Goal: Communication & Community: Answer question/provide support

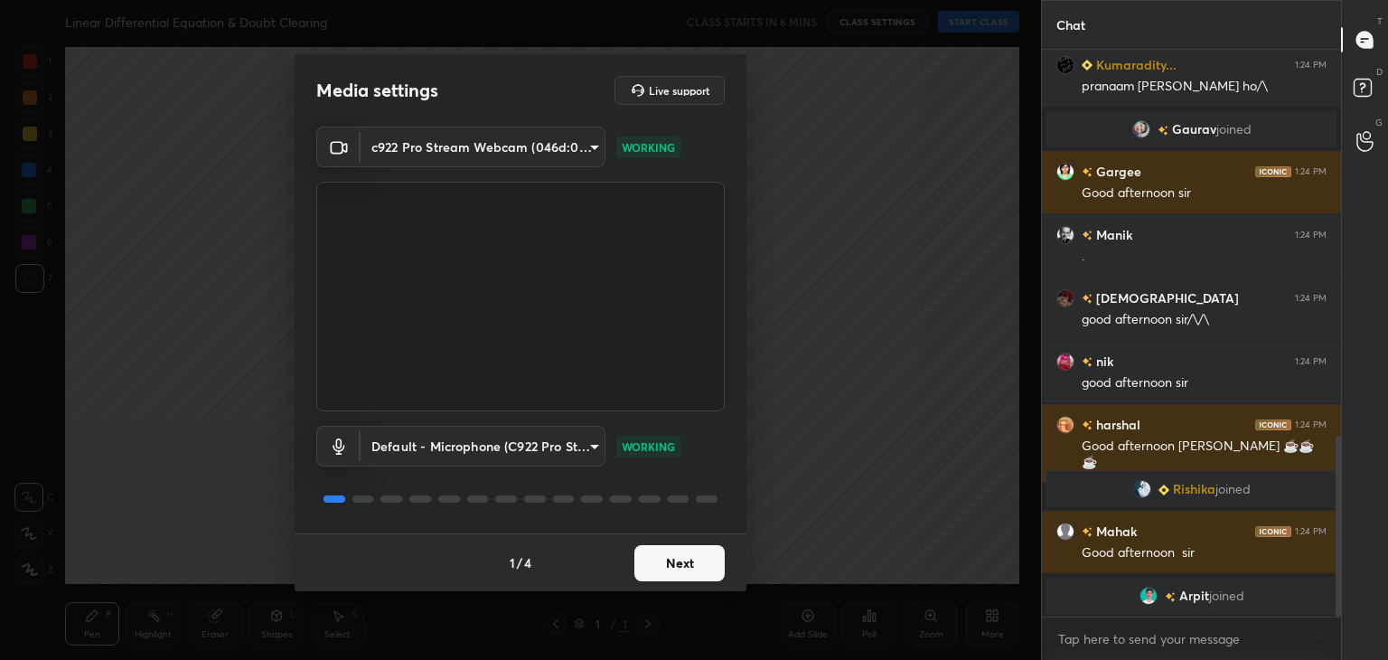
click at [678, 568] on button "Next" at bounding box center [679, 563] width 90 height 36
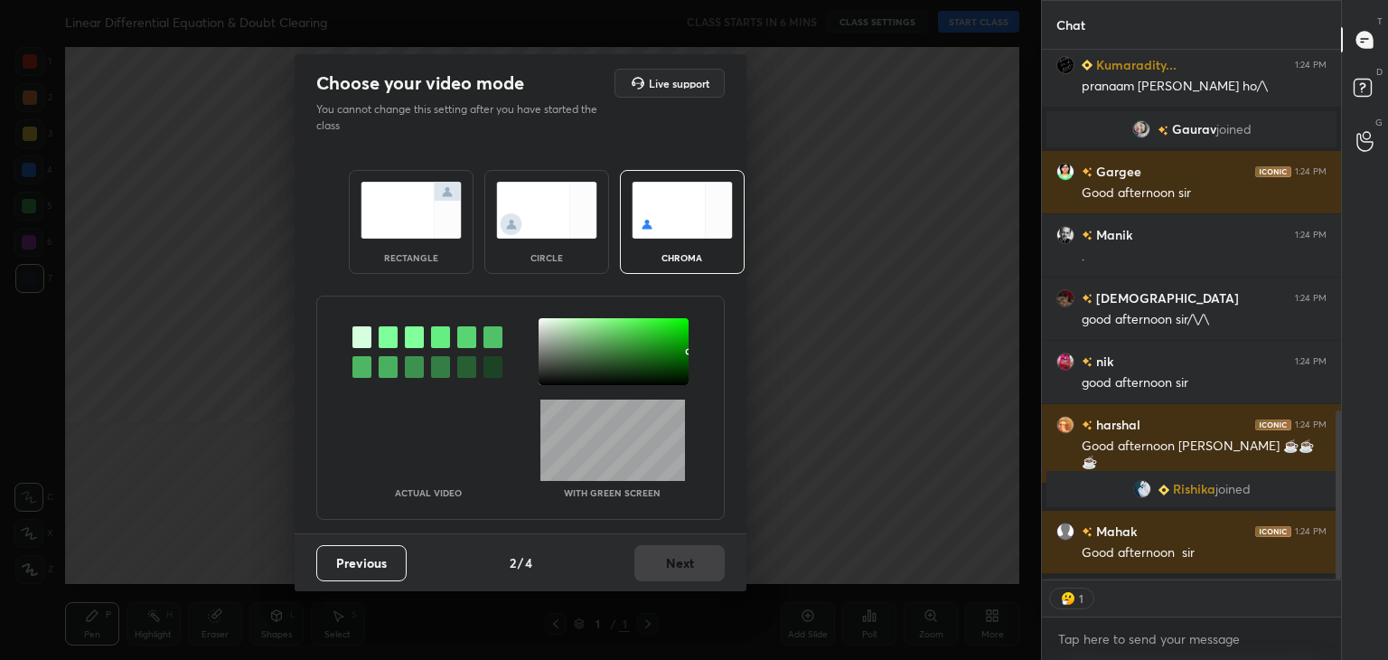
scroll to position [6, 5]
click at [571, 352] on div at bounding box center [614, 351] width 150 height 67
click at [678, 575] on button "Next" at bounding box center [679, 563] width 90 height 36
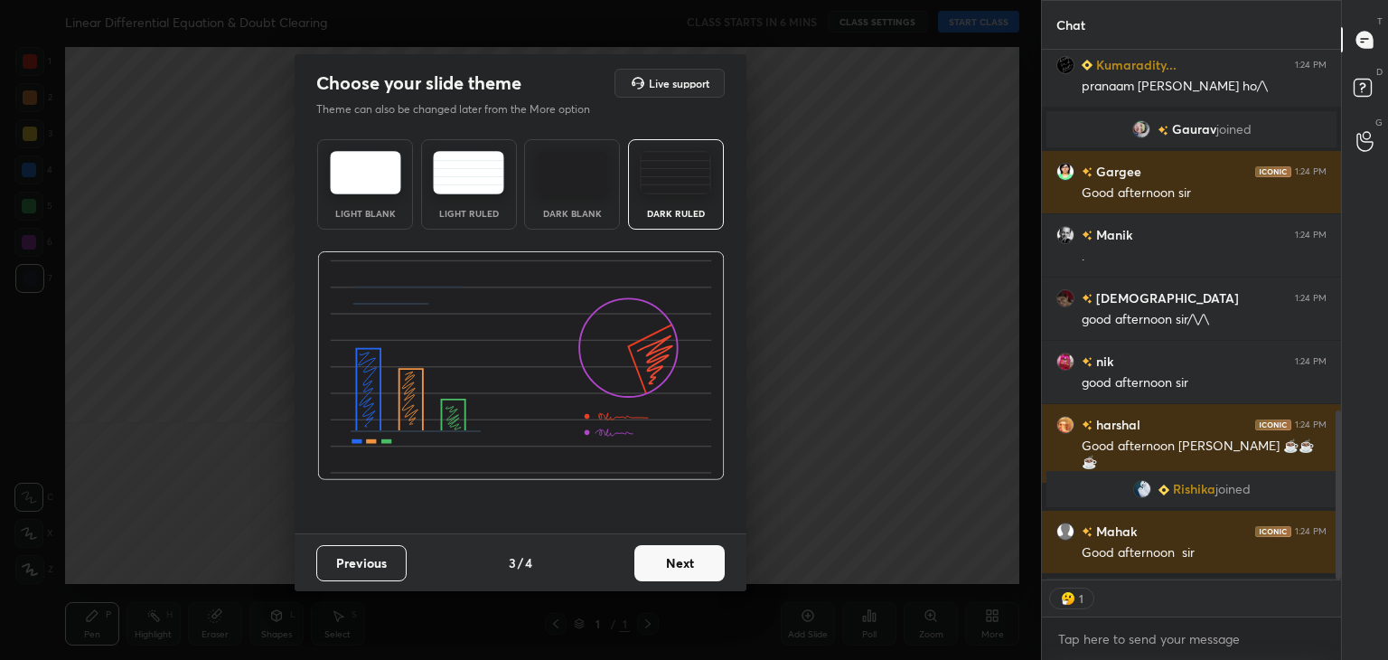
click at [672, 554] on button "Next" at bounding box center [679, 563] width 90 height 36
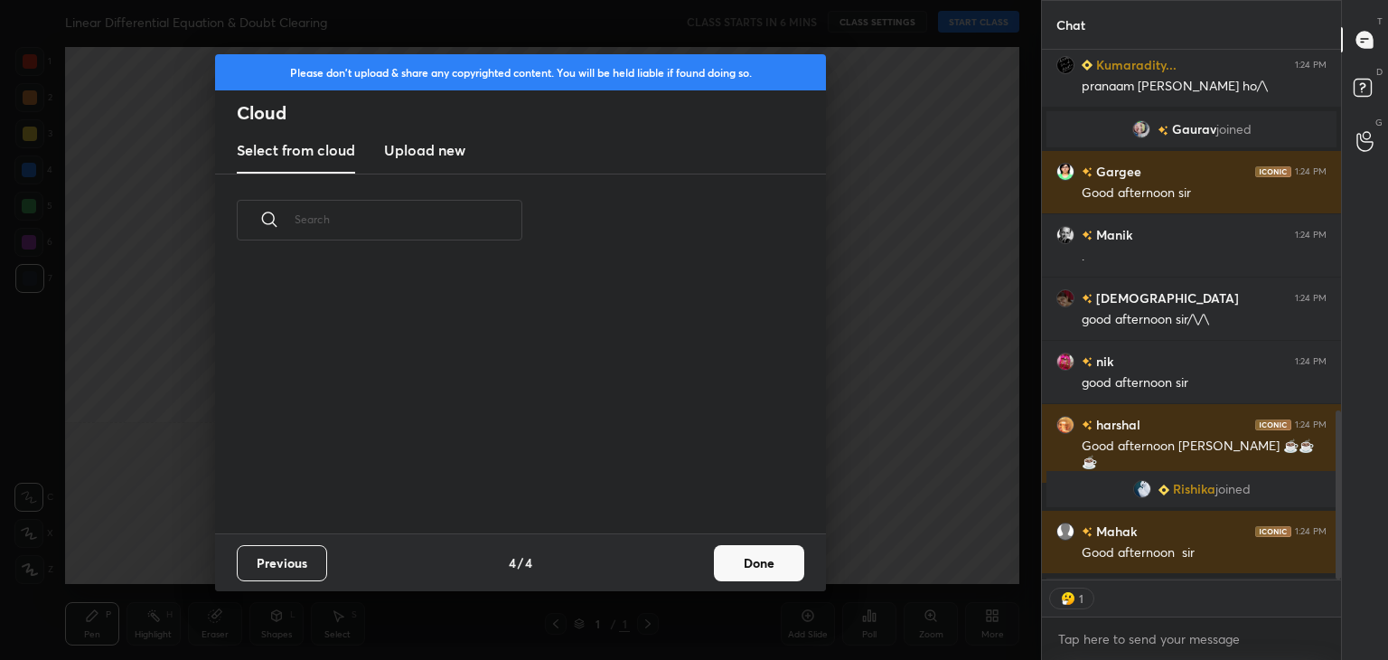
click at [727, 568] on button "Done" at bounding box center [759, 563] width 90 height 36
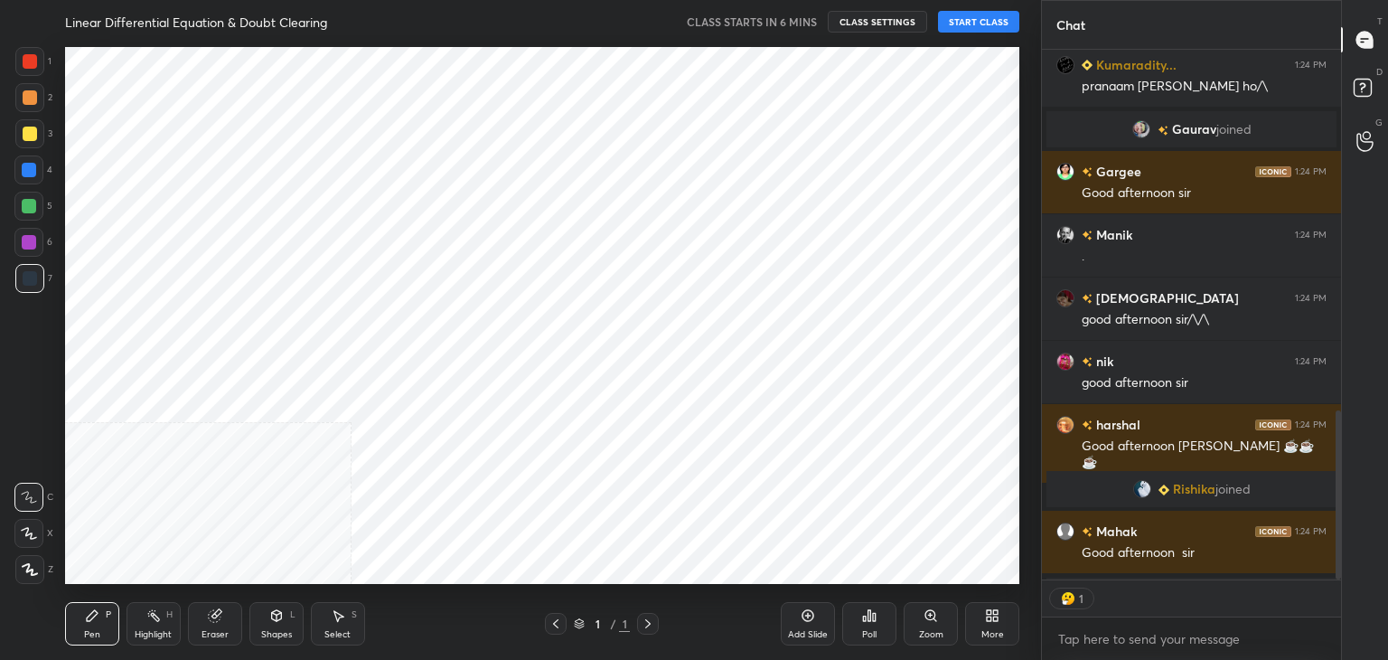
scroll to position [268, 580]
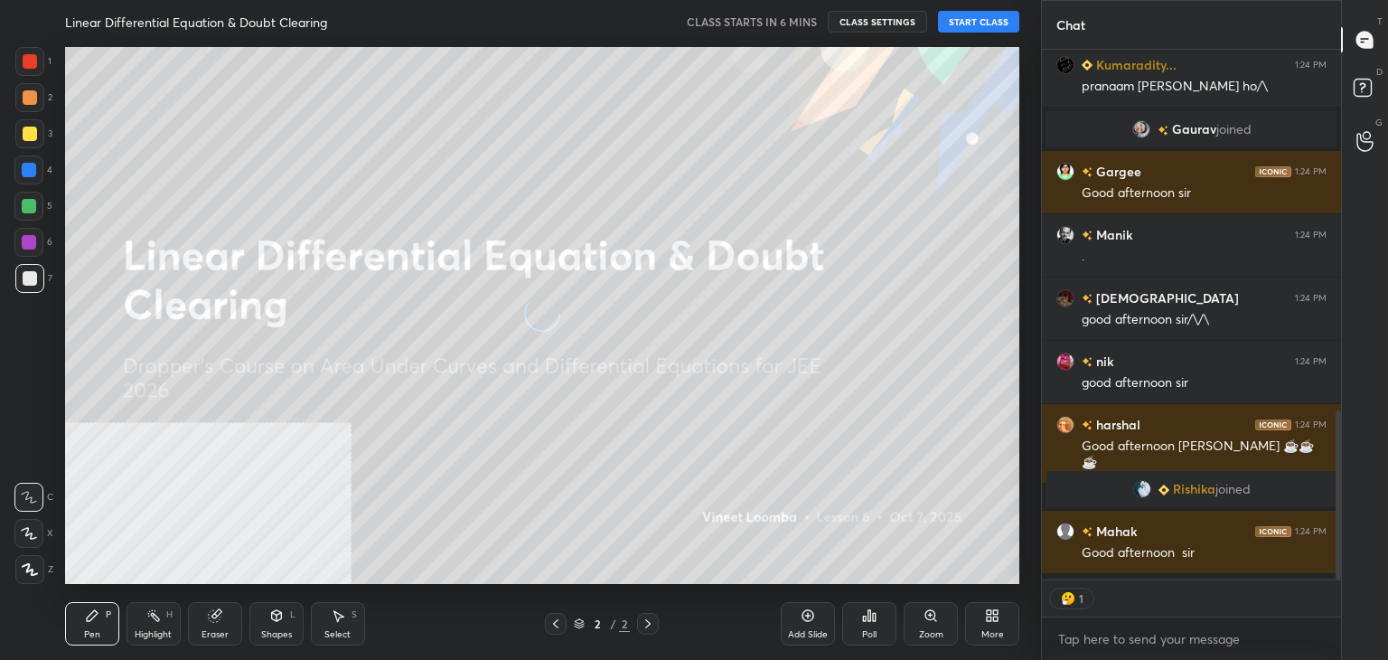
click at [812, 618] on icon at bounding box center [808, 615] width 14 height 14
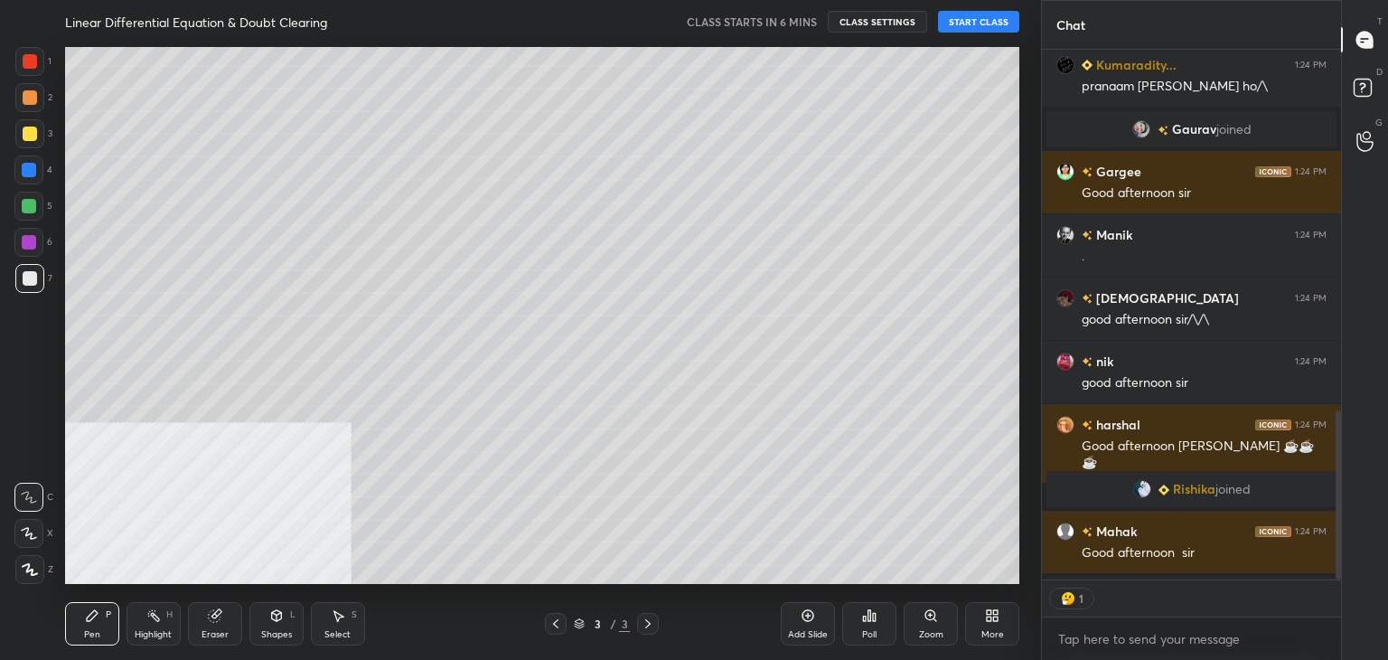
click at [975, 23] on button "START CLASS" at bounding box center [978, 22] width 81 height 22
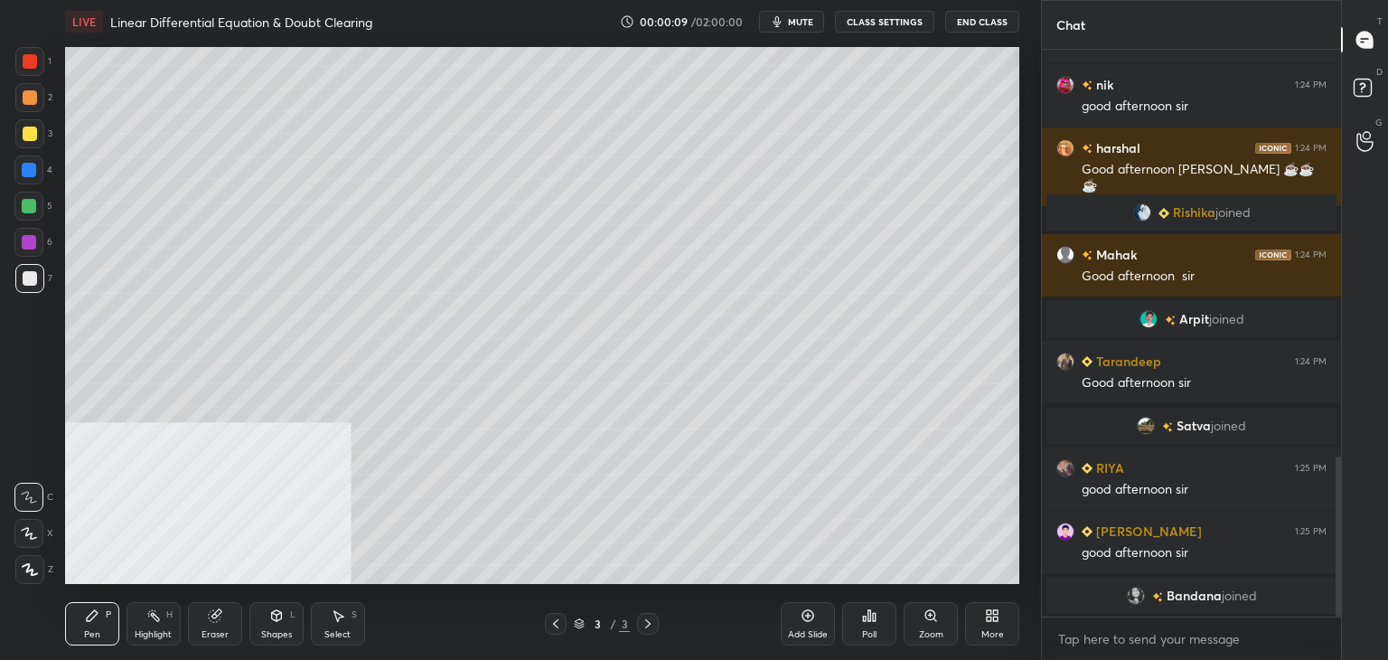
scroll to position [1518, 0]
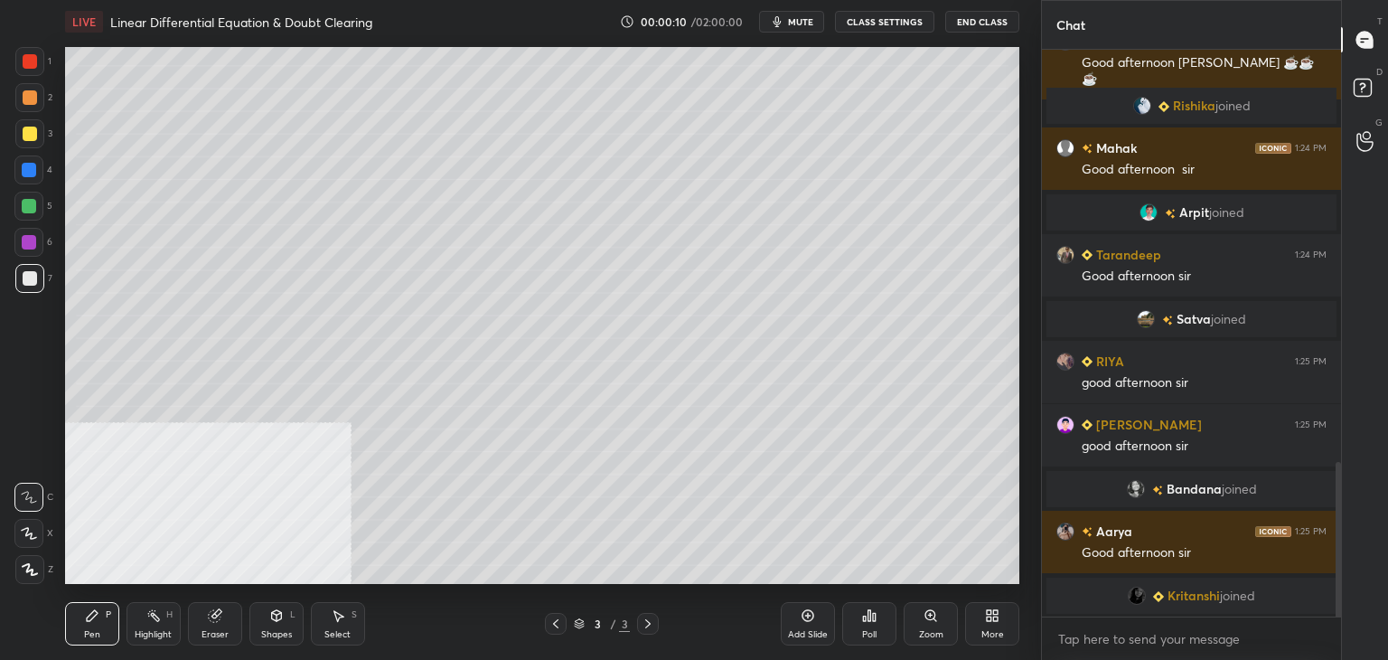
click at [998, 631] on div "More" at bounding box center [993, 634] width 23 height 9
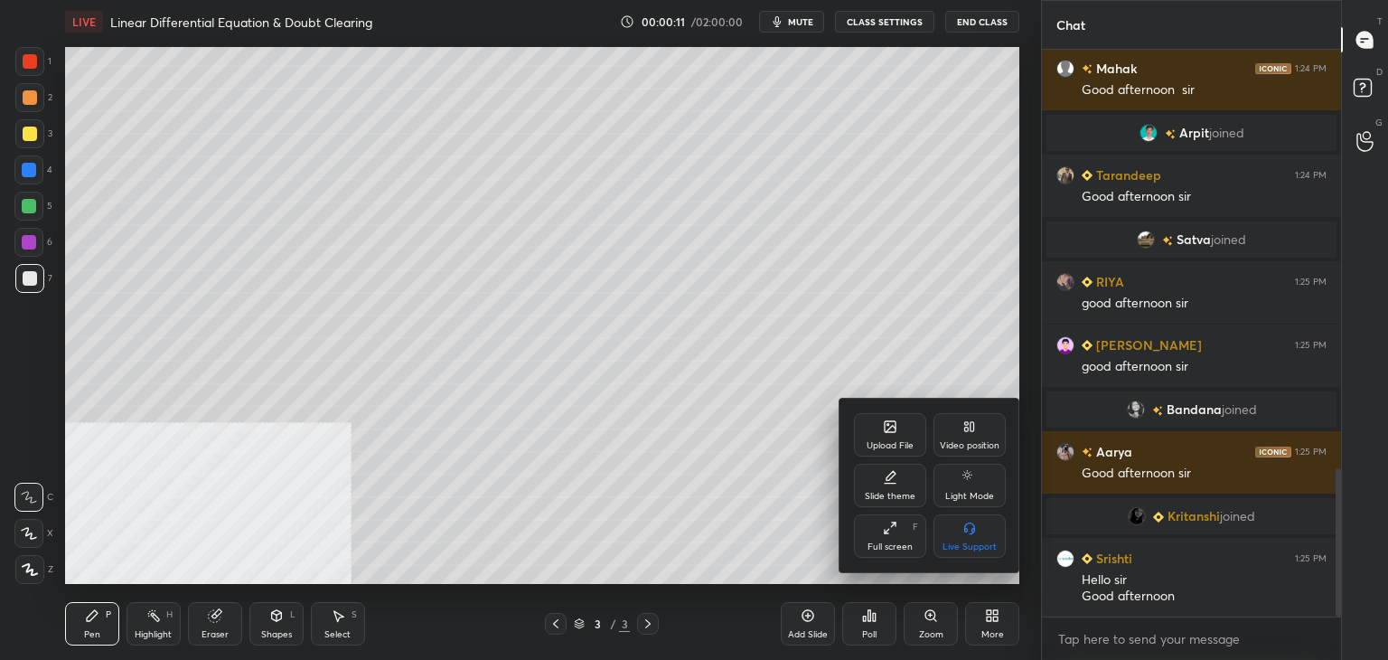
click at [957, 434] on div "Video position" at bounding box center [970, 434] width 72 height 43
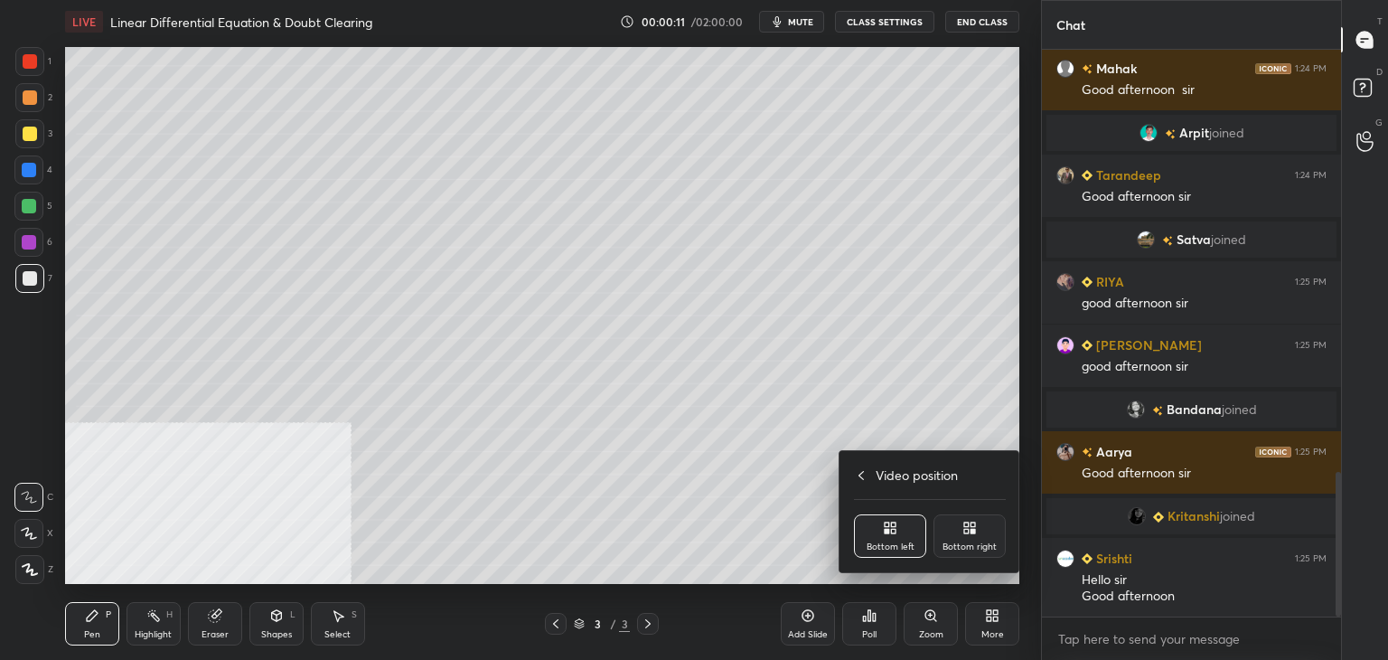
scroll to position [1661, 0]
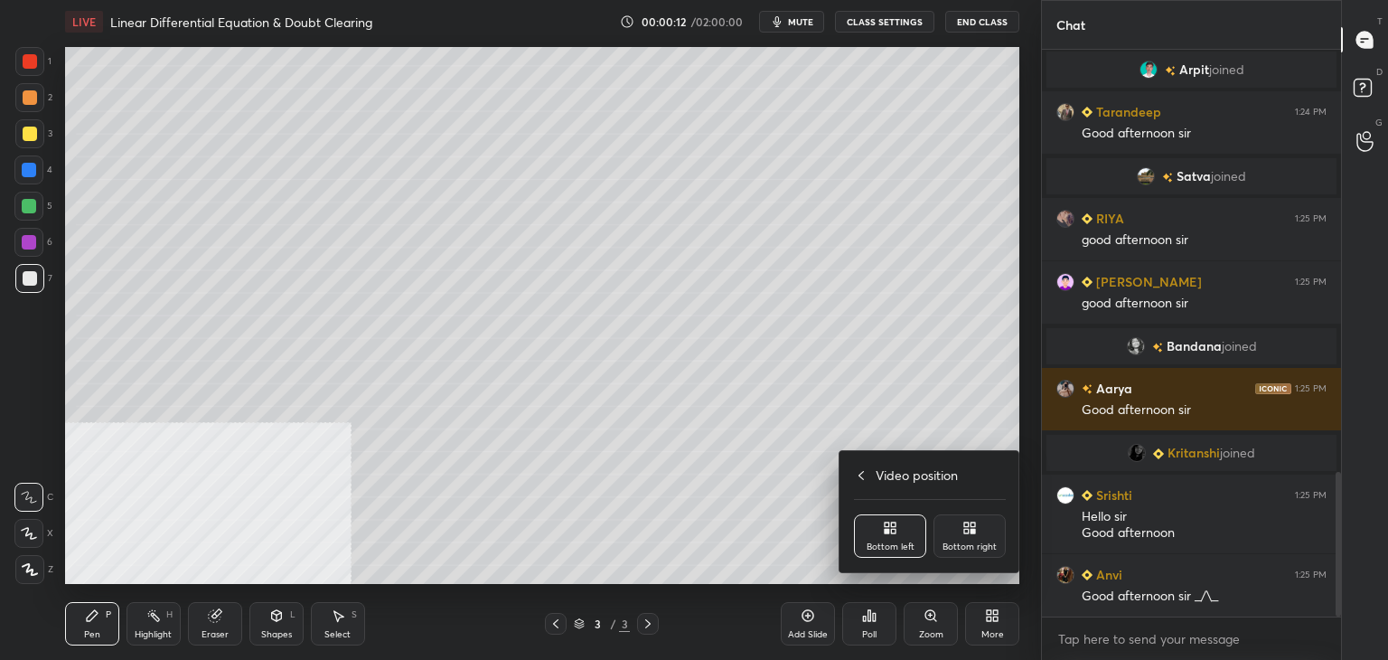
click at [969, 536] on div "Bottom right" at bounding box center [970, 535] width 72 height 43
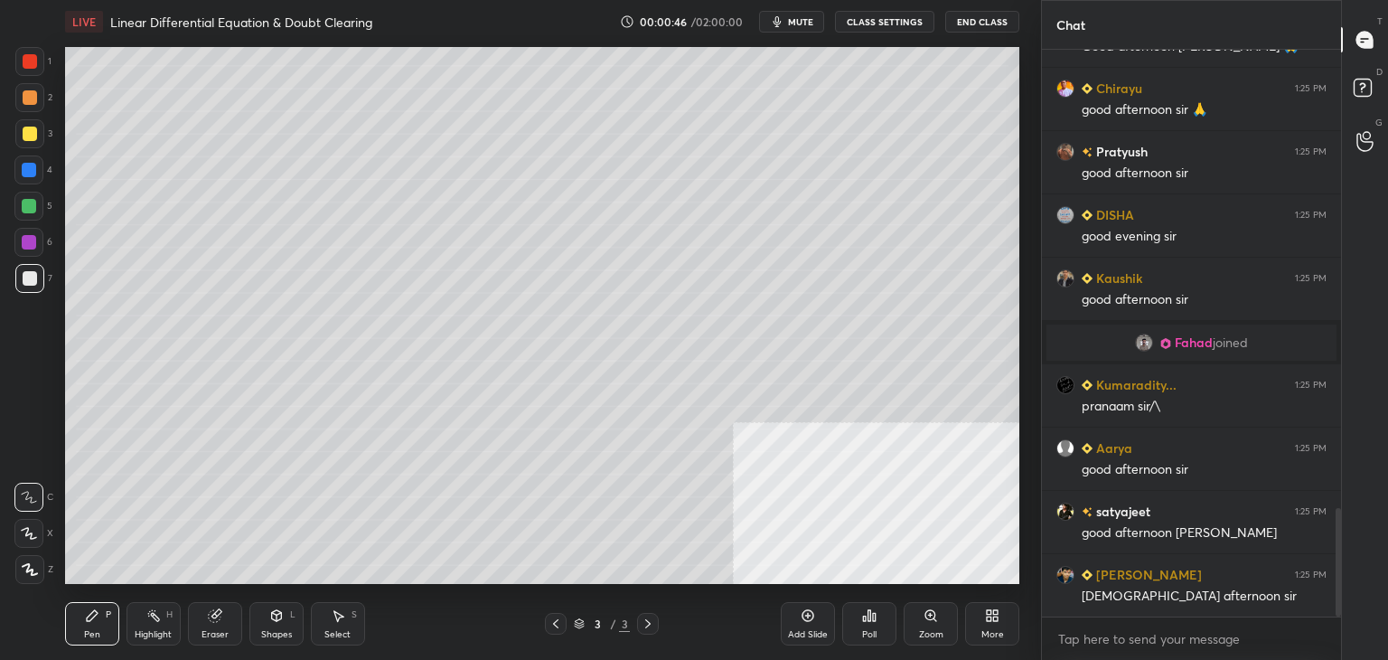
scroll to position [2447, 0]
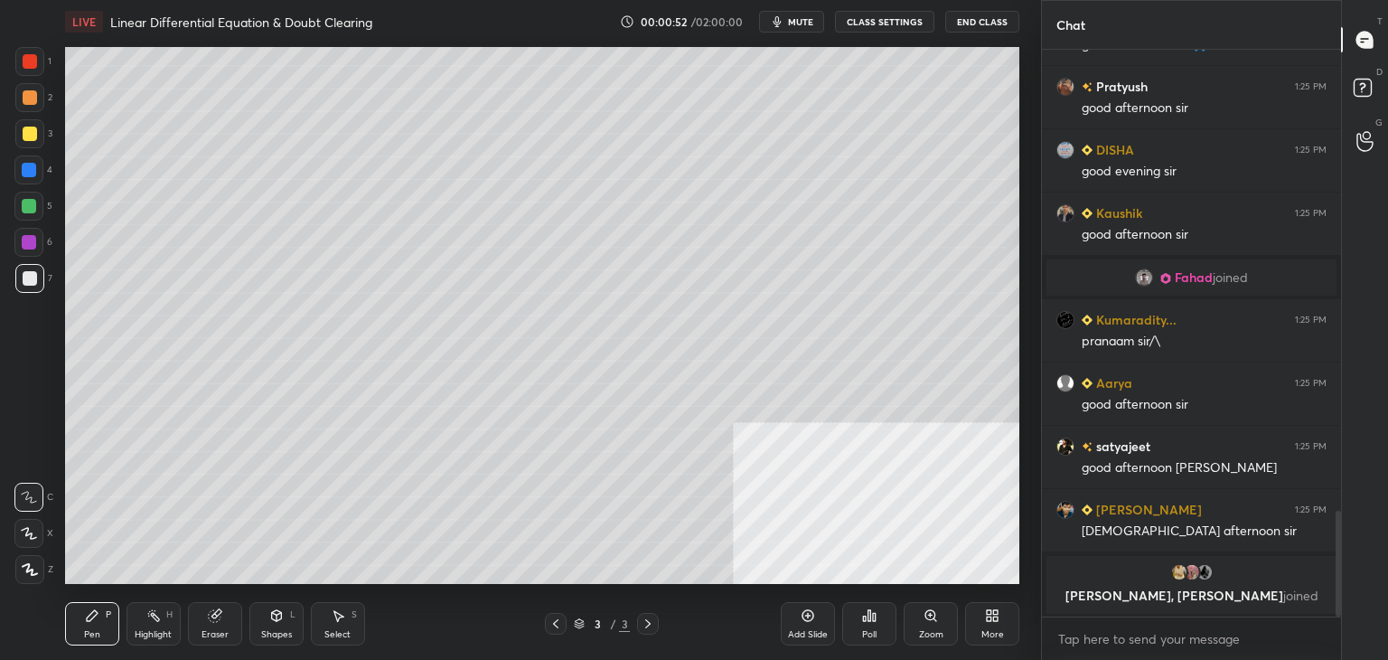
click at [991, 612] on icon at bounding box center [992, 615] width 14 height 14
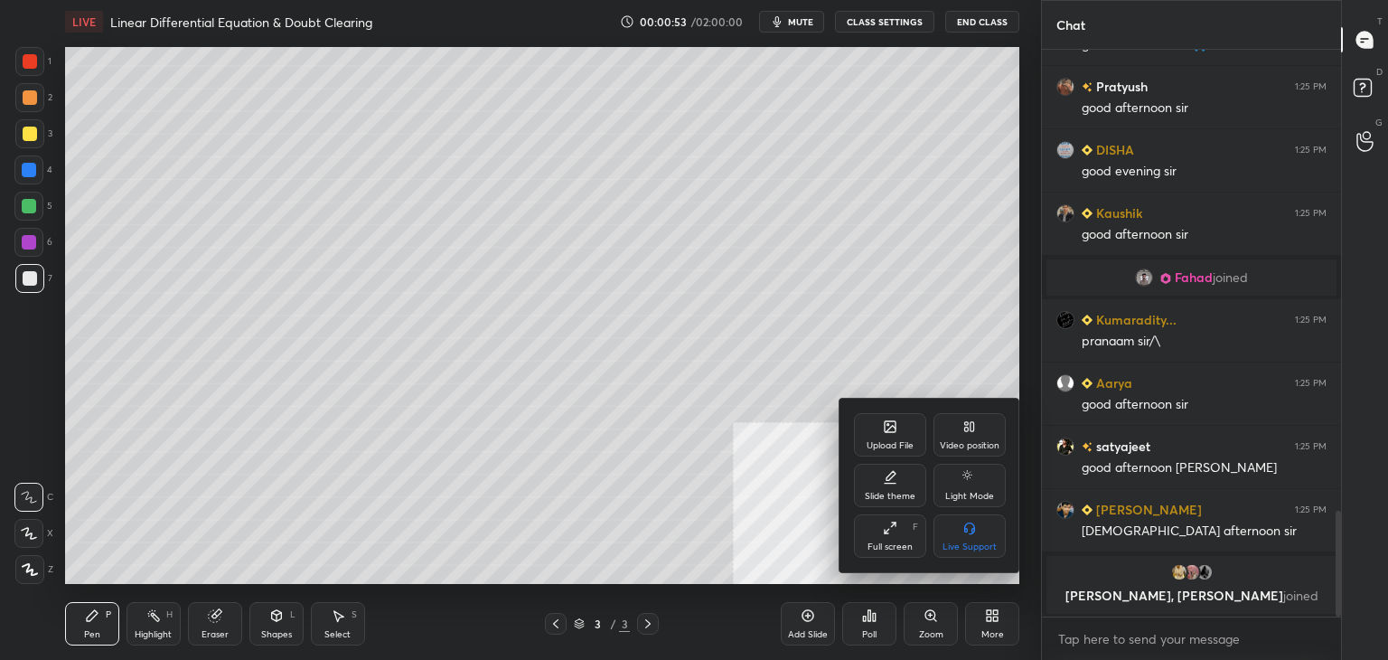
click at [889, 424] on icon at bounding box center [890, 426] width 14 height 14
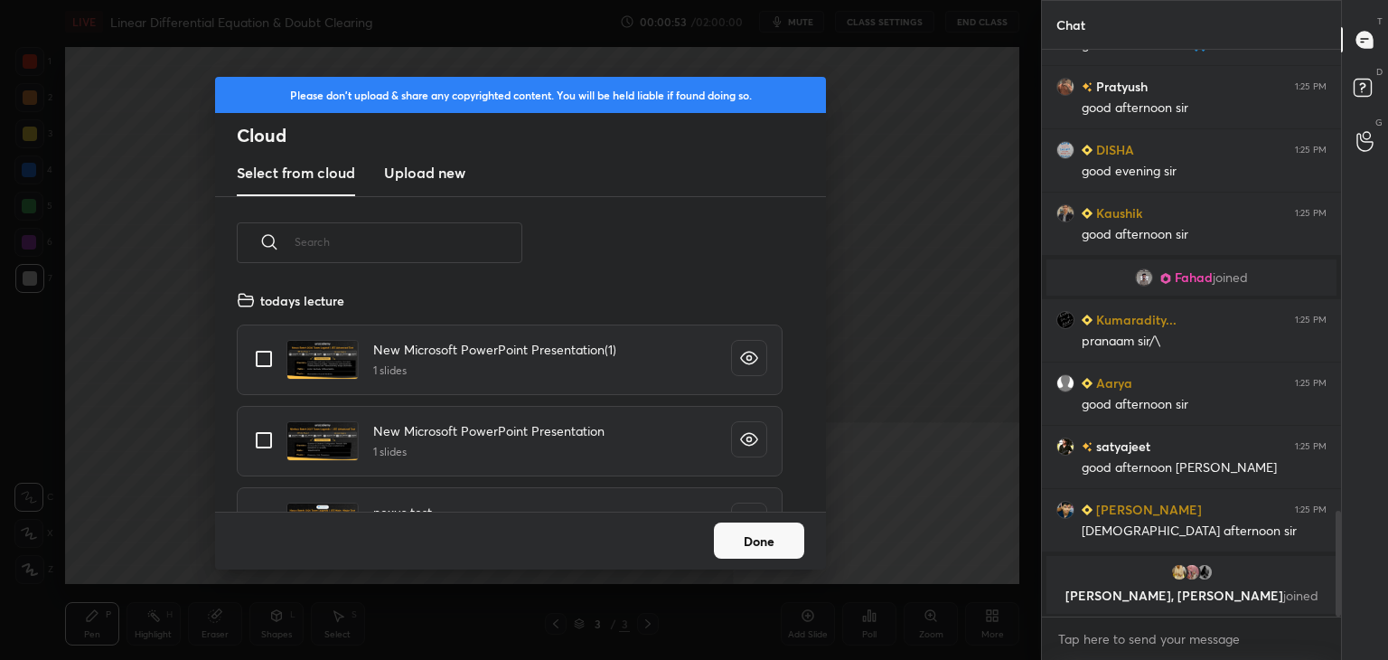
scroll to position [222, 580]
click at [426, 164] on h3 "Upload new" at bounding box center [424, 173] width 81 height 22
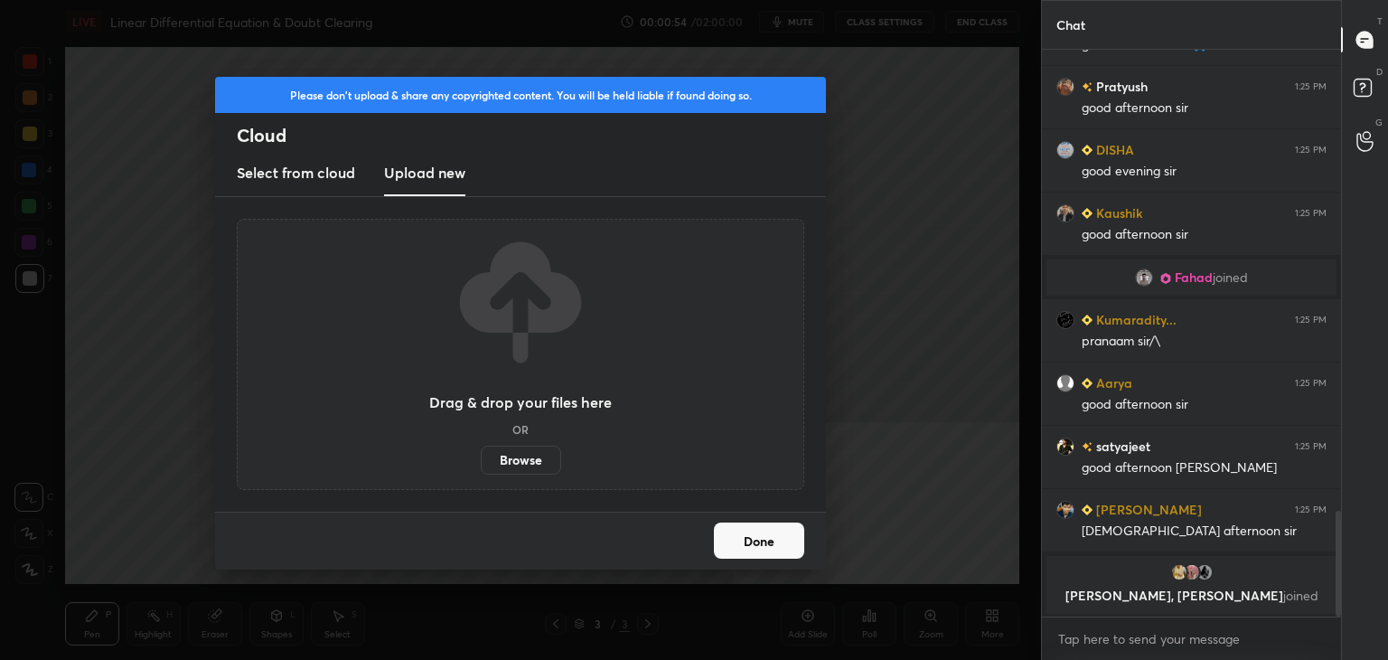
click at [521, 456] on label "Browse" at bounding box center [521, 460] width 80 height 29
click at [481, 456] on input "Browse" at bounding box center [481, 460] width 0 height 29
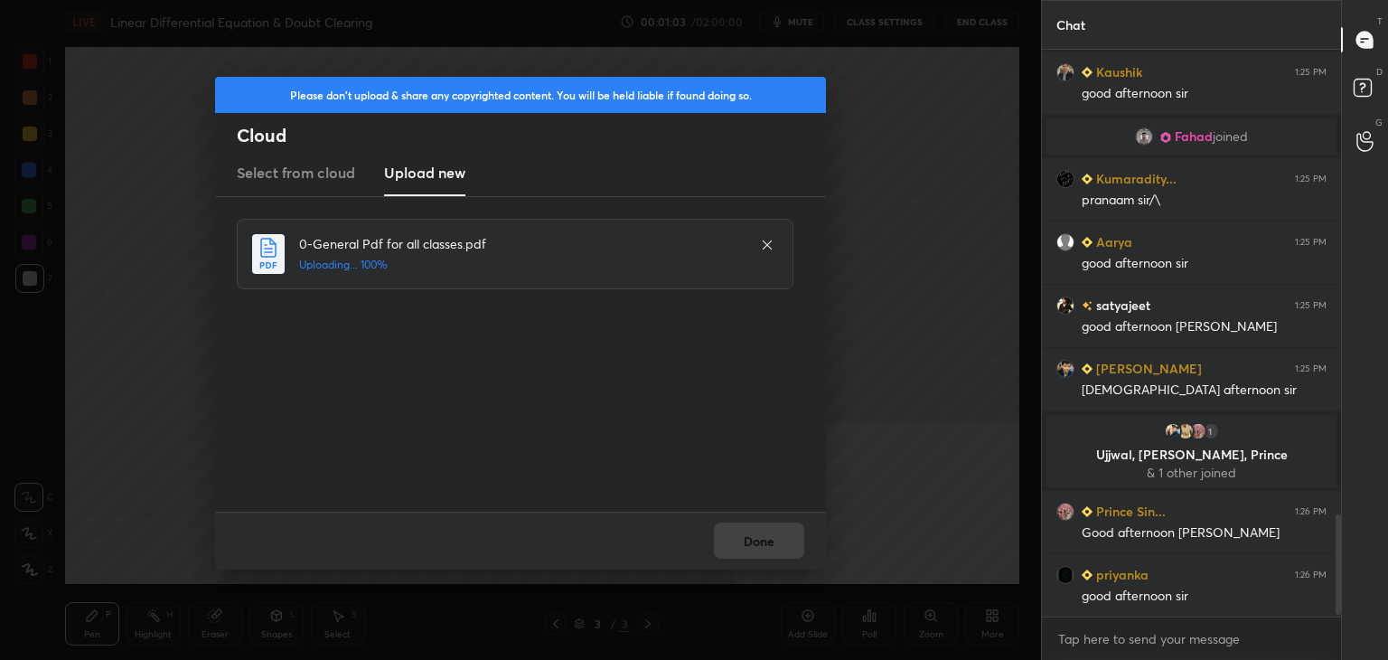
scroll to position [2643, 0]
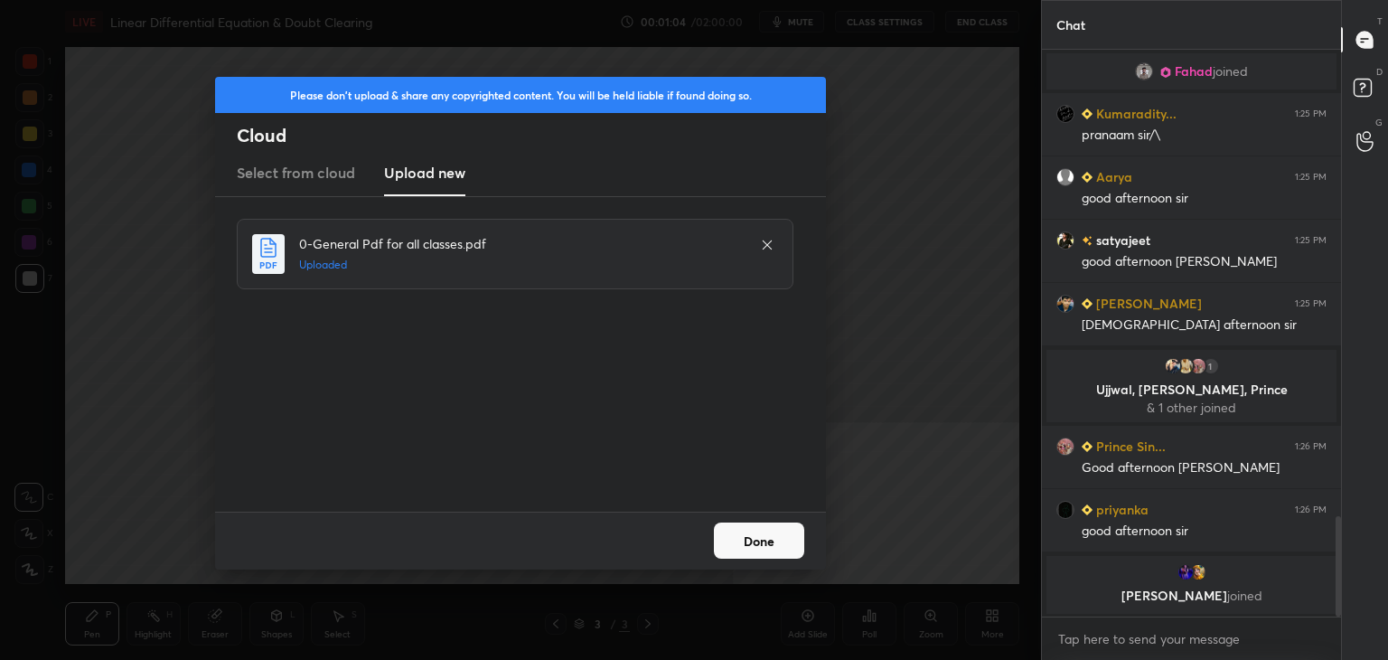
click at [773, 547] on button "Done" at bounding box center [759, 540] width 90 height 36
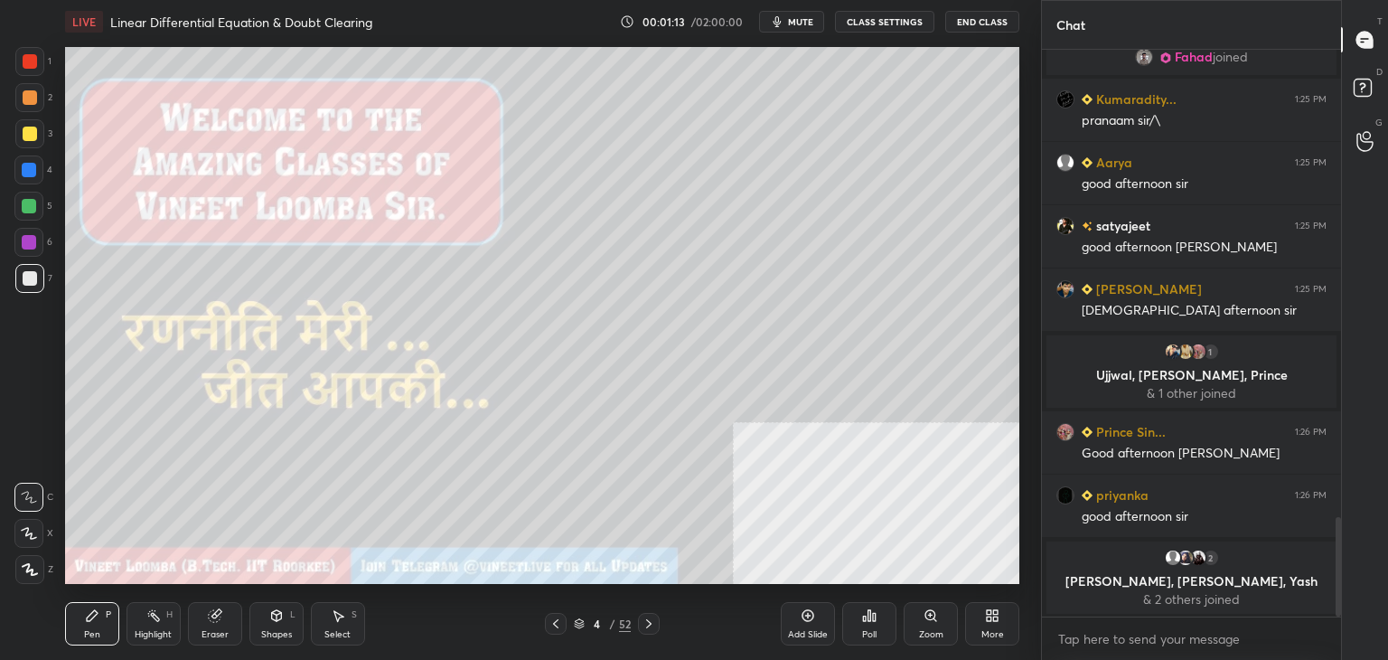
scroll to position [2670, 0]
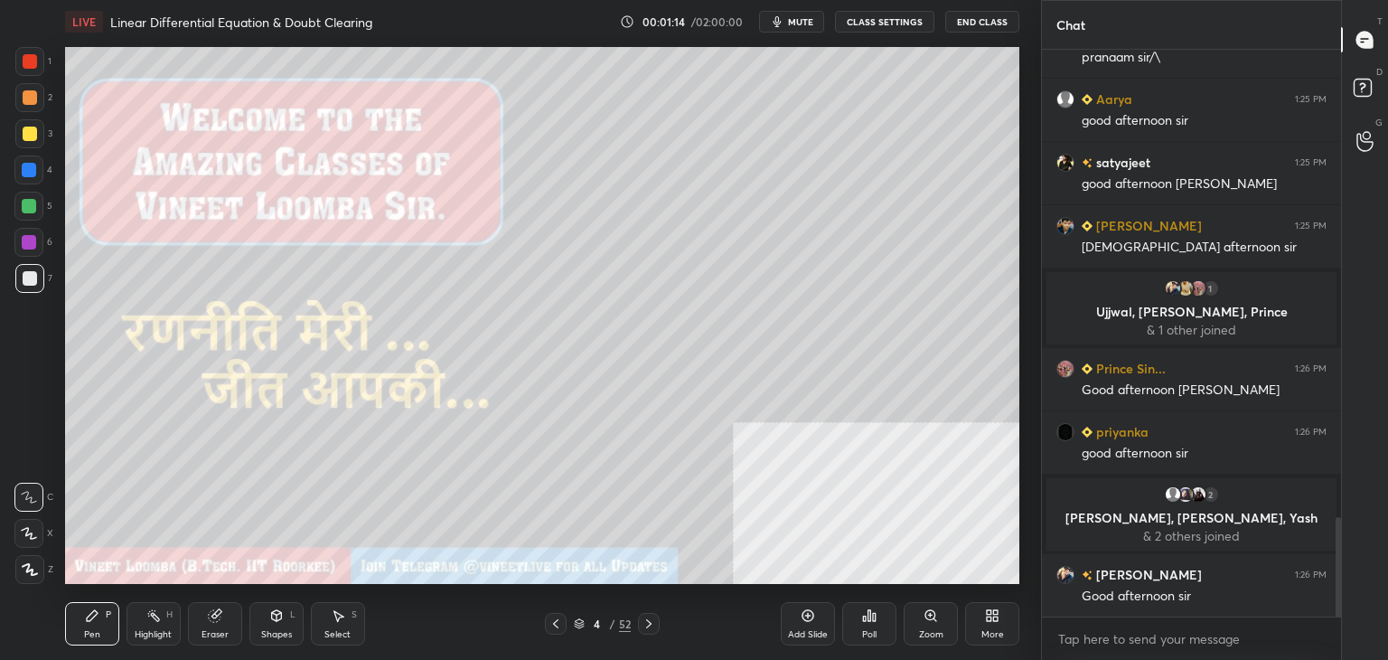
click at [791, 25] on button "mute" at bounding box center [791, 22] width 65 height 22
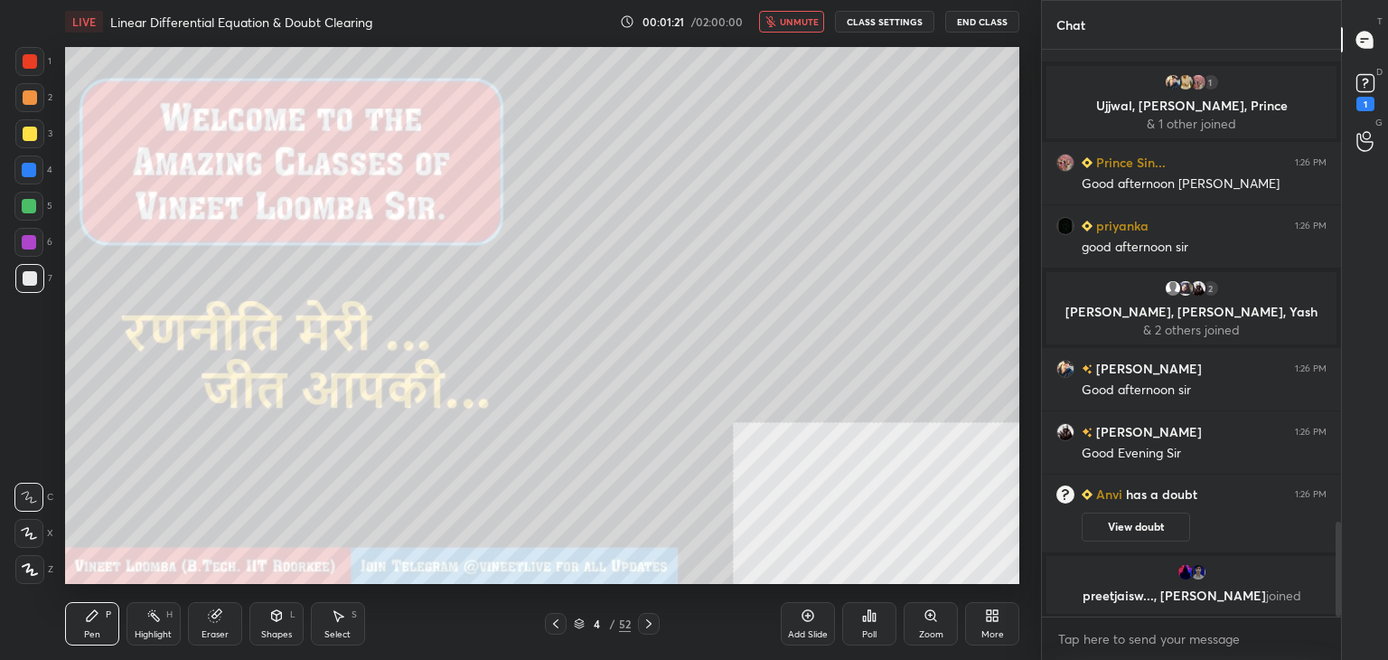
scroll to position [2914, 0]
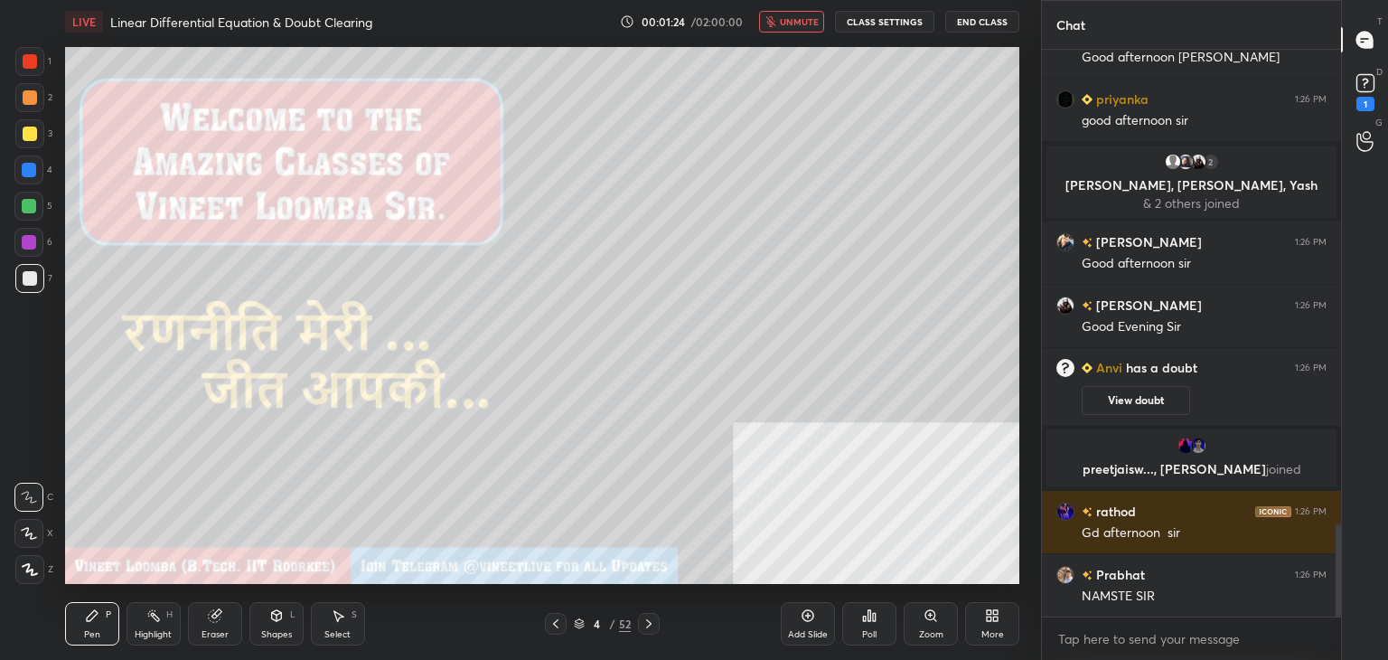
click at [26, 540] on div at bounding box center [28, 533] width 29 height 29
click at [29, 569] on icon at bounding box center [30, 569] width 14 height 11
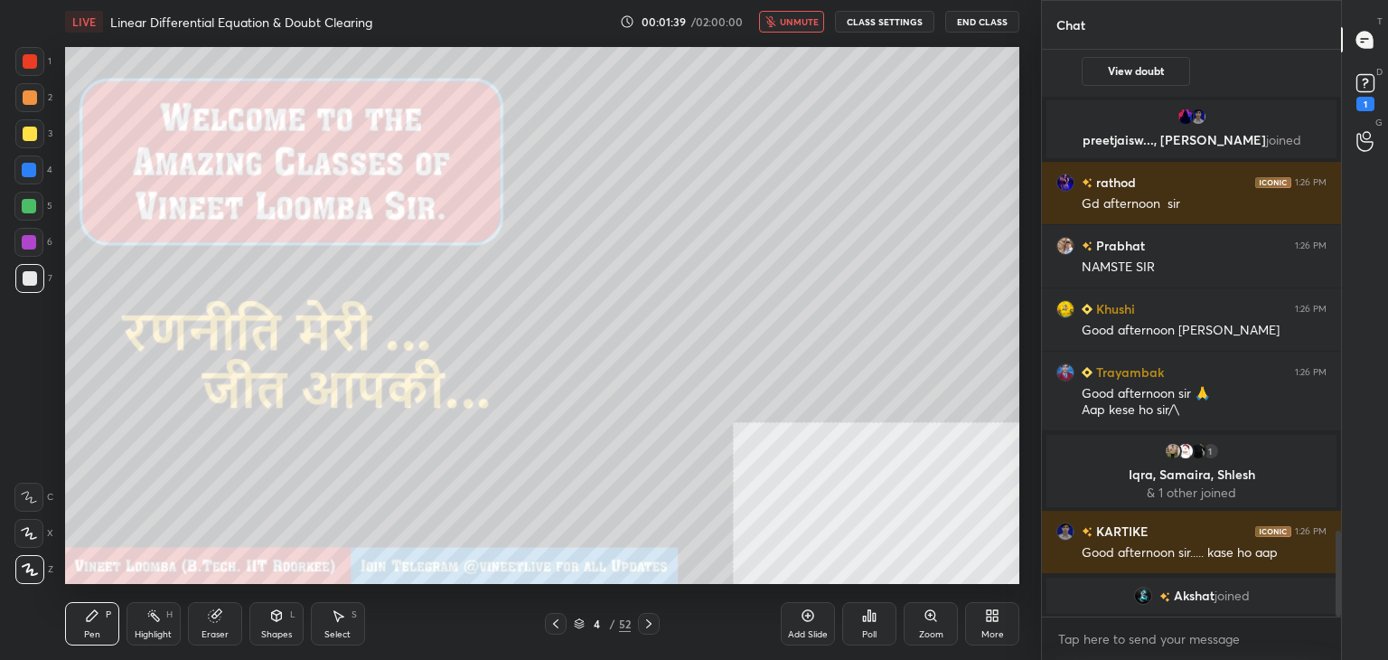
scroll to position [3216, 0]
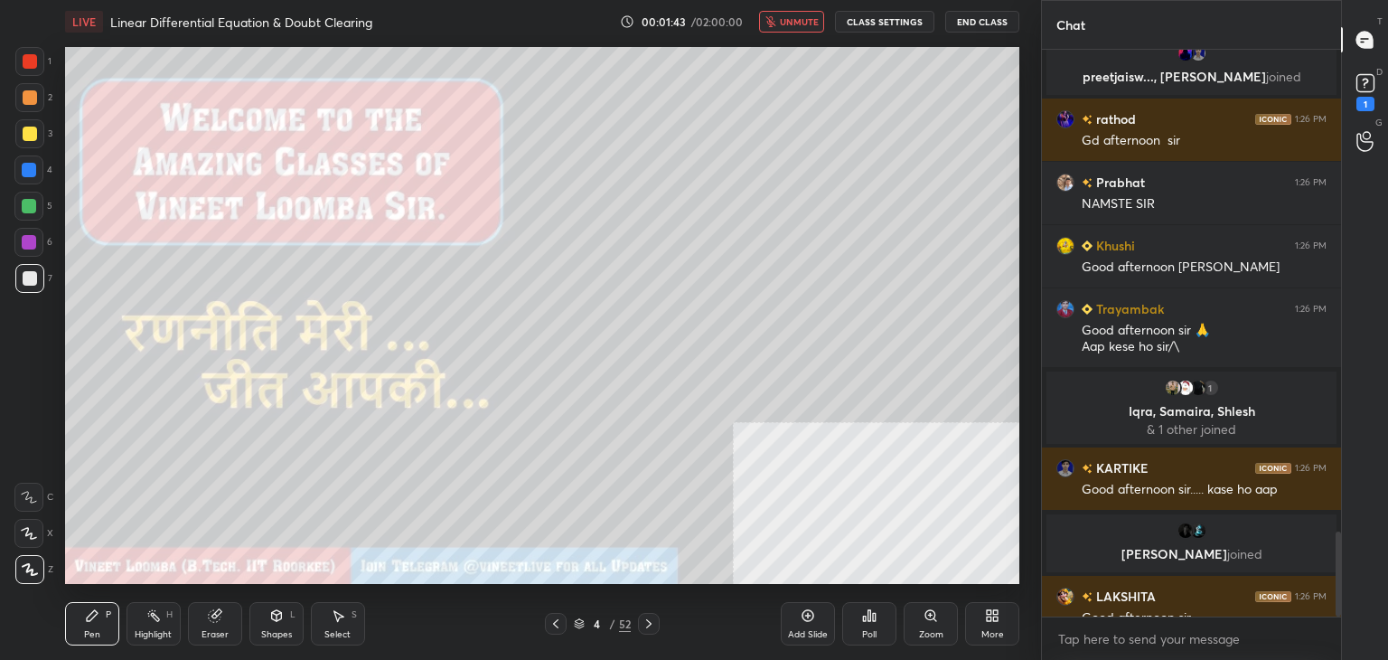
drag, startPoint x: 788, startPoint y: 27, endPoint x: 775, endPoint y: 44, distance: 21.3
click at [788, 30] on button "unmute" at bounding box center [791, 22] width 65 height 22
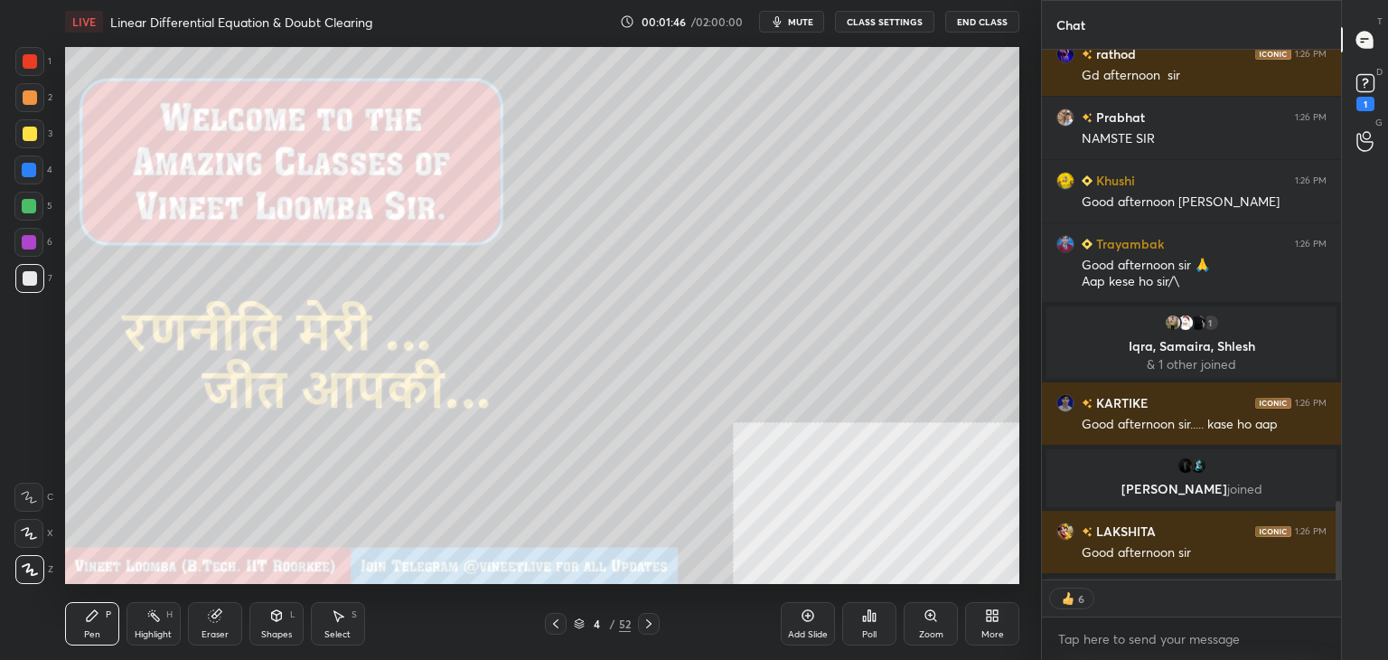
scroll to position [3362, 0]
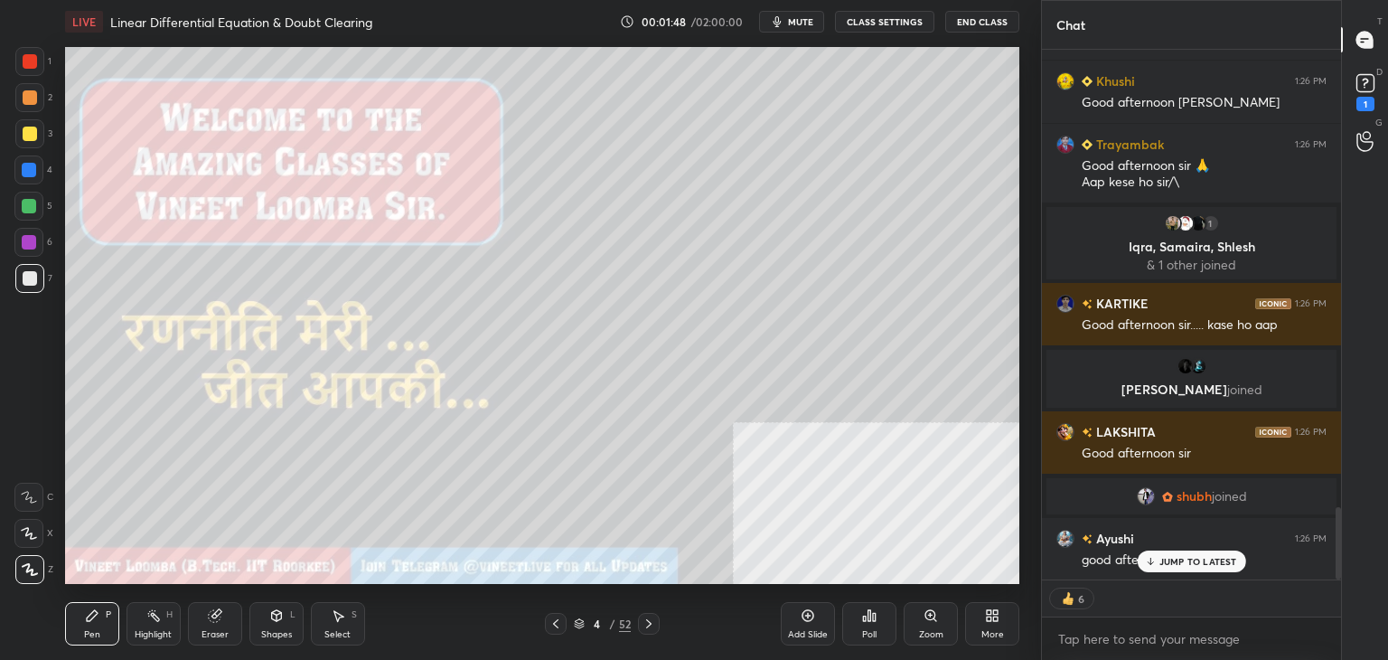
click at [868, 14] on button "CLASS SETTINGS" at bounding box center [884, 22] width 99 height 22
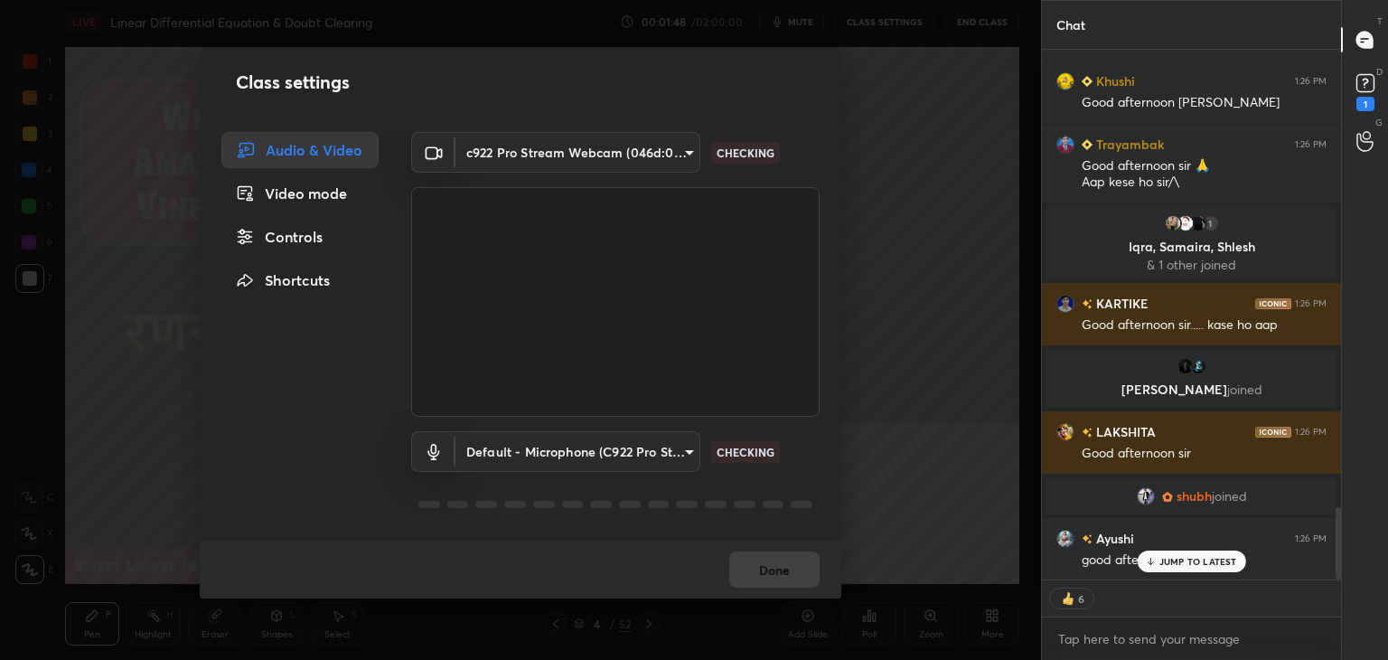
scroll to position [3406, 0]
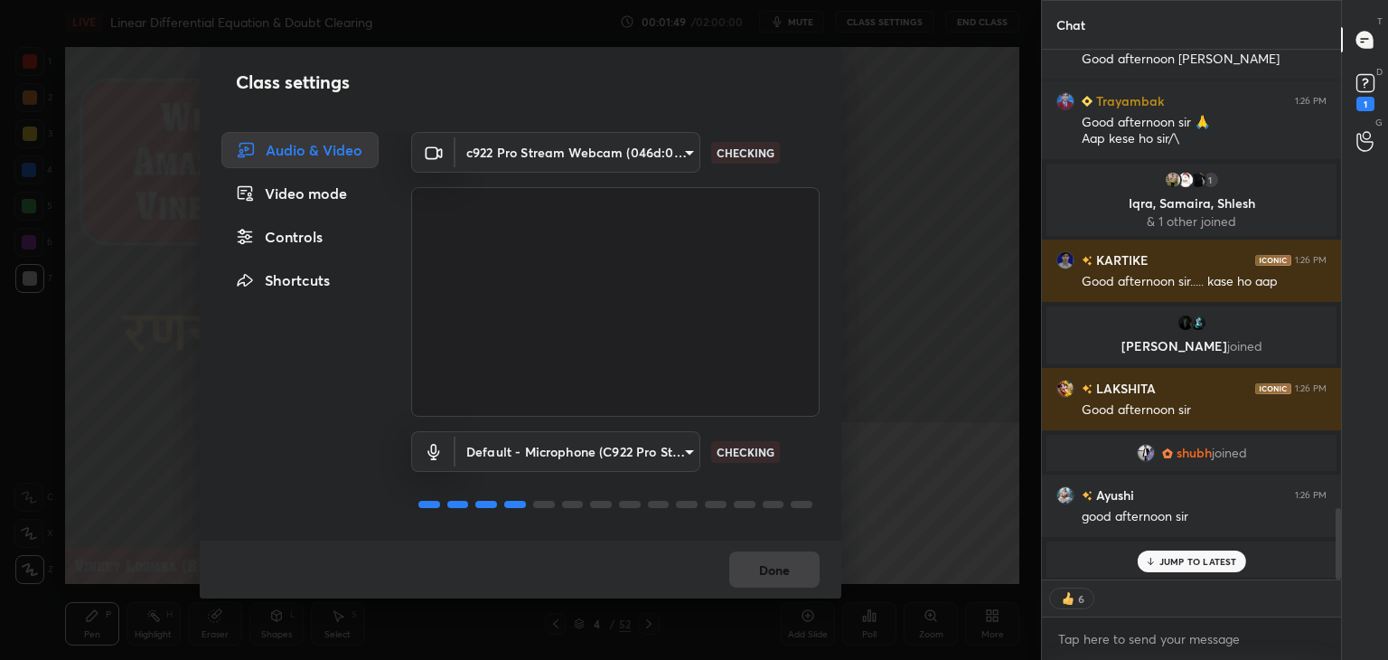
drag, startPoint x: 276, startPoint y: 236, endPoint x: 287, endPoint y: 254, distance: 21.1
click at [275, 239] on div "Controls" at bounding box center [299, 237] width 157 height 36
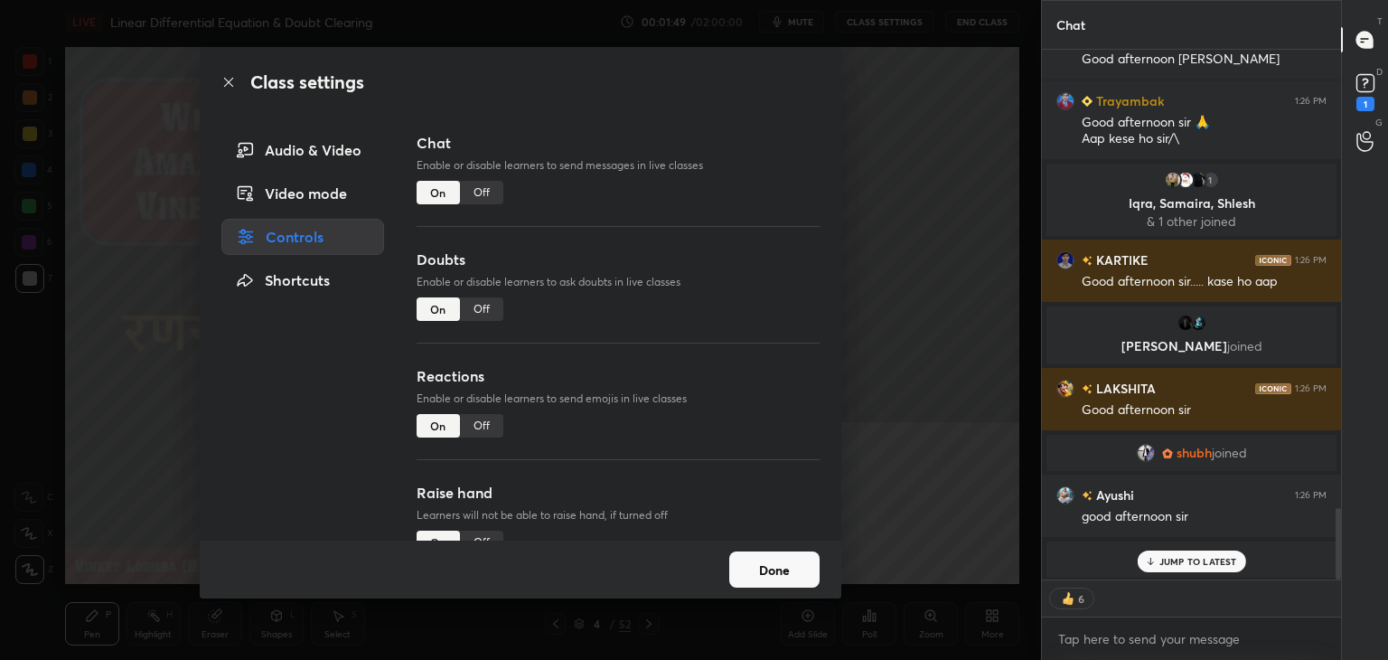
click at [484, 426] on div "Off" at bounding box center [481, 425] width 43 height 23
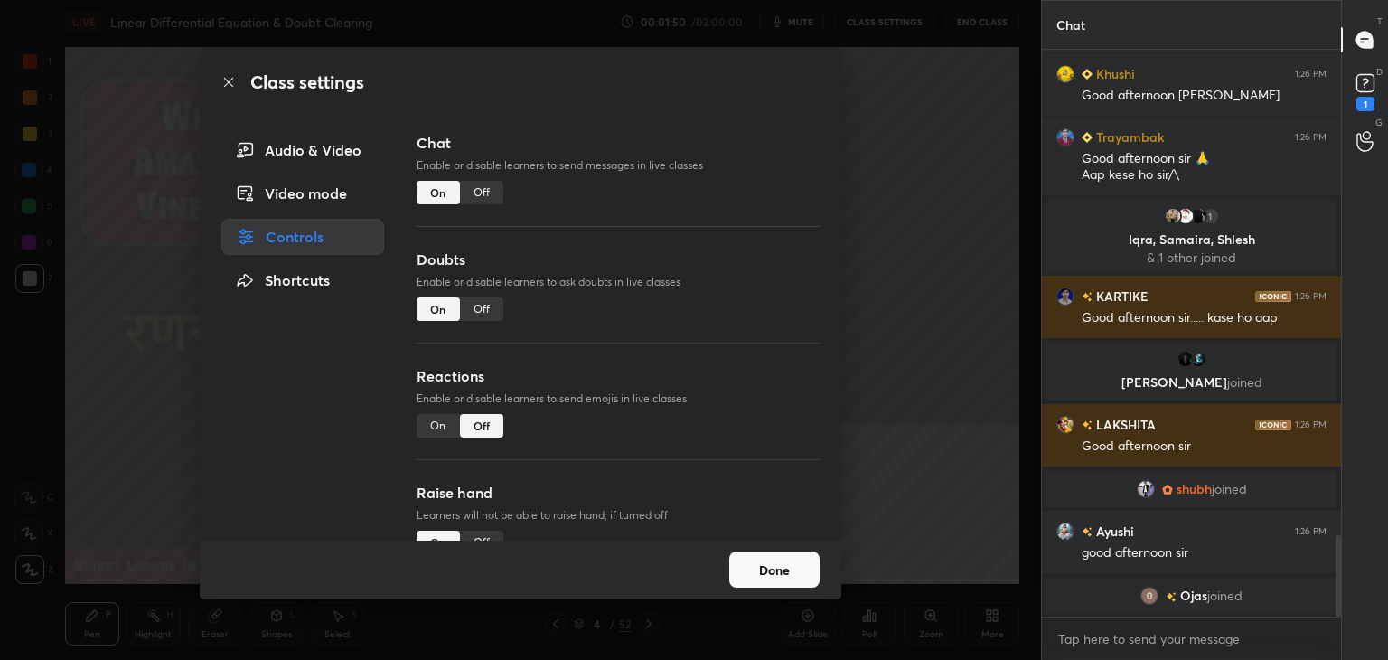
scroll to position [3369, 0]
click at [473, 526] on div "Raise hand Learners will not be able to raise hand, if turned off On Off" at bounding box center [618, 540] width 403 height 117
click at [474, 532] on div "Off" at bounding box center [481, 542] width 43 height 23
click at [784, 556] on button "Done" at bounding box center [774, 569] width 90 height 36
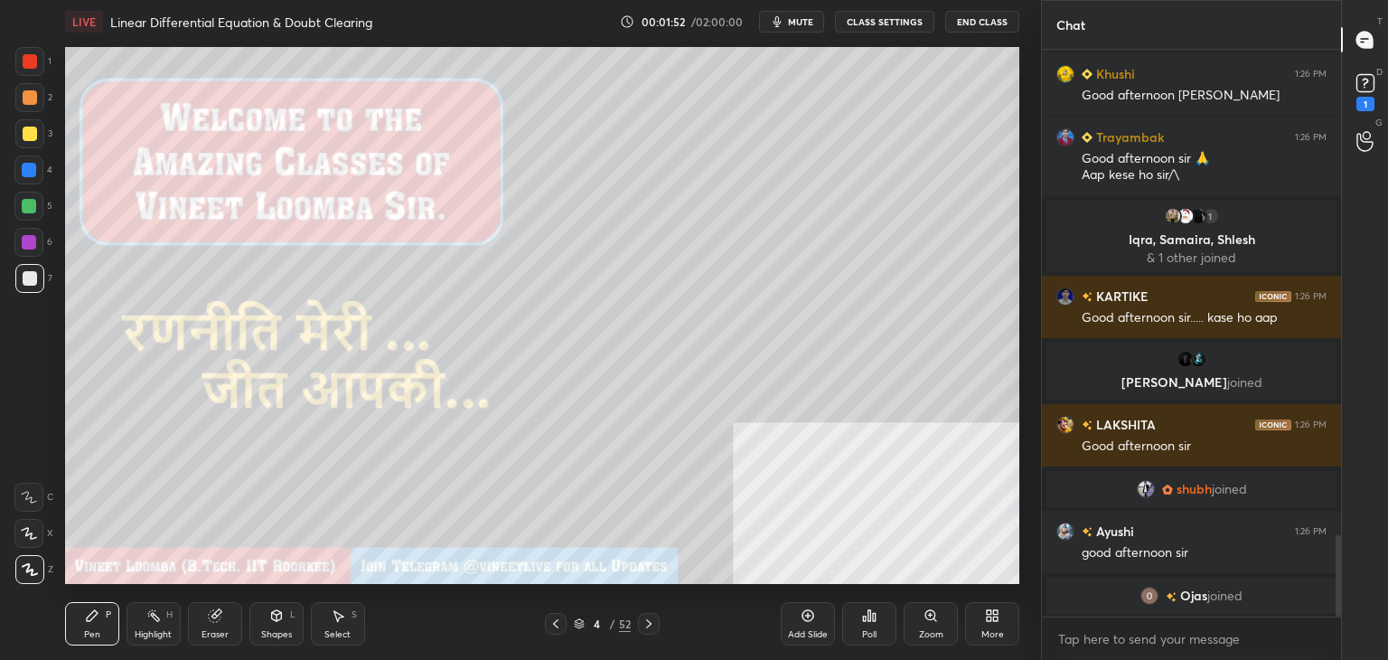
click at [613, 626] on div "/" at bounding box center [612, 623] width 5 height 11
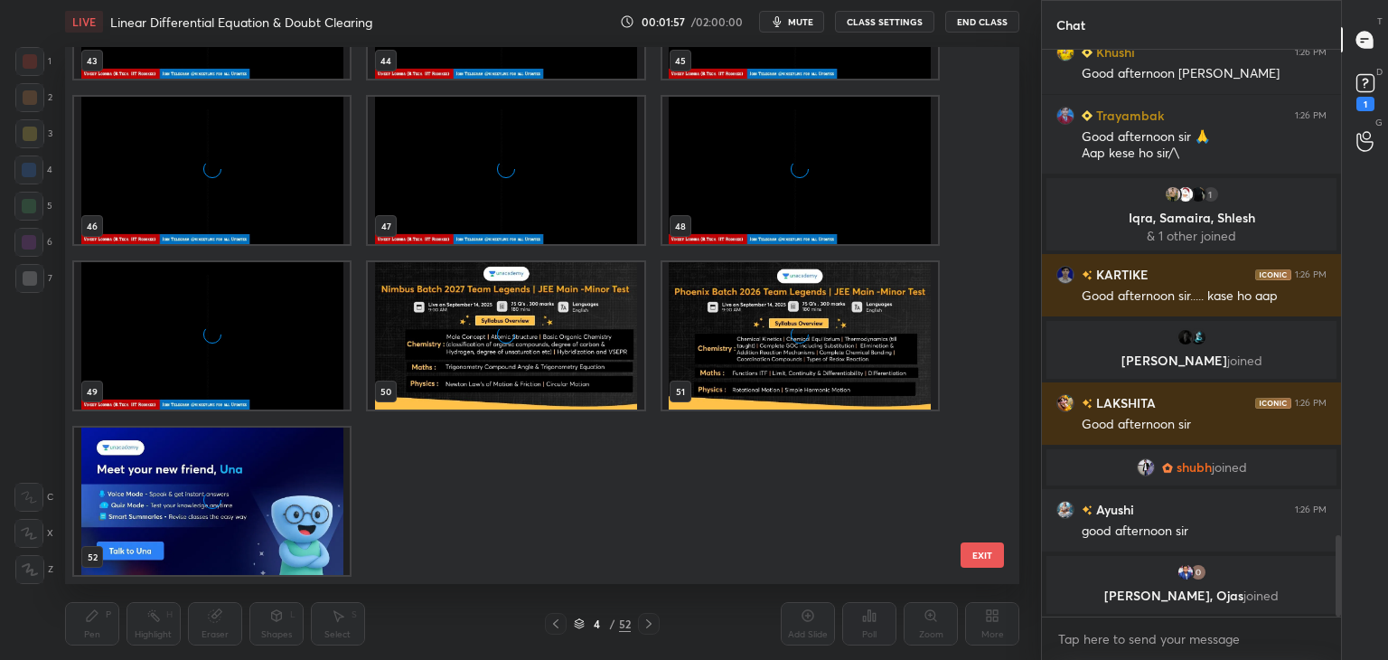
click at [444, 341] on div "grid" at bounding box center [506, 335] width 276 height 147
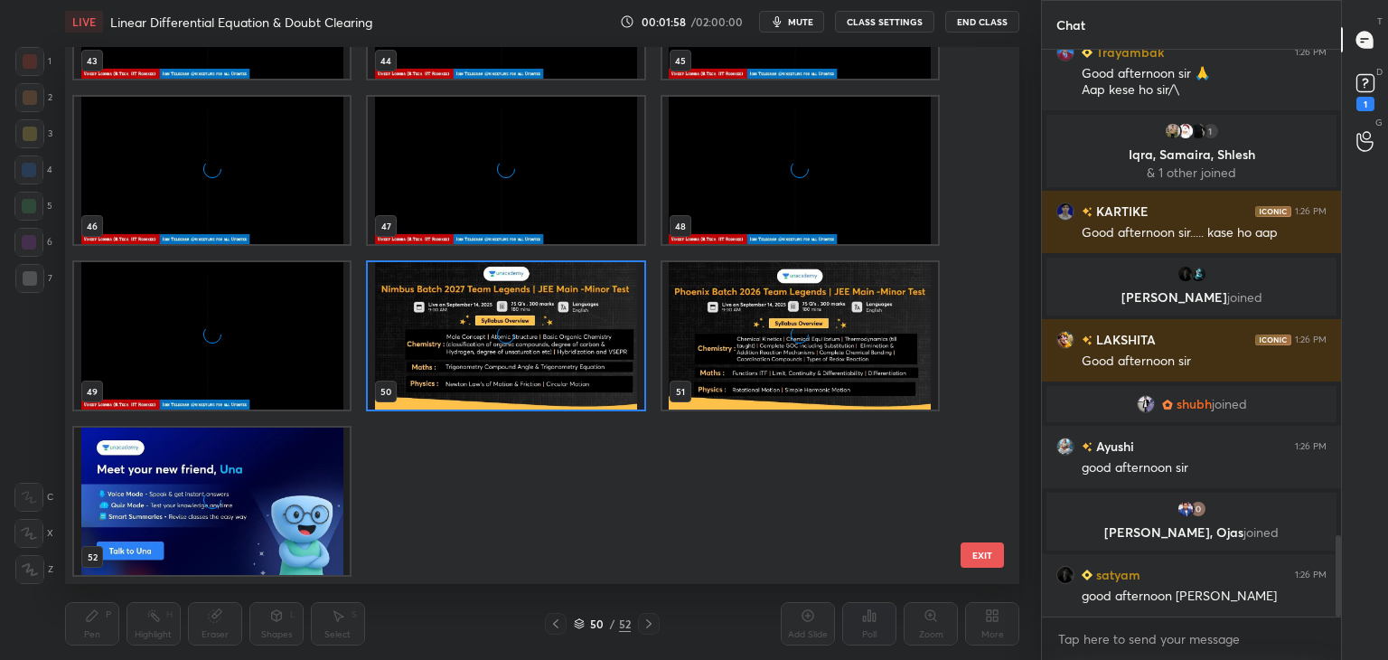
click at [220, 351] on div "grid" at bounding box center [212, 335] width 276 height 147
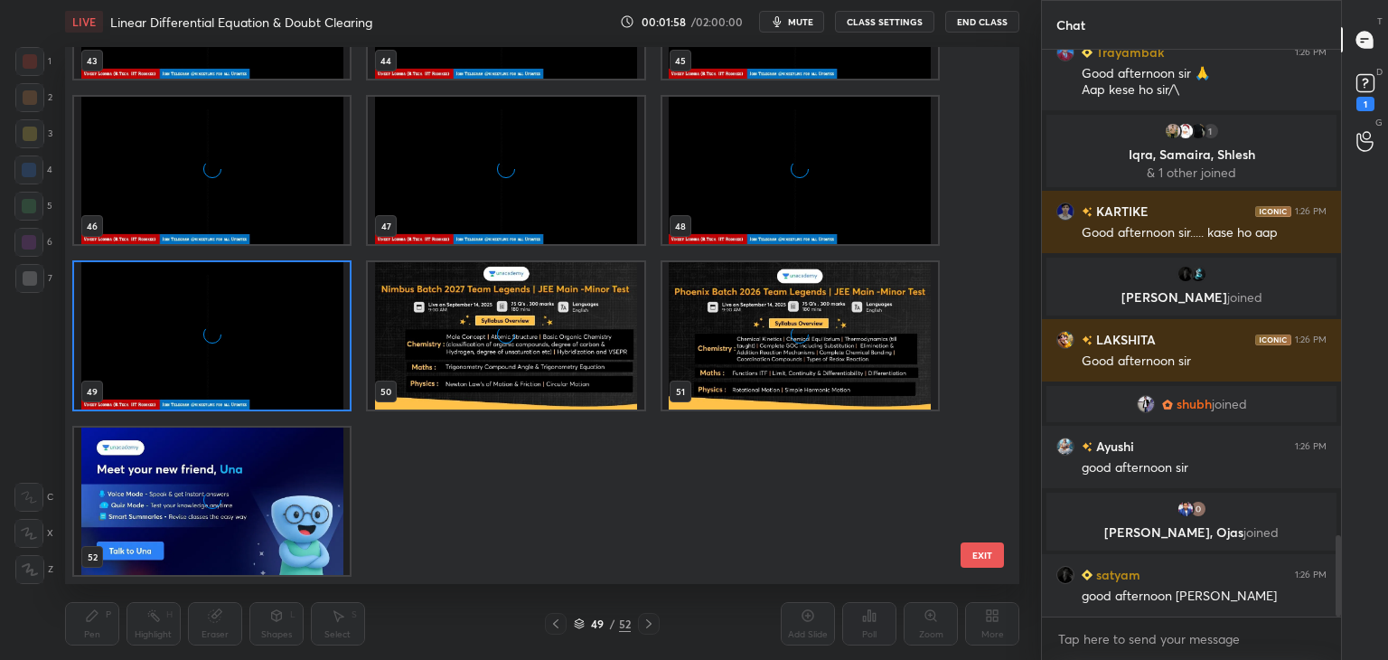
click at [219, 351] on div "grid" at bounding box center [212, 335] width 276 height 147
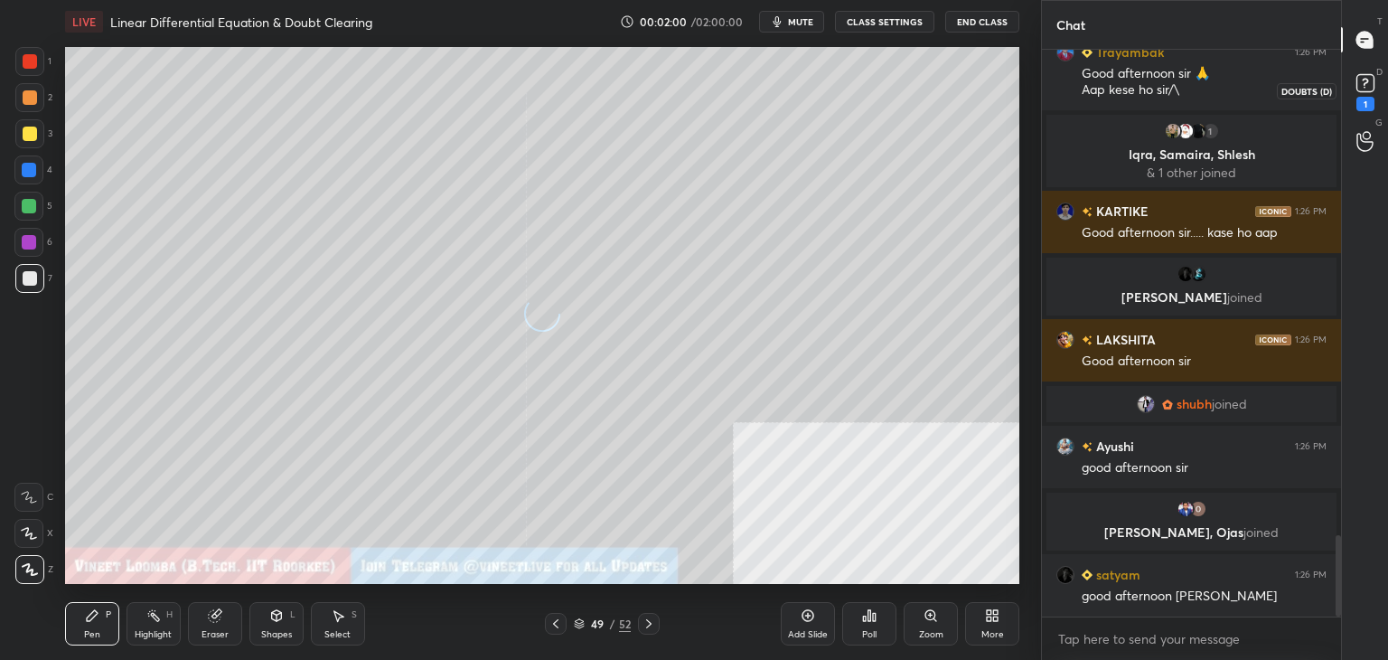
click at [1361, 89] on rect at bounding box center [1365, 83] width 17 height 17
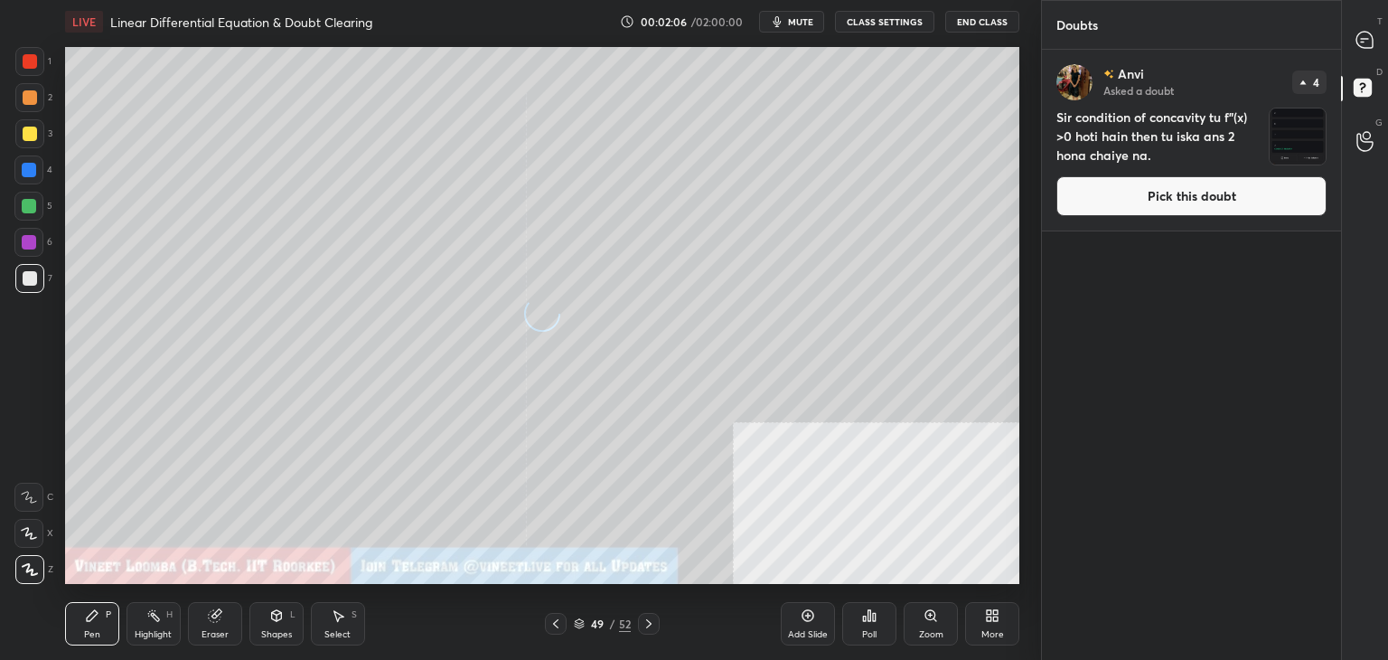
click at [552, 625] on icon at bounding box center [556, 623] width 14 height 14
click at [559, 625] on icon at bounding box center [556, 623] width 14 height 14
click at [650, 621] on icon at bounding box center [649, 623] width 14 height 14
click at [1179, 193] on button "Pick this doubt" at bounding box center [1192, 196] width 270 height 40
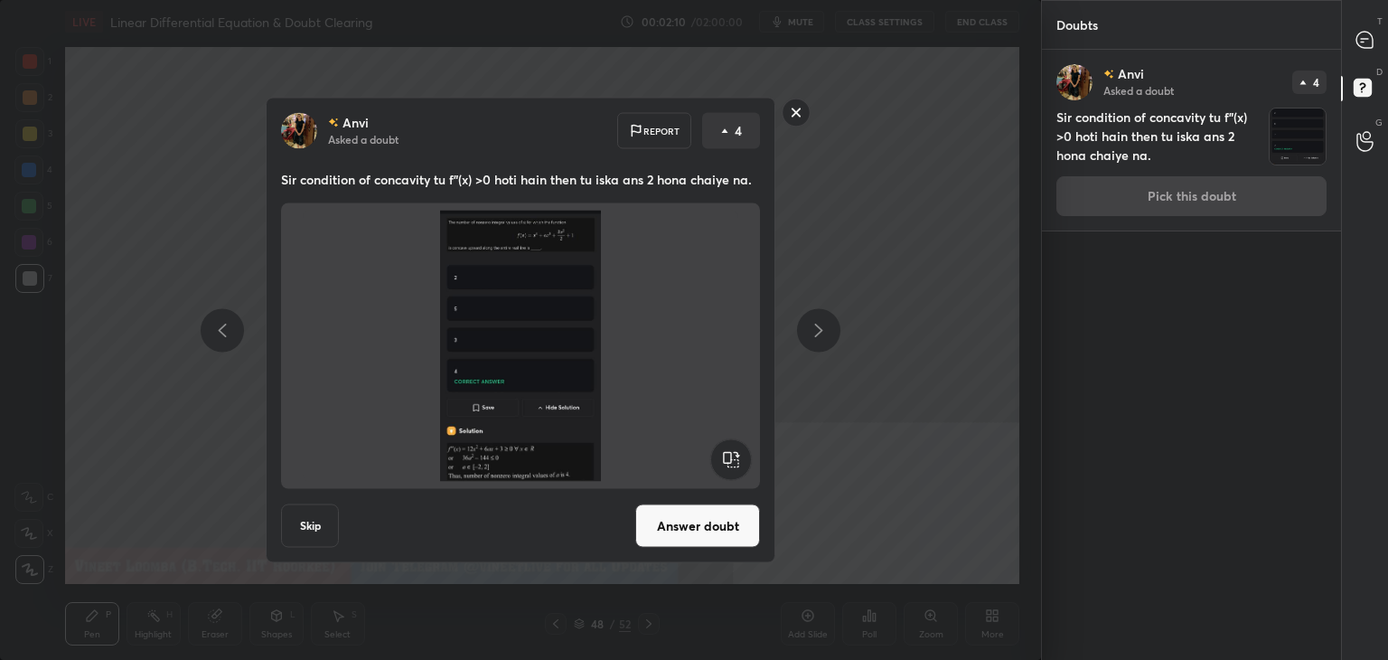
click at [703, 520] on button "Answer doubt" at bounding box center [697, 525] width 125 height 43
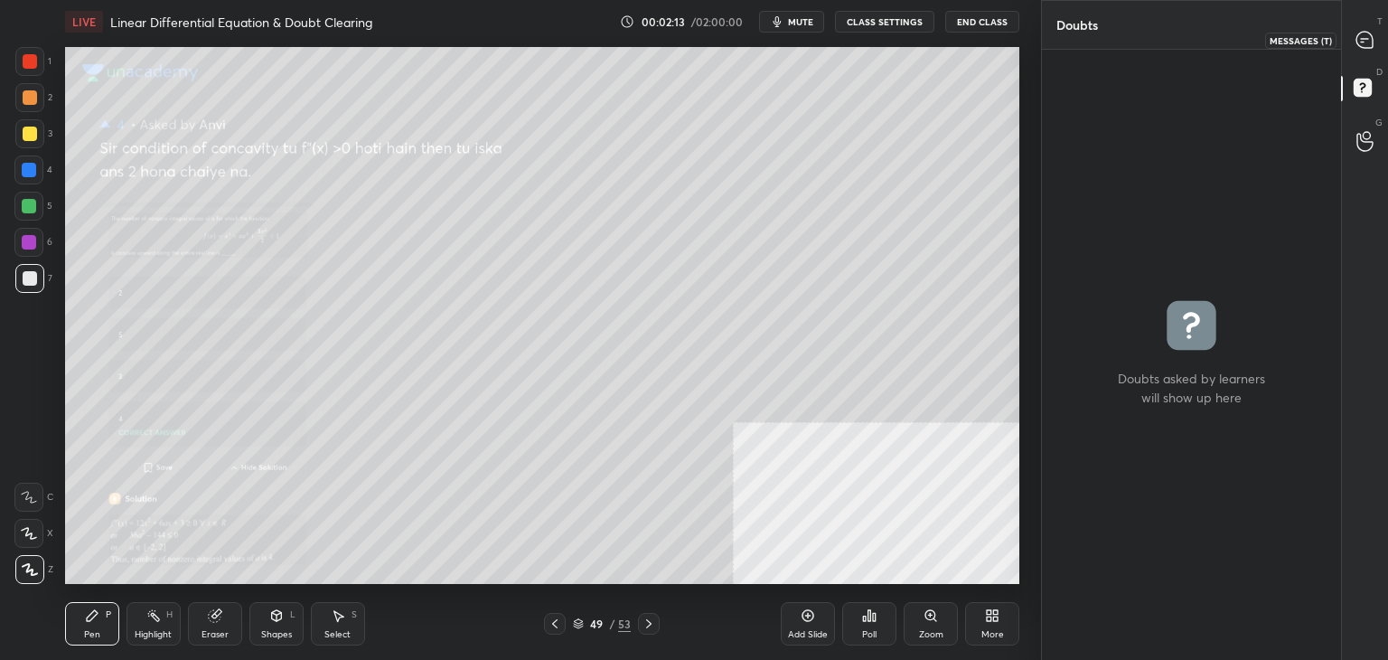
click at [1360, 43] on icon at bounding box center [1365, 40] width 16 height 16
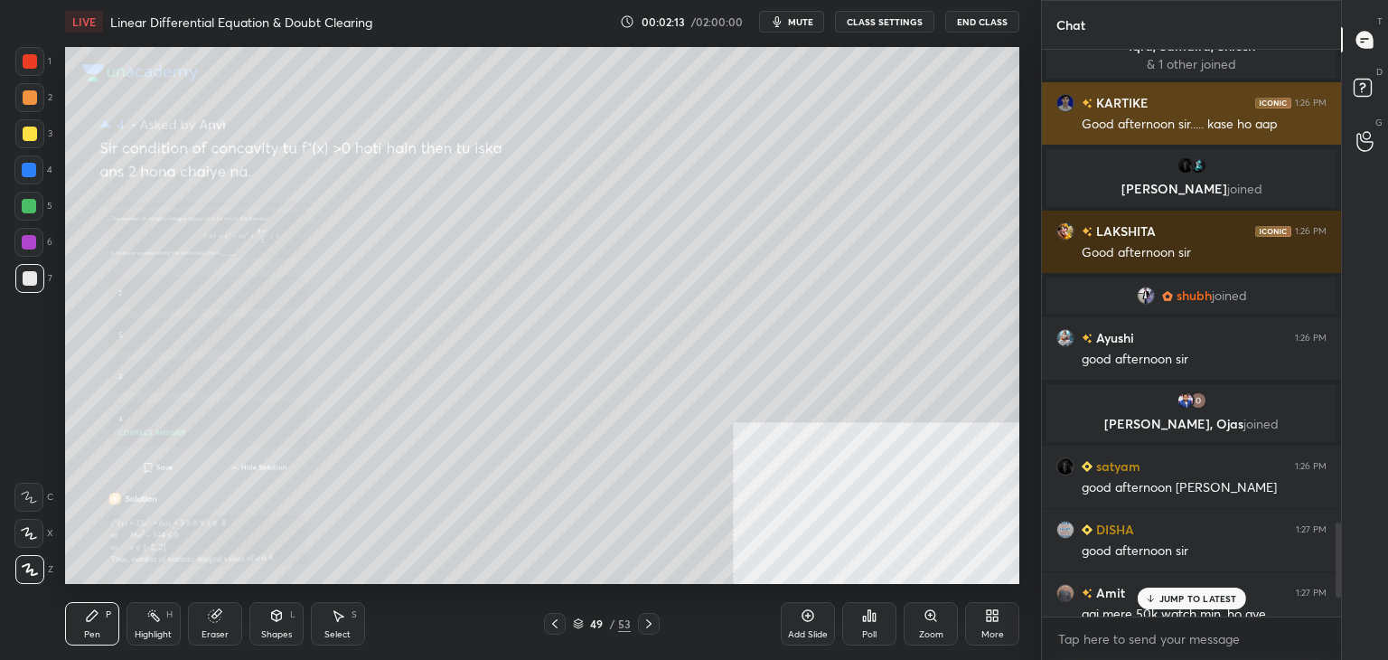
scroll to position [561, 294]
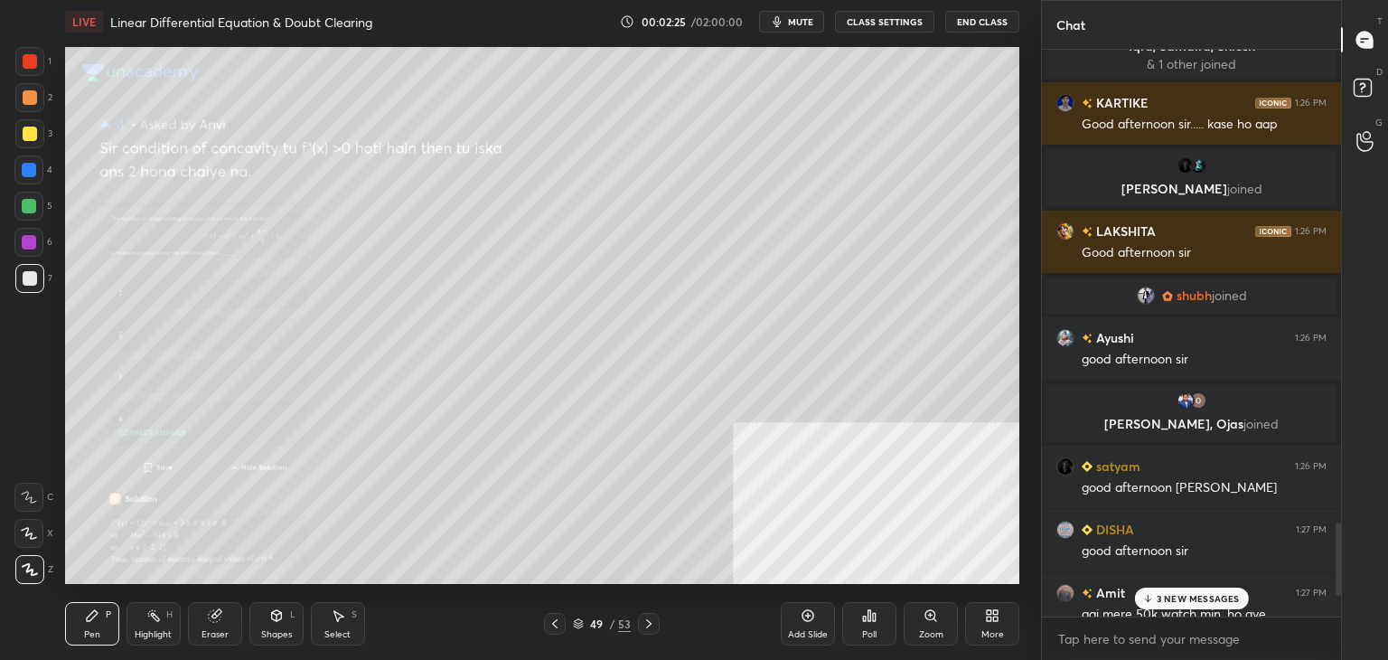
click at [933, 626] on div "Zoom" at bounding box center [931, 623] width 54 height 43
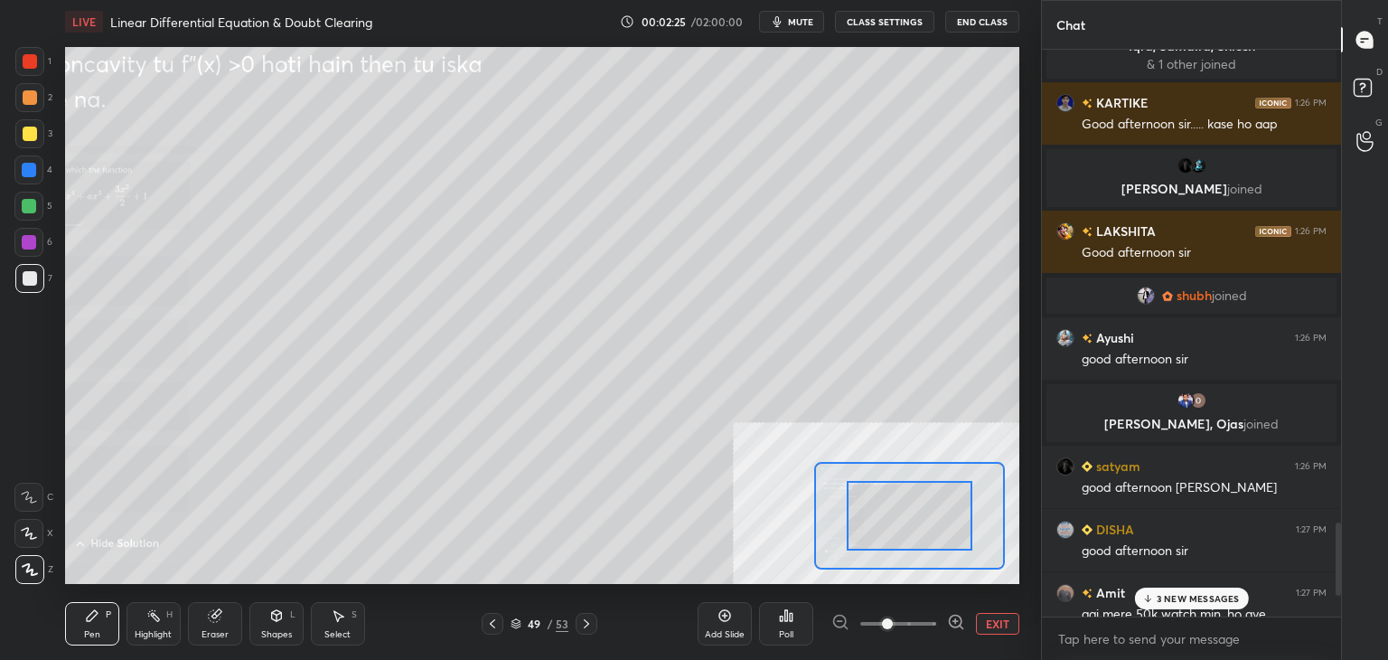
click at [935, 629] on span at bounding box center [898, 623] width 76 height 27
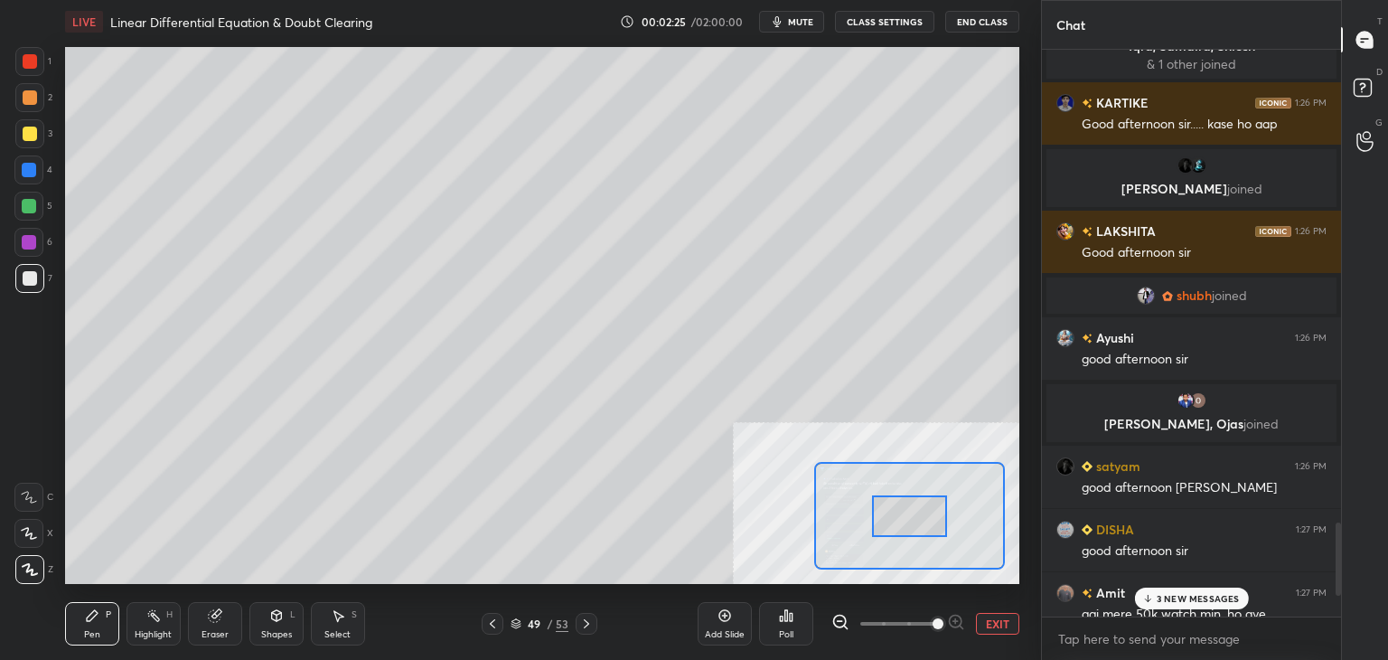
click at [937, 629] on span at bounding box center [938, 623] width 11 height 11
click at [939, 629] on span at bounding box center [938, 623] width 11 height 11
click at [940, 629] on span at bounding box center [938, 623] width 11 height 11
click at [944, 629] on span at bounding box center [938, 623] width 11 height 11
drag, startPoint x: 889, startPoint y: 515, endPoint x: 884, endPoint y: 532, distance: 18.0
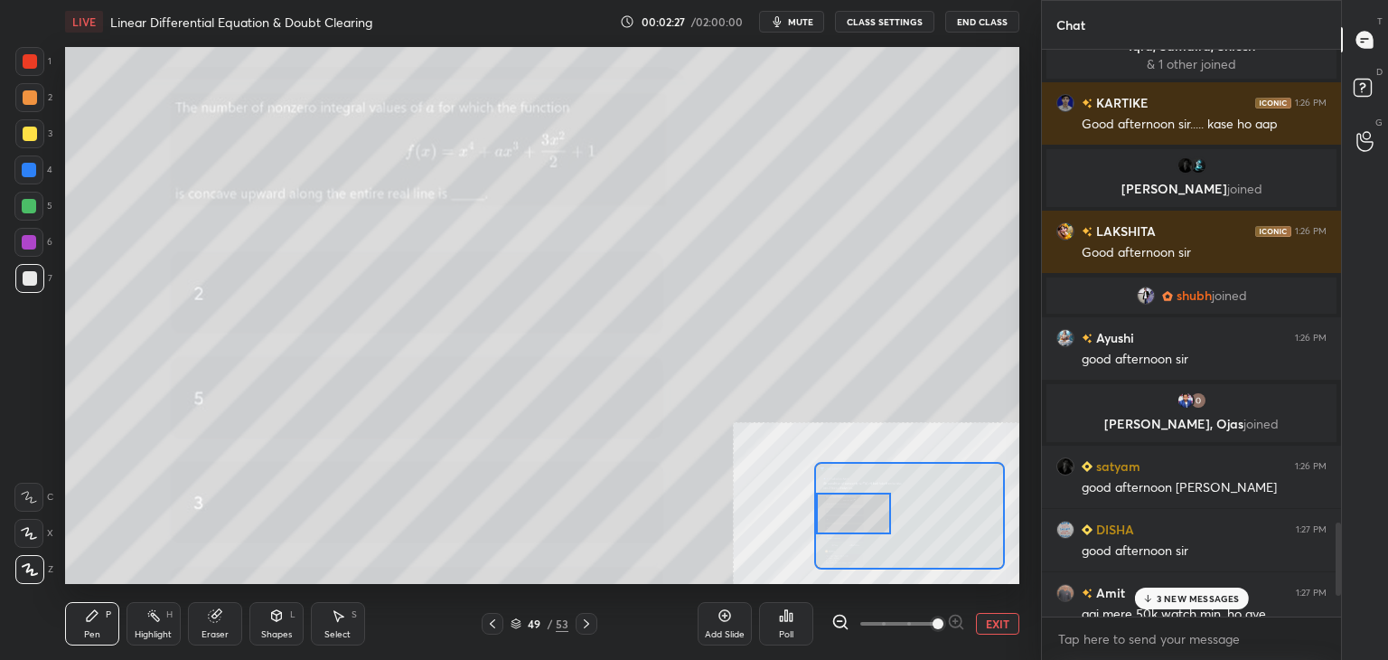
click at [829, 514] on div at bounding box center [853, 514] width 75 height 42
click at [1217, 603] on p "3 NEW MESSAGES" at bounding box center [1198, 598] width 83 height 11
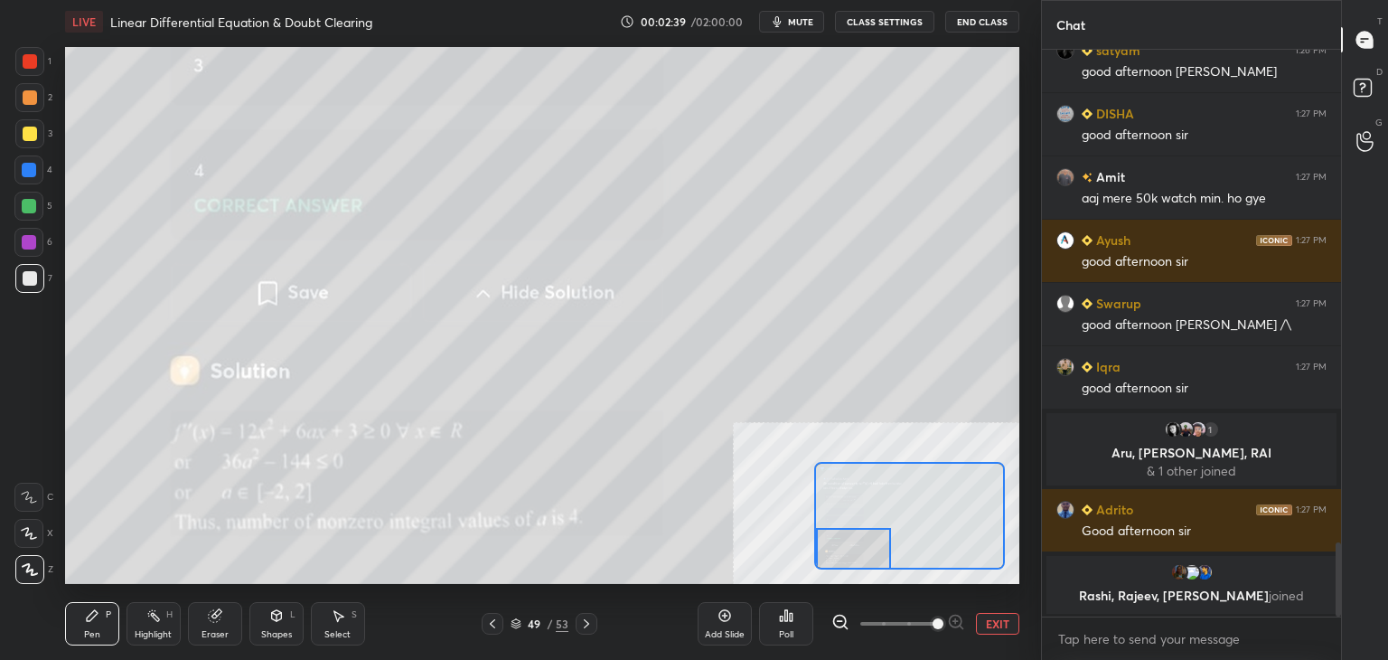
scroll to position [3774, 0]
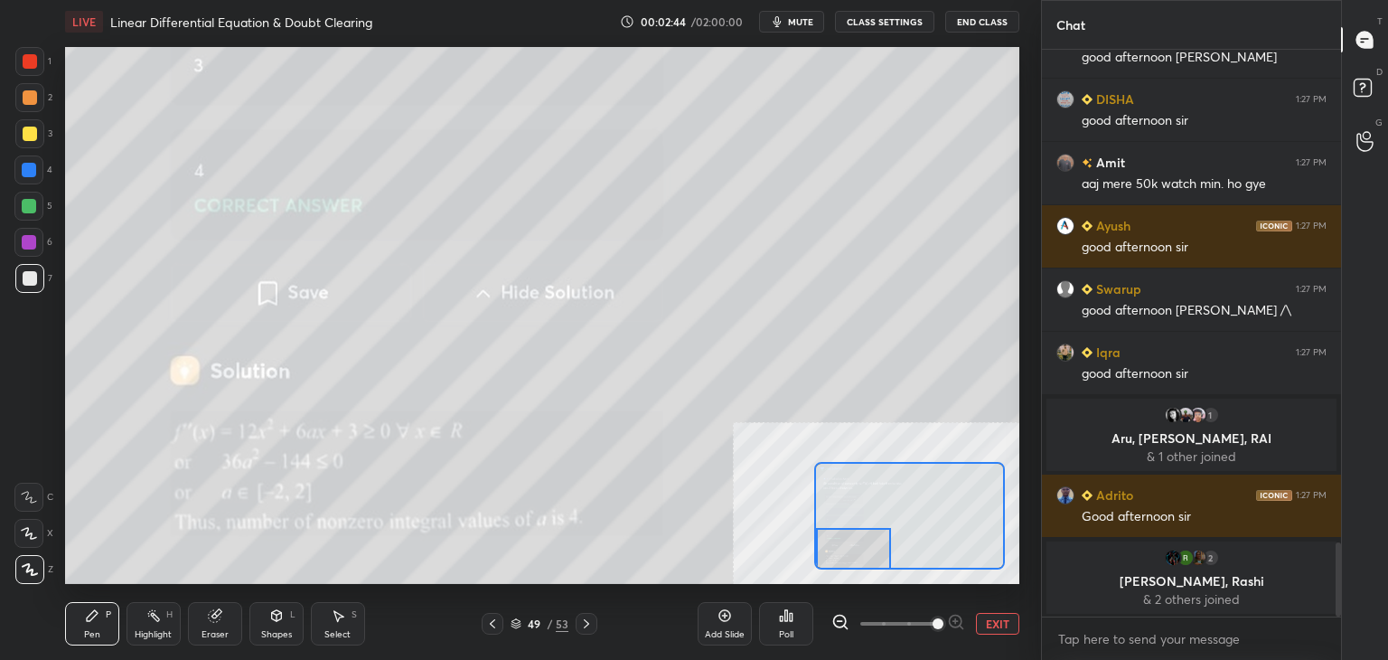
drag, startPoint x: 847, startPoint y: 511, endPoint x: 831, endPoint y: 559, distance: 50.3
click at [840, 549] on div at bounding box center [853, 549] width 75 height 42
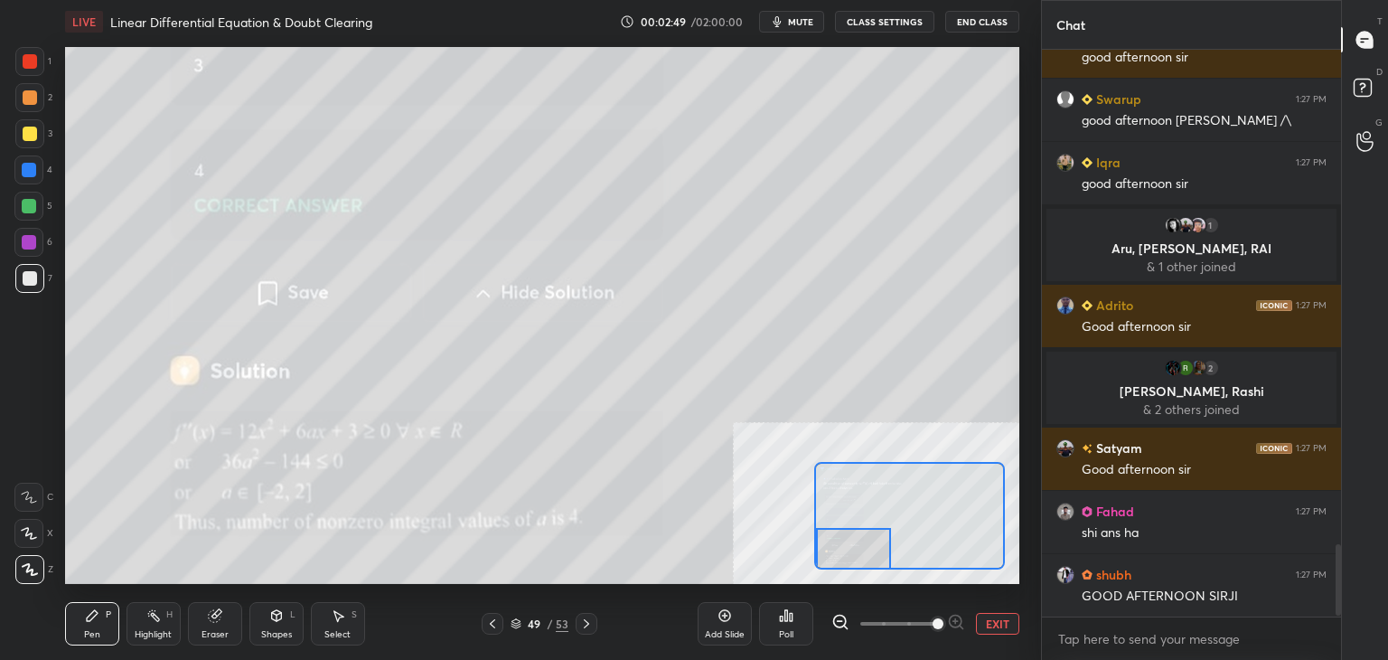
scroll to position [3957, 0]
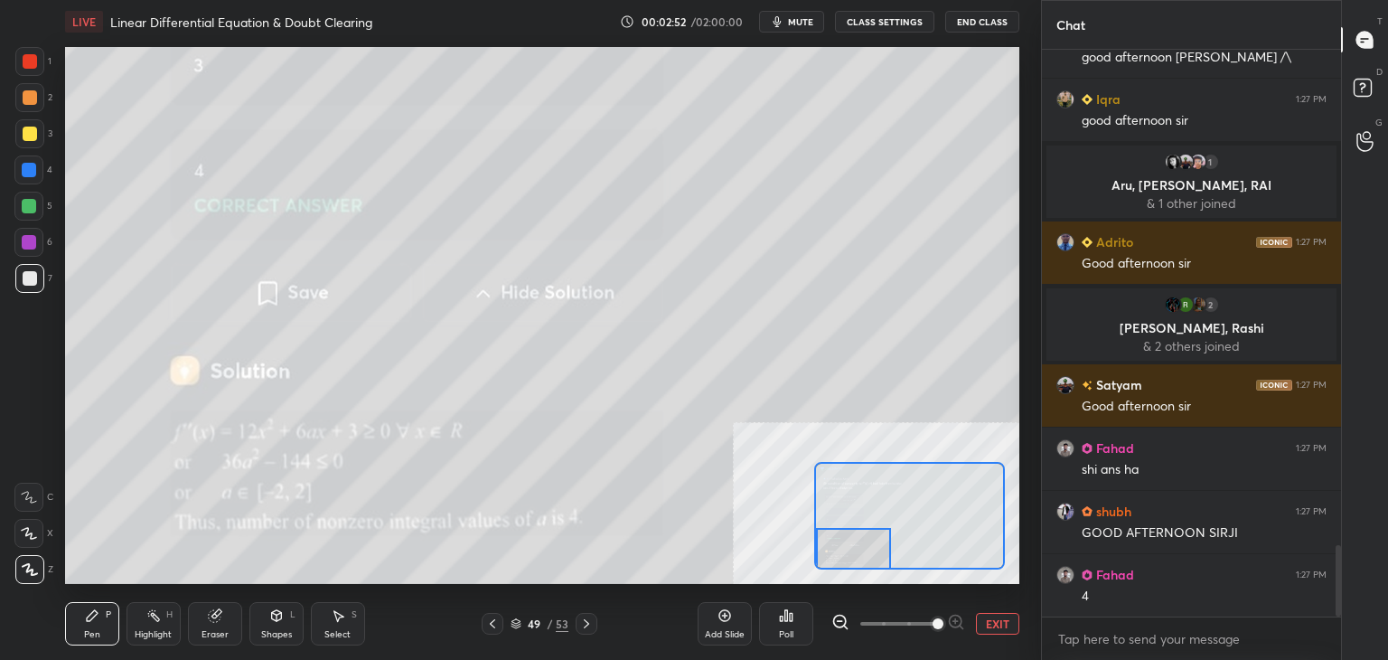
click at [26, 285] on div at bounding box center [30, 278] width 14 height 14
drag, startPoint x: 838, startPoint y: 540, endPoint x: 835, endPoint y: 583, distance: 43.5
click at [831, 596] on div "LIVE Linear Differential Equation & Doubt Clearing 00:02:55 / 02:00:00 mute CLA…" at bounding box center [542, 330] width 969 height 660
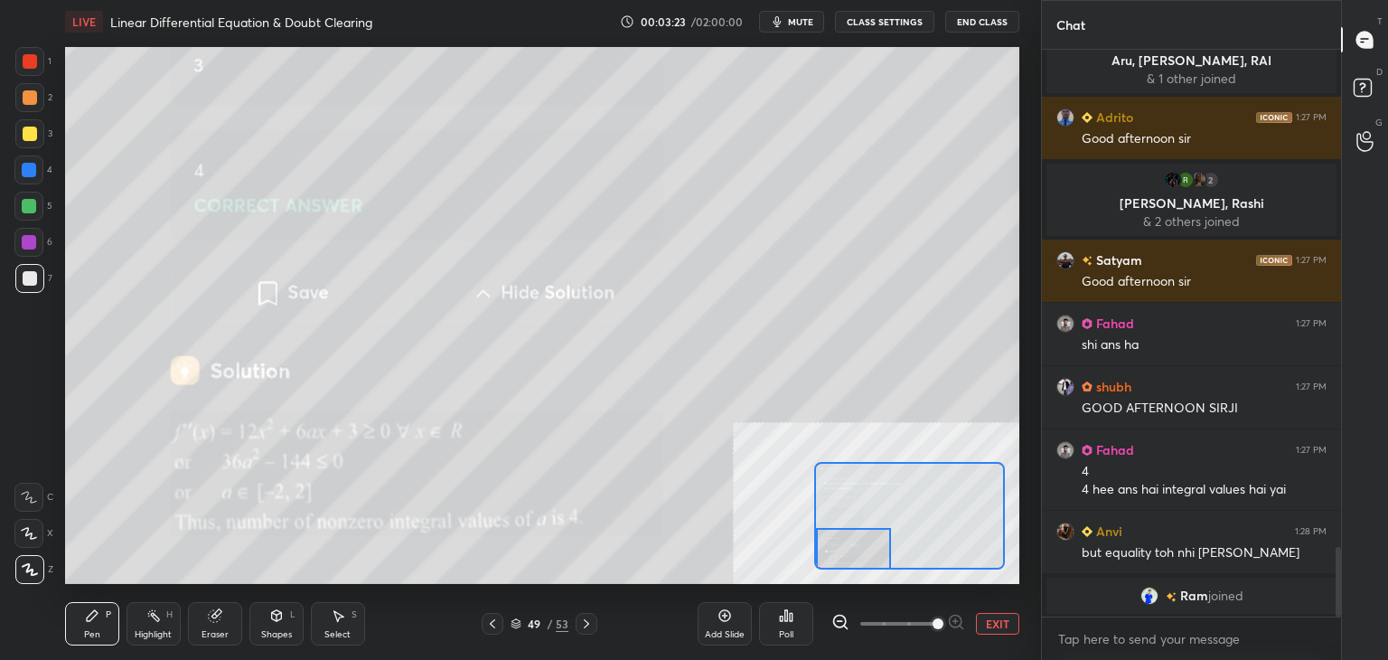
scroll to position [4103, 0]
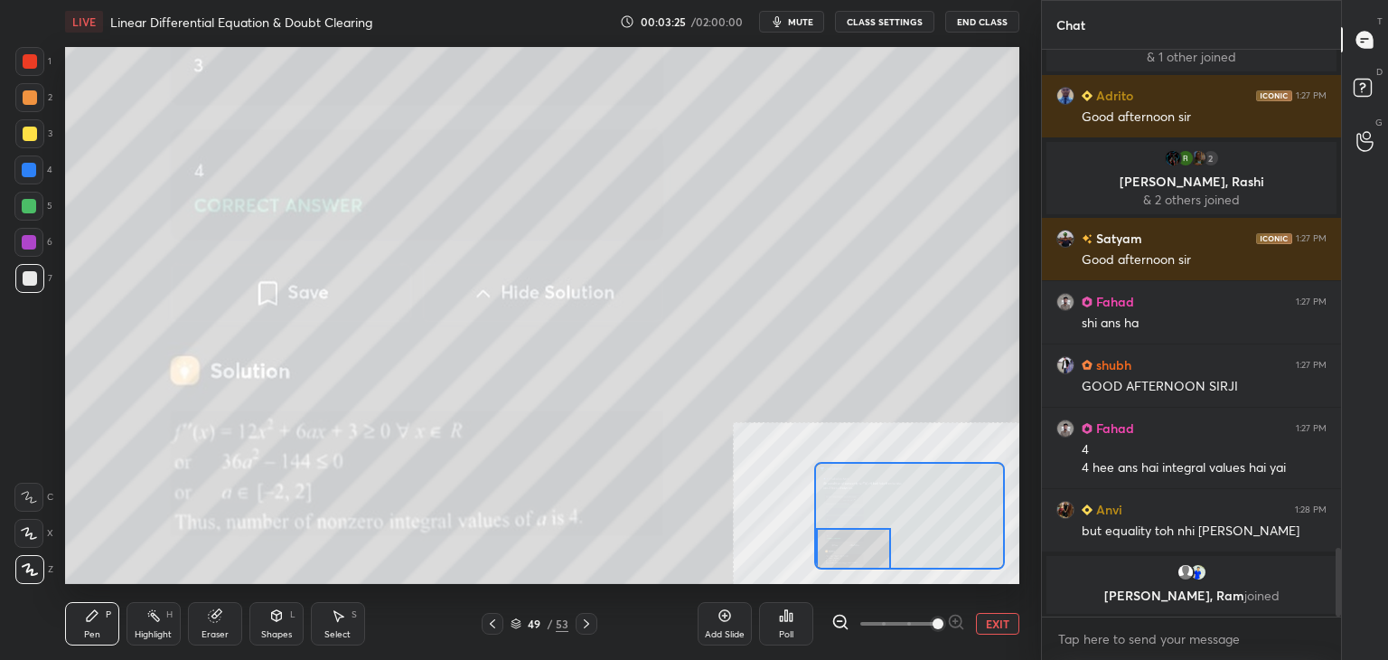
drag, startPoint x: 861, startPoint y: 545, endPoint x: 835, endPoint y: 576, distance: 40.4
click at [831, 565] on div at bounding box center [853, 549] width 75 height 42
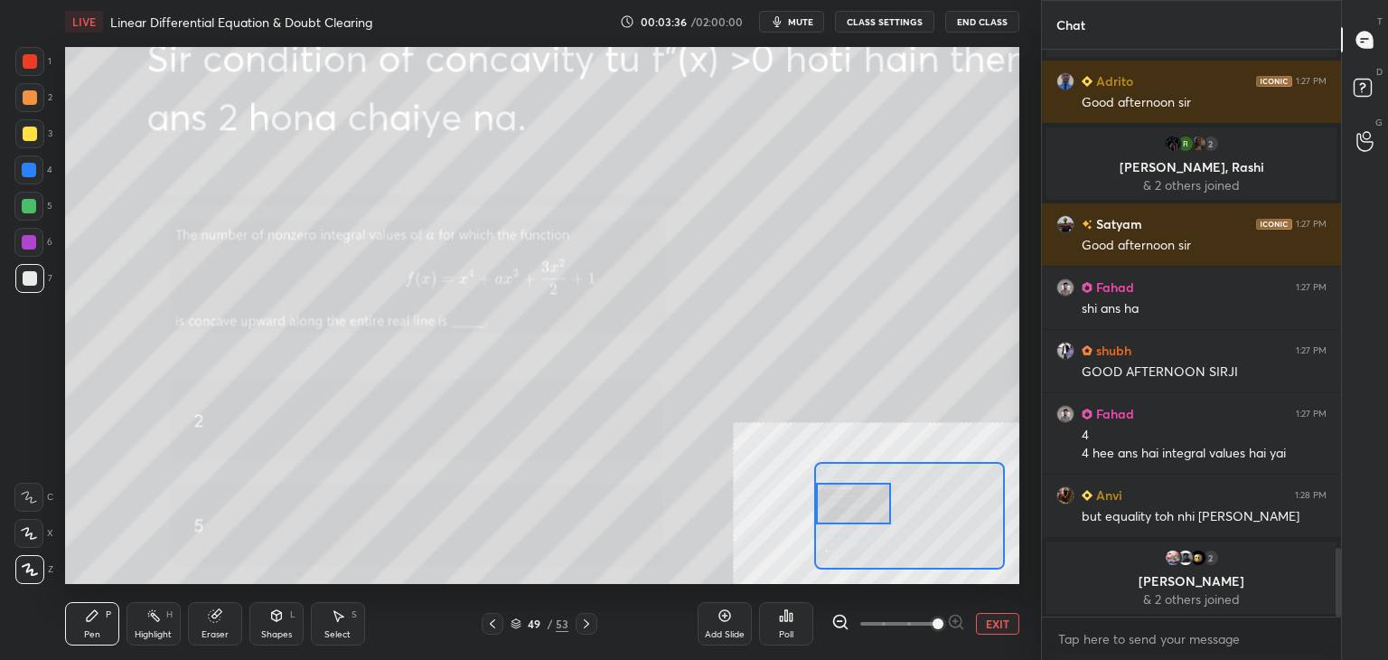
drag, startPoint x: 848, startPoint y: 547, endPoint x: 835, endPoint y: 483, distance: 65.4
click at [840, 502] on div at bounding box center [853, 504] width 75 height 42
click at [26, 55] on div at bounding box center [30, 61] width 14 height 14
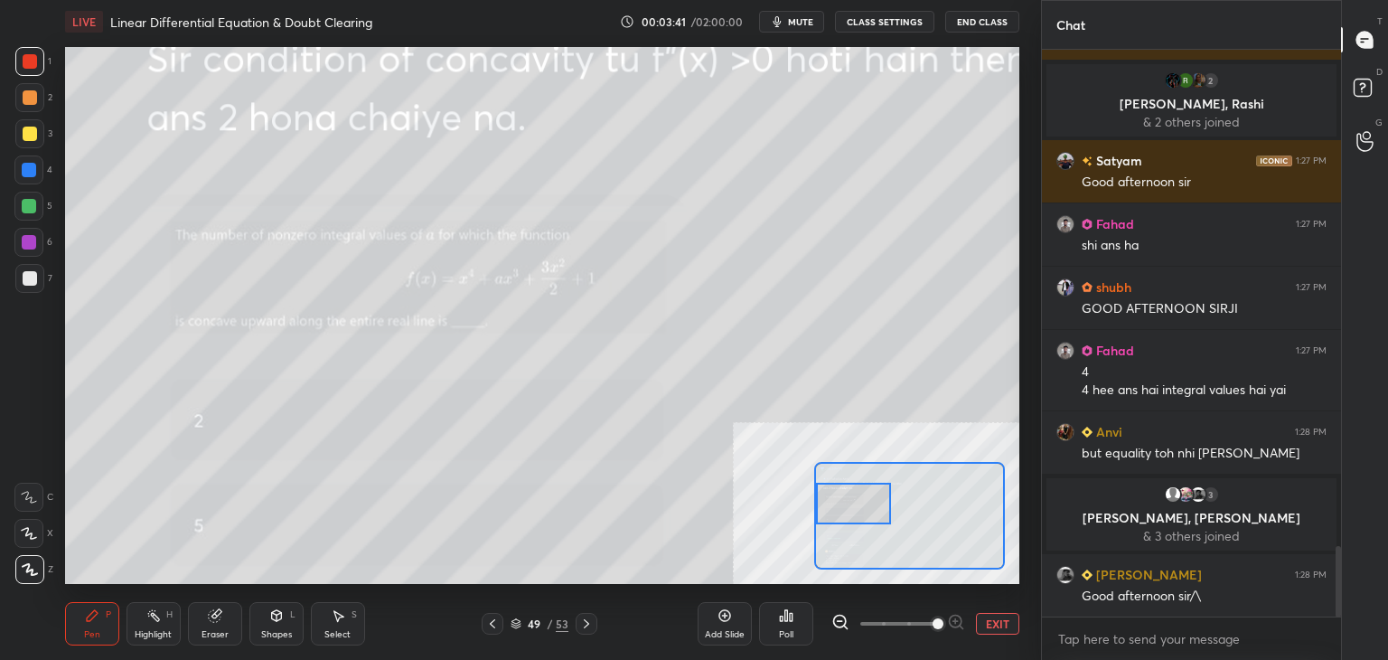
scroll to position [4063, 0]
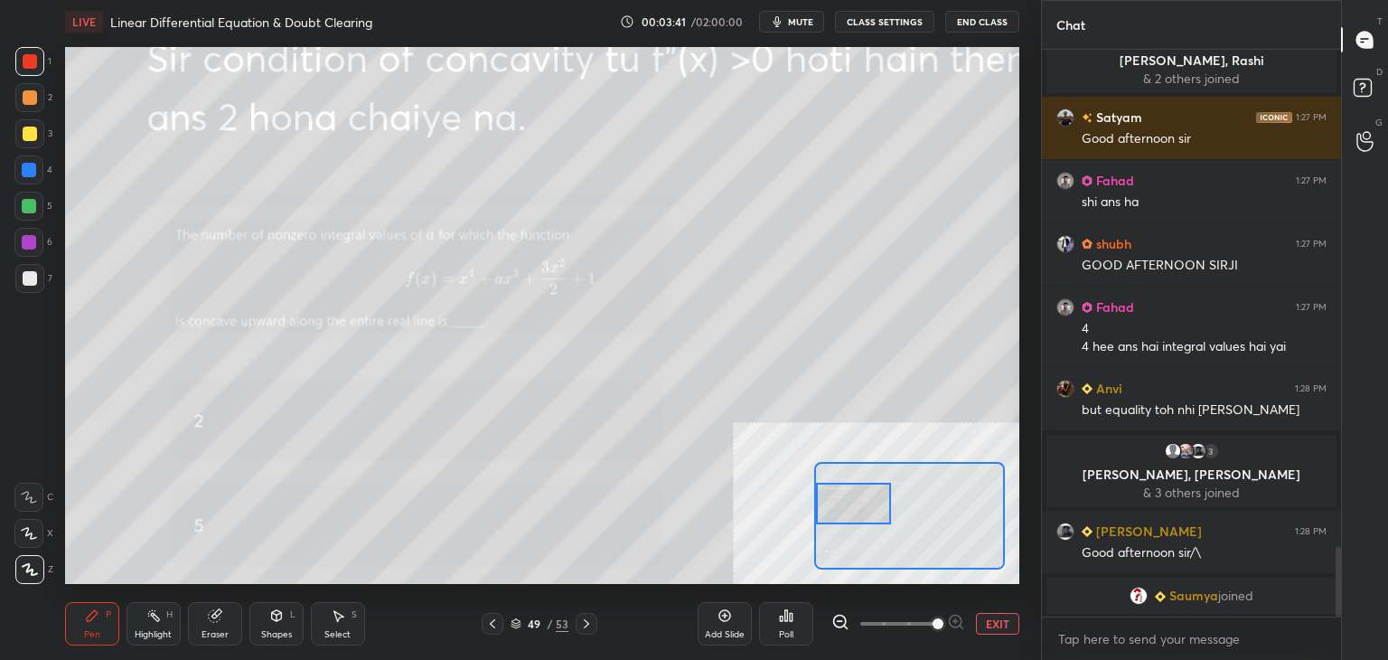
click at [26, 531] on icon at bounding box center [29, 533] width 16 height 13
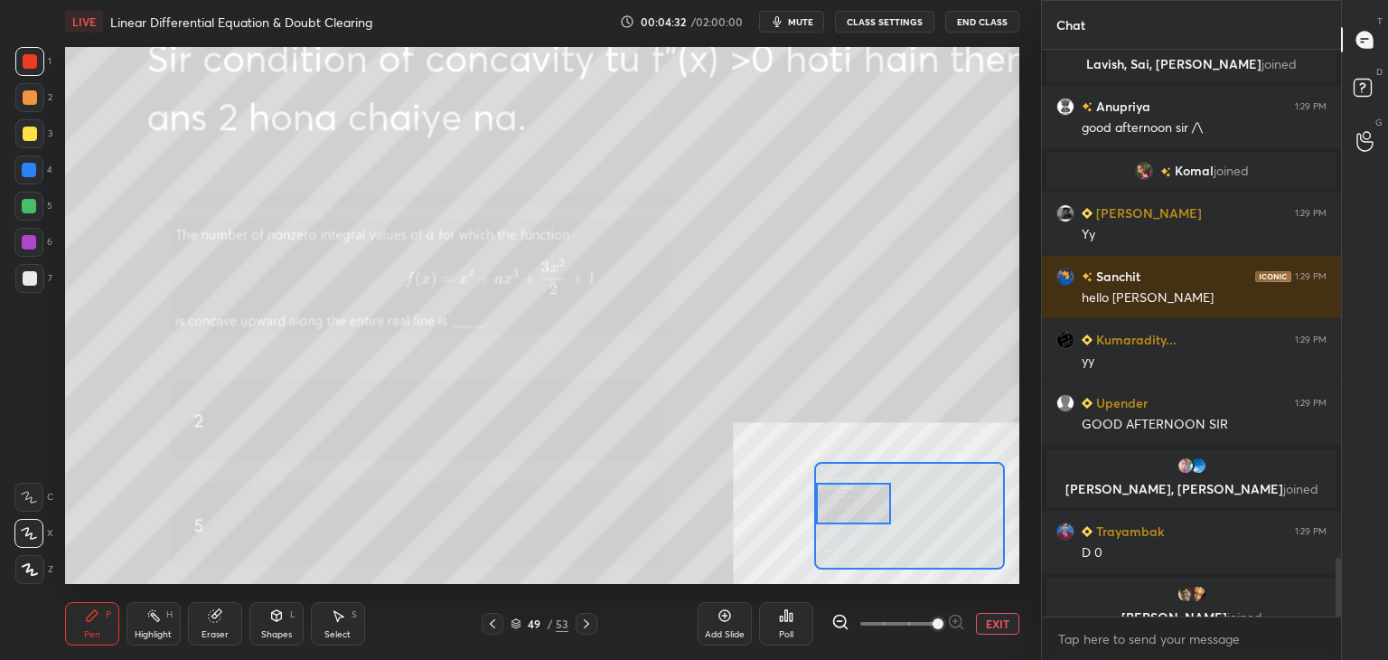
scroll to position [4915, 0]
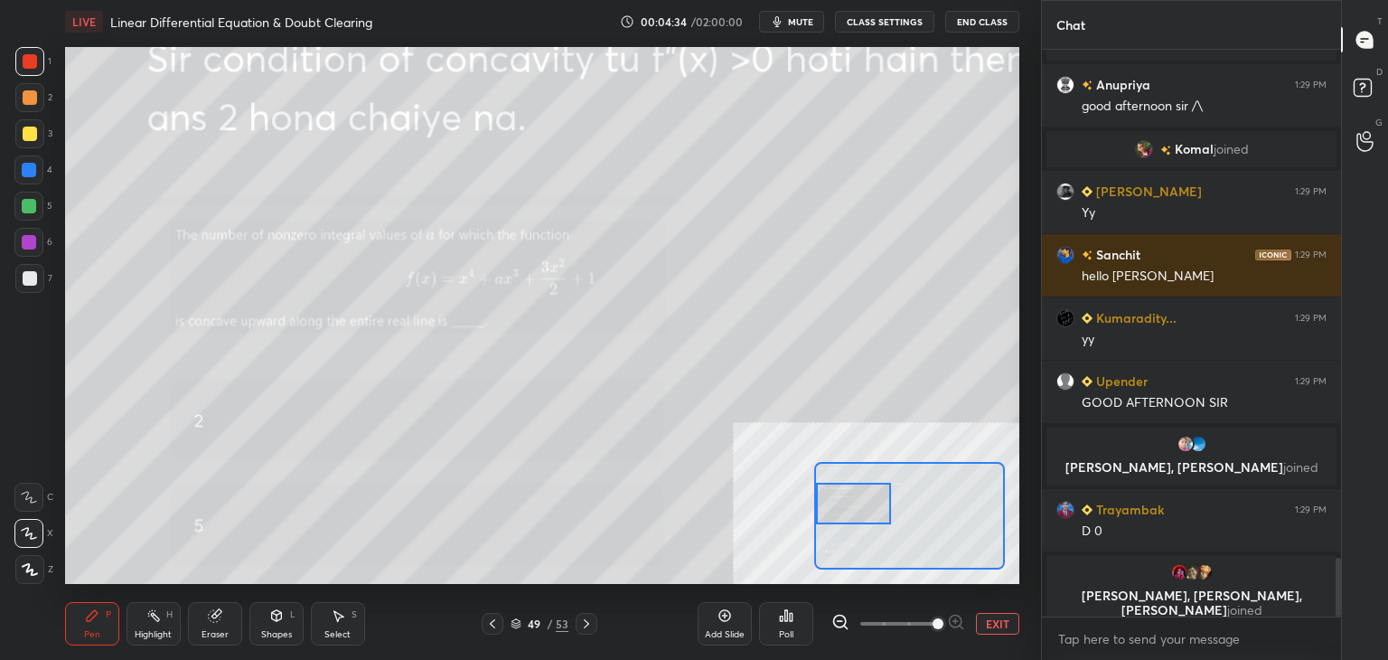
click at [202, 638] on div "Eraser" at bounding box center [215, 634] width 27 height 9
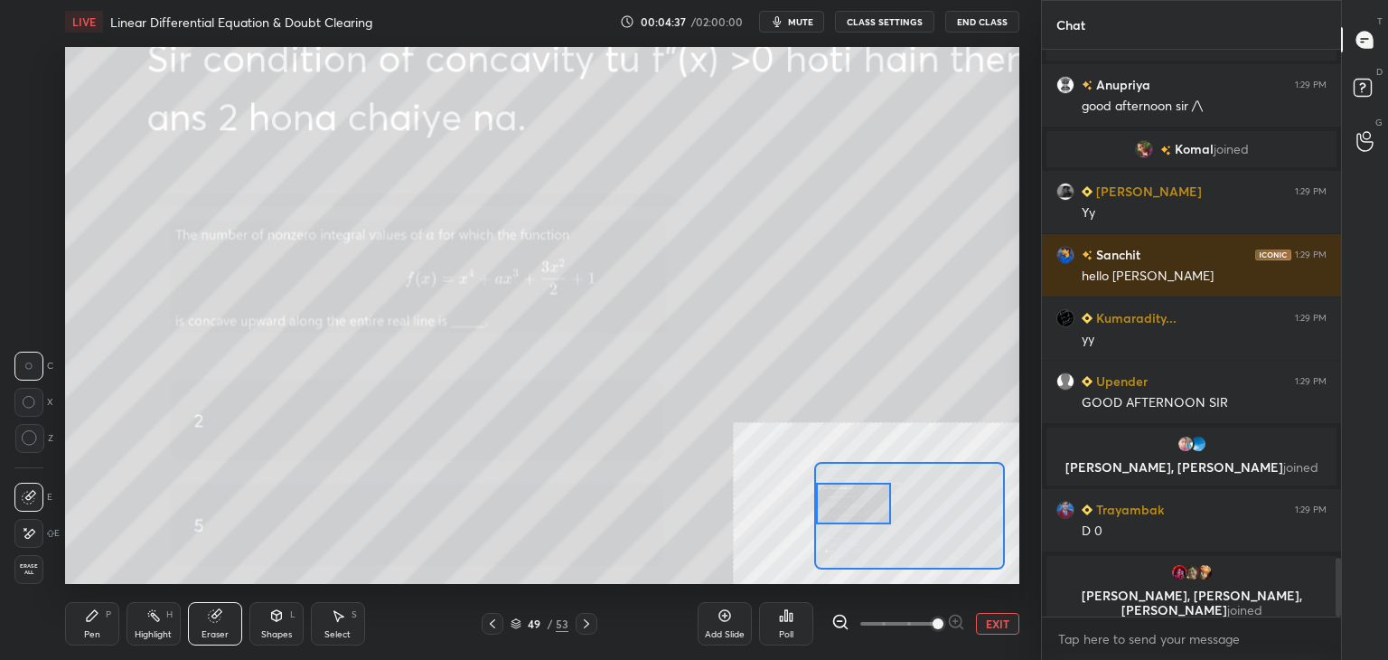
click at [116, 624] on div "Pen P" at bounding box center [92, 623] width 54 height 43
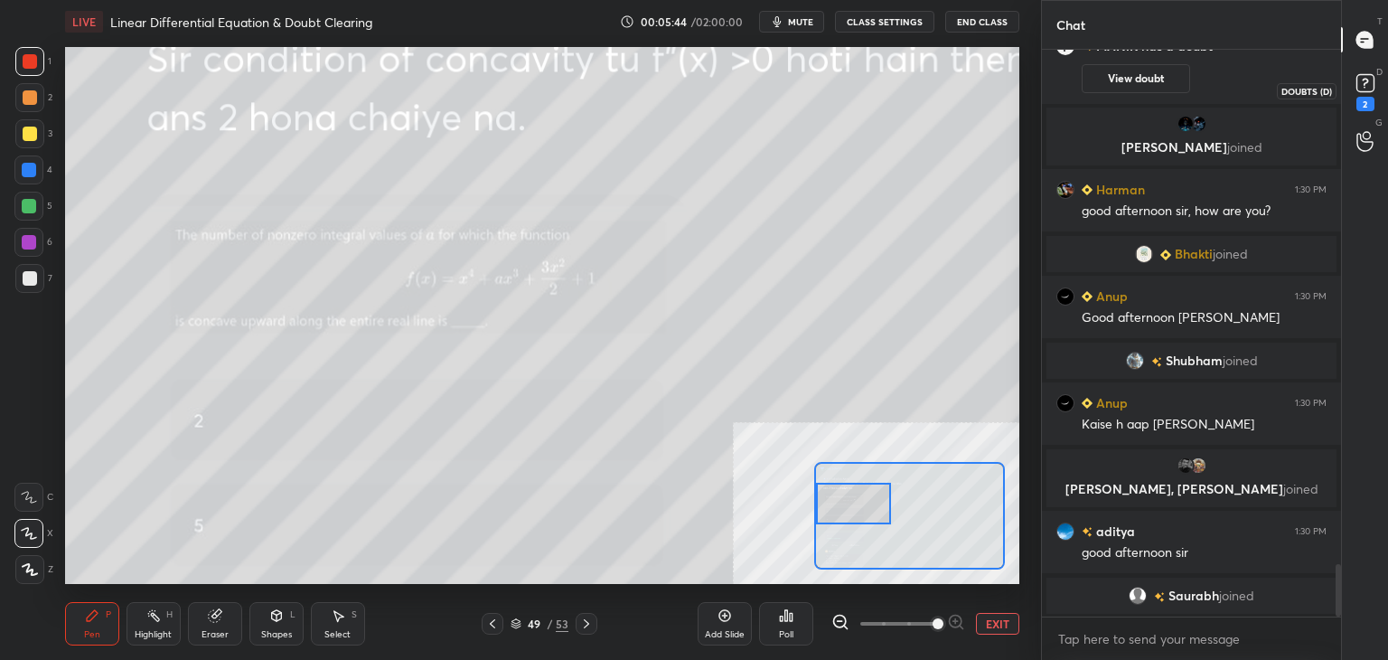
scroll to position [5555, 0]
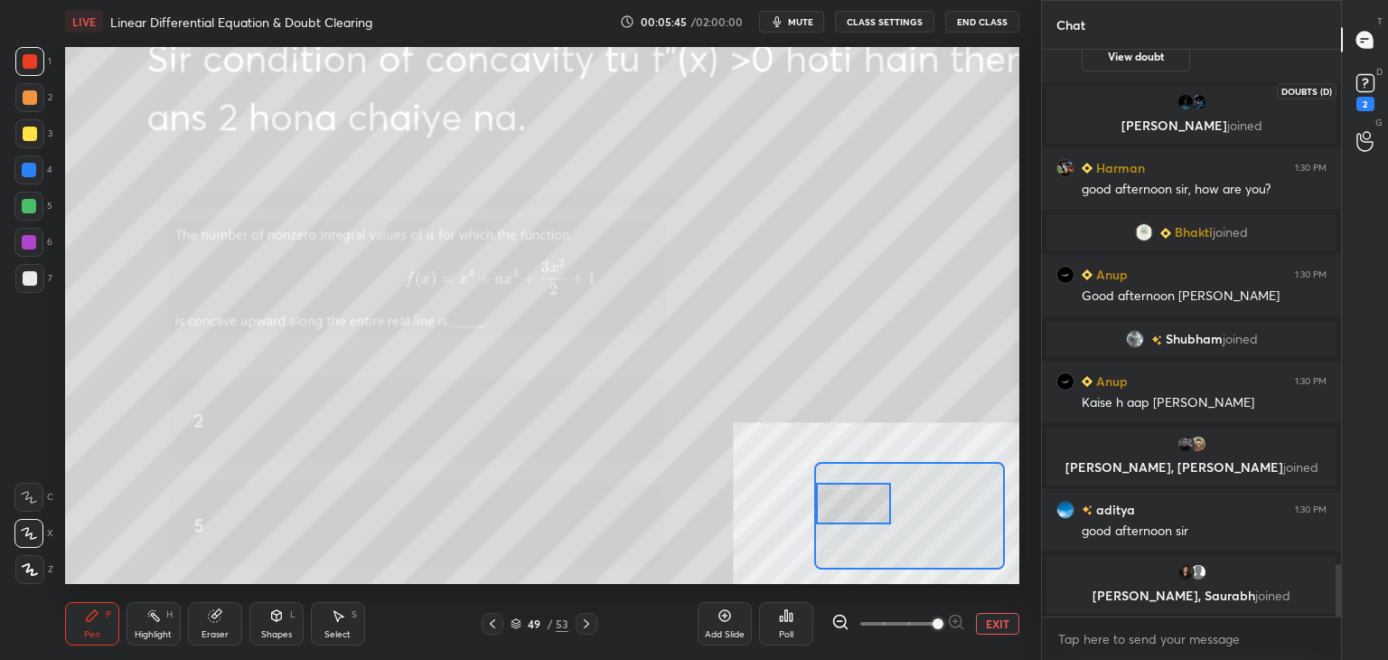
click at [1370, 89] on rect at bounding box center [1365, 83] width 17 height 17
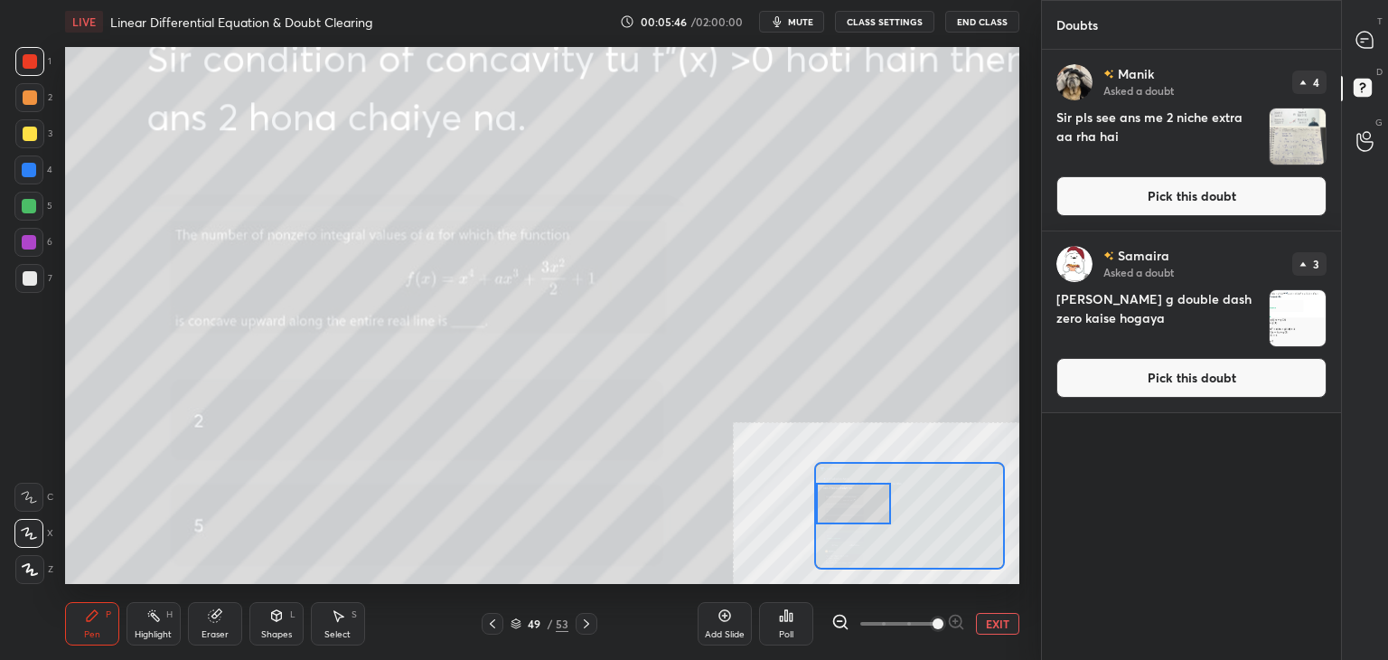
drag, startPoint x: 1252, startPoint y: 210, endPoint x: 1235, endPoint y: 216, distance: 17.5
click at [1253, 210] on button "Pick this doubt" at bounding box center [1192, 196] width 270 height 40
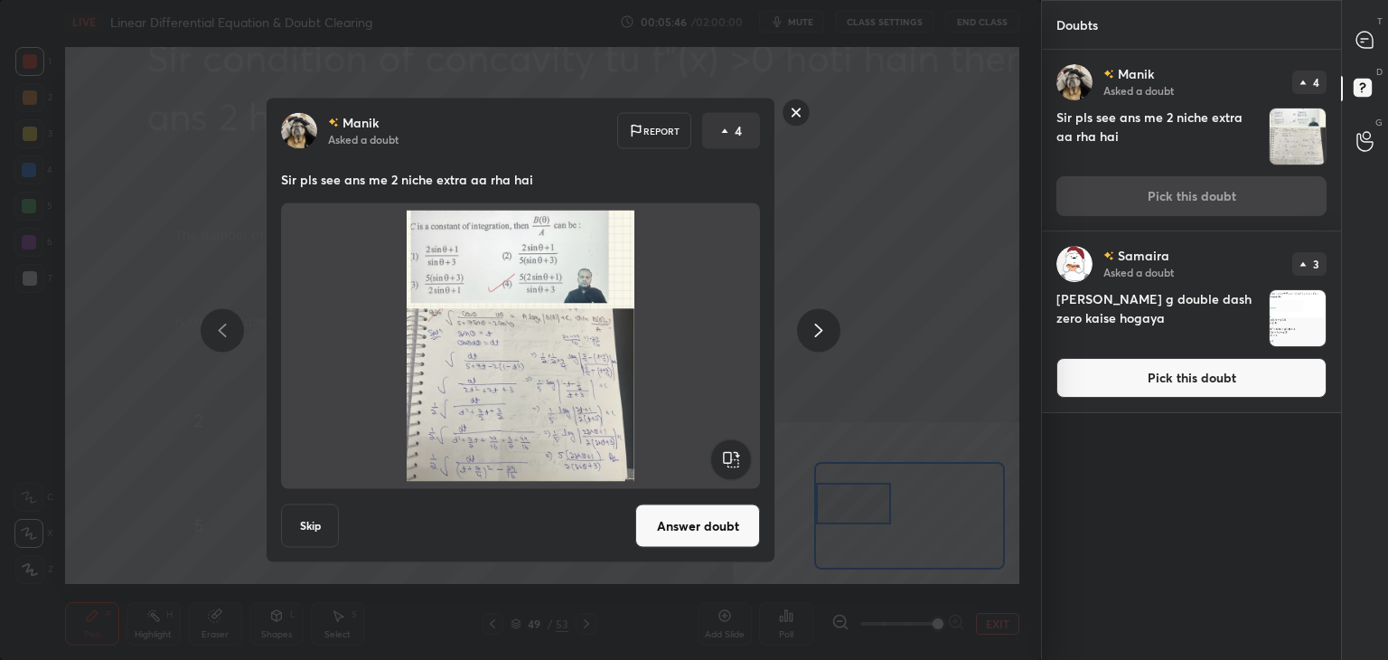
click at [708, 523] on button "Answer doubt" at bounding box center [697, 525] width 125 height 43
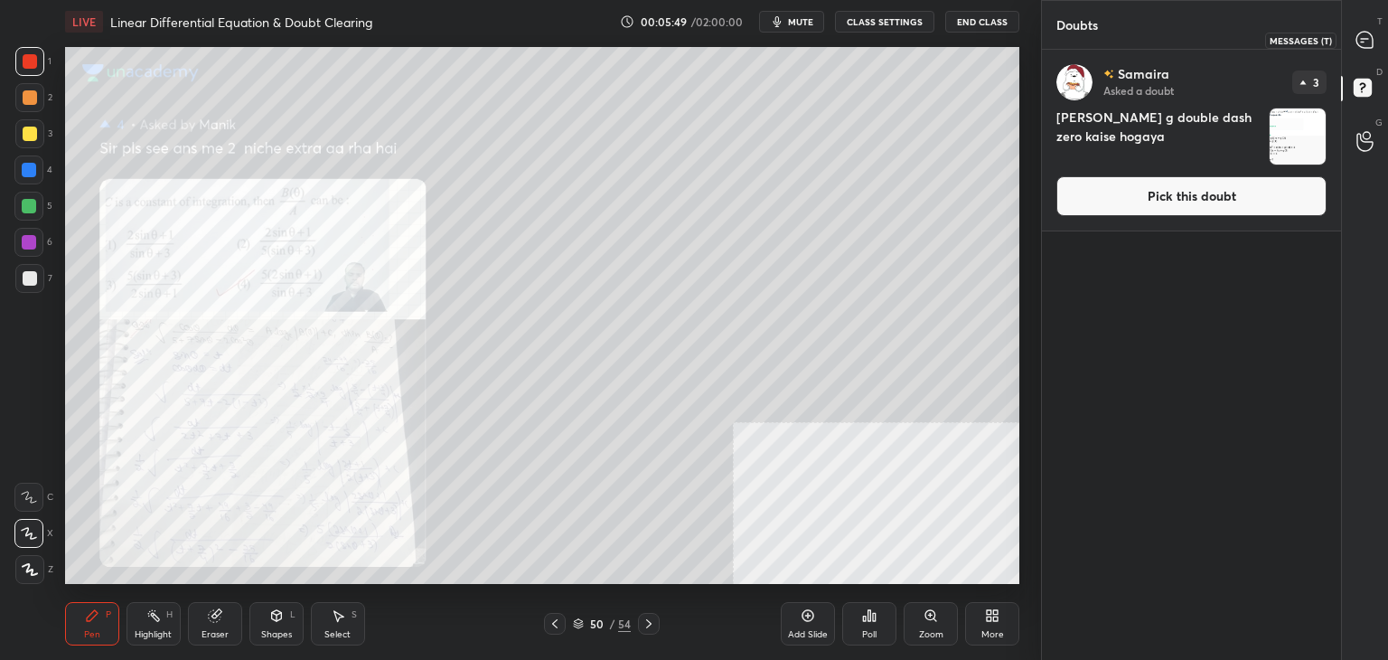
click at [1369, 41] on icon at bounding box center [1365, 40] width 16 height 16
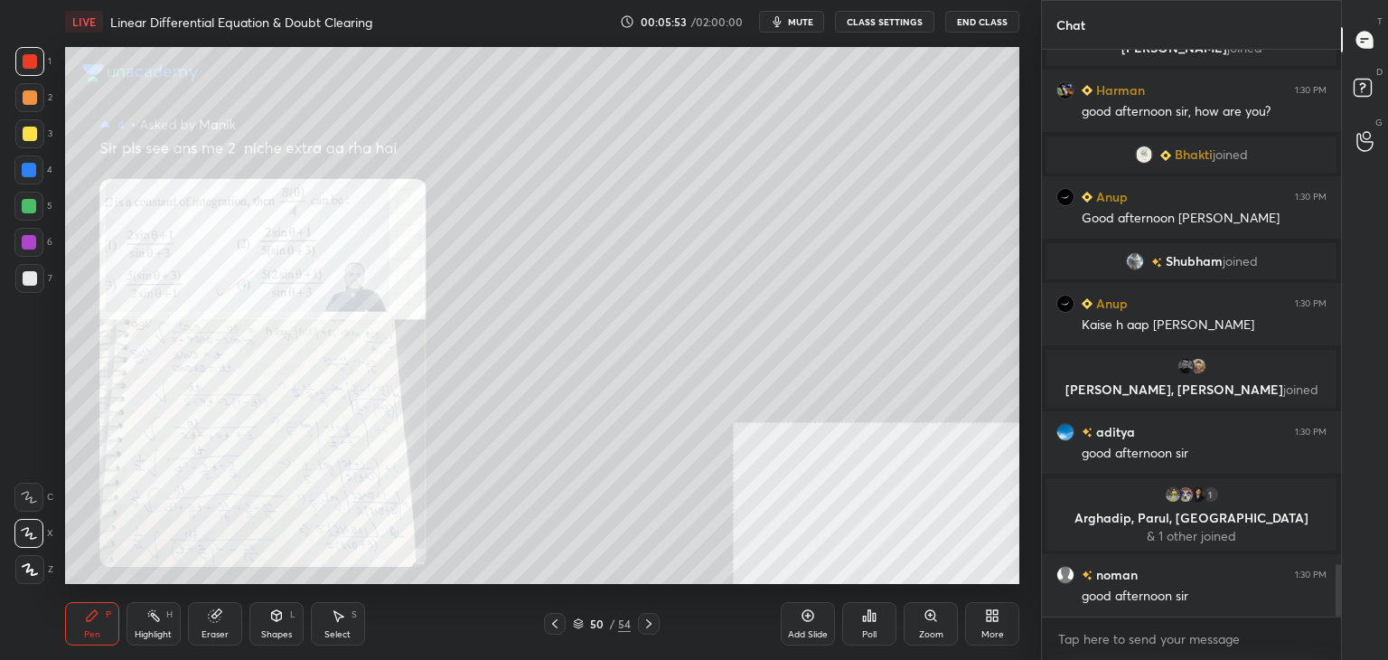
scroll to position [5643, 0]
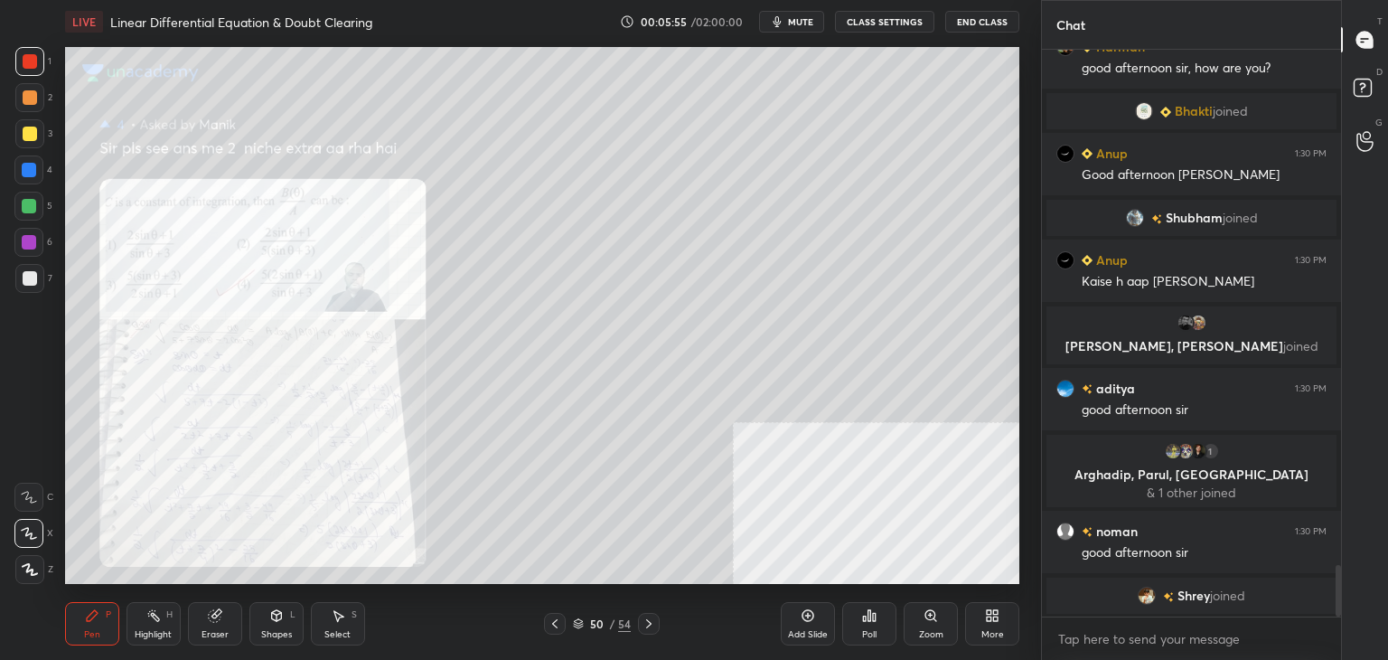
click at [929, 636] on div "Zoom" at bounding box center [931, 634] width 24 height 9
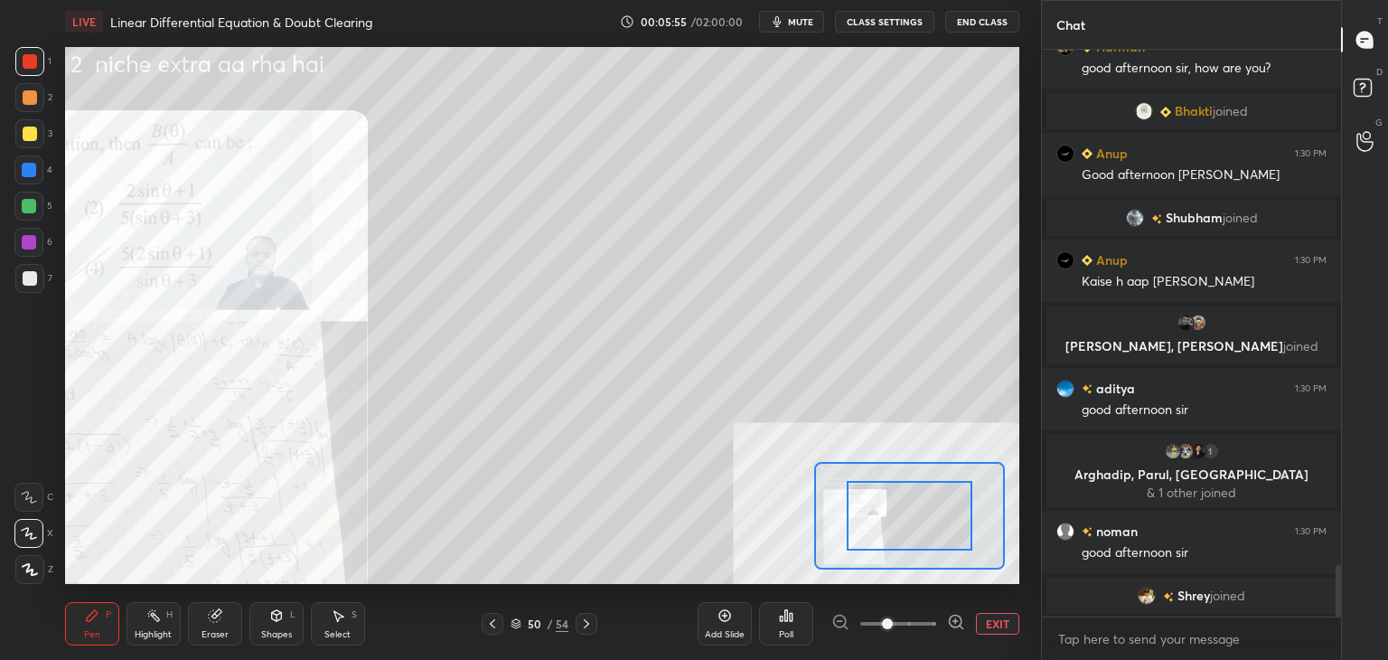
click at [926, 635] on div "Add Slide Poll EXIT" at bounding box center [859, 623] width 322 height 101
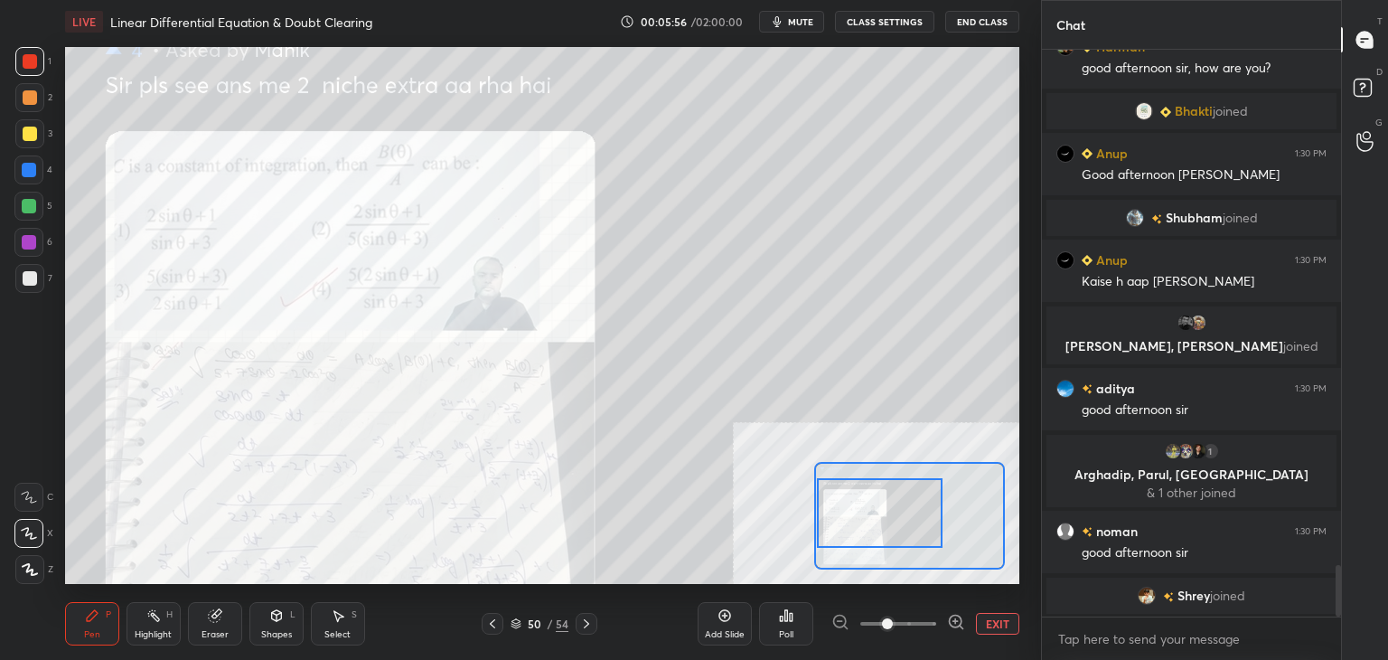
drag, startPoint x: 864, startPoint y: 516, endPoint x: 850, endPoint y: 515, distance: 14.5
click at [828, 515] on div at bounding box center [879, 513] width 125 height 70
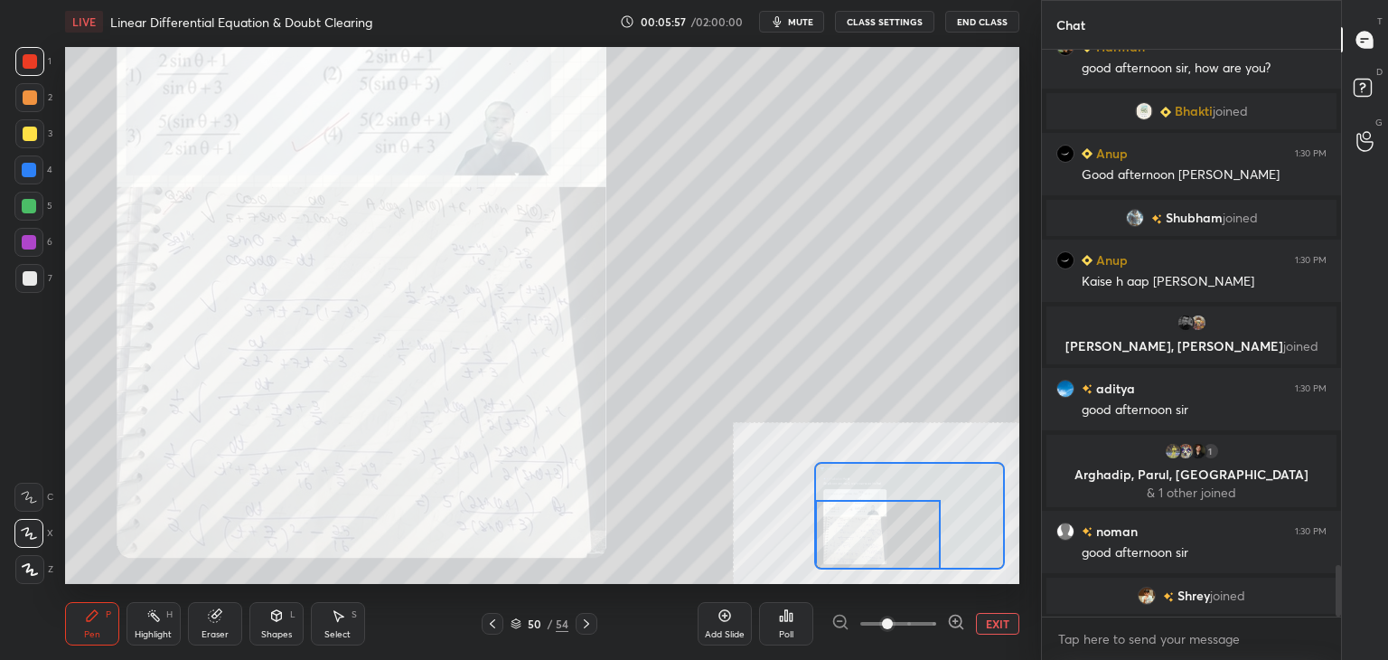
drag, startPoint x: 837, startPoint y: 517, endPoint x: 830, endPoint y: 553, distance: 36.9
click at [828, 553] on div at bounding box center [877, 535] width 125 height 70
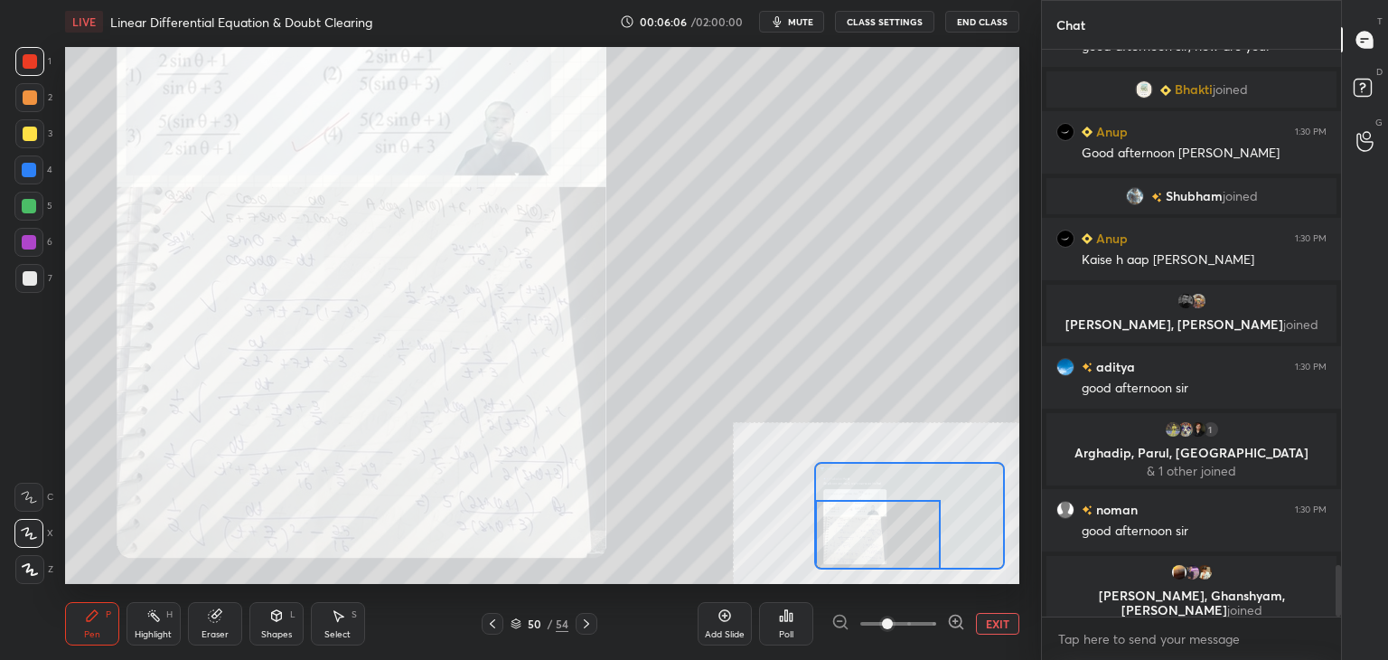
click at [958, 622] on icon at bounding box center [956, 622] width 18 height 18
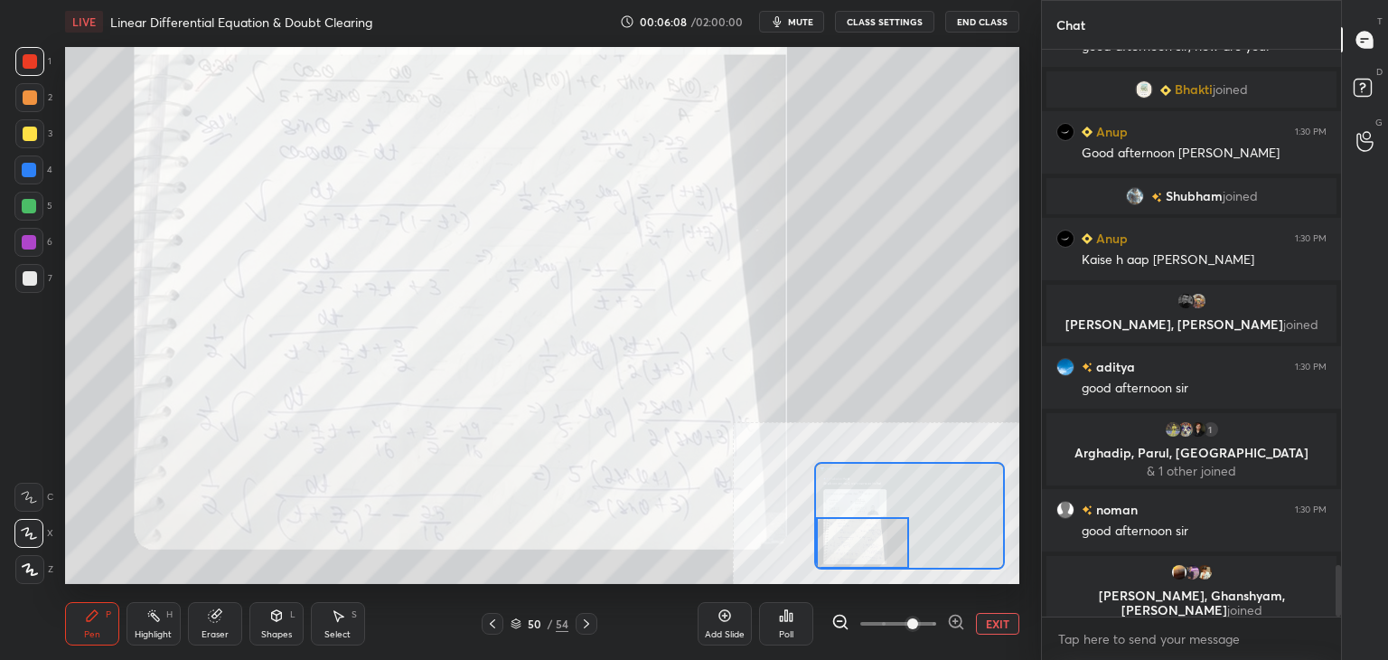
drag, startPoint x: 886, startPoint y: 535, endPoint x: 878, endPoint y: 558, distance: 23.7
click at [864, 551] on div at bounding box center [863, 543] width 94 height 52
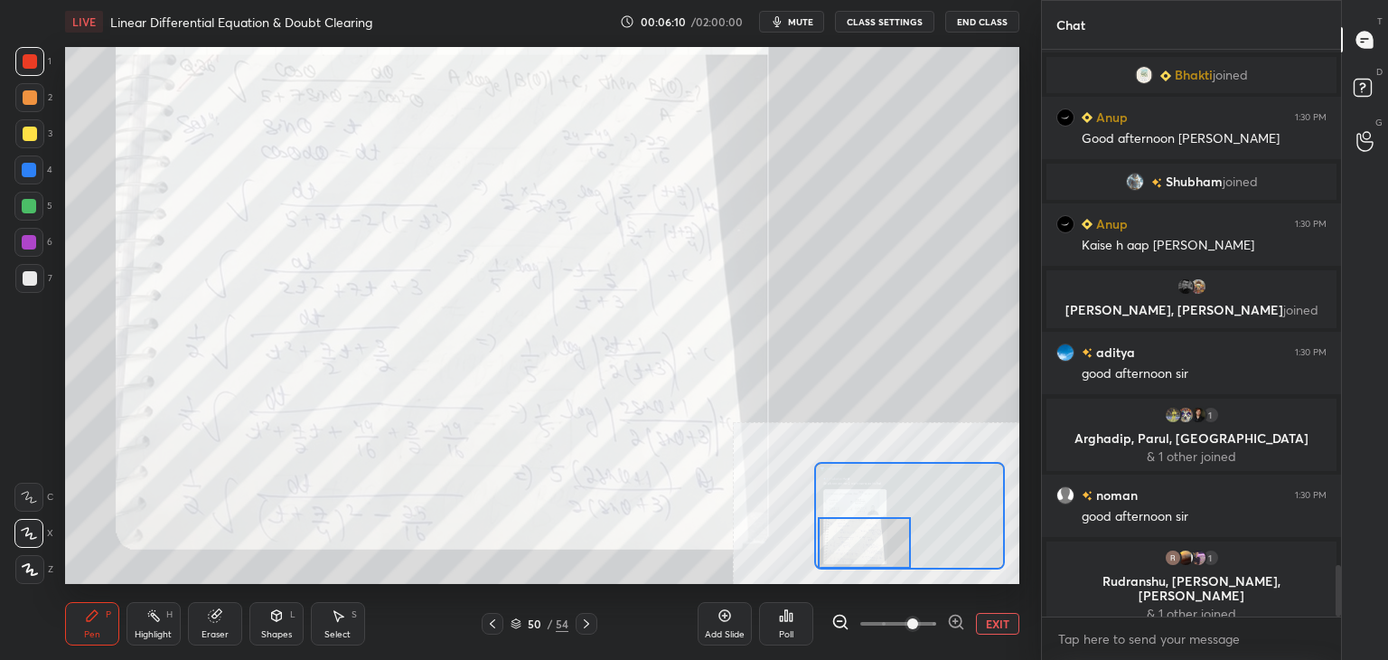
drag, startPoint x: 860, startPoint y: 536, endPoint x: 840, endPoint y: 549, distance: 24.3
click at [856, 548] on div at bounding box center [865, 543] width 94 height 52
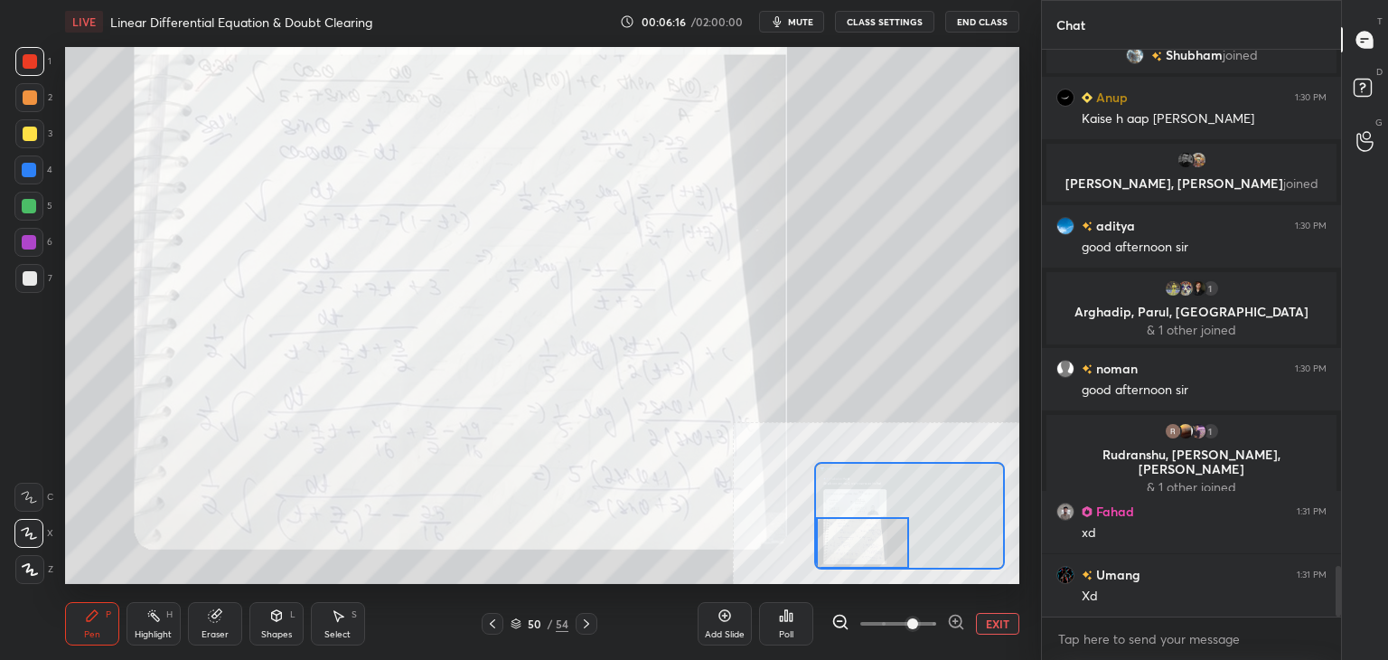
scroll to position [5815, 0]
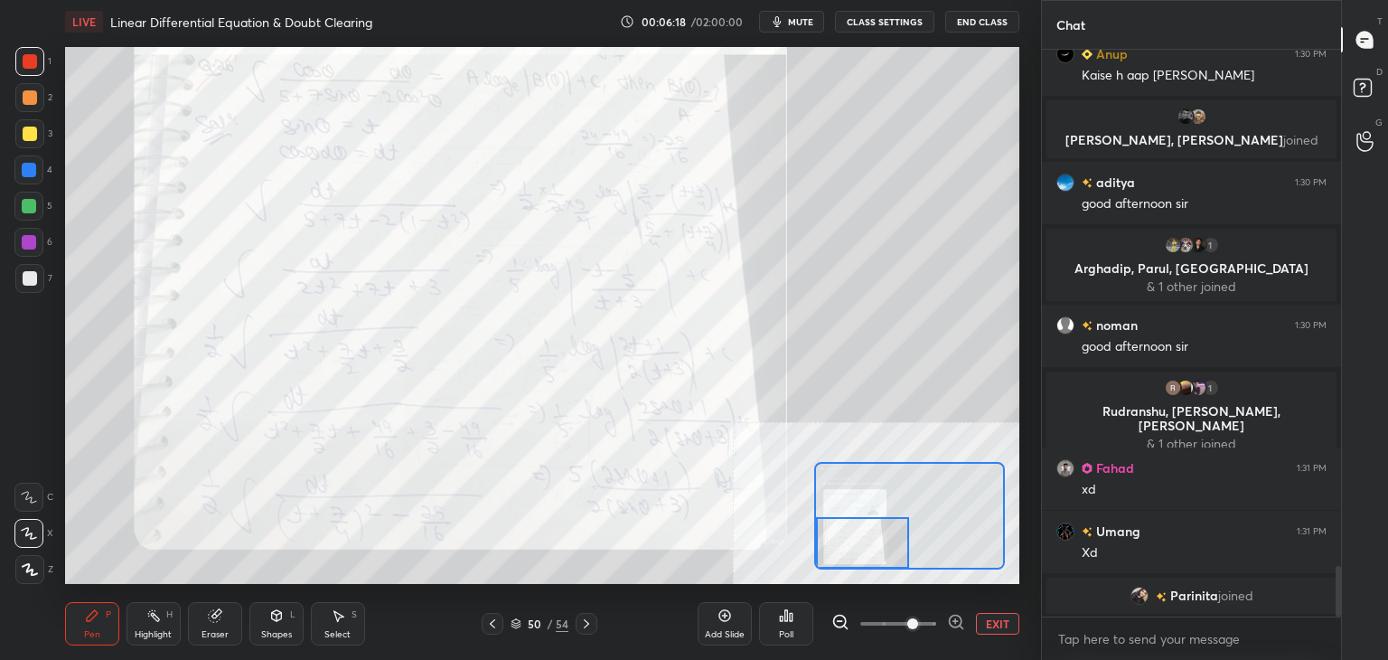
drag, startPoint x: 202, startPoint y: 632, endPoint x: 200, endPoint y: 590, distance: 41.7
click at [204, 630] on div "Eraser" at bounding box center [215, 634] width 27 height 9
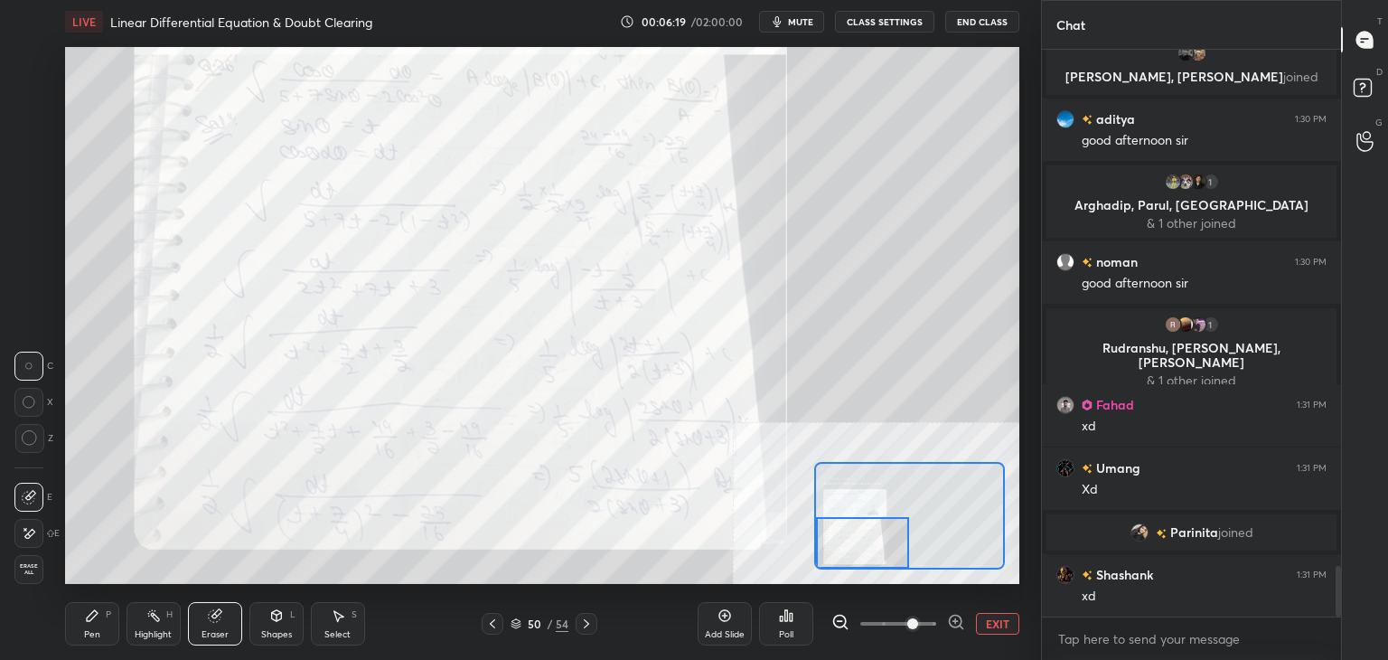
scroll to position [5949, 0]
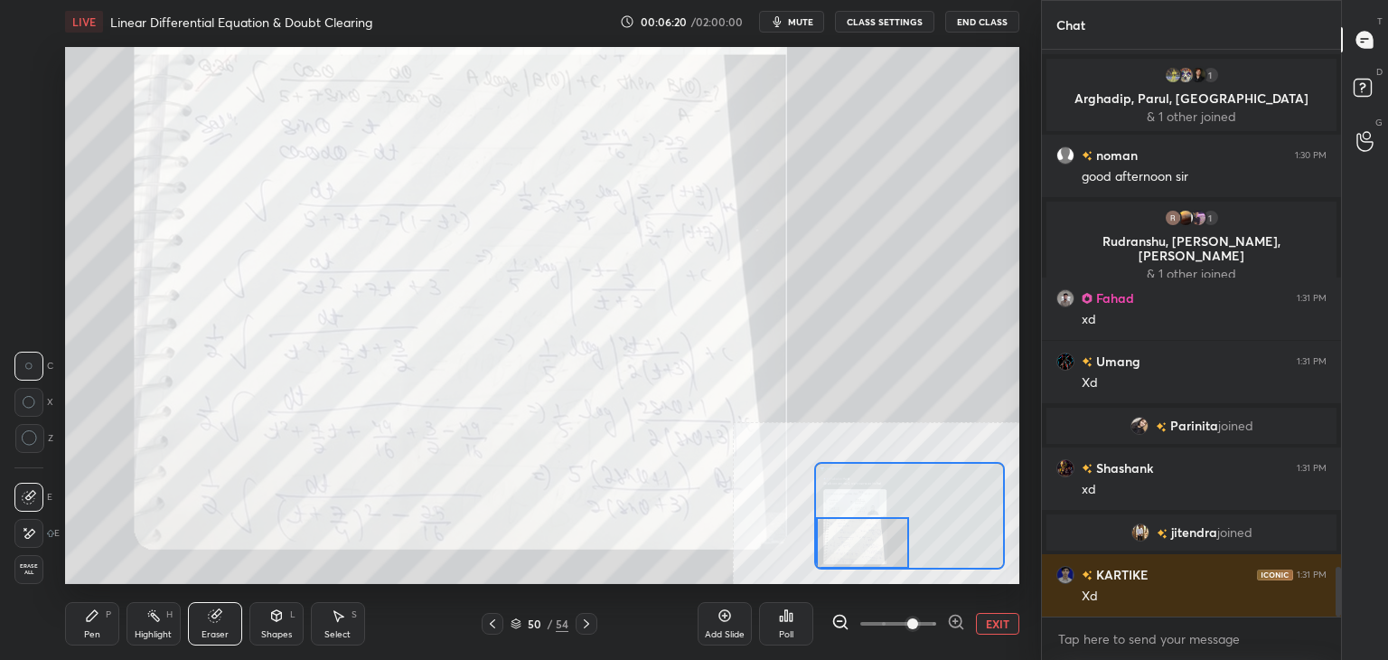
drag, startPoint x: 137, startPoint y: 629, endPoint x: 139, endPoint y: 610, distance: 19.1
click at [136, 629] on div "Highlight H" at bounding box center [154, 623] width 54 height 43
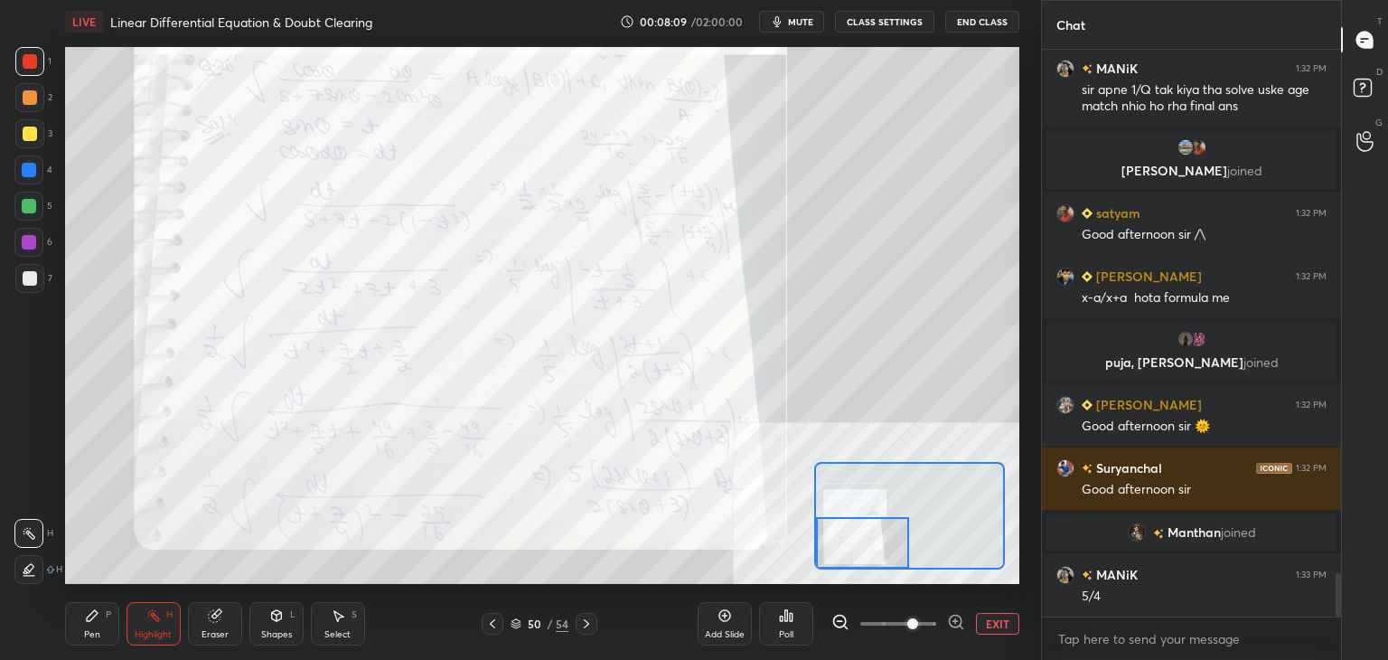
scroll to position [6853, 0]
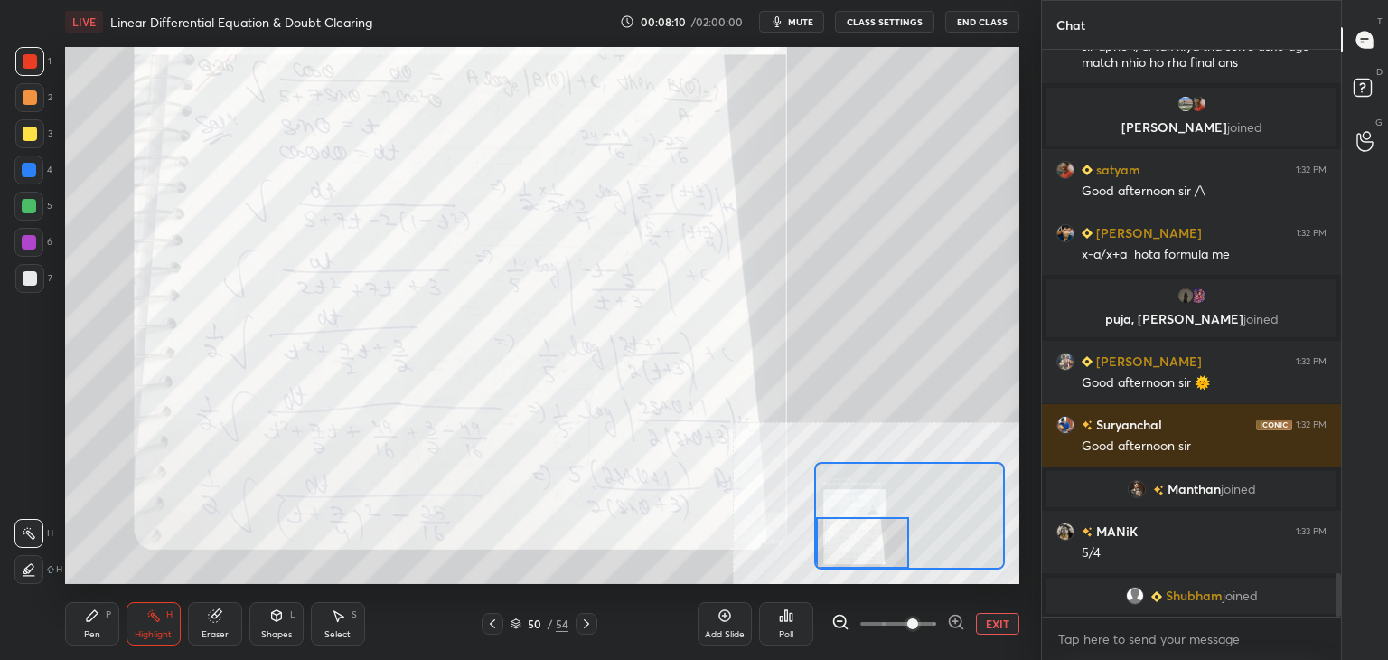
drag, startPoint x: 92, startPoint y: 634, endPoint x: 98, endPoint y: 619, distance: 15.4
click at [91, 633] on div "Pen" at bounding box center [92, 634] width 16 height 9
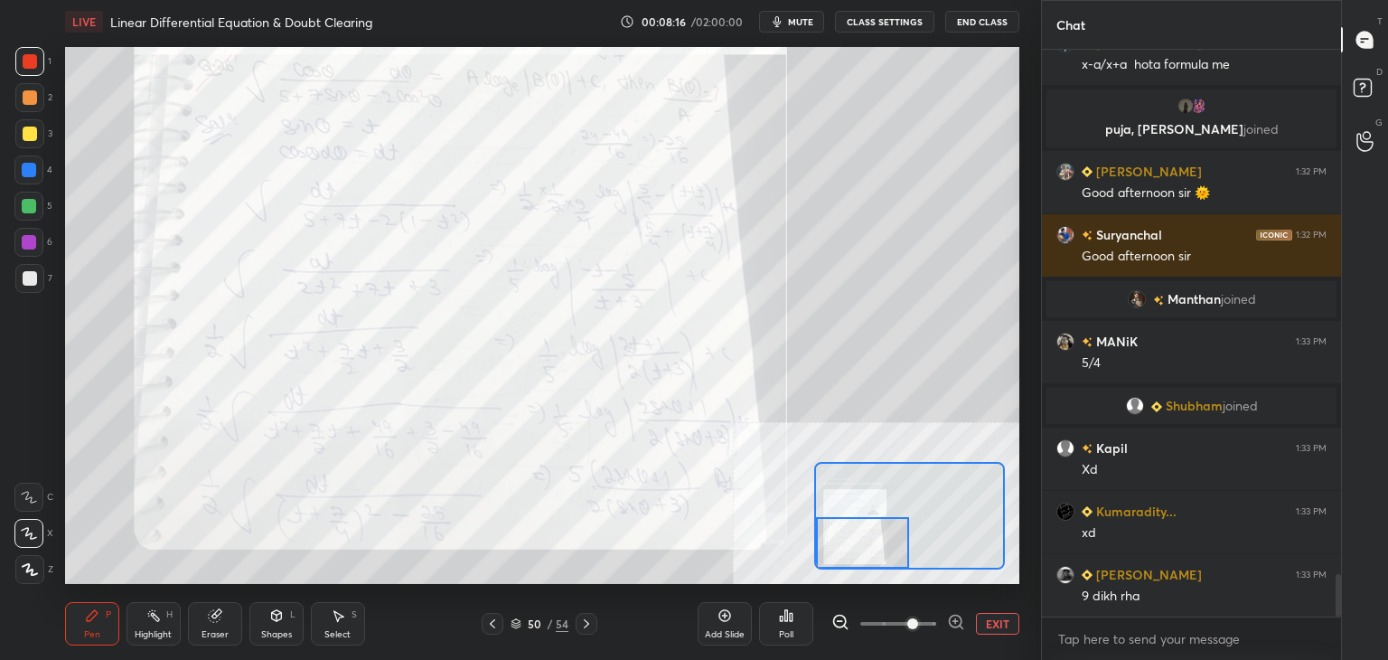
scroll to position [7089, 0]
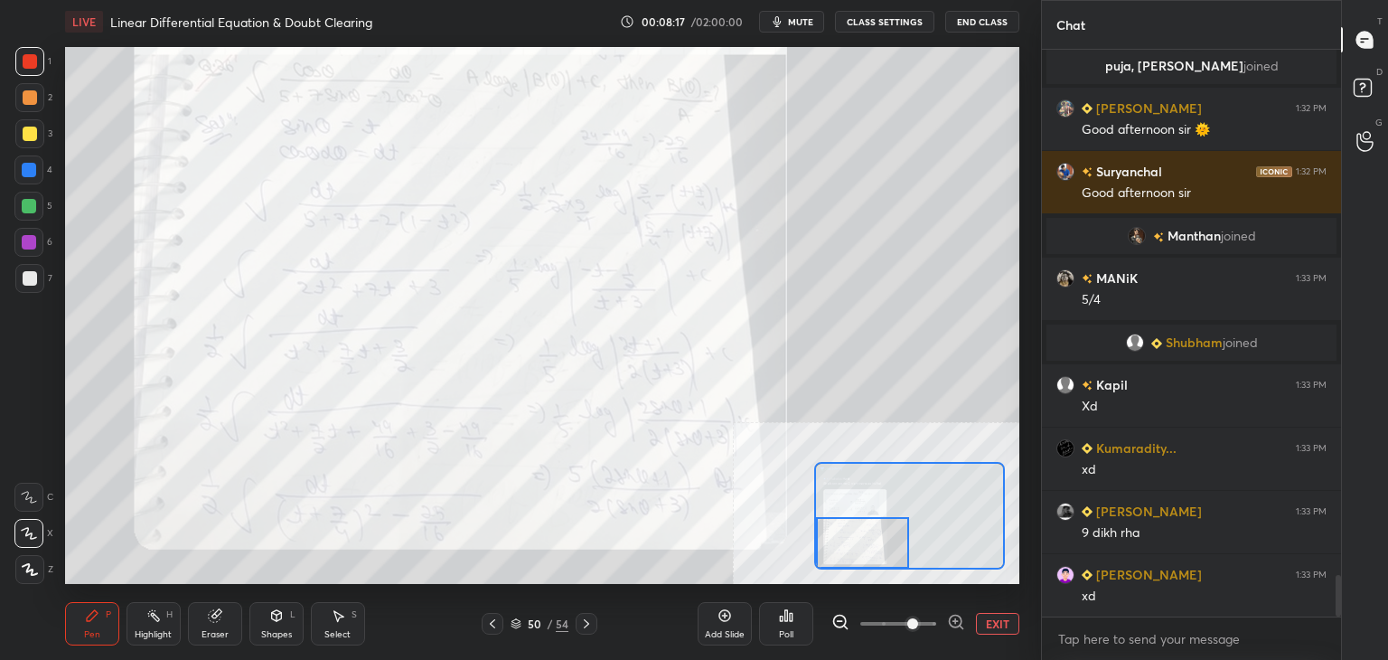
drag, startPoint x: 211, startPoint y: 625, endPoint x: 218, endPoint y: 594, distance: 32.3
click at [212, 625] on div "Eraser" at bounding box center [215, 623] width 54 height 43
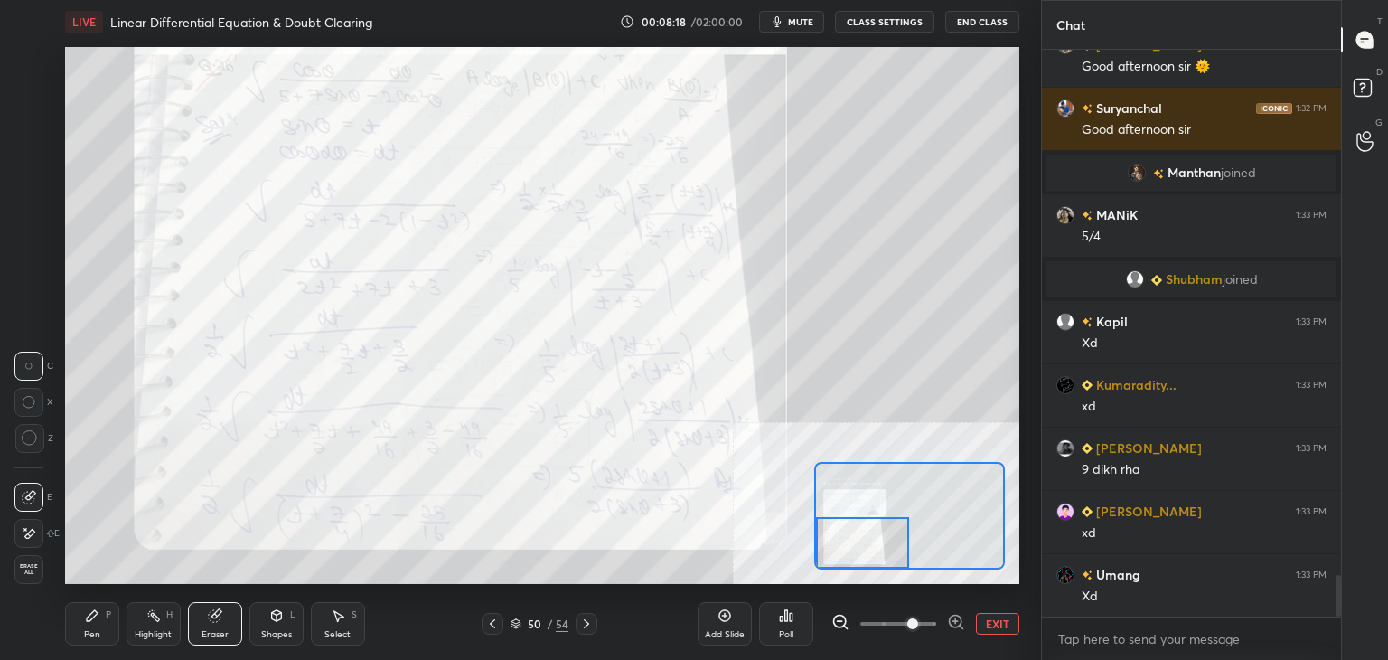
scroll to position [7406, 0]
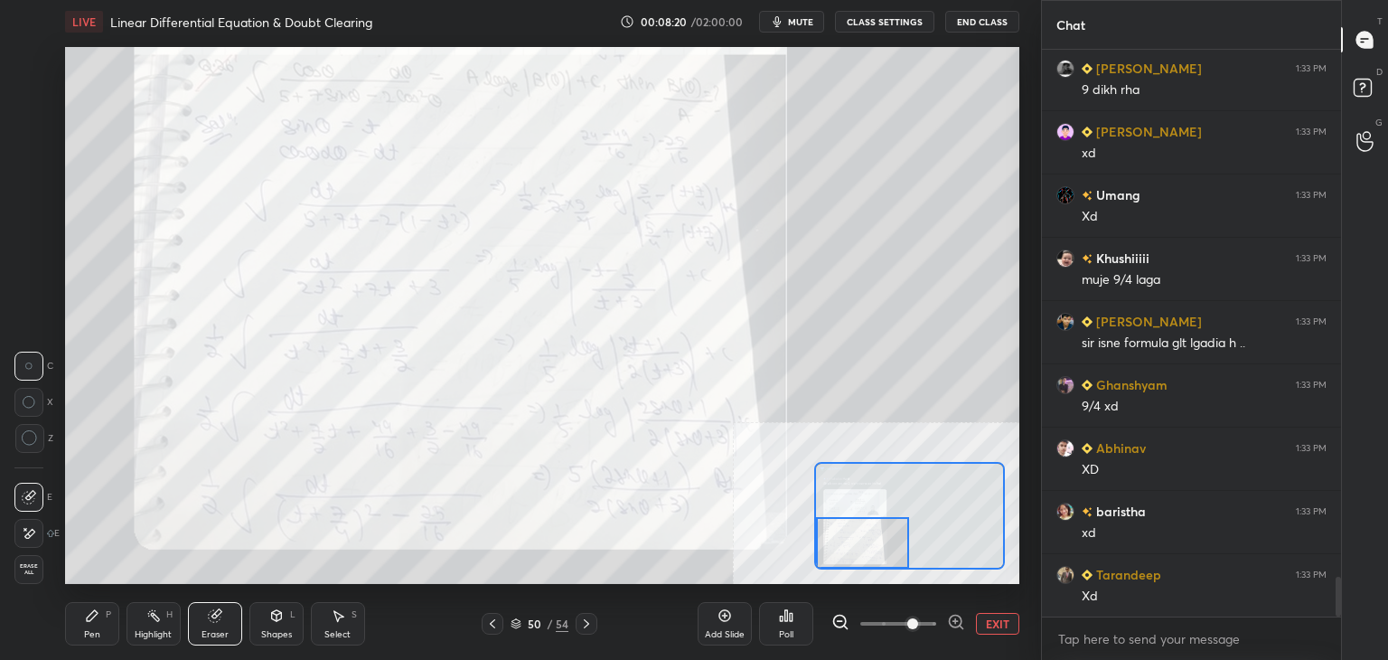
click at [90, 639] on div "Pen" at bounding box center [92, 634] width 16 height 9
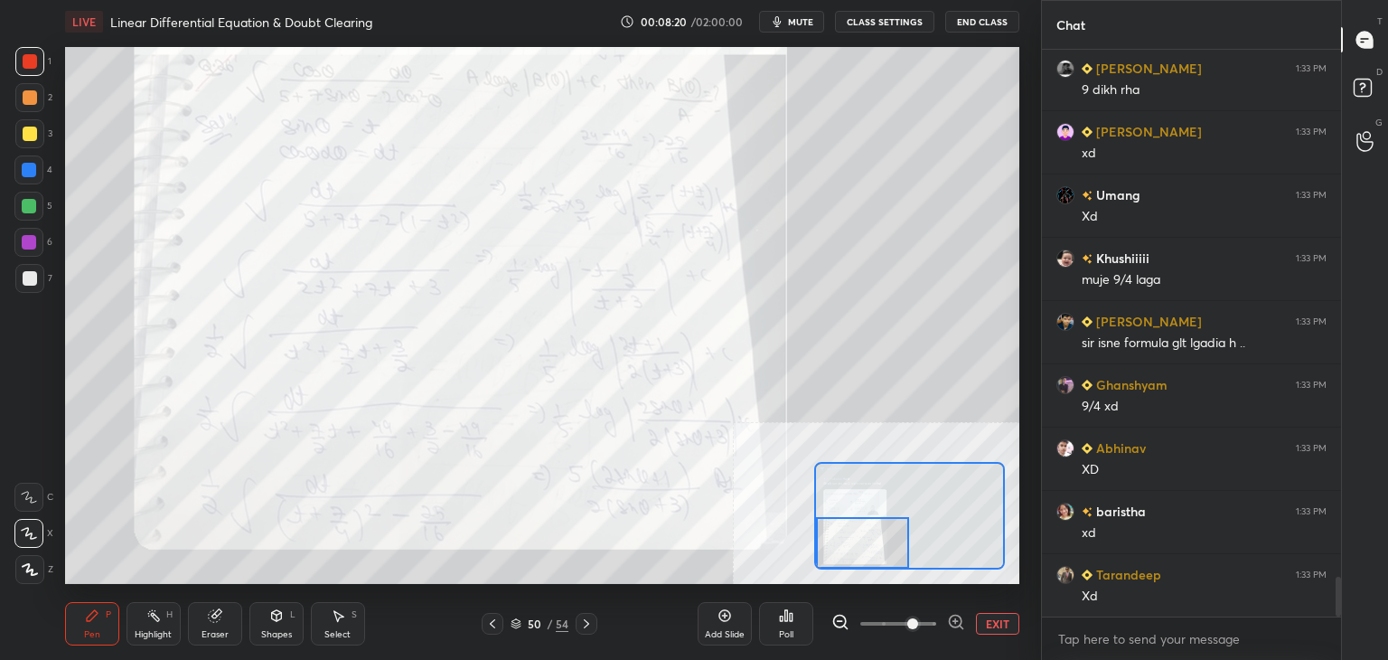
scroll to position [7596, 0]
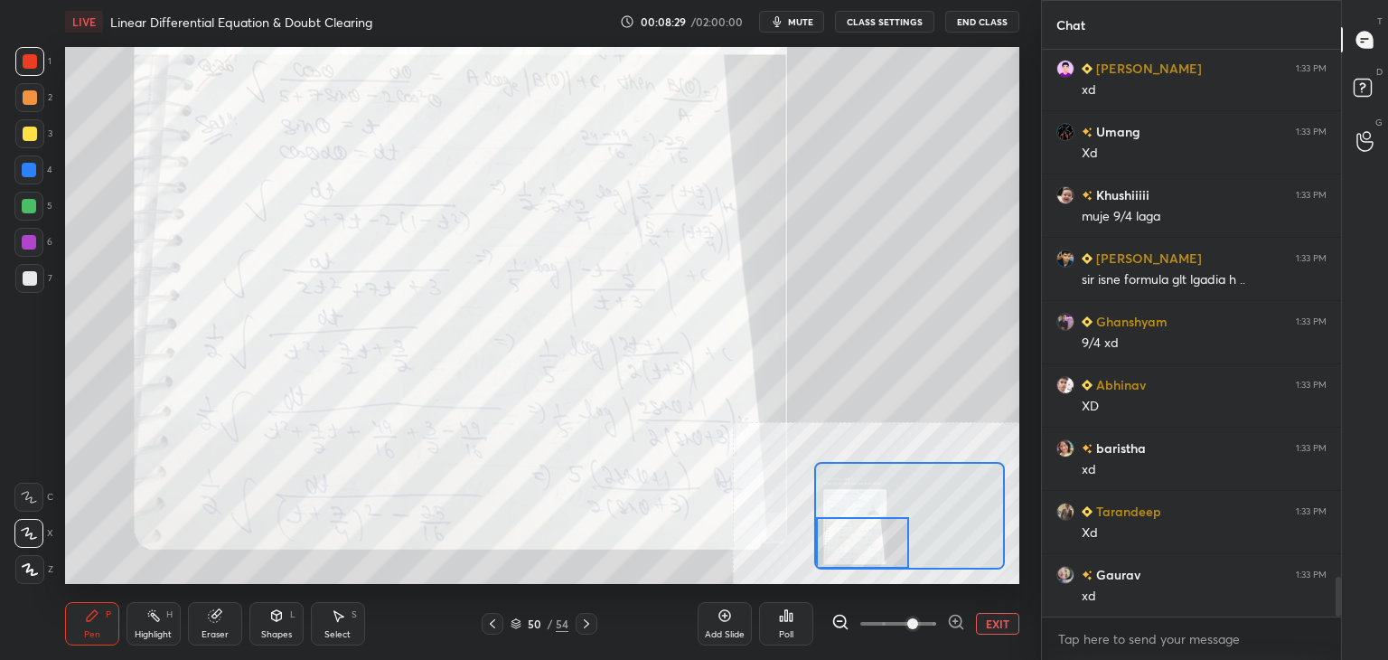
drag, startPoint x: 857, startPoint y: 554, endPoint x: 841, endPoint y: 564, distance: 18.3
click at [842, 561] on div at bounding box center [863, 543] width 94 height 52
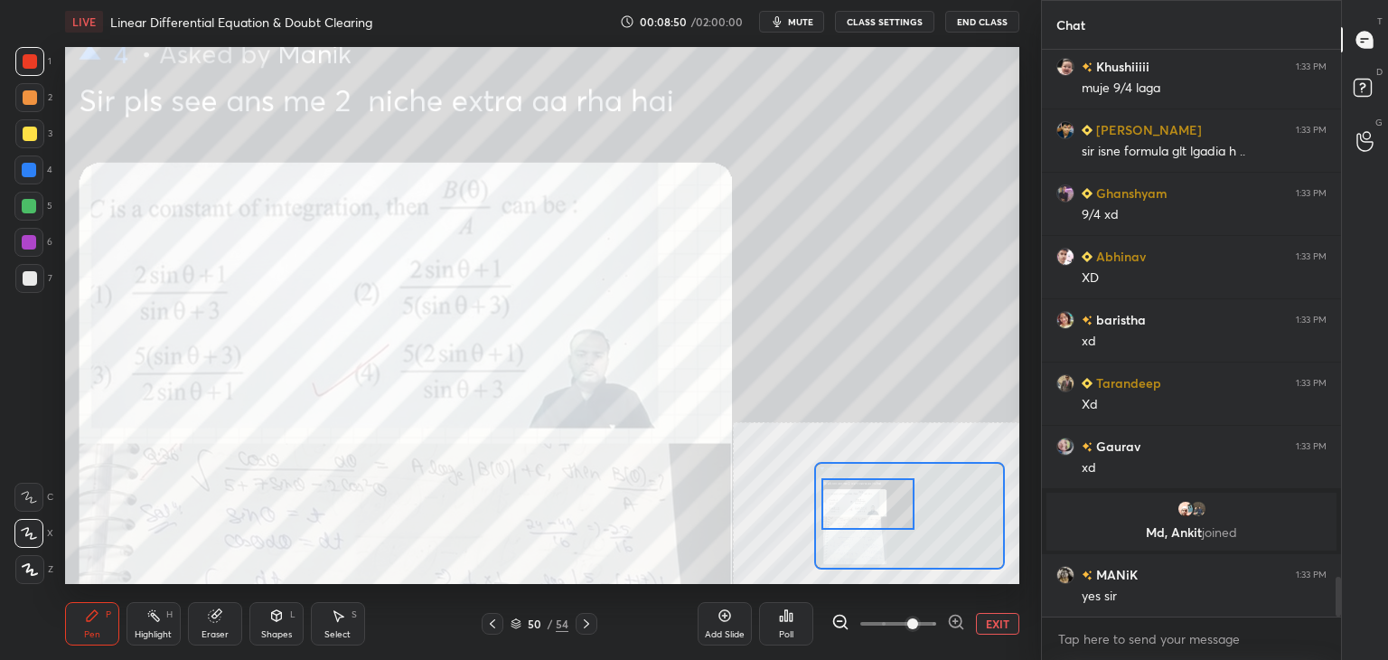
scroll to position [7458, 0]
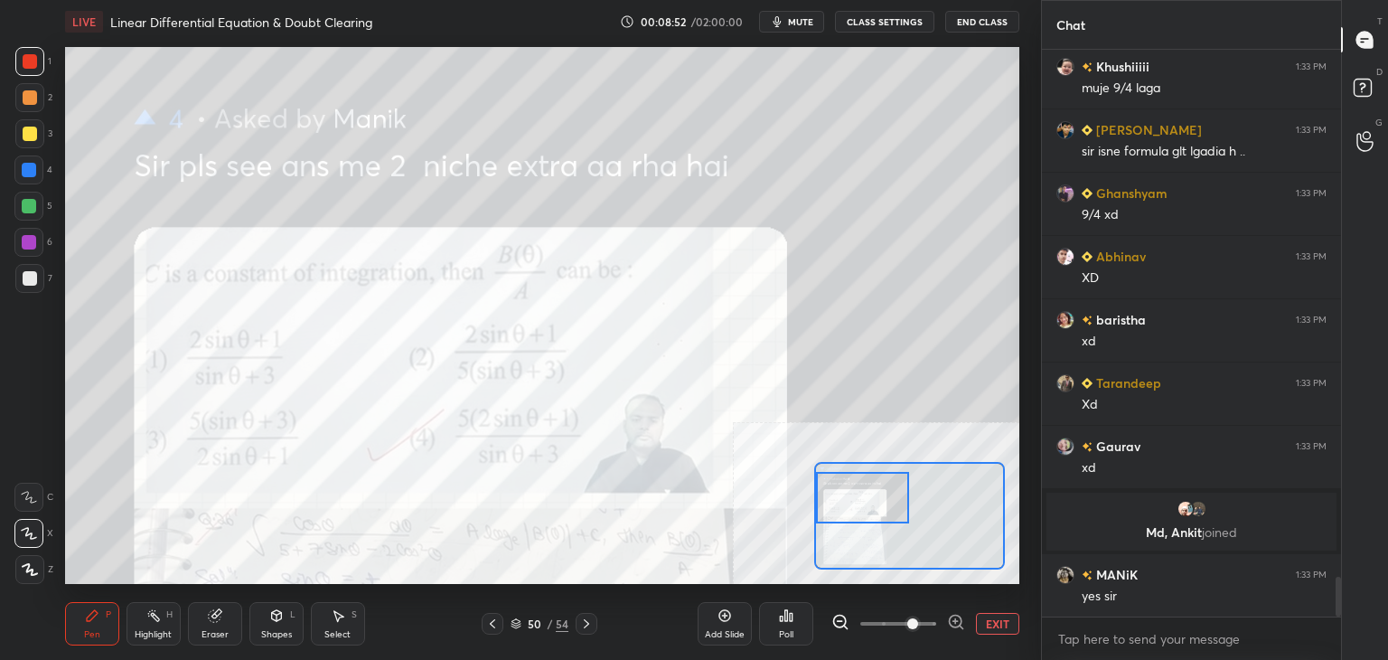
drag, startPoint x: 862, startPoint y: 546, endPoint x: 829, endPoint y: 482, distance: 72.4
click at [860, 502] on div at bounding box center [863, 498] width 94 height 52
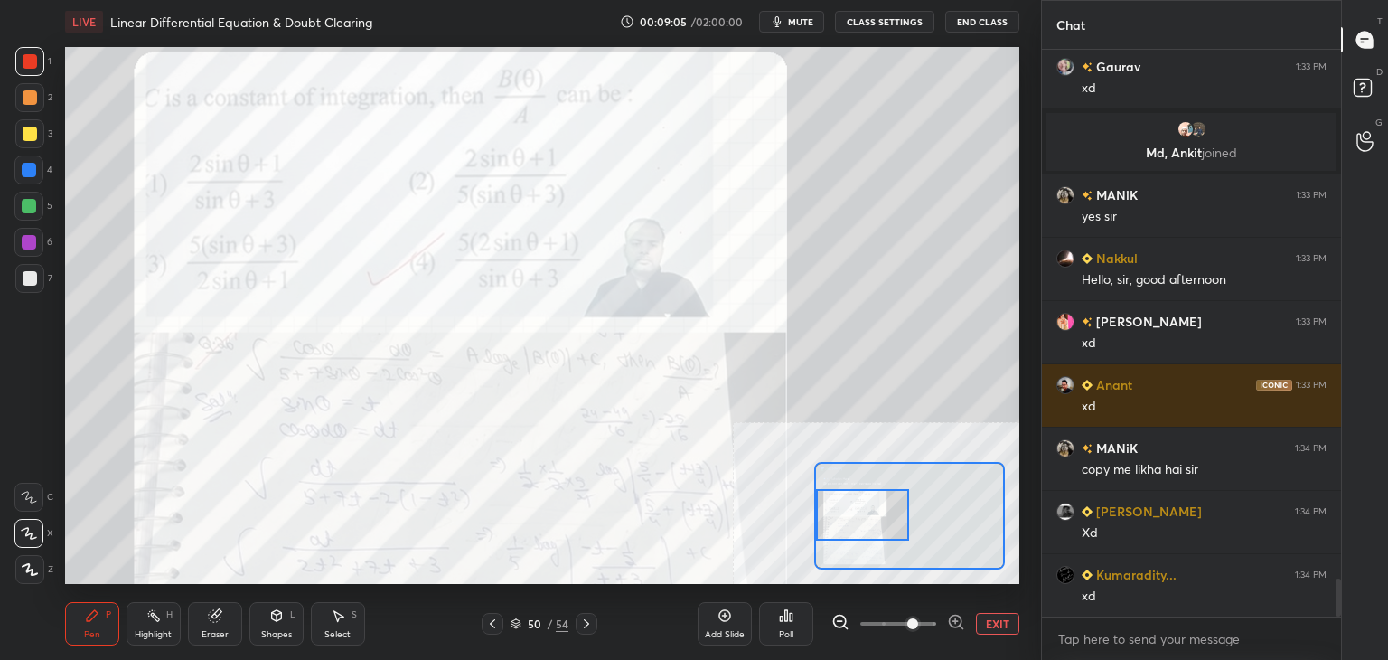
scroll to position [7901, 0]
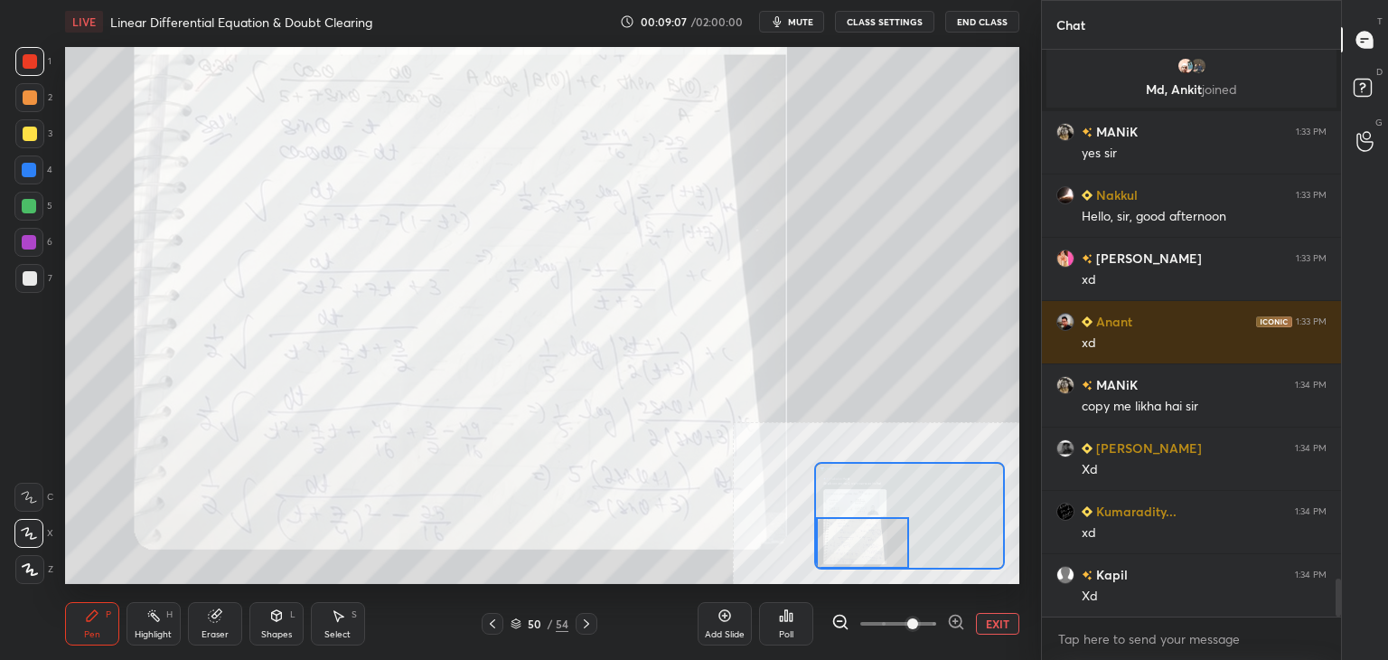
drag, startPoint x: 882, startPoint y: 508, endPoint x: 882, endPoint y: 553, distance: 45.2
click at [882, 553] on div at bounding box center [863, 543] width 94 height 52
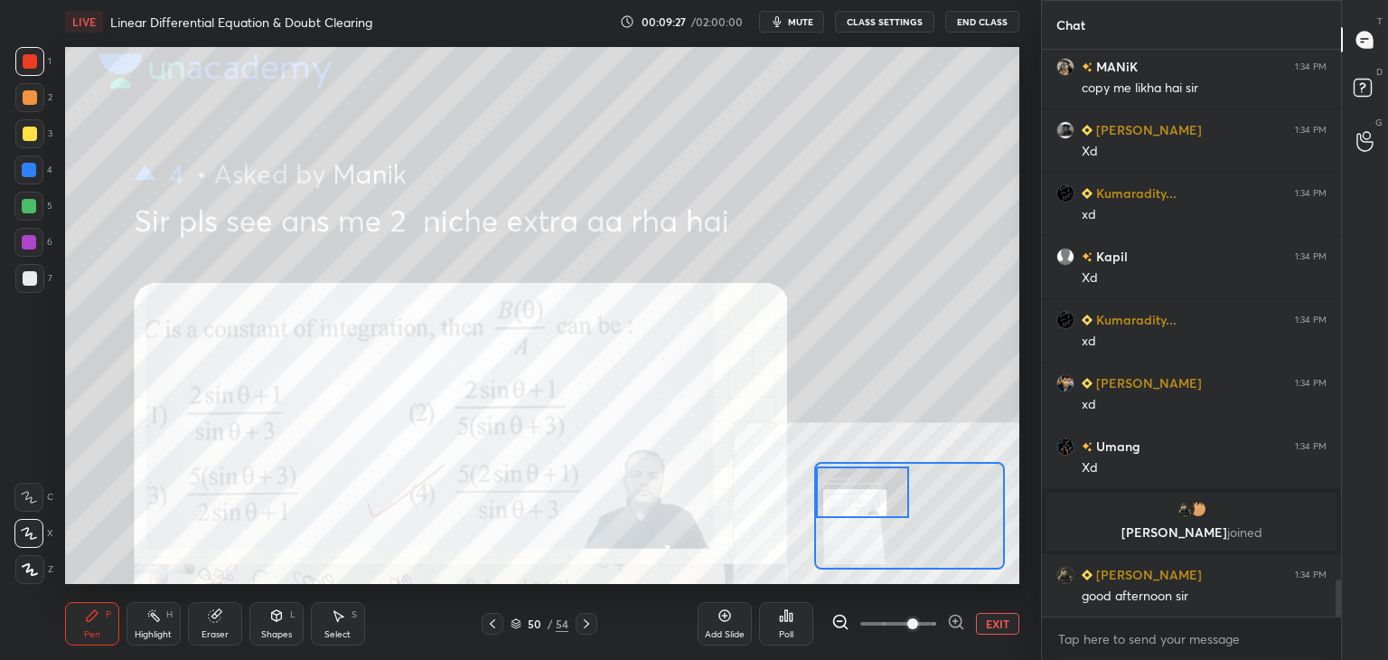
scroll to position [8102, 0]
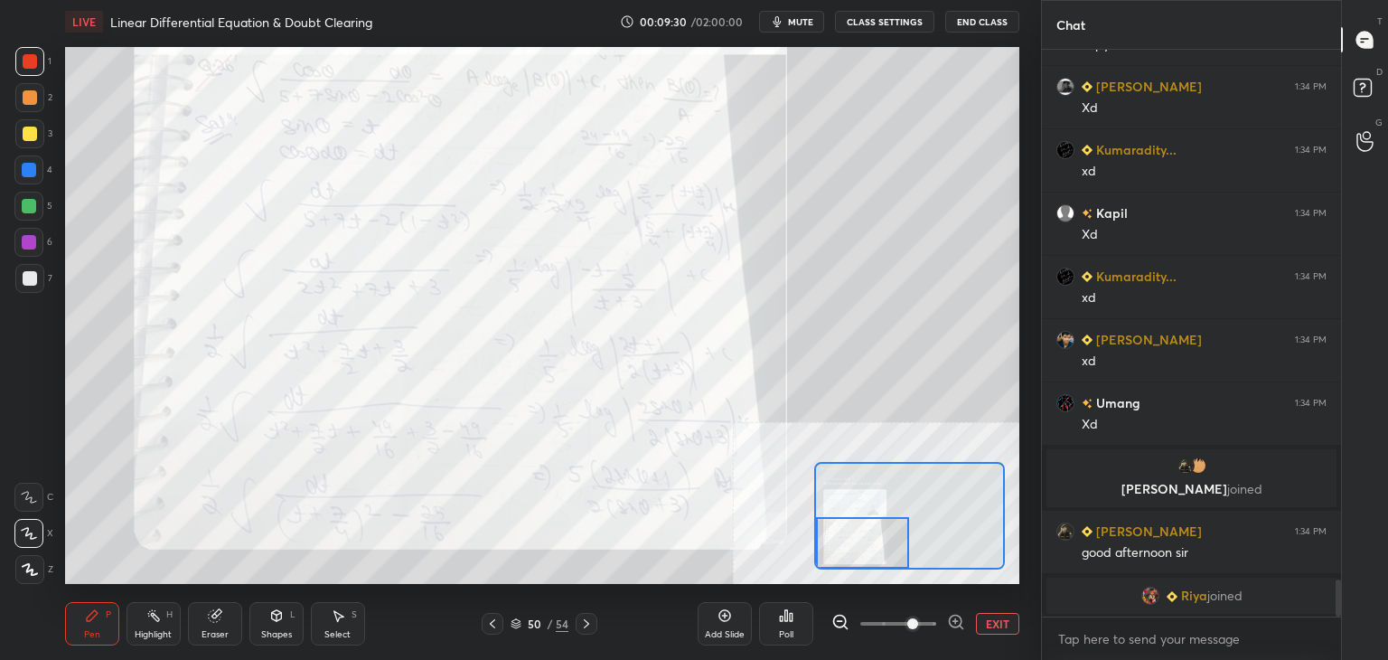
drag, startPoint x: 862, startPoint y: 543, endPoint x: 835, endPoint y: 568, distance: 36.5
click at [842, 561] on div at bounding box center [863, 543] width 94 height 52
click at [830, 575] on div "Add Slide Poll EXIT" at bounding box center [859, 623] width 322 height 101
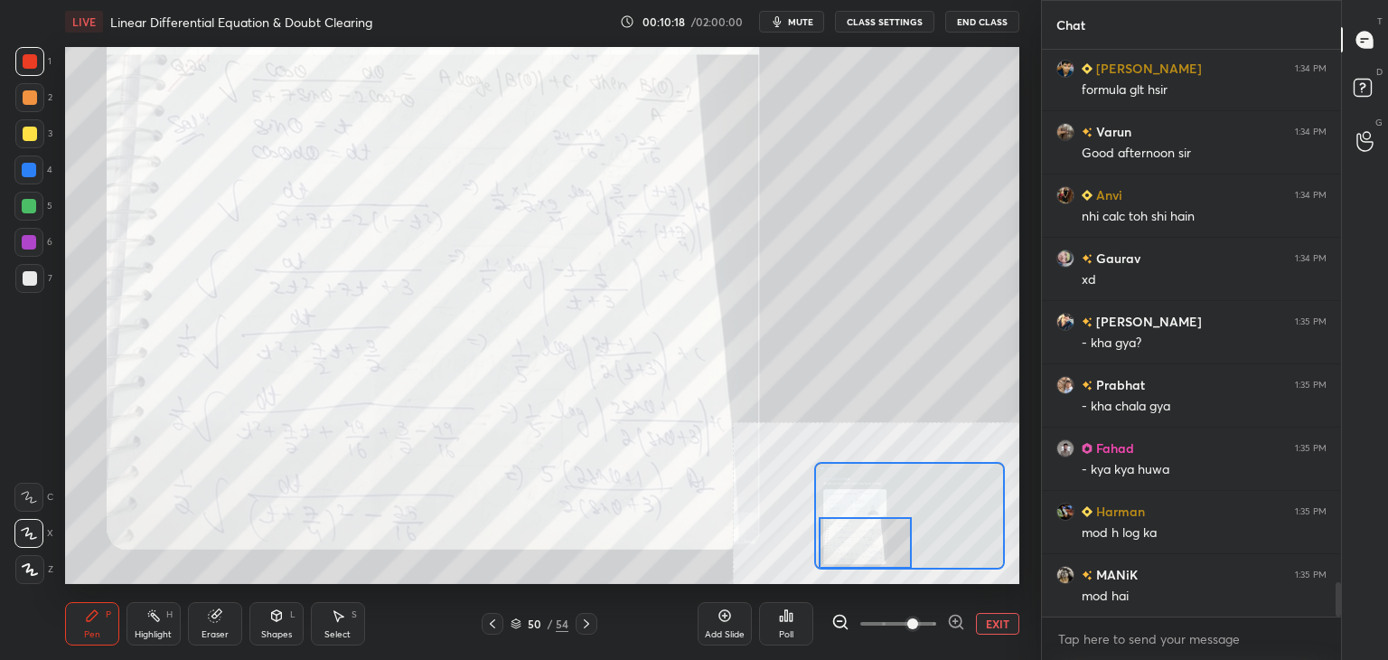
scroll to position [8798, 0]
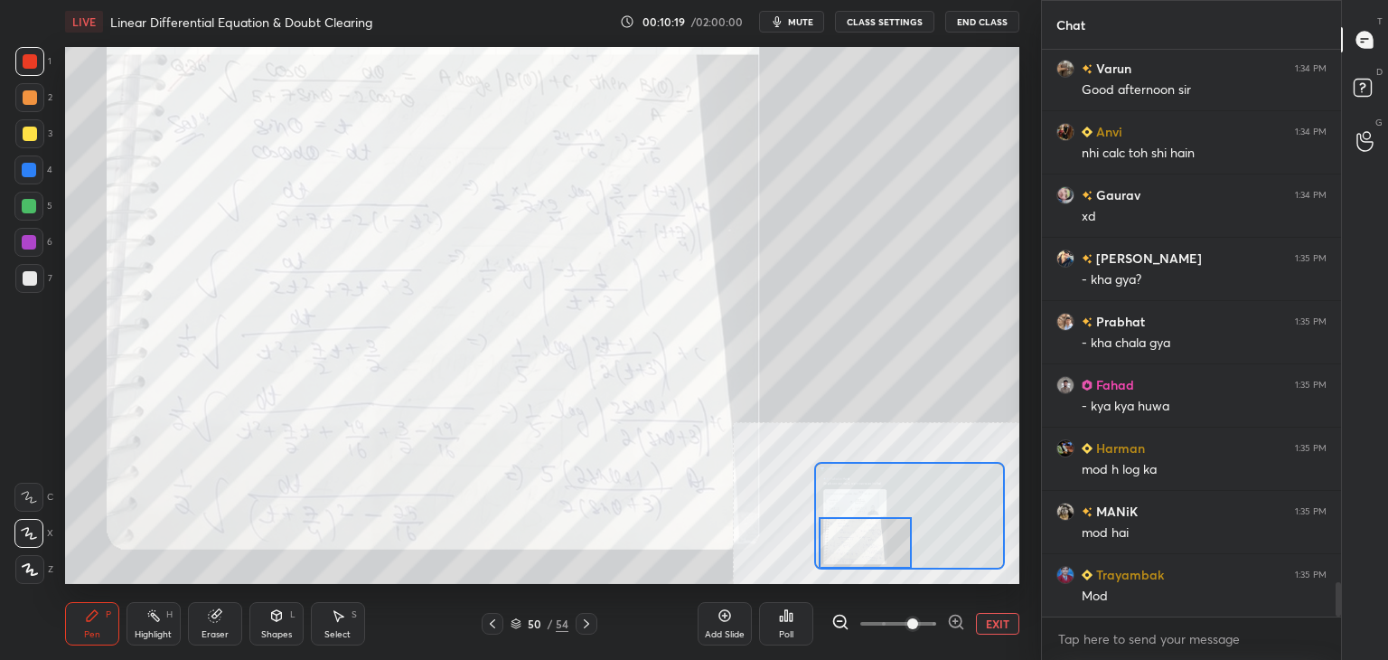
drag, startPoint x: 841, startPoint y: 540, endPoint x: 831, endPoint y: 550, distance: 14.1
click at [832, 554] on div at bounding box center [866, 543] width 94 height 52
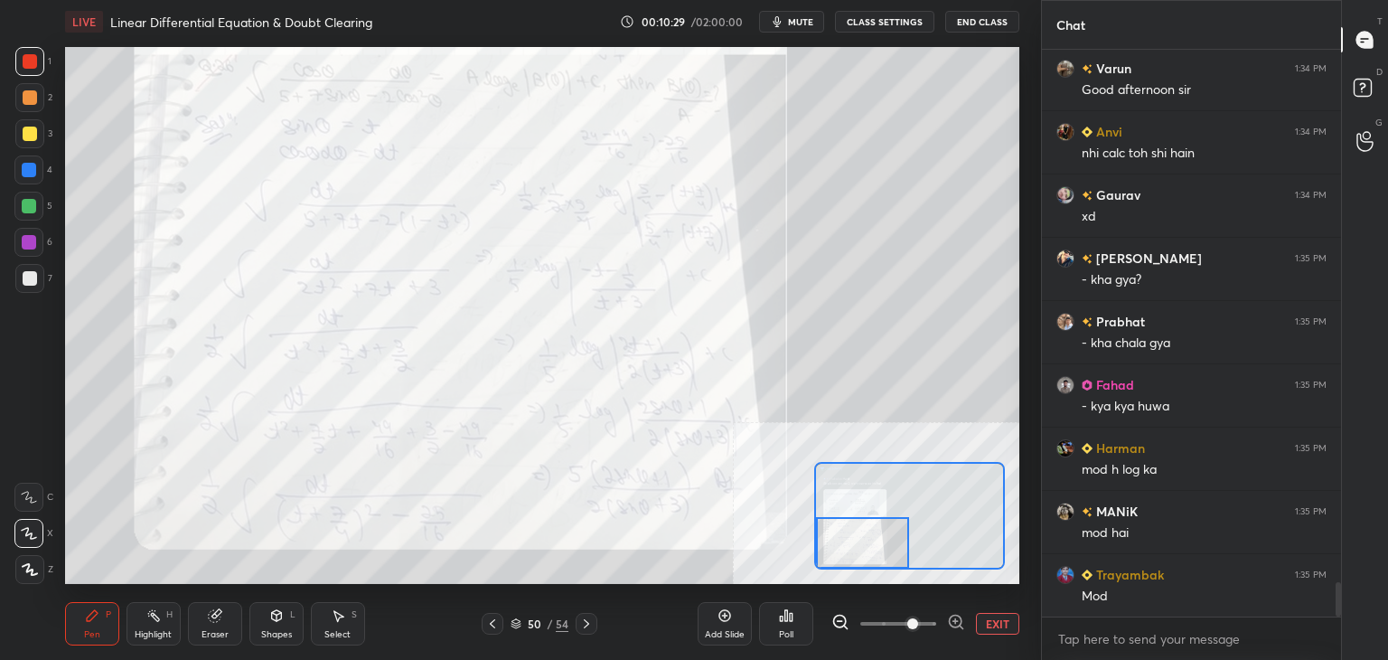
drag, startPoint x: 871, startPoint y: 546, endPoint x: 848, endPoint y: 586, distance: 46.2
click at [850, 583] on div "LIVE Linear Differential Equation & Doubt Clearing 00:10:29 / 02:00:00 mute CLA…" at bounding box center [542, 330] width 969 height 660
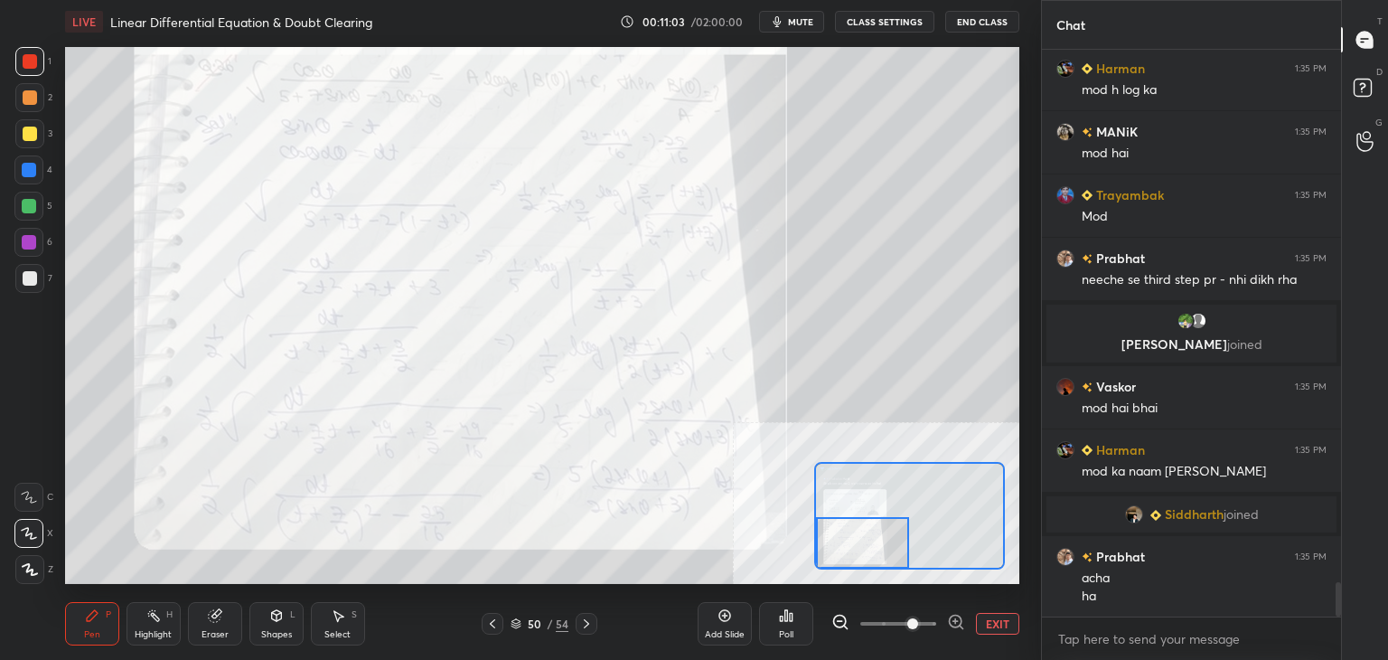
scroll to position [8967, 0]
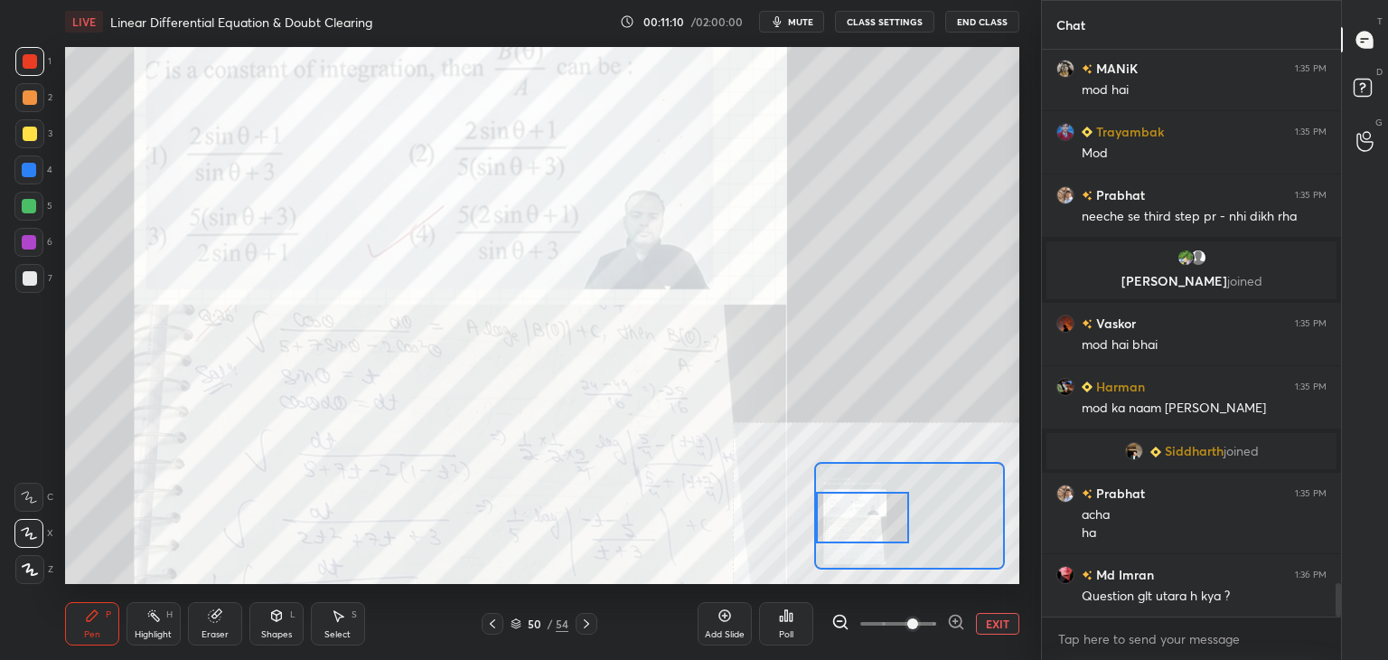
drag, startPoint x: 863, startPoint y: 547, endPoint x: 819, endPoint y: 518, distance: 52.9
click at [829, 520] on div at bounding box center [863, 518] width 94 height 52
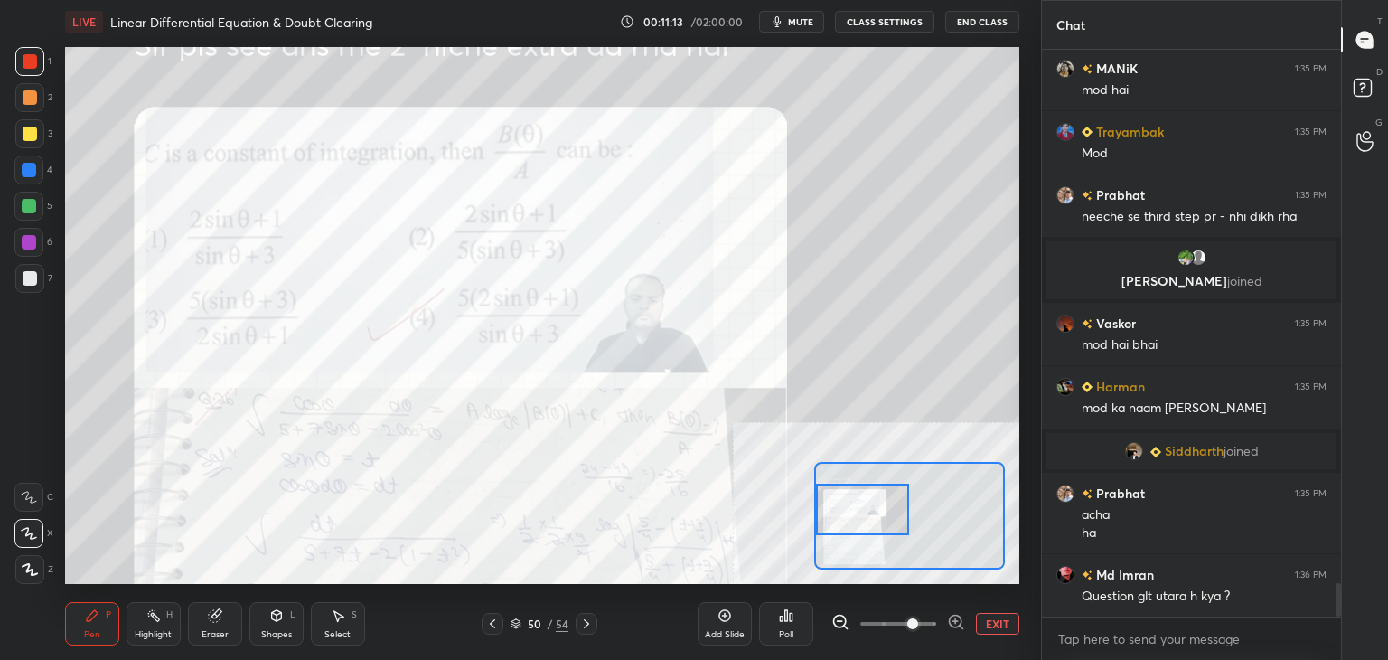
click at [828, 529] on div at bounding box center [863, 510] width 94 height 52
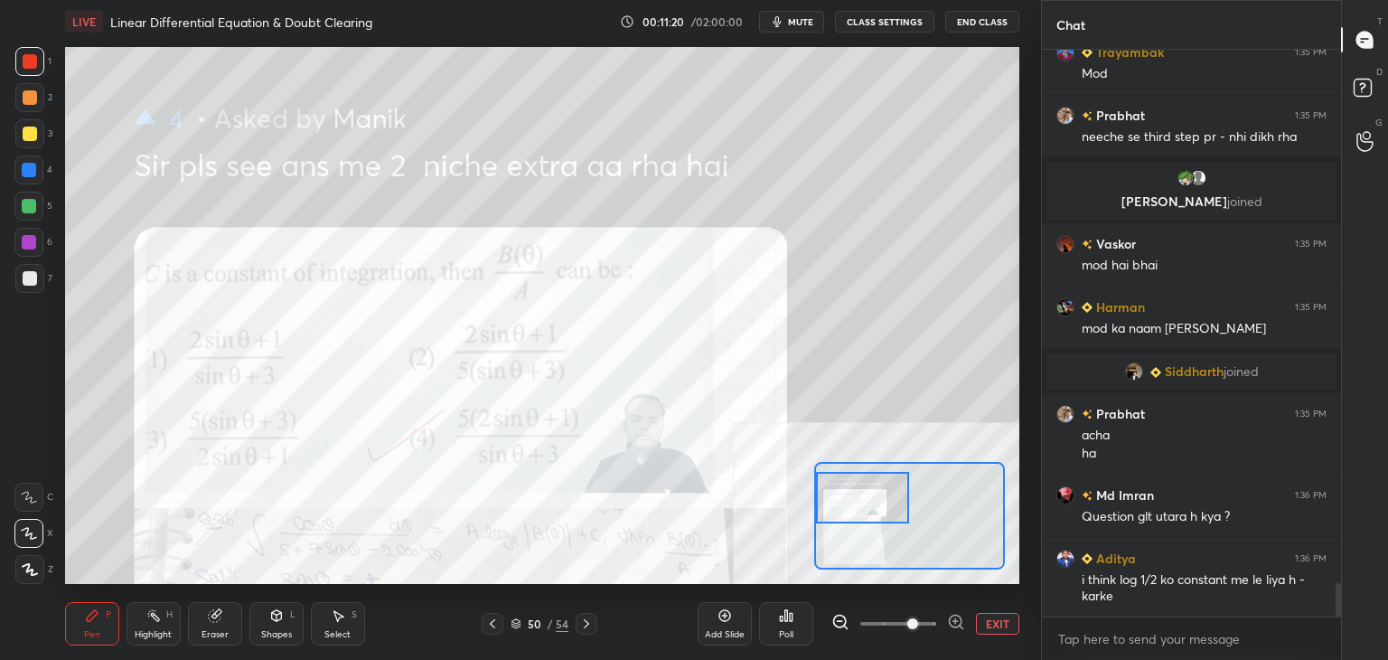
drag, startPoint x: 828, startPoint y: 534, endPoint x: 815, endPoint y: 495, distance: 40.9
click at [817, 497] on div at bounding box center [863, 498] width 94 height 52
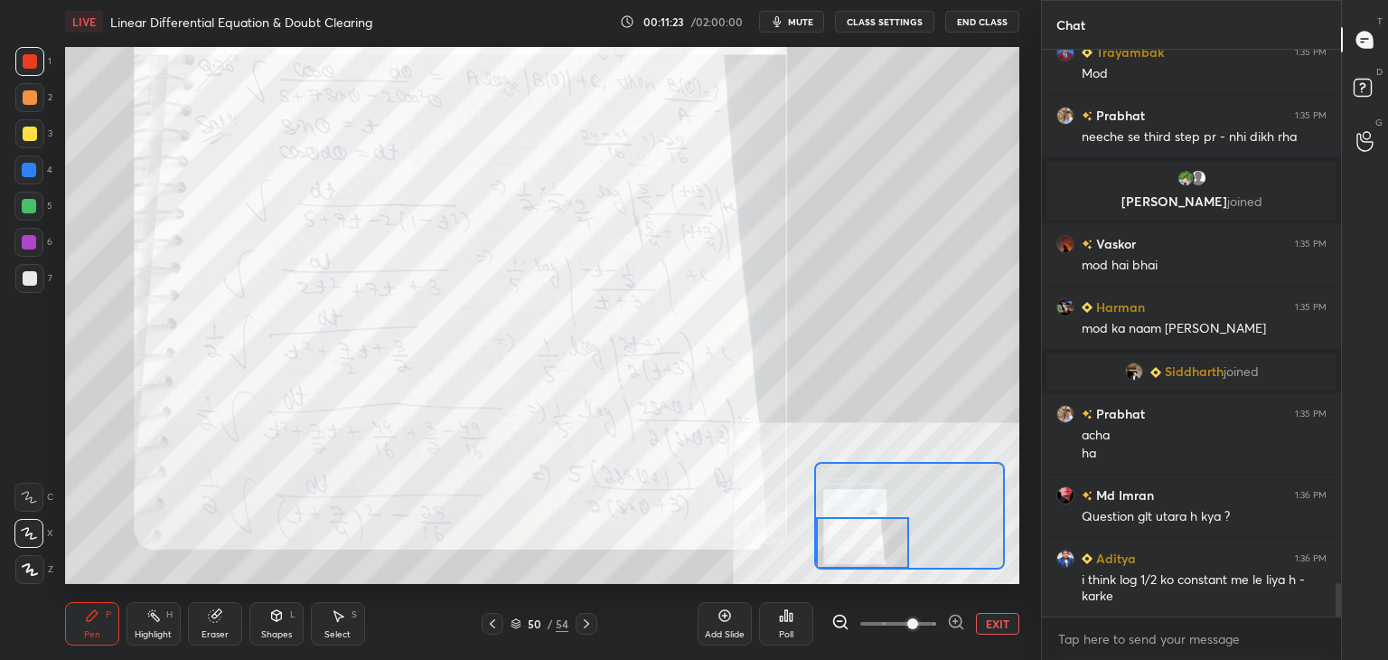
drag, startPoint x: 865, startPoint y: 505, endPoint x: 847, endPoint y: 543, distance: 42.0
click at [859, 552] on div at bounding box center [863, 543] width 94 height 52
drag, startPoint x: 860, startPoint y: 526, endPoint x: 850, endPoint y: 558, distance: 33.2
click at [858, 560] on div at bounding box center [863, 543] width 94 height 52
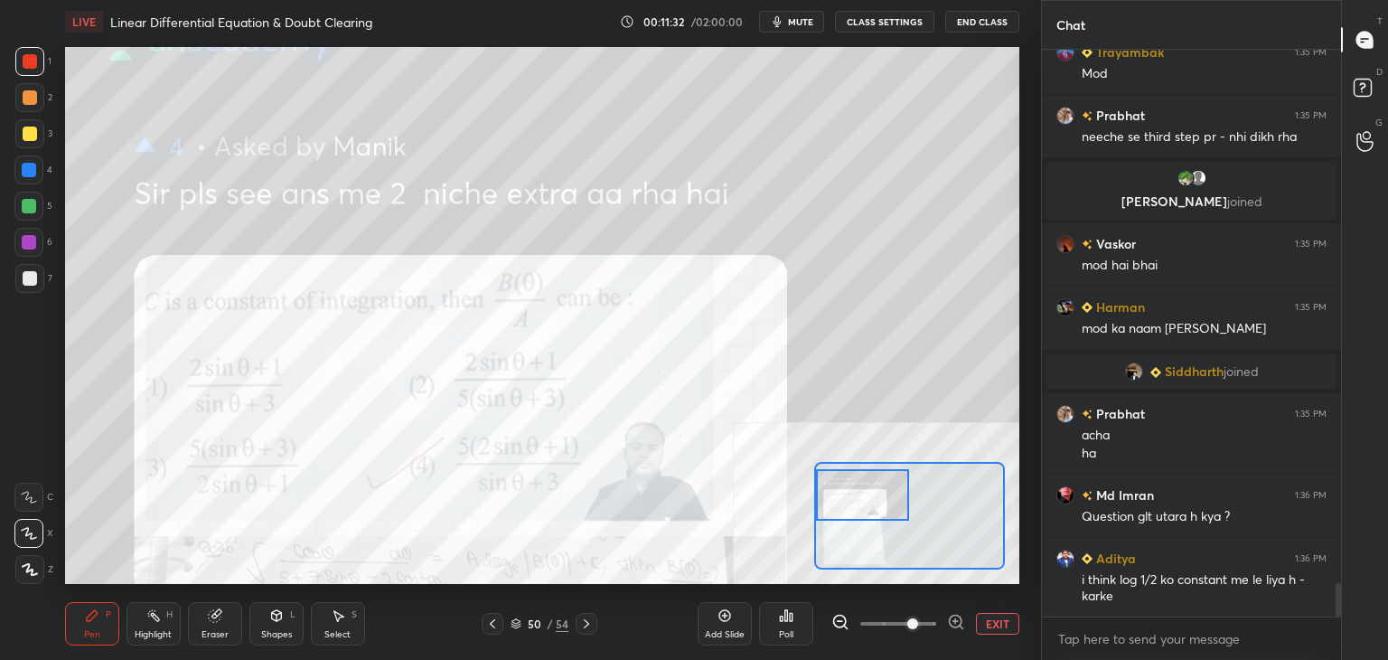
drag, startPoint x: 859, startPoint y: 505, endPoint x: 844, endPoint y: 474, distance: 34.0
click at [854, 488] on div at bounding box center [863, 495] width 94 height 52
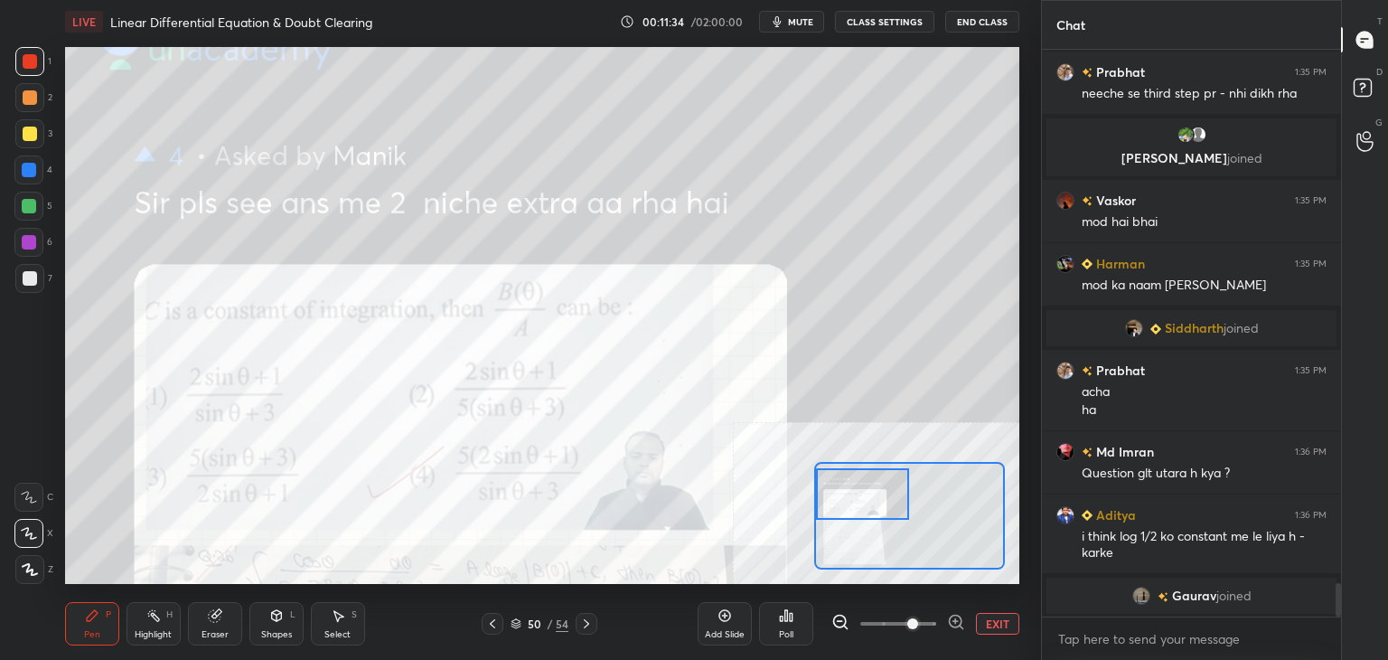
scroll to position [9076, 0]
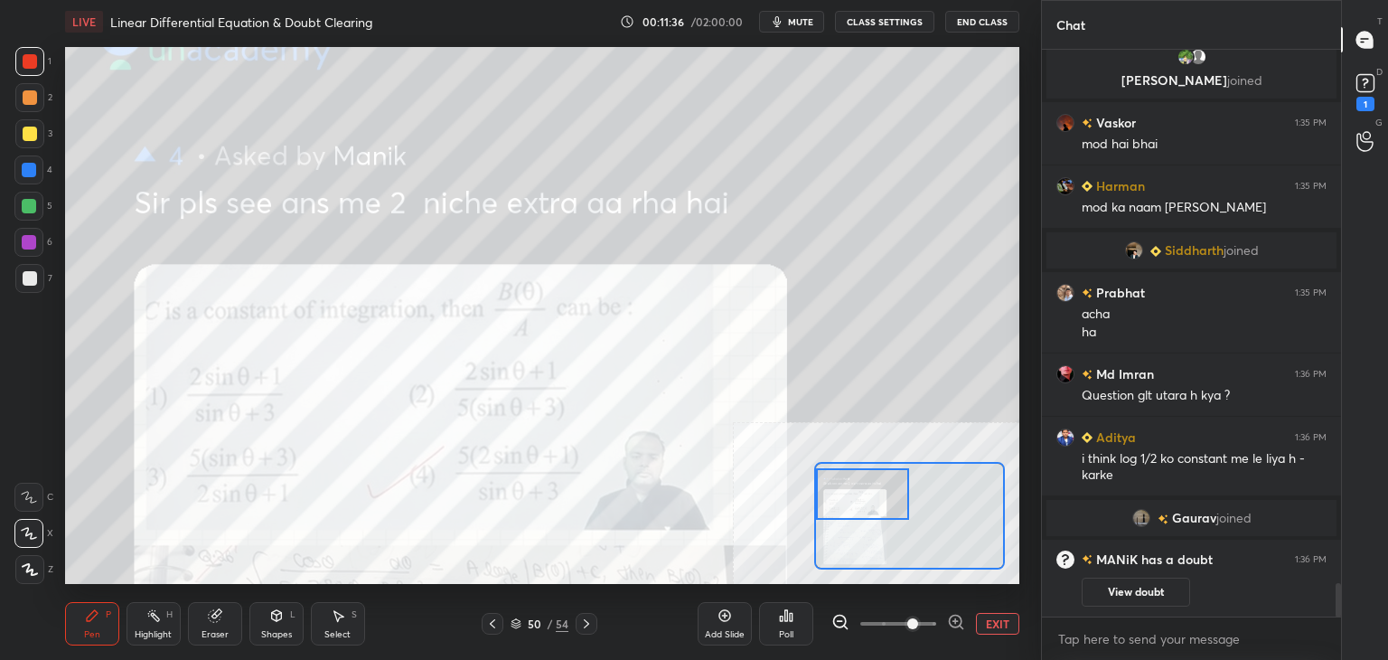
click at [47, 268] on div "1 2 3 4 5 6 7 C X Z C X Z E E Erase all H H LIVE Linear Differential Equation &…" at bounding box center [513, 330] width 1027 height 660
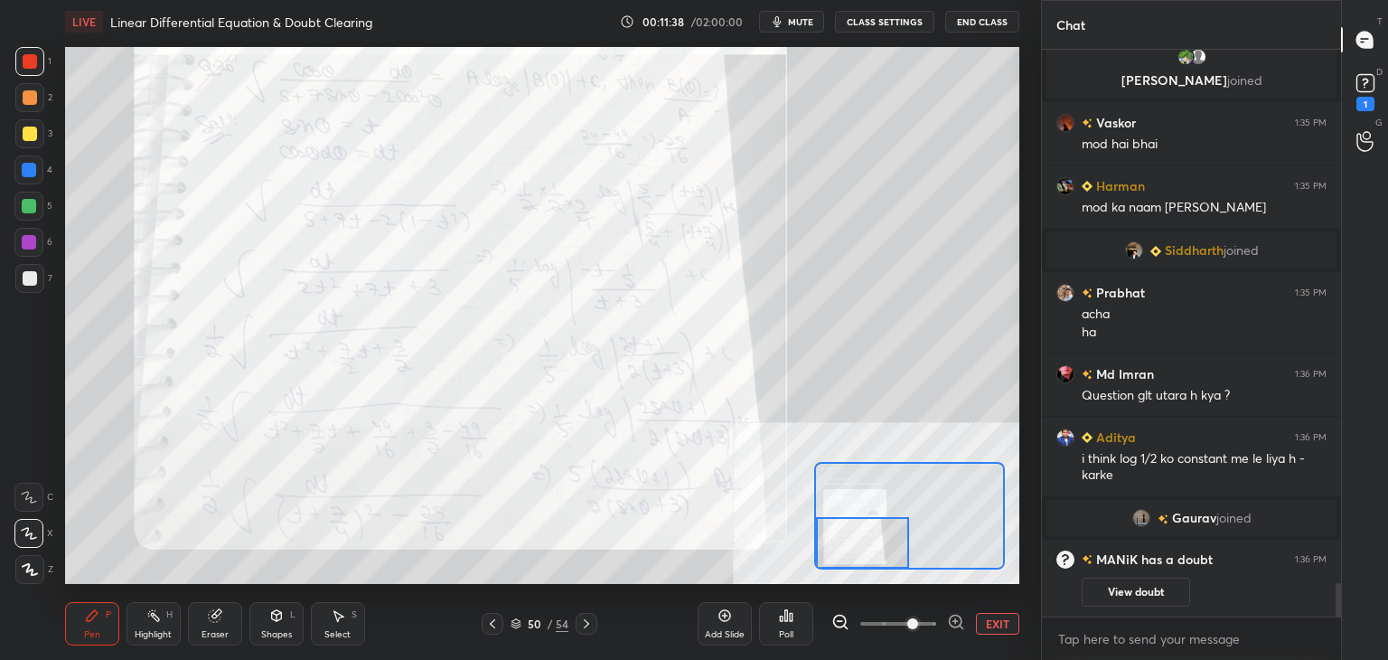
drag, startPoint x: 850, startPoint y: 503, endPoint x: 975, endPoint y: 581, distance: 147.7
click at [836, 583] on div "LIVE Linear Differential Equation & Doubt Clearing 00:11:38 / 02:00:00 mute CLA…" at bounding box center [542, 330] width 969 height 660
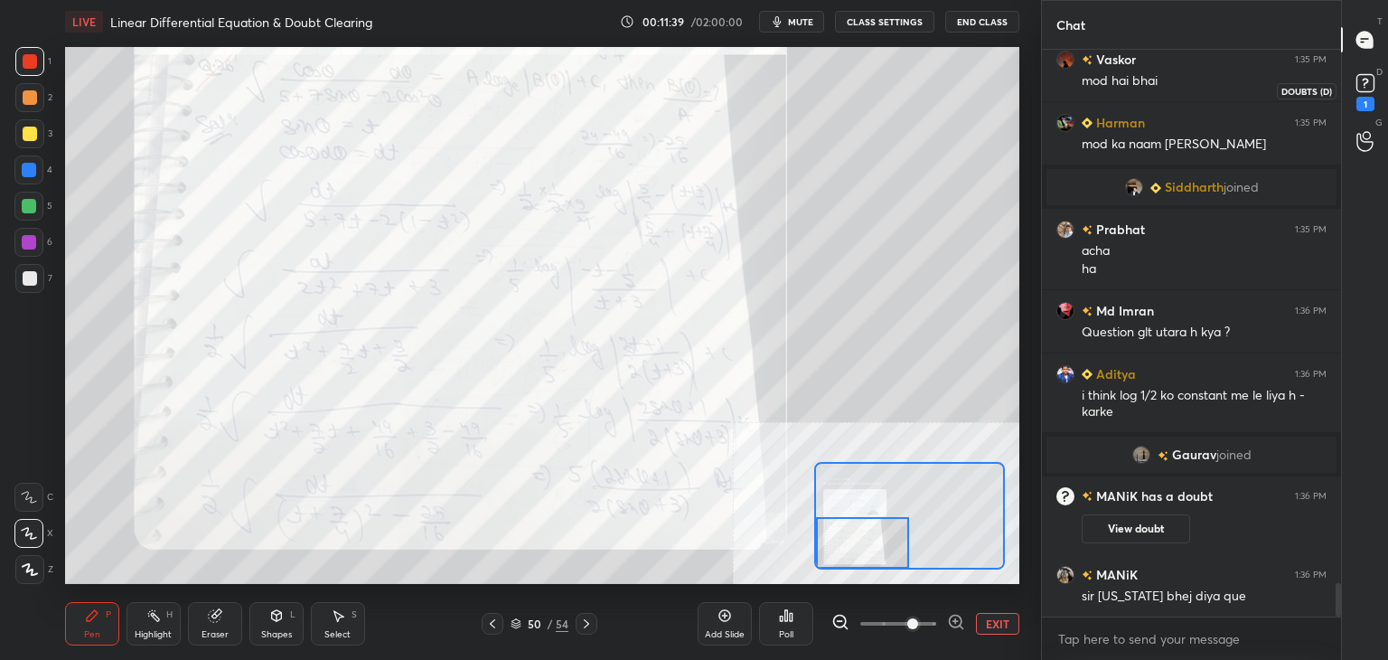
click at [1367, 88] on rect at bounding box center [1365, 83] width 17 height 17
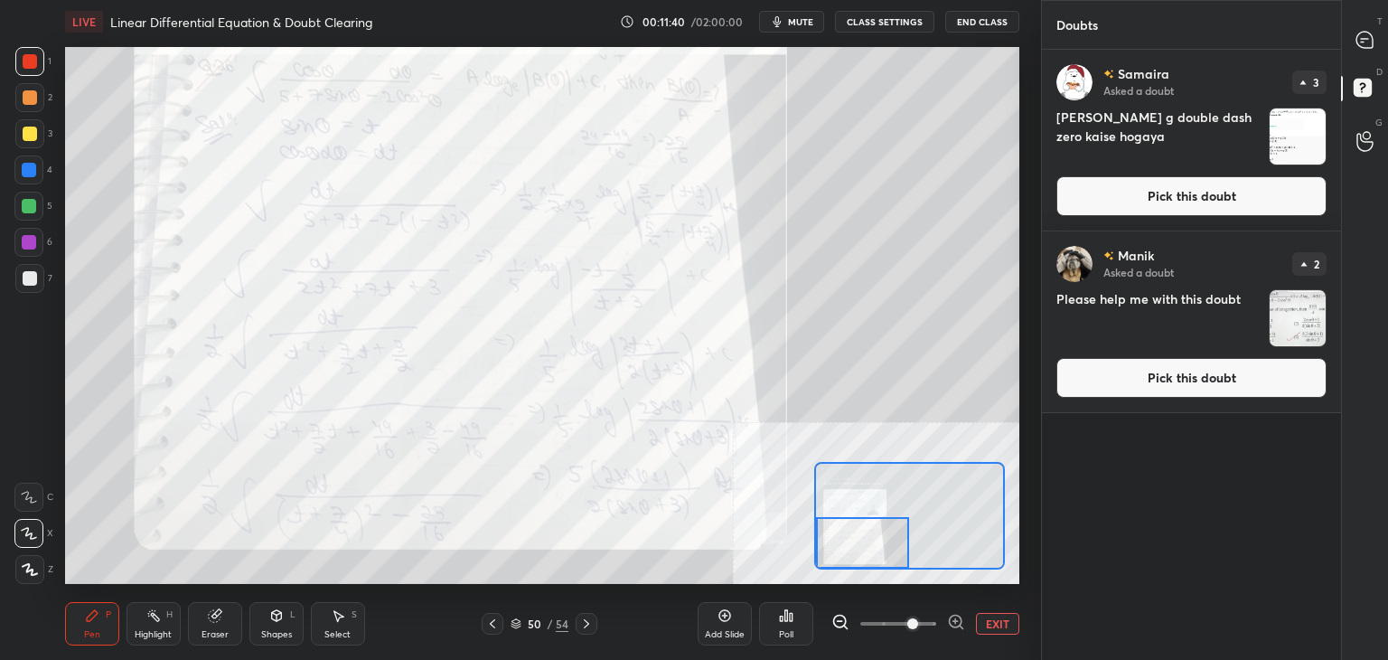
click at [1193, 361] on button "Pick this doubt" at bounding box center [1192, 378] width 270 height 40
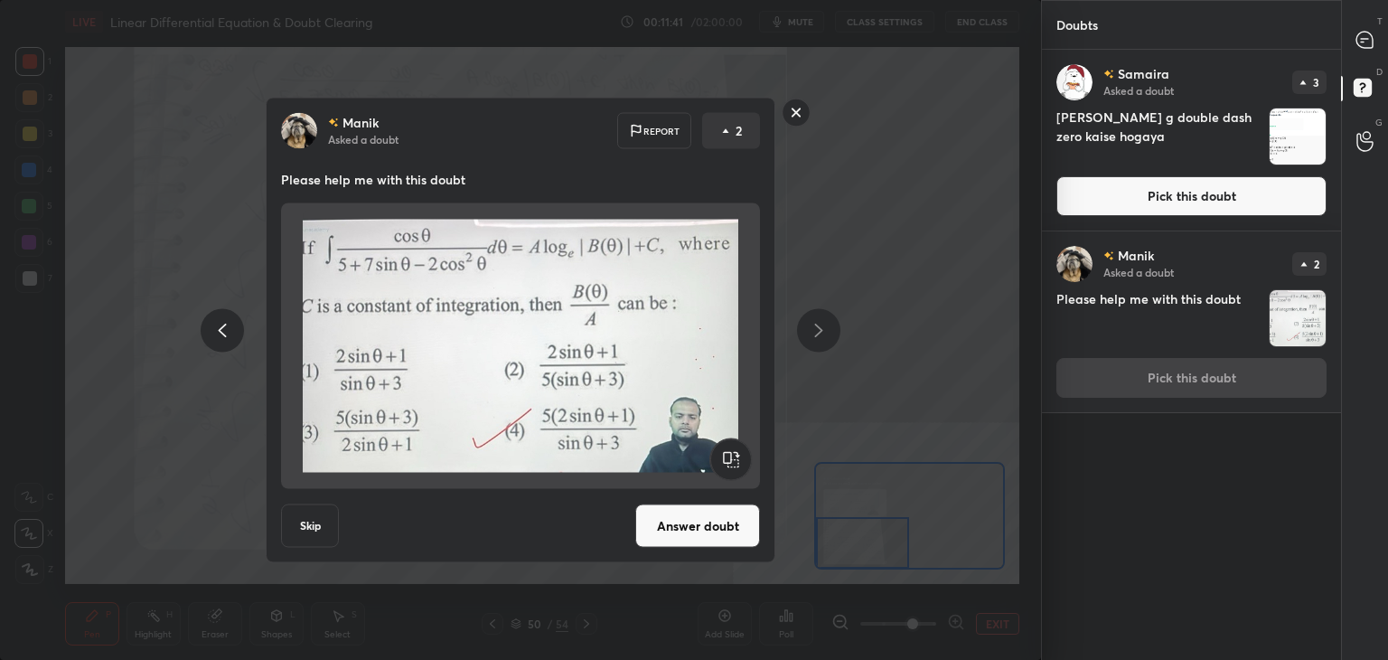
click at [706, 540] on button "Answer doubt" at bounding box center [697, 525] width 125 height 43
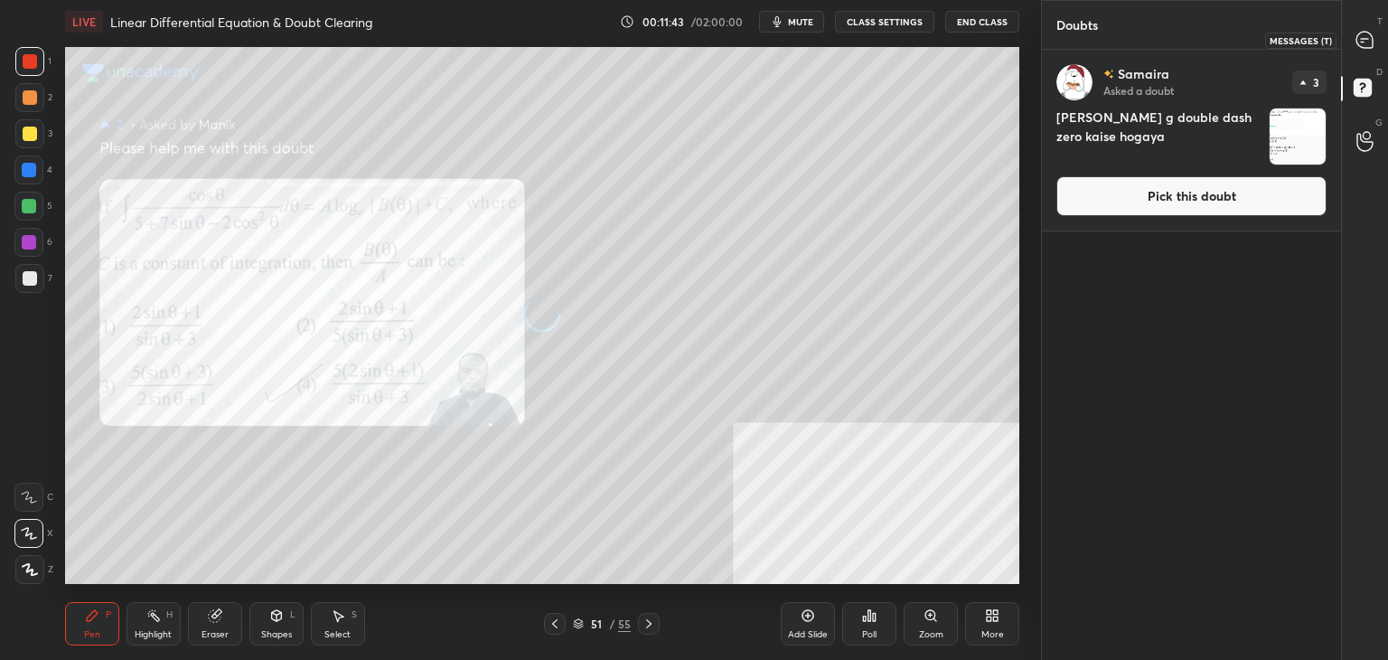
click at [1367, 42] on icon at bounding box center [1365, 40] width 16 height 16
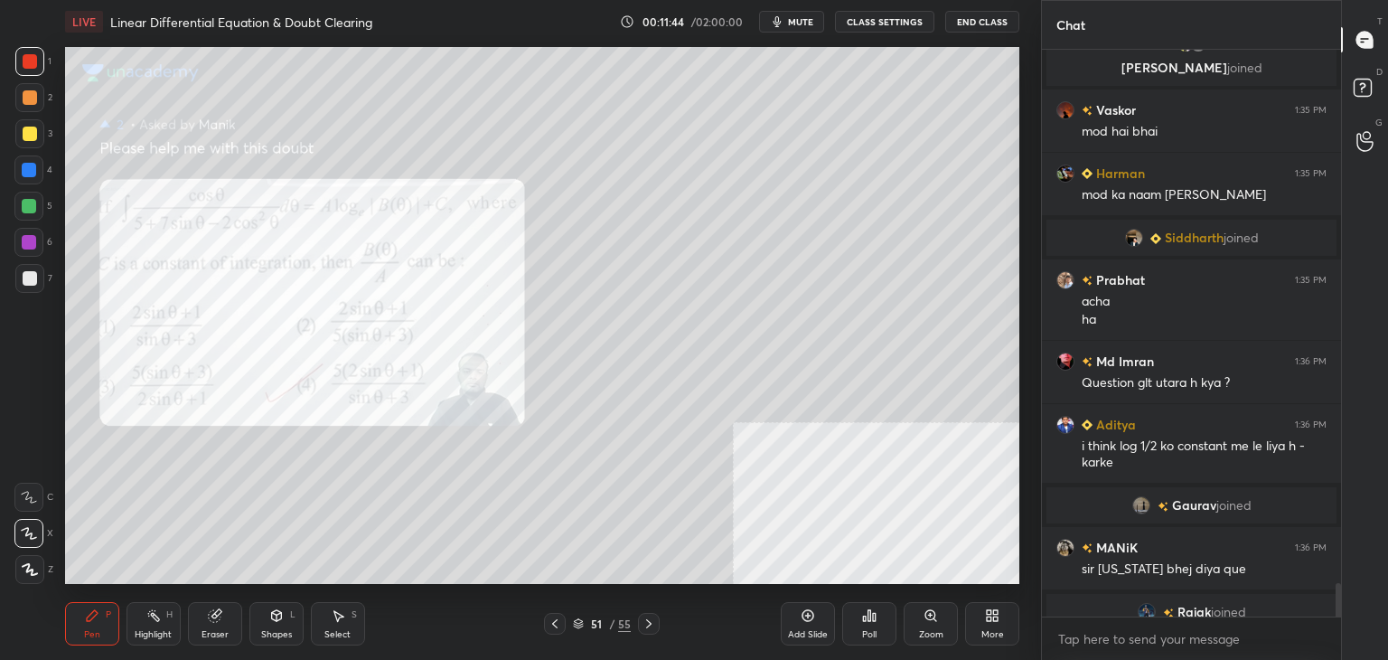
scroll to position [9316, 0]
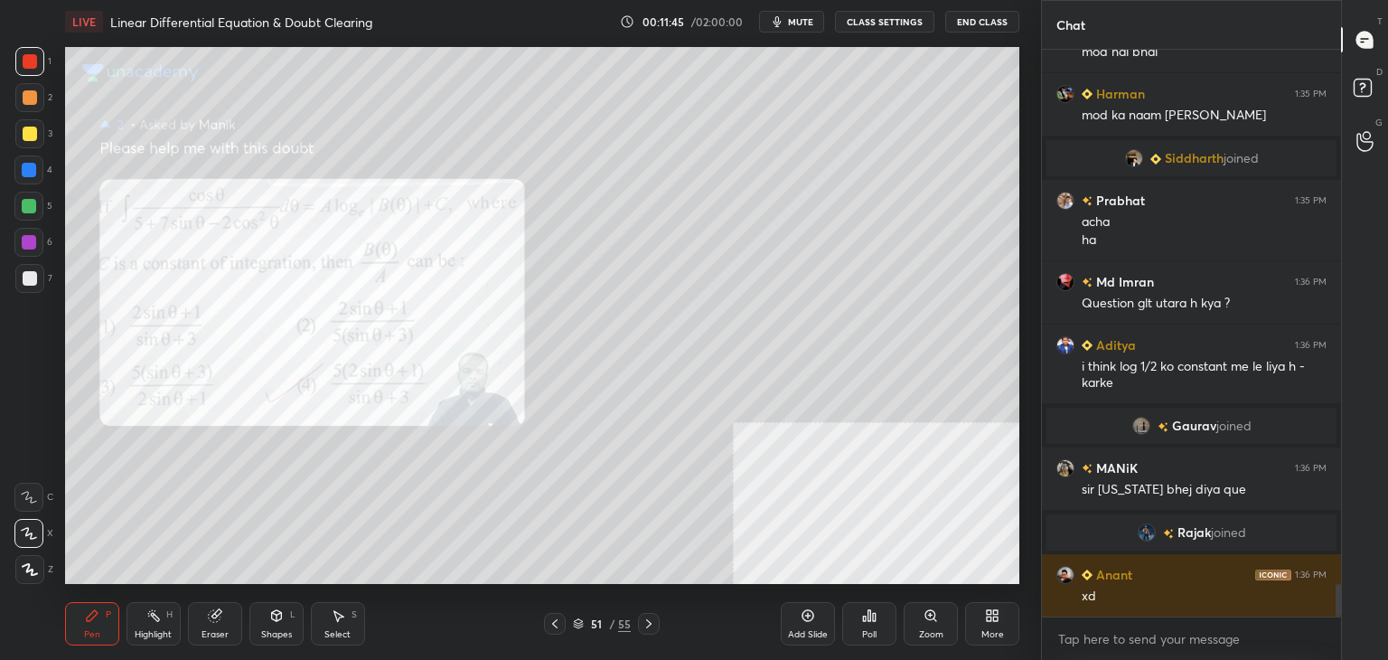
click at [928, 634] on div "Zoom" at bounding box center [931, 634] width 24 height 9
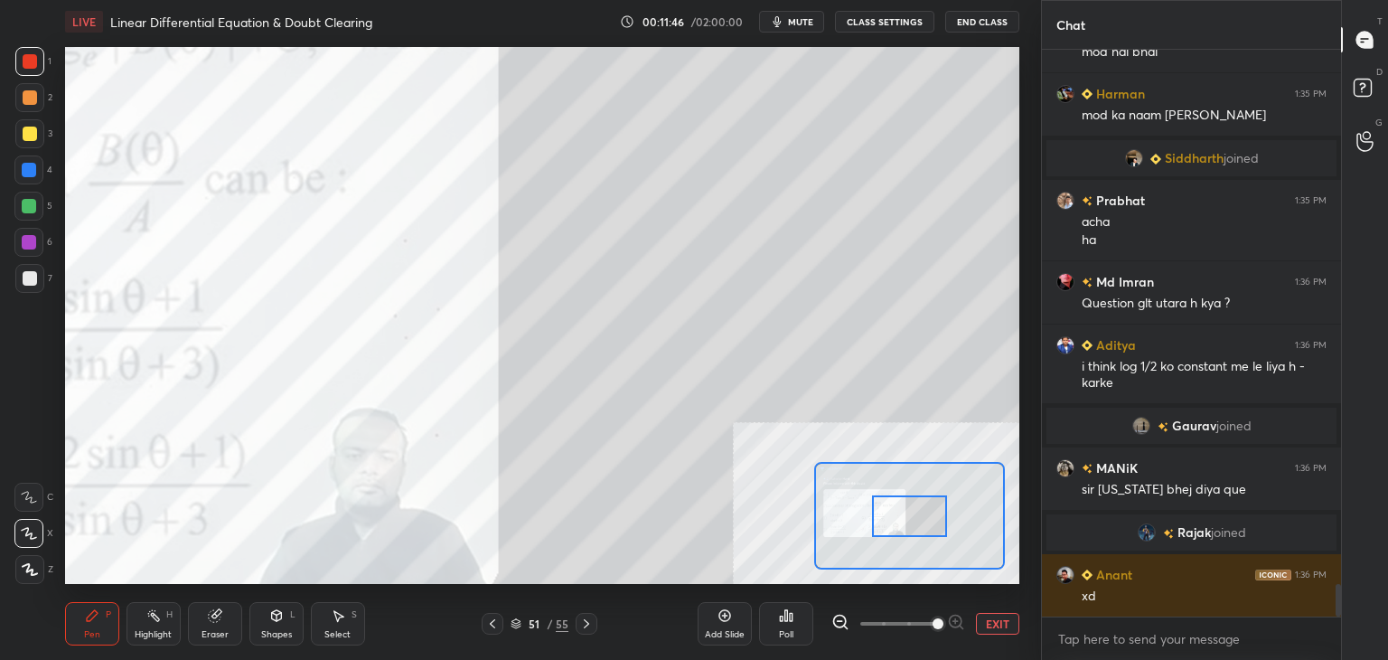
scroll to position [9380, 0]
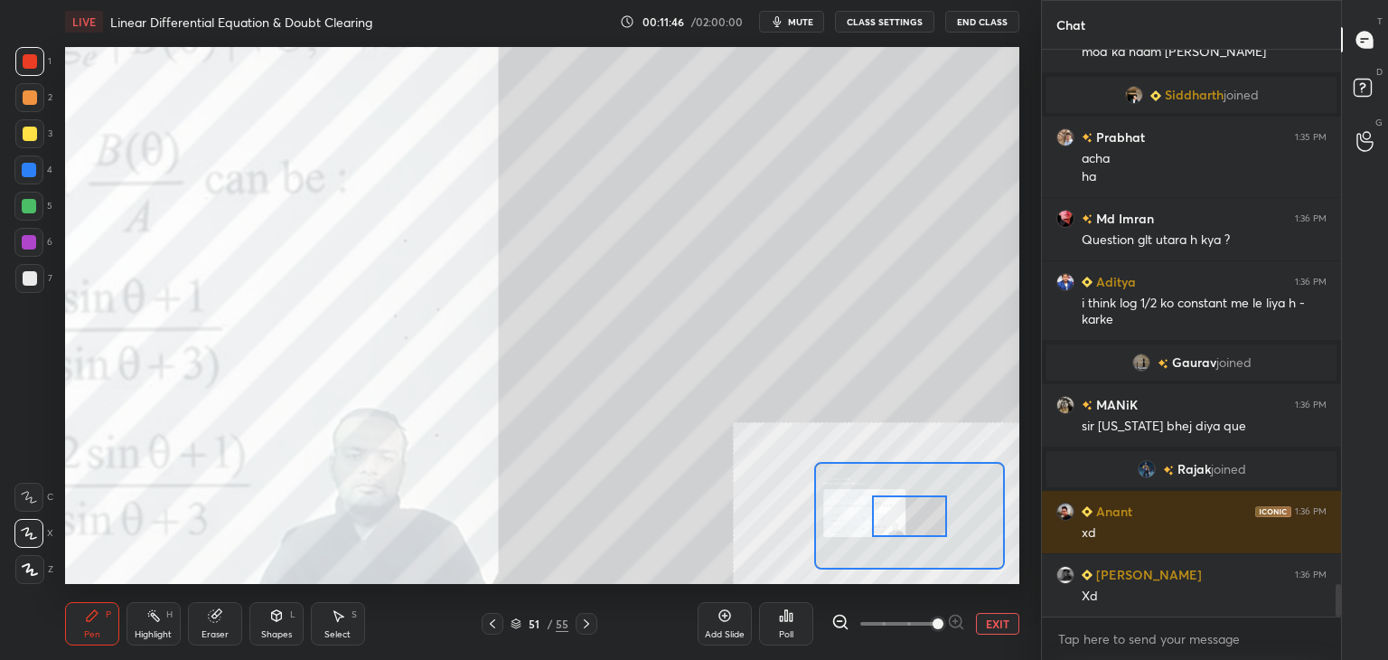
click at [837, 622] on icon at bounding box center [840, 622] width 18 height 18
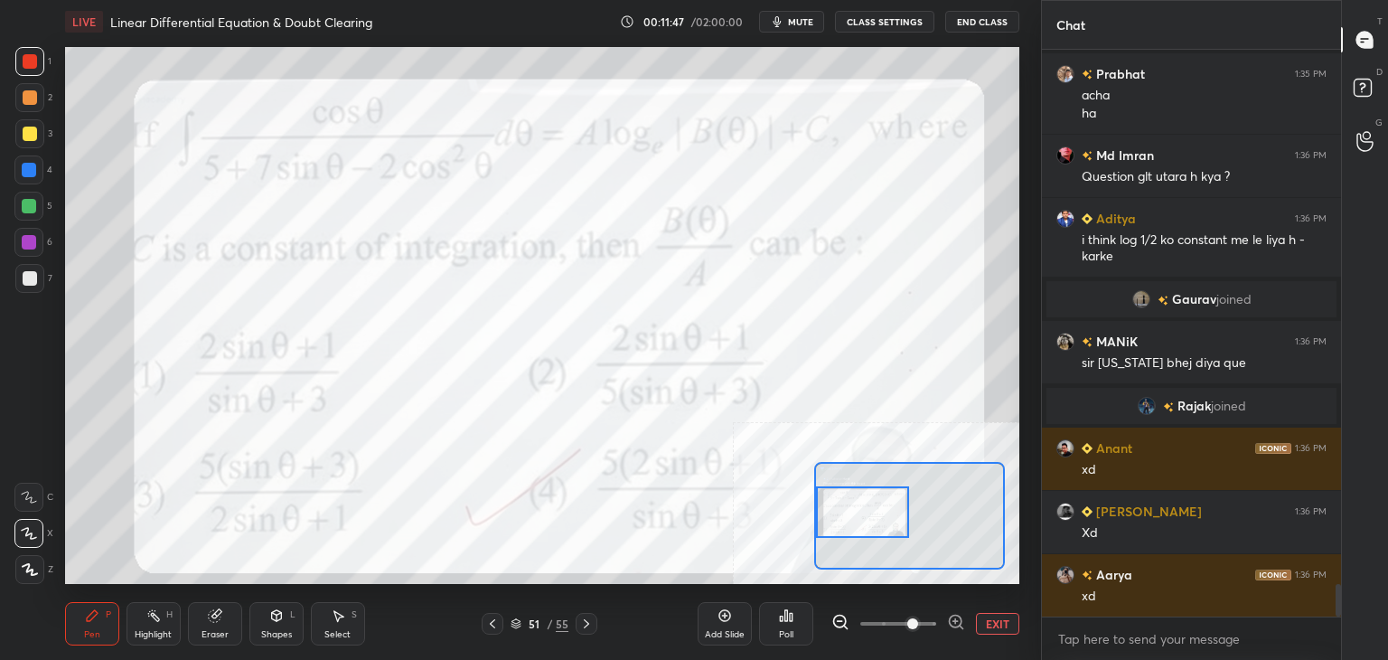
click at [798, 511] on div "Setting up your live class Poll for secs No correct answer Start poll" at bounding box center [542, 315] width 954 height 537
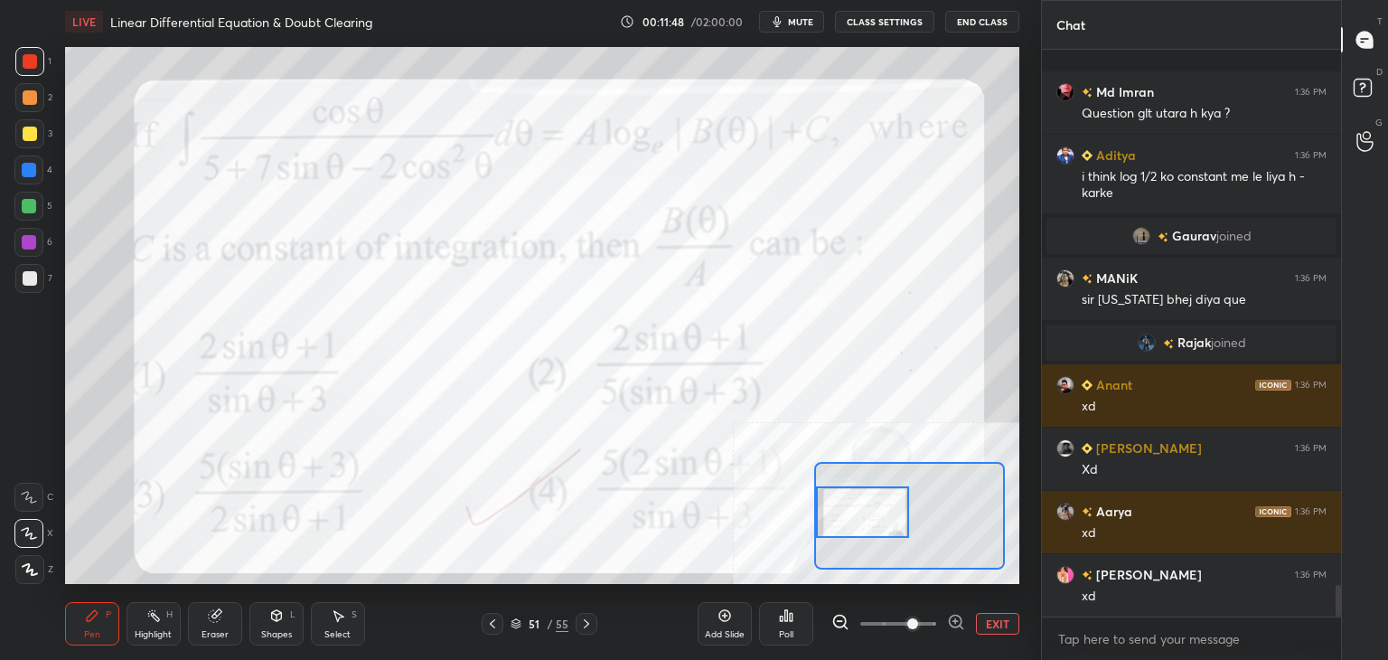
scroll to position [9633, 0]
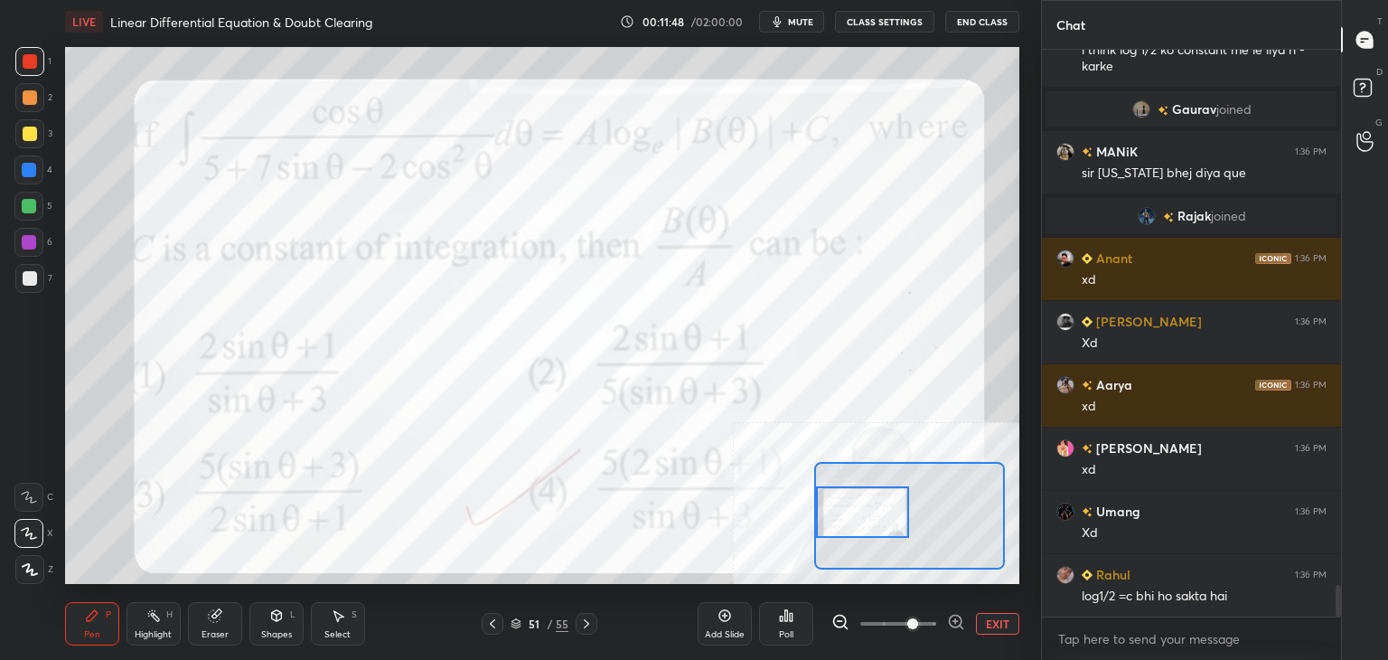
click at [846, 618] on icon at bounding box center [840, 622] width 18 height 18
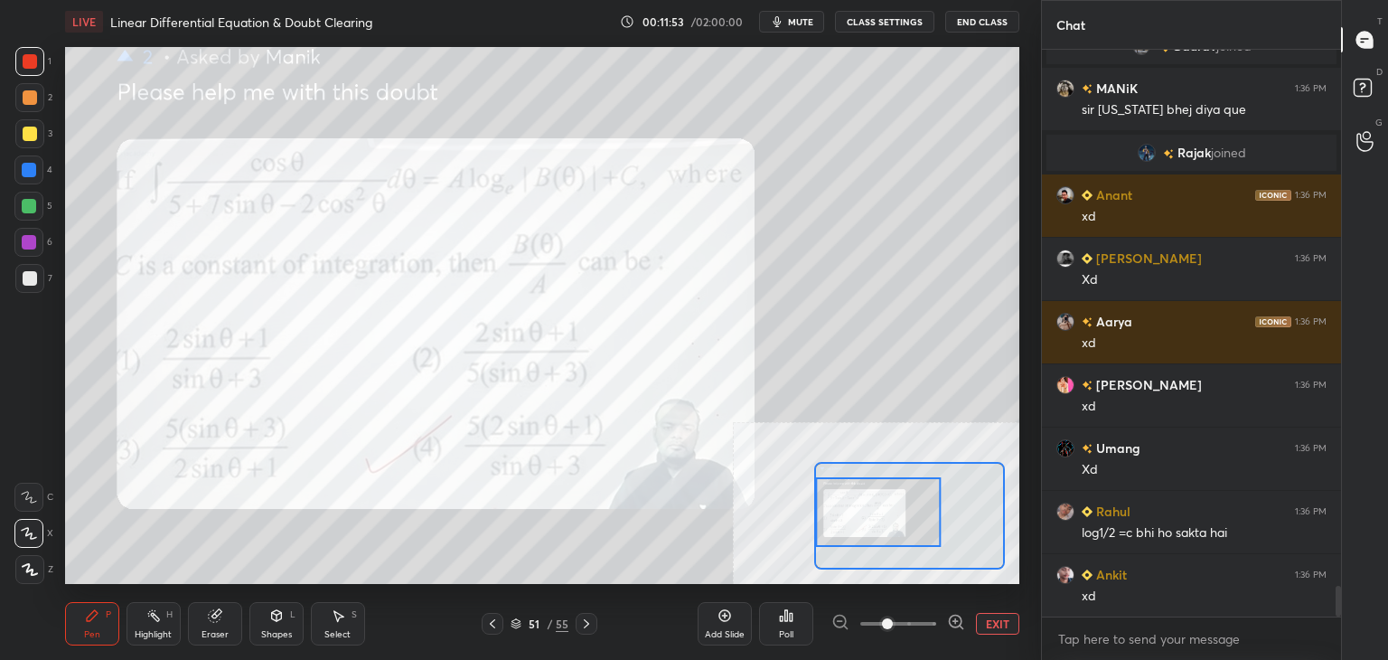
scroll to position [9759, 0]
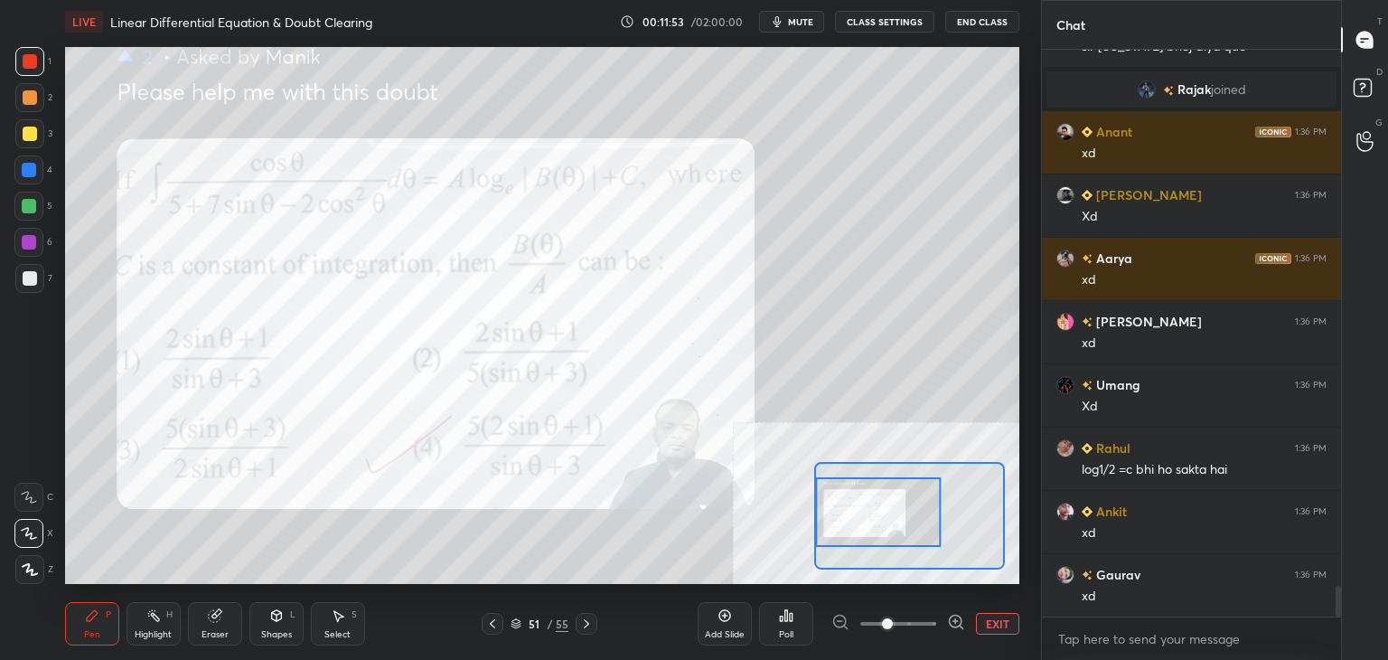
click at [1000, 625] on button "EXIT" at bounding box center [997, 624] width 43 height 22
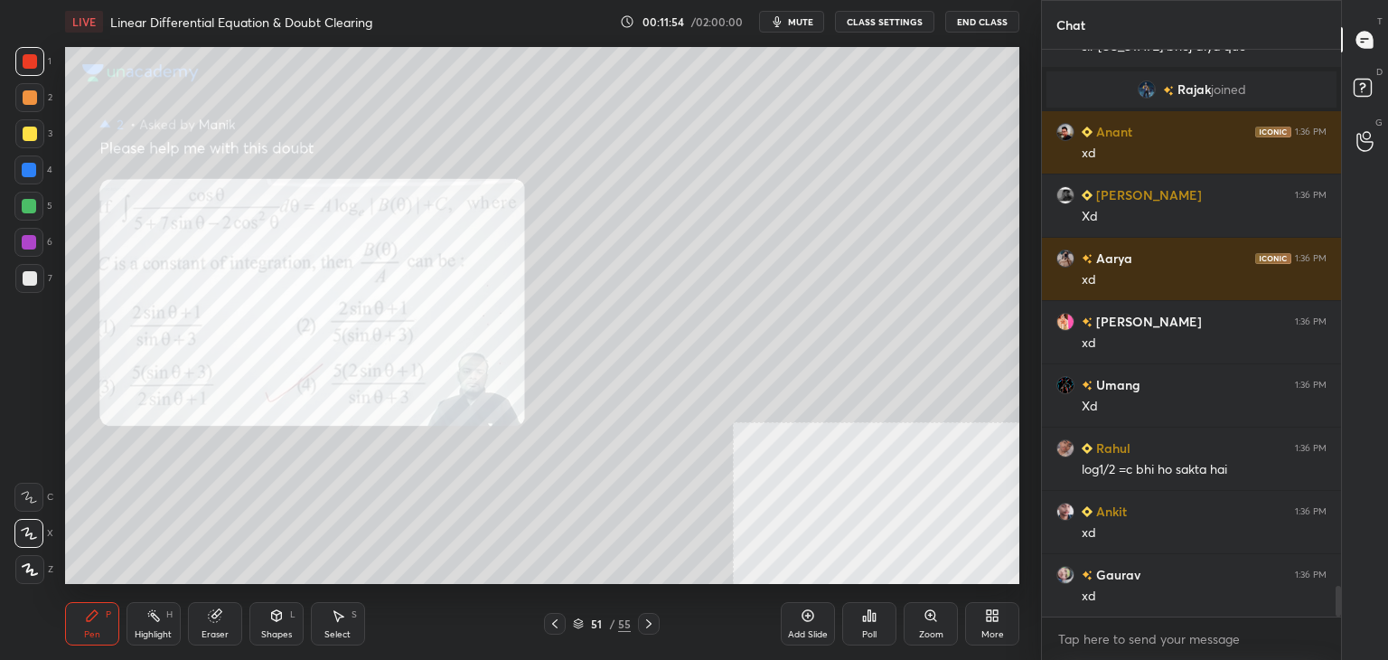
click at [543, 620] on div "51 / 55" at bounding box center [602, 624] width 358 height 22
click at [562, 621] on div at bounding box center [555, 624] width 22 height 22
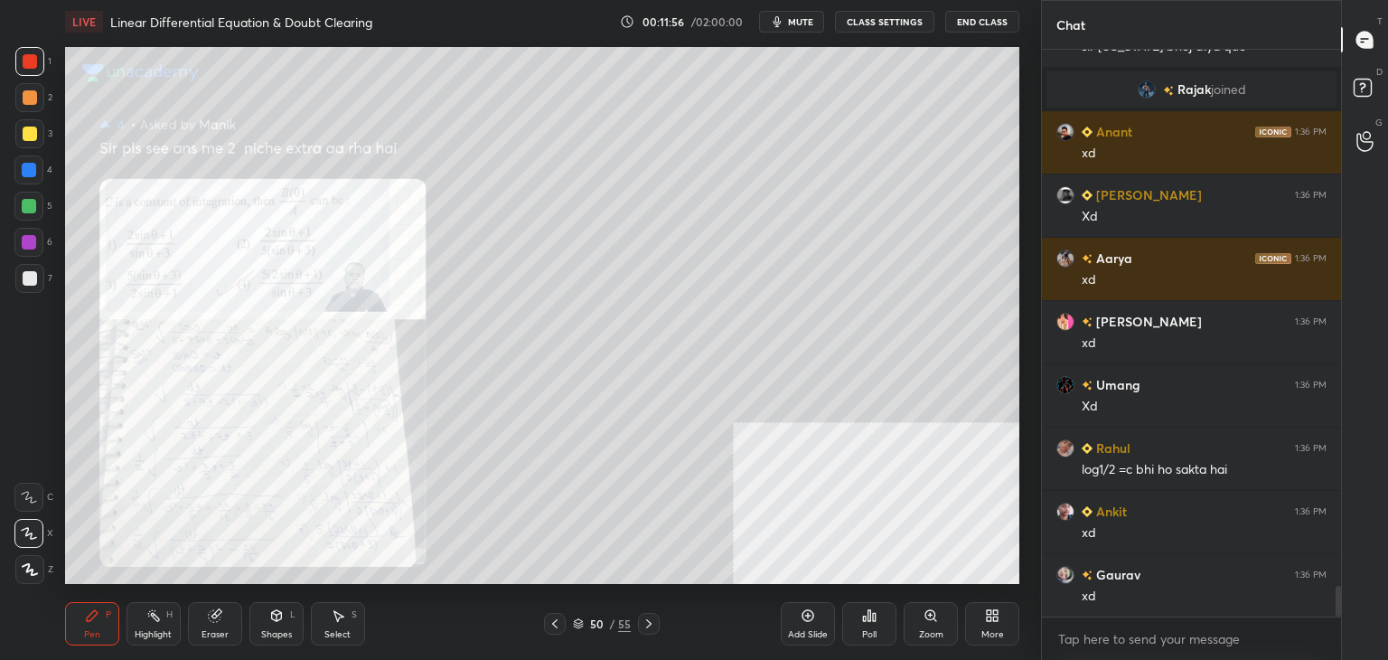
scroll to position [9822, 0]
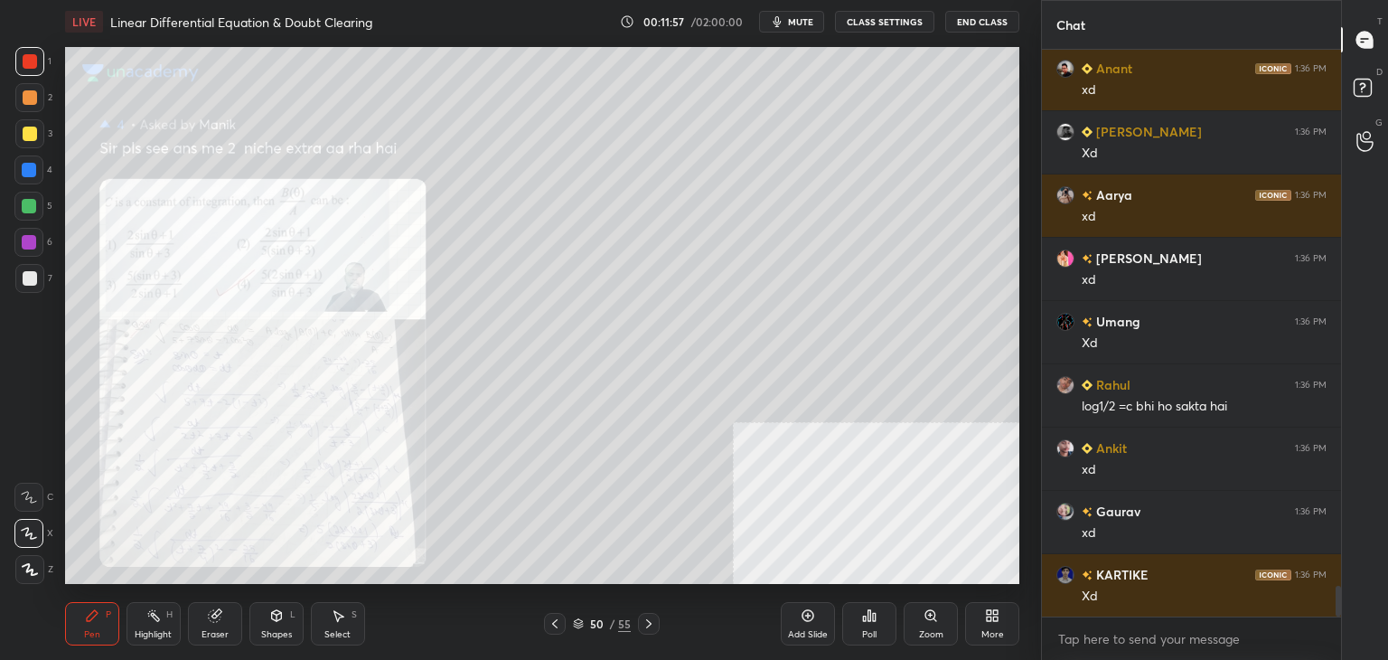
click at [937, 623] on div "Zoom" at bounding box center [931, 623] width 54 height 43
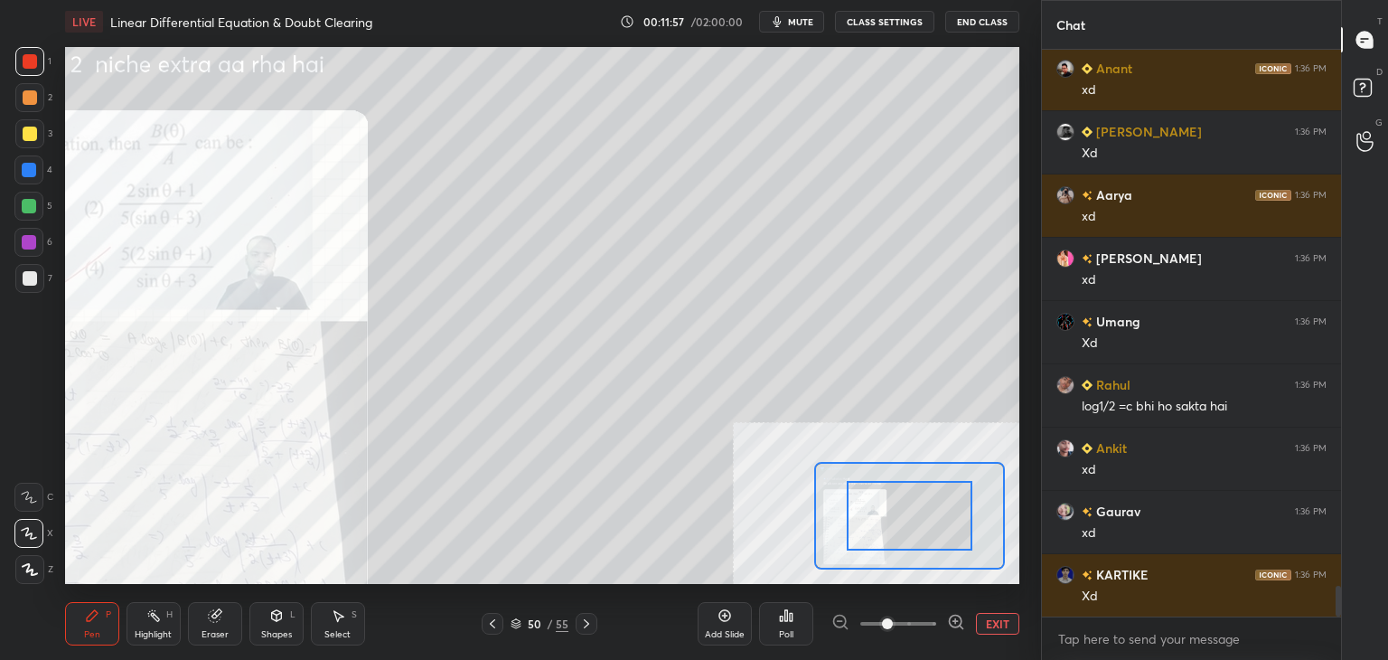
drag, startPoint x: 937, startPoint y: 623, endPoint x: 933, endPoint y: 606, distance: 17.8
click at [936, 623] on div at bounding box center [898, 624] width 134 height 22
click at [927, 604] on div "Add Slide Poll EXIT" at bounding box center [859, 623] width 322 height 101
click at [932, 608] on div "Add Slide Poll EXIT" at bounding box center [859, 623] width 322 height 101
click at [963, 620] on icon at bounding box center [956, 622] width 18 height 18
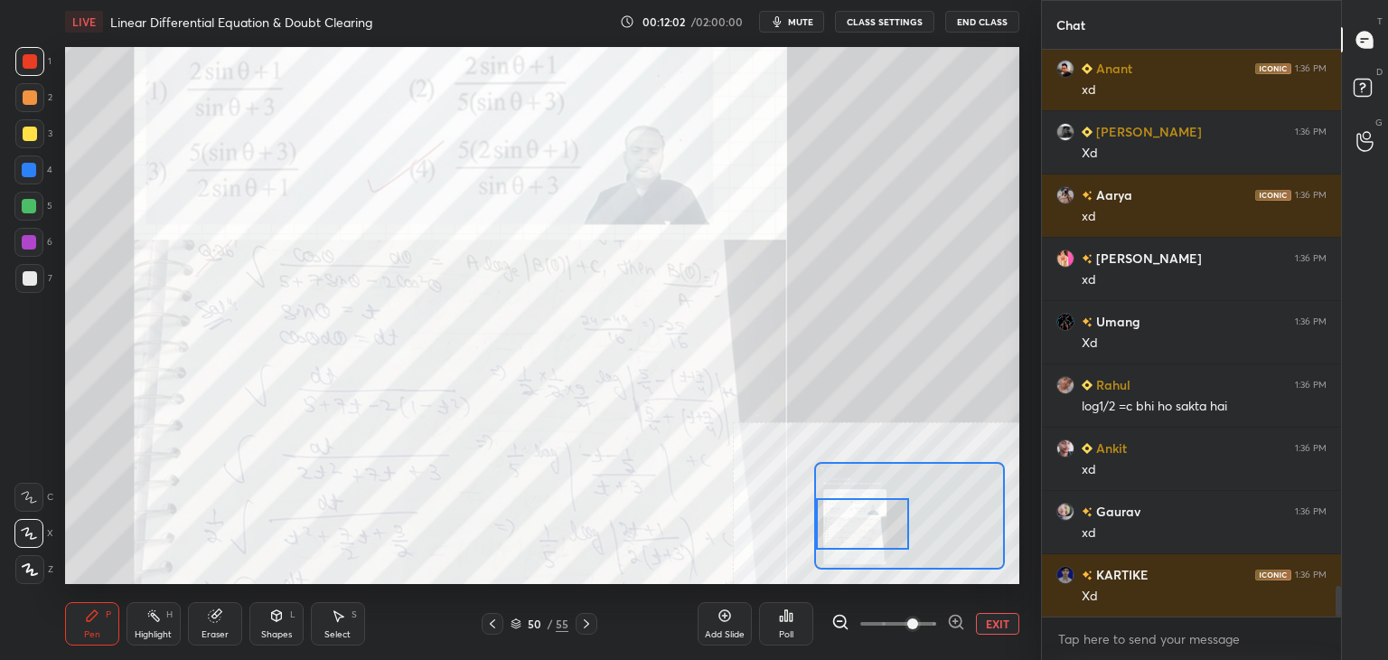
drag, startPoint x: 922, startPoint y: 528, endPoint x: 878, endPoint y: 547, distance: 47.4
click at [859, 535] on div at bounding box center [863, 524] width 94 height 52
click at [999, 623] on button "EXIT" at bounding box center [997, 624] width 43 height 22
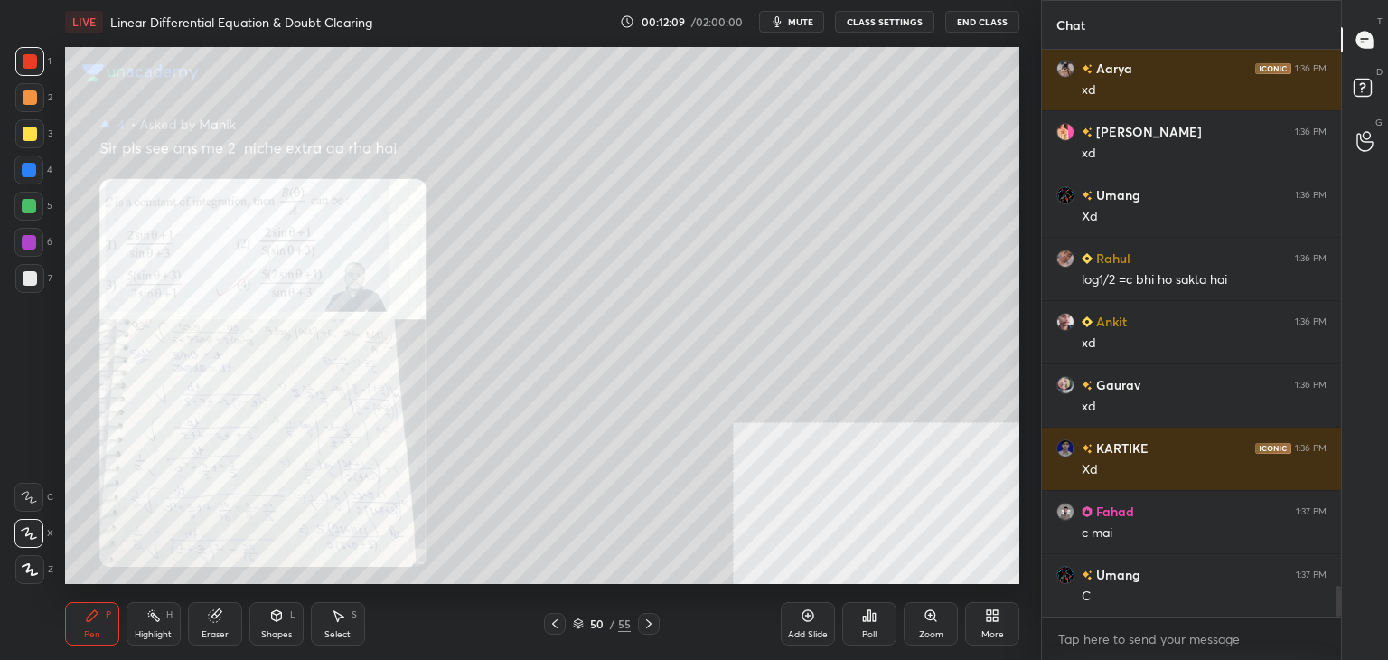
scroll to position [10012, 0]
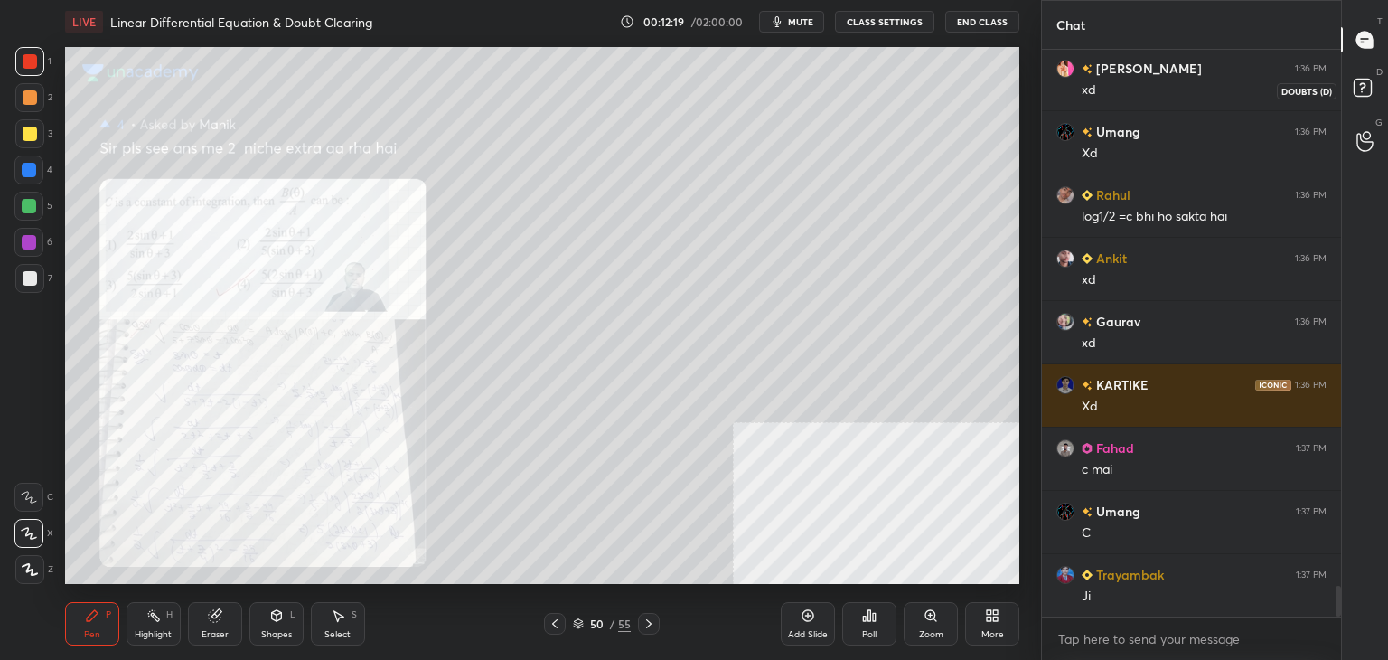
click at [1367, 74] on icon at bounding box center [1365, 90] width 33 height 33
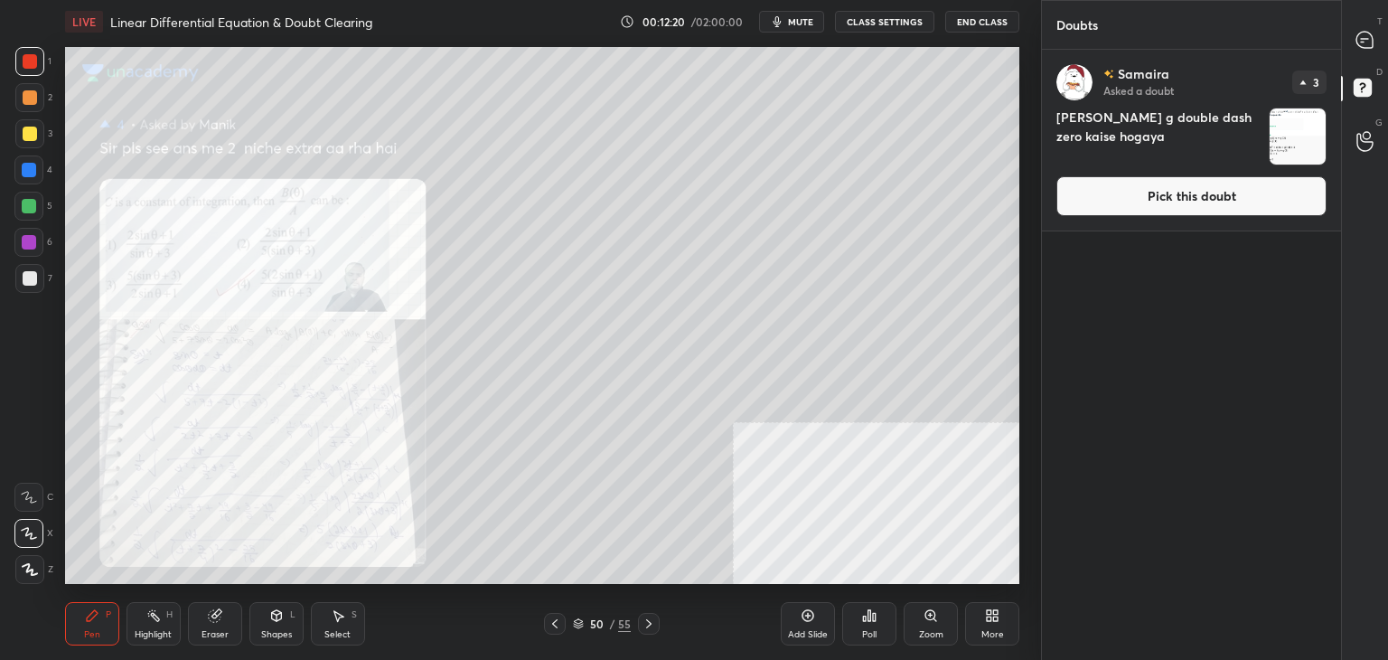
click at [1222, 228] on div "[PERSON_NAME] Asked a doubt 3 [PERSON_NAME] g double dash zero kaise hogaya Pic…" at bounding box center [1191, 140] width 299 height 181
click at [1192, 211] on button "Pick this doubt" at bounding box center [1192, 196] width 270 height 40
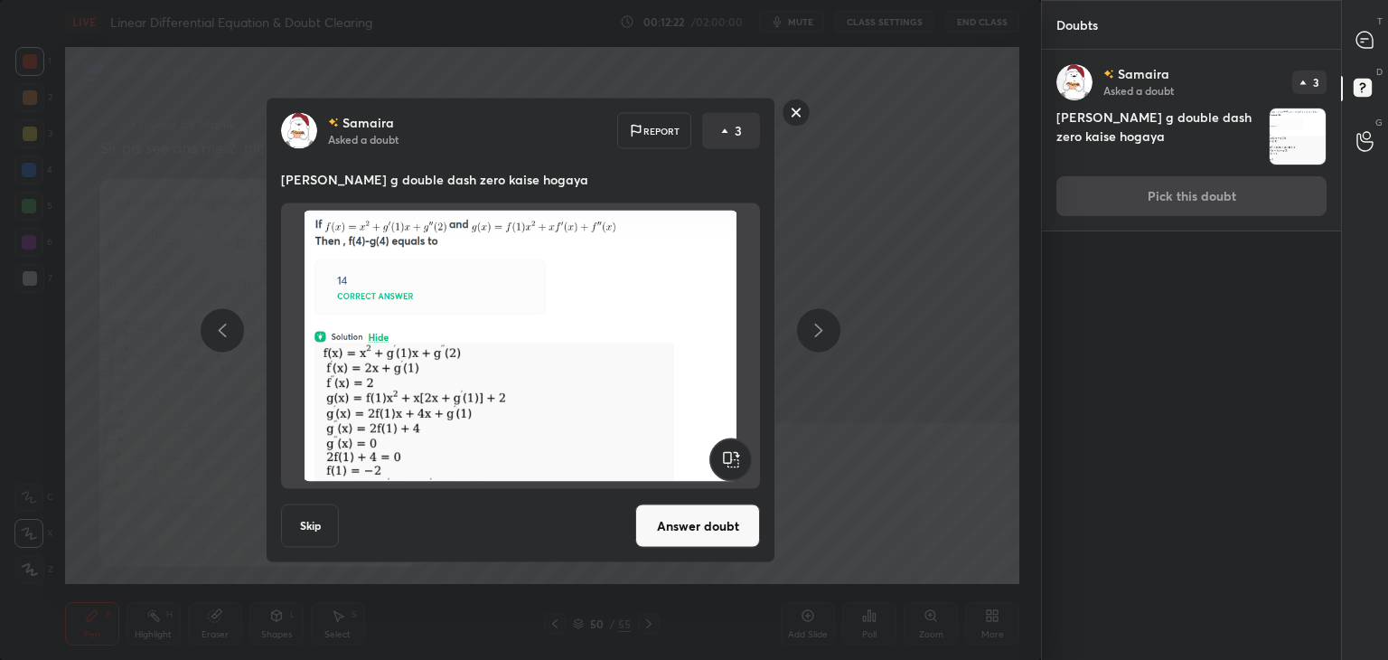
click at [795, 113] on rect at bounding box center [797, 113] width 28 height 28
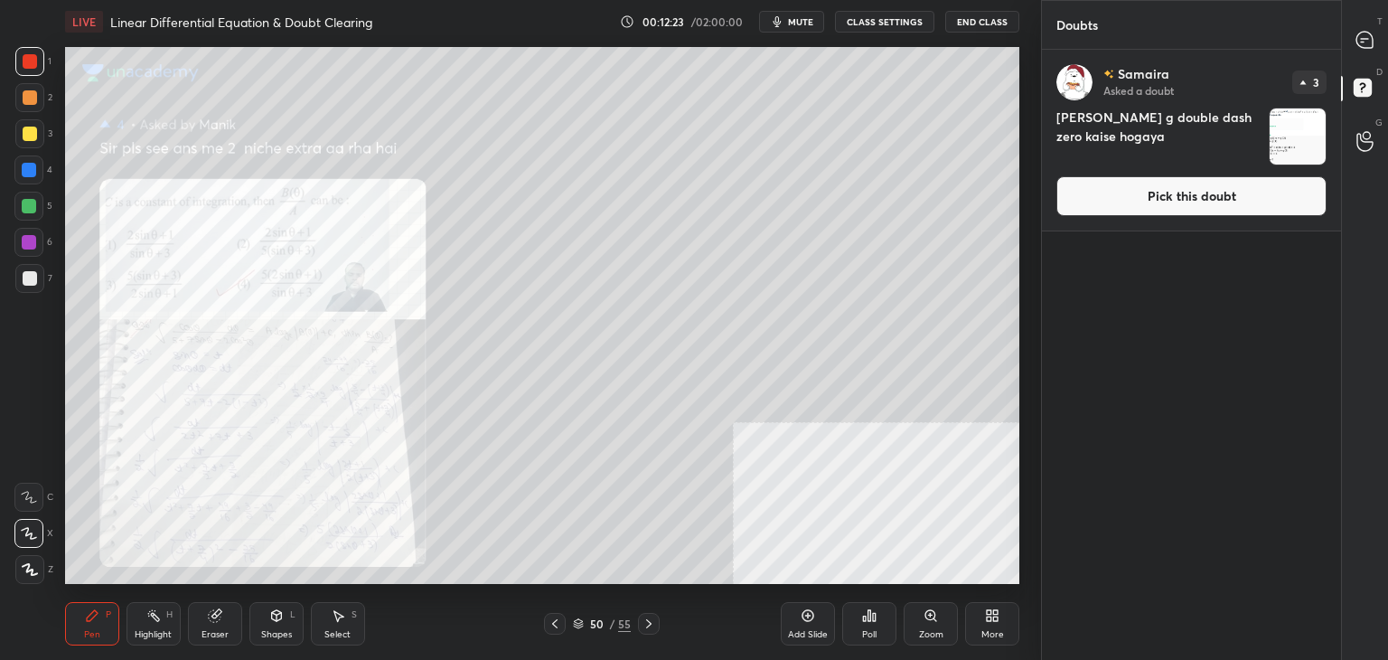
click at [607, 619] on div "50 / 55" at bounding box center [602, 623] width 58 height 16
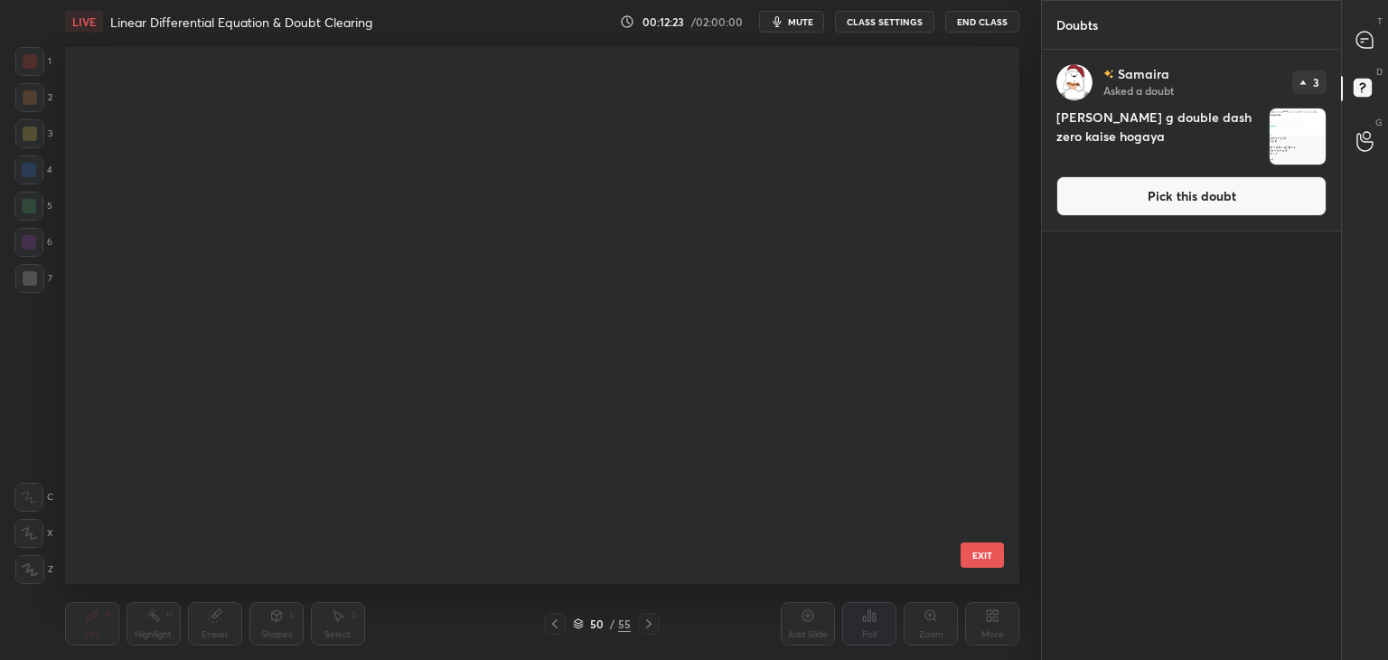
scroll to position [531, 946]
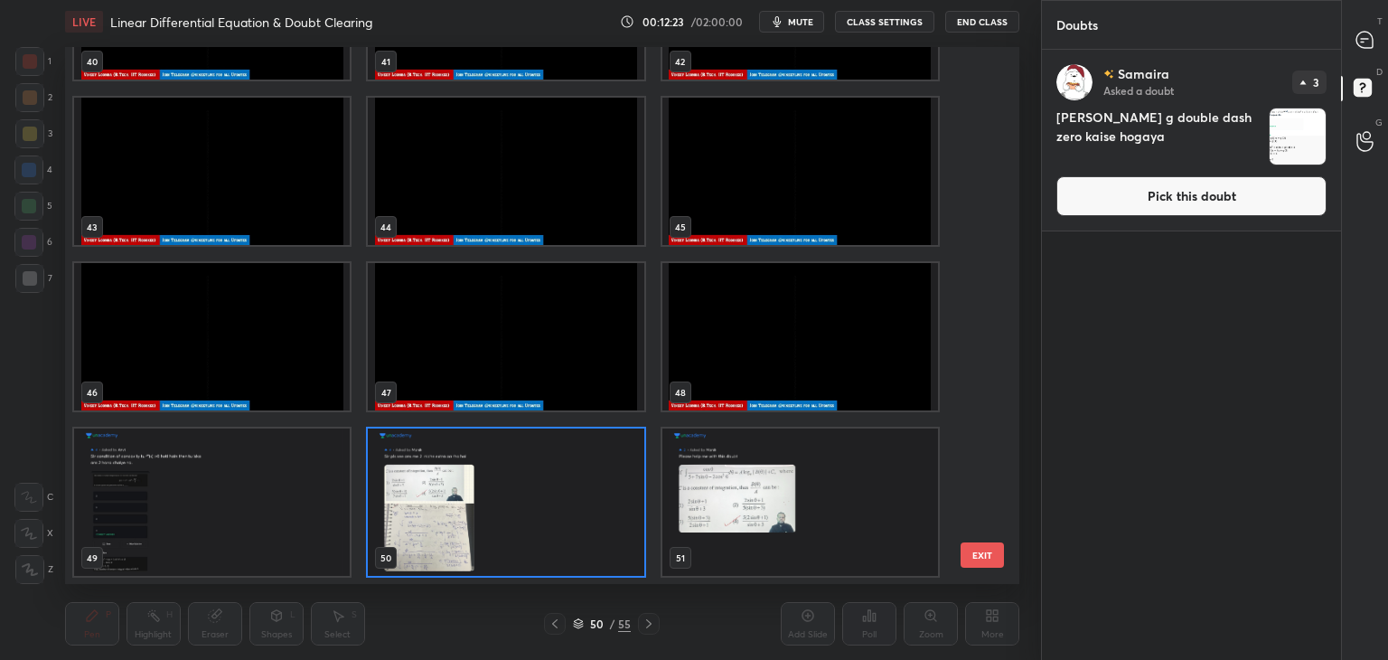
click at [625, 625] on div "55" at bounding box center [624, 623] width 13 height 16
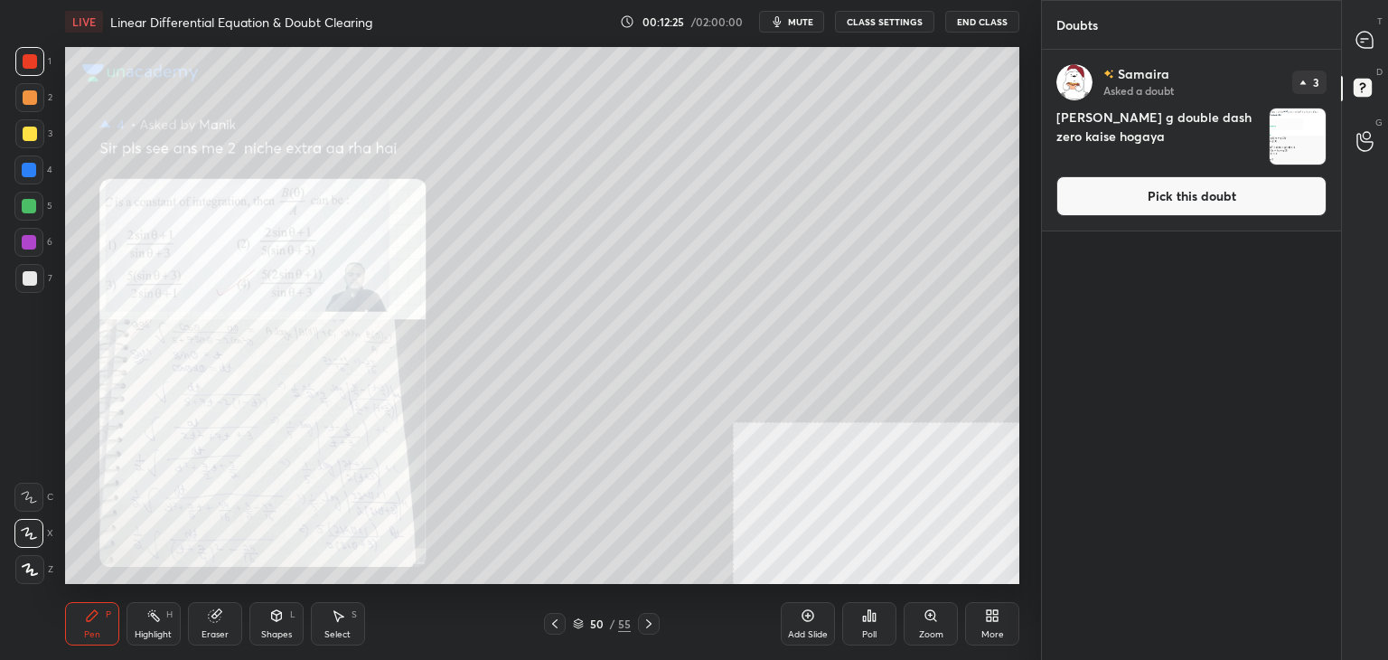
drag, startPoint x: 1146, startPoint y: 189, endPoint x: 1123, endPoint y: 213, distance: 33.9
click at [1145, 188] on button "Pick this doubt" at bounding box center [1192, 196] width 270 height 40
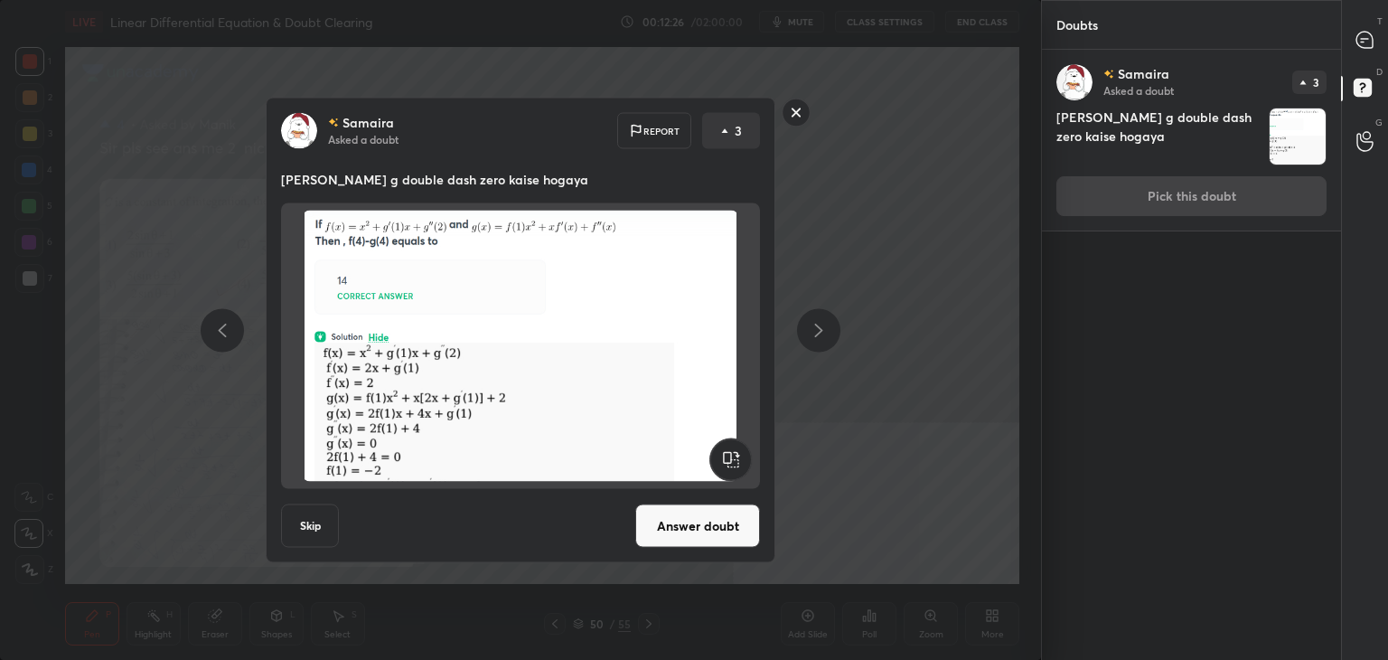
drag, startPoint x: 699, startPoint y: 527, endPoint x: 729, endPoint y: 528, distance: 30.7
click at [701, 526] on button "Answer doubt" at bounding box center [697, 525] width 125 height 43
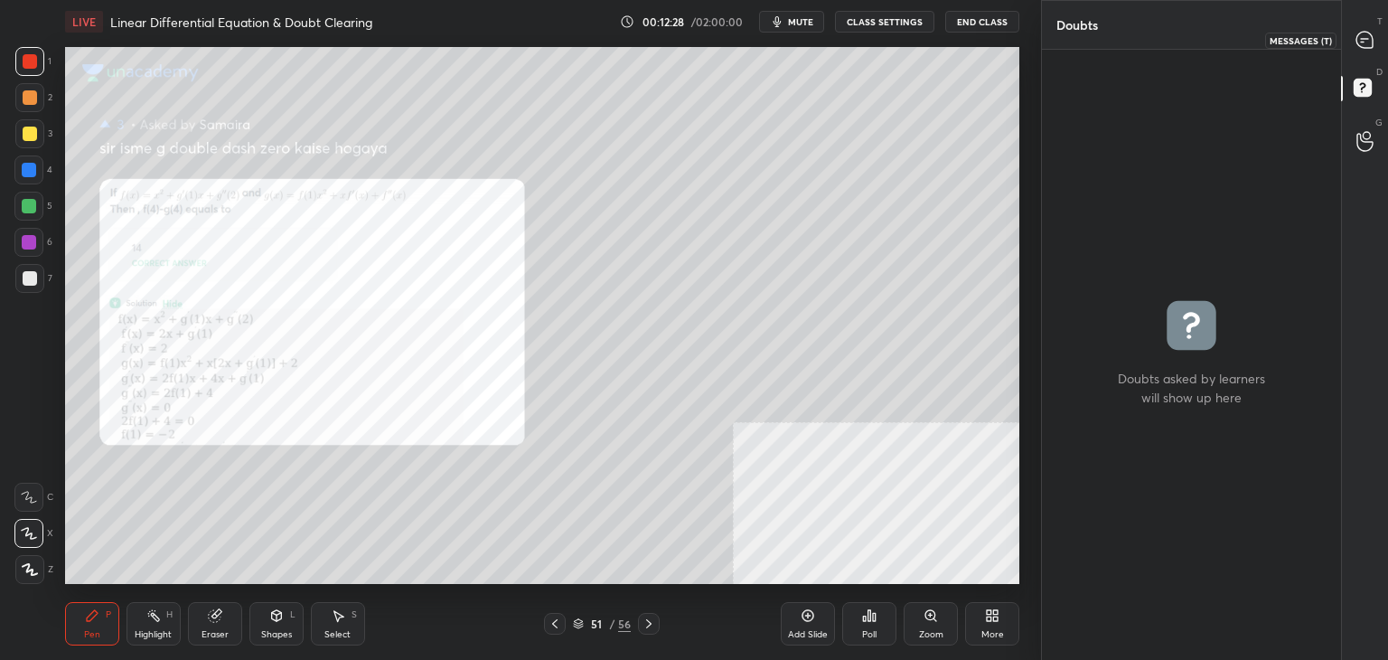
click at [1368, 34] on icon at bounding box center [1365, 40] width 16 height 16
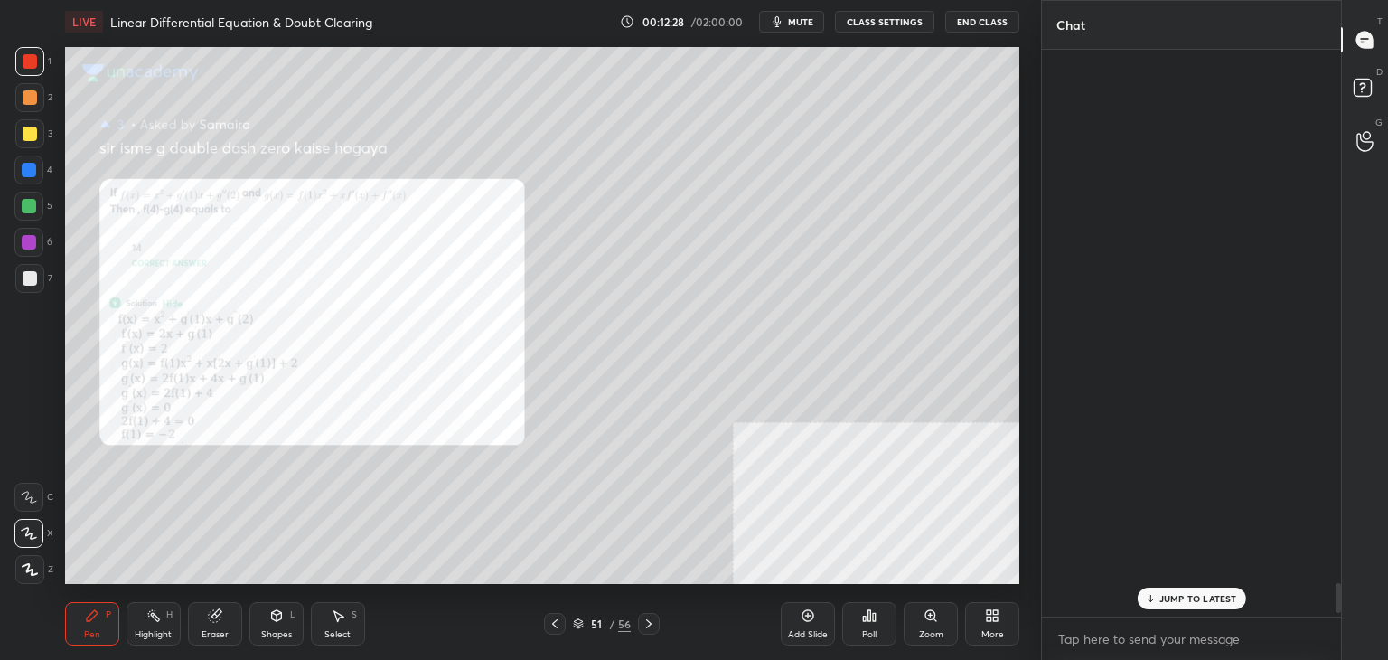
scroll to position [561, 294]
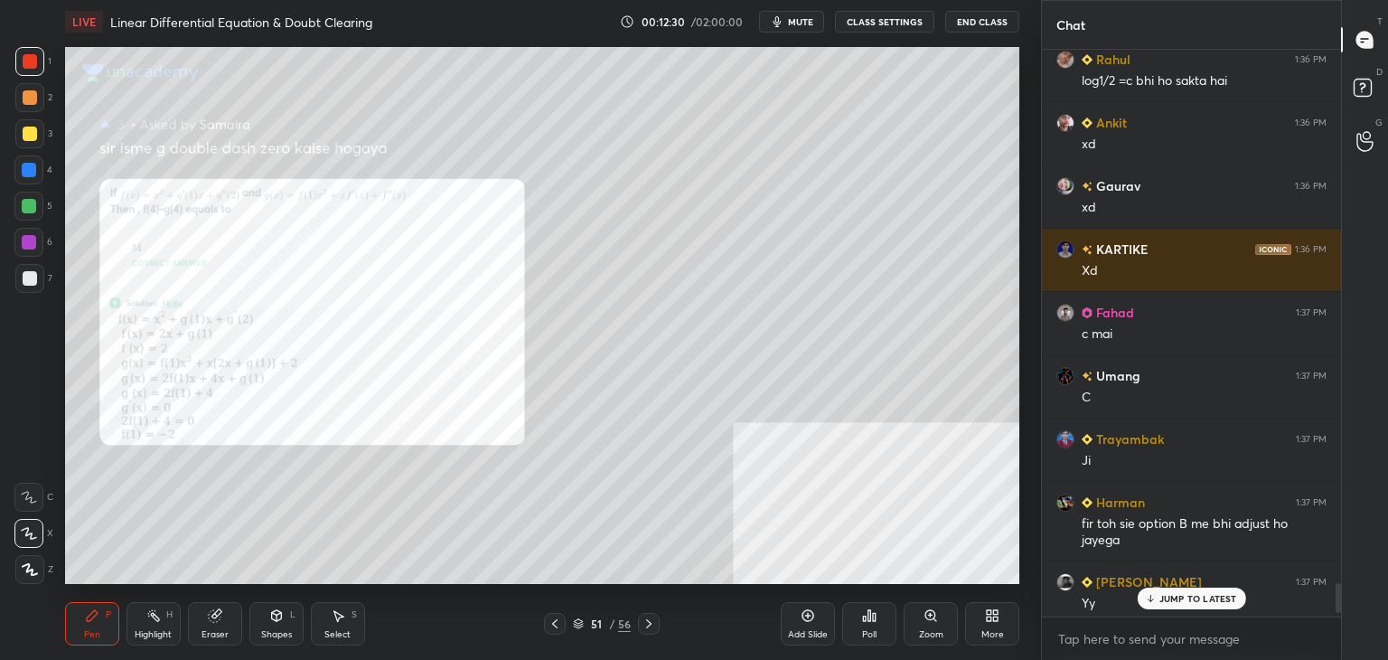
click at [923, 623] on div "Zoom" at bounding box center [931, 623] width 54 height 43
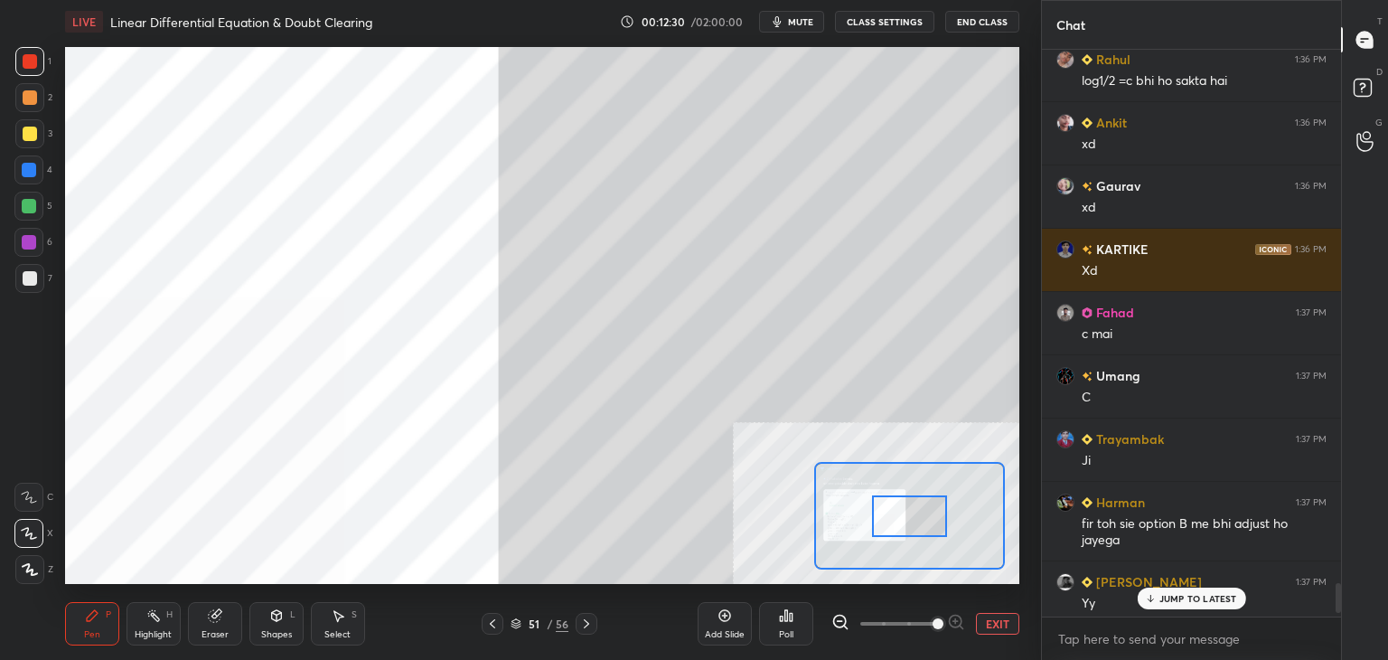
click at [925, 623] on span at bounding box center [898, 623] width 76 height 27
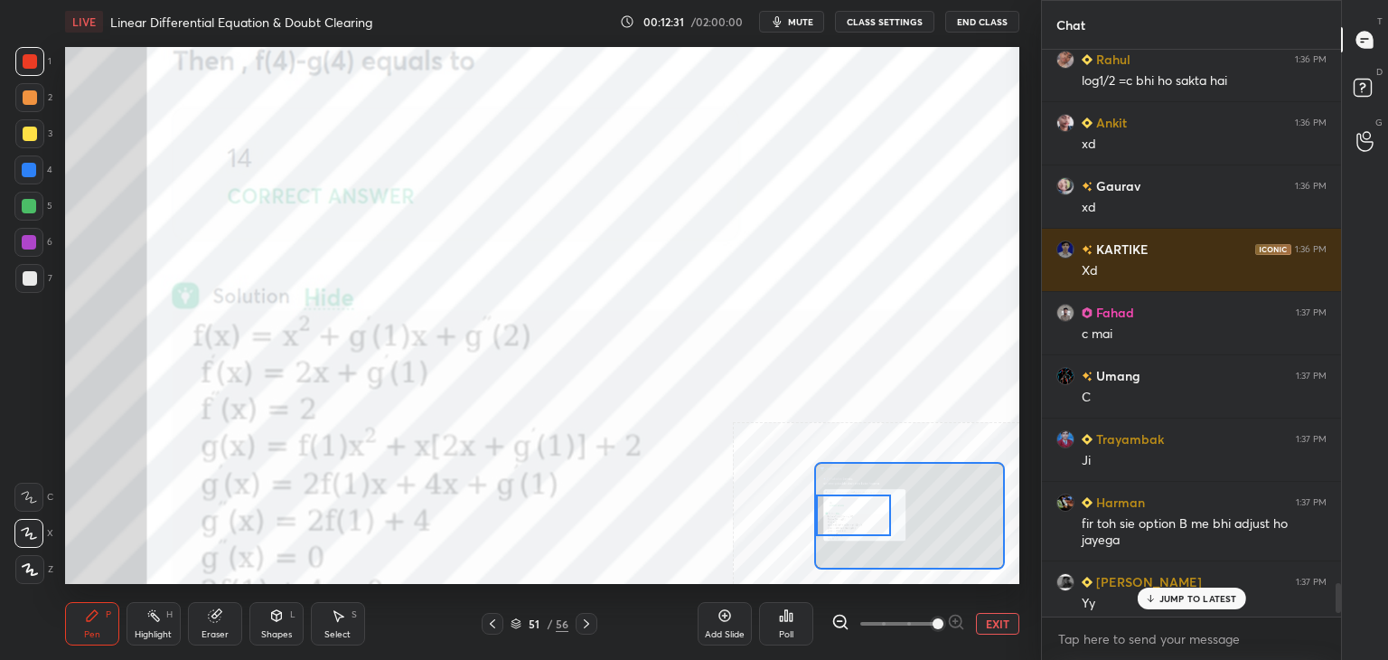
click at [842, 533] on div at bounding box center [853, 515] width 75 height 42
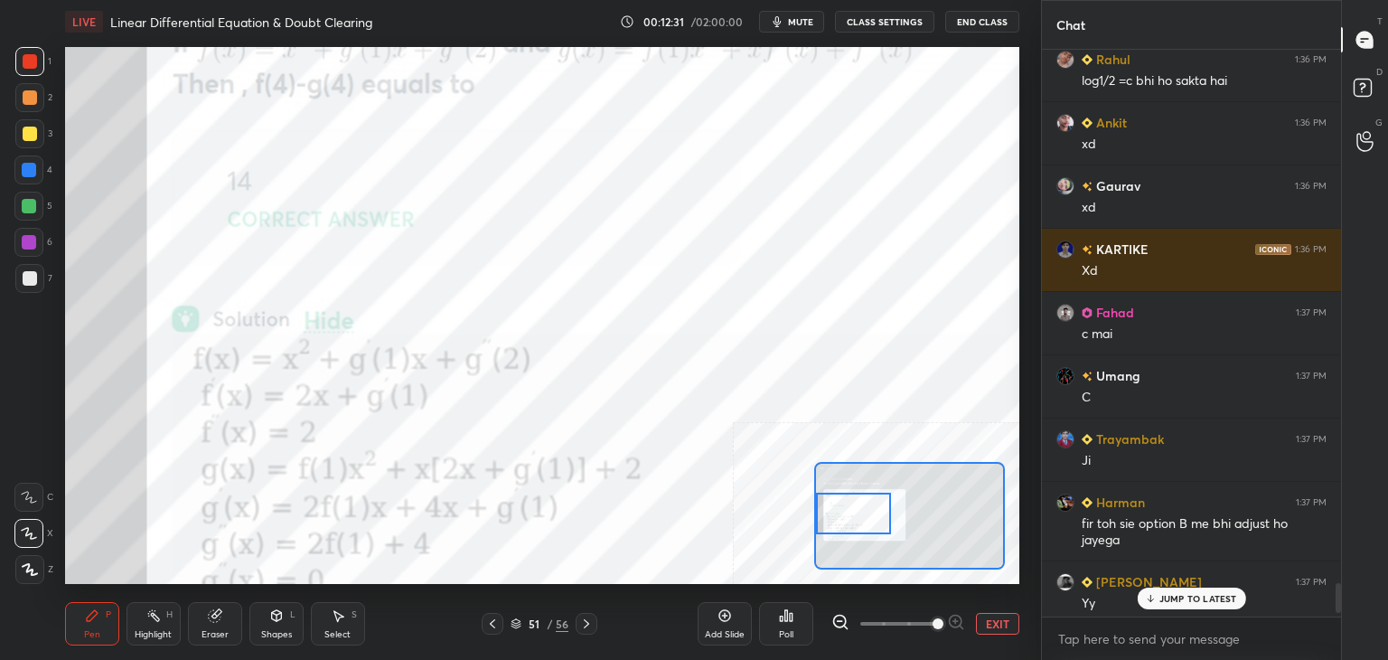
click at [842, 619] on icon at bounding box center [840, 622] width 18 height 18
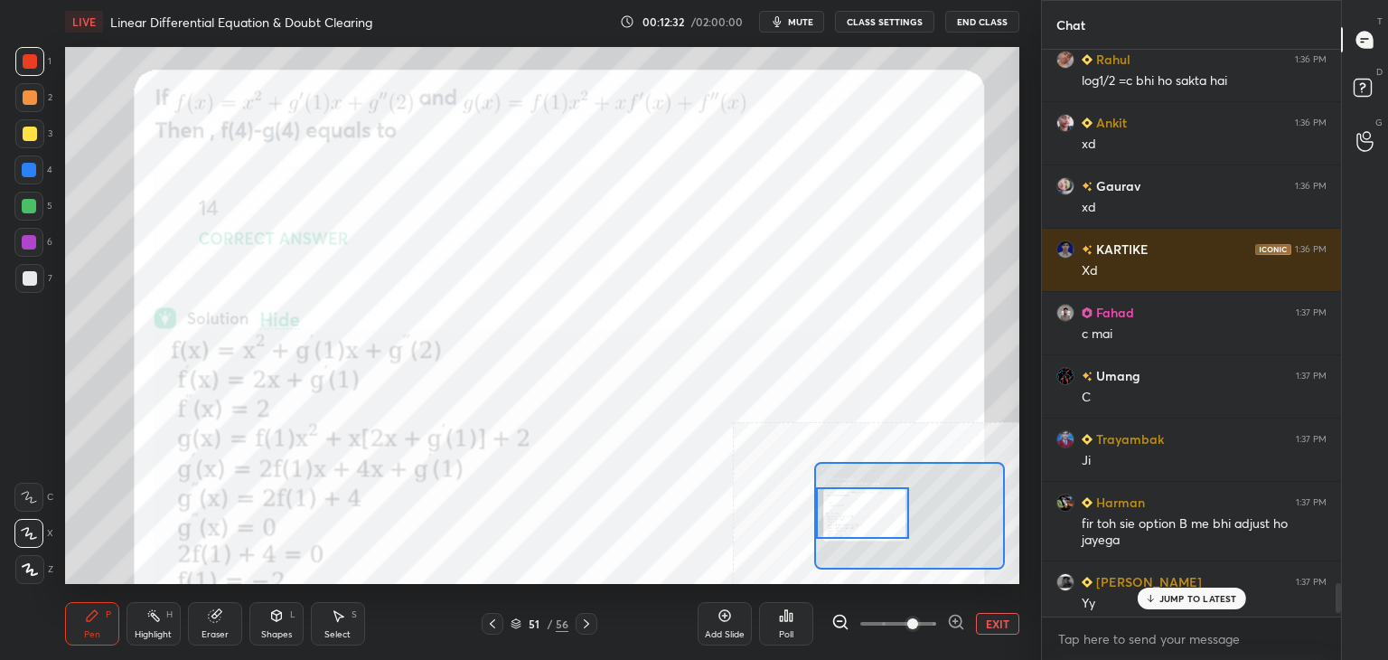
click at [868, 509] on div at bounding box center [909, 516] width 191 height 108
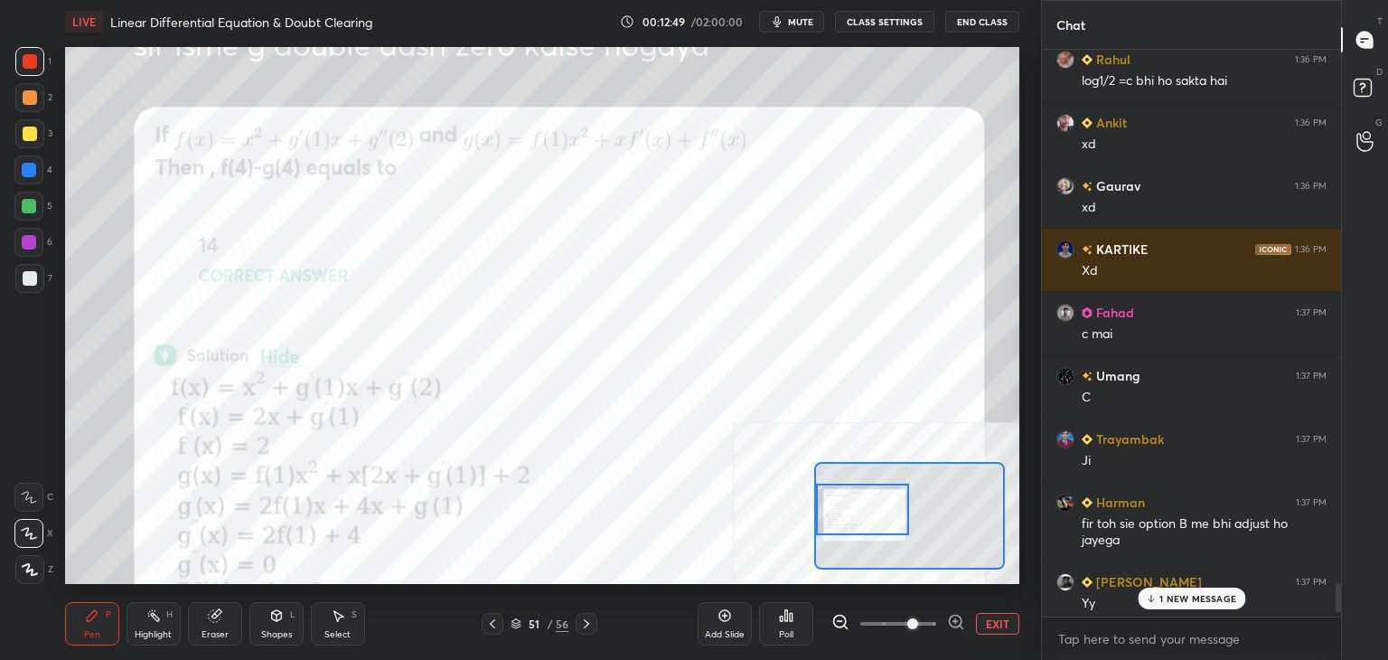
drag, startPoint x: 860, startPoint y: 518, endPoint x: 850, endPoint y: 521, distance: 10.6
click at [846, 520] on div at bounding box center [863, 510] width 94 height 52
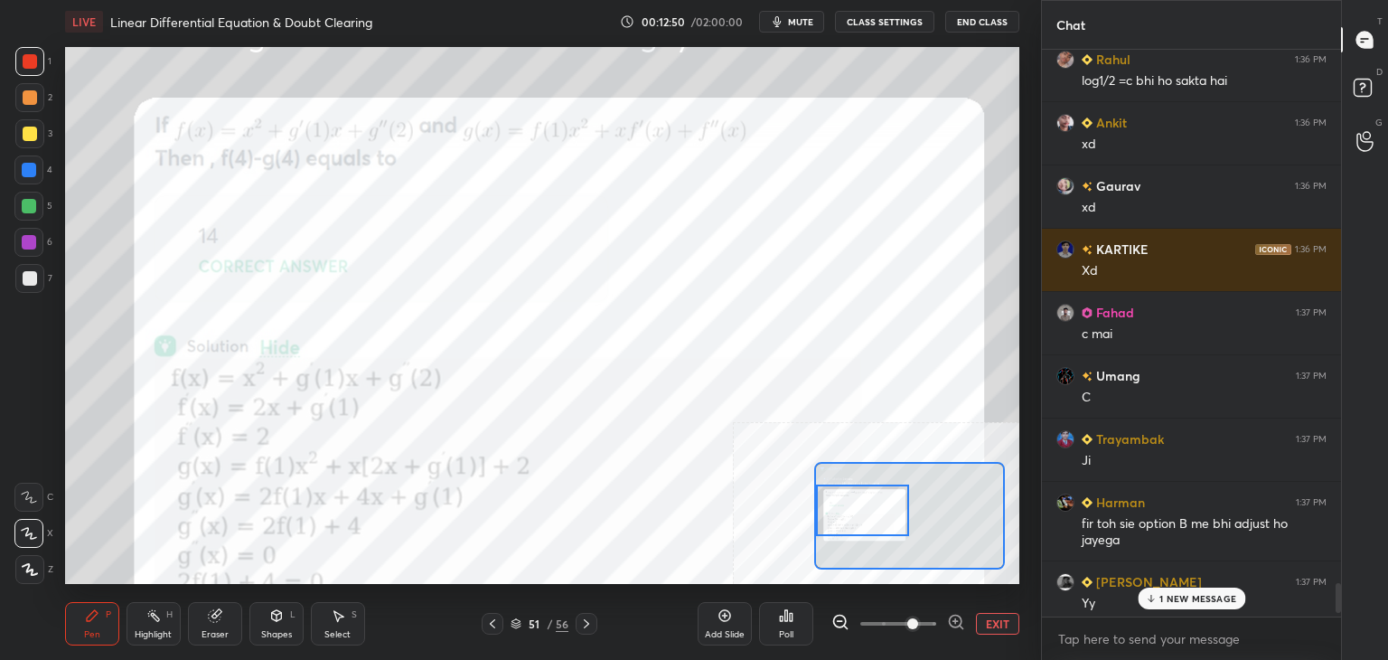
click at [1196, 598] on p "1 NEW MESSAGE" at bounding box center [1198, 598] width 77 height 11
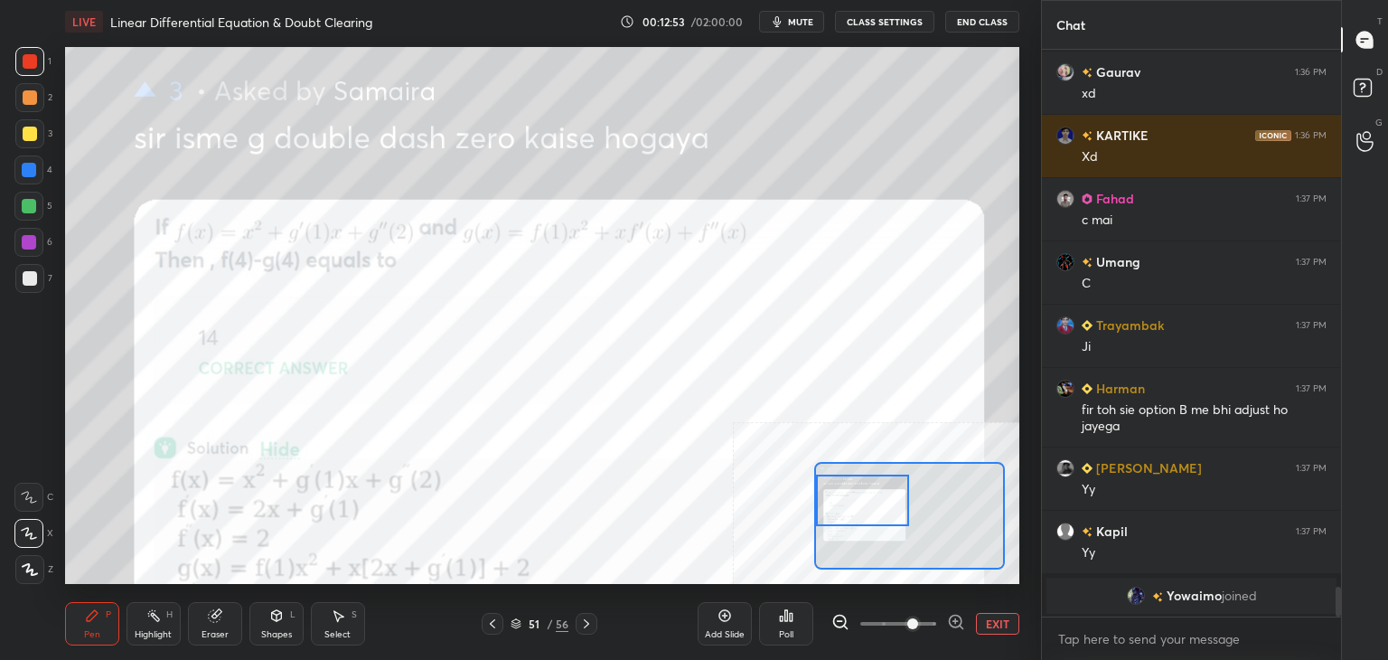
drag, startPoint x: 860, startPoint y: 514, endPoint x: 826, endPoint y: 489, distance: 41.9
click at [843, 504] on div at bounding box center [863, 500] width 94 height 52
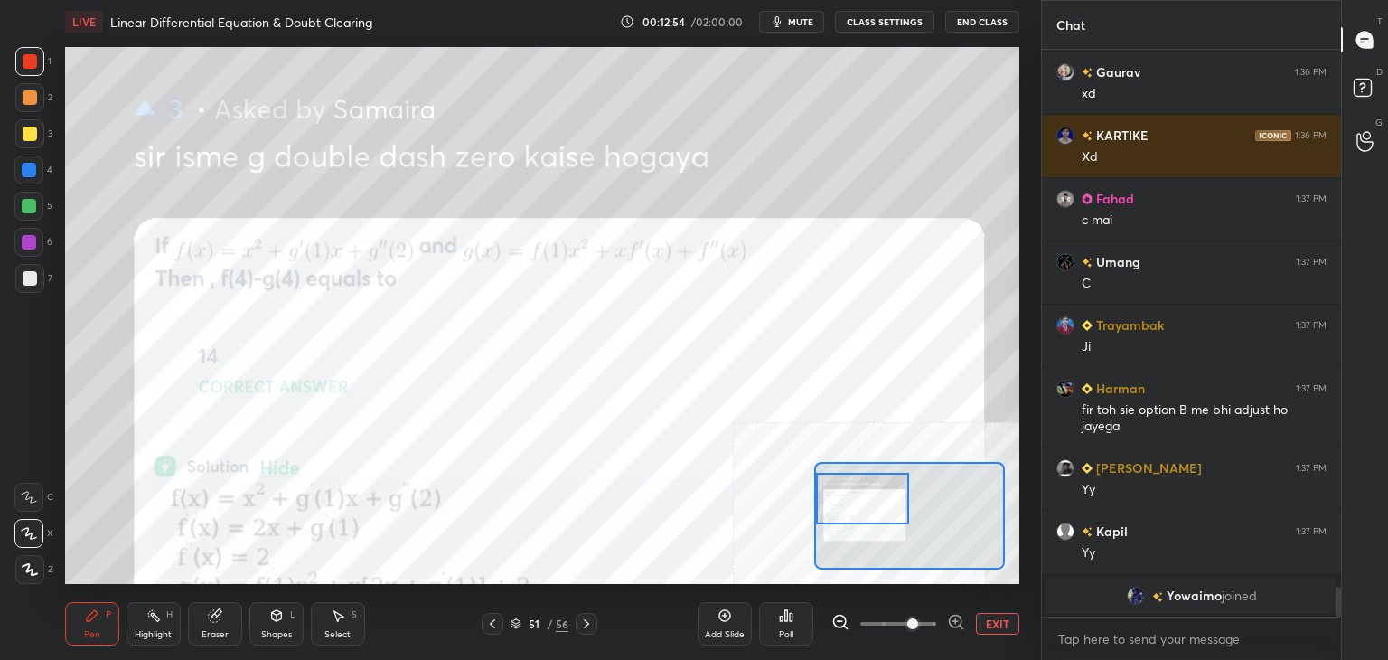
click at [41, 97] on div at bounding box center [29, 97] width 29 height 29
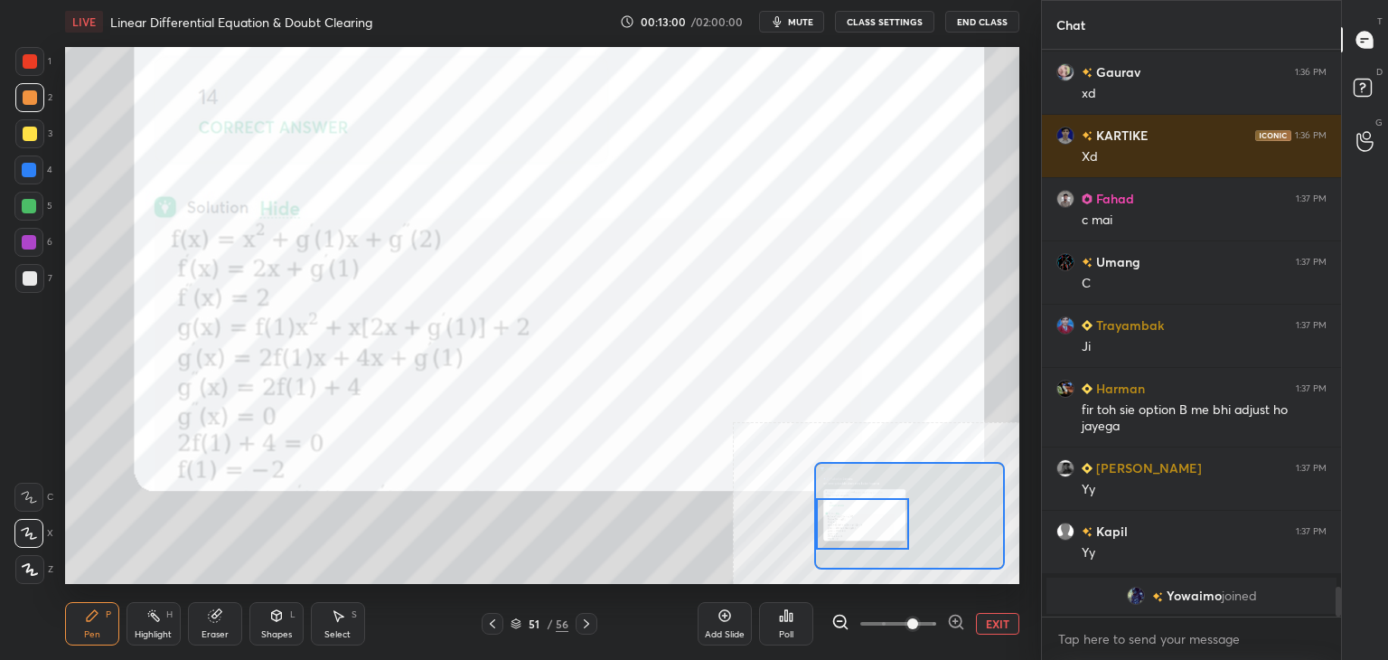
drag, startPoint x: 864, startPoint y: 521, endPoint x: 830, endPoint y: 511, distance: 35.8
click at [860, 531] on div at bounding box center [863, 524] width 94 height 52
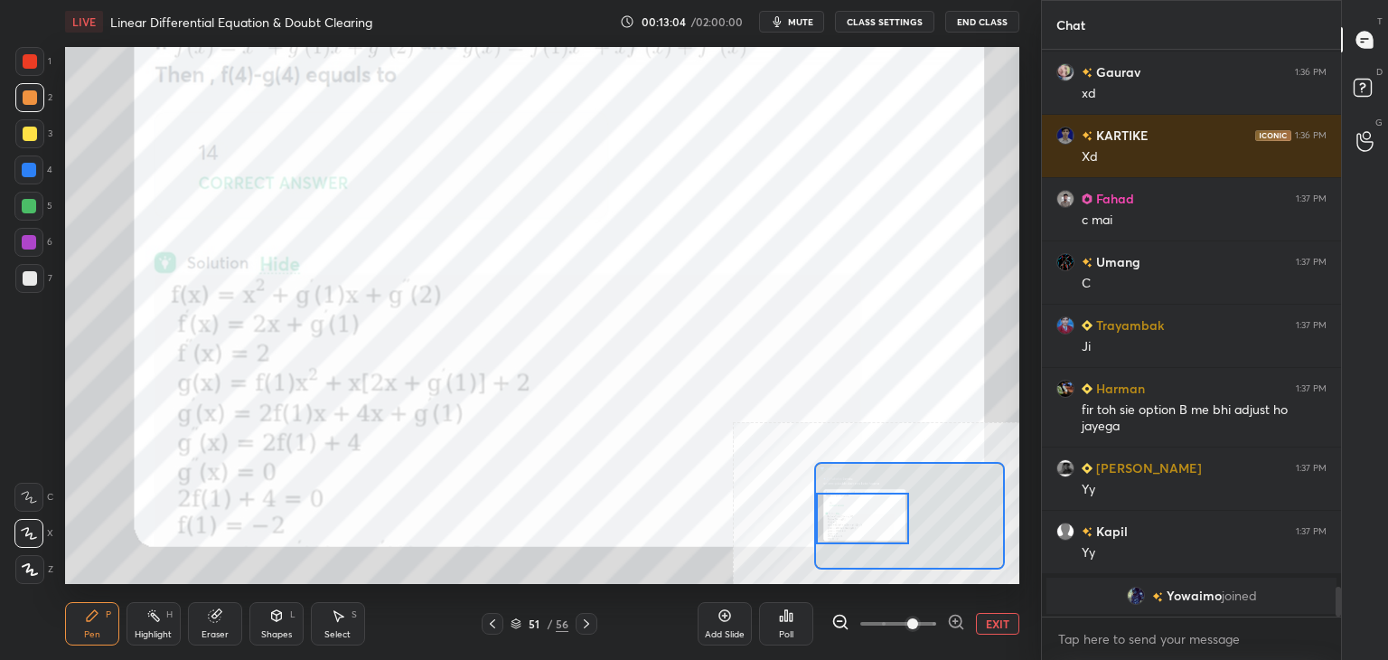
drag, startPoint x: 860, startPoint y: 525, endPoint x: 831, endPoint y: 536, distance: 31.7
click at [859, 522] on div at bounding box center [863, 519] width 94 height 52
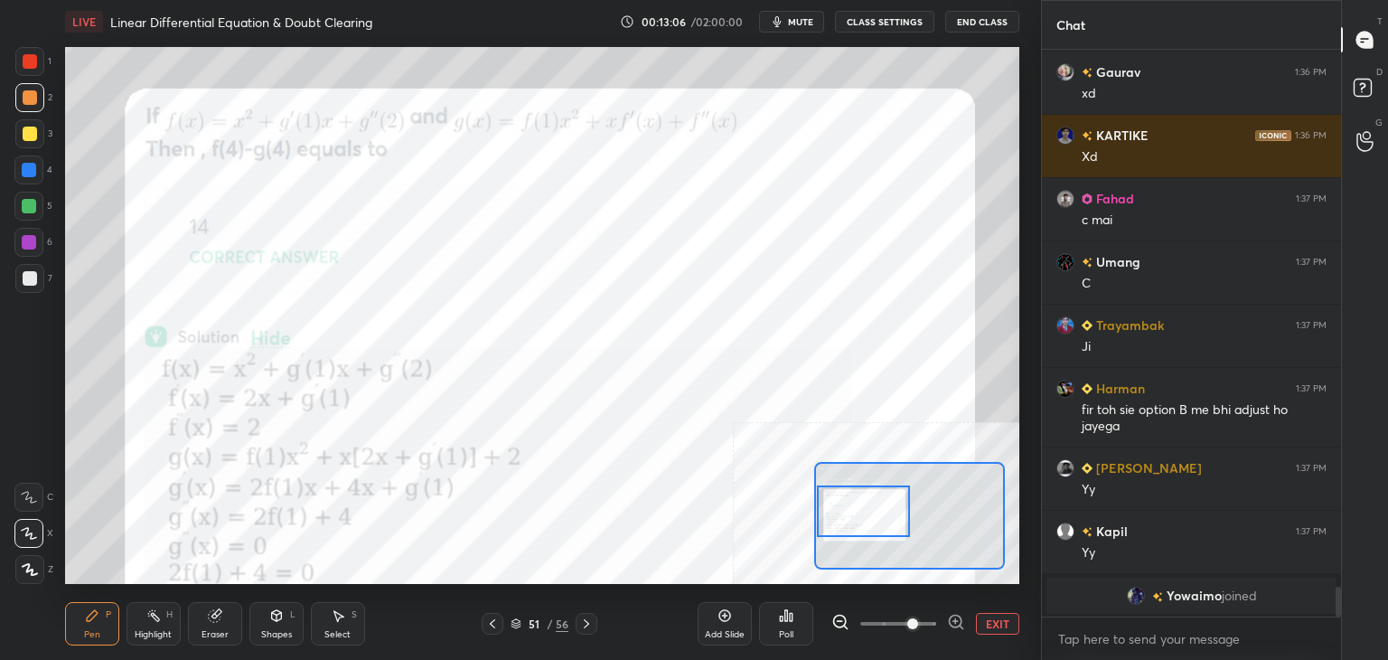
click at [879, 511] on div at bounding box center [864, 511] width 94 height 52
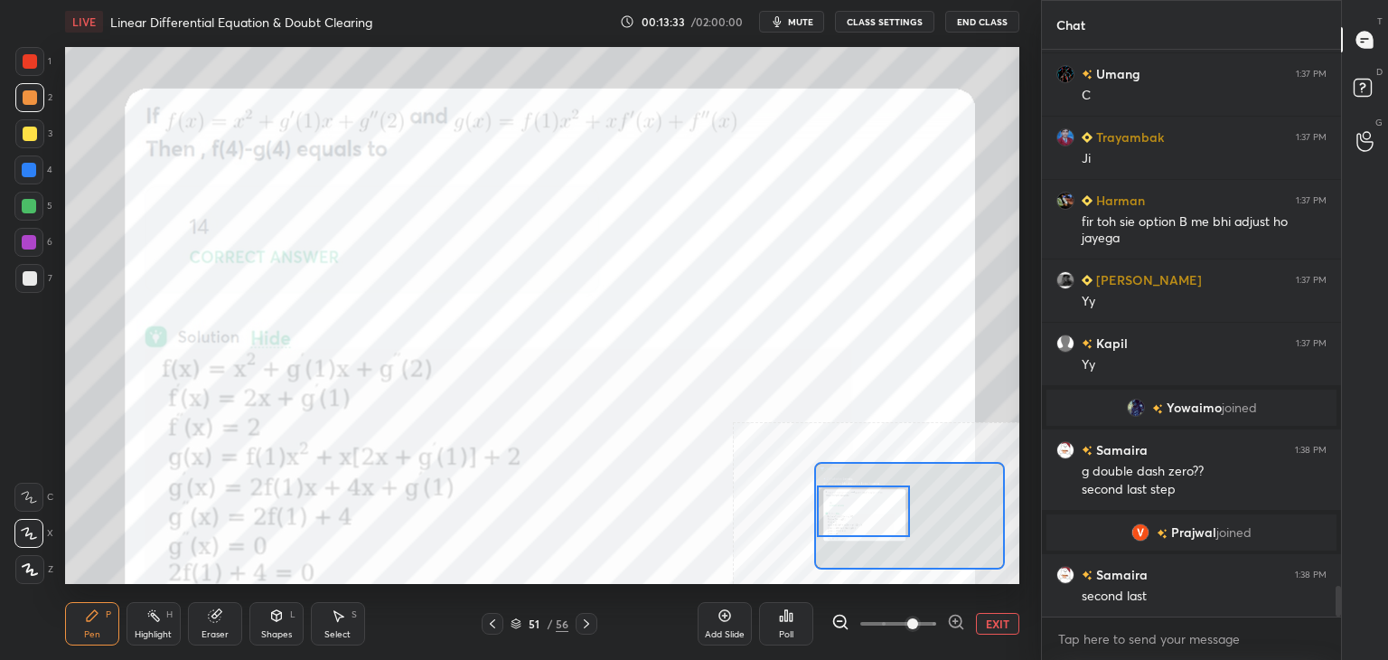
scroll to position [9927, 0]
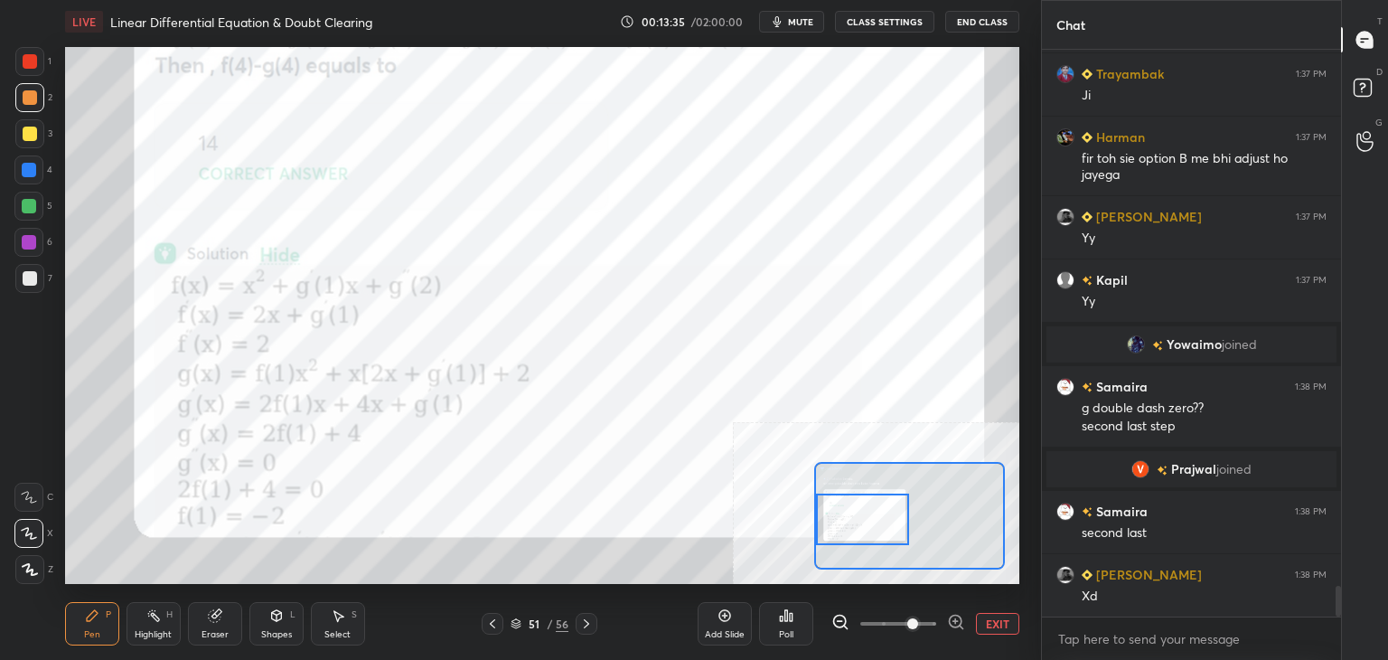
click at [853, 528] on div at bounding box center [863, 519] width 94 height 52
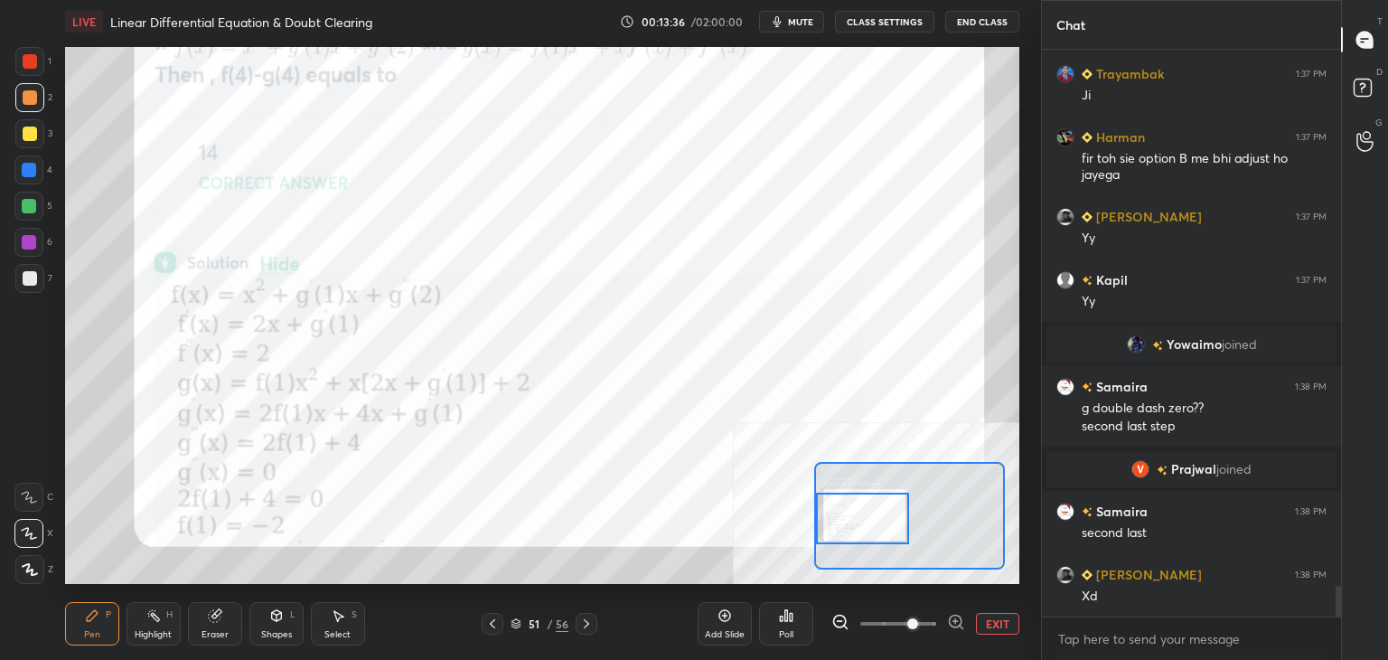
scroll to position [9991, 0]
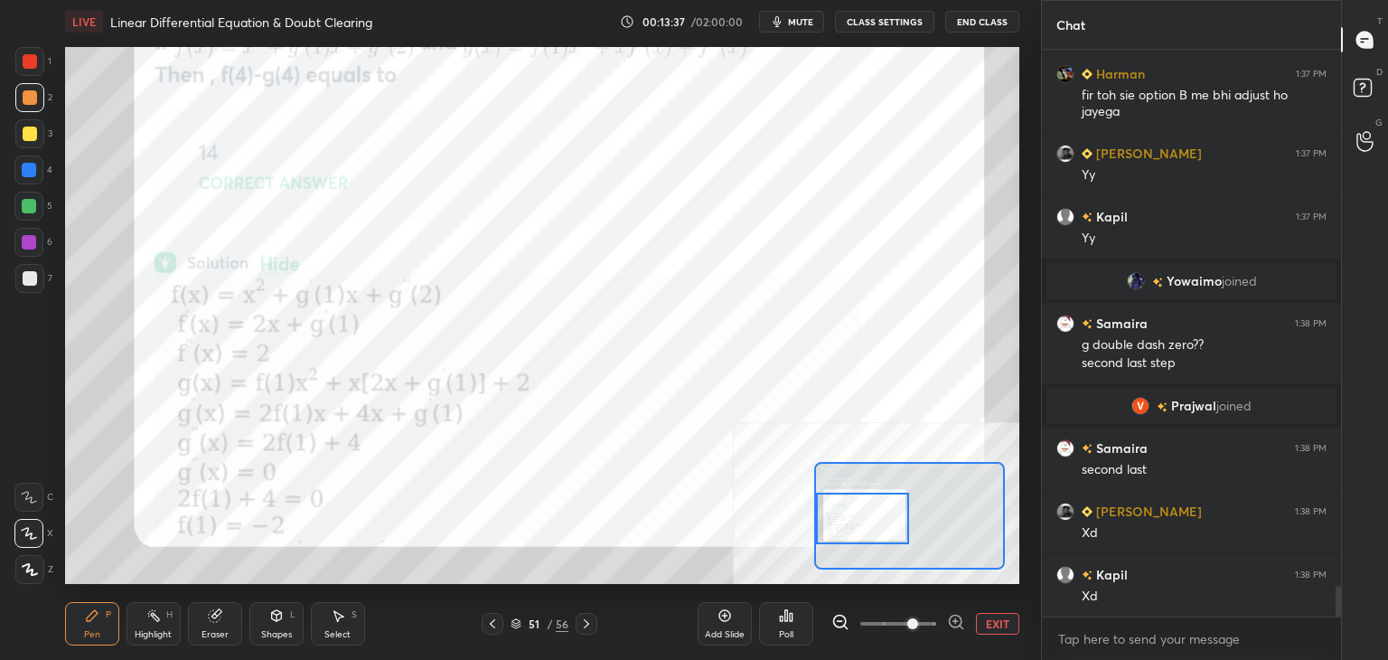
drag, startPoint x: 210, startPoint y: 614, endPoint x: 204, endPoint y: 586, distance: 28.5
click at [209, 608] on icon at bounding box center [215, 615] width 14 height 14
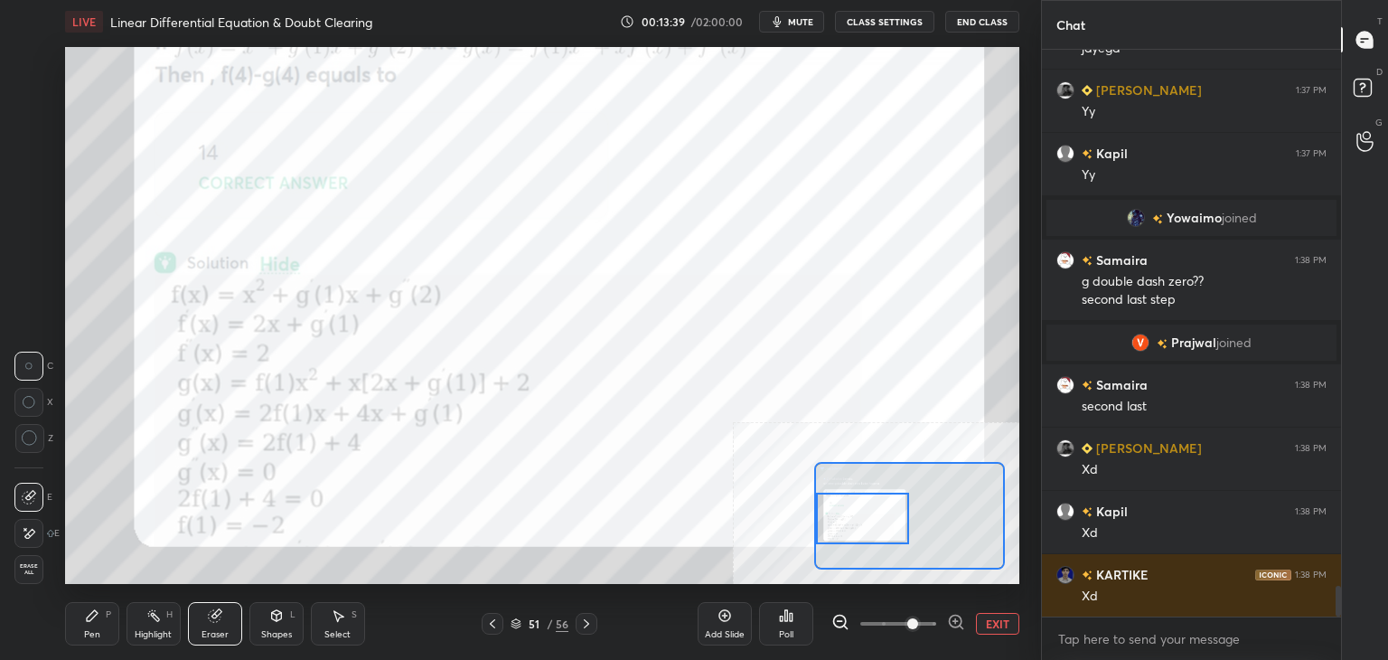
drag, startPoint x: 92, startPoint y: 624, endPoint x: 91, endPoint y: 603, distance: 20.8
click at [96, 621] on div "Pen P" at bounding box center [92, 623] width 54 height 43
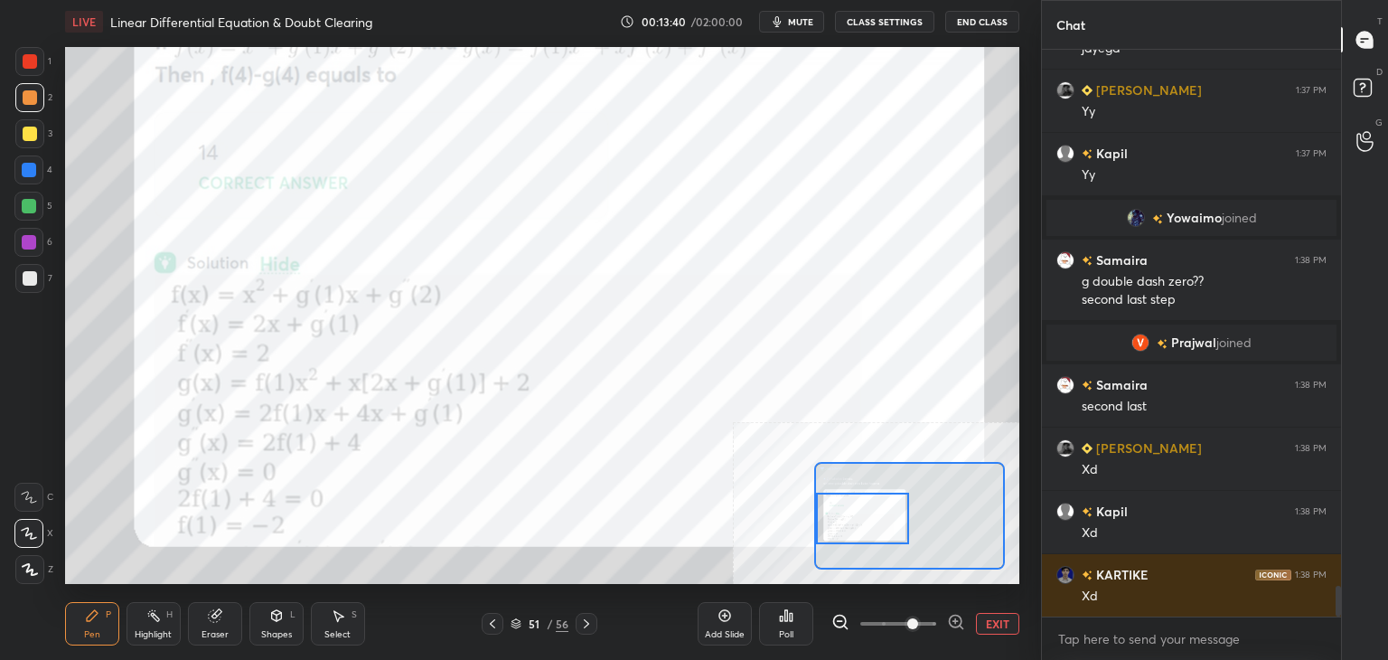
click at [31, 55] on div at bounding box center [30, 61] width 14 height 14
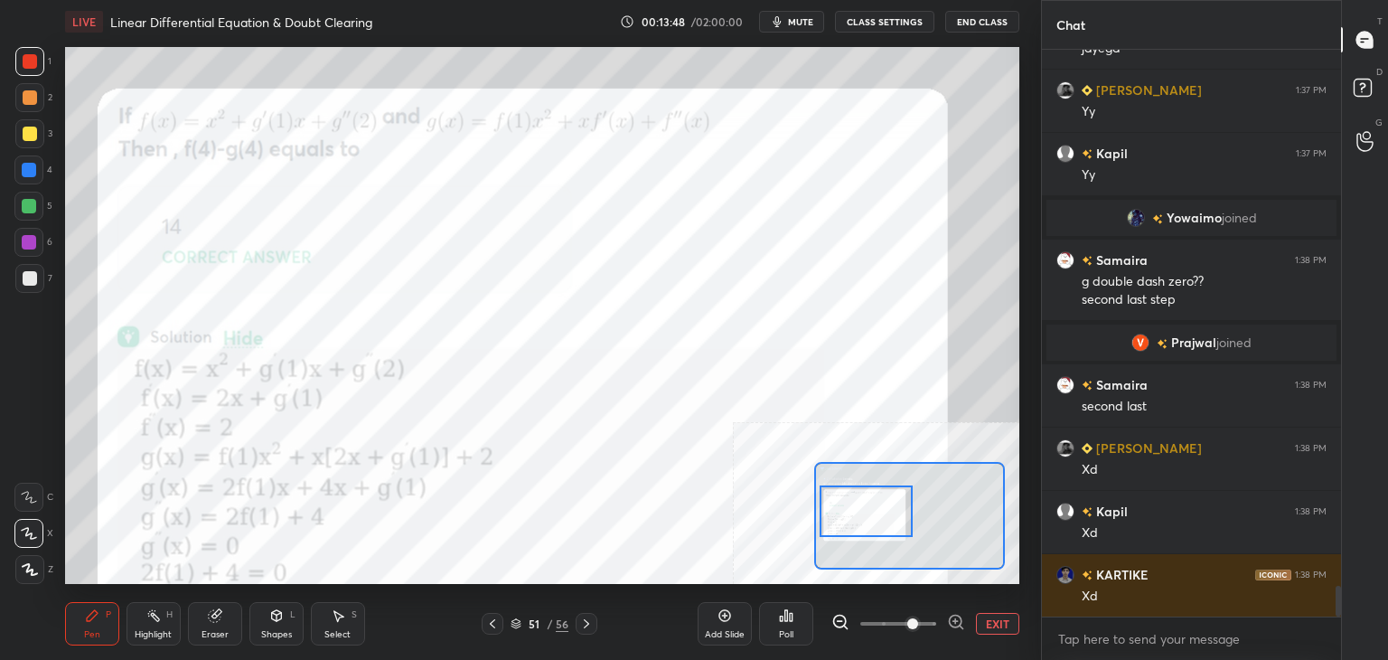
drag, startPoint x: 875, startPoint y: 518, endPoint x: 841, endPoint y: 509, distance: 34.6
click at [878, 511] on div at bounding box center [867, 511] width 94 height 52
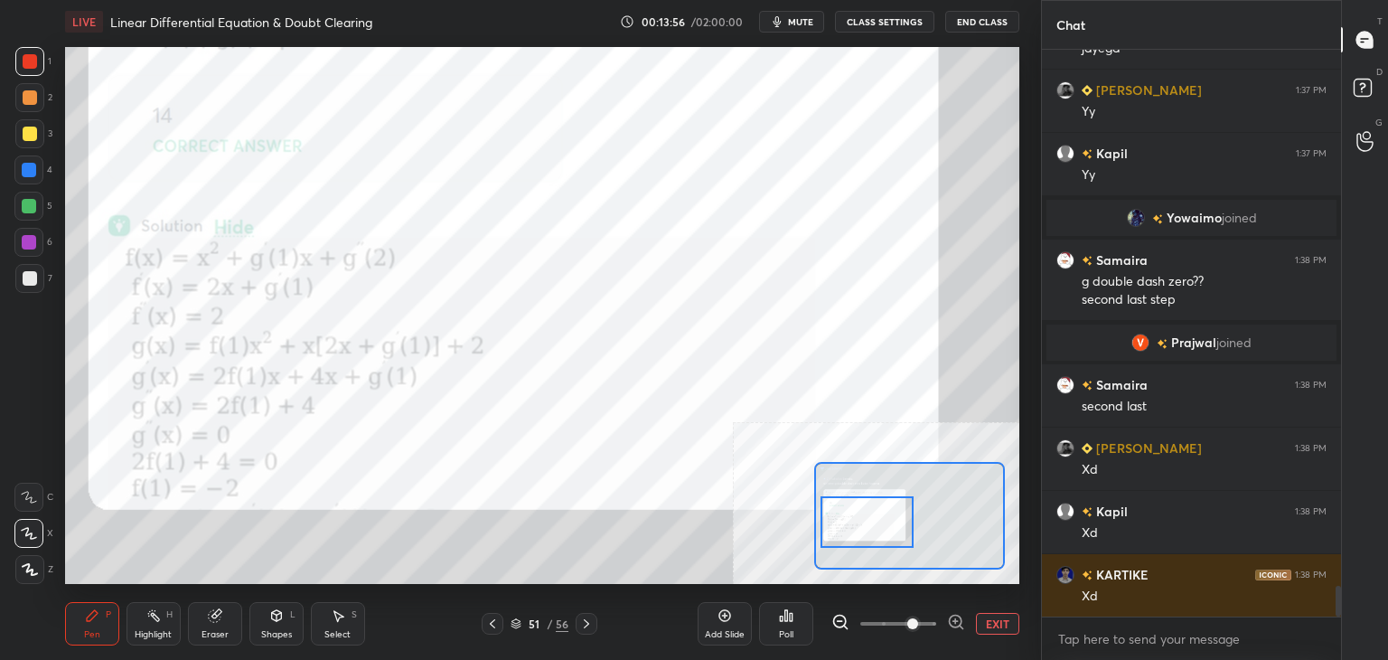
drag, startPoint x: 865, startPoint y: 514, endPoint x: 822, endPoint y: 521, distance: 44.0
click at [866, 524] on div at bounding box center [868, 522] width 94 height 52
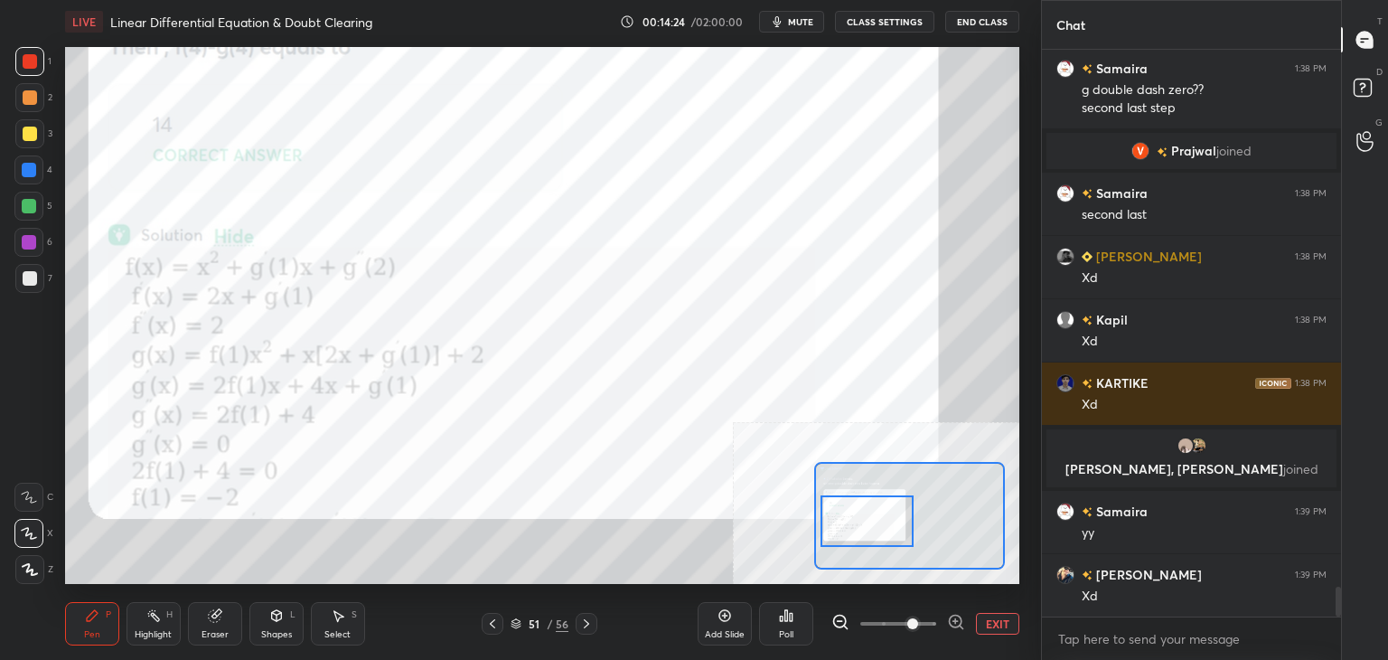
scroll to position [10256, 0]
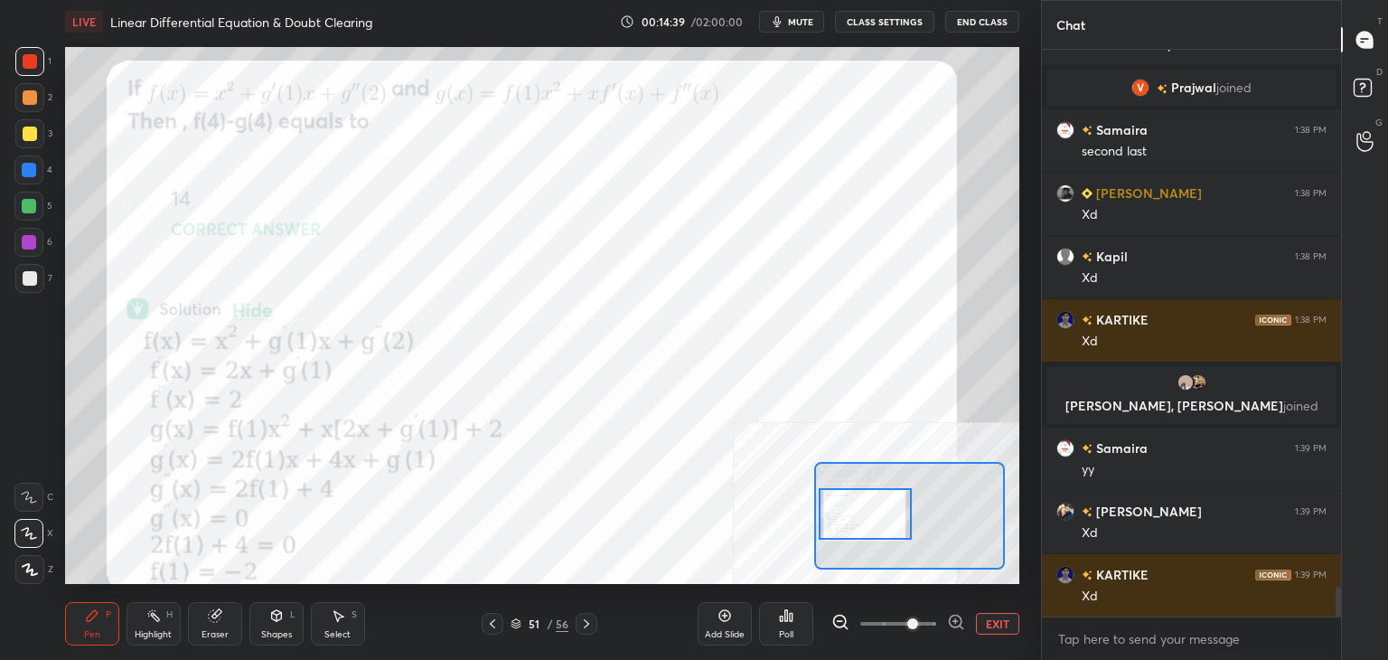
click at [878, 515] on div at bounding box center [866, 514] width 94 height 52
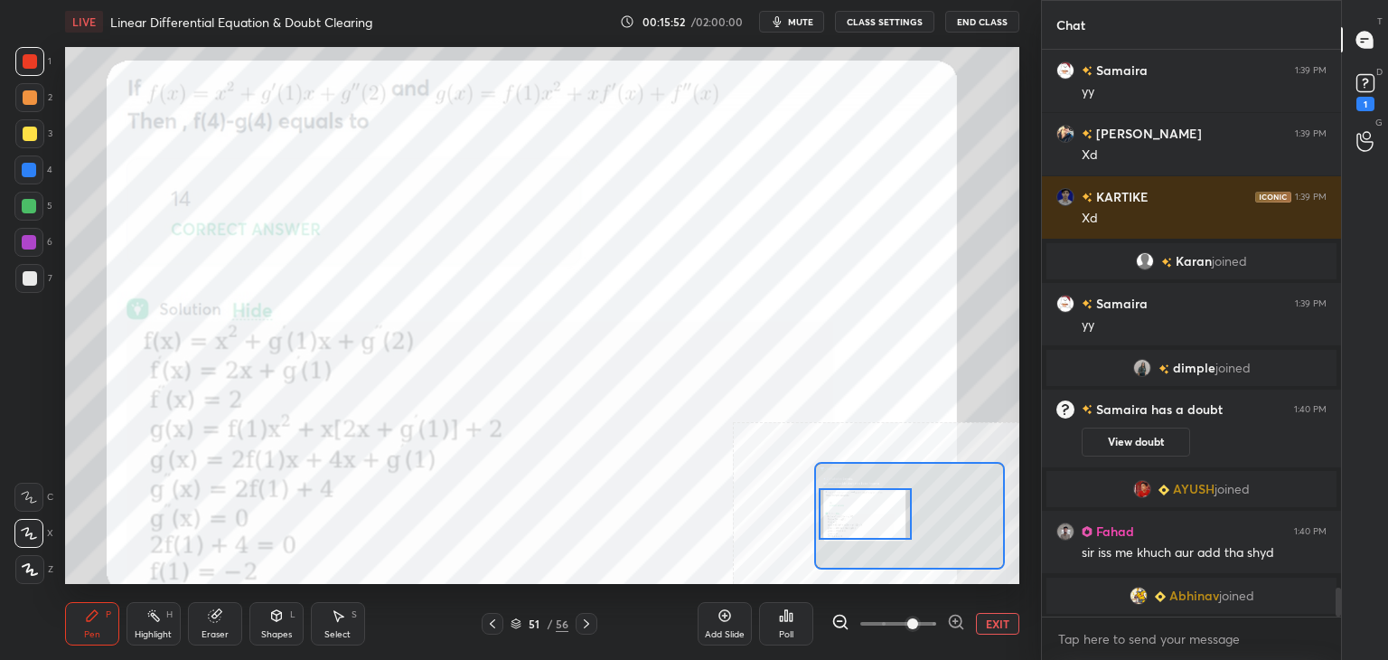
scroll to position [10529, 0]
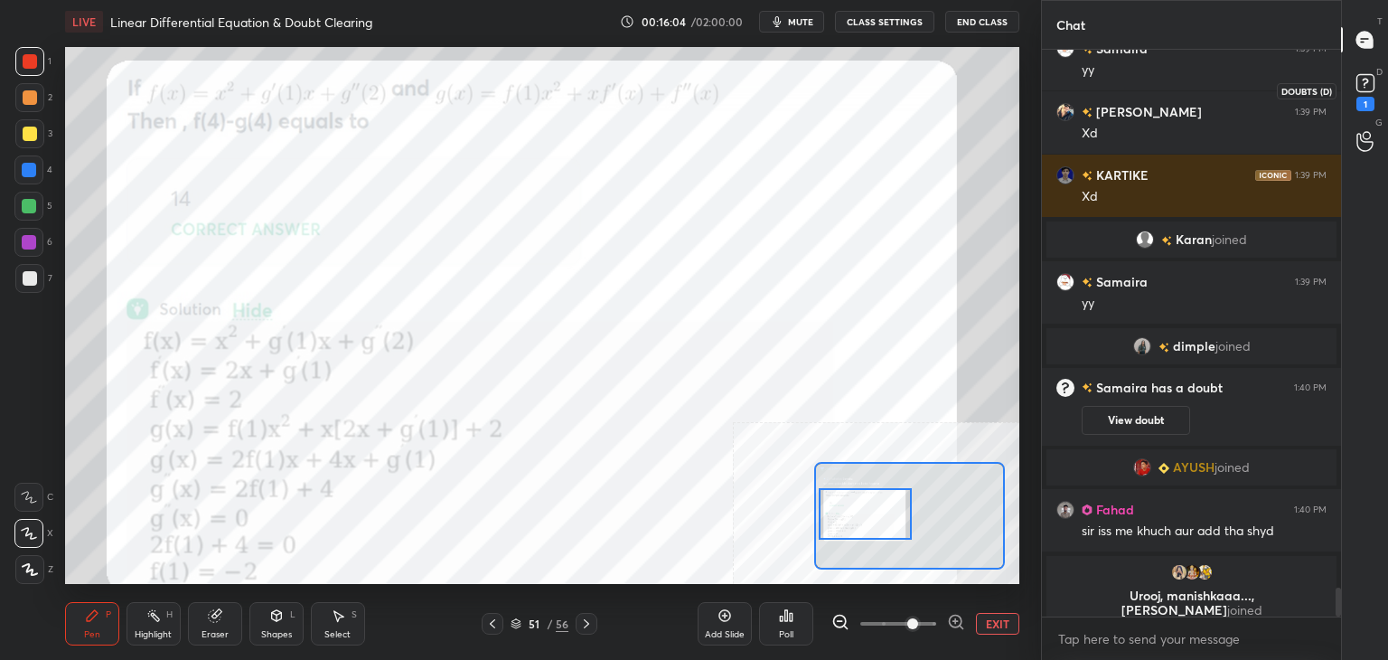
click at [1366, 97] on div "1" at bounding box center [1366, 104] width 18 height 14
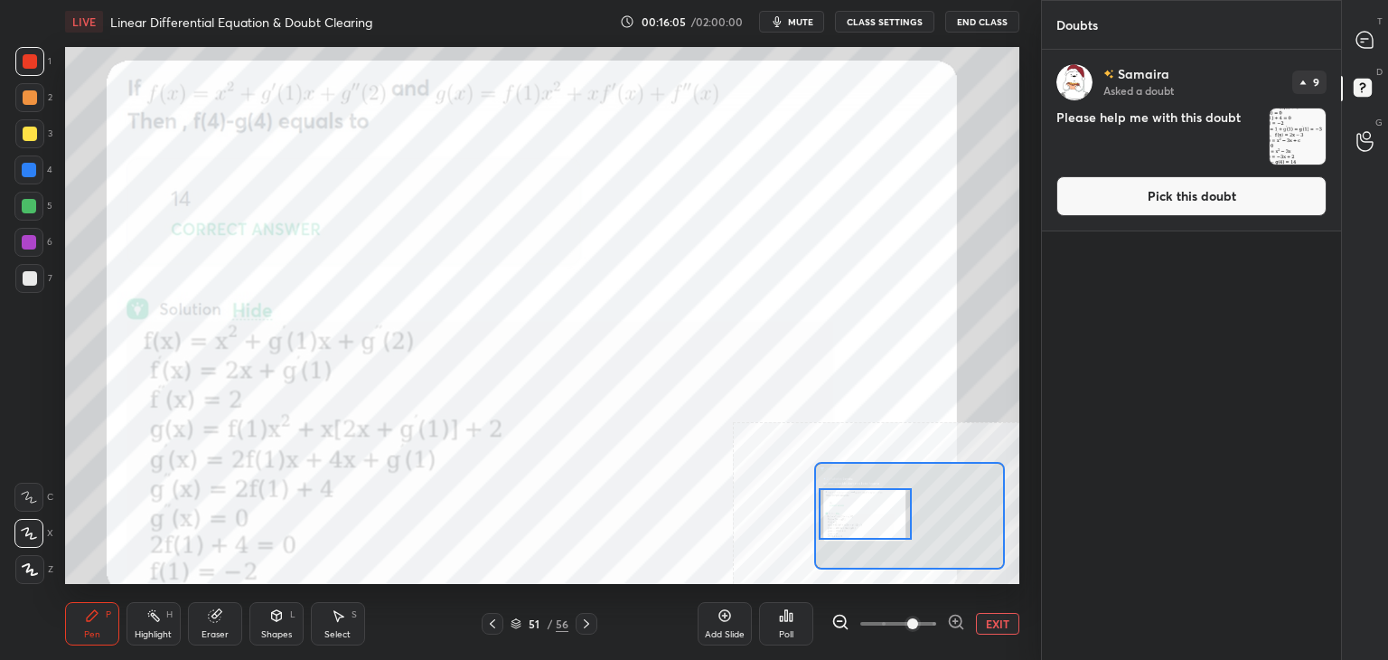
click at [1212, 225] on div "[PERSON_NAME] Asked a doubt 9 Please help me with this doubt Pick this doubt" at bounding box center [1191, 140] width 299 height 181
drag, startPoint x: 1154, startPoint y: 195, endPoint x: 1130, endPoint y: 211, distance: 29.3
click at [1151, 196] on button "Pick this doubt" at bounding box center [1192, 196] width 270 height 40
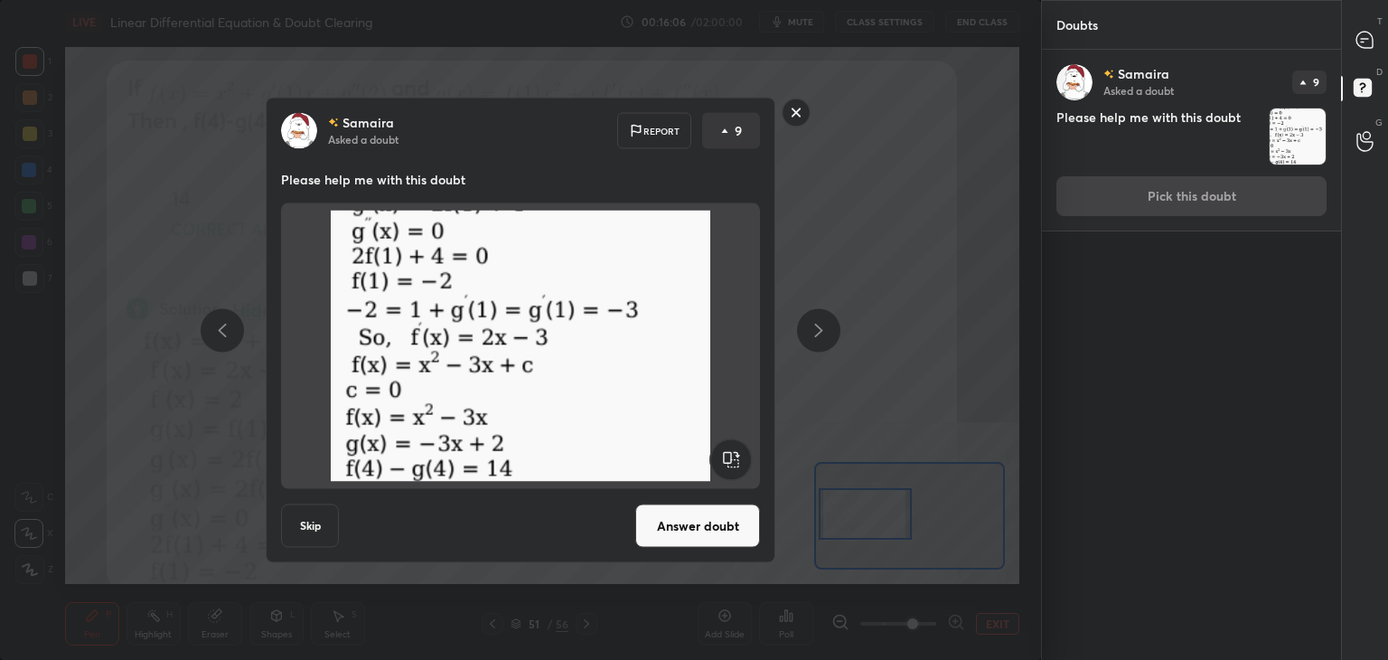
click at [689, 545] on button "Answer doubt" at bounding box center [697, 525] width 125 height 43
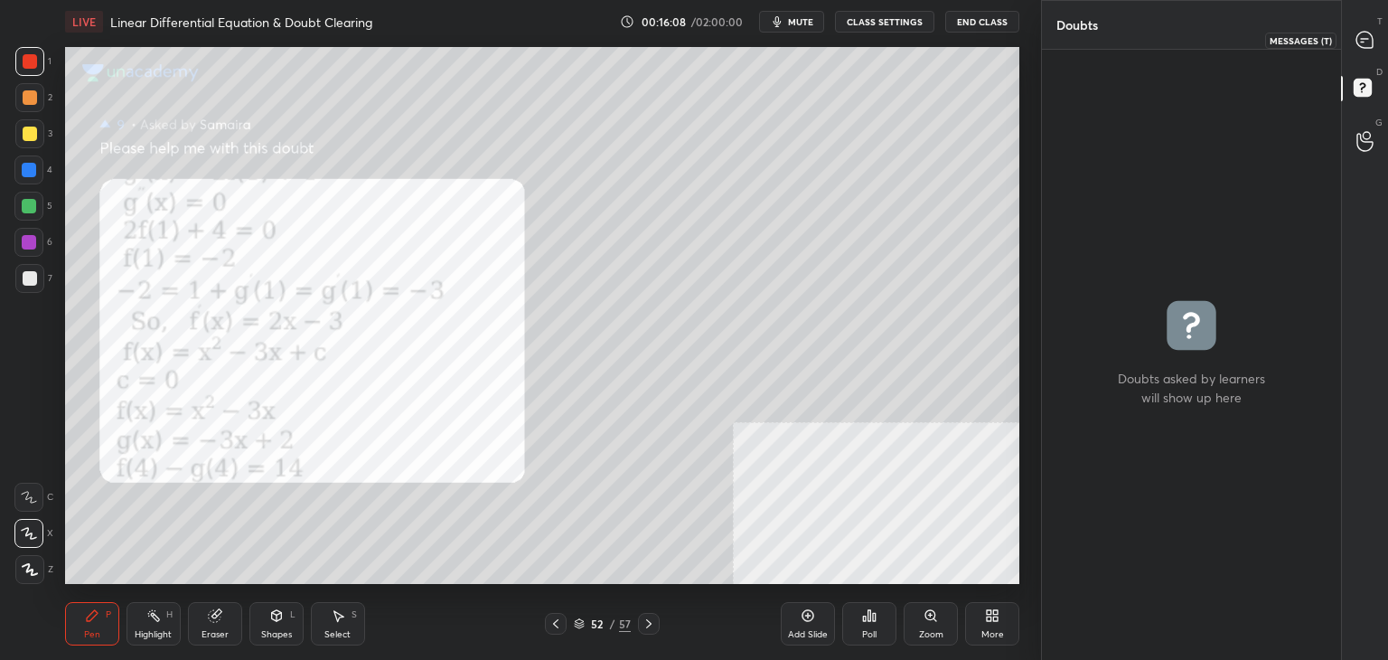
click at [1360, 35] on icon at bounding box center [1365, 40] width 16 height 16
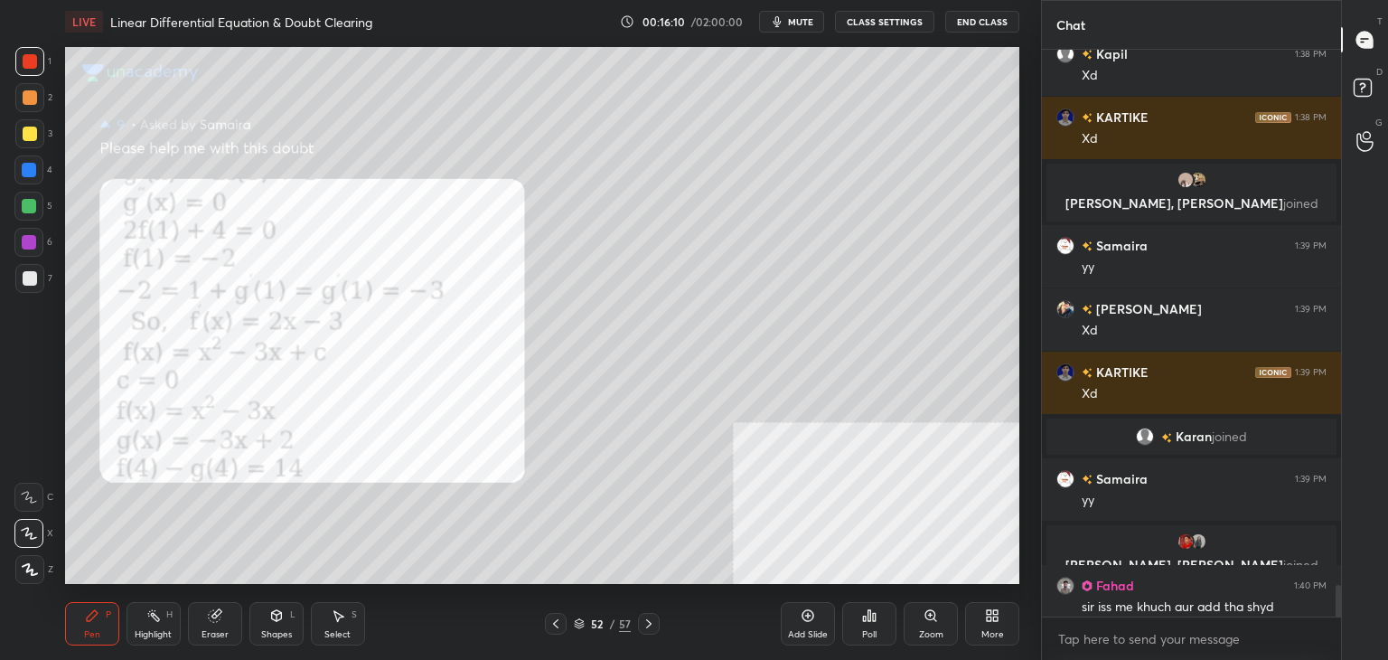
scroll to position [10656, 0]
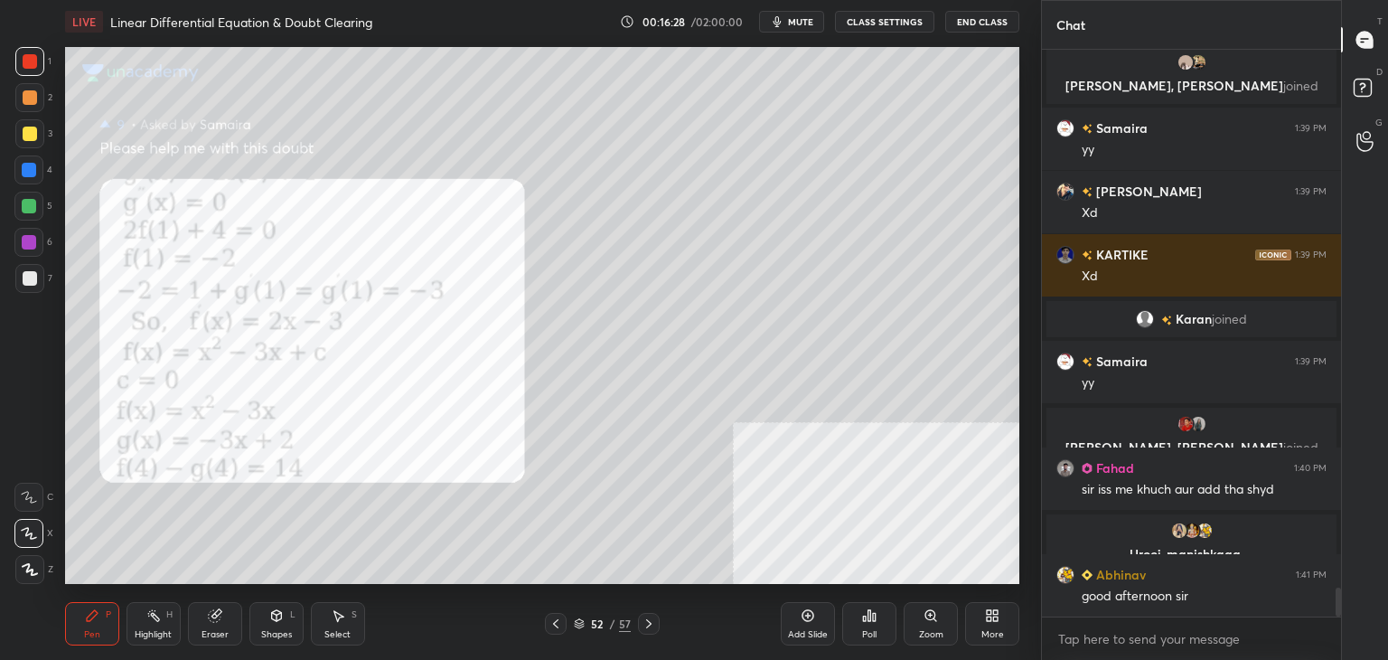
click at [557, 623] on icon at bounding box center [556, 623] width 14 height 14
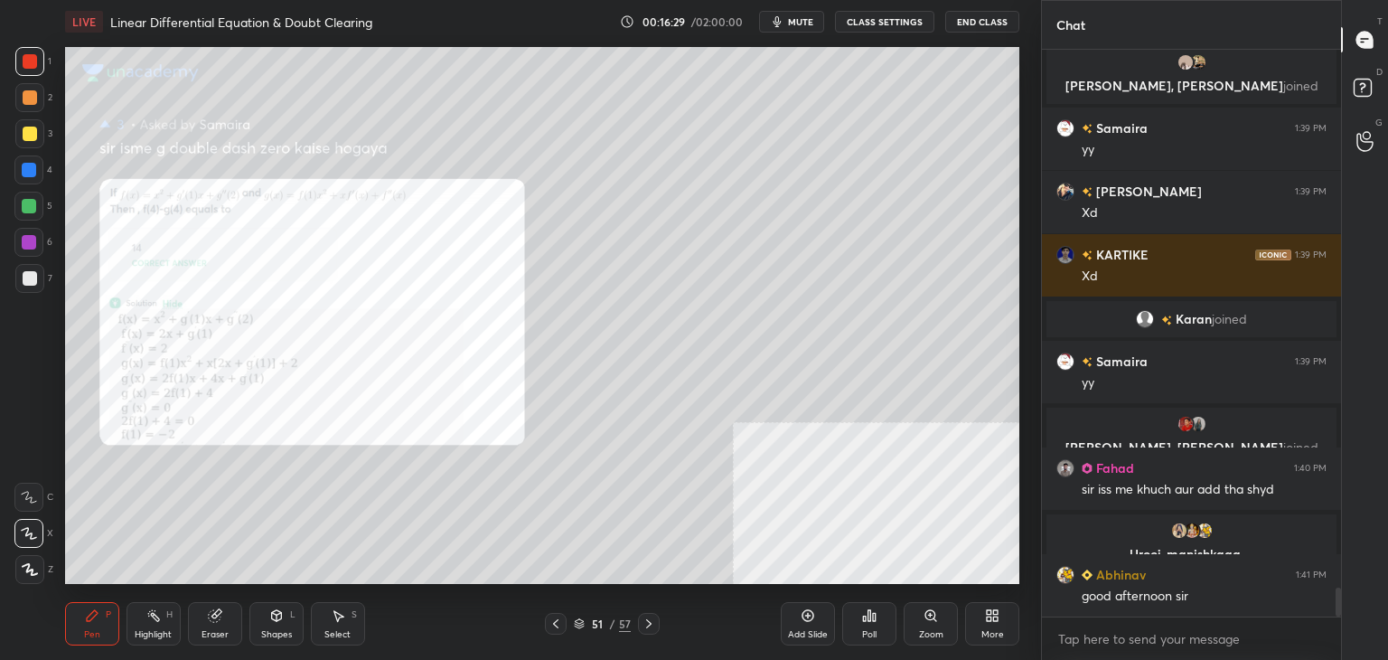
click at [931, 627] on div "Zoom" at bounding box center [931, 623] width 54 height 43
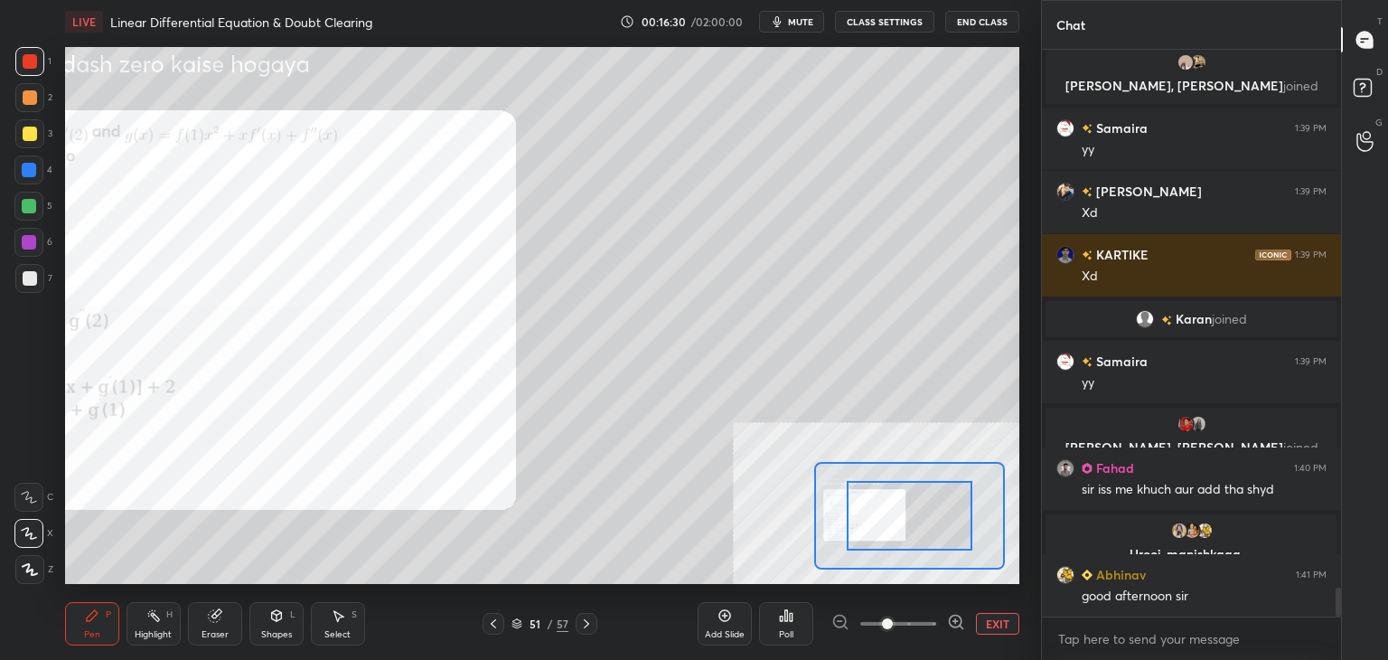
click at [934, 630] on span at bounding box center [898, 623] width 76 height 27
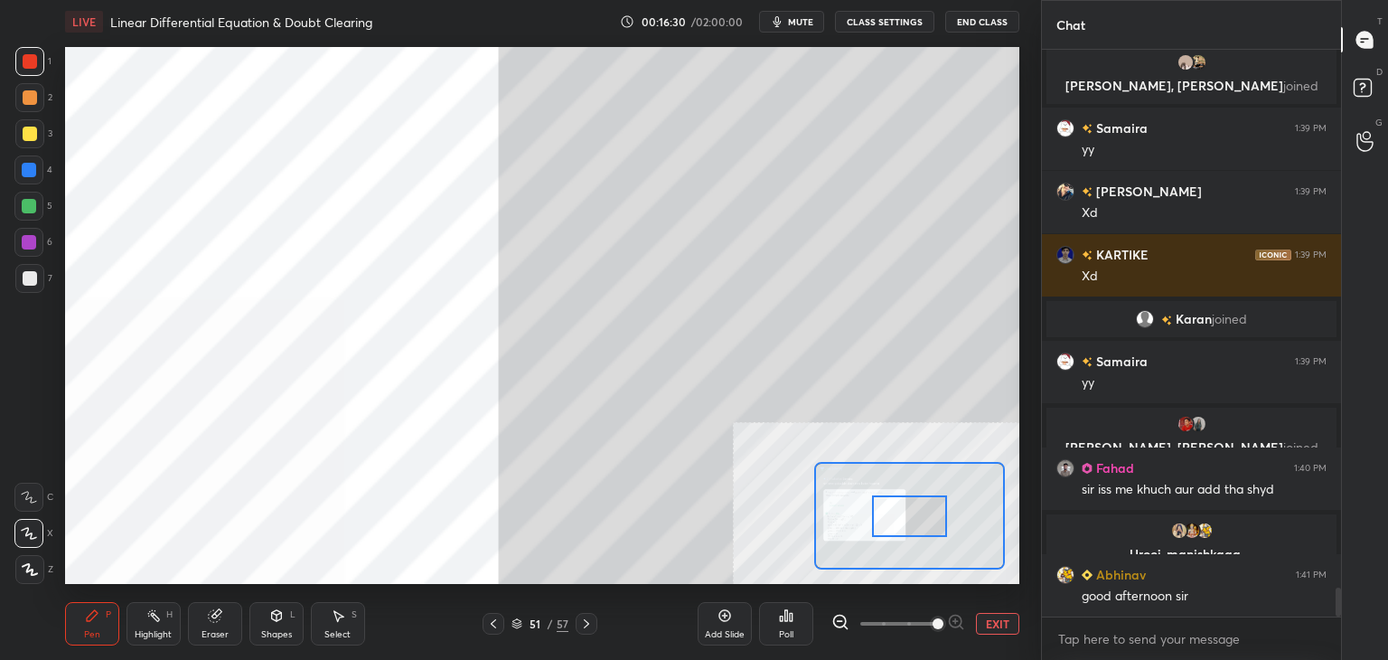
click at [940, 629] on span at bounding box center [938, 623] width 11 height 11
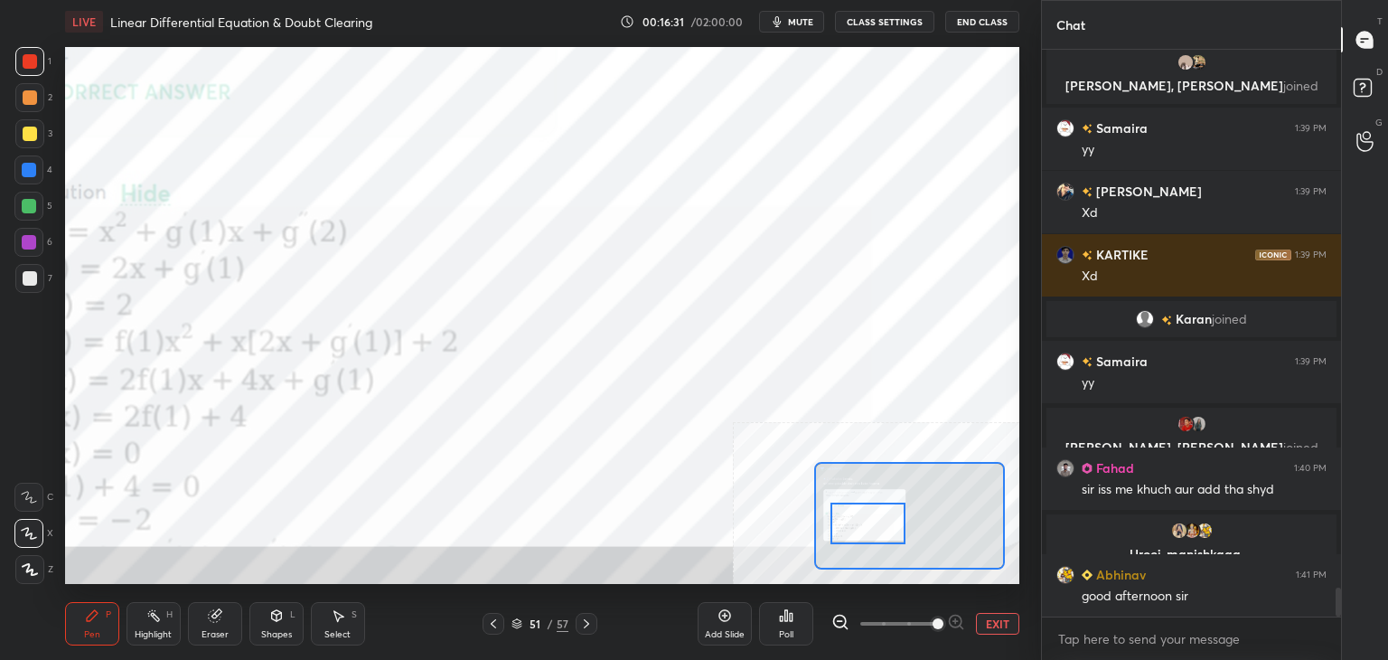
click at [857, 510] on div at bounding box center [909, 516] width 191 height 108
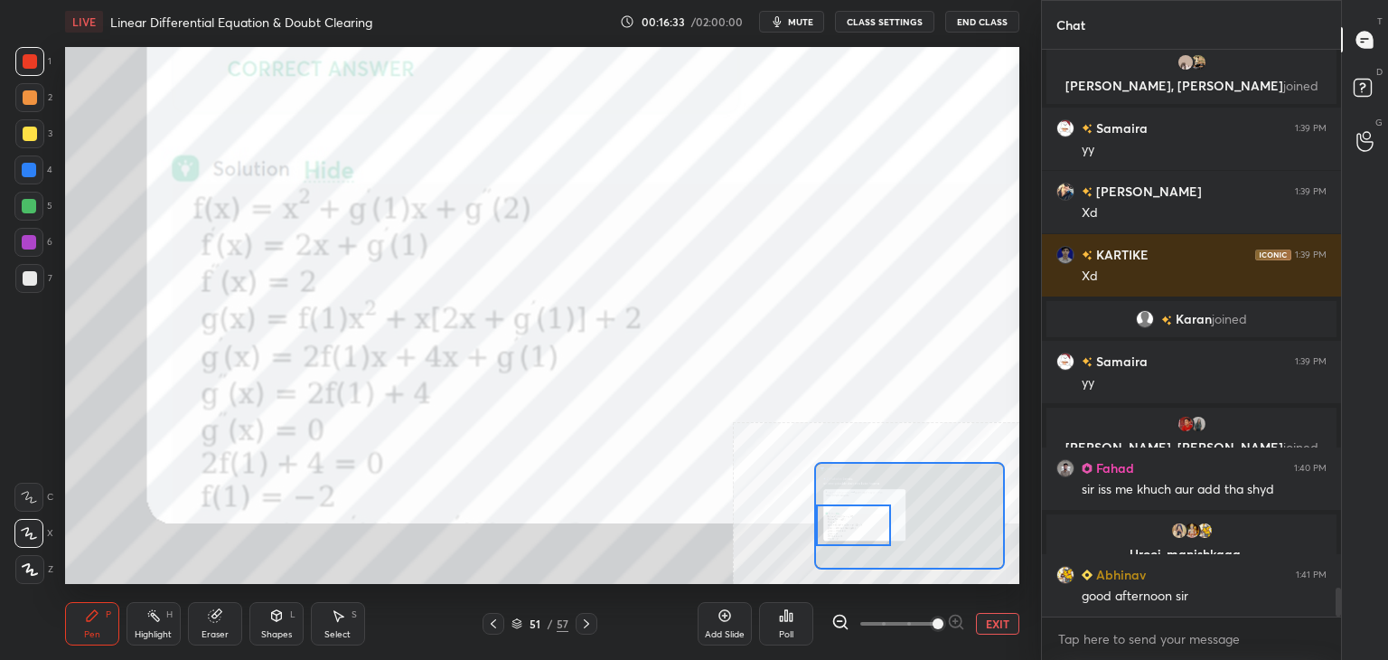
drag, startPoint x: 818, startPoint y: 500, endPoint x: 819, endPoint y: 533, distance: 33.5
click at [819, 533] on div at bounding box center [853, 525] width 75 height 42
click at [839, 623] on icon at bounding box center [840, 622] width 18 height 18
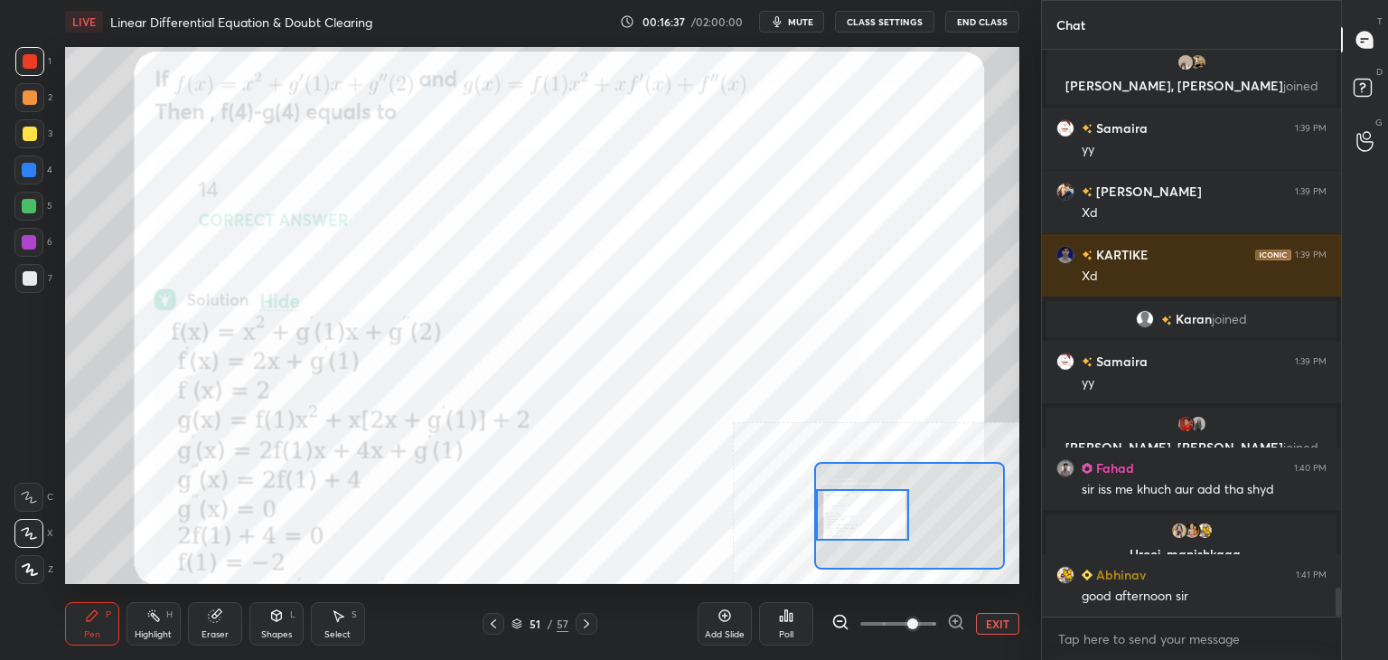
click at [851, 511] on div at bounding box center [863, 515] width 94 height 52
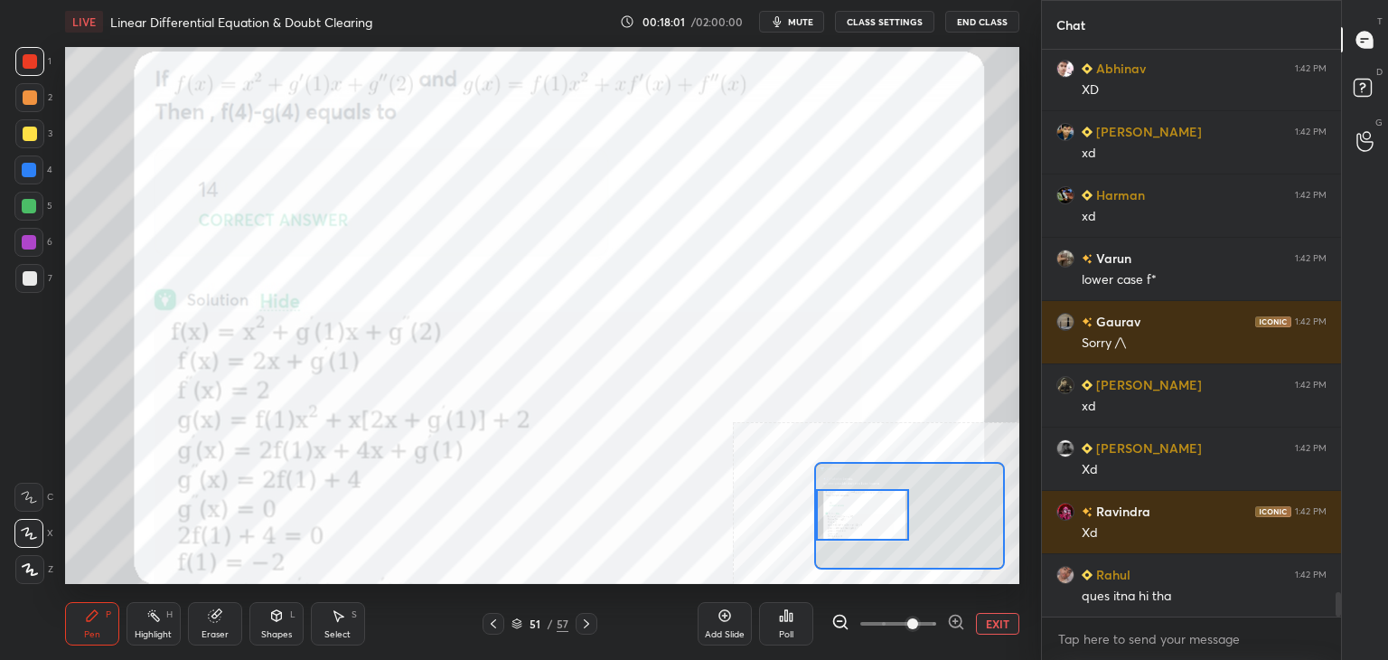
scroll to position [12915, 0]
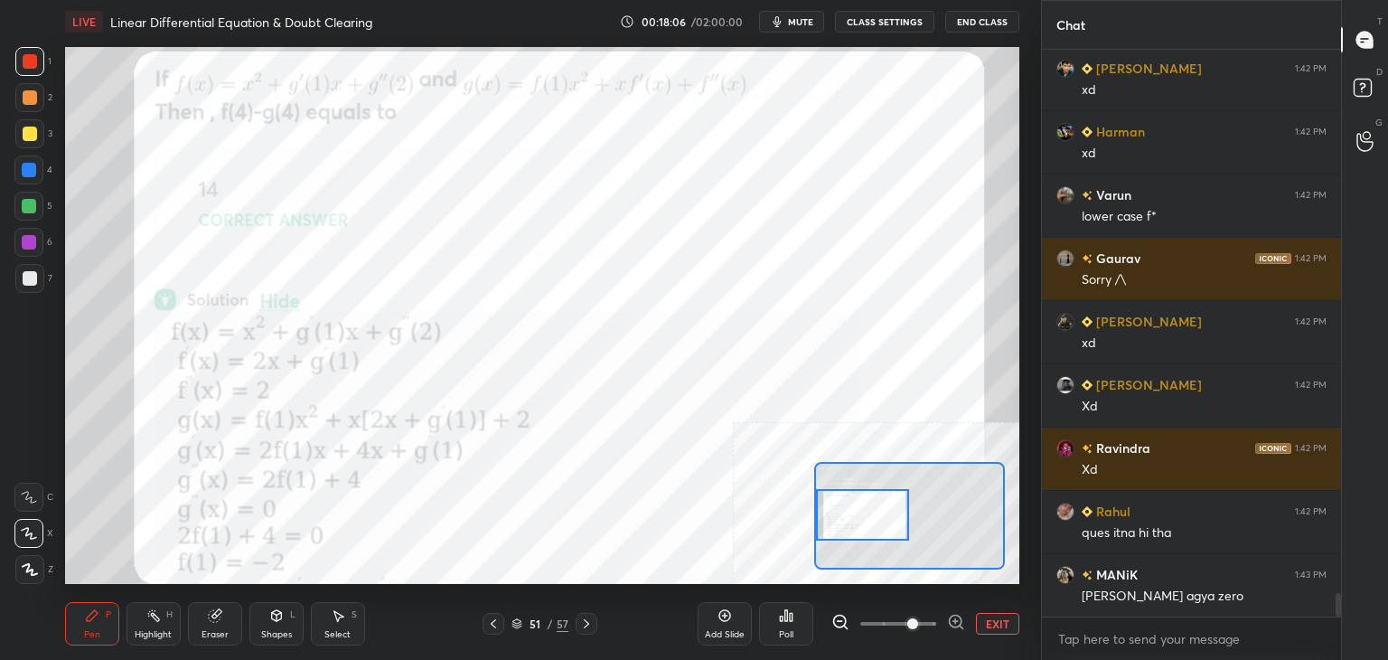
click at [336, 636] on div "Select" at bounding box center [337, 634] width 26 height 9
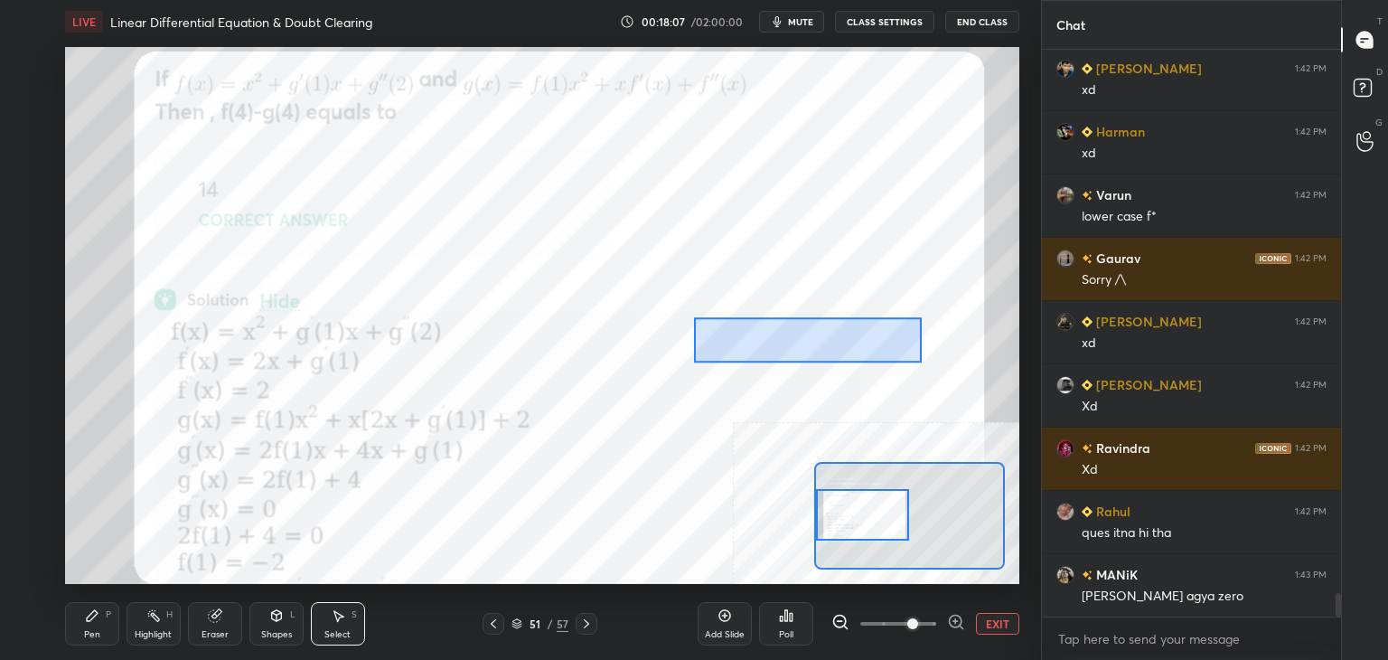
drag, startPoint x: 915, startPoint y: 316, endPoint x: 727, endPoint y: 362, distance: 193.6
click at [700, 362] on div "0 ° Undo Copy Duplicate Duplicate to new slide Delete" at bounding box center [1019, 325] width 1909 height 1074
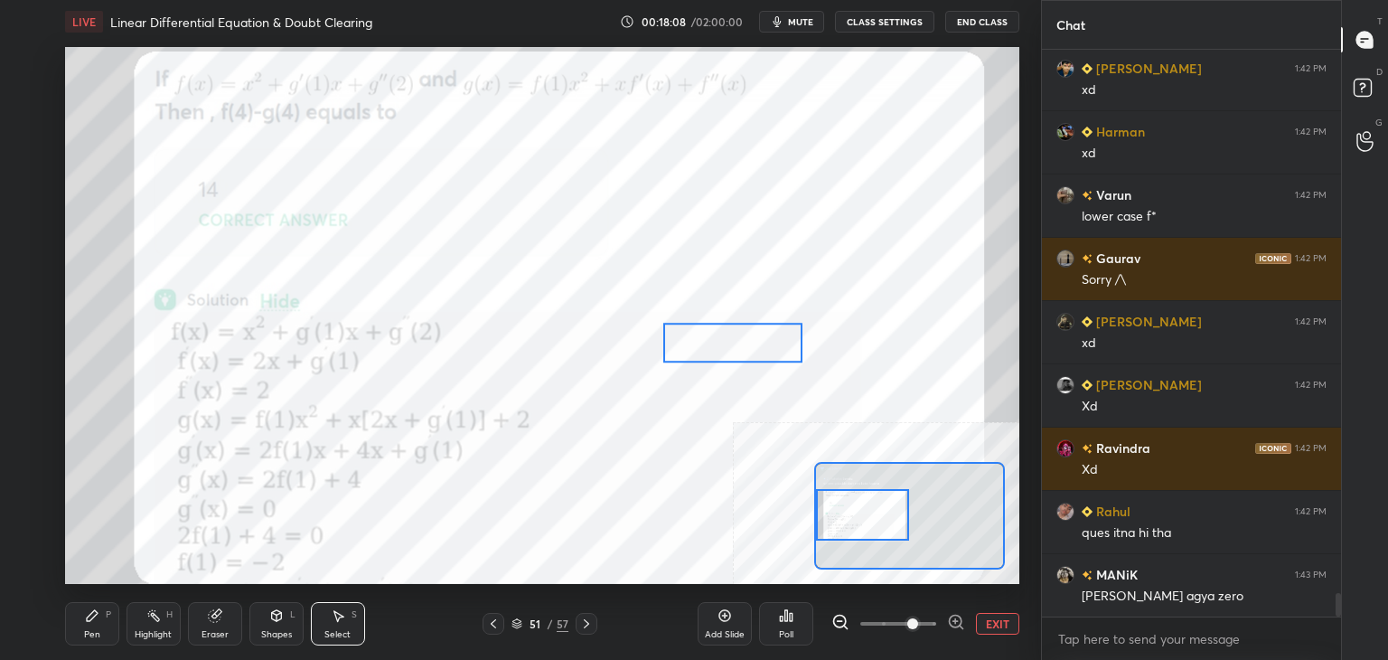
drag, startPoint x: 803, startPoint y: 355, endPoint x: 692, endPoint y: 399, distance: 118.5
click at [718, 361] on div "0 ° Undo Copy Duplicate Duplicate to new slide Delete" at bounding box center [1019, 325] width 1909 height 1074
drag, startPoint x: 683, startPoint y: 418, endPoint x: 661, endPoint y: 435, distance: 28.4
click at [683, 419] on div "0 ° Undo Copy Duplicate Duplicate to new slide Delete" at bounding box center [1019, 325] width 1909 height 1074
drag, startPoint x: 133, startPoint y: 637, endPoint x: 123, endPoint y: 634, distance: 10.6
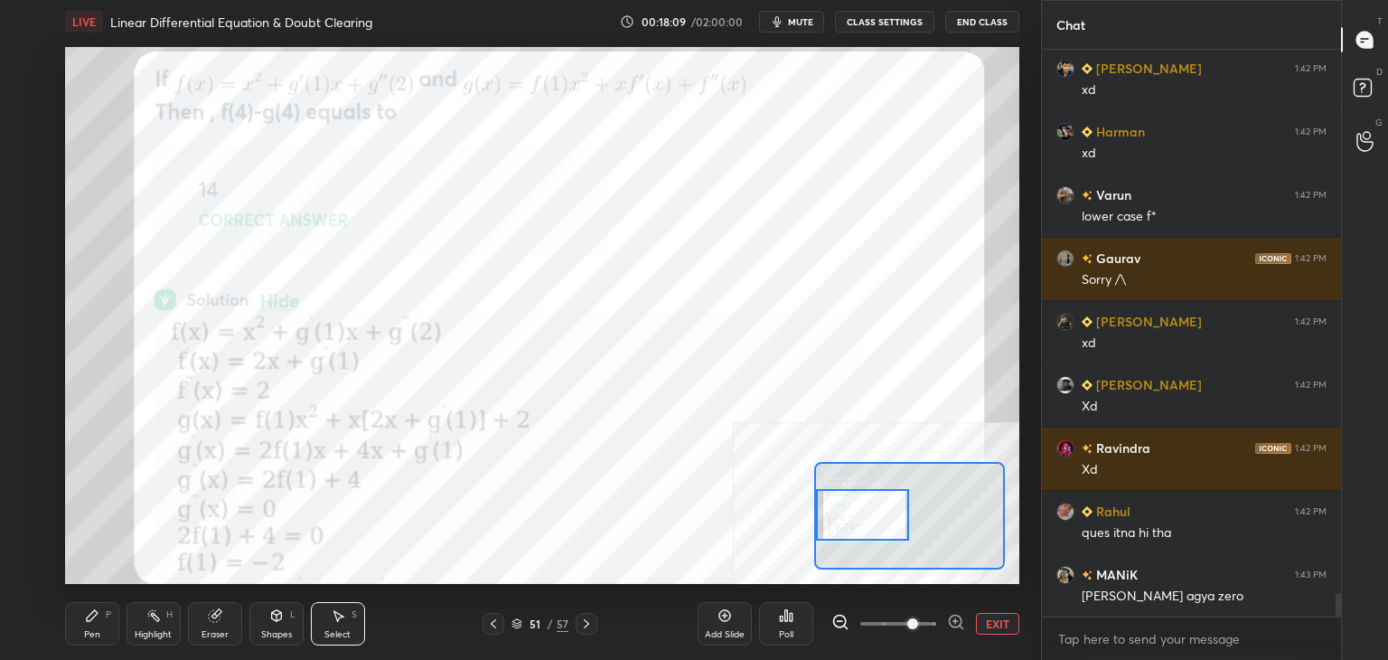
click at [130, 634] on div "Highlight H" at bounding box center [154, 623] width 54 height 43
click at [101, 625] on div "Pen P" at bounding box center [92, 623] width 54 height 43
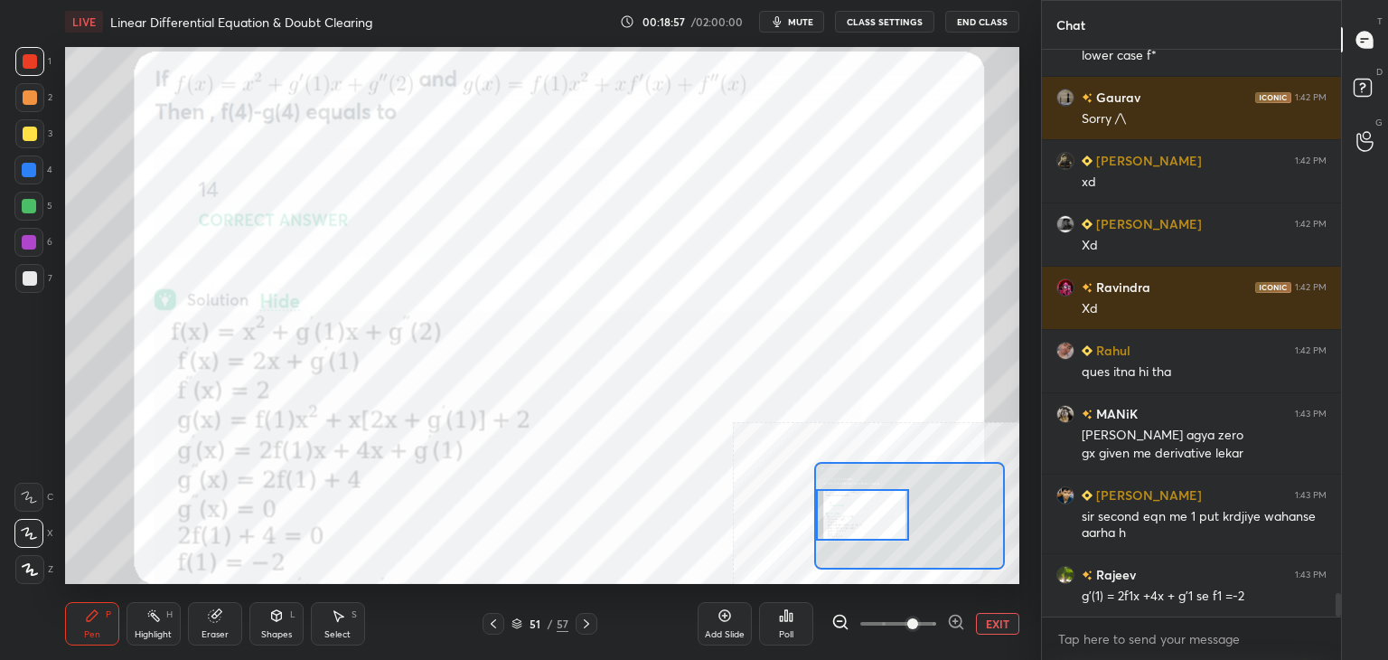
scroll to position [13139, 0]
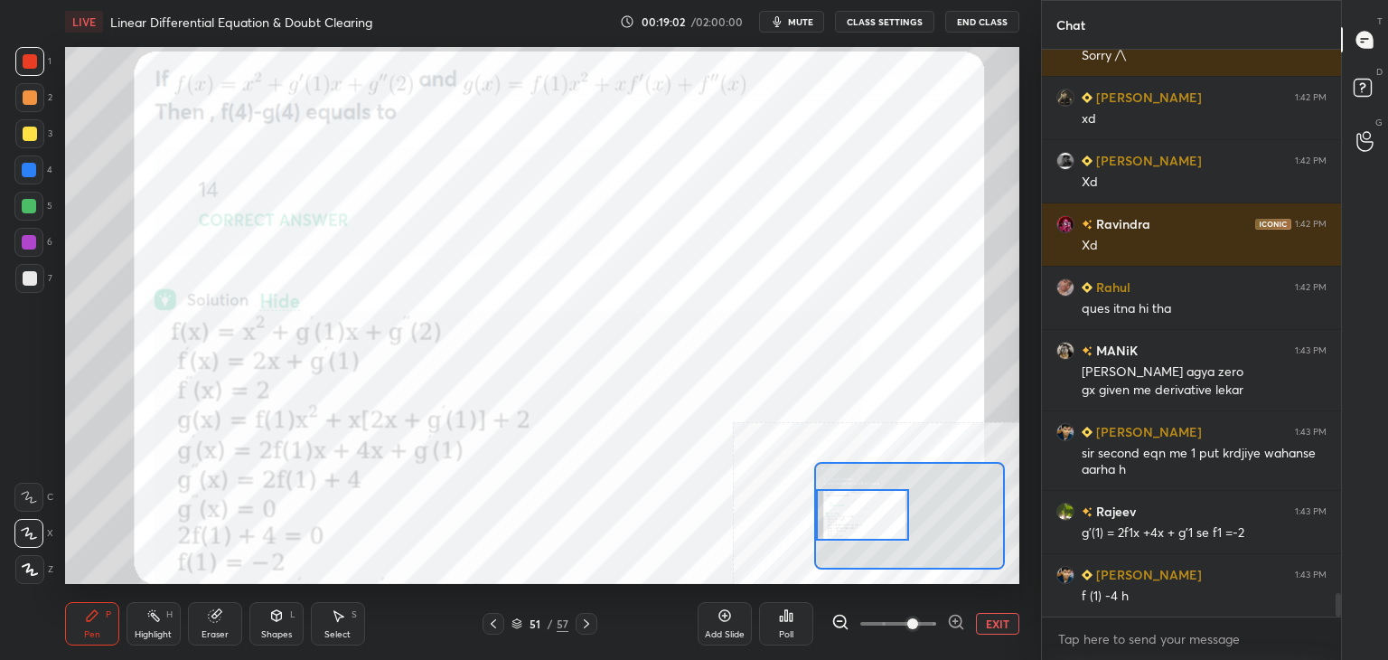
click at [211, 630] on div "Eraser" at bounding box center [215, 634] width 27 height 9
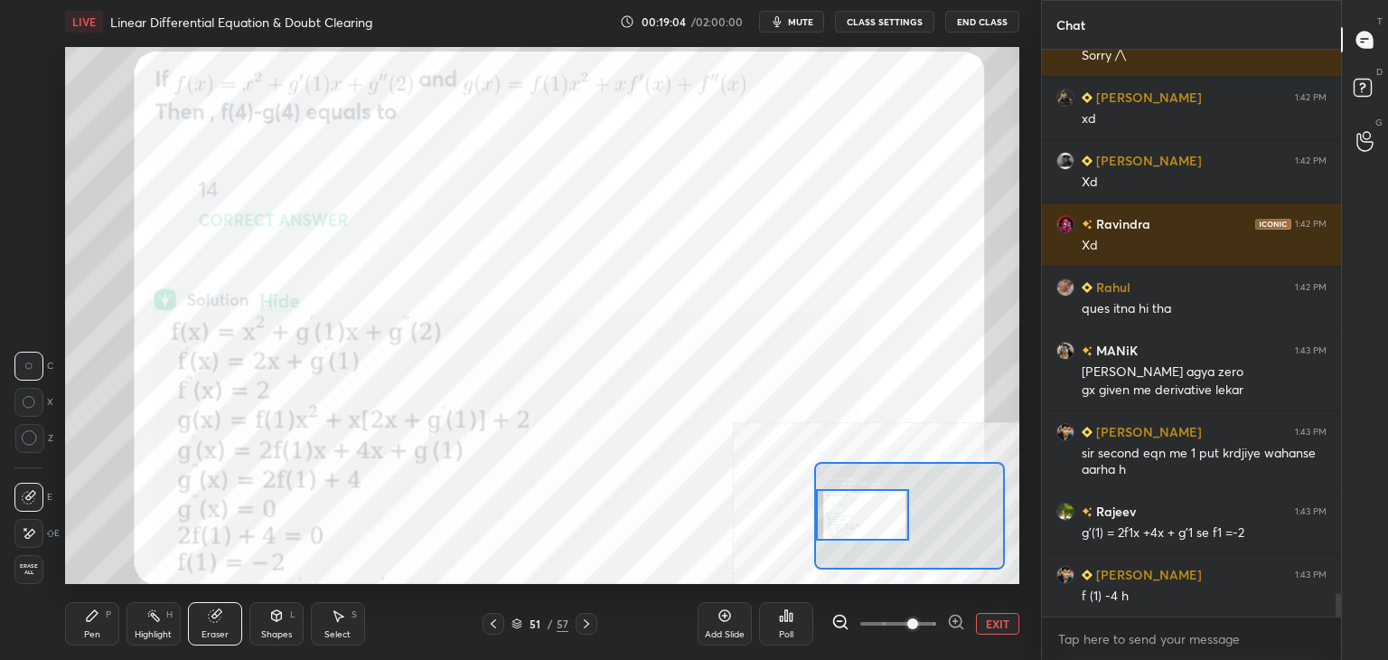
drag, startPoint x: 20, startPoint y: 535, endPoint x: 57, endPoint y: 505, distance: 47.6
click at [23, 536] on div at bounding box center [28, 533] width 29 height 29
click at [84, 639] on div "Pen" at bounding box center [92, 634] width 16 height 9
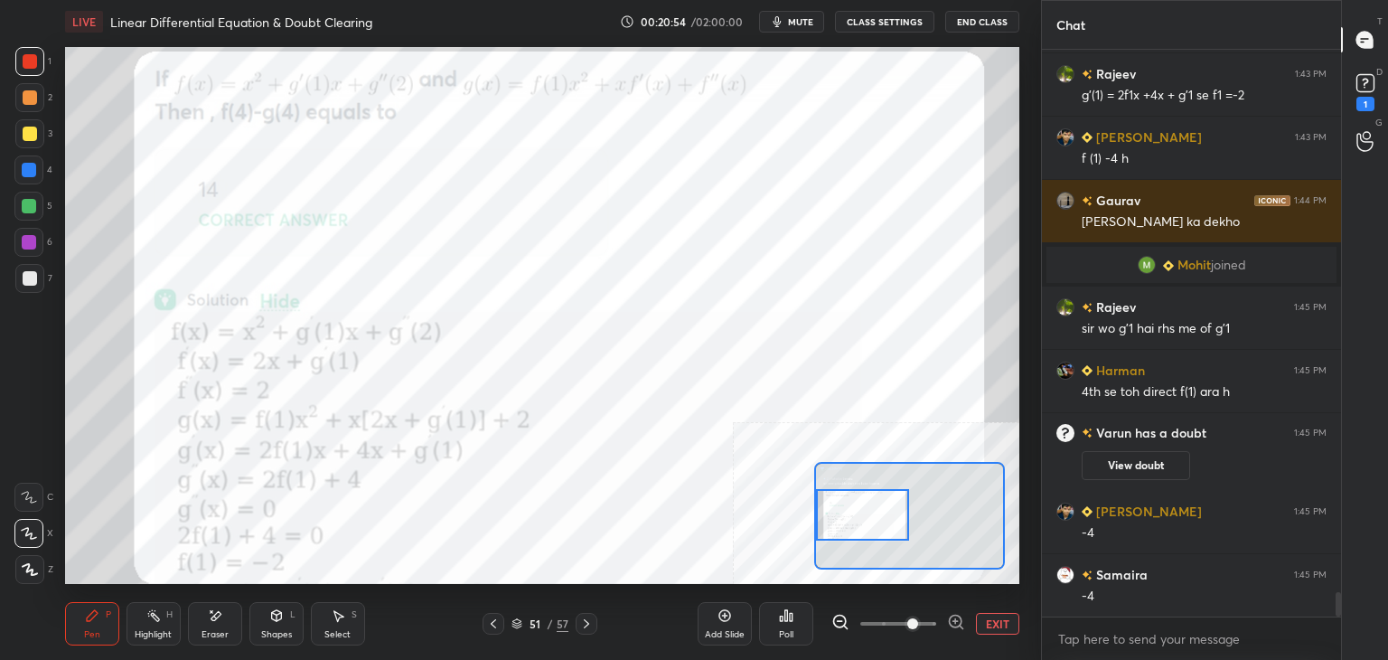
scroll to position [12865, 0]
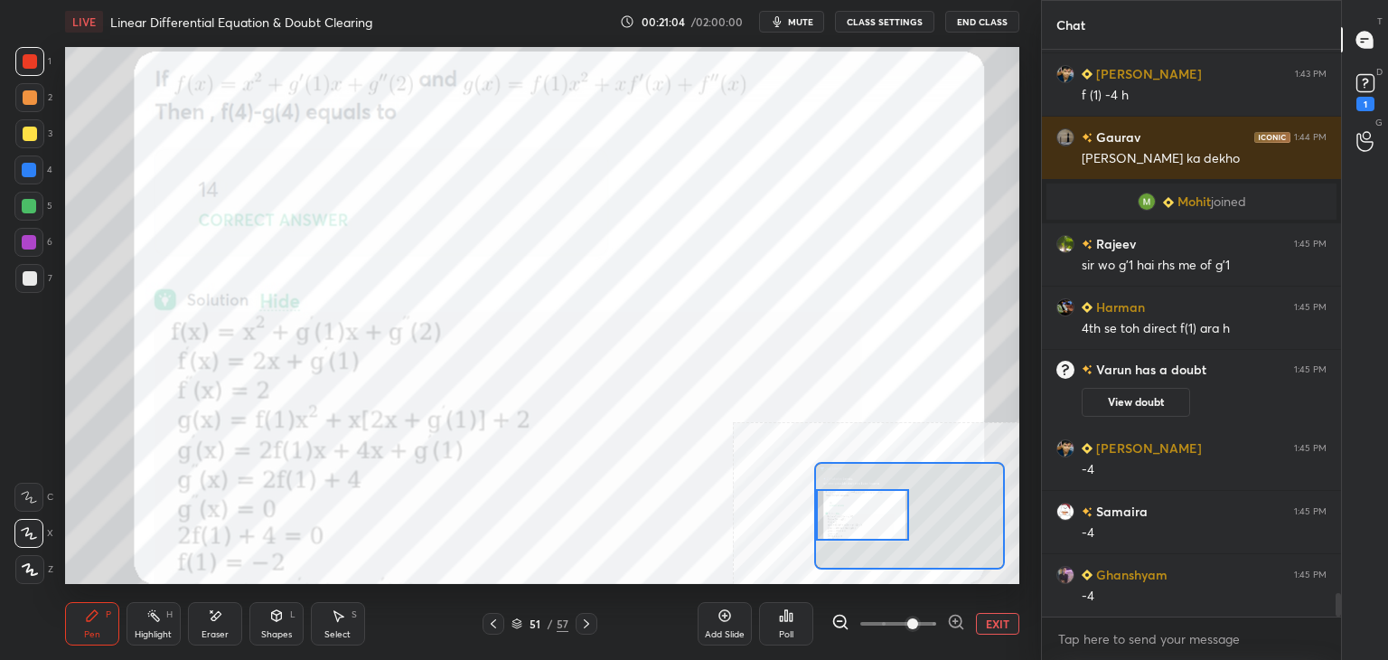
click at [237, 621] on div "Eraser" at bounding box center [215, 623] width 54 height 43
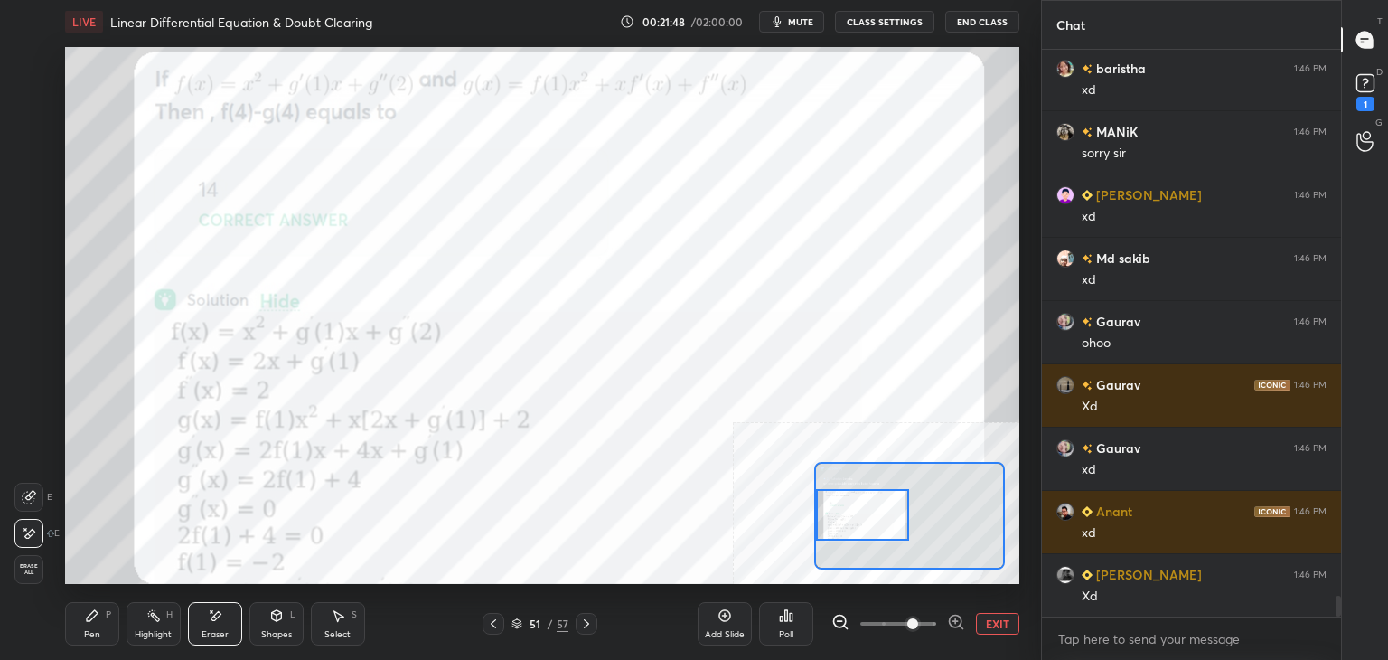
scroll to position [15222, 0]
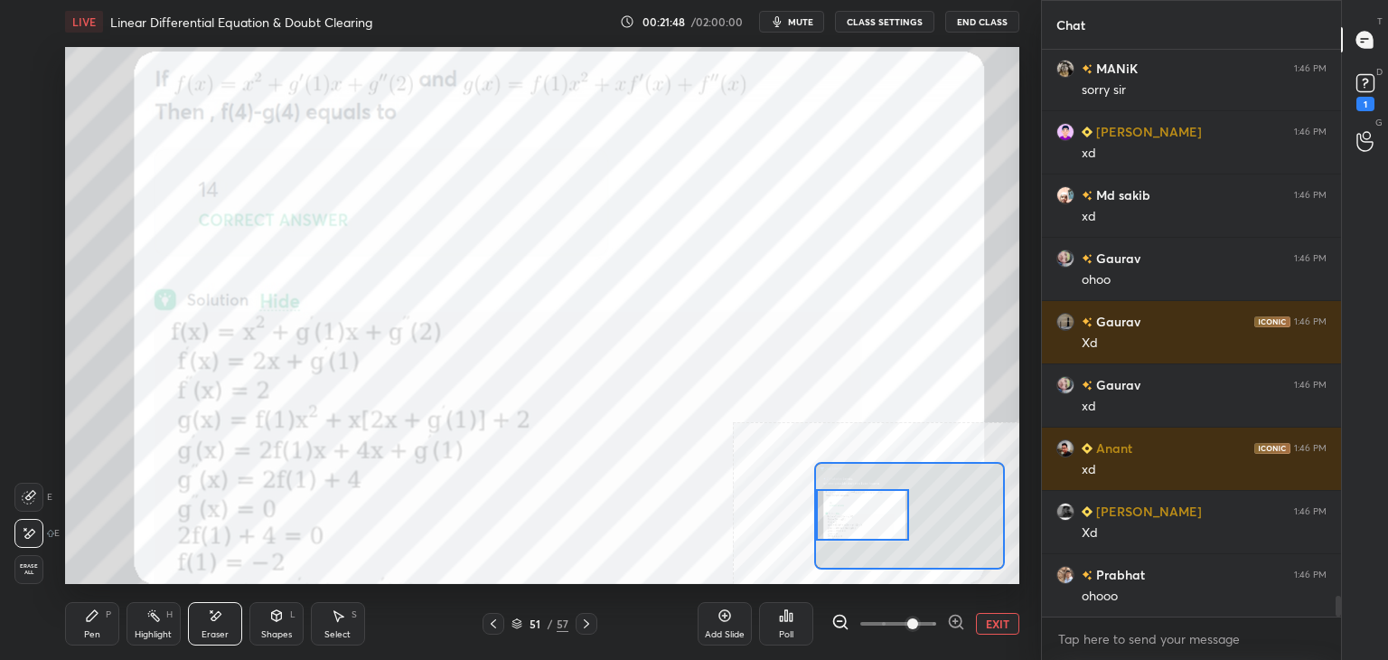
click at [1334, 596] on div at bounding box center [1335, 333] width 11 height 567
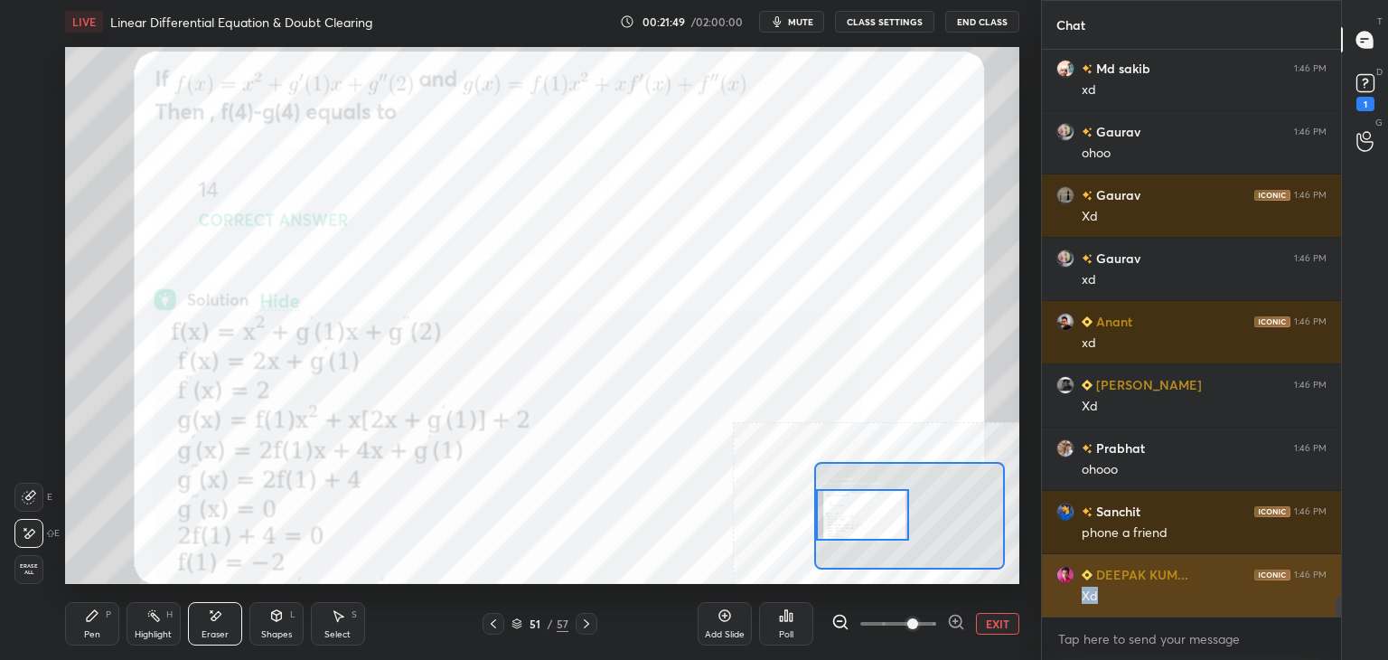
click at [1329, 583] on div "[PERSON_NAME] 1:46 PM xd Md [PERSON_NAME] 1:46 PM xd Gaurav 1:46 PM ohoo Gaurav…" at bounding box center [1191, 333] width 299 height 567
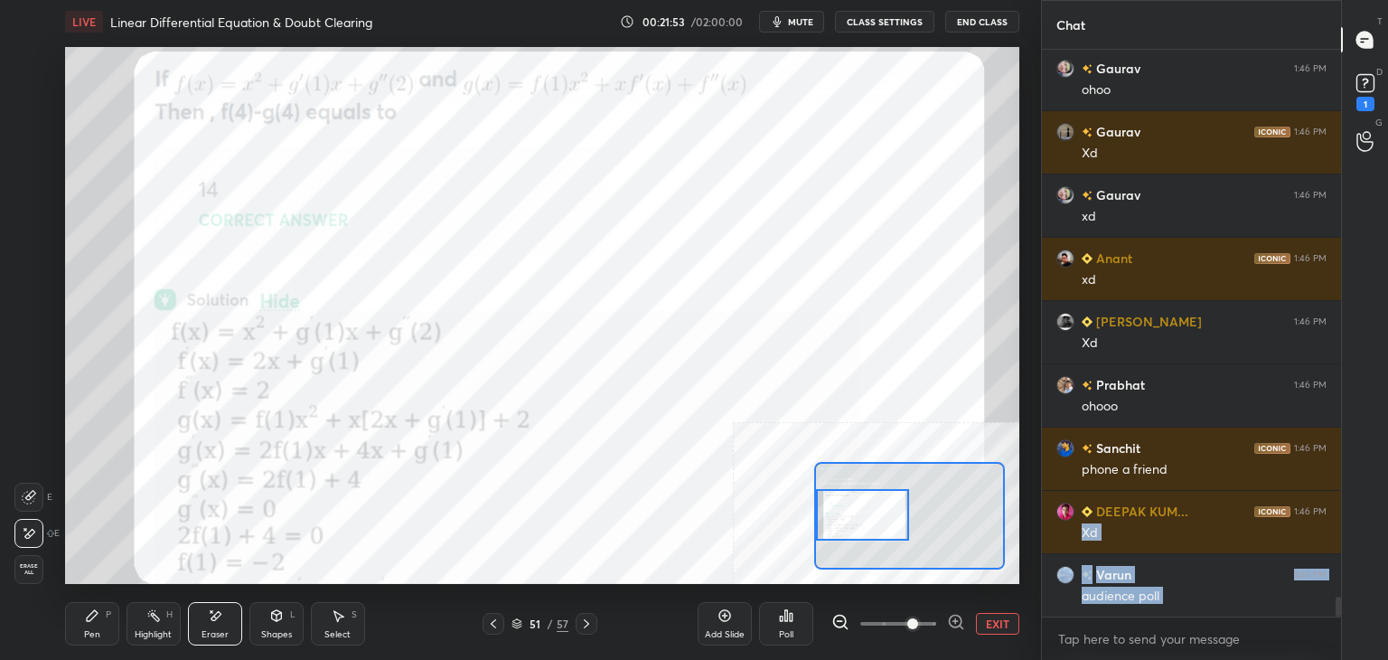
scroll to position [15475, 0]
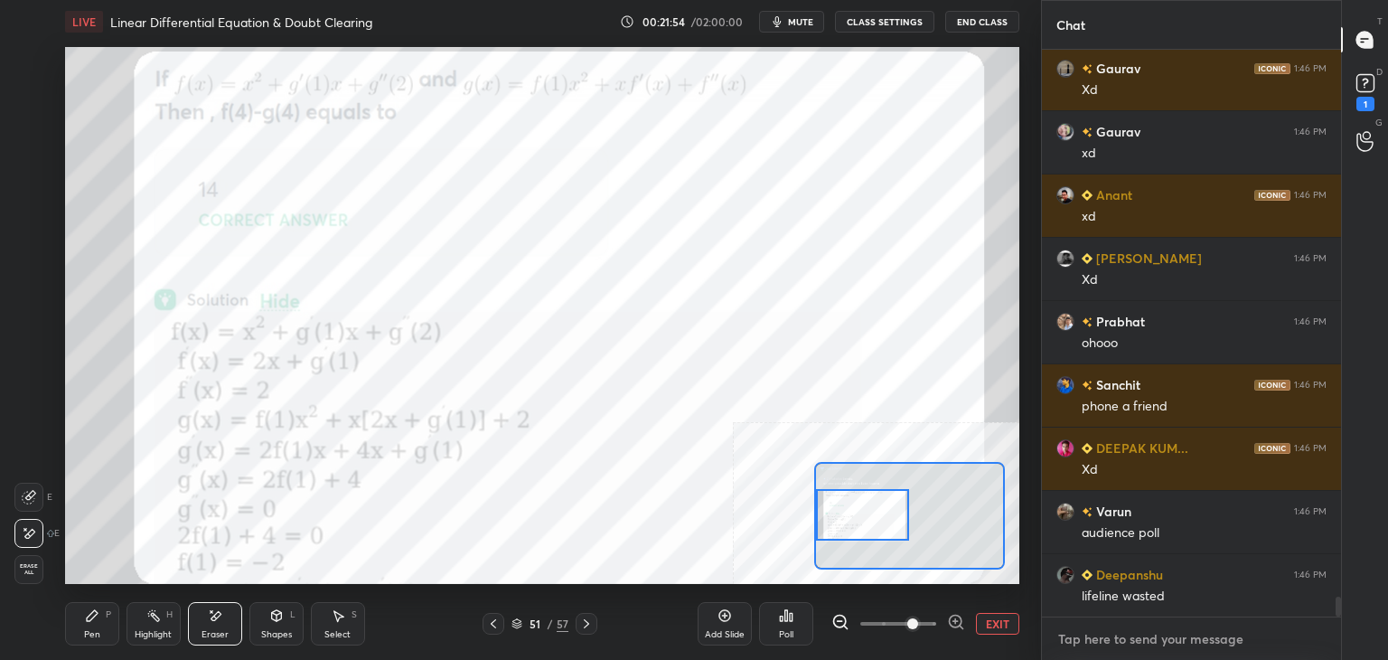
drag, startPoint x: 1117, startPoint y: 634, endPoint x: 1110, endPoint y: 644, distance: 13.0
click at [1117, 635] on textarea at bounding box center [1192, 639] width 270 height 29
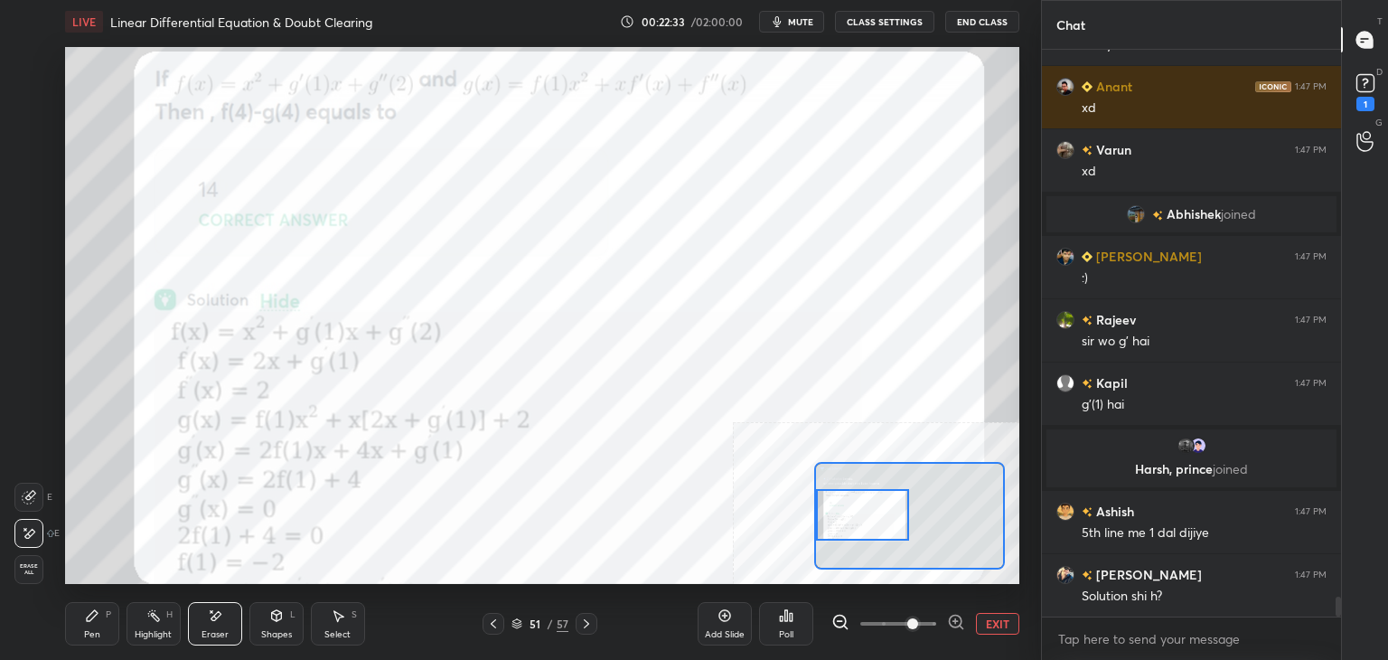
scroll to position [15457, 0]
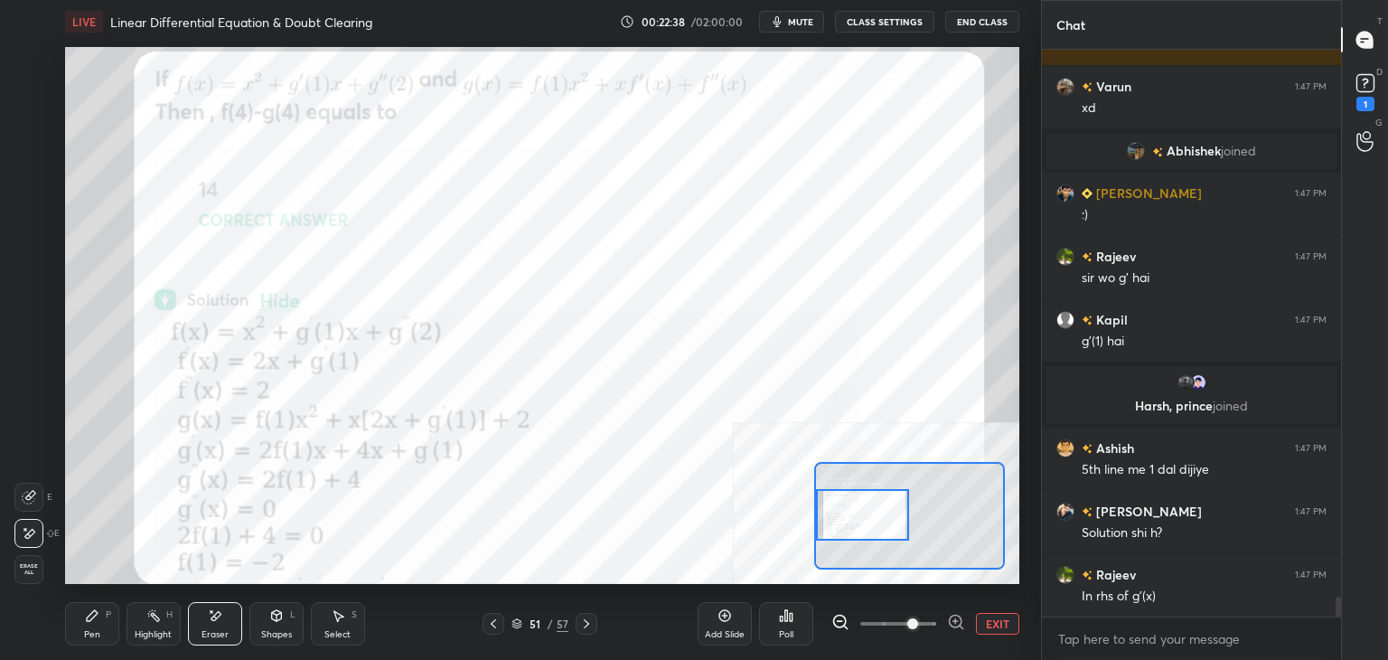
drag, startPoint x: 80, startPoint y: 630, endPoint x: 80, endPoint y: 616, distance: 13.6
click at [78, 626] on div "Pen P" at bounding box center [92, 623] width 54 height 43
click at [226, 630] on div "Eraser" at bounding box center [215, 634] width 27 height 9
click at [100, 634] on div "Pen P" at bounding box center [92, 623] width 54 height 43
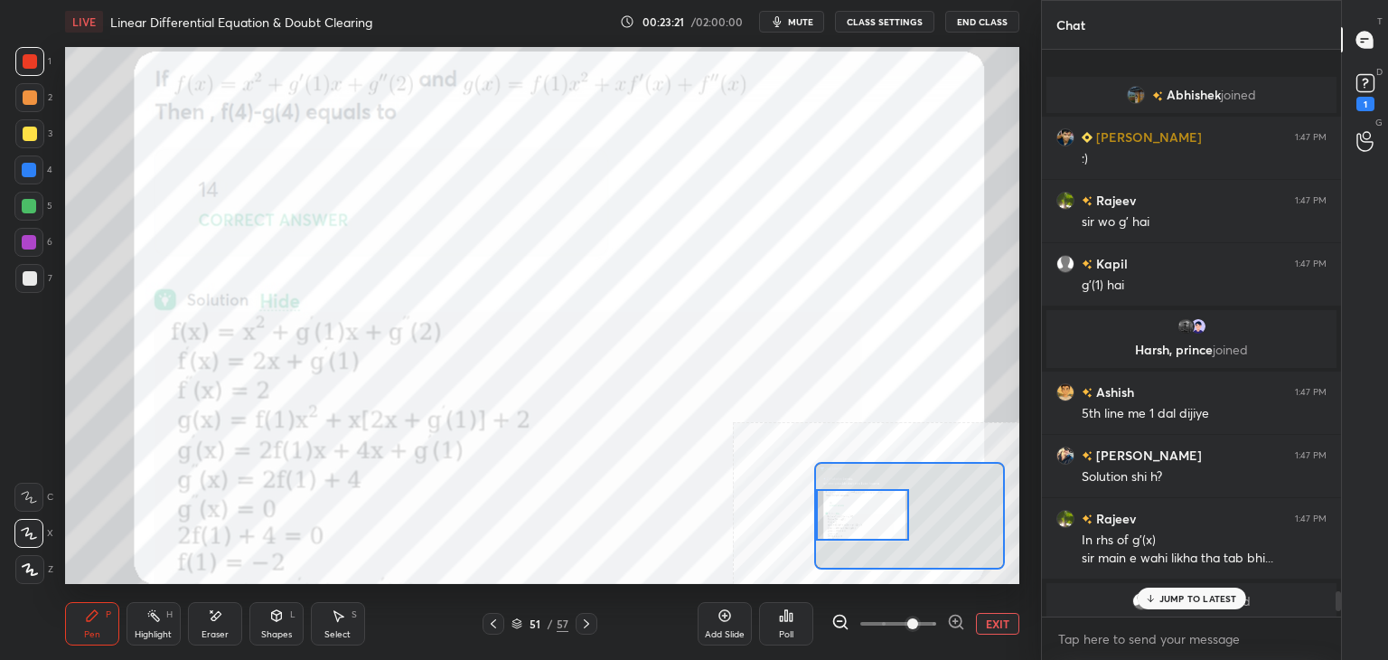
scroll to position [15699, 0]
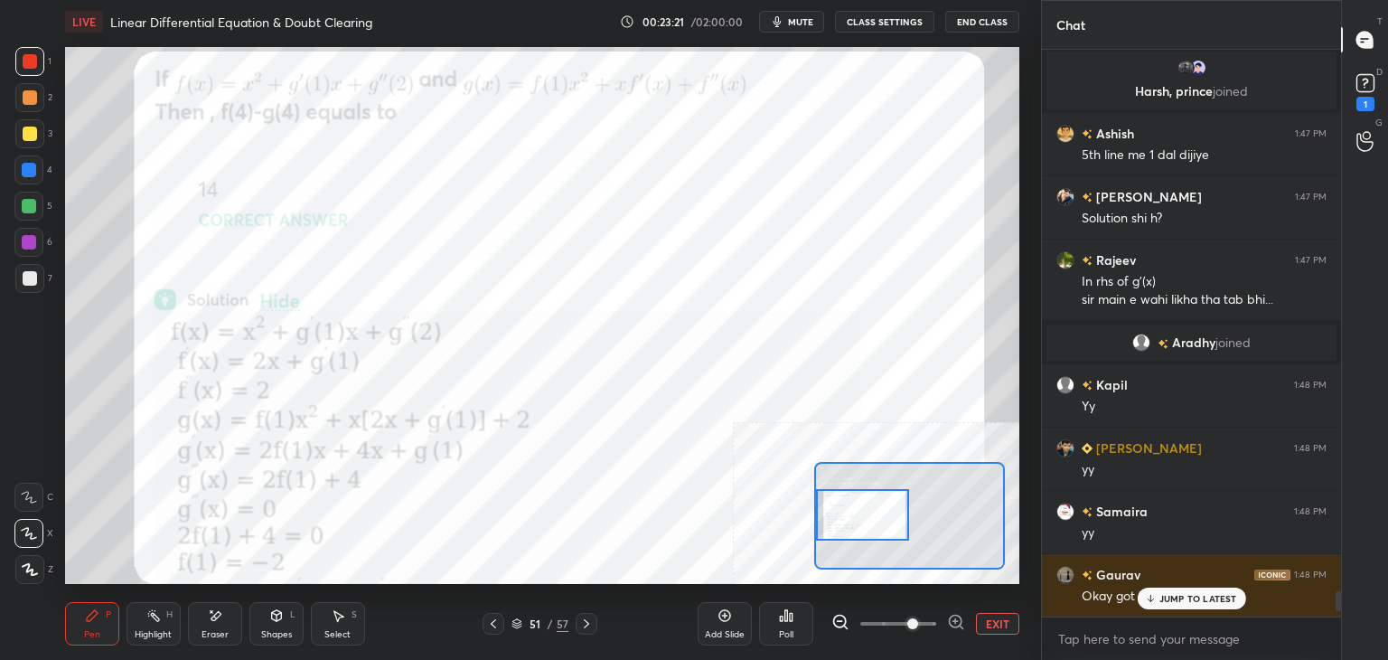
drag, startPoint x: 1339, startPoint y: 603, endPoint x: 1331, endPoint y: 635, distance: 33.3
click at [1331, 635] on div "[PERSON_NAME] joined [PERSON_NAME] 1:47 PM :) Rajeev 1:47 PM sir wo g' hai Kapi…" at bounding box center [1191, 355] width 299 height 610
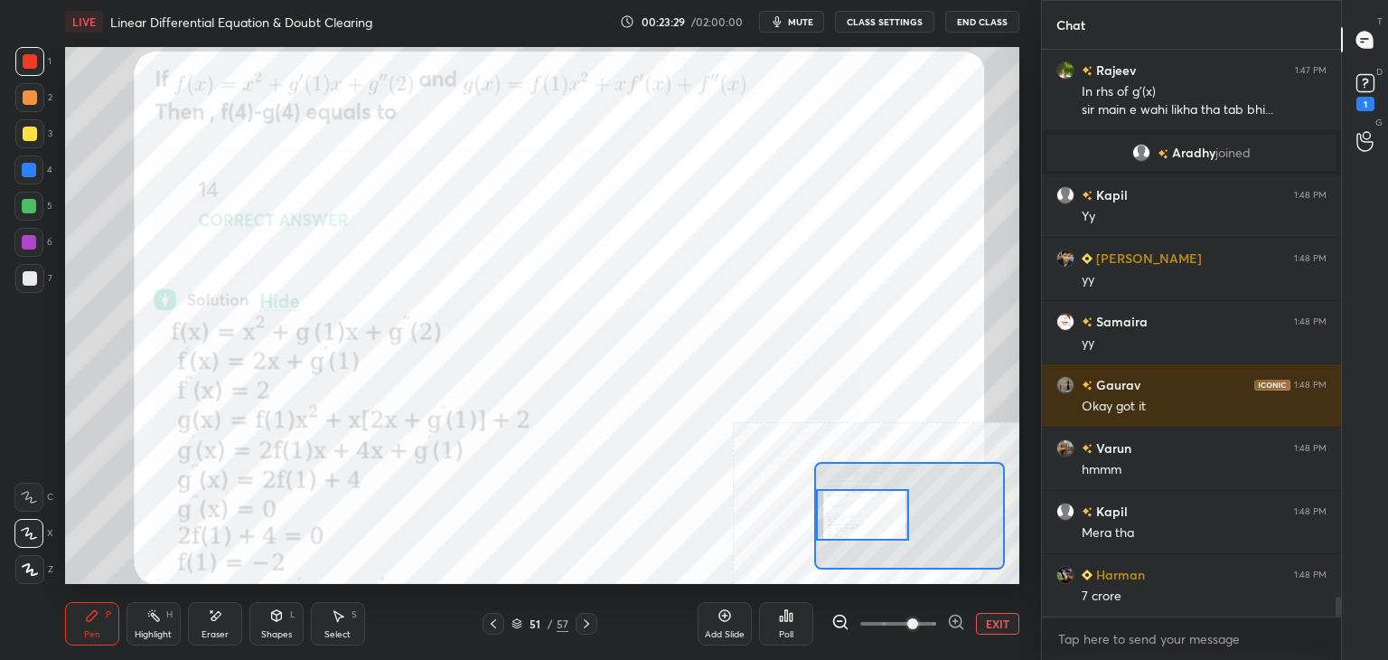
scroll to position [15932, 0]
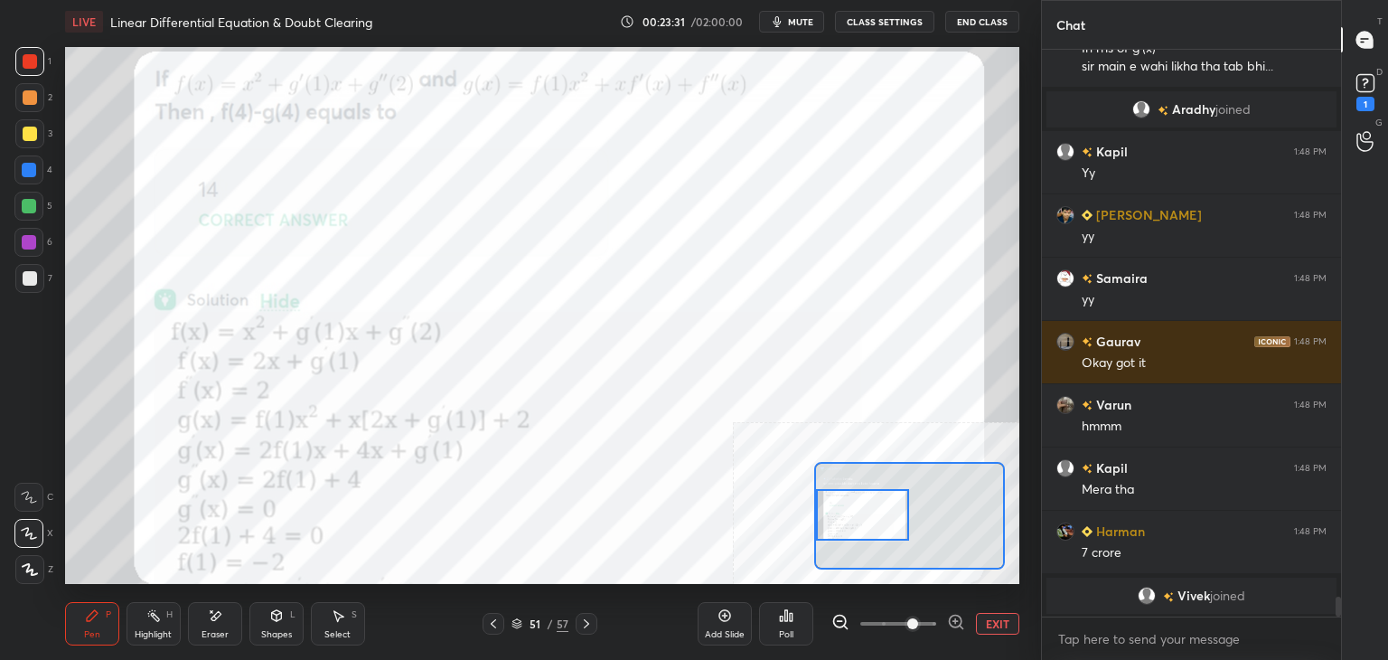
click at [214, 623] on div "Eraser" at bounding box center [215, 623] width 54 height 43
drag, startPoint x: 31, startPoint y: 568, endPoint x: 24, endPoint y: 589, distance: 22.6
click at [30, 568] on span "Erase all" at bounding box center [28, 569] width 27 height 13
click at [1001, 621] on button "EXIT" at bounding box center [997, 624] width 43 height 22
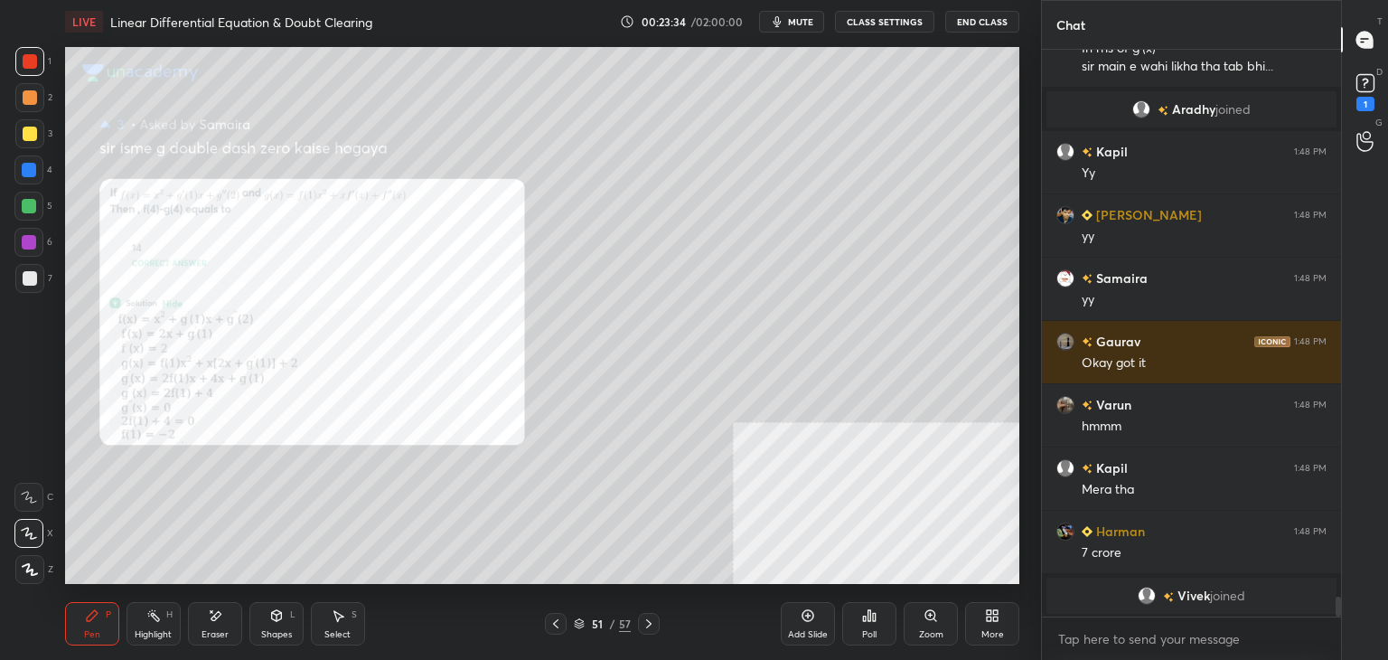
click at [654, 619] on icon at bounding box center [649, 623] width 14 height 14
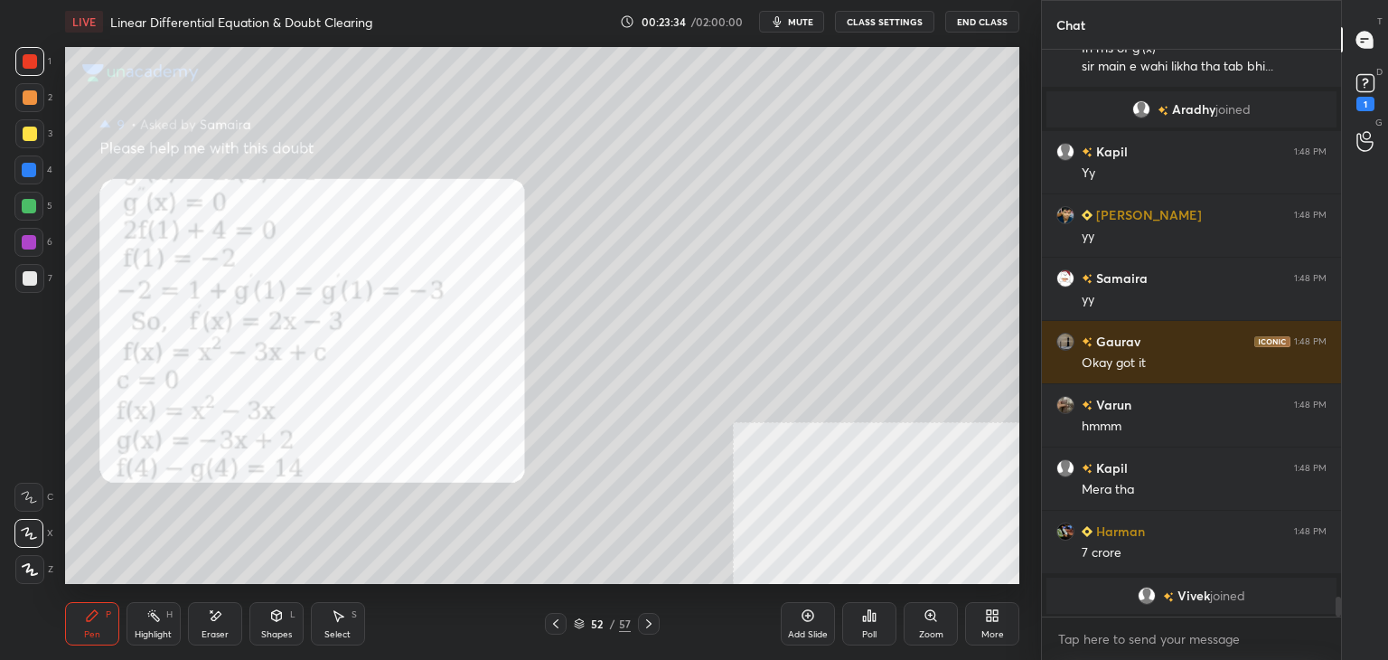
click at [610, 625] on div "/" at bounding box center [612, 623] width 5 height 11
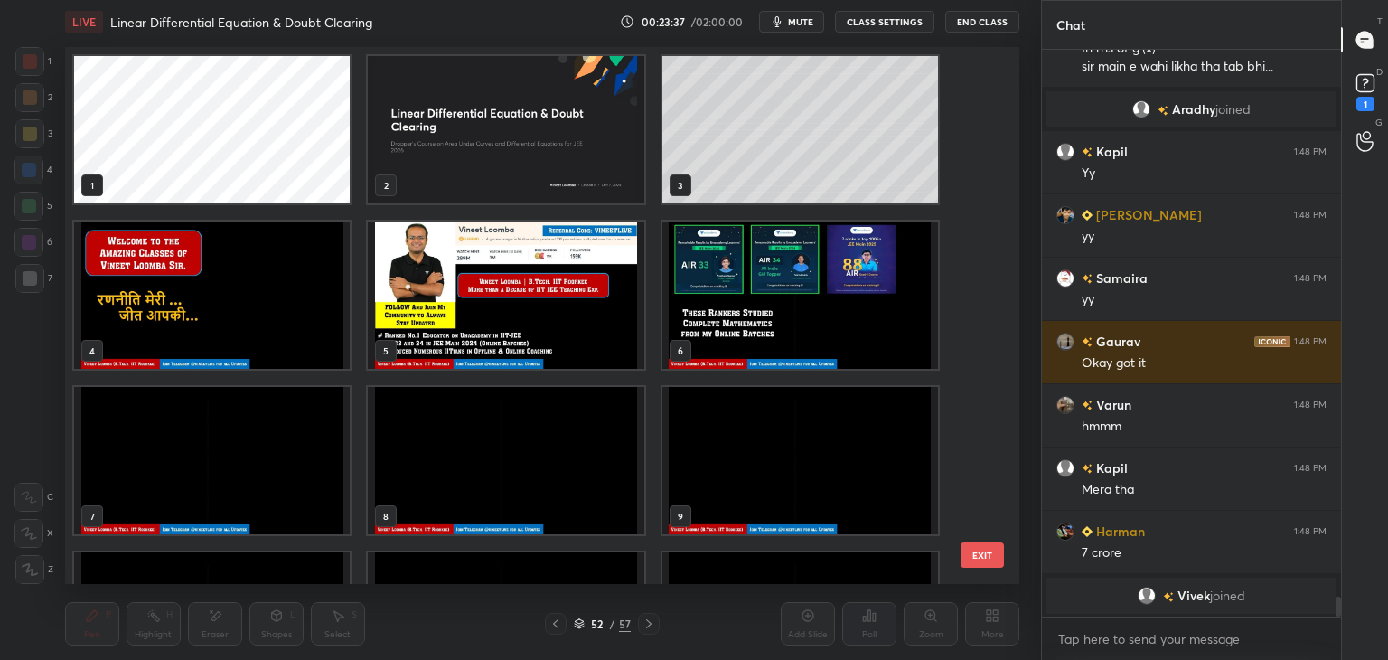
scroll to position [15863, 0]
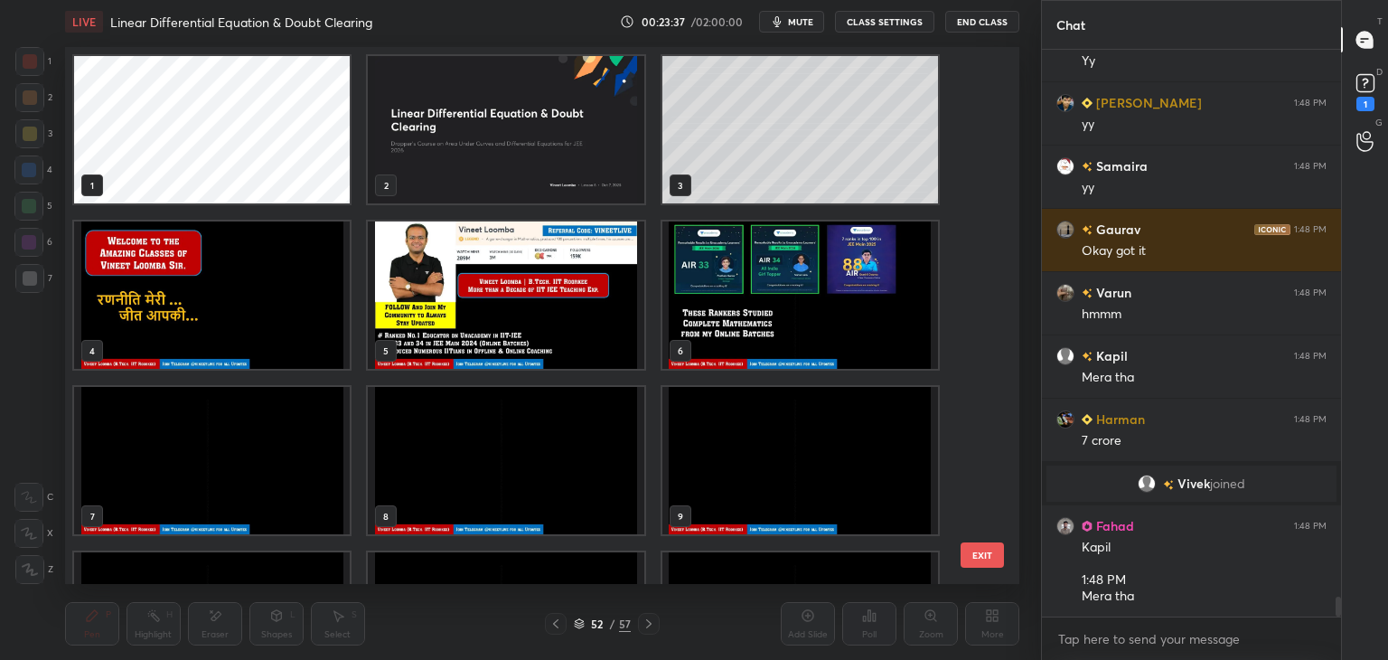
click at [210, 482] on img "grid" at bounding box center [212, 460] width 276 height 147
click at [210, 485] on img "grid" at bounding box center [212, 460] width 276 height 147
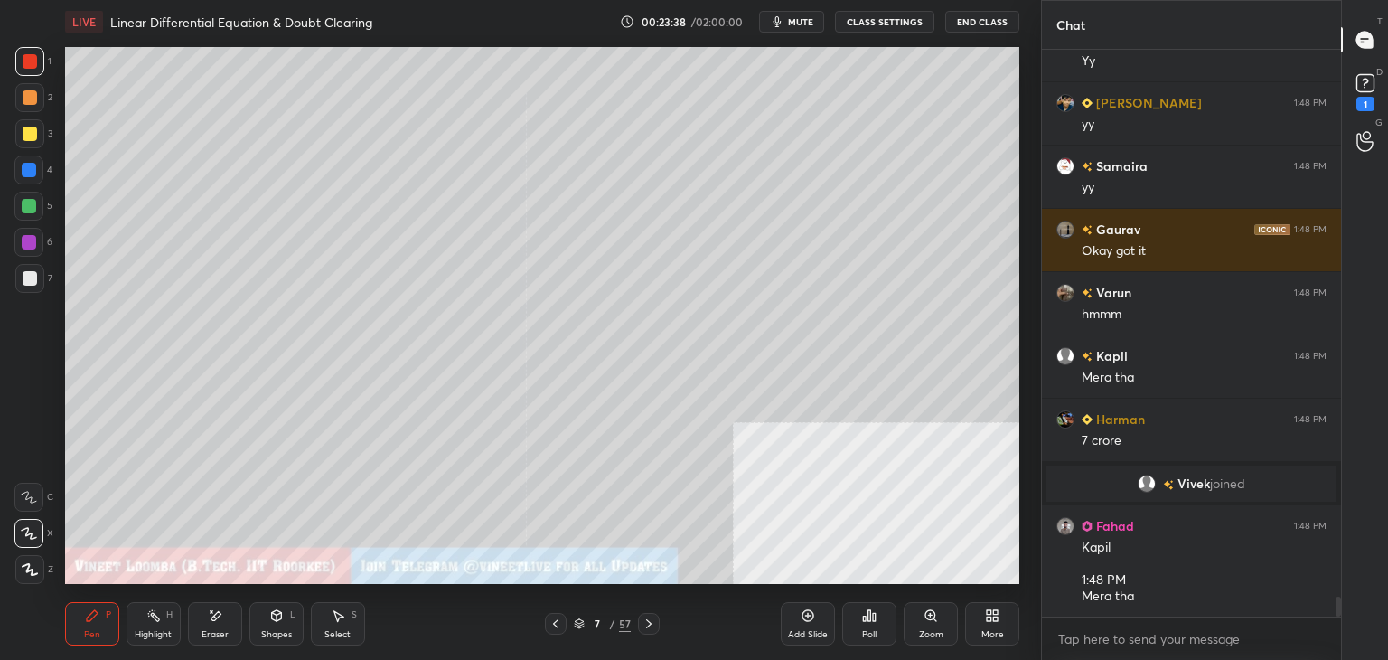
click at [975, 607] on div "More" at bounding box center [992, 623] width 54 height 43
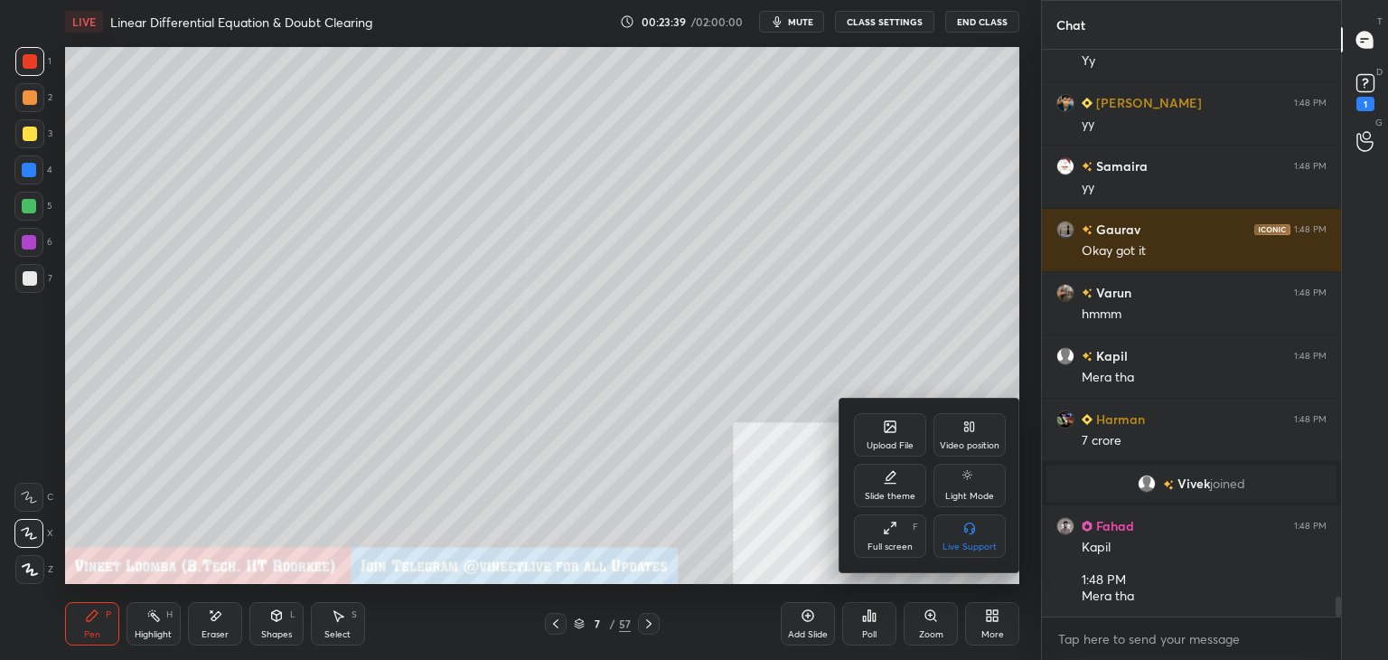
scroll to position [15927, 0]
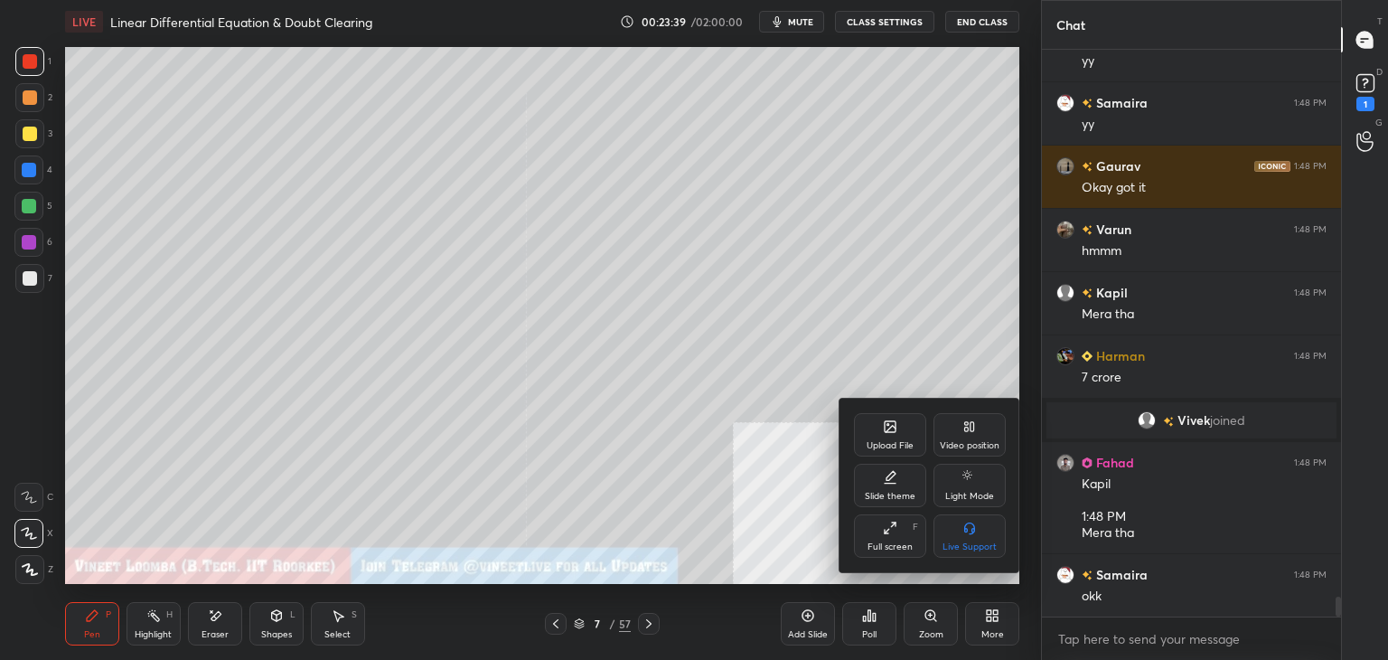
click at [885, 427] on icon at bounding box center [890, 426] width 11 height 11
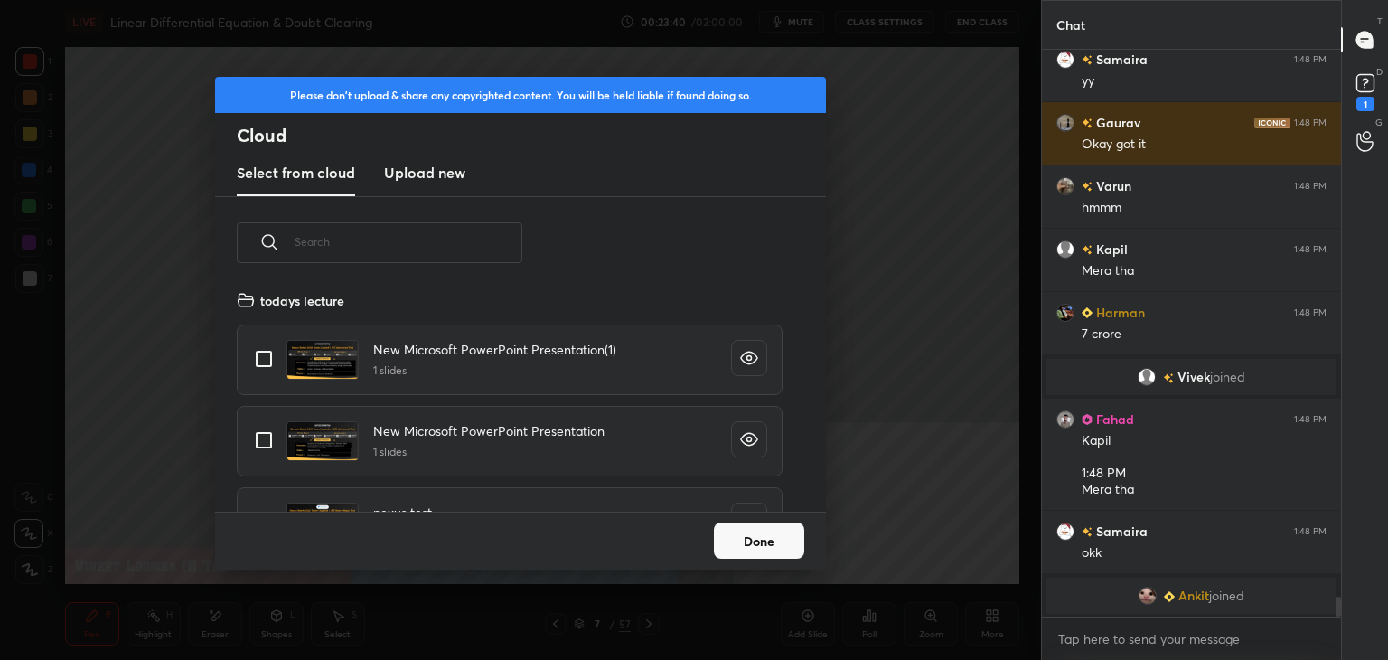
scroll to position [222, 580]
click at [404, 171] on h3 "Upload new" at bounding box center [424, 173] width 81 height 22
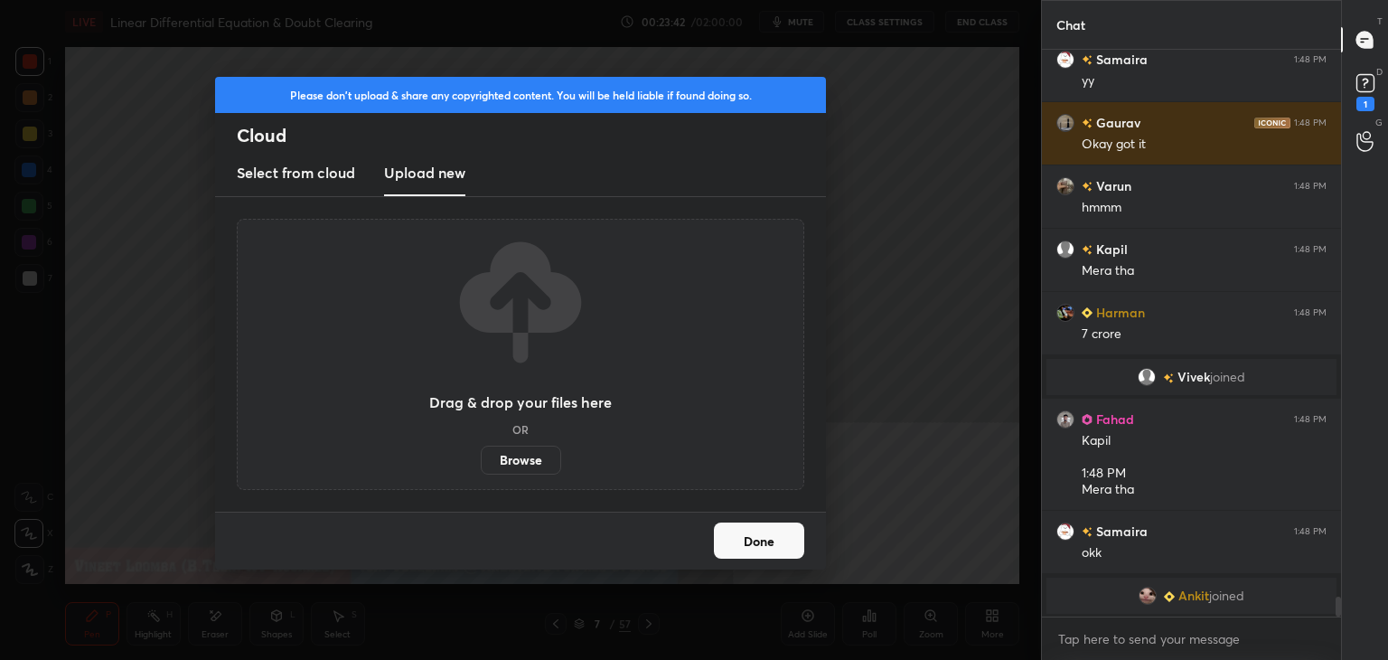
click at [521, 467] on label "Browse" at bounding box center [521, 460] width 80 height 29
click at [481, 467] on input "Browse" at bounding box center [481, 460] width 0 height 29
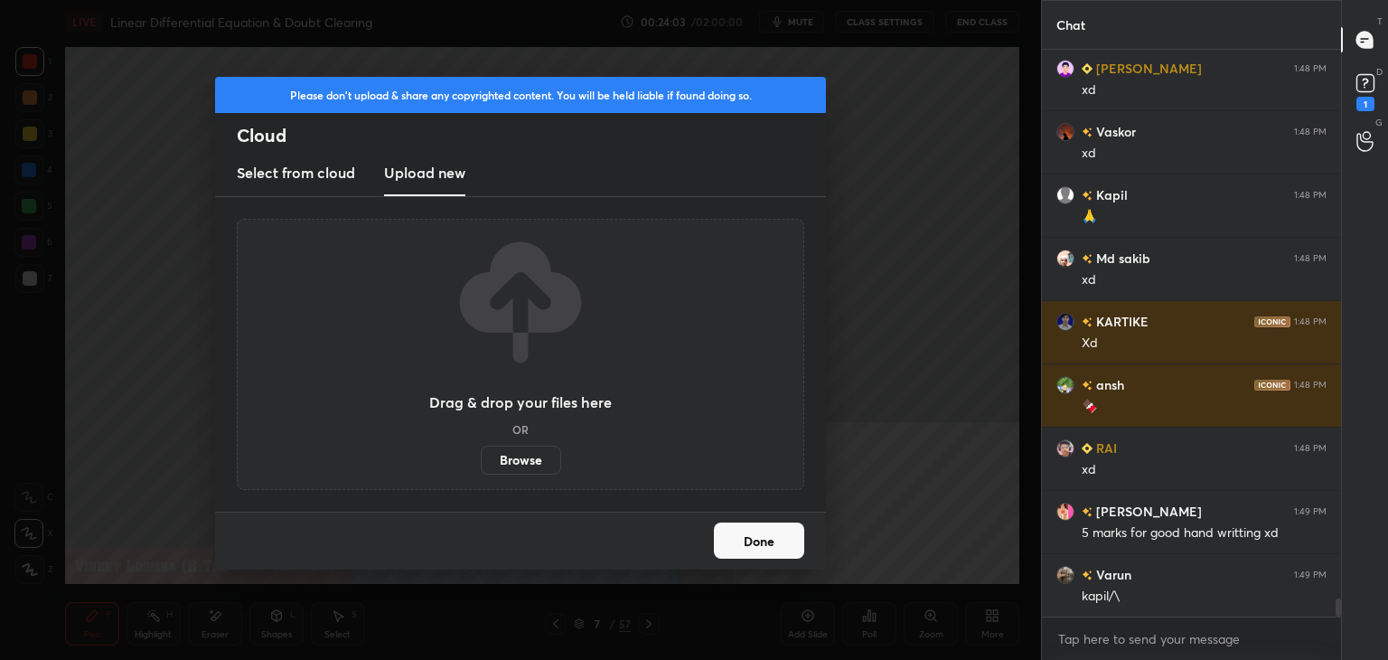
scroll to position [17078, 0]
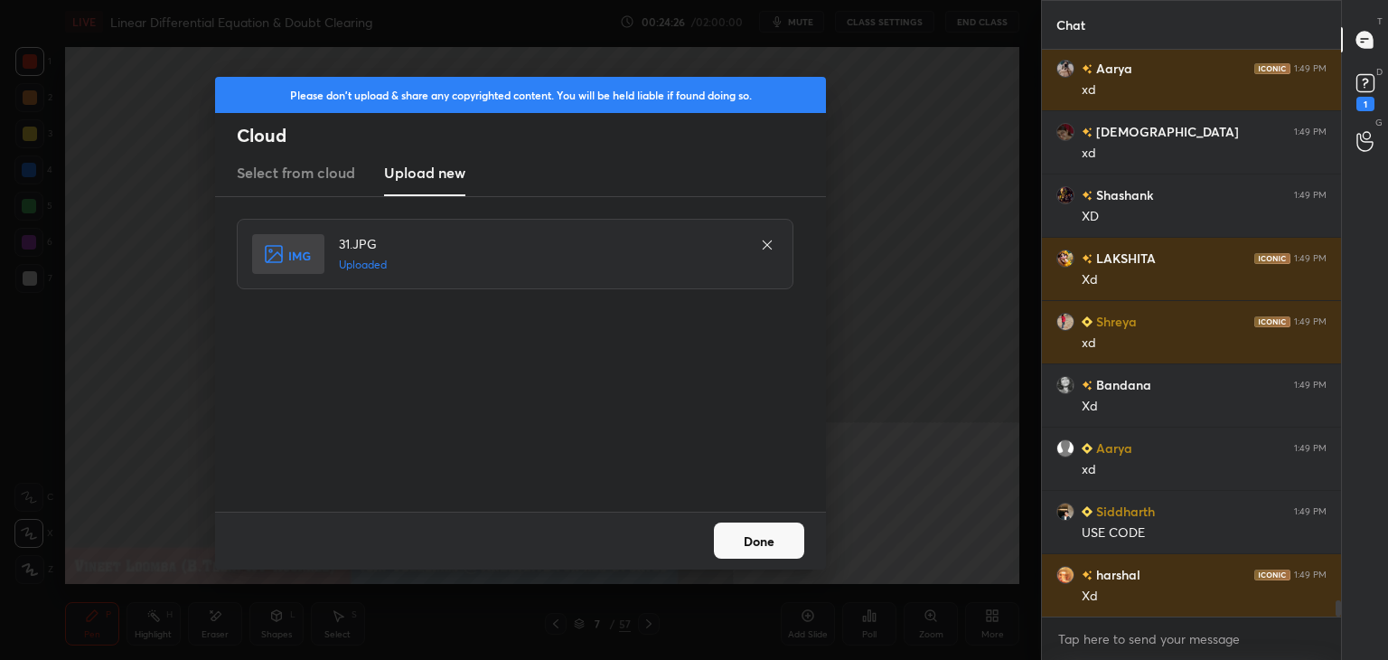
drag, startPoint x: 760, startPoint y: 531, endPoint x: 748, endPoint y: 534, distance: 12.3
click at [760, 531] on button "Done" at bounding box center [759, 540] width 90 height 36
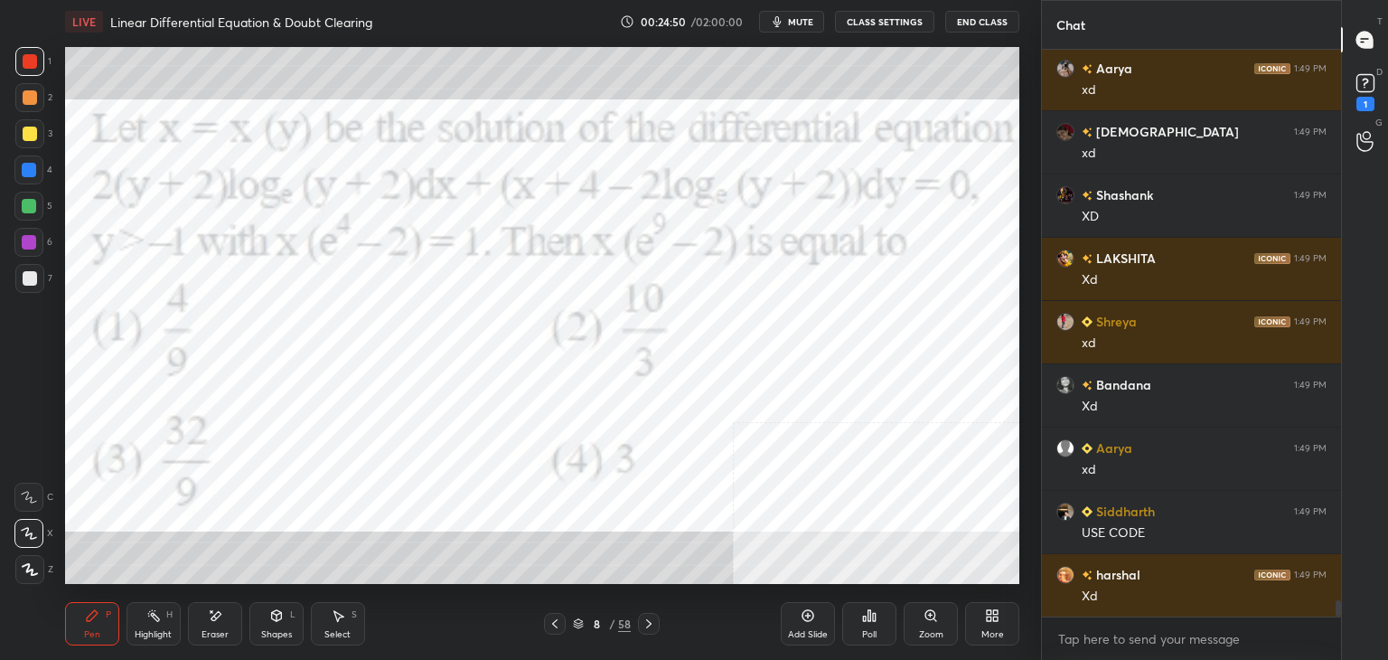
click at [812, 22] on span "mute" at bounding box center [800, 21] width 25 height 13
click at [1372, 98] on div "1" at bounding box center [1365, 91] width 27 height 42
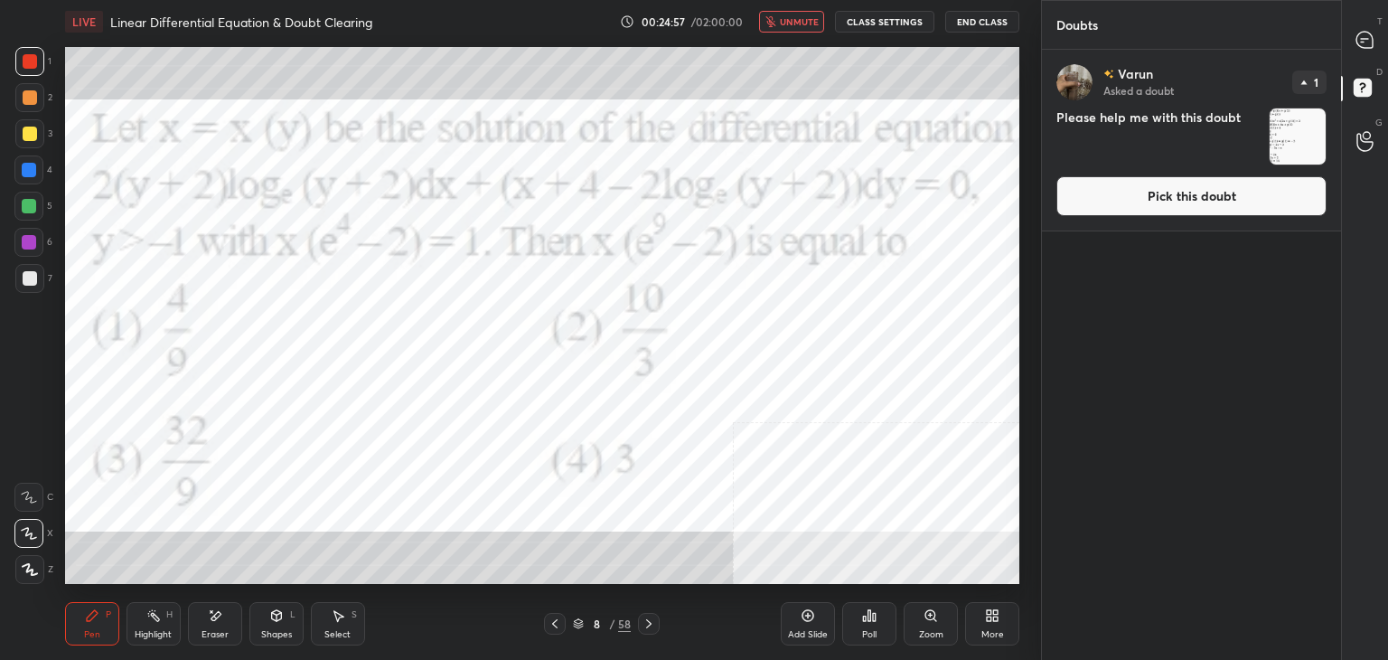
drag, startPoint x: 1306, startPoint y: 189, endPoint x: 1316, endPoint y: 174, distance: 17.5
click at [1308, 189] on button "Pick this doubt" at bounding box center [1192, 196] width 270 height 40
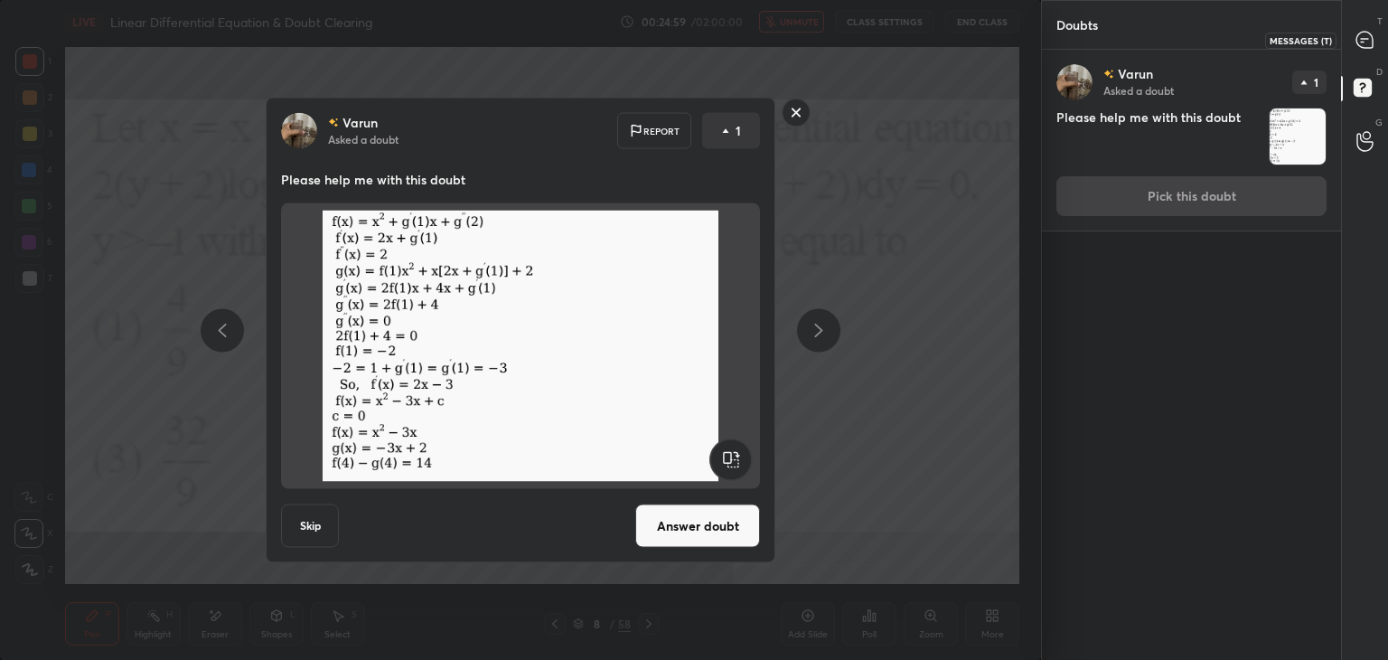
drag, startPoint x: 1356, startPoint y: 37, endPoint x: 1367, endPoint y: 34, distance: 11.2
click at [1357, 37] on icon at bounding box center [1365, 40] width 16 height 16
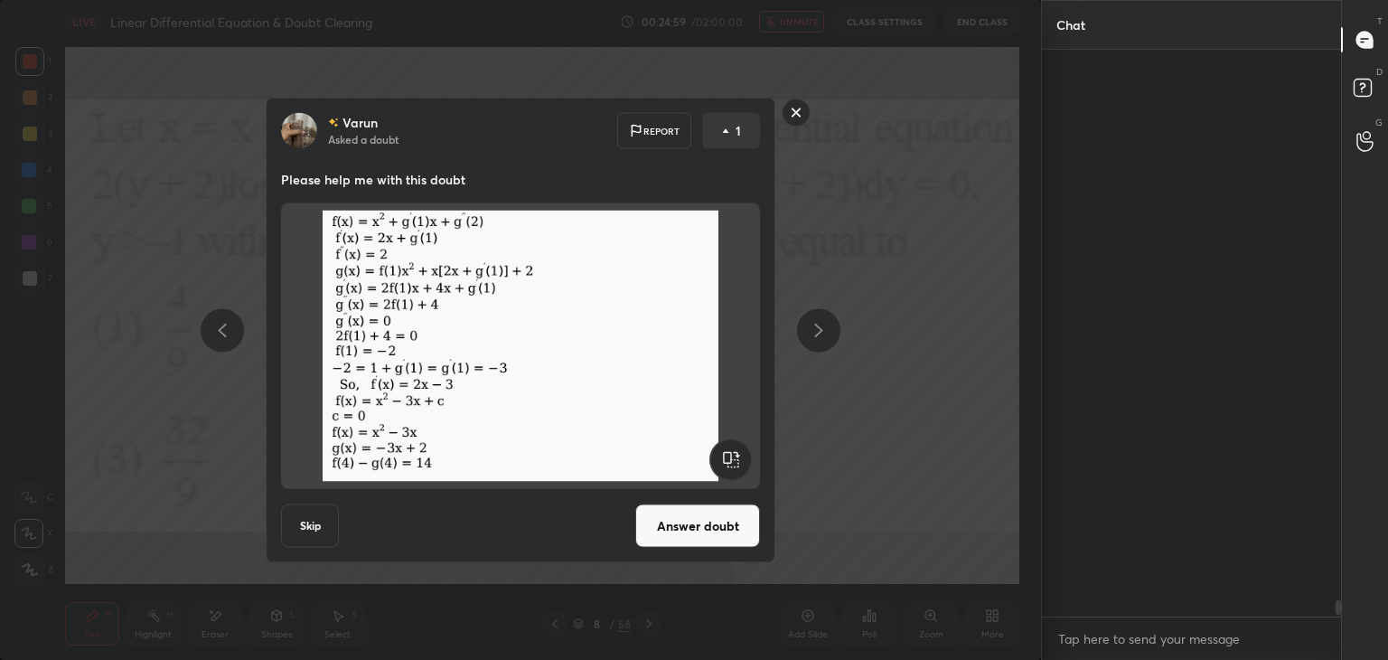
scroll to position [561, 294]
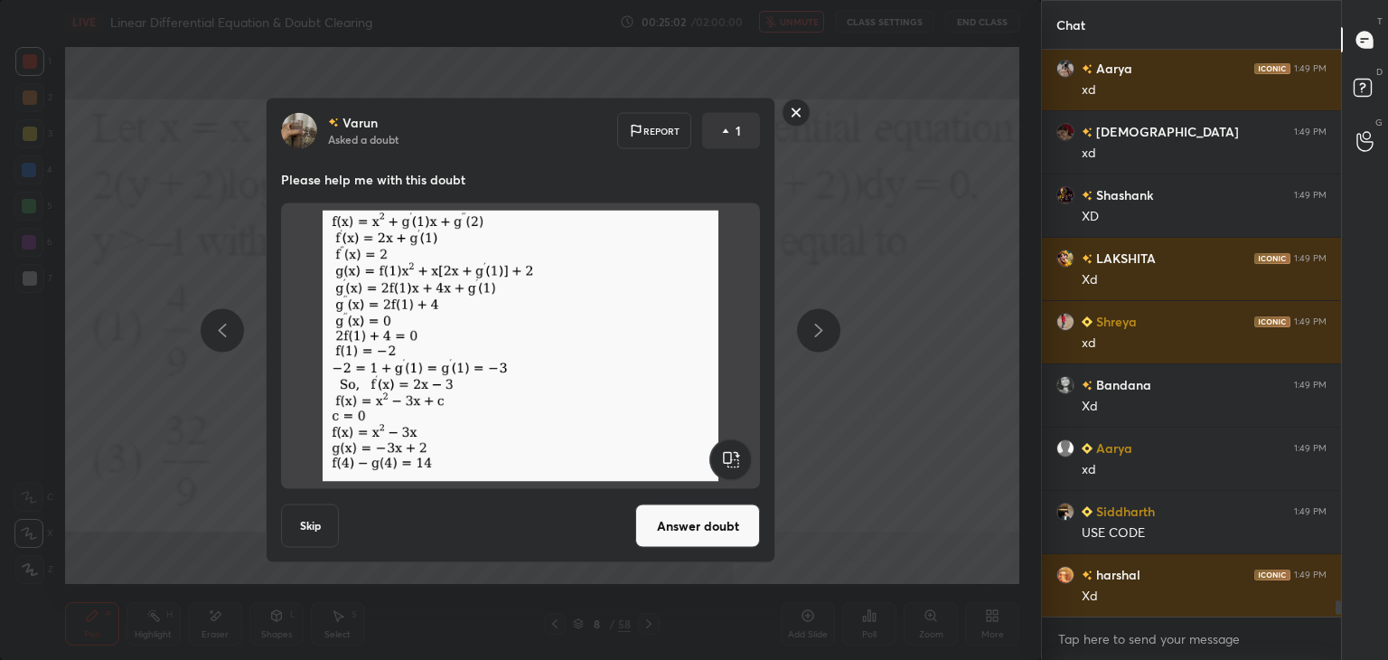
click at [712, 540] on button "Answer doubt" at bounding box center [697, 525] width 125 height 43
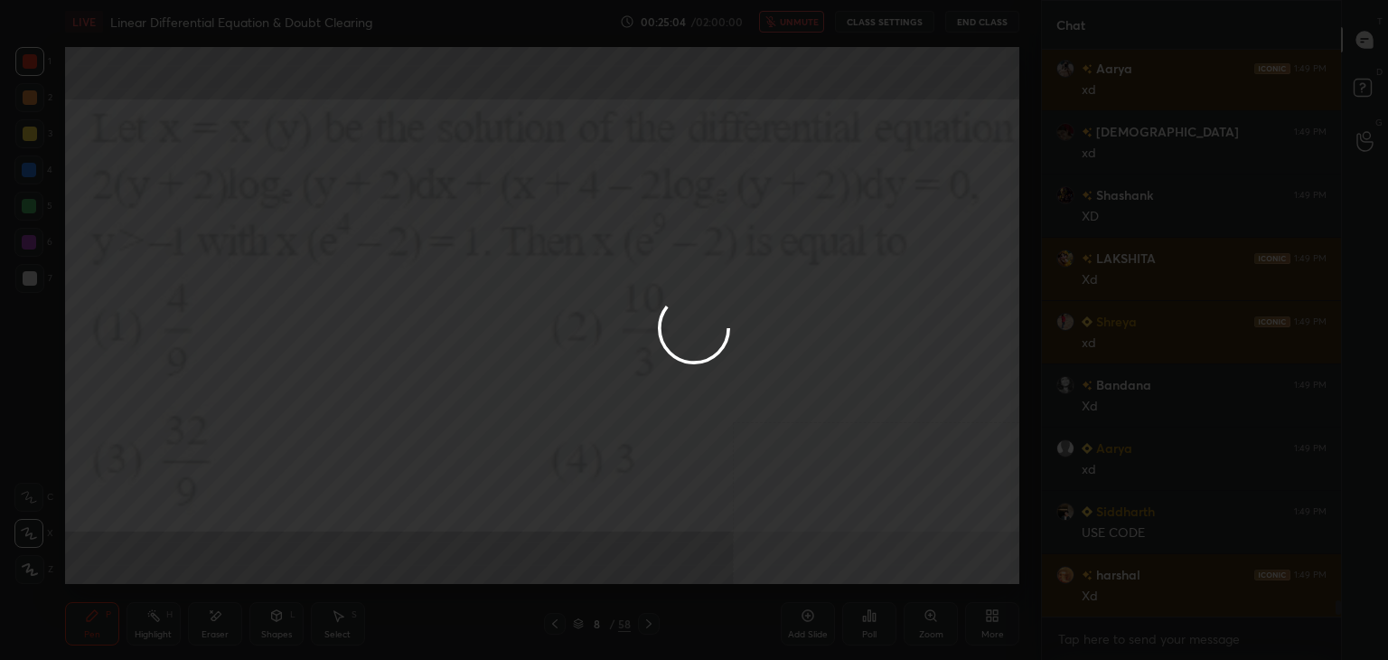
scroll to position [18094, 0]
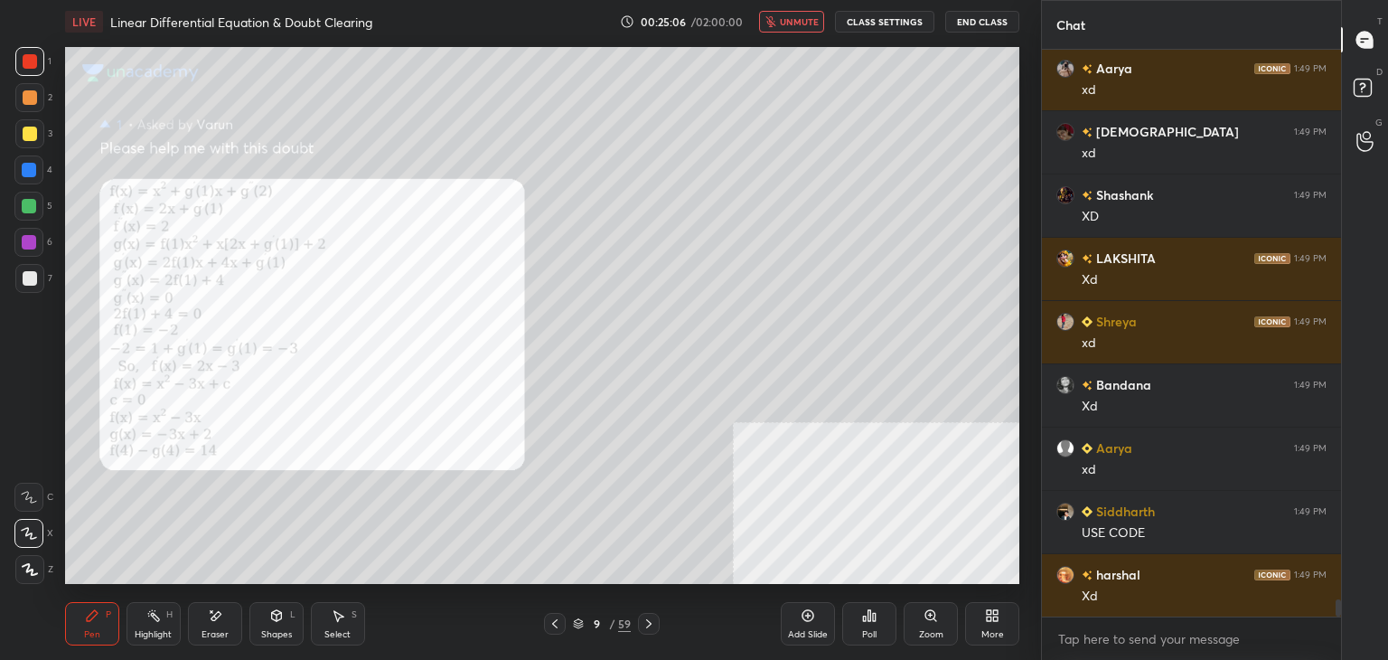
click at [553, 624] on icon at bounding box center [555, 623] width 14 height 14
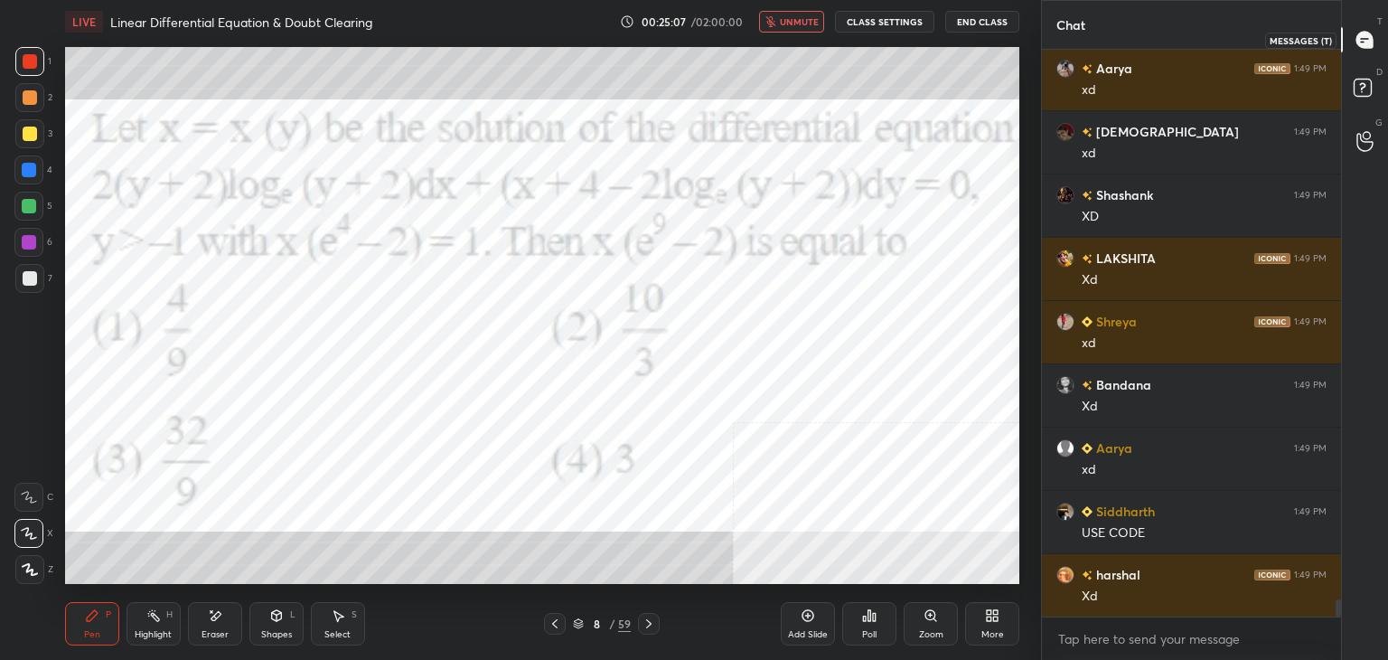
click at [1376, 25] on div at bounding box center [1366, 39] width 36 height 33
click at [784, 23] on span "unmute" at bounding box center [799, 21] width 39 height 13
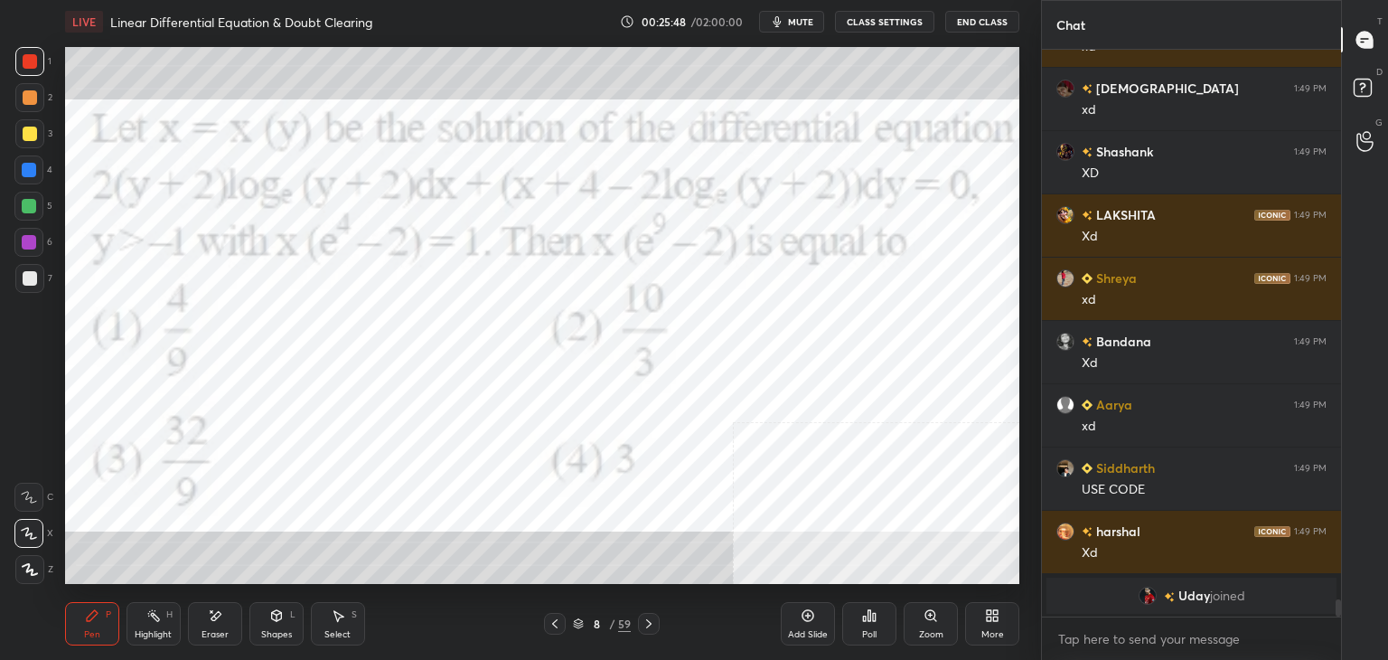
click at [1179, 595] on span "Uday" at bounding box center [1195, 595] width 32 height 14
click at [1362, 89] on rect at bounding box center [1362, 88] width 17 height 17
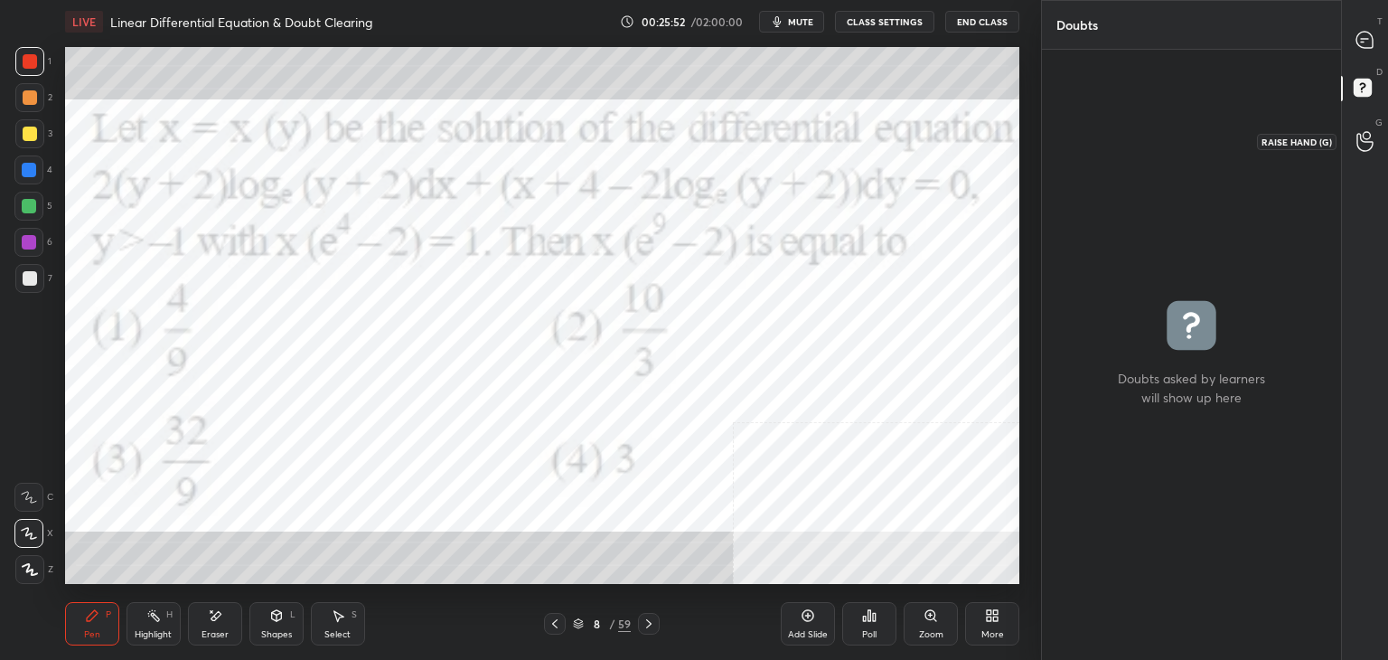
click at [1363, 131] on icon at bounding box center [1365, 141] width 17 height 21
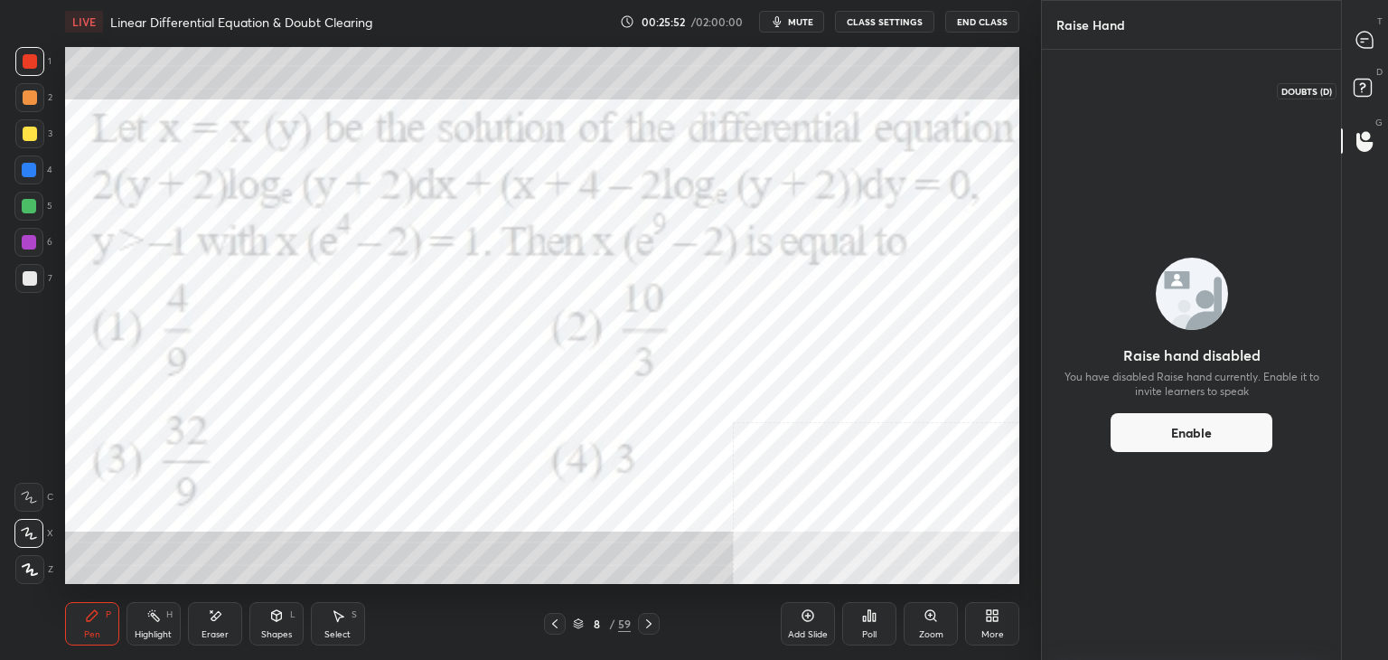
click at [1358, 37] on icon at bounding box center [1365, 40] width 16 height 16
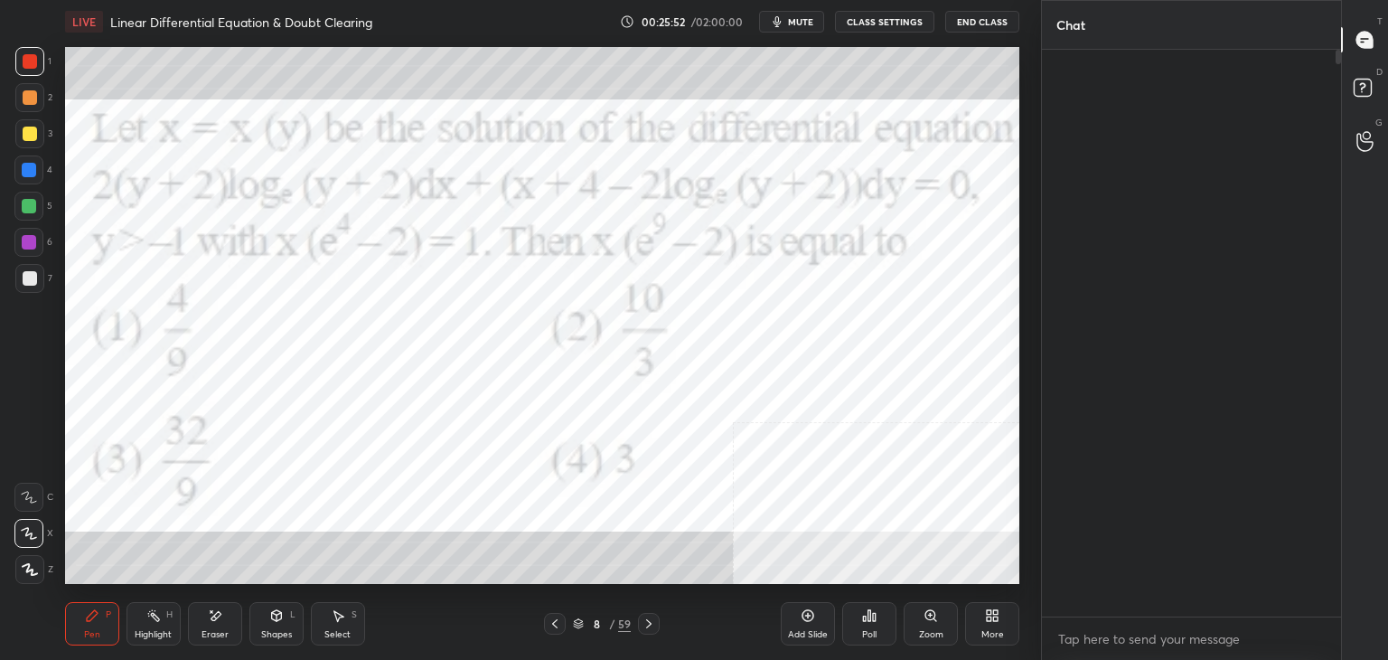
scroll to position [561, 294]
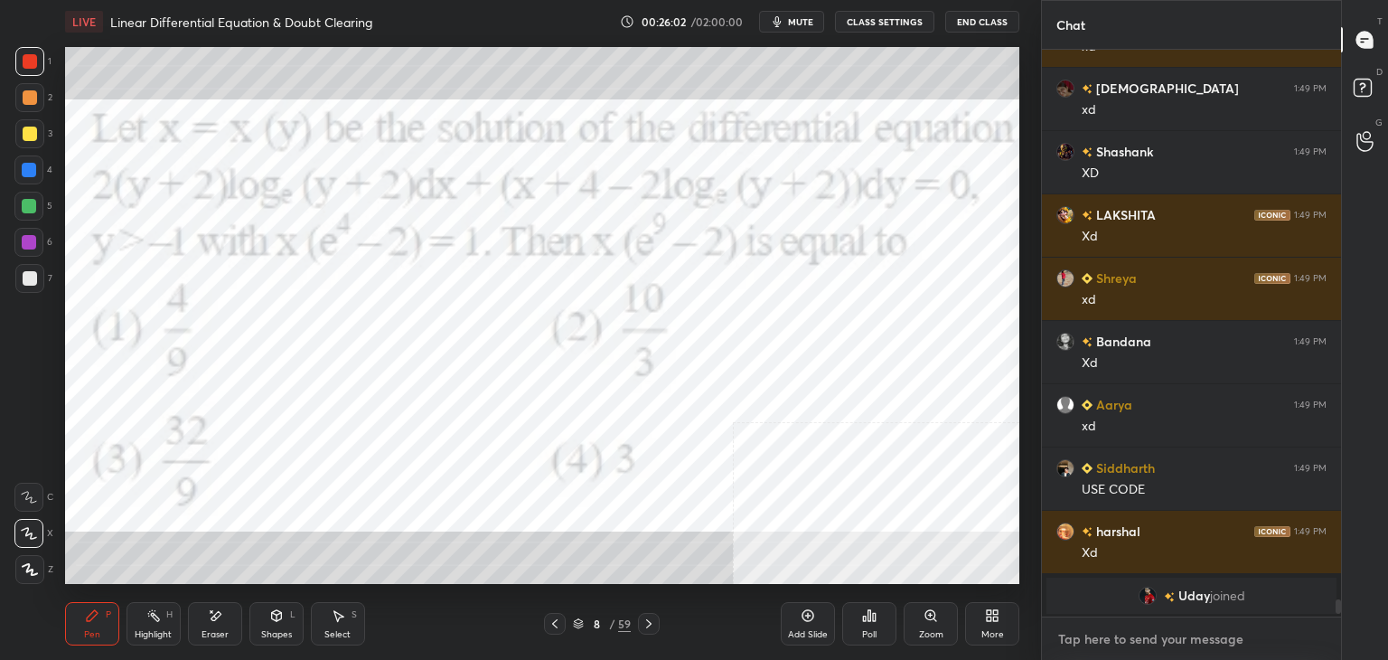
type textarea "x"
click at [1092, 647] on textarea at bounding box center [1192, 639] width 270 height 29
paste textarea "My Unacademy Official Telegram: [URL][DOMAIN_NAME] Use Code VINEETLIVE to renew…"
type textarea "My Unacademy Official Telegram: [URL][DOMAIN_NAME] Use Code VINEETLIVE to renew…"
type textarea "x"
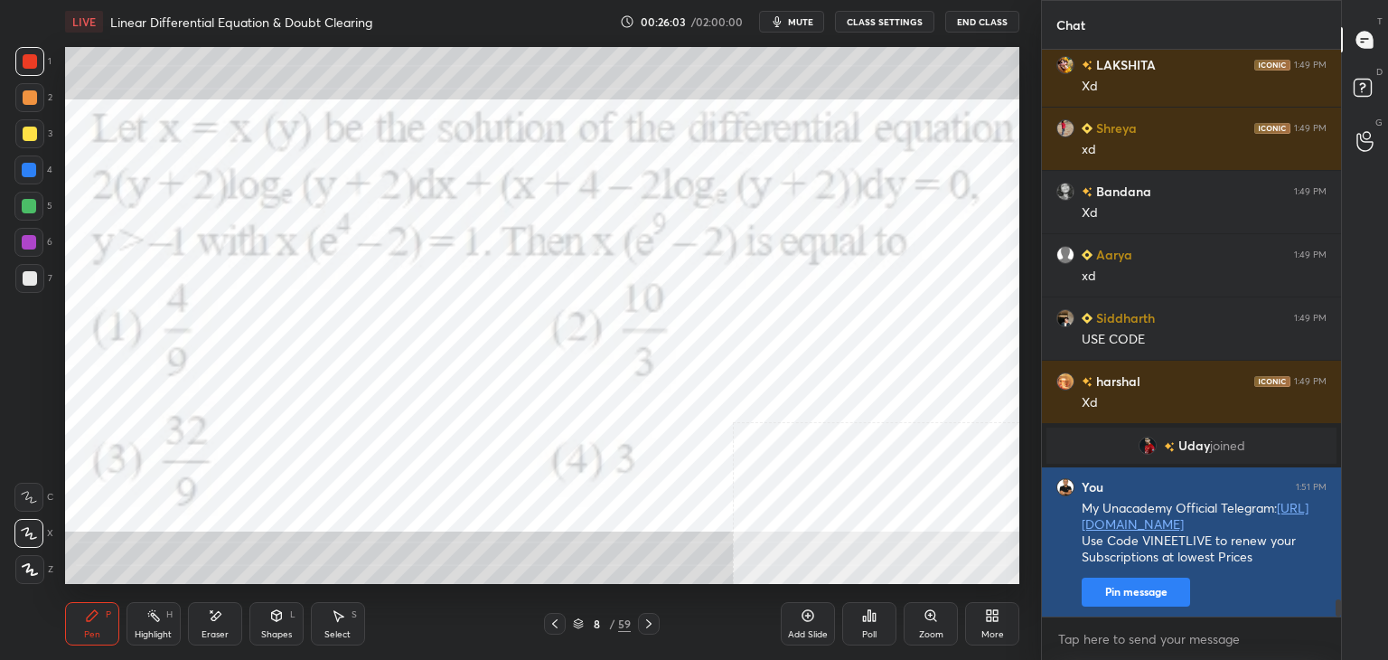
click at [1106, 606] on div "You 1:51 PM My Unacademy Official Telegram: [URL][DOMAIN_NAME] Use Code VINEETL…" at bounding box center [1191, 542] width 299 height 150
click at [1110, 601] on button "Pin message" at bounding box center [1136, 592] width 108 height 29
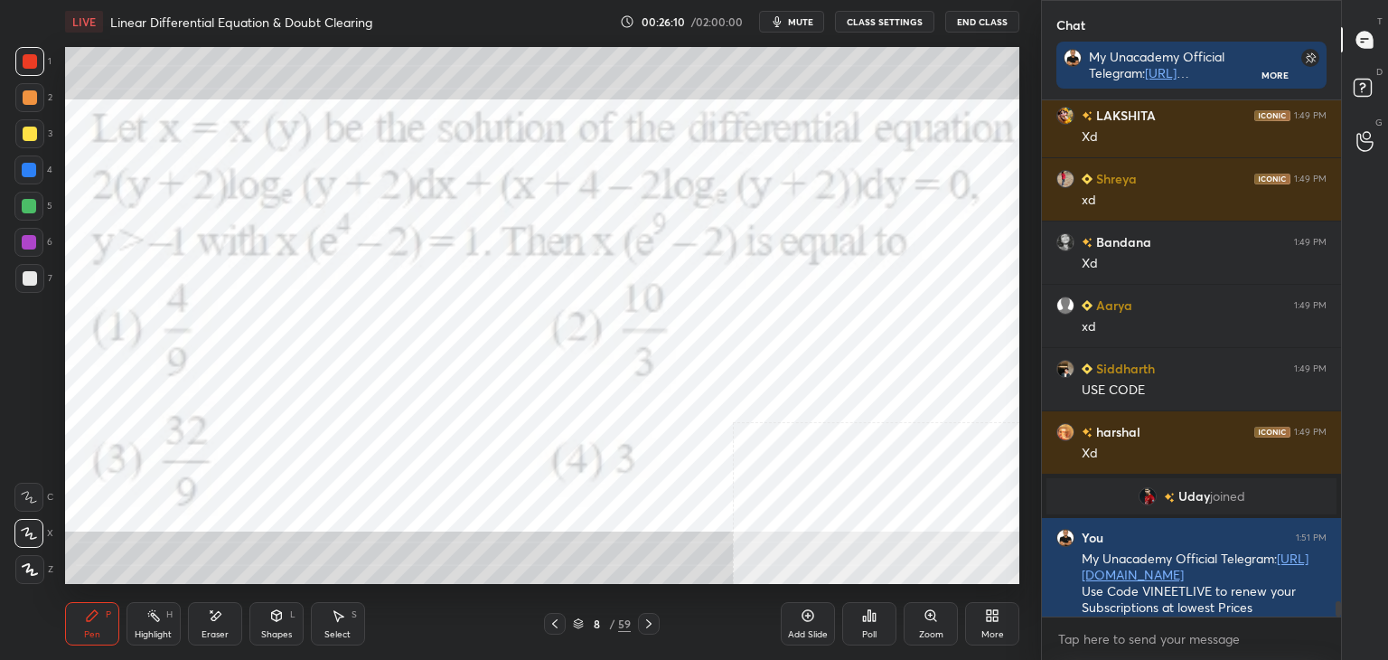
click at [28, 61] on div at bounding box center [30, 61] width 14 height 14
click at [30, 570] on icon at bounding box center [30, 569] width 14 height 11
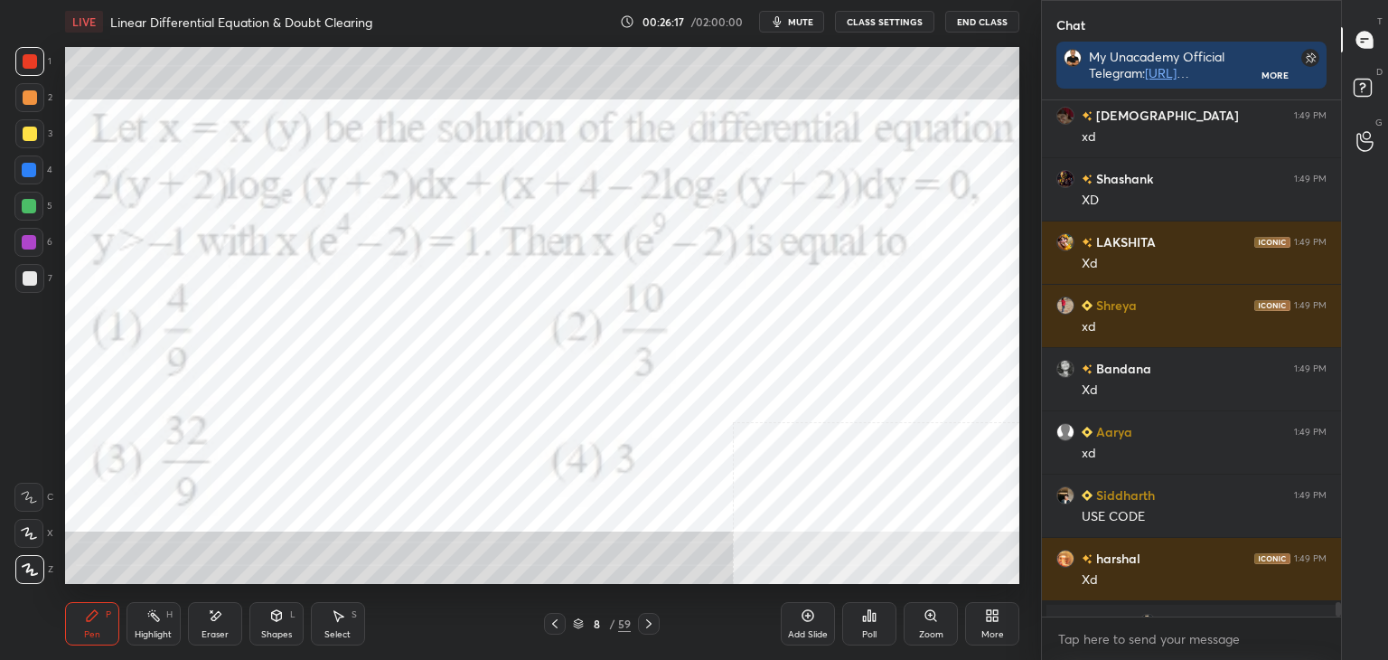
scroll to position [18493, 0]
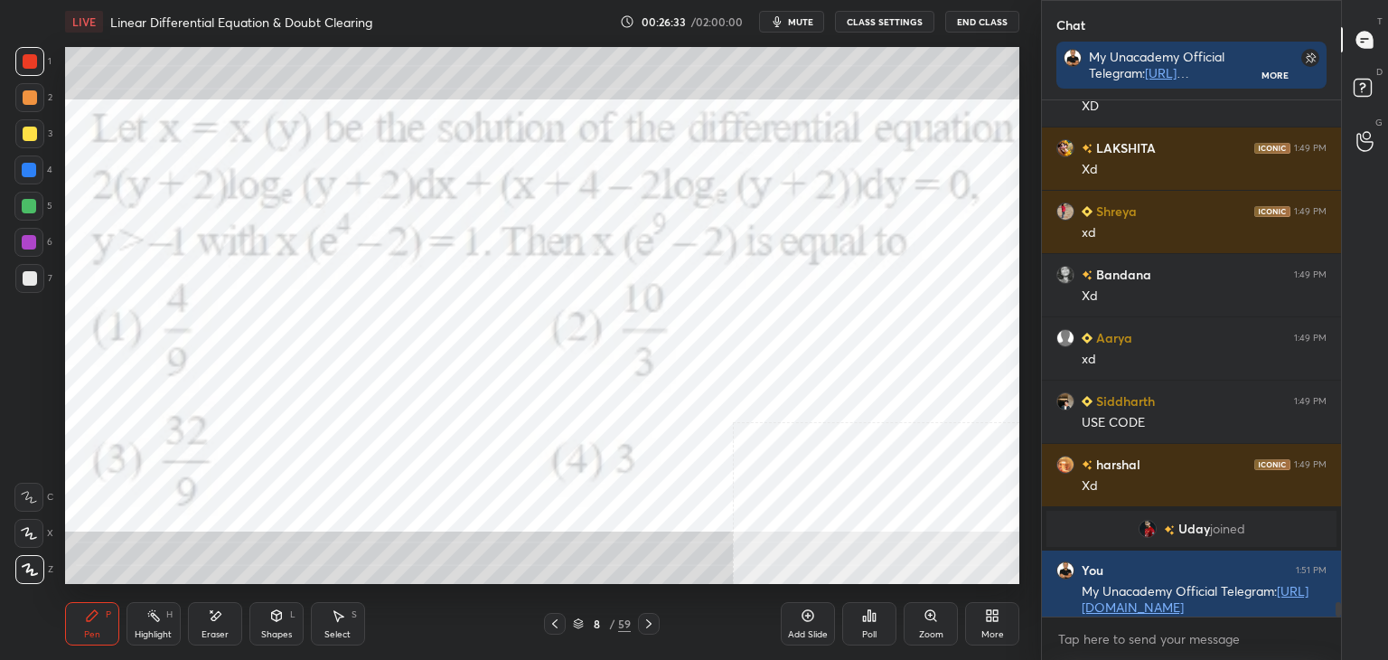
click at [213, 630] on div "Eraser" at bounding box center [215, 634] width 27 height 9
click at [75, 632] on div "Pen P" at bounding box center [92, 623] width 54 height 43
drag, startPoint x: 206, startPoint y: 625, endPoint x: 219, endPoint y: 587, distance: 40.0
click at [211, 619] on div "Eraser" at bounding box center [215, 623] width 54 height 43
click at [90, 623] on div "Pen P" at bounding box center [92, 623] width 54 height 43
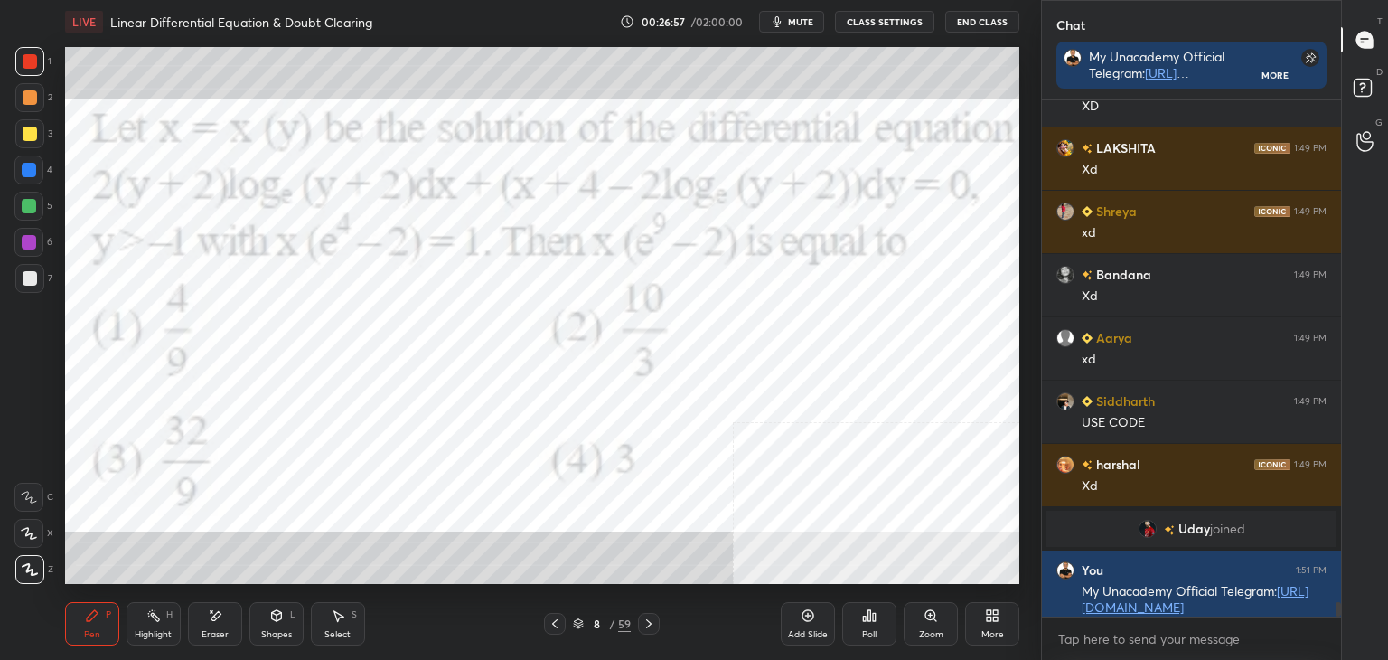
drag, startPoint x: 335, startPoint y: 622, endPoint x: 318, endPoint y: 584, distance: 41.7
click at [333, 619] on icon at bounding box center [338, 615] width 14 height 14
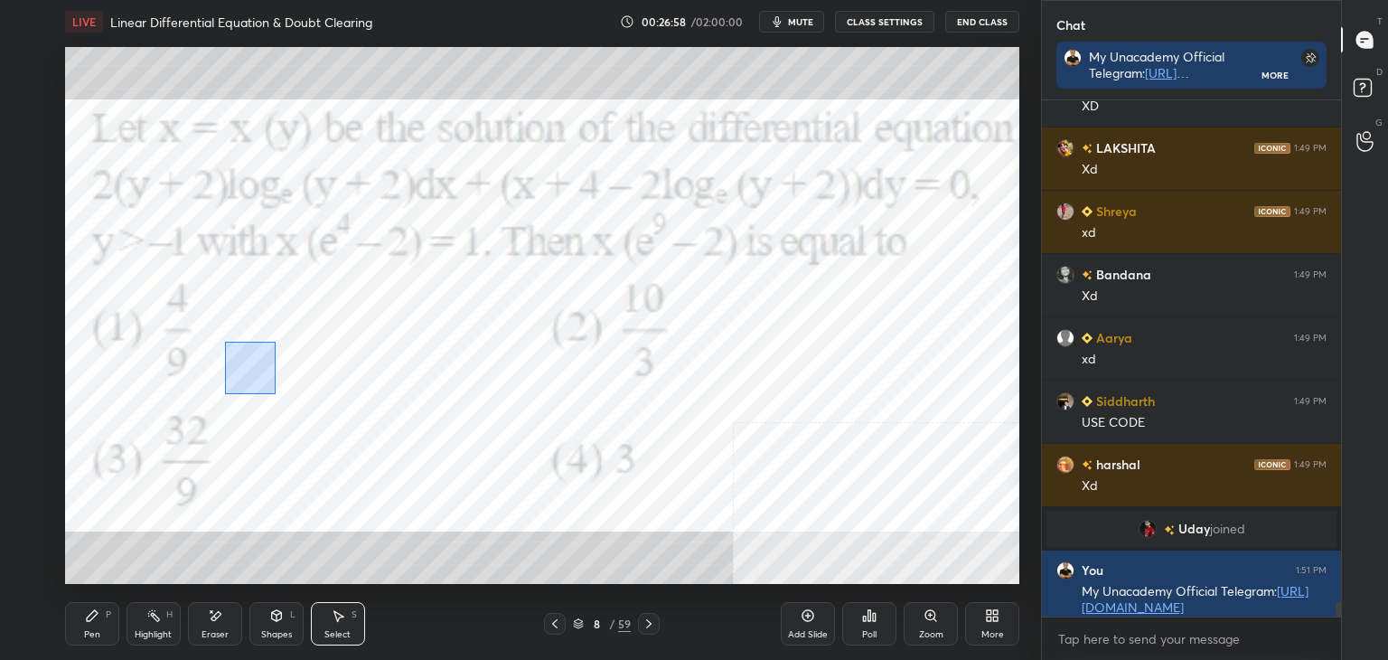
drag, startPoint x: 268, startPoint y: 388, endPoint x: 316, endPoint y: 427, distance: 63.0
click at [324, 432] on div "0 ° Undo Copy Duplicate Duplicate to new slide Delete" at bounding box center [542, 315] width 954 height 537
drag, startPoint x: 259, startPoint y: 390, endPoint x: 356, endPoint y: 394, distance: 96.8
click at [358, 392] on div "0 ° Undo Copy Duplicate Duplicate to new slide Delete" at bounding box center [542, 315] width 954 height 537
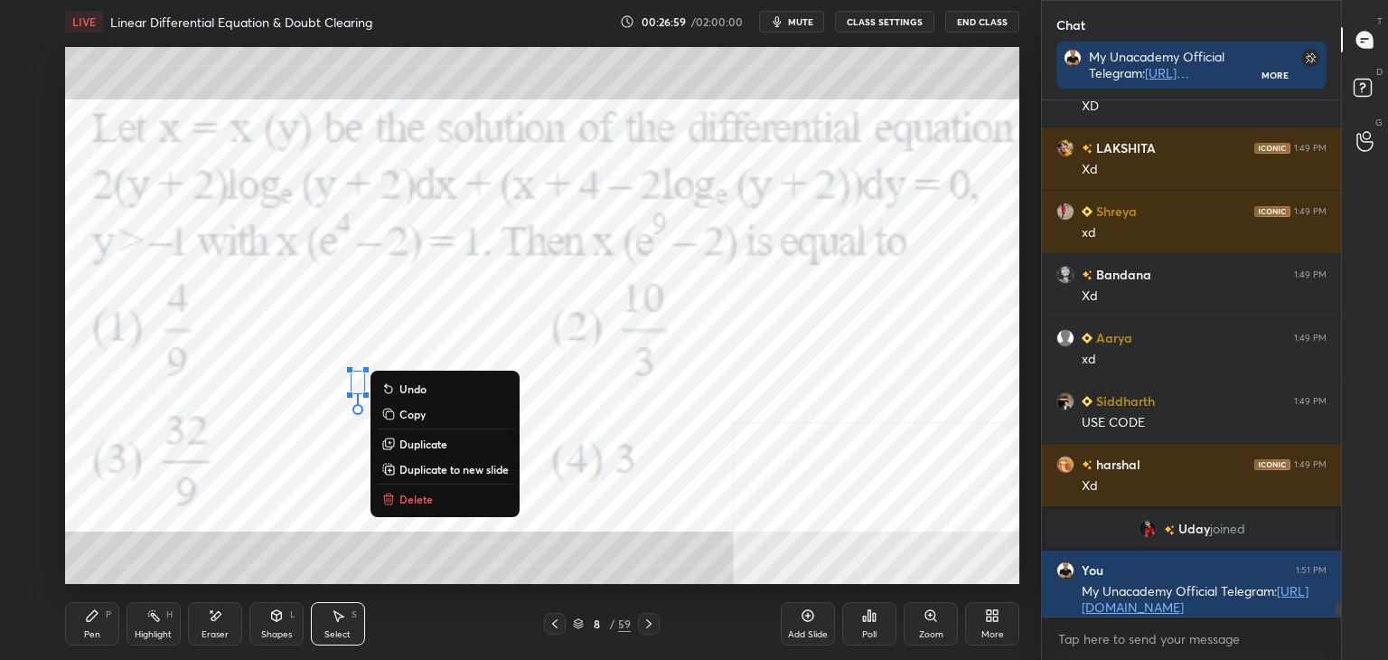
click at [339, 461] on div "0 ° Undo Copy Duplicate Duplicate to new slide Delete" at bounding box center [542, 315] width 954 height 537
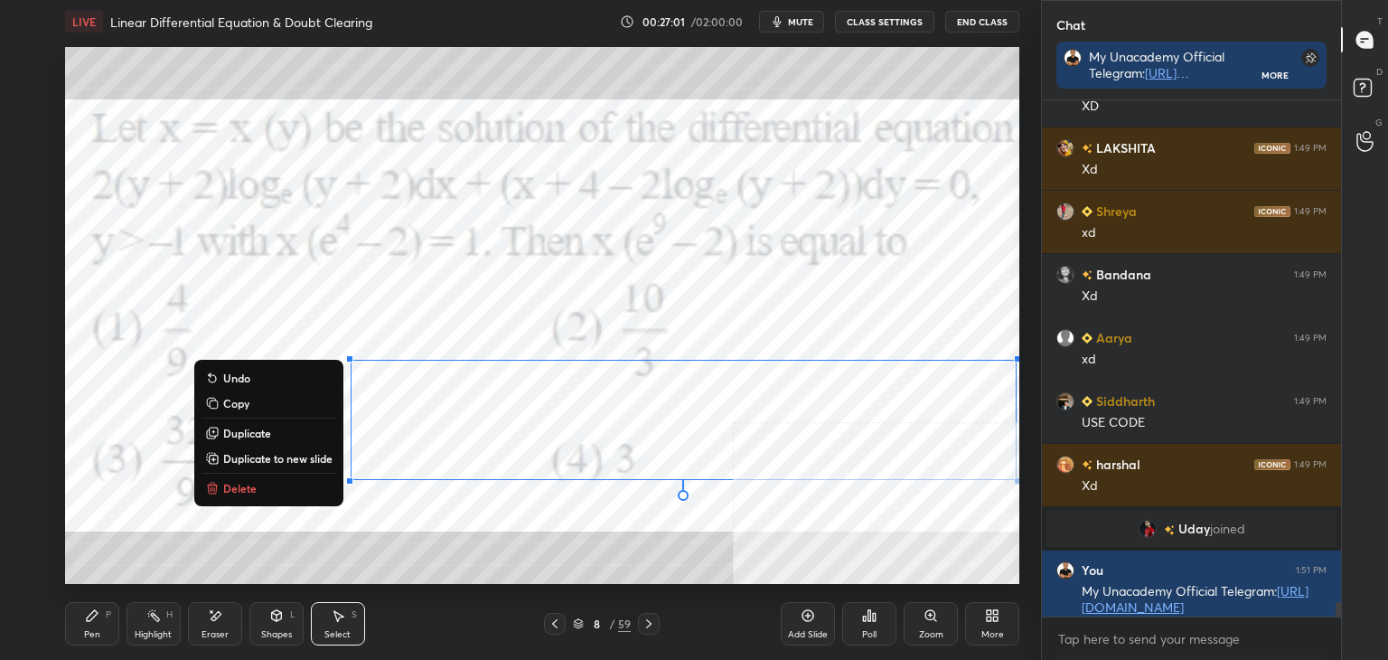
drag, startPoint x: 334, startPoint y: 309, endPoint x: 1008, endPoint y: 483, distance: 695.3
click at [1028, 485] on div "1 2 3 4 5 6 7 C X Z E E Erase all H H LIVE Linear Differential Equation & Doubt…" at bounding box center [520, 330] width 1041 height 660
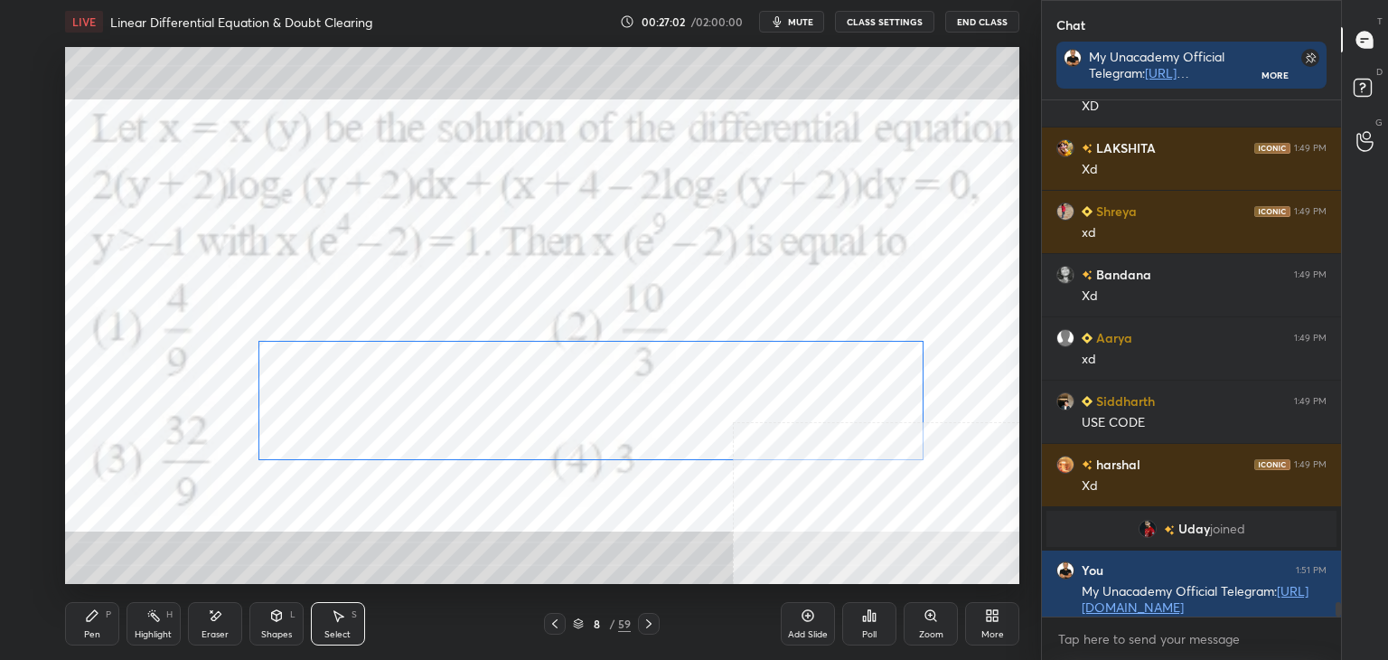
drag, startPoint x: 799, startPoint y: 400, endPoint x: 723, endPoint y: 405, distance: 76.1
click at [708, 380] on div "0 ° Undo Copy Duplicate Duplicate to new slide Delete" at bounding box center [542, 315] width 954 height 537
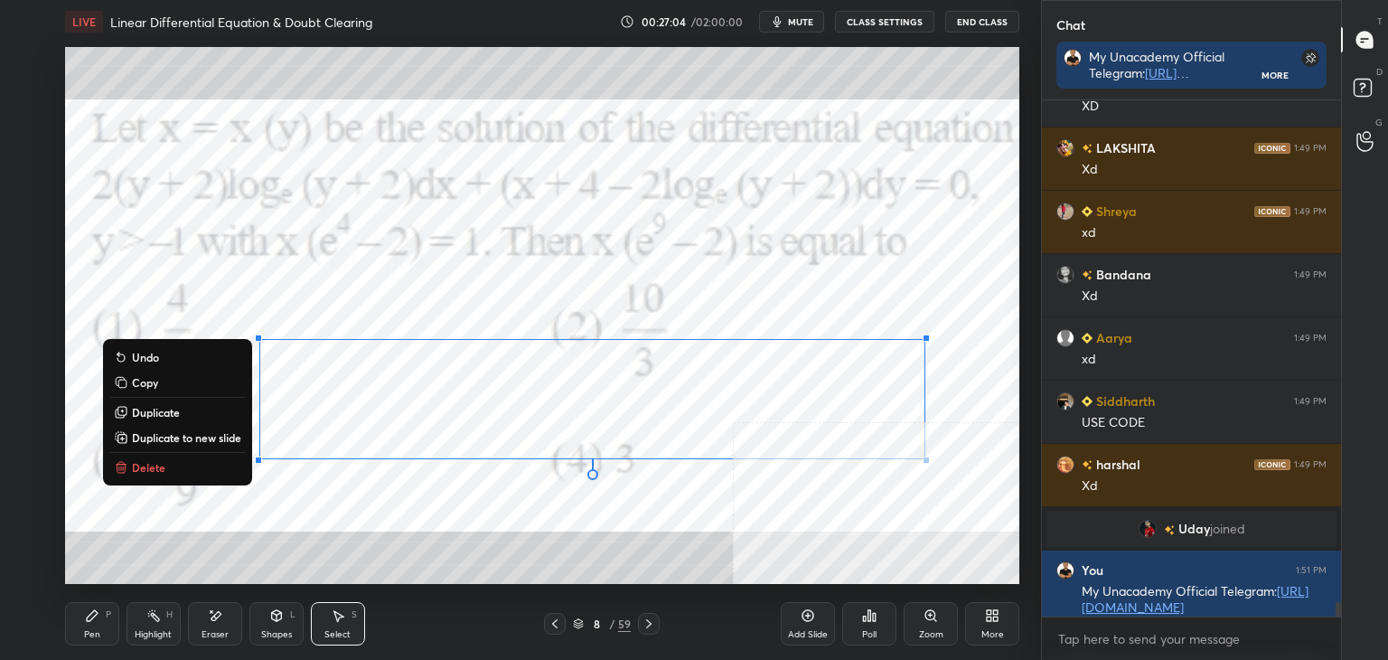
click at [212, 433] on p "Duplicate to new slide" at bounding box center [186, 437] width 109 height 14
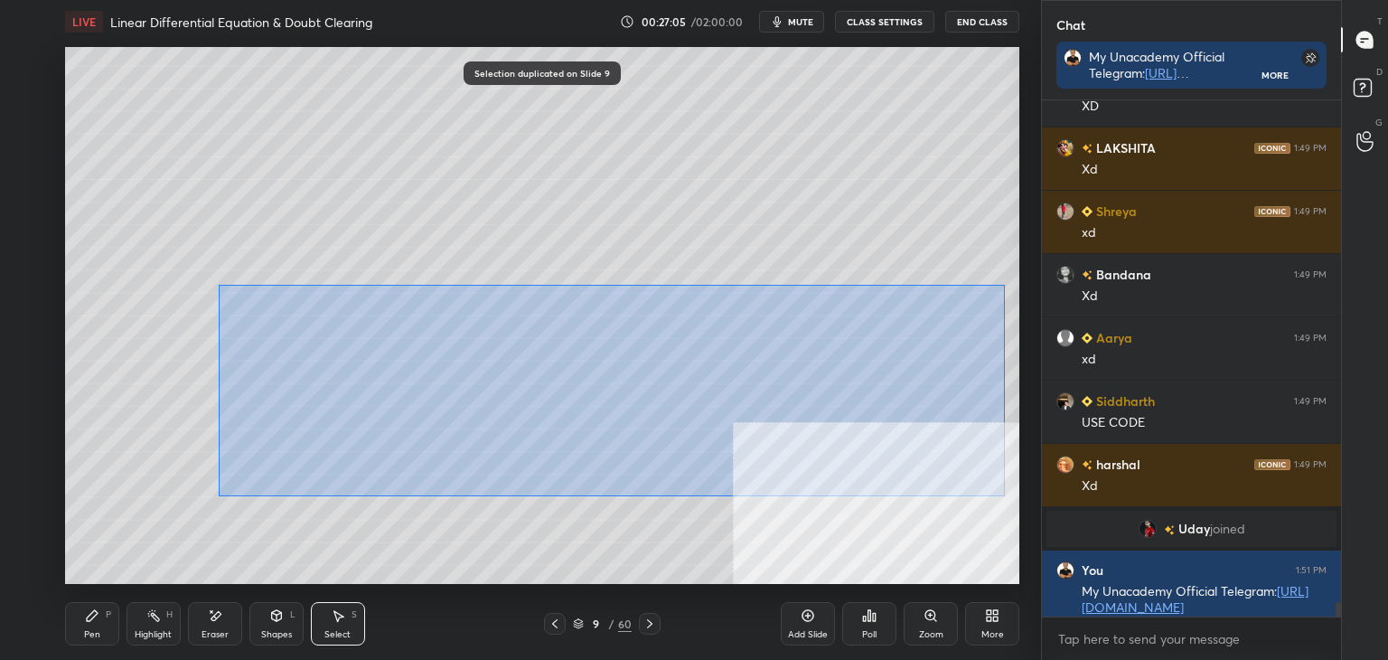
drag, startPoint x: 225, startPoint y: 286, endPoint x: 969, endPoint y: 474, distance: 767.4
click at [997, 491] on div "0 ° Undo Copy Duplicate Duplicate to new slide Delete" at bounding box center [542, 315] width 954 height 537
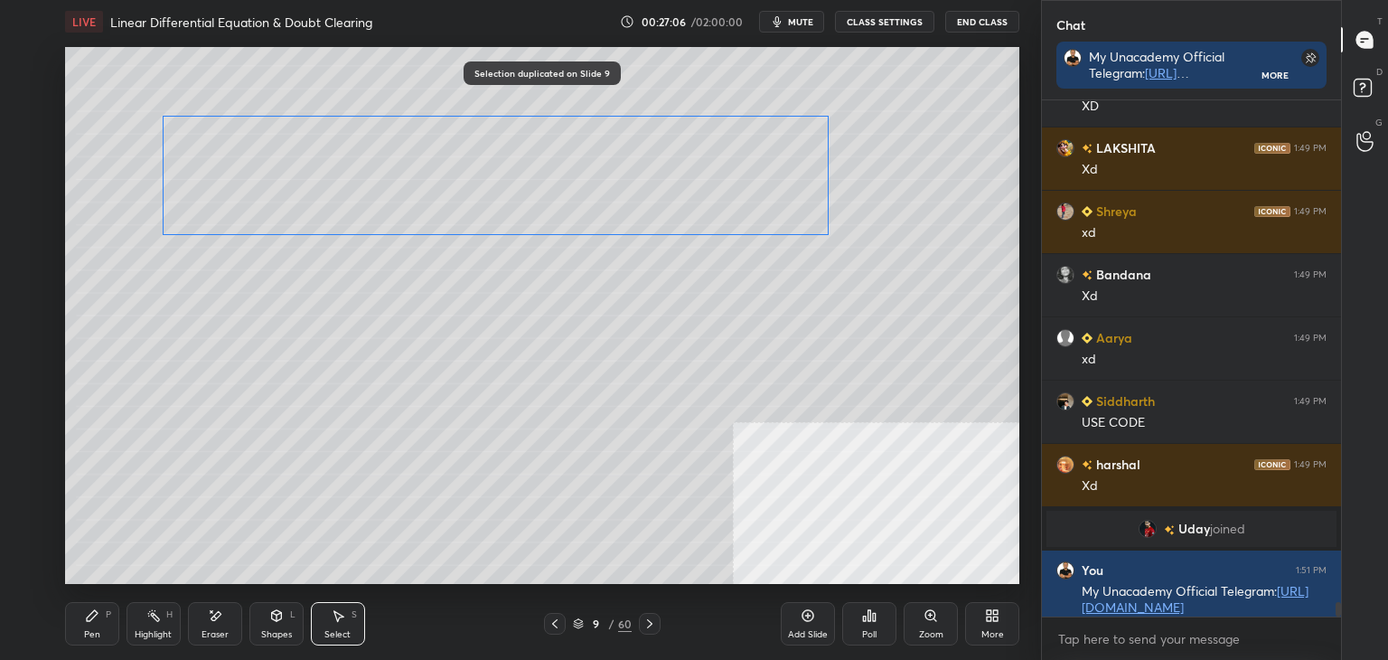
drag, startPoint x: 728, startPoint y: 384, endPoint x: 665, endPoint y: 190, distance: 204.4
click at [668, 187] on div "0 ° Undo Copy Duplicate Duplicate to new slide Delete" at bounding box center [542, 315] width 954 height 537
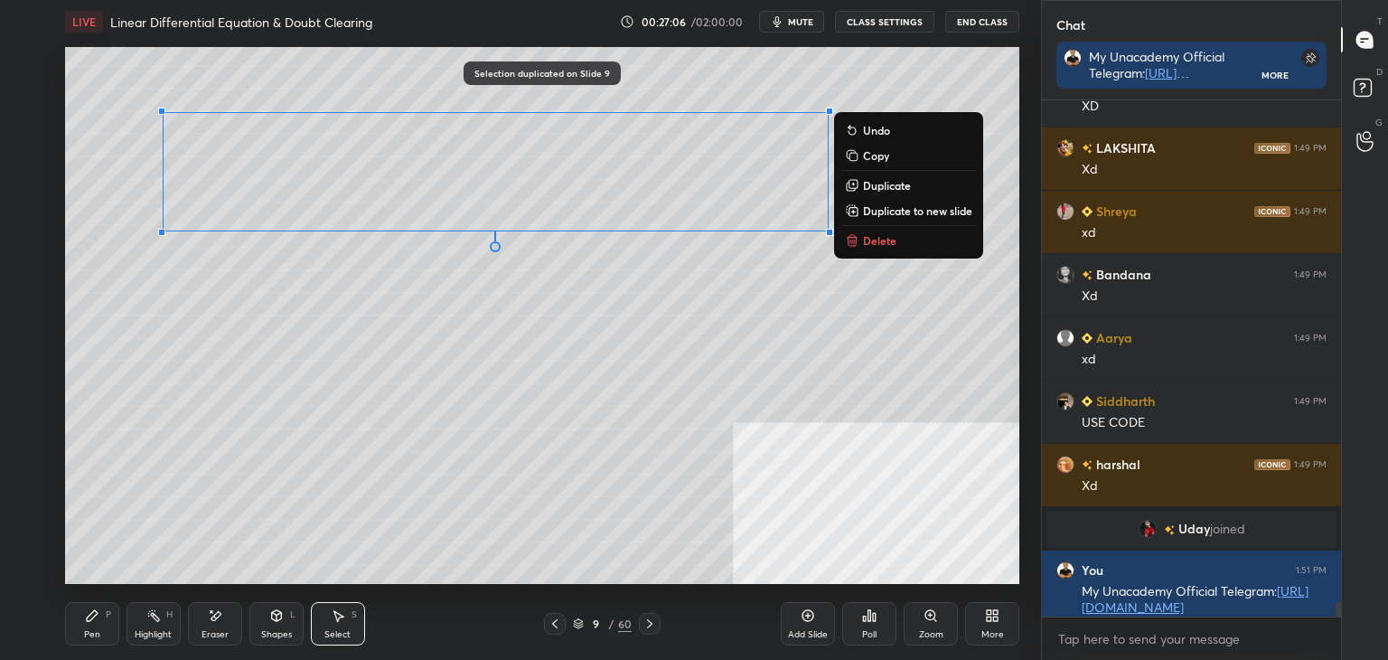
click at [593, 315] on div "0 ° Undo Copy Duplicate Duplicate to new slide Delete" at bounding box center [542, 315] width 954 height 537
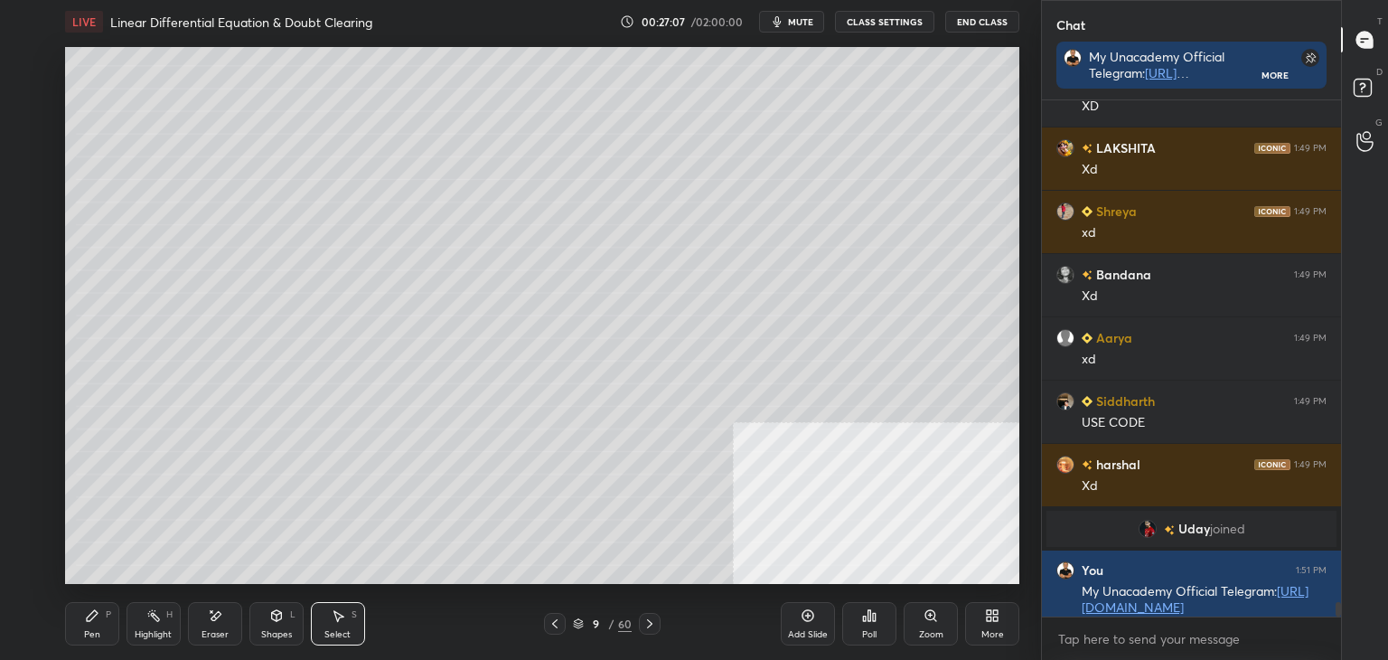
click at [168, 563] on div "0 ° Undo Copy Duplicate Duplicate to new slide Delete" at bounding box center [542, 315] width 954 height 537
drag, startPoint x: 90, startPoint y: 625, endPoint x: 89, endPoint y: 591, distance: 34.4
click at [88, 621] on div "Pen P" at bounding box center [92, 623] width 54 height 43
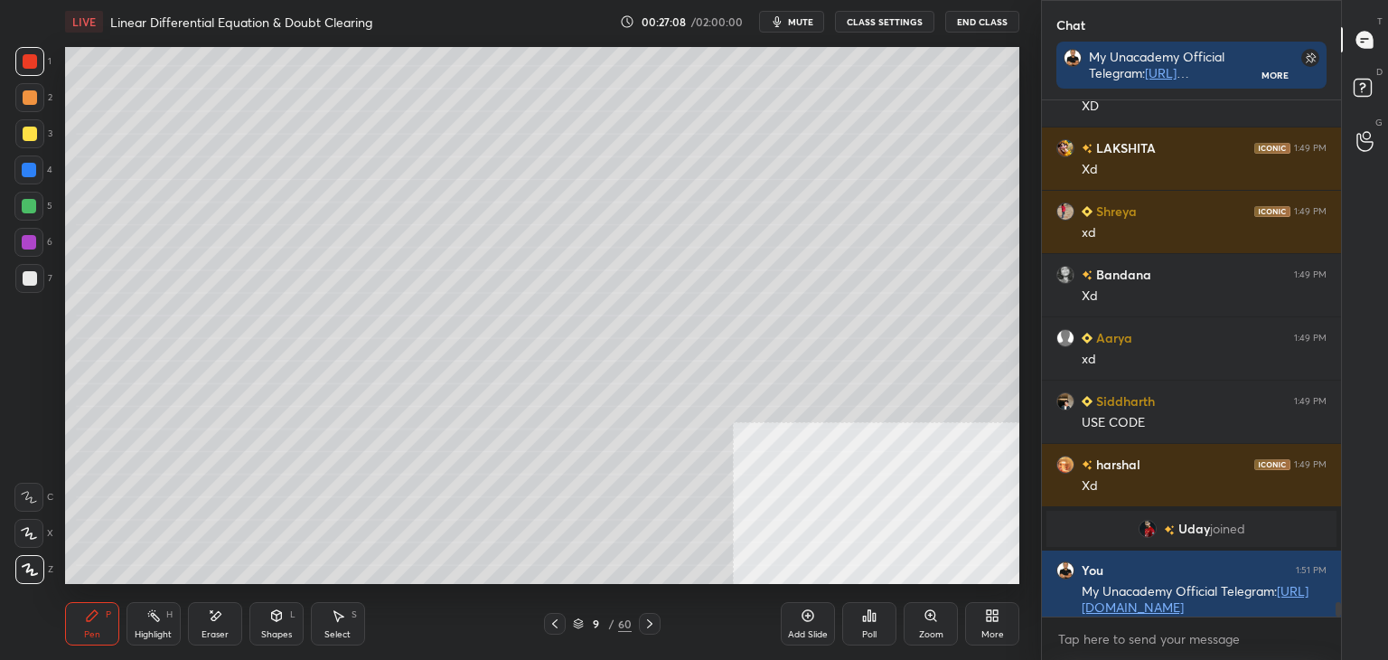
drag, startPoint x: 31, startPoint y: 283, endPoint x: 61, endPoint y: 283, distance: 30.7
click at [30, 284] on div at bounding box center [30, 278] width 14 height 14
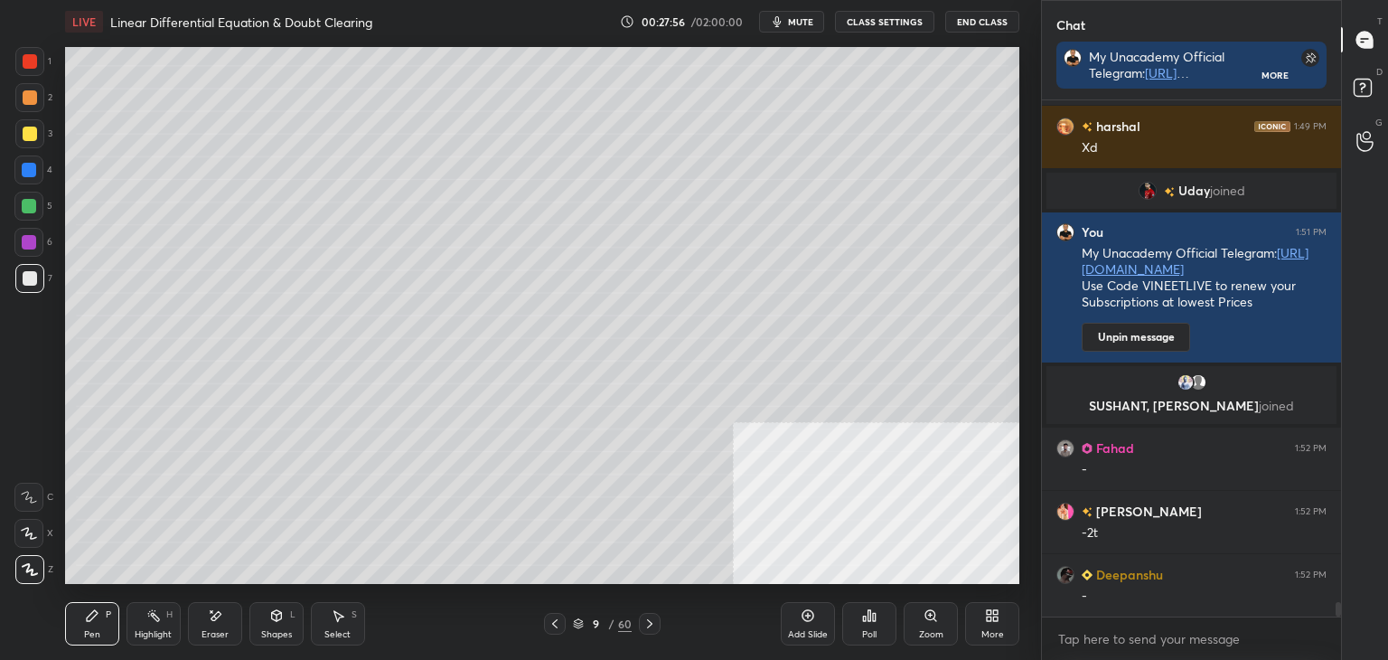
scroll to position [18513, 0]
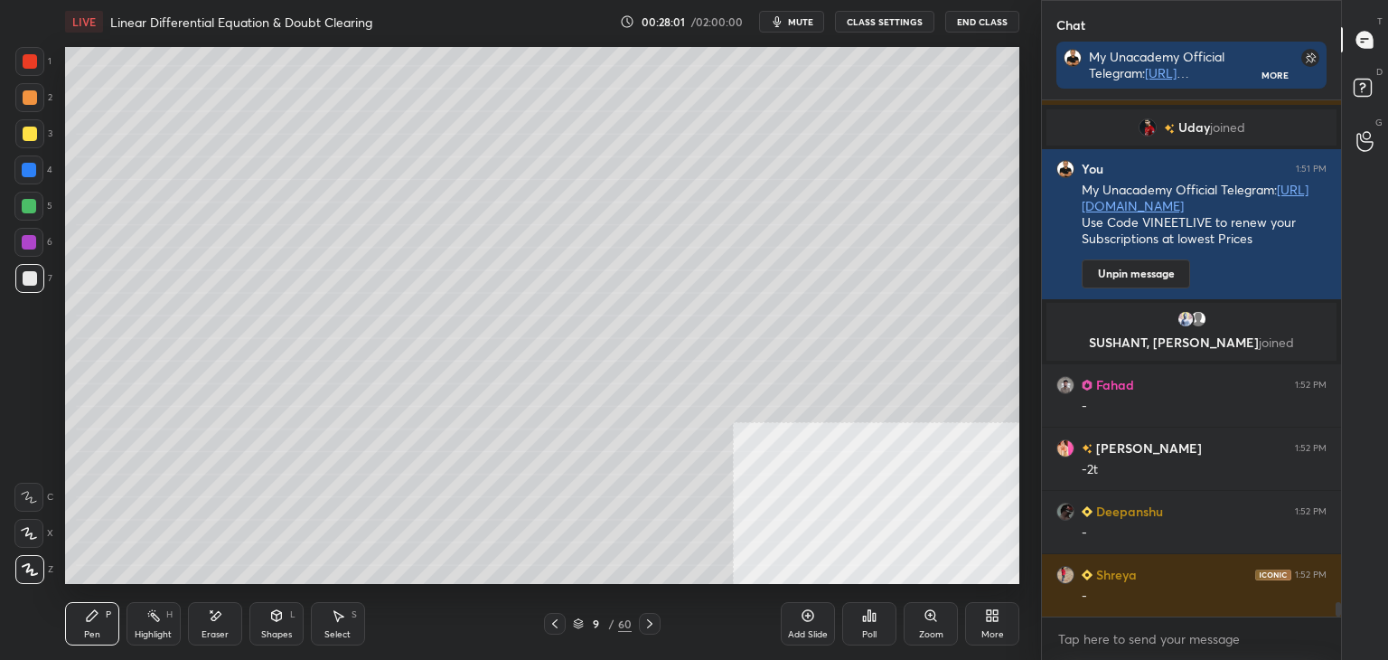
drag, startPoint x: 221, startPoint y: 624, endPoint x: 244, endPoint y: 604, distance: 30.8
click at [221, 623] on div "Eraser" at bounding box center [215, 623] width 54 height 43
click at [87, 631] on div "Pen" at bounding box center [92, 634] width 16 height 9
click at [361, 622] on div "Select S" at bounding box center [338, 623] width 54 height 43
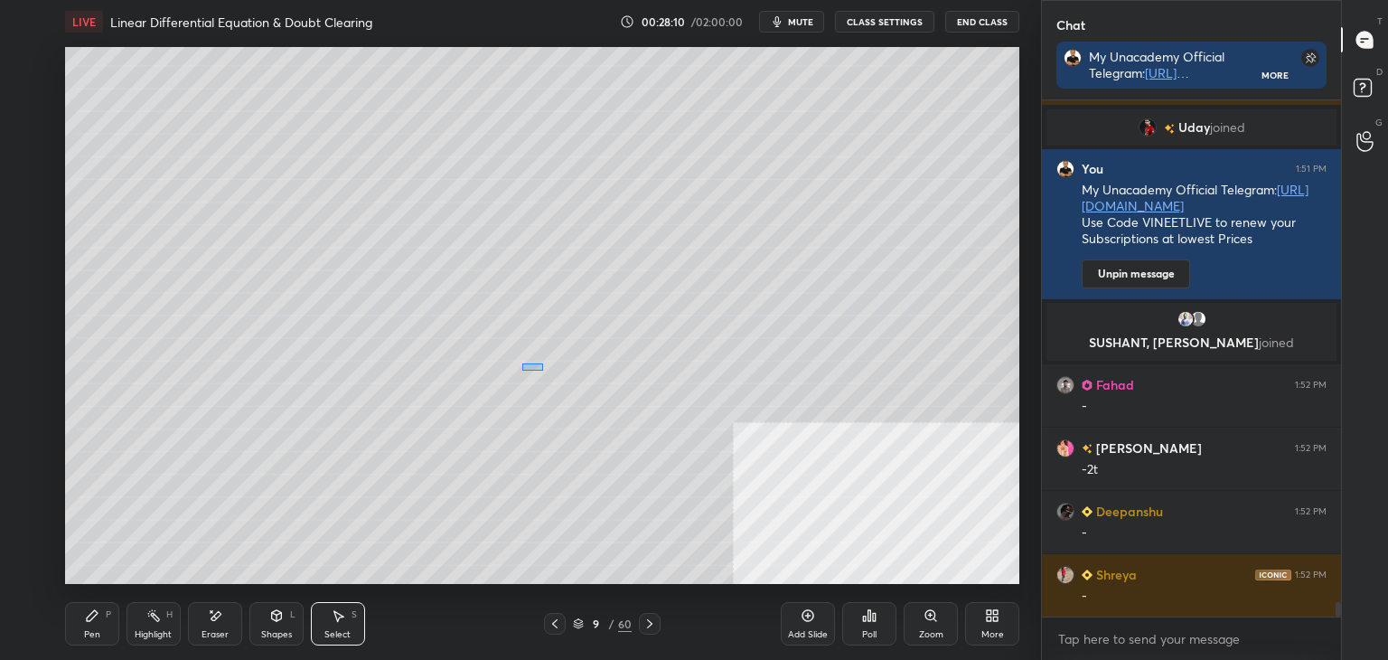
drag, startPoint x: 524, startPoint y: 366, endPoint x: 534, endPoint y: 366, distance: 9.9
click at [534, 366] on div "0 ° Undo Copy Duplicate Duplicate to new slide Delete" at bounding box center [542, 315] width 954 height 537
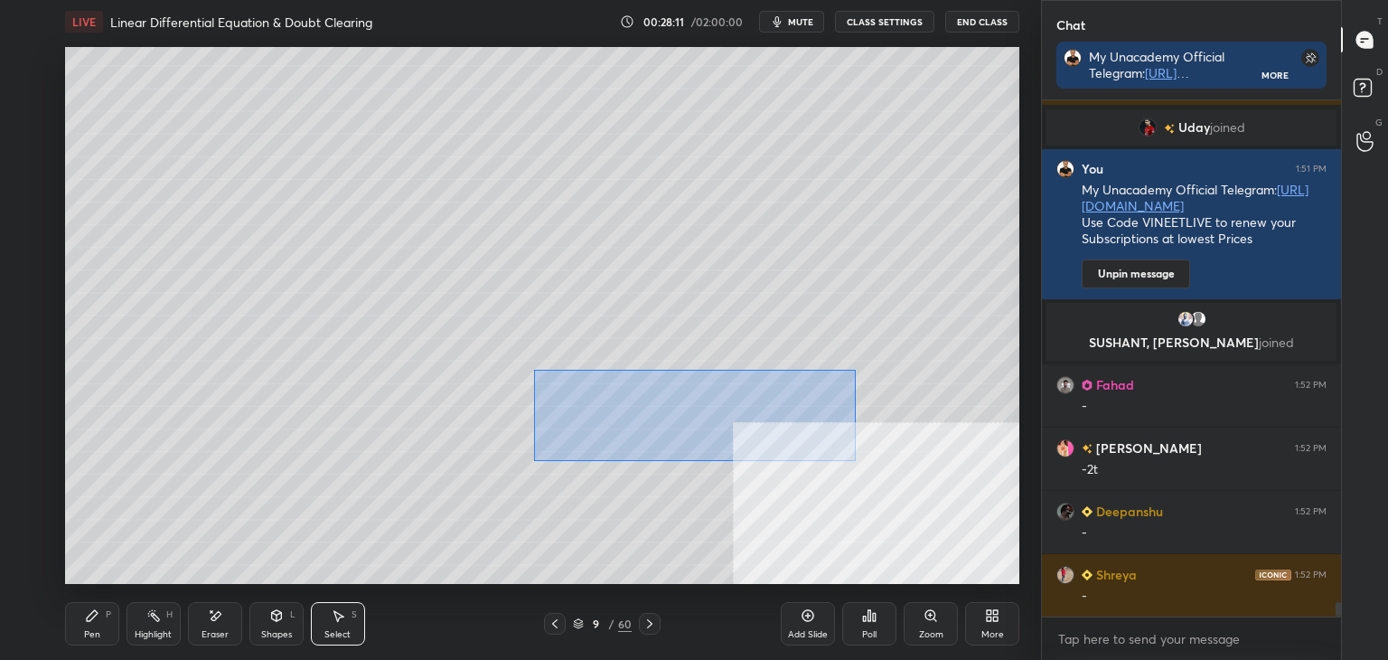
drag, startPoint x: 550, startPoint y: 374, endPoint x: 864, endPoint y: 456, distance: 325.1
click at [853, 460] on div "0 ° Undo Copy Duplicate Duplicate to new slide Delete" at bounding box center [542, 315] width 954 height 537
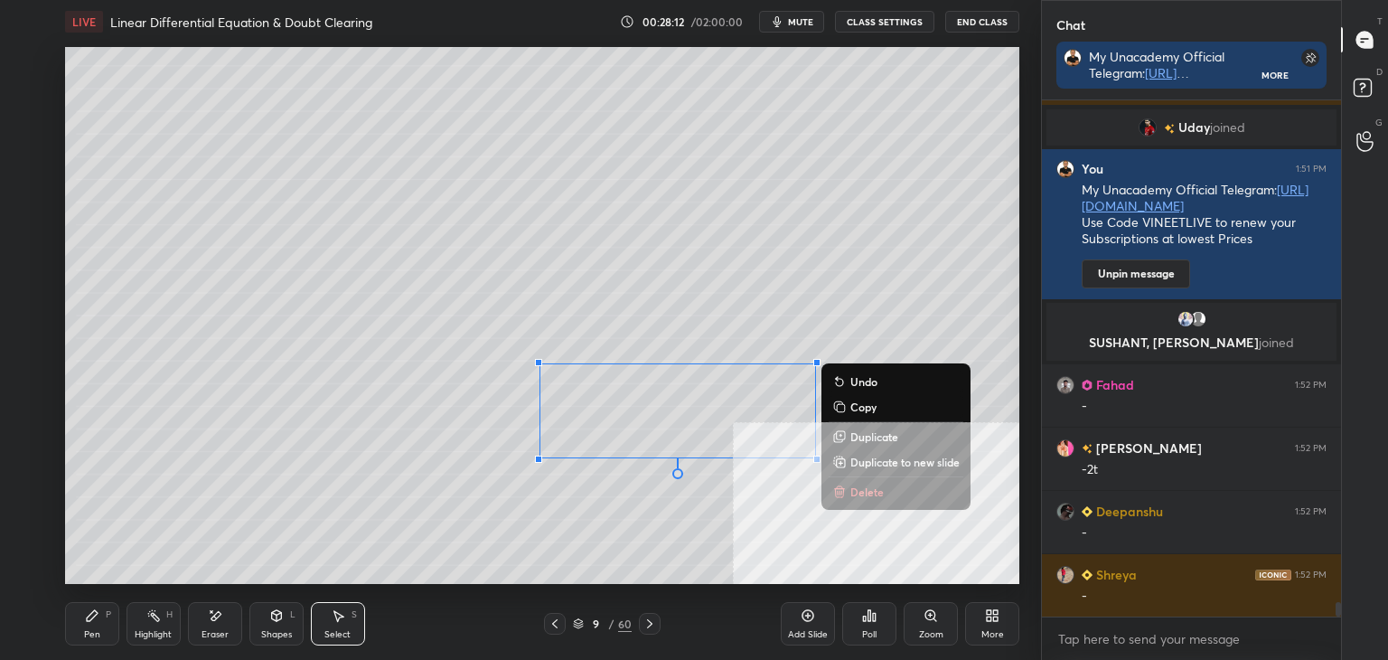
drag, startPoint x: 873, startPoint y: 458, endPoint x: 817, endPoint y: 432, distance: 61.9
click at [872, 457] on p "Duplicate to new slide" at bounding box center [904, 462] width 109 height 14
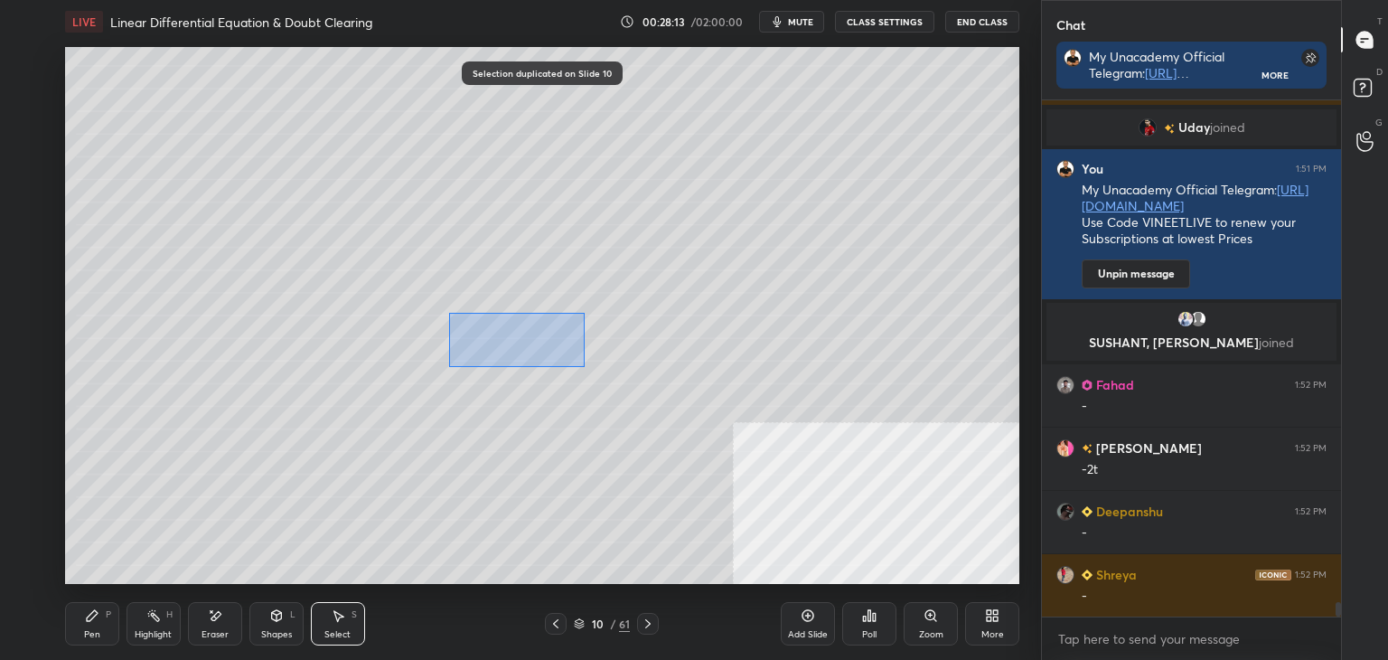
drag, startPoint x: 493, startPoint y: 330, endPoint x: 812, endPoint y: 456, distance: 343.2
click at [873, 496] on div "0 ° Undo Copy Duplicate Duplicate to new slide Delete" at bounding box center [542, 315] width 954 height 537
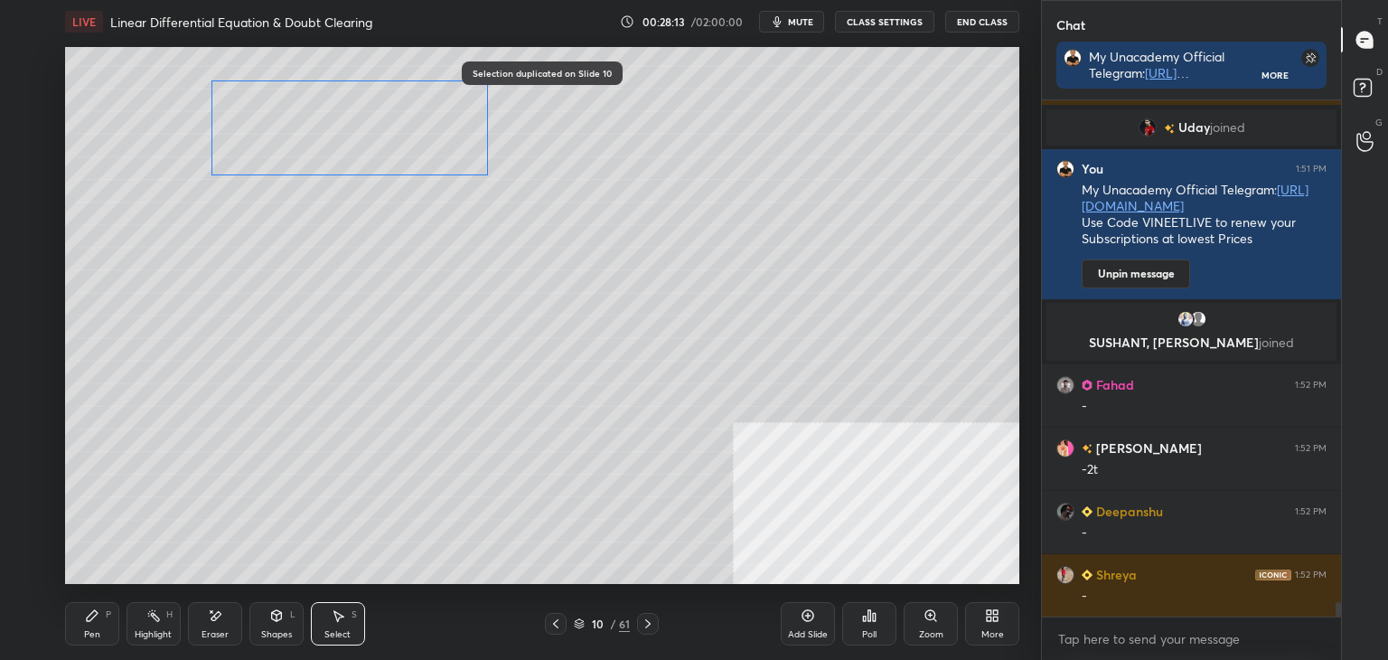
drag, startPoint x: 640, startPoint y: 389, endPoint x: 320, endPoint y: 184, distance: 379.6
click at [343, 125] on div "0 ° Undo Copy Duplicate Duplicate to new slide Delete" at bounding box center [542, 315] width 954 height 537
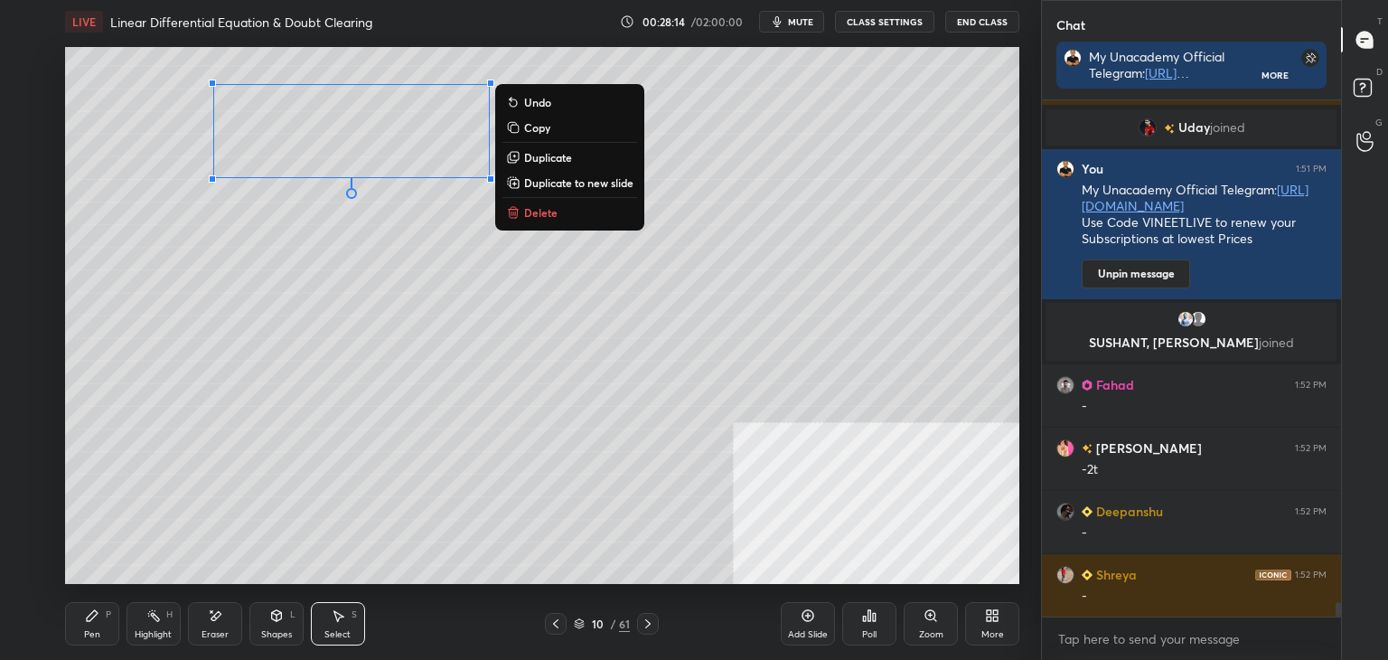
drag, startPoint x: 91, startPoint y: 631, endPoint x: 88, endPoint y: 590, distance: 40.8
click at [91, 626] on div "Pen P" at bounding box center [92, 623] width 54 height 43
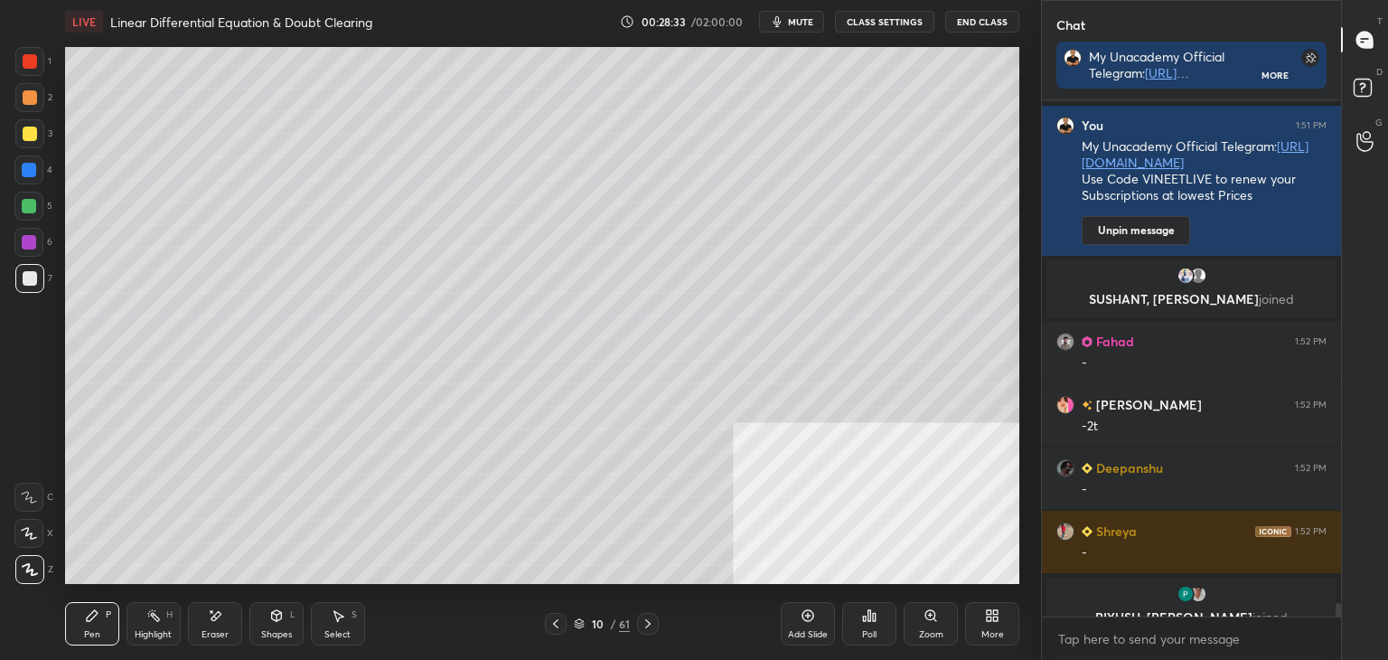
scroll to position [18578, 0]
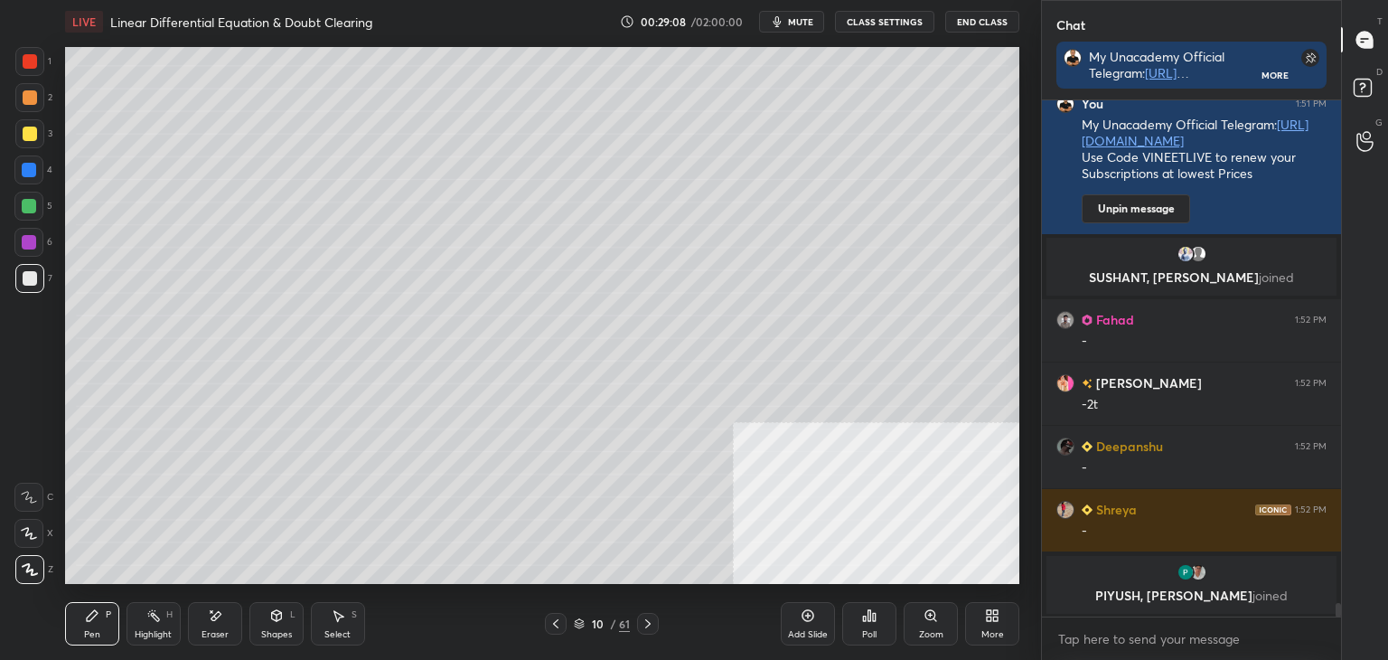
drag, startPoint x: 224, startPoint y: 626, endPoint x: 236, endPoint y: 607, distance: 22.3
click at [222, 624] on div "Eraser" at bounding box center [215, 623] width 54 height 43
click at [72, 641] on div "Pen P" at bounding box center [92, 623] width 54 height 43
click at [808, 629] on div "Add Slide" at bounding box center [808, 623] width 54 height 43
click at [558, 619] on icon at bounding box center [556, 623] width 14 height 14
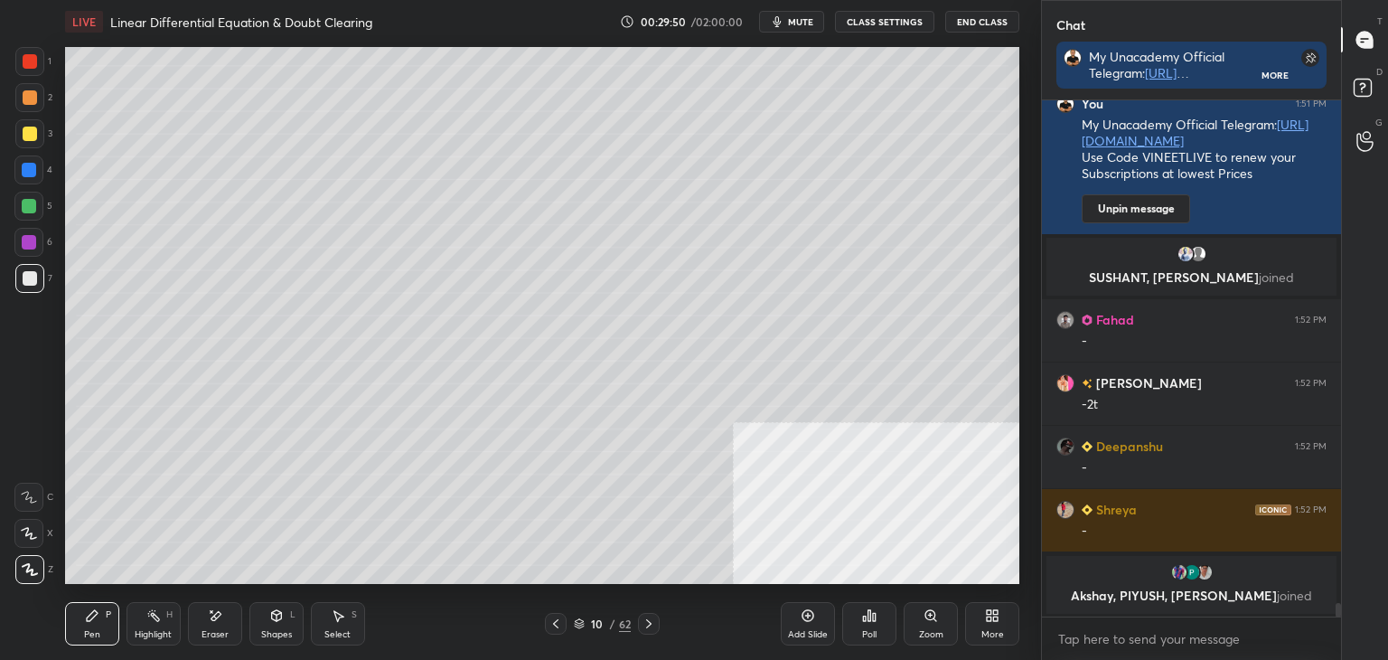
drag, startPoint x: 646, startPoint y: 625, endPoint x: 641, endPoint y: 615, distance: 11.3
click at [644, 626] on icon at bounding box center [649, 623] width 14 height 14
click at [552, 621] on icon at bounding box center [556, 623] width 14 height 14
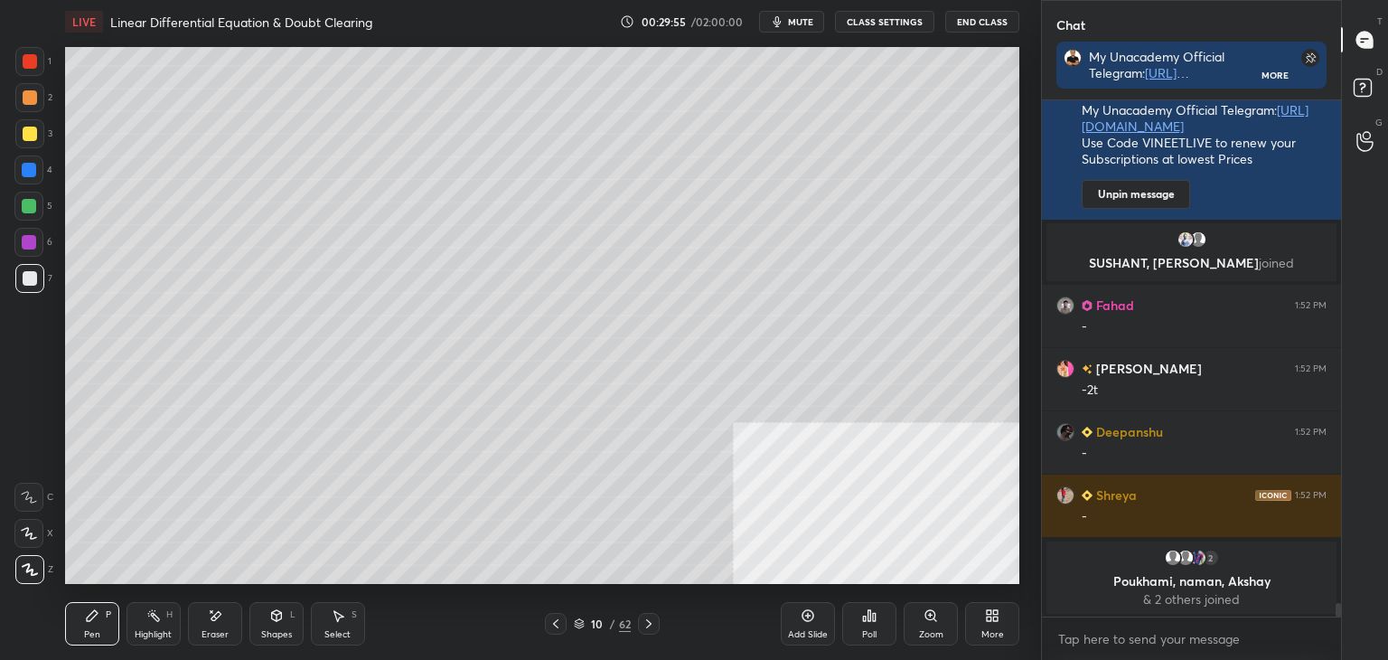
drag, startPoint x: 641, startPoint y: 624, endPoint x: 640, endPoint y: 592, distance: 31.6
click at [640, 623] on div at bounding box center [649, 624] width 22 height 22
click at [556, 623] on icon at bounding box center [556, 623] width 14 height 14
click at [555, 623] on icon at bounding box center [556, 623] width 14 height 14
click at [545, 626] on div at bounding box center [556, 624] width 22 height 22
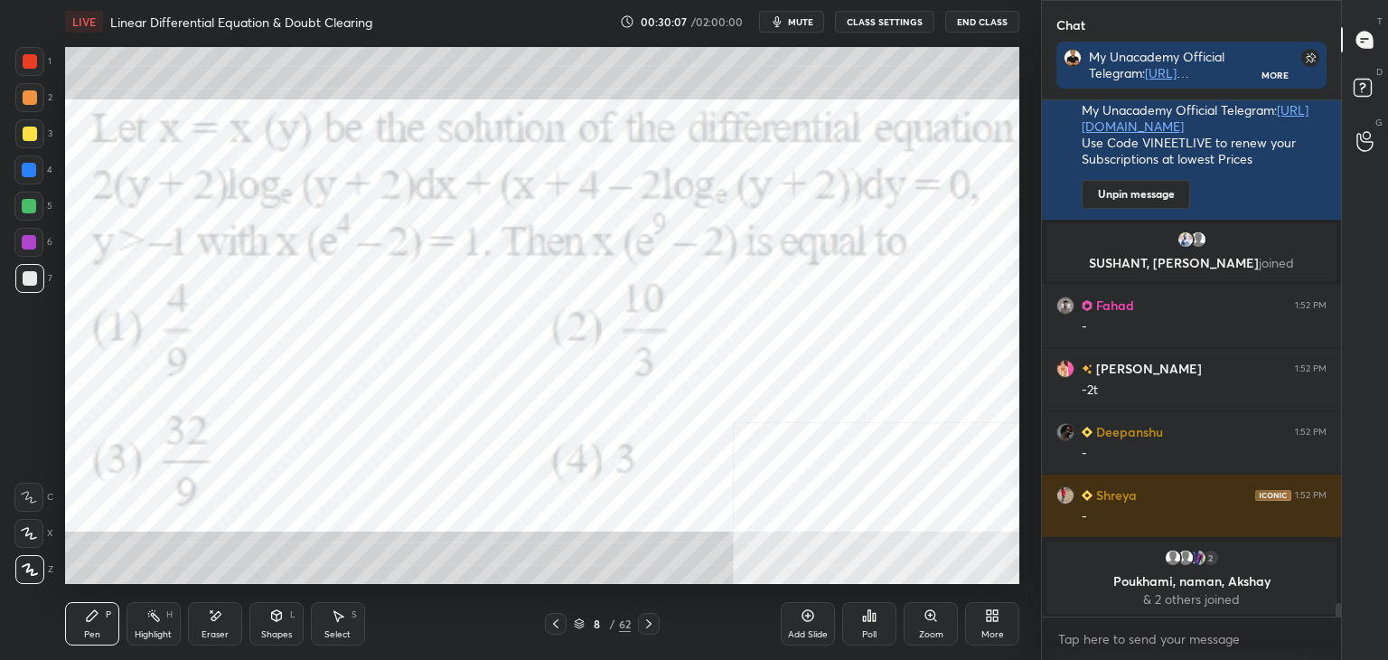
click at [651, 630] on icon at bounding box center [649, 623] width 14 height 14
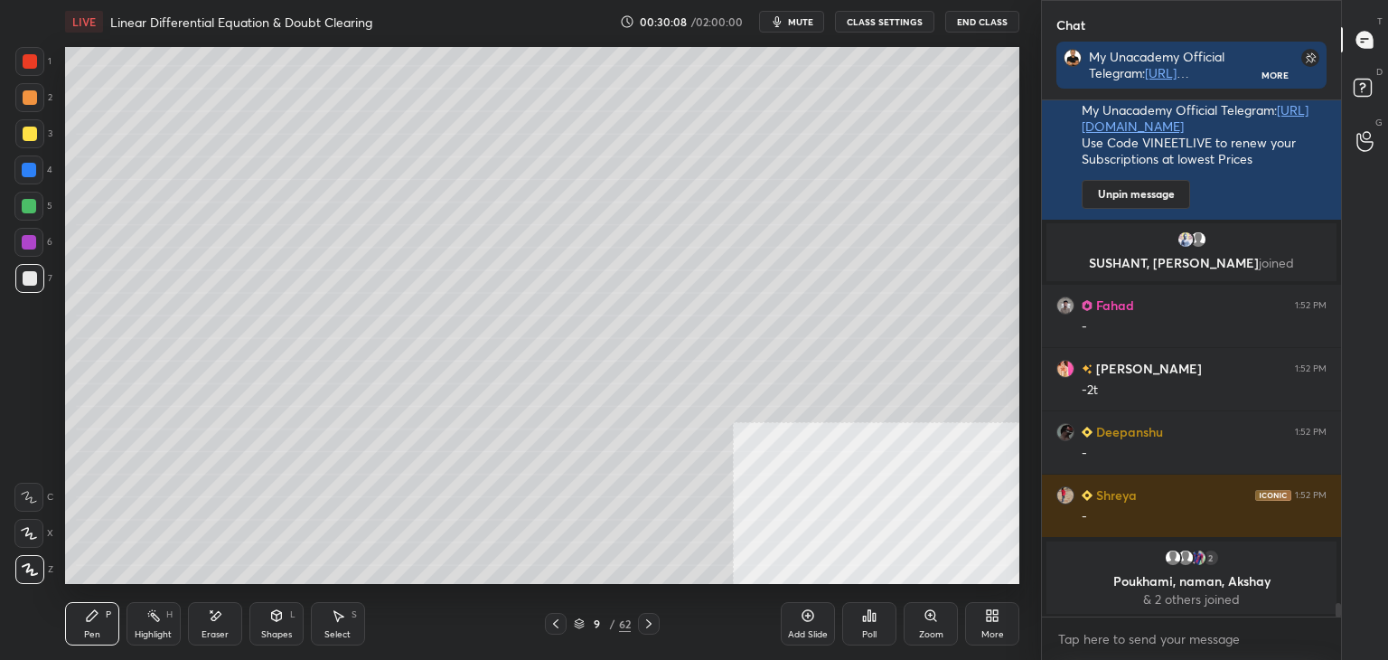
click at [648, 627] on icon at bounding box center [649, 623] width 14 height 14
click at [649, 625] on icon at bounding box center [648, 623] width 5 height 9
click at [562, 620] on div at bounding box center [556, 624] width 22 height 22
click at [560, 622] on icon at bounding box center [556, 623] width 14 height 14
click at [643, 619] on icon at bounding box center [649, 623] width 14 height 14
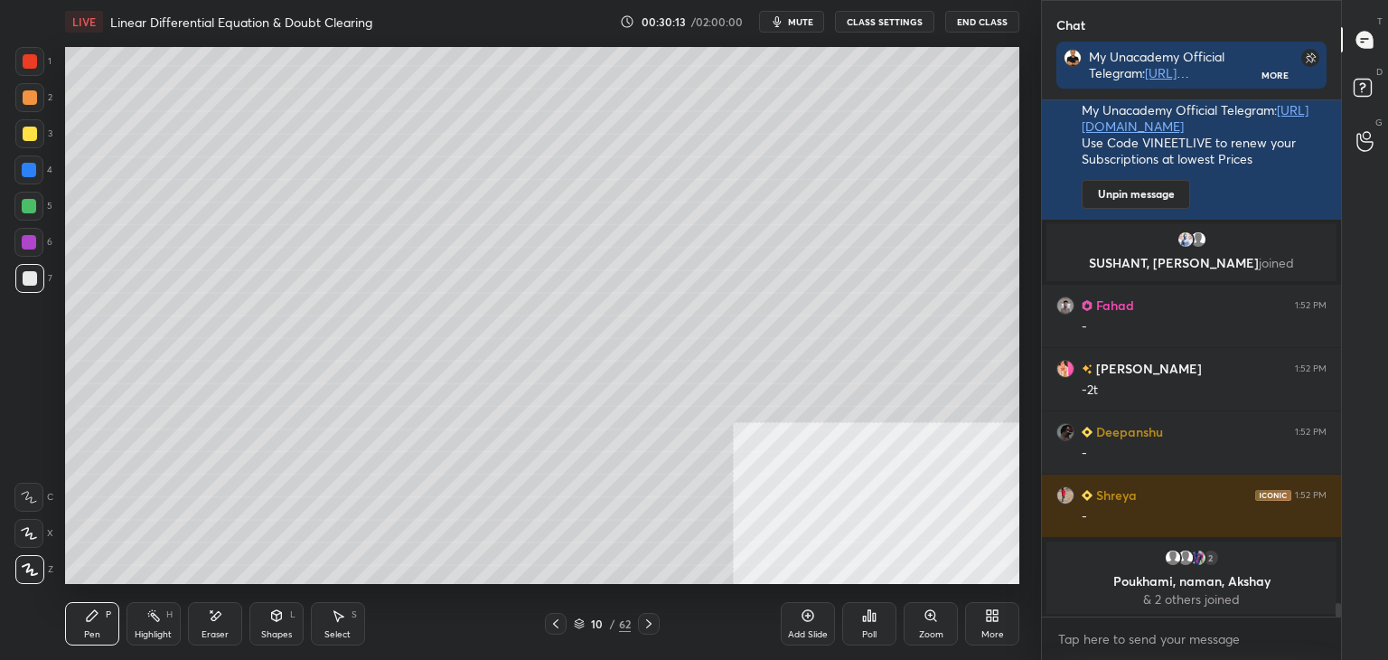
click at [640, 621] on div at bounding box center [649, 624] width 22 height 22
click at [553, 622] on icon at bounding box center [556, 623] width 14 height 14
click at [556, 620] on icon at bounding box center [556, 623] width 14 height 14
click at [559, 619] on icon at bounding box center [556, 623] width 14 height 14
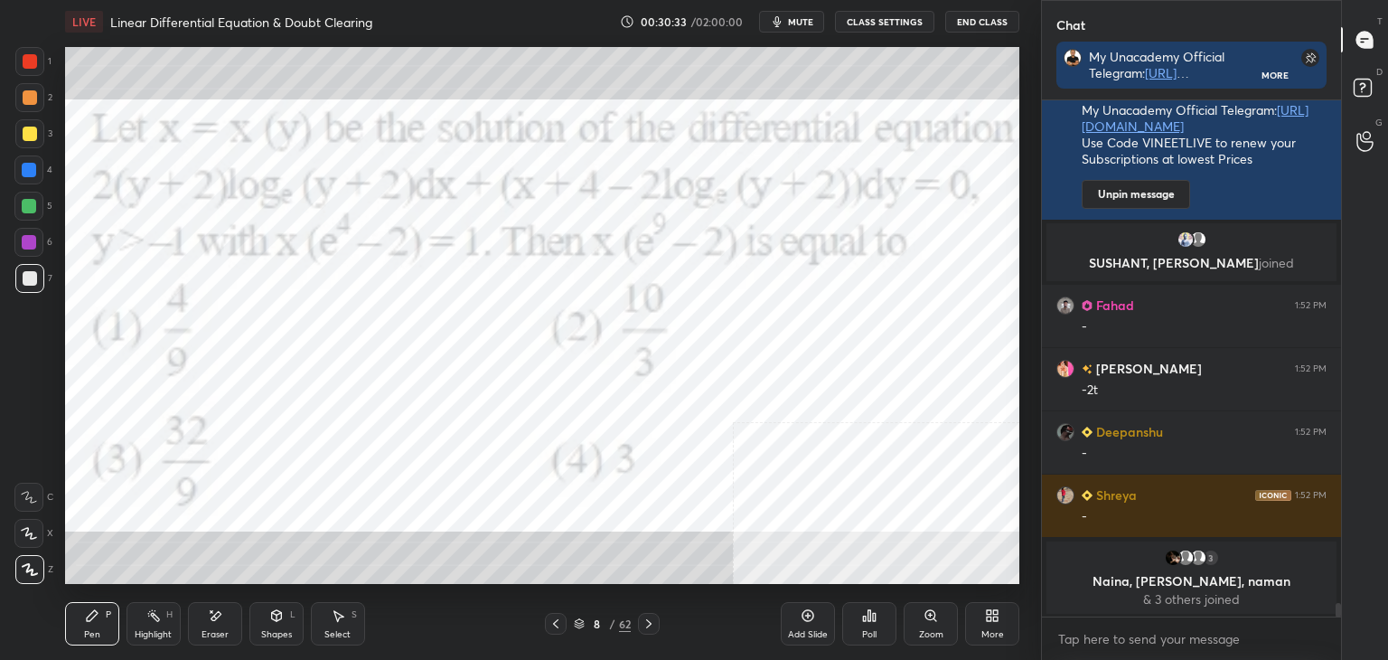
click at [642, 622] on icon at bounding box center [649, 623] width 14 height 14
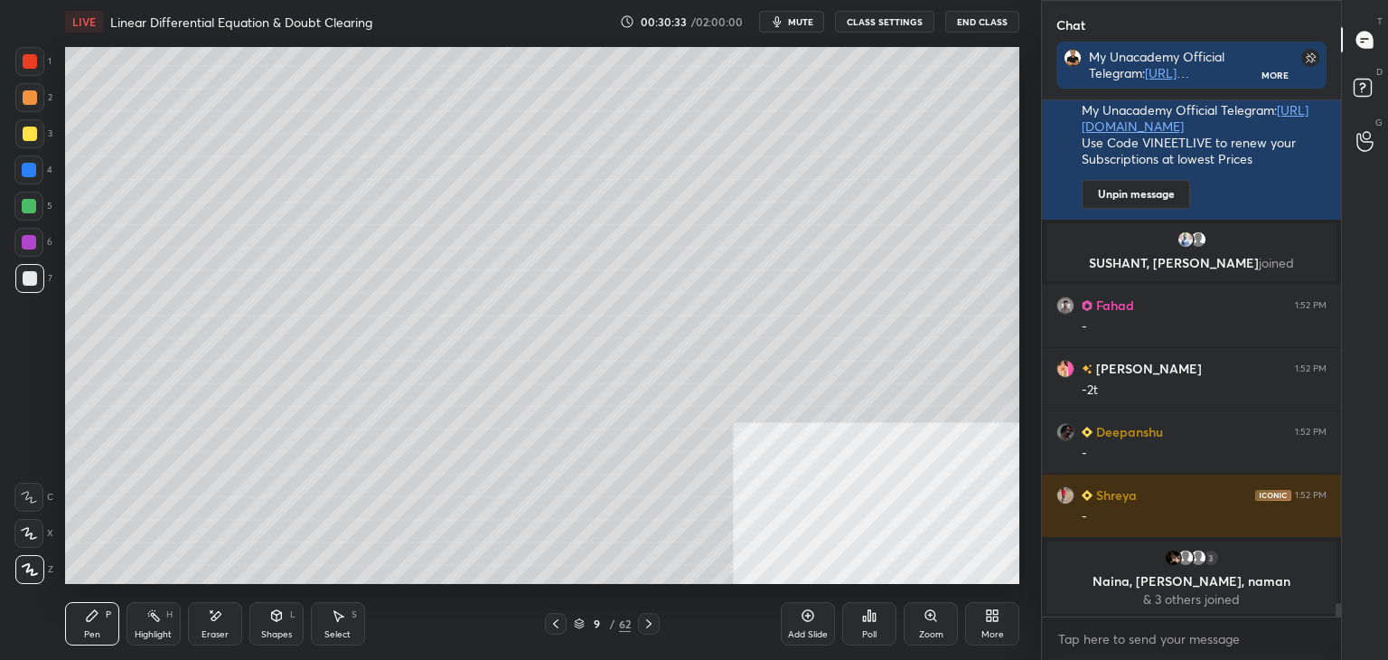
click at [640, 622] on div at bounding box center [649, 624] width 22 height 22
click at [638, 624] on div at bounding box center [649, 624] width 22 height 22
click at [556, 620] on icon at bounding box center [556, 623] width 14 height 14
click at [558, 622] on icon at bounding box center [556, 623] width 14 height 14
click at [559, 619] on icon at bounding box center [556, 623] width 14 height 14
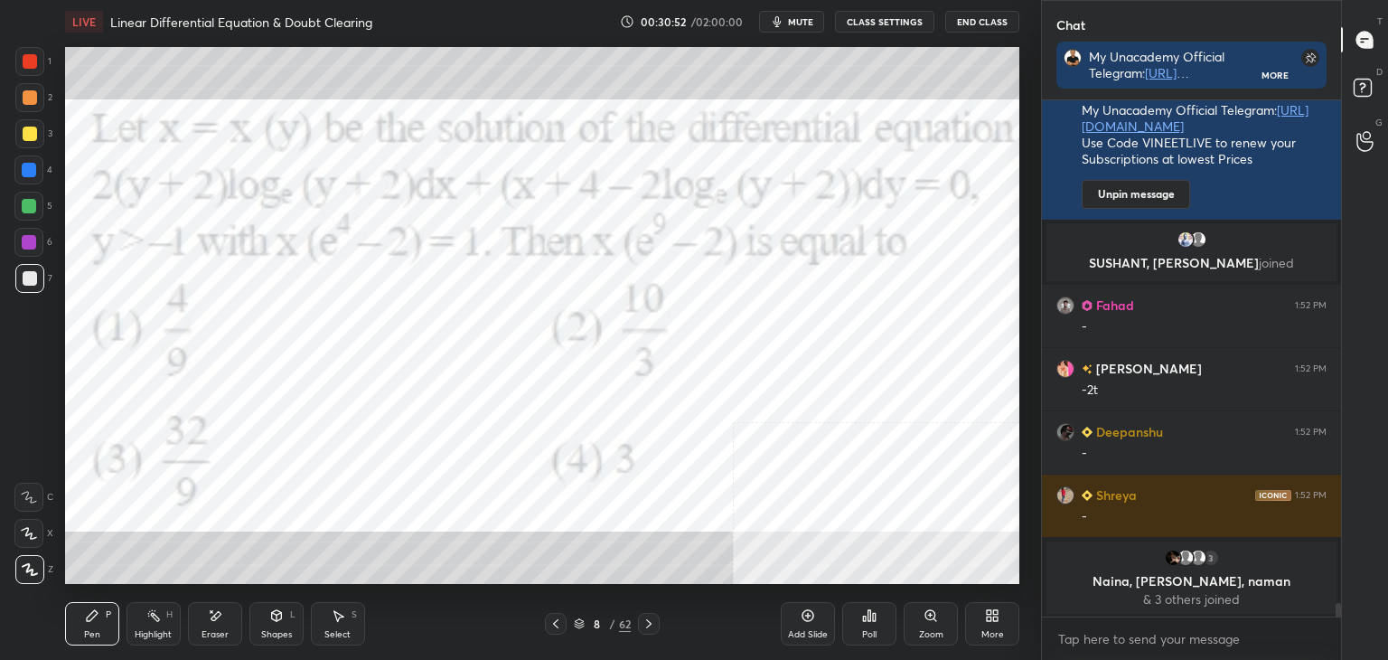
click at [653, 626] on icon at bounding box center [649, 623] width 14 height 14
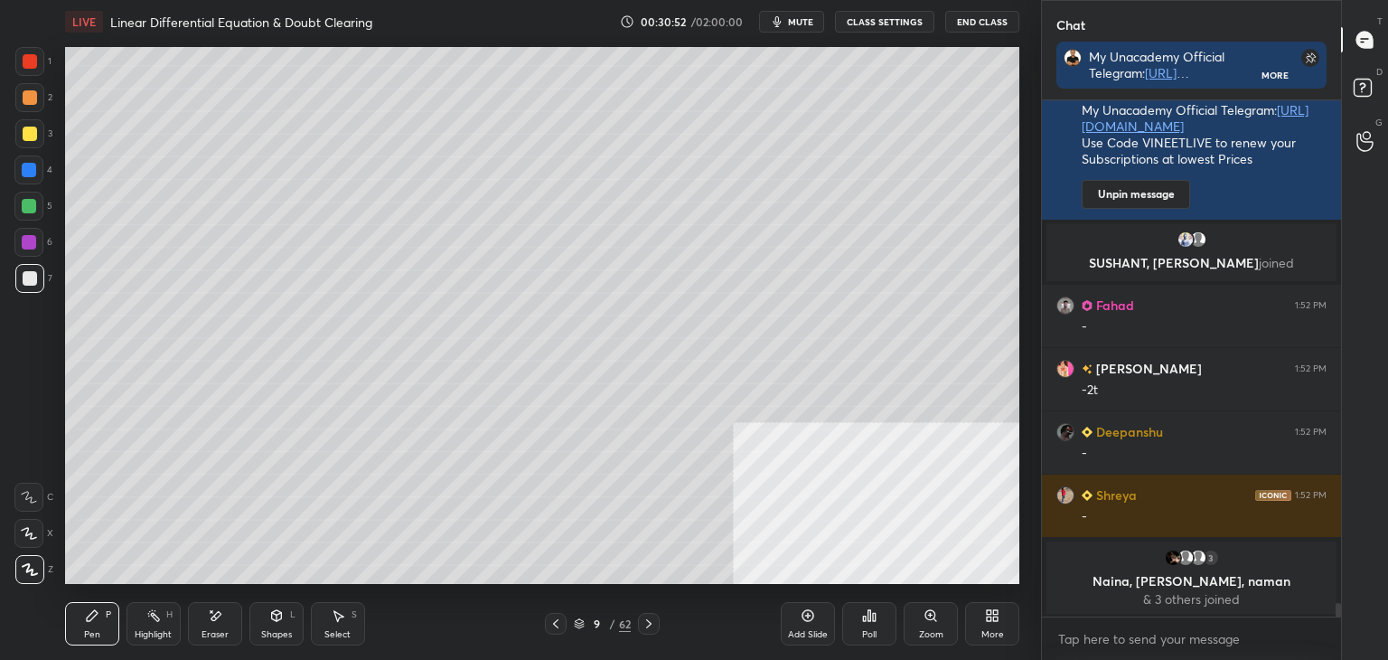
click at [650, 625] on icon at bounding box center [649, 623] width 14 height 14
click at [651, 624] on icon at bounding box center [649, 623] width 14 height 14
click at [222, 630] on div "Eraser" at bounding box center [215, 634] width 27 height 9
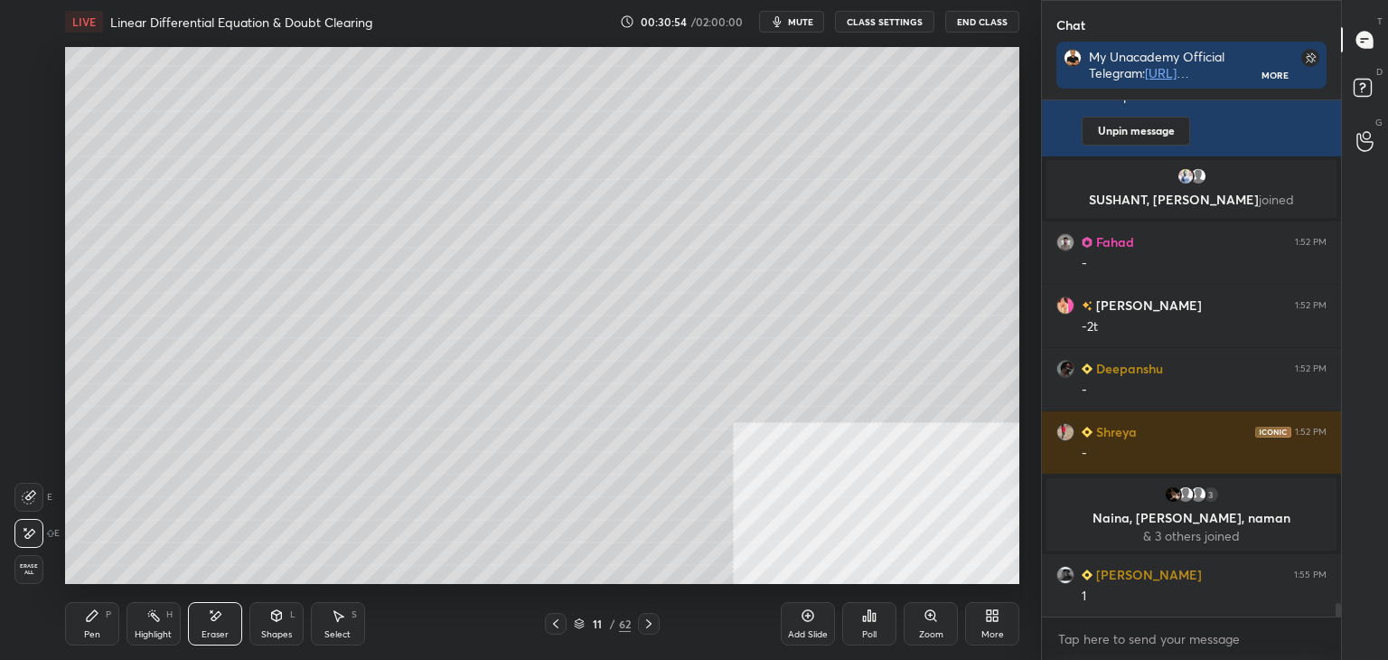
click at [80, 629] on div "Pen P" at bounding box center [92, 623] width 54 height 43
click at [267, 626] on div "Shapes L" at bounding box center [276, 623] width 54 height 43
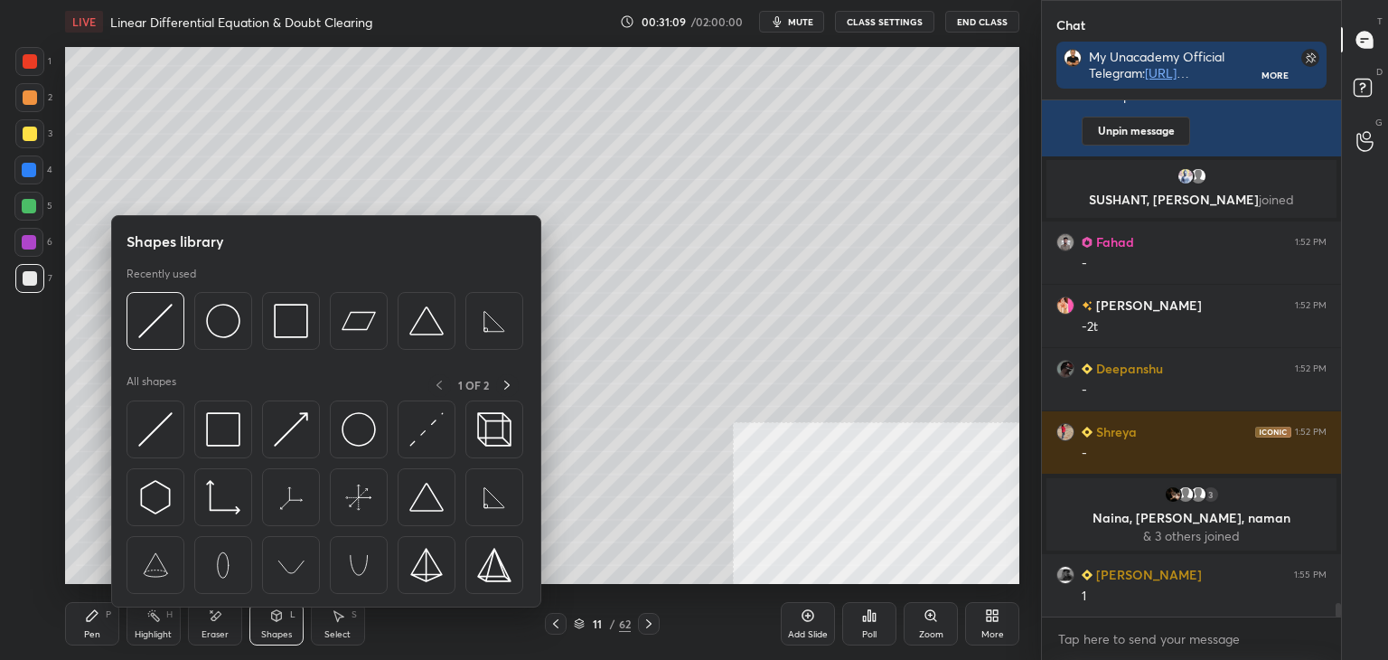
drag, startPoint x: 268, startPoint y: 511, endPoint x: 188, endPoint y: 500, distance: 81.2
click at [182, 498] on div at bounding box center [326, 501] width 399 height 203
drag, startPoint x: 206, startPoint y: 616, endPoint x: 208, endPoint y: 602, distance: 14.6
click at [202, 615] on div "Eraser" at bounding box center [215, 623] width 54 height 43
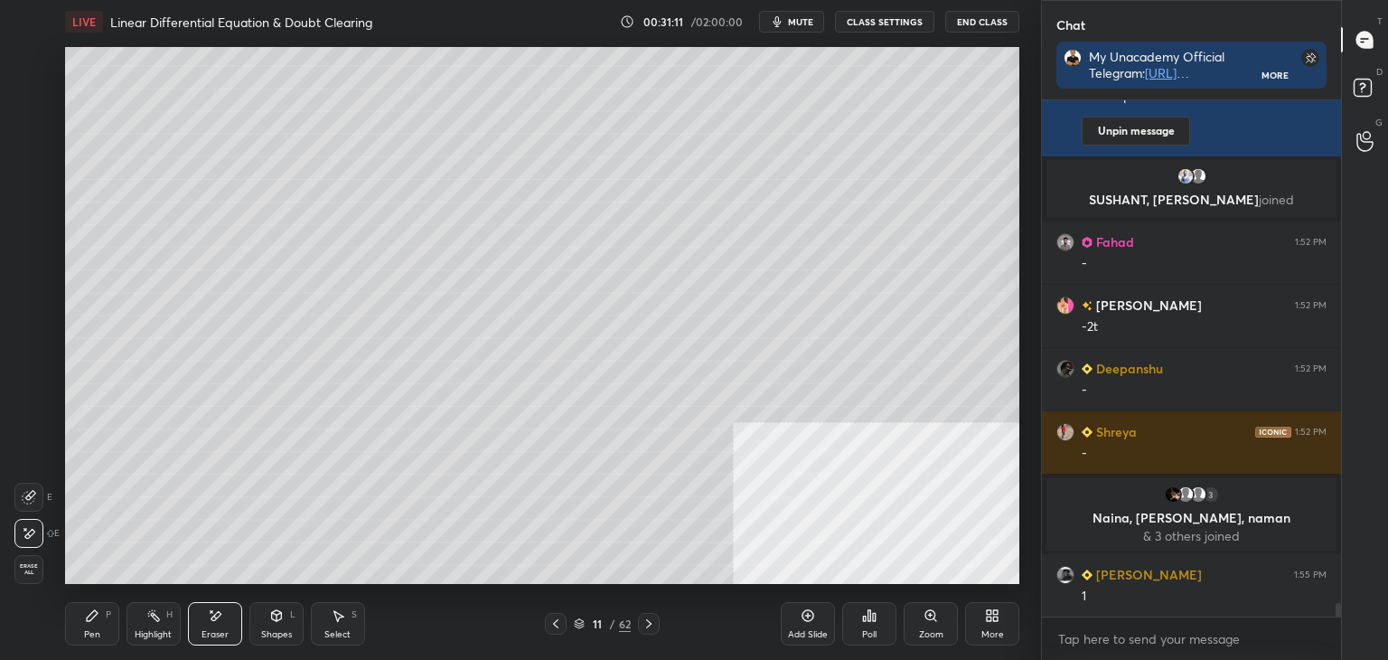
click at [92, 630] on div "Pen" at bounding box center [92, 634] width 16 height 9
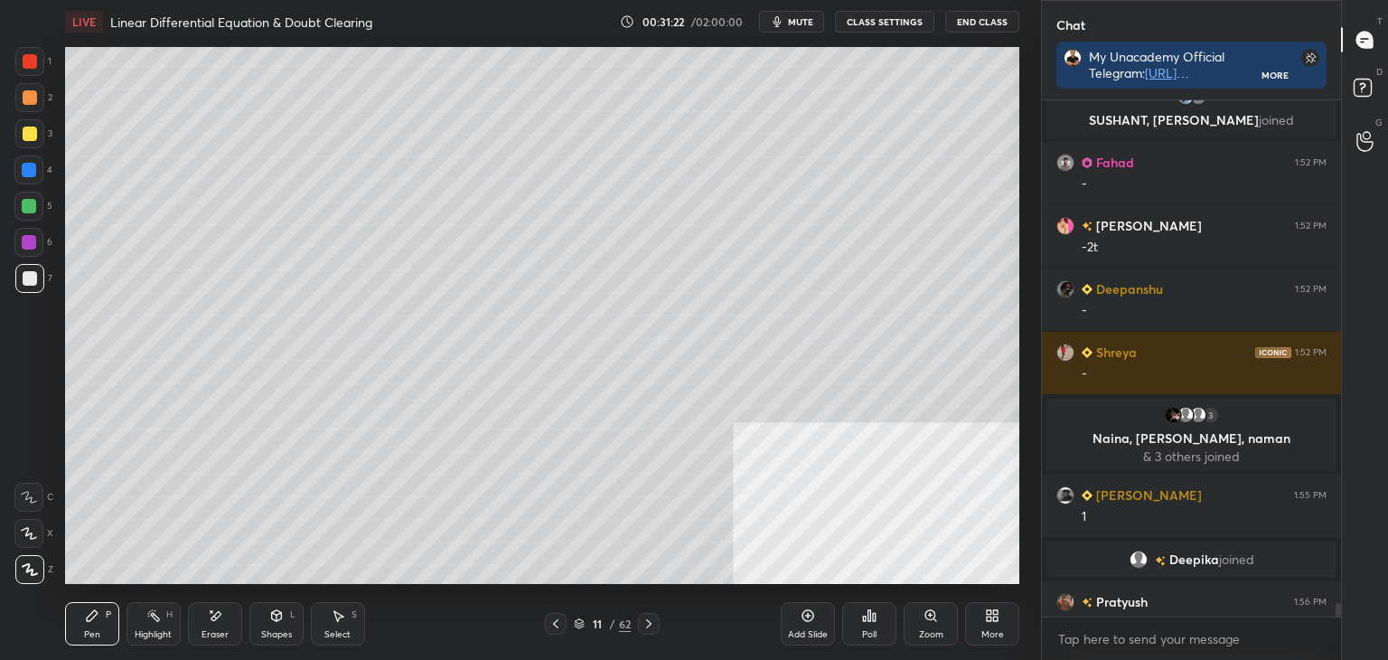
scroll to position [18618, 0]
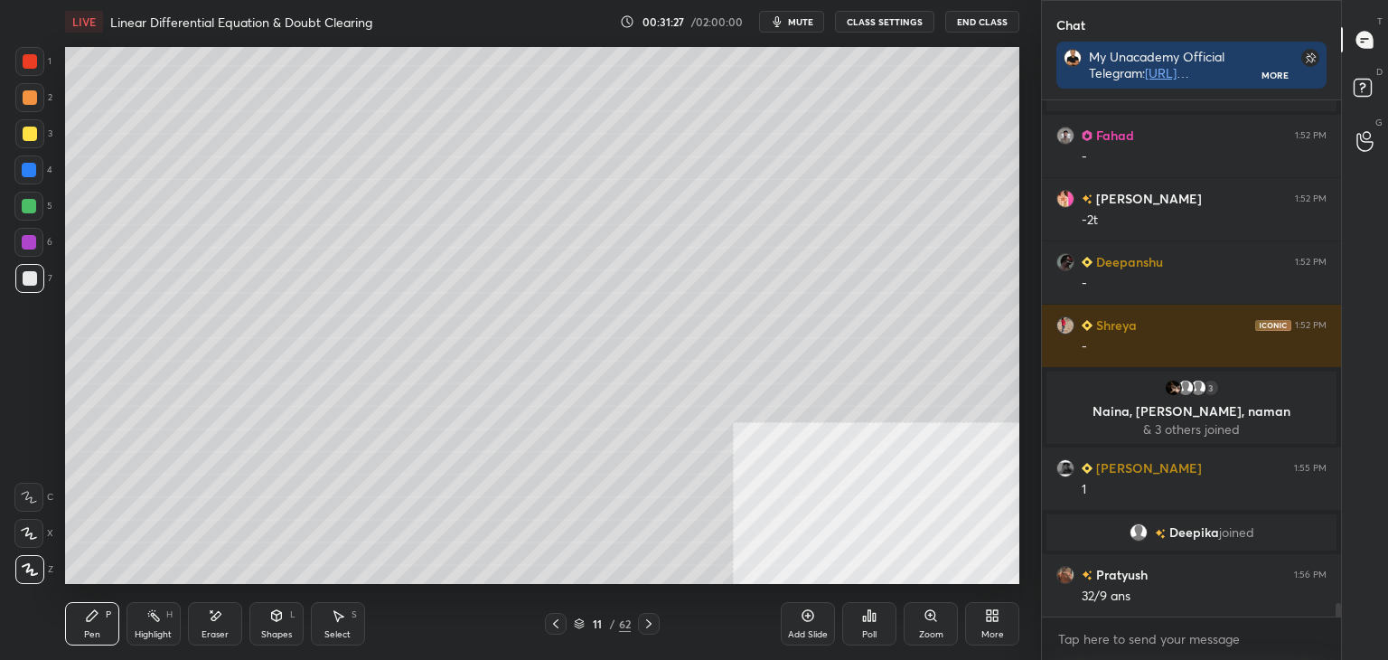
click at [334, 626] on div "Select S" at bounding box center [338, 623] width 54 height 43
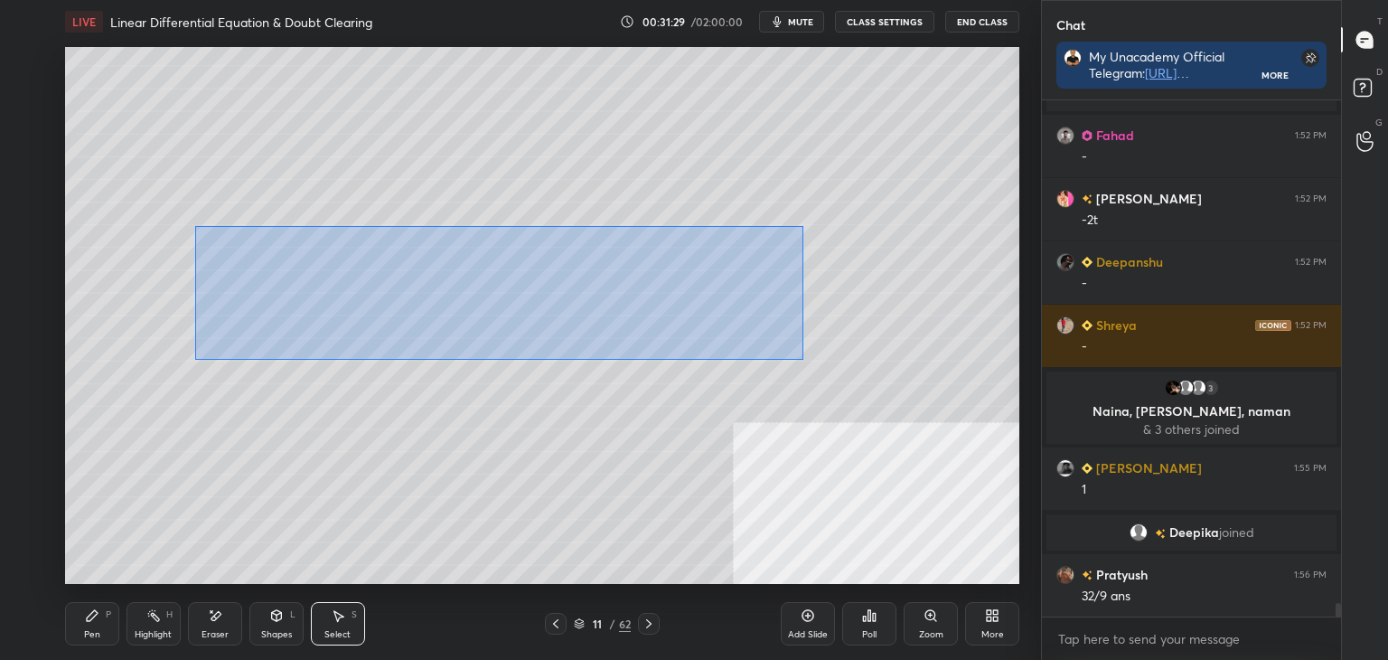
drag, startPoint x: 198, startPoint y: 227, endPoint x: 792, endPoint y: 352, distance: 606.9
click at [803, 359] on div "0 ° Undo Copy Duplicate Duplicate to new slide Delete" at bounding box center [542, 315] width 954 height 537
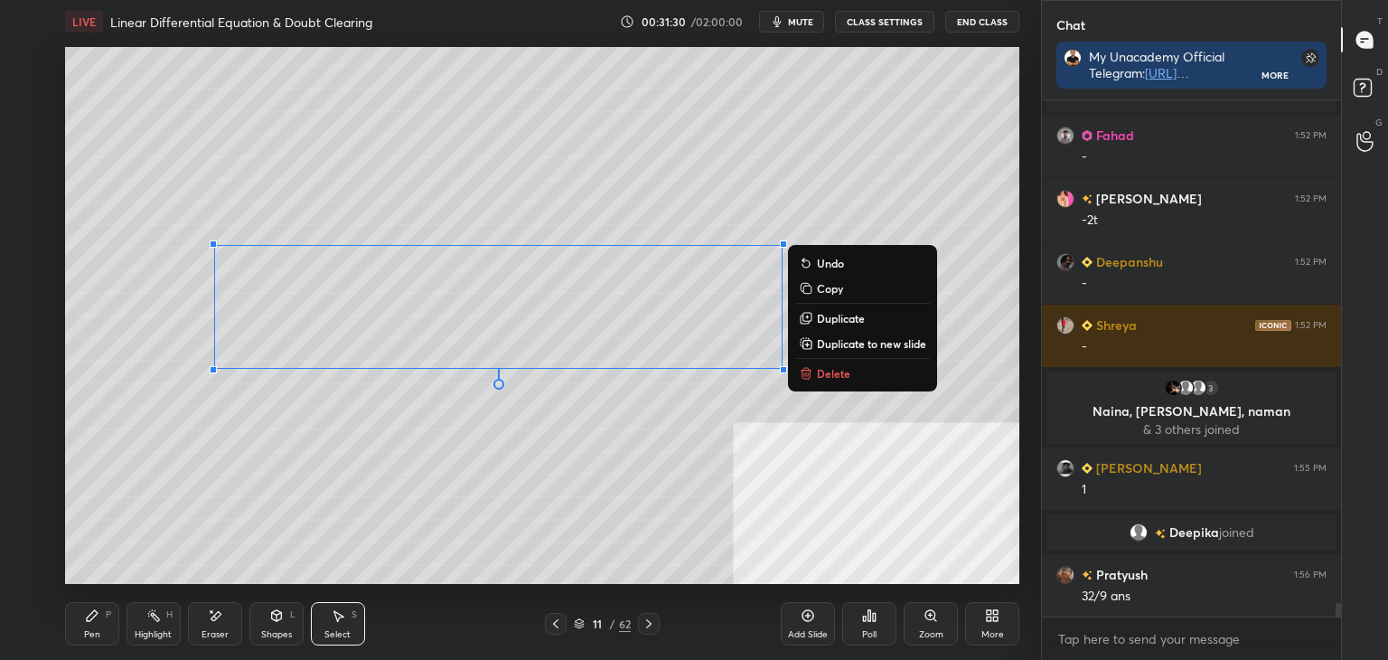
click at [825, 340] on p "Duplicate to new slide" at bounding box center [871, 343] width 109 height 14
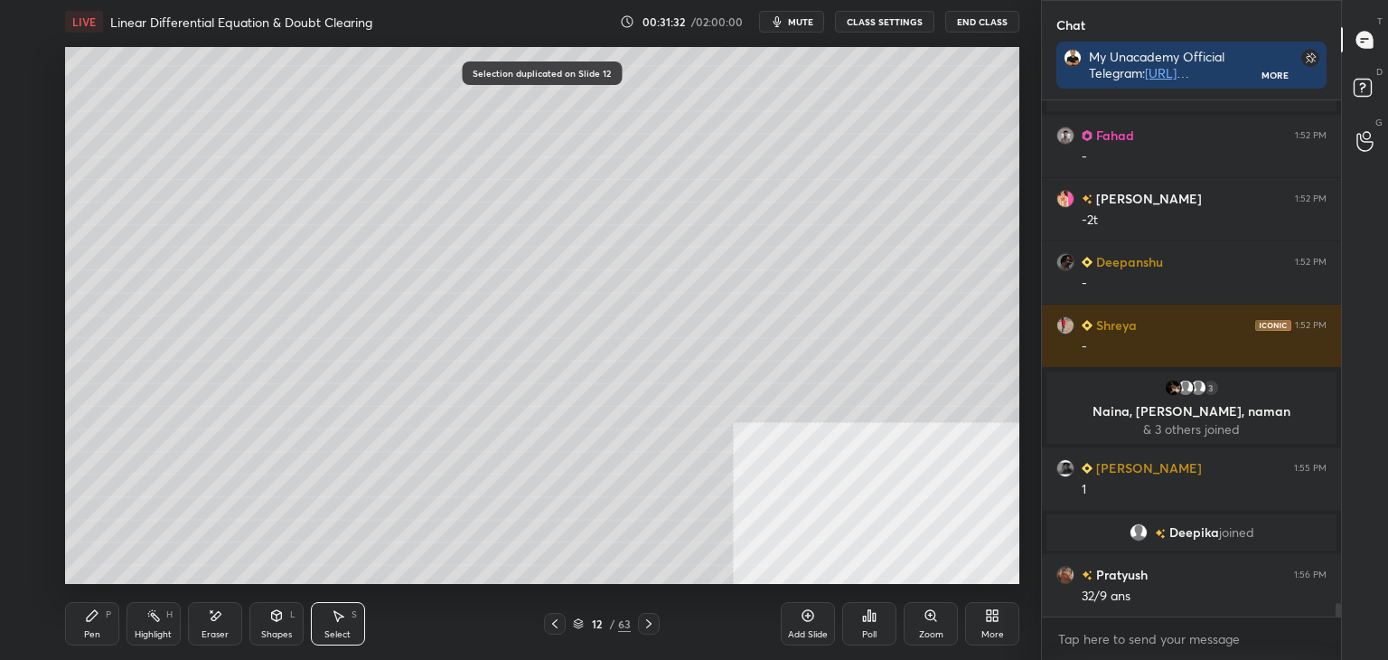
click at [213, 622] on div "Eraser" at bounding box center [215, 623] width 54 height 43
click at [94, 634] on div "Pen" at bounding box center [92, 634] width 16 height 9
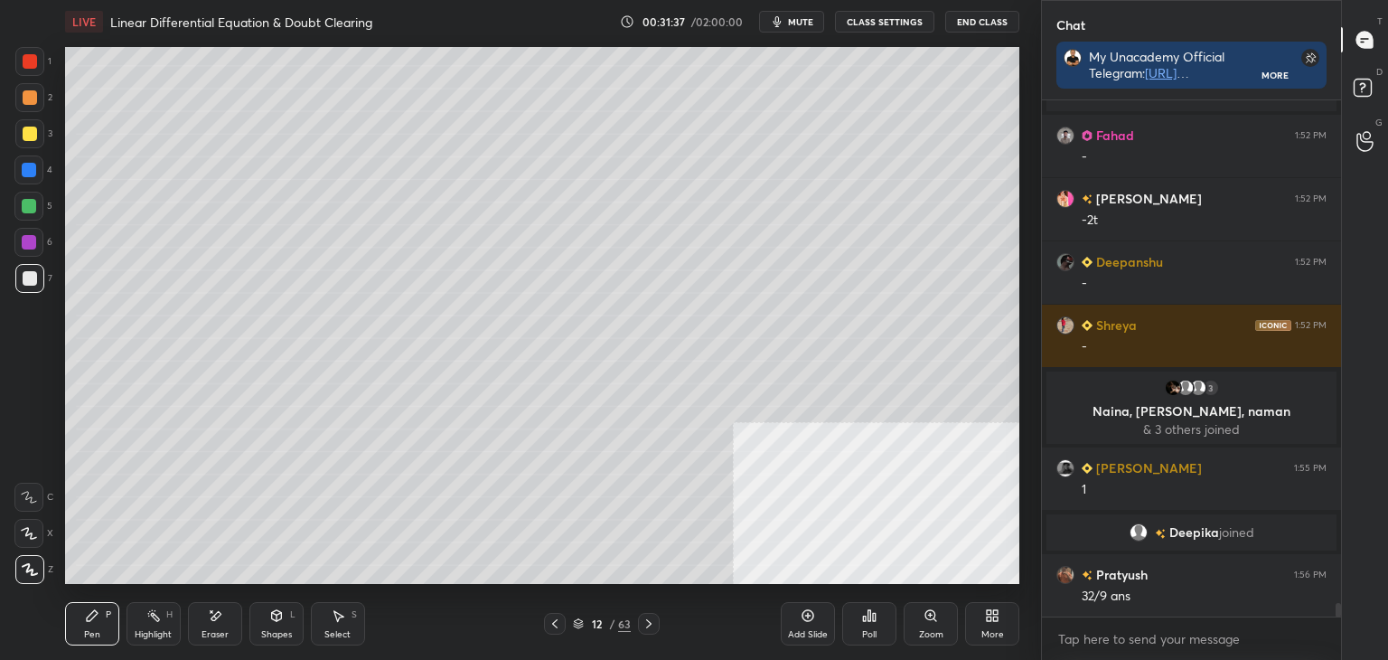
click at [553, 619] on icon at bounding box center [555, 623] width 14 height 14
click at [554, 620] on icon at bounding box center [555, 623] width 14 height 14
click at [557, 623] on icon at bounding box center [555, 623] width 14 height 14
click at [567, 619] on div "9 / 63" at bounding box center [602, 624] width 116 height 22
click at [553, 621] on icon at bounding box center [555, 623] width 14 height 14
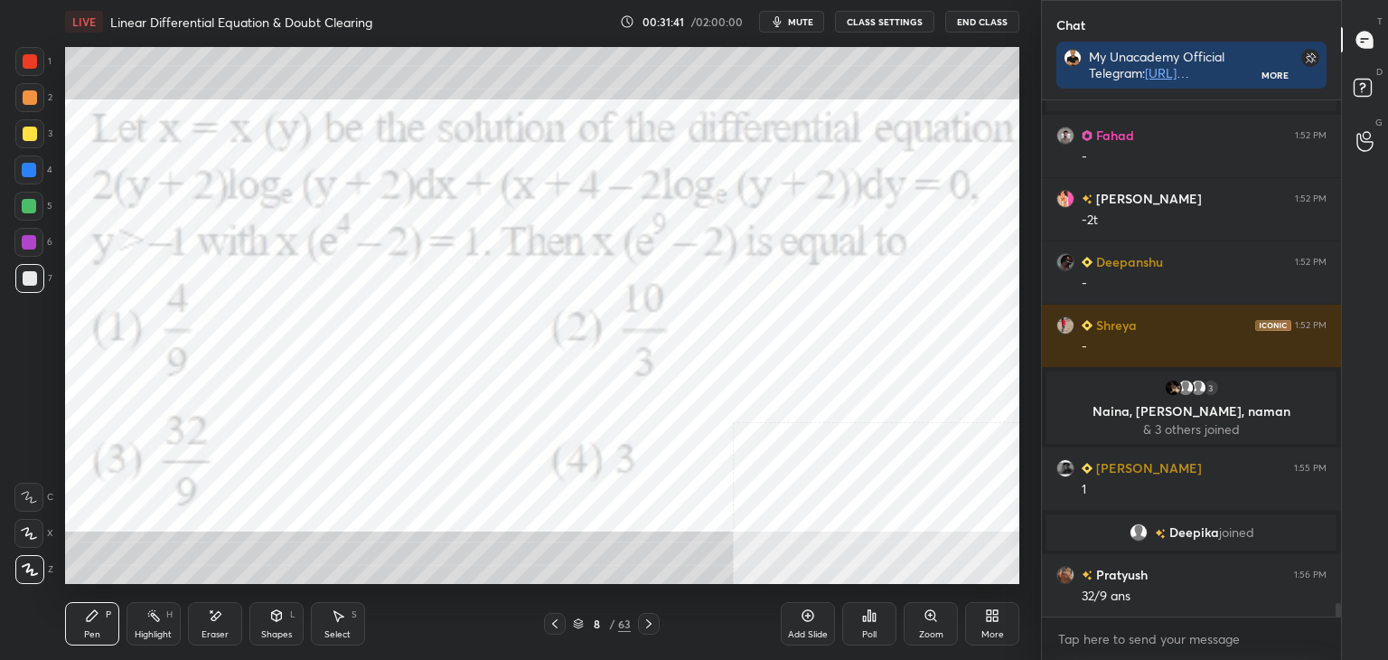
click at [642, 623] on icon at bounding box center [649, 623] width 14 height 14
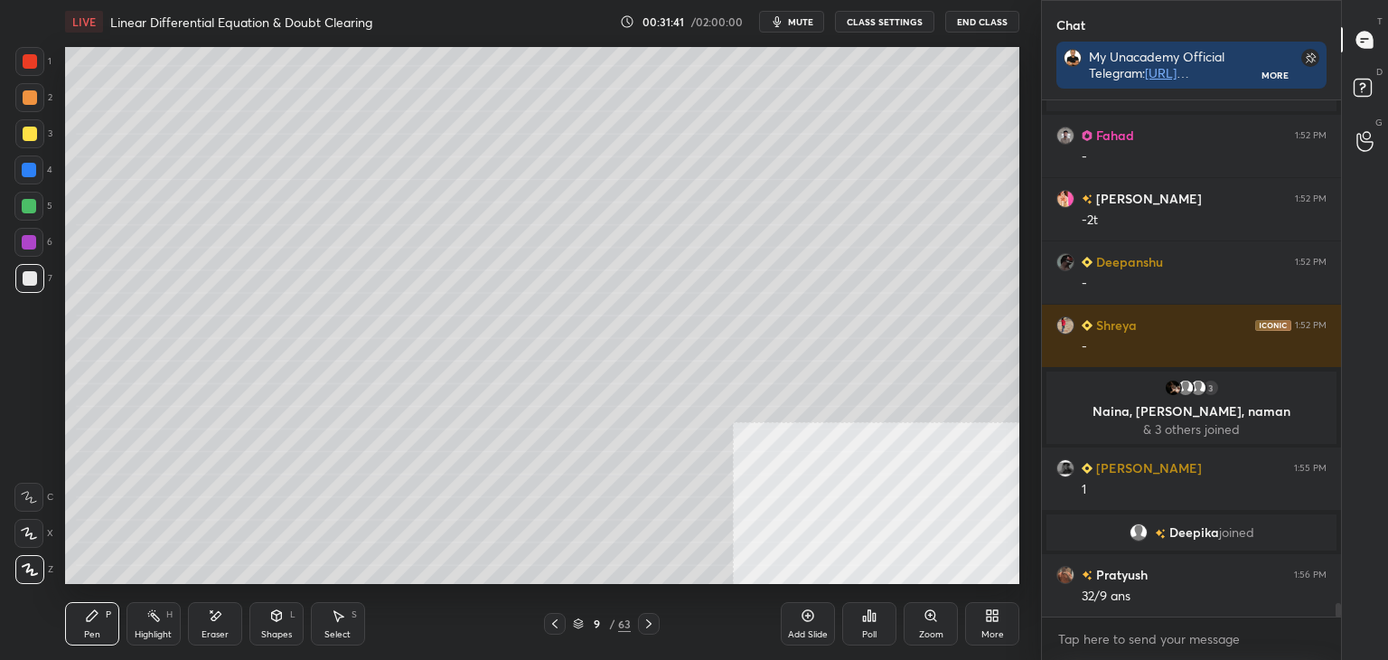
click at [646, 623] on icon at bounding box center [649, 623] width 14 height 14
click at [648, 622] on icon at bounding box center [648, 623] width 5 height 9
drag, startPoint x: 647, startPoint y: 619, endPoint x: 634, endPoint y: 607, distance: 17.3
click at [649, 619] on icon at bounding box center [649, 623] width 14 height 14
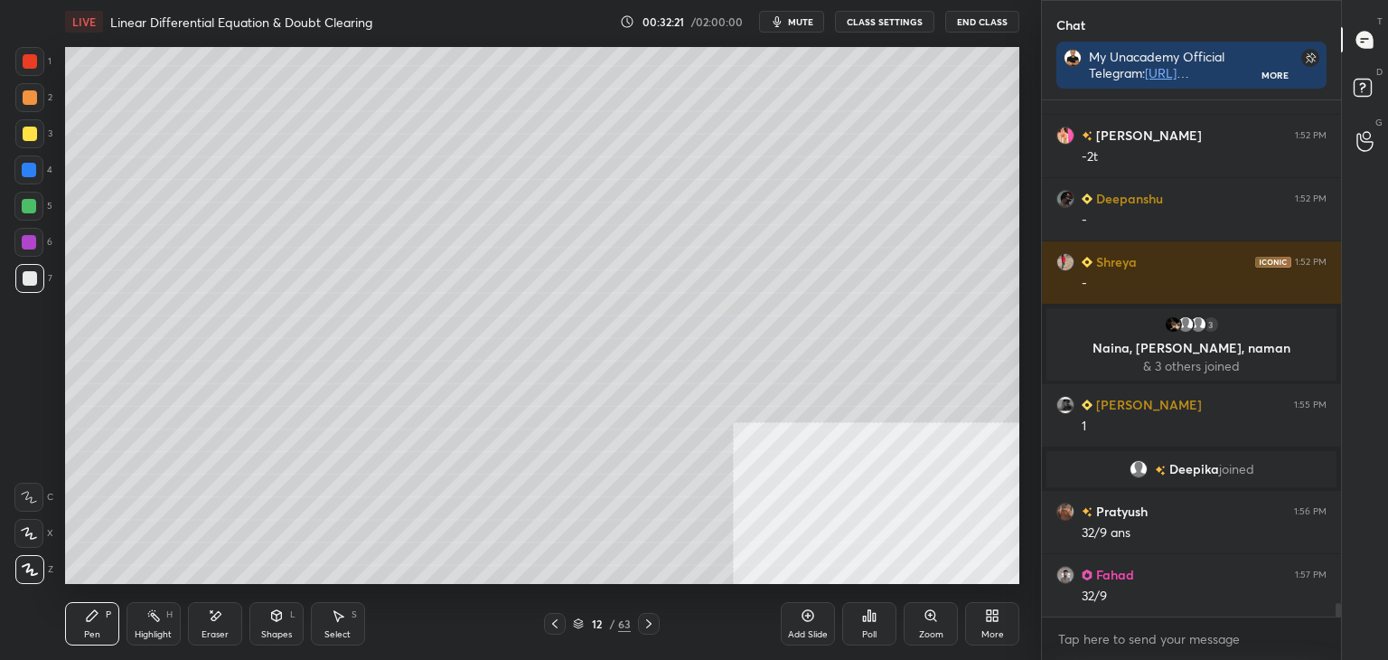
click at [342, 627] on div "Select S" at bounding box center [338, 623] width 54 height 43
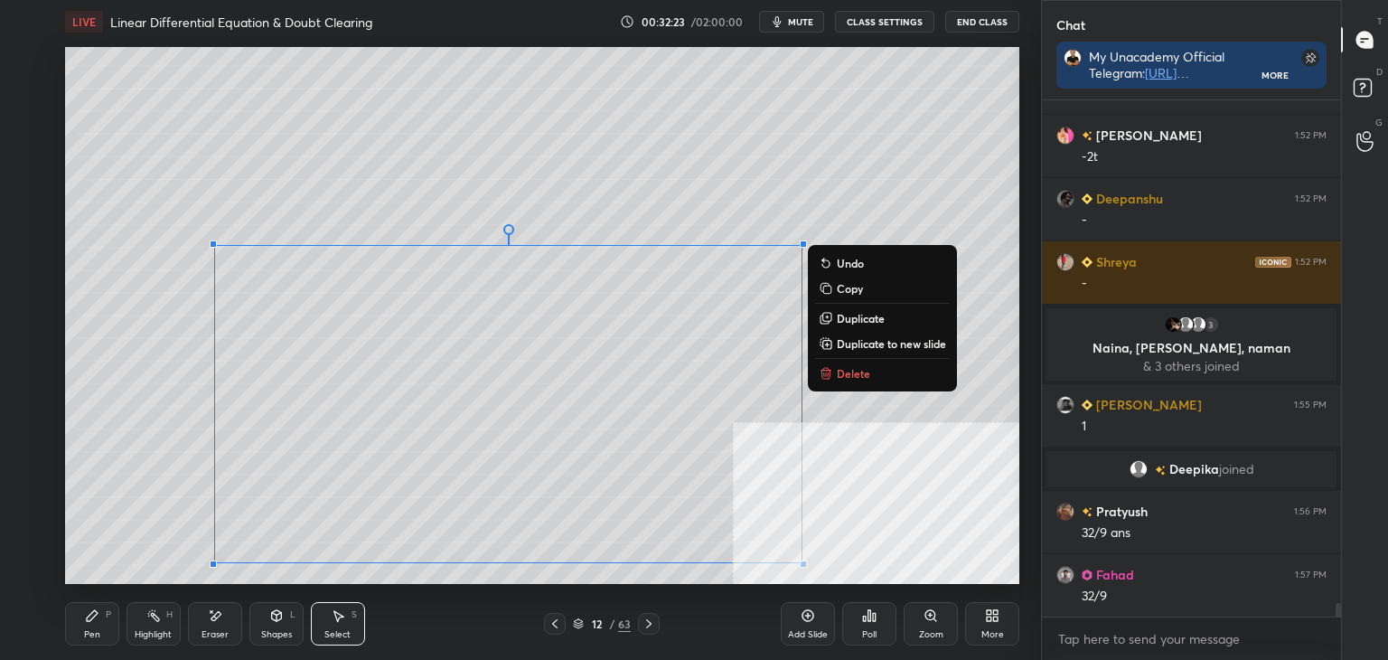
drag, startPoint x: 162, startPoint y: 226, endPoint x: 791, endPoint y: 540, distance: 703.3
click at [830, 568] on div "0 ° Undo Copy Duplicate Duplicate to new slide Delete" at bounding box center [542, 315] width 954 height 537
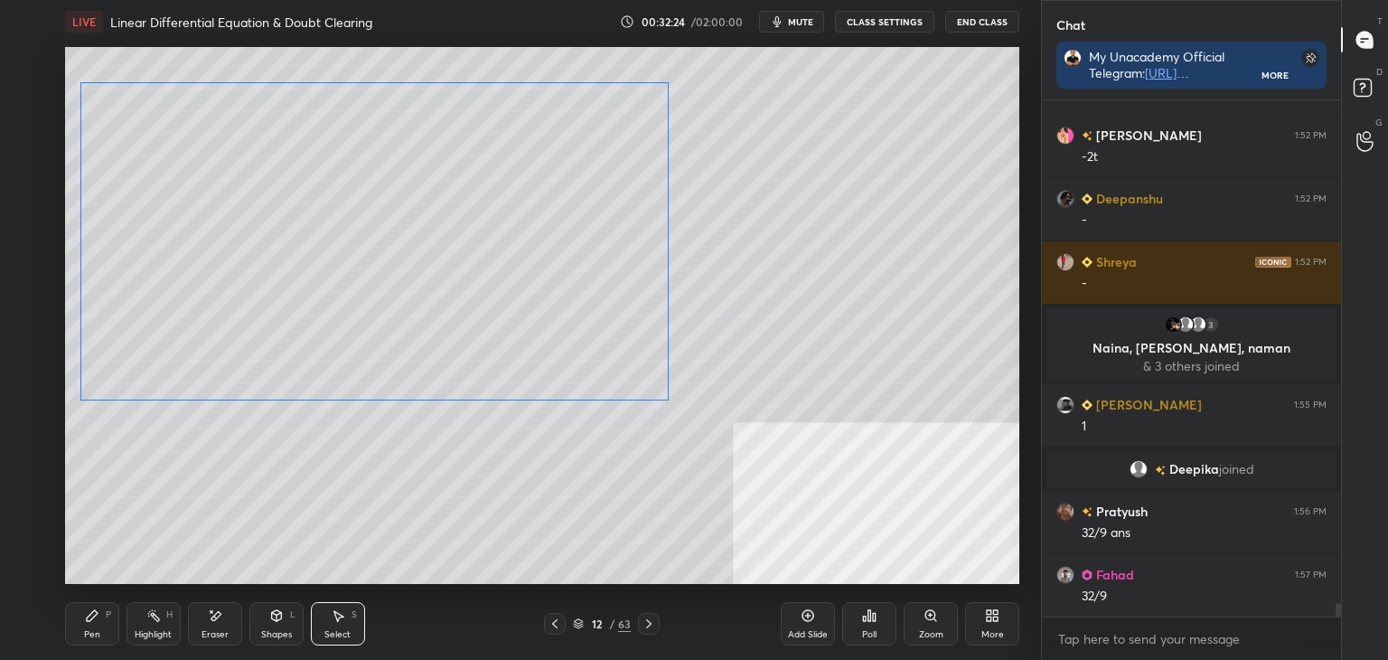
drag, startPoint x: 629, startPoint y: 417, endPoint x: 578, endPoint y: 437, distance: 54.4
click at [600, 362] on div "0 ° Undo Copy Duplicate Duplicate to new slide Delete" at bounding box center [542, 315] width 954 height 537
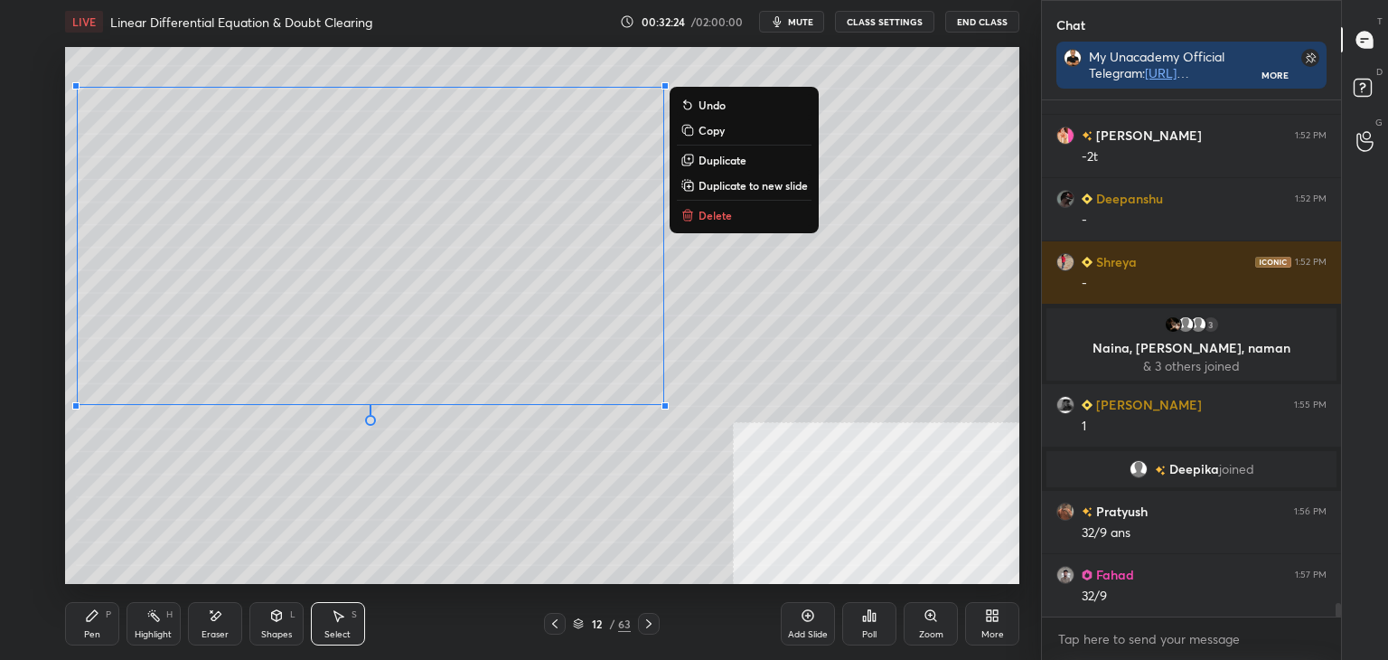
drag, startPoint x: 557, startPoint y: 470, endPoint x: 540, endPoint y: 500, distance: 34.4
click at [556, 470] on div "0 ° Undo Copy Duplicate Duplicate to new slide Delete" at bounding box center [542, 315] width 954 height 537
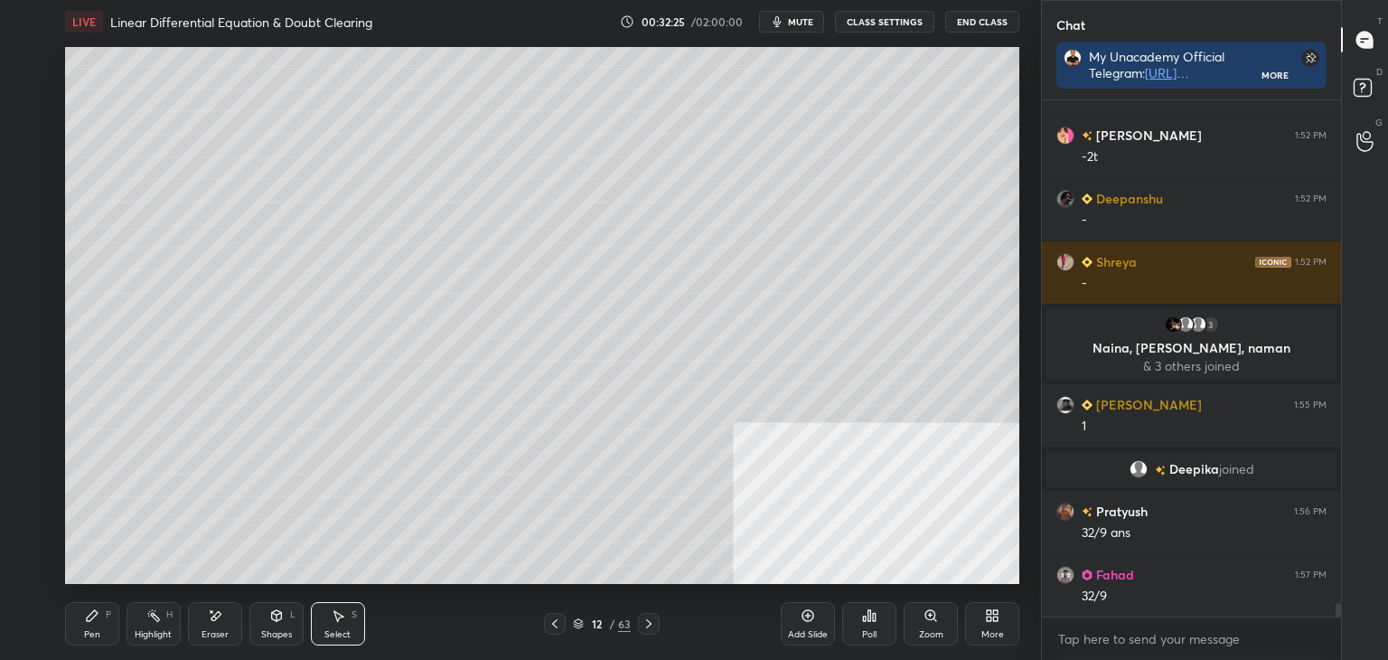
click at [548, 626] on icon at bounding box center [555, 623] width 14 height 14
click at [550, 627] on icon at bounding box center [555, 623] width 14 height 14
click at [550, 629] on icon at bounding box center [555, 623] width 14 height 14
click at [550, 630] on icon at bounding box center [555, 623] width 14 height 14
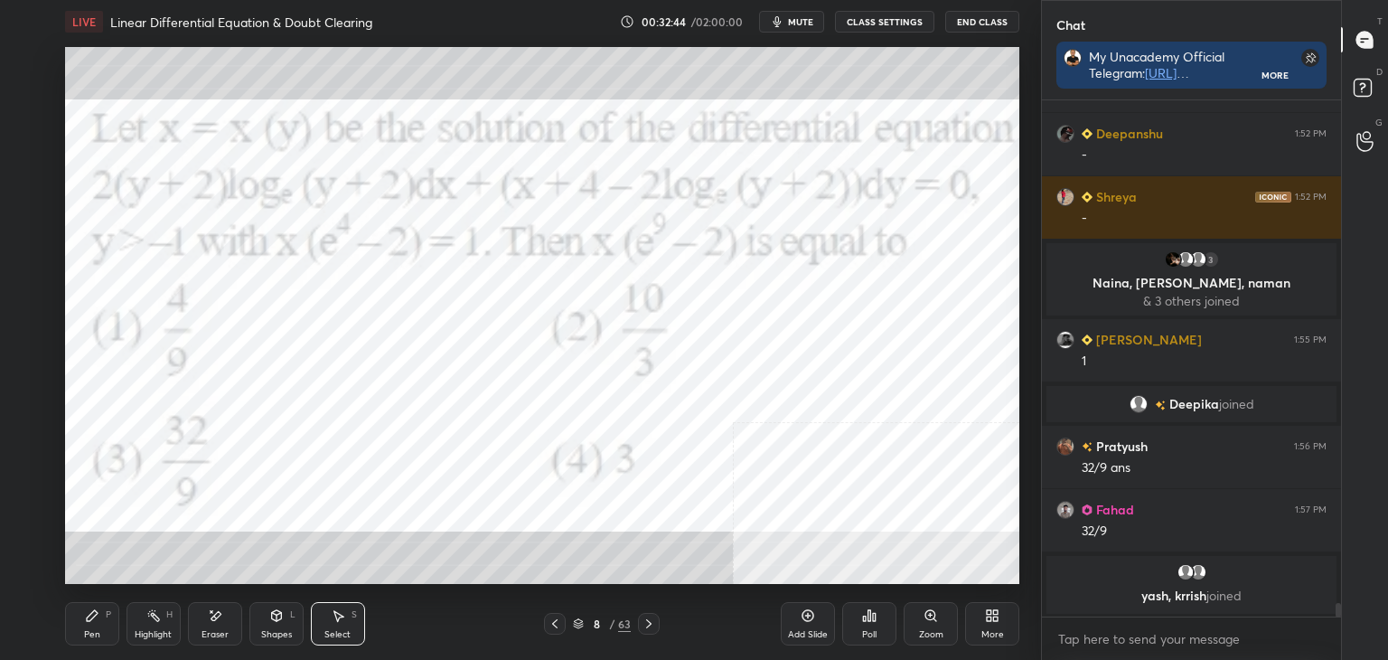
scroll to position [18810, 0]
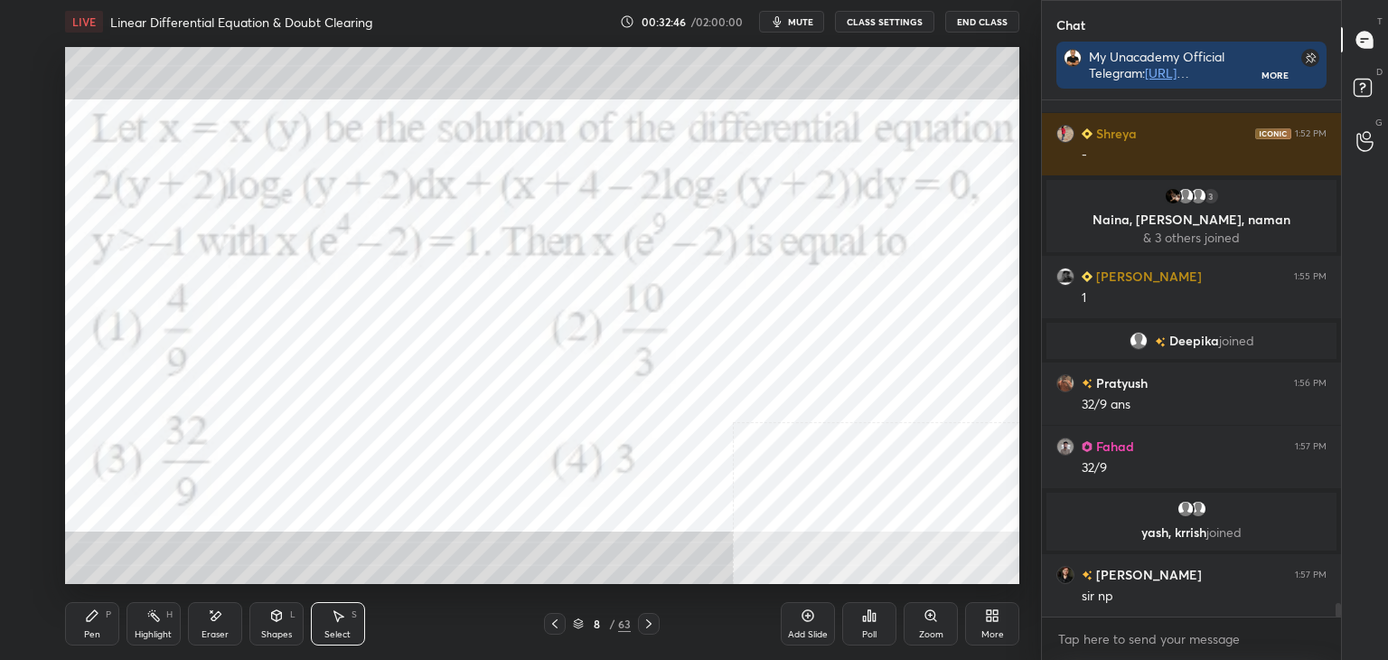
click at [653, 623] on icon at bounding box center [649, 623] width 14 height 14
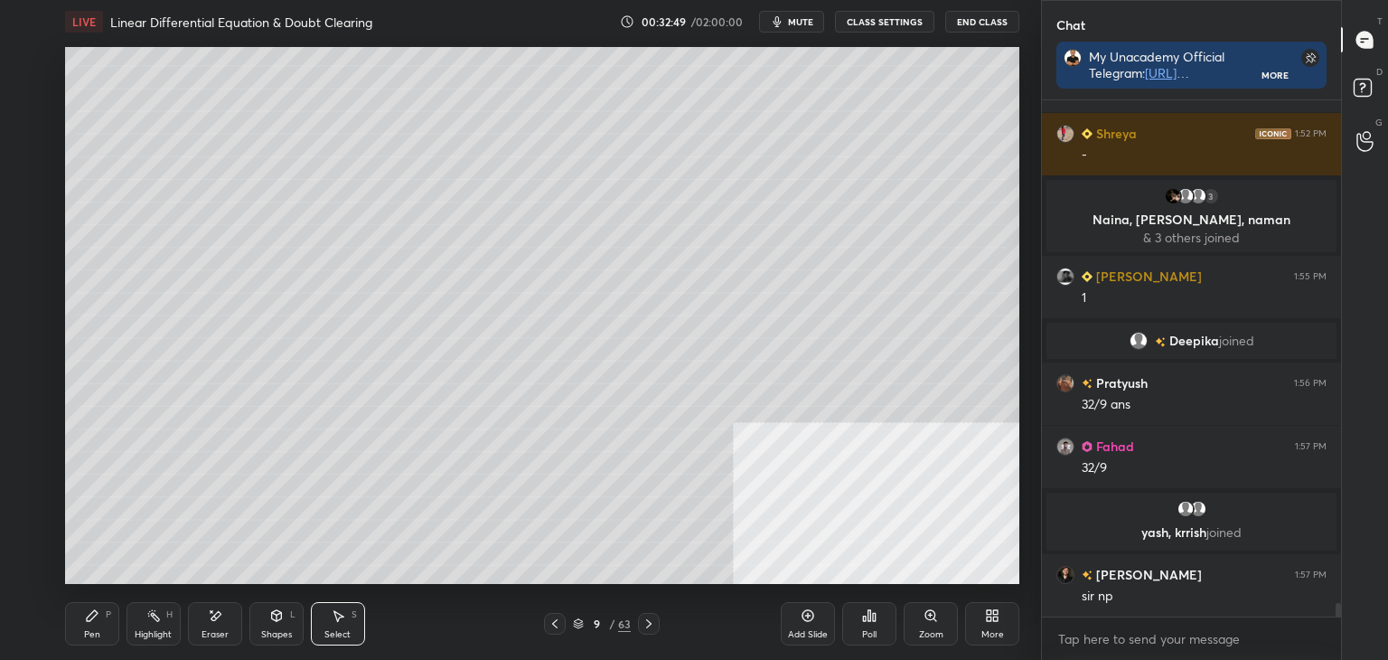
click at [648, 624] on icon at bounding box center [649, 623] width 14 height 14
click at [647, 622] on icon at bounding box center [649, 623] width 14 height 14
click at [652, 623] on icon at bounding box center [649, 623] width 14 height 14
click at [564, 625] on div at bounding box center [555, 624] width 22 height 22
click at [558, 617] on icon at bounding box center [555, 623] width 14 height 14
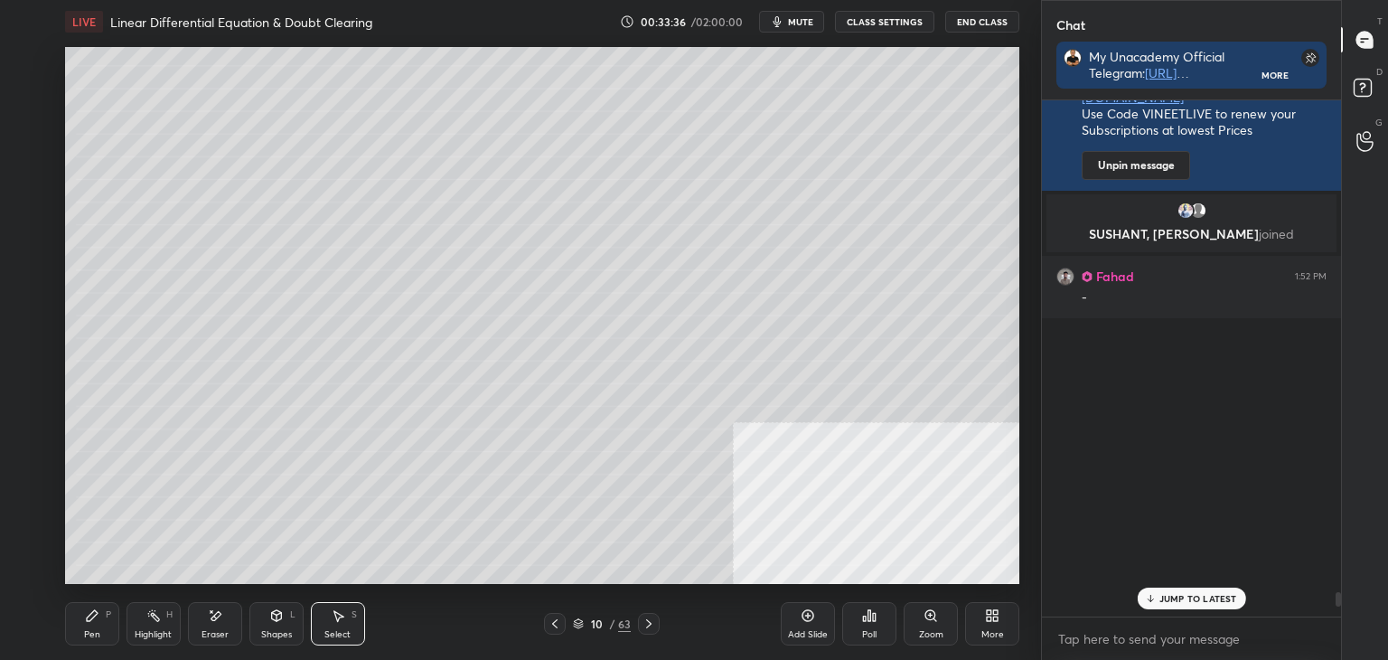
scroll to position [19047, 0]
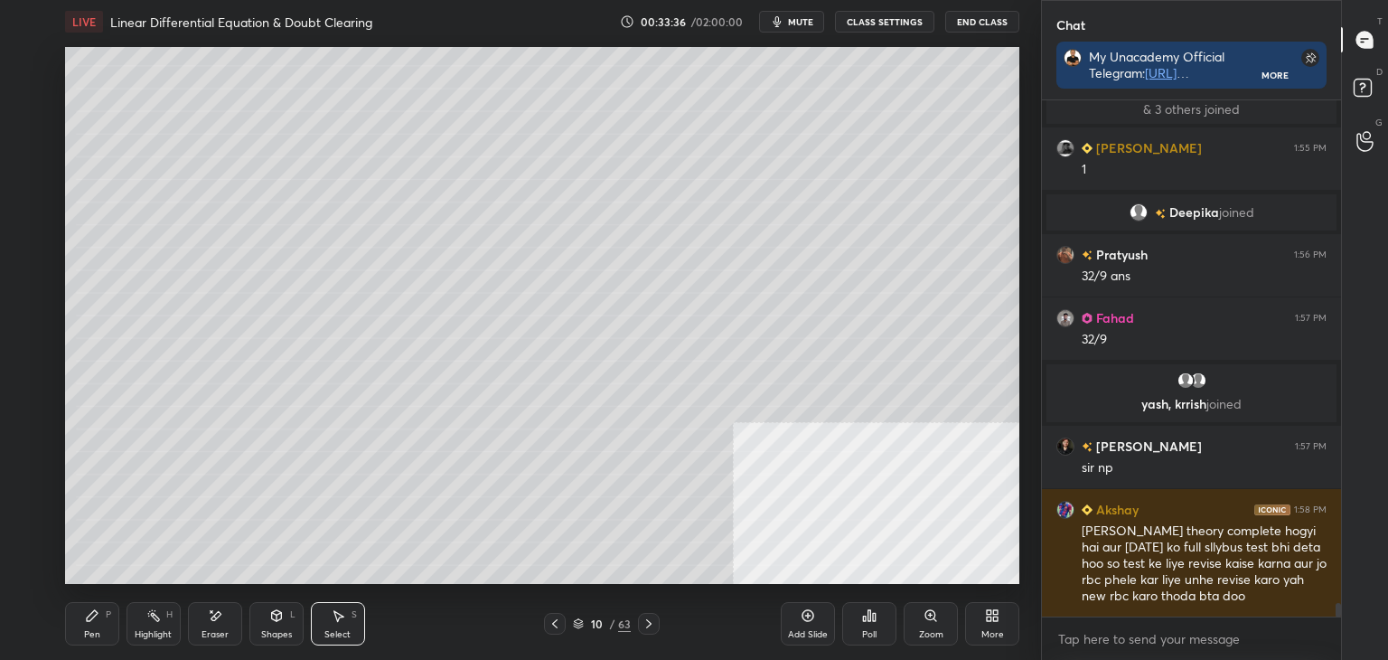
drag, startPoint x: 1338, startPoint y: 613, endPoint x: 1321, endPoint y: 647, distance: 38.0
click at [1325, 648] on div "Shreya 1:52 PM - 3 [PERSON_NAME], [PERSON_NAME], naman & 3 others joined [PERSO…" at bounding box center [1191, 379] width 299 height 559
click at [602, 625] on div "10" at bounding box center [596, 623] width 18 height 11
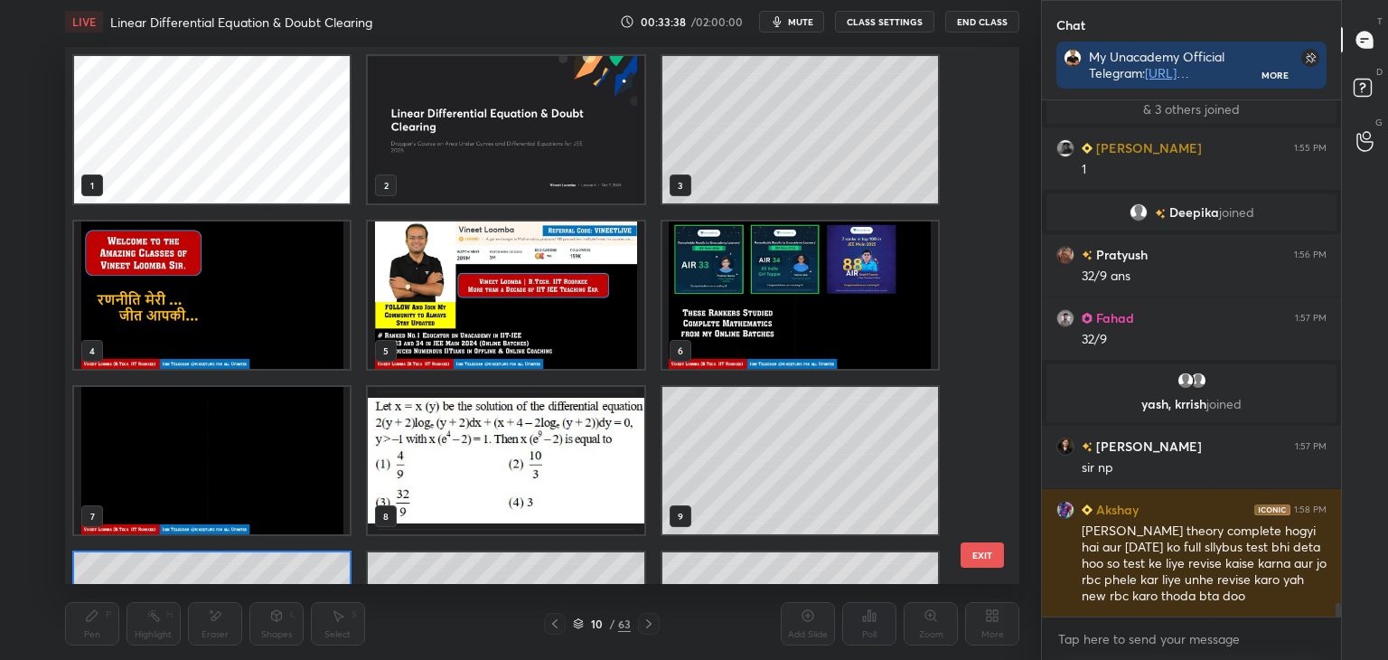
scroll to position [531, 946]
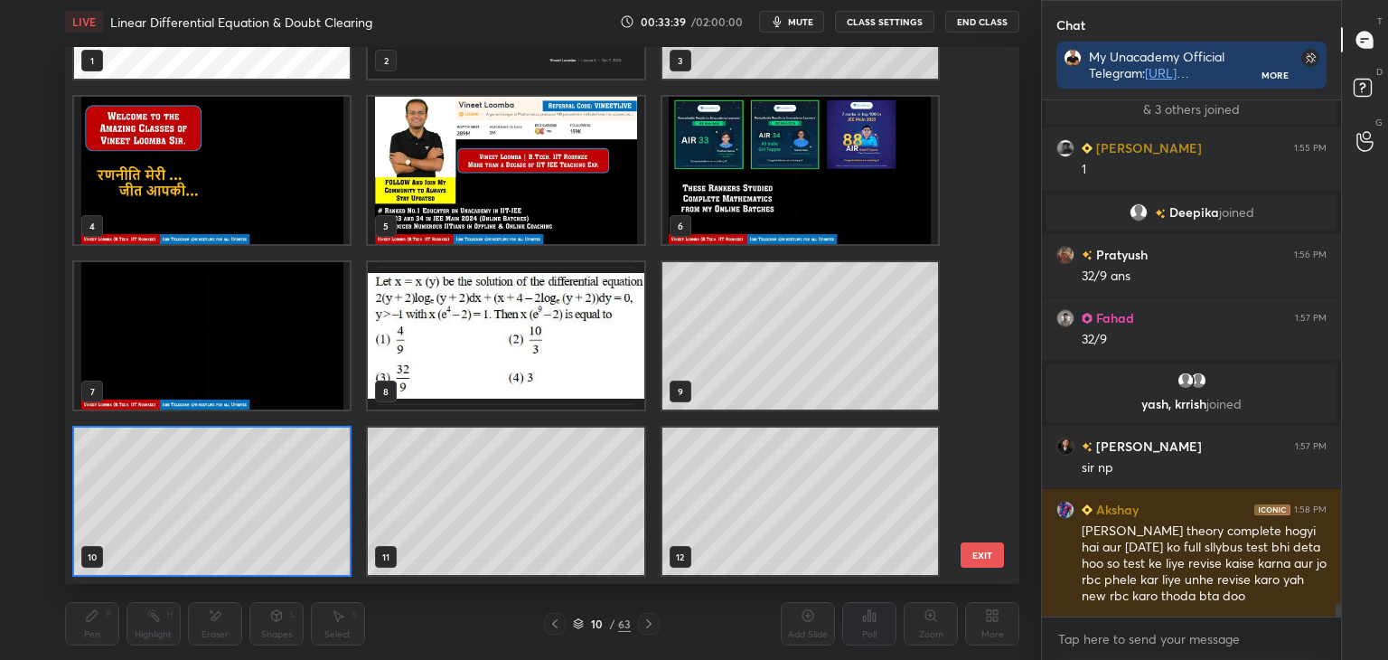
click at [613, 627] on div "/" at bounding box center [611, 623] width 5 height 11
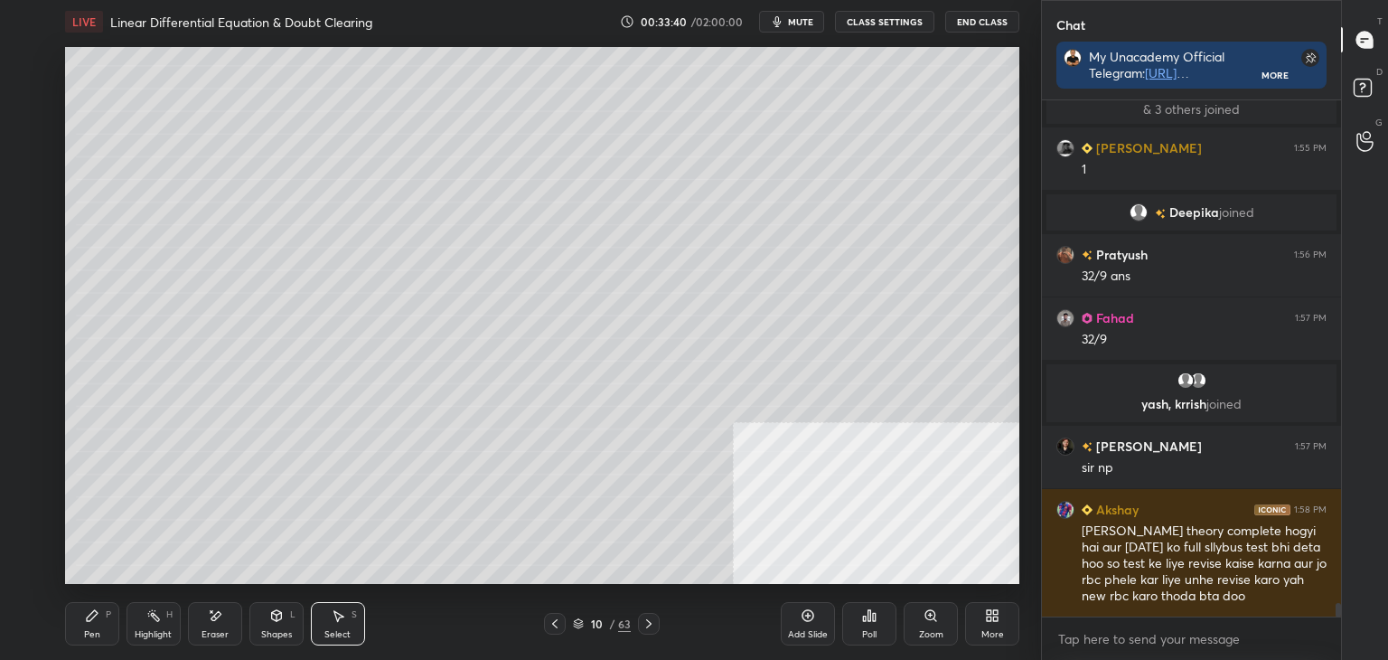
click at [654, 617] on icon at bounding box center [649, 623] width 14 height 14
click at [656, 618] on div at bounding box center [649, 624] width 22 height 22
click at [662, 620] on div "12 / 63" at bounding box center [602, 624] width 358 height 22
click at [652, 625] on icon at bounding box center [649, 623] width 14 height 14
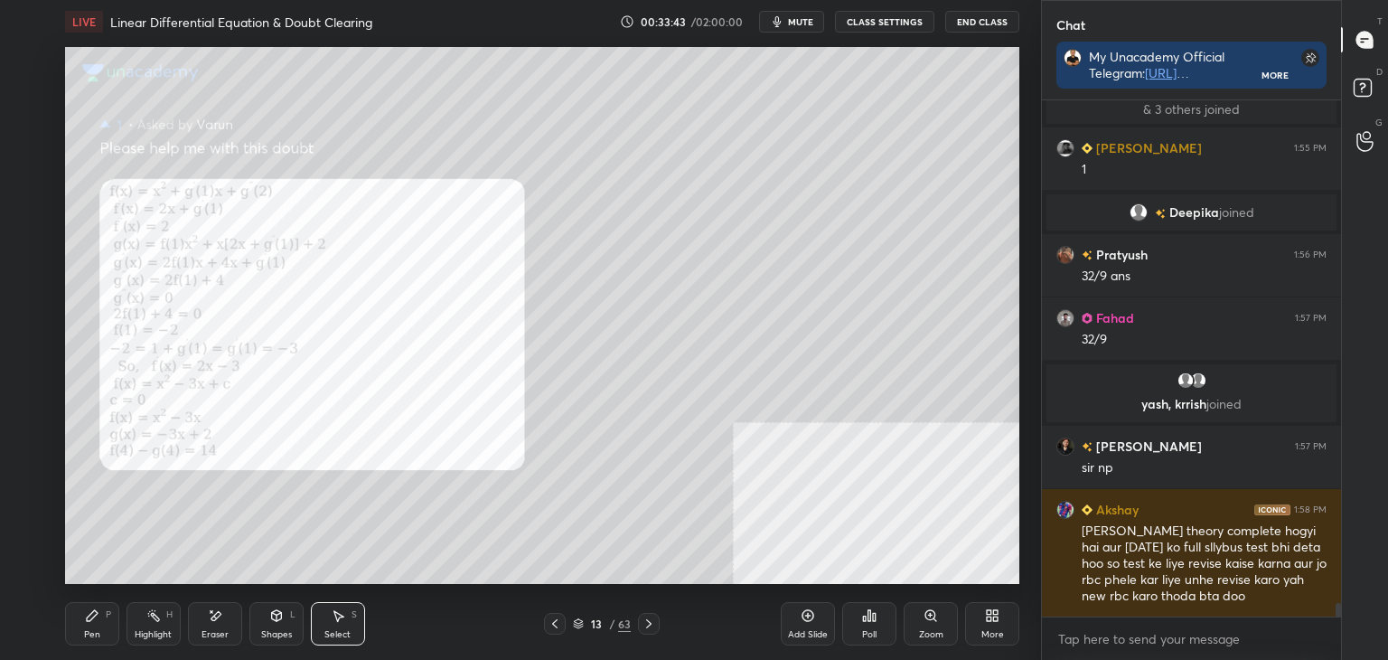
click at [656, 624] on div at bounding box center [649, 624] width 22 height 22
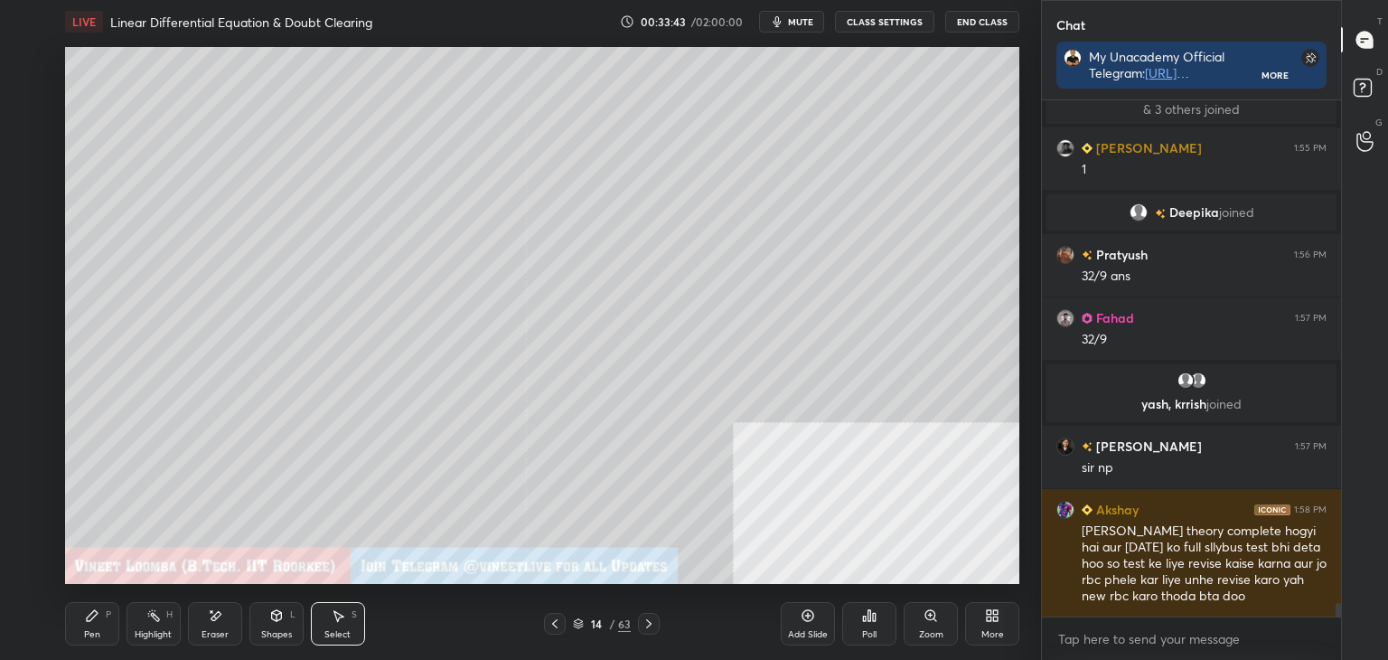
click at [654, 624] on div at bounding box center [649, 624] width 22 height 22
click at [984, 622] on div "More" at bounding box center [992, 623] width 54 height 43
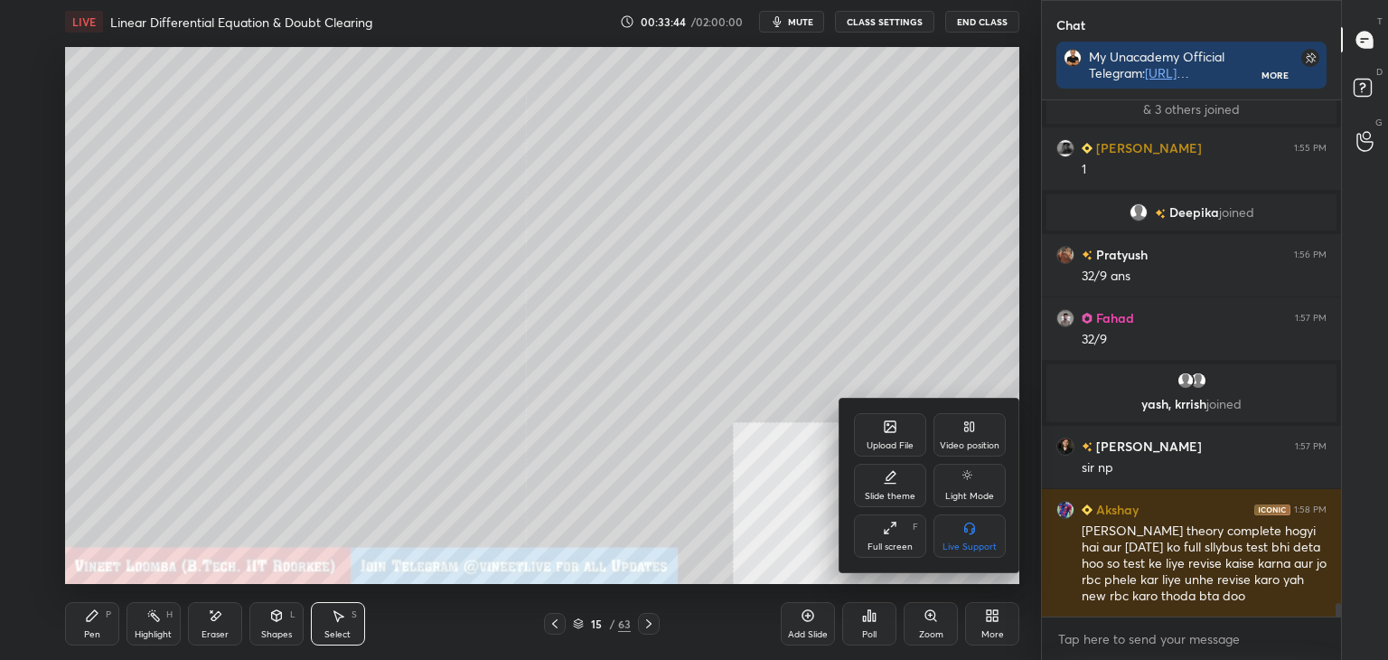
click at [888, 445] on div "Upload File" at bounding box center [890, 445] width 47 height 9
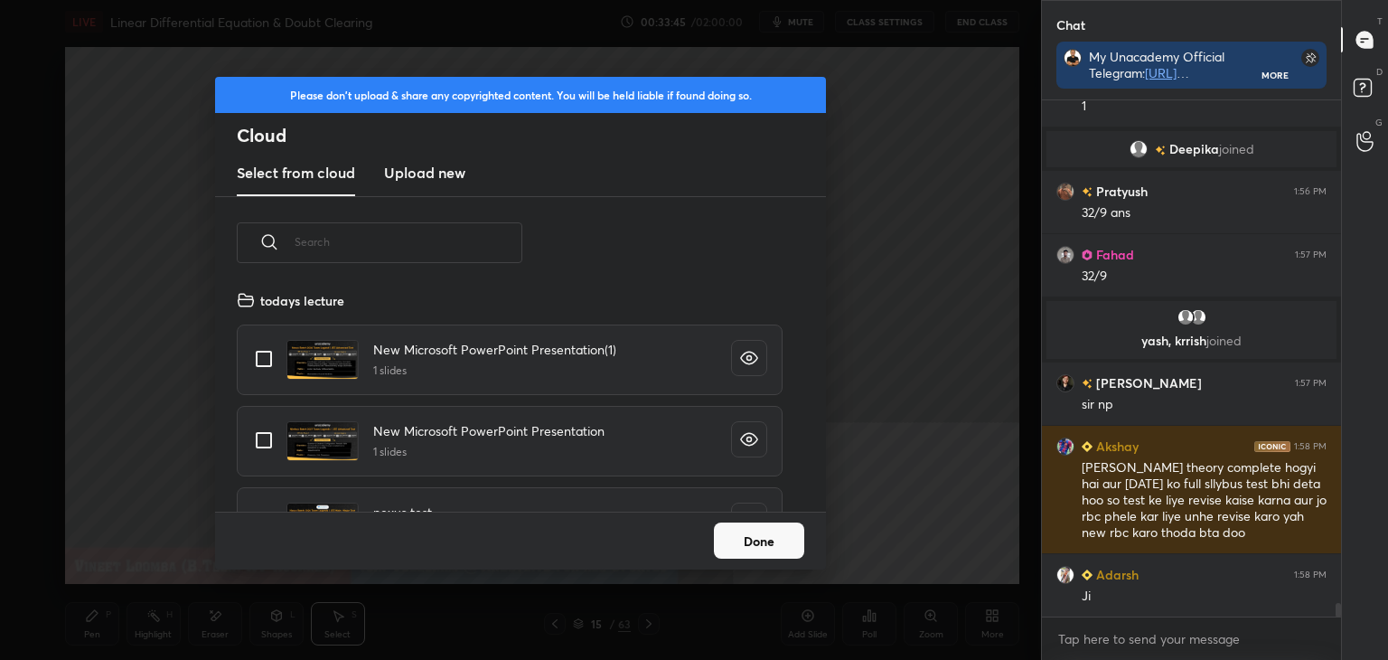
scroll to position [222, 580]
click at [437, 172] on h3 "Upload new" at bounding box center [424, 173] width 81 height 22
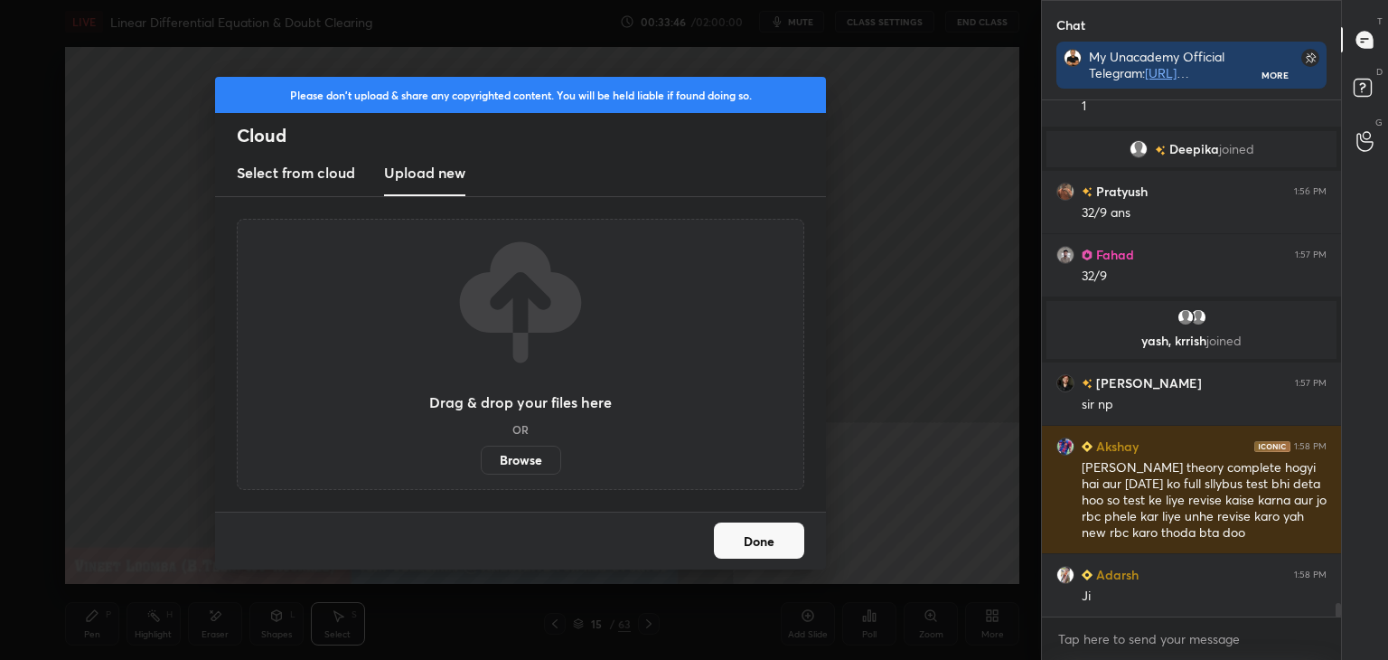
click at [506, 463] on label "Browse" at bounding box center [521, 460] width 80 height 29
click at [481, 463] on input "Browse" at bounding box center [481, 460] width 0 height 29
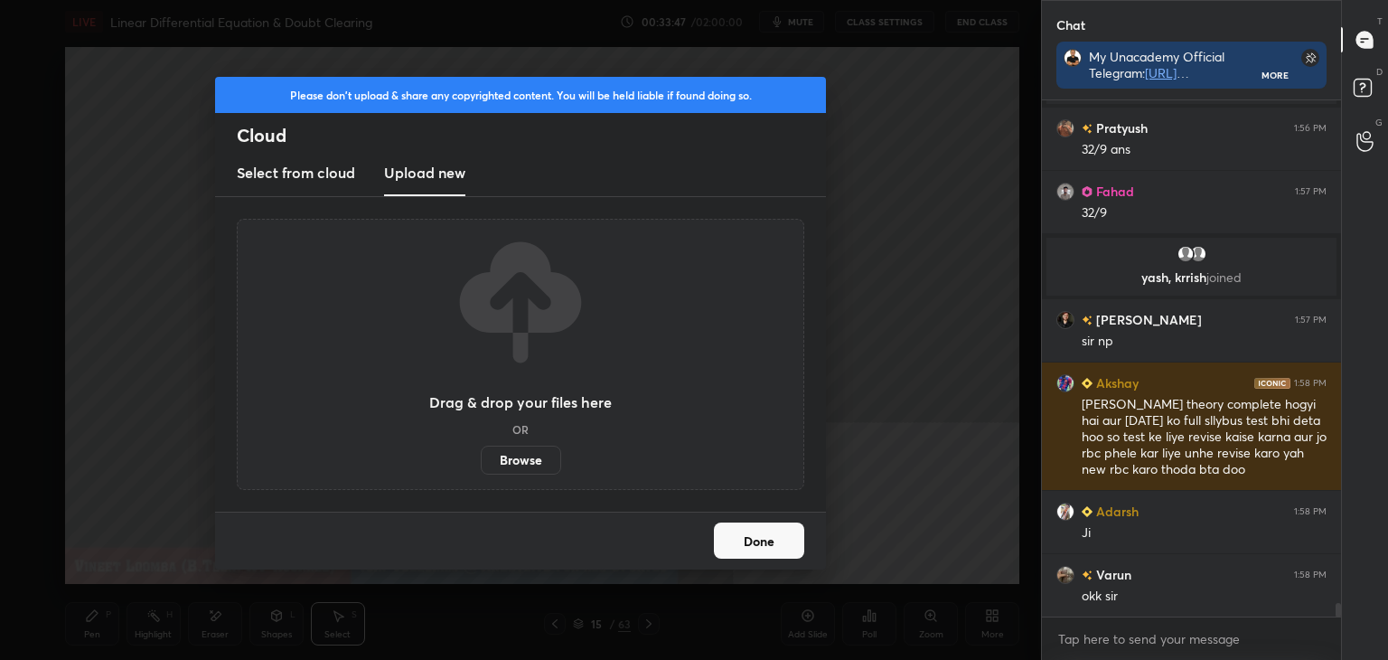
scroll to position [19236, 0]
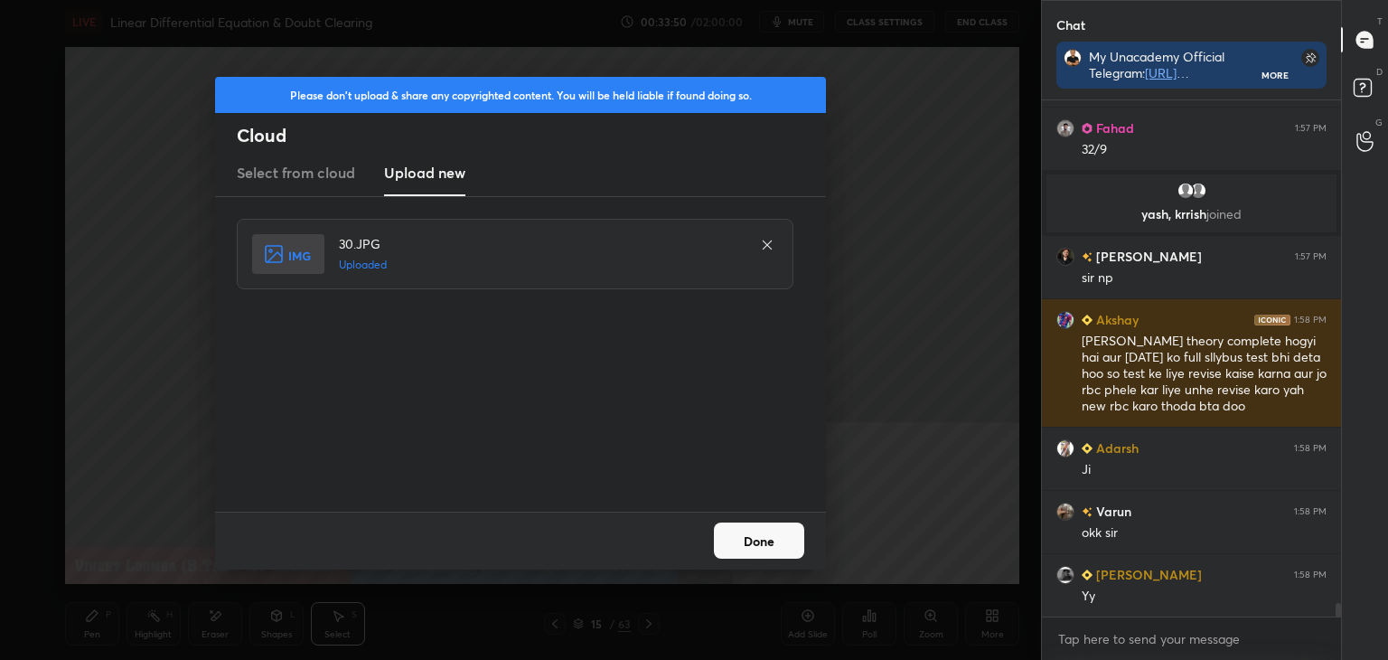
click at [756, 520] on div "Done" at bounding box center [520, 541] width 611 height 58
drag, startPoint x: 757, startPoint y: 525, endPoint x: 757, endPoint y: 535, distance: 9.9
click at [756, 525] on button "Done" at bounding box center [759, 540] width 90 height 36
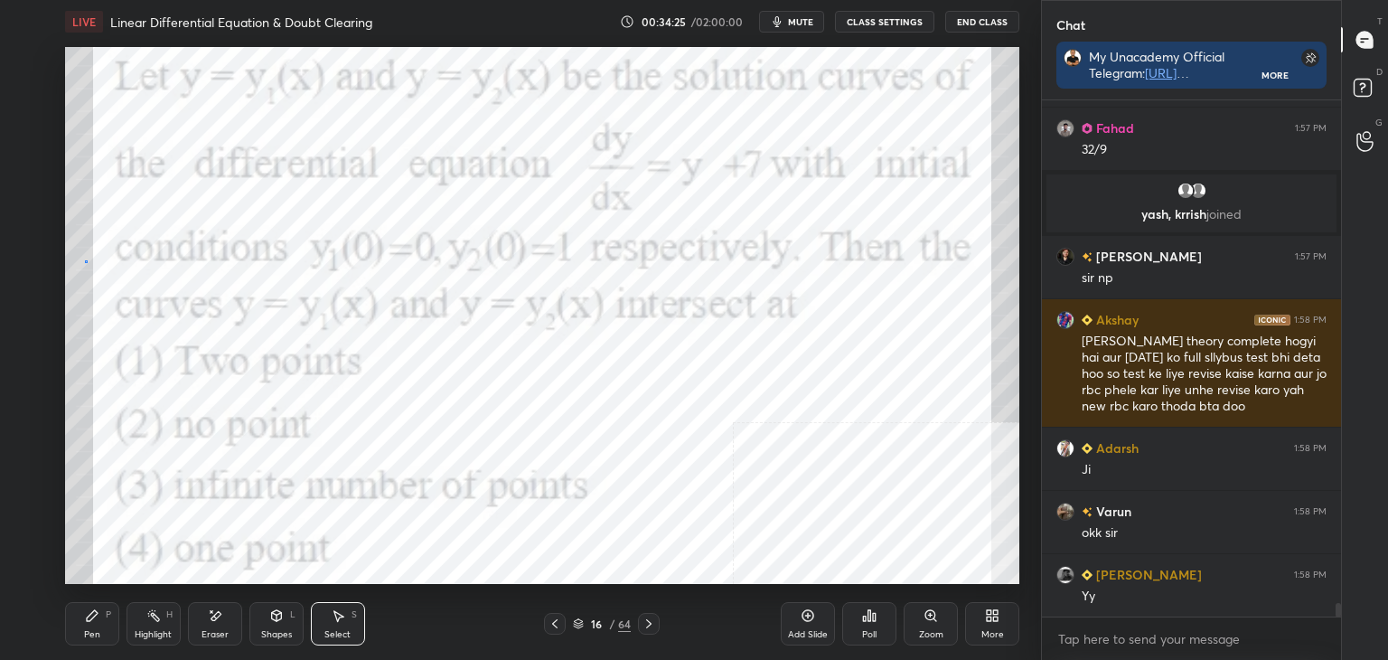
click at [86, 260] on div "0 ° Undo Copy Duplicate Duplicate to new slide Delete" at bounding box center [542, 315] width 954 height 537
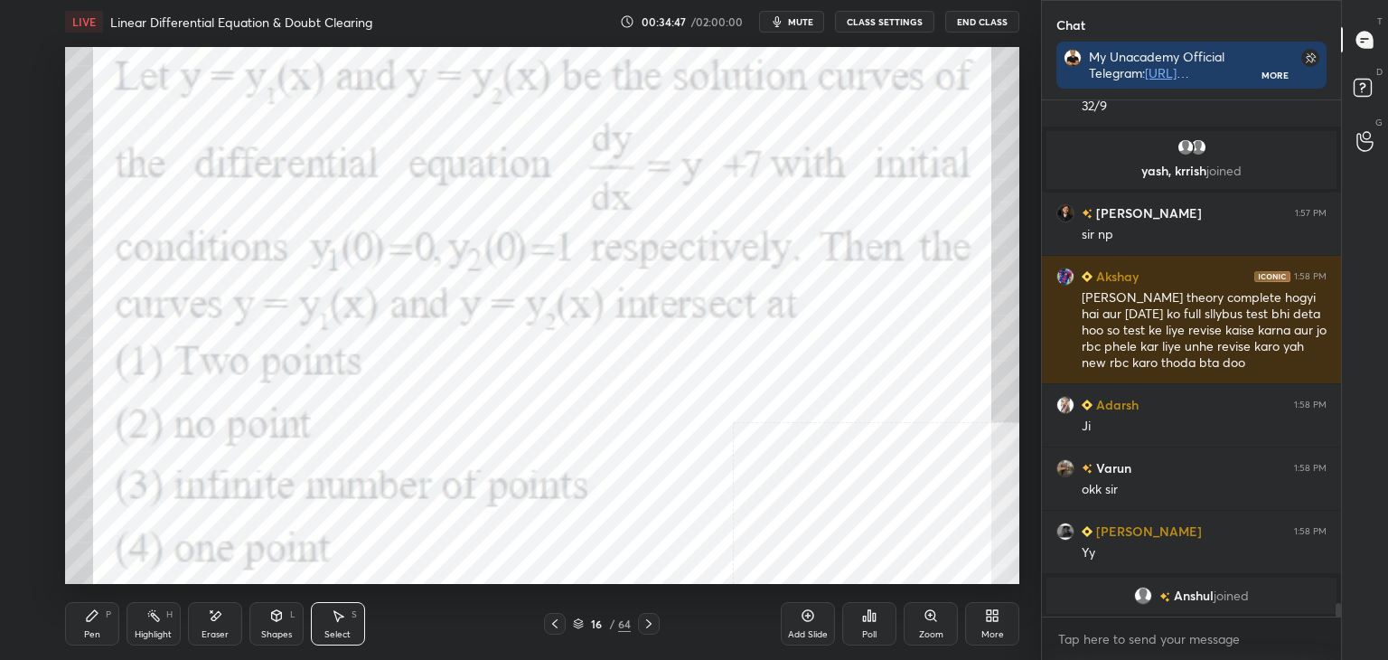
click at [94, 630] on div "Pen" at bounding box center [92, 634] width 16 height 9
click at [33, 240] on div at bounding box center [29, 242] width 14 height 14
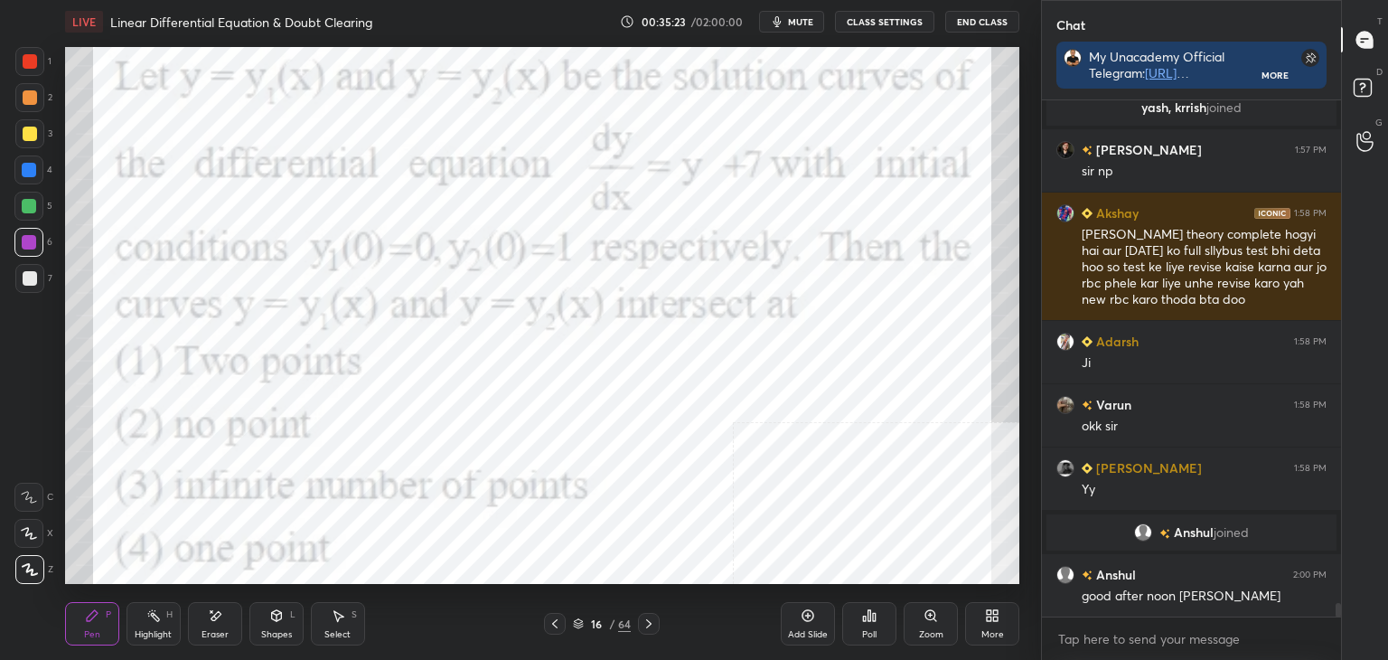
scroll to position [19170, 0]
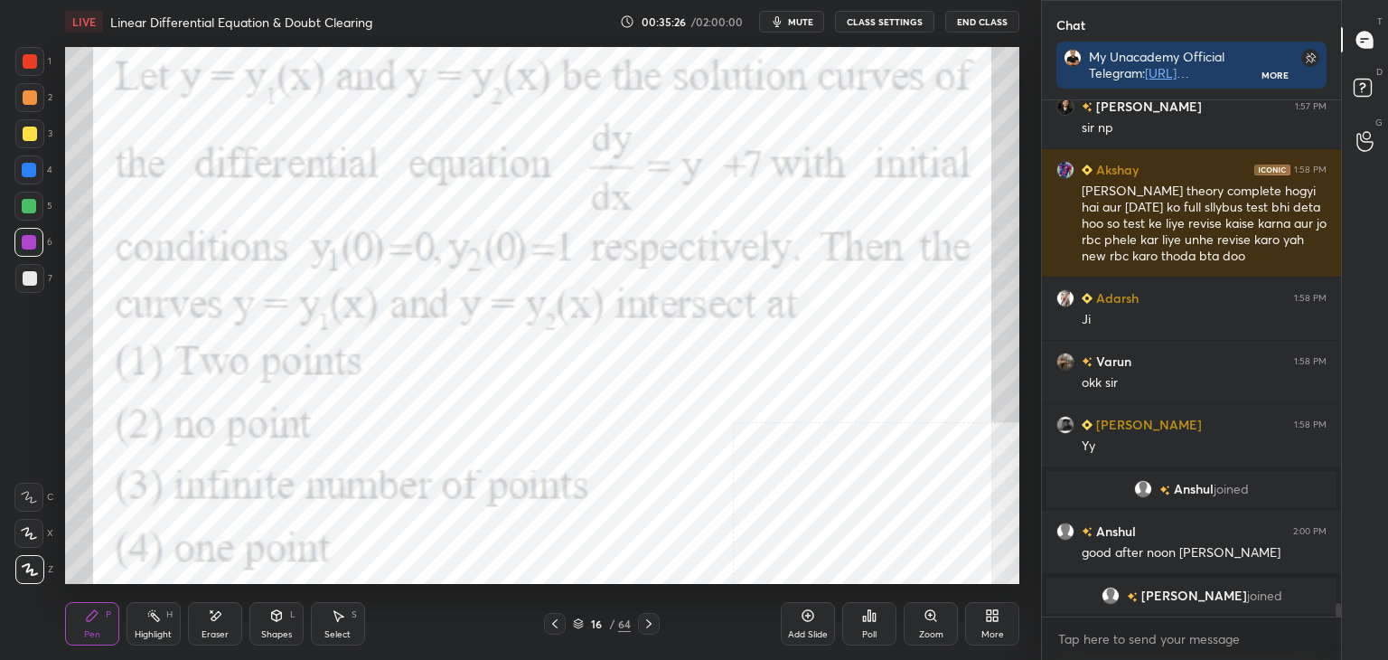
click at [212, 637] on div "Eraser" at bounding box center [215, 623] width 54 height 43
click at [88, 630] on div "Pen" at bounding box center [92, 634] width 16 height 9
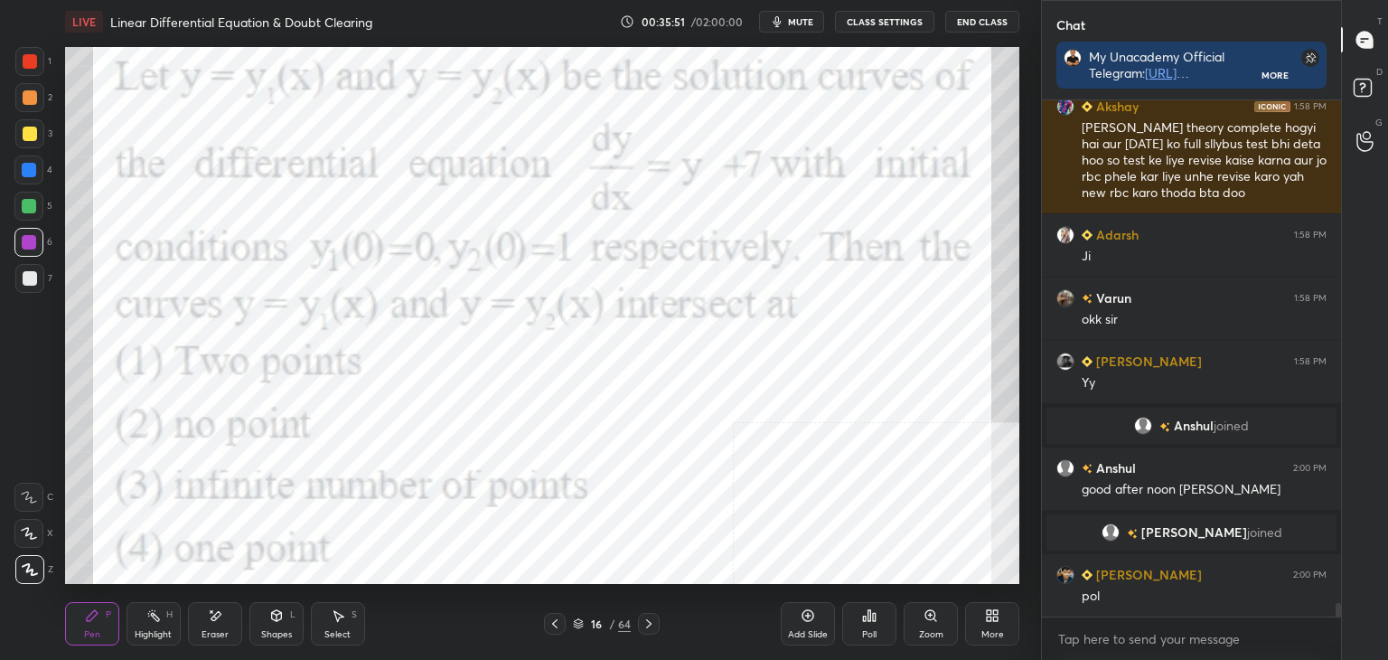
scroll to position [19260, 0]
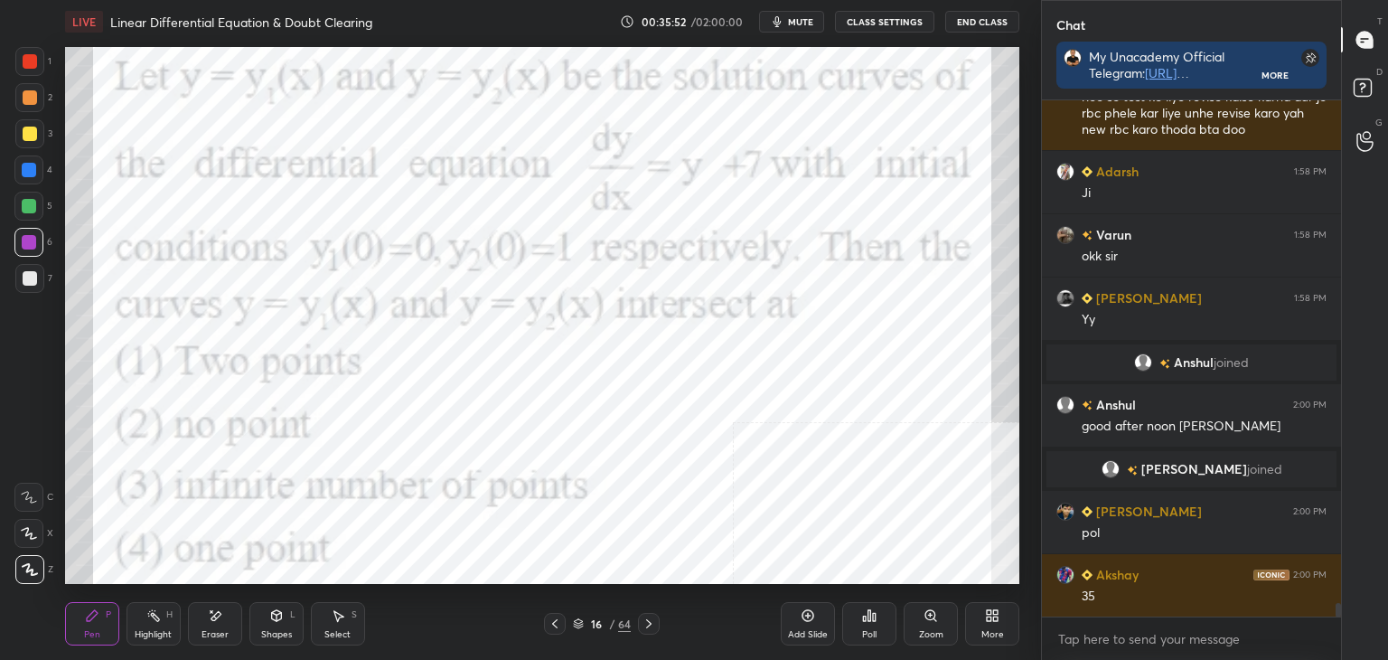
click at [863, 619] on icon at bounding box center [864, 618] width 3 height 5
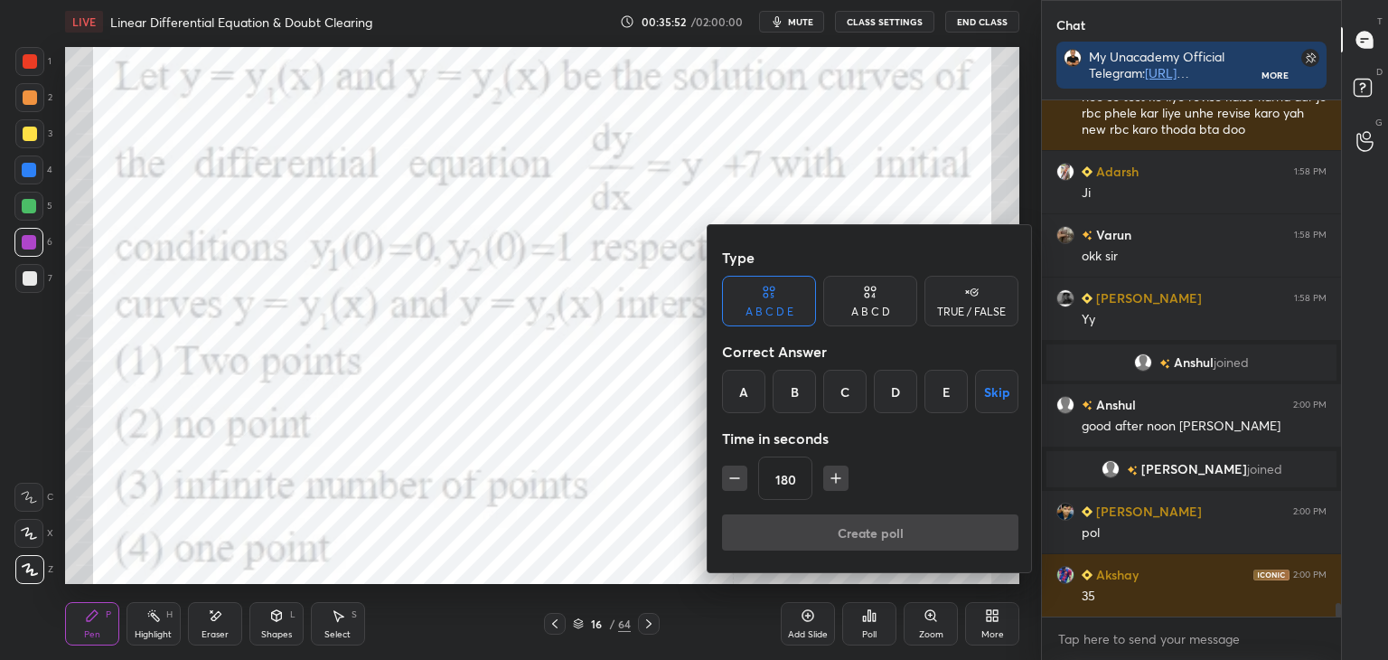
click at [804, 399] on div "B" at bounding box center [794, 391] width 43 height 43
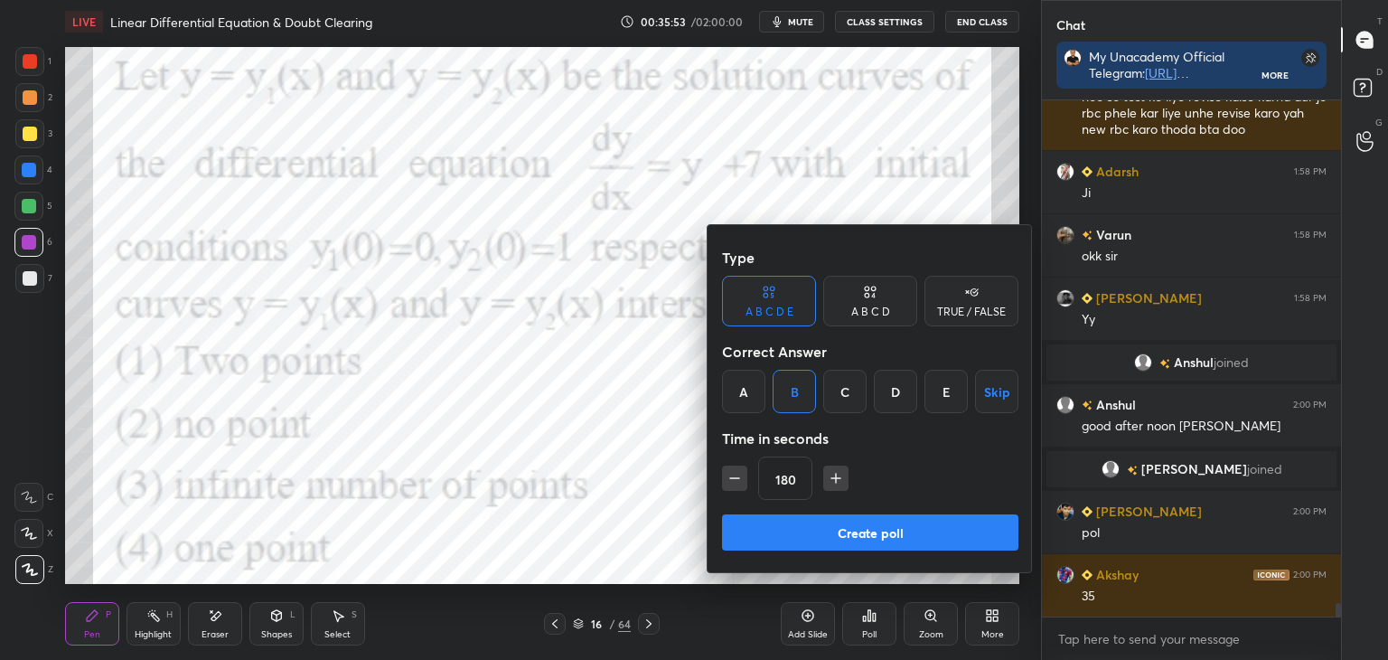
click at [920, 510] on div "Type A B C D E A B C D TRUE / FALSE Correct Answer A B C D E Skip Time in secon…" at bounding box center [870, 377] width 296 height 275
click at [935, 532] on button "Create poll" at bounding box center [870, 532] width 296 height 36
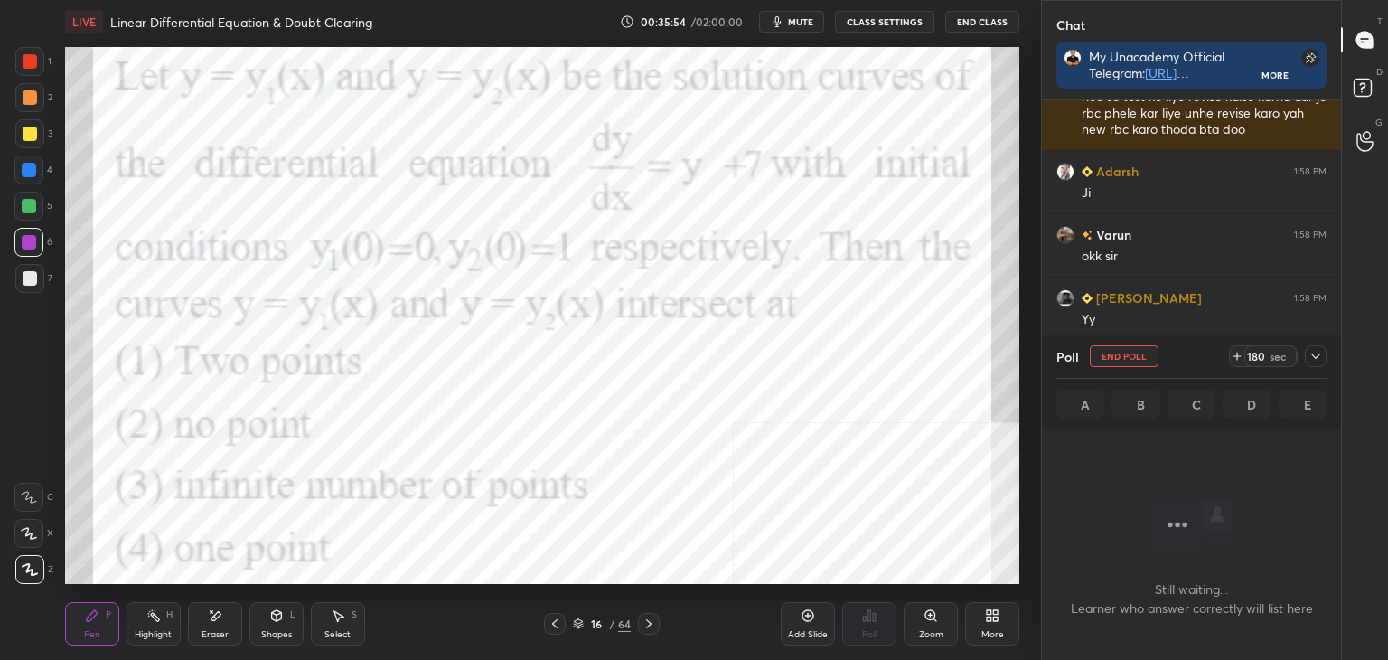
scroll to position [5, 5]
drag, startPoint x: 1309, startPoint y: 352, endPoint x: 1311, endPoint y: 369, distance: 16.4
click at [1306, 352] on div at bounding box center [1316, 356] width 22 height 22
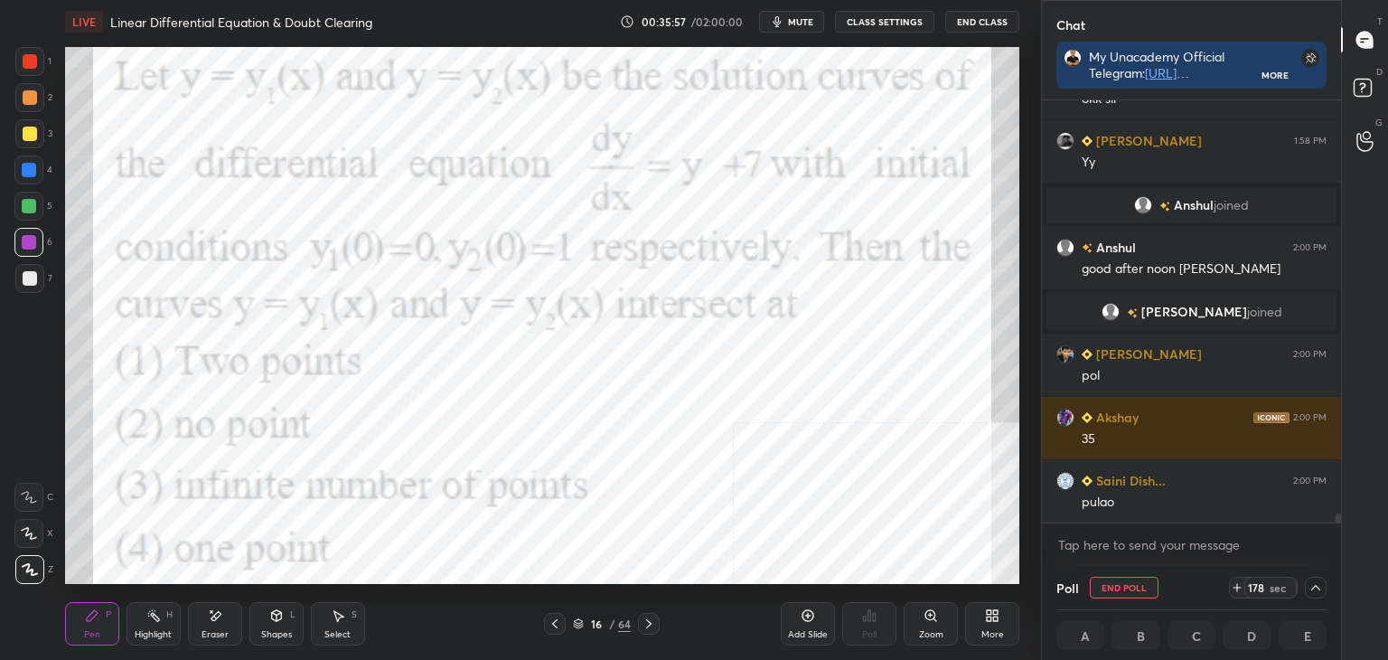
scroll to position [19417, 0]
drag, startPoint x: 1339, startPoint y: 522, endPoint x: 1332, endPoint y: 540, distance: 18.6
click at [1338, 541] on div "[PERSON_NAME] 1:58 PM [PERSON_NAME] 1:58 PM okk sir [PERSON_NAME] 1:58 PM [PERS…" at bounding box center [1191, 332] width 299 height 465
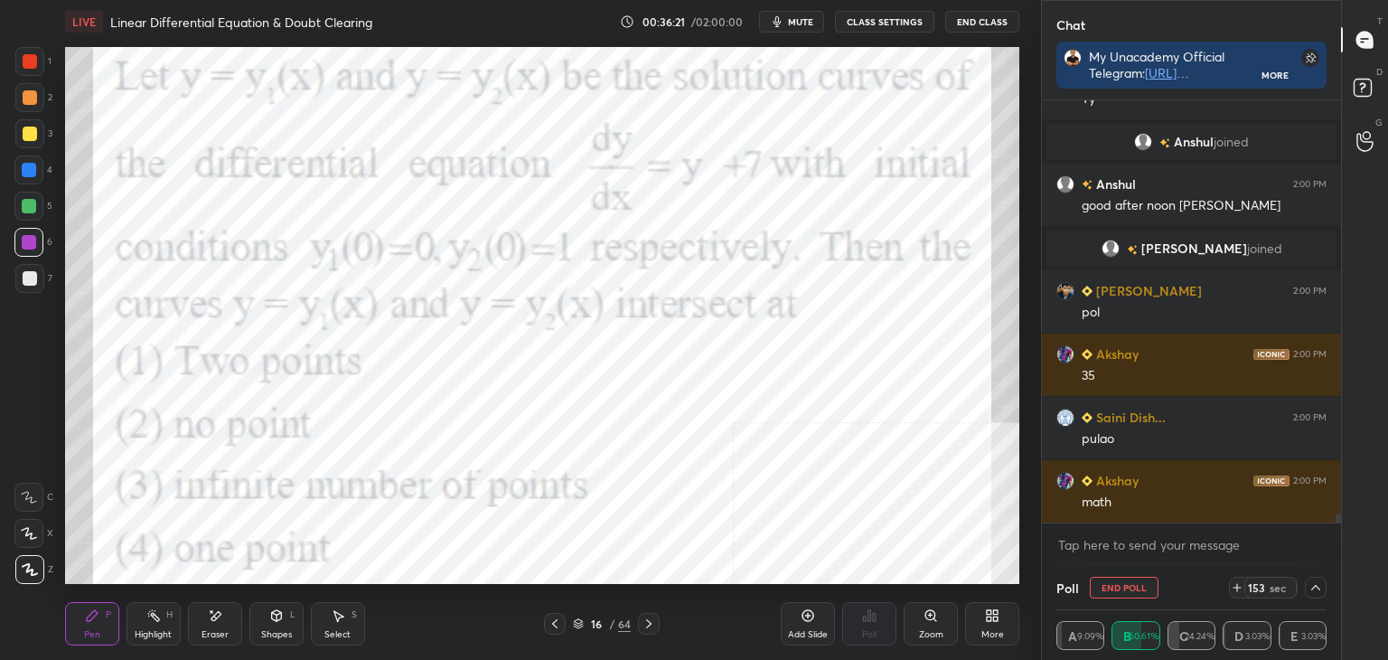
scroll to position [19524, 0]
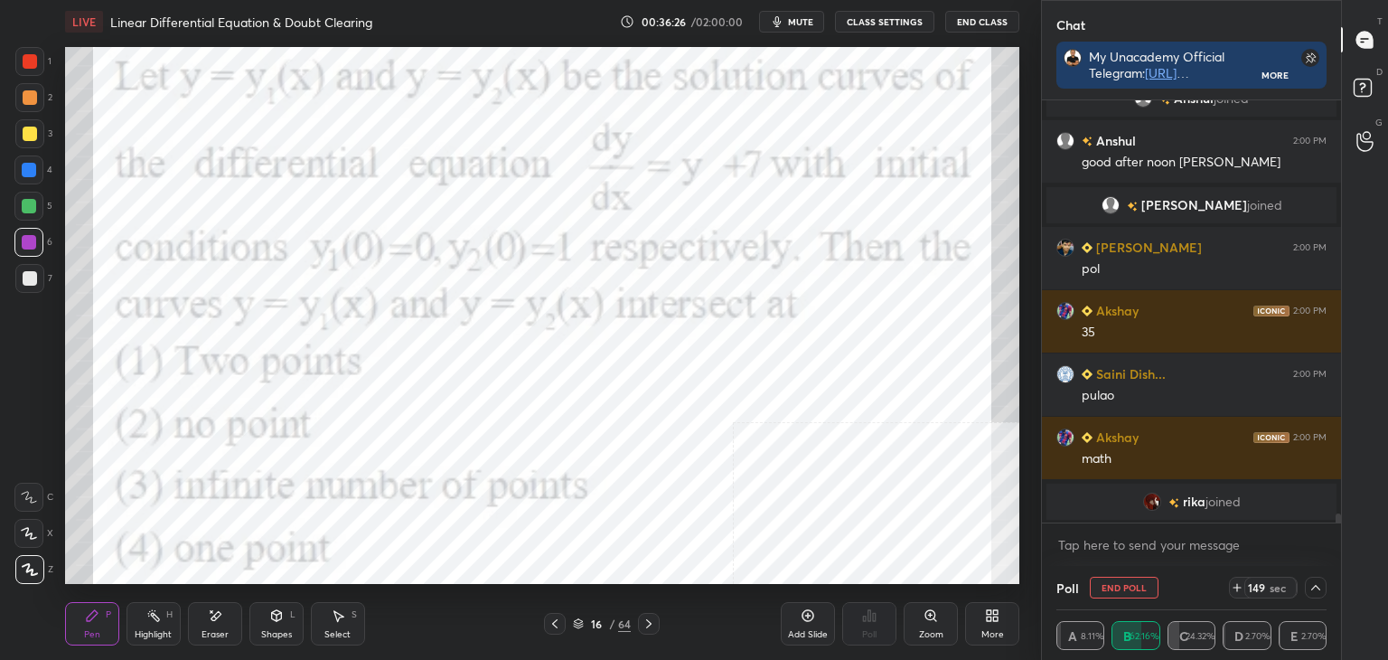
click at [1183, 497] on span "rika" at bounding box center [1194, 501] width 23 height 14
click at [224, 611] on div "Eraser" at bounding box center [215, 623] width 54 height 43
click at [112, 613] on div "Pen P" at bounding box center [92, 623] width 54 height 43
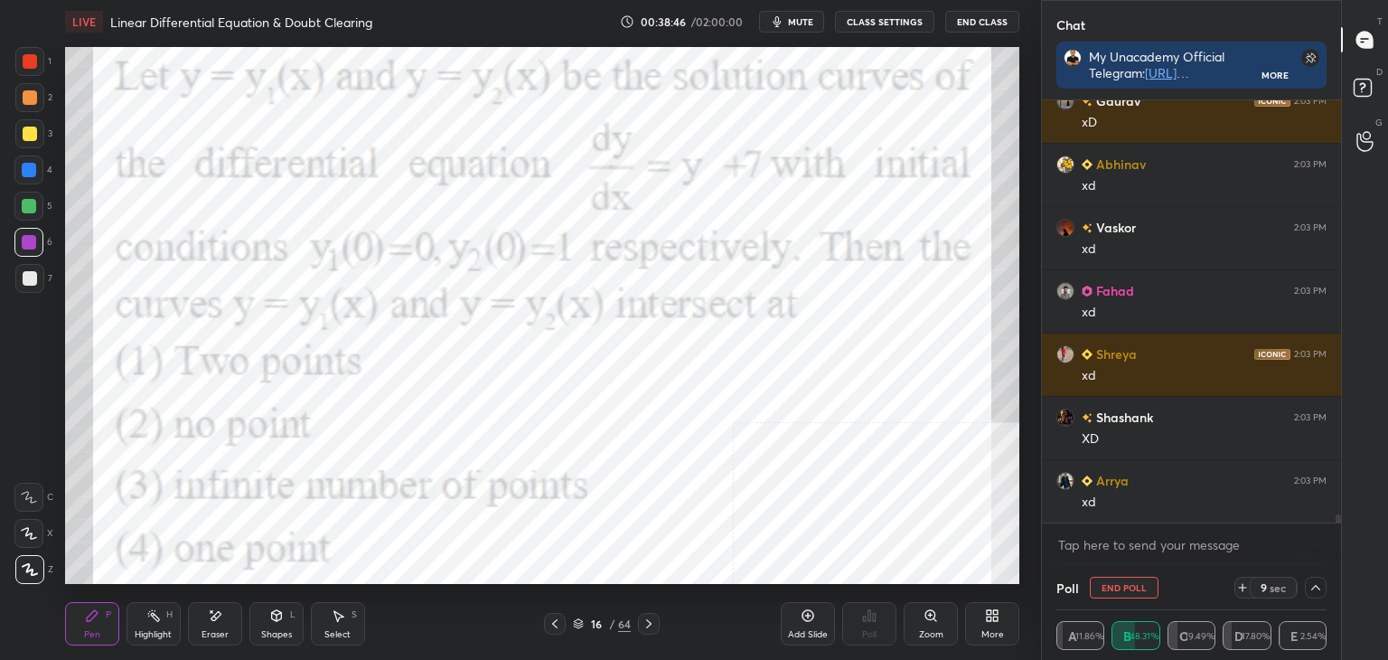
scroll to position [20997, 0]
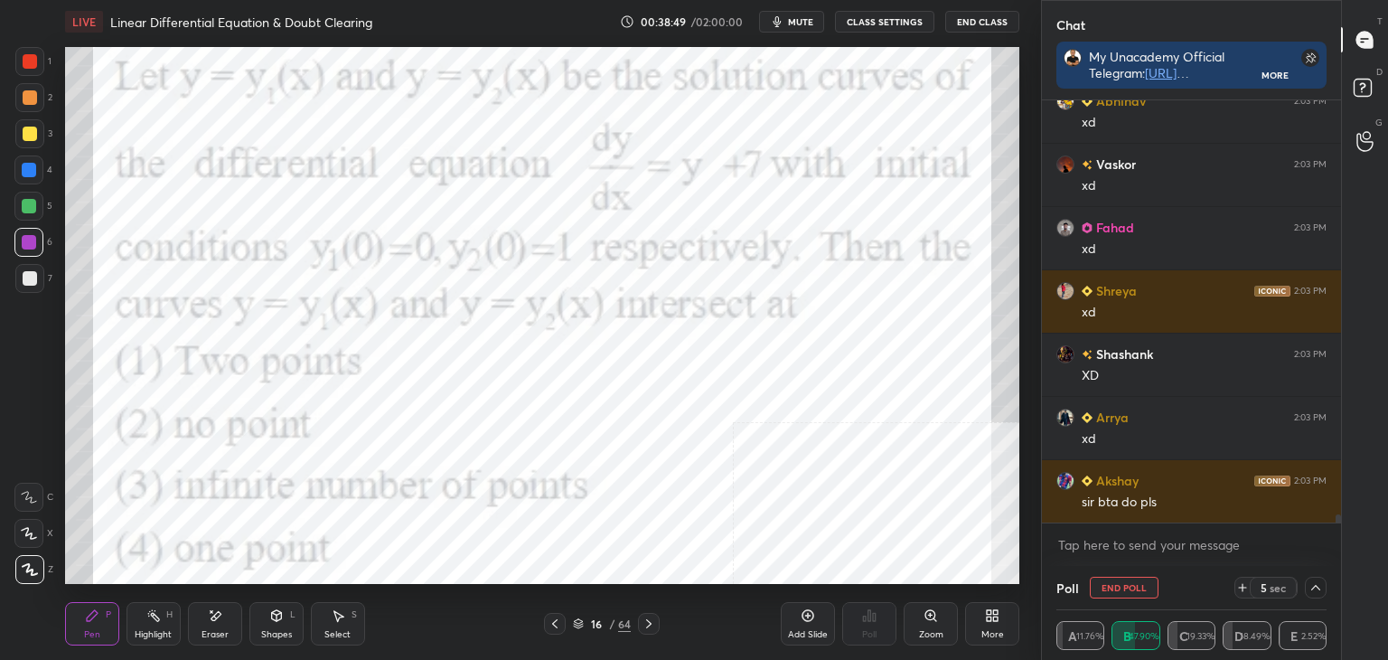
click at [93, 636] on div "Pen" at bounding box center [92, 634] width 16 height 9
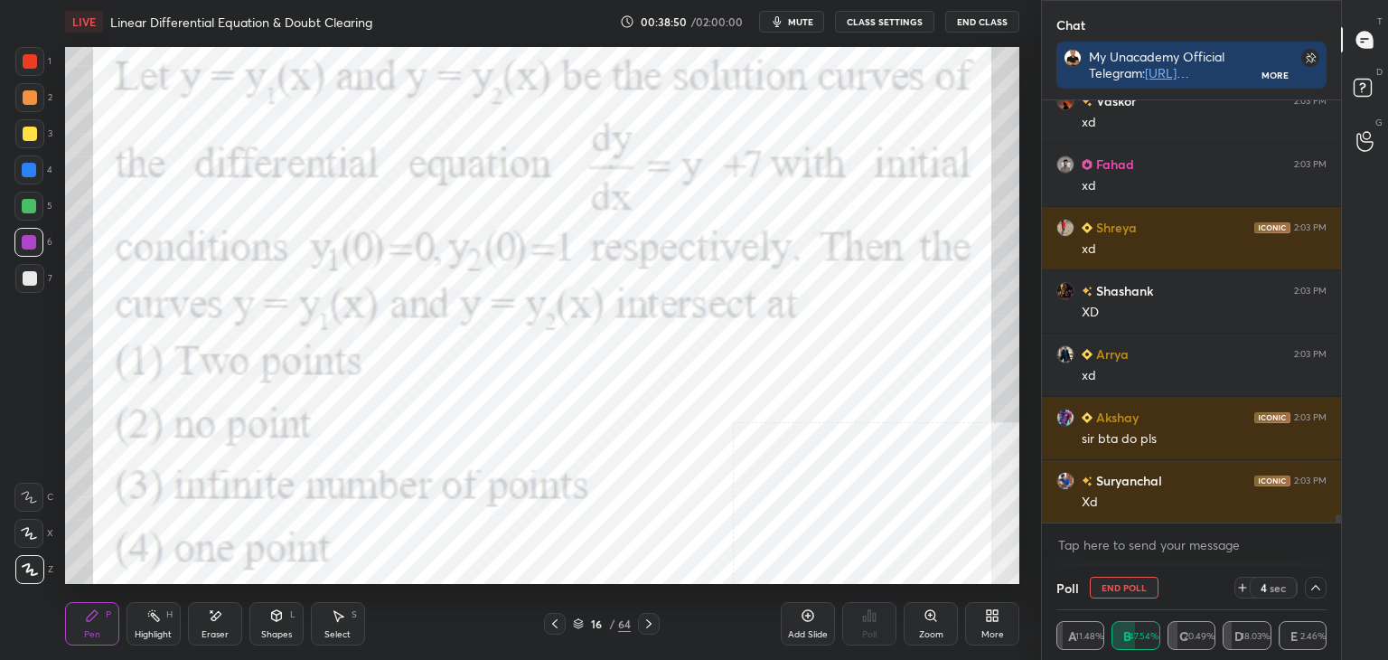
click at [29, 284] on div at bounding box center [30, 278] width 14 height 14
click at [35, 66] on div at bounding box center [30, 61] width 14 height 14
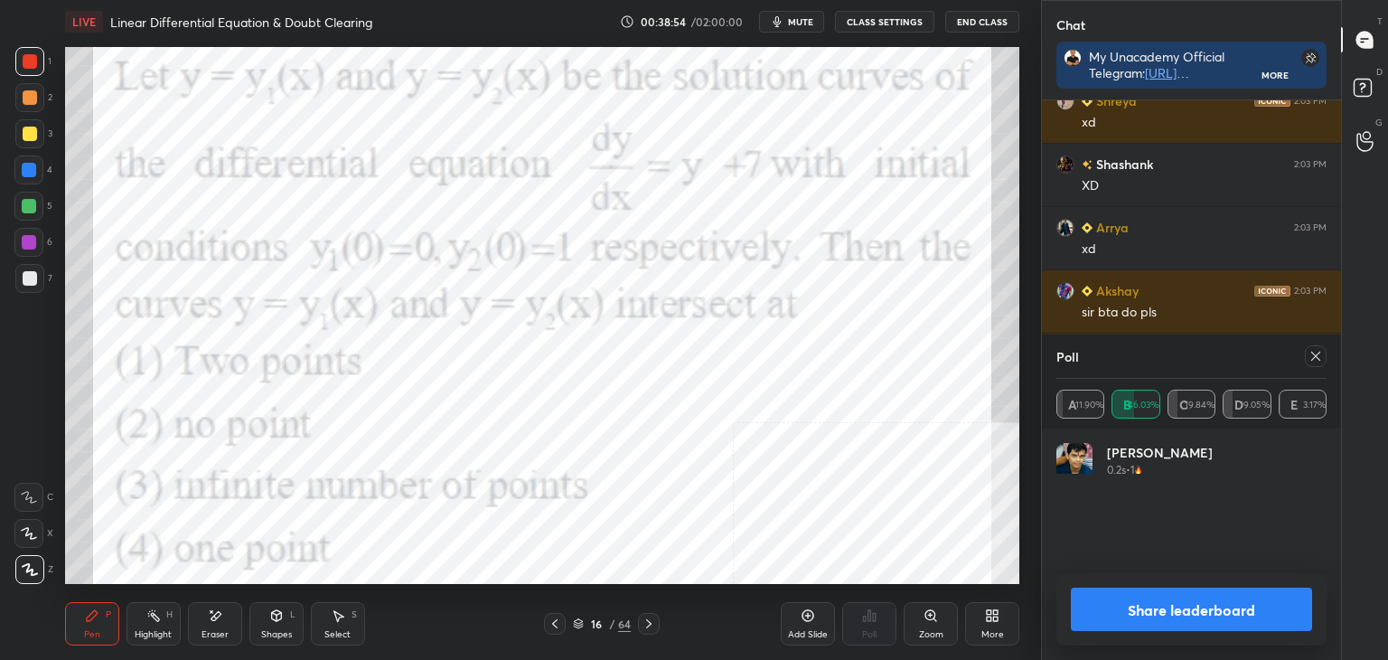
scroll to position [5, 5]
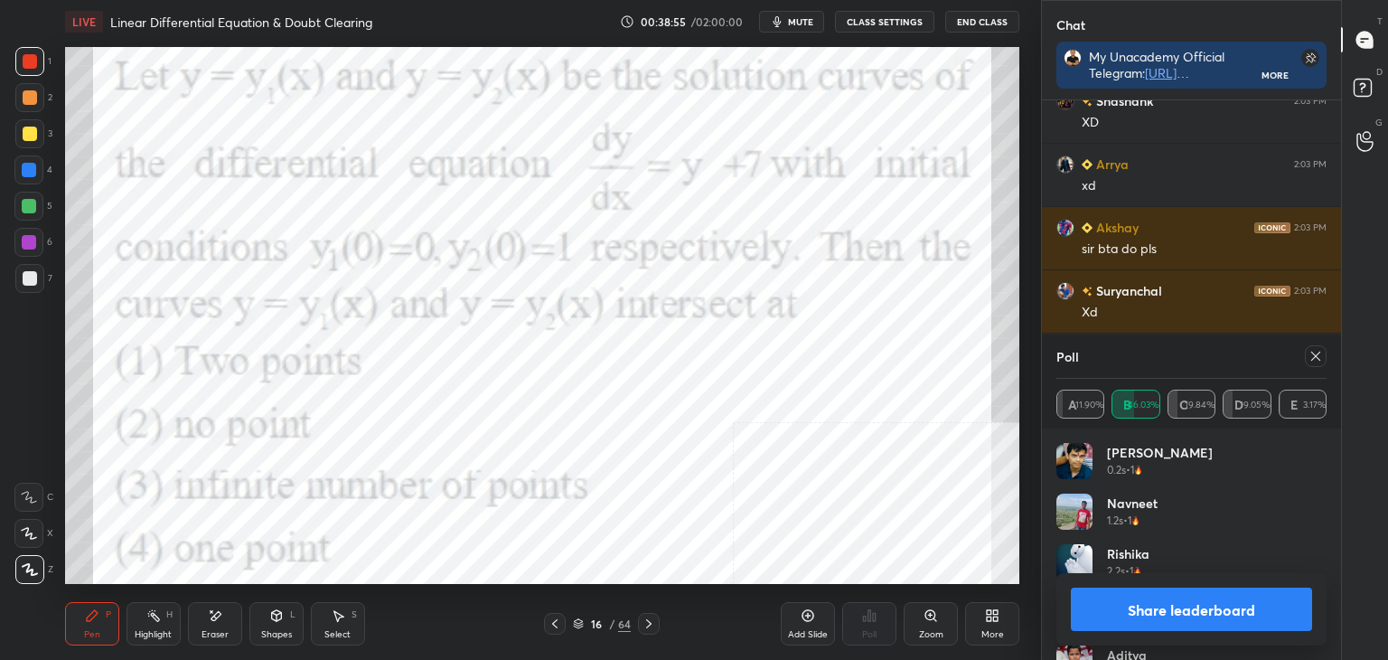
click at [1315, 352] on icon at bounding box center [1316, 356] width 14 height 14
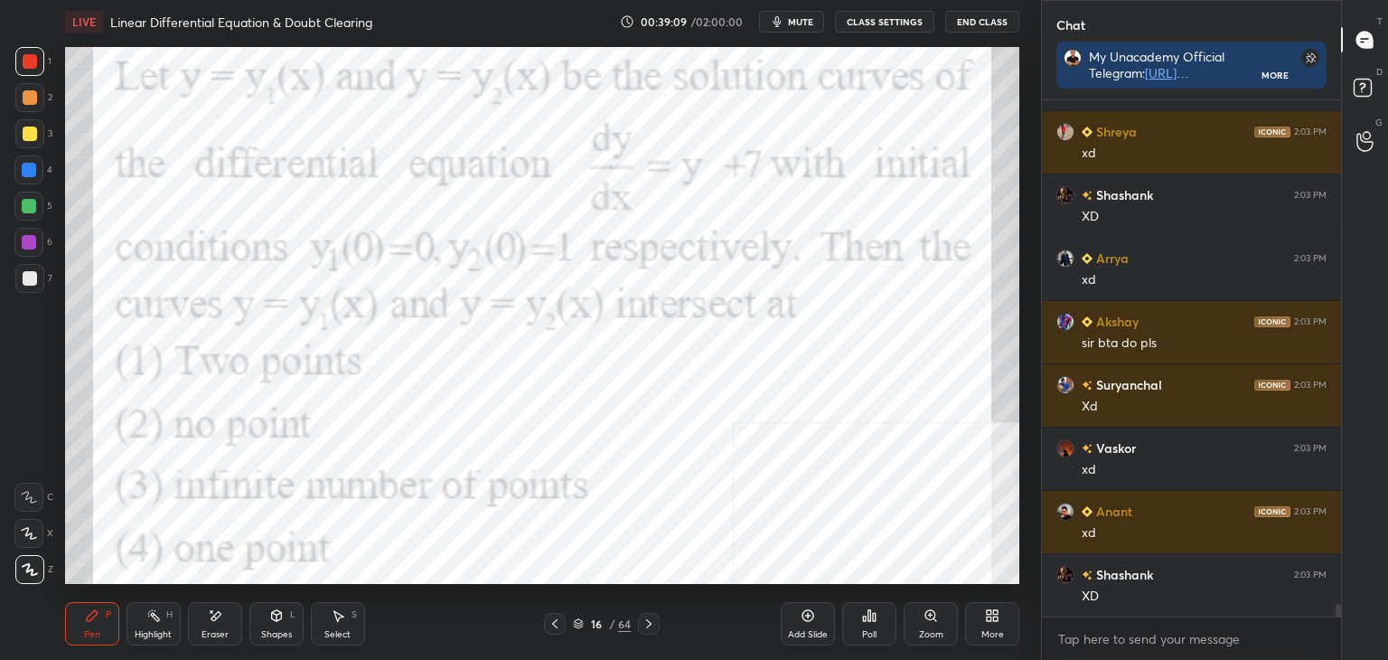
click at [219, 634] on div "Eraser" at bounding box center [215, 634] width 27 height 9
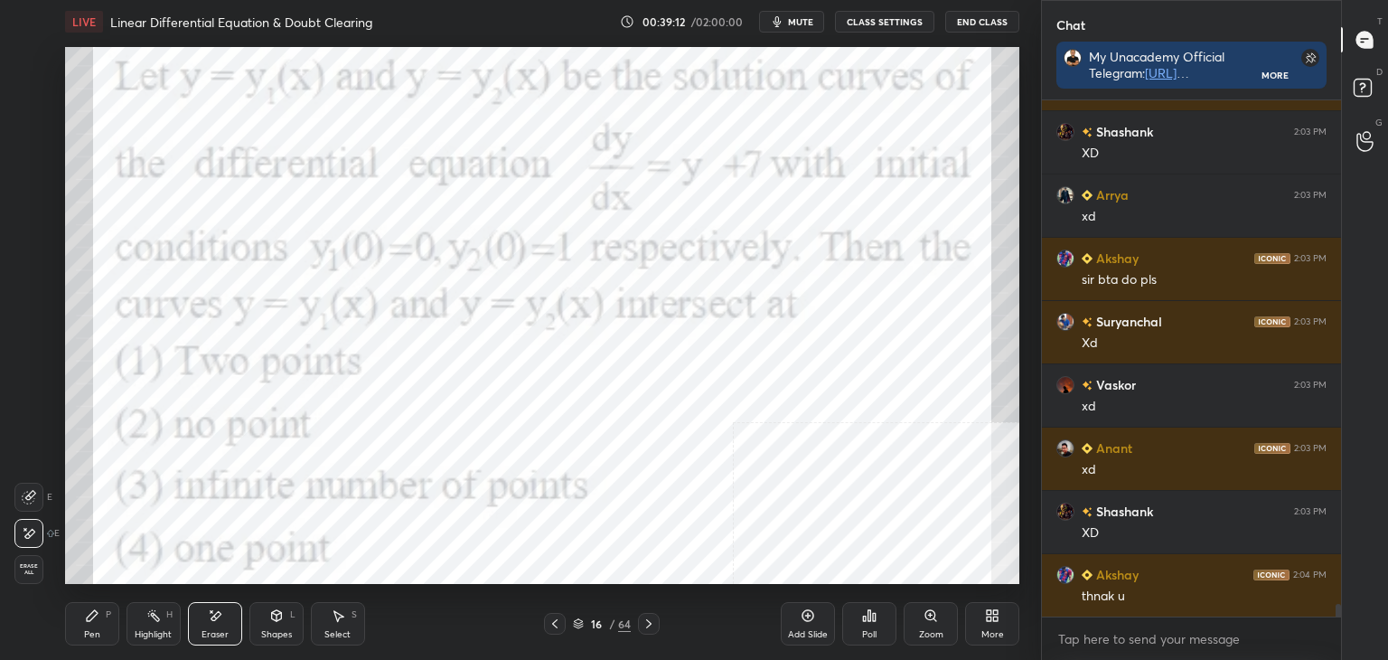
click at [76, 630] on div "Pen P" at bounding box center [92, 623] width 54 height 43
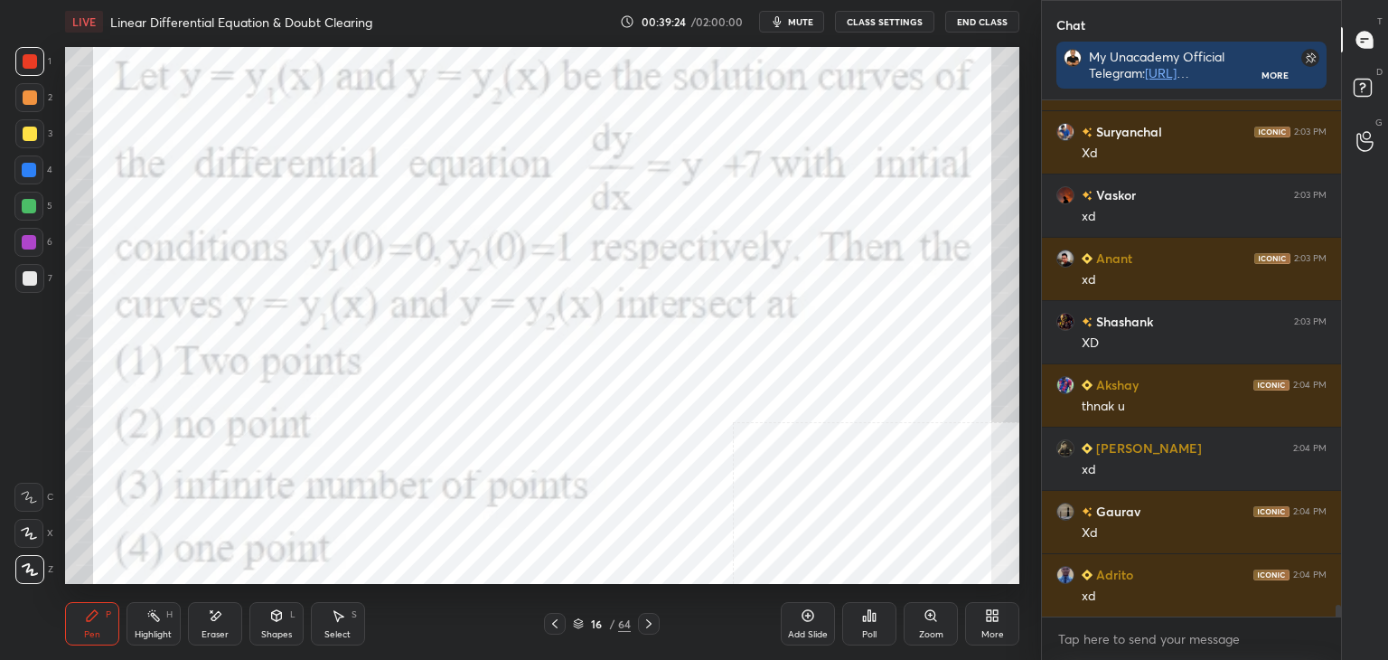
drag, startPoint x: 334, startPoint y: 634, endPoint x: 326, endPoint y: 615, distance: 19.8
click at [333, 630] on div "Select" at bounding box center [337, 634] width 26 height 9
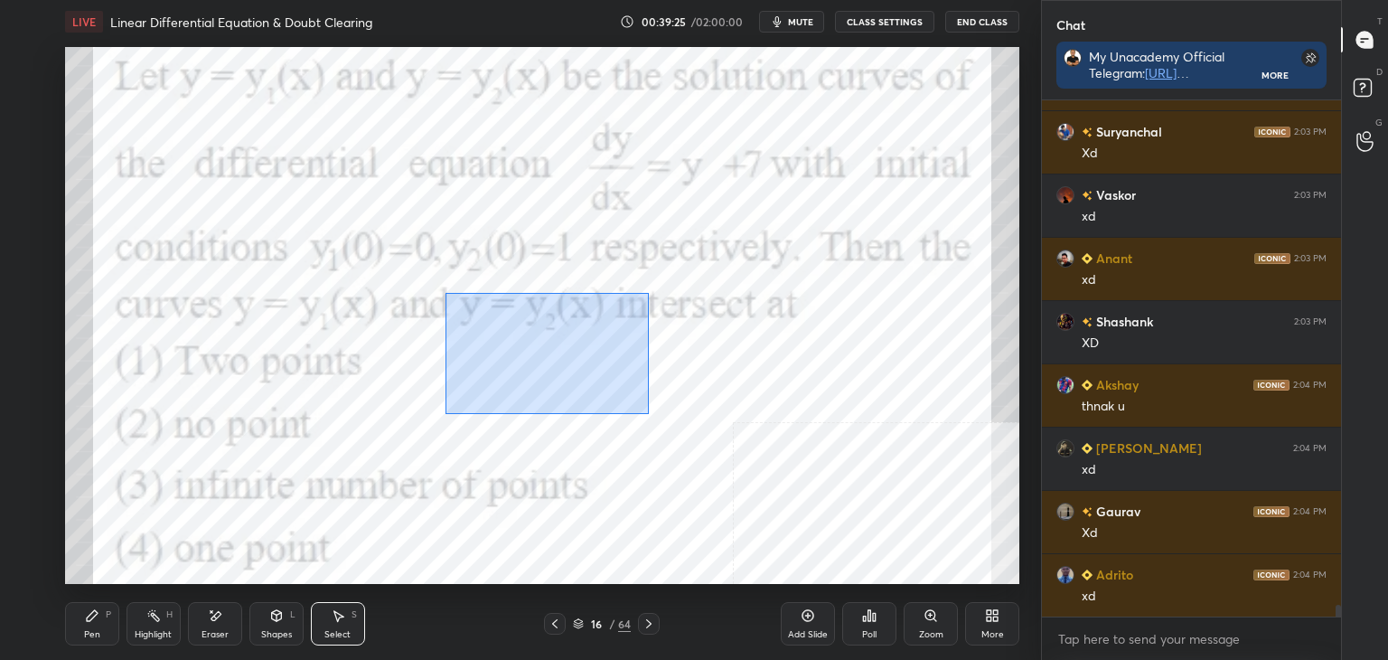
drag, startPoint x: 532, startPoint y: 352, endPoint x: 824, endPoint y: 519, distance: 336.4
click at [833, 527] on div "0 ° Undo Copy Duplicate Duplicate to new slide Delete" at bounding box center [542, 315] width 954 height 537
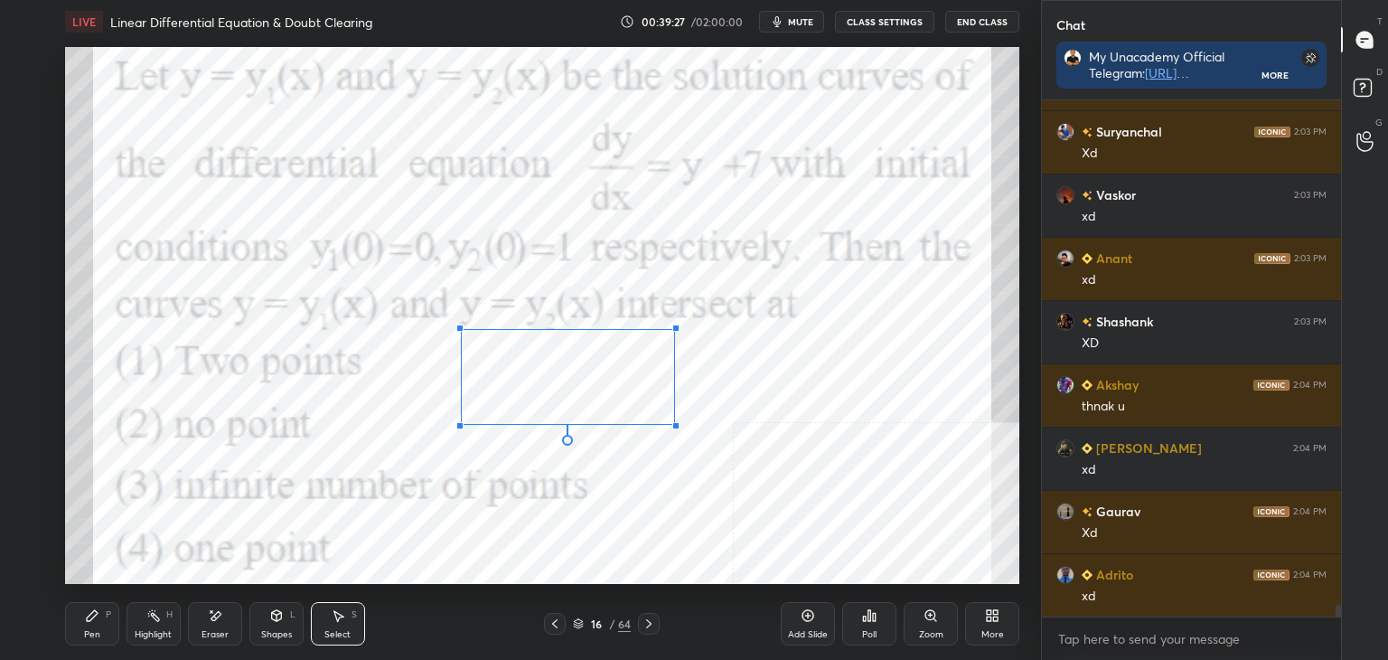
drag, startPoint x: 737, startPoint y: 461, endPoint x: 672, endPoint y: 443, distance: 66.7
click at [675, 425] on div at bounding box center [675, 425] width 7 height 7
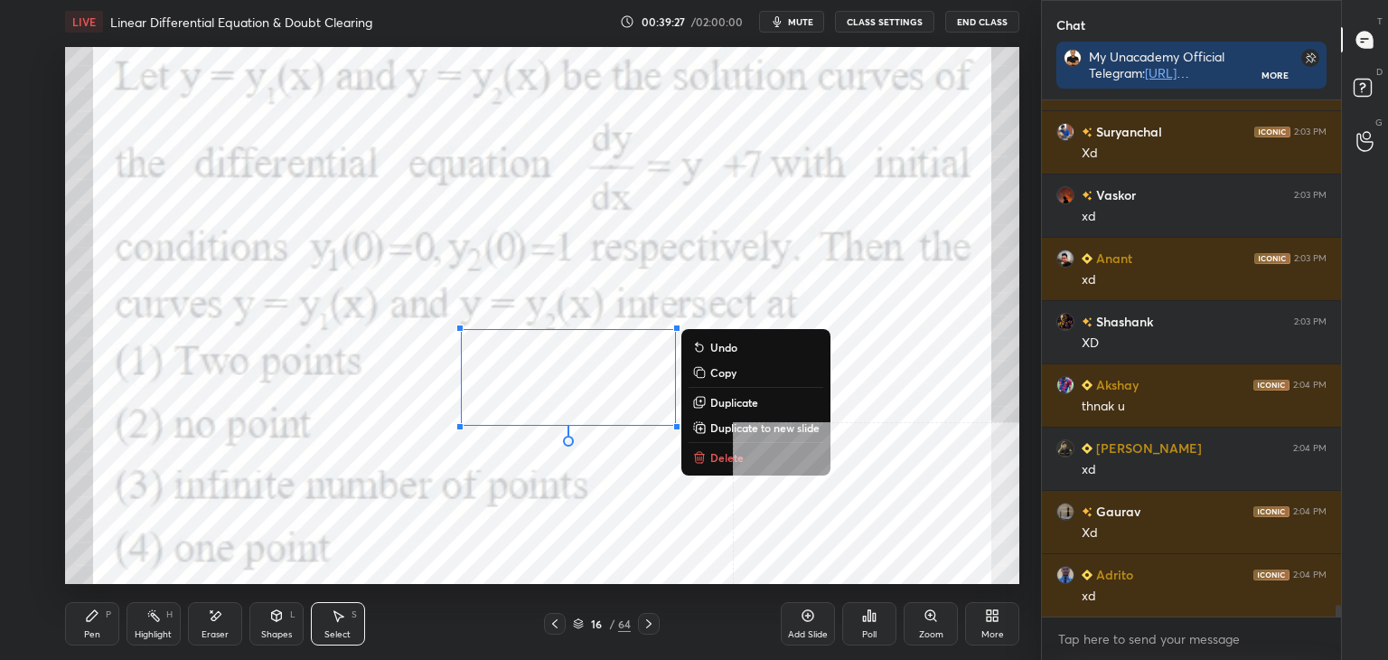
click at [655, 474] on div "0 ° Undo Copy Duplicate Duplicate to new slide Delete" at bounding box center [542, 315] width 954 height 537
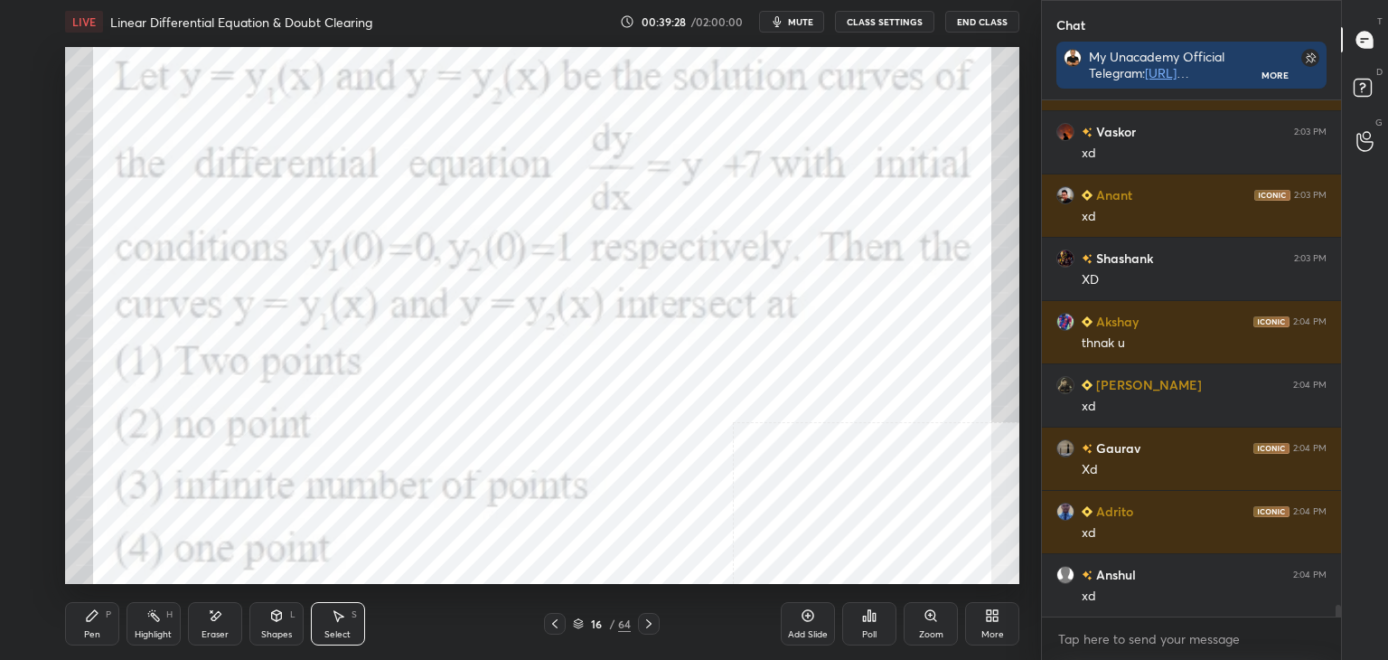
click at [101, 626] on div "Pen P" at bounding box center [92, 623] width 54 height 43
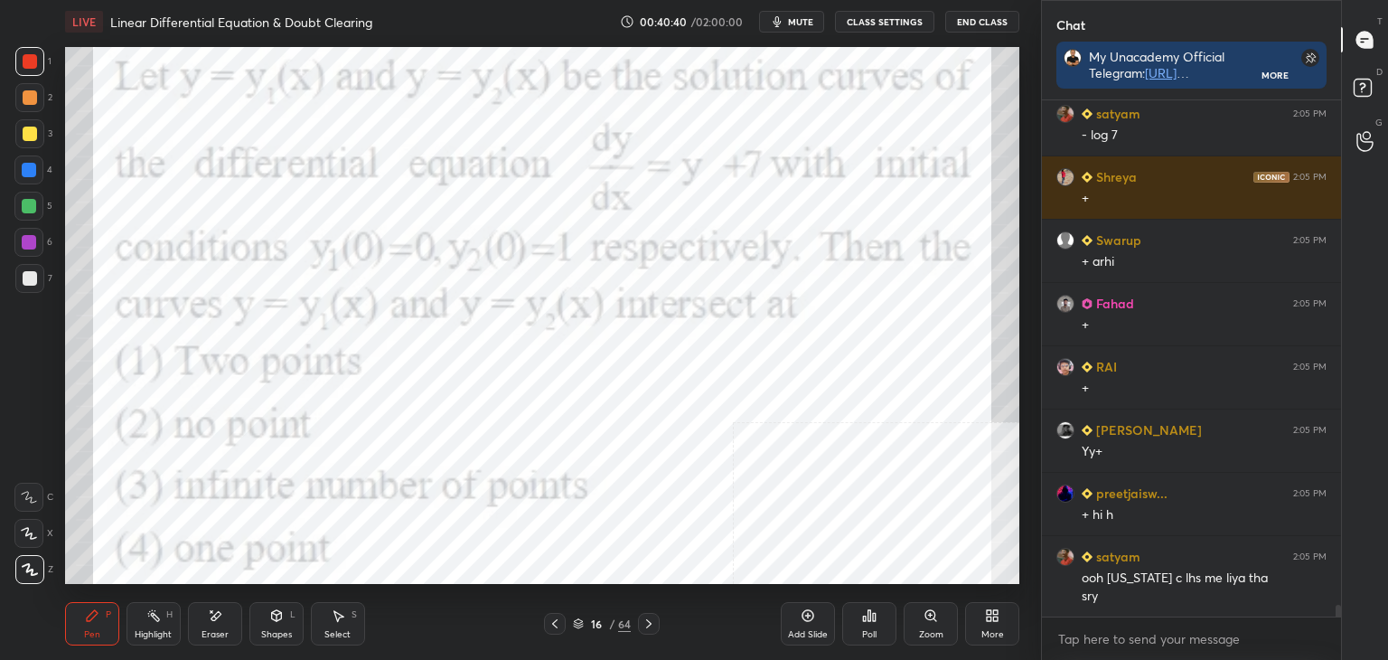
scroll to position [21622, 0]
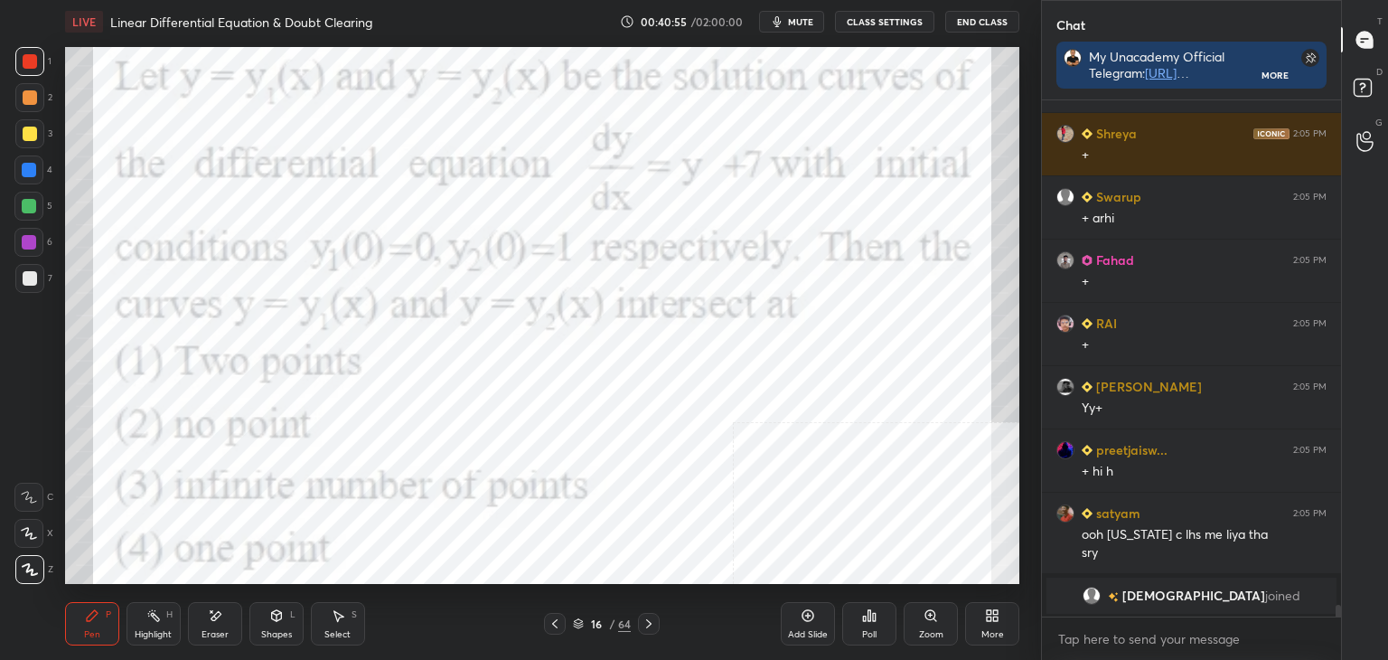
click at [821, 625] on div "Add Slide" at bounding box center [808, 623] width 54 height 43
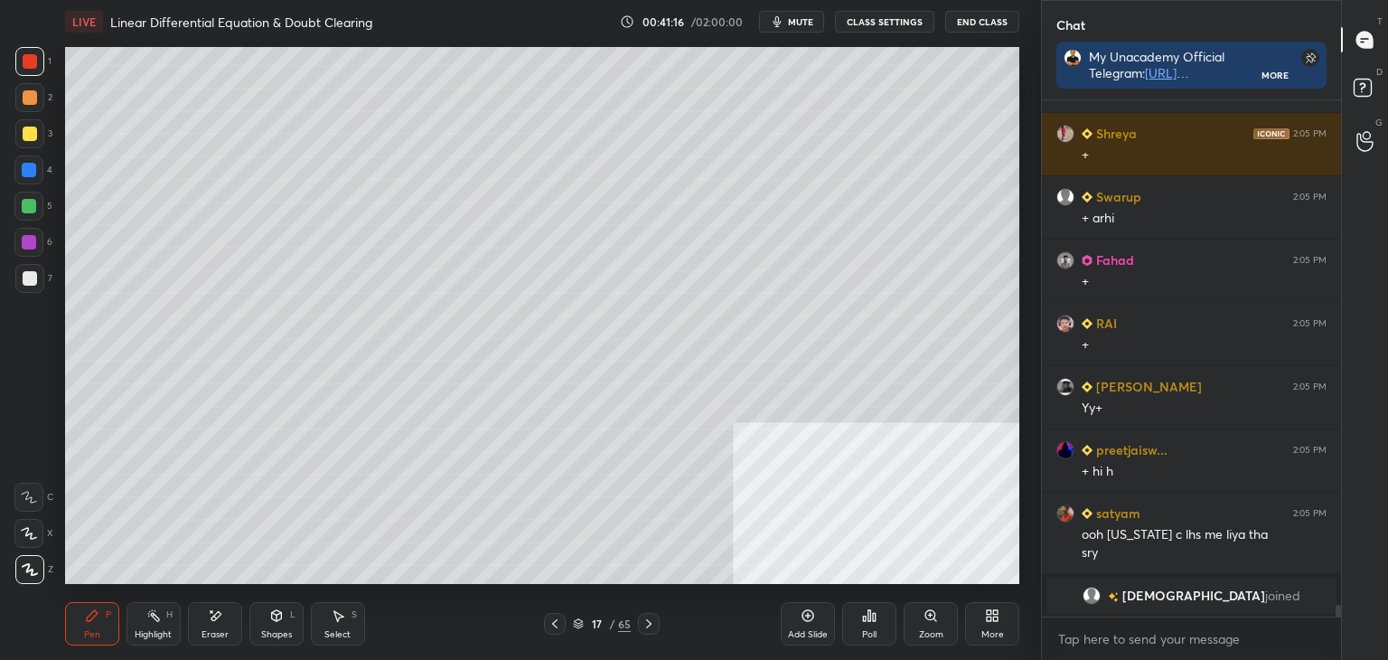
click at [558, 621] on icon at bounding box center [555, 623] width 14 height 14
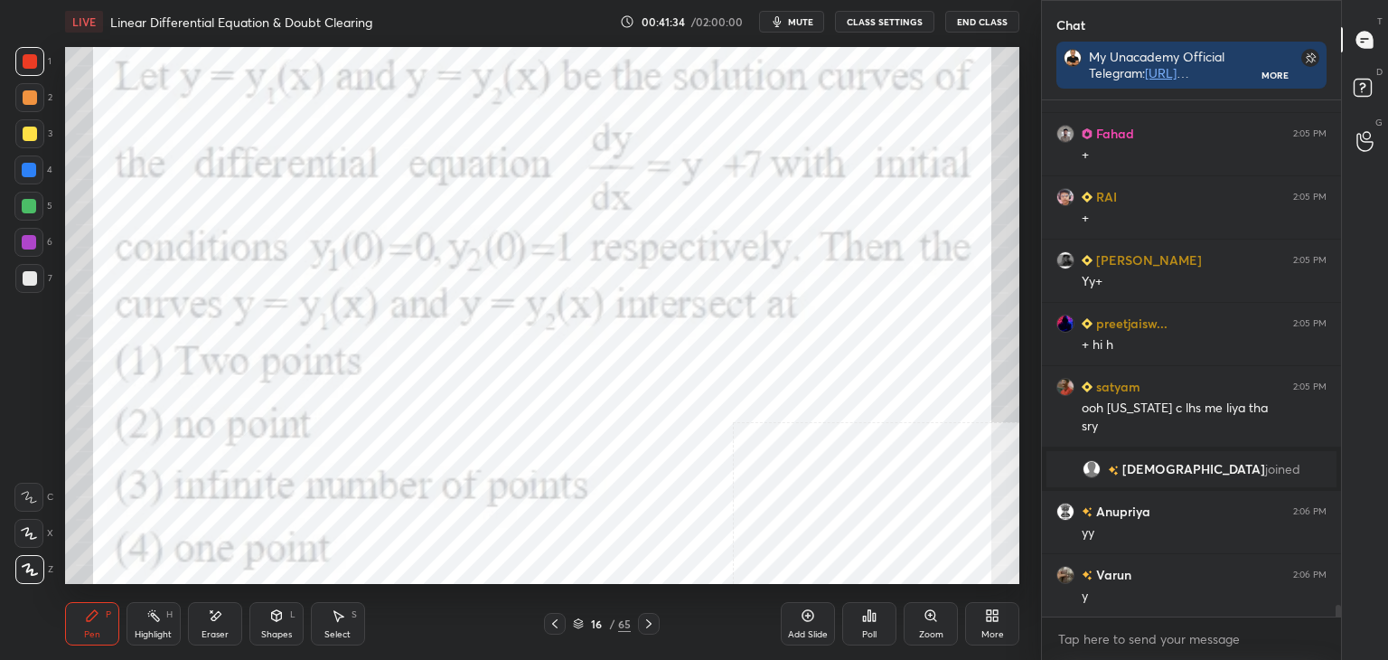
scroll to position [21613, 0]
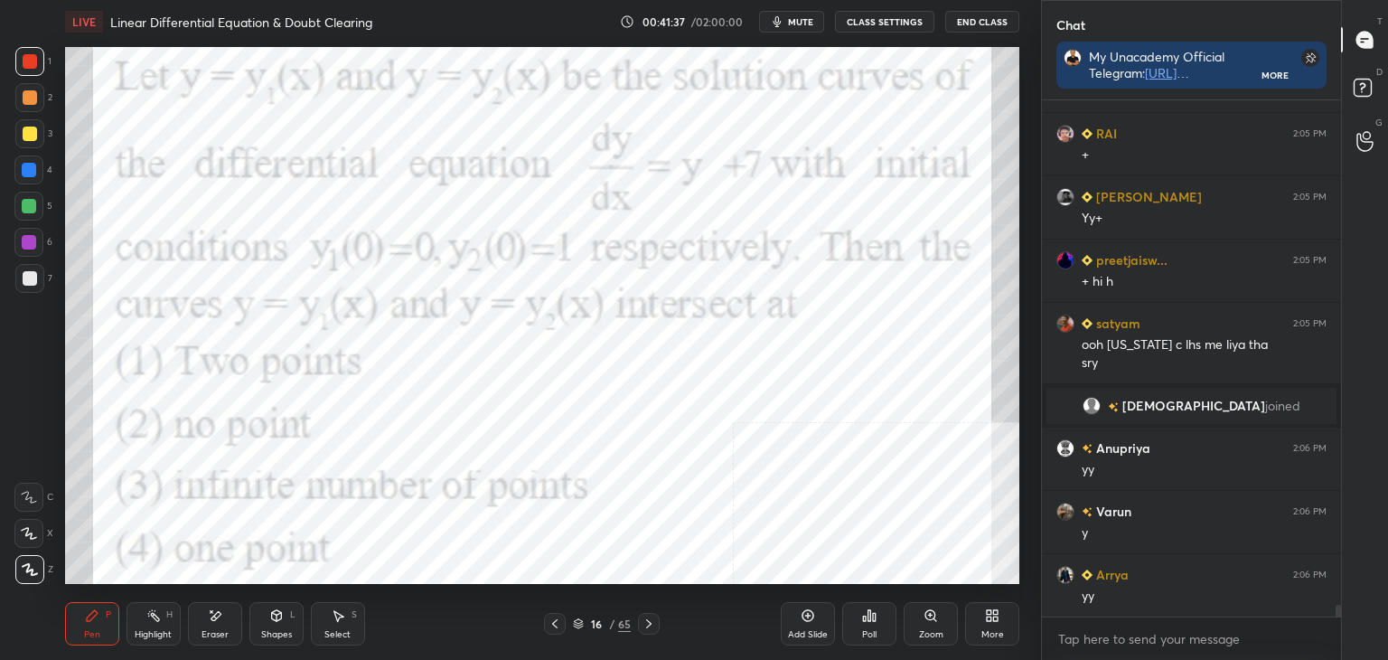
drag, startPoint x: 101, startPoint y: 639, endPoint x: 95, endPoint y: 630, distance: 11.0
click at [103, 637] on div "Pen P" at bounding box center [92, 623] width 54 height 43
click at [37, 276] on div at bounding box center [29, 278] width 29 height 29
click at [987, 626] on div "More" at bounding box center [992, 623] width 54 height 43
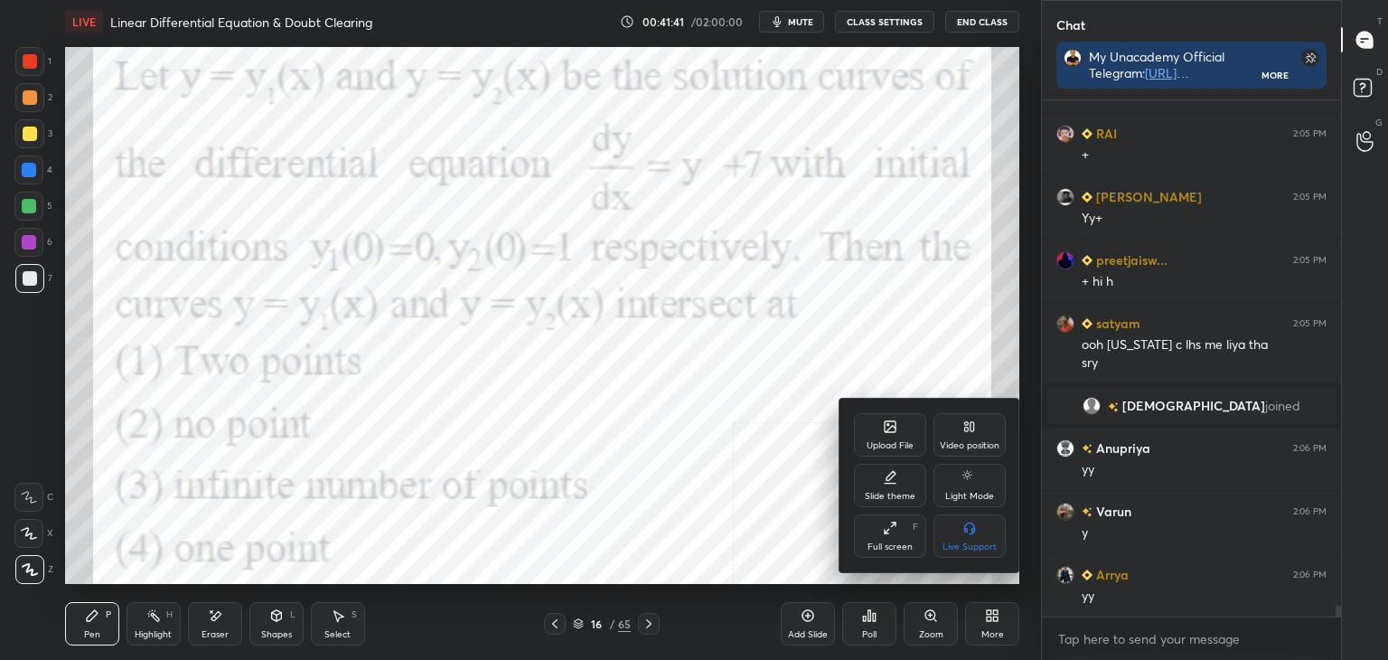
click at [897, 435] on div "Upload File" at bounding box center [890, 434] width 72 height 43
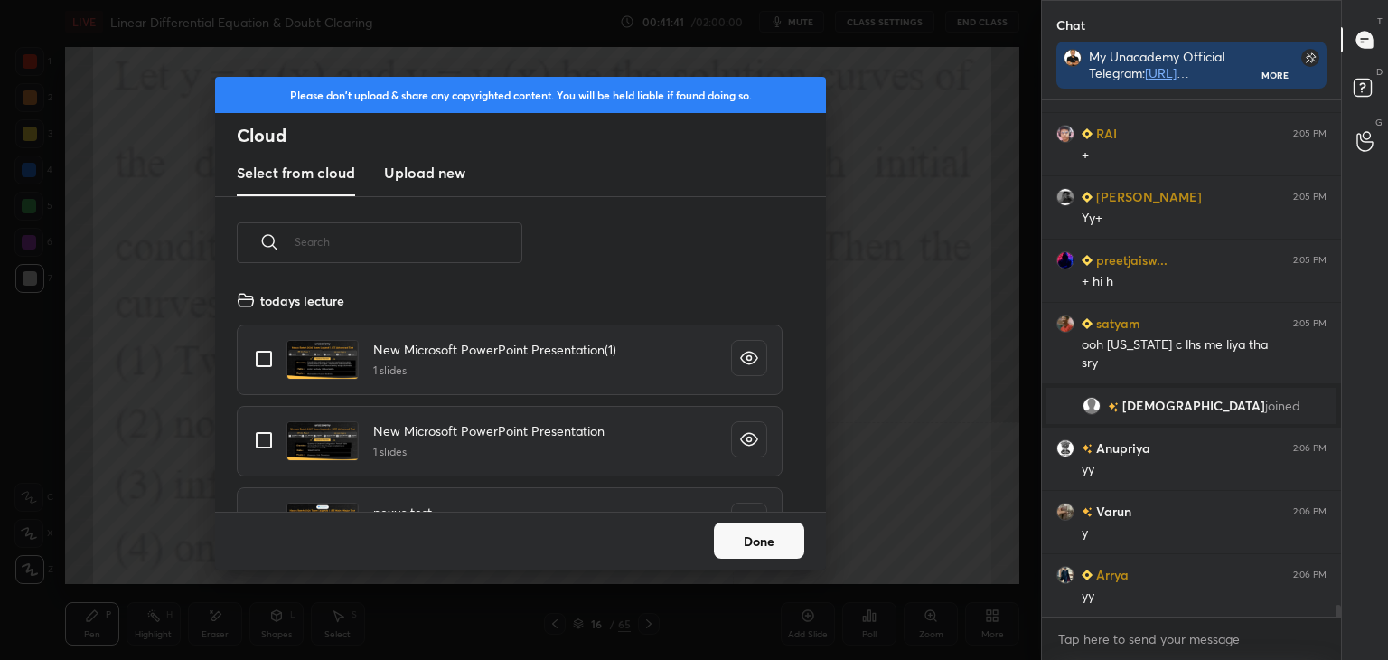
scroll to position [222, 580]
drag, startPoint x: 417, startPoint y: 164, endPoint x: 408, endPoint y: 193, distance: 29.4
click at [419, 166] on h3 "Upload new" at bounding box center [424, 173] width 81 height 22
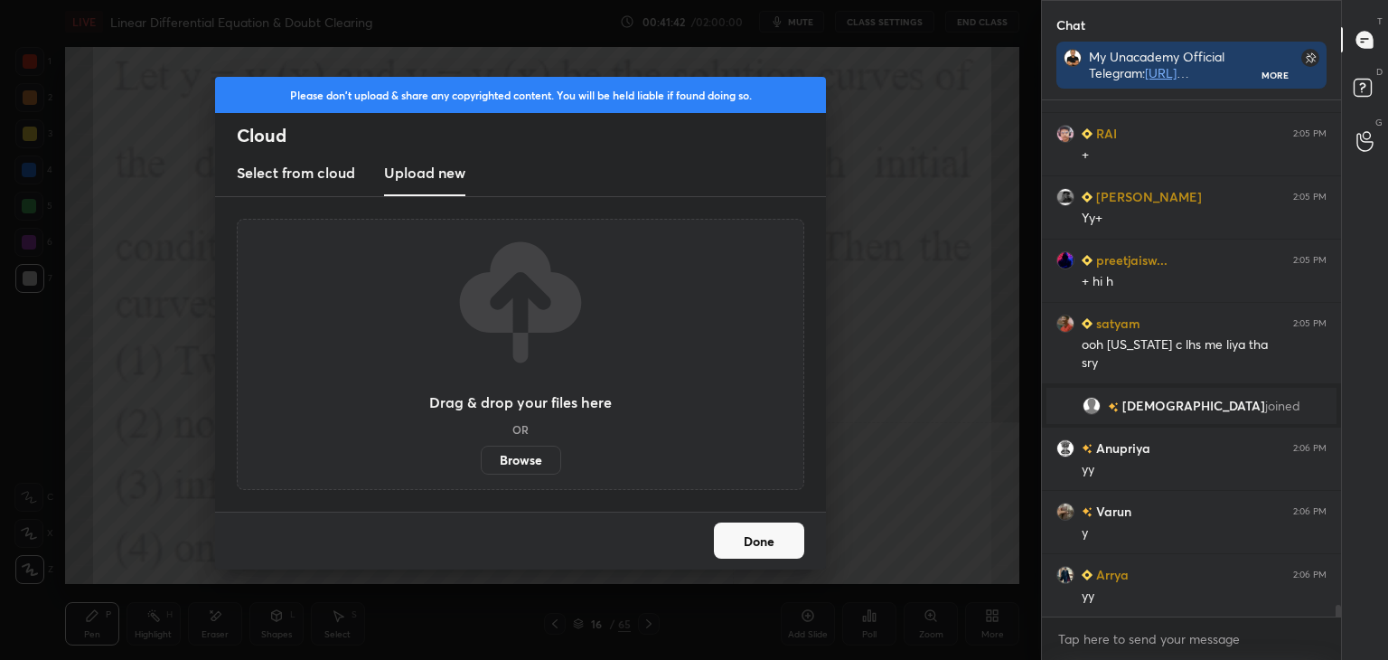
click at [524, 465] on label "Browse" at bounding box center [521, 460] width 80 height 29
click at [481, 465] on input "Browse" at bounding box center [481, 460] width 0 height 29
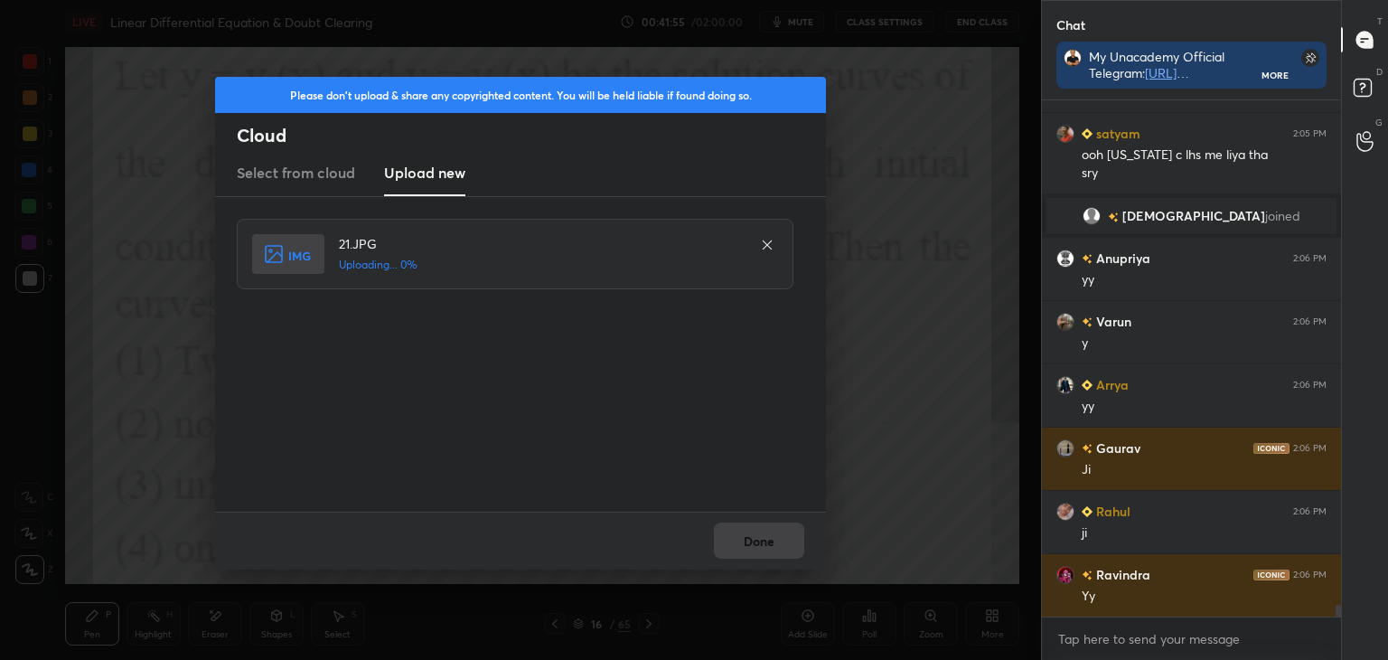
scroll to position [21866, 0]
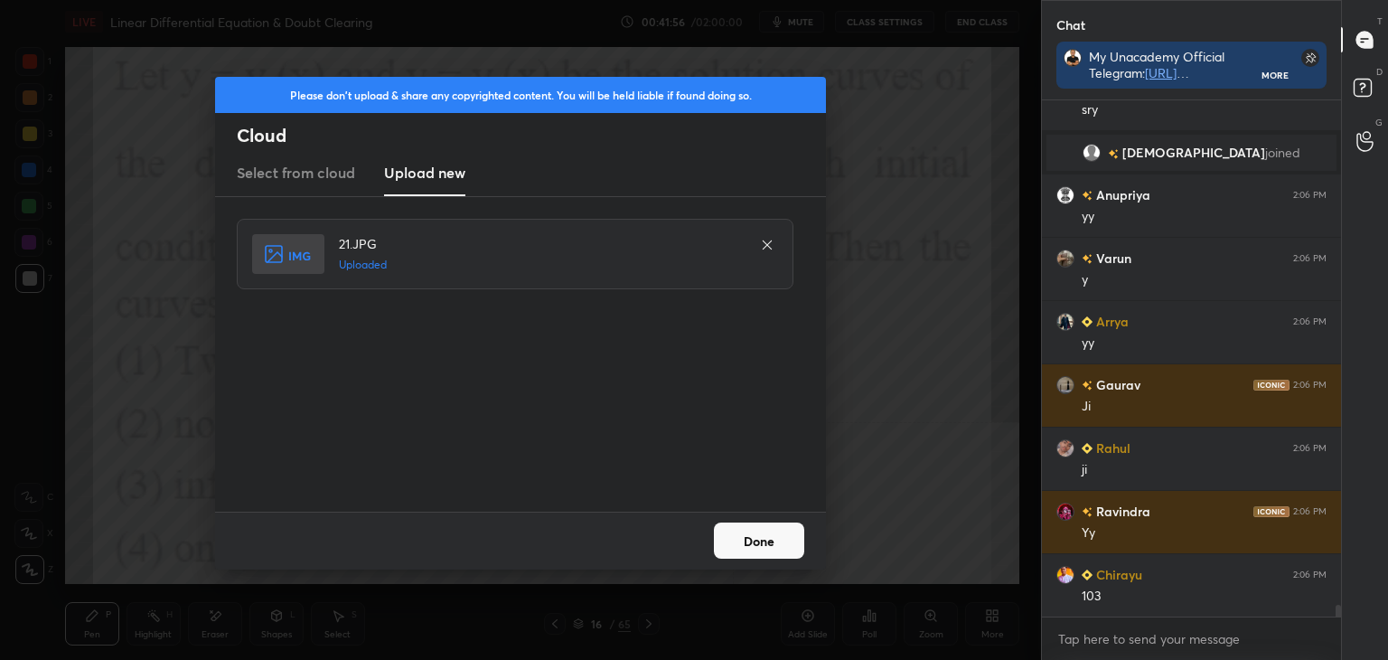
click at [775, 548] on button "Done" at bounding box center [759, 540] width 90 height 36
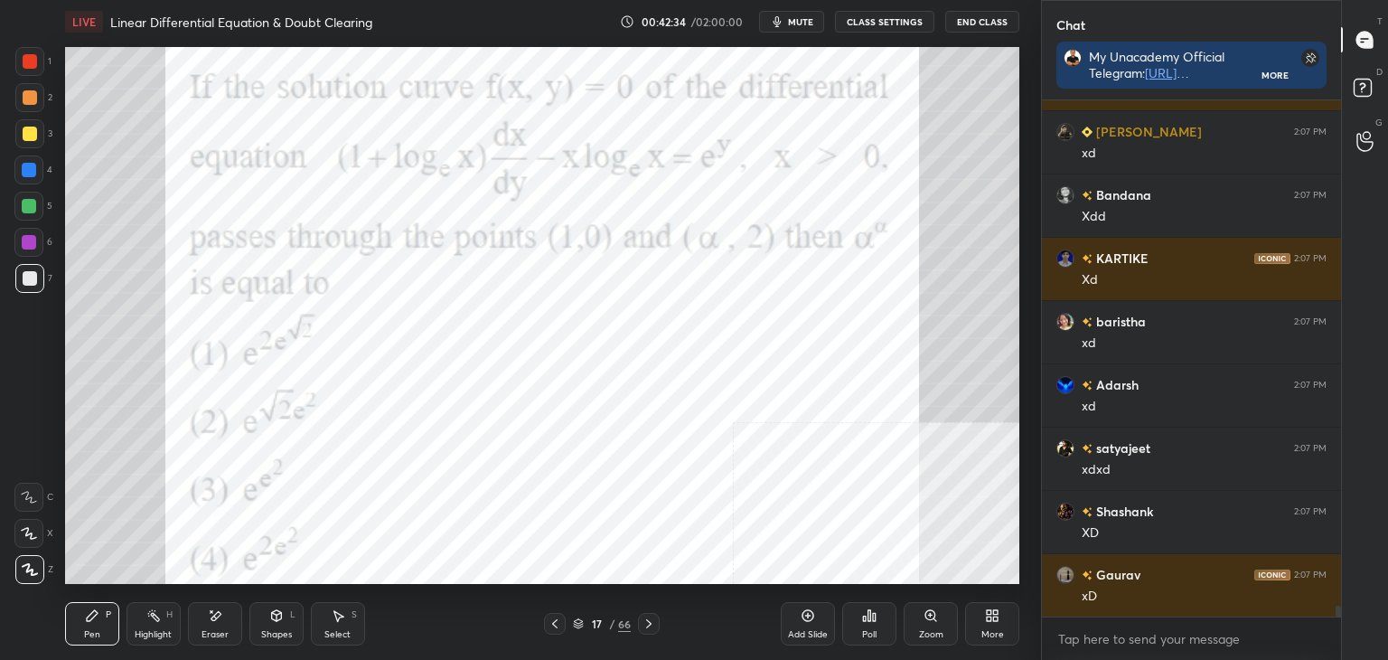
scroll to position [25109, 0]
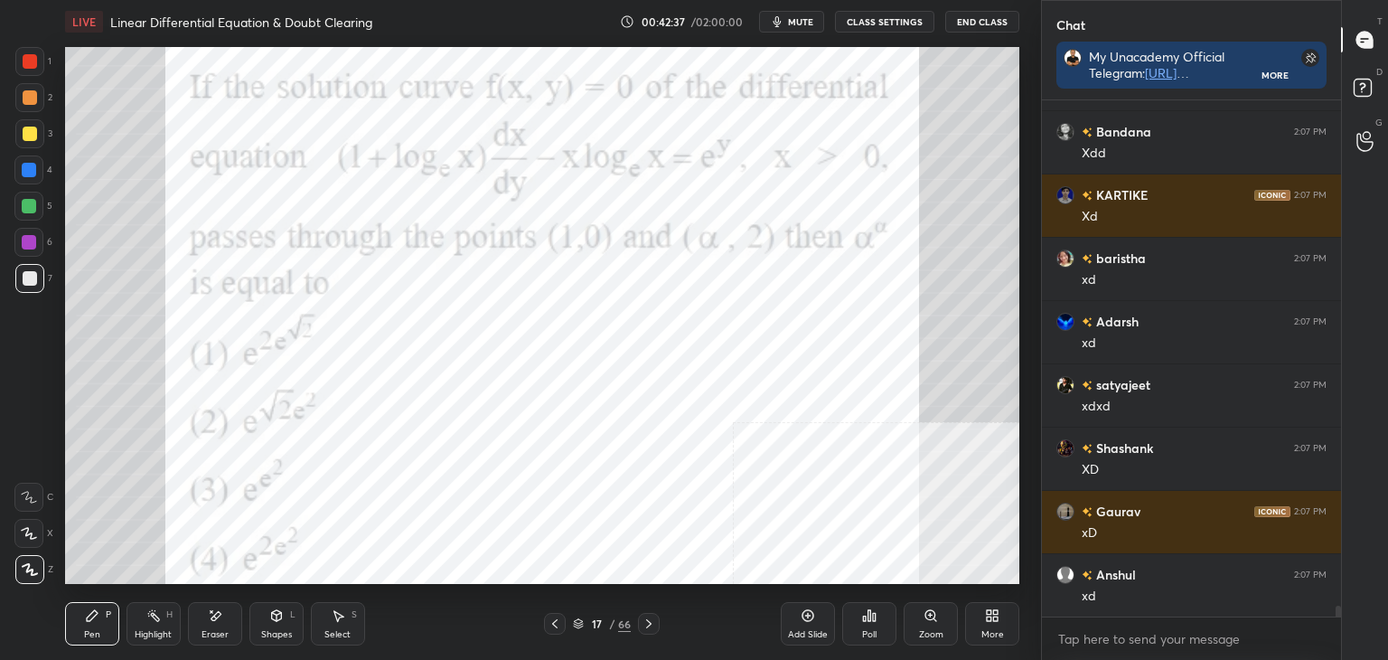
click at [36, 60] on div at bounding box center [30, 61] width 14 height 14
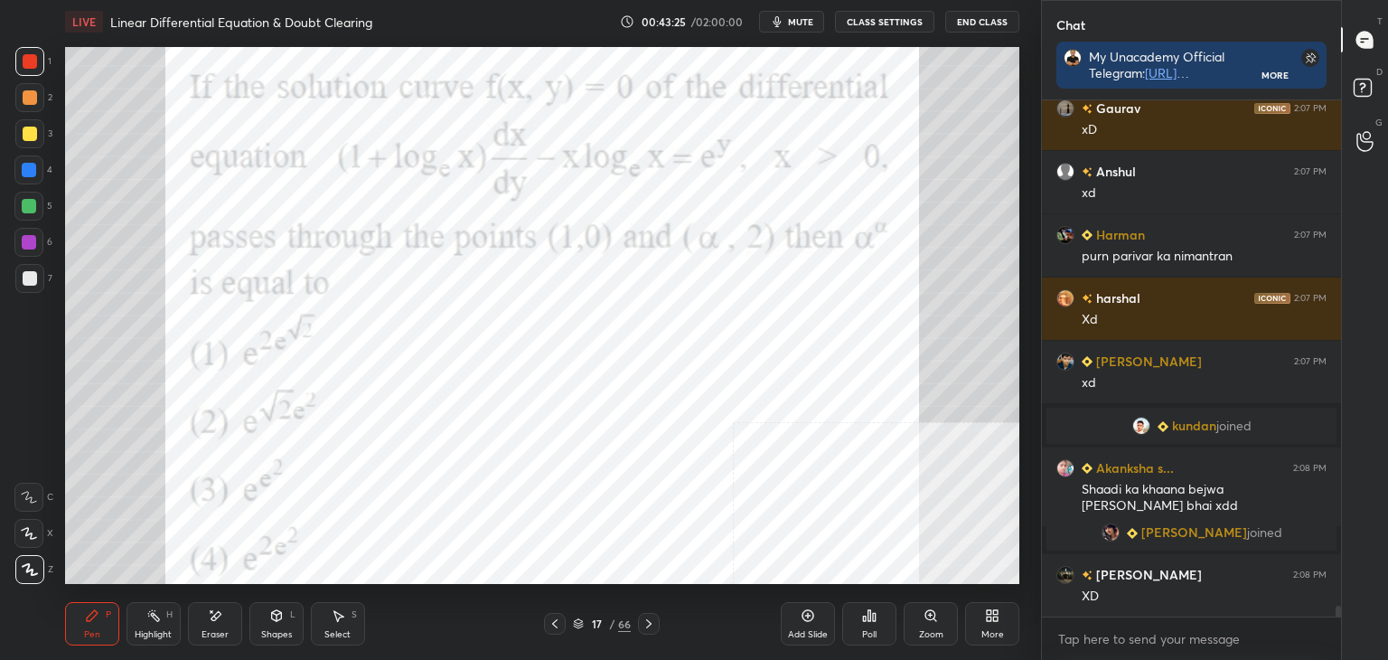
scroll to position [24442, 0]
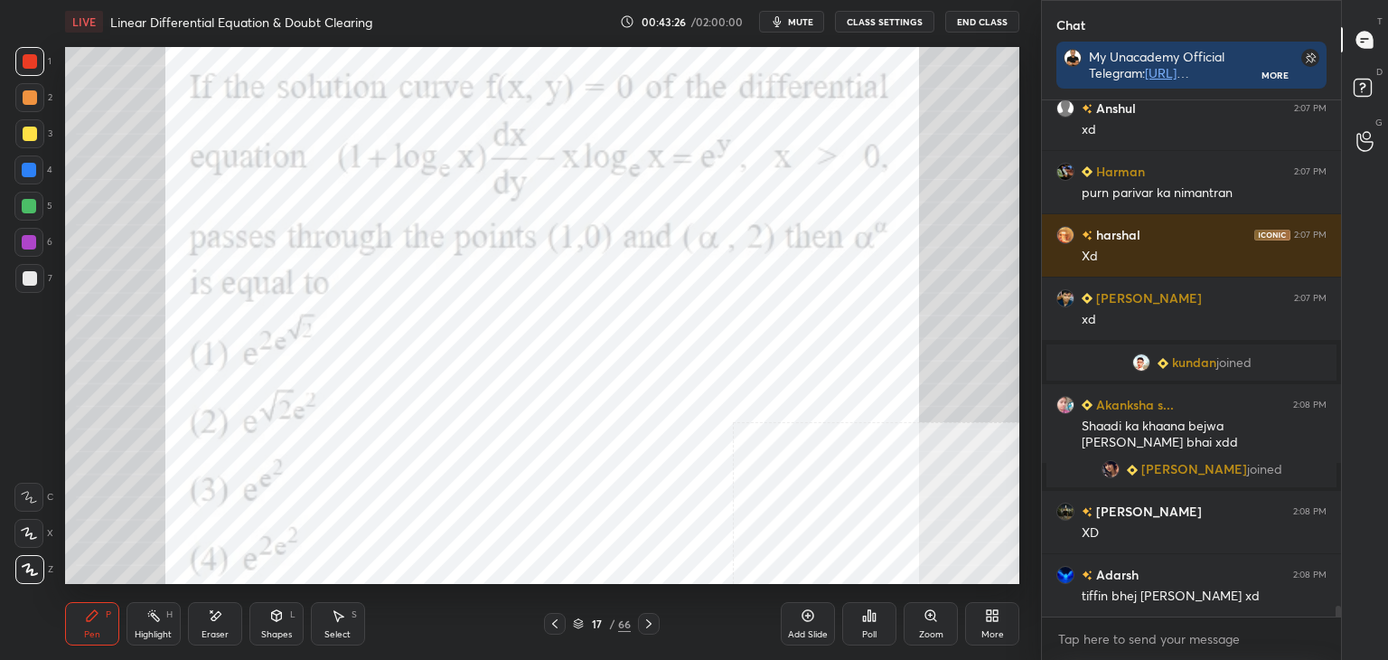
click at [1189, 363] on span "kundan" at bounding box center [1194, 362] width 44 height 14
click at [1141, 468] on div "grid" at bounding box center [1134, 469] width 14 height 19
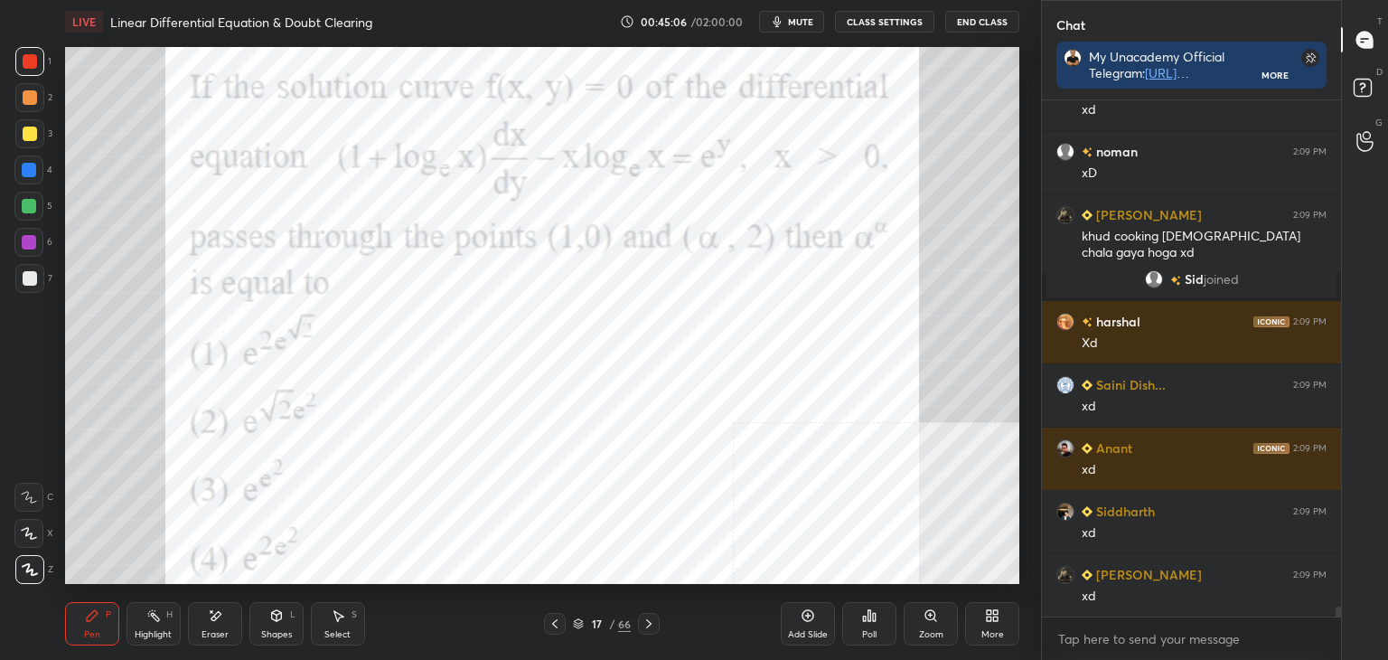
scroll to position [25825, 0]
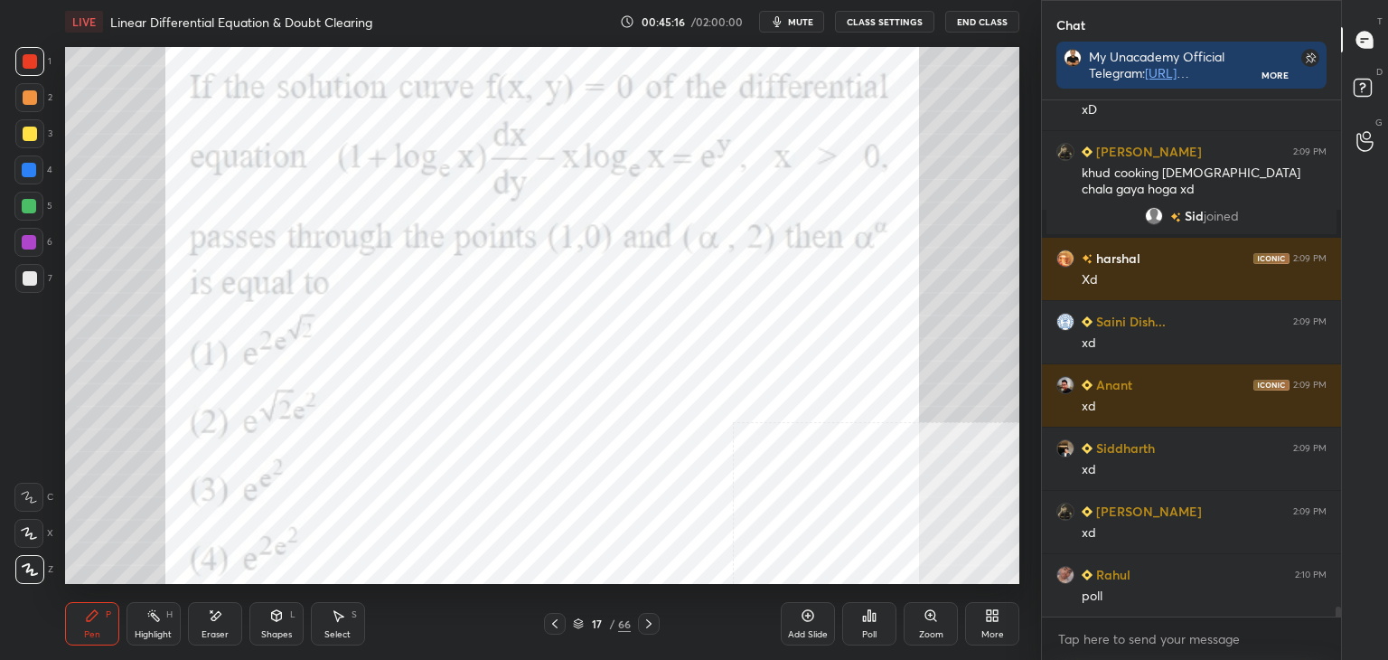
click at [1039, 626] on div "1 2 3 4 5 6 7 C X Z E E Erase all H H LIVE Linear Differential Equation & Doubt…" at bounding box center [520, 330] width 1041 height 660
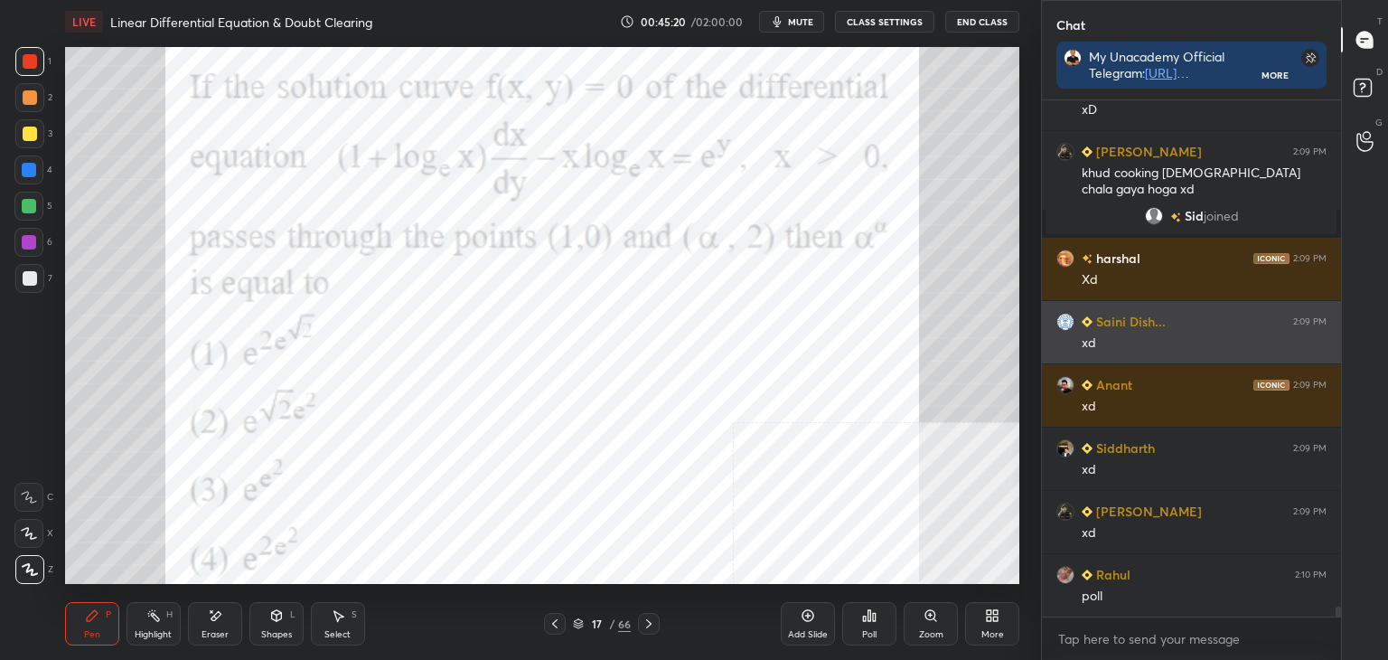
scroll to position [25888, 0]
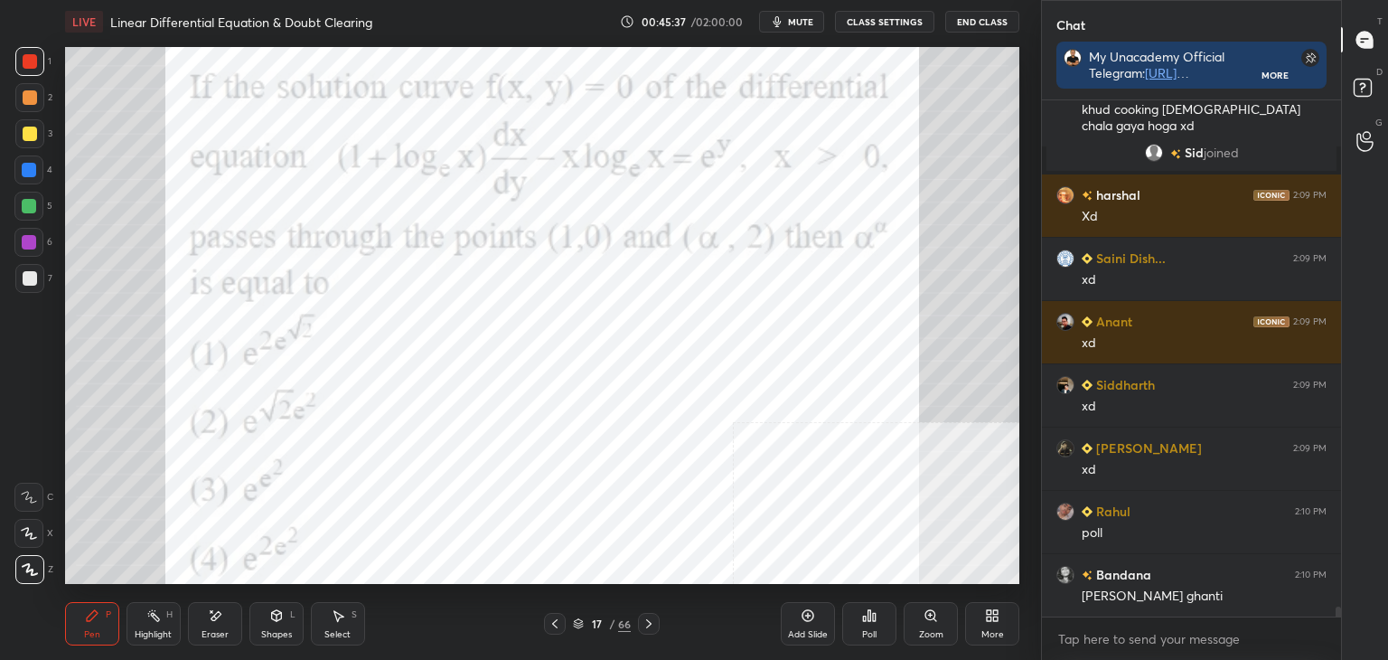
click at [507, 627] on div "17 / 66" at bounding box center [602, 624] width 358 height 22
click at [861, 627] on div "Poll" at bounding box center [869, 623] width 54 height 43
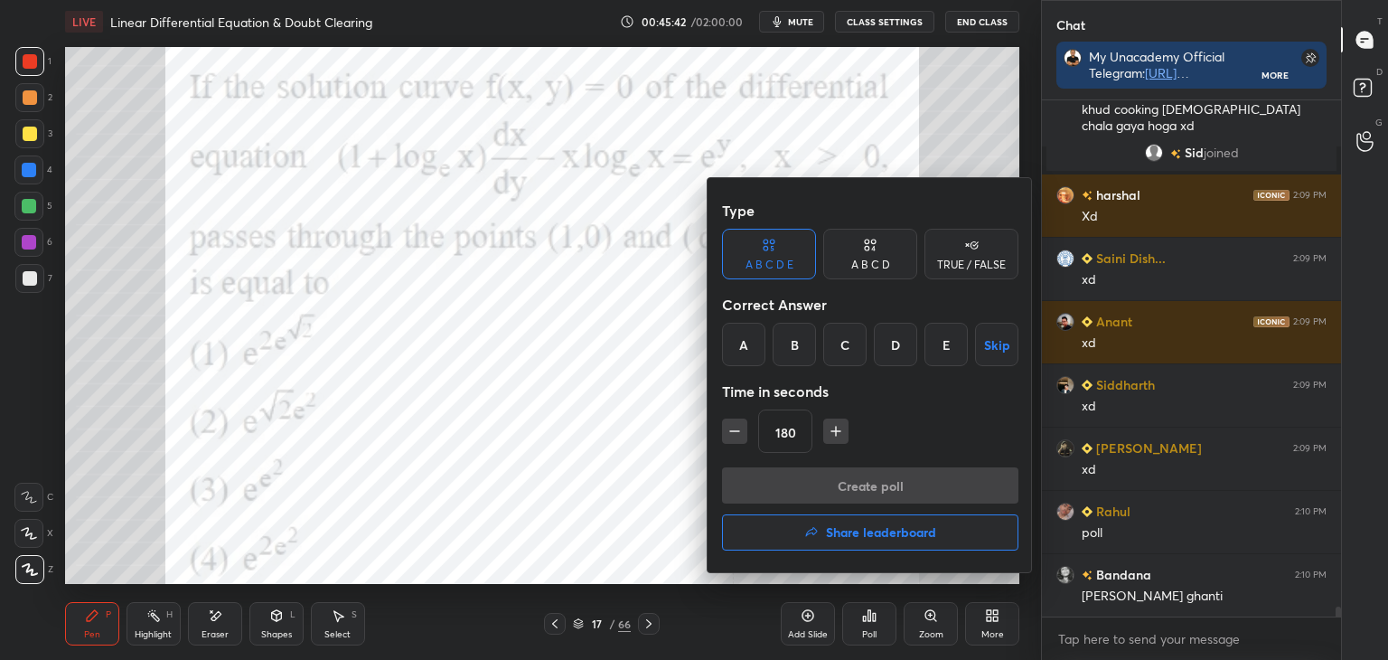
drag, startPoint x: 898, startPoint y: 344, endPoint x: 890, endPoint y: 362, distance: 19.8
click at [897, 343] on div "D" at bounding box center [895, 344] width 43 height 43
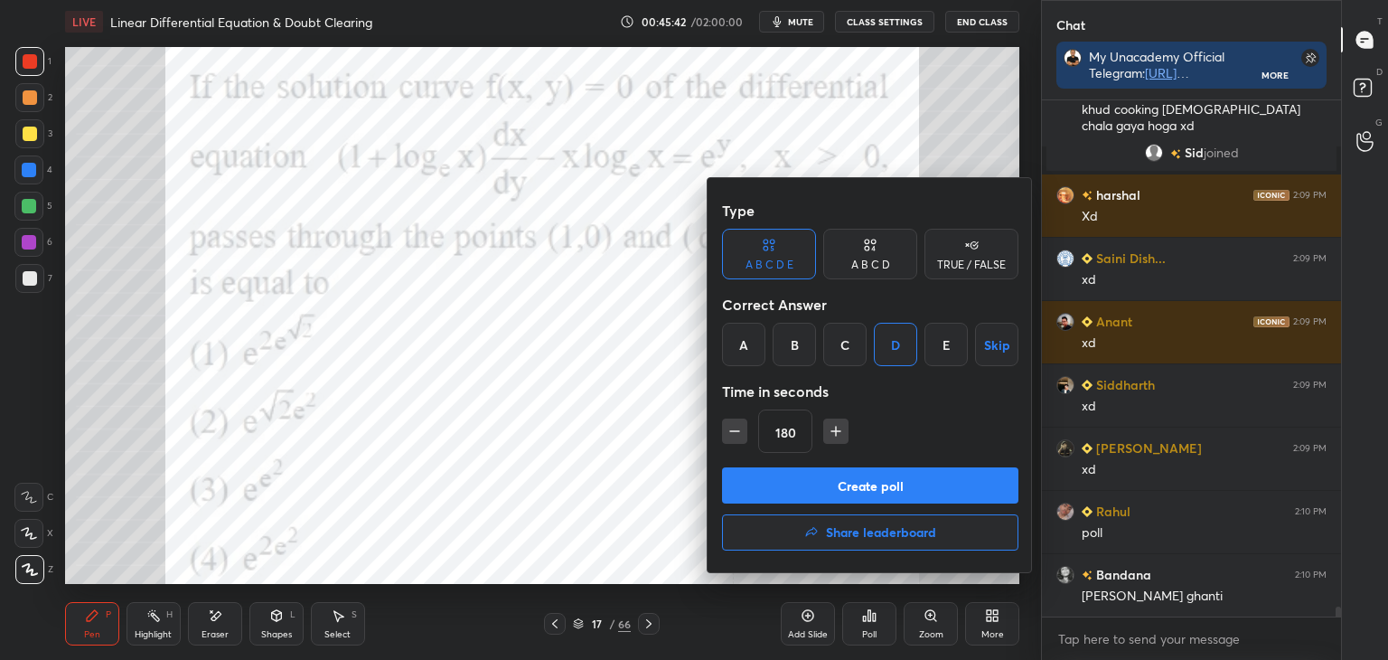
click at [883, 490] on button "Create poll" at bounding box center [870, 485] width 296 height 36
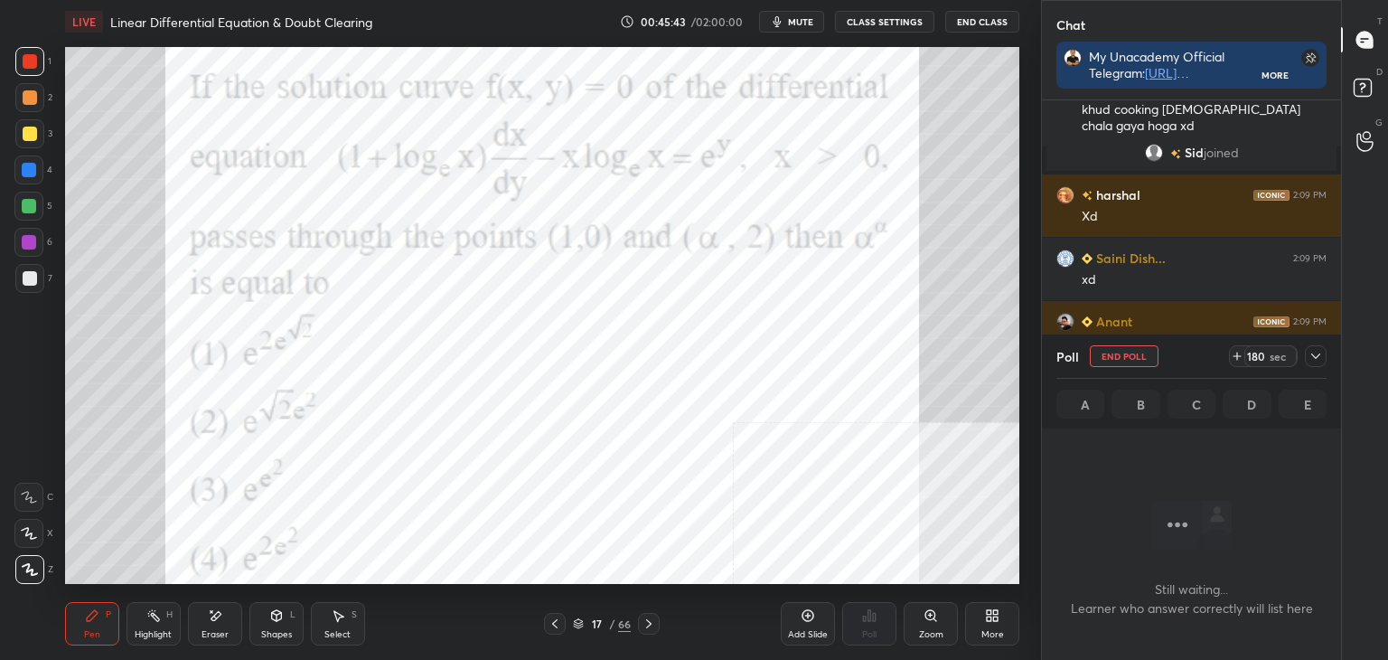
scroll to position [460, 294]
click at [1307, 360] on div at bounding box center [1316, 356] width 22 height 22
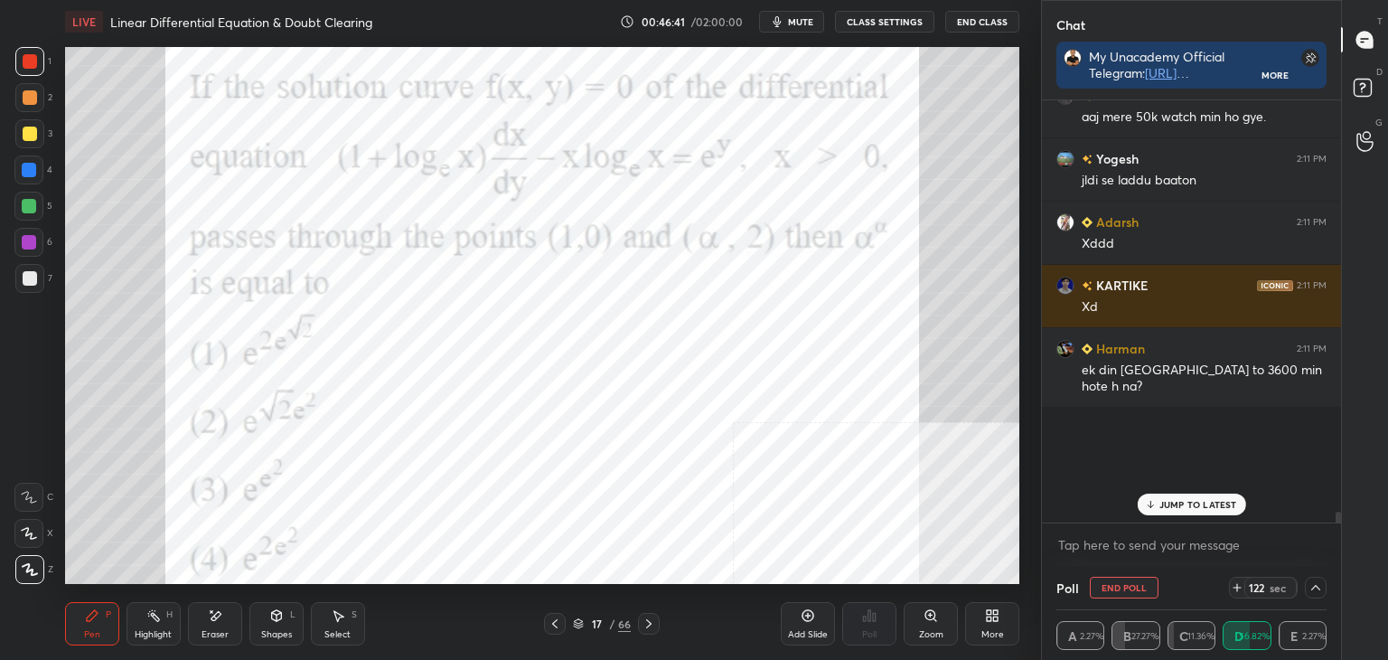
scroll to position [26488, 0]
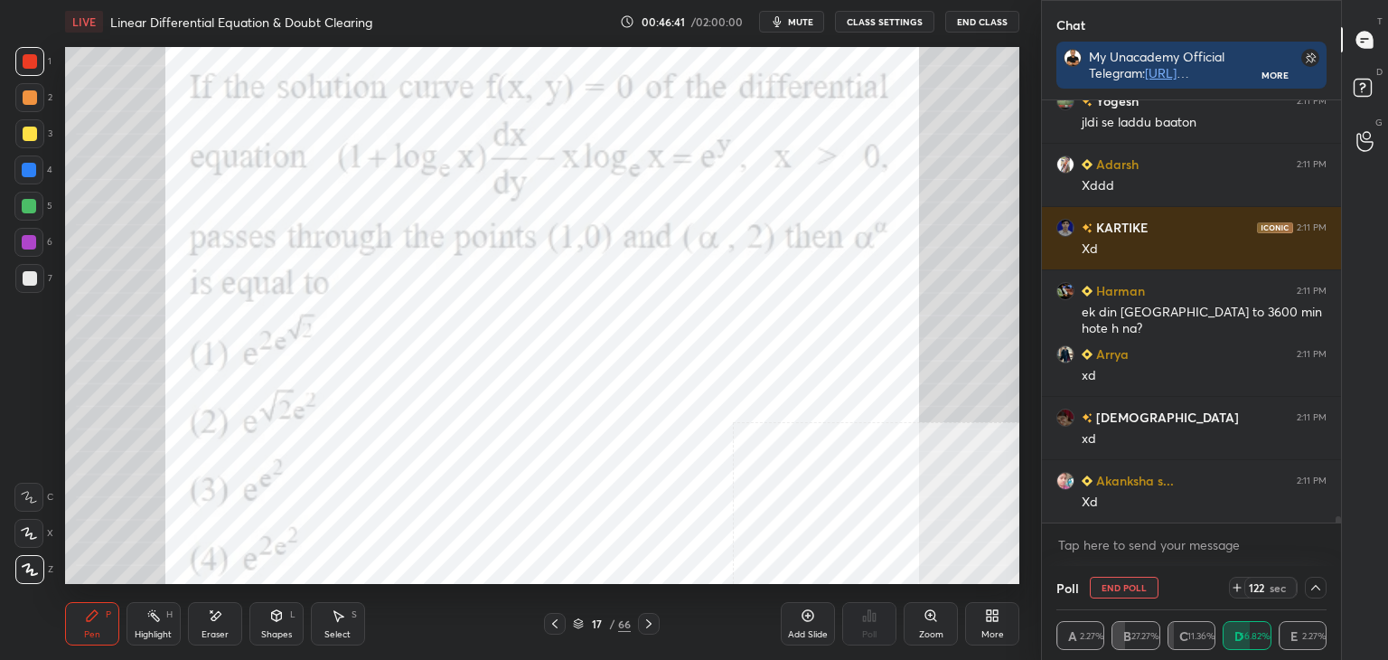
drag, startPoint x: 1339, startPoint y: 517, endPoint x: 1282, endPoint y: 529, distance: 58.1
click at [1327, 538] on div "Amit 2:11 PM aaj mere 50k watch min ho gye. Yogesh 2:11 PM jldi se laddu baaton…" at bounding box center [1191, 332] width 299 height 465
click at [164, 624] on div "Highlight H" at bounding box center [154, 623] width 54 height 43
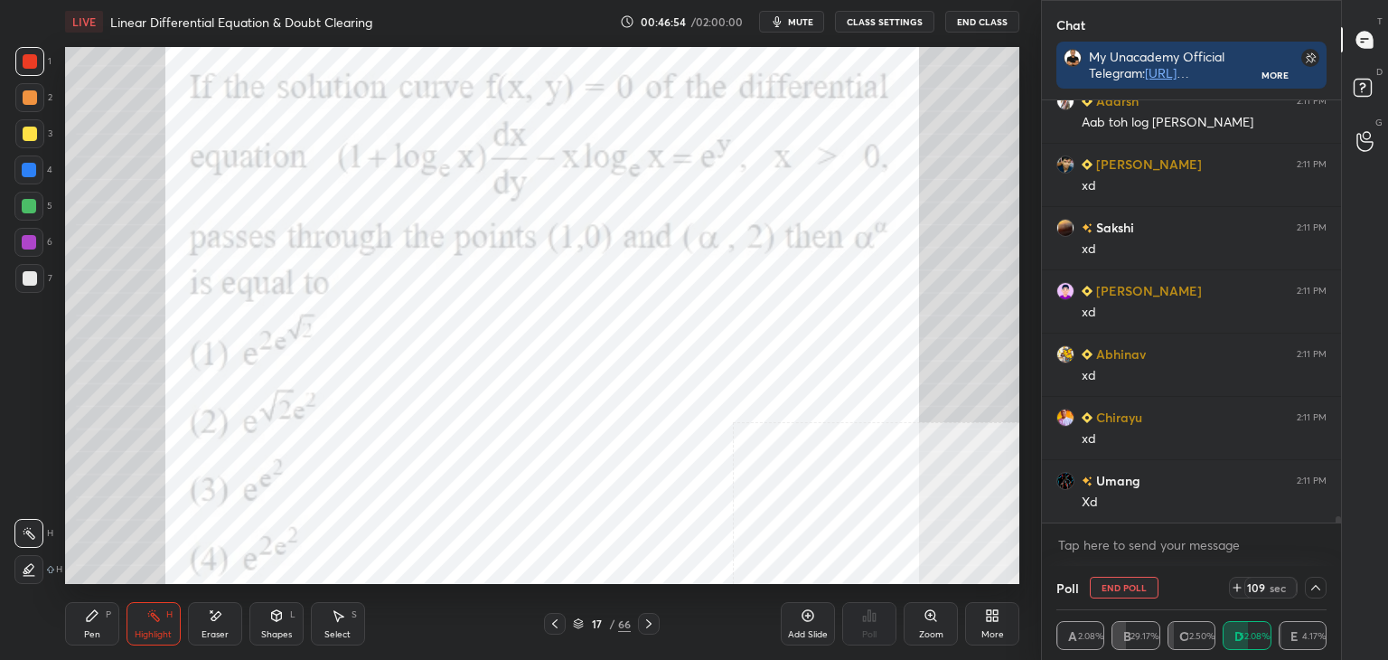
scroll to position [27013, 0]
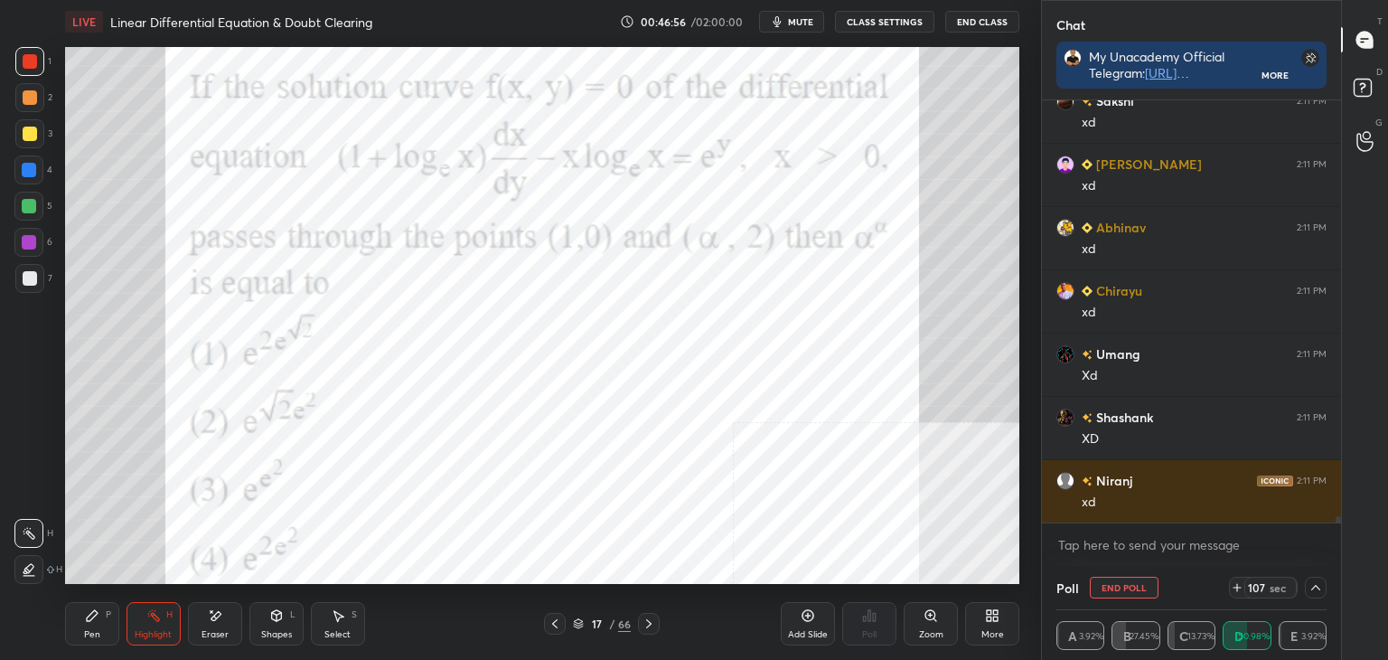
drag, startPoint x: 83, startPoint y: 625, endPoint x: 80, endPoint y: 605, distance: 21.1
click at [83, 623] on div "Pen P" at bounding box center [92, 623] width 54 height 43
click at [13, 200] on div "1 2 3 4 5 6 7 C X Z E E Erase all H H" at bounding box center [29, 315] width 58 height 537
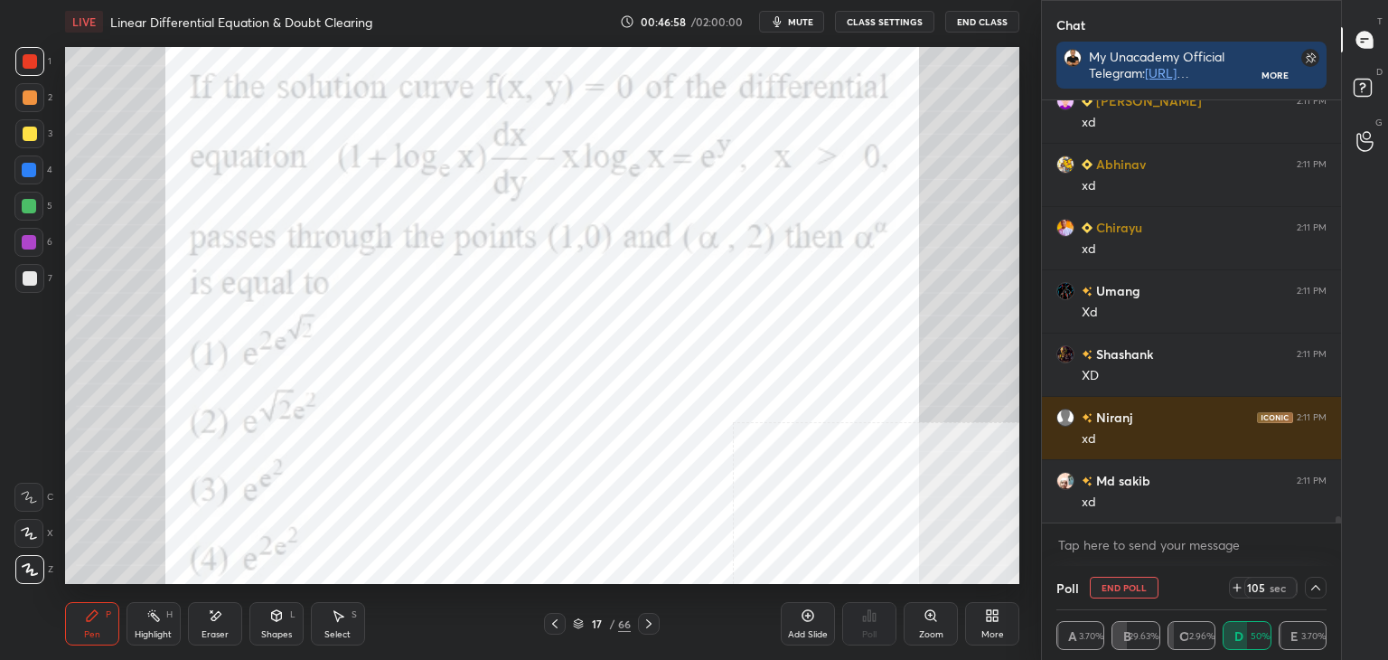
click at [29, 247] on div at bounding box center [29, 242] width 14 height 14
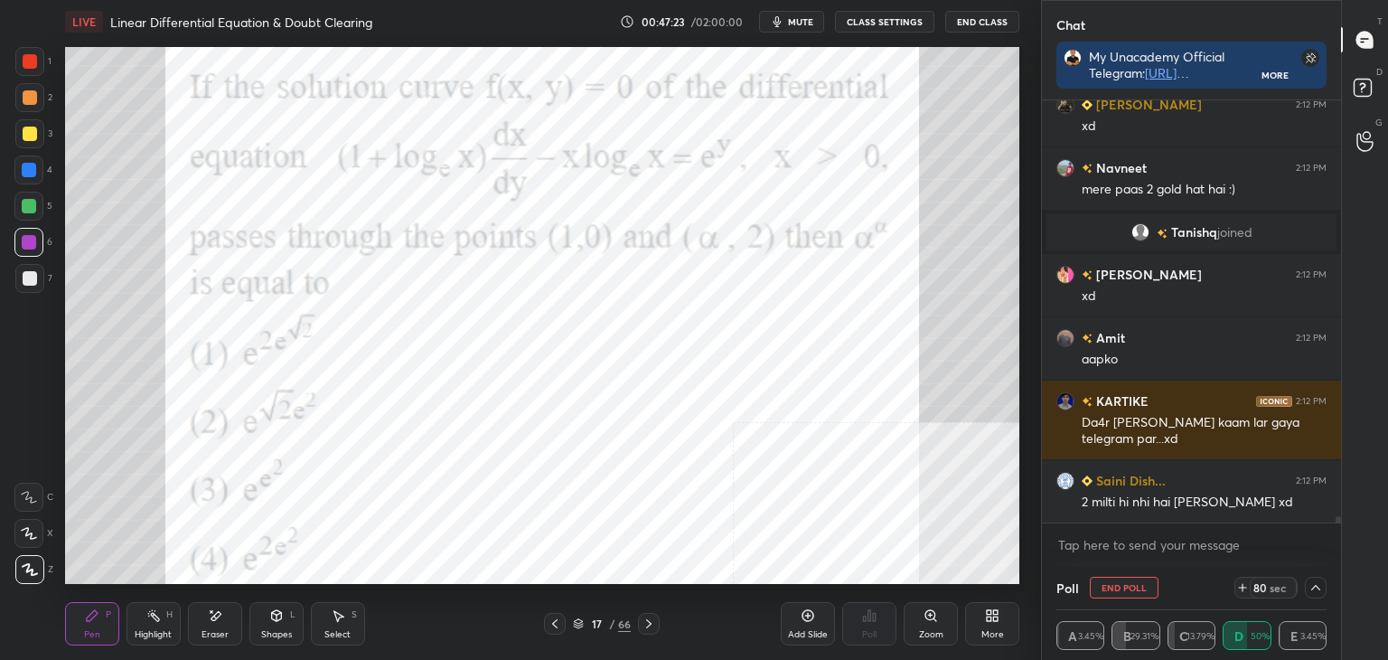
scroll to position [27483, 0]
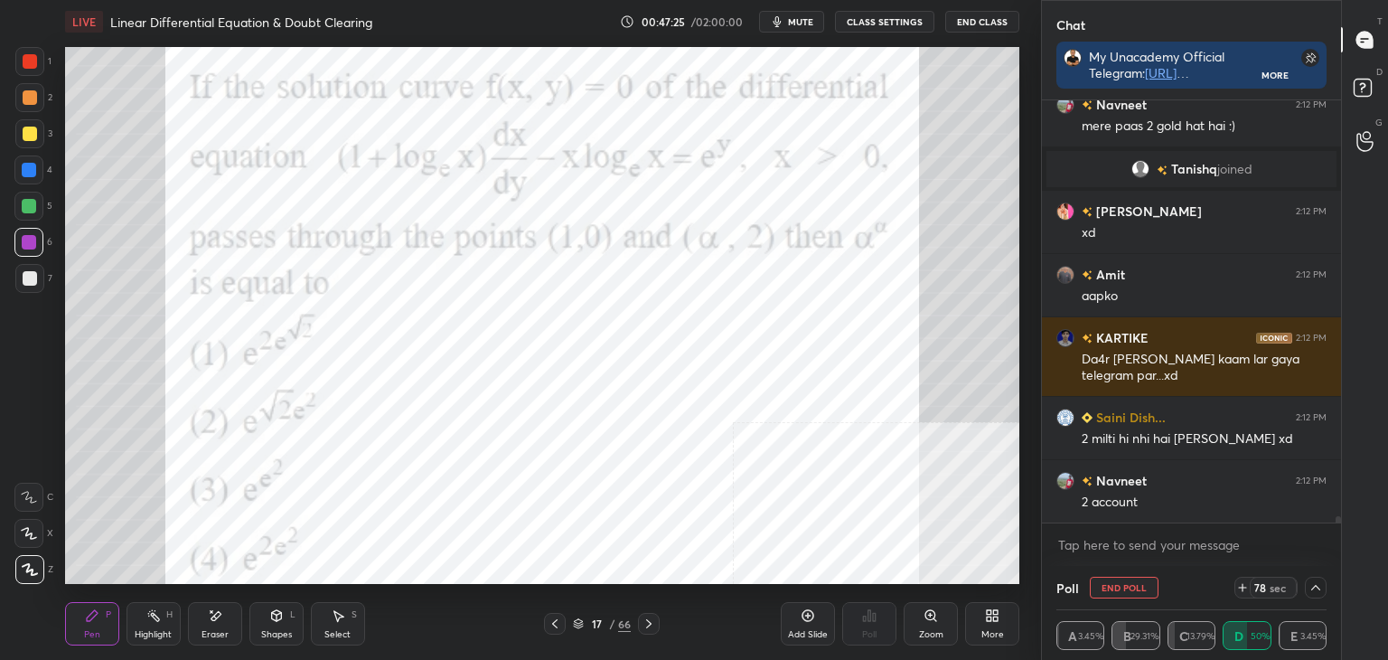
drag, startPoint x: 22, startPoint y: 275, endPoint x: 25, endPoint y: 252, distance: 22.9
click at [23, 272] on div at bounding box center [30, 278] width 14 height 14
drag, startPoint x: 22, startPoint y: 98, endPoint x: 29, endPoint y: 88, distance: 12.3
click at [25, 94] on div at bounding box center [30, 97] width 14 height 14
click at [30, 61] on div at bounding box center [30, 61] width 14 height 14
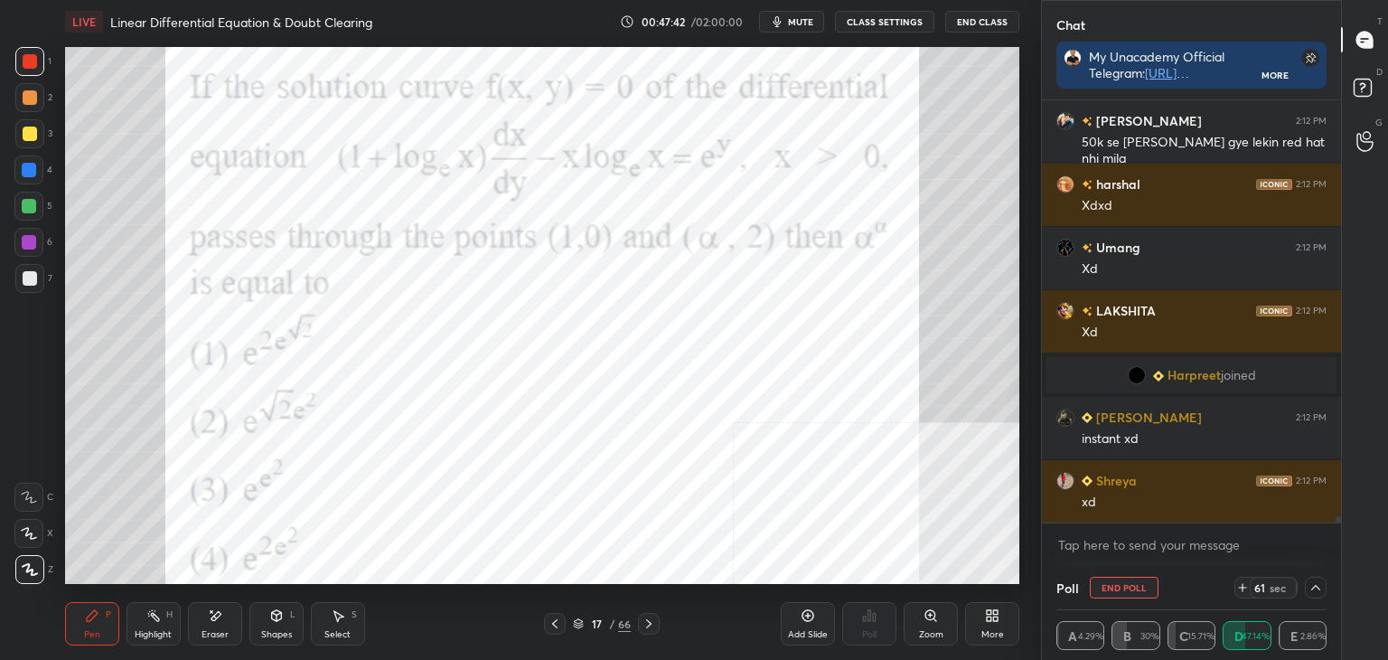
scroll to position [28855, 0]
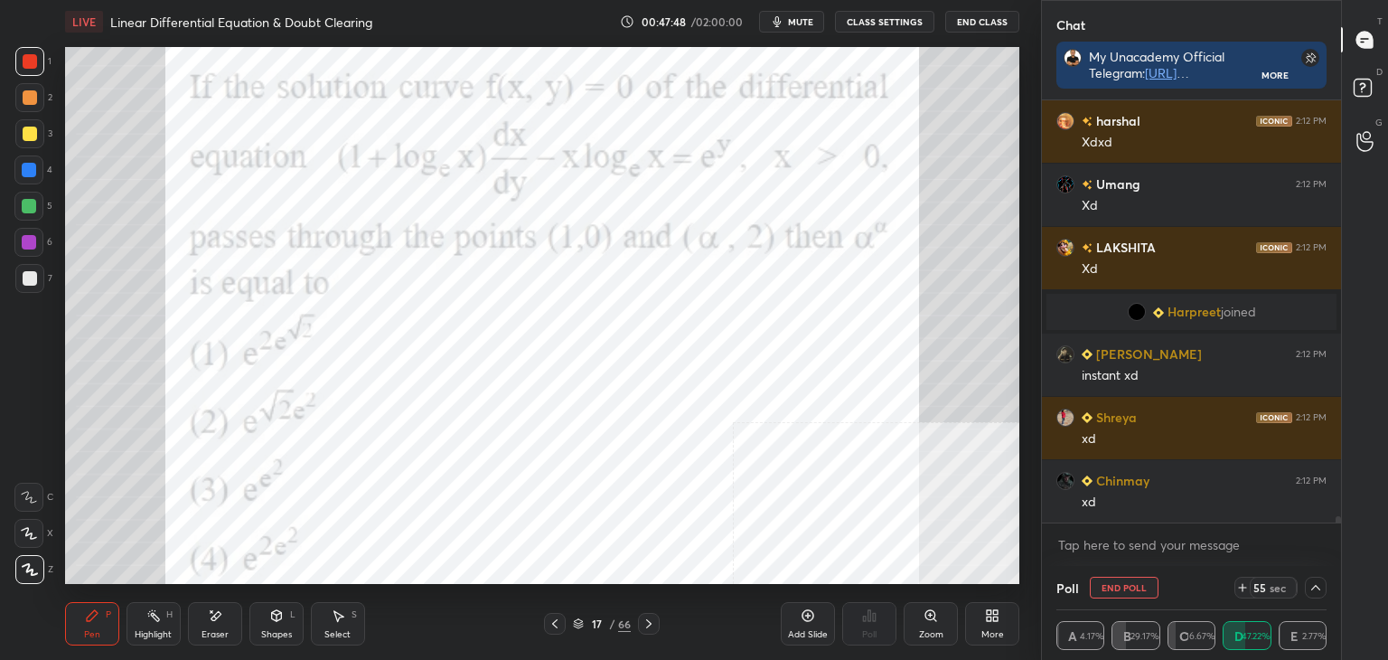
click at [343, 632] on div "Select" at bounding box center [337, 634] width 26 height 9
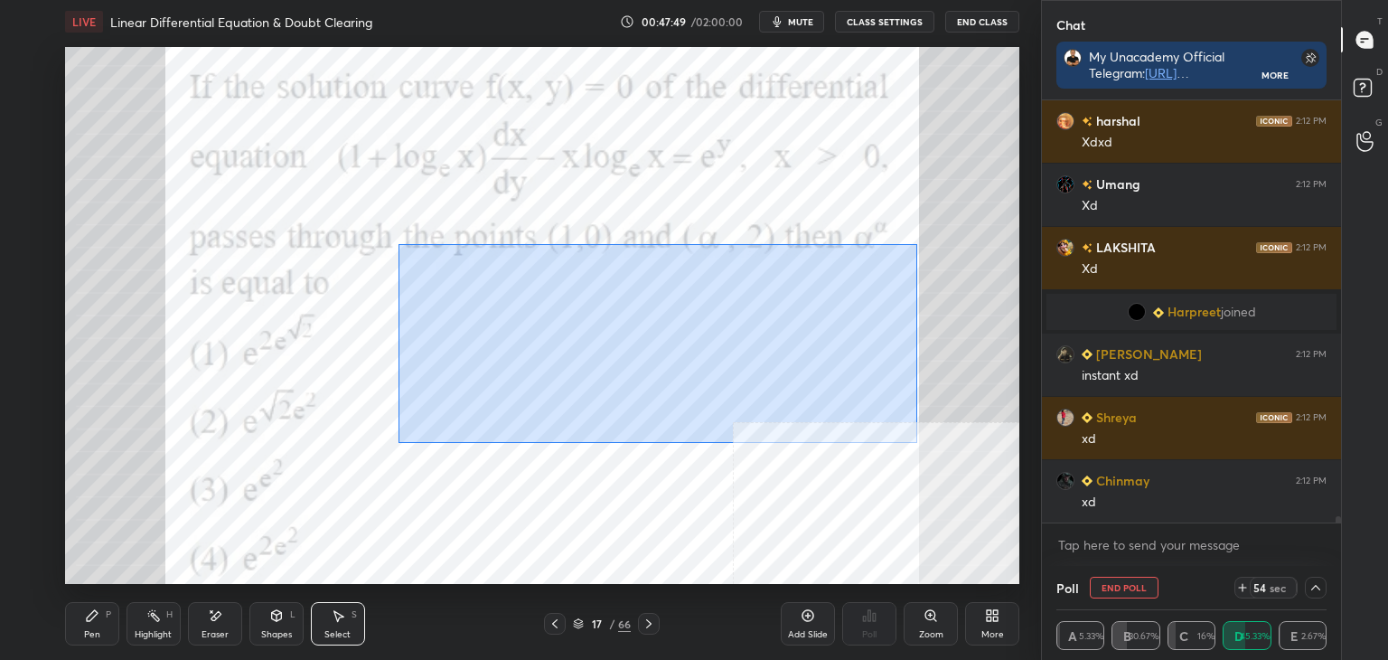
drag, startPoint x: 406, startPoint y: 250, endPoint x: 918, endPoint y: 434, distance: 544.3
click at [919, 439] on div "0 ° Undo Copy Duplicate Duplicate to new slide Delete" at bounding box center [542, 315] width 954 height 537
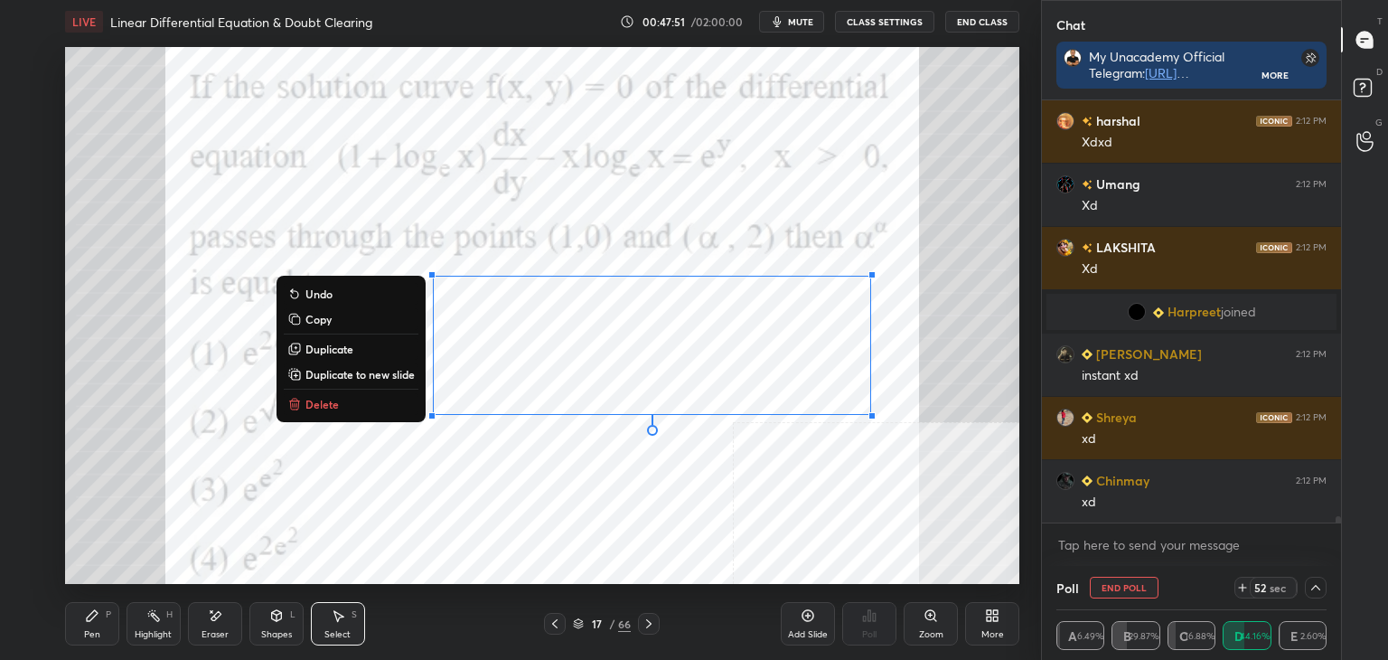
click at [358, 371] on p "Duplicate to new slide" at bounding box center [359, 374] width 109 height 14
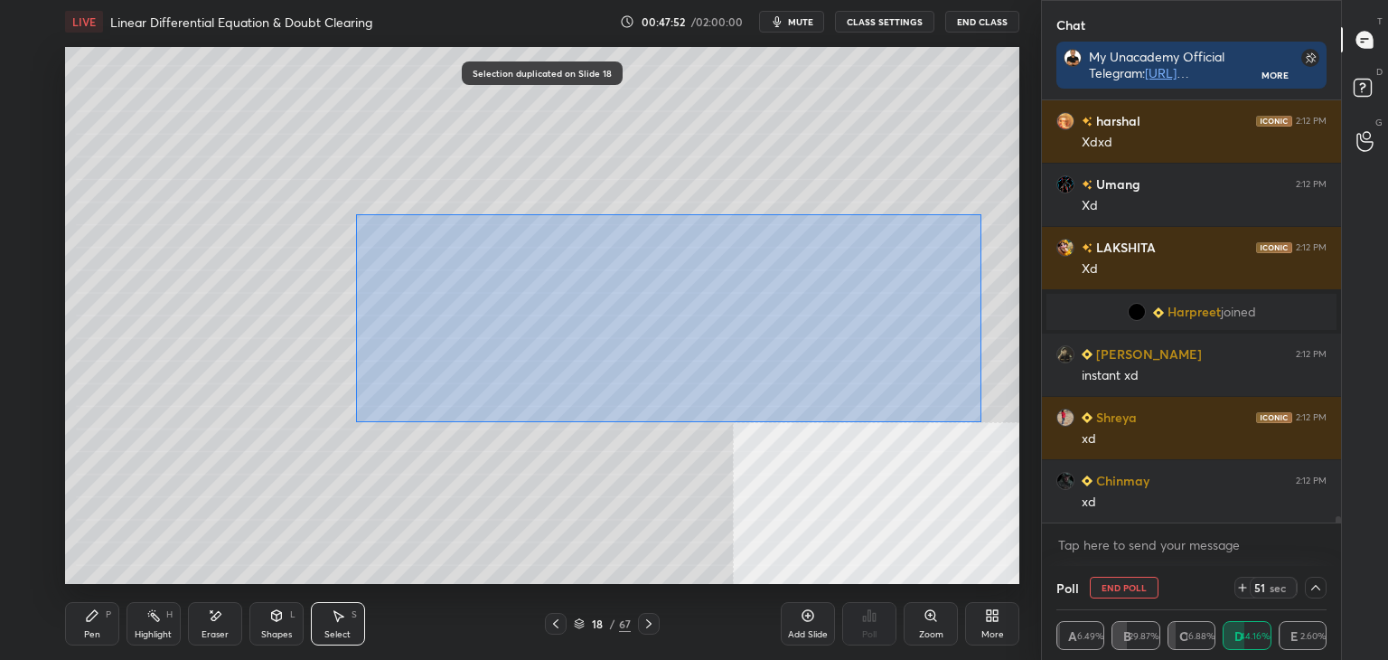
drag, startPoint x: 398, startPoint y: 229, endPoint x: 817, endPoint y: 363, distance: 440.5
click at [982, 416] on div "0 ° Undo Copy Duplicate Duplicate to new slide Delete" at bounding box center [542, 315] width 954 height 537
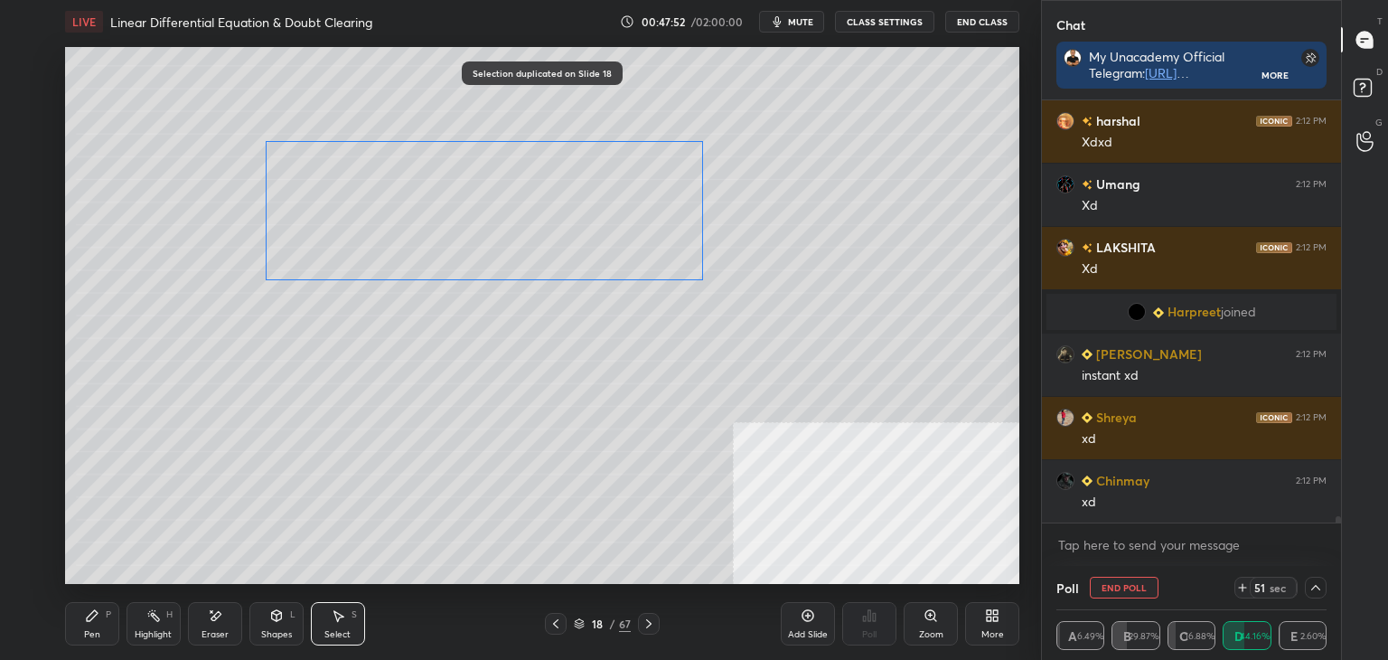
drag, startPoint x: 674, startPoint y: 284, endPoint x: 544, endPoint y: 222, distance: 143.9
click at [555, 187] on div "0 ° Undo Copy Duplicate Duplicate to new slide Delete" at bounding box center [542, 315] width 954 height 537
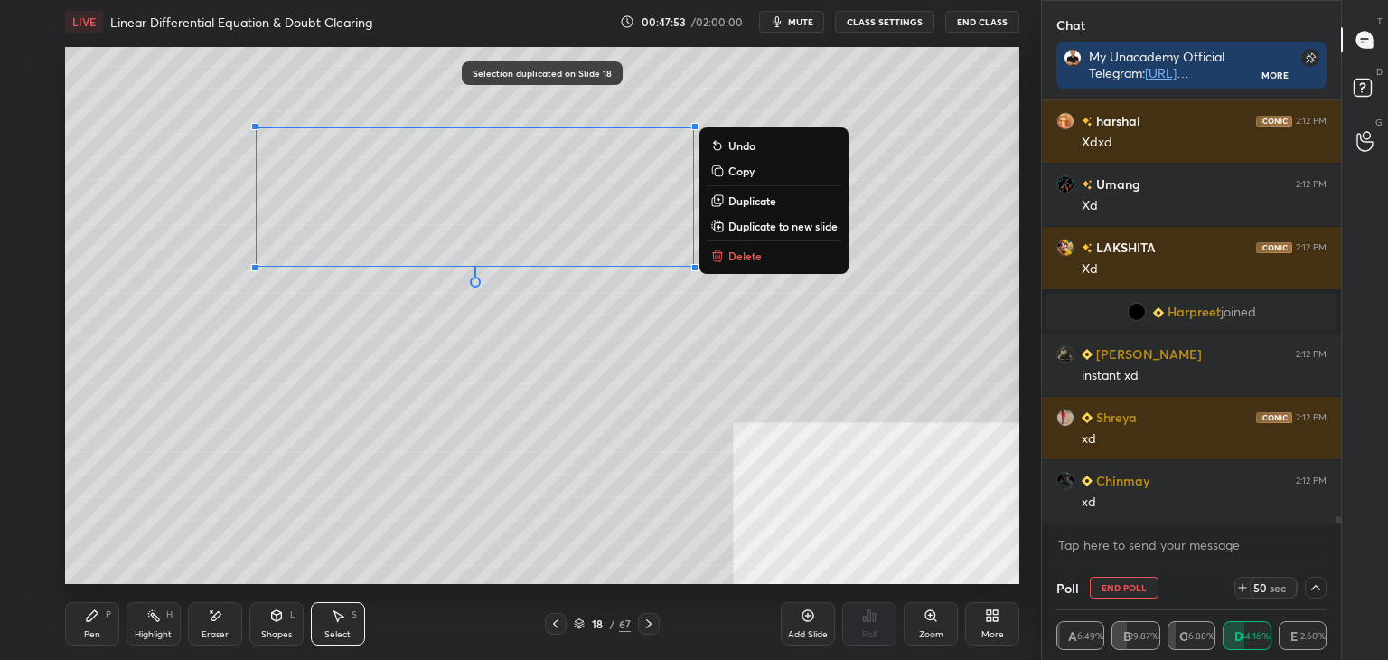
click at [88, 630] on div "Pen" at bounding box center [92, 634] width 16 height 9
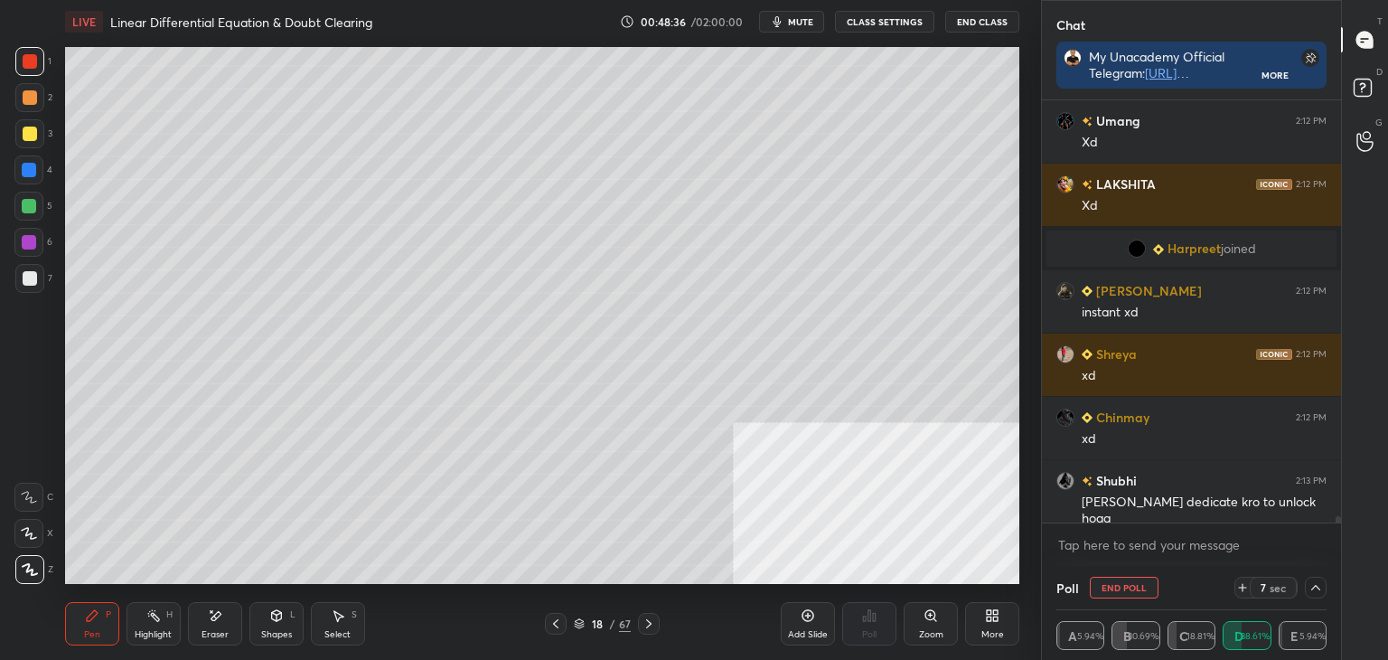
scroll to position [28961, 0]
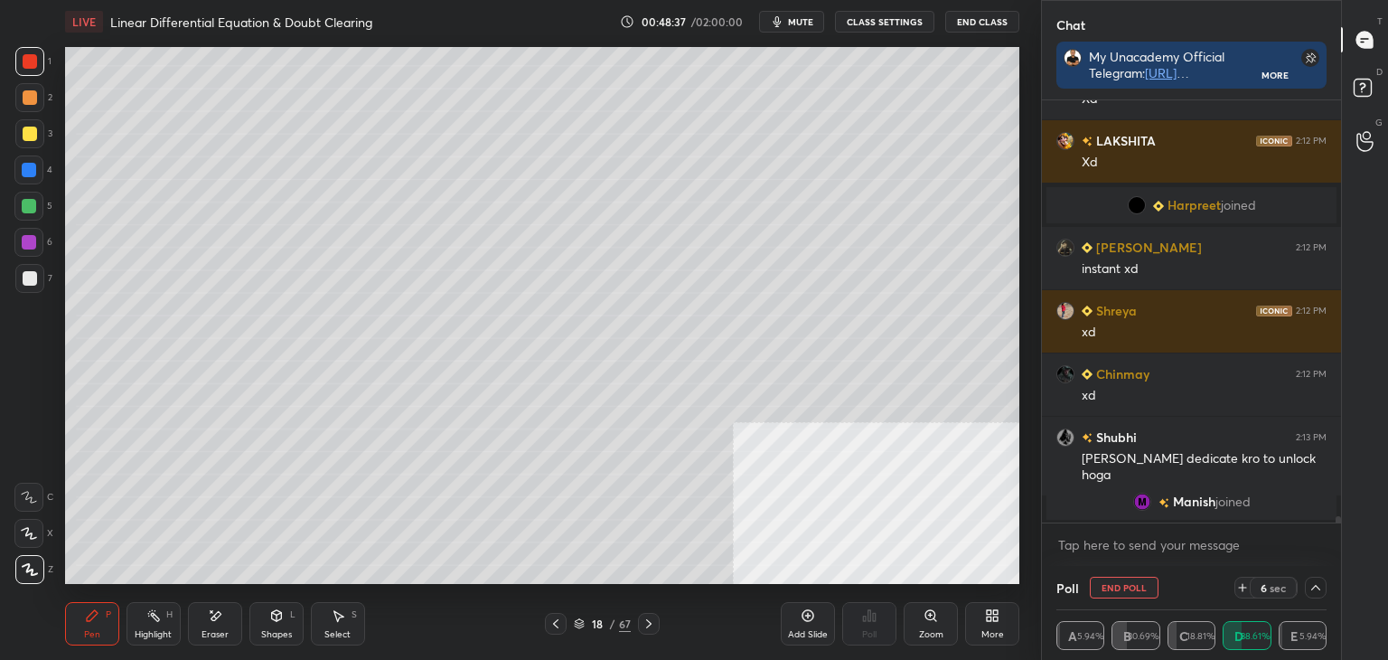
click at [358, 613] on div "Select S" at bounding box center [338, 623] width 54 height 43
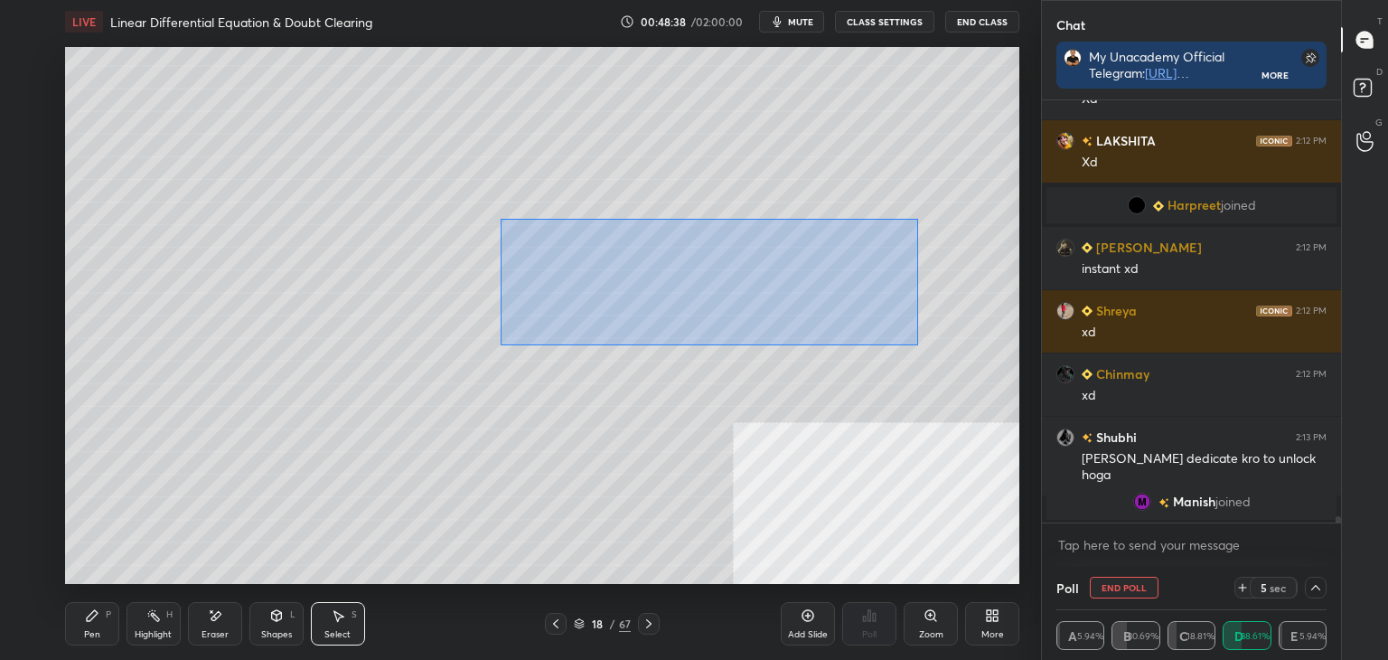
drag, startPoint x: 521, startPoint y: 232, endPoint x: 884, endPoint y: 333, distance: 376.9
click at [901, 334] on div "0 ° Undo Copy Duplicate Duplicate to new slide Delete" at bounding box center [542, 315] width 954 height 537
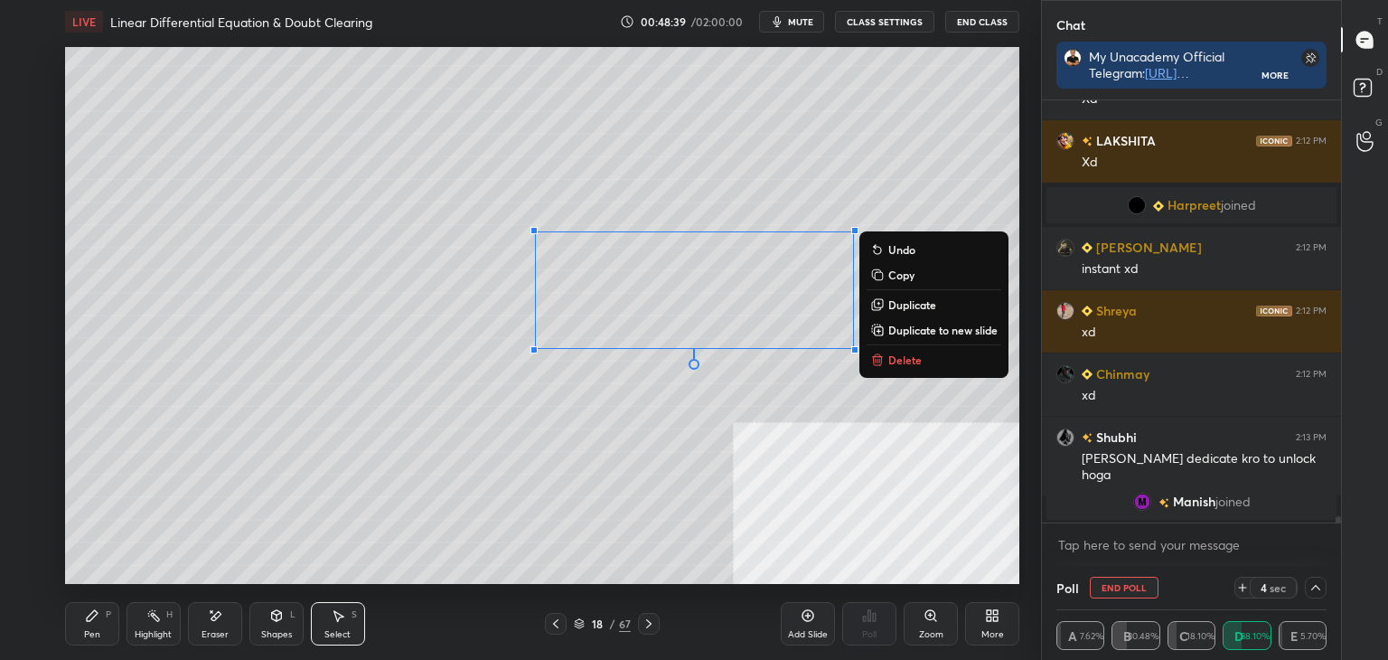
click at [932, 334] on p "Duplicate to new slide" at bounding box center [942, 330] width 109 height 14
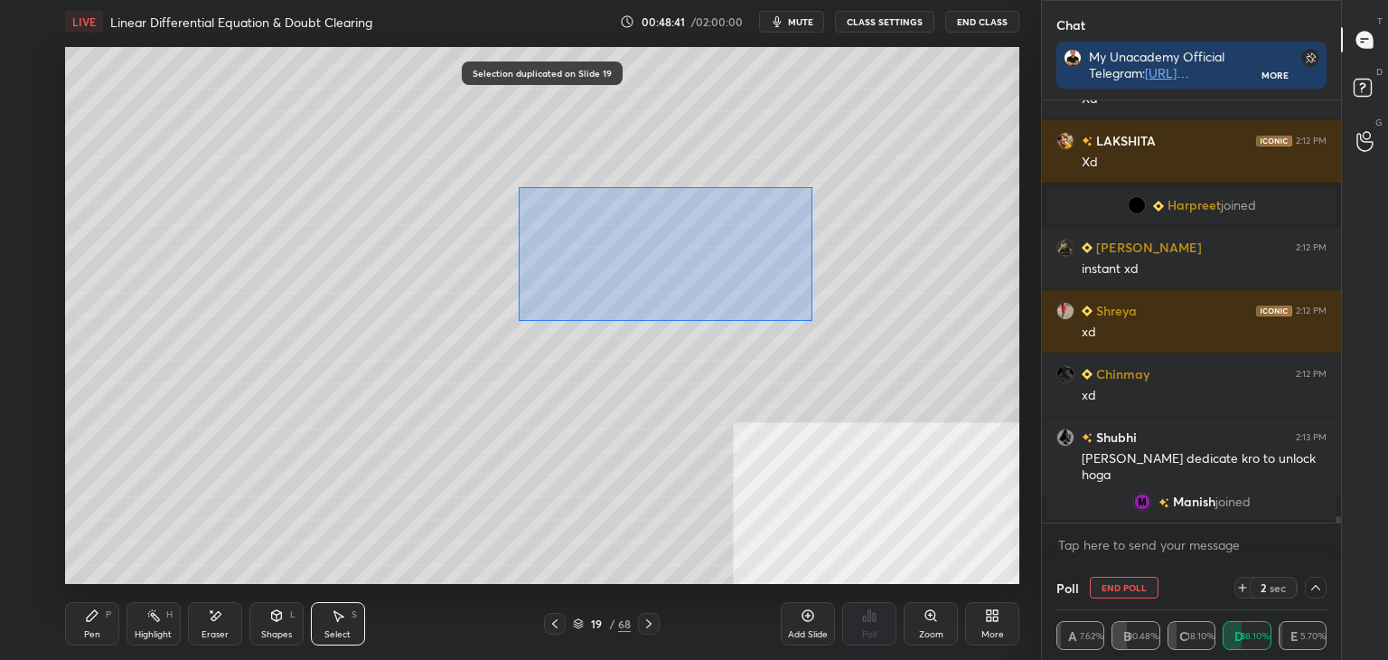
drag, startPoint x: 518, startPoint y: 187, endPoint x: 959, endPoint y: 368, distance: 476.7
click at [965, 376] on div "0 ° Undo Copy Duplicate Duplicate to new slide Delete" at bounding box center [542, 315] width 954 height 537
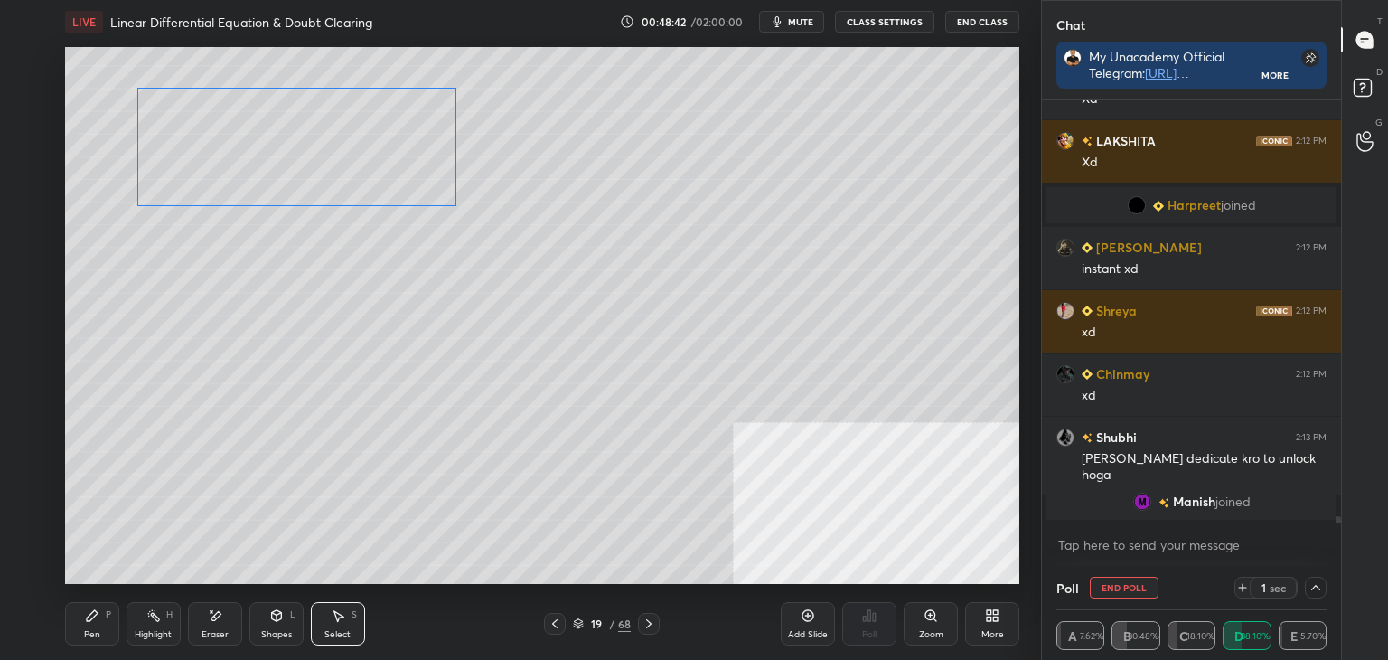
drag, startPoint x: 776, startPoint y: 287, endPoint x: 437, endPoint y: 183, distance: 354.2
click at [441, 171] on div "0 ° Undo Copy Duplicate Duplicate to new slide Delete" at bounding box center [542, 315] width 954 height 537
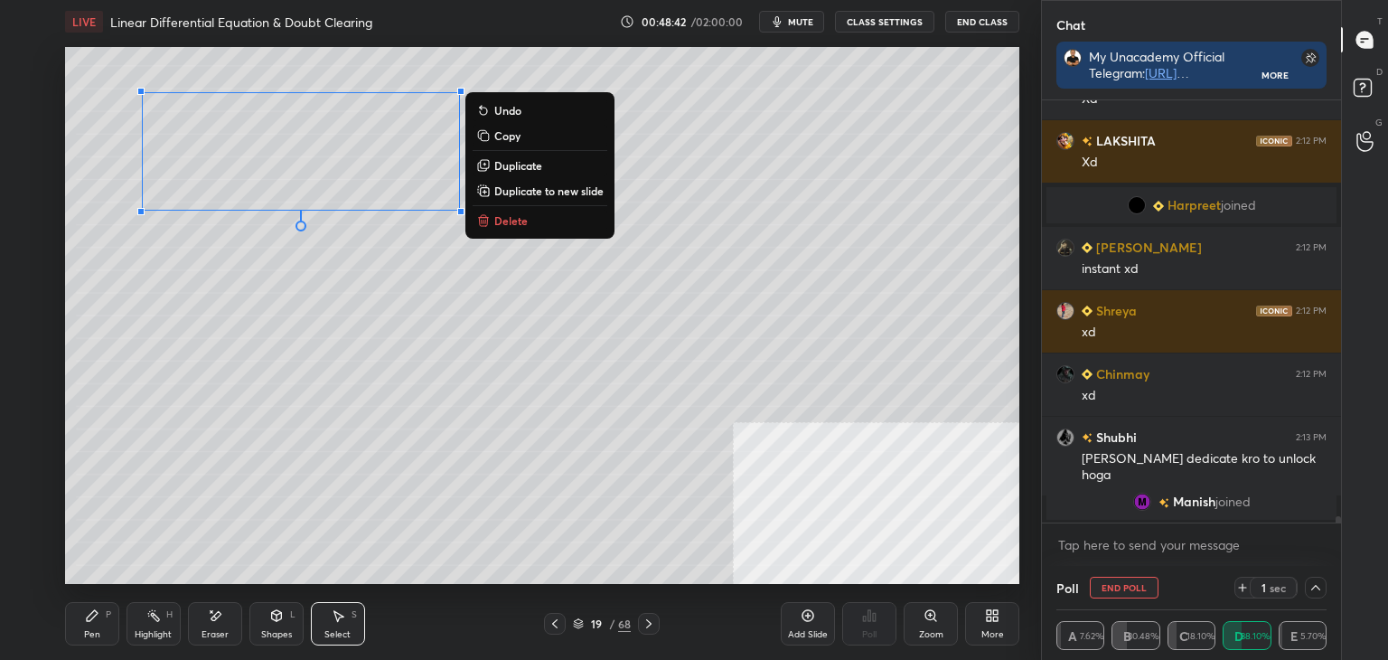
drag, startPoint x: 393, startPoint y: 305, endPoint x: 329, endPoint y: 366, distance: 88.2
click at [389, 307] on div "0 ° Undo Copy Duplicate Duplicate to new slide Delete" at bounding box center [542, 315] width 954 height 537
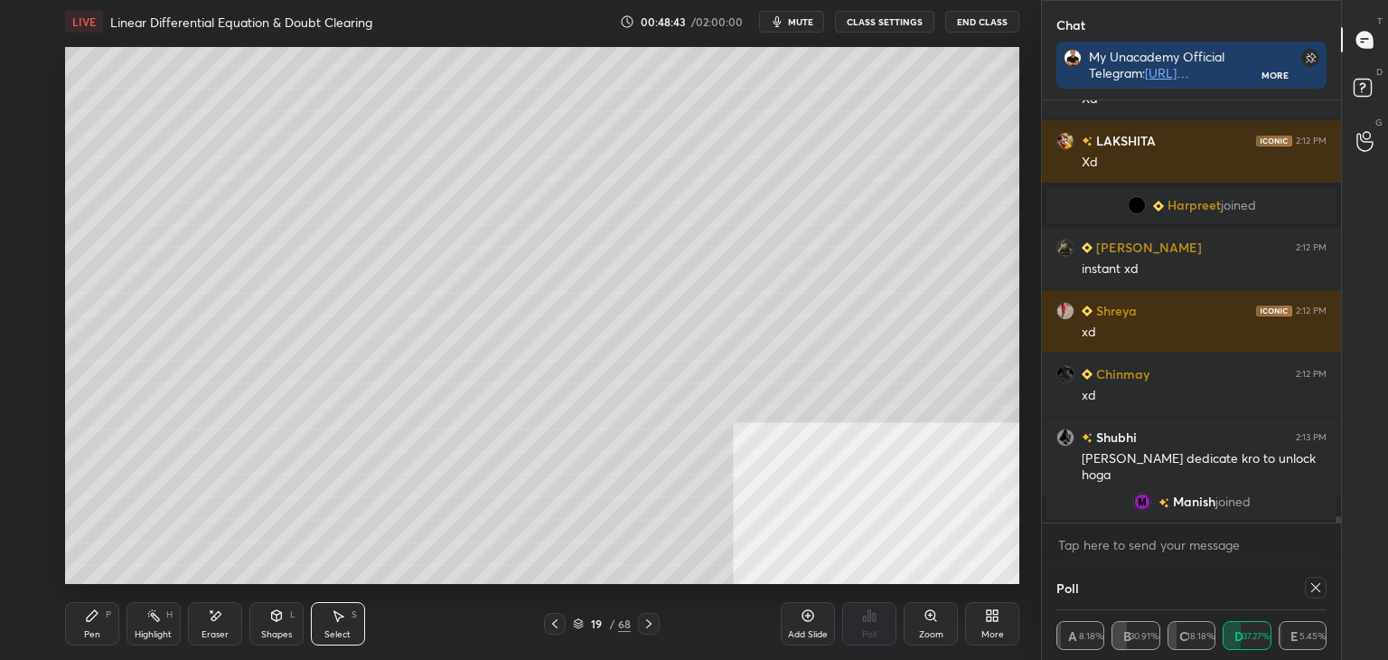
scroll to position [84, 265]
click at [99, 630] on div "Pen" at bounding box center [92, 634] width 16 height 9
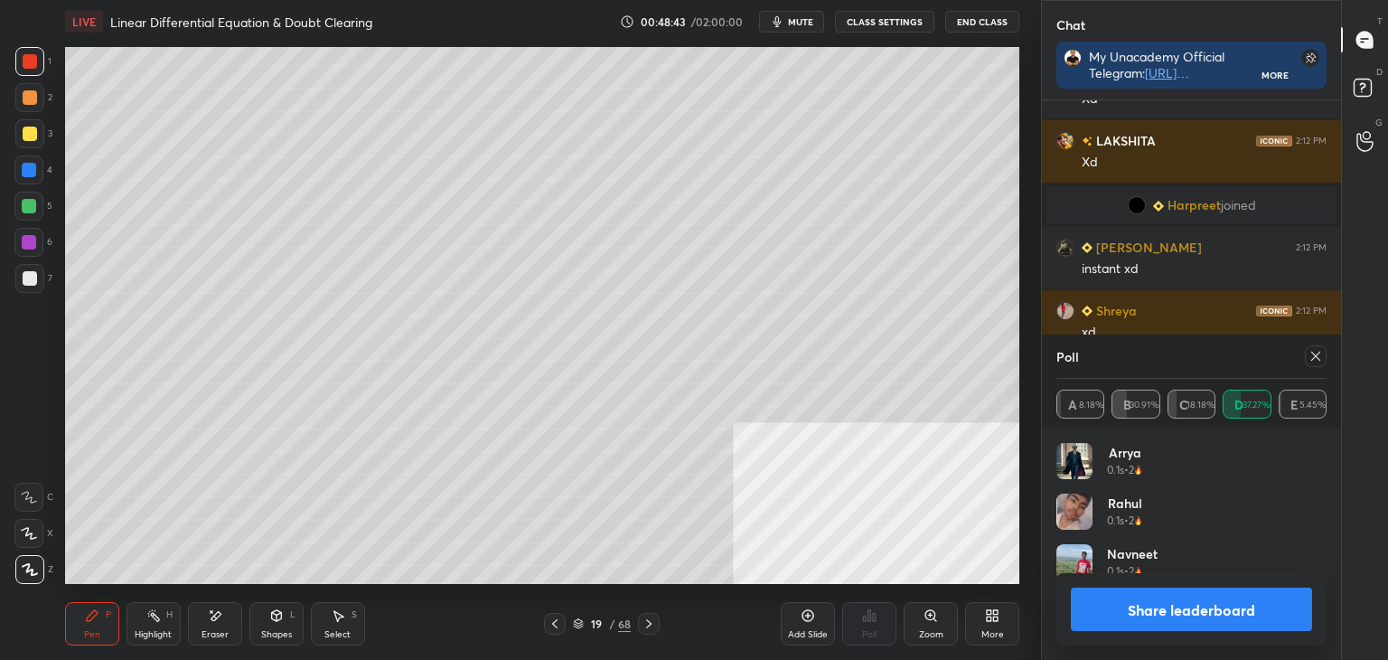
scroll to position [211, 265]
drag, startPoint x: 1316, startPoint y: 357, endPoint x: 1285, endPoint y: 355, distance: 30.8
click at [1316, 356] on icon at bounding box center [1315, 356] width 9 height 9
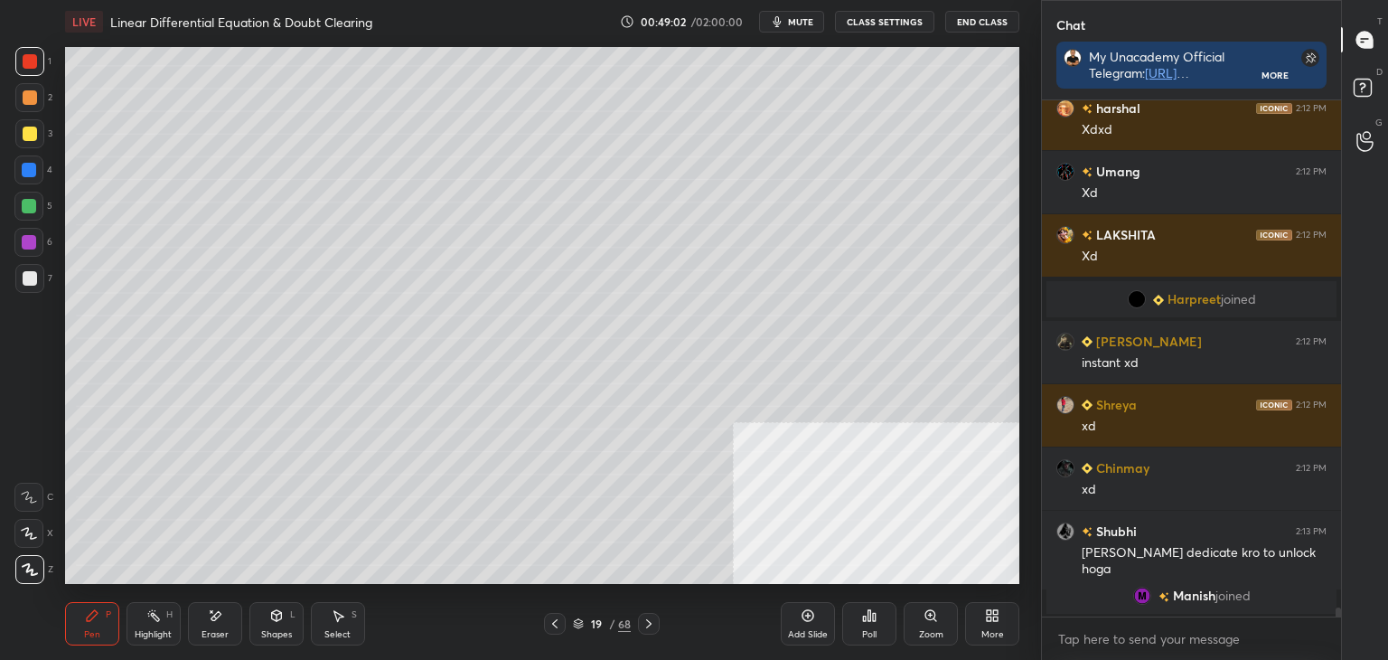
scroll to position [28410, 0]
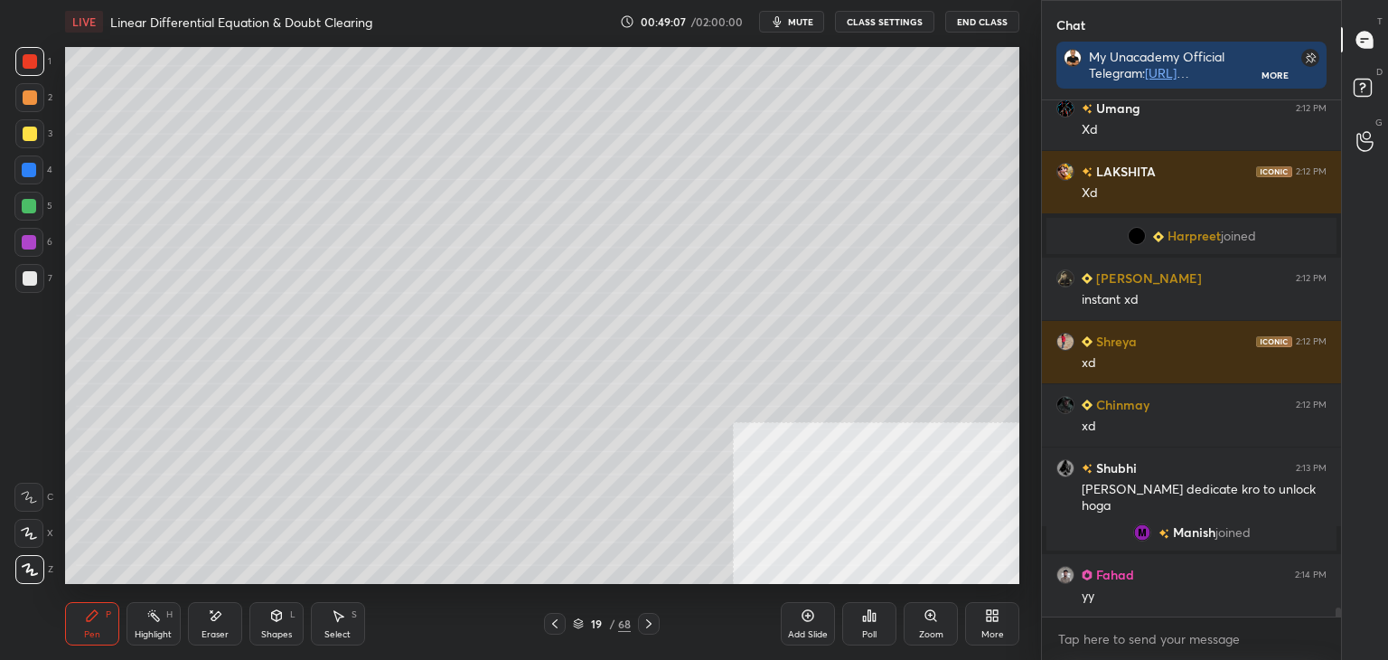
click at [203, 623] on div "Eraser" at bounding box center [215, 623] width 54 height 43
click at [560, 631] on div at bounding box center [555, 624] width 22 height 22
click at [644, 624] on icon at bounding box center [649, 623] width 14 height 14
click at [89, 625] on div "Pen P" at bounding box center [92, 623] width 54 height 43
click at [556, 630] on icon at bounding box center [555, 623] width 14 height 14
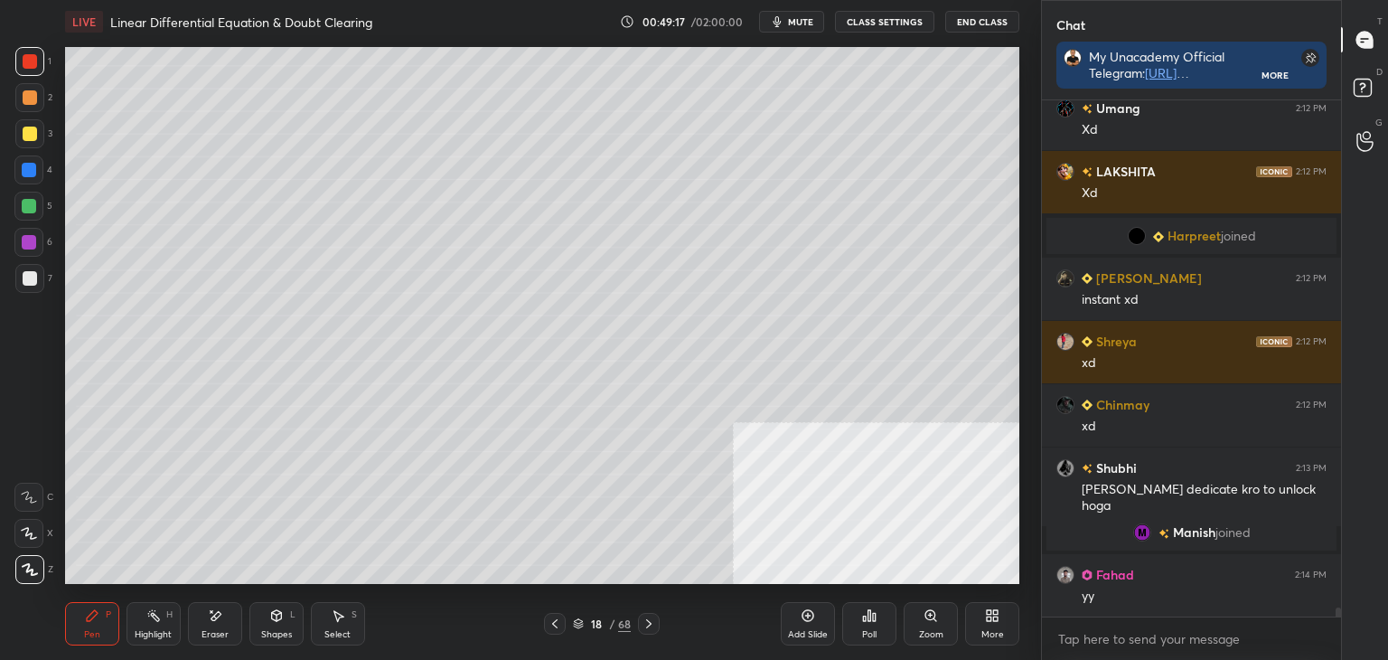
click at [557, 627] on icon at bounding box center [555, 623] width 14 height 14
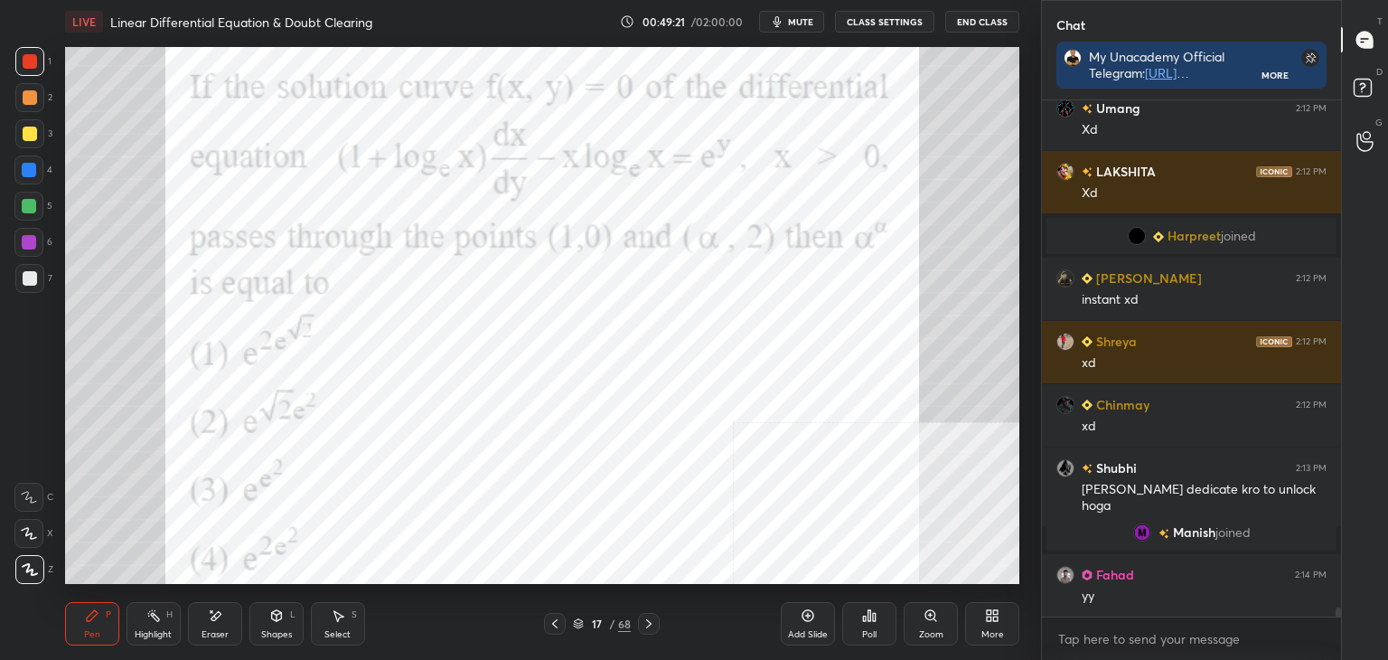
click at [658, 619] on div at bounding box center [649, 624] width 22 height 22
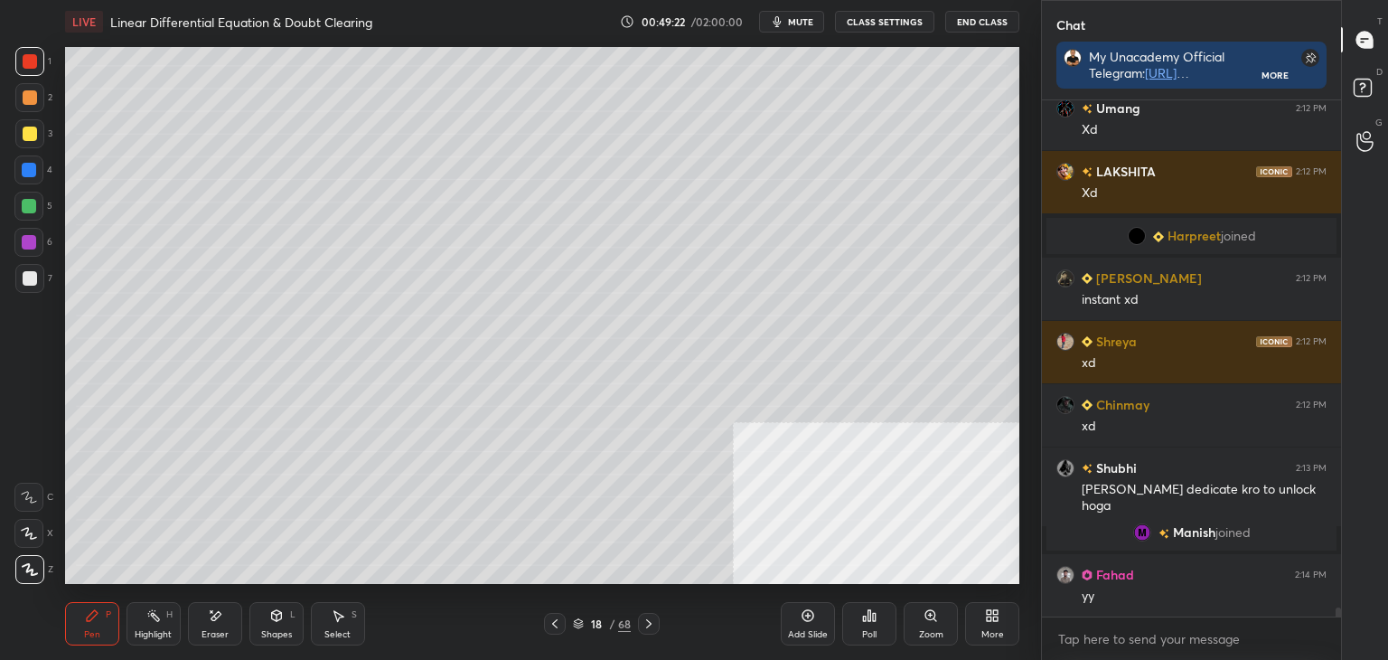
click at [548, 619] on icon at bounding box center [555, 623] width 14 height 14
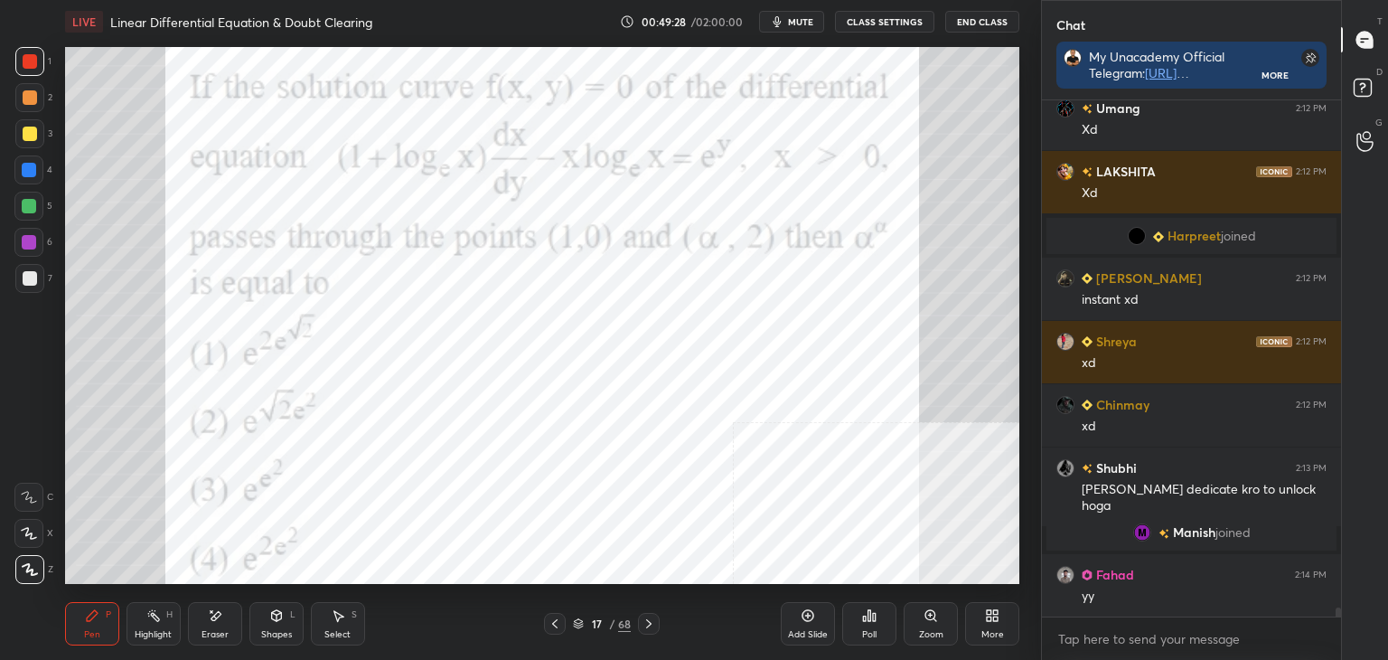
click at [647, 623] on icon at bounding box center [649, 623] width 14 height 14
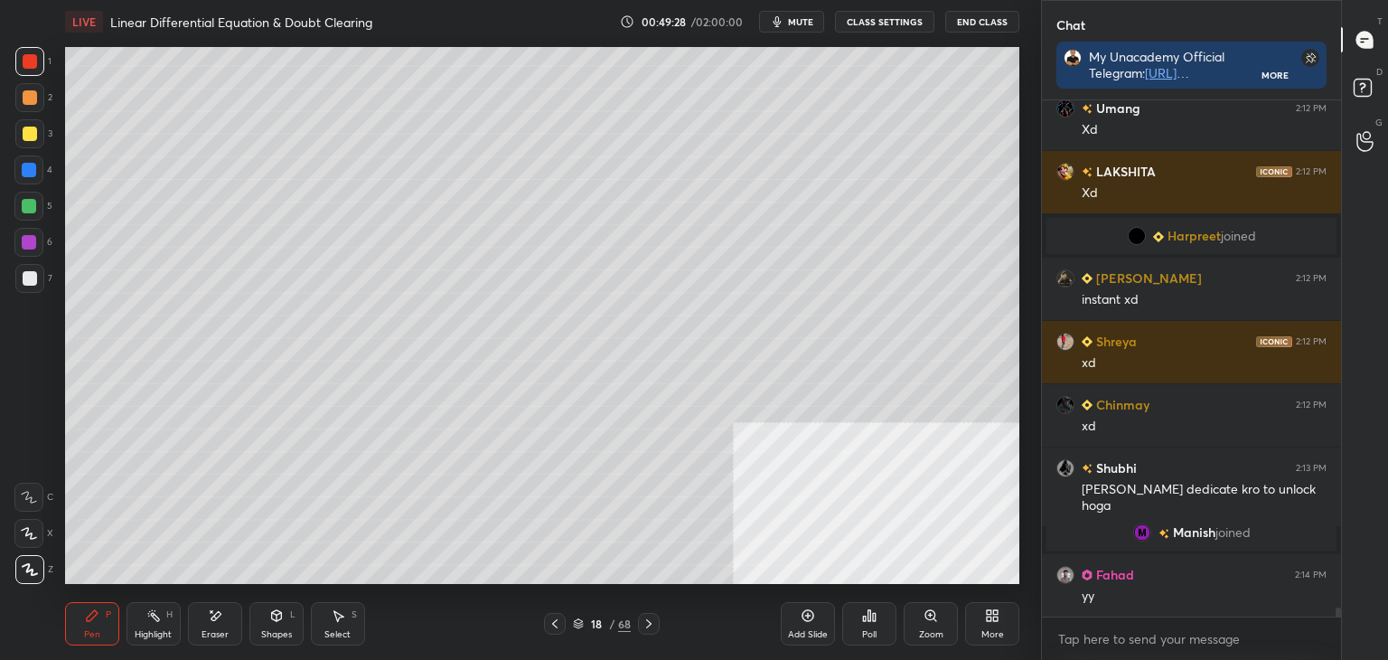
click at [649, 623] on icon at bounding box center [649, 623] width 14 height 14
click at [559, 619] on icon at bounding box center [555, 623] width 14 height 14
click at [557, 625] on icon at bounding box center [555, 623] width 14 height 14
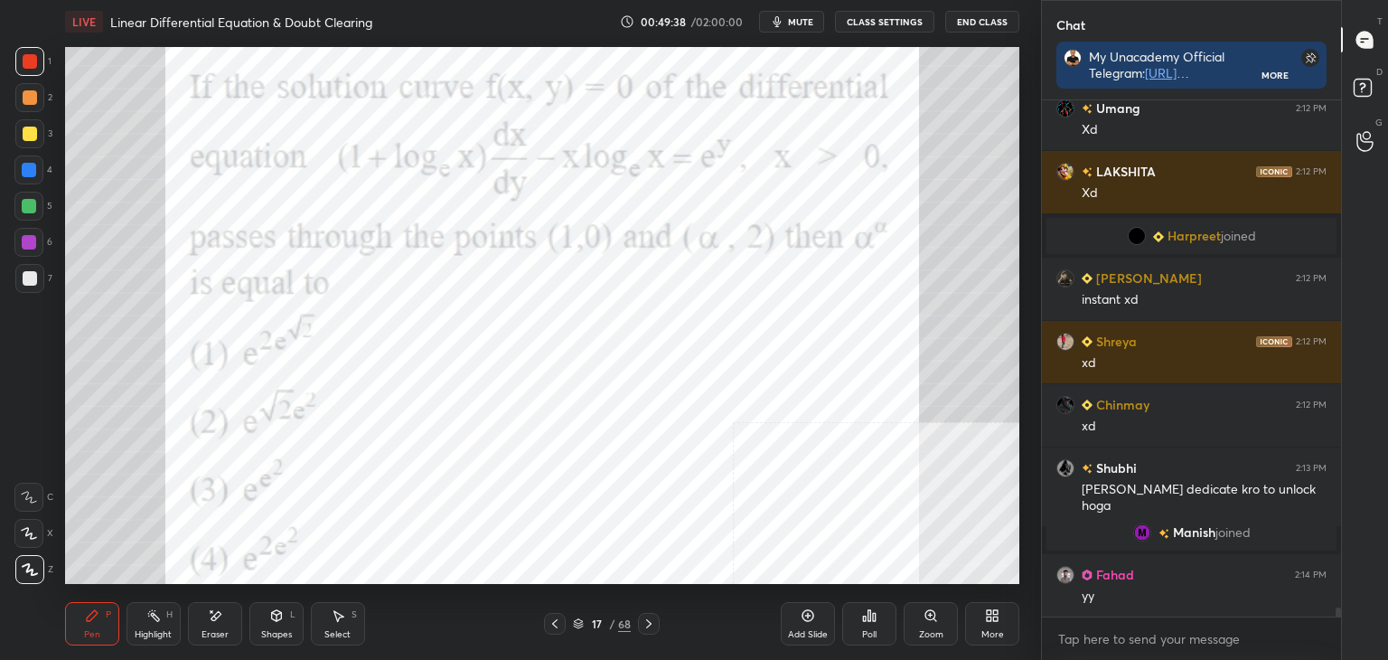
click at [644, 626] on icon at bounding box center [649, 623] width 14 height 14
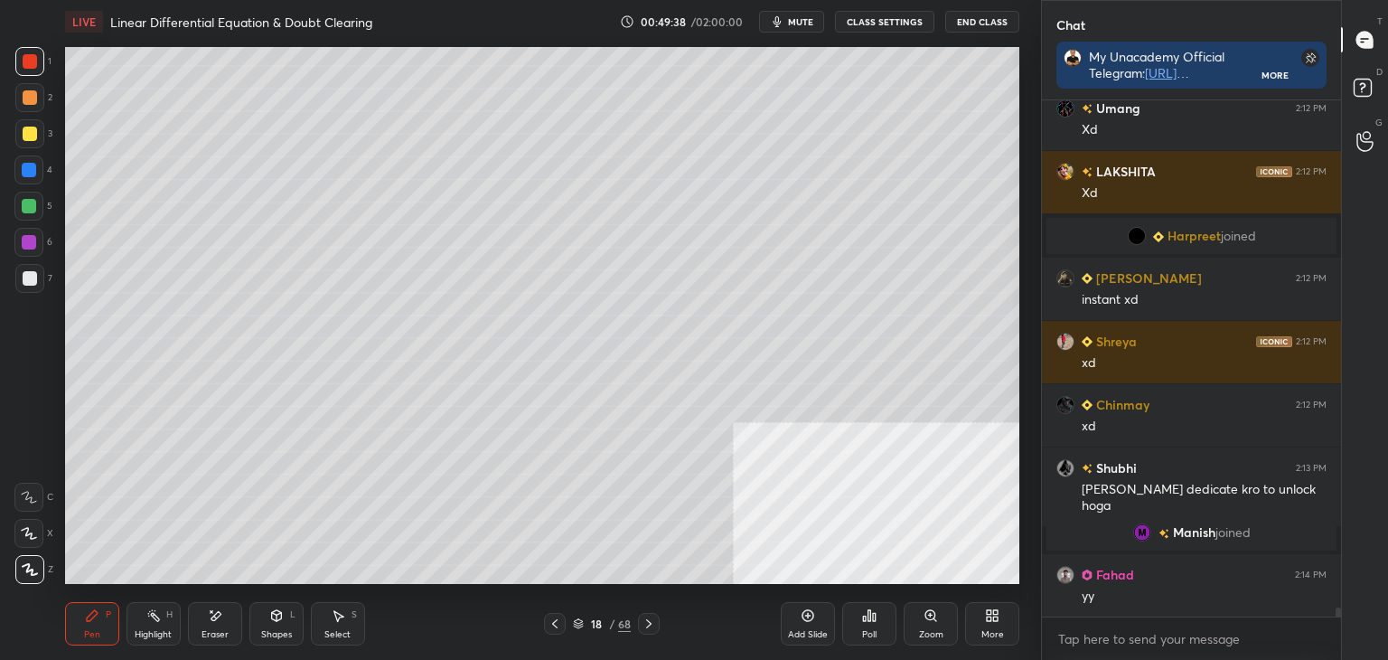
click at [645, 626] on icon at bounding box center [649, 623] width 14 height 14
click at [559, 618] on icon at bounding box center [555, 623] width 14 height 14
click at [652, 618] on icon at bounding box center [649, 623] width 14 height 14
click at [353, 620] on div "Select S" at bounding box center [338, 623] width 54 height 43
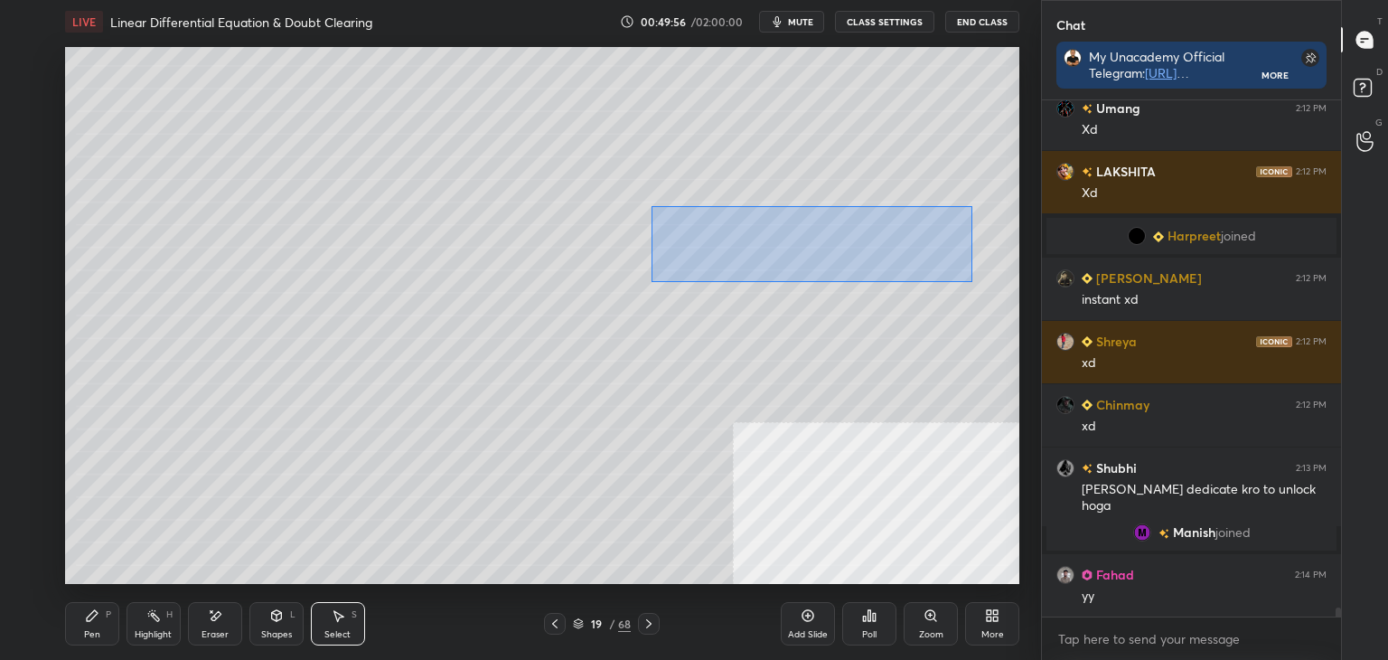
drag, startPoint x: 718, startPoint y: 228, endPoint x: 906, endPoint y: 265, distance: 191.6
click at [973, 283] on div "0 ° Undo Copy Duplicate Duplicate to new slide Delete" at bounding box center [542, 315] width 954 height 537
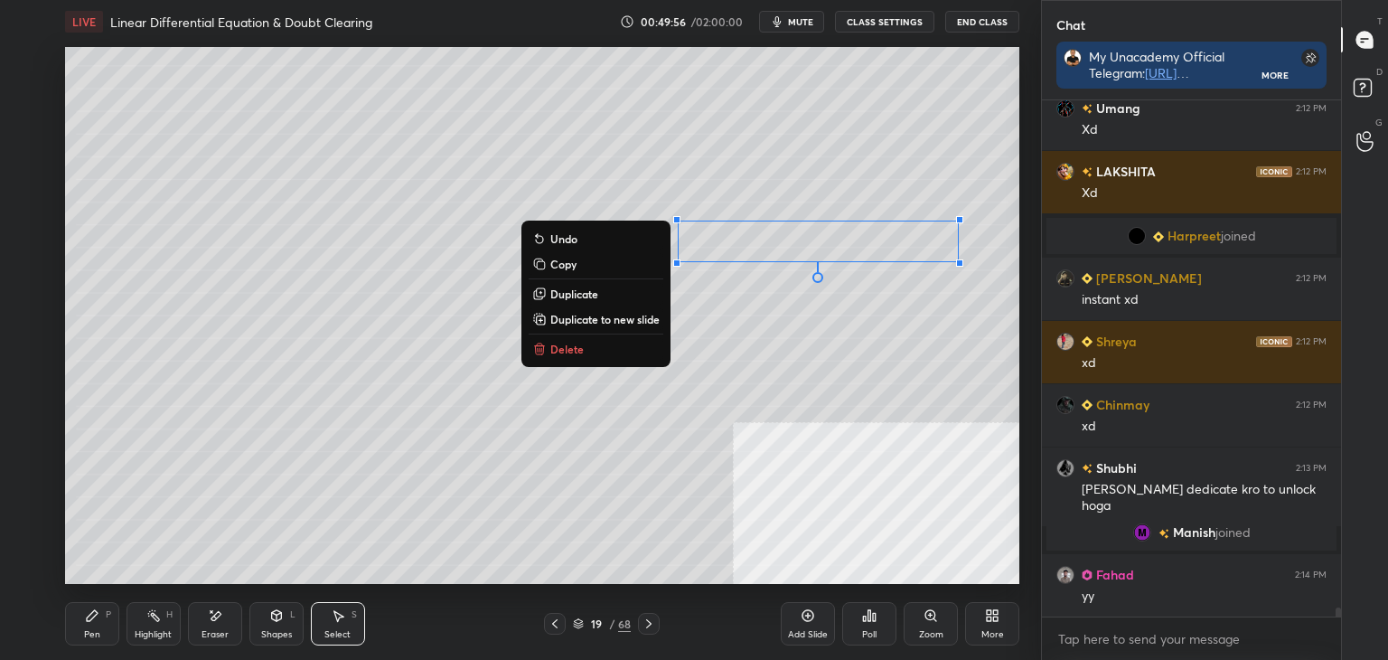
drag, startPoint x: 561, startPoint y: 261, endPoint x: 562, endPoint y: 283, distance: 21.7
click at [560, 261] on p "Copy" at bounding box center [563, 264] width 26 height 14
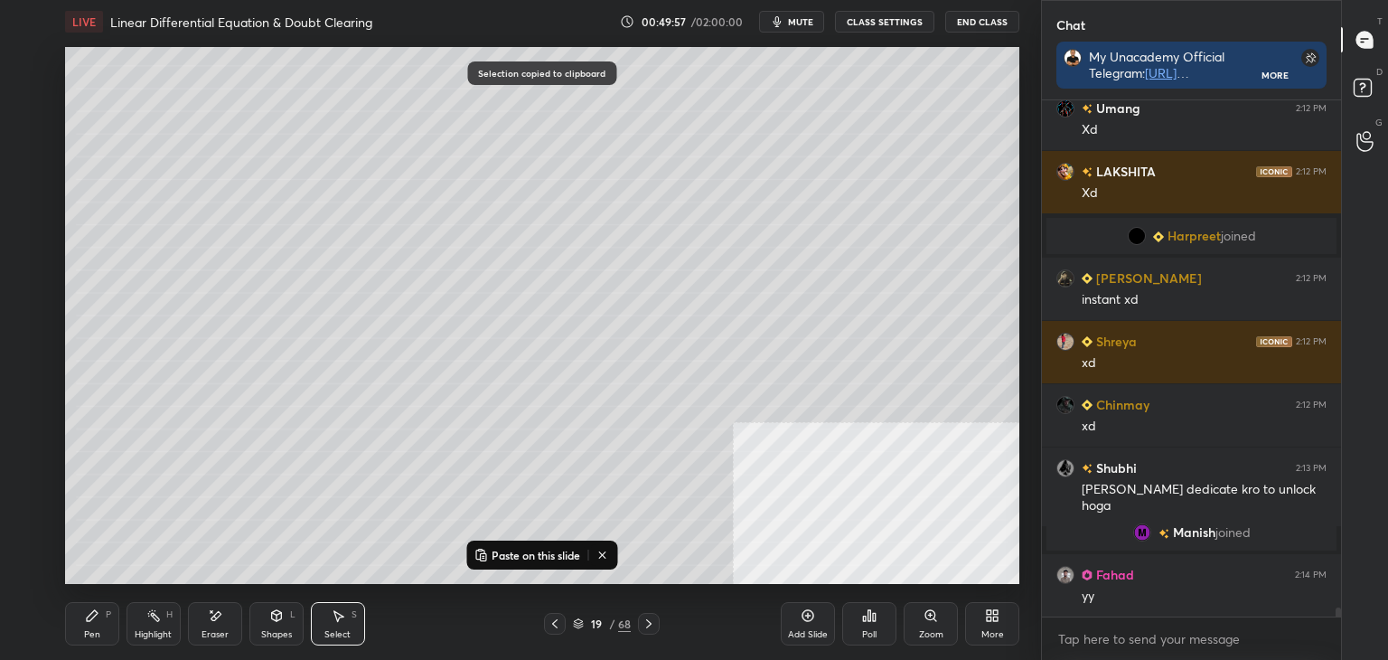
click at [552, 625] on icon at bounding box center [555, 623] width 14 height 14
click at [550, 625] on icon at bounding box center [555, 623] width 14 height 14
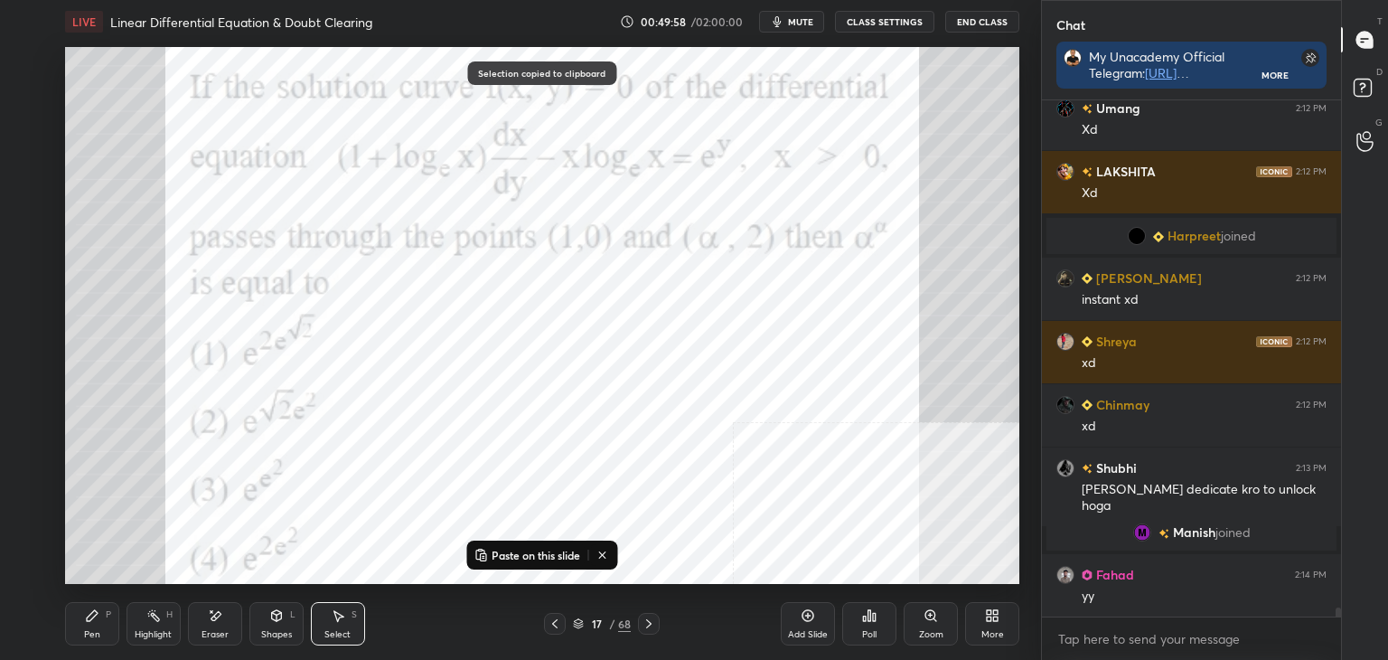
click at [528, 560] on p "Paste on this slide" at bounding box center [536, 555] width 89 height 14
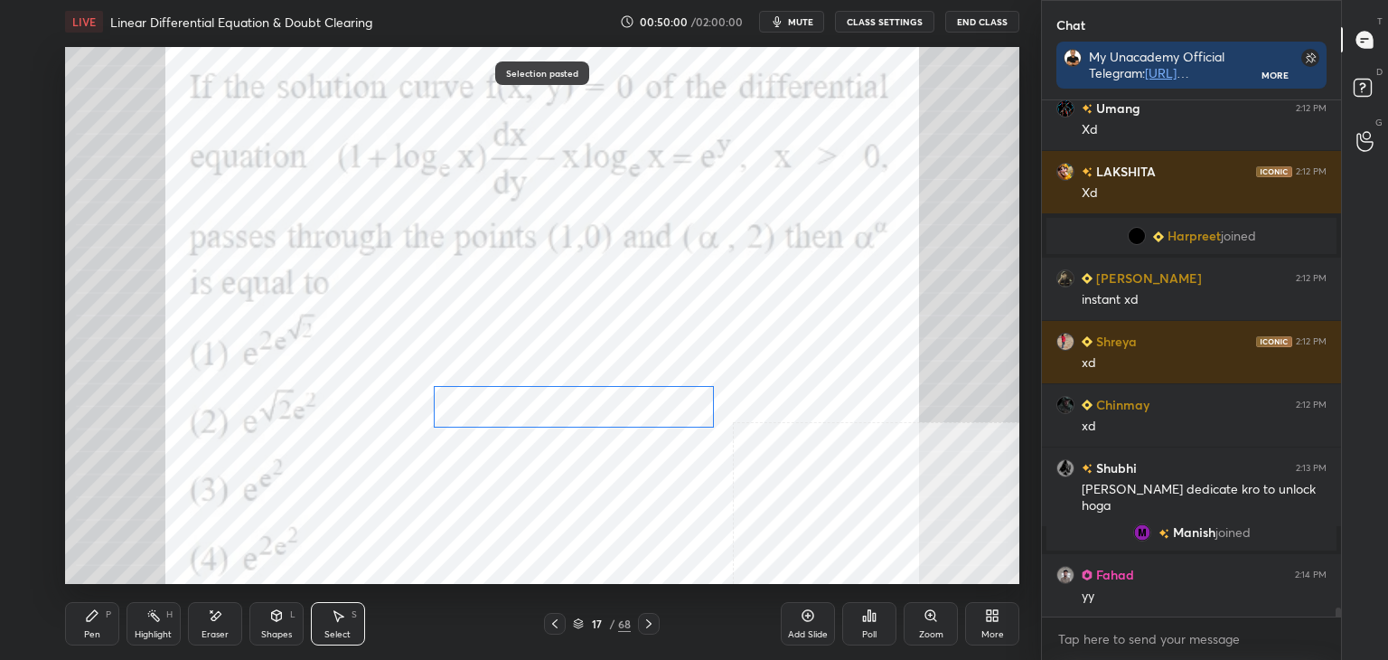
drag, startPoint x: 762, startPoint y: 235, endPoint x: 480, endPoint y: 444, distance: 350.9
click at [513, 399] on div "0 ° Undo Copy Paste here Duplicate Duplicate to new slide Delete" at bounding box center [542, 315] width 954 height 537
click at [470, 476] on div "0 ° Undo Copy Paste here Duplicate Duplicate to new slide Delete" at bounding box center [542, 315] width 954 height 537
drag, startPoint x: 92, startPoint y: 630, endPoint x: 127, endPoint y: 585, distance: 56.8
click at [92, 632] on div "Pen" at bounding box center [92, 634] width 16 height 9
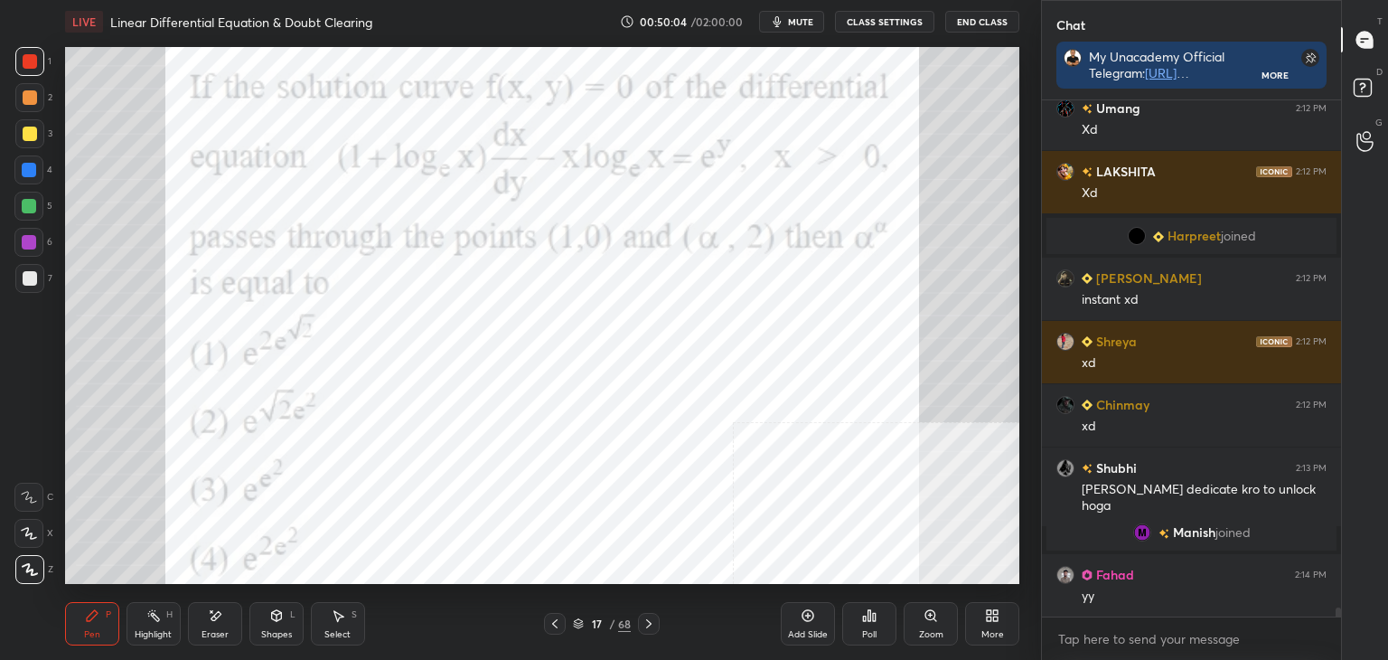
drag, startPoint x: 21, startPoint y: 62, endPoint x: 11, endPoint y: 80, distance: 20.6
click at [22, 63] on div at bounding box center [29, 61] width 29 height 29
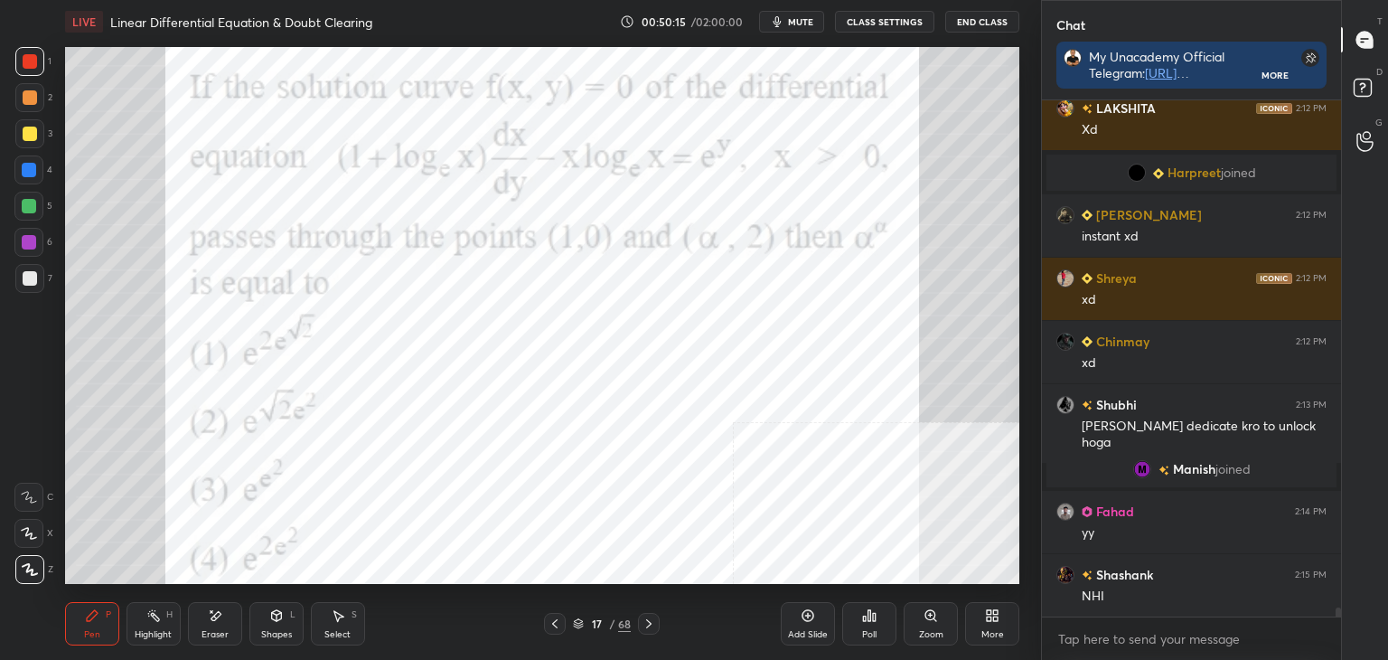
click at [74, 633] on div "Pen P" at bounding box center [92, 623] width 54 height 43
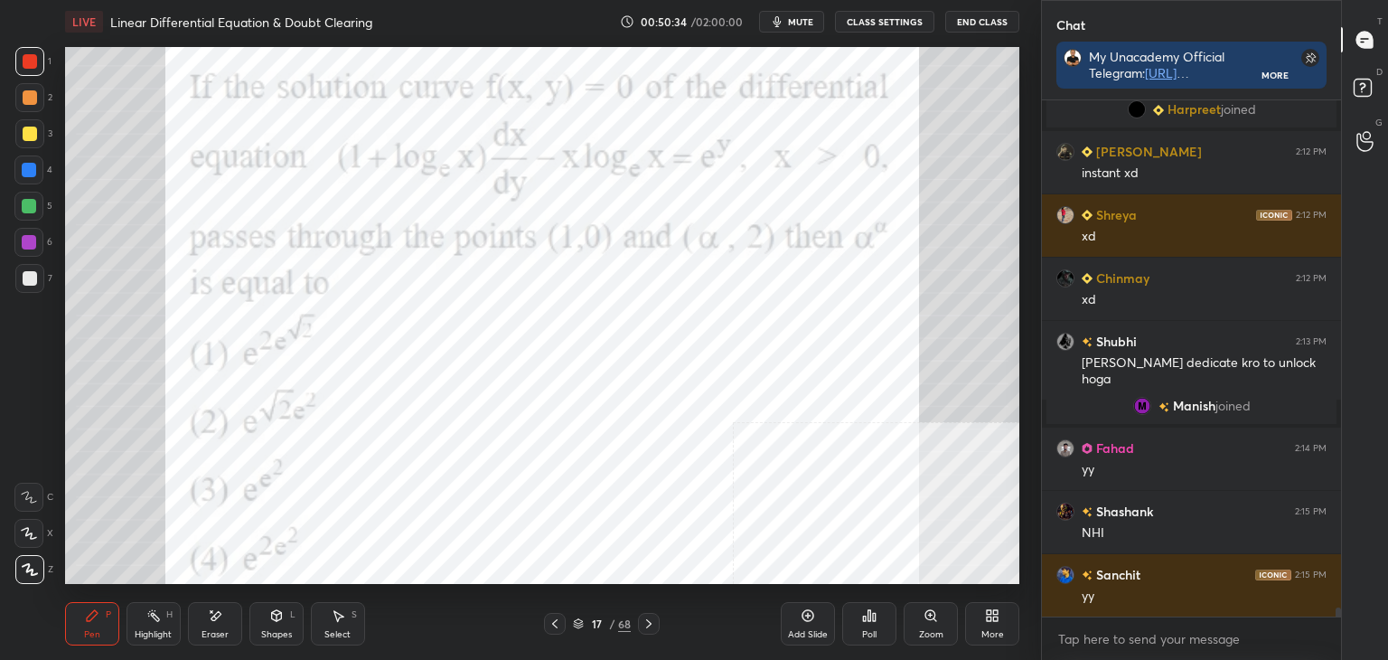
scroll to position [28580, 0]
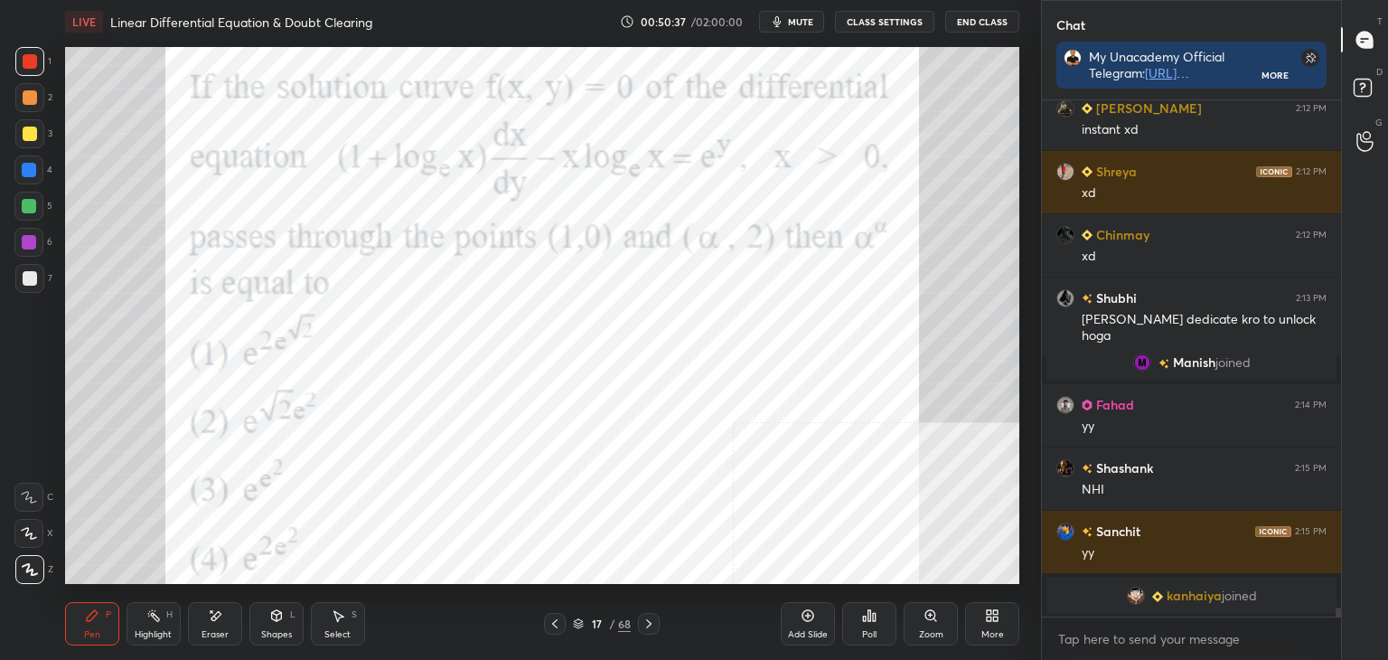
click at [231, 625] on div "Eraser" at bounding box center [215, 623] width 54 height 43
click at [84, 630] on div "Pen P" at bounding box center [92, 623] width 54 height 43
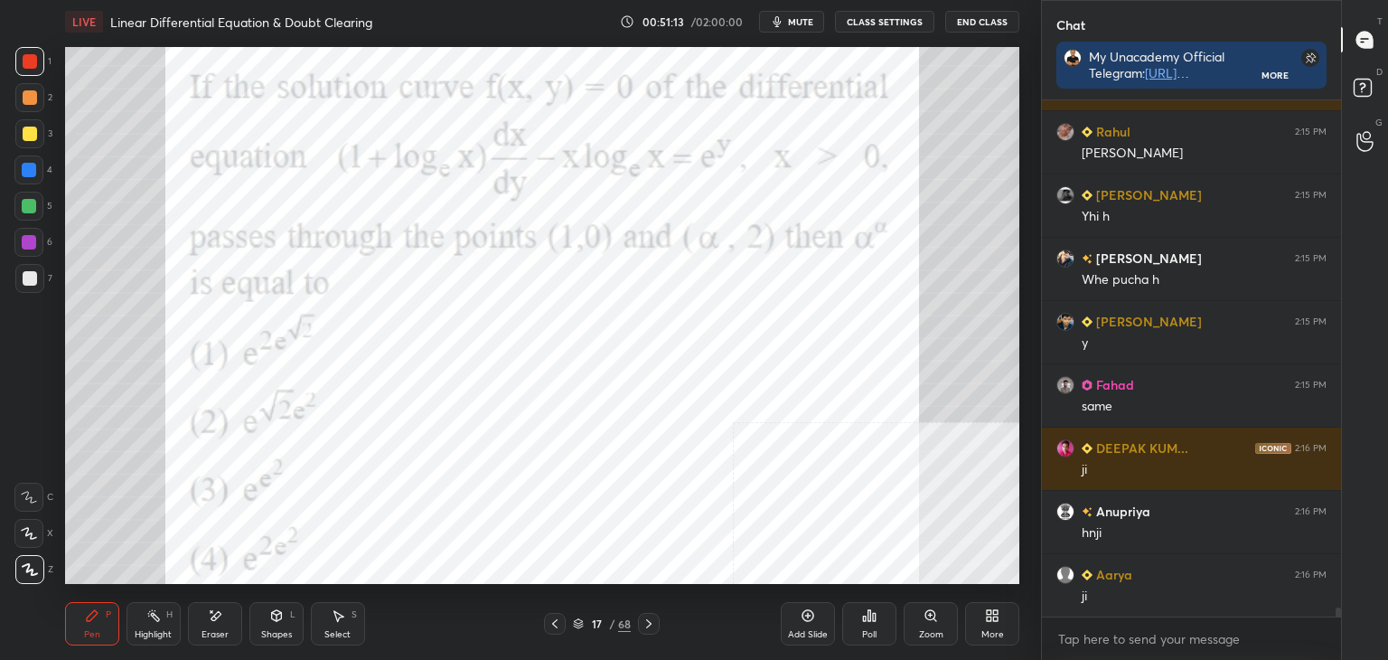
scroll to position [29511, 0]
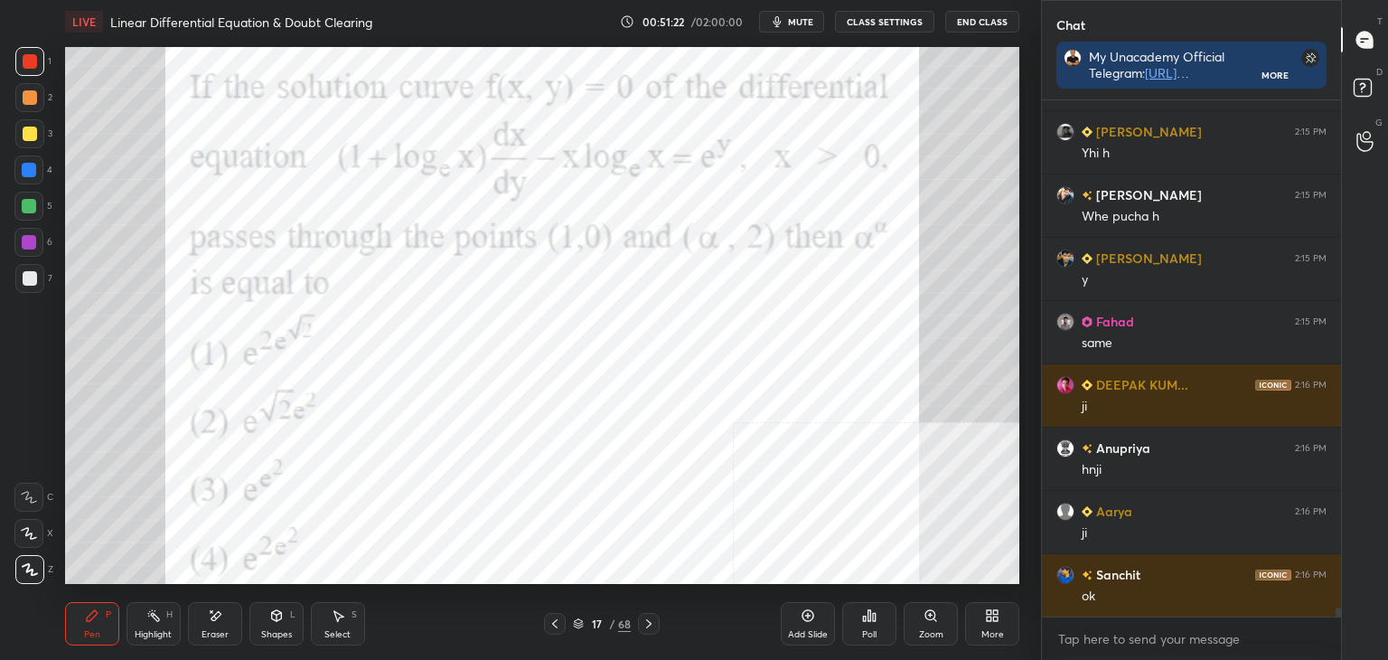
click at [647, 622] on icon at bounding box center [649, 623] width 14 height 14
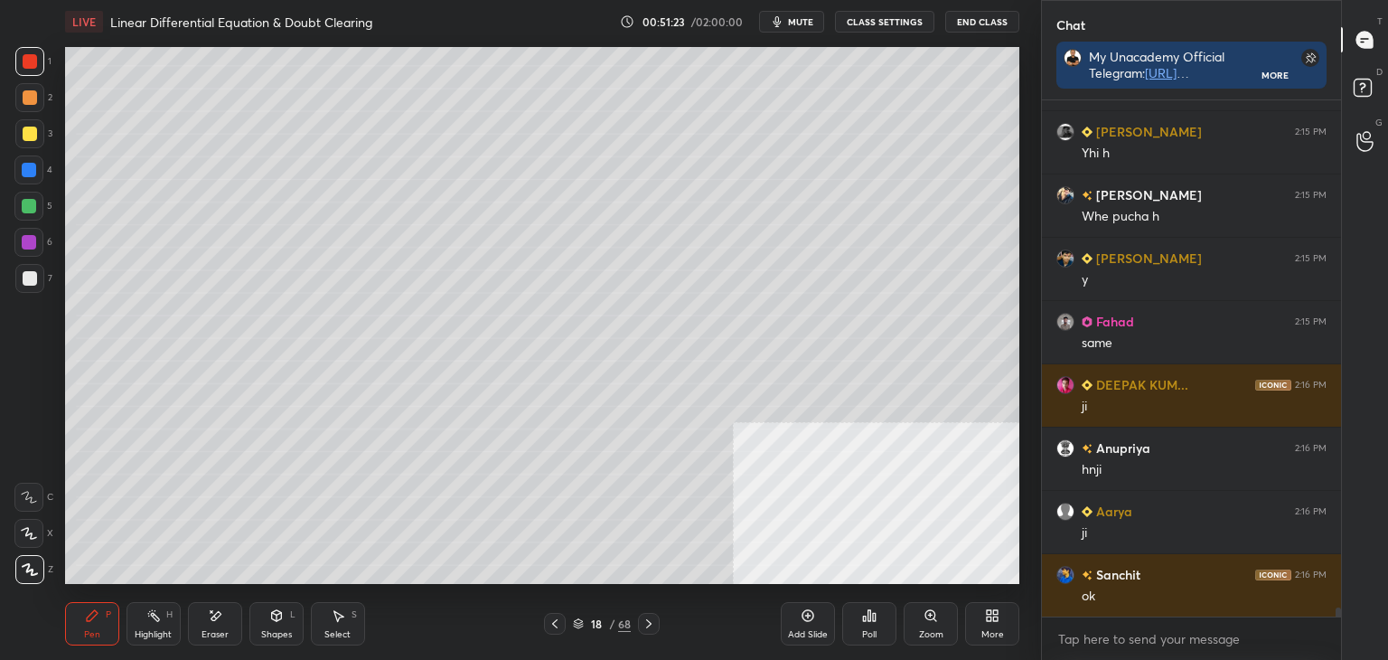
click at [553, 616] on div at bounding box center [555, 624] width 22 height 22
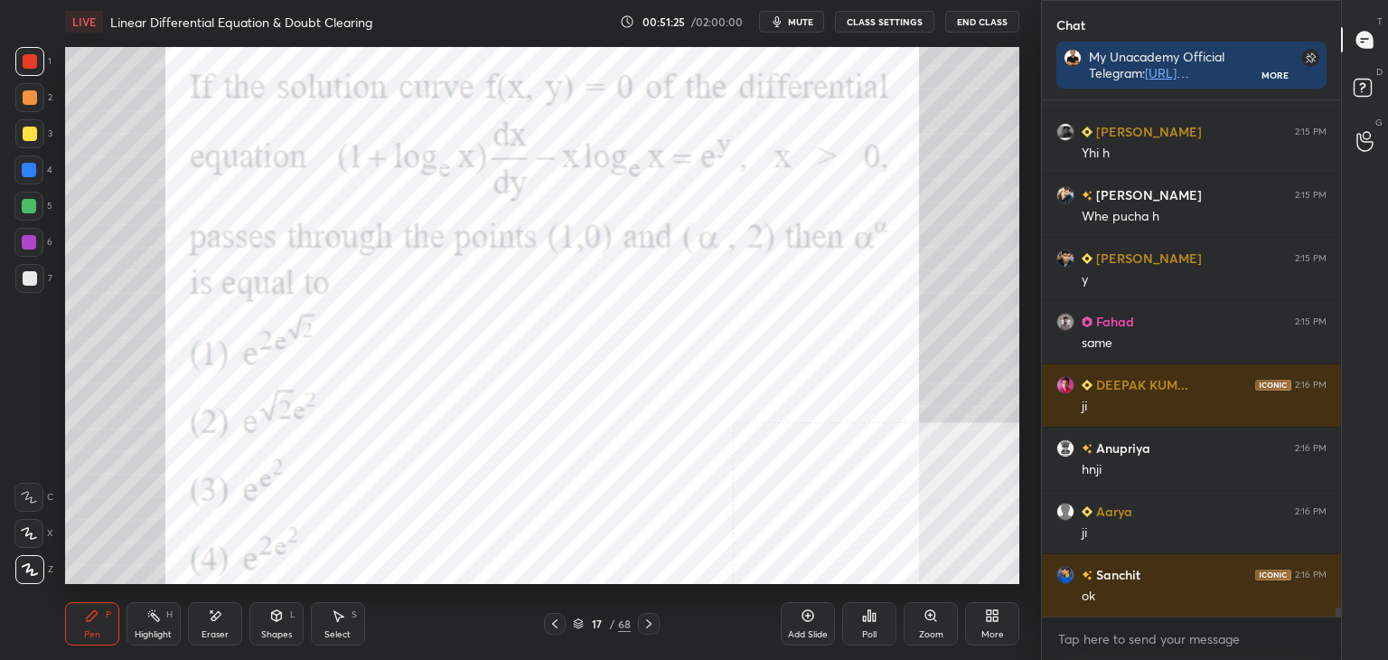
click at [644, 626] on icon at bounding box center [649, 623] width 14 height 14
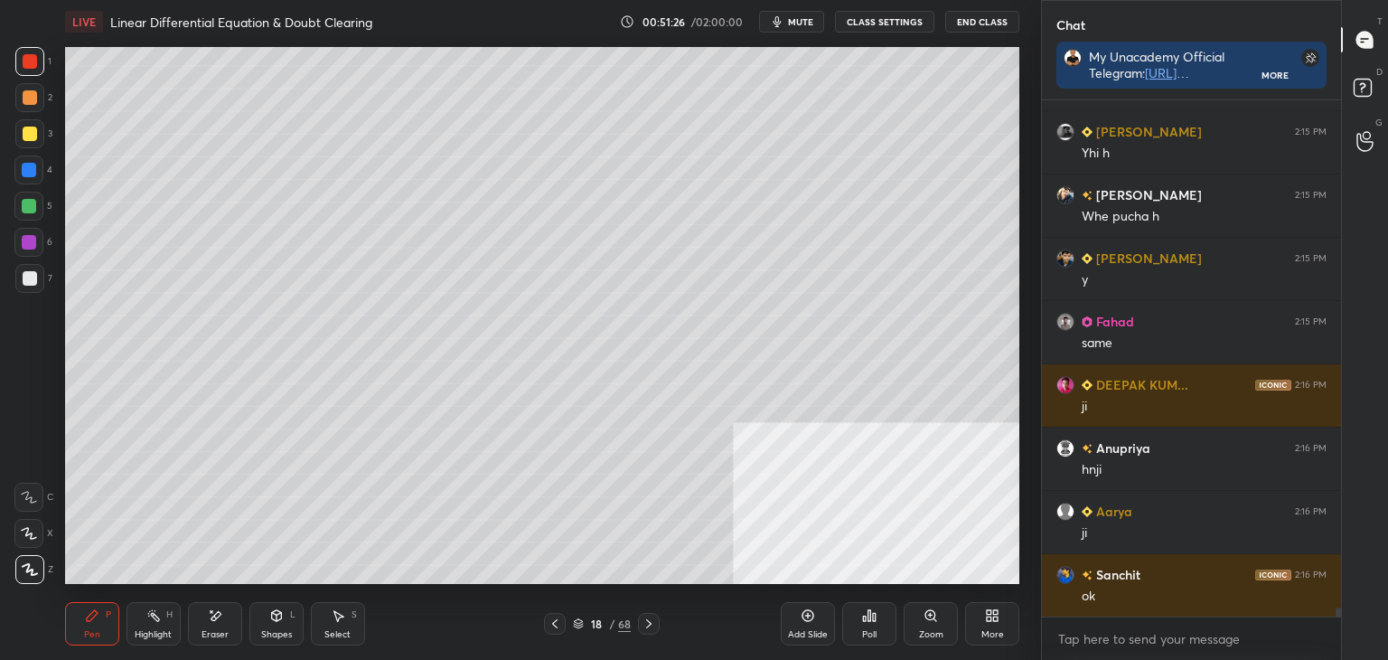
click at [647, 623] on icon at bounding box center [649, 623] width 14 height 14
click at [649, 621] on icon at bounding box center [649, 623] width 14 height 14
click at [560, 623] on icon at bounding box center [555, 623] width 14 height 14
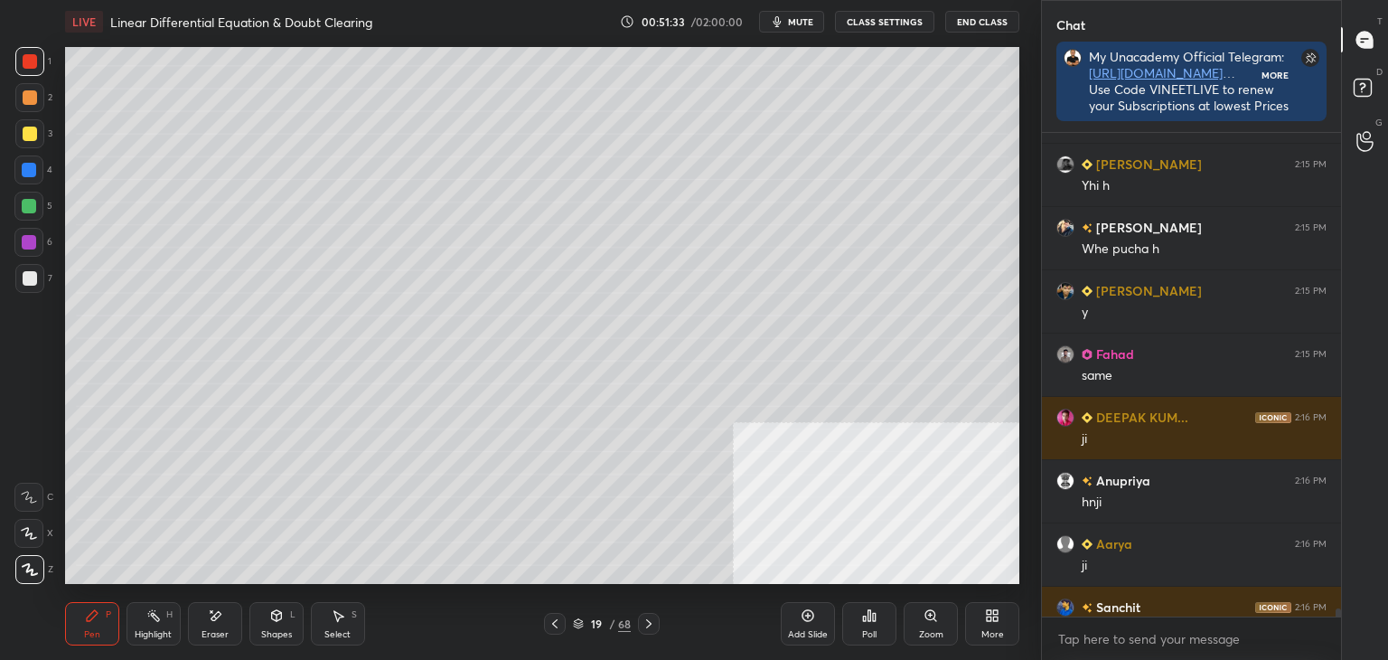
scroll to position [5, 5]
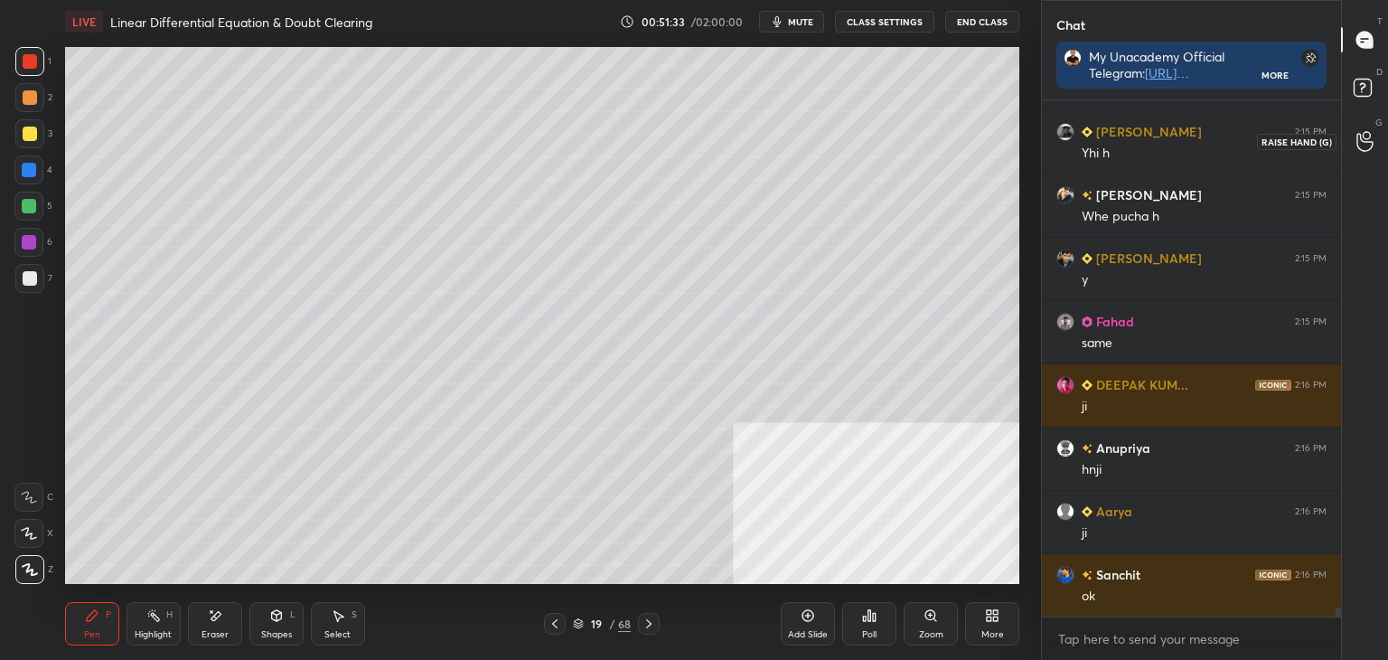
click at [1372, 131] on icon at bounding box center [1365, 141] width 17 height 21
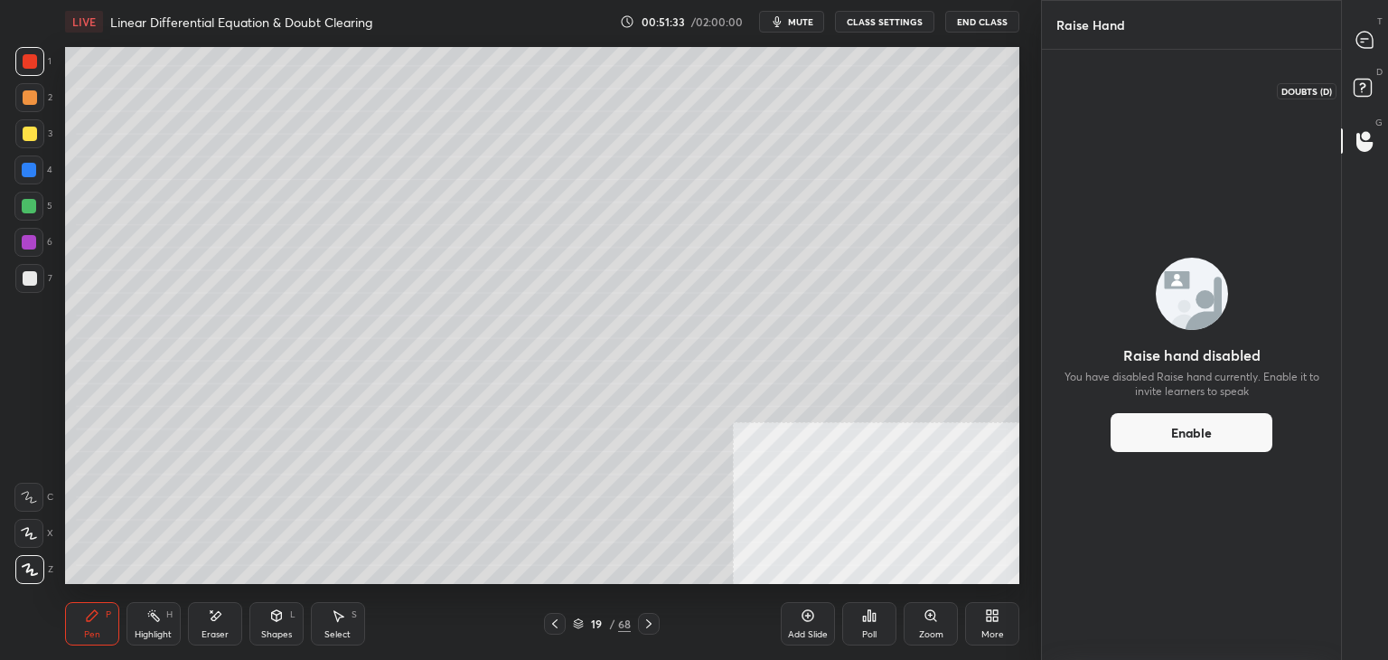
drag, startPoint x: 1356, startPoint y: 77, endPoint x: 1367, endPoint y: 54, distance: 25.1
click at [1356, 75] on icon at bounding box center [1365, 90] width 33 height 33
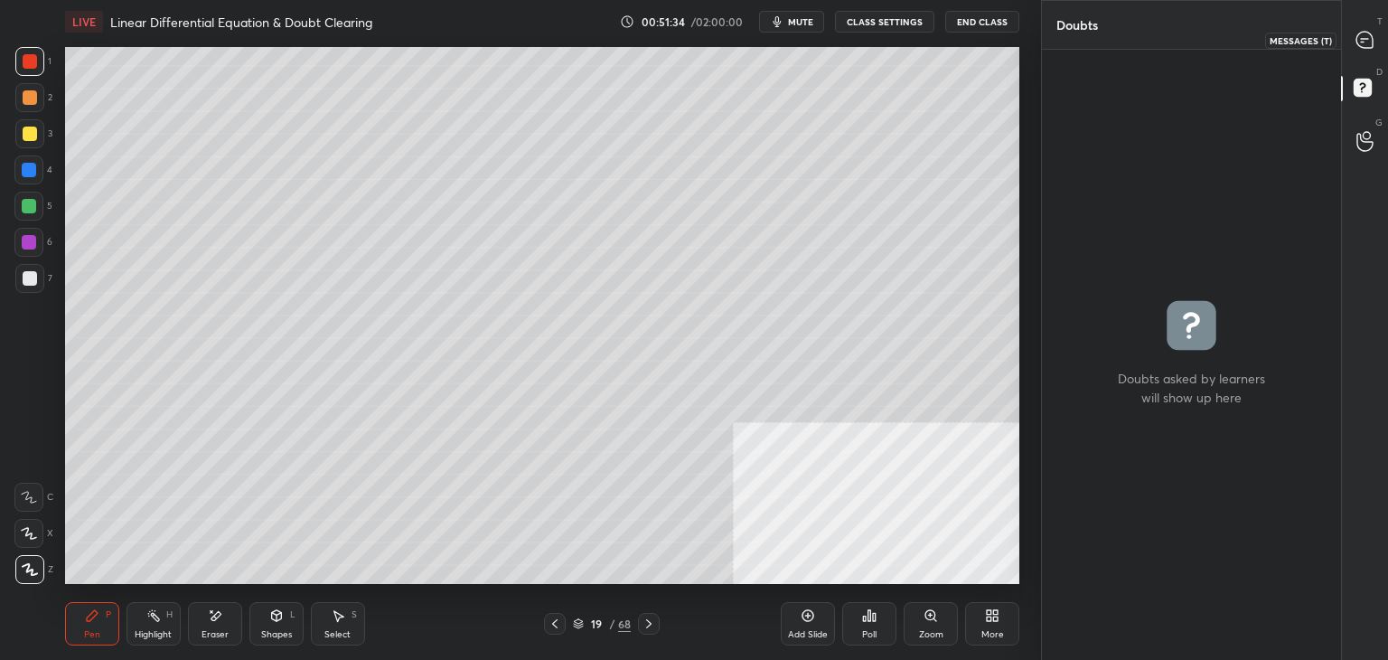
drag, startPoint x: 1367, startPoint y: 42, endPoint x: 1327, endPoint y: 36, distance: 40.1
click at [1367, 42] on icon at bounding box center [1365, 40] width 16 height 16
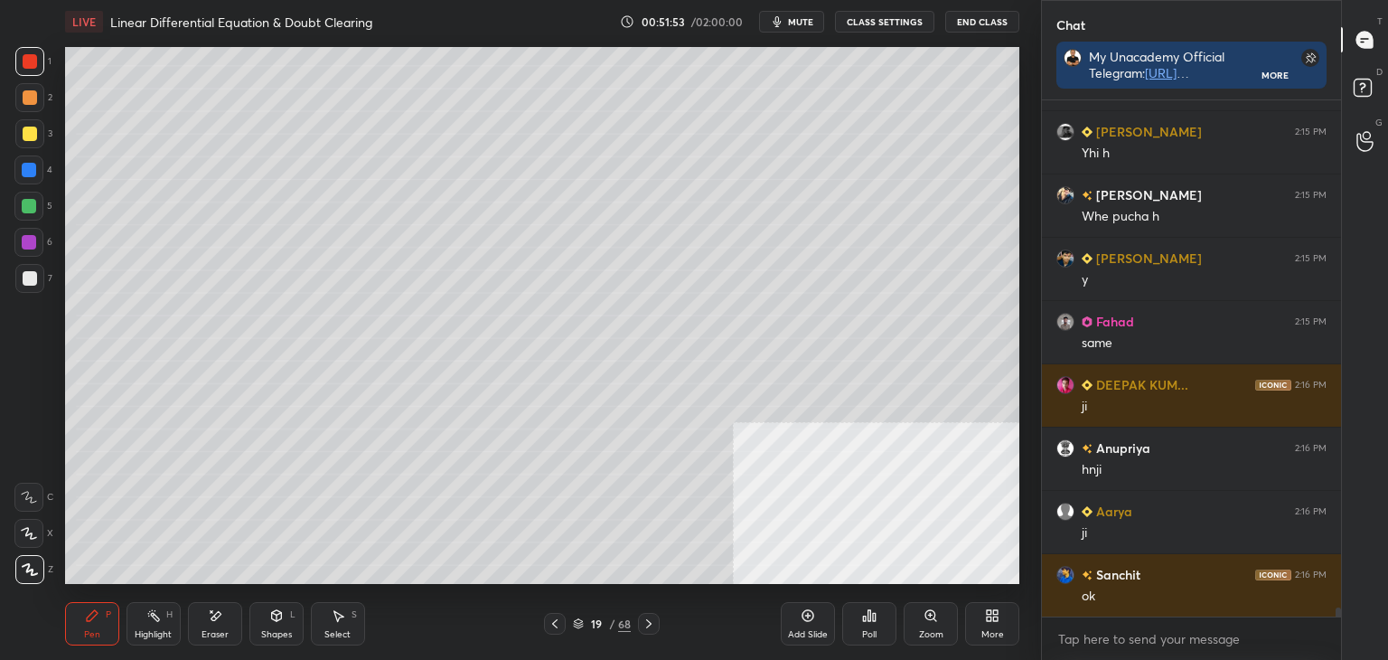
click at [7, 267] on div "1 2 3 4 5 6 7 C X Z E E Erase all H H" at bounding box center [29, 315] width 58 height 537
click at [18, 277] on div at bounding box center [29, 278] width 29 height 29
click at [18, 247] on div at bounding box center [28, 242] width 29 height 29
click at [22, 197] on div at bounding box center [28, 206] width 29 height 29
click at [16, 171] on div at bounding box center [28, 169] width 29 height 29
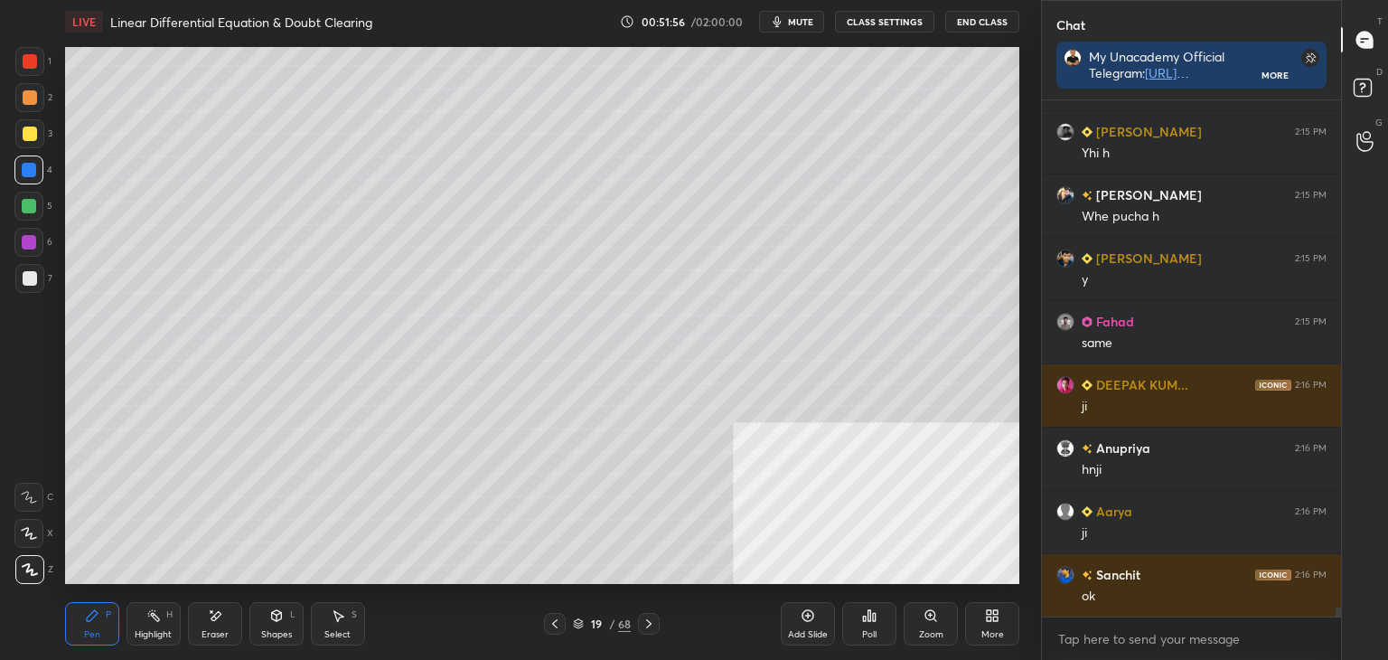
drag, startPoint x: 18, startPoint y: 134, endPoint x: 17, endPoint y: 125, distance: 9.1
click at [17, 132] on div at bounding box center [29, 133] width 29 height 29
drag, startPoint x: 24, startPoint y: 99, endPoint x: 25, endPoint y: 77, distance: 21.7
click at [23, 96] on div at bounding box center [30, 97] width 14 height 14
drag, startPoint x: 22, startPoint y: 57, endPoint x: 23, endPoint y: 73, distance: 16.4
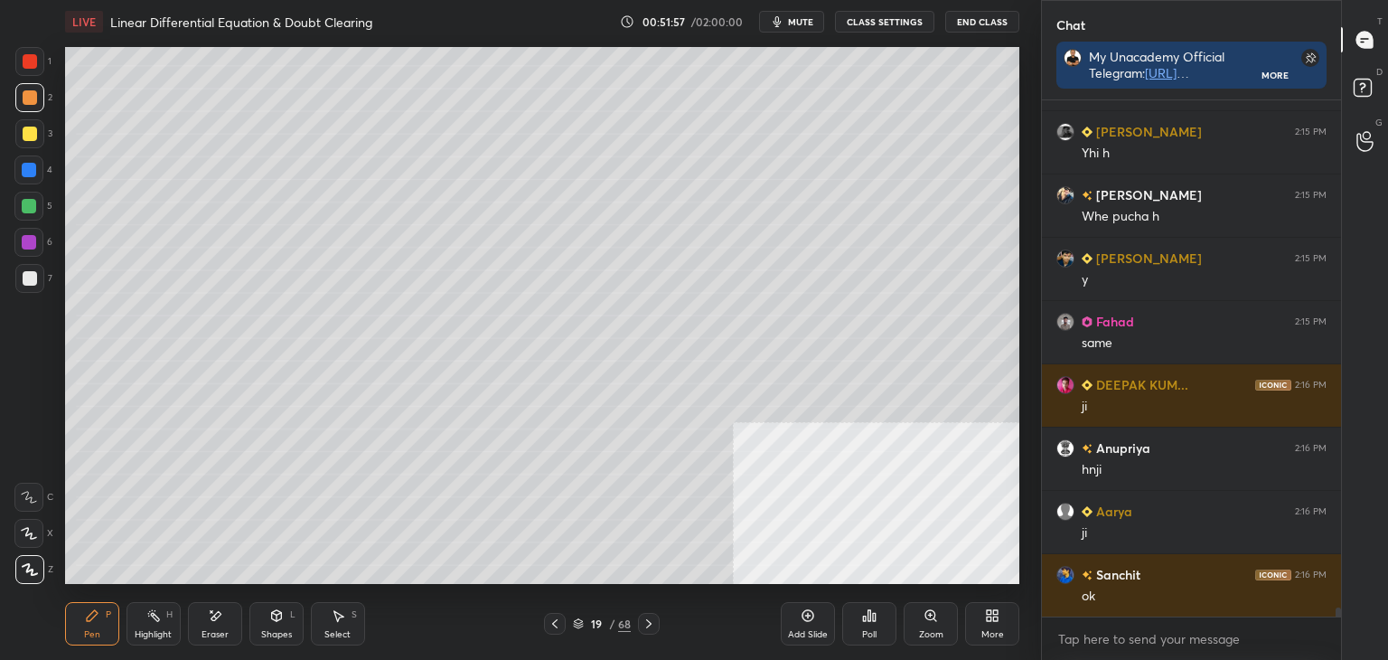
click at [23, 59] on div at bounding box center [30, 61] width 14 height 14
click at [28, 100] on div at bounding box center [30, 97] width 14 height 14
click at [29, 135] on div at bounding box center [30, 134] width 14 height 14
click at [30, 169] on div at bounding box center [29, 170] width 14 height 14
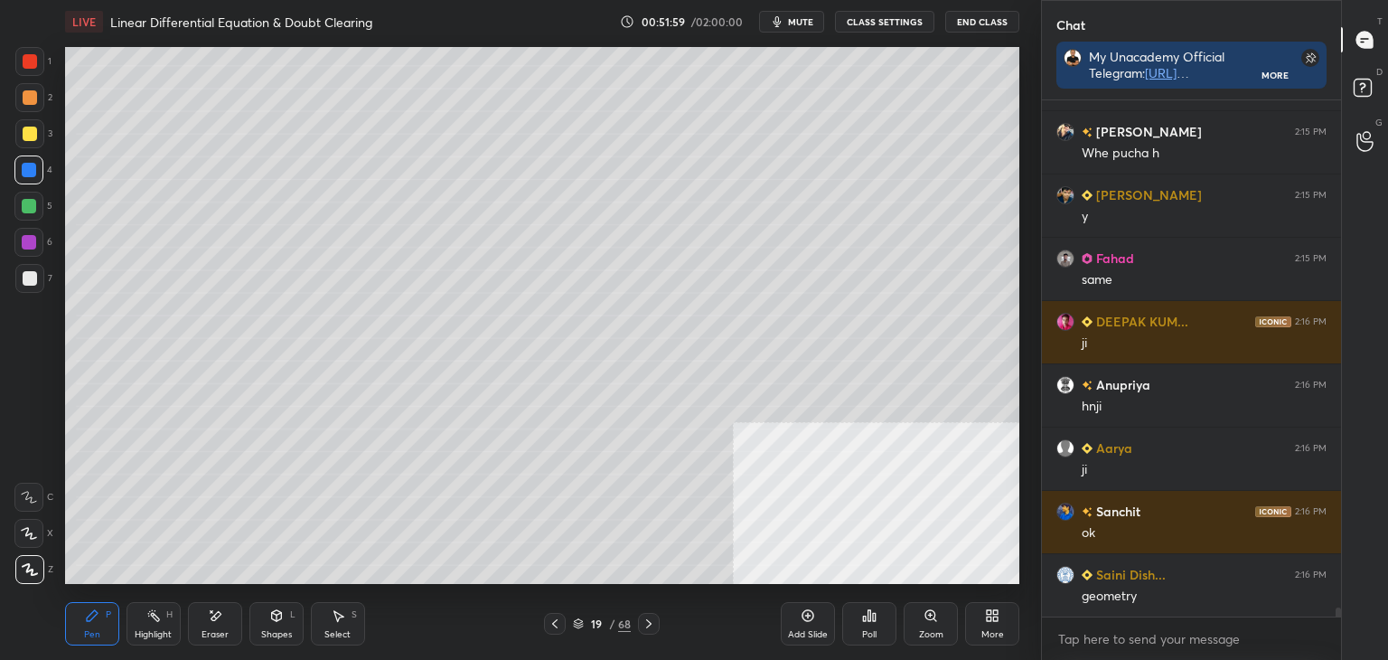
click at [27, 208] on div at bounding box center [29, 206] width 14 height 14
click at [24, 247] on div at bounding box center [29, 242] width 14 height 14
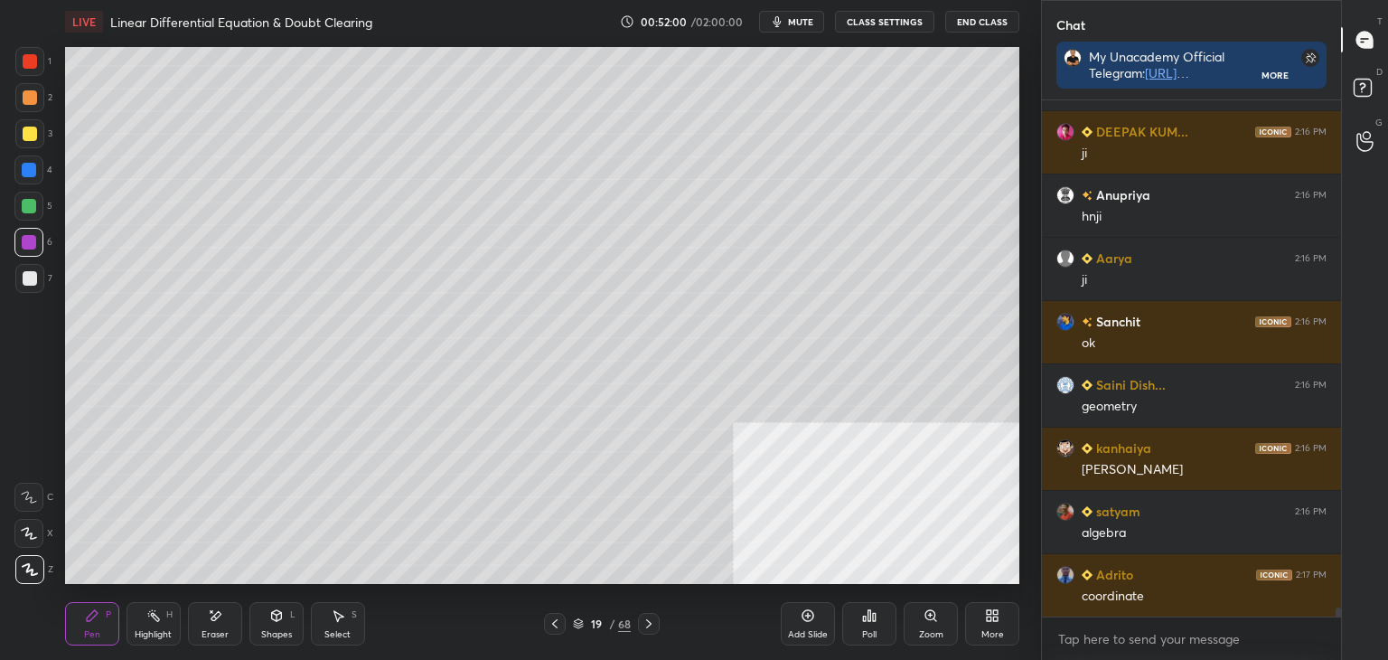
click at [29, 288] on div at bounding box center [29, 278] width 29 height 29
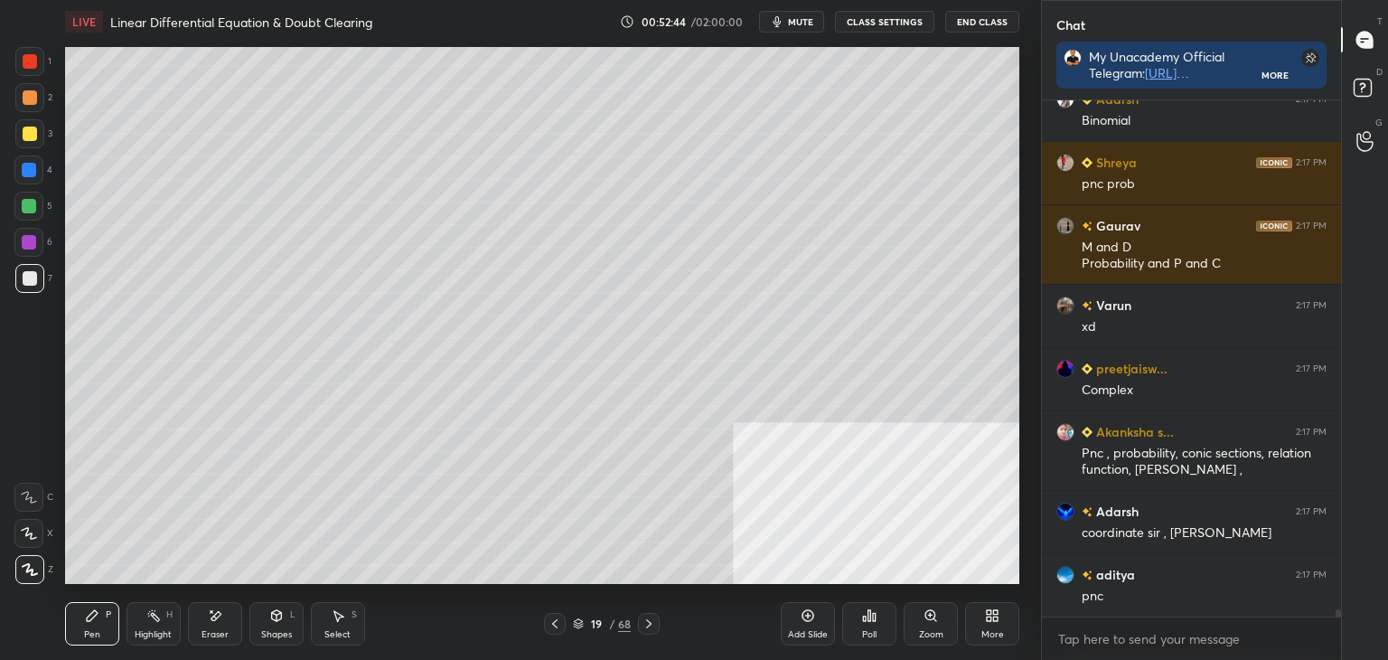
scroll to position [36107, 0]
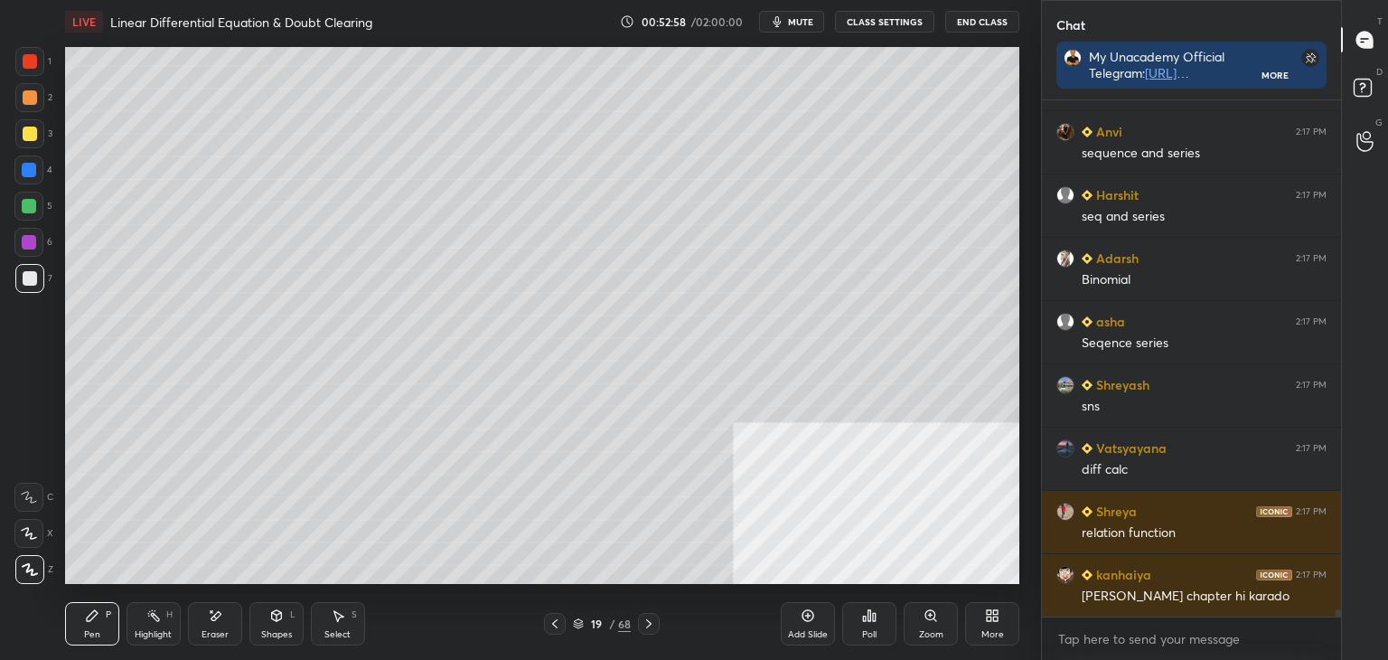
click at [654, 625] on icon at bounding box center [649, 623] width 14 height 14
click at [648, 629] on icon at bounding box center [649, 623] width 14 height 14
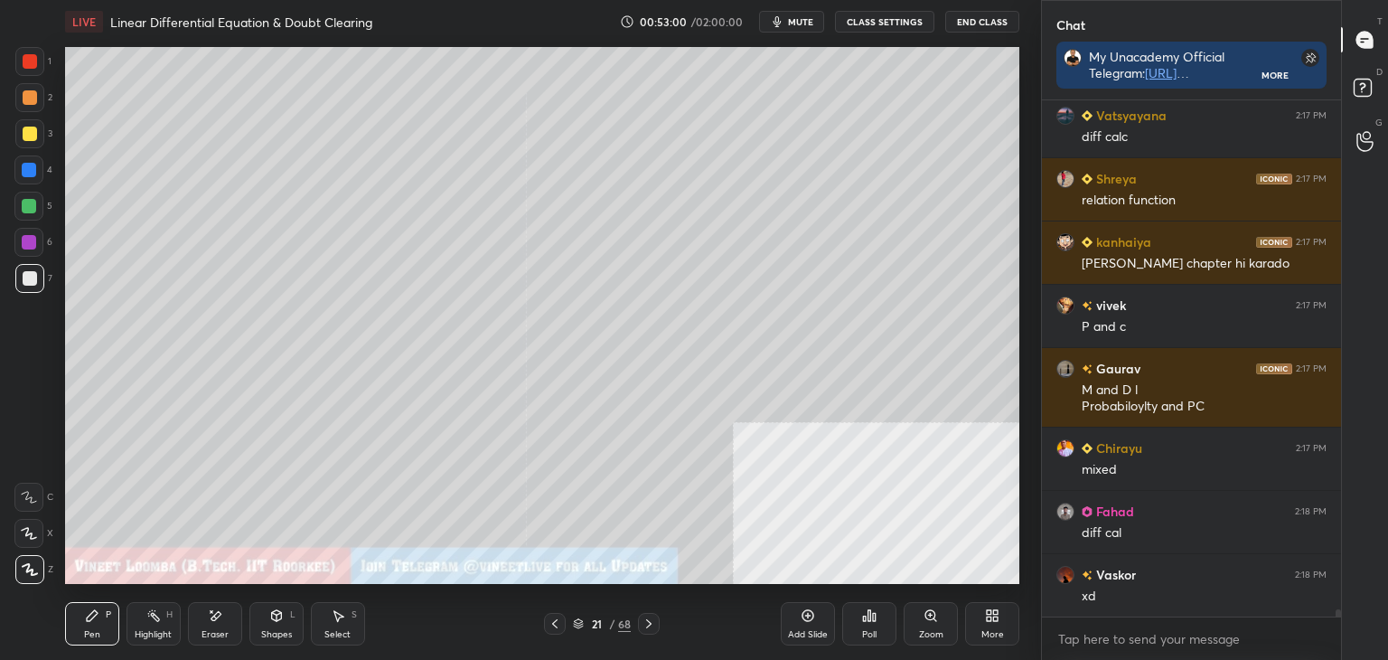
click at [1002, 615] on div "More" at bounding box center [992, 623] width 54 height 43
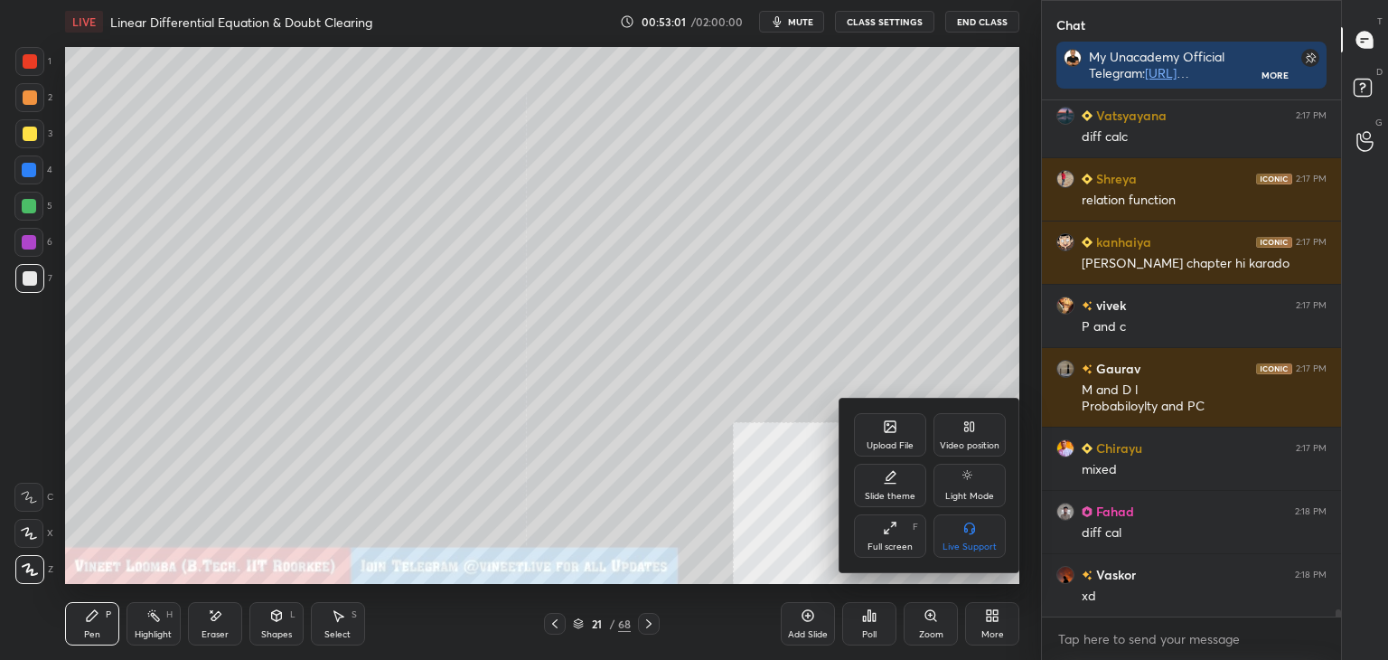
click at [883, 417] on div "Upload File" at bounding box center [890, 434] width 72 height 43
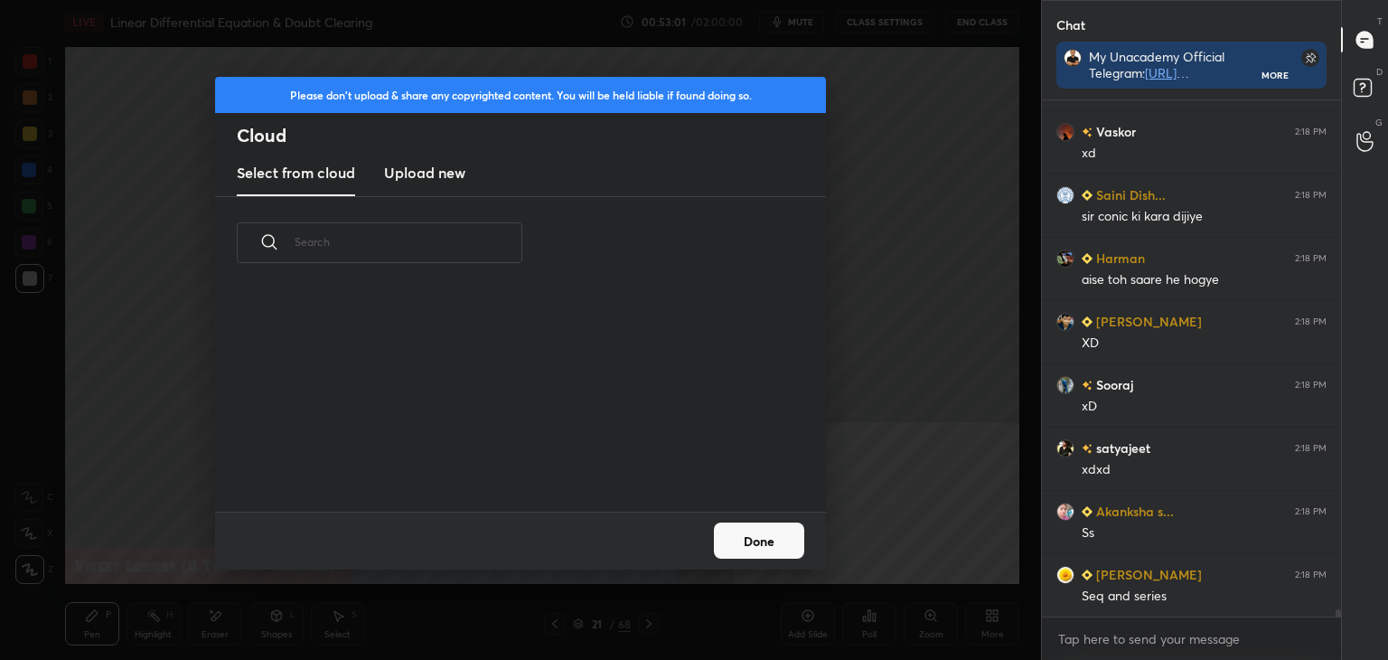
drag, startPoint x: 422, startPoint y: 159, endPoint x: 419, endPoint y: 174, distance: 14.7
click at [422, 164] on h3 "Upload new" at bounding box center [424, 173] width 81 height 22
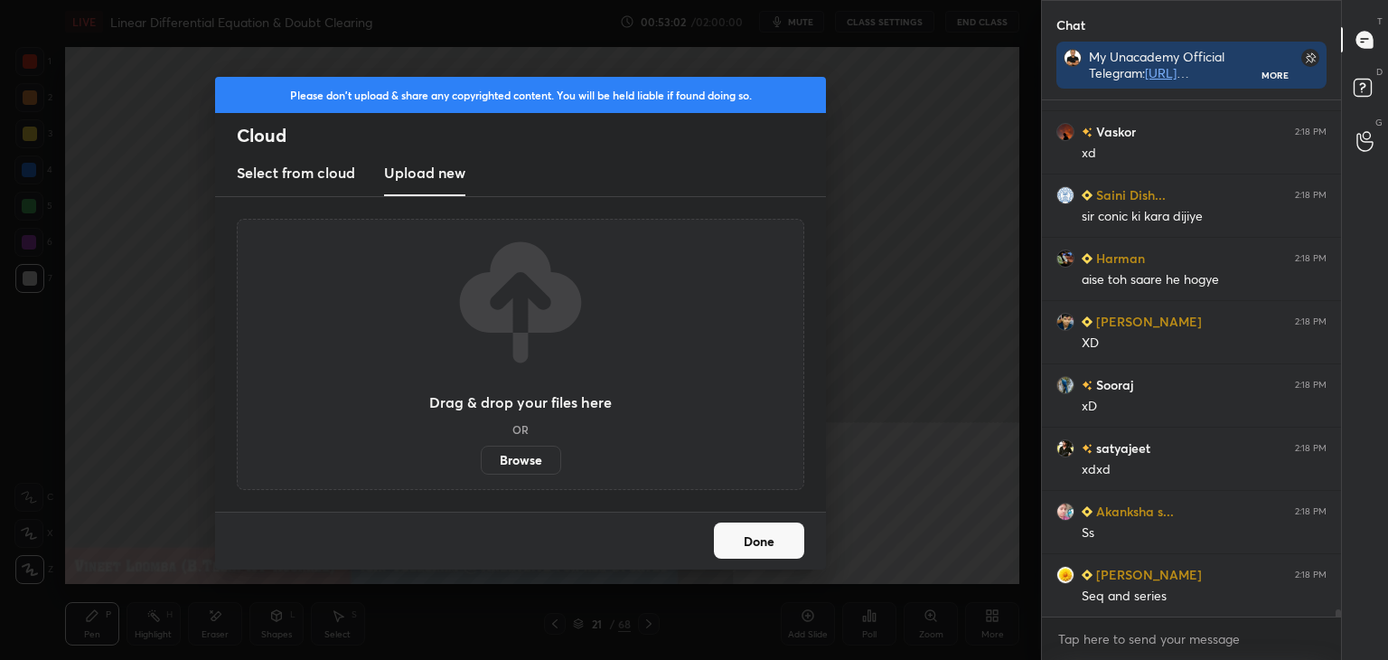
click at [493, 442] on div "Drag & drop your files here OR Browse" at bounding box center [520, 354] width 183 height 240
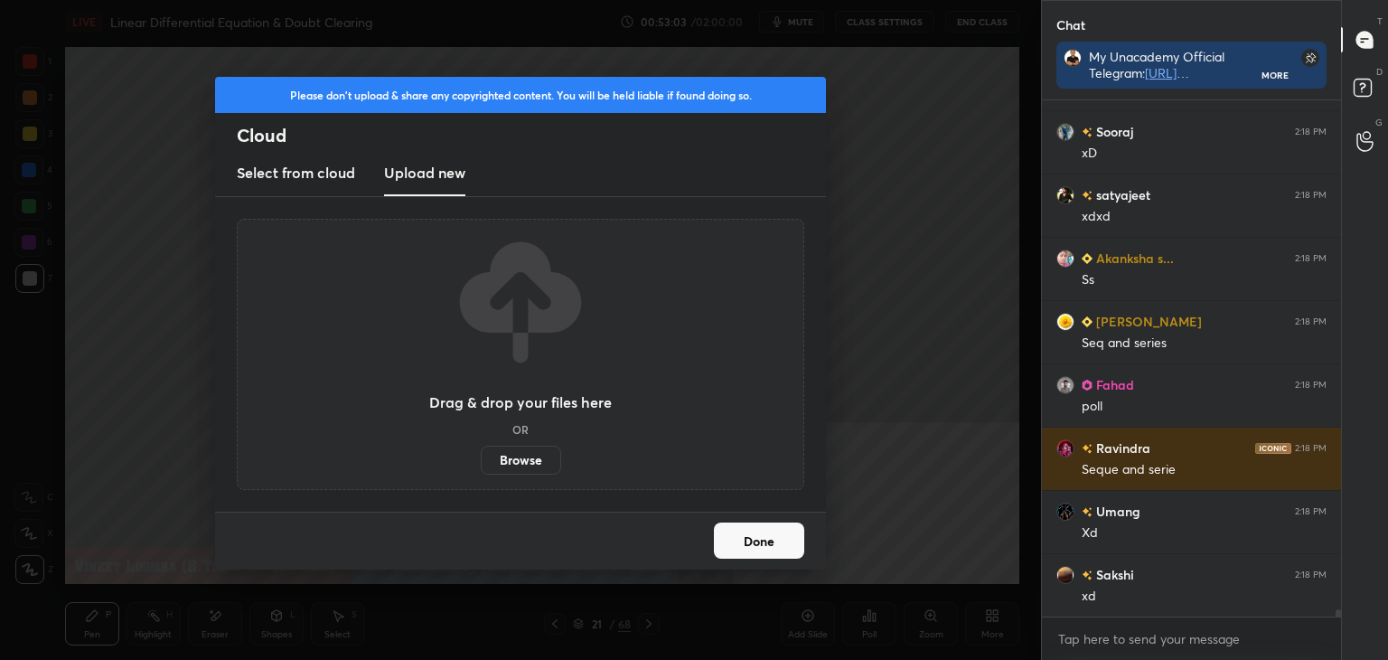
click at [514, 466] on label "Browse" at bounding box center [521, 460] width 80 height 29
click at [481, 466] on input "Browse" at bounding box center [481, 460] width 0 height 29
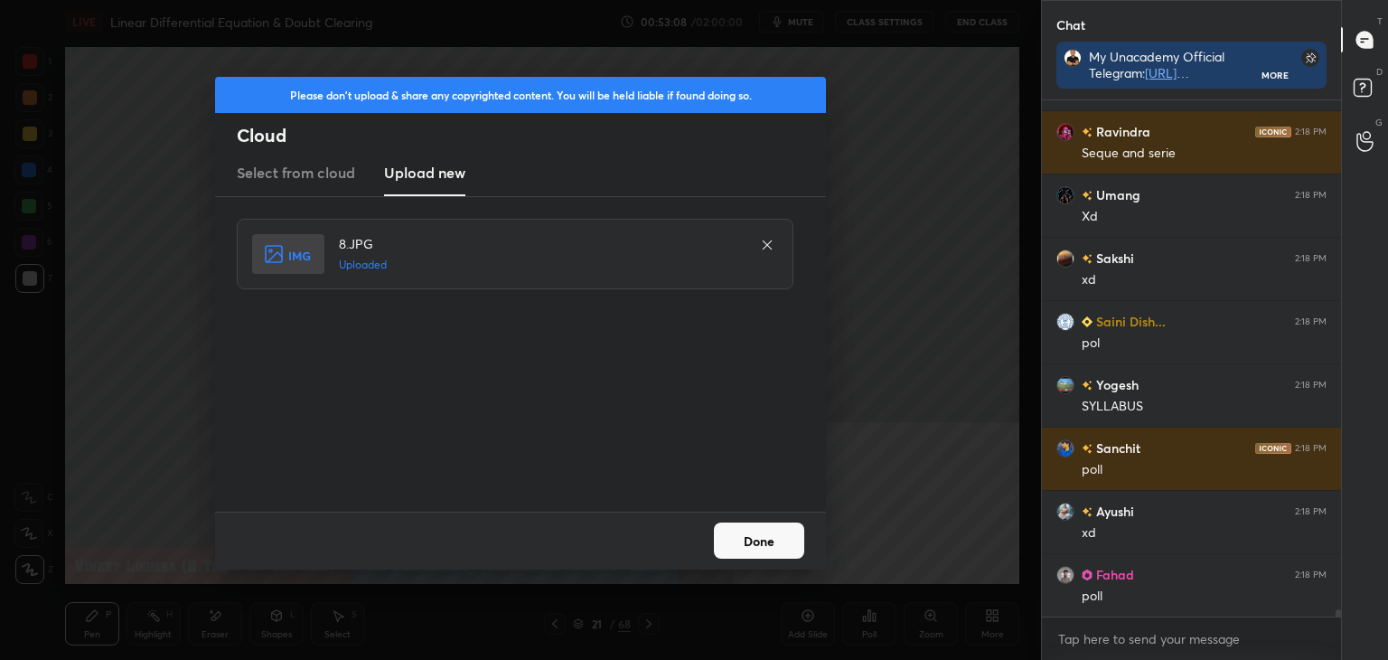
click at [747, 547] on button "Done" at bounding box center [759, 540] width 90 height 36
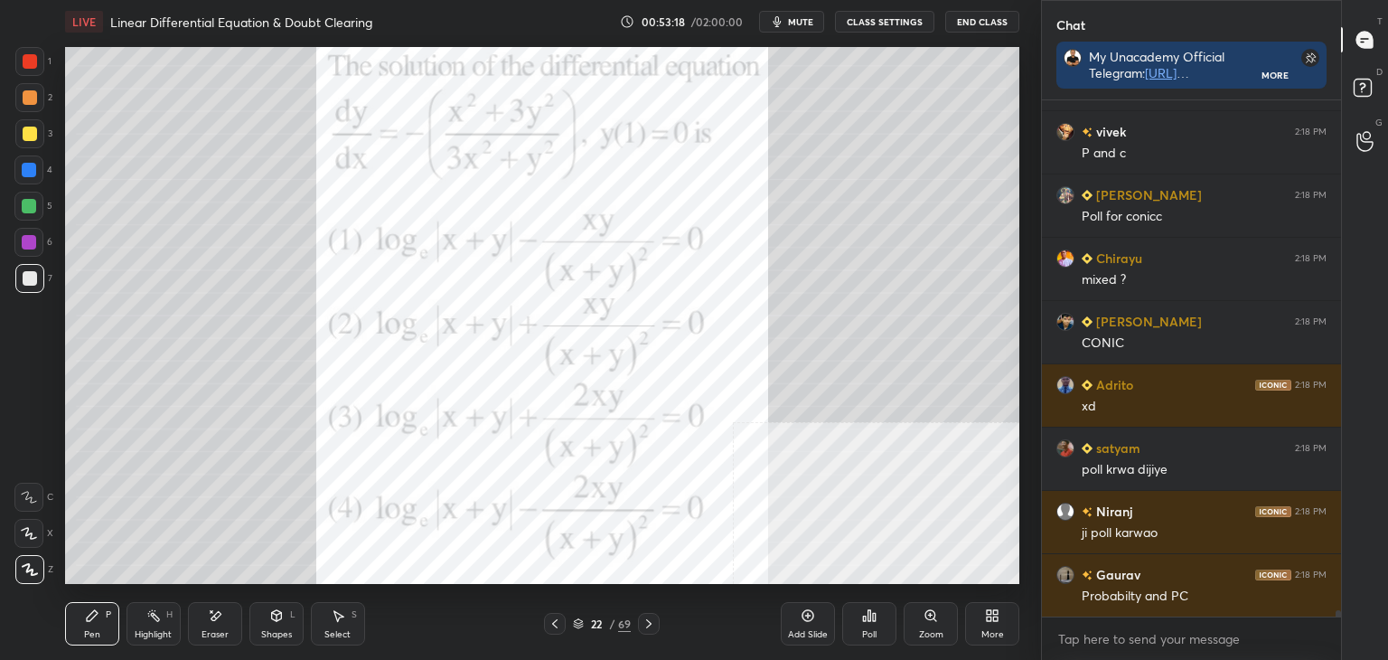
click at [875, 625] on div "Poll" at bounding box center [869, 623] width 54 height 43
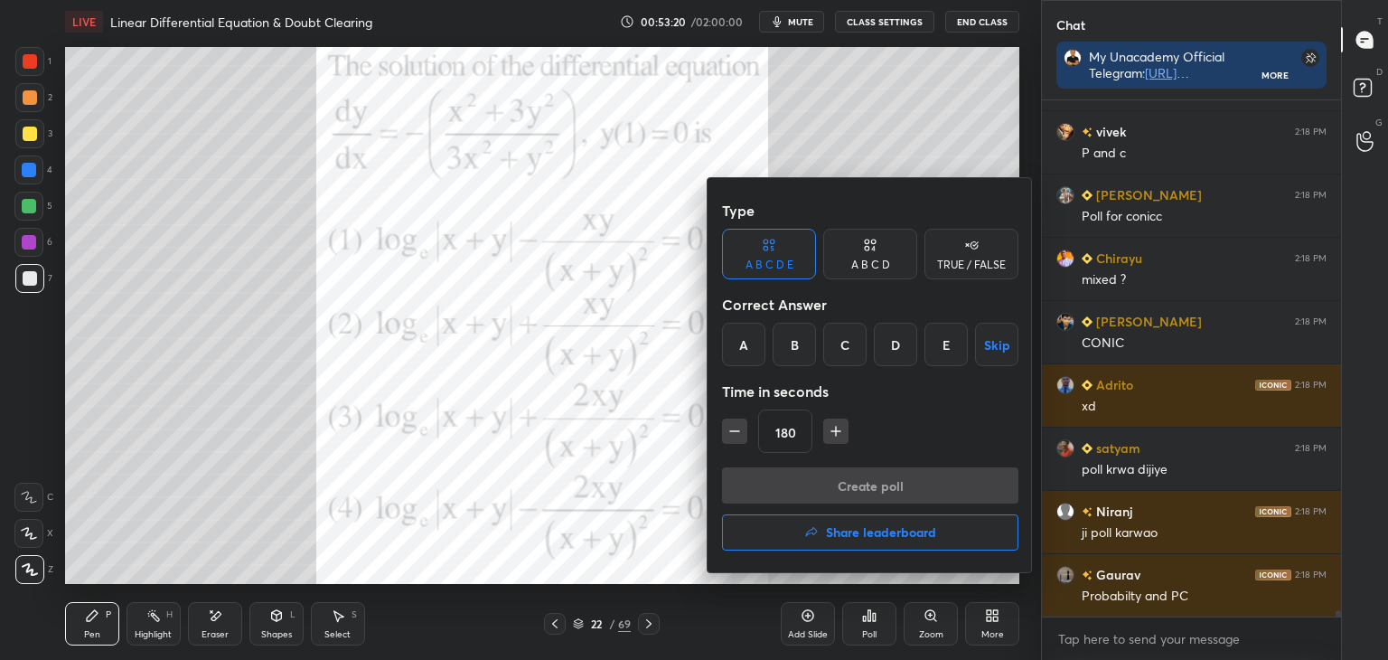
click at [787, 263] on div "A B C D E" at bounding box center [770, 264] width 48 height 11
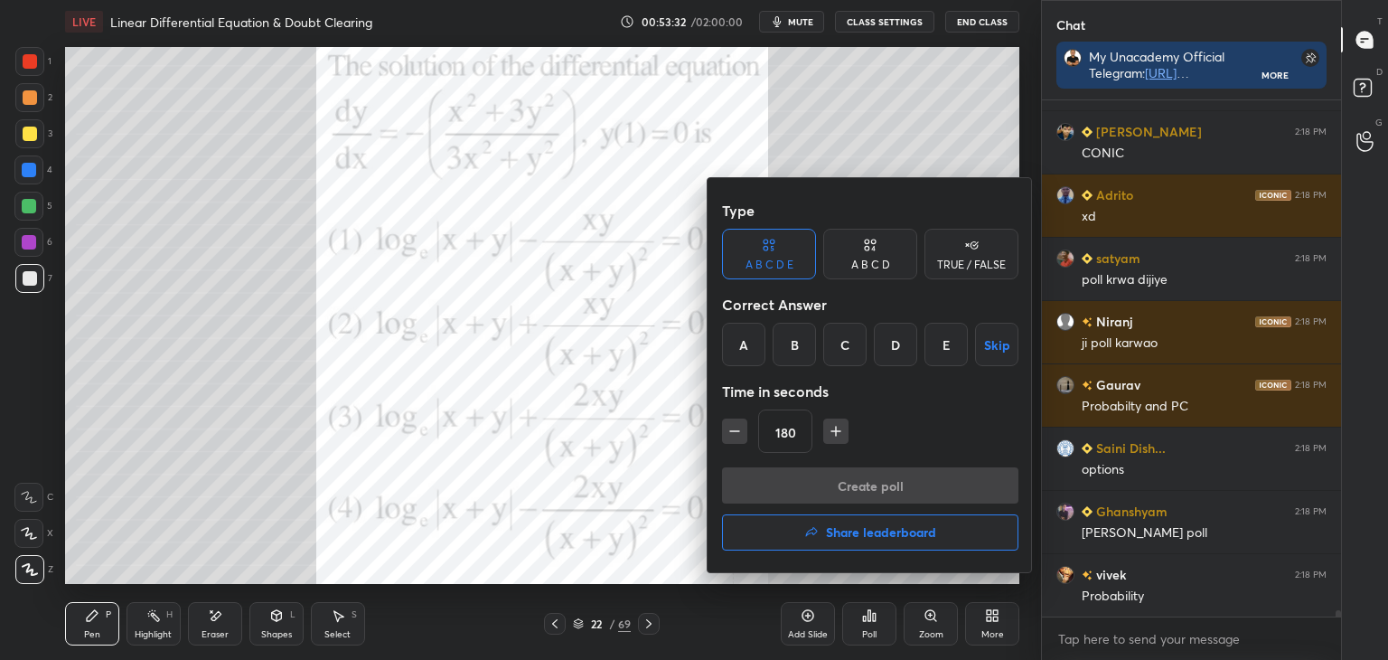
click at [193, 247] on div at bounding box center [694, 330] width 1388 height 660
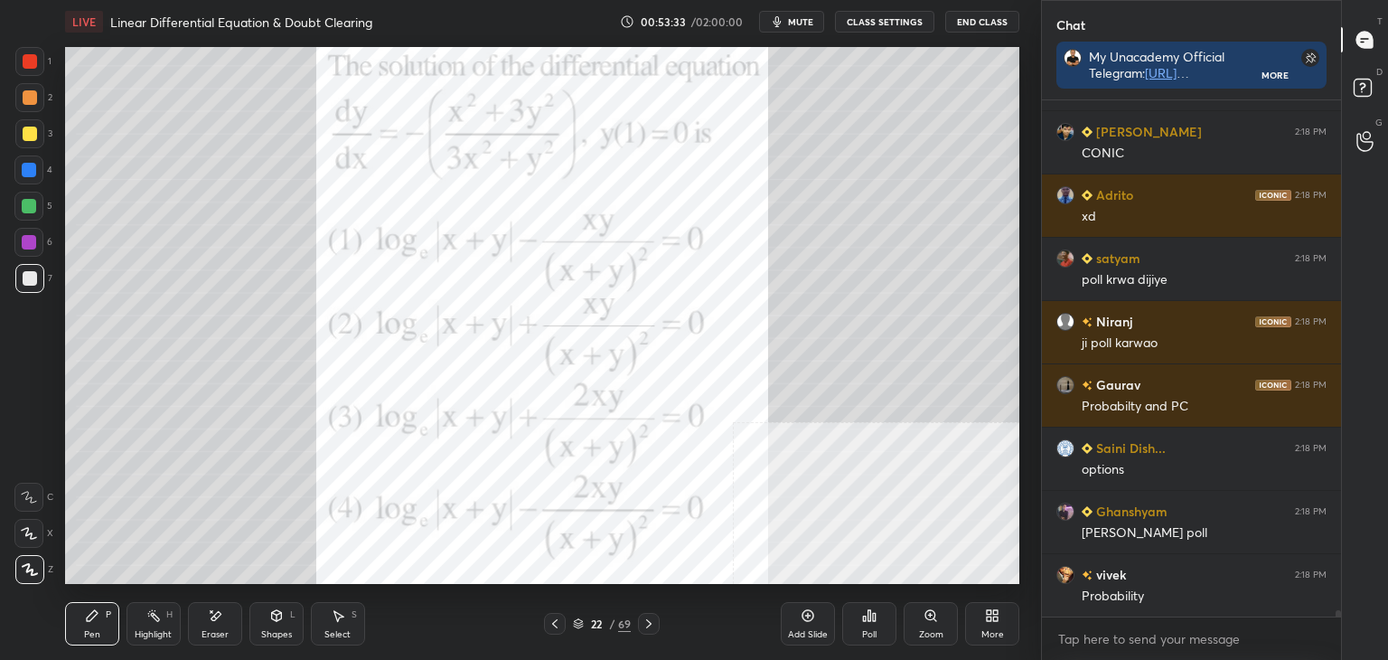
scroll to position [39539, 0]
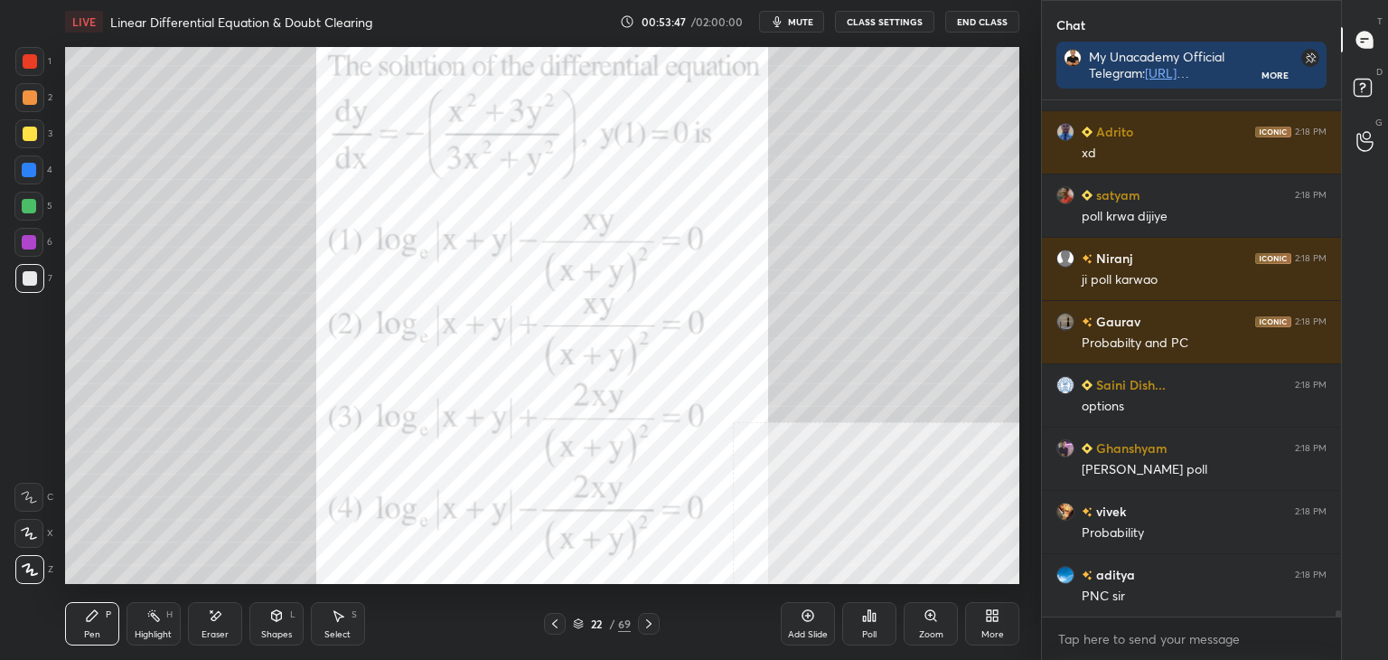
click at [759, 615] on div "22 / 69" at bounding box center [602, 624] width 358 height 22
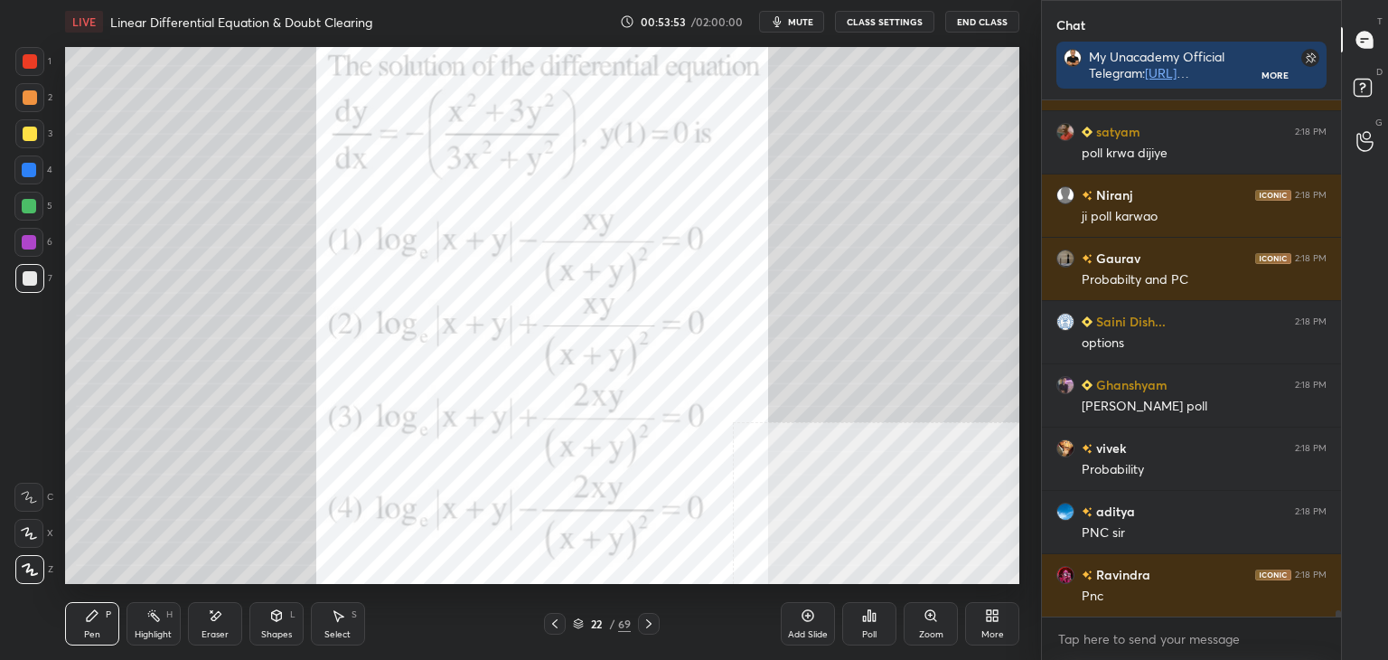
click at [870, 630] on div "Poll" at bounding box center [869, 634] width 14 height 9
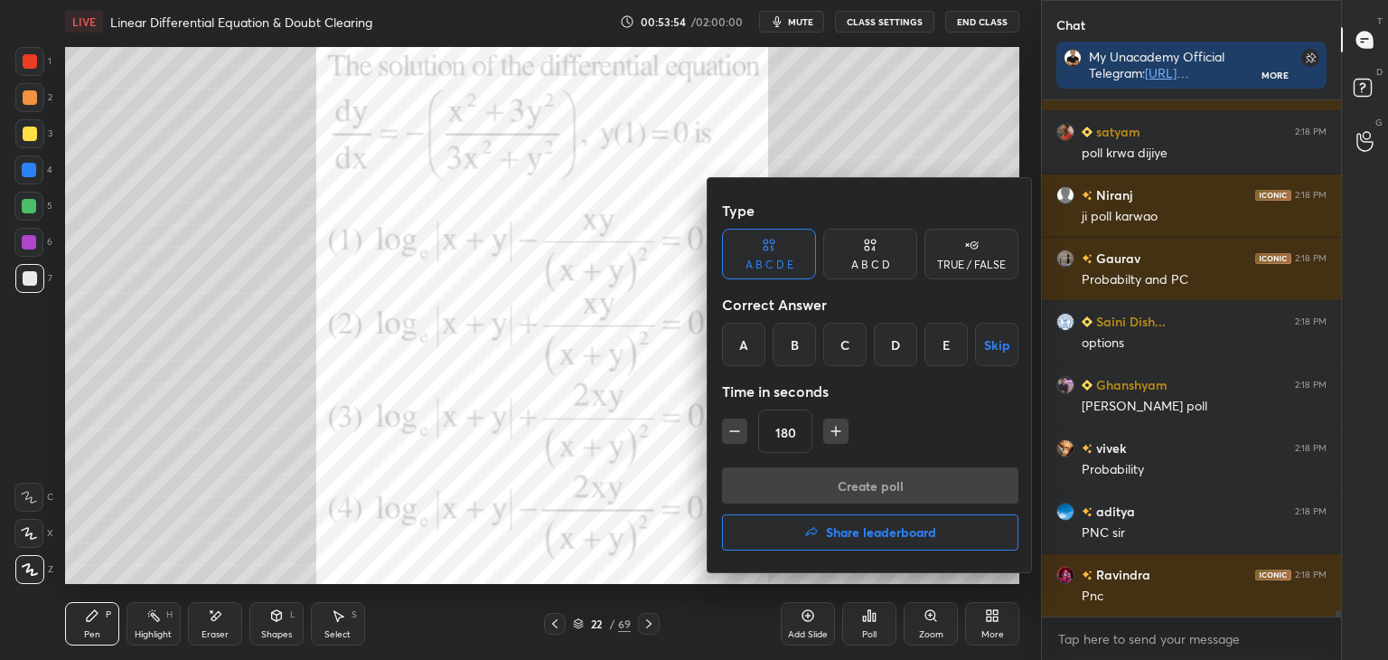
click at [846, 328] on div "C" at bounding box center [844, 344] width 43 height 43
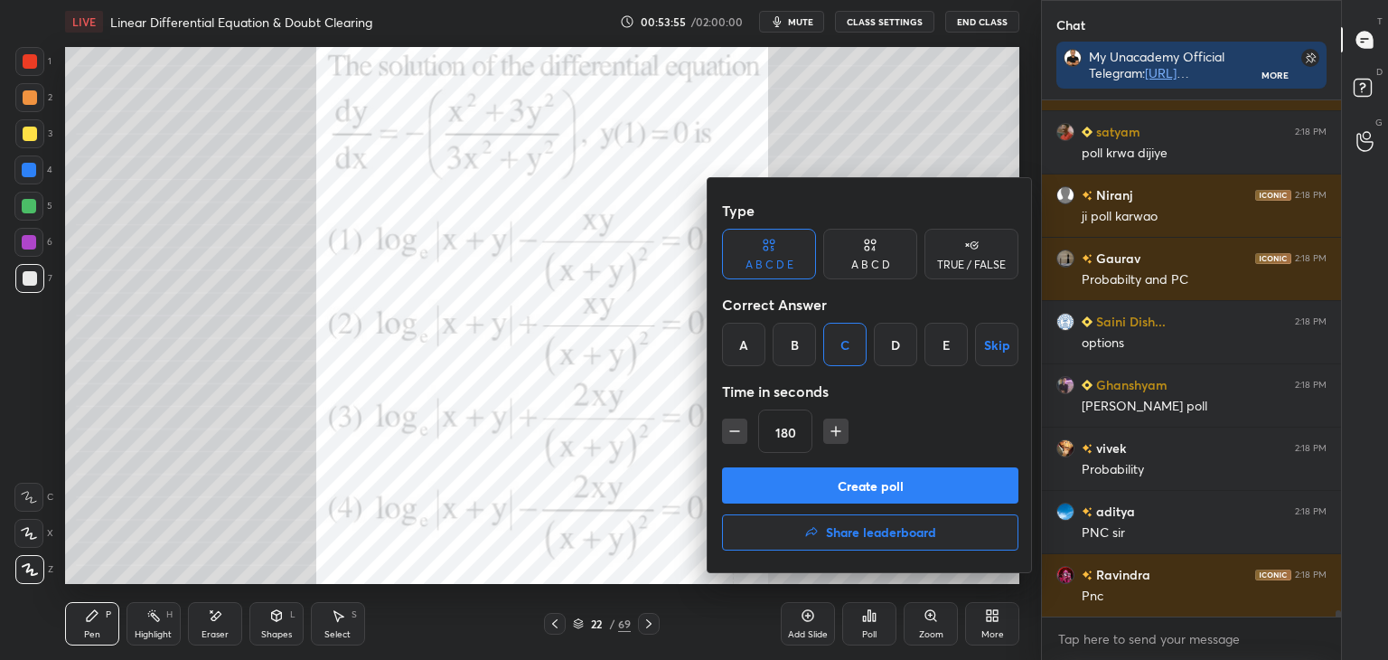
drag, startPoint x: 942, startPoint y: 485, endPoint x: 973, endPoint y: 482, distance: 31.8
click at [945, 483] on button "Create poll" at bounding box center [870, 485] width 296 height 36
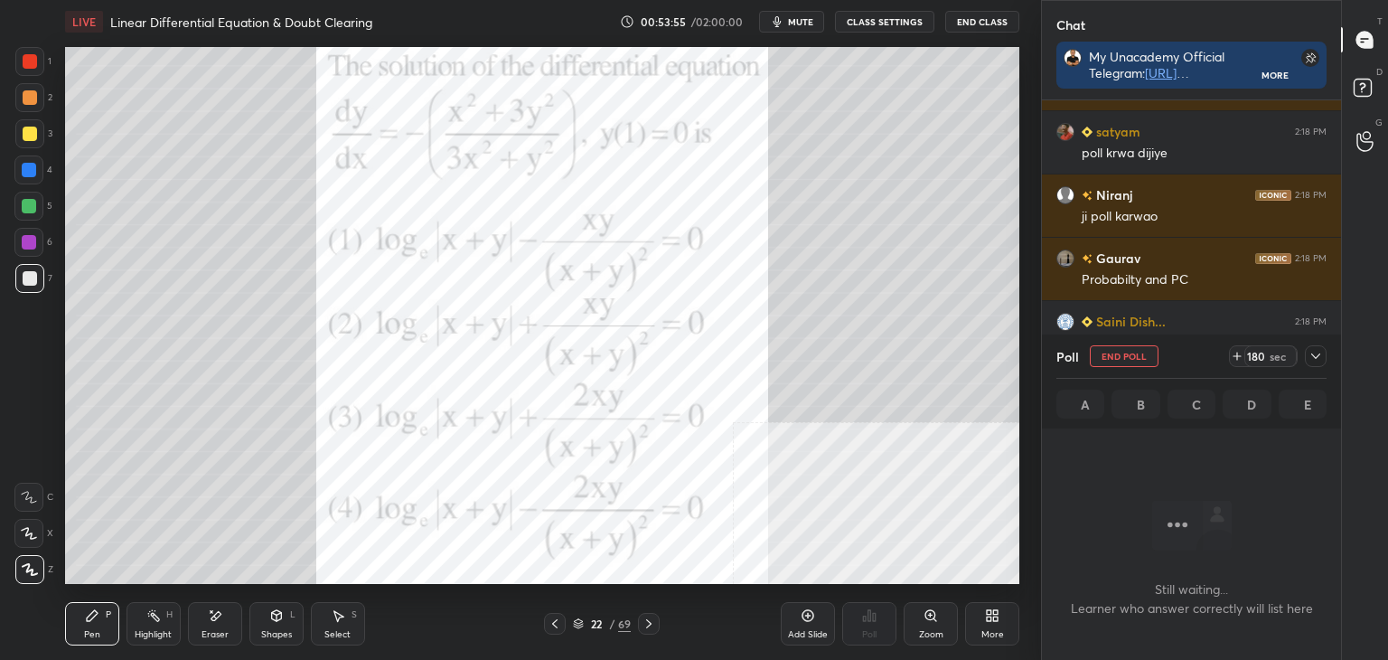
scroll to position [464, 294]
click at [1309, 349] on div at bounding box center [1316, 356] width 22 height 22
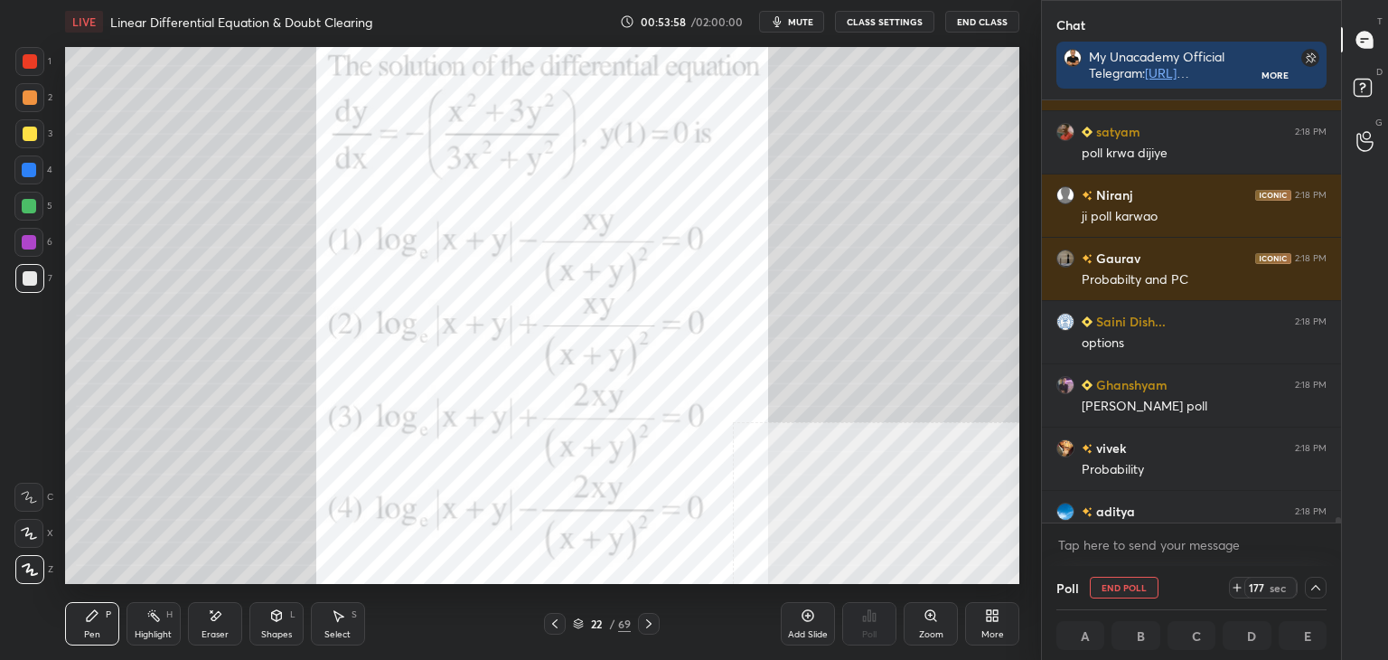
drag, startPoint x: 1334, startPoint y: 518, endPoint x: 1334, endPoint y: 532, distance: 14.5
click at [1334, 531] on div "[PERSON_NAME] 2:18 PM CONIC Adrito 2:18 PM xd [PERSON_NAME] 2:18 PM poll krwa d…" at bounding box center [1191, 332] width 299 height 465
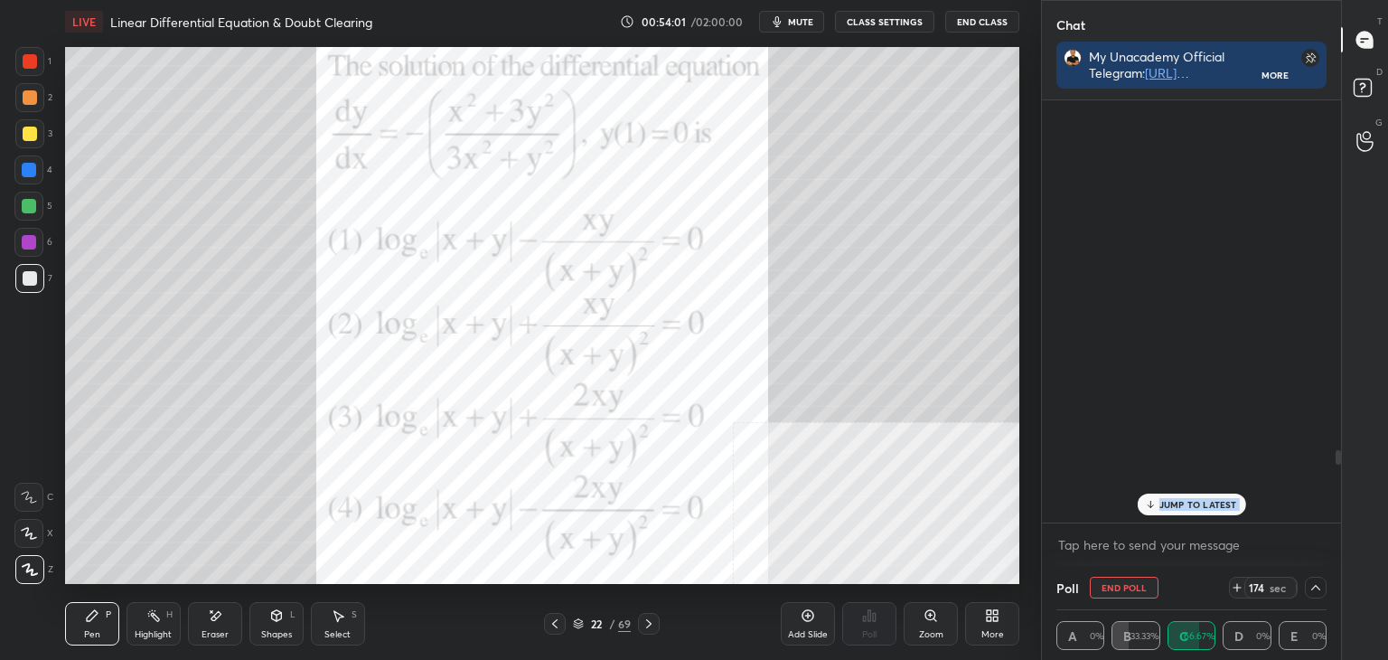
scroll to position [26809, 0]
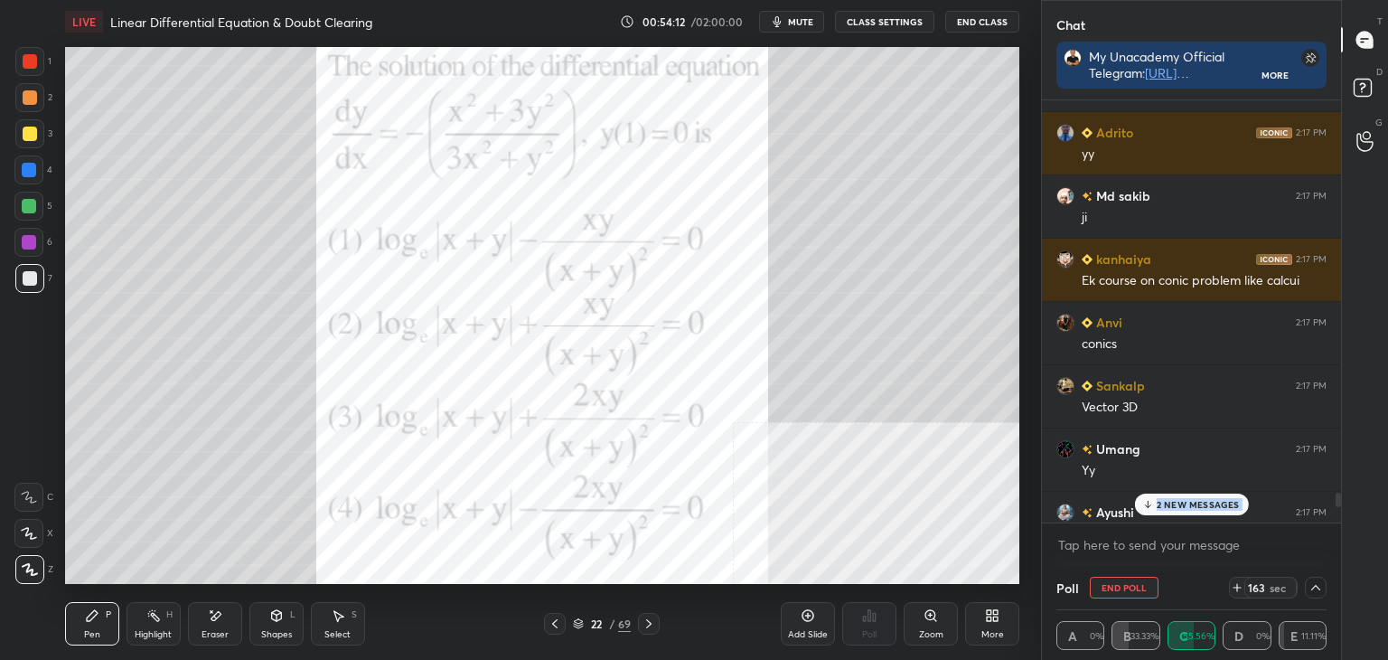
click at [1336, 502] on div at bounding box center [1338, 500] width 5 height 14
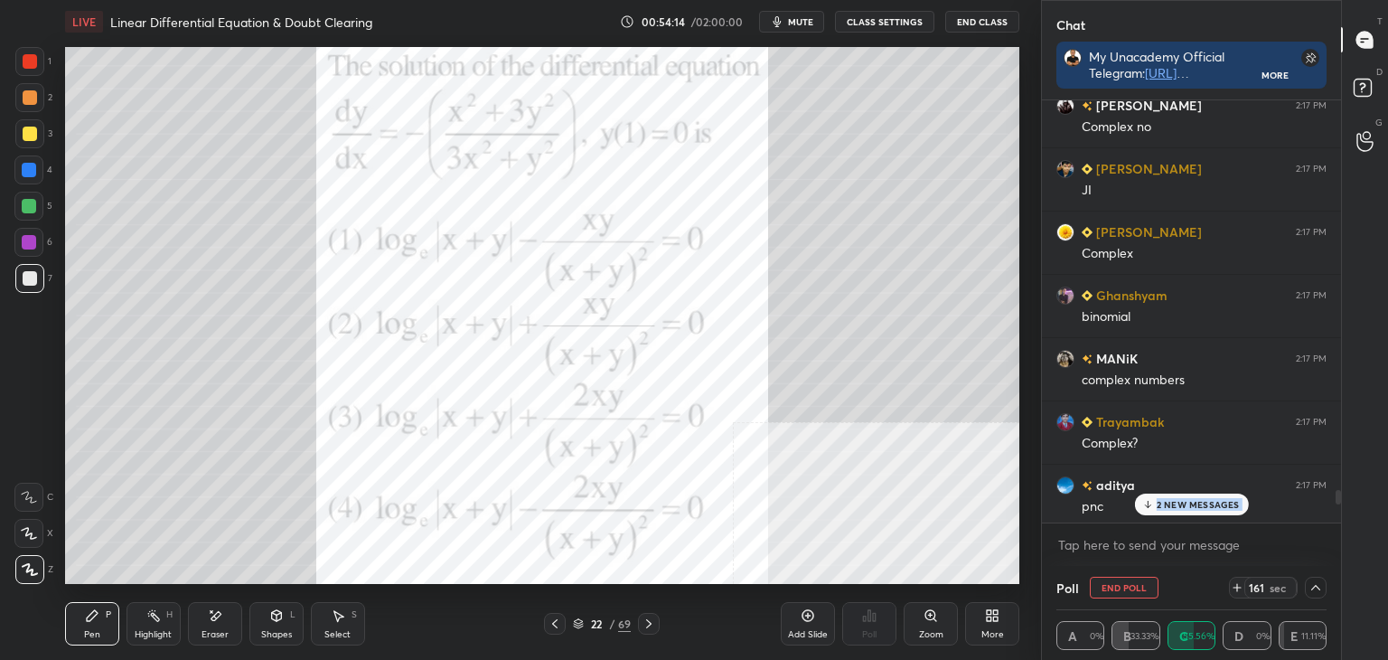
click at [1200, 510] on p "2 NEW MESSAGES" at bounding box center [1198, 504] width 83 height 11
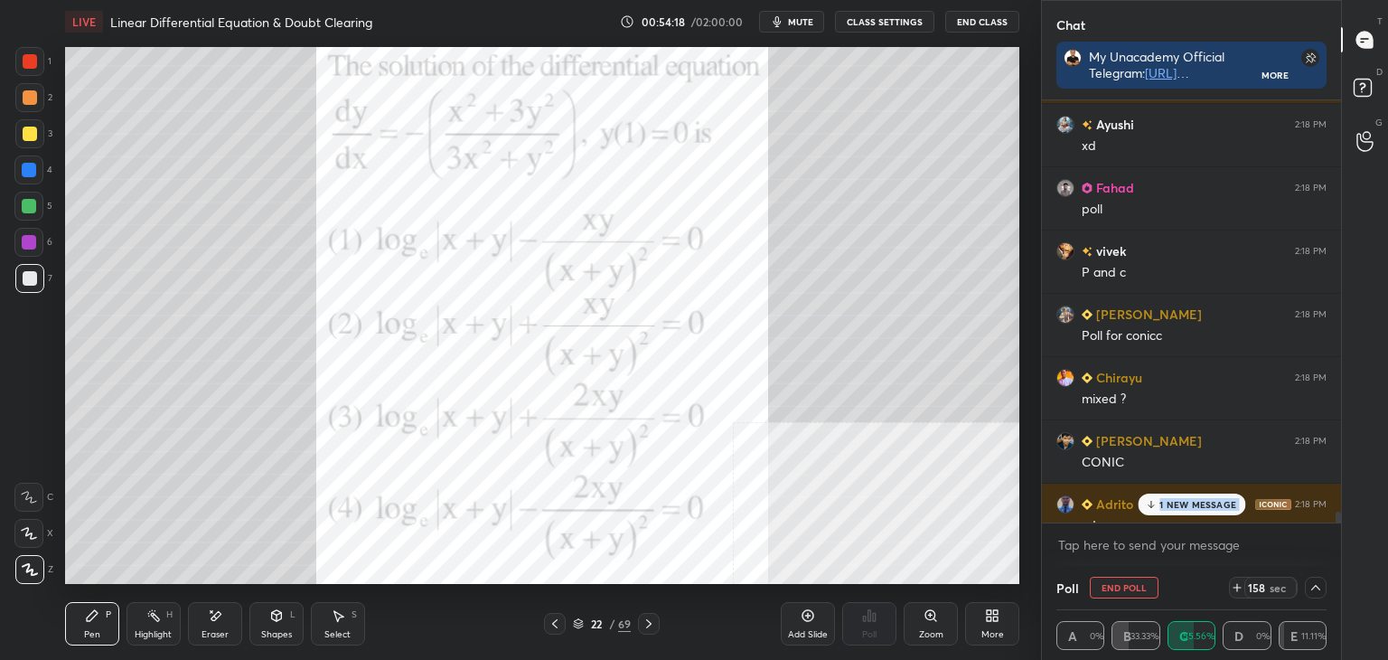
scroll to position [42894, 0]
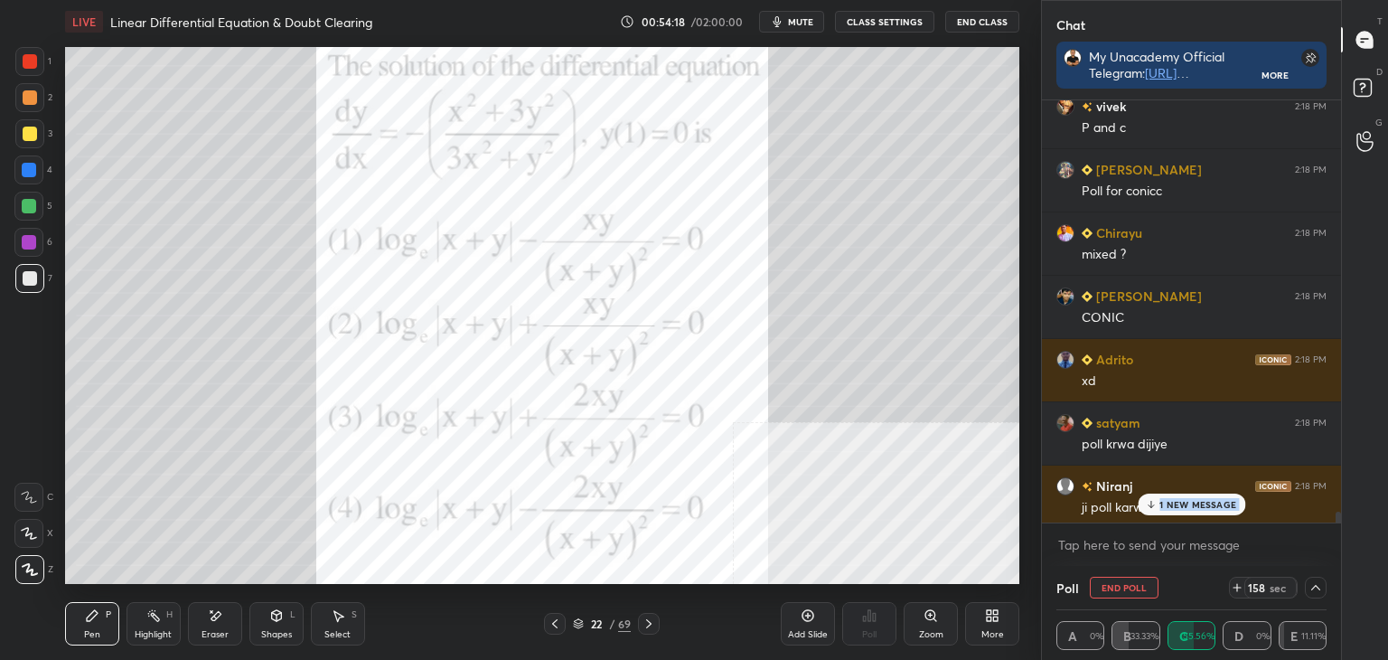
click at [1216, 512] on div "1 NEW MESSAGE" at bounding box center [1192, 504] width 108 height 22
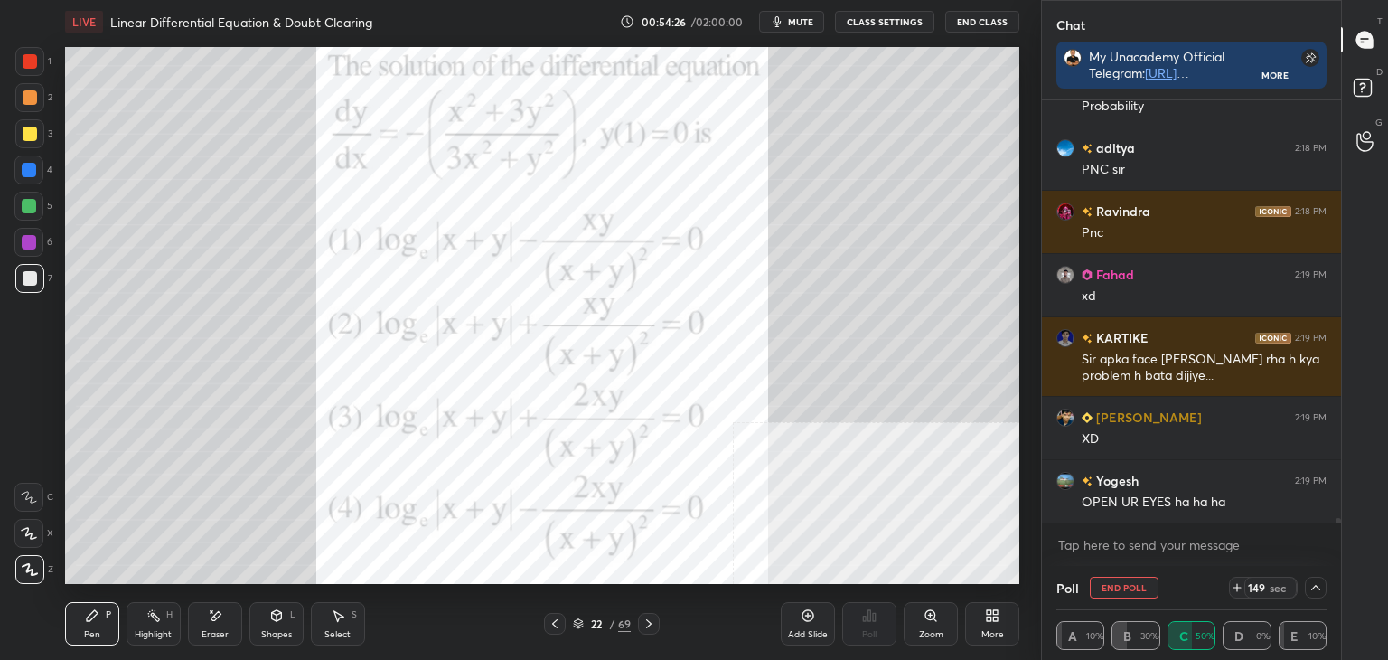
scroll to position [42957, 0]
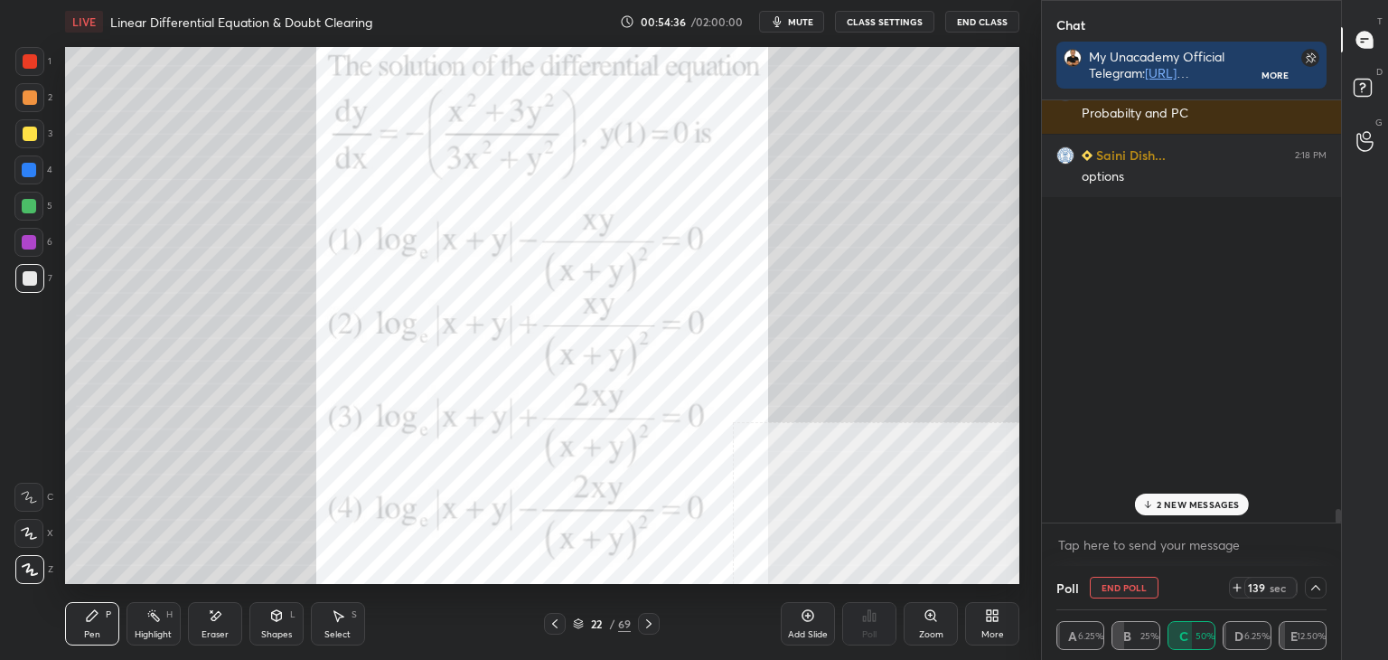
drag, startPoint x: 1338, startPoint y: 519, endPoint x: 1298, endPoint y: 521, distance: 39.8
click at [1305, 520] on div "[PERSON_NAME] 2:18 PM Seq and series Fahad 2:18 PM poll Ravindra 2:18 PM Seque …" at bounding box center [1191, 311] width 299 height 422
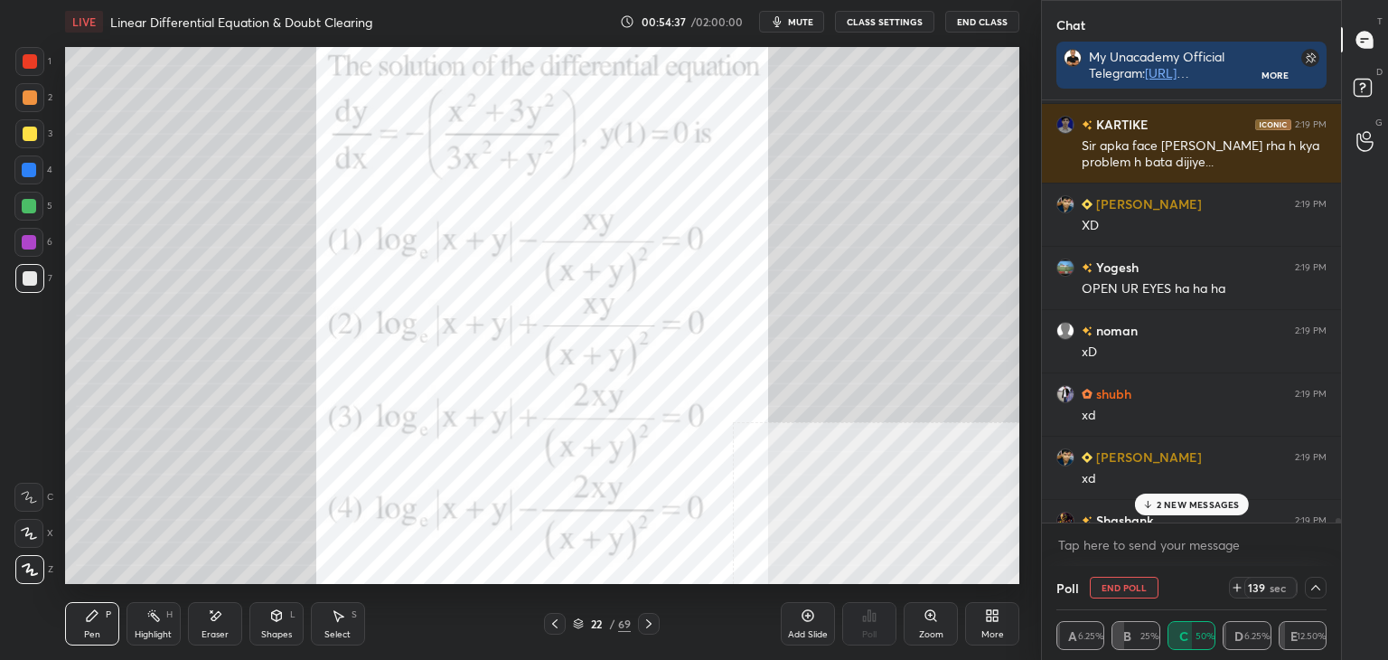
click at [1214, 500] on p "2 NEW MESSAGES" at bounding box center [1198, 504] width 83 height 11
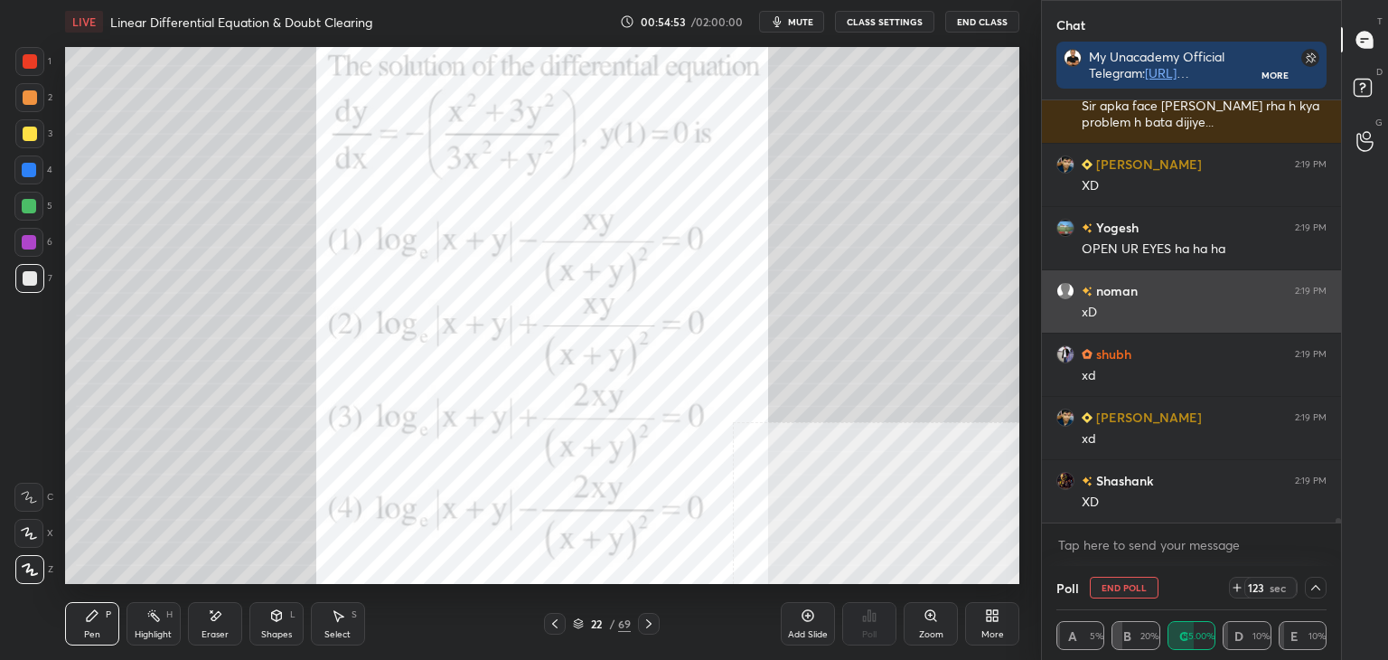
scroll to position [43191, 0]
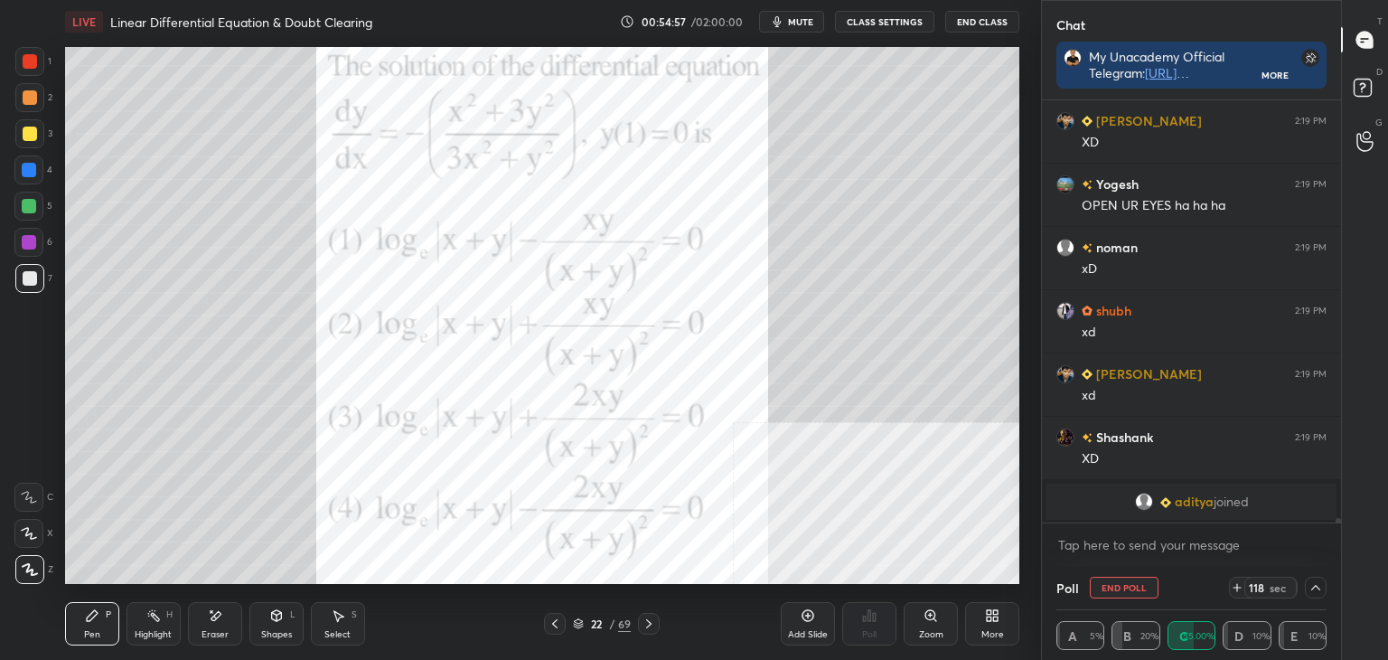
drag, startPoint x: 205, startPoint y: 630, endPoint x: 192, endPoint y: 587, distance: 45.5
click at [205, 630] on div "Eraser" at bounding box center [215, 634] width 27 height 9
drag, startPoint x: 87, startPoint y: 615, endPoint x: 85, endPoint y: 603, distance: 11.9
click at [80, 615] on div "Pen P" at bounding box center [92, 623] width 54 height 43
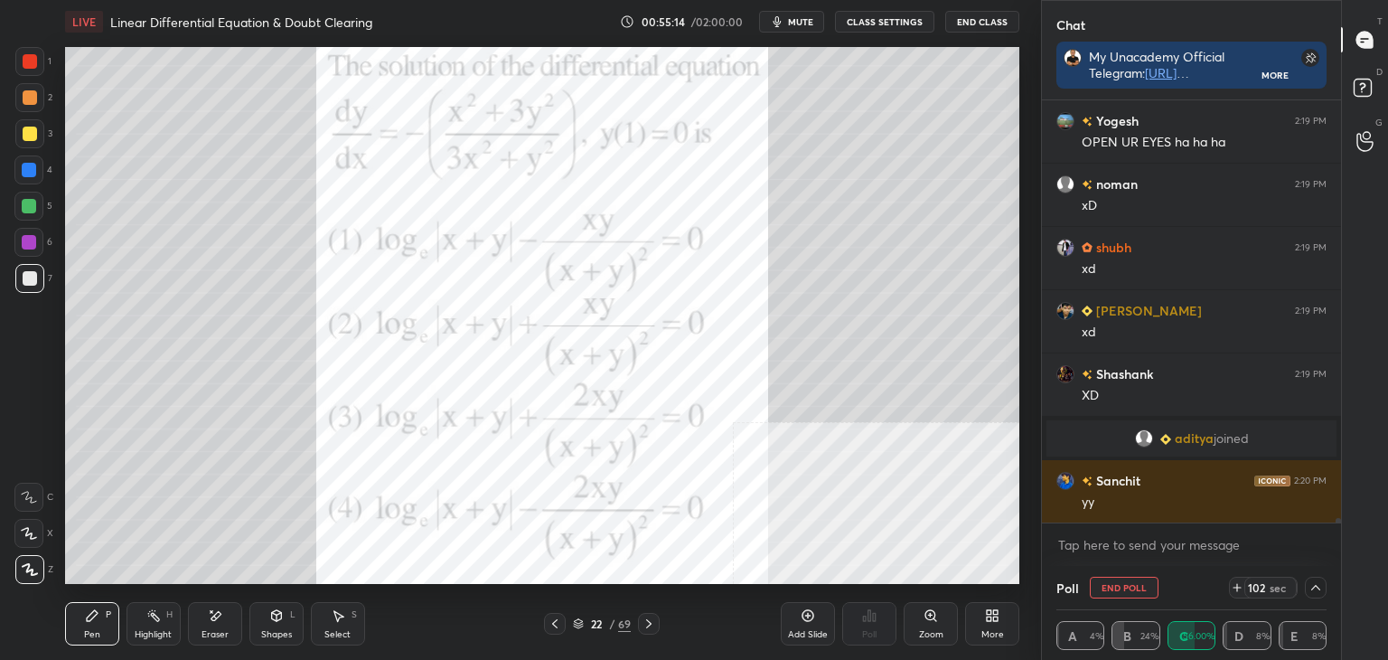
scroll to position [36763, 0]
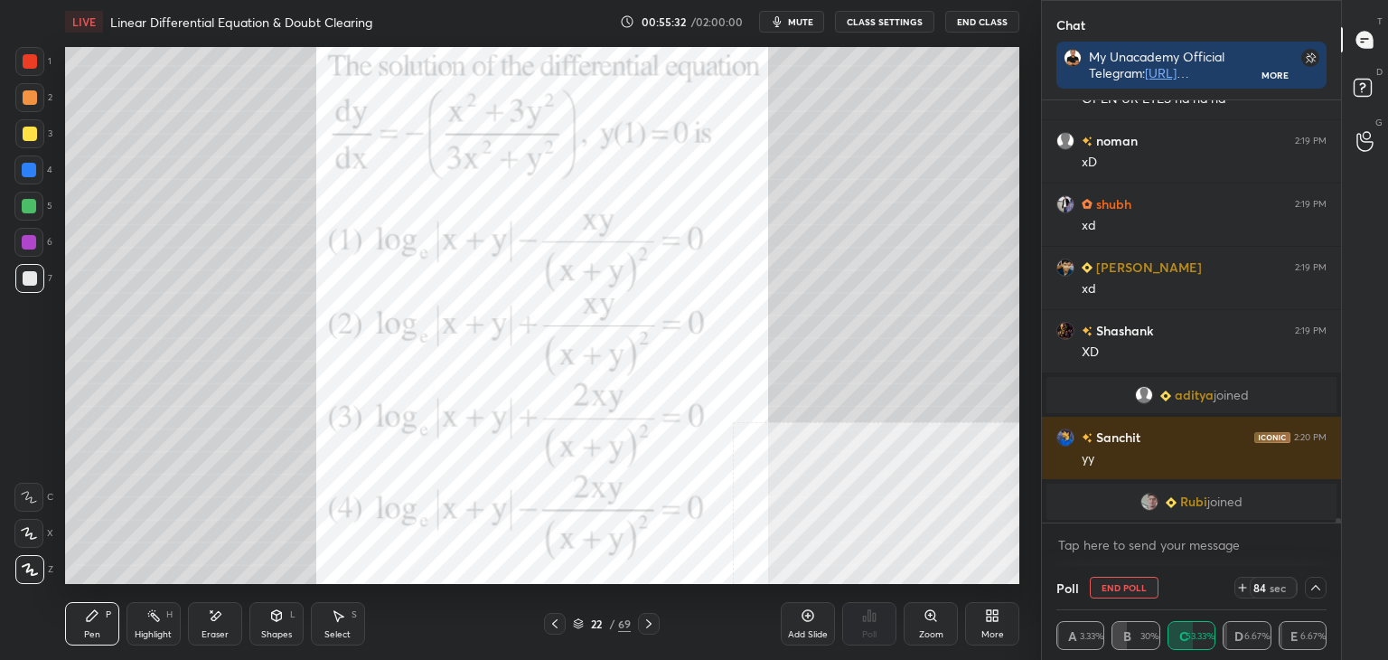
click at [1190, 496] on span "Rubi" at bounding box center [1193, 501] width 27 height 14
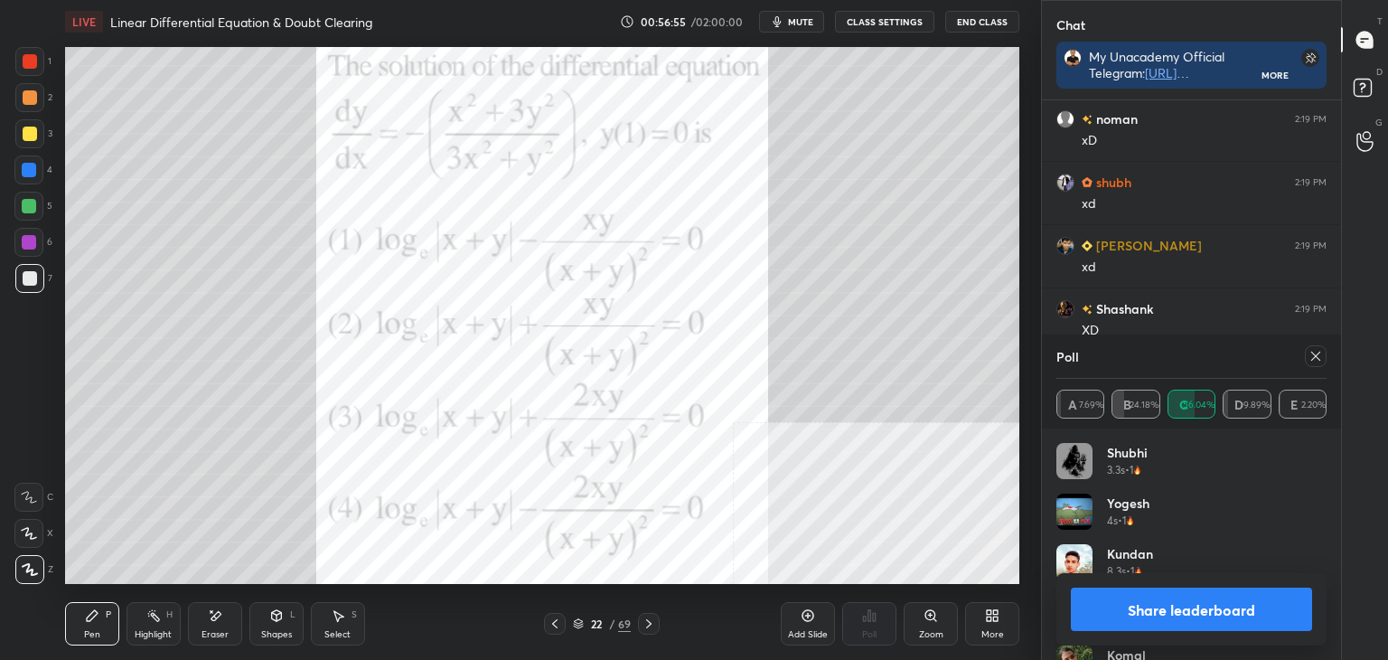
scroll to position [211, 265]
drag, startPoint x: 36, startPoint y: 66, endPoint x: 60, endPoint y: 77, distance: 25.9
click at [36, 67] on div at bounding box center [29, 61] width 29 height 29
click at [1313, 352] on icon at bounding box center [1316, 356] width 14 height 14
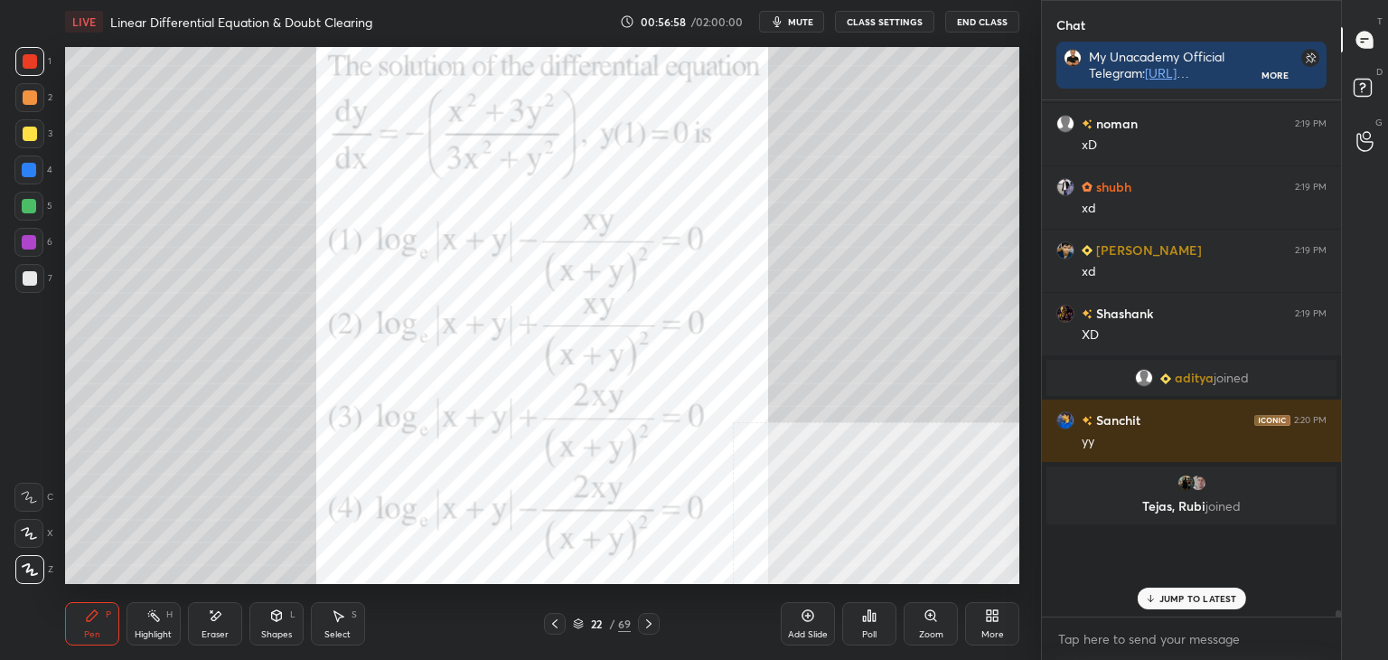
scroll to position [36719, 0]
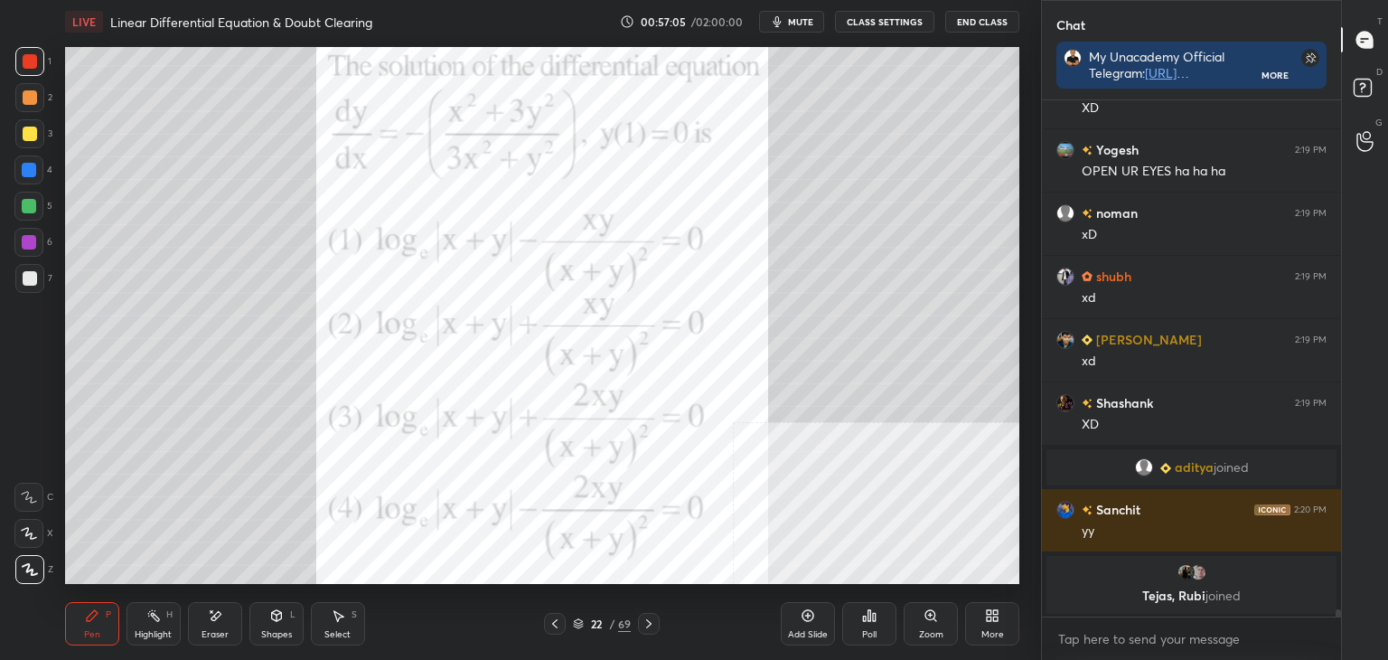
click at [990, 624] on div "More" at bounding box center [992, 623] width 54 height 43
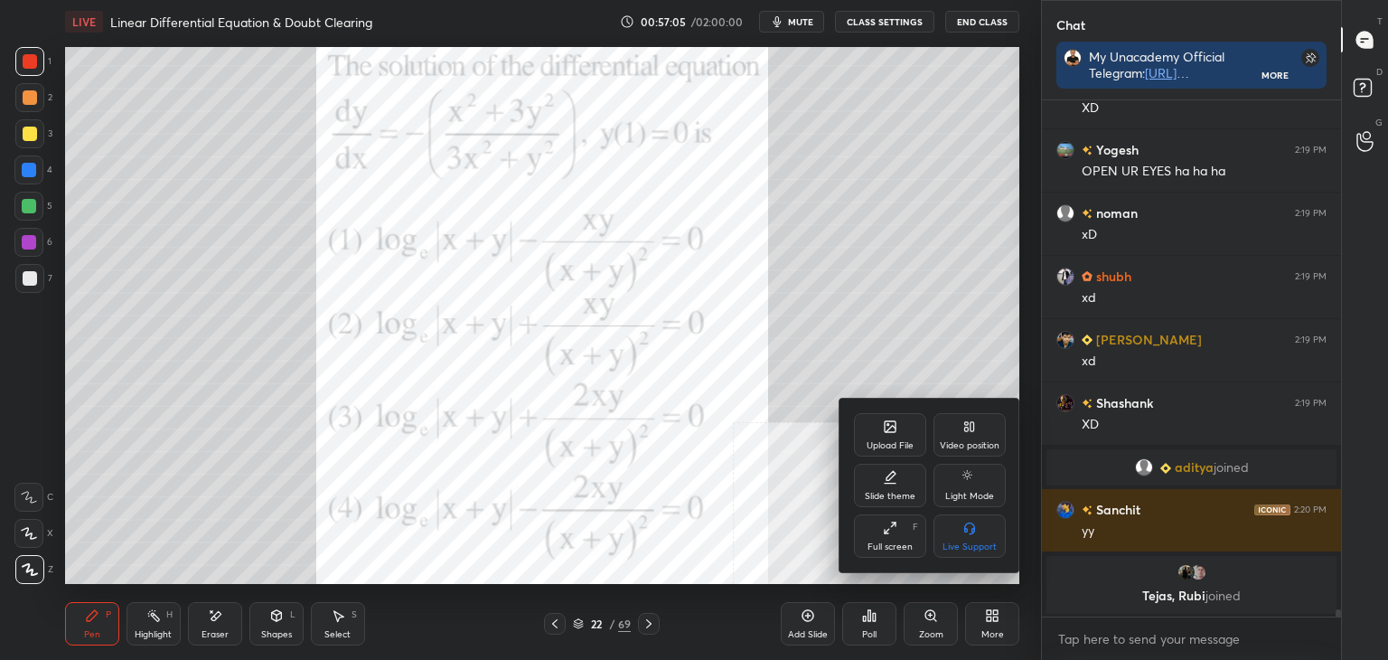
click at [878, 441] on div "Upload File" at bounding box center [890, 434] width 72 height 43
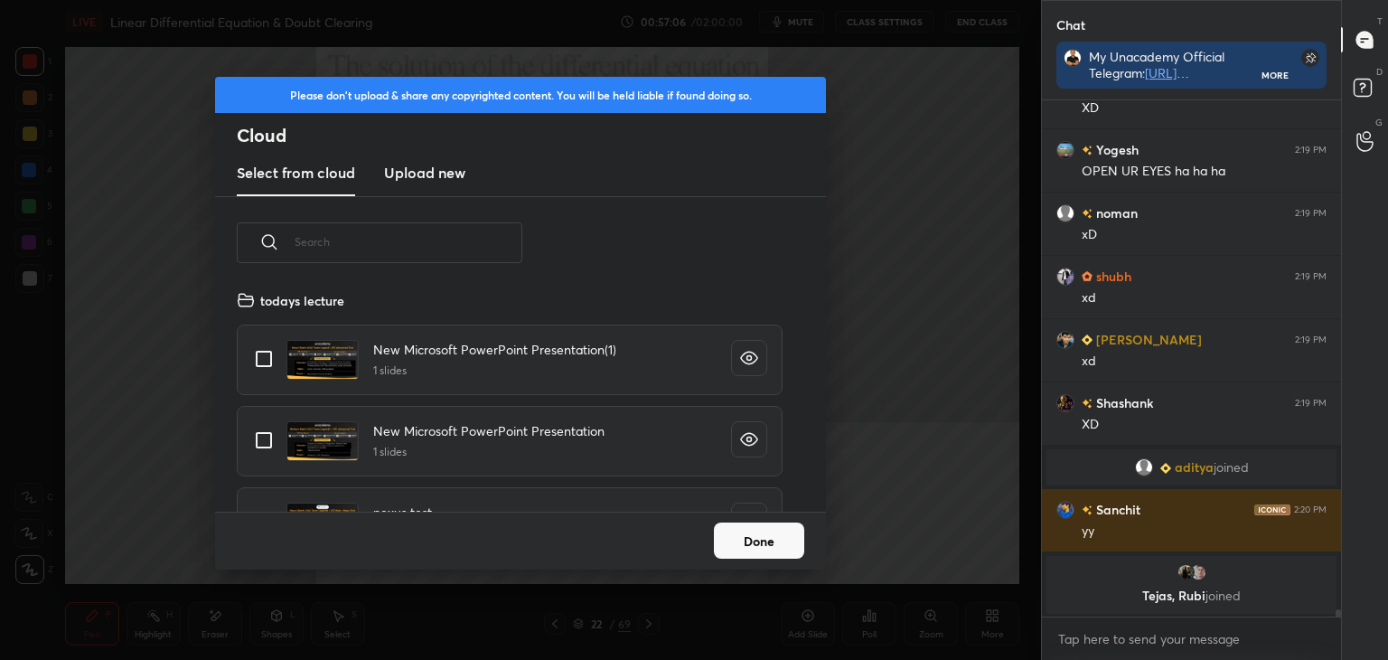
scroll to position [222, 580]
drag, startPoint x: 445, startPoint y: 174, endPoint x: 451, endPoint y: 189, distance: 16.6
click at [450, 174] on h3 "Upload new" at bounding box center [424, 173] width 81 height 22
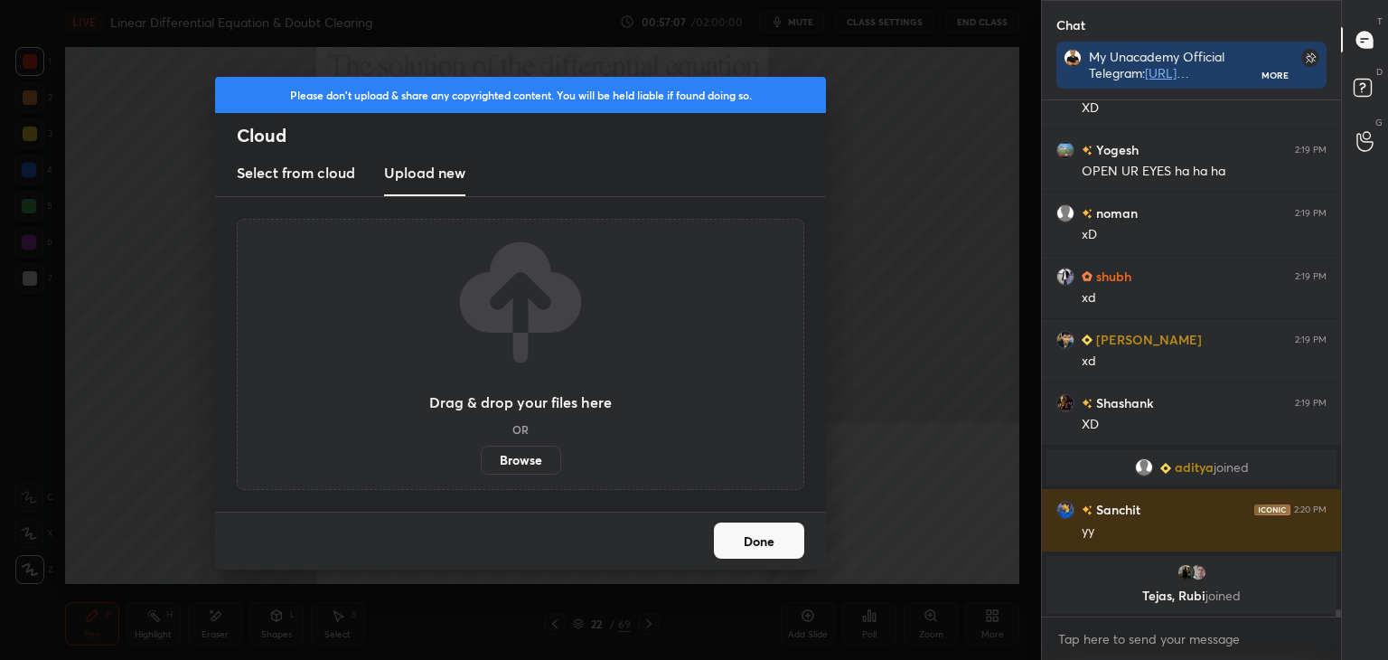
click at [528, 441] on div "Drag & drop your files here OR Browse" at bounding box center [520, 354] width 183 height 240
click at [531, 454] on label "Browse" at bounding box center [521, 460] width 80 height 29
click at [481, 454] on input "Browse" at bounding box center [481, 460] width 0 height 29
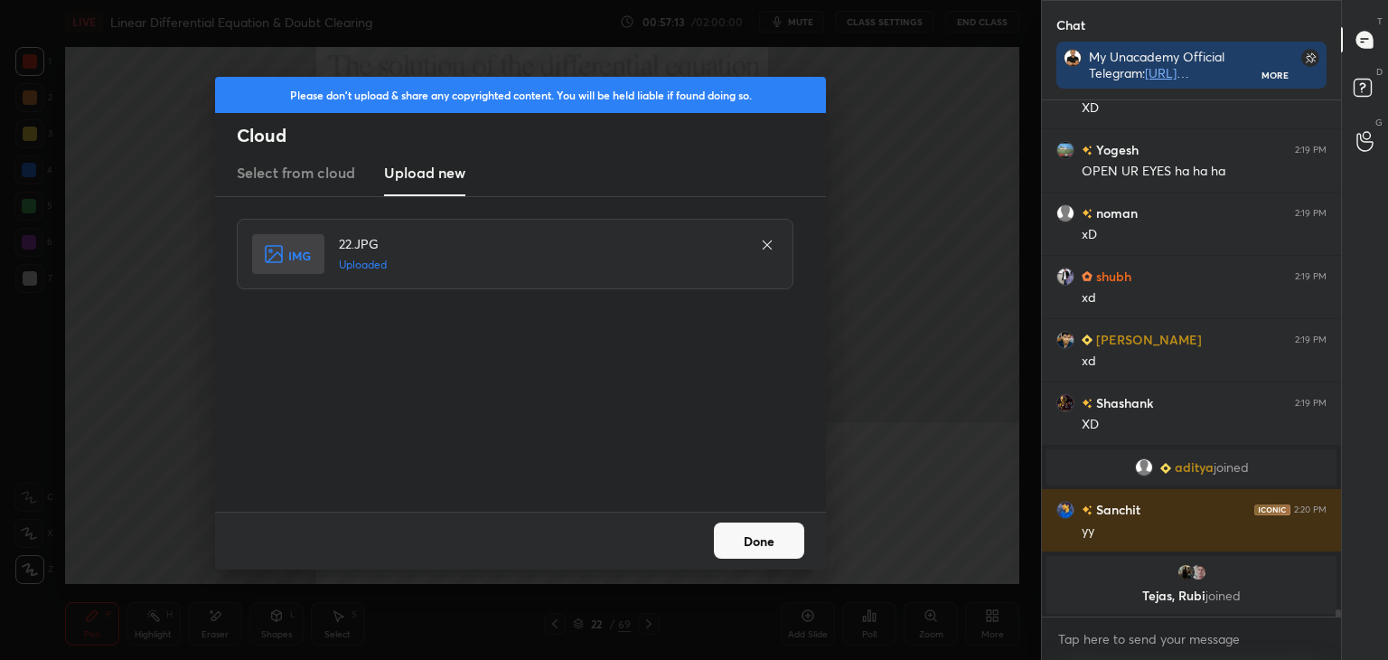
drag, startPoint x: 740, startPoint y: 543, endPoint x: 752, endPoint y: 557, distance: 17.9
click at [741, 544] on button "Done" at bounding box center [759, 540] width 90 height 36
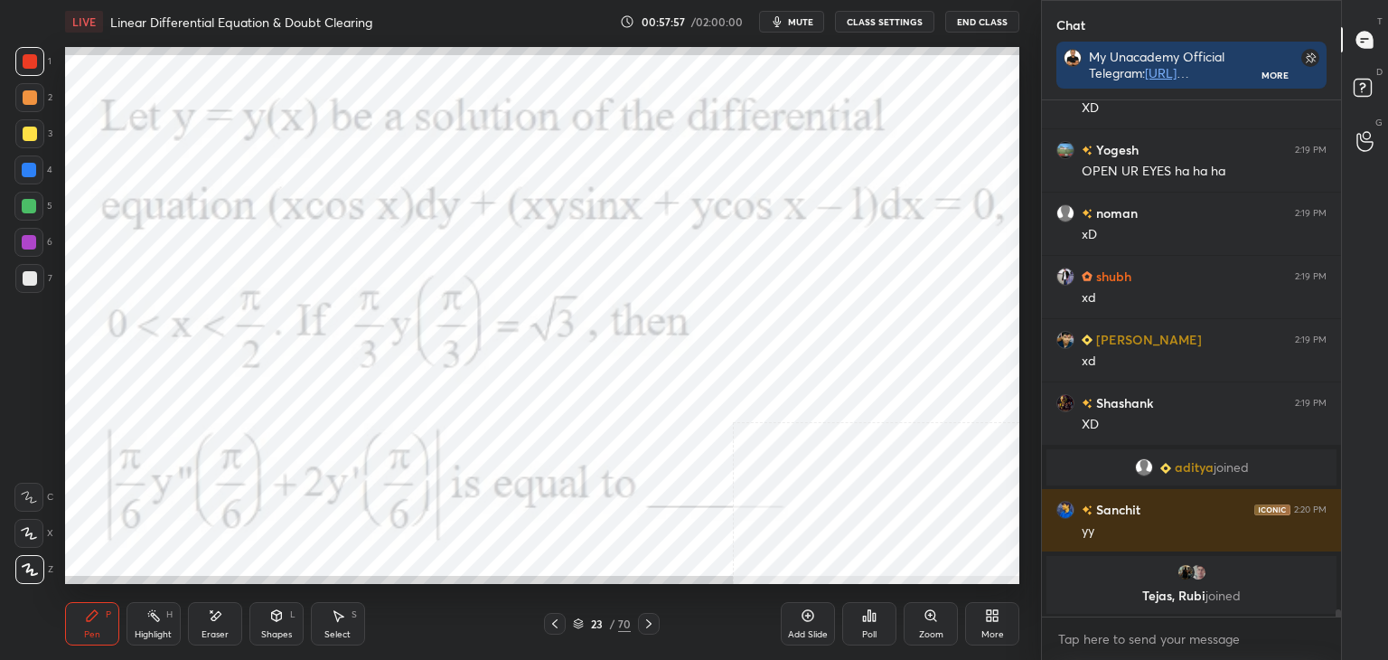
scroll to position [5, 5]
click at [1345, 85] on div "D Doubts (D)" at bounding box center [1365, 90] width 46 height 51
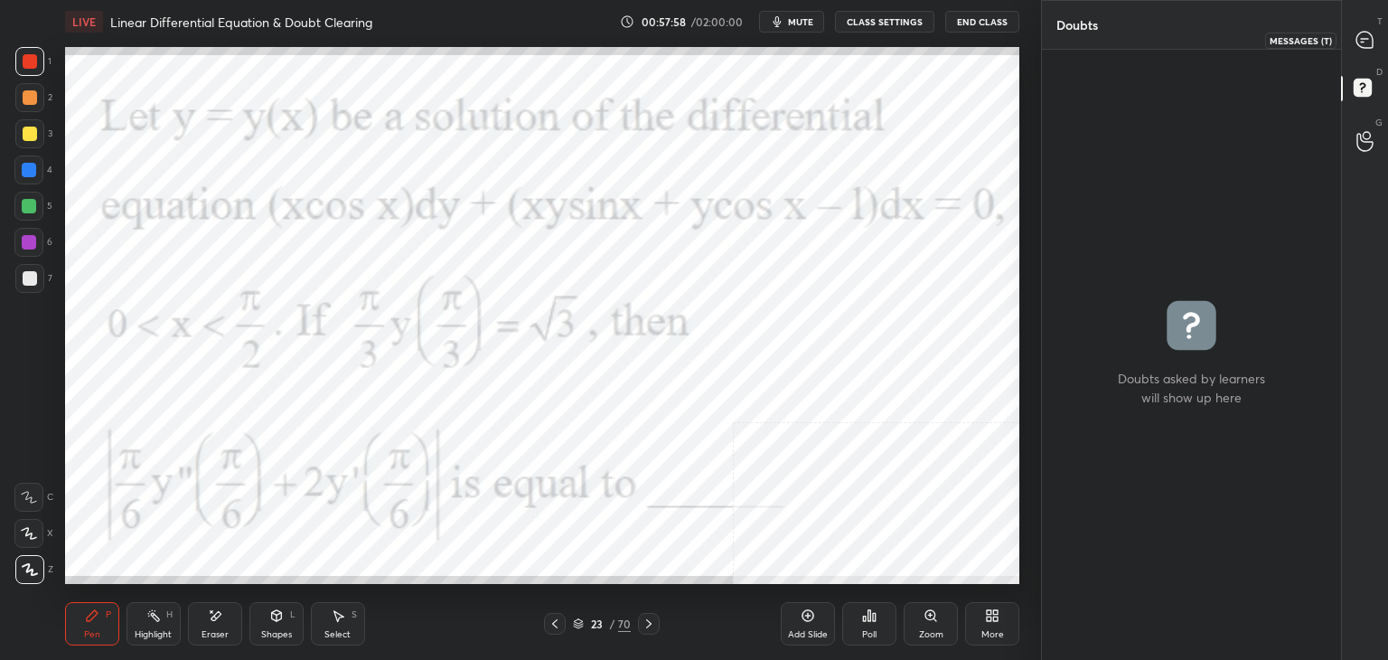
click at [1378, 44] on div at bounding box center [1366, 39] width 36 height 33
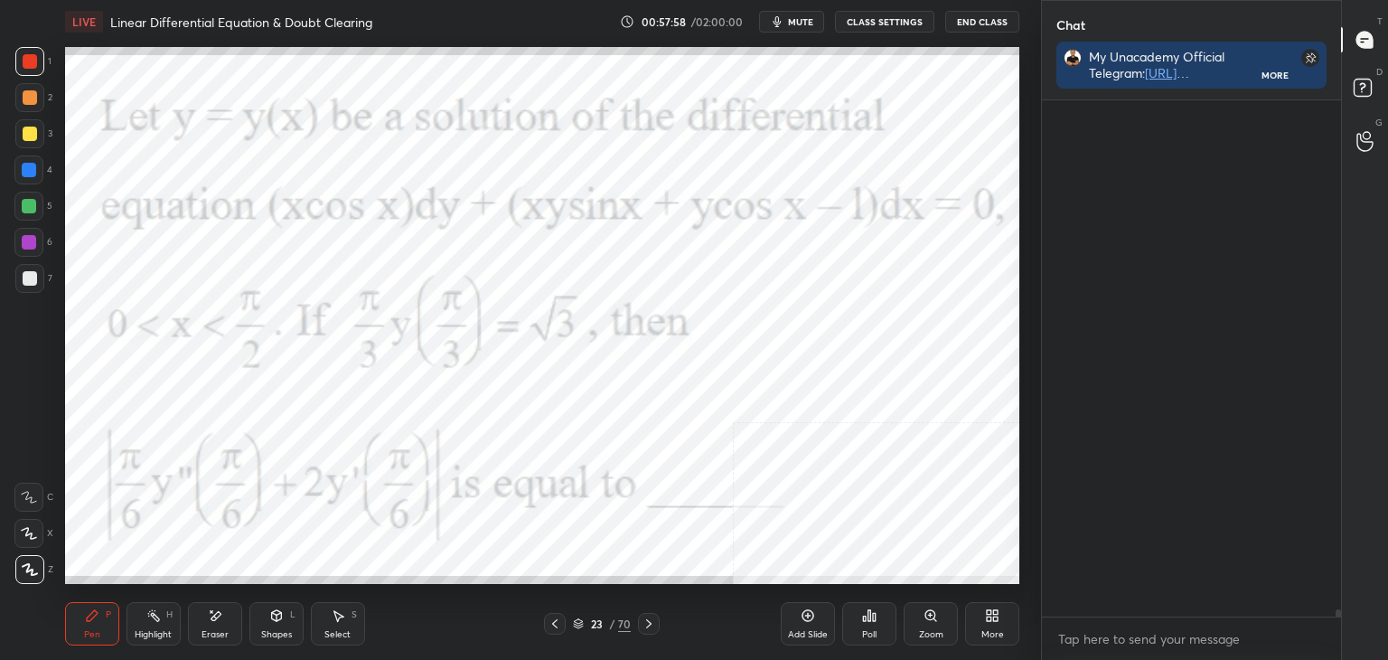
scroll to position [511, 294]
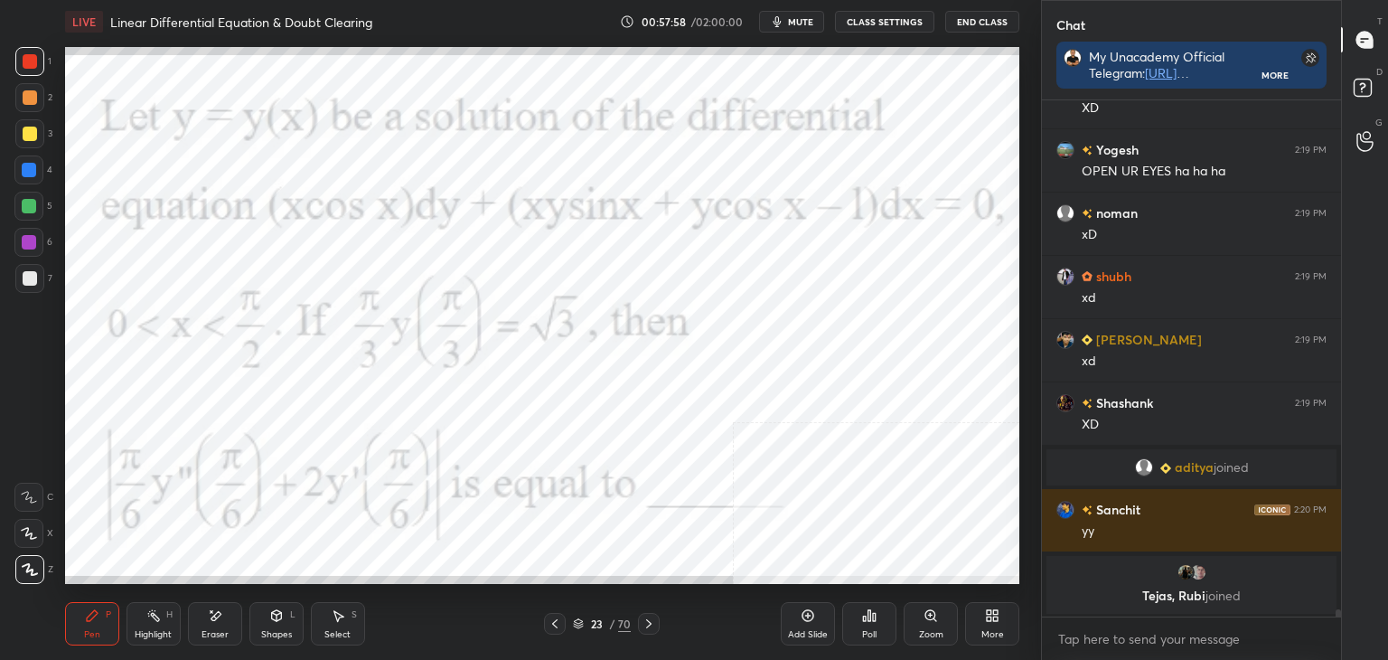
click at [1387, 129] on div "G Raise Hand (G)" at bounding box center [1365, 141] width 46 height 51
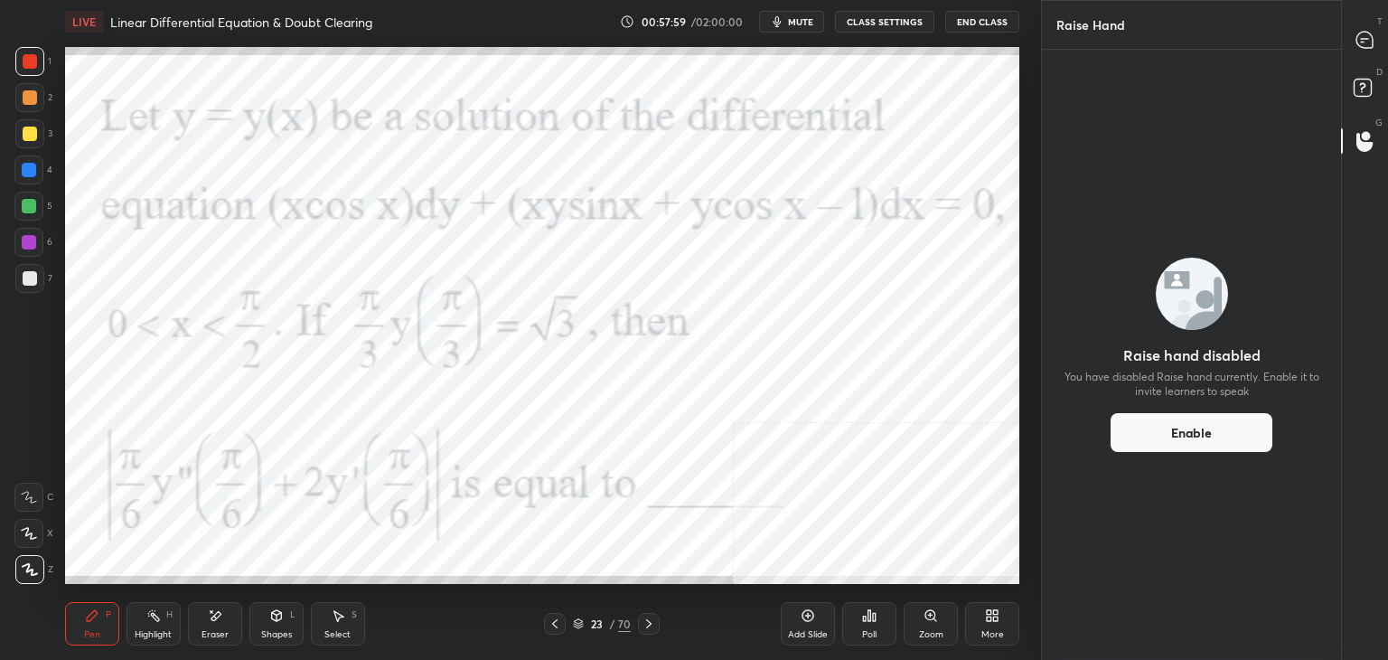
drag, startPoint x: 1387, startPoint y: 84, endPoint x: 1387, endPoint y: 44, distance: 39.8
click at [1387, 84] on div "D Doubts (D)" at bounding box center [1365, 90] width 46 height 51
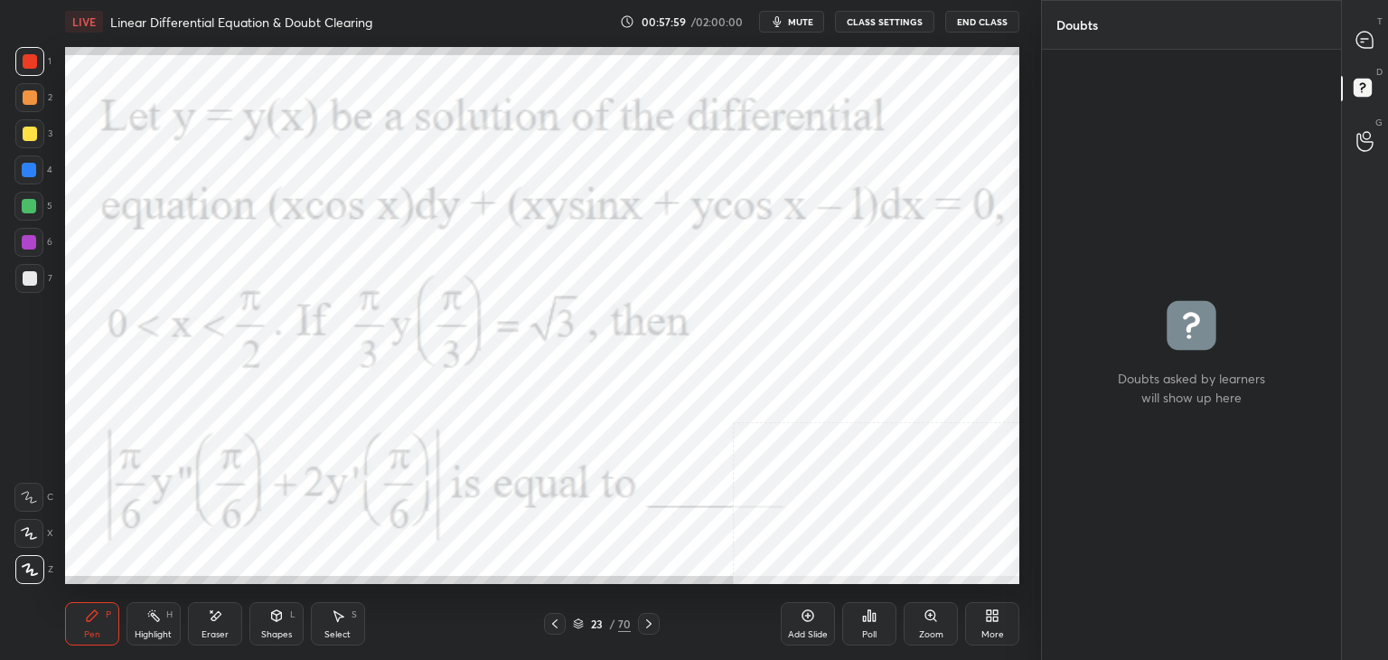
click at [1387, 31] on div "T Messages (T)" at bounding box center [1365, 39] width 46 height 51
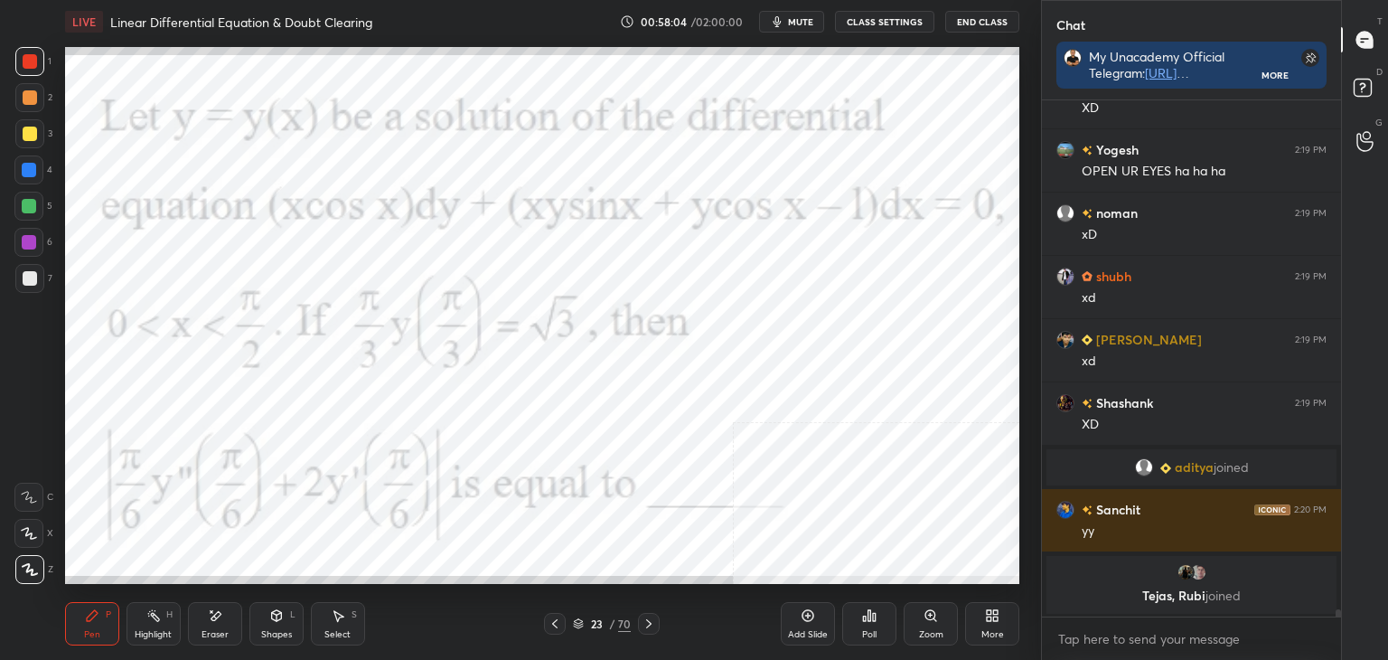
click at [29, 170] on div at bounding box center [29, 170] width 14 height 14
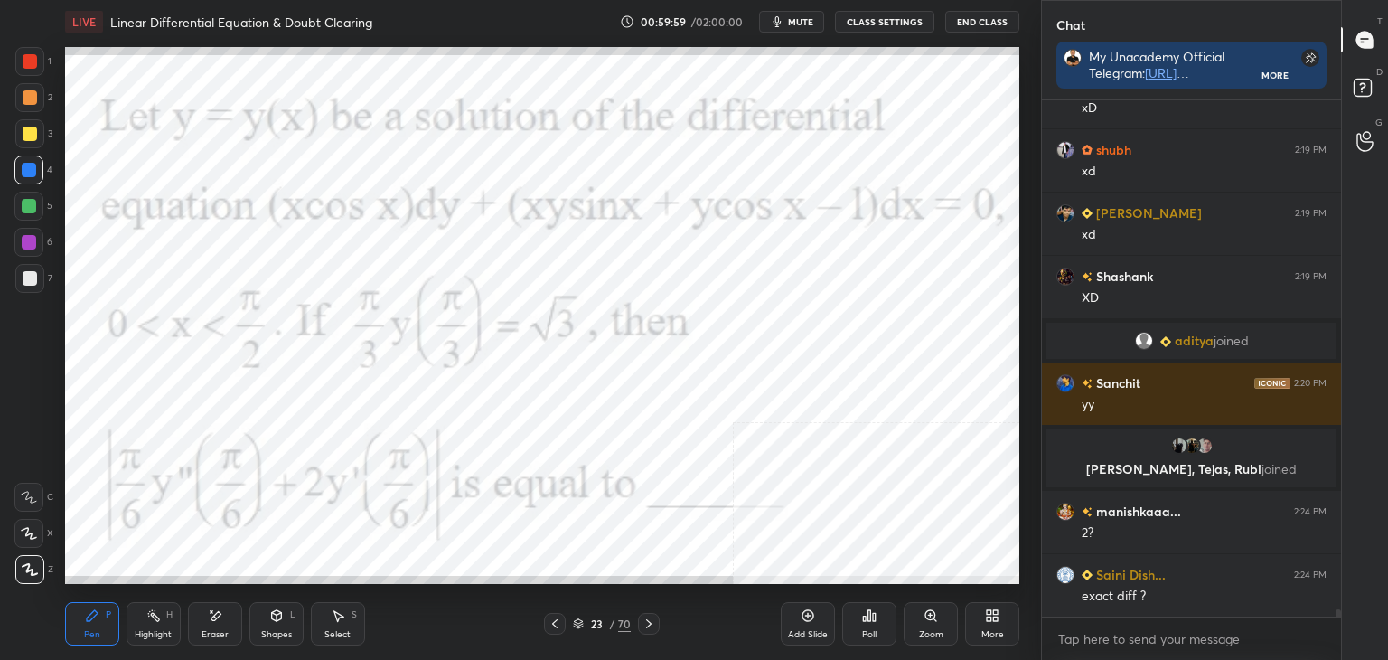
scroll to position [37207, 0]
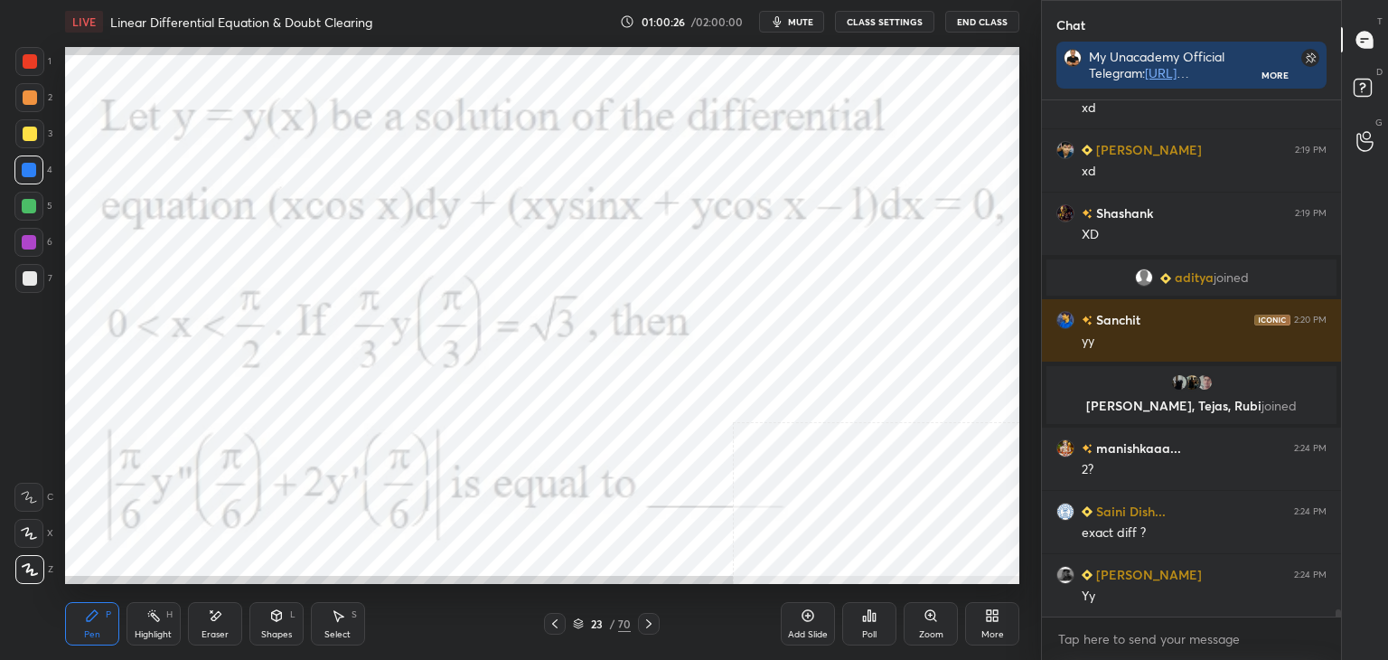
click at [810, 626] on div "Add Slide" at bounding box center [808, 623] width 54 height 43
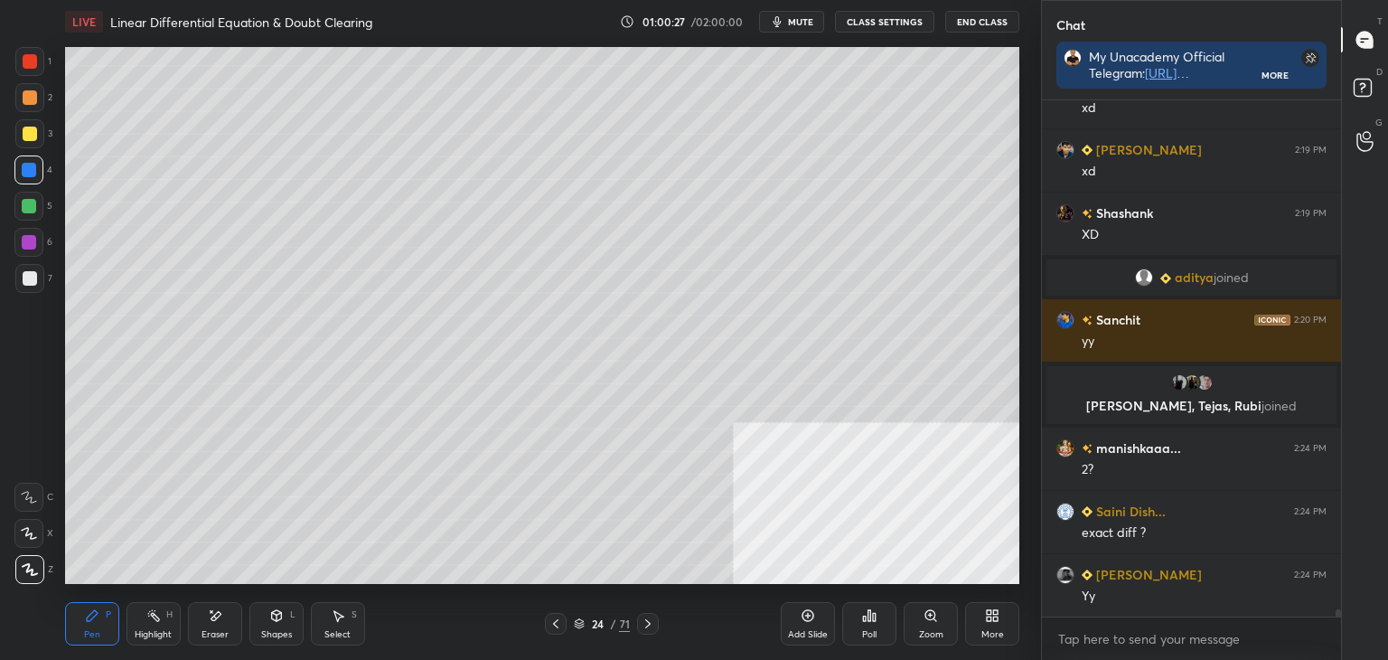
drag, startPoint x: 31, startPoint y: 281, endPoint x: 57, endPoint y: 260, distance: 33.5
click at [29, 281] on div at bounding box center [30, 278] width 14 height 14
click at [224, 637] on div "Eraser" at bounding box center [215, 634] width 27 height 9
click at [85, 642] on div "Pen P" at bounding box center [92, 623] width 54 height 43
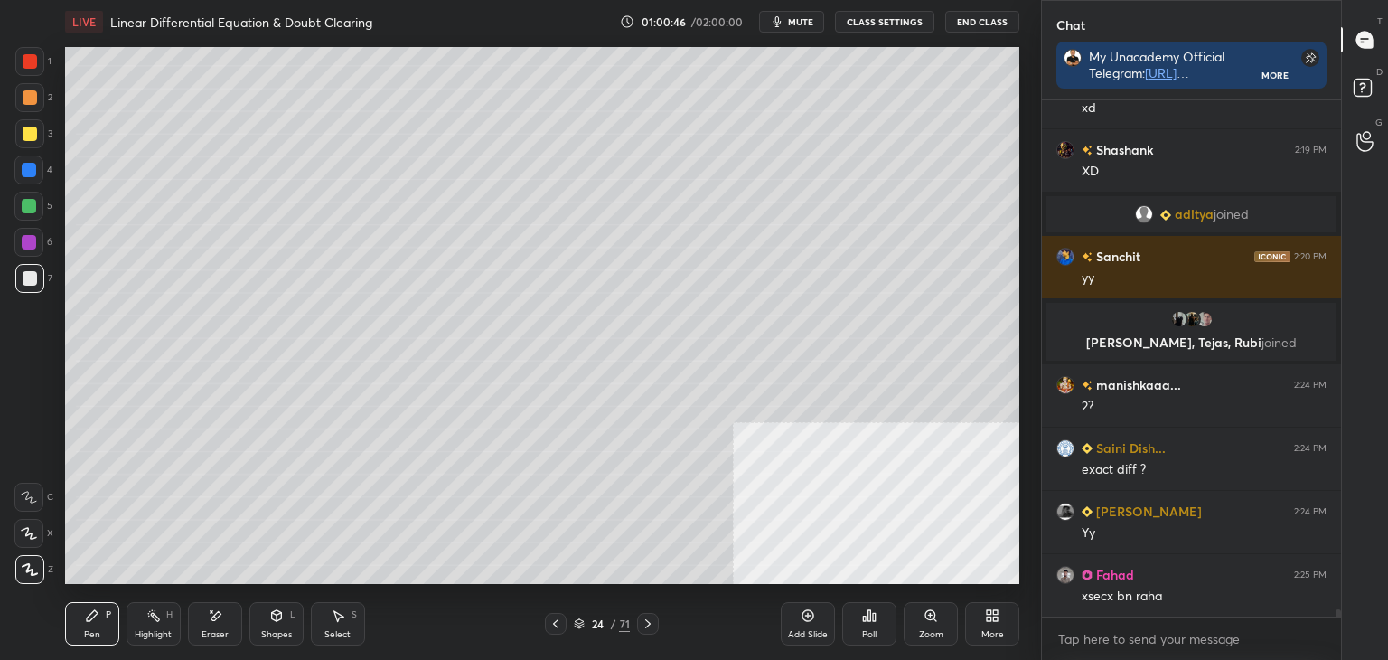
scroll to position [37334, 0]
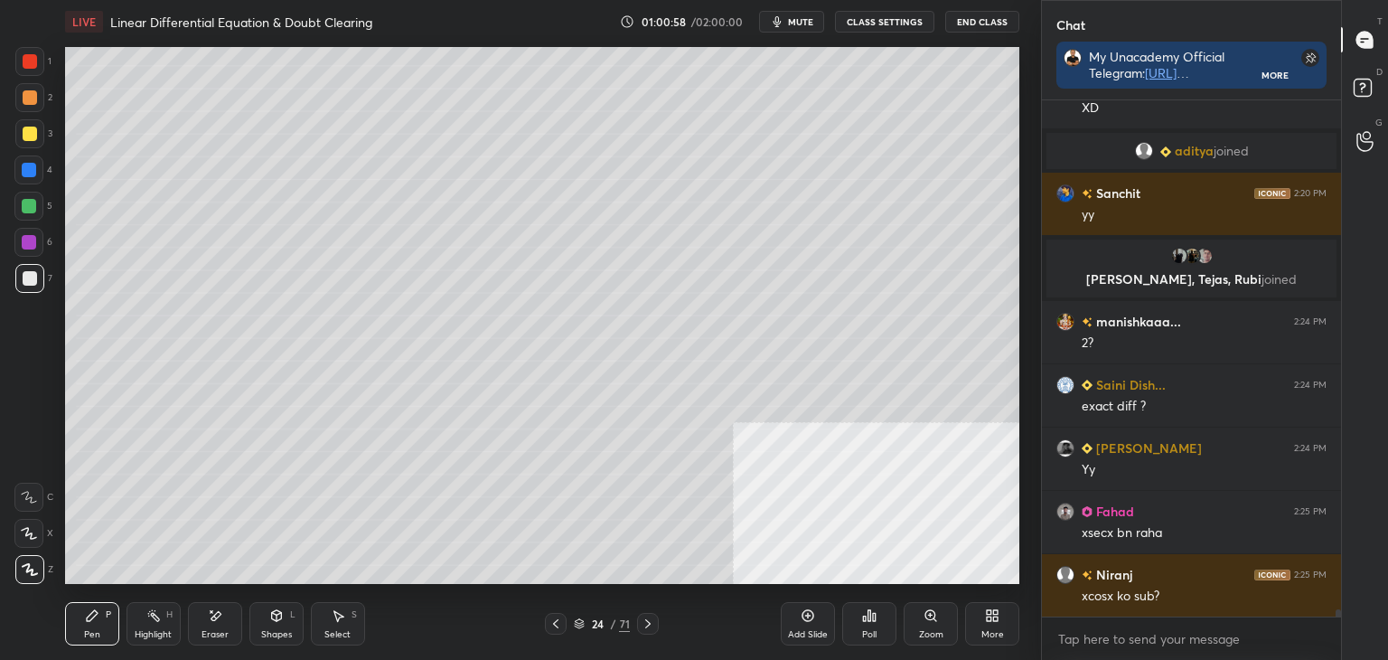
click at [209, 617] on div "Eraser" at bounding box center [215, 623] width 54 height 43
click at [101, 618] on div "Pen P" at bounding box center [92, 623] width 54 height 43
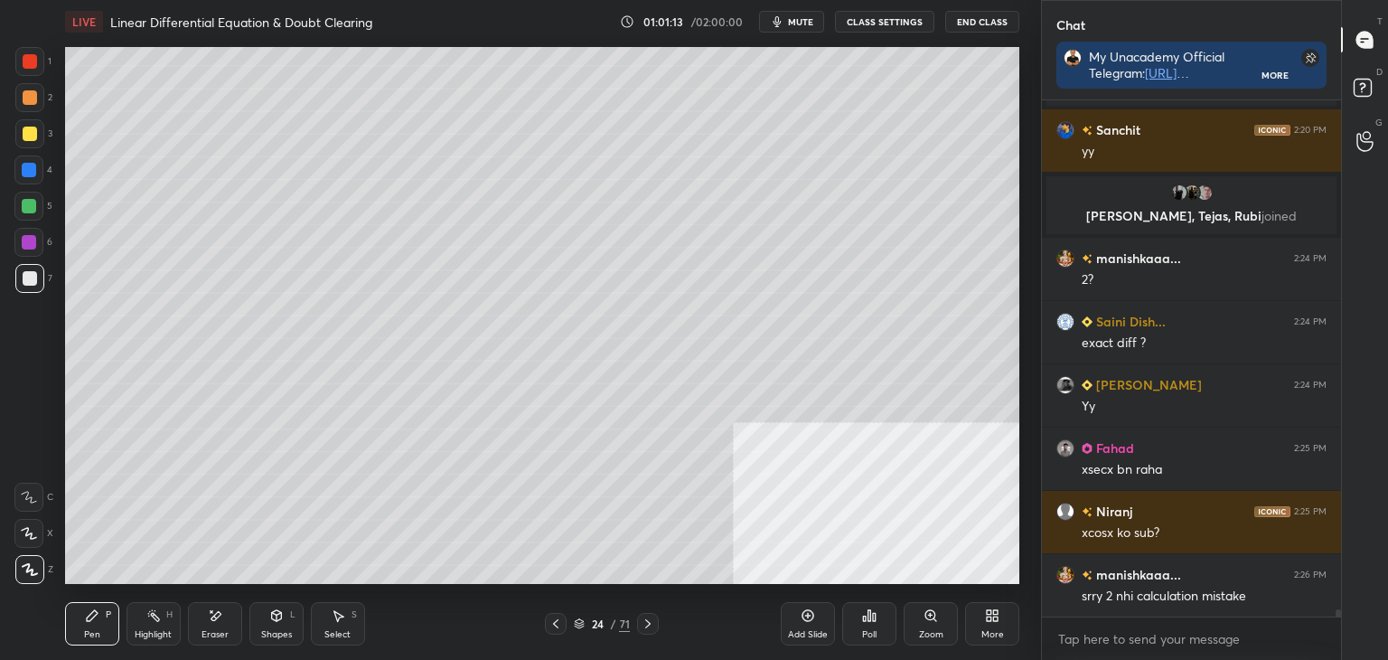
scroll to position [37461, 0]
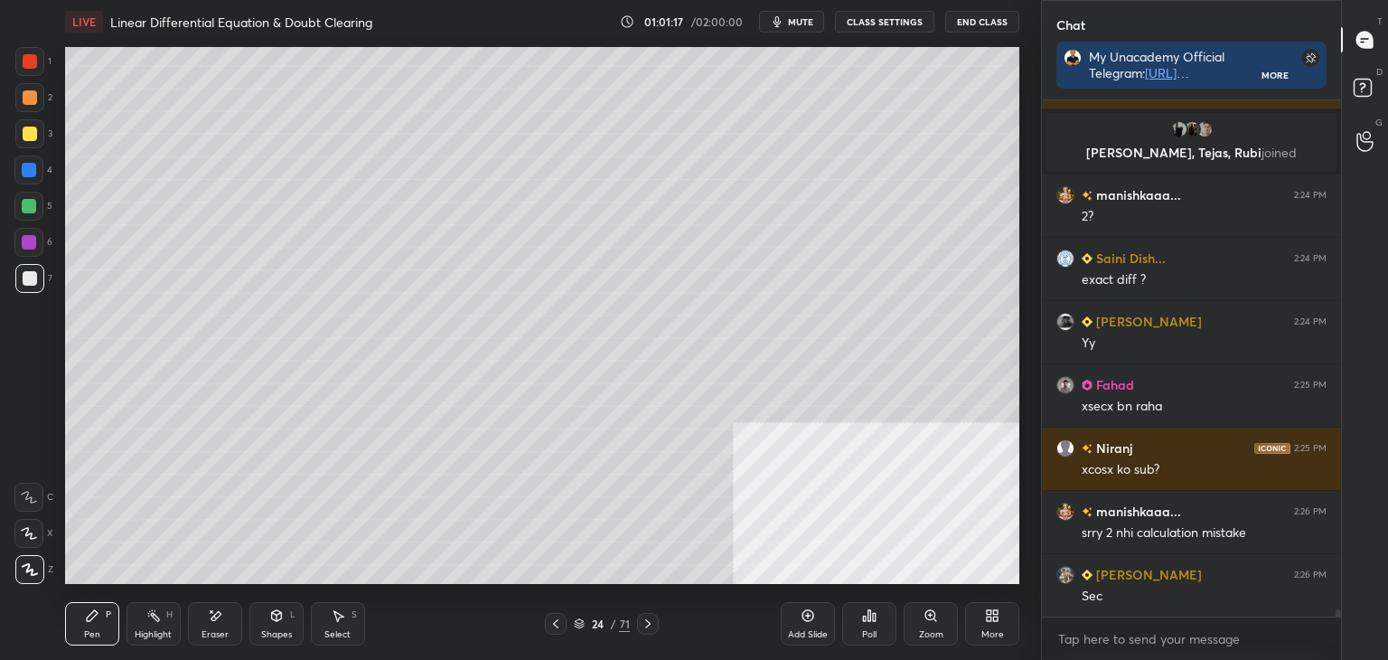
click at [556, 628] on icon at bounding box center [556, 623] width 14 height 14
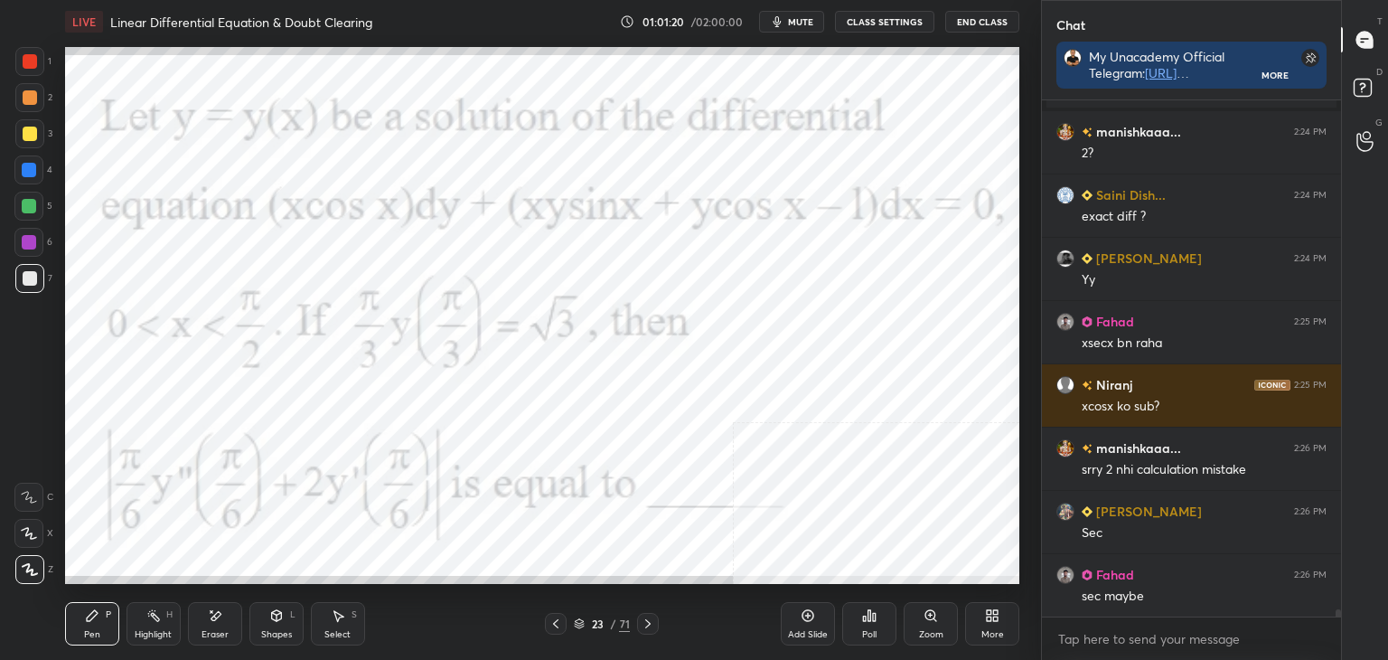
scroll to position [37587, 0]
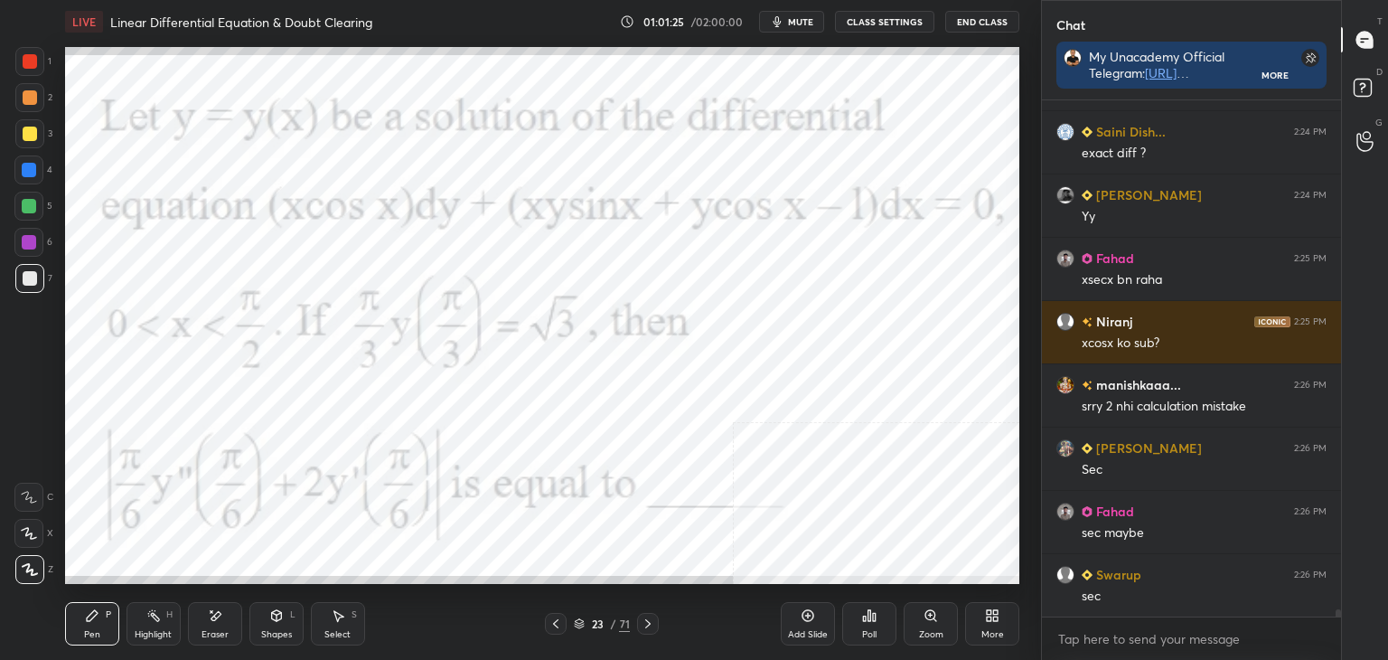
click at [647, 629] on icon at bounding box center [648, 623] width 14 height 14
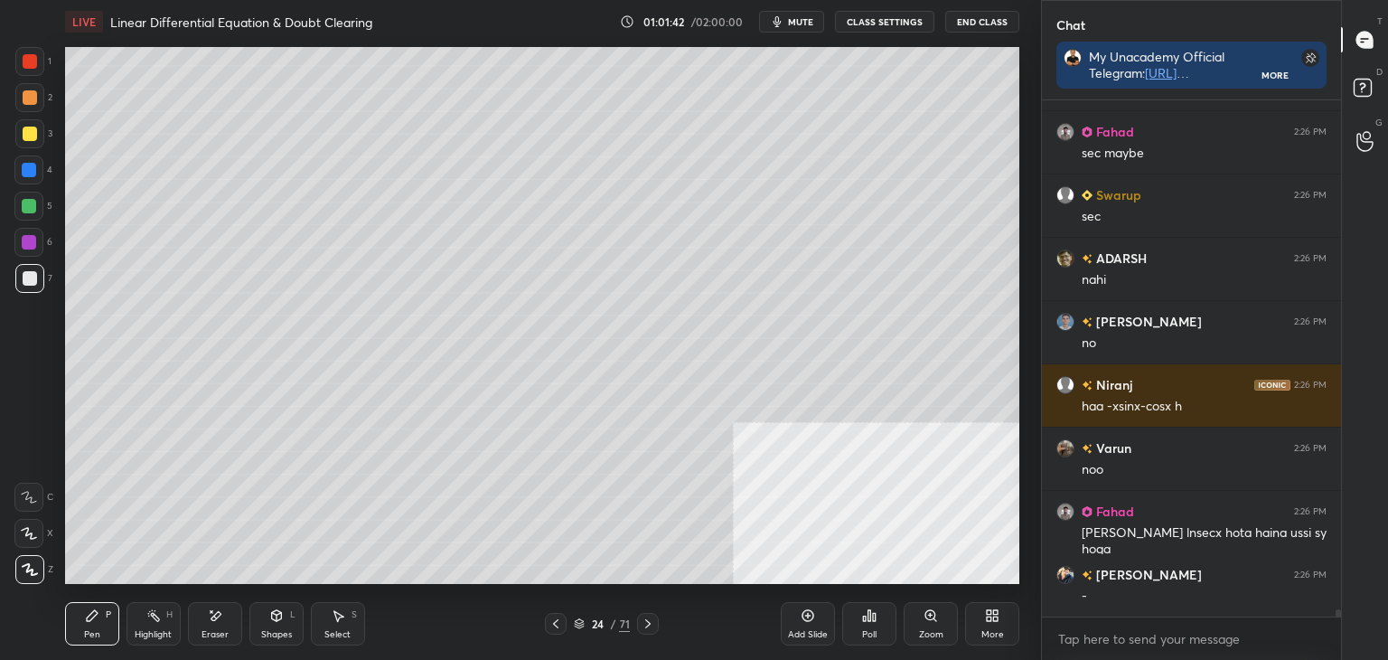
scroll to position [38093, 0]
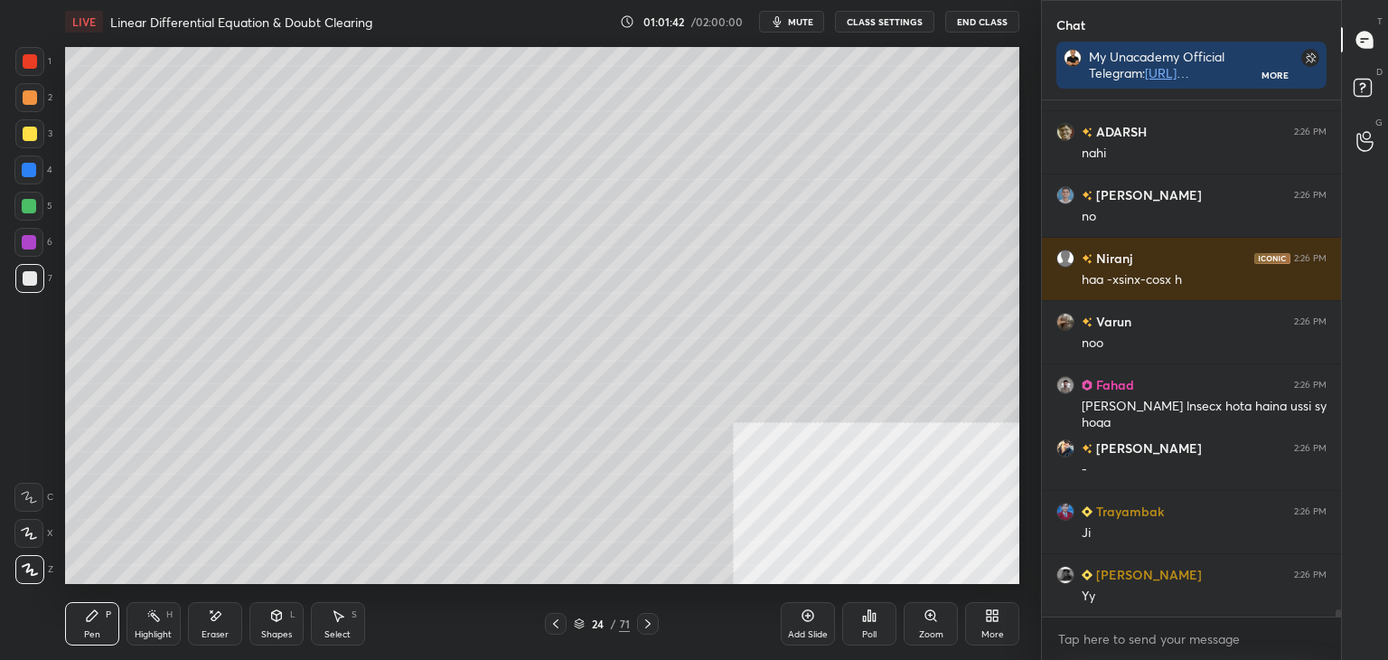
click at [227, 619] on div "Eraser" at bounding box center [215, 623] width 54 height 43
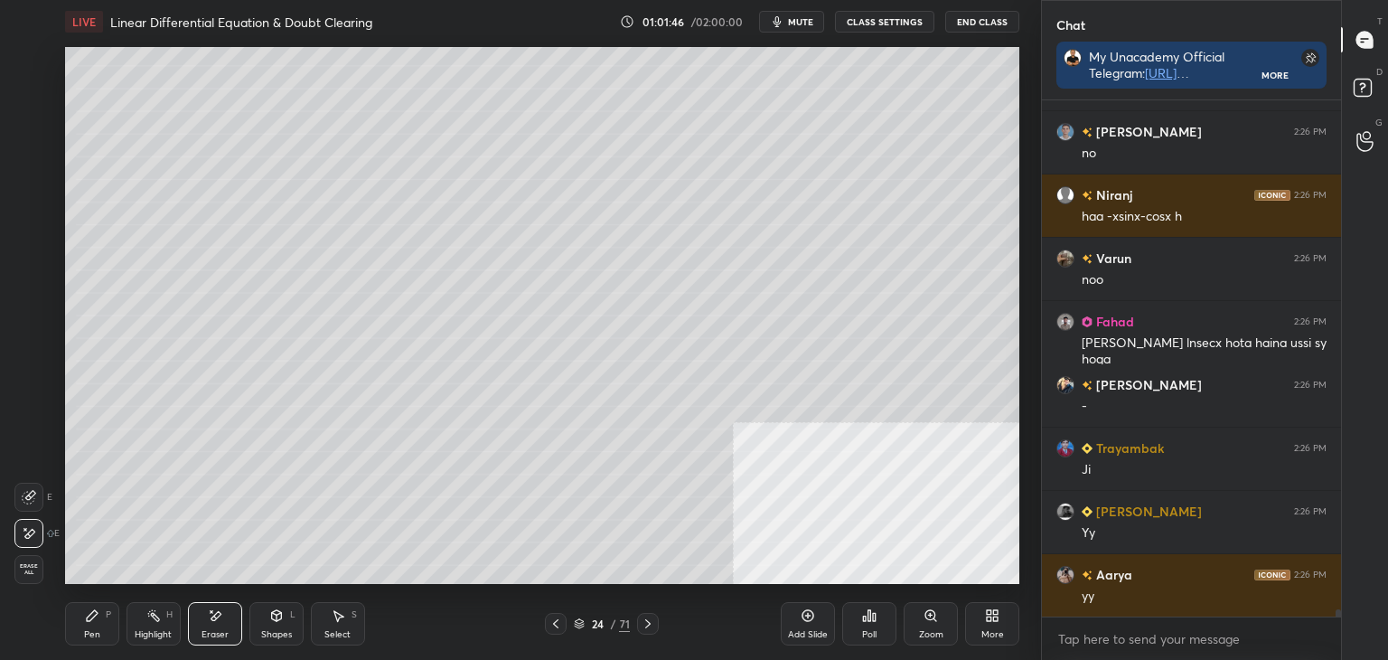
drag, startPoint x: 90, startPoint y: 634, endPoint x: 103, endPoint y: 587, distance: 48.7
click at [90, 630] on div "Pen" at bounding box center [92, 634] width 16 height 9
drag, startPoint x: 555, startPoint y: 615, endPoint x: 594, endPoint y: 618, distance: 39.0
click at [555, 617] on div at bounding box center [556, 624] width 22 height 22
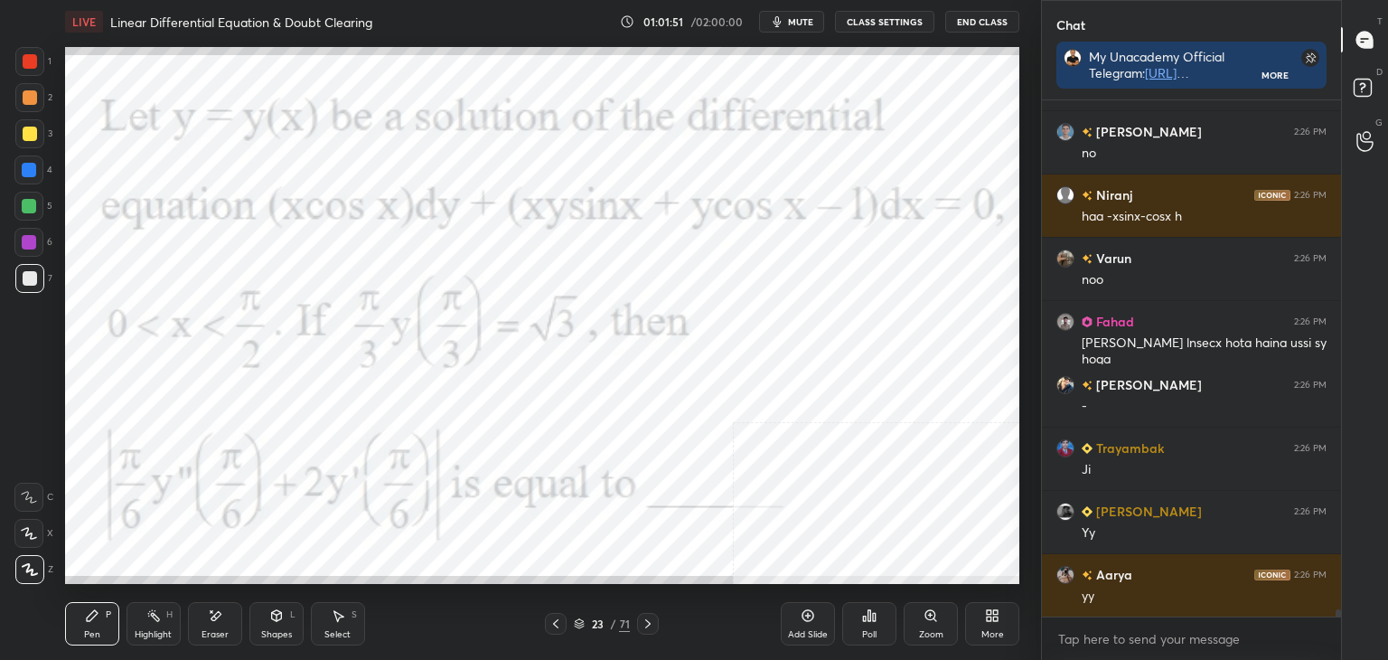
drag, startPoint x: 643, startPoint y: 623, endPoint x: 640, endPoint y: 596, distance: 27.2
click at [643, 622] on icon at bounding box center [648, 623] width 14 height 14
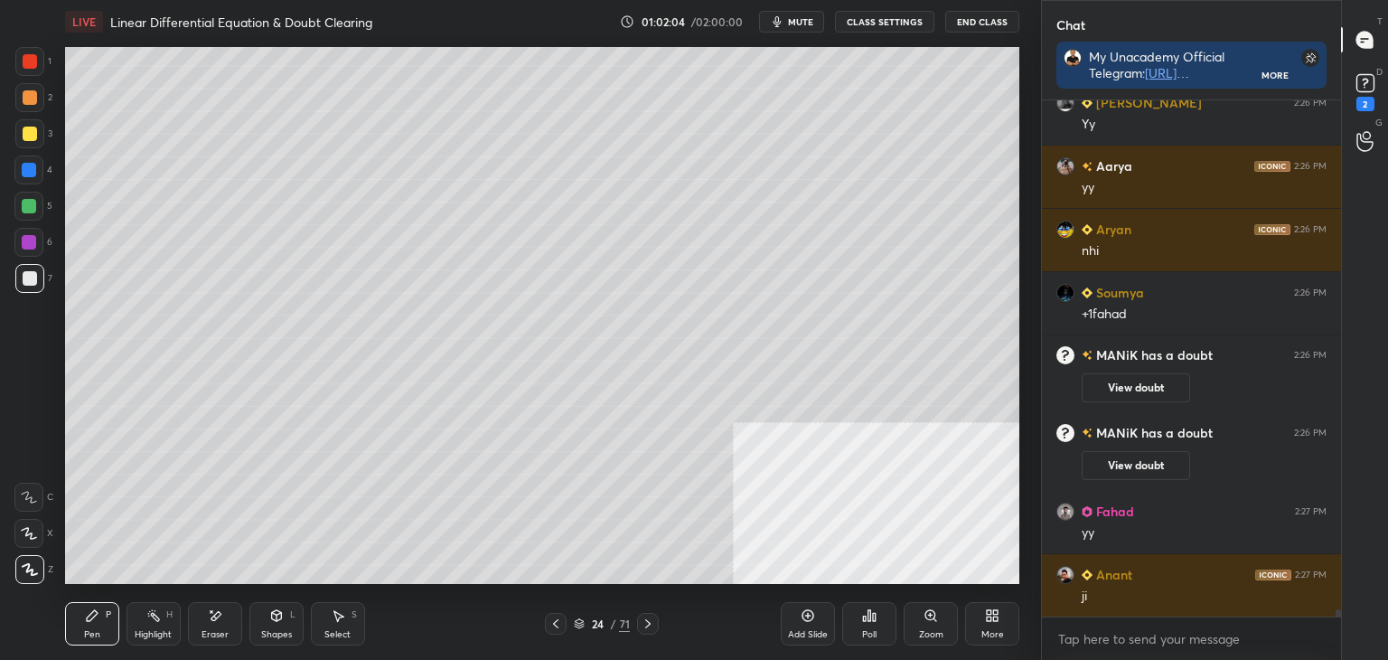
scroll to position [37851, 0]
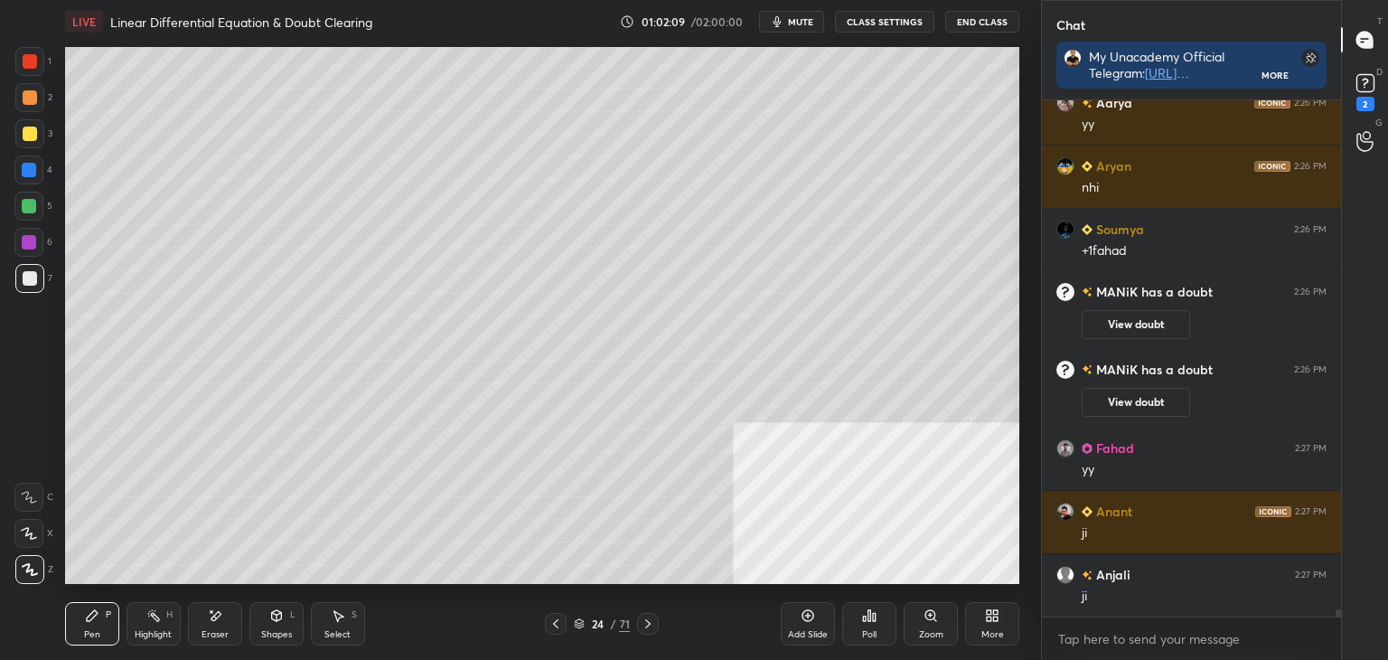
click at [554, 626] on icon at bounding box center [556, 623] width 14 height 14
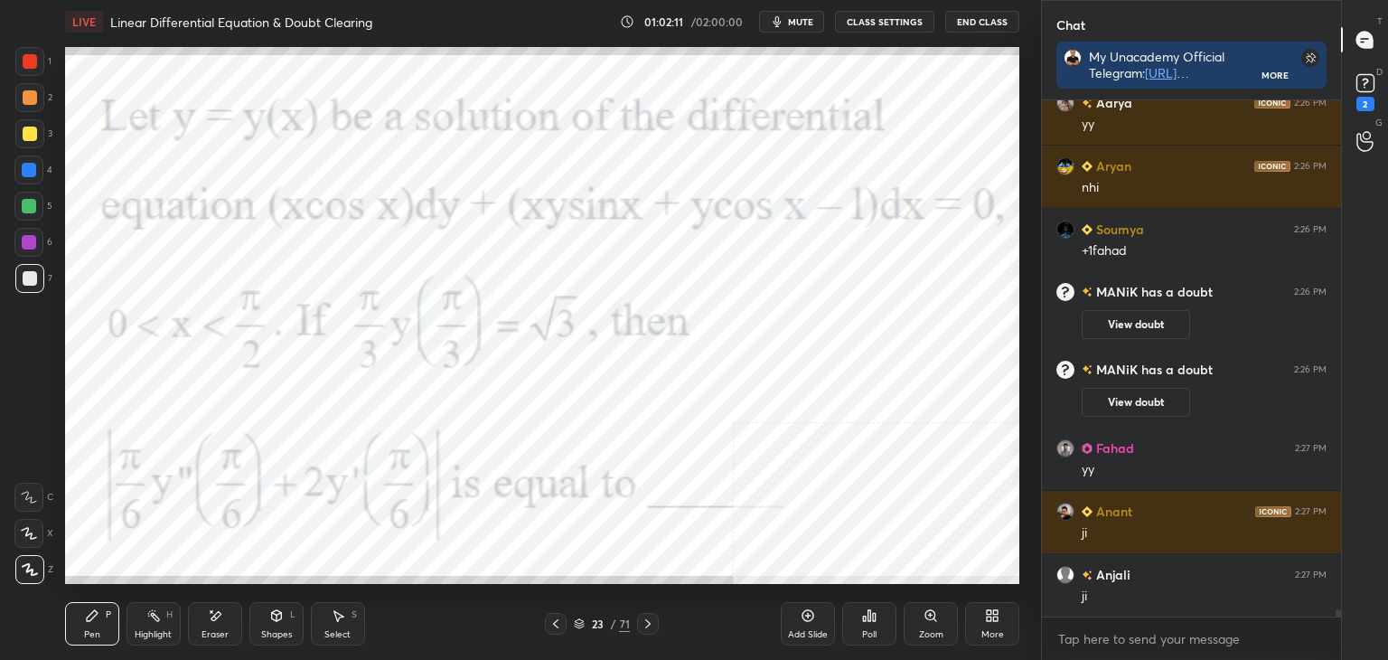
click at [642, 626] on icon at bounding box center [648, 623] width 14 height 14
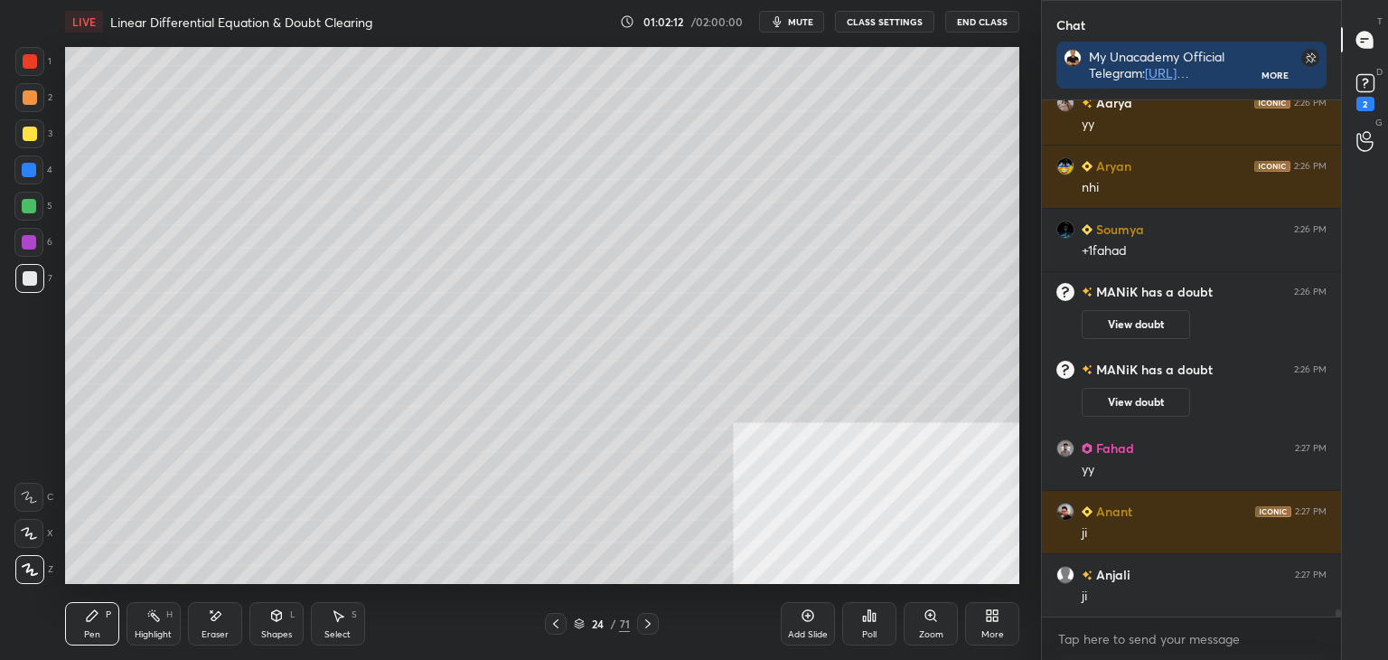
scroll to position [37894, 0]
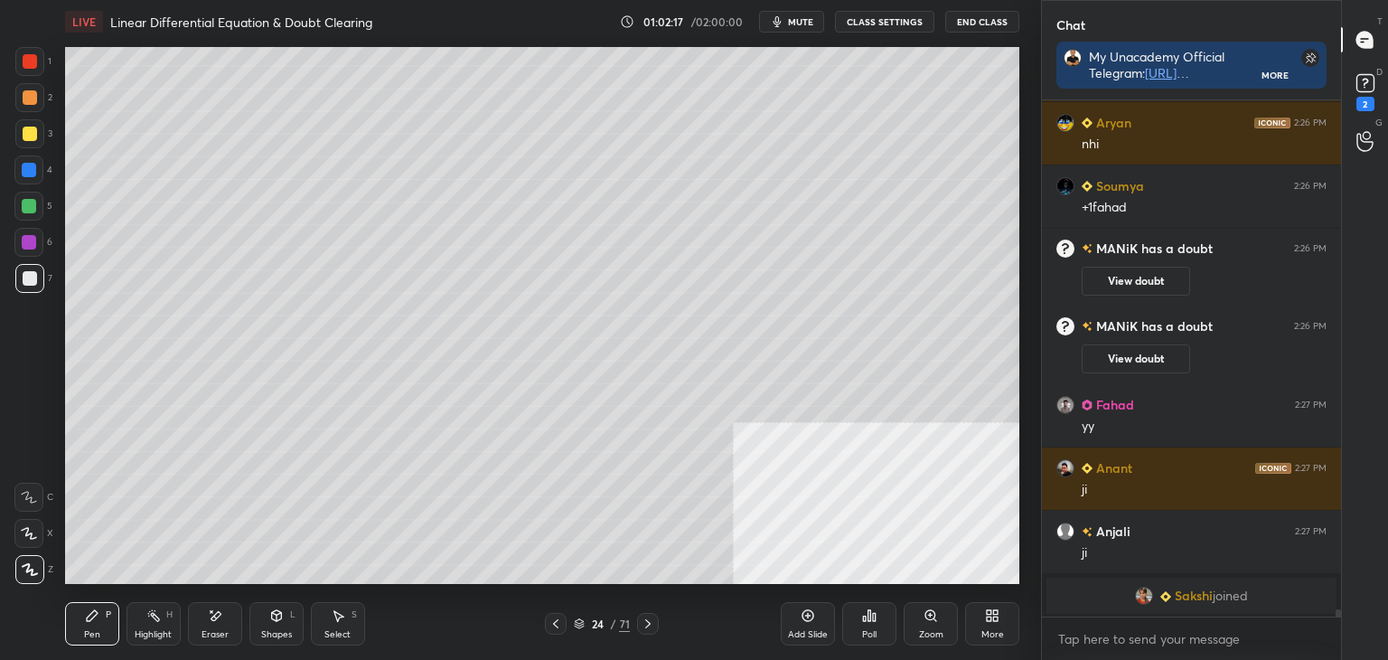
click at [550, 623] on div at bounding box center [556, 624] width 22 height 22
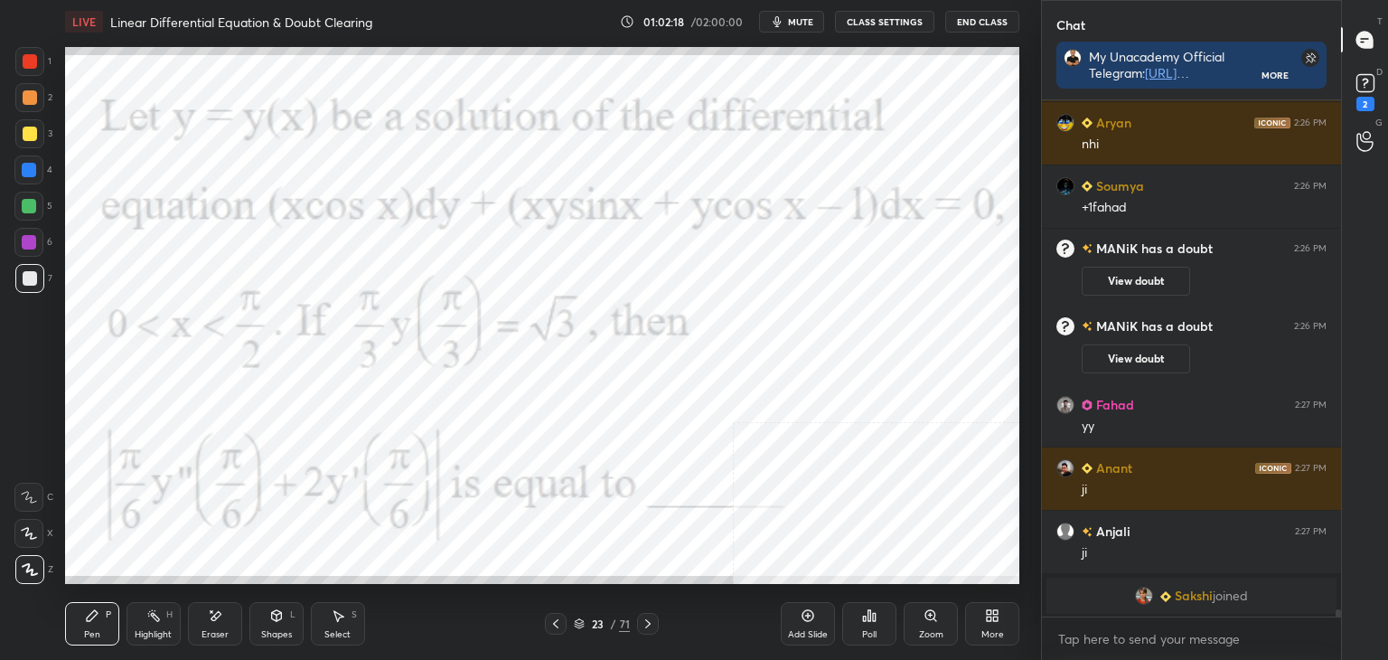
drag, startPoint x: 644, startPoint y: 627, endPoint x: 620, endPoint y: 587, distance: 47.0
click at [643, 626] on icon at bounding box center [648, 623] width 14 height 14
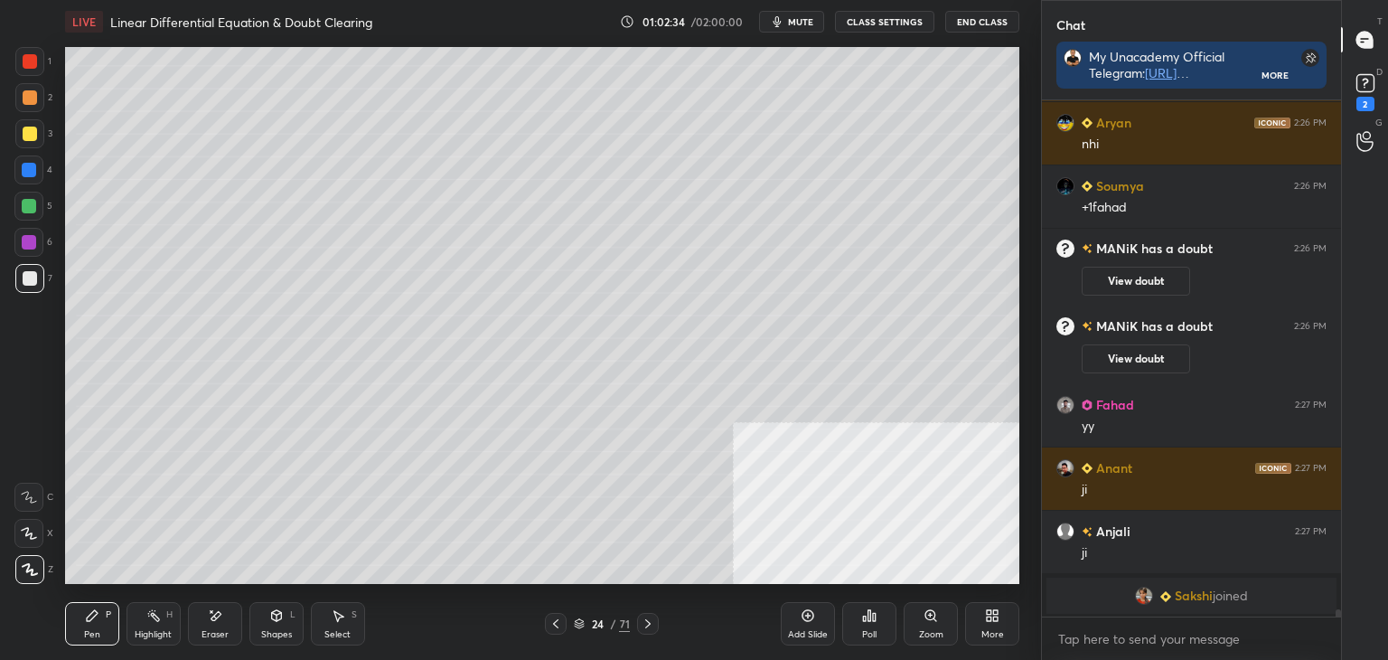
click at [553, 628] on icon at bounding box center [556, 623] width 14 height 14
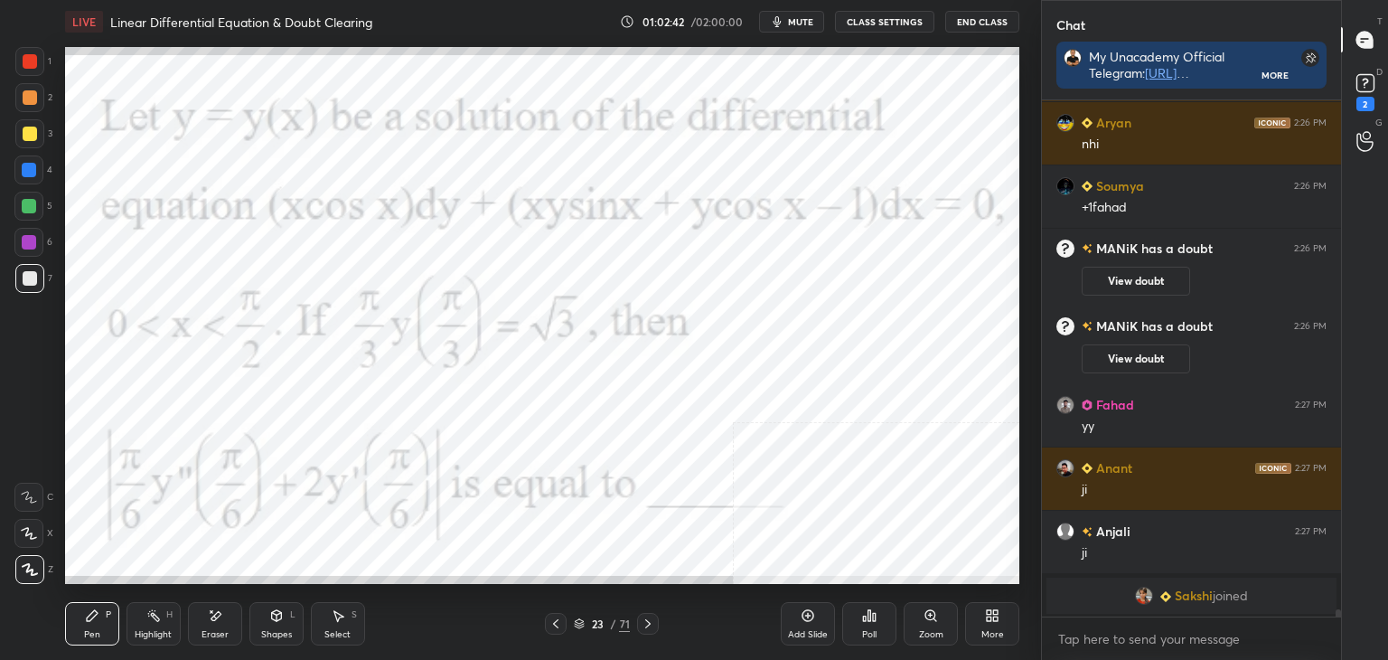
click at [647, 623] on icon at bounding box center [648, 623] width 14 height 14
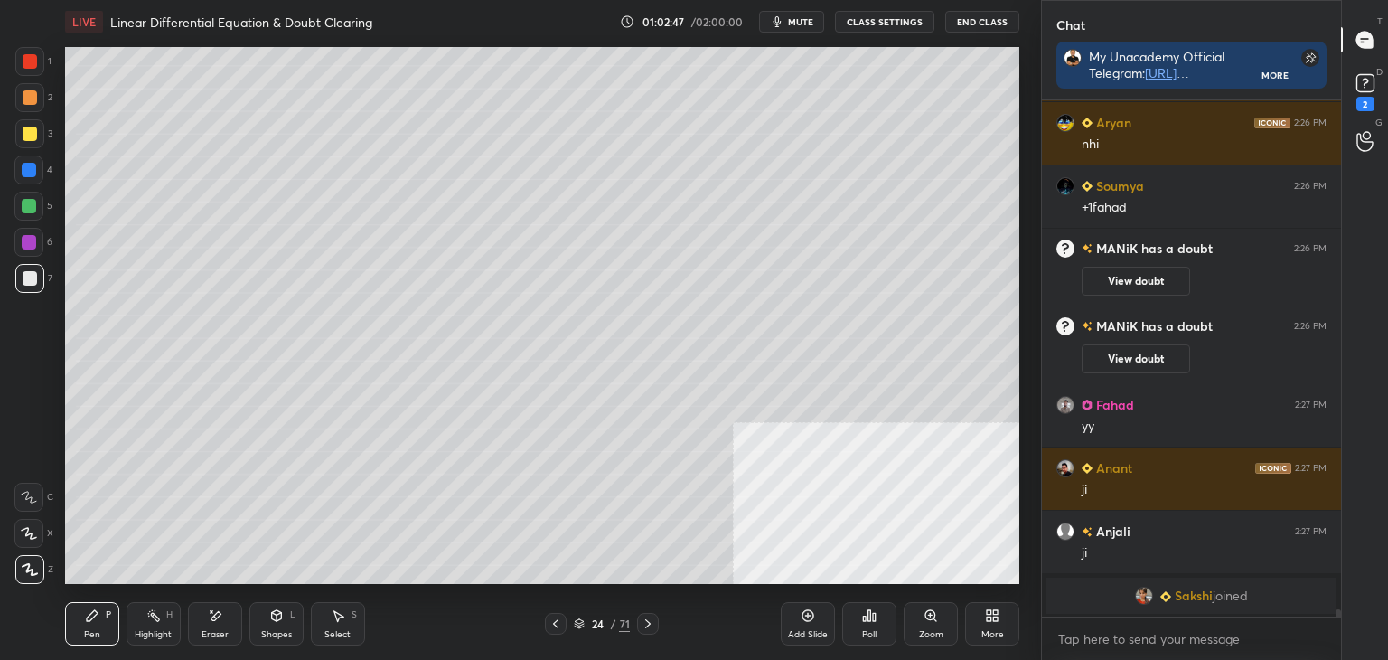
scroll to position [37921, 0]
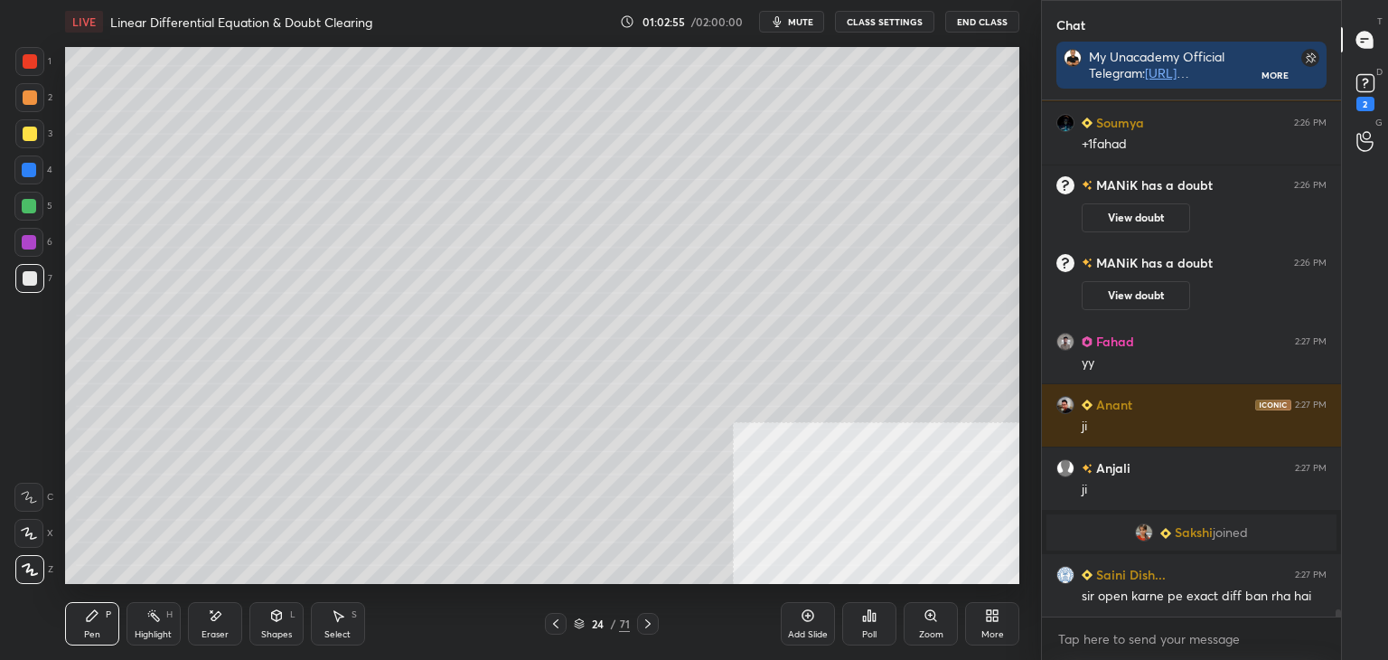
drag, startPoint x: 561, startPoint y: 626, endPoint x: 570, endPoint y: 625, distance: 9.2
click at [560, 625] on icon at bounding box center [556, 623] width 14 height 14
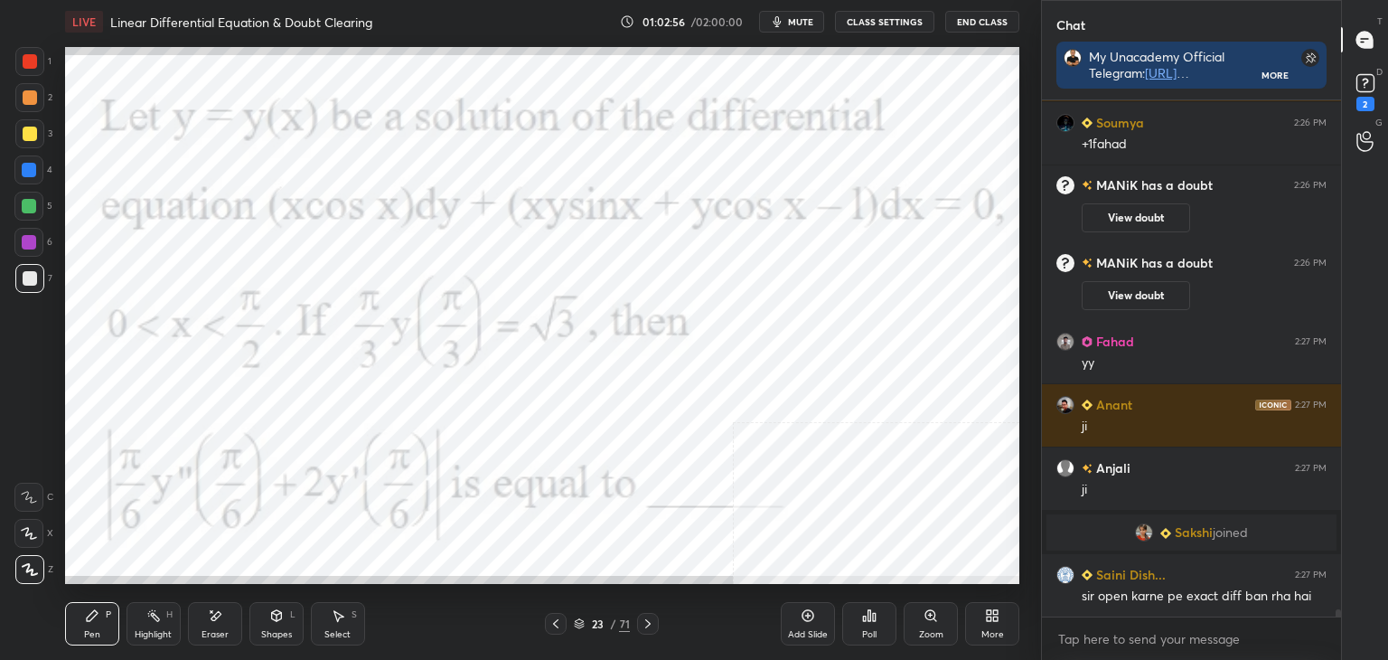
drag, startPoint x: 653, startPoint y: 626, endPoint x: 559, endPoint y: 640, distance: 95.9
click at [653, 626] on icon at bounding box center [648, 623] width 14 height 14
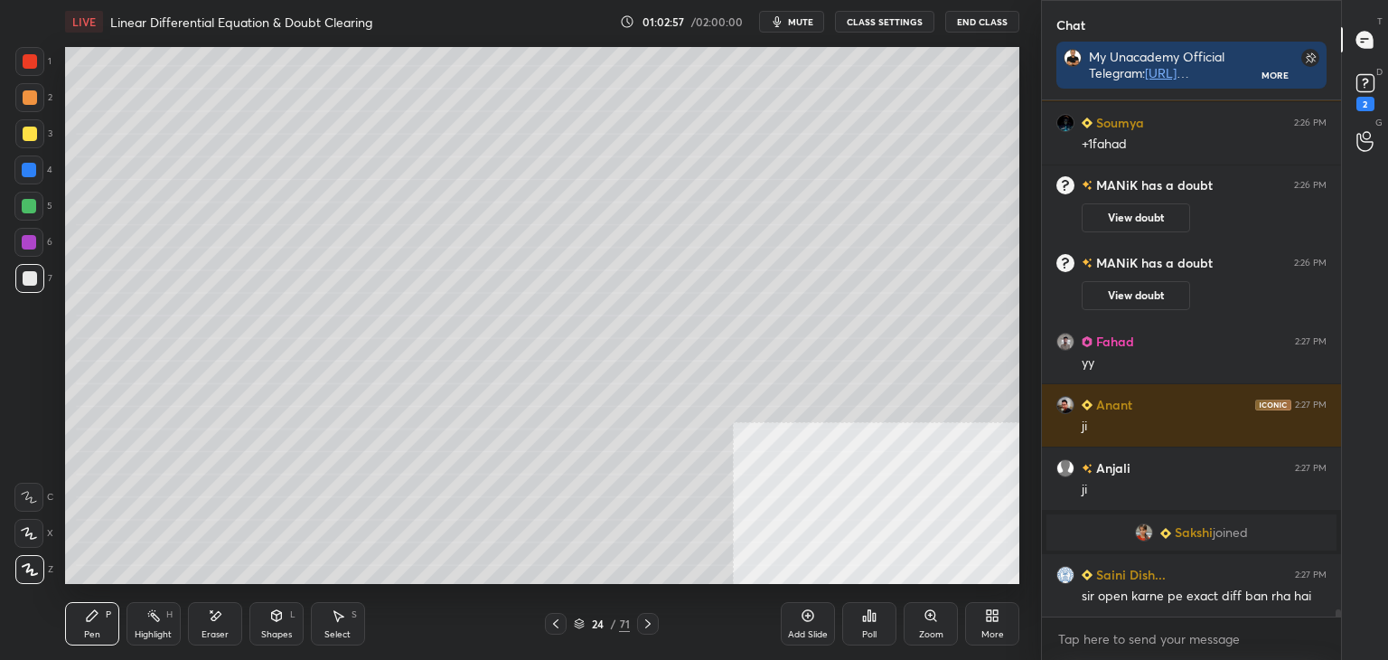
drag, startPoint x: 221, startPoint y: 628, endPoint x: 235, endPoint y: 604, distance: 27.9
click at [223, 625] on div "Eraser" at bounding box center [215, 623] width 54 height 43
click at [93, 632] on div "Pen" at bounding box center [92, 634] width 16 height 9
drag, startPoint x: 554, startPoint y: 625, endPoint x: 562, endPoint y: 621, distance: 9.3
click at [556, 625] on icon at bounding box center [556, 623] width 14 height 14
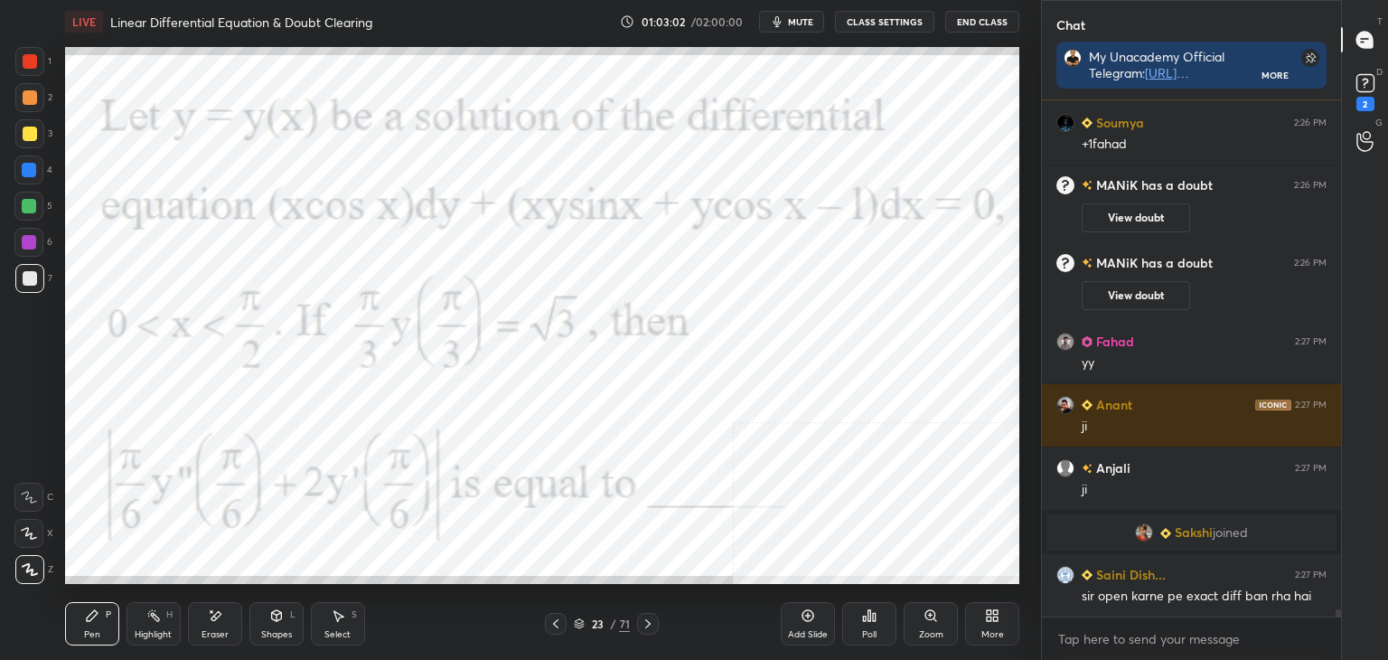
click at [649, 622] on icon at bounding box center [648, 623] width 14 height 14
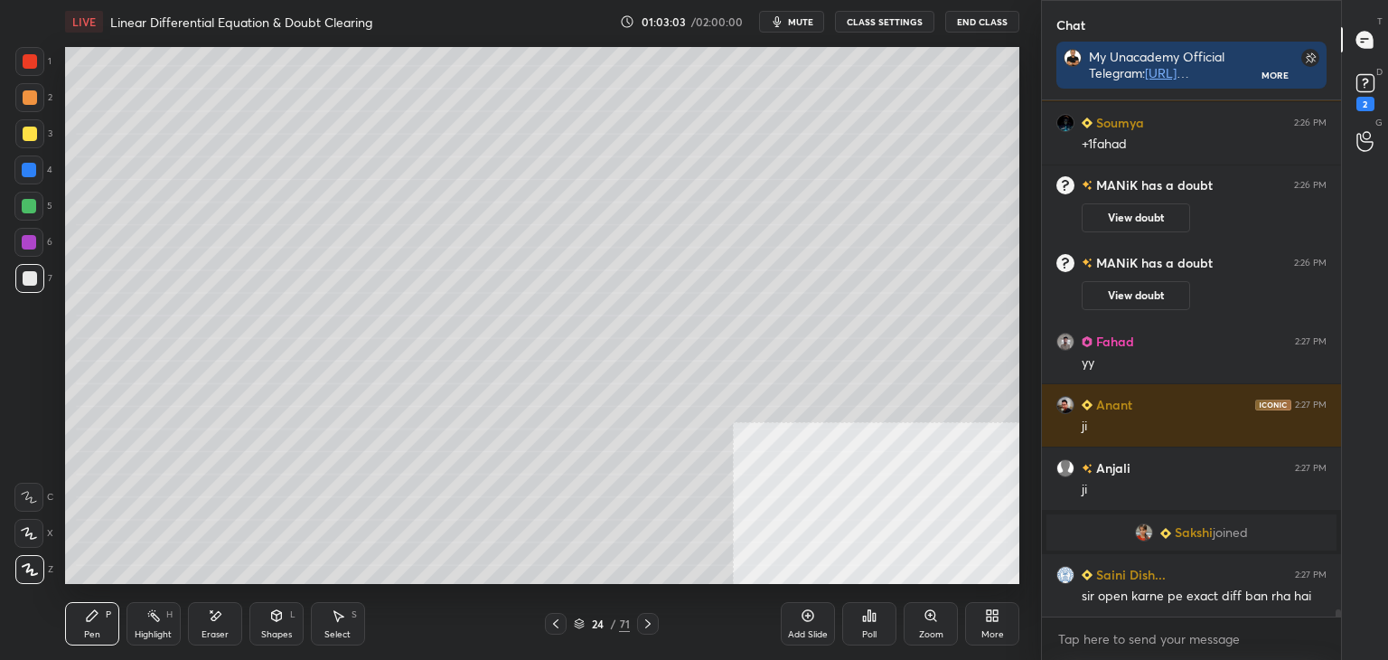
drag, startPoint x: 220, startPoint y: 629, endPoint x: 228, endPoint y: 602, distance: 28.3
click at [212, 630] on div "Eraser" at bounding box center [215, 634] width 27 height 9
click at [85, 622] on icon at bounding box center [92, 615] width 14 height 14
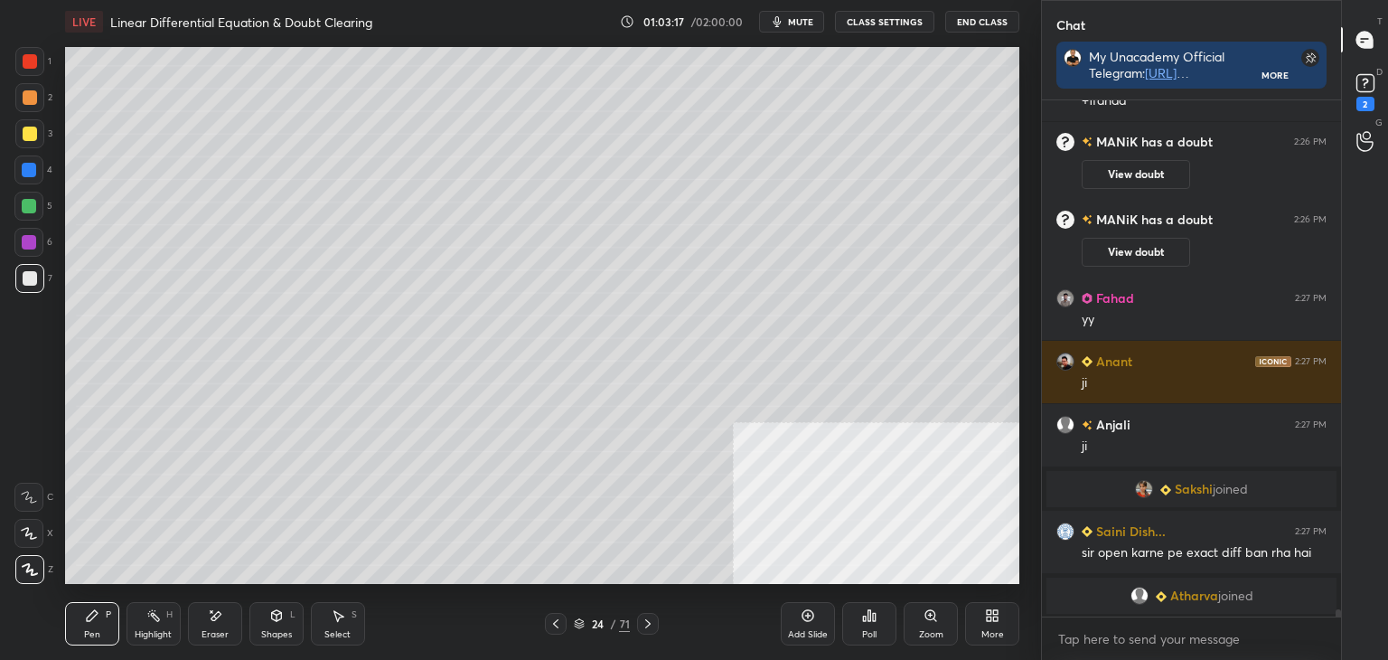
click at [805, 620] on icon at bounding box center [809, 616] width 12 height 12
drag, startPoint x: 559, startPoint y: 630, endPoint x: 637, endPoint y: 625, distance: 78.8
click at [563, 630] on div at bounding box center [556, 624] width 22 height 22
click at [652, 619] on icon at bounding box center [648, 623] width 14 height 14
click at [551, 630] on icon at bounding box center [556, 623] width 14 height 14
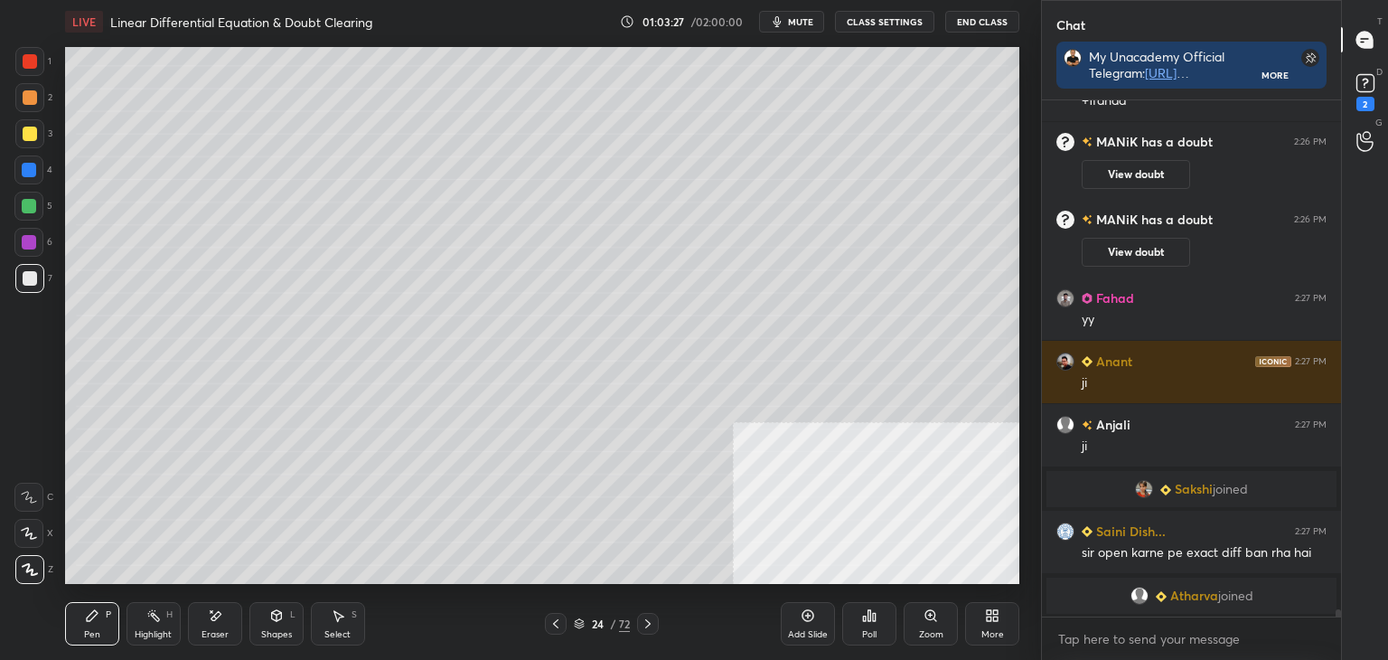
click at [560, 625] on icon at bounding box center [556, 623] width 14 height 14
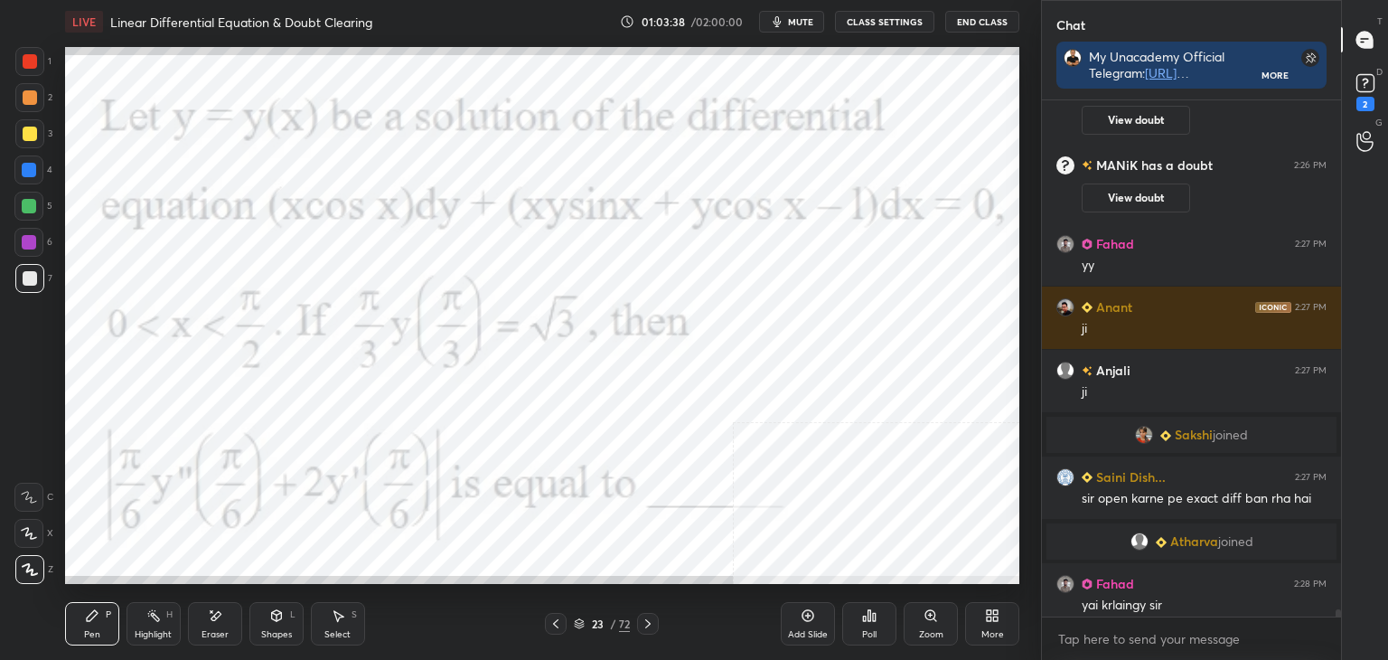
scroll to position [37974, 0]
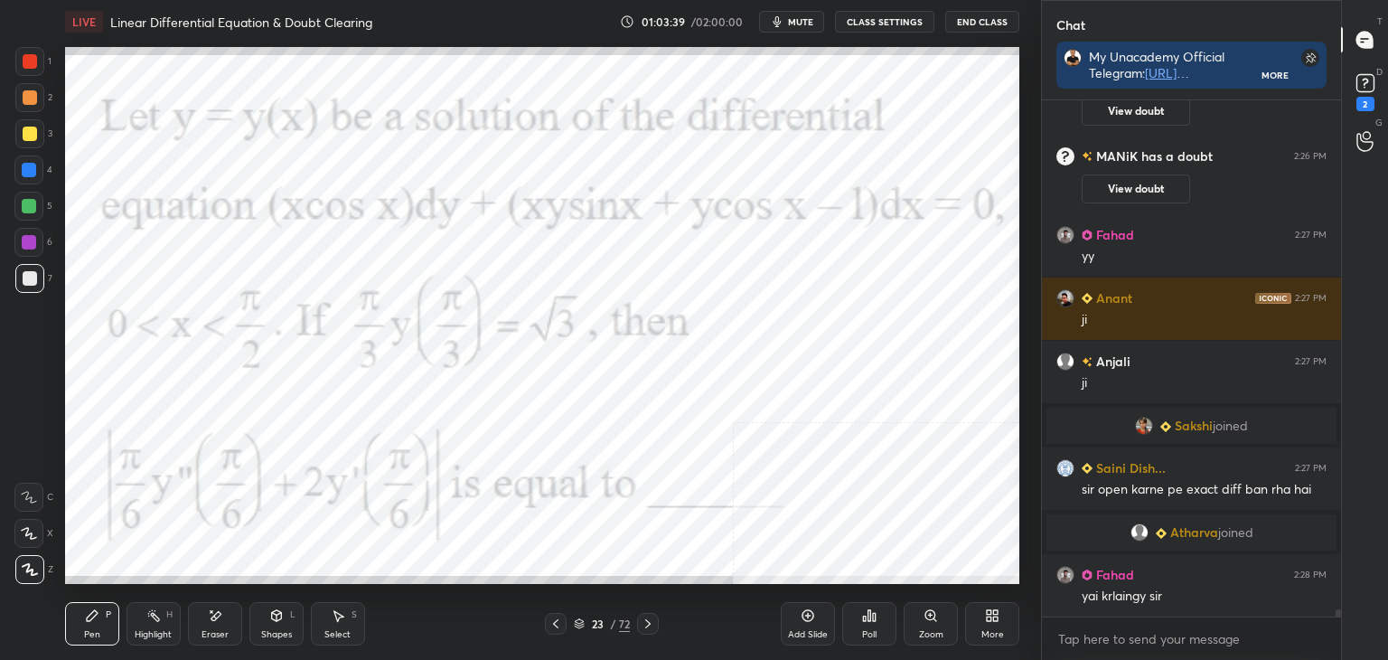
click at [653, 625] on icon at bounding box center [648, 623] width 14 height 14
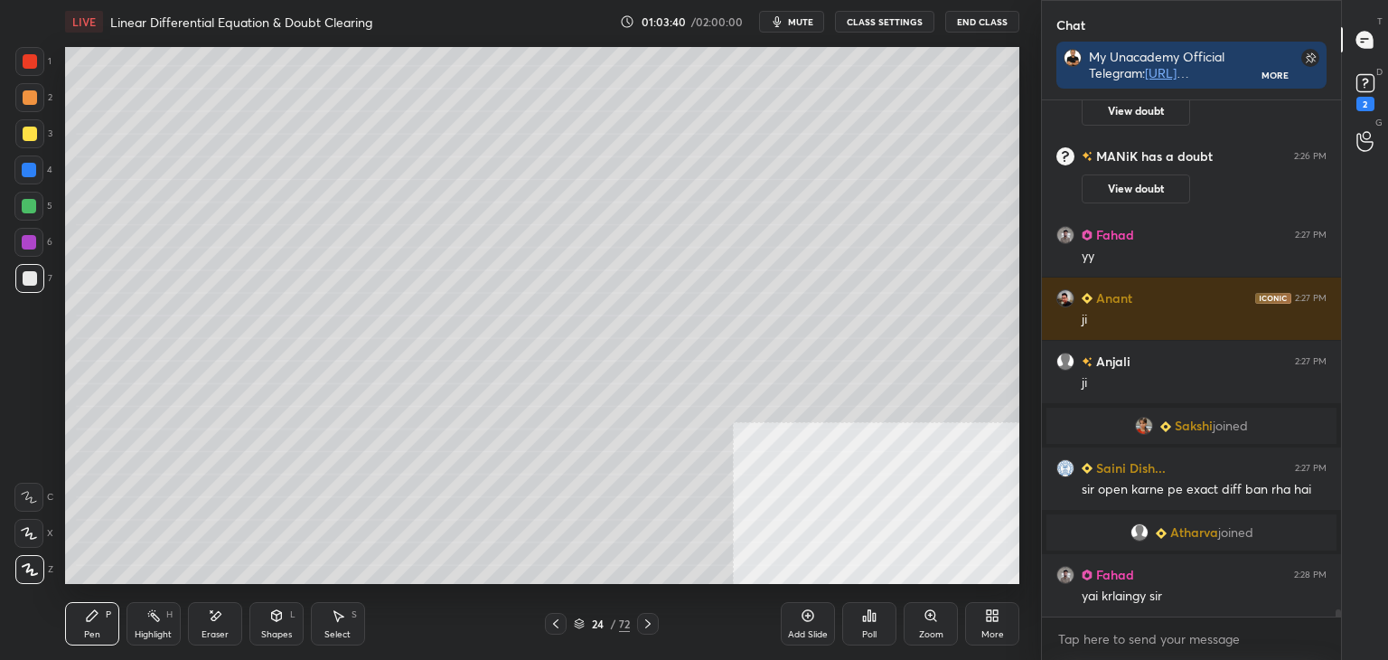
click at [652, 625] on icon at bounding box center [648, 623] width 14 height 14
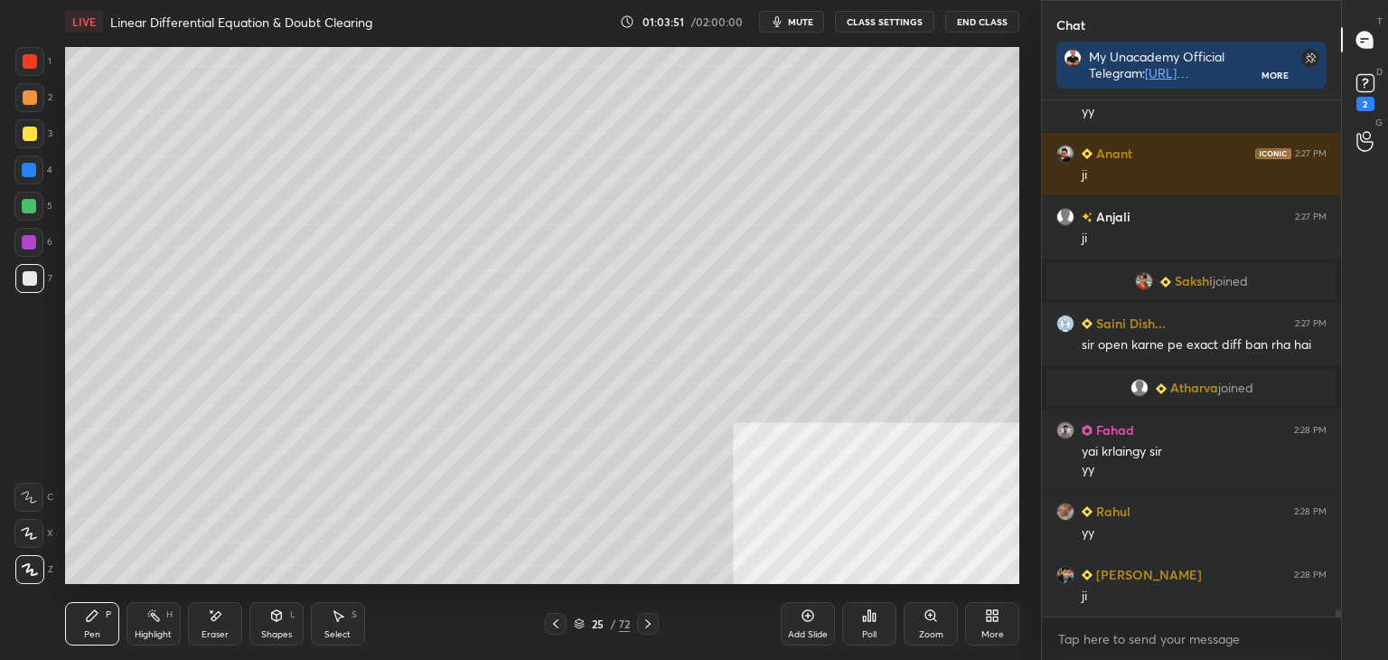
scroll to position [38182, 0]
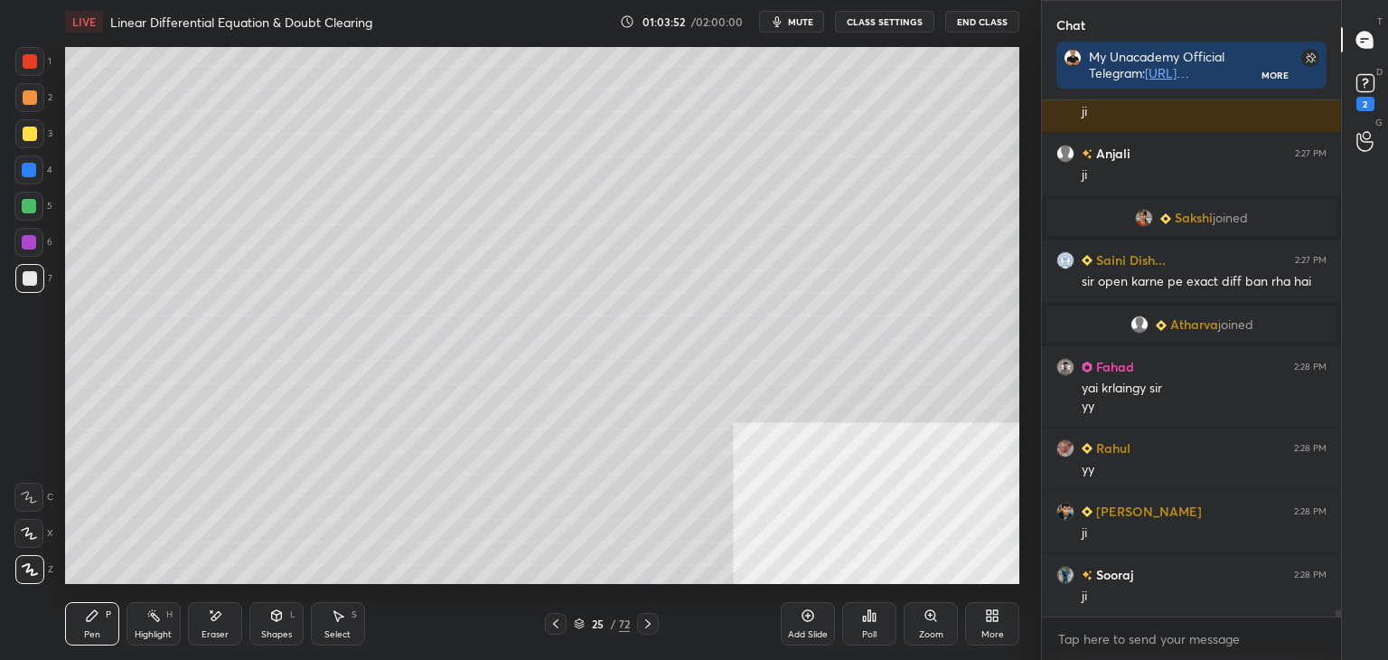
click at [558, 623] on icon at bounding box center [556, 623] width 14 height 14
click at [553, 626] on icon at bounding box center [556, 623] width 14 height 14
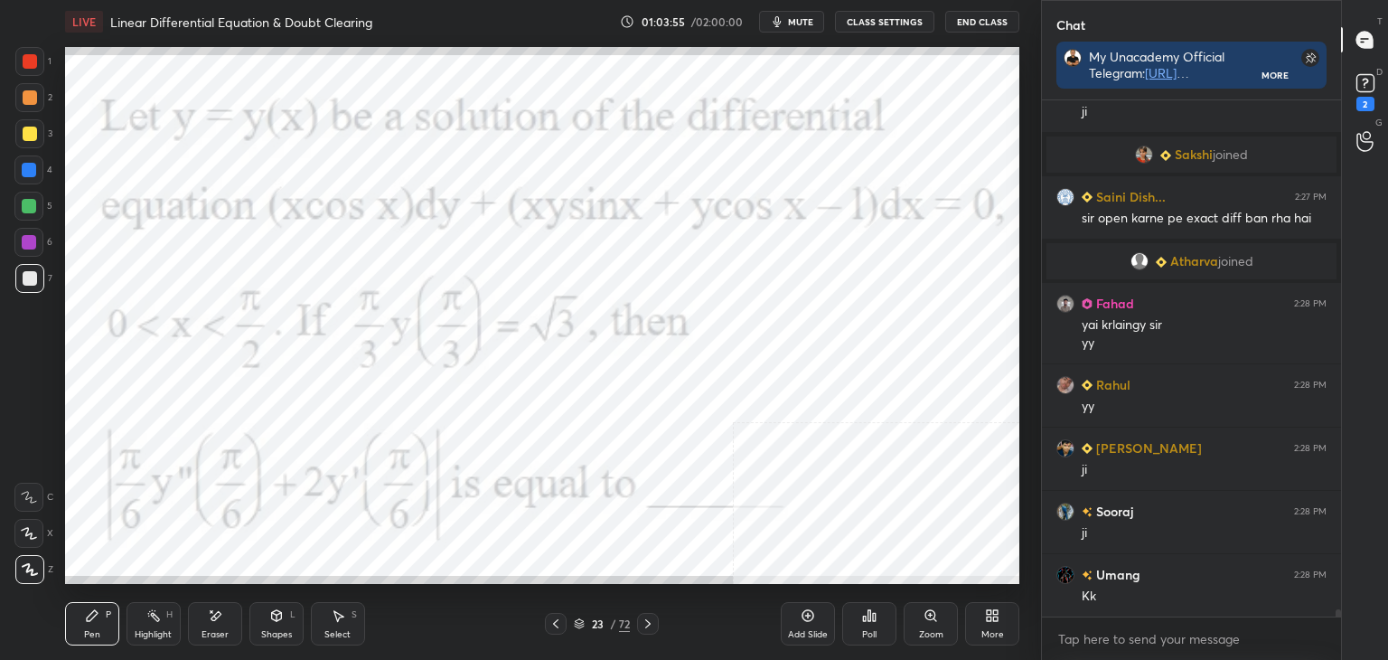
scroll to position [38308, 0]
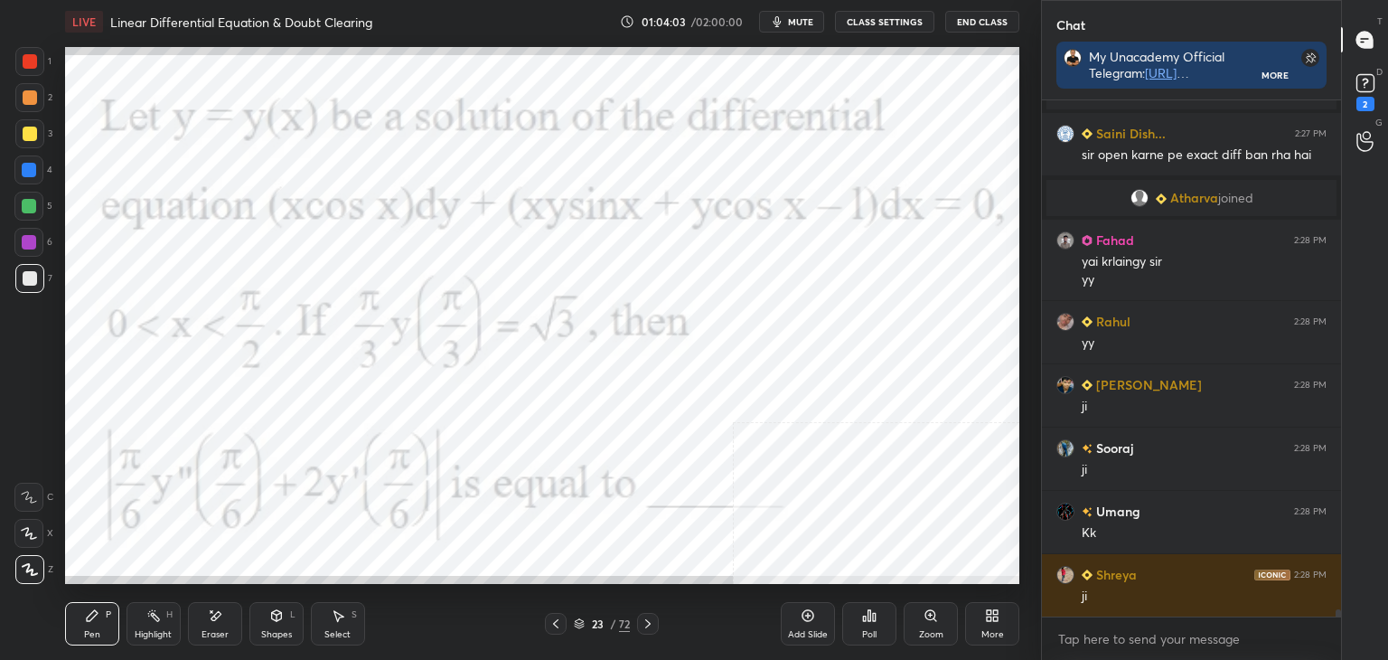
drag, startPoint x: 18, startPoint y: 52, endPoint x: 42, endPoint y: 57, distance: 23.9
click at [18, 55] on div at bounding box center [29, 61] width 29 height 29
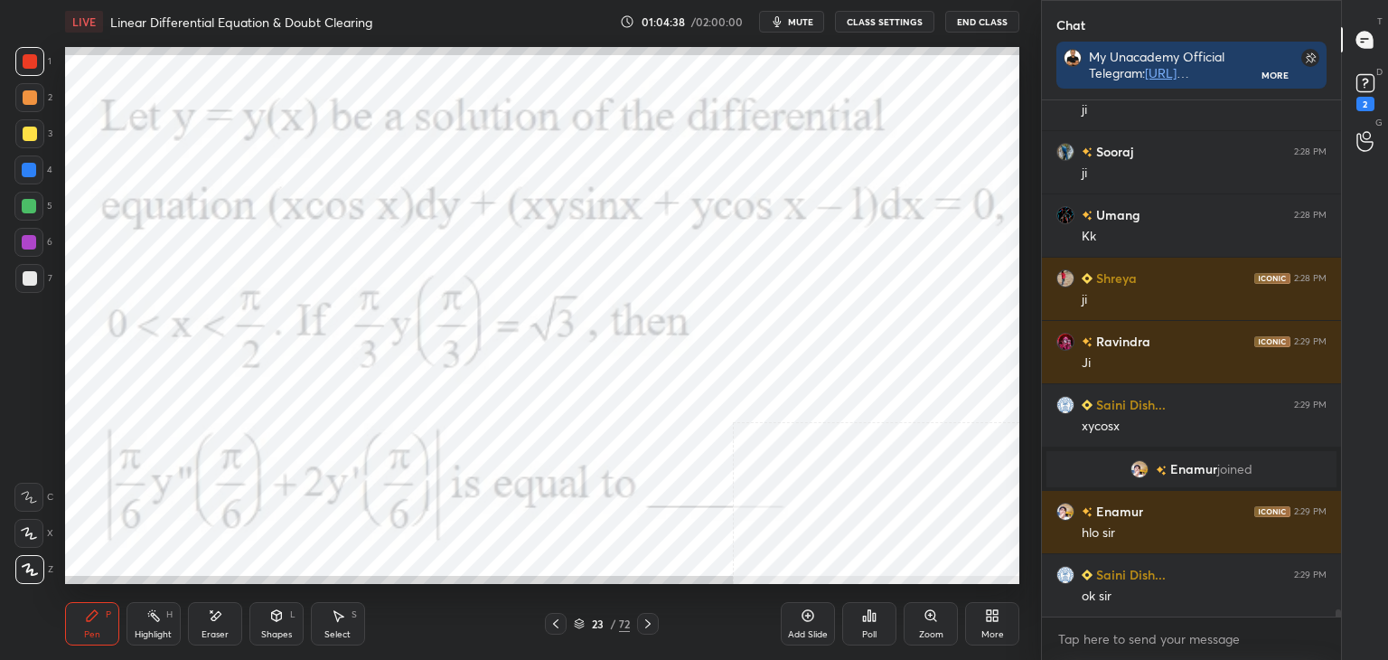
scroll to position [38560, 0]
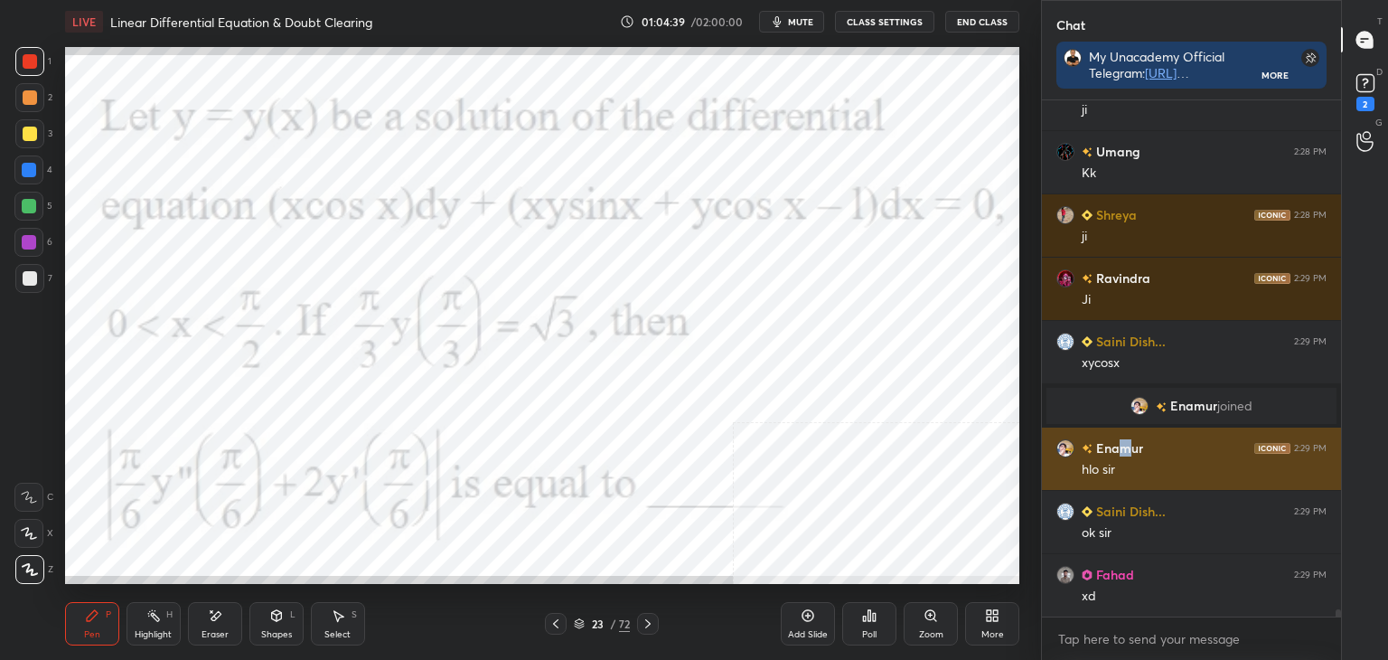
click at [1124, 456] on h6 "Enamur" at bounding box center [1118, 447] width 51 height 19
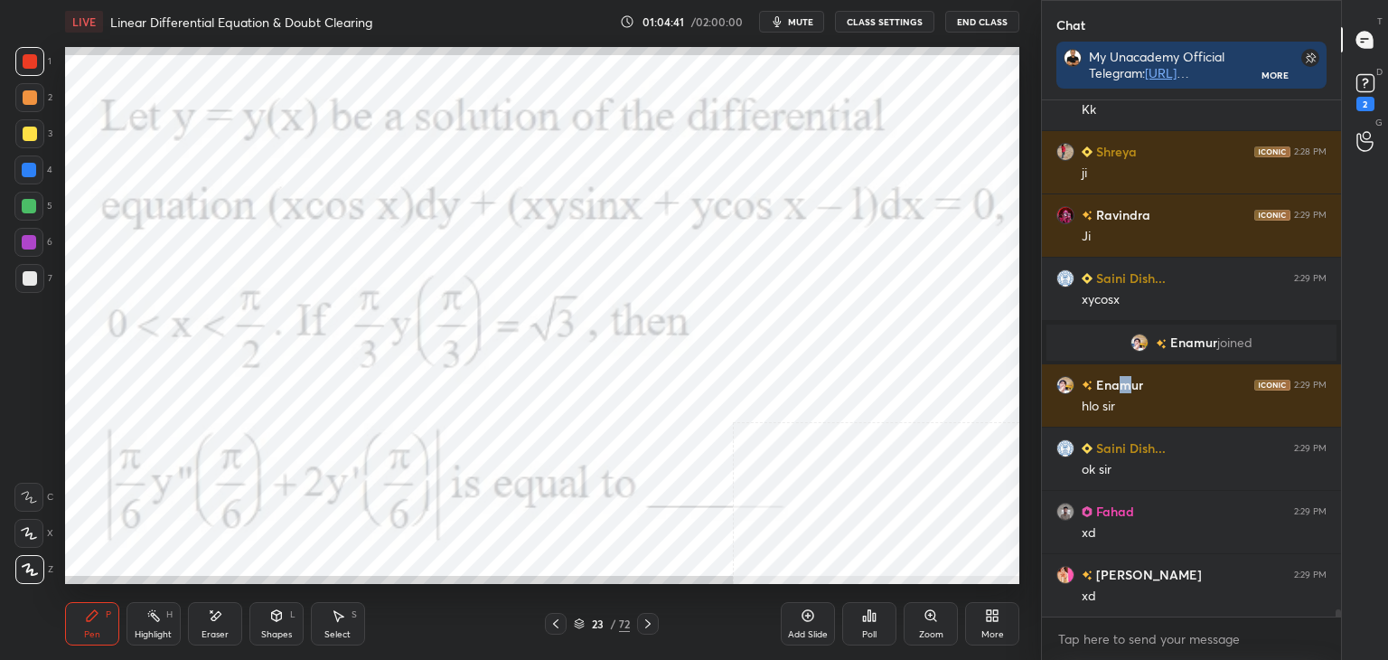
scroll to position [38749, 0]
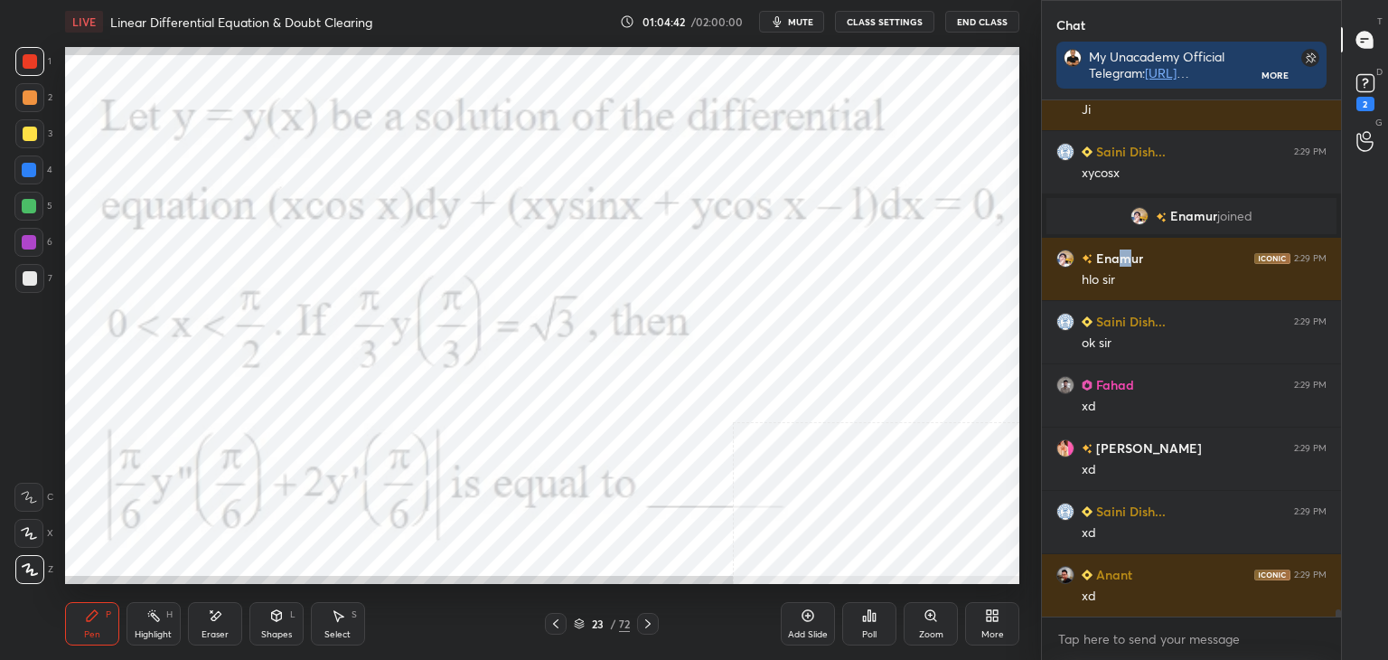
click at [642, 616] on icon at bounding box center [648, 623] width 14 height 14
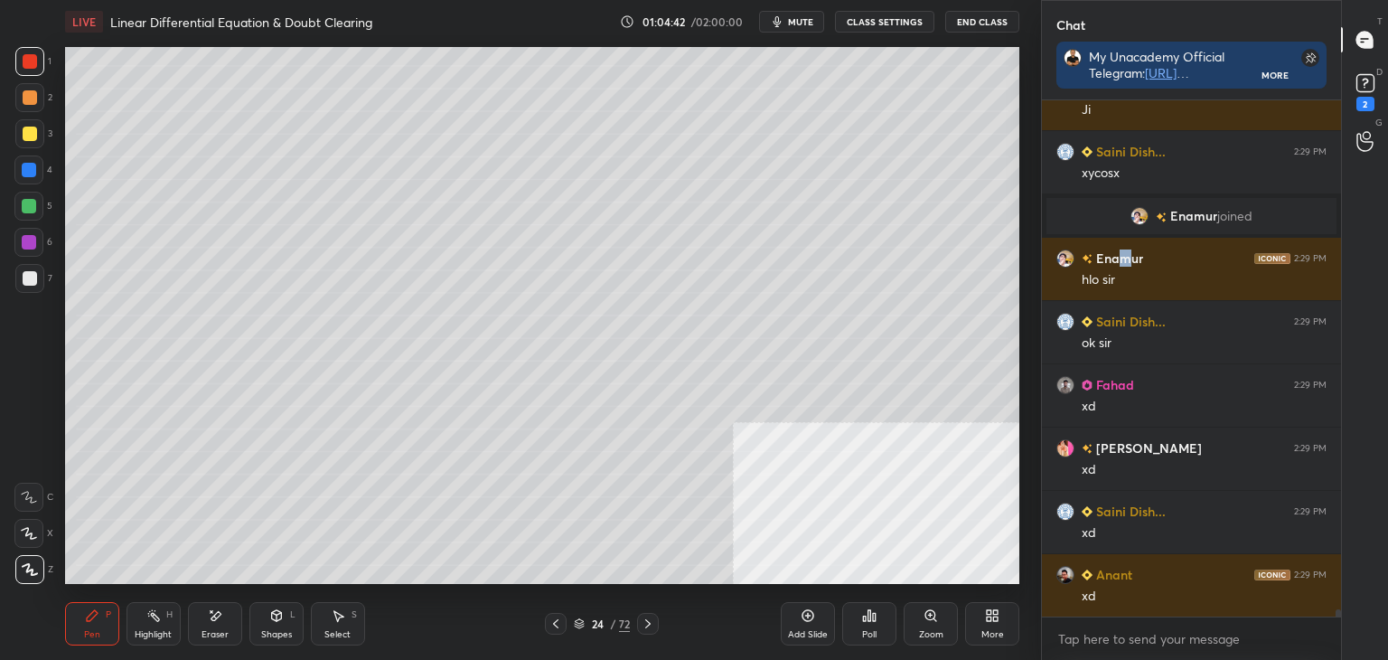
scroll to position [38813, 0]
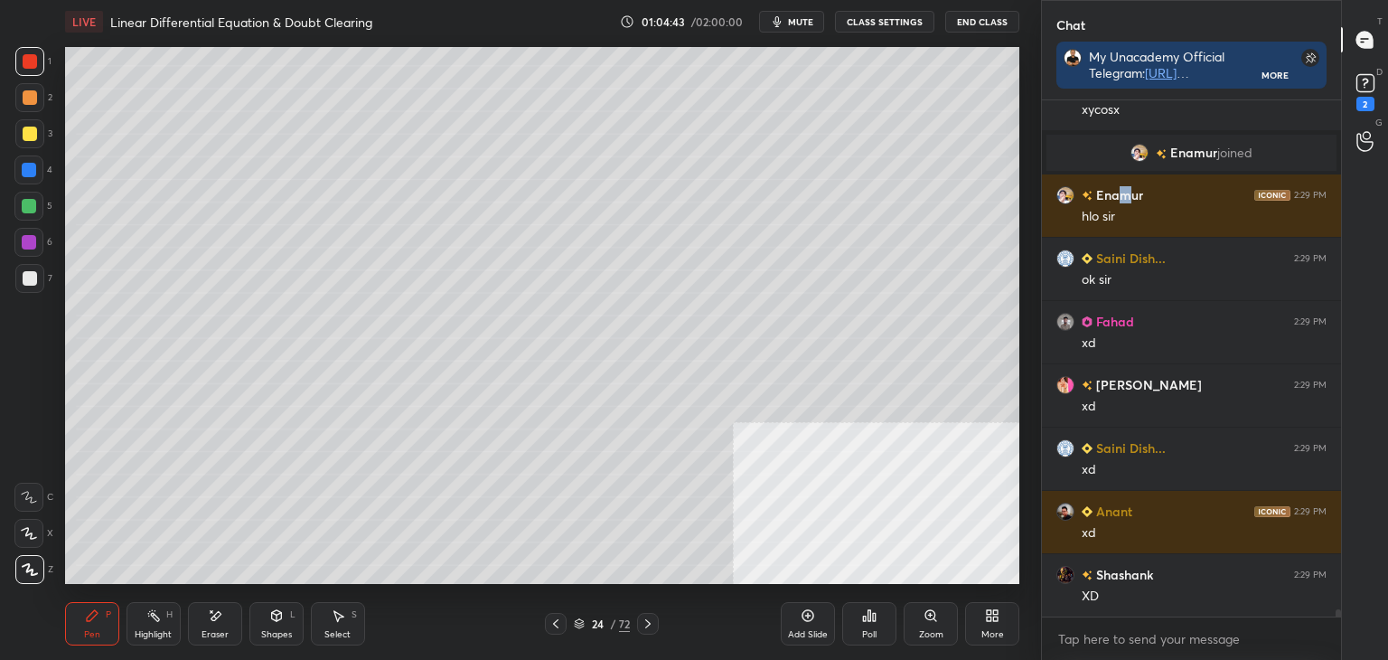
drag, startPoint x: 564, startPoint y: 615, endPoint x: 597, endPoint y: 631, distance: 36.0
click at [563, 618] on div at bounding box center [556, 624] width 22 height 22
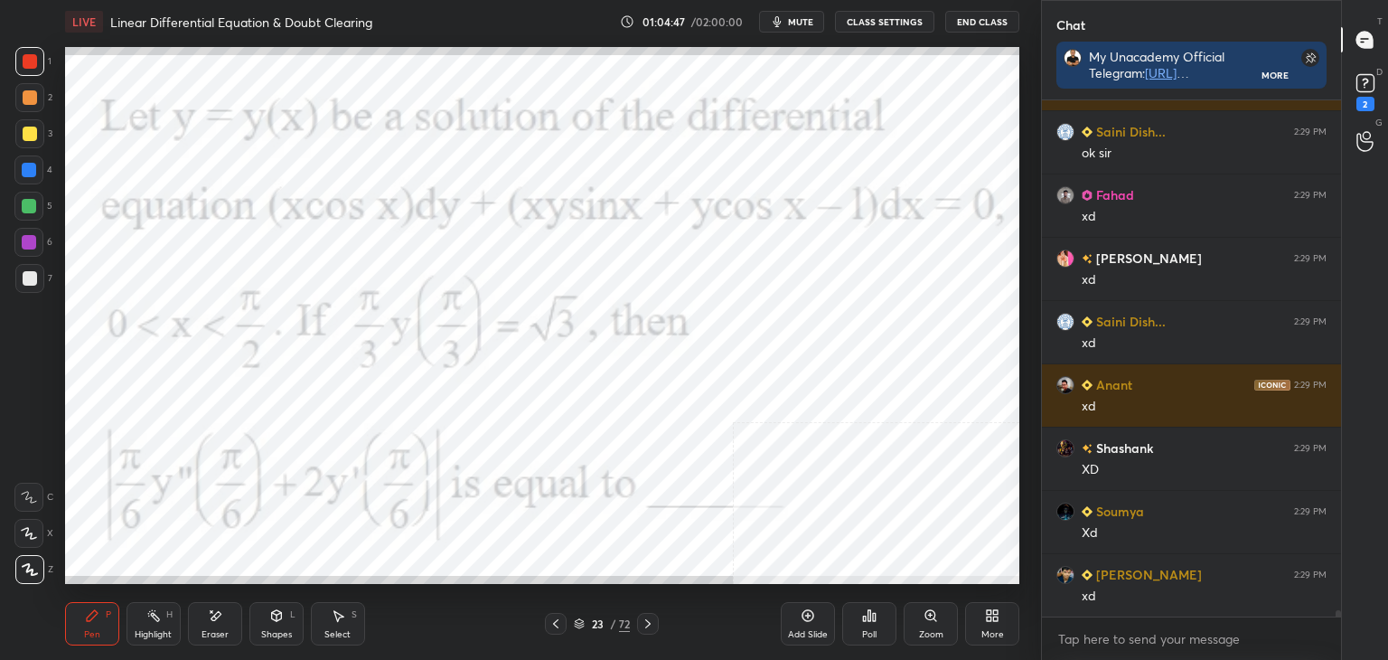
scroll to position [39002, 0]
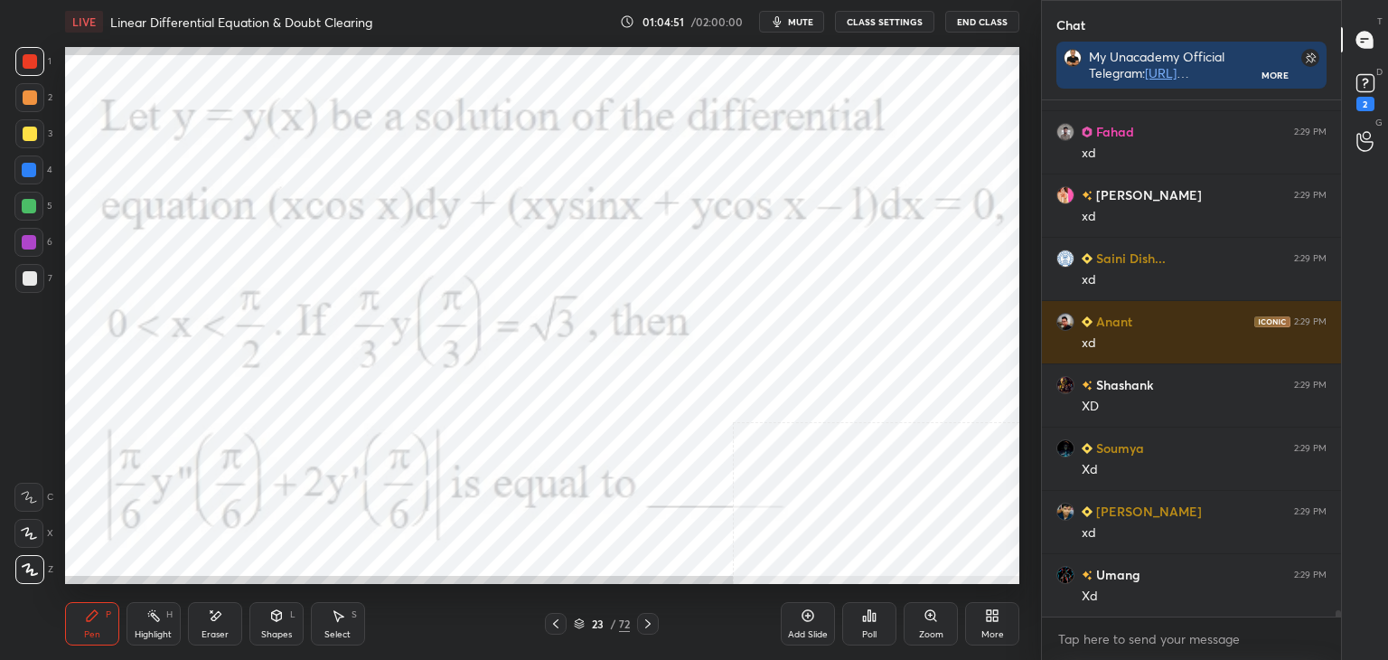
click at [651, 620] on icon at bounding box center [648, 623] width 14 height 14
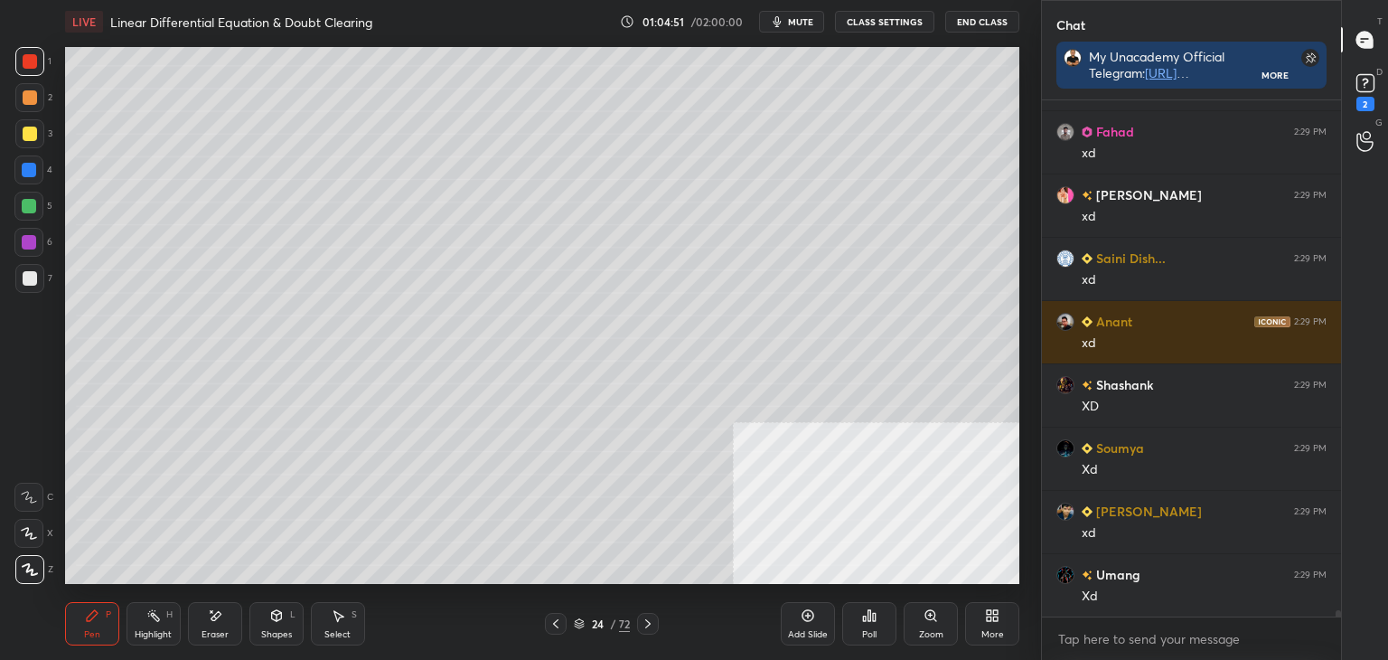
click at [649, 625] on icon at bounding box center [647, 623] width 5 height 9
click at [651, 625] on icon at bounding box center [648, 623] width 14 height 14
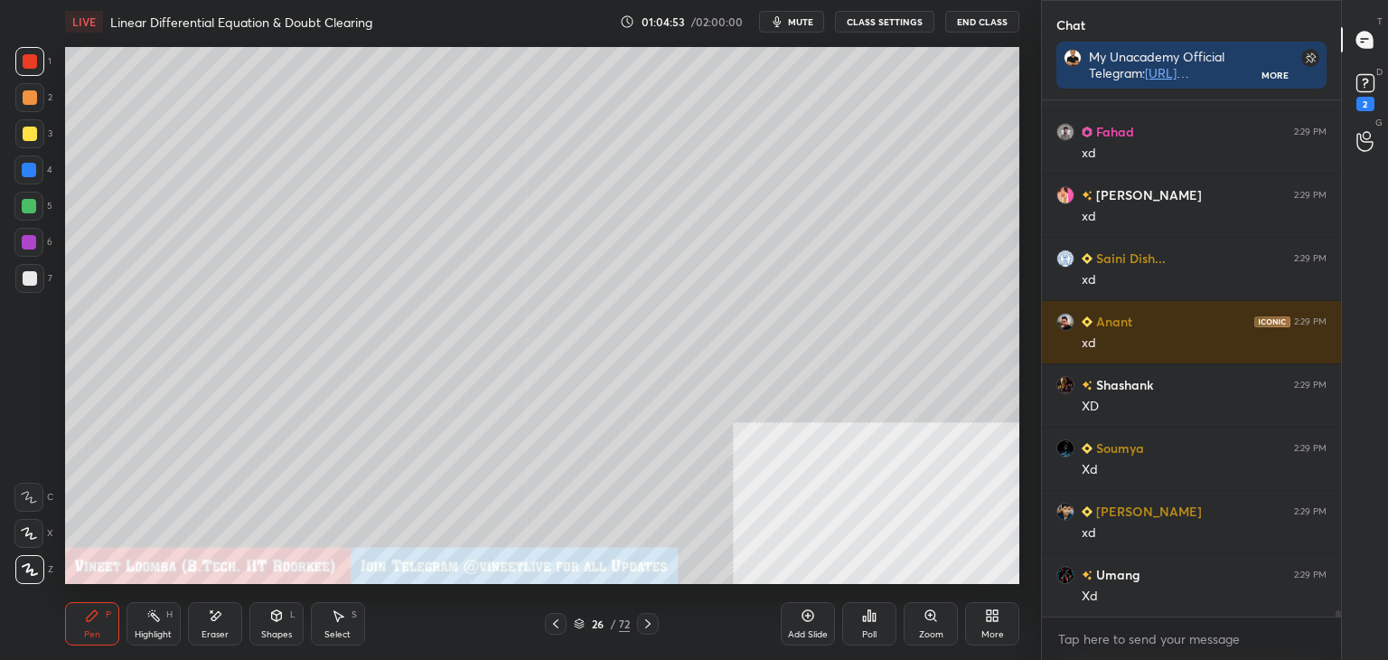
click at [1019, 637] on div "LIVE Linear Differential Equation & Doubt Clearing 01:04:53 / 02:00:00 mute CLA…" at bounding box center [542, 330] width 969 height 660
click at [993, 630] on div "More" at bounding box center [993, 634] width 23 height 9
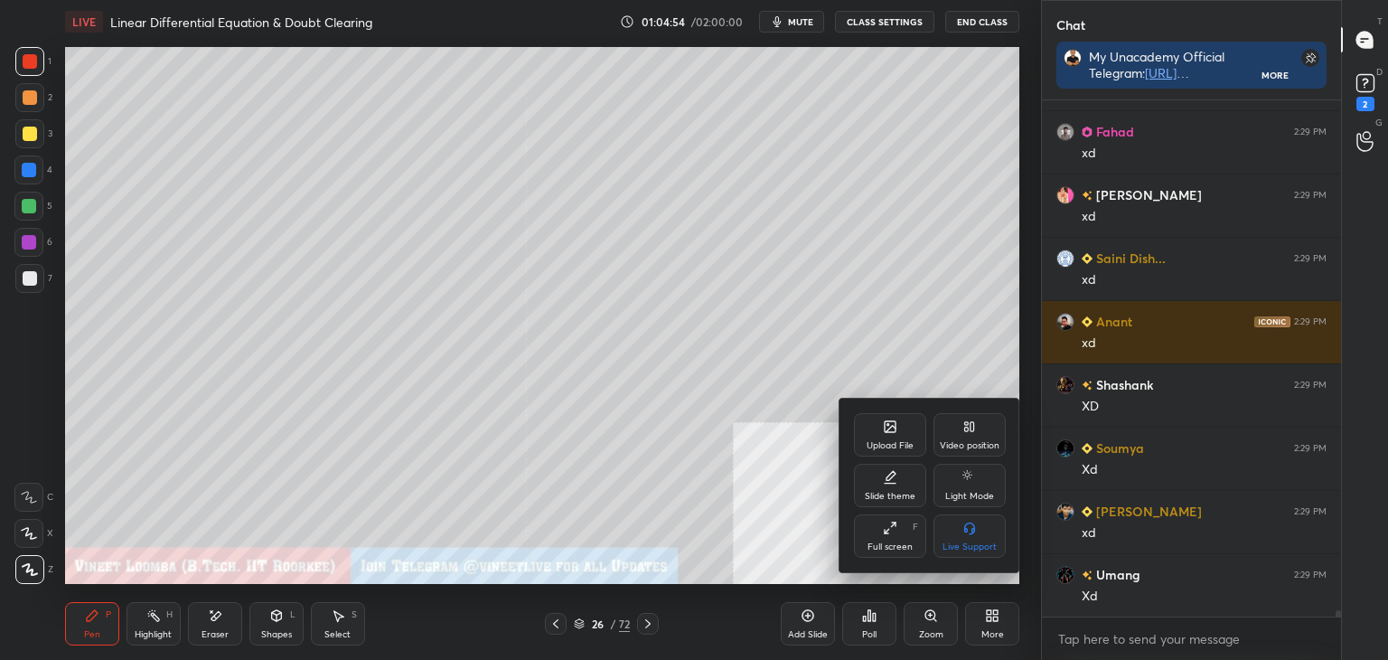
click at [886, 438] on div "Upload File" at bounding box center [890, 434] width 72 height 43
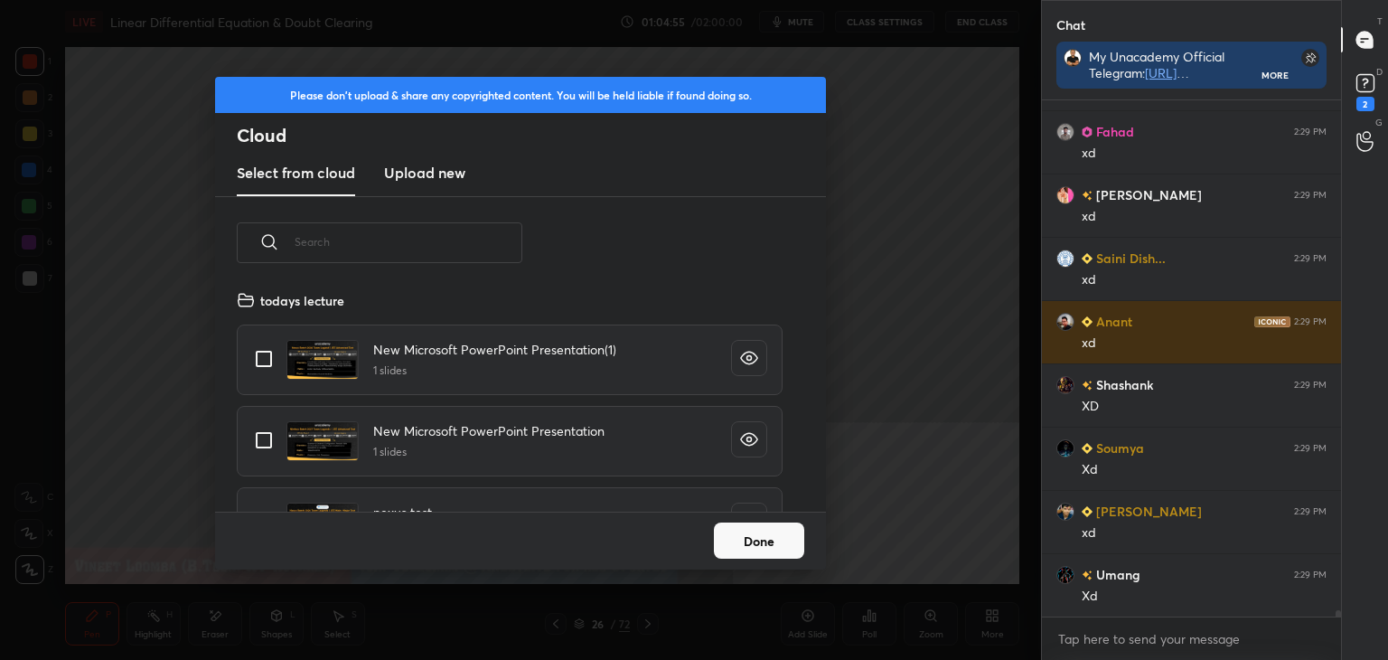
scroll to position [222, 580]
click at [452, 160] on new "Upload new" at bounding box center [424, 173] width 81 height 45
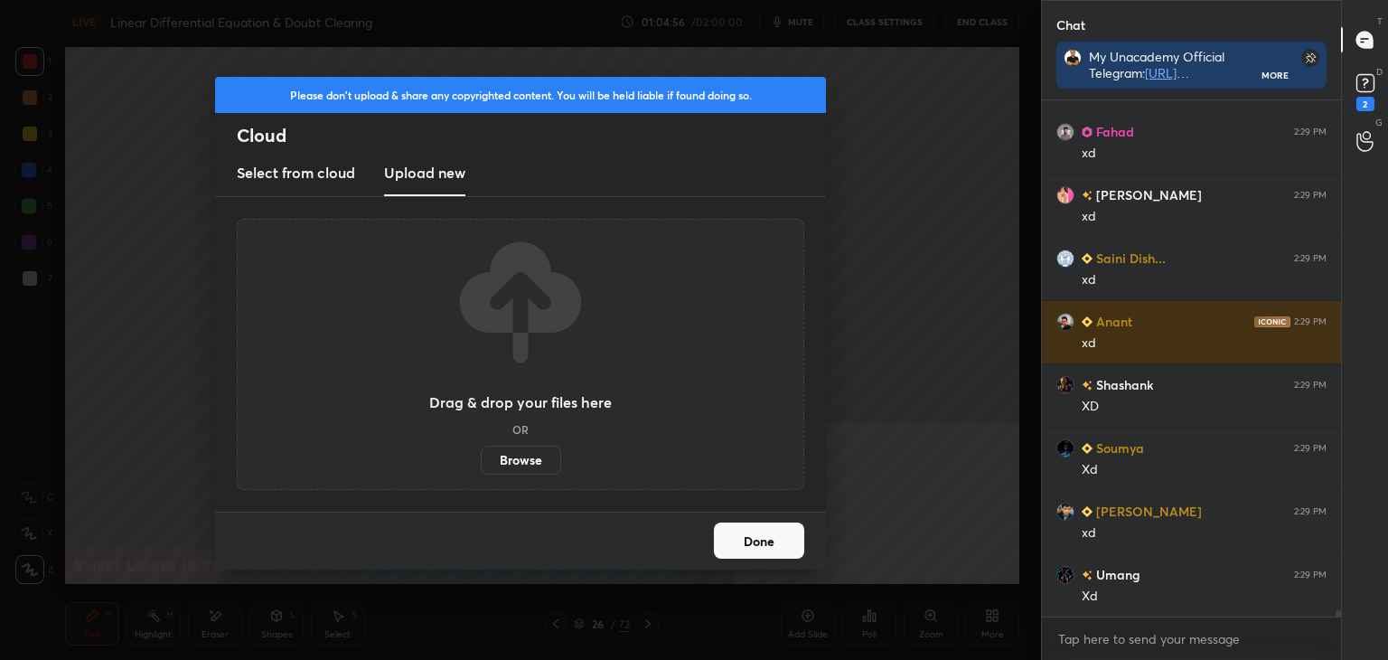
click at [540, 452] on label "Browse" at bounding box center [521, 460] width 80 height 29
click at [481, 452] on input "Browse" at bounding box center [481, 460] width 0 height 29
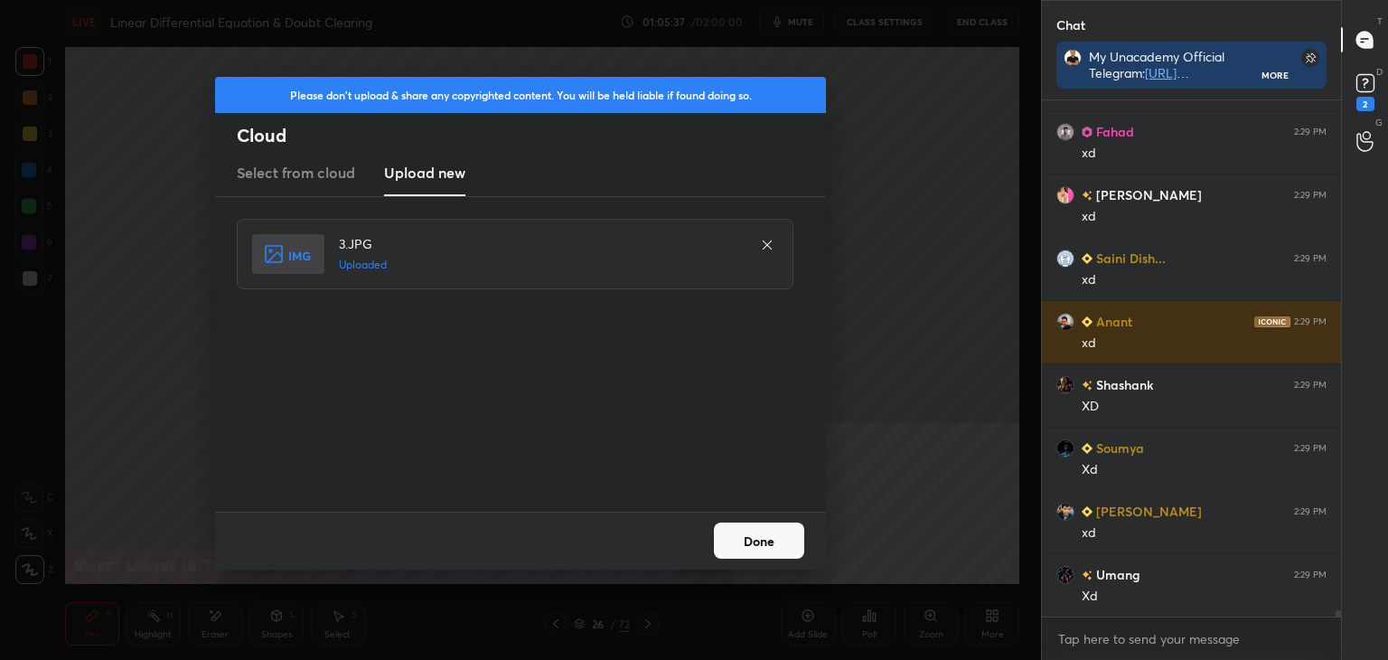
click at [764, 548] on button "Done" at bounding box center [759, 540] width 90 height 36
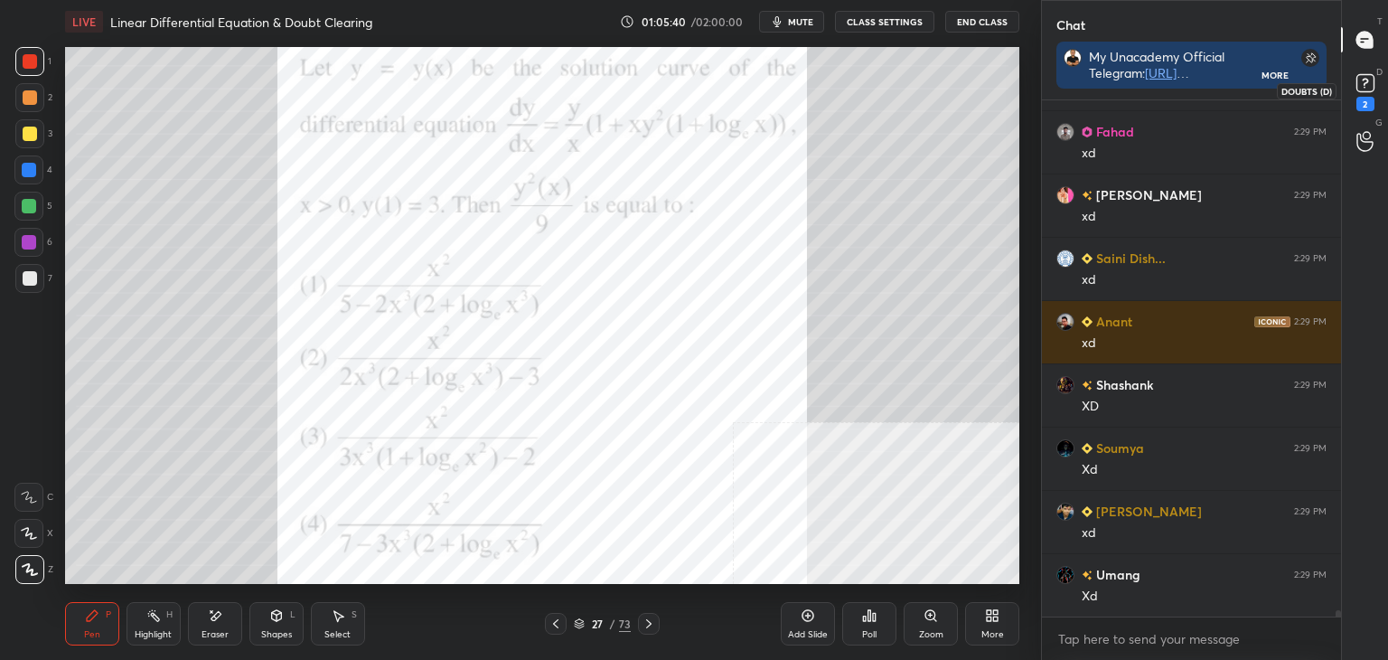
click at [1367, 89] on rect at bounding box center [1365, 83] width 17 height 17
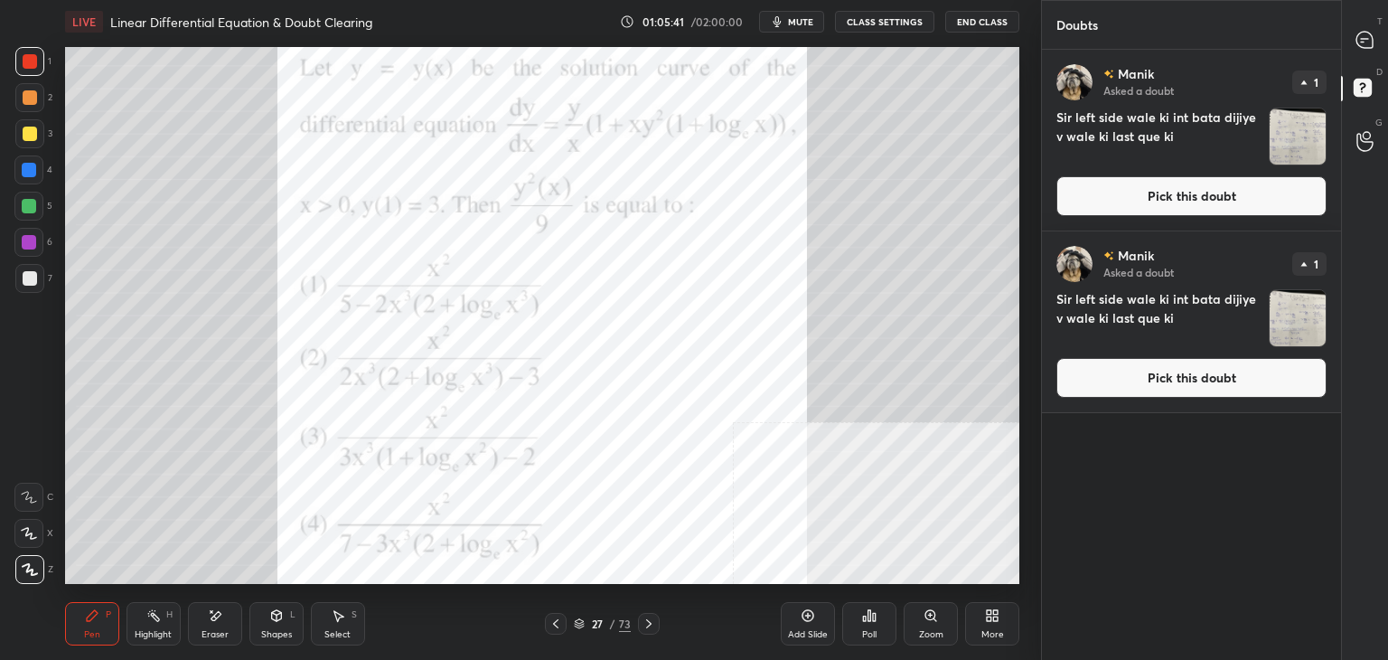
click at [1274, 192] on button "Pick this doubt" at bounding box center [1192, 196] width 270 height 40
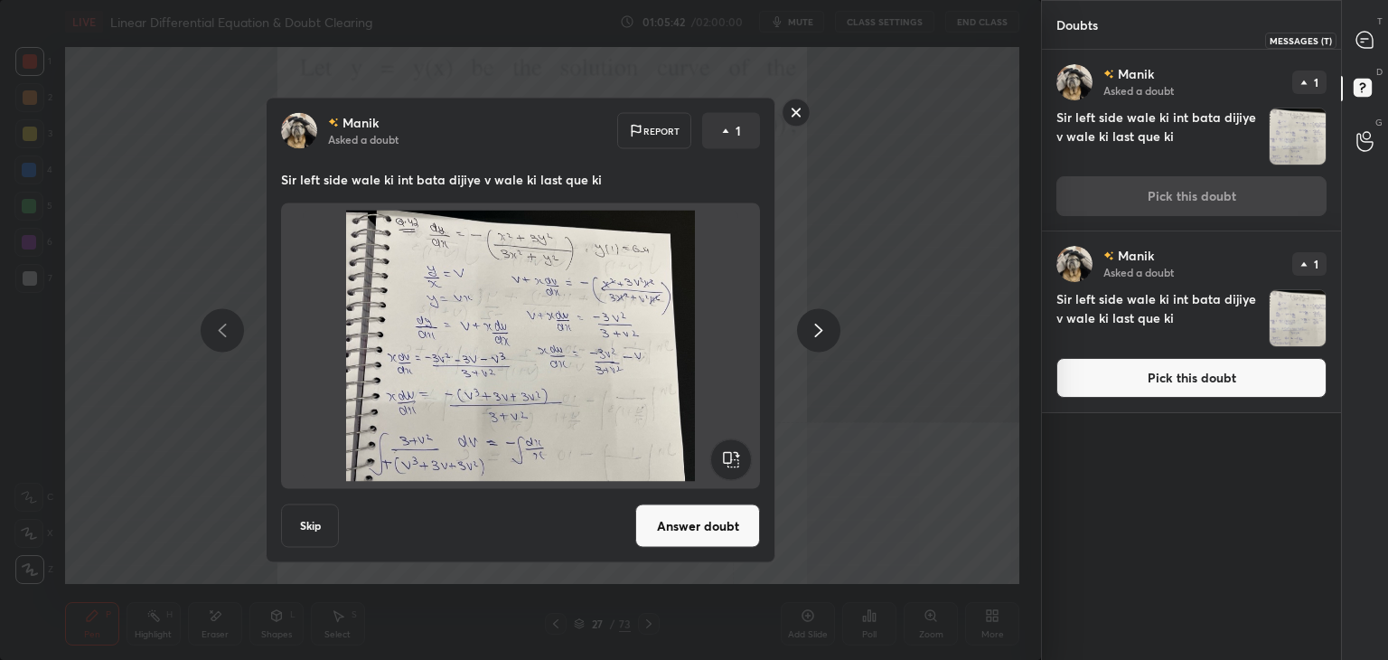
click at [1381, 48] on div at bounding box center [1366, 39] width 36 height 33
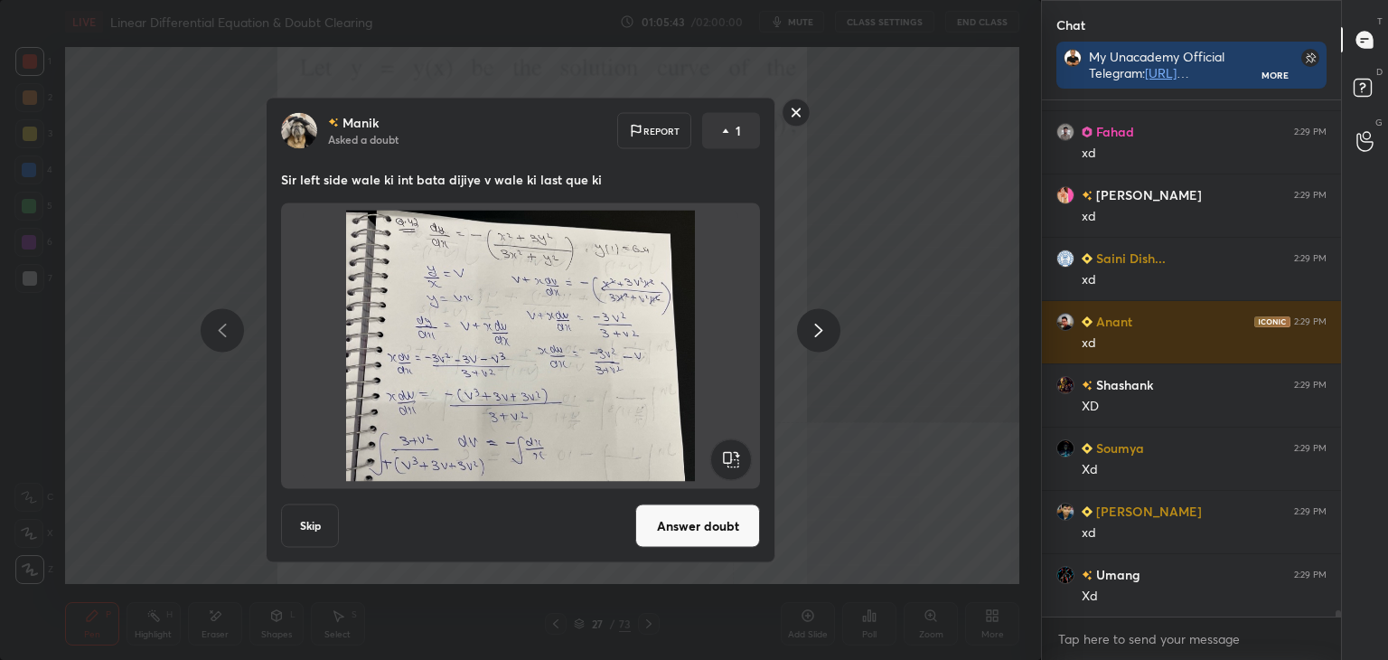
scroll to position [5, 5]
drag, startPoint x: 790, startPoint y: 111, endPoint x: 811, endPoint y: 106, distance: 21.5
click at [794, 111] on rect at bounding box center [797, 113] width 28 height 28
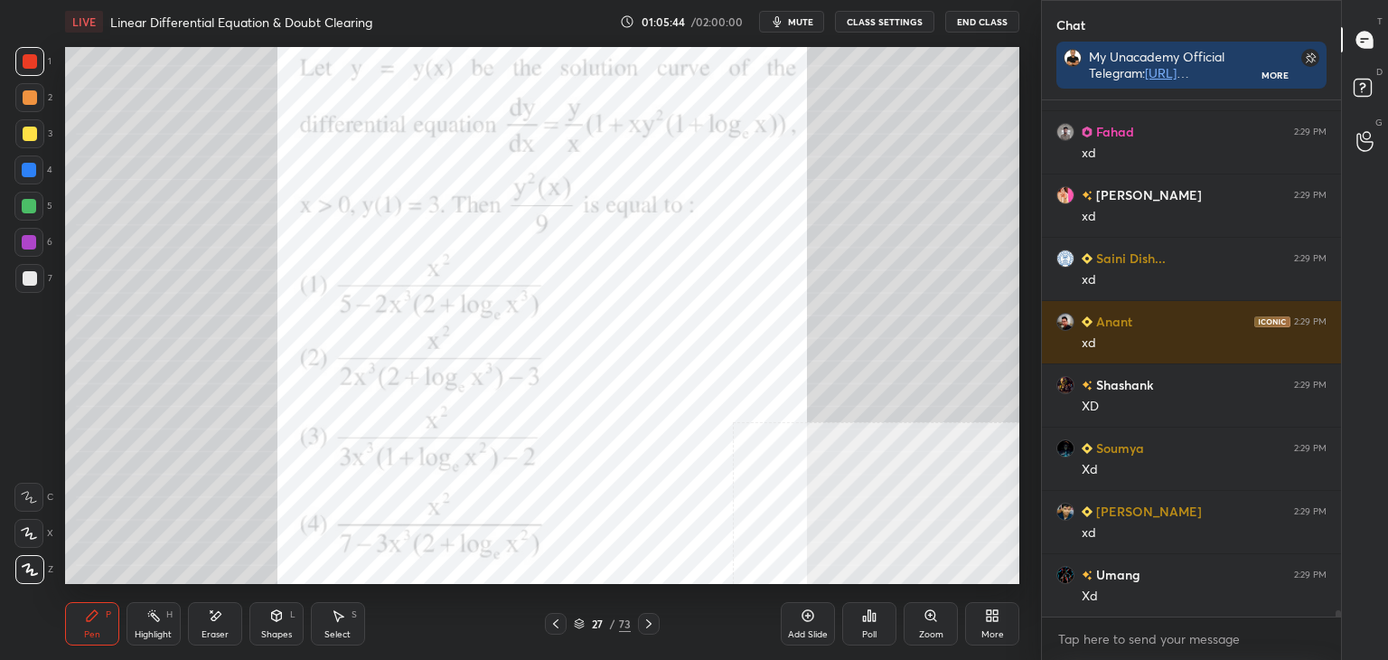
click at [1387, 83] on div "D Doubts (D)" at bounding box center [1365, 90] width 46 height 51
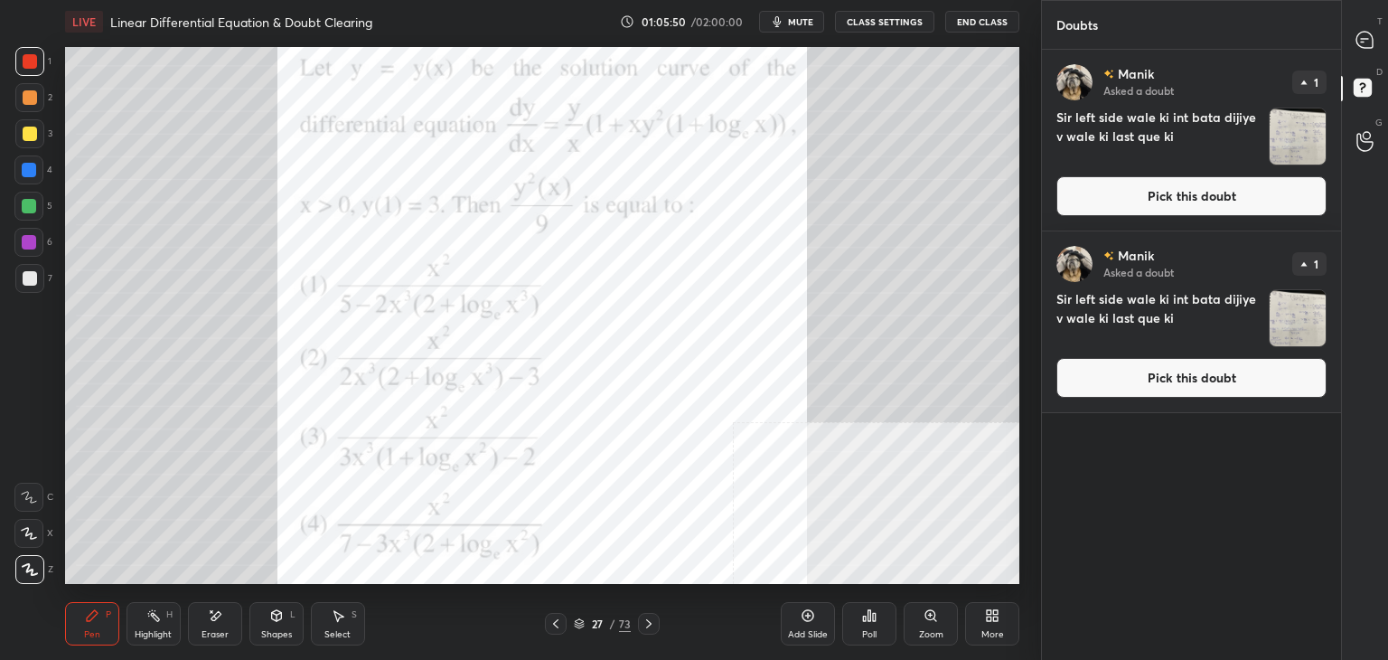
click at [1387, 48] on div "T Messages (T)" at bounding box center [1365, 39] width 46 height 51
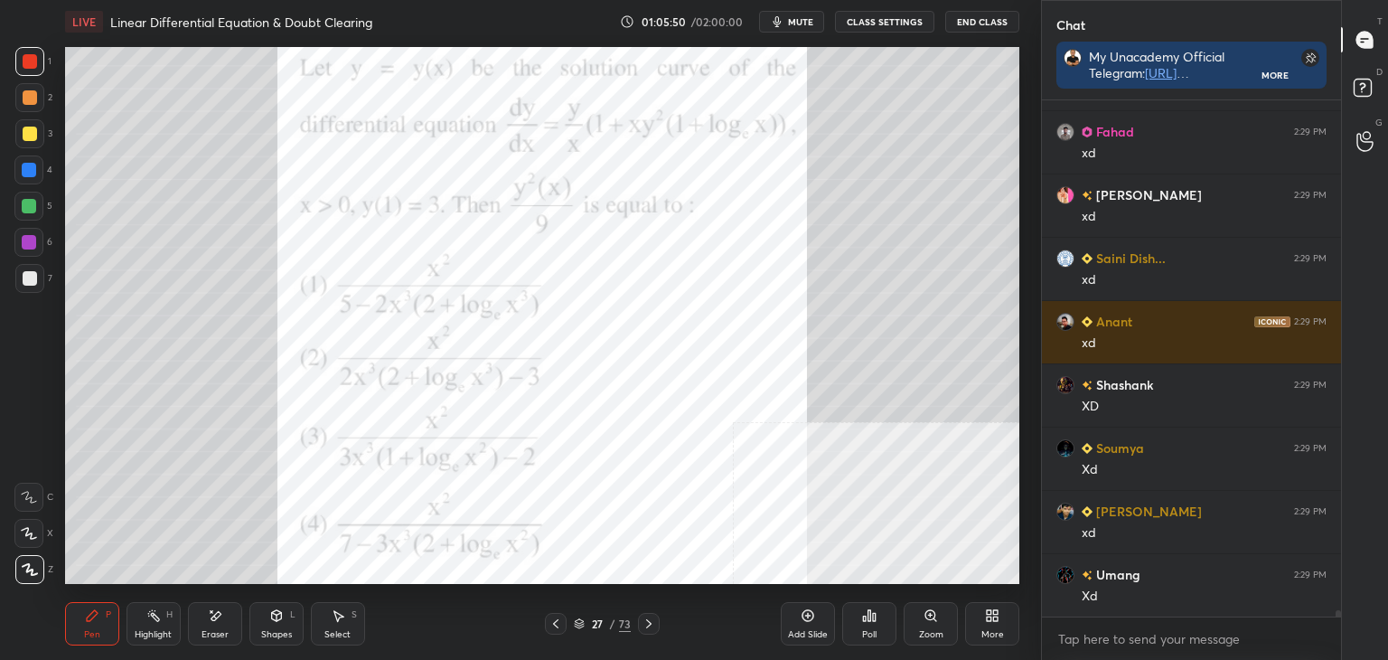
scroll to position [511, 294]
click at [1339, 612] on div "Chat My Unacademy Official Telegram: [URL][DOMAIN_NAME] Use Code VINEETLIVE to …" at bounding box center [1214, 330] width 347 height 660
drag, startPoint x: 1341, startPoint y: 615, endPoint x: 1332, endPoint y: 623, distance: 11.6
click at [1335, 623] on div "Chat My Unacademy Official Telegram: [URL][DOMAIN_NAME] Use Code VINEETLIVE to …" at bounding box center [1214, 330] width 347 height 660
drag, startPoint x: 1335, startPoint y: 609, endPoint x: 1331, endPoint y: 620, distance: 11.4
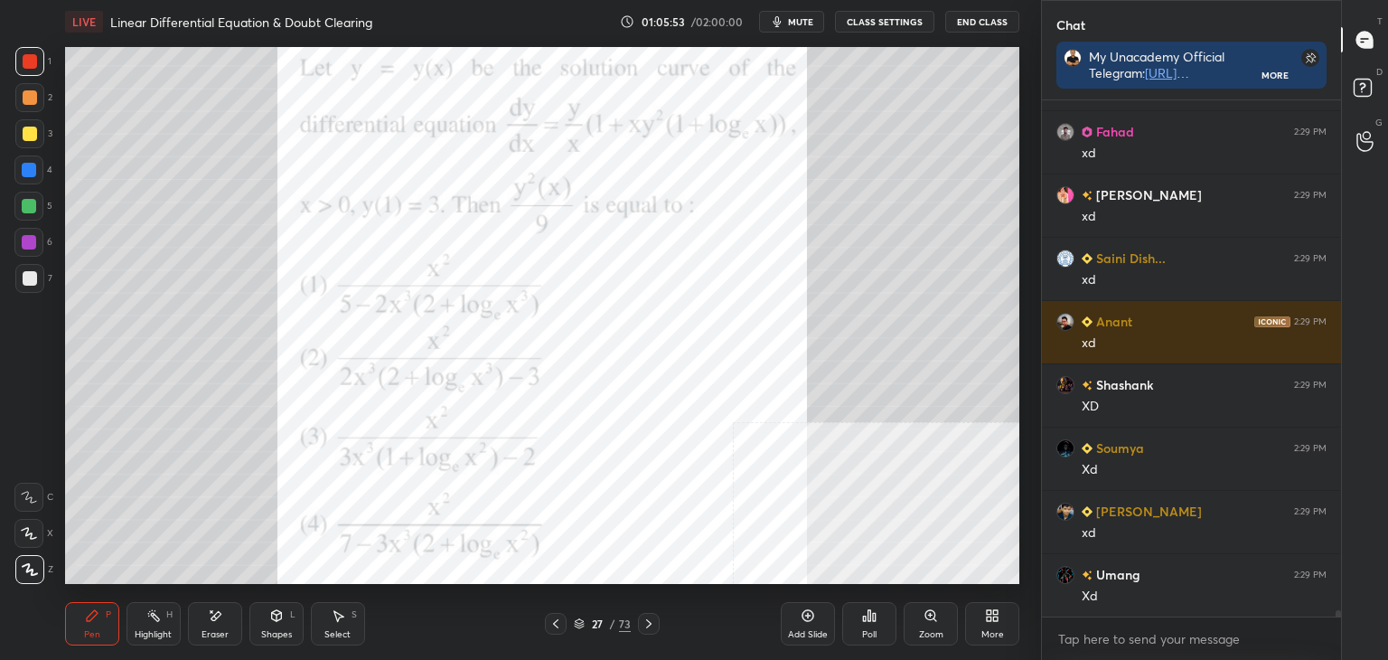
click at [1334, 619] on div "[PERSON_NAME] 2:29 PM hlo [PERSON_NAME] Dish... 2:29 PM ok sir Fahad 2:29 PM xd…" at bounding box center [1191, 379] width 299 height 559
click at [777, 22] on icon "button" at bounding box center [777, 21] width 14 height 14
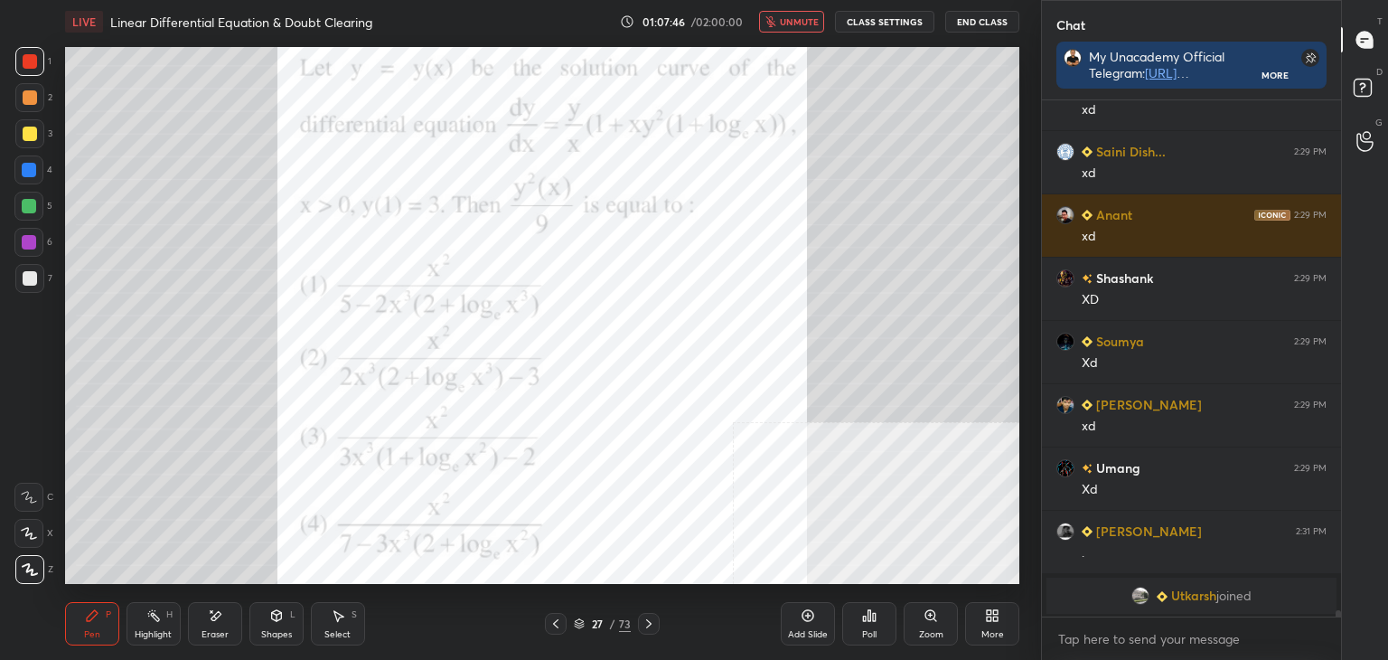
scroll to position [38948, 0]
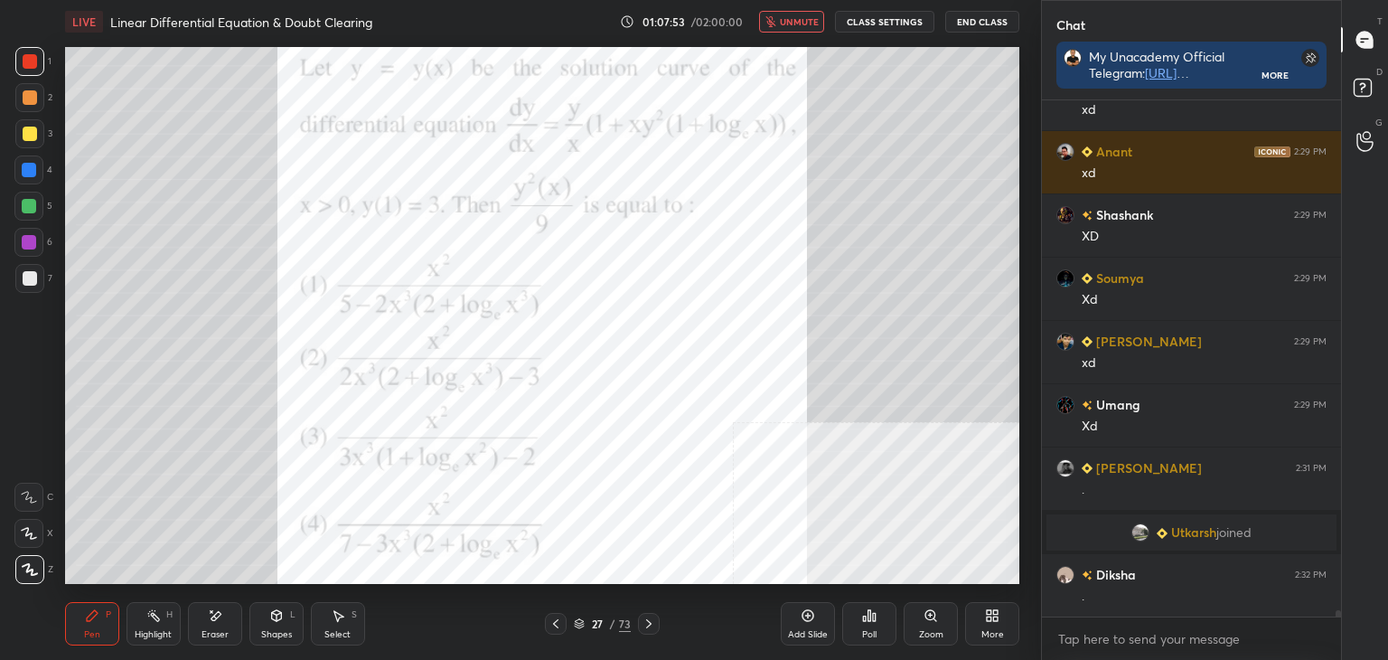
click at [804, 21] on span "unmute" at bounding box center [799, 21] width 39 height 13
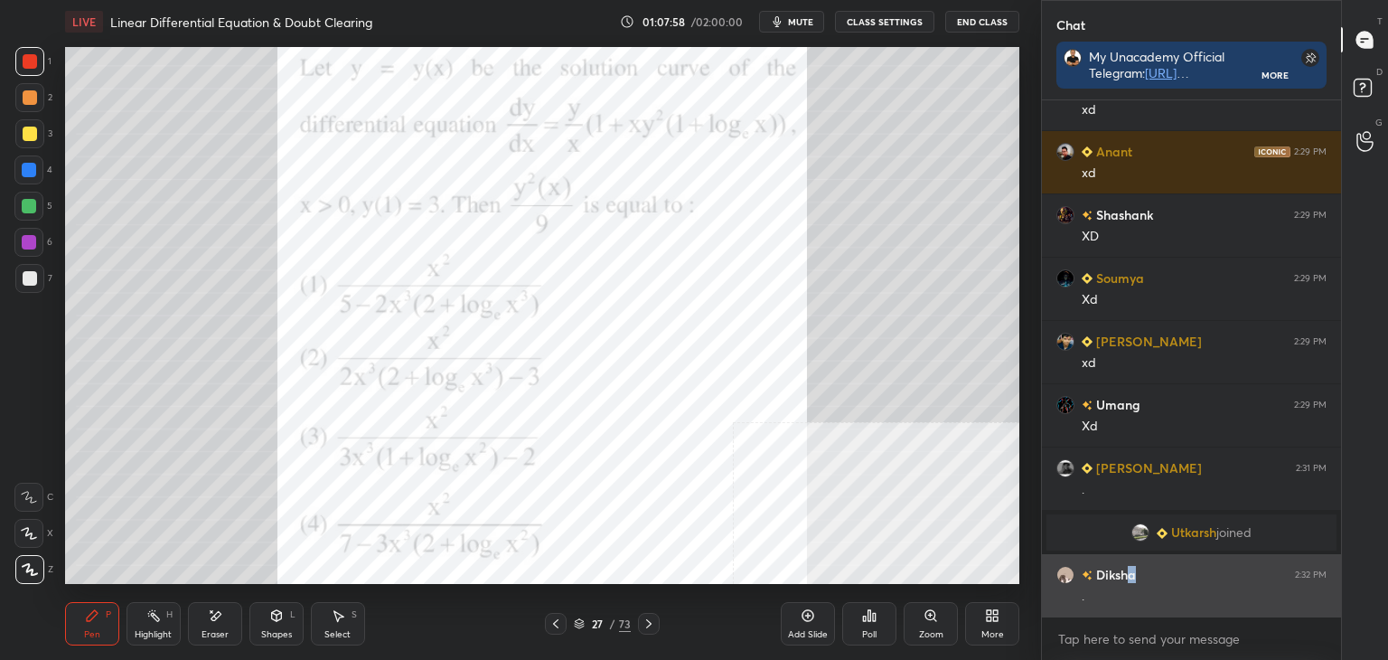
click at [1132, 581] on h6 "Diksha" at bounding box center [1114, 574] width 43 height 19
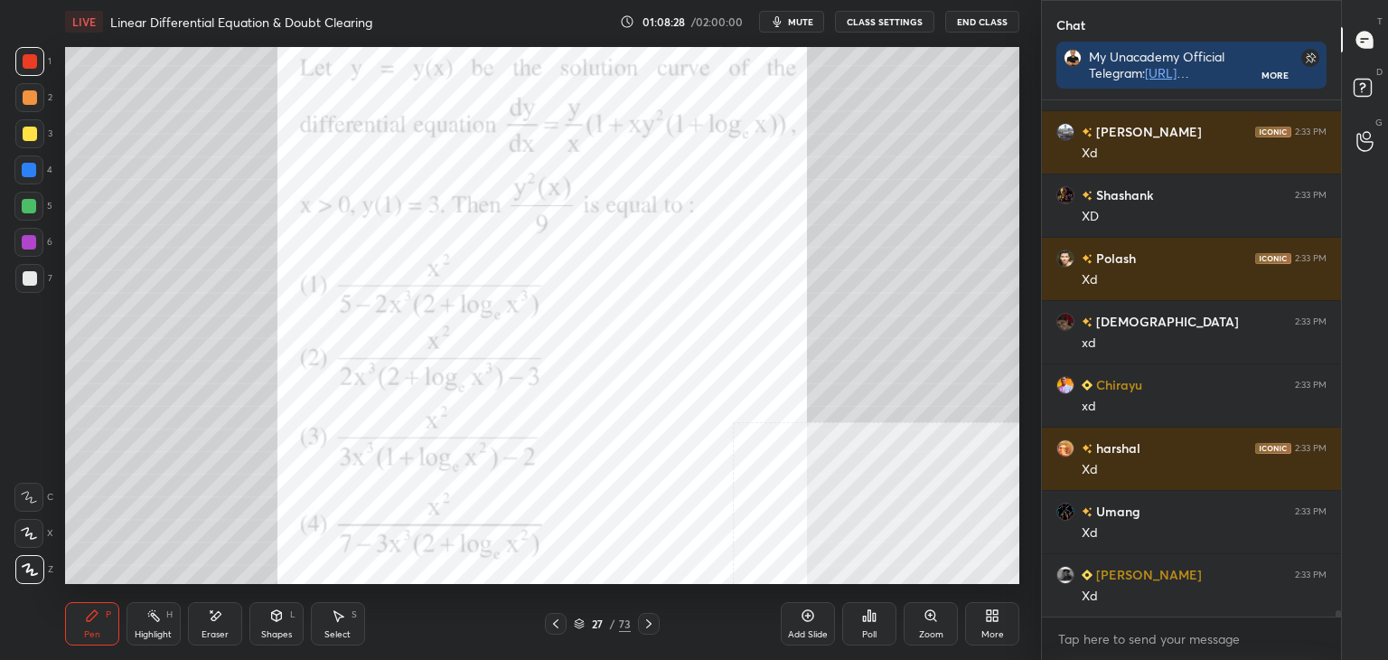
scroll to position [39707, 0]
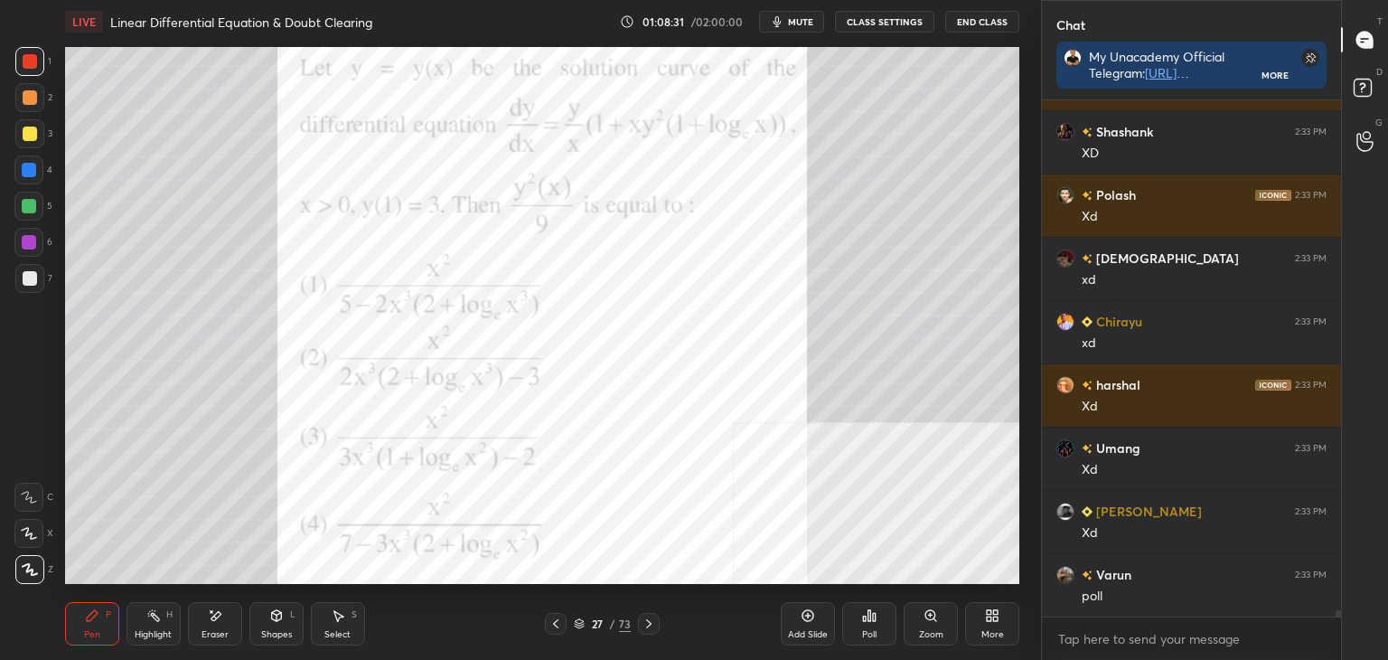
click at [728, 613] on div "27 / 73" at bounding box center [602, 624] width 358 height 22
click at [877, 615] on div "Poll" at bounding box center [869, 623] width 54 height 43
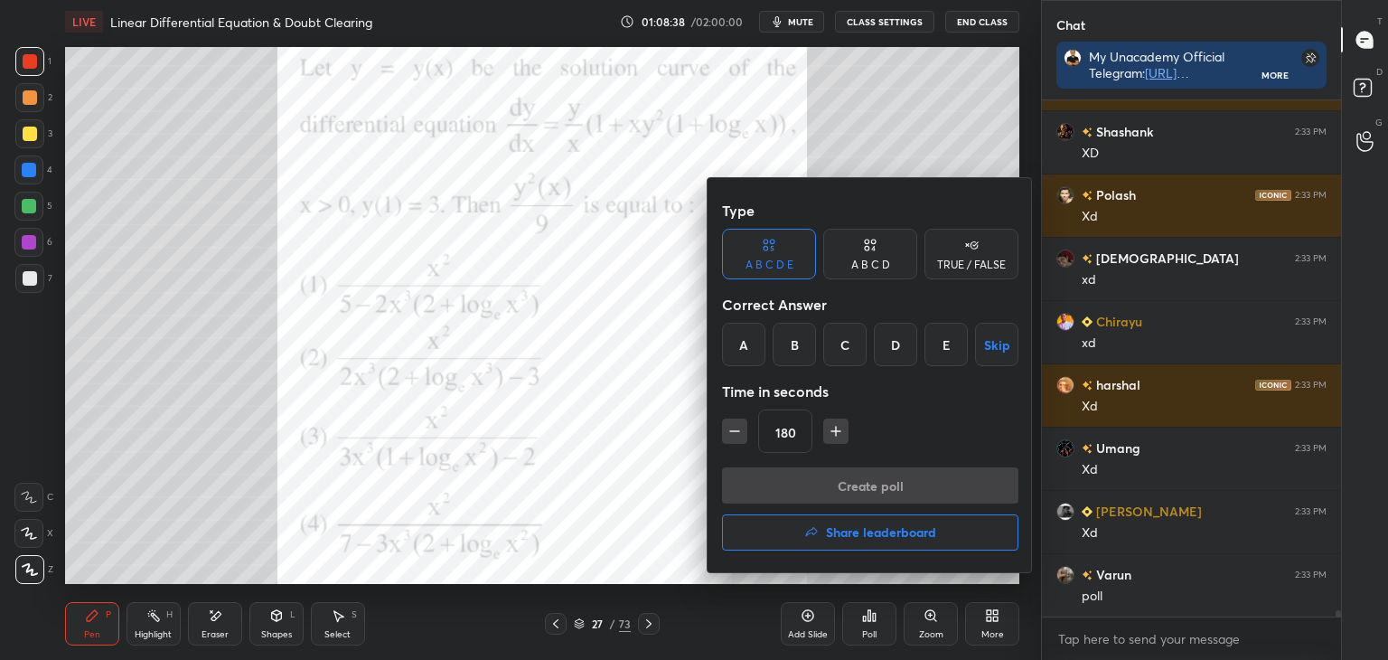
click at [734, 370] on div "Type A B C D E A B C D TRUE / FALSE Correct Answer A B C D E Skip Time in secon…" at bounding box center [870, 330] width 296 height 275
drag, startPoint x: 737, startPoint y: 348, endPoint x: 759, endPoint y: 378, distance: 37.4
click at [738, 348] on div "A" at bounding box center [743, 344] width 43 height 43
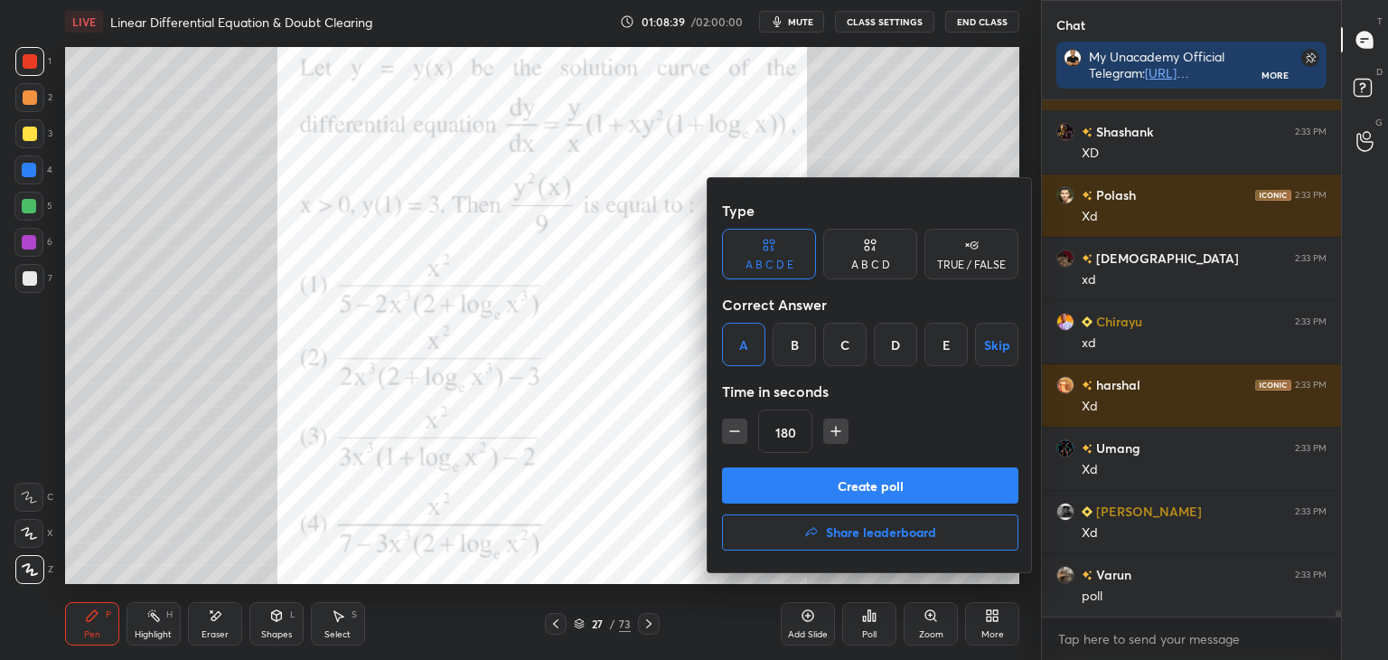
drag, startPoint x: 869, startPoint y: 483, endPoint x: 888, endPoint y: 483, distance: 19.9
click at [875, 483] on button "Create poll" at bounding box center [870, 485] width 296 height 36
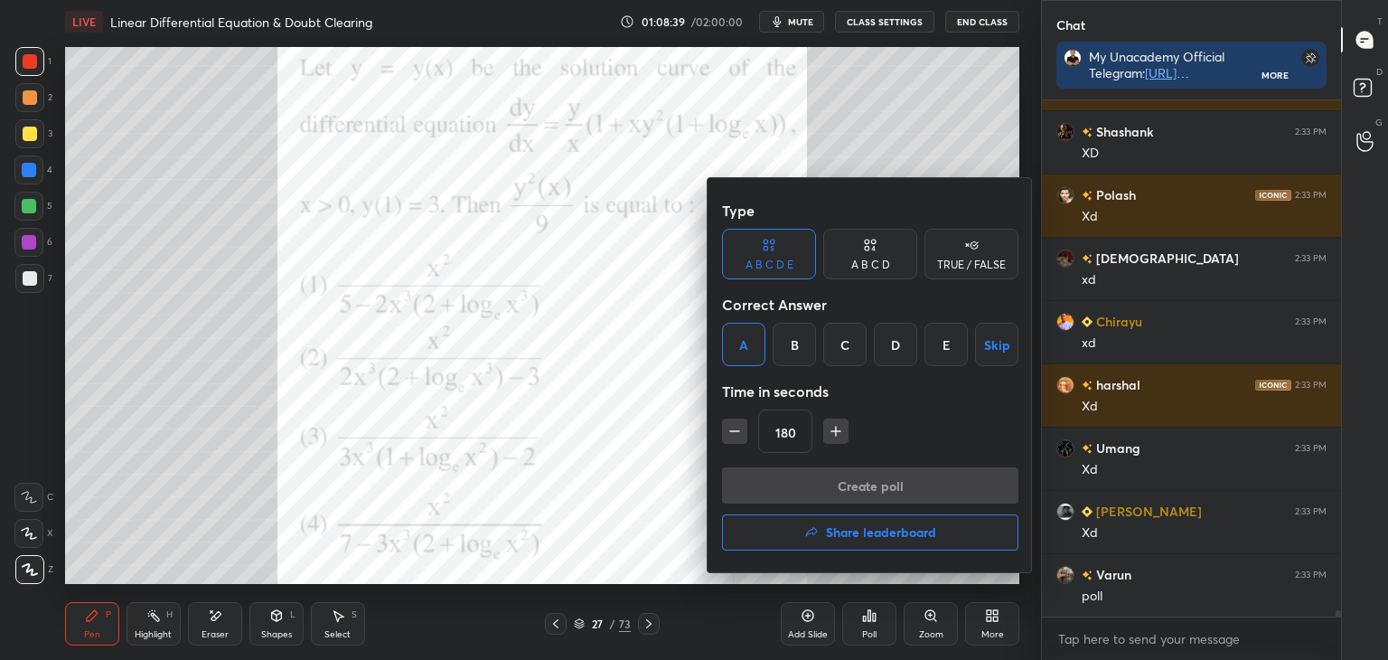
scroll to position [452, 294]
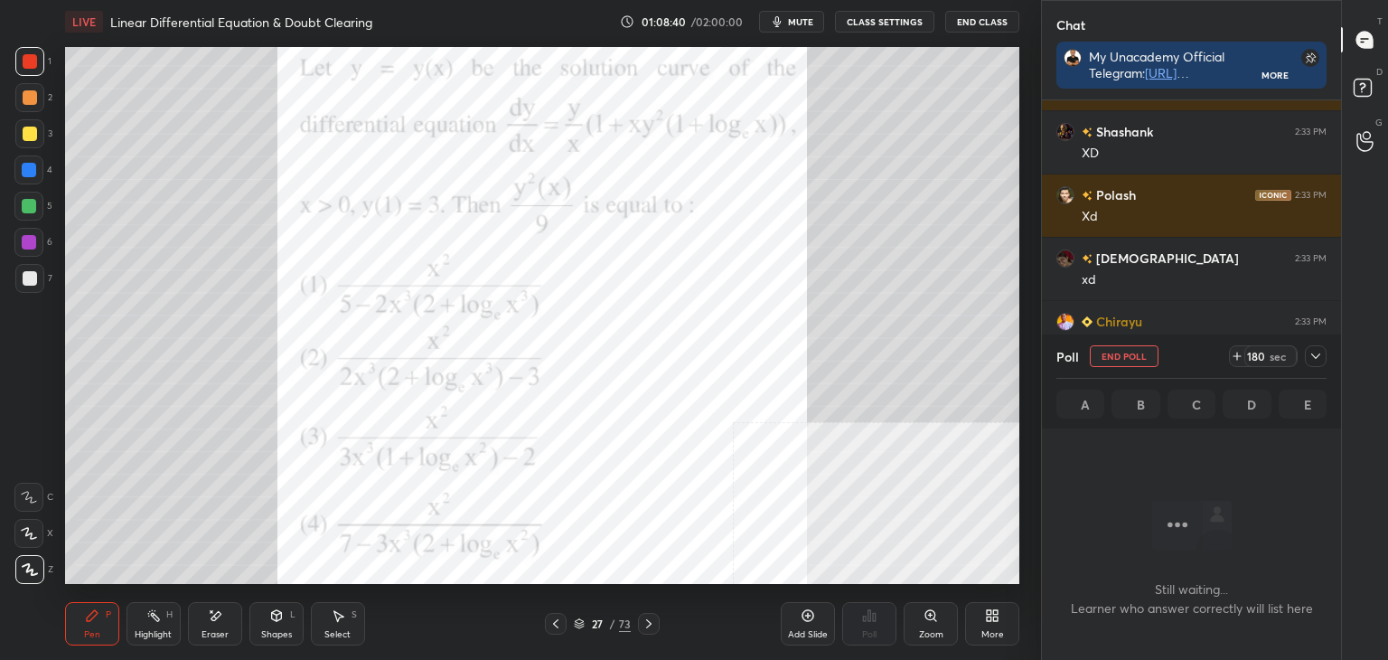
click at [1318, 352] on icon at bounding box center [1316, 356] width 14 height 14
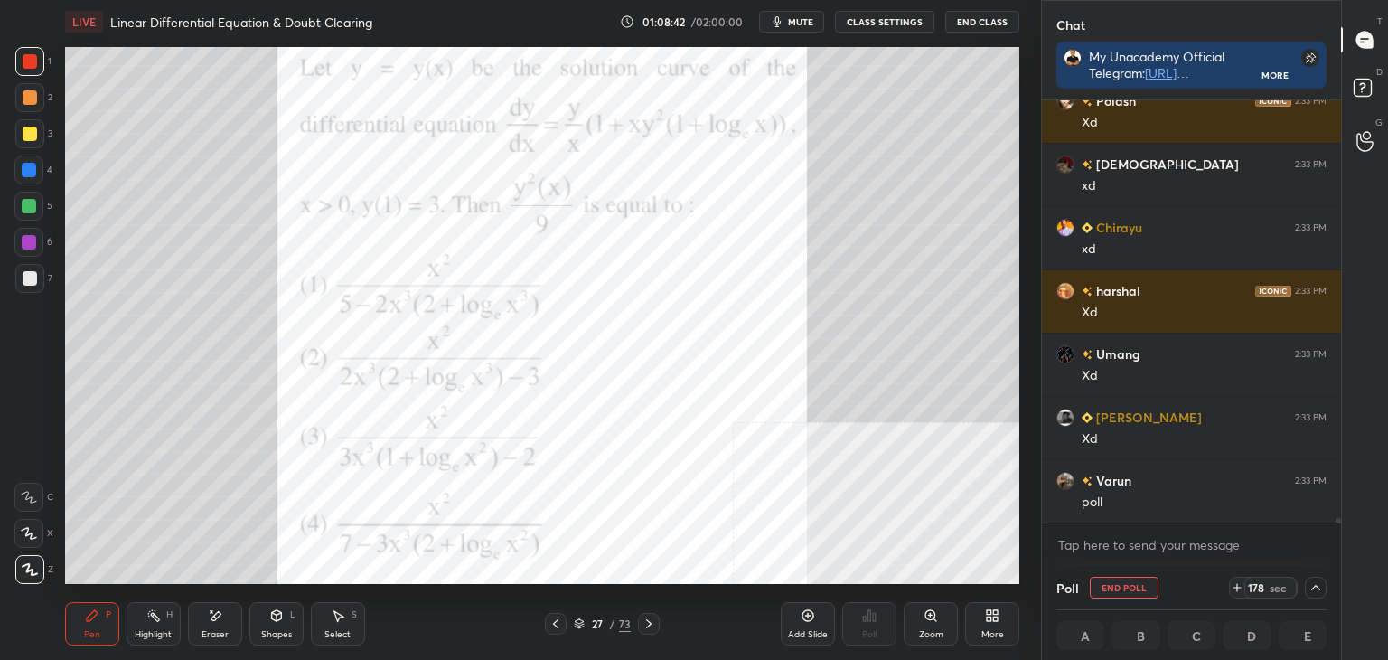
drag, startPoint x: 1336, startPoint y: 518, endPoint x: 1327, endPoint y: 542, distance: 26.0
click at [1330, 540] on div "[PERSON_NAME] 2:33 PM XD Polash 2:33 PM Xd [PERSON_NAME] 2:33 PM xd [PERSON_NAM…" at bounding box center [1191, 332] width 299 height 465
click at [791, 26] on button "mute" at bounding box center [791, 22] width 65 height 22
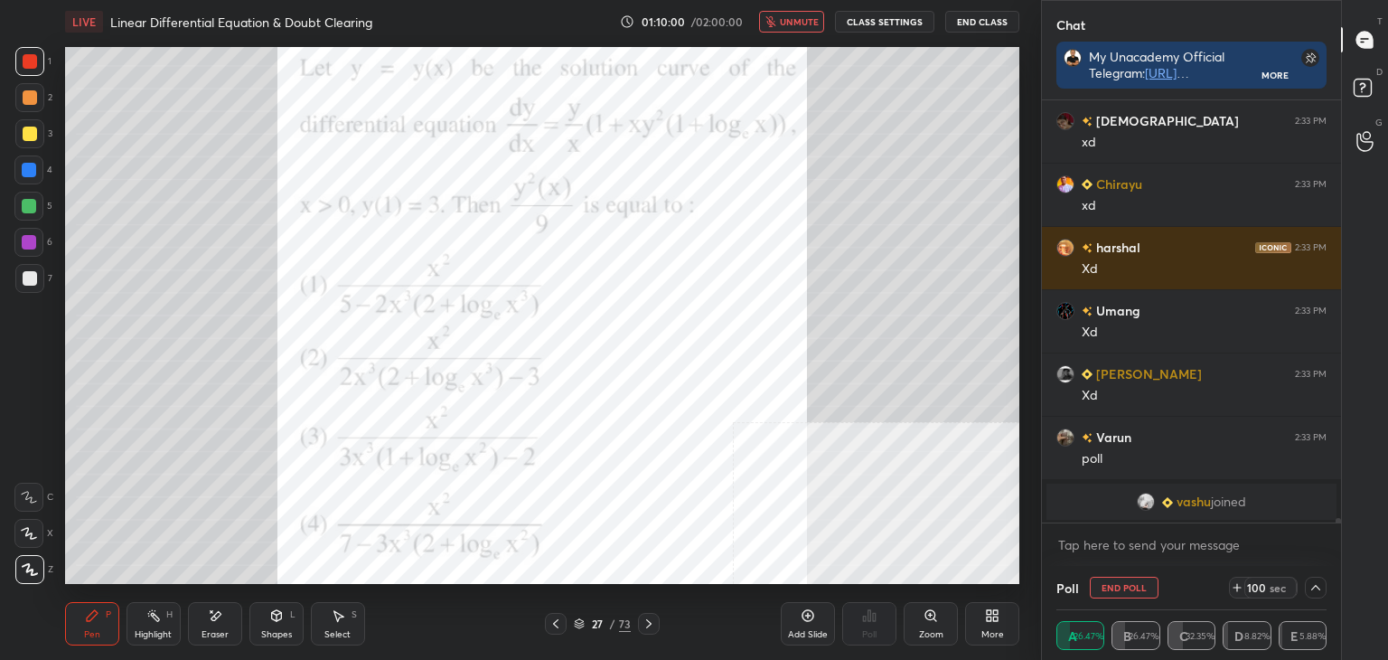
scroll to position [39575, 0]
drag, startPoint x: 803, startPoint y: 20, endPoint x: 784, endPoint y: 41, distance: 28.1
click at [804, 20] on span "unmute" at bounding box center [799, 21] width 39 height 13
click at [278, 631] on div "Shapes" at bounding box center [276, 634] width 31 height 9
click at [212, 630] on div "Eraser" at bounding box center [215, 634] width 27 height 9
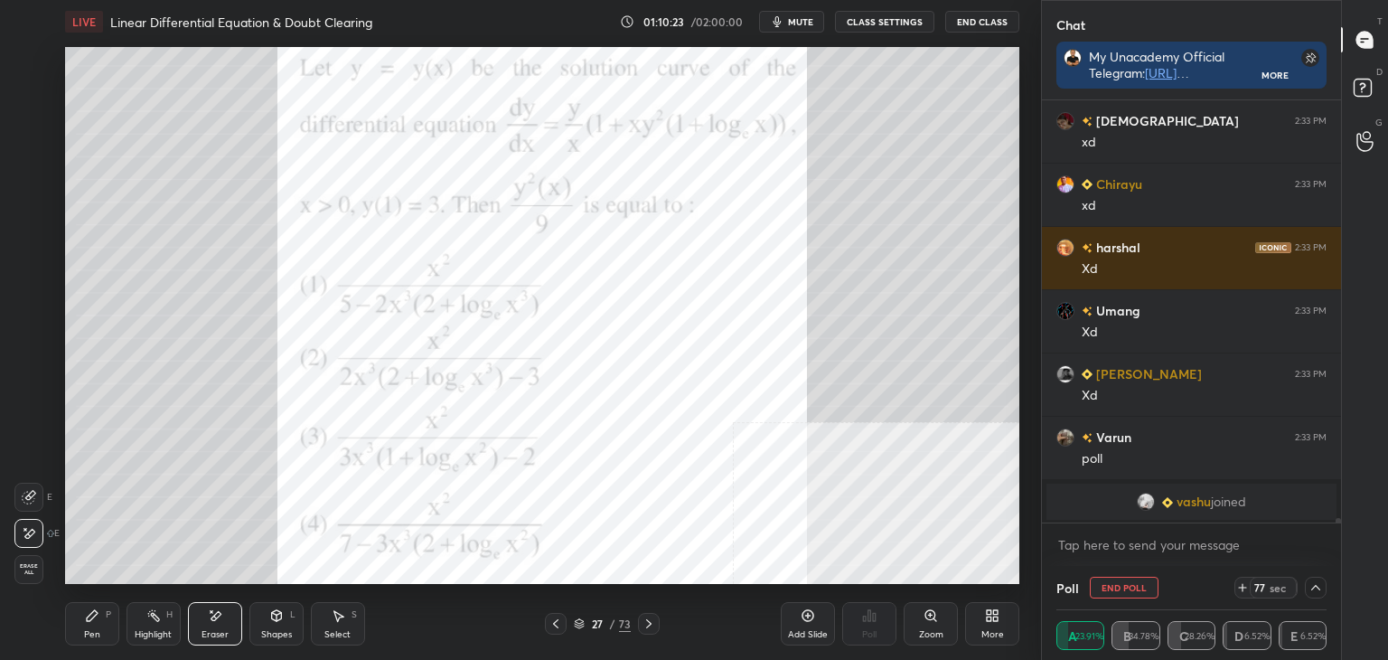
click at [90, 634] on div "Pen" at bounding box center [92, 634] width 16 height 9
click at [812, 630] on div "Add Slide" at bounding box center [808, 634] width 40 height 9
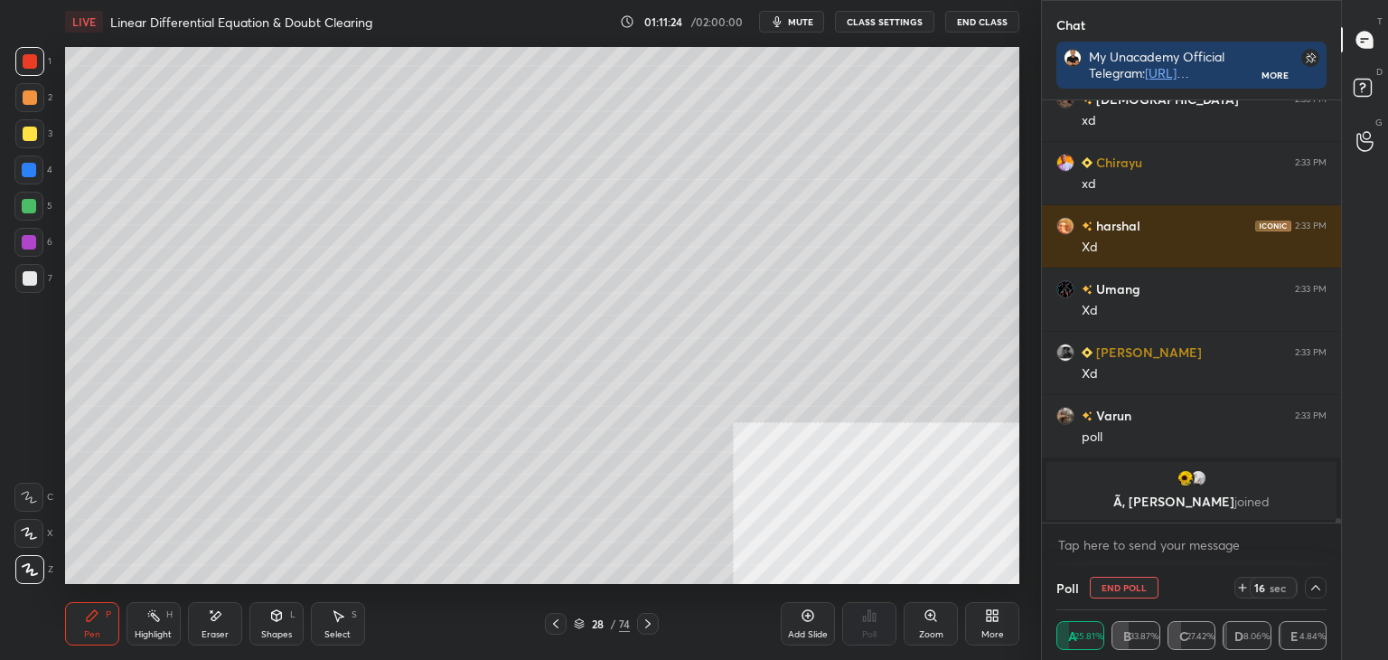
scroll to position [39642, 0]
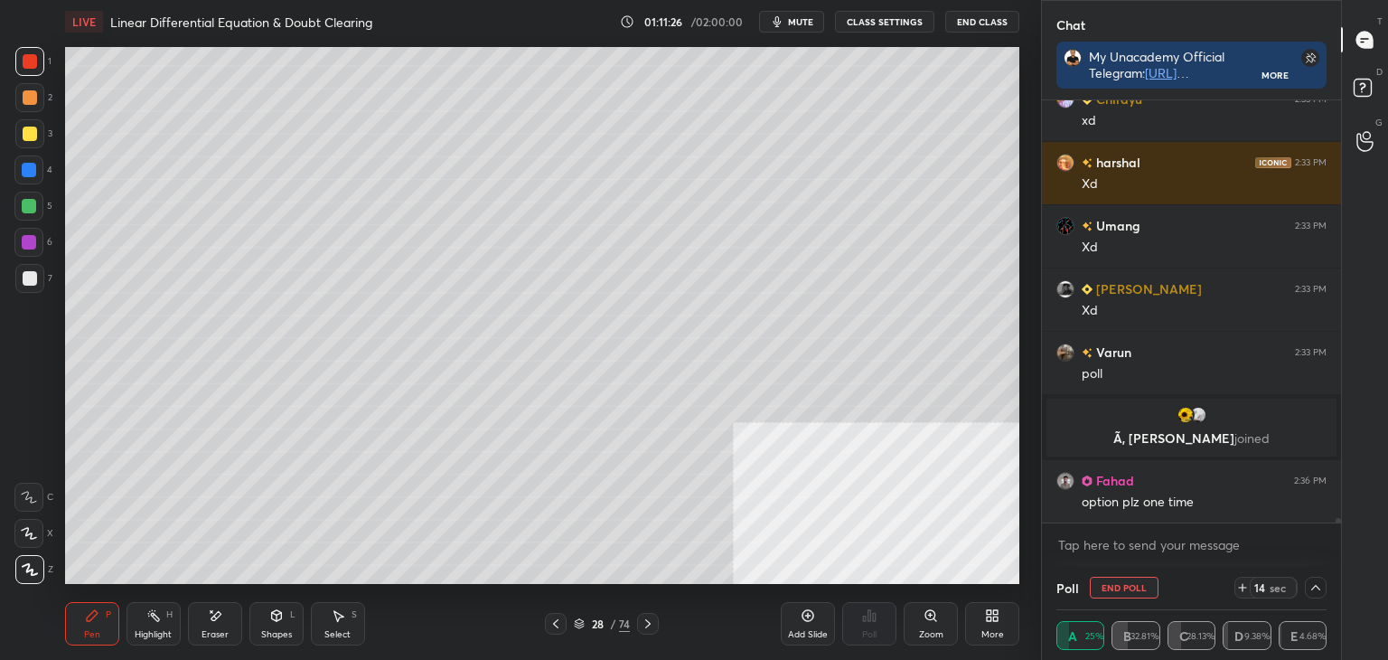
click at [550, 618] on icon at bounding box center [556, 623] width 14 height 14
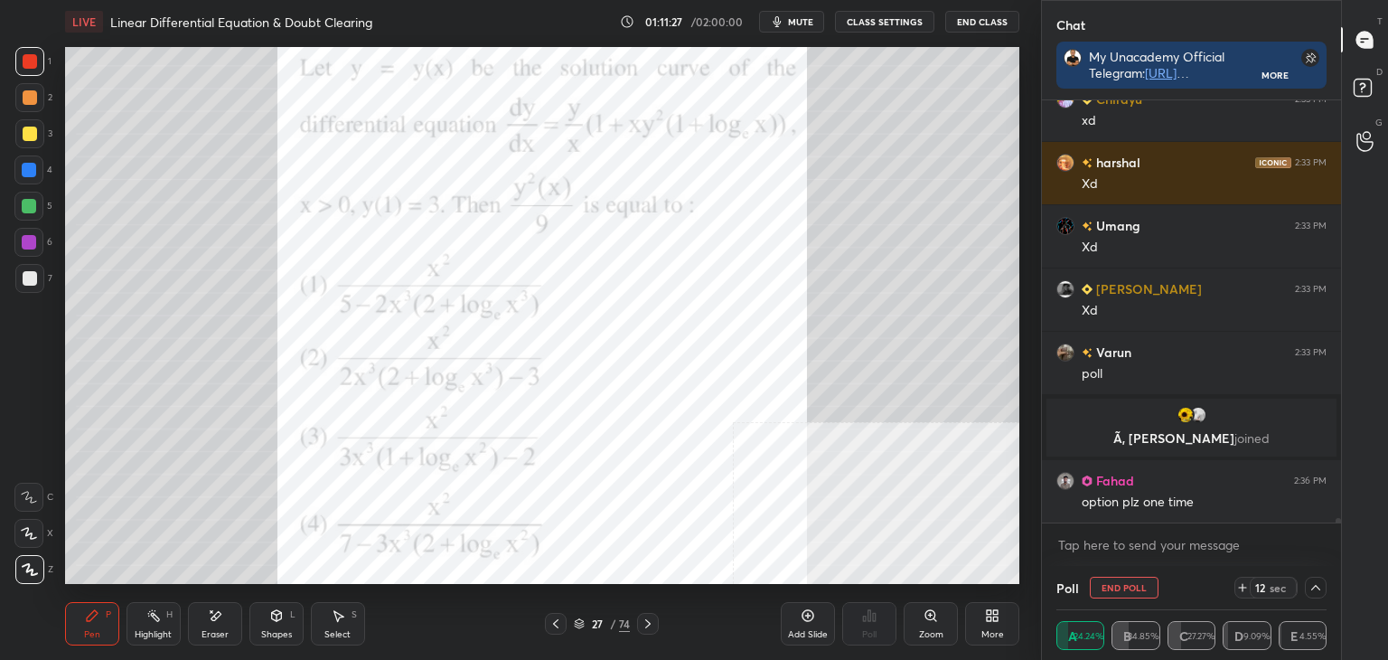
click at [641, 623] on icon at bounding box center [648, 623] width 14 height 14
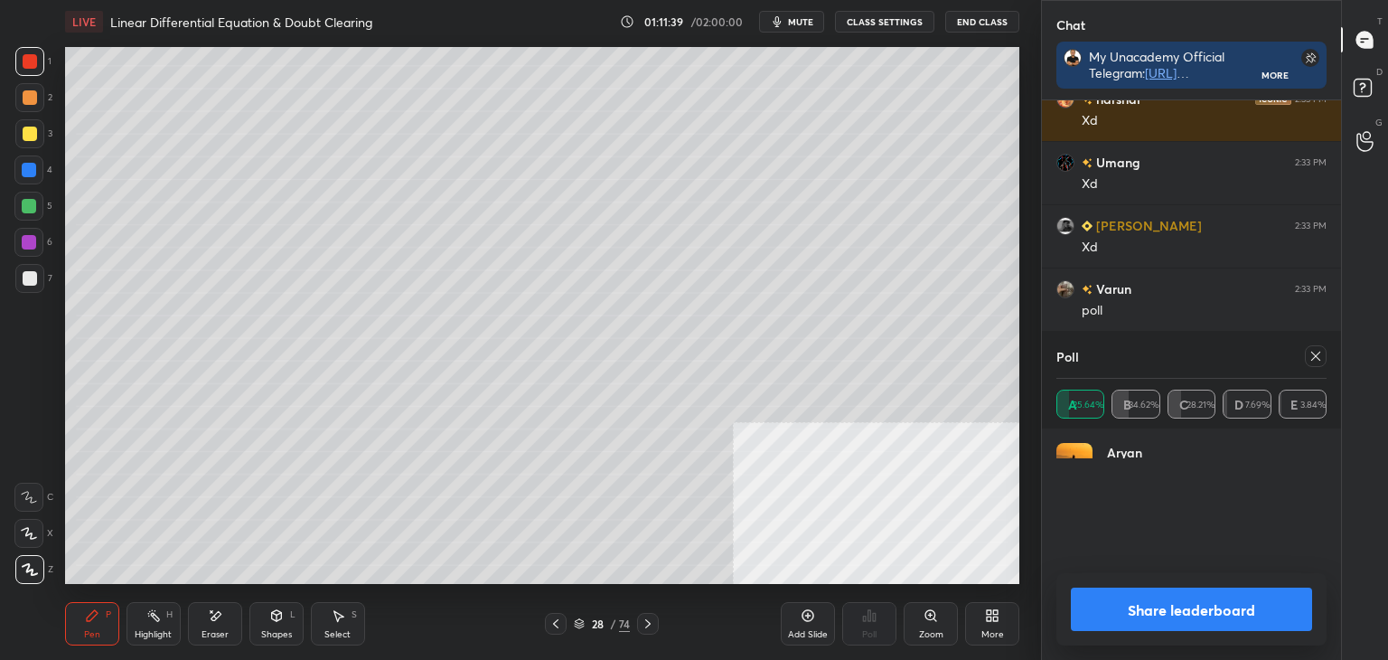
scroll to position [211, 265]
drag, startPoint x: 559, startPoint y: 623, endPoint x: 617, endPoint y: 584, distance: 70.4
click at [559, 623] on icon at bounding box center [556, 623] width 14 height 14
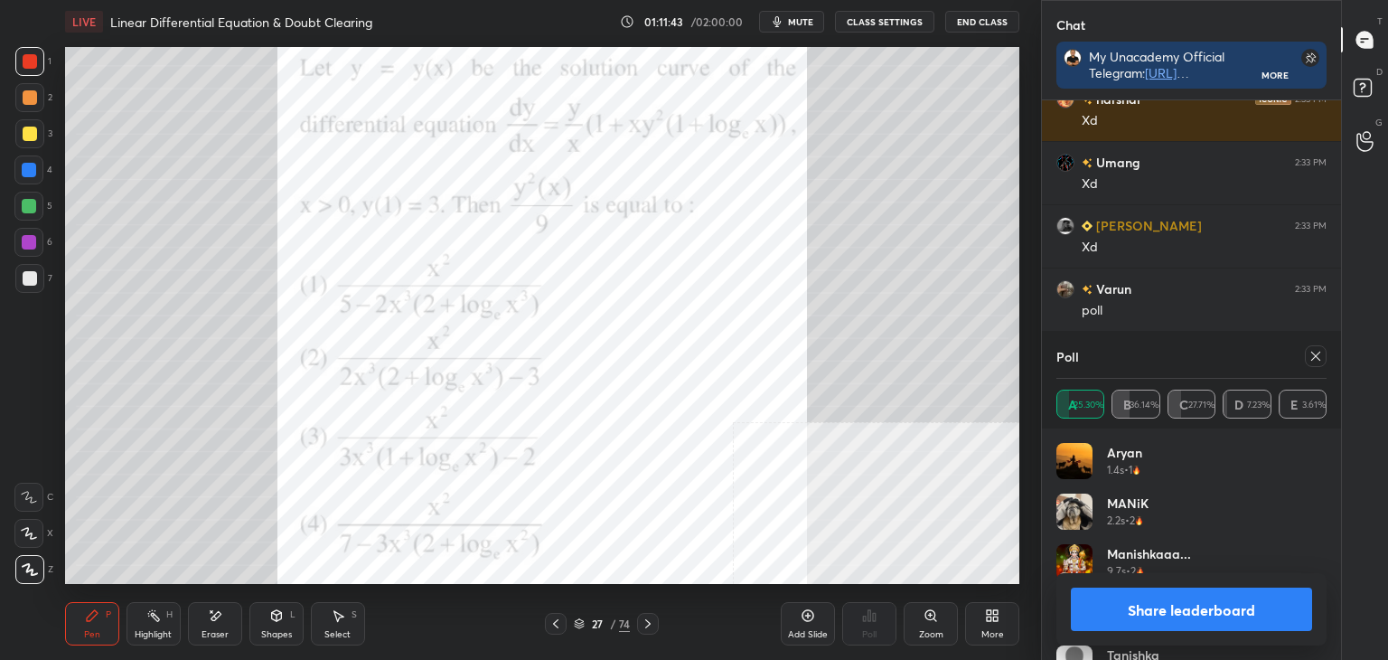
drag, startPoint x: 1320, startPoint y: 352, endPoint x: 1296, endPoint y: 362, distance: 25.5
click at [1317, 351] on icon at bounding box center [1316, 356] width 14 height 14
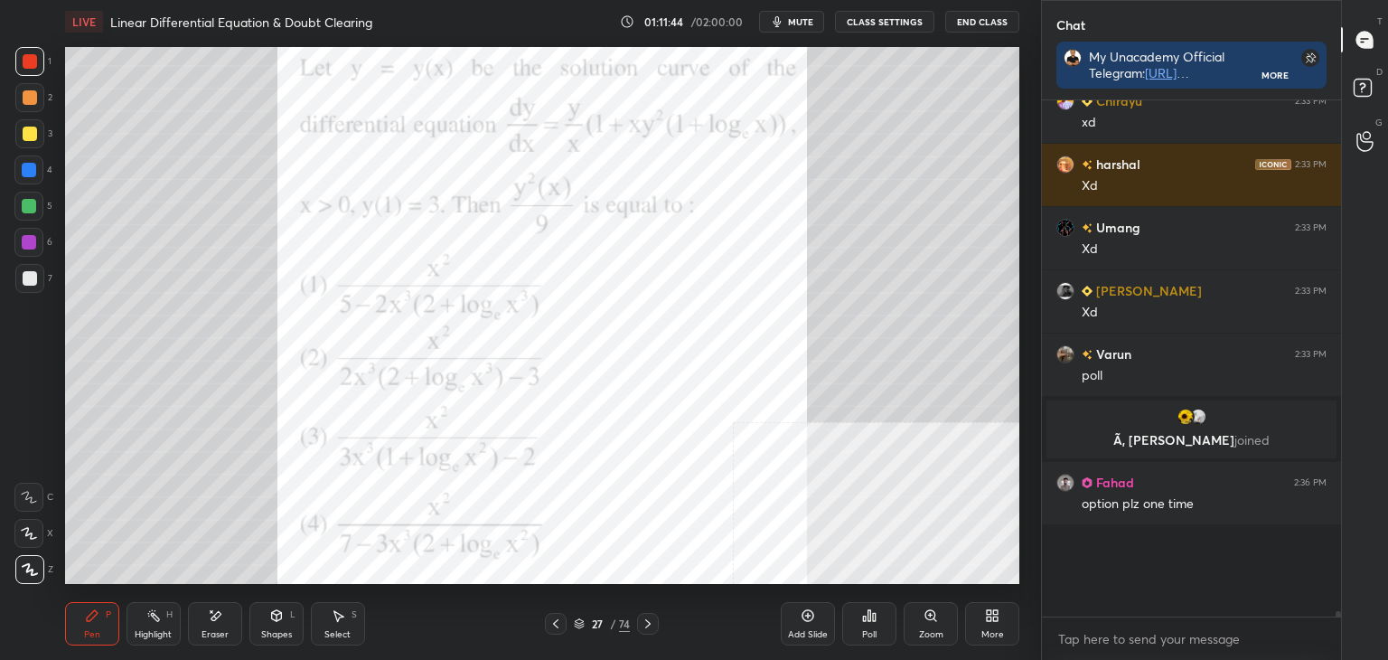
scroll to position [552, 294]
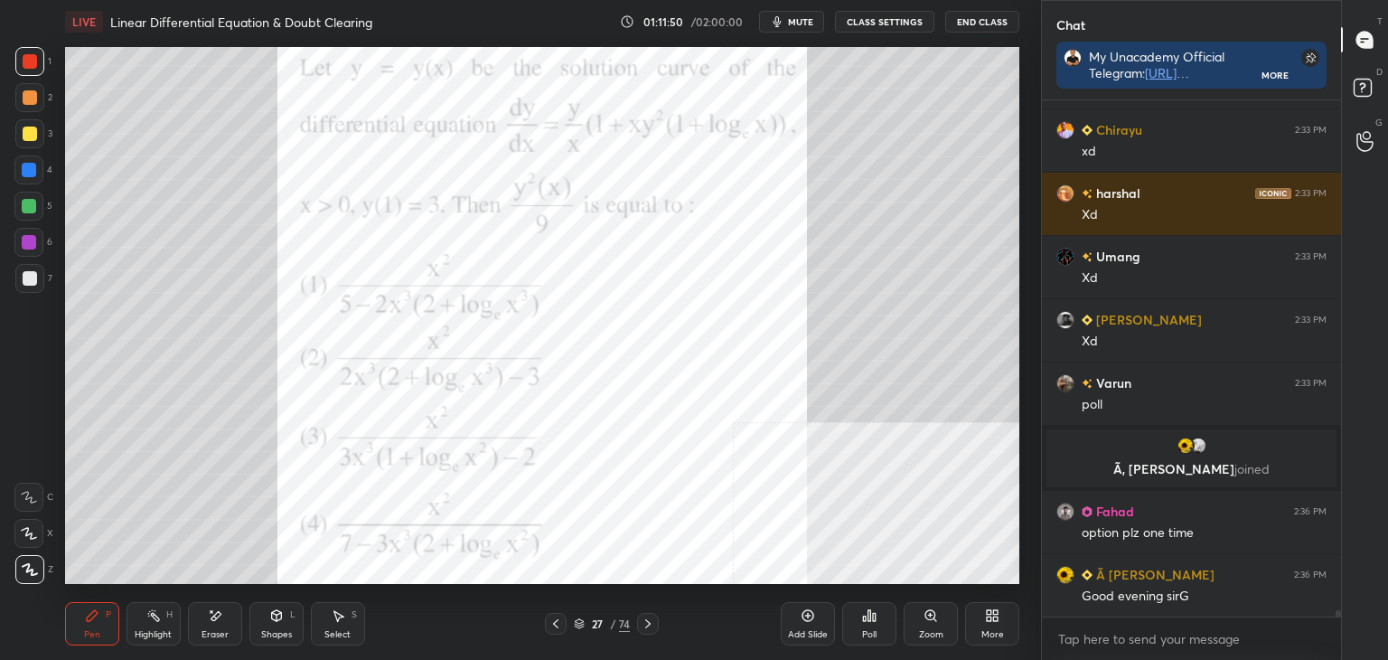
click at [654, 618] on icon at bounding box center [648, 623] width 14 height 14
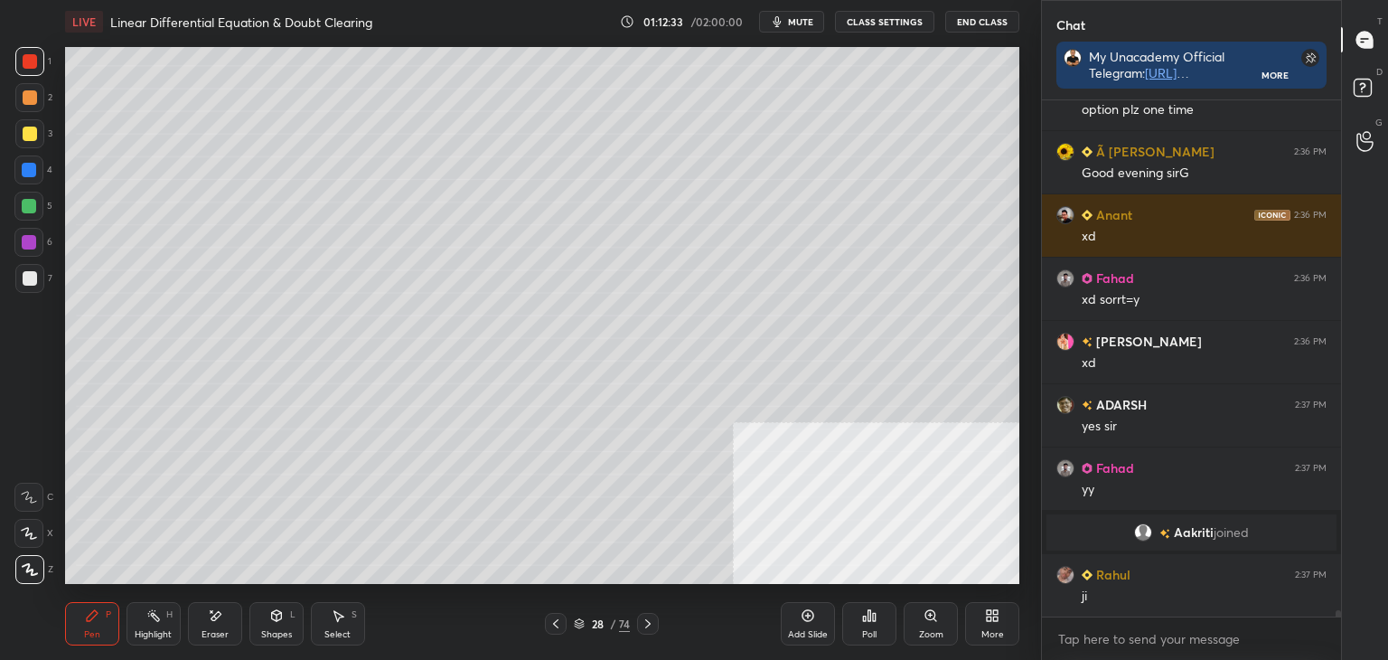
scroll to position [40009, 0]
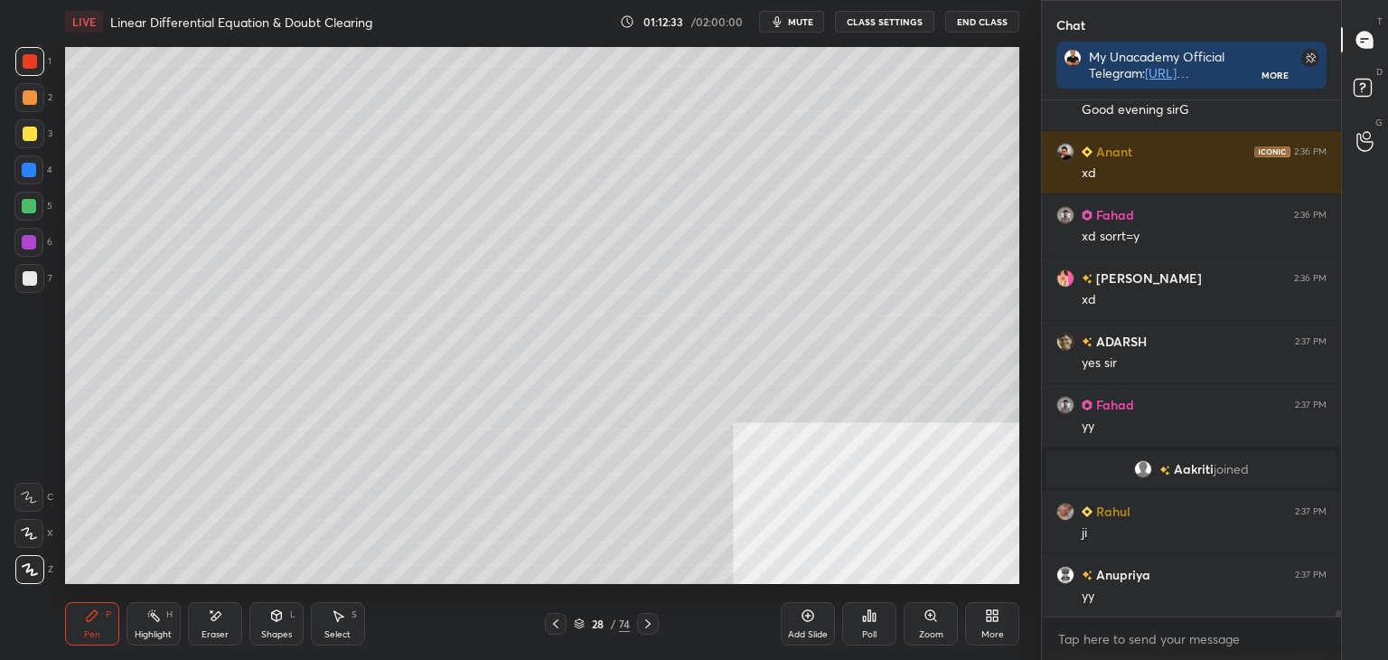
click at [557, 625] on icon at bounding box center [556, 623] width 14 height 14
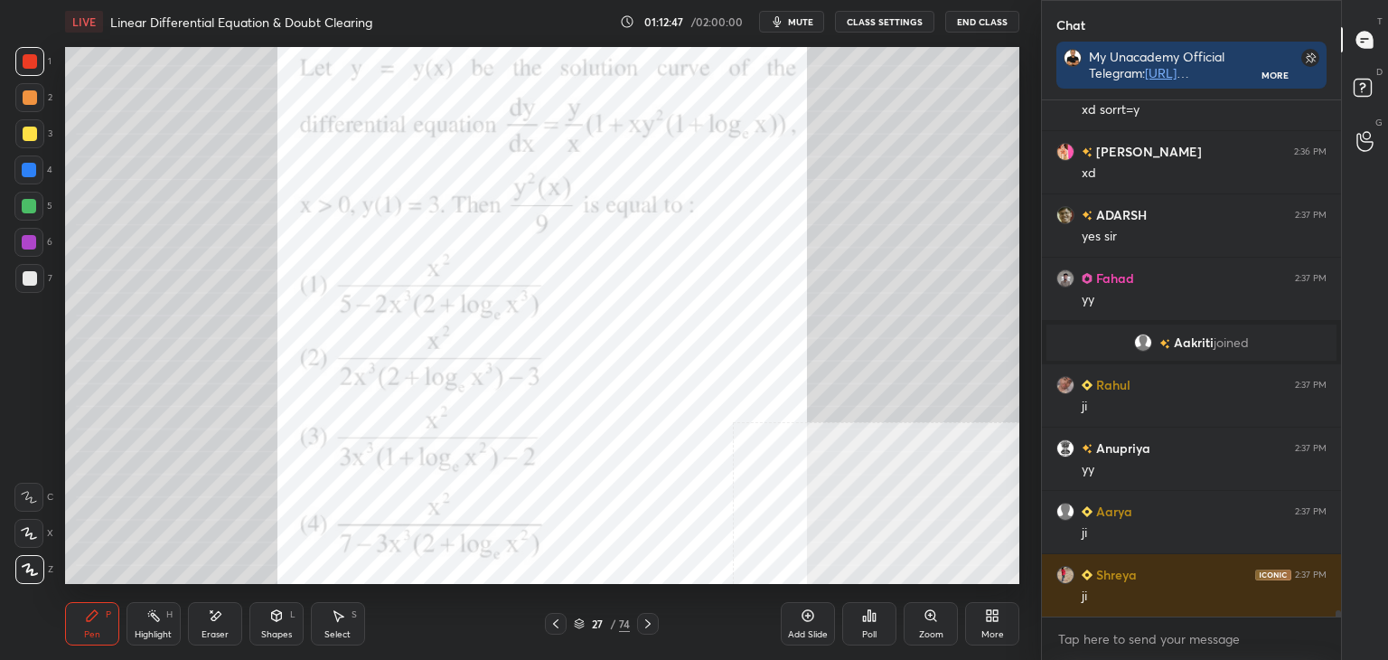
scroll to position [40199, 0]
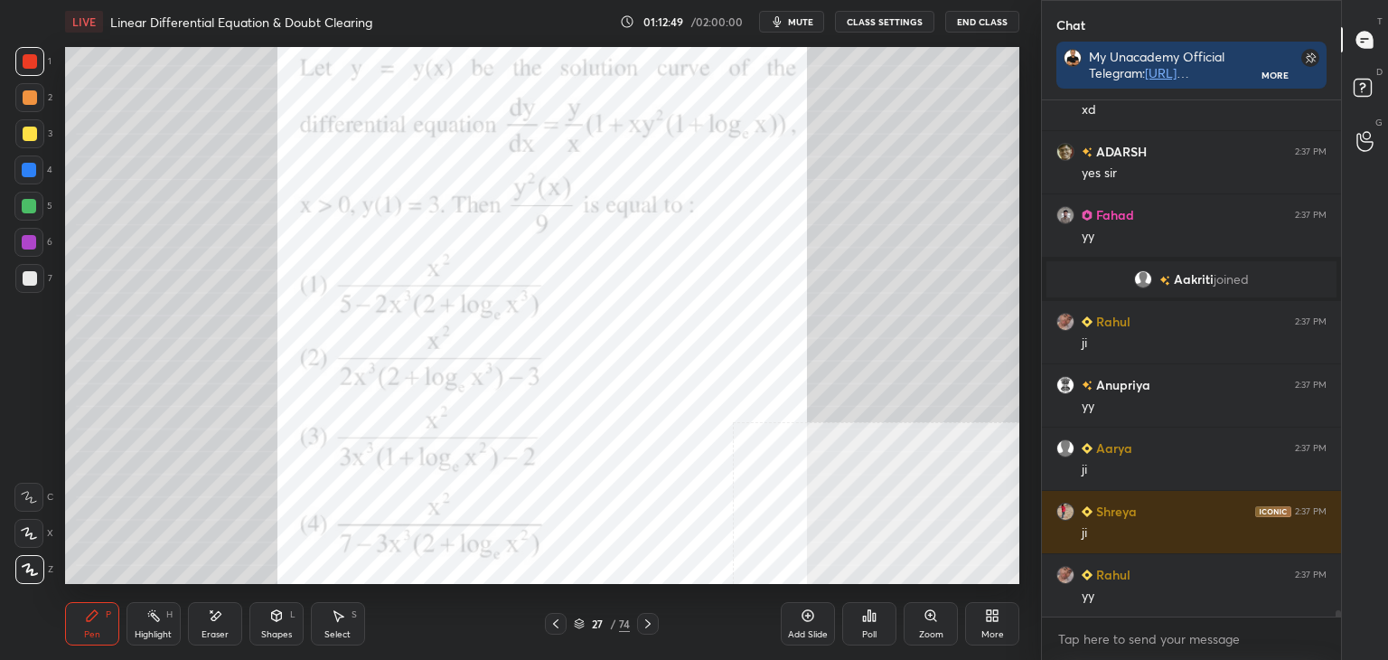
click at [864, 625] on div "Poll" at bounding box center [869, 623] width 54 height 43
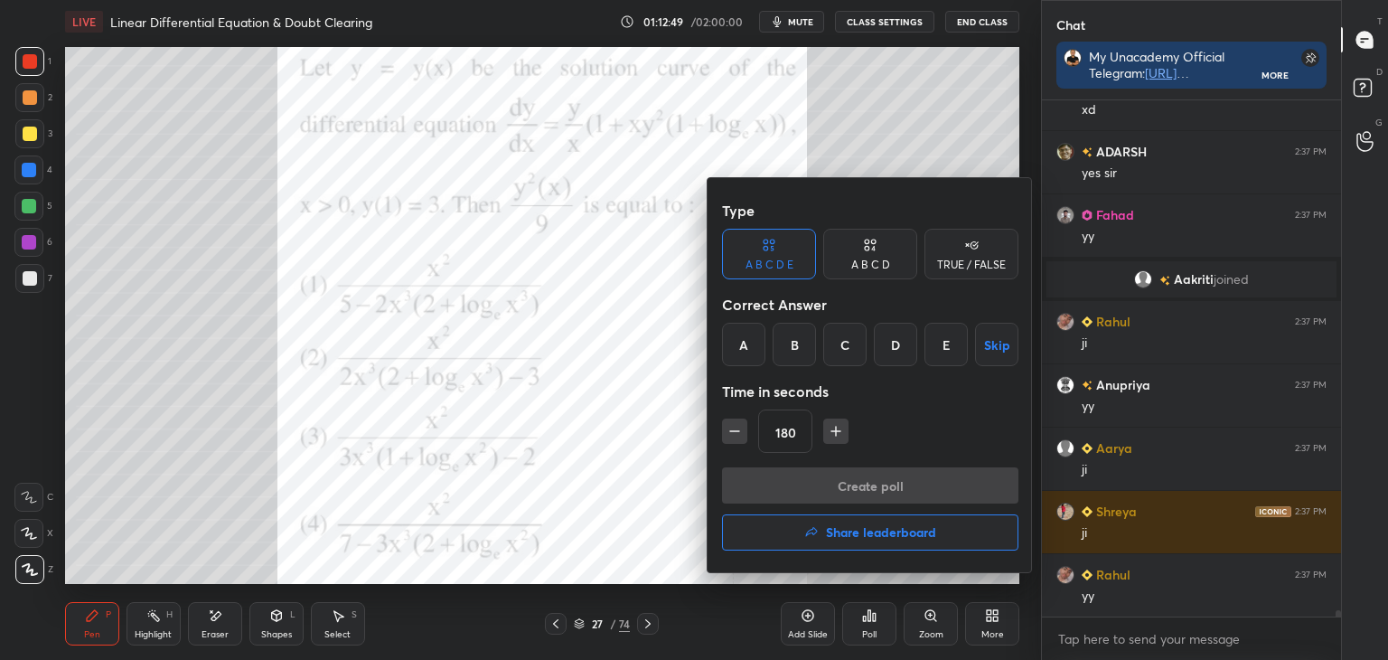
click at [841, 533] on h4 "Share leaderboard" at bounding box center [881, 532] width 110 height 13
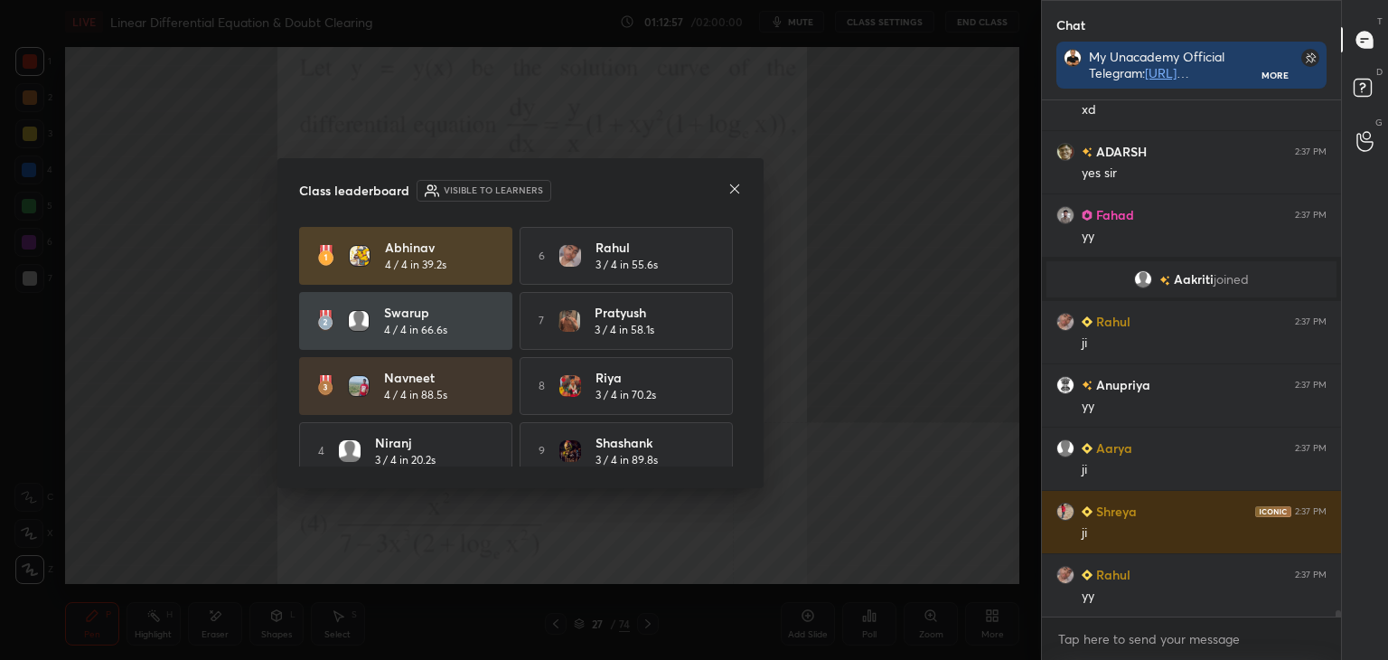
click at [734, 250] on div "[PERSON_NAME] 4 / 4 in 39.2s 6 Rahul 3 / 4 in 55.6s [PERSON_NAME] 4 / 4 in 66.6…" at bounding box center [520, 386] width 443 height 318
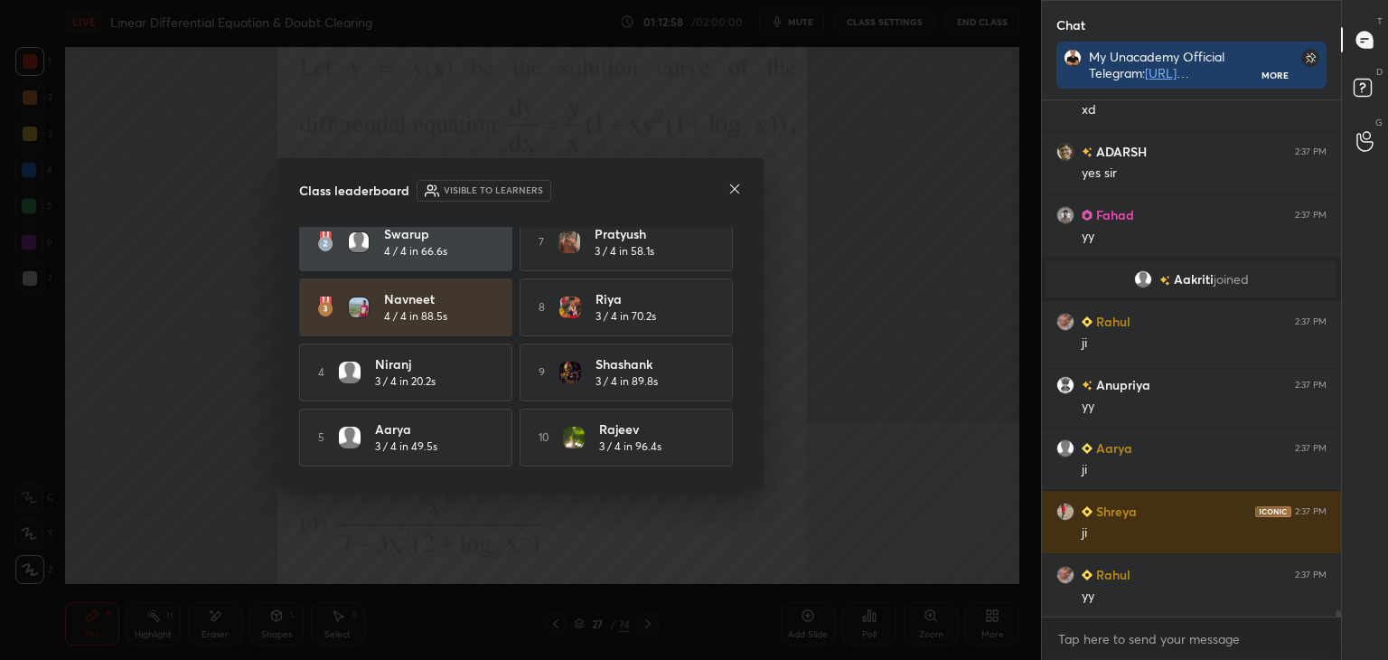
scroll to position [0, 0]
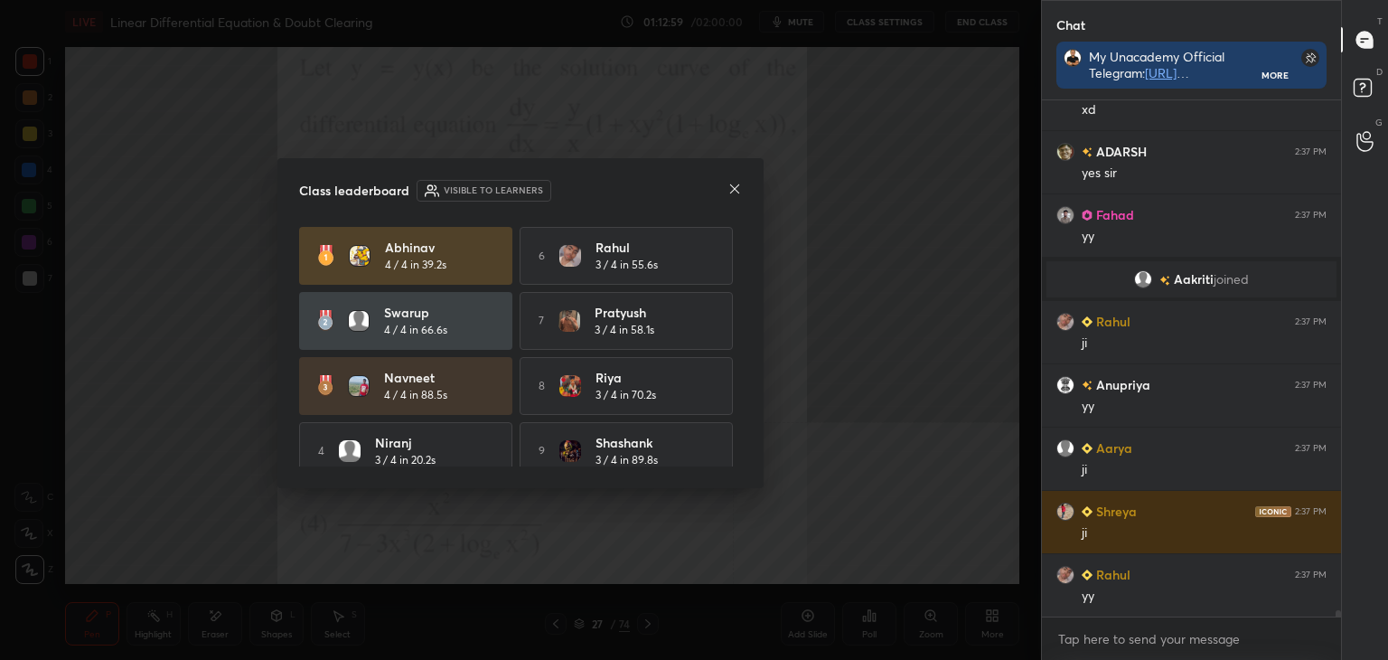
click at [740, 189] on icon at bounding box center [735, 189] width 14 height 14
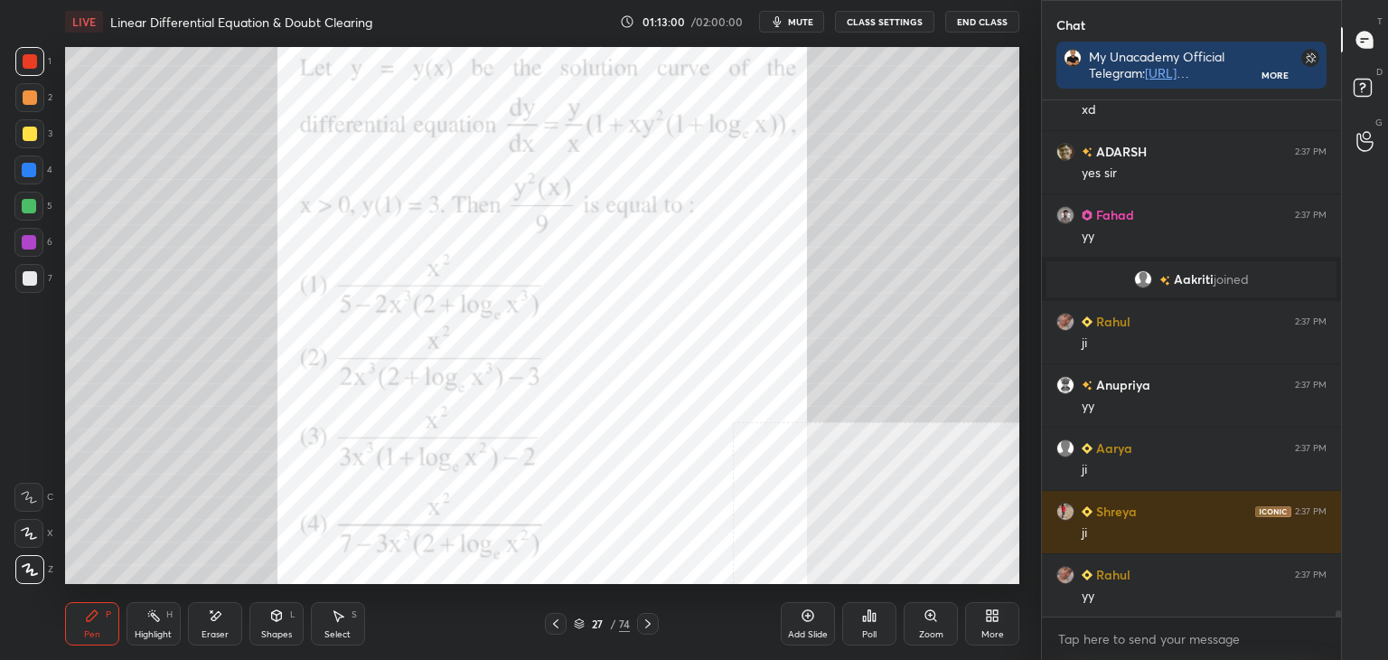
scroll to position [40262, 0]
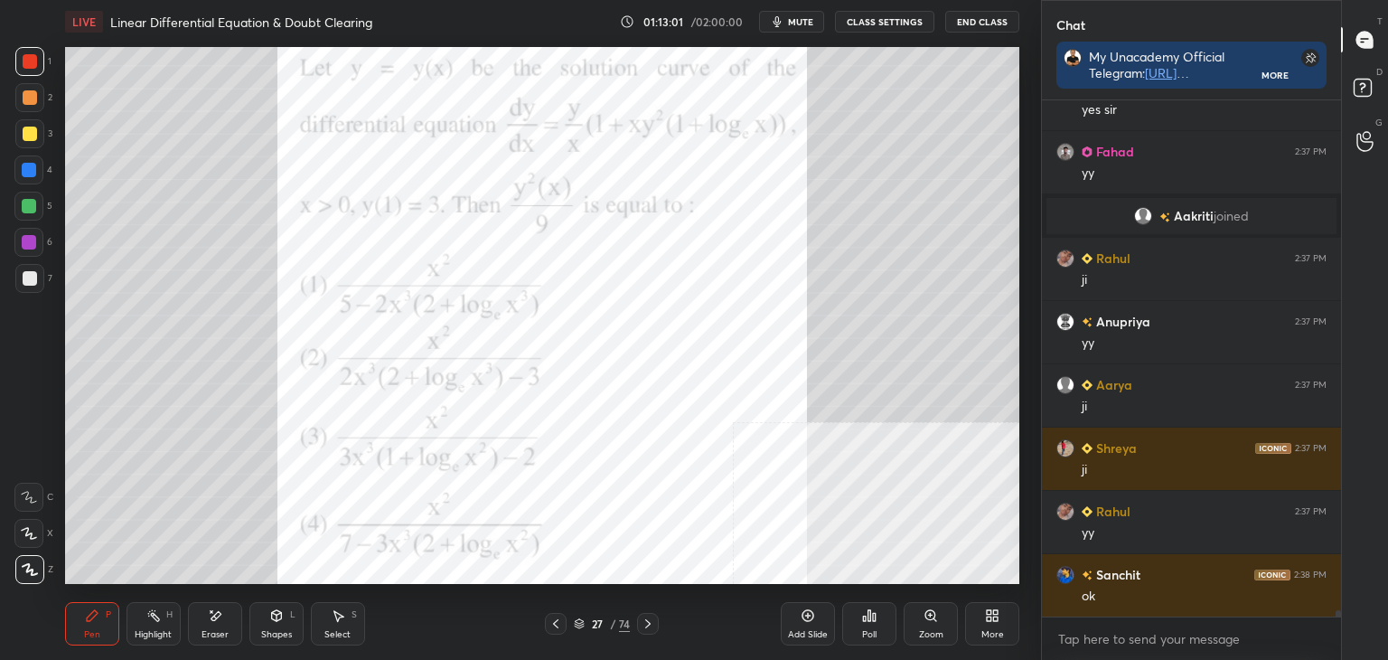
click at [650, 620] on icon at bounding box center [648, 623] width 14 height 14
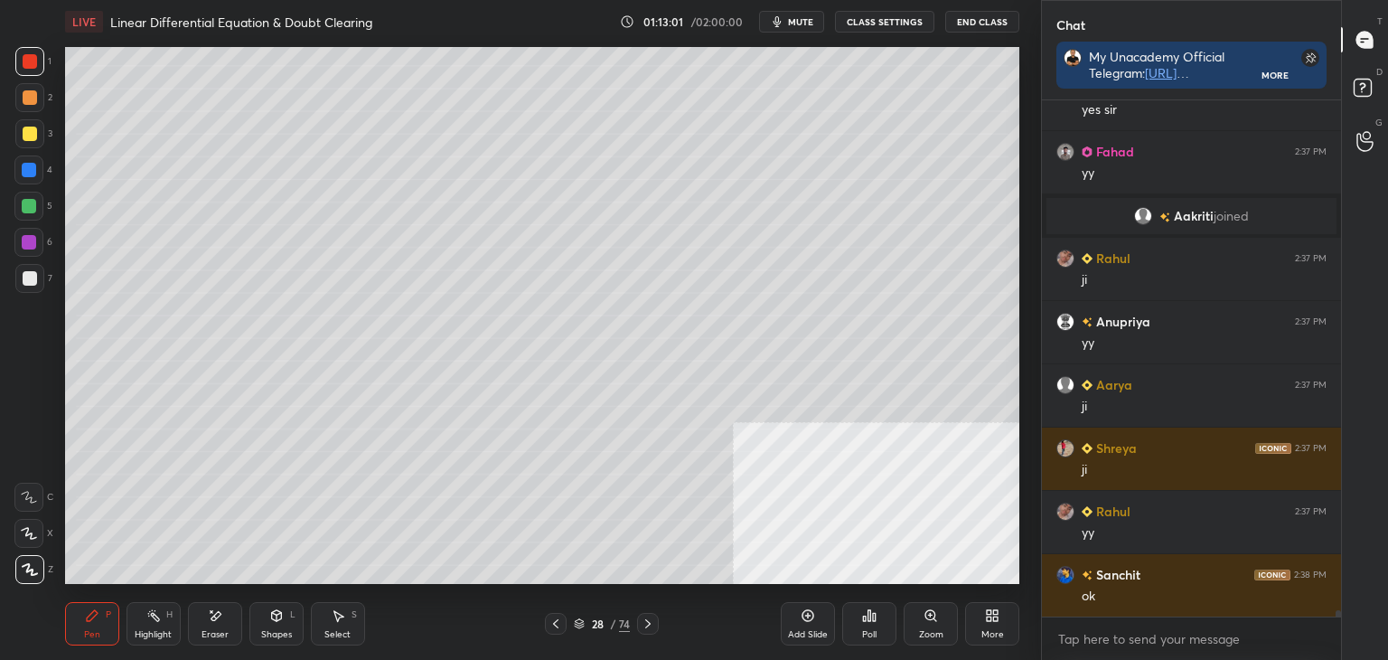
click at [991, 618] on icon at bounding box center [989, 618] width 5 height 5
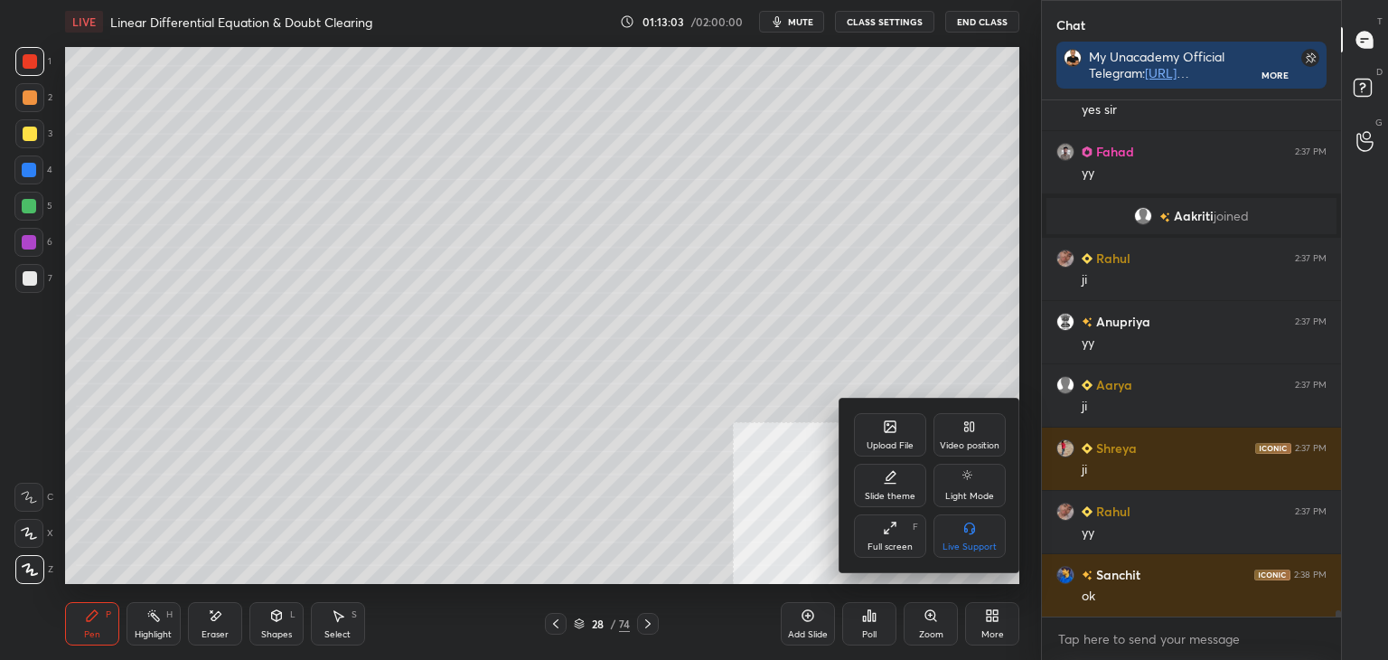
click at [889, 431] on icon at bounding box center [891, 429] width 10 height 6
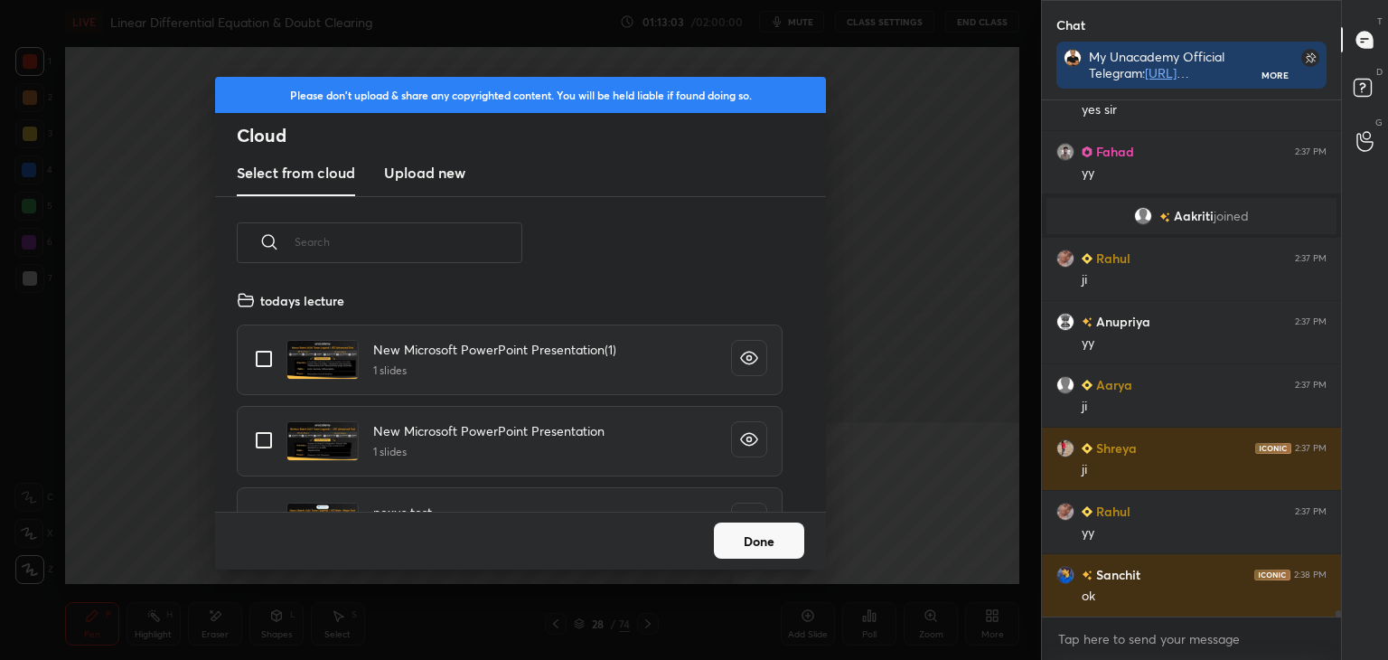
scroll to position [222, 580]
click at [426, 190] on new "Upload new" at bounding box center [424, 173] width 81 height 45
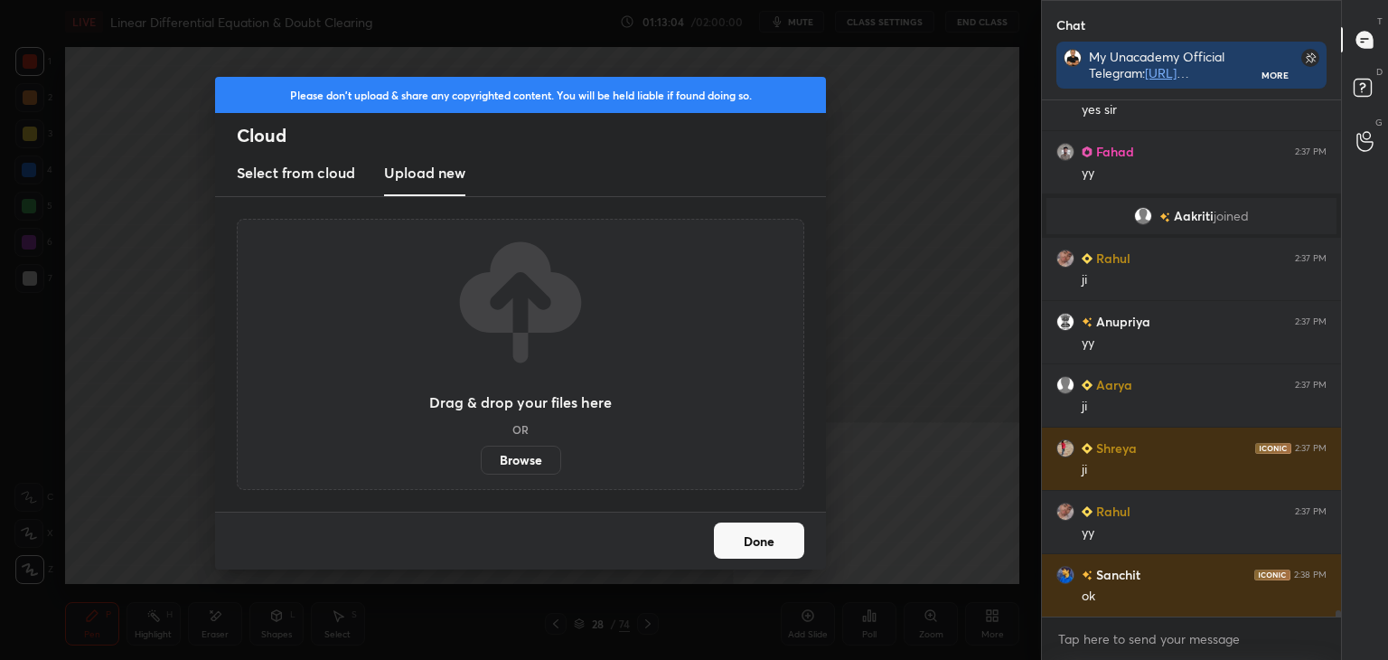
click at [525, 467] on label "Browse" at bounding box center [521, 460] width 80 height 29
click at [481, 467] on input "Browse" at bounding box center [481, 460] width 0 height 29
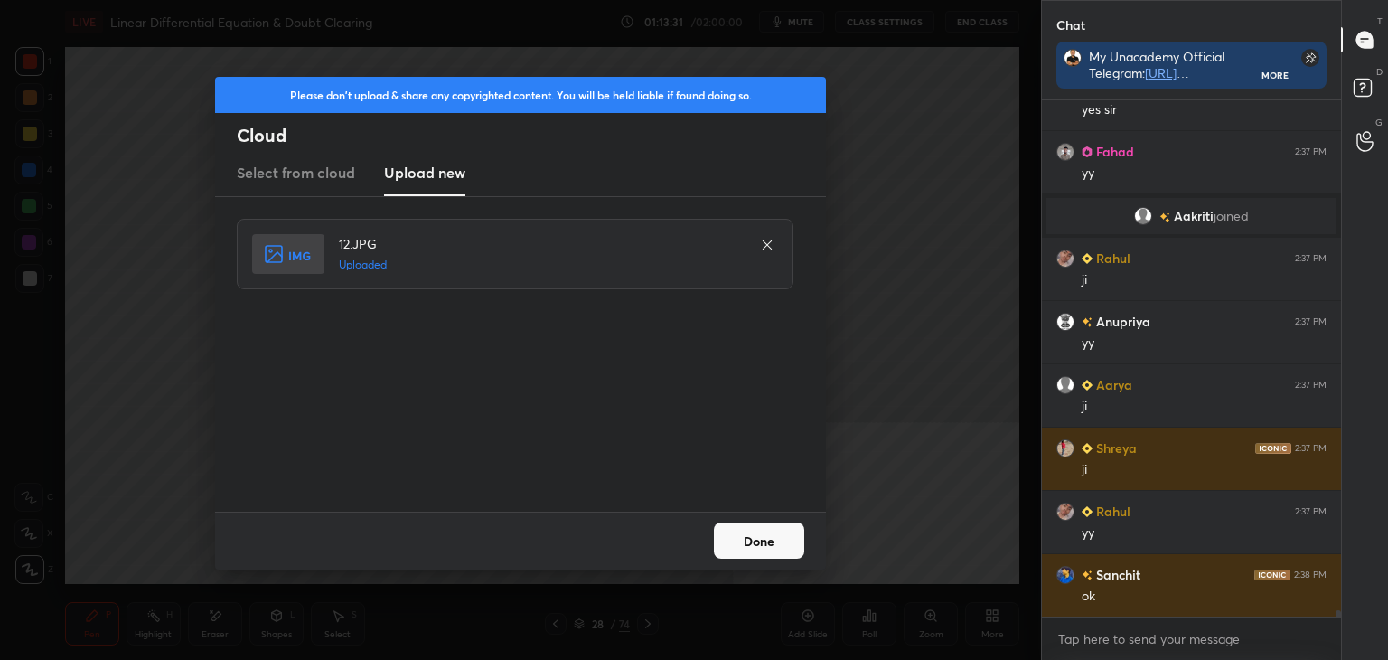
click at [774, 532] on button "Done" at bounding box center [759, 540] width 90 height 36
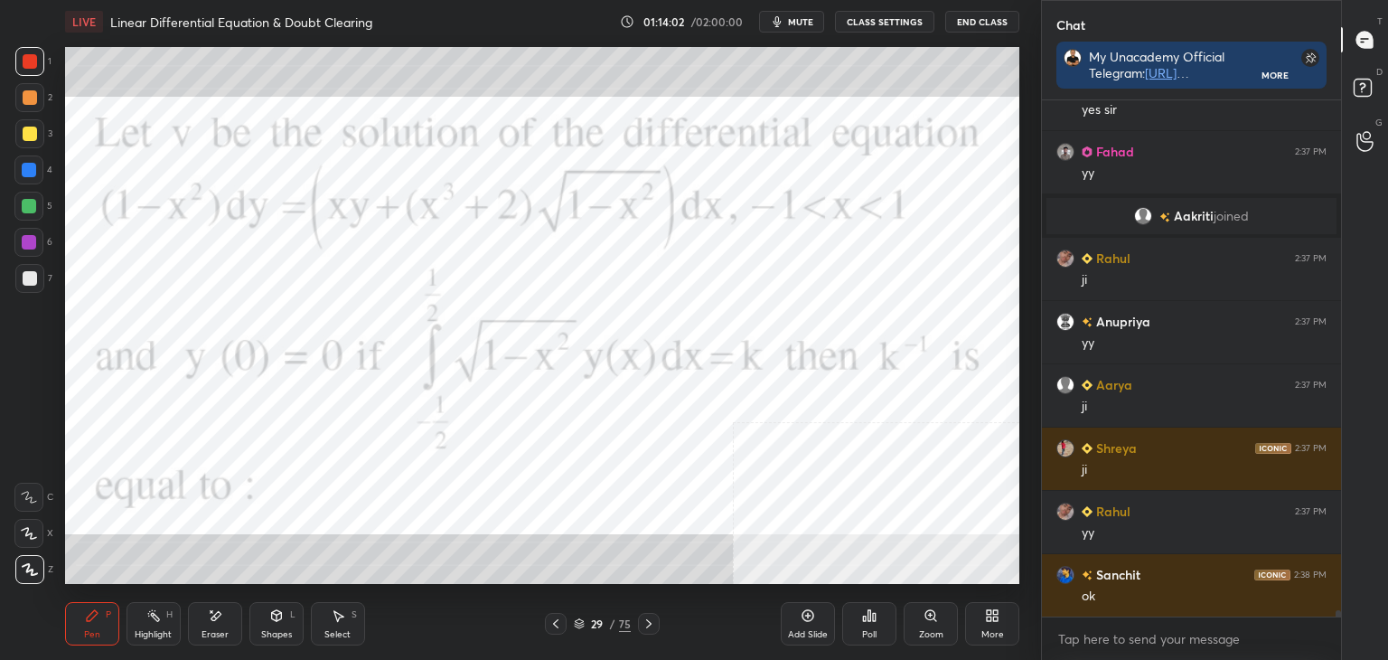
click at [795, 23] on span "mute" at bounding box center [800, 21] width 25 height 13
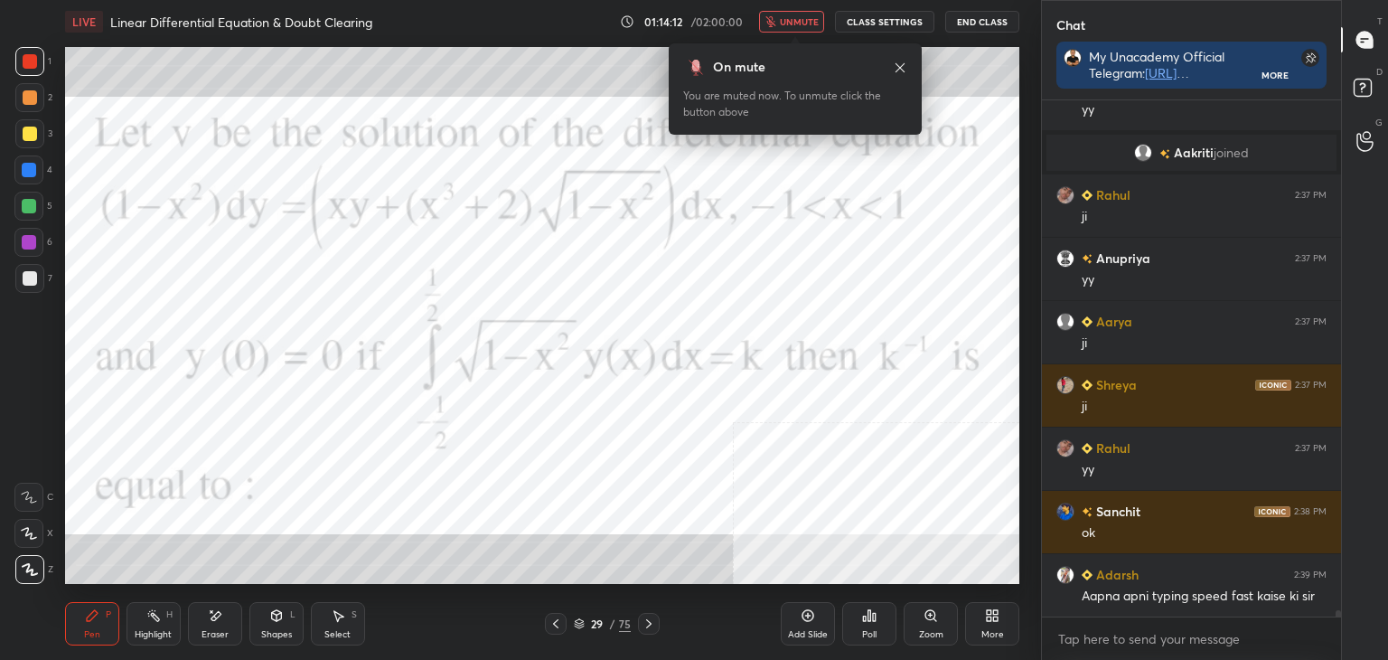
scroll to position [40389, 0]
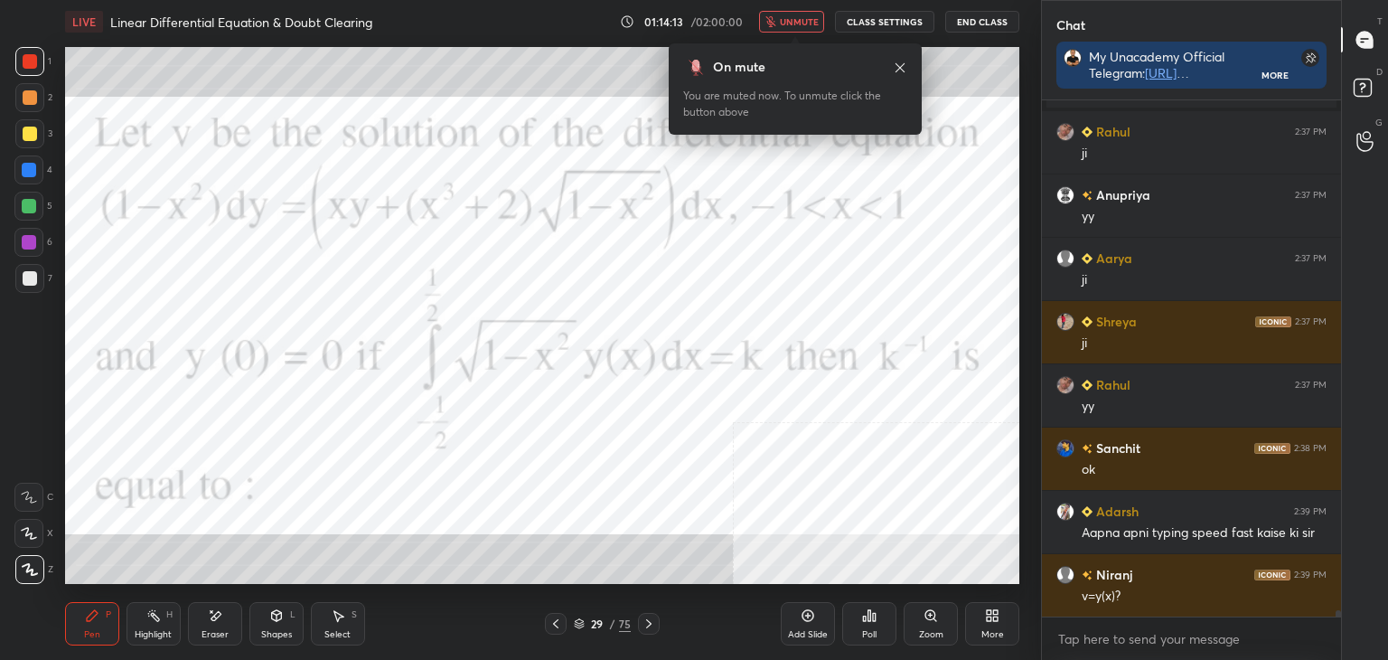
click at [796, 15] on button "unmute" at bounding box center [791, 22] width 65 height 22
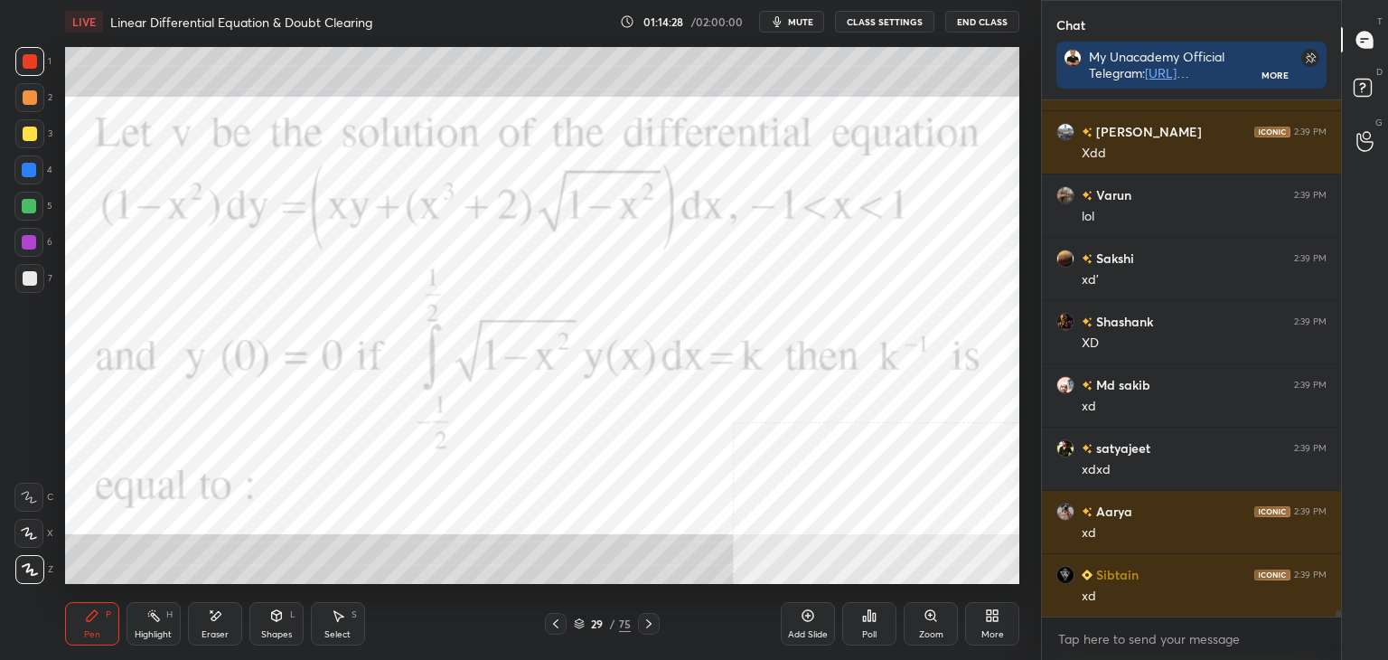
scroll to position [41211, 0]
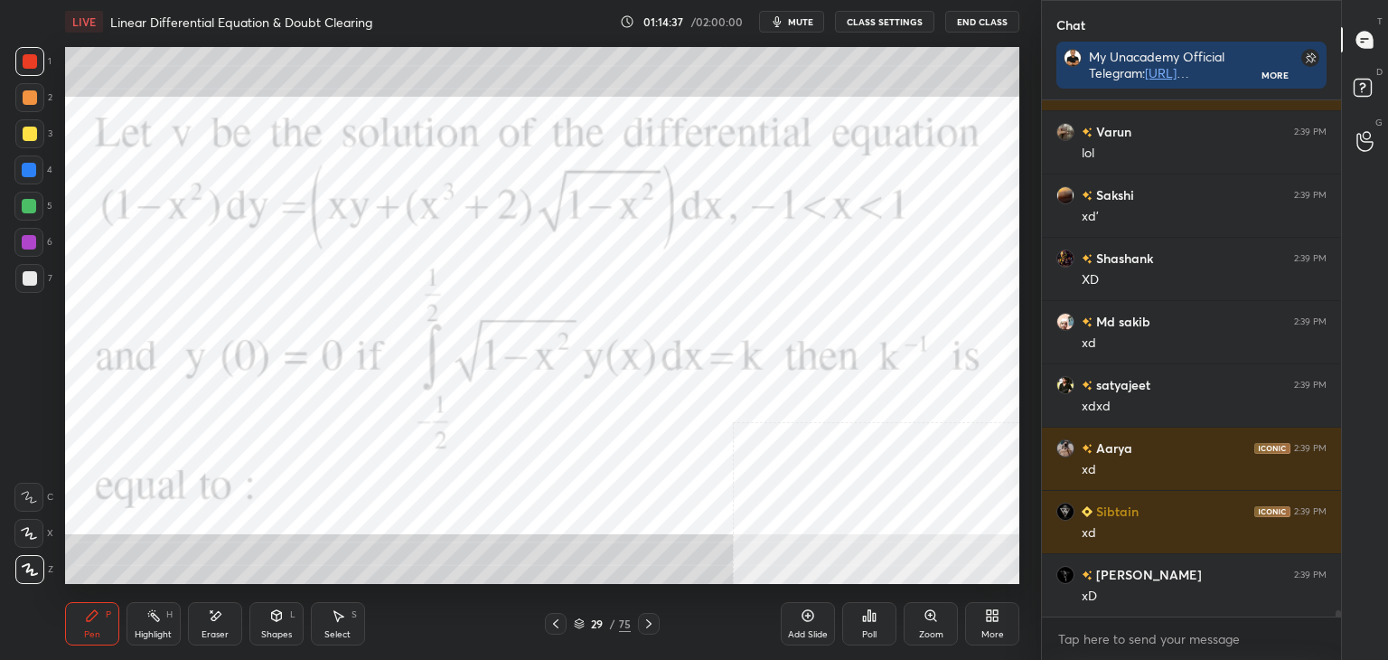
click at [36, 95] on div at bounding box center [30, 97] width 14 height 14
click at [34, 142] on div at bounding box center [29, 133] width 29 height 29
click at [32, 172] on div at bounding box center [29, 170] width 14 height 14
click at [35, 63] on div at bounding box center [30, 61] width 14 height 14
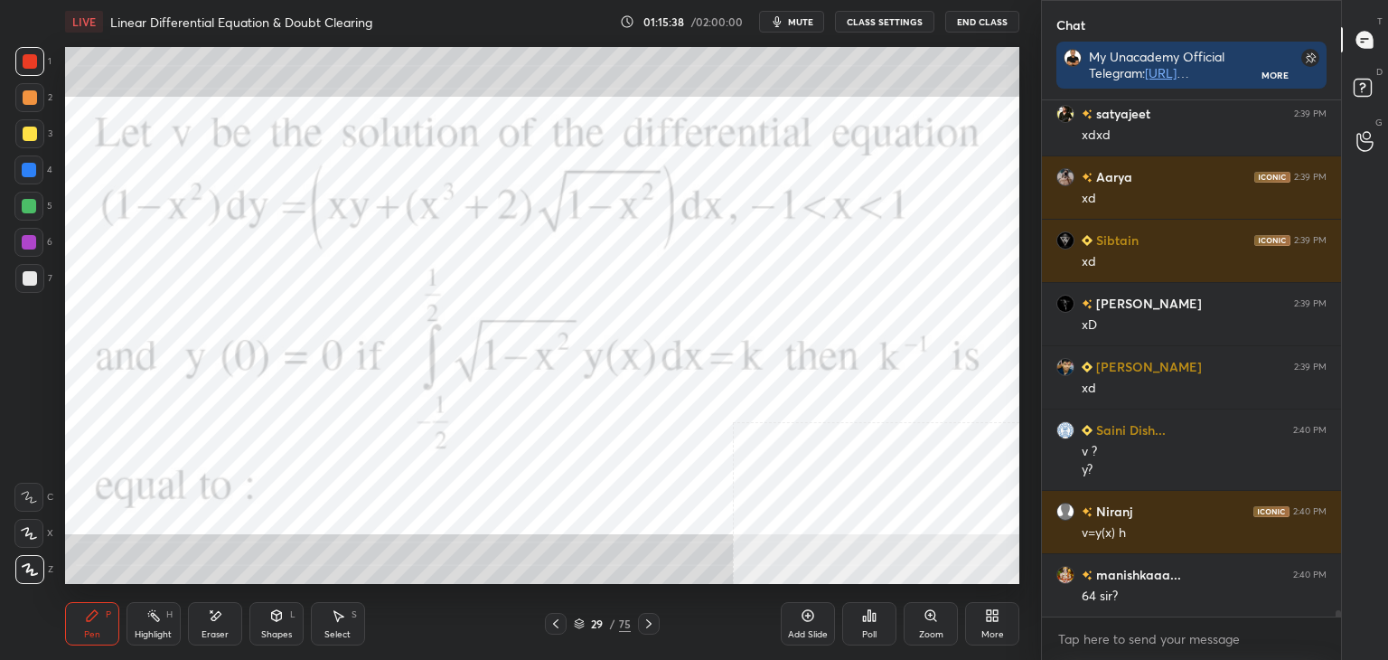
scroll to position [41546, 0]
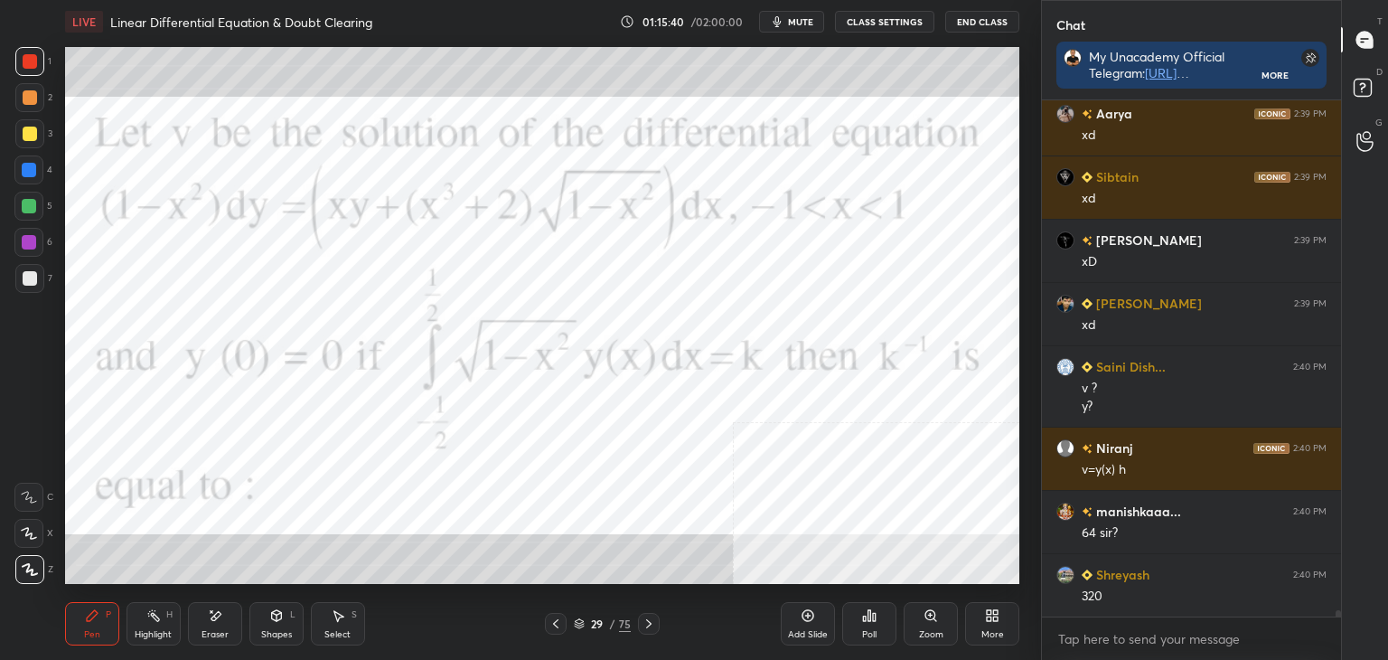
drag, startPoint x: 786, startPoint y: 19, endPoint x: 777, endPoint y: 44, distance: 26.9
click at [784, 22] on icon "button" at bounding box center [777, 21] width 14 height 14
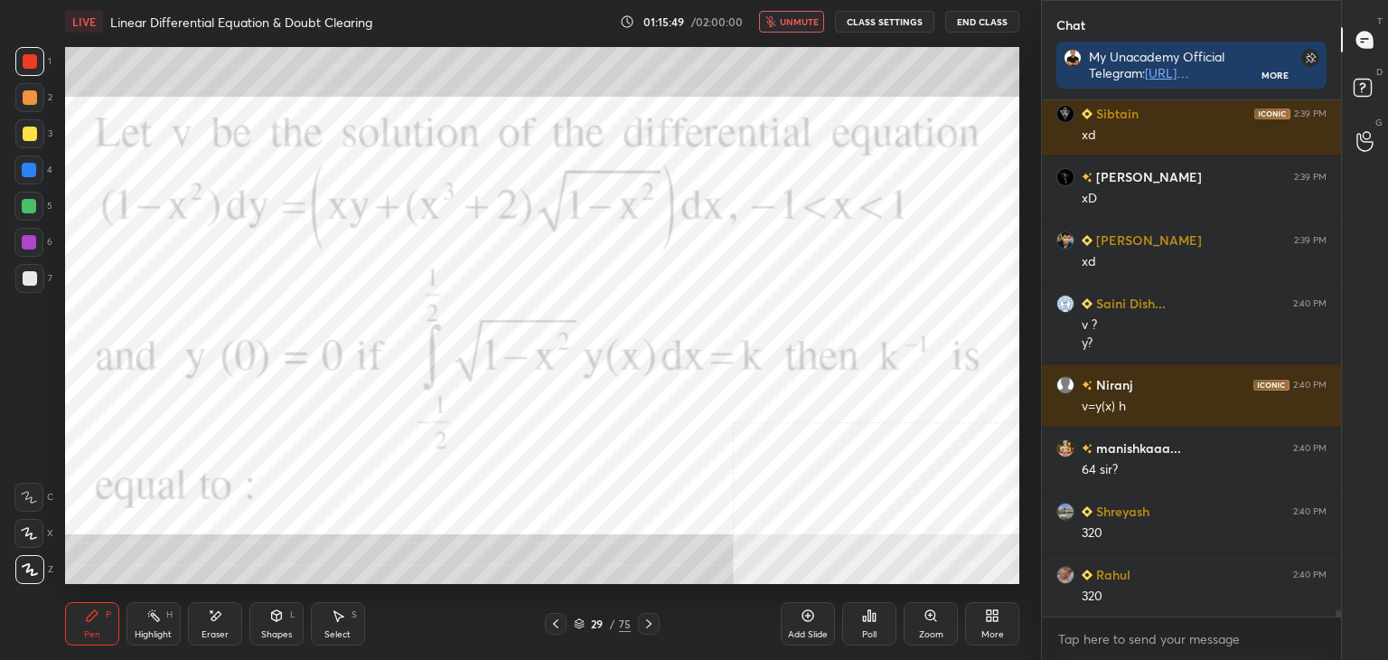
scroll to position [41672, 0]
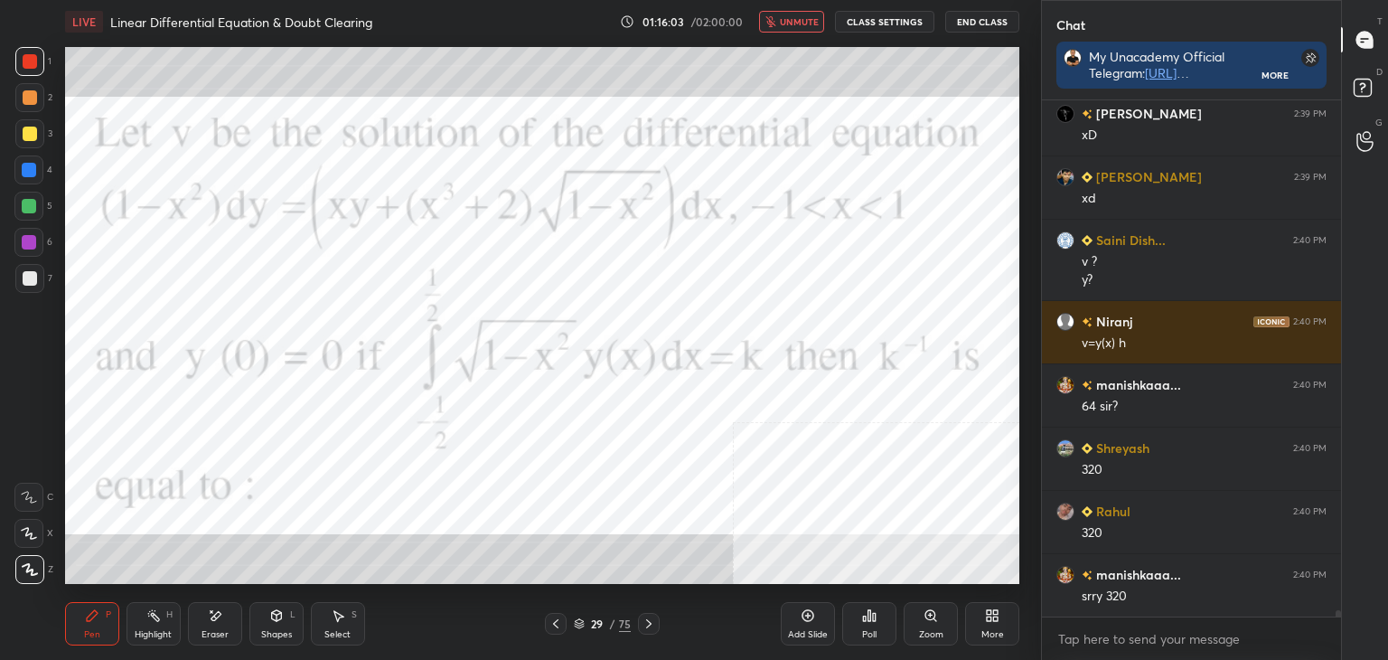
drag, startPoint x: 795, startPoint y: 6, endPoint x: 795, endPoint y: 23, distance: 16.3
click at [797, 8] on div "LIVE Linear Differential Equation & Doubt Clearing 01:16:03 / 02:00:00 unmute C…" at bounding box center [542, 21] width 954 height 43
drag, startPoint x: 798, startPoint y: 19, endPoint x: 783, endPoint y: 31, distance: 19.3
click at [798, 20] on span "unmute" at bounding box center [799, 21] width 39 height 13
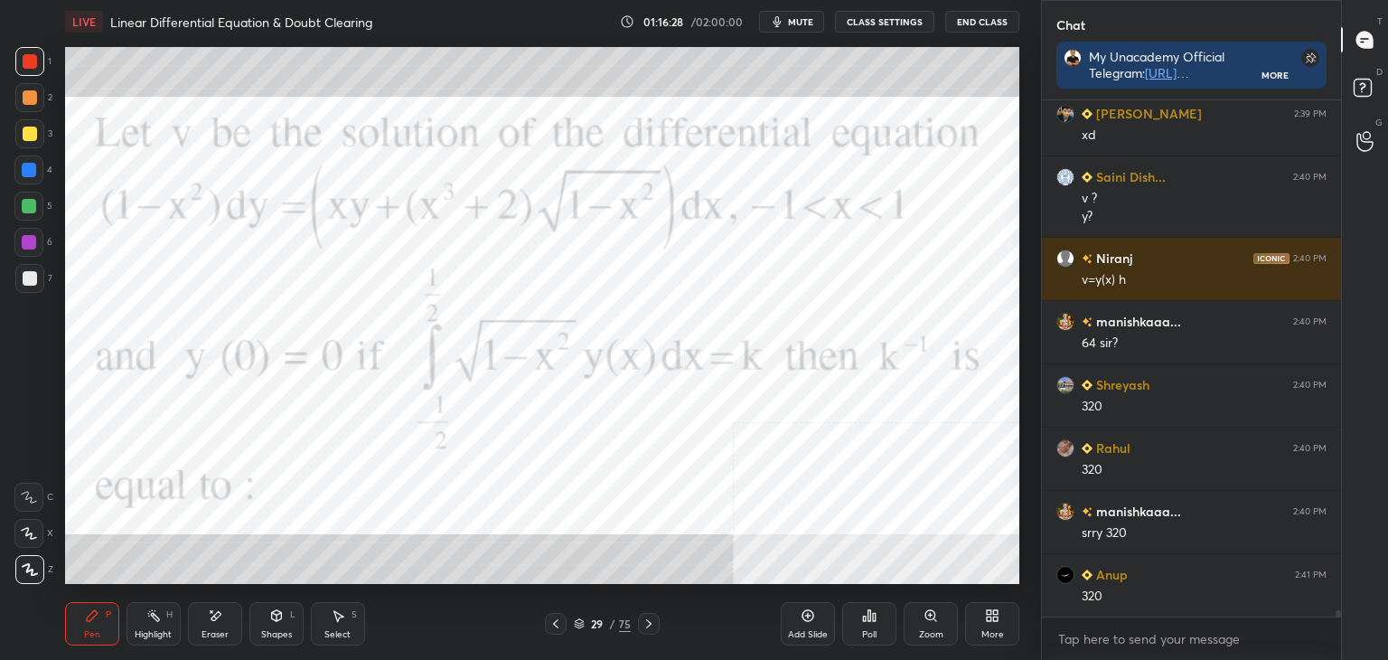
click at [227, 637] on div "Eraser" at bounding box center [215, 634] width 27 height 9
drag, startPoint x: 94, startPoint y: 629, endPoint x: 100, endPoint y: 616, distance: 14.1
click at [96, 623] on div "Pen P" at bounding box center [92, 623] width 54 height 43
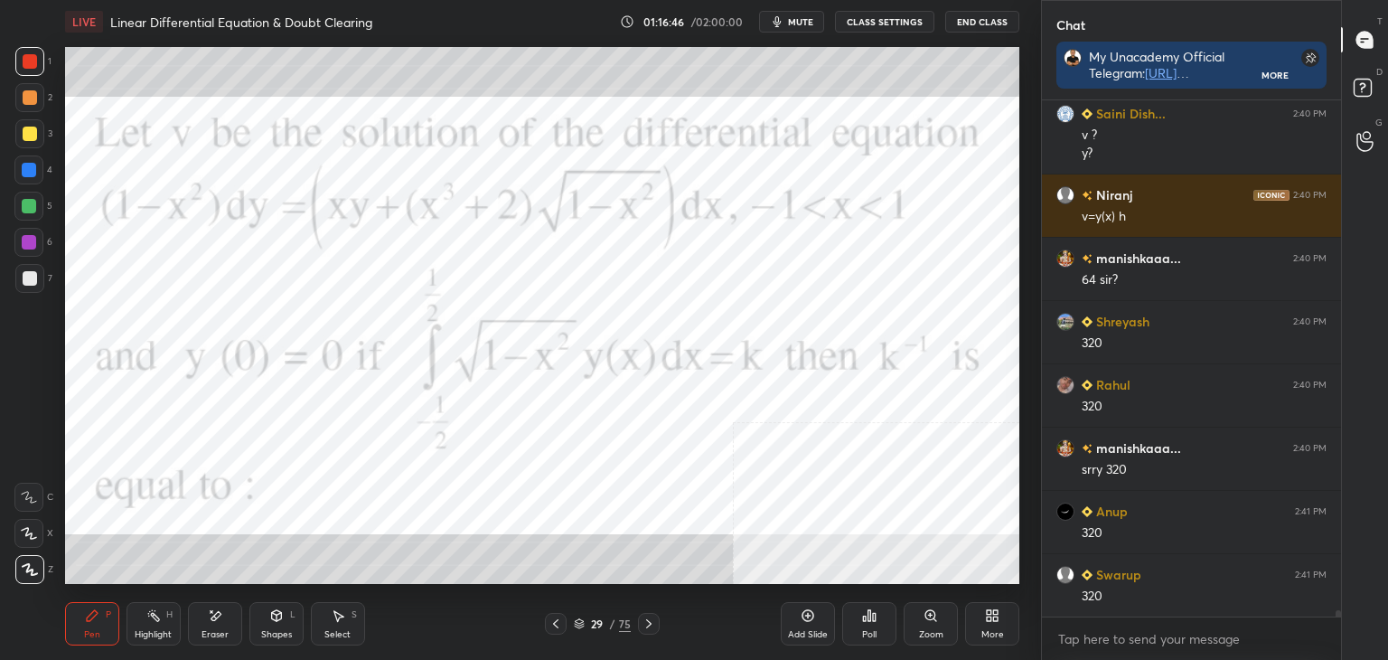
scroll to position [41862, 0]
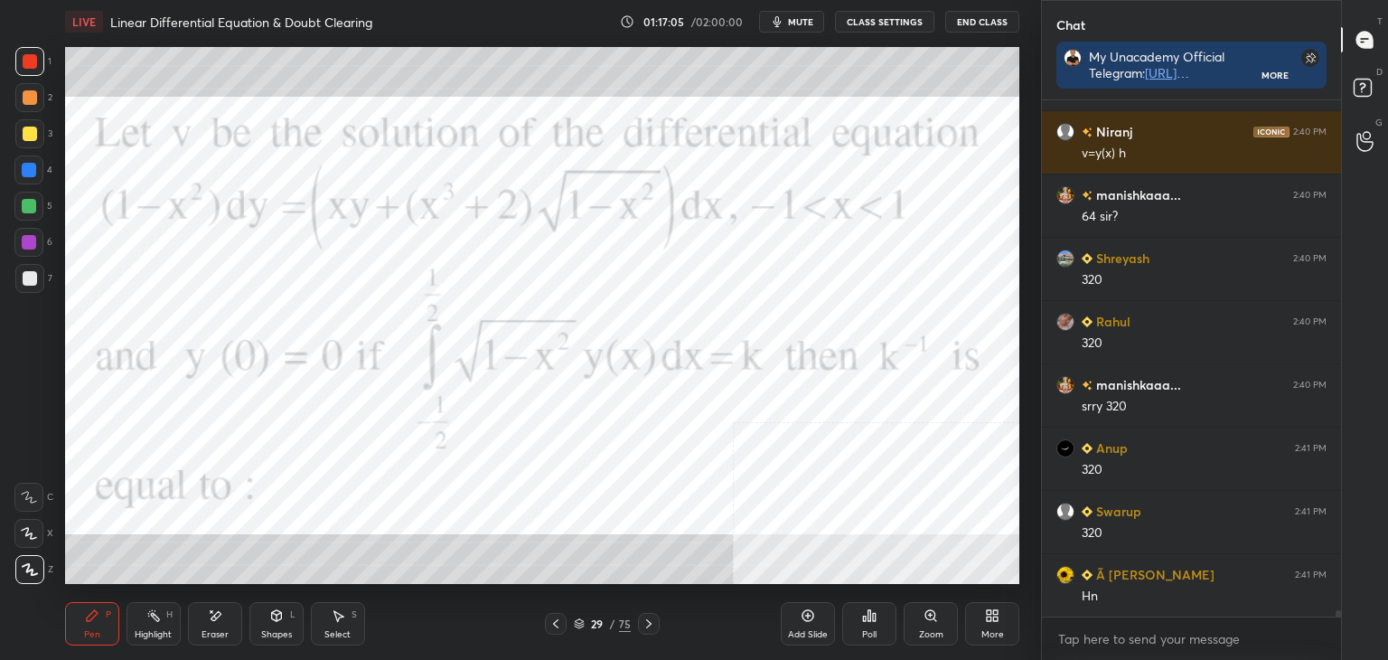
click at [801, 611] on icon at bounding box center [808, 615] width 14 height 14
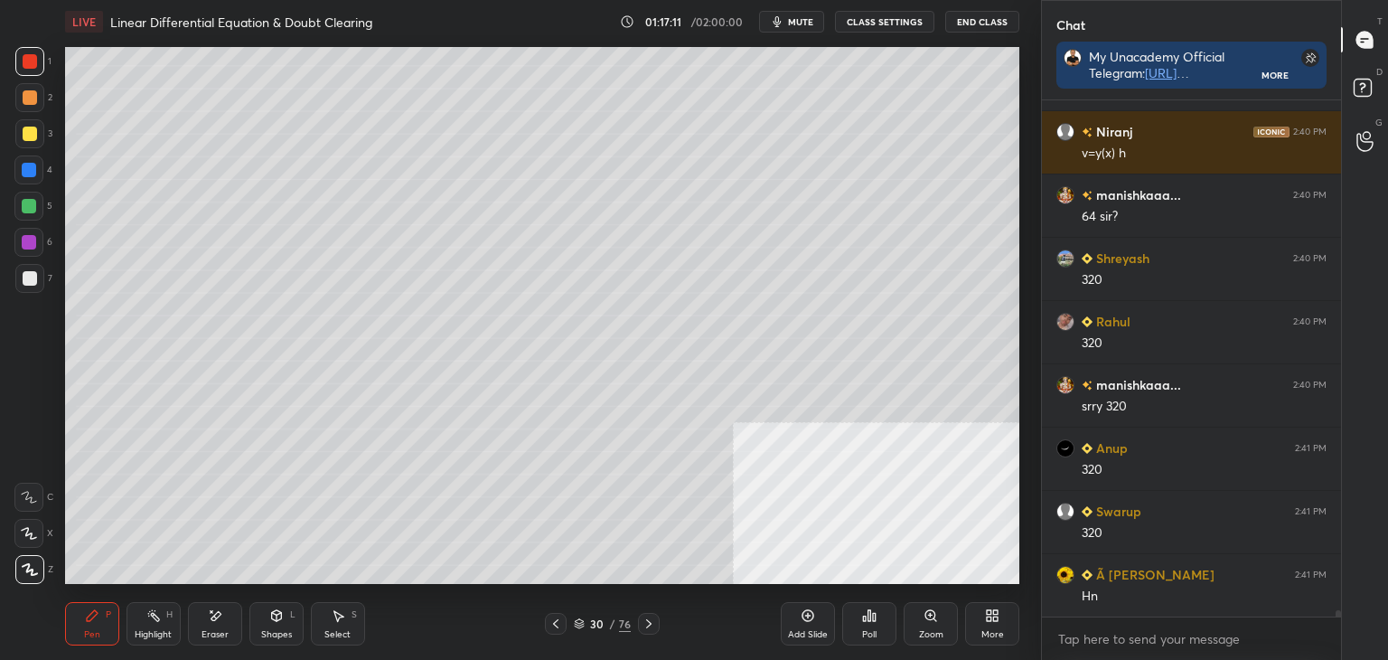
click at [564, 633] on div at bounding box center [556, 624] width 22 height 22
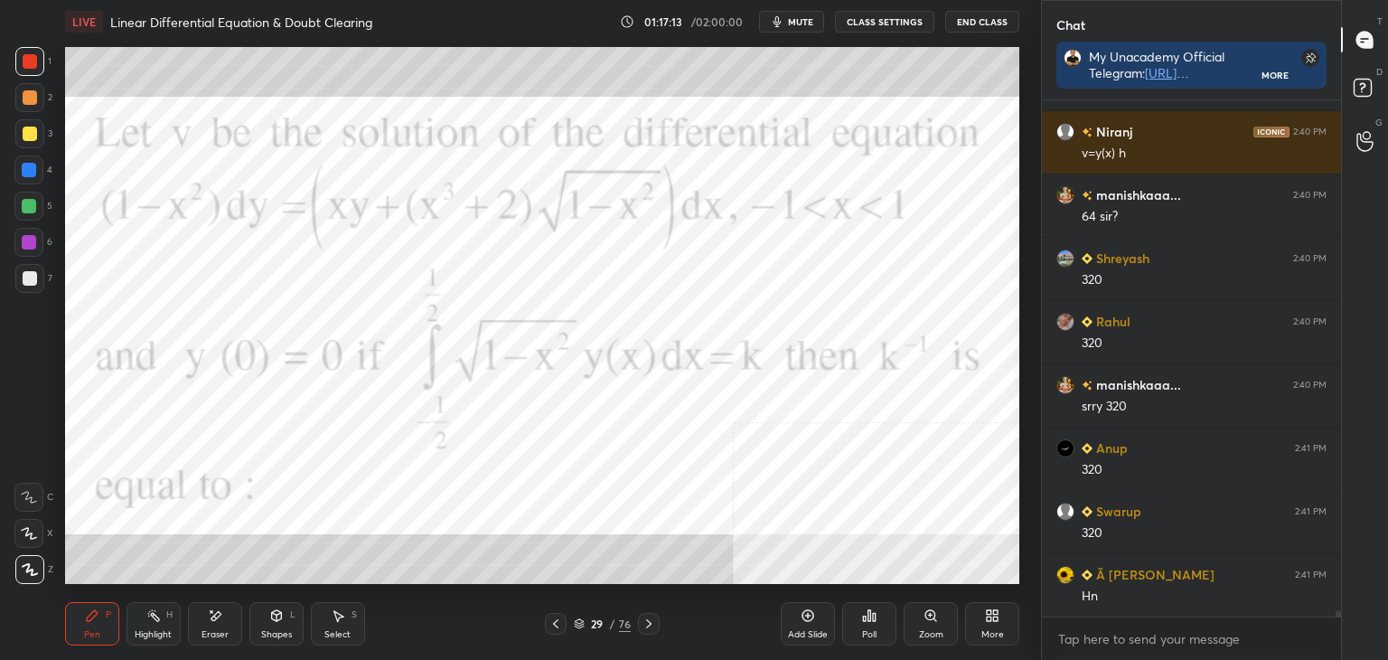
click at [647, 615] on div at bounding box center [649, 624] width 22 height 22
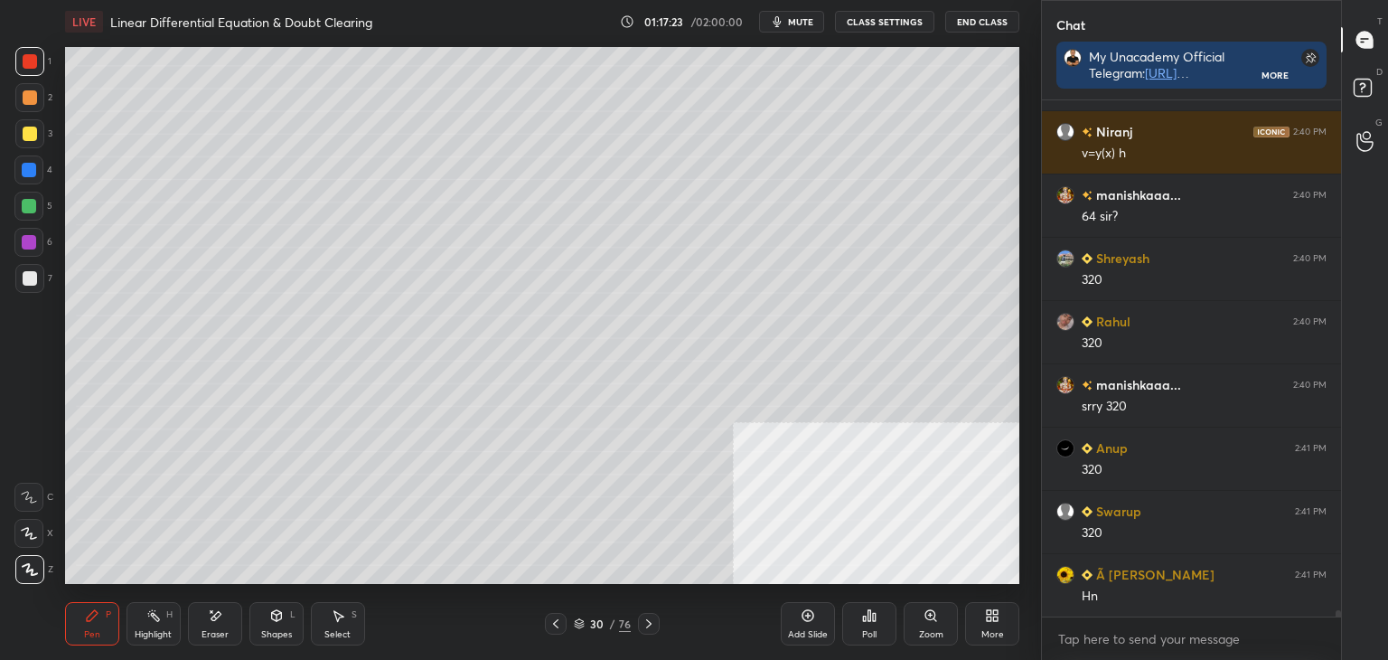
click at [551, 625] on icon at bounding box center [556, 623] width 14 height 14
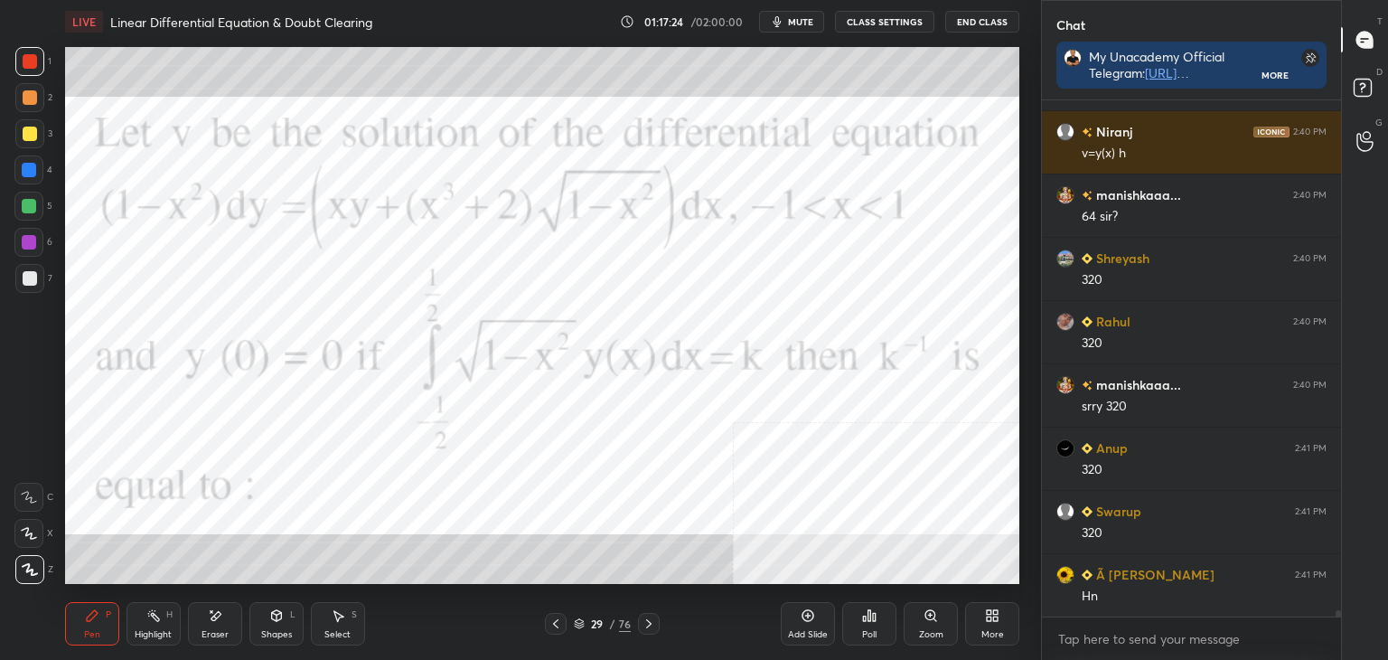
click at [555, 626] on icon at bounding box center [556, 623] width 14 height 14
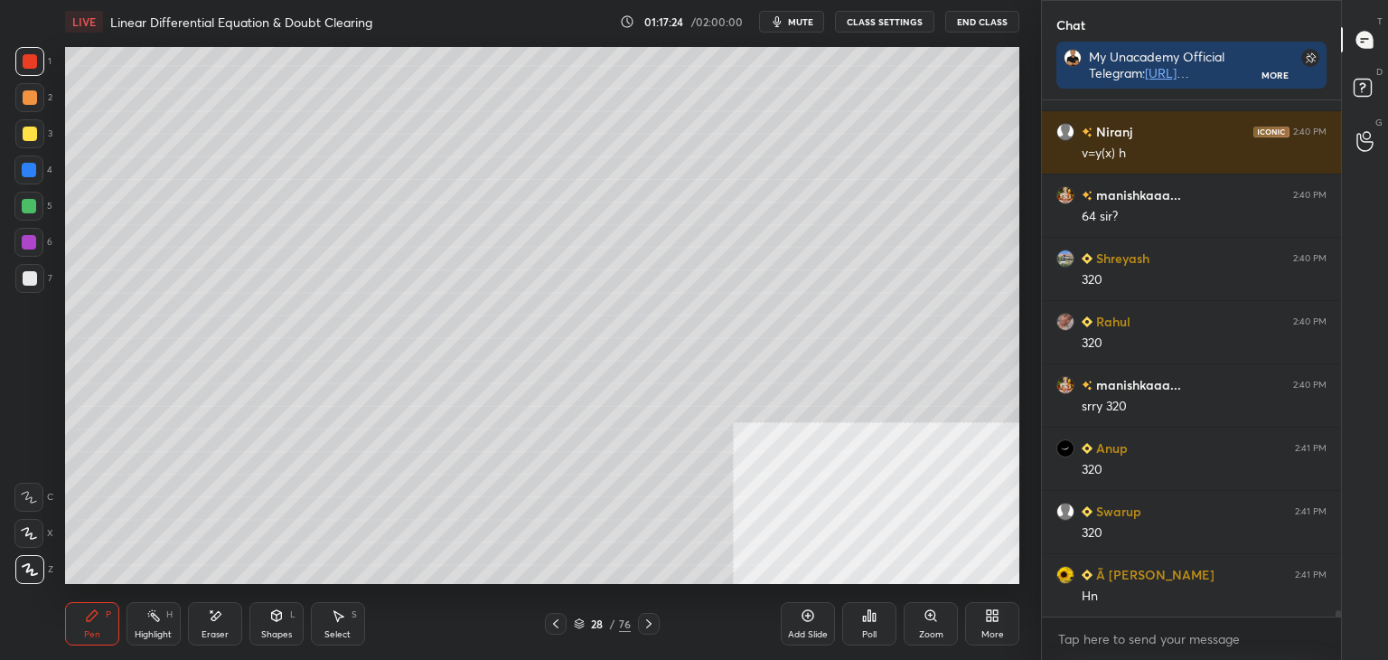
click at [648, 623] on icon at bounding box center [648, 623] width 5 height 9
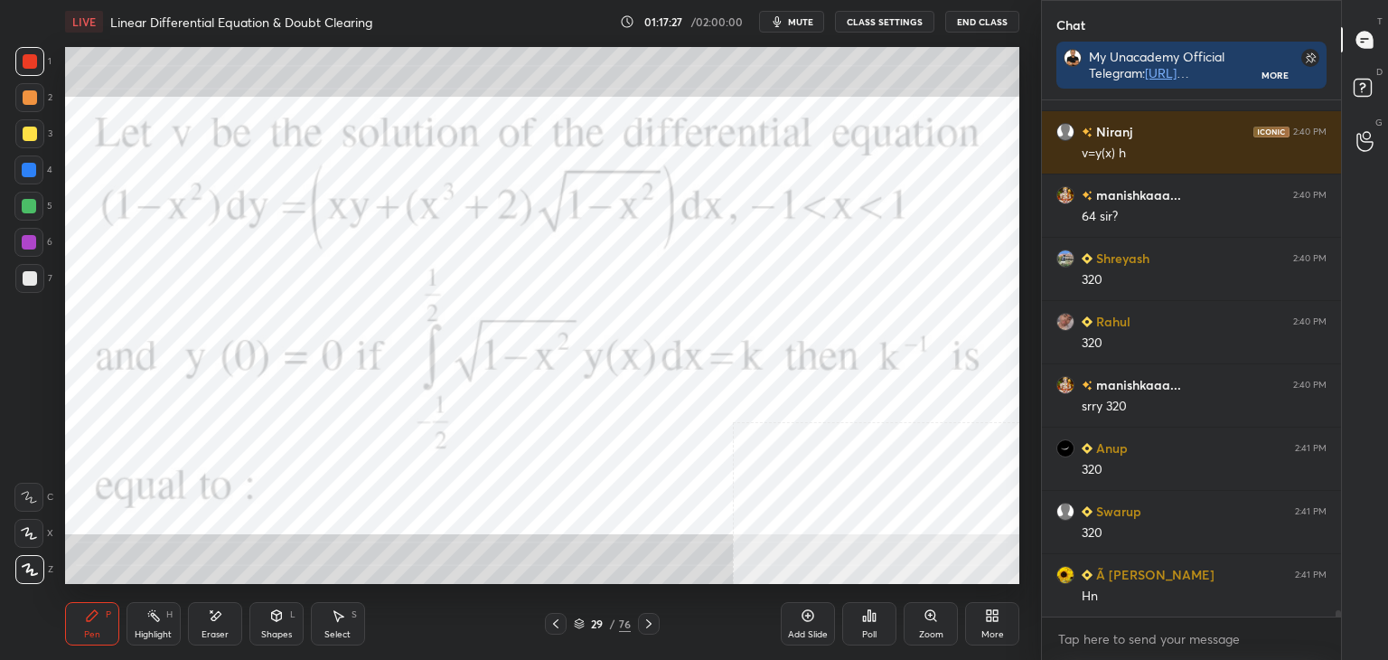
drag, startPoint x: 633, startPoint y: 616, endPoint x: 629, endPoint y: 627, distance: 11.4
click at [632, 619] on div "29 / 76" at bounding box center [602, 624] width 115 height 22
click at [647, 630] on icon at bounding box center [649, 623] width 14 height 14
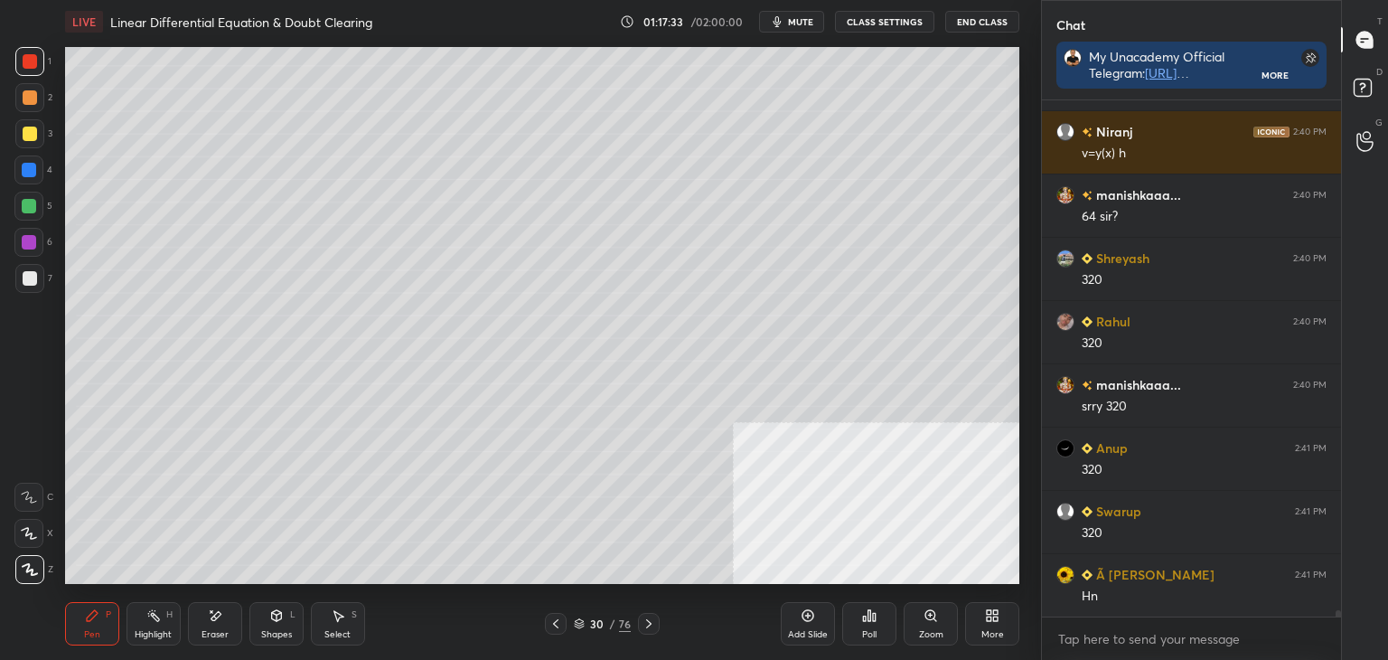
click at [558, 620] on icon at bounding box center [556, 623] width 14 height 14
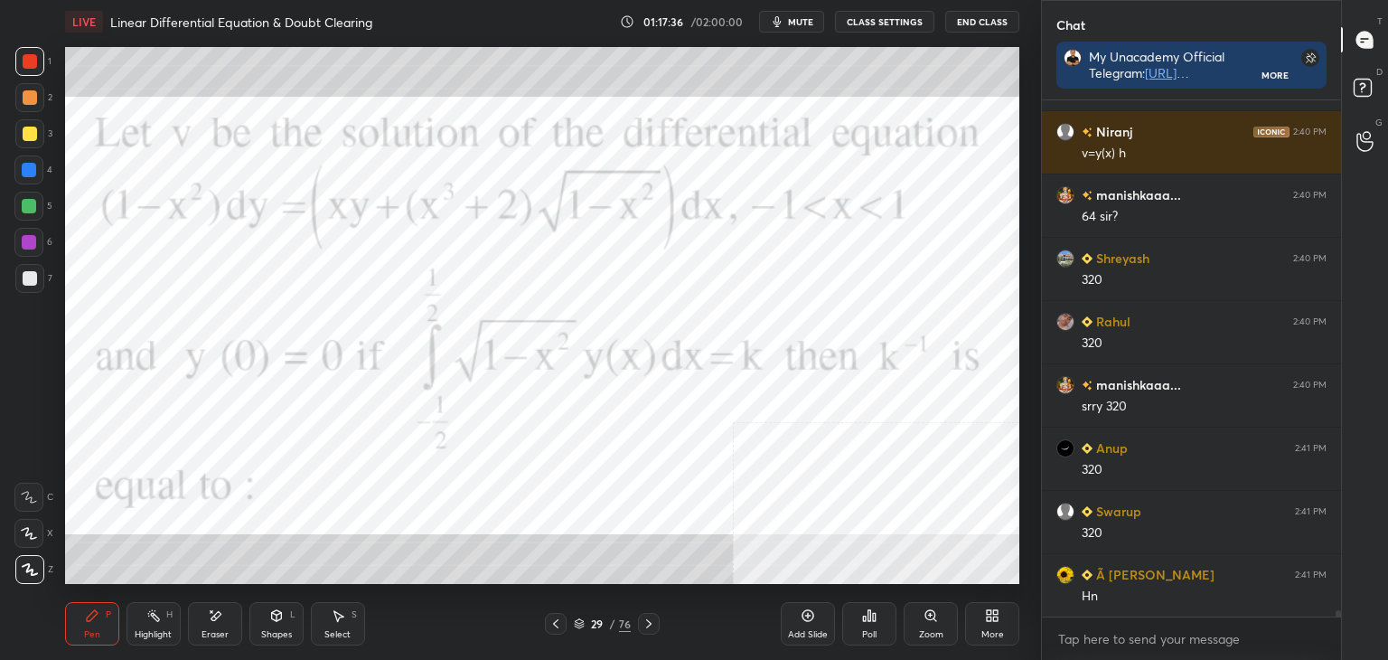
scroll to position [41925, 0]
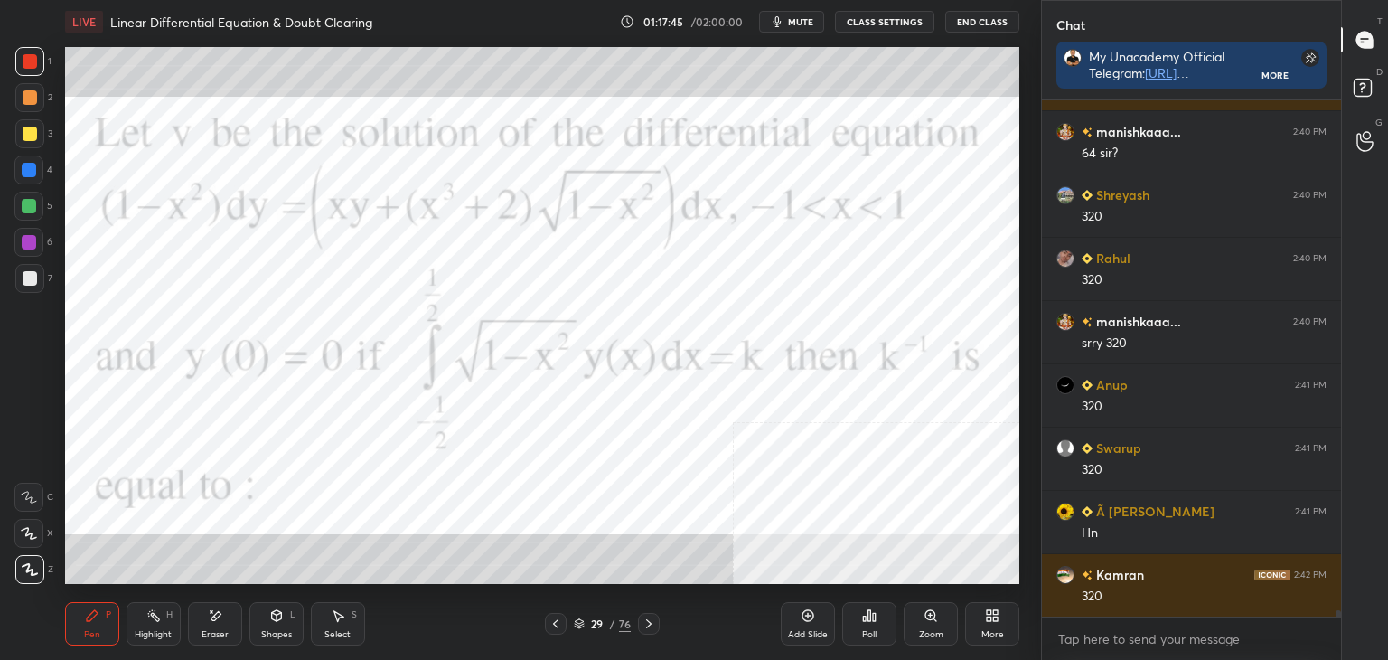
click at [202, 634] on div "Eraser" at bounding box center [215, 634] width 27 height 9
click at [99, 626] on div "Pen P" at bounding box center [92, 623] width 54 height 43
click at [195, 631] on div "Eraser" at bounding box center [215, 623] width 54 height 43
drag, startPoint x: 116, startPoint y: 626, endPoint x: 131, endPoint y: 611, distance: 21.7
click at [108, 625] on div "Pen P" at bounding box center [92, 623] width 54 height 43
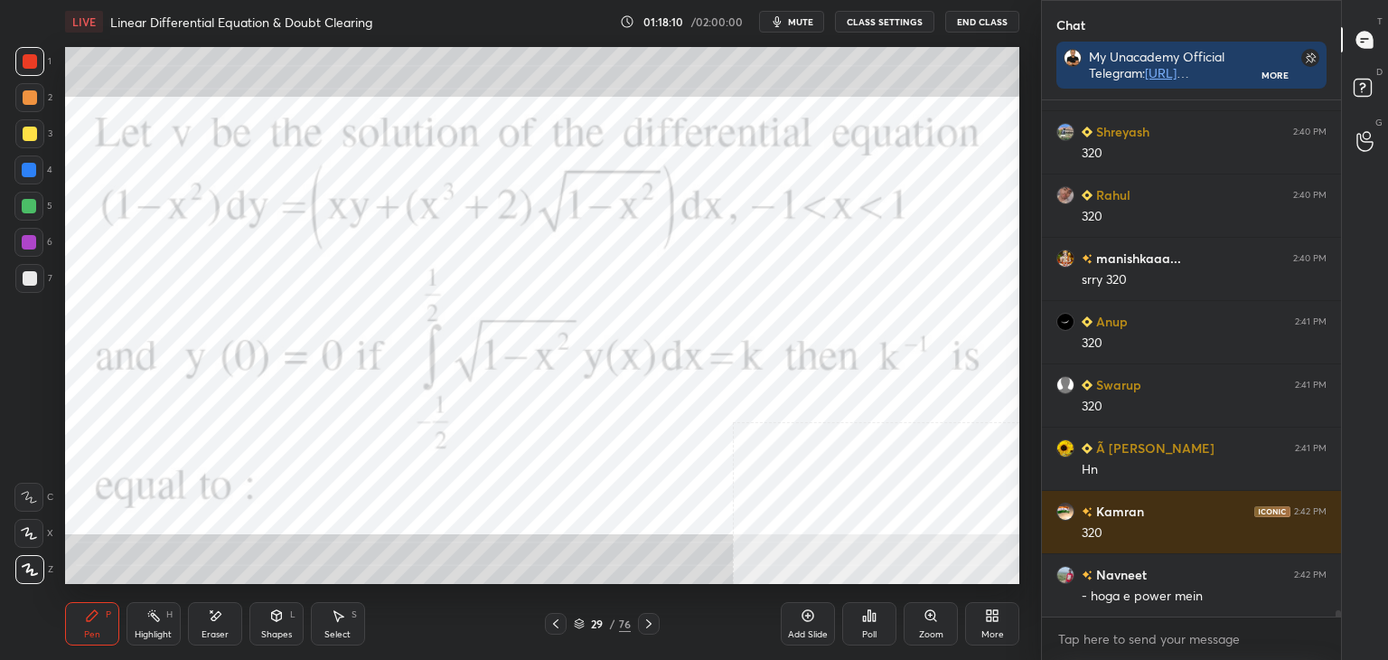
scroll to position [42052, 0]
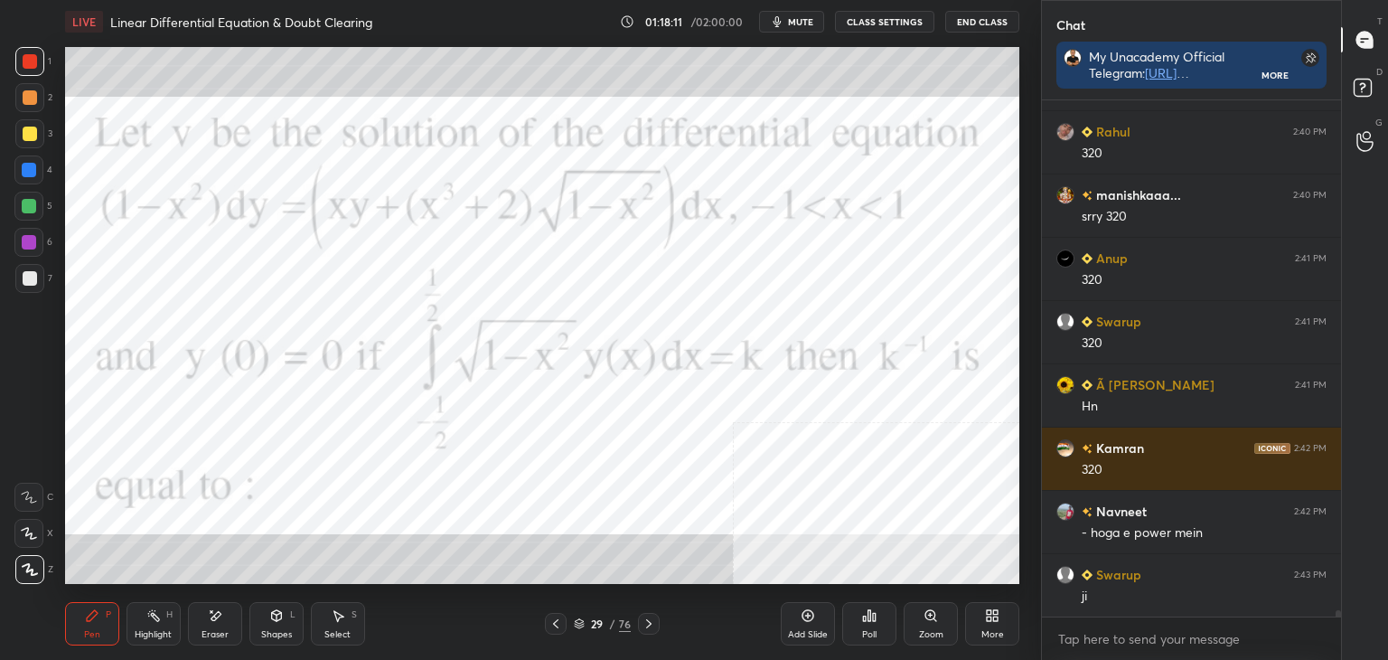
click at [647, 624] on icon at bounding box center [649, 623] width 14 height 14
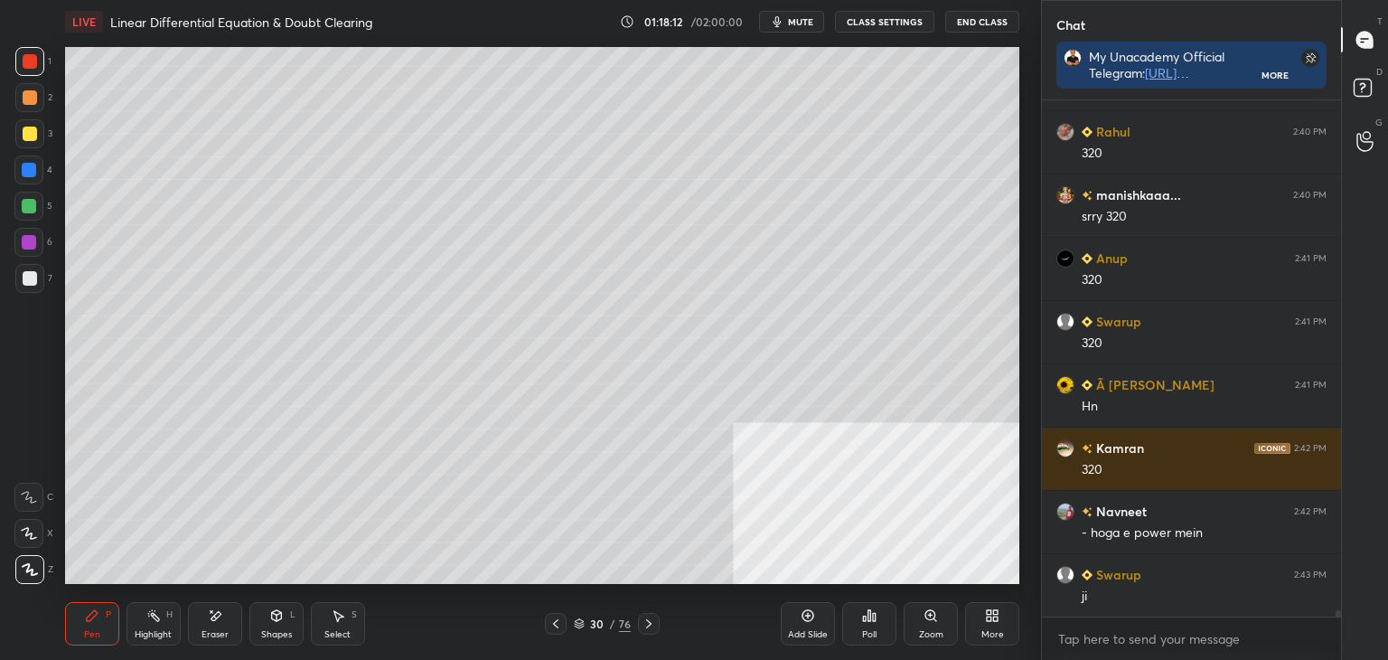
drag, startPoint x: 218, startPoint y: 636, endPoint x: 248, endPoint y: 587, distance: 57.2
click at [223, 625] on div "Eraser" at bounding box center [215, 623] width 54 height 43
click at [89, 617] on div "Pen P" at bounding box center [92, 623] width 54 height 43
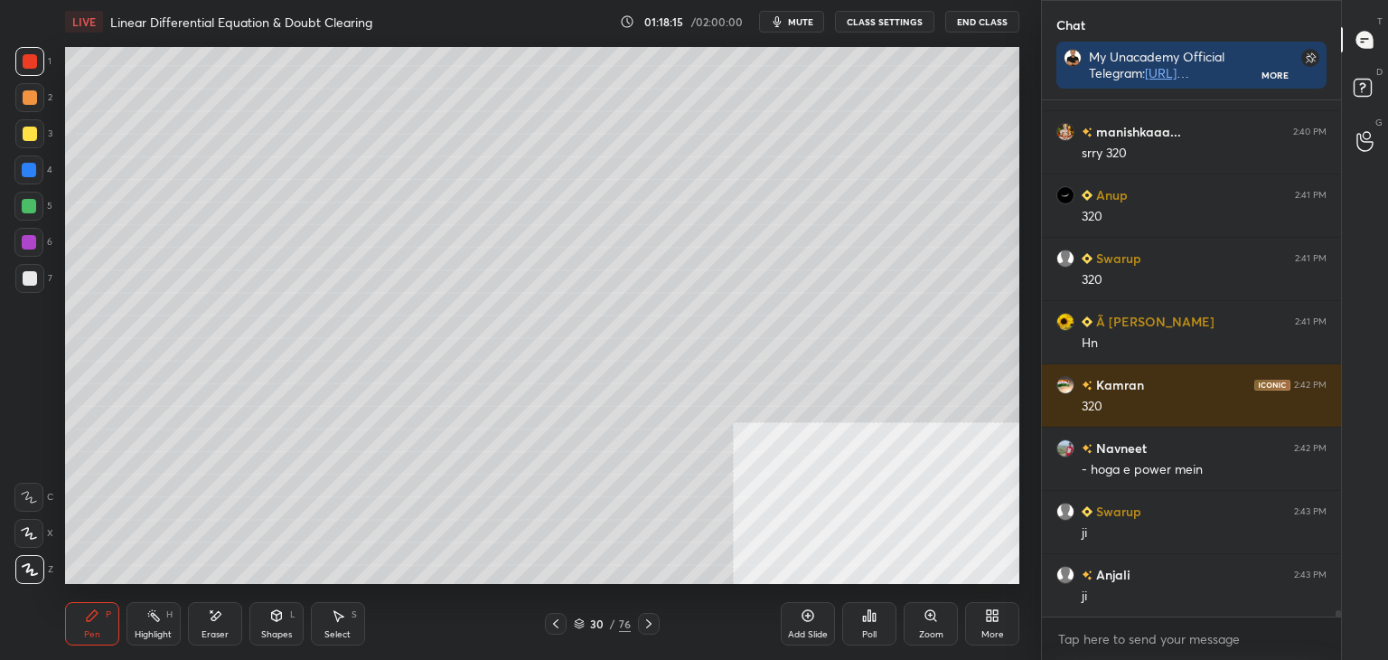
click at [216, 625] on div "Eraser" at bounding box center [215, 623] width 54 height 43
click at [79, 631] on div "Pen P" at bounding box center [92, 623] width 54 height 43
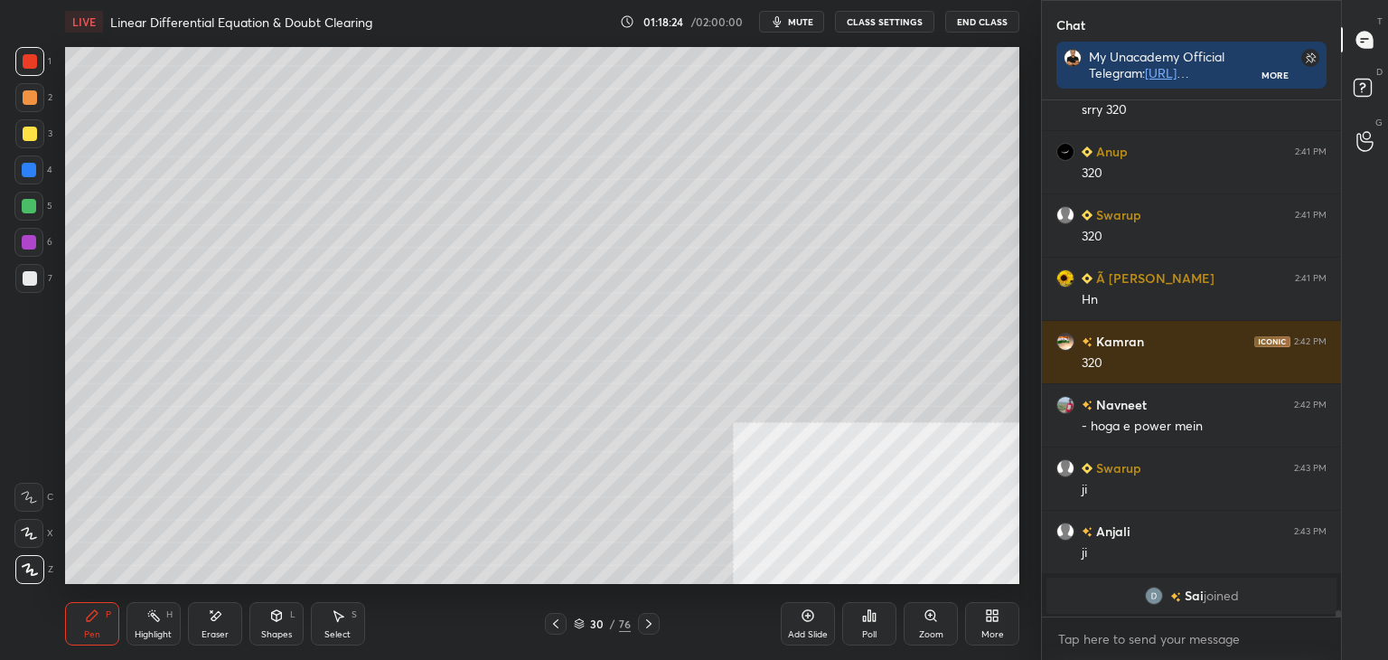
click at [554, 626] on icon at bounding box center [556, 623] width 14 height 14
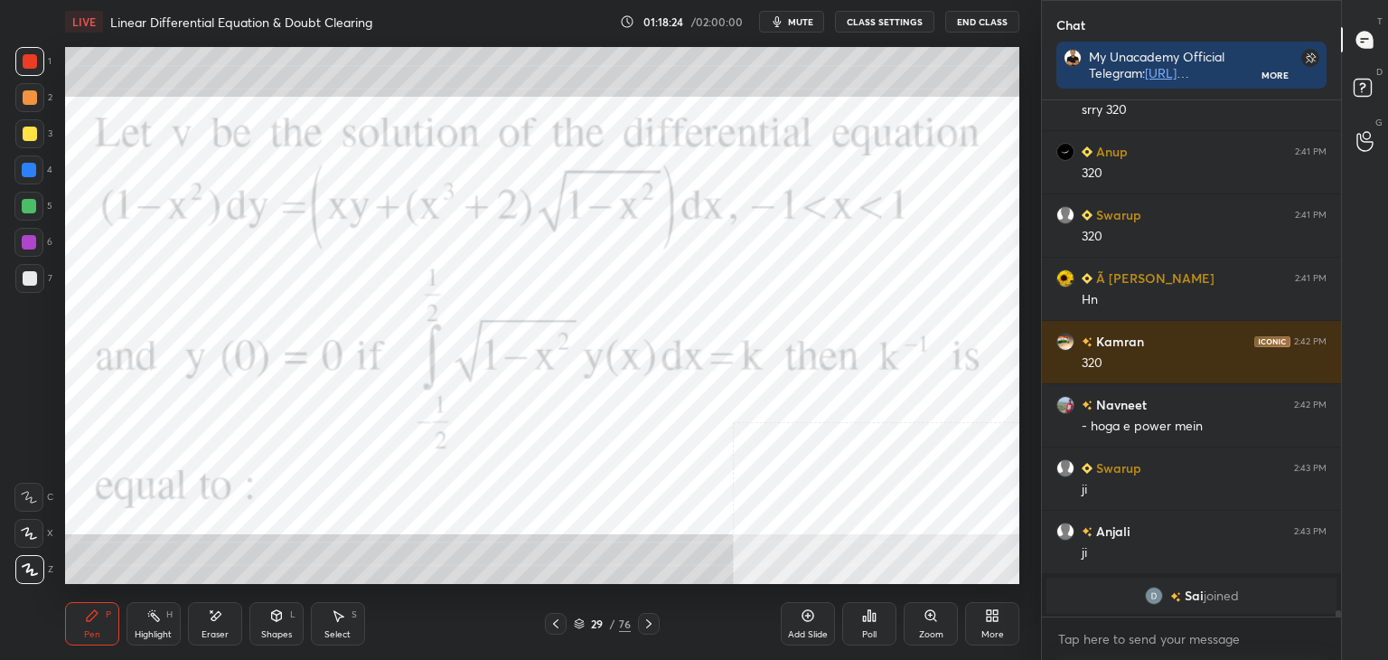
click at [556, 626] on icon at bounding box center [556, 623] width 14 height 14
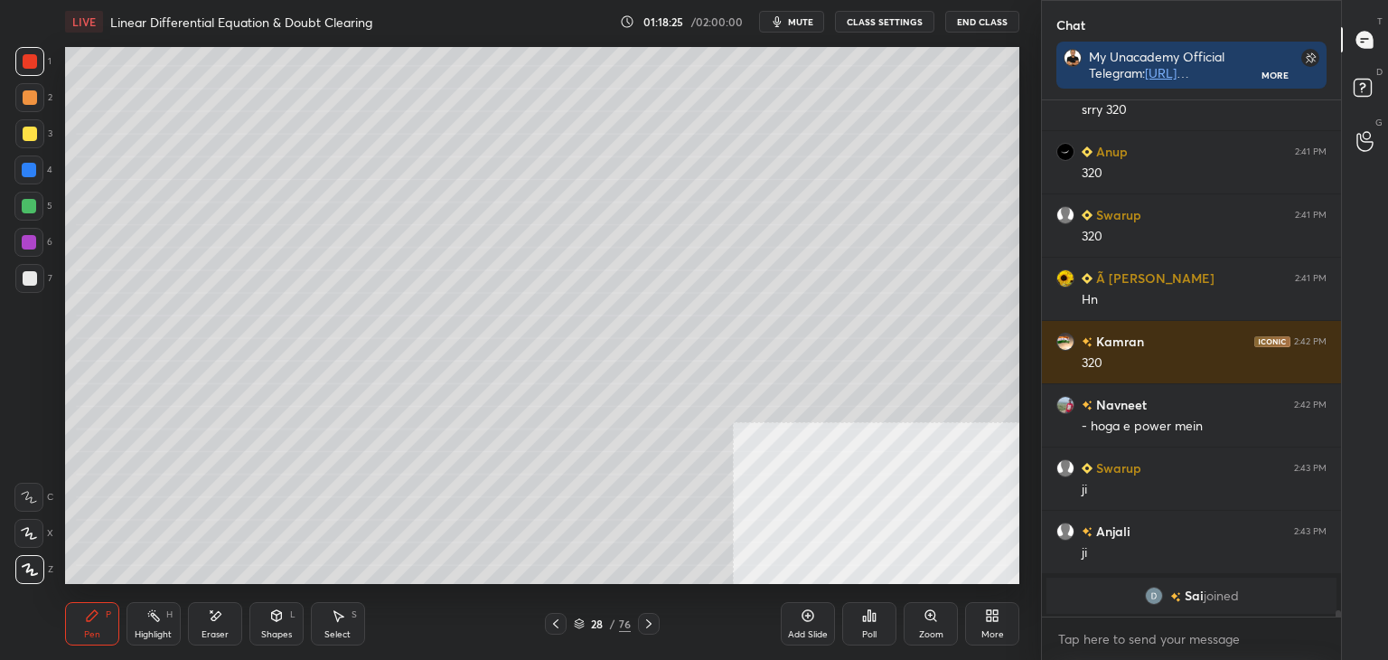
drag, startPoint x: 647, startPoint y: 623, endPoint x: 636, endPoint y: 620, distance: 11.2
click at [644, 623] on icon at bounding box center [649, 623] width 14 height 14
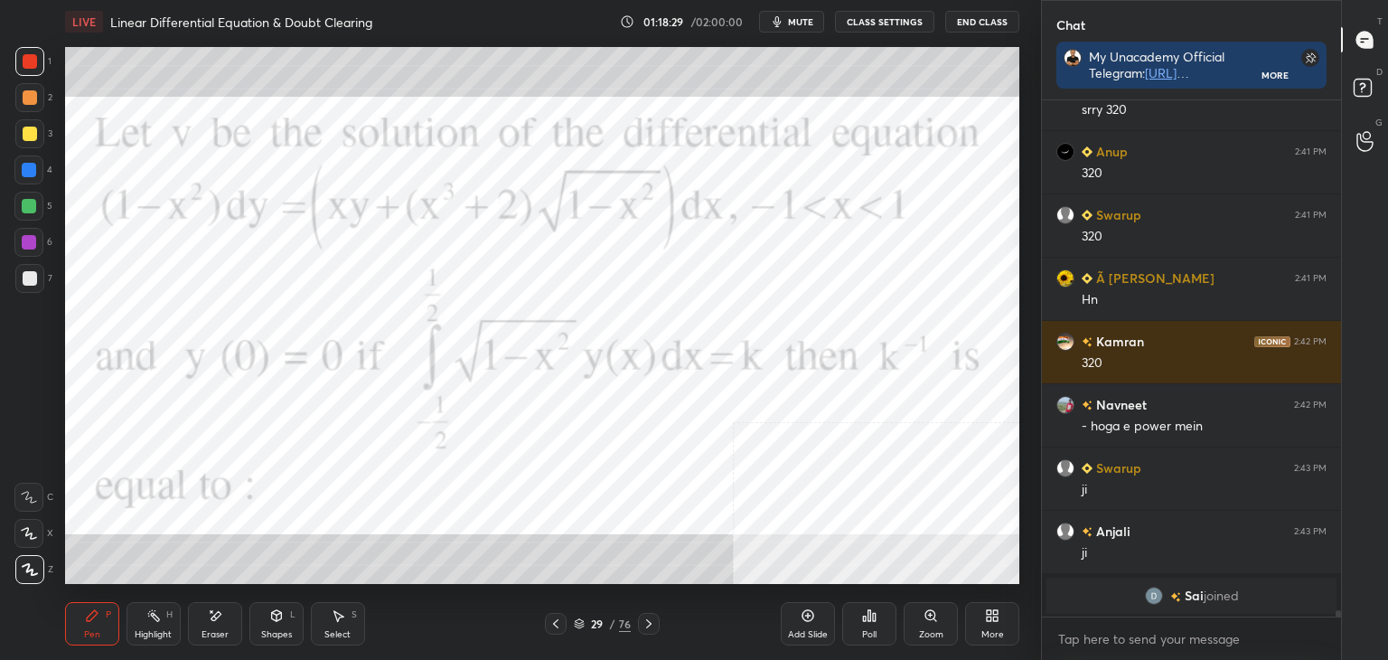
click at [646, 625] on icon at bounding box center [649, 623] width 14 height 14
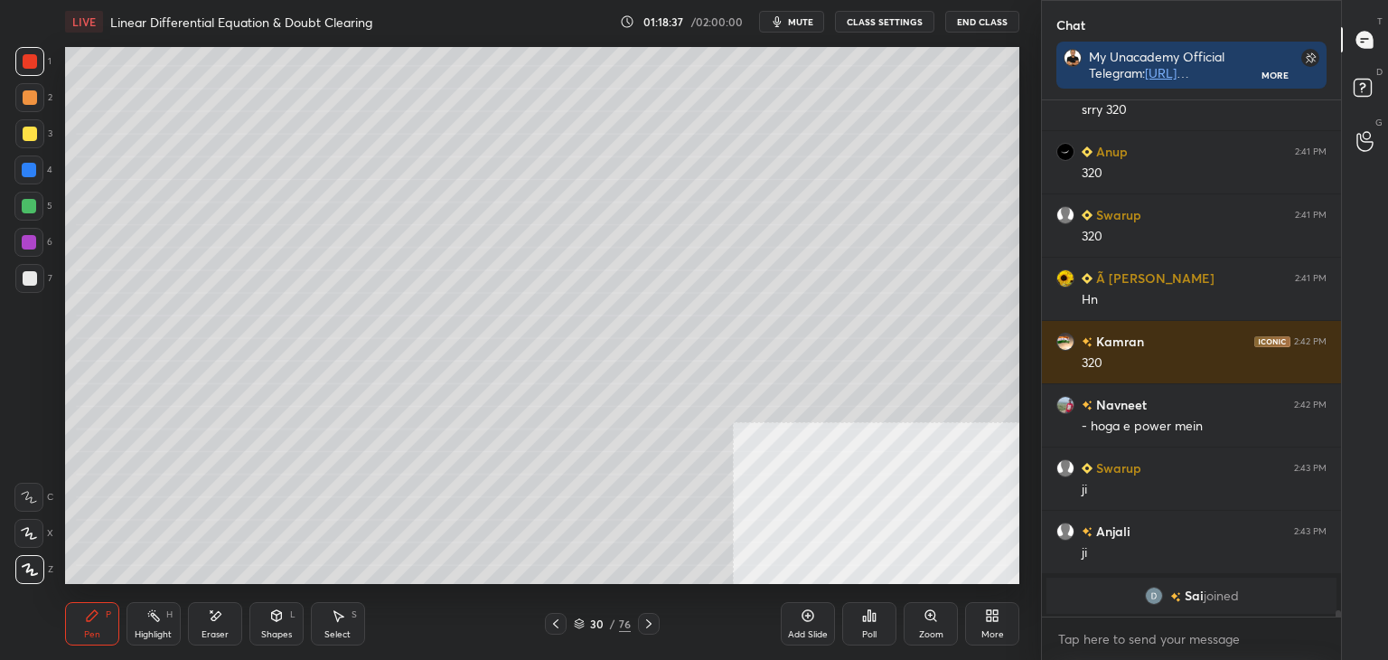
click at [562, 623] on icon at bounding box center [556, 623] width 14 height 14
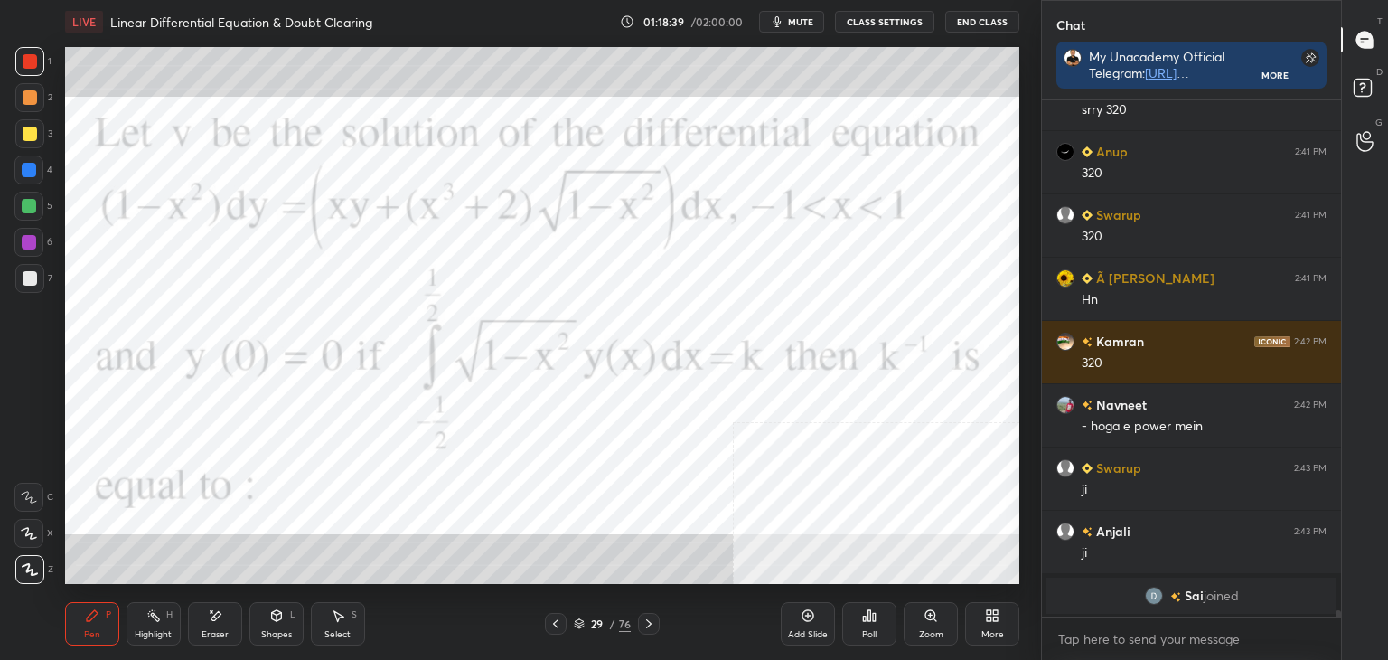
drag, startPoint x: 647, startPoint y: 625, endPoint x: 618, endPoint y: 612, distance: 31.6
click at [646, 625] on icon at bounding box center [649, 623] width 14 height 14
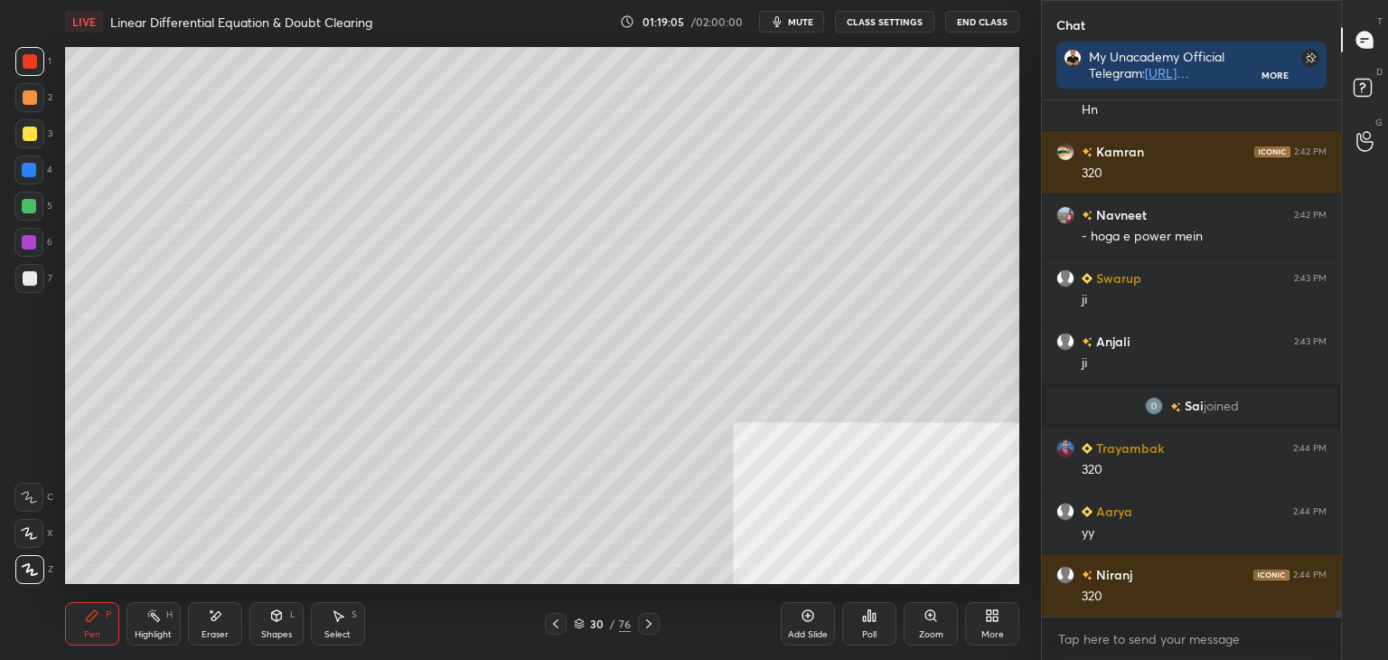
scroll to position [41779, 0]
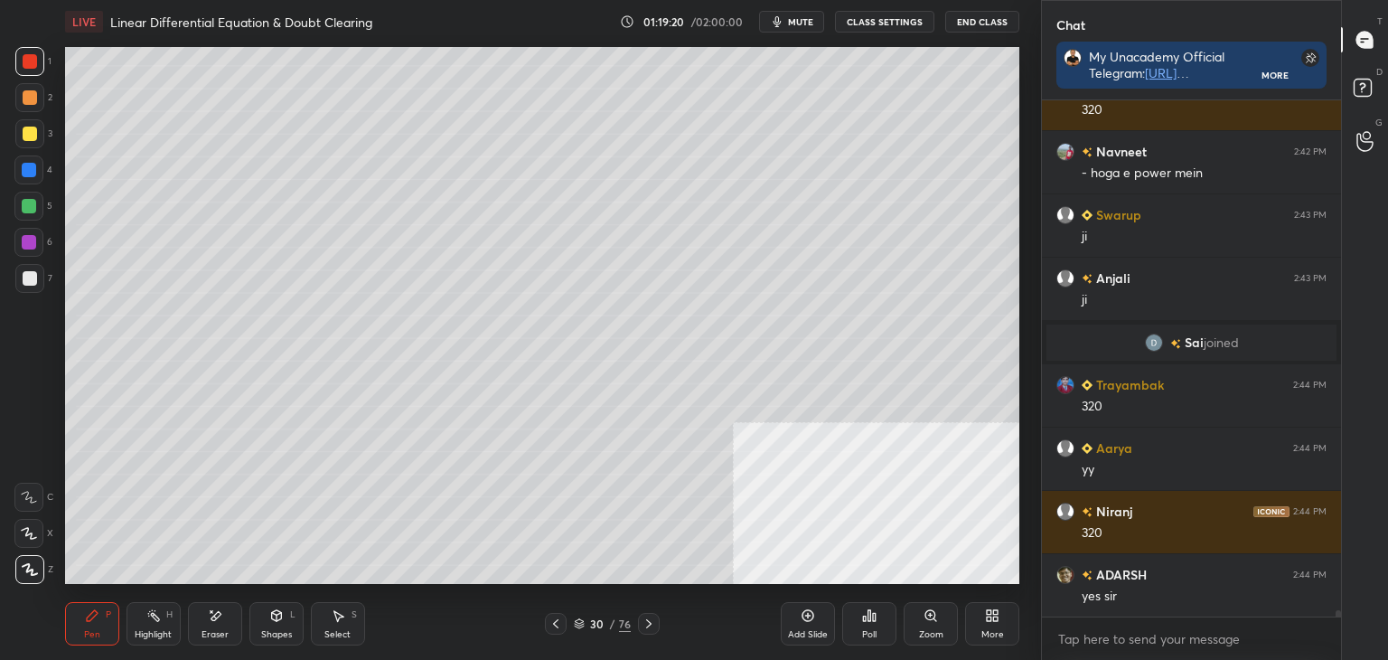
click at [556, 627] on icon at bounding box center [556, 623] width 14 height 14
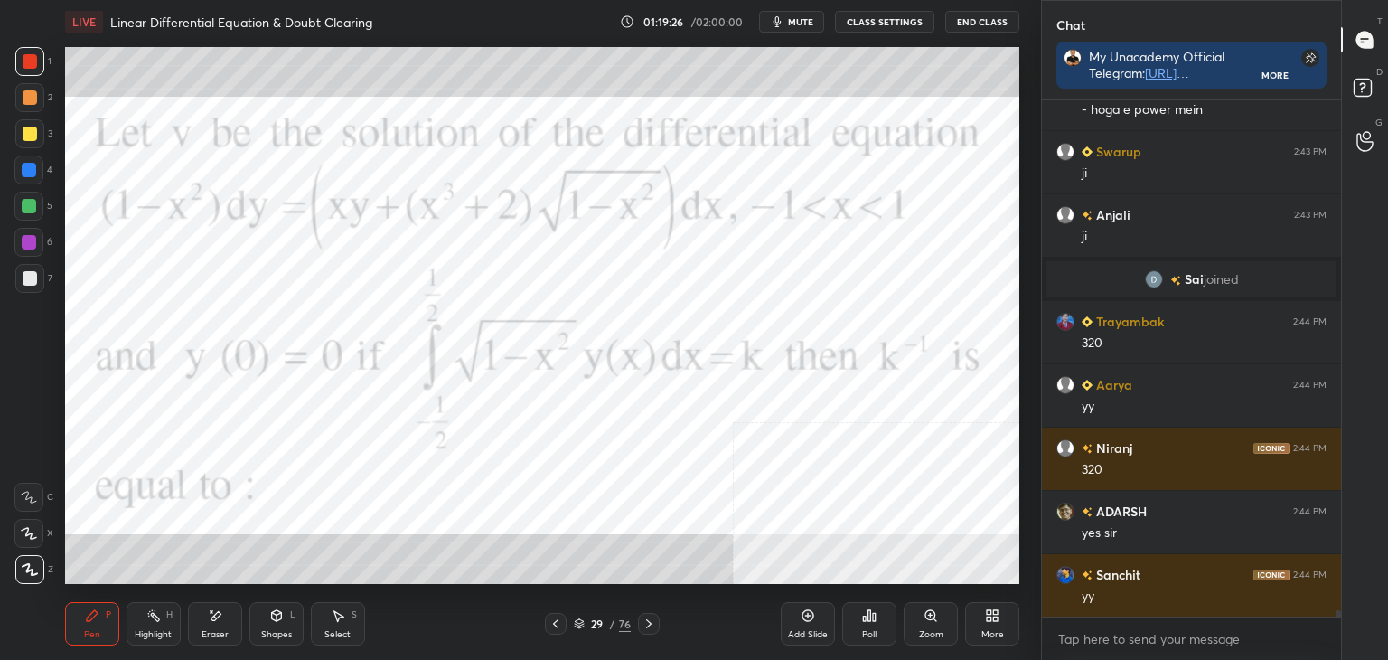
scroll to position [41905, 0]
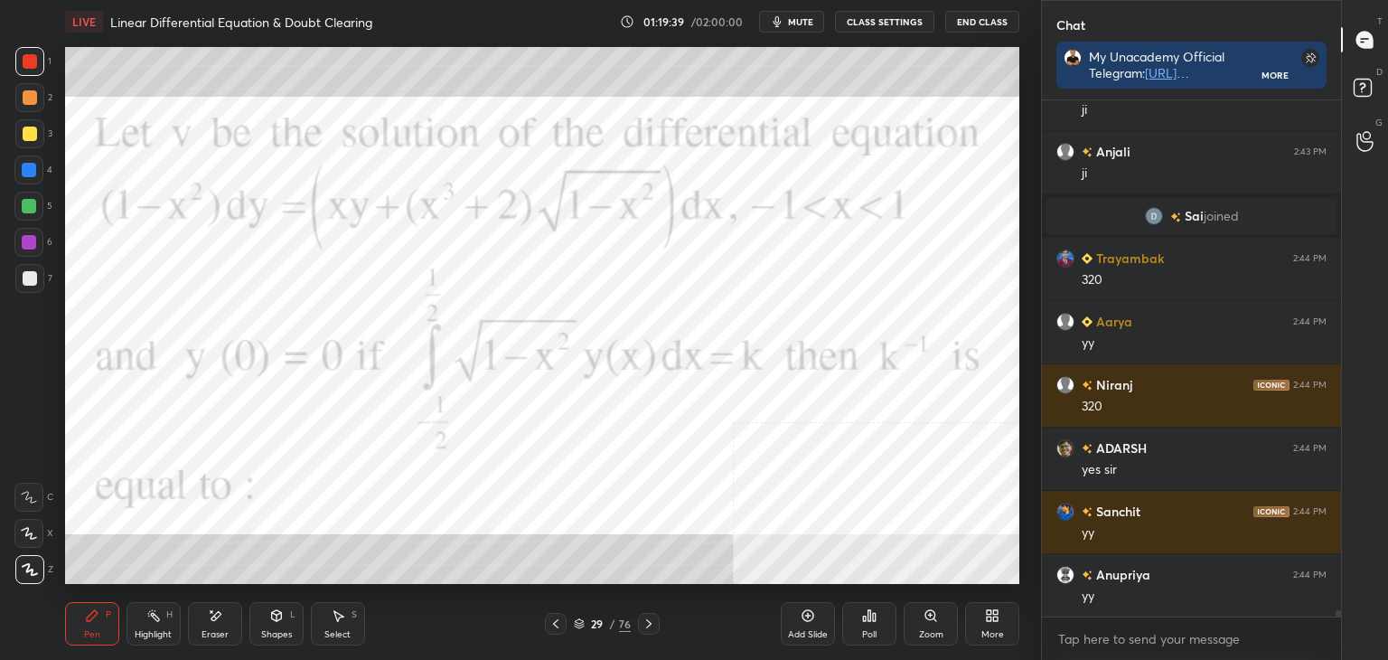
click at [43, 395] on div "1 2 3 4 5 6 7 C X Z E E Erase all H H LIVE Linear Differential Equation & Doubt…" at bounding box center [513, 330] width 1027 height 660
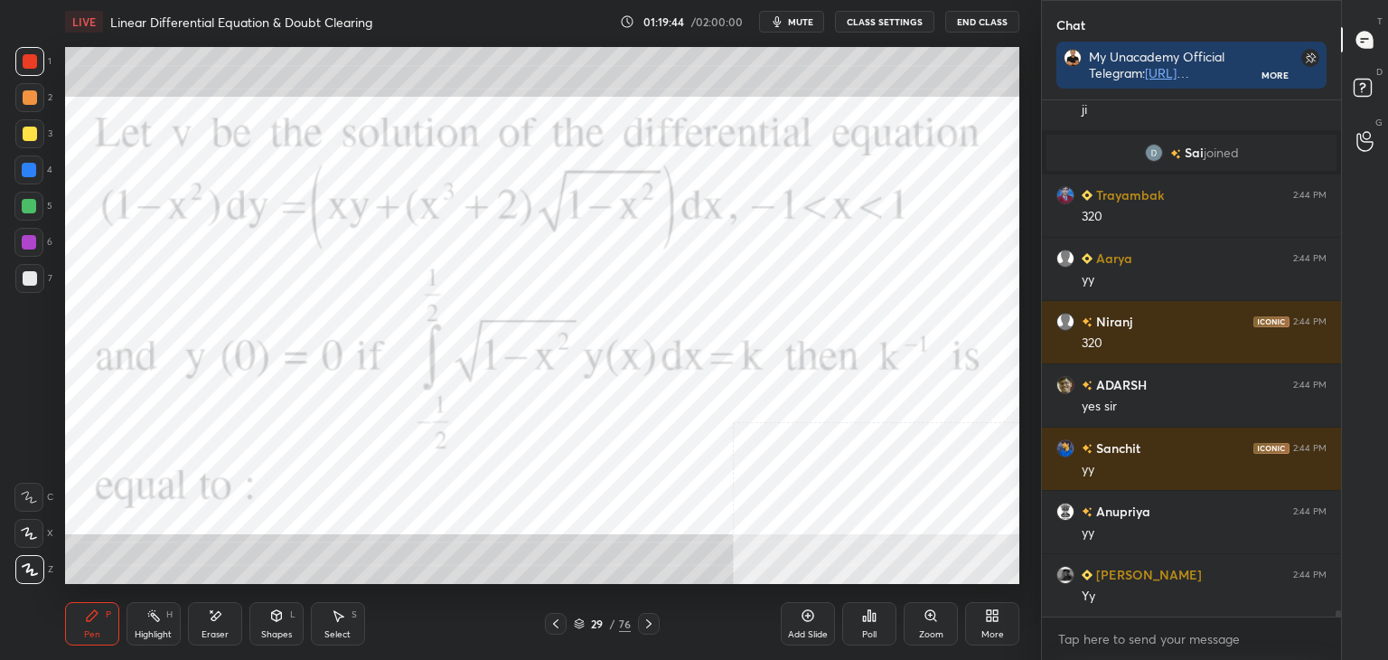
click at [656, 629] on div at bounding box center [649, 624] width 22 height 22
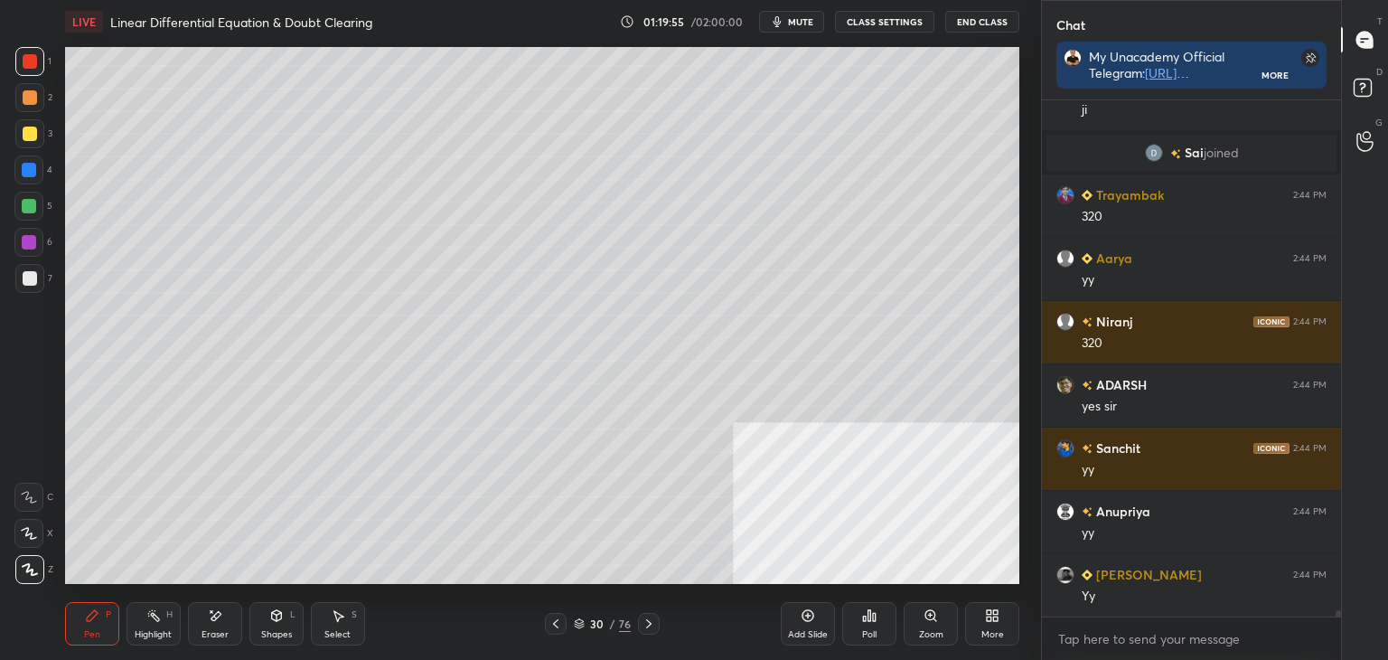
scroll to position [42012, 0]
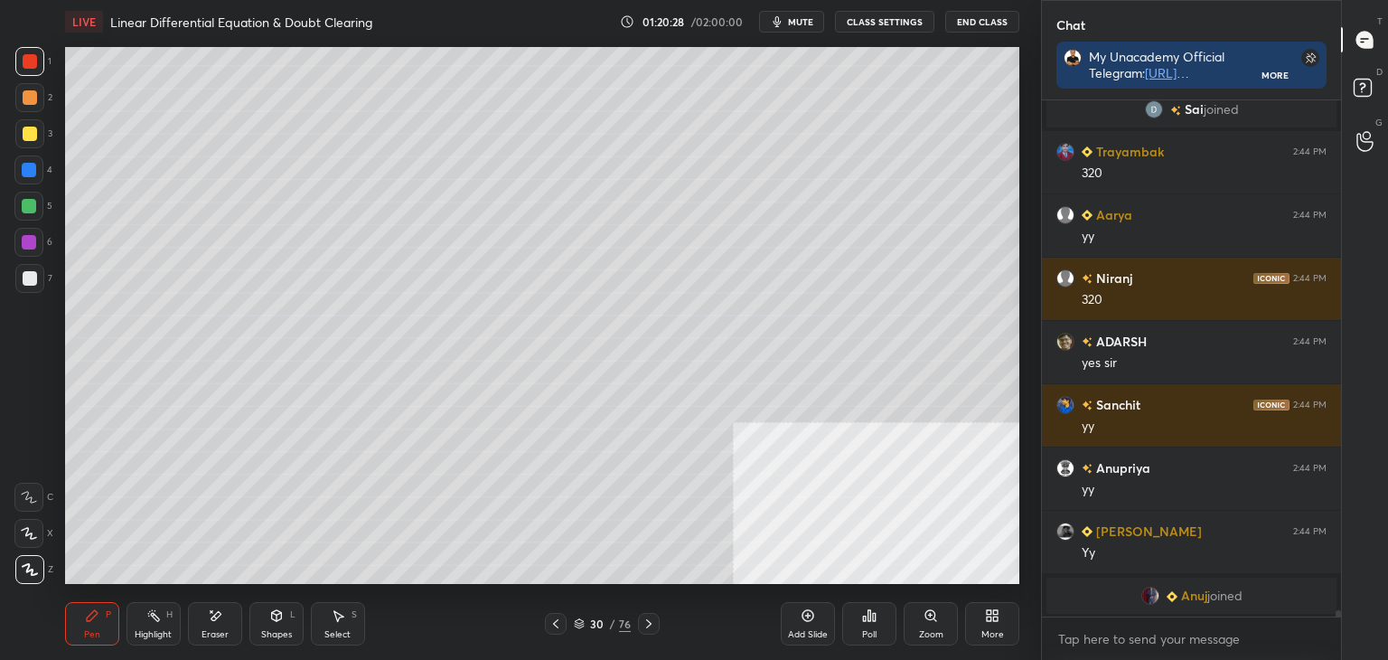
click at [1188, 596] on span "Anuj" at bounding box center [1194, 595] width 26 height 14
click at [648, 626] on icon at bounding box center [649, 623] width 14 height 14
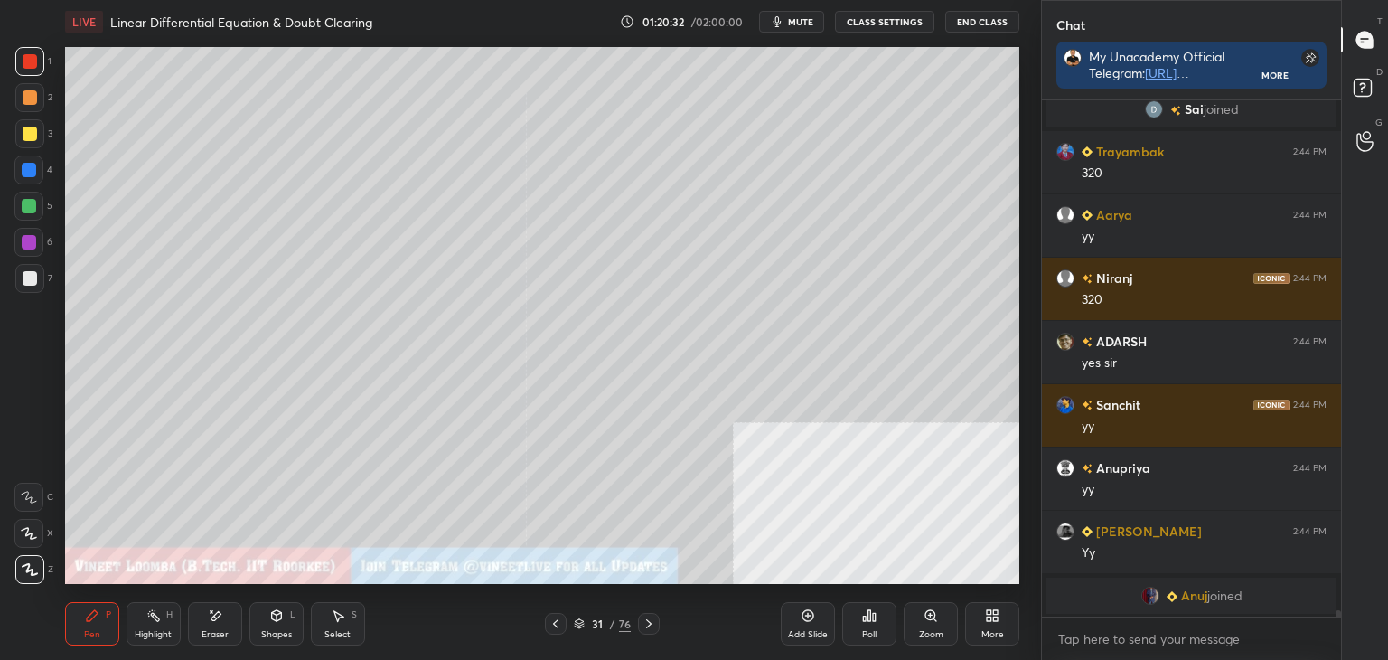
click at [981, 626] on div "More" at bounding box center [992, 623] width 54 height 43
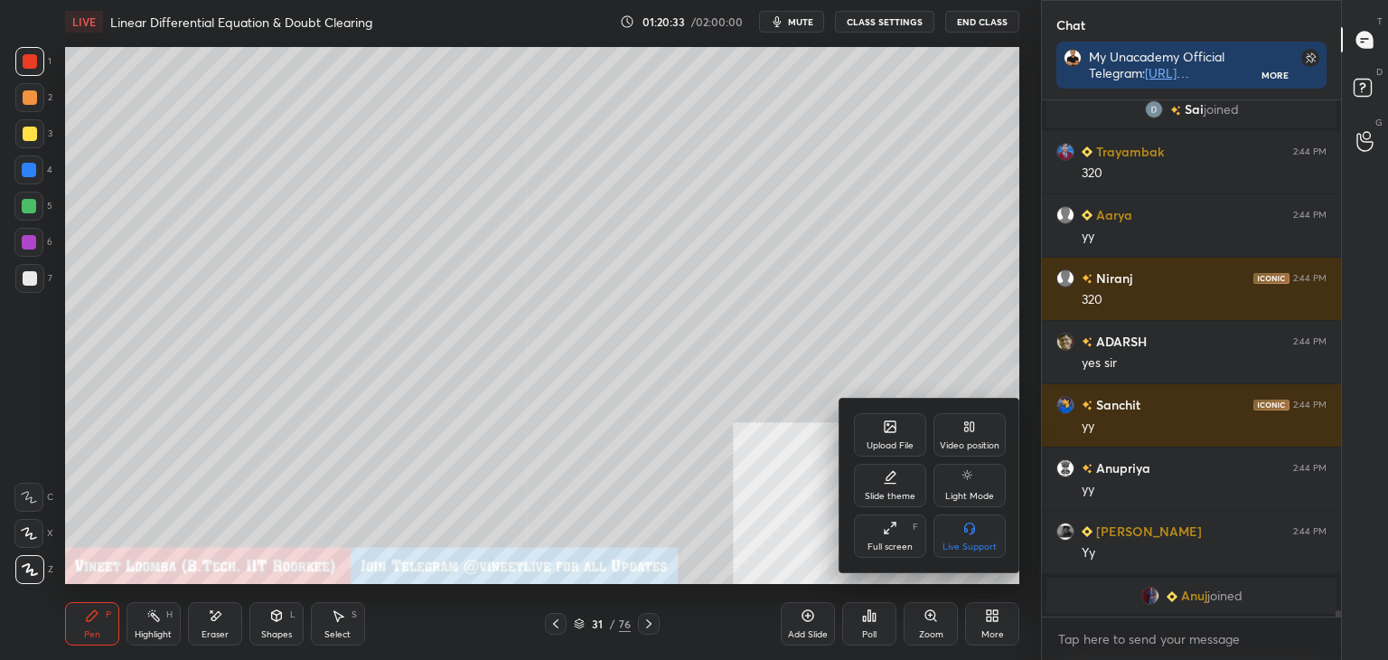
click at [875, 431] on div "Upload File" at bounding box center [890, 434] width 72 height 43
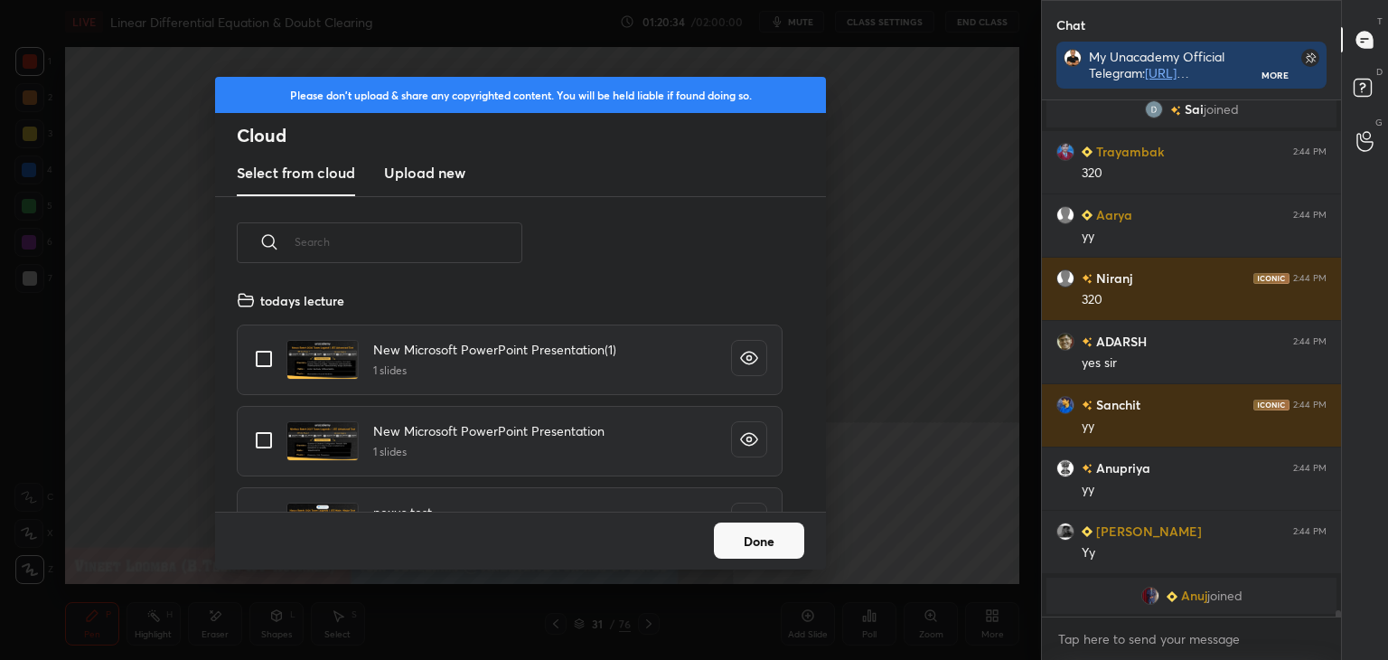
scroll to position [222, 580]
click at [438, 157] on new "Upload new" at bounding box center [424, 173] width 81 height 45
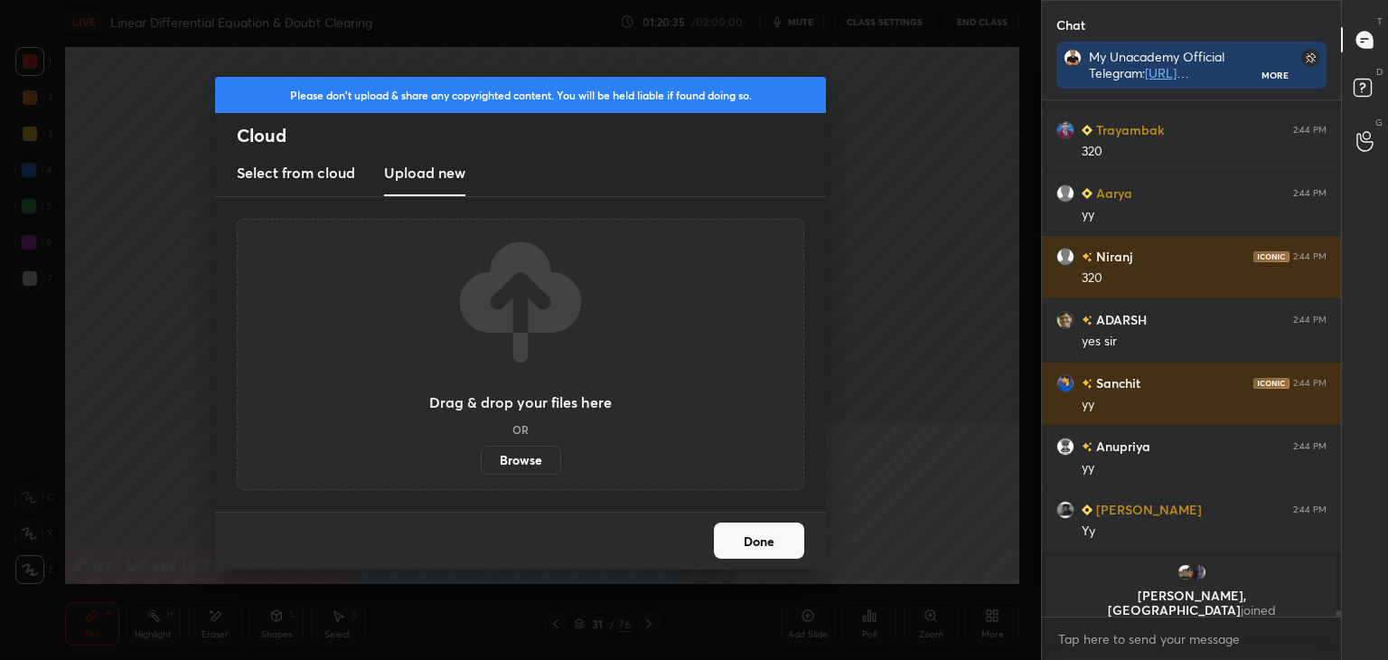
click at [513, 451] on label "Browse" at bounding box center [521, 460] width 80 height 29
click at [481, 451] on input "Browse" at bounding box center [481, 460] width 0 height 29
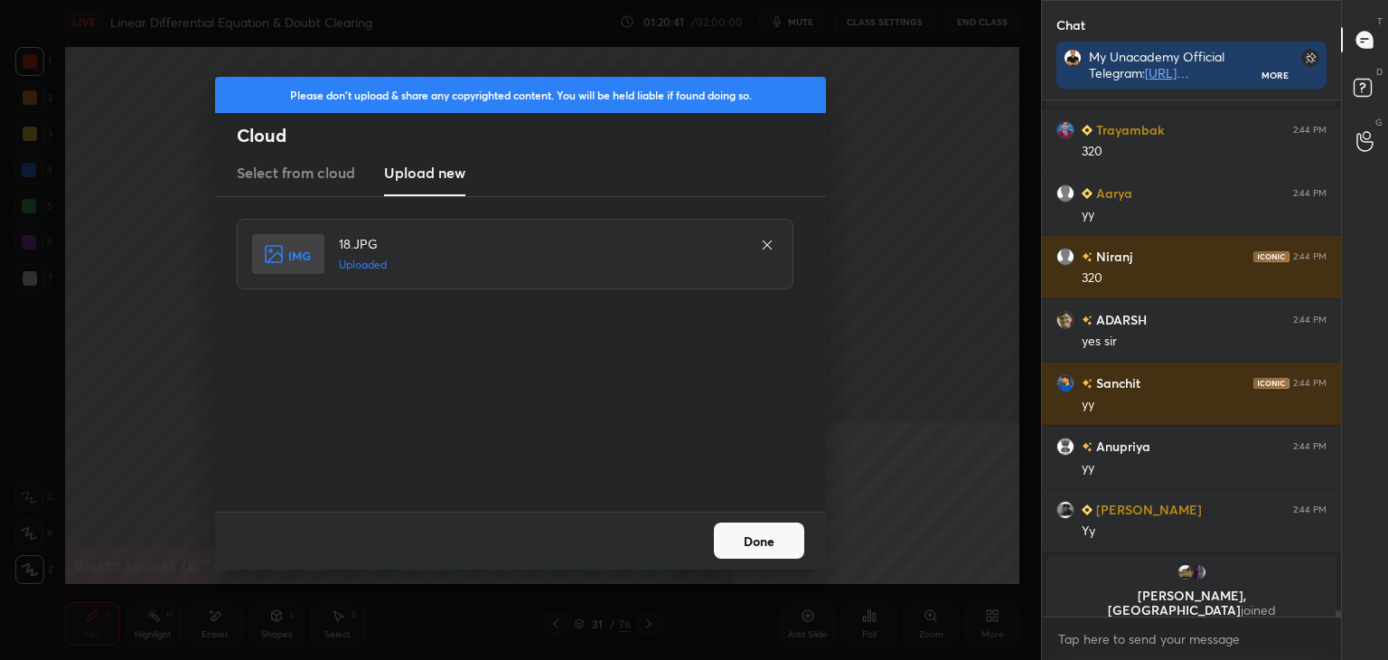
click at [762, 533] on button "Done" at bounding box center [759, 540] width 90 height 36
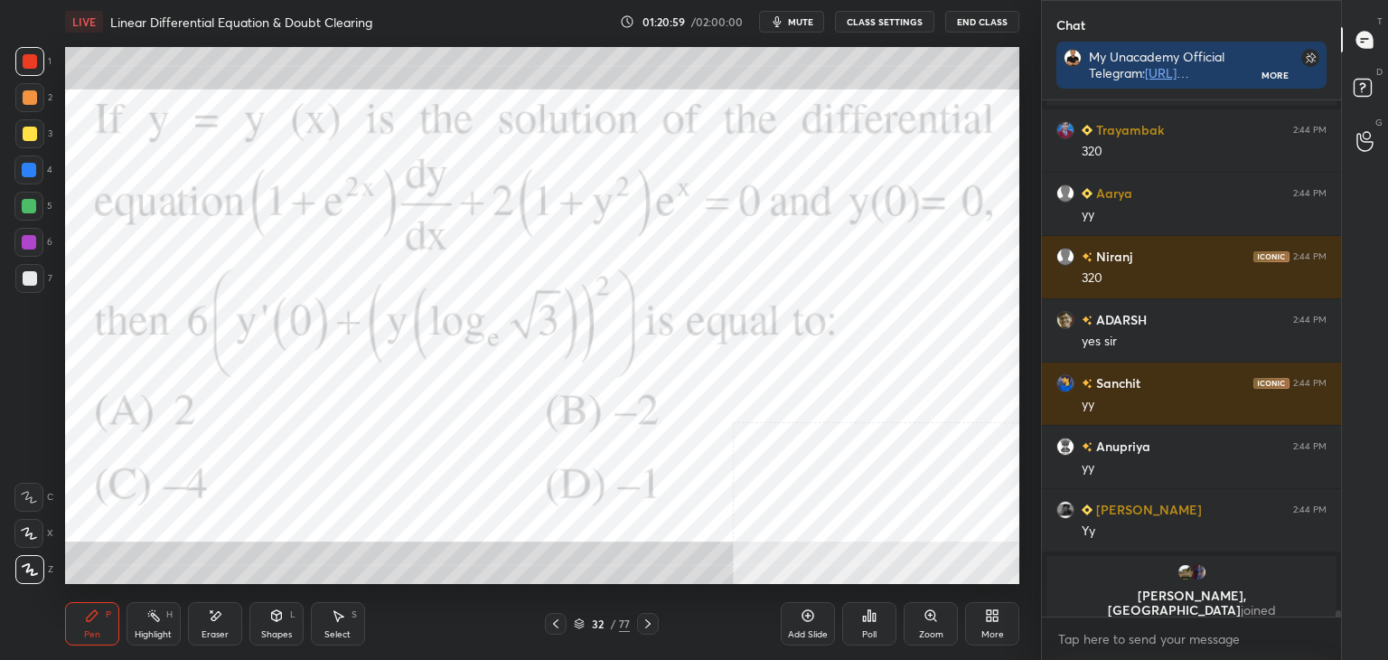
scroll to position [41934, 0]
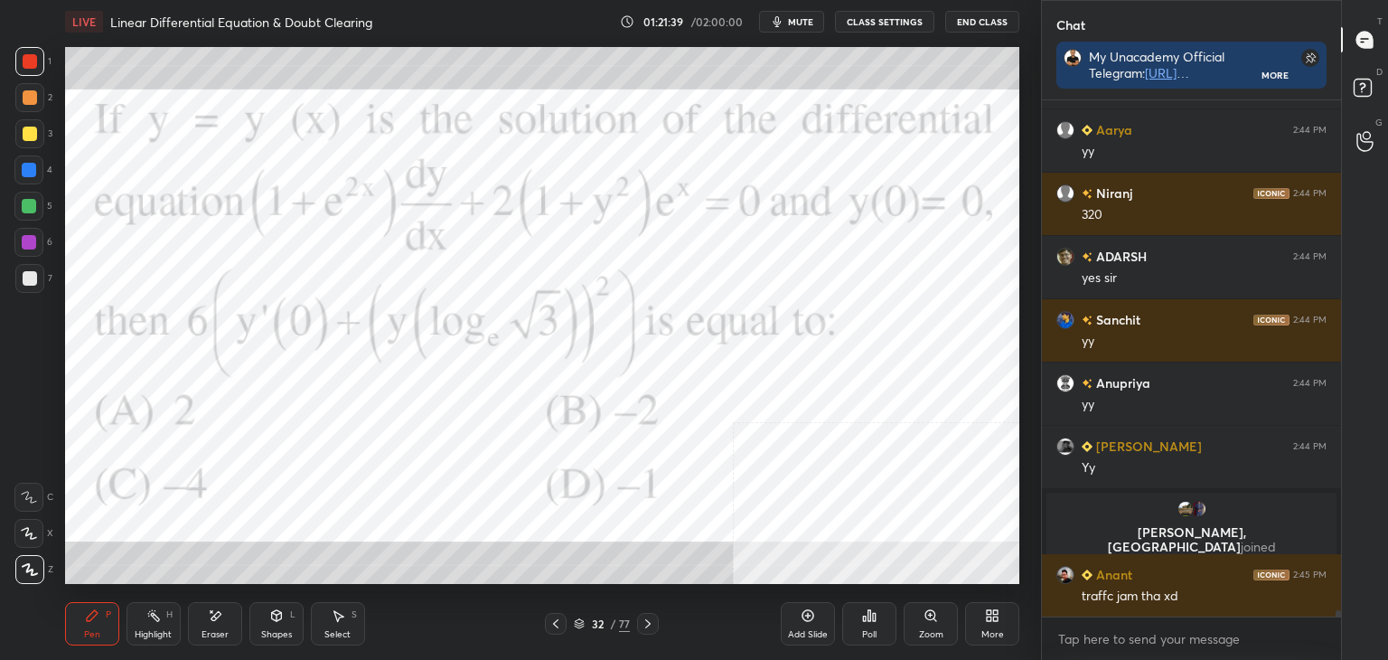
click at [871, 630] on div "Poll" at bounding box center [869, 634] width 14 height 9
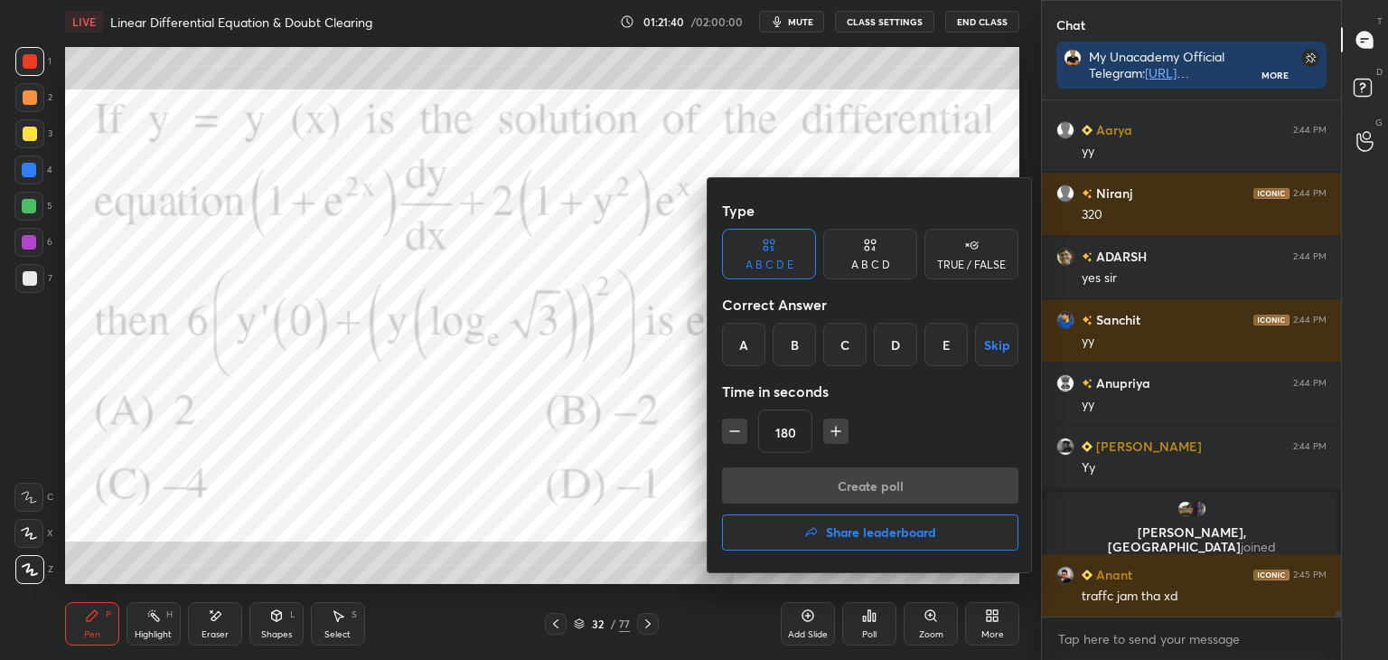
click at [846, 343] on div "C" at bounding box center [844, 344] width 43 height 43
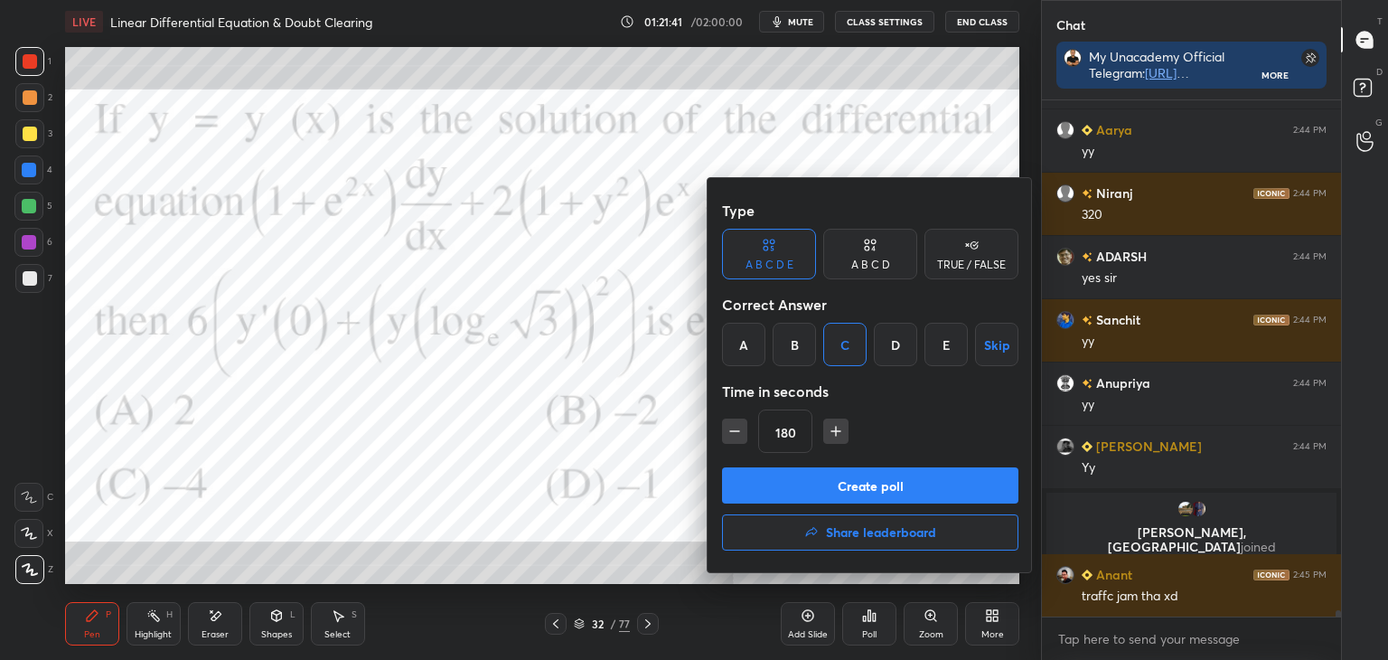
click at [873, 471] on button "Create poll" at bounding box center [870, 485] width 296 height 36
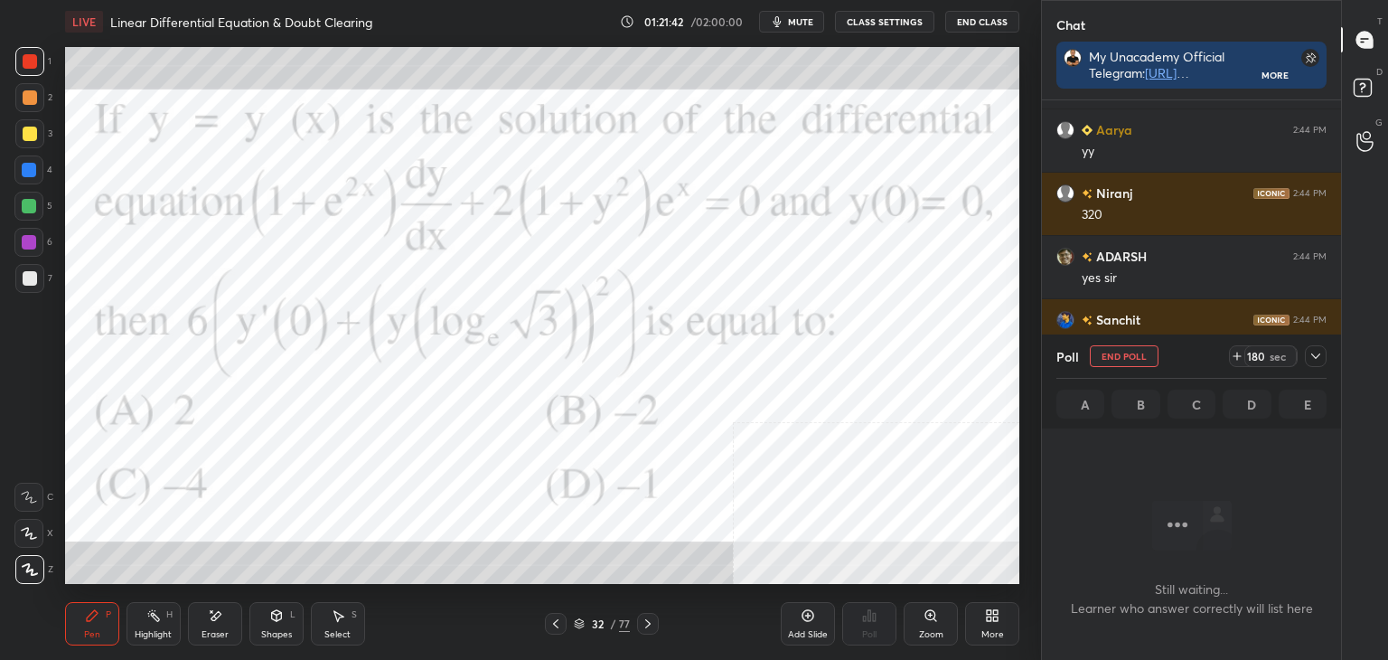
scroll to position [460, 294]
click at [1320, 362] on icon at bounding box center [1316, 356] width 14 height 14
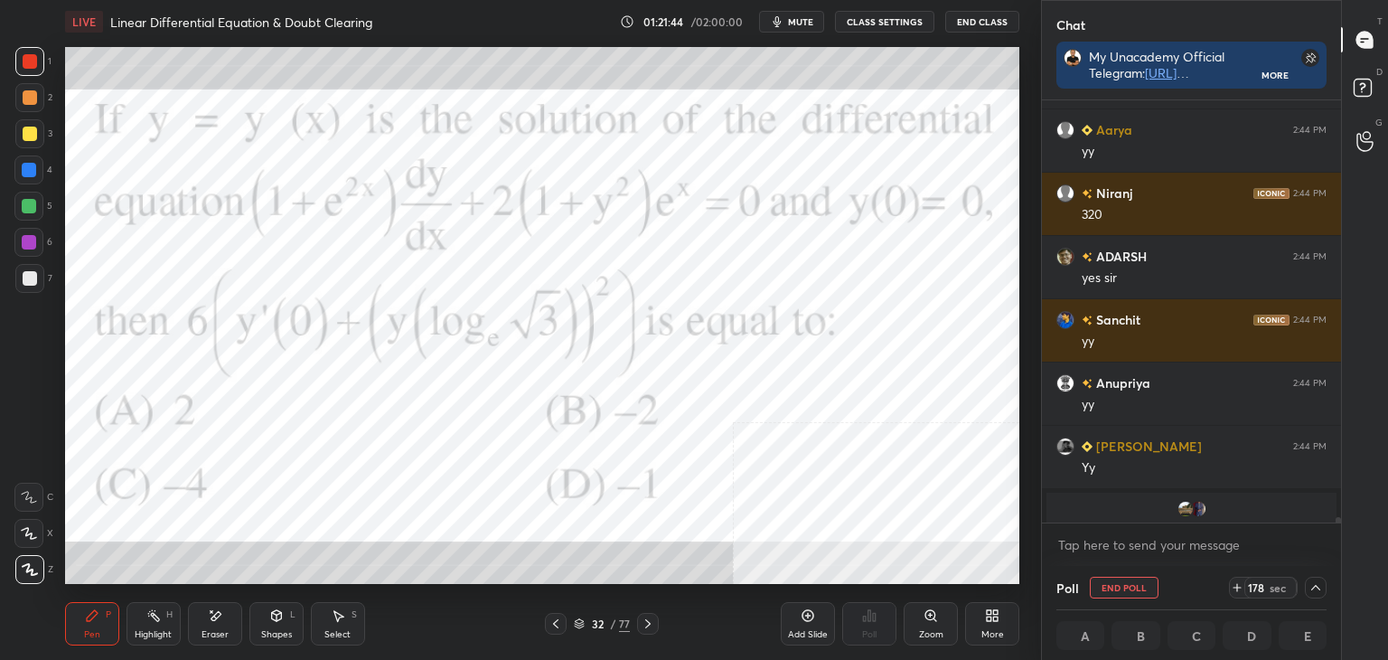
scroll to position [42028, 0]
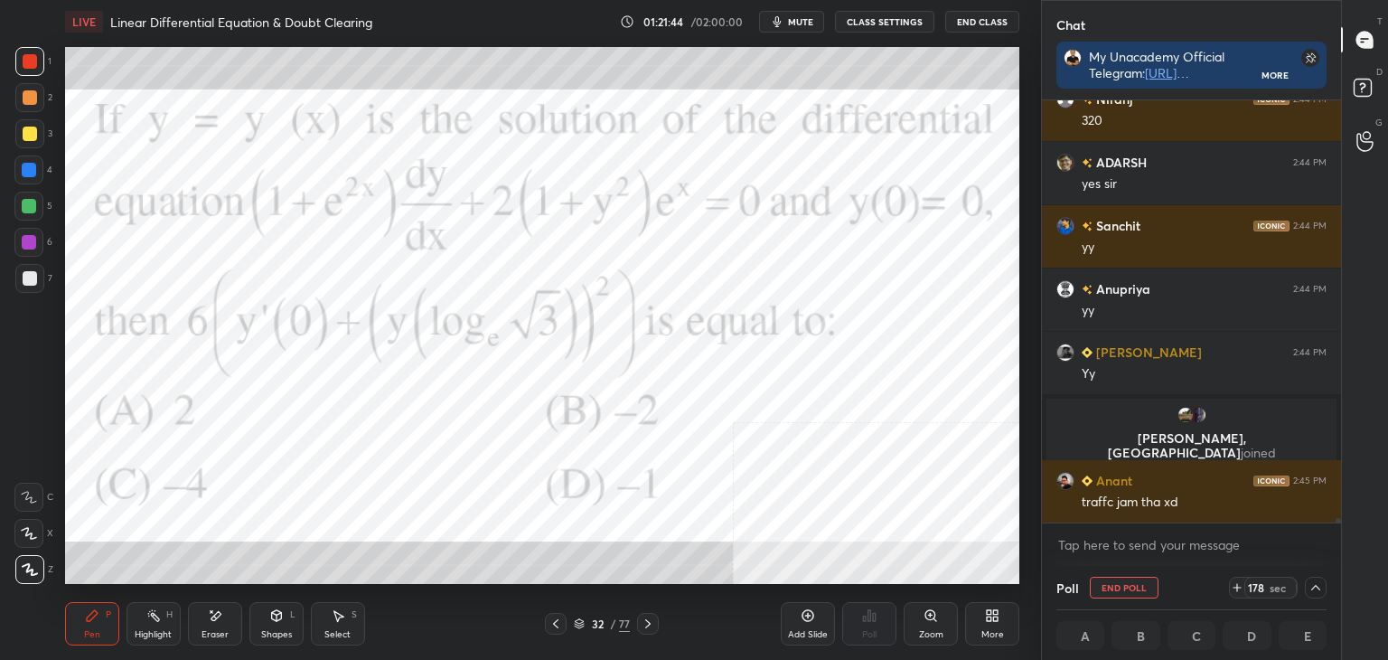
drag, startPoint x: 1339, startPoint y: 518, endPoint x: 1339, endPoint y: 536, distance: 18.1
click at [1339, 536] on div "Aarya 2:44 PM yy [PERSON_NAME] 2:44 PM 320 [PERSON_NAME] 2:44 PM yes [PERSON_NA…" at bounding box center [1191, 332] width 299 height 465
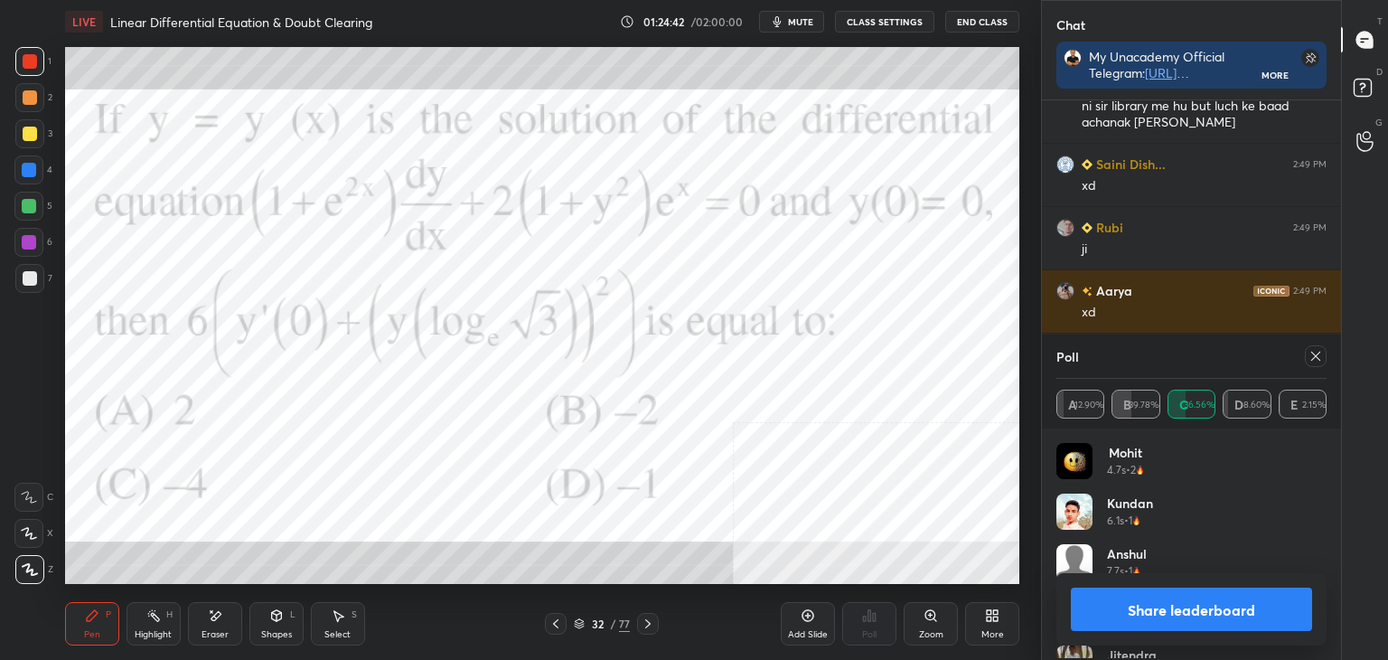
scroll to position [211, 265]
click at [1314, 356] on icon at bounding box center [1316, 356] width 14 height 14
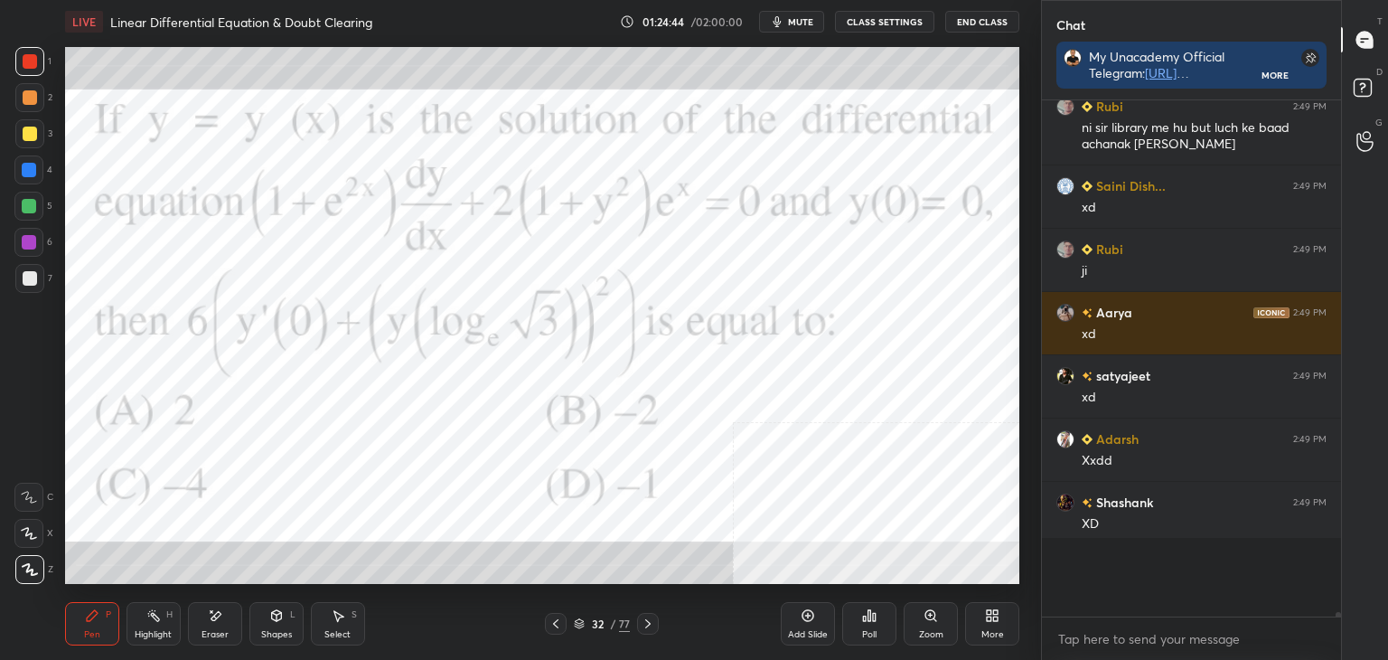
scroll to position [510, 294]
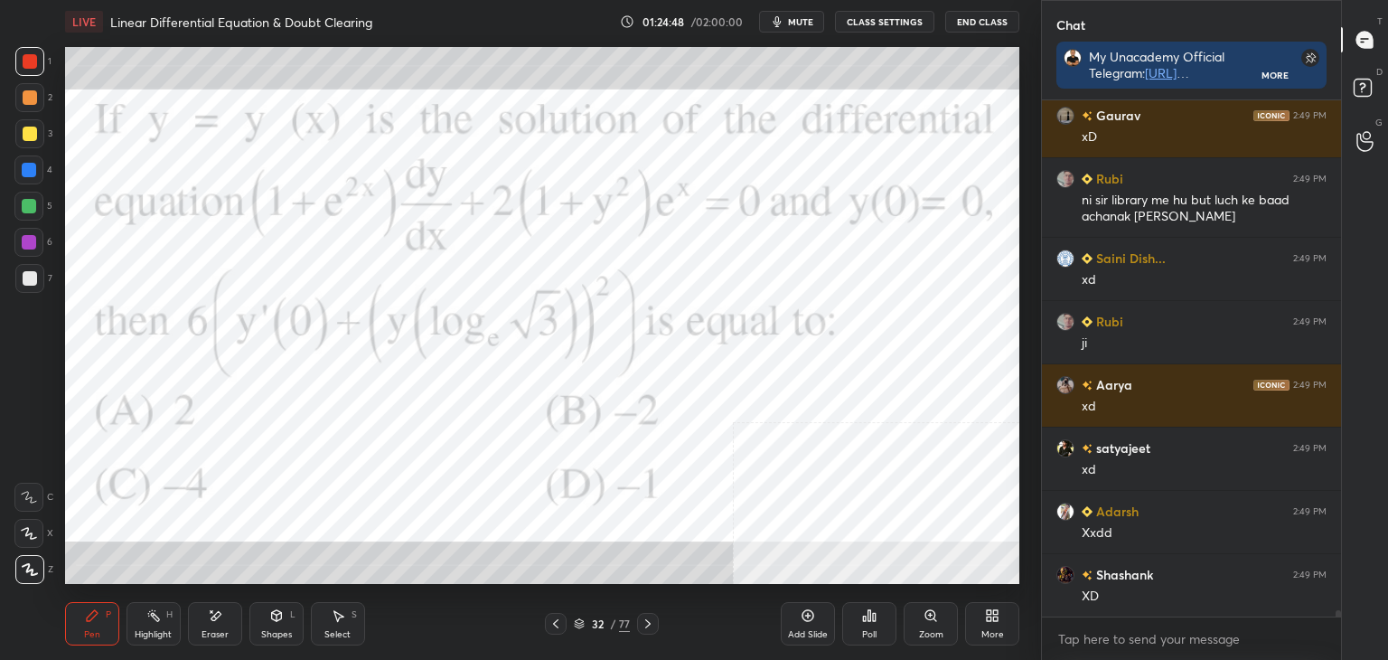
drag, startPoint x: 25, startPoint y: 276, endPoint x: 21, endPoint y: 288, distance: 13.4
click at [28, 277] on div at bounding box center [30, 278] width 14 height 14
click at [200, 617] on div "Eraser" at bounding box center [215, 623] width 54 height 43
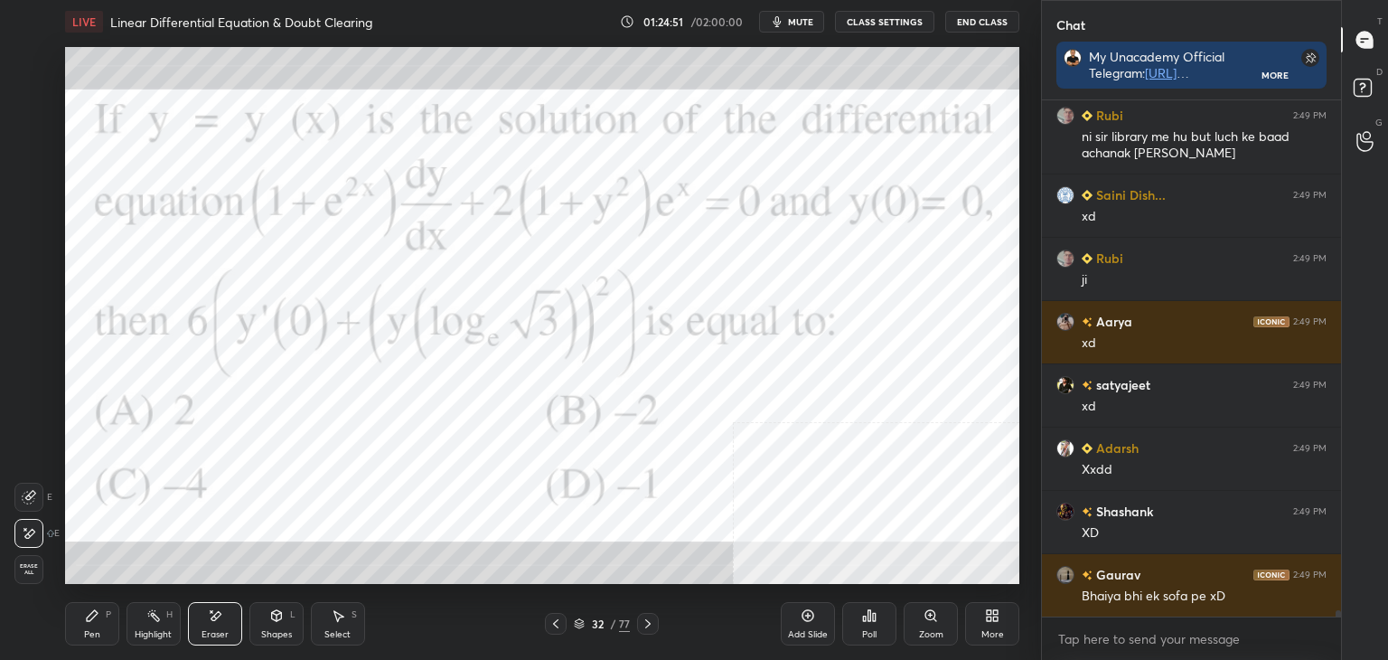
click at [87, 636] on div "Pen" at bounding box center [92, 634] width 16 height 9
click at [33, 275] on div at bounding box center [30, 278] width 14 height 14
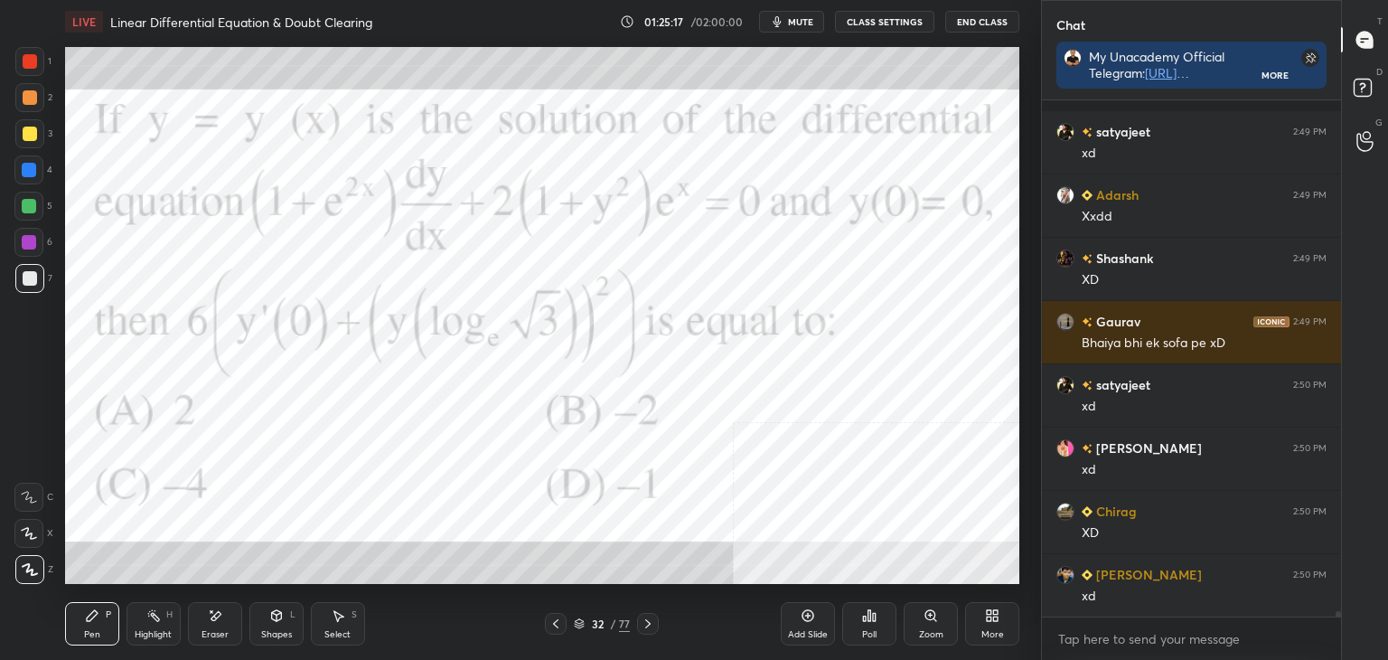
scroll to position [45240, 0]
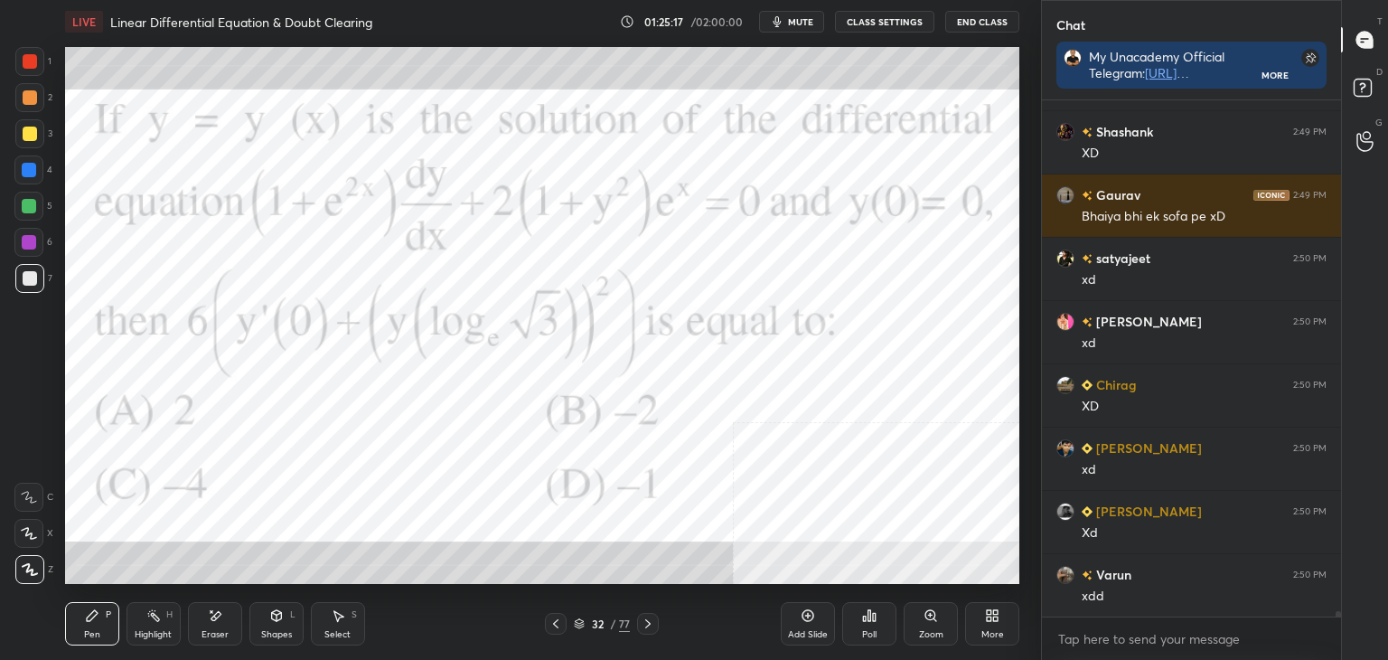
click at [40, 68] on div at bounding box center [29, 61] width 29 height 29
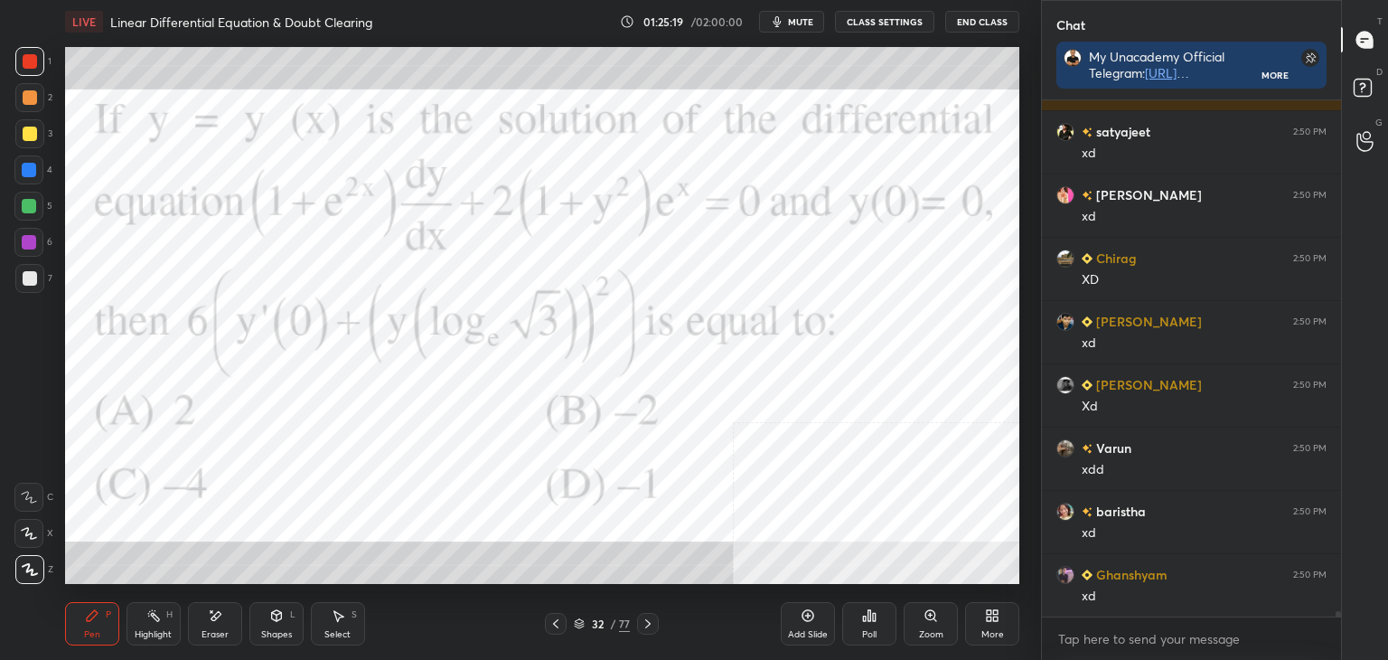
click at [37, 241] on div at bounding box center [28, 242] width 29 height 29
click at [33, 202] on div at bounding box center [29, 206] width 14 height 14
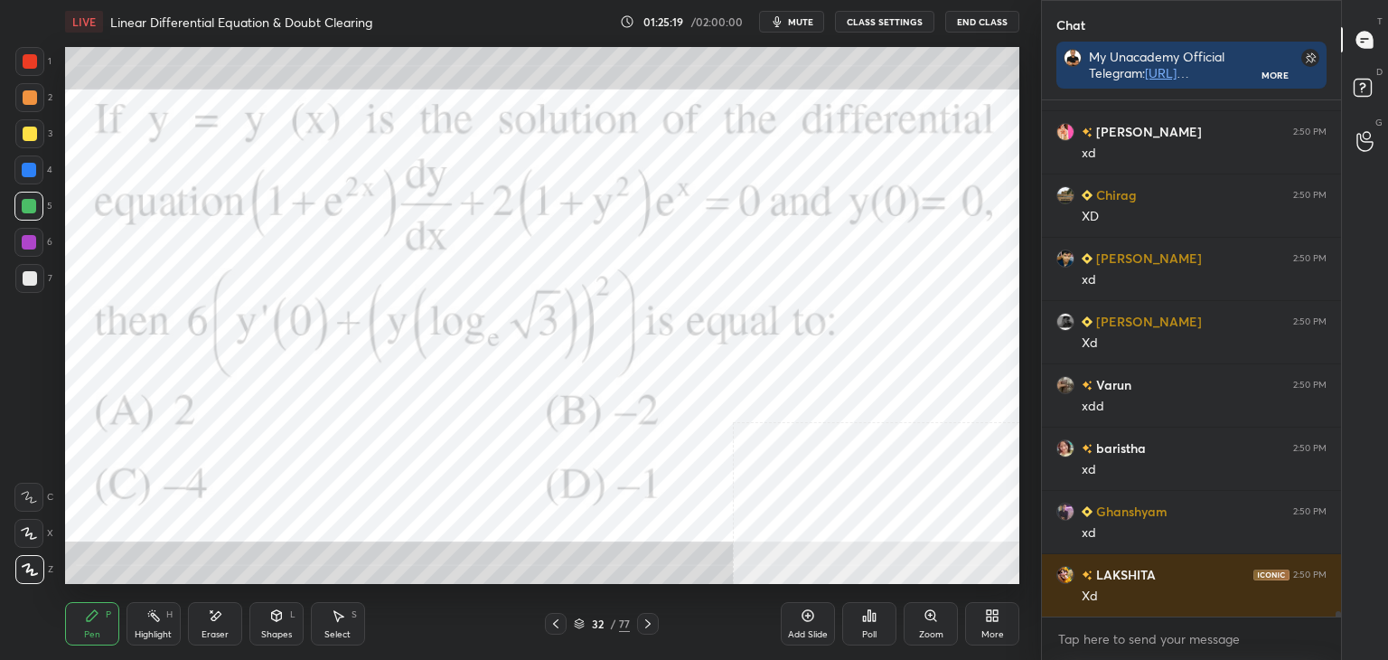
drag, startPoint x: 33, startPoint y: 167, endPoint x: 33, endPoint y: 147, distance: 19.9
click at [33, 167] on div at bounding box center [29, 170] width 14 height 14
click at [32, 135] on div at bounding box center [30, 134] width 14 height 14
drag, startPoint x: 28, startPoint y: 99, endPoint x: 23, endPoint y: 86, distance: 13.8
click at [28, 98] on div at bounding box center [30, 97] width 14 height 14
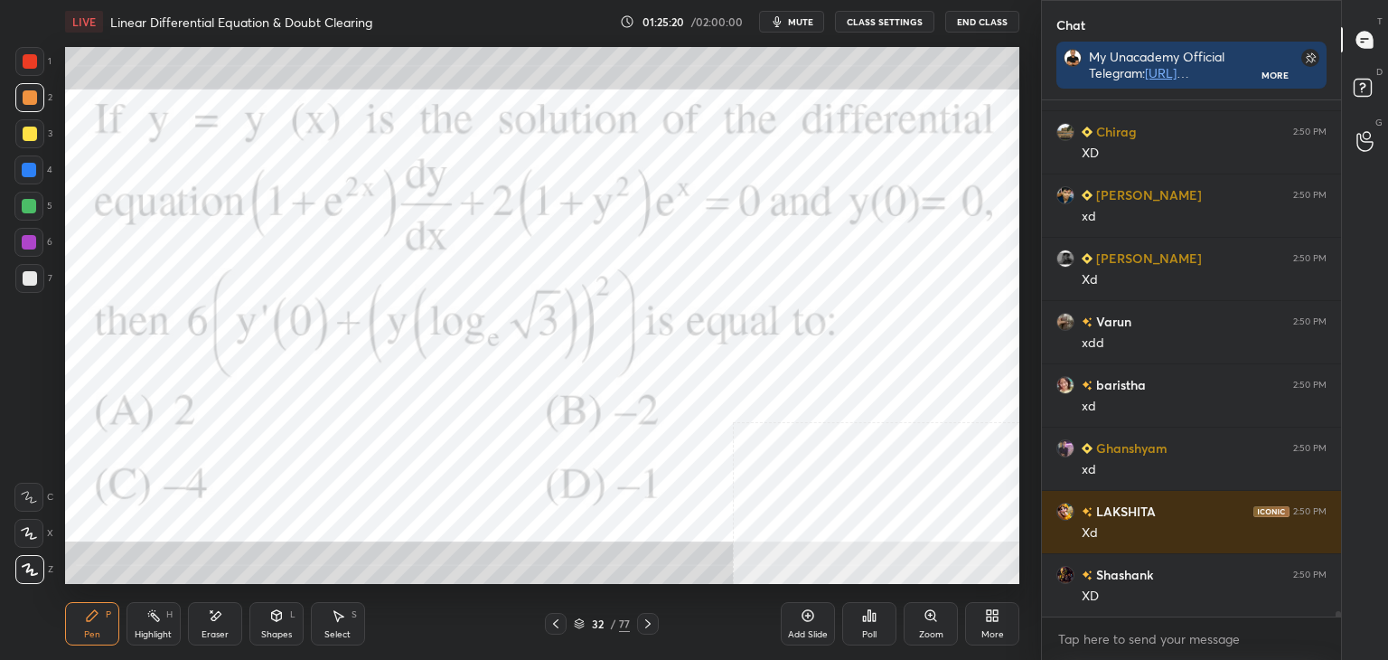
drag, startPoint x: 32, startPoint y: 63, endPoint x: 22, endPoint y: 73, distance: 14.1
click at [32, 62] on div at bounding box center [30, 61] width 14 height 14
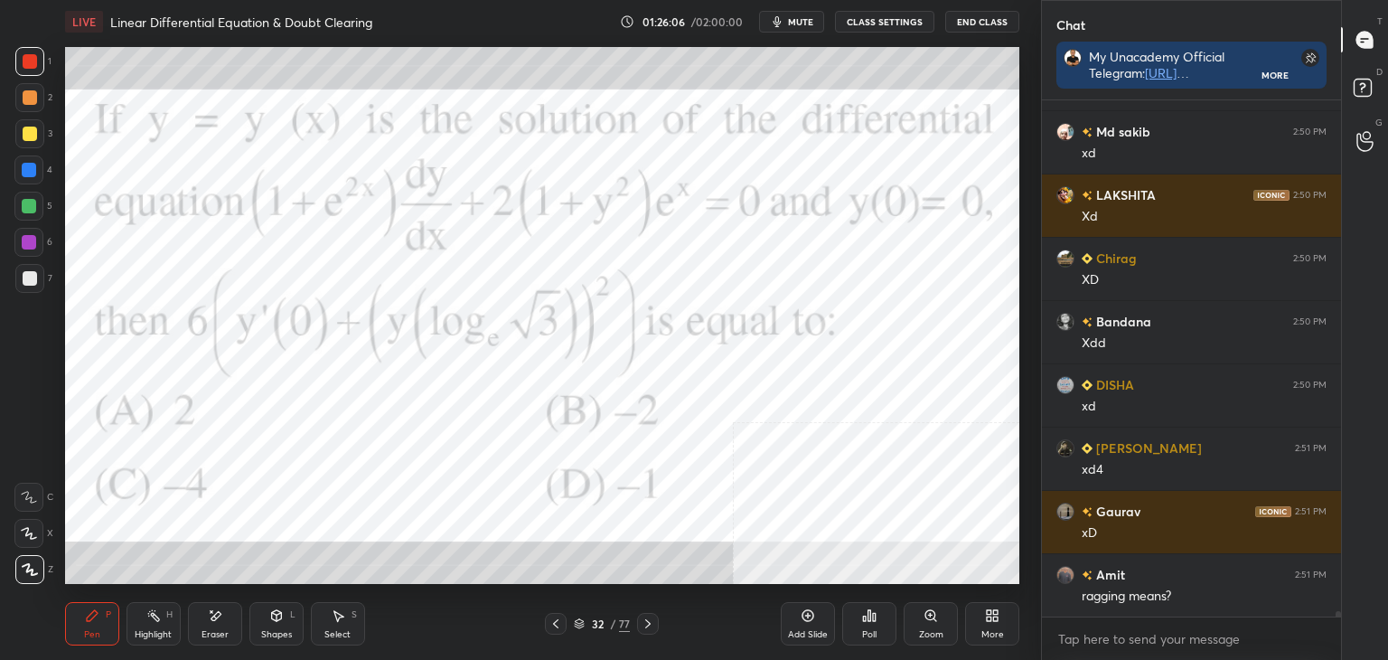
scroll to position [47391, 0]
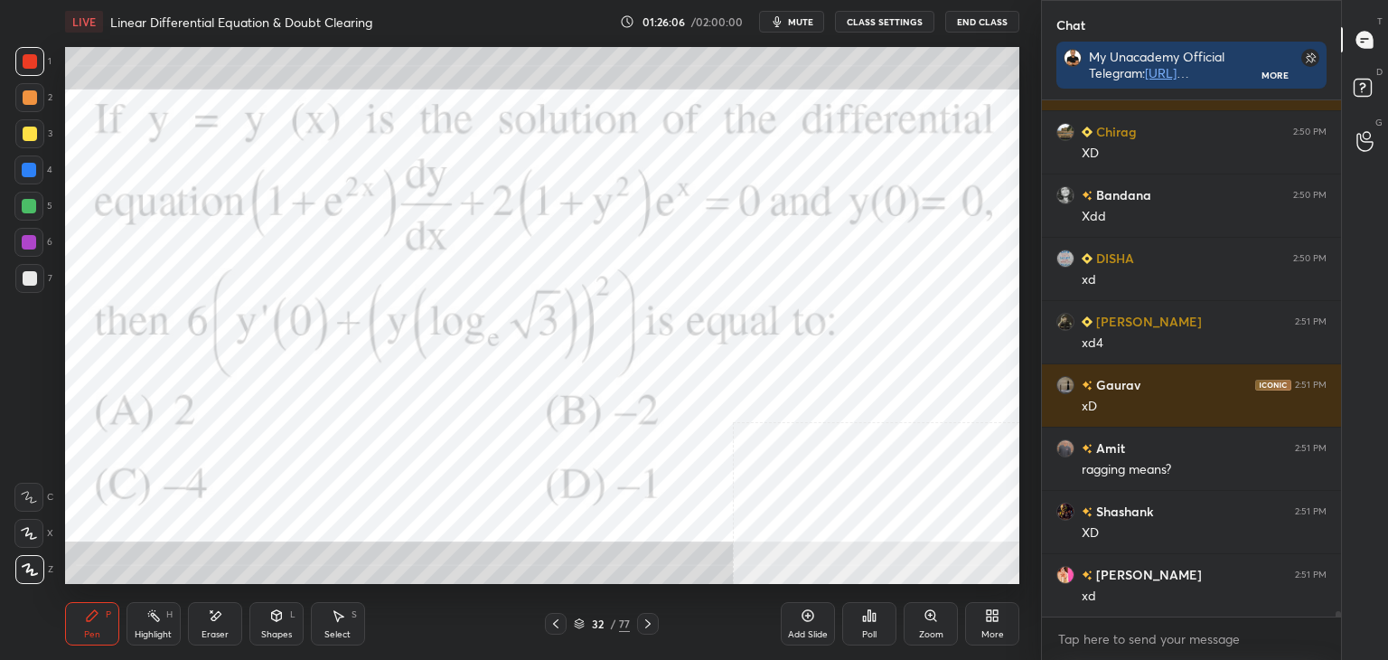
click at [25, 249] on div at bounding box center [29, 242] width 14 height 14
click at [36, 89] on div at bounding box center [29, 97] width 29 height 29
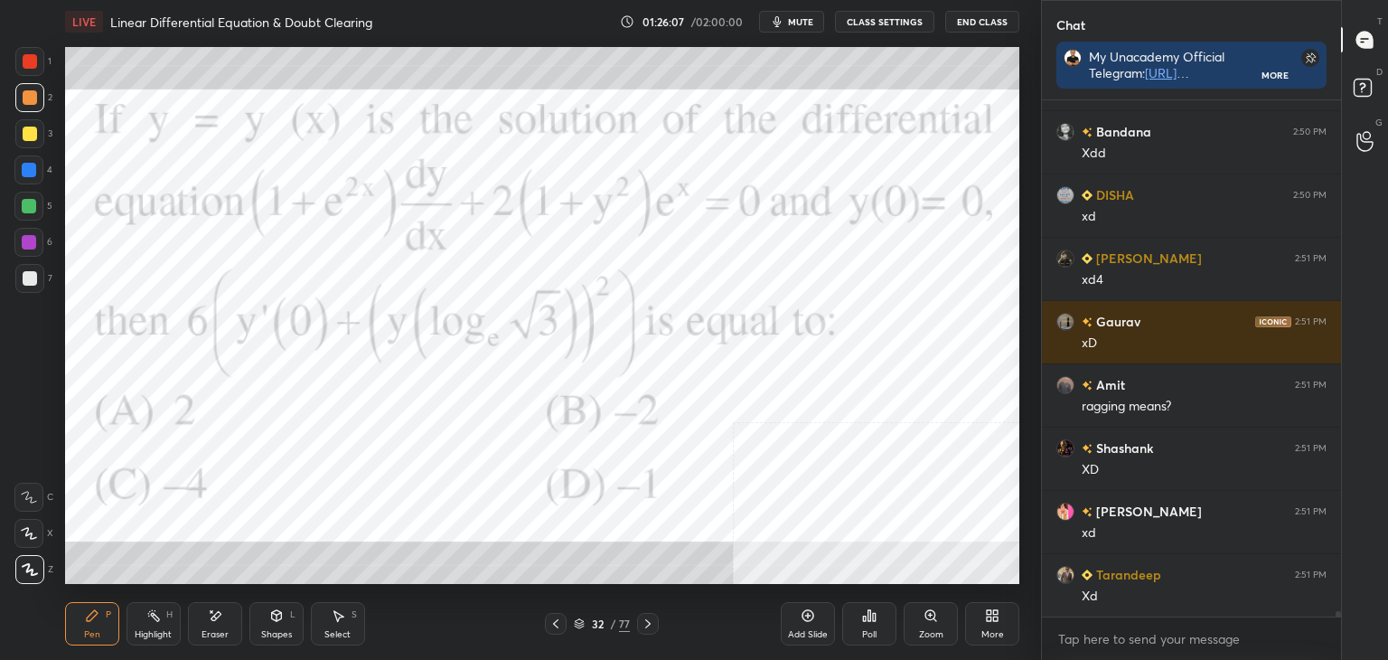
click at [32, 59] on div at bounding box center [30, 61] width 14 height 14
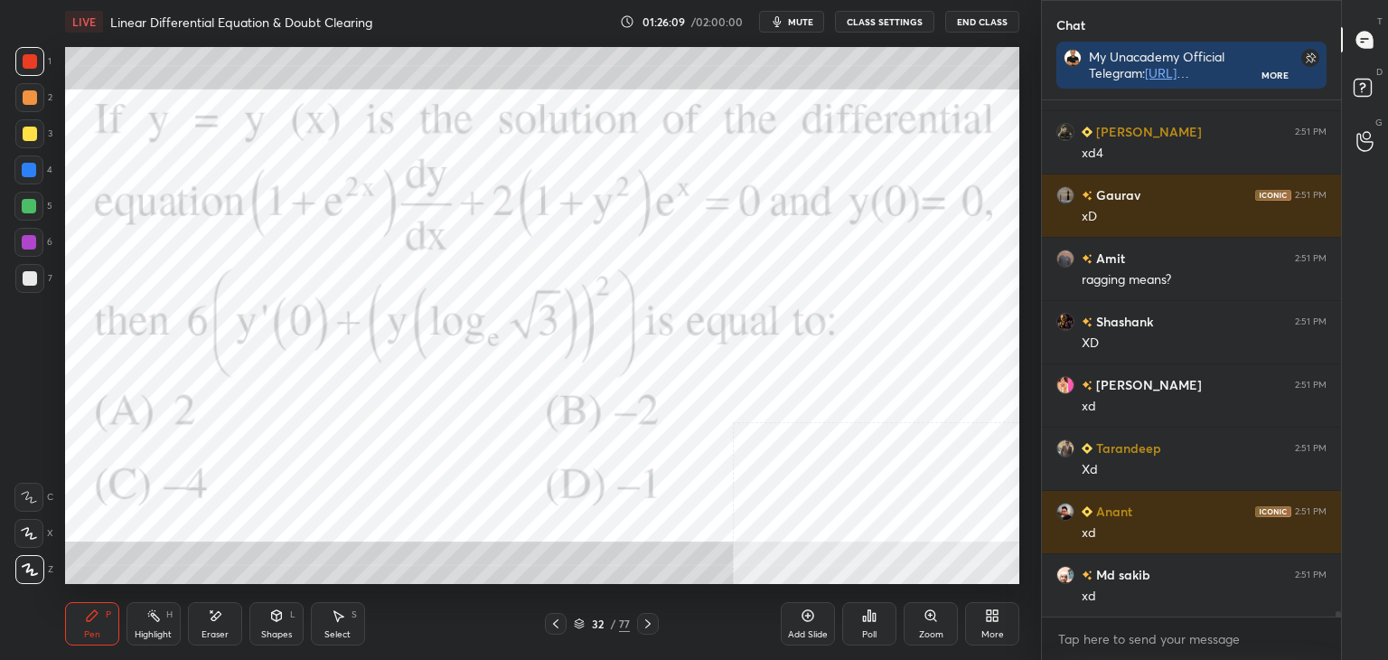
click at [30, 247] on div at bounding box center [29, 242] width 14 height 14
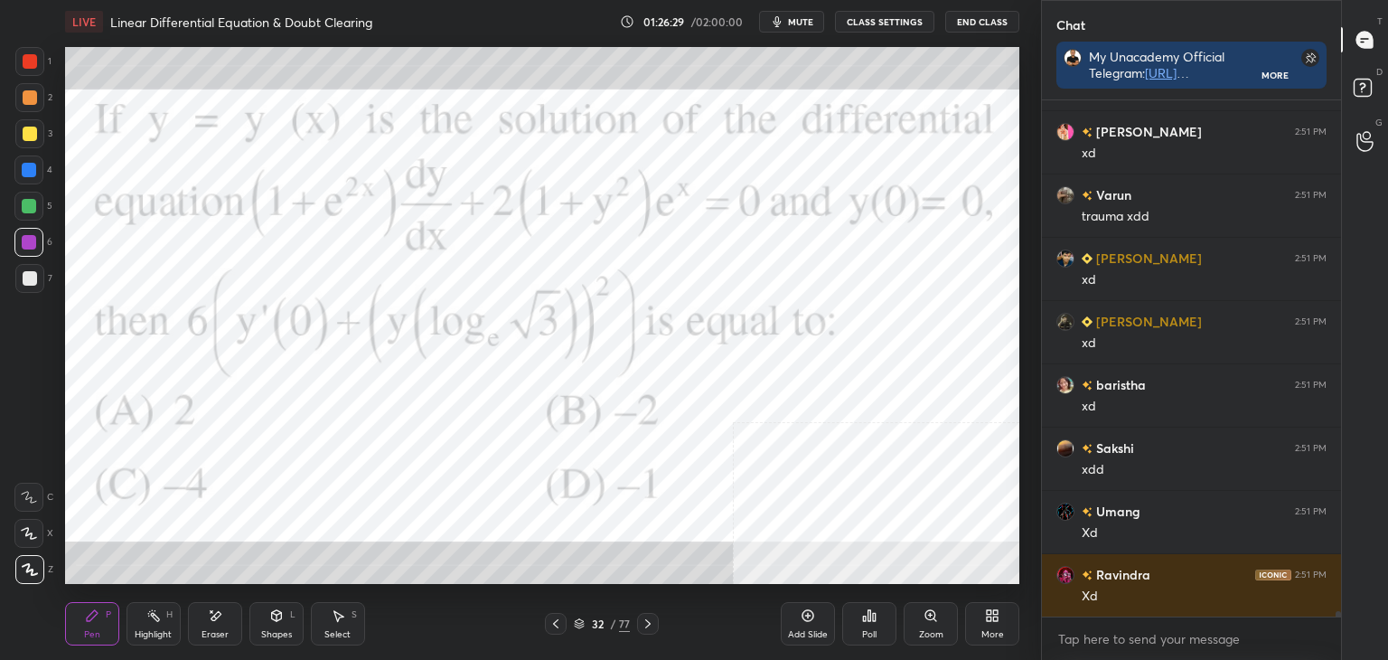
scroll to position [48657, 0]
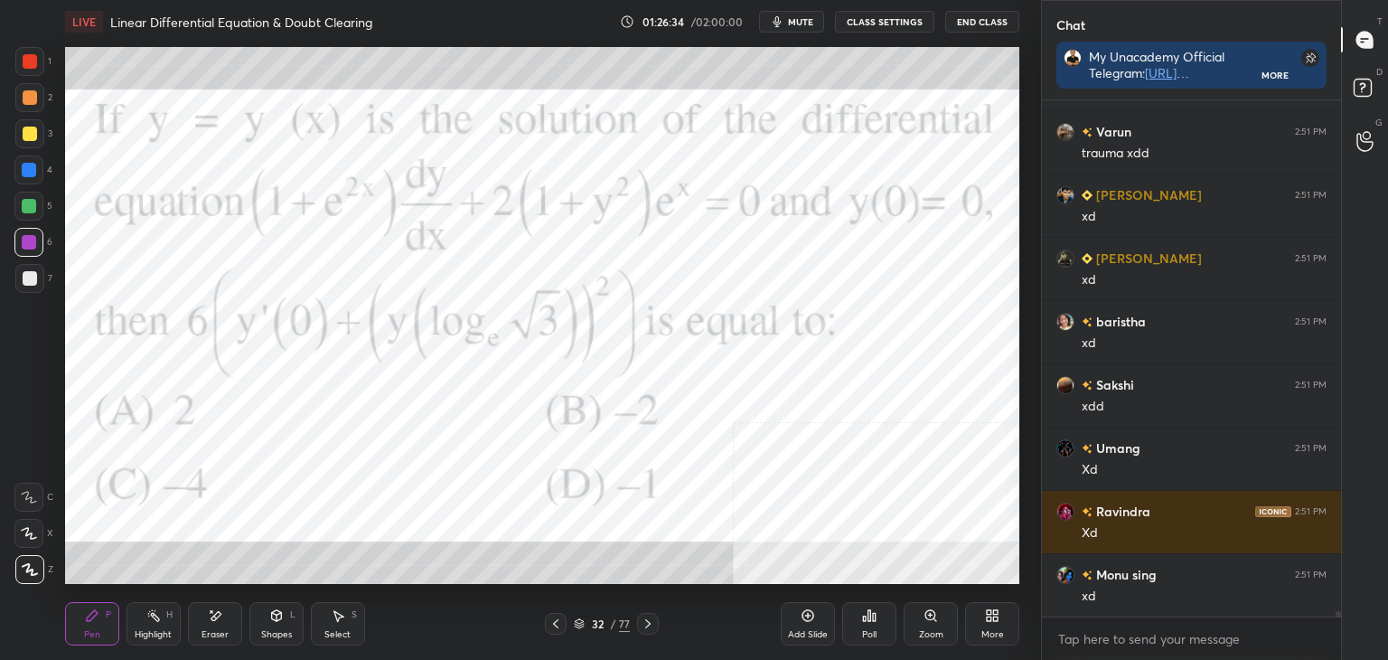
click at [74, 638] on div "Pen P" at bounding box center [92, 623] width 54 height 43
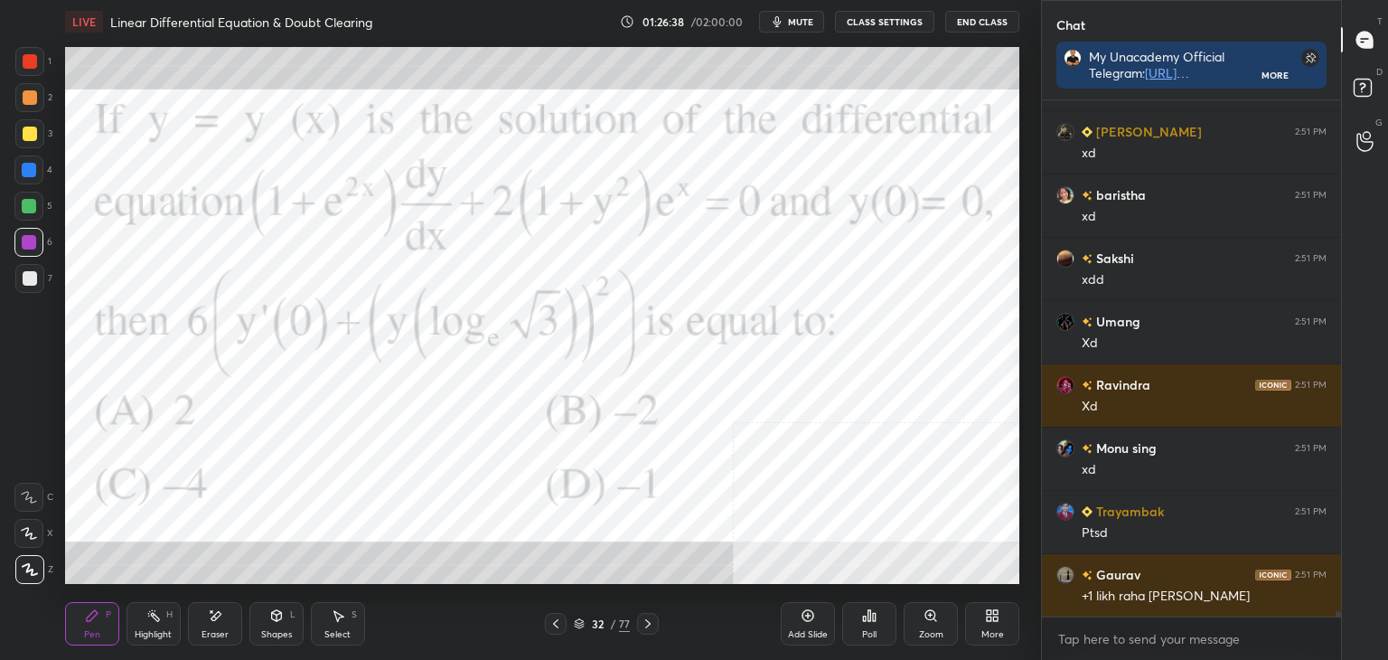
scroll to position [48847, 0]
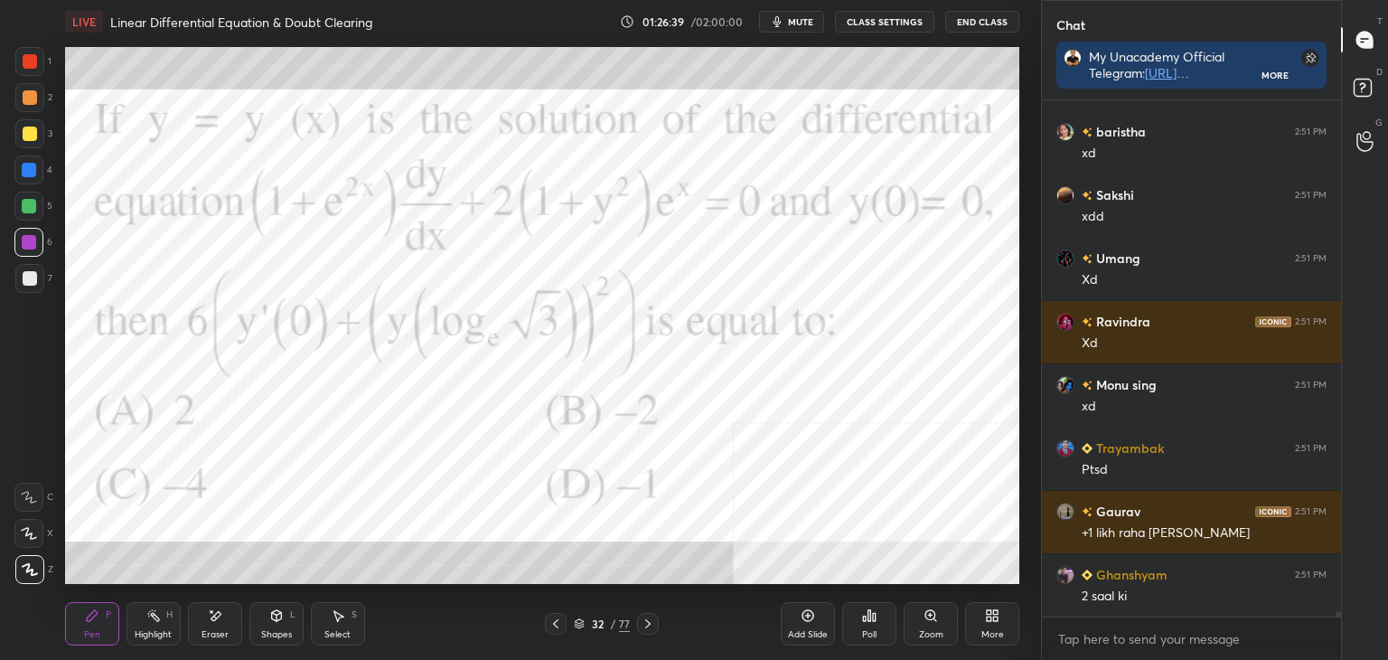
drag, startPoint x: 223, startPoint y: 626, endPoint x: 228, endPoint y: 586, distance: 40.9
click at [223, 623] on div "Eraser" at bounding box center [215, 623] width 54 height 43
click at [92, 626] on div "Pen P" at bounding box center [92, 623] width 54 height 43
drag, startPoint x: 227, startPoint y: 626, endPoint x: 231, endPoint y: 588, distance: 38.2
click at [228, 619] on div "Eraser" at bounding box center [215, 623] width 54 height 43
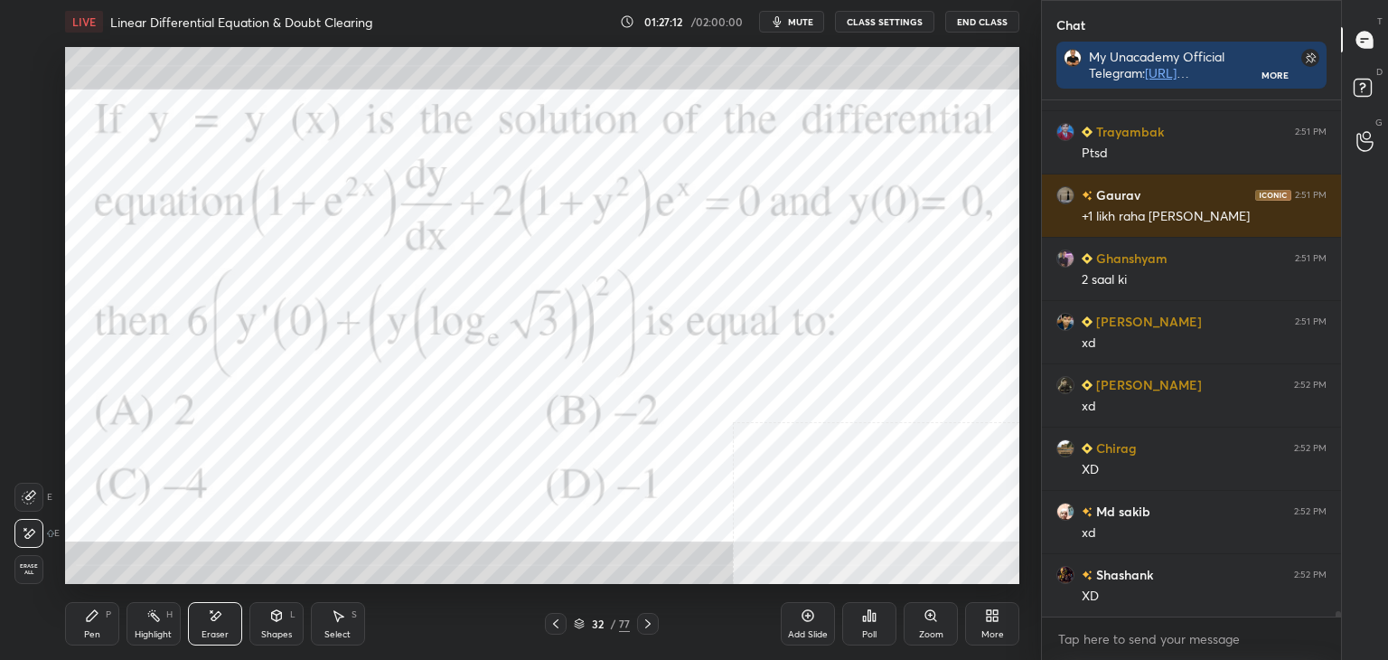
scroll to position [49289, 0]
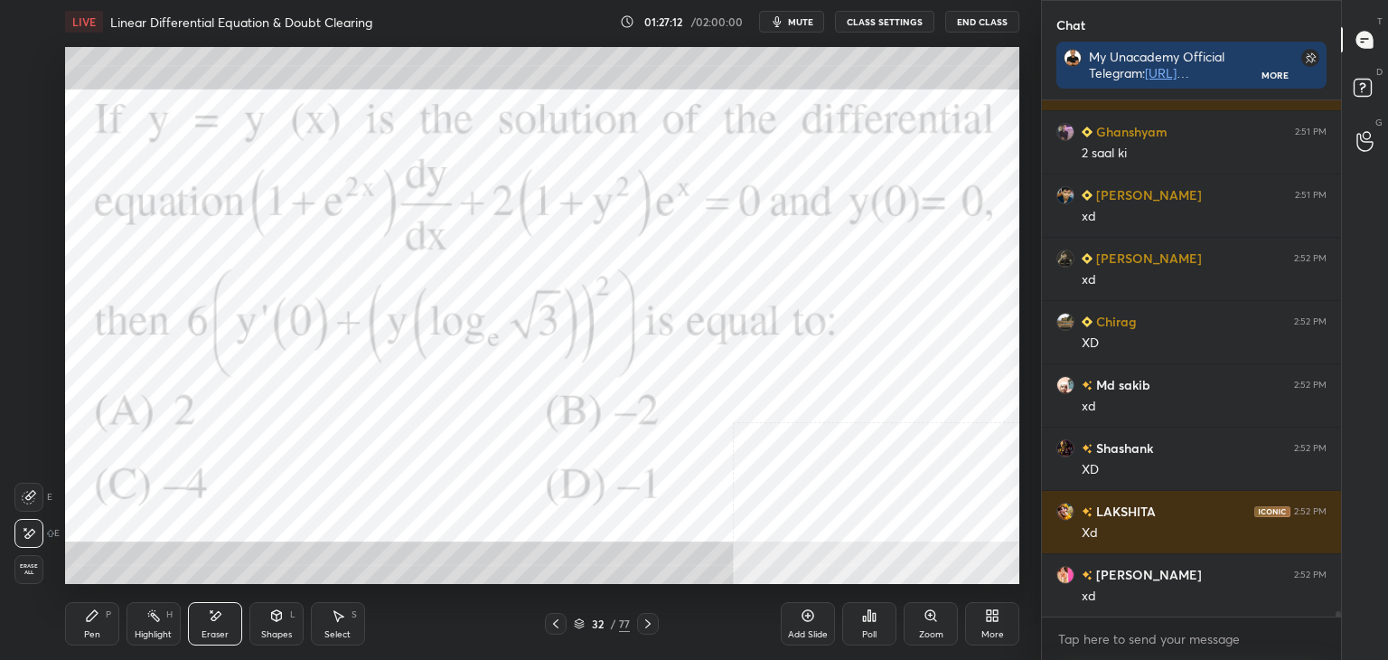
click at [95, 631] on div "Pen" at bounding box center [92, 634] width 16 height 9
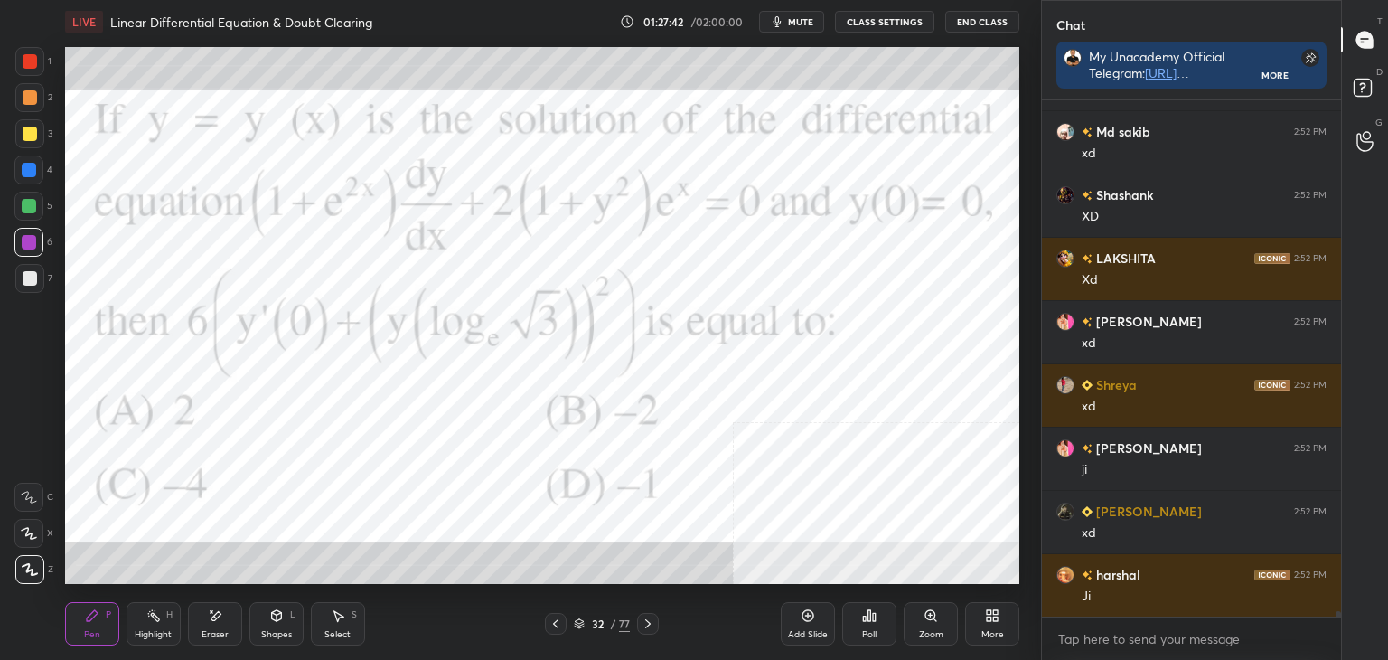
scroll to position [49606, 0]
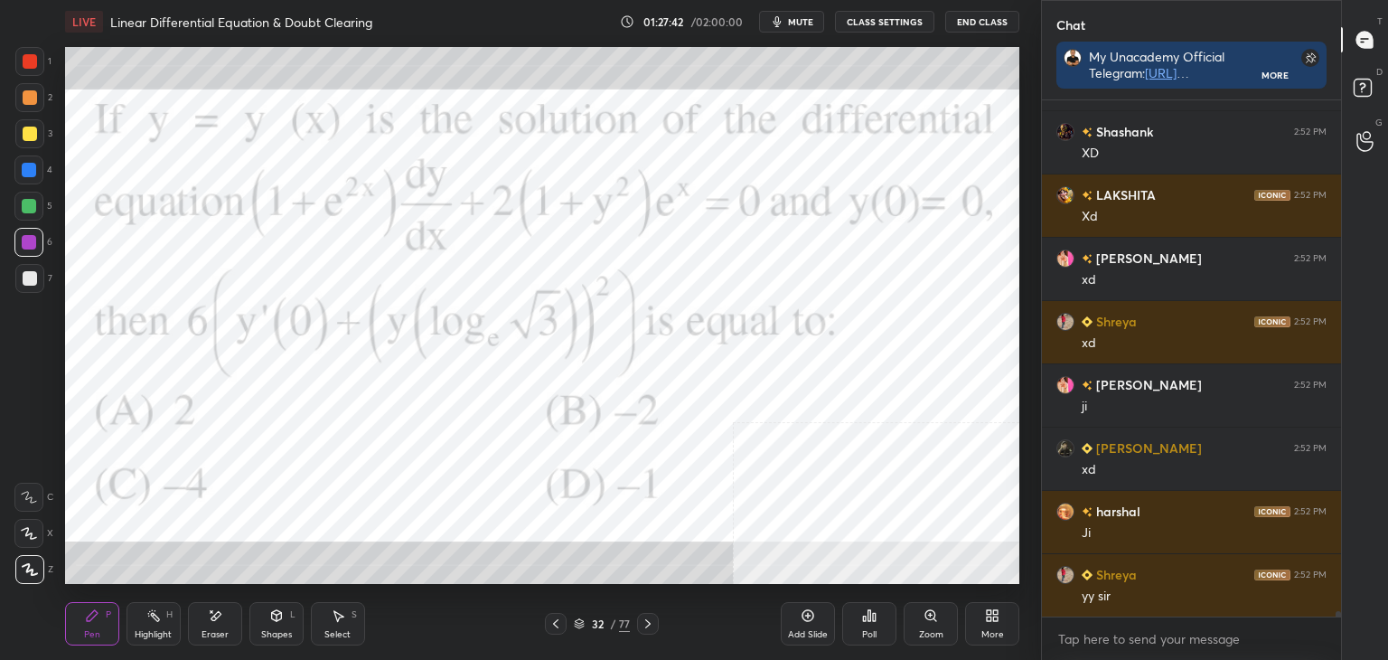
click at [74, 636] on div "Pen P" at bounding box center [92, 623] width 54 height 43
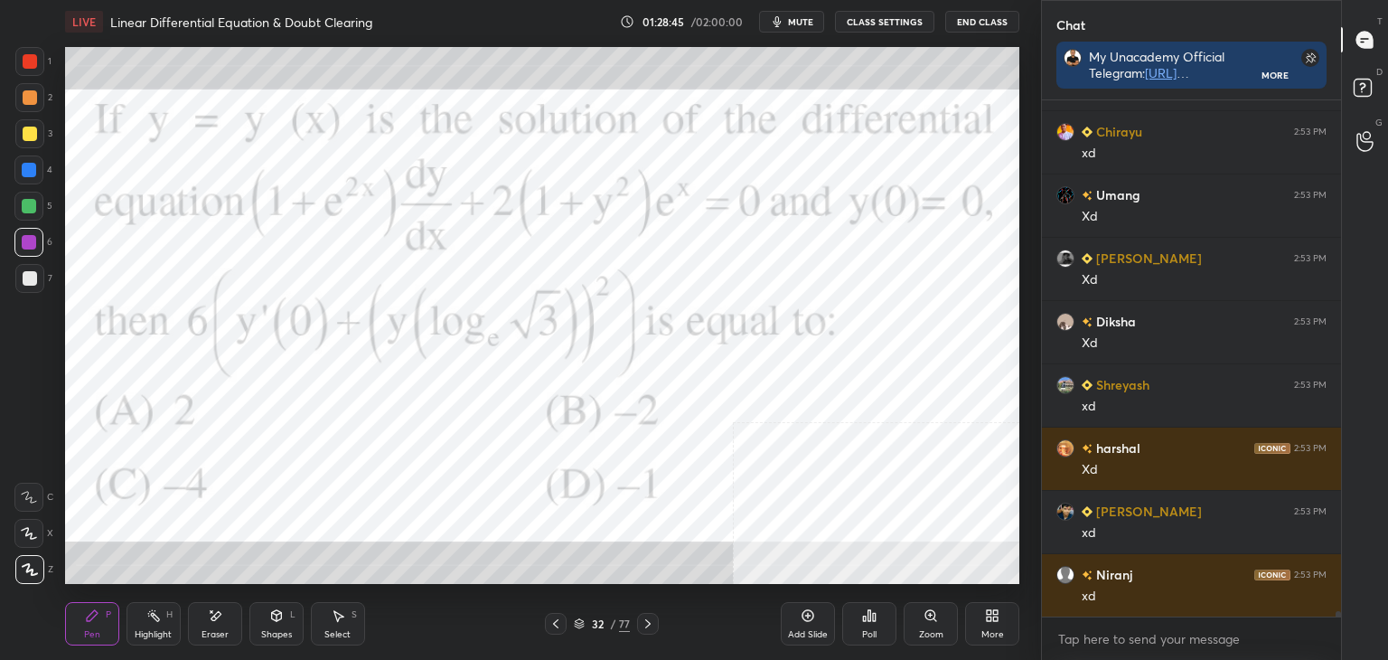
scroll to position [51377, 0]
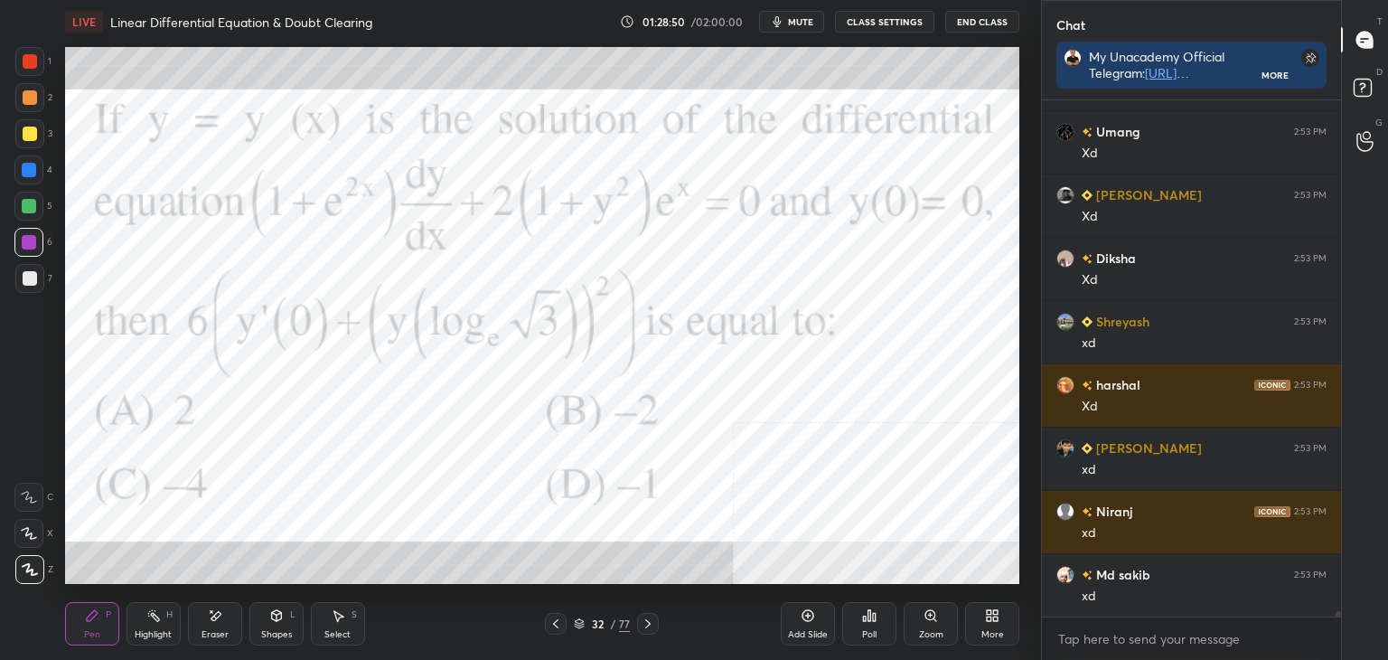
drag, startPoint x: 330, startPoint y: 630, endPoint x: 322, endPoint y: 615, distance: 16.6
click at [329, 630] on div "Select" at bounding box center [337, 634] width 26 height 9
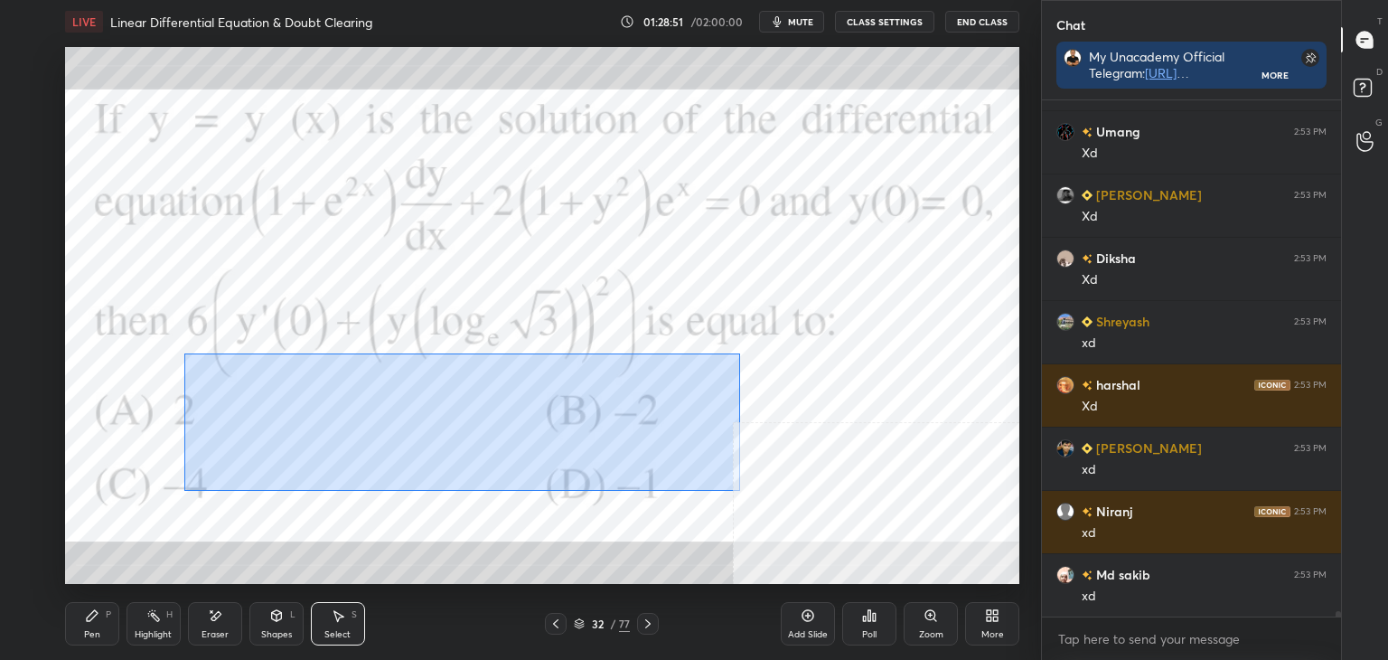
drag, startPoint x: 188, startPoint y: 355, endPoint x: 705, endPoint y: 485, distance: 533.1
click at [726, 483] on div "0 ° Undo Copy Paste here Duplicate Duplicate to new slide Delete" at bounding box center [542, 315] width 954 height 537
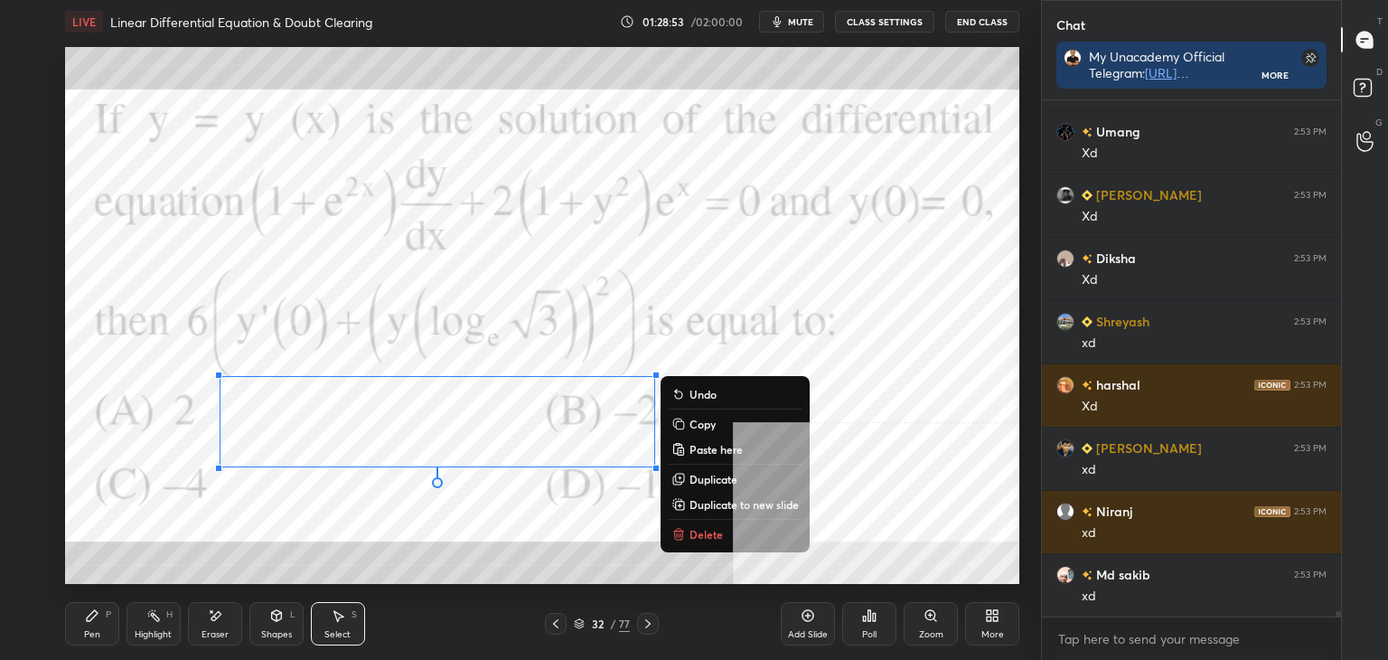
scroll to position [51440, 0]
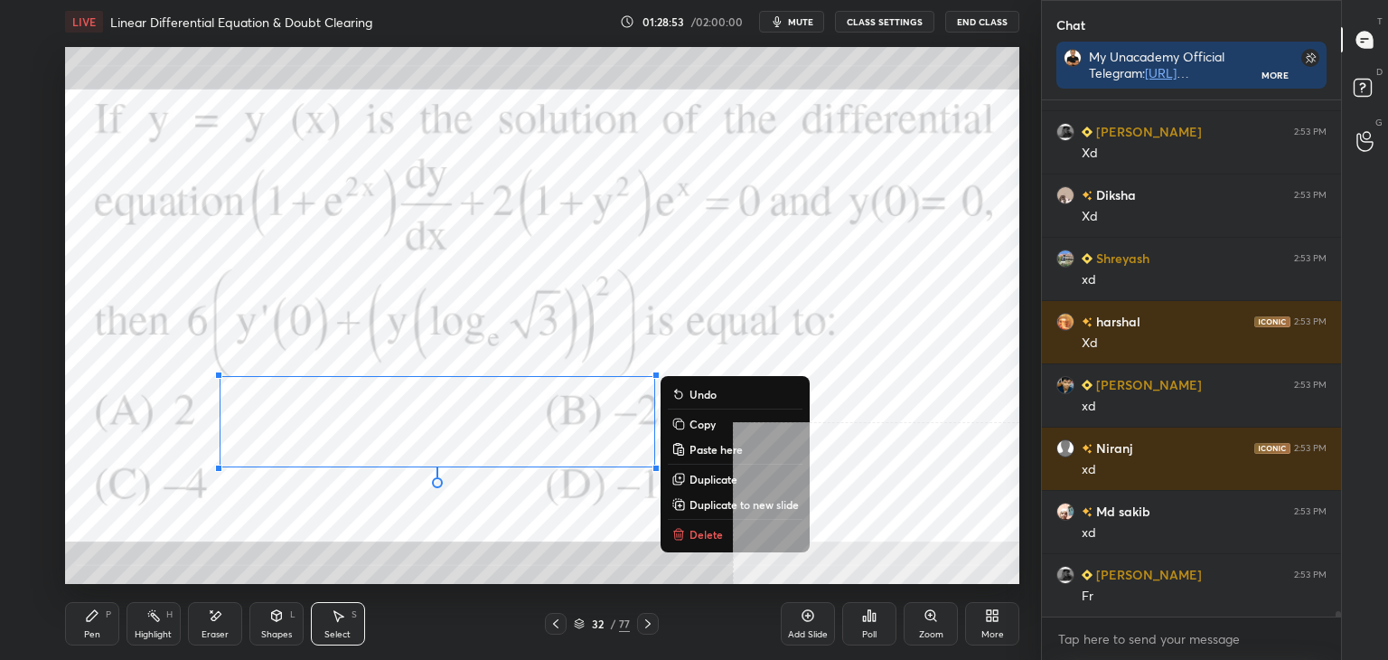
click at [739, 505] on p "Duplicate to new slide" at bounding box center [744, 504] width 109 height 14
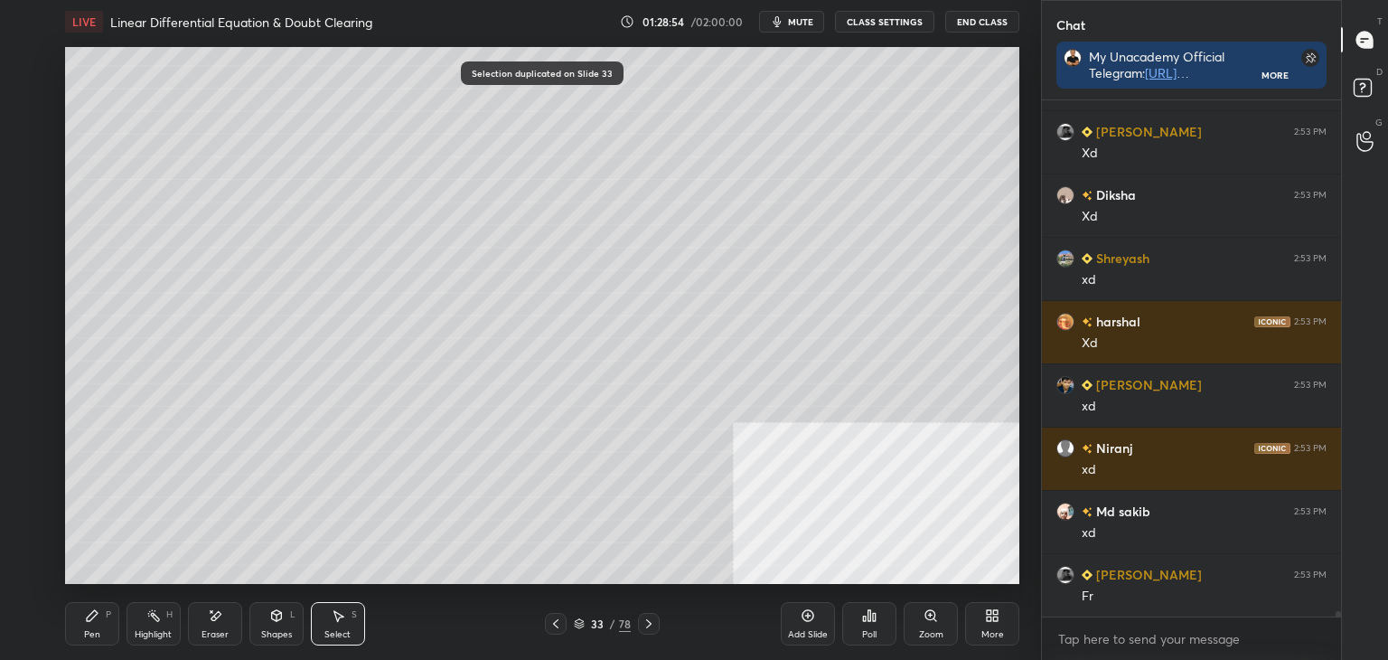
scroll to position [51504, 0]
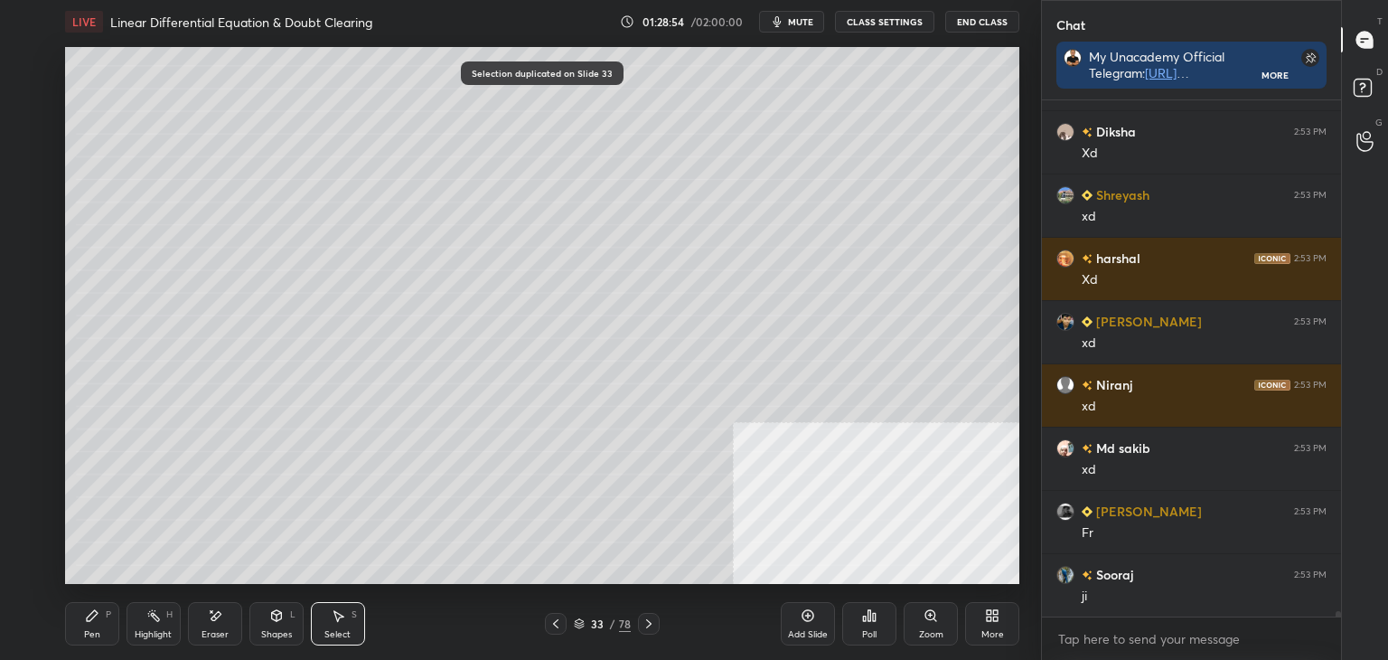
drag, startPoint x: 349, startPoint y: 622, endPoint x: 324, endPoint y: 570, distance: 57.4
click at [347, 615] on div "Select S" at bounding box center [338, 623] width 54 height 43
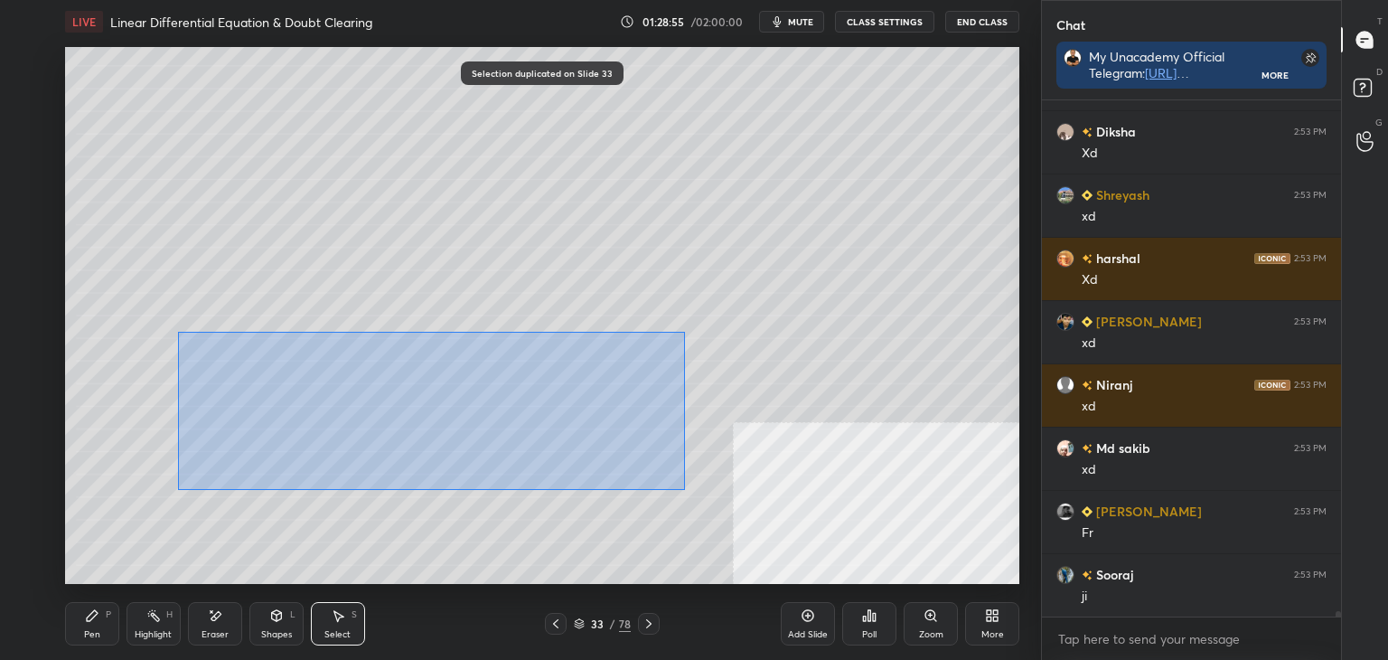
drag, startPoint x: 192, startPoint y: 338, endPoint x: 727, endPoint y: 498, distance: 558.5
click at [734, 506] on div "0 ° Undo Copy Paste here Duplicate Duplicate to new slide Delete" at bounding box center [542, 315] width 954 height 537
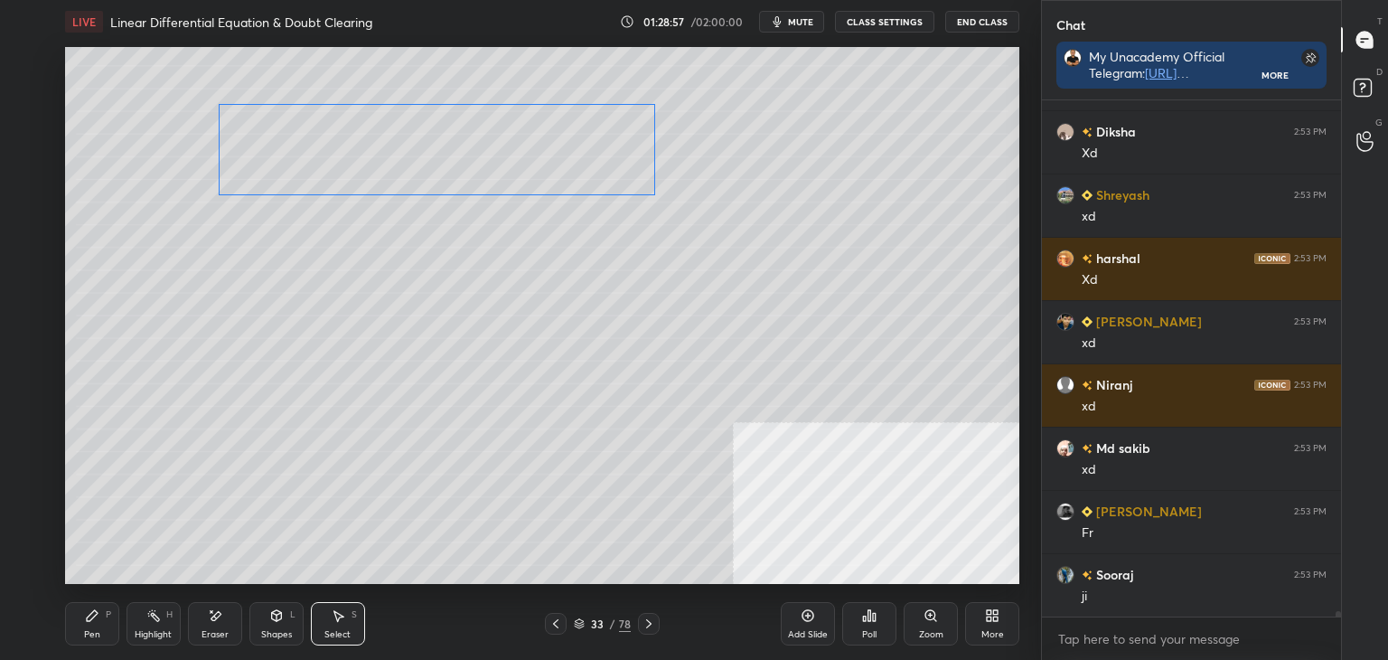
drag, startPoint x: 466, startPoint y: 339, endPoint x: 442, endPoint y: 202, distance: 139.5
click at [478, 164] on div "0 ° Undo Copy Paste here Duplicate Duplicate to new slide Delete" at bounding box center [542, 315] width 954 height 537
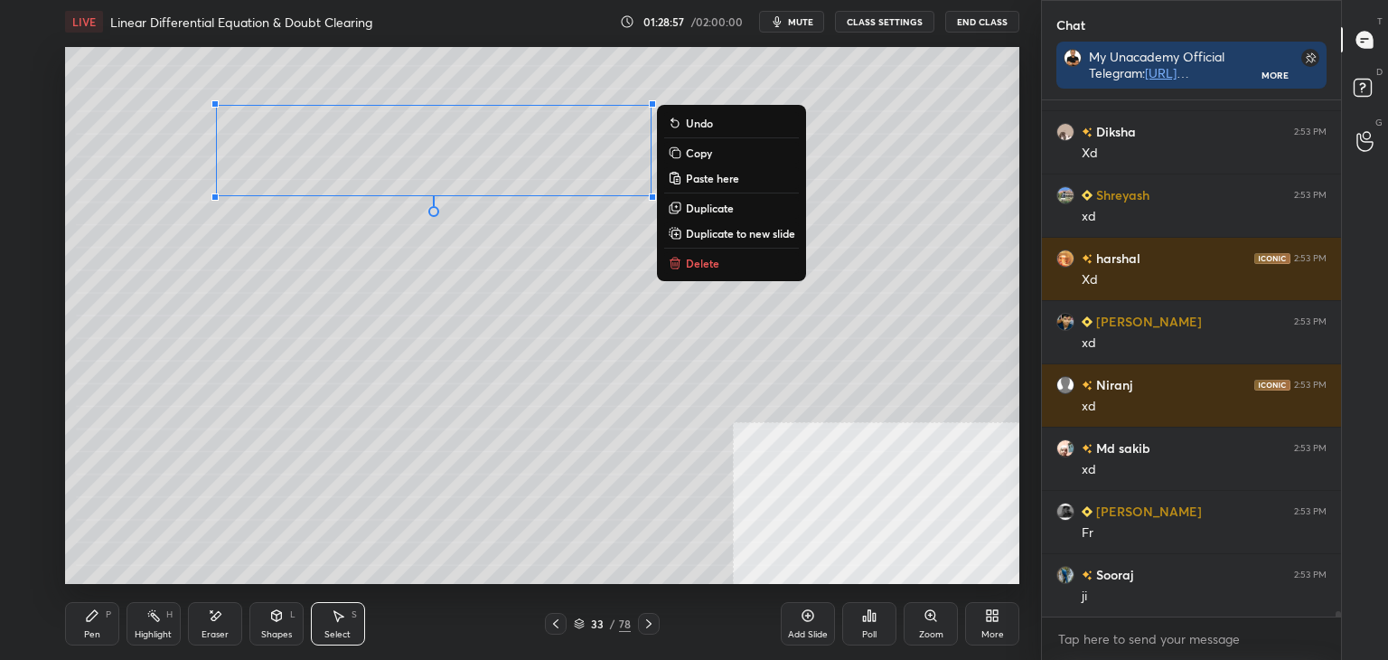
click at [397, 300] on div "0 ° Undo Copy Paste here Duplicate Duplicate to new slide Delete" at bounding box center [542, 315] width 954 height 537
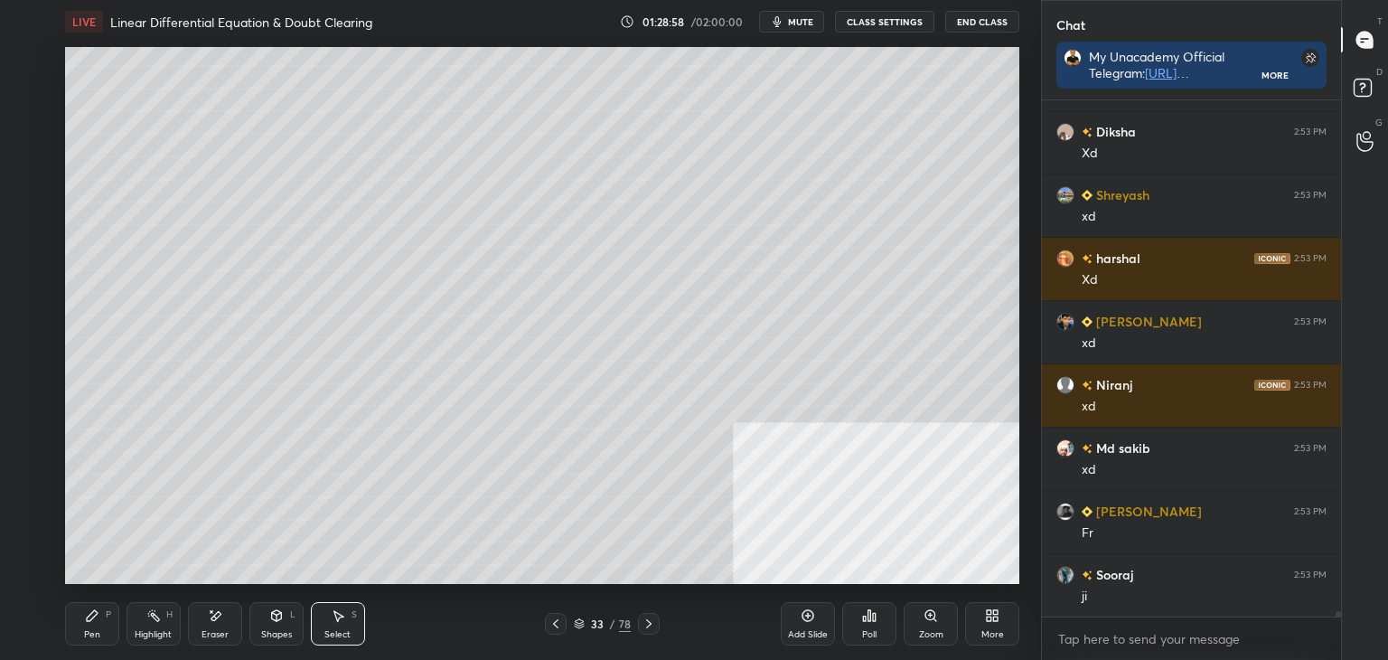
drag, startPoint x: 84, startPoint y: 624, endPoint x: 71, endPoint y: 597, distance: 29.9
click at [80, 624] on div "Pen P" at bounding box center [92, 623] width 54 height 43
click at [33, 279] on div at bounding box center [30, 278] width 14 height 14
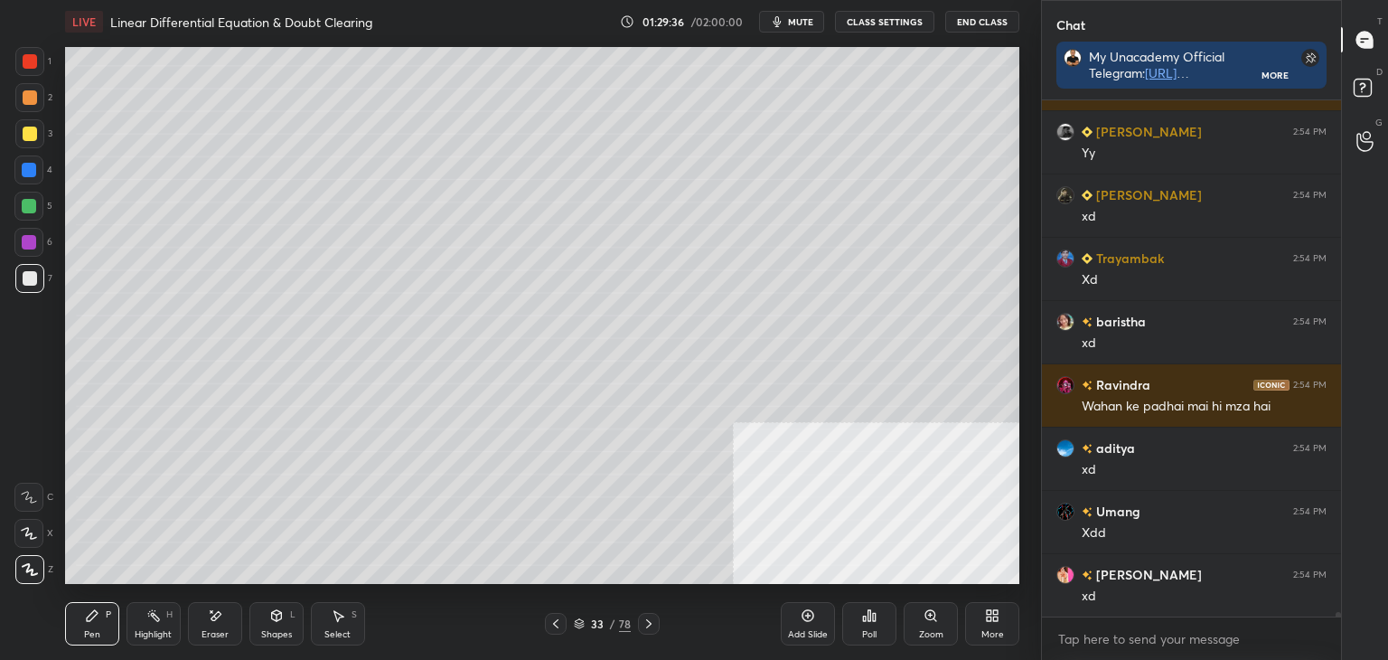
scroll to position [53592, 0]
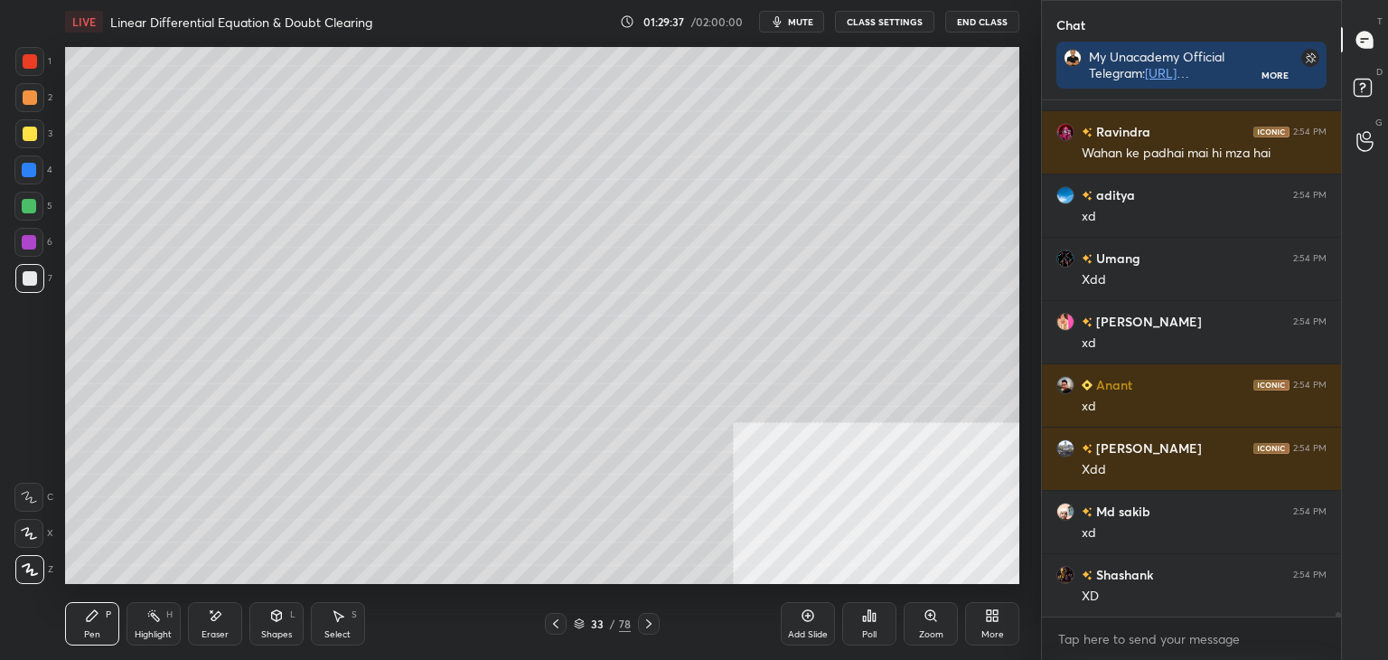
click at [553, 626] on icon at bounding box center [556, 623] width 14 height 14
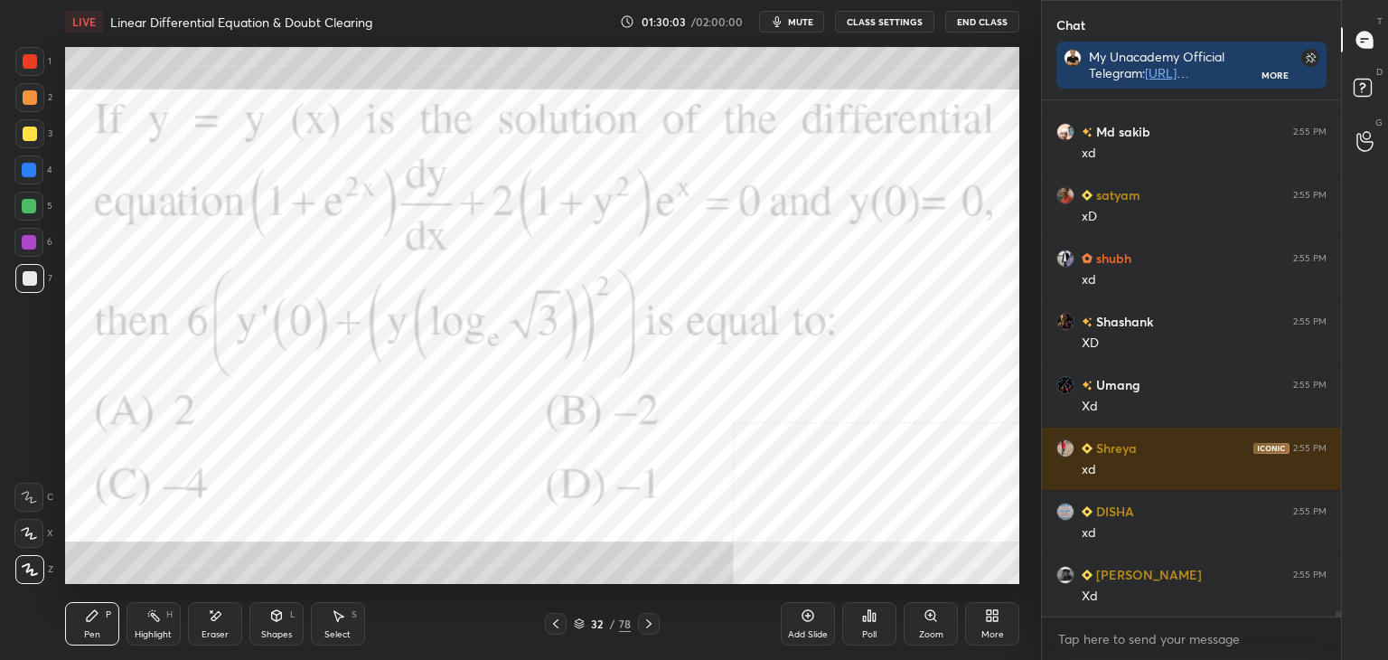
scroll to position [51739, 0]
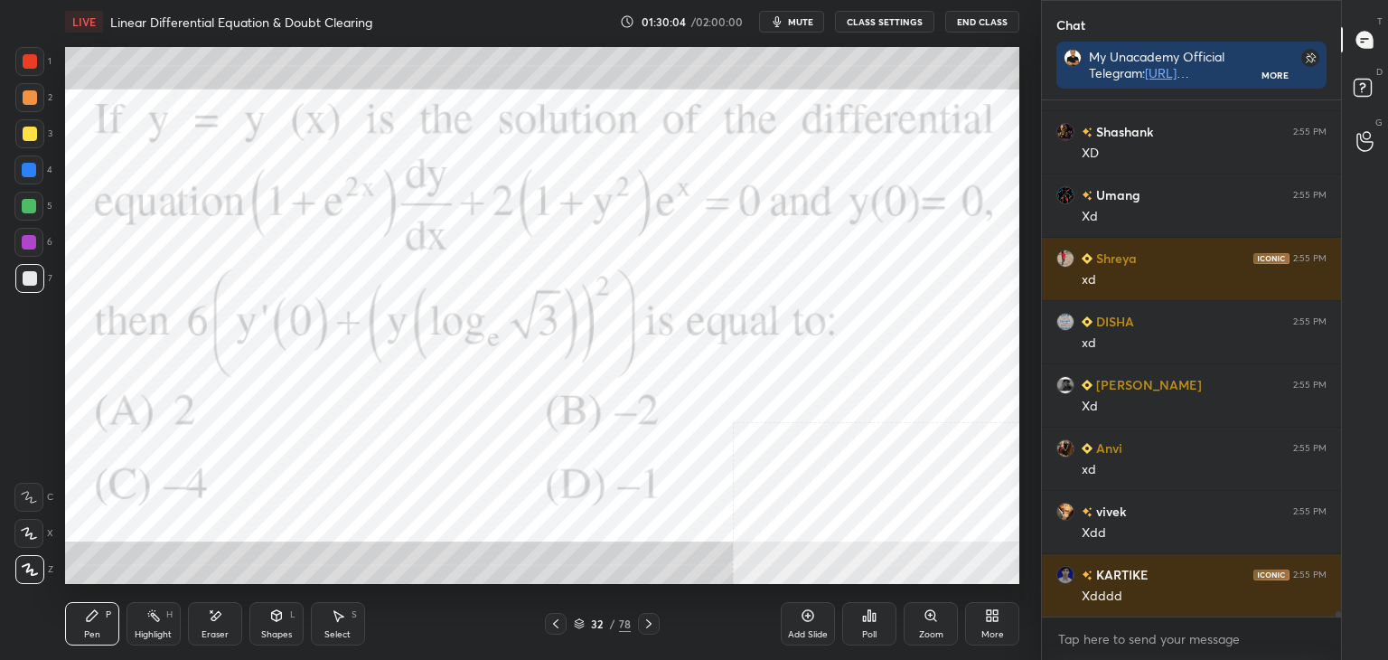
click at [642, 623] on icon at bounding box center [649, 623] width 14 height 14
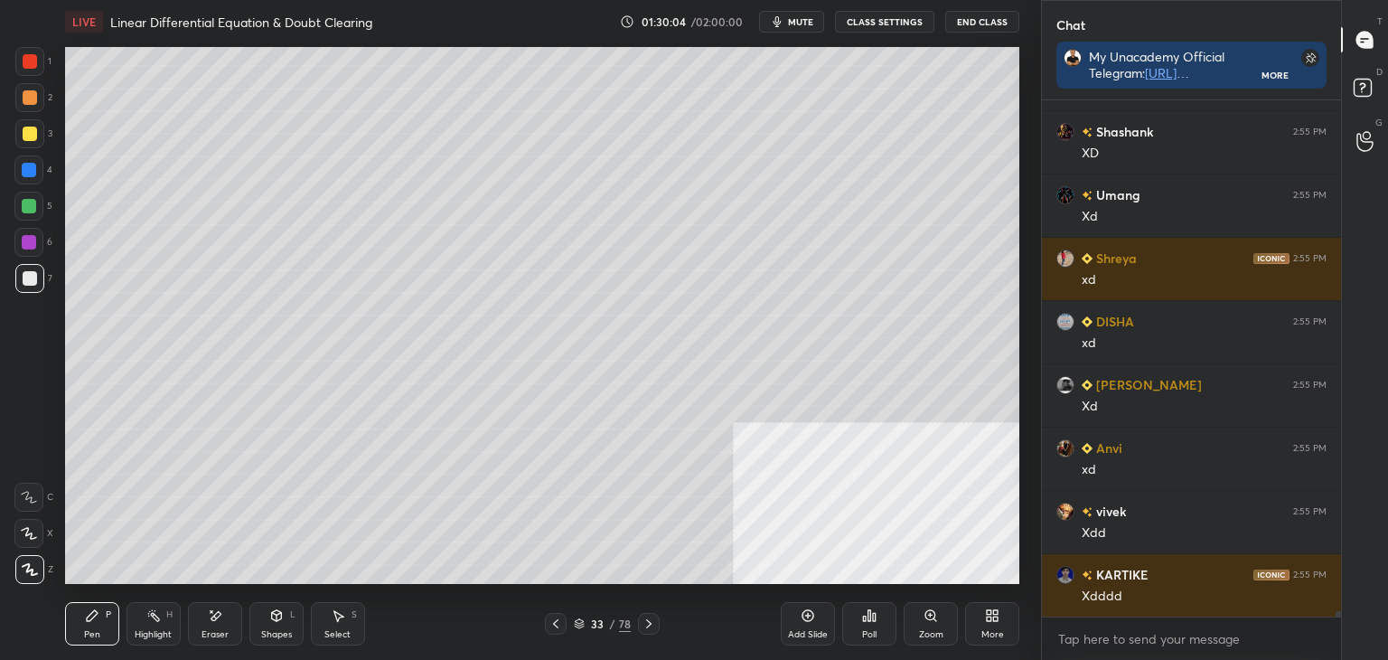
scroll to position [51992, 0]
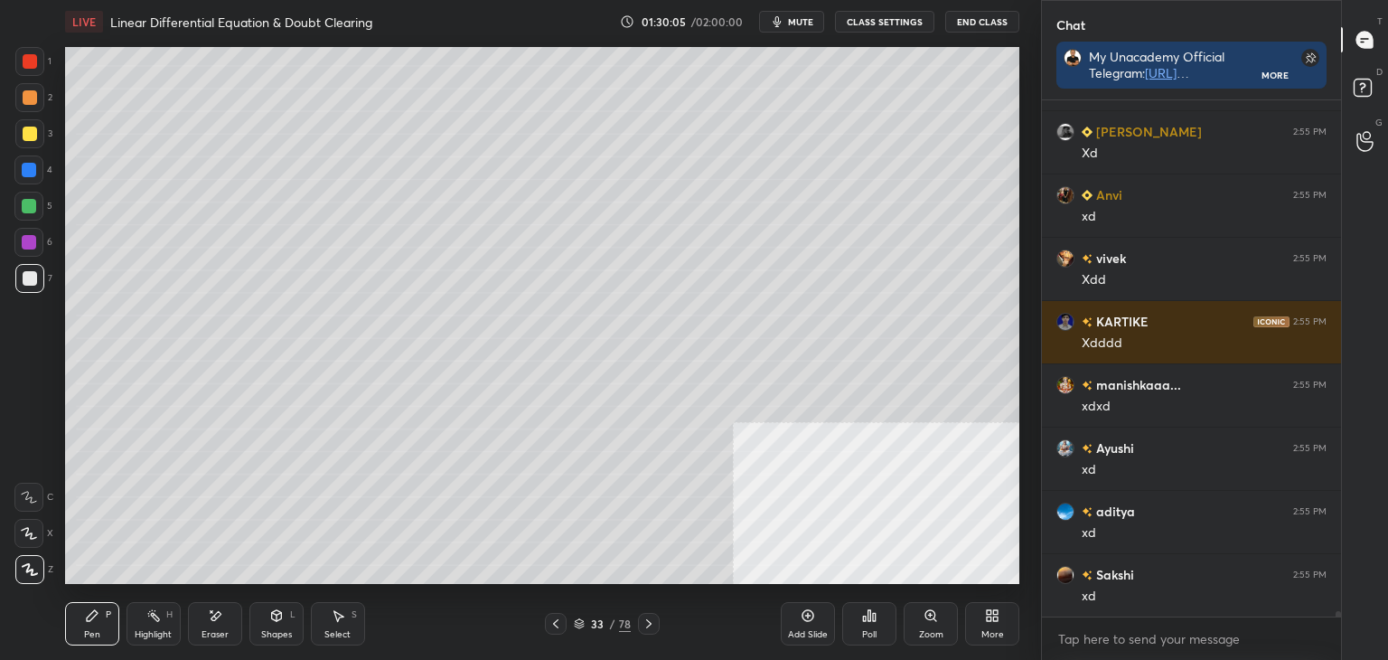
click at [86, 632] on div "Pen" at bounding box center [92, 634] width 16 height 9
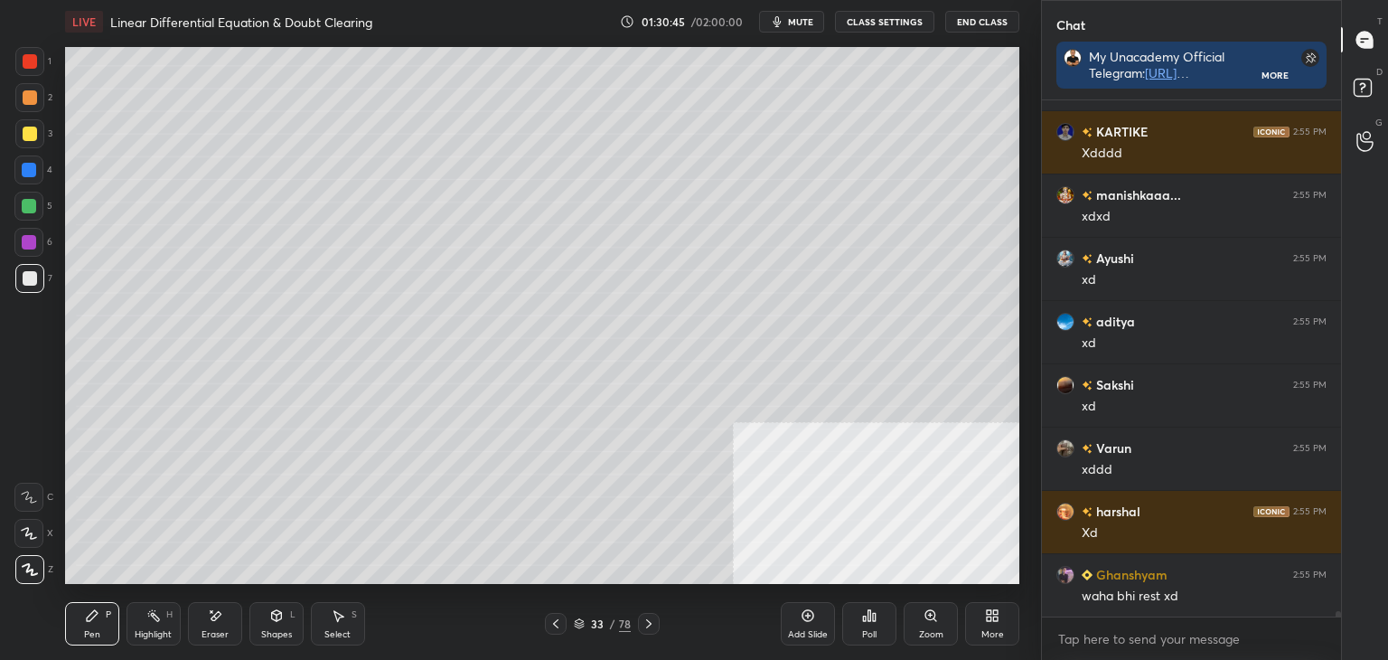
scroll to position [52245, 0]
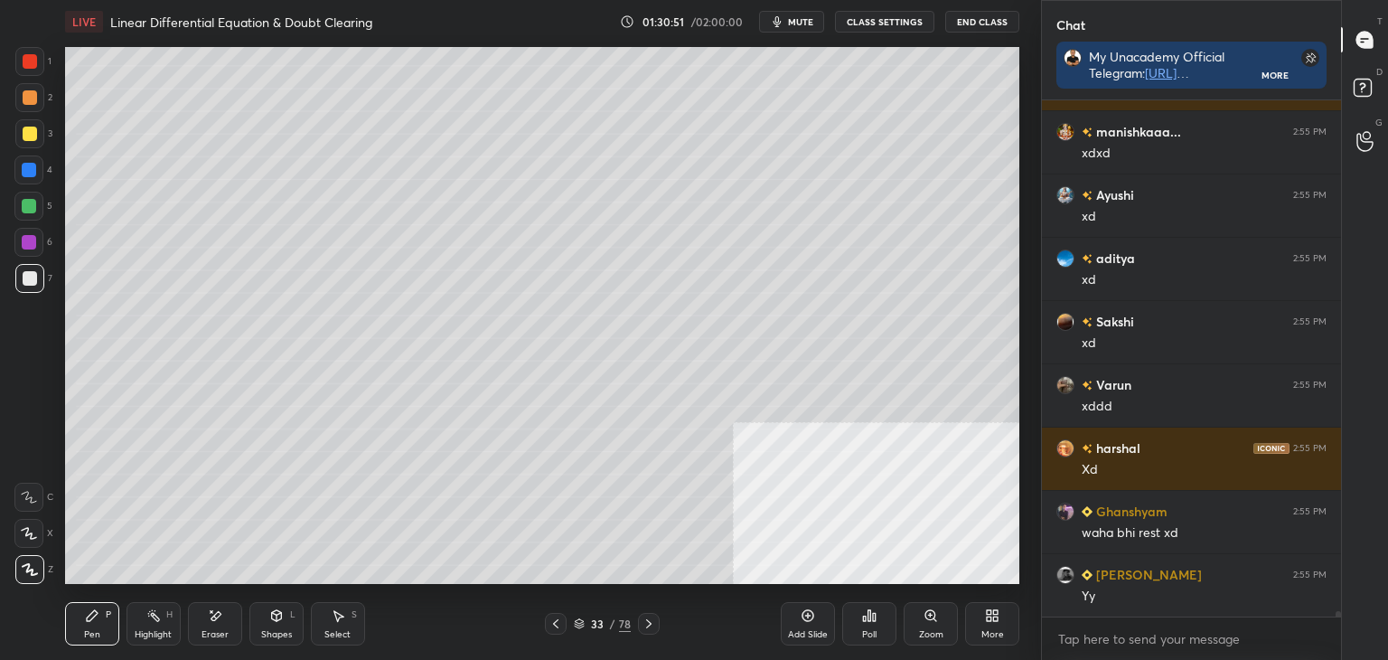
click at [340, 630] on div "Select" at bounding box center [337, 634] width 26 height 9
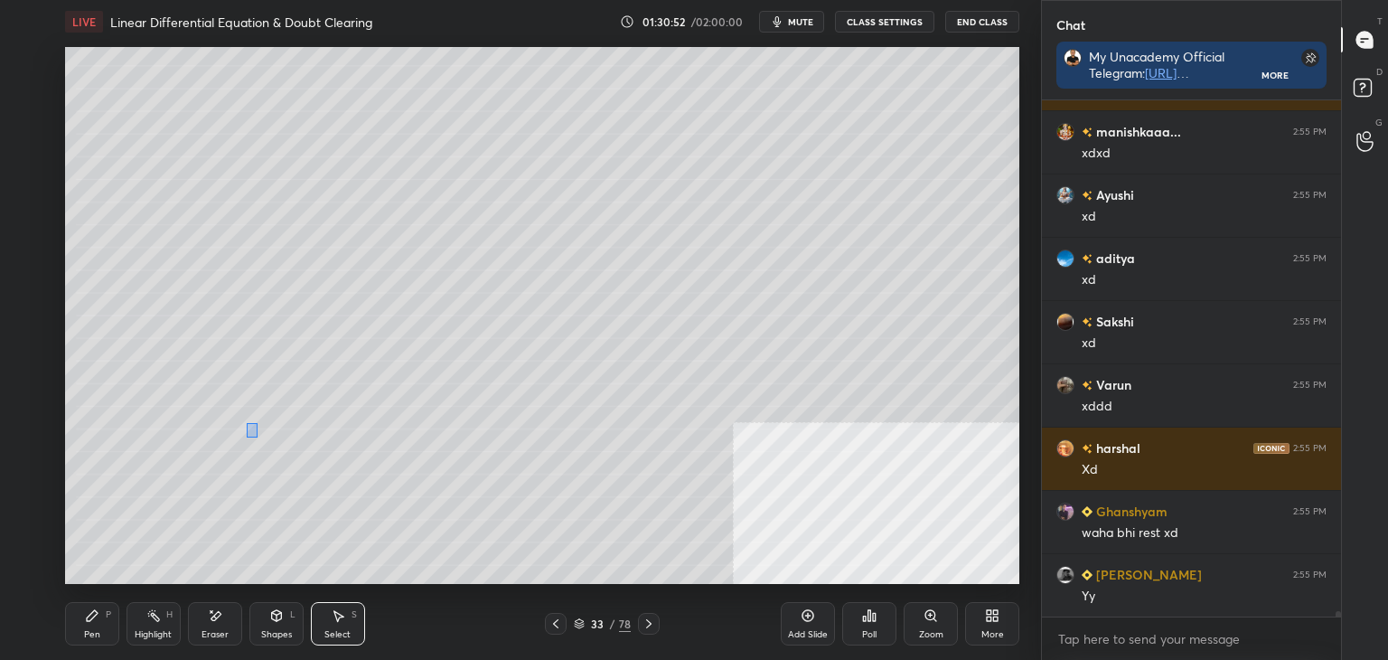
drag, startPoint x: 257, startPoint y: 423, endPoint x: 246, endPoint y: 437, distance: 18.1
click at [246, 437] on div "0 ° Undo Copy Paste here Duplicate Duplicate to new slide Delete" at bounding box center [542, 315] width 954 height 537
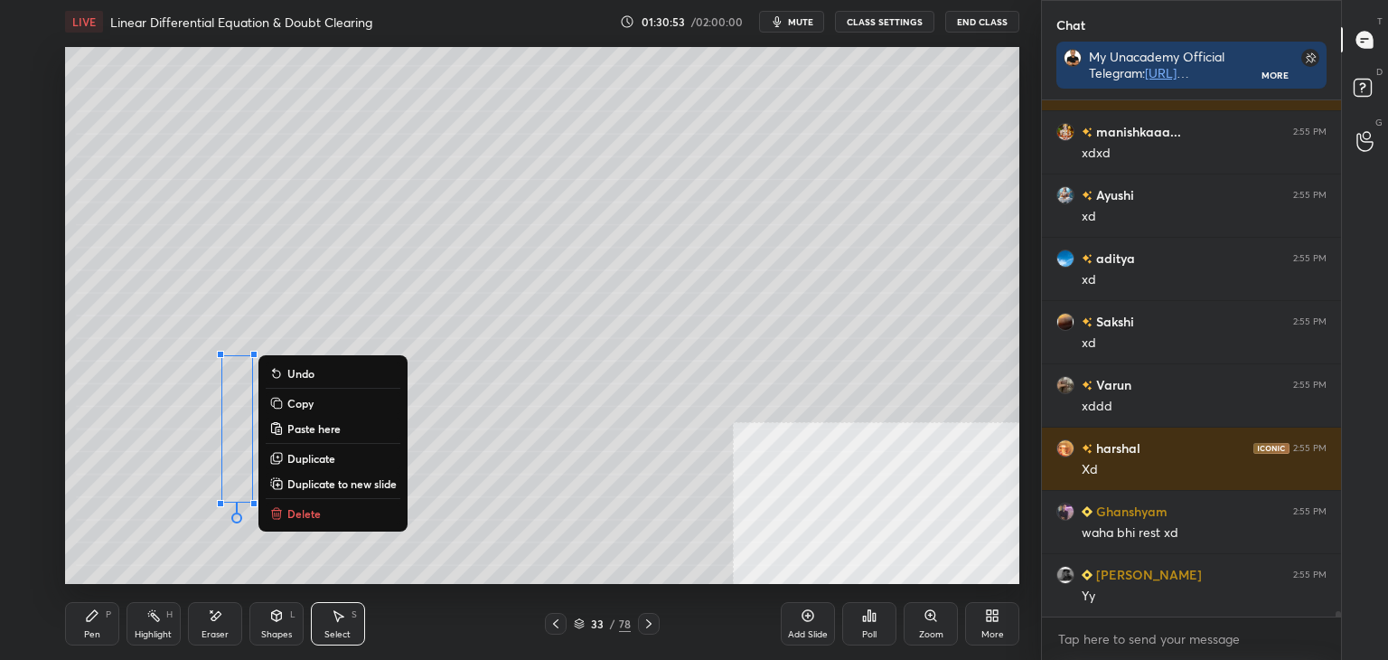
click at [202, 553] on div "0 ° Undo Copy Paste here Duplicate Duplicate to new slide Delete" at bounding box center [542, 315] width 954 height 537
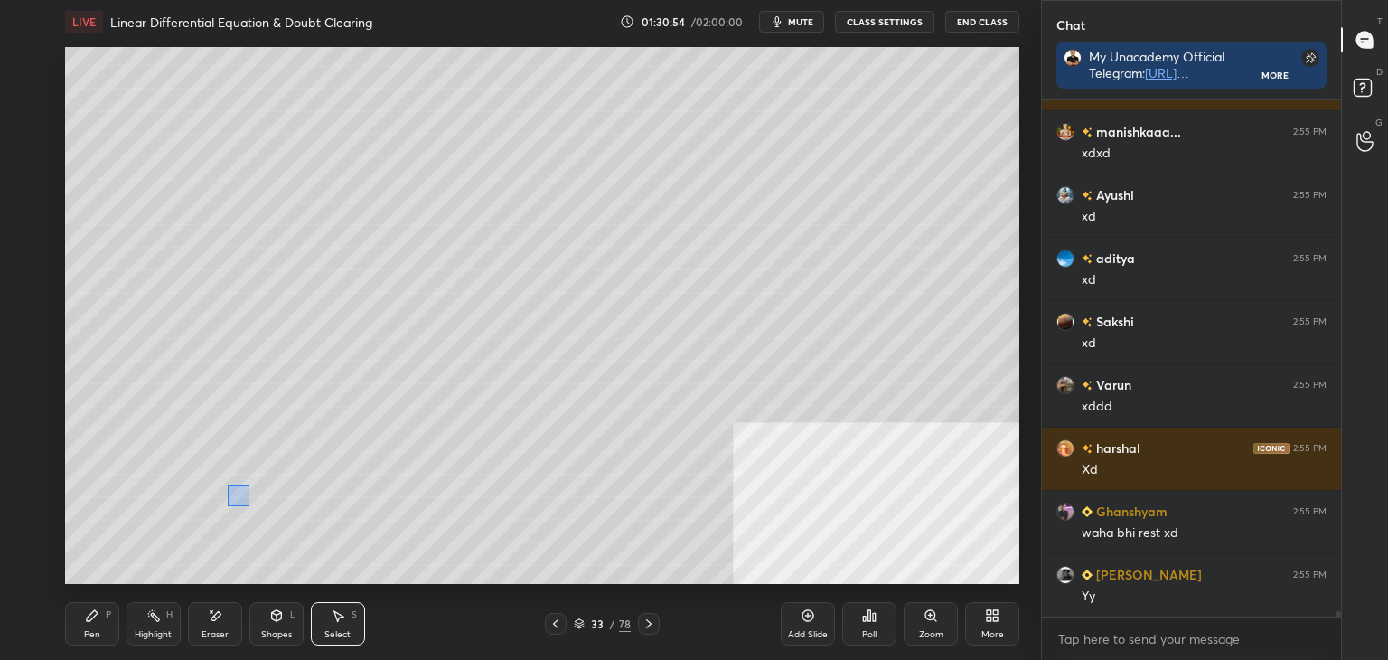
drag, startPoint x: 228, startPoint y: 484, endPoint x: 235, endPoint y: 494, distance: 12.3
click at [228, 484] on div "0 ° Undo Copy Paste here Duplicate Duplicate to new slide Delete" at bounding box center [542, 315] width 954 height 537
drag, startPoint x: 233, startPoint y: 496, endPoint x: 204, endPoint y: 505, distance: 30.3
click at [218, 492] on div "0 ° Undo Copy Paste here Duplicate Duplicate to new slide Delete" at bounding box center [542, 315] width 954 height 537
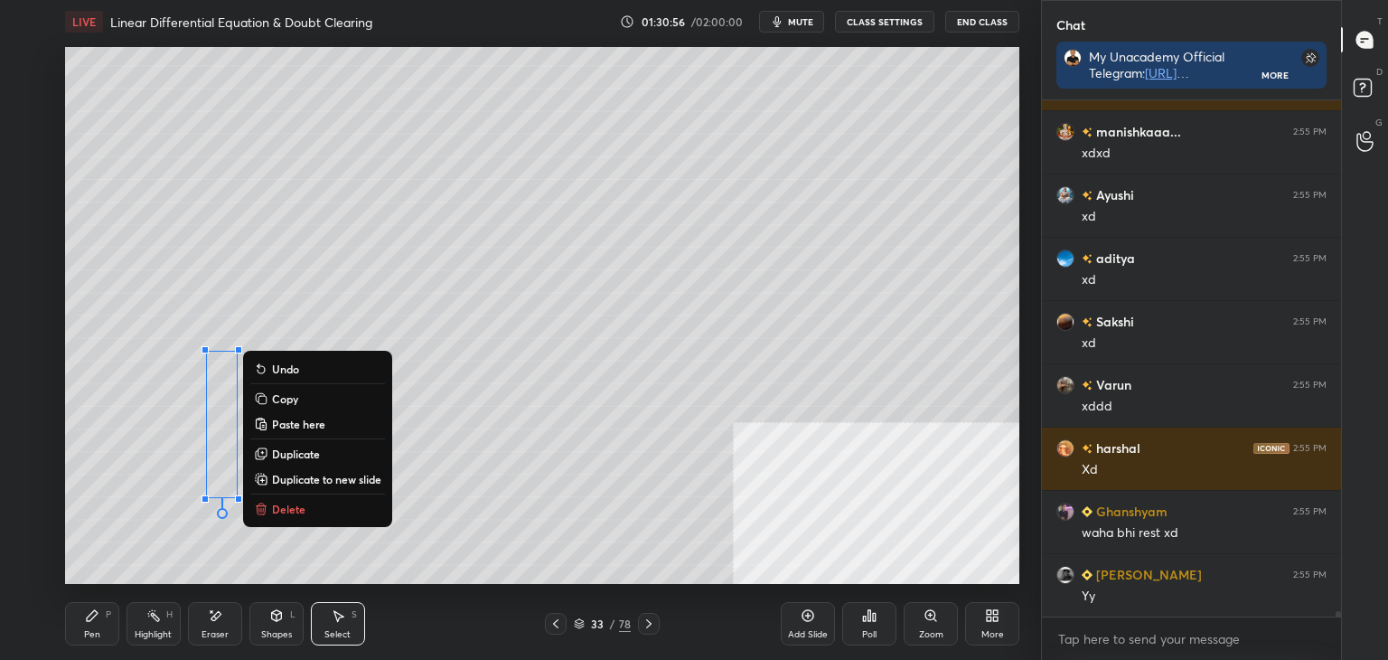
drag, startPoint x: 163, startPoint y: 540, endPoint x: 134, endPoint y: 575, distance: 45.6
click at [162, 540] on div "0 ° Undo Copy Paste here Duplicate Duplicate to new slide Delete" at bounding box center [542, 315] width 954 height 537
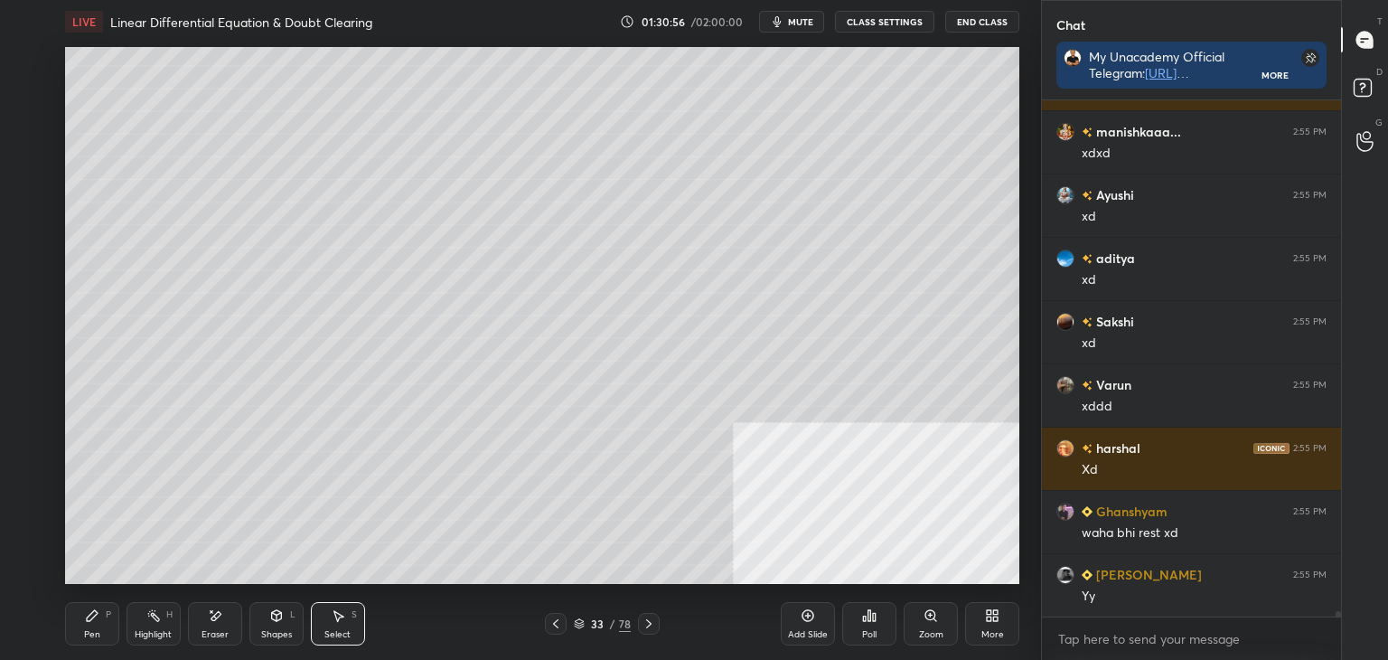
click at [81, 644] on div "Pen P" at bounding box center [92, 623] width 54 height 43
click at [204, 633] on div "Eraser" at bounding box center [215, 634] width 27 height 9
click at [99, 623] on div "Pen P" at bounding box center [92, 623] width 54 height 43
drag, startPoint x: 38, startPoint y: 276, endPoint x: 39, endPoint y: 305, distance: 28.9
click at [37, 276] on div at bounding box center [29, 278] width 29 height 29
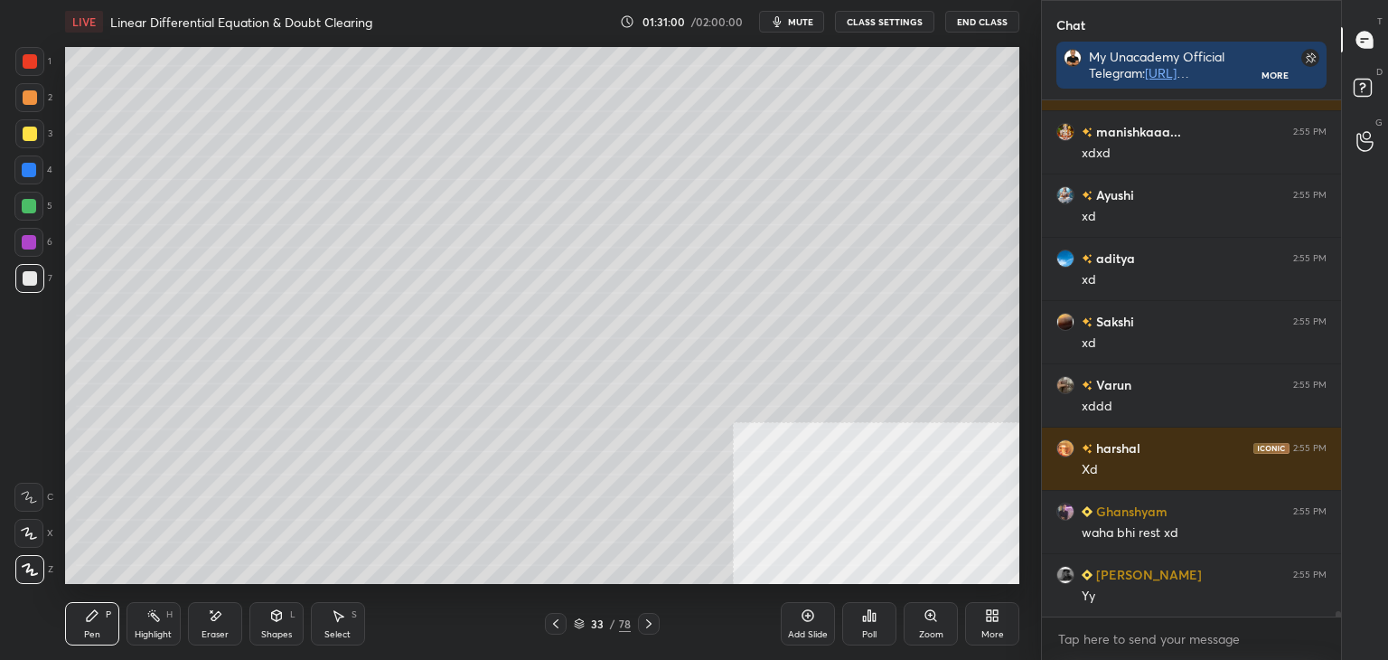
scroll to position [52308, 0]
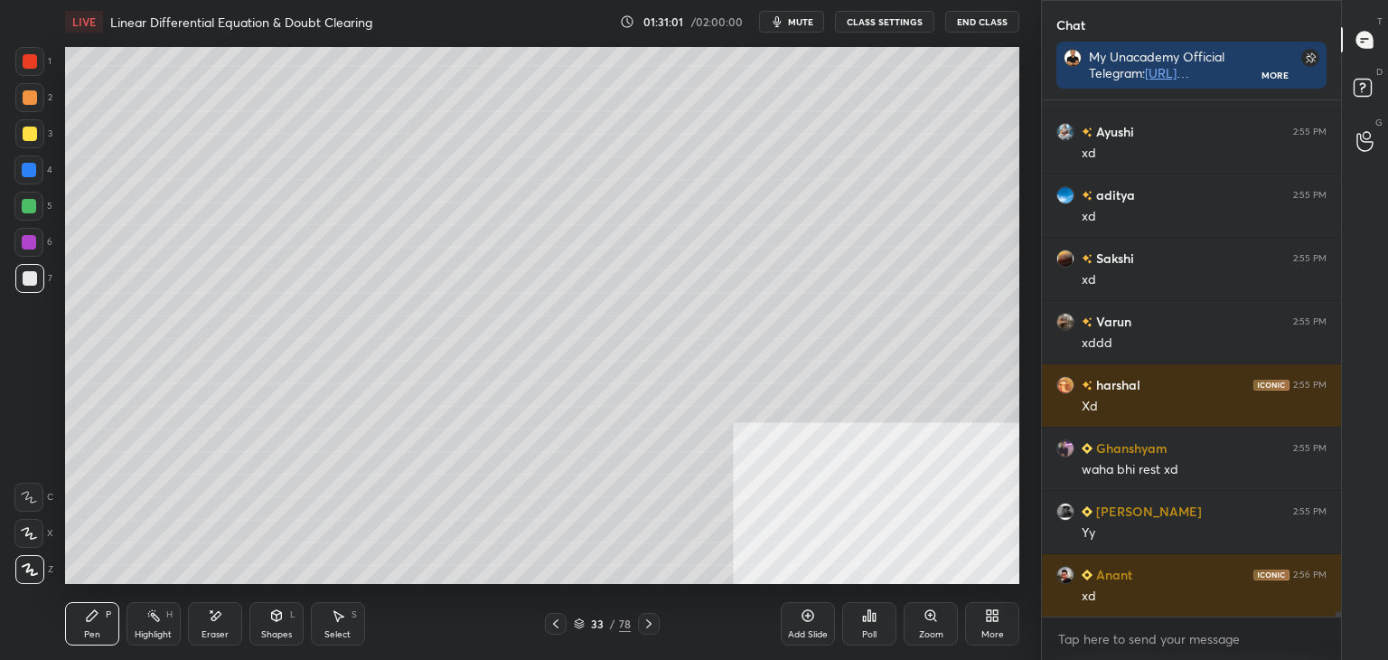
drag, startPoint x: 30, startPoint y: 135, endPoint x: 25, endPoint y: 146, distance: 11.7
click at [30, 133] on div at bounding box center [30, 134] width 14 height 14
click at [29, 177] on div at bounding box center [28, 169] width 29 height 29
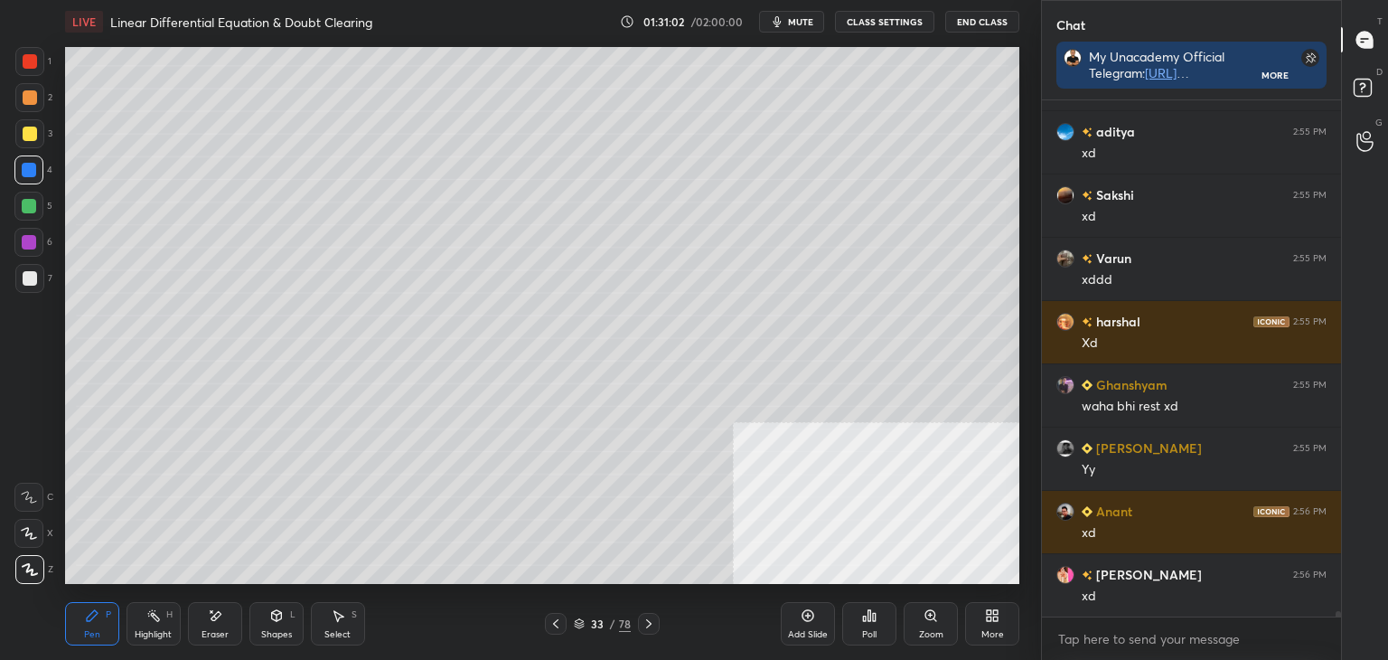
click at [33, 277] on div at bounding box center [30, 278] width 14 height 14
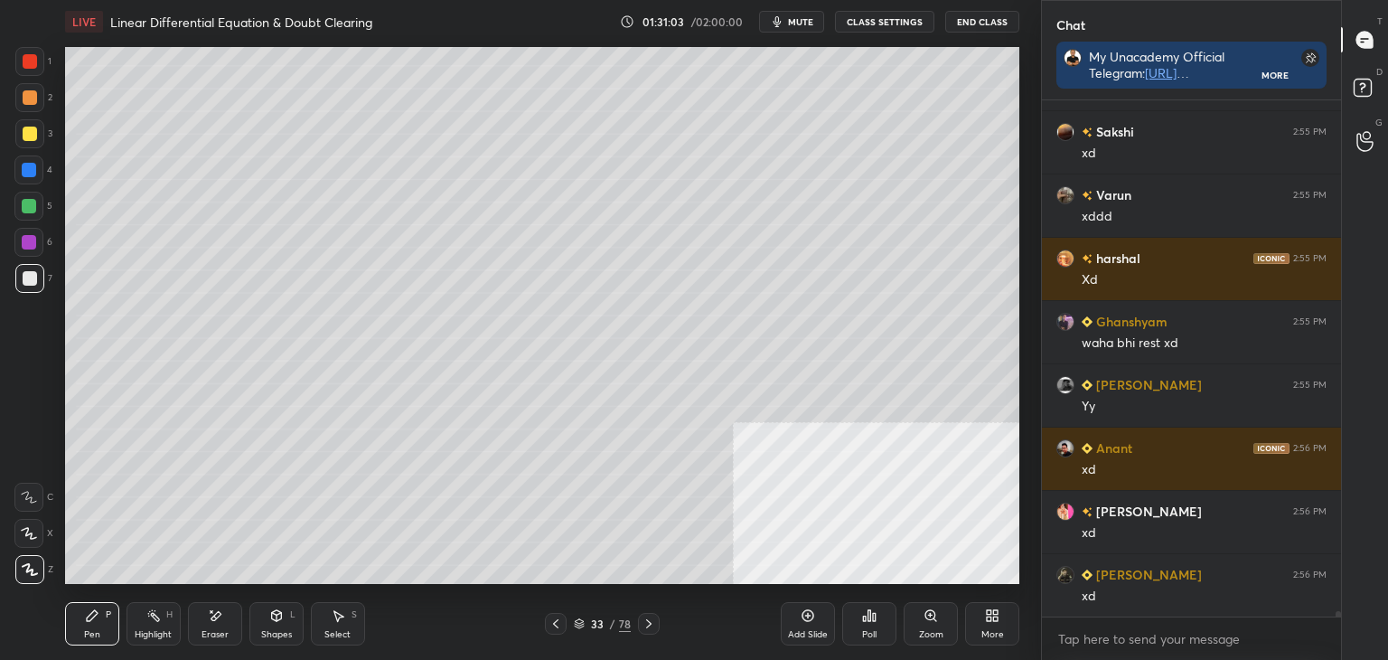
click at [96, 615] on icon at bounding box center [92, 615] width 14 height 14
click at [223, 630] on div "Eraser" at bounding box center [215, 634] width 27 height 9
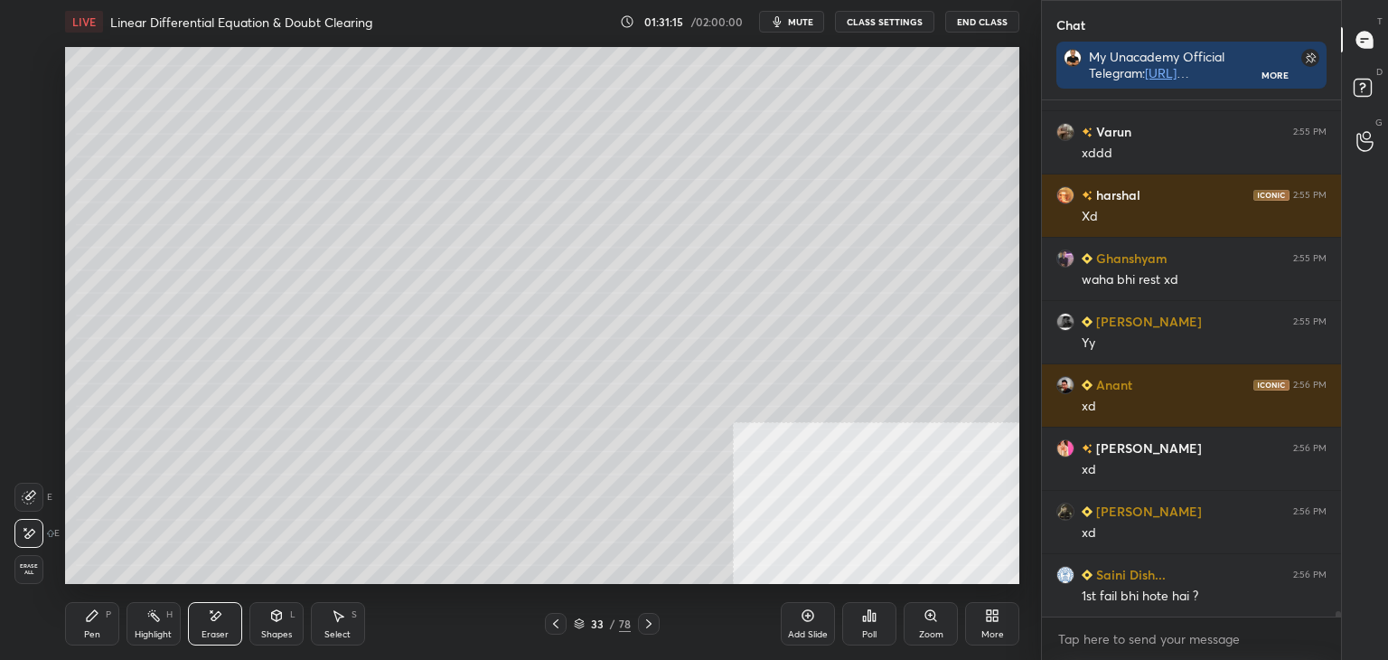
click at [110, 627] on div "Pen P" at bounding box center [92, 623] width 54 height 43
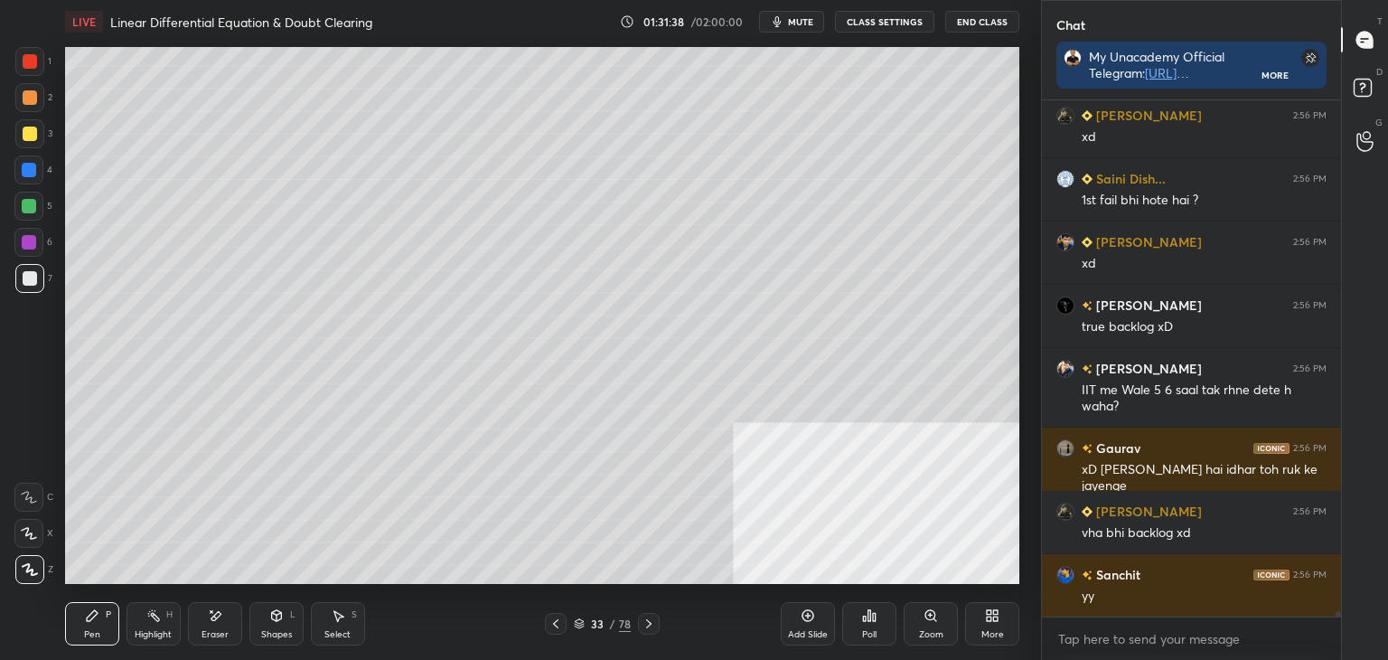
scroll to position [53020, 0]
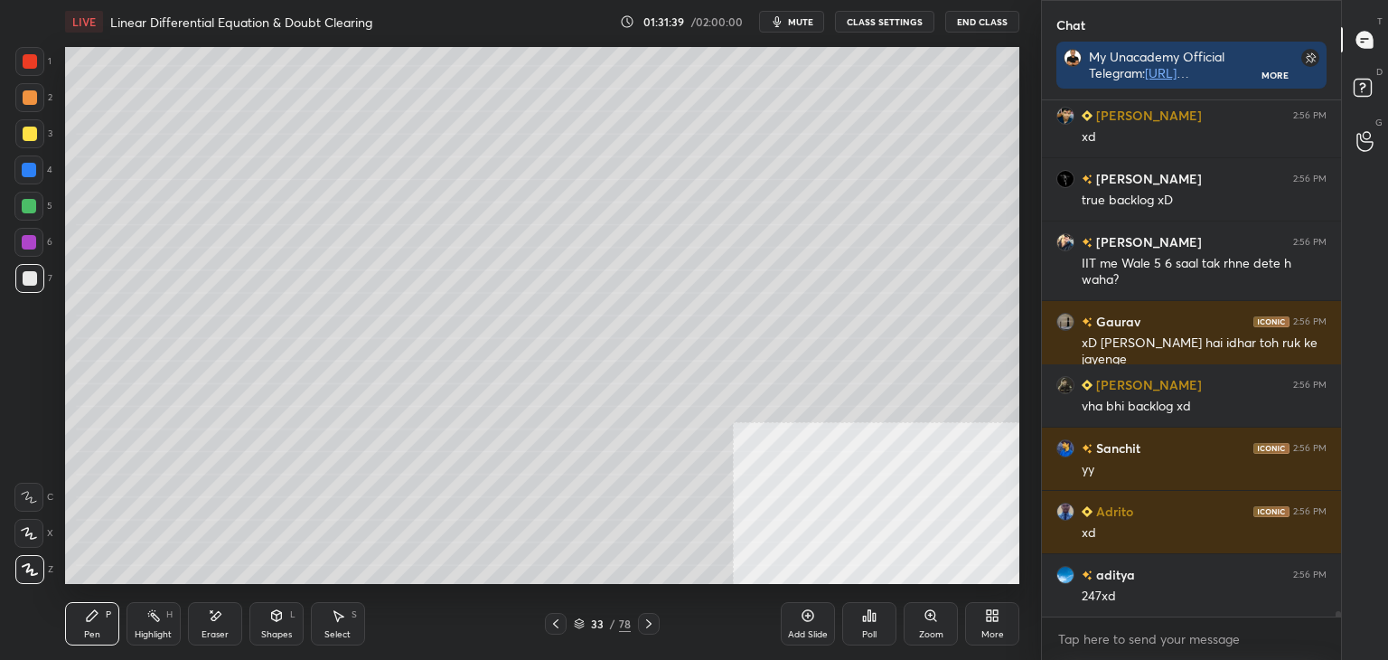
click at [215, 625] on div "Eraser" at bounding box center [215, 623] width 54 height 43
click at [76, 635] on div "Pen P" at bounding box center [92, 623] width 54 height 43
click at [343, 637] on div "Select" at bounding box center [337, 634] width 26 height 9
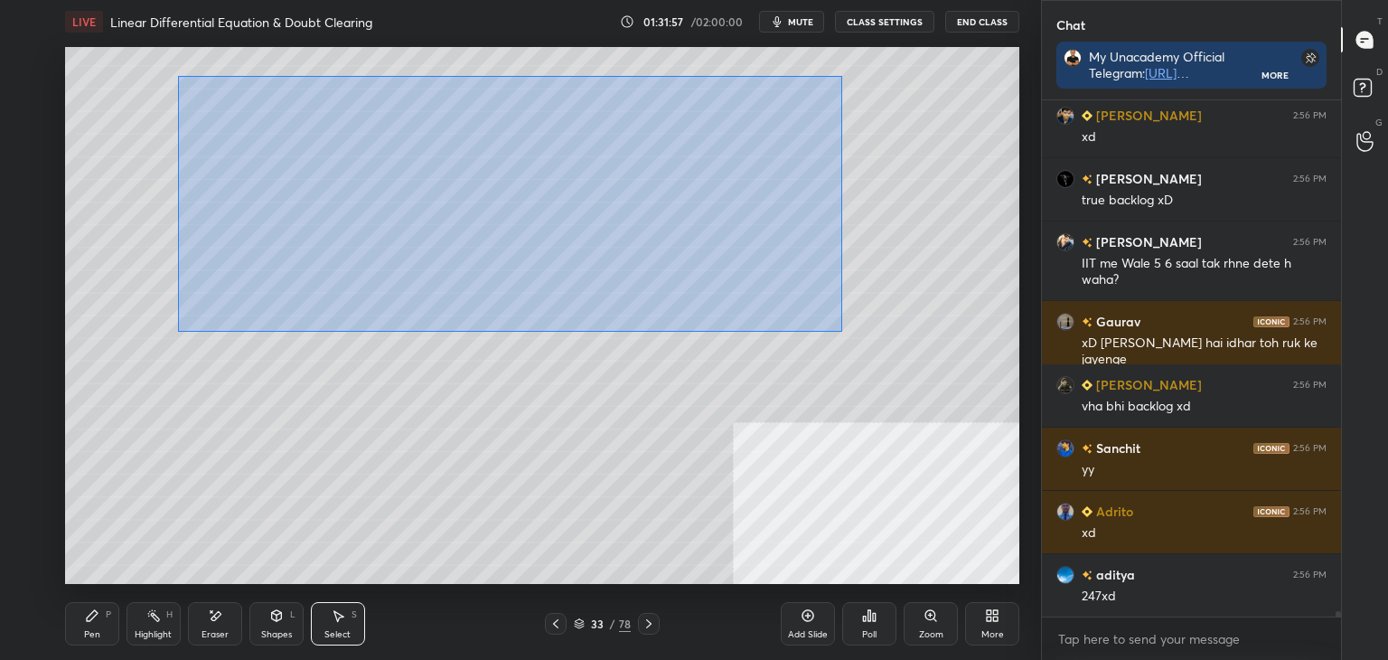
scroll to position [53084, 0]
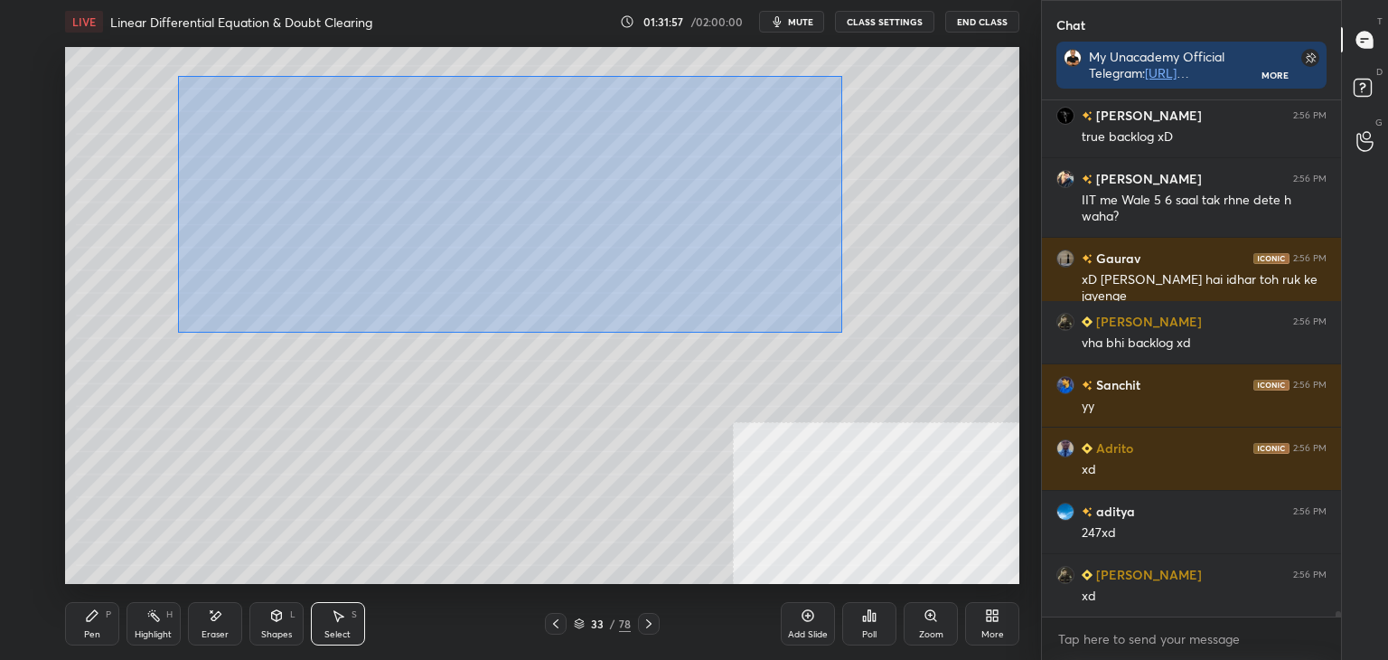
drag, startPoint x: 177, startPoint y: 76, endPoint x: 834, endPoint y: 326, distance: 703.1
click at [840, 330] on div "0 ° Undo Copy Paste here Duplicate Duplicate to new slide Delete" at bounding box center [542, 315] width 954 height 537
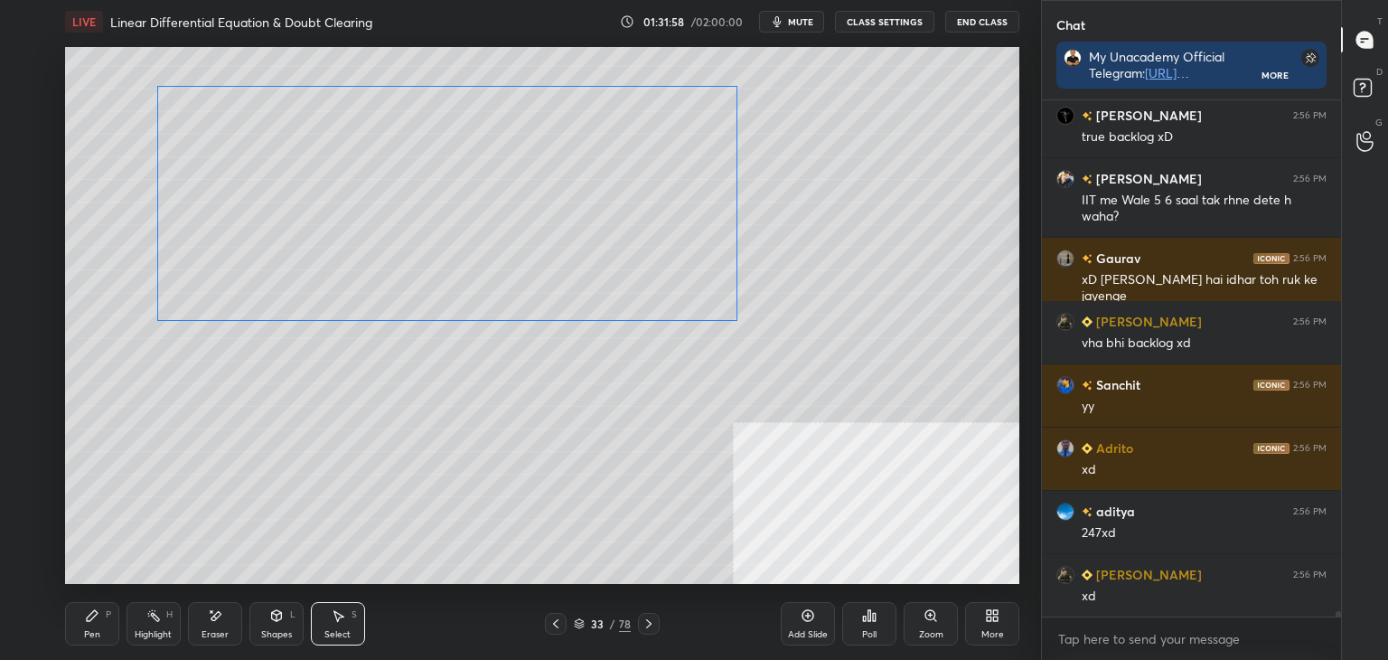
scroll to position [53147, 0]
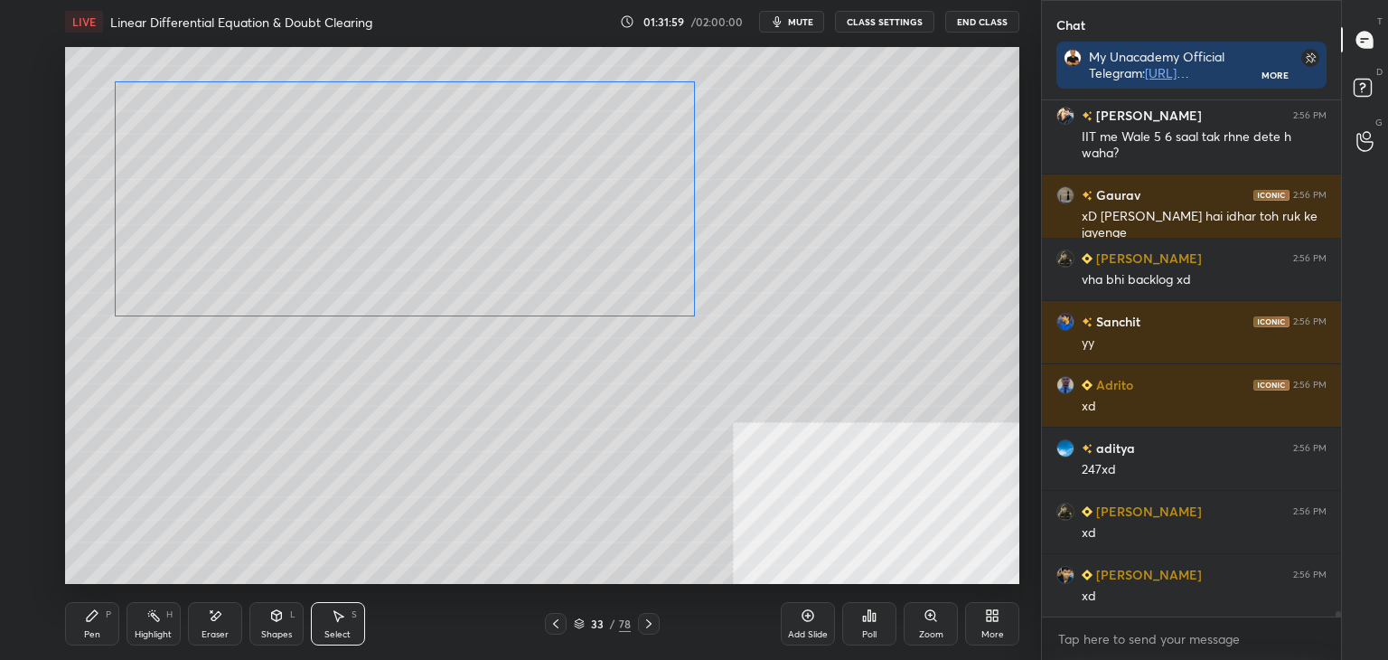
drag, startPoint x: 701, startPoint y: 276, endPoint x: 649, endPoint y: 270, distance: 52.7
click at [634, 263] on div "0 ° Undo Copy Paste here Duplicate Duplicate to new slide Delete" at bounding box center [542, 315] width 954 height 537
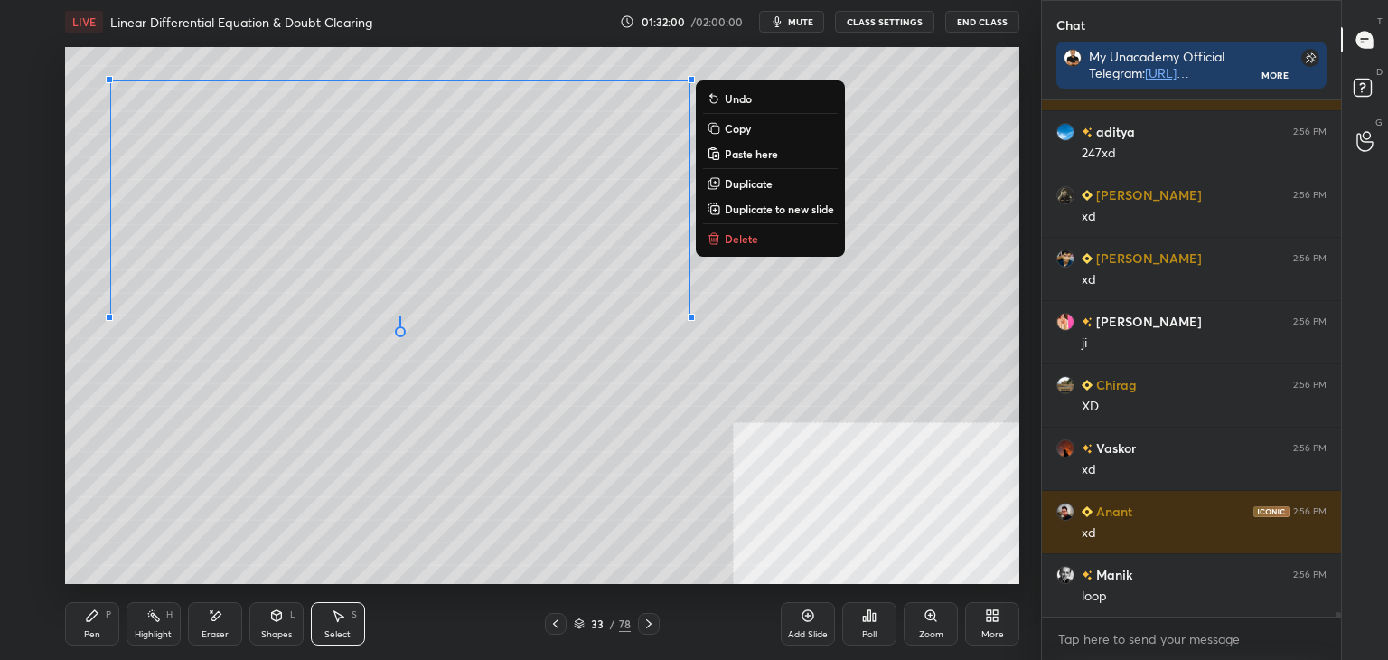
click at [707, 355] on div "0 ° Undo Copy Paste here Duplicate Duplicate to new slide Delete" at bounding box center [542, 315] width 954 height 537
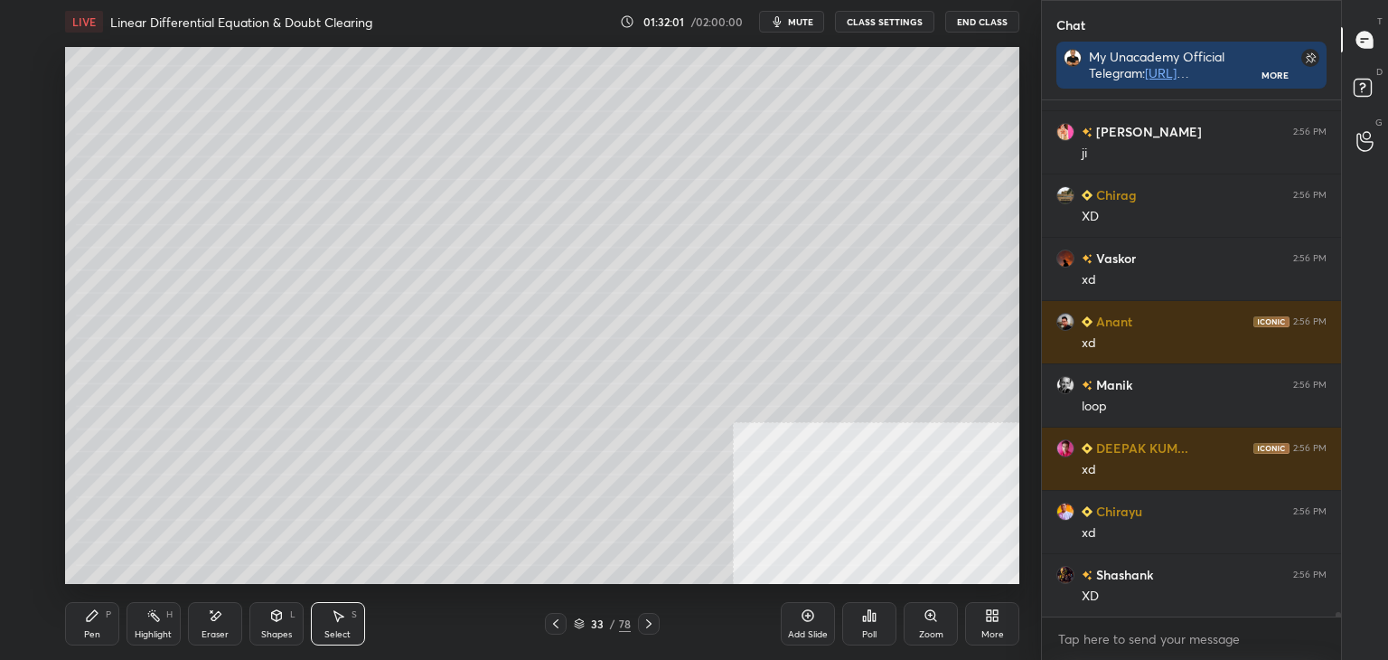
click at [94, 627] on div "Pen P" at bounding box center [92, 623] width 54 height 43
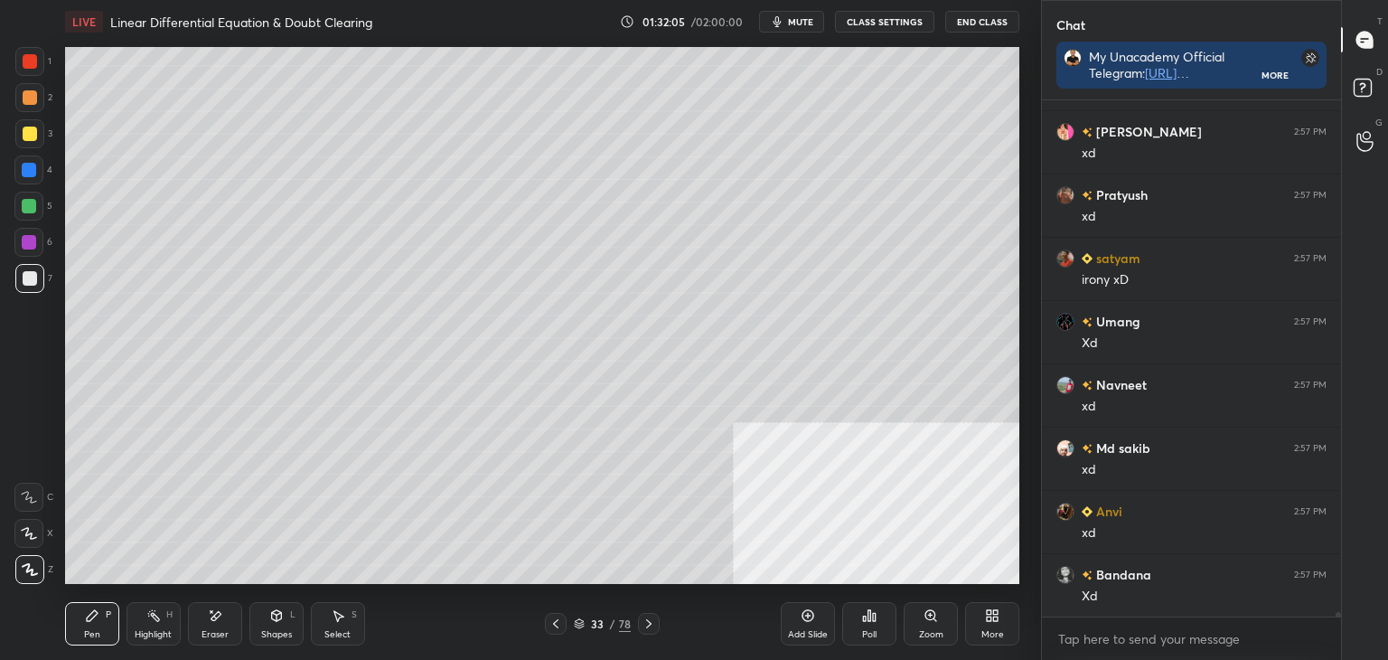
scroll to position [54286, 0]
click at [94, 618] on div "Pen P" at bounding box center [92, 623] width 54 height 43
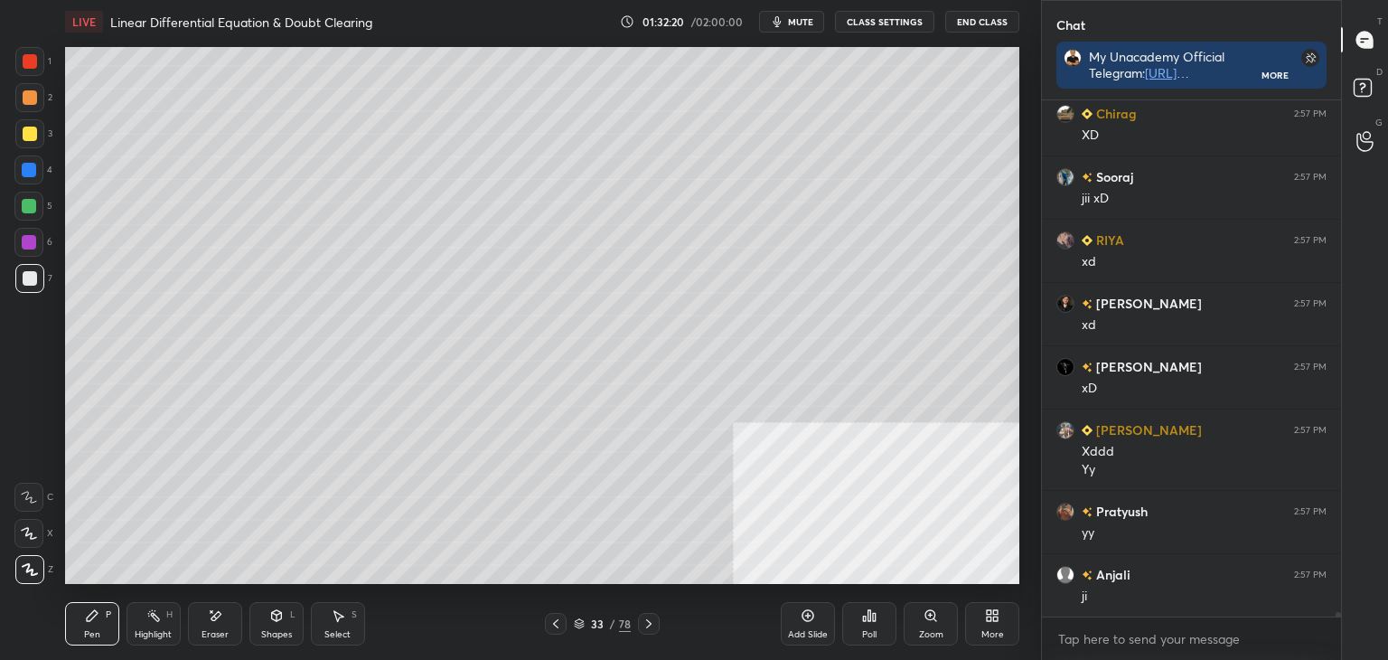
scroll to position [55063, 0]
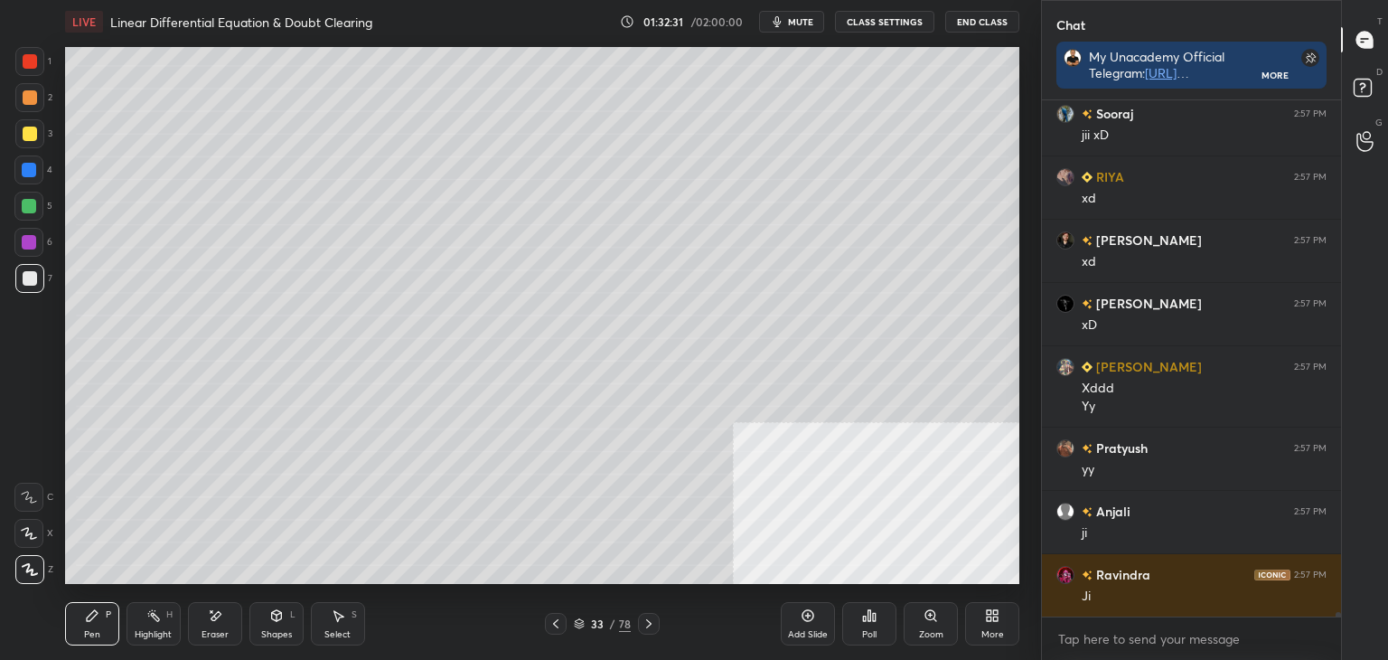
click at [551, 620] on icon at bounding box center [556, 623] width 14 height 14
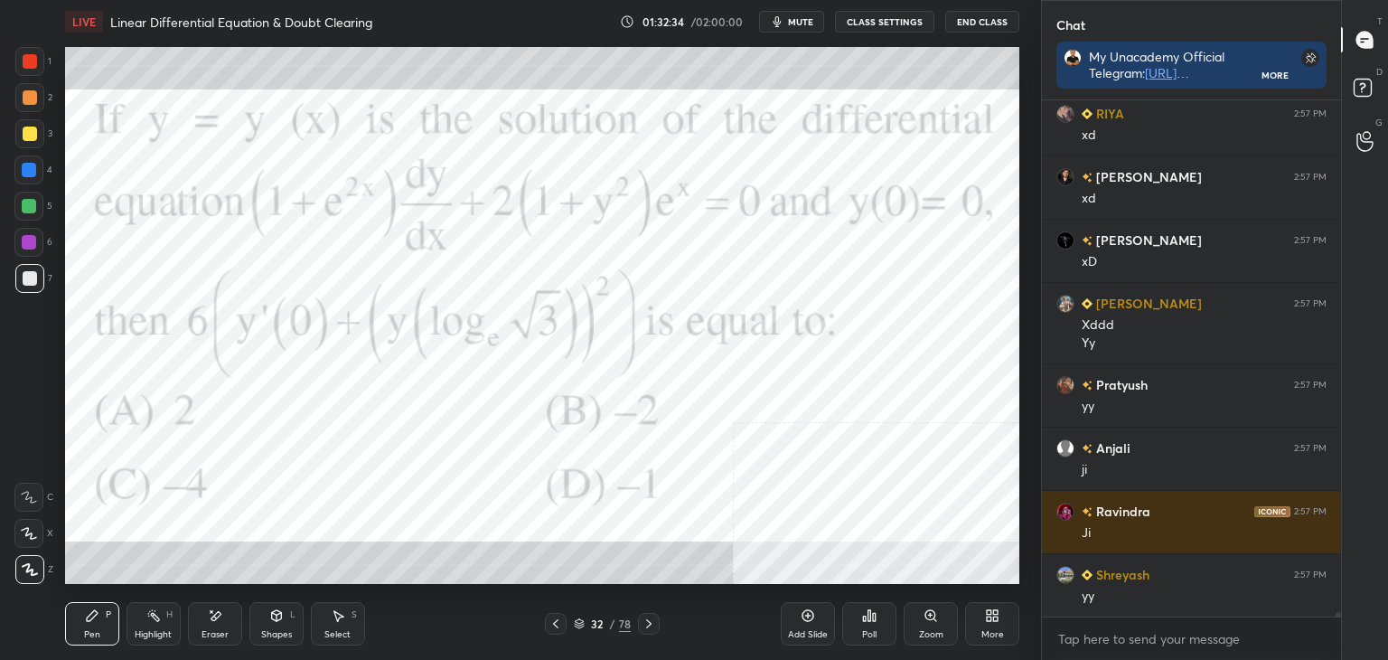
scroll to position [55189, 0]
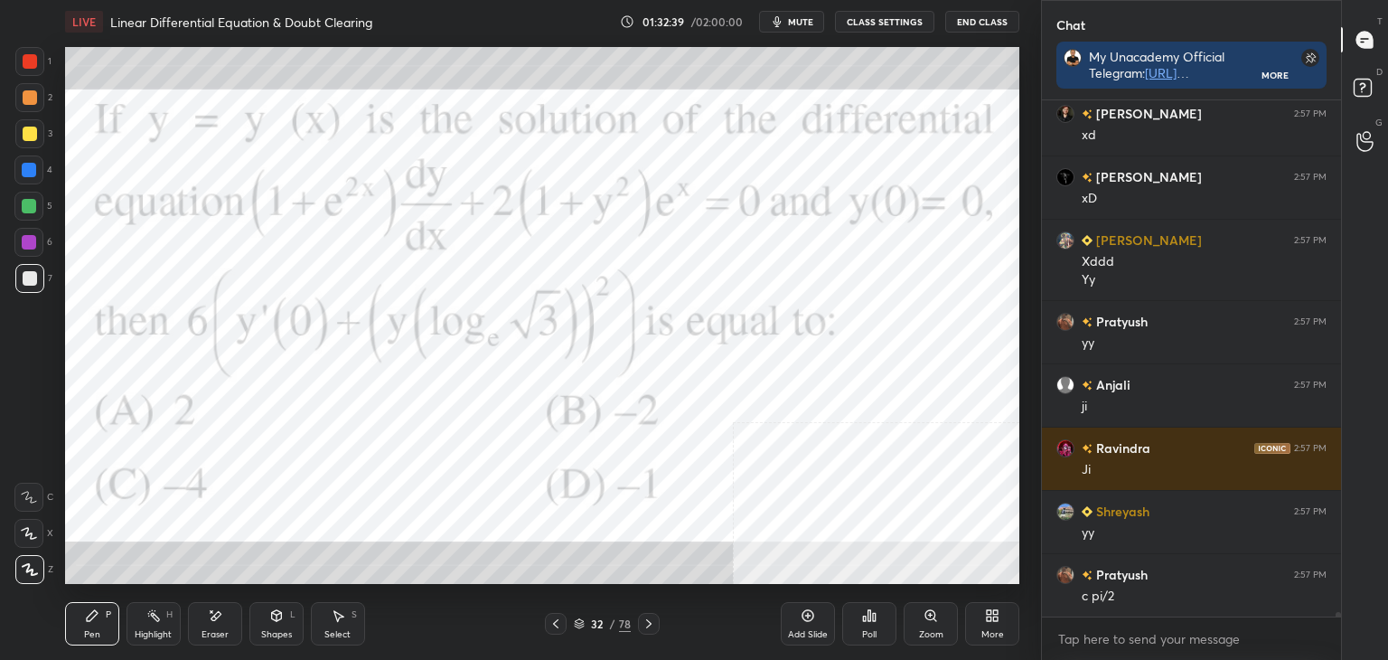
click at [22, 242] on div at bounding box center [28, 242] width 29 height 29
click at [645, 626] on icon at bounding box center [649, 623] width 14 height 14
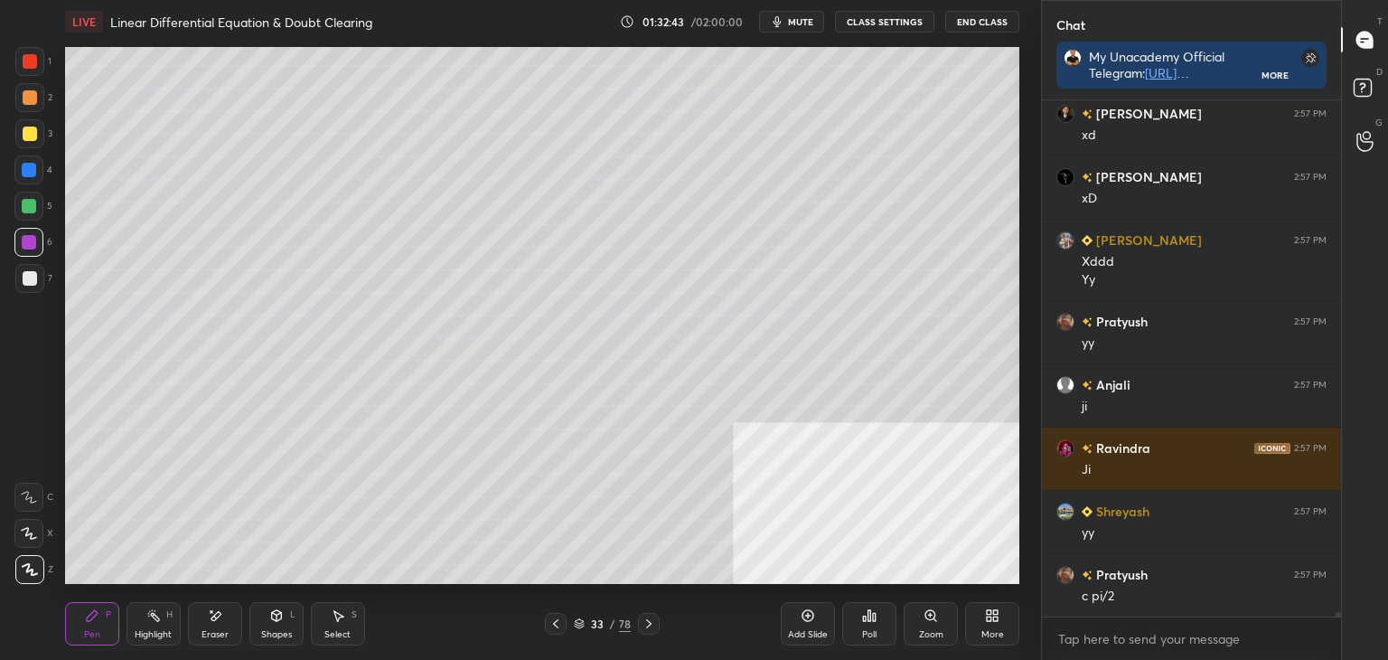
click at [1005, 624] on div "More" at bounding box center [992, 623] width 54 height 43
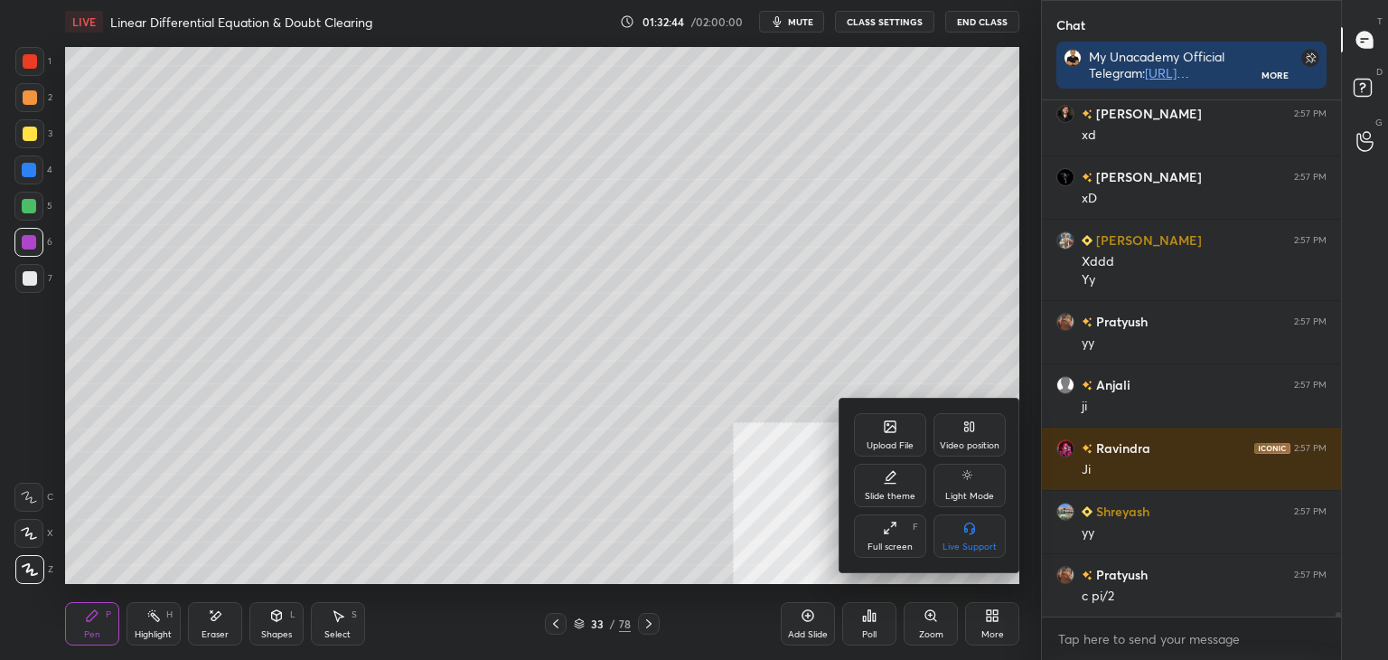
click at [883, 424] on icon at bounding box center [890, 426] width 14 height 14
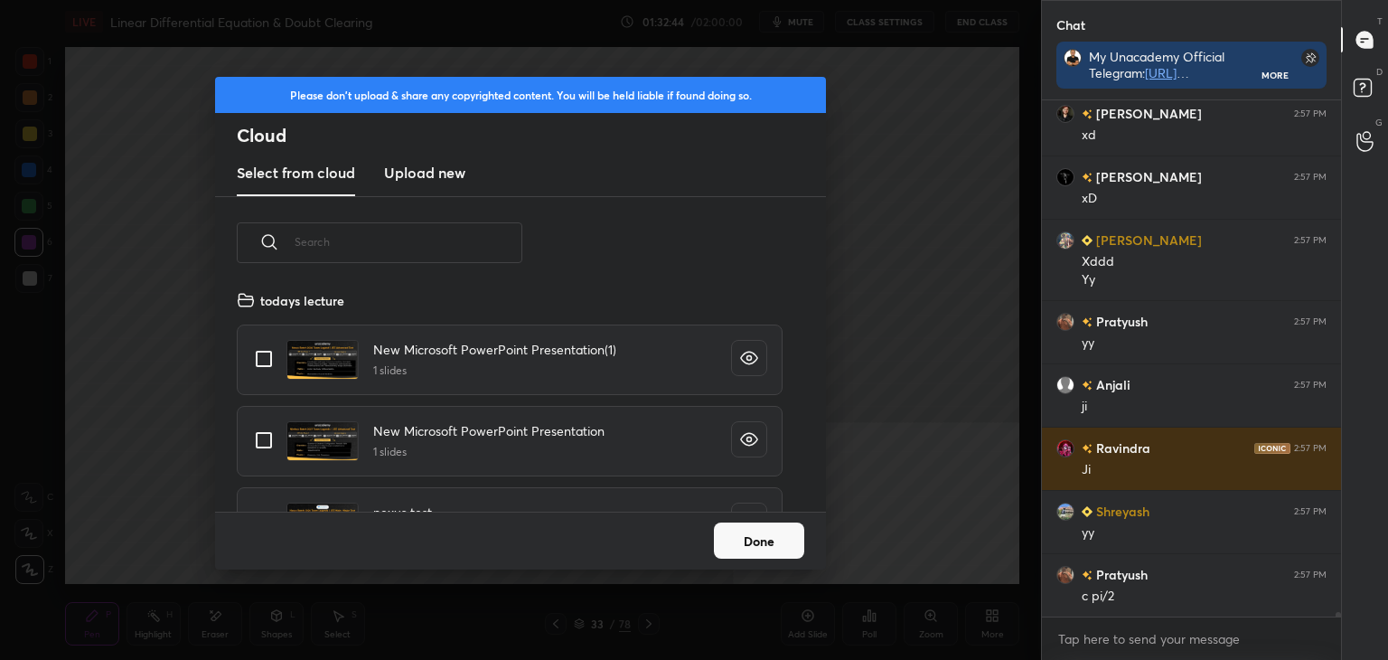
scroll to position [222, 580]
drag, startPoint x: 411, startPoint y: 178, endPoint x: 409, endPoint y: 194, distance: 16.5
click at [410, 184] on new "Upload new" at bounding box center [424, 173] width 81 height 45
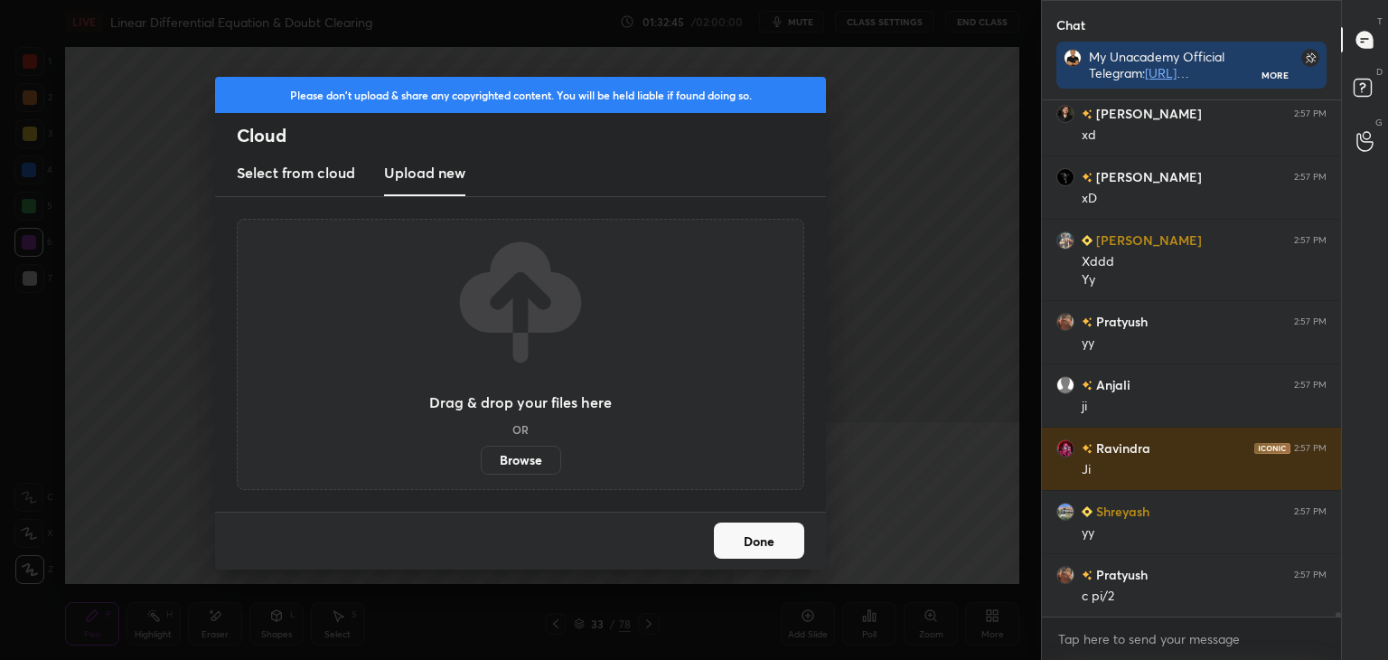
click at [524, 453] on label "Browse" at bounding box center [521, 460] width 80 height 29
click at [481, 453] on input "Browse" at bounding box center [481, 460] width 0 height 29
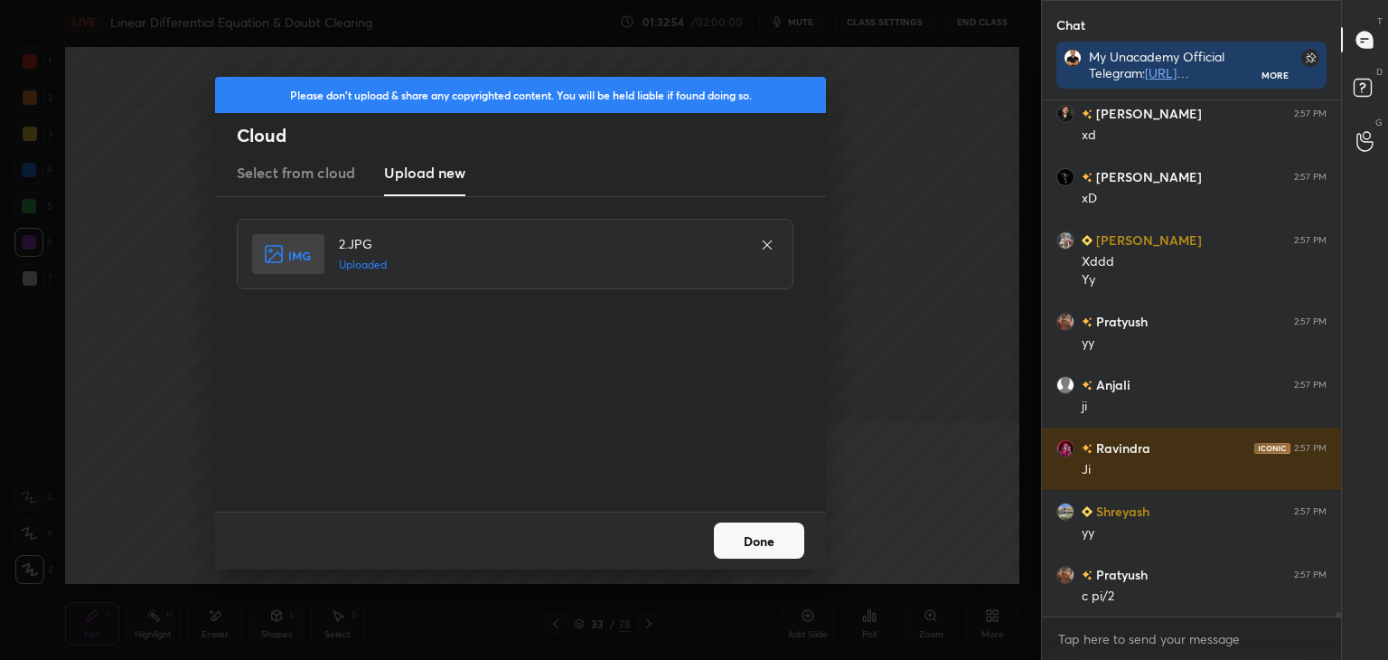
click at [755, 543] on button "Done" at bounding box center [759, 540] width 90 height 36
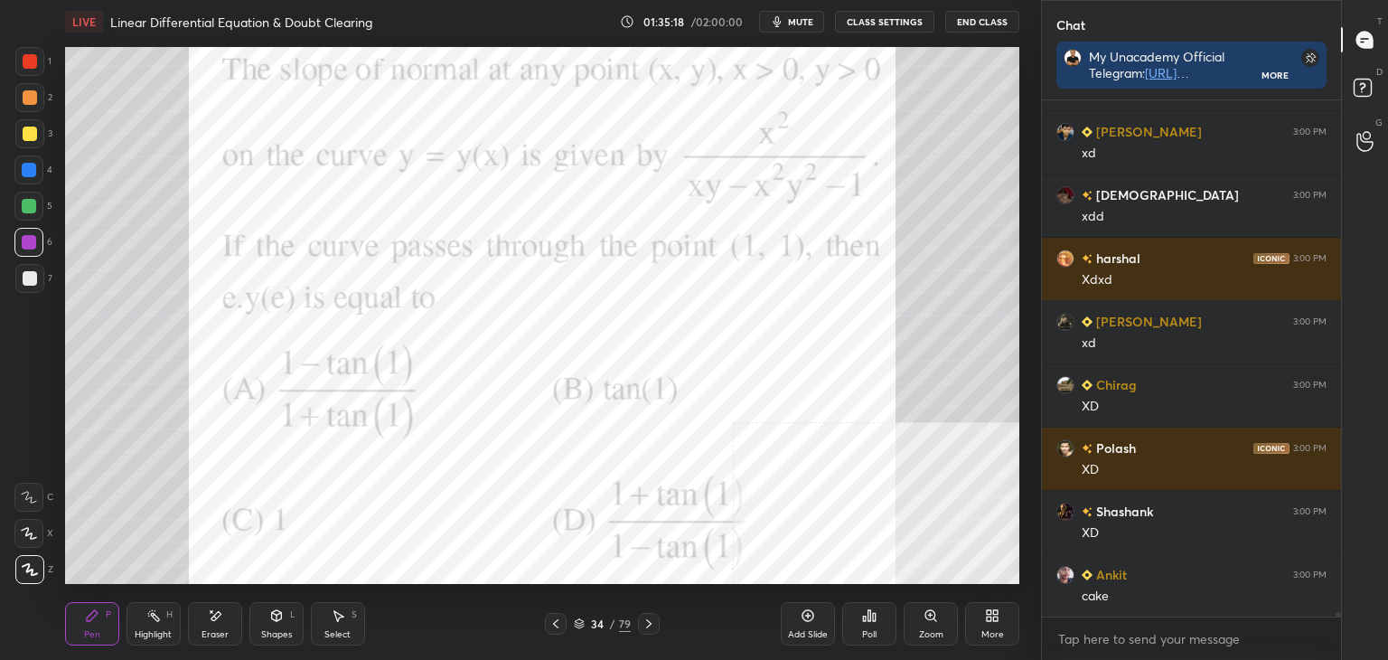
scroll to position [55824, 0]
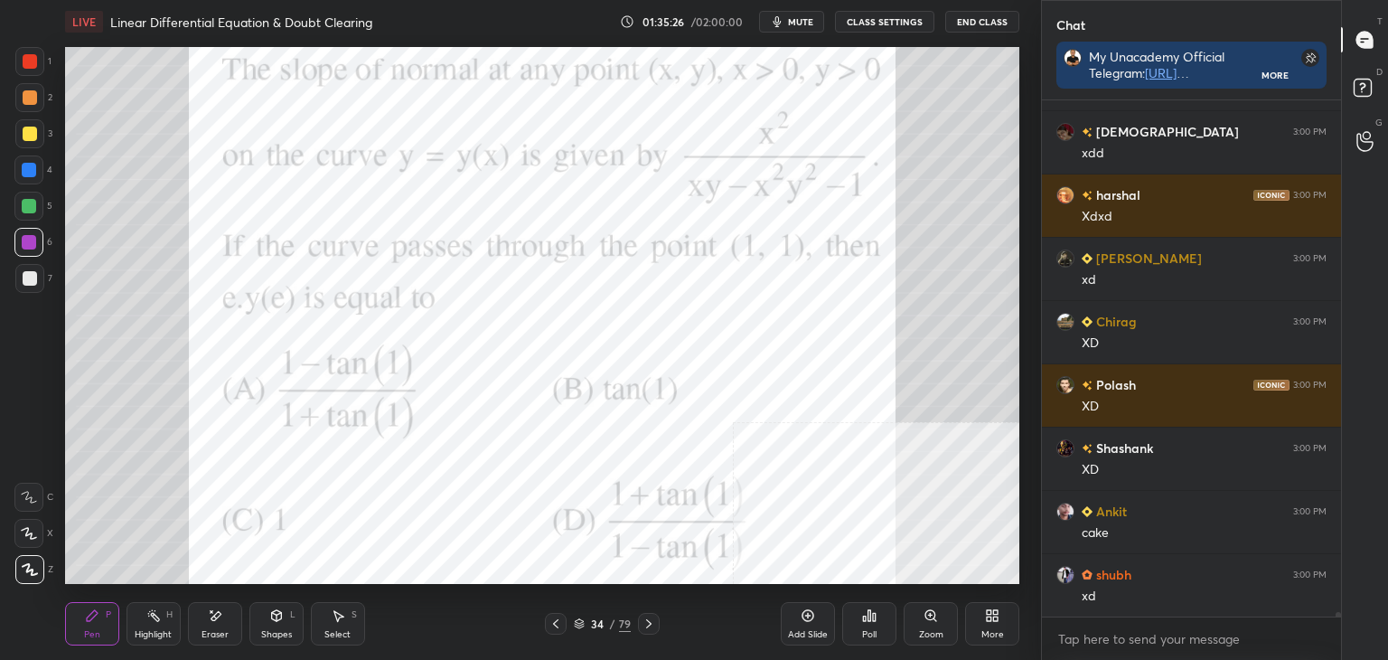
click at [221, 634] on div "Eraser" at bounding box center [215, 634] width 27 height 9
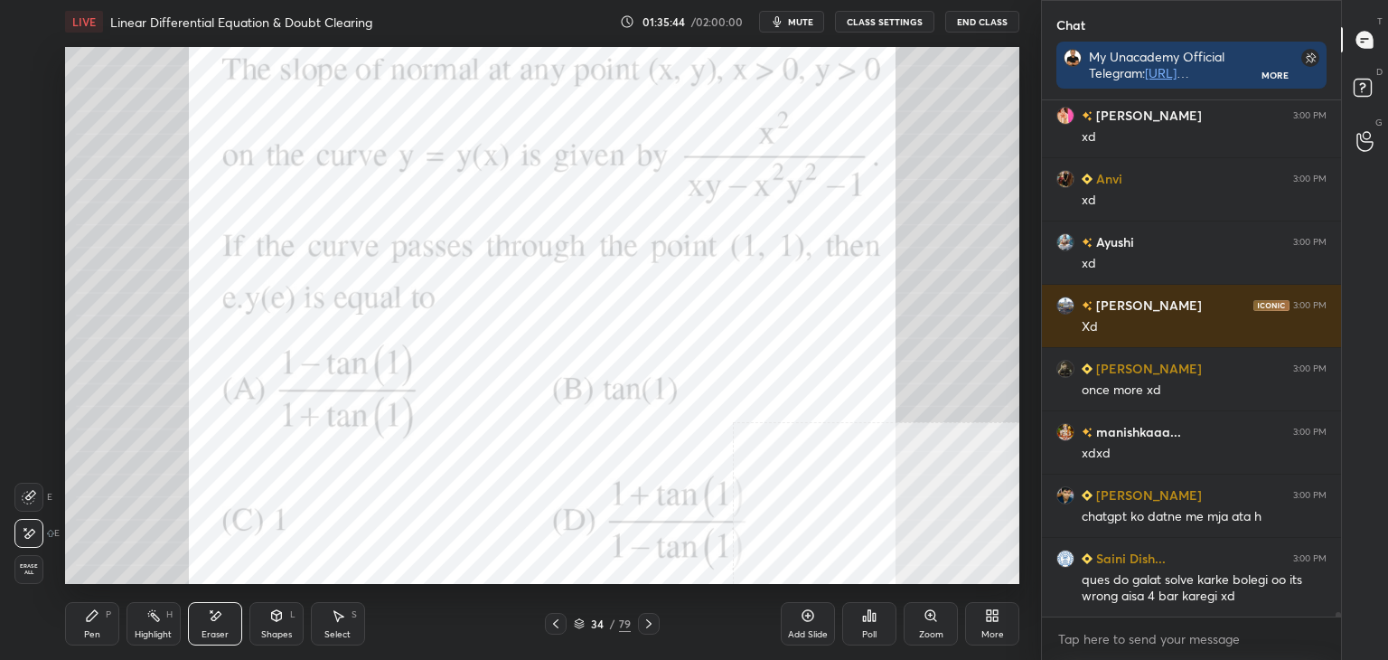
scroll to position [56410, 0]
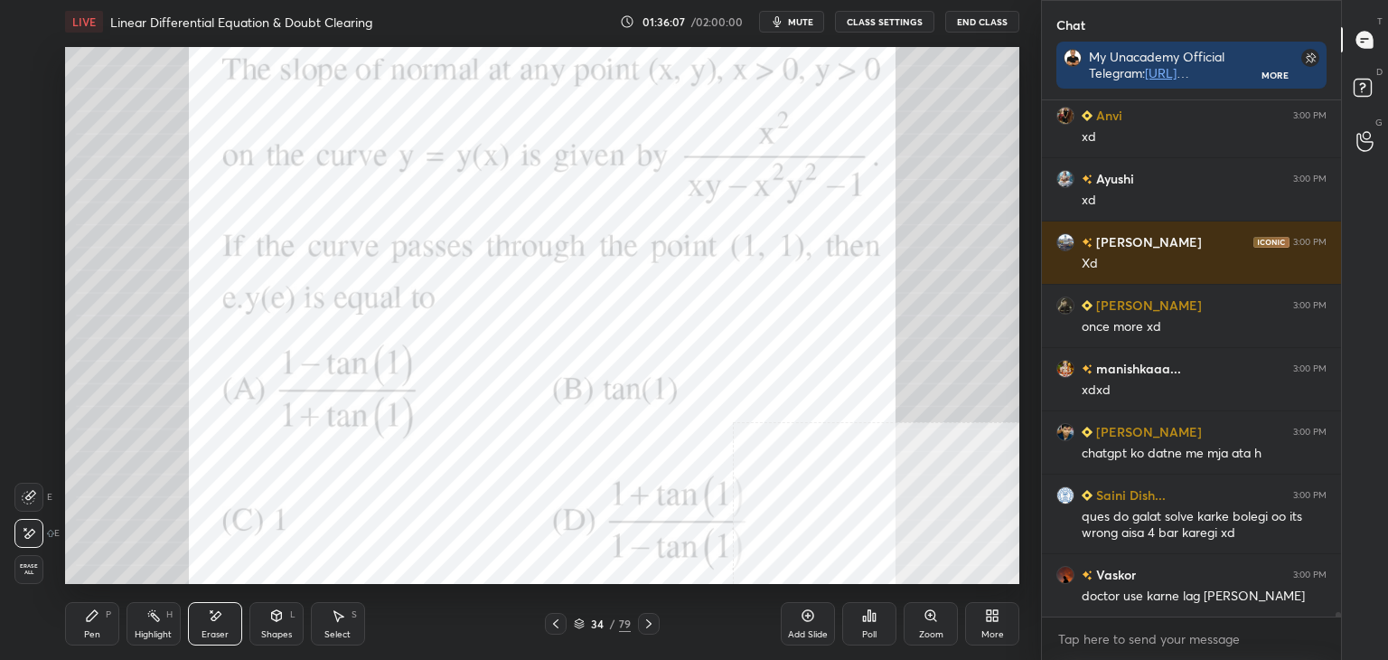
click at [78, 616] on div "Pen P" at bounding box center [92, 623] width 54 height 43
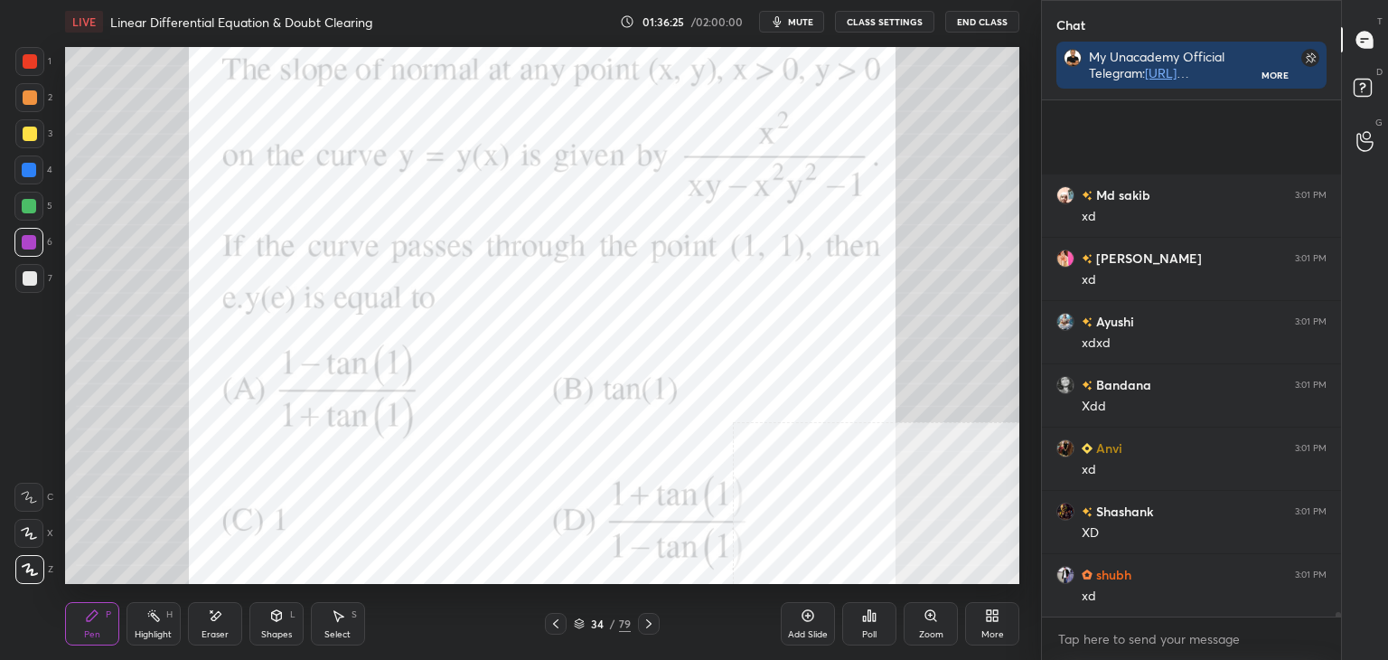
scroll to position [57675, 0]
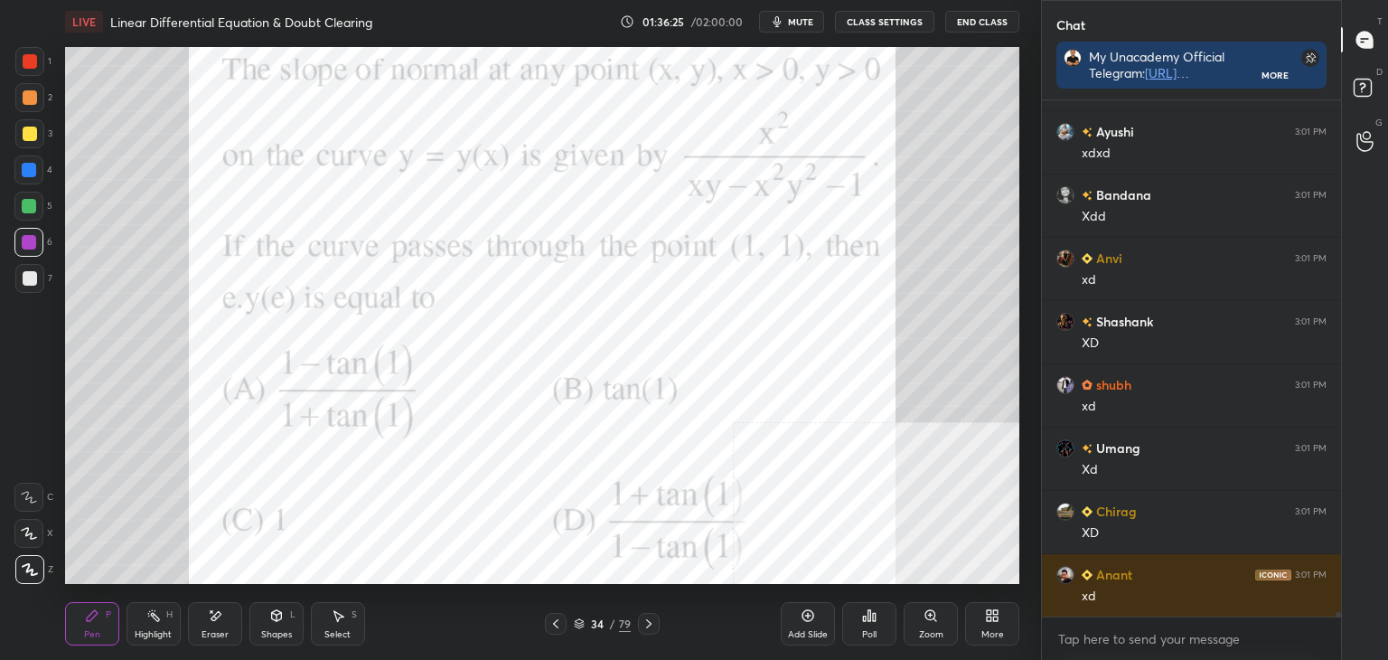
click at [221, 621] on div "Eraser" at bounding box center [215, 623] width 54 height 43
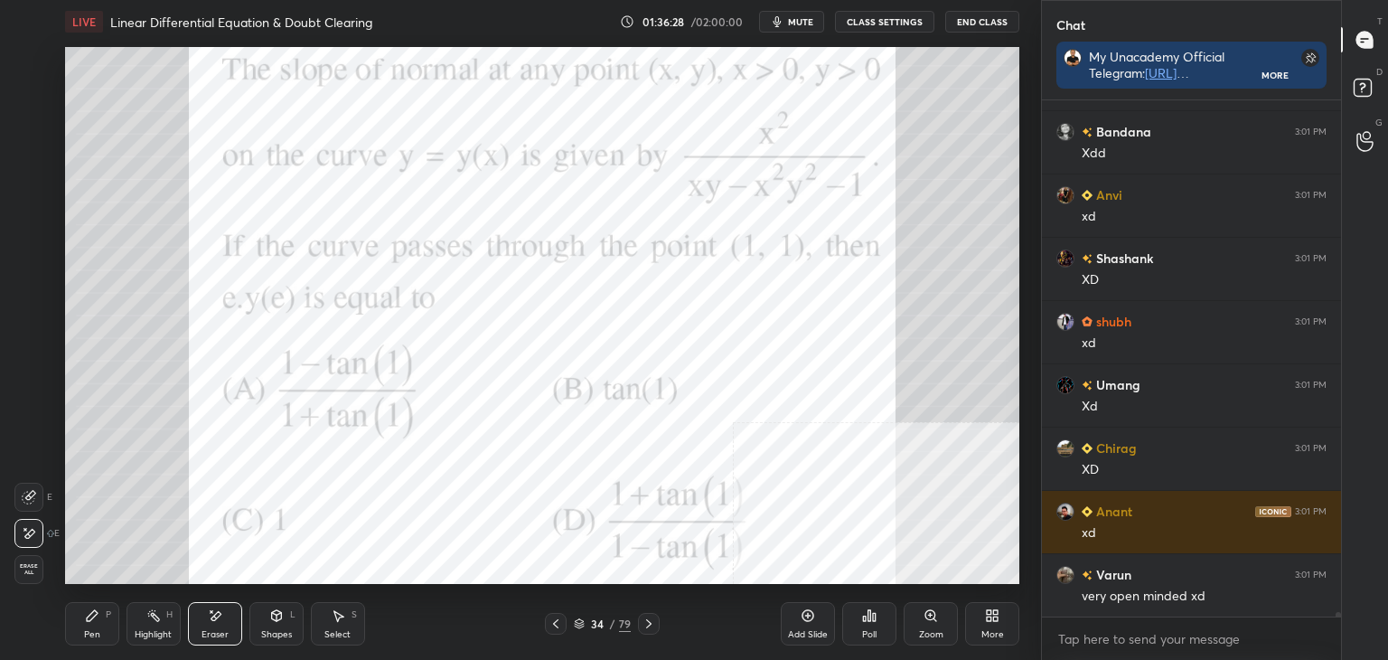
scroll to position [57801, 0]
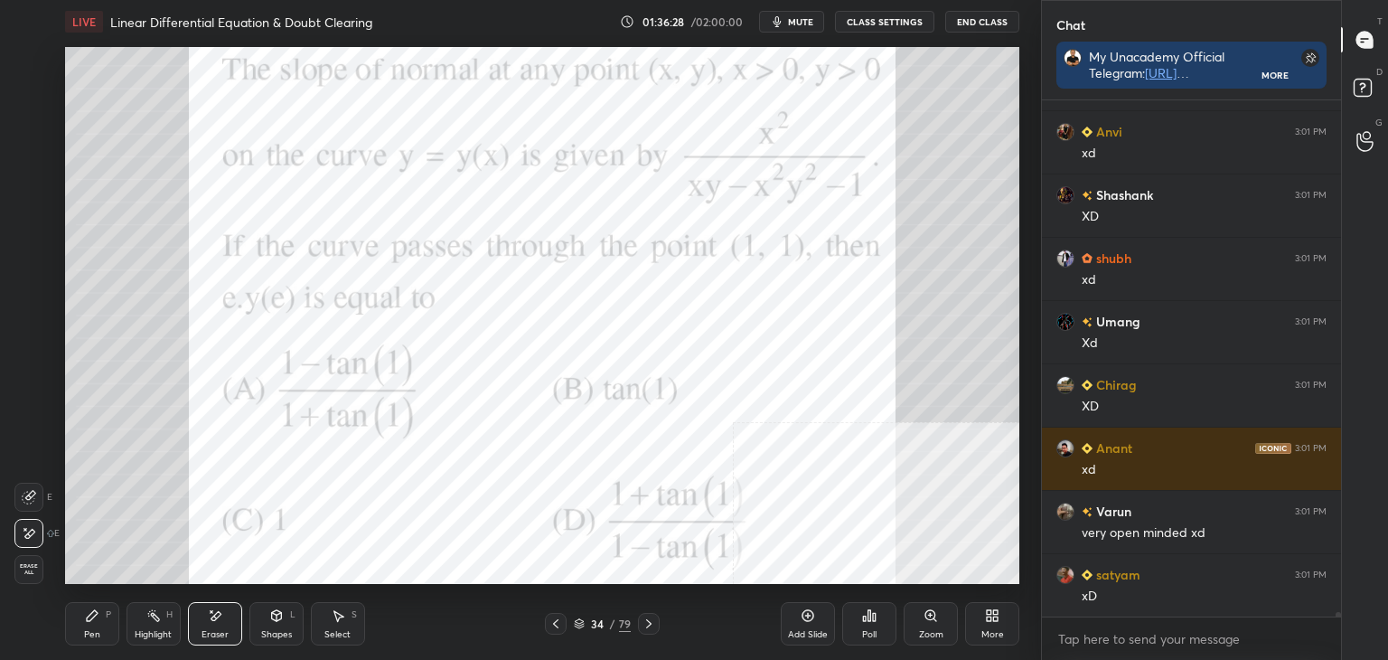
click at [113, 622] on div "Pen P" at bounding box center [92, 623] width 54 height 43
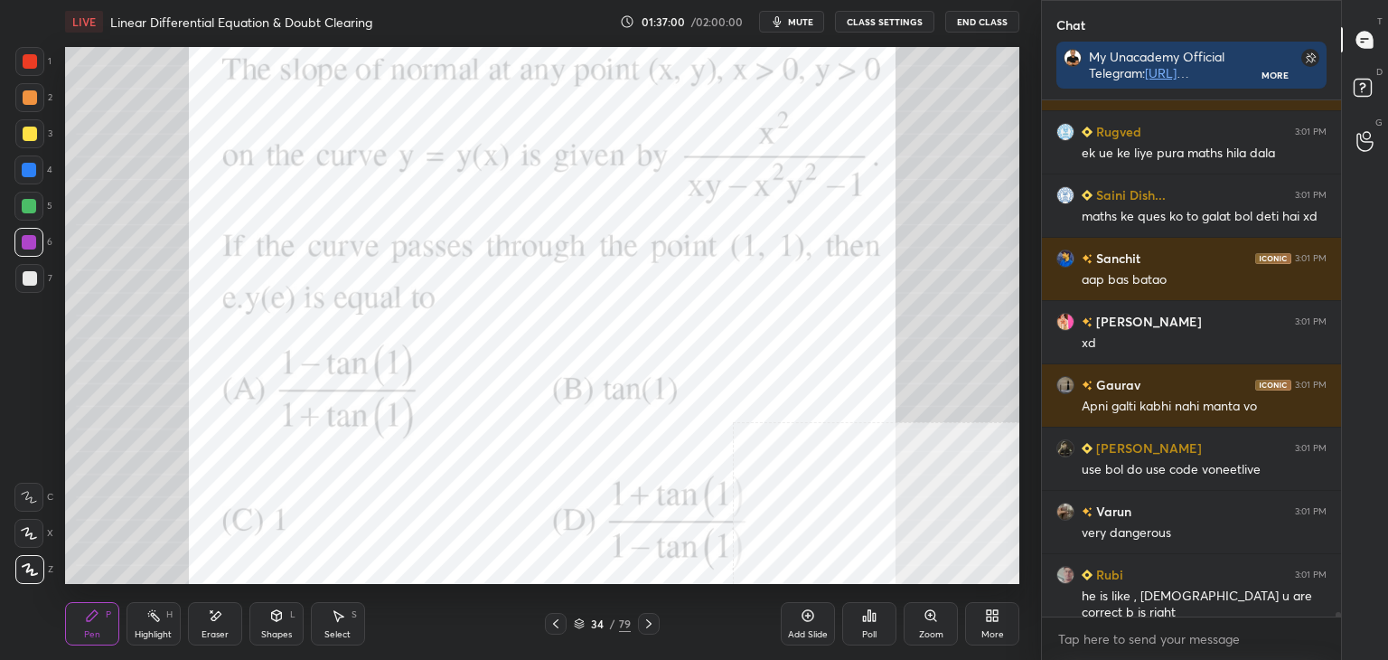
scroll to position [58434, 0]
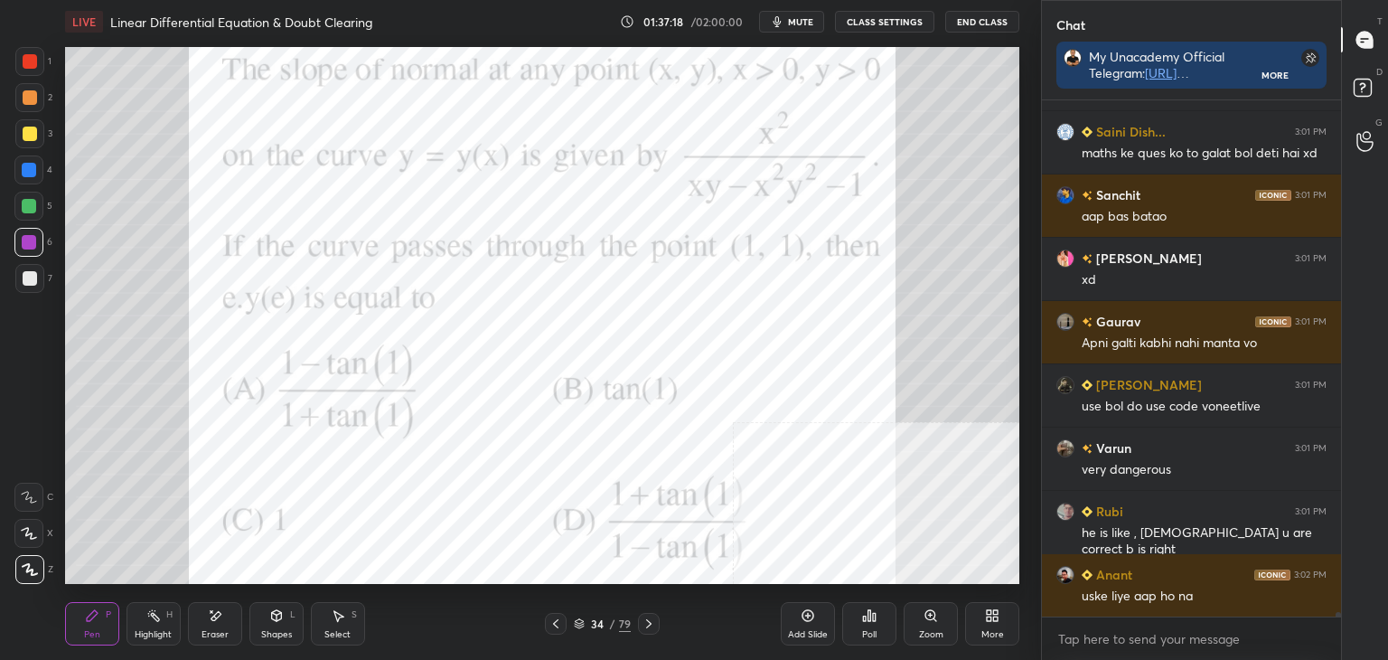
click at [476, 632] on div "34 / 79" at bounding box center [602, 624] width 358 height 22
click at [875, 622] on icon at bounding box center [869, 615] width 14 height 14
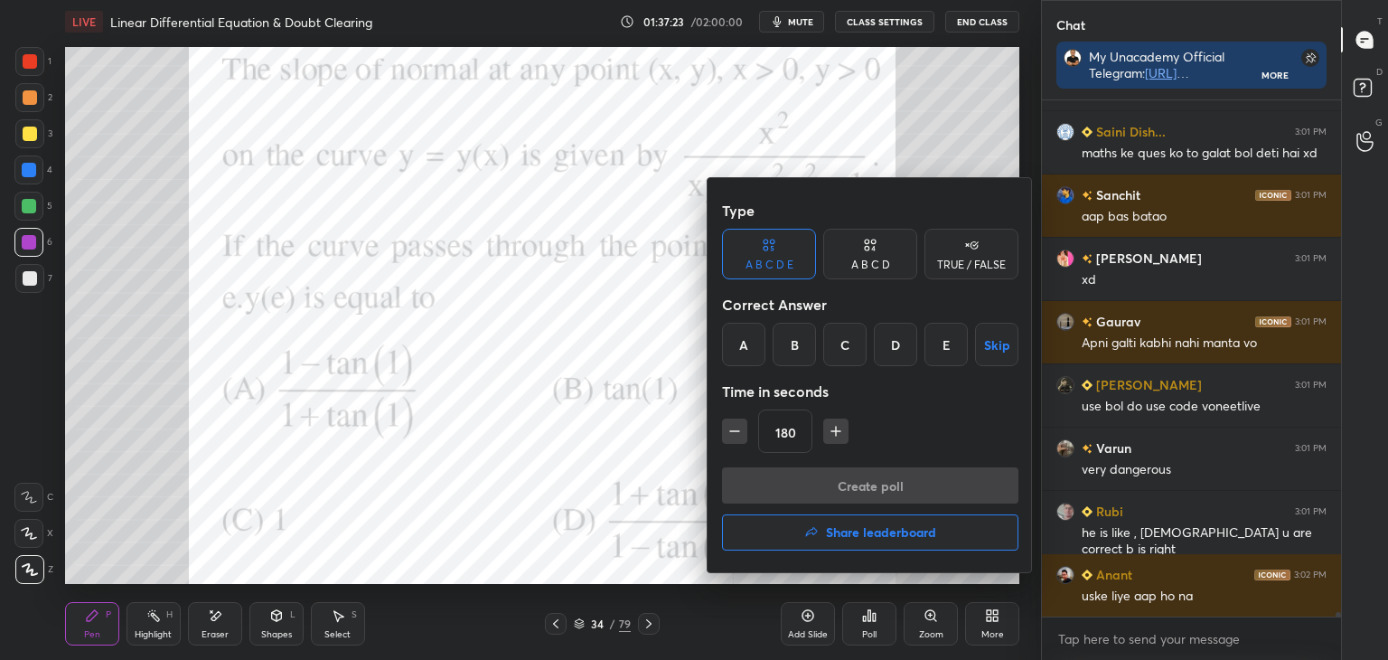
click at [878, 360] on div "D" at bounding box center [895, 344] width 43 height 43
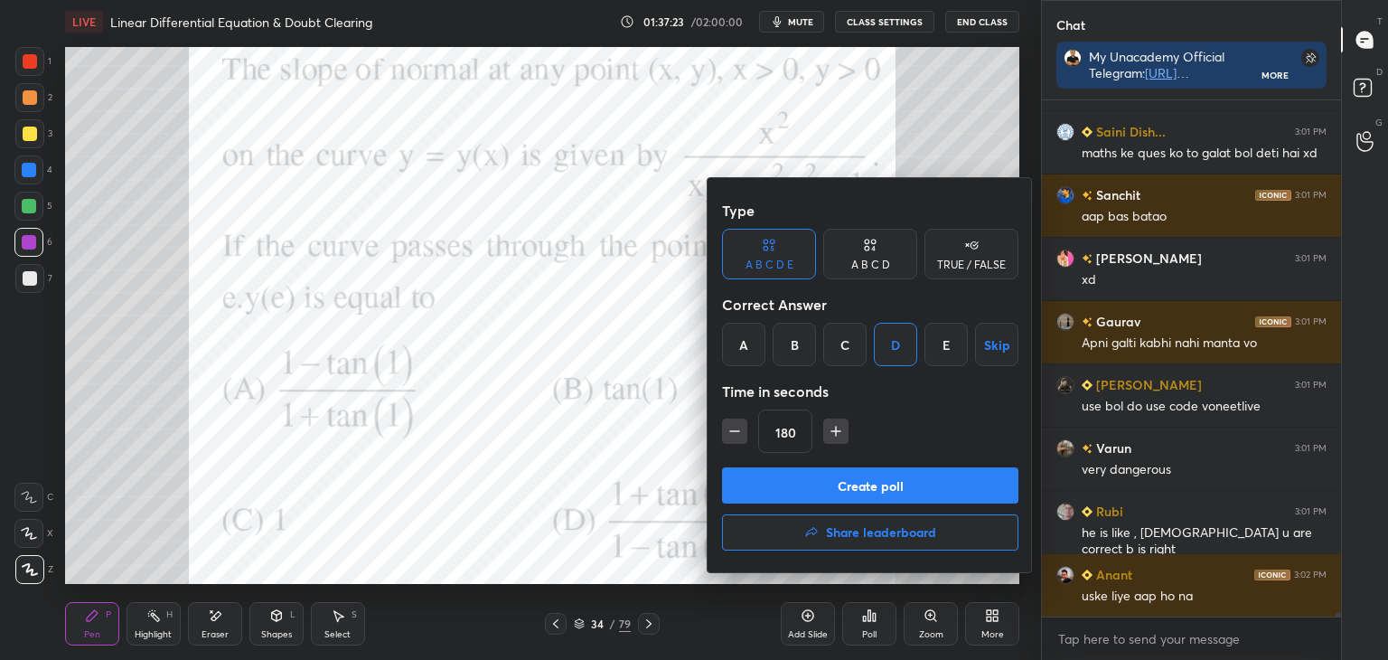
click at [912, 487] on button "Create poll" at bounding box center [870, 485] width 296 height 36
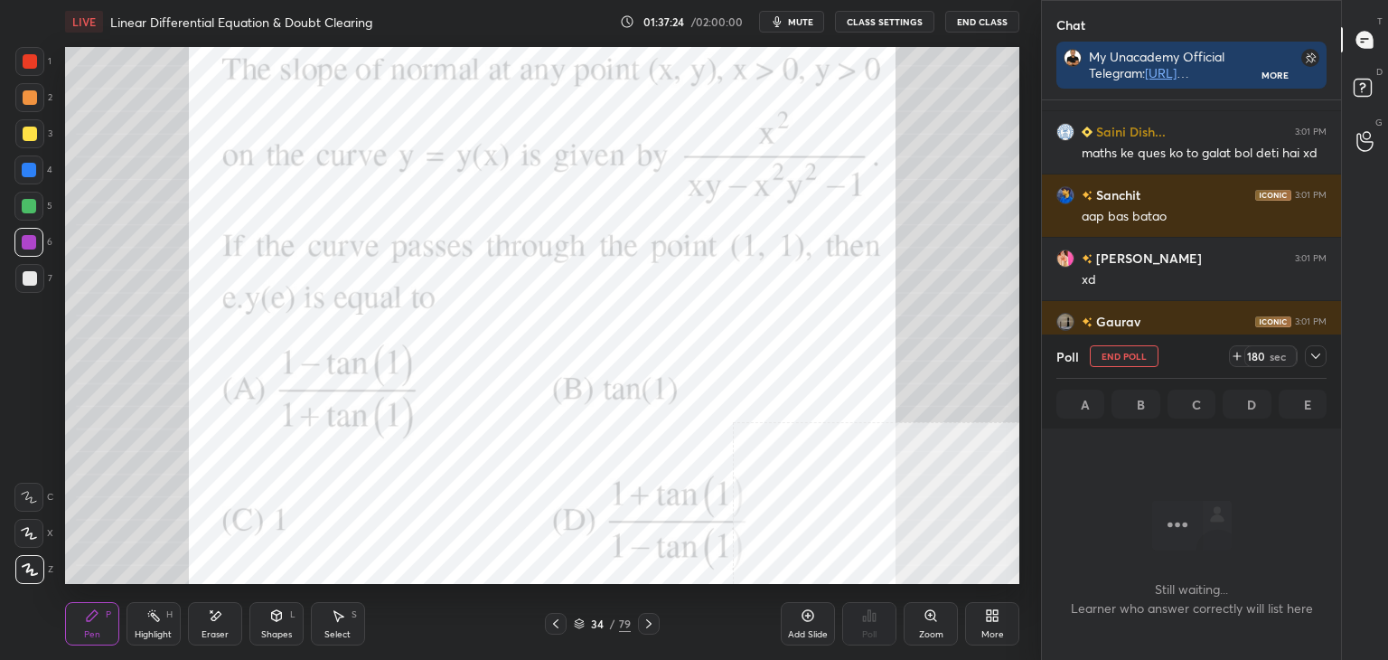
scroll to position [460, 294]
click at [1313, 352] on icon at bounding box center [1316, 356] width 14 height 14
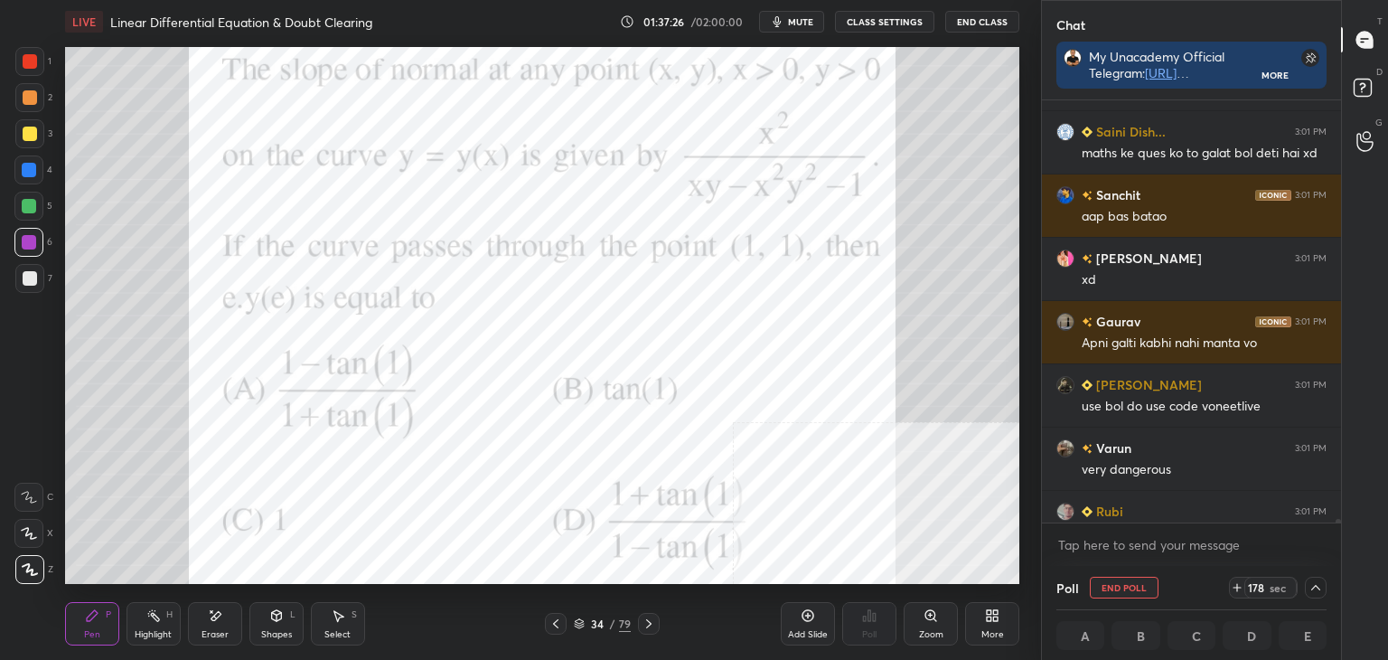
scroll to position [58528, 0]
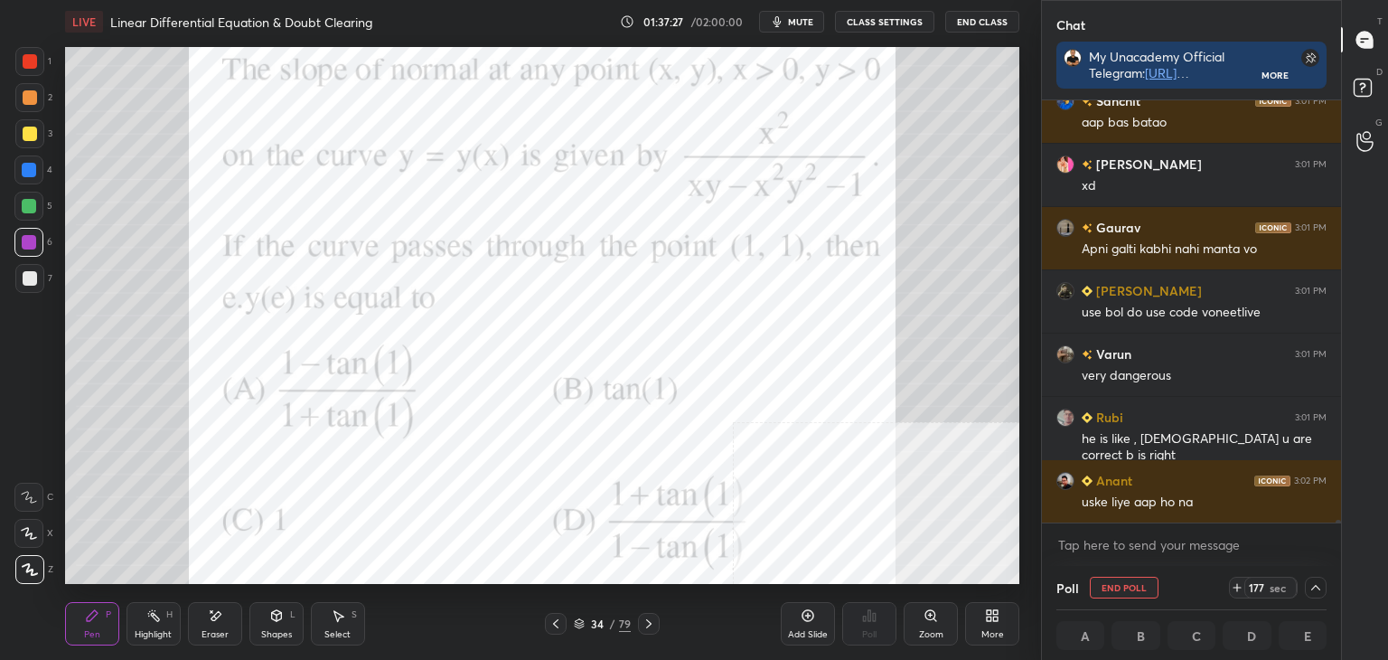
drag, startPoint x: 1338, startPoint y: 521, endPoint x: 1308, endPoint y: 558, distance: 47.6
click at [1332, 541] on div "Saini Dish... 3:01 PM maths ke ques ko to galat bol deti hai xd [PERSON_NAME] 3…" at bounding box center [1191, 332] width 299 height 465
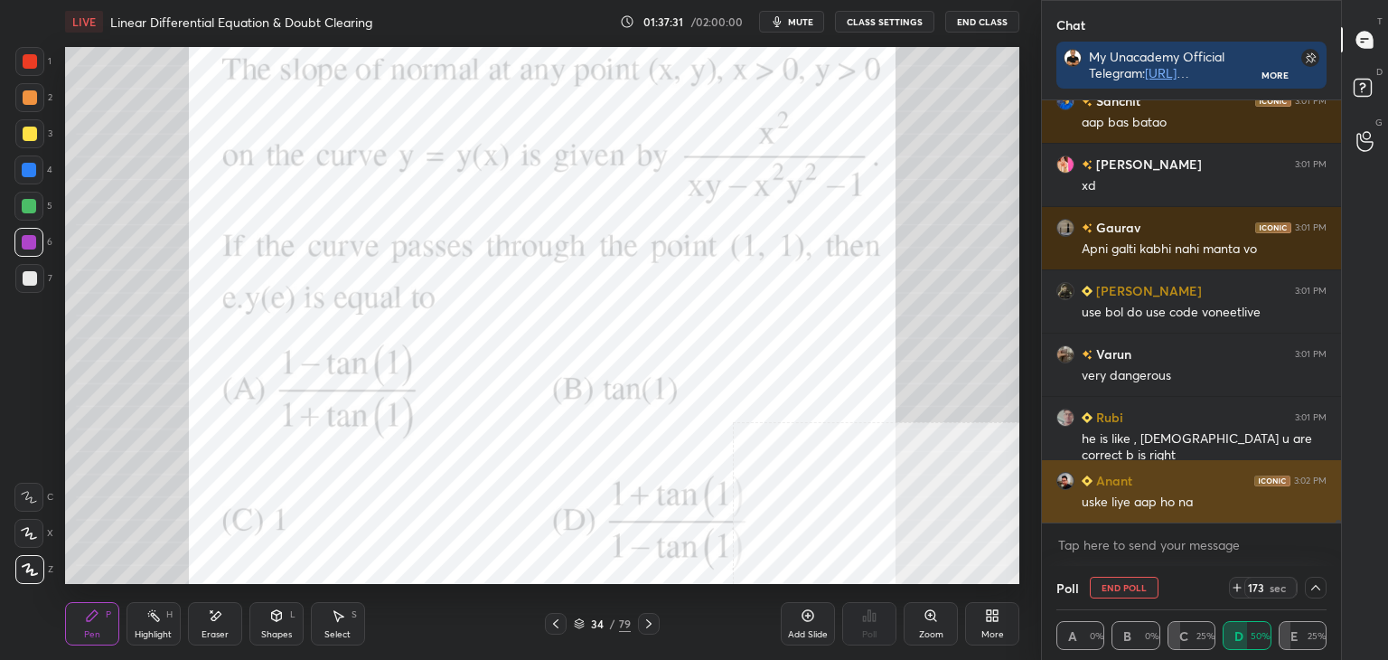
scroll to position [58546, 0]
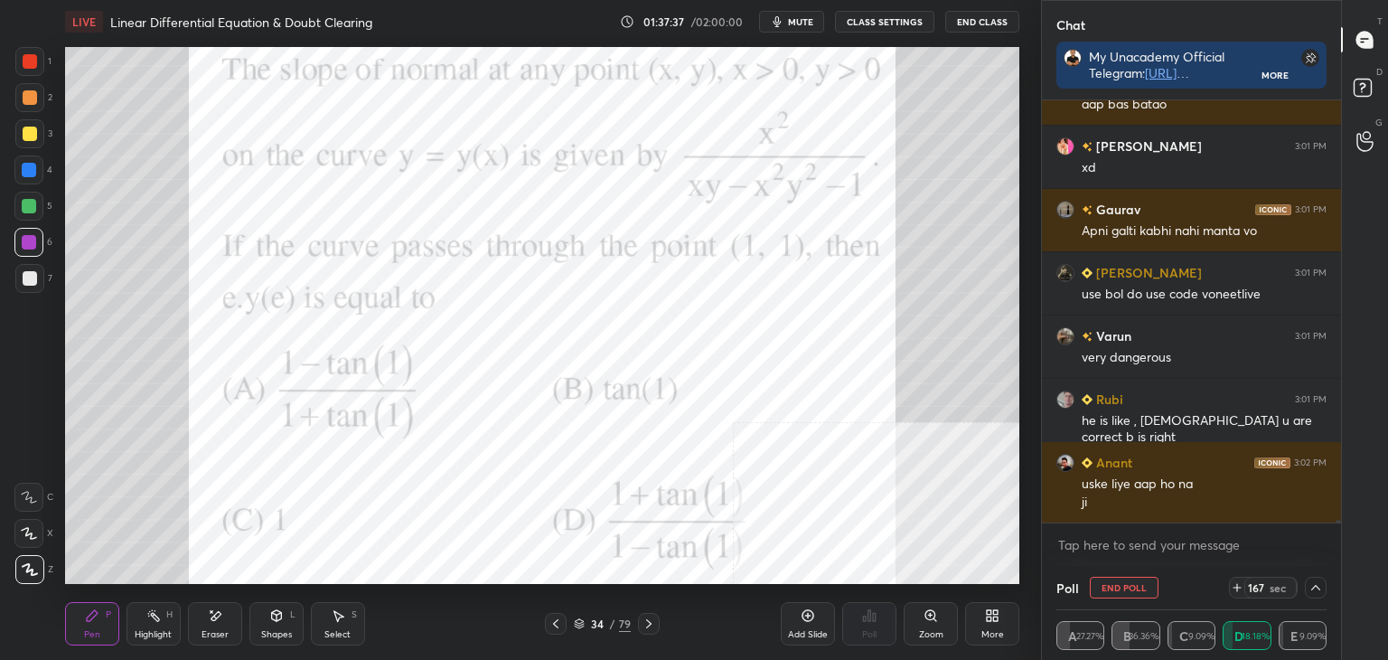
click at [217, 619] on div "Eraser" at bounding box center [215, 623] width 54 height 43
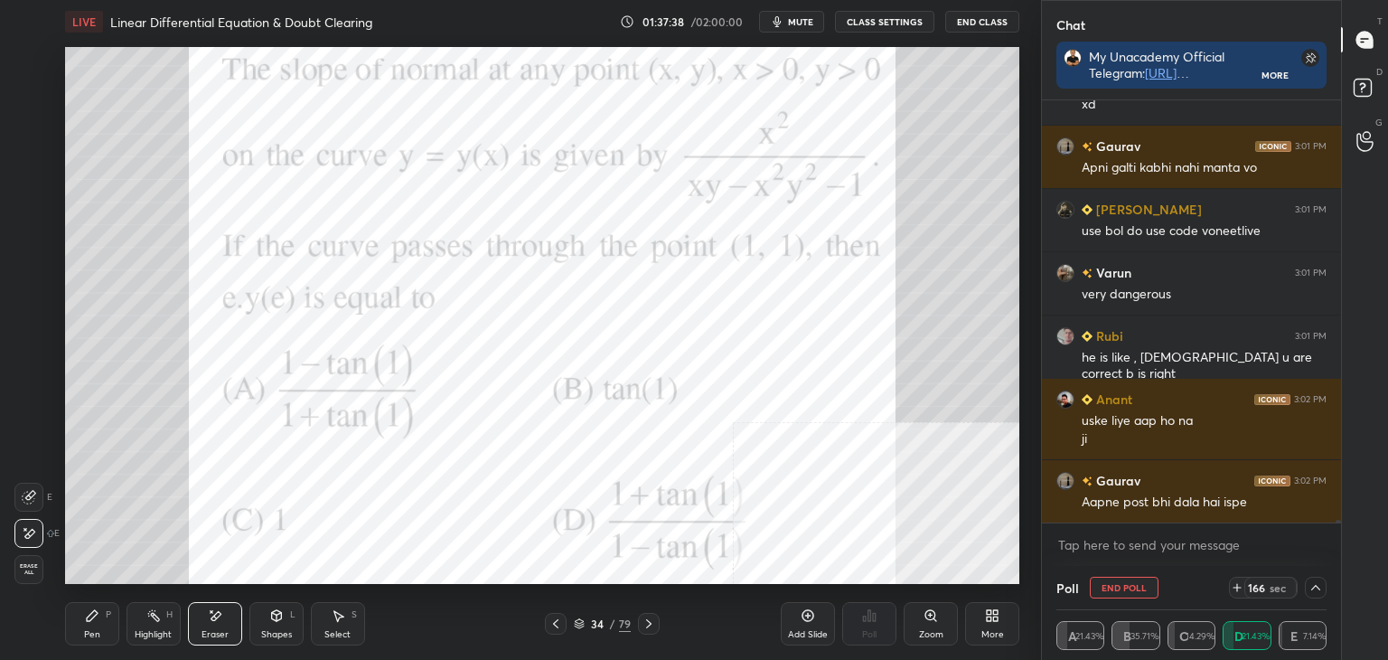
click at [92, 627] on div "Pen P" at bounding box center [92, 623] width 54 height 43
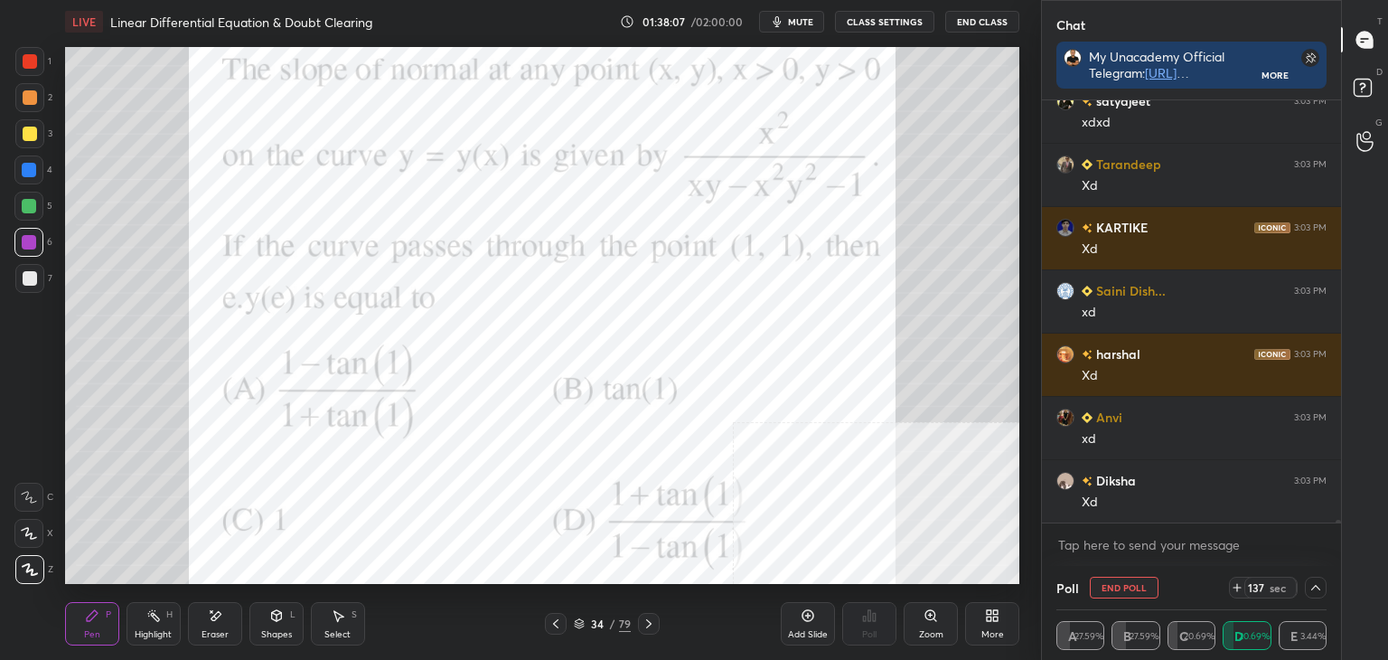
scroll to position [59622, 0]
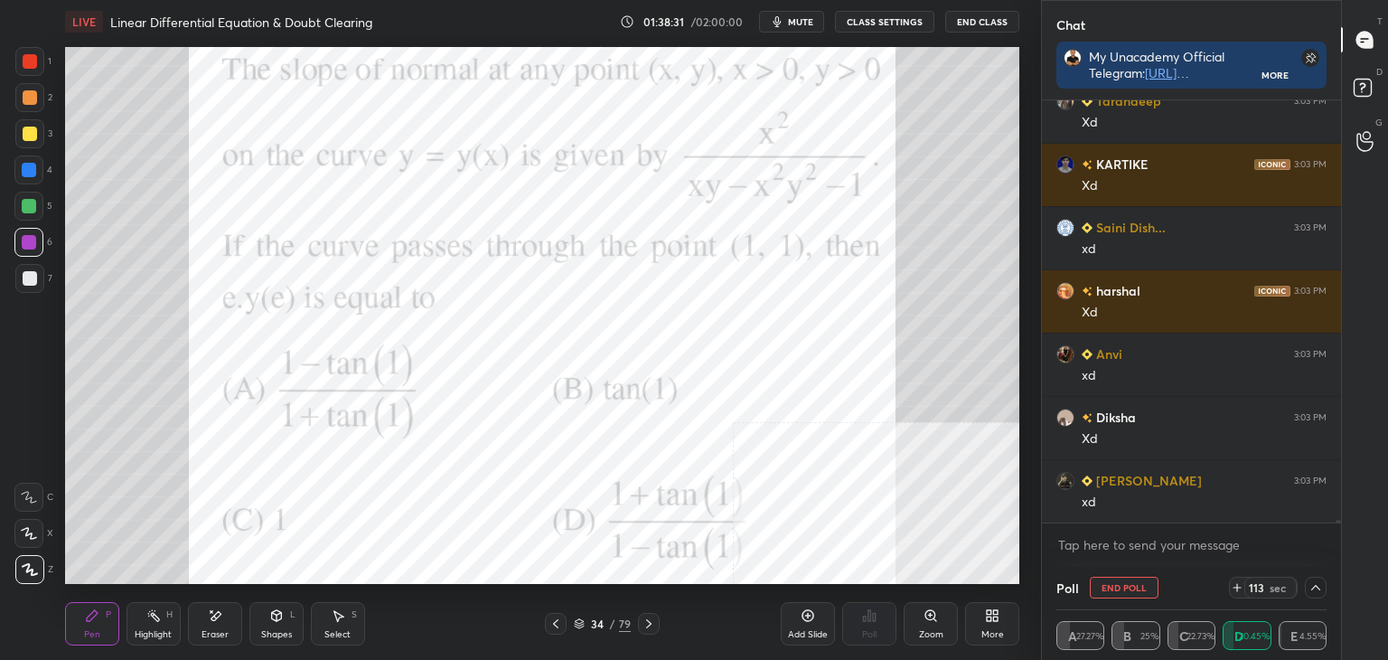
click at [334, 630] on div "Select" at bounding box center [337, 634] width 26 height 9
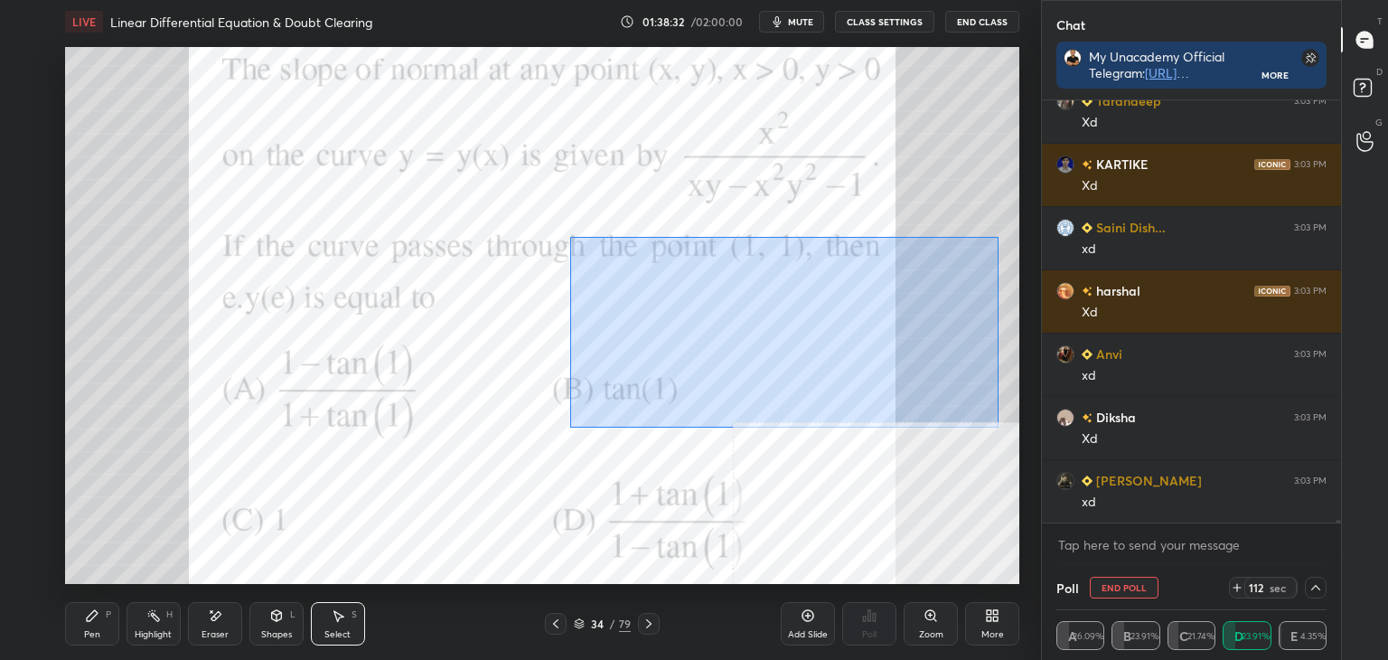
drag, startPoint x: 582, startPoint y: 233, endPoint x: 999, endPoint y: 425, distance: 458.6
click at [999, 425] on div "0 ° Undo Copy Paste here Duplicate Duplicate to new slide Delete" at bounding box center [542, 315] width 954 height 537
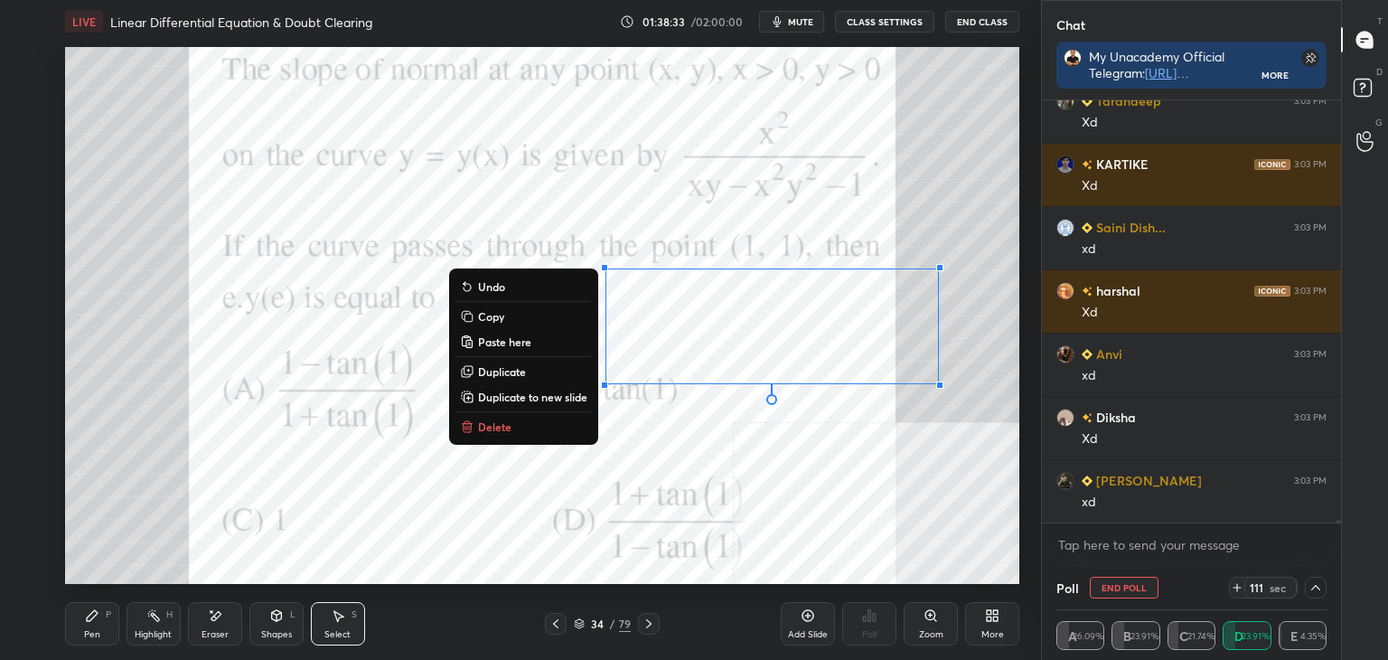
click at [512, 398] on p "Duplicate to new slide" at bounding box center [532, 397] width 109 height 14
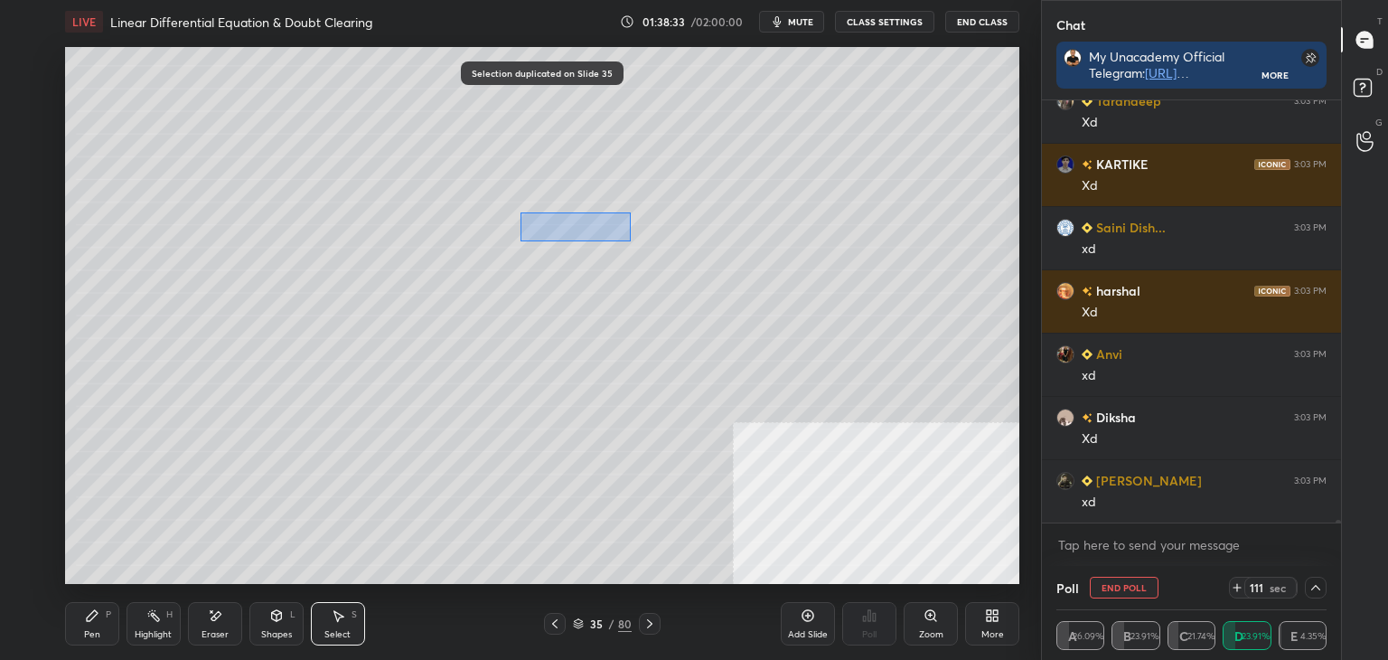
drag, startPoint x: 630, startPoint y: 241, endPoint x: 1019, endPoint y: 409, distance: 424.3
click at [1030, 420] on div "1 2 3 4 5 6 7 C X Z E E Erase all H H LIVE Linear Differential Equation & Doubt…" at bounding box center [520, 330] width 1041 height 660
drag, startPoint x: 713, startPoint y: 292, endPoint x: 449, endPoint y: 153, distance: 298.4
click at [452, 149] on div "0 ° Undo Copy Paste here Duplicate Duplicate to new slide Delete" at bounding box center [542, 315] width 954 height 537
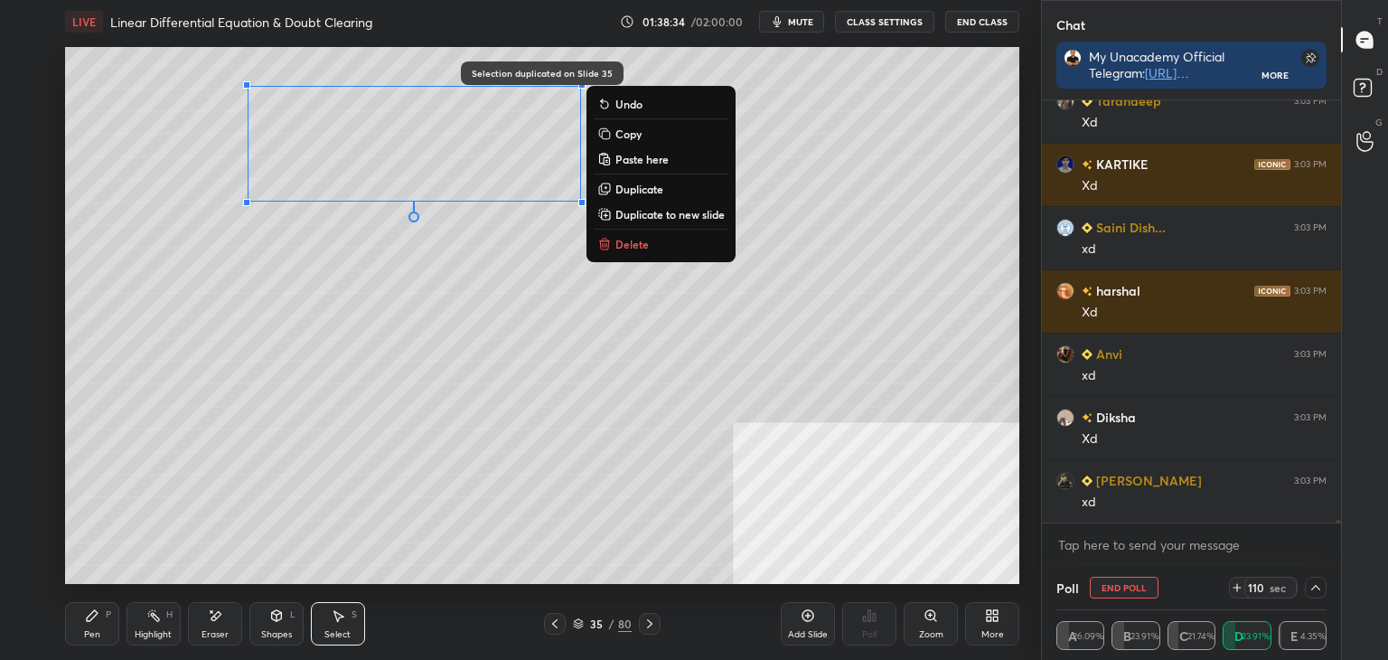
click at [244, 434] on div "0 ° Undo Copy Paste here Duplicate Duplicate to new slide Delete" at bounding box center [542, 315] width 954 height 537
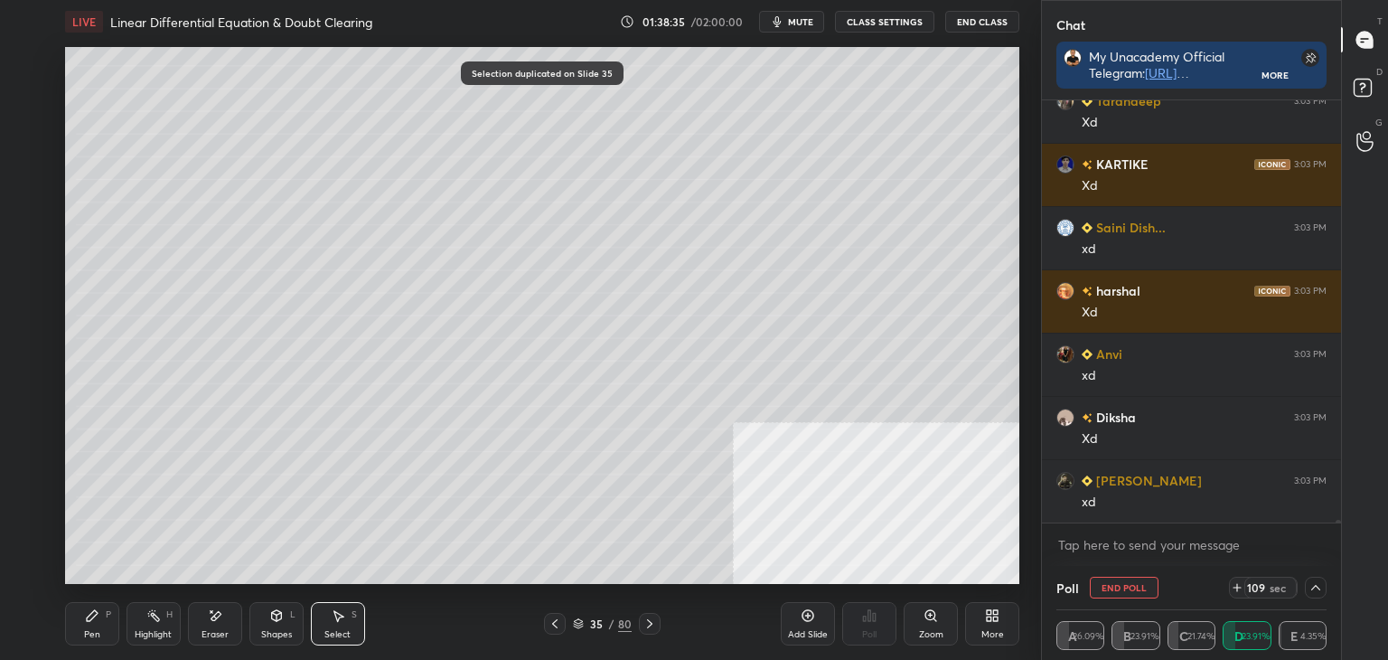
click at [85, 625] on div "Pen P" at bounding box center [92, 623] width 54 height 43
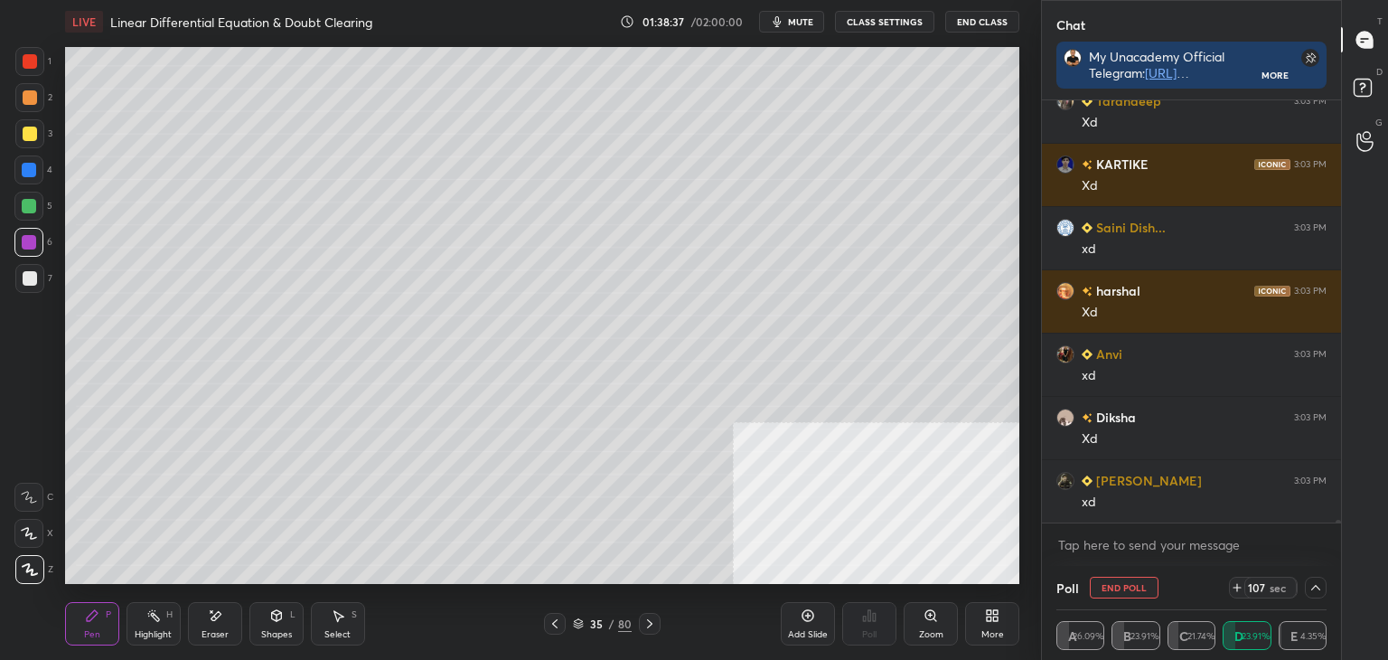
scroll to position [59685, 0]
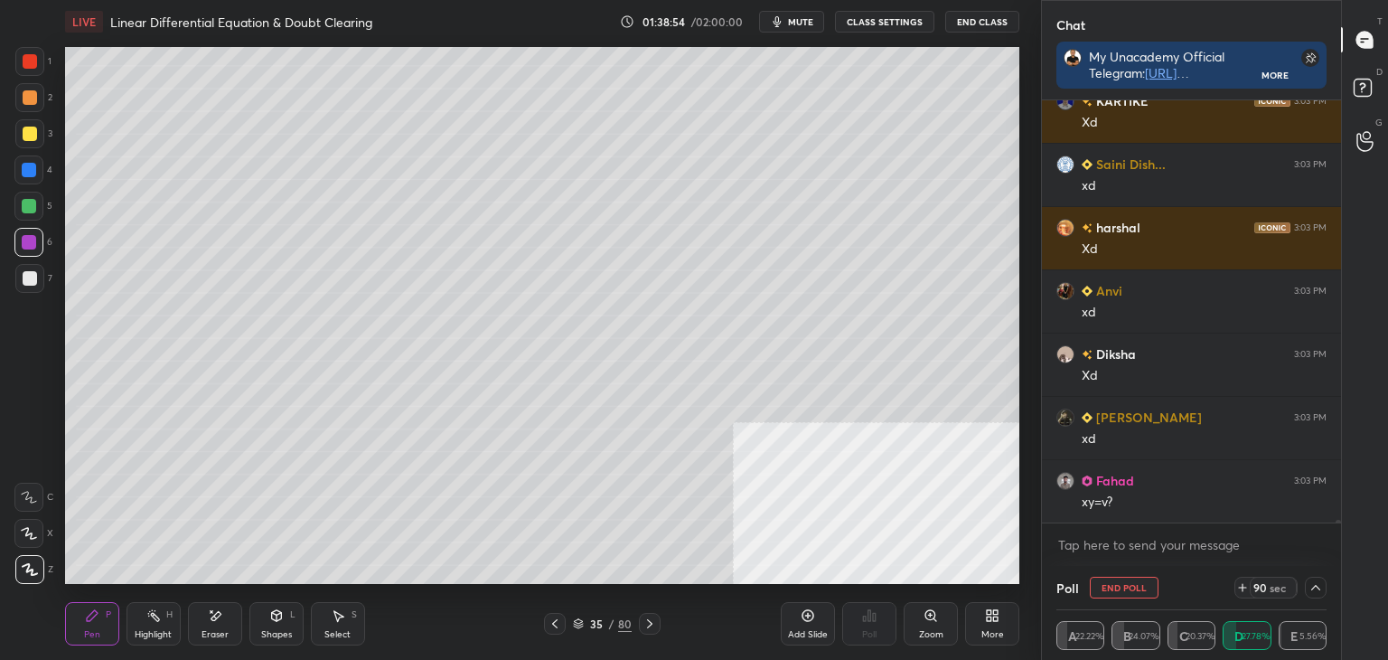
drag, startPoint x: 14, startPoint y: 280, endPoint x: 26, endPoint y: 281, distance: 11.8
click at [17, 282] on div at bounding box center [29, 278] width 29 height 29
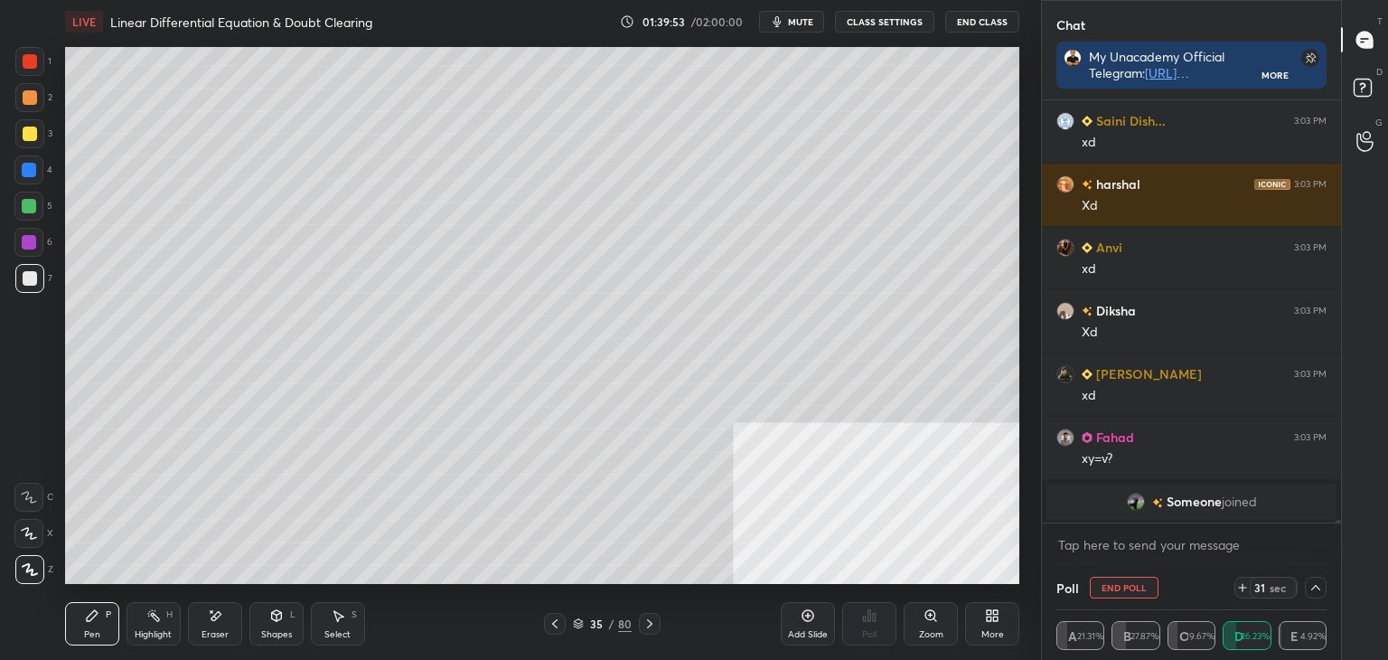
click at [340, 631] on div "Select" at bounding box center [337, 634] width 26 height 9
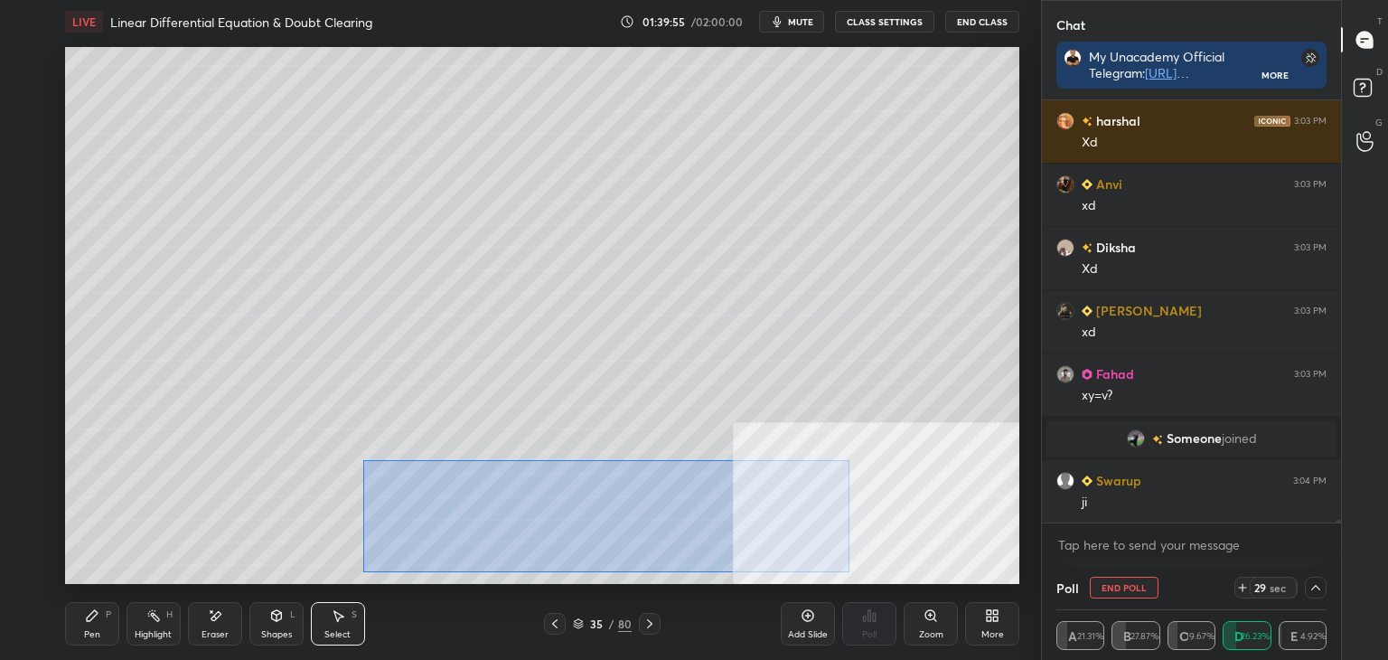
drag, startPoint x: 362, startPoint y: 460, endPoint x: 842, endPoint y: 561, distance: 490.5
click at [853, 578] on div "LIVE Linear Differential Equation & Doubt Clearing 01:39:55 / 02:00:00 mute CLA…" at bounding box center [542, 330] width 969 height 660
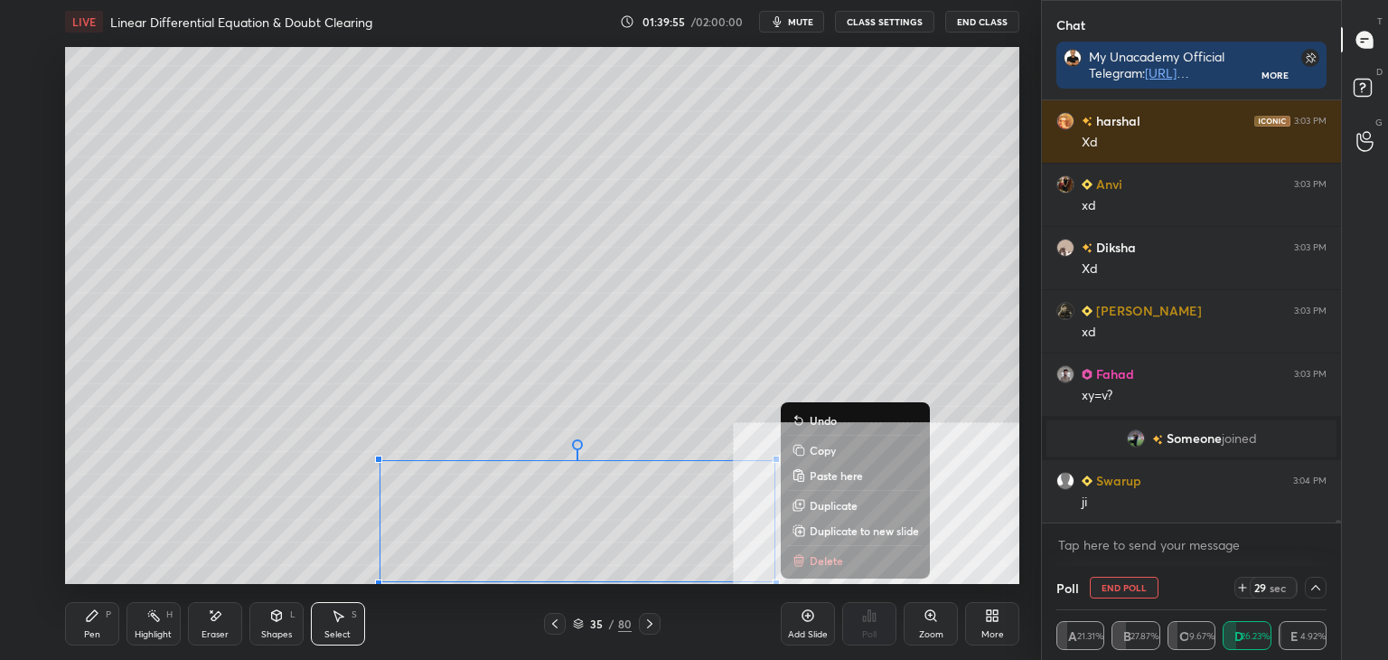
click at [837, 529] on p "Duplicate to new slide" at bounding box center [864, 530] width 109 height 14
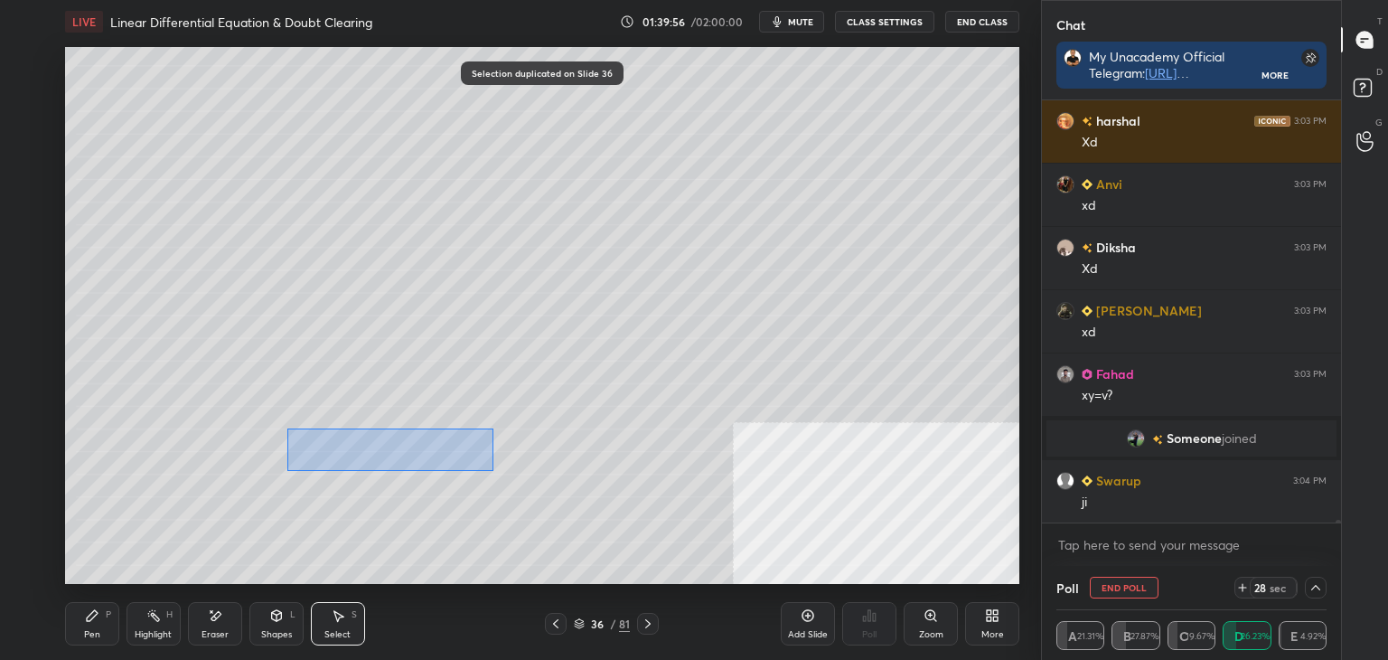
drag, startPoint x: 304, startPoint y: 430, endPoint x: 874, endPoint y: 593, distance: 593.0
click at [886, 601] on div "LIVE Linear Differential Equation & Doubt Clearing 01:39:56 / 02:00:00 mute CLA…" at bounding box center [542, 330] width 969 height 660
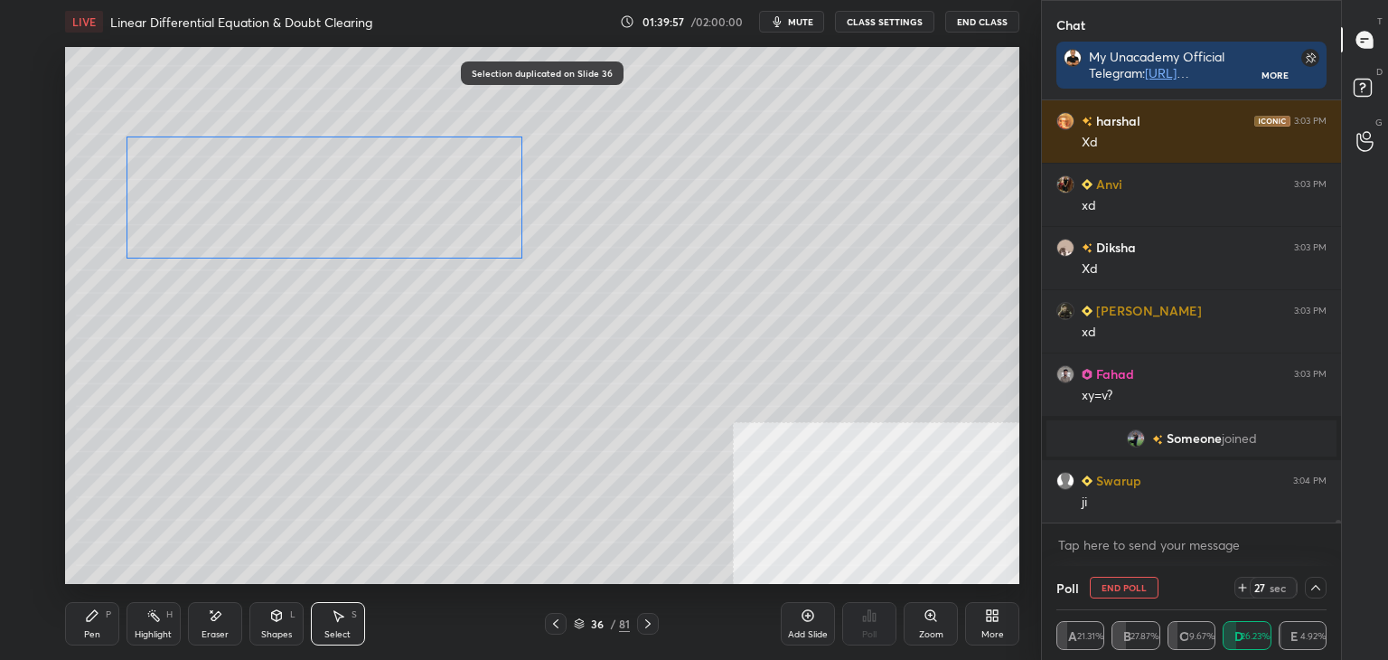
drag, startPoint x: 559, startPoint y: 464, endPoint x: 343, endPoint y: 262, distance: 295.4
click at [404, 174] on div "0 ° Undo Copy Paste here Duplicate Duplicate to new slide Delete" at bounding box center [542, 315] width 954 height 537
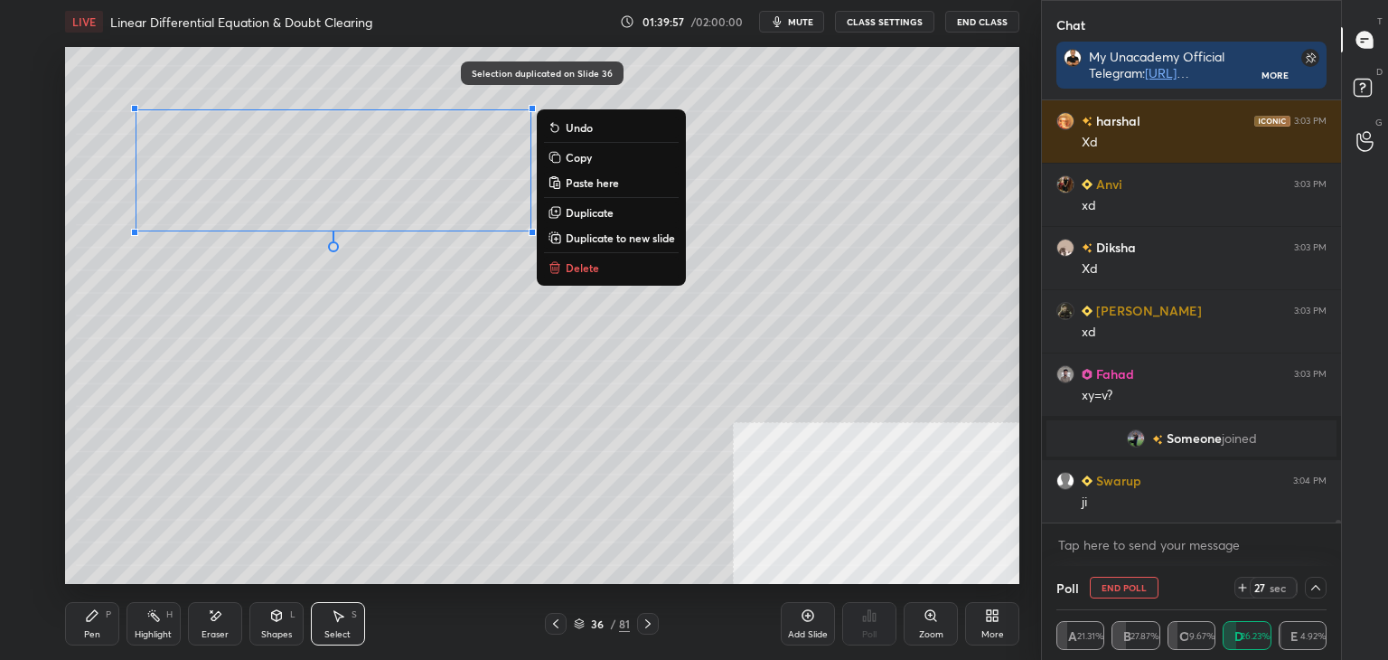
drag, startPoint x: 86, startPoint y: 627, endPoint x: 98, endPoint y: 586, distance: 43.2
click at [86, 623] on div "Pen P" at bounding box center [92, 623] width 54 height 43
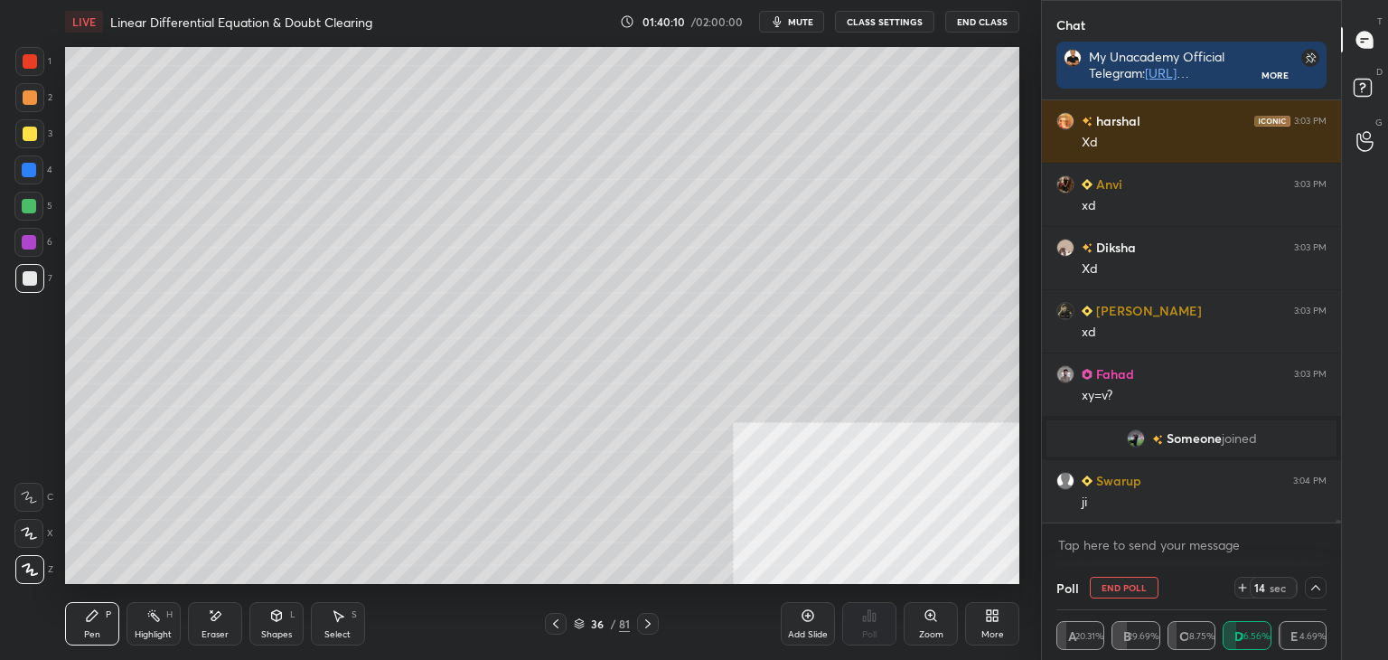
click at [550, 628] on icon at bounding box center [556, 623] width 14 height 14
click at [550, 631] on div at bounding box center [556, 624] width 22 height 22
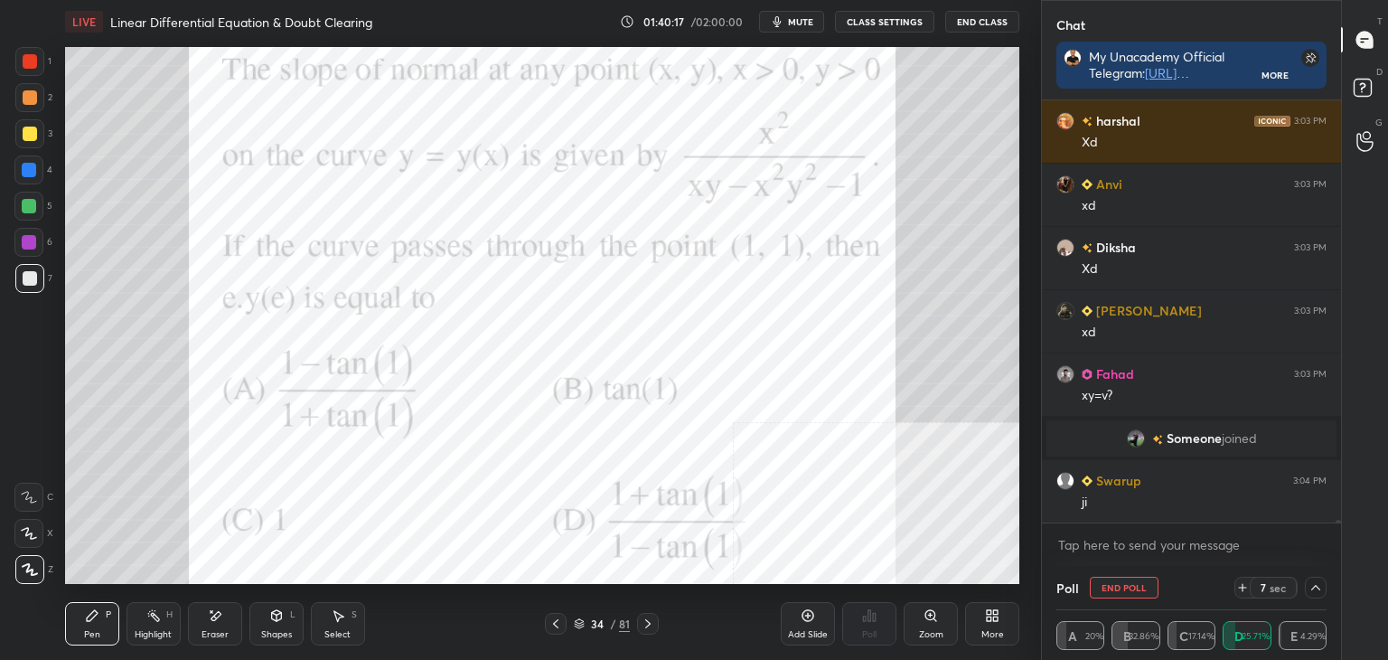
click at [640, 619] on div at bounding box center [648, 624] width 22 height 22
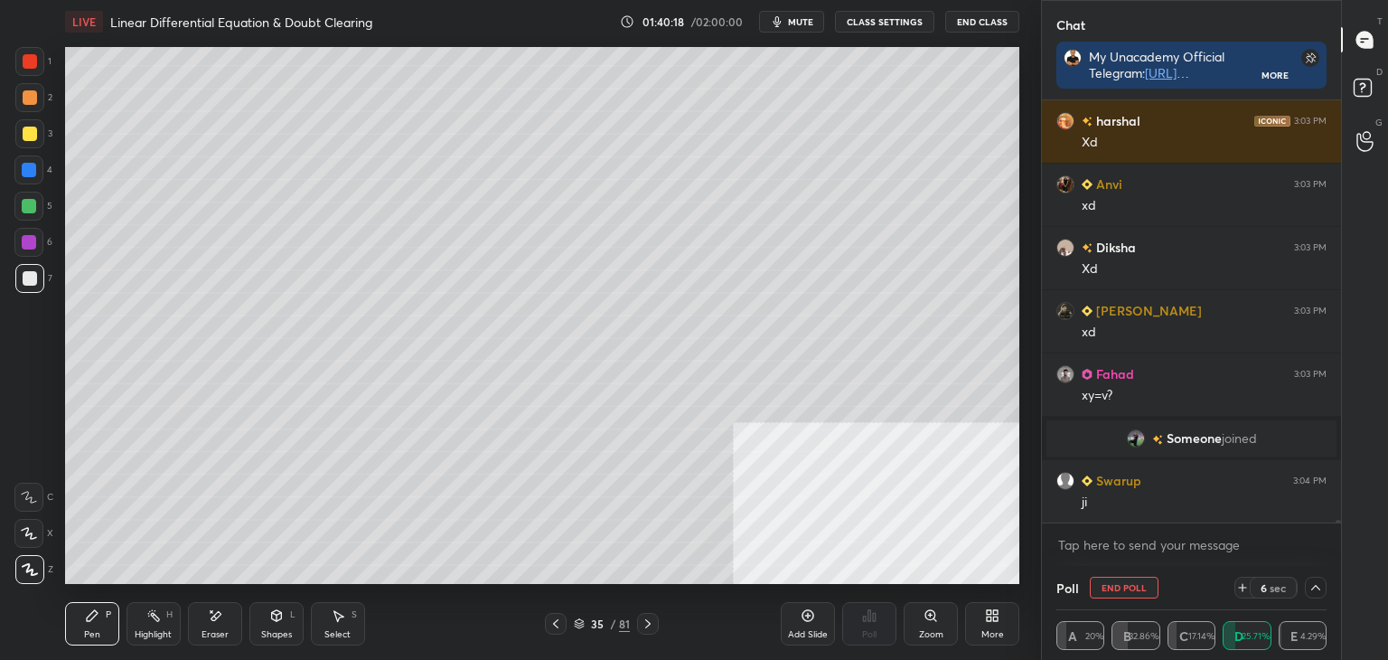
click at [644, 620] on div at bounding box center [648, 624] width 22 height 22
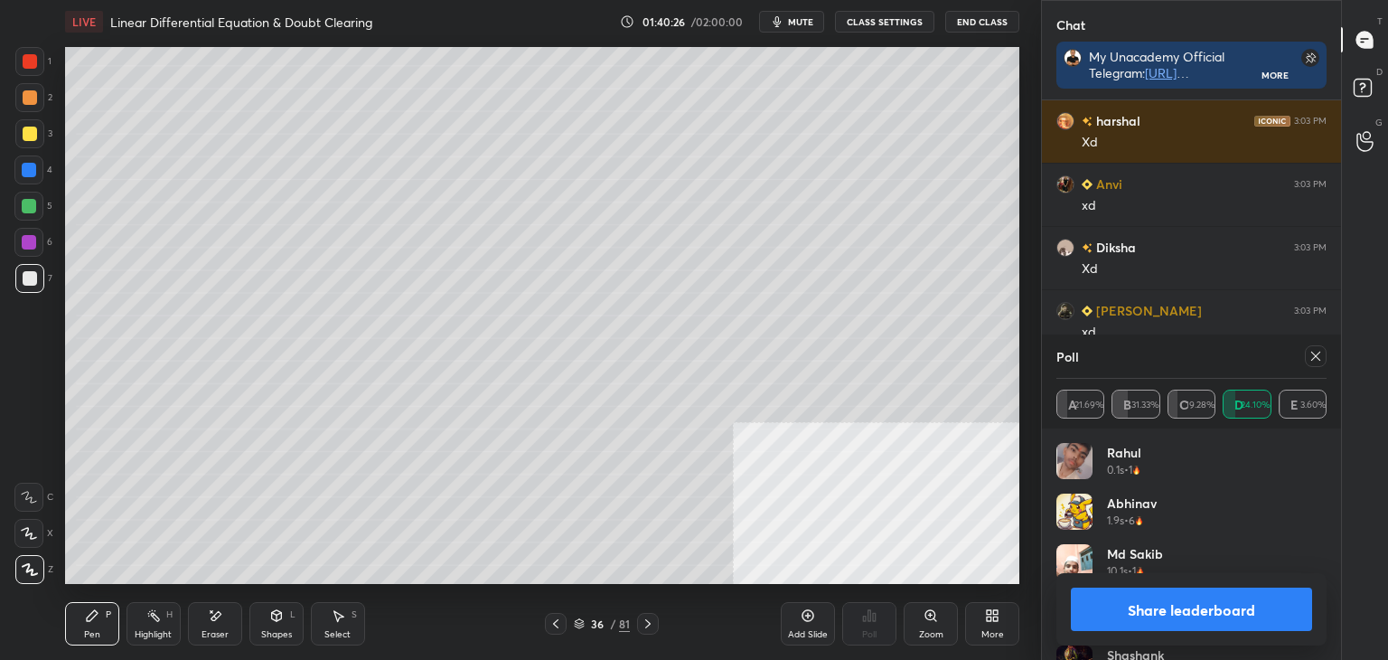
scroll to position [58105, 0]
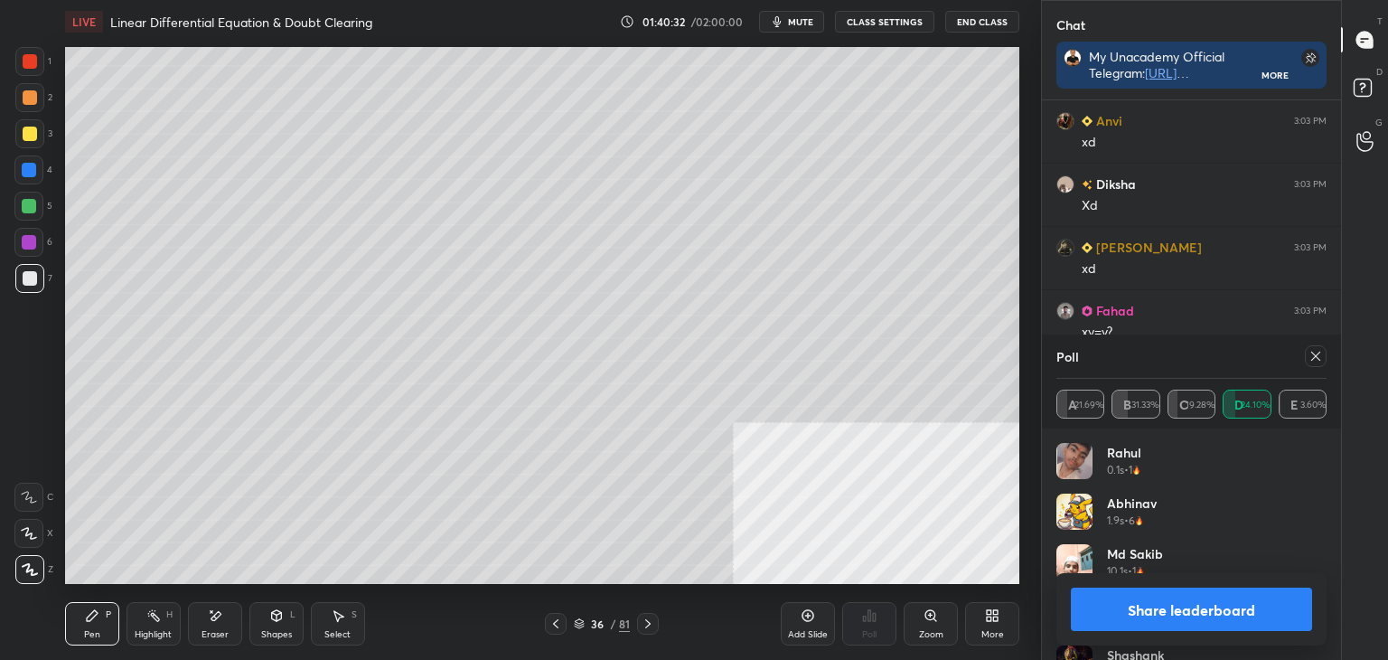
click at [1320, 352] on icon at bounding box center [1316, 356] width 14 height 14
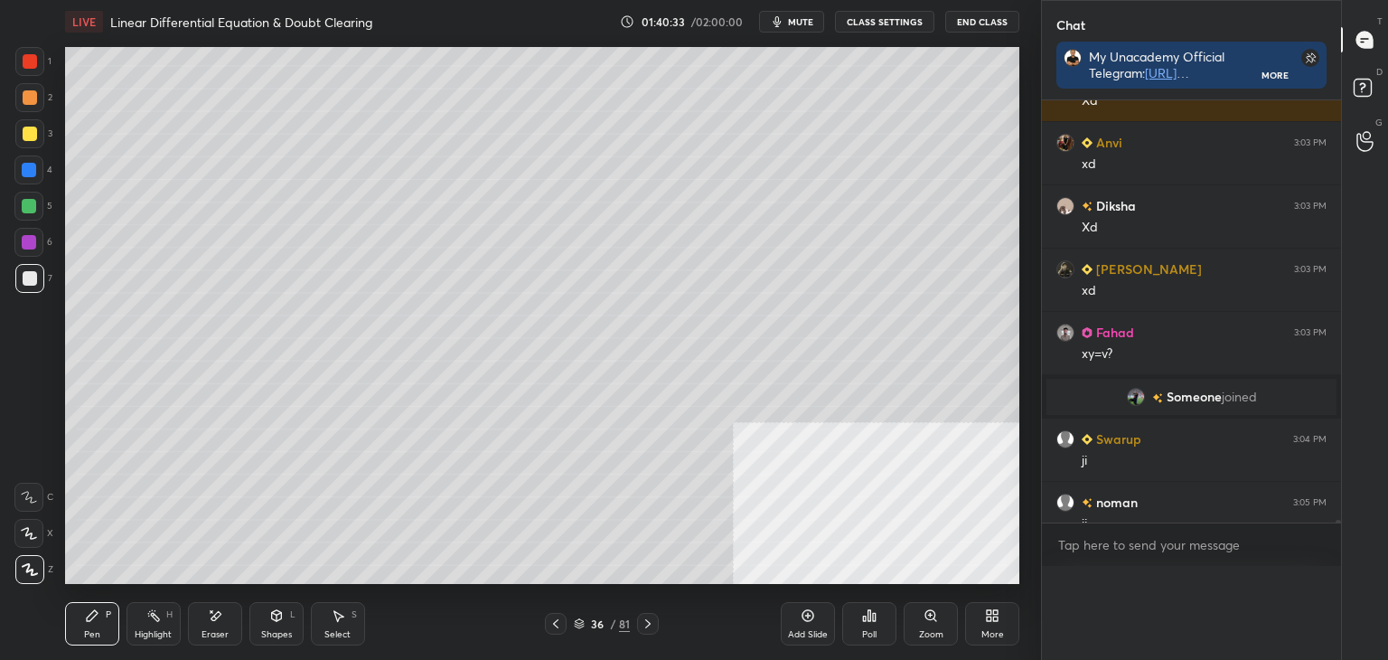
scroll to position [525, 294]
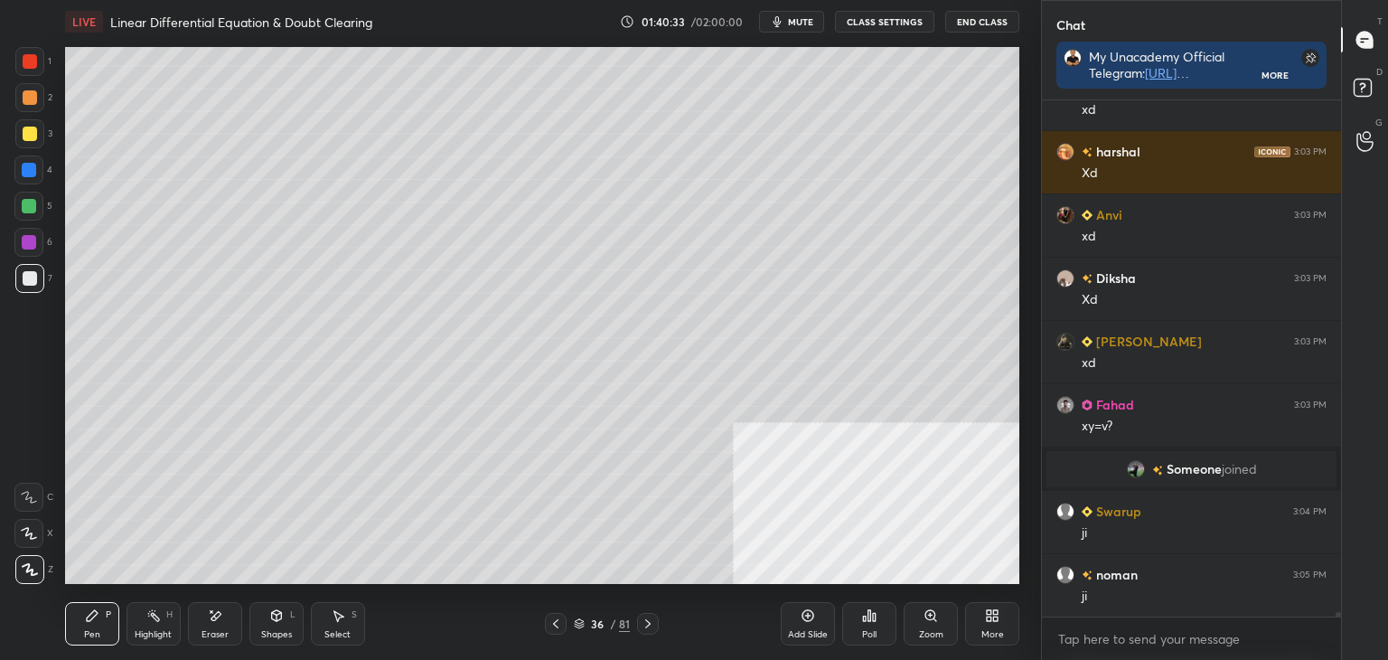
drag, startPoint x: 221, startPoint y: 631, endPoint x: 277, endPoint y: 586, distance: 72.0
click at [224, 627] on div "Eraser" at bounding box center [215, 623] width 54 height 43
click at [90, 630] on div "Pen" at bounding box center [92, 634] width 16 height 9
click at [550, 624] on icon at bounding box center [556, 623] width 14 height 14
click at [556, 625] on icon at bounding box center [555, 623] width 5 height 9
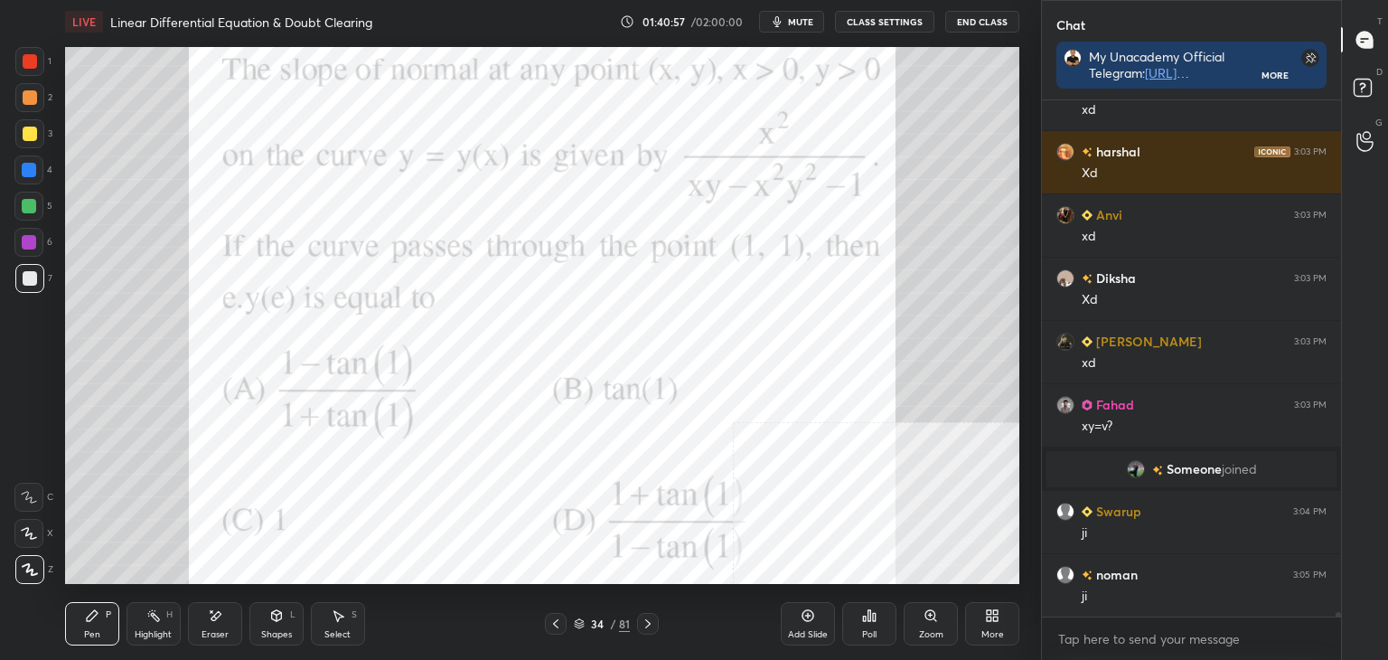
click at [651, 624] on icon at bounding box center [648, 623] width 14 height 14
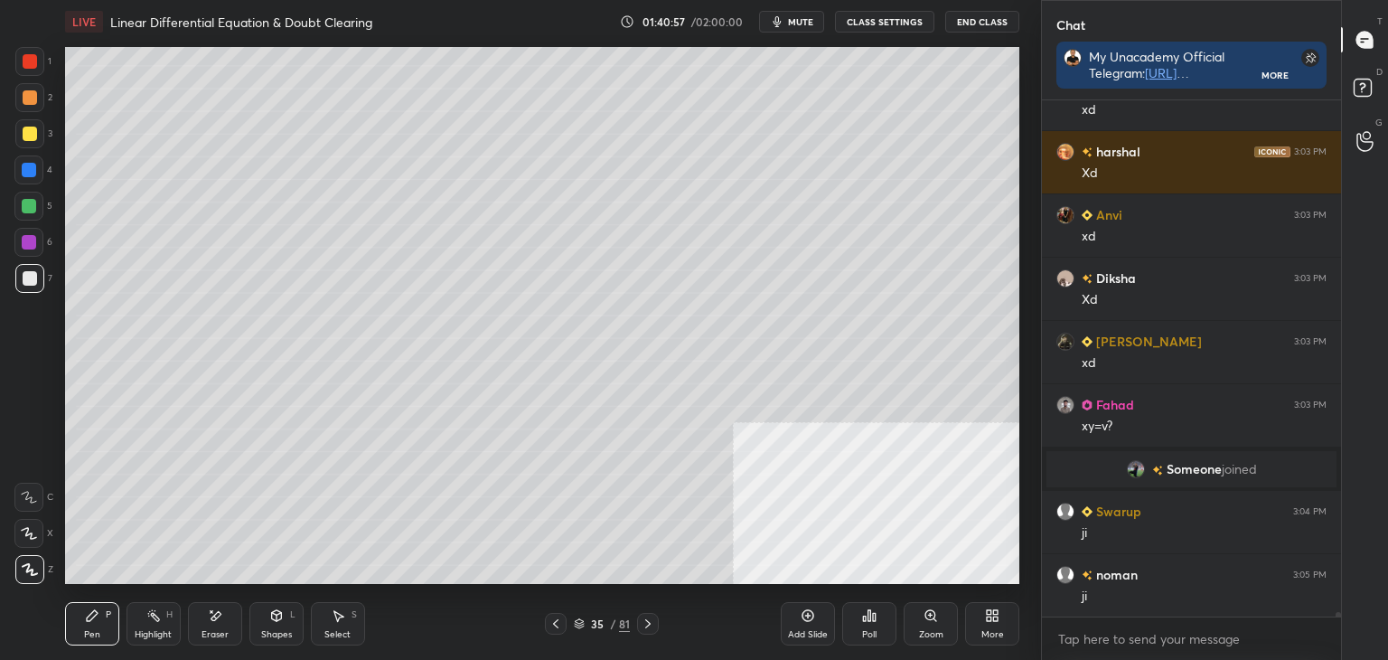
click at [649, 629] on icon at bounding box center [648, 623] width 14 height 14
click at [547, 623] on div at bounding box center [556, 624] width 22 height 22
click at [554, 625] on icon at bounding box center [555, 623] width 5 height 9
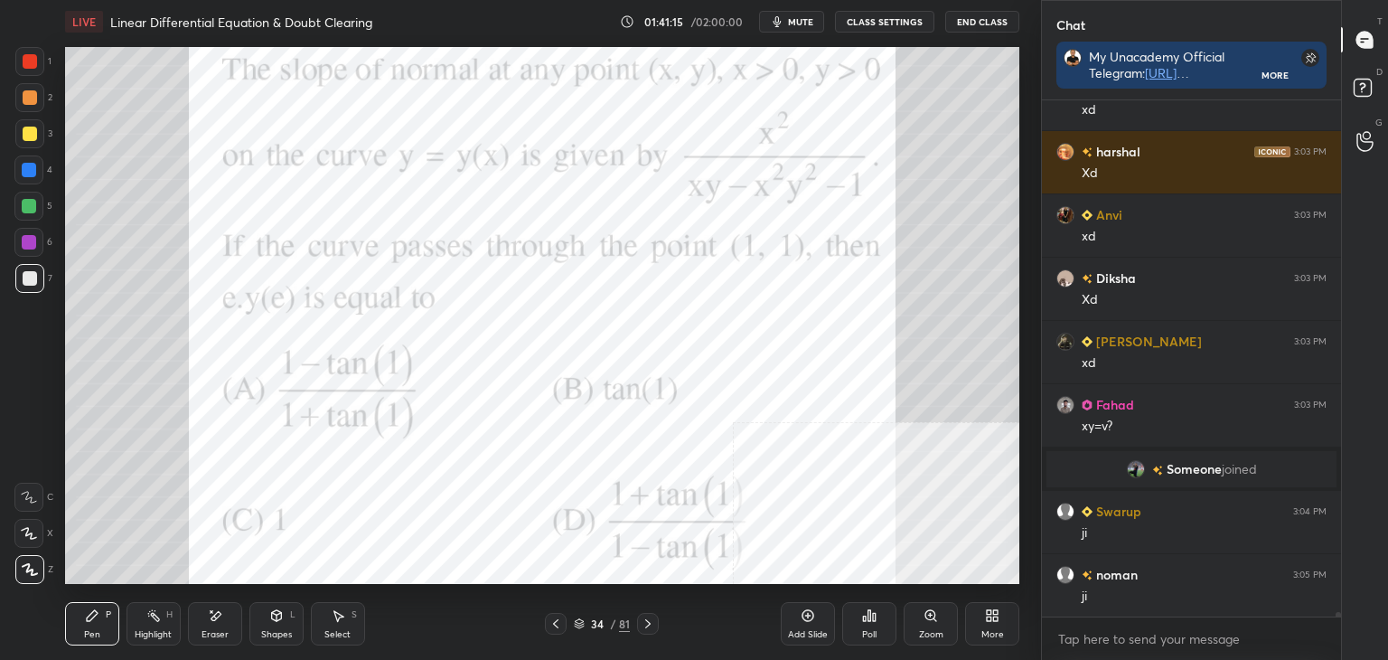
click at [27, 70] on div at bounding box center [29, 61] width 29 height 29
click at [650, 616] on icon at bounding box center [648, 623] width 14 height 14
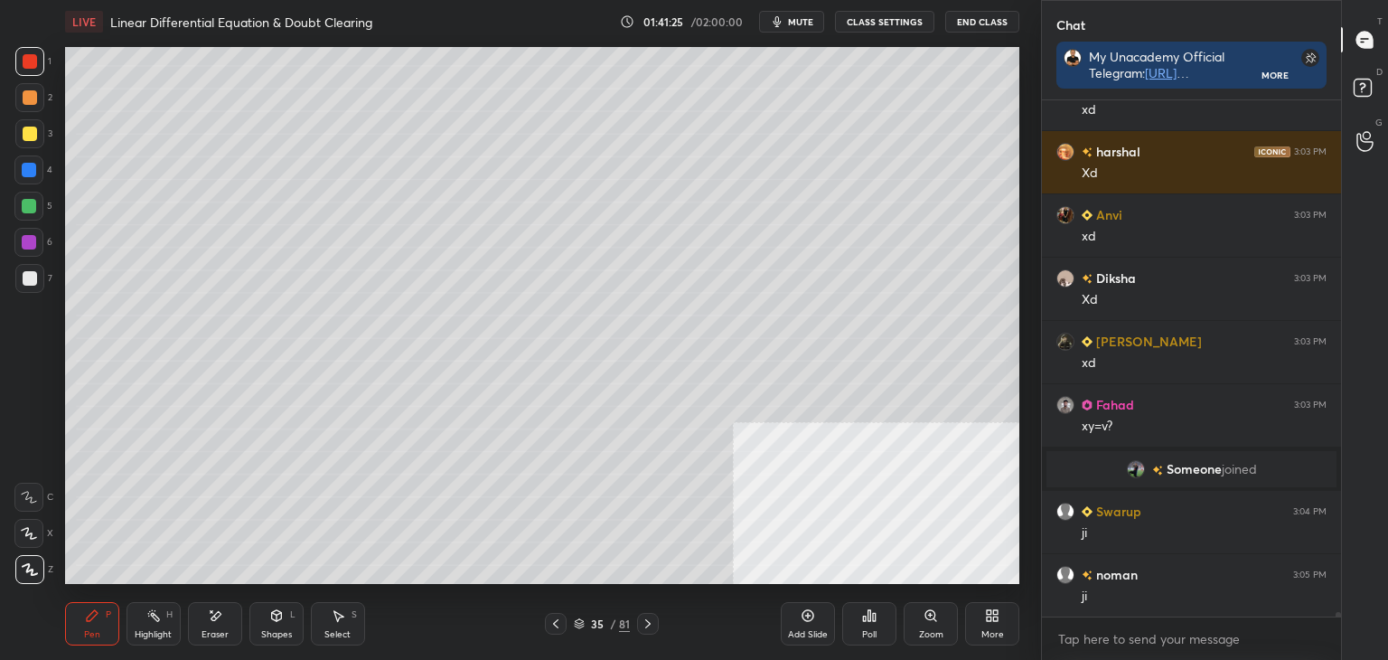
click at [1181, 472] on span "Someone" at bounding box center [1194, 469] width 55 height 14
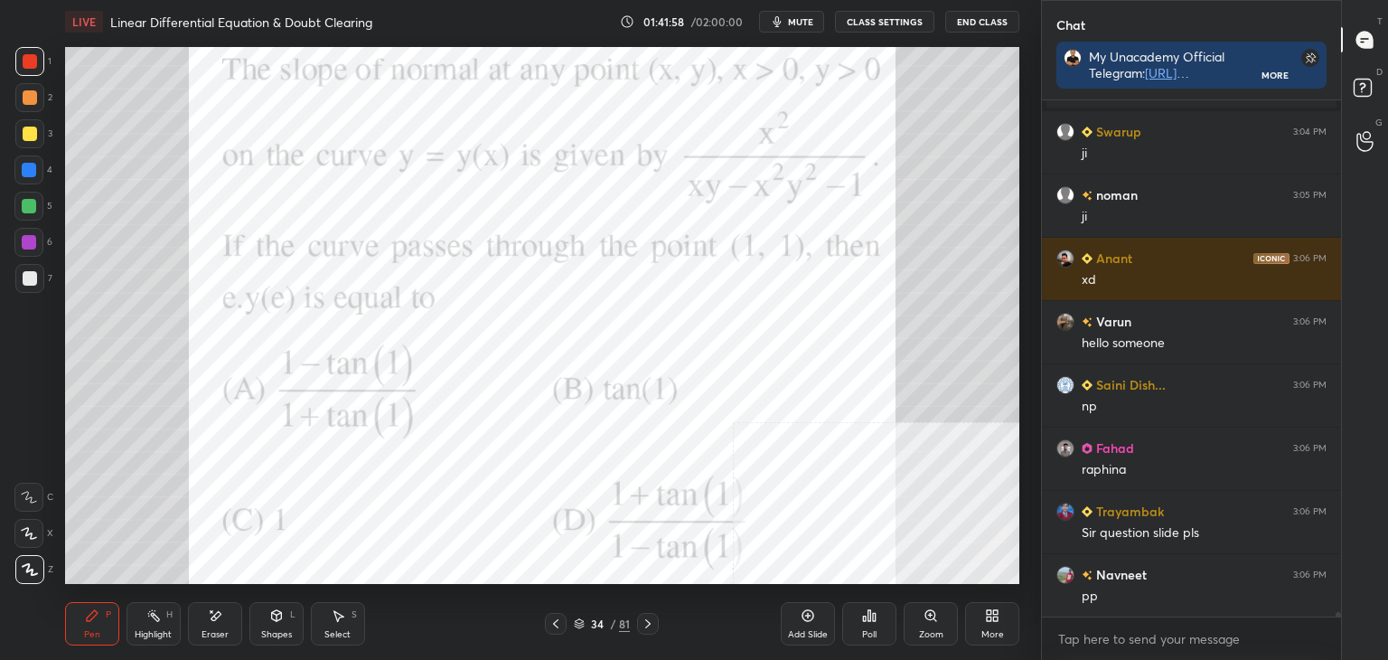
scroll to position [58454, 0]
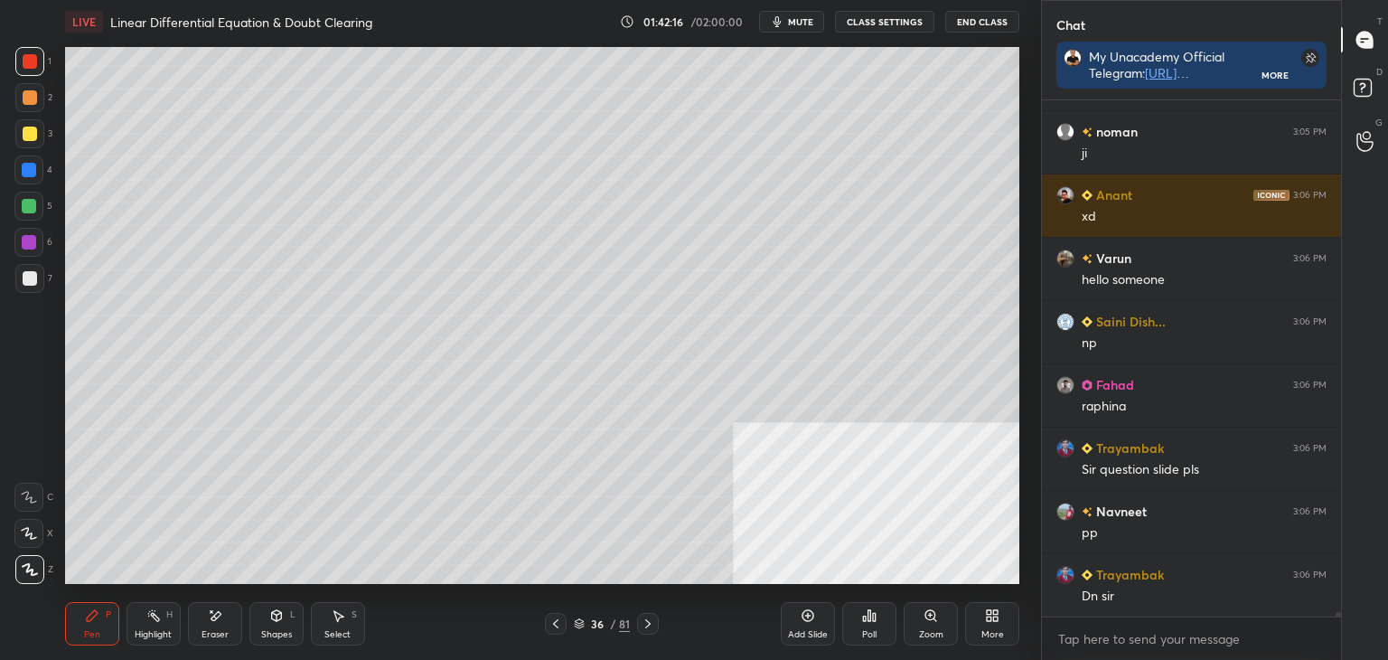
click at [986, 622] on icon at bounding box center [992, 615] width 14 height 14
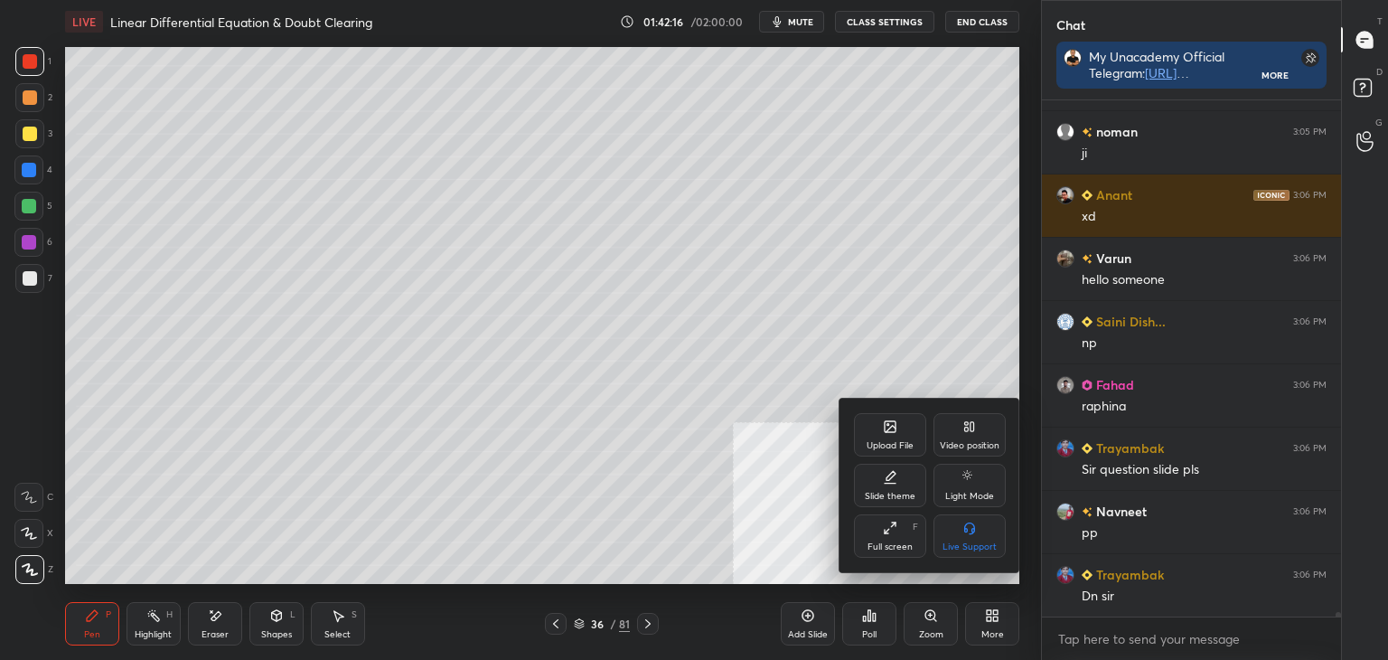
scroll to position [58517, 0]
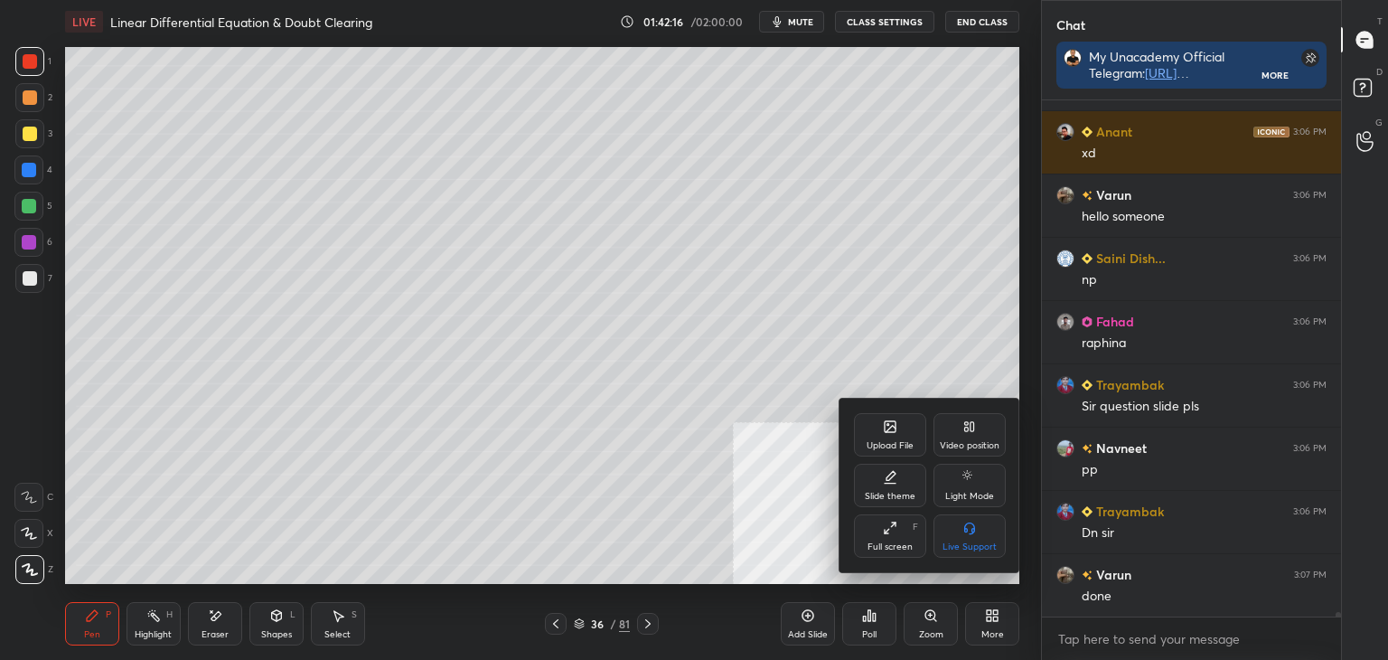
click at [898, 446] on div "Upload File" at bounding box center [890, 445] width 47 height 9
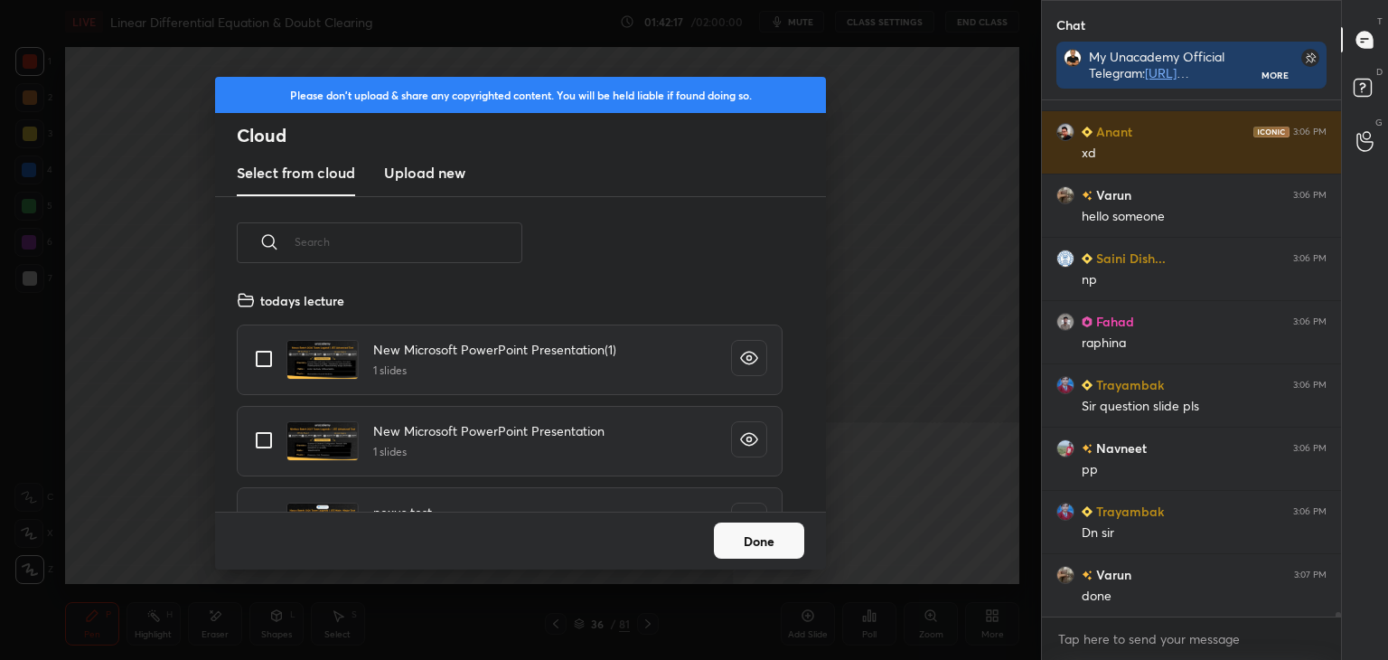
scroll to position [222, 580]
drag, startPoint x: 448, startPoint y: 179, endPoint x: 448, endPoint y: 194, distance: 15.4
click at [448, 182] on h3 "Upload new" at bounding box center [424, 173] width 81 height 22
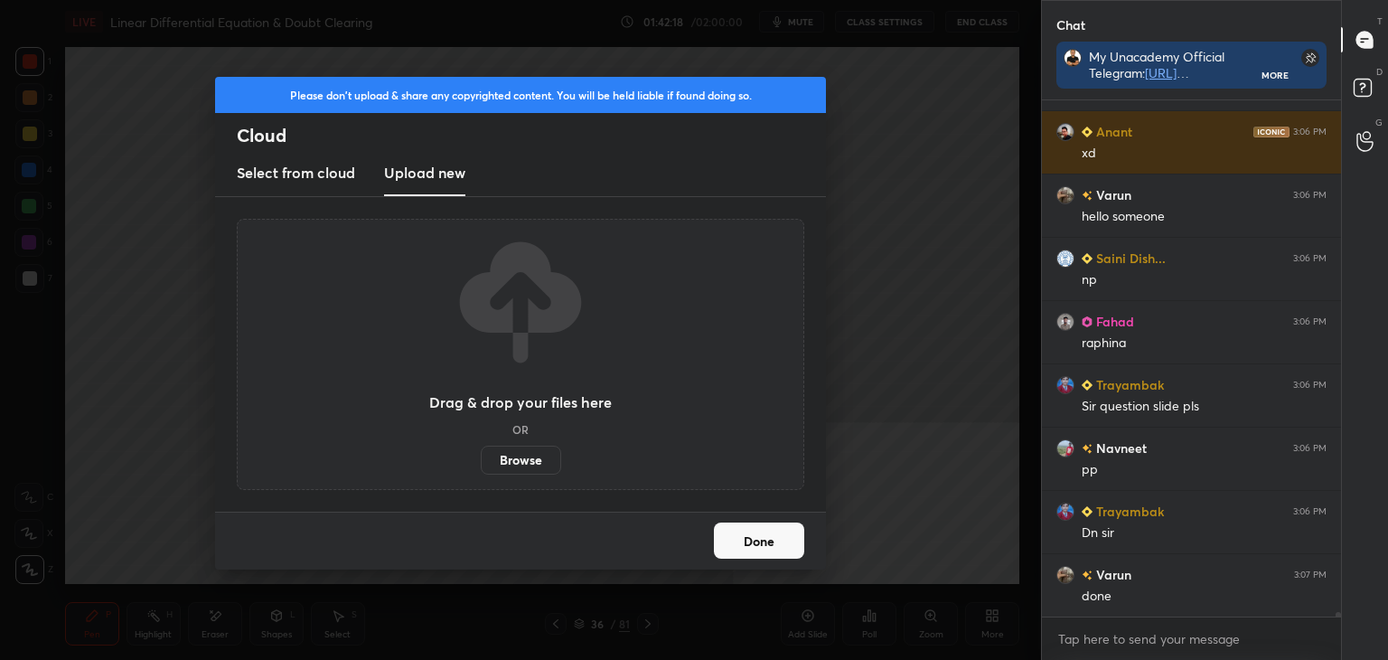
click at [523, 473] on label "Browse" at bounding box center [521, 460] width 80 height 29
click at [481, 473] on input "Browse" at bounding box center [481, 460] width 0 height 29
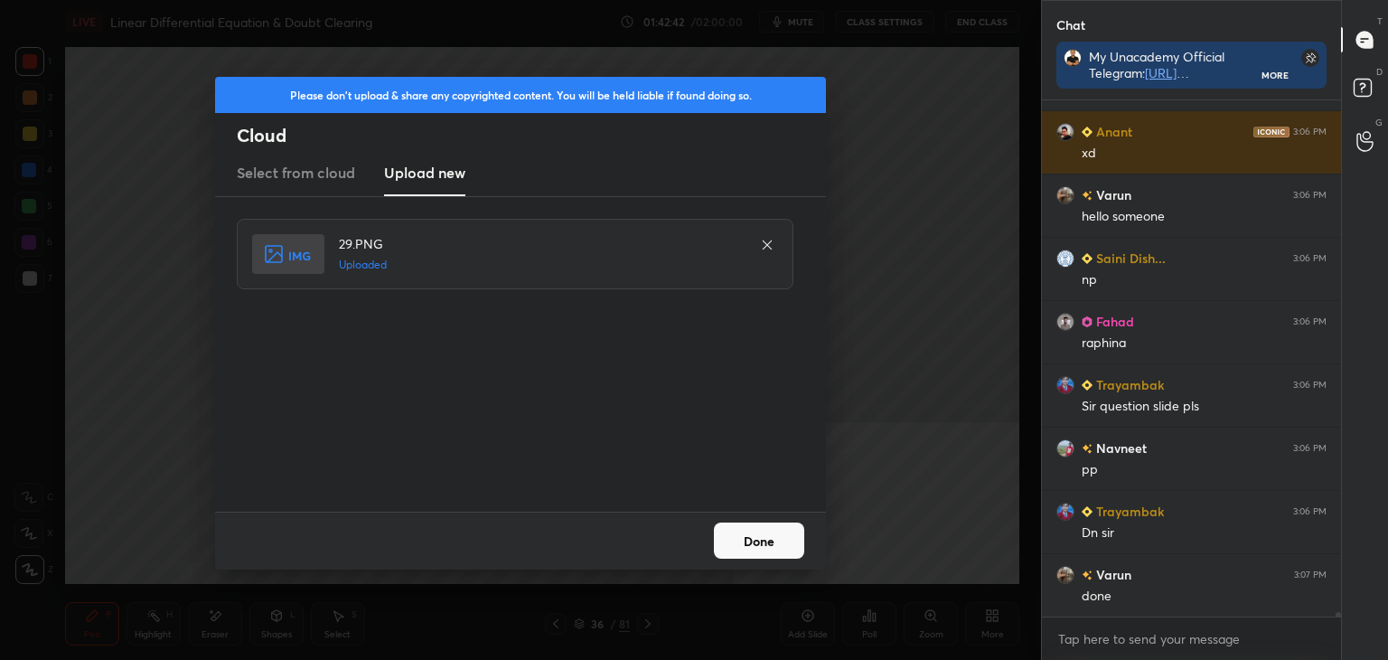
click at [759, 540] on button "Done" at bounding box center [759, 540] width 90 height 36
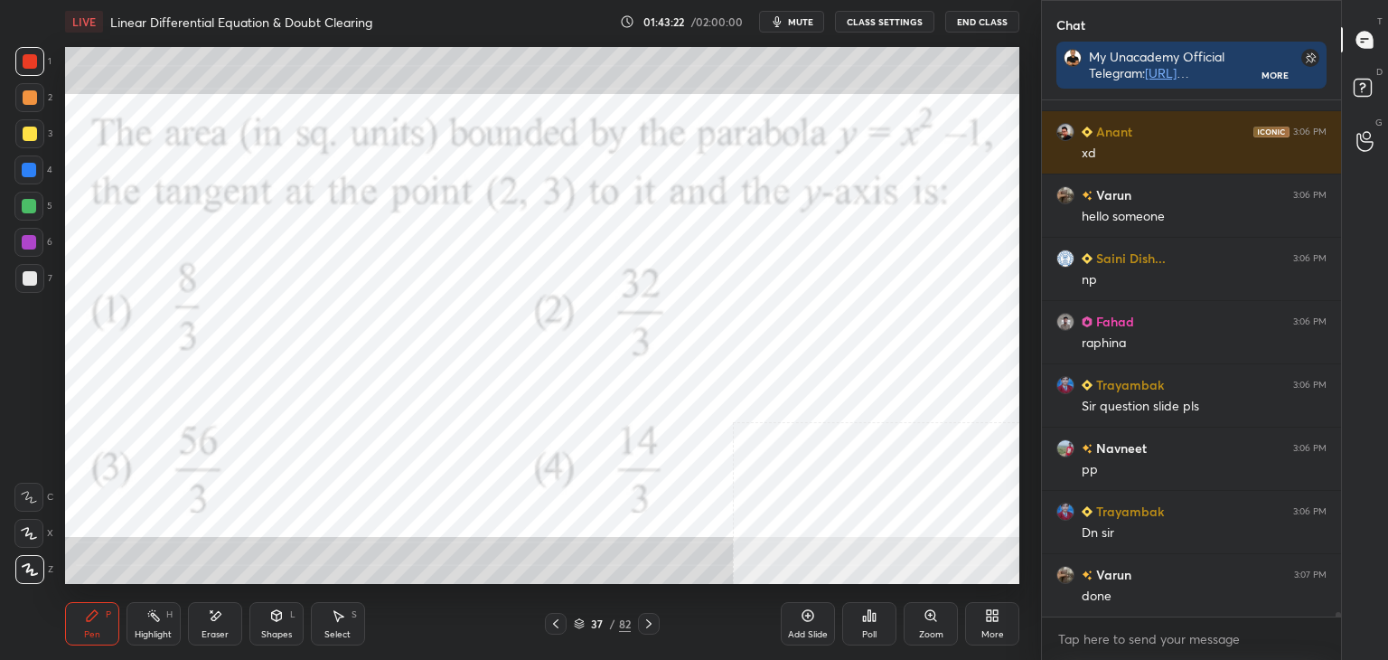
click at [867, 618] on icon at bounding box center [869, 615] width 14 height 14
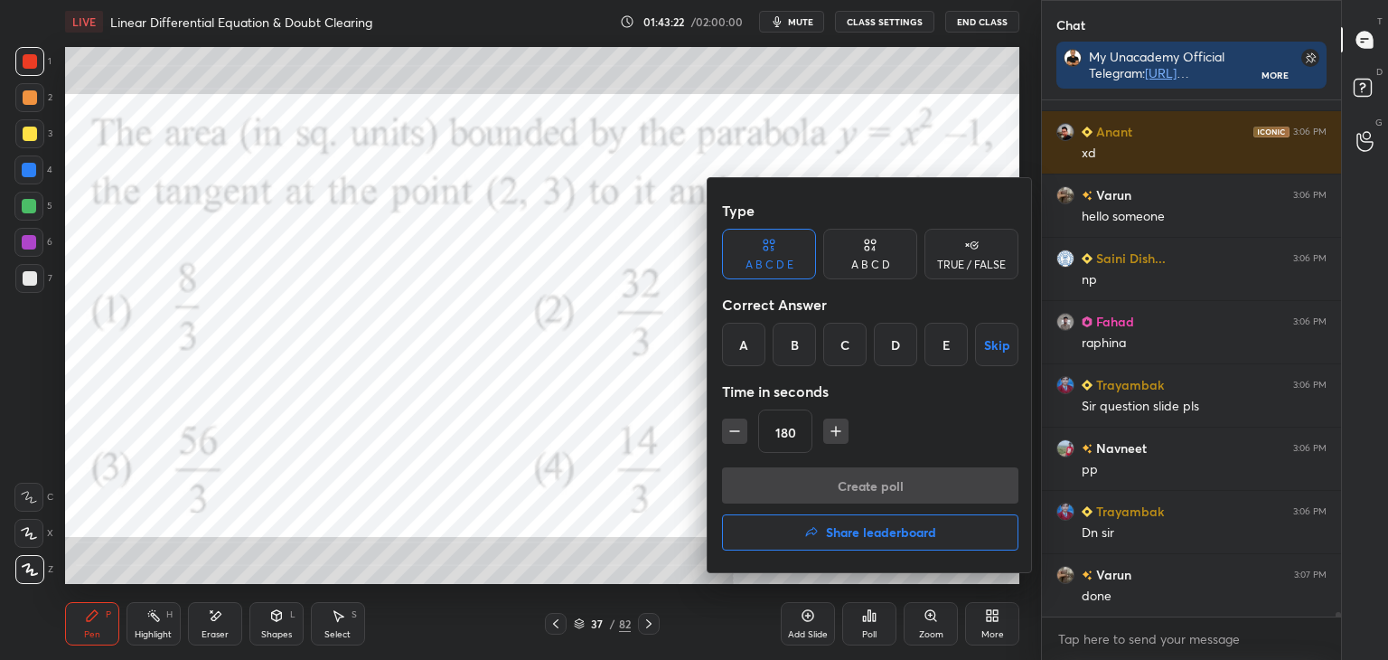
click at [742, 352] on div "A" at bounding box center [743, 344] width 43 height 43
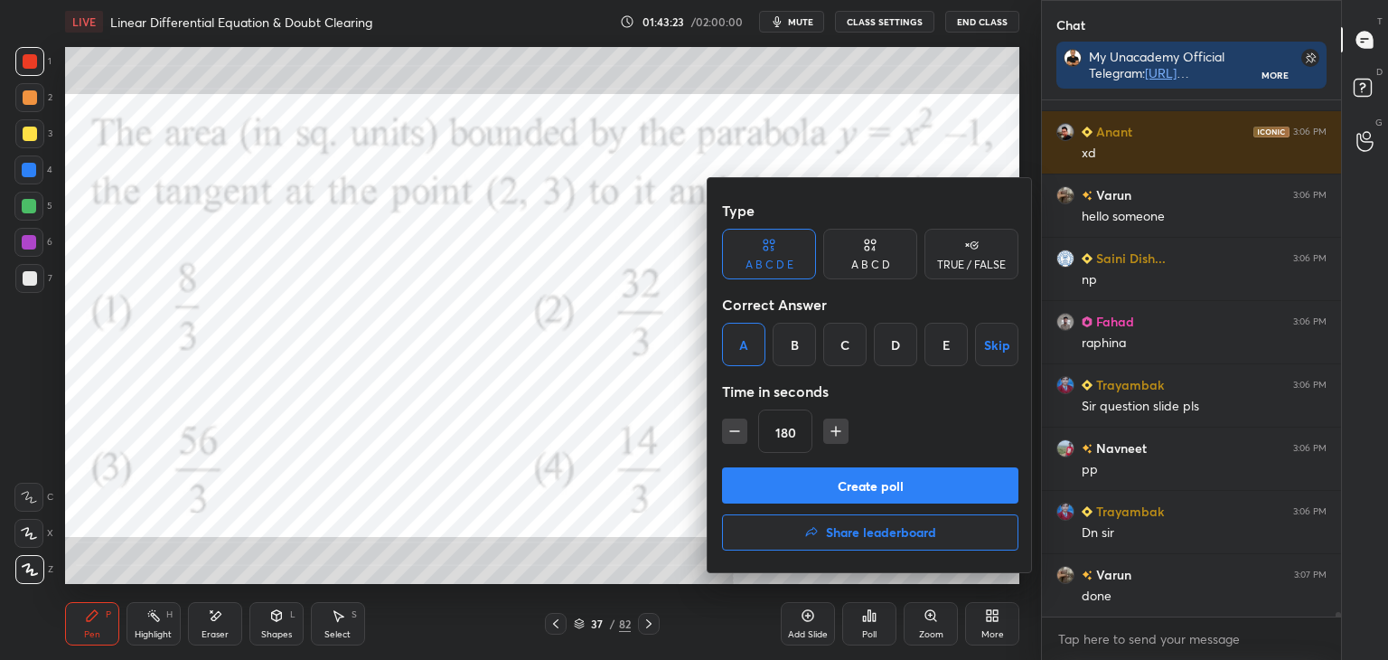
click at [963, 481] on button "Create poll" at bounding box center [870, 485] width 296 height 36
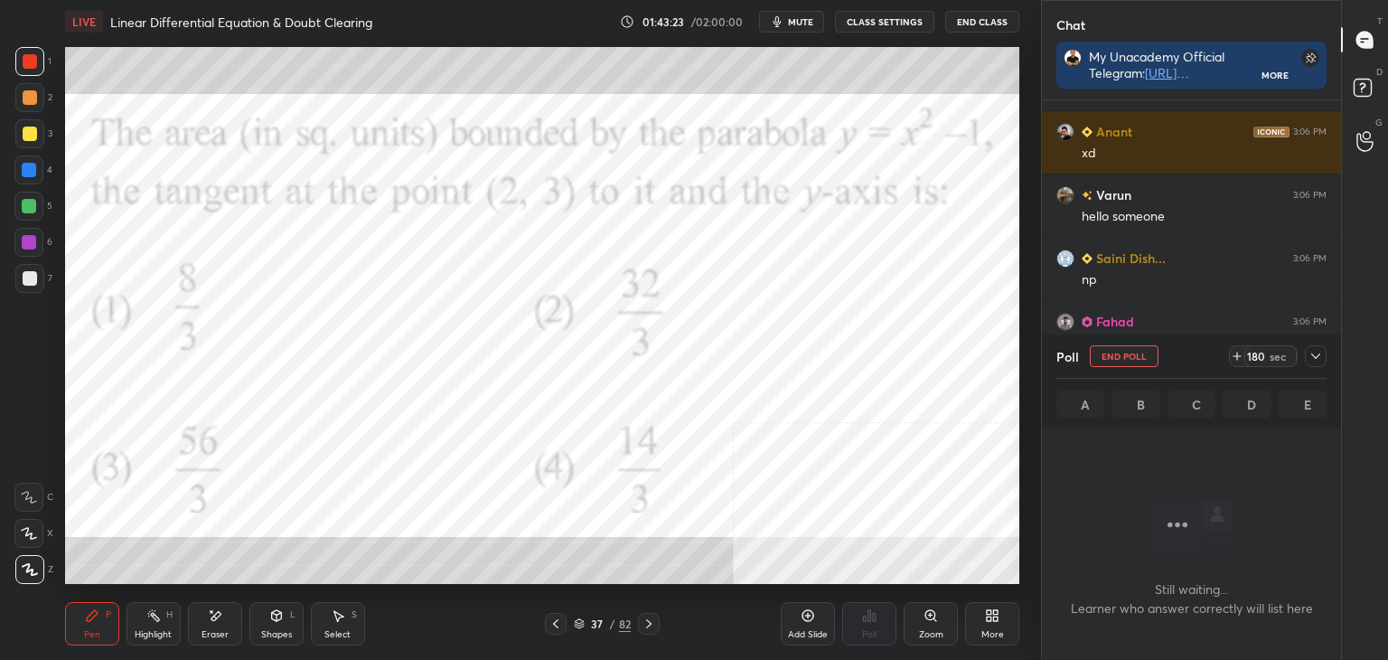
scroll to position [5, 5]
drag, startPoint x: 1315, startPoint y: 354, endPoint x: 1311, endPoint y: 376, distance: 22.0
click at [1316, 358] on icon at bounding box center [1316, 356] width 14 height 14
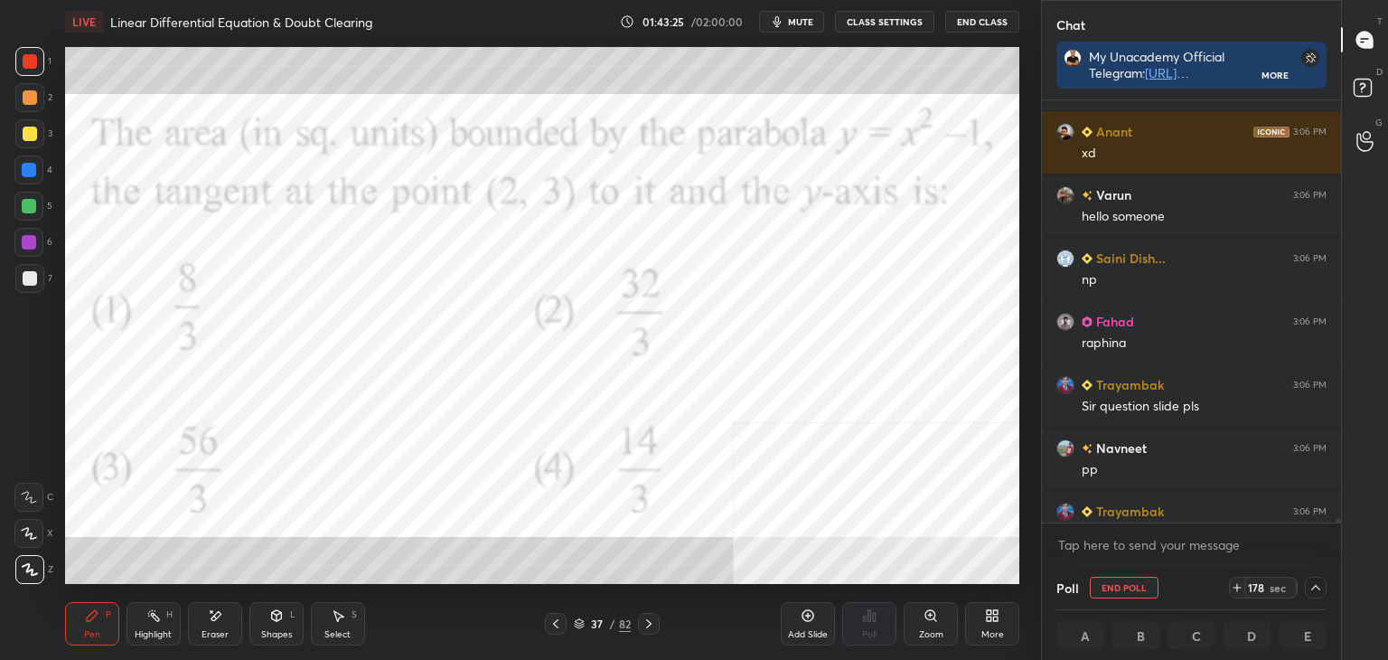
scroll to position [58611, 0]
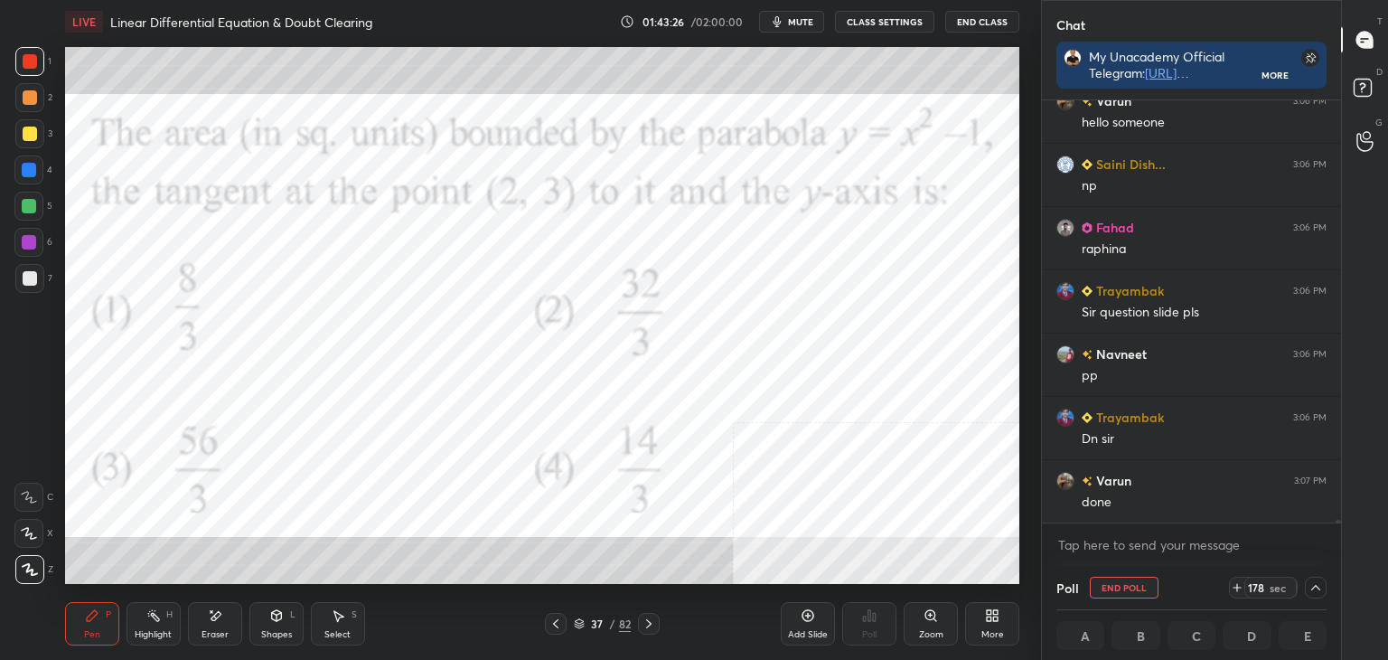
drag, startPoint x: 1340, startPoint y: 521, endPoint x: 1340, endPoint y: 533, distance: 12.7
click at [1340, 533] on div "Anant 3:06 PM xd Varun 3:06 PM hello someone Saini Dish... 3:06 PM np Fahad 3:0…" at bounding box center [1191, 332] width 299 height 465
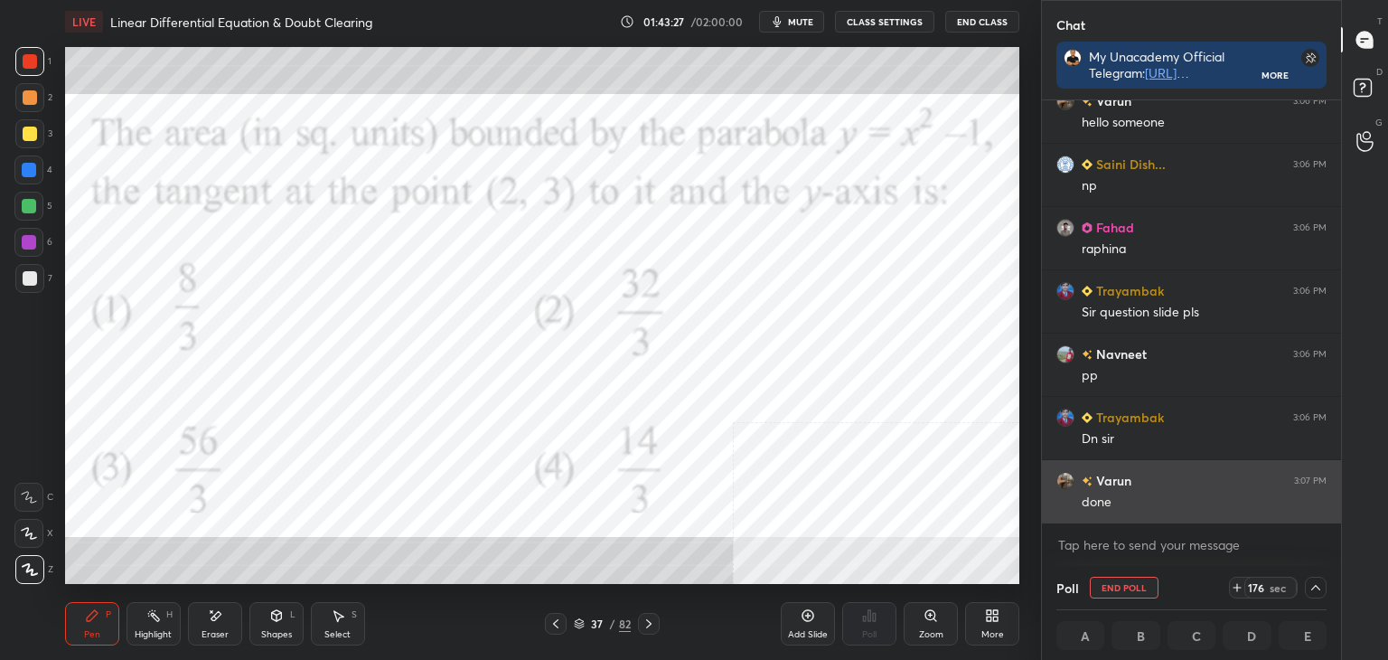
scroll to position [0, 5]
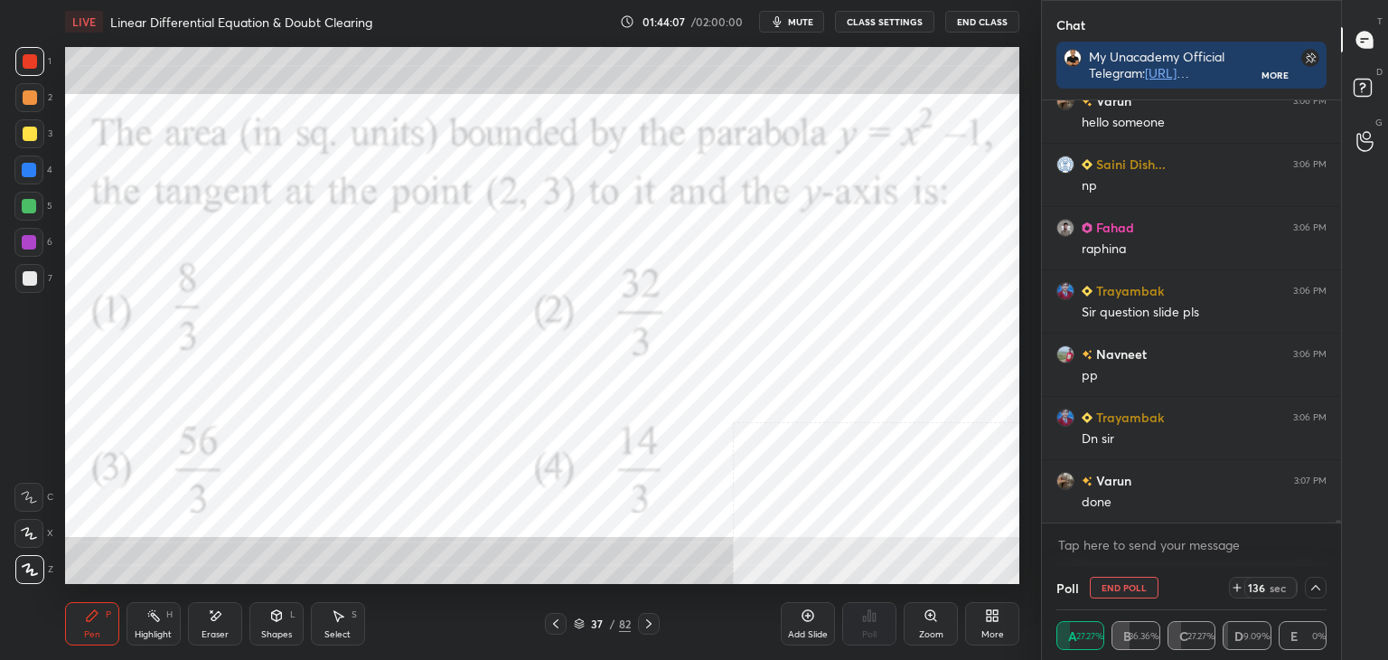
drag, startPoint x: 32, startPoint y: 59, endPoint x: 61, endPoint y: 72, distance: 32.8
click at [33, 59] on div at bounding box center [30, 61] width 14 height 14
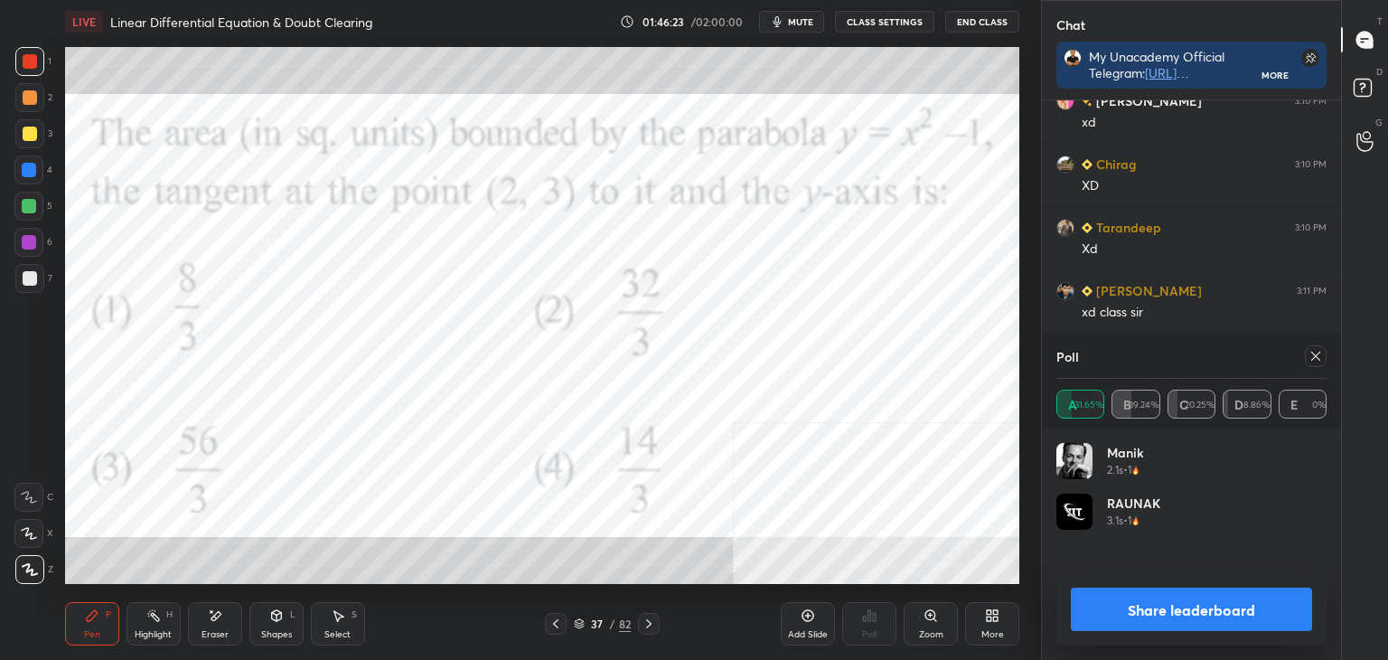
scroll to position [211, 265]
click at [1319, 356] on icon at bounding box center [1316, 356] width 14 height 14
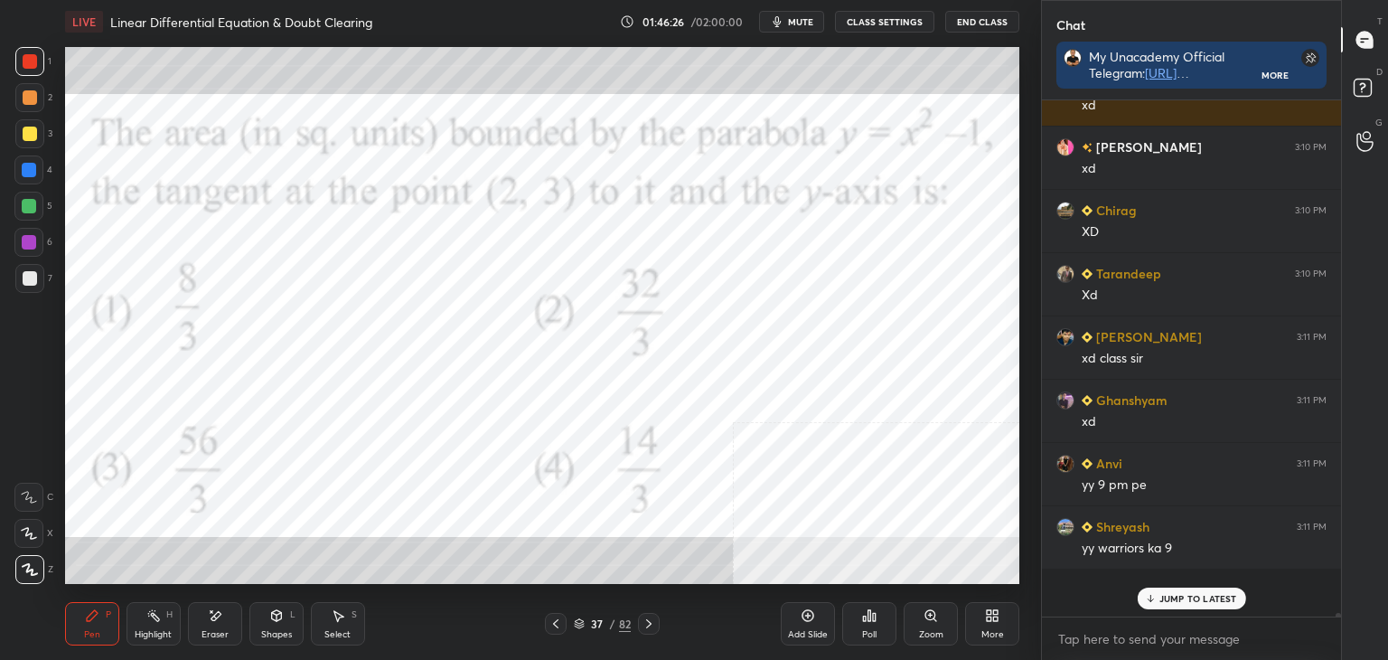
scroll to position [521, 294]
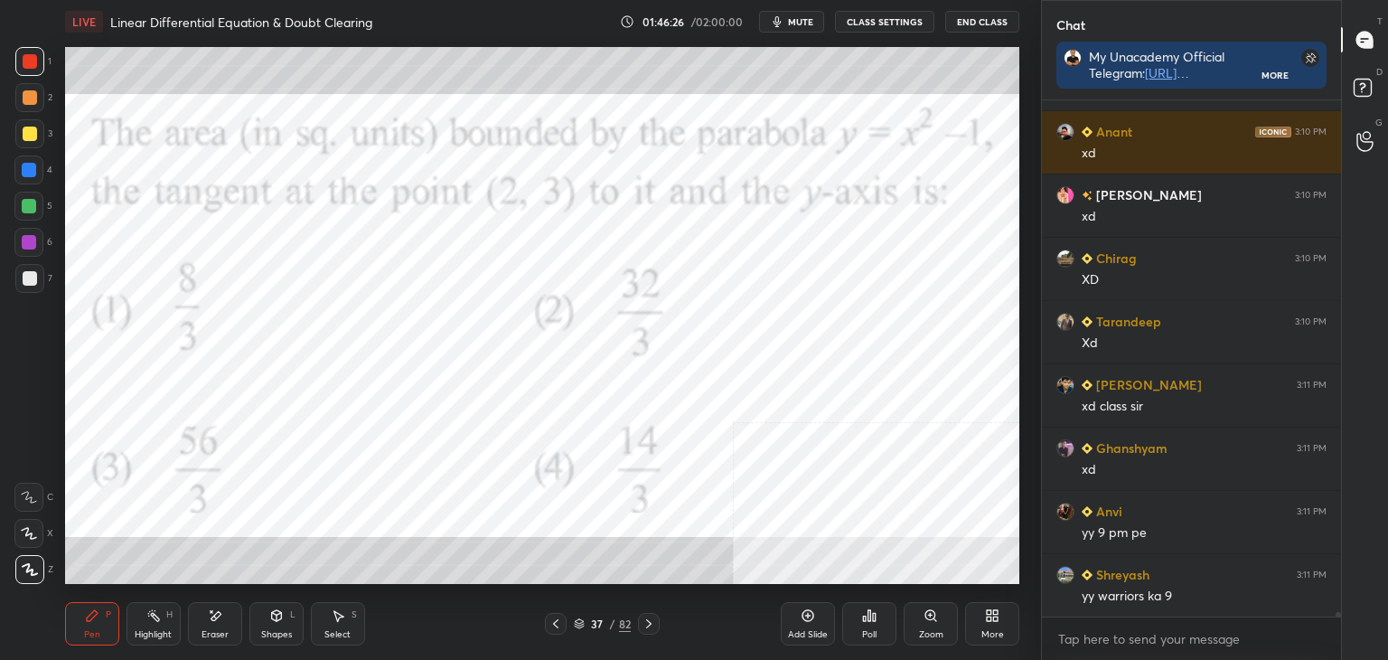
click at [200, 626] on div "Eraser" at bounding box center [215, 623] width 54 height 43
click at [251, 496] on div "1 2 3 4 5 6 7 C X Z E E Erase all H H LIVE Linear Differential Equation & Doubt…" at bounding box center [513, 330] width 1027 height 660
click at [89, 630] on div "Pen" at bounding box center [92, 634] width 16 height 9
drag, startPoint x: 217, startPoint y: 628, endPoint x: 277, endPoint y: 594, distance: 69.6
click at [217, 627] on div "Eraser" at bounding box center [215, 623] width 54 height 43
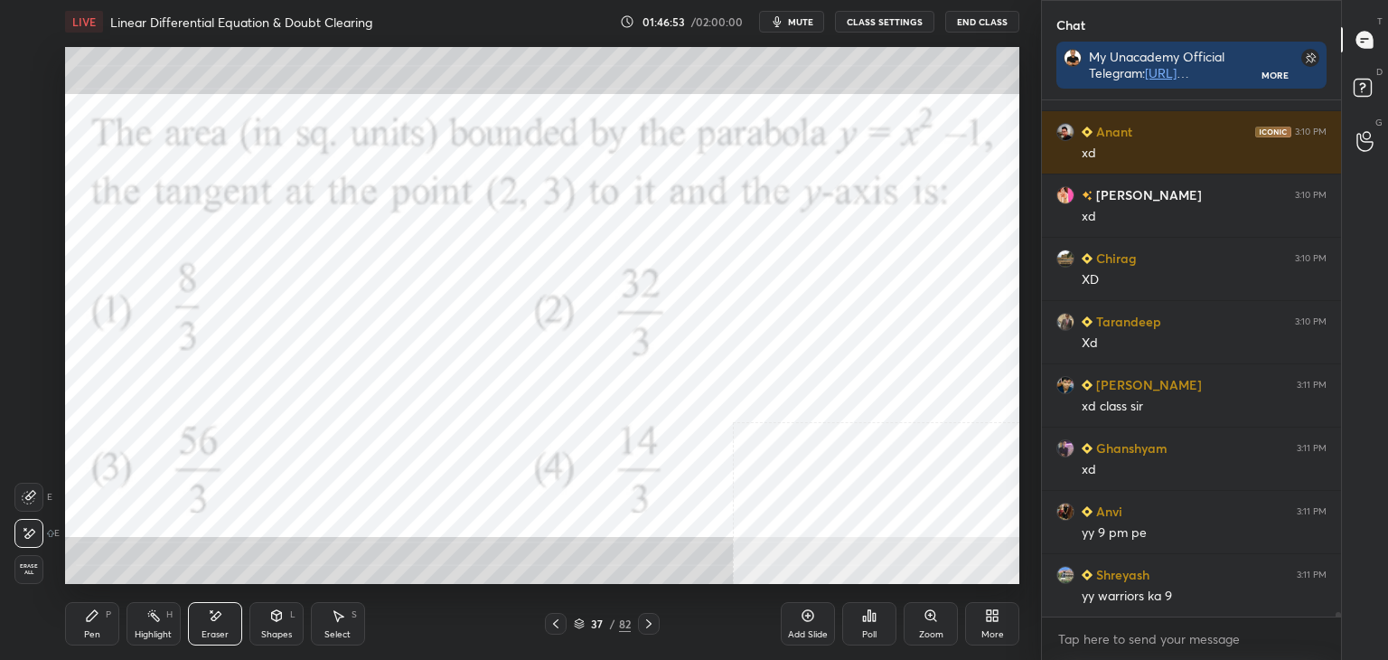
scroll to position [59656, 0]
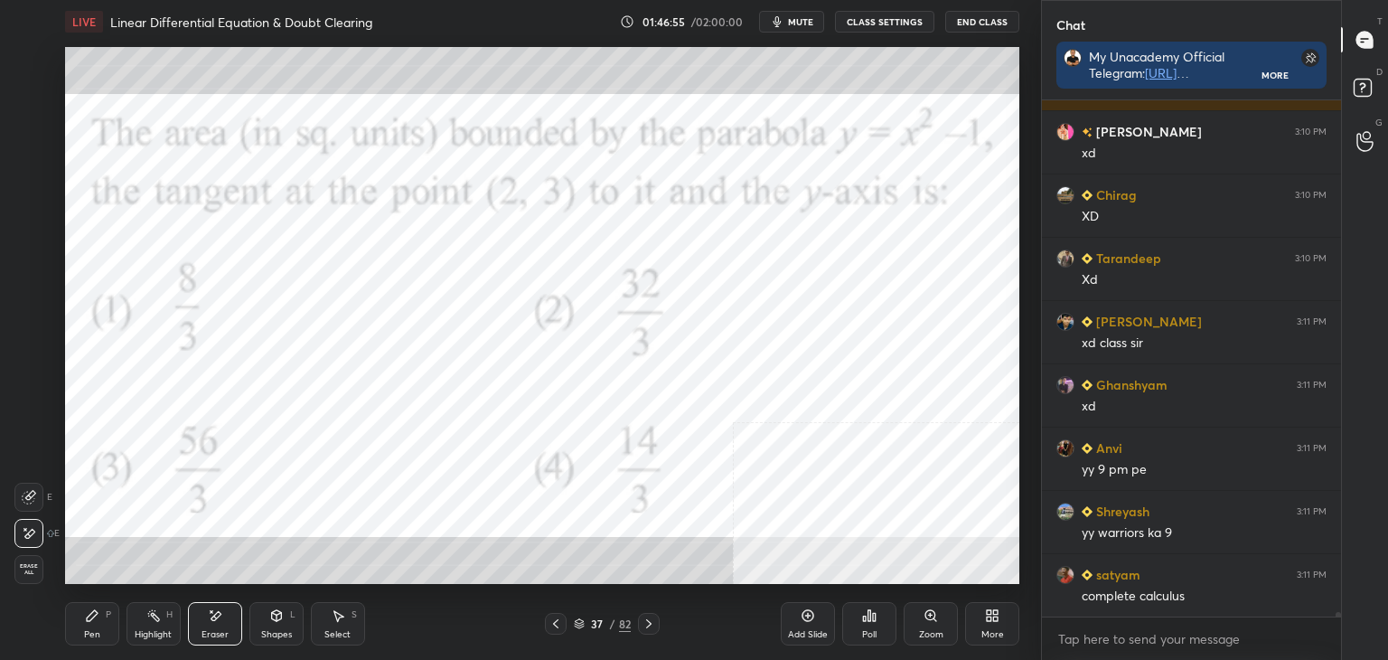
click at [91, 626] on div "Pen P" at bounding box center [92, 623] width 54 height 43
drag, startPoint x: 221, startPoint y: 640, endPoint x: 211, endPoint y: 588, distance: 52.5
click at [218, 637] on div "Eraser" at bounding box center [215, 634] width 27 height 9
drag, startPoint x: 95, startPoint y: 619, endPoint x: 84, endPoint y: 612, distance: 13.0
click at [90, 622] on icon at bounding box center [92, 615] width 14 height 14
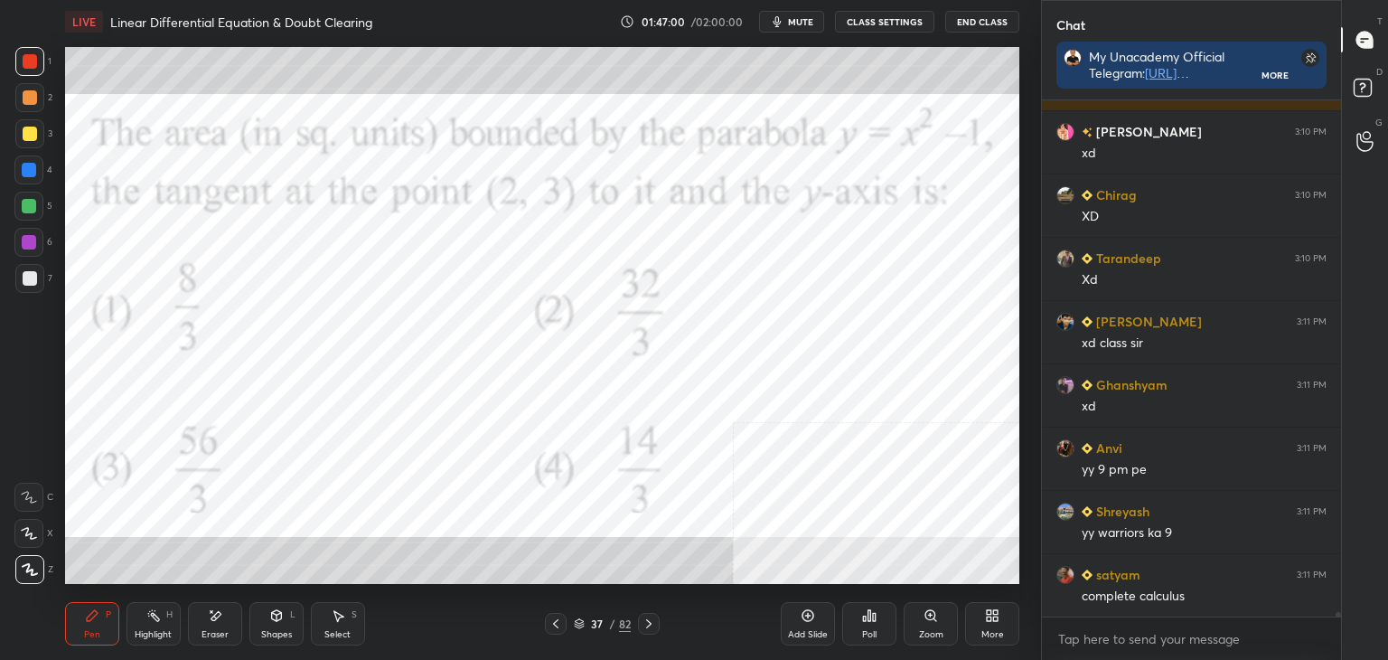
scroll to position [59719, 0]
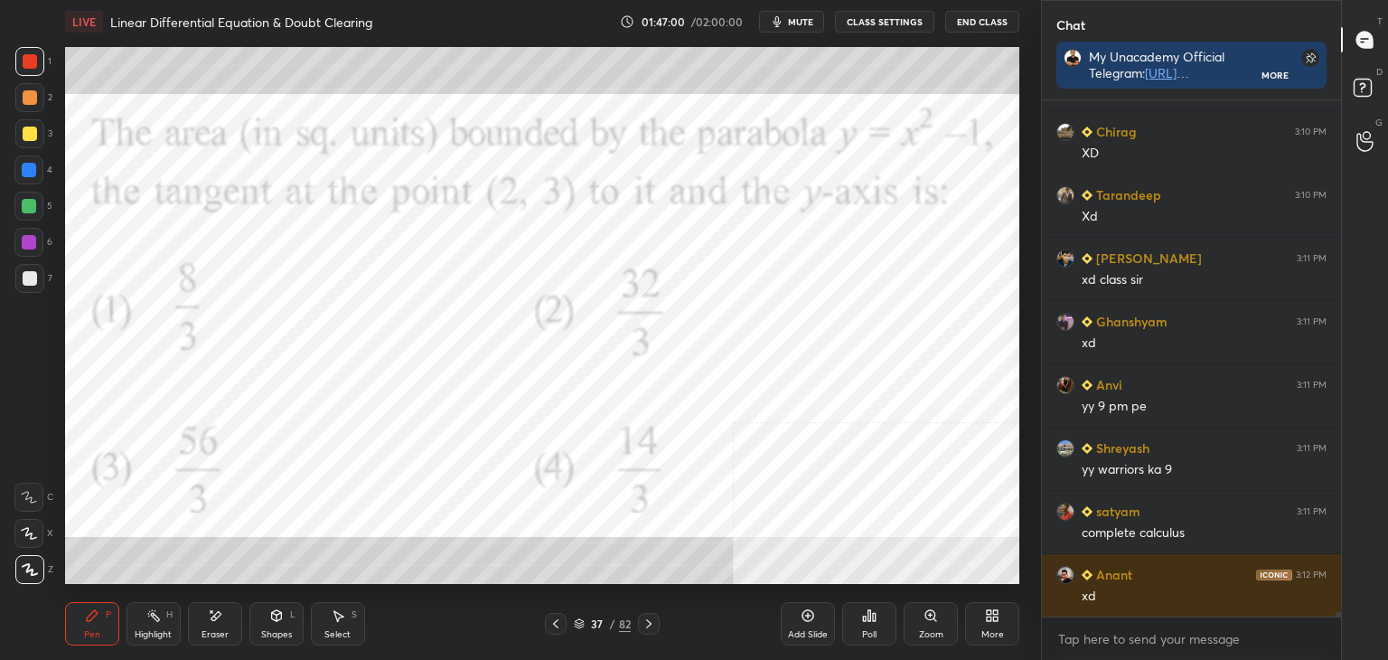
click at [84, 632] on div "Pen" at bounding box center [92, 634] width 16 height 9
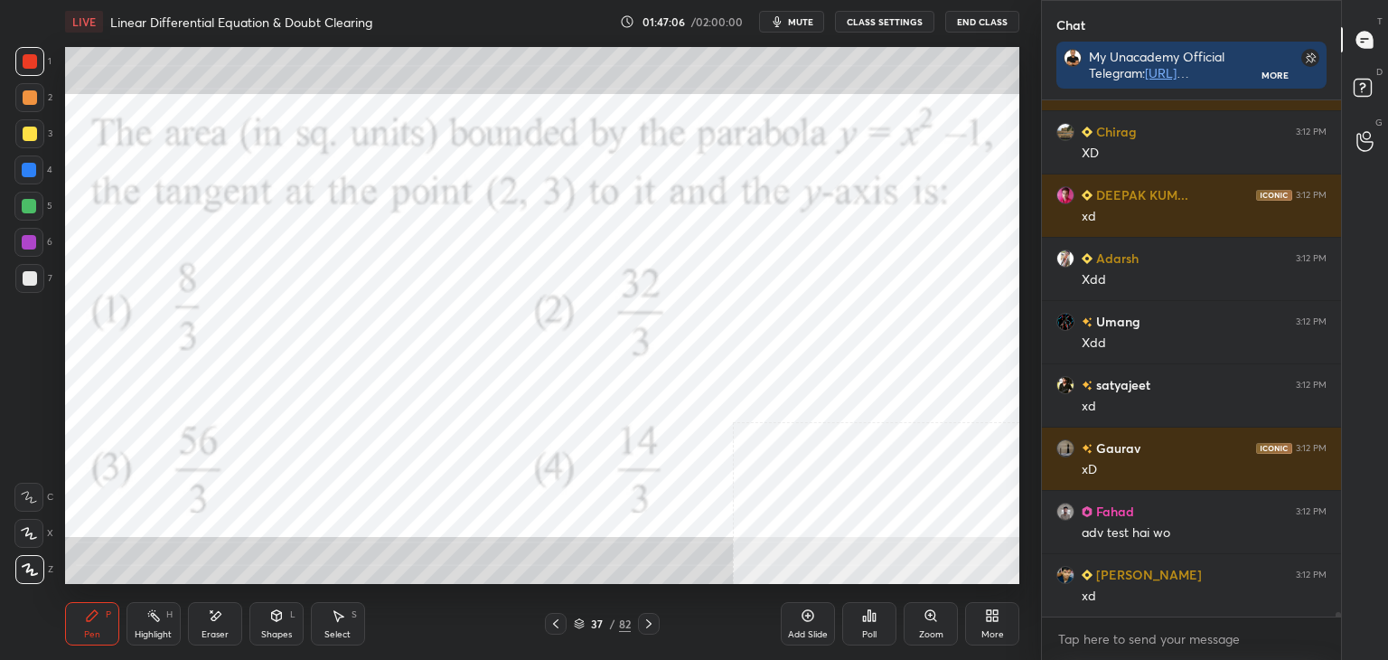
scroll to position [60289, 0]
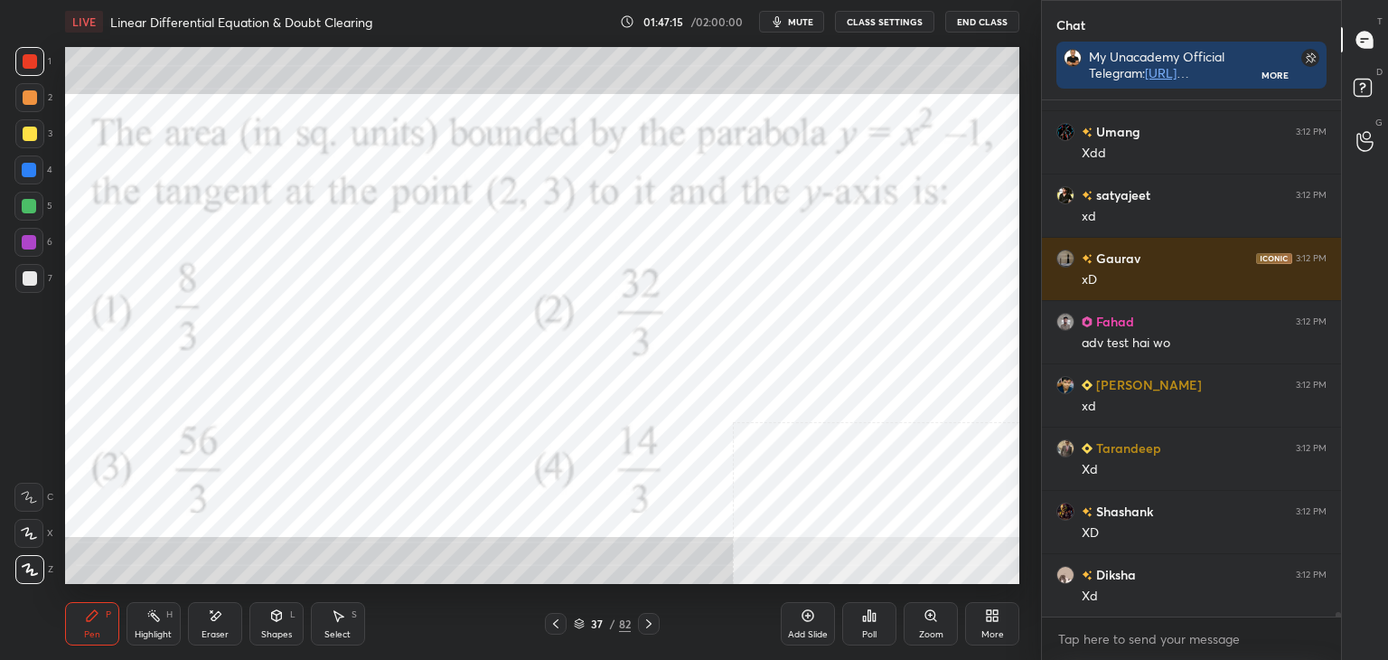
drag, startPoint x: 89, startPoint y: 631, endPoint x: 105, endPoint y: 587, distance: 46.9
click at [87, 630] on div "Pen" at bounding box center [92, 634] width 16 height 9
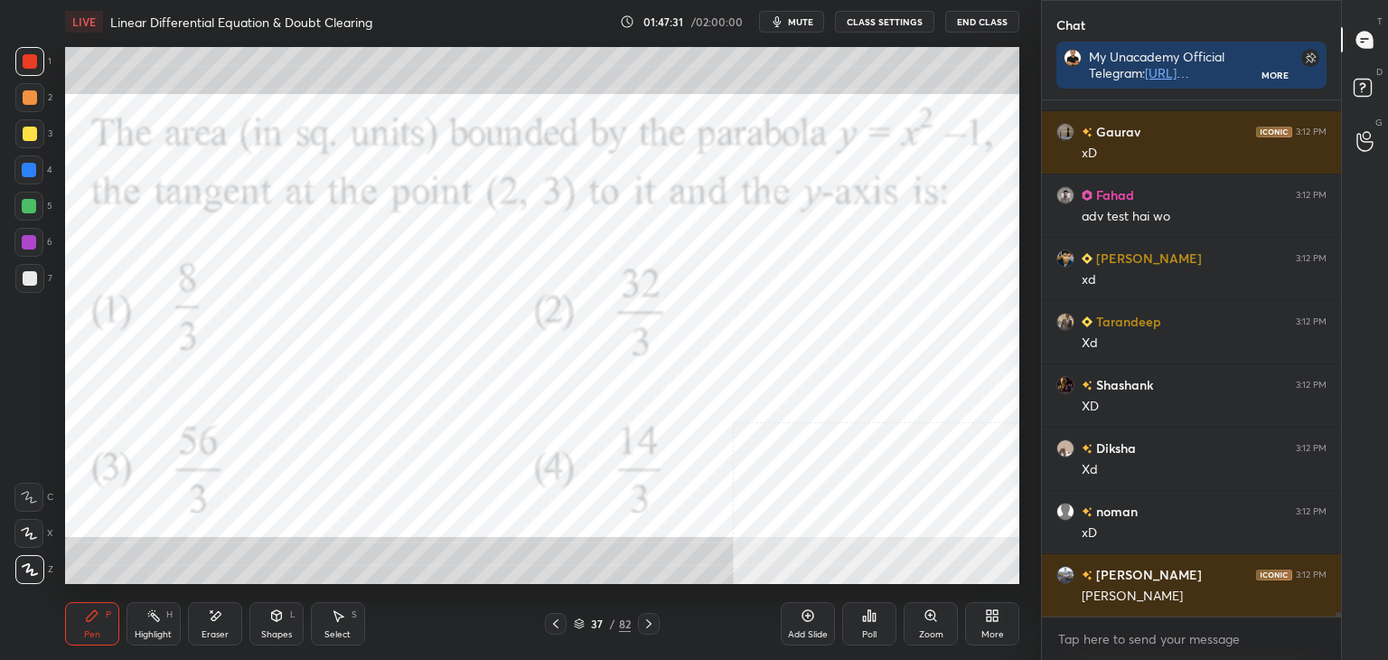
scroll to position [60605, 0]
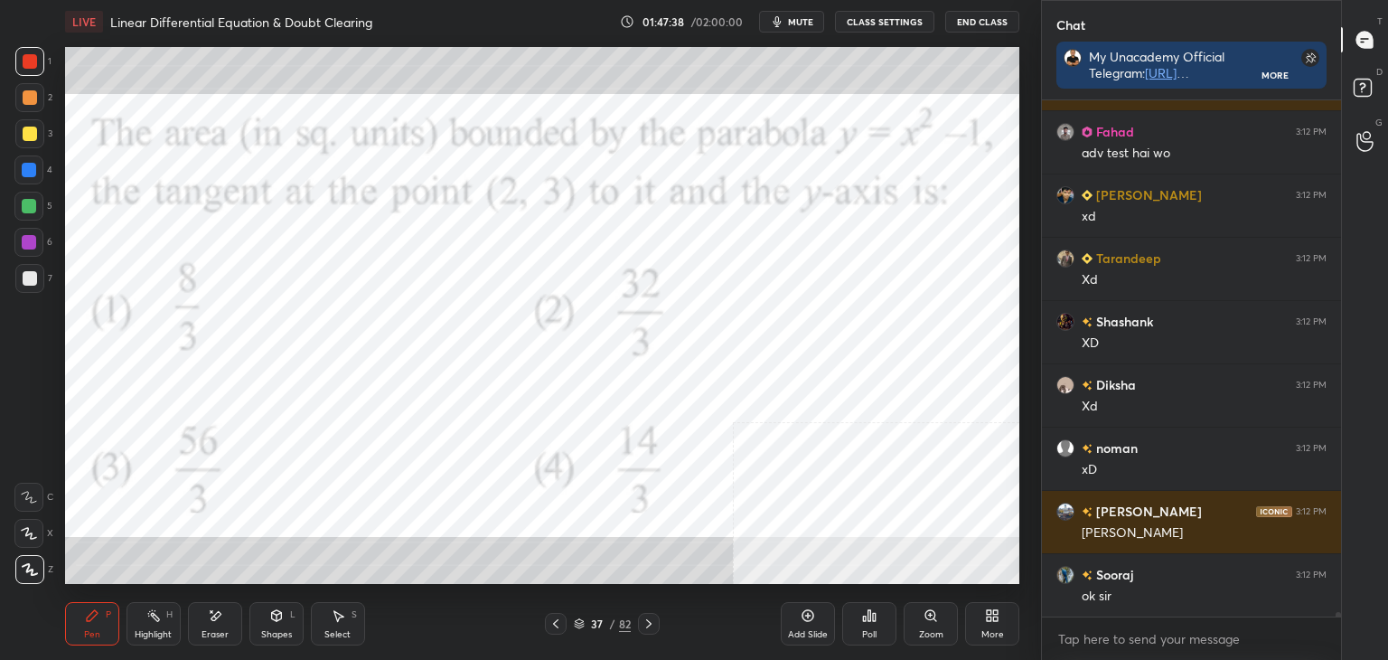
click at [88, 625] on div "Pen P" at bounding box center [92, 623] width 54 height 43
click at [29, 172] on div at bounding box center [29, 170] width 14 height 14
click at [29, 61] on div at bounding box center [30, 61] width 14 height 14
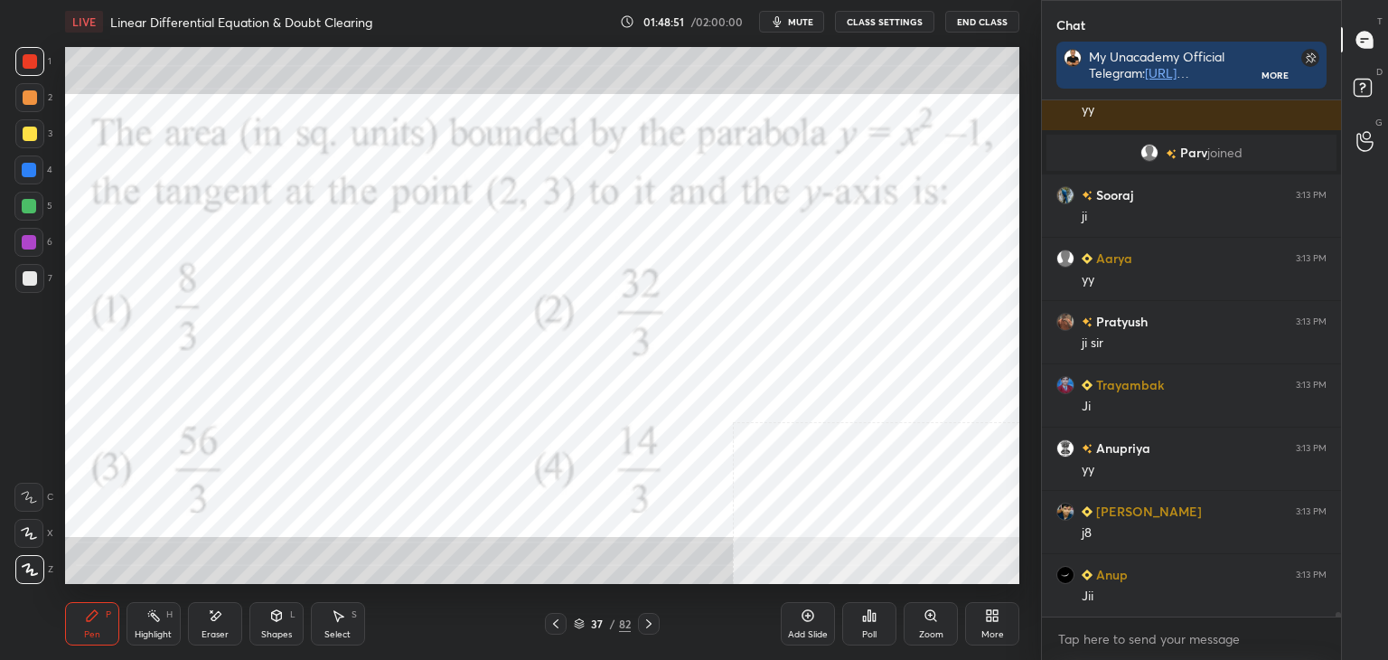
scroll to position [60587, 0]
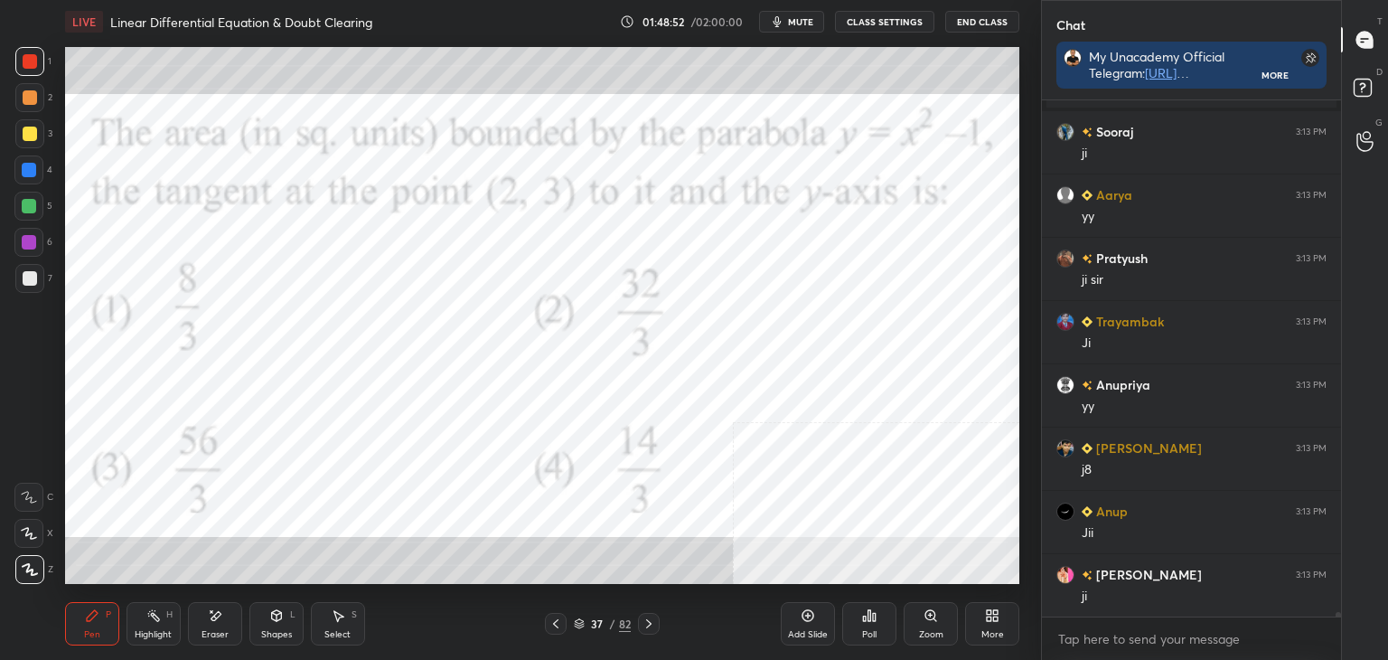
click at [29, 165] on div at bounding box center [29, 170] width 14 height 14
click at [18, 236] on div at bounding box center [28, 242] width 29 height 29
click at [140, 636] on div "Highlight" at bounding box center [153, 634] width 37 height 9
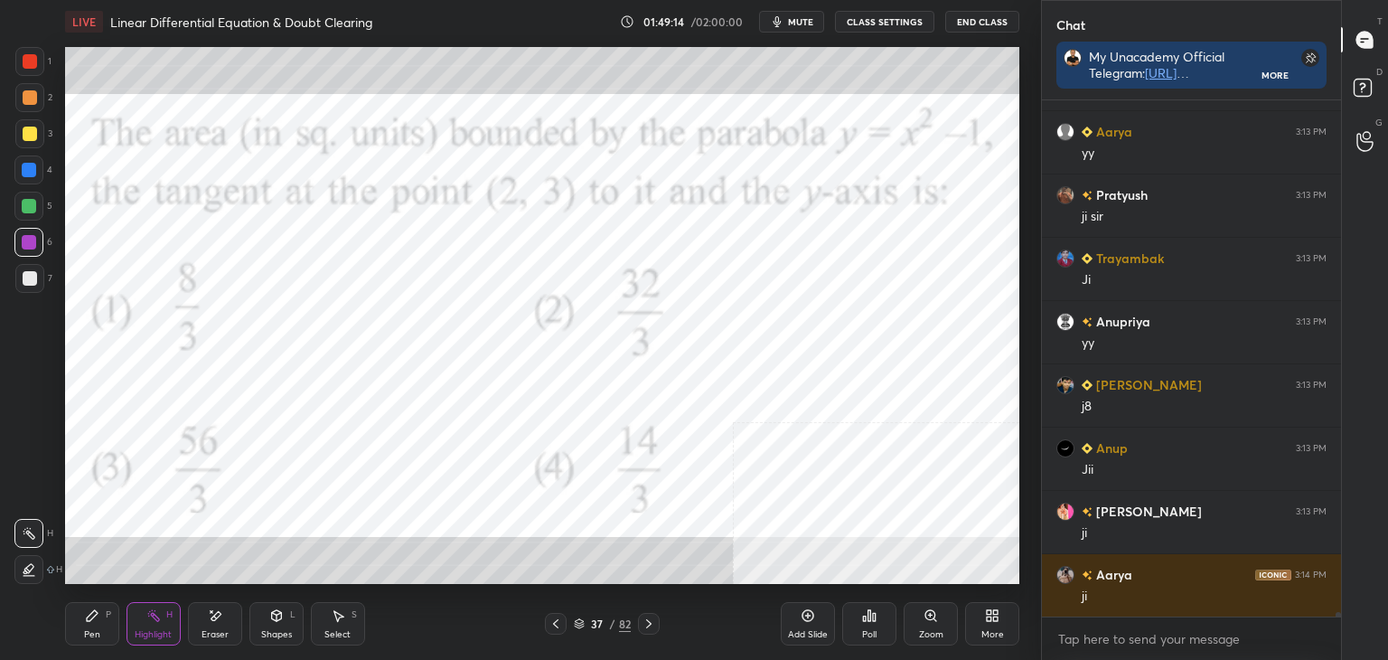
click at [85, 619] on icon at bounding box center [92, 615] width 14 height 14
click at [994, 633] on div "More" at bounding box center [993, 634] width 23 height 9
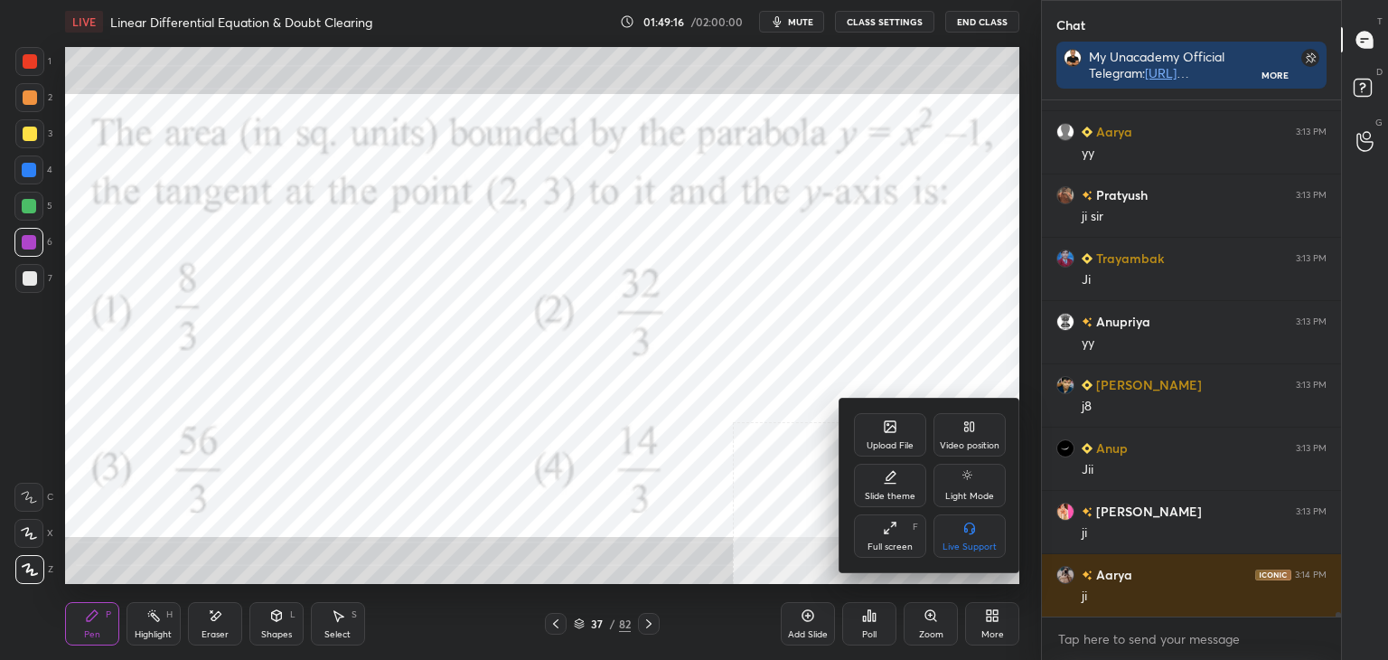
click at [893, 427] on div "Upload File" at bounding box center [890, 434] width 72 height 43
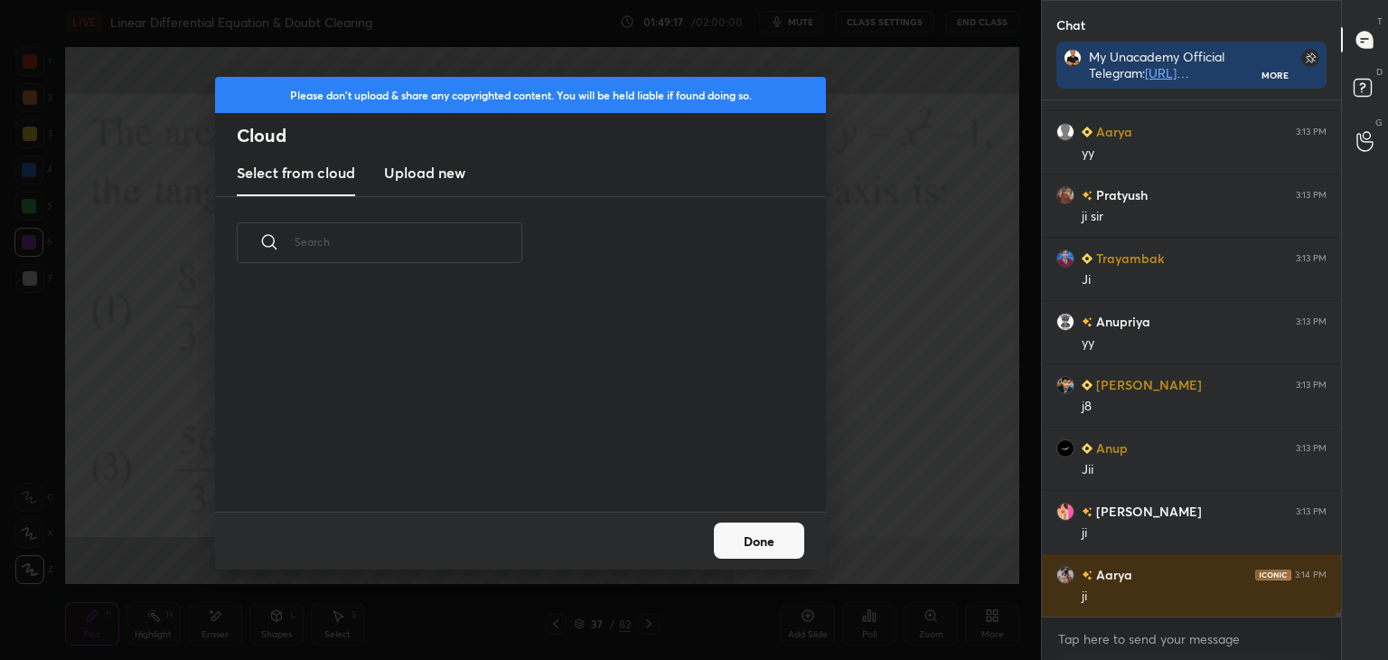
click at [390, 142] on h2 "Cloud" at bounding box center [531, 135] width 589 height 23
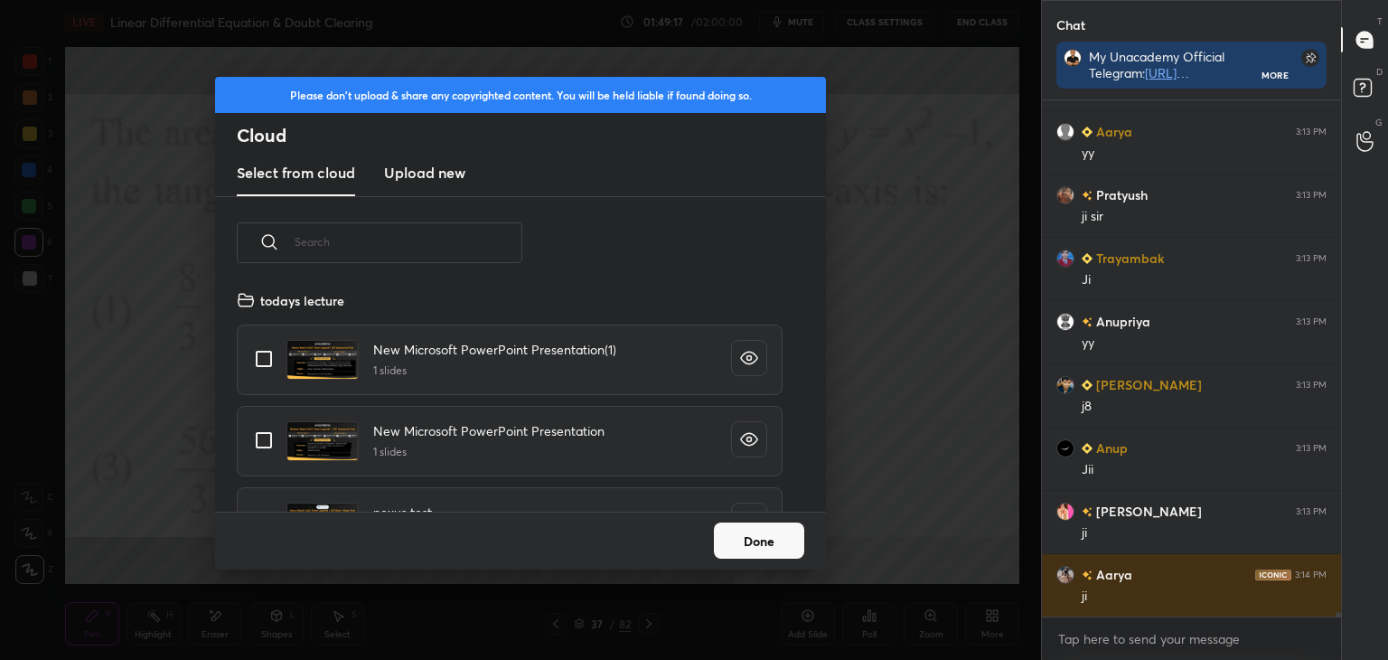
click at [399, 167] on h3 "Upload new" at bounding box center [424, 173] width 81 height 22
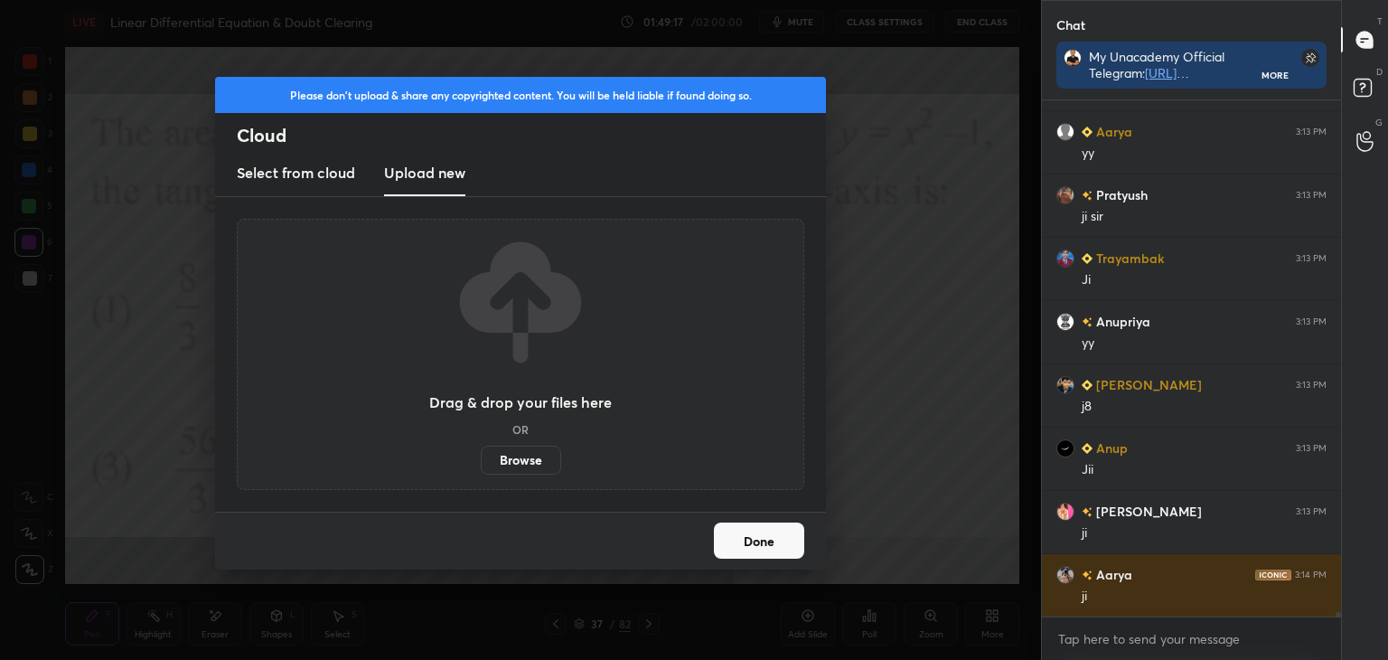
click at [531, 471] on div "Drag & drop your files here OR Browse" at bounding box center [521, 354] width 568 height 271
click at [528, 456] on label "Browse" at bounding box center [521, 460] width 80 height 29
click at [481, 456] on input "Browse" at bounding box center [481, 460] width 0 height 29
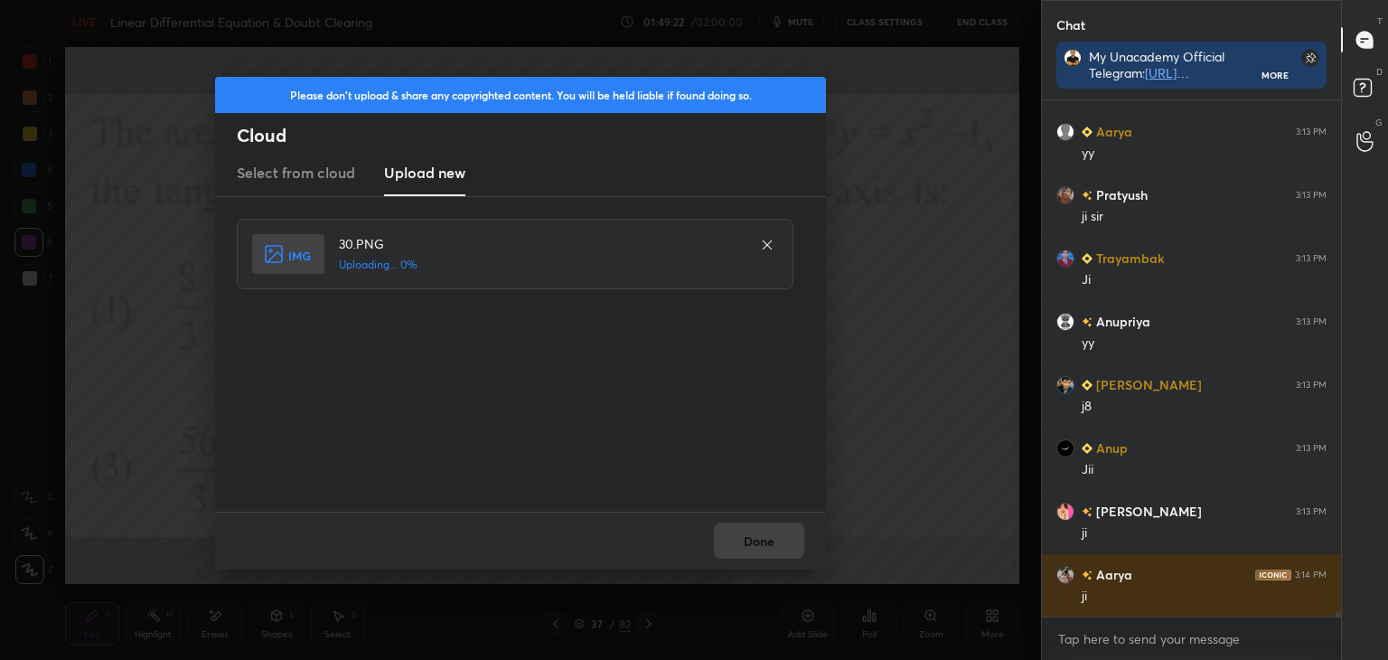
scroll to position [60713, 0]
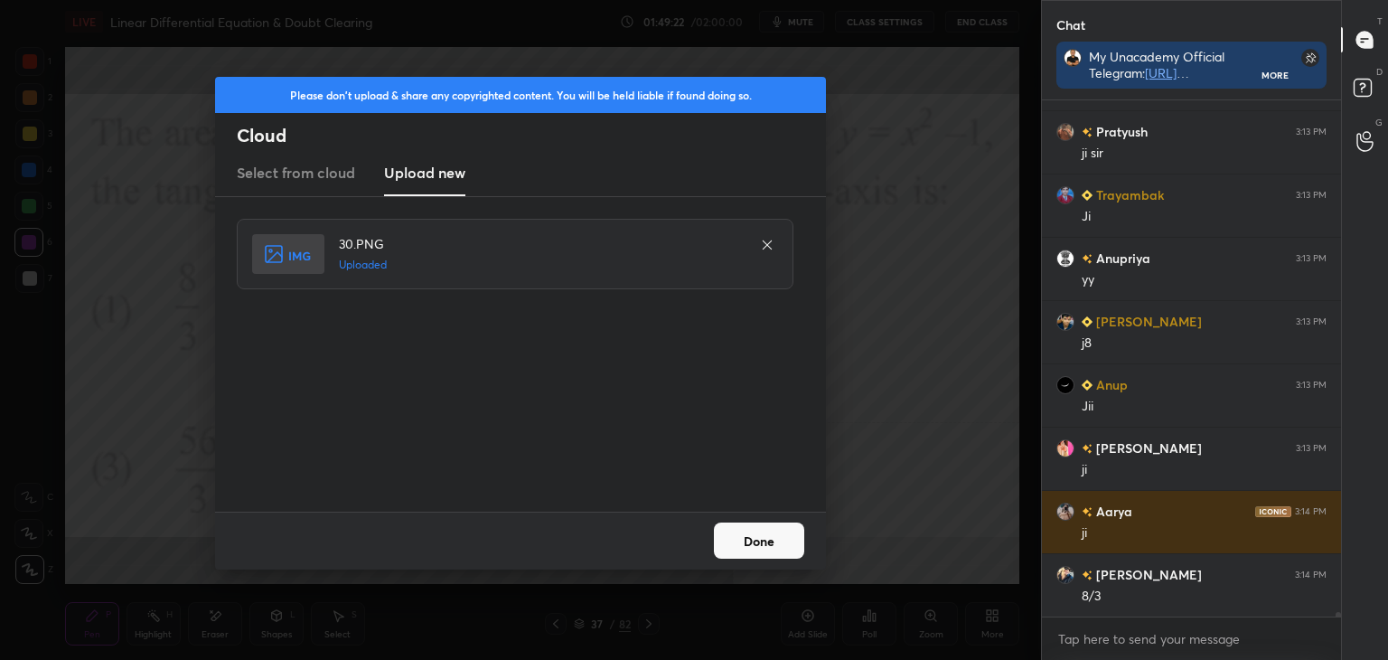
click at [752, 528] on button "Done" at bounding box center [759, 540] width 90 height 36
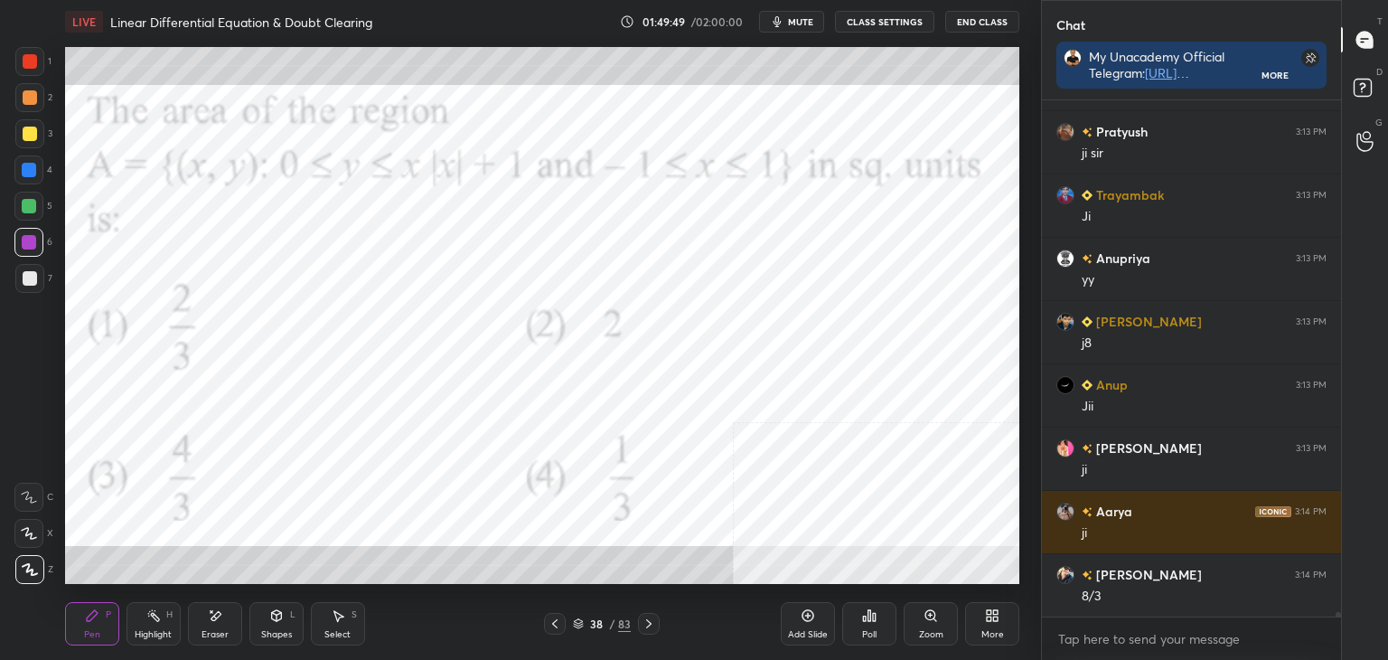
click at [553, 629] on icon at bounding box center [555, 623] width 14 height 14
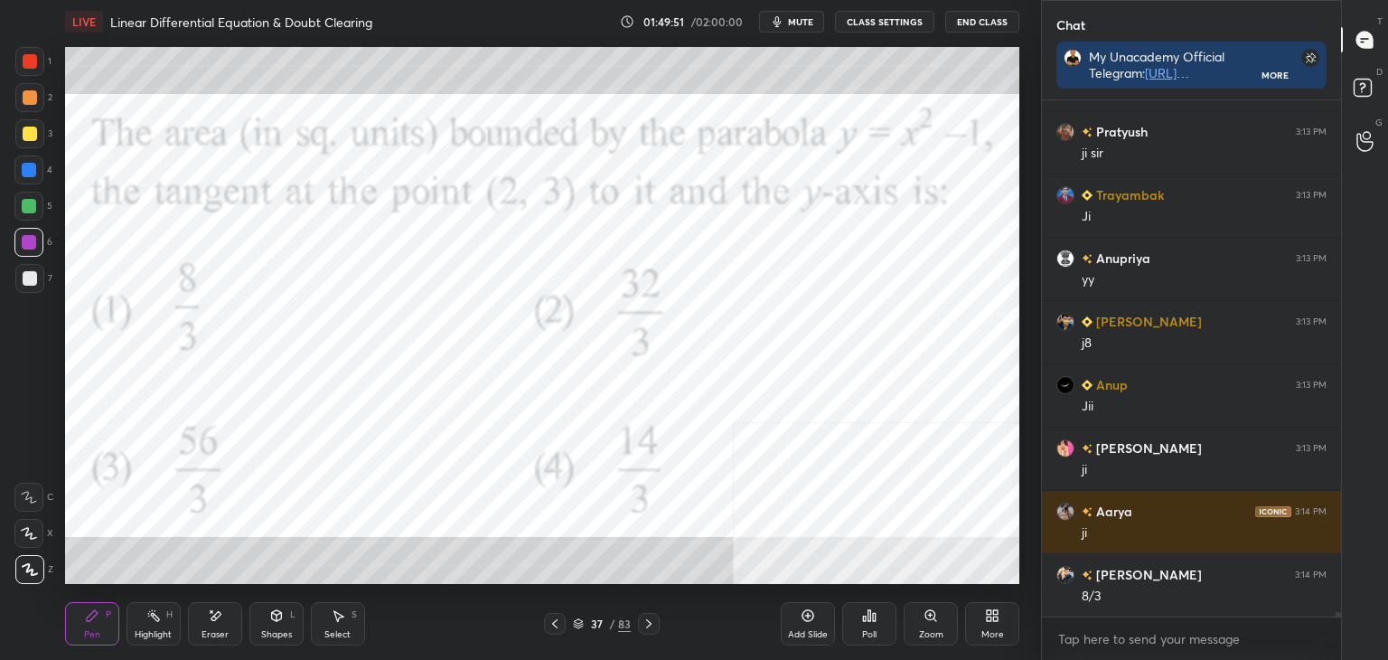
click at [642, 628] on icon at bounding box center [649, 623] width 14 height 14
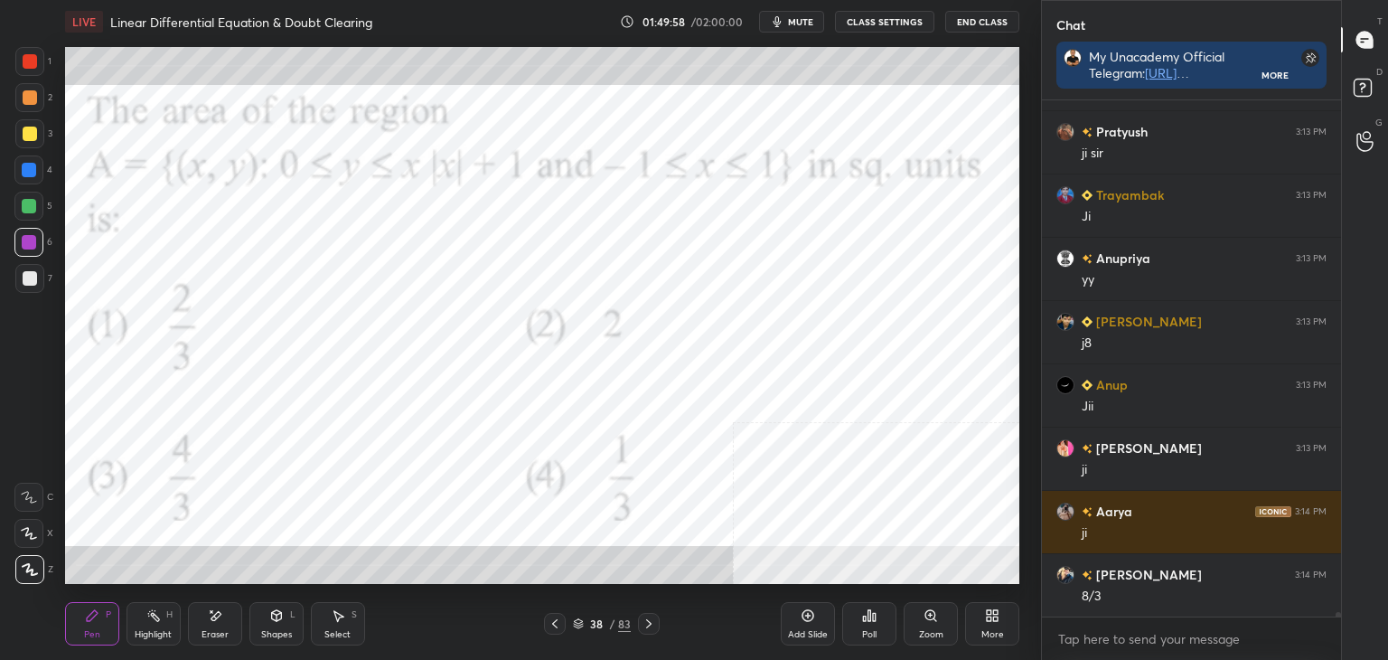
click at [870, 626] on div "Poll" at bounding box center [869, 623] width 54 height 43
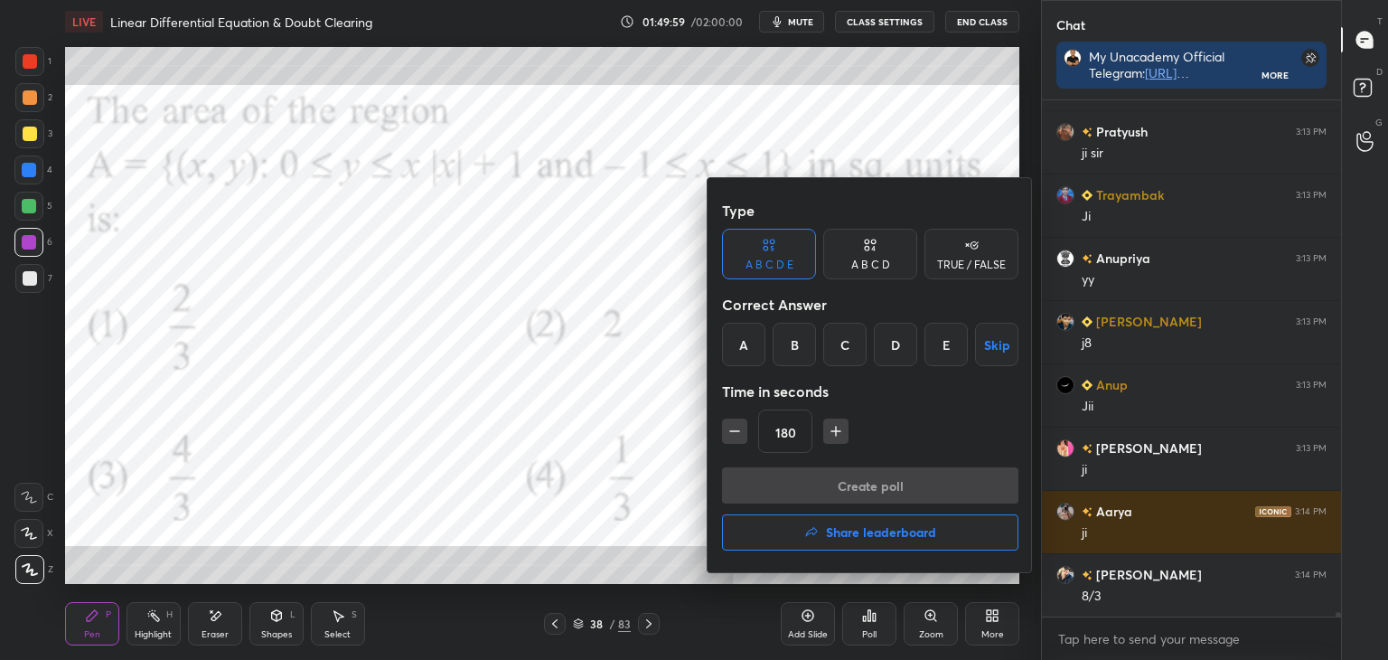
drag, startPoint x: 798, startPoint y: 328, endPoint x: 803, endPoint y: 343, distance: 15.4
click at [800, 330] on div "B" at bounding box center [794, 344] width 43 height 43
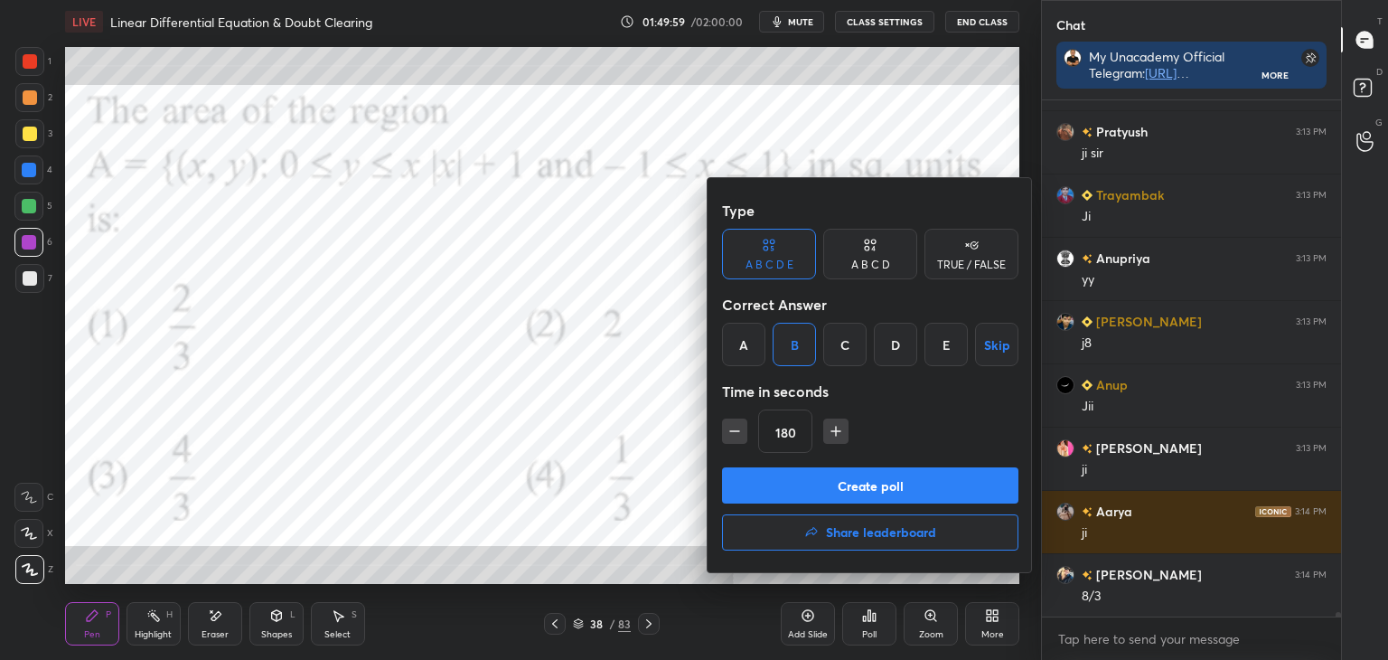
click at [956, 469] on button "Create poll" at bounding box center [870, 485] width 296 height 36
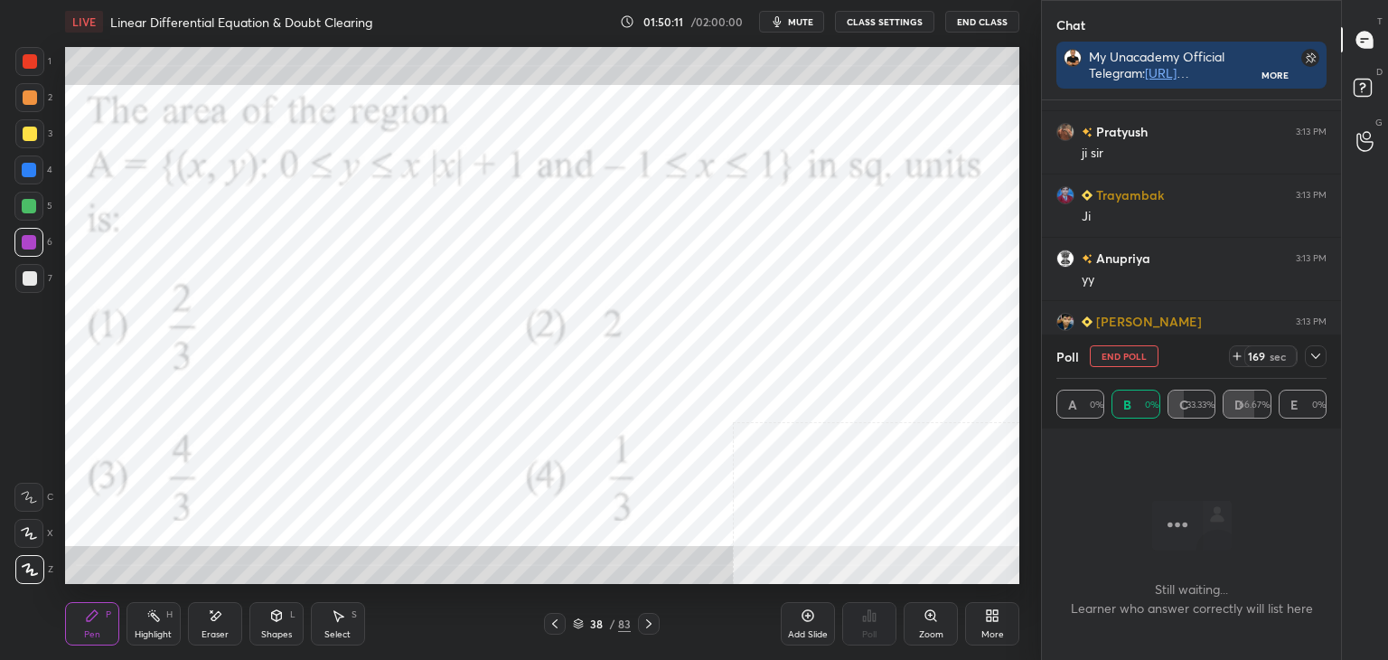
scroll to position [60887, 0]
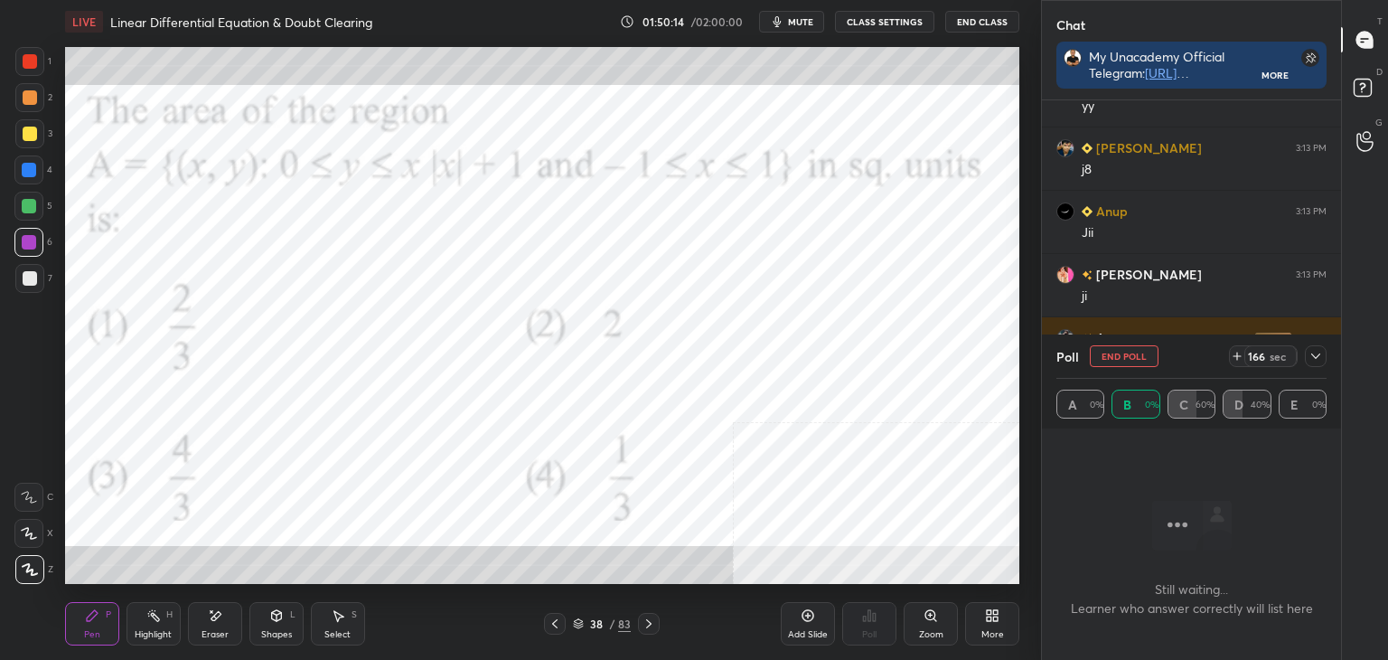
click at [1311, 348] on div at bounding box center [1316, 356] width 22 height 22
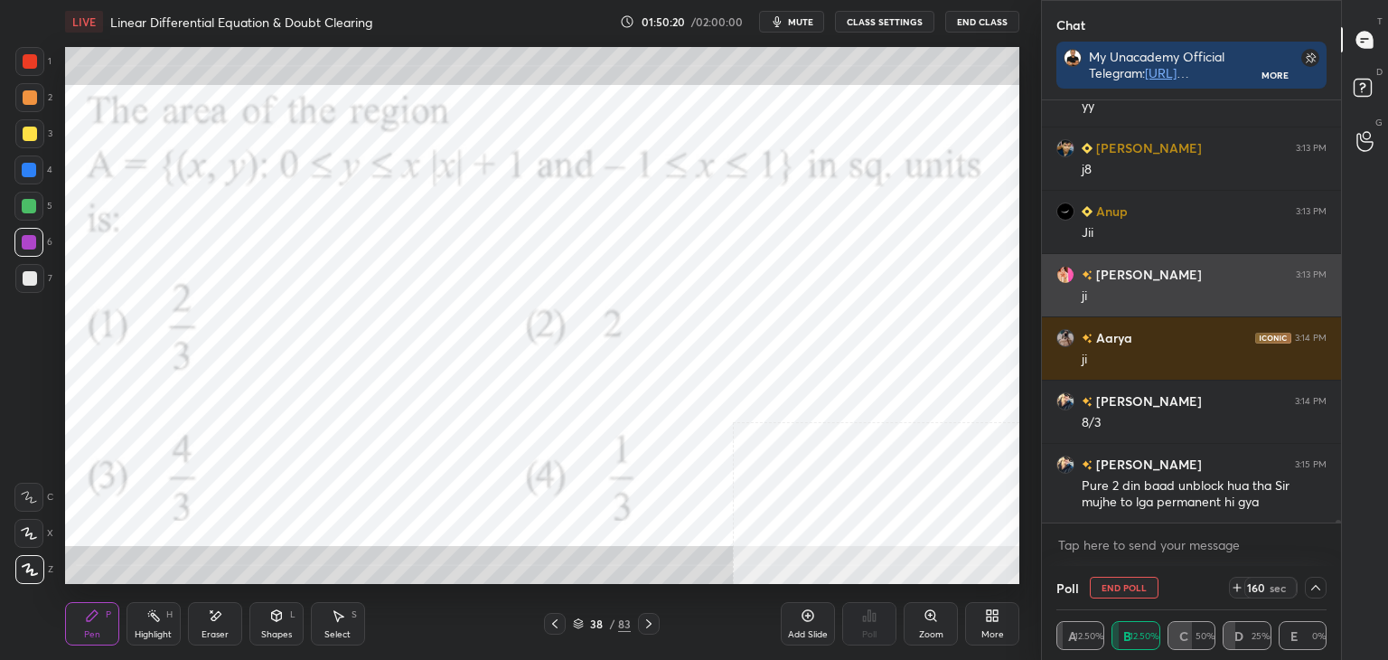
scroll to position [0, 5]
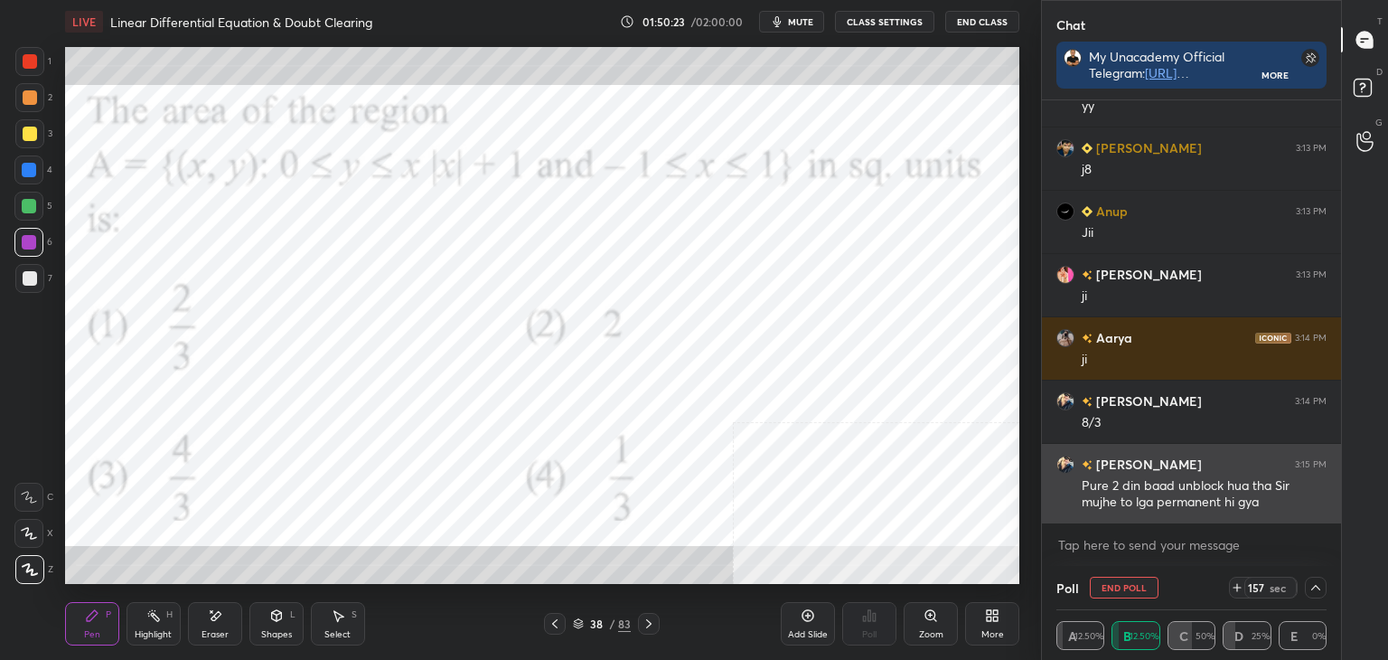
click at [1139, 473] on div "[PERSON_NAME] 3:15 PM" at bounding box center [1192, 464] width 270 height 19
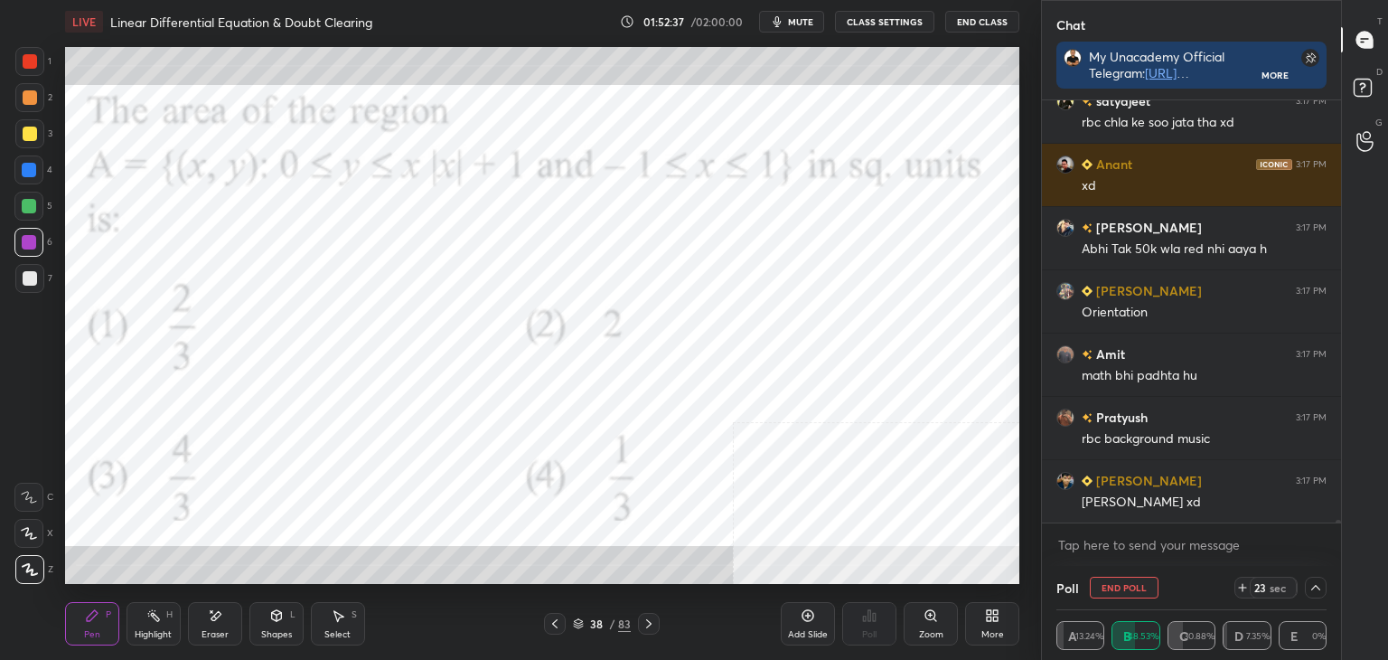
scroll to position [61727, 0]
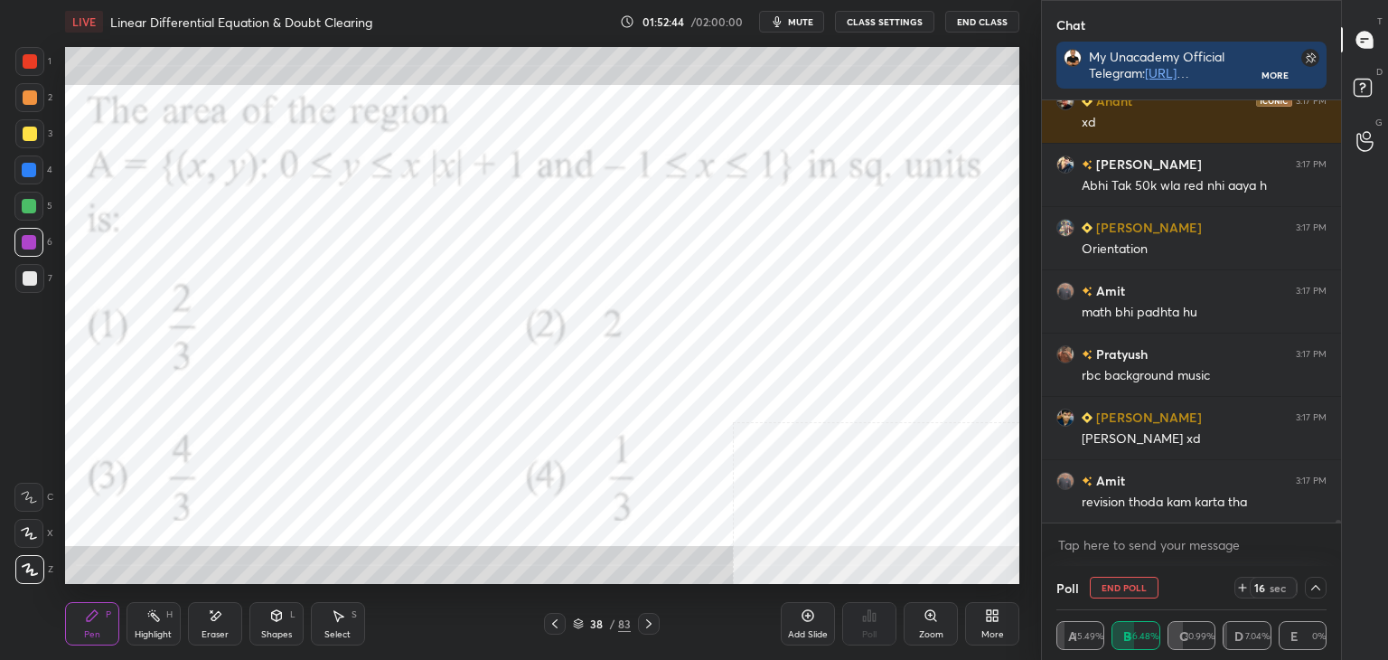
drag, startPoint x: 32, startPoint y: 71, endPoint x: 4, endPoint y: 97, distance: 37.8
click at [32, 72] on div at bounding box center [29, 61] width 29 height 29
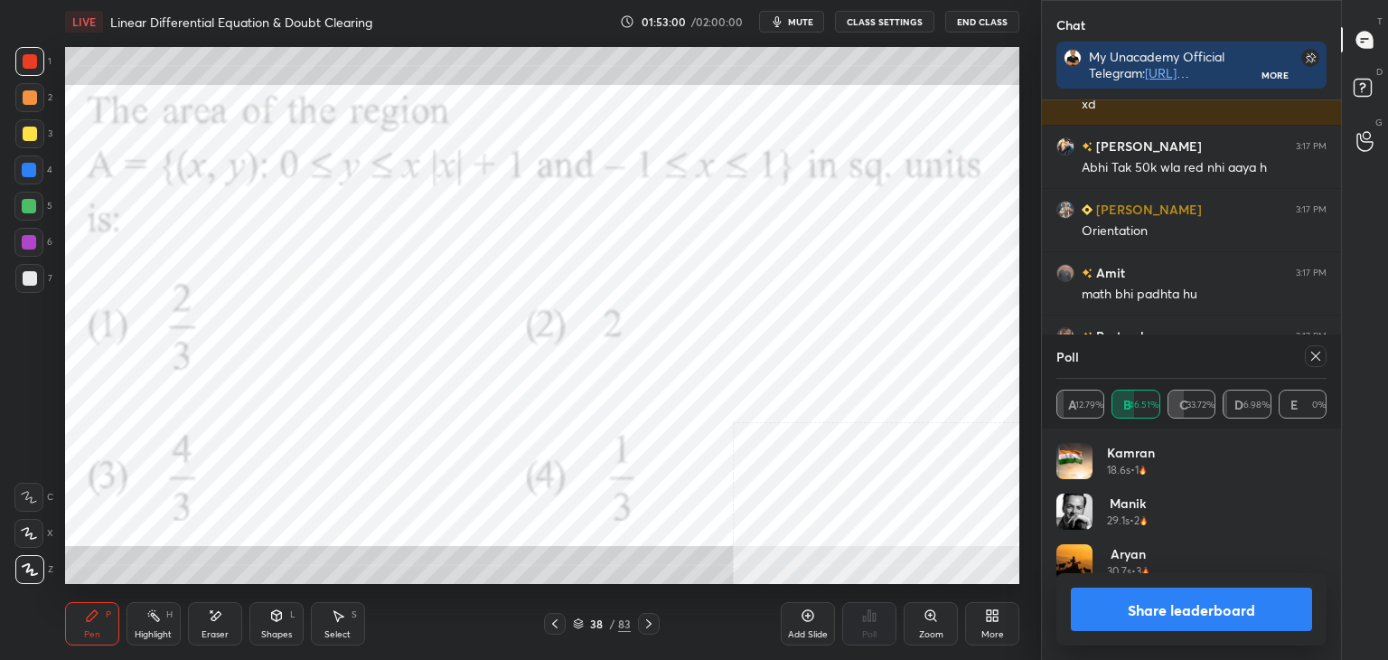
scroll to position [211, 265]
click at [1312, 357] on icon at bounding box center [1316, 356] width 14 height 14
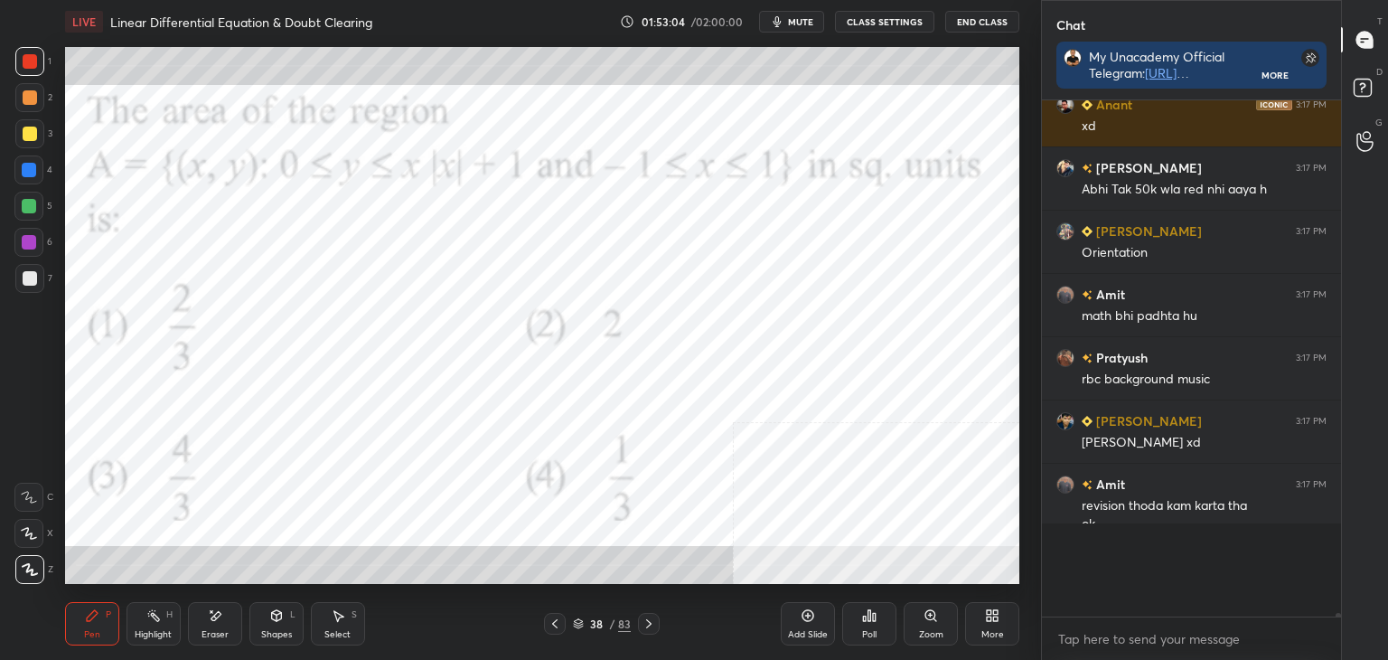
scroll to position [524, 294]
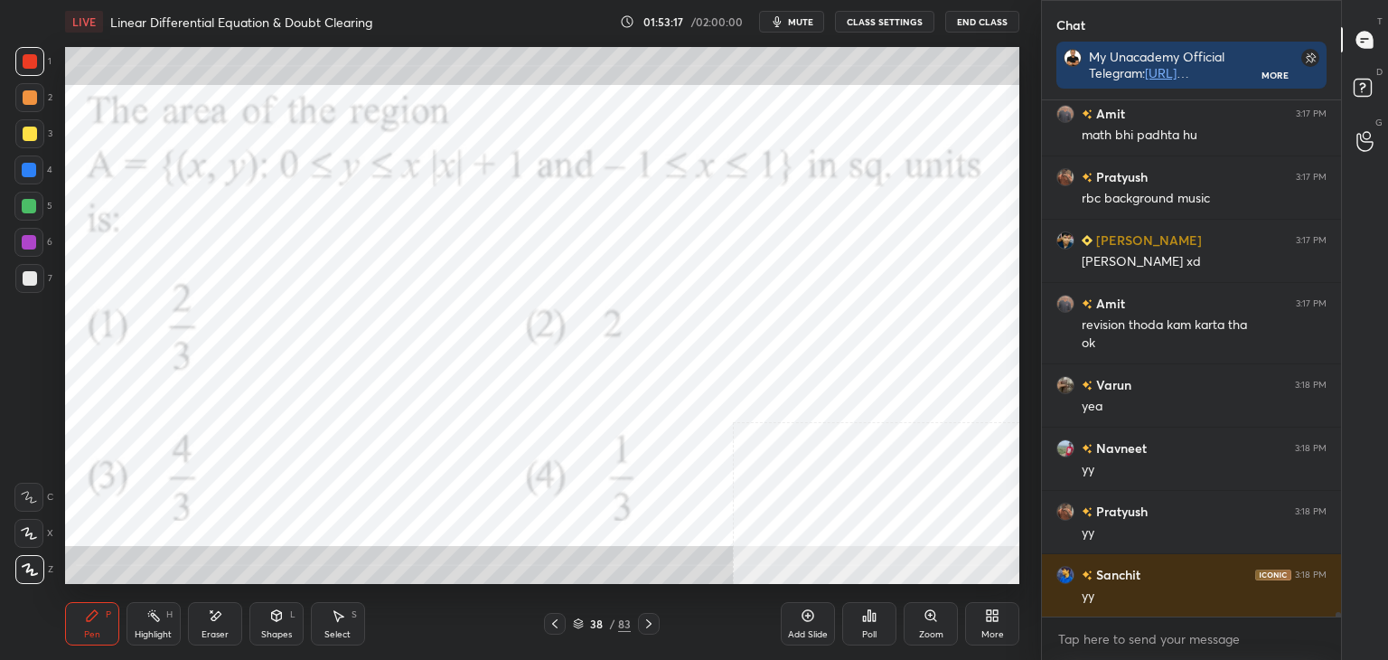
drag, startPoint x: 29, startPoint y: 70, endPoint x: 22, endPoint y: 77, distance: 9.6
click at [29, 70] on div at bounding box center [29, 61] width 29 height 29
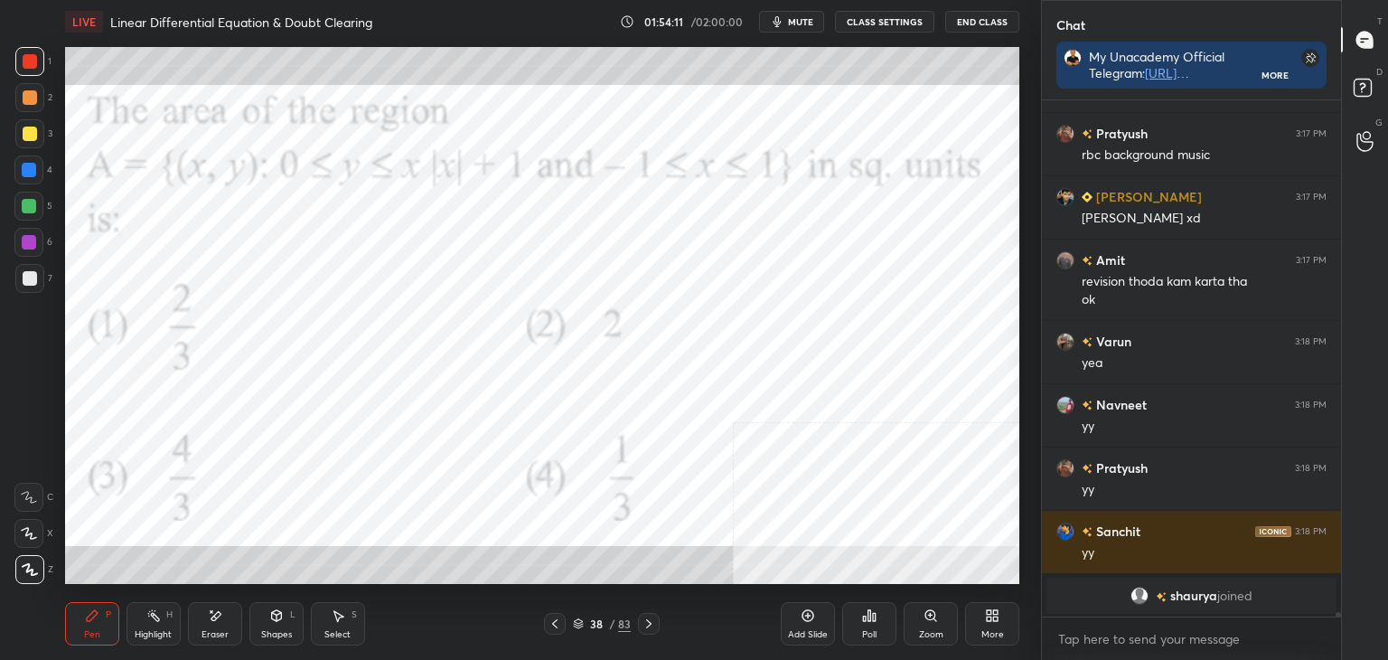
click at [1006, 634] on div "More" at bounding box center [992, 623] width 54 height 43
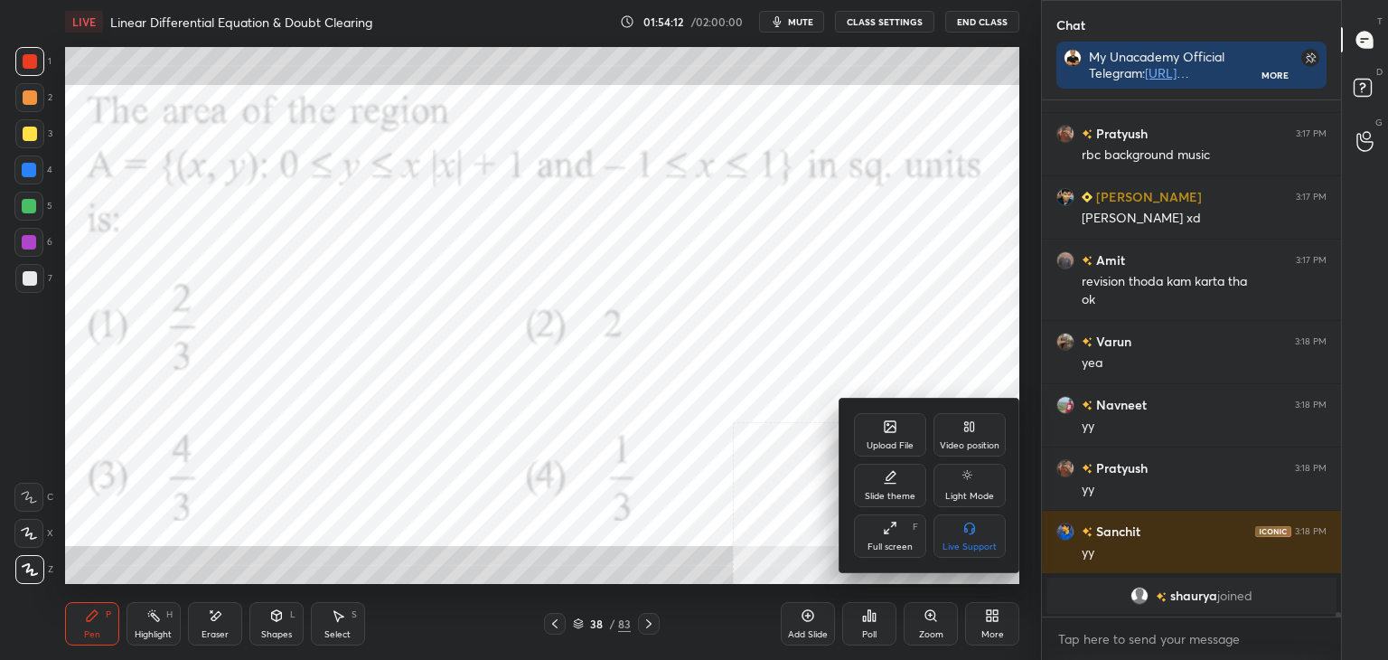
click at [900, 428] on div "Upload File" at bounding box center [890, 434] width 72 height 43
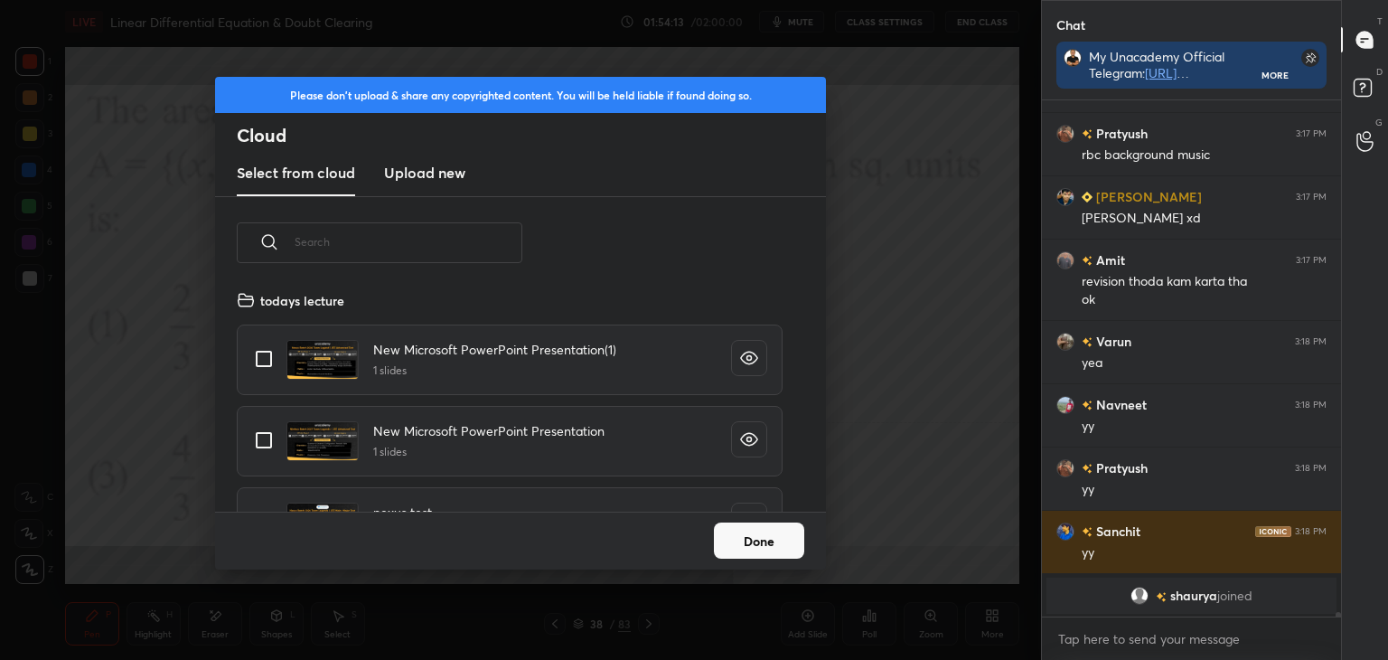
drag, startPoint x: 463, startPoint y: 194, endPoint x: 452, endPoint y: 192, distance: 11.2
click at [459, 190] on new "Upload new" at bounding box center [424, 173] width 81 height 45
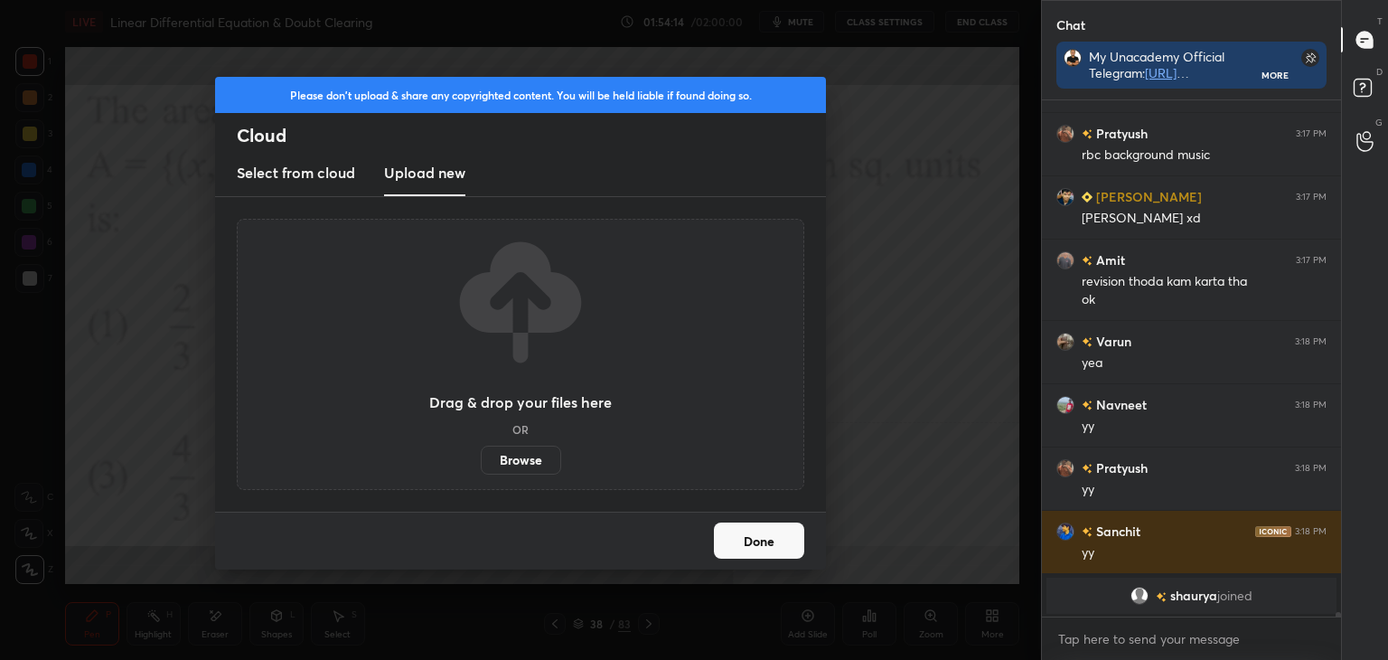
click at [536, 464] on label "Browse" at bounding box center [521, 460] width 80 height 29
click at [481, 464] on input "Browse" at bounding box center [481, 460] width 0 height 29
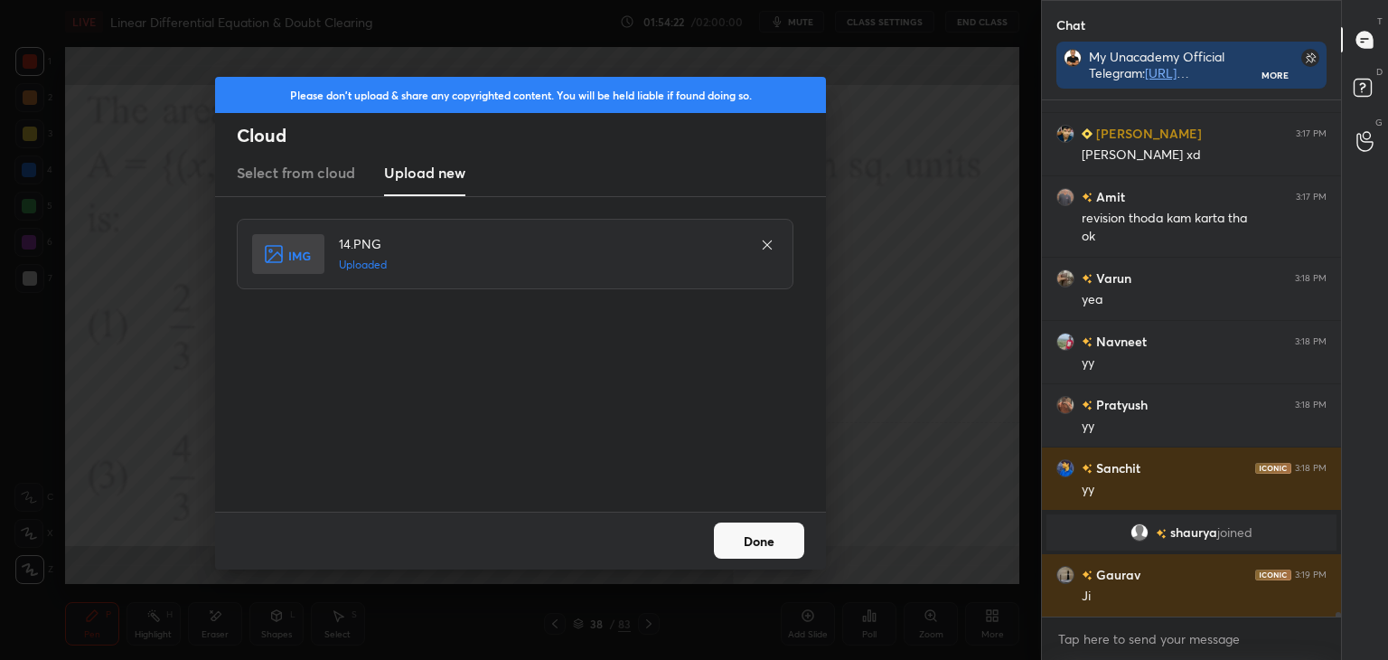
click at [751, 542] on button "Done" at bounding box center [759, 540] width 90 height 36
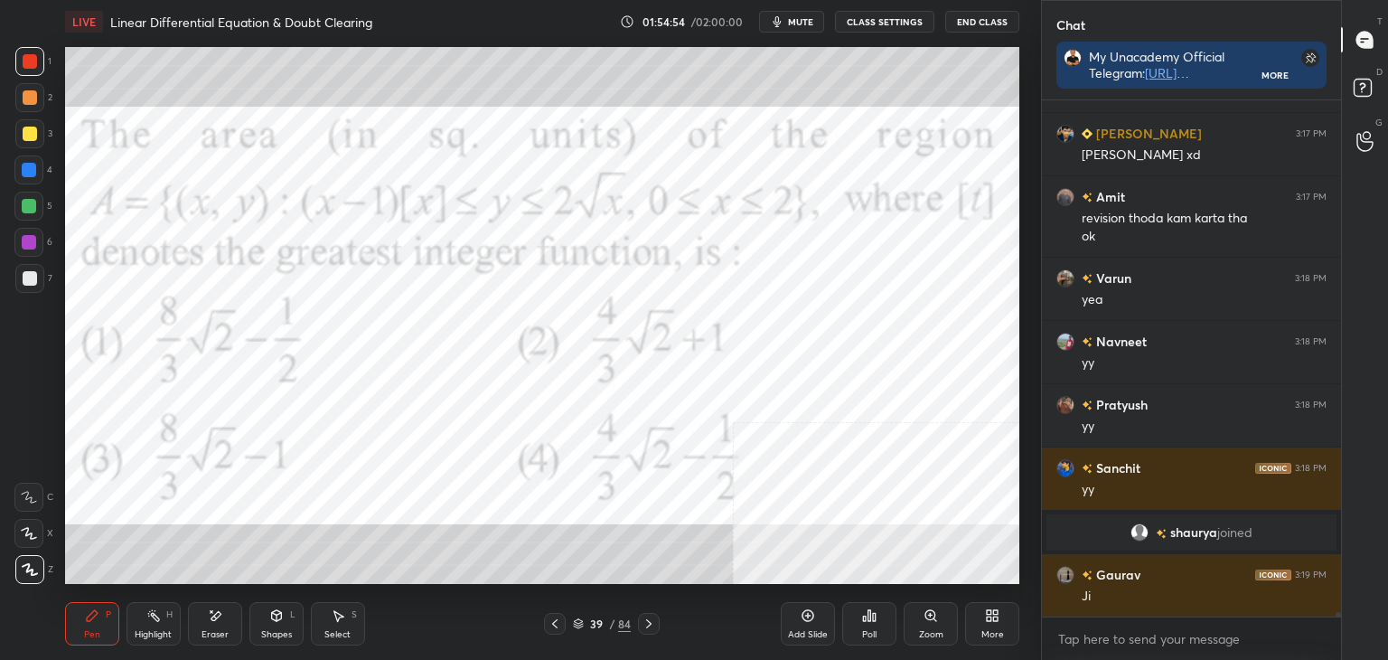
click at [875, 632] on div "Poll" at bounding box center [869, 634] width 14 height 9
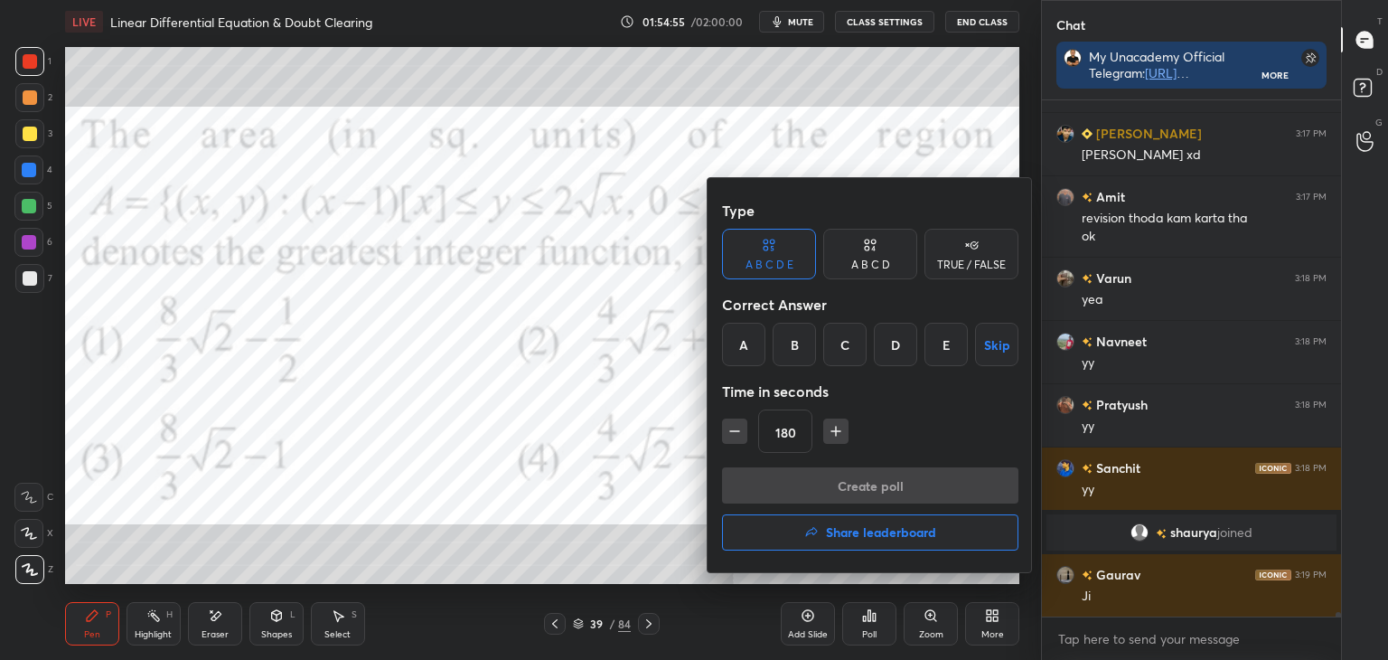
drag, startPoint x: 730, startPoint y: 356, endPoint x: 741, endPoint y: 368, distance: 16.0
click at [734, 355] on div "A" at bounding box center [743, 344] width 43 height 43
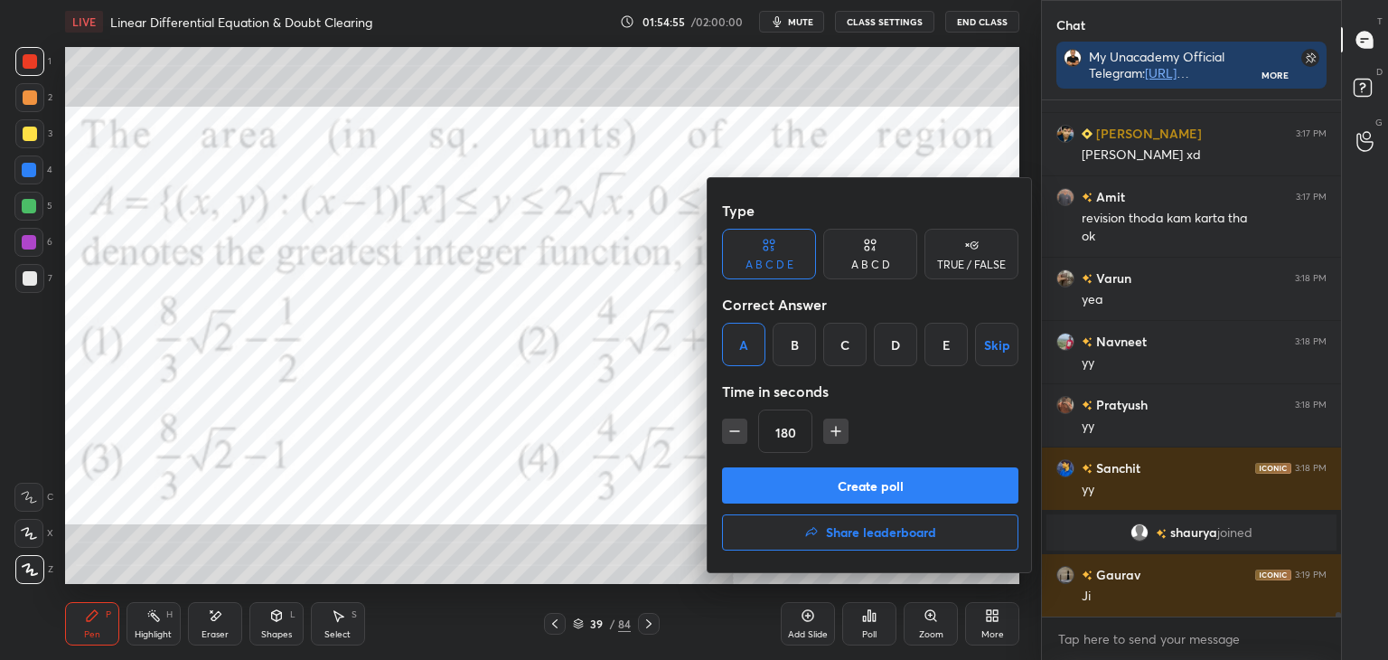
drag, startPoint x: 810, startPoint y: 476, endPoint x: 915, endPoint y: 462, distance: 105.8
click at [817, 477] on button "Create poll" at bounding box center [870, 485] width 296 height 36
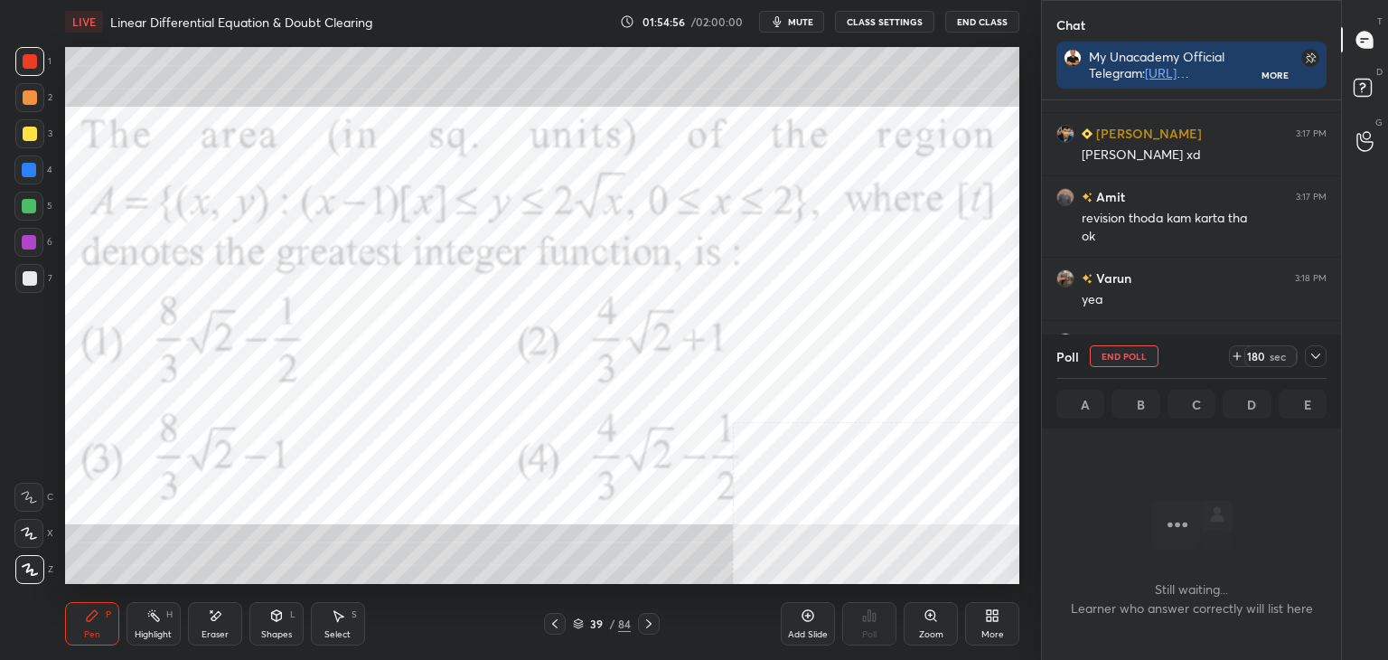
scroll to position [5, 5]
drag, startPoint x: 1307, startPoint y: 354, endPoint x: 1304, endPoint y: 340, distance: 14.7
click at [1306, 354] on div at bounding box center [1316, 356] width 22 height 22
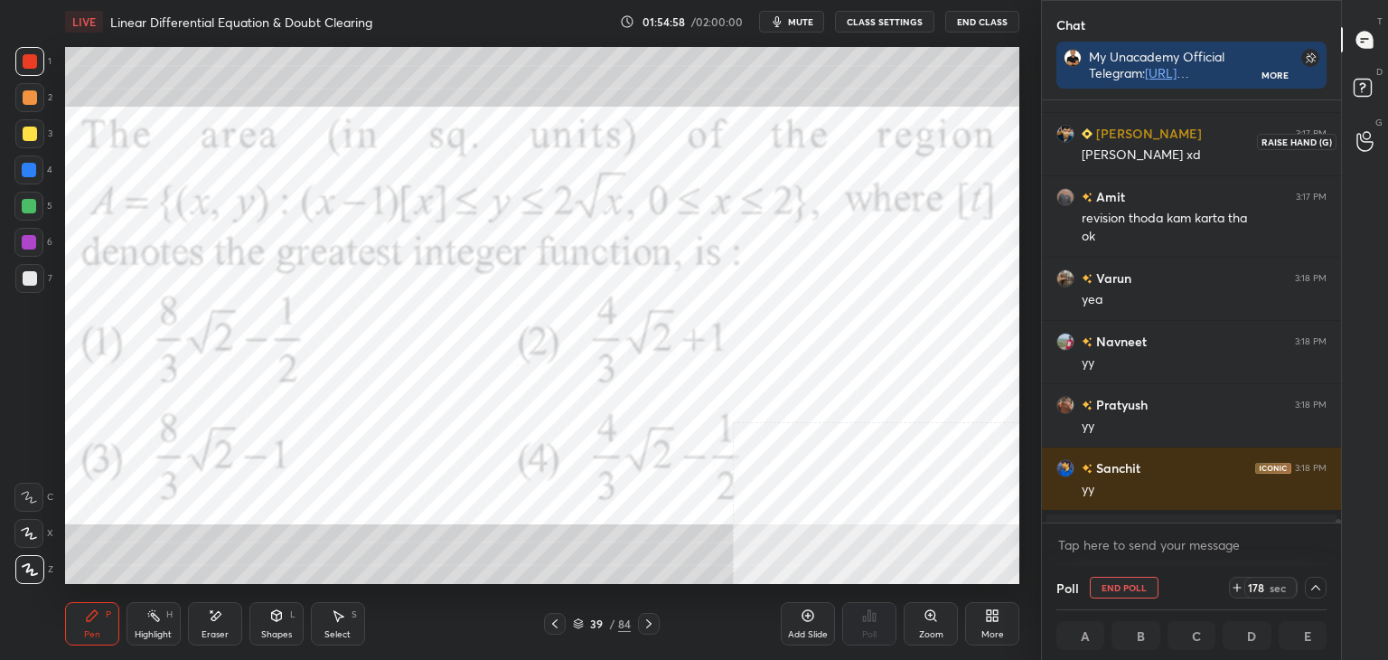
click at [1359, 153] on div at bounding box center [1366, 141] width 36 height 33
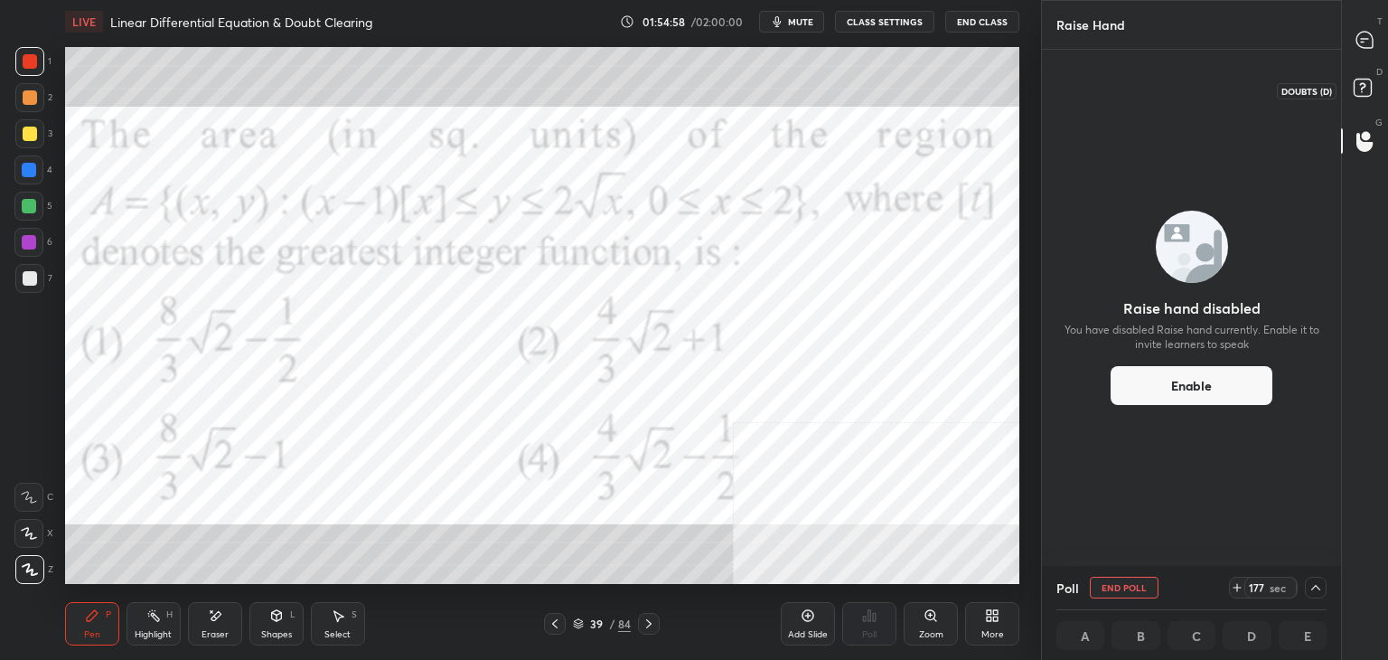
drag, startPoint x: 1381, startPoint y: 87, endPoint x: 1387, endPoint y: 71, distance: 16.6
click at [1380, 84] on icon at bounding box center [1365, 90] width 33 height 33
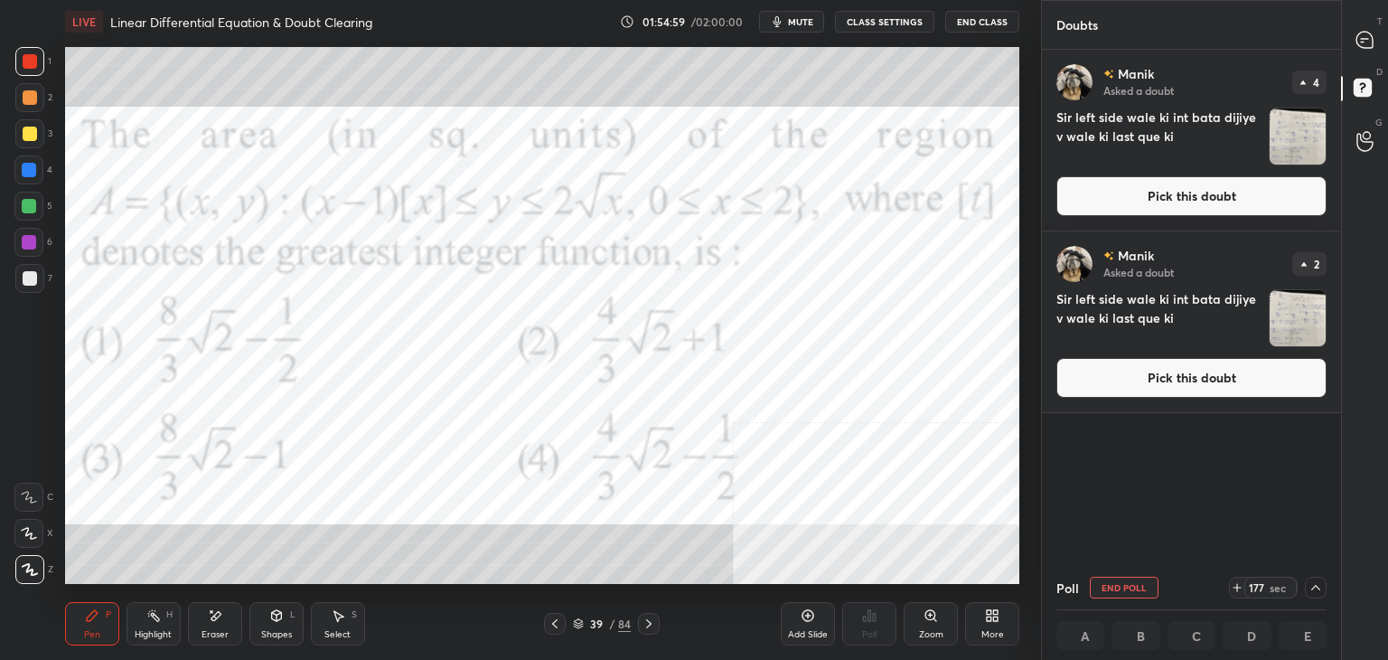
scroll to position [511, 294]
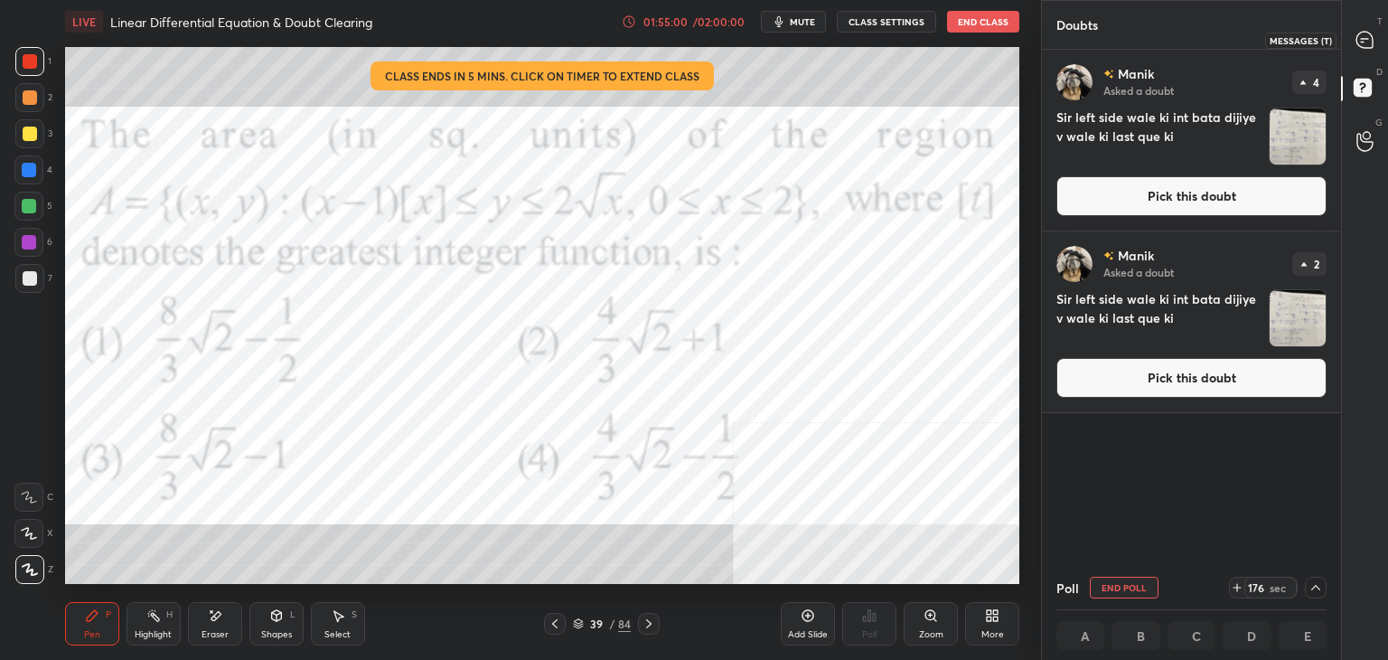
click at [1376, 45] on div at bounding box center [1366, 39] width 36 height 33
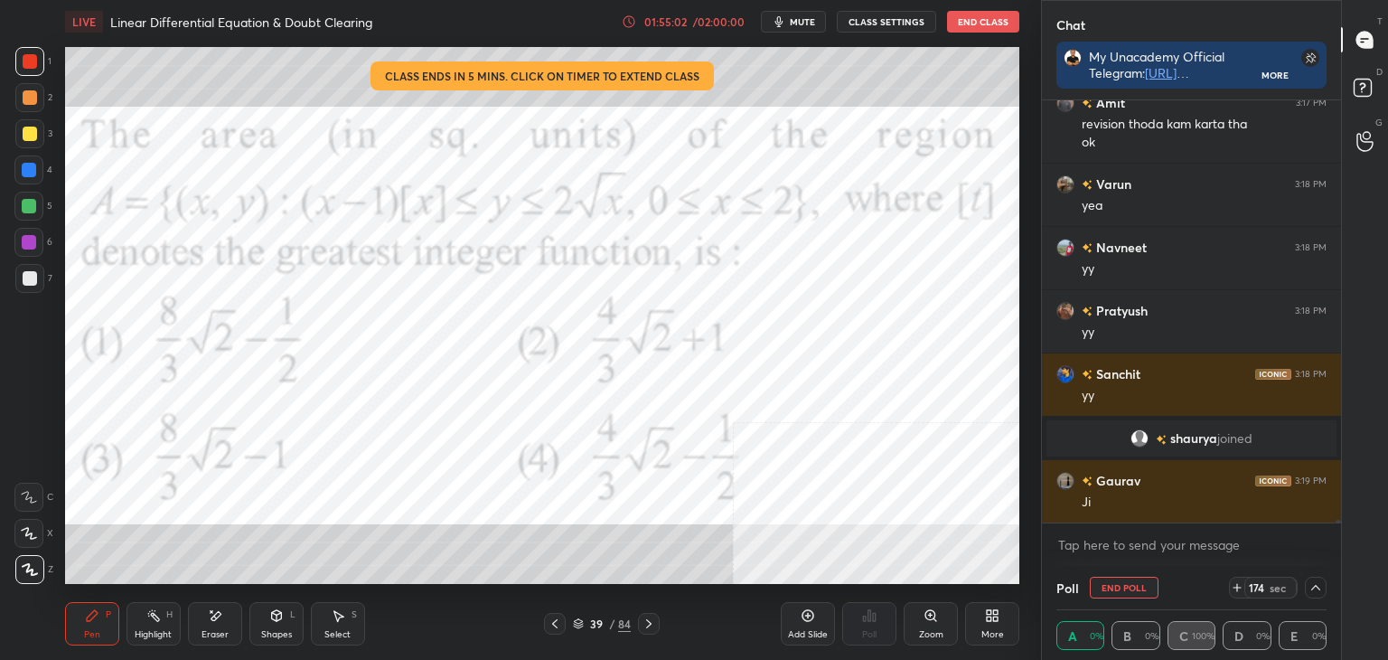
scroll to position [0, 5]
drag, startPoint x: 1337, startPoint y: 518, endPoint x: 1337, endPoint y: 534, distance: 16.3
click at [1339, 528] on div "[PERSON_NAME] 3:17 PM [PERSON_NAME] xd Amit 3:17 PM revision thoda kam karta th…" at bounding box center [1191, 332] width 299 height 465
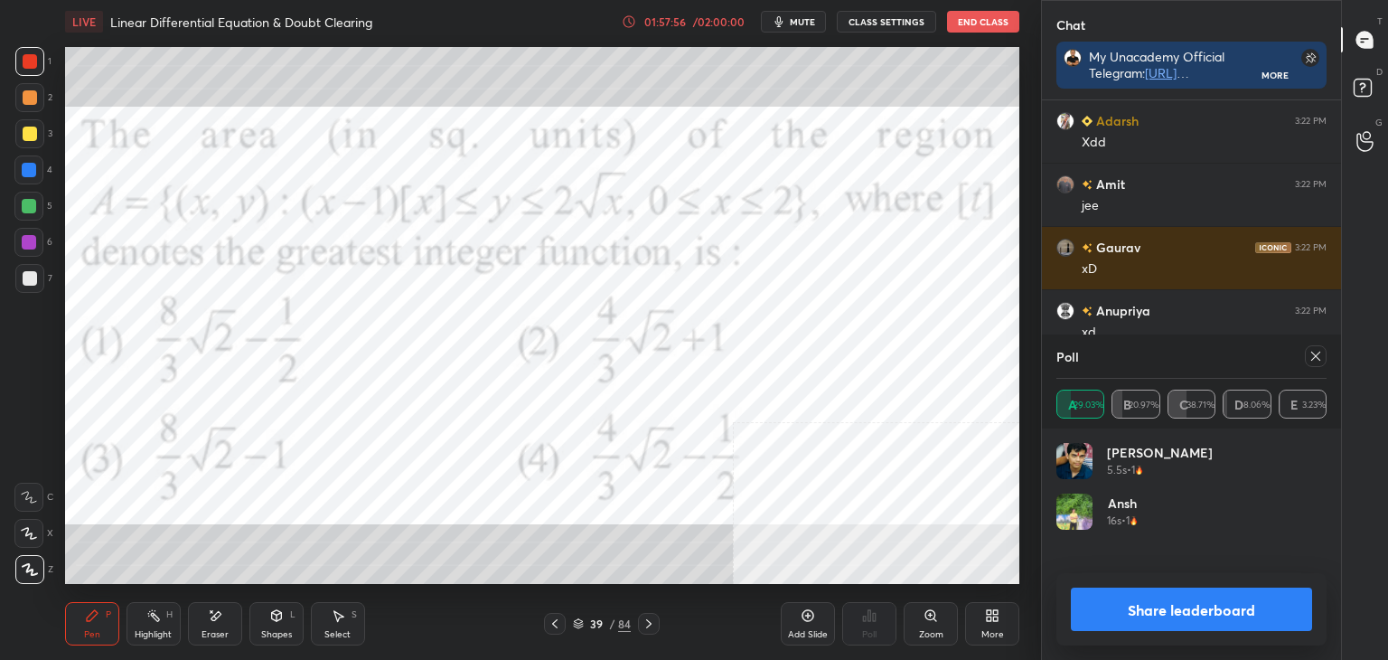
scroll to position [211, 265]
click at [1324, 352] on div at bounding box center [1316, 356] width 22 height 22
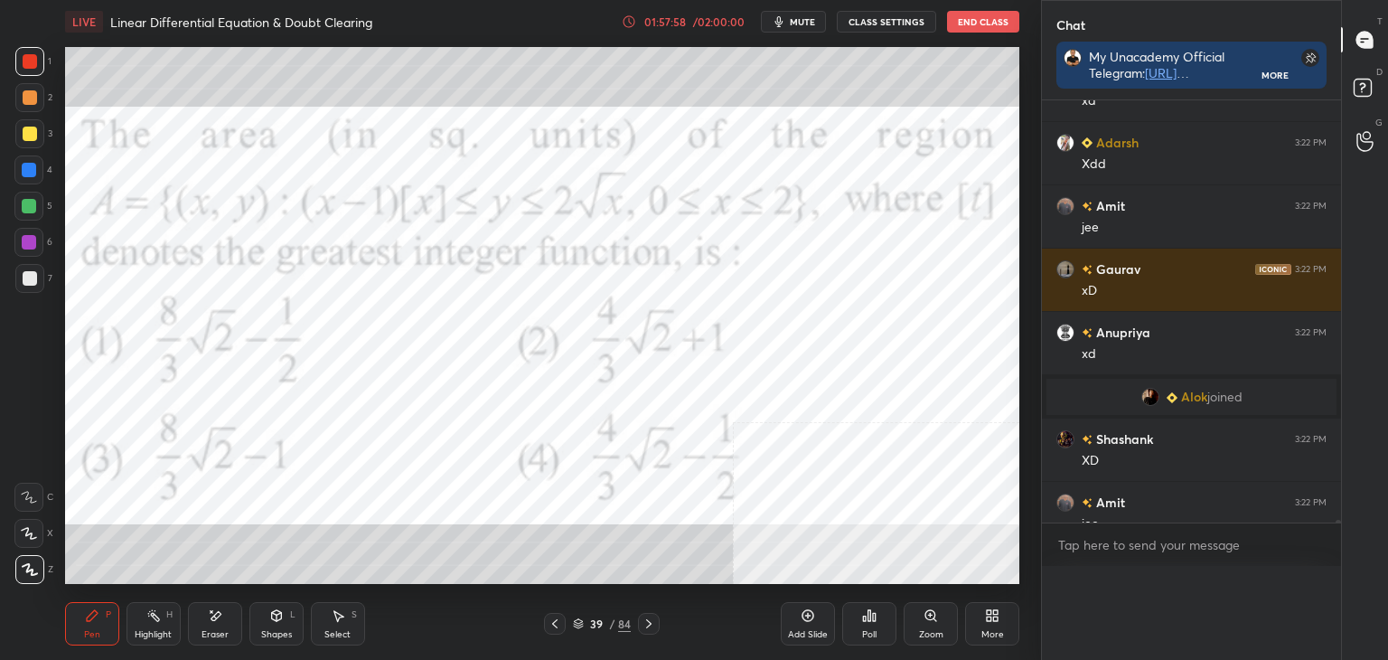
scroll to position [64158, 0]
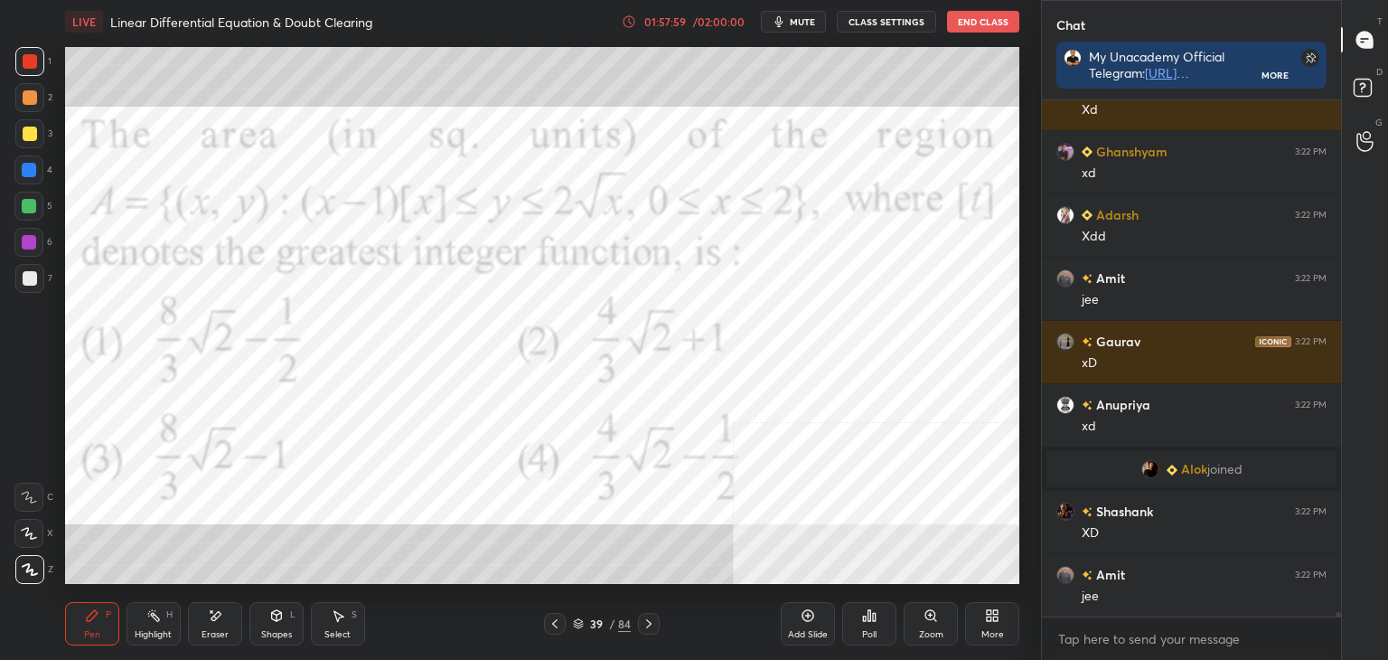
click at [72, 638] on div "Pen P" at bounding box center [92, 623] width 54 height 43
drag, startPoint x: 36, startPoint y: 171, endPoint x: 34, endPoint y: 140, distance: 30.8
click at [35, 171] on div at bounding box center [29, 170] width 14 height 14
click at [25, 93] on div at bounding box center [30, 97] width 14 height 14
drag, startPoint x: 26, startPoint y: 58, endPoint x: 18, endPoint y: 65, distance: 10.9
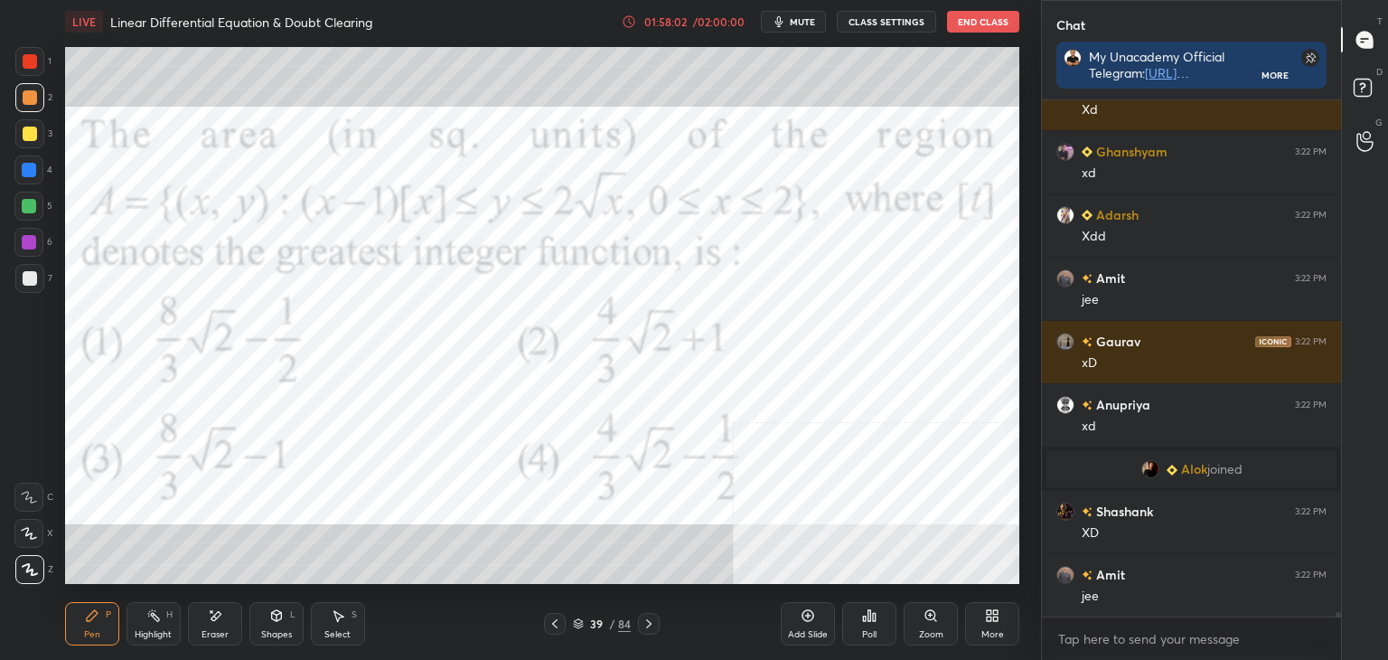
click at [25, 59] on div at bounding box center [30, 61] width 14 height 14
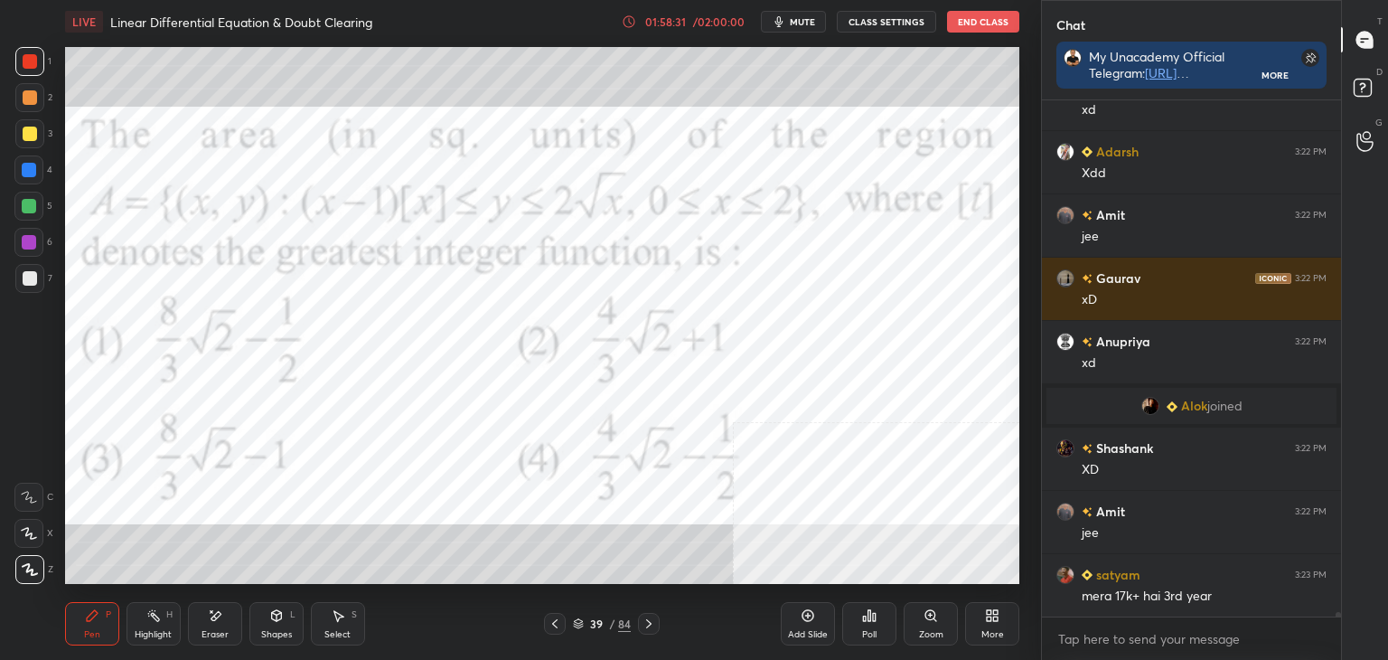
scroll to position [64255, 0]
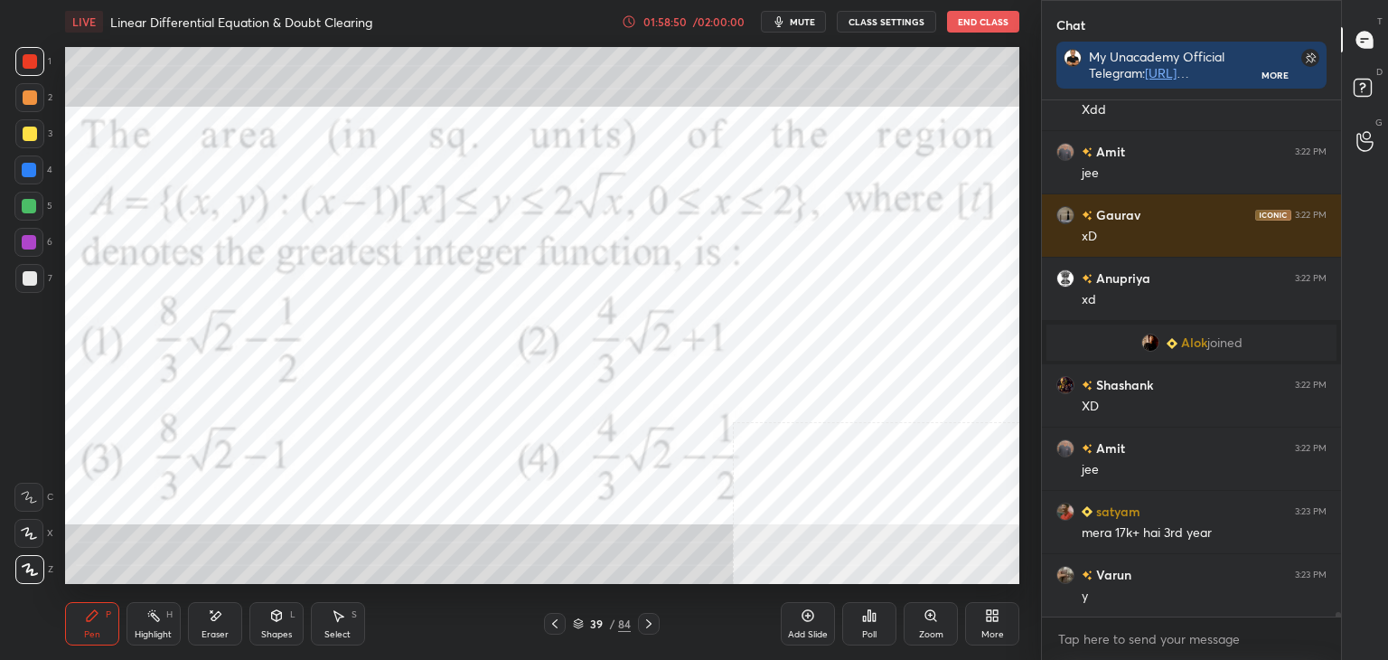
drag, startPoint x: 33, startPoint y: 167, endPoint x: 58, endPoint y: 213, distance: 52.6
click at [31, 167] on div at bounding box center [29, 170] width 14 height 14
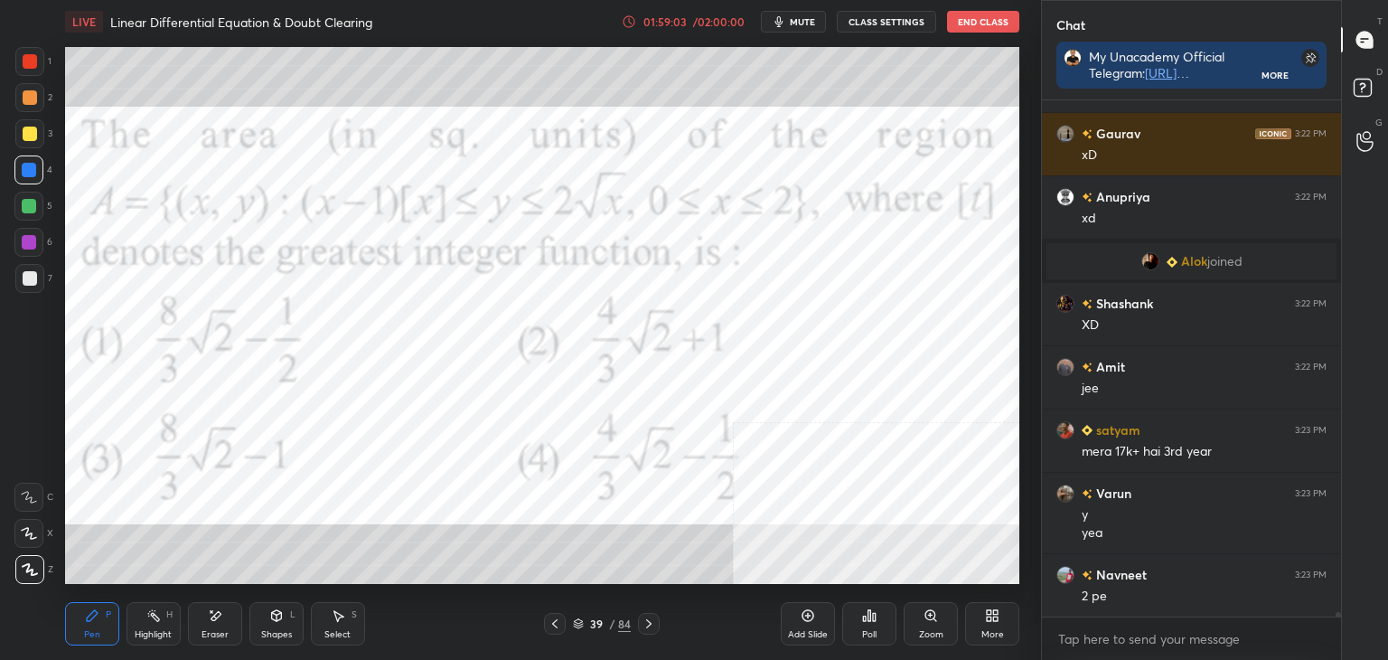
scroll to position [64399, 0]
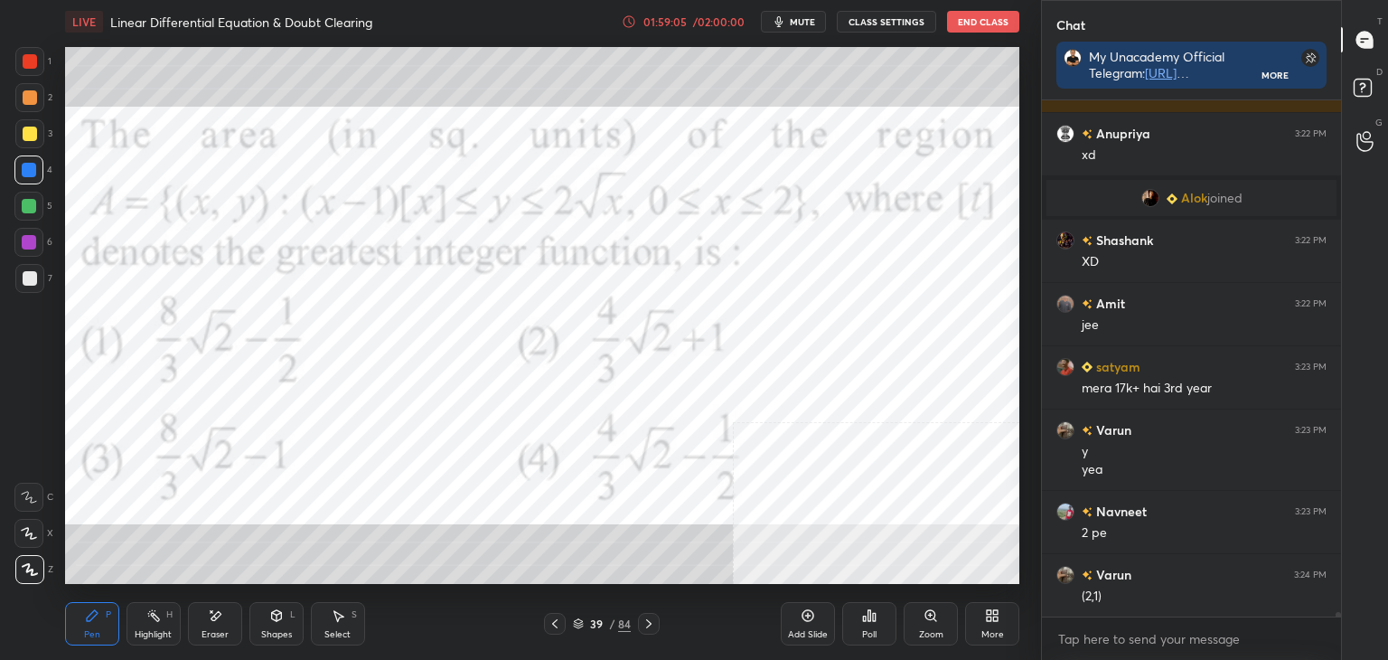
drag, startPoint x: 221, startPoint y: 634, endPoint x: 240, endPoint y: 594, distance: 44.1
click at [220, 630] on div "Eraser" at bounding box center [215, 634] width 27 height 9
click at [90, 635] on div "Pen" at bounding box center [92, 634] width 16 height 9
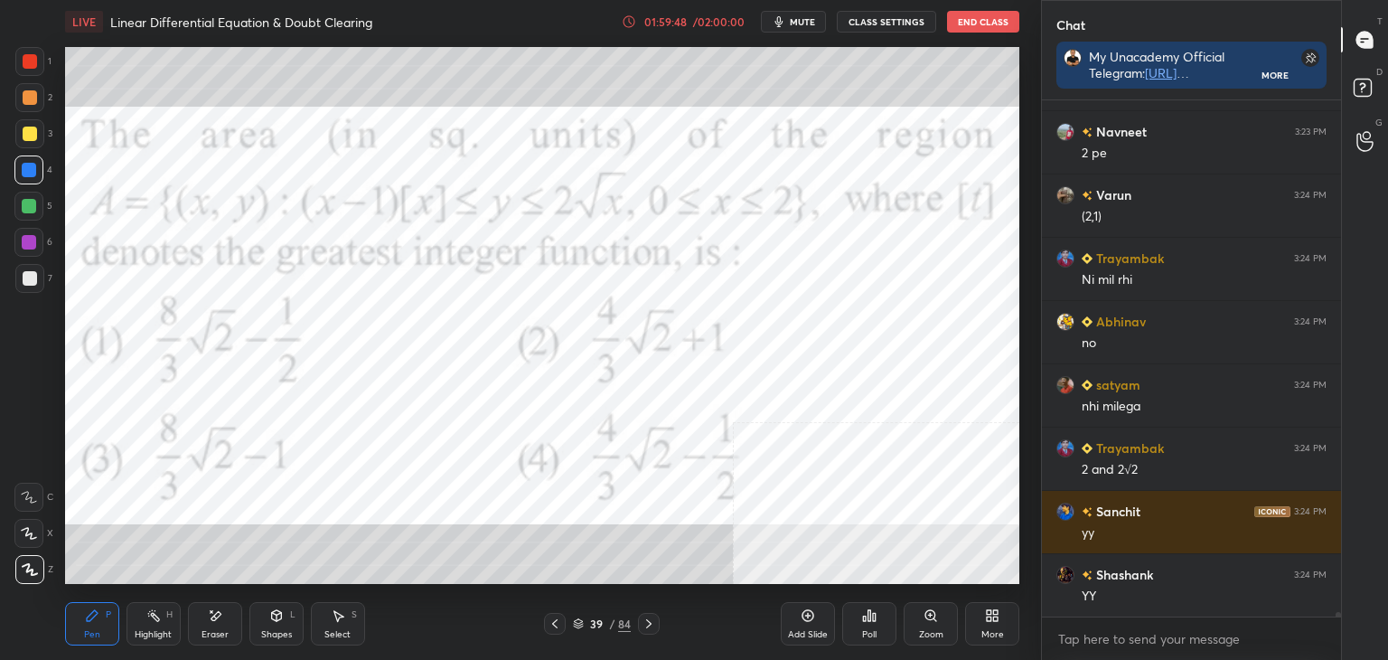
scroll to position [64842, 0]
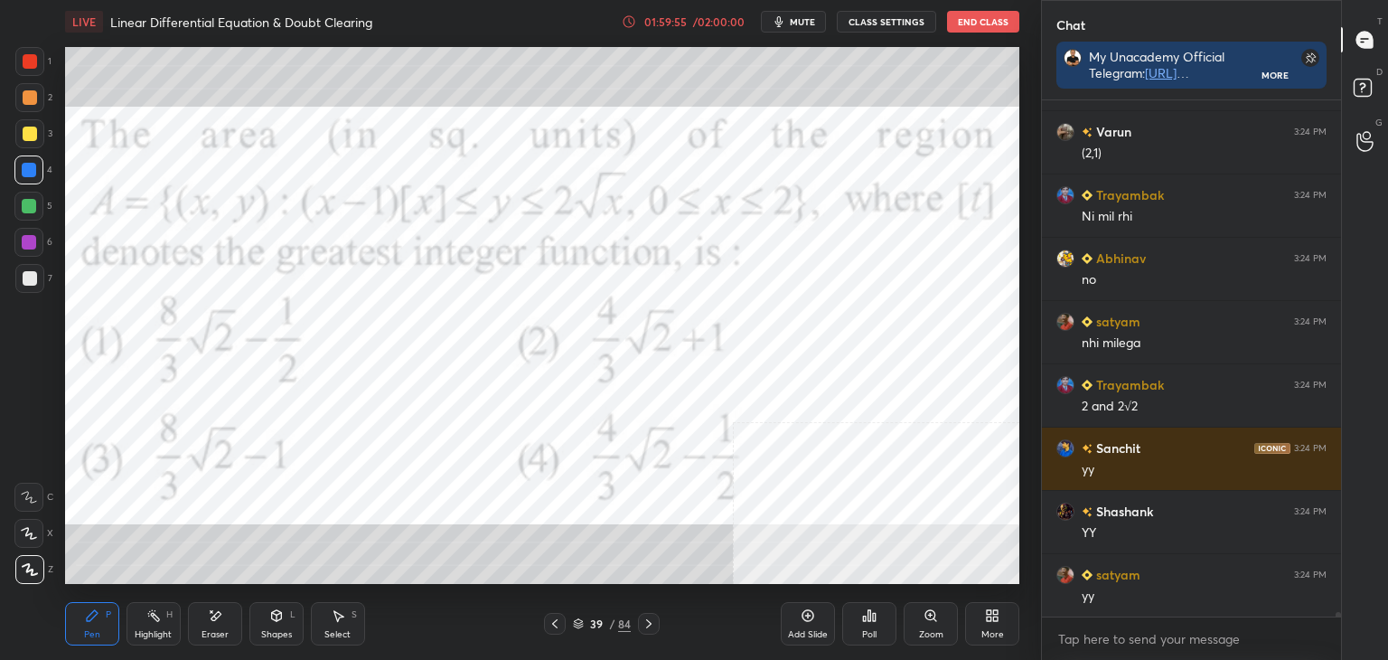
click at [803, 625] on div "Add Slide" at bounding box center [808, 623] width 54 height 43
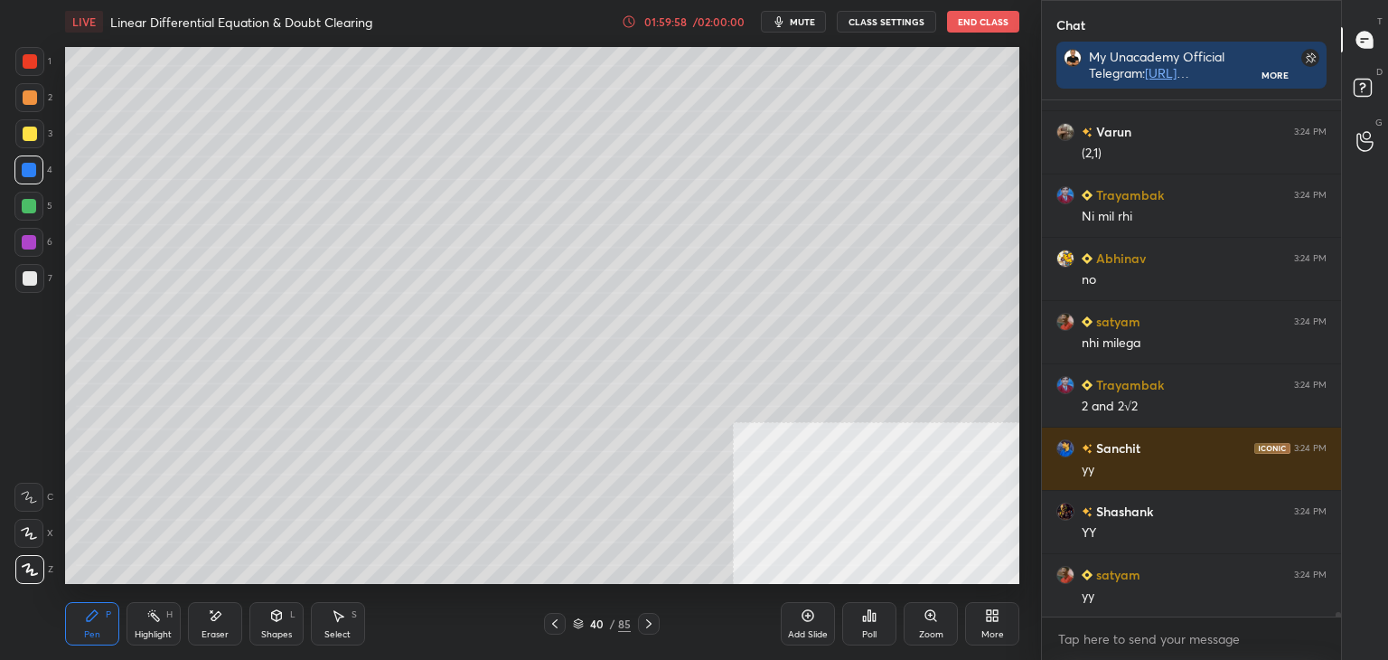
click at [557, 625] on icon at bounding box center [555, 623] width 14 height 14
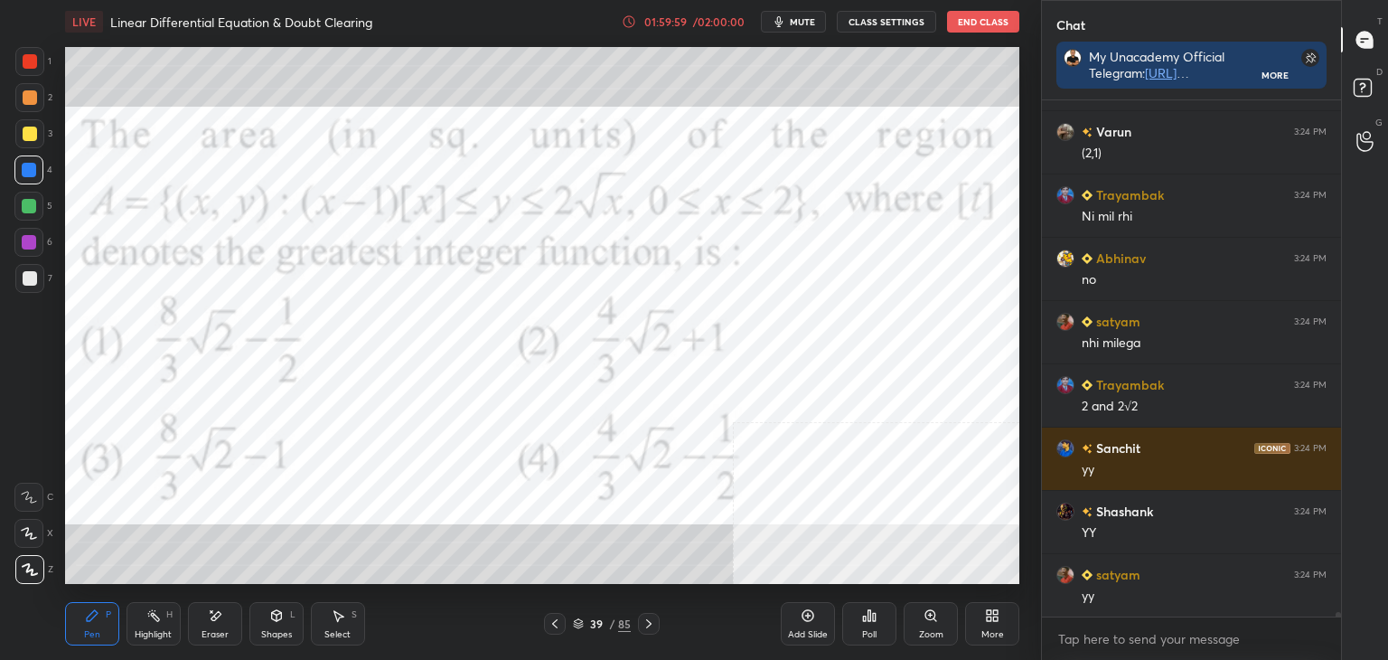
click at [648, 621] on icon at bounding box center [648, 623] width 5 height 9
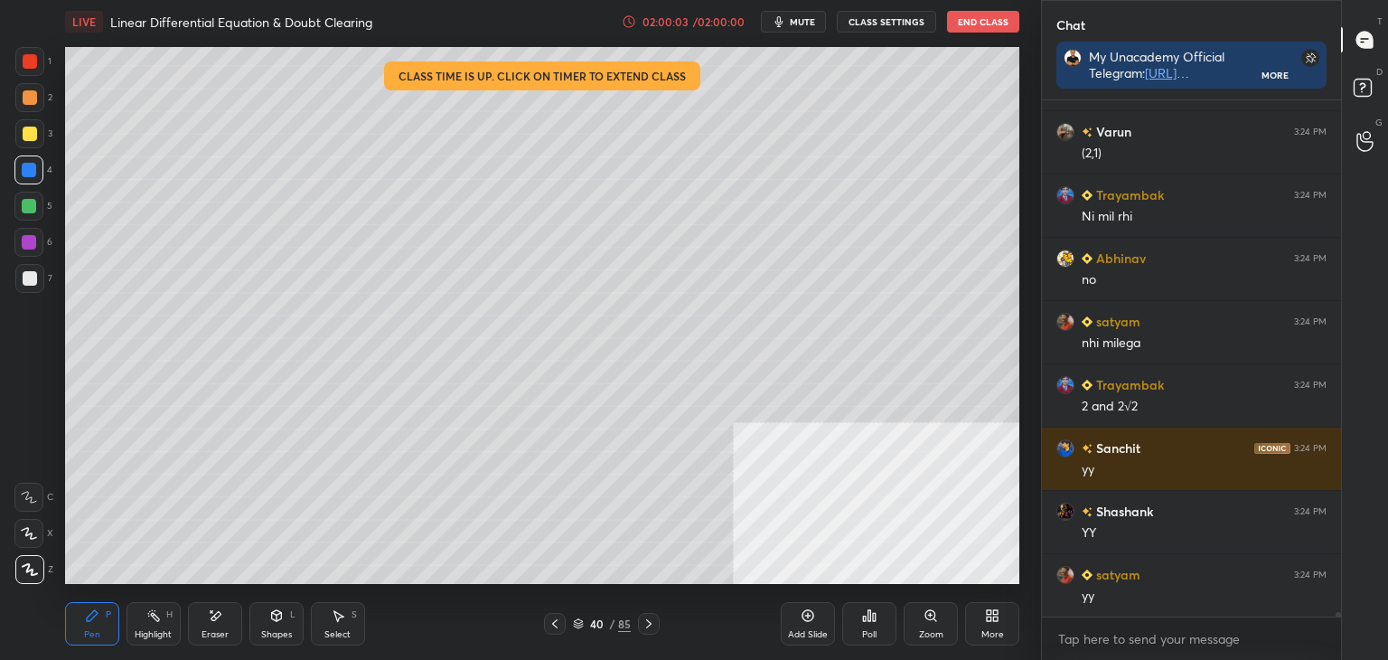
click at [561, 625] on icon at bounding box center [555, 623] width 14 height 14
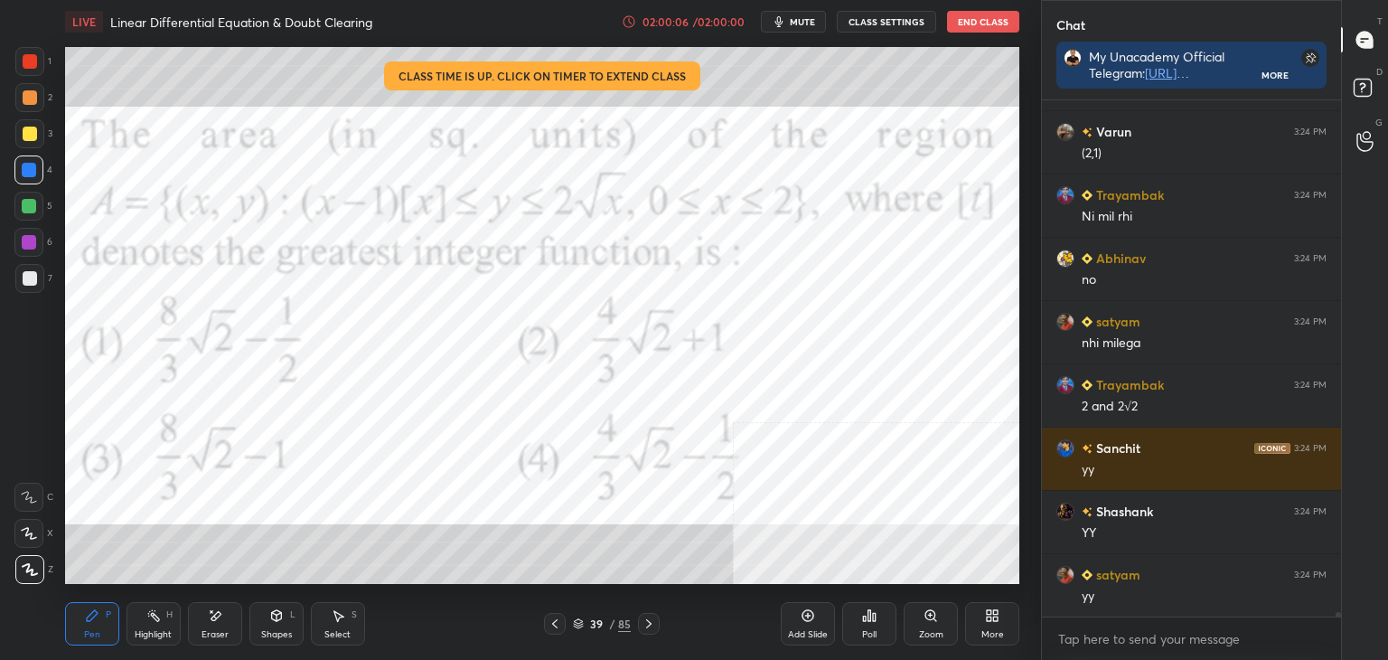
click at [646, 628] on icon at bounding box center [649, 623] width 14 height 14
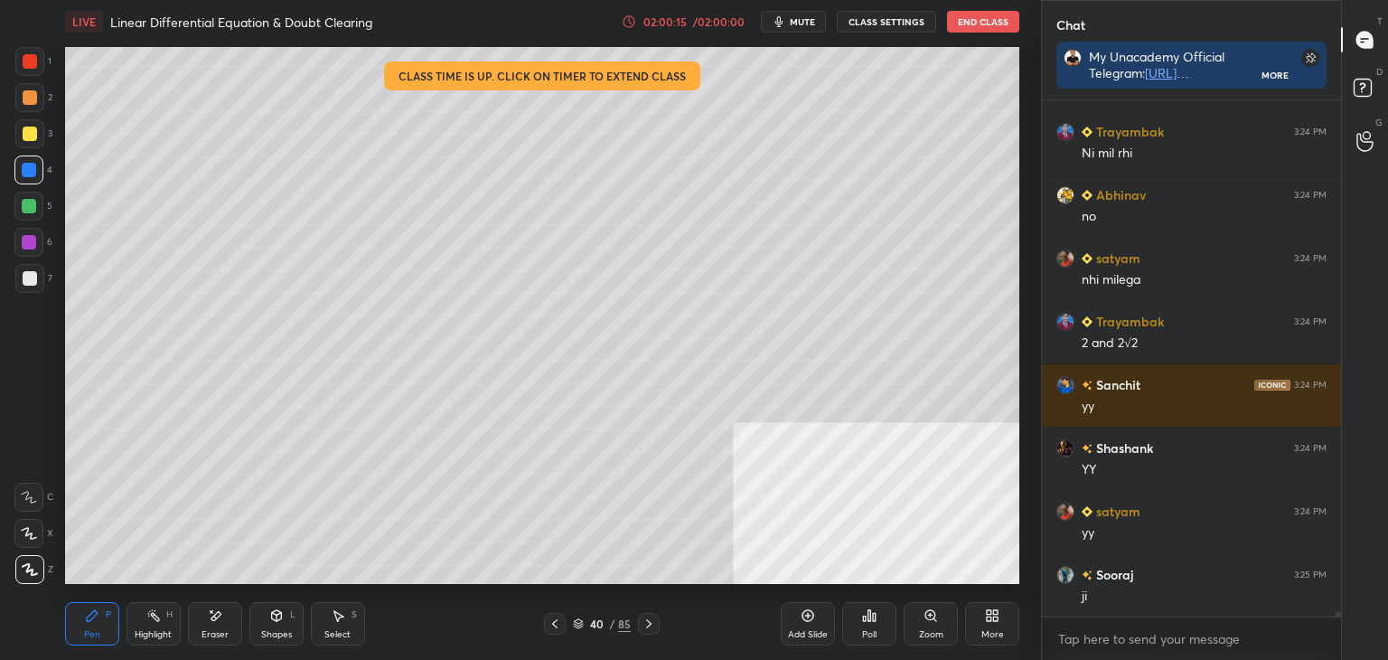
scroll to position [64969, 0]
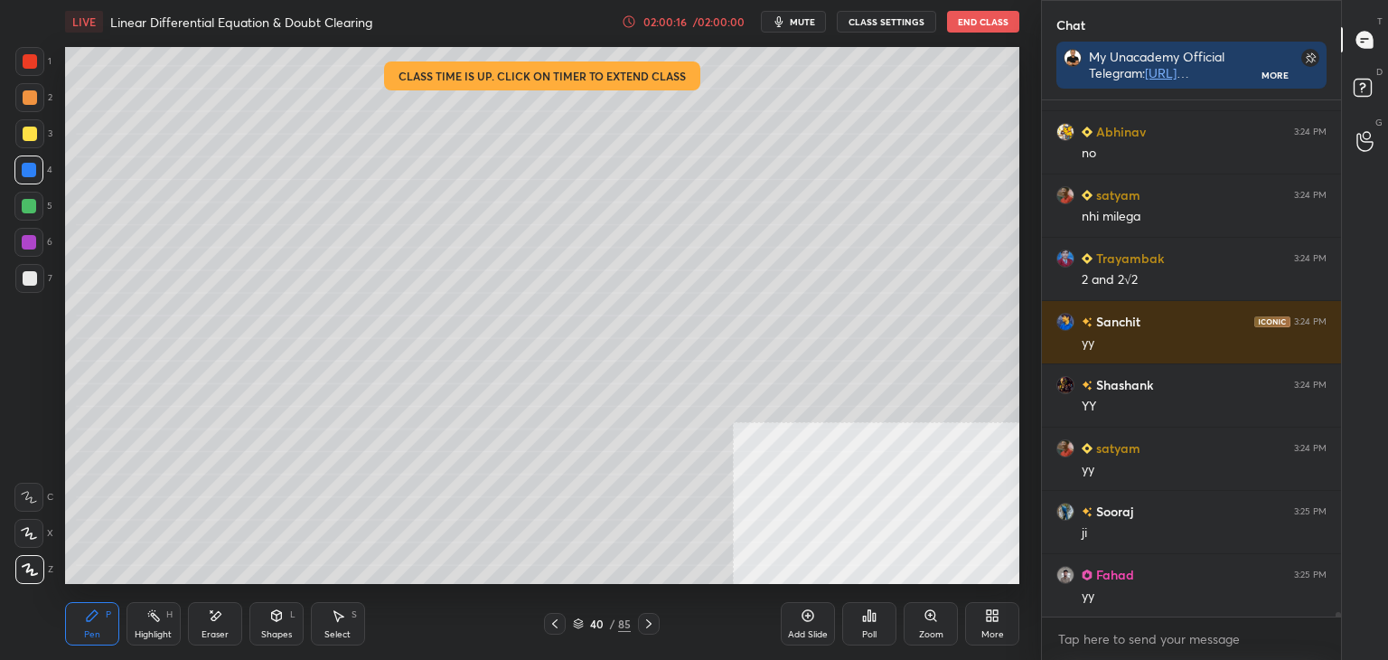
click at [550, 622] on icon at bounding box center [555, 623] width 14 height 14
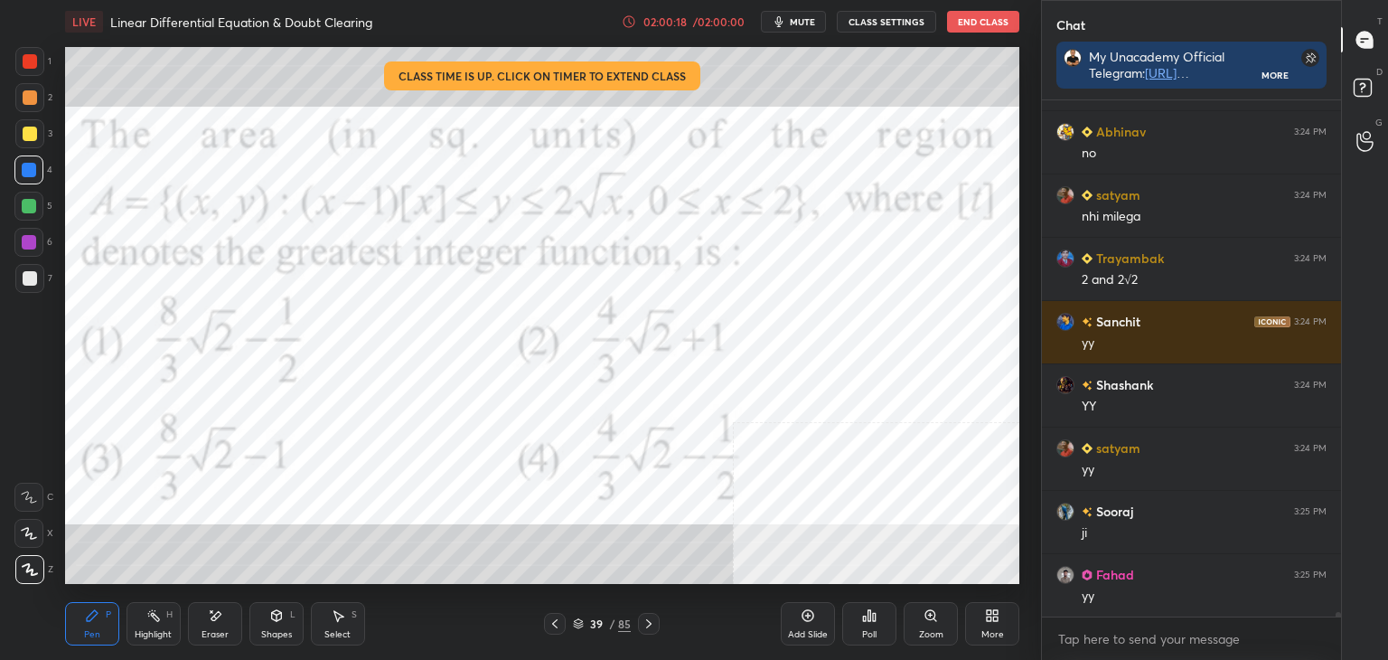
scroll to position [65032, 0]
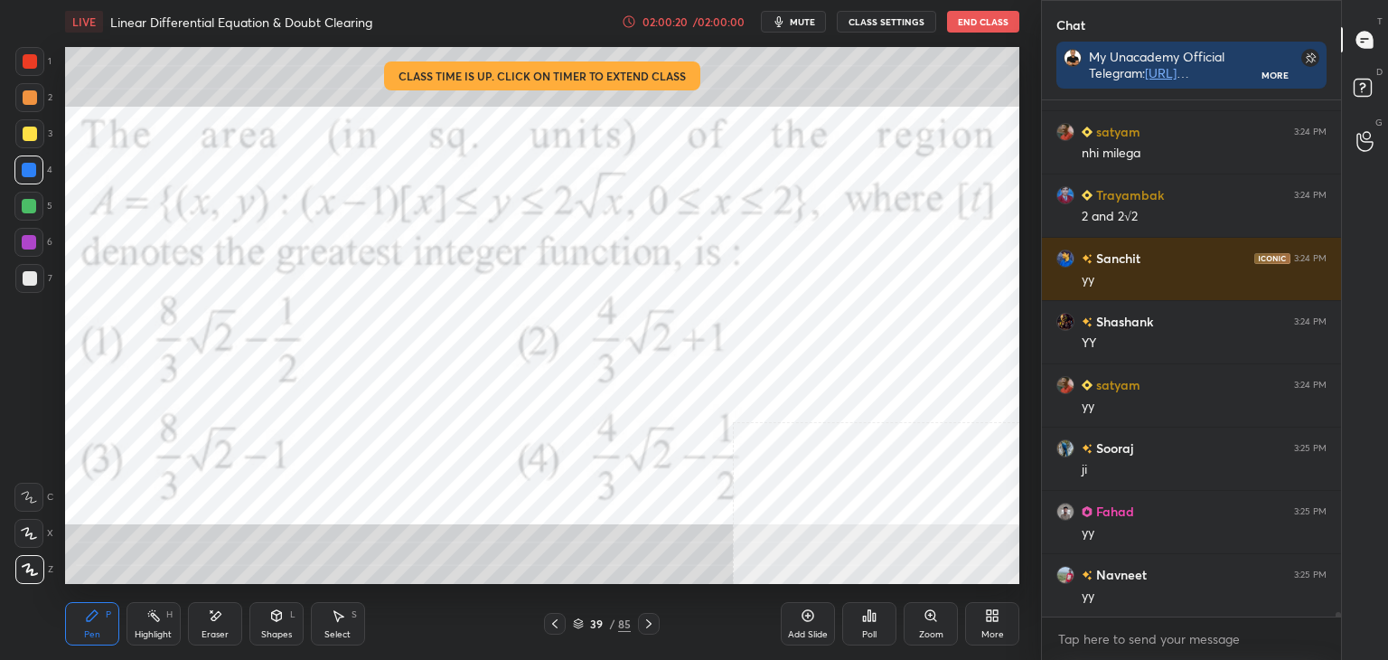
click at [643, 619] on icon at bounding box center [649, 623] width 14 height 14
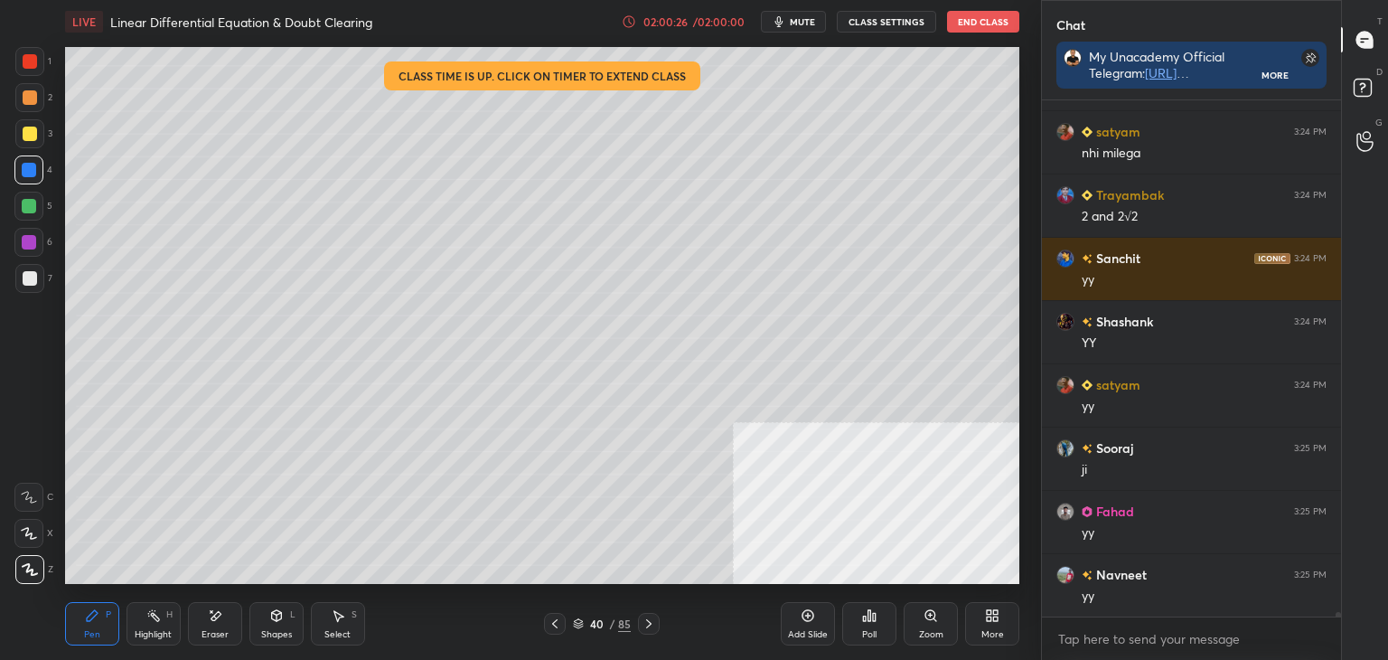
click at [560, 619] on icon at bounding box center [555, 623] width 14 height 14
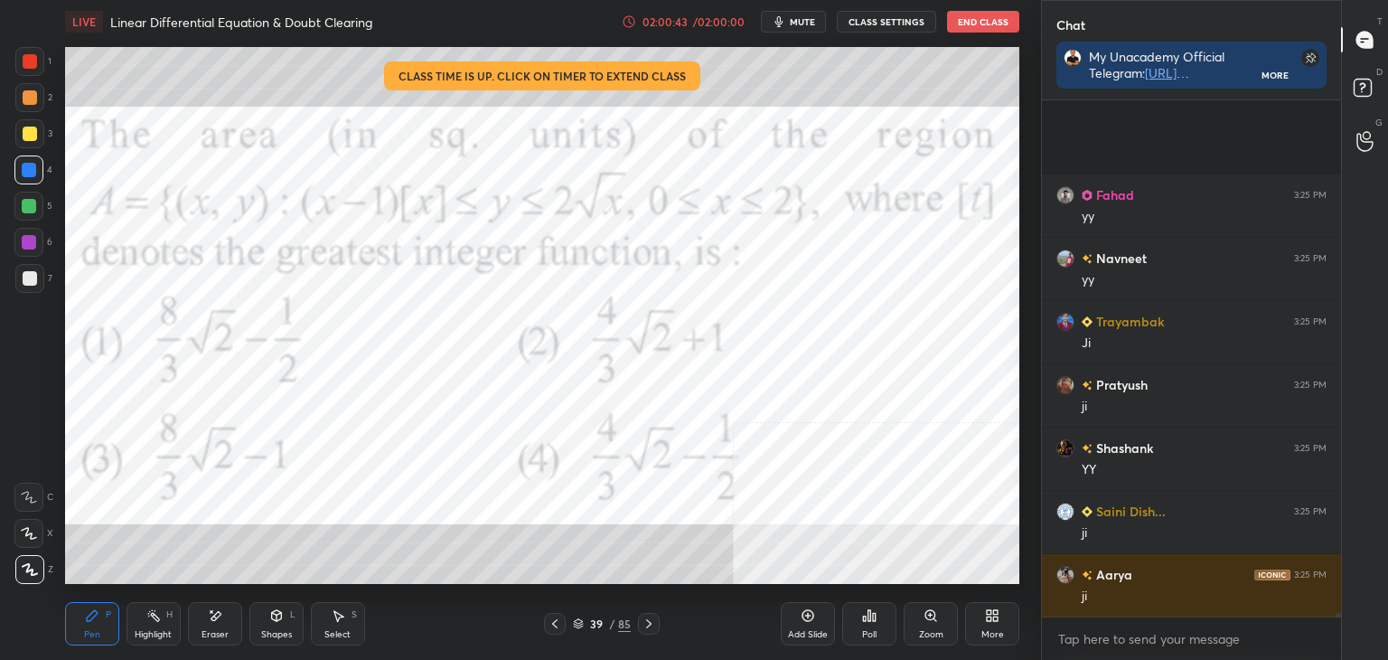
scroll to position [65538, 0]
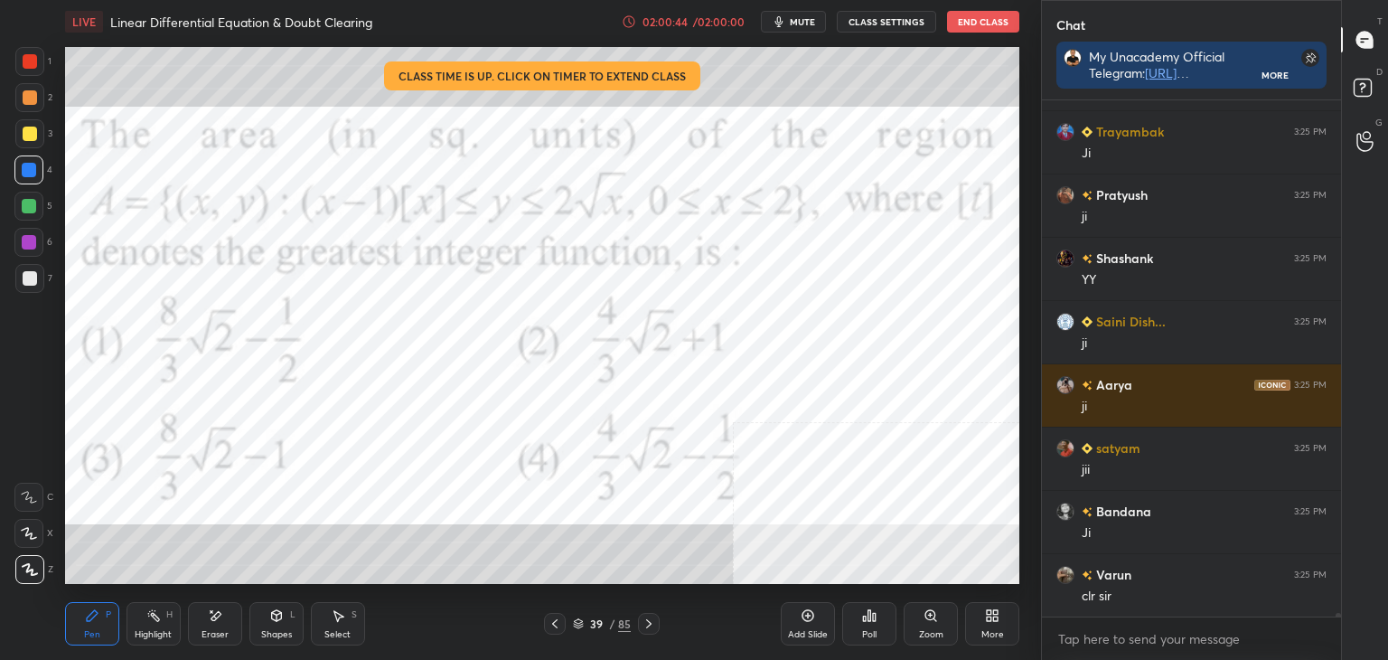
click at [174, 641] on div "Highlight H" at bounding box center [154, 623] width 54 height 43
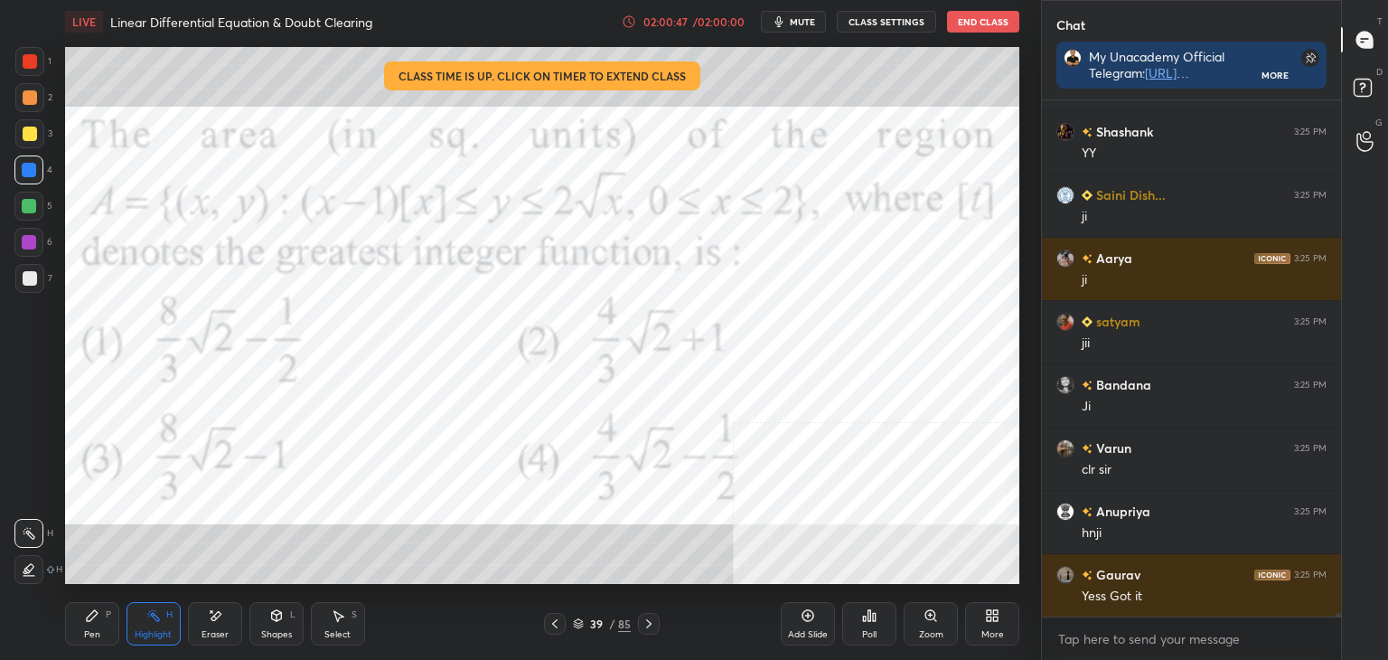
scroll to position [65728, 0]
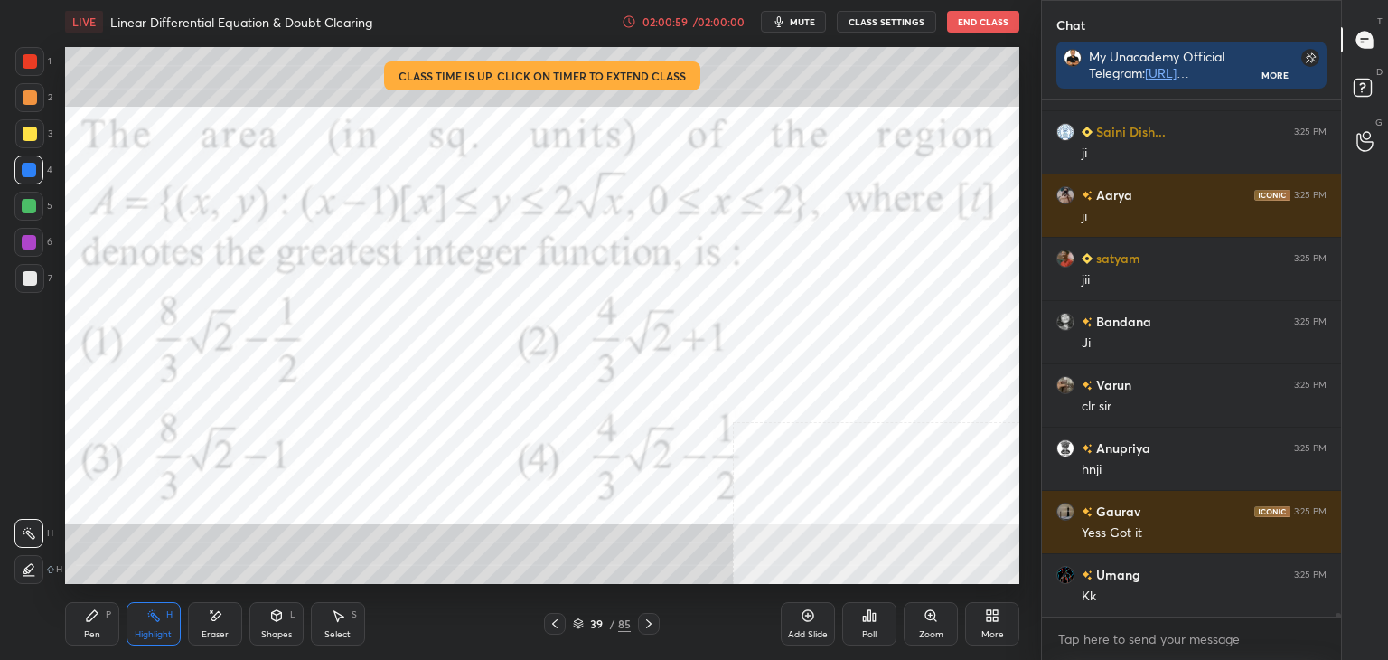
click at [91, 619] on icon at bounding box center [92, 615] width 11 height 11
drag, startPoint x: 809, startPoint y: 617, endPoint x: 792, endPoint y: 606, distance: 20.8
click at [807, 615] on icon at bounding box center [808, 615] width 14 height 14
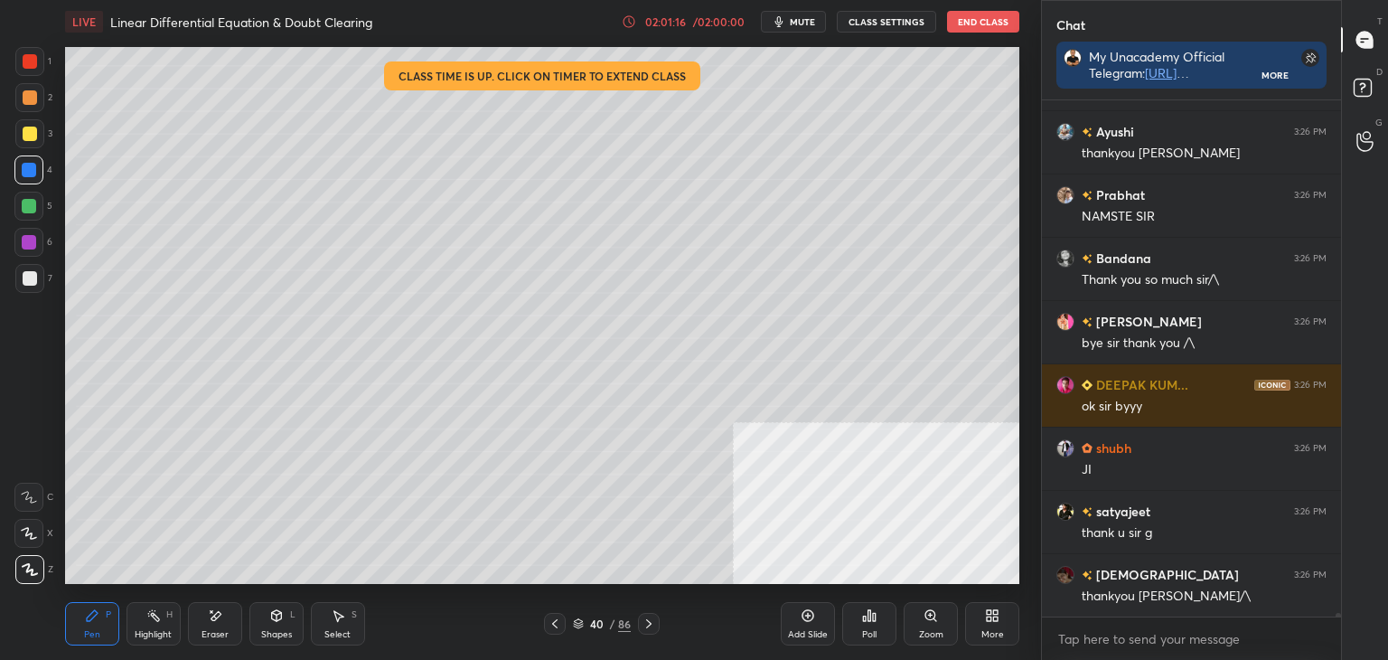
scroll to position [66866, 0]
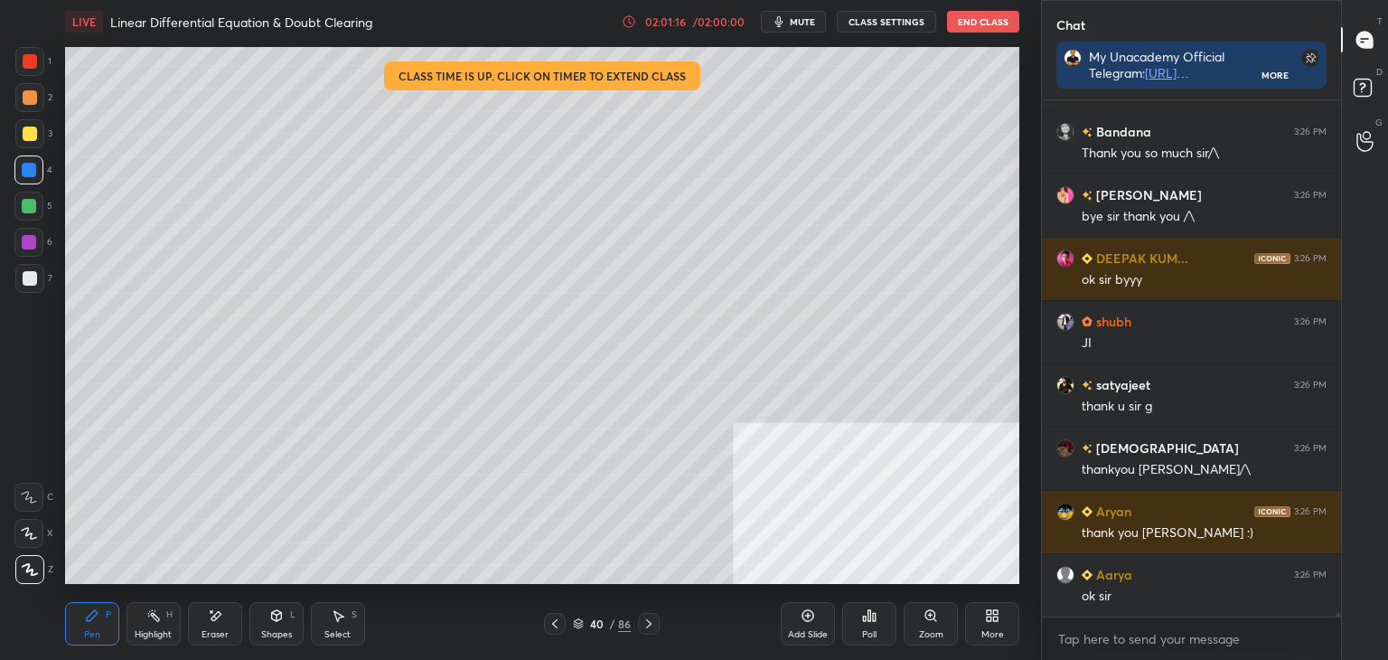
drag, startPoint x: 11, startPoint y: 282, endPoint x: 14, endPoint y: 299, distance: 17.4
click at [12, 287] on div "1 2 3 4 5 6 7 C X Z E E Erase all H H" at bounding box center [29, 315] width 58 height 537
click at [23, 272] on div at bounding box center [29, 278] width 29 height 29
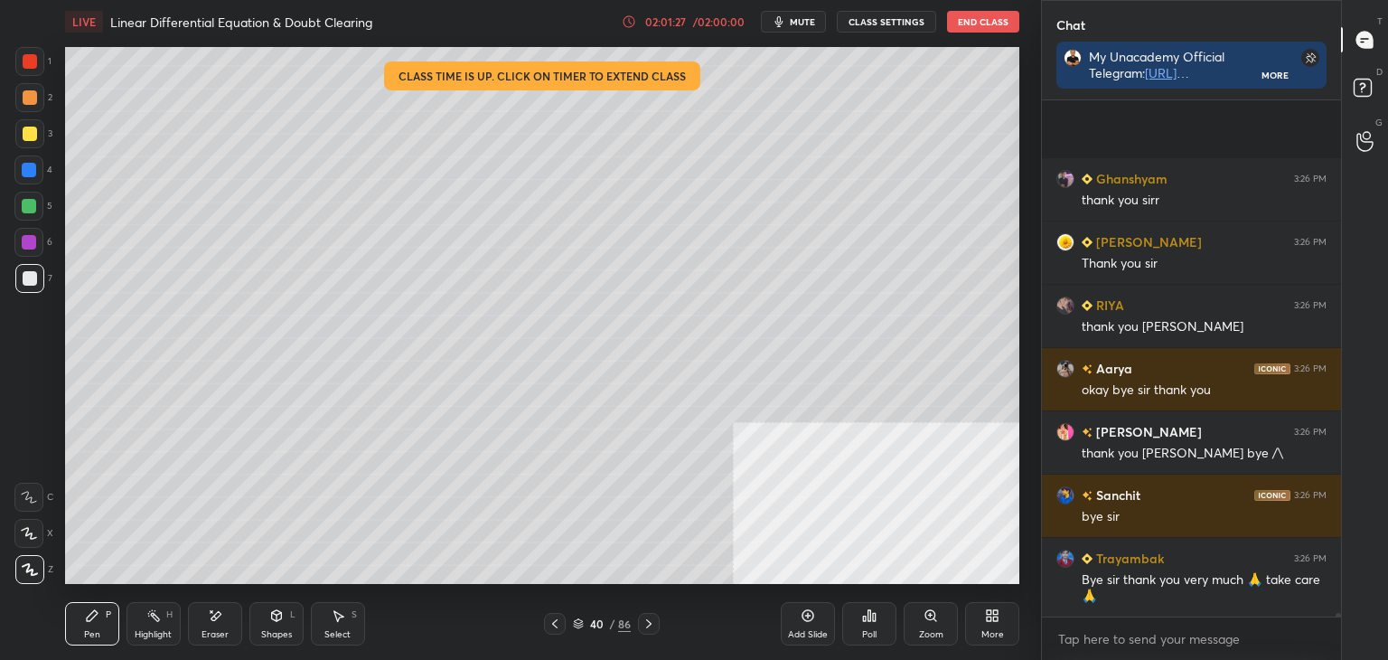
scroll to position [69003, 0]
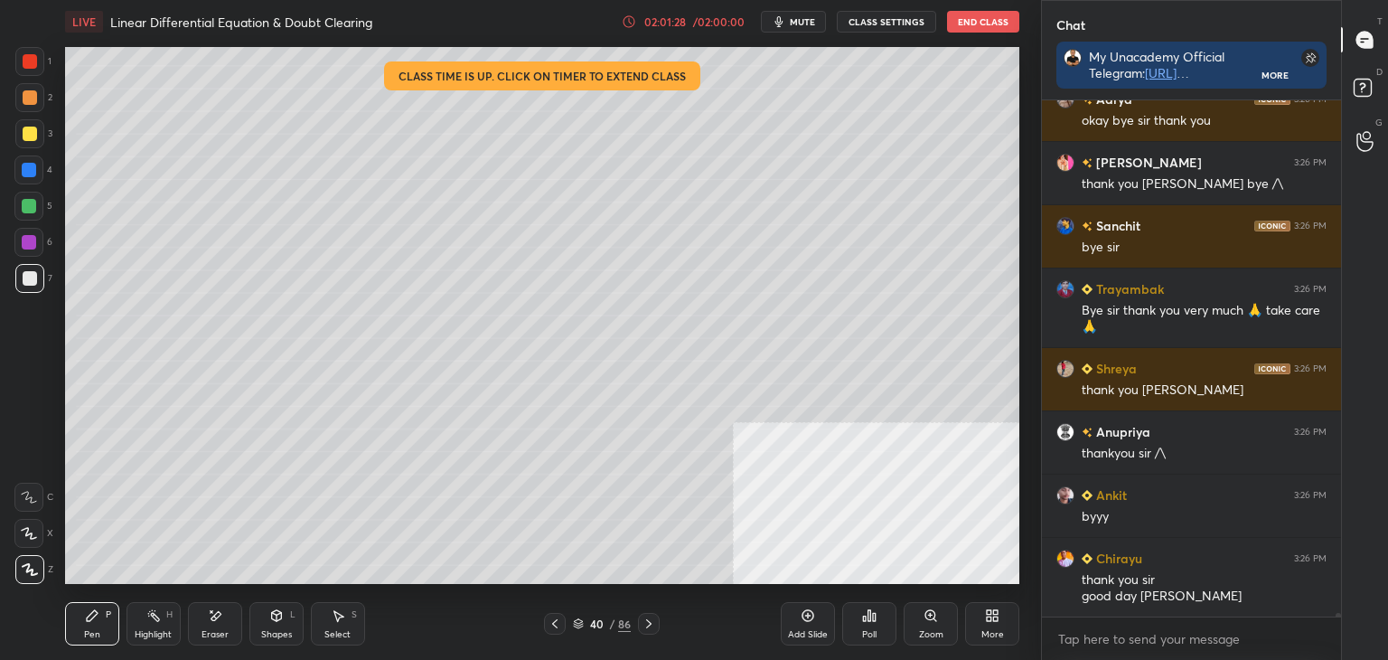
click at [865, 19] on button "CLASS SETTINGS" at bounding box center [886, 22] width 99 height 22
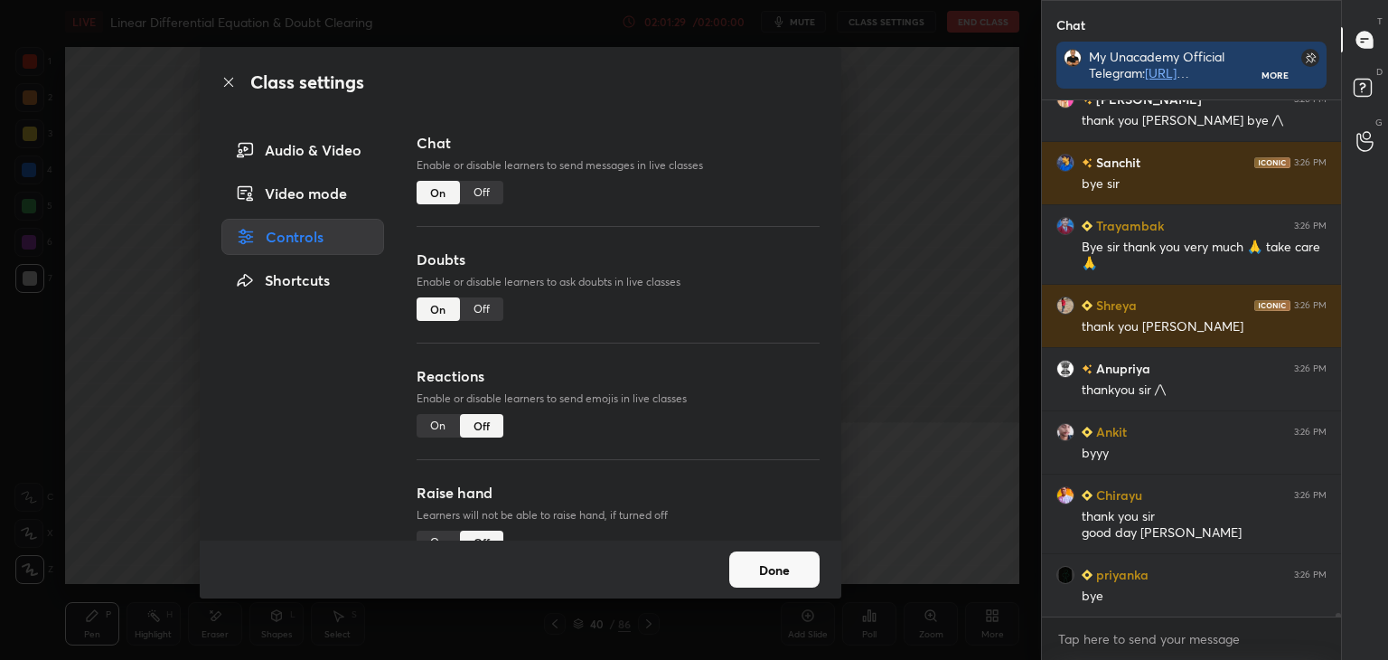
click at [477, 318] on div "Off" at bounding box center [481, 308] width 43 height 23
type textarea "x"
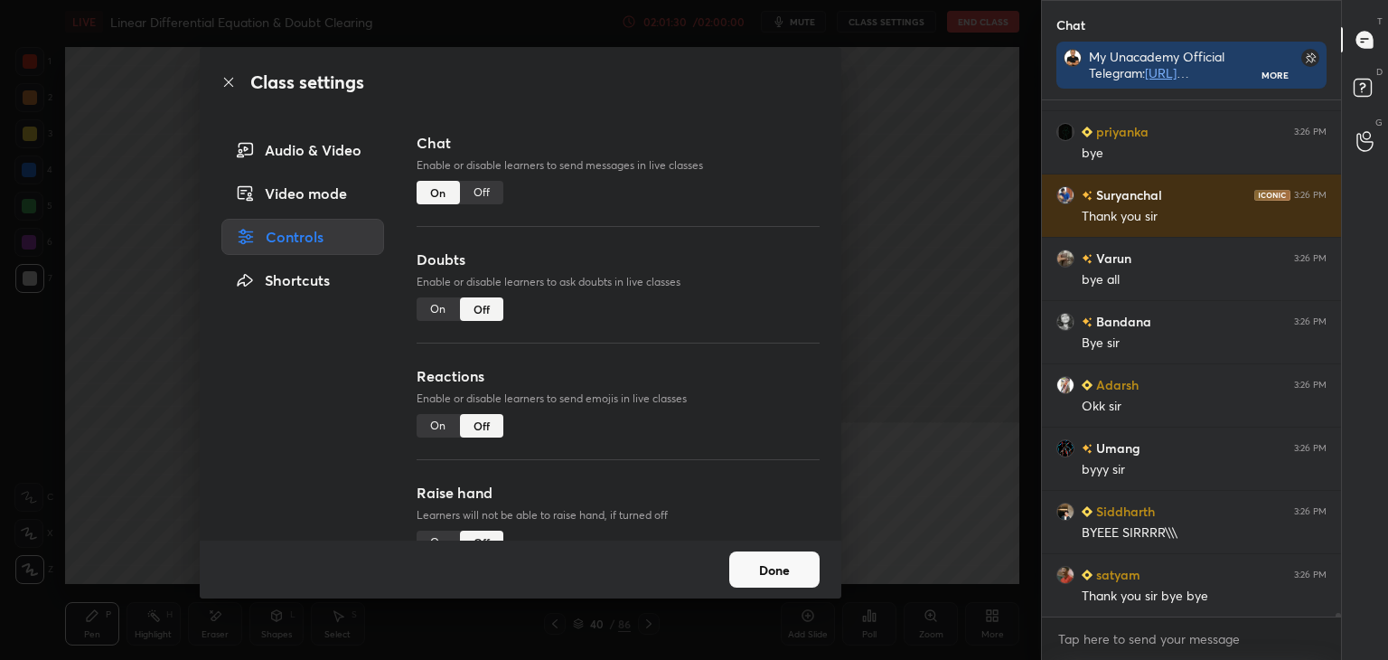
drag, startPoint x: 470, startPoint y: 189, endPoint x: 380, endPoint y: 268, distance: 119.7
click at [468, 190] on div "Off" at bounding box center [481, 192] width 43 height 23
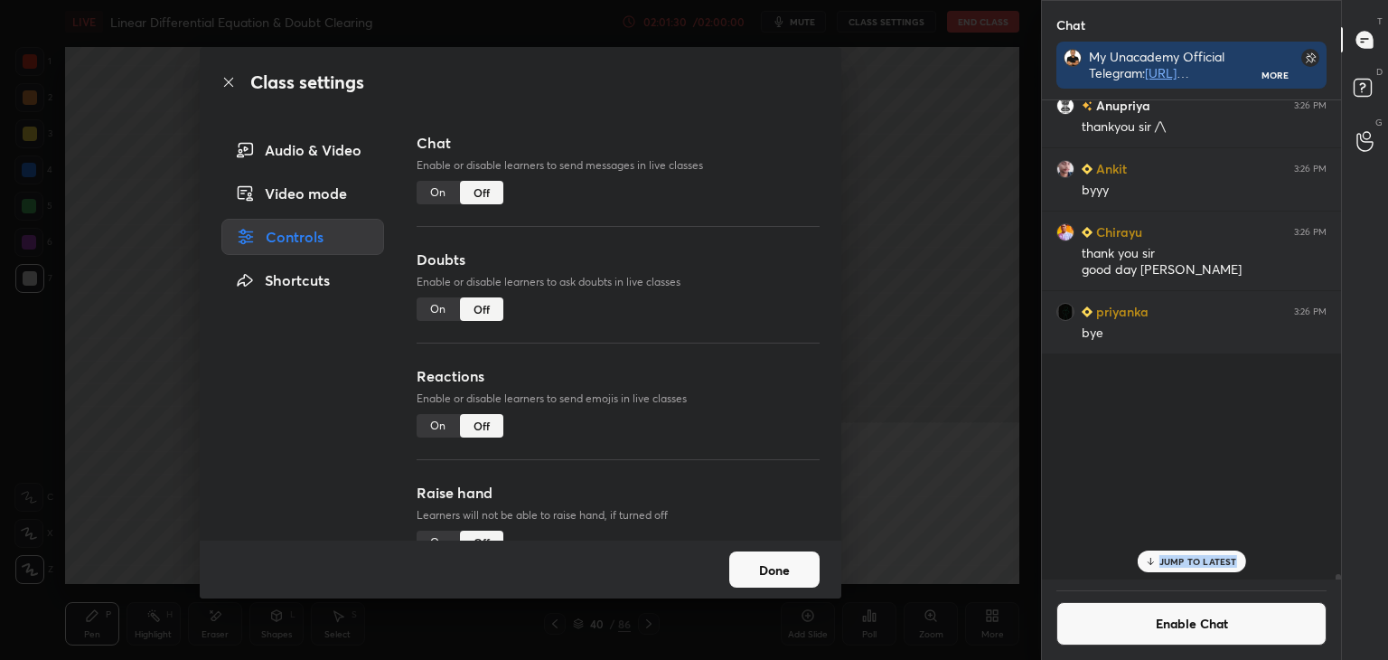
scroll to position [6, 5]
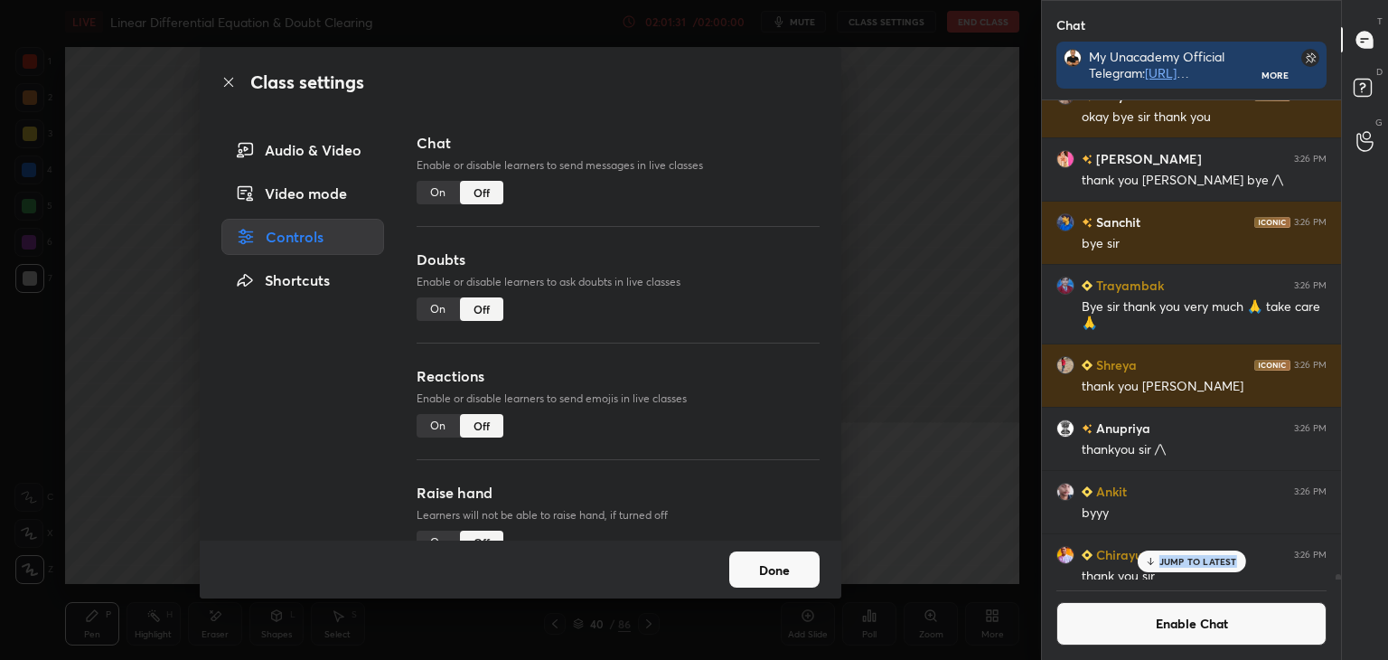
click at [777, 574] on button "Done" at bounding box center [774, 569] width 90 height 36
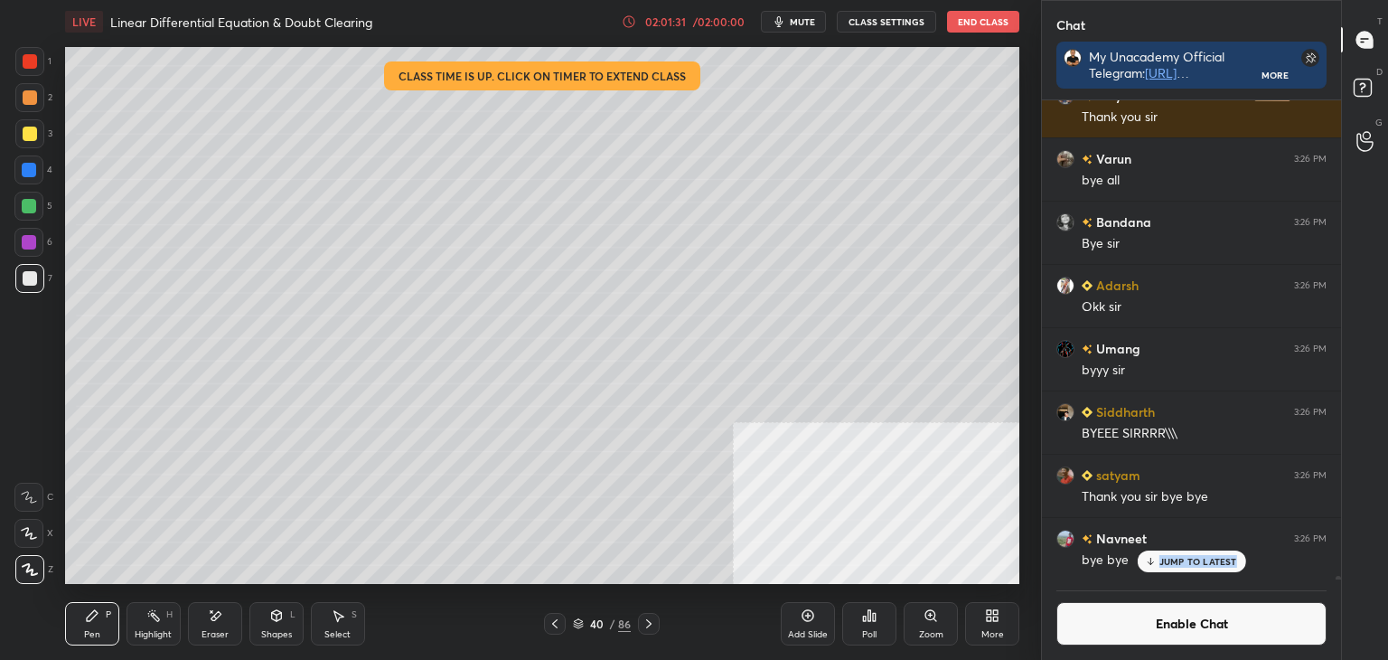
click at [967, 29] on button "End Class" at bounding box center [983, 22] width 72 height 22
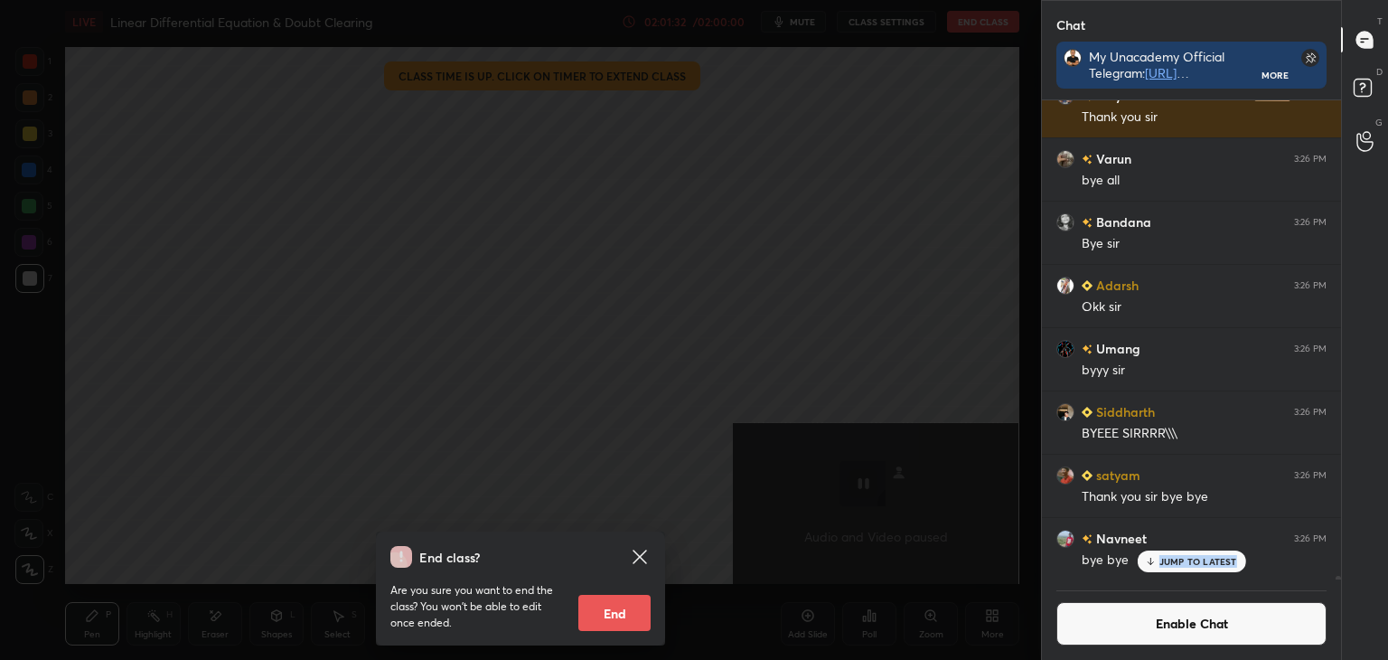
click at [621, 601] on button "End" at bounding box center [614, 613] width 72 height 36
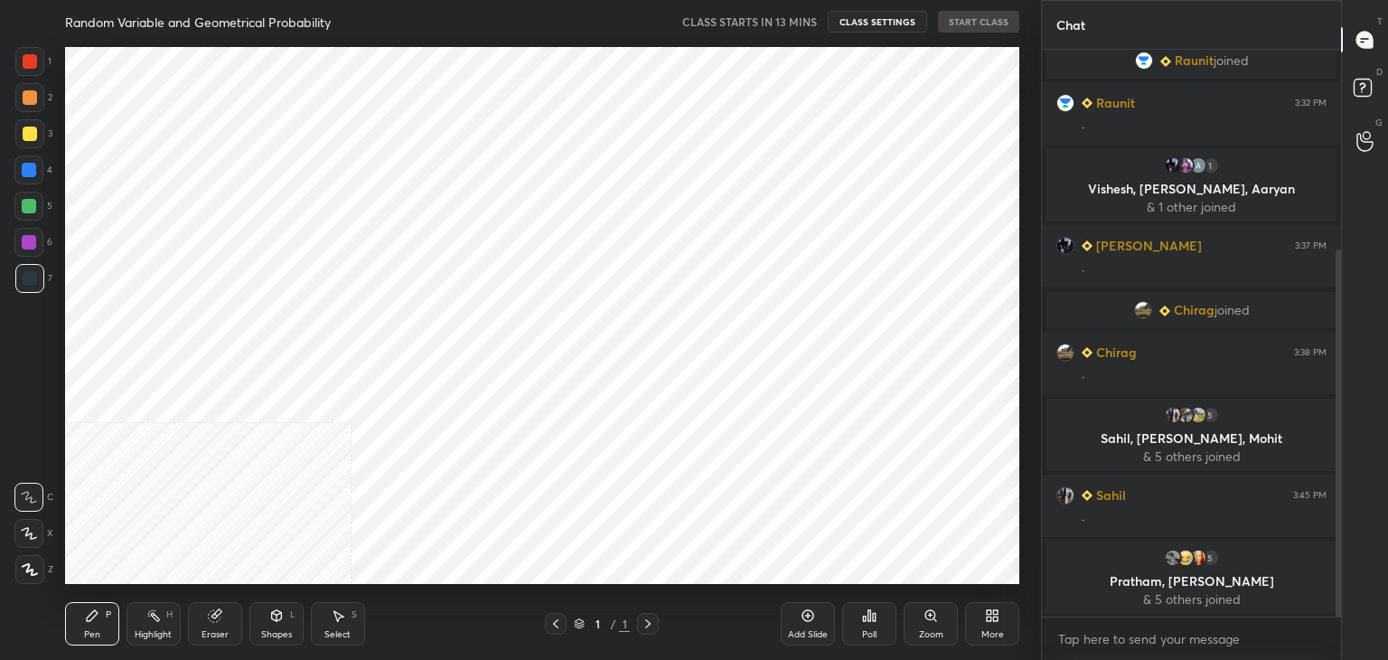
scroll to position [349, 0]
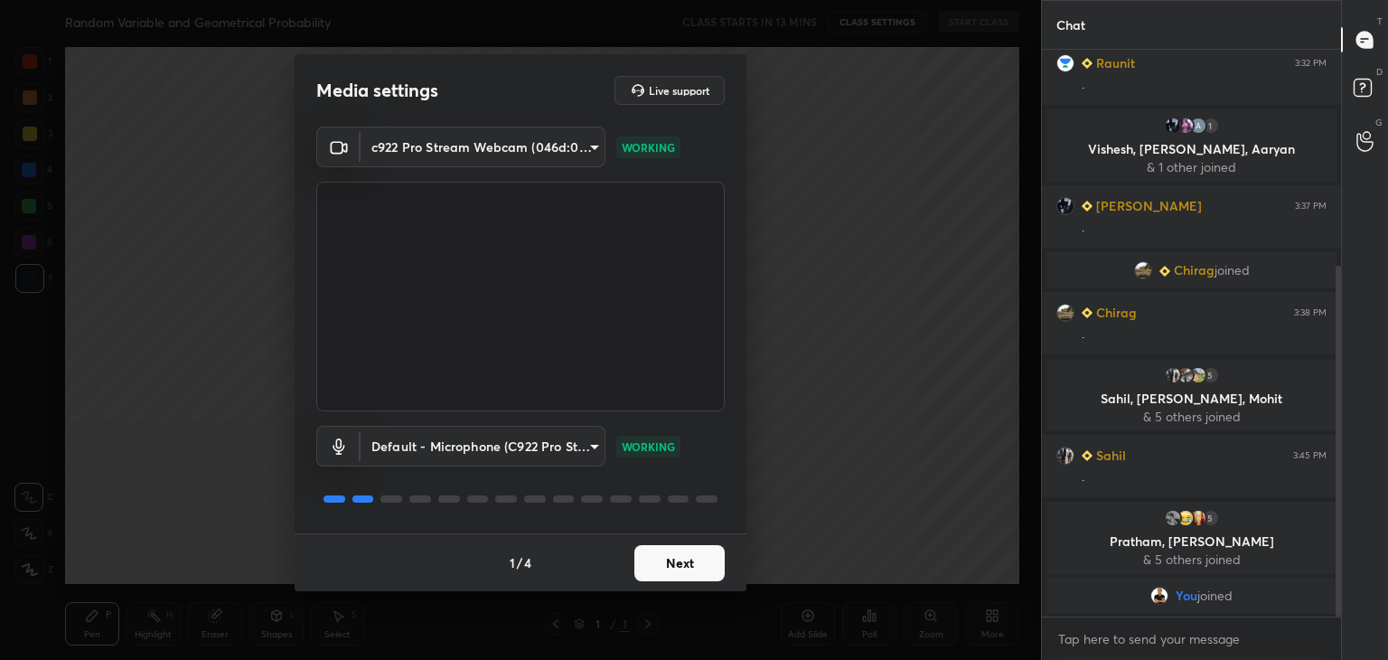
click at [669, 563] on button "Next" at bounding box center [679, 563] width 90 height 36
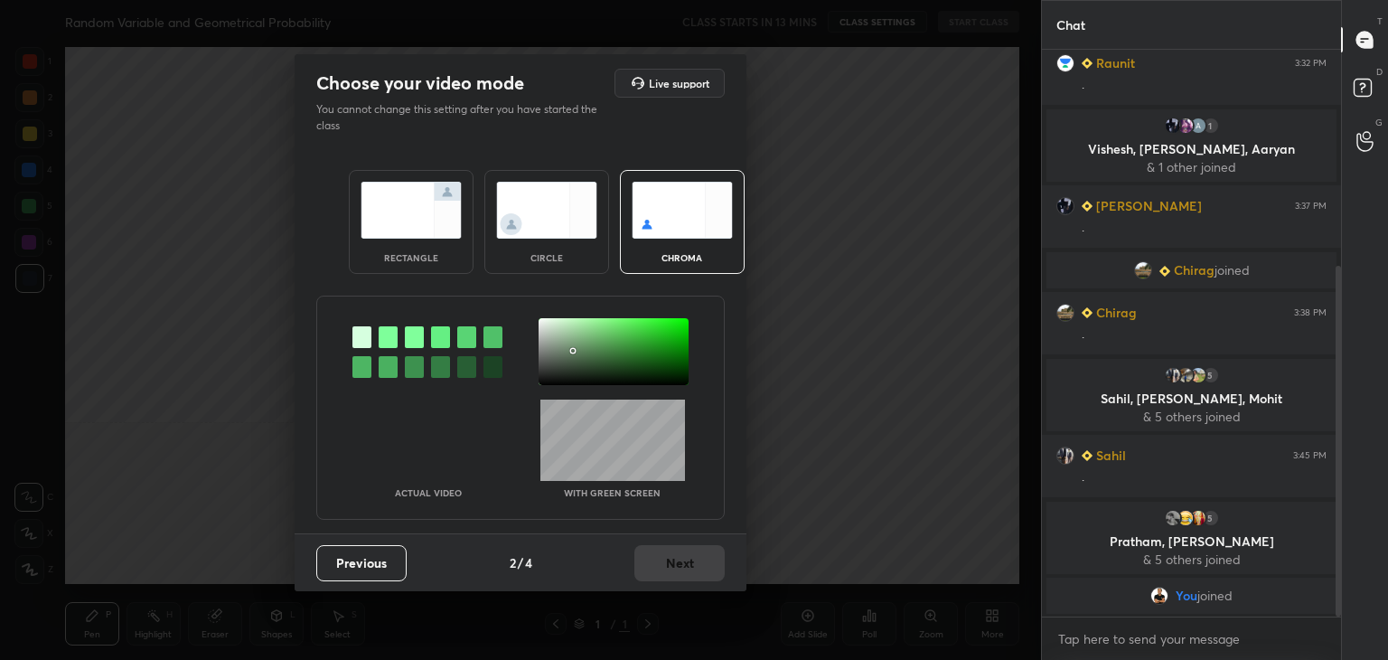
drag, startPoint x: 572, startPoint y: 351, endPoint x: 578, endPoint y: 359, distance: 9.8
click at [574, 351] on div at bounding box center [614, 351] width 150 height 67
click at [576, 358] on div at bounding box center [614, 351] width 150 height 67
click at [691, 571] on button "Next" at bounding box center [679, 563] width 90 height 36
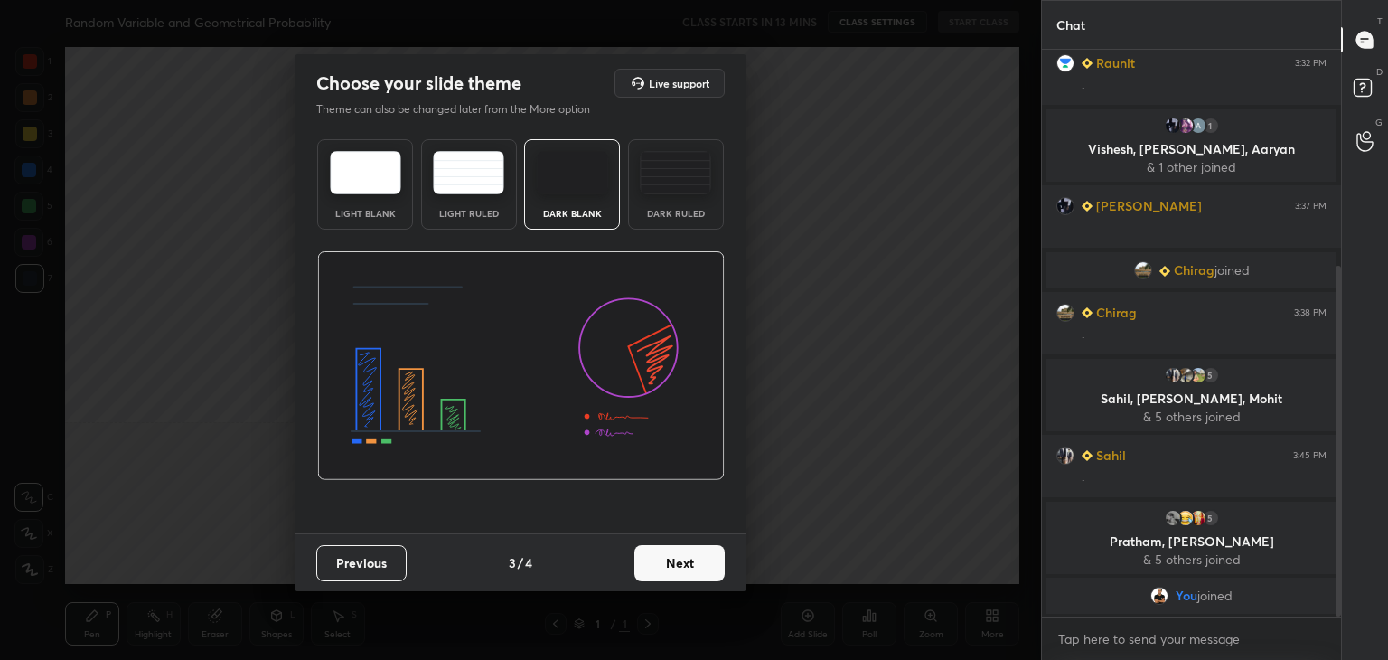
click at [672, 207] on div "Dark Ruled" at bounding box center [676, 184] width 96 height 90
click at [683, 568] on button "Next" at bounding box center [679, 563] width 90 height 36
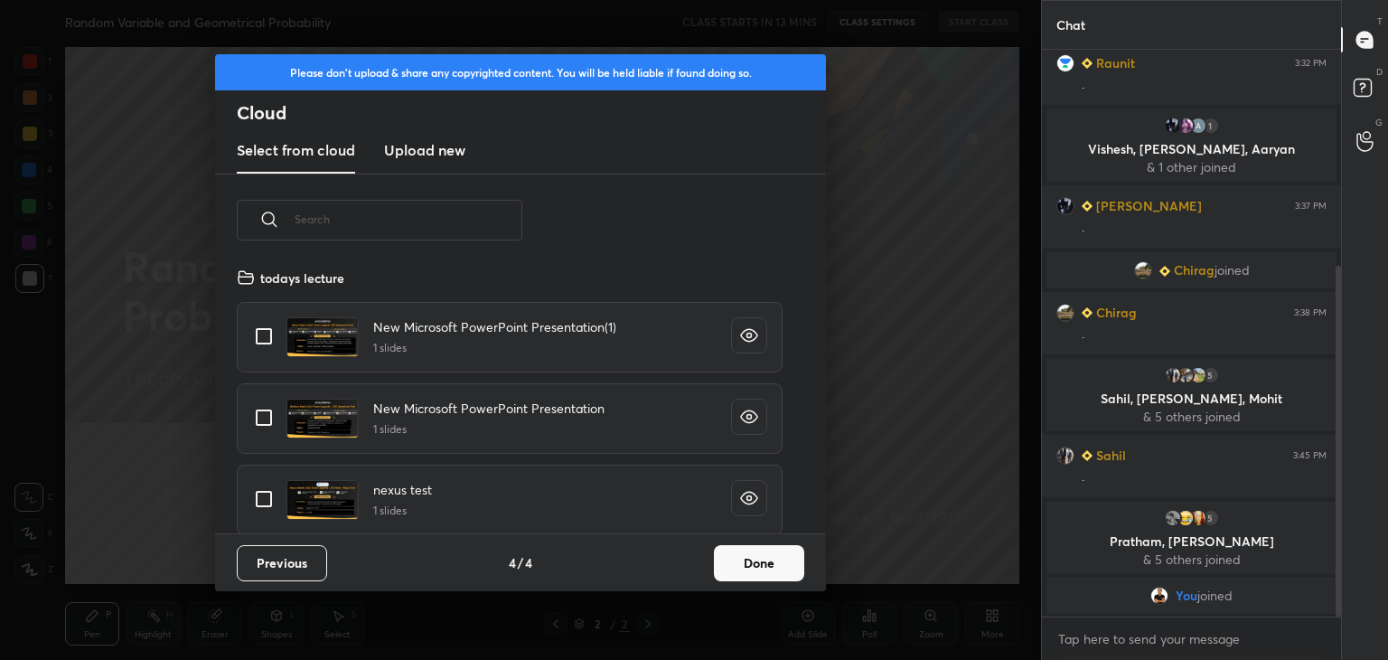
scroll to position [268, 580]
drag, startPoint x: 436, startPoint y: 151, endPoint x: 427, endPoint y: 172, distance: 22.3
click at [434, 151] on h3 "Upload new" at bounding box center [424, 150] width 81 height 22
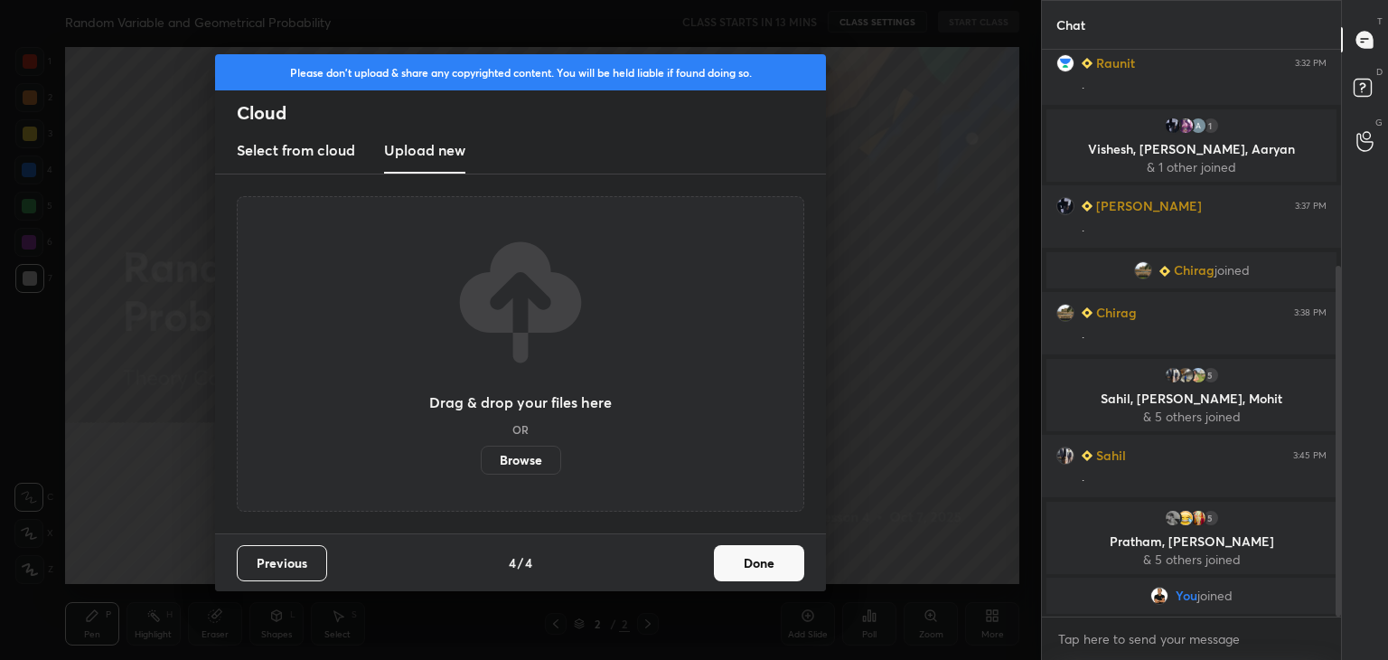
click at [514, 457] on label "Browse" at bounding box center [521, 460] width 80 height 29
click at [481, 457] on input "Browse" at bounding box center [481, 460] width 0 height 29
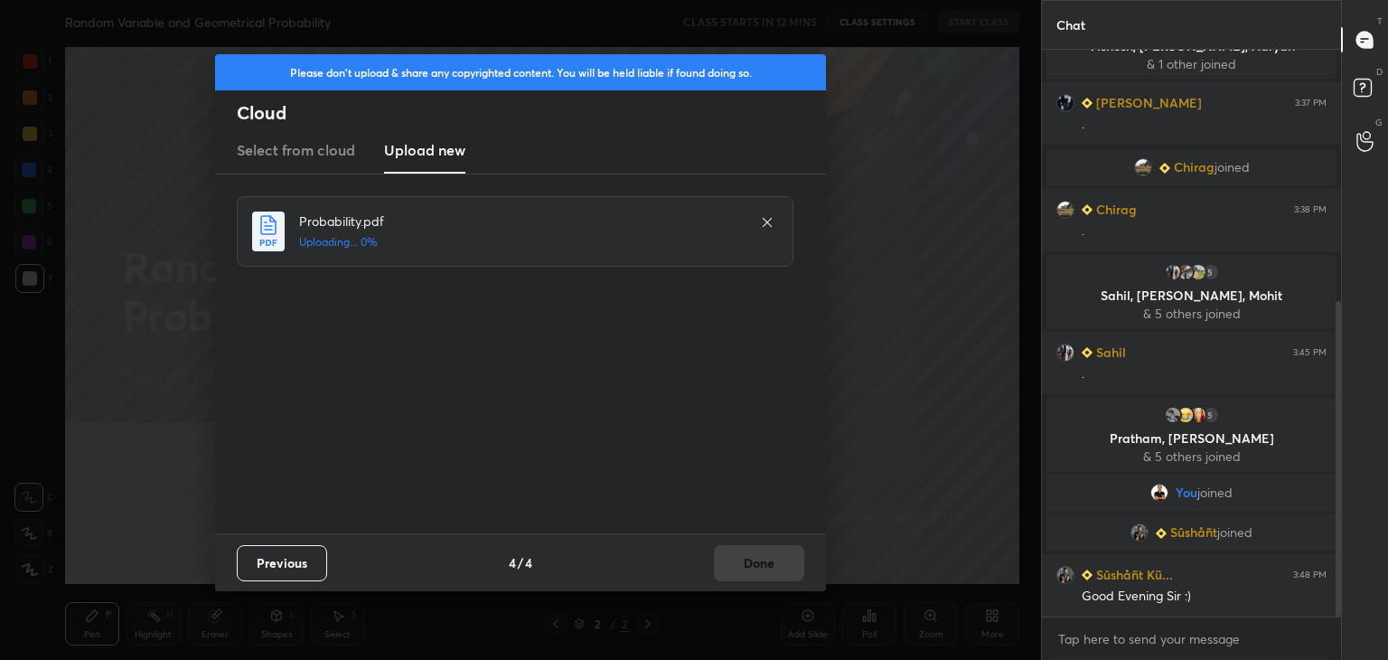
scroll to position [495, 0]
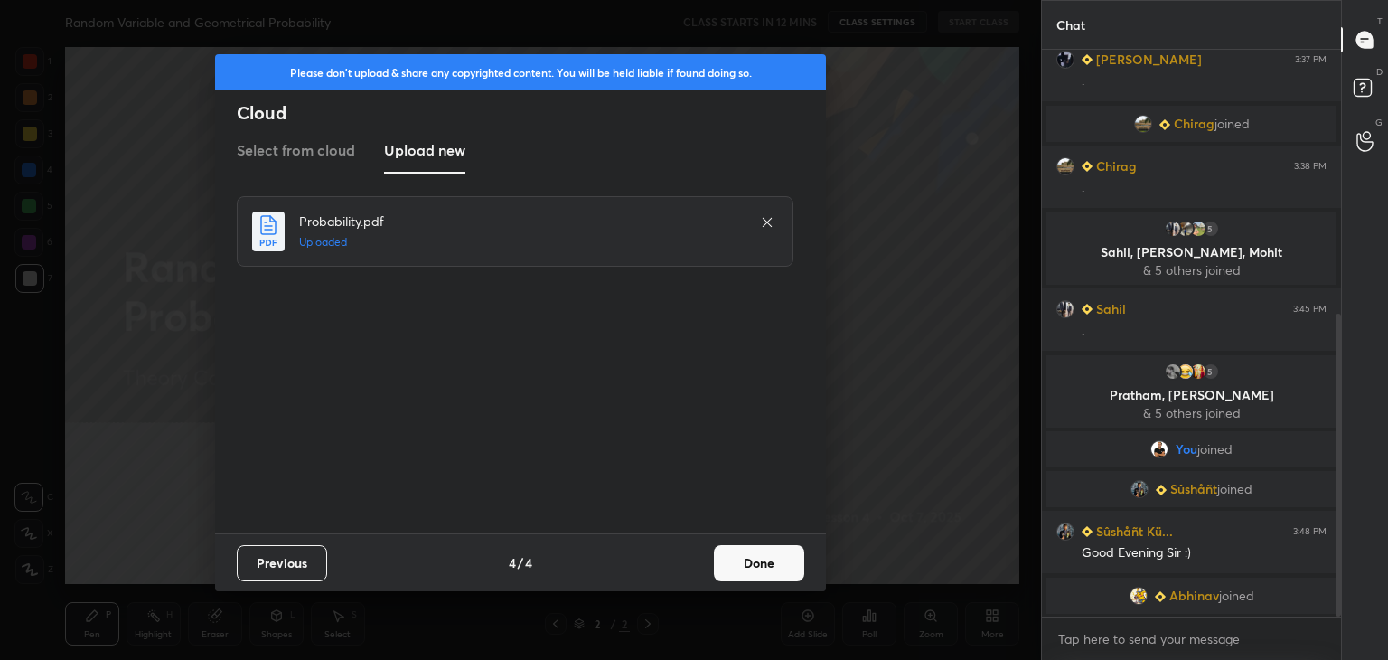
click at [751, 571] on button "Done" at bounding box center [759, 563] width 90 height 36
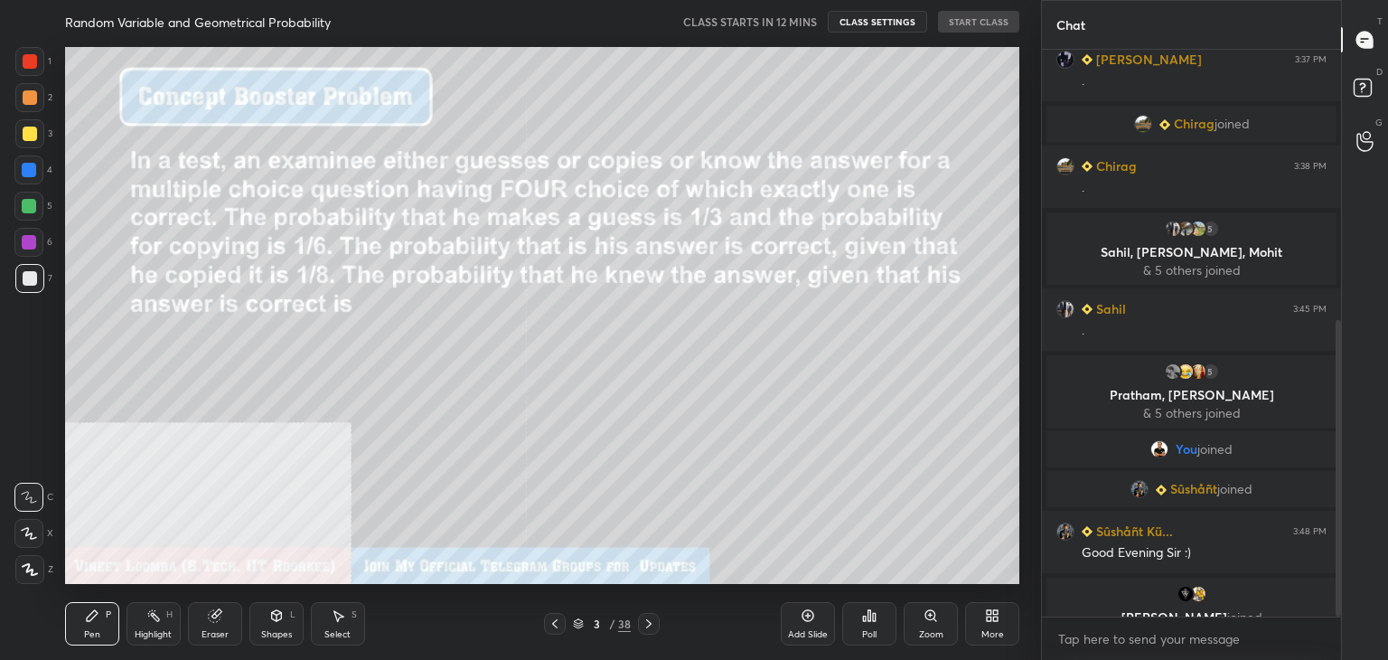
scroll to position [517, 0]
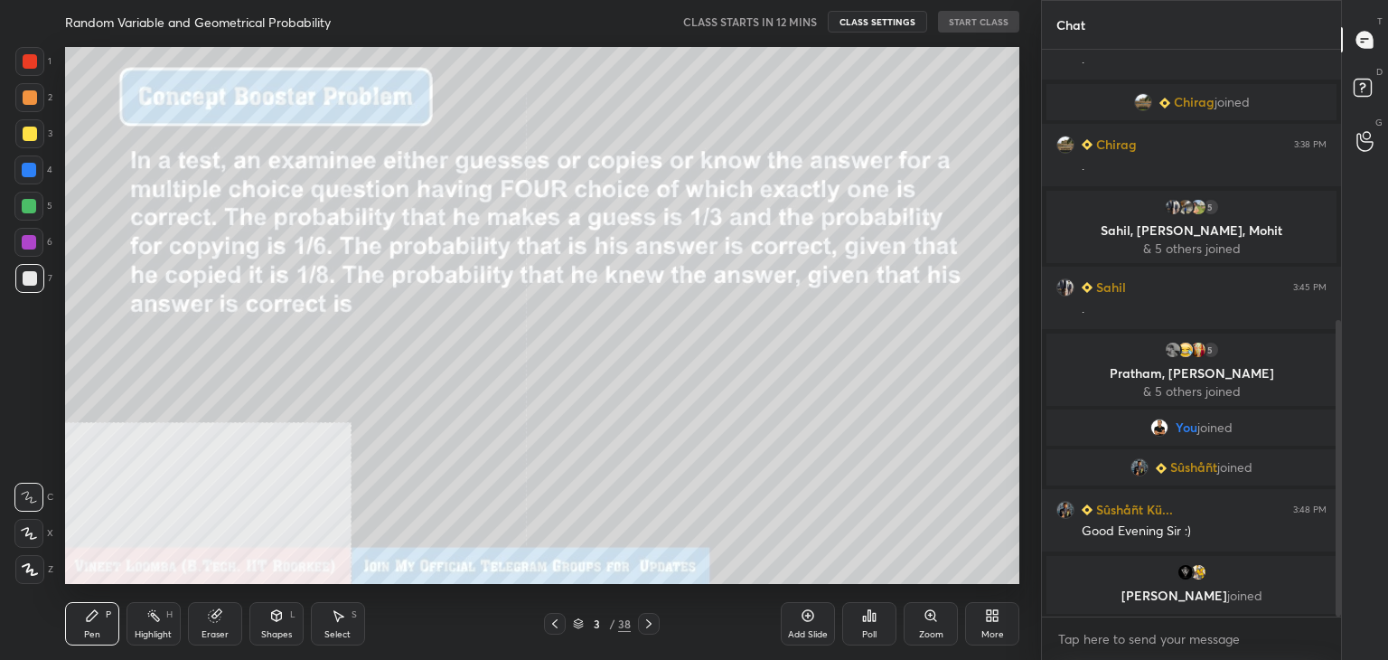
click at [555, 628] on icon at bounding box center [555, 623] width 14 height 14
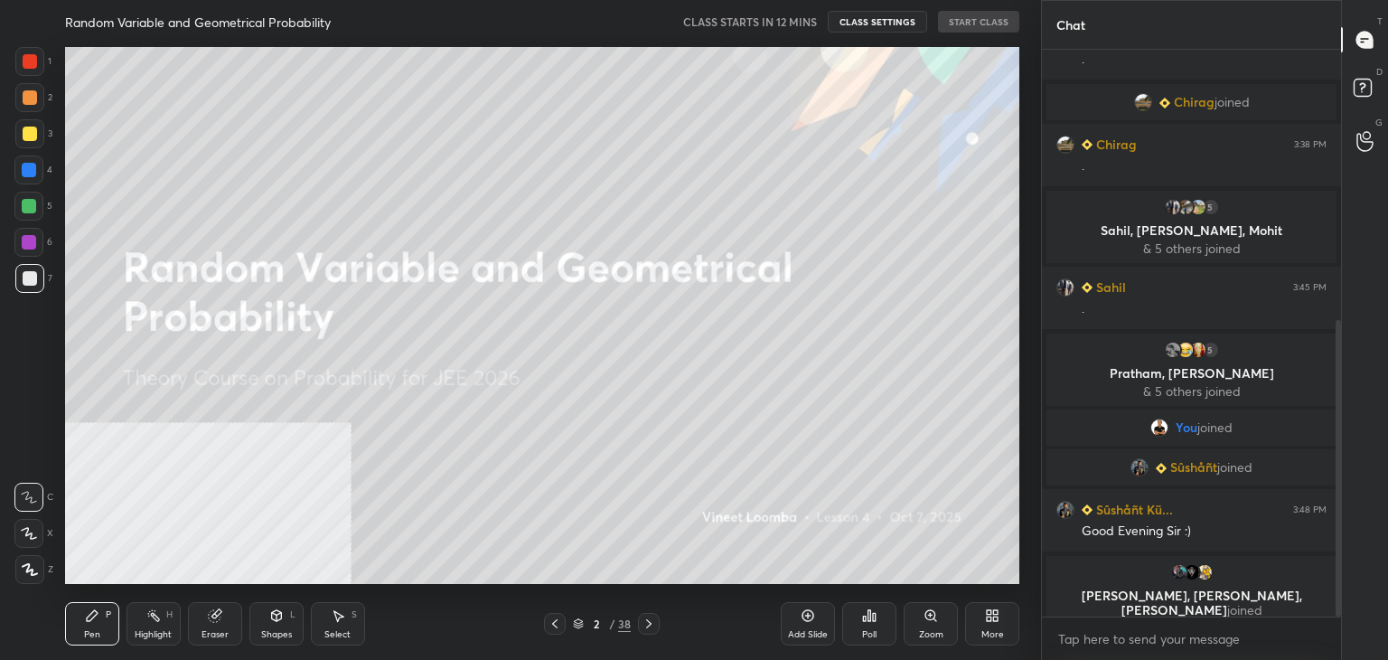
scroll to position [580, 0]
click at [994, 618] on icon at bounding box center [995, 618] width 5 height 5
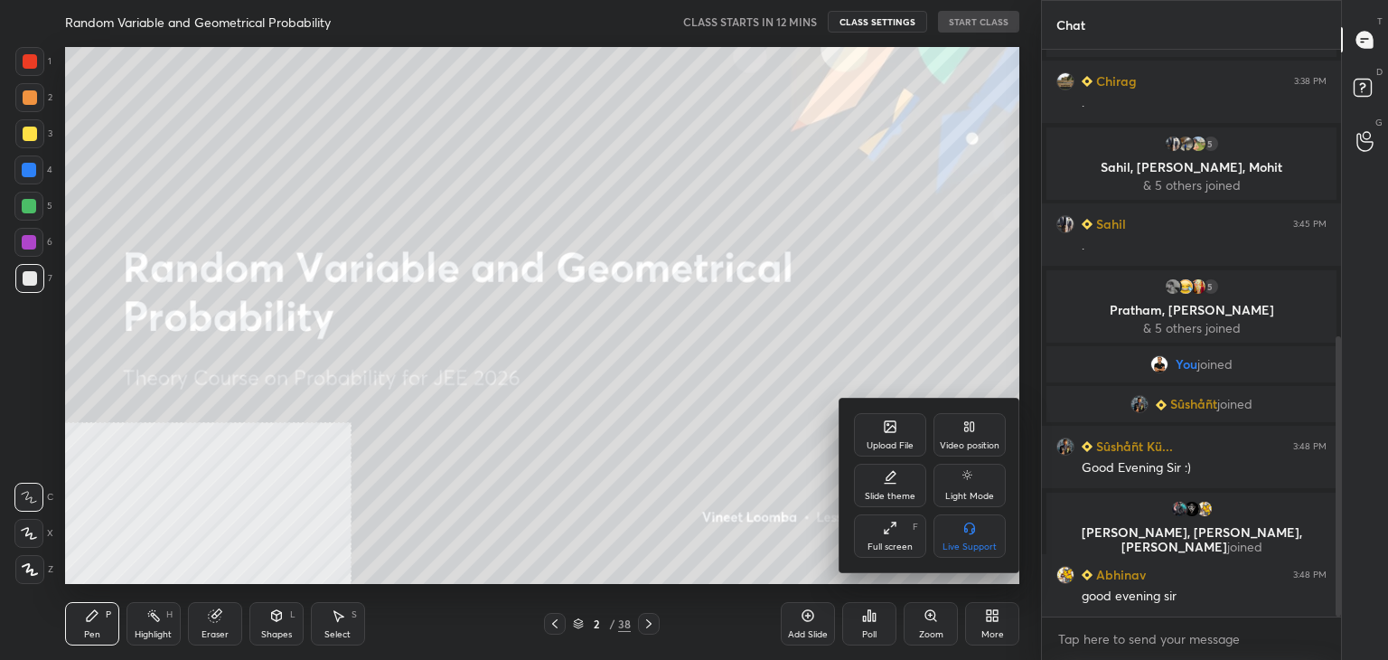
drag, startPoint x: 962, startPoint y: 442, endPoint x: 966, endPoint y: 460, distance: 18.6
click at [963, 442] on div "Video position" at bounding box center [970, 445] width 60 height 9
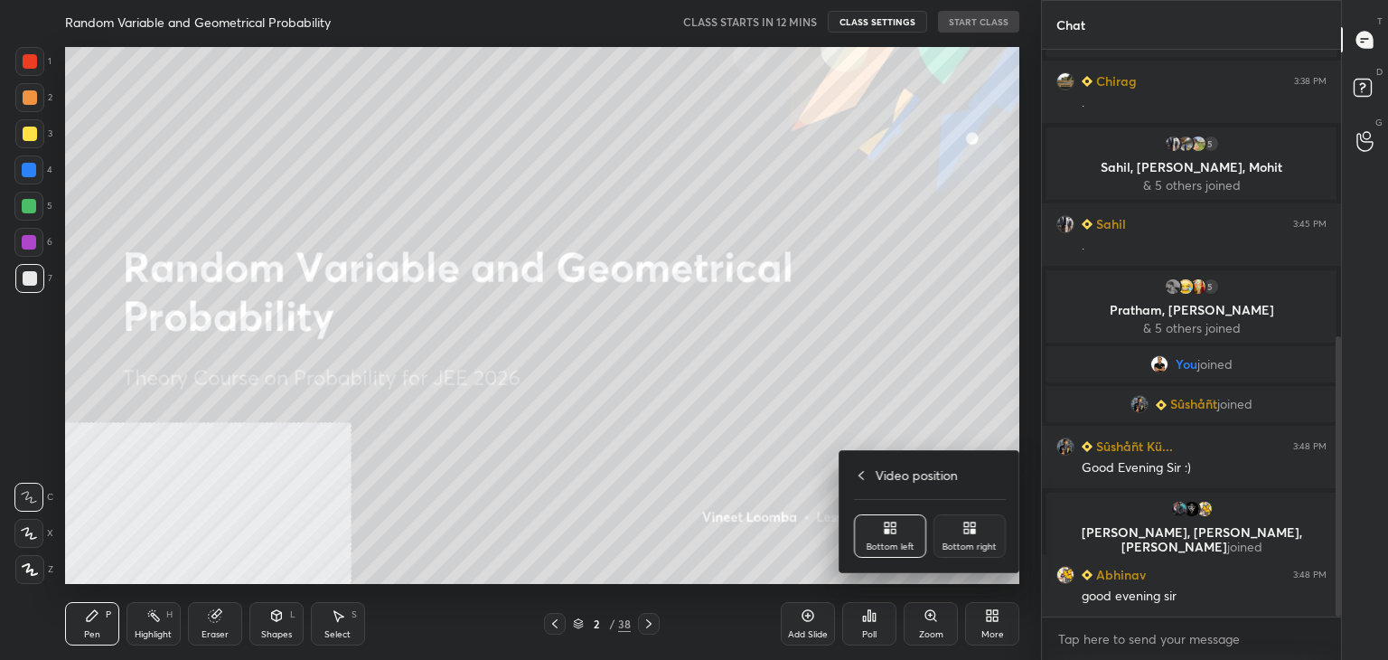
click at [972, 533] on icon at bounding box center [973, 531] width 5 height 5
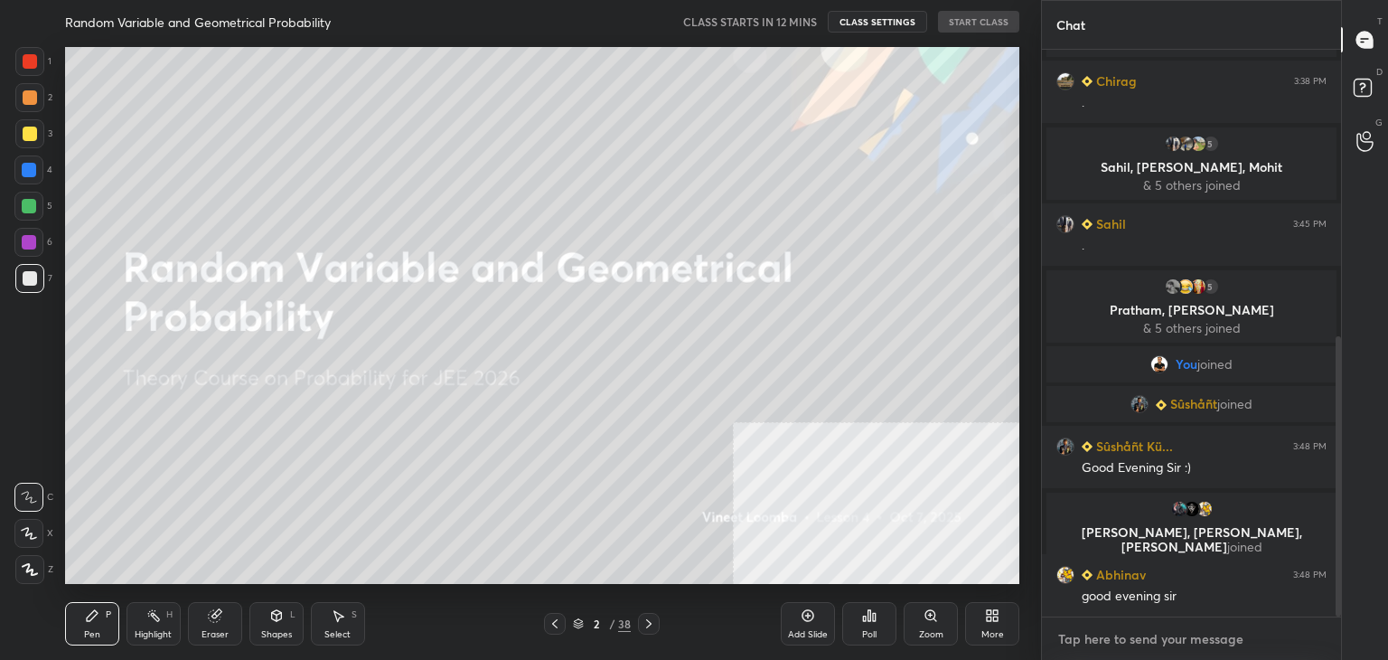
type textarea "x"
click at [1113, 637] on textarea at bounding box center [1192, 639] width 270 height 29
paste textarea "My Unacademy Official Telegram: [URL][DOMAIN_NAME] Use Code VINEETLIVE to renew…"
type textarea "My Unacademy Official Telegram: [URL][DOMAIN_NAME] Use Code VINEETLIVE to renew…"
type textarea "x"
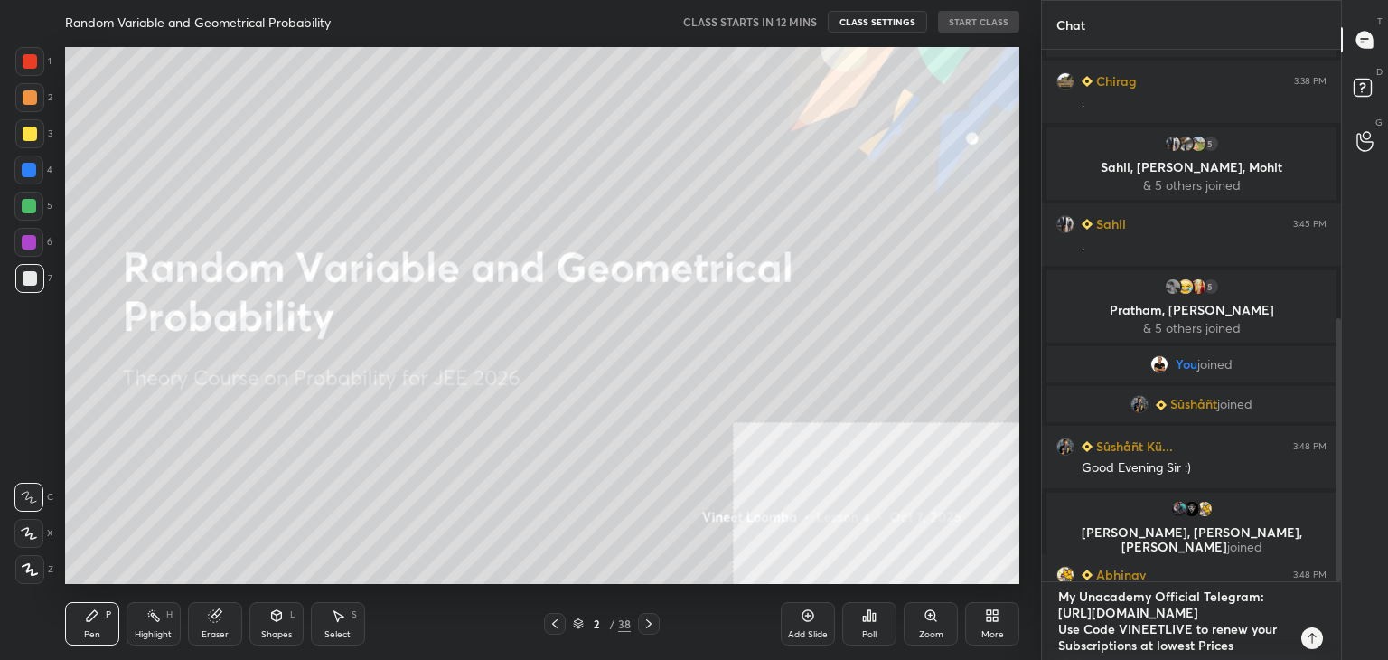
scroll to position [15, 0]
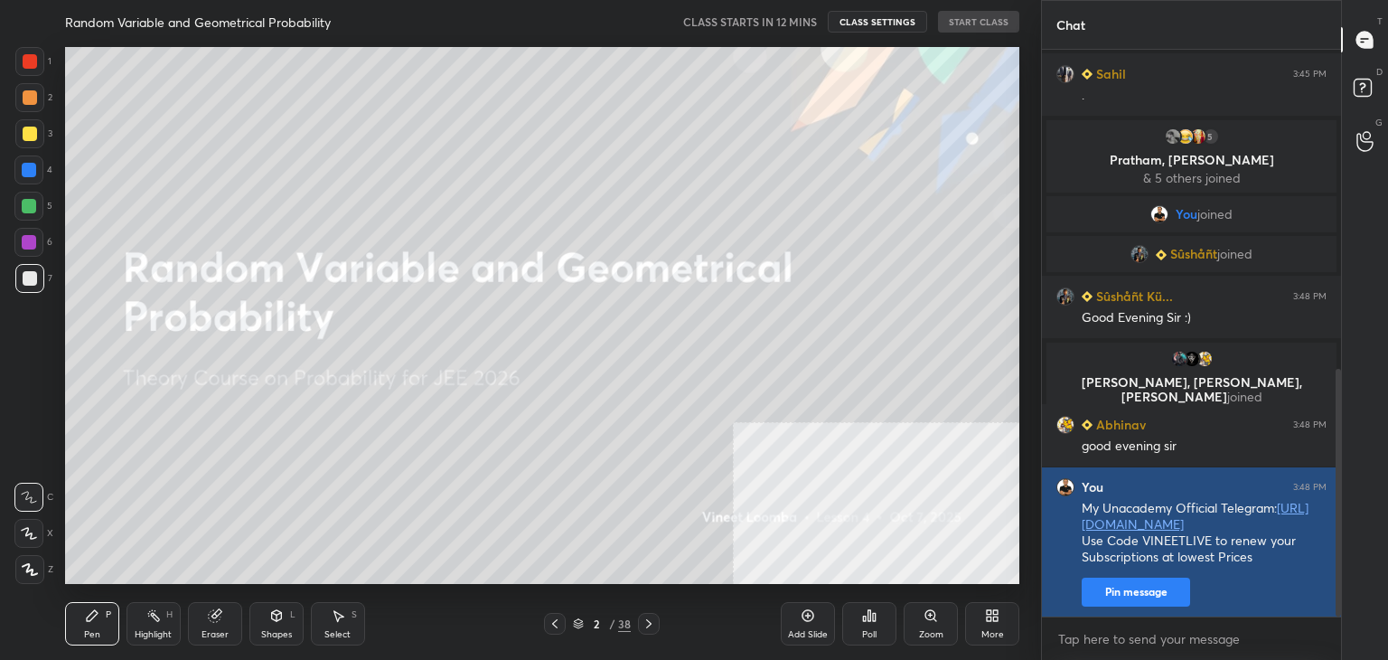
click at [1109, 600] on button "Pin message" at bounding box center [1136, 592] width 108 height 29
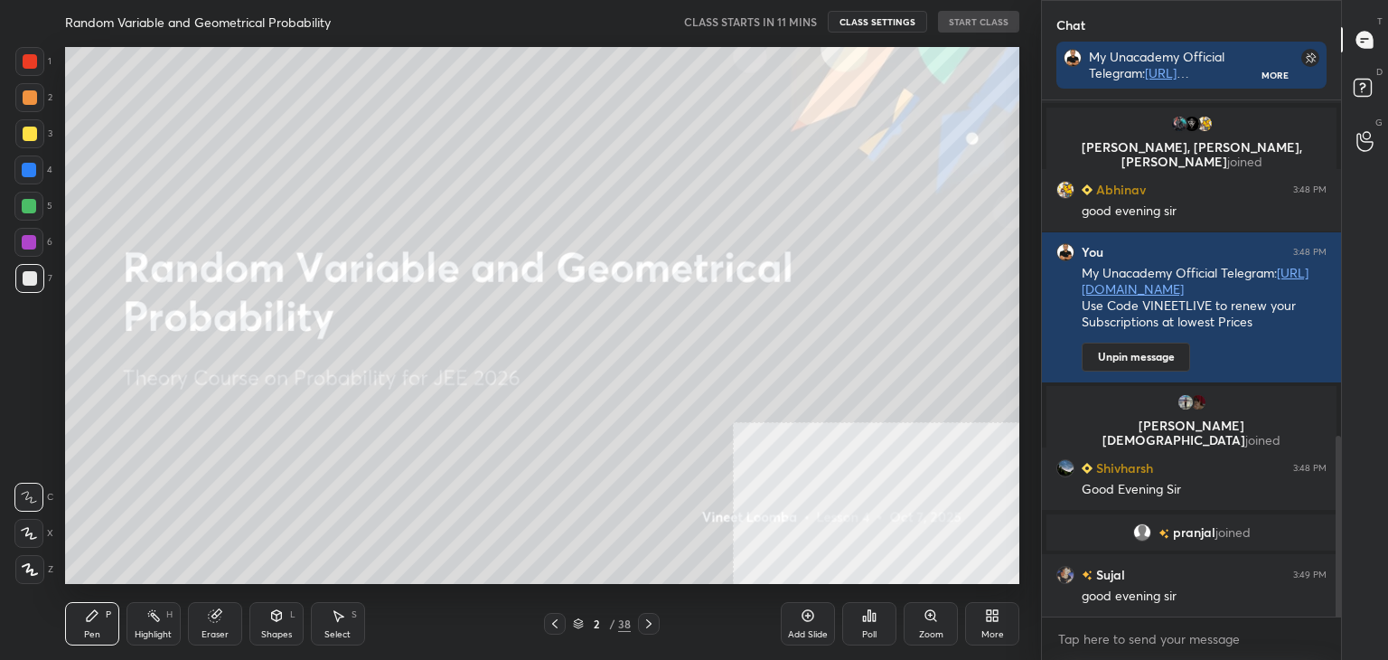
scroll to position [1003, 0]
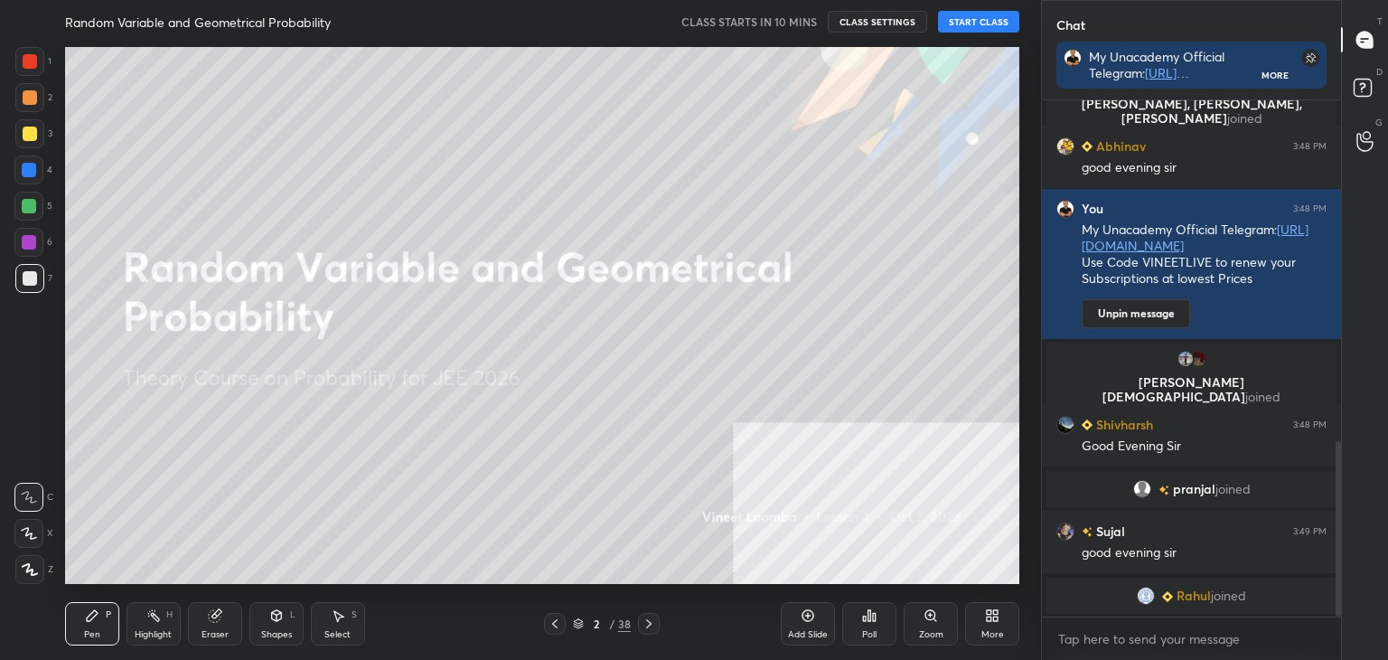
click at [952, 23] on button "START CLASS" at bounding box center [978, 22] width 81 height 22
drag, startPoint x: 1338, startPoint y: 490, endPoint x: 1339, endPoint y: 507, distance: 17.2
click at [1339, 507] on div at bounding box center [1338, 528] width 5 height 175
drag, startPoint x: 1340, startPoint y: 467, endPoint x: 1339, endPoint y: 503, distance: 36.2
click at [1339, 503] on div at bounding box center [1338, 528] width 5 height 175
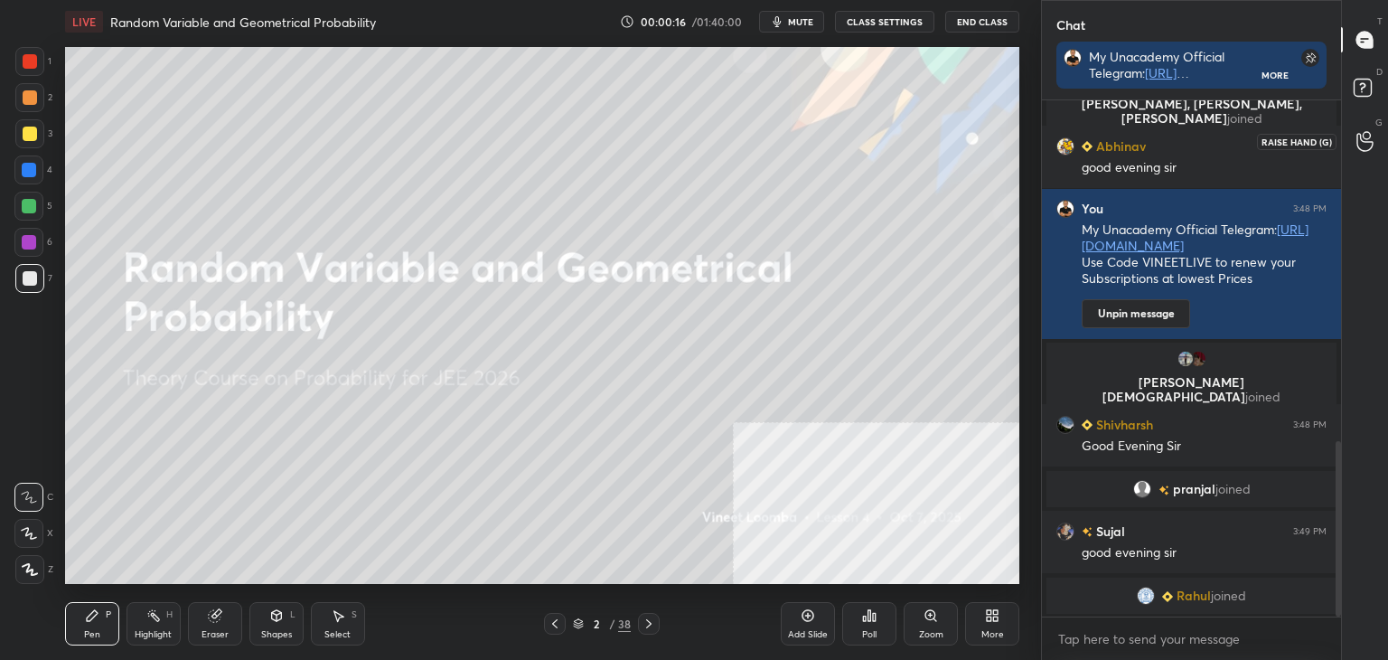
click at [1369, 140] on icon at bounding box center [1365, 141] width 17 height 21
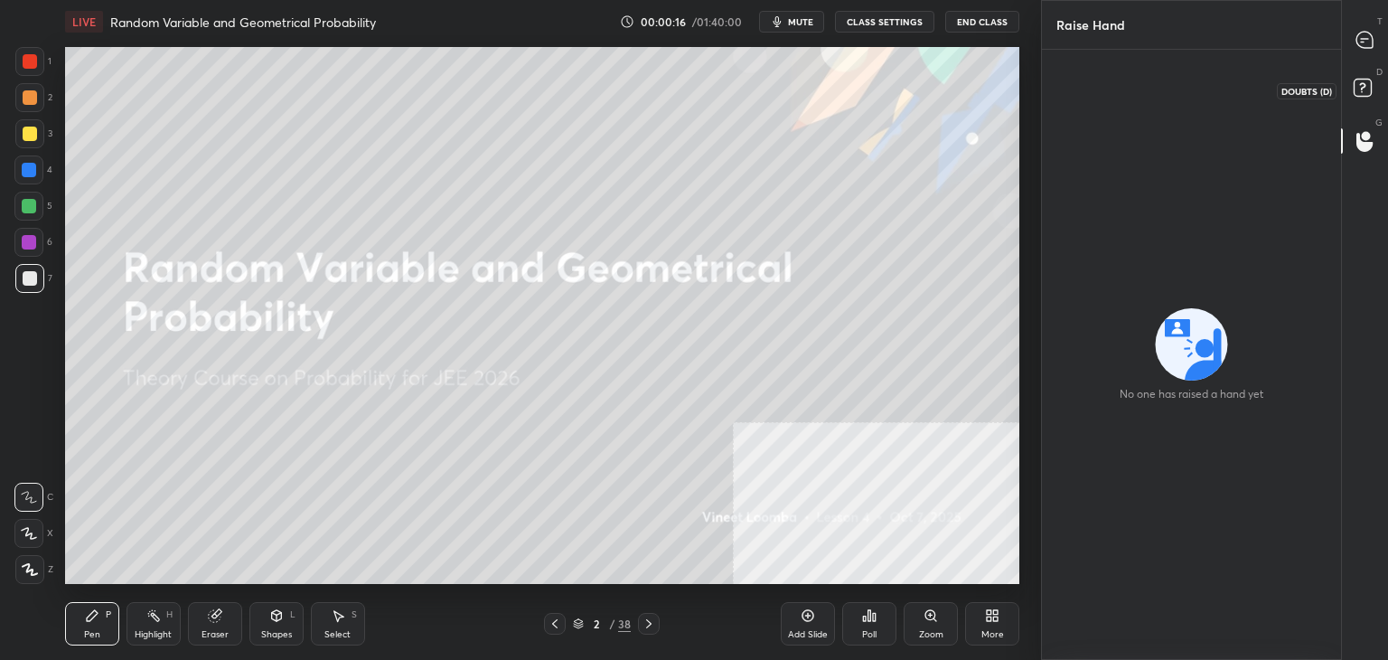
click at [1357, 92] on rect at bounding box center [1362, 88] width 17 height 17
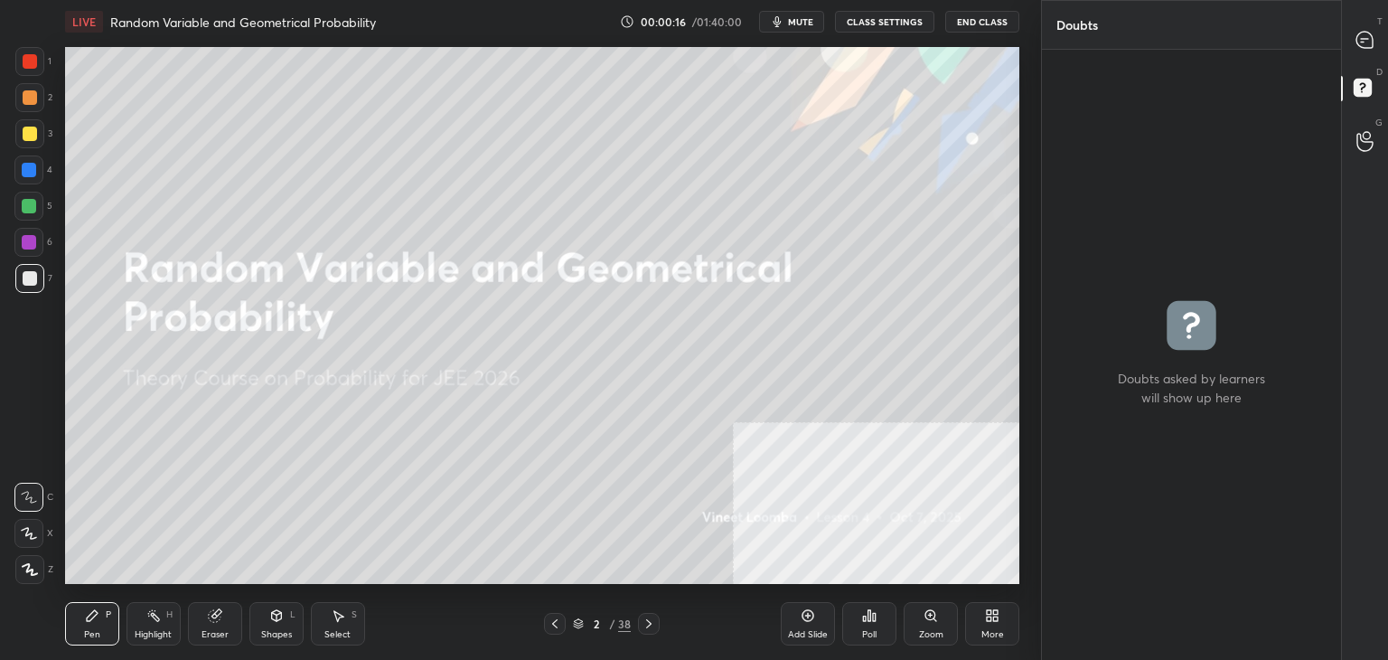
scroll to position [5, 5]
click at [1375, 28] on div at bounding box center [1366, 39] width 36 height 33
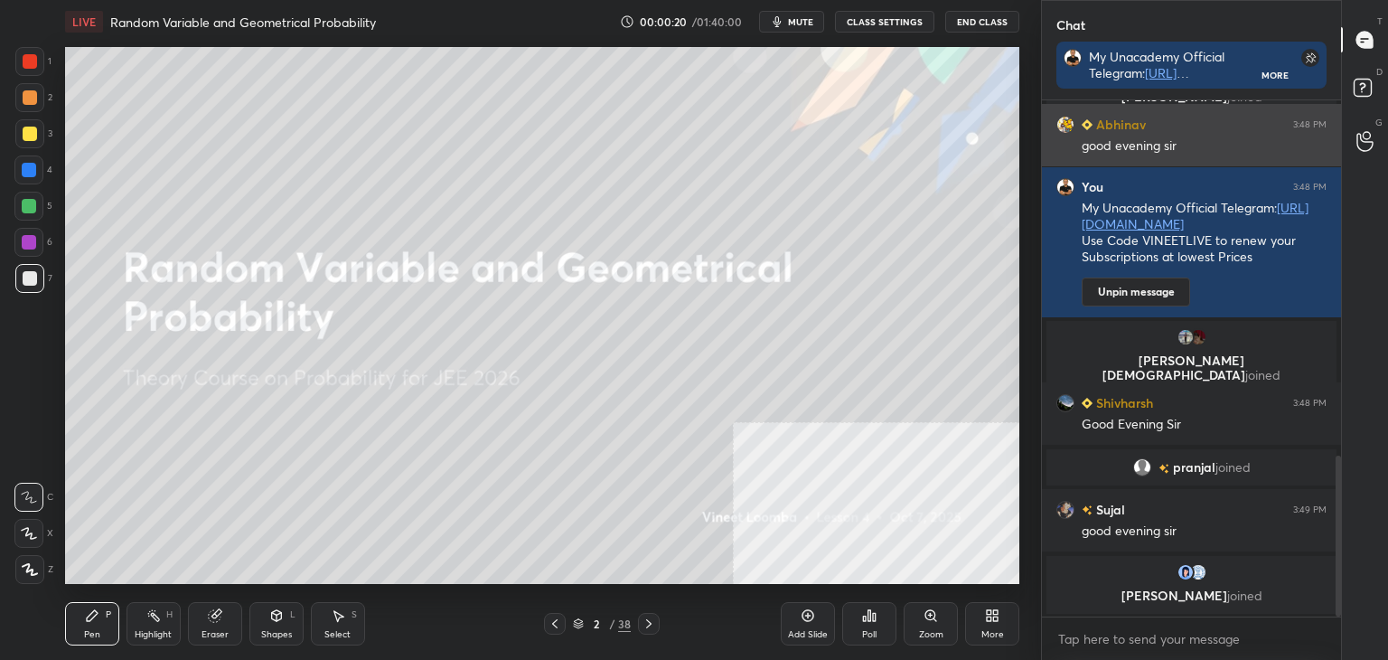
scroll to position [1144, 0]
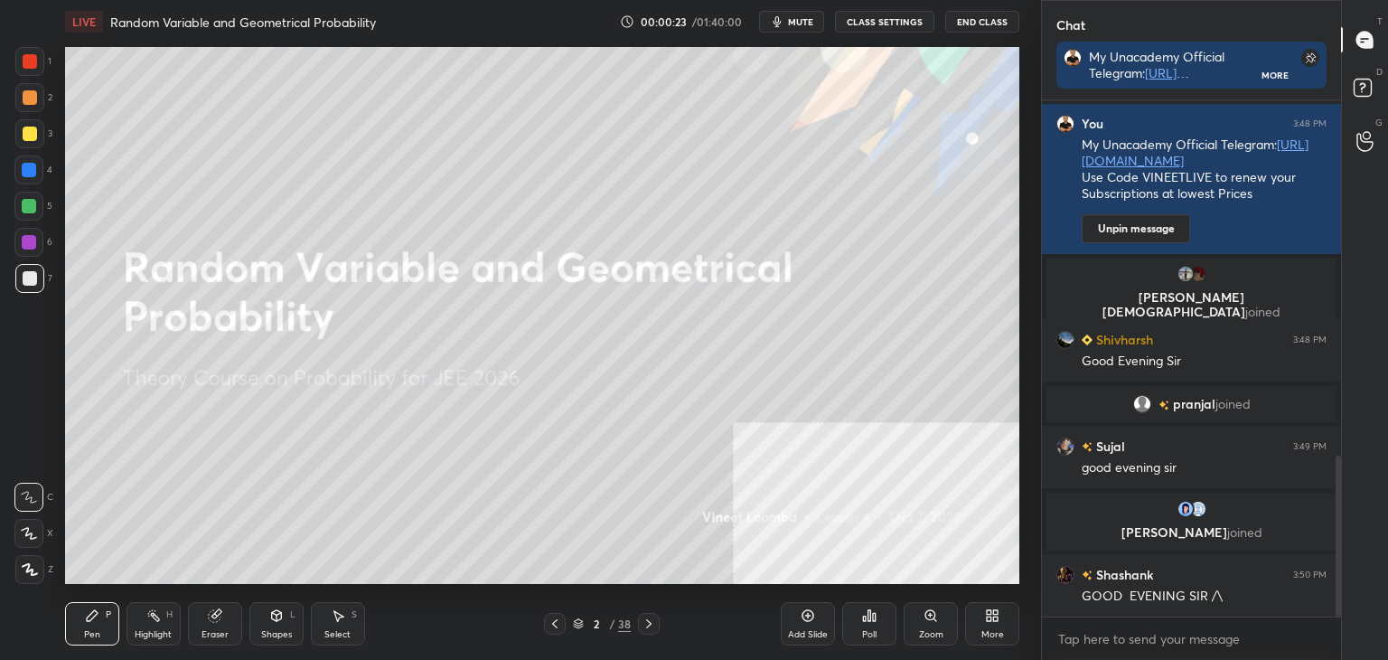
click at [28, 131] on div at bounding box center [30, 134] width 14 height 14
click at [28, 572] on icon at bounding box center [30, 569] width 14 height 11
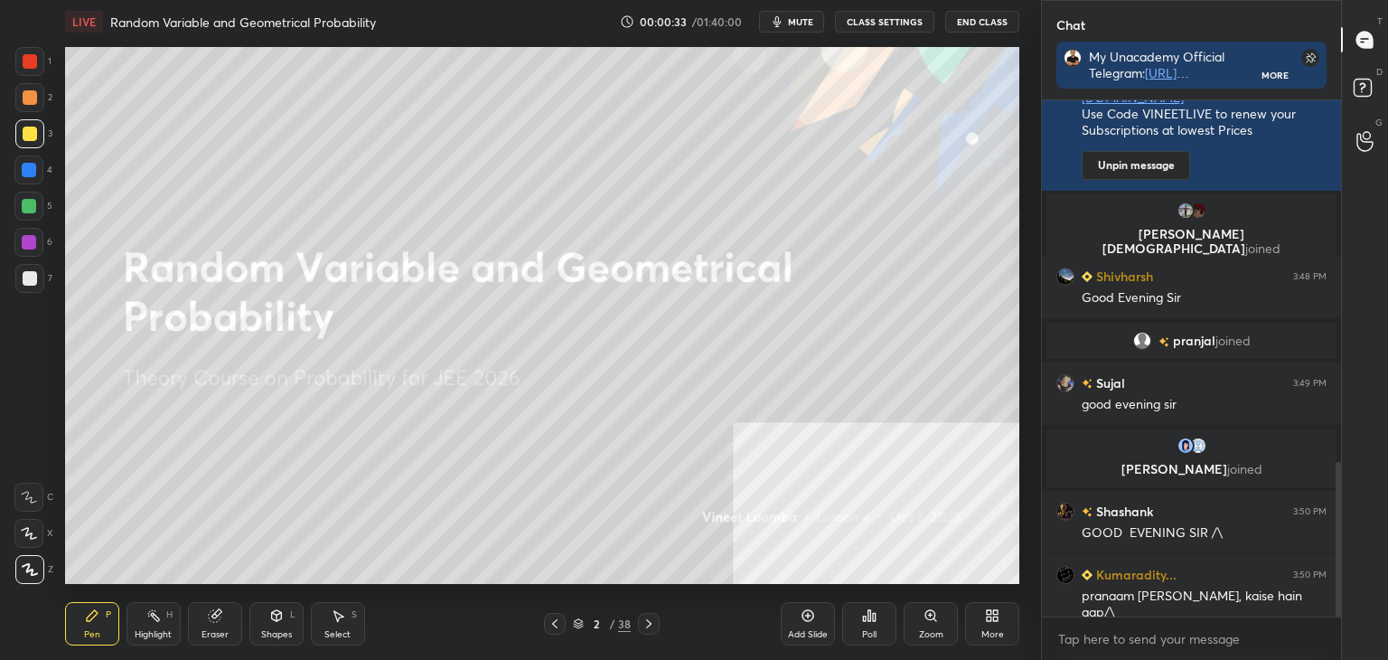
click at [871, 21] on button "CLASS SETTINGS" at bounding box center [884, 22] width 99 height 22
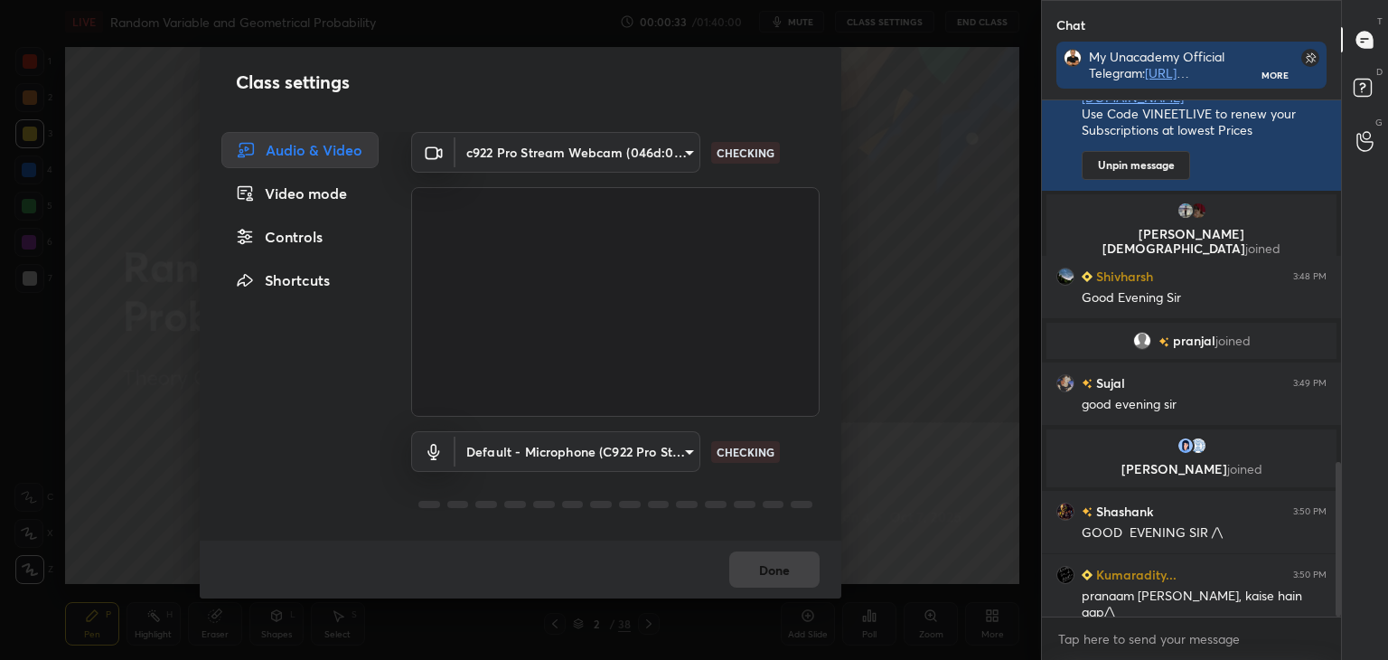
scroll to position [1271, 0]
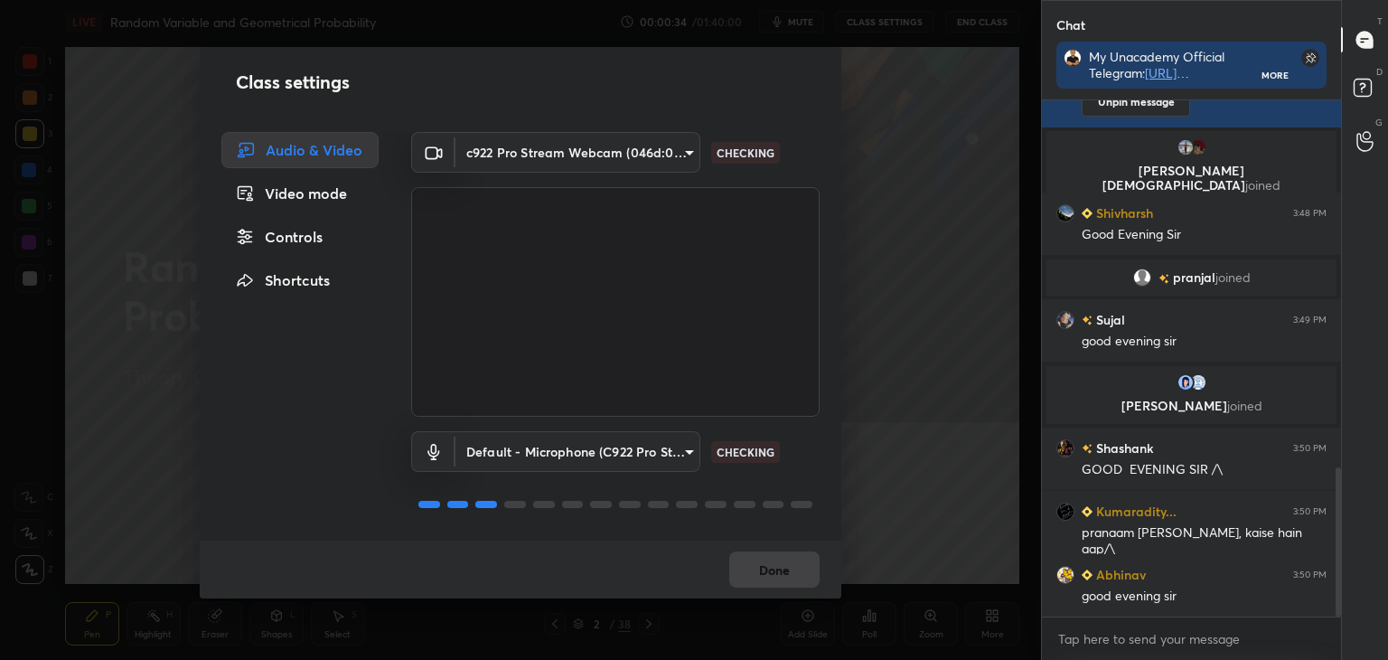
click at [274, 217] on div "Audio & Video Video mode Controls Shortcuts" at bounding box center [295, 336] width 190 height 409
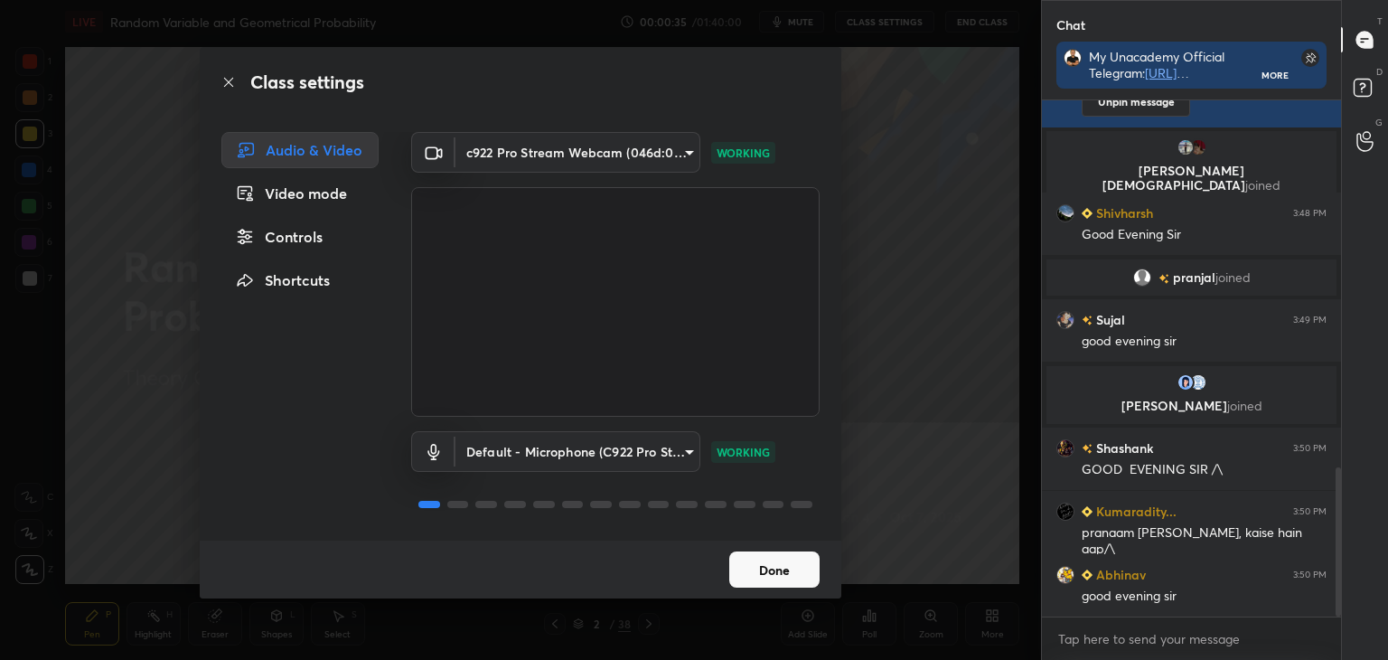
click at [320, 236] on div "Controls" at bounding box center [299, 237] width 157 height 36
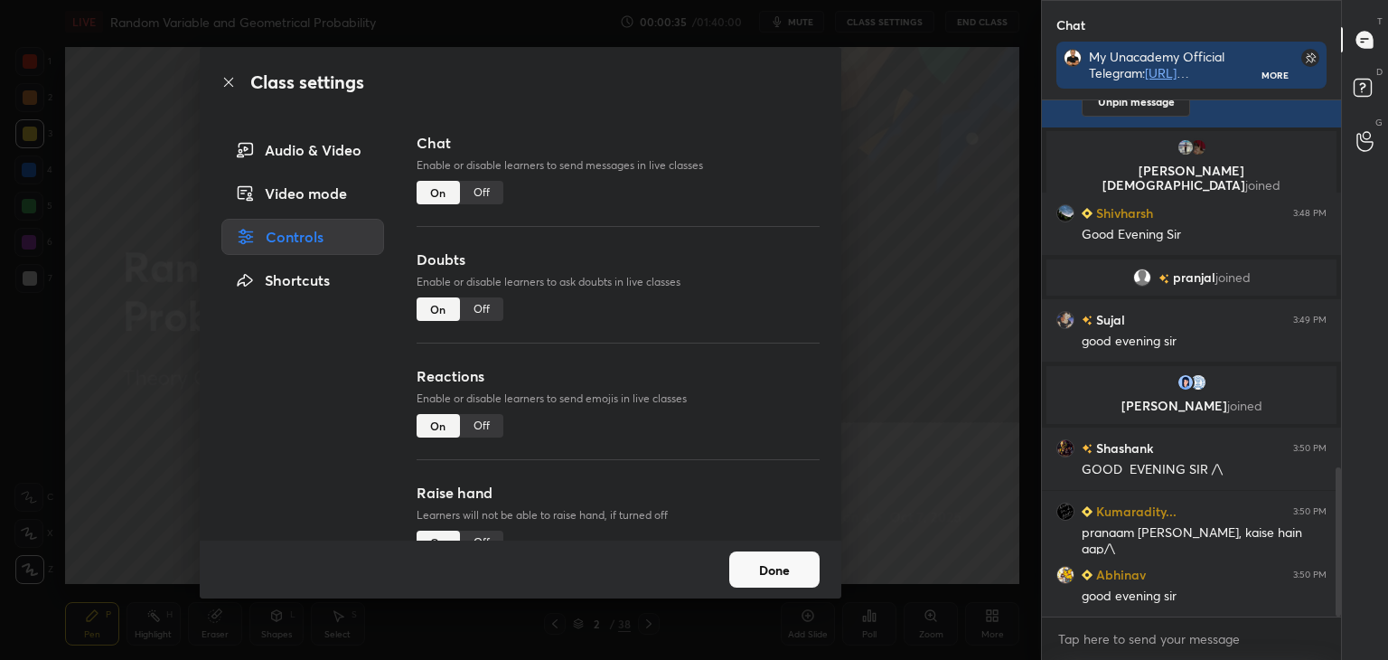
scroll to position [1348, 0]
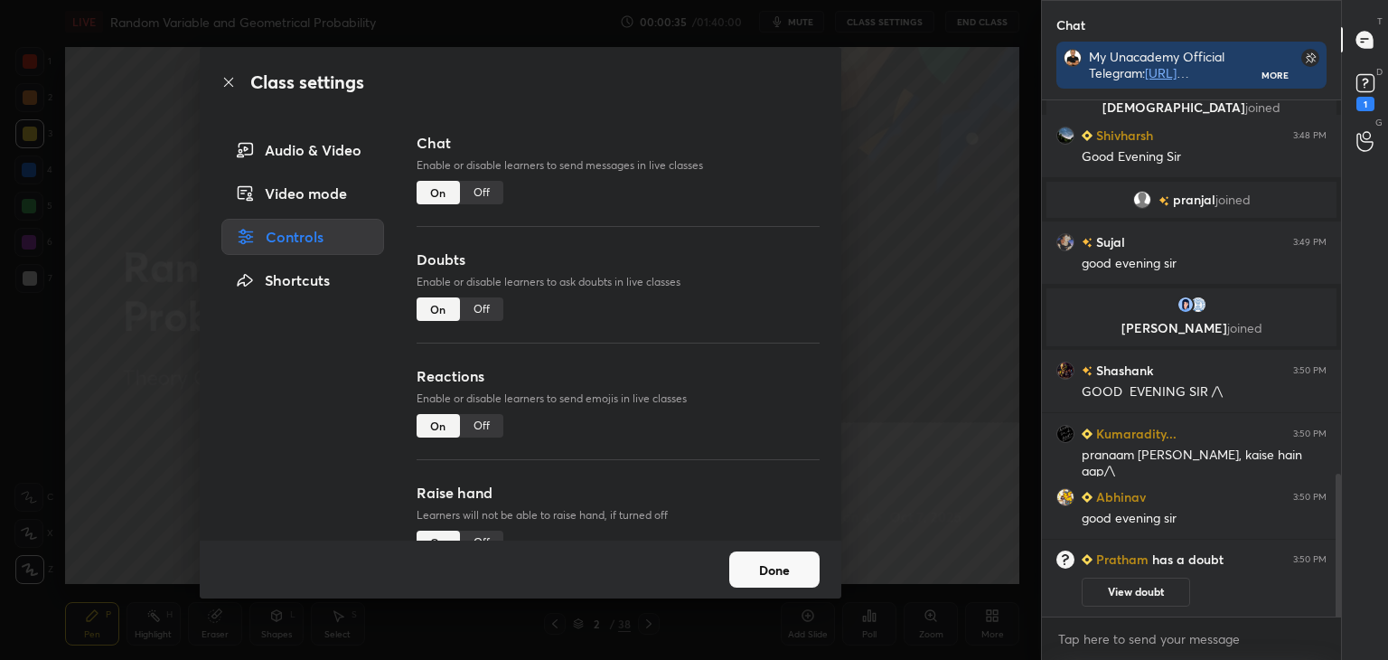
click at [477, 425] on div "Off" at bounding box center [481, 425] width 43 height 23
click at [476, 533] on div "Off" at bounding box center [481, 542] width 43 height 23
click at [775, 554] on button "Done" at bounding box center [774, 569] width 90 height 36
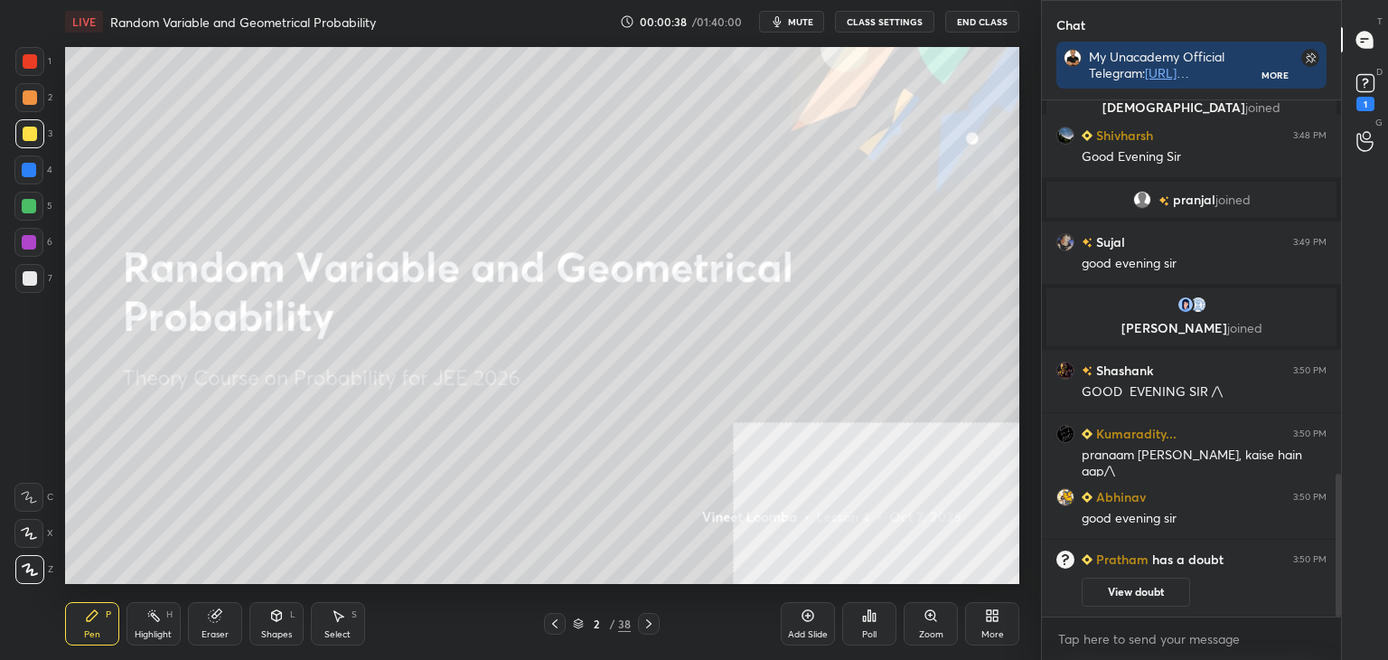
scroll to position [1251, 0]
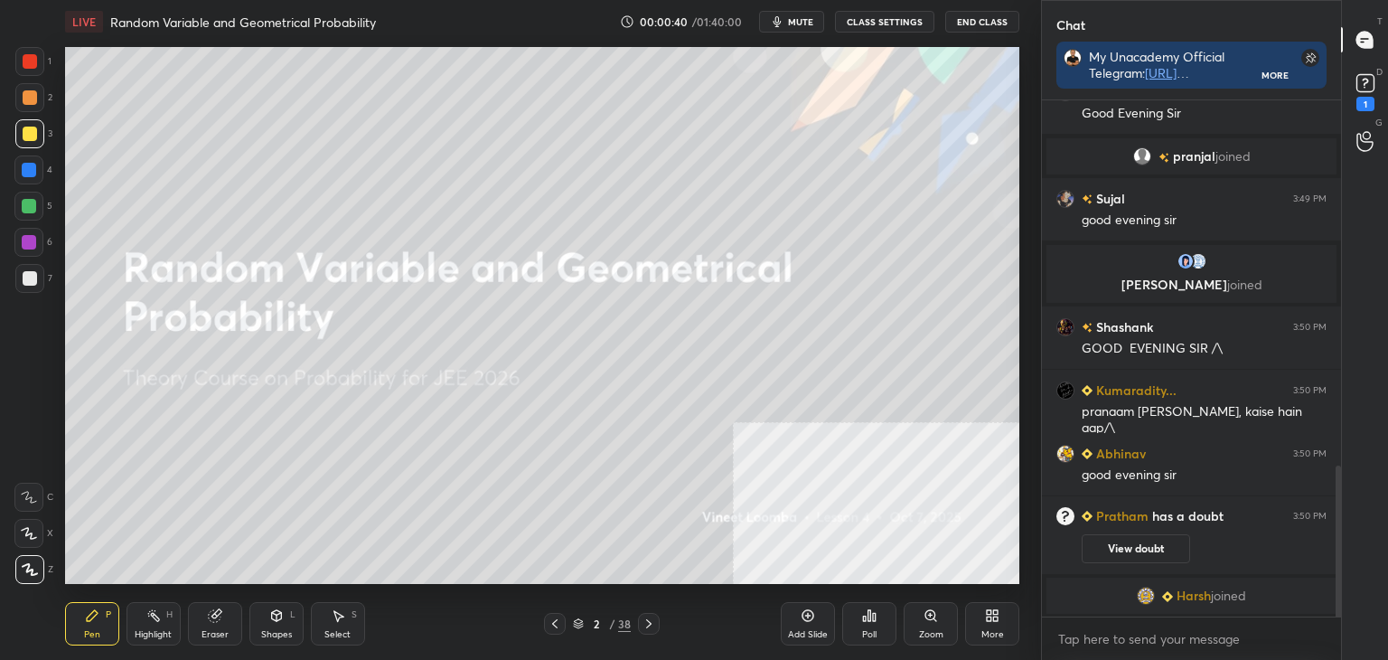
click at [610, 626] on div "/" at bounding box center [611, 623] width 5 height 11
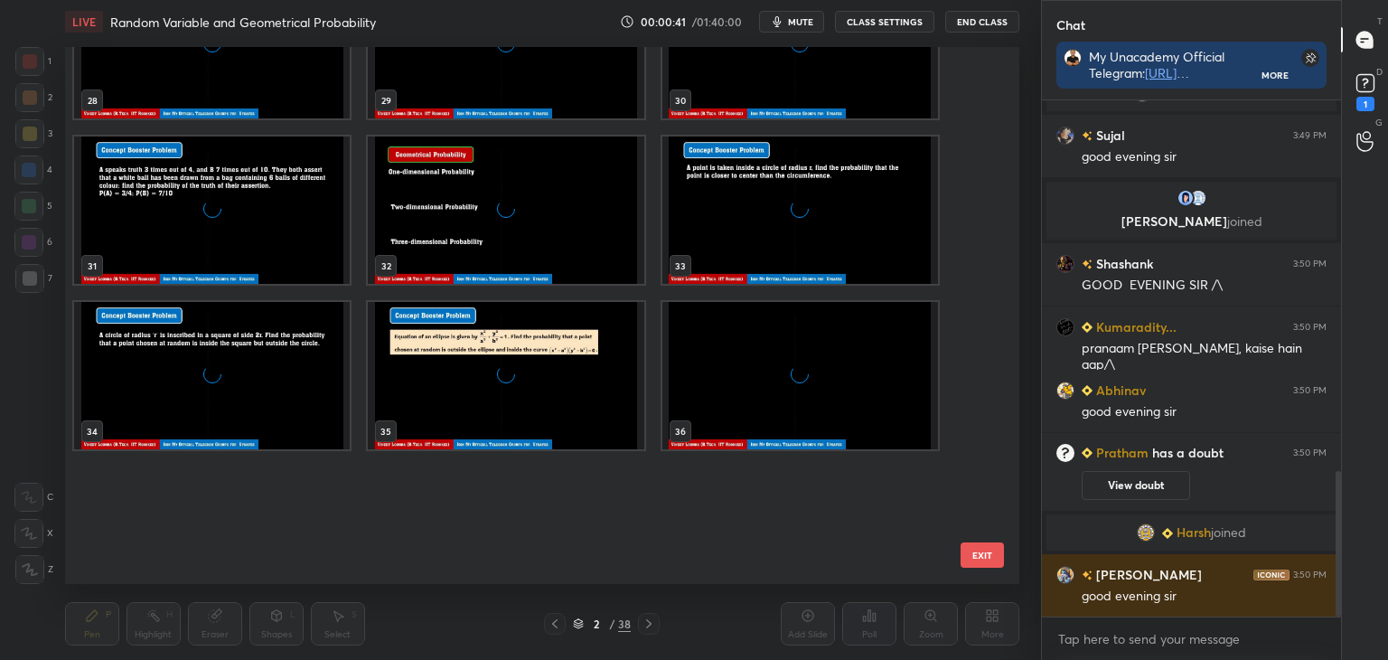
scroll to position [1612, 0]
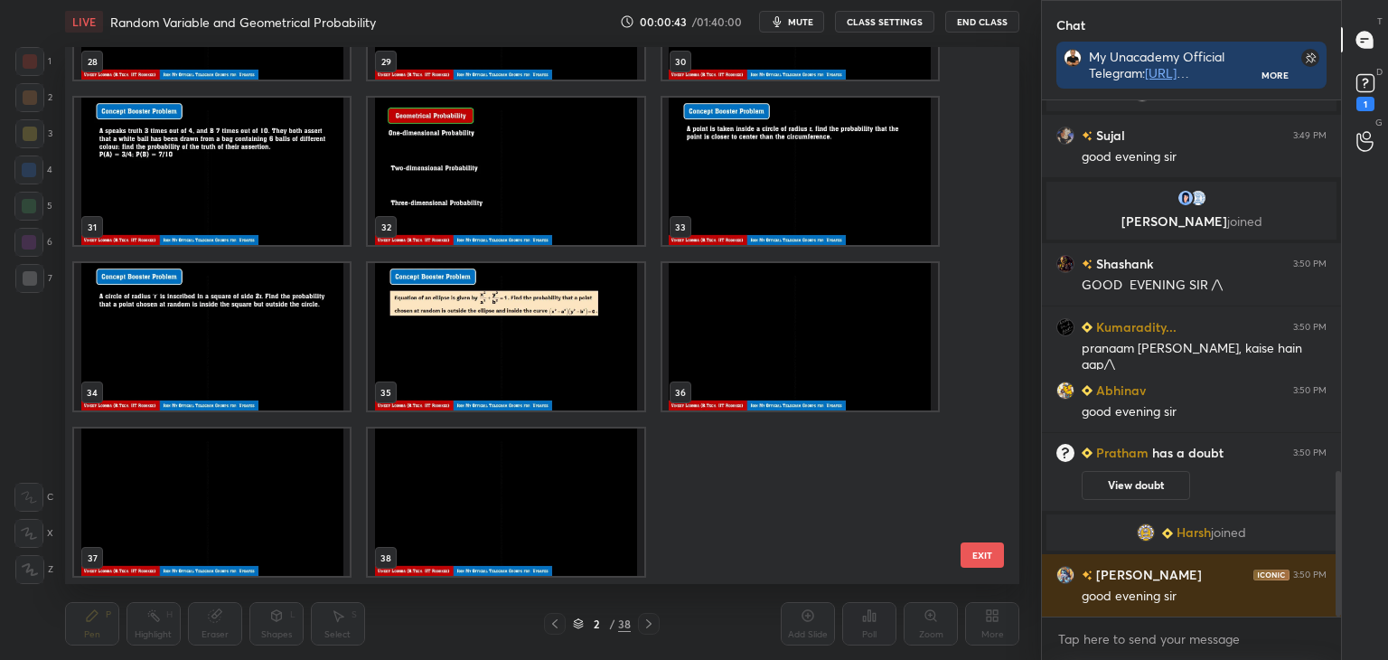
click at [545, 508] on img "grid" at bounding box center [506, 501] width 276 height 147
click at [546, 508] on img "grid" at bounding box center [506, 501] width 276 height 147
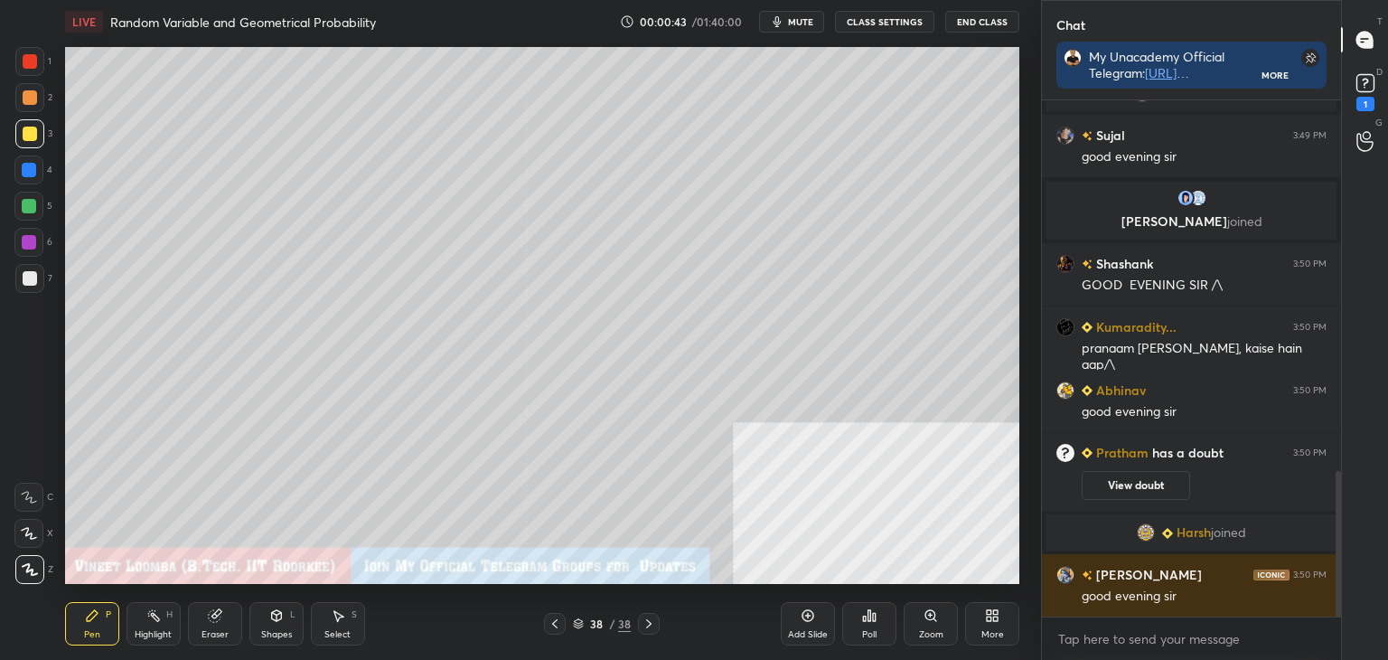
click at [547, 510] on img "grid" at bounding box center [506, 501] width 276 height 147
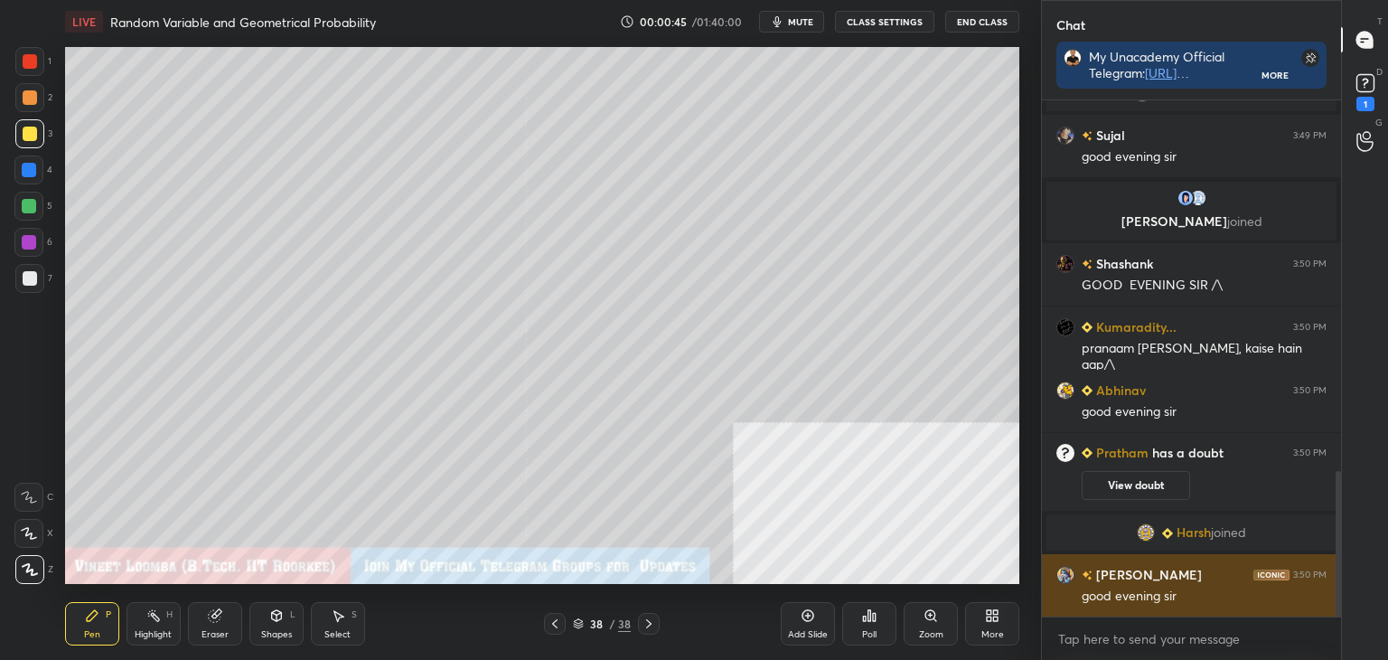
click at [1223, 565] on div "Arpita 3:50 PM" at bounding box center [1192, 574] width 270 height 19
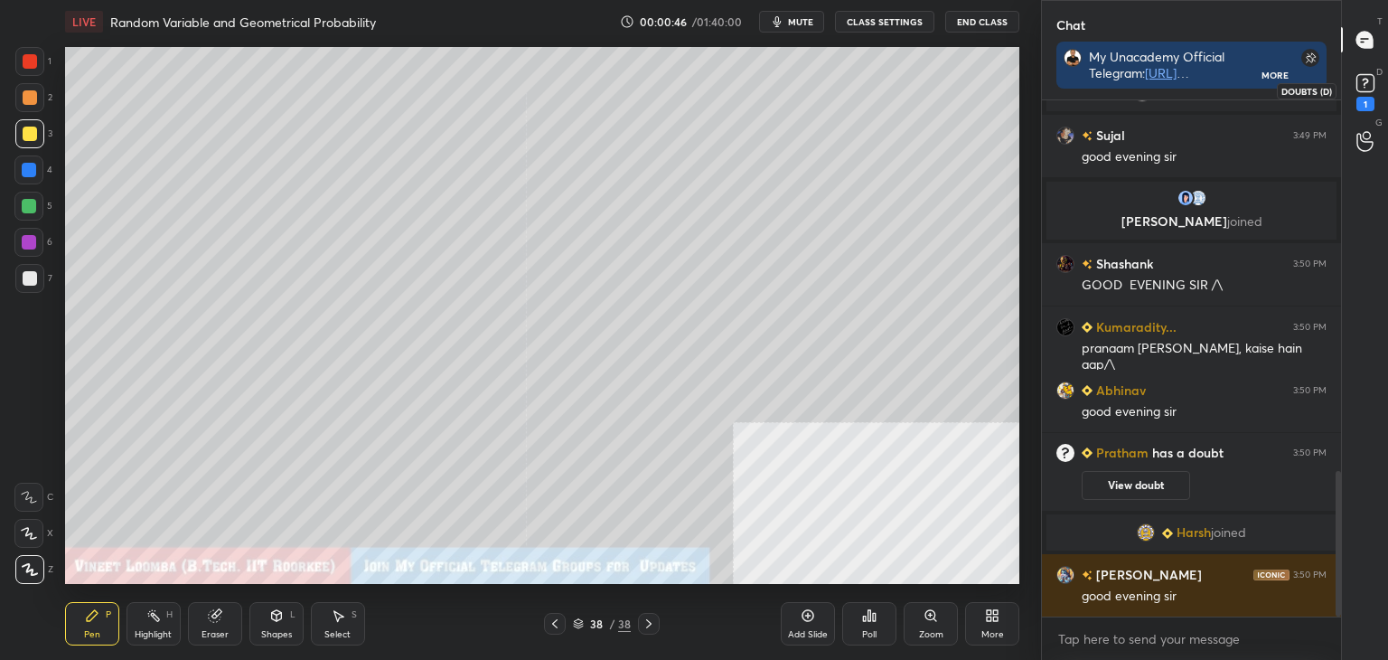
drag, startPoint x: 1370, startPoint y: 97, endPoint x: 1358, endPoint y: 111, distance: 19.2
click at [1369, 98] on div "1" at bounding box center [1366, 104] width 18 height 14
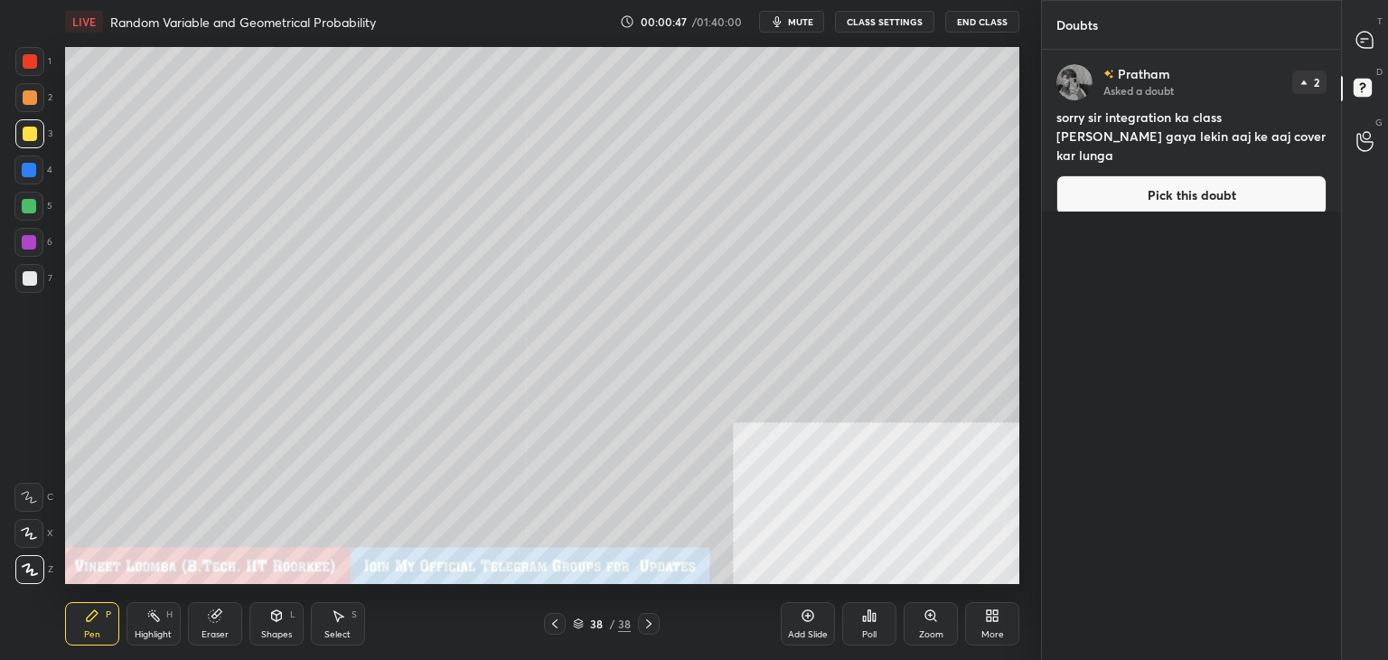
click at [1294, 175] on button "Pick this doubt" at bounding box center [1192, 195] width 270 height 40
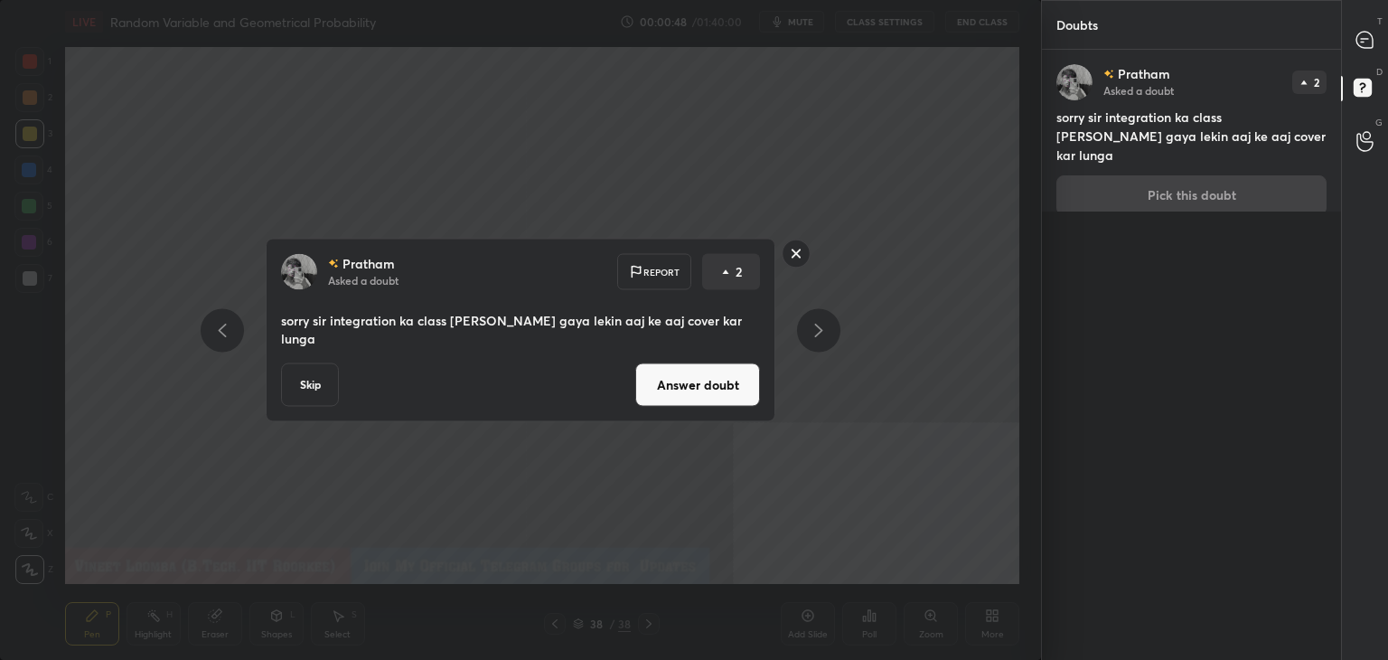
click at [721, 399] on div "Pratham Asked a doubt Report 2 sorry sir integration ka class miss ho gaya leki…" at bounding box center [521, 330] width 510 height 183
click at [719, 373] on button "Answer doubt" at bounding box center [697, 384] width 125 height 43
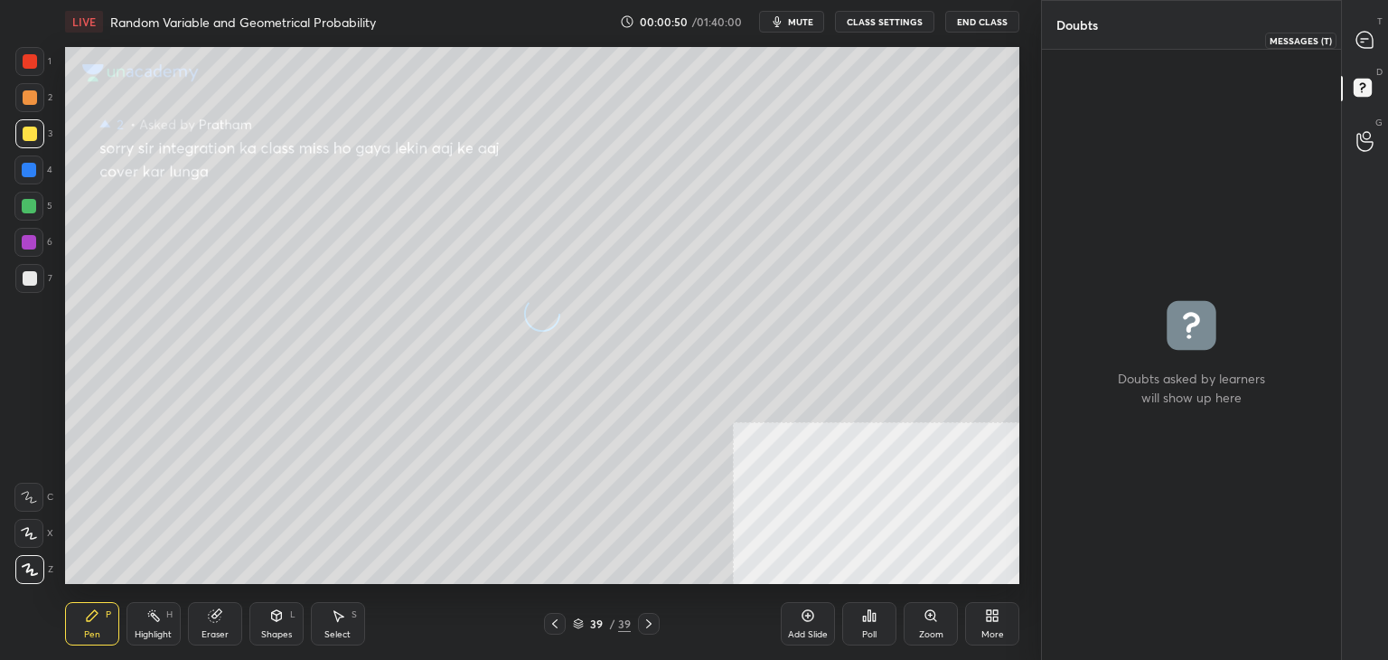
click at [1367, 35] on icon at bounding box center [1365, 40] width 16 height 16
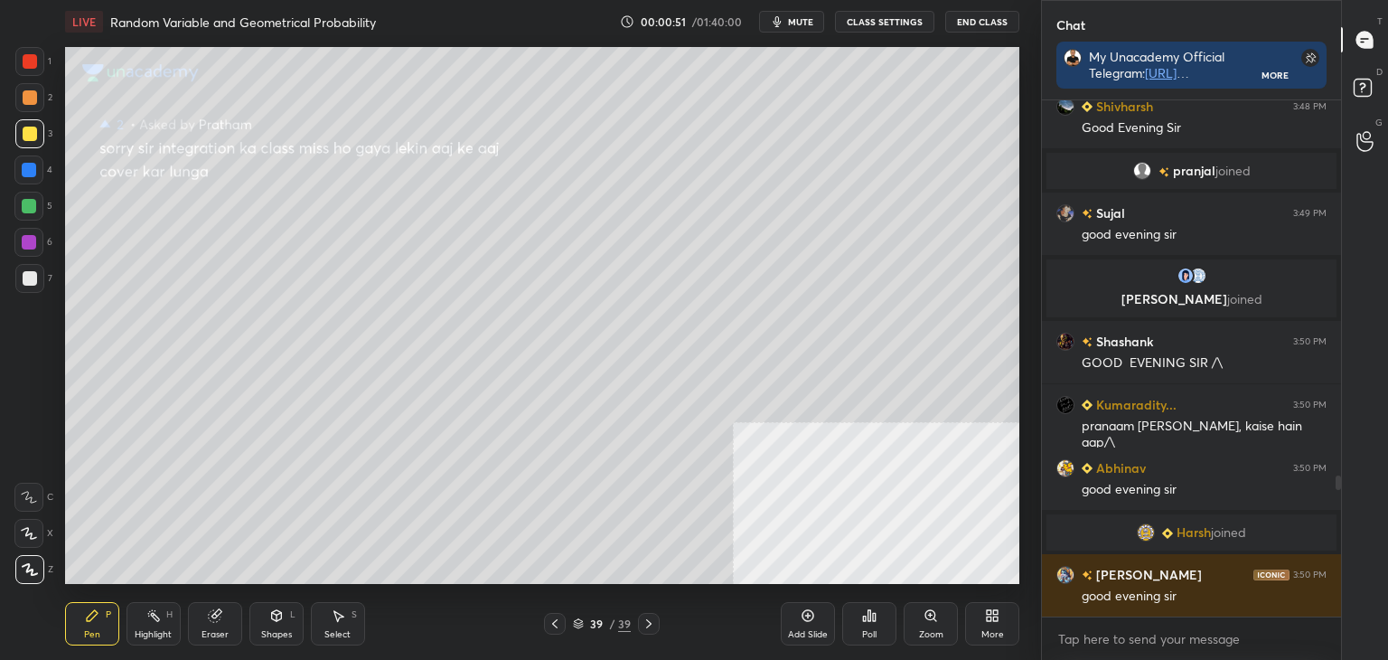
scroll to position [5, 5]
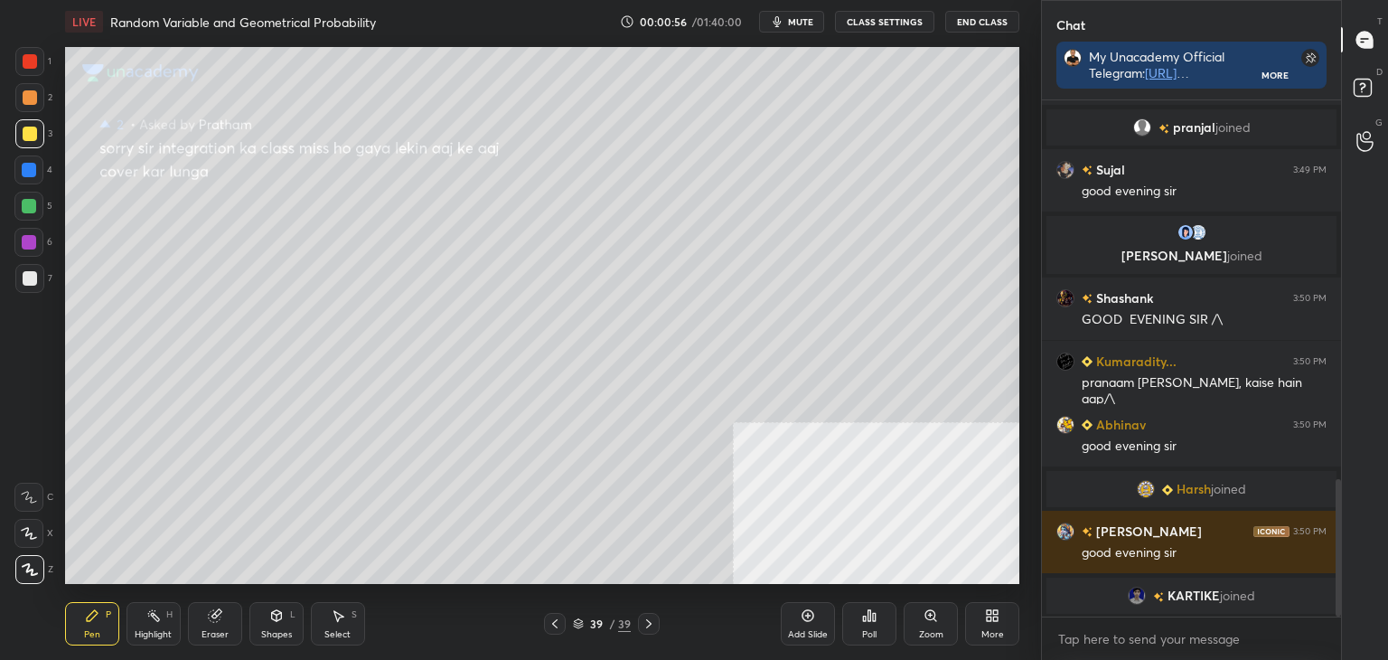
click at [559, 620] on icon at bounding box center [555, 623] width 14 height 14
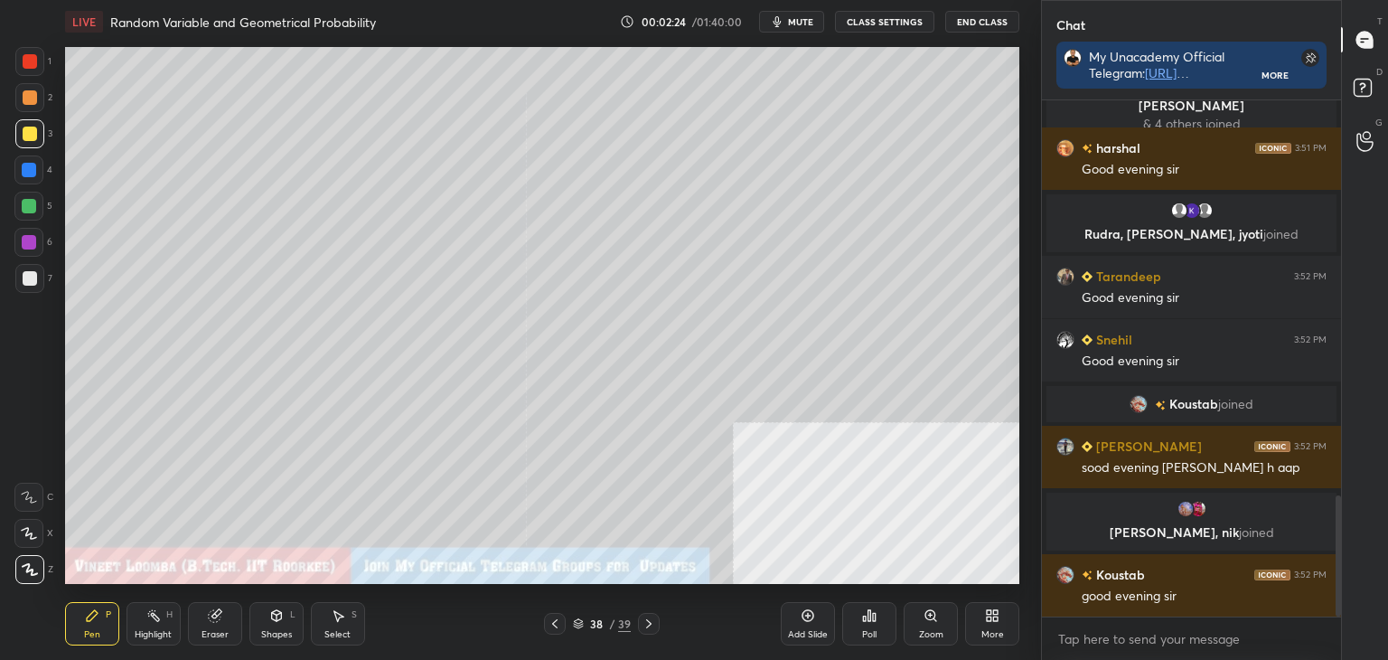
scroll to position [1681, 0]
click at [1383, 74] on div "D Doubts (D)" at bounding box center [1365, 90] width 46 height 51
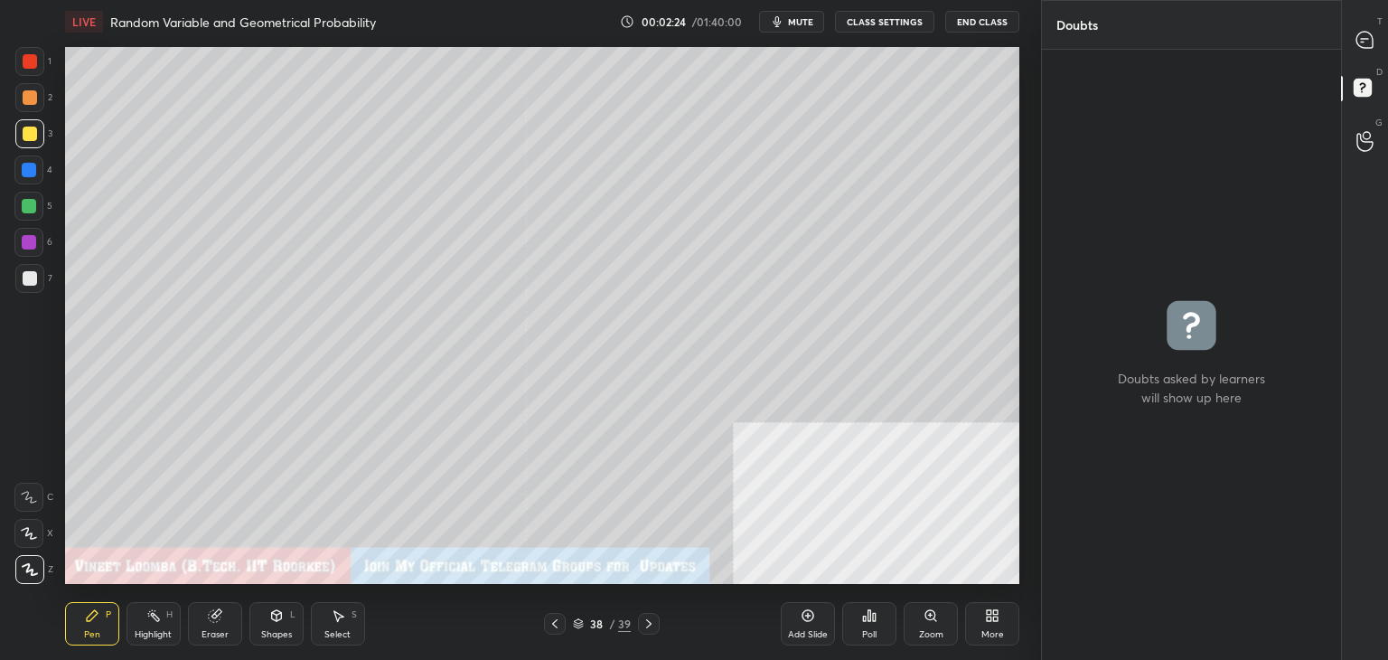
scroll to position [5, 5]
click at [1357, 14] on div "T Messages (T)" at bounding box center [1365, 39] width 46 height 51
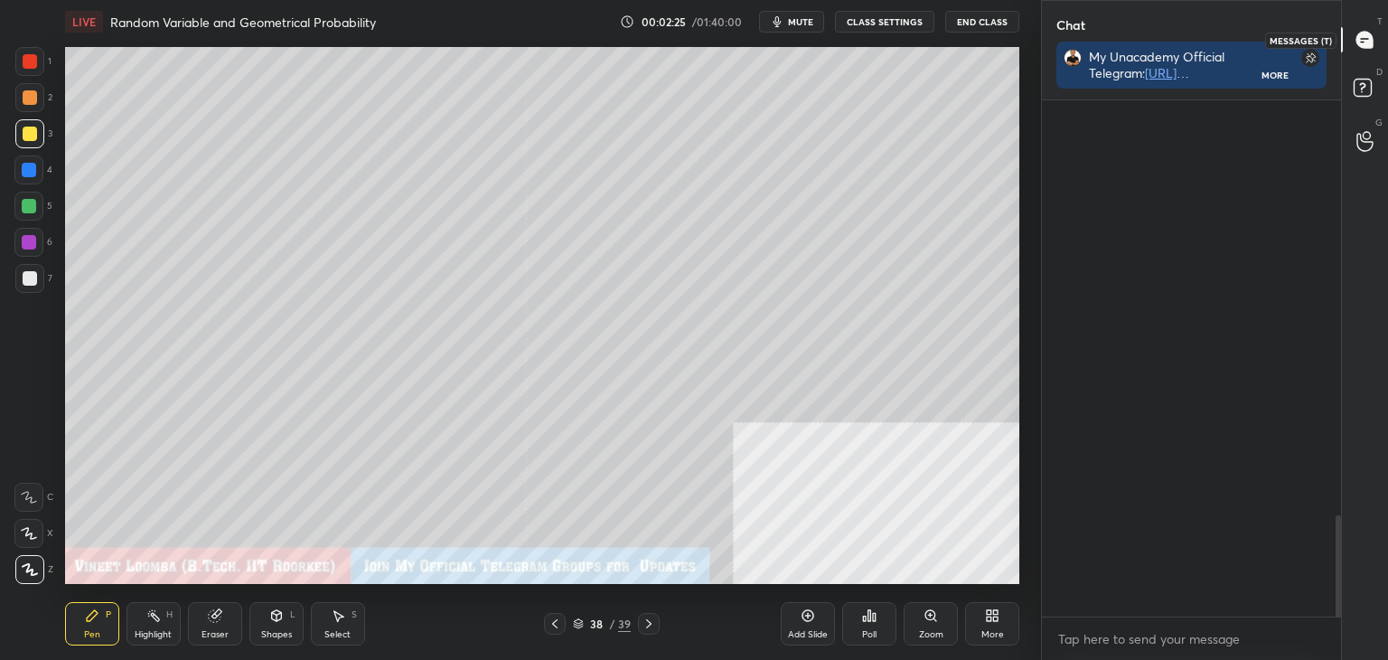
scroll to position [511, 294]
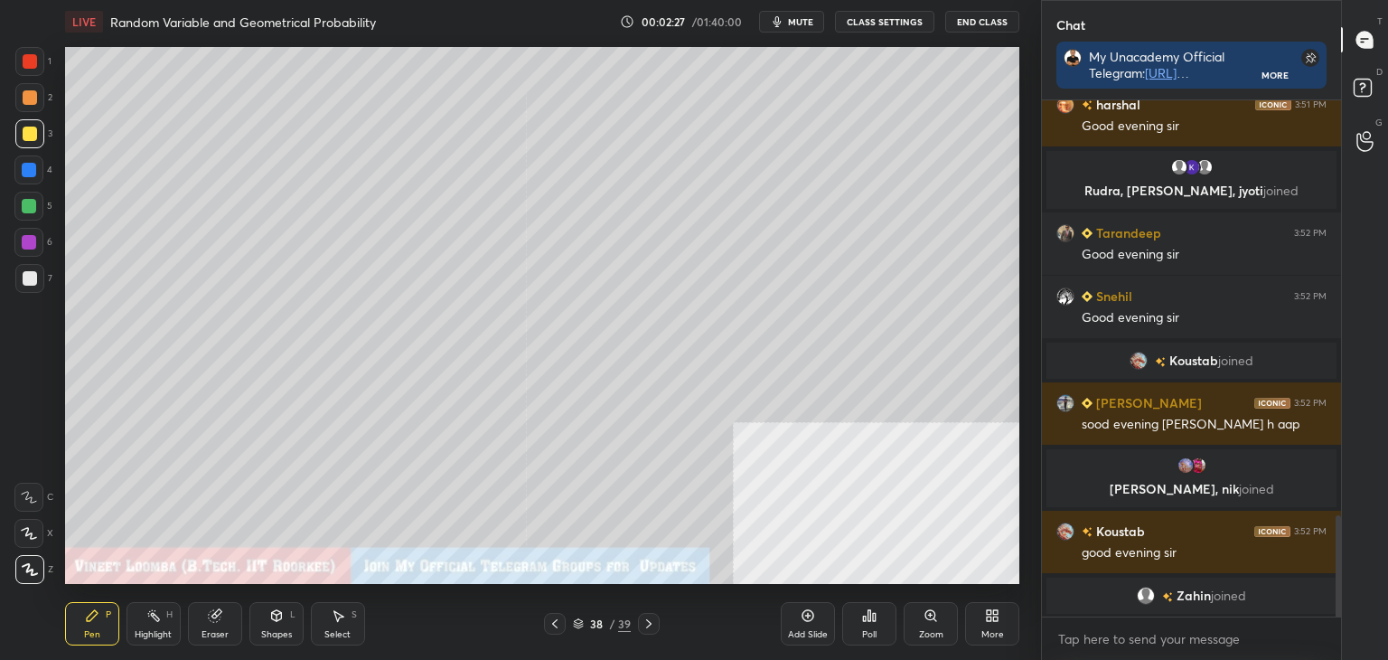
click at [862, 17] on button "CLASS SETTINGS" at bounding box center [884, 22] width 99 height 22
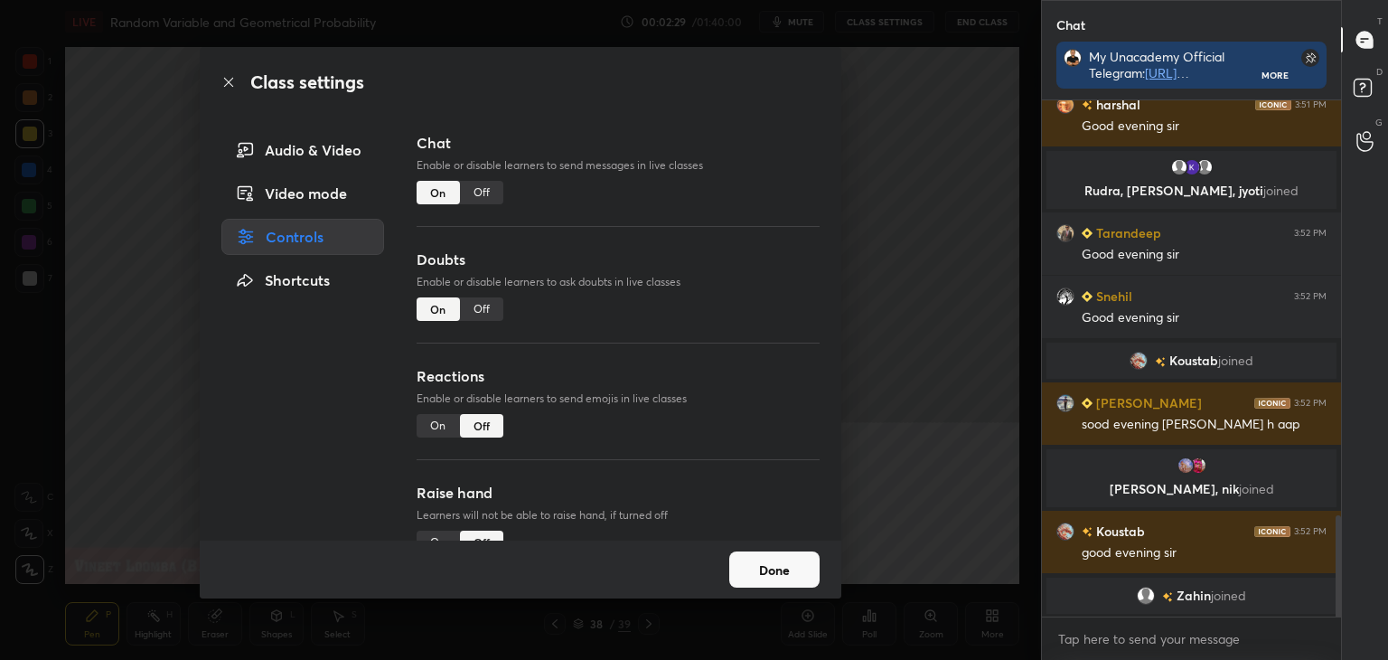
click at [784, 561] on button "Done" at bounding box center [774, 569] width 90 height 36
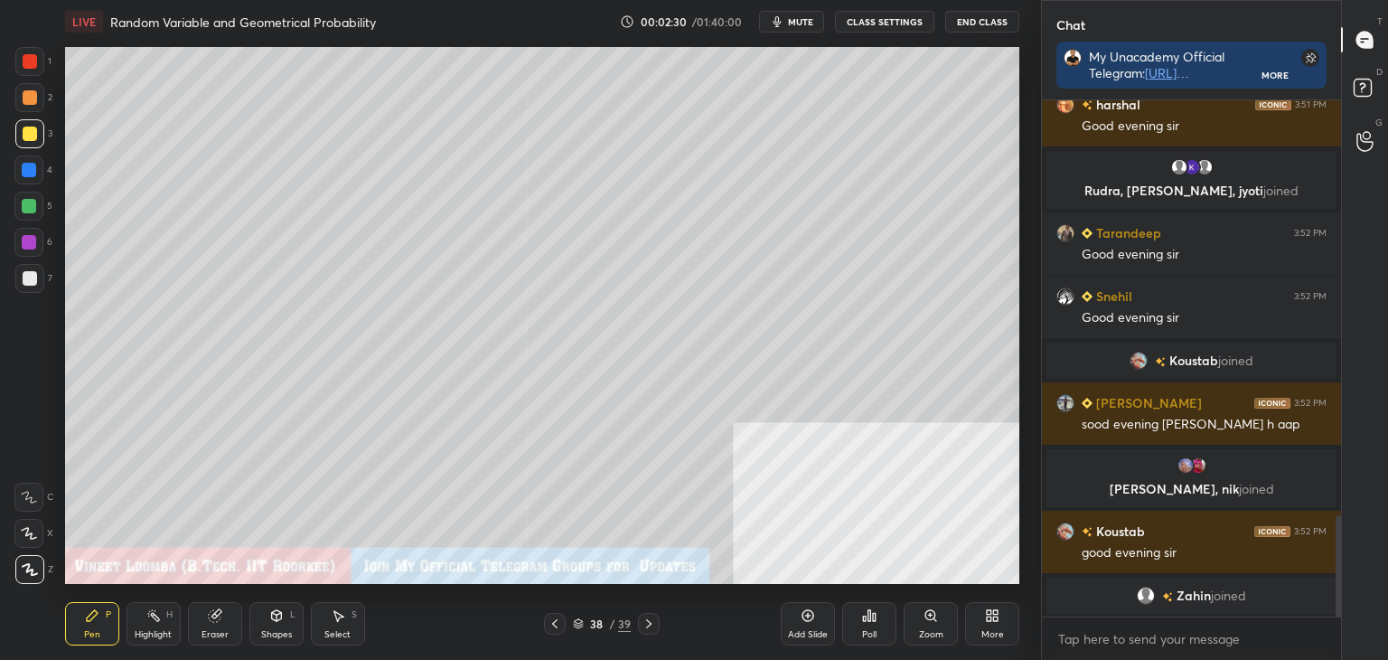
click at [874, 13] on button "CLASS SETTINGS" at bounding box center [884, 22] width 99 height 22
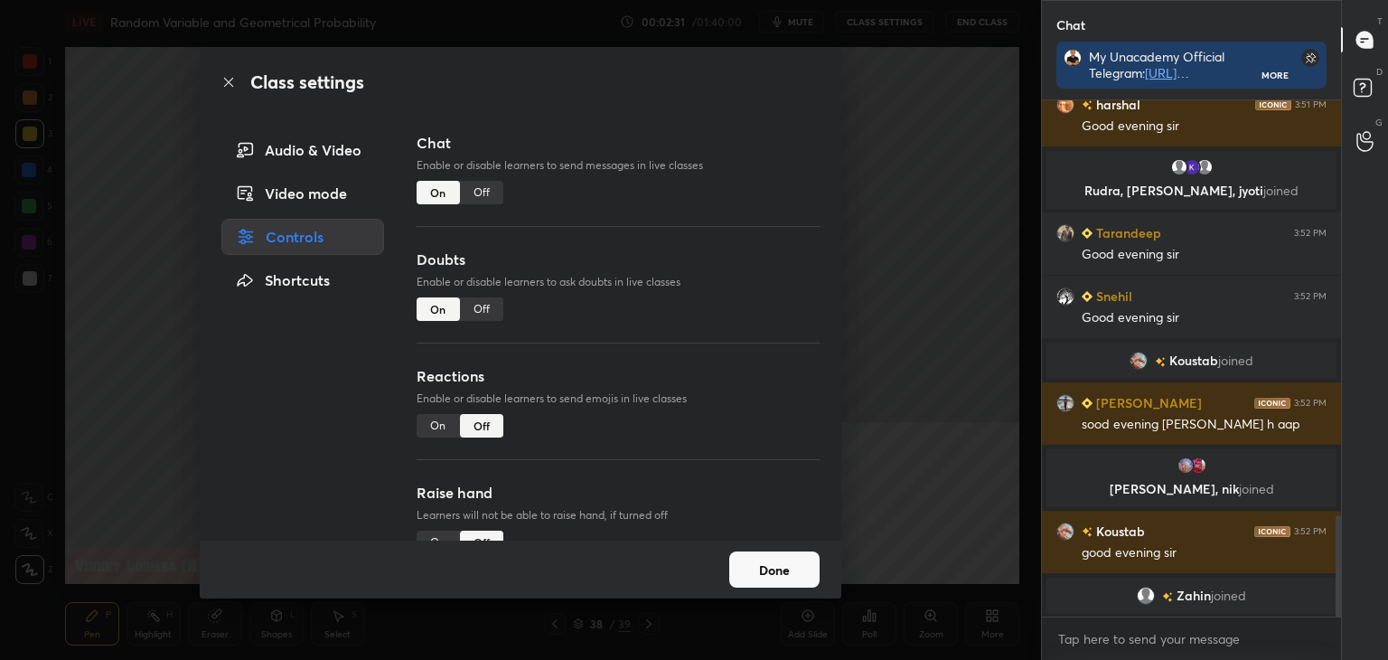
click at [437, 527] on div "Raise hand Learners will not be able to raise hand, if turned off On Off" at bounding box center [618, 540] width 403 height 117
click at [437, 529] on div "Raise hand Learners will not be able to raise hand, if turned off On Off" at bounding box center [618, 540] width 403 height 117
click at [439, 534] on div "On" at bounding box center [438, 542] width 43 height 23
click at [795, 560] on button "Done" at bounding box center [774, 569] width 90 height 36
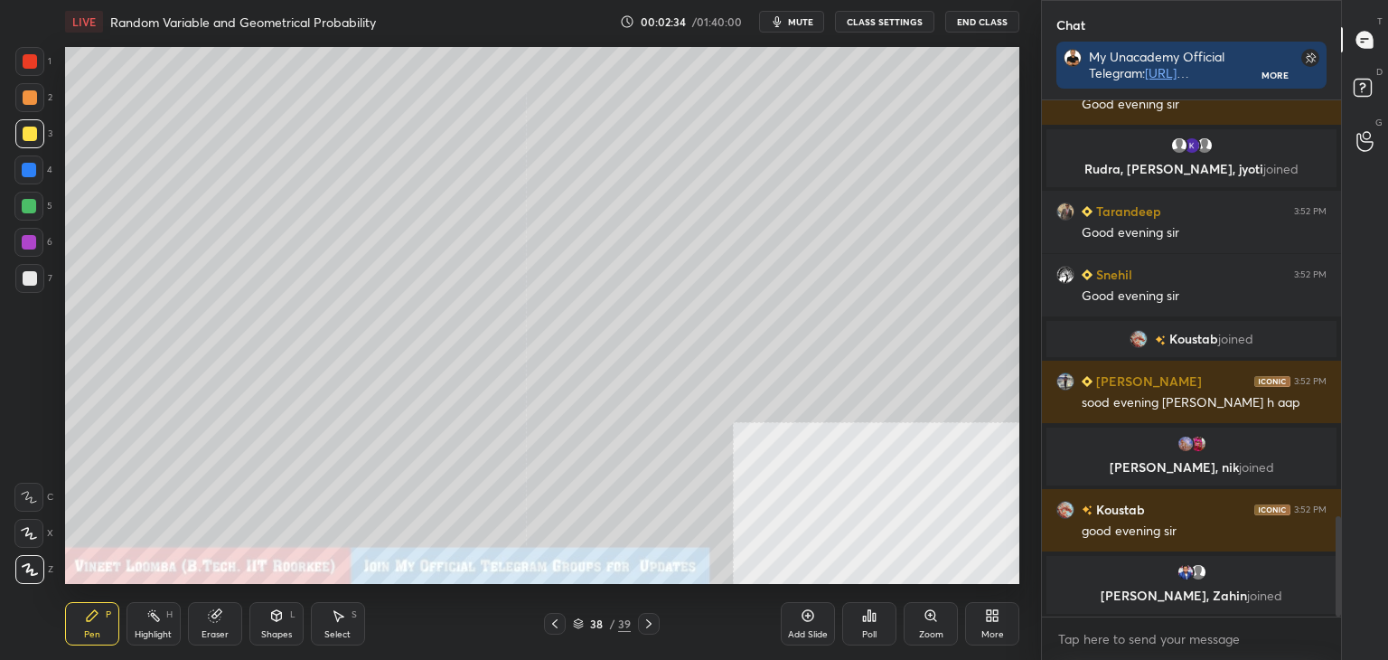
click at [1367, 89] on rect at bounding box center [1362, 88] width 17 height 17
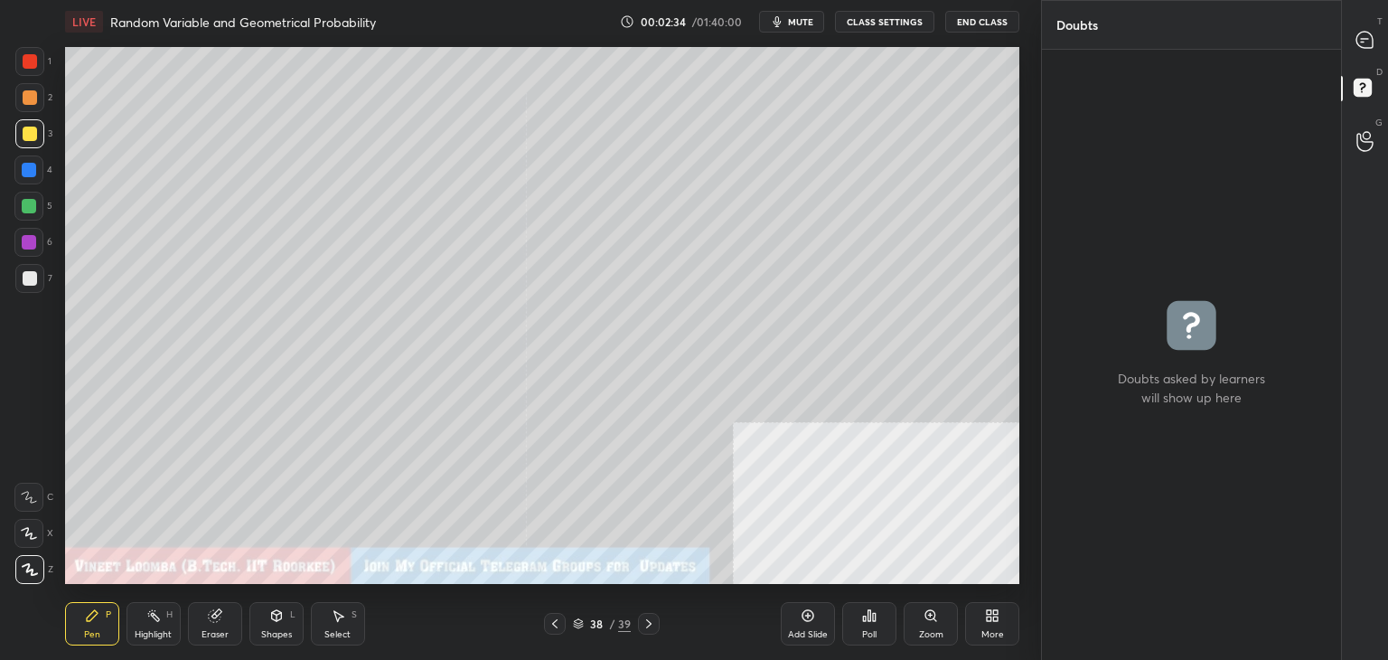
click at [1373, 122] on div "G Raise Hand (G)" at bounding box center [1365, 141] width 46 height 51
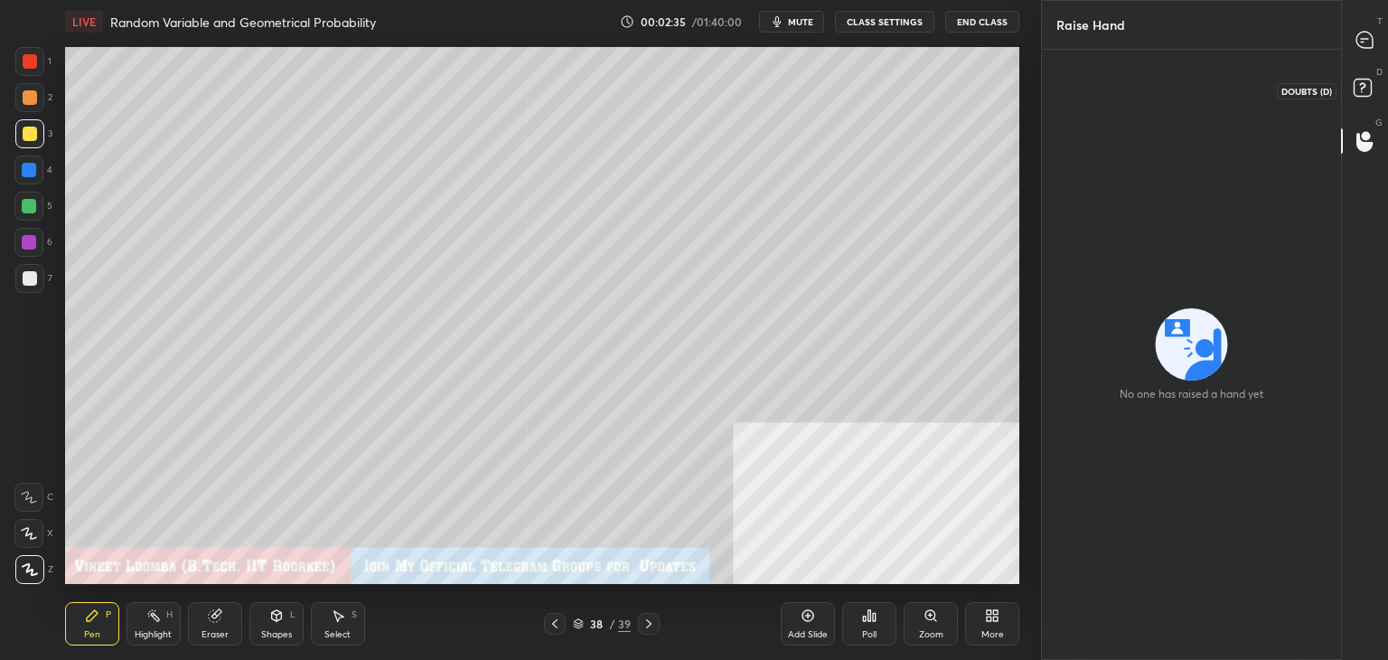
drag, startPoint x: 1367, startPoint y: 85, endPoint x: 1375, endPoint y: 61, distance: 24.9
click at [1368, 85] on rect at bounding box center [1362, 88] width 17 height 17
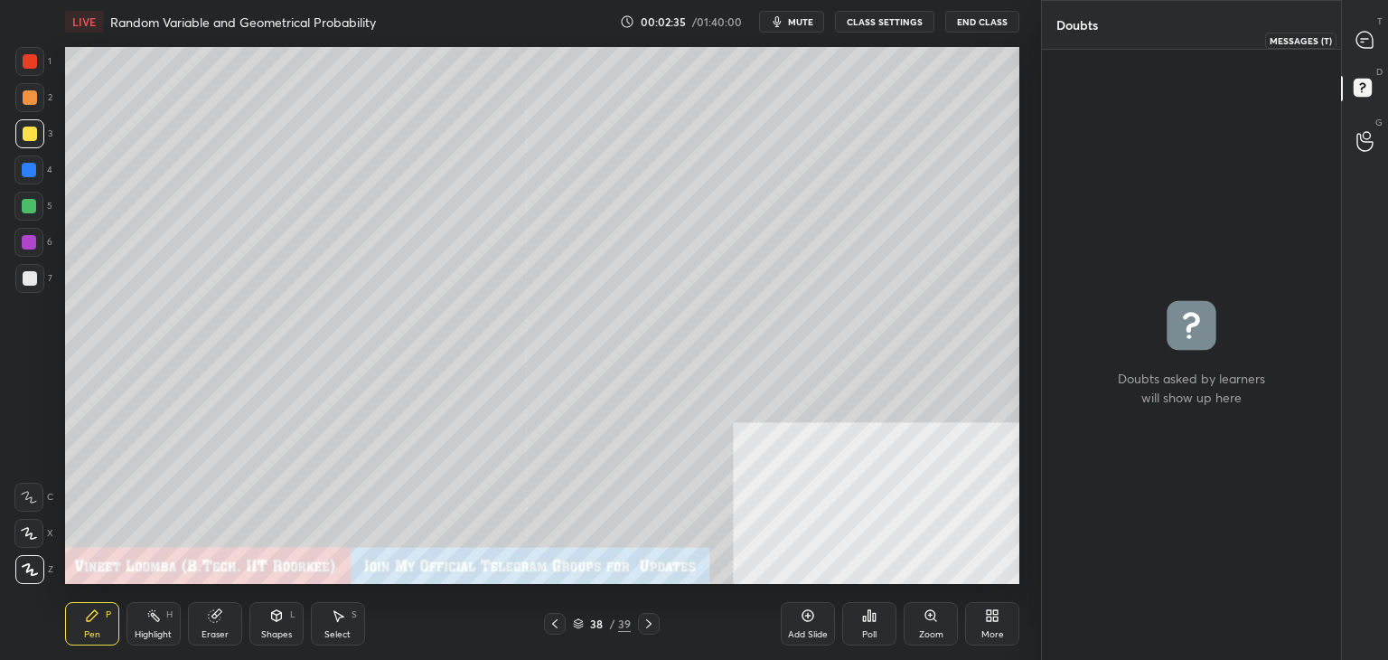
drag, startPoint x: 1370, startPoint y: 41, endPoint x: 1386, endPoint y: 38, distance: 16.5
click at [1372, 41] on icon at bounding box center [1365, 40] width 16 height 16
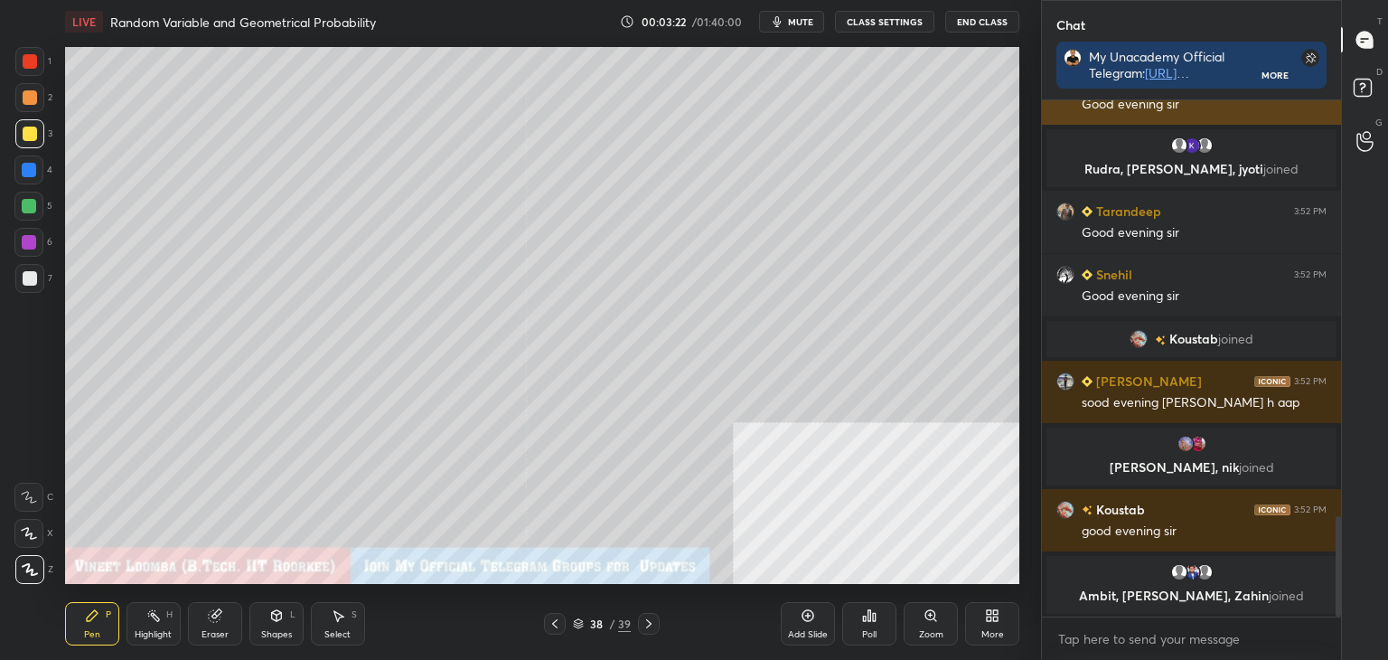
scroll to position [2156, 0]
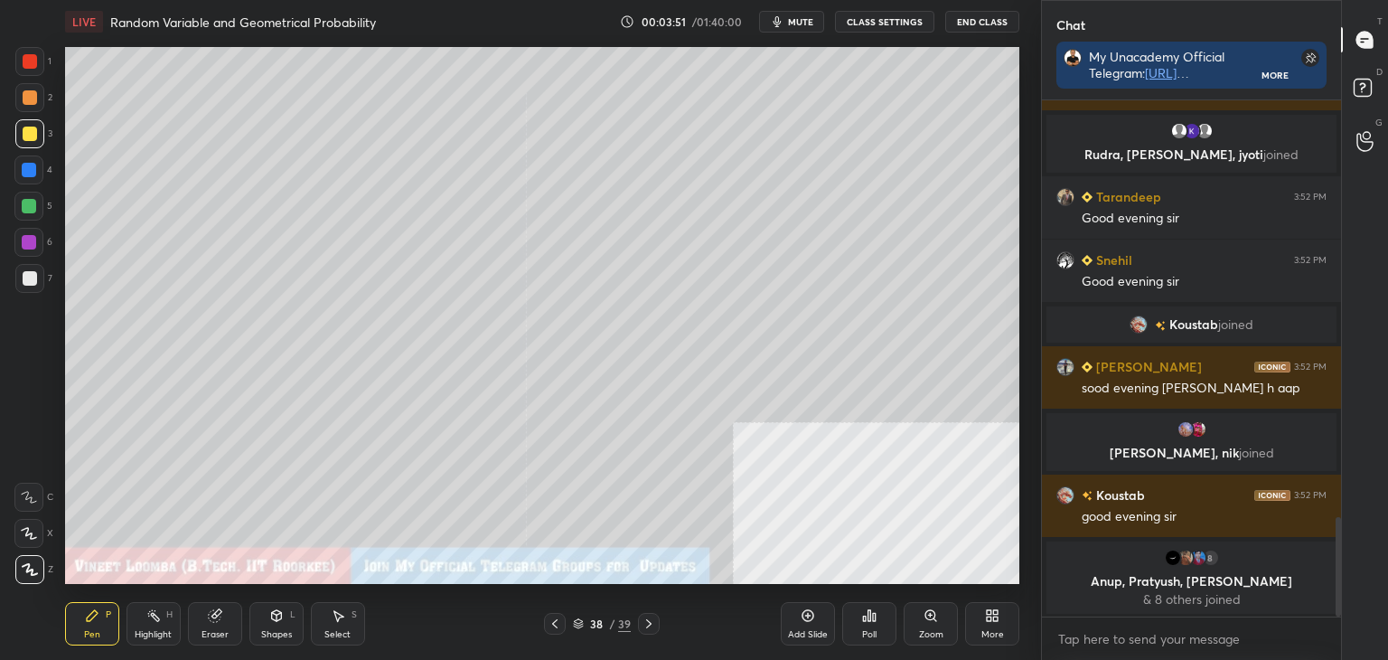
click at [990, 605] on div "More" at bounding box center [992, 623] width 54 height 43
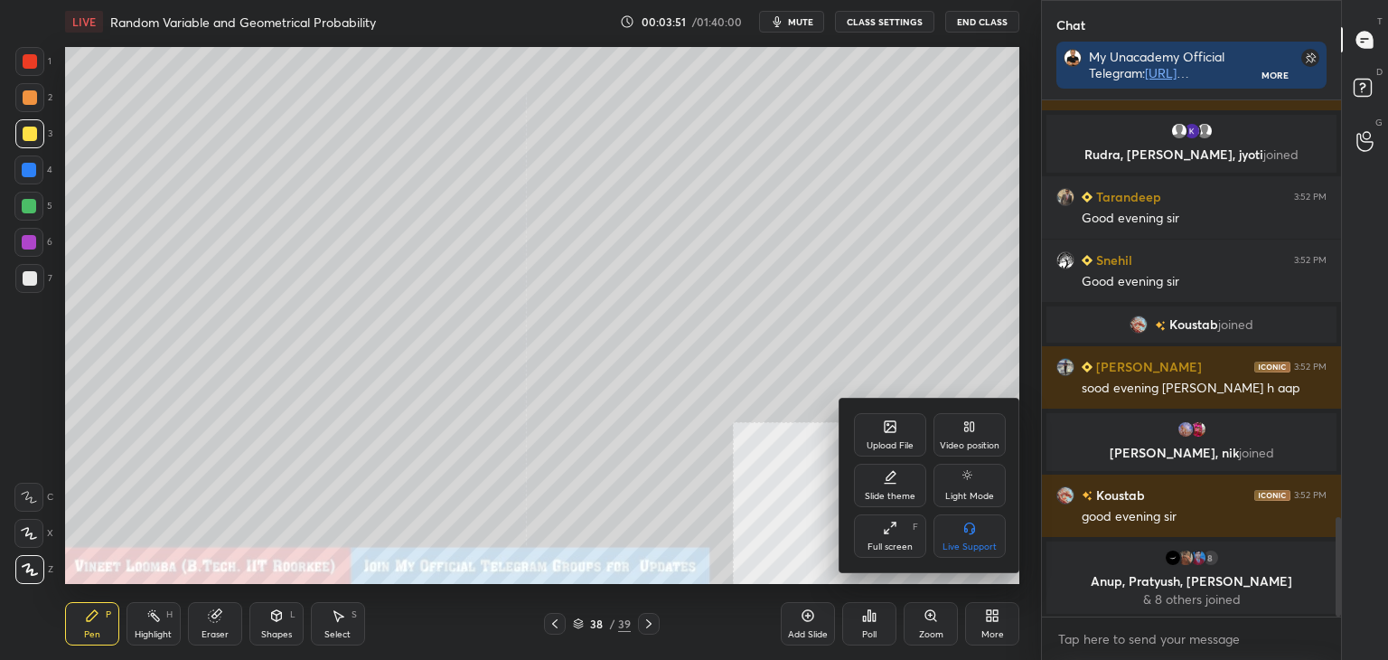
click at [880, 436] on div "Upload File" at bounding box center [890, 434] width 72 height 43
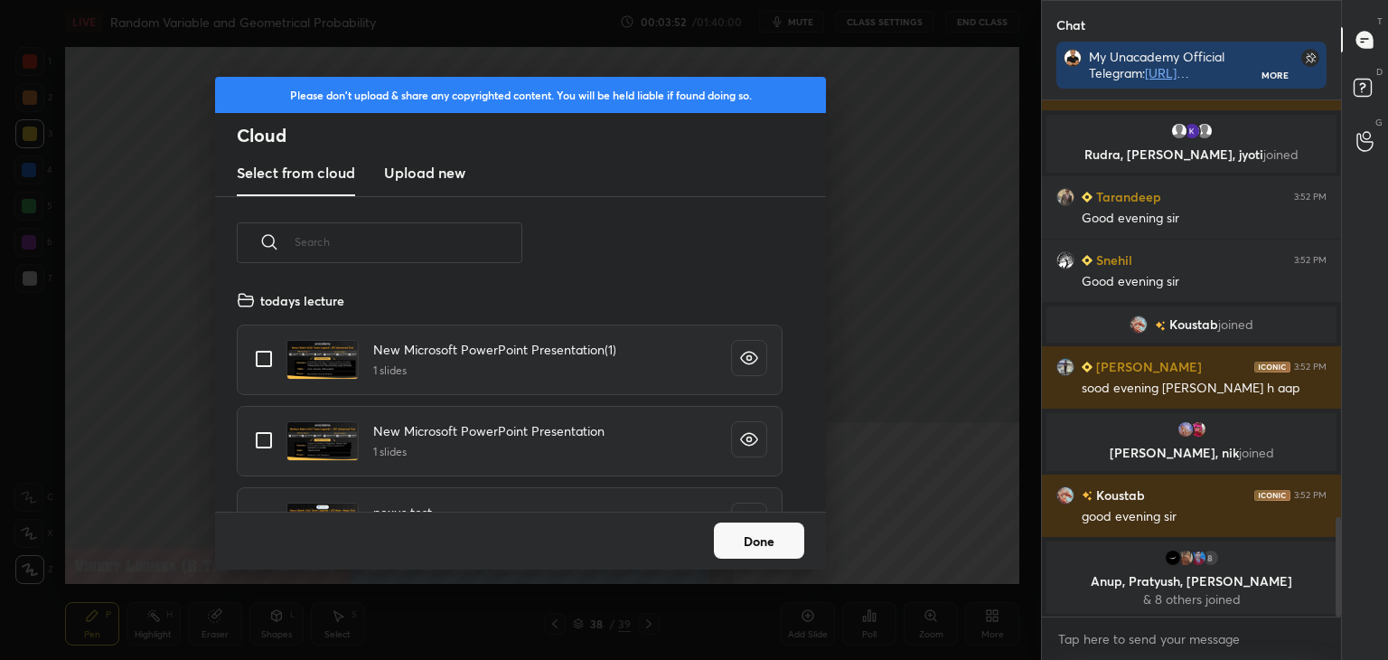
scroll to position [222, 580]
click at [405, 179] on h3 "Upload new" at bounding box center [424, 173] width 81 height 22
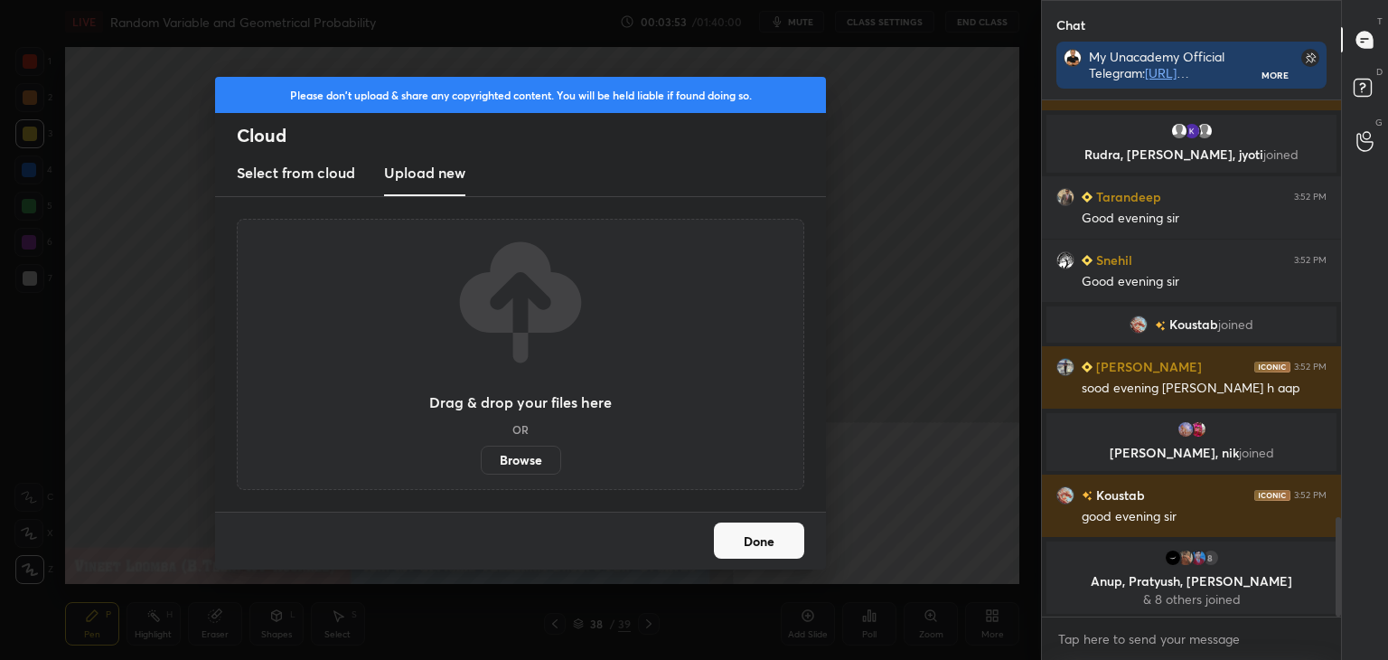
click at [520, 456] on label "Browse" at bounding box center [521, 460] width 80 height 29
click at [481, 456] on input "Browse" at bounding box center [481, 460] width 0 height 29
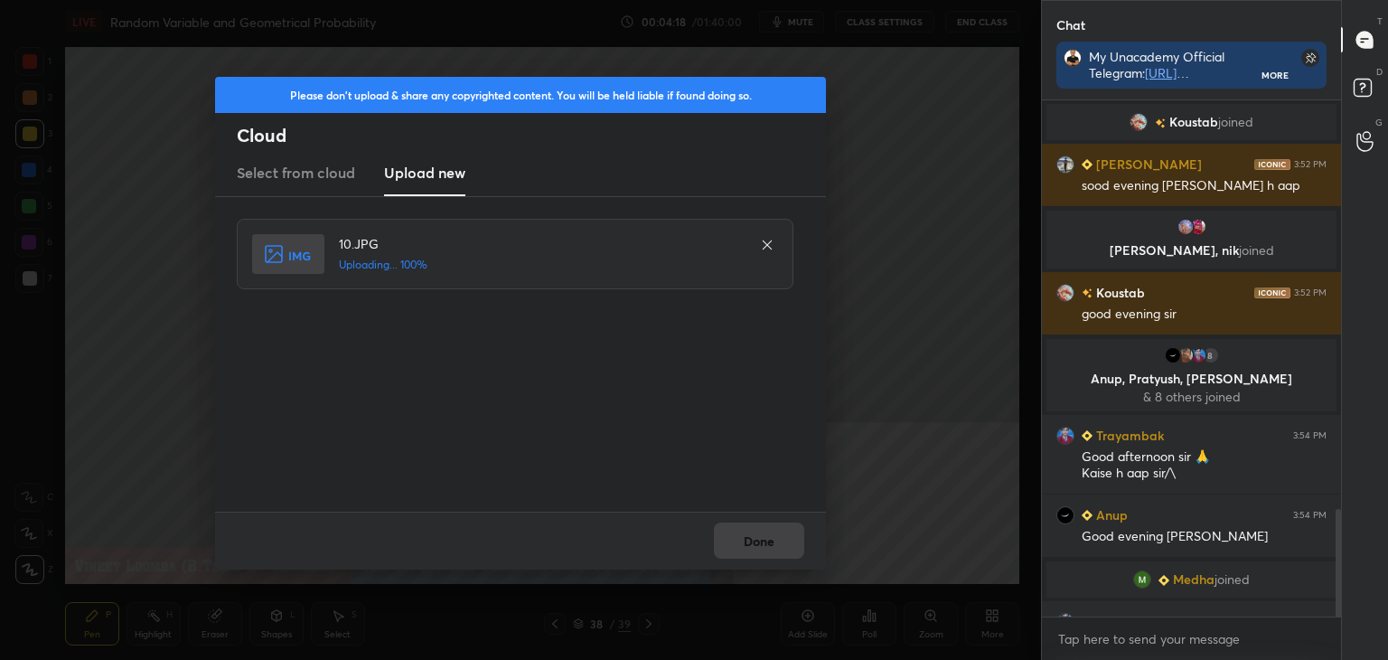
scroll to position [1956, 0]
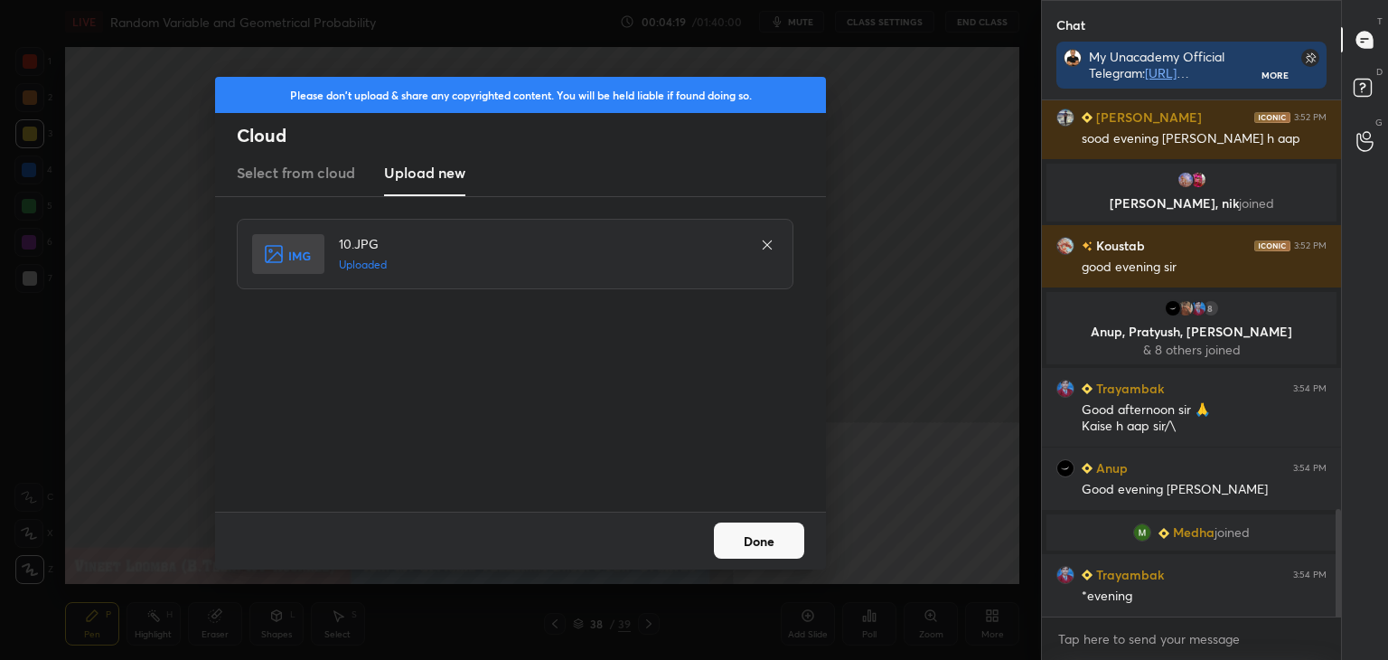
click at [746, 549] on button "Done" at bounding box center [759, 540] width 90 height 36
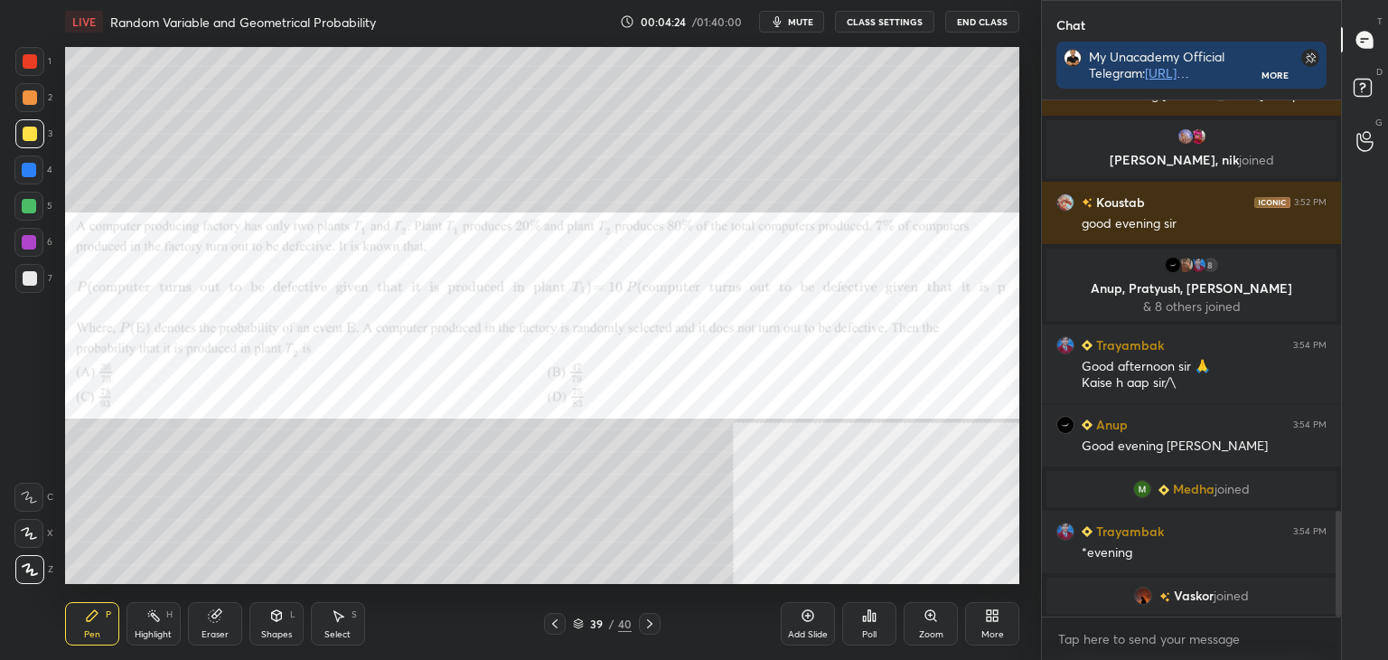
scroll to position [2021, 0]
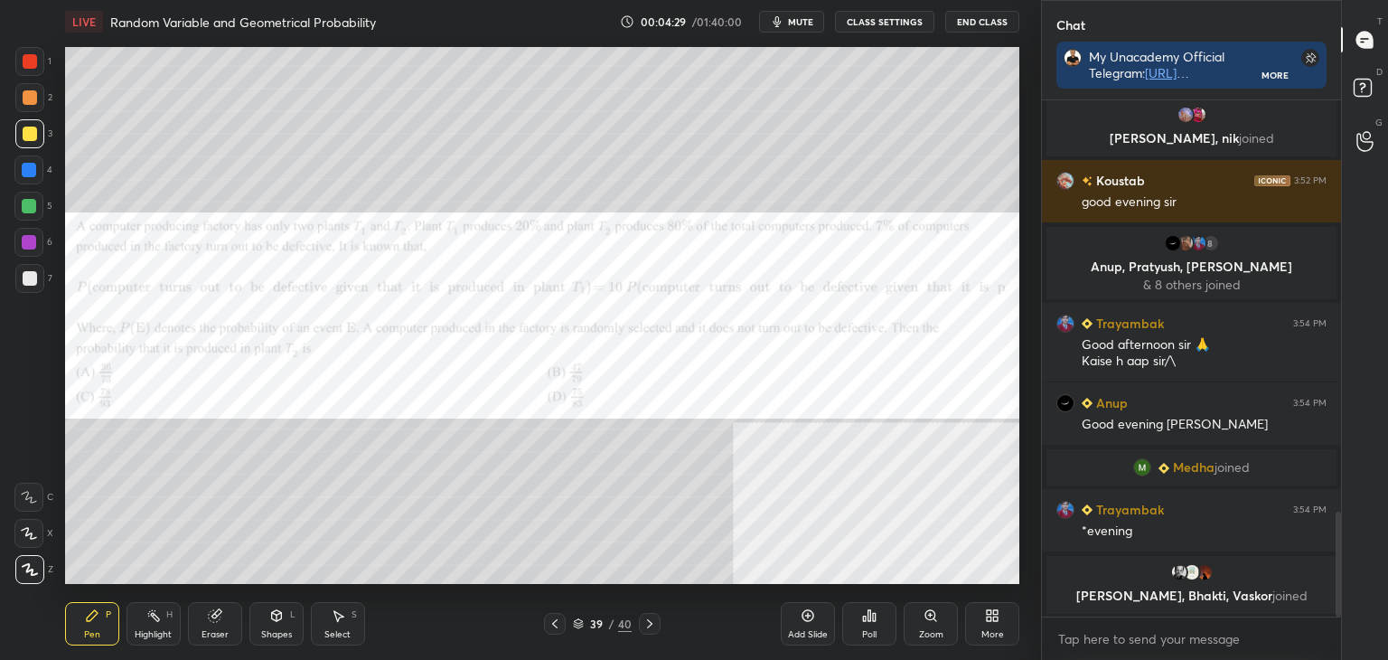
drag, startPoint x: 26, startPoint y: 53, endPoint x: 60, endPoint y: 66, distance: 35.8
click at [30, 54] on div at bounding box center [30, 61] width 14 height 14
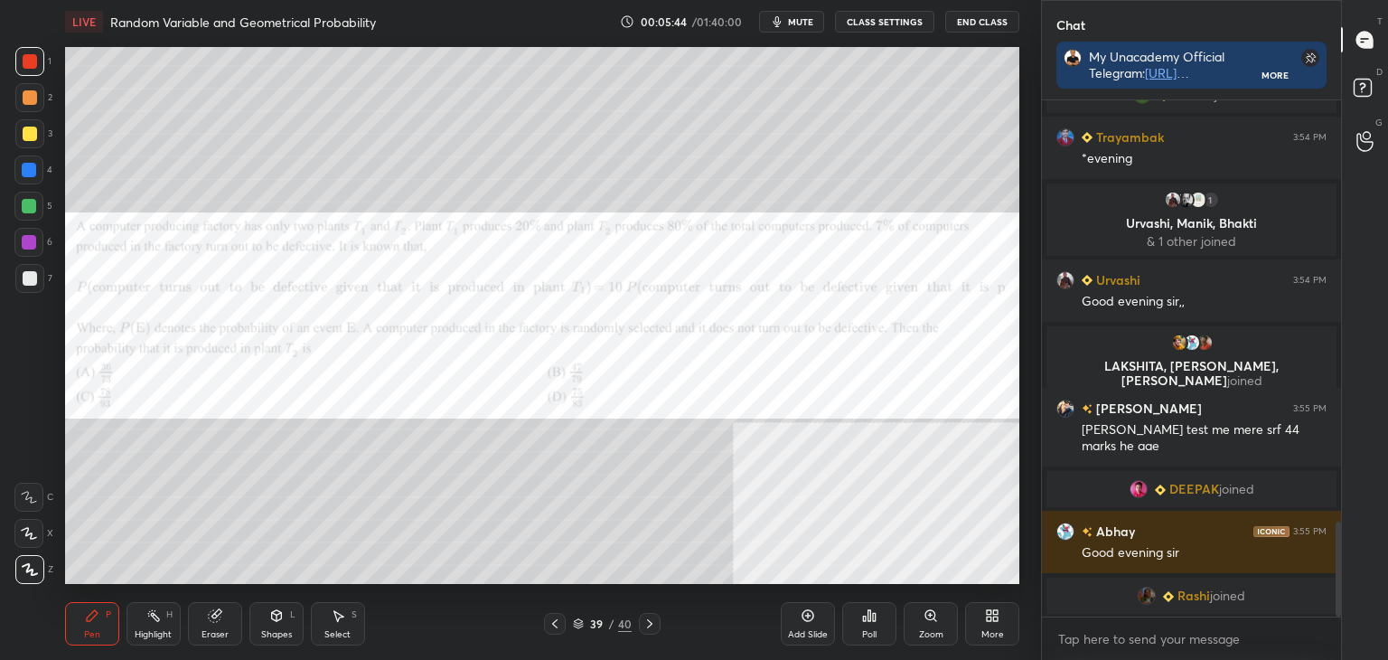
scroll to position [2305, 0]
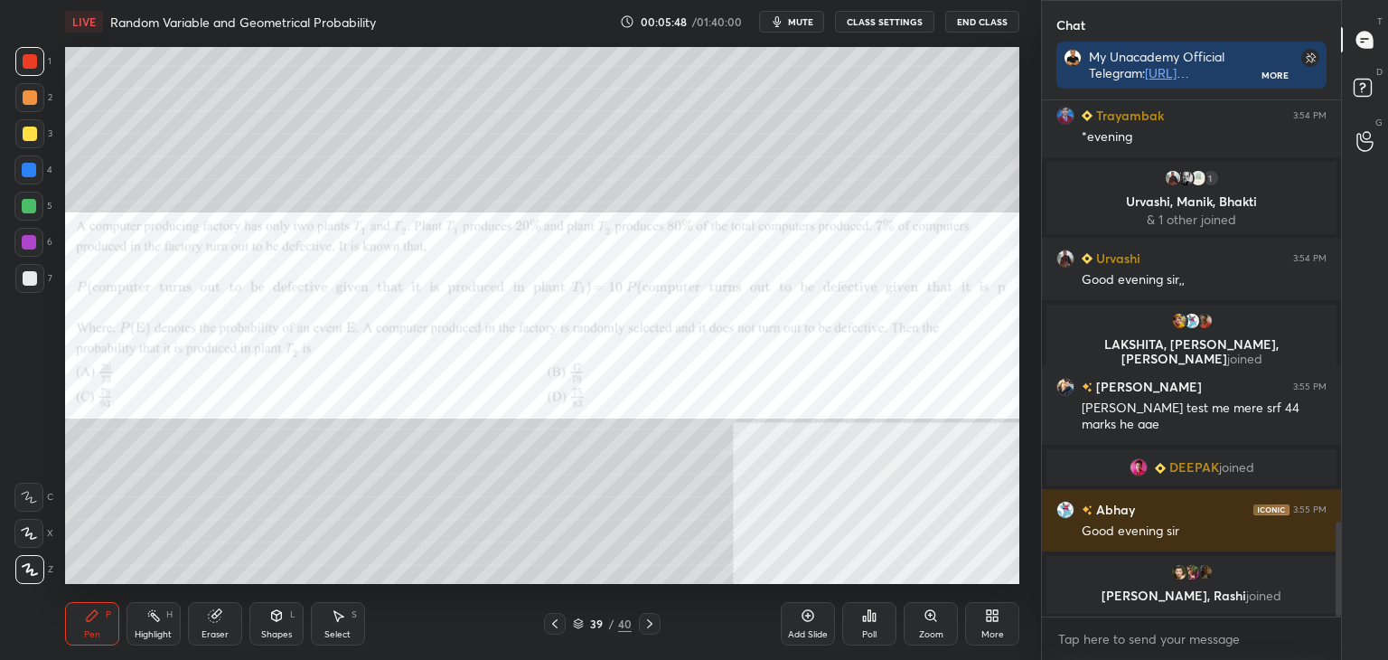
drag, startPoint x: 806, startPoint y: 28, endPoint x: 797, endPoint y: 42, distance: 17.1
click at [806, 30] on button "mute" at bounding box center [791, 22] width 65 height 22
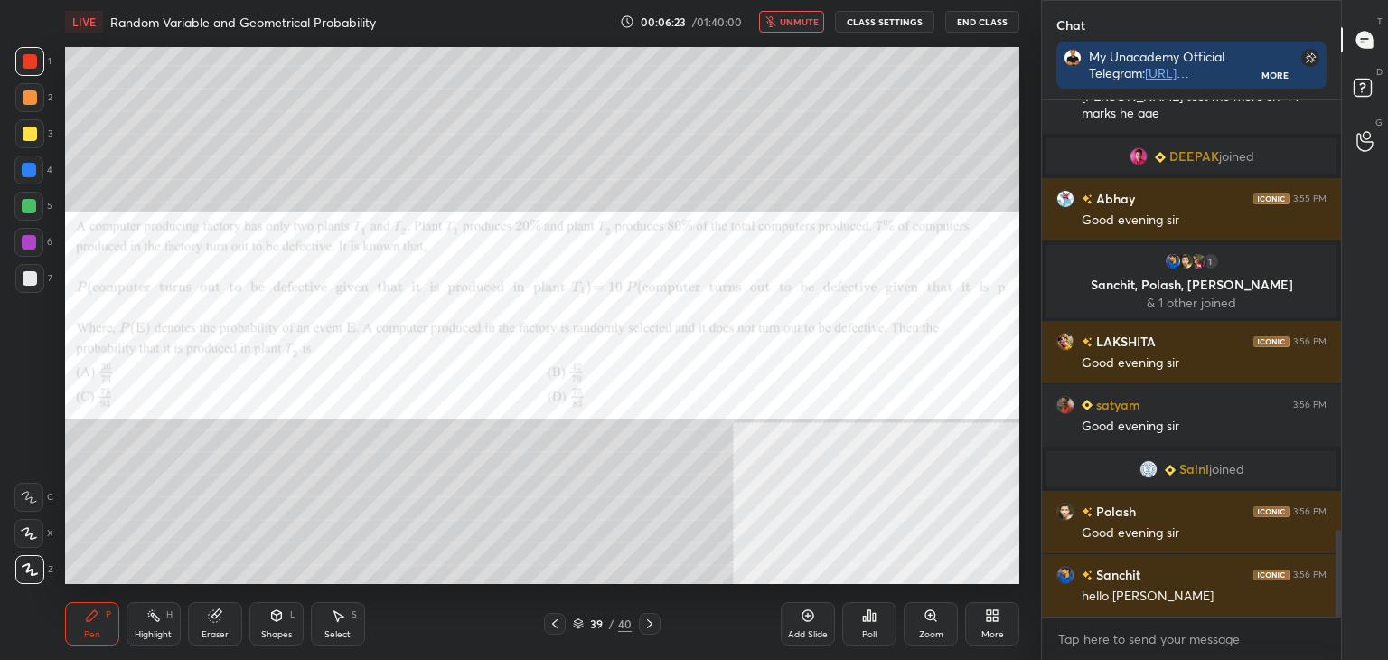
scroll to position [2551, 0]
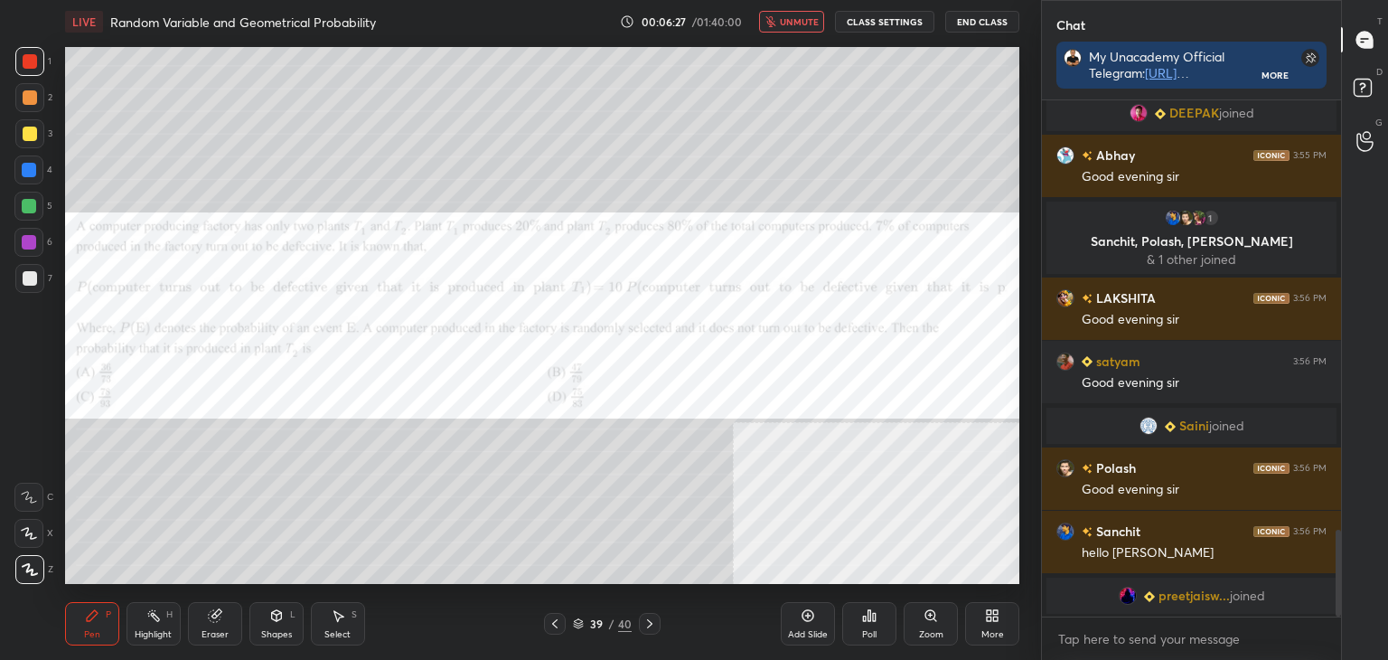
click at [1030, 593] on div "1 2 3 4 5 6 7 C X Z C X Z E E Erase all H H LIVE Random Variable and Geometrica…" at bounding box center [520, 330] width 1041 height 660
drag, startPoint x: 784, startPoint y: 16, endPoint x: 747, endPoint y: 42, distance: 44.7
click at [784, 17] on span "unmute" at bounding box center [799, 21] width 39 height 13
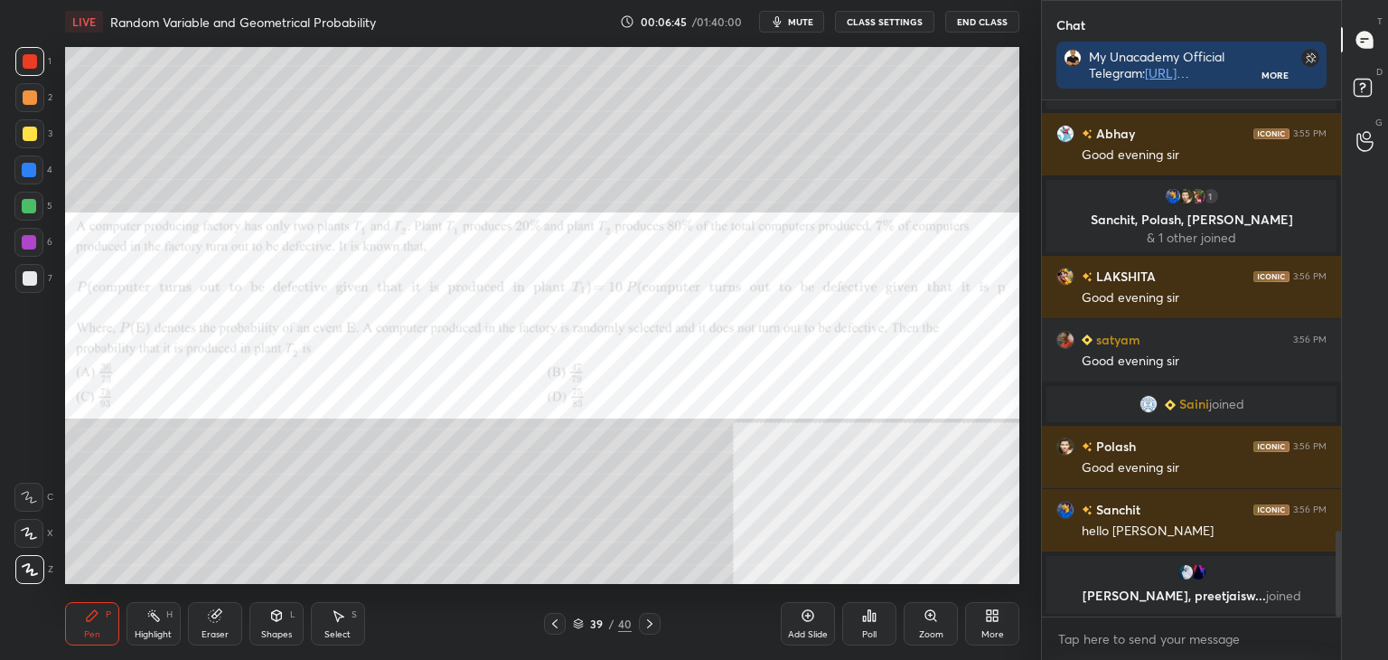
drag, startPoint x: 228, startPoint y: 630, endPoint x: 239, endPoint y: 584, distance: 47.4
click at [228, 626] on div "Eraser" at bounding box center [215, 623] width 54 height 43
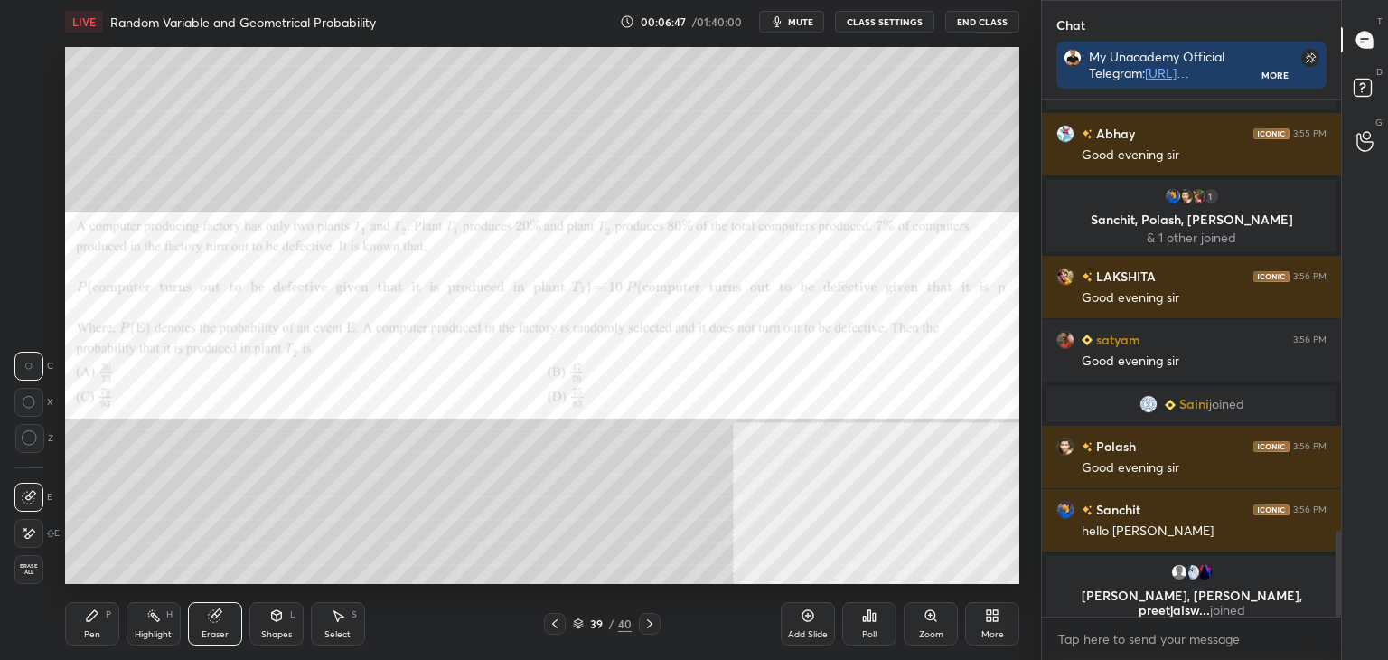
drag, startPoint x: 80, startPoint y: 637, endPoint x: 103, endPoint y: 593, distance: 50.1
click at [80, 631] on div "Pen P" at bounding box center [92, 623] width 54 height 43
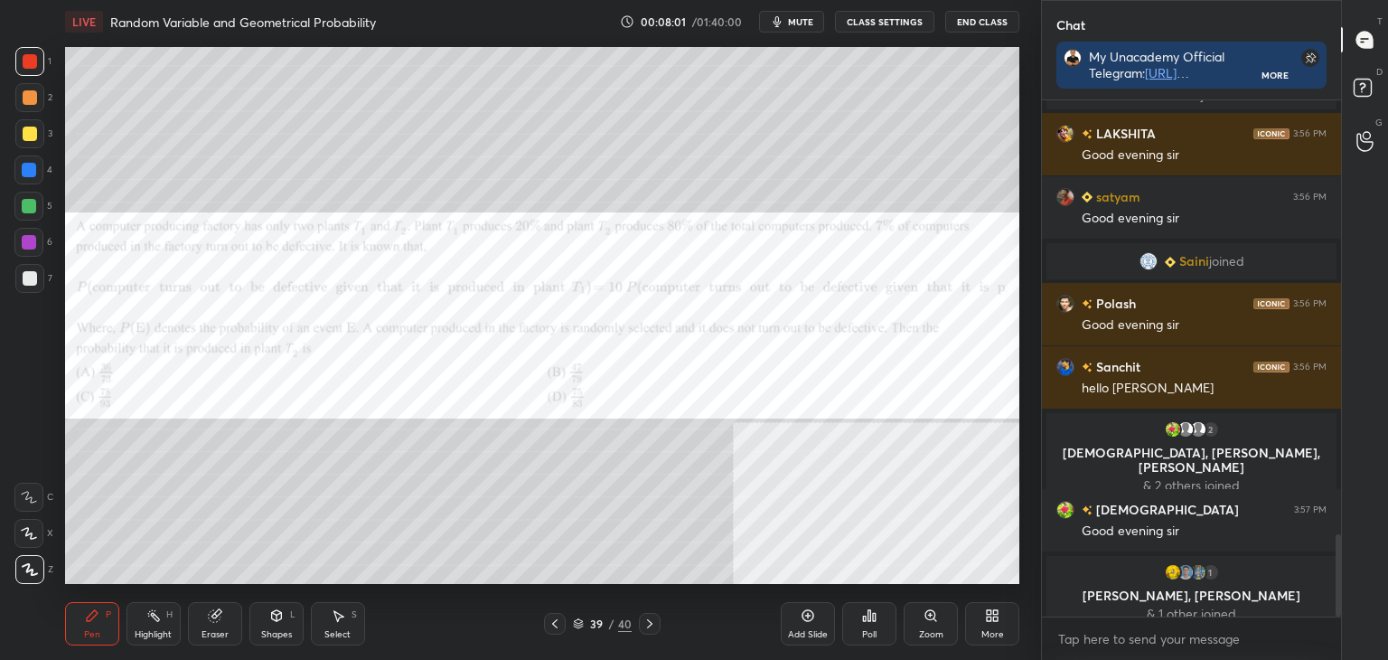
scroll to position [2713, 0]
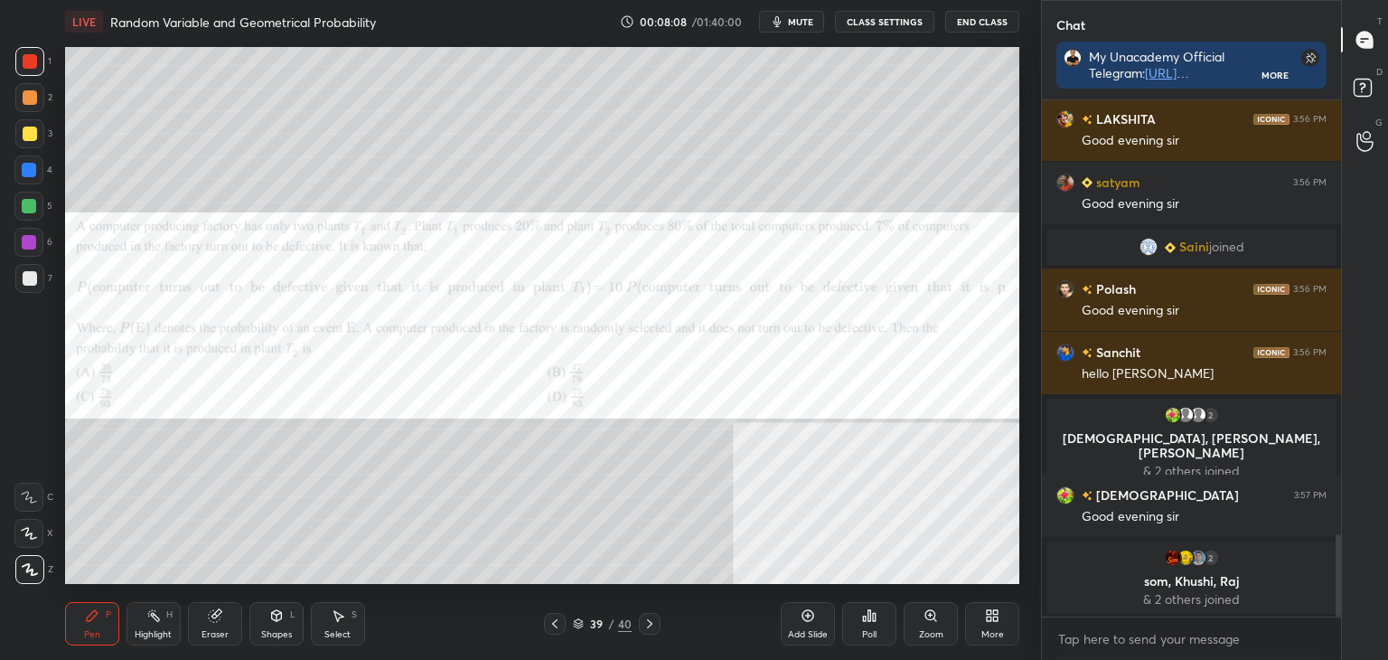
click at [806, 621] on icon at bounding box center [809, 616] width 12 height 12
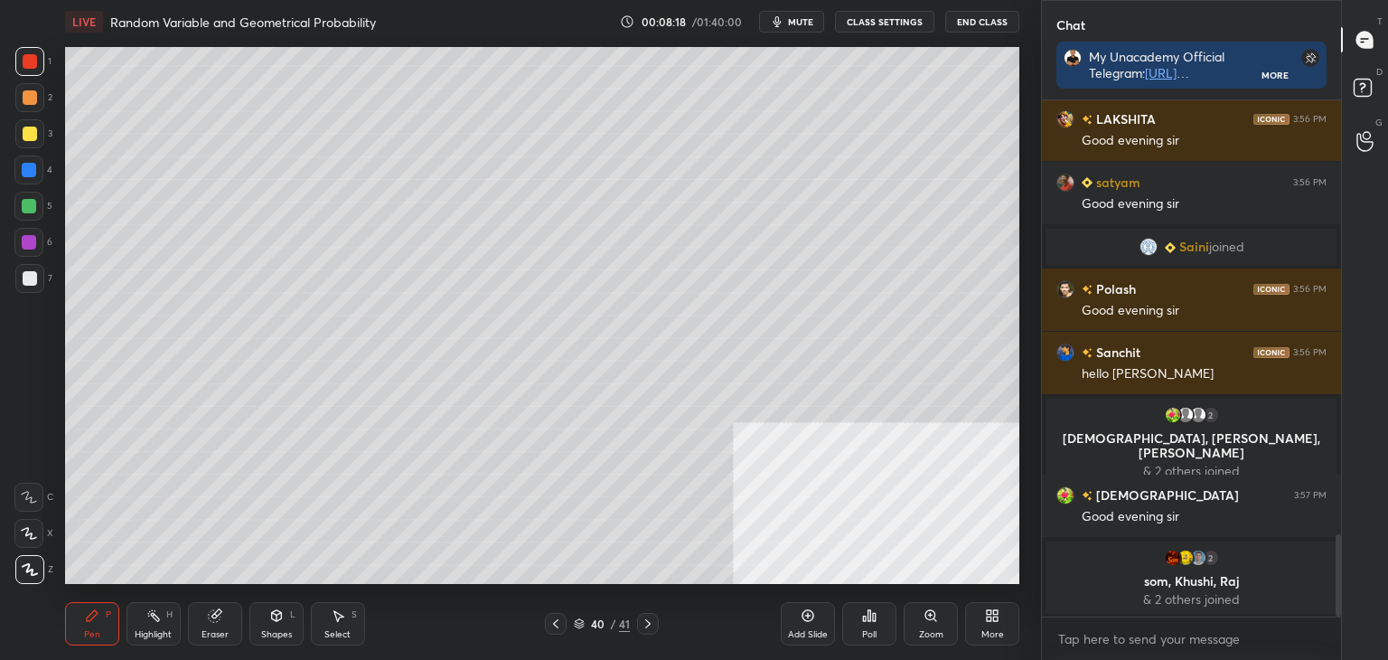
click at [551, 625] on icon at bounding box center [556, 623] width 14 height 14
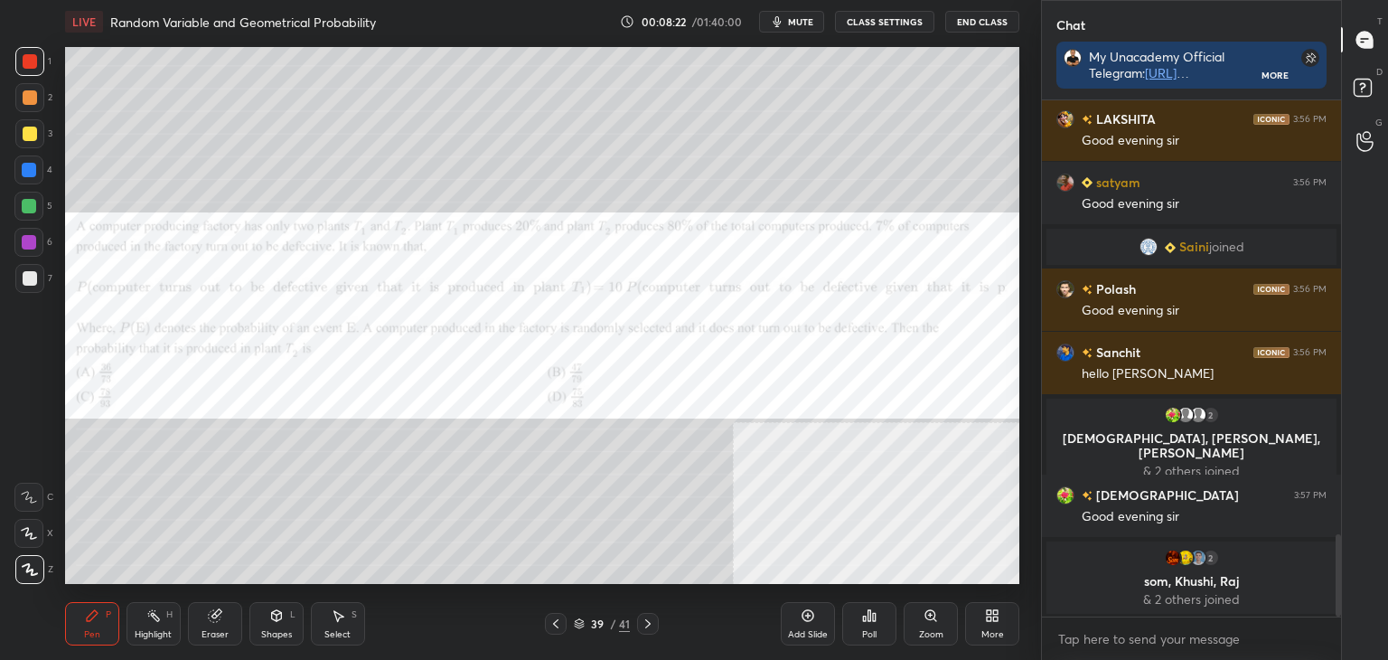
click at [644, 619] on icon at bounding box center [648, 623] width 14 height 14
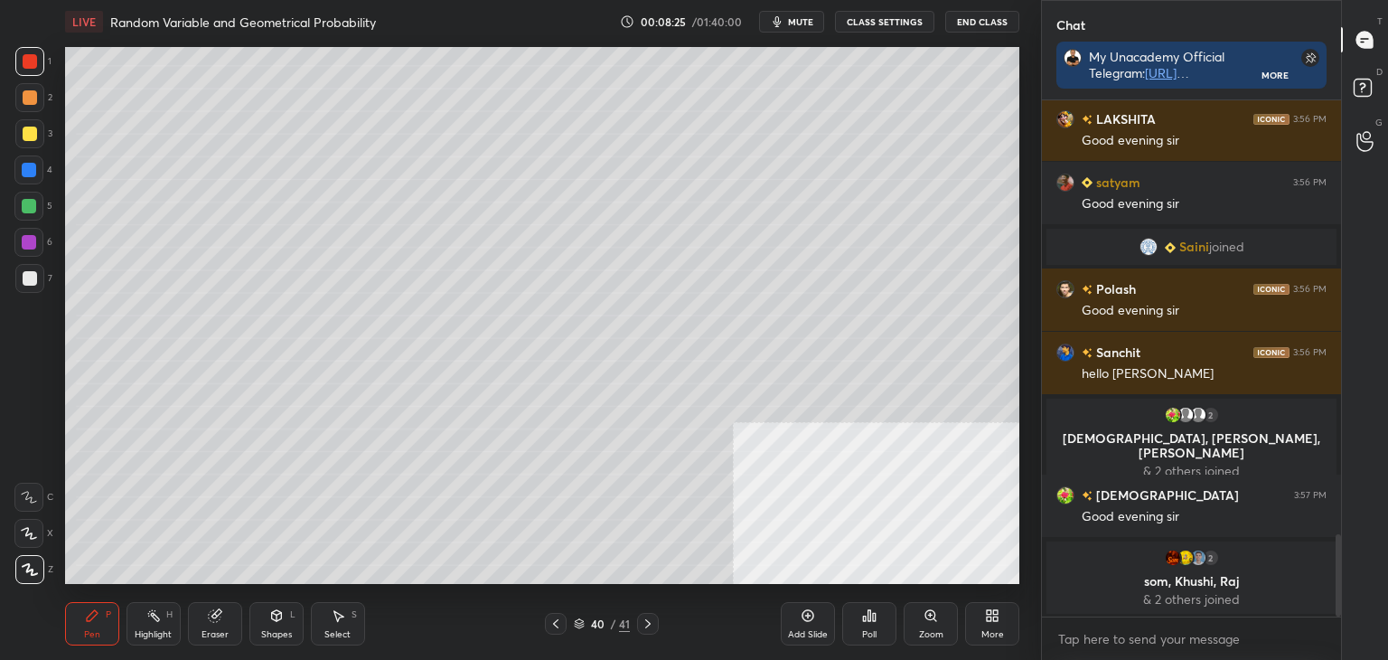
click at [552, 623] on icon at bounding box center [556, 623] width 14 height 14
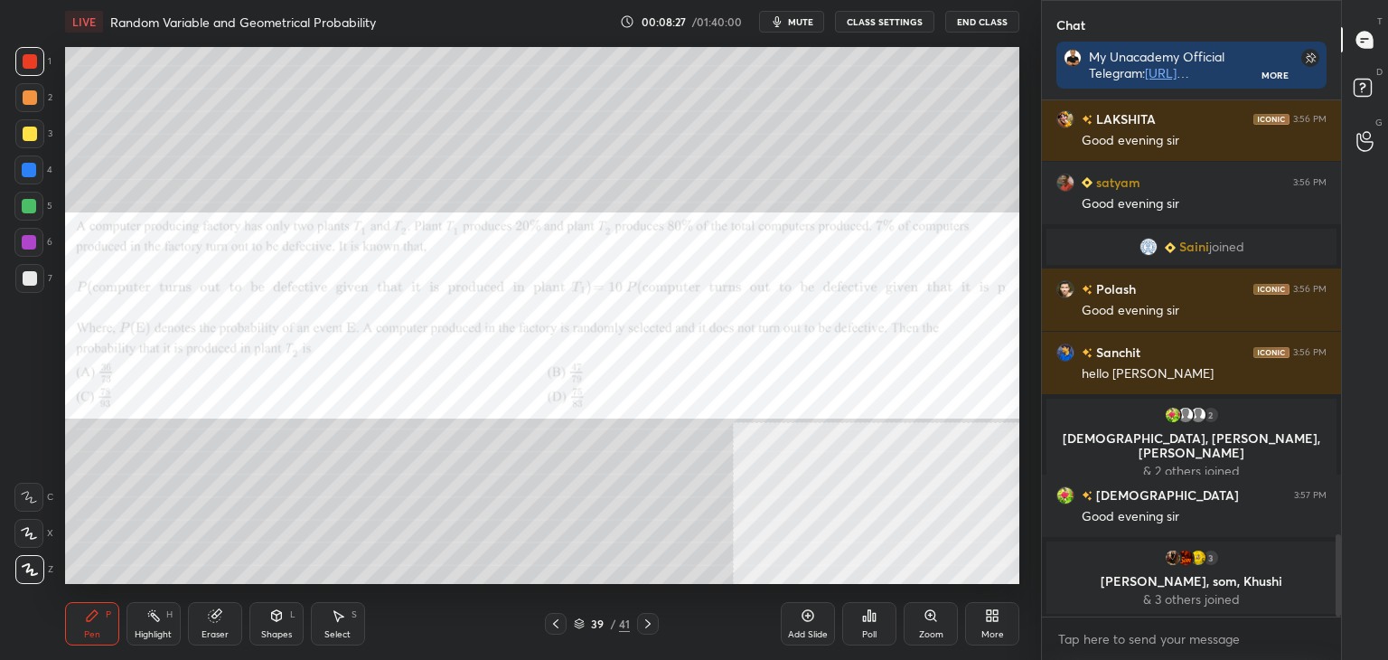
click at [647, 626] on icon at bounding box center [647, 623] width 5 height 9
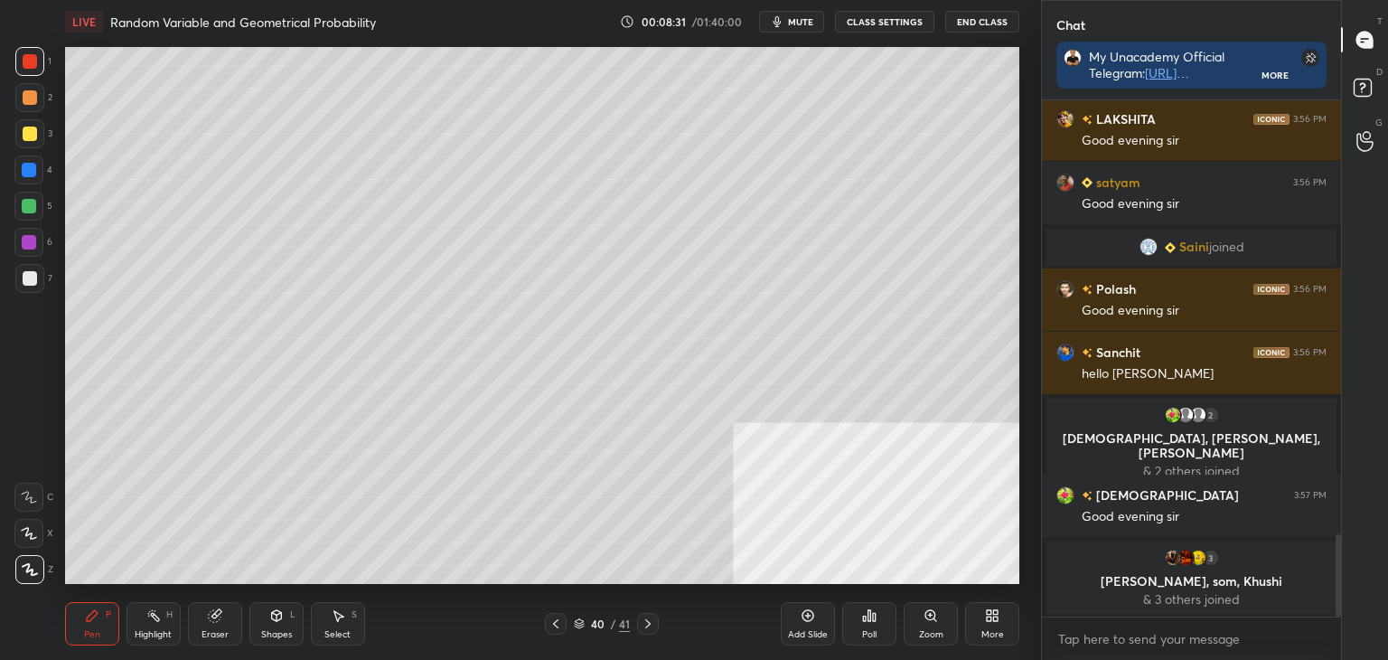
click at [557, 626] on icon at bounding box center [555, 623] width 5 height 9
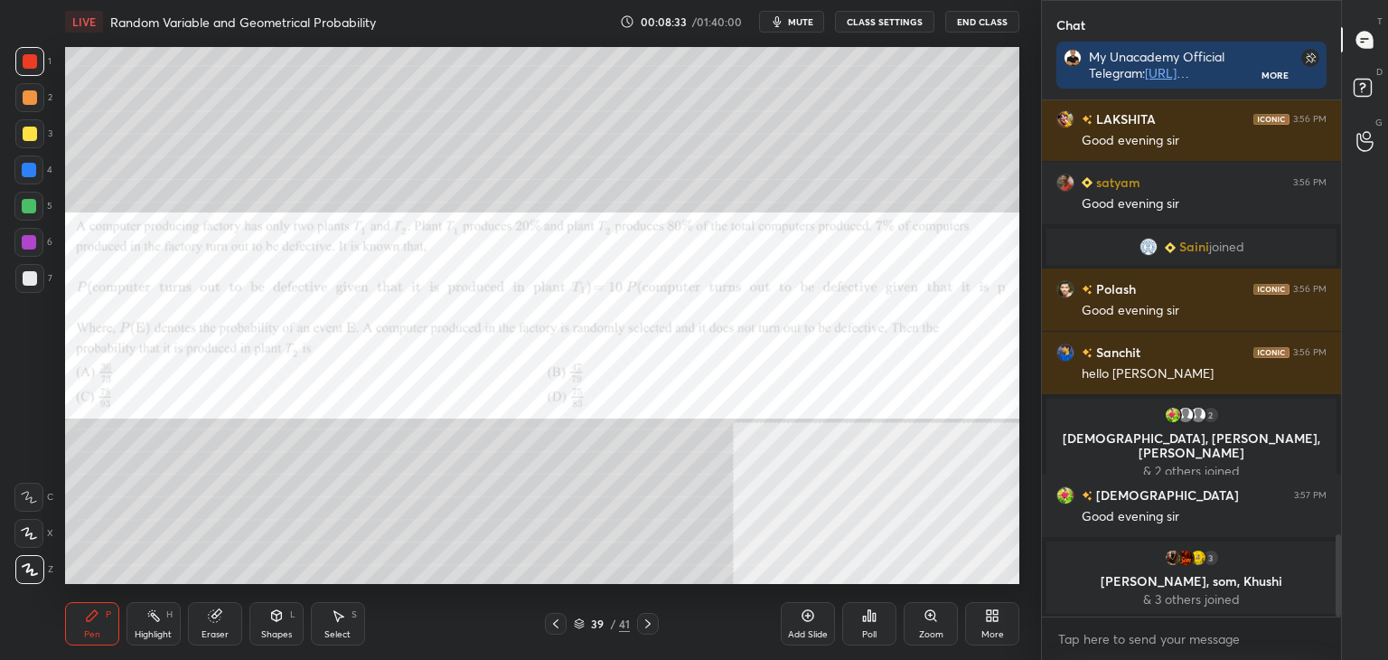
drag, startPoint x: 651, startPoint y: 623, endPoint x: 634, endPoint y: 608, distance: 22.4
click at [651, 623] on icon at bounding box center [648, 623] width 14 height 14
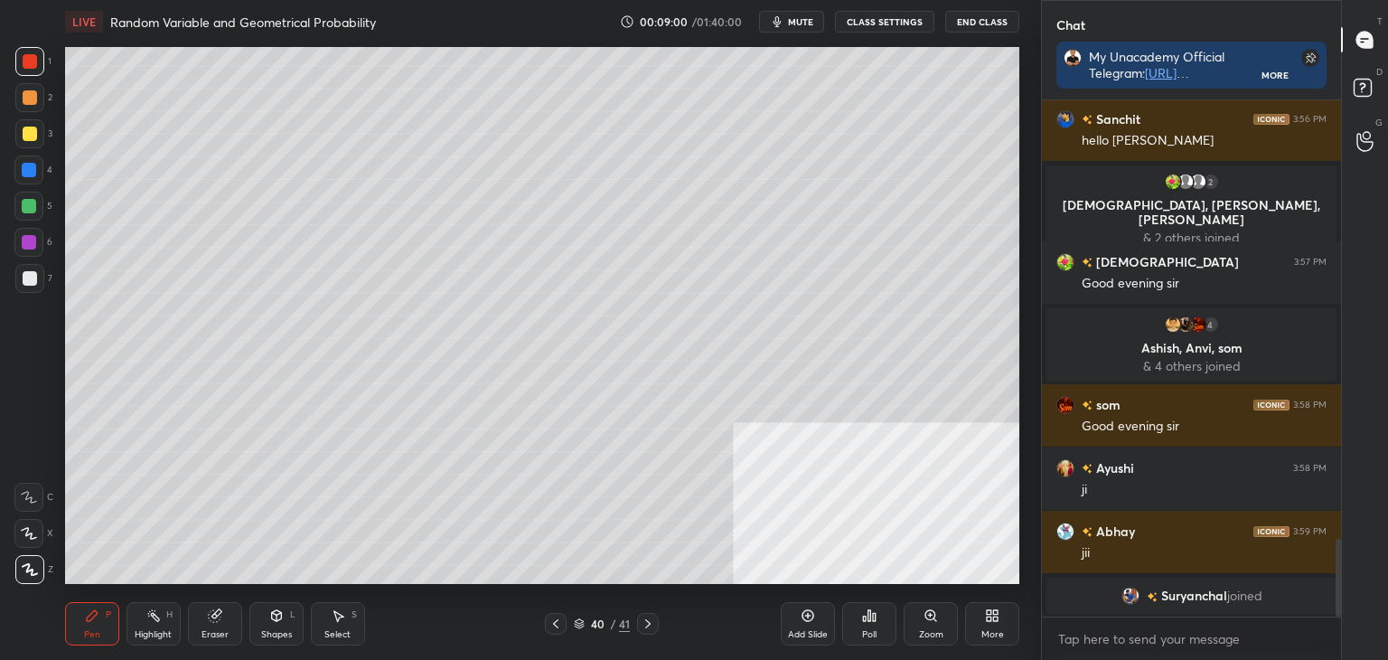
scroll to position [2867, 0]
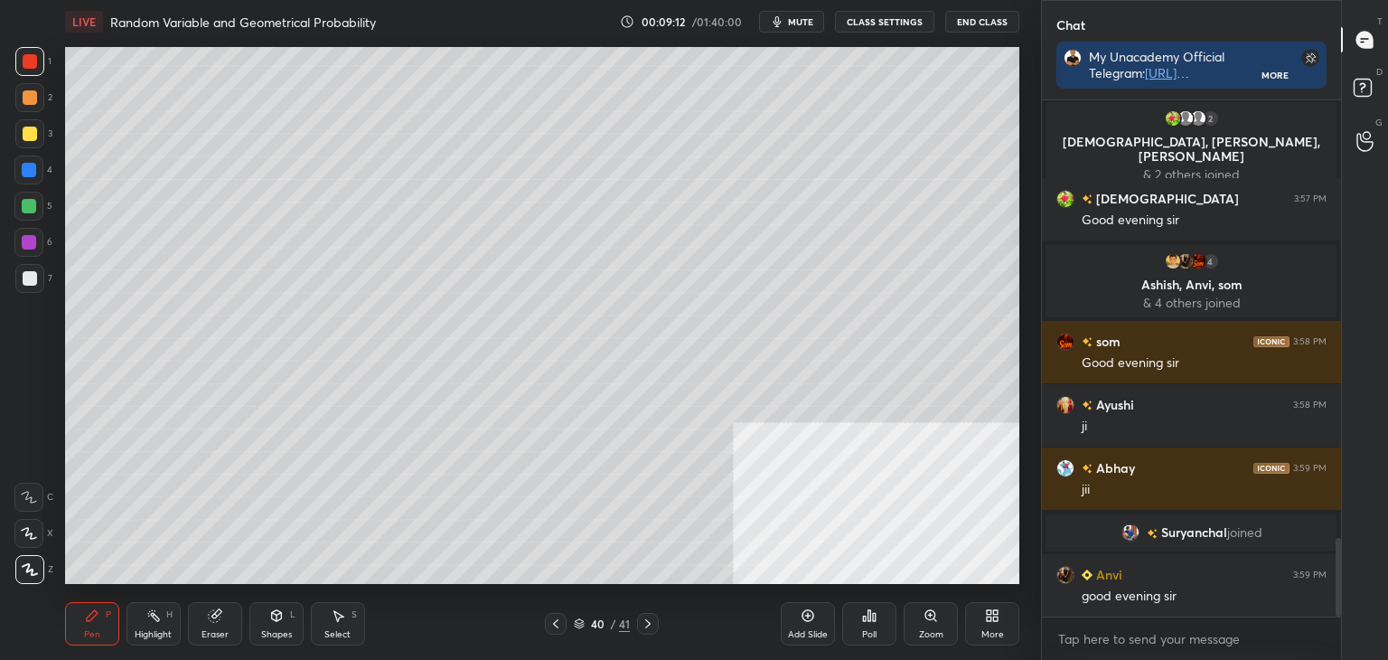
click at [550, 622] on icon at bounding box center [556, 623] width 14 height 14
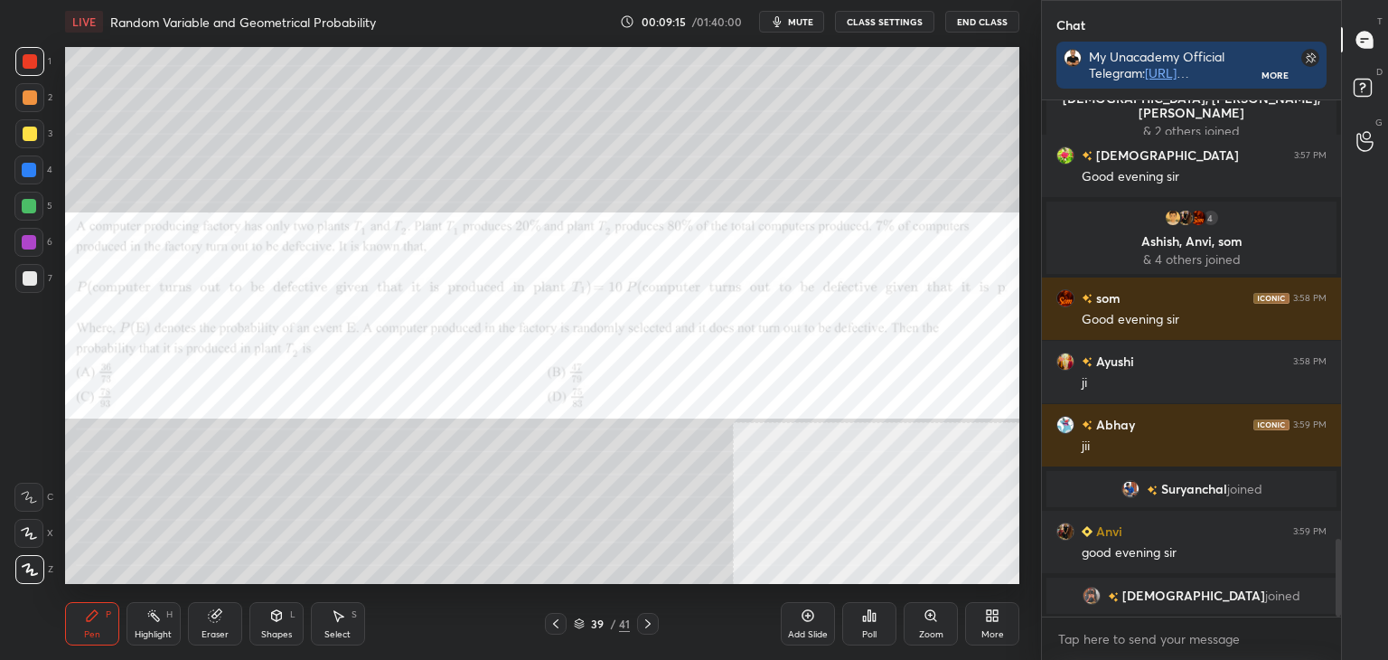
scroll to position [2932, 0]
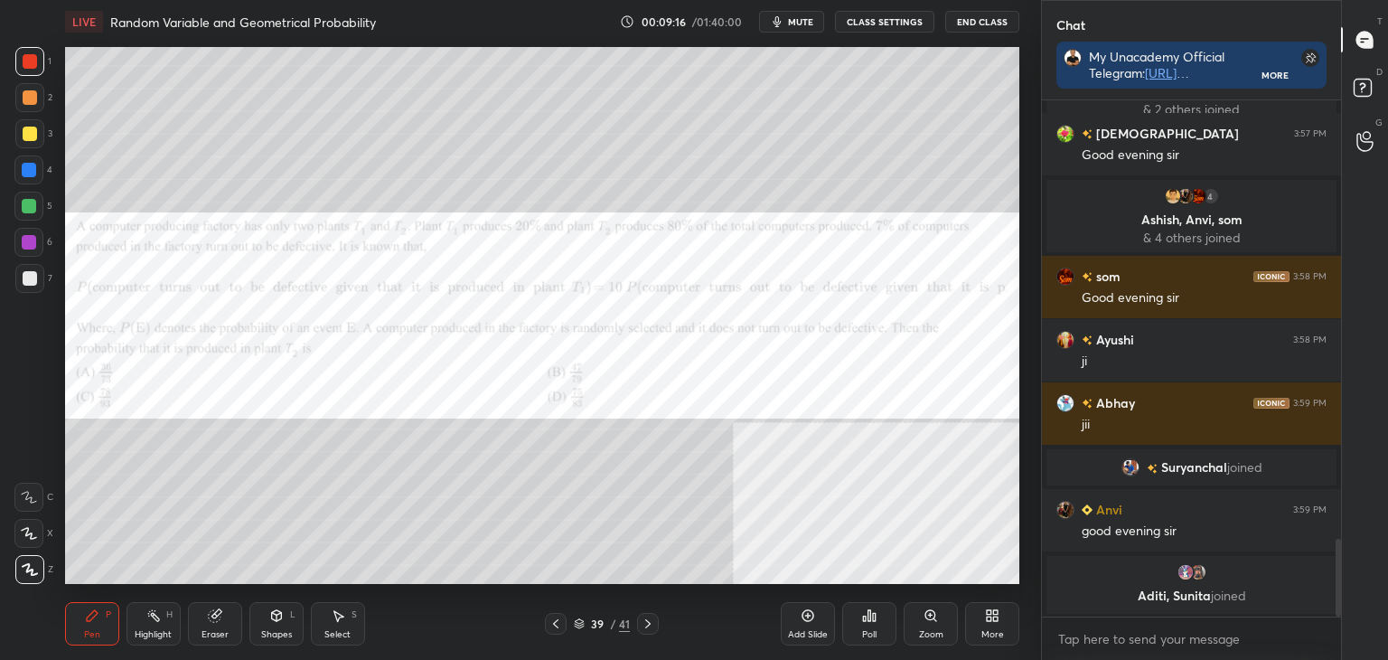
click at [652, 630] on icon at bounding box center [648, 623] width 14 height 14
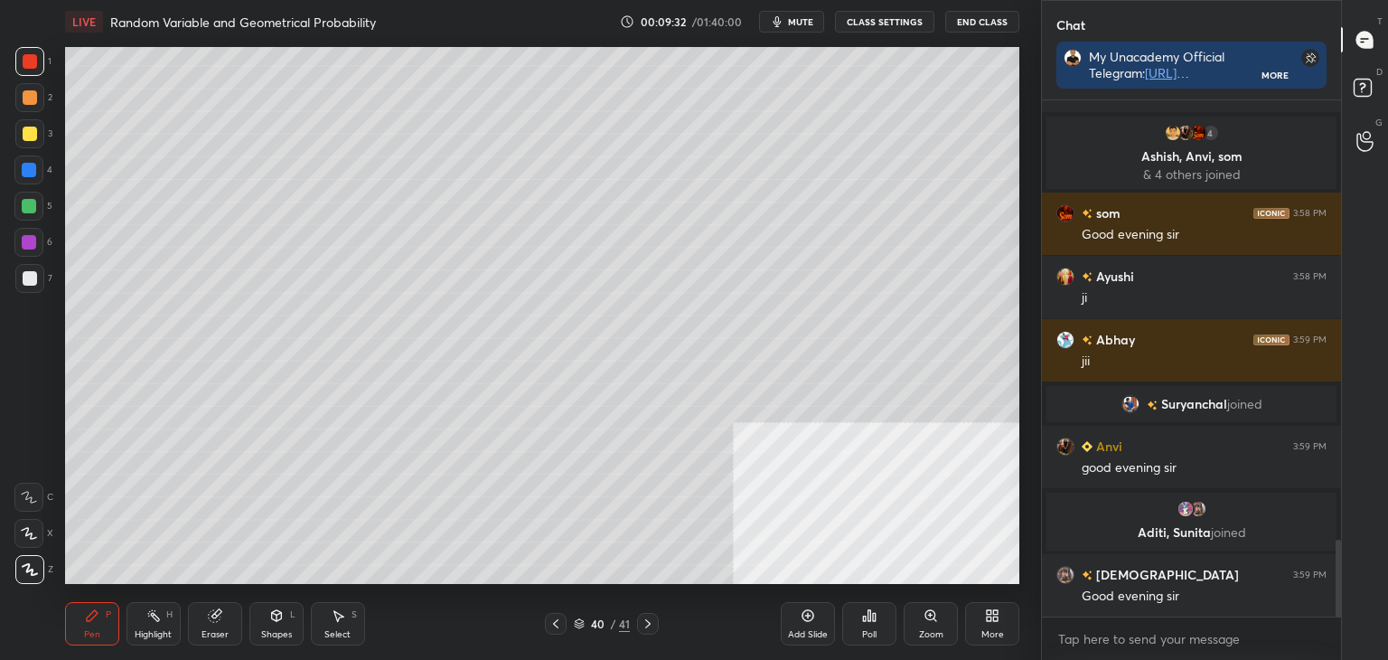
scroll to position [2988, 0]
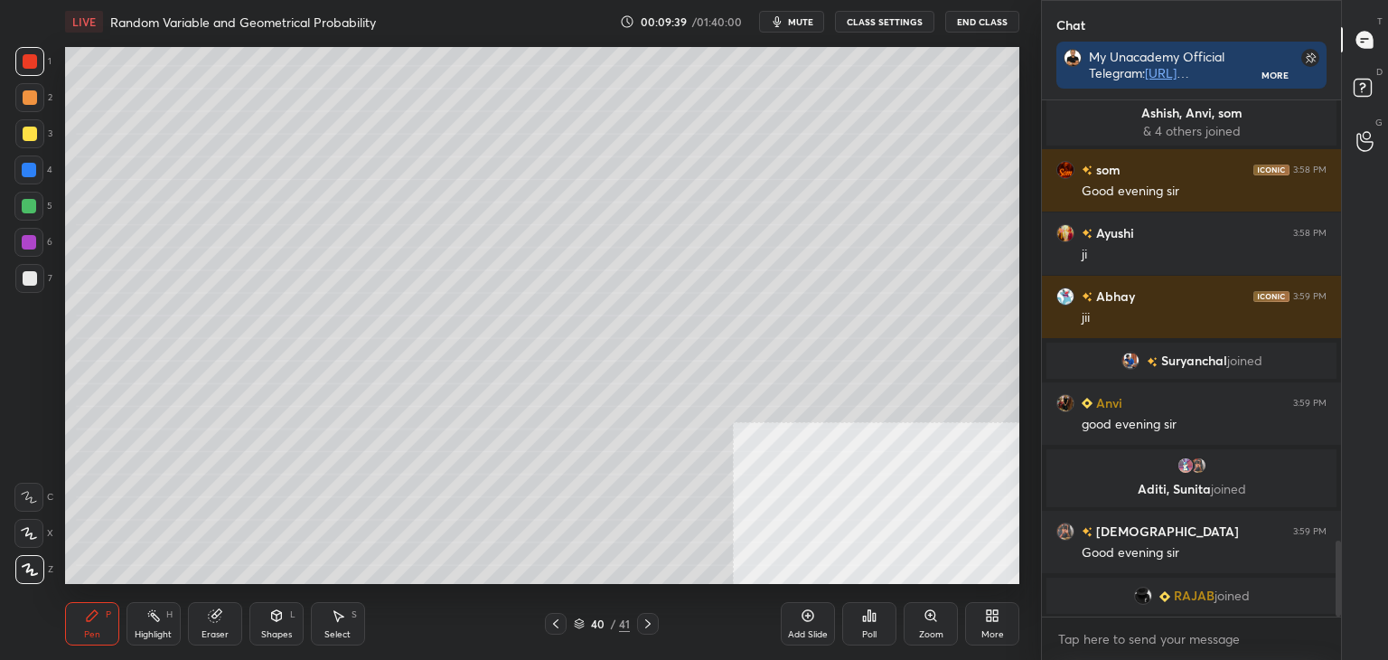
click at [553, 622] on icon at bounding box center [556, 623] width 14 height 14
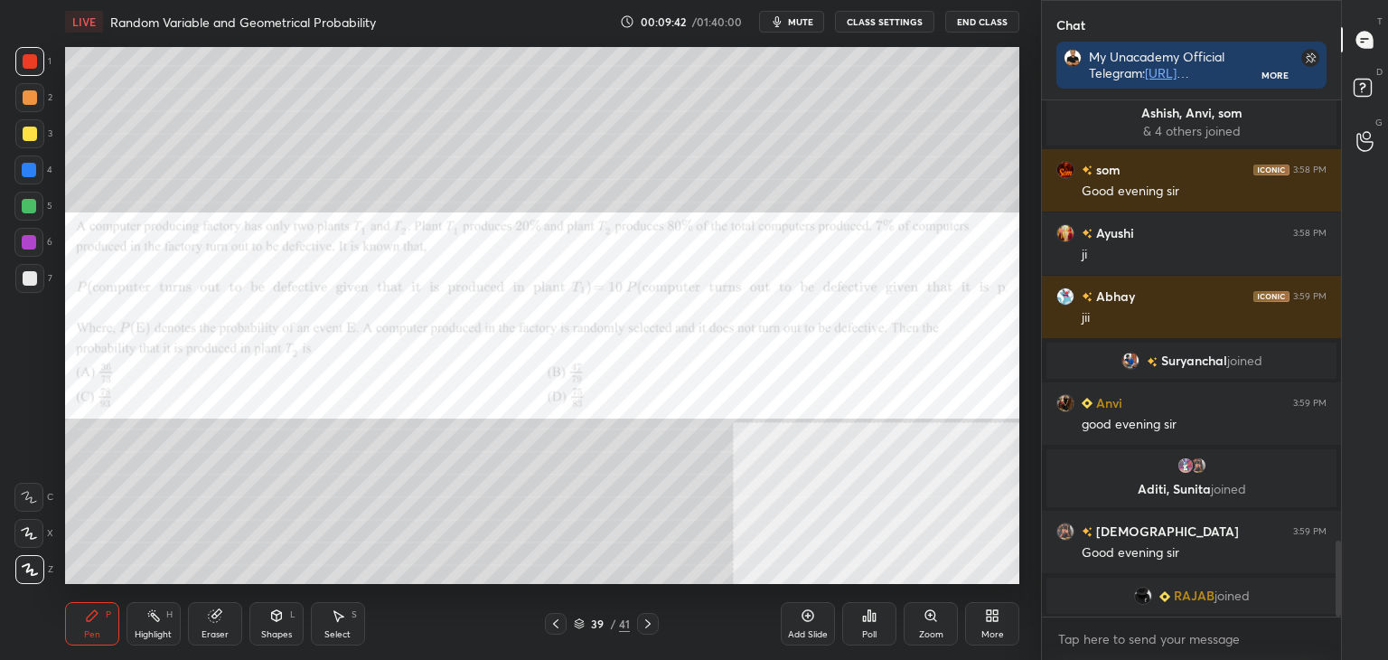
click at [653, 619] on icon at bounding box center [648, 623] width 14 height 14
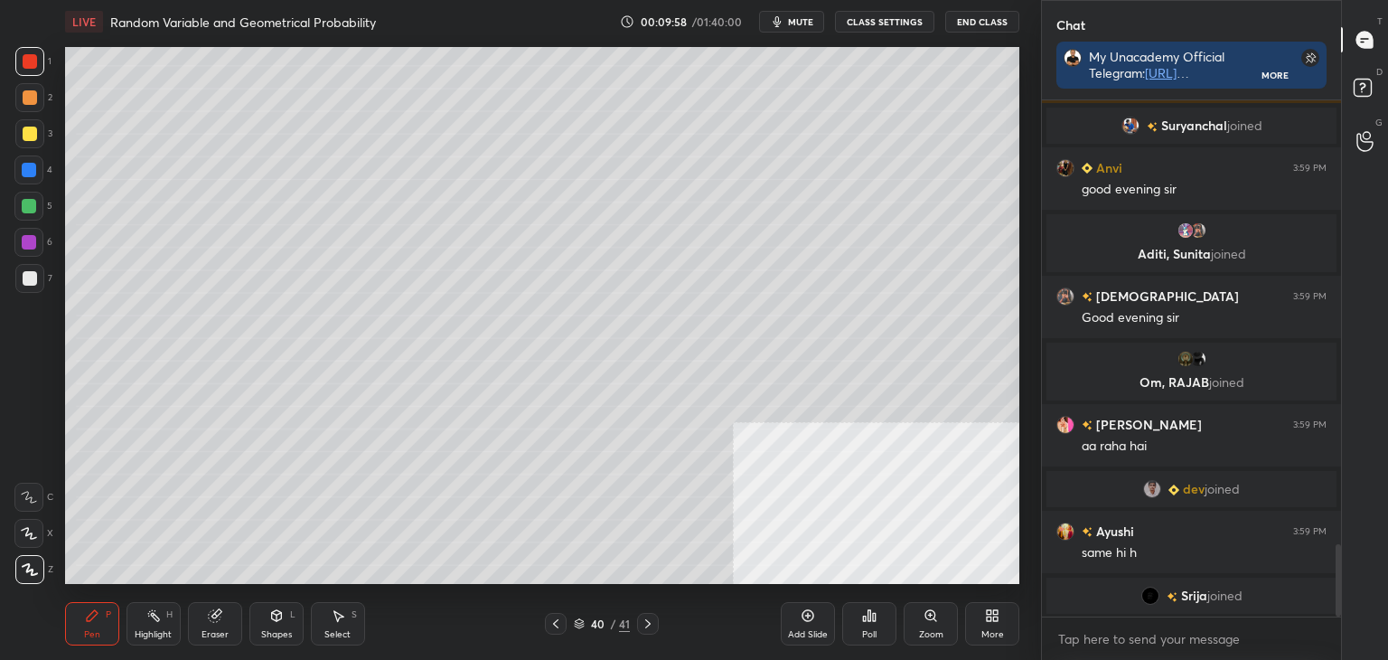
scroll to position [3172, 0]
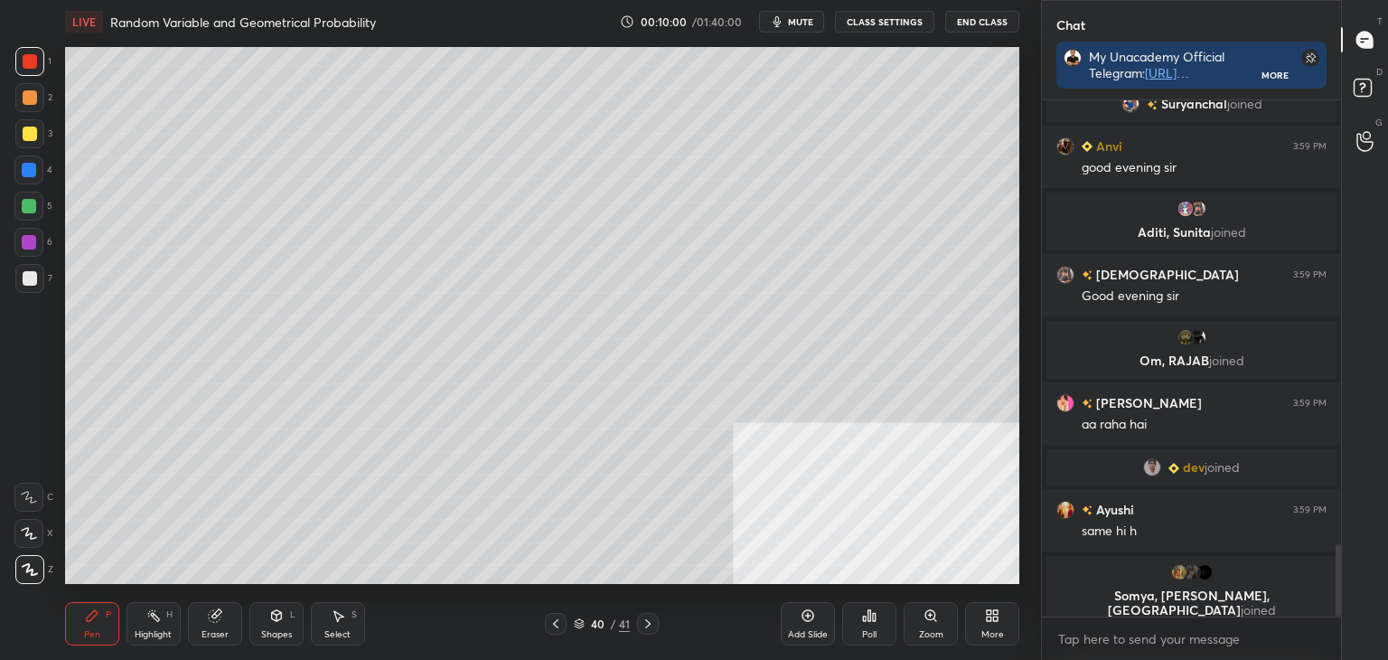
click at [550, 632] on div at bounding box center [556, 624] width 22 height 22
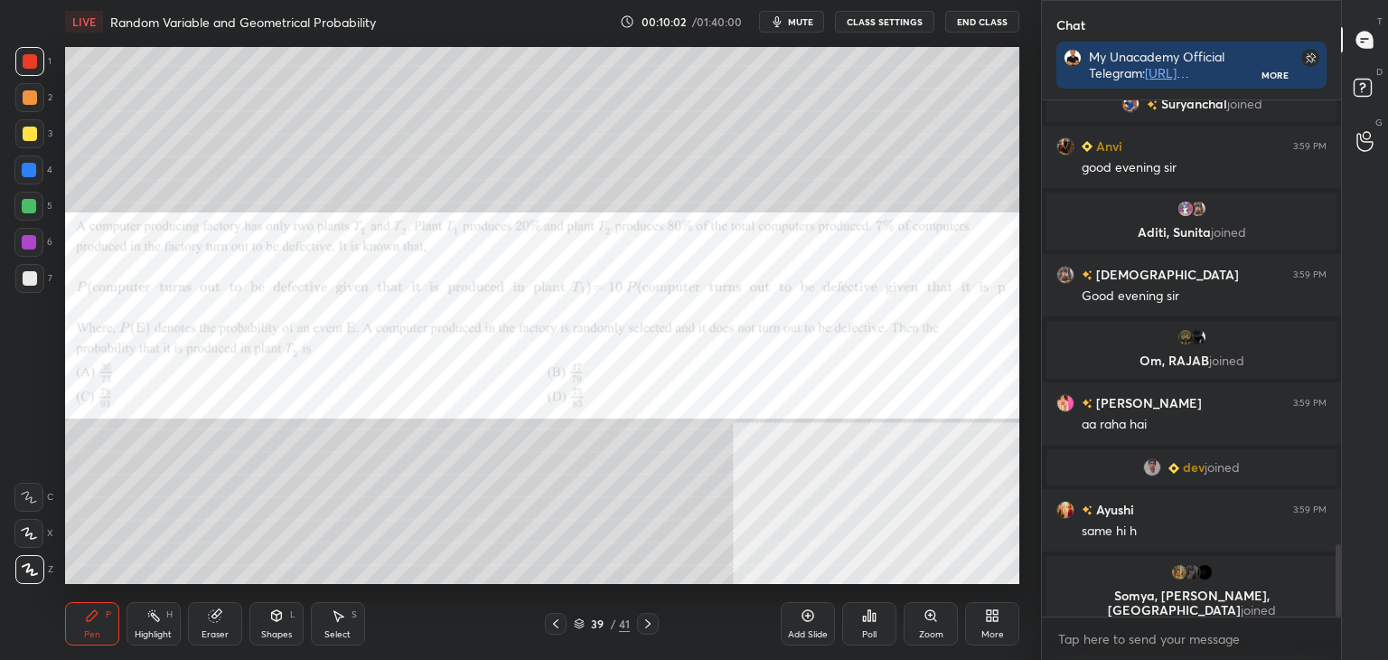
click at [653, 618] on icon at bounding box center [648, 623] width 14 height 14
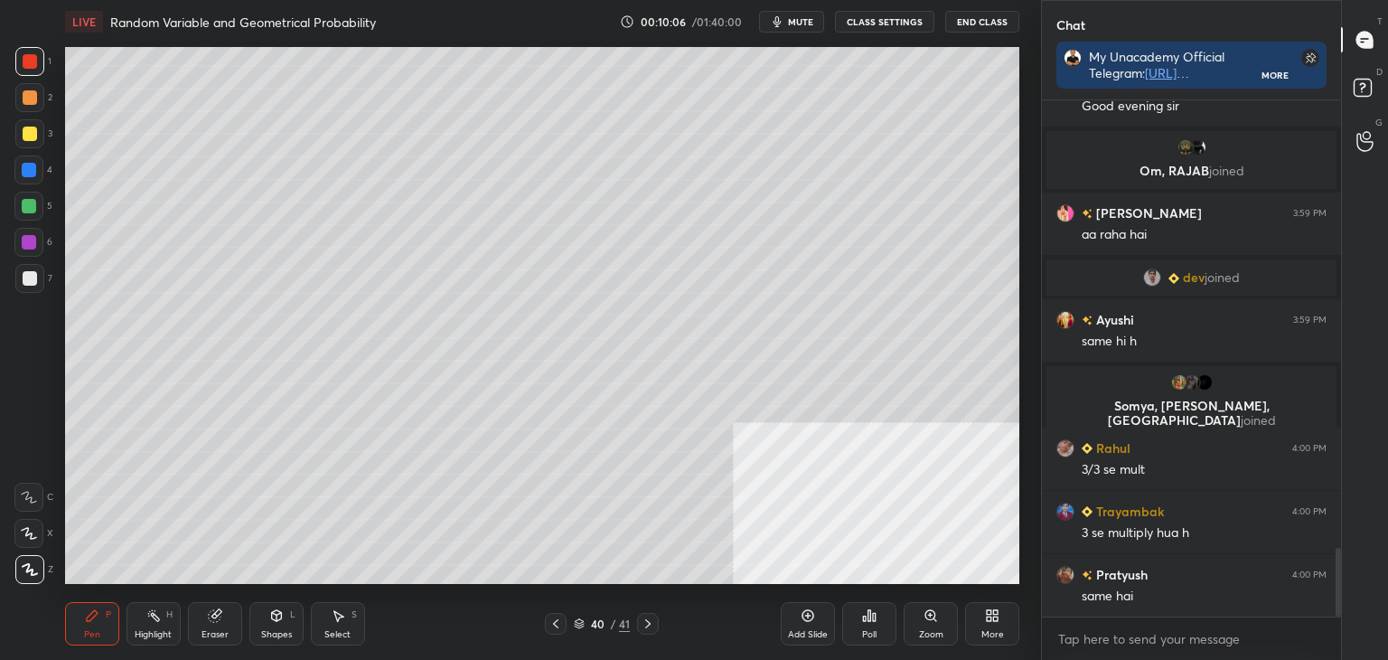
scroll to position [3427, 0]
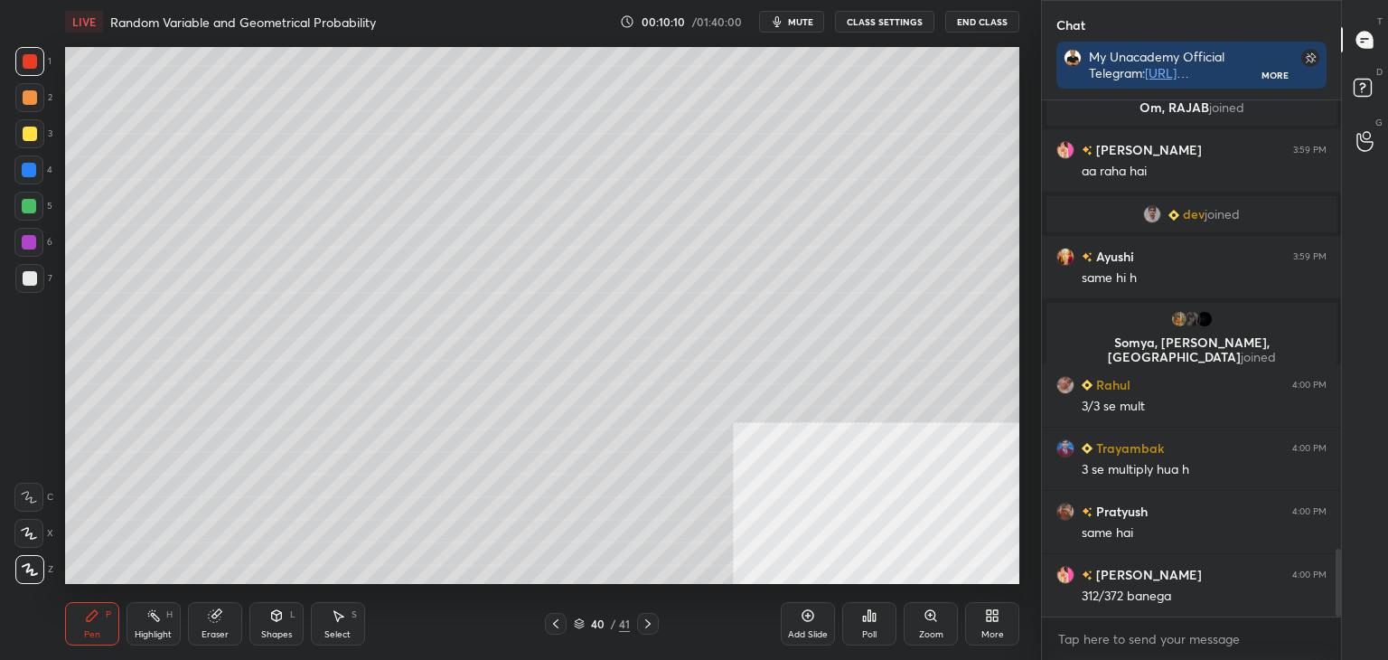
click at [553, 624] on icon at bounding box center [555, 623] width 5 height 9
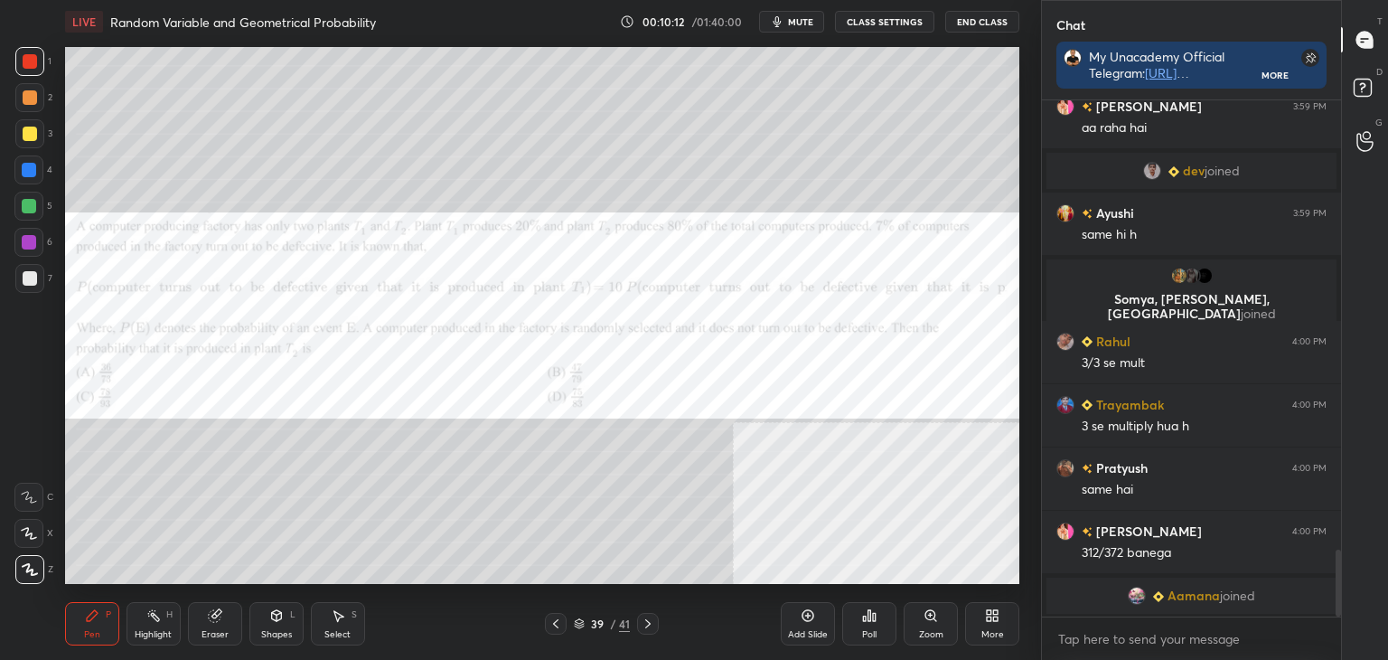
scroll to position [3429, 0]
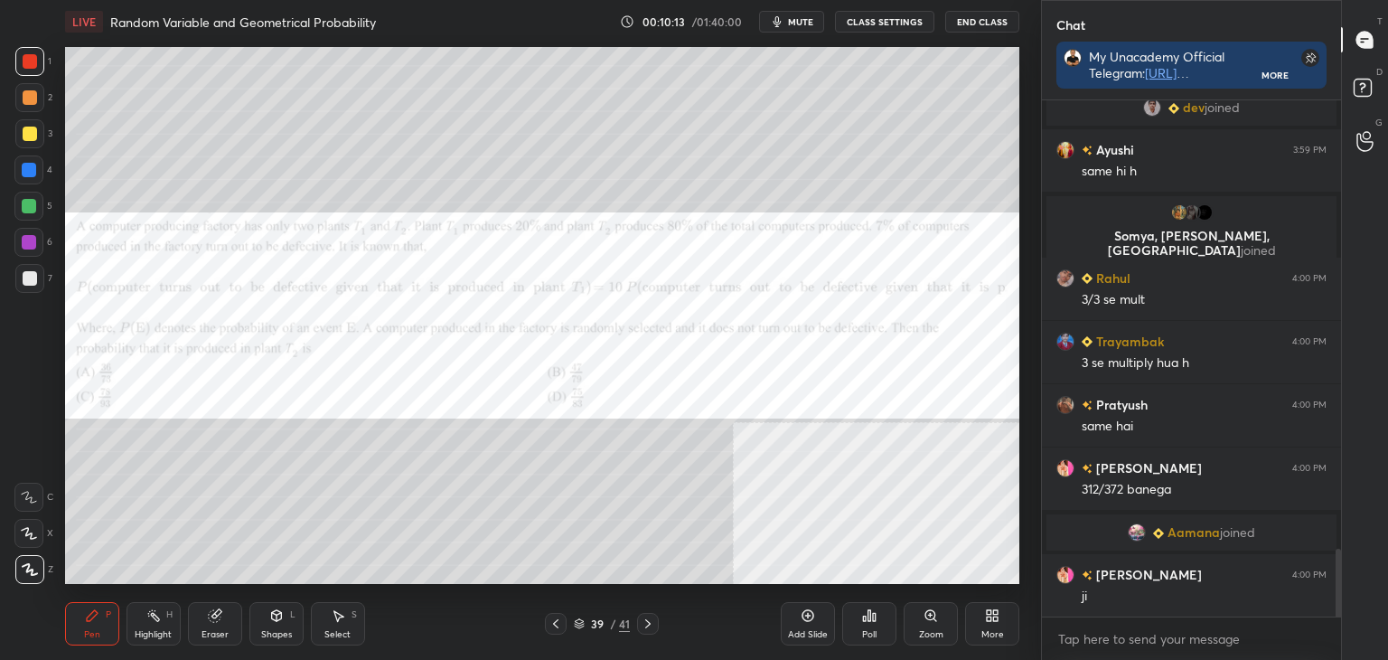
click at [555, 624] on icon at bounding box center [556, 623] width 14 height 14
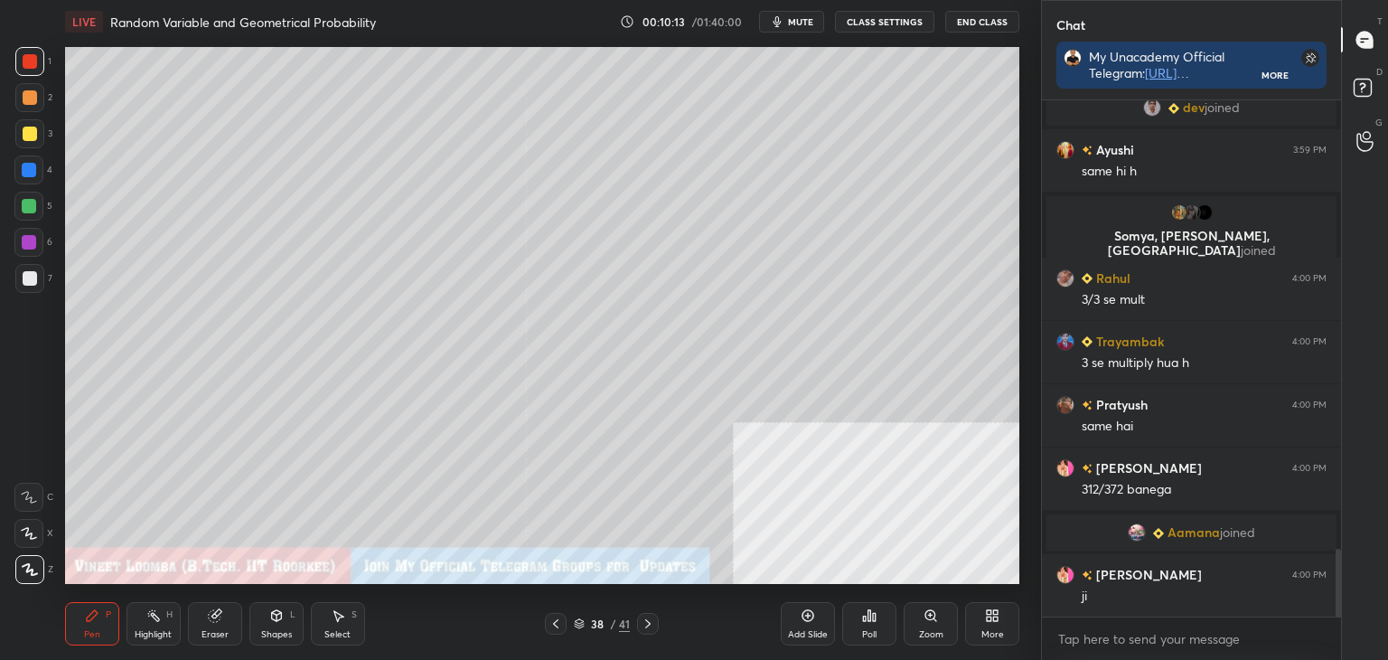
click at [585, 623] on div "38 / 41" at bounding box center [602, 623] width 56 height 16
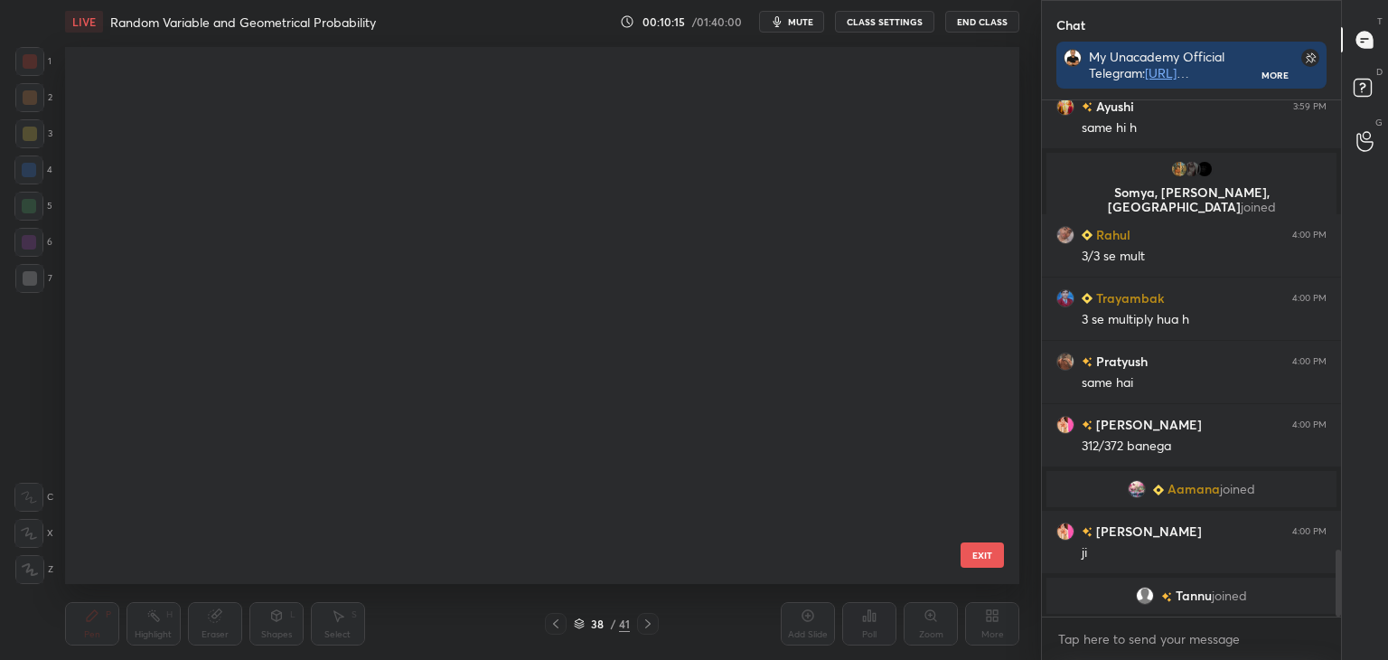
scroll to position [0, 0]
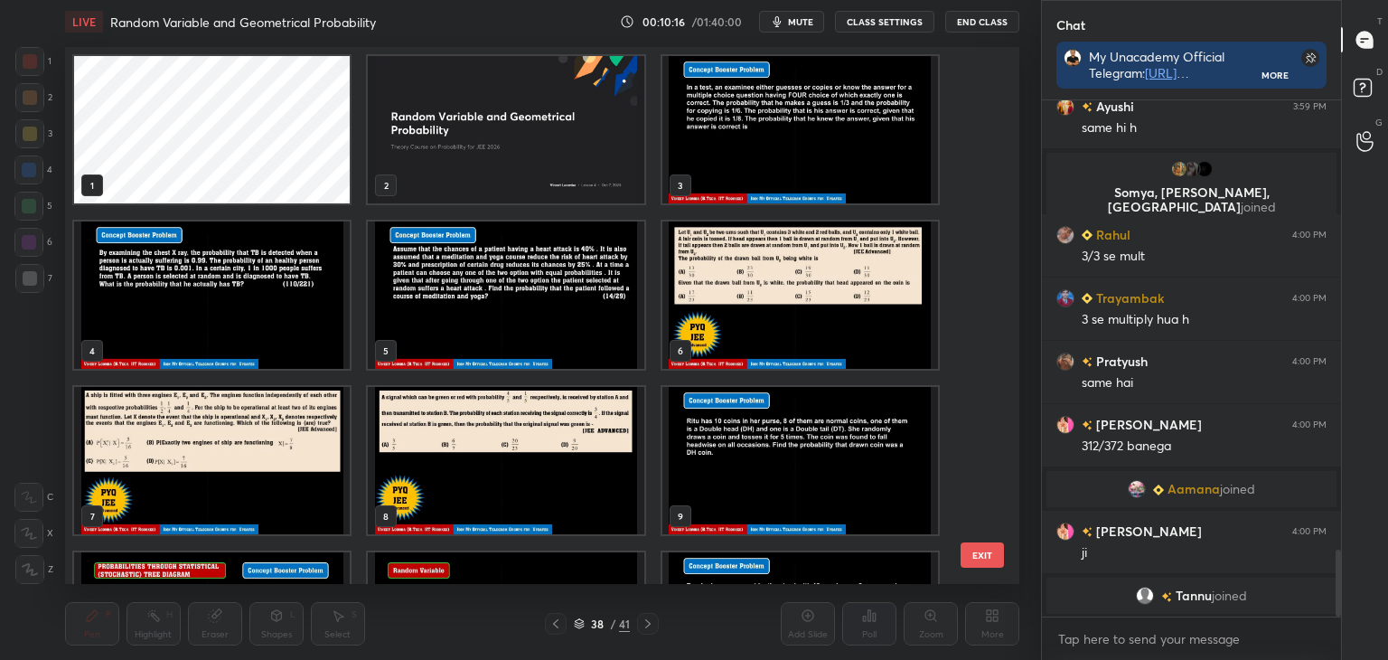
click at [708, 126] on img "grid" at bounding box center [800, 129] width 276 height 147
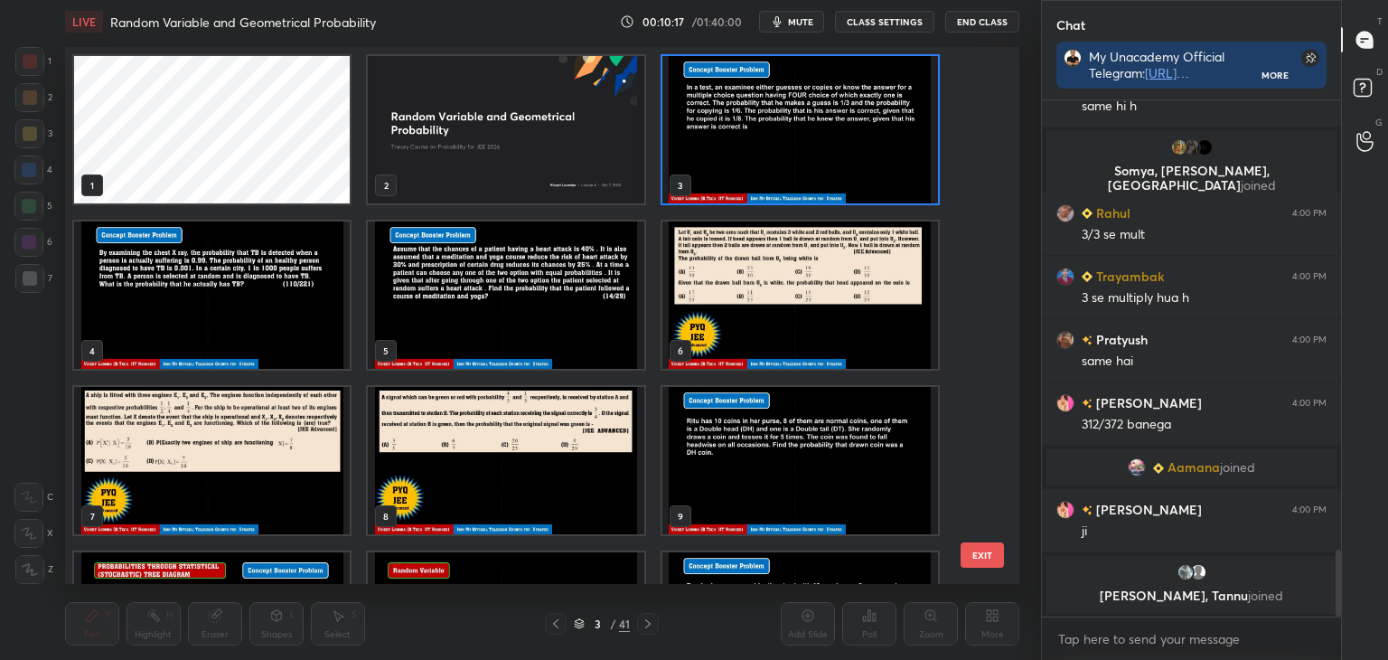
click at [721, 155] on img "grid" at bounding box center [800, 129] width 276 height 147
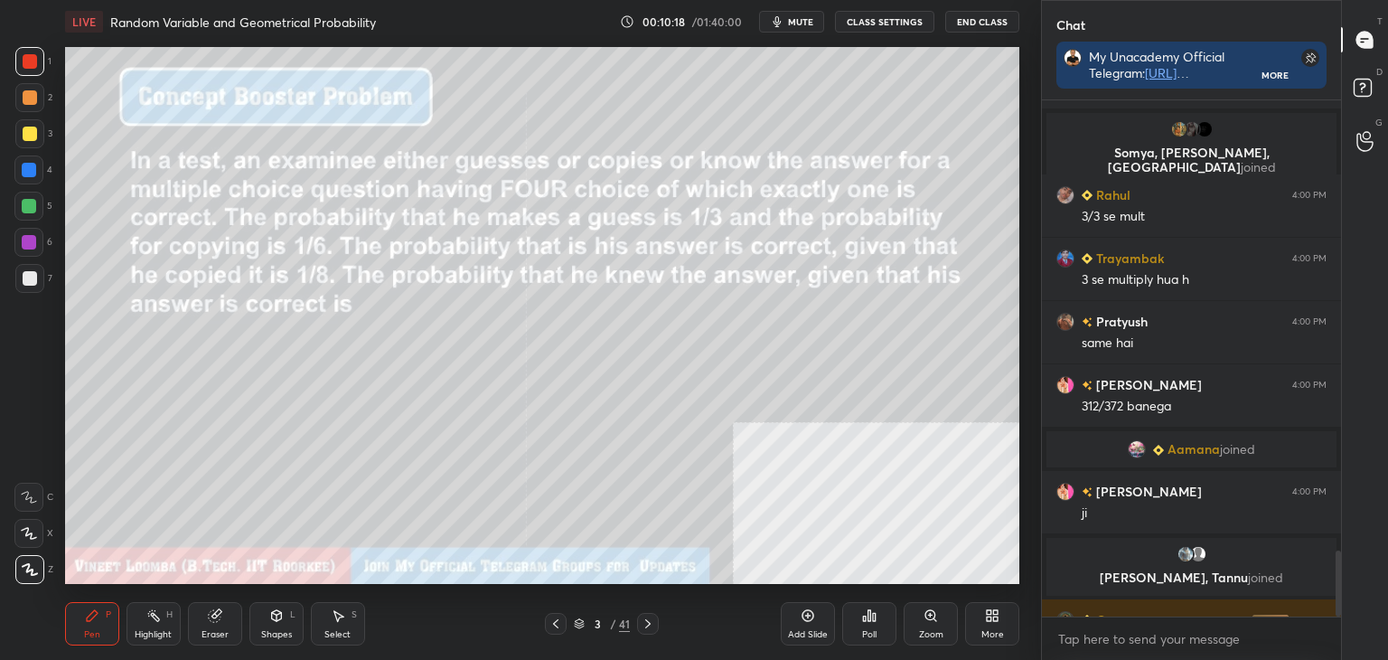
scroll to position [3539, 0]
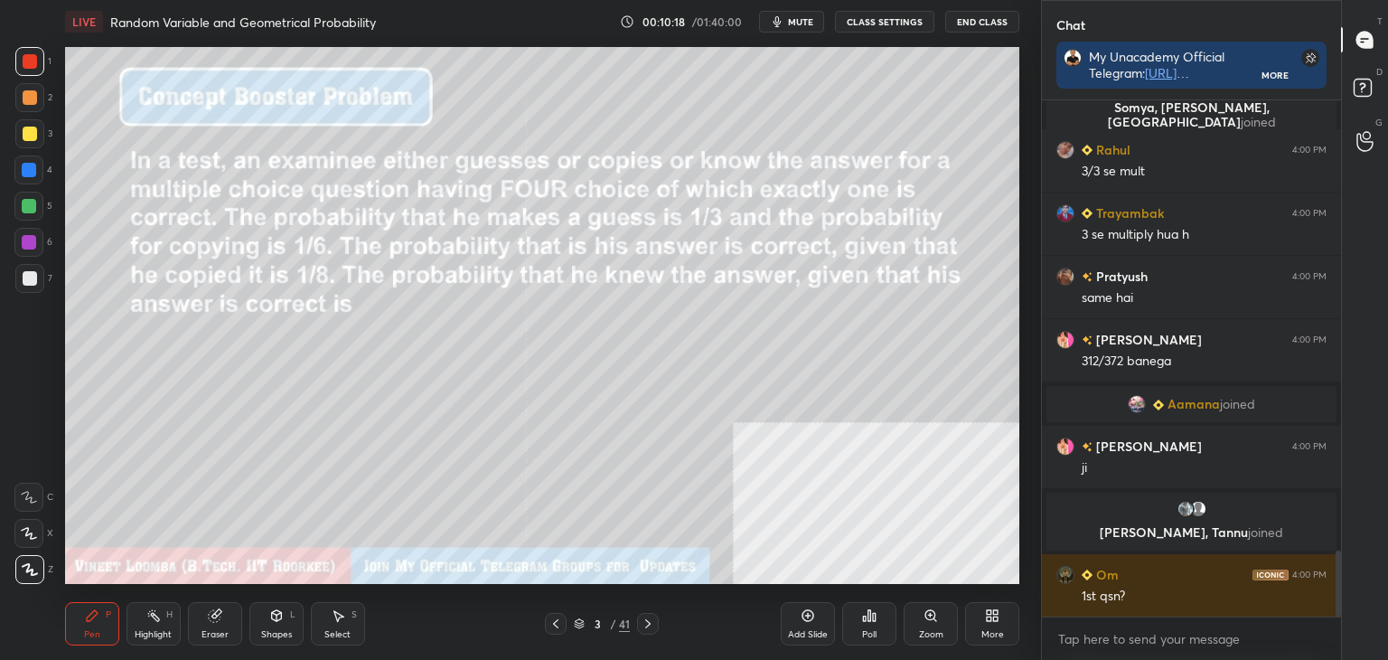
click at [712, 164] on img "grid" at bounding box center [800, 129] width 276 height 147
click at [641, 618] on icon at bounding box center [648, 623] width 14 height 14
click at [645, 627] on icon at bounding box center [647, 623] width 5 height 9
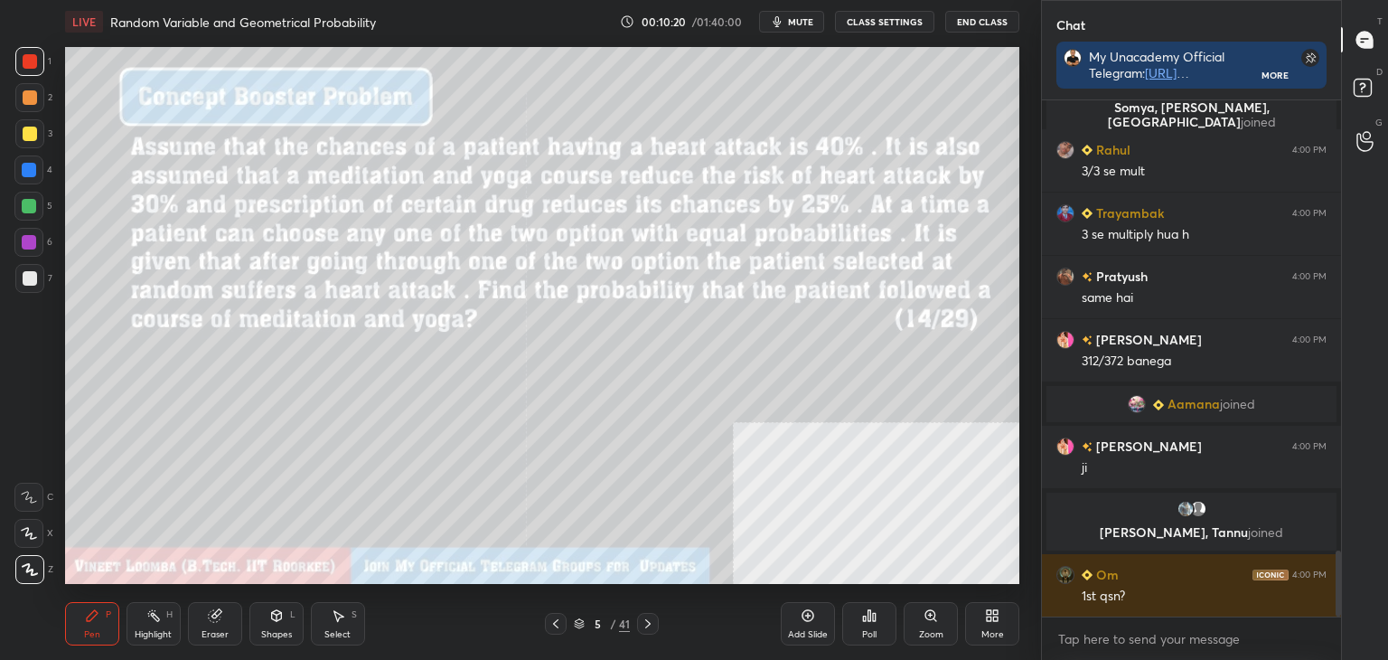
click at [651, 623] on icon at bounding box center [648, 623] width 14 height 14
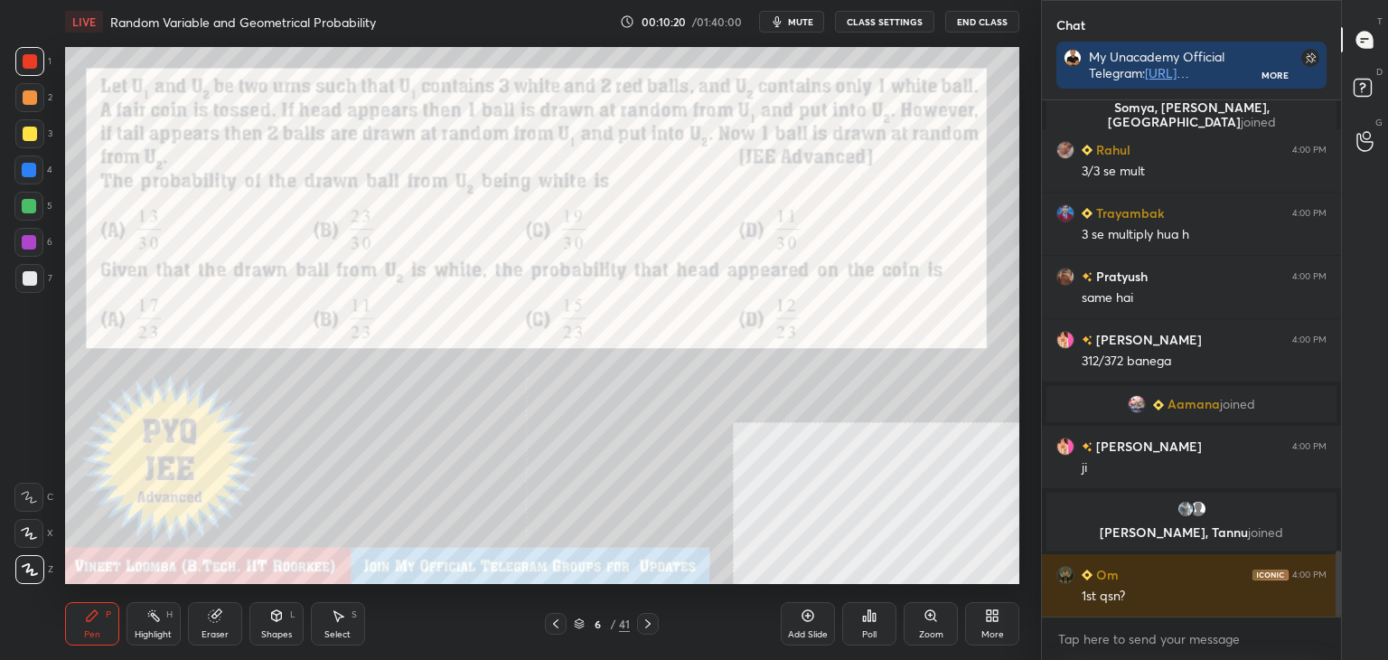
click at [648, 629] on icon at bounding box center [648, 623] width 14 height 14
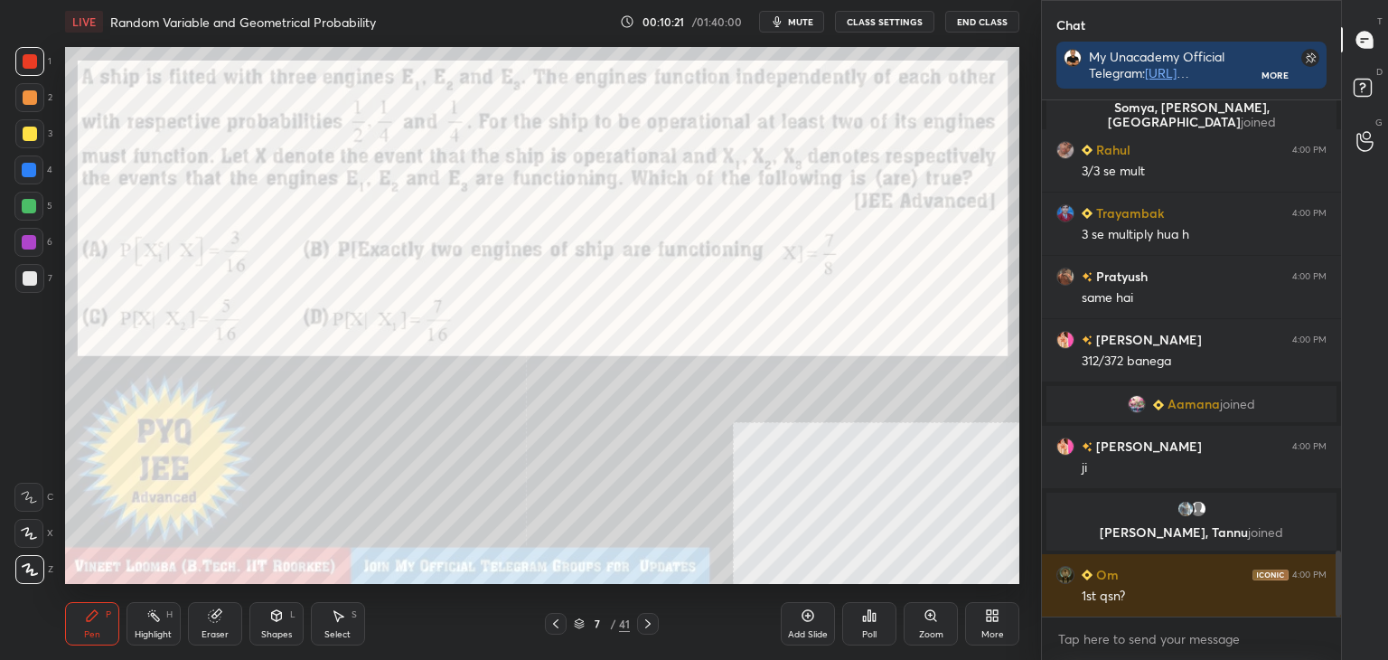
click at [647, 630] on icon at bounding box center [648, 623] width 14 height 14
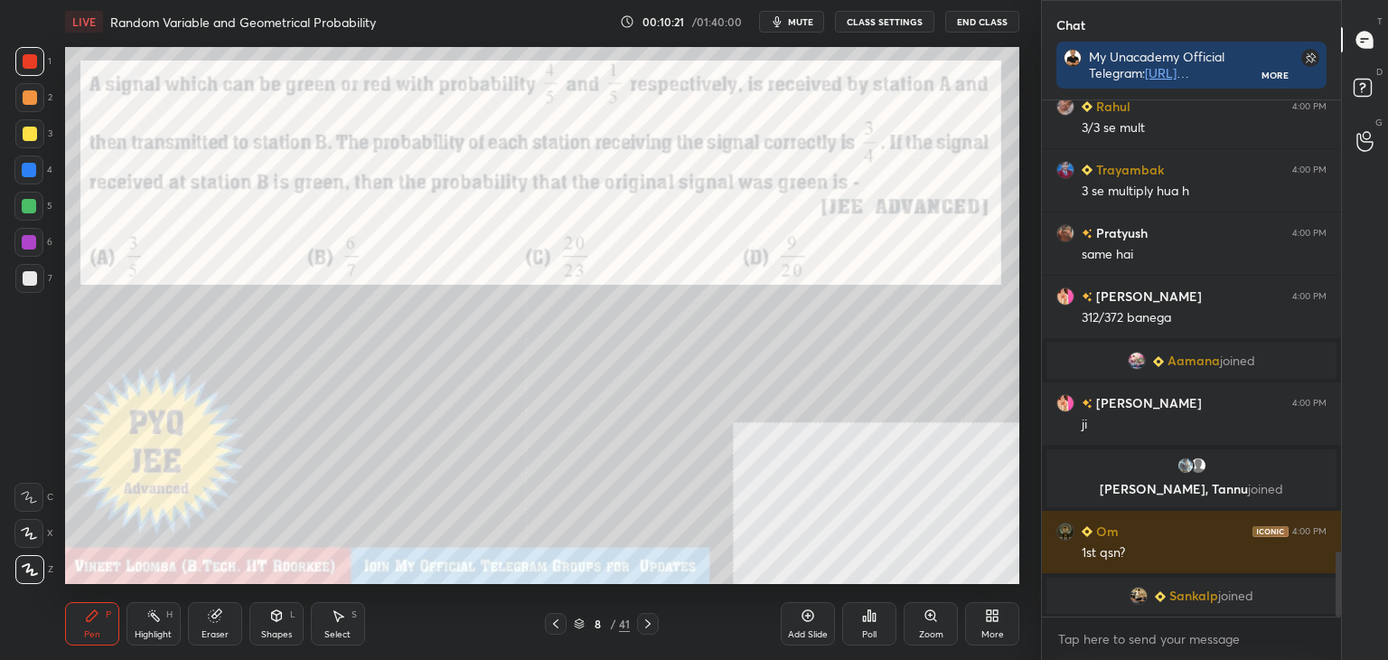
click at [646, 633] on div at bounding box center [648, 624] width 22 height 22
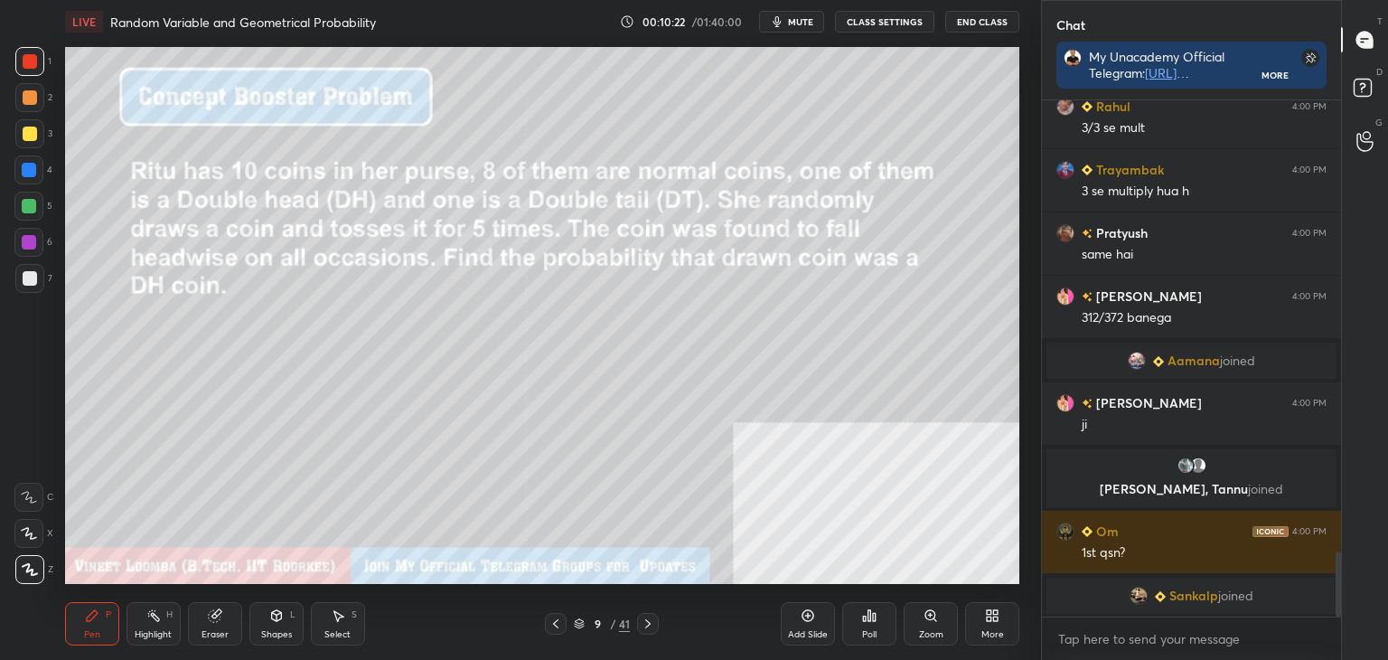
click at [644, 637] on div "Pen P Highlight H Eraser Shapes L Select S 9 / 41 Add Slide Poll Zoom More" at bounding box center [542, 623] width 954 height 72
click at [644, 639] on div "Pen P Highlight H Eraser Shapes L Select S 9 / 41 Add Slide Poll Zoom More" at bounding box center [542, 623] width 954 height 72
click at [648, 626] on icon at bounding box center [648, 623] width 14 height 14
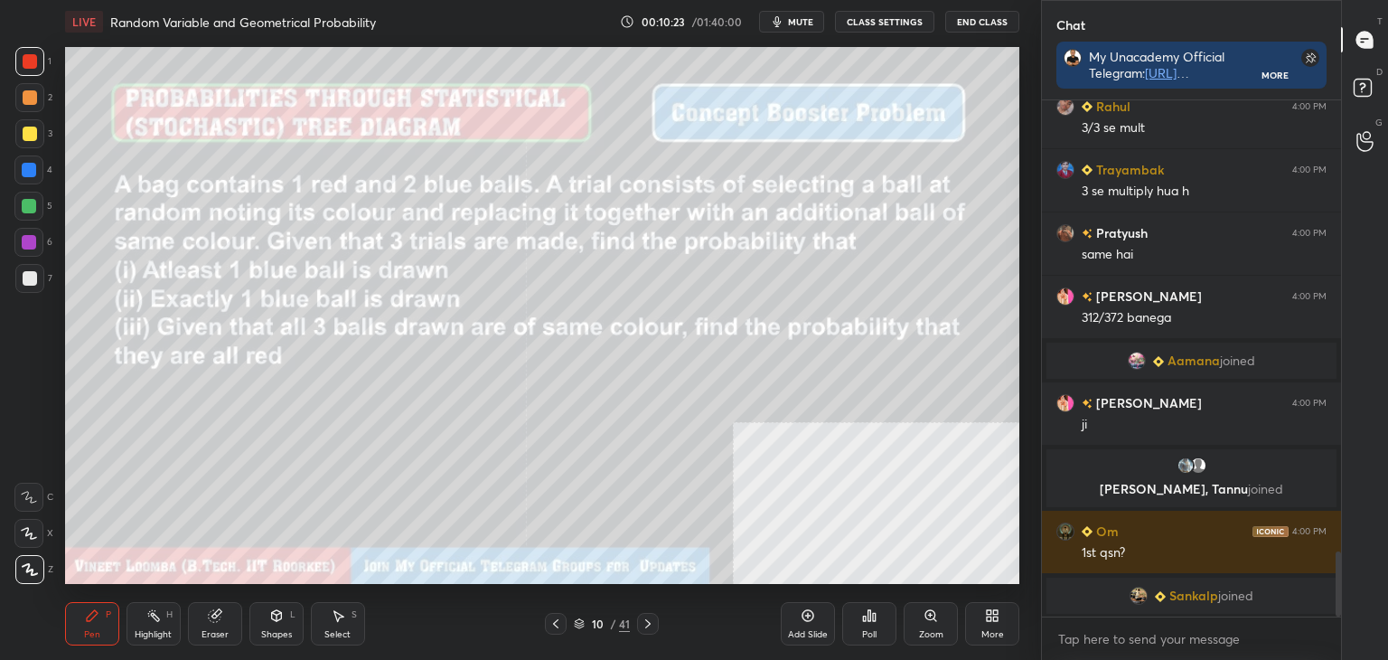
click at [650, 621] on icon at bounding box center [648, 623] width 14 height 14
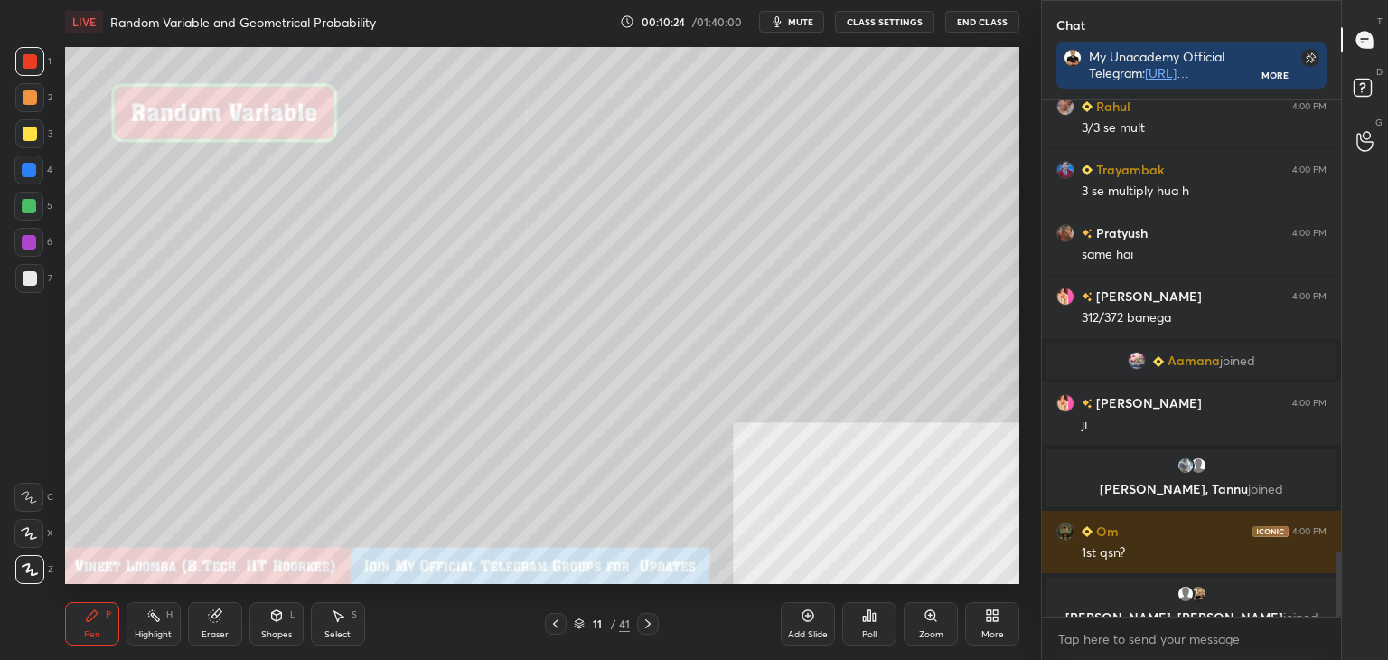
scroll to position [3604, 0]
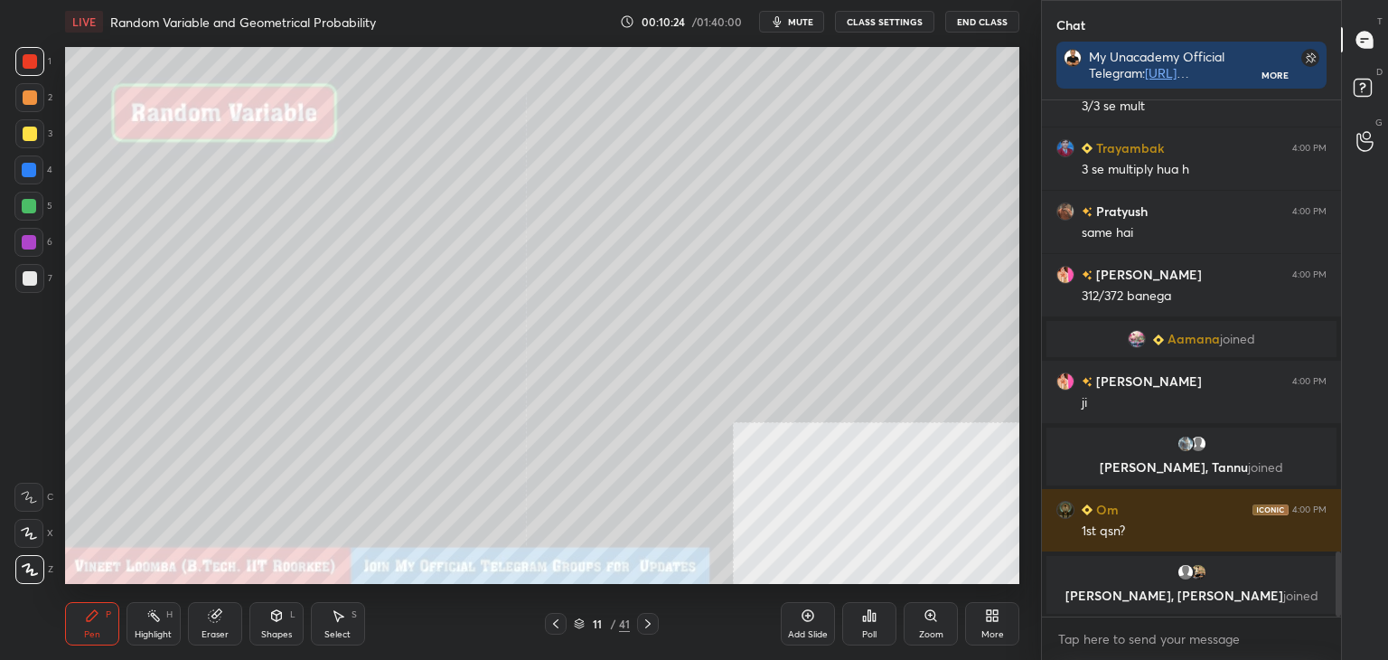
click at [651, 621] on icon at bounding box center [648, 623] width 14 height 14
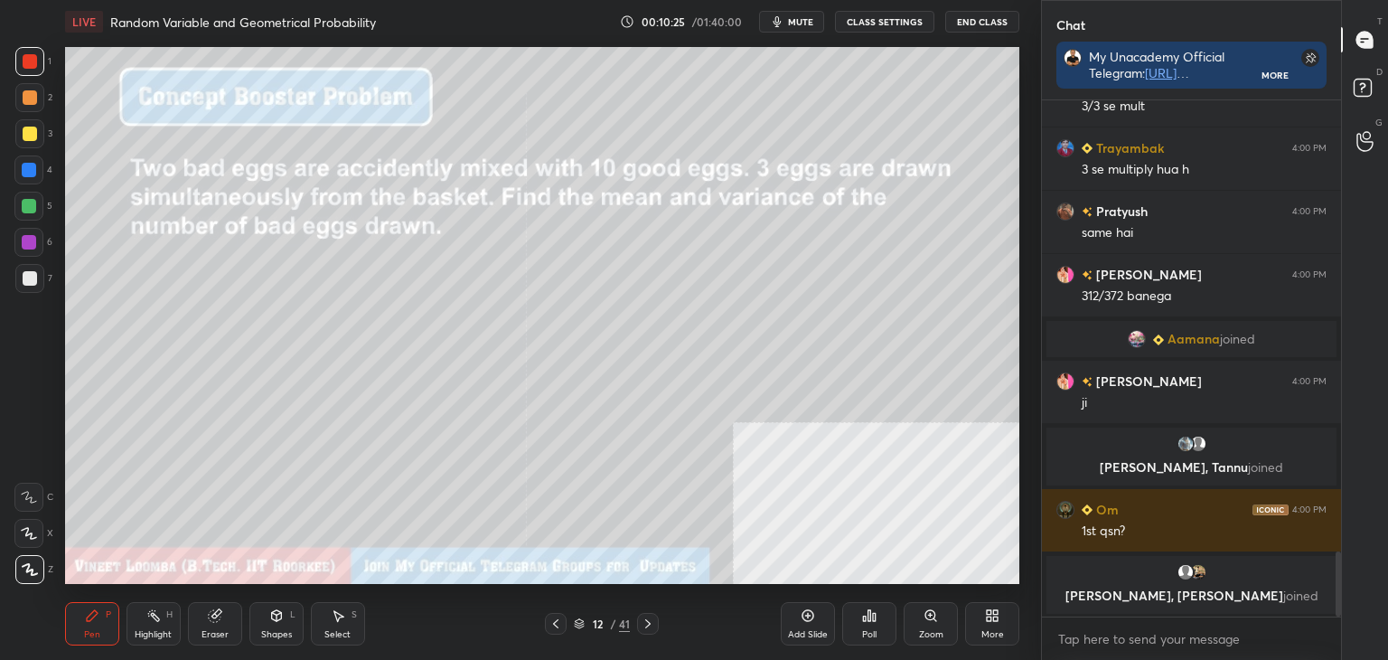
click at [649, 631] on div at bounding box center [648, 624] width 22 height 22
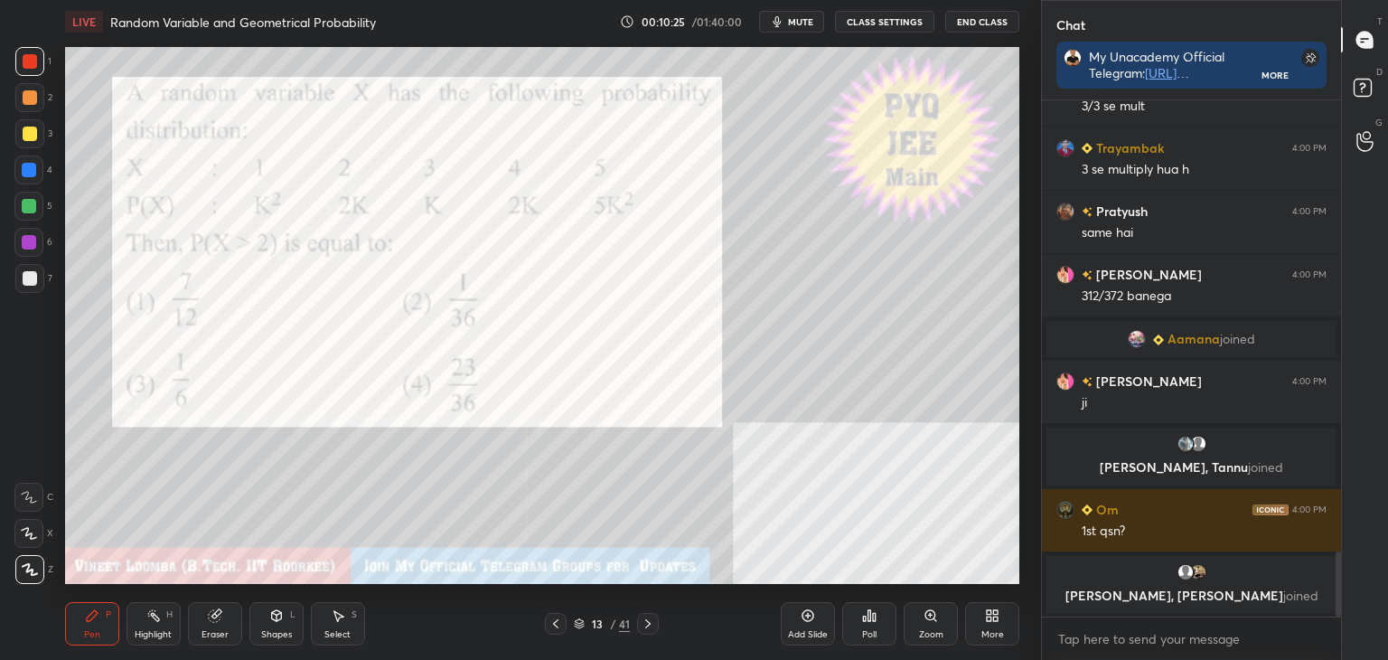
click at [647, 631] on div at bounding box center [648, 624] width 22 height 22
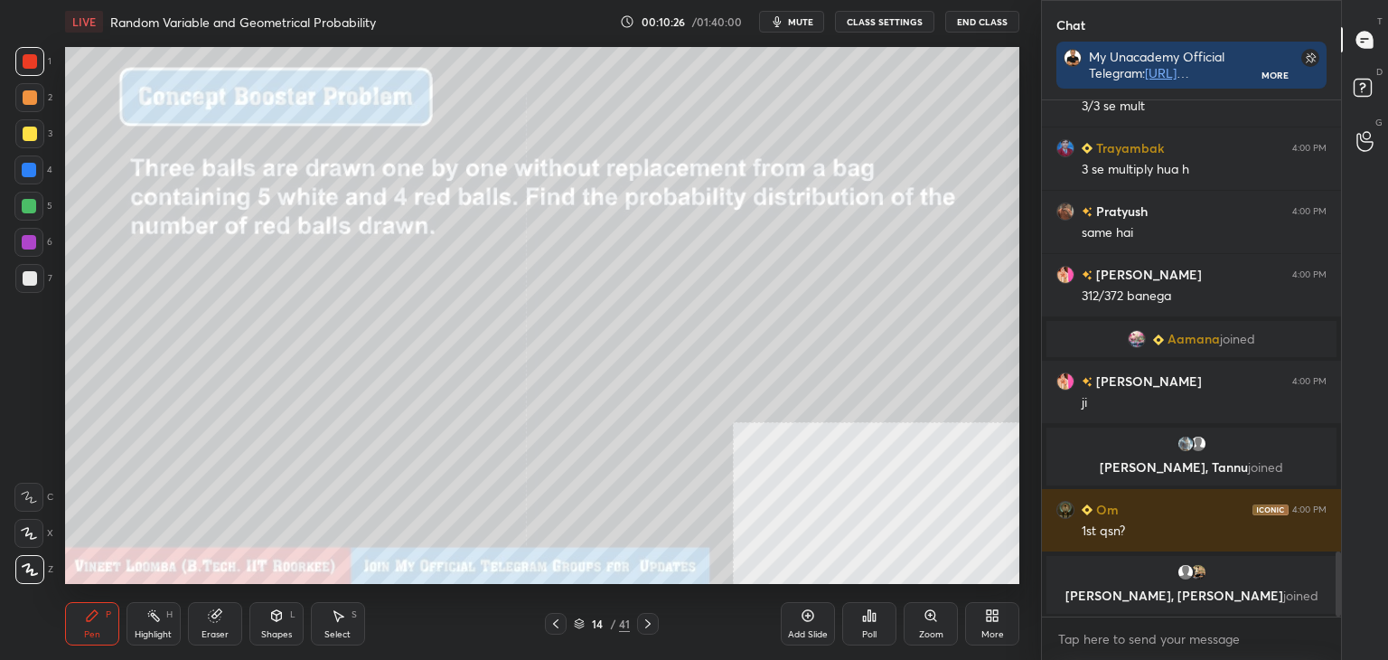
click at [644, 634] on div at bounding box center [648, 624] width 22 height 22
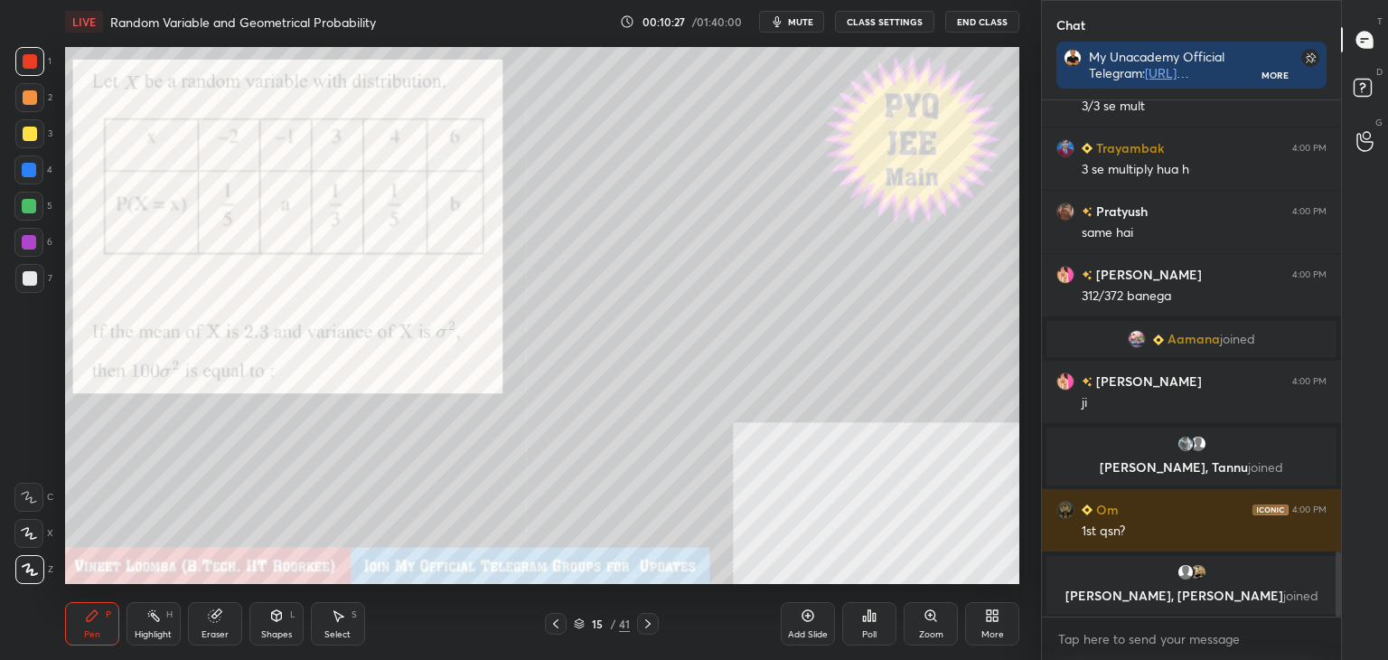
click at [642, 635] on div "Pen P Highlight H Eraser Shapes L Select S 15 / 41 Add Slide Poll Zoom More" at bounding box center [542, 623] width 954 height 72
click at [649, 628] on icon at bounding box center [648, 623] width 14 height 14
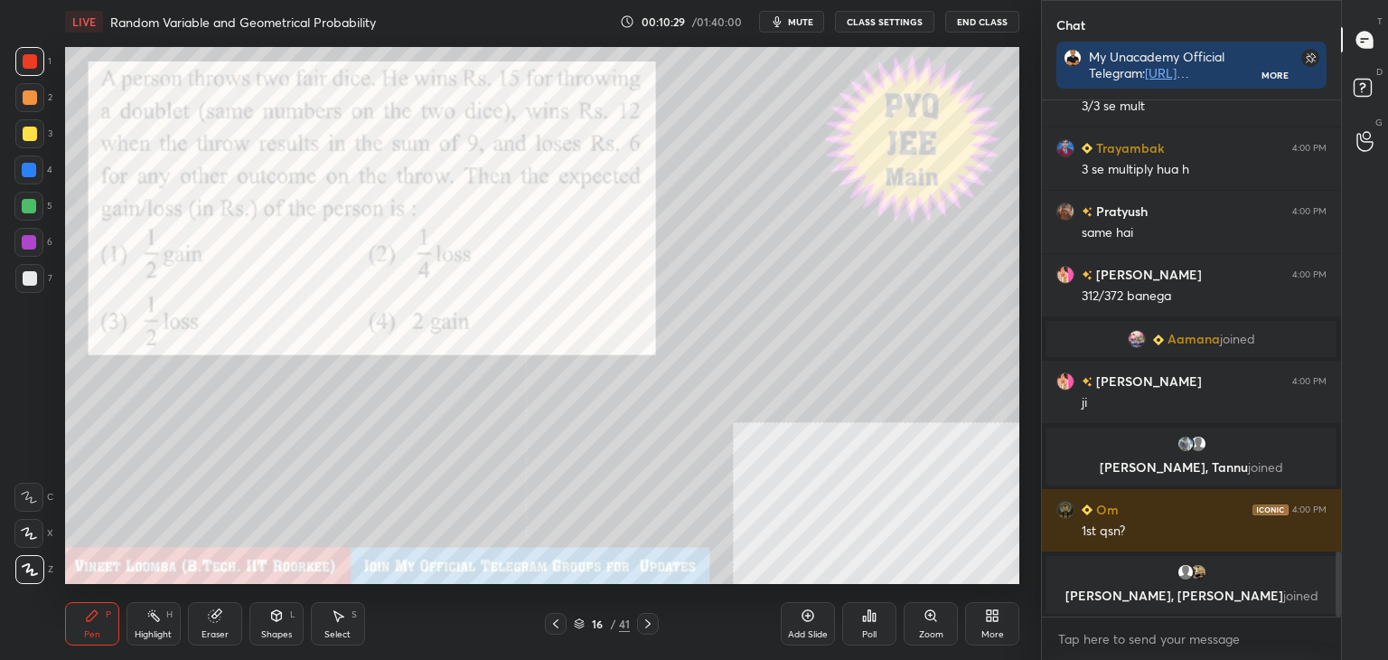
click at [647, 630] on icon at bounding box center [648, 623] width 14 height 14
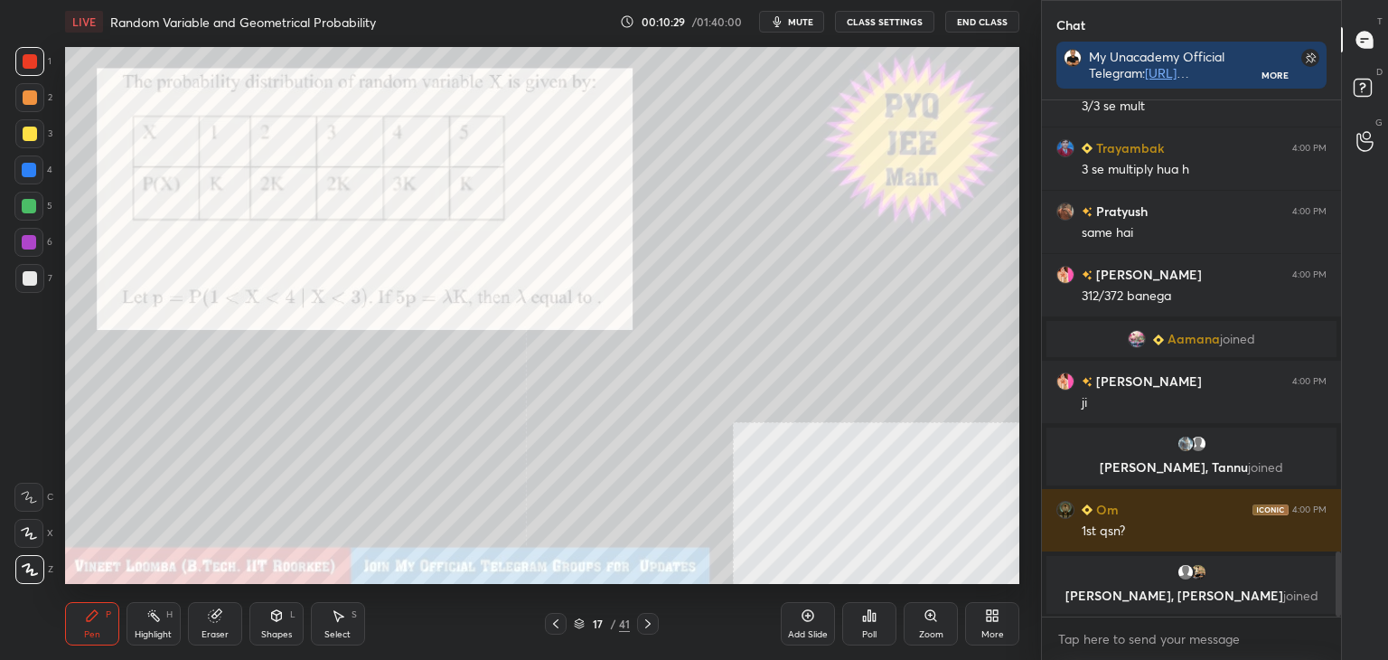
click at [645, 629] on icon at bounding box center [648, 623] width 14 height 14
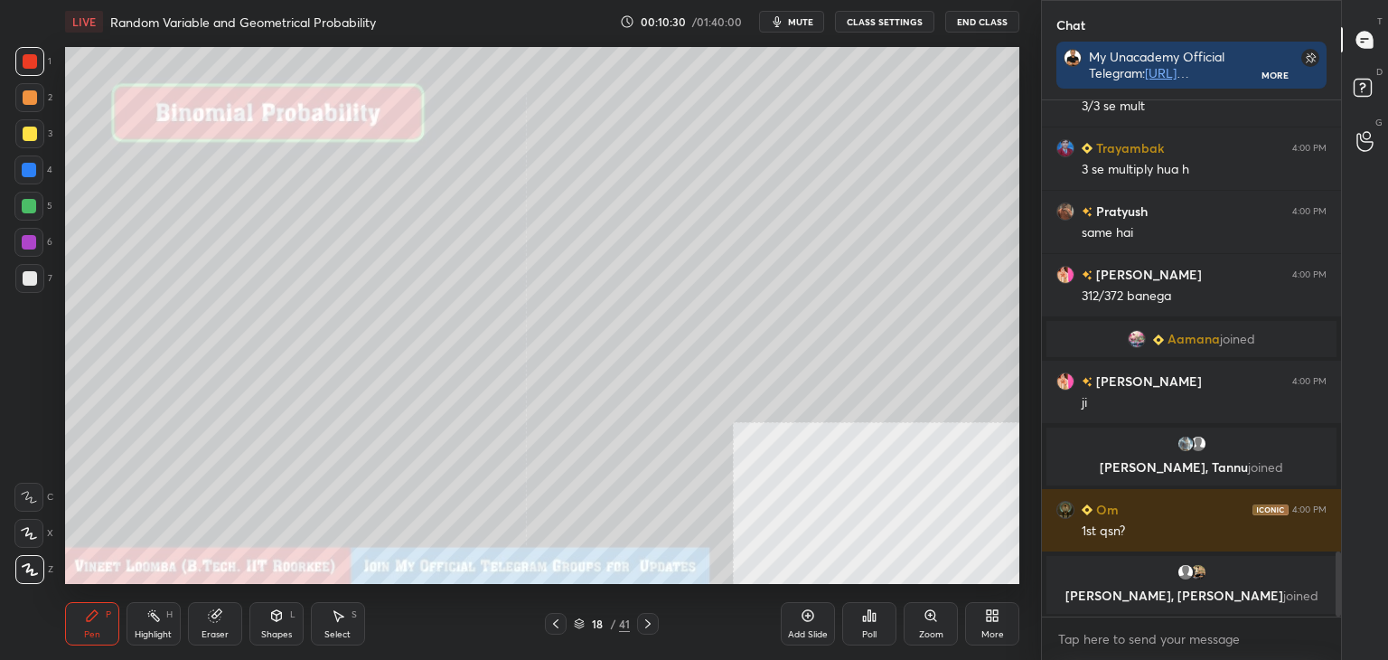
click at [644, 629] on icon at bounding box center [648, 623] width 14 height 14
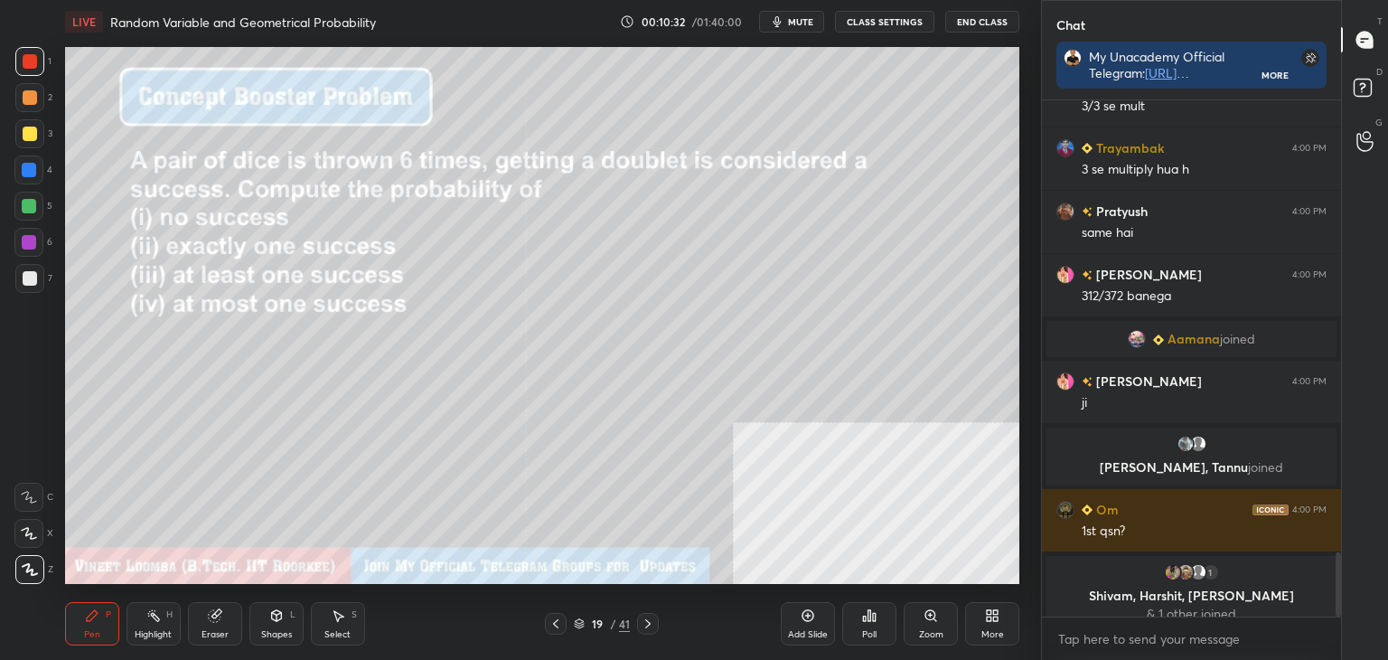
scroll to position [3619, 0]
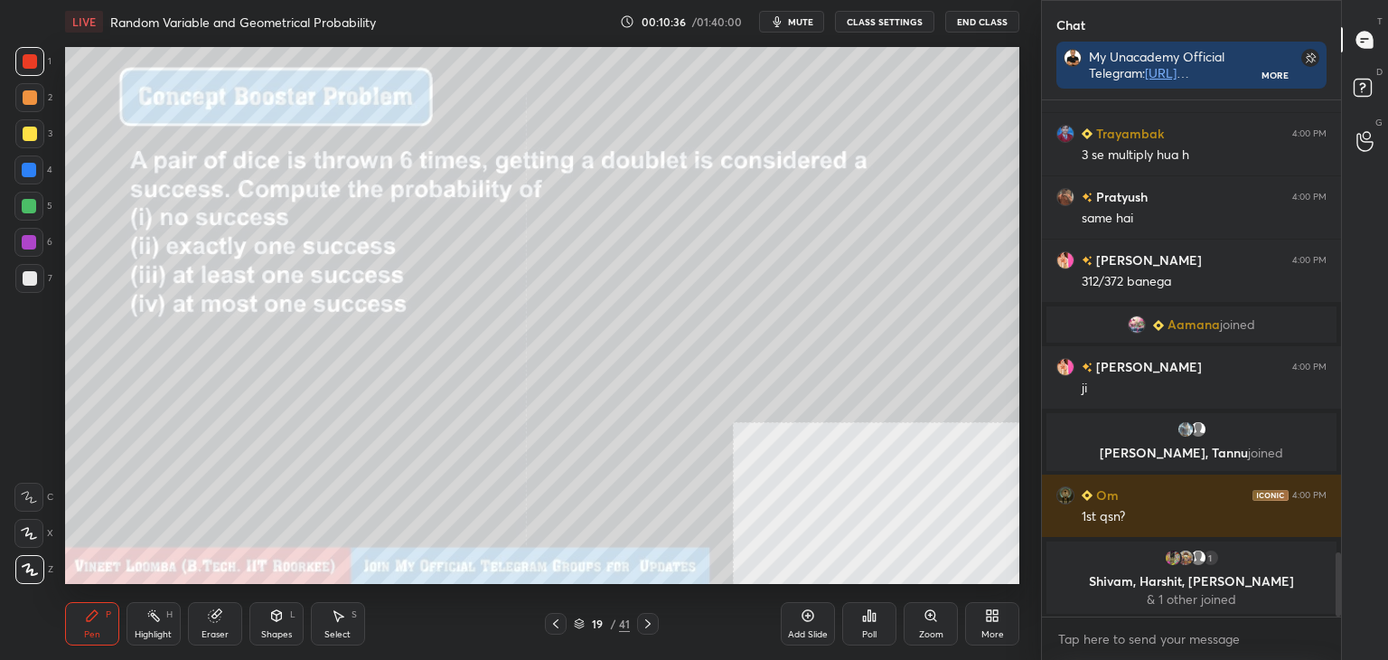
click at [651, 621] on icon at bounding box center [648, 623] width 14 height 14
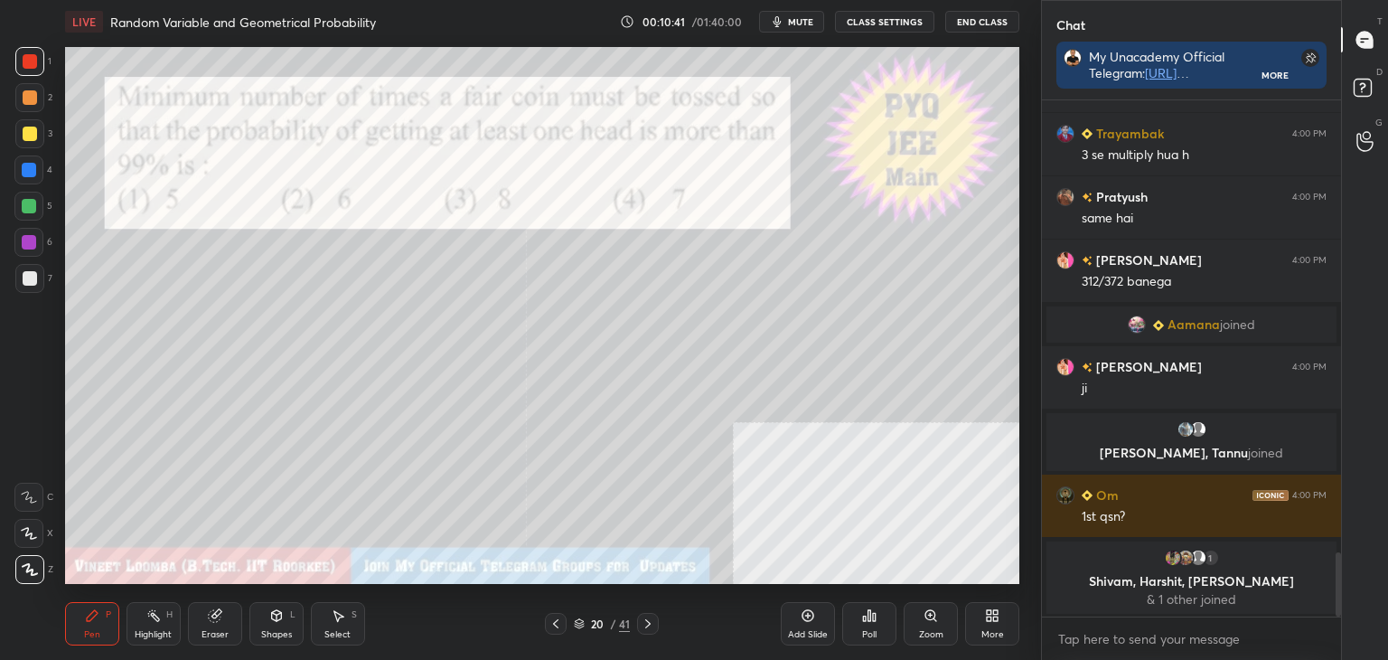
click at [647, 622] on icon at bounding box center [647, 623] width 5 height 9
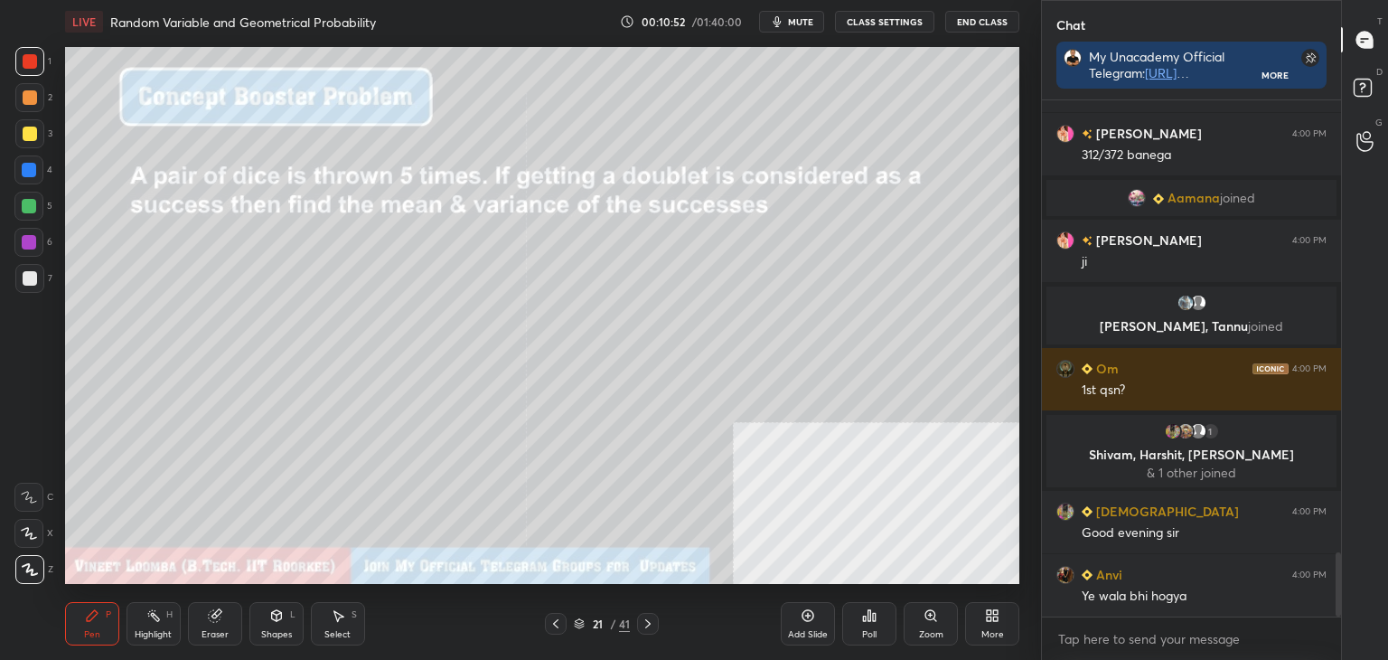
scroll to position [3704, 0]
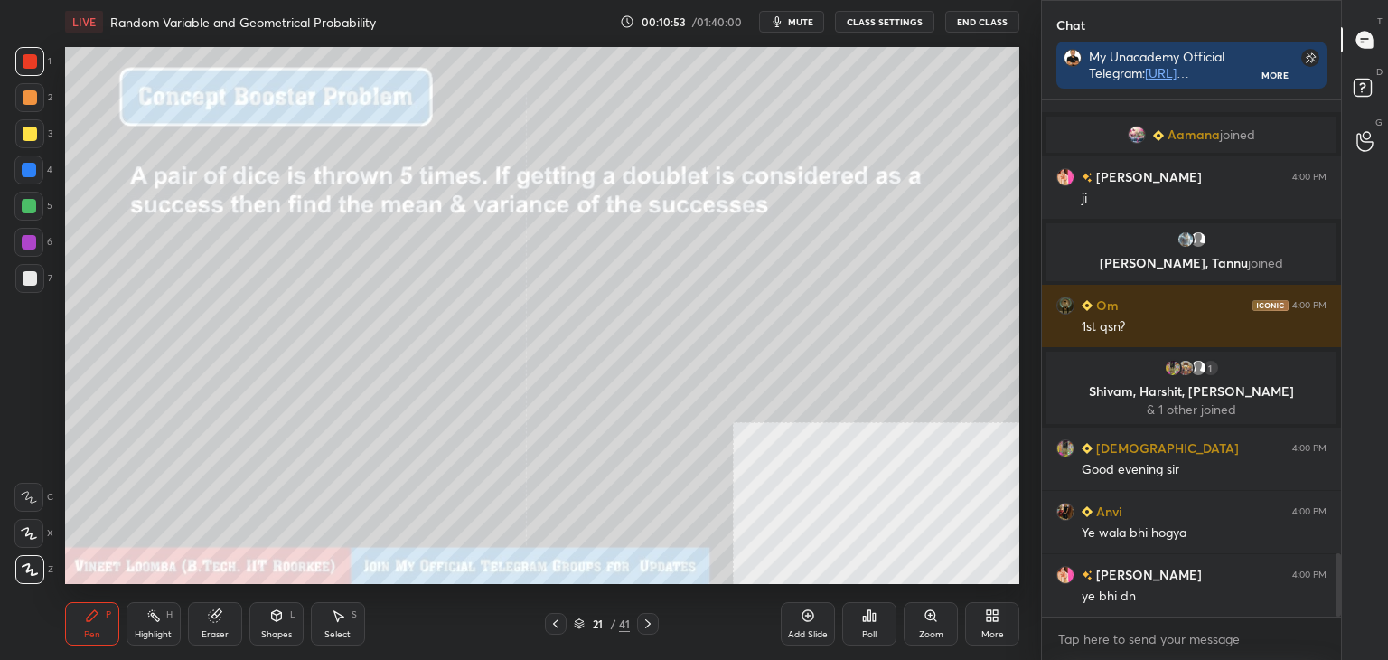
click at [643, 625] on icon at bounding box center [648, 623] width 14 height 14
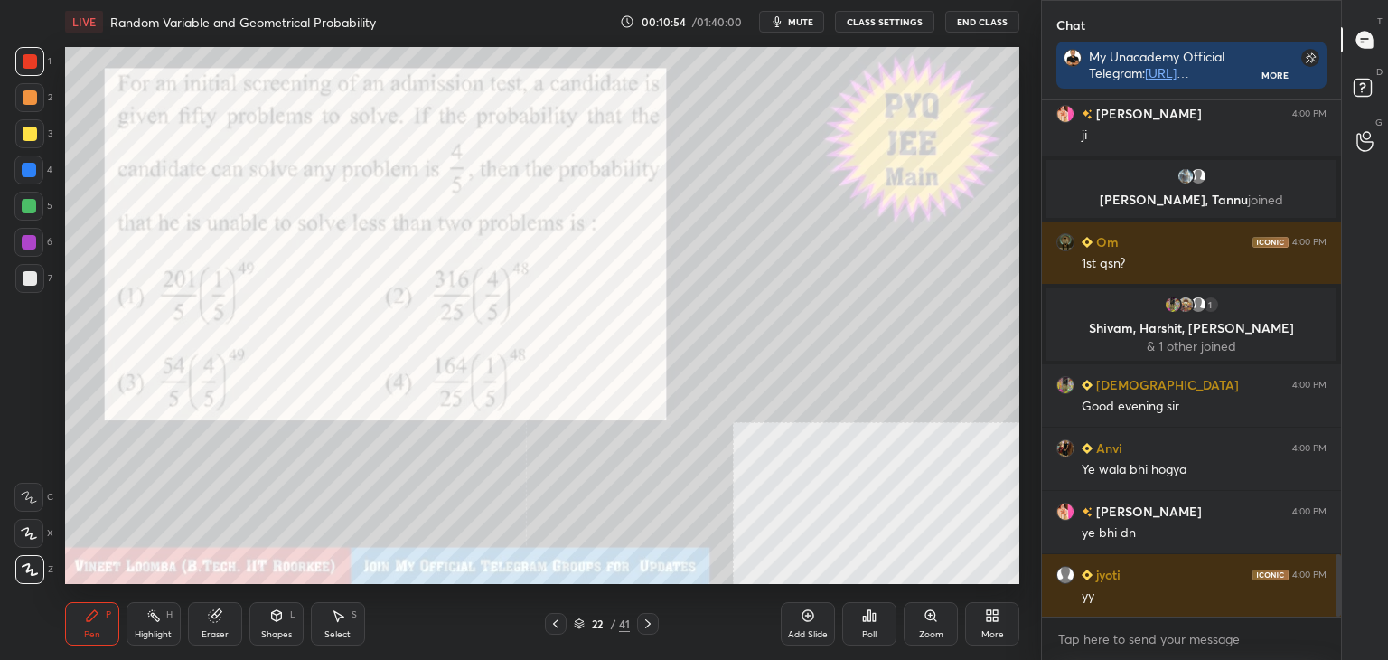
scroll to position [3810, 0]
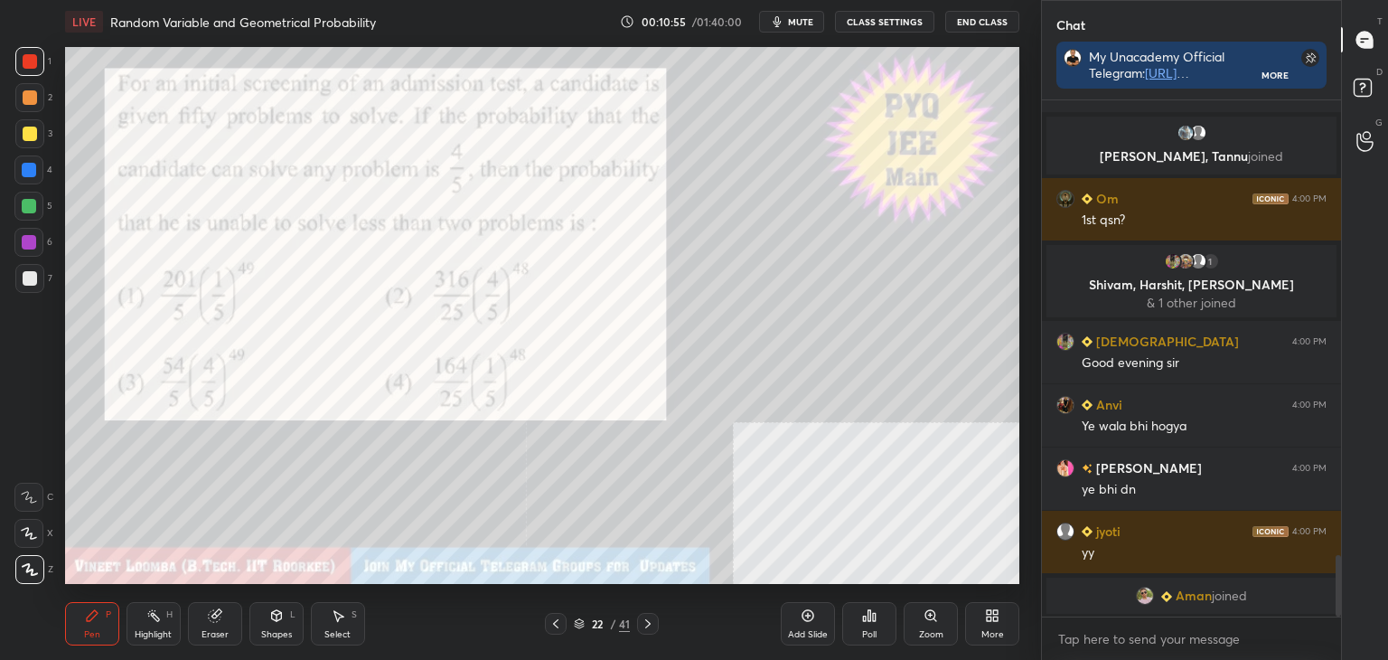
click at [30, 91] on div at bounding box center [30, 97] width 14 height 14
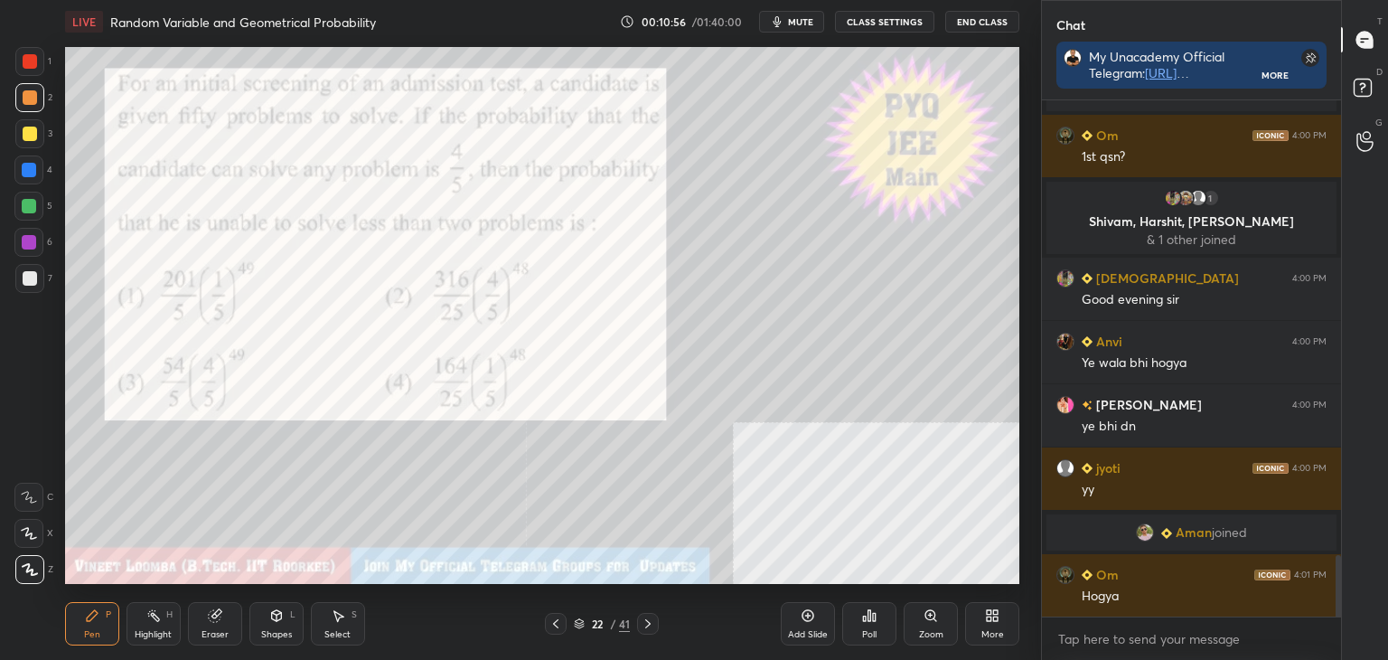
click at [29, 178] on div at bounding box center [28, 169] width 29 height 29
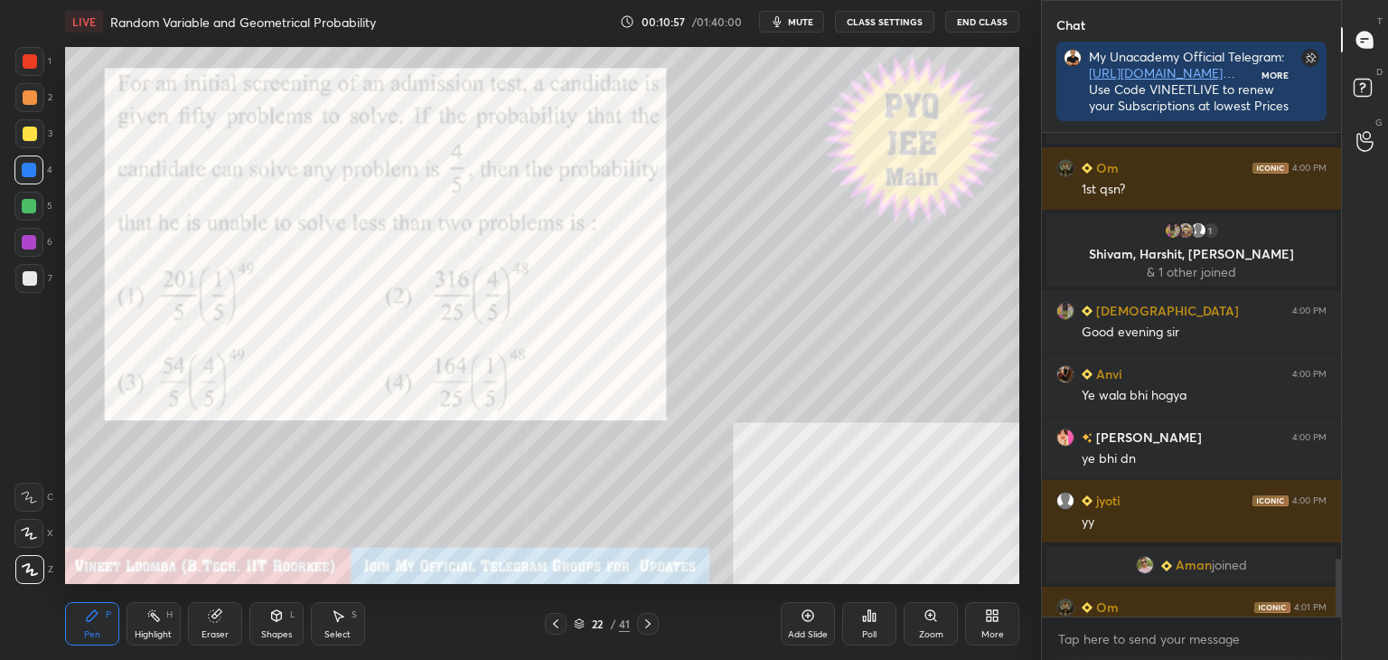
scroll to position [511, 294]
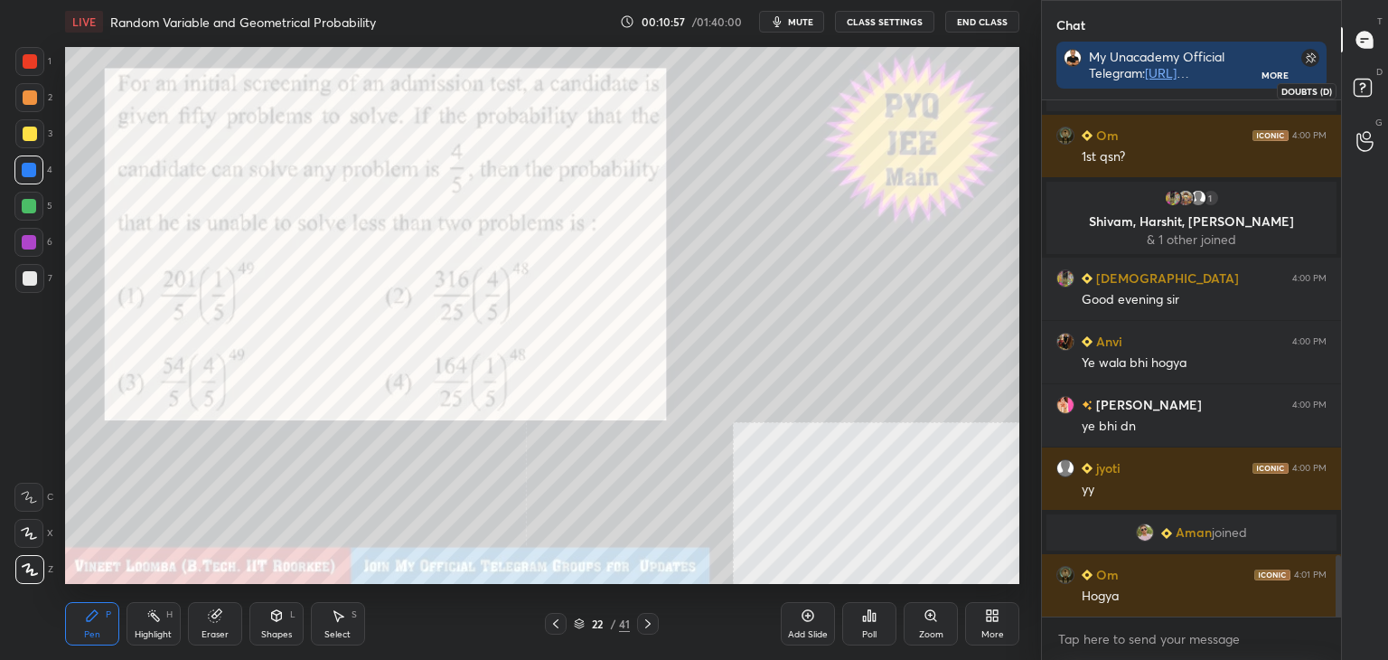
drag, startPoint x: 1380, startPoint y: 83, endPoint x: 1367, endPoint y: 107, distance: 27.1
click at [1379, 84] on icon at bounding box center [1365, 90] width 33 height 33
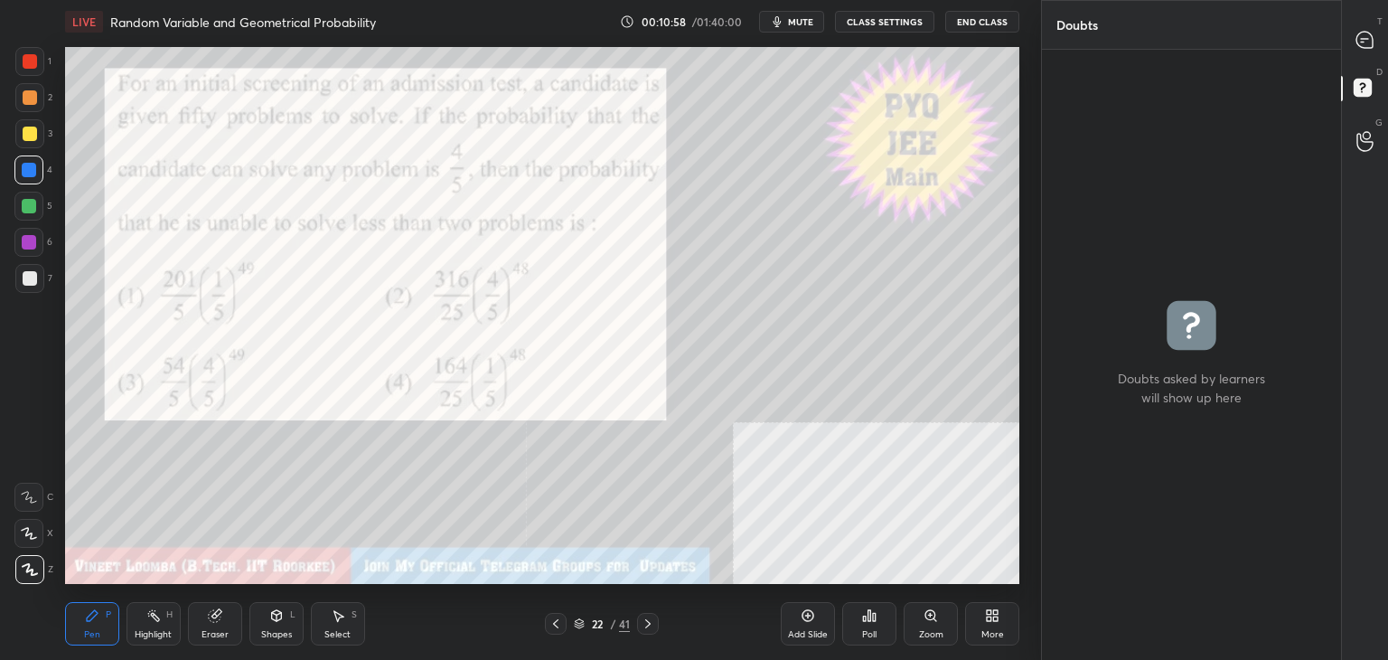
click at [1363, 146] on icon at bounding box center [1365, 141] width 17 height 21
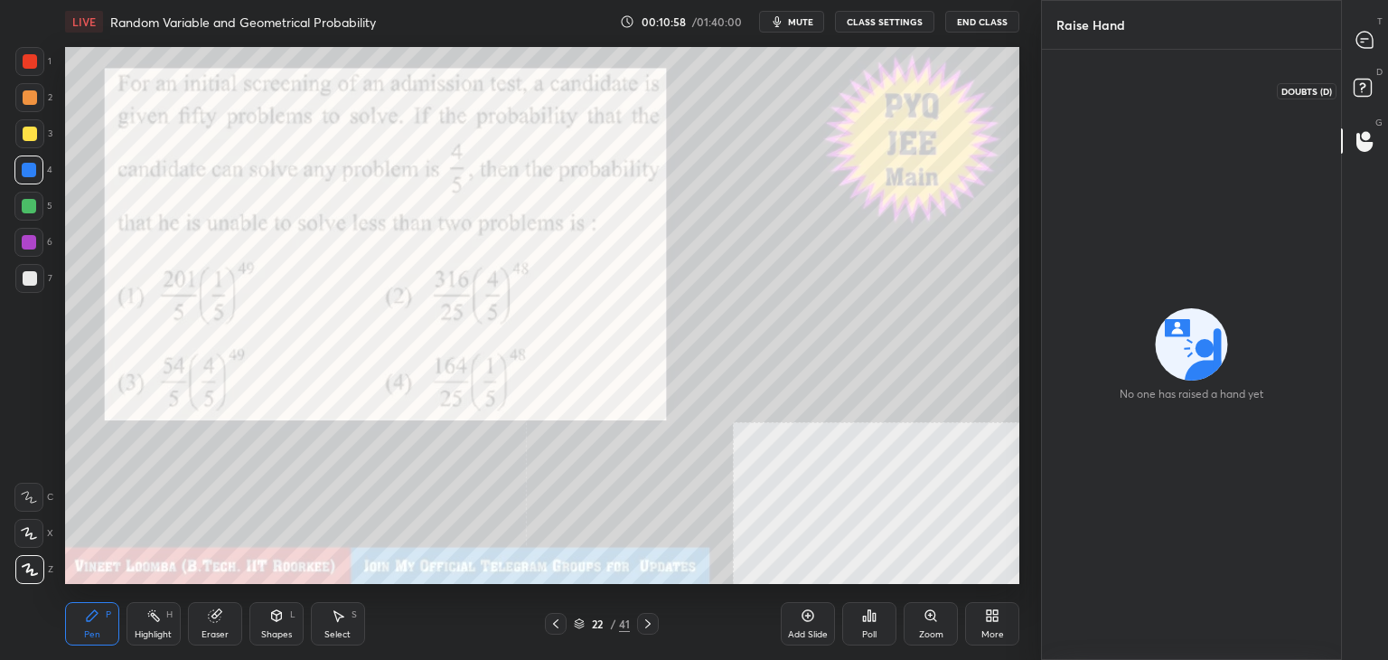
click at [1370, 79] on icon at bounding box center [1365, 90] width 33 height 33
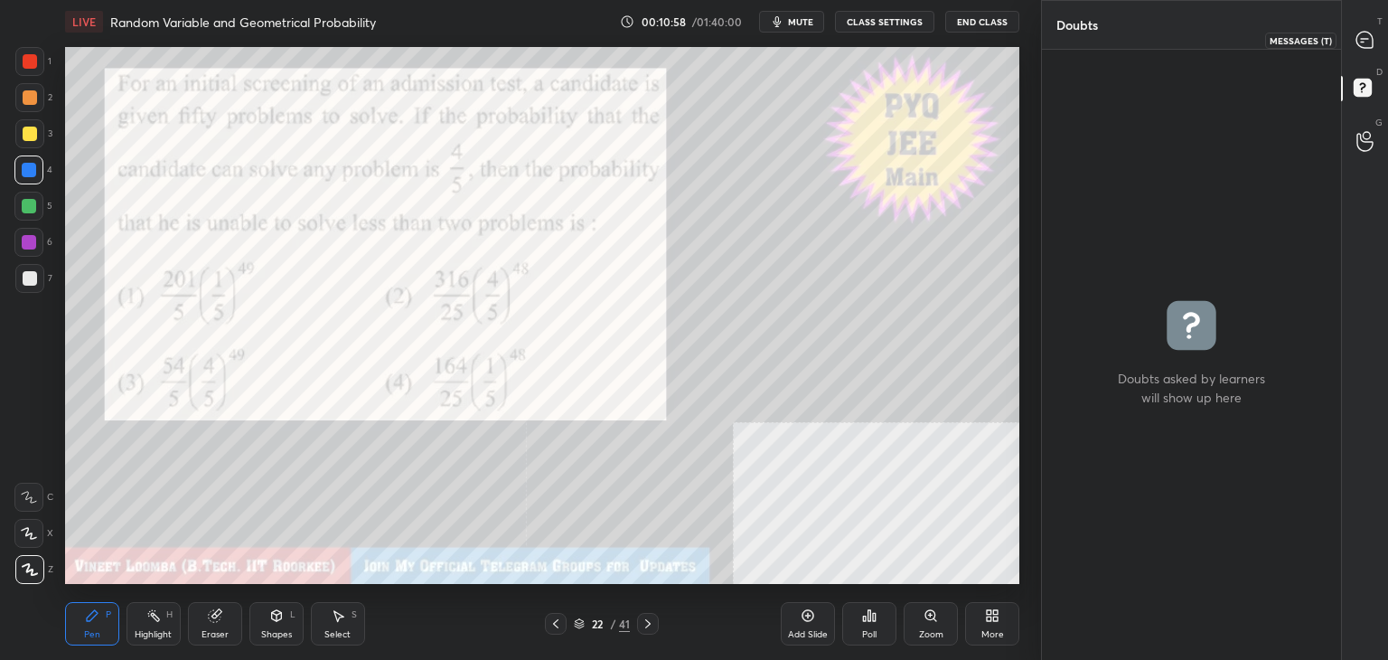
click at [1376, 37] on div at bounding box center [1366, 39] width 36 height 33
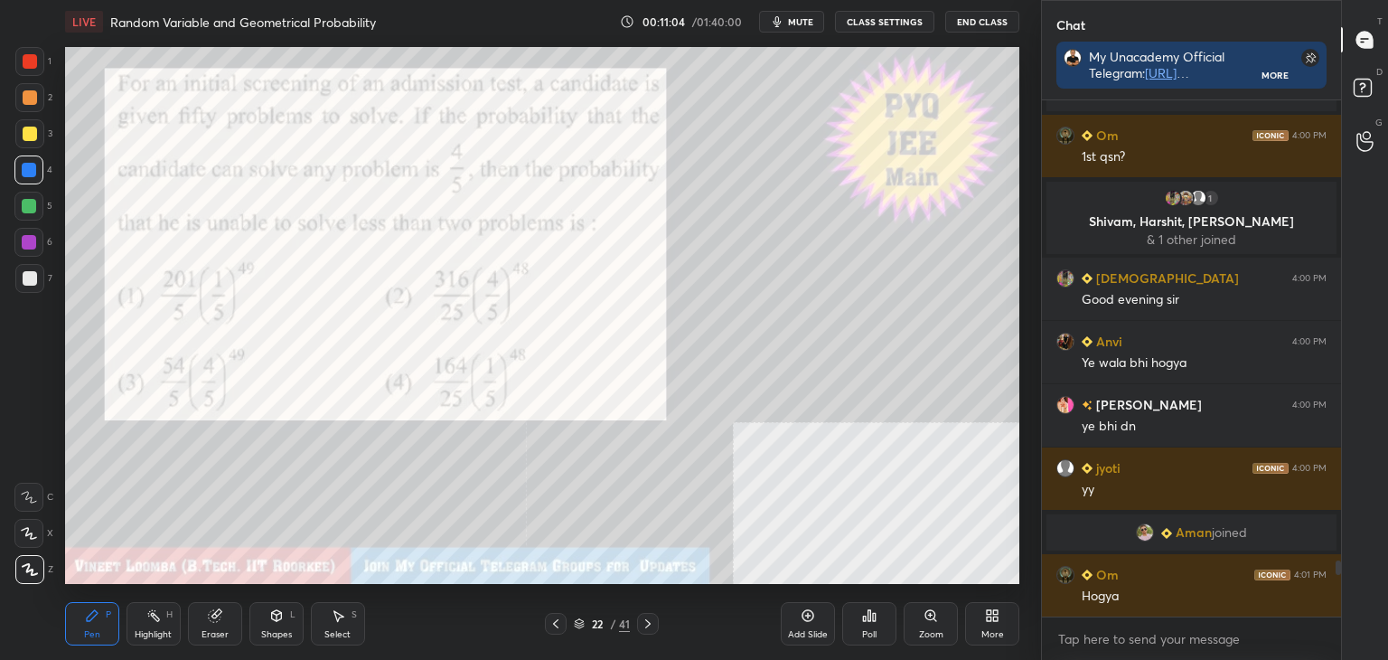
click at [34, 272] on div at bounding box center [30, 278] width 14 height 14
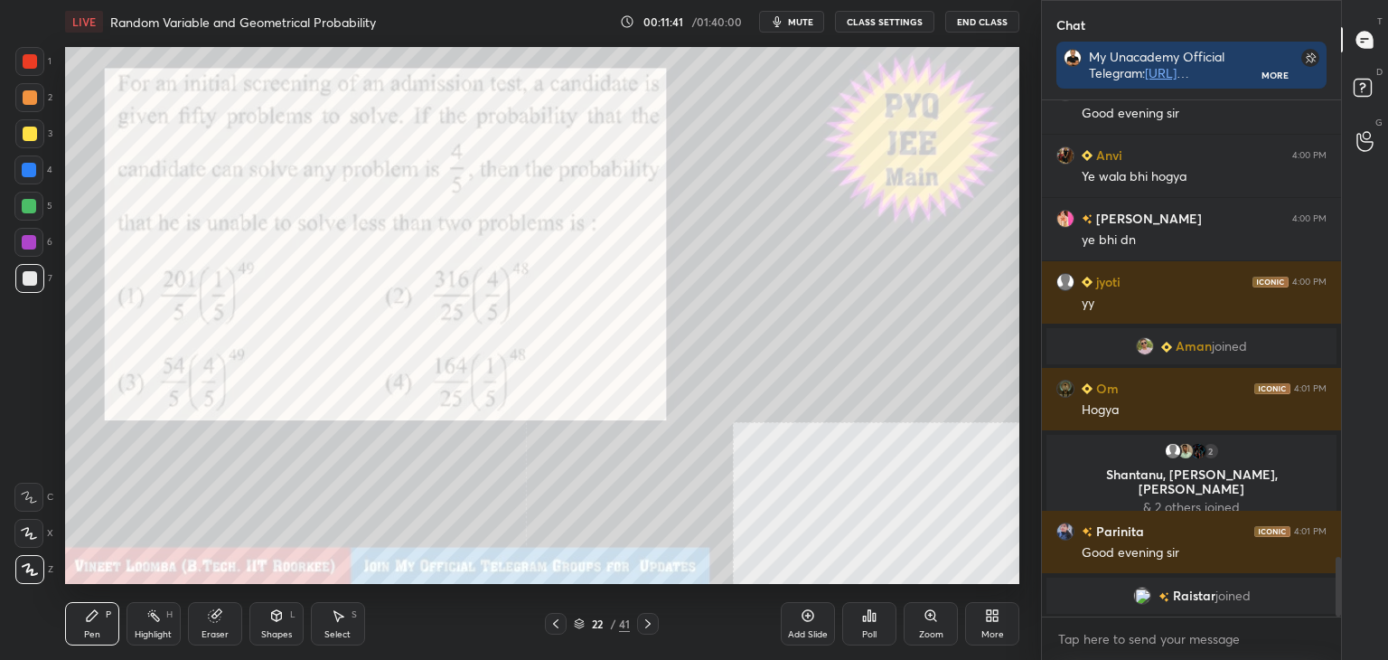
scroll to position [3971, 0]
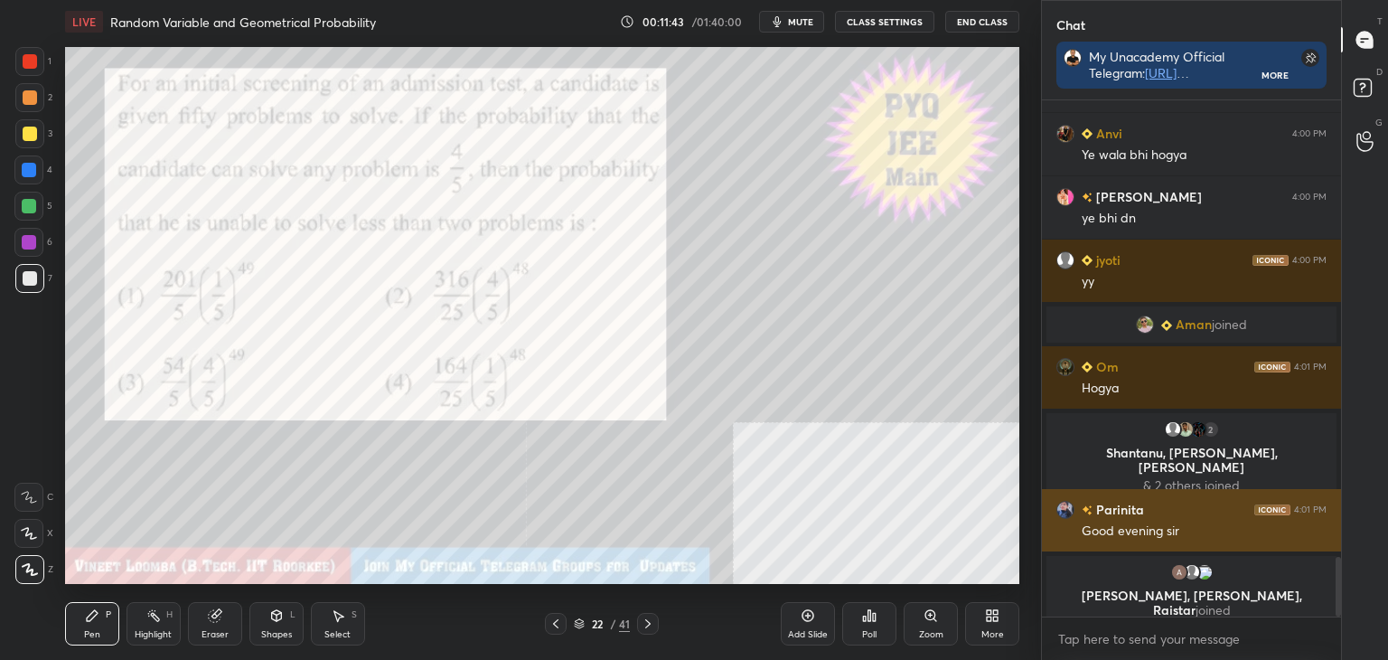
click at [1176, 522] on div "Good evening sir" at bounding box center [1204, 531] width 245 height 18
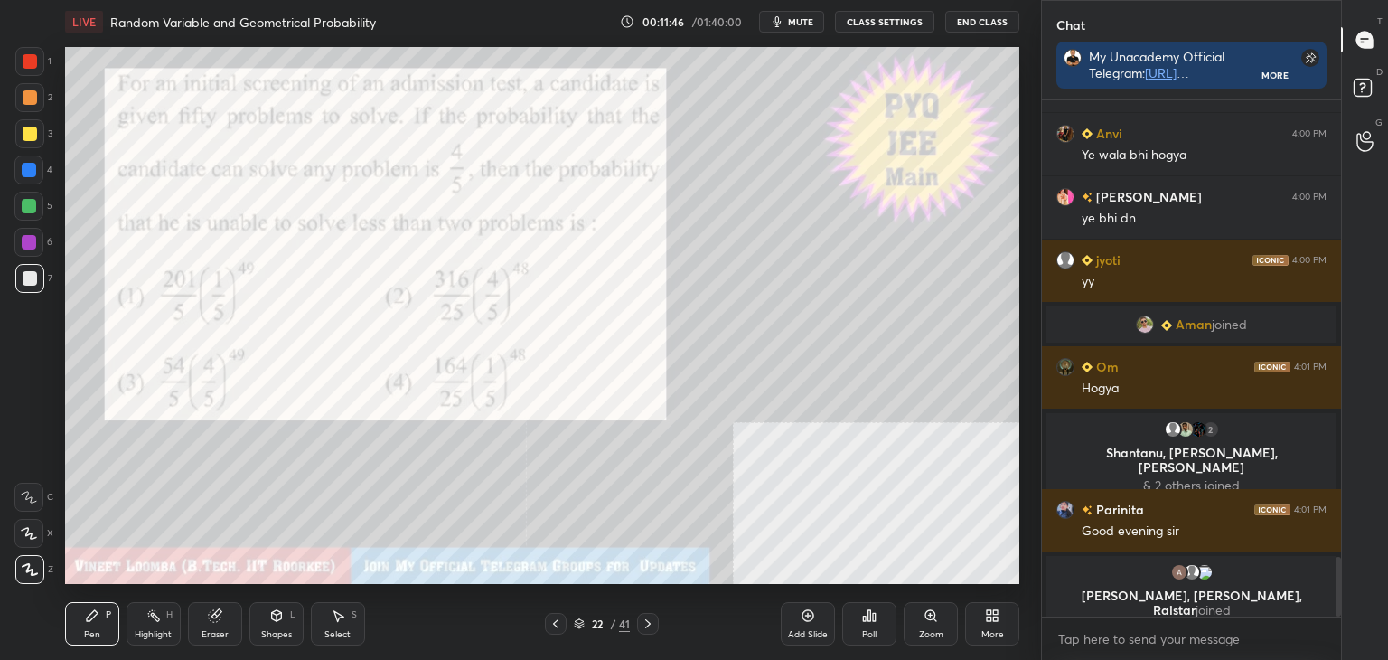
scroll to position [3986, 0]
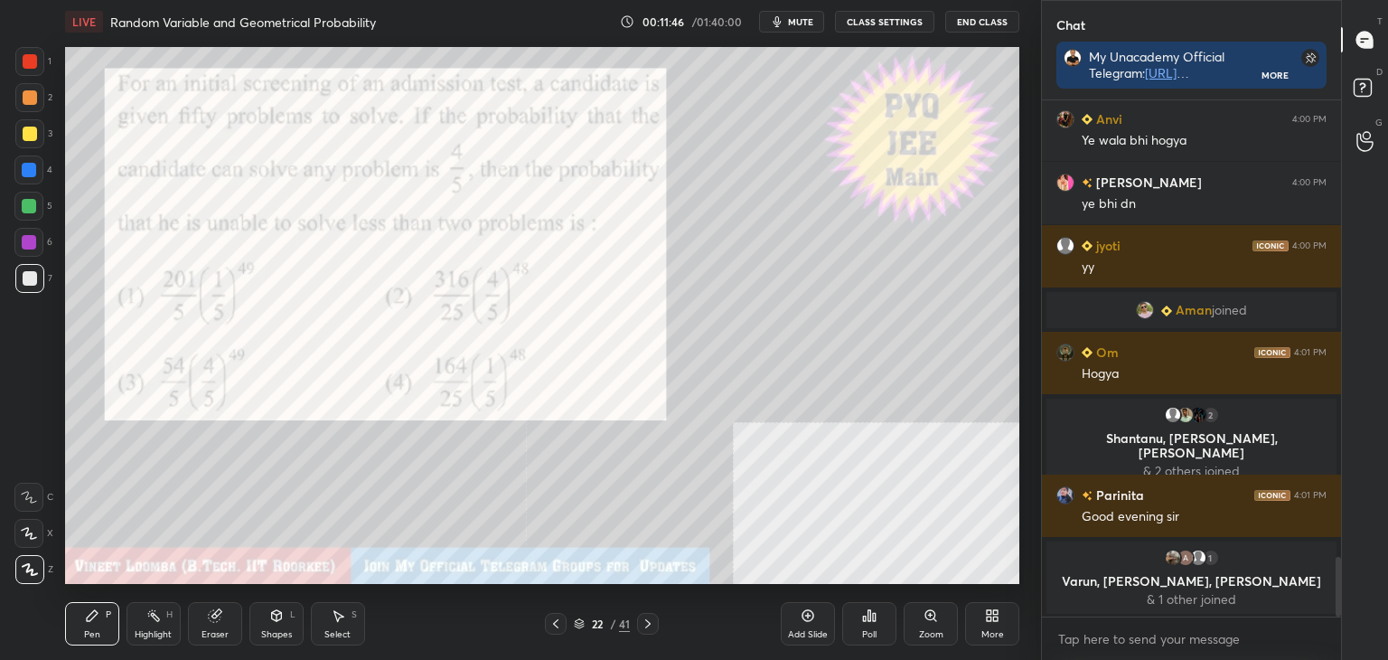
click at [27, 535] on icon at bounding box center [29, 533] width 14 height 11
click at [25, 576] on icon at bounding box center [30, 569] width 16 height 13
click at [30, 167] on div at bounding box center [29, 170] width 14 height 14
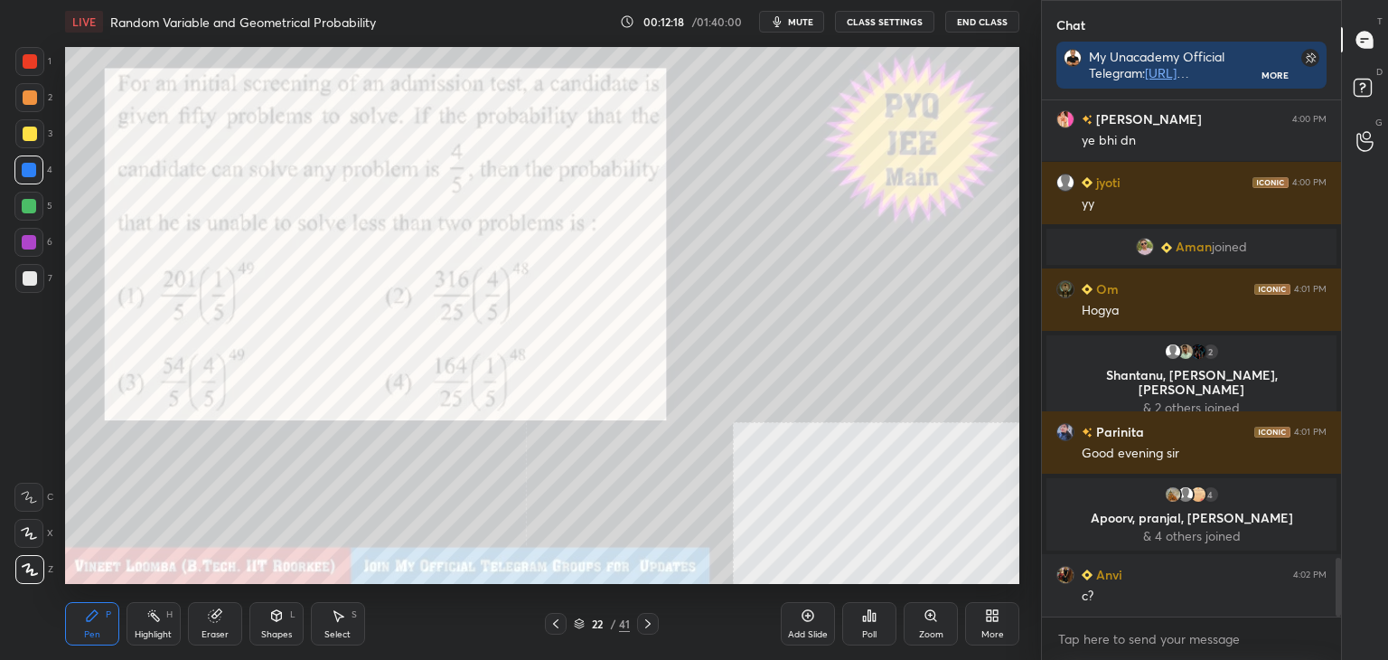
scroll to position [4076, 0]
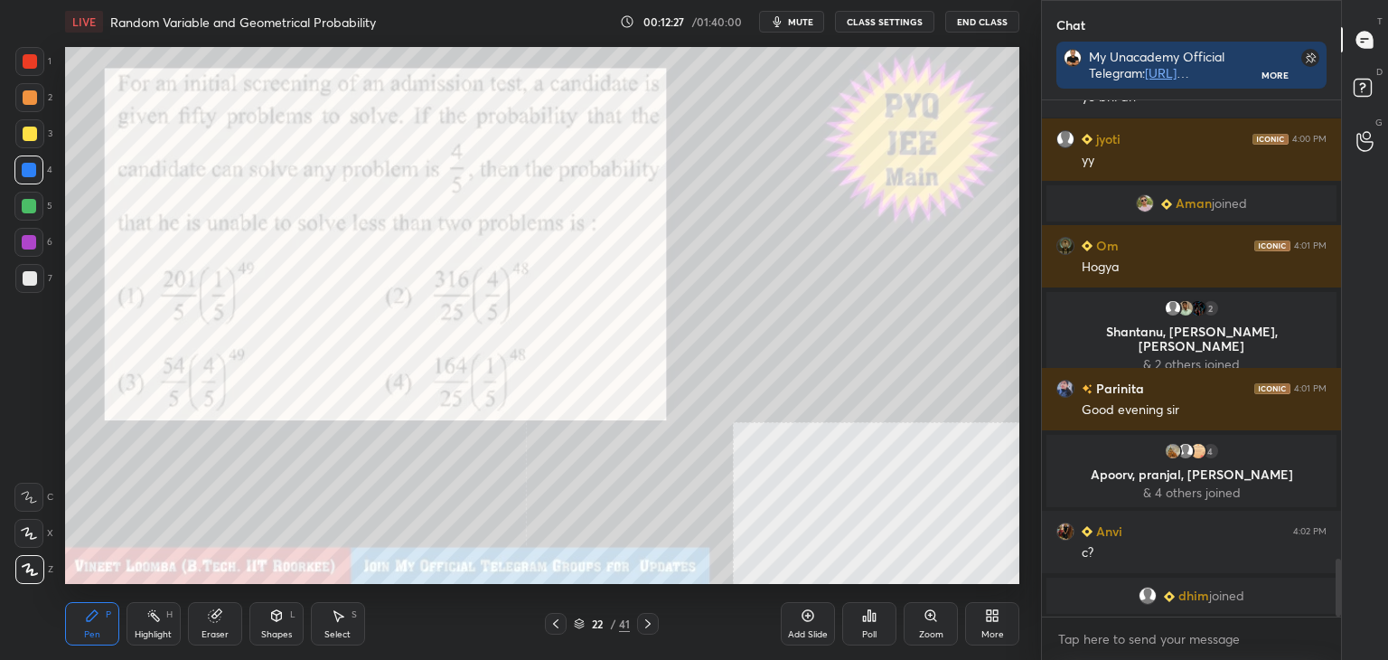
drag, startPoint x: 205, startPoint y: 634, endPoint x: 210, endPoint y: 591, distance: 43.6
click at [203, 634] on div "Eraser" at bounding box center [215, 634] width 27 height 9
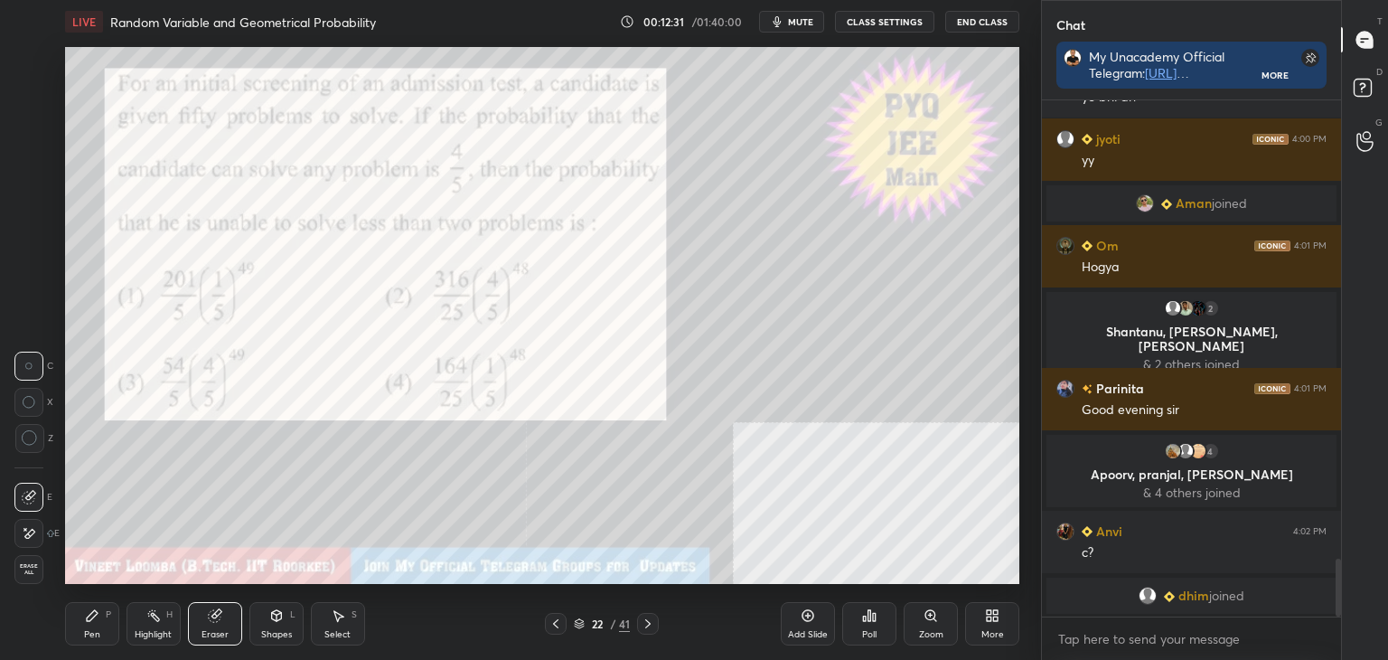
scroll to position [4098, 0]
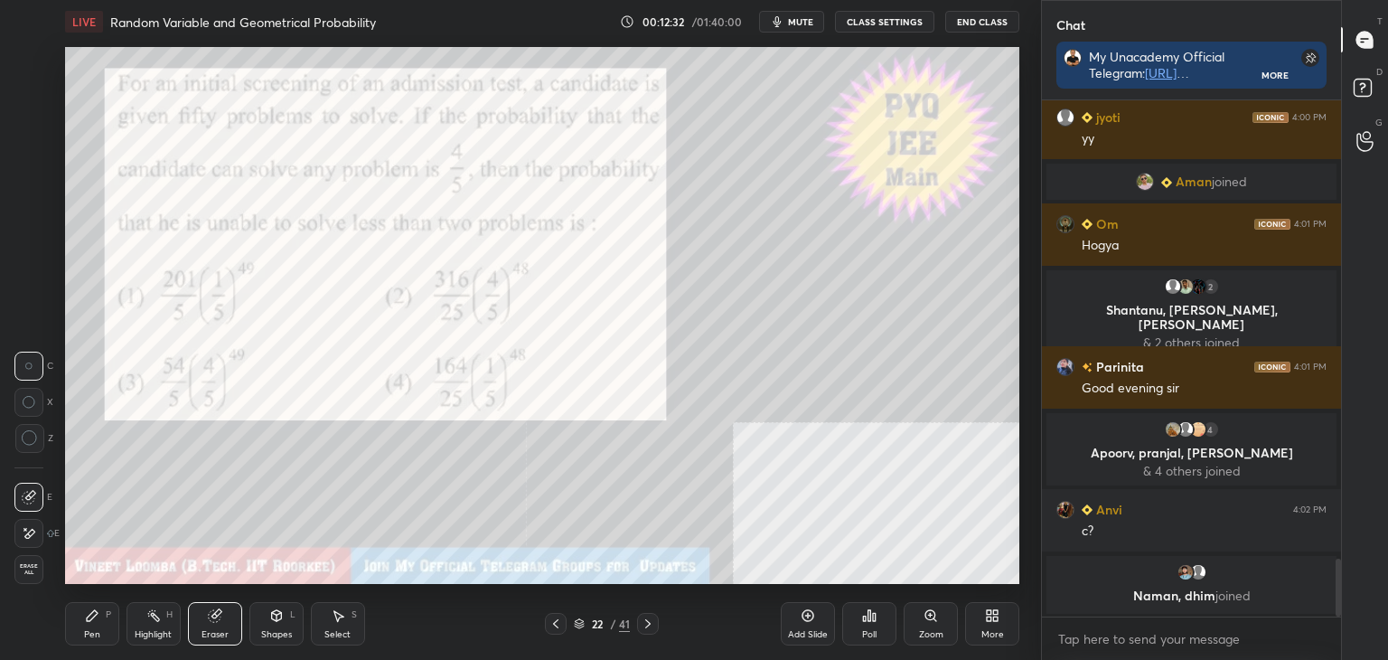
drag, startPoint x: 33, startPoint y: 525, endPoint x: 59, endPoint y: 512, distance: 28.7
click at [33, 522] on div at bounding box center [28, 533] width 29 height 29
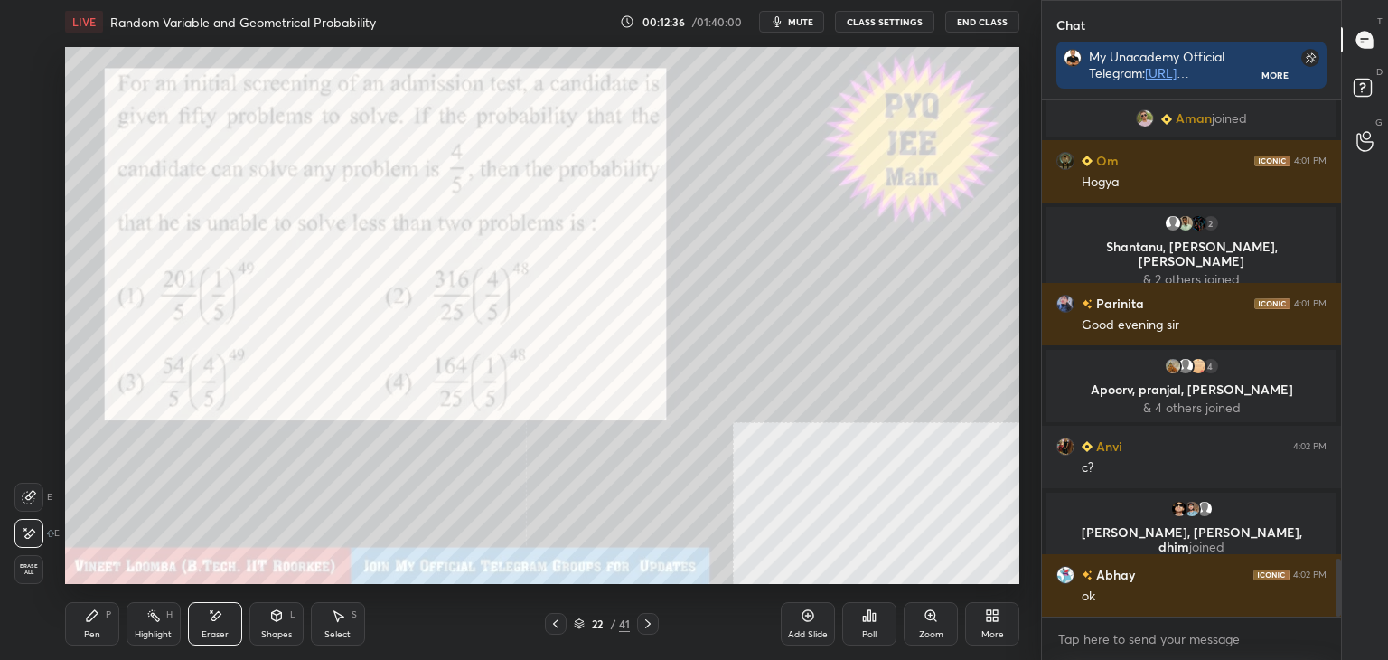
click at [83, 616] on div "Pen P" at bounding box center [92, 623] width 54 height 43
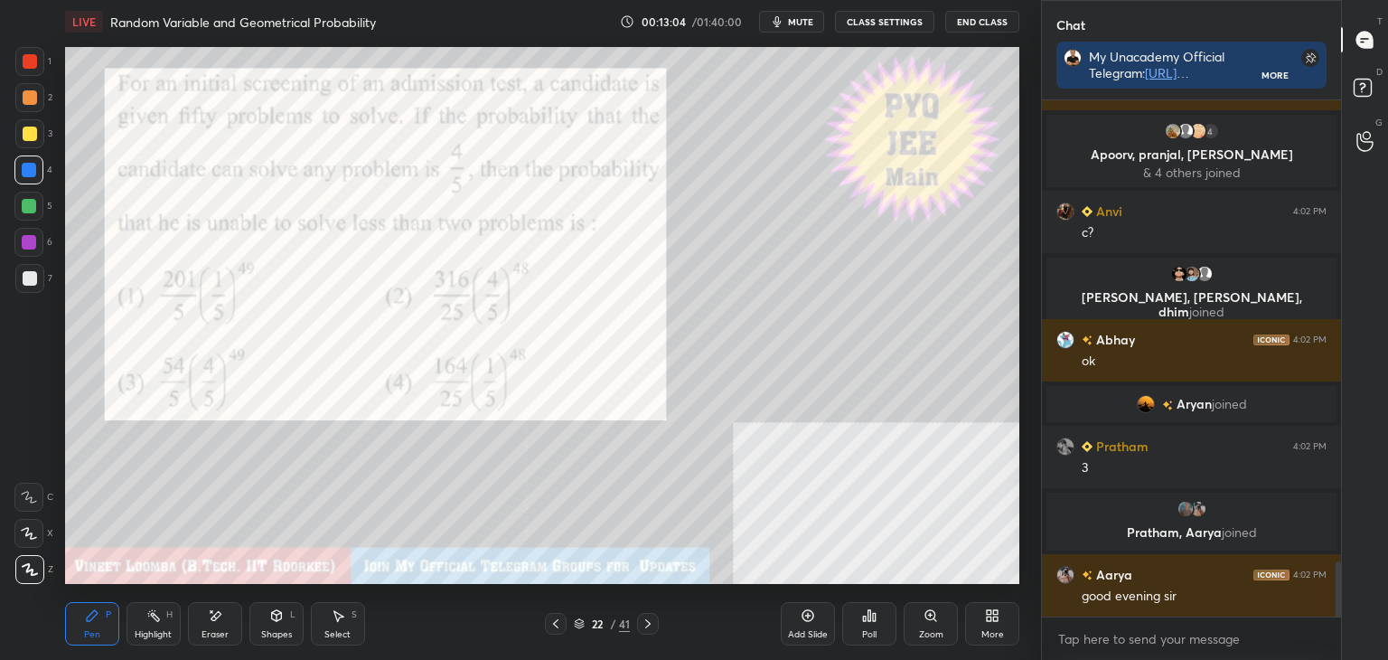
scroll to position [4349, 0]
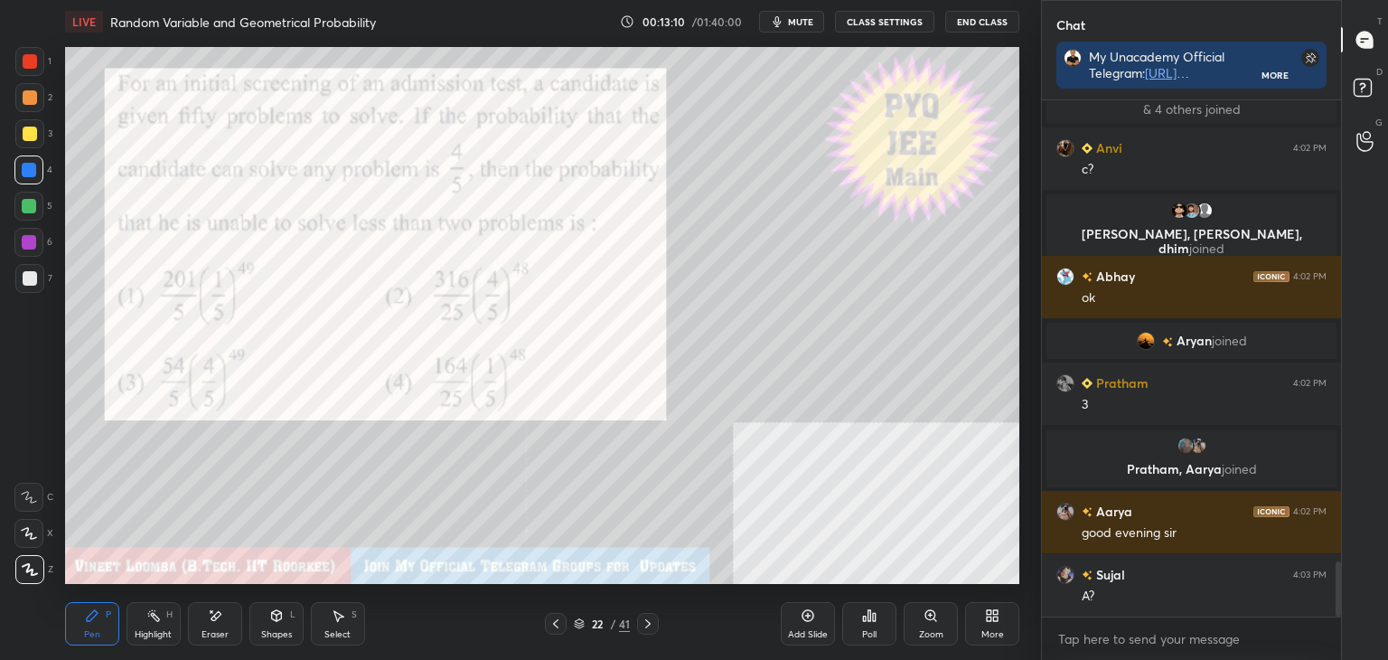
click at [795, 29] on button "mute" at bounding box center [791, 22] width 65 height 22
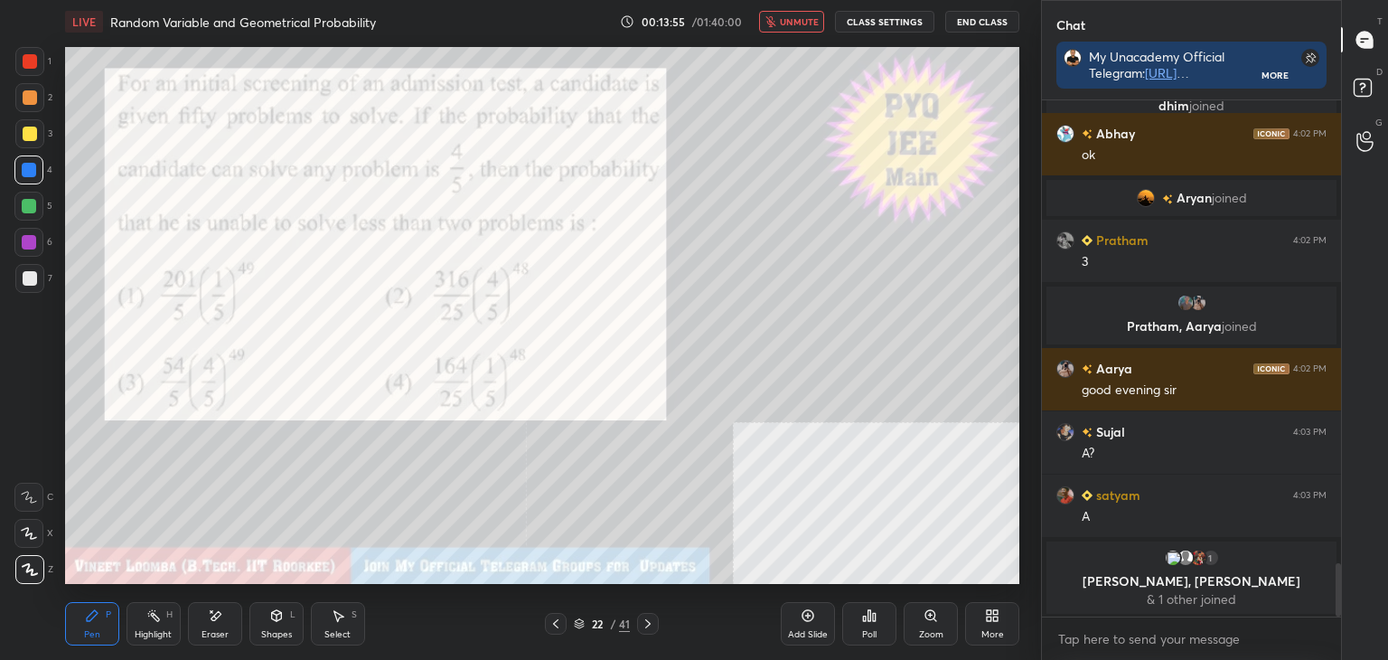
scroll to position [4519, 0]
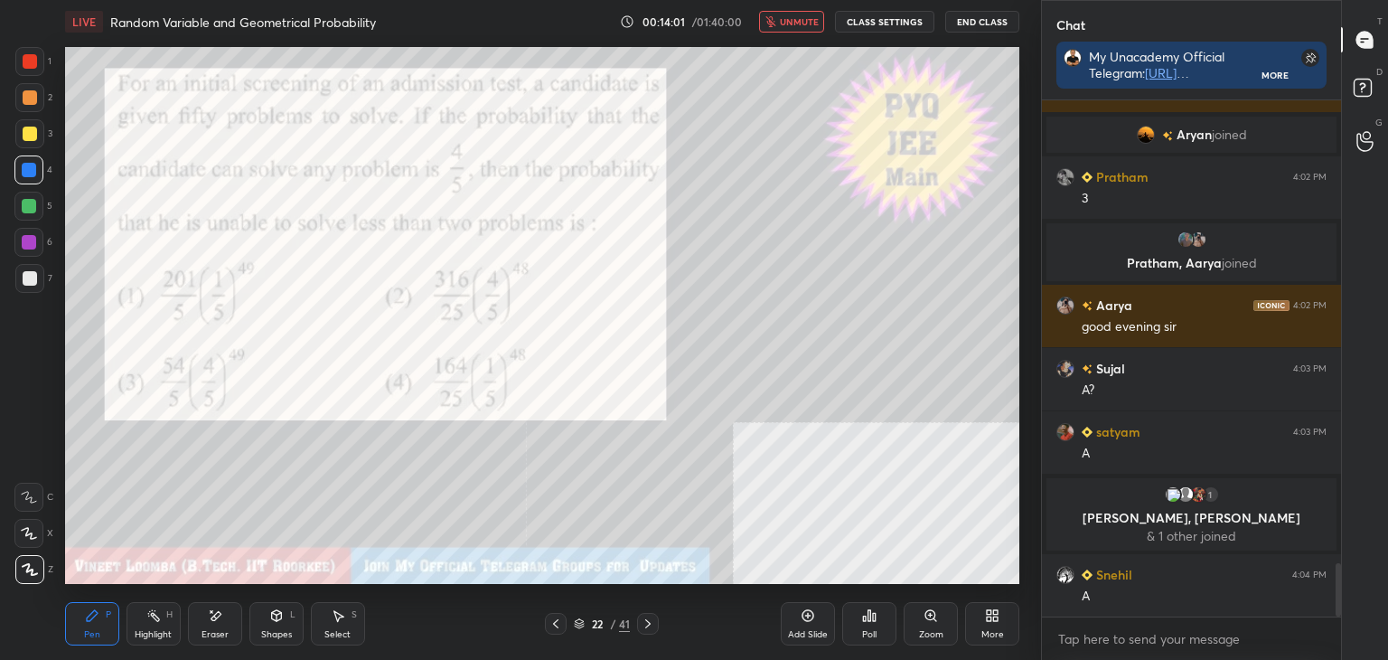
click at [862, 624] on div "Poll" at bounding box center [869, 623] width 54 height 43
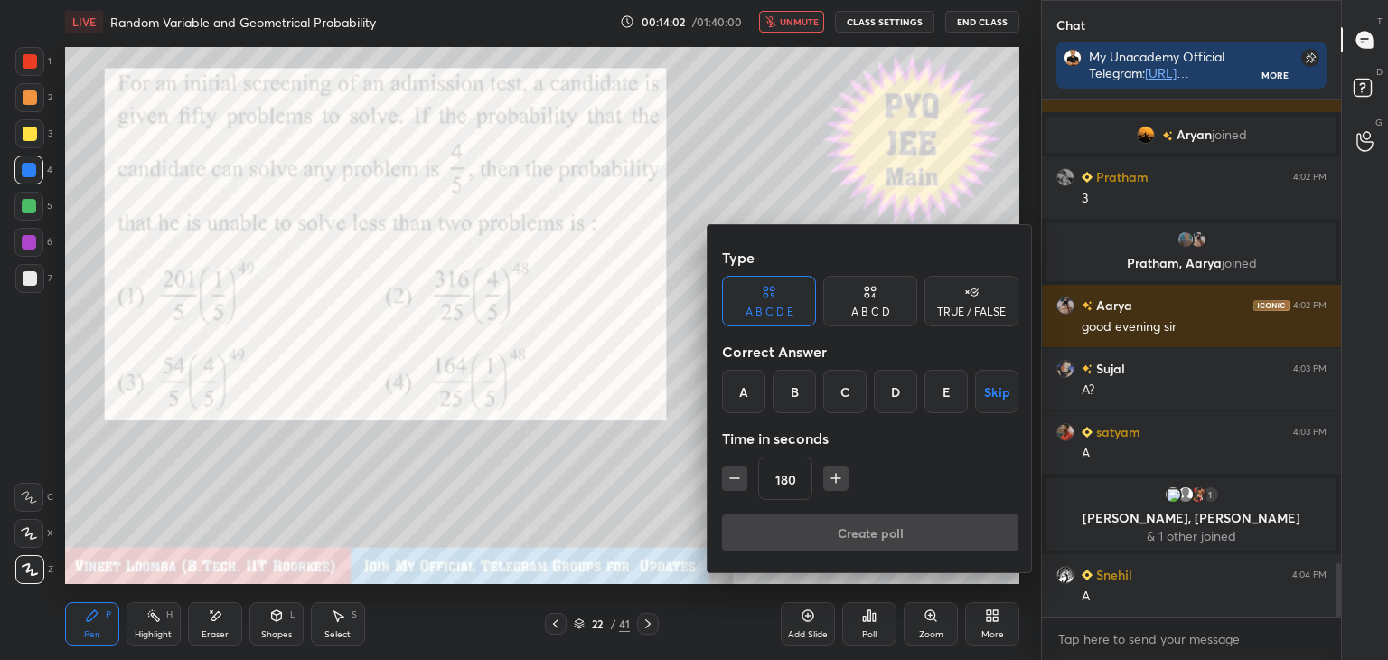
click at [846, 399] on div "C" at bounding box center [844, 391] width 43 height 43
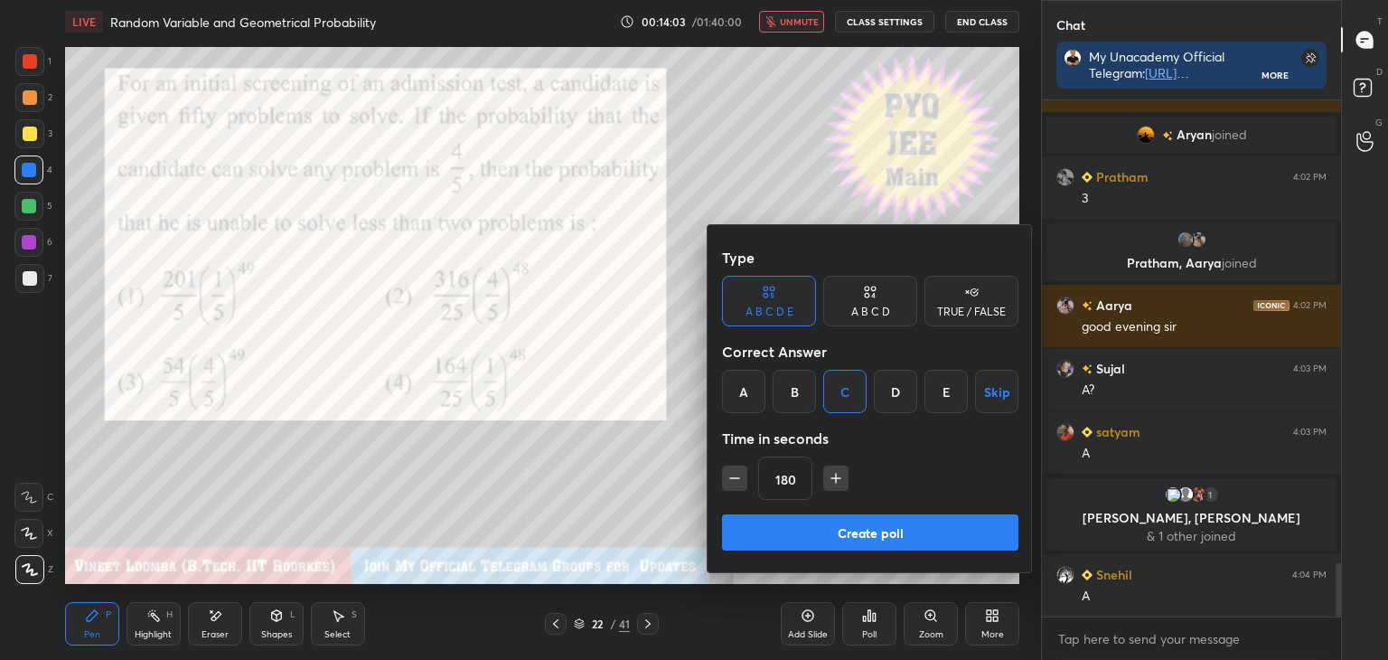
drag, startPoint x: 903, startPoint y: 521, endPoint x: 918, endPoint y: 521, distance: 15.4
click at [904, 522] on button "Create poll" at bounding box center [870, 532] width 296 height 36
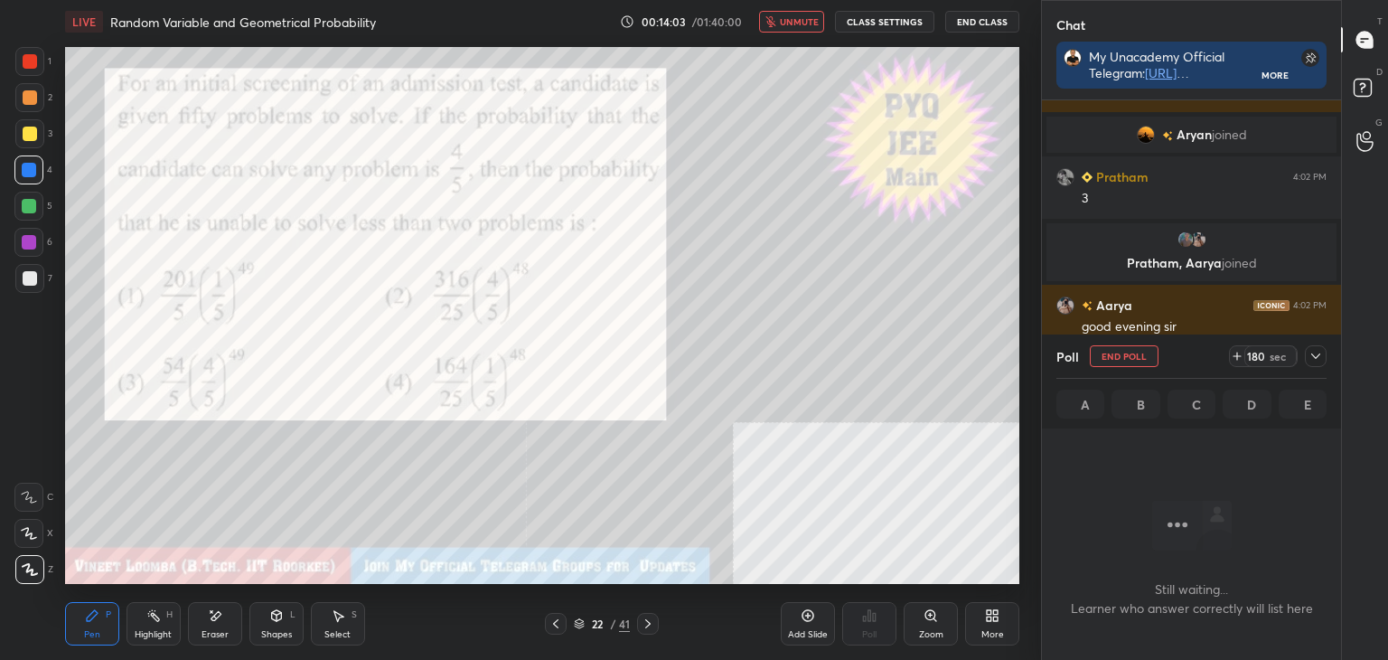
scroll to position [463, 294]
click at [1320, 355] on icon at bounding box center [1316, 356] width 14 height 14
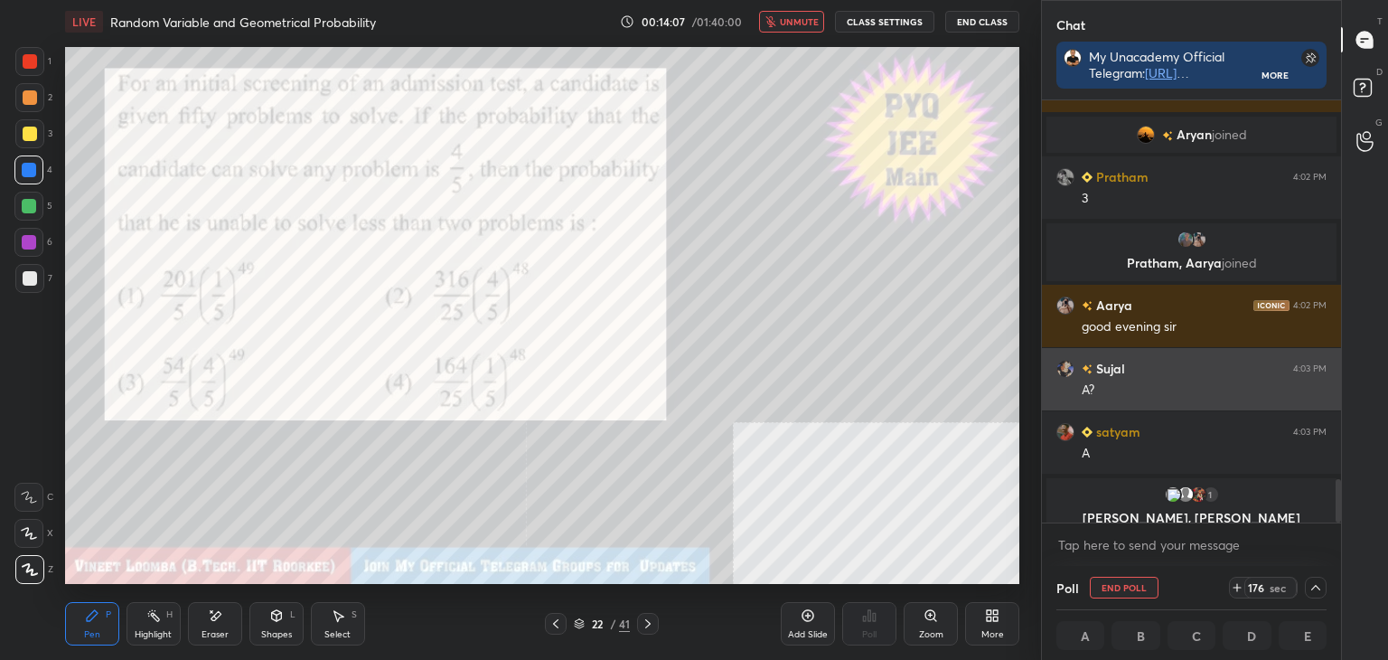
scroll to position [4676, 0]
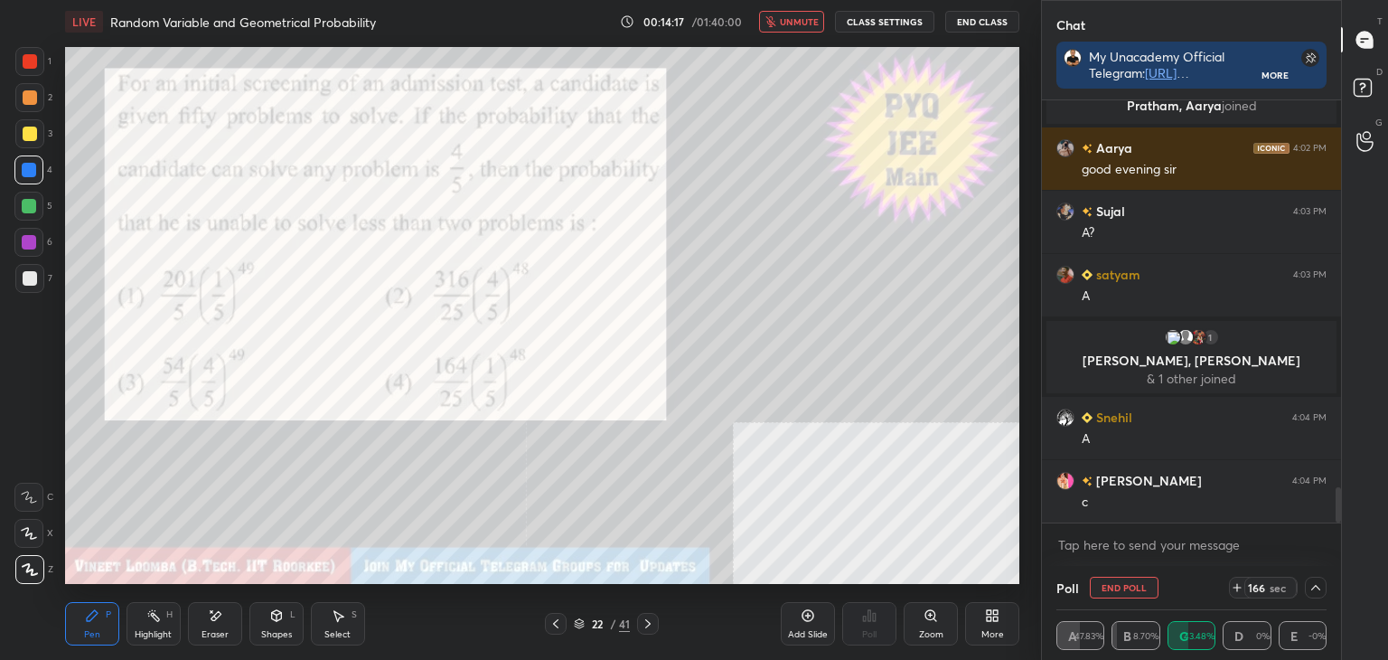
drag, startPoint x: 788, startPoint y: 26, endPoint x: 728, endPoint y: 33, distance: 60.0
click at [786, 26] on span "unmute" at bounding box center [799, 21] width 39 height 13
drag, startPoint x: 27, startPoint y: 66, endPoint x: 33, endPoint y: 78, distance: 12.9
click at [27, 67] on div at bounding box center [30, 61] width 14 height 14
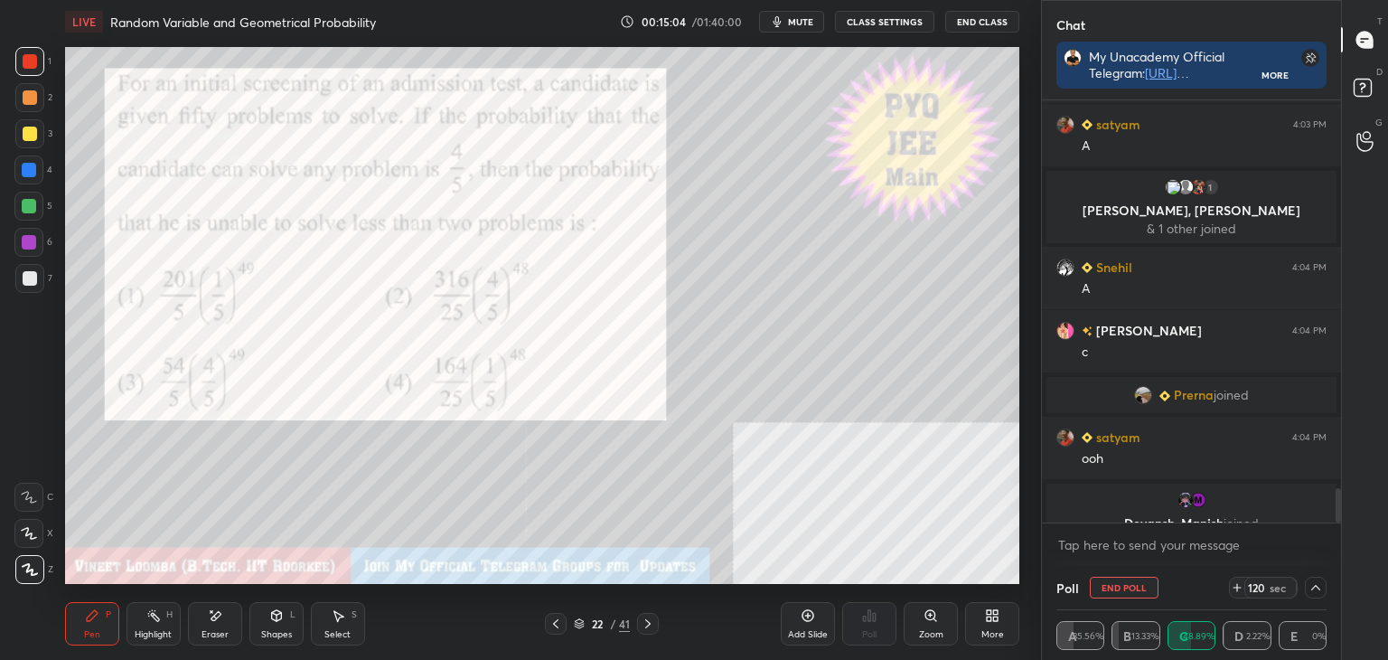
scroll to position [4741, 0]
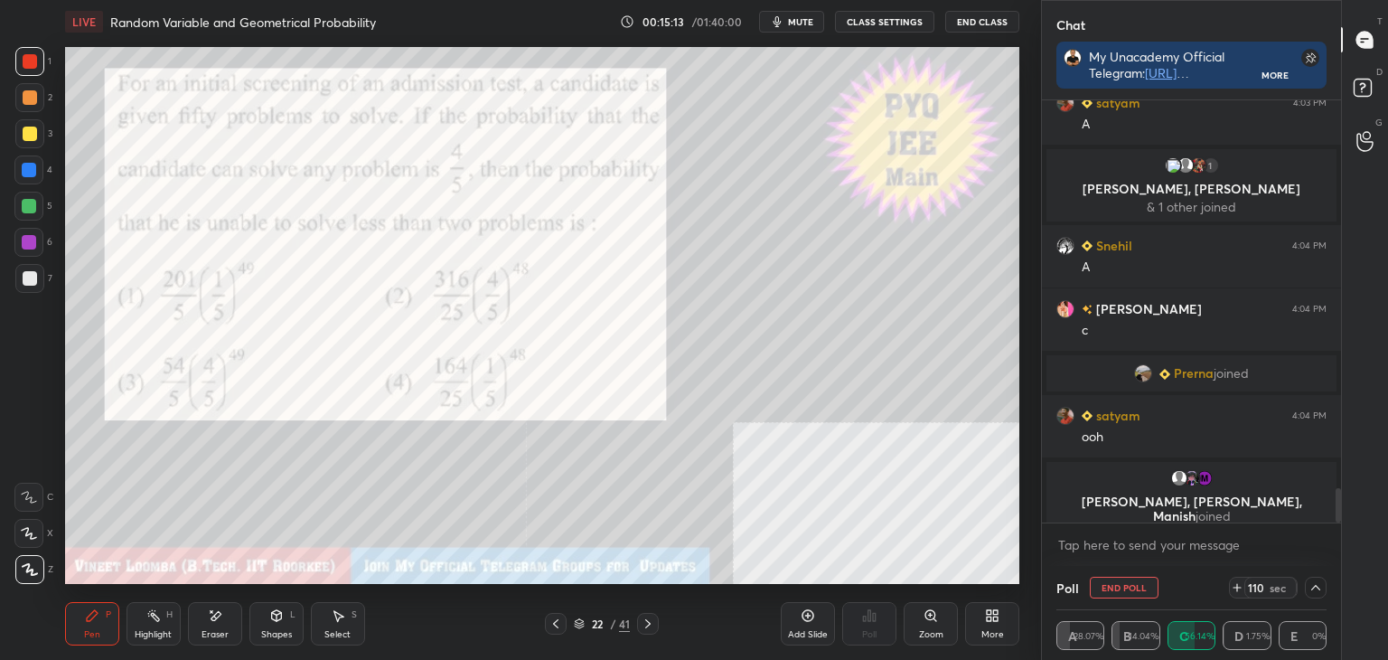
click at [1115, 583] on button "End Poll" at bounding box center [1124, 588] width 69 height 22
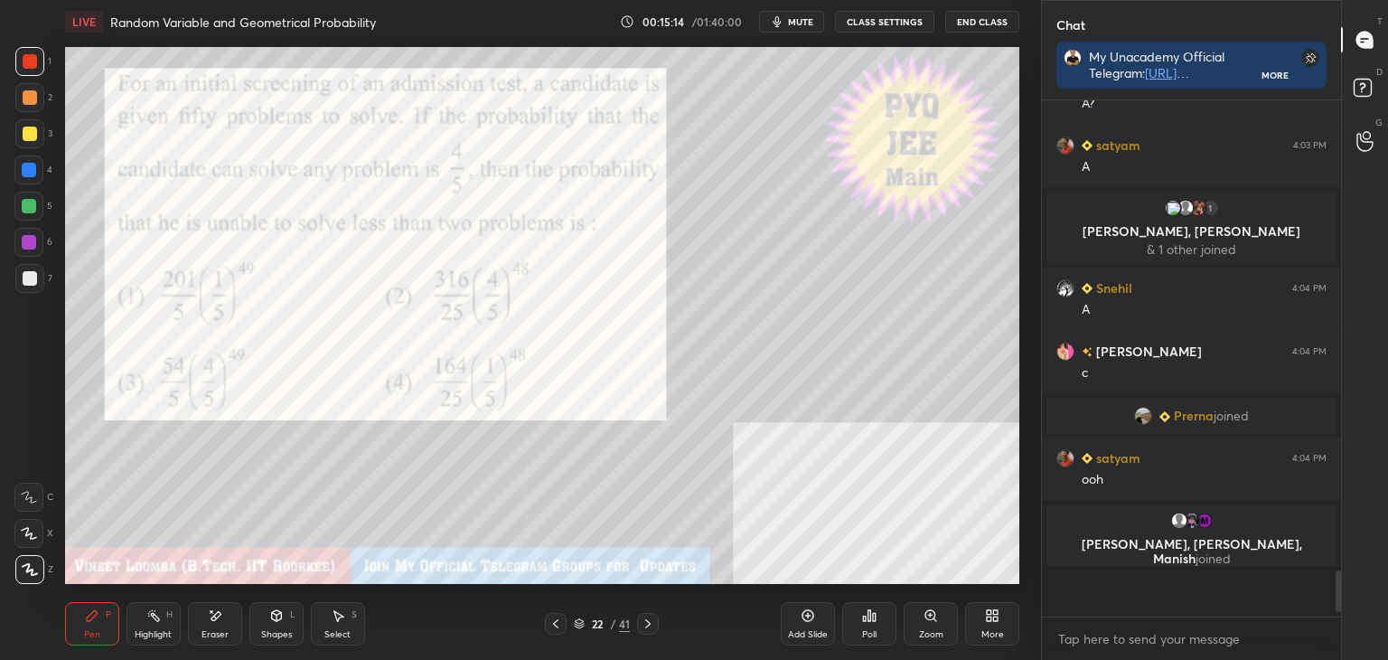
scroll to position [5, 5]
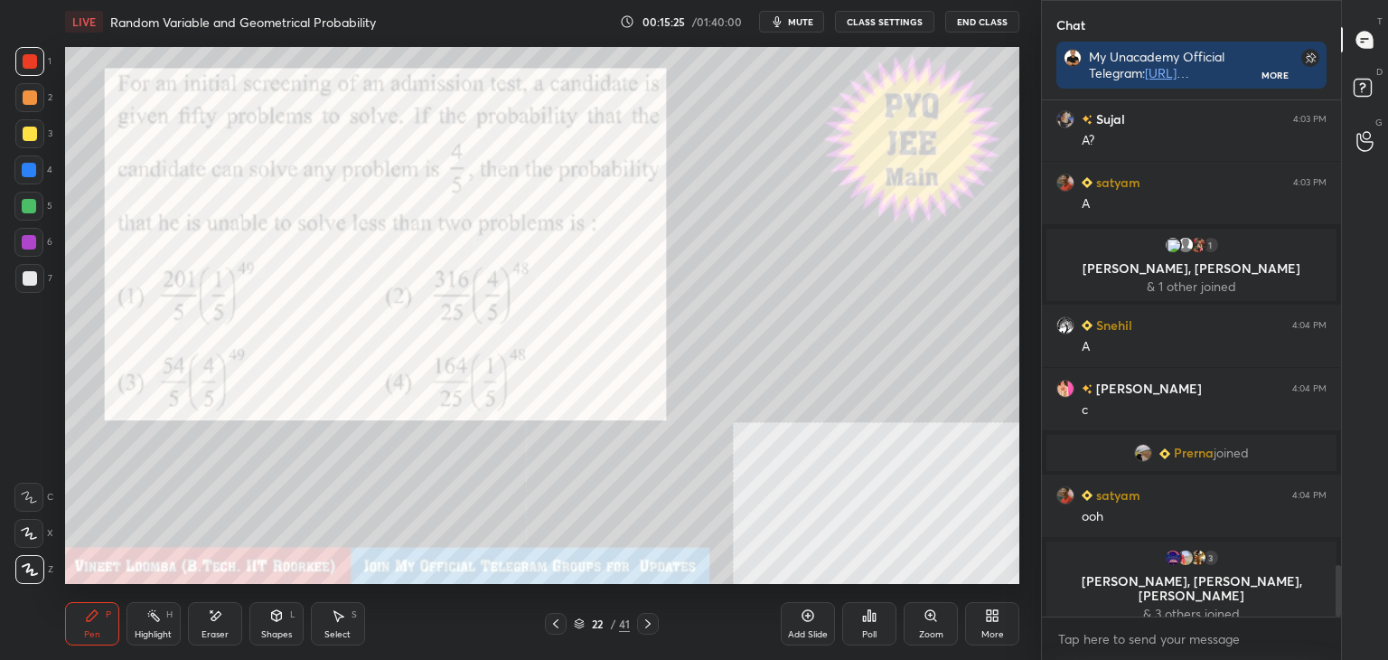
click at [1001, 630] on div "More" at bounding box center [992, 623] width 54 height 43
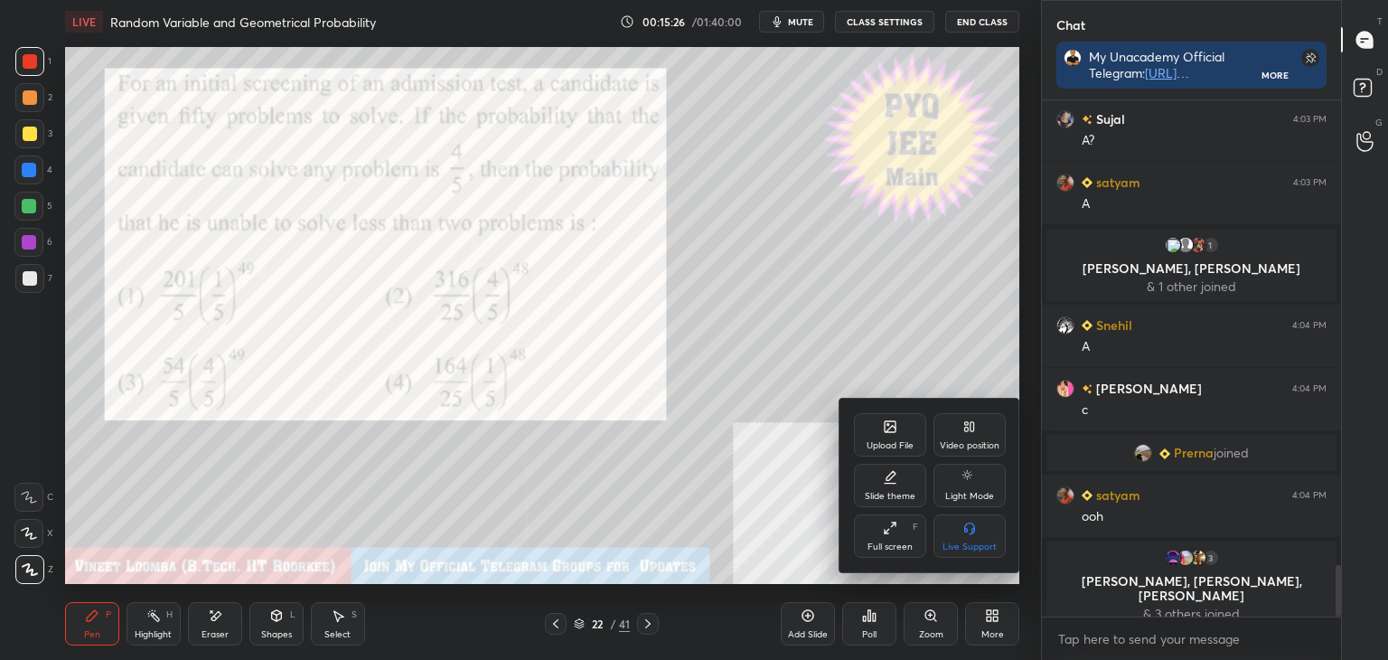
click at [899, 444] on div "Upload File" at bounding box center [890, 445] width 47 height 9
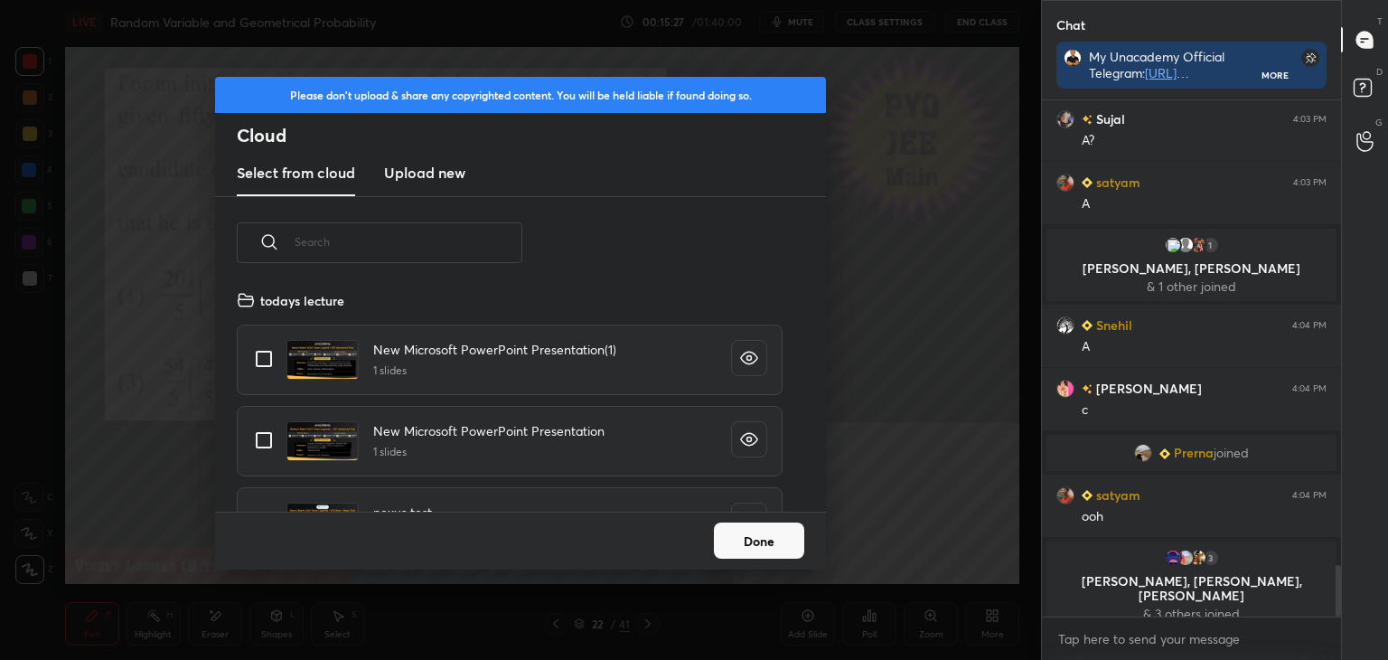
scroll to position [222, 580]
click at [442, 182] on h3 "Upload new" at bounding box center [424, 173] width 81 height 22
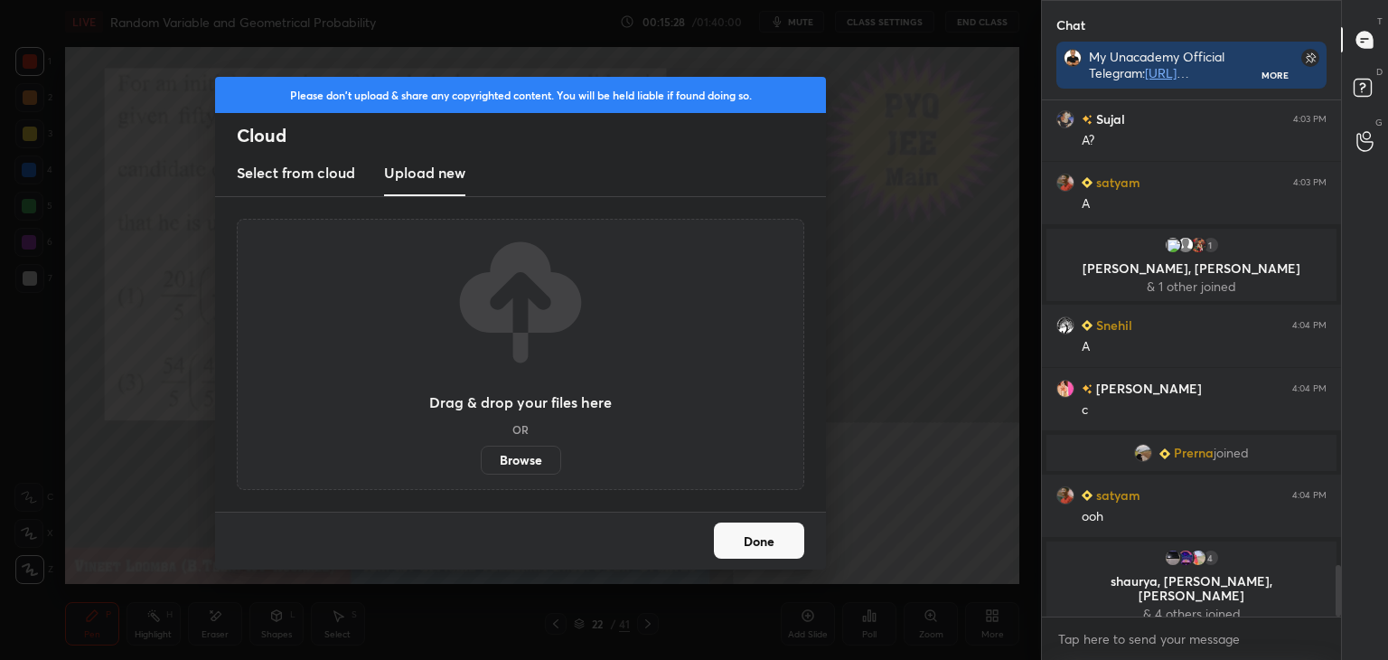
click at [531, 453] on label "Browse" at bounding box center [521, 460] width 80 height 29
click at [481, 453] on input "Browse" at bounding box center [481, 460] width 0 height 29
click at [767, 544] on button "Done" at bounding box center [759, 540] width 90 height 36
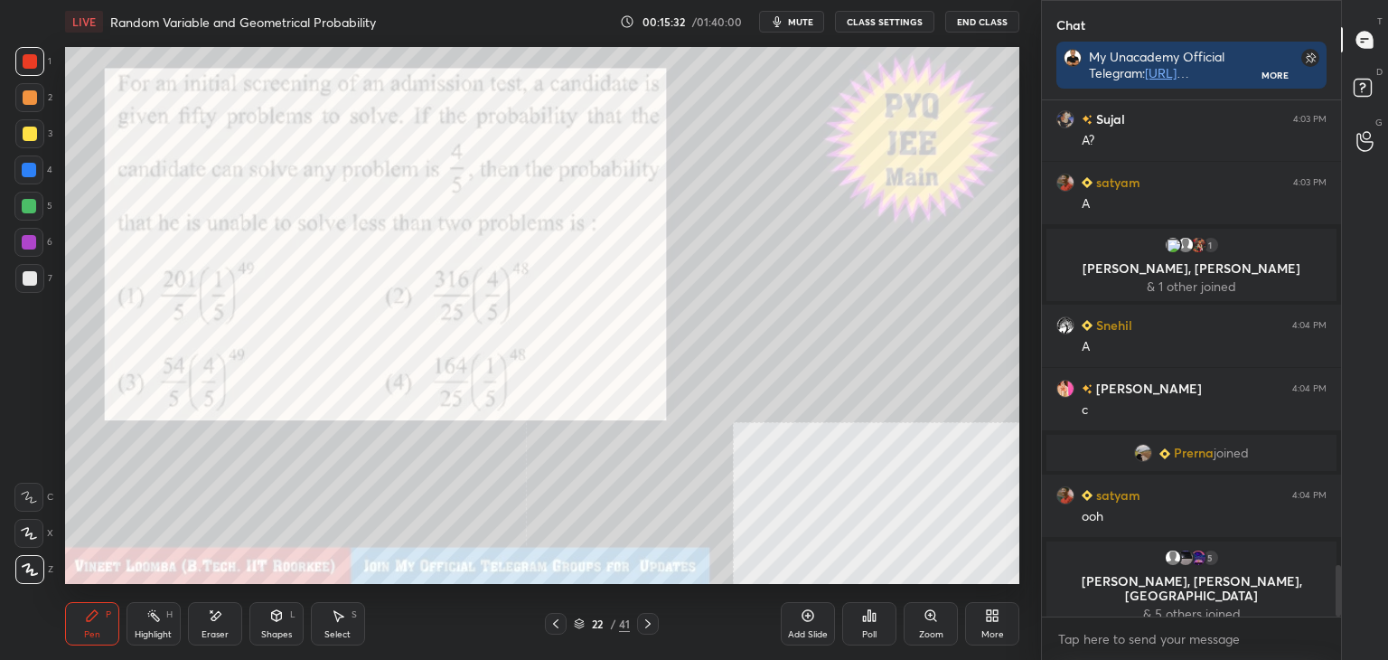
click at [647, 621] on icon at bounding box center [647, 623] width 5 height 9
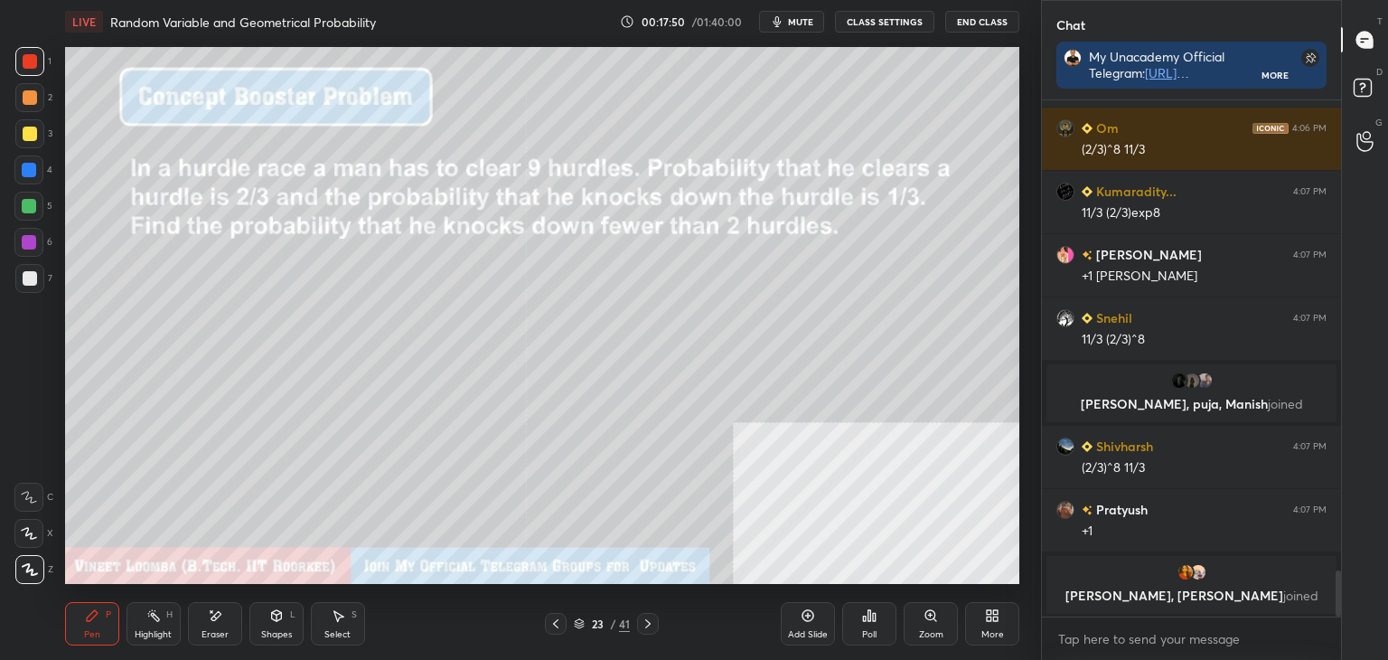
scroll to position [5237, 0]
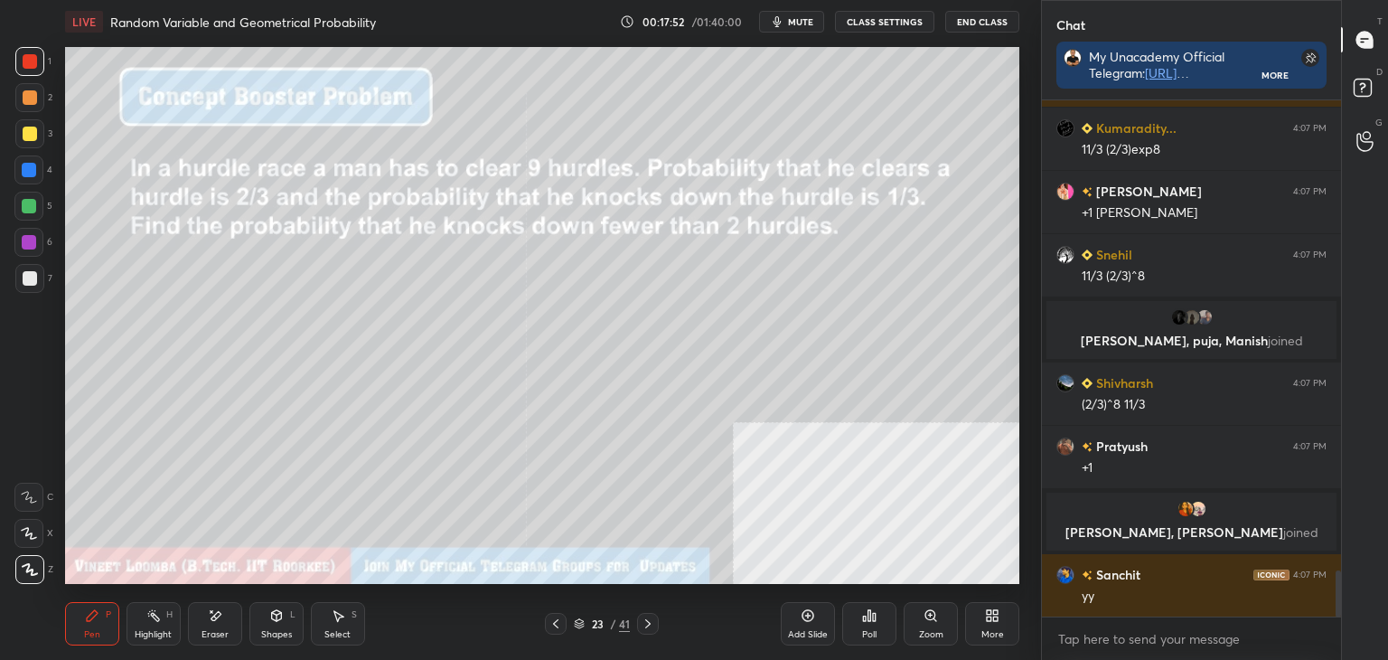
drag, startPoint x: 24, startPoint y: 268, endPoint x: 14, endPoint y: 294, distance: 27.5
click at [25, 269] on div at bounding box center [29, 278] width 29 height 29
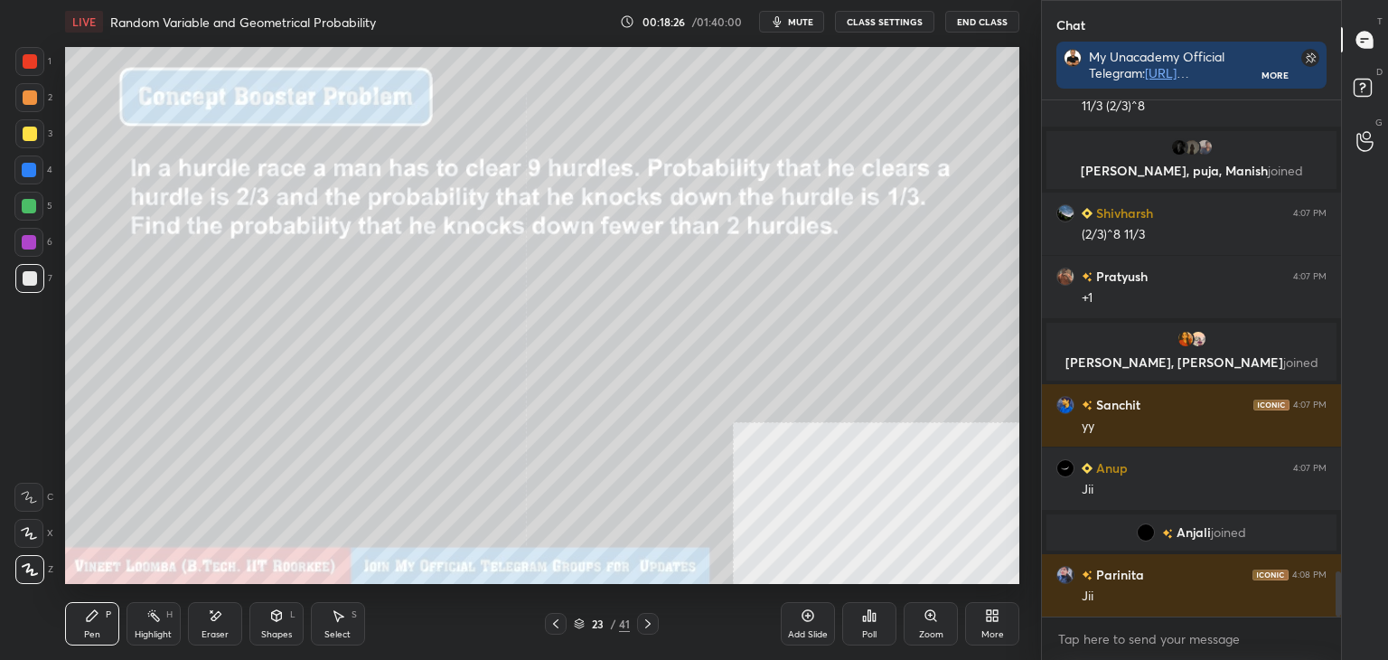
scroll to position [5379, 0]
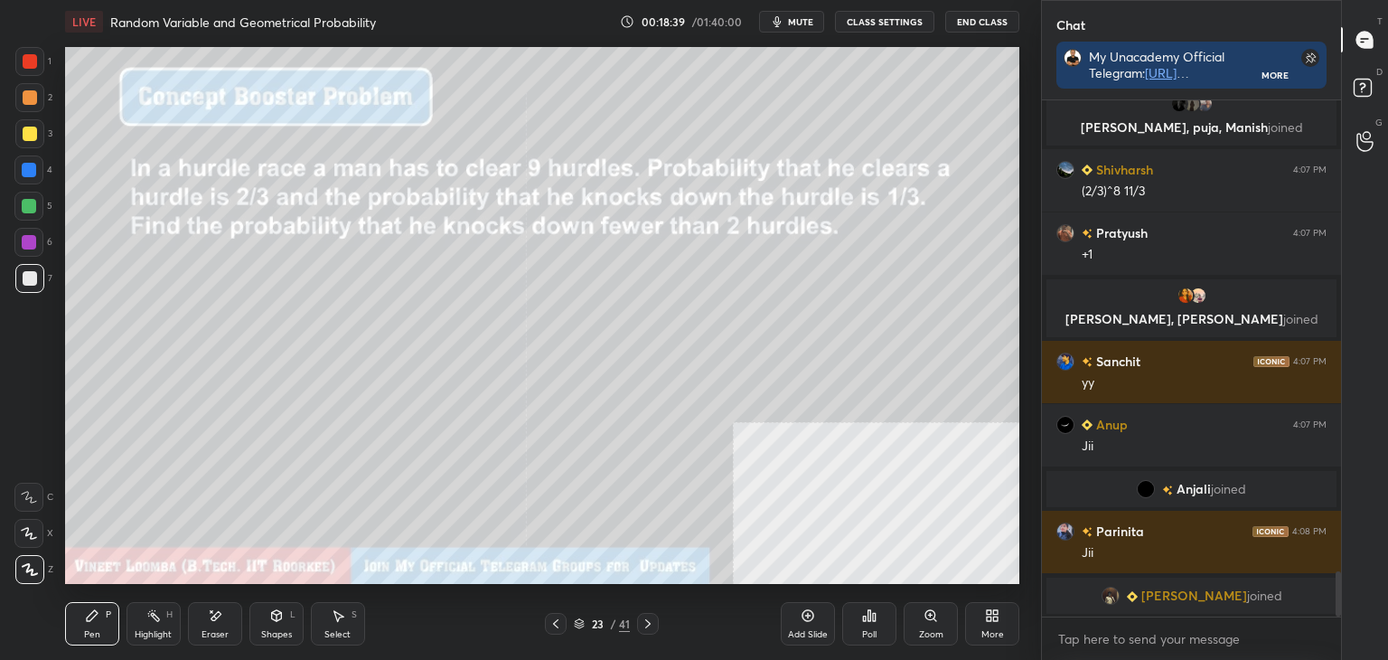
click at [646, 619] on icon at bounding box center [647, 623] width 5 height 9
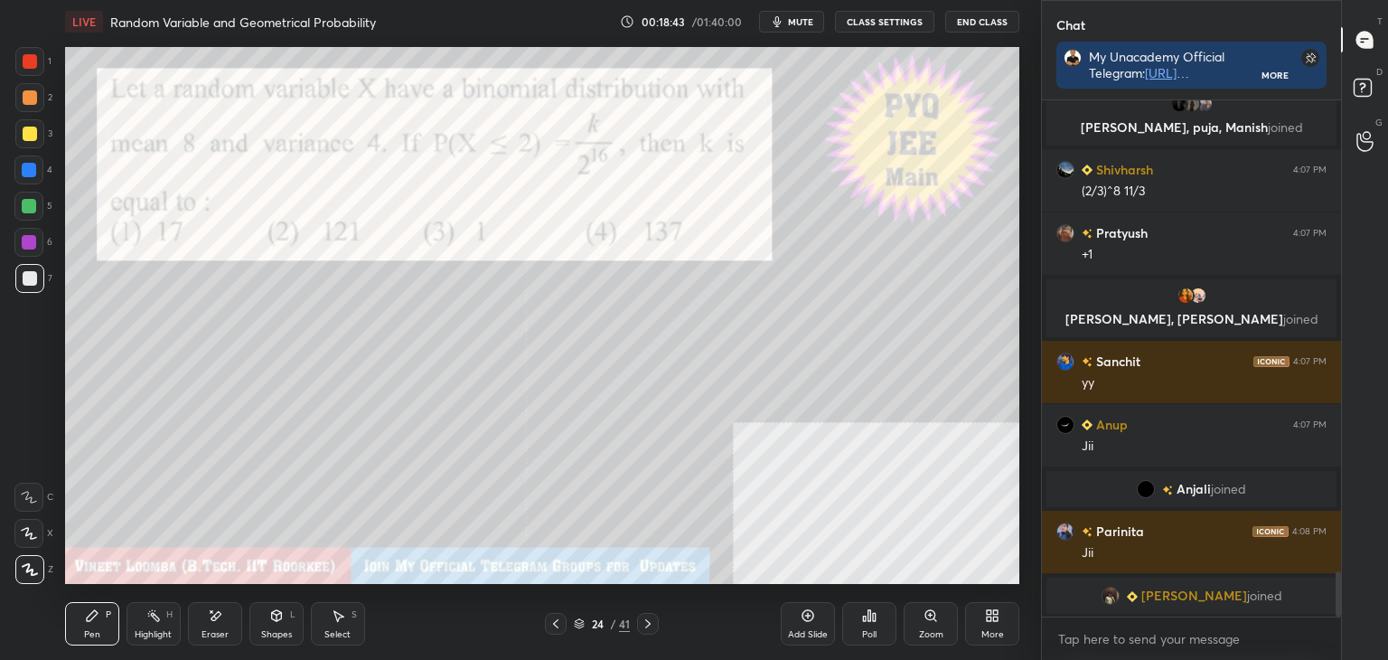
scroll to position [5401, 0]
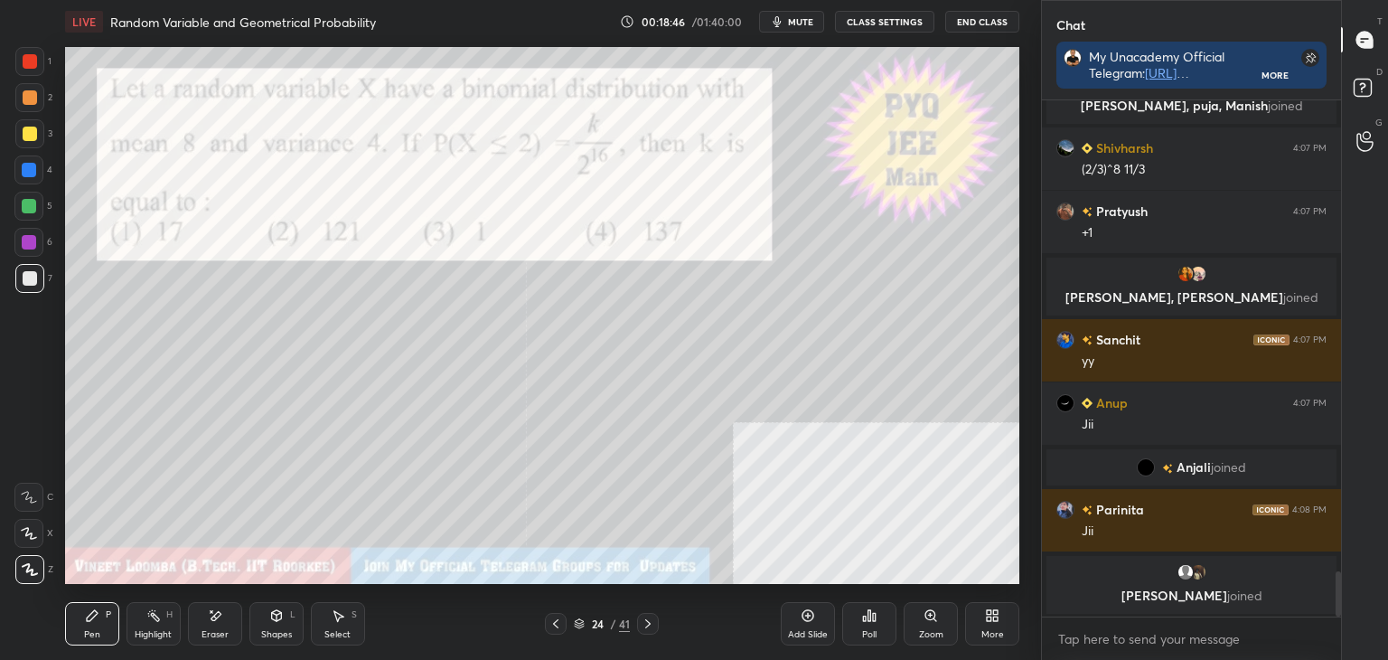
click at [854, 630] on div "Poll" at bounding box center [869, 623] width 54 height 43
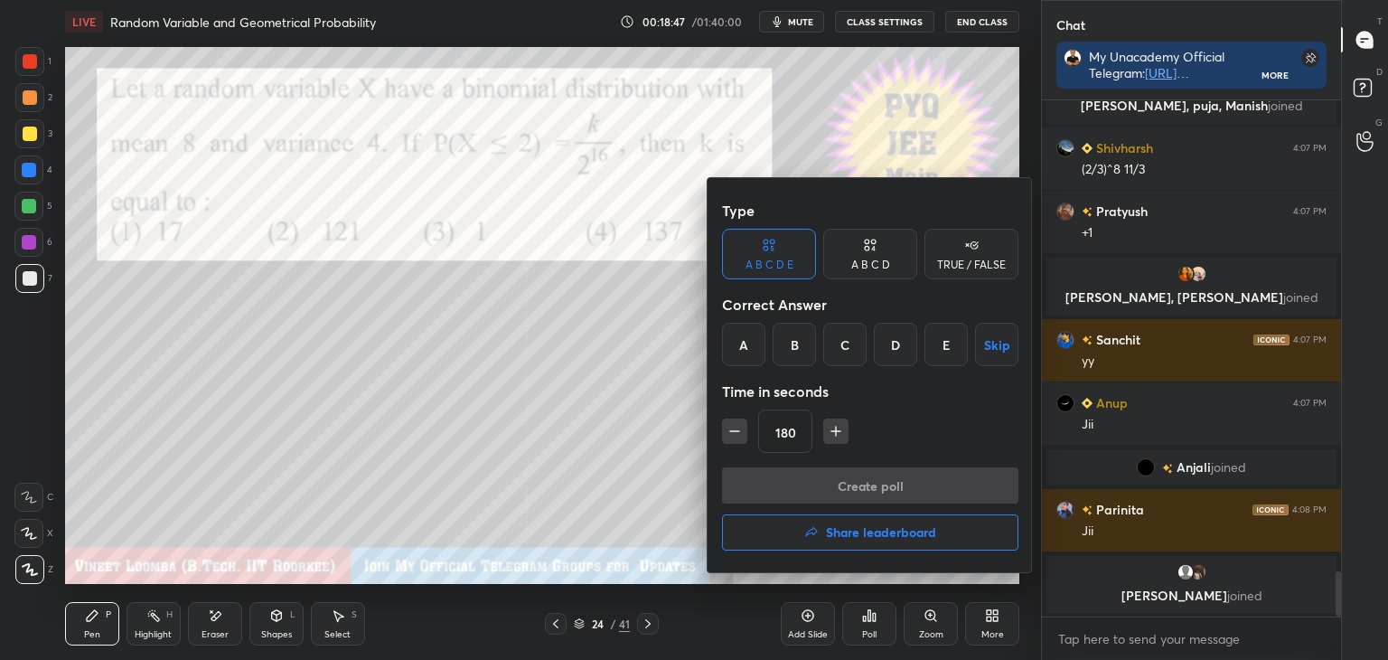
click at [897, 348] on div "D" at bounding box center [895, 344] width 43 height 43
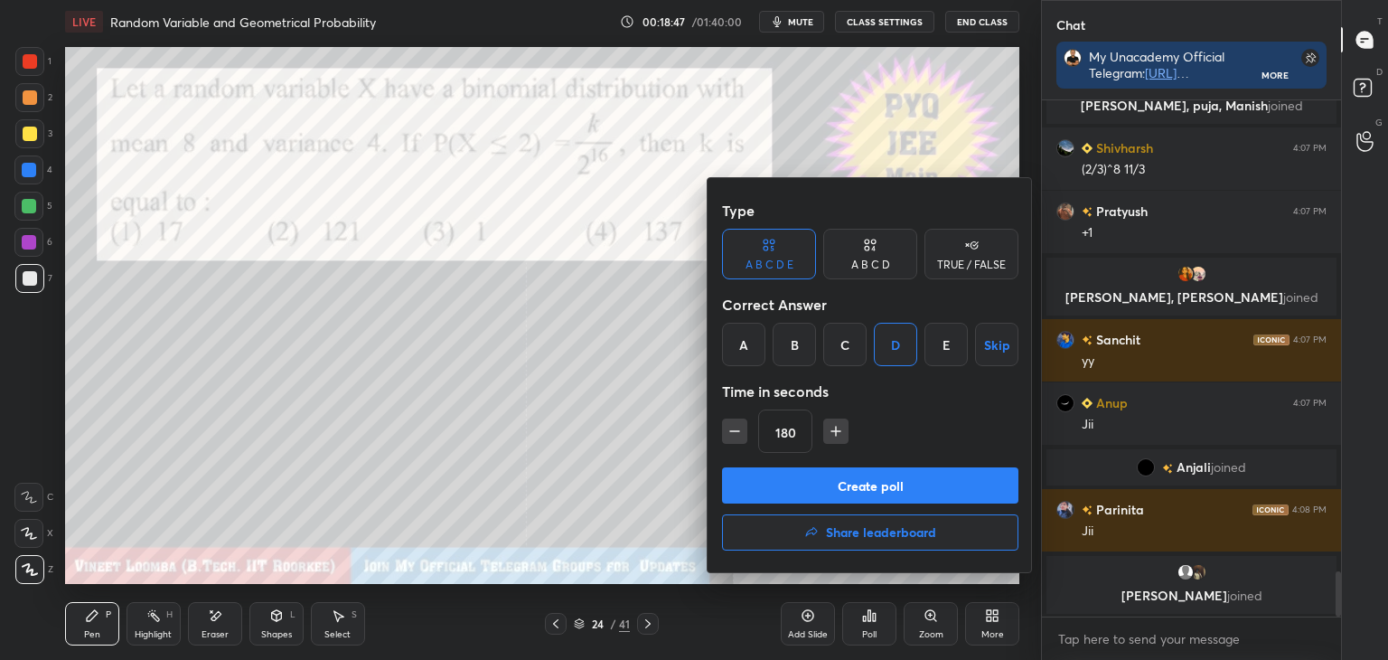
click at [907, 481] on button "Create poll" at bounding box center [870, 485] width 296 height 36
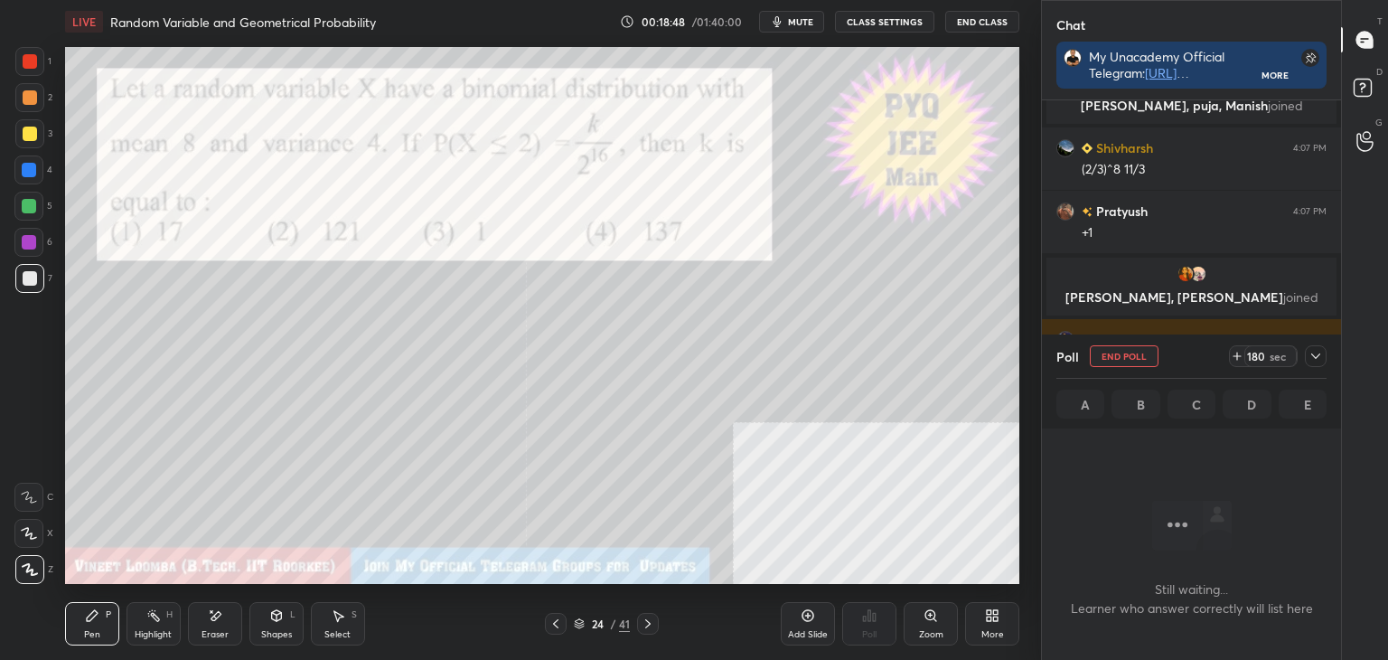
scroll to position [460, 294]
click at [1320, 352] on icon at bounding box center [1316, 356] width 14 height 14
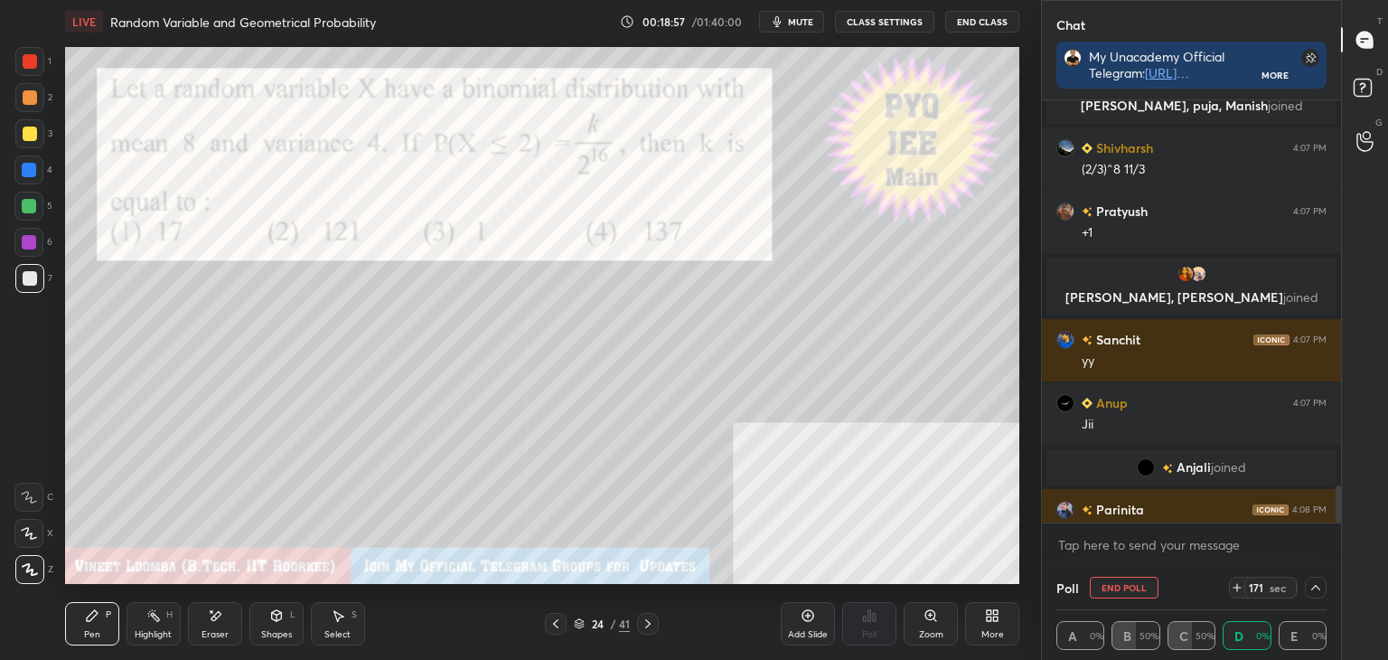
click at [1339, 512] on div "Chat My Unacademy Official Telegram: https://t.me/vineetlive Use Code VINEETLIV…" at bounding box center [1214, 330] width 347 height 660
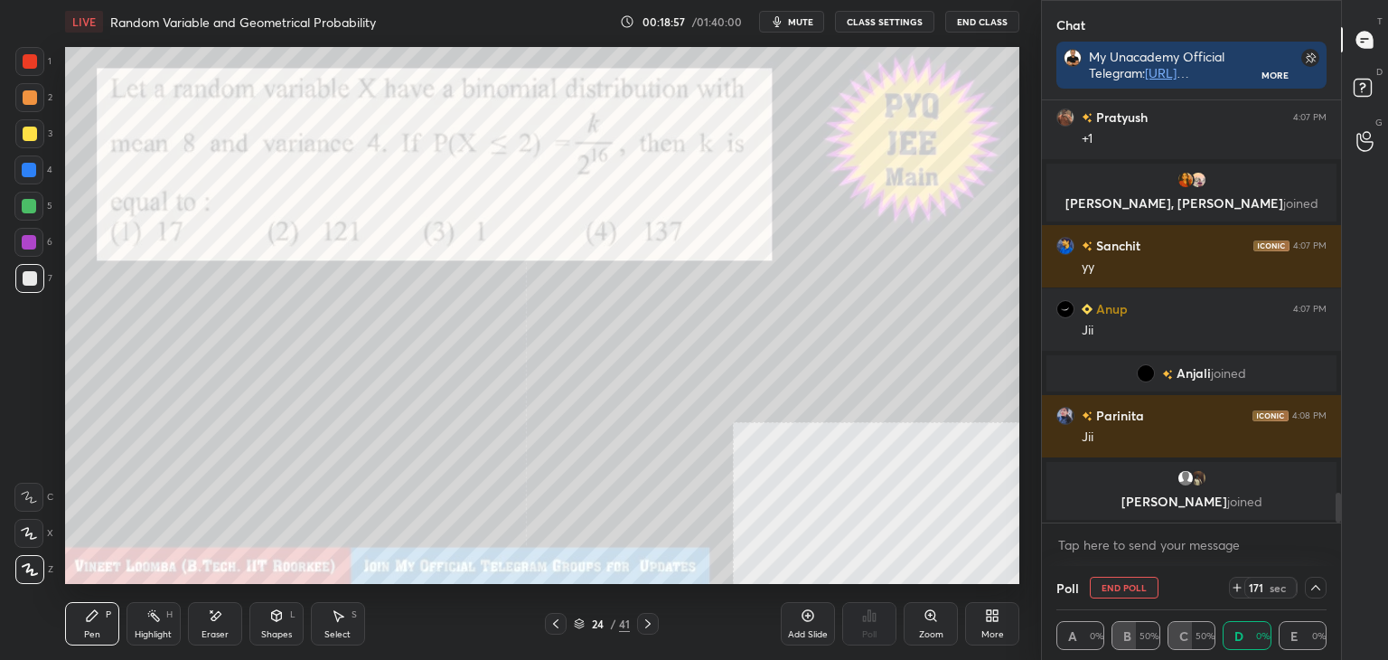
drag, startPoint x: 1338, startPoint y: 505, endPoint x: 1339, endPoint y: 525, distance: 19.9
click at [1338, 531] on div "Shivharsh 4:07 PM (2/3)^8 11/3 Pratyush 4:07 PM +1 Sneha, Gagan joined Sanchit …" at bounding box center [1191, 332] width 299 height 465
click at [26, 97] on div at bounding box center [30, 97] width 14 height 14
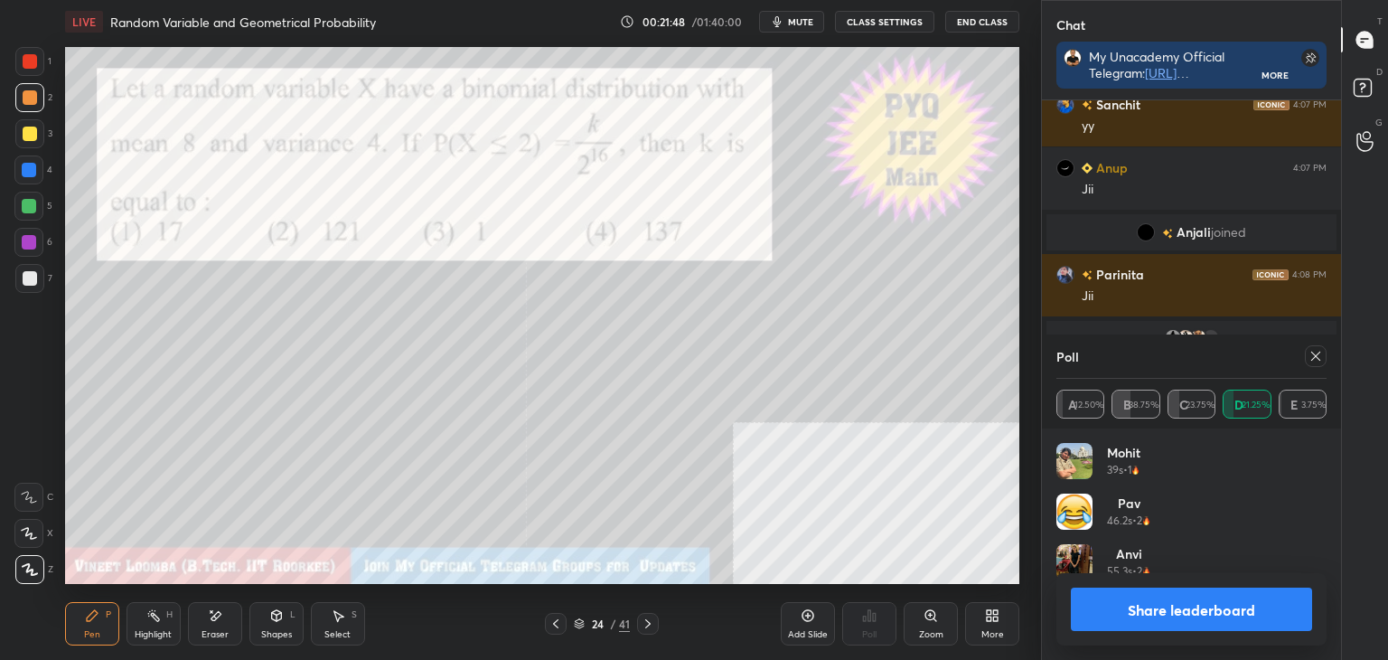
scroll to position [211, 265]
click at [1312, 352] on icon at bounding box center [1316, 356] width 14 height 14
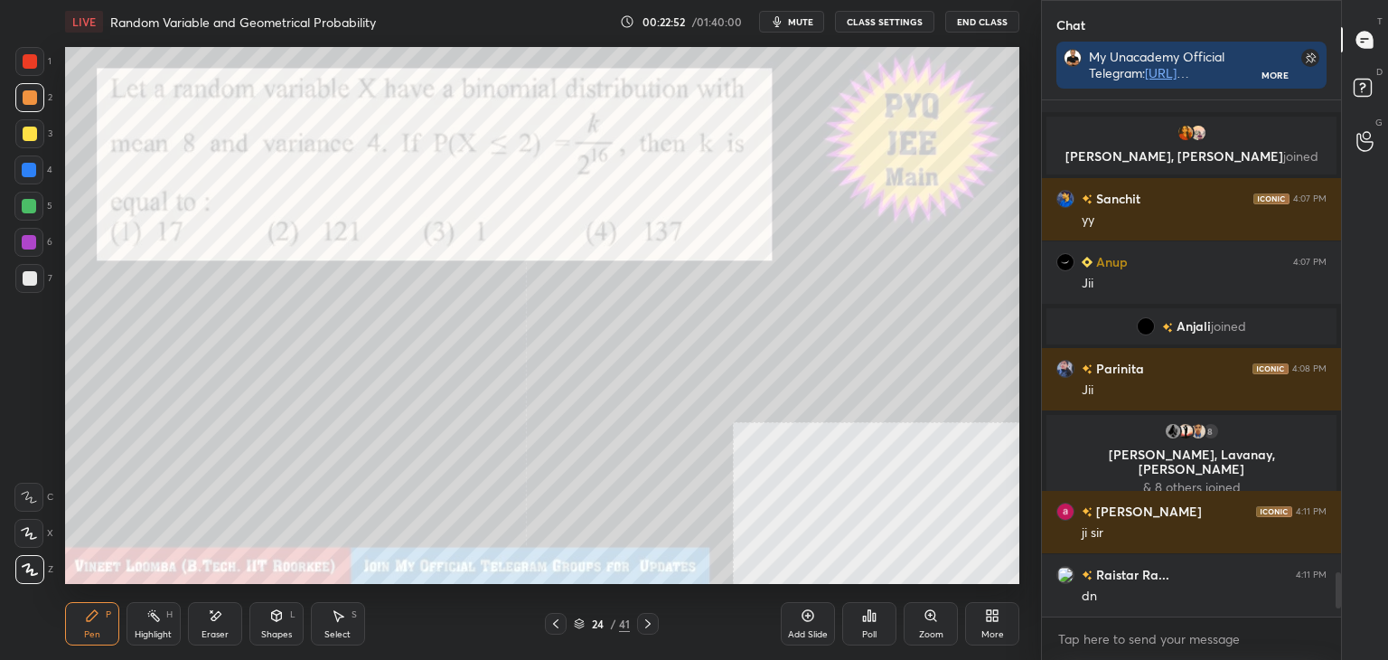
scroll to position [5571, 0]
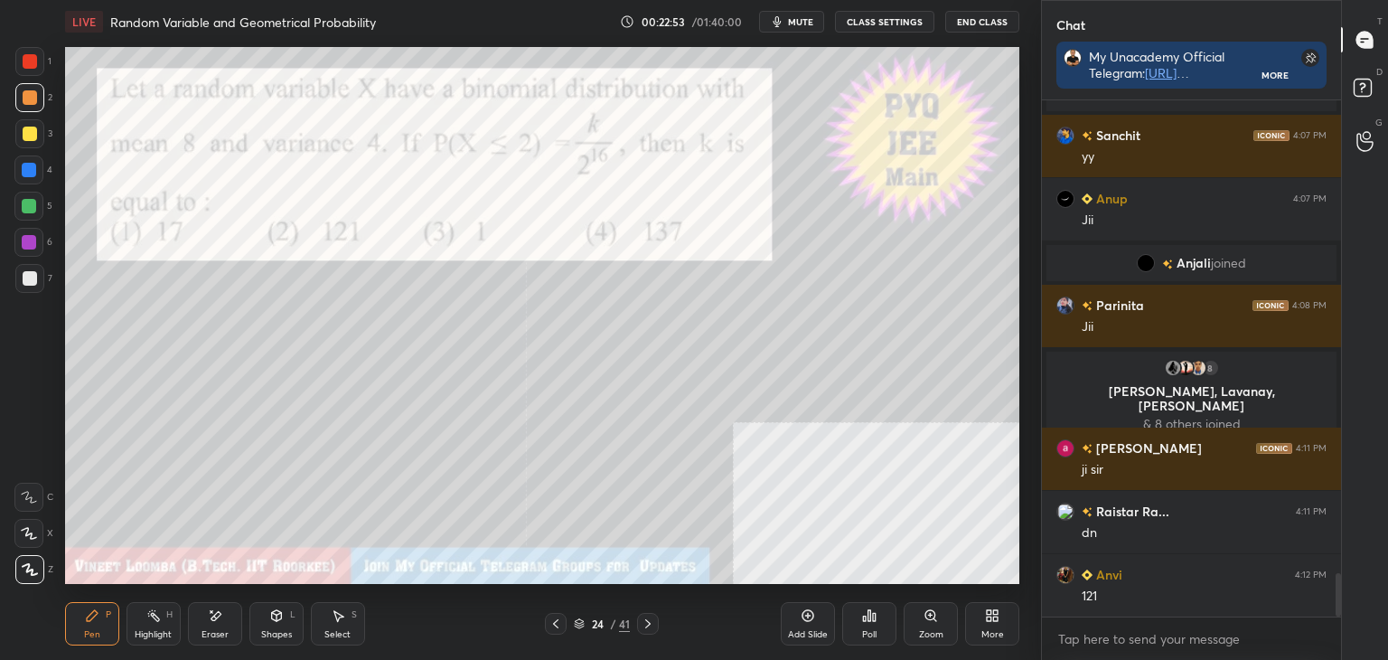
drag, startPoint x: 208, startPoint y: 630, endPoint x: 217, endPoint y: 626, distance: 9.7
click at [209, 630] on div "Eraser" at bounding box center [215, 623] width 54 height 43
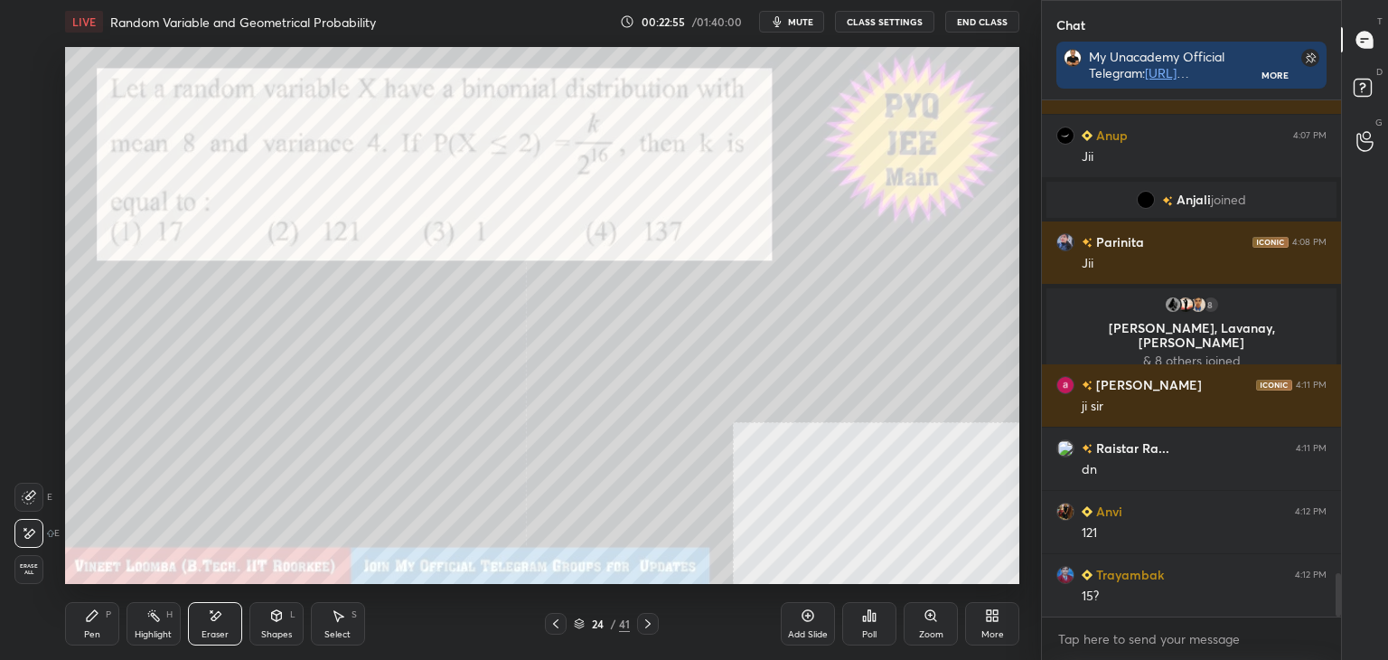
click at [94, 630] on div "Pen" at bounding box center [92, 634] width 16 height 9
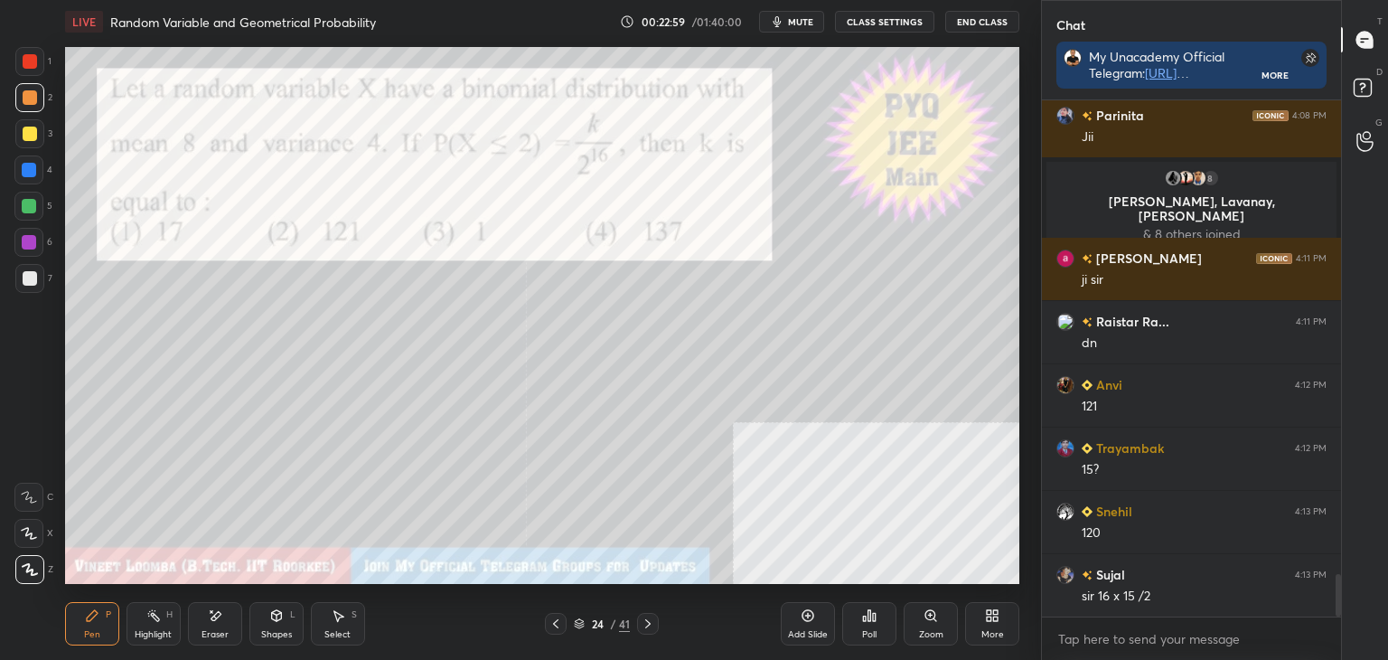
scroll to position [5824, 0]
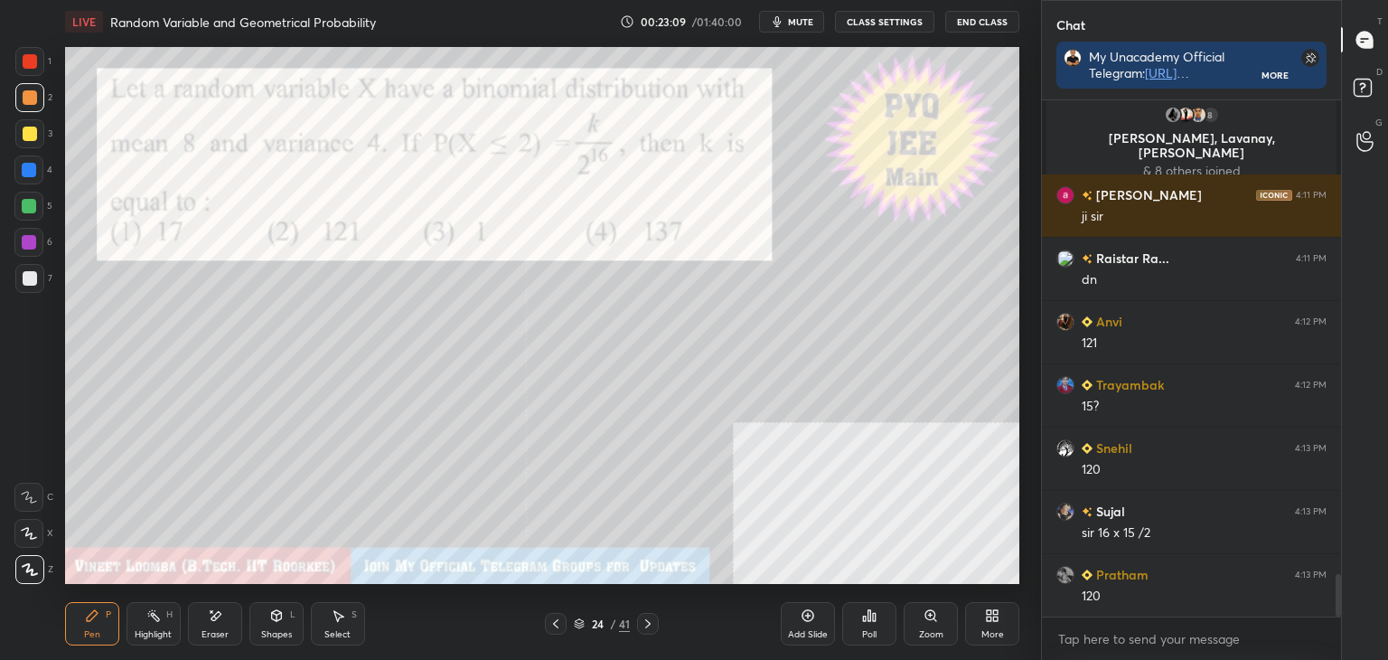
click at [40, 61] on div at bounding box center [29, 61] width 29 height 29
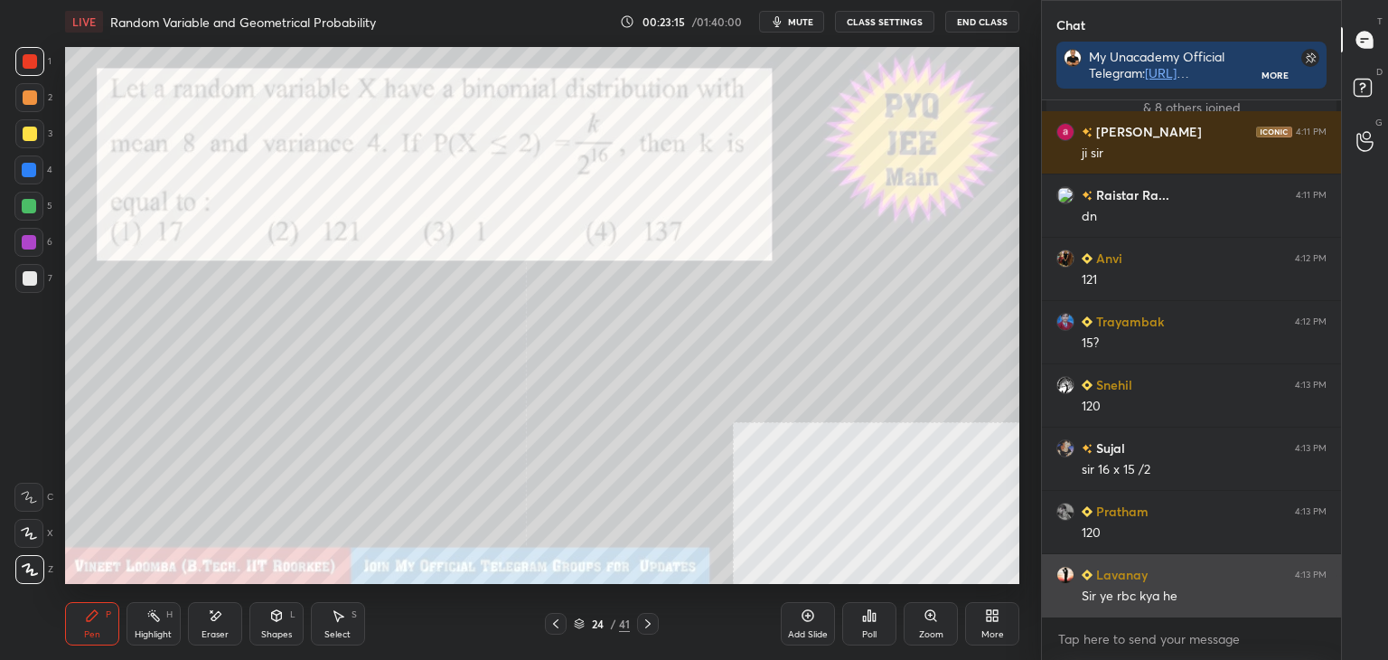
click at [1193, 568] on div "Lavanay 4:13 PM" at bounding box center [1192, 574] width 270 height 19
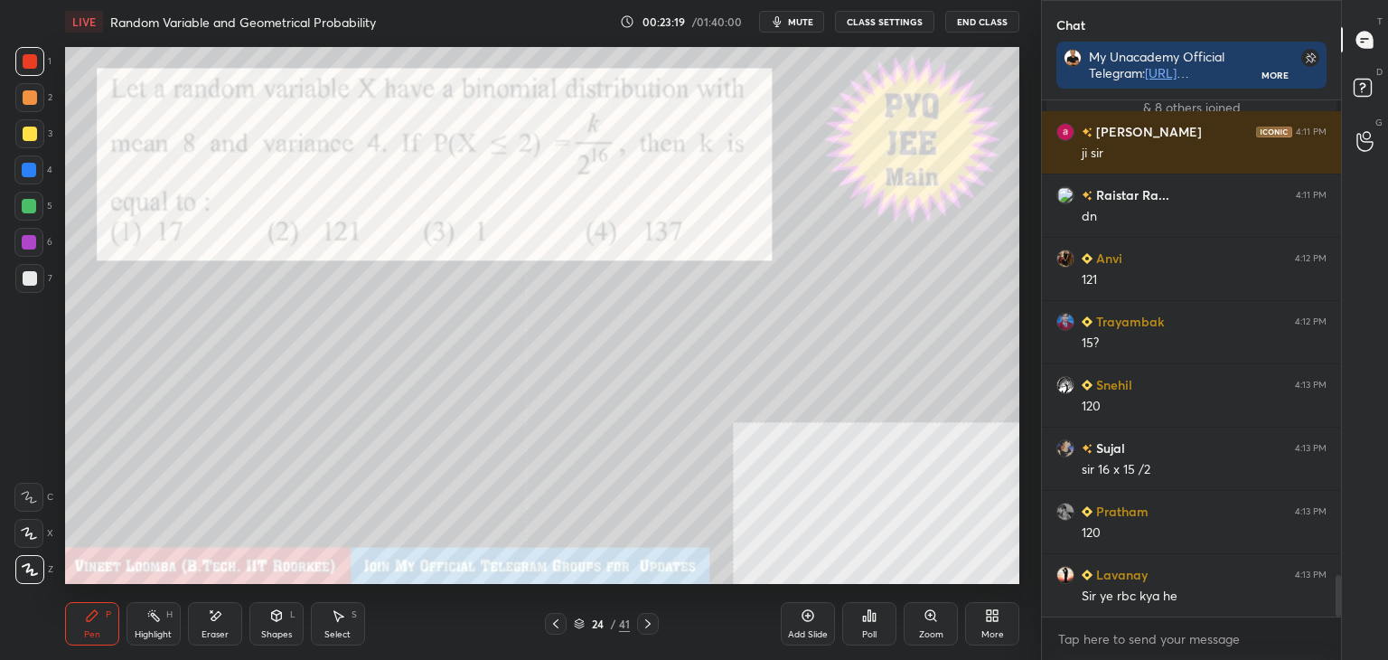
click at [644, 623] on icon at bounding box center [648, 623] width 14 height 14
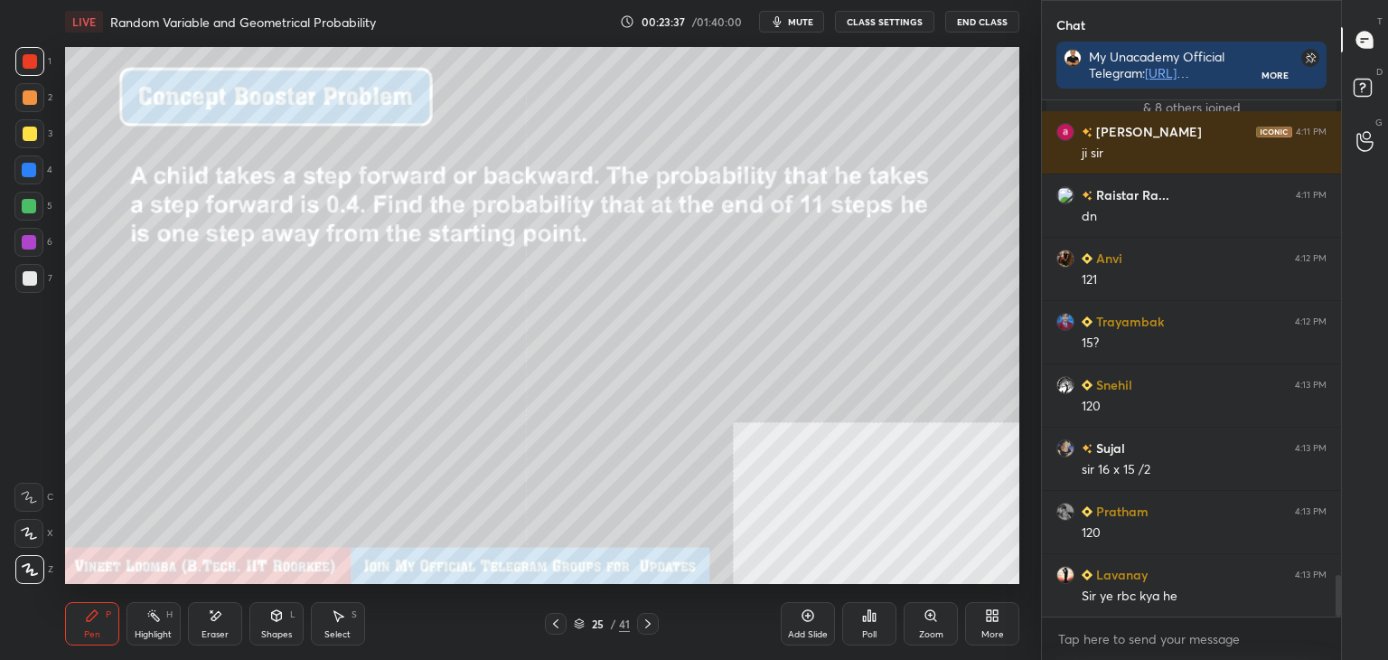
drag, startPoint x: 1339, startPoint y: 602, endPoint x: 1354, endPoint y: 595, distance: 16.2
click at [1340, 626] on div "Parinita 4:08 PM Jii 8 Shubhi, Lavanay, Daksh & 8 others joined Rohan 4:11 PM j…" at bounding box center [1191, 379] width 299 height 559
drag, startPoint x: 79, startPoint y: 623, endPoint x: 69, endPoint y: 598, distance: 26.3
click at [80, 623] on div "Pen P" at bounding box center [92, 623] width 54 height 43
drag, startPoint x: 21, startPoint y: 283, endPoint x: 12, endPoint y: 284, distance: 9.1
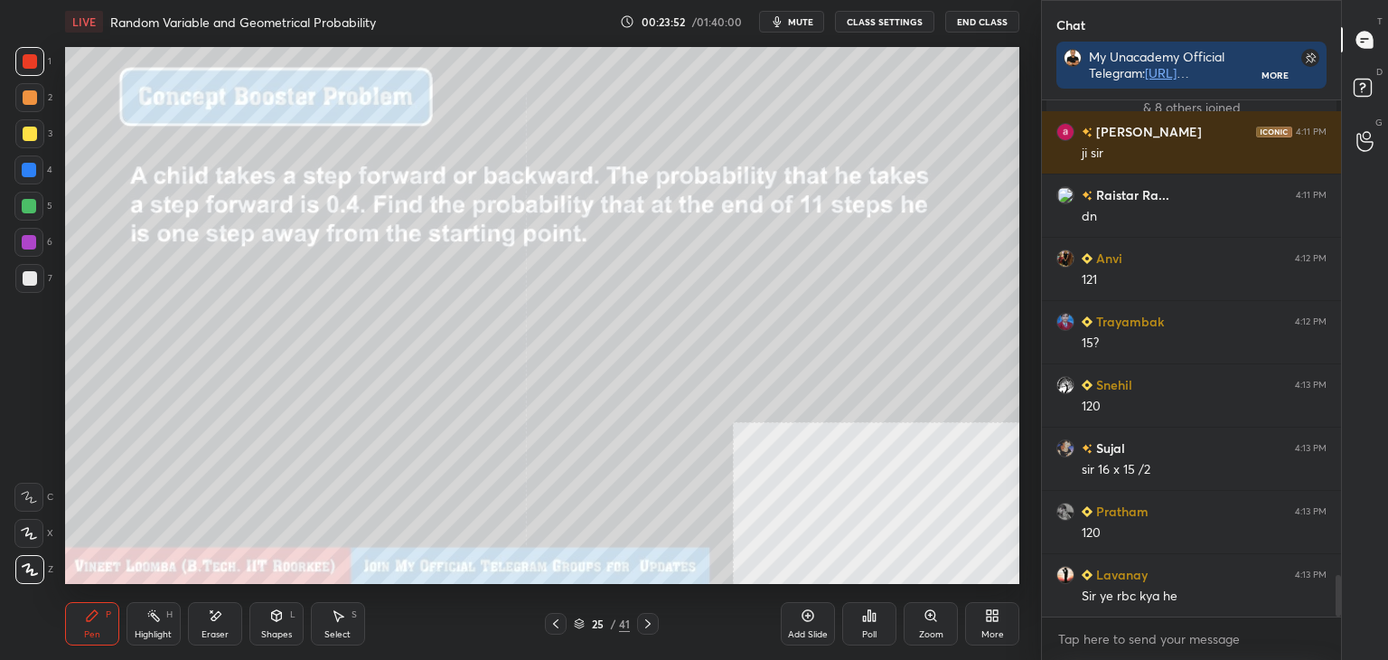
click at [15, 285] on div at bounding box center [29, 278] width 29 height 29
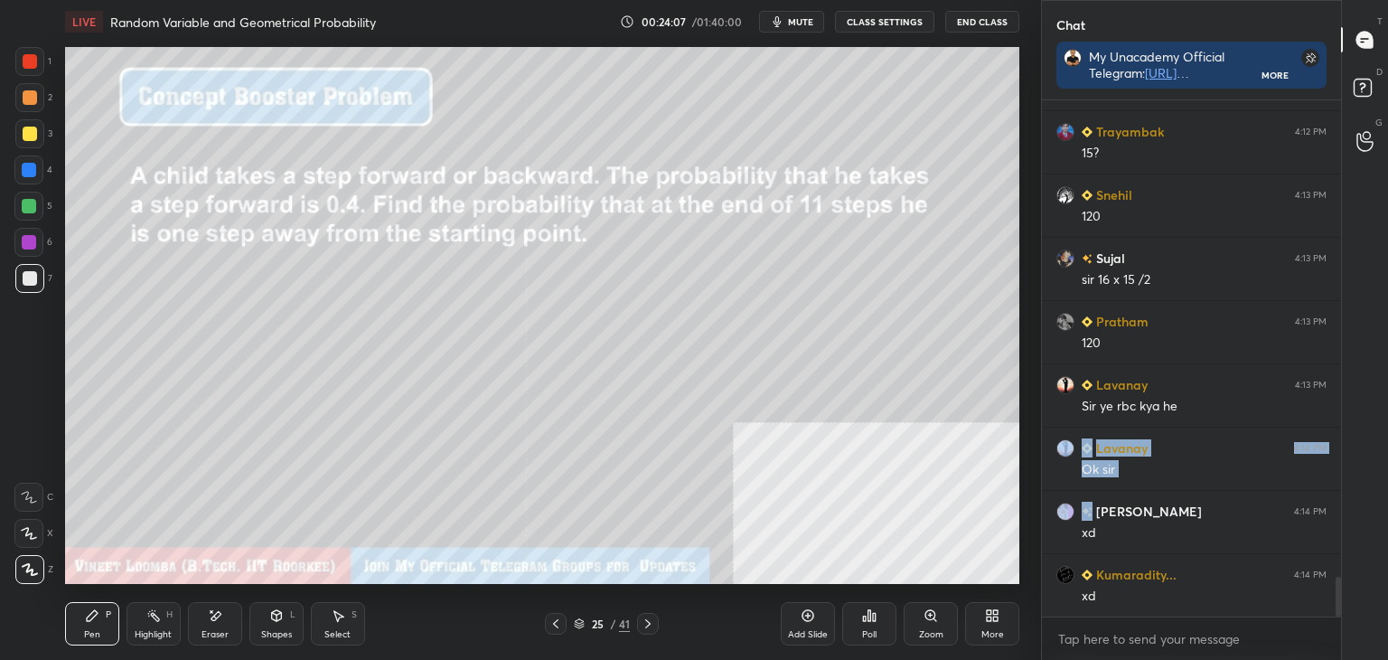
scroll to position [6140, 0]
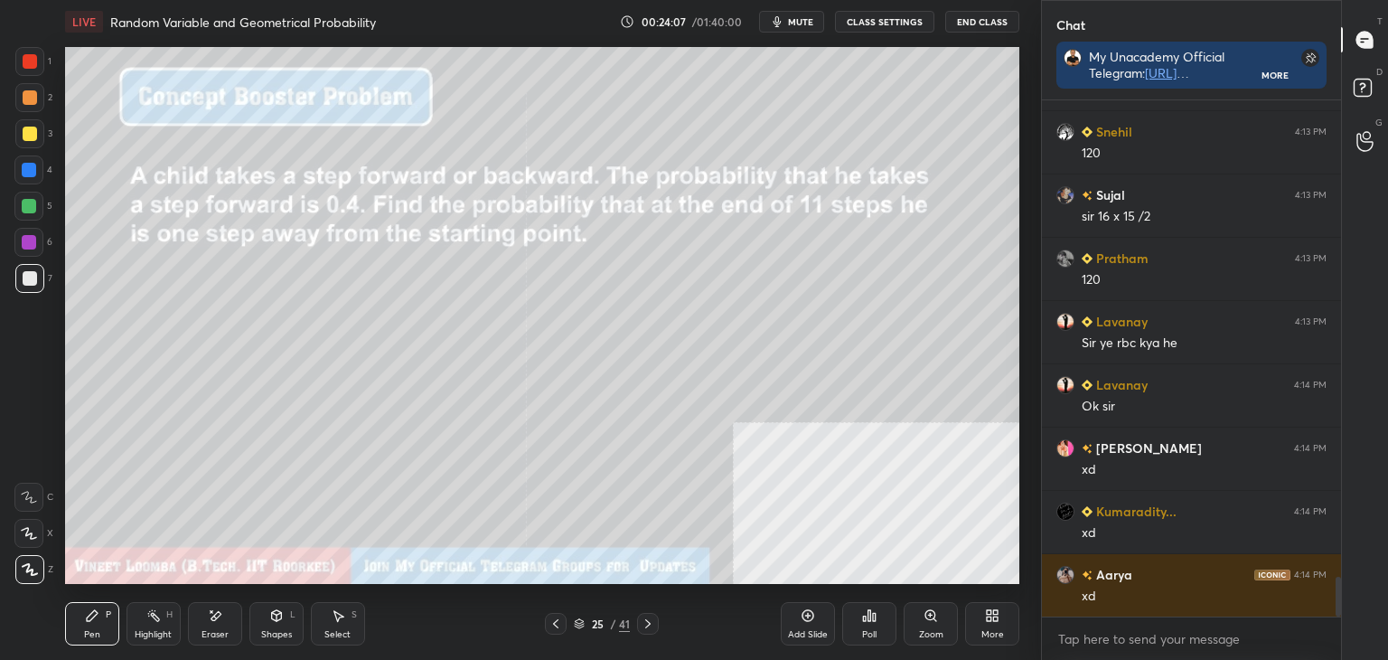
click at [1088, 455] on div "Anvi 4:12 PM 121 Trayambak 4:12 PM 15? Snehil 4:13 PM 120 Sujal 4:13 PM sir 16 …" at bounding box center [1191, 358] width 299 height 517
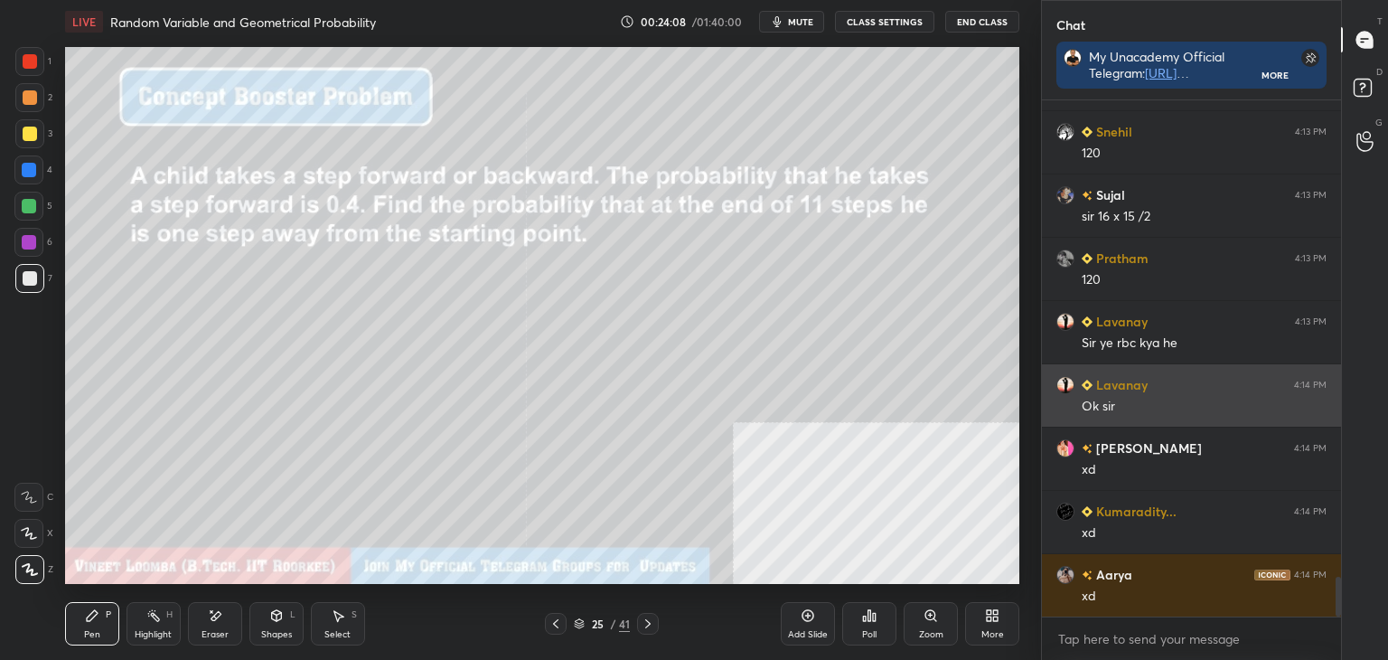
click at [1083, 412] on div "Ok sir" at bounding box center [1204, 407] width 245 height 18
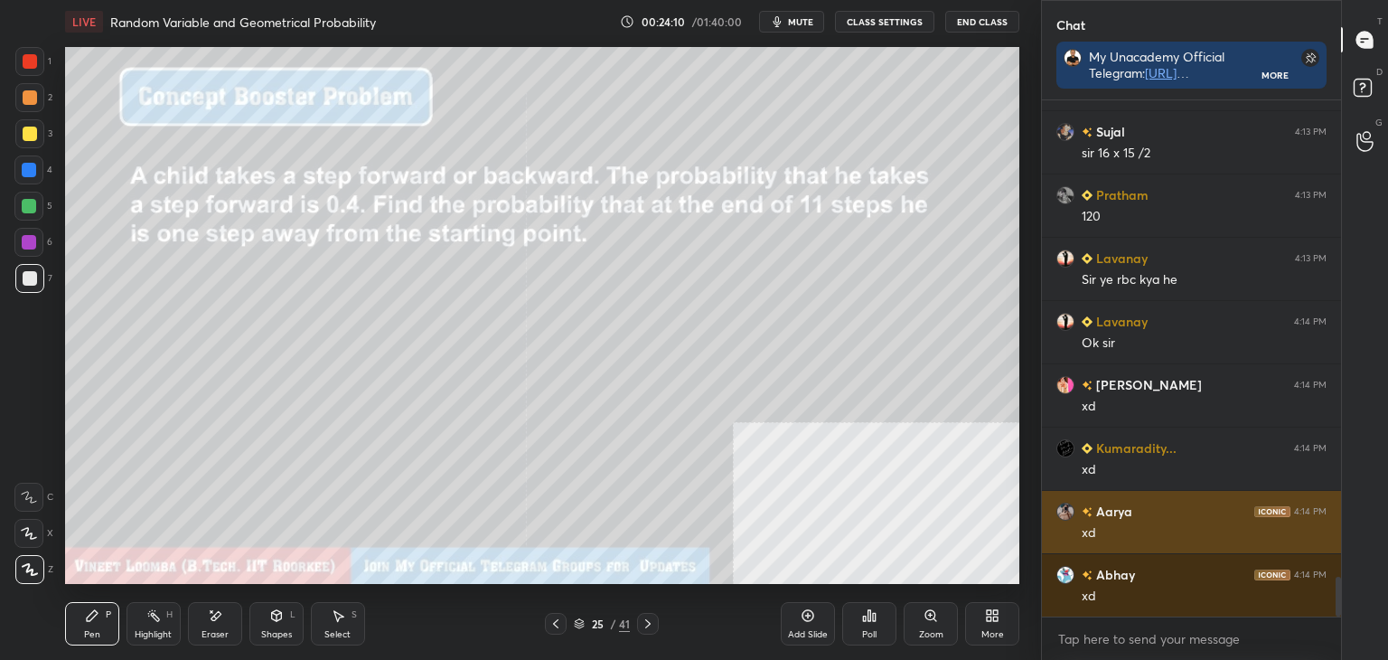
scroll to position [6330, 0]
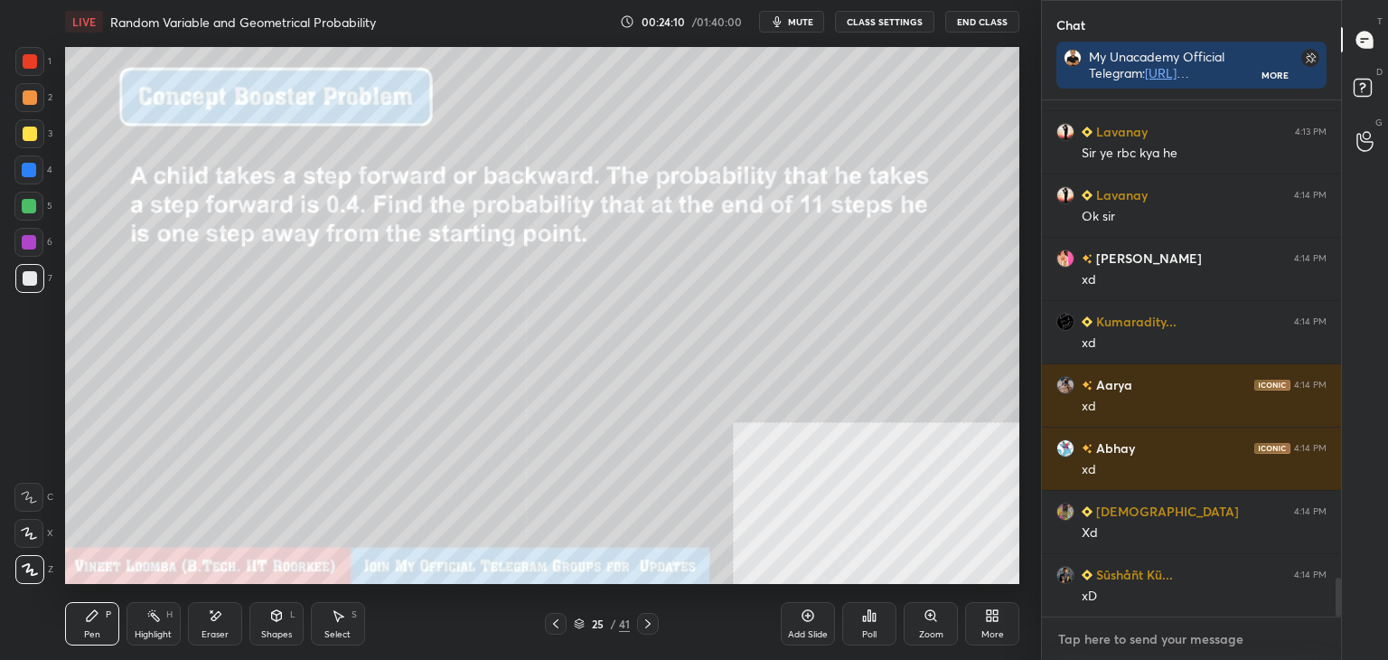
click at [1088, 644] on textarea at bounding box center [1192, 639] width 270 height 29
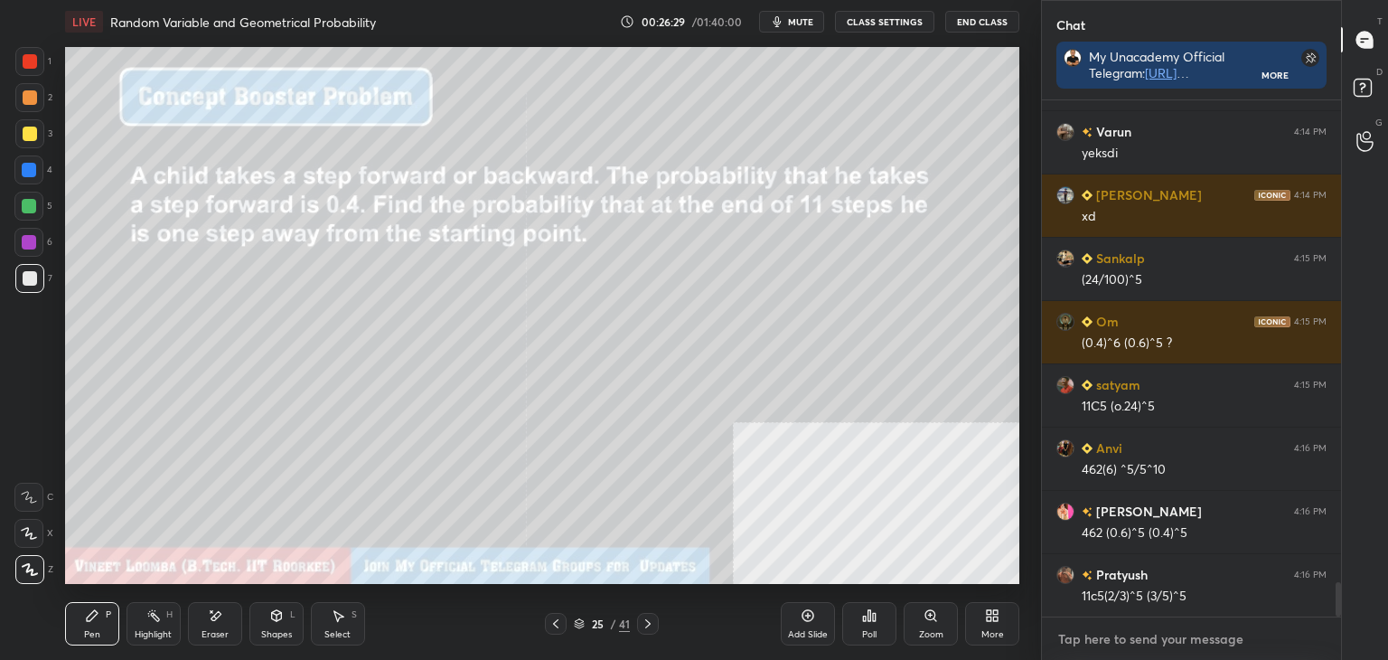
scroll to position [7406, 0]
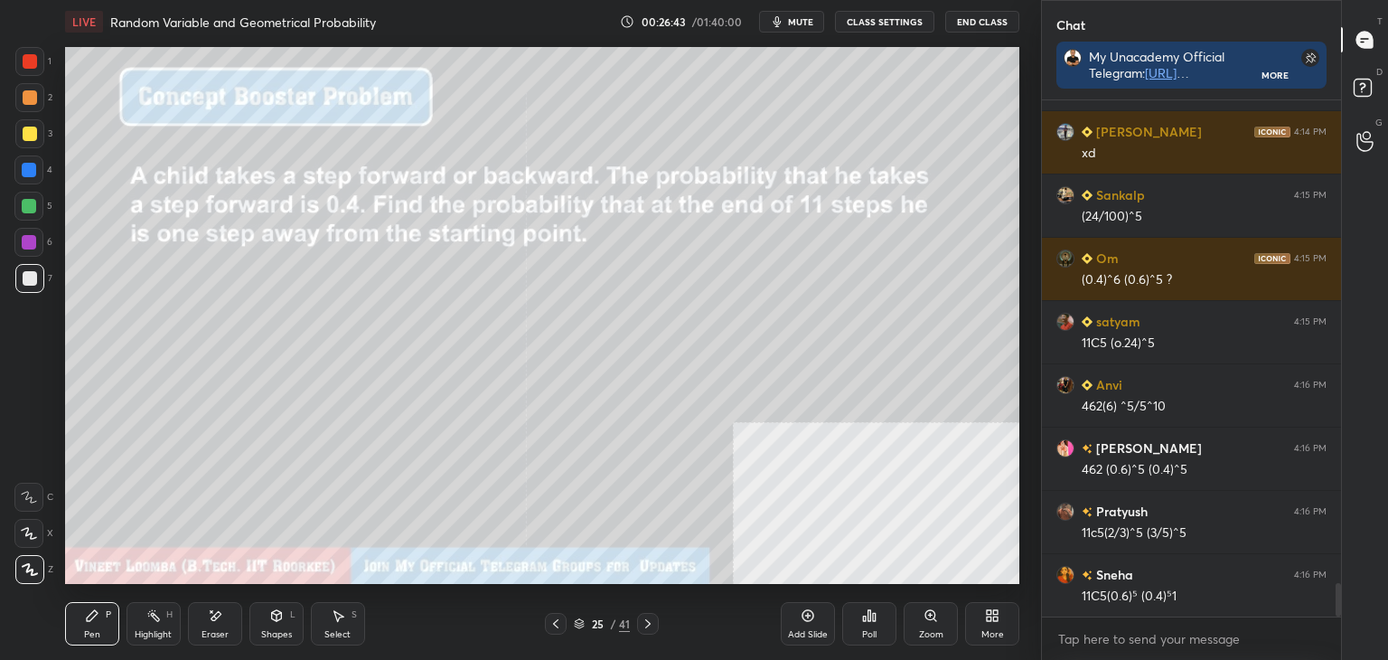
click at [26, 131] on div at bounding box center [30, 134] width 14 height 14
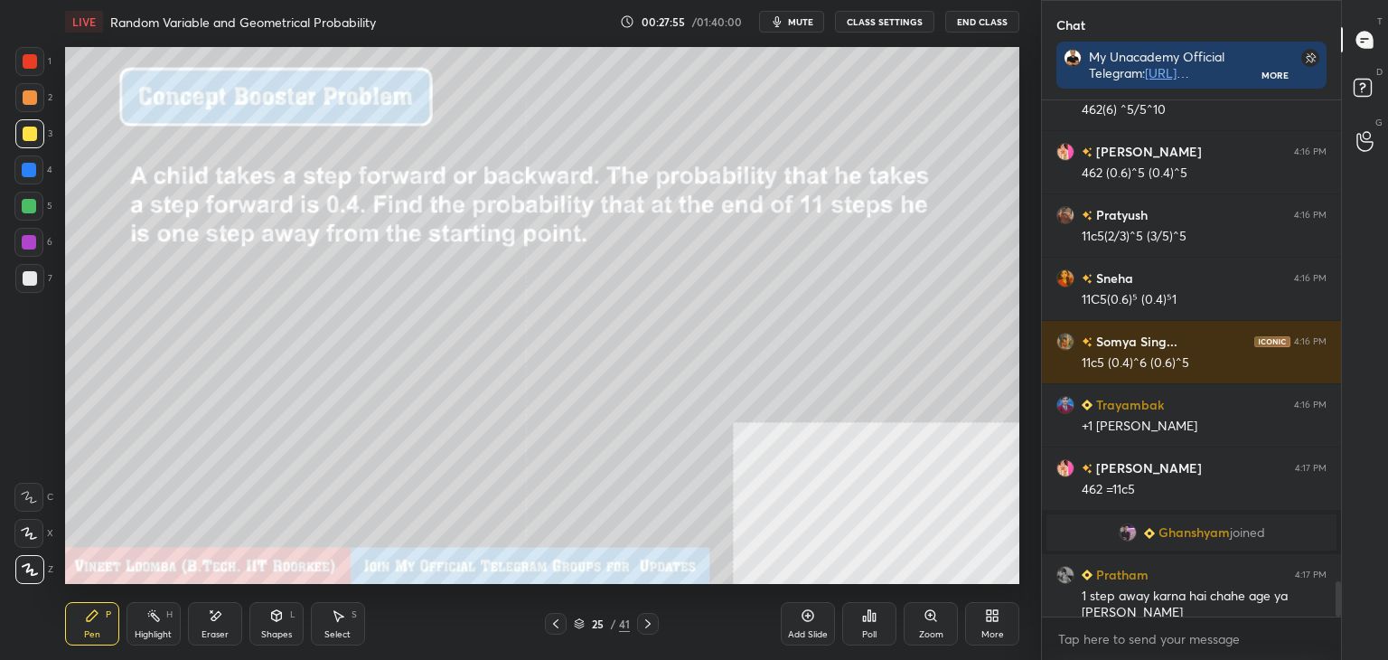
scroll to position [7091, 0]
click at [1211, 525] on span "Ghanshyam" at bounding box center [1194, 532] width 71 height 14
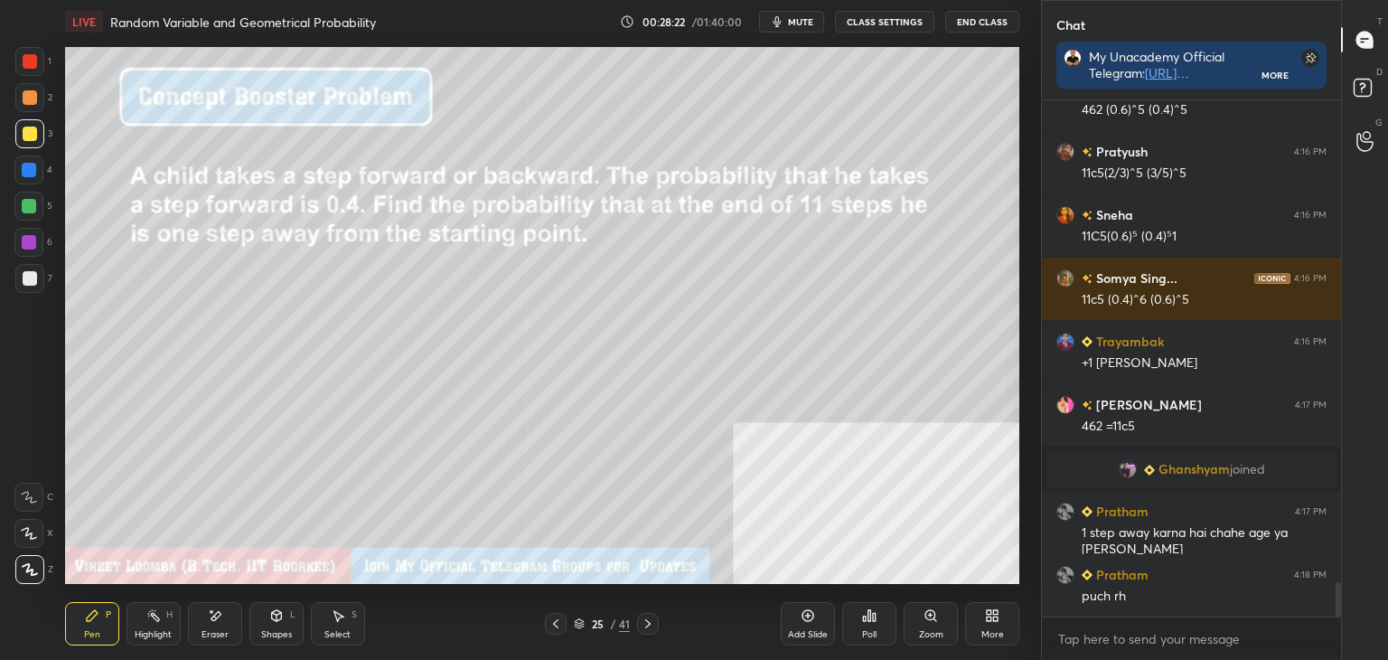
click at [653, 618] on icon at bounding box center [648, 623] width 14 height 14
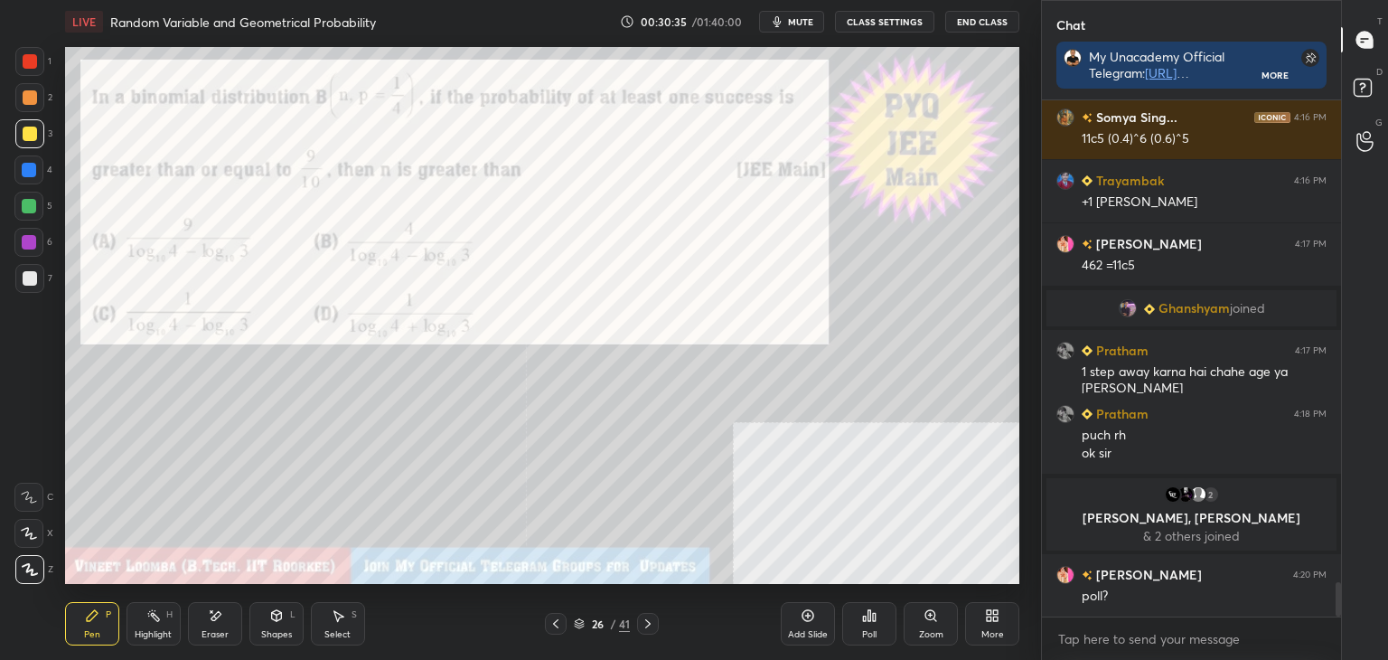
scroll to position [7306, 0]
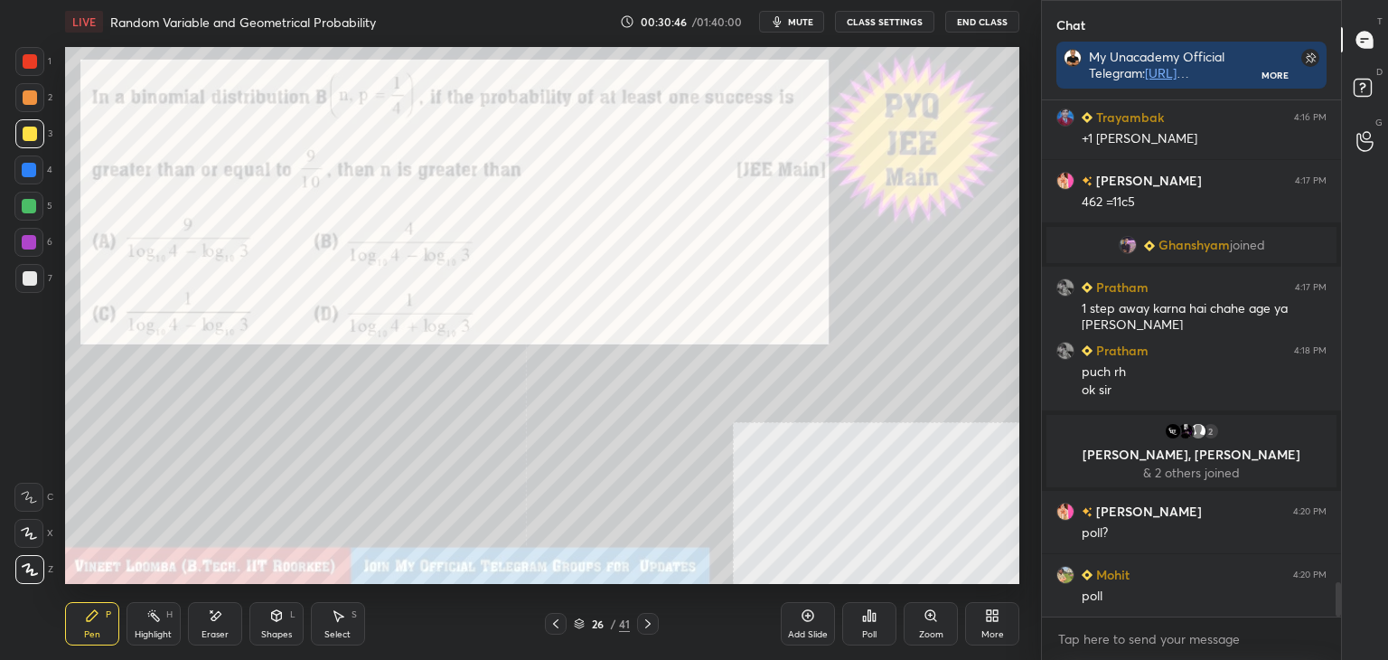
click at [874, 626] on div "Poll" at bounding box center [869, 623] width 54 height 43
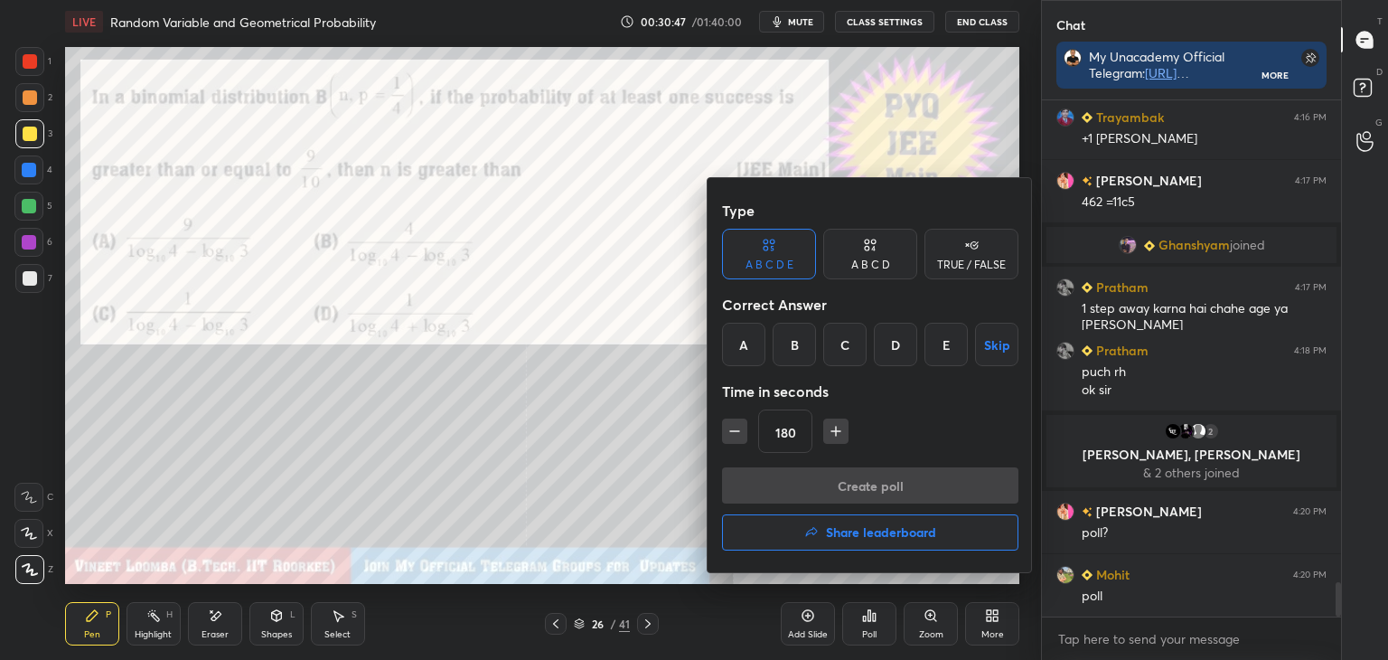
drag, startPoint x: 836, startPoint y: 344, endPoint x: 855, endPoint y: 402, distance: 60.9
click at [839, 345] on div "C" at bounding box center [844, 344] width 43 height 43
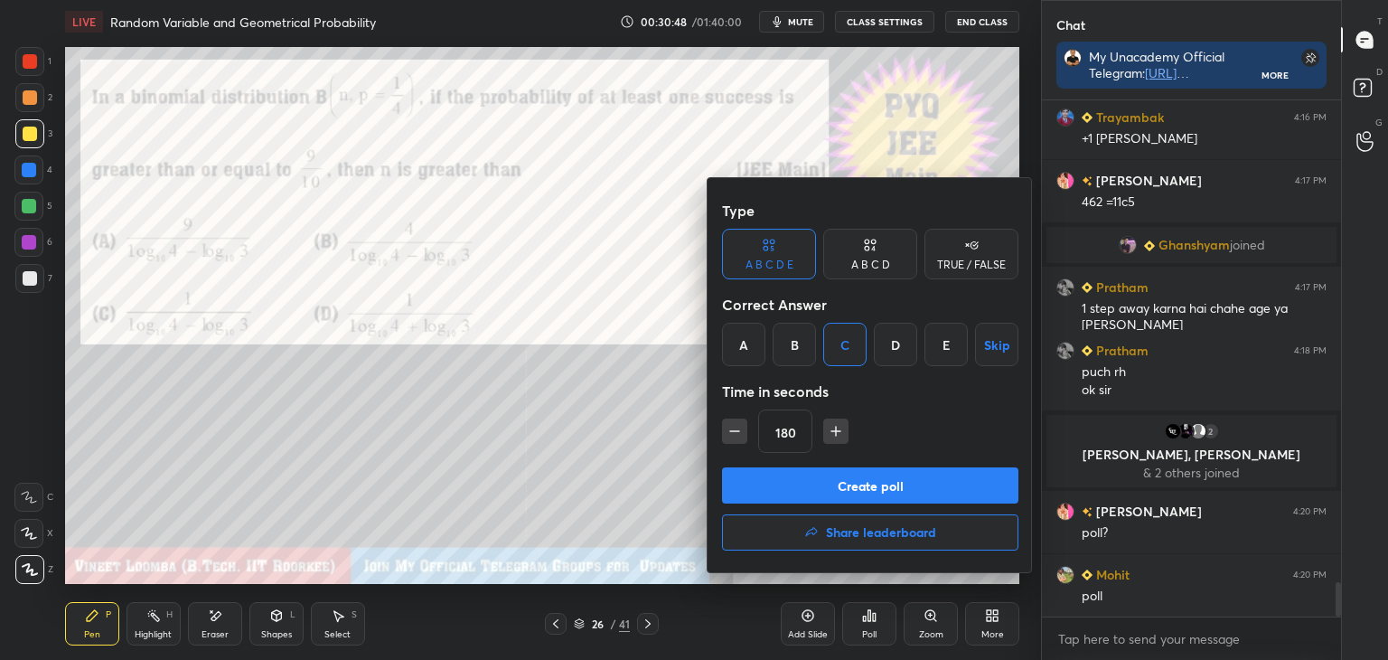
click at [893, 463] on div "Type A B C D E A B C D TRUE / FALSE Correct Answer A B C D E Skip Time in secon…" at bounding box center [870, 330] width 296 height 275
click at [954, 502] on button "Create poll" at bounding box center [870, 485] width 296 height 36
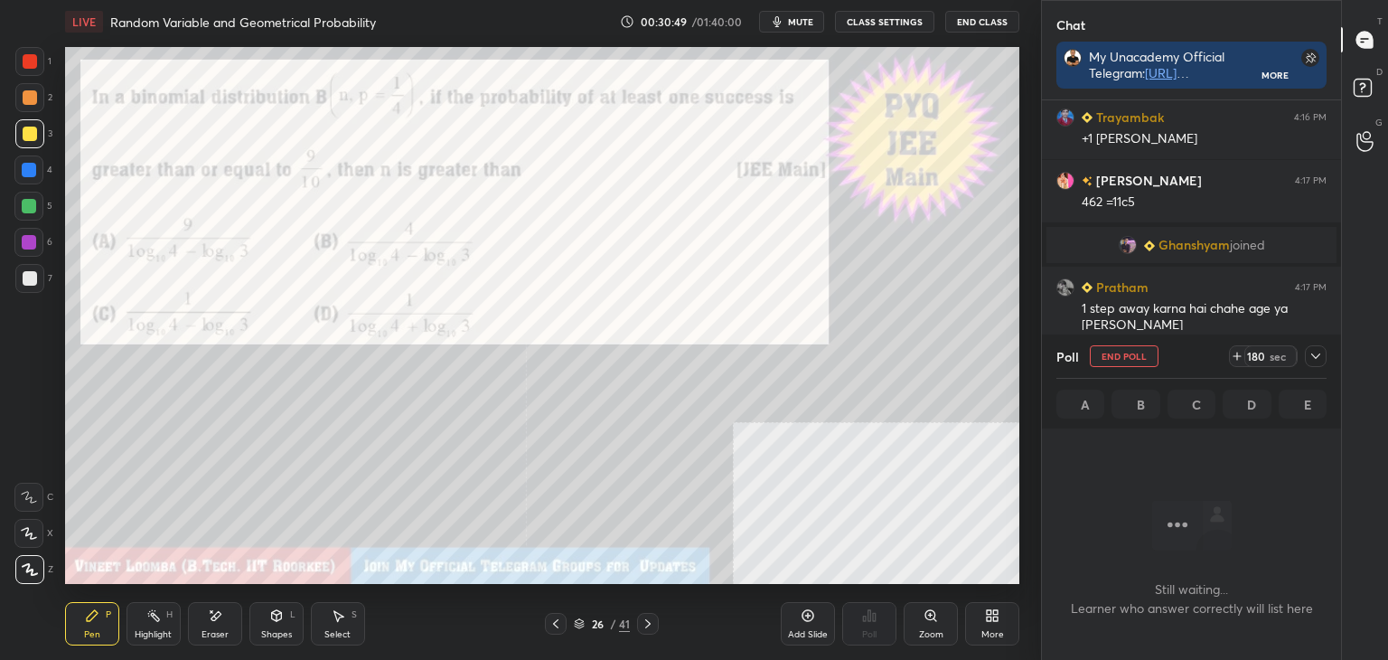
scroll to position [5, 5]
click at [1312, 358] on icon at bounding box center [1316, 356] width 14 height 14
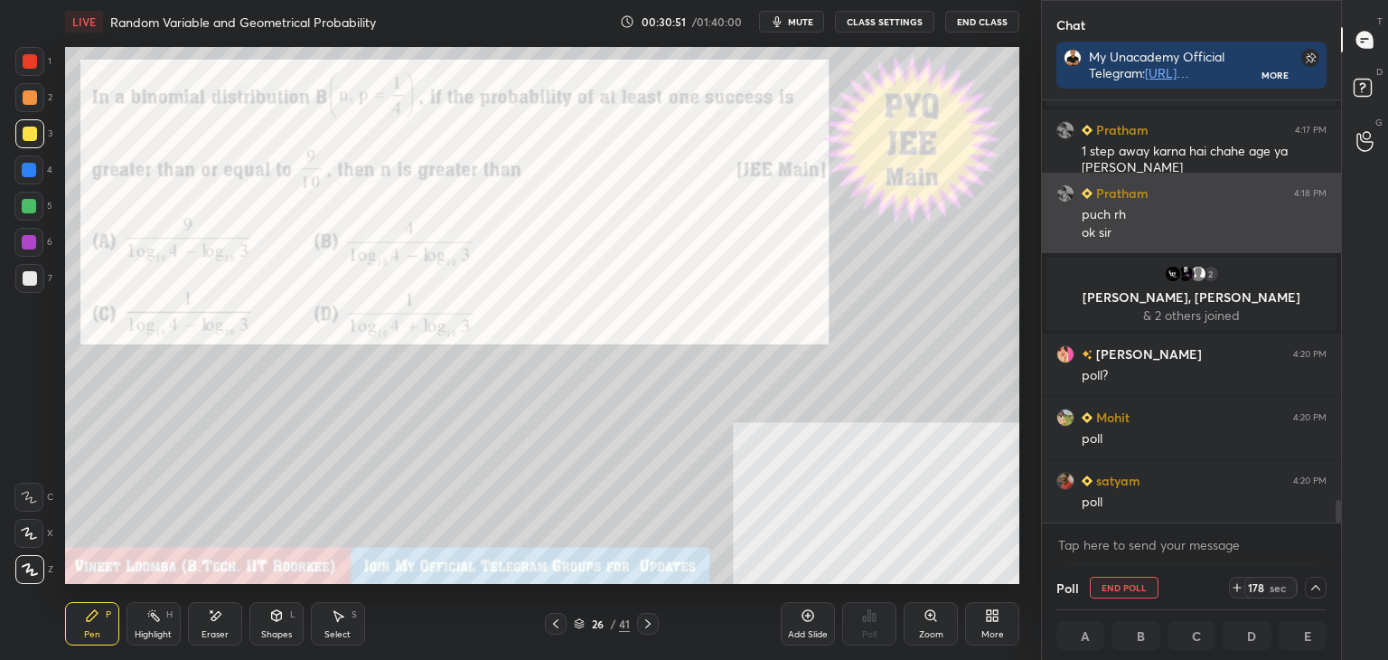
scroll to position [0, 5]
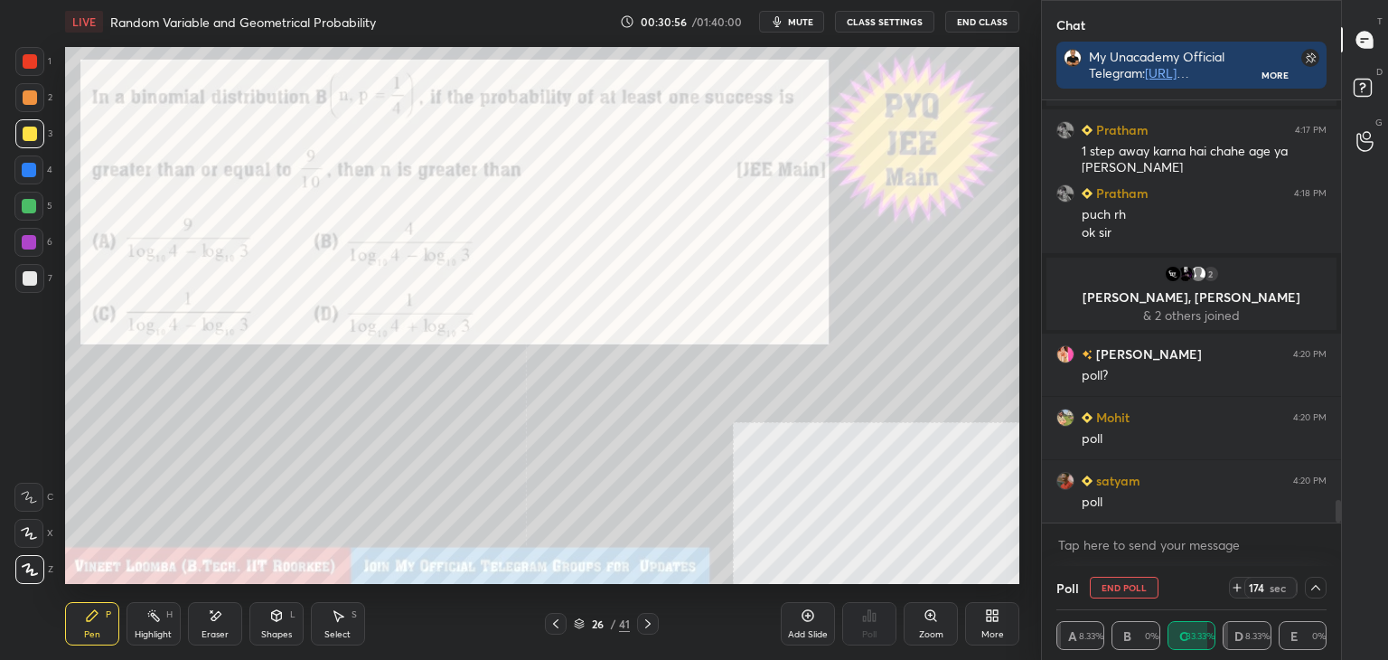
click at [1316, 587] on icon at bounding box center [1316, 587] width 14 height 14
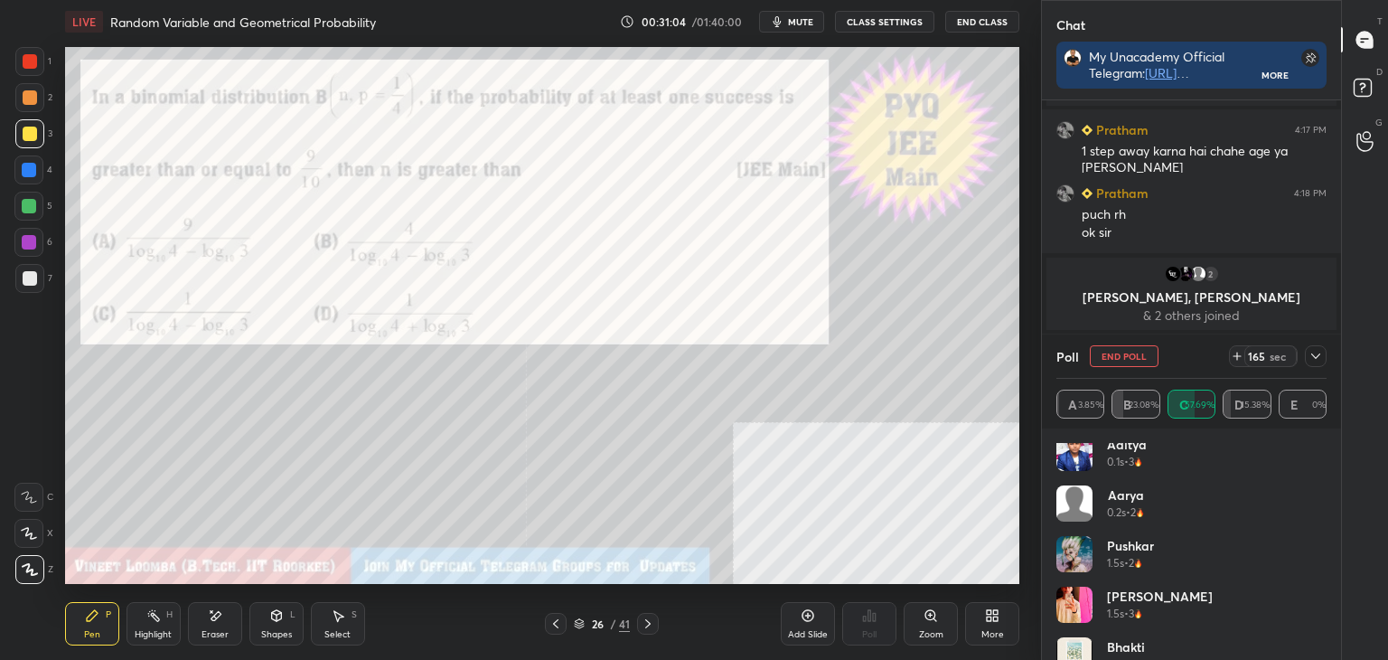
scroll to position [0, 0]
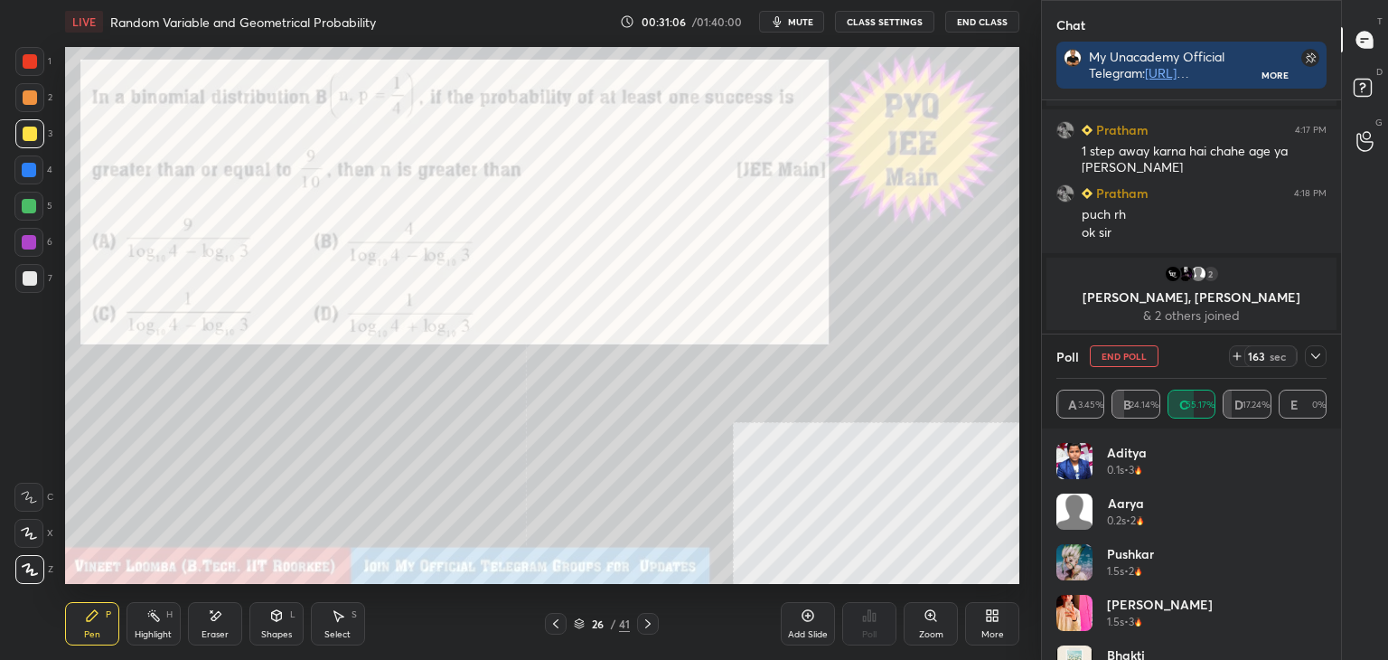
click at [1311, 360] on icon at bounding box center [1316, 356] width 14 height 14
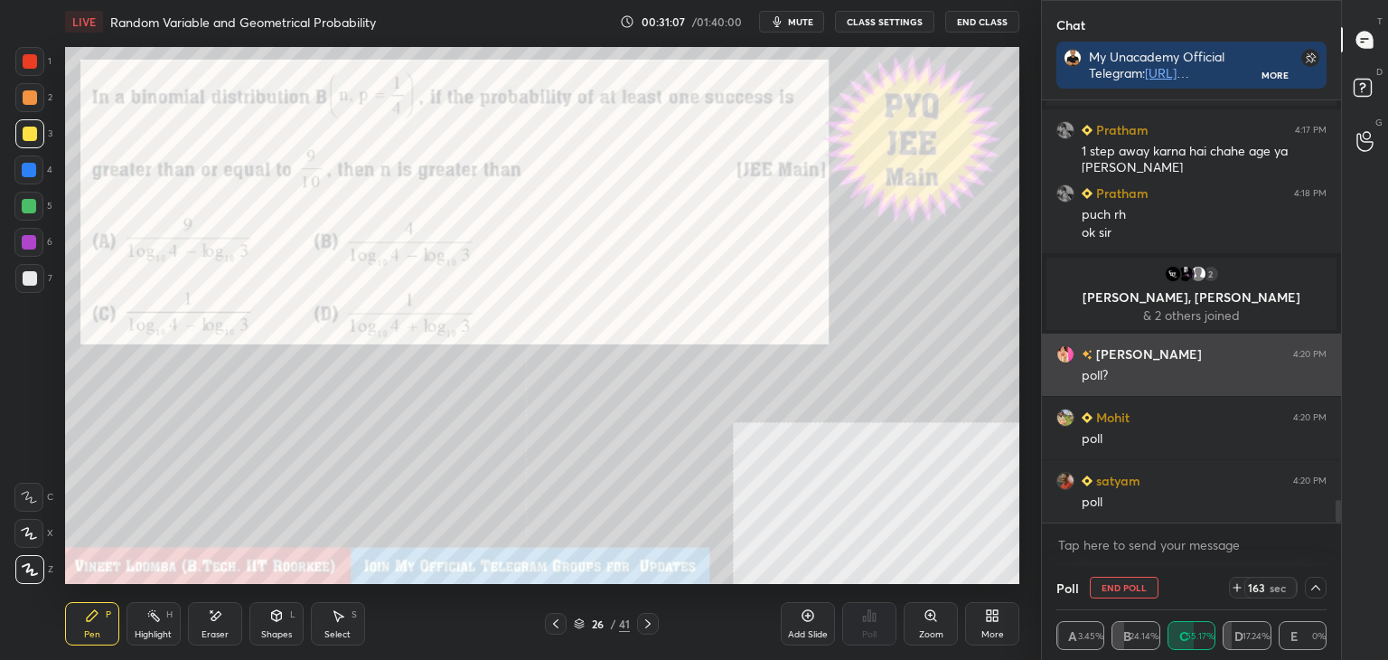
scroll to position [0, 5]
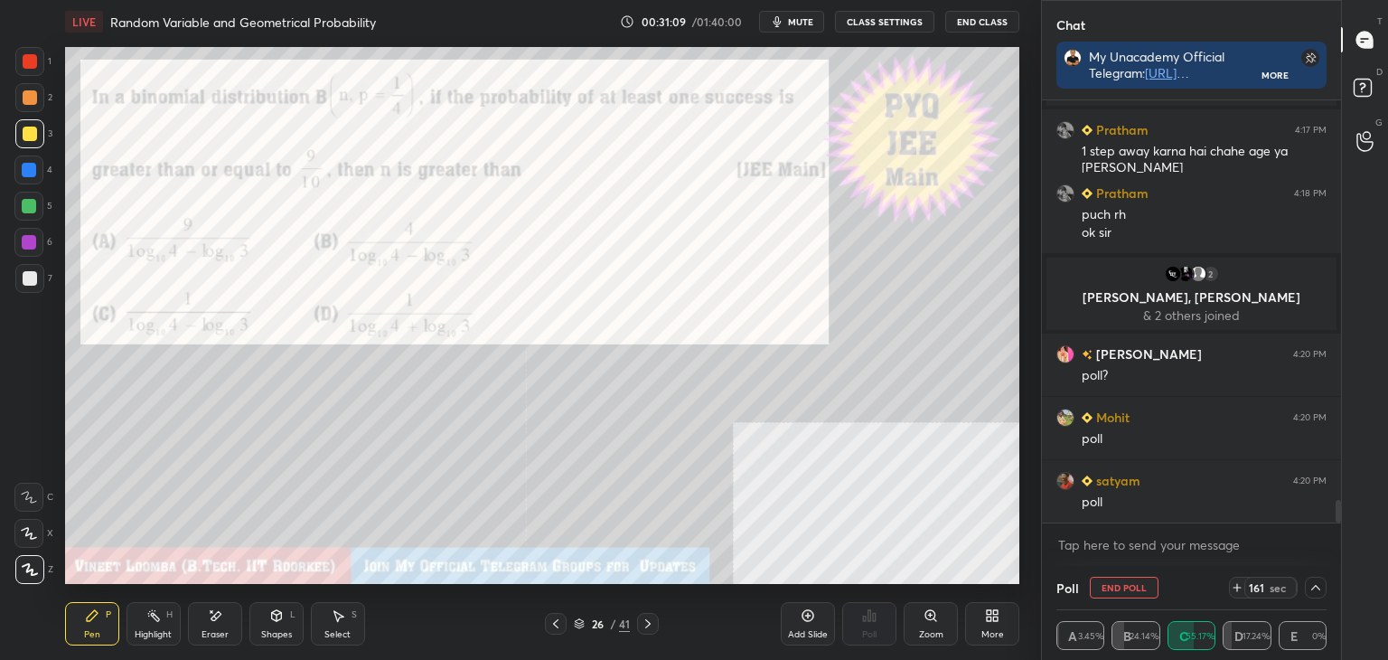
drag, startPoint x: 1336, startPoint y: 509, endPoint x: 1331, endPoint y: 529, distance: 20.4
click at [1331, 529] on div "Prince Raj 4:17 PM 462 =11c5 Ghanshyam joined Pratham 4:17 PM 1 step away karna…" at bounding box center [1191, 332] width 299 height 465
click at [22, 62] on div at bounding box center [29, 61] width 29 height 29
drag, startPoint x: 207, startPoint y: 644, endPoint x: 202, endPoint y: 622, distance: 23.0
click at [207, 643] on div "Eraser" at bounding box center [215, 623] width 54 height 43
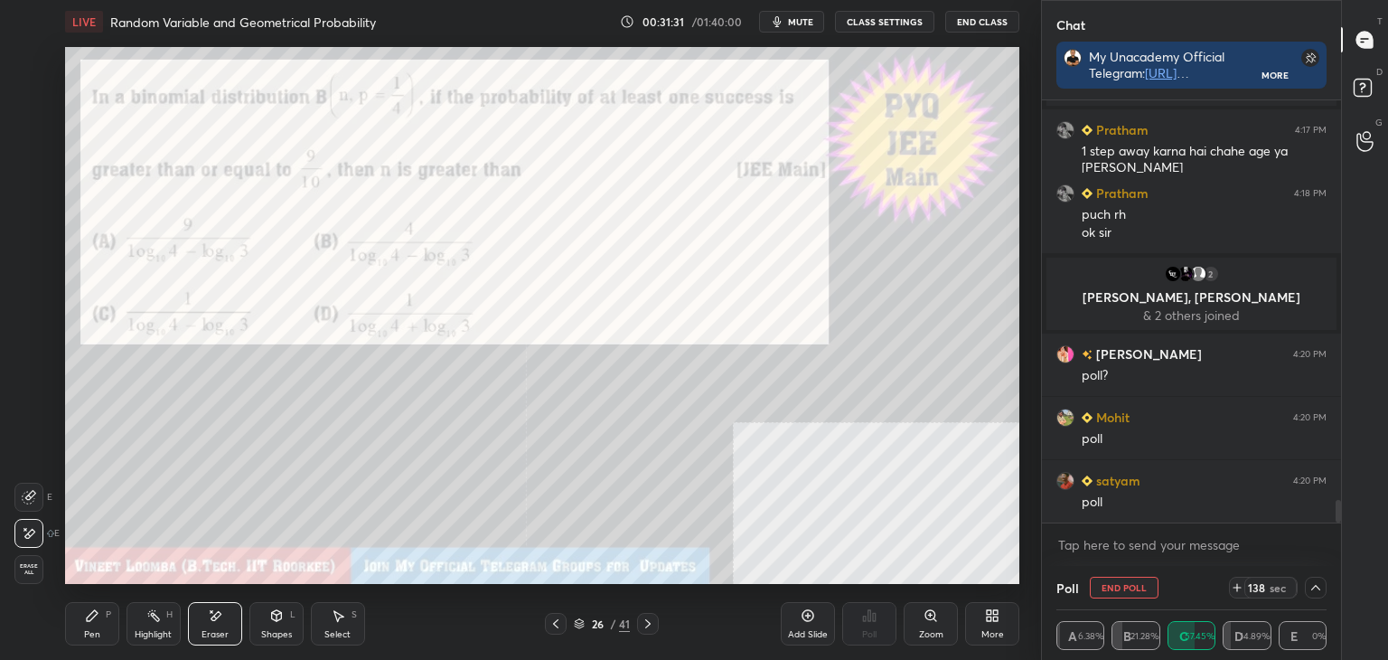
click at [100, 622] on div "Pen P" at bounding box center [92, 623] width 54 height 43
click at [23, 276] on div at bounding box center [30, 278] width 14 height 14
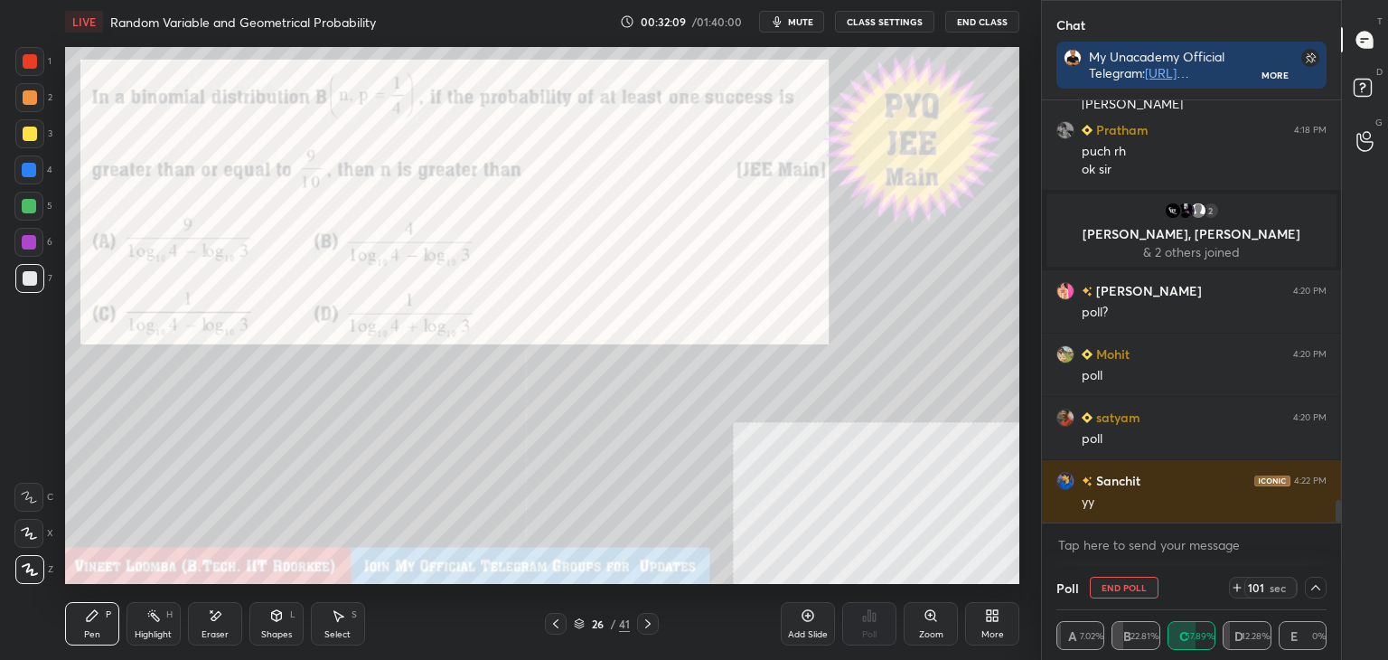
click at [343, 634] on div "Select" at bounding box center [337, 634] width 26 height 9
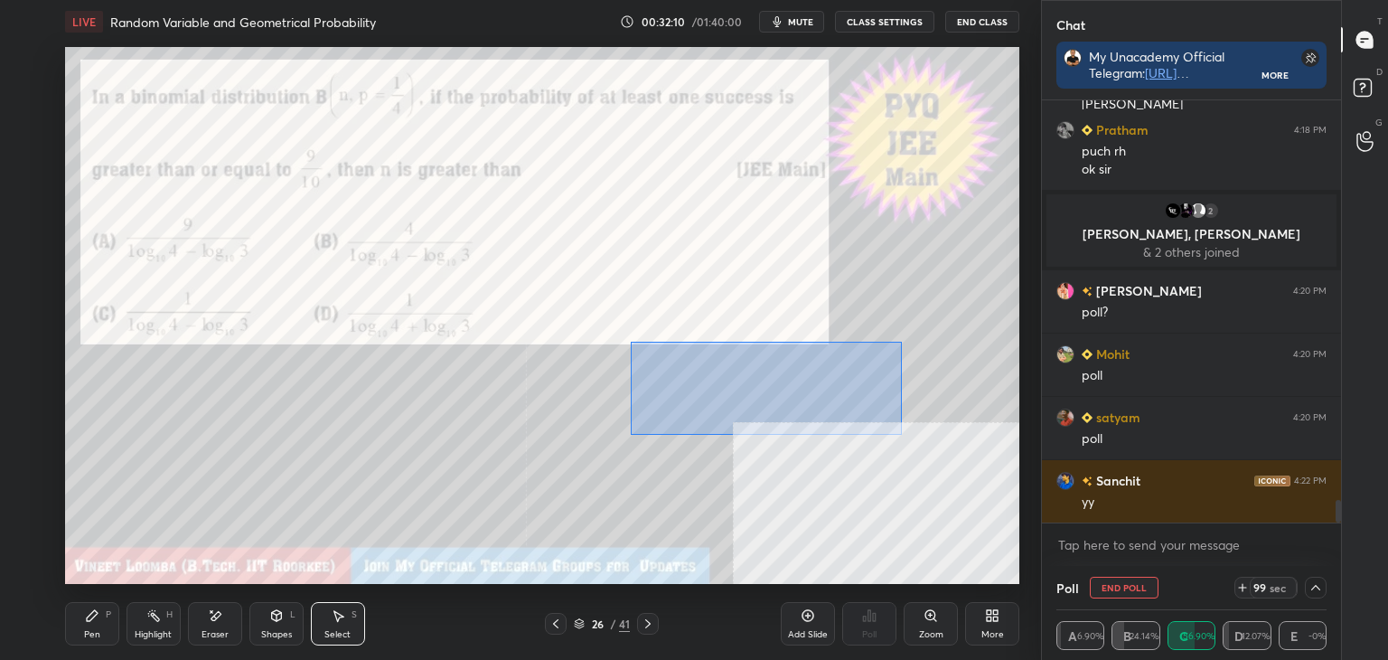
drag, startPoint x: 649, startPoint y: 350, endPoint x: 871, endPoint y: 429, distance: 236.1
click at [903, 437] on div "0 ° Undo Copy Duplicate Duplicate to new slide Delete" at bounding box center [542, 315] width 954 height 537
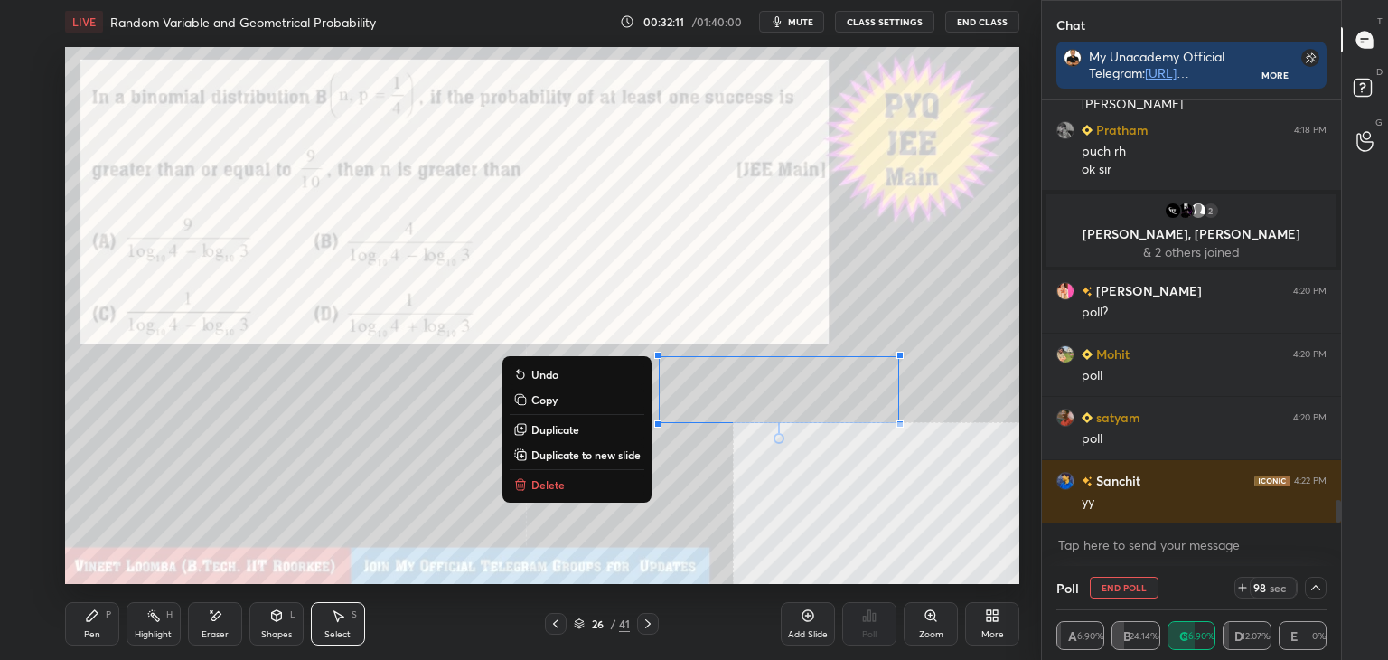
click at [596, 456] on p "Duplicate to new slide" at bounding box center [585, 454] width 109 height 14
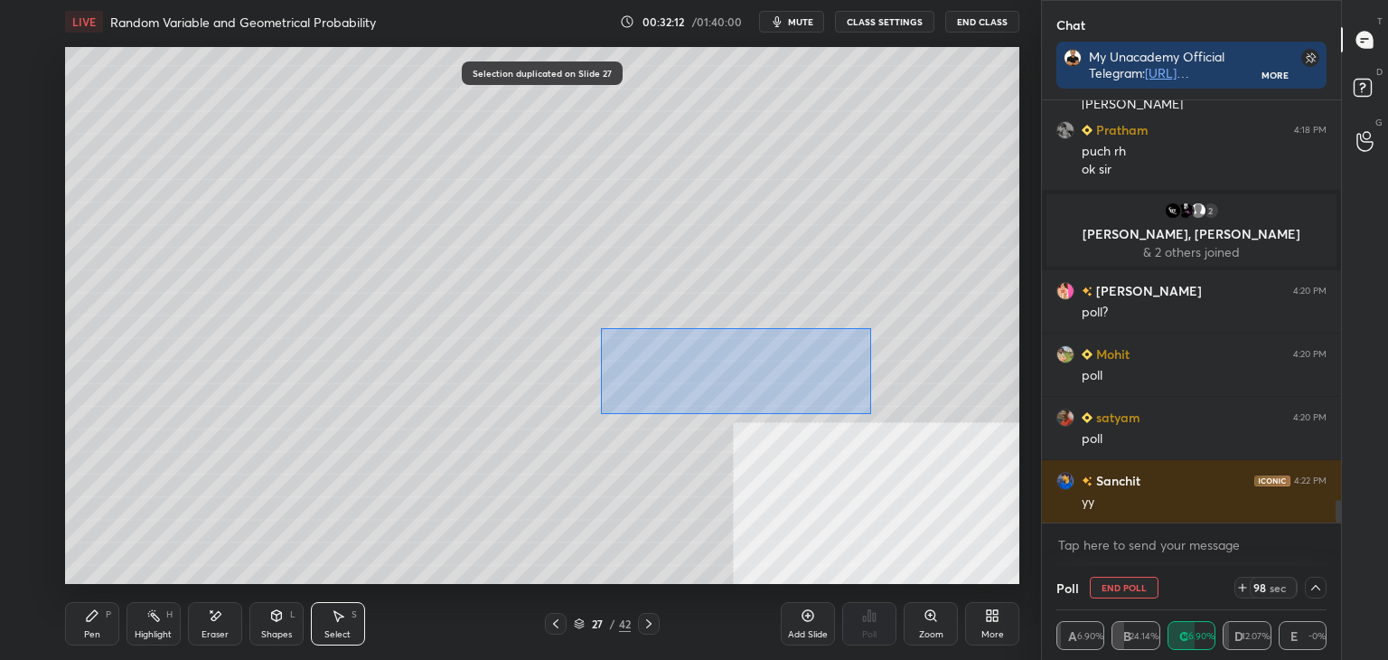
drag, startPoint x: 600, startPoint y: 328, endPoint x: 883, endPoint y: 425, distance: 299.0
click at [903, 432] on div "0 ° Undo Copy Duplicate Duplicate to new slide Delete" at bounding box center [542, 315] width 954 height 537
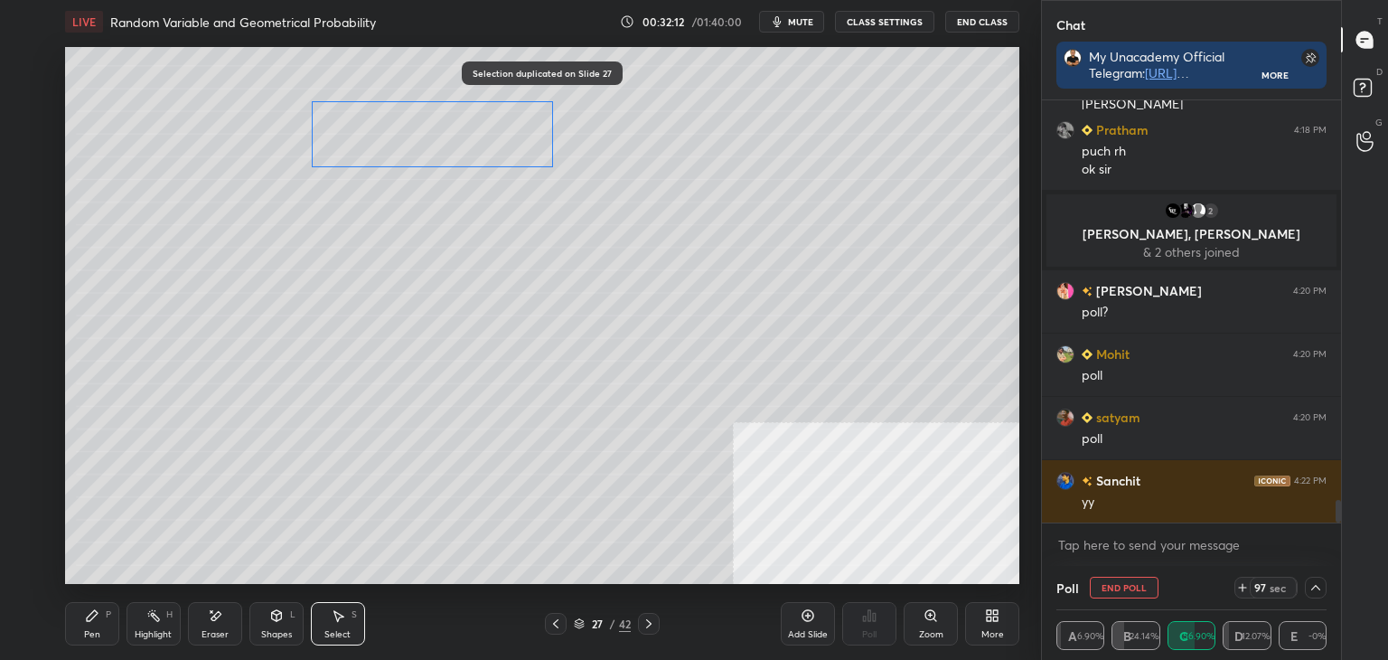
drag, startPoint x: 694, startPoint y: 361, endPoint x: 372, endPoint y: 183, distance: 367.3
click at [410, 136] on div "0 ° Undo Copy Duplicate Duplicate to new slide Delete" at bounding box center [542, 315] width 954 height 537
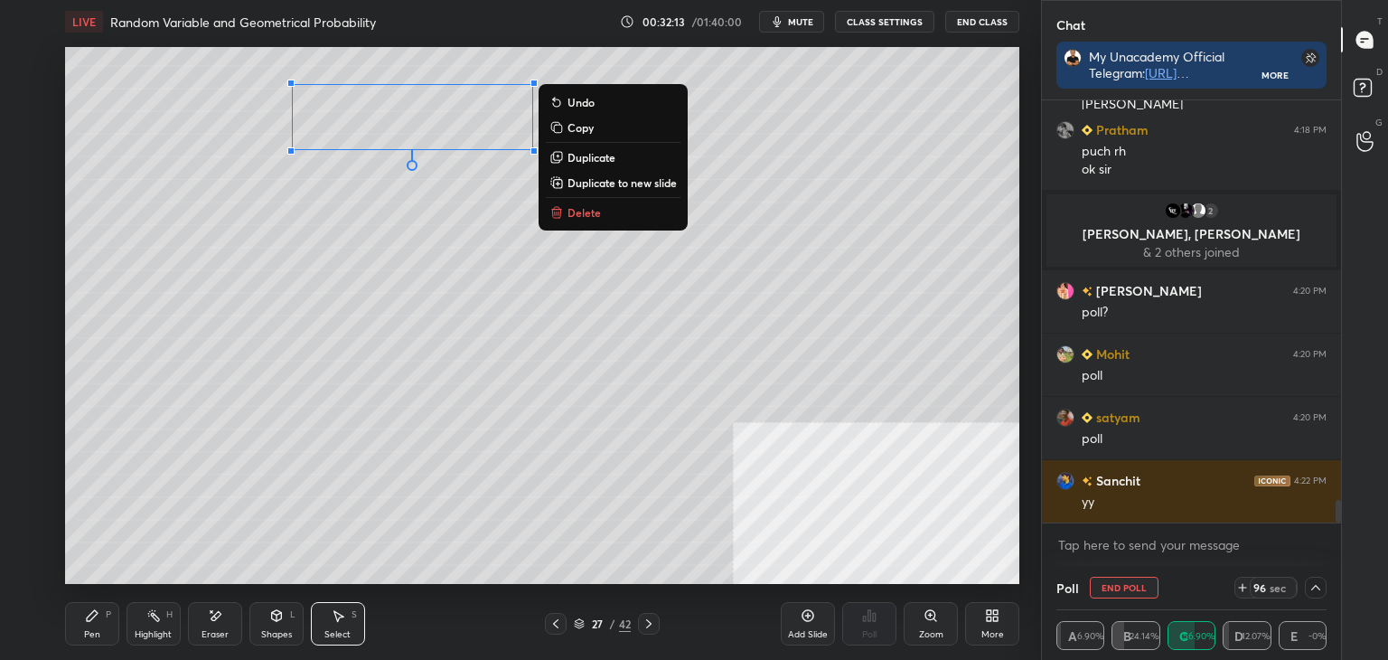
drag, startPoint x: 83, startPoint y: 633, endPoint x: 82, endPoint y: 585, distance: 47.9
click at [80, 628] on div "Pen P" at bounding box center [92, 623] width 54 height 43
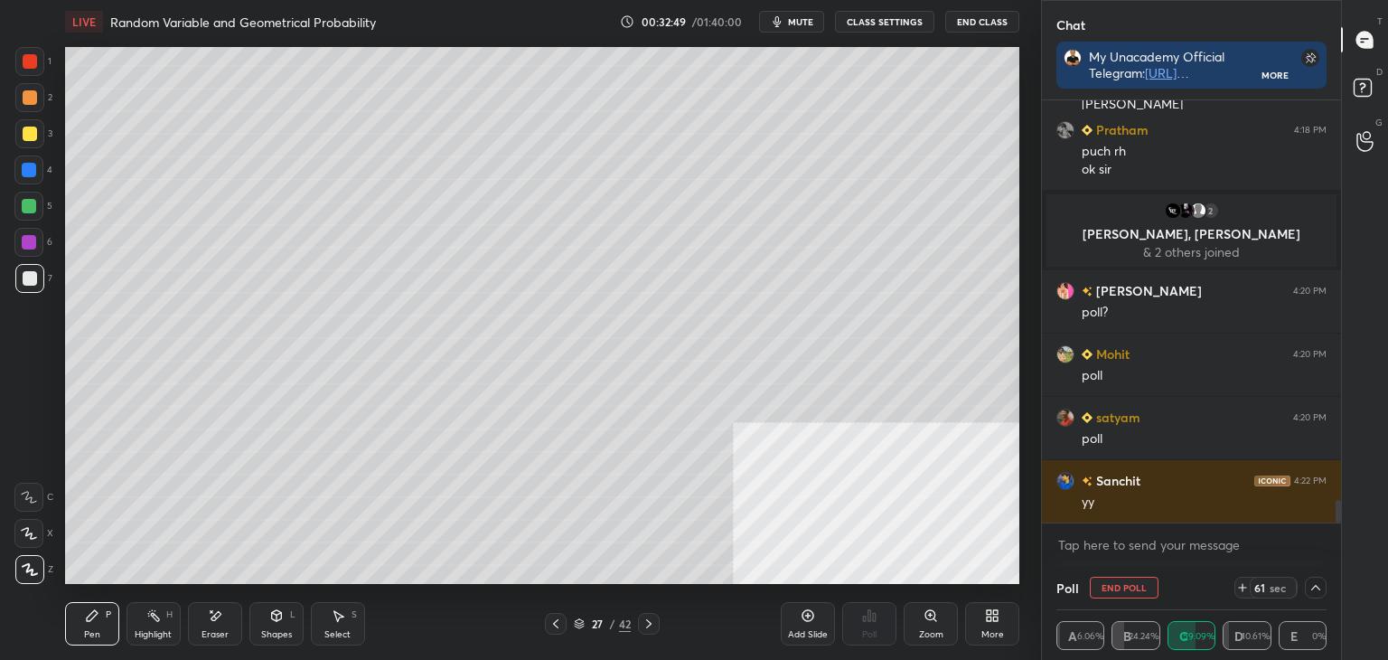
click at [549, 626] on icon at bounding box center [556, 623] width 14 height 14
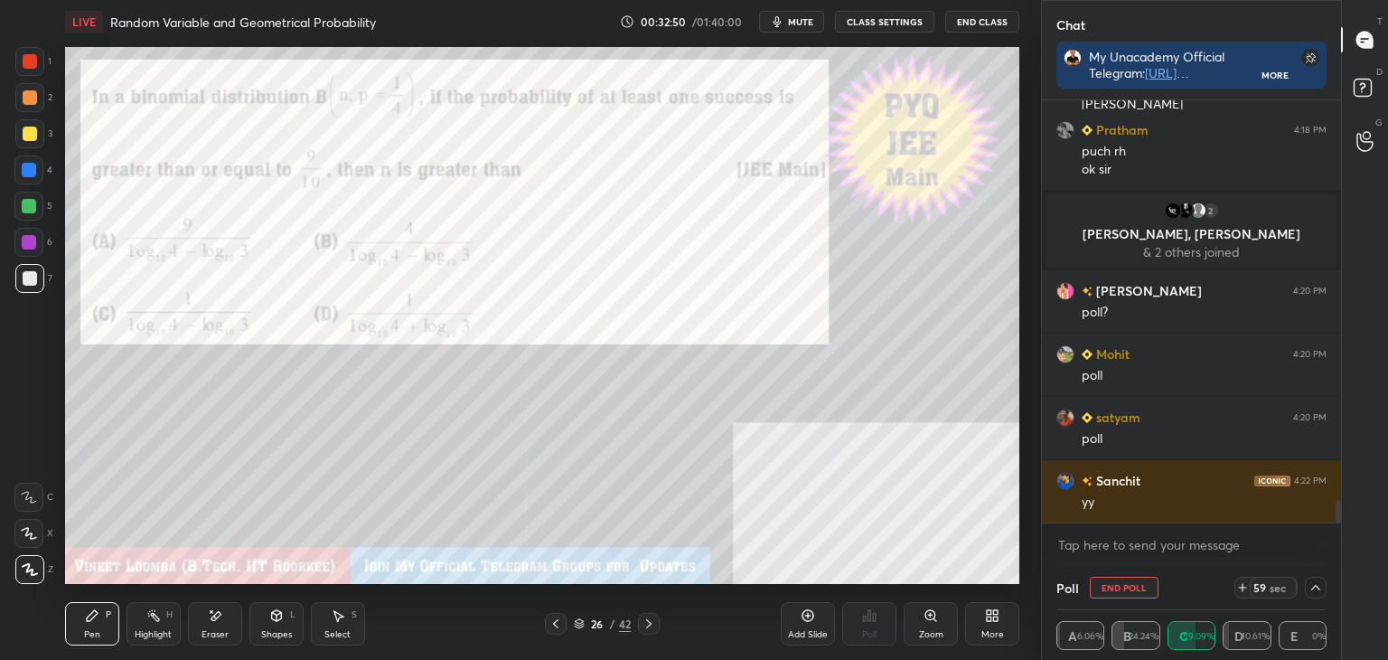
click at [29, 66] on div at bounding box center [30, 61] width 14 height 14
click at [648, 622] on icon at bounding box center [648, 623] width 5 height 9
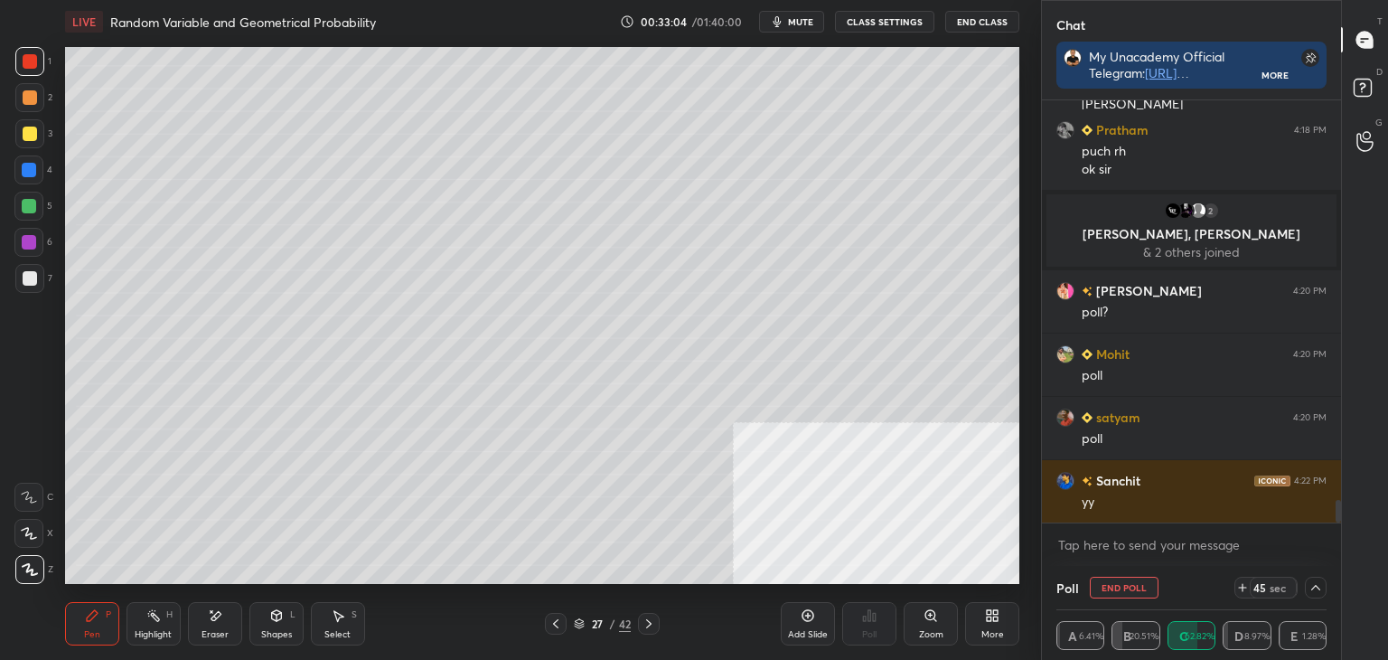
click at [559, 615] on div at bounding box center [556, 624] width 22 height 22
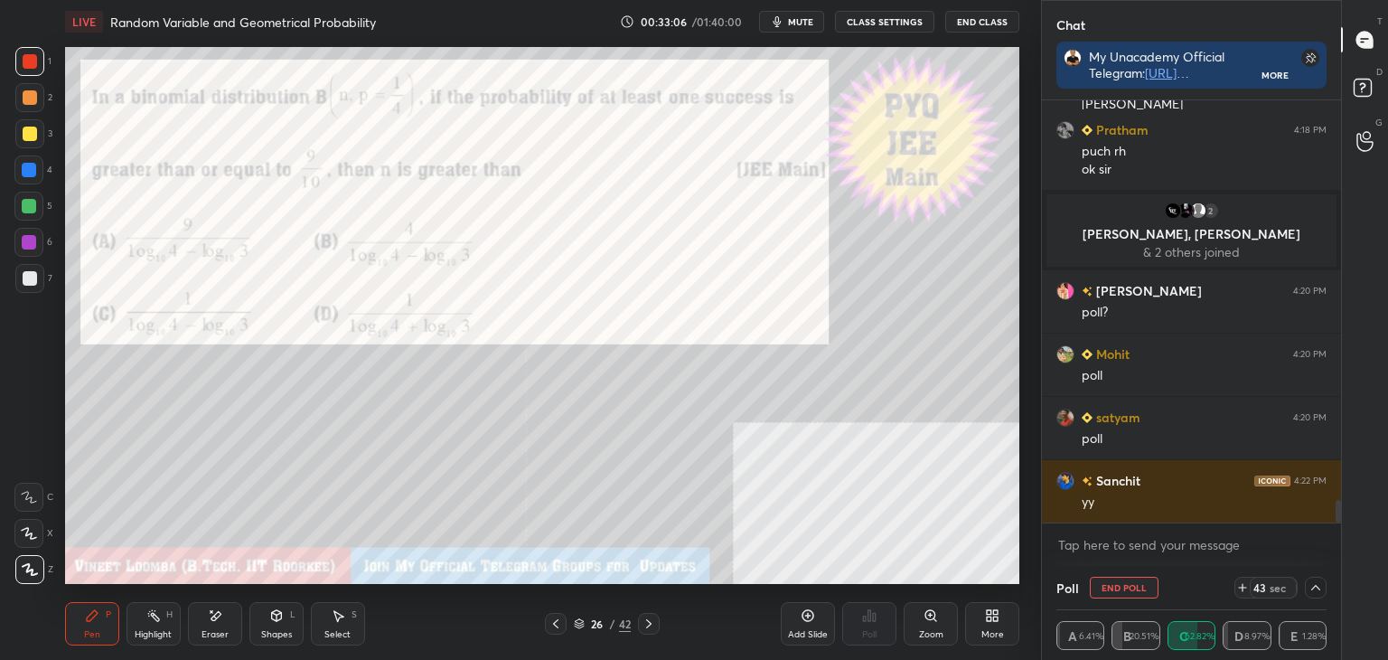
click at [1147, 588] on button "End Poll" at bounding box center [1124, 588] width 69 height 22
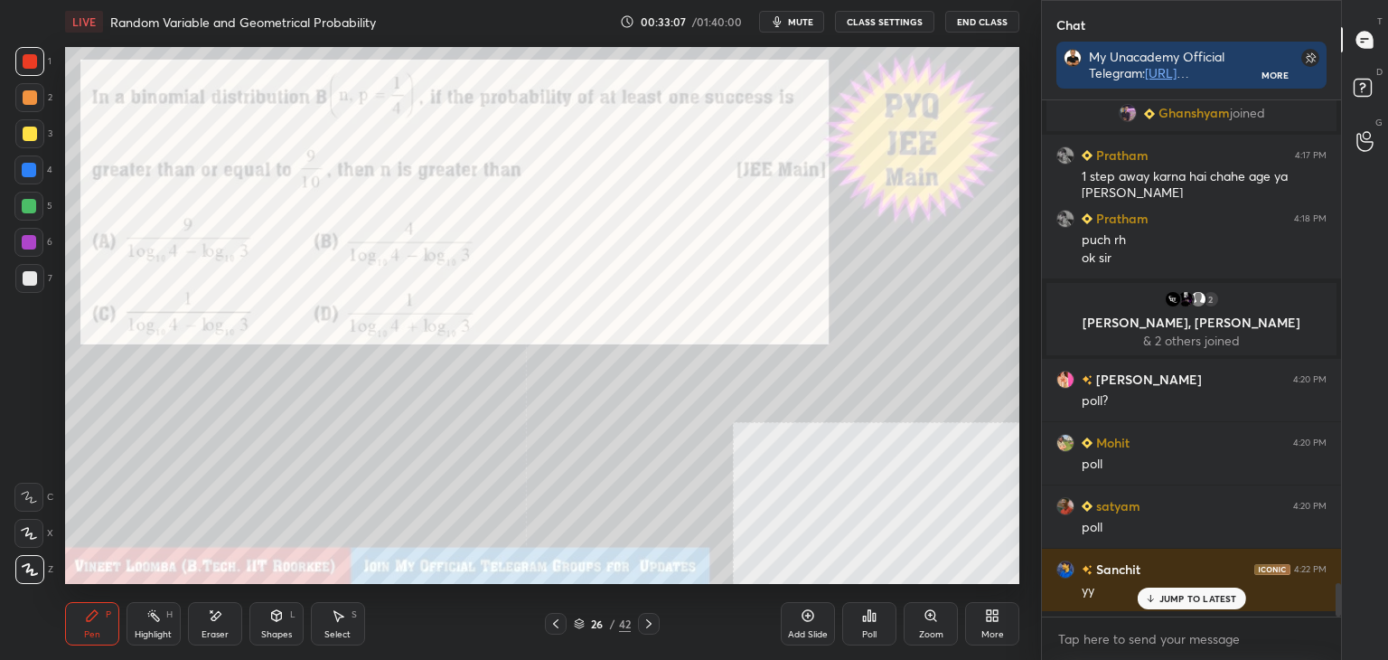
scroll to position [5, 5]
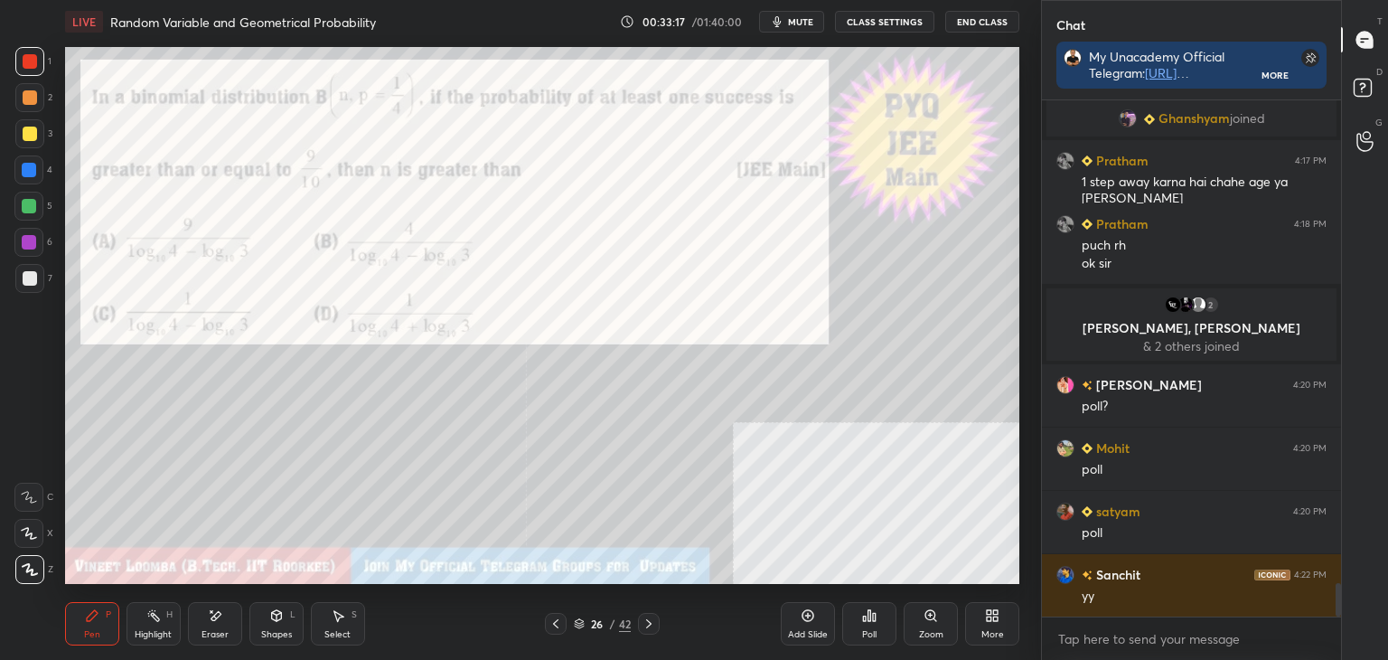
click at [650, 623] on icon at bounding box center [648, 623] width 5 height 9
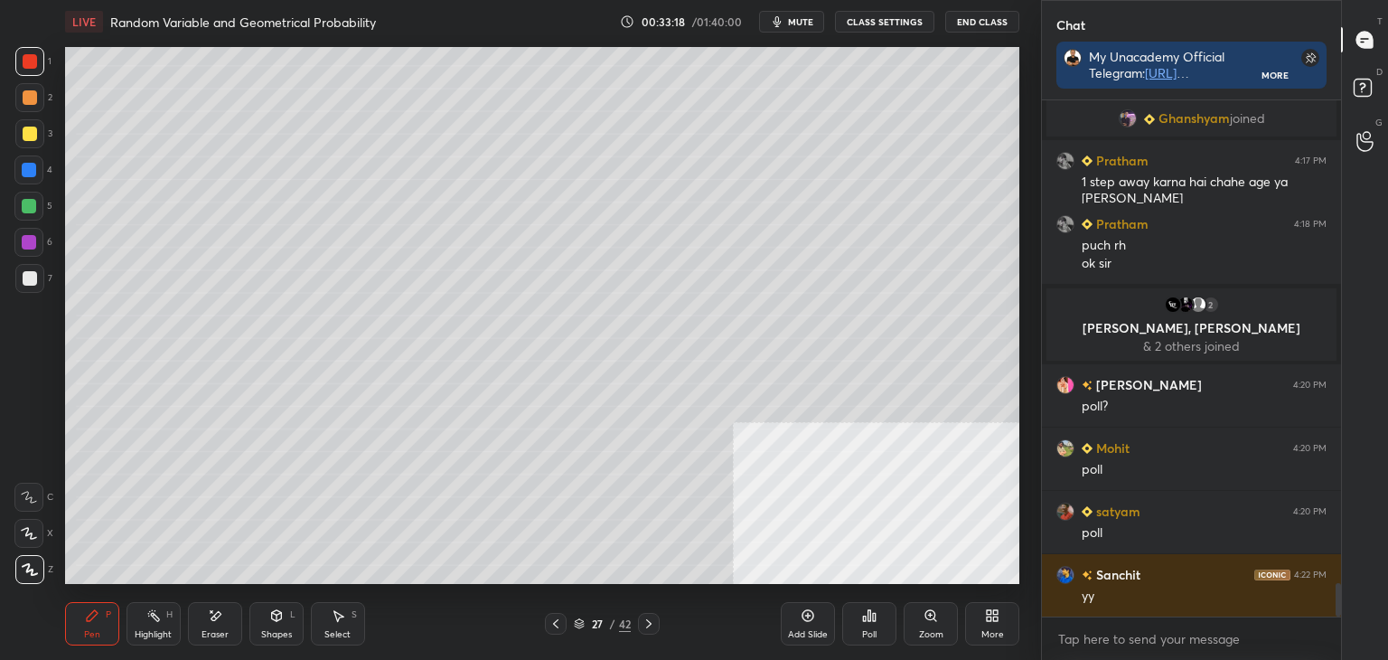
click at [647, 627] on icon at bounding box center [648, 623] width 5 height 9
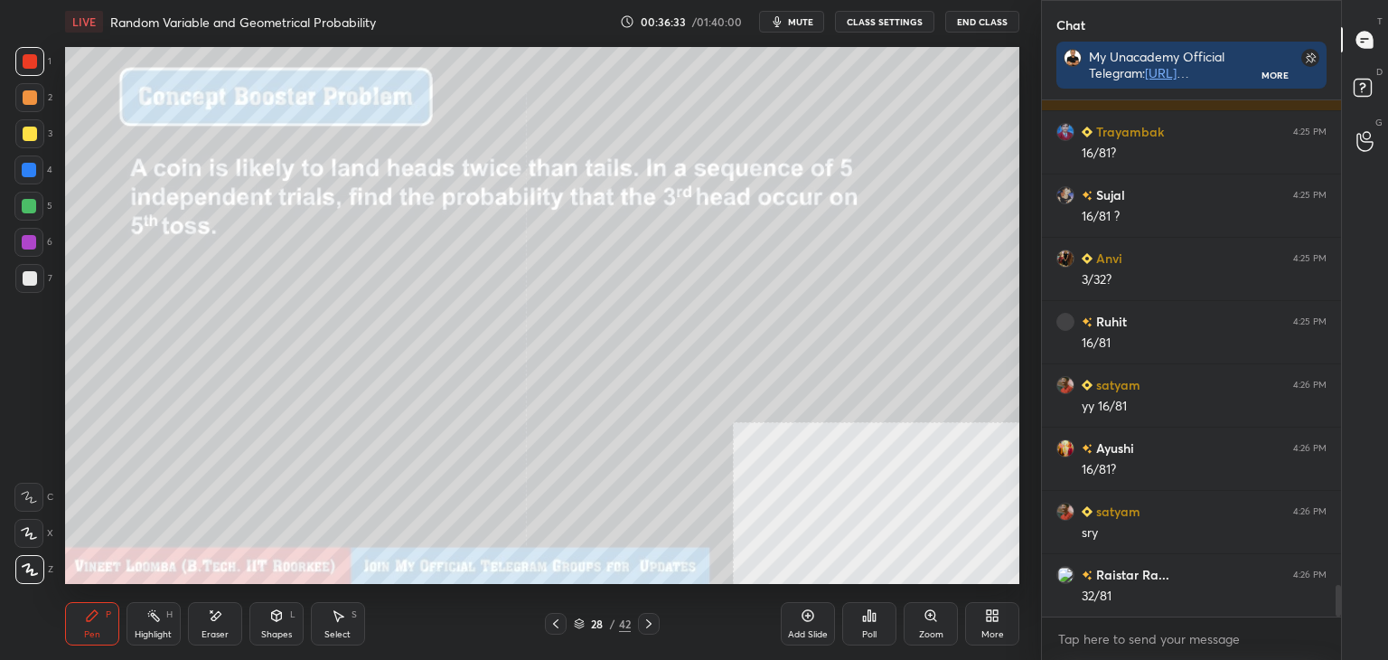
scroll to position [8064, 0]
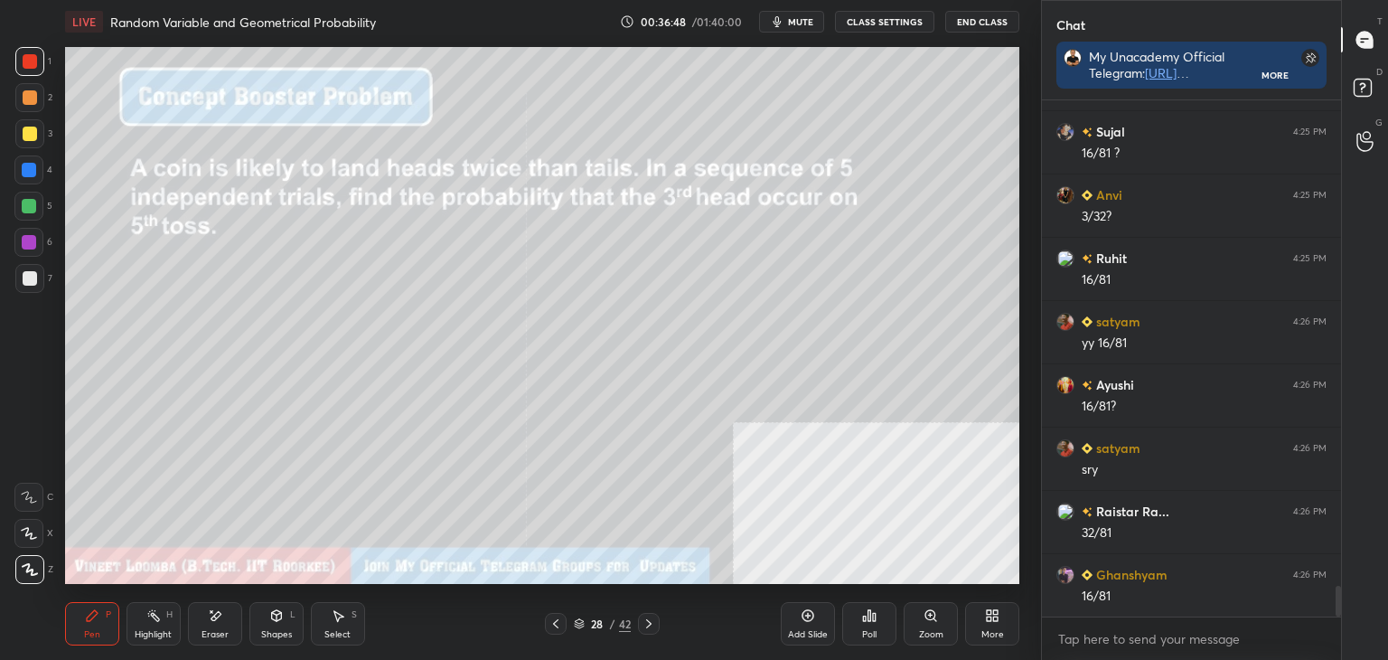
click at [21, 283] on div at bounding box center [29, 278] width 29 height 29
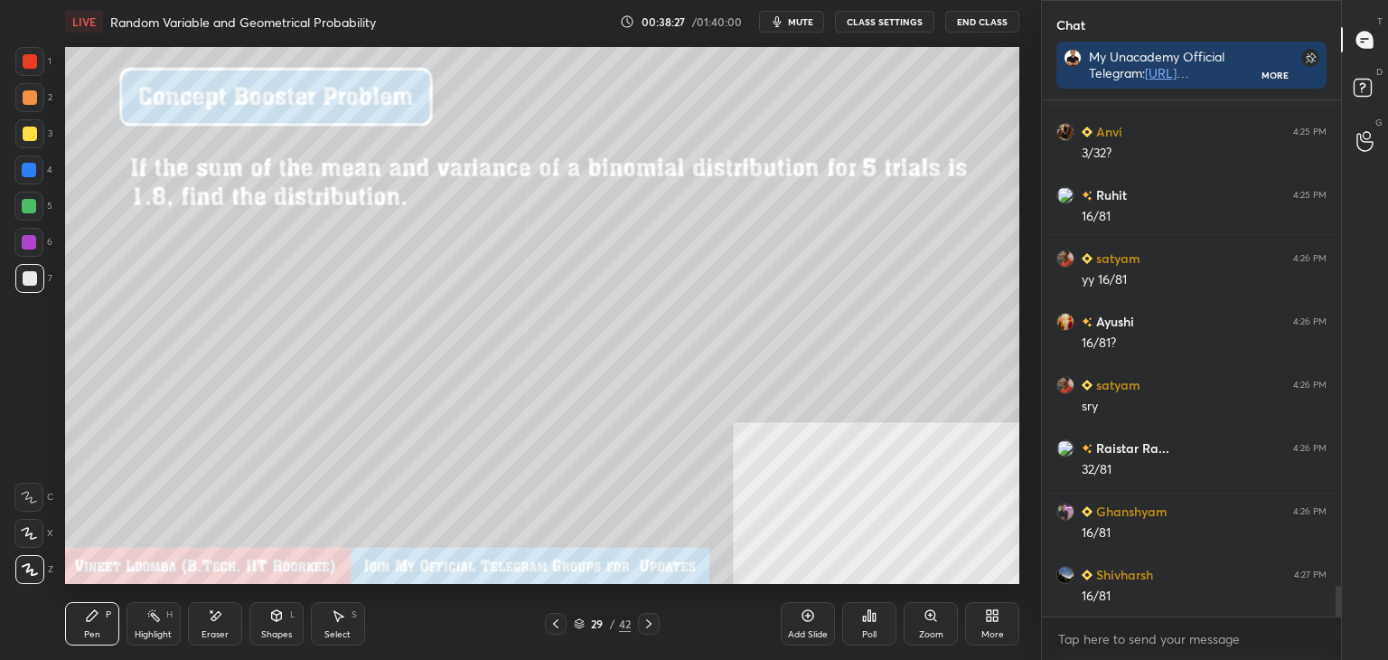
scroll to position [8170, 0]
click at [41, 127] on div at bounding box center [29, 133] width 29 height 29
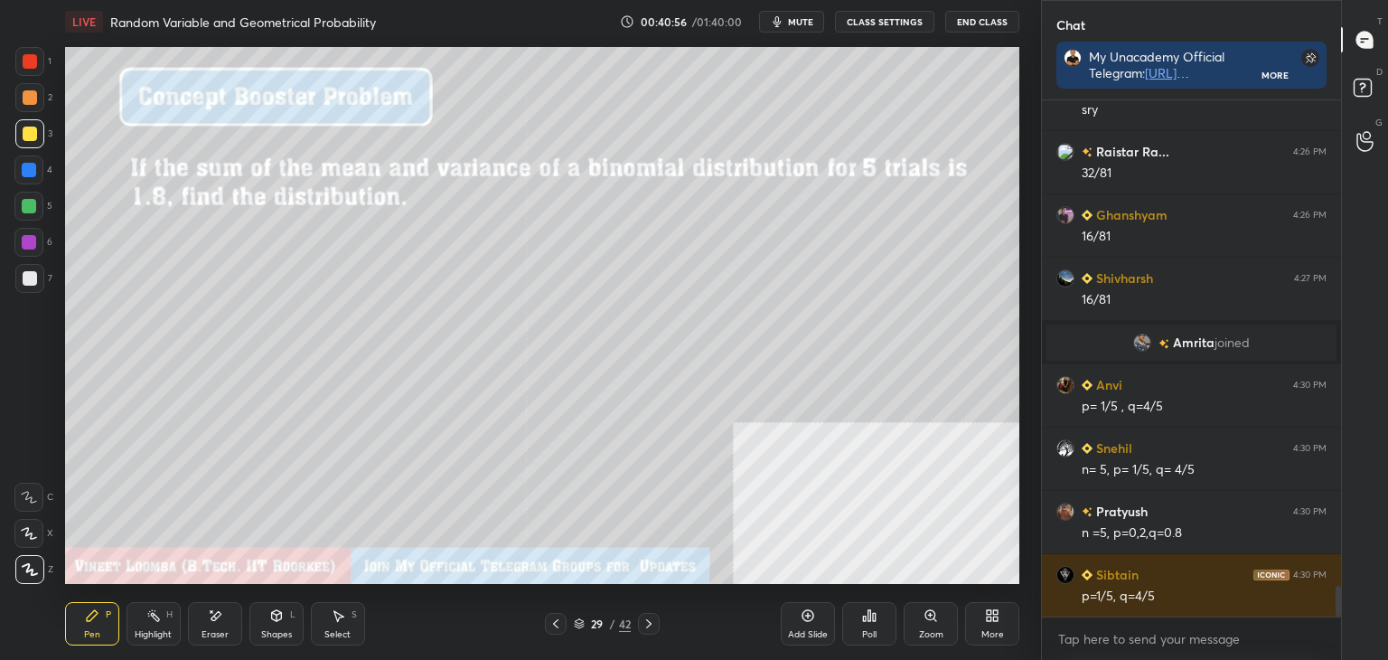
scroll to position [8288, 0]
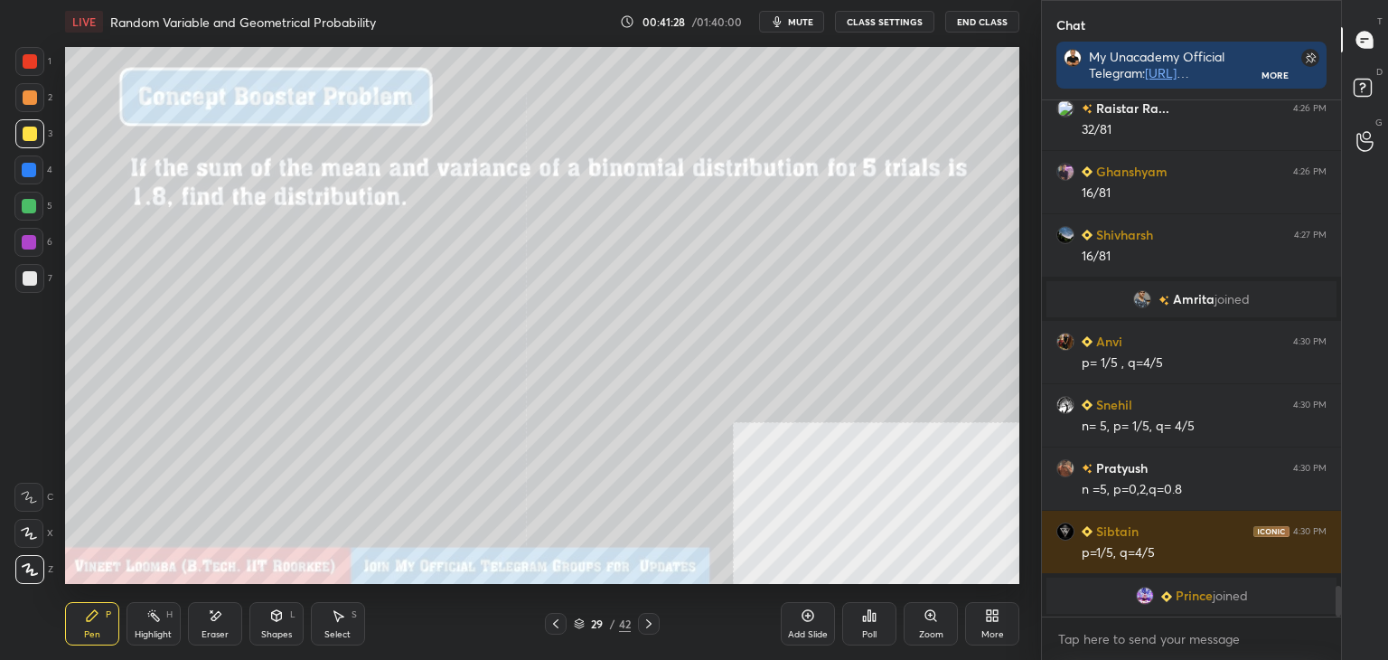
click at [1151, 297] on div "grid" at bounding box center [1145, 299] width 25 height 18
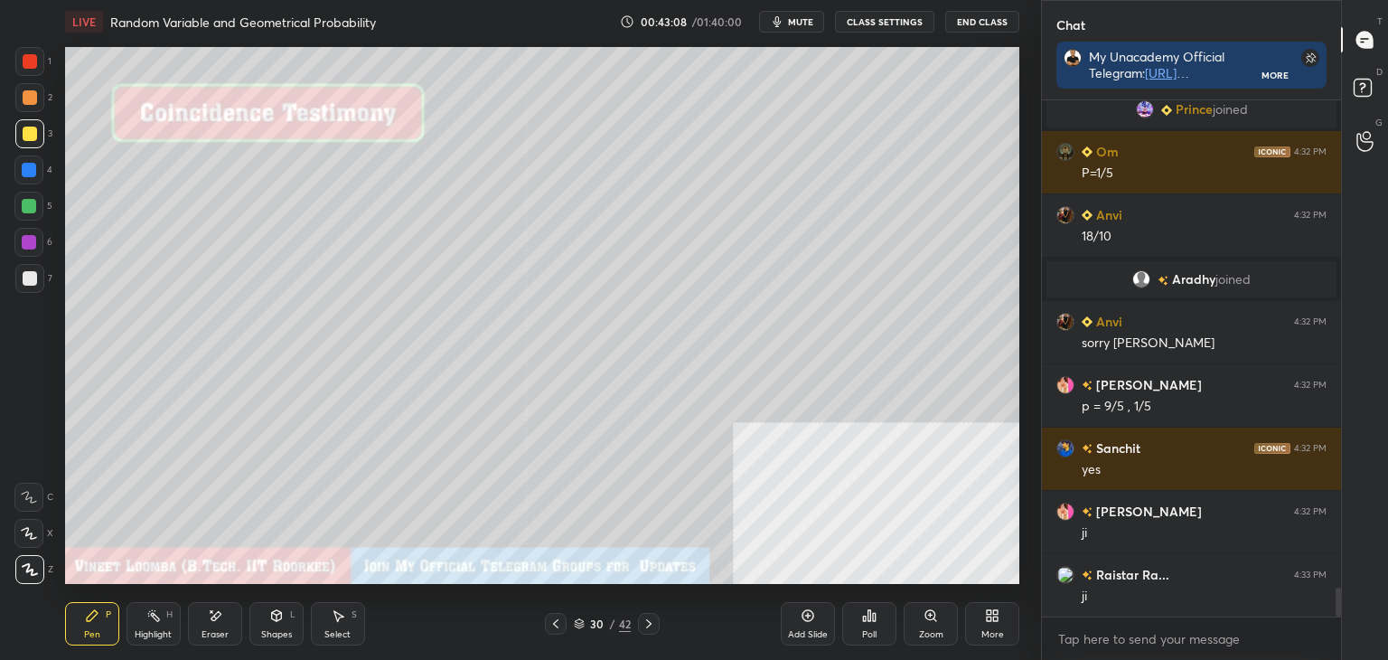
scroll to position [8678, 0]
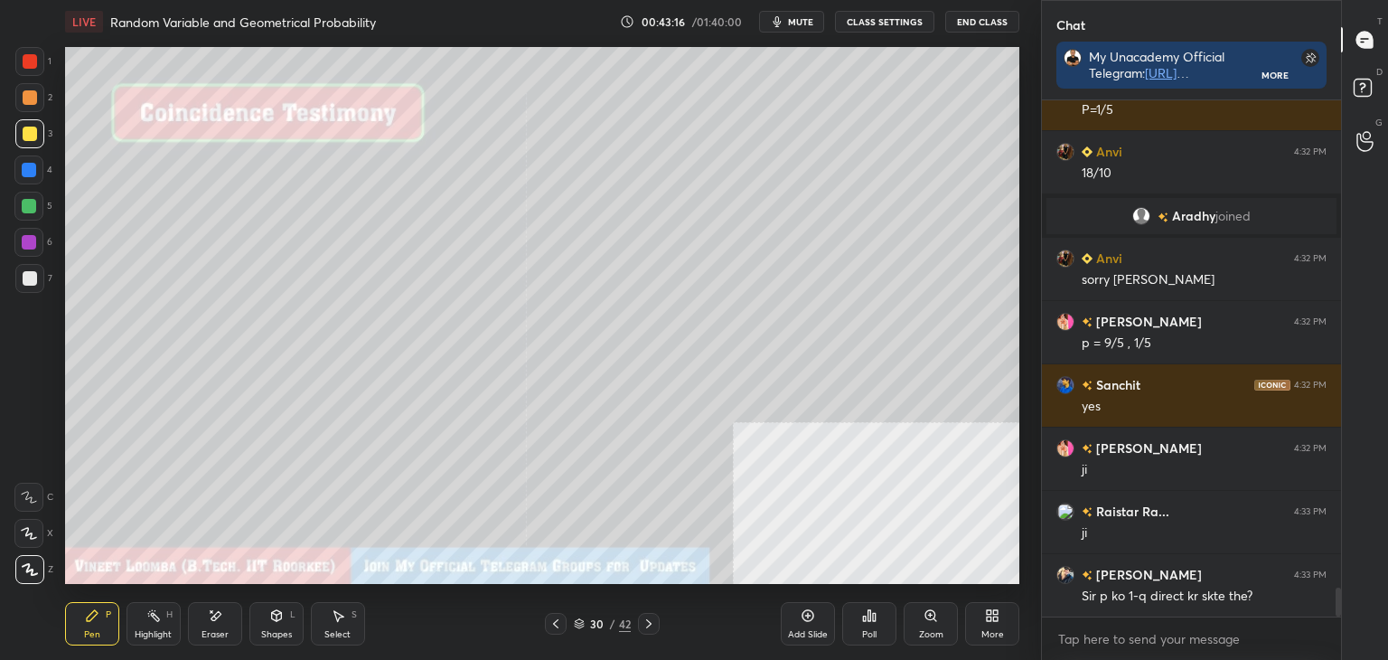
click at [550, 617] on icon at bounding box center [556, 623] width 14 height 14
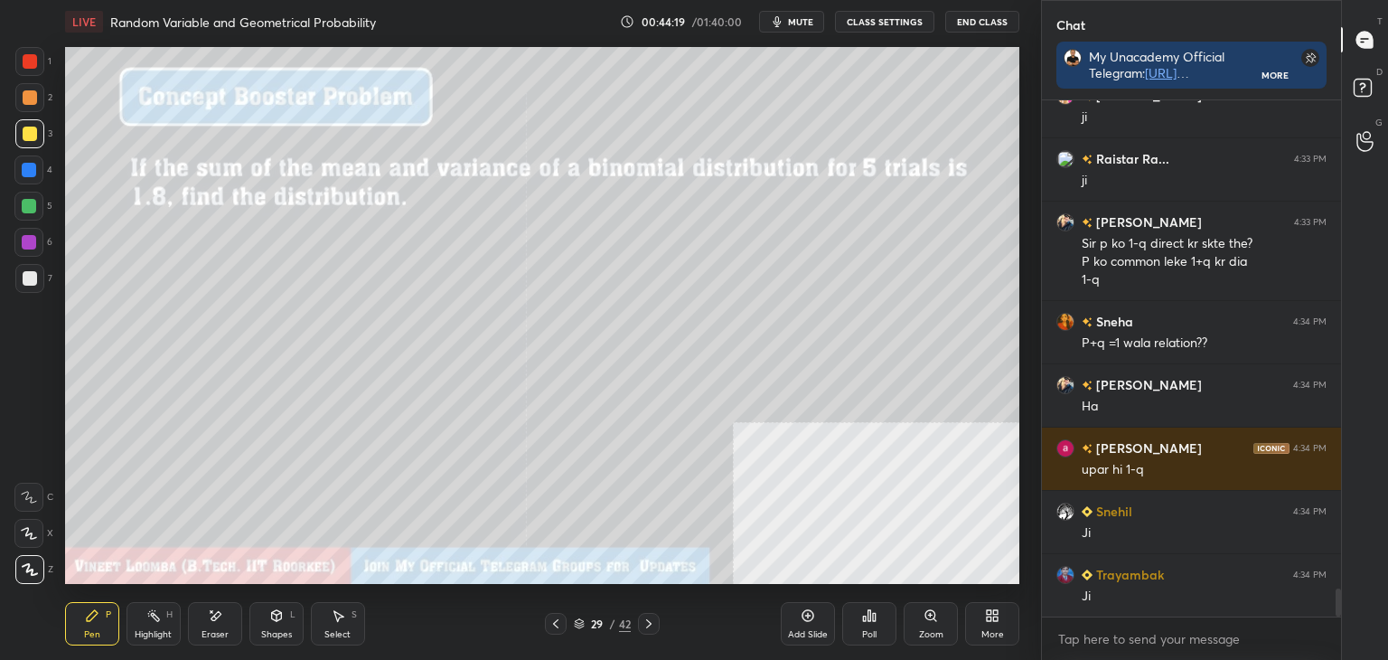
scroll to position [9094, 0]
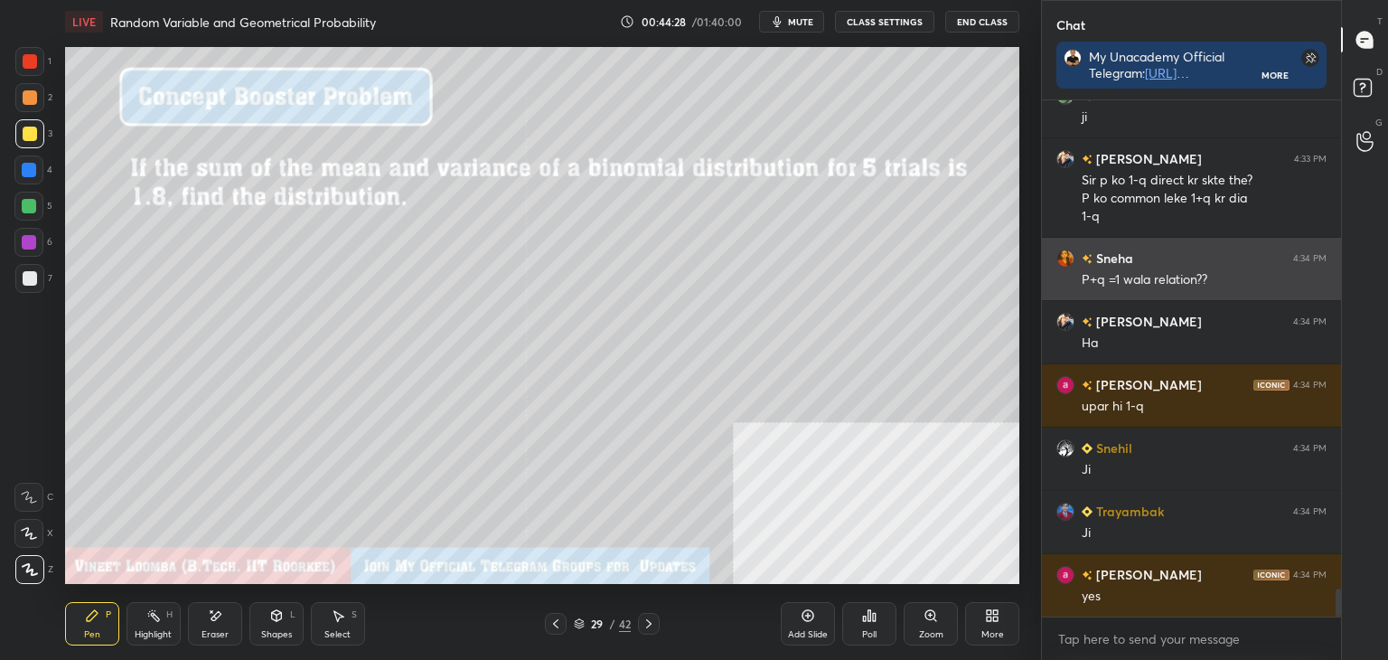
click at [1059, 251] on img "grid" at bounding box center [1066, 258] width 18 height 18
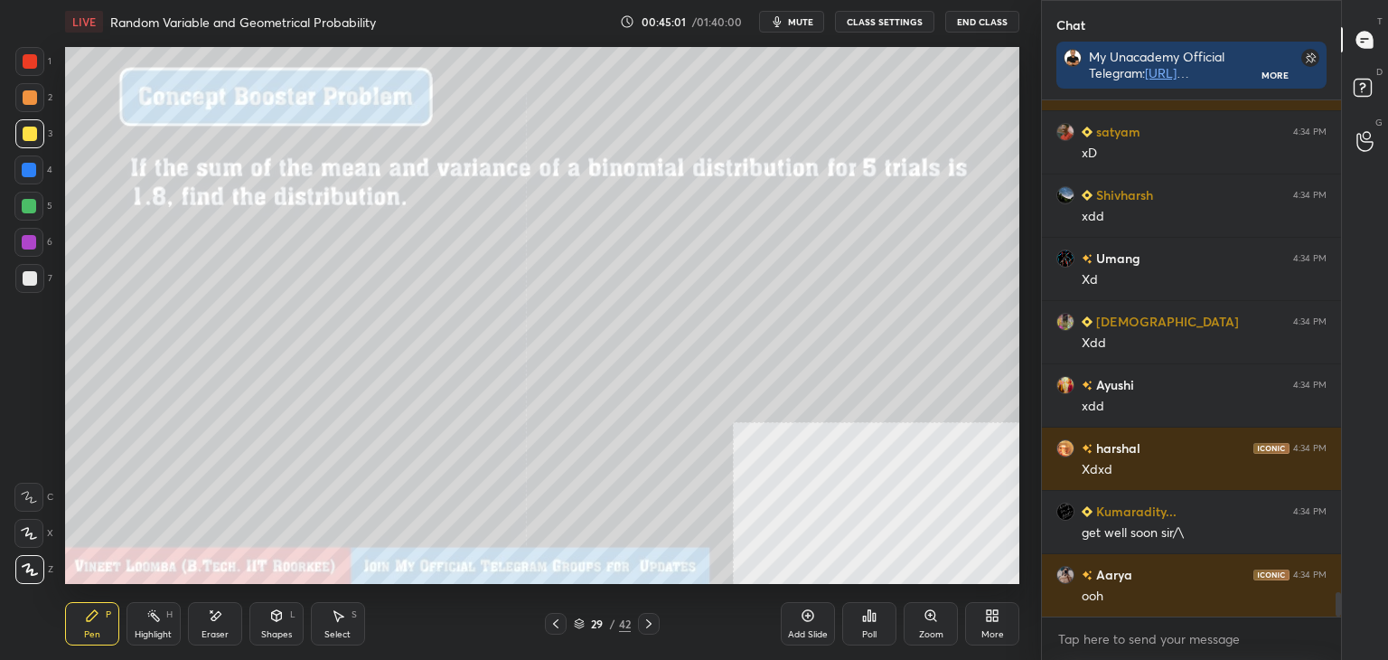
scroll to position [10359, 0]
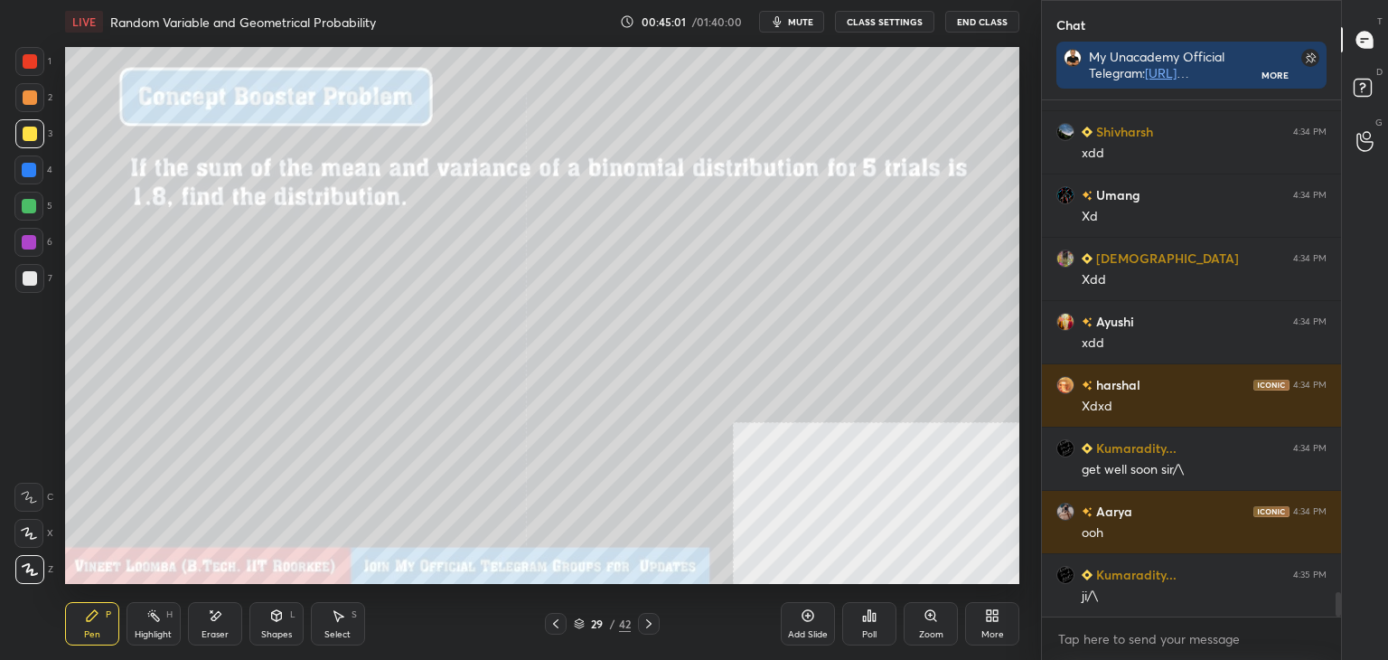
click at [648, 626] on icon at bounding box center [648, 623] width 5 height 9
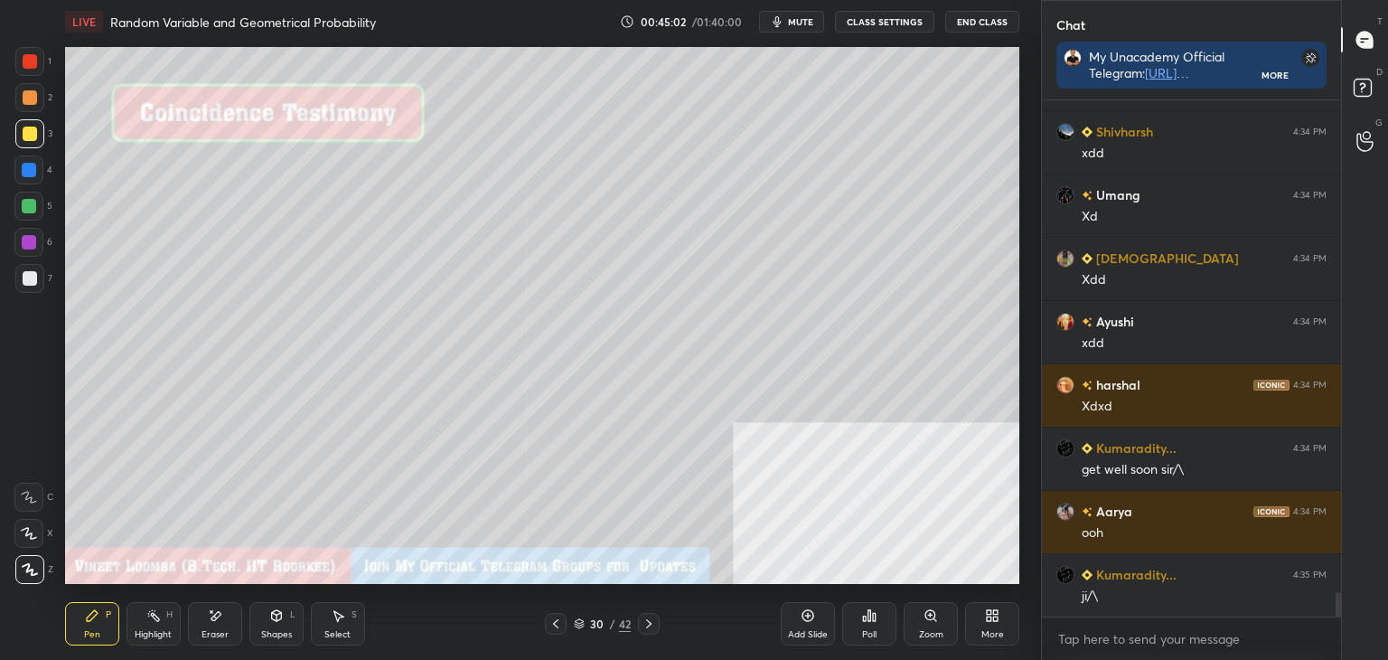
click at [647, 625] on icon at bounding box center [649, 623] width 14 height 14
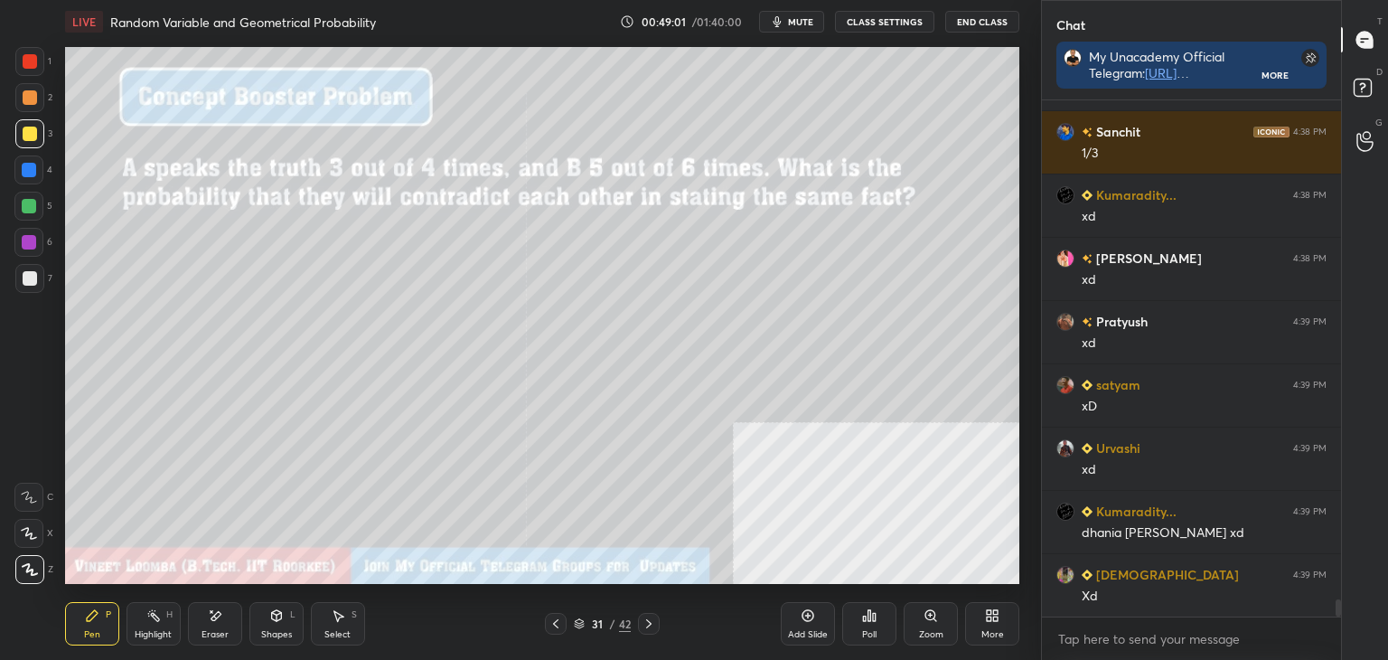
scroll to position [15343, 0]
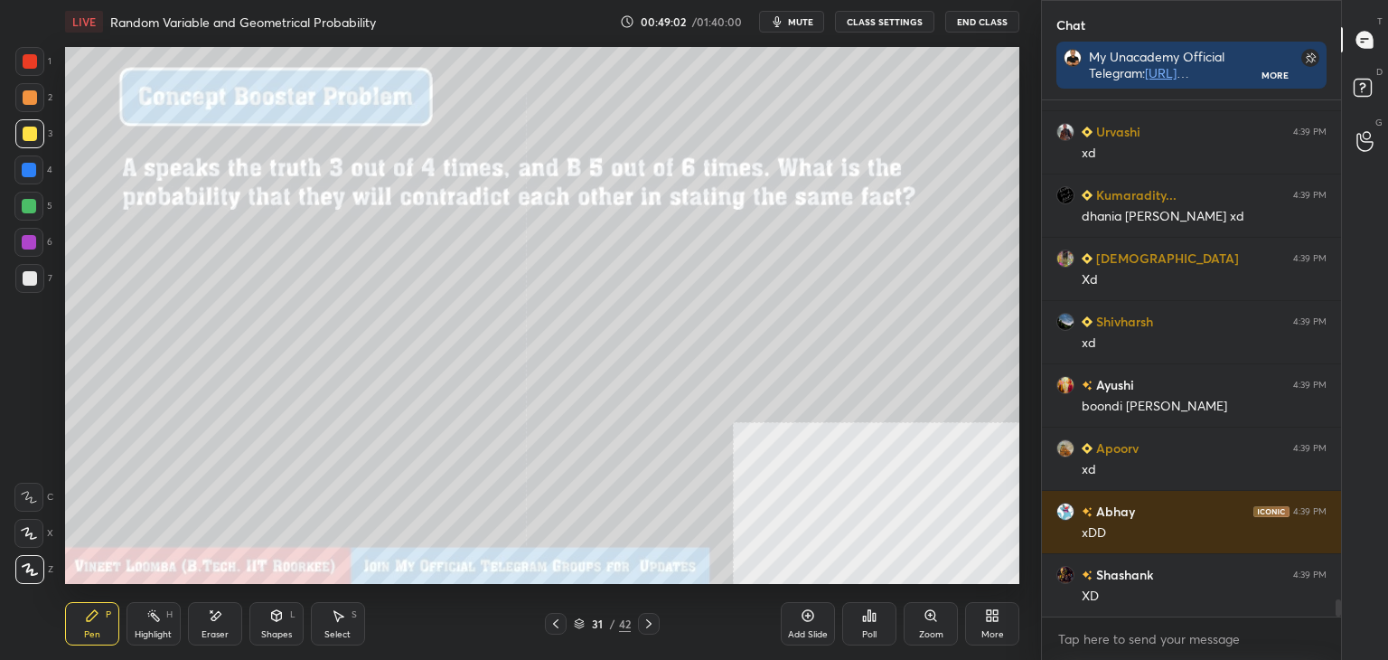
drag, startPoint x: 74, startPoint y: 635, endPoint x: 72, endPoint y: 584, distance: 51.5
click at [74, 631] on div "Pen P" at bounding box center [92, 623] width 54 height 43
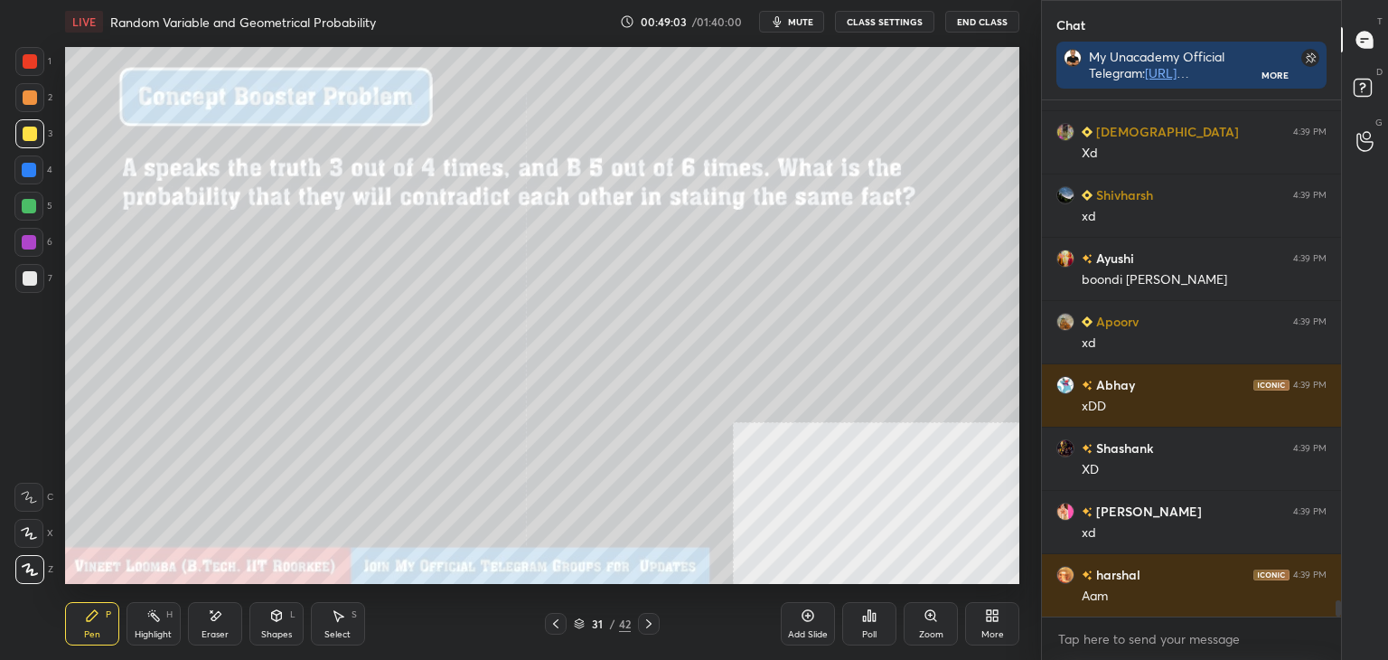
click at [25, 268] on div at bounding box center [29, 278] width 29 height 29
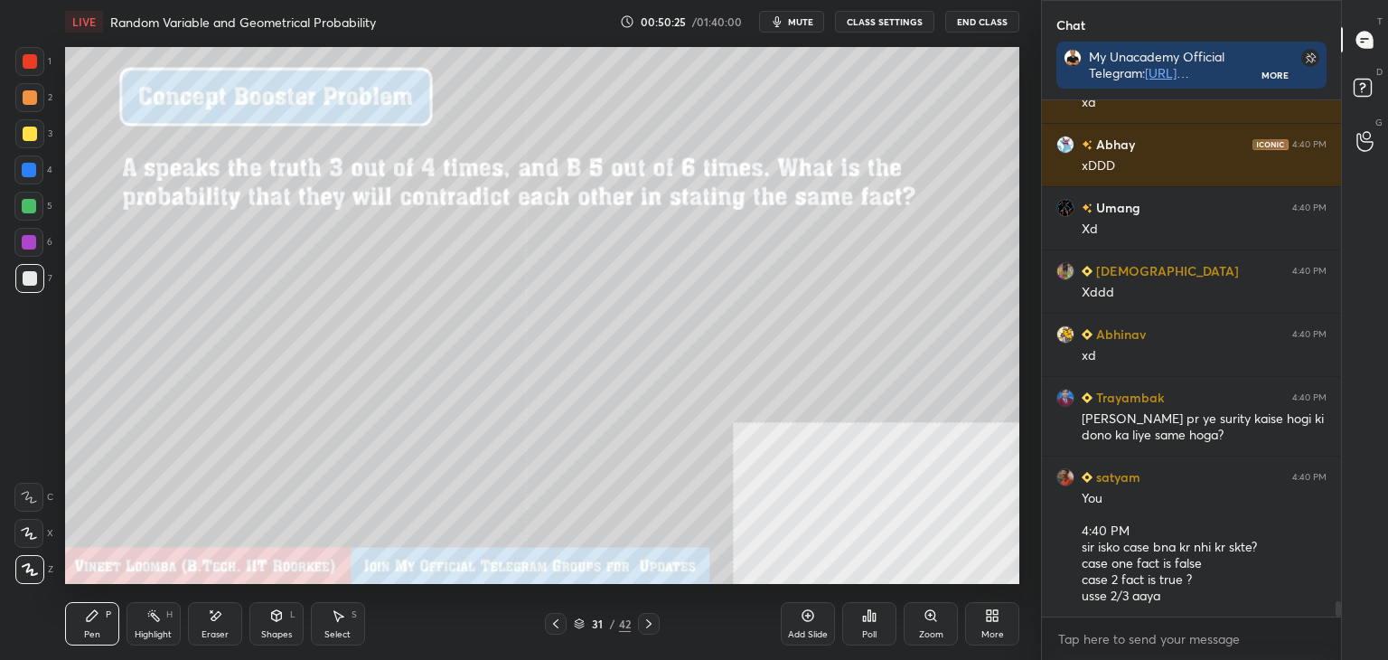
scroll to position [17384, 0]
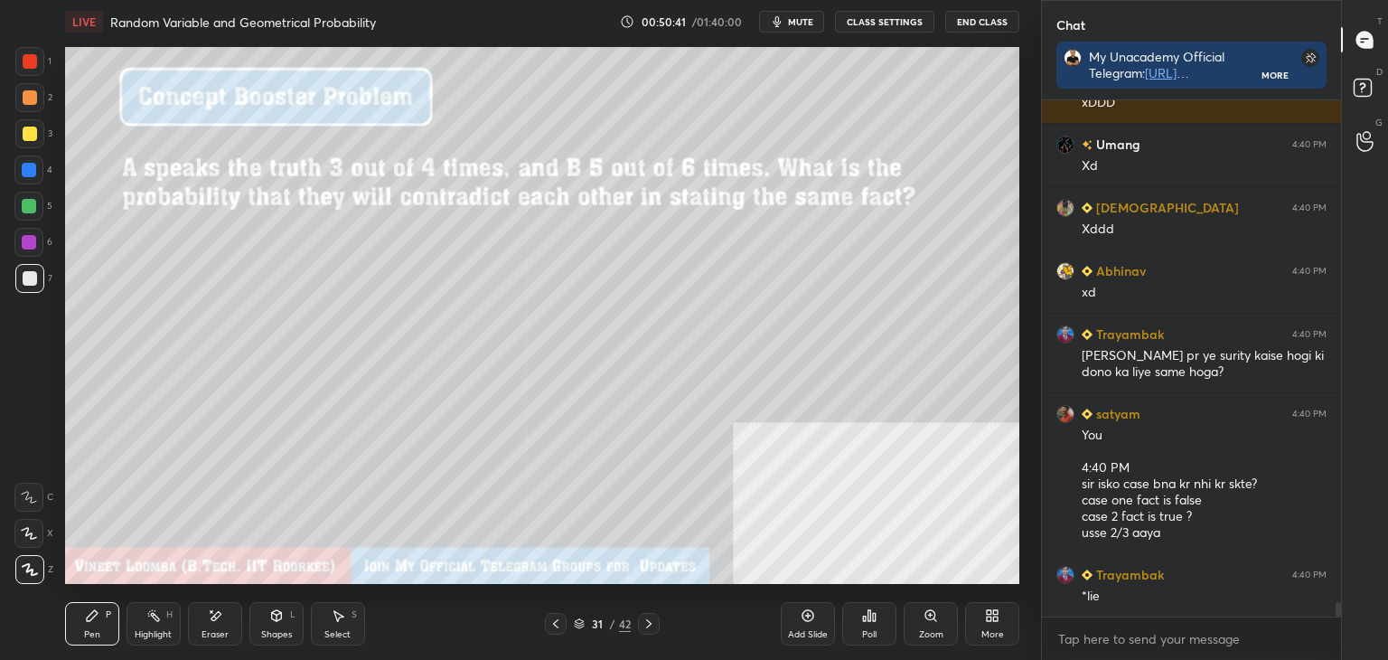
click at [647, 617] on icon at bounding box center [649, 623] width 14 height 14
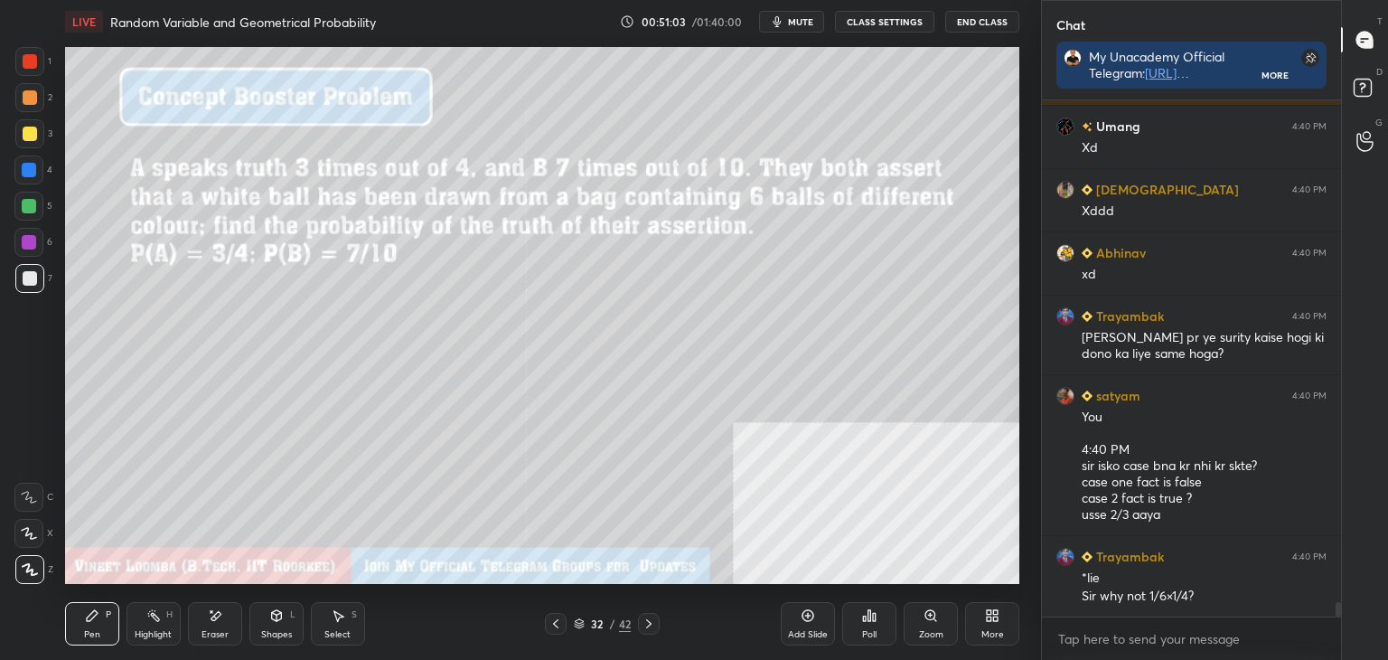
scroll to position [17465, 0]
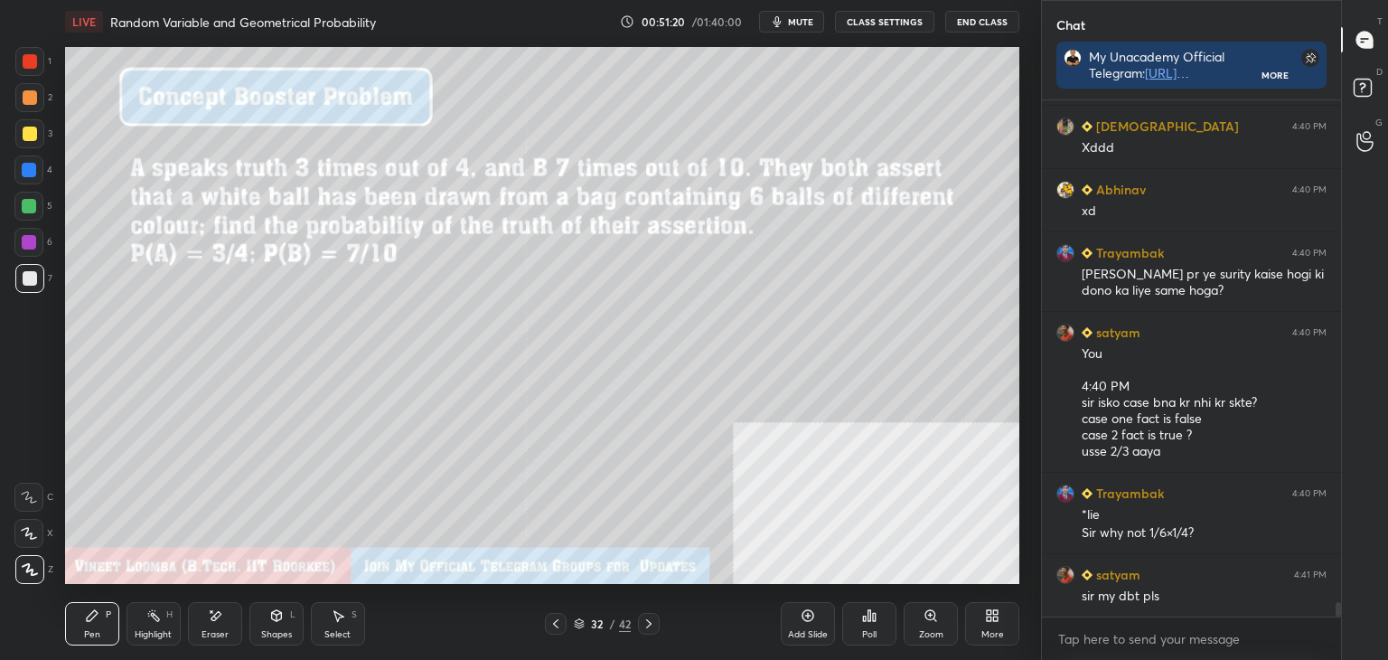
click at [555, 622] on icon at bounding box center [555, 623] width 5 height 9
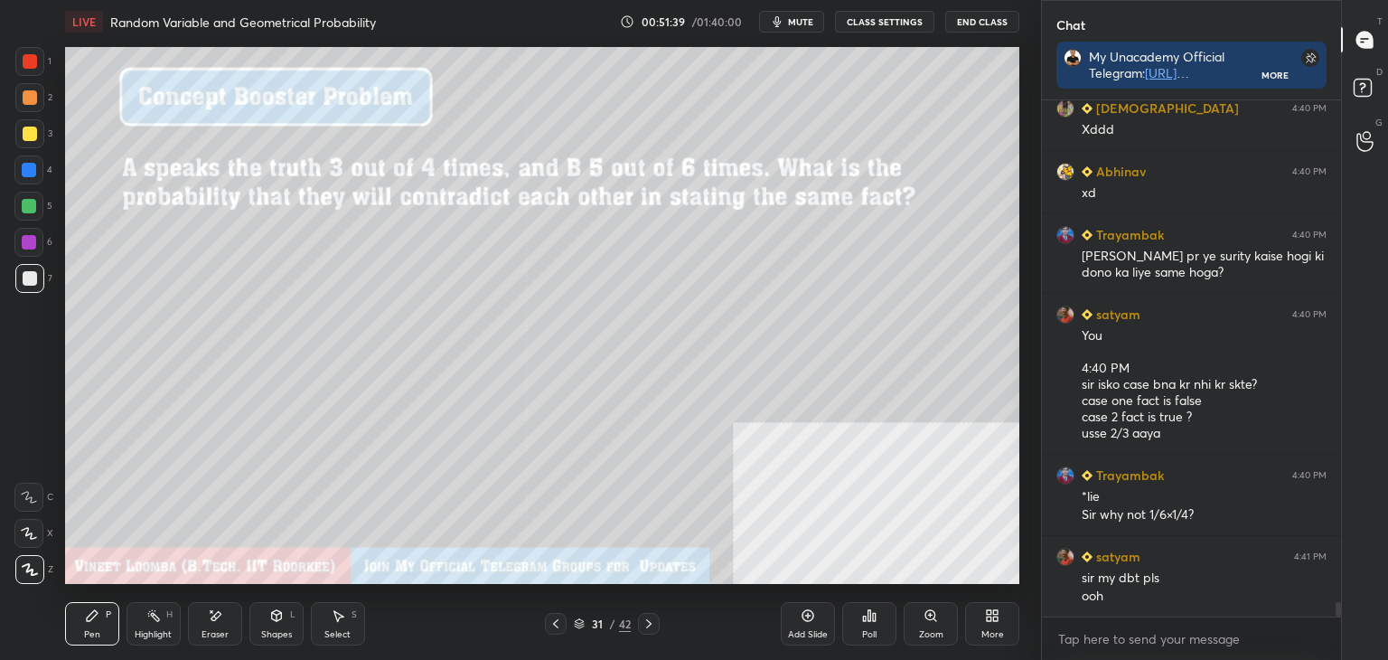
scroll to position [17546, 0]
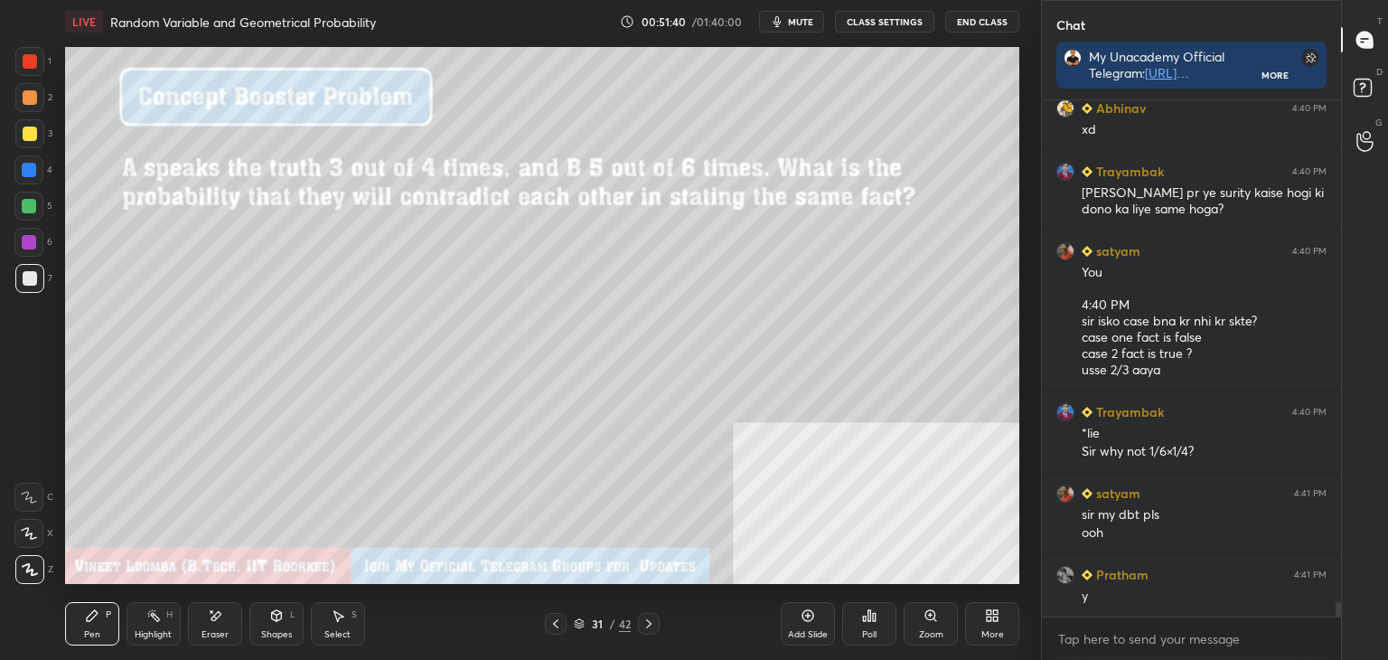
click at [644, 616] on icon at bounding box center [649, 623] width 14 height 14
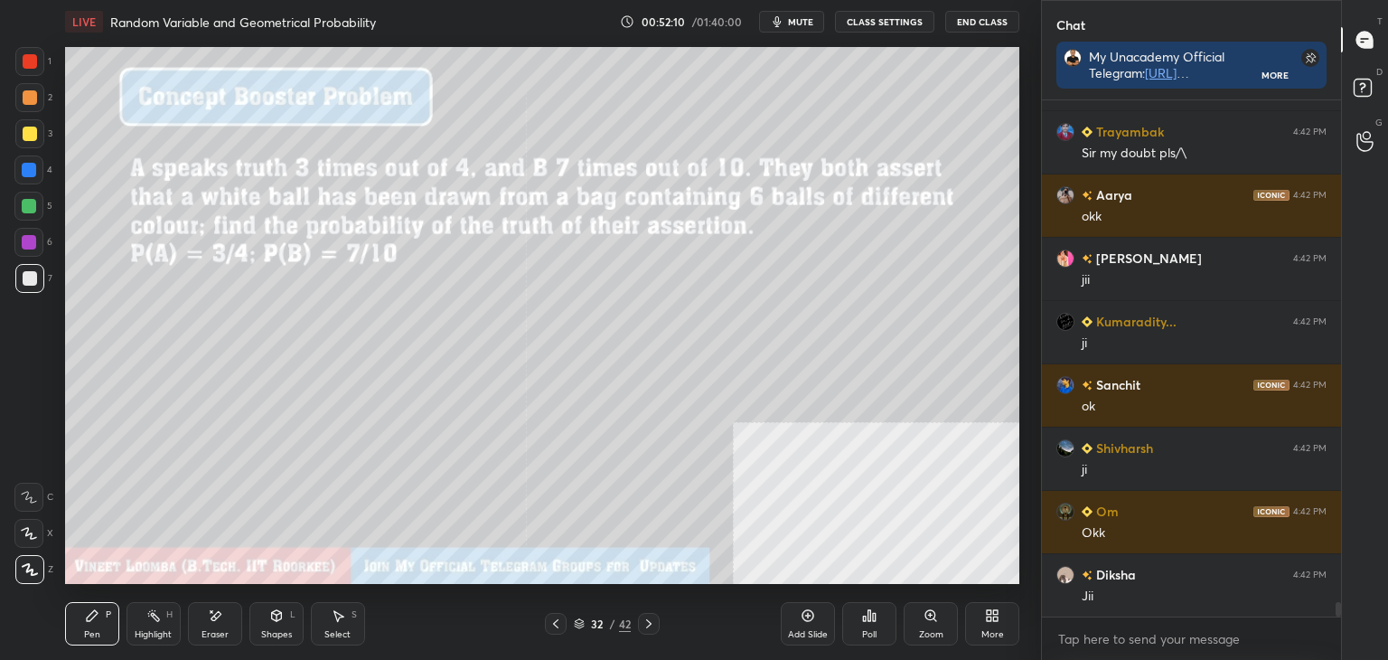
scroll to position [18258, 0]
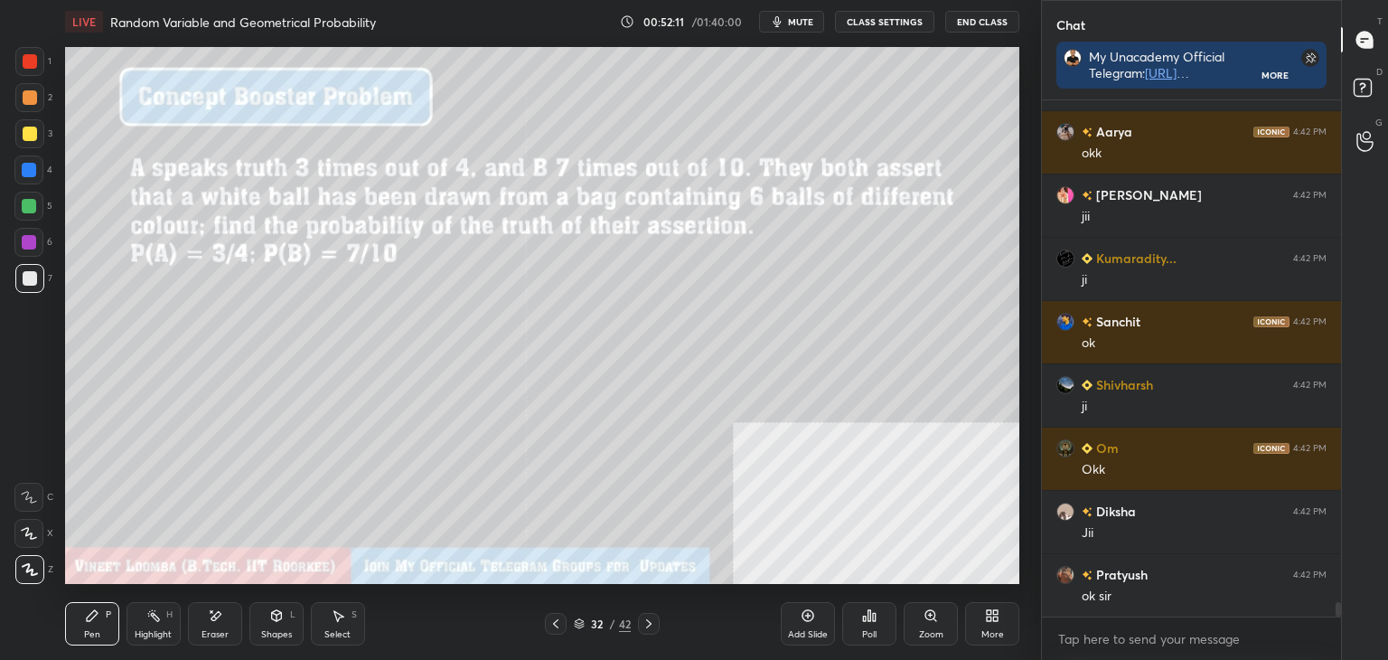
click at [650, 623] on icon at bounding box center [649, 623] width 14 height 14
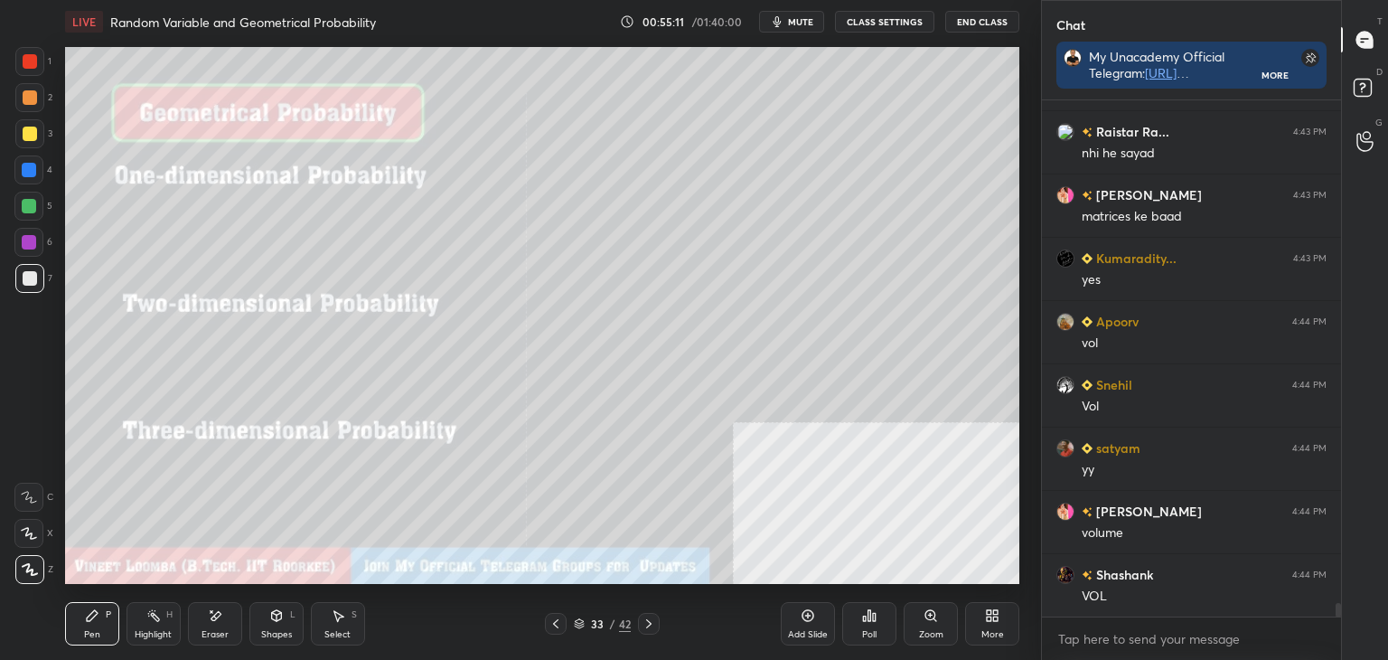
scroll to position [18972, 0]
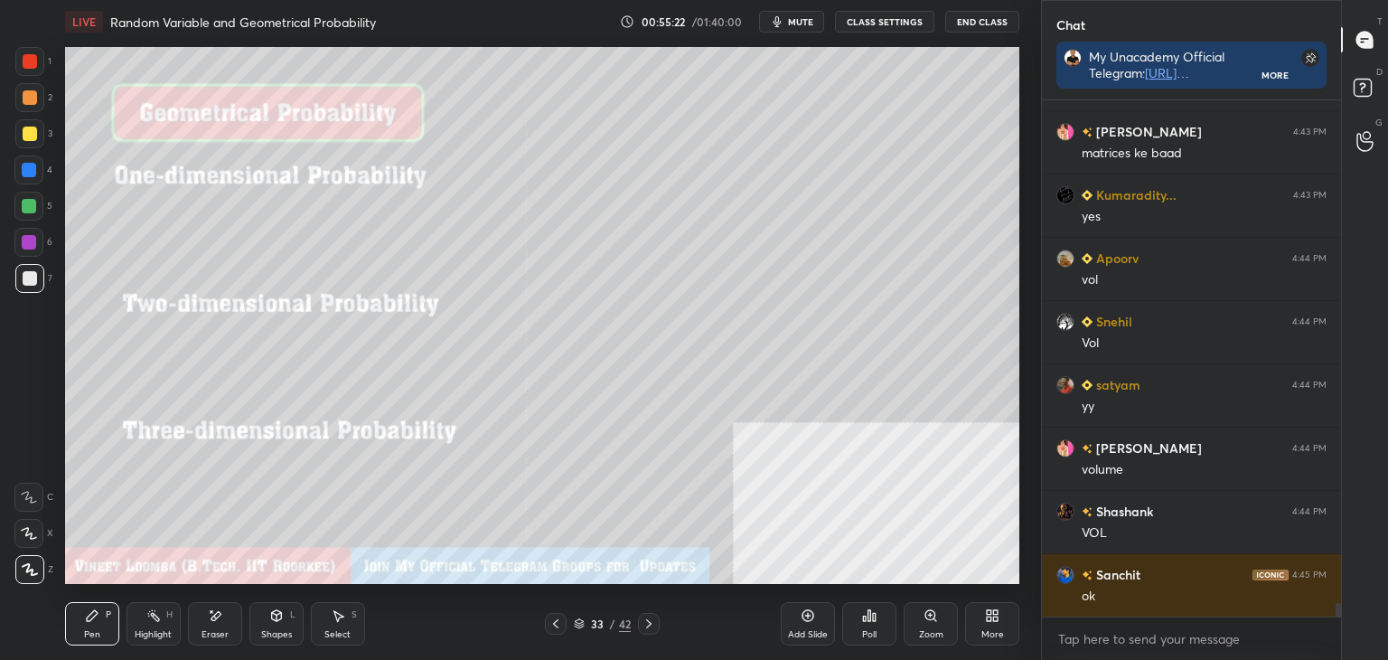
click at [642, 622] on icon at bounding box center [649, 623] width 14 height 14
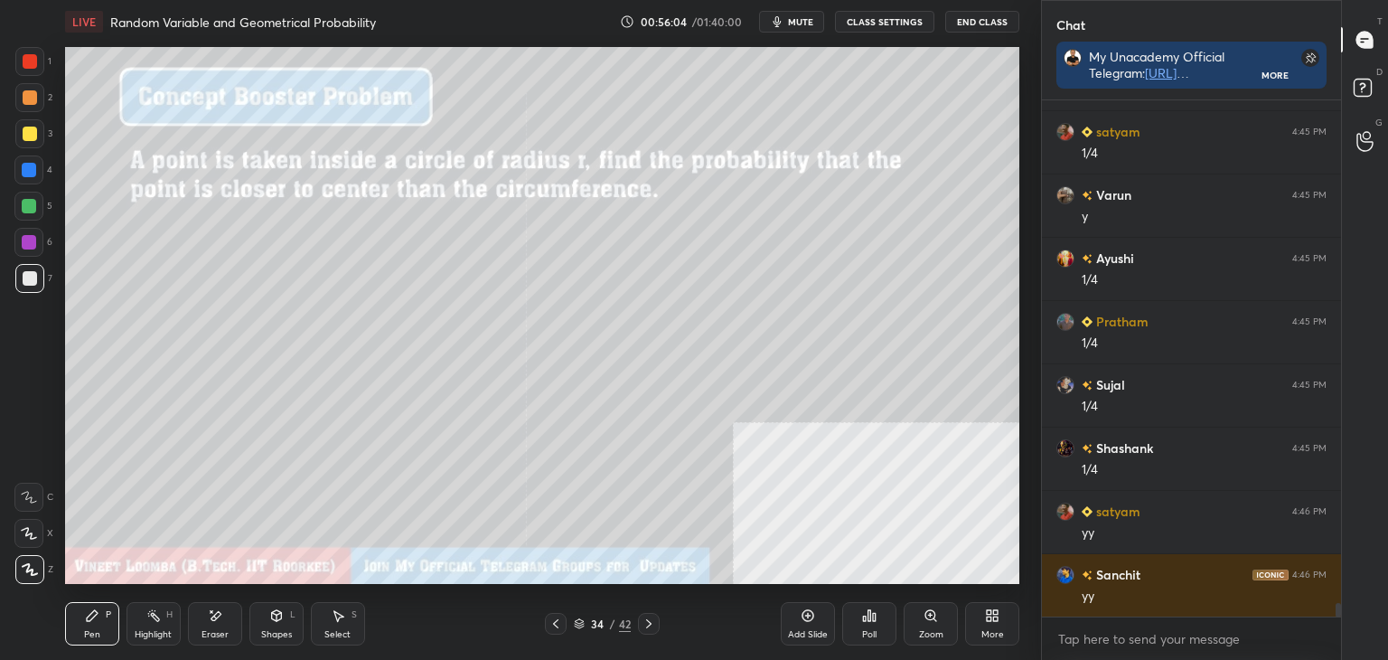
scroll to position [19668, 0]
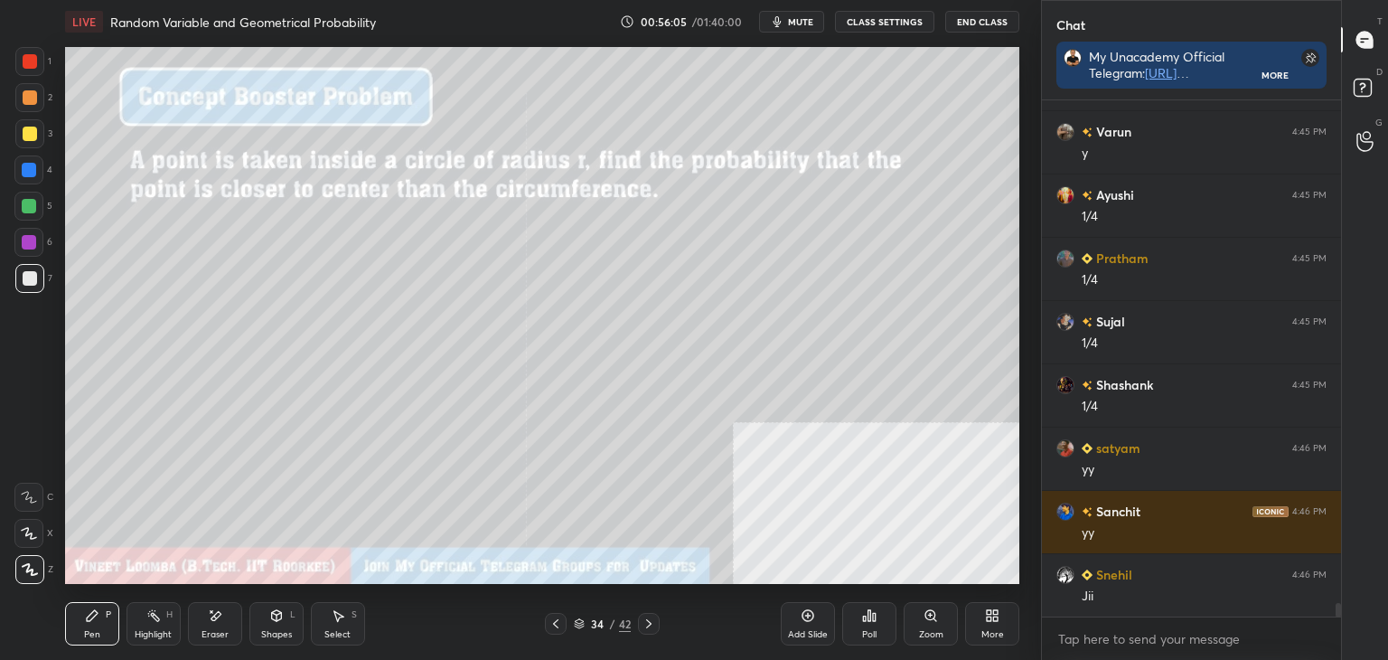
click at [652, 619] on icon at bounding box center [649, 623] width 14 height 14
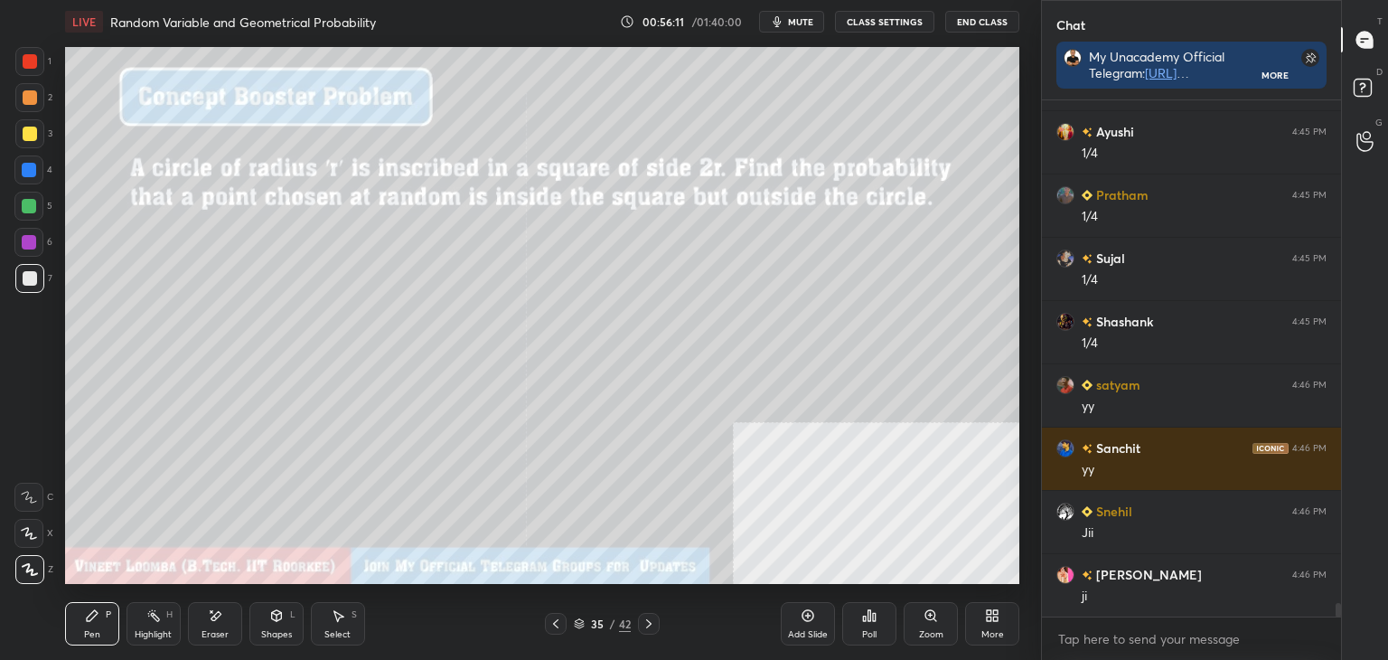
scroll to position [19795, 0]
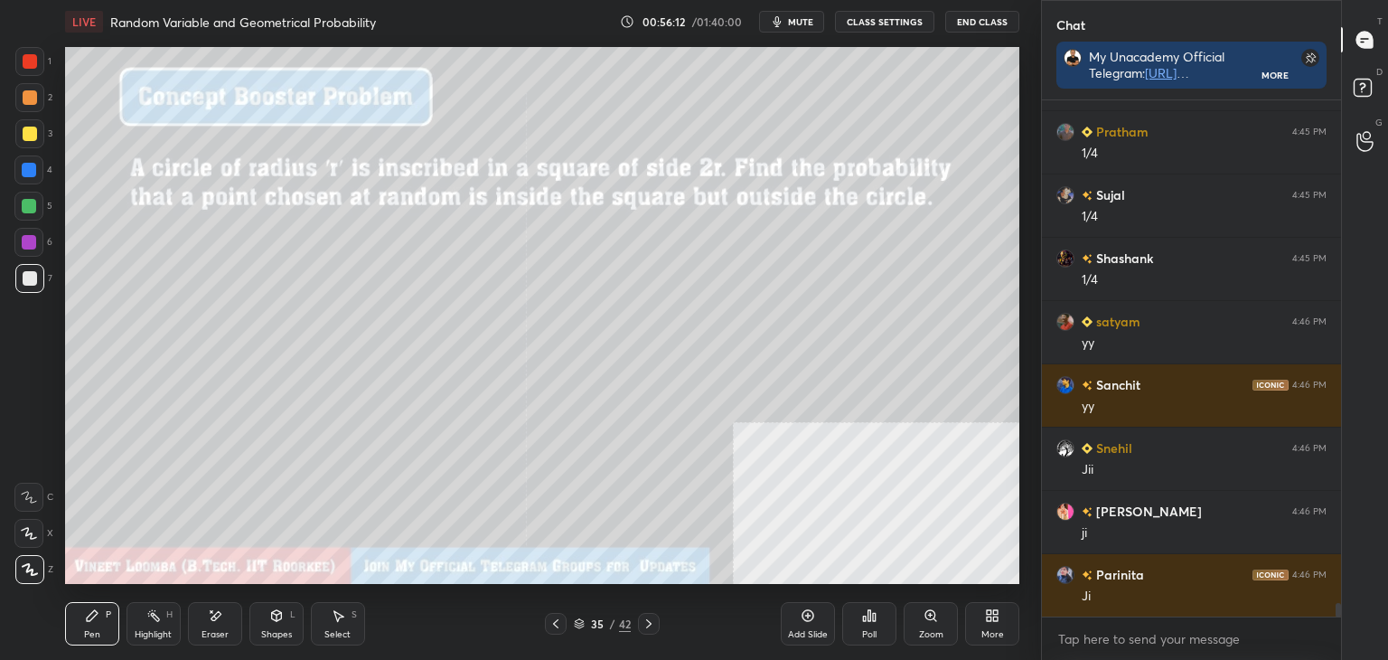
click at [208, 626] on div "Eraser" at bounding box center [215, 623] width 54 height 43
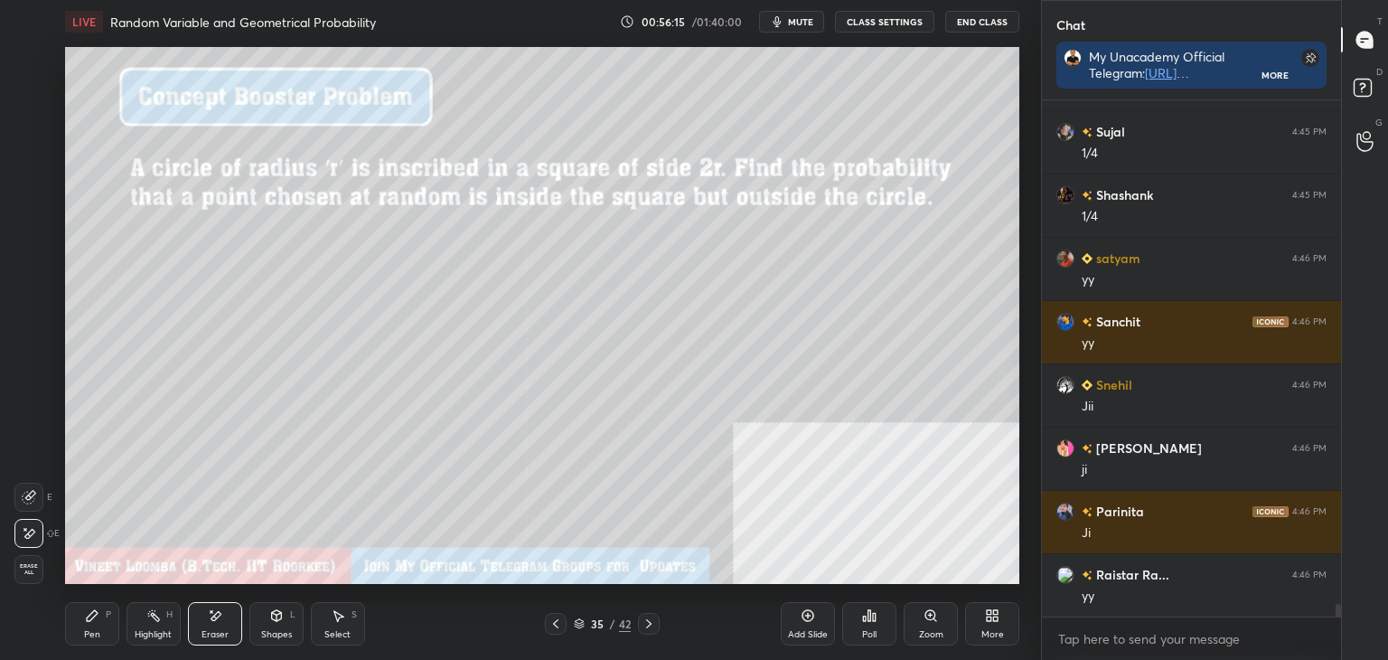
drag, startPoint x: 94, startPoint y: 618, endPoint x: 89, endPoint y: 592, distance: 26.8
click at [94, 615] on icon at bounding box center [92, 615] width 14 height 14
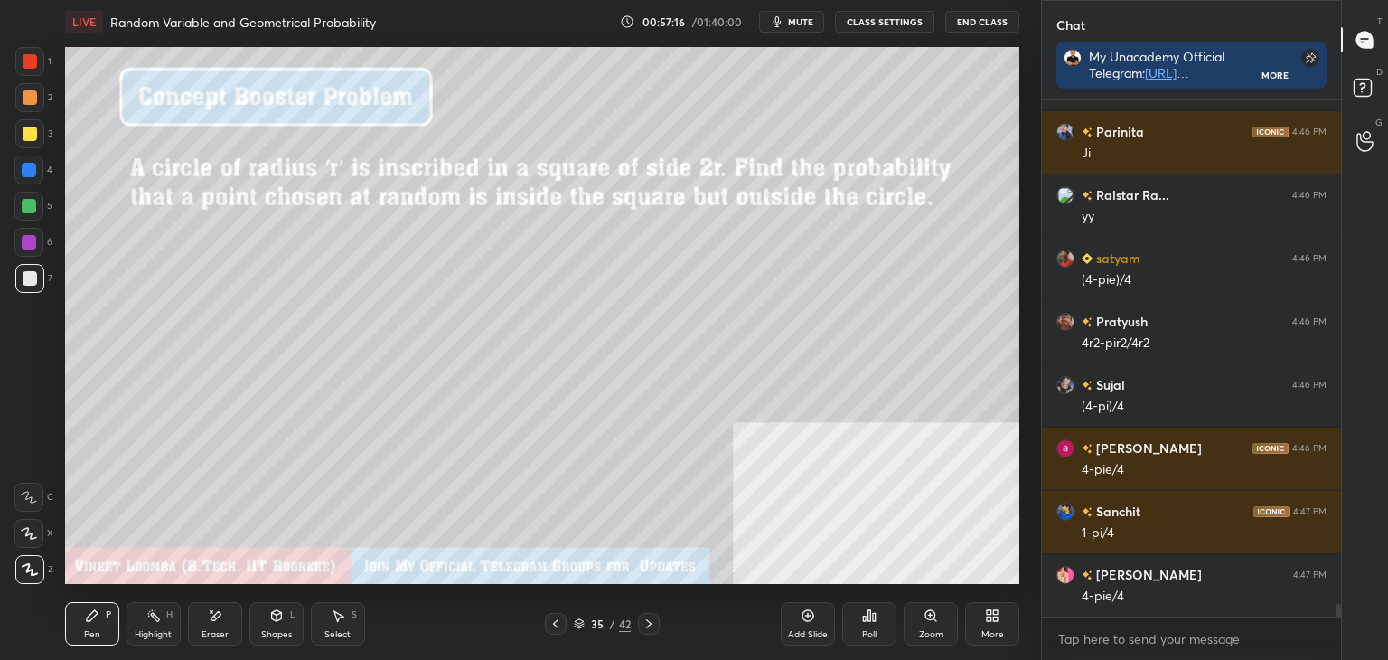
scroll to position [20301, 0]
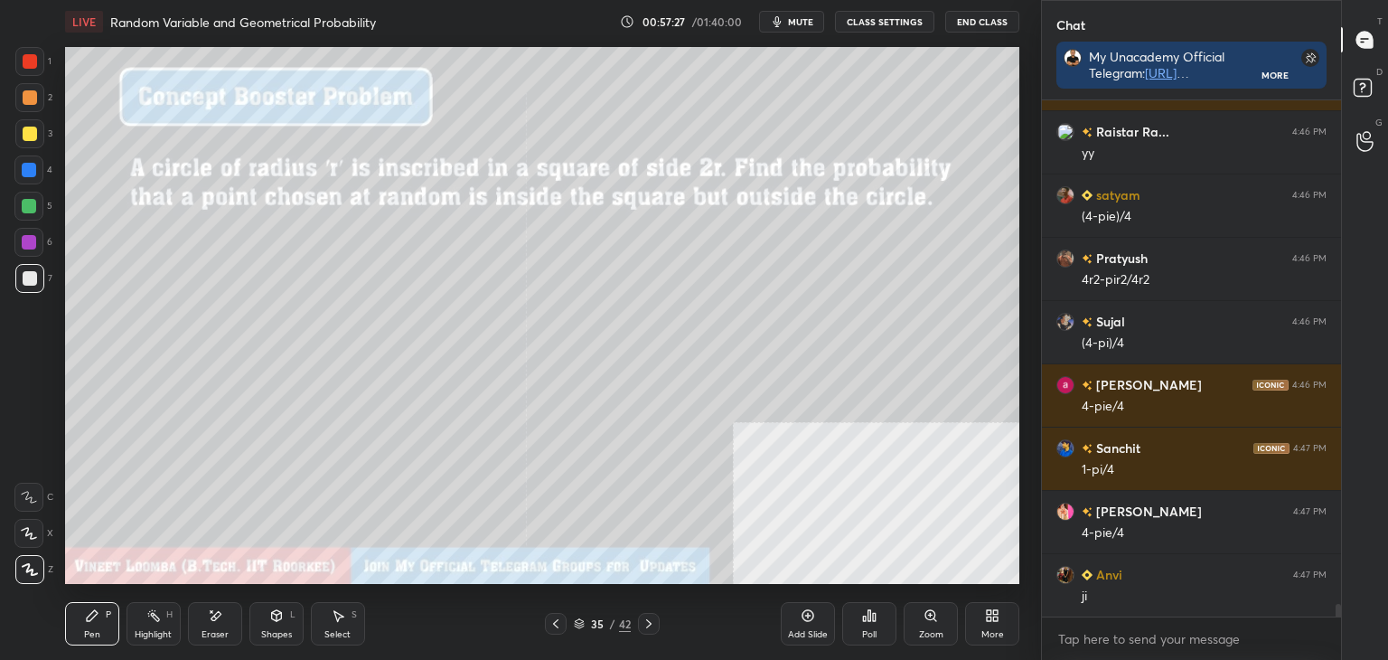
click at [651, 620] on icon at bounding box center [649, 623] width 14 height 14
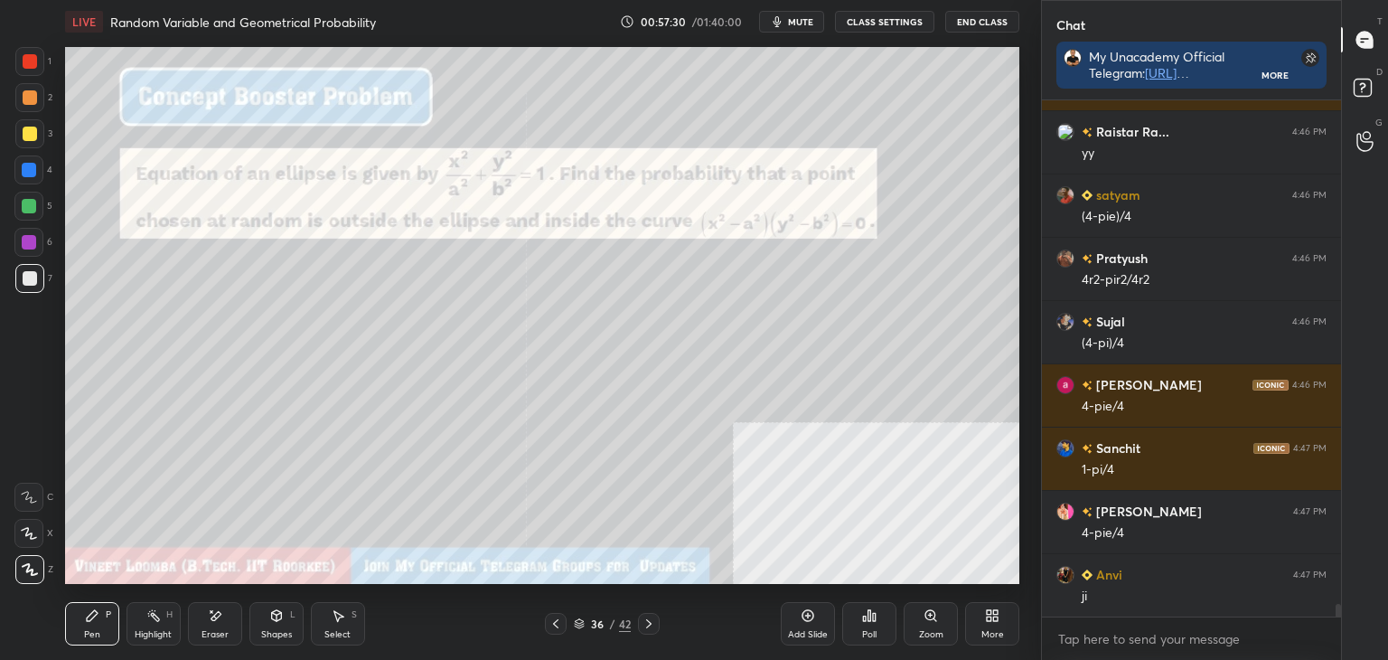
scroll to position [20364, 0]
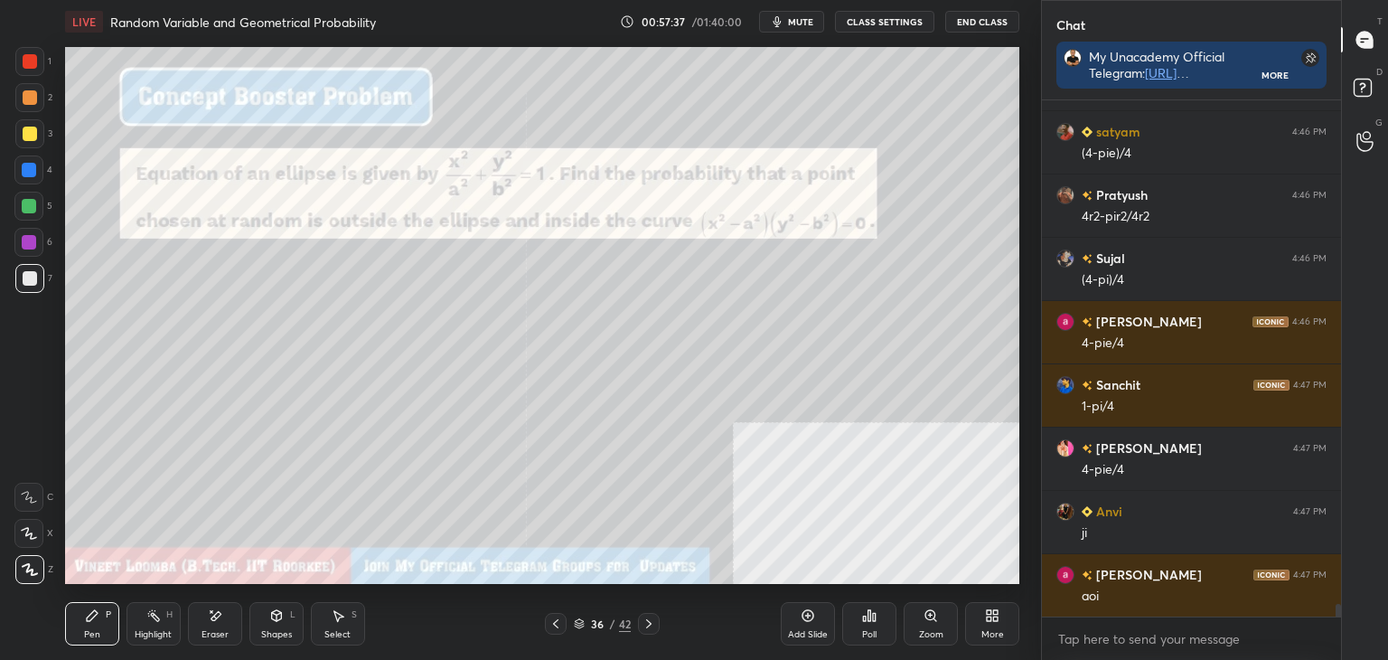
click at [271, 634] on div "Shapes" at bounding box center [276, 634] width 31 height 9
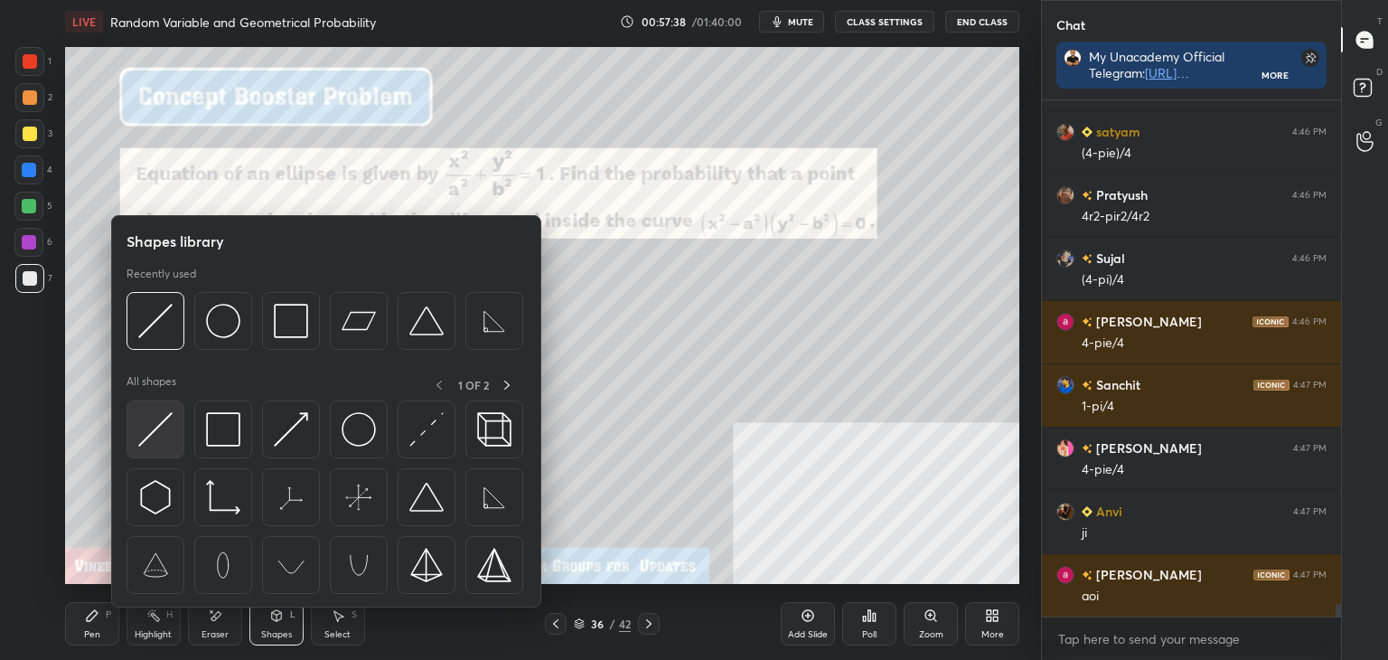
click at [148, 425] on img at bounding box center [155, 429] width 34 height 34
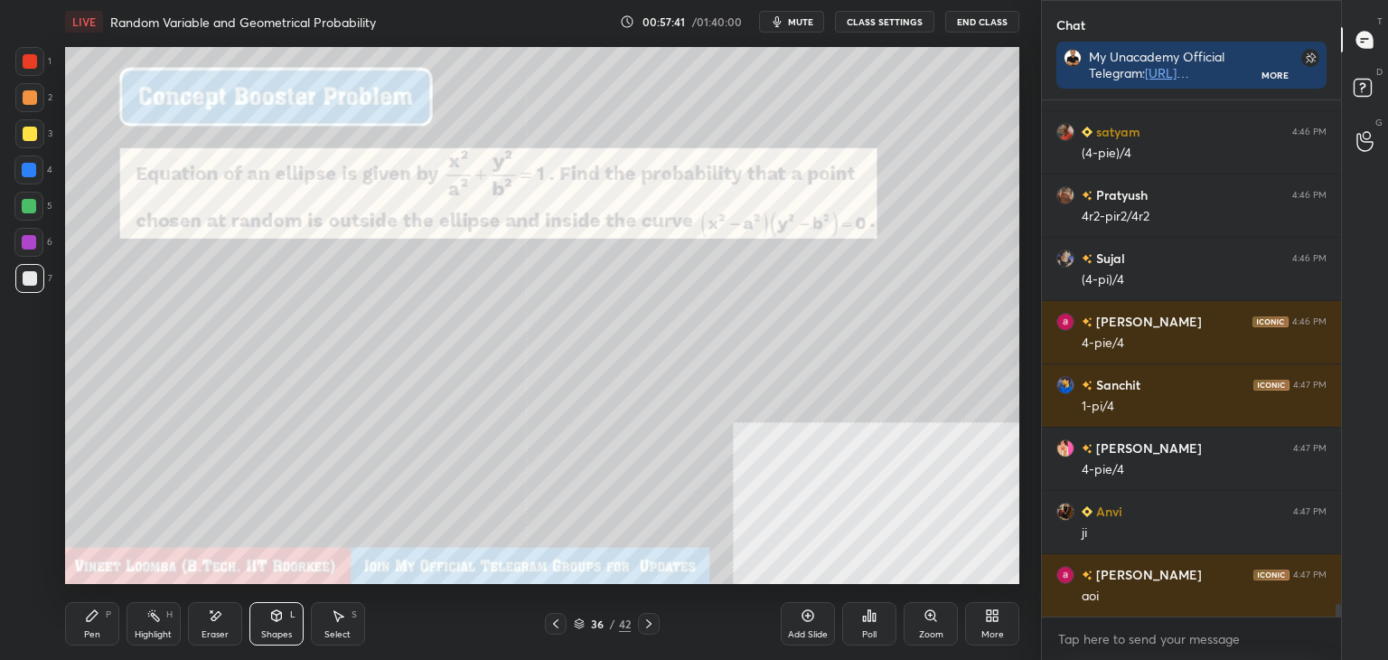
click at [280, 627] on div "Shapes L" at bounding box center [276, 623] width 54 height 43
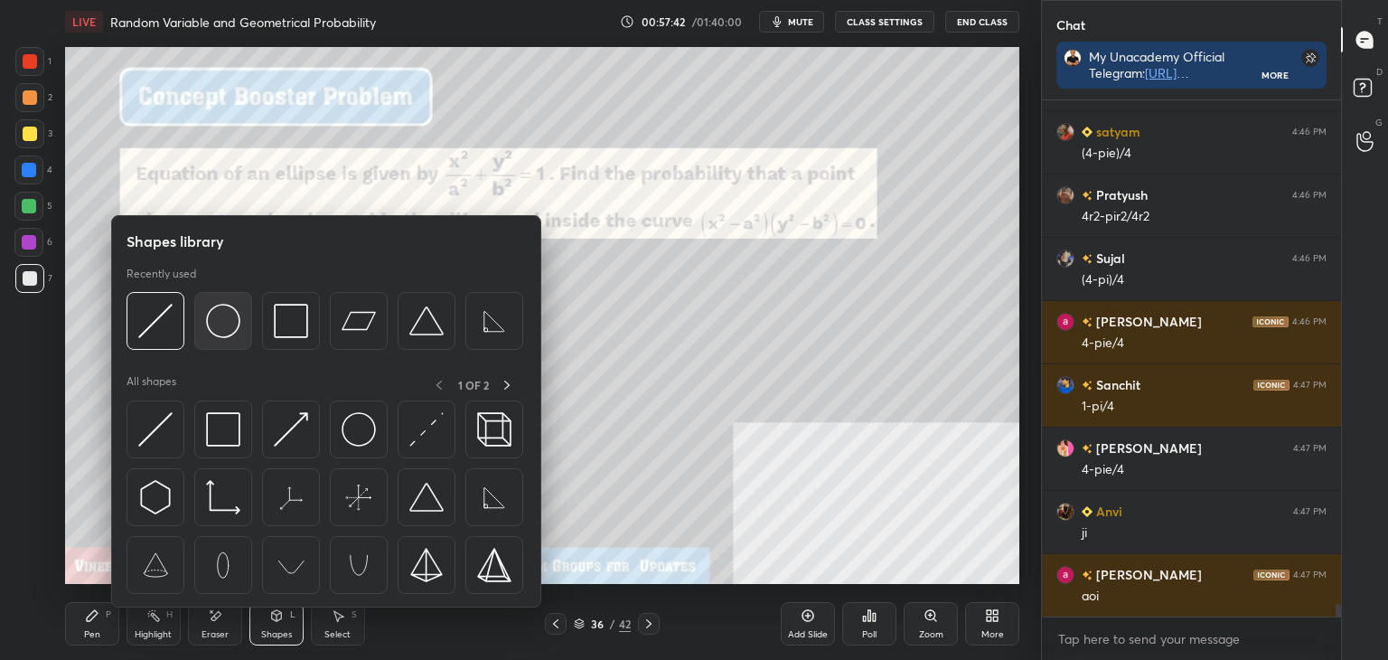
click at [234, 323] on img at bounding box center [223, 321] width 34 height 34
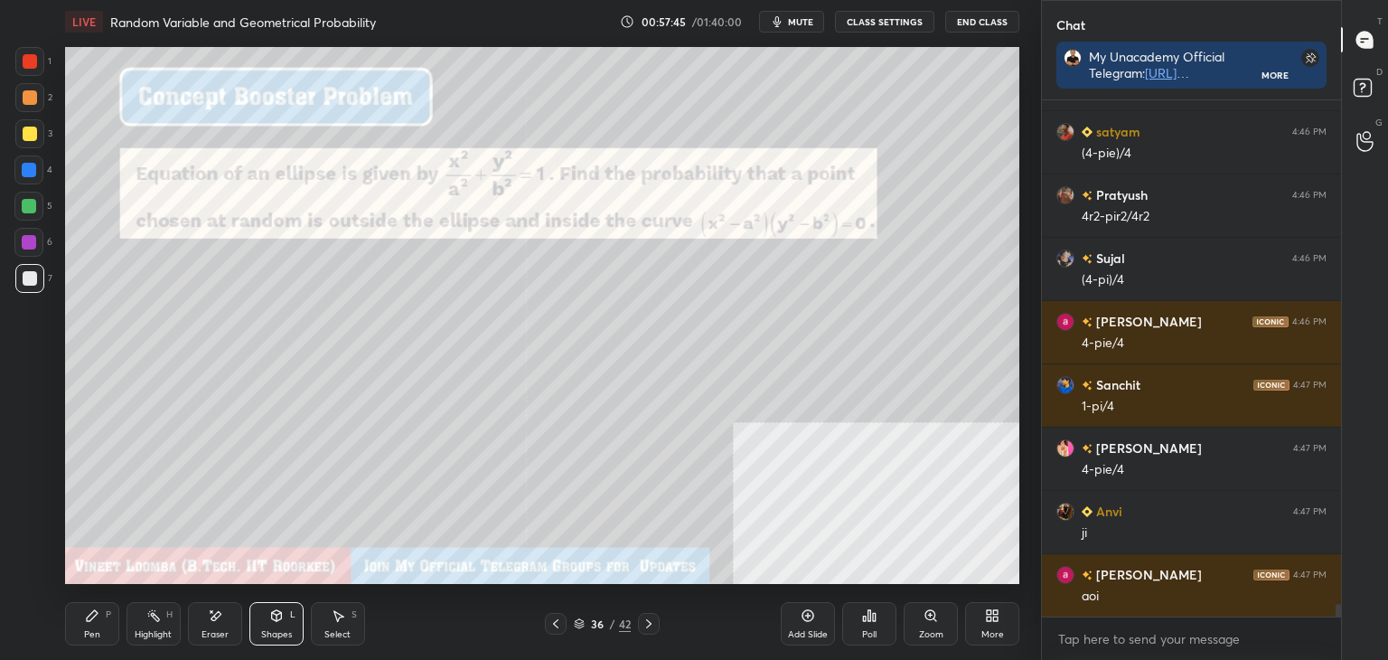
click at [288, 619] on div "Shapes L" at bounding box center [276, 623] width 54 height 43
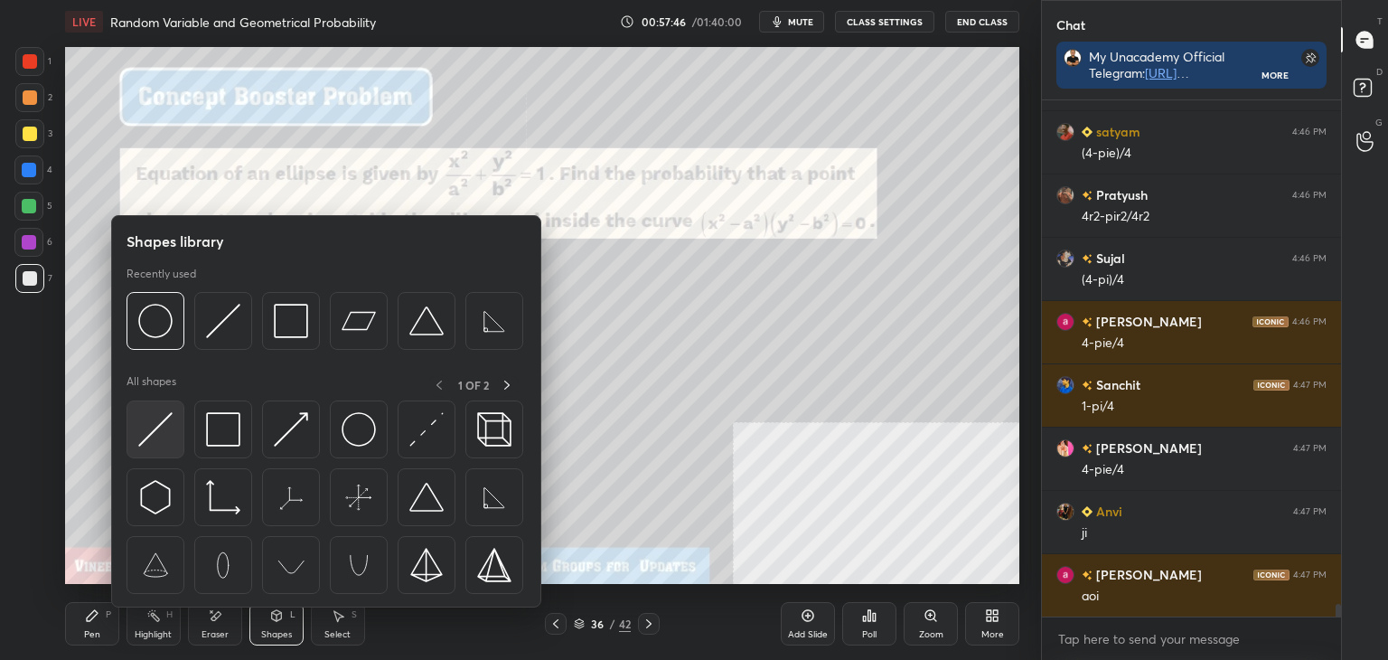
click at [148, 433] on img at bounding box center [155, 429] width 34 height 34
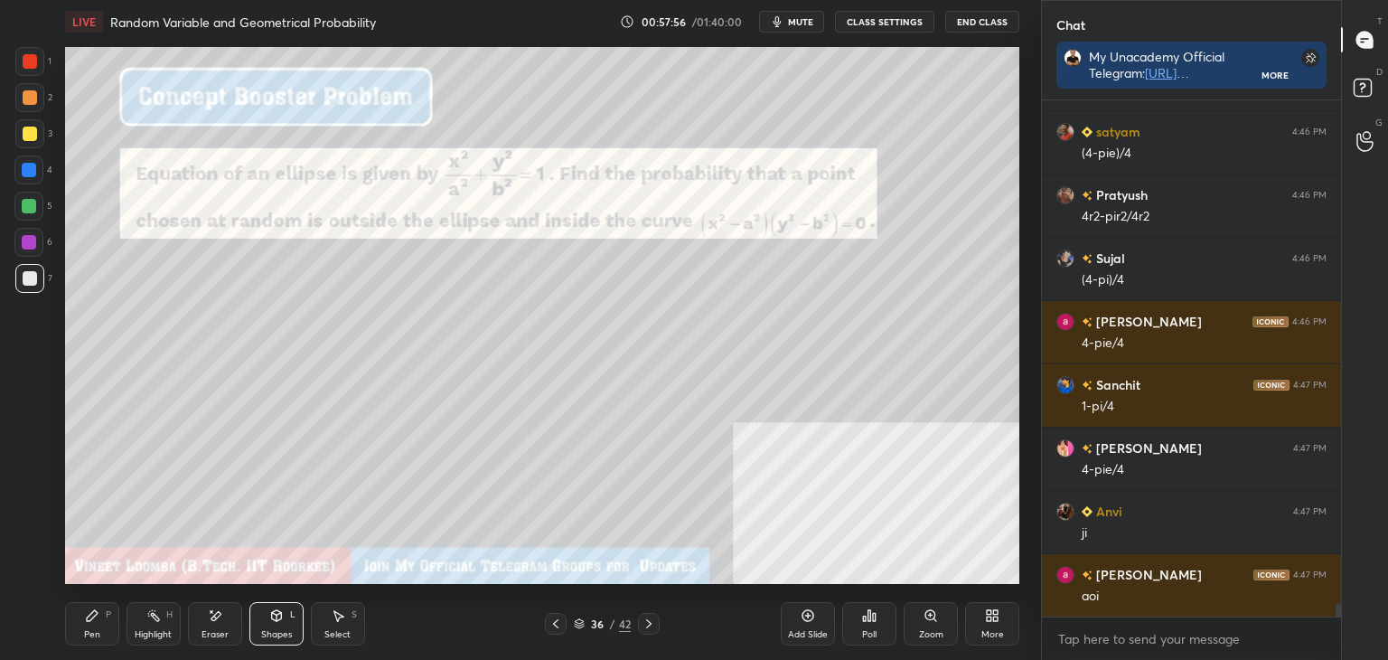
click at [72, 641] on div "Pen P" at bounding box center [92, 623] width 54 height 43
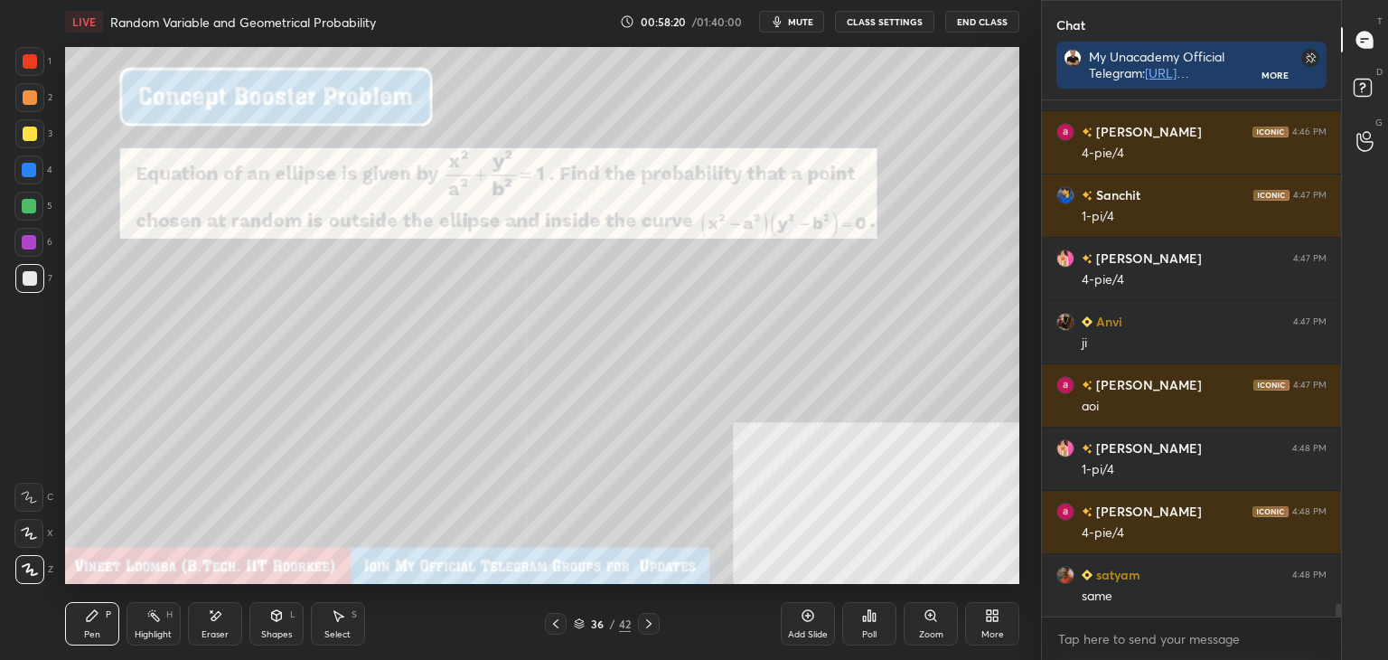
scroll to position [20617, 0]
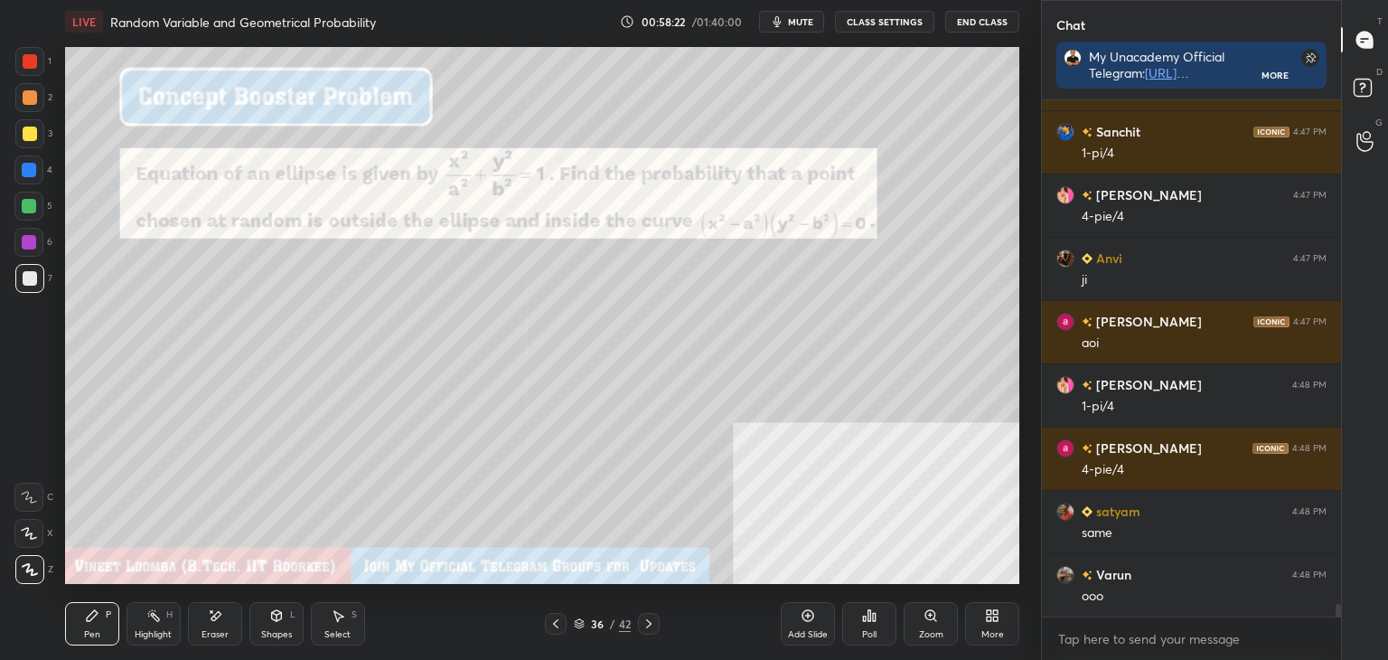
click at [654, 621] on icon at bounding box center [649, 623] width 14 height 14
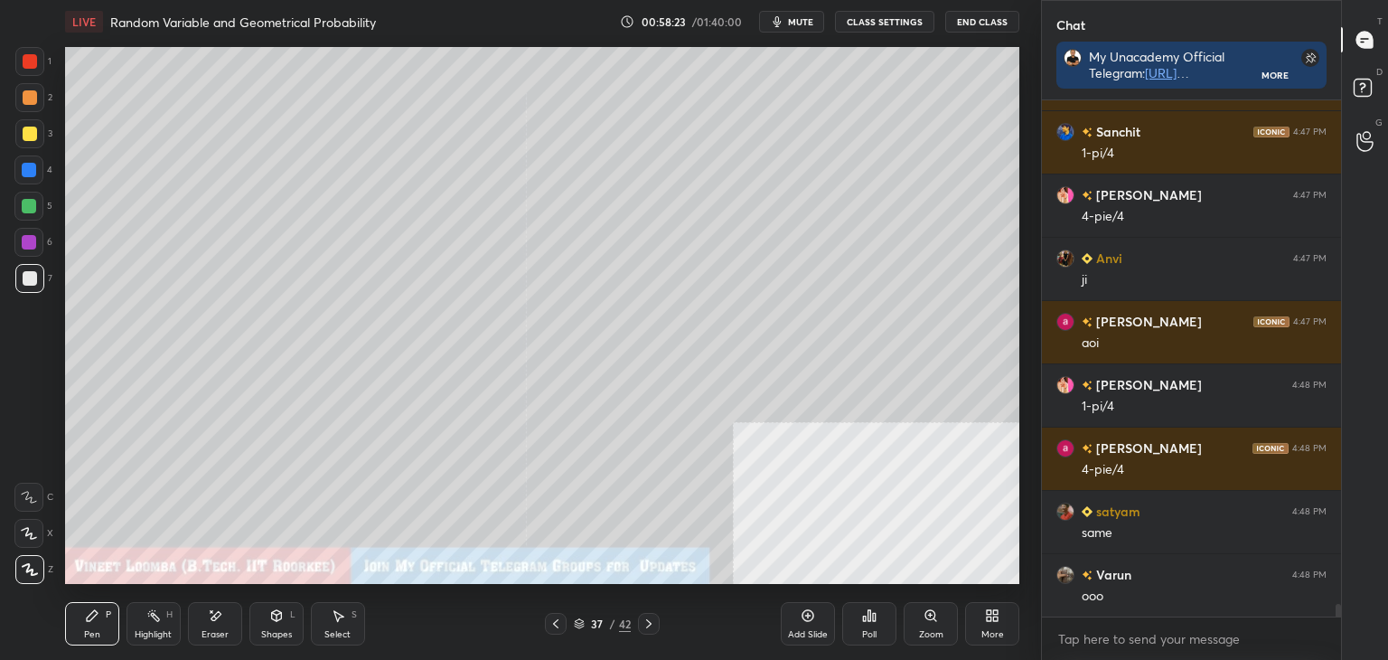
click at [651, 622] on icon at bounding box center [649, 623] width 14 height 14
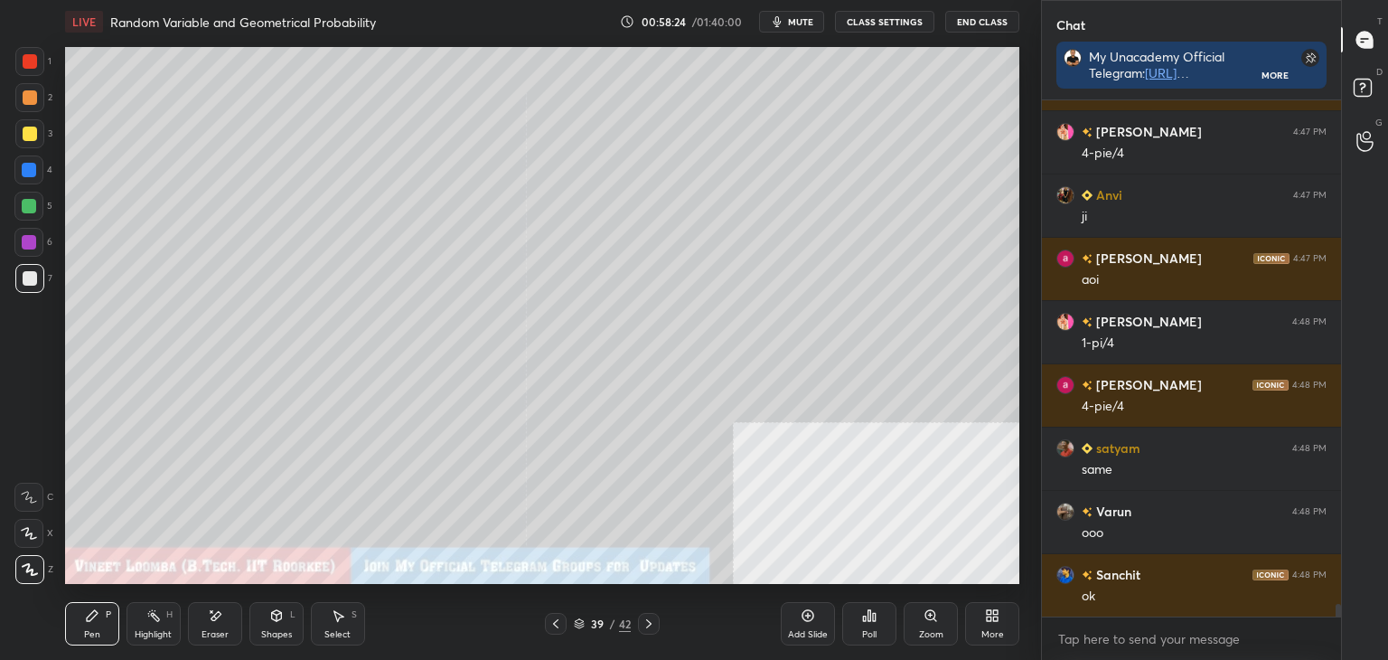
click at [650, 623] on icon at bounding box center [648, 623] width 5 height 9
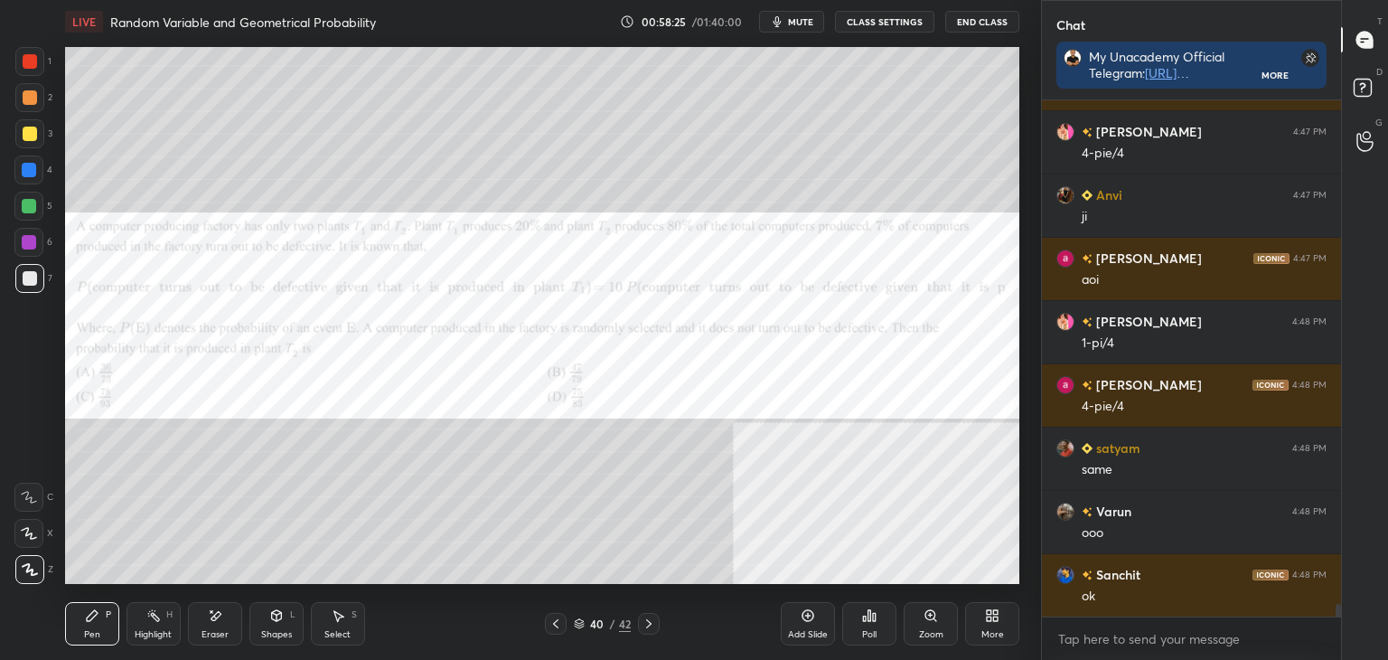
click at [557, 621] on icon at bounding box center [556, 623] width 14 height 14
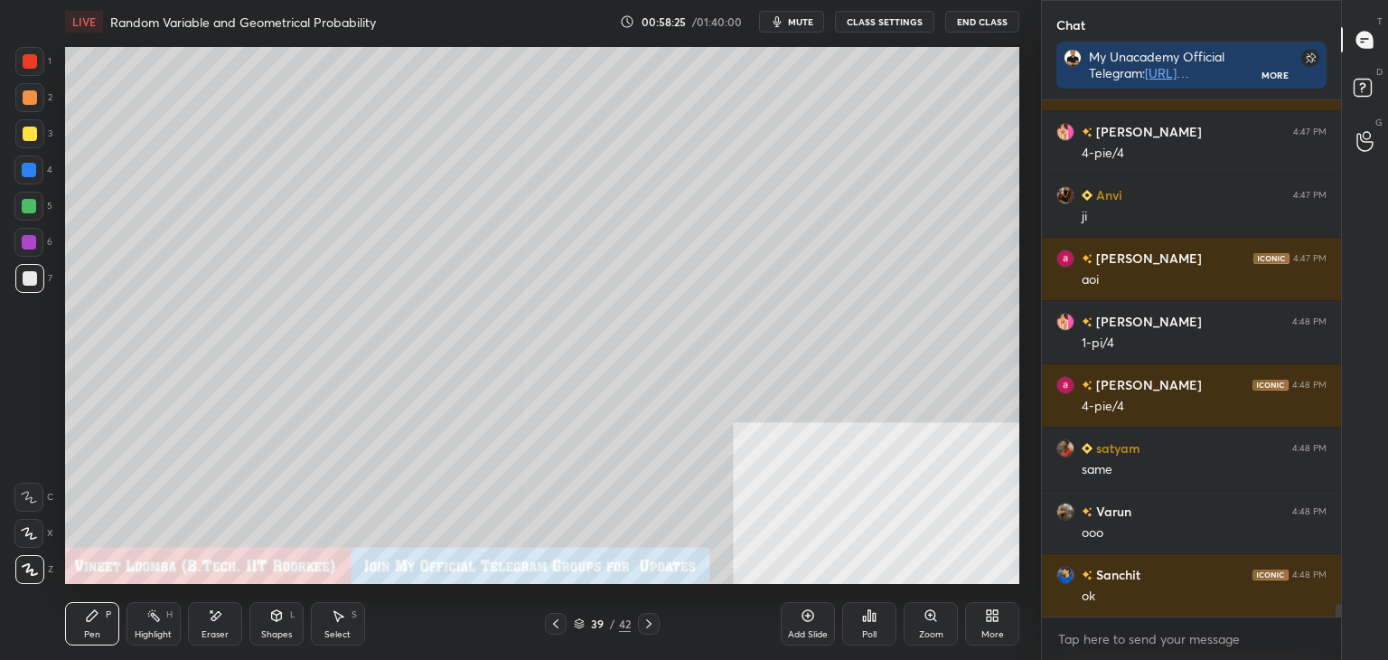
click at [555, 625] on icon at bounding box center [556, 623] width 14 height 14
click at [554, 628] on icon at bounding box center [556, 623] width 14 height 14
click at [557, 624] on icon at bounding box center [556, 623] width 14 height 14
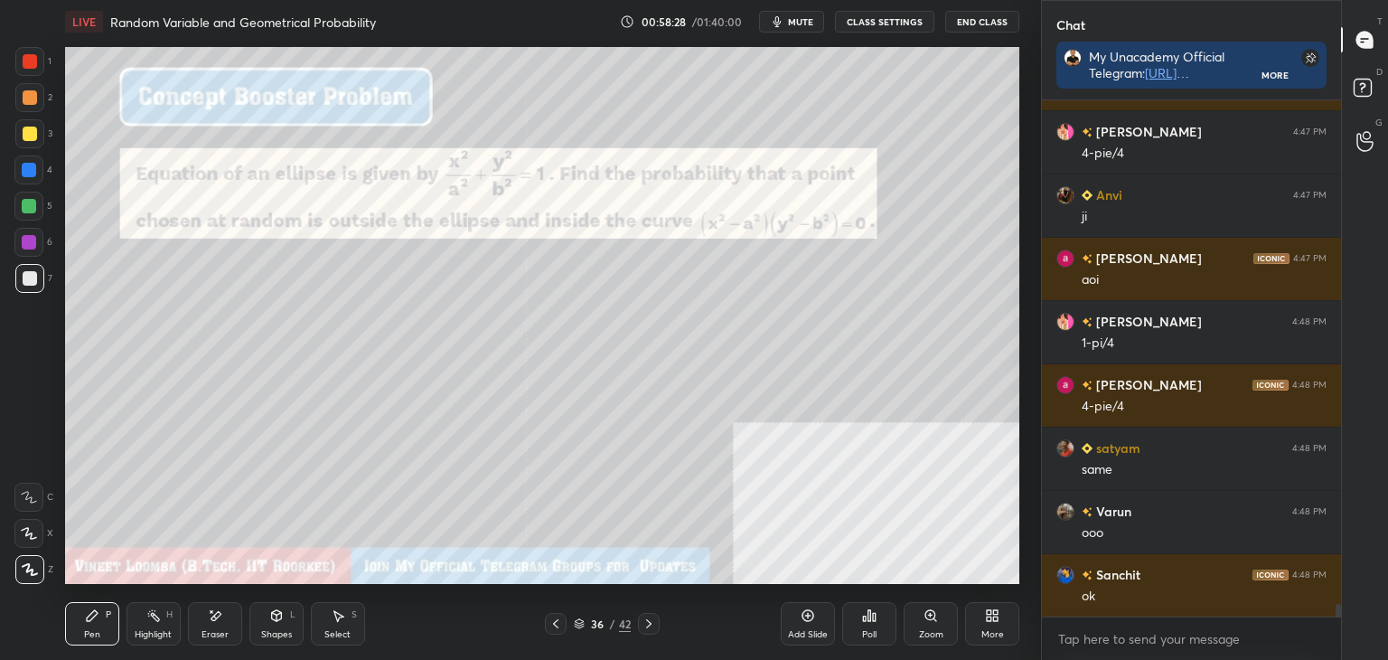
click at [652, 623] on icon at bounding box center [649, 623] width 14 height 14
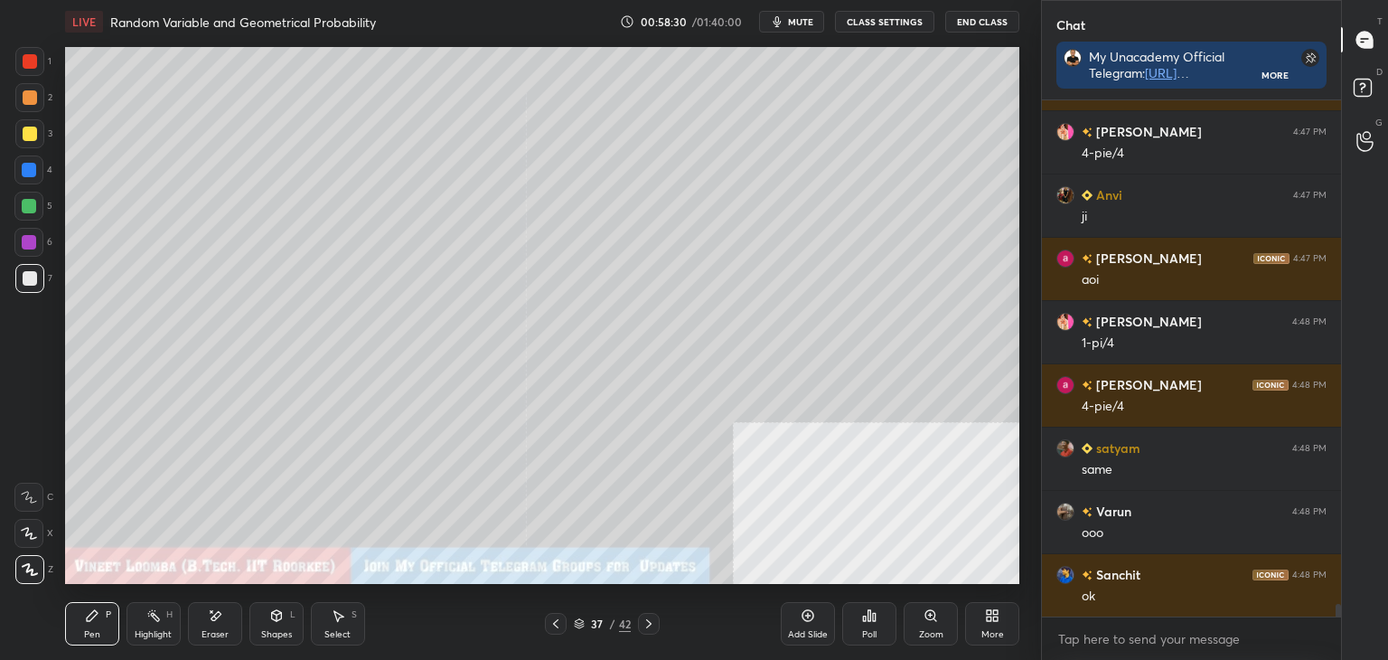
click at [998, 623] on div "More" at bounding box center [992, 623] width 54 height 43
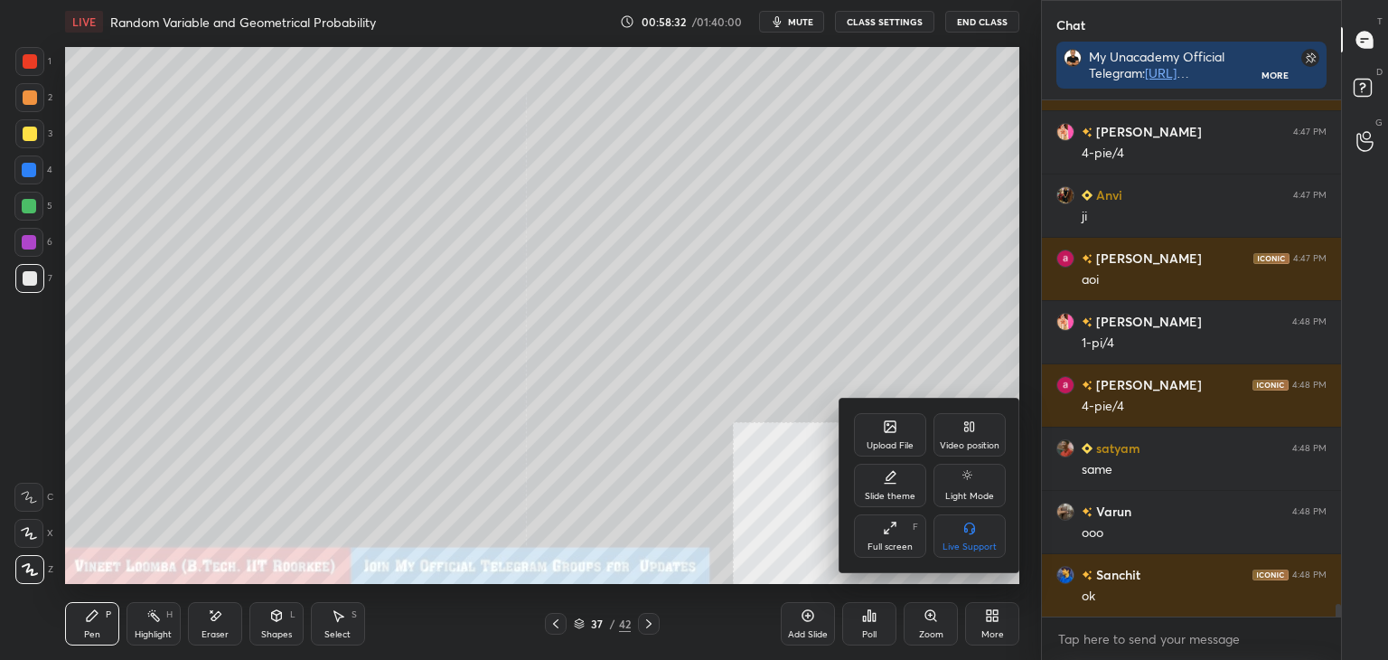
click at [893, 446] on div "Upload File" at bounding box center [890, 445] width 47 height 9
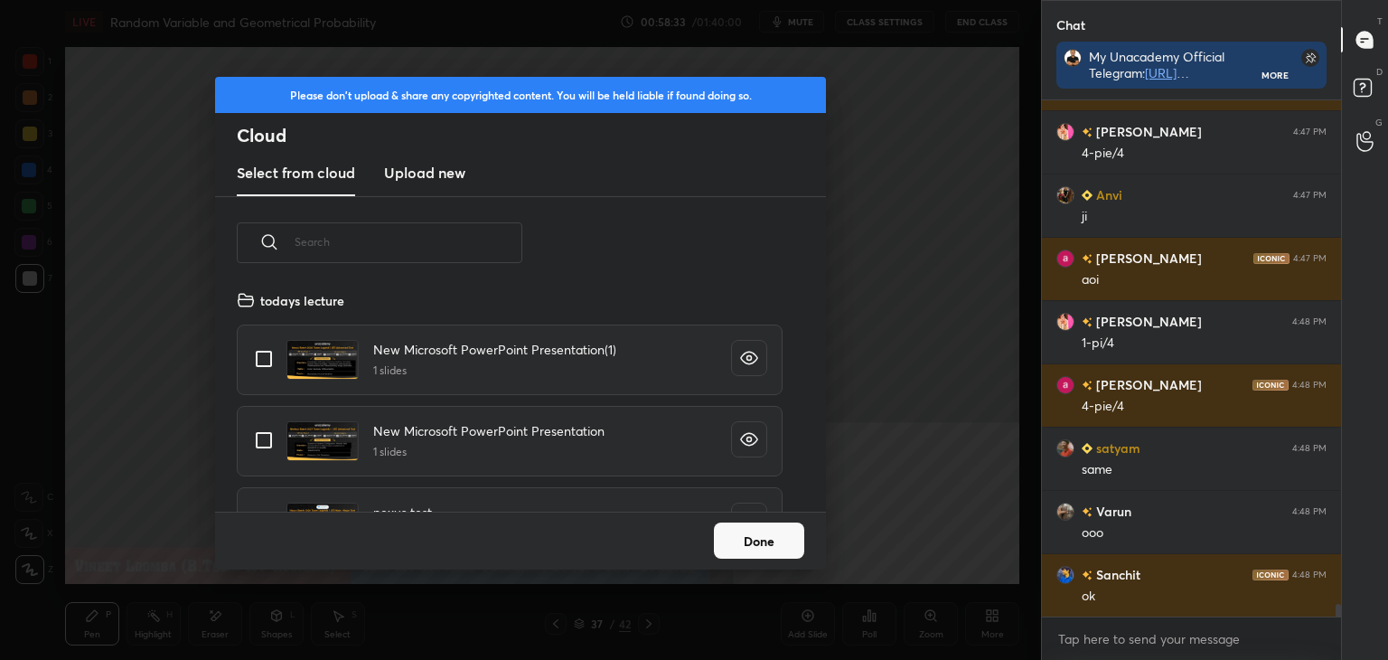
scroll to position [222, 580]
drag, startPoint x: 434, startPoint y: 170, endPoint x: 416, endPoint y: 175, distance: 18.9
click at [434, 169] on h3 "Upload new" at bounding box center [424, 173] width 81 height 22
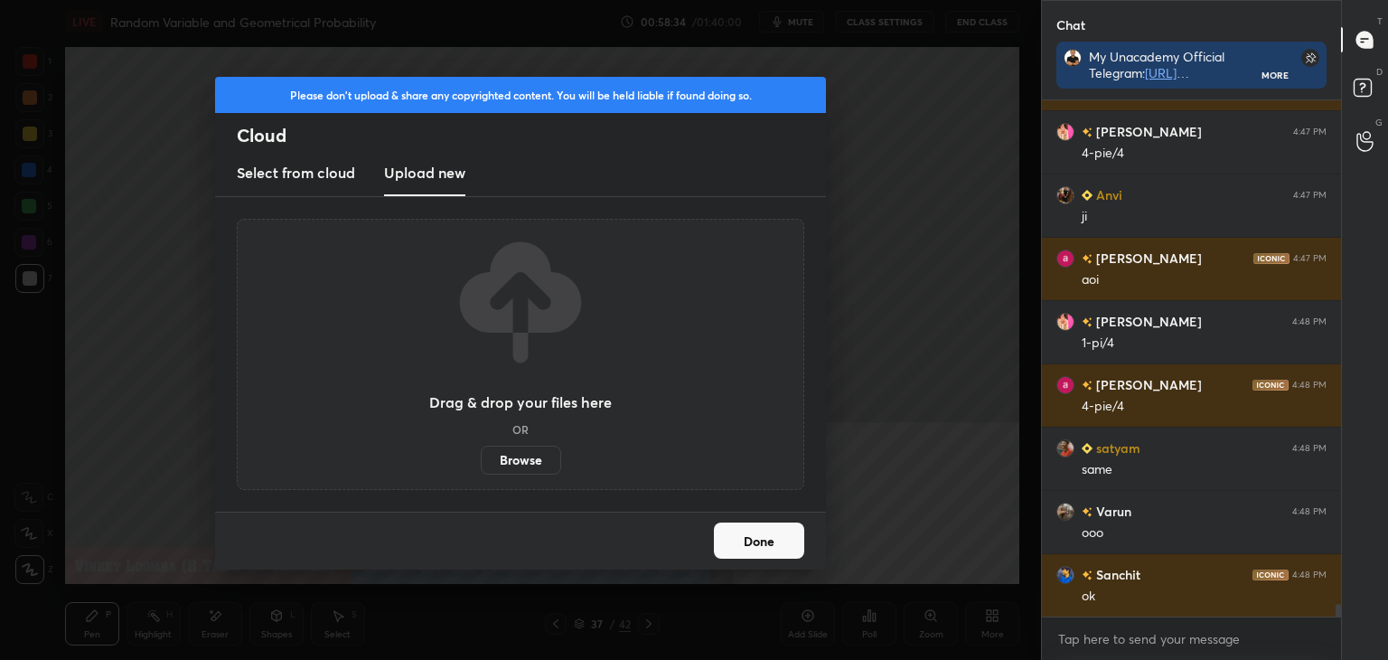
click at [517, 465] on label "Browse" at bounding box center [521, 460] width 80 height 29
click at [481, 465] on input "Browse" at bounding box center [481, 460] width 0 height 29
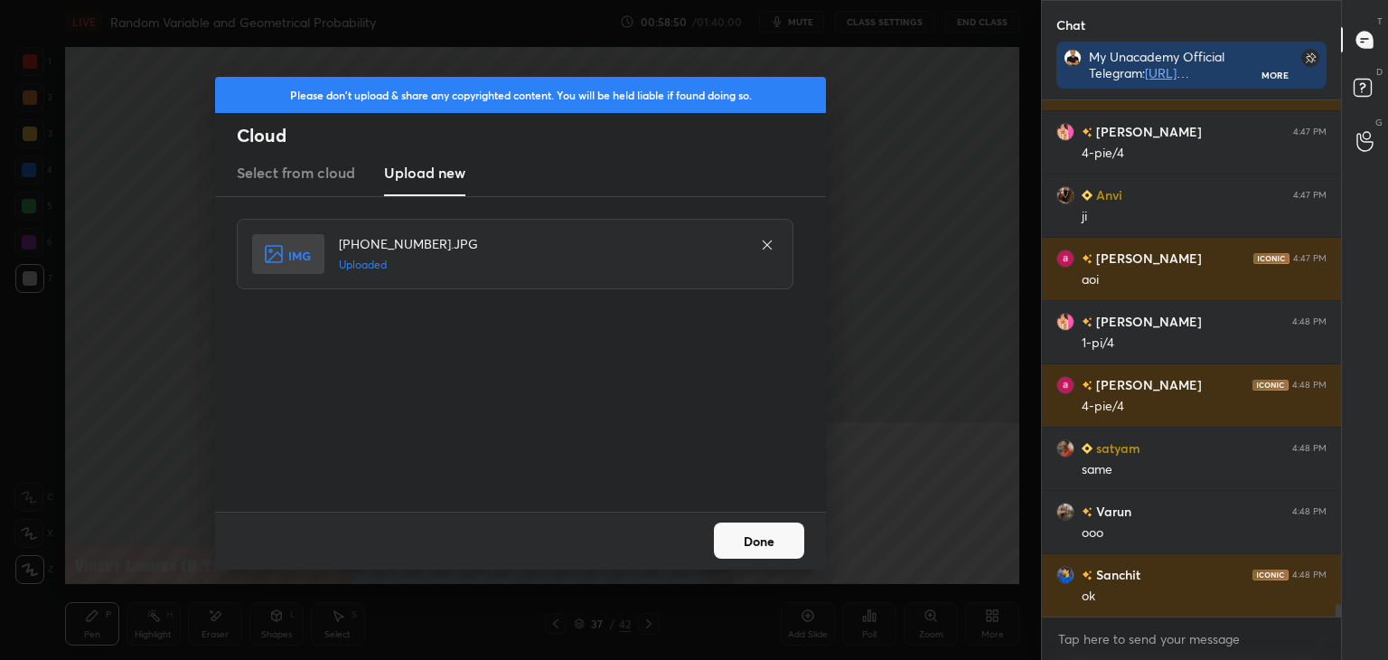
click at [742, 536] on button "Done" at bounding box center [759, 540] width 90 height 36
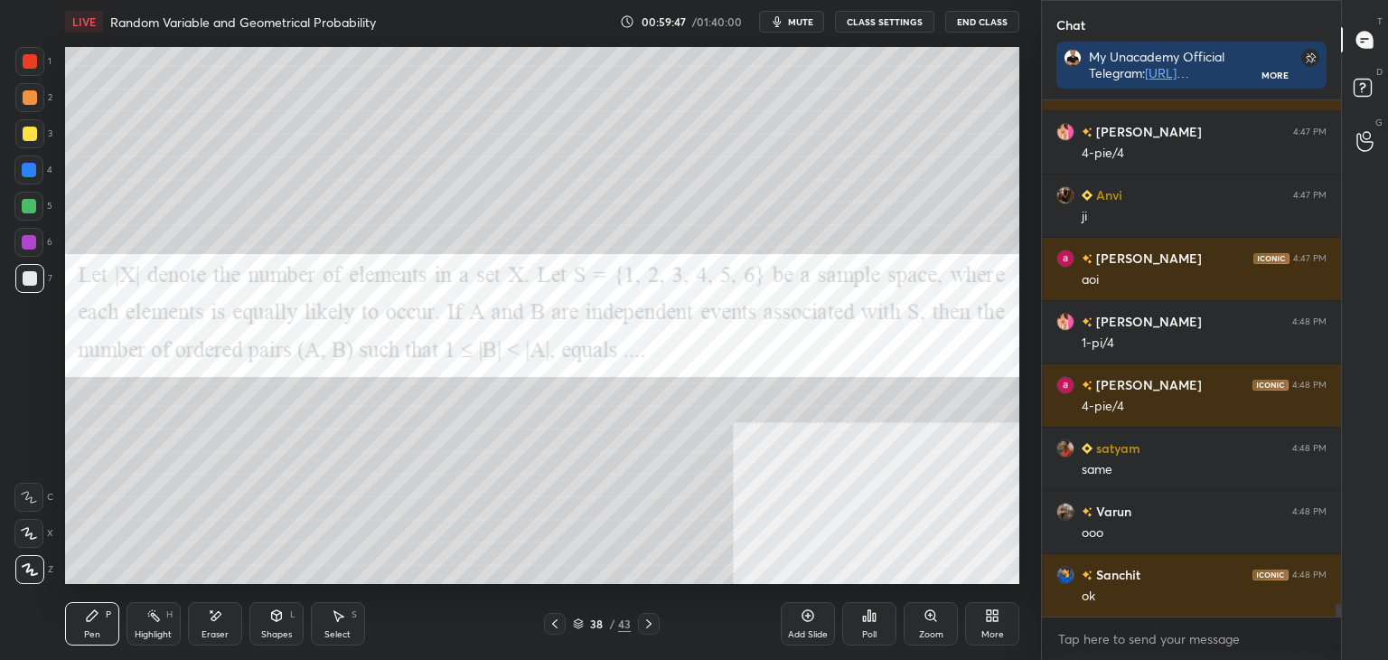
click at [799, 21] on span "mute" at bounding box center [800, 21] width 25 height 13
drag, startPoint x: 29, startPoint y: 69, endPoint x: 18, endPoint y: 91, distance: 25.1
click at [29, 67] on div at bounding box center [29, 61] width 29 height 29
drag, startPoint x: 214, startPoint y: 625, endPoint x: 192, endPoint y: 584, distance: 46.5
click at [212, 620] on div "Eraser" at bounding box center [215, 623] width 54 height 43
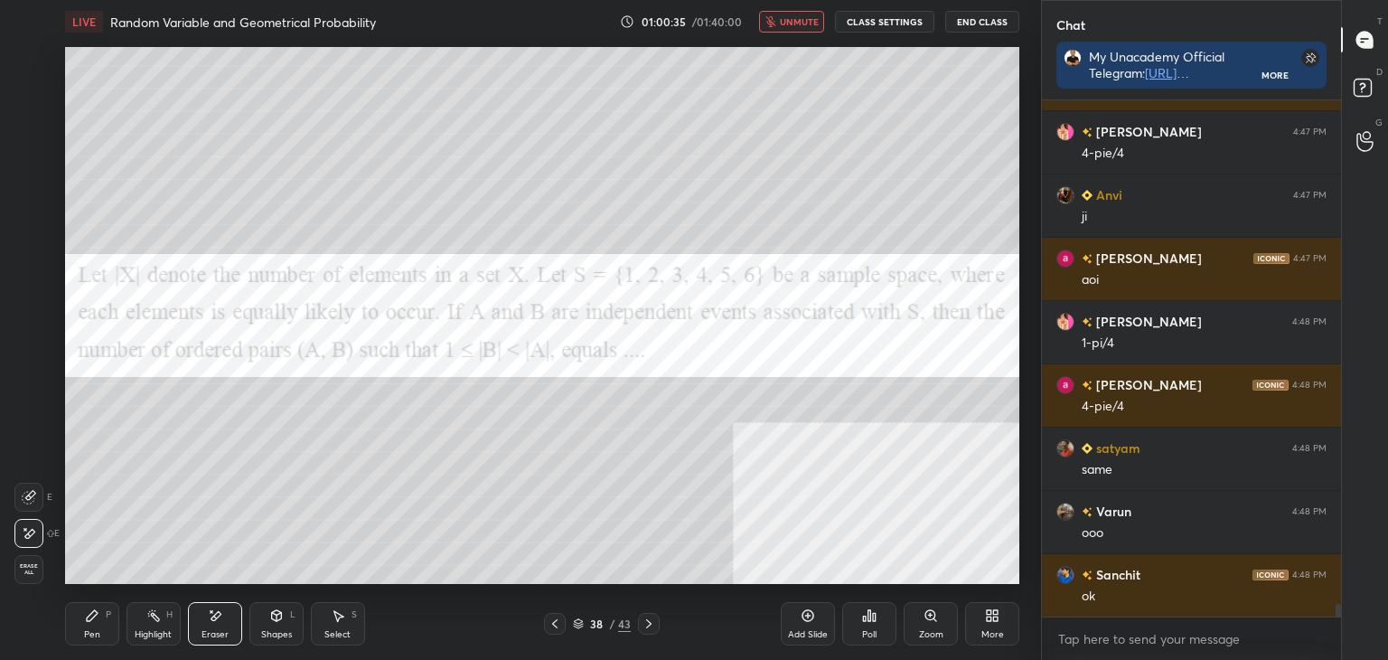
drag, startPoint x: 78, startPoint y: 620, endPoint x: 78, endPoint y: 606, distance: 14.5
click at [78, 619] on div "Pen P" at bounding box center [92, 623] width 54 height 43
click at [1383, 95] on div "D Doubts (D)" at bounding box center [1365, 90] width 46 height 51
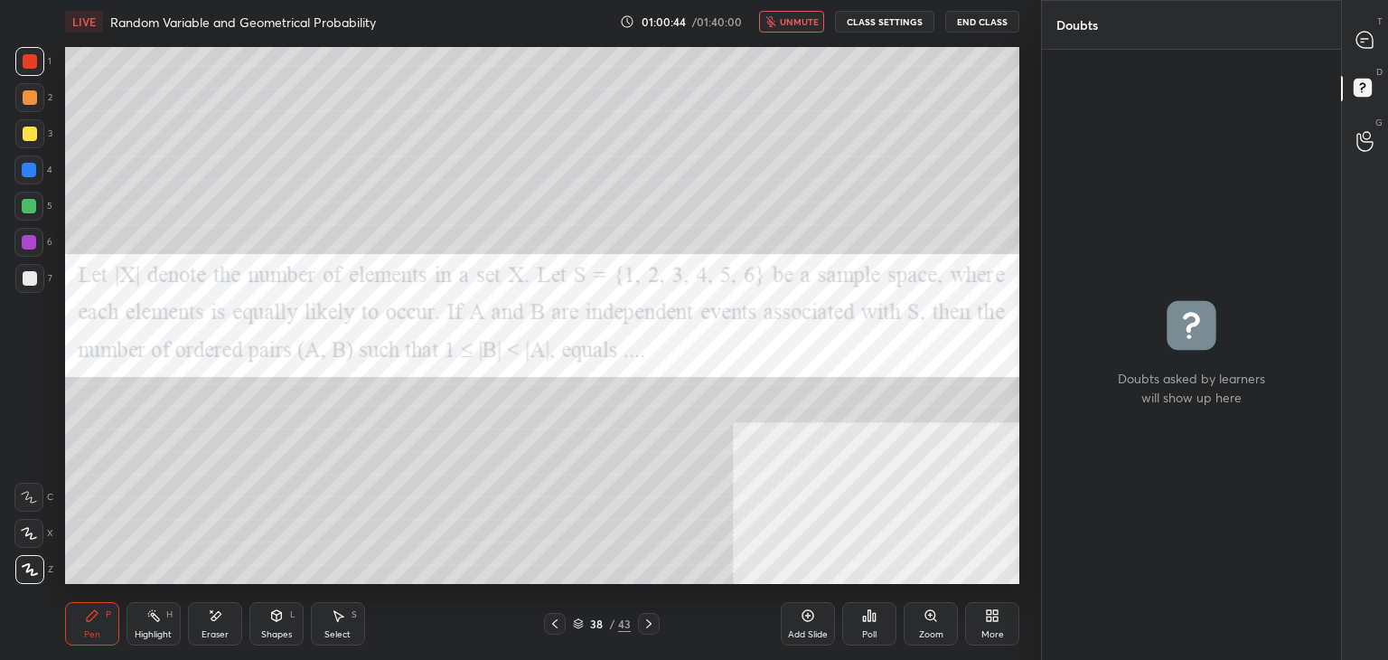
drag, startPoint x: 1376, startPoint y: 120, endPoint x: 1387, endPoint y: 91, distance: 31.2
click at [1381, 118] on p "G" at bounding box center [1379, 123] width 7 height 14
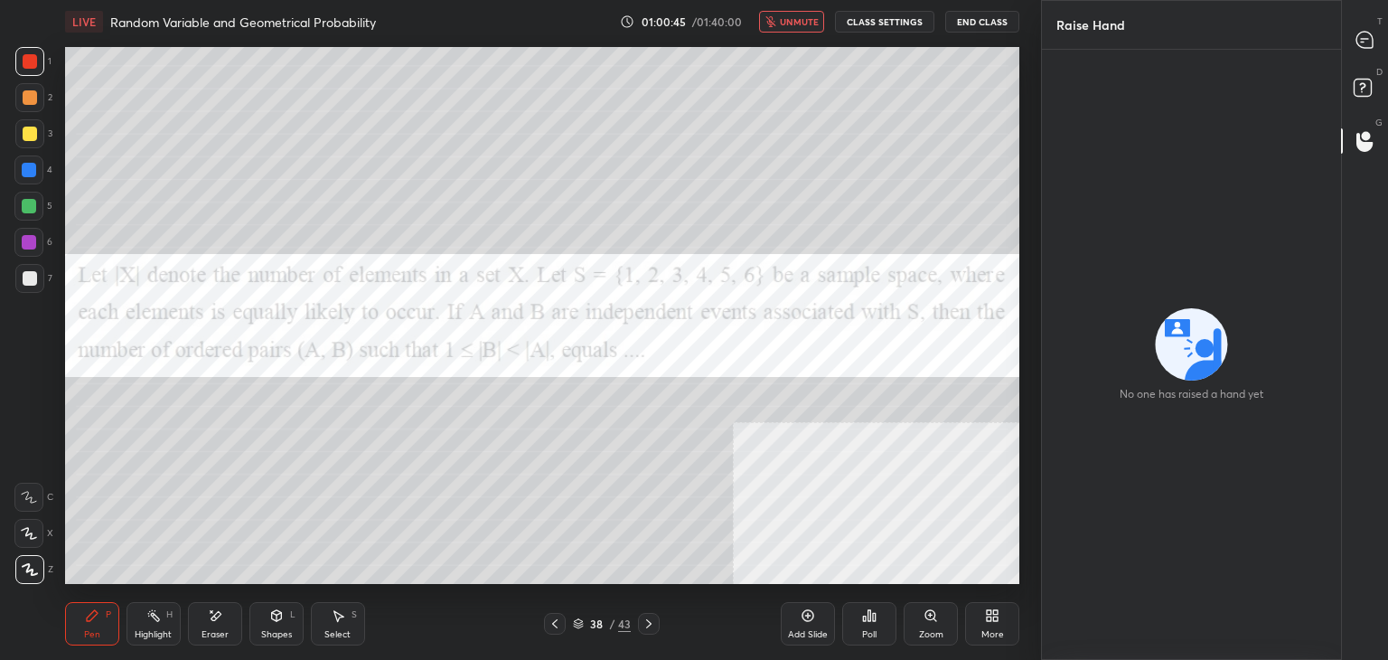
click at [1387, 71] on div "D Doubts (D)" at bounding box center [1365, 90] width 46 height 51
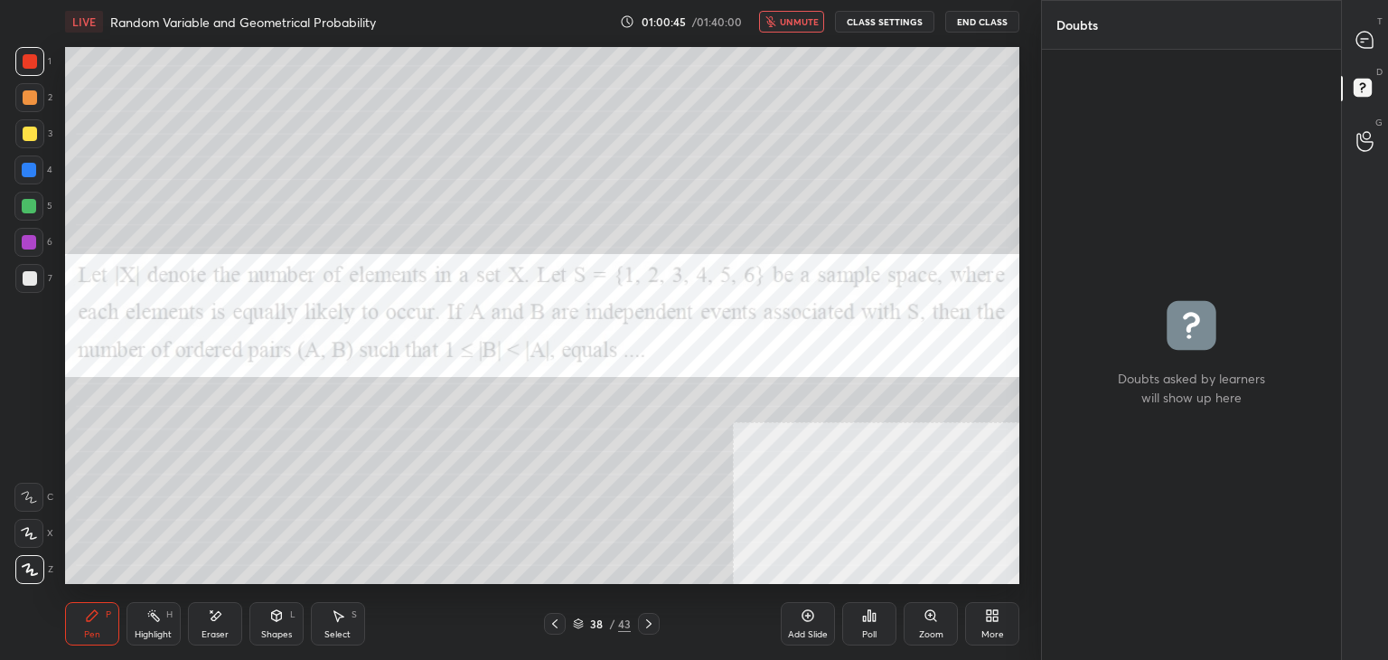
click at [1385, 25] on div "T Messages (T)" at bounding box center [1365, 39] width 46 height 51
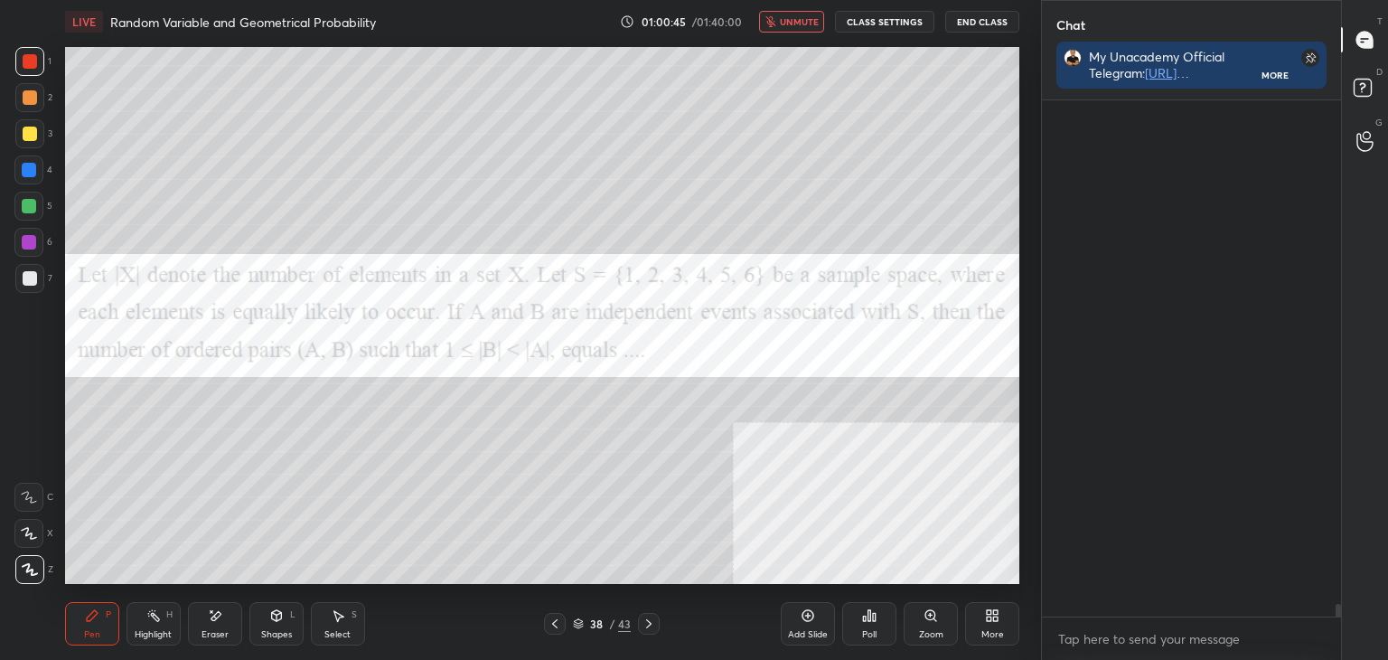
scroll to position [511, 294]
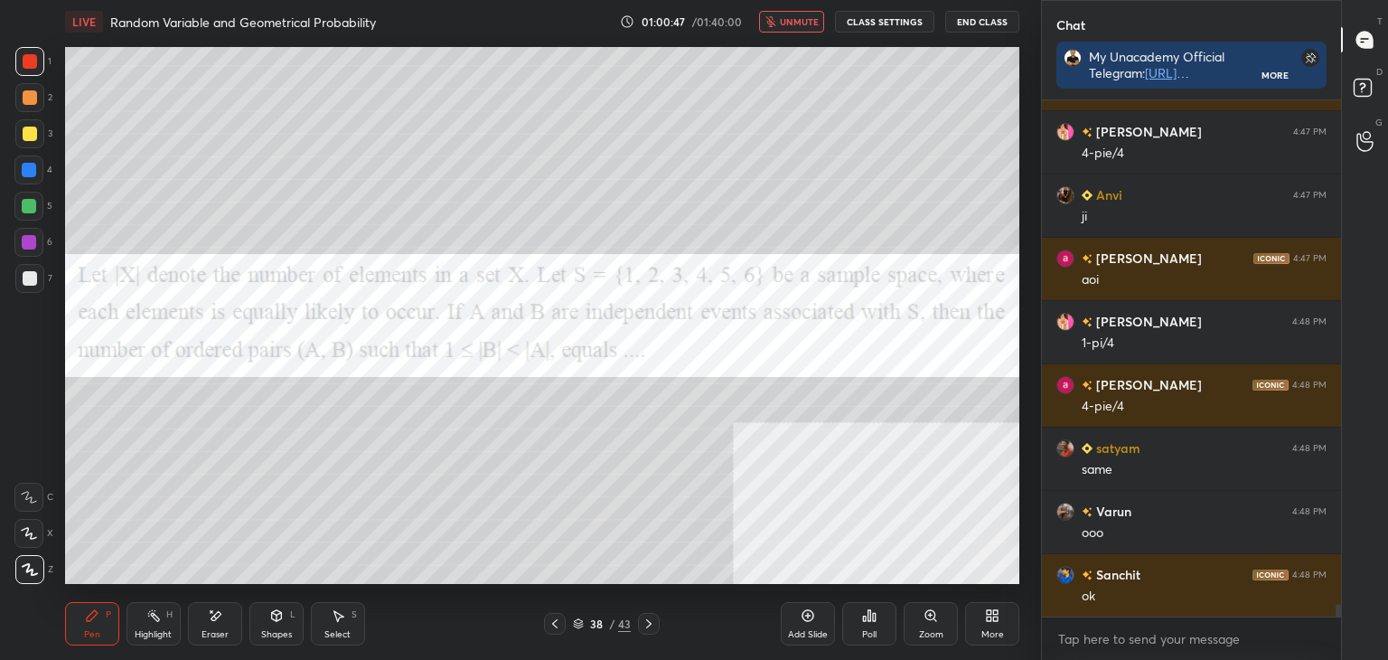
drag, startPoint x: 216, startPoint y: 618, endPoint x: 206, endPoint y: 587, distance: 32.3
click at [216, 617] on icon at bounding box center [216, 615] width 10 height 9
click at [97, 613] on icon at bounding box center [92, 615] width 11 height 11
click at [803, 20] on span "unmute" at bounding box center [799, 21] width 39 height 13
click at [28, 169] on div at bounding box center [29, 170] width 14 height 14
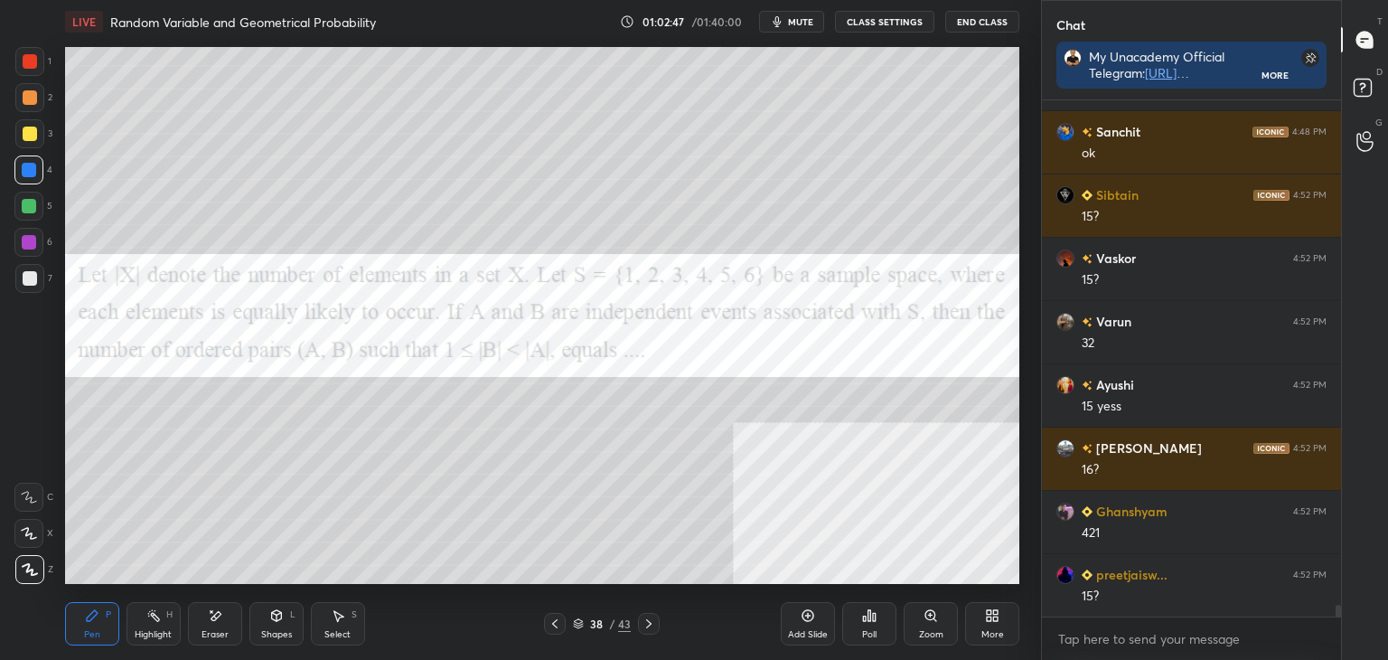
scroll to position [21619, 0]
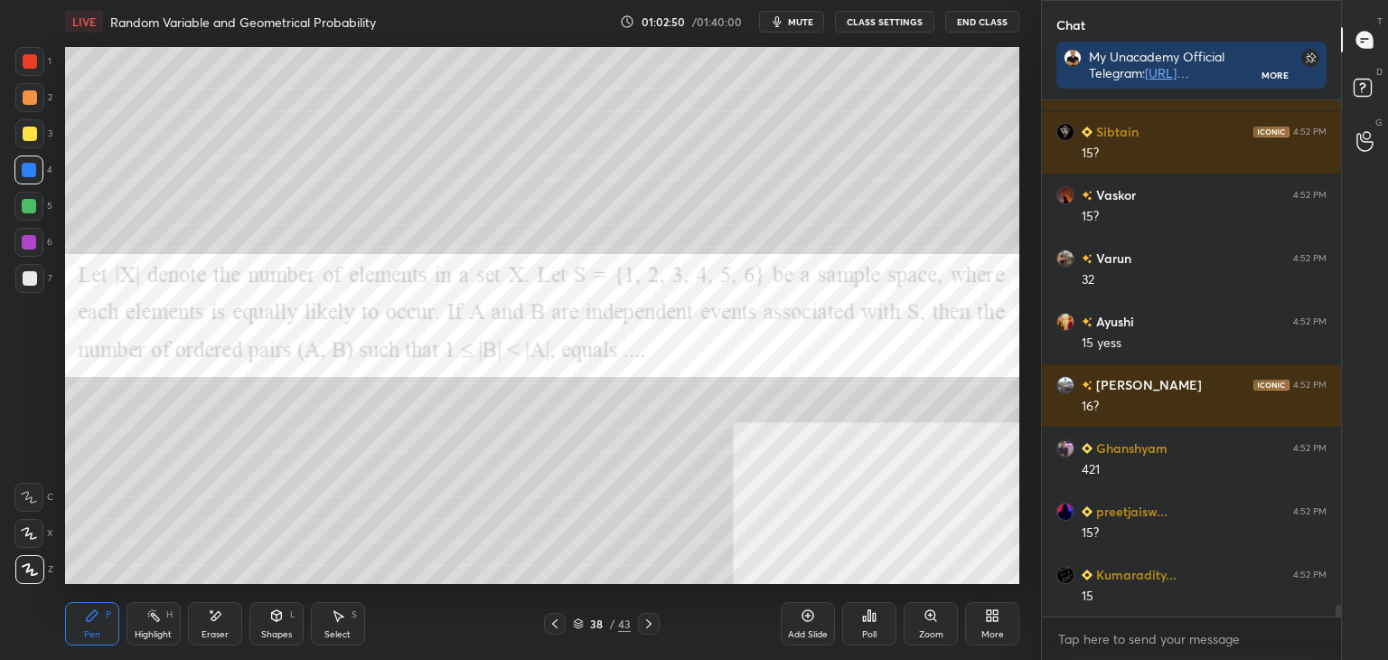
click at [26, 104] on div at bounding box center [30, 97] width 14 height 14
click at [241, 591] on div "LIVE Random Variable and Geometrical Probability 01:04:51 / 01:40:00 mute CLASS…" at bounding box center [542, 330] width 969 height 660
click at [187, 587] on div "LIVE Random Variable and Geometrical Probability 01:04:52 / 01:40:00 mute CLASS…" at bounding box center [542, 330] width 969 height 660
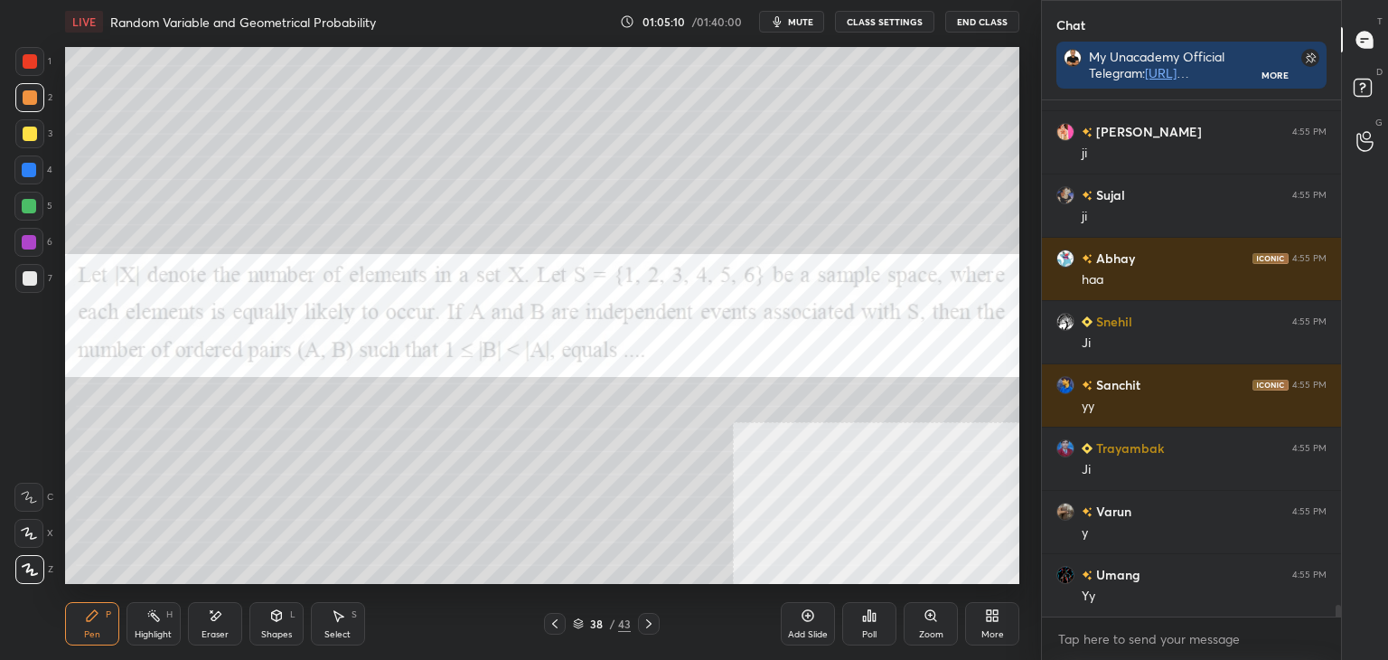
scroll to position [22188, 0]
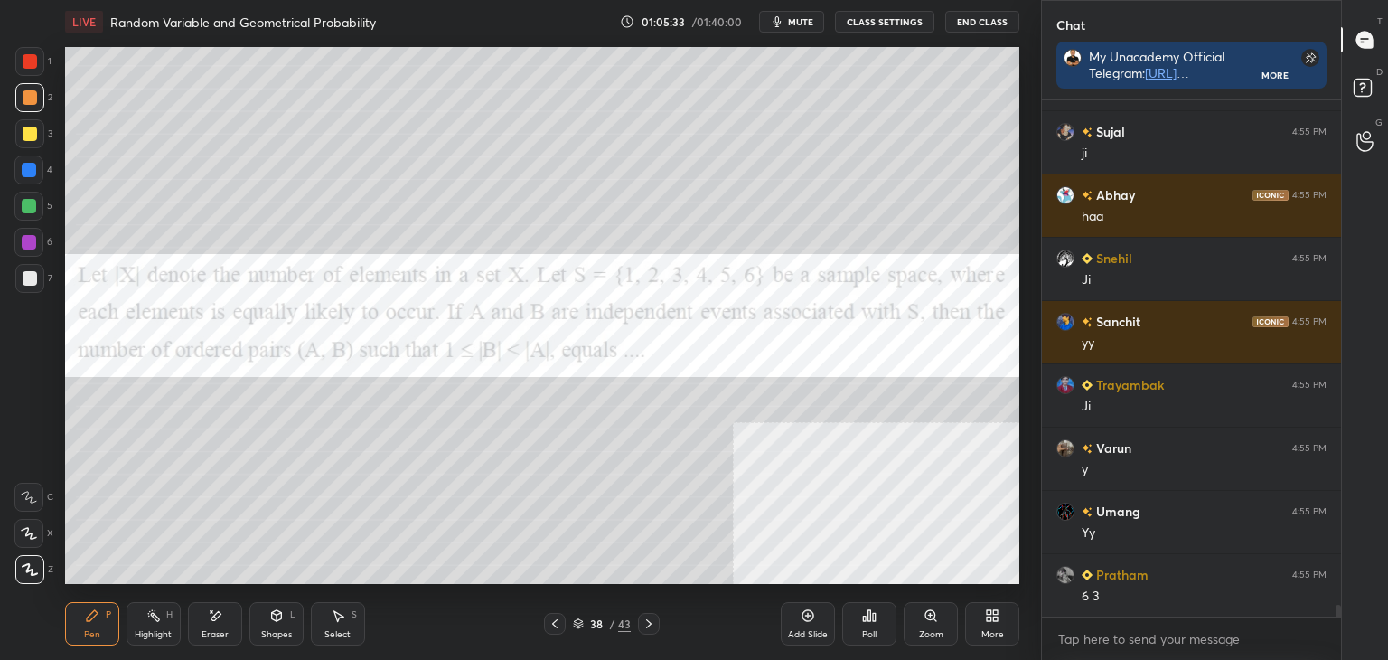
click at [29, 243] on div at bounding box center [29, 242] width 14 height 14
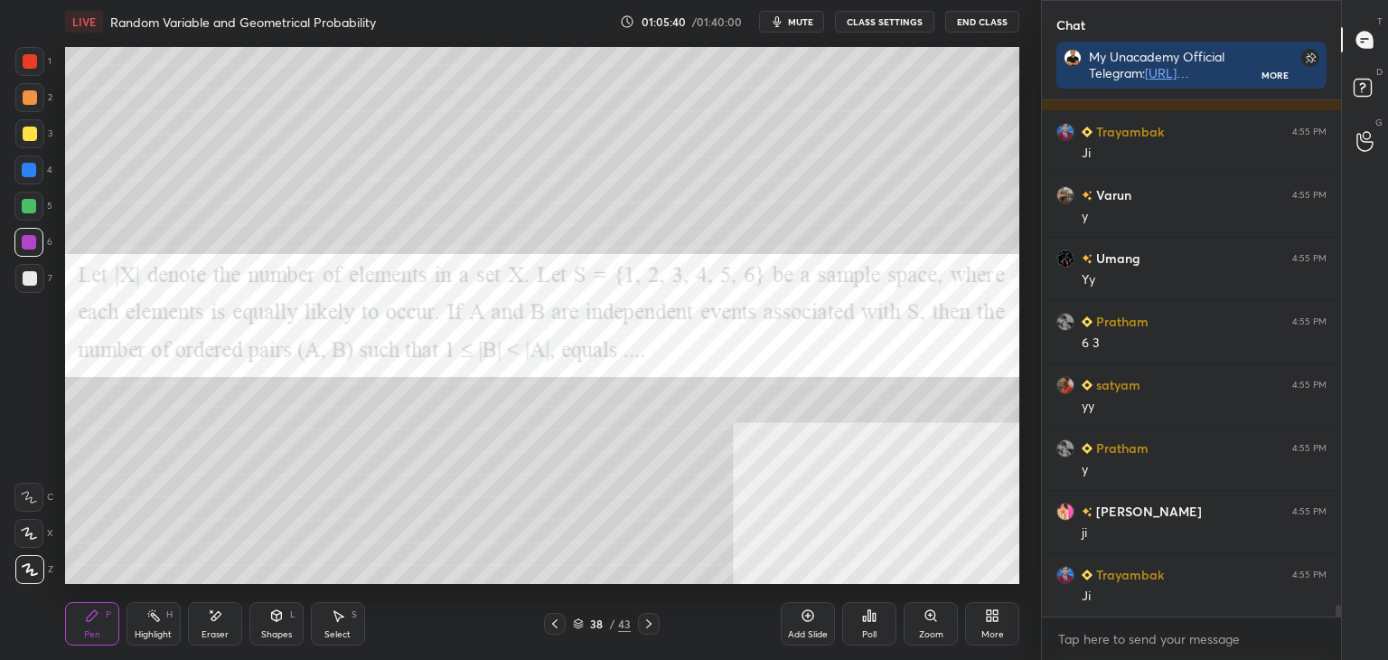
scroll to position [22505, 0]
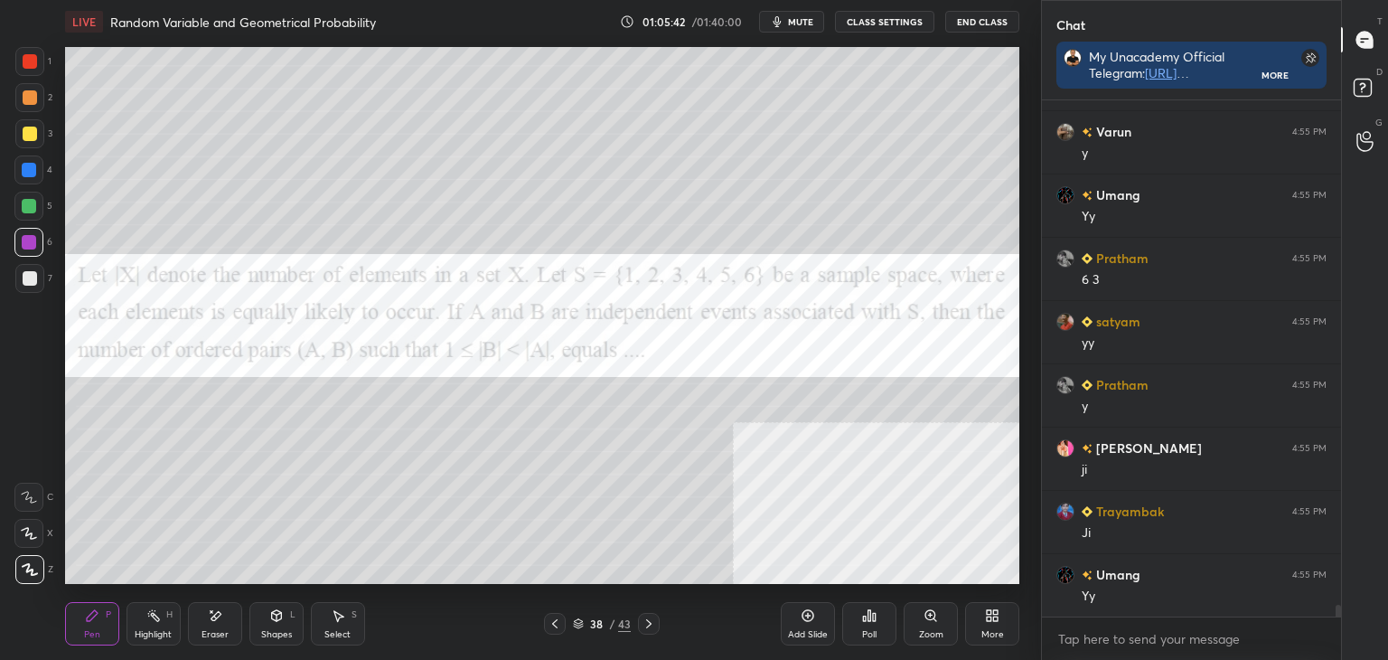
drag, startPoint x: 340, startPoint y: 626, endPoint x: 353, endPoint y: 608, distance: 22.6
click at [343, 622] on div "Select S" at bounding box center [338, 623] width 54 height 43
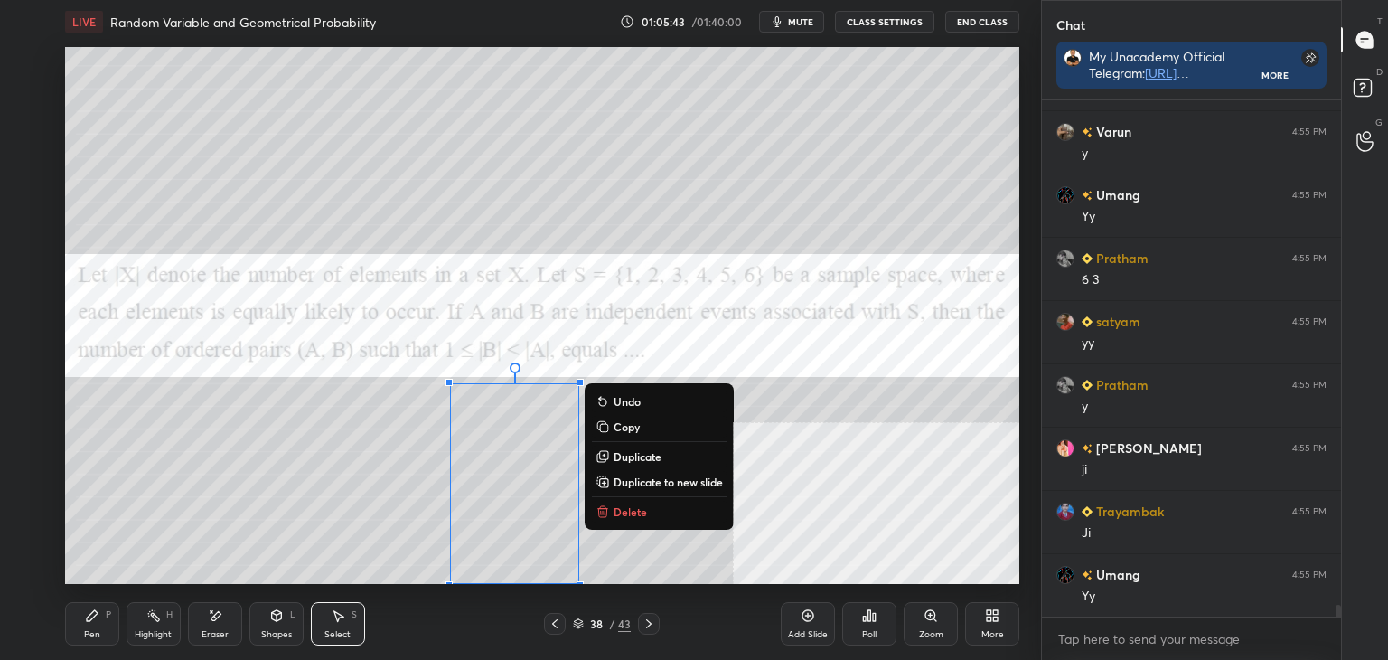
drag, startPoint x: 437, startPoint y: 394, endPoint x: 639, endPoint y: 574, distance: 270.1
click at [662, 587] on div "0 ° Undo Copy Duplicate Duplicate to new slide Delete Setting up your live clas…" at bounding box center [542, 315] width 969 height 544
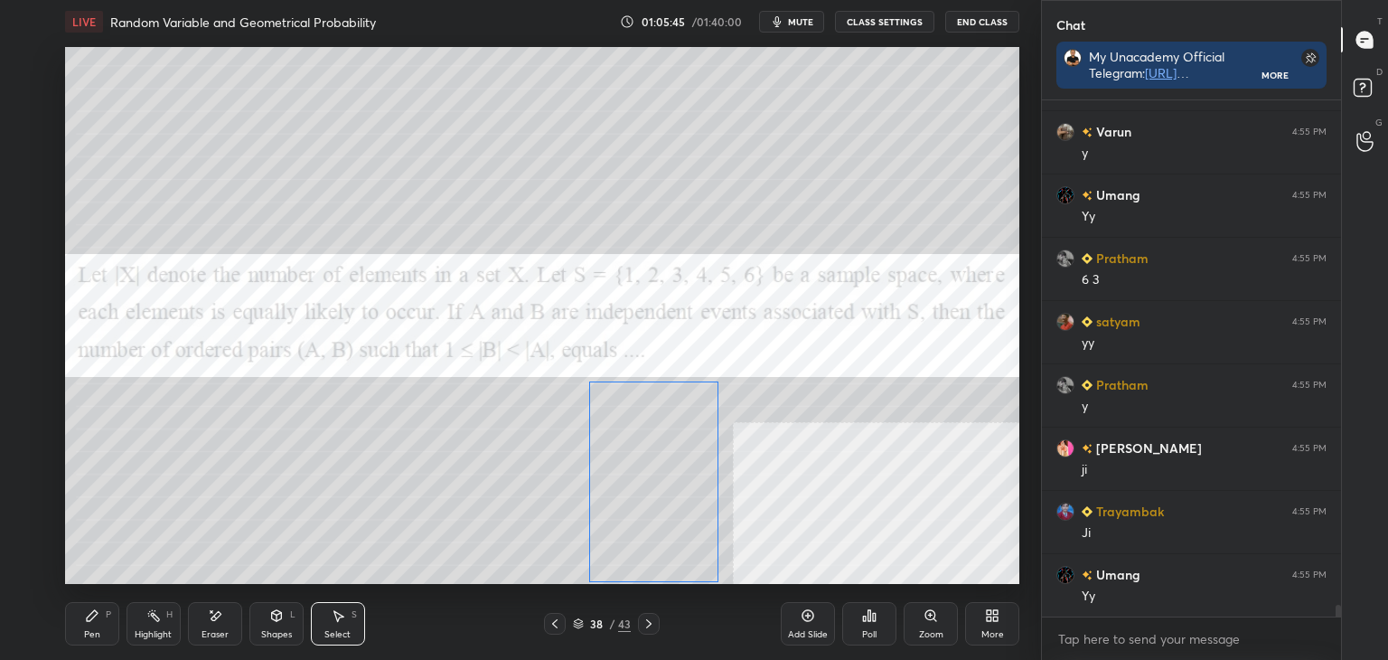
drag, startPoint x: 499, startPoint y: 503, endPoint x: 583, endPoint y: 500, distance: 84.1
click at [635, 502] on div "0 ° Undo Copy Duplicate Duplicate to new slide Delete" at bounding box center [542, 315] width 954 height 537
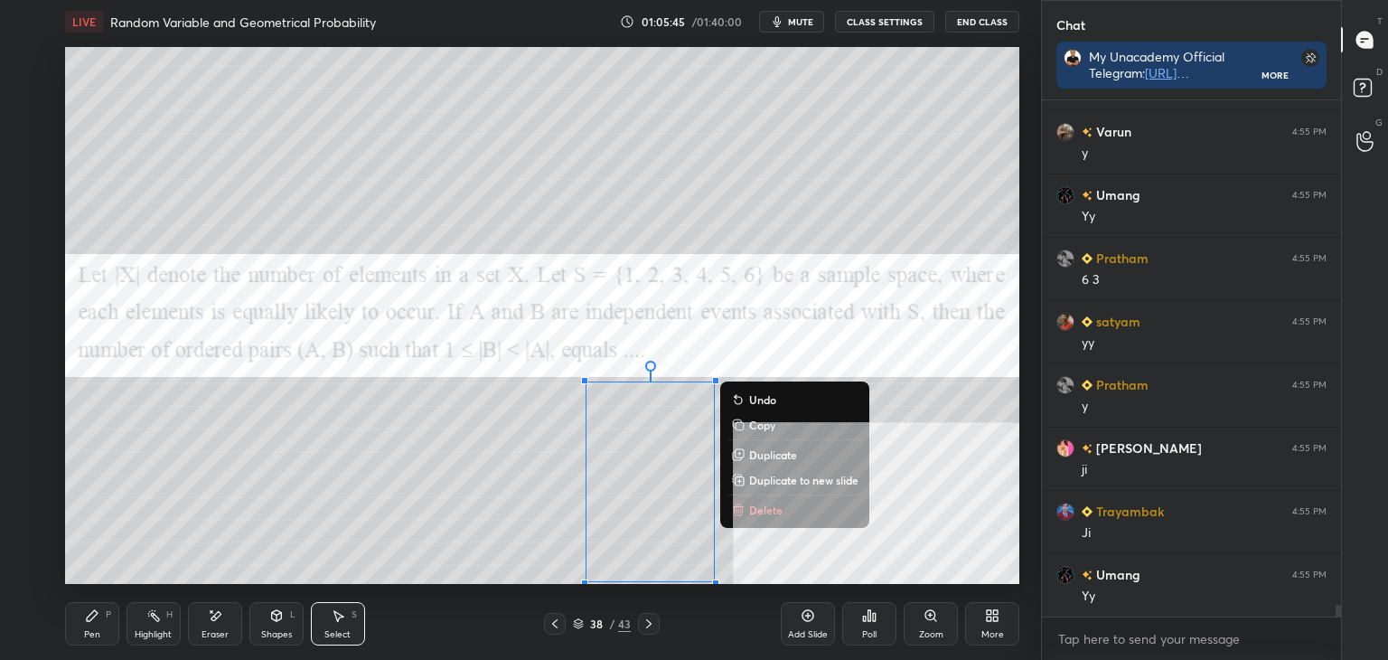
click at [393, 505] on div "0 ° Undo Copy Duplicate Duplicate to new slide Delete" at bounding box center [542, 315] width 954 height 537
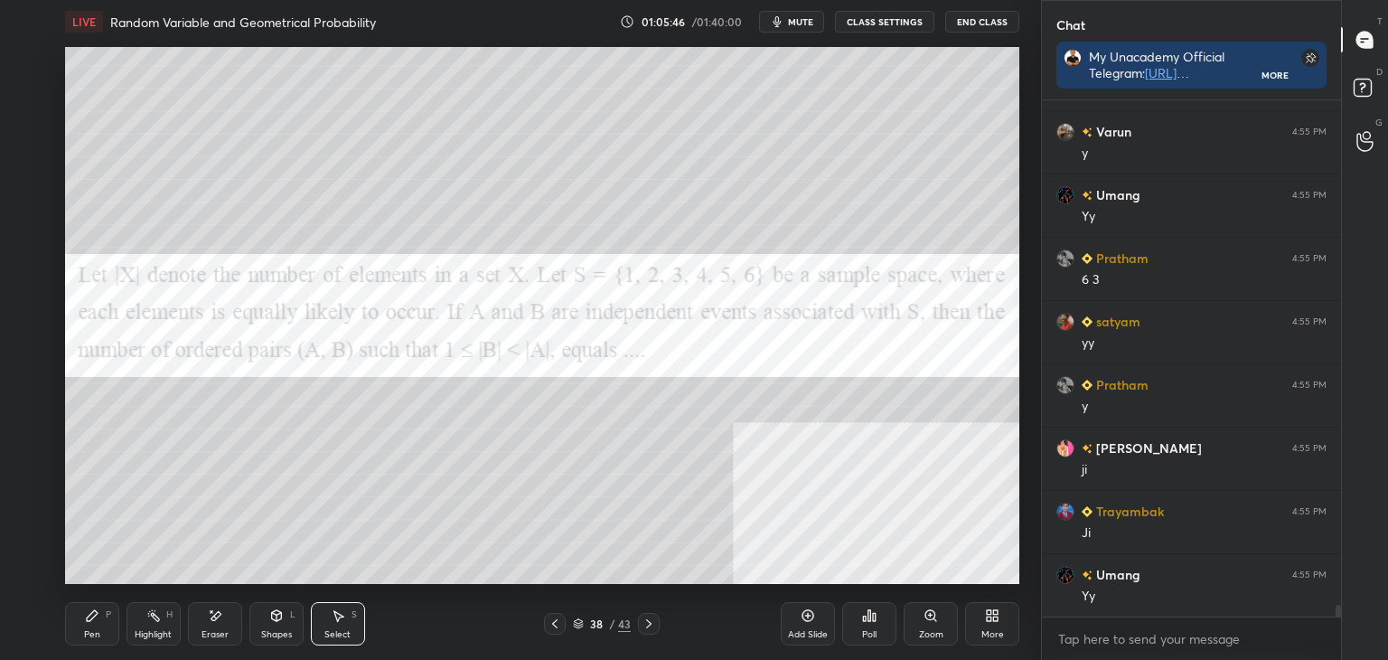
click at [87, 647] on div "Pen P Highlight H Eraser Shapes L Select S 38 / 43 Add Slide Poll Zoom More" at bounding box center [542, 623] width 954 height 72
drag, startPoint x: 88, startPoint y: 630, endPoint x: 120, endPoint y: 586, distance: 55.0
click at [88, 630] on div "Pen" at bounding box center [92, 634] width 16 height 9
drag, startPoint x: 29, startPoint y: 277, endPoint x: 32, endPoint y: 287, distance: 10.3
click at [30, 277] on div at bounding box center [30, 278] width 14 height 14
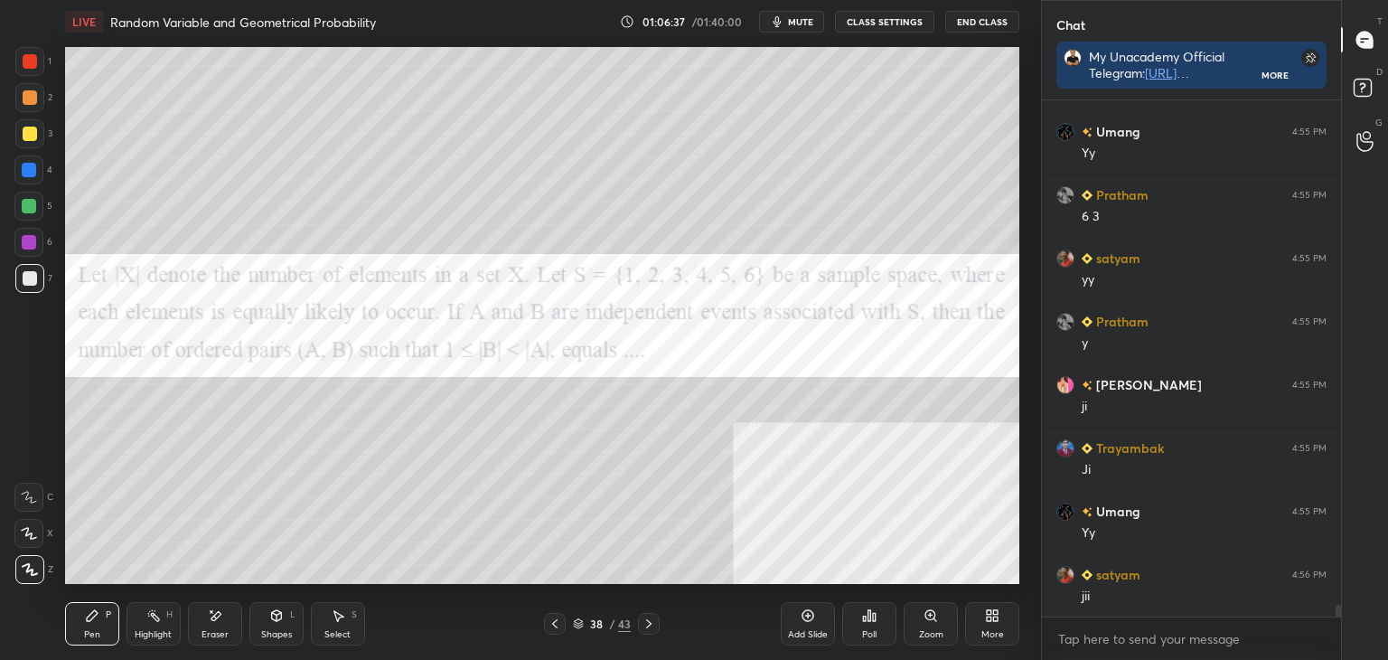
scroll to position [22611, 0]
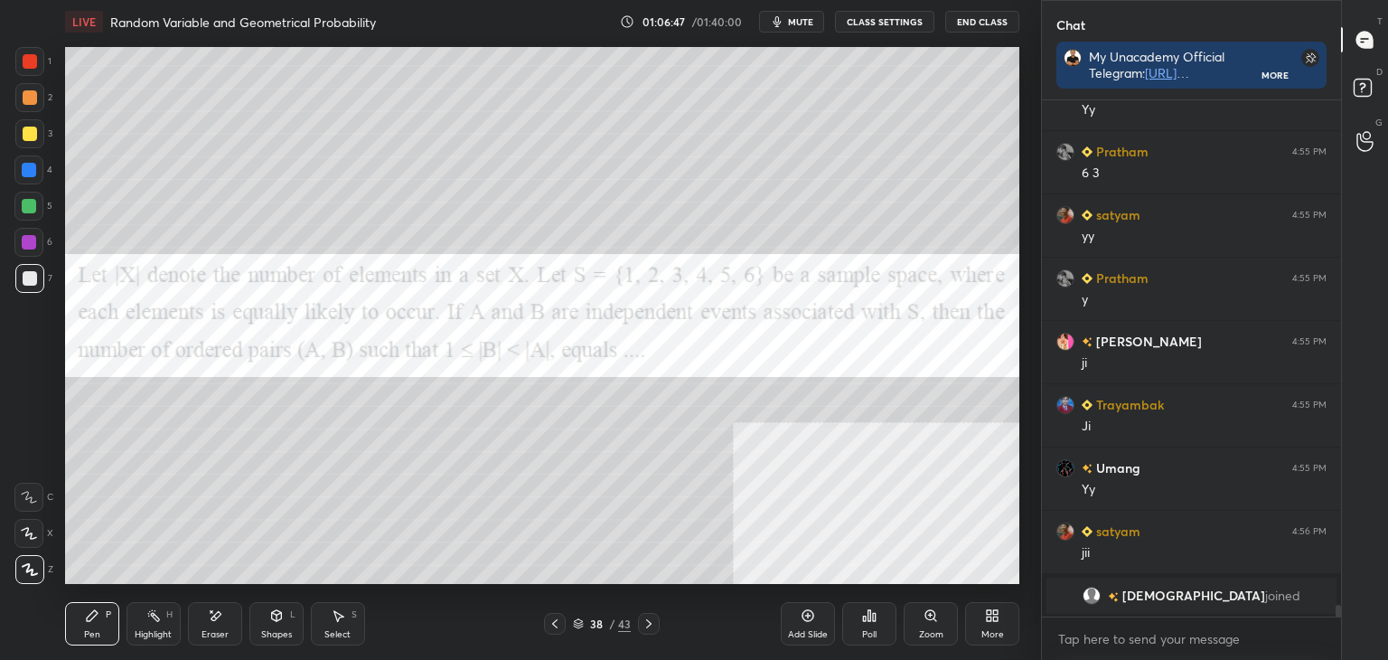
click at [231, 641] on div "Eraser" at bounding box center [215, 623] width 54 height 43
drag, startPoint x: 72, startPoint y: 634, endPoint x: 113, endPoint y: 619, distance: 43.2
click at [69, 634] on div "Pen P" at bounding box center [92, 623] width 54 height 43
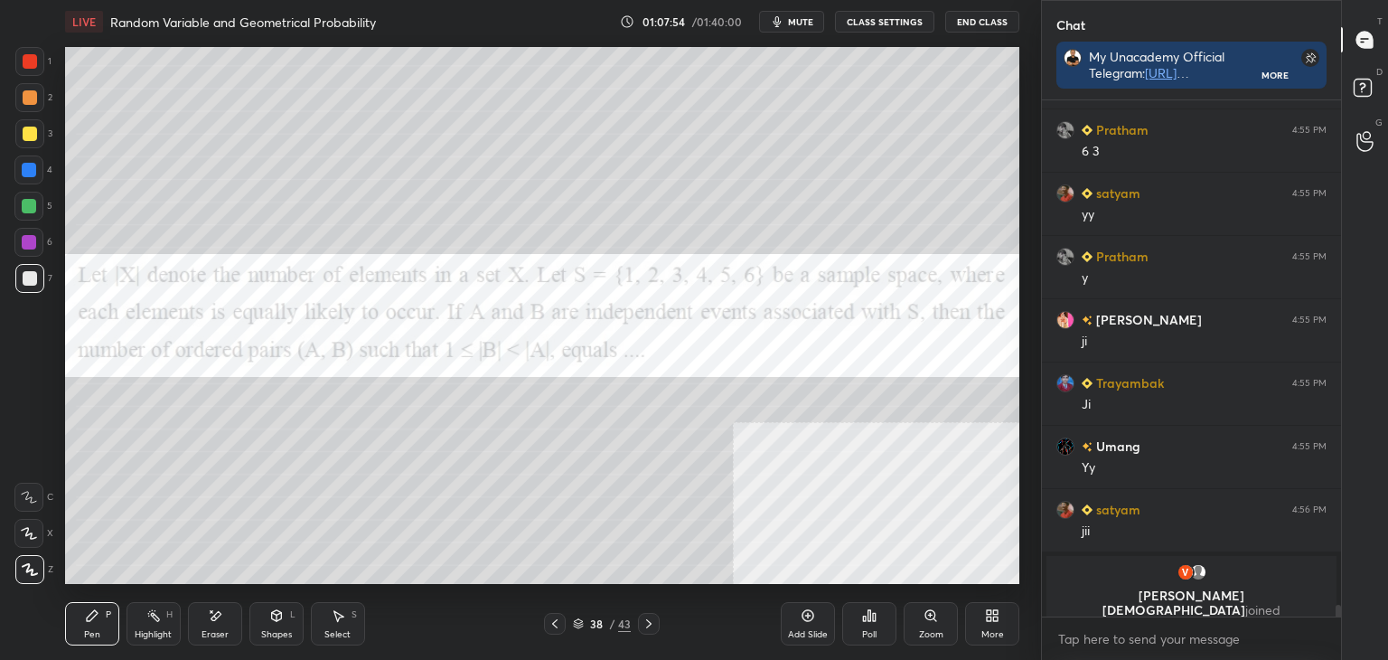
click at [28, 55] on div at bounding box center [30, 61] width 14 height 14
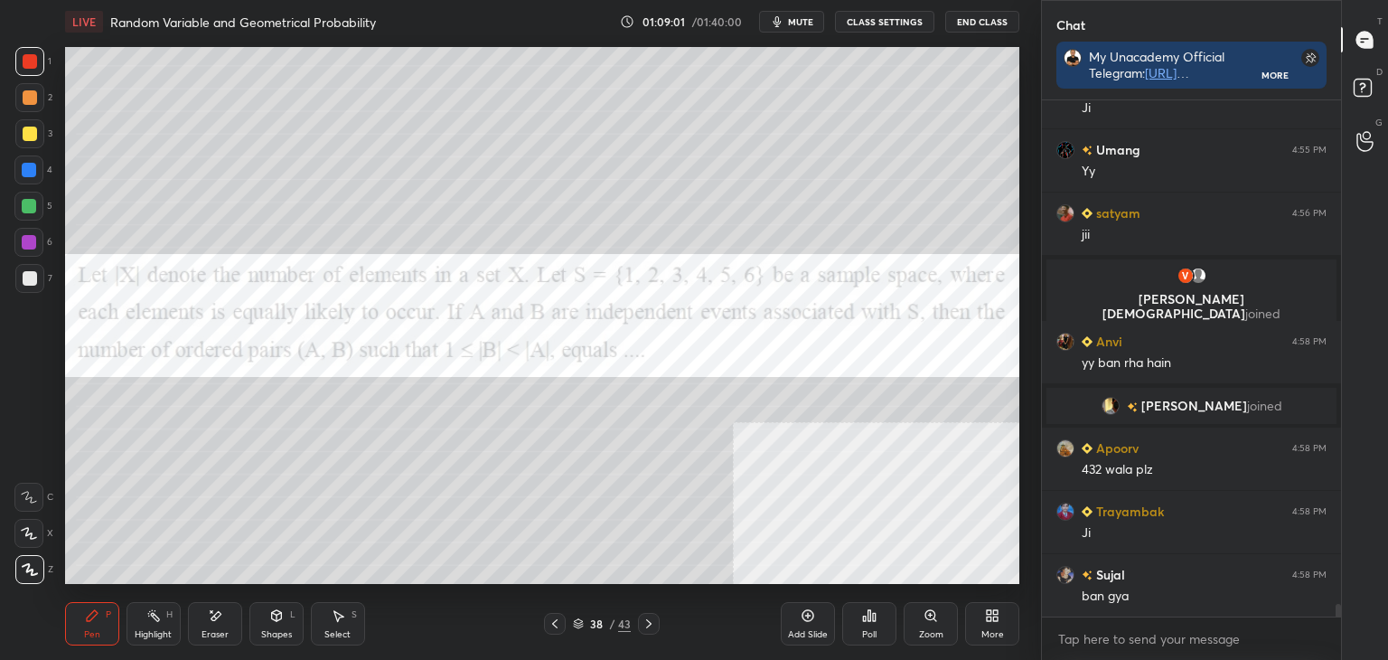
scroll to position [20449, 0]
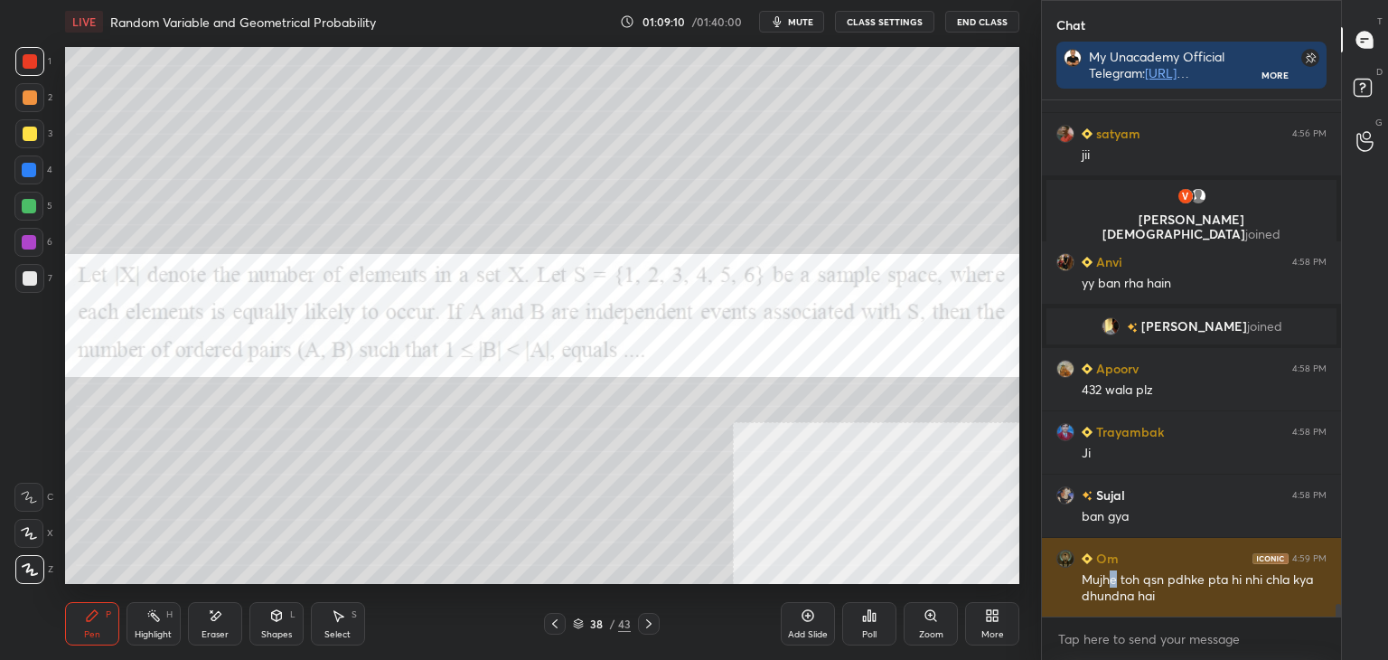
click at [1113, 576] on div "Mujhe toh qsn pdhke pta hi nhi chla kya dhundna hai" at bounding box center [1204, 588] width 245 height 34
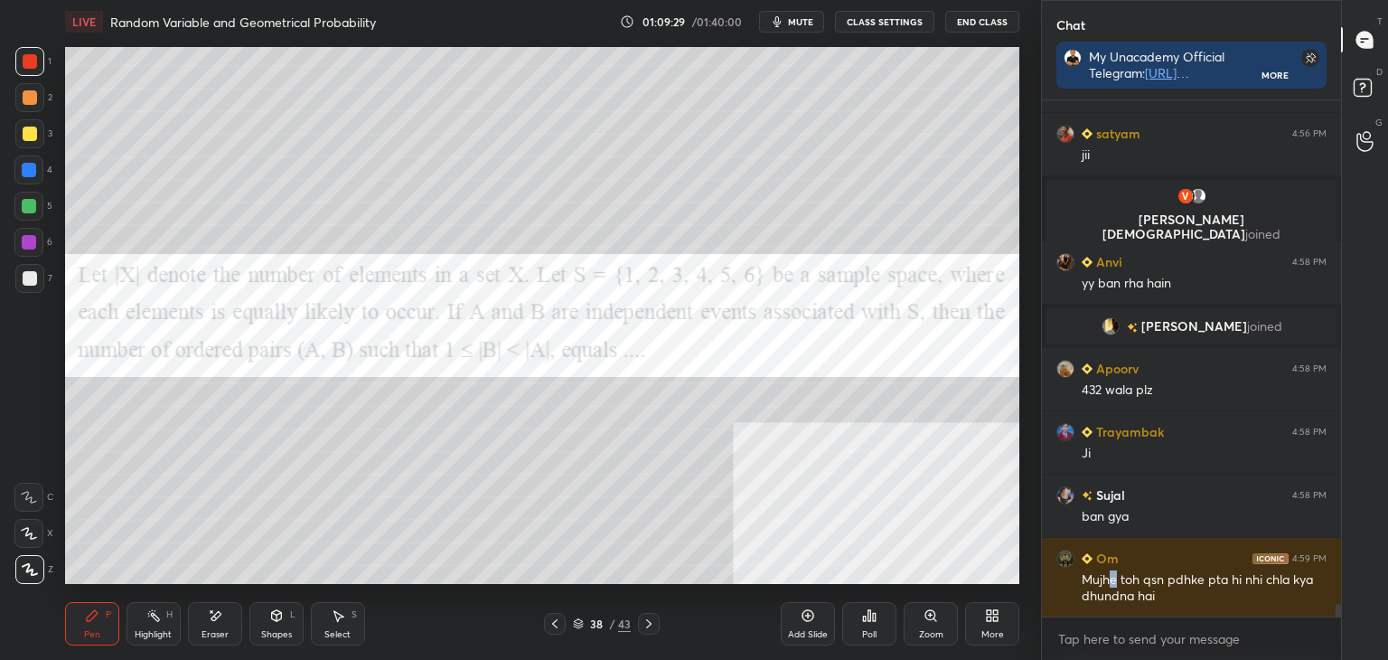
click at [1138, 327] on img "grid" at bounding box center [1132, 328] width 11 height 10
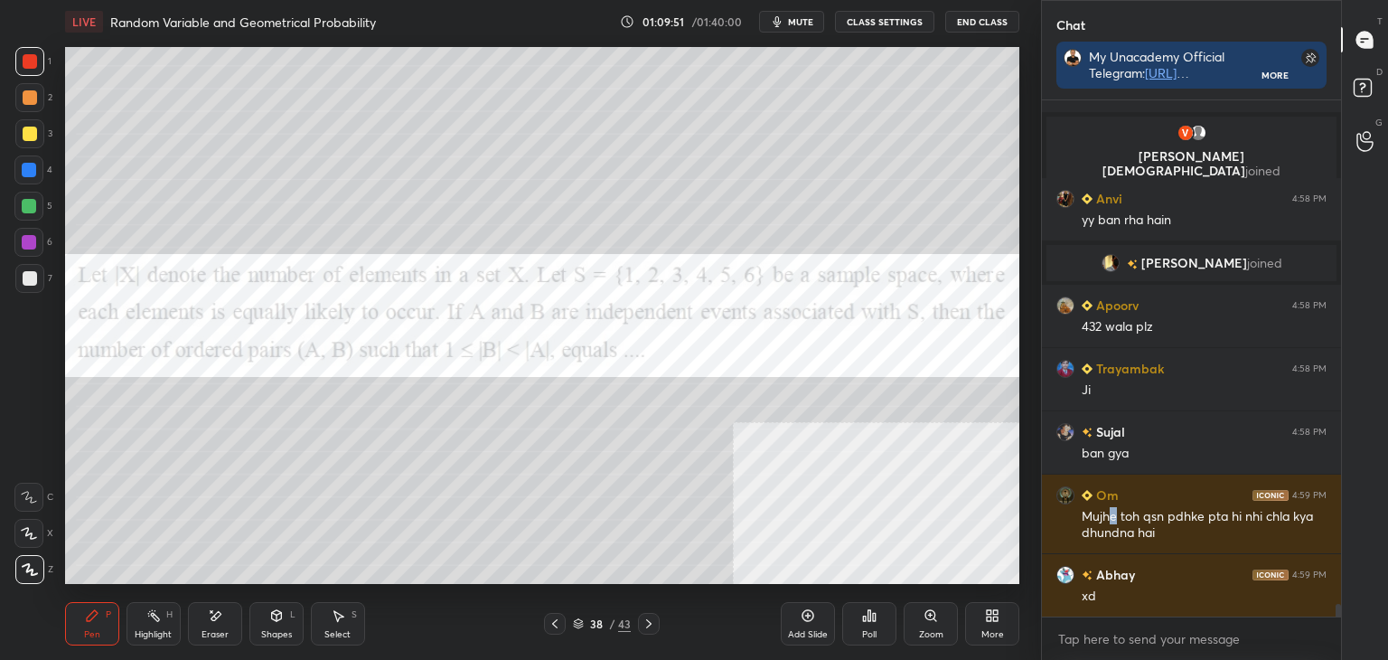
click at [979, 606] on div "More" at bounding box center [992, 623] width 54 height 43
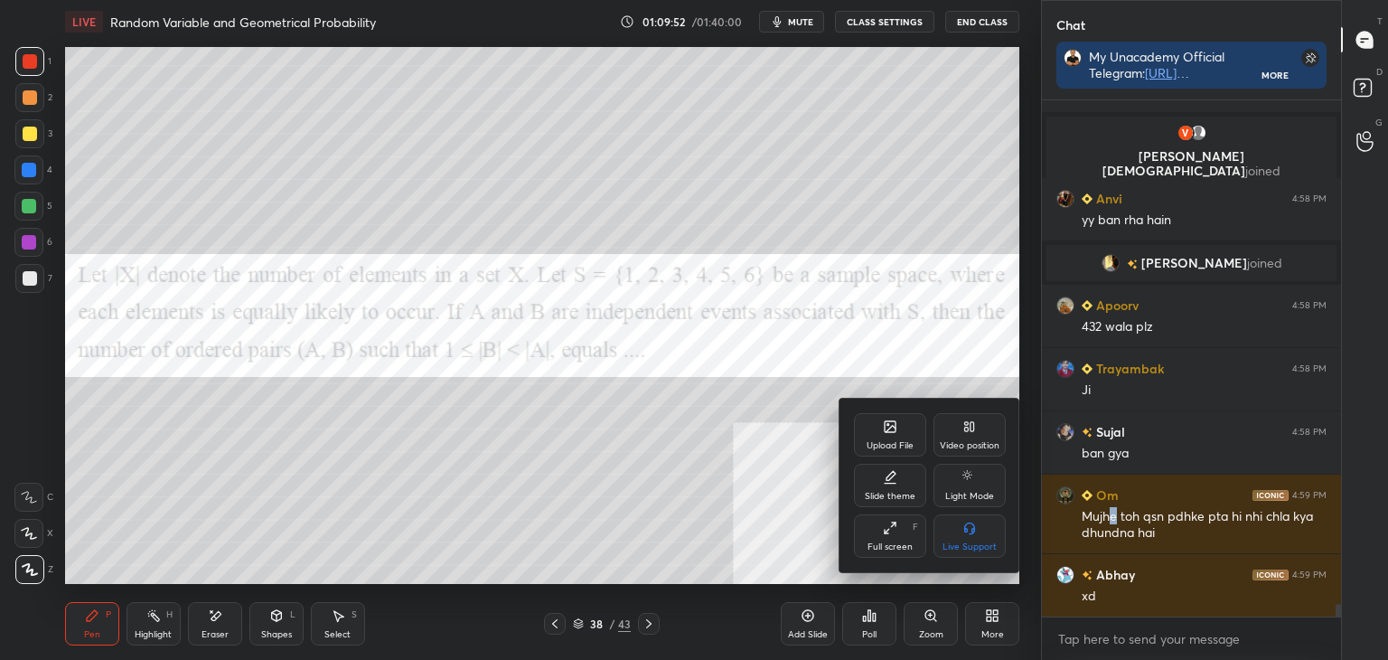
click at [897, 427] on div "Upload File" at bounding box center [890, 434] width 72 height 43
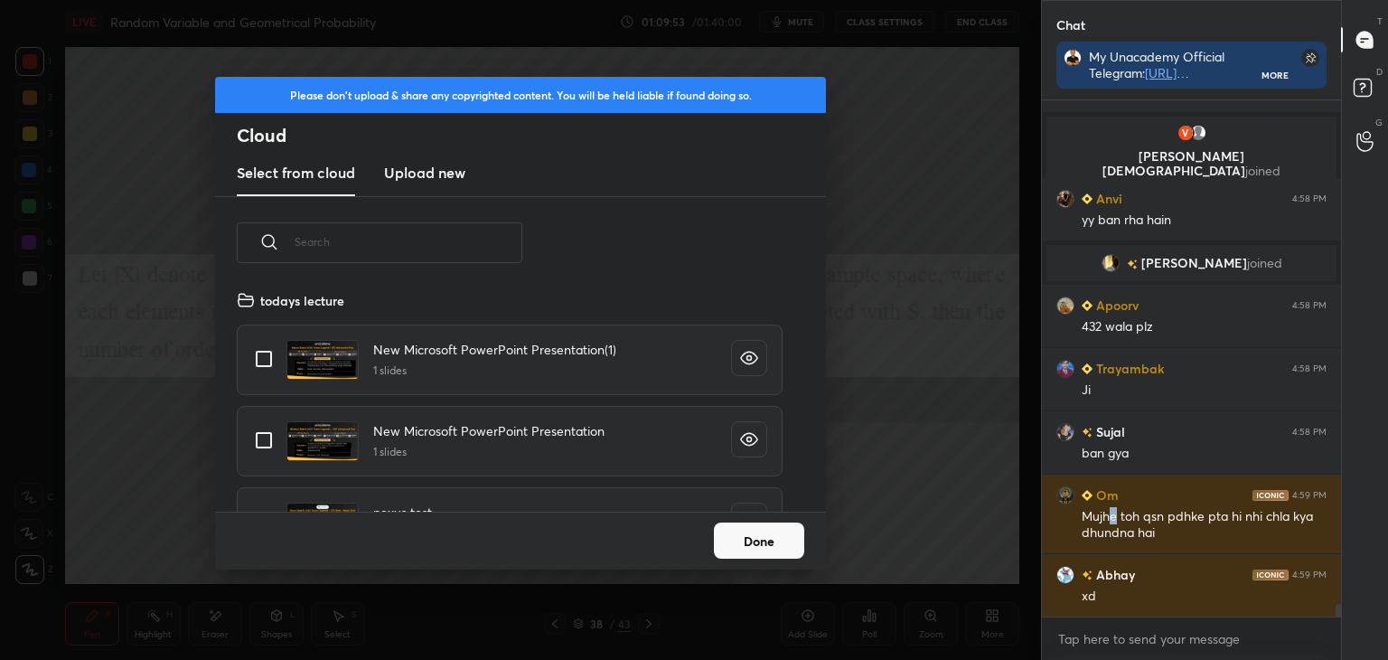
scroll to position [222, 580]
click at [439, 164] on h3 "Upload new" at bounding box center [424, 173] width 81 height 22
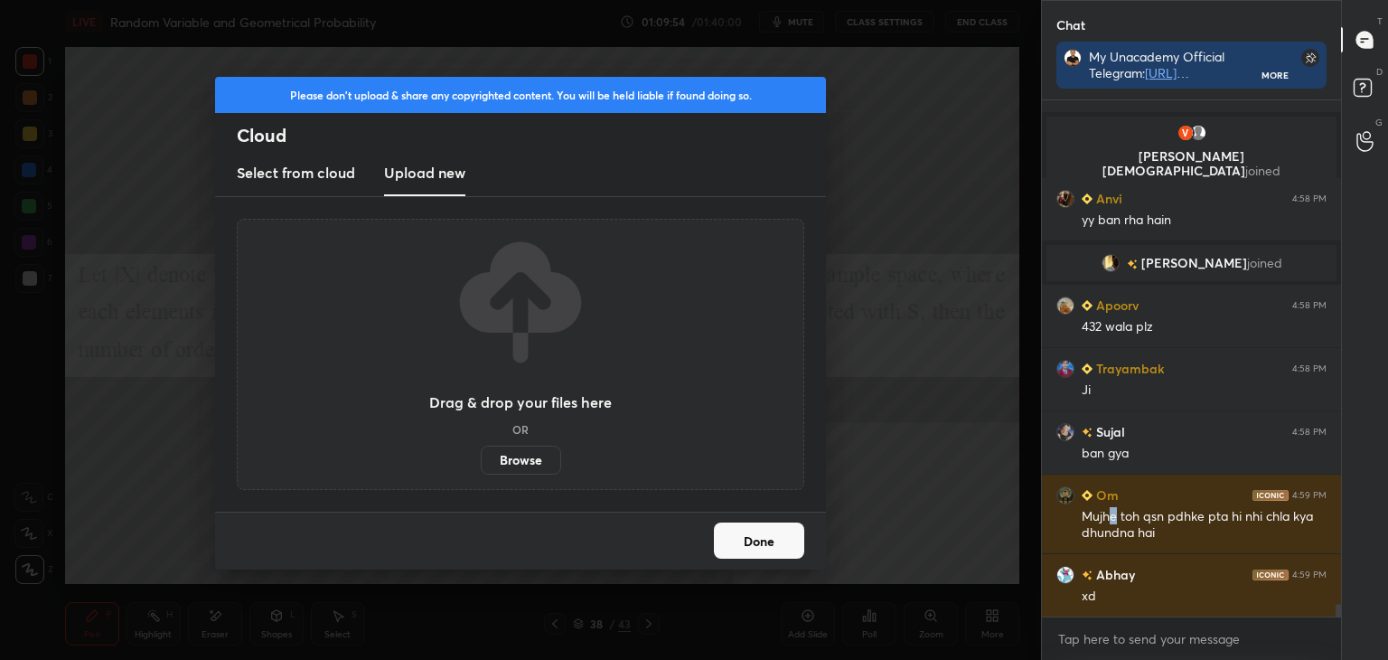
click at [504, 447] on label "Browse" at bounding box center [521, 460] width 80 height 29
click at [481, 447] on input "Browse" at bounding box center [481, 460] width 0 height 29
click at [526, 458] on label "Browse" at bounding box center [521, 460] width 80 height 29
click at [481, 458] on input "Browse" at bounding box center [481, 460] width 0 height 29
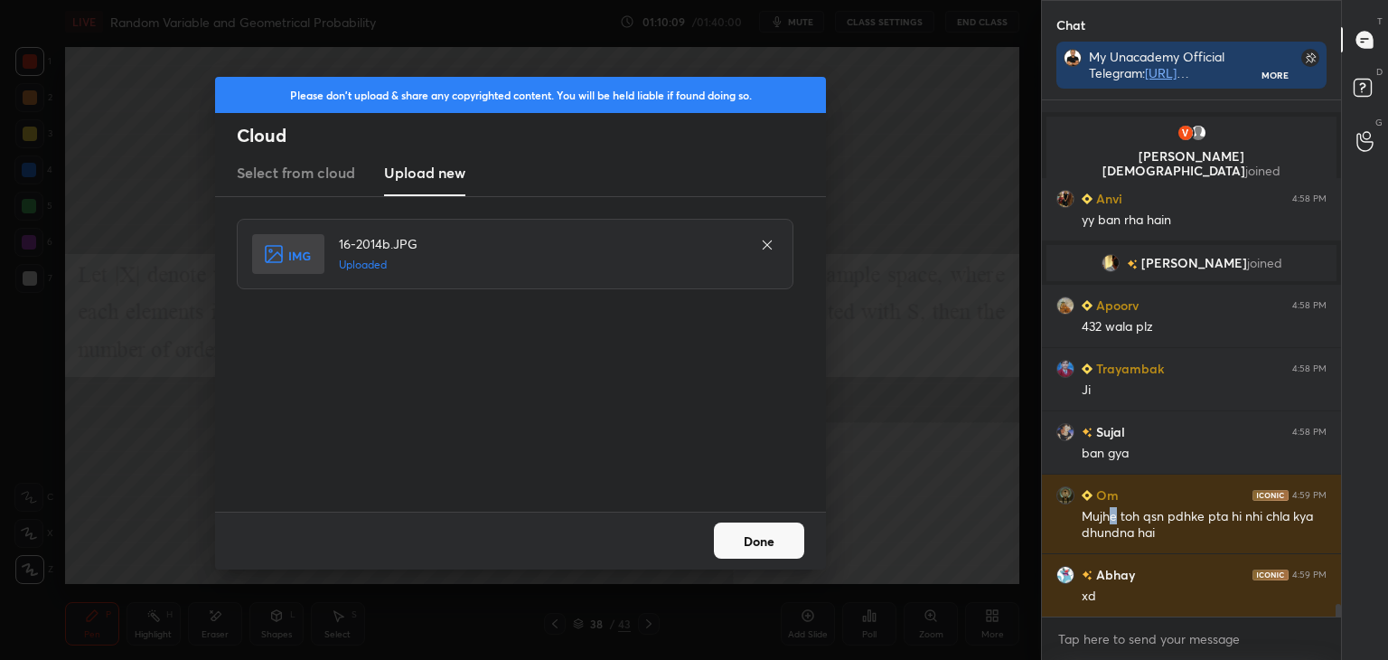
click at [792, 540] on button "Done" at bounding box center [759, 540] width 90 height 36
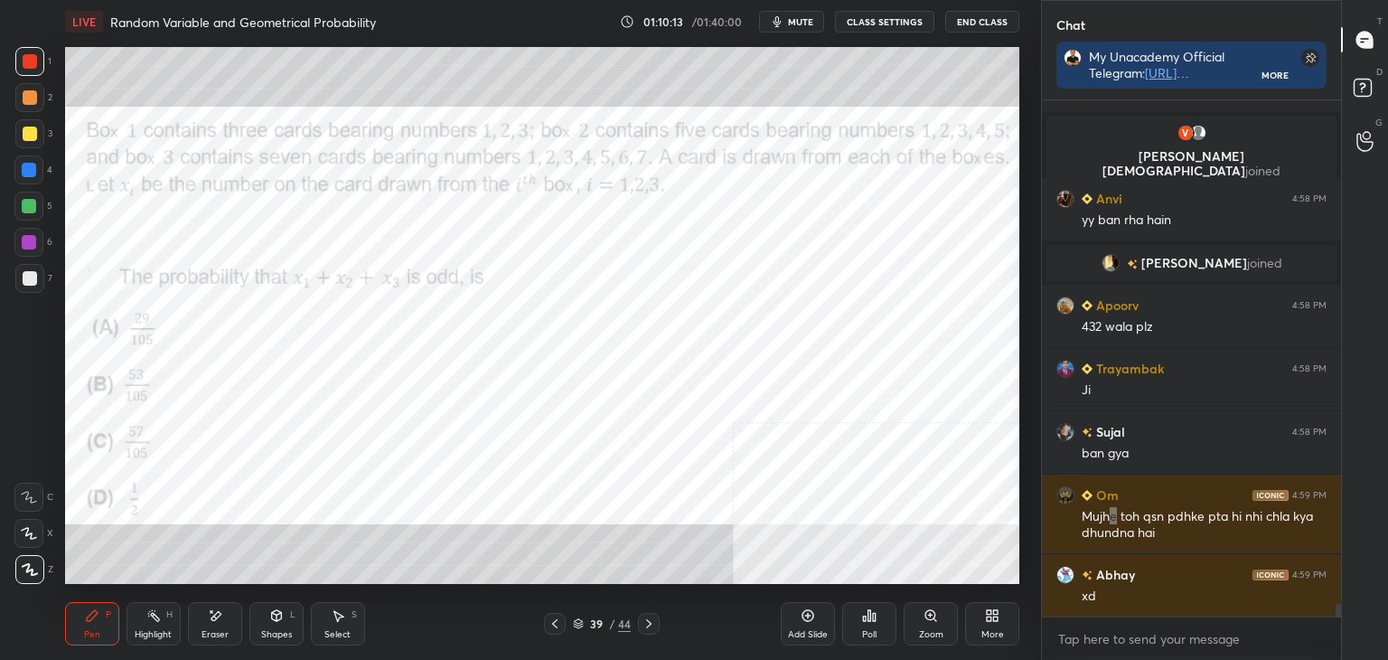
scroll to position [20576, 0]
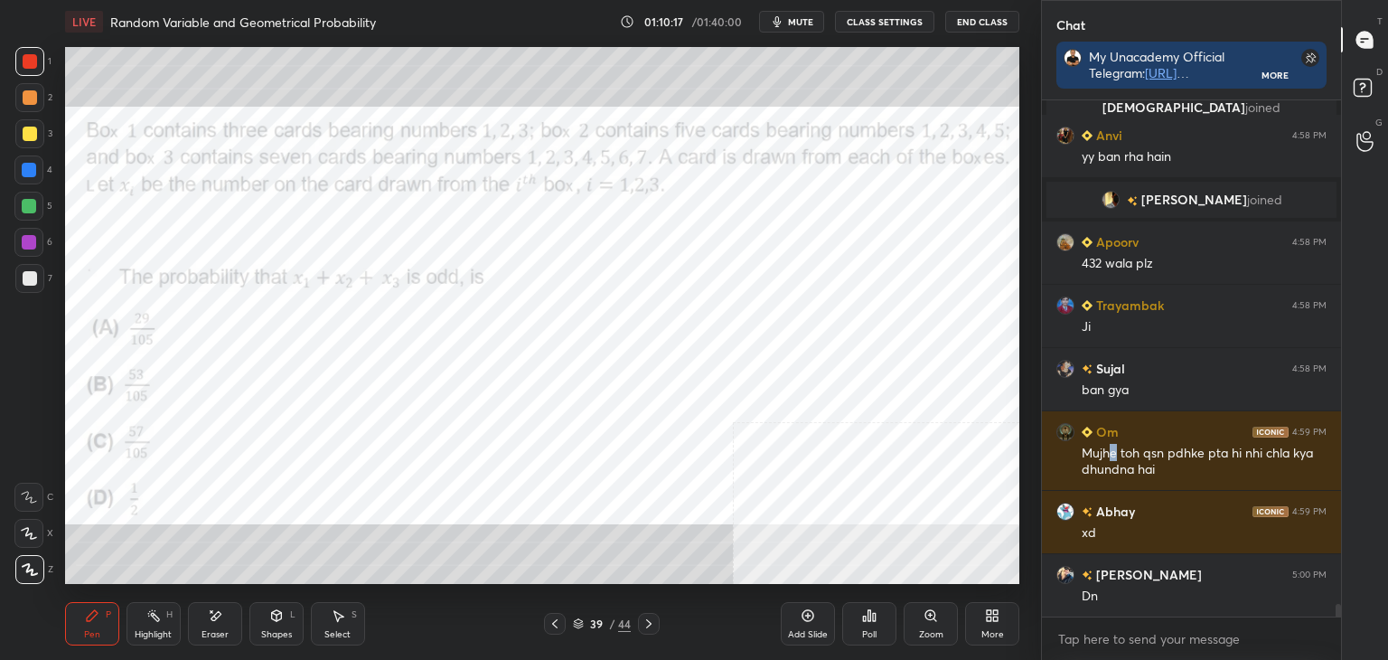
click at [601, 588] on div "Pen P Highlight H Eraser Shapes L Select S 39 / 44 Add Slide Poll Zoom More" at bounding box center [542, 623] width 954 height 72
click at [994, 626] on div "More" at bounding box center [992, 623] width 54 height 43
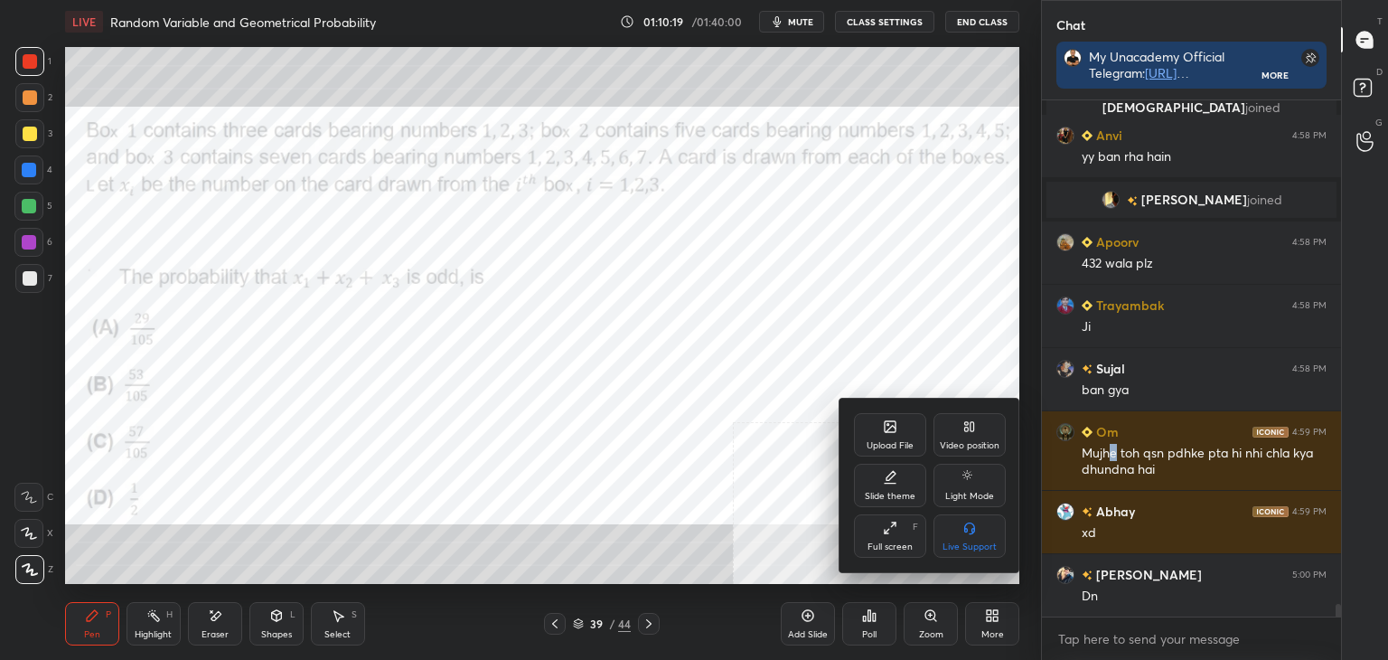
click at [892, 424] on icon at bounding box center [890, 426] width 11 height 11
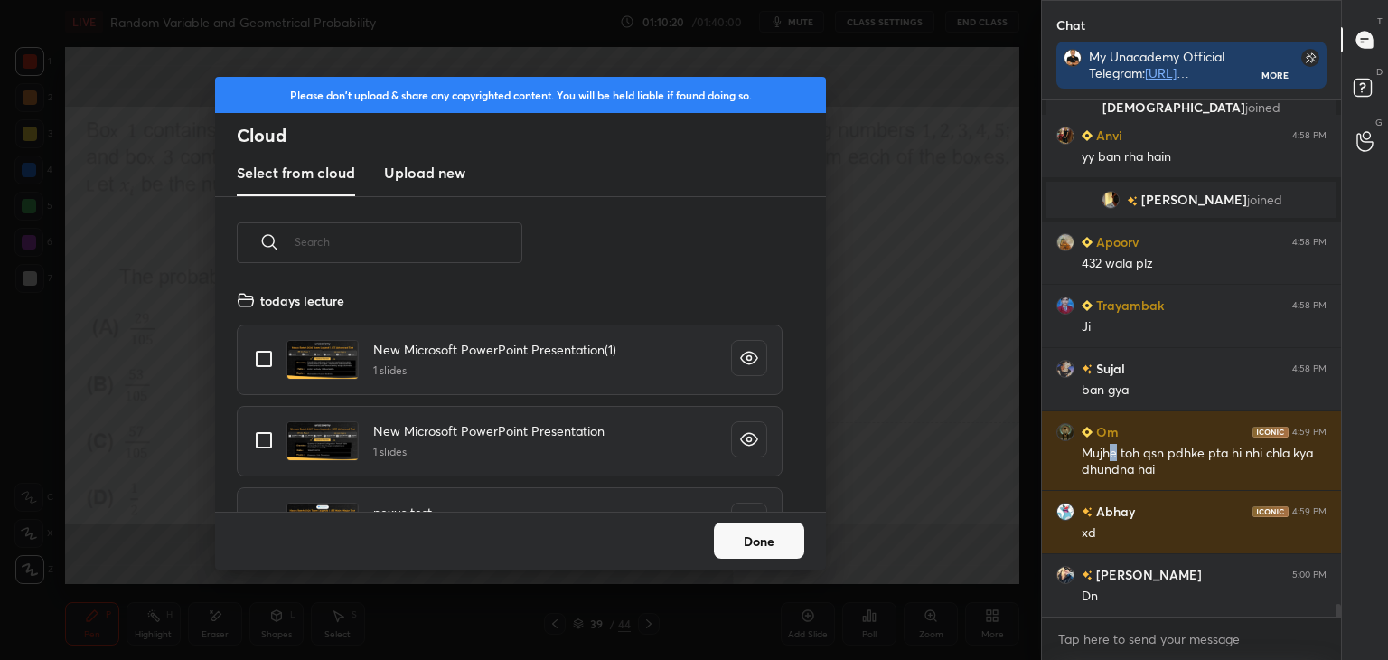
scroll to position [222, 580]
click at [466, 164] on div "Select from cloud Upload new" at bounding box center [520, 173] width 611 height 45
click at [430, 166] on h3 "Upload new" at bounding box center [424, 173] width 81 height 22
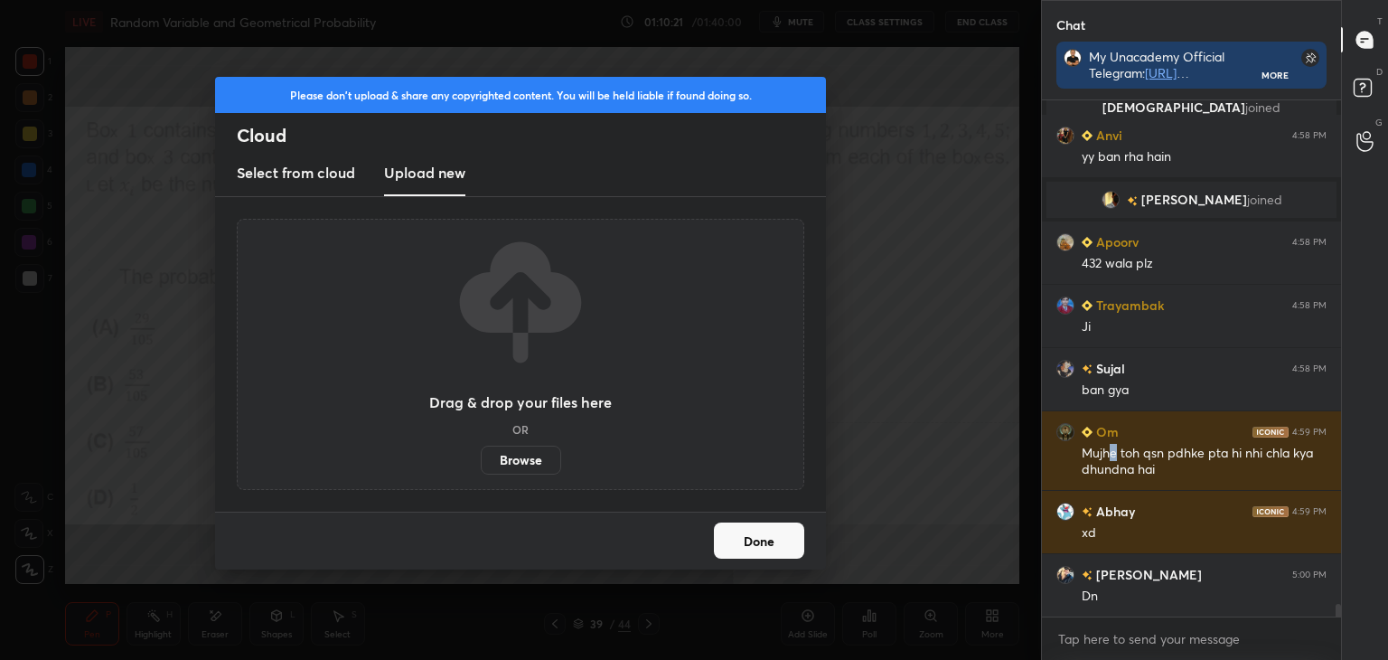
click at [525, 471] on label "Browse" at bounding box center [521, 460] width 80 height 29
click at [481, 471] on input "Browse" at bounding box center [481, 460] width 0 height 29
click at [741, 547] on button "Done" at bounding box center [759, 540] width 90 height 36
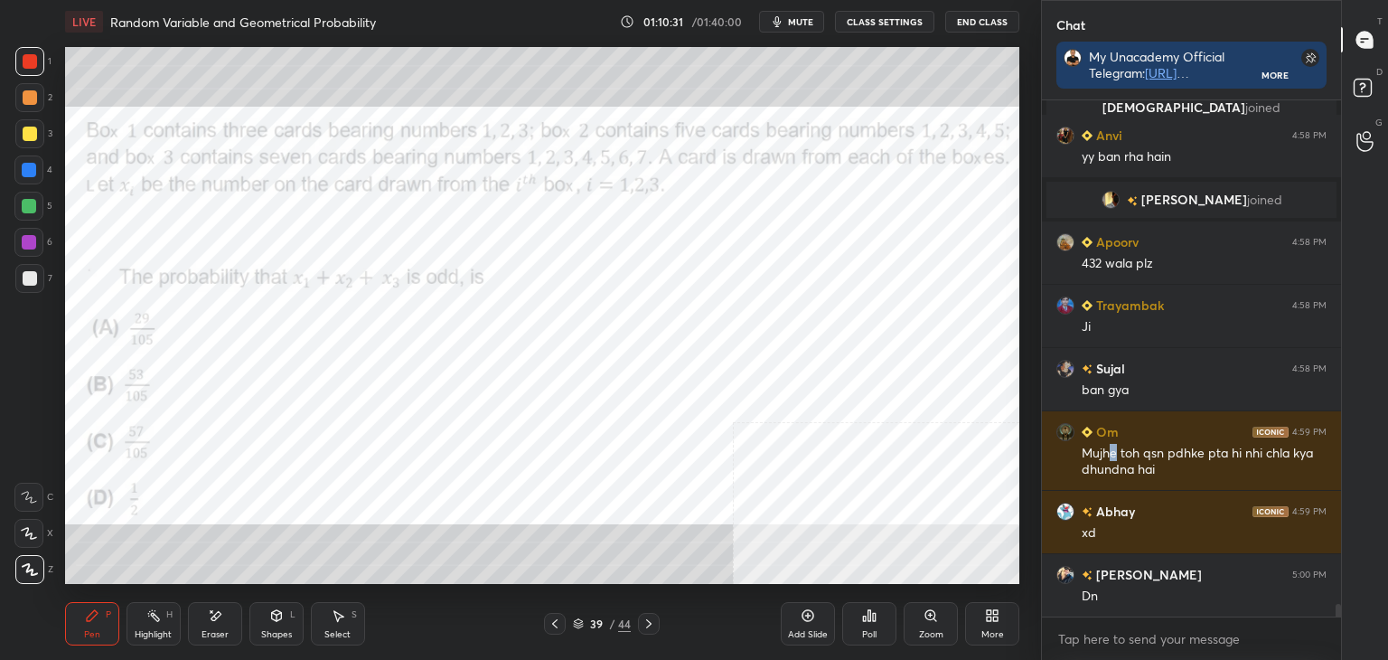
drag, startPoint x: 32, startPoint y: 213, endPoint x: 59, endPoint y: 196, distance: 32.1
click at [33, 211] on div at bounding box center [28, 206] width 29 height 29
click at [155, 634] on div "Highlight" at bounding box center [153, 634] width 37 height 9
drag, startPoint x: 29, startPoint y: 64, endPoint x: 34, endPoint y: 87, distance: 23.2
click at [27, 64] on div at bounding box center [30, 61] width 14 height 14
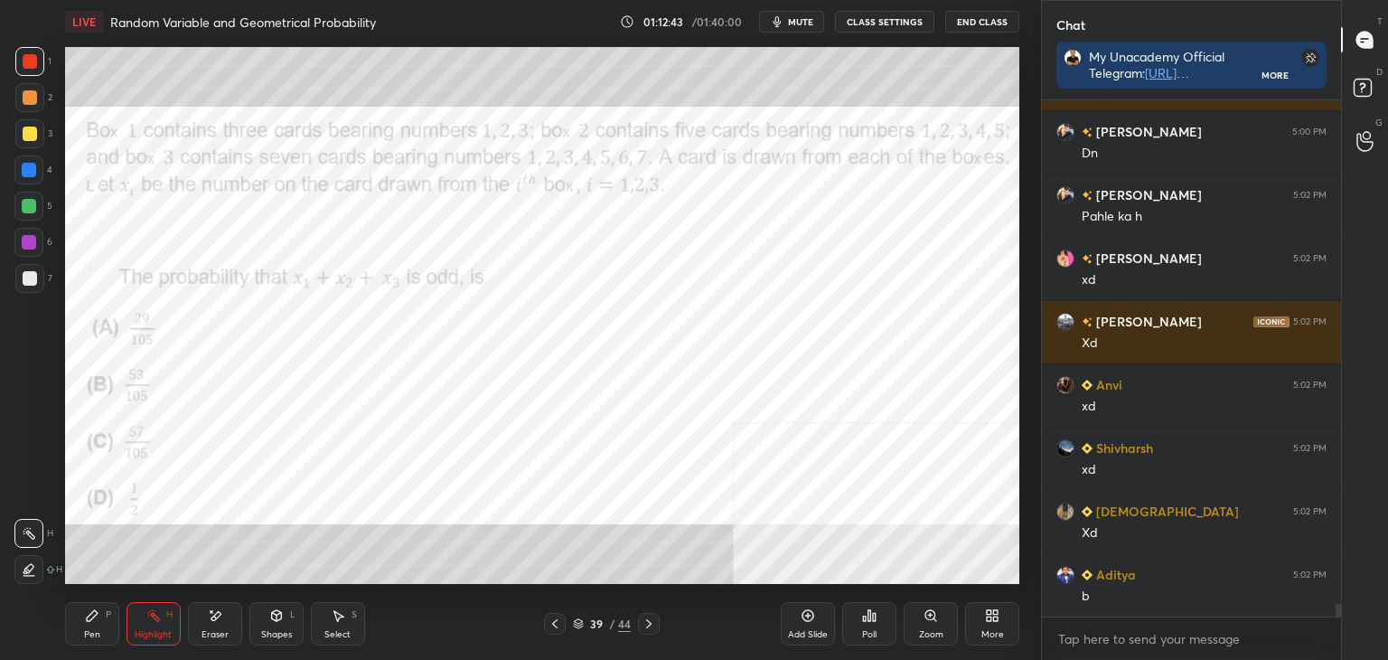
scroll to position [21082, 0]
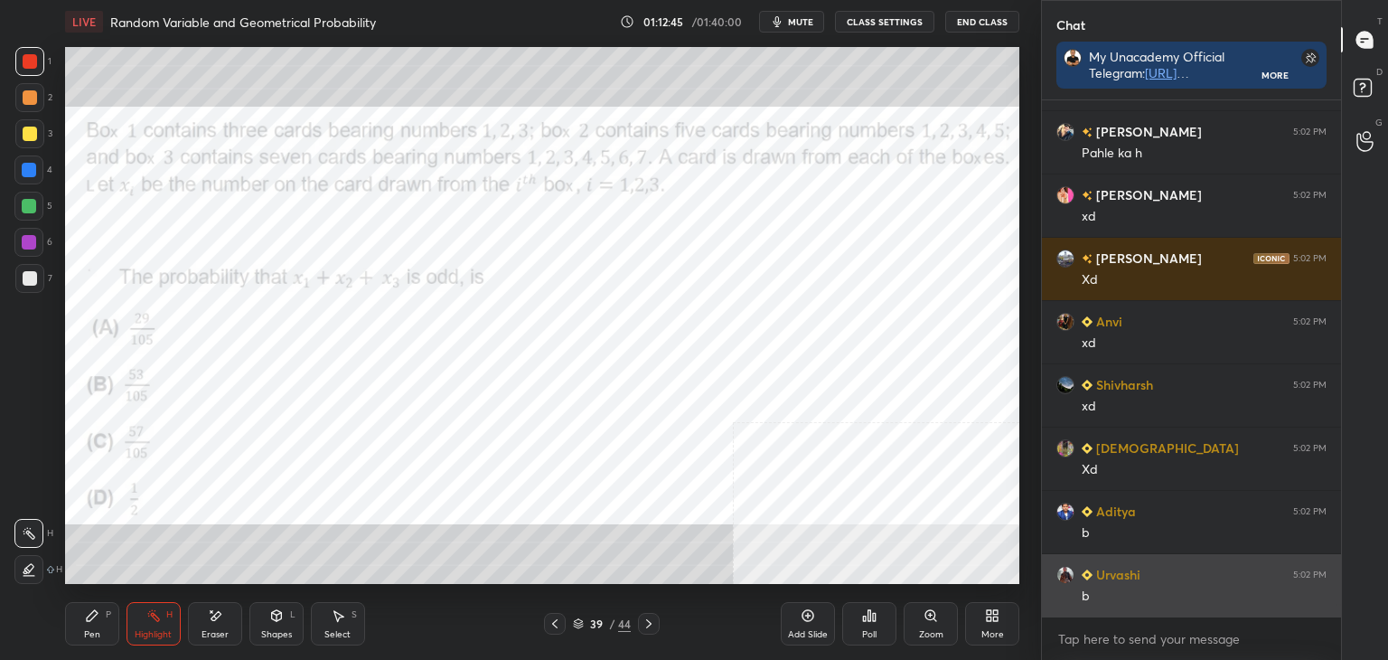
click at [1113, 595] on div "b" at bounding box center [1204, 596] width 245 height 18
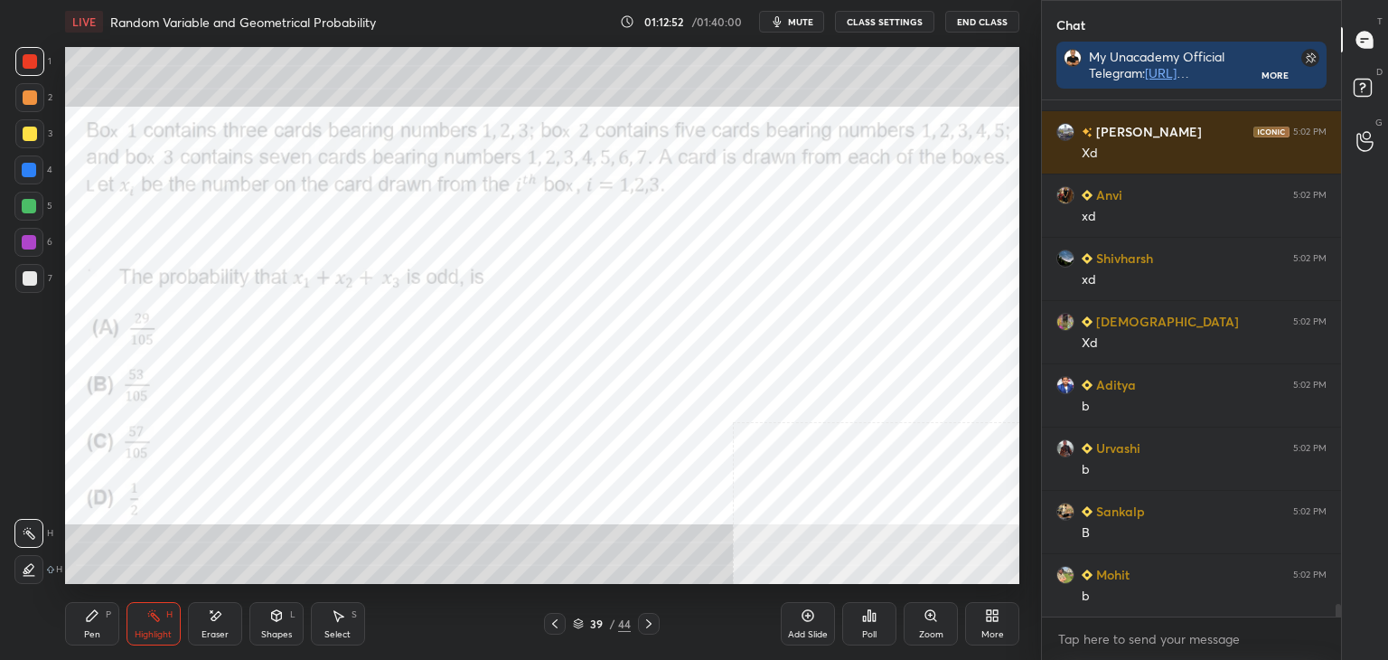
scroll to position [21335, 0]
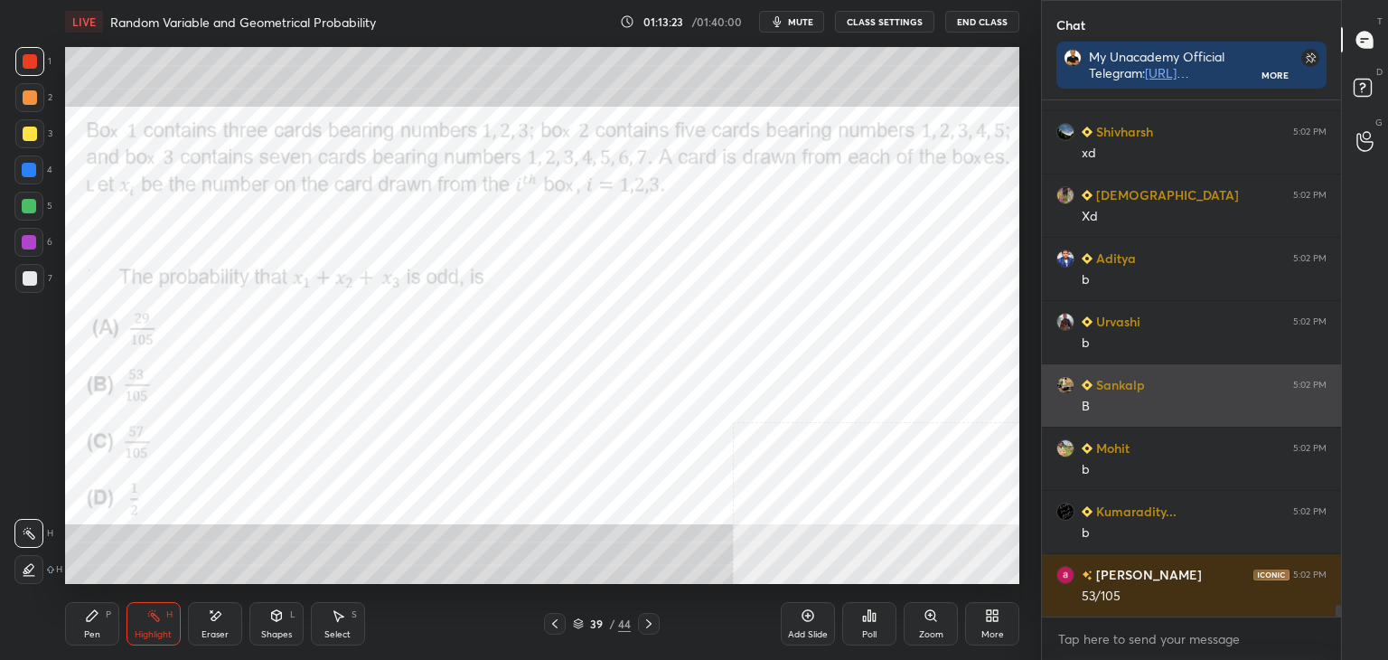
click at [1158, 409] on div "B" at bounding box center [1204, 407] width 245 height 18
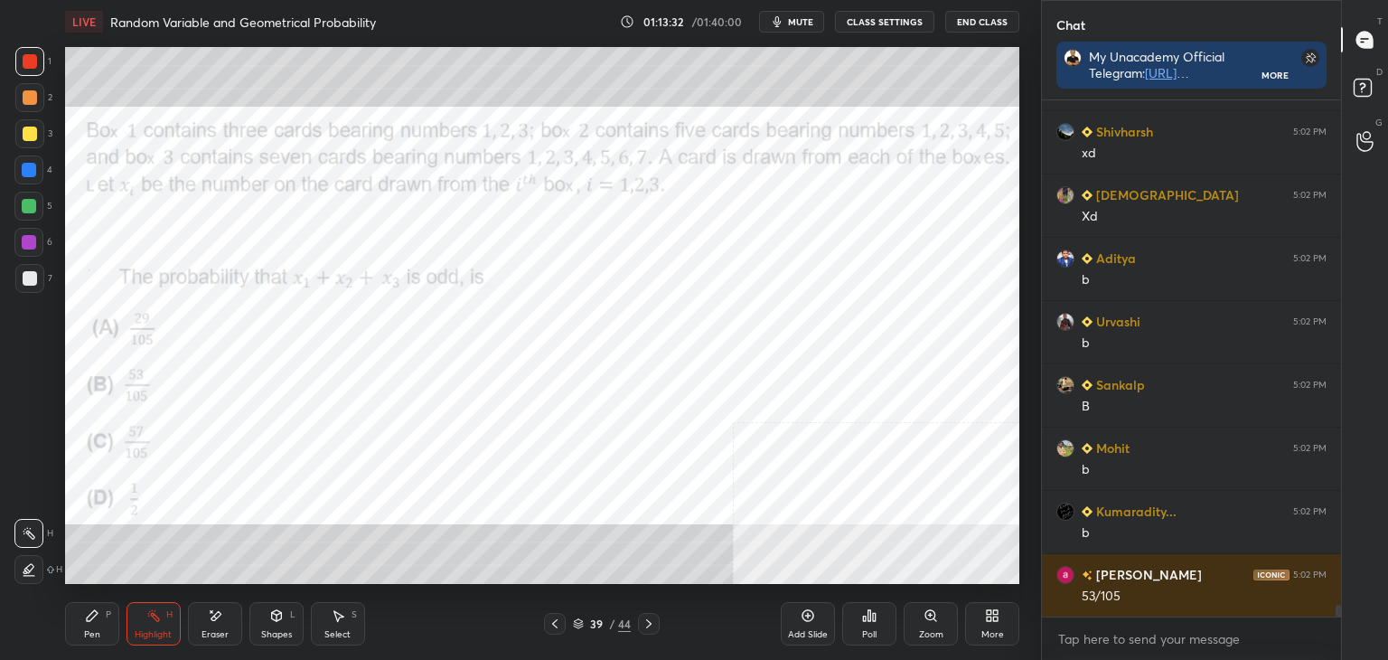
scroll to position [21378, 0]
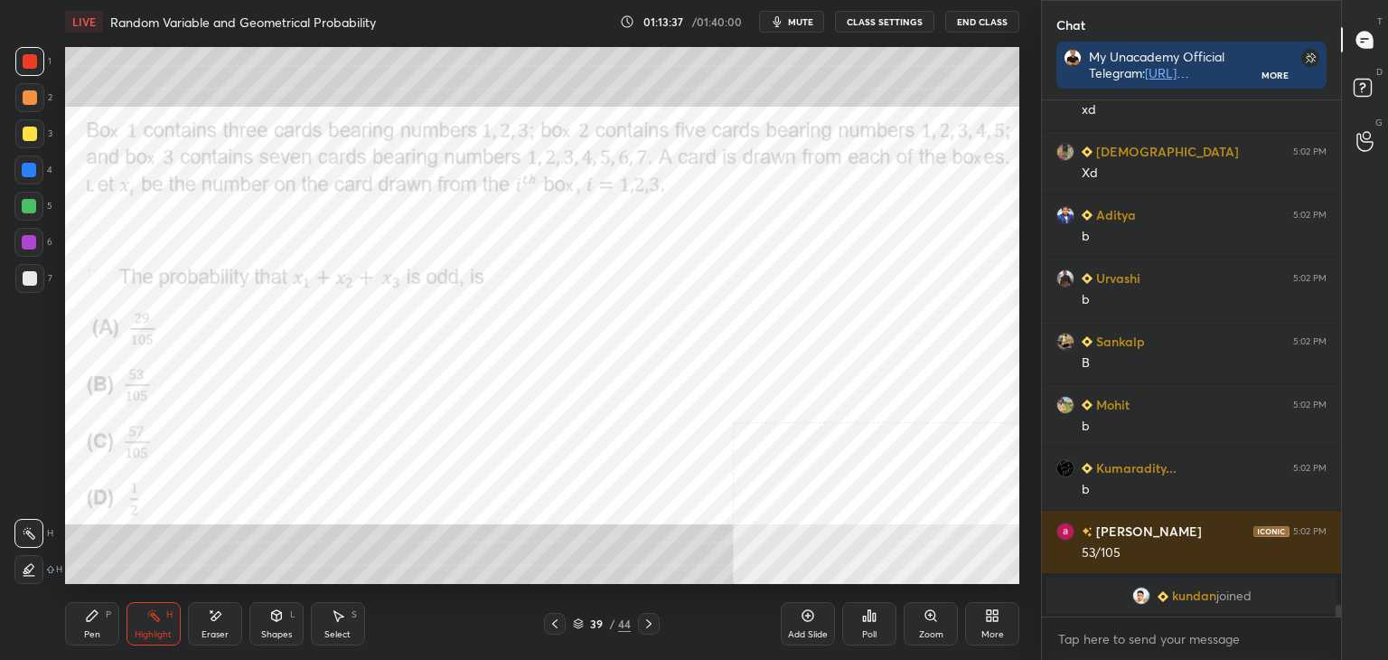
click at [1201, 588] on span "kundan" at bounding box center [1194, 595] width 44 height 14
click at [89, 641] on div "Pen P" at bounding box center [92, 623] width 54 height 43
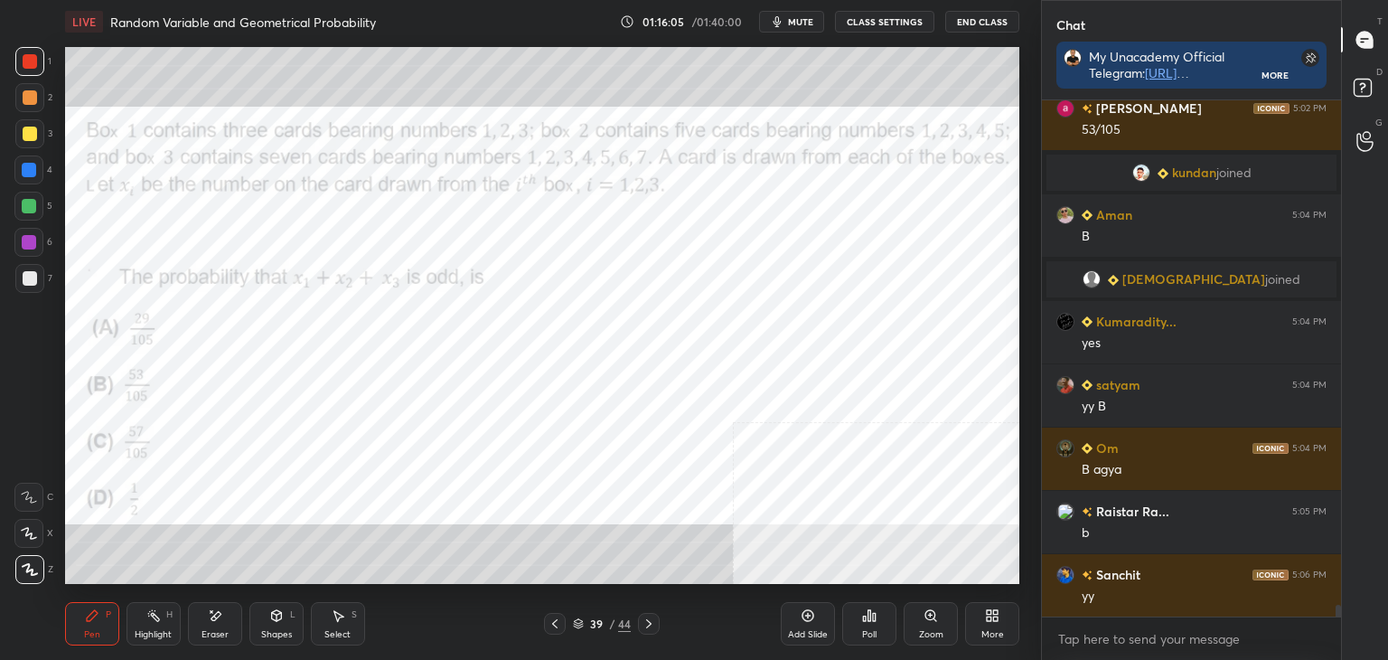
scroll to position [21485, 0]
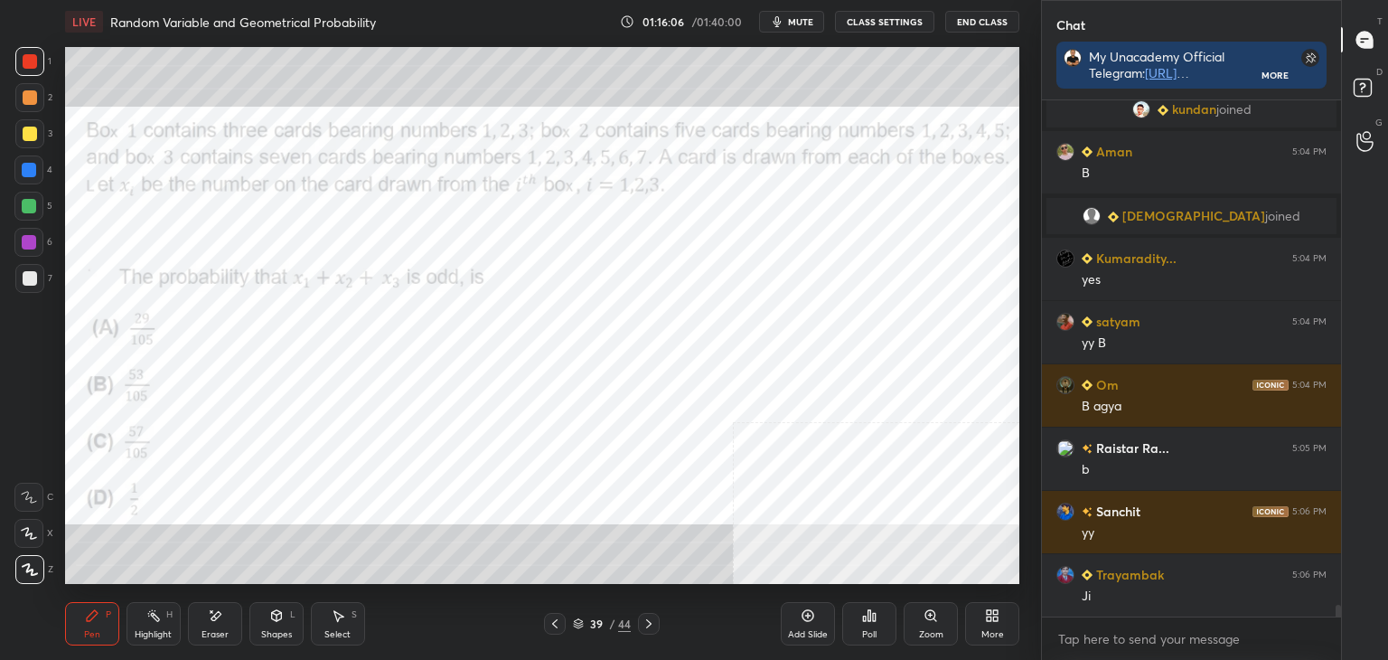
click at [991, 636] on div "More" at bounding box center [993, 634] width 23 height 9
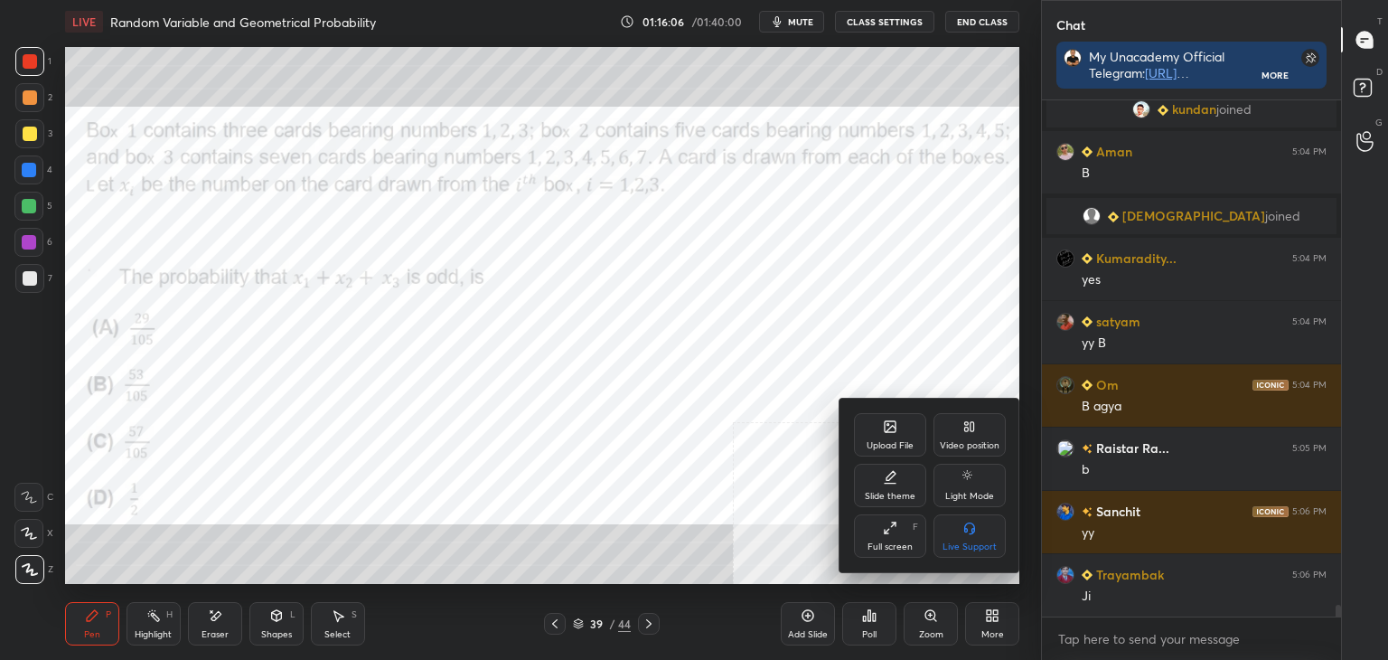
click at [891, 446] on div "Upload File" at bounding box center [890, 445] width 47 height 9
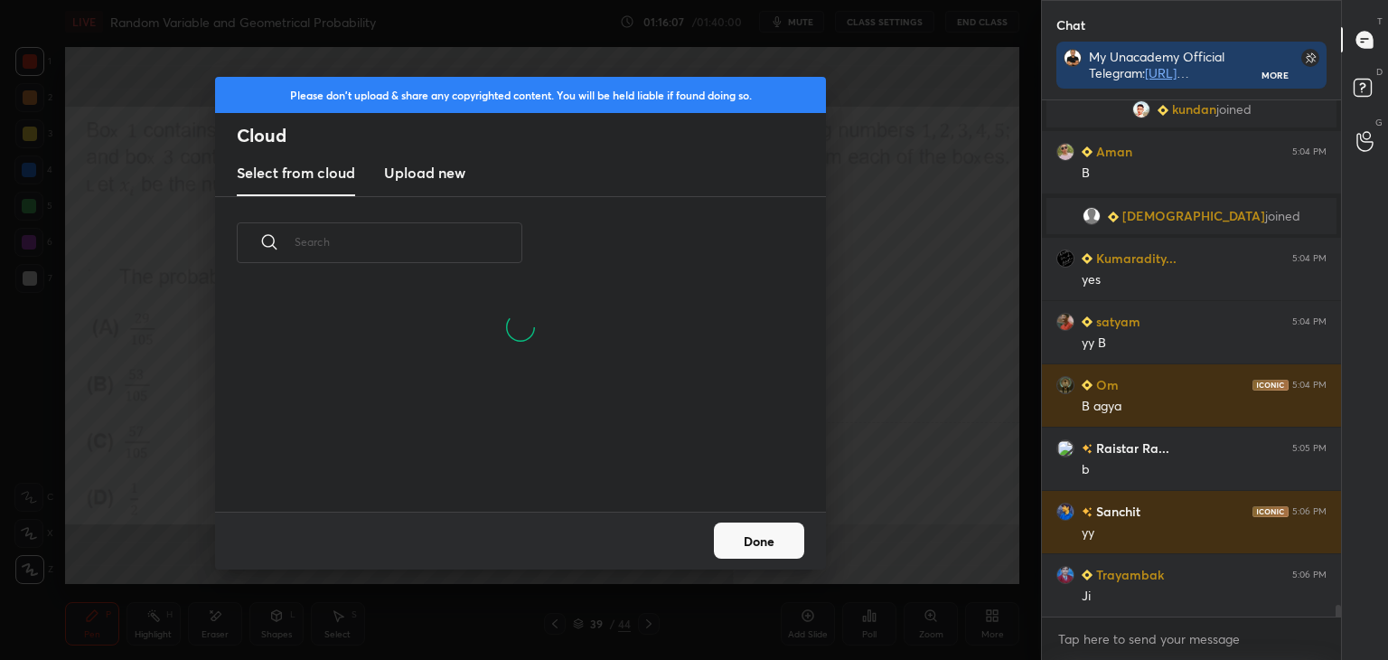
click at [430, 173] on h3 "Upload new" at bounding box center [424, 173] width 81 height 22
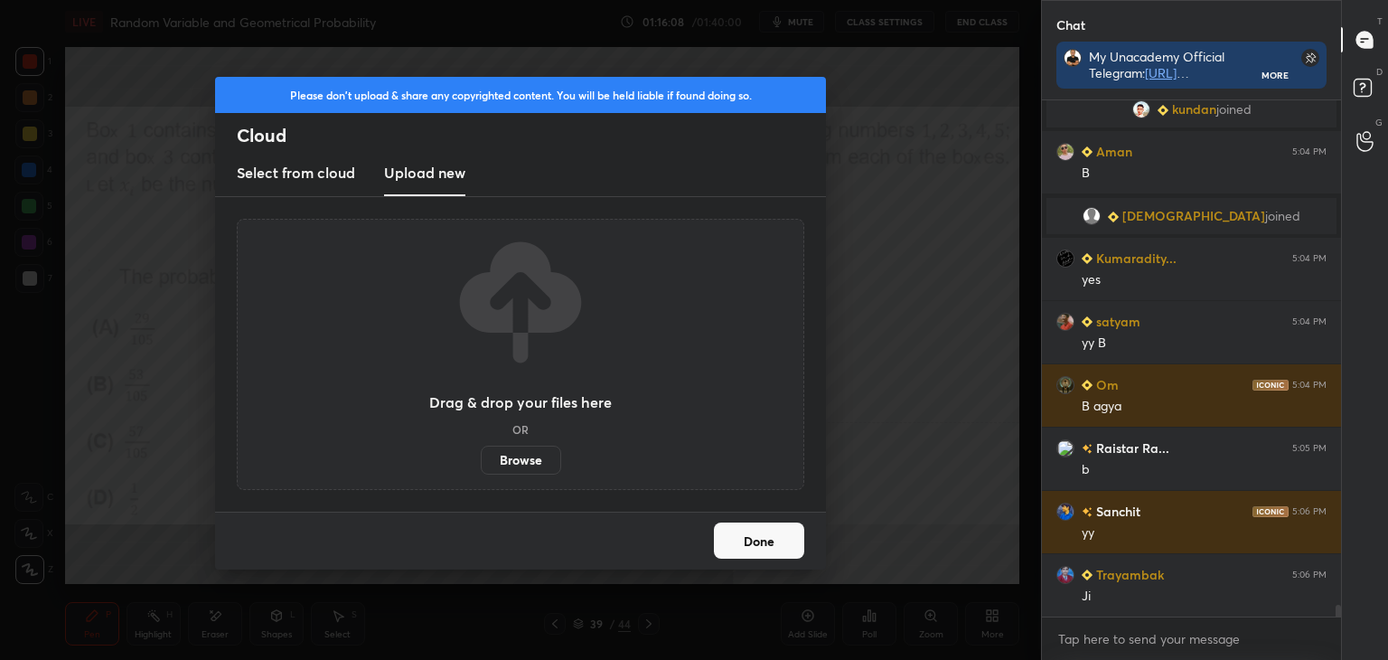
click at [516, 458] on label "Browse" at bounding box center [521, 460] width 80 height 29
click at [481, 458] on input "Browse" at bounding box center [481, 460] width 0 height 29
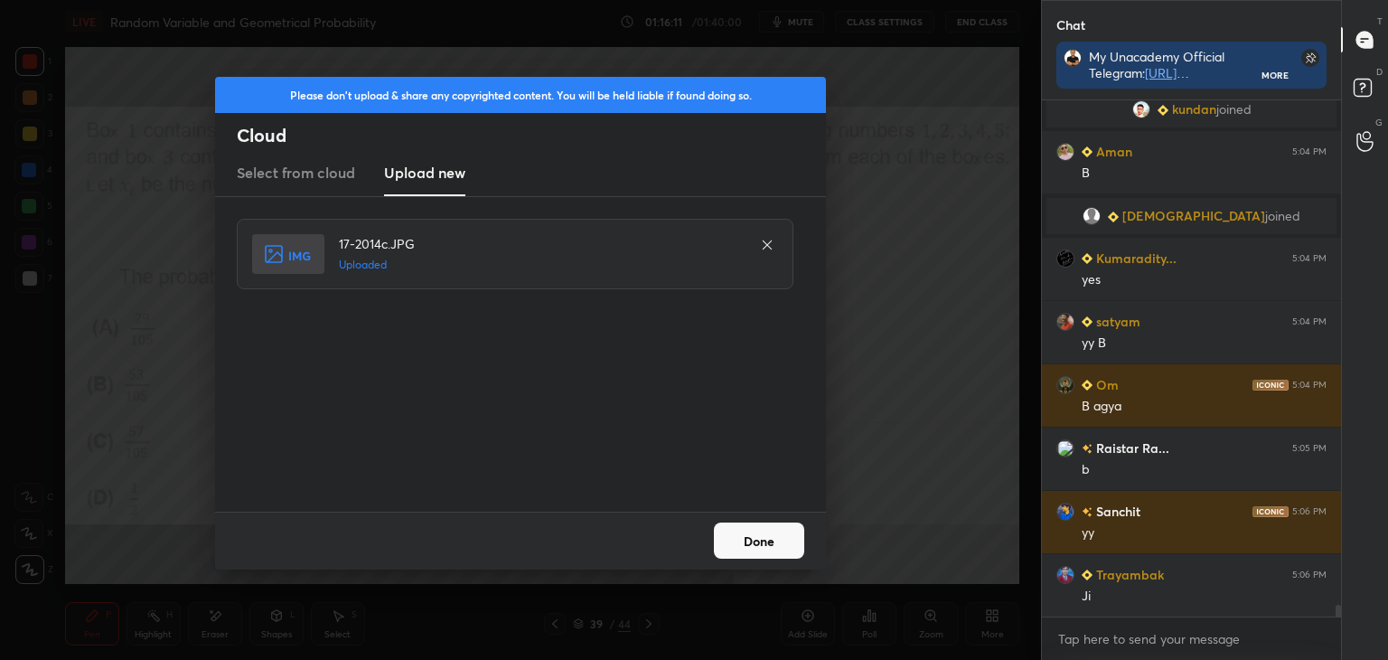
click at [752, 540] on button "Done" at bounding box center [759, 540] width 90 height 36
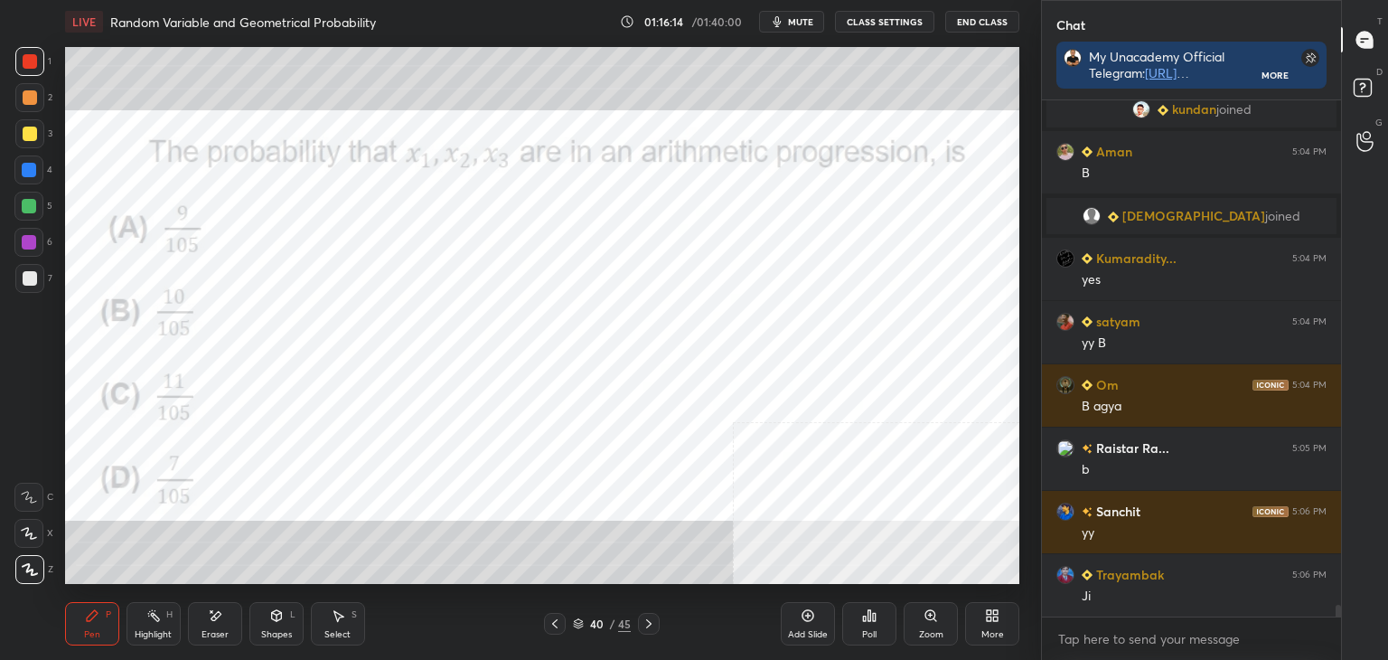
click at [99, 623] on div "Pen P" at bounding box center [92, 623] width 54 height 43
click at [553, 626] on icon at bounding box center [555, 623] width 14 height 14
click at [657, 626] on div at bounding box center [649, 624] width 22 height 22
click at [555, 623] on icon at bounding box center [555, 623] width 14 height 14
click at [644, 619] on icon at bounding box center [649, 623] width 14 height 14
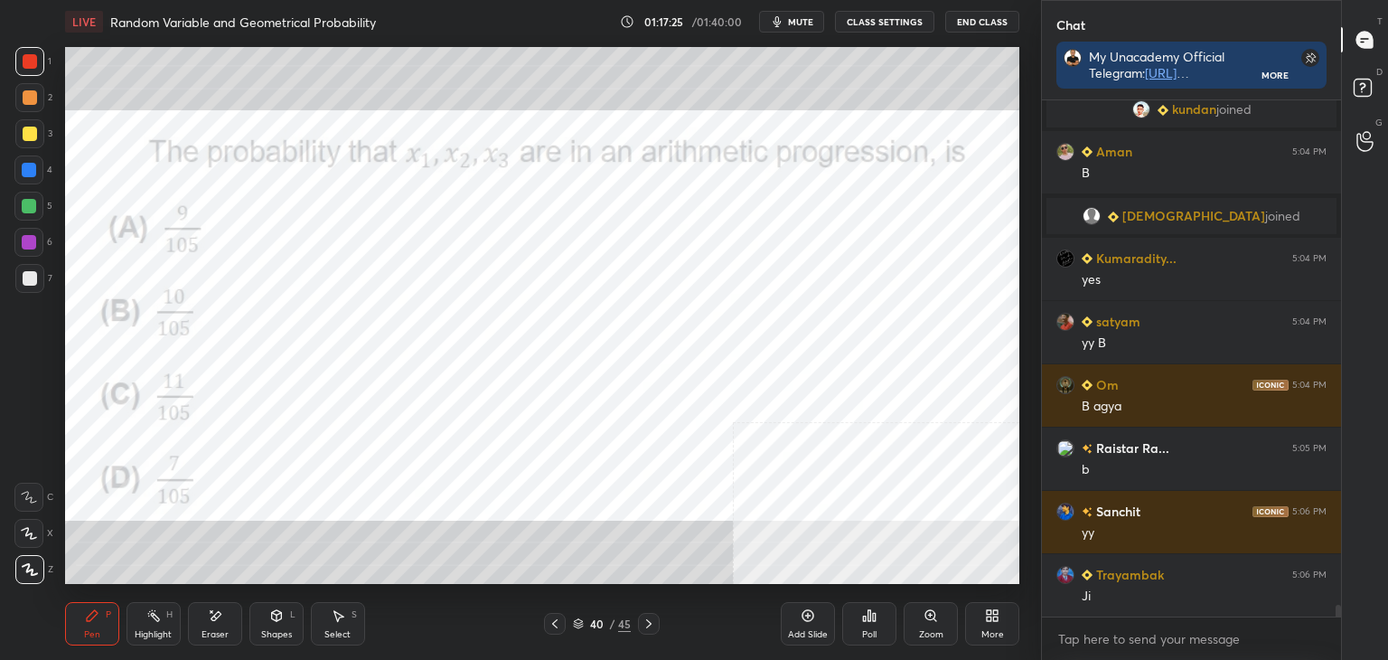
click at [497, 584] on div "Setting up your live class Poll for secs No correct answer Start poll" at bounding box center [542, 315] width 969 height 544
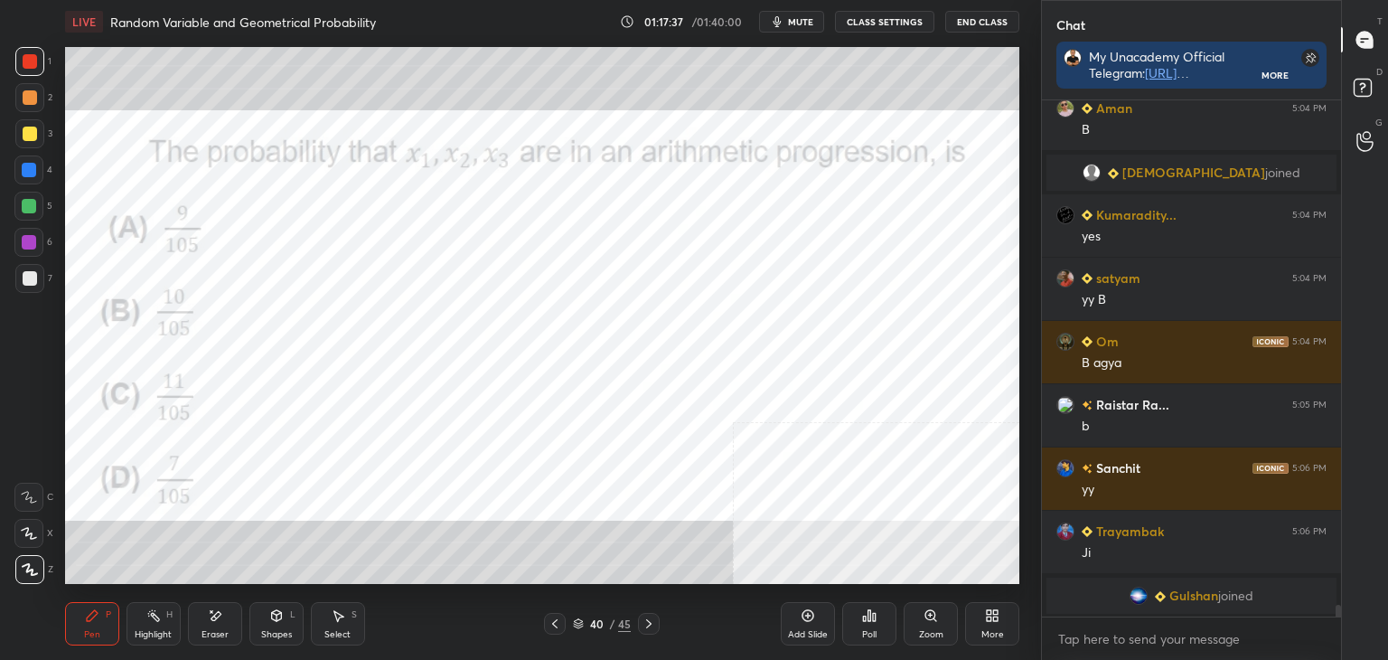
click at [1200, 579] on div "Gulshan joined" at bounding box center [1192, 596] width 290 height 36
drag, startPoint x: 211, startPoint y: 626, endPoint x: 210, endPoint y: 615, distance: 10.9
click at [210, 617] on div "Eraser" at bounding box center [215, 623] width 54 height 43
drag, startPoint x: 91, startPoint y: 634, endPoint x: 88, endPoint y: 648, distance: 14.0
click at [90, 634] on div "Pen P" at bounding box center [92, 623] width 54 height 43
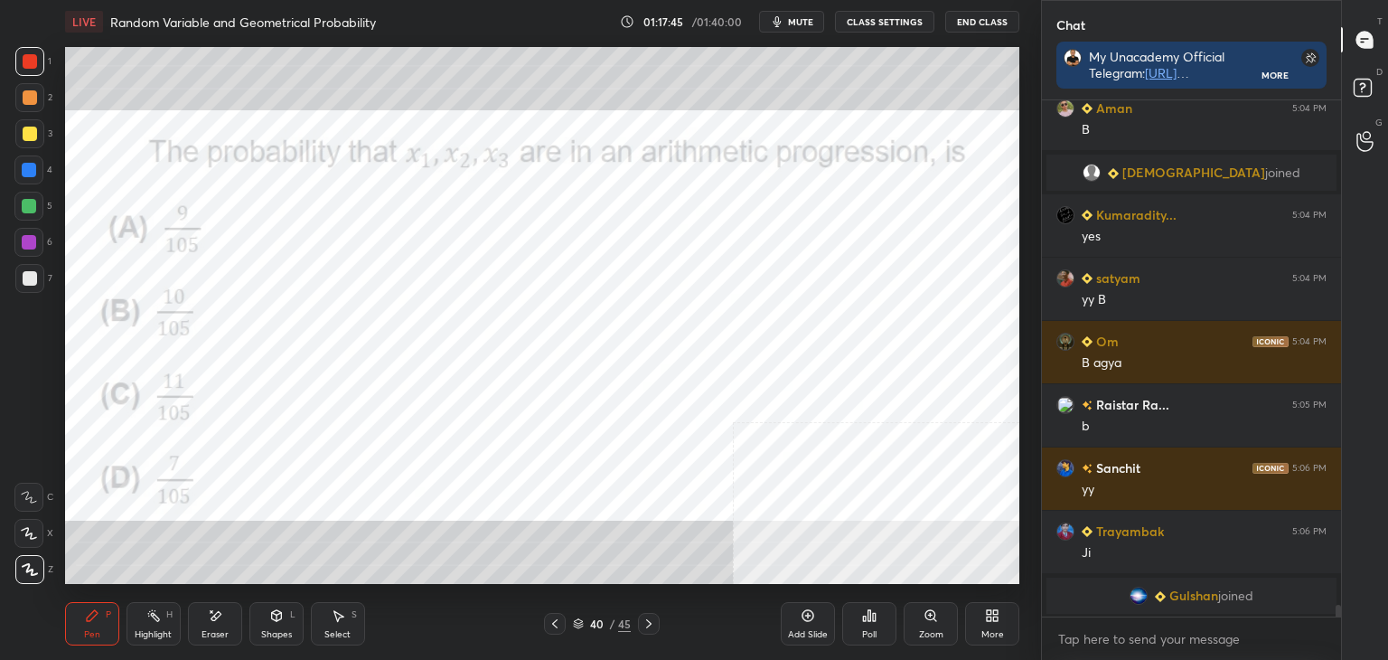
scroll to position [21467, 0]
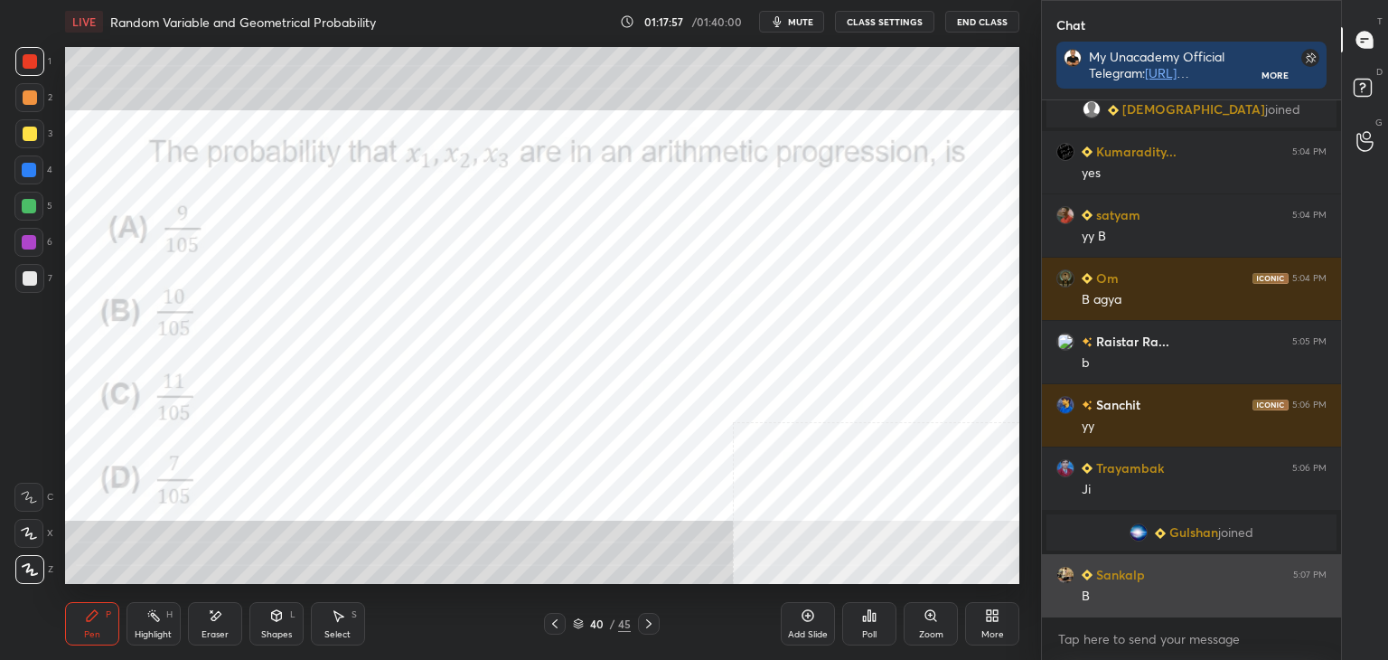
click at [1098, 605] on div "B" at bounding box center [1204, 596] width 245 height 18
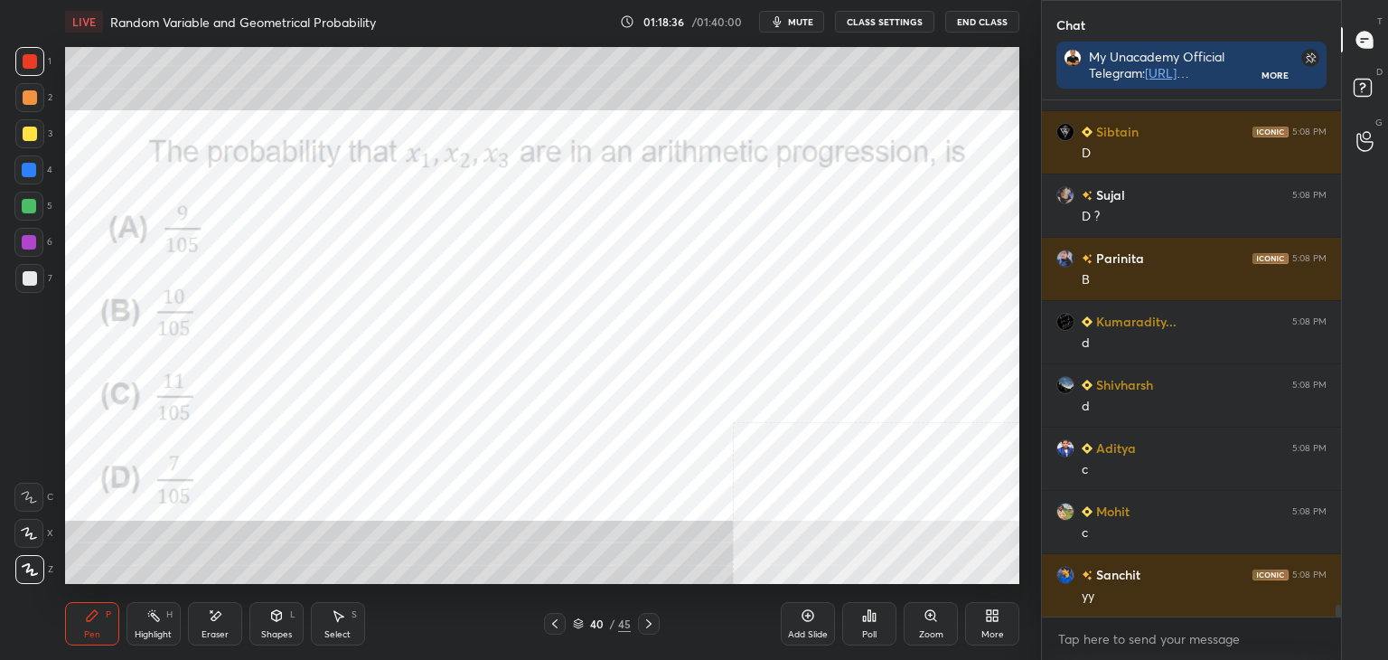
scroll to position [22036, 0]
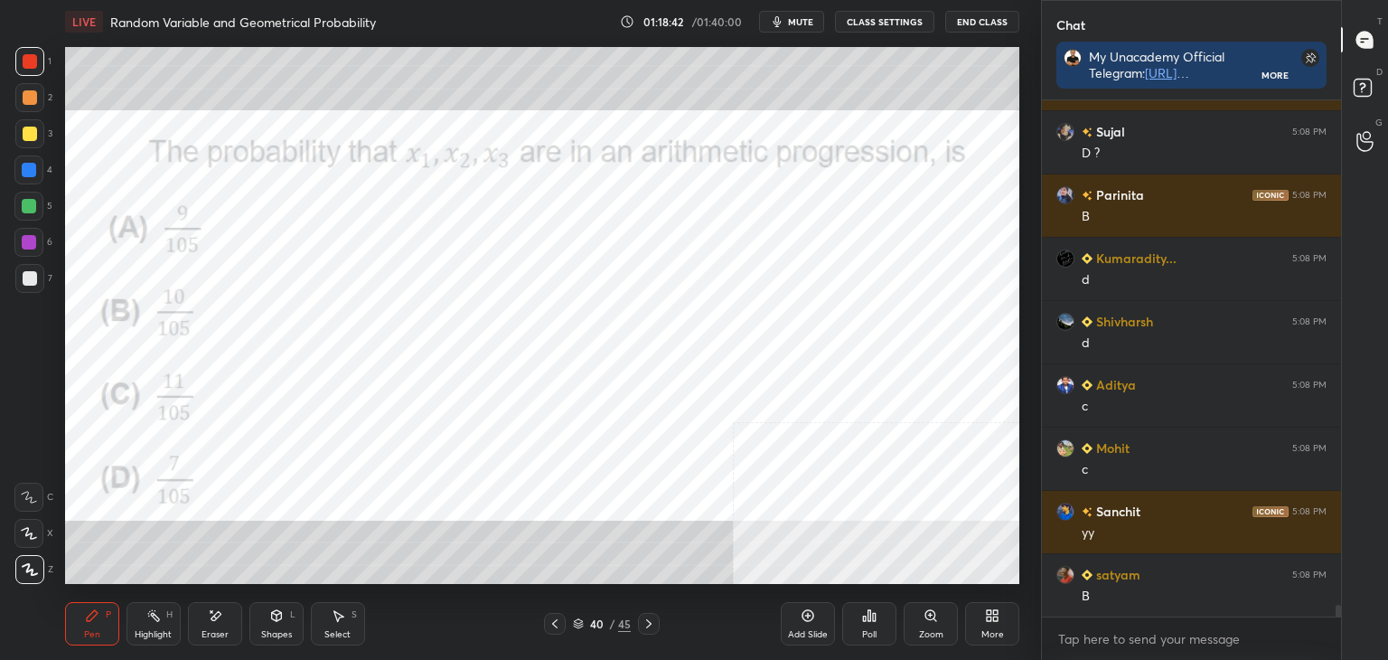
drag, startPoint x: 557, startPoint y: 625, endPoint x: 553, endPoint y: 615, distance: 10.6
click at [557, 625] on icon at bounding box center [555, 623] width 14 height 14
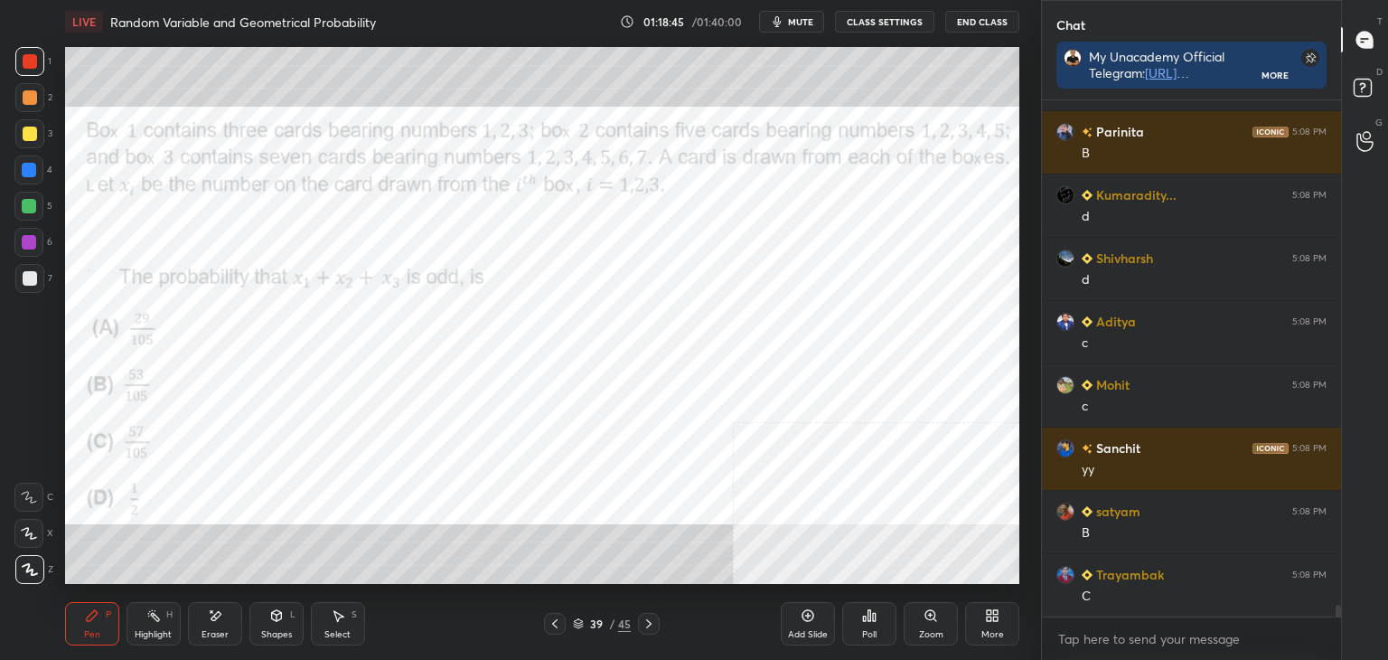
drag, startPoint x: 647, startPoint y: 625, endPoint x: 635, endPoint y: 586, distance: 40.6
click at [647, 623] on icon at bounding box center [649, 623] width 14 height 14
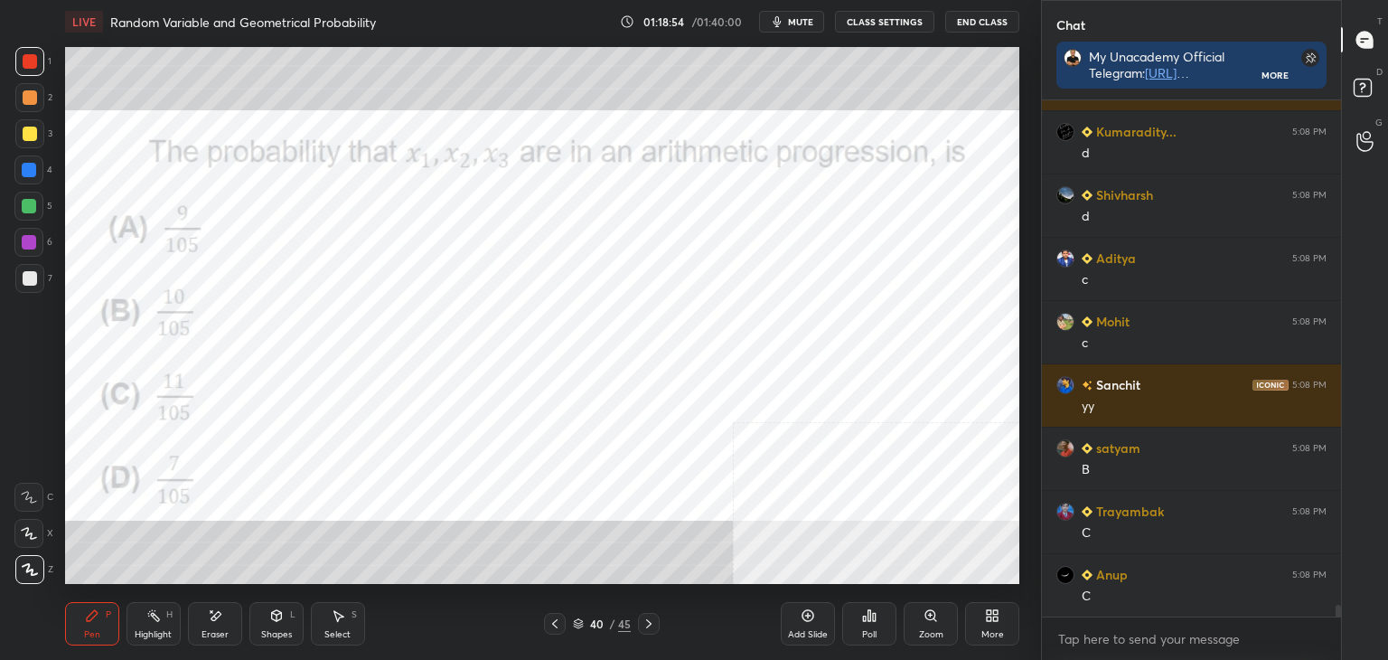
click at [557, 626] on icon at bounding box center [555, 623] width 14 height 14
click at [647, 628] on icon at bounding box center [649, 623] width 14 height 14
click at [548, 628] on icon at bounding box center [555, 623] width 14 height 14
click at [651, 624] on icon at bounding box center [648, 623] width 5 height 9
click at [555, 624] on icon at bounding box center [555, 623] width 14 height 14
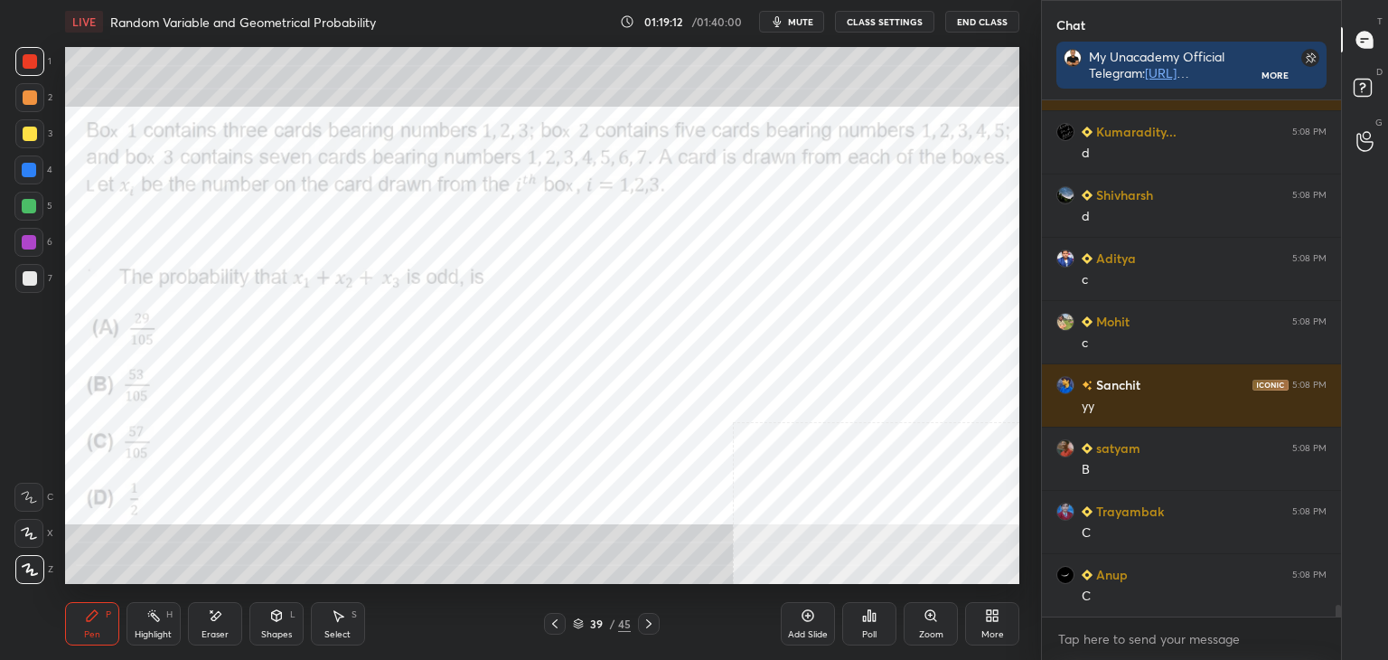
click at [644, 619] on icon at bounding box center [649, 623] width 14 height 14
drag, startPoint x: 555, startPoint y: 623, endPoint x: 552, endPoint y: 614, distance: 9.4
click at [553, 624] on icon at bounding box center [555, 623] width 14 height 14
click at [643, 619] on icon at bounding box center [649, 623] width 14 height 14
click at [555, 626] on icon at bounding box center [554, 623] width 5 height 9
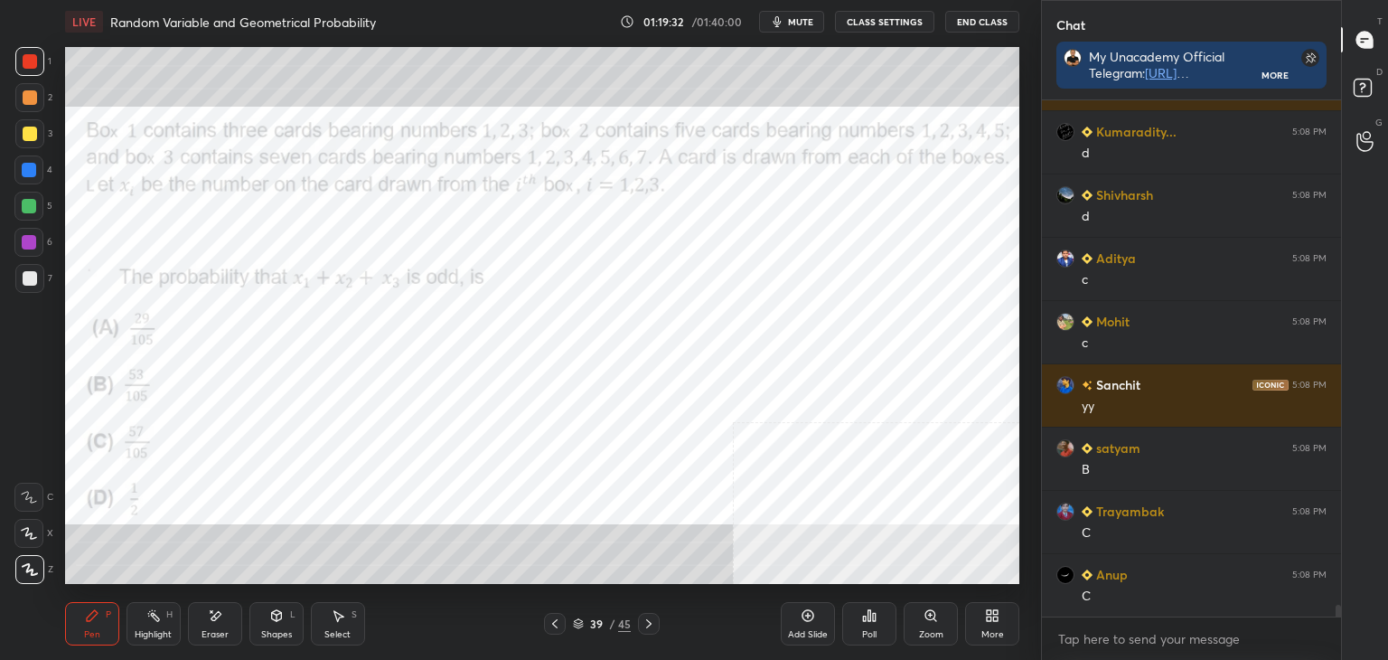
click at [647, 623] on icon at bounding box center [649, 623] width 14 height 14
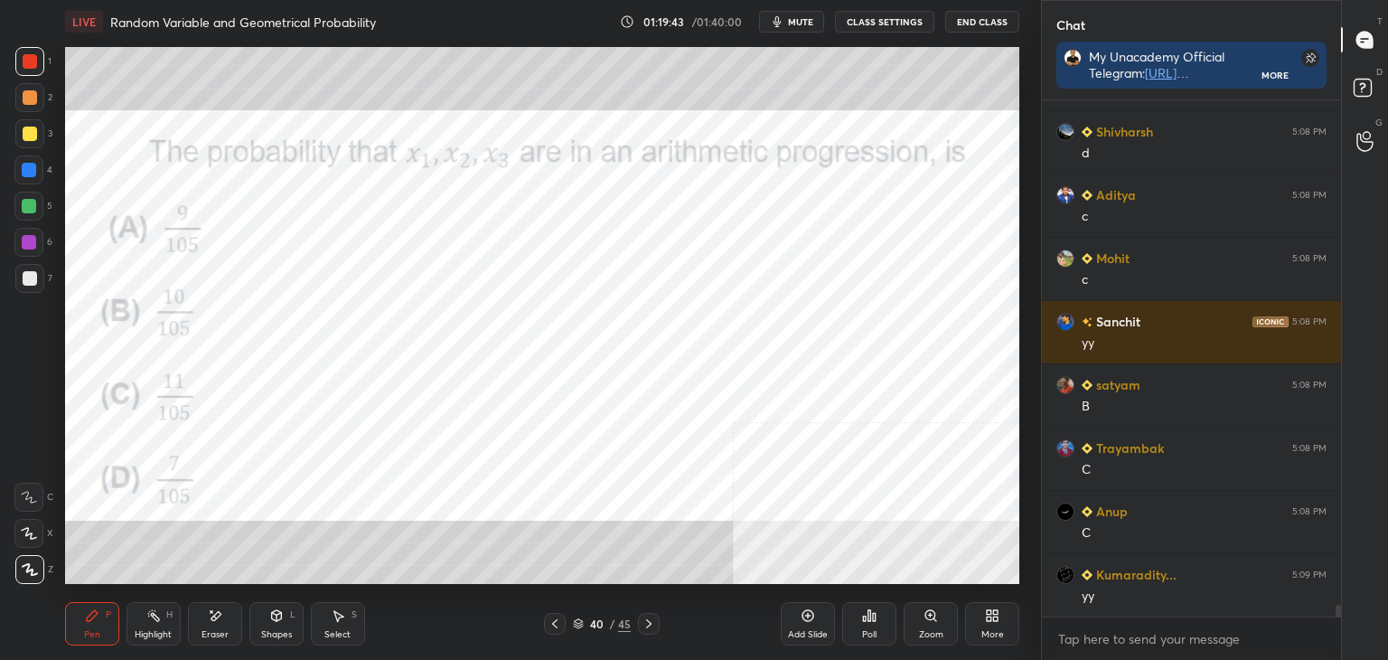
click at [559, 625] on icon at bounding box center [555, 623] width 14 height 14
drag, startPoint x: 648, startPoint y: 621, endPoint x: 640, endPoint y: 600, distance: 22.3
click at [647, 621] on icon at bounding box center [648, 623] width 5 height 9
click at [551, 626] on icon at bounding box center [555, 623] width 14 height 14
click at [645, 625] on icon at bounding box center [649, 623] width 14 height 14
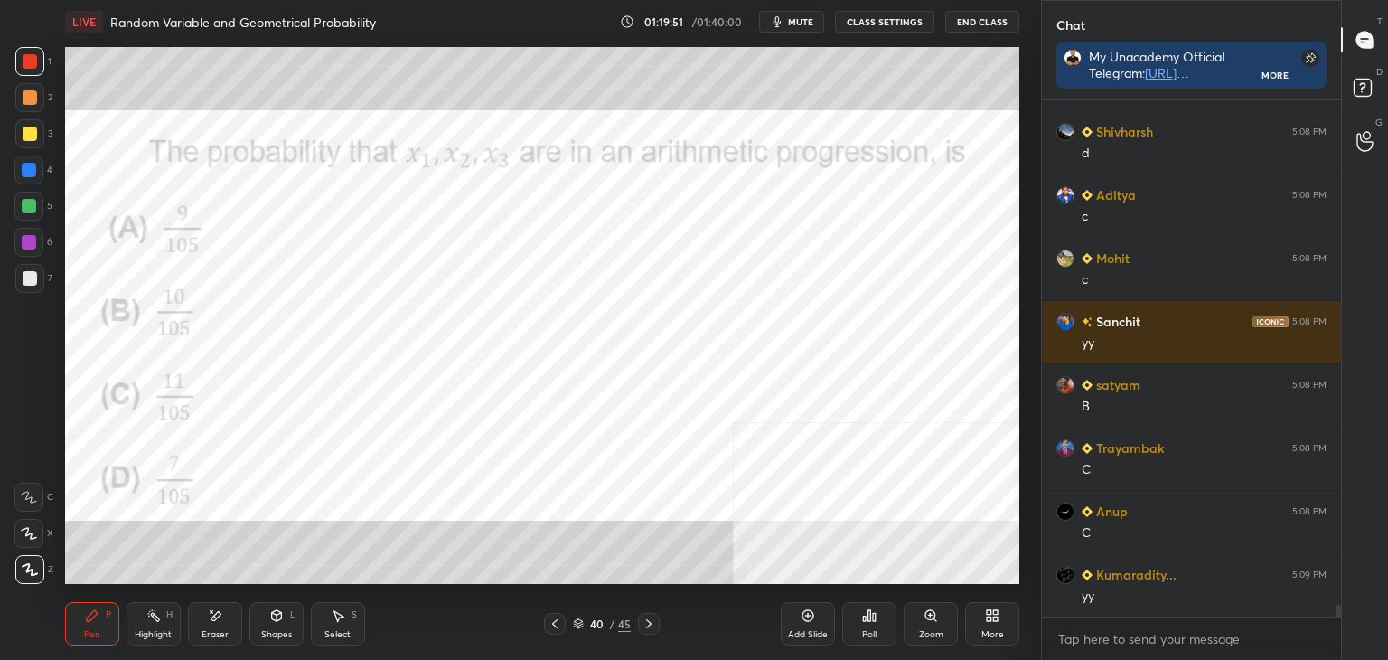
click at [933, 392] on div "1 2 3 4 5 6 7 C X Z E E Erase all H H LIVE Random Variable and Geometrical Prob…" at bounding box center [520, 330] width 1041 height 660
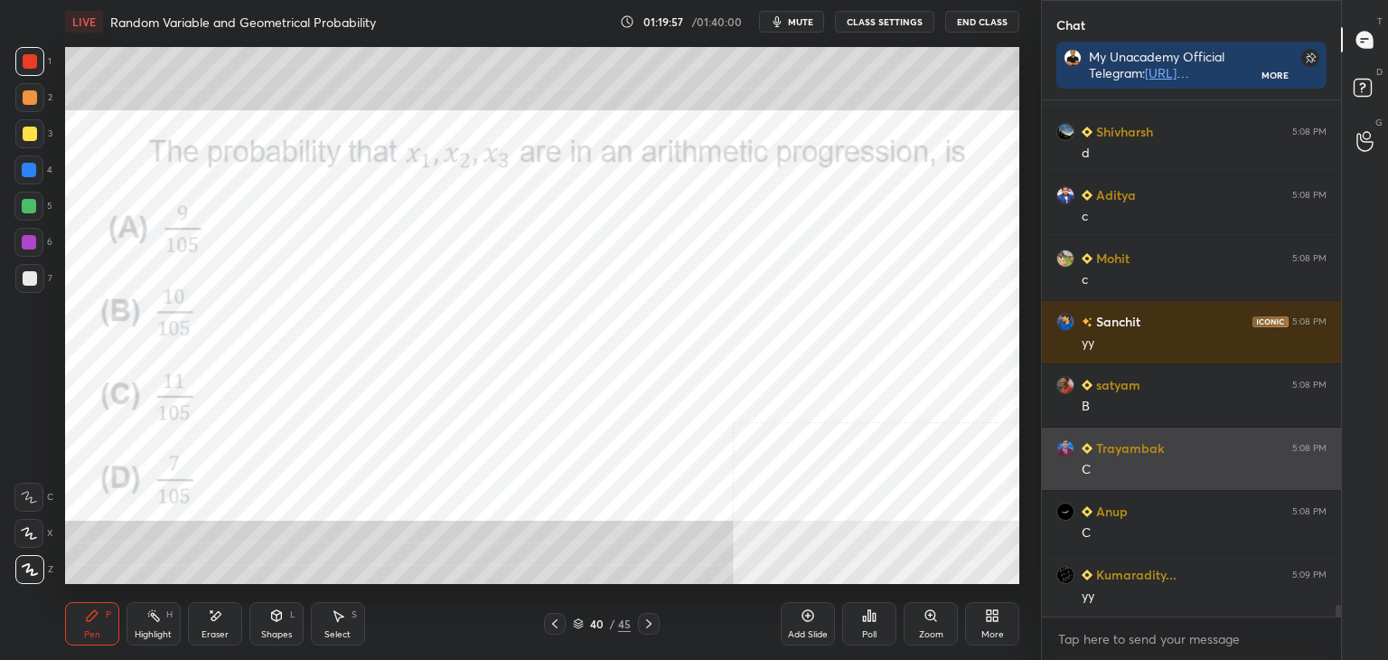
drag, startPoint x: 1171, startPoint y: 489, endPoint x: 1150, endPoint y: 480, distance: 23.5
click at [1151, 481] on div "Trayambak 5:08 PM C" at bounding box center [1191, 458] width 299 height 62
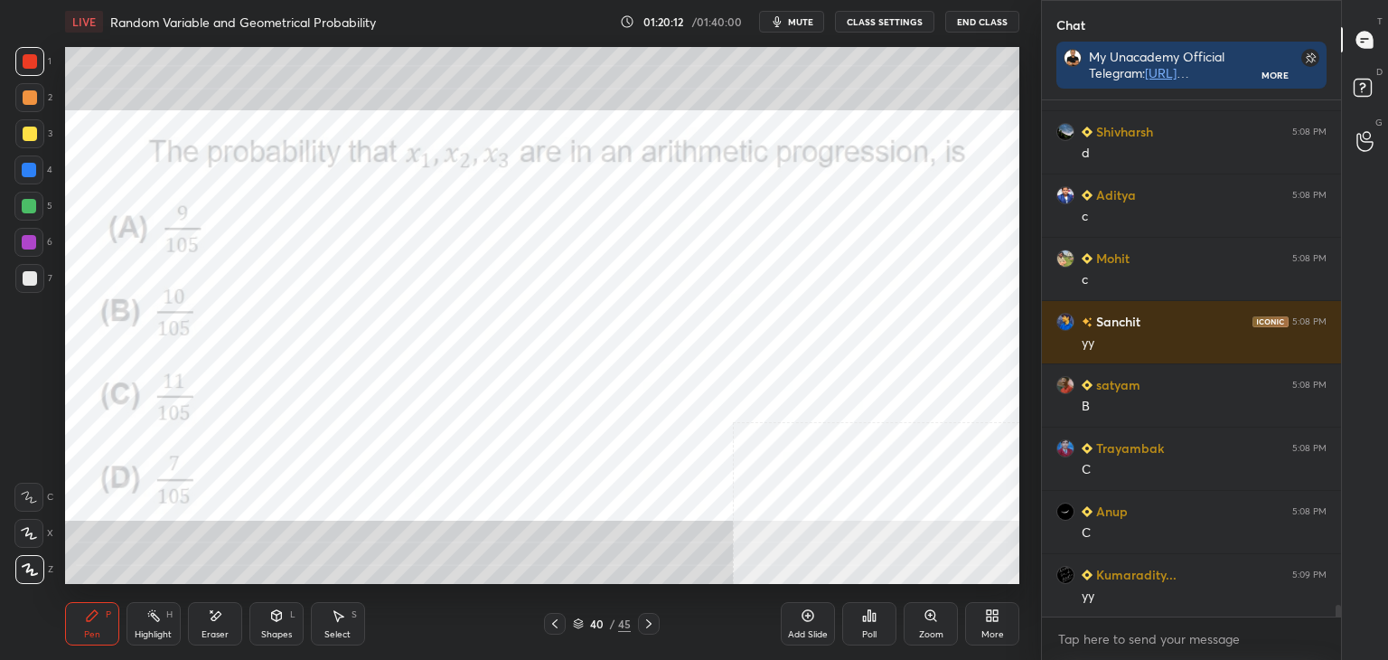
click at [203, 634] on div "Eraser" at bounding box center [215, 623] width 54 height 43
click at [87, 625] on div "Pen P" at bounding box center [92, 623] width 54 height 43
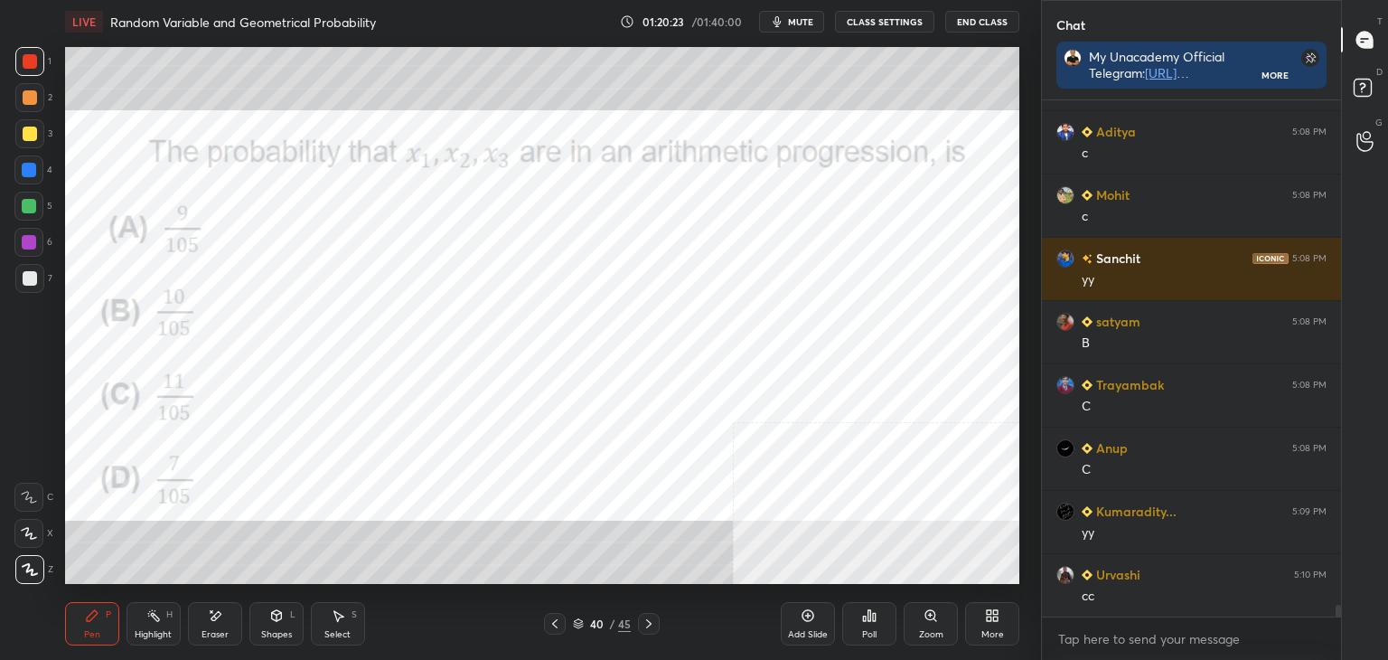
scroll to position [22353, 0]
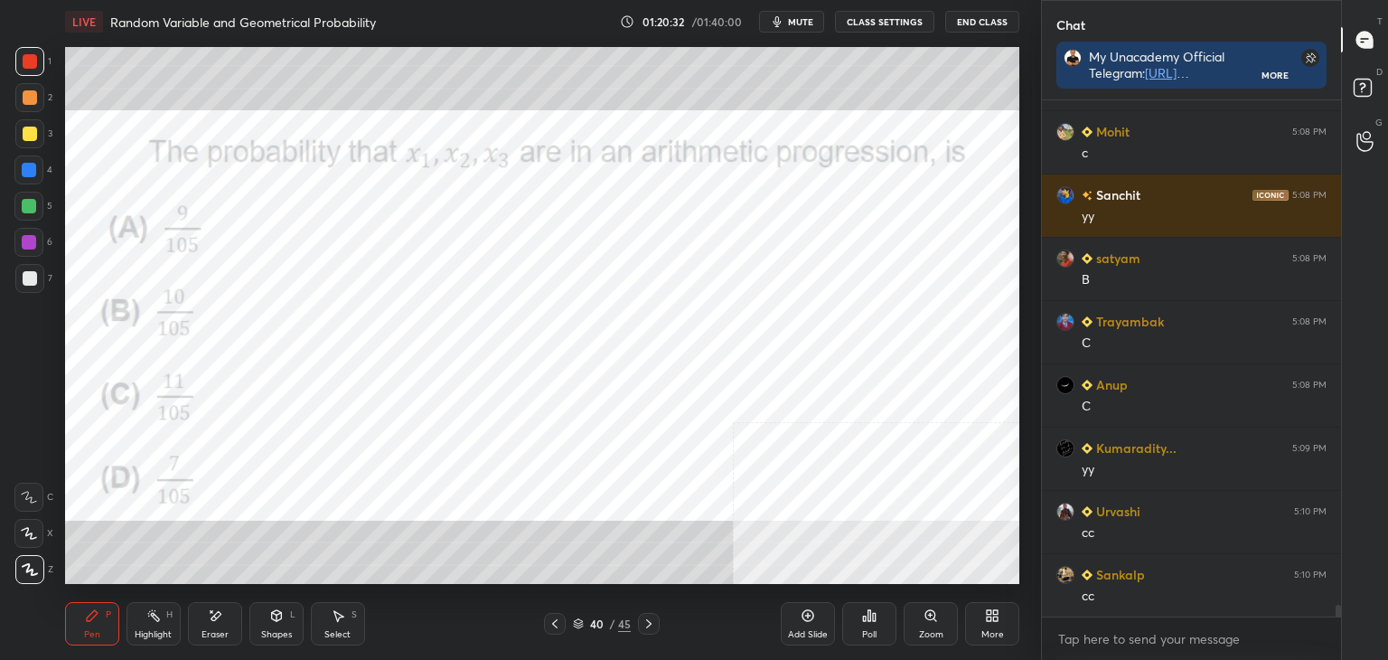
click at [233, 641] on div "Eraser" at bounding box center [215, 623] width 54 height 43
click at [97, 630] on div "Pen" at bounding box center [92, 634] width 16 height 9
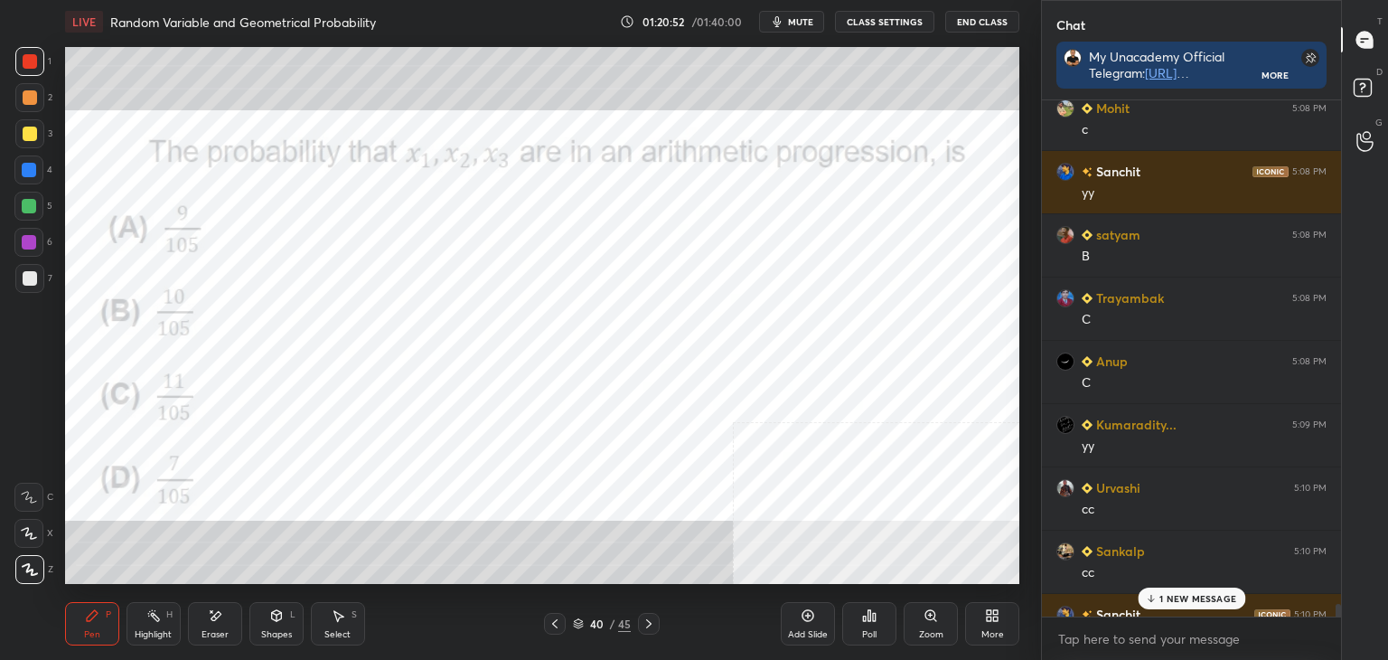
scroll to position [22479, 0]
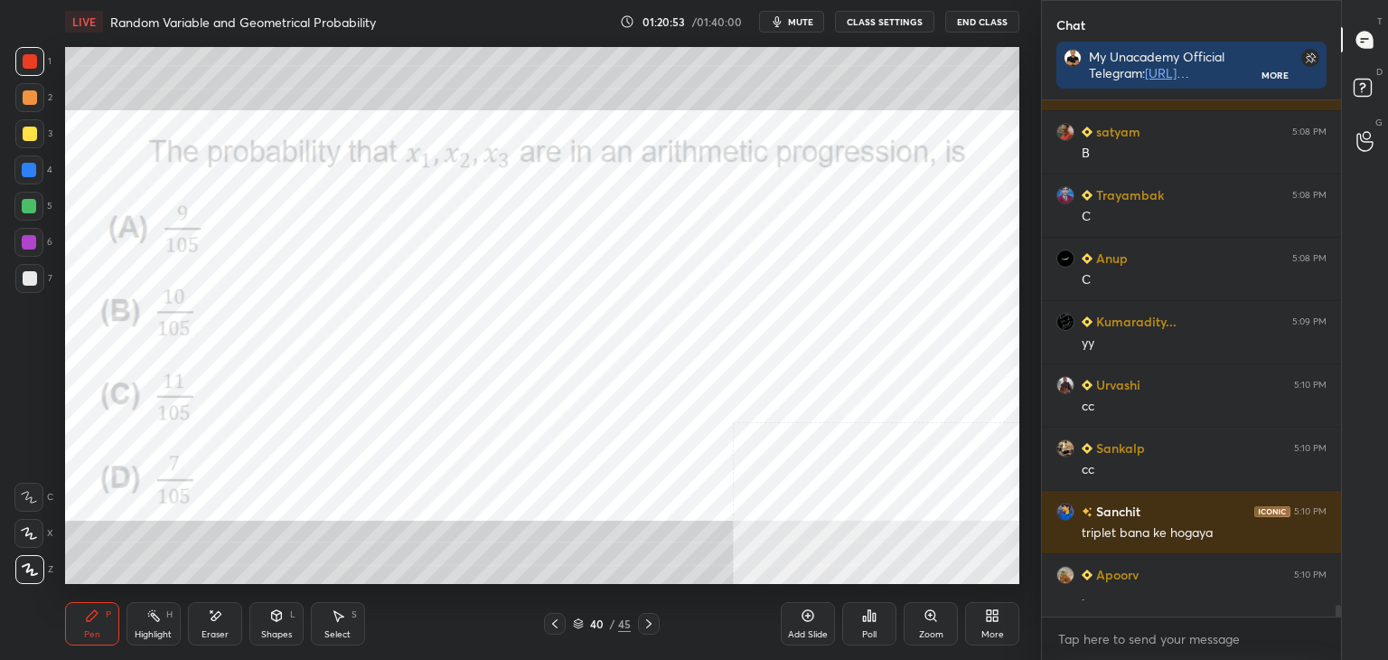
drag, startPoint x: 1339, startPoint y: 609, endPoint x: 1340, endPoint y: 620, distance: 11.0
click at [1338, 623] on div "Mohit 5:08 PM c Sanchit 5:08 PM yy satyam 5:08 PM B Trayambak 5:08 PM C Anup 5:…" at bounding box center [1191, 379] width 299 height 559
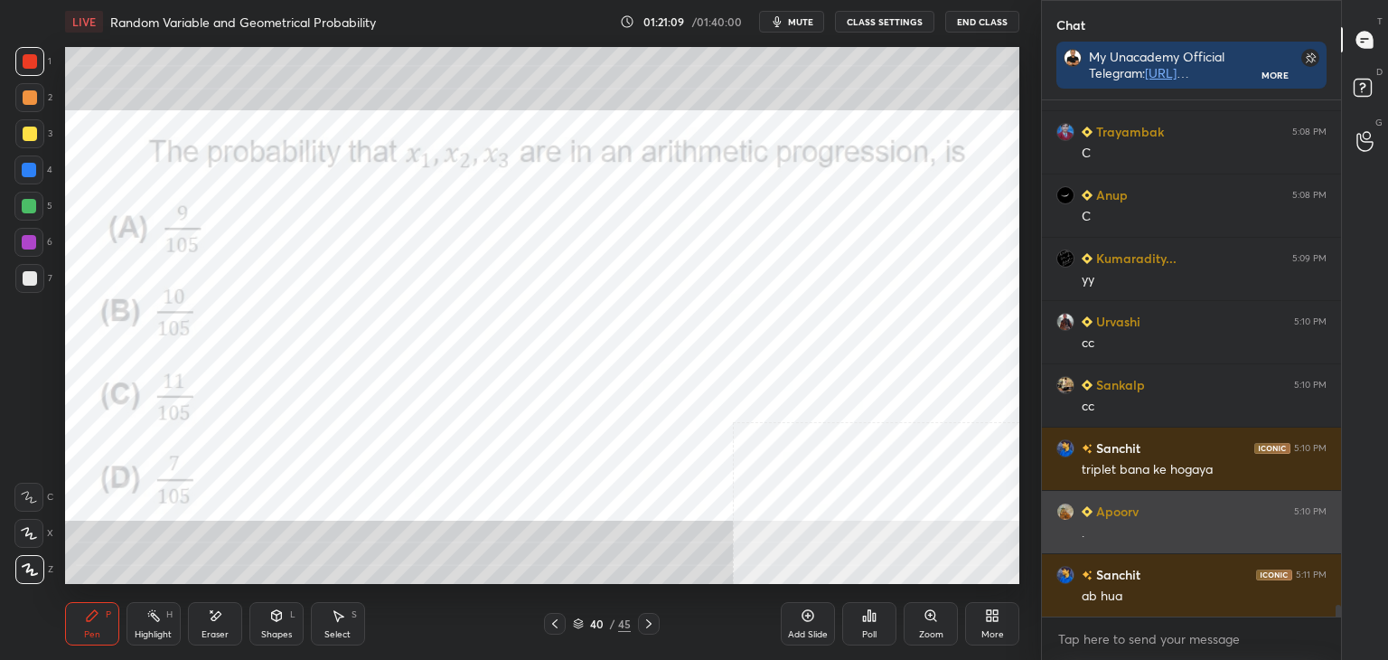
scroll to position [22606, 0]
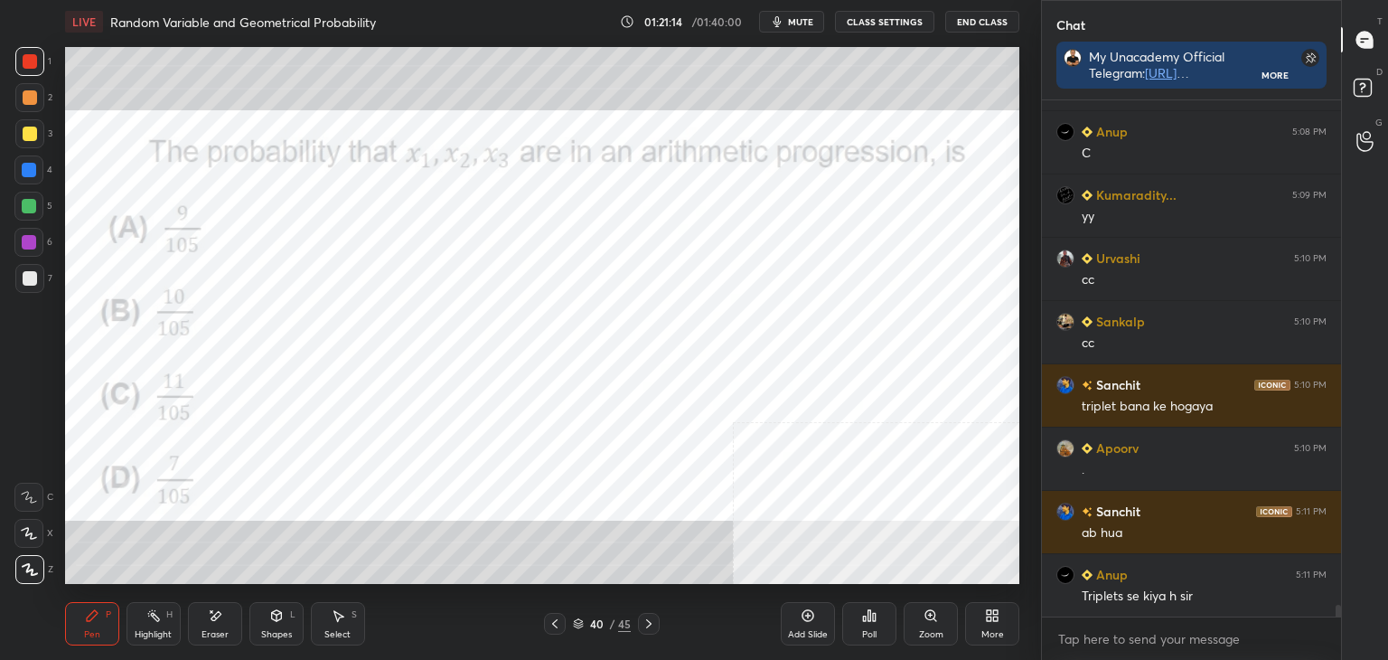
drag, startPoint x: 553, startPoint y: 623, endPoint x: 568, endPoint y: 623, distance: 15.4
click at [554, 622] on icon at bounding box center [554, 623] width 5 height 9
click at [644, 619] on icon at bounding box center [649, 623] width 14 height 14
drag, startPoint x: 549, startPoint y: 619, endPoint x: 619, endPoint y: 613, distance: 70.8
click at [549, 618] on icon at bounding box center [555, 623] width 14 height 14
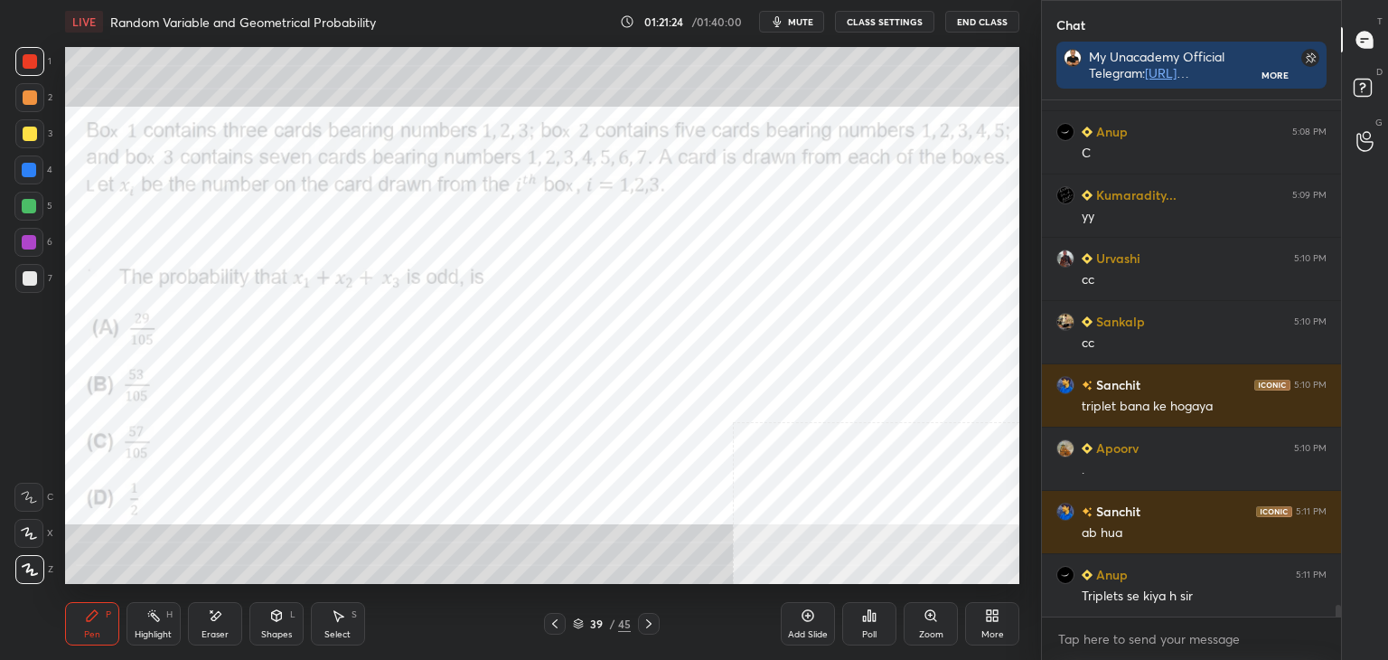
click at [644, 623] on icon at bounding box center [649, 623] width 14 height 14
click at [554, 617] on icon at bounding box center [555, 623] width 14 height 14
click at [647, 619] on icon at bounding box center [649, 623] width 14 height 14
click at [983, 616] on div "More" at bounding box center [992, 623] width 54 height 43
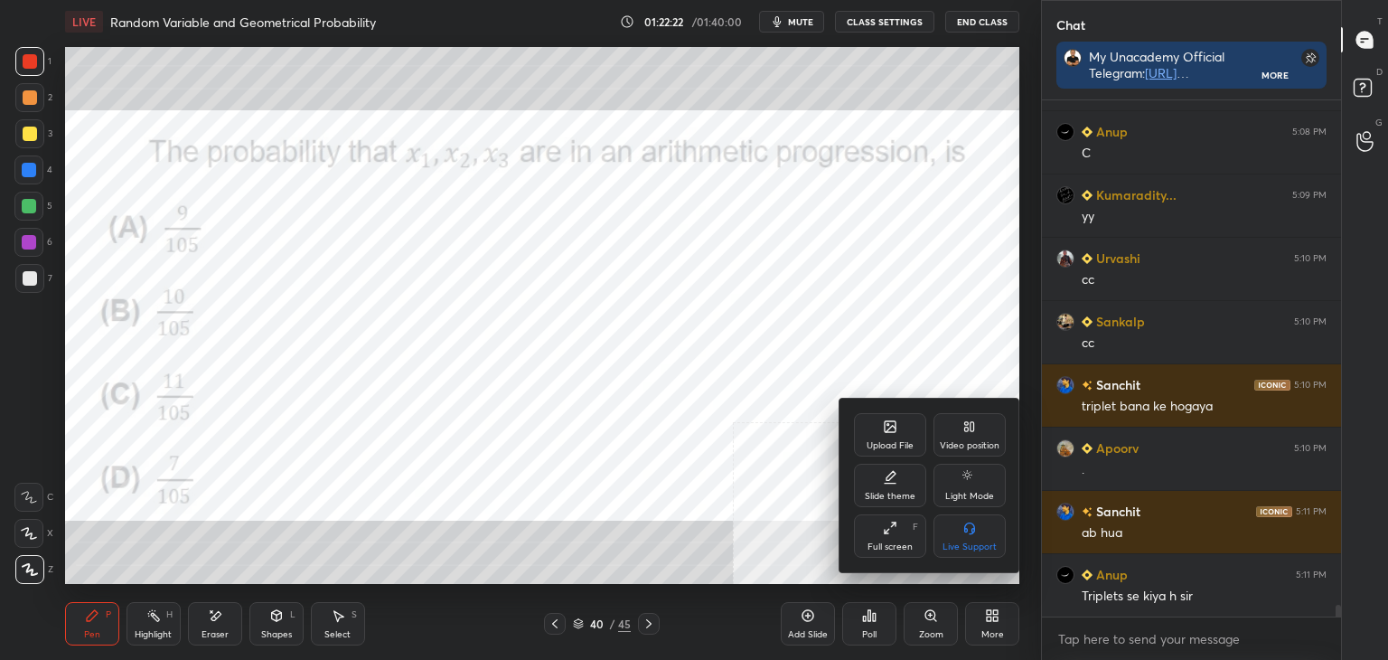
click at [888, 413] on div "Upload File" at bounding box center [890, 434] width 72 height 43
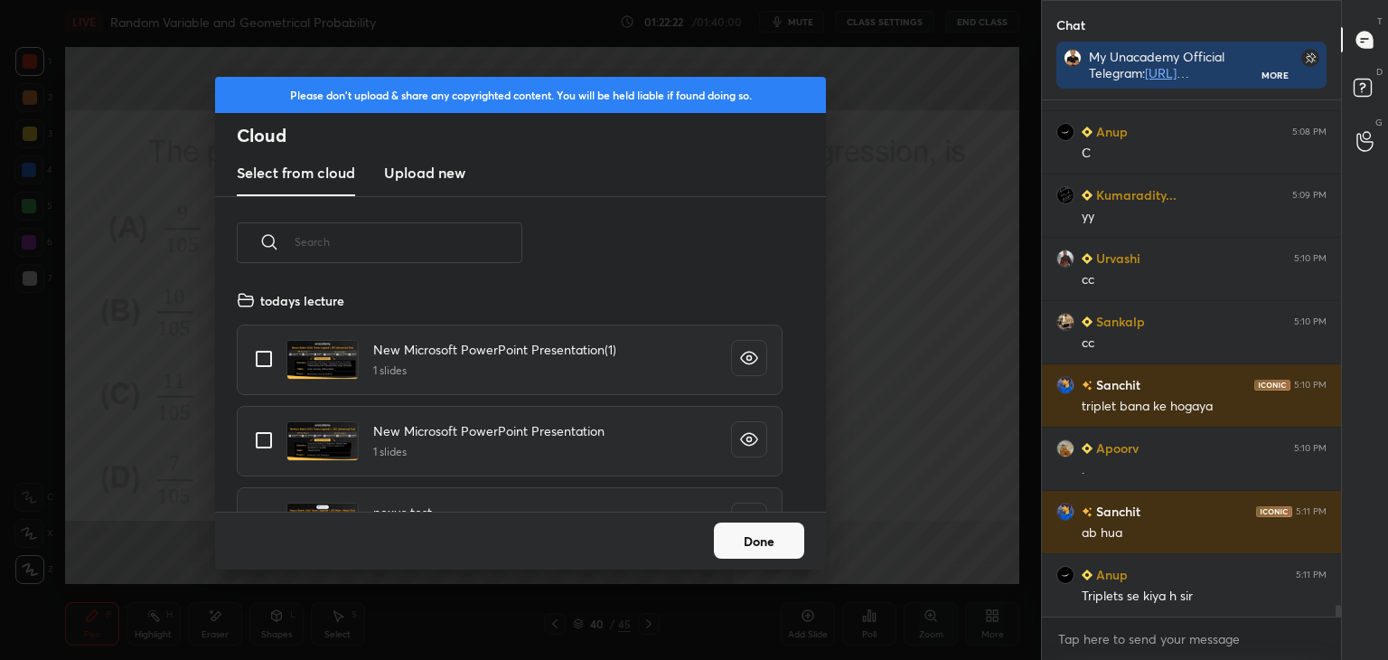
scroll to position [222, 580]
click at [405, 160] on new "Upload new" at bounding box center [424, 173] width 81 height 45
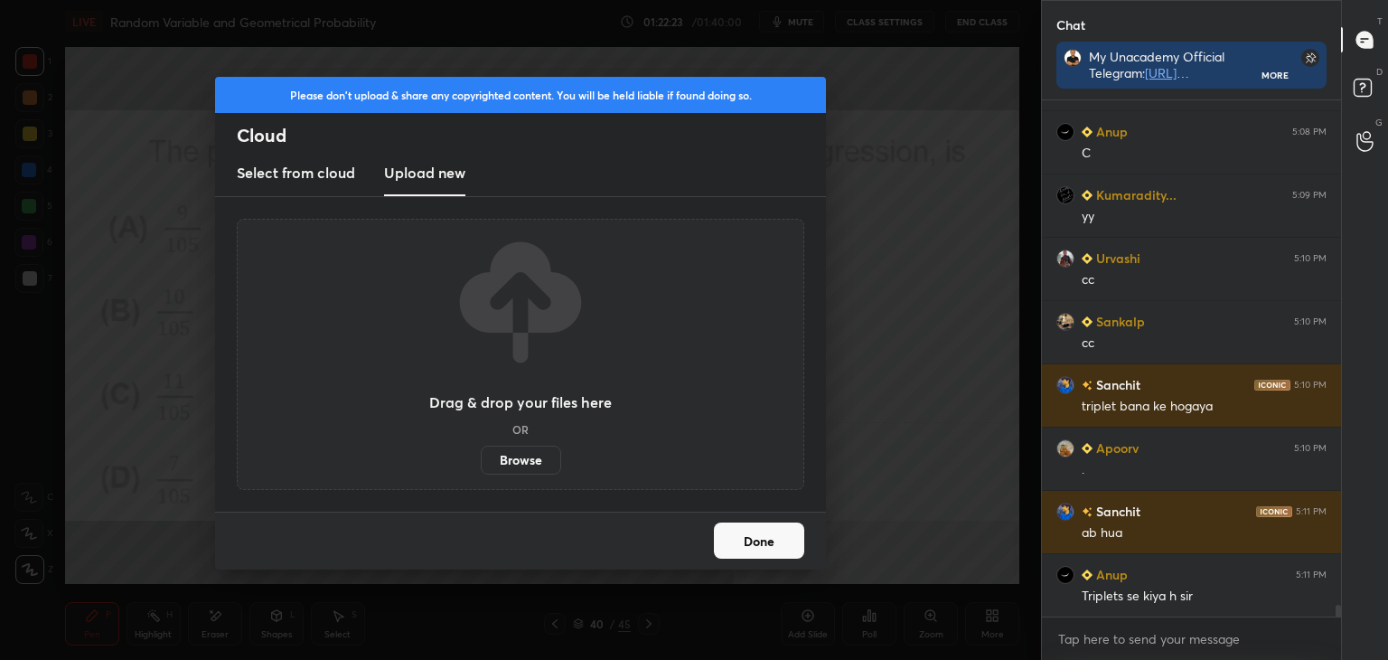
click at [510, 462] on label "Browse" at bounding box center [521, 460] width 80 height 29
click at [481, 462] on input "Browse" at bounding box center [481, 460] width 0 height 29
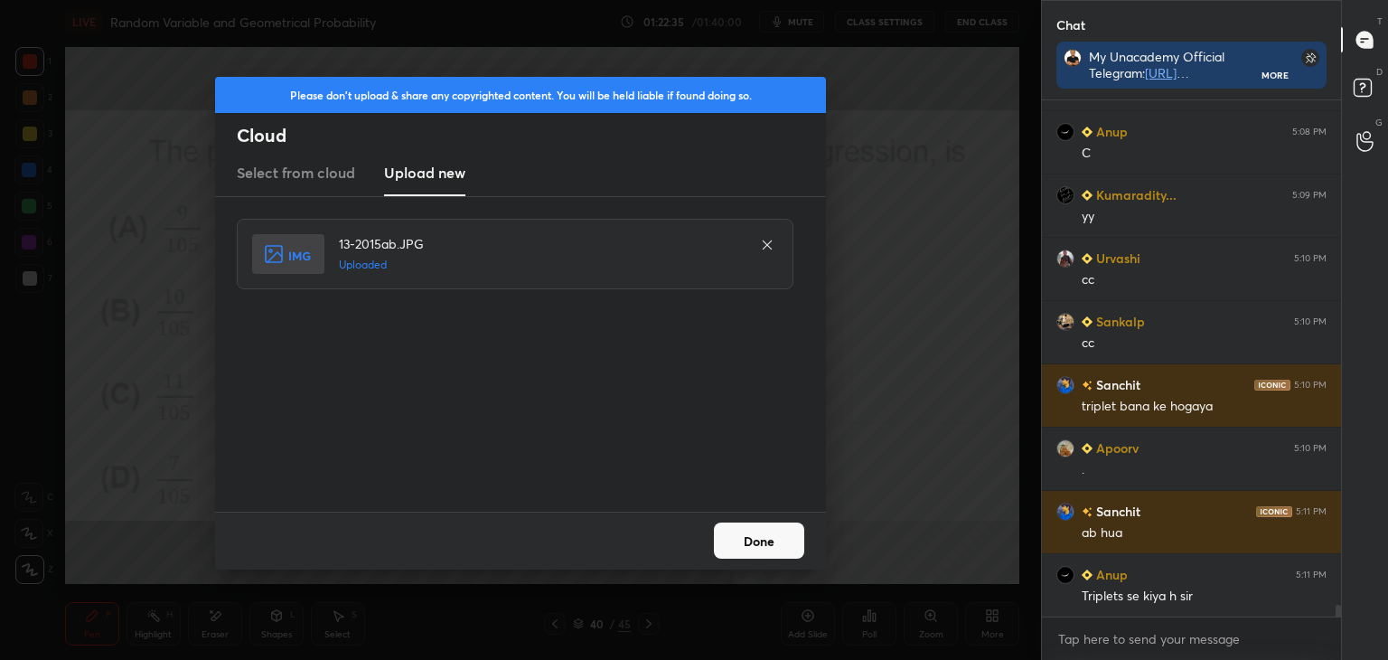
click at [742, 530] on button "Done" at bounding box center [759, 540] width 90 height 36
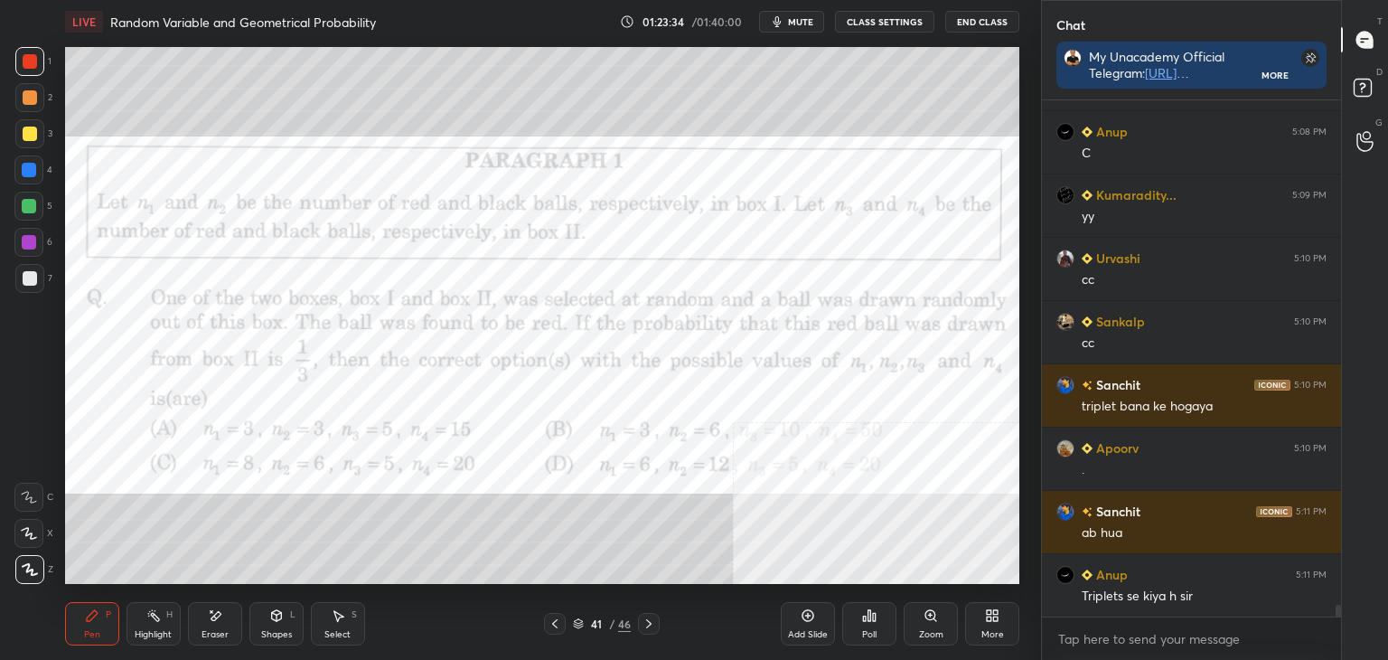
drag, startPoint x: 27, startPoint y: 66, endPoint x: 61, endPoint y: 77, distance: 35.2
click at [29, 63] on div at bounding box center [30, 61] width 14 height 14
click at [550, 625] on icon at bounding box center [555, 623] width 14 height 14
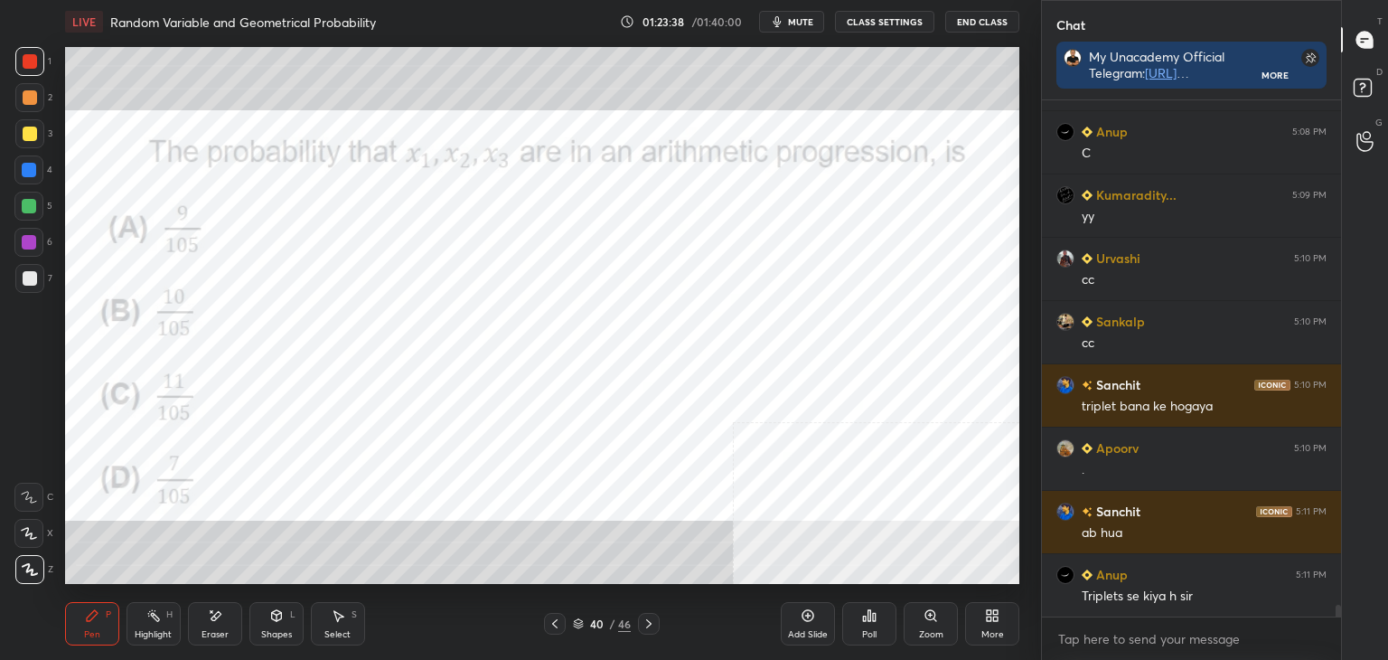
click at [649, 619] on icon at bounding box center [649, 623] width 14 height 14
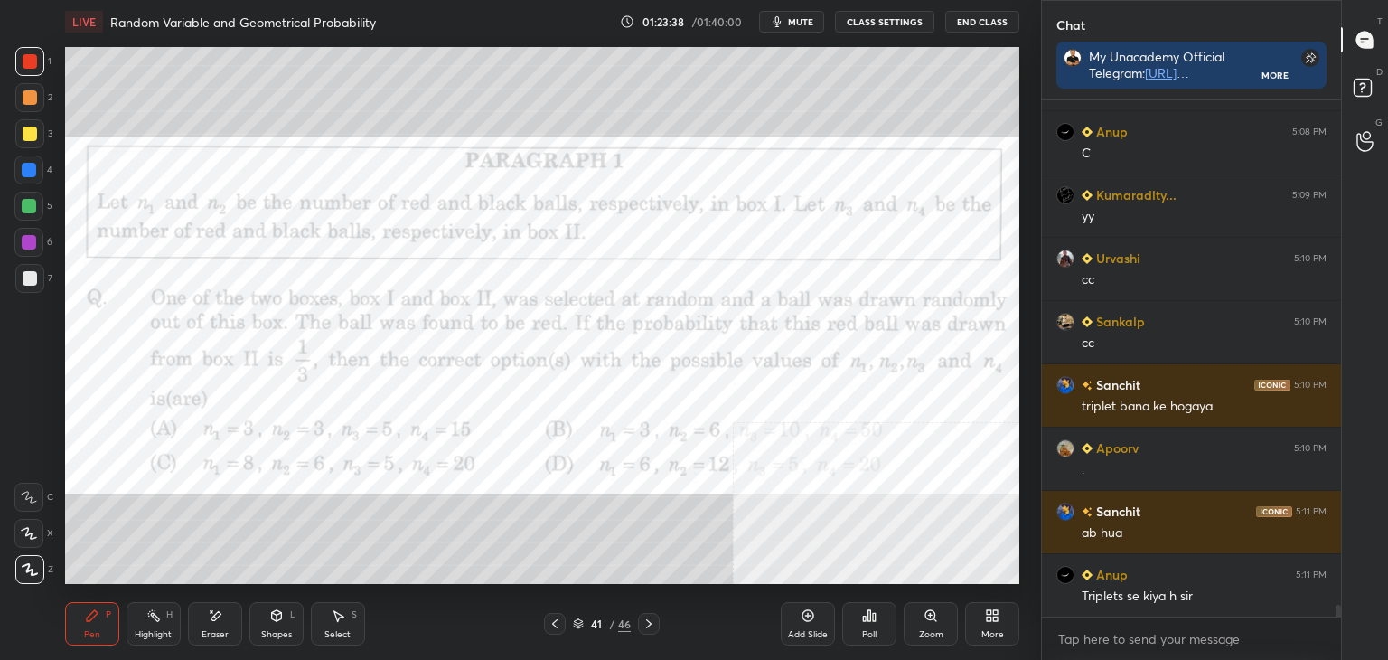
click at [648, 623] on icon at bounding box center [649, 623] width 14 height 14
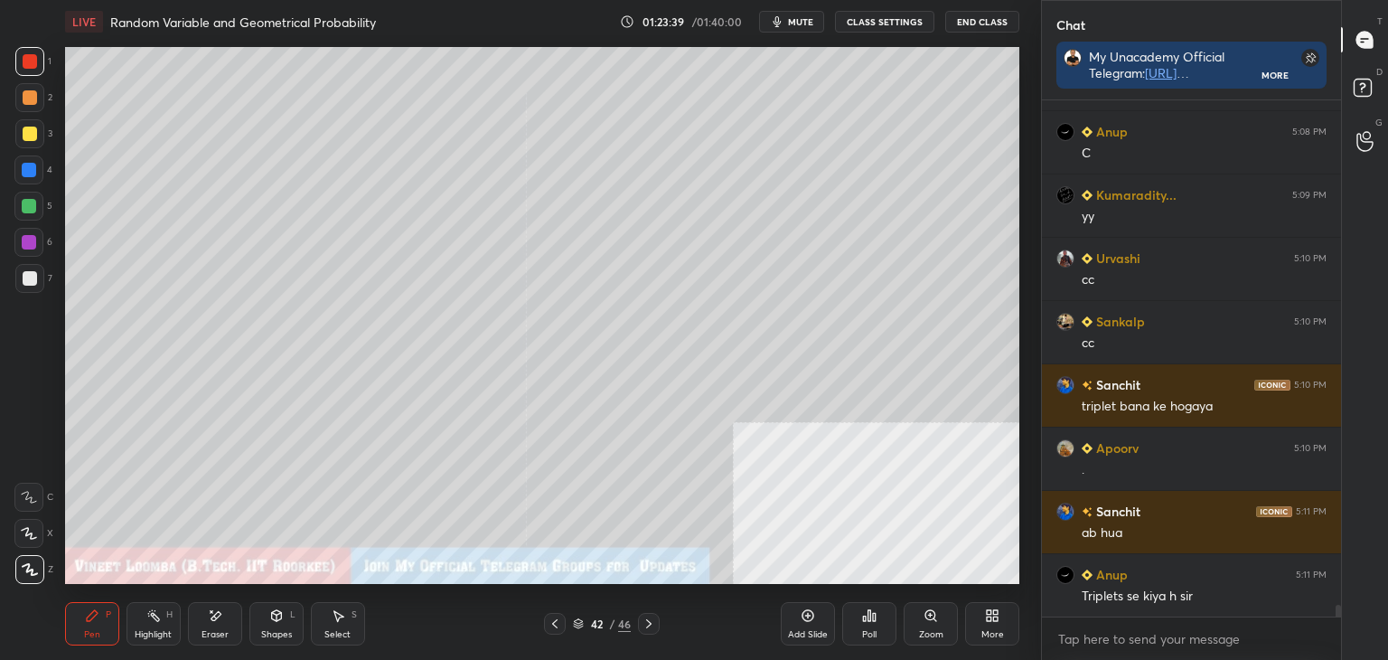
click at [1005, 618] on div "More" at bounding box center [992, 623] width 54 height 43
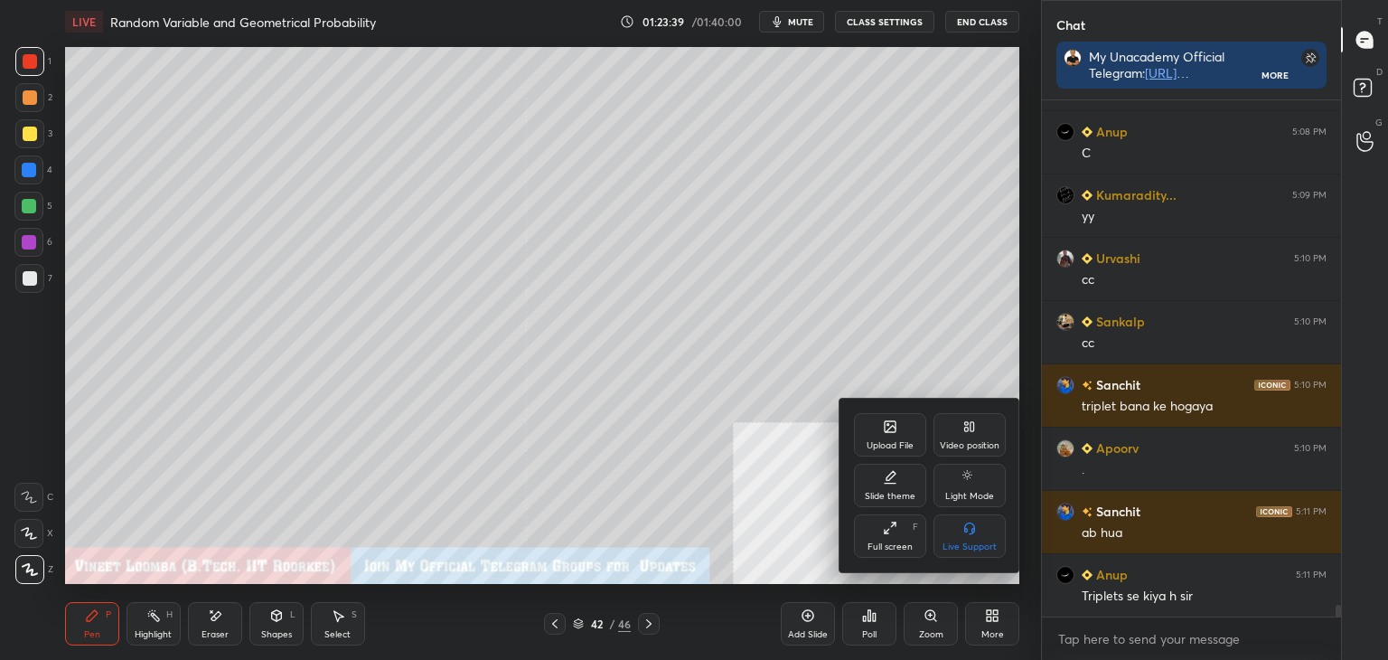
click at [907, 450] on div "Upload File" at bounding box center [890, 434] width 72 height 43
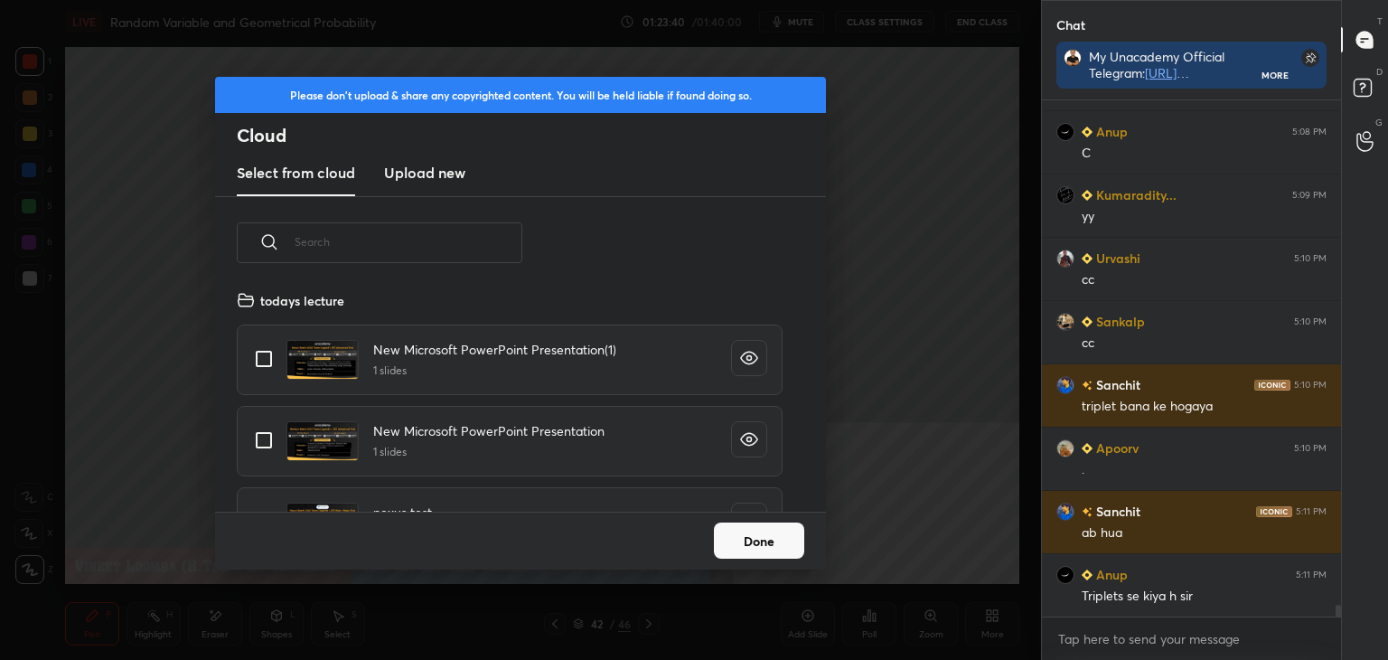
click at [437, 167] on h3 "Upload new" at bounding box center [424, 173] width 81 height 22
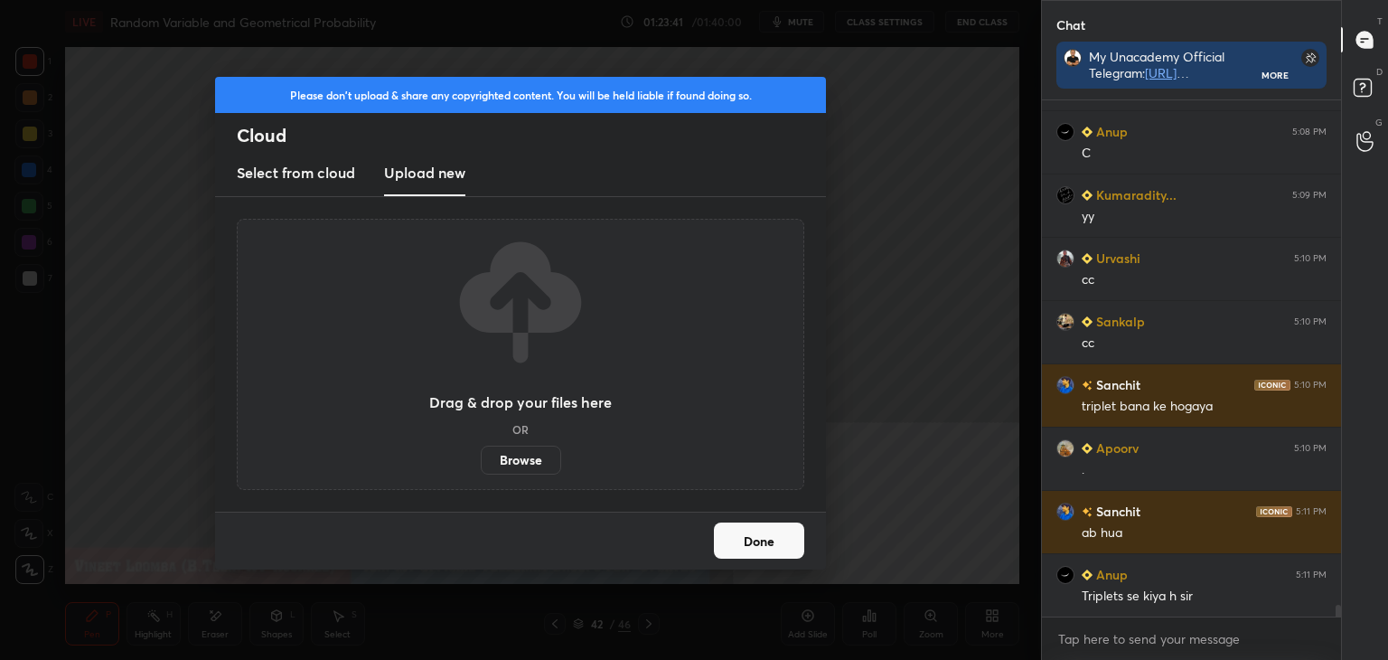
click at [510, 464] on label "Browse" at bounding box center [521, 460] width 80 height 29
click at [481, 464] on input "Browse" at bounding box center [481, 460] width 0 height 29
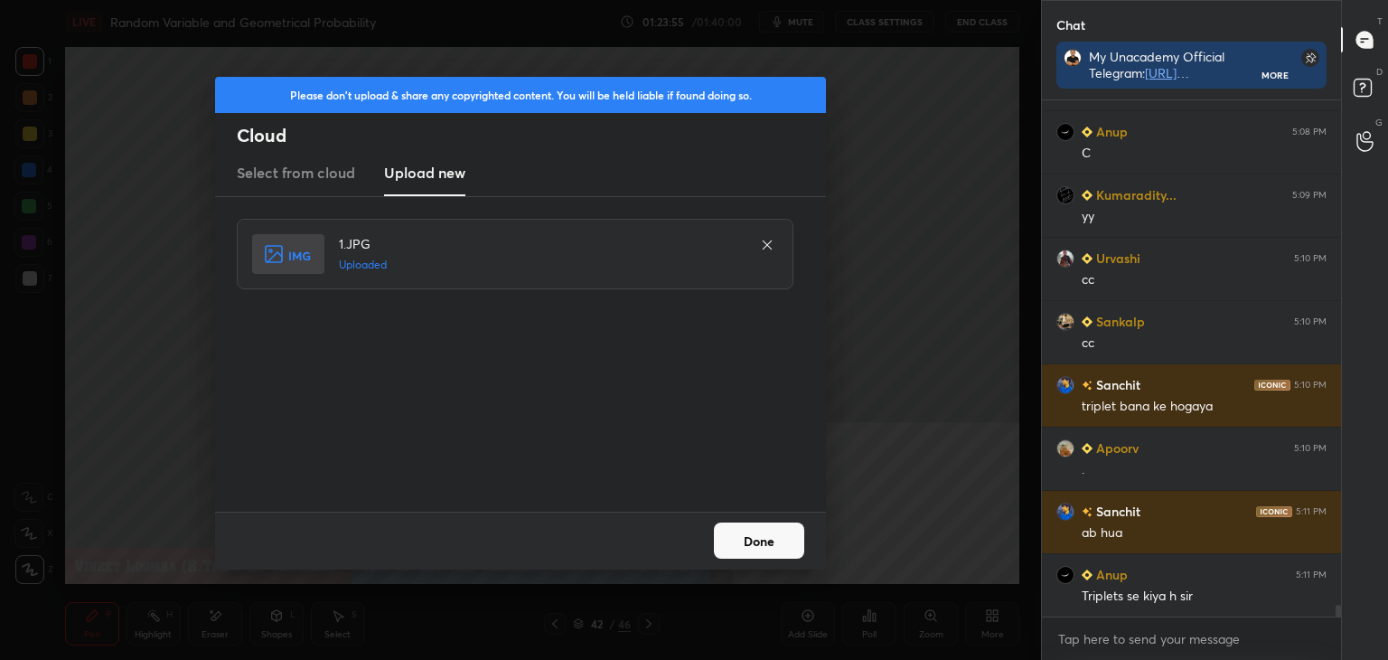
drag, startPoint x: 766, startPoint y: 527, endPoint x: 756, endPoint y: 535, distance: 13.6
click at [765, 529] on button "Done" at bounding box center [759, 540] width 90 height 36
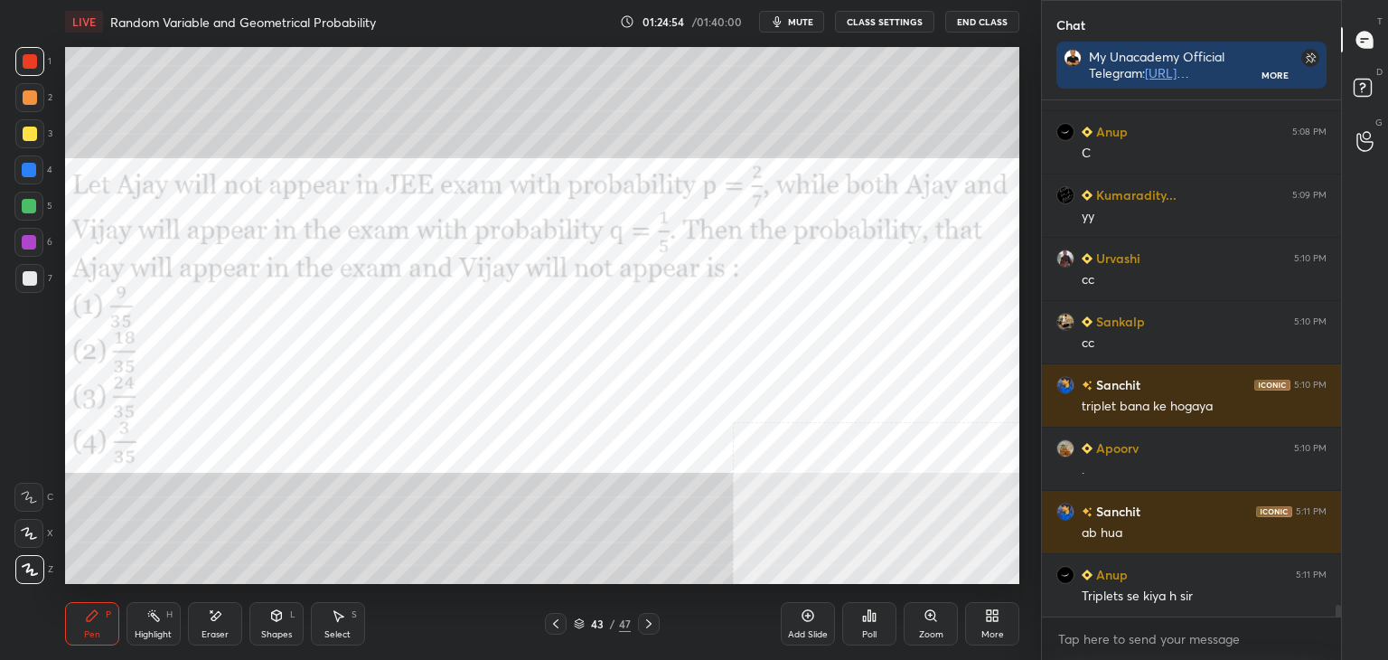
scroll to position [22669, 0]
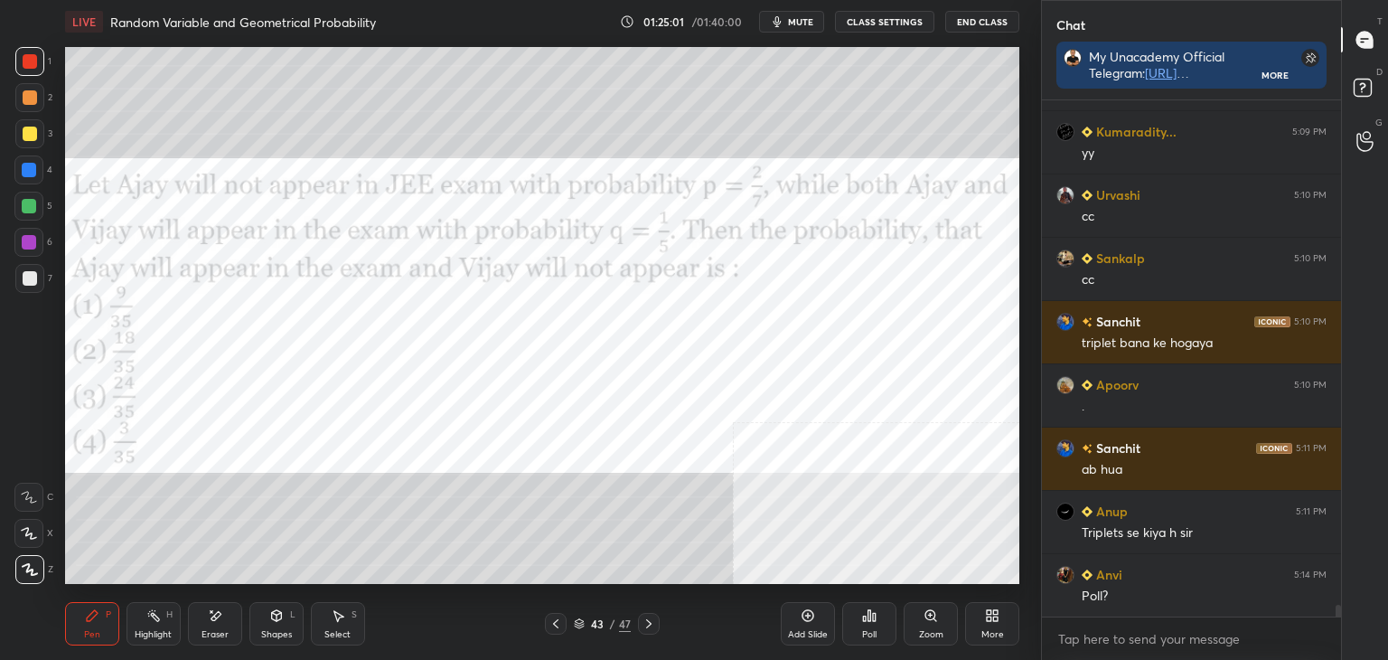
click at [863, 617] on icon at bounding box center [869, 615] width 14 height 14
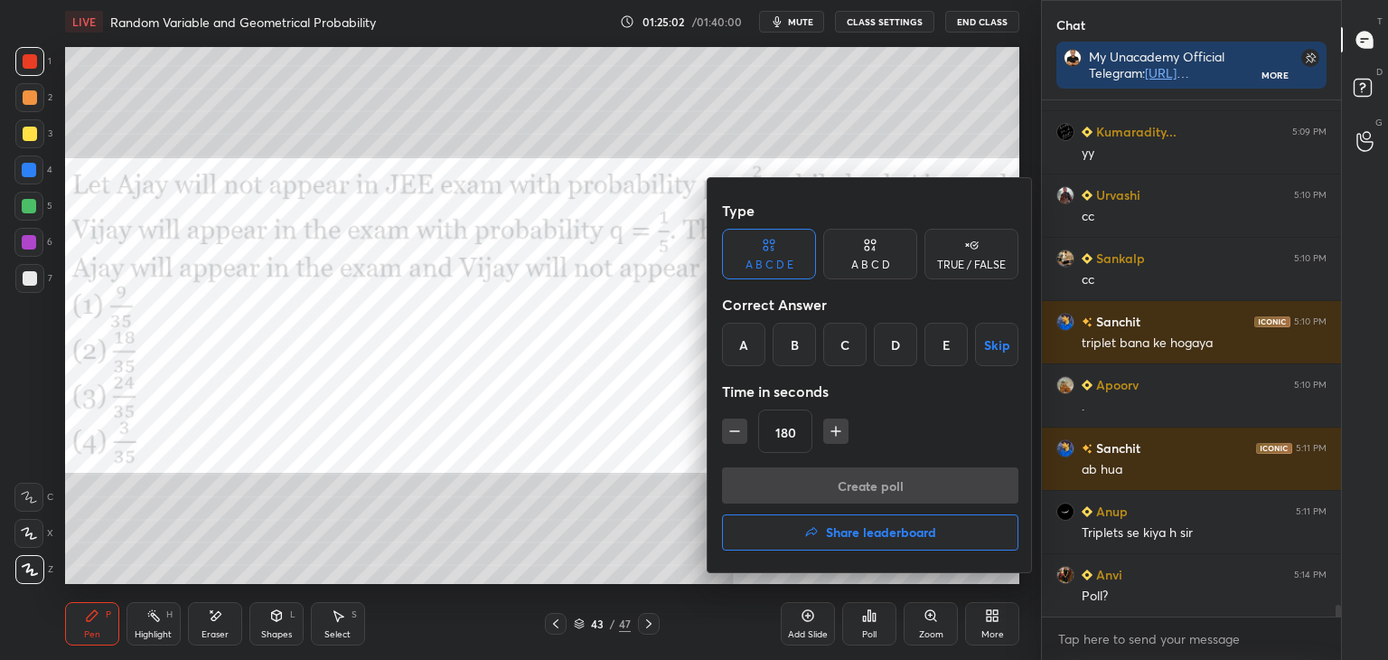
click at [793, 330] on div "B" at bounding box center [794, 344] width 43 height 43
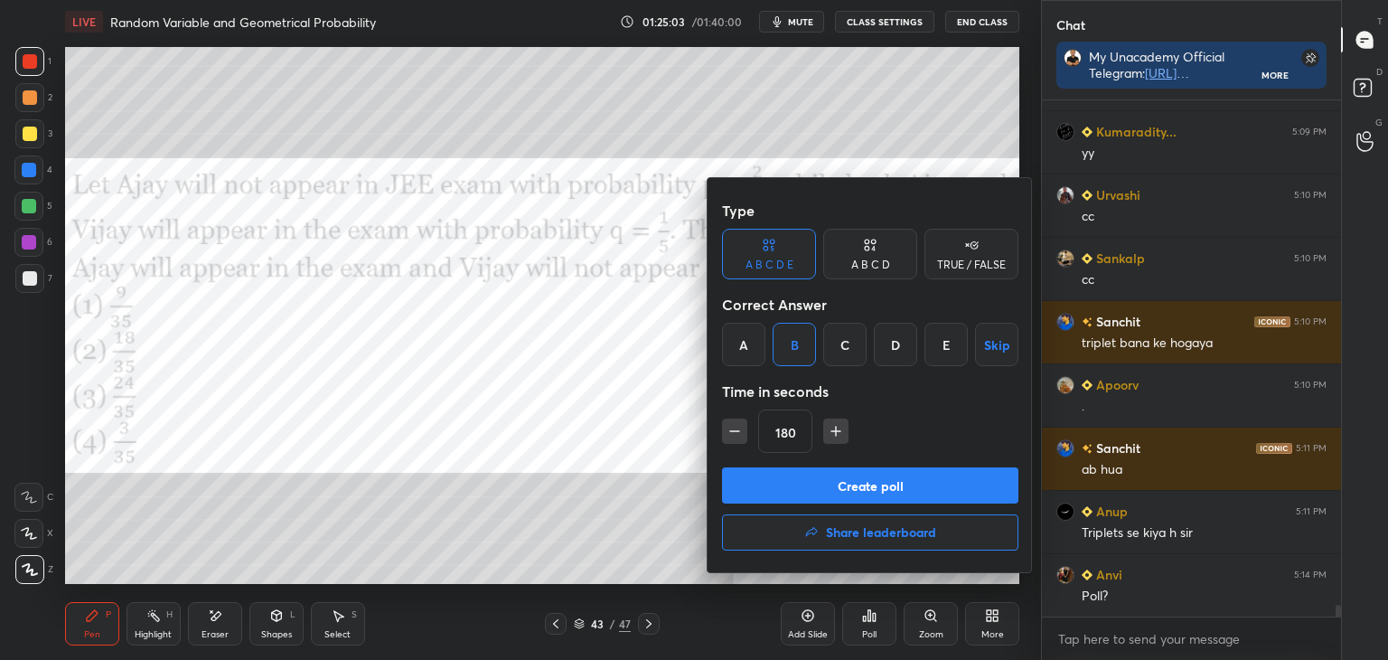
click at [865, 485] on button "Create poll" at bounding box center [870, 485] width 296 height 36
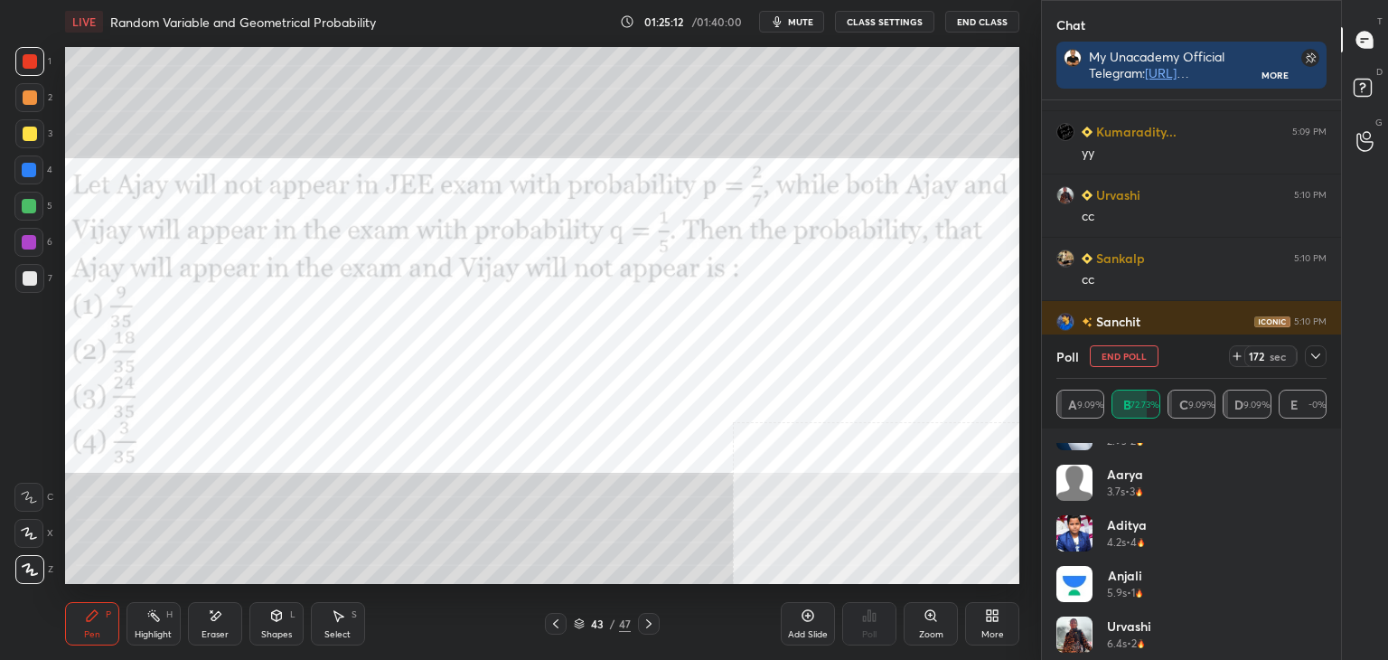
scroll to position [188, 0]
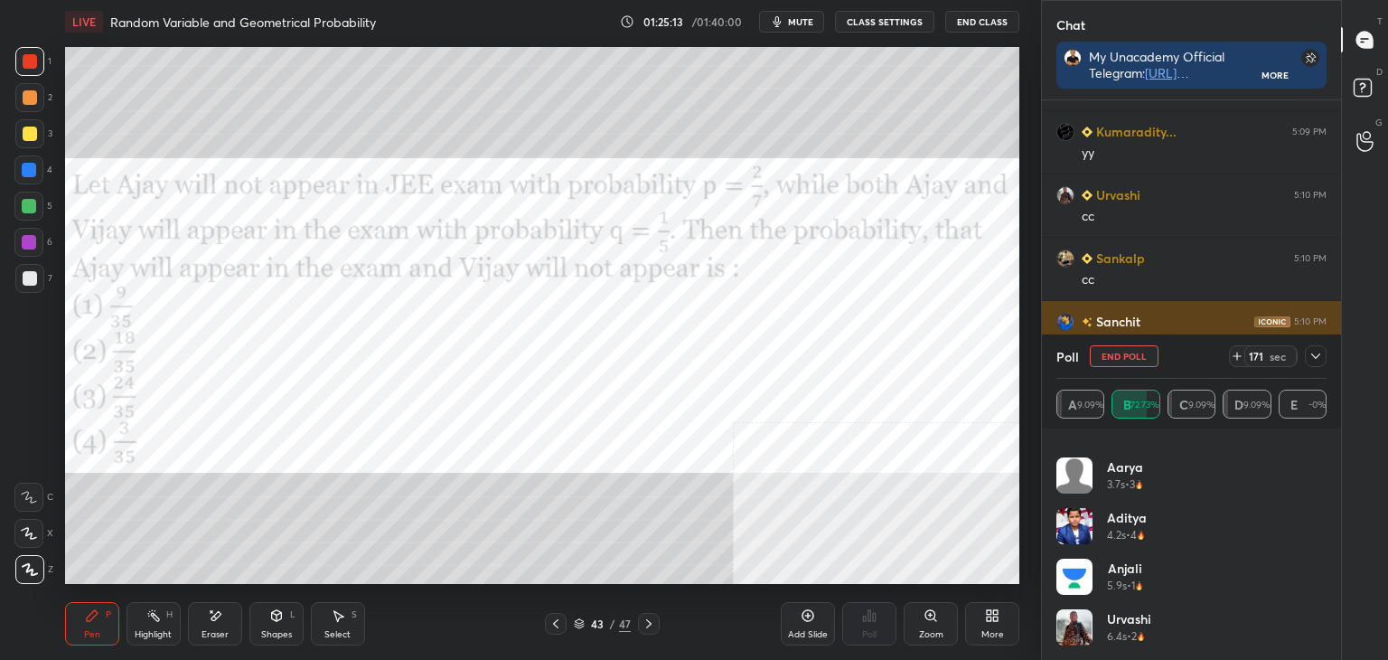
click at [1321, 355] on icon at bounding box center [1316, 356] width 14 height 14
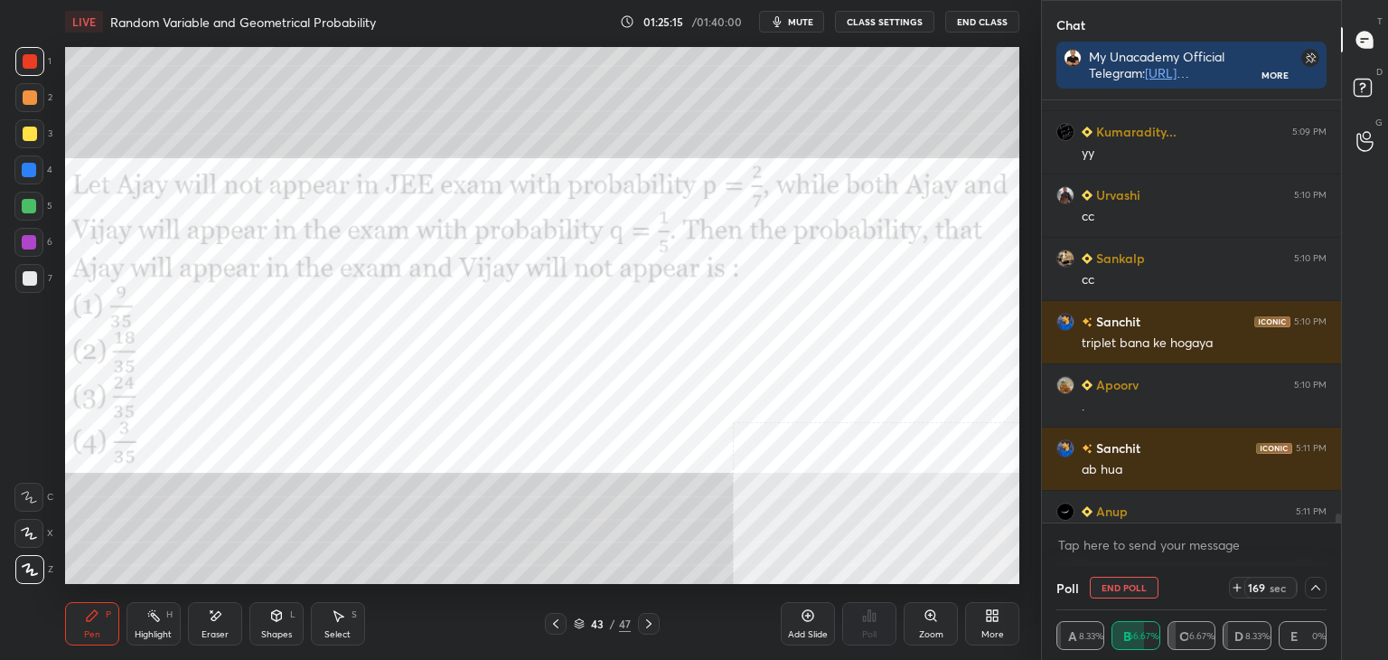
scroll to position [22763, 0]
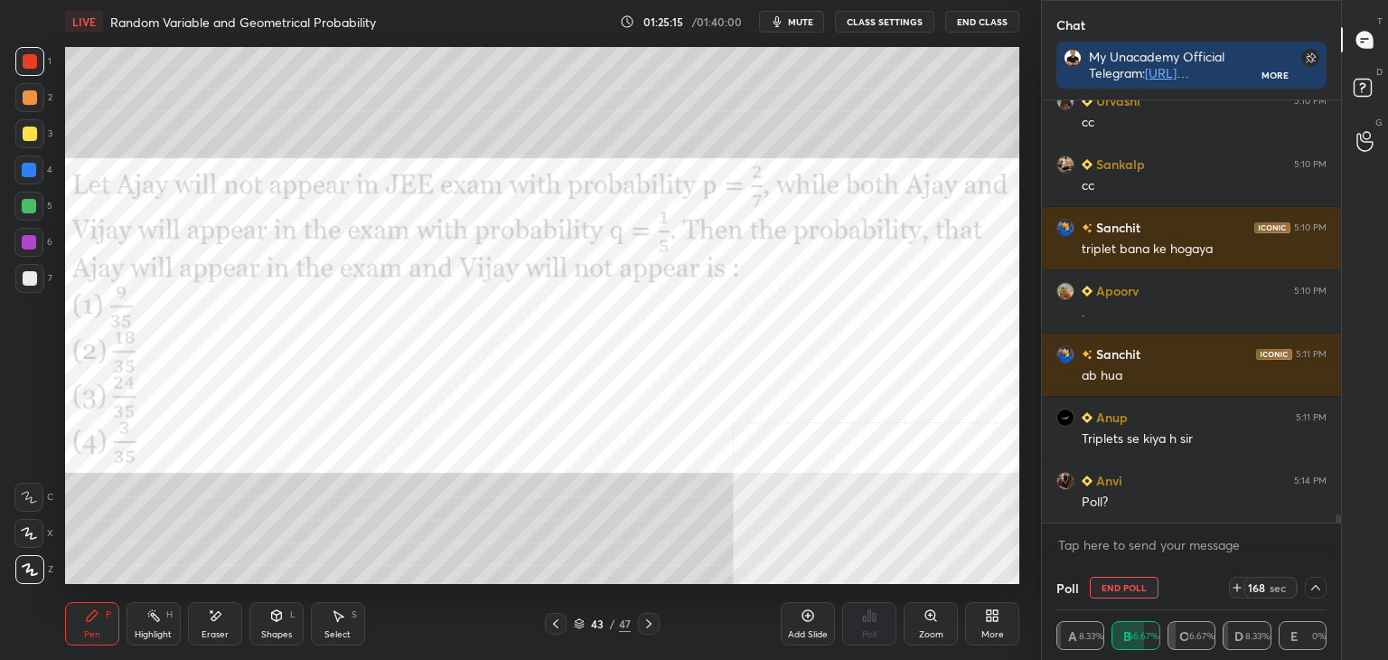
drag, startPoint x: 1337, startPoint y: 516, endPoint x: 1326, endPoint y: 540, distance: 26.7
click at [1335, 537] on div "Kumaradity... 5:09 PM yy Urvashi 5:10 PM cc Sankalp 5:10 PM cc Sanchit 5:10 PM …" at bounding box center [1191, 332] width 299 height 465
click at [1311, 582] on icon at bounding box center [1316, 587] width 14 height 14
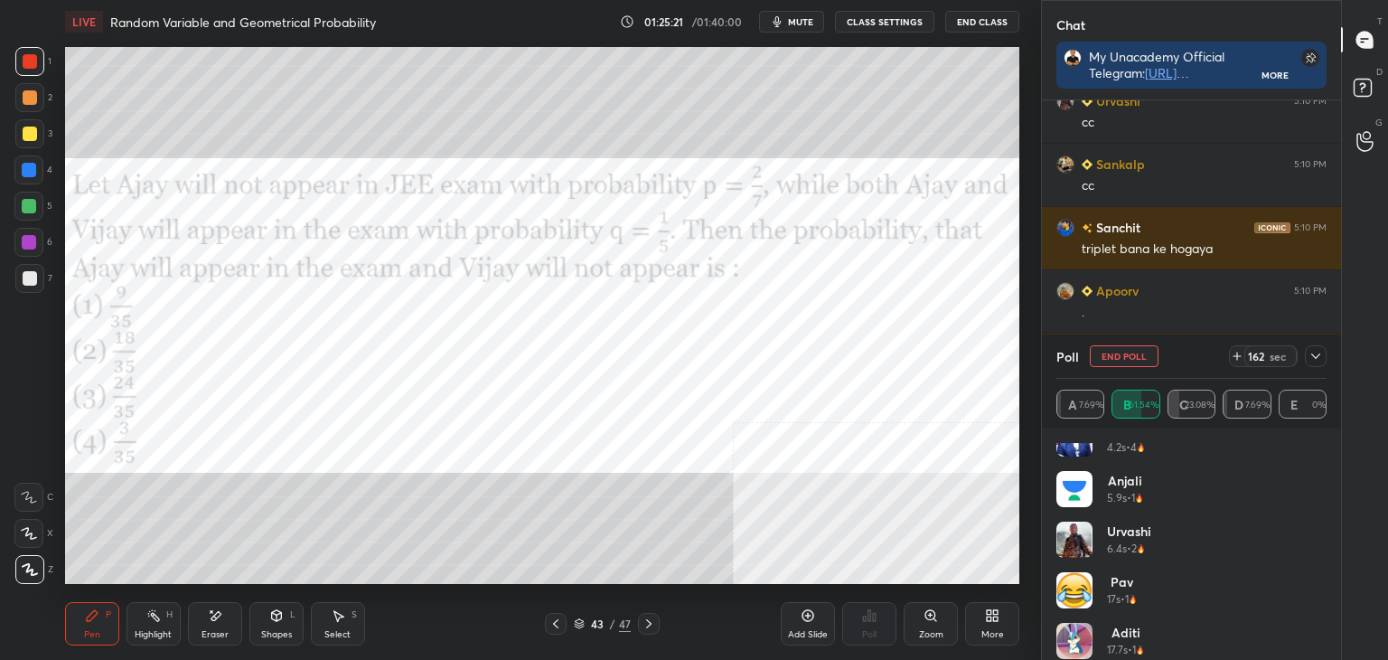
scroll to position [289, 0]
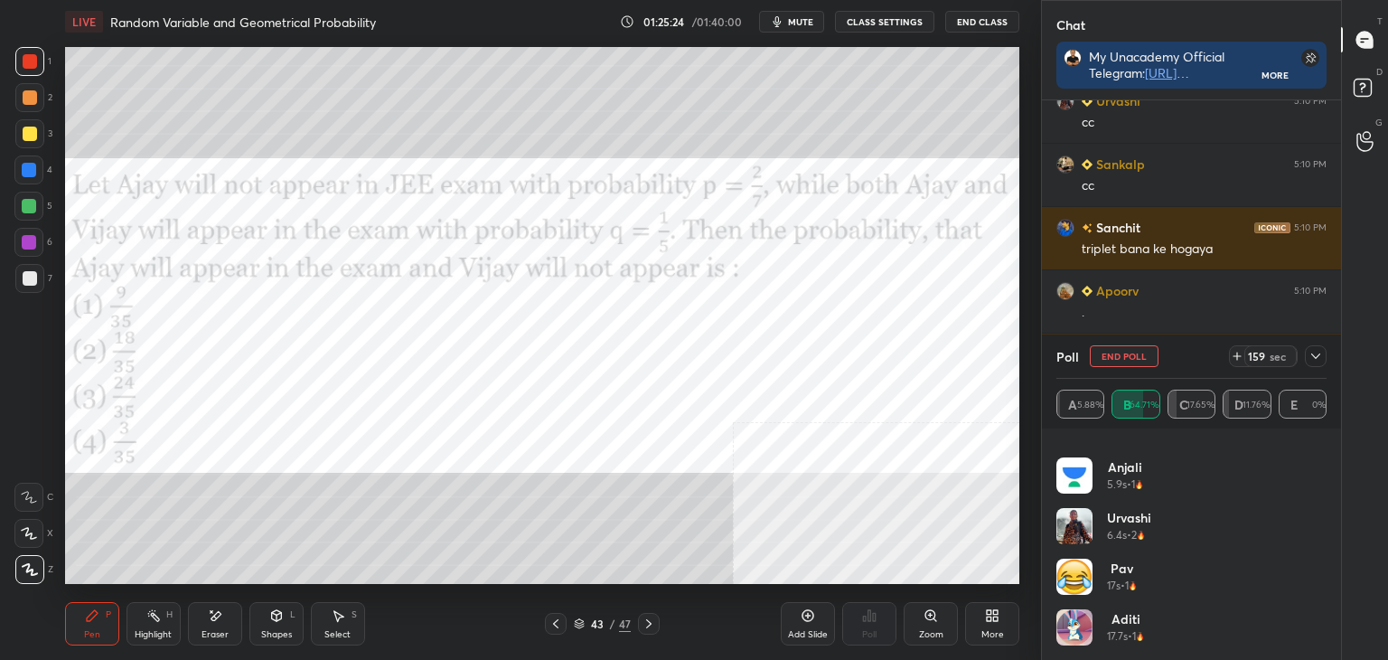
click at [1311, 351] on icon at bounding box center [1316, 356] width 14 height 14
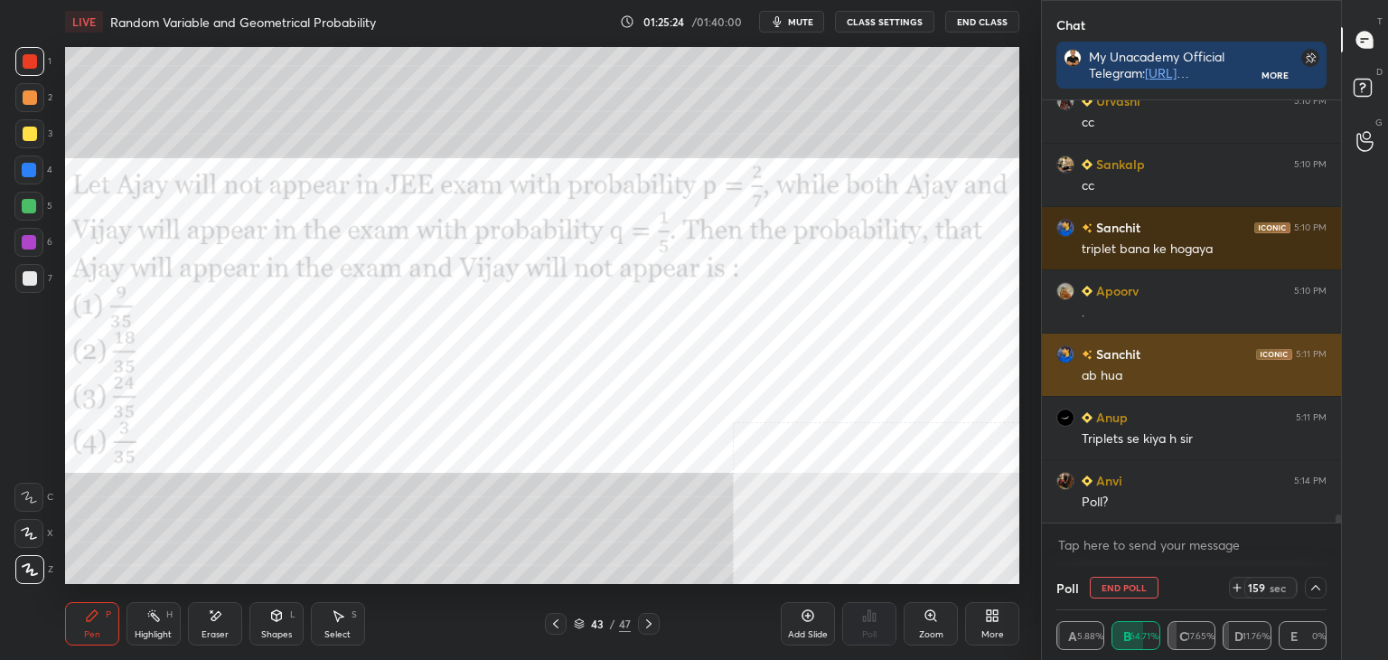
scroll to position [63, 265]
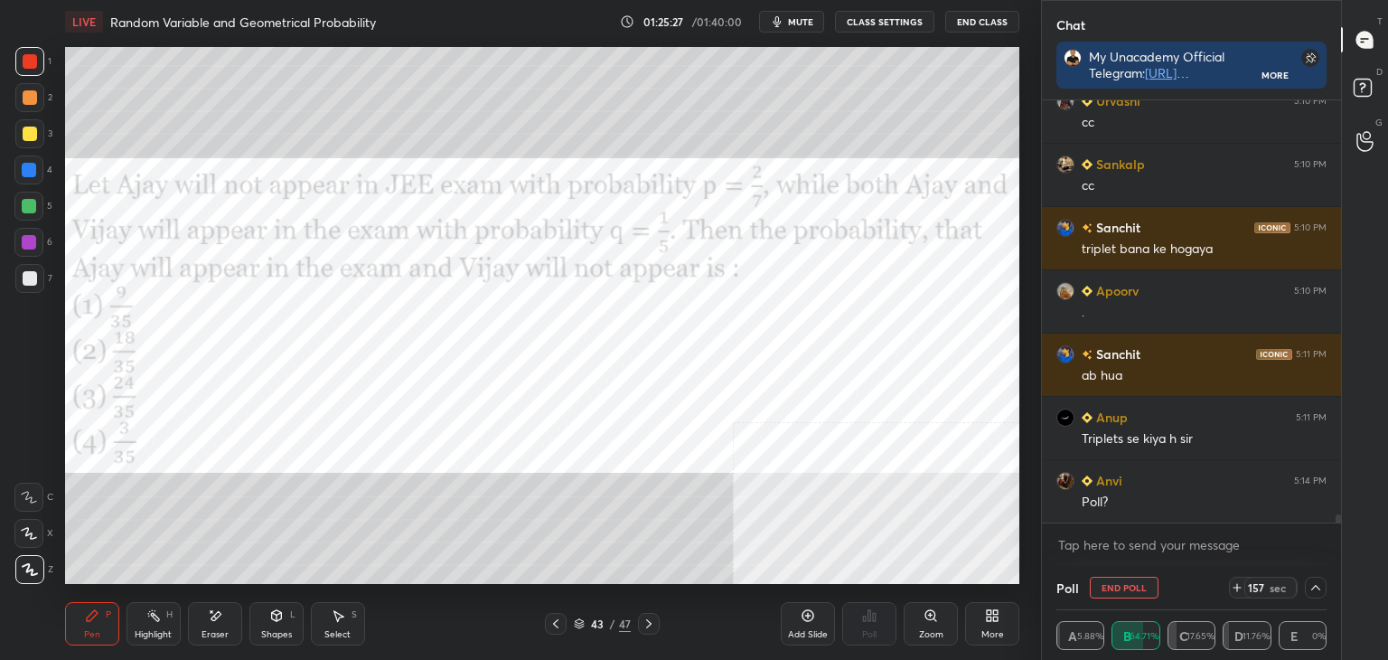
drag, startPoint x: 1337, startPoint y: 518, endPoint x: 1325, endPoint y: 550, distance: 34.6
click at [1336, 536] on div "Kumaradity... 5:09 PM yy Urvashi 5:10 PM cc Sankalp 5:10 PM cc Sanchit 5:10 PM …" at bounding box center [1191, 332] width 299 height 465
click at [1318, 587] on icon at bounding box center [1316, 587] width 14 height 14
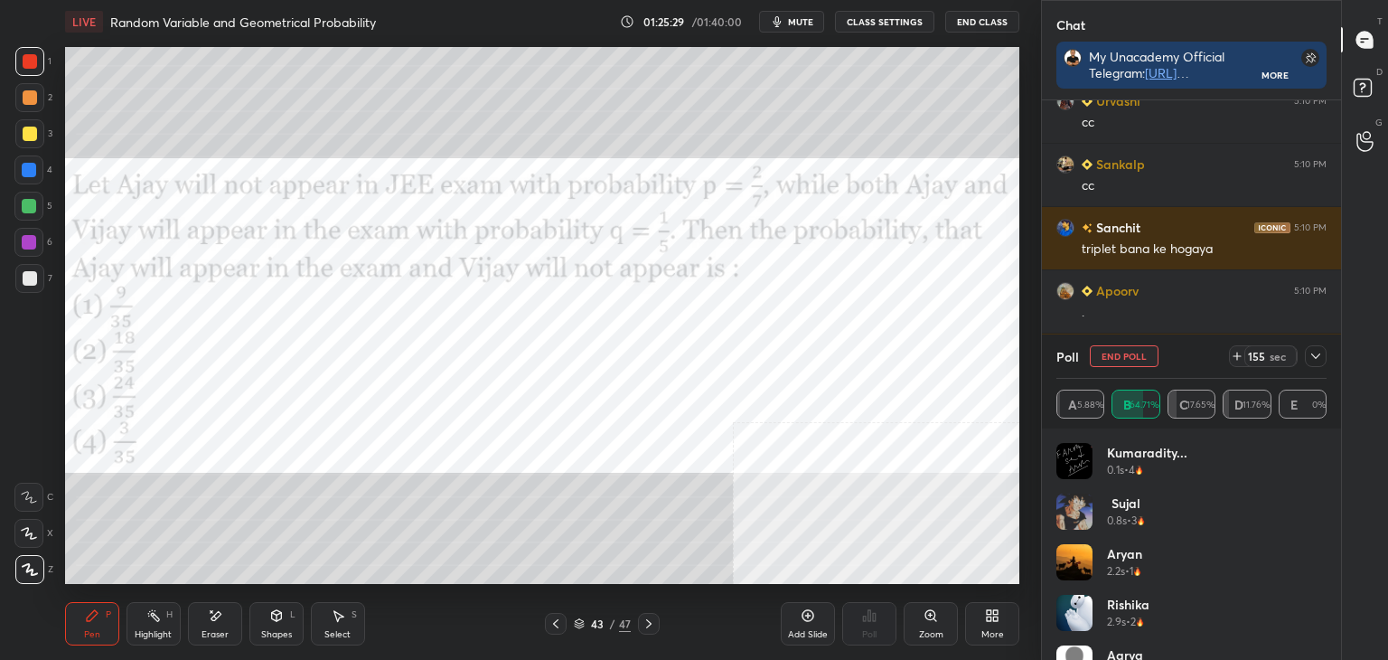
click at [1321, 481] on div "Kumaradity... 0.1s • 4 Sujal 0.8s • 3 Aryan 2.2s • 1 Rishika 2.9s • 2 Aarya 3.7…" at bounding box center [1192, 551] width 270 height 217
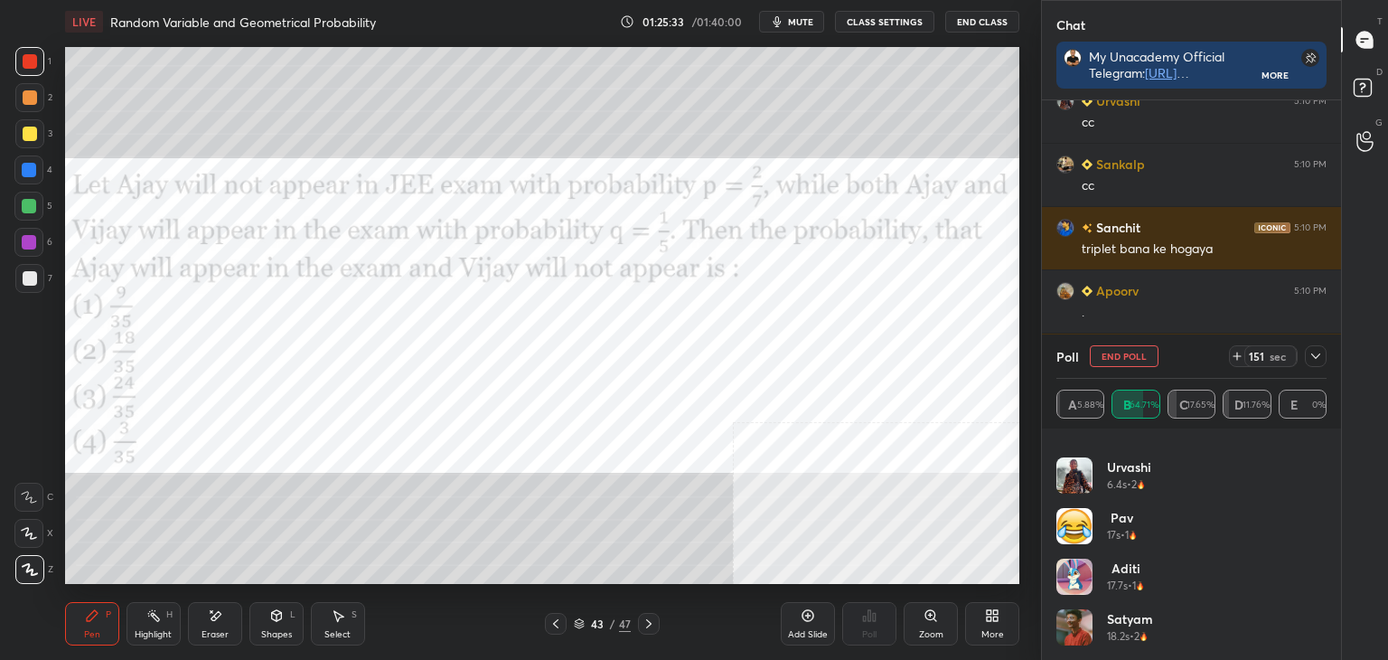
drag, startPoint x: 1087, startPoint y: 482, endPoint x: 1076, endPoint y: 497, distance: 19.3
click at [1085, 484] on img "grid" at bounding box center [1075, 475] width 36 height 36
click at [1080, 521] on img "grid" at bounding box center [1075, 526] width 36 height 36
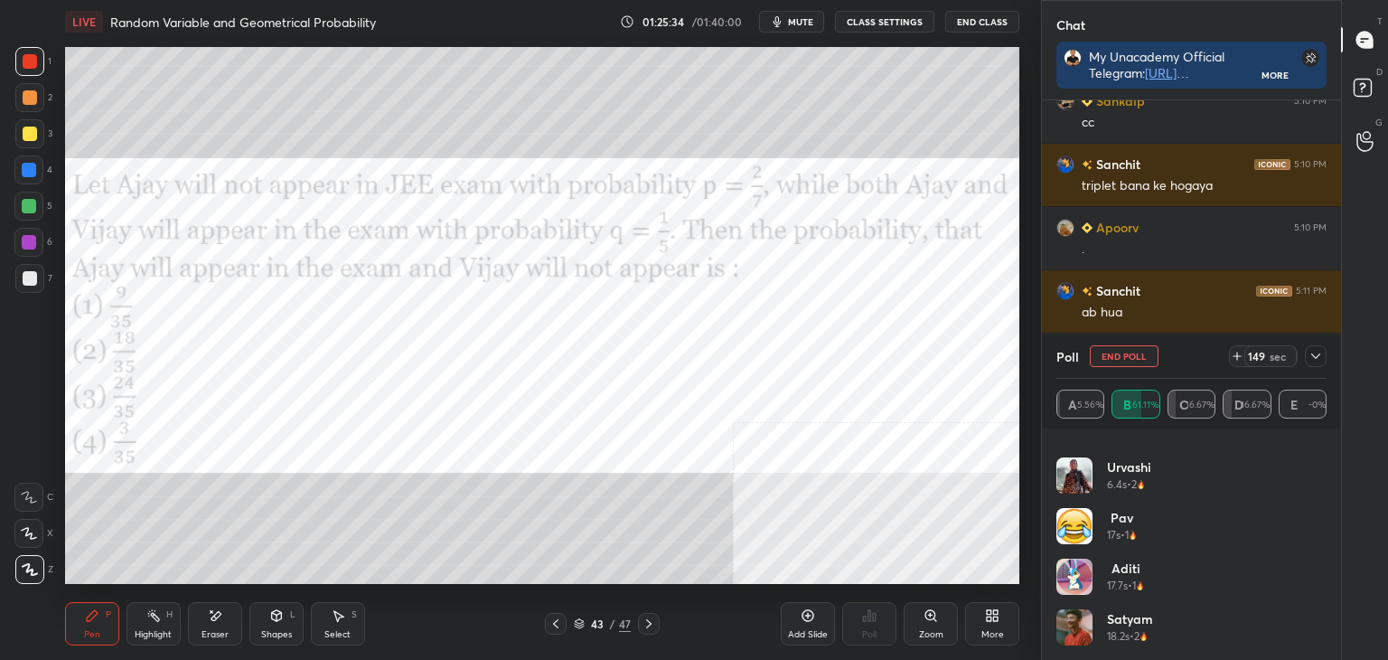
click at [1320, 352] on icon at bounding box center [1316, 356] width 14 height 14
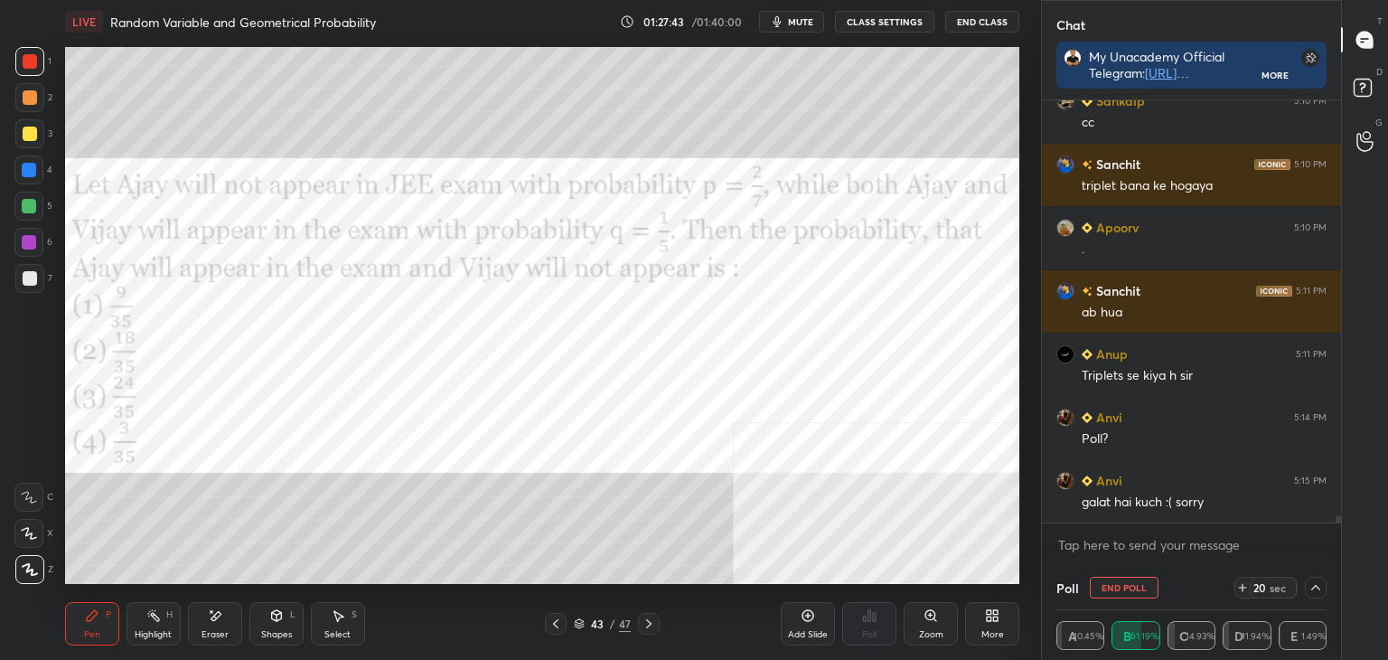
drag, startPoint x: 1121, startPoint y: 582, endPoint x: 1112, endPoint y: 586, distance: 9.7
click at [1120, 583] on button "End Poll" at bounding box center [1124, 588] width 69 height 22
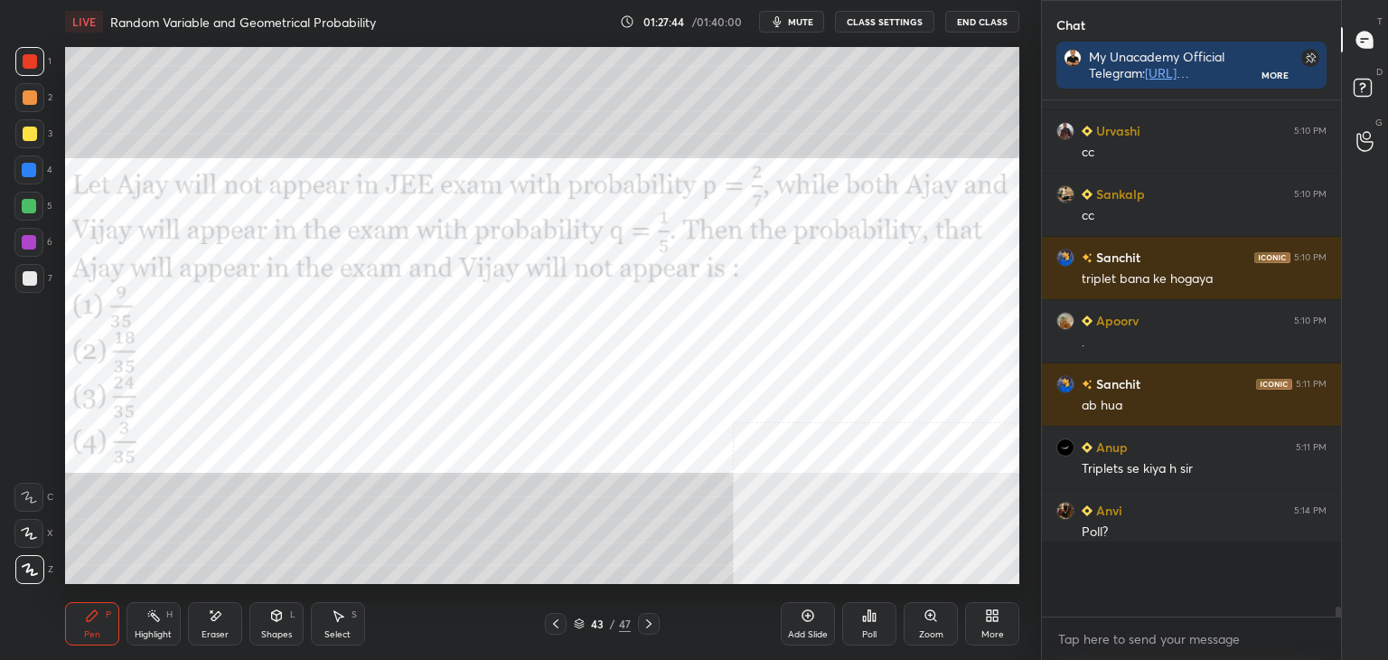
scroll to position [5, 5]
click at [1001, 620] on div "More" at bounding box center [992, 623] width 54 height 43
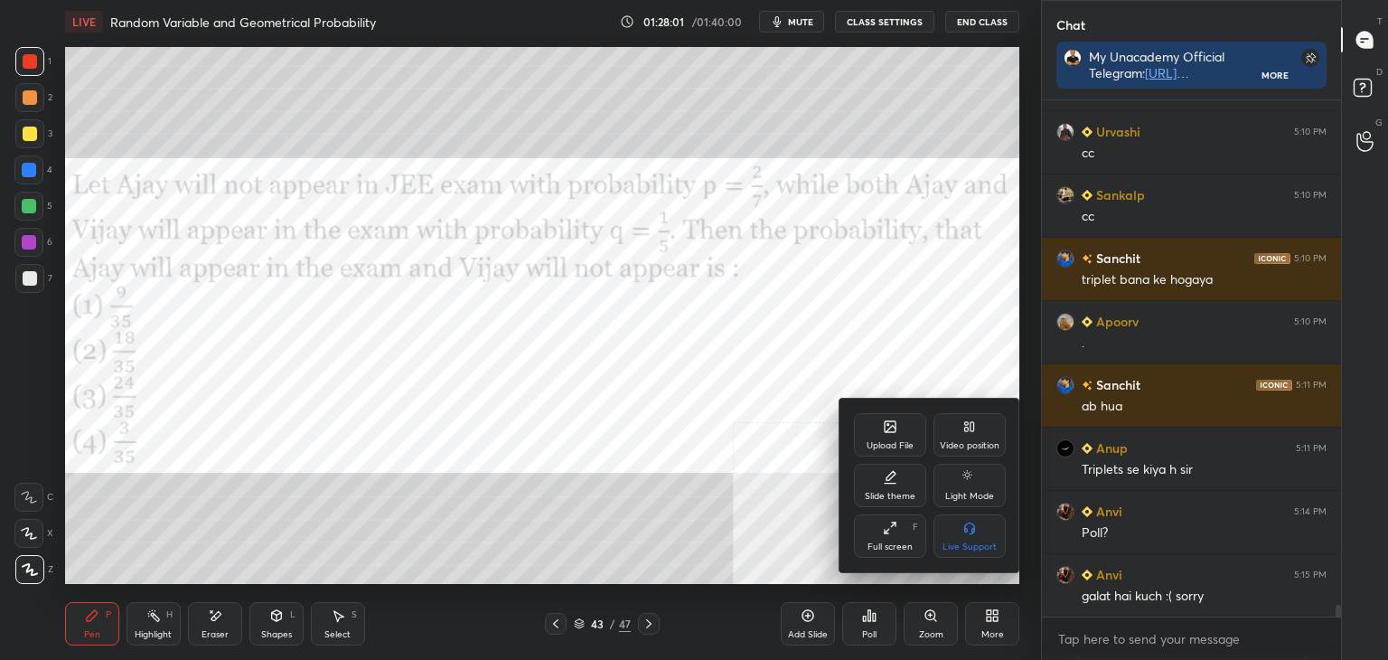
click at [915, 438] on div "Upload File" at bounding box center [890, 434] width 72 height 43
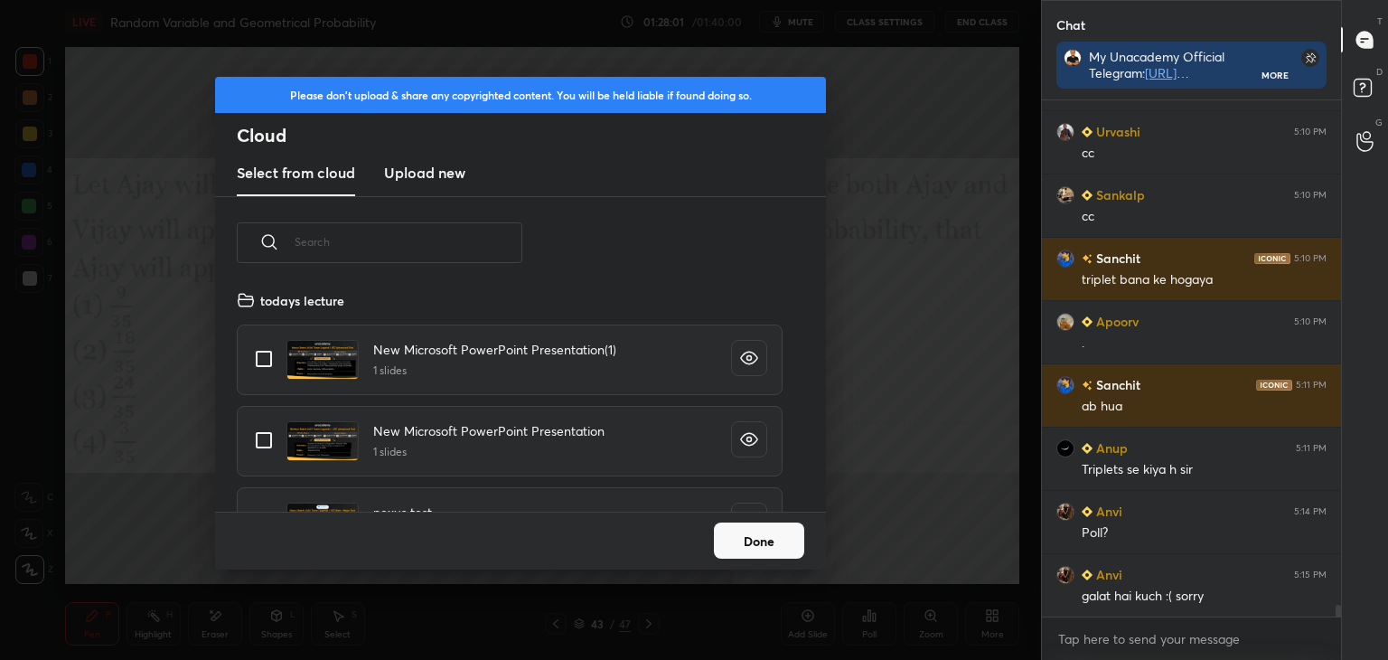
scroll to position [222, 580]
click at [437, 164] on h3 "Upload new" at bounding box center [424, 173] width 81 height 22
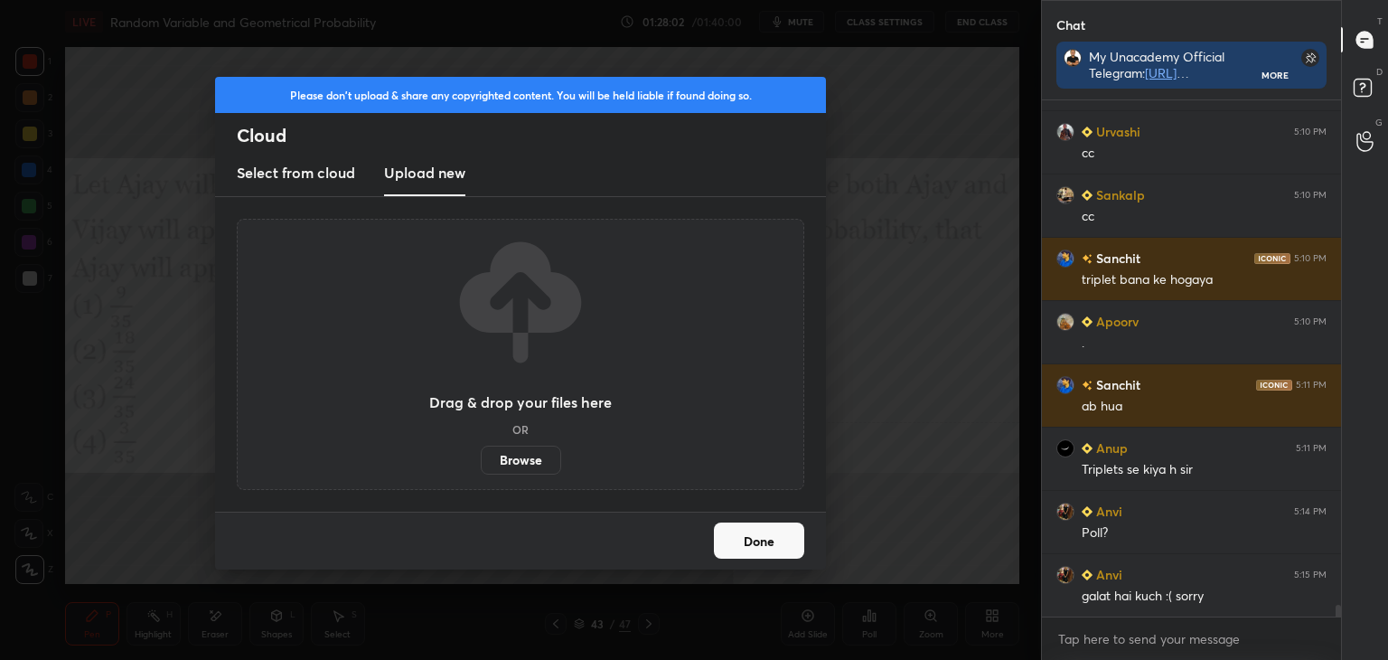
click at [494, 449] on label "Browse" at bounding box center [521, 460] width 80 height 29
click at [481, 449] on input "Browse" at bounding box center [481, 460] width 0 height 29
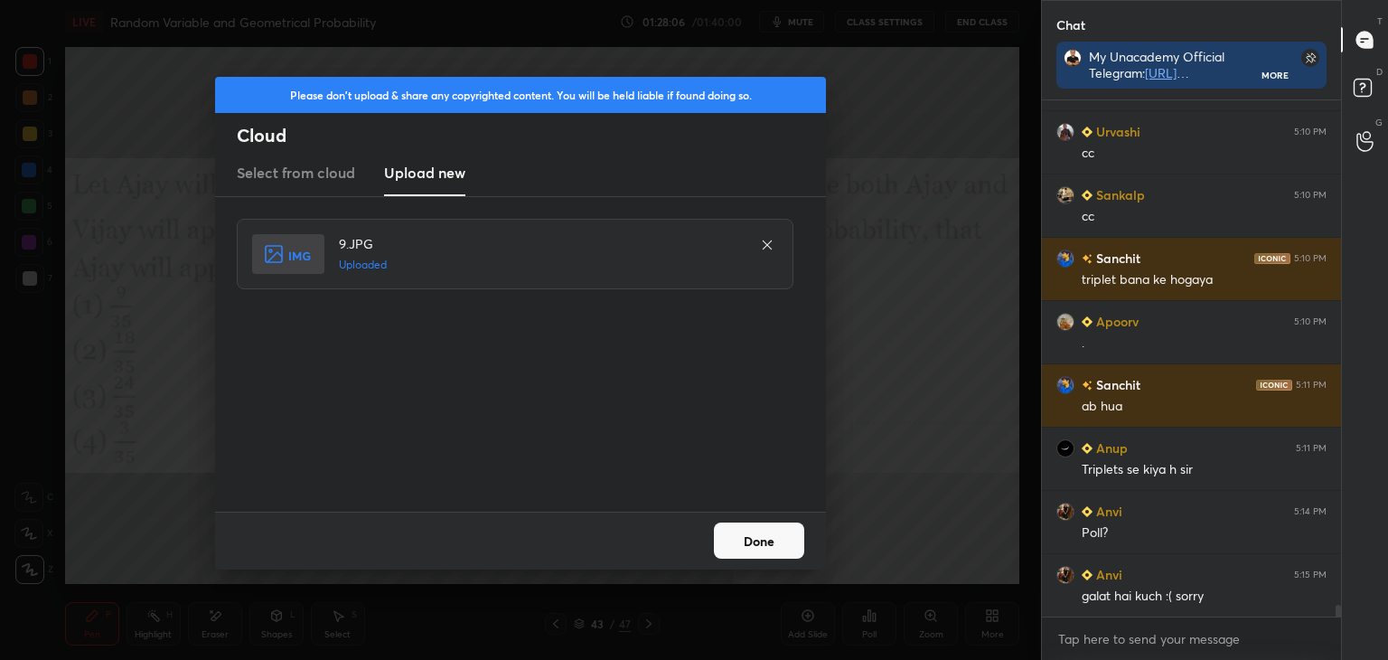
click at [764, 533] on button "Done" at bounding box center [759, 540] width 90 height 36
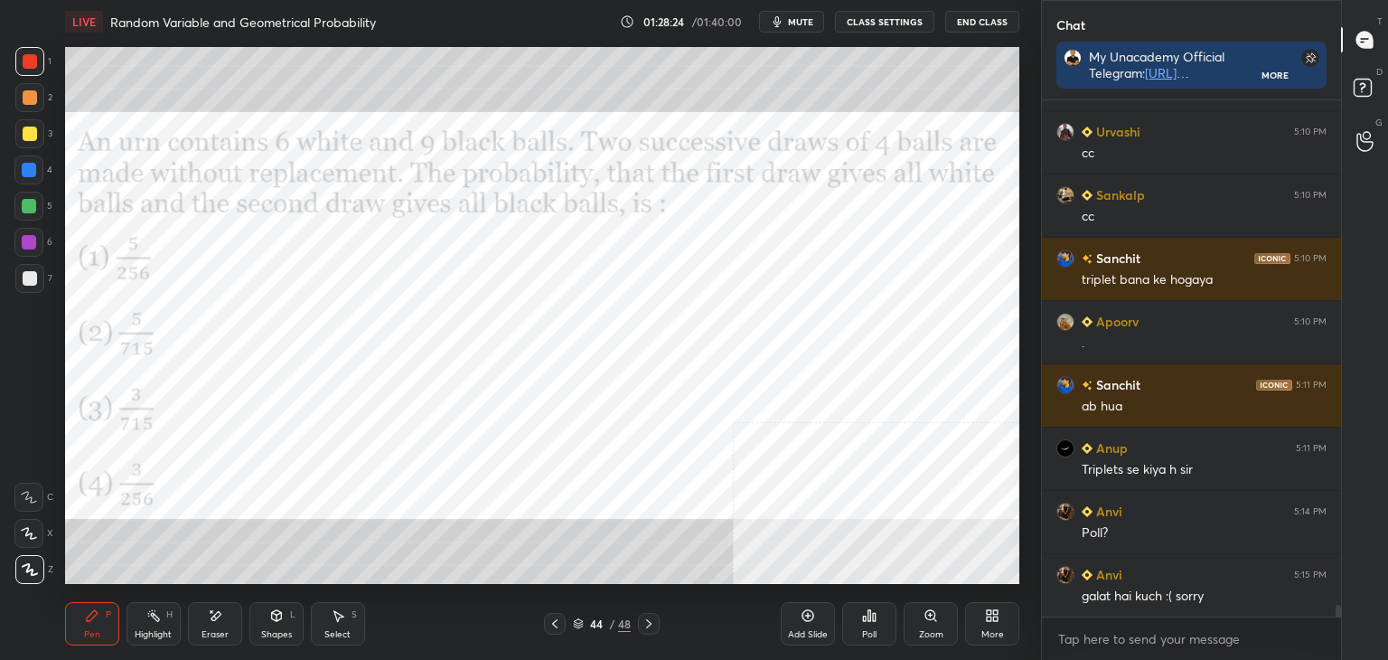
click at [871, 620] on icon at bounding box center [869, 615] width 14 height 14
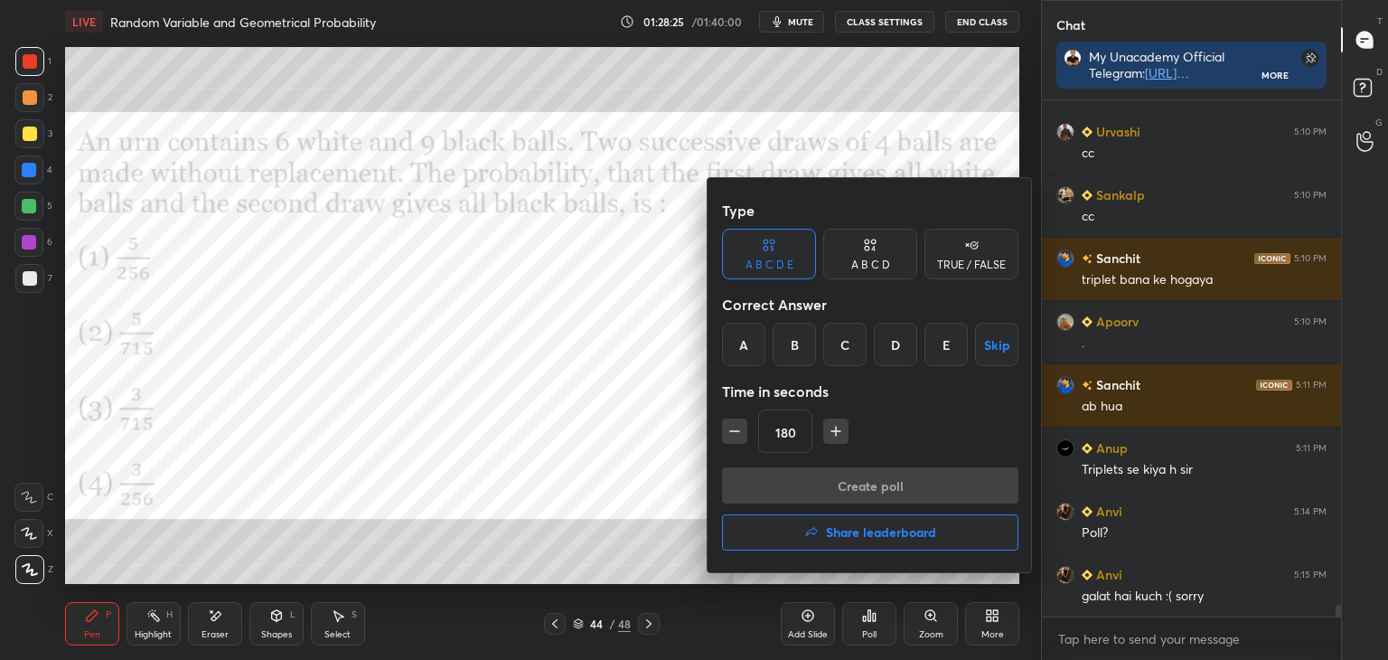
click at [838, 337] on div "C" at bounding box center [844, 344] width 43 height 43
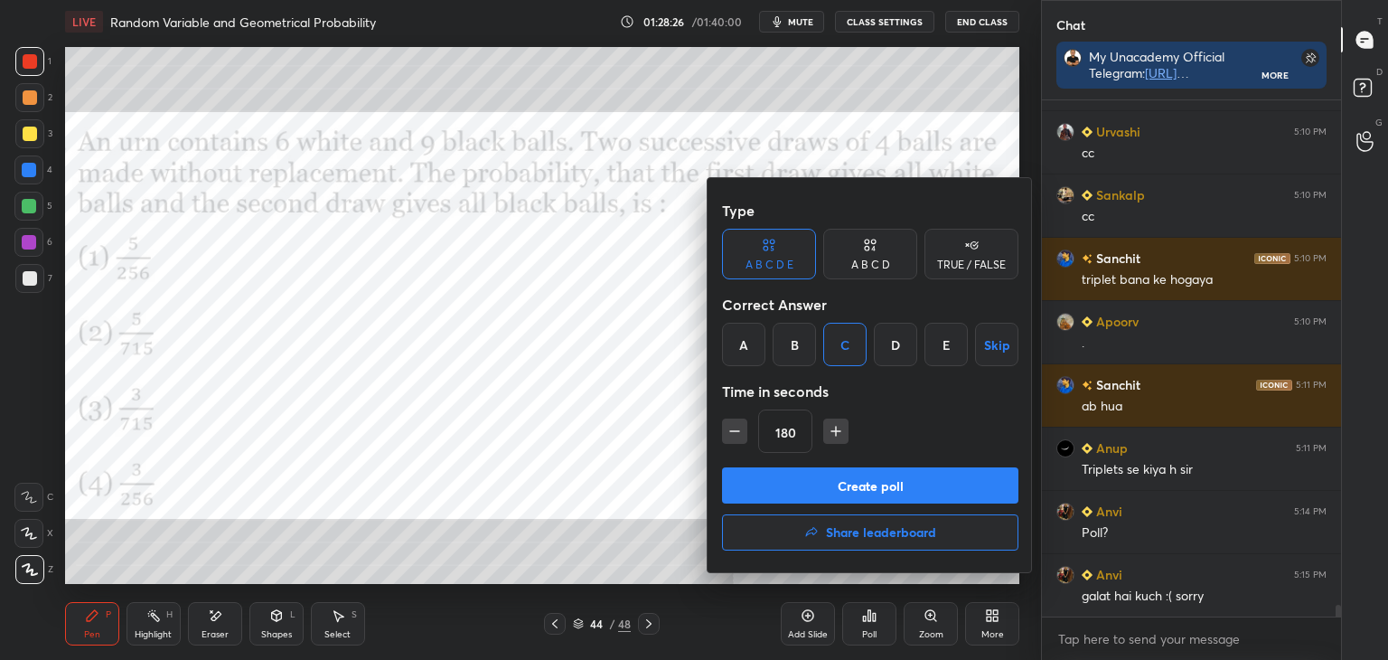
click at [889, 474] on button "Create poll" at bounding box center [870, 485] width 296 height 36
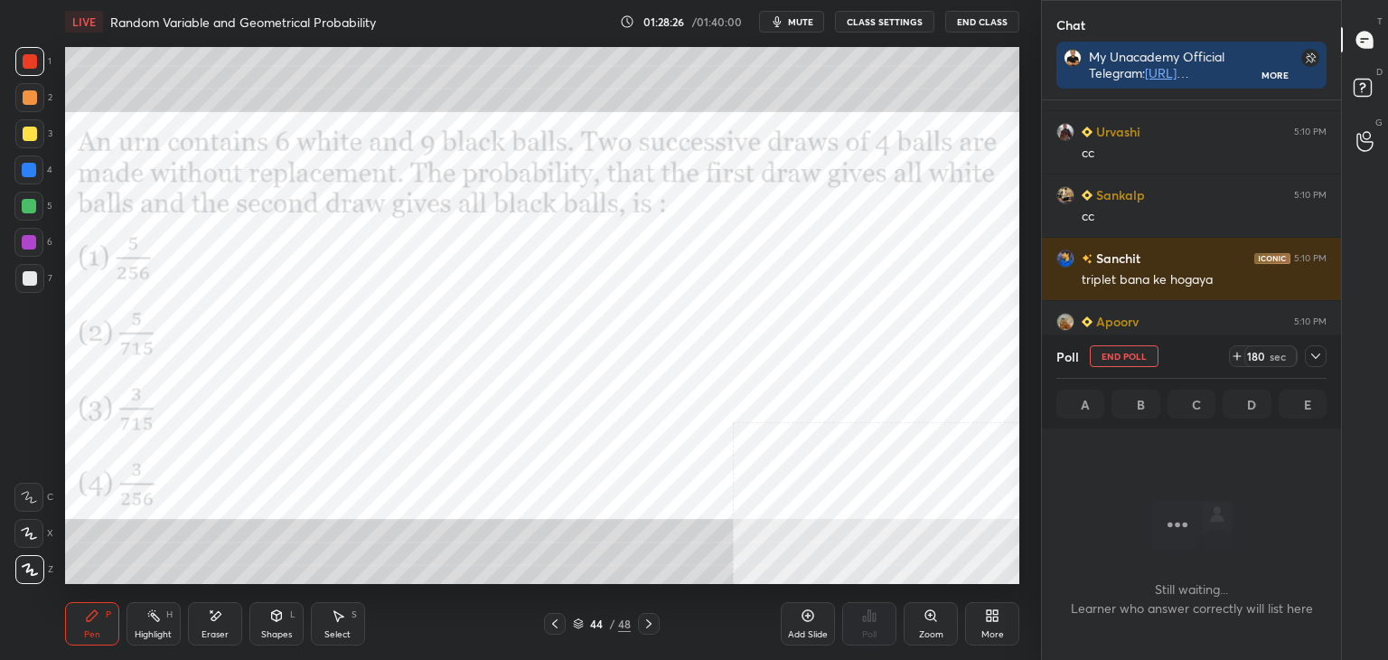
scroll to position [5, 5]
click at [1314, 357] on icon at bounding box center [1315, 355] width 9 height 5
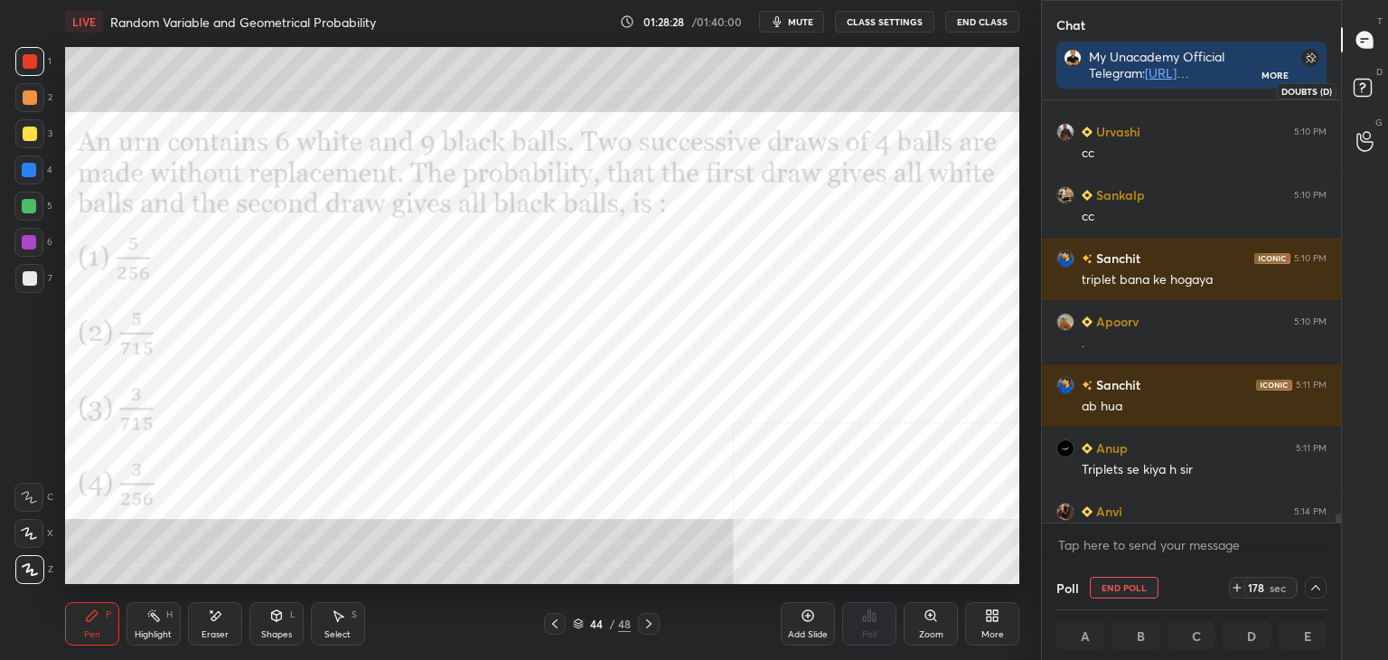
scroll to position [0, 5]
click at [1359, 89] on rect at bounding box center [1362, 88] width 17 height 17
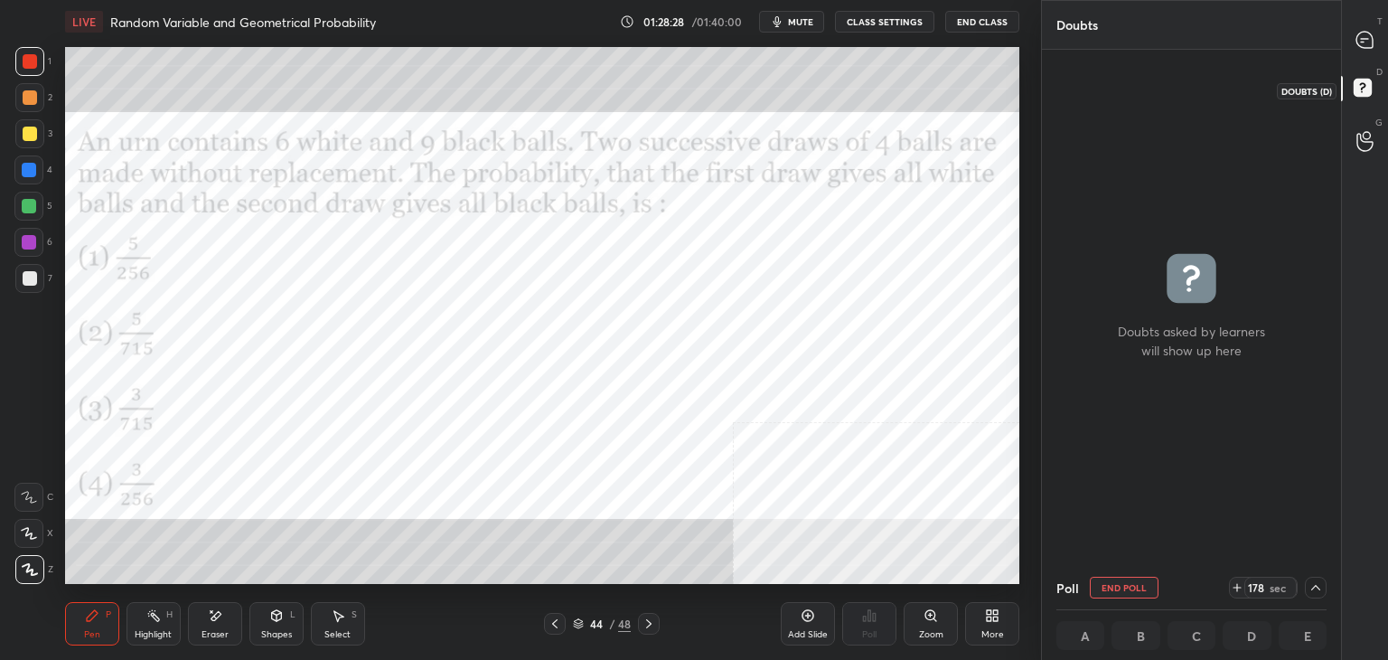
scroll to position [5, 5]
click at [1367, 32] on icon at bounding box center [1365, 40] width 16 height 16
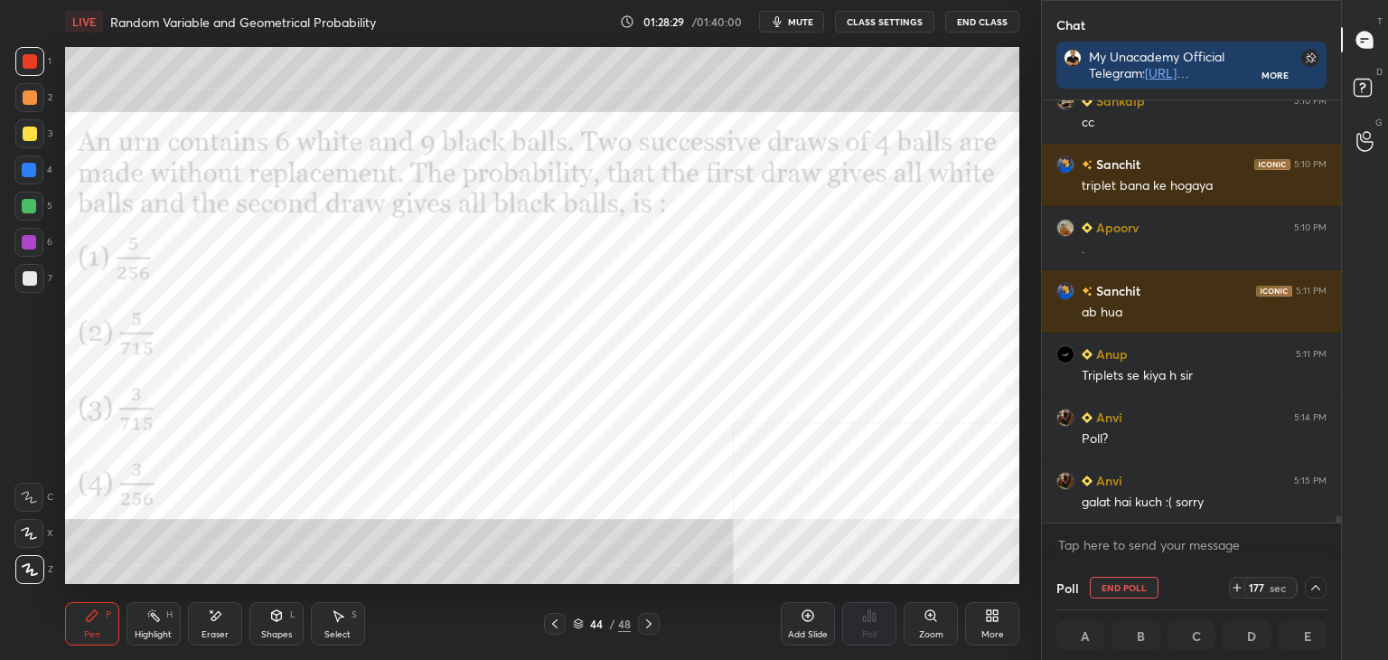
click at [875, 23] on button "CLASS SETTINGS" at bounding box center [884, 22] width 99 height 22
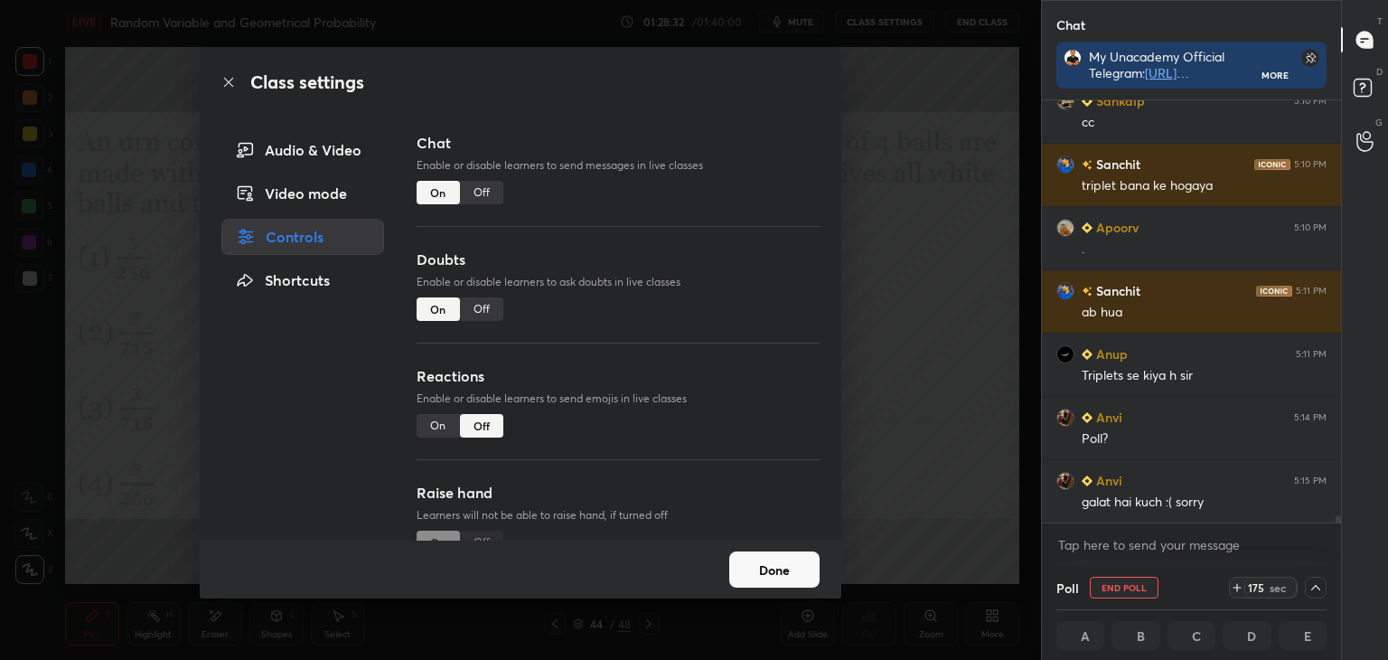
click at [802, 574] on button "Done" at bounding box center [774, 569] width 90 height 36
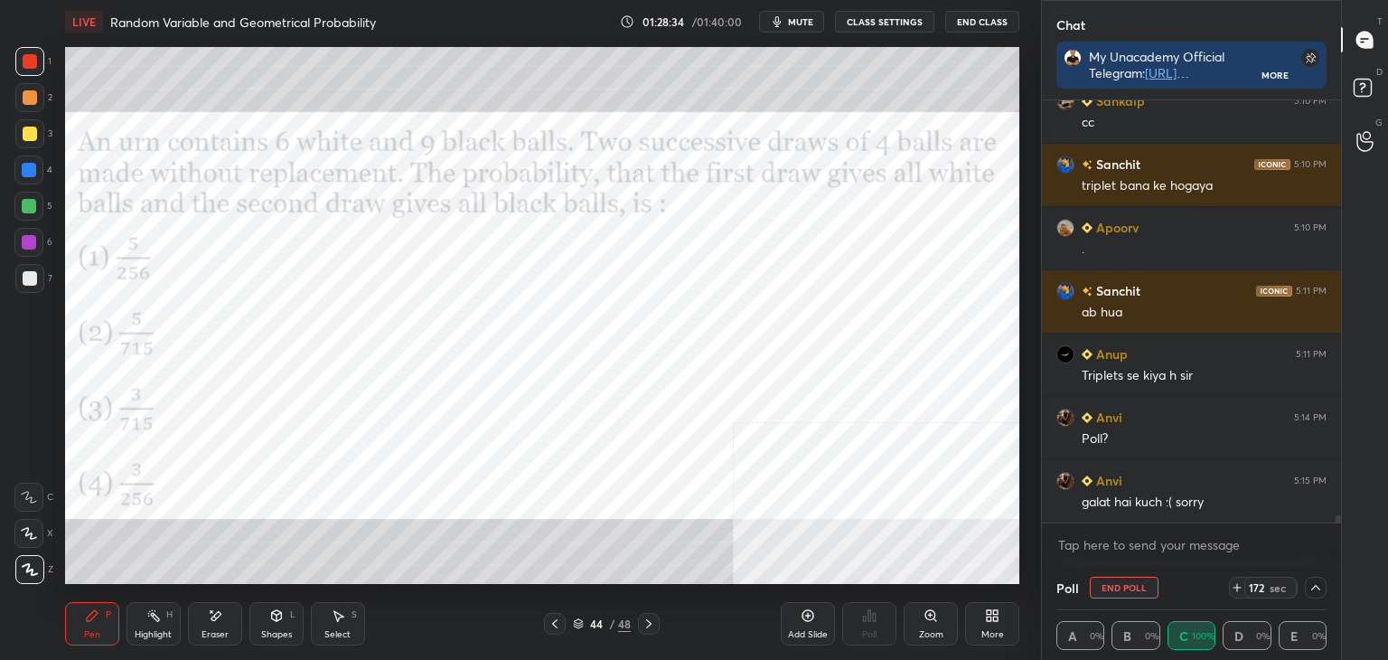
drag, startPoint x: 1338, startPoint y: 519, endPoint x: 1332, endPoint y: 535, distance: 17.1
click at [1335, 535] on div "Urvashi 5:10 PM cc Sankalp 5:10 PM cc Sanchit 5:10 PM triplet bana ke hogaya Ap…" at bounding box center [1191, 332] width 299 height 465
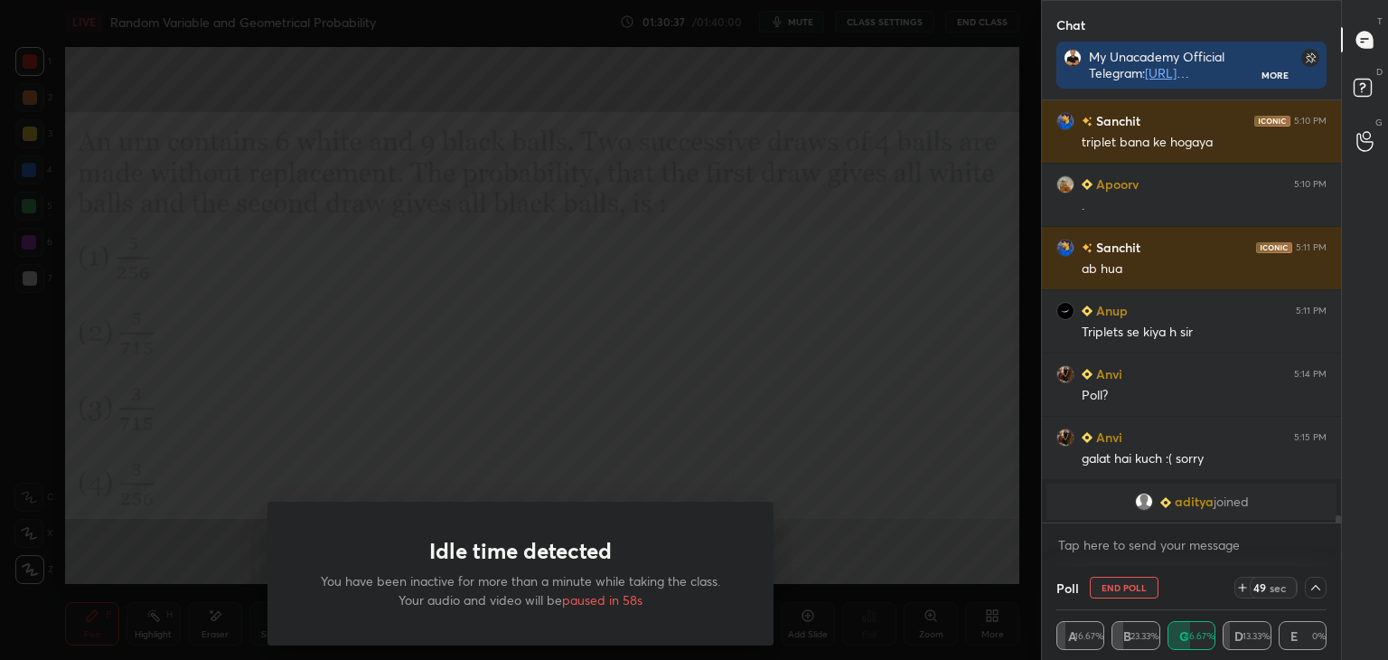
drag, startPoint x: 453, startPoint y: 285, endPoint x: 459, endPoint y: 298, distance: 15.0
click at [457, 286] on div "Idle time detected You have been inactive for more than a minute while taking t…" at bounding box center [520, 330] width 1041 height 660
click at [458, 353] on div "Idle time detected You have been inactive for more than a minute while taking t…" at bounding box center [520, 330] width 1041 height 660
click at [456, 357] on div "Idle time detected You have been inactive for more than a minute while taking t…" at bounding box center [520, 330] width 1041 height 660
click at [458, 358] on div "Idle time detected You have been inactive for more than a minute while taking t…" at bounding box center [520, 330] width 1041 height 660
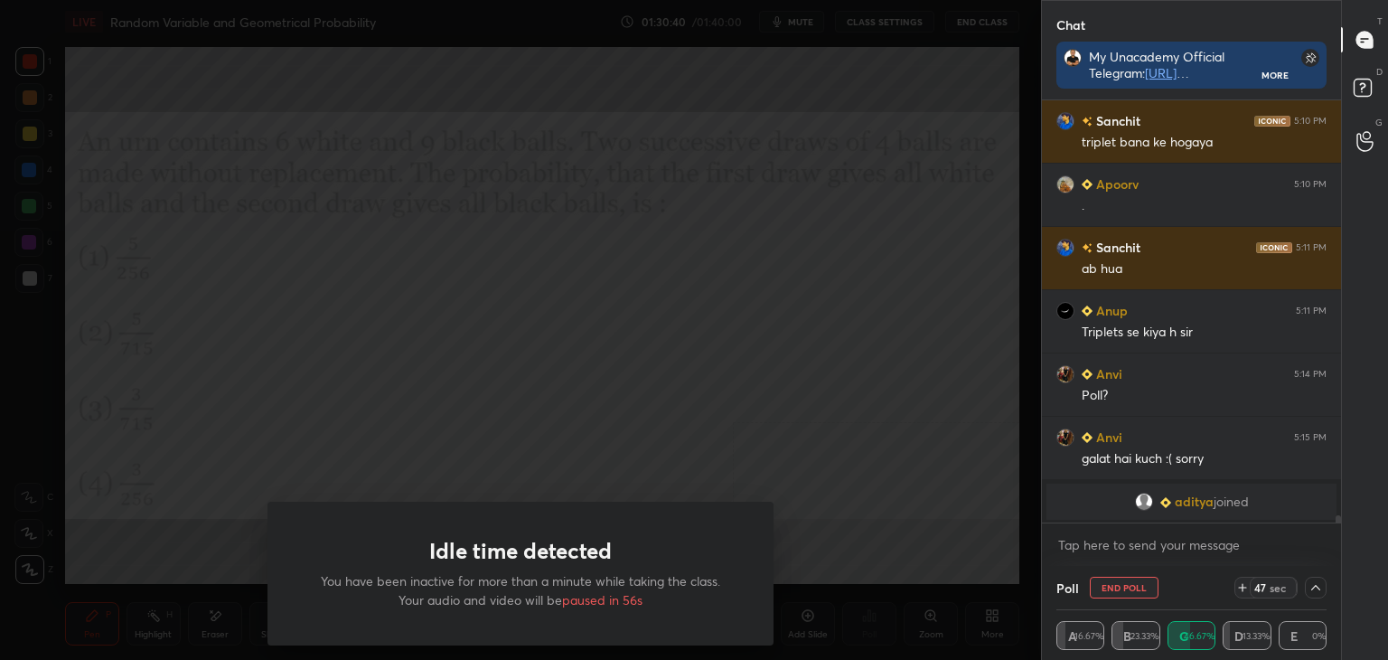
click at [387, 410] on div "Idle time detected You have been inactive for more than a minute while taking t…" at bounding box center [520, 330] width 1041 height 660
click at [1218, 561] on div "x" at bounding box center [1191, 544] width 299 height 42
click at [1219, 561] on div "x" at bounding box center [1191, 544] width 299 height 42
click at [1222, 563] on div "x" at bounding box center [1191, 544] width 299 height 42
type textarea "x"
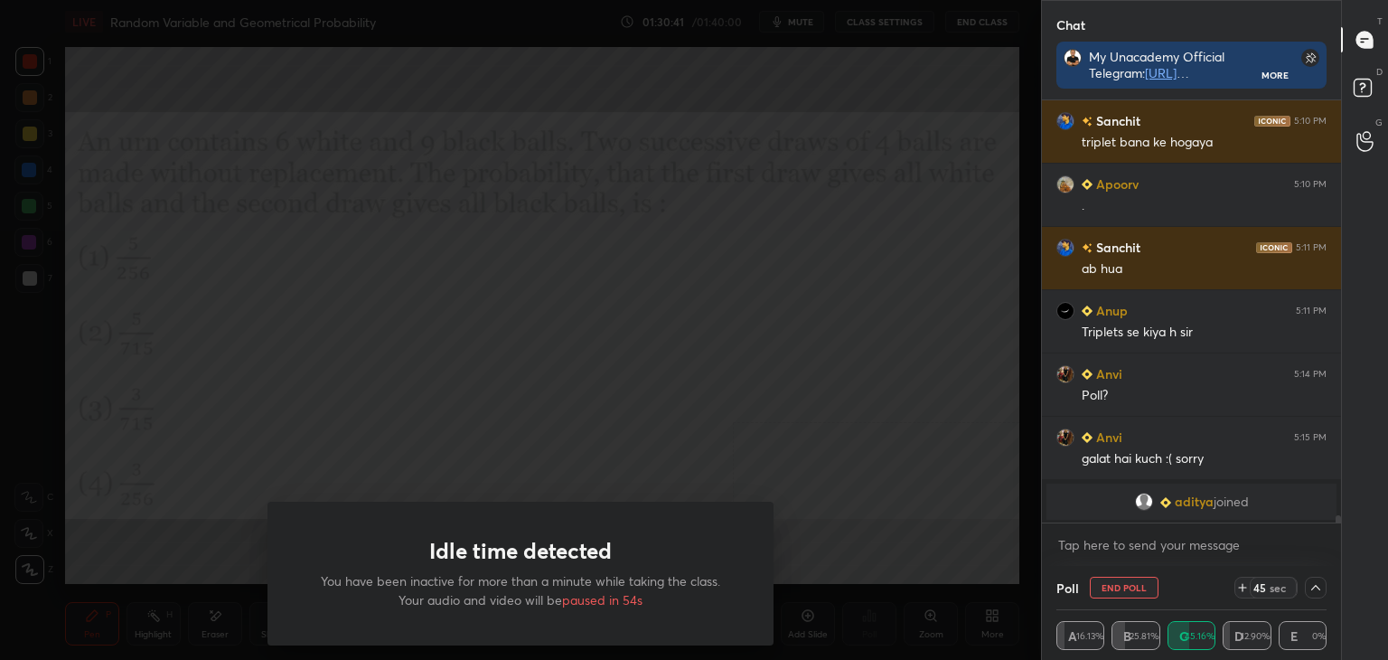
click at [766, 319] on div "Idle time detected You have been inactive for more than a minute while taking t…" at bounding box center [520, 330] width 1041 height 660
click at [873, 301] on div "Idle time detected You have been inactive for more than a minute while taking t…" at bounding box center [520, 330] width 1041 height 660
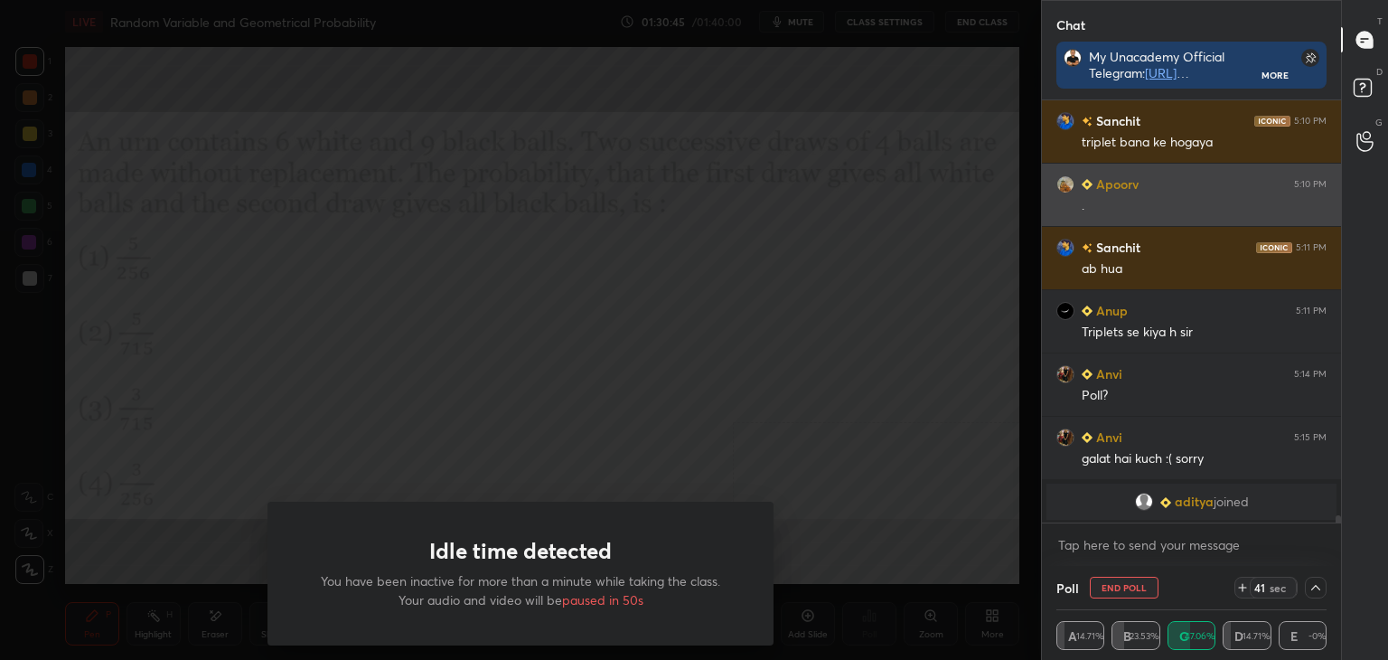
click at [1197, 187] on div "Apoorv 5:10 PM" at bounding box center [1192, 183] width 270 height 19
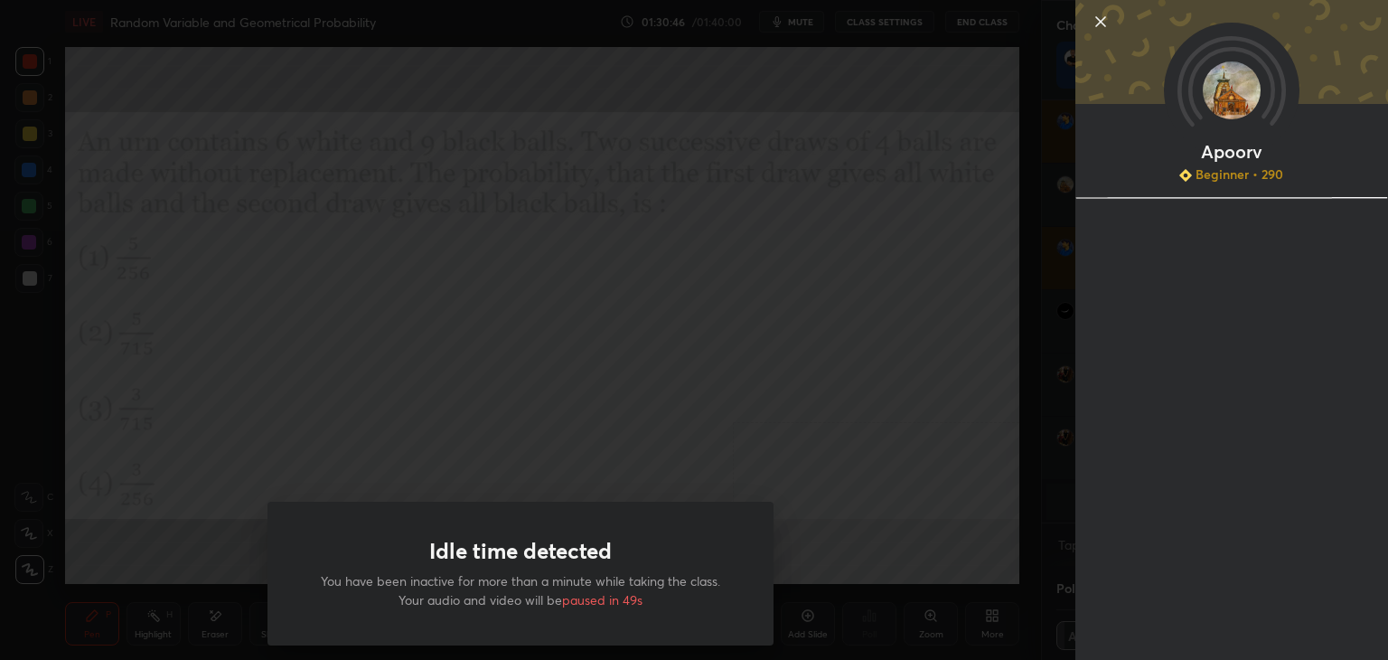
click at [896, 261] on div "Idle time detected You have been inactive for more than a minute while taking t…" at bounding box center [520, 330] width 1041 height 660
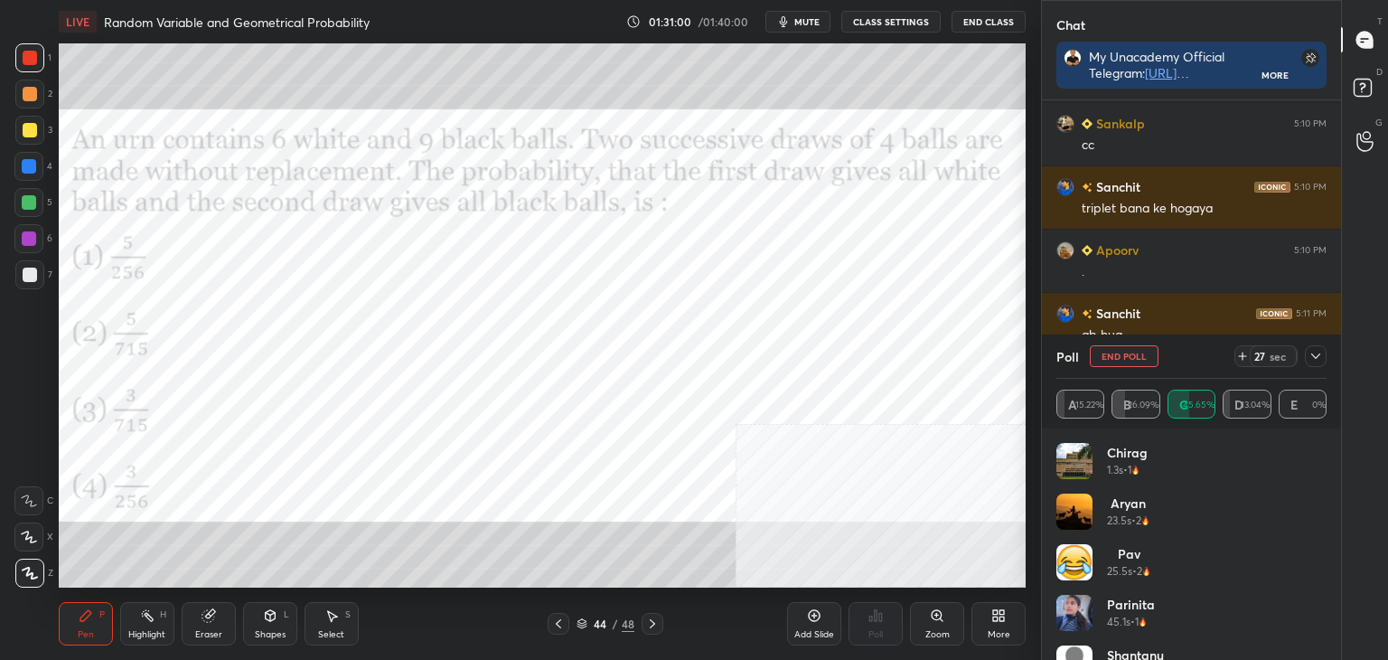
scroll to position [89835, 89365]
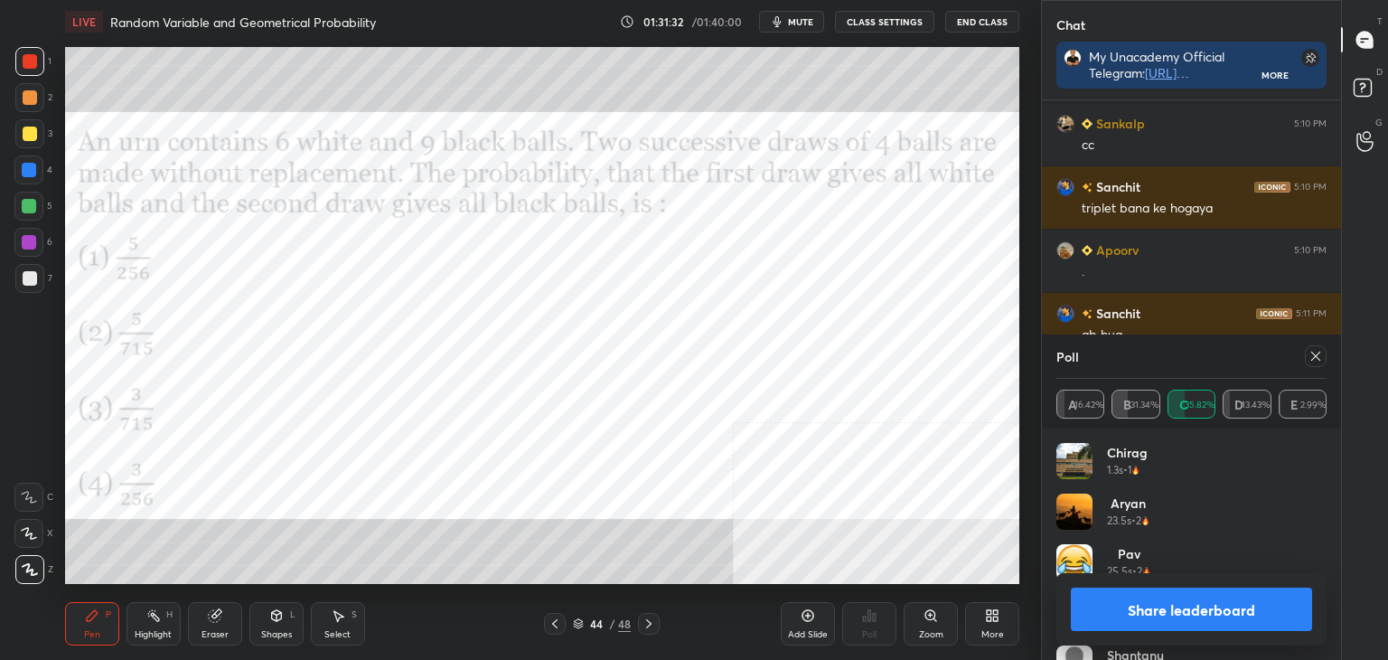
click at [1317, 353] on icon at bounding box center [1316, 356] width 14 height 14
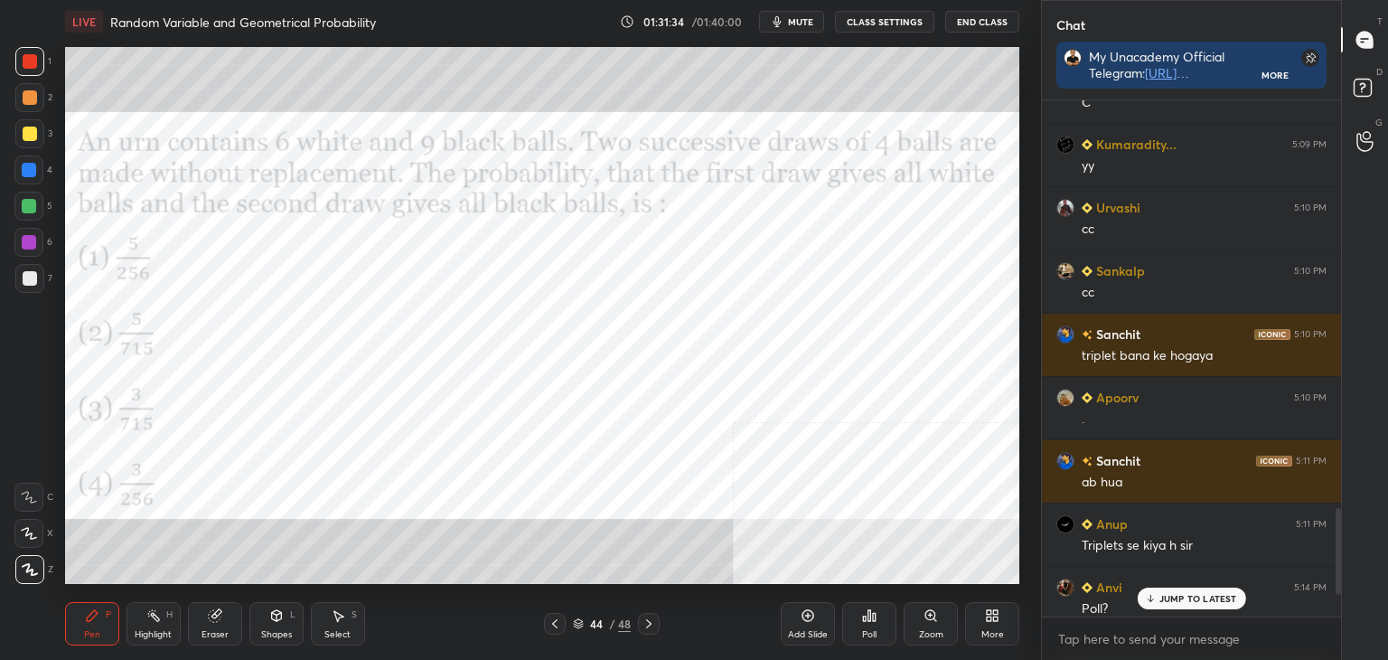
click at [1221, 598] on p "JUMP TO LATEST" at bounding box center [1199, 598] width 78 height 11
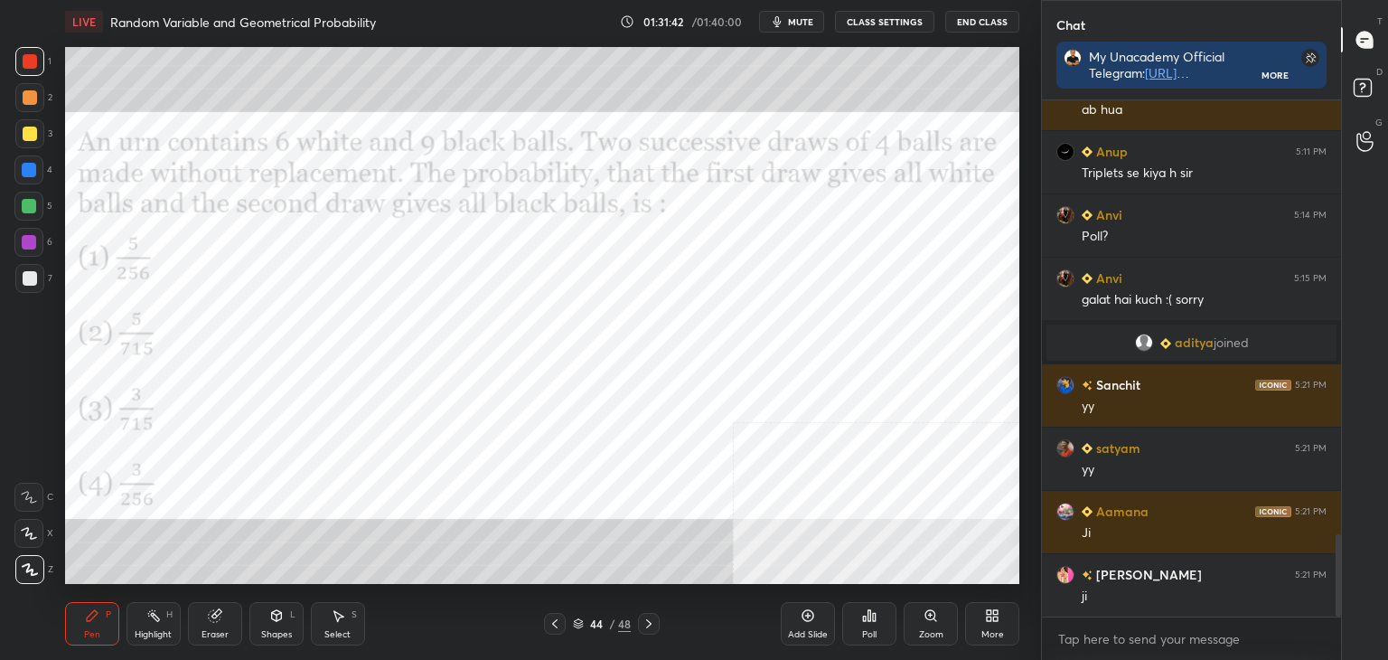
click at [809, 583] on div "Add Slide Poll Zoom More" at bounding box center [900, 623] width 239 height 101
click at [990, 630] on div "More" at bounding box center [993, 634] width 23 height 9
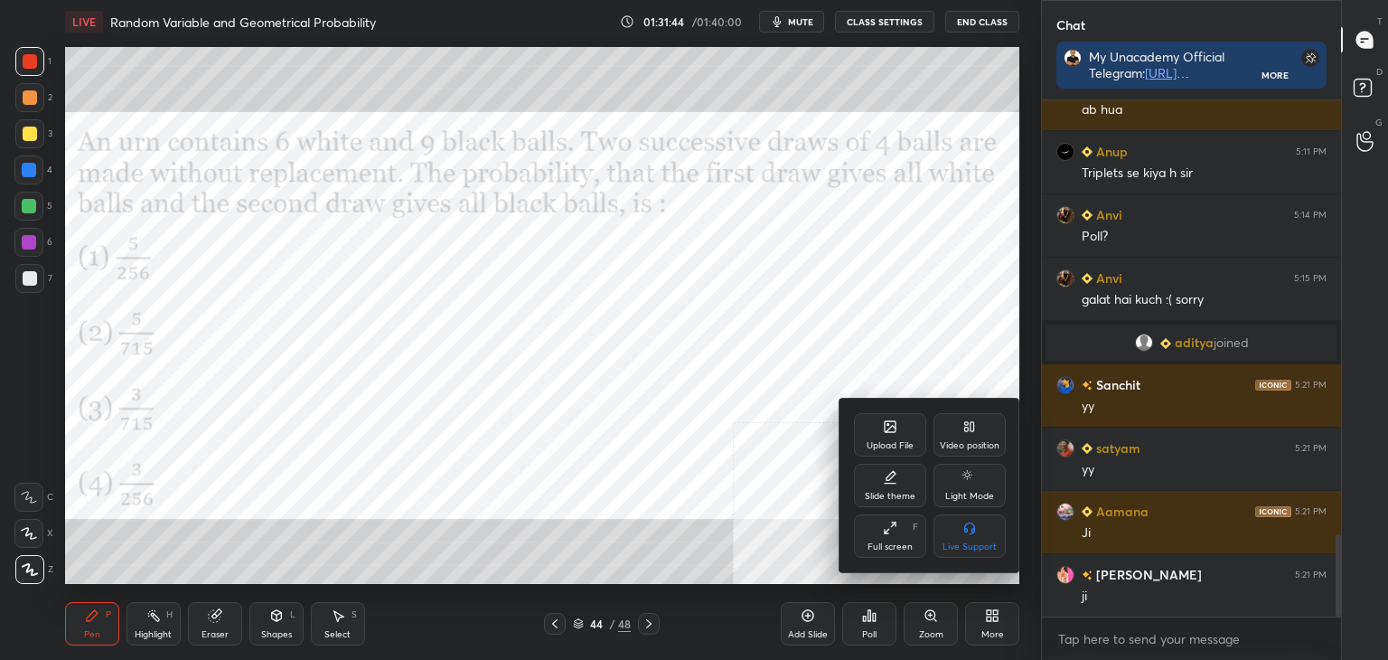
click at [427, 418] on div at bounding box center [694, 330] width 1388 height 660
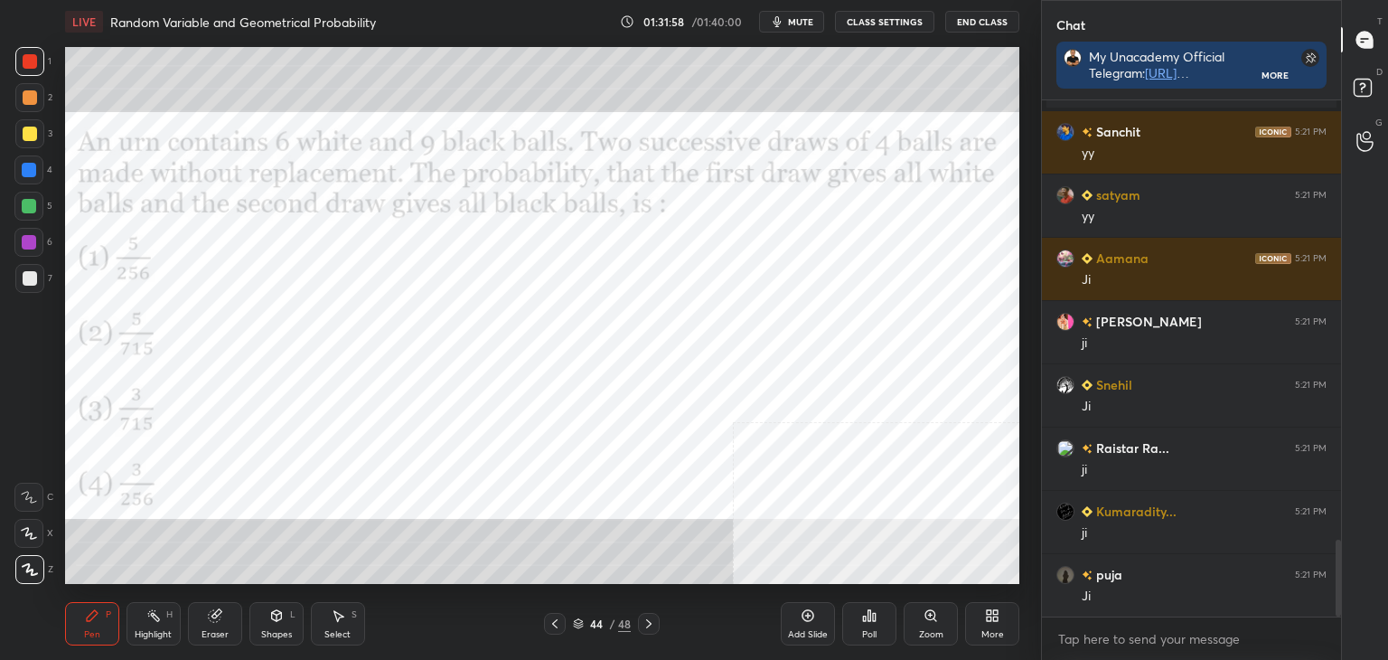
click at [986, 618] on icon at bounding box center [992, 615] width 14 height 14
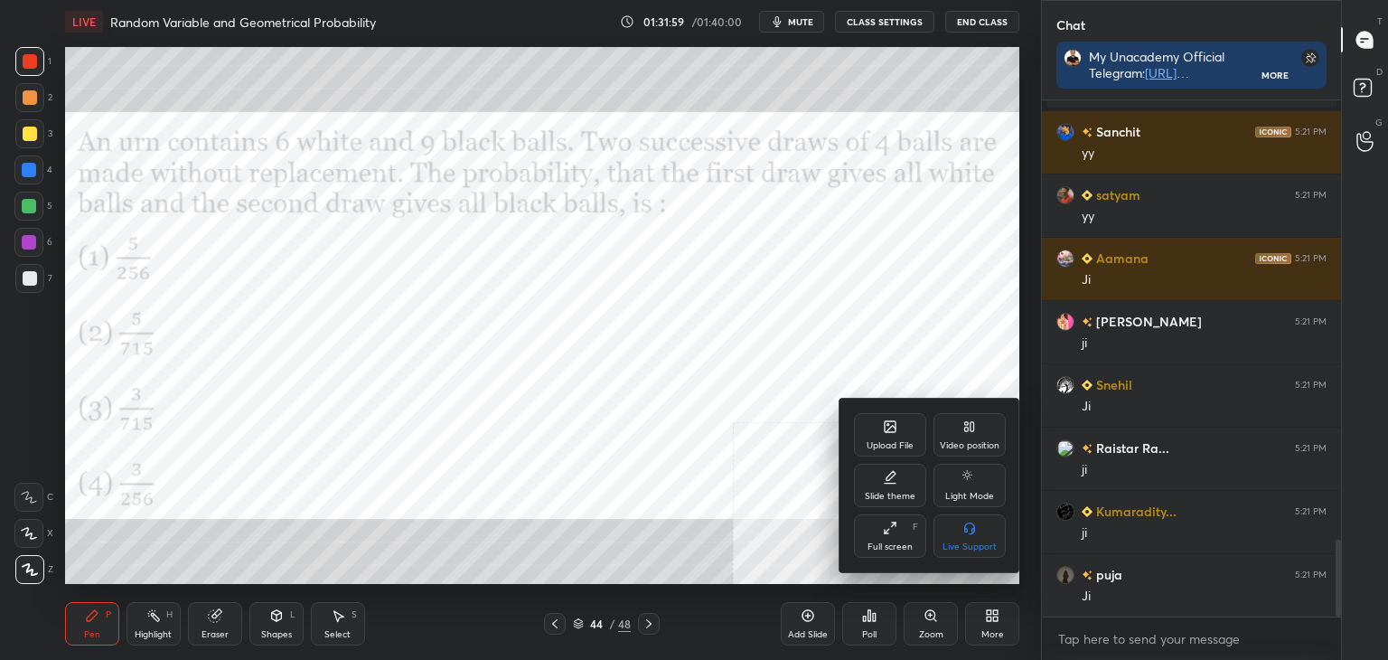
click at [885, 427] on icon at bounding box center [890, 426] width 11 height 11
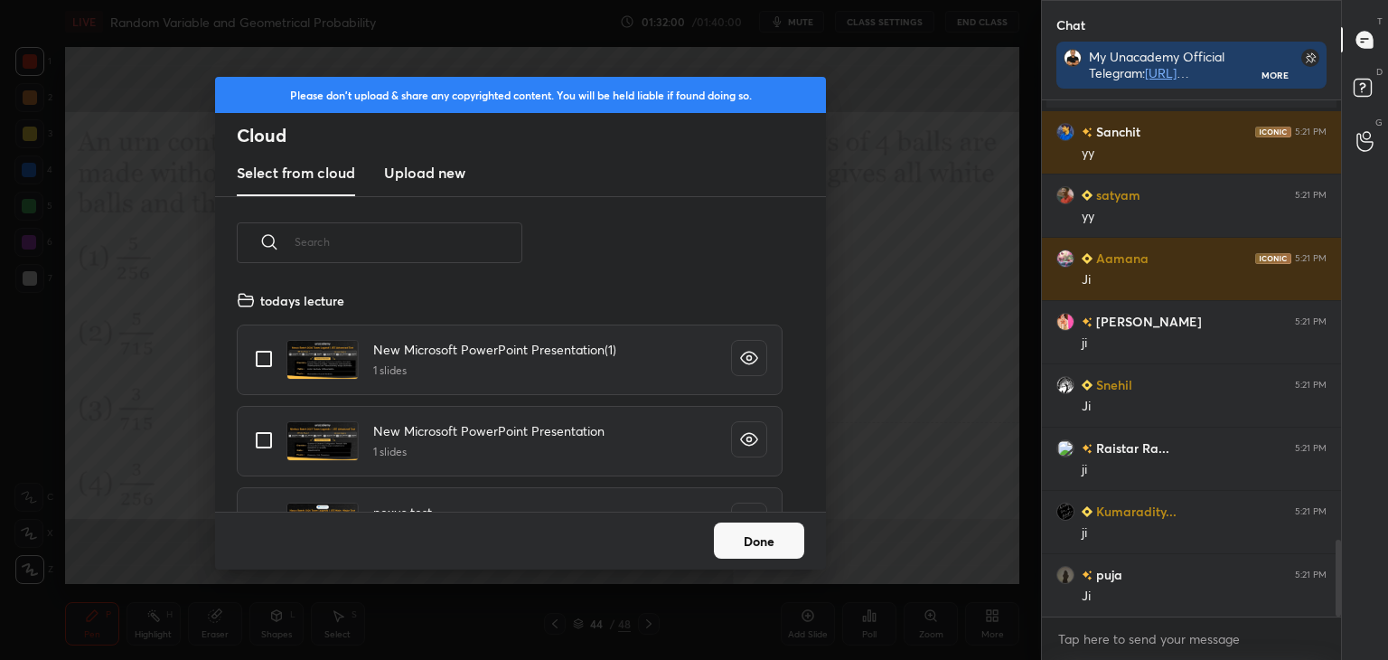
scroll to position [5, 9]
drag, startPoint x: 458, startPoint y: 160, endPoint x: 460, endPoint y: 178, distance: 18.2
click at [459, 161] on new "Upload new" at bounding box center [424, 173] width 81 height 45
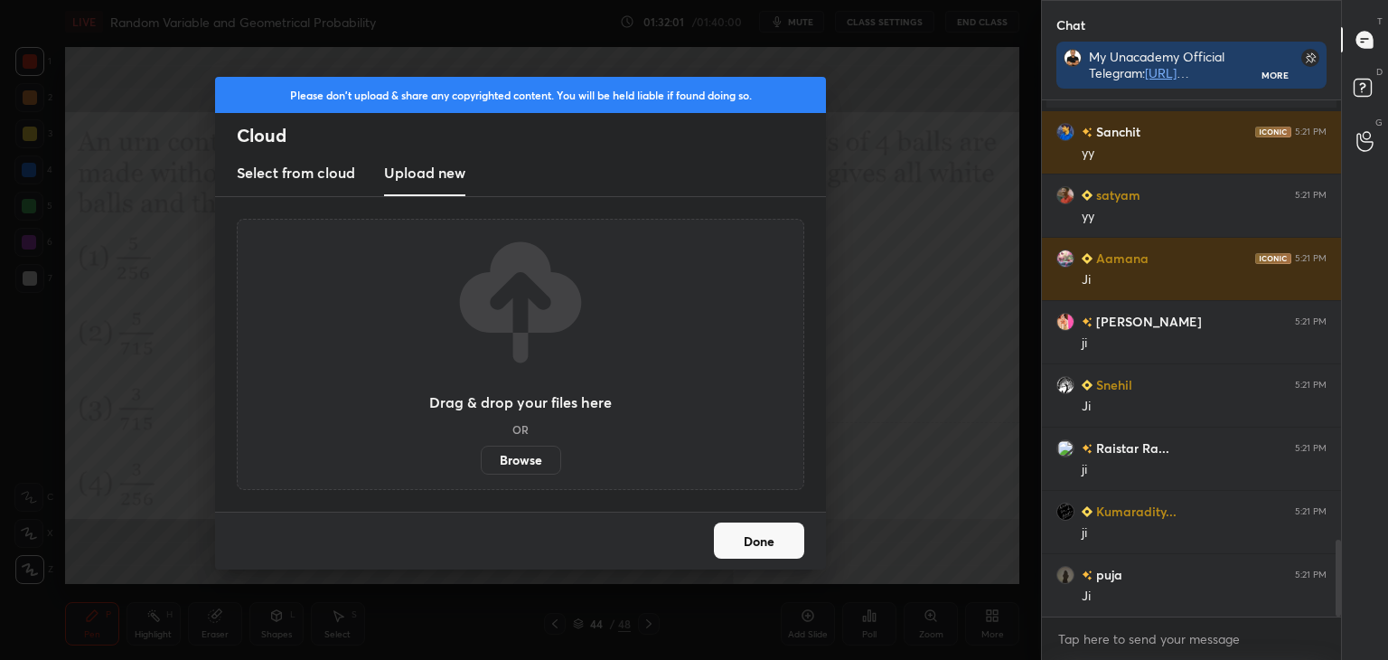
click at [530, 460] on label "Browse" at bounding box center [521, 460] width 80 height 29
click at [481, 460] on input "Browse" at bounding box center [481, 460] width 0 height 29
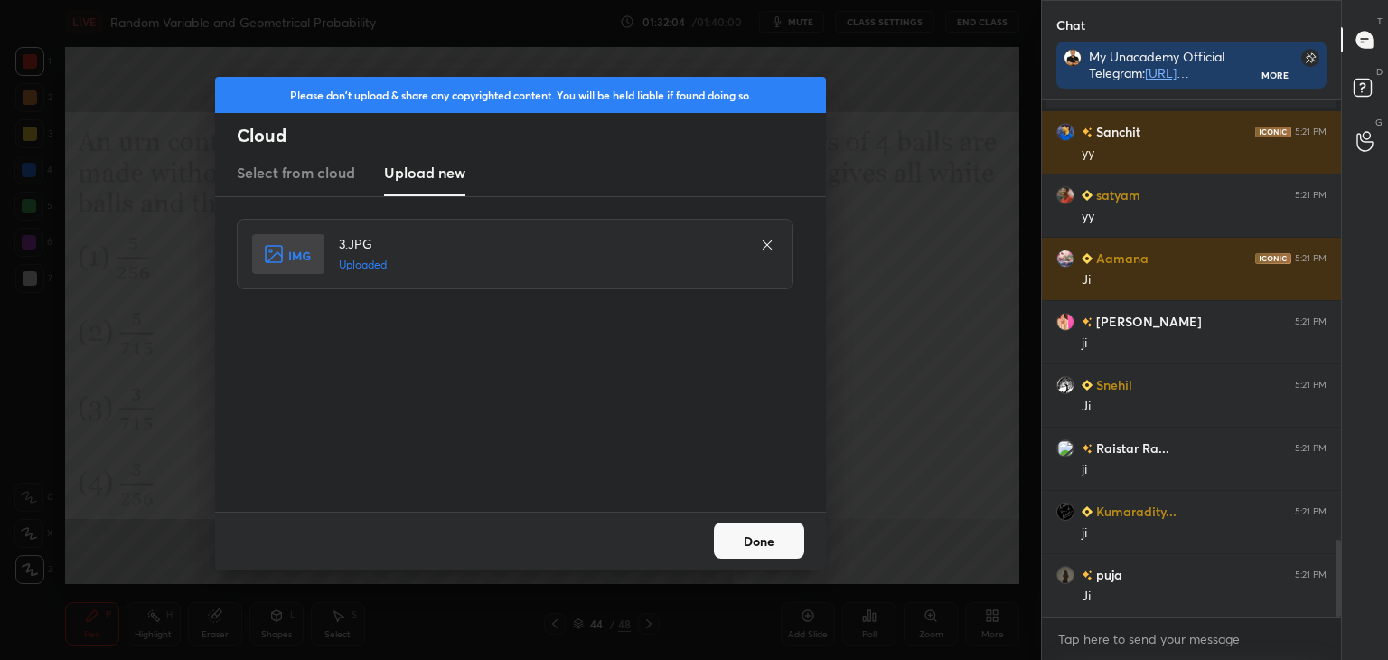
click at [774, 540] on button "Done" at bounding box center [759, 540] width 90 height 36
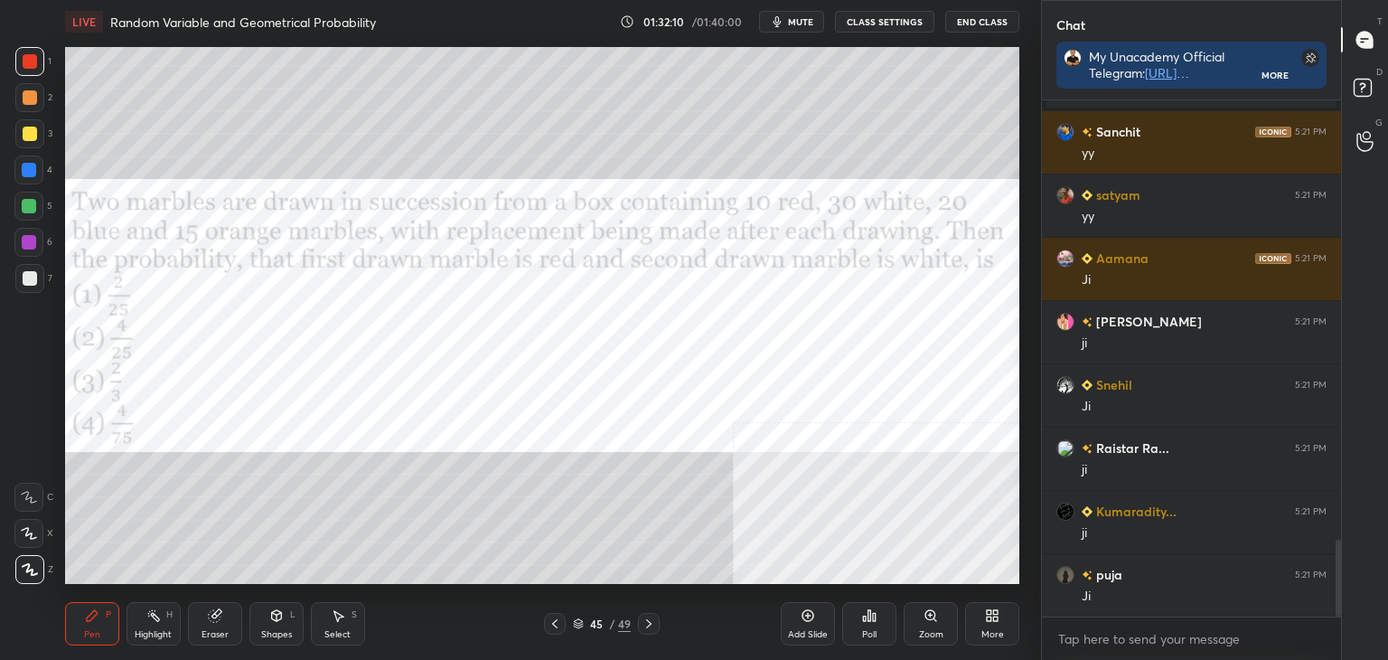
click at [859, 611] on div "Poll" at bounding box center [869, 623] width 54 height 43
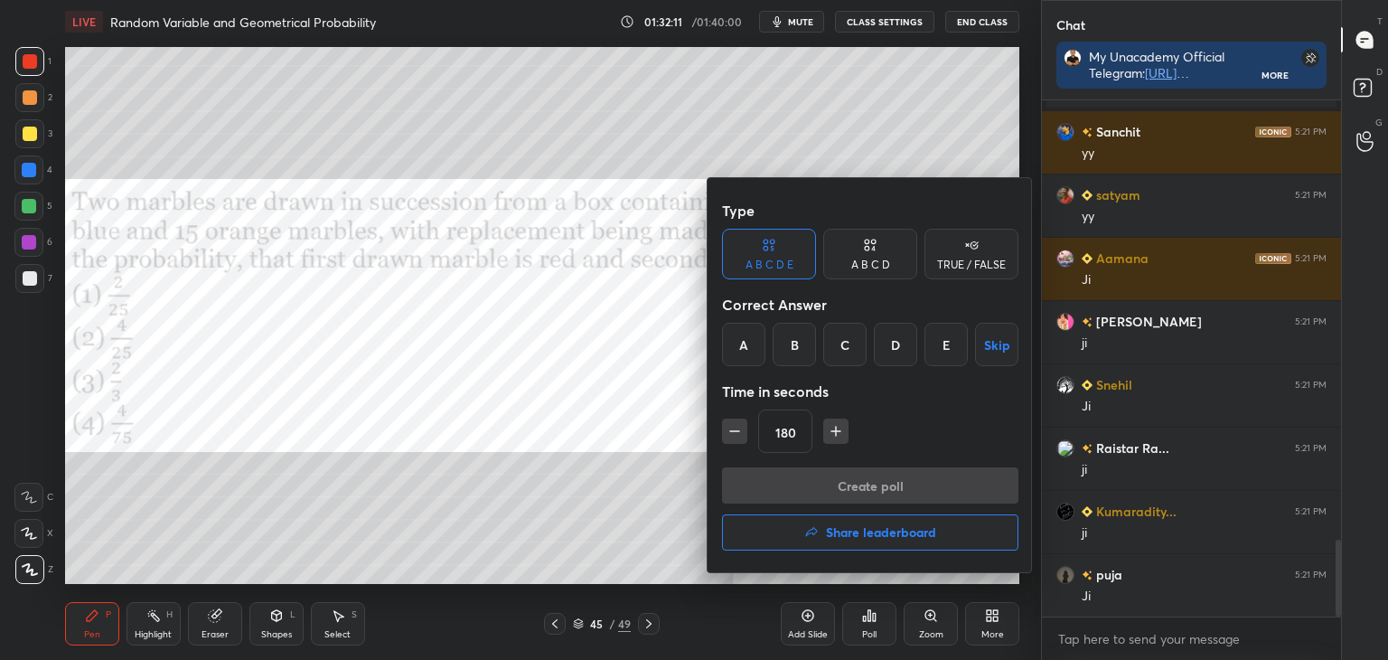
click at [882, 343] on div "D" at bounding box center [895, 344] width 43 height 43
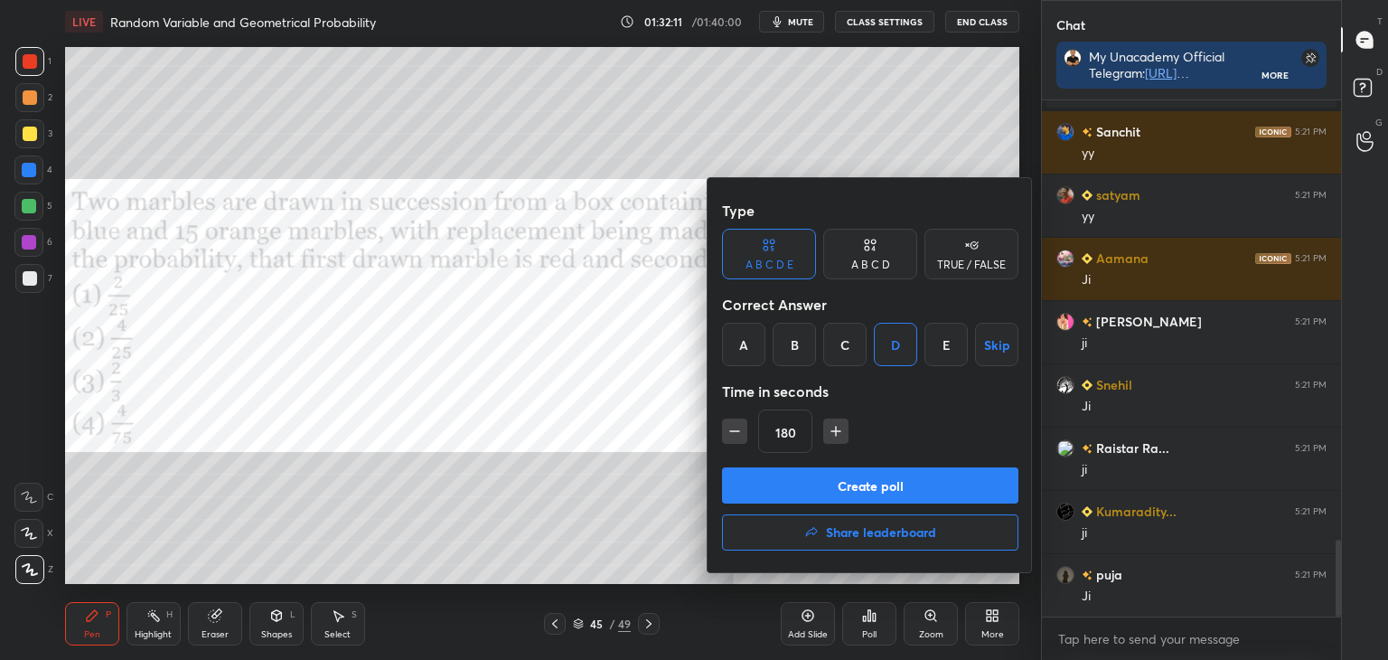
drag, startPoint x: 888, startPoint y: 471, endPoint x: 907, endPoint y: 474, distance: 19.3
click at [891, 471] on button "Create poll" at bounding box center [870, 485] width 296 height 36
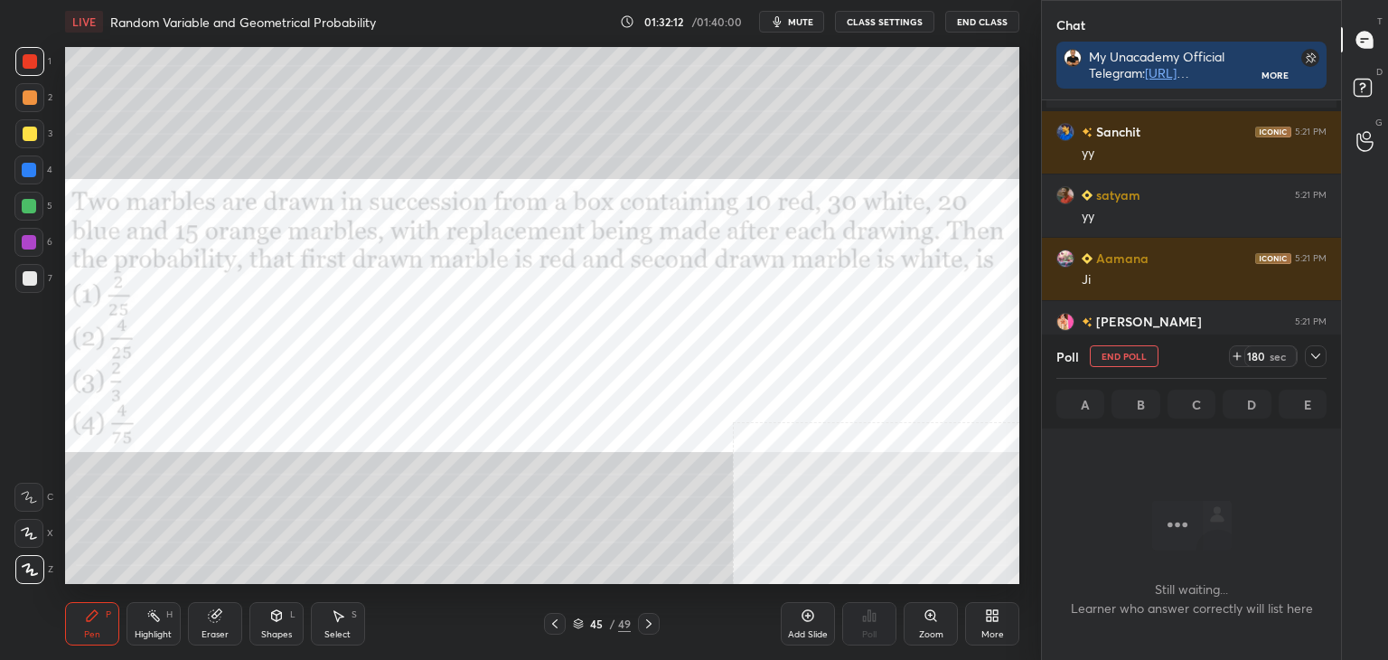
click at [1315, 361] on icon at bounding box center [1316, 356] width 14 height 14
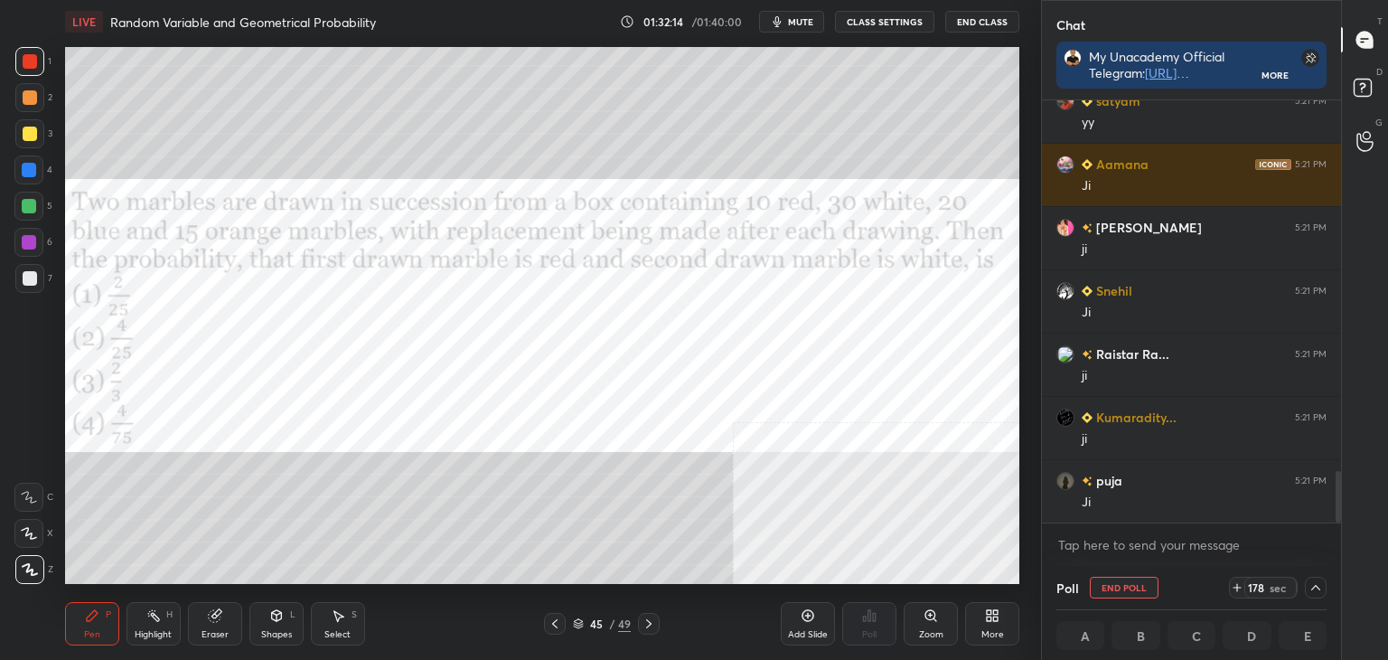
drag, startPoint x: 1337, startPoint y: 491, endPoint x: 1312, endPoint y: 543, distance: 57.8
click at [1326, 544] on div "Sanchit 5:21 PM yy satyam 5:21 PM yy Aamana 5:21 PM Ji Prince Raj 5:21 PM ji Sn…" at bounding box center [1191, 332] width 299 height 465
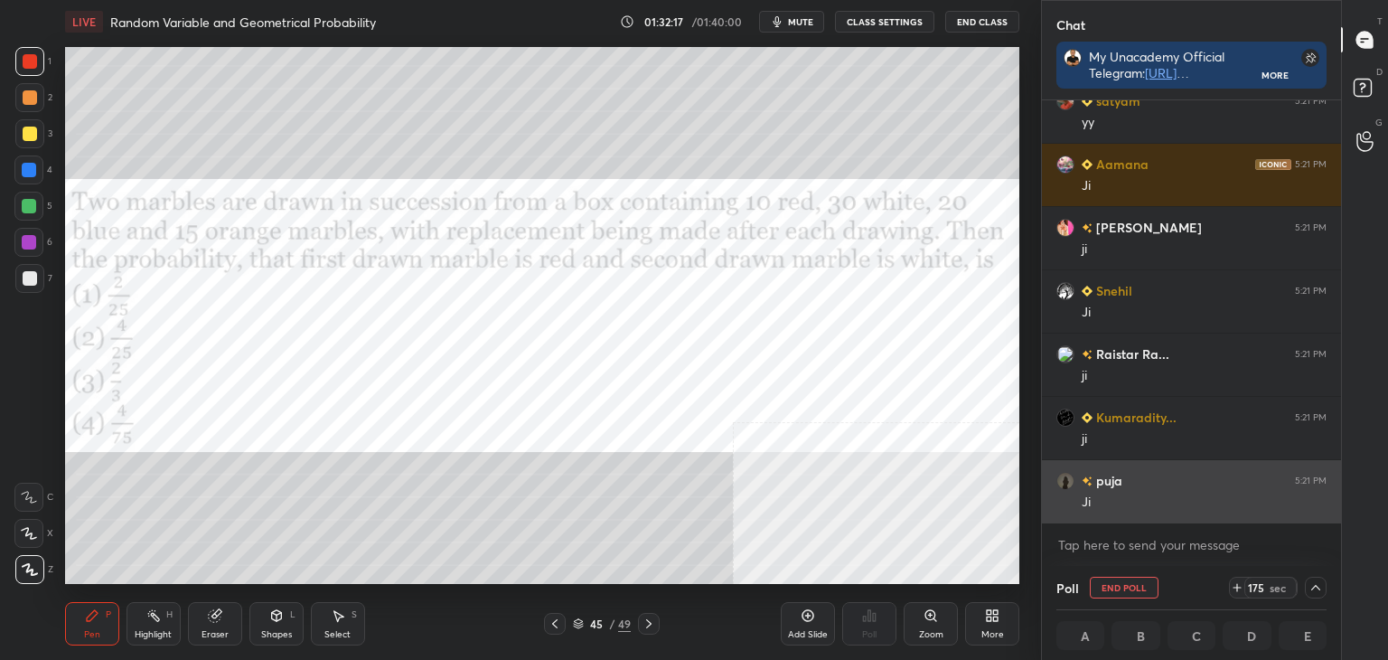
click at [1174, 482] on div "puja 5:21 PM" at bounding box center [1192, 480] width 270 height 19
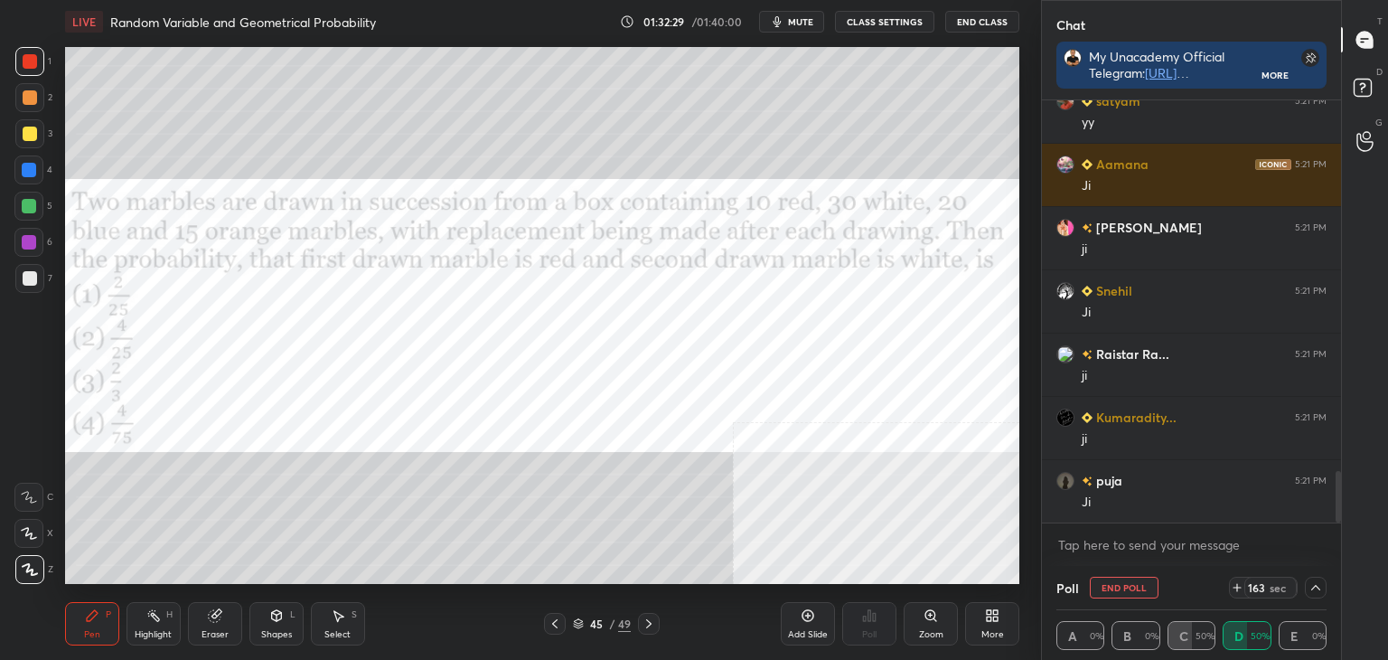
drag, startPoint x: 207, startPoint y: 626, endPoint x: 267, endPoint y: 584, distance: 73.2
click at [207, 625] on div "Eraser" at bounding box center [215, 623] width 54 height 43
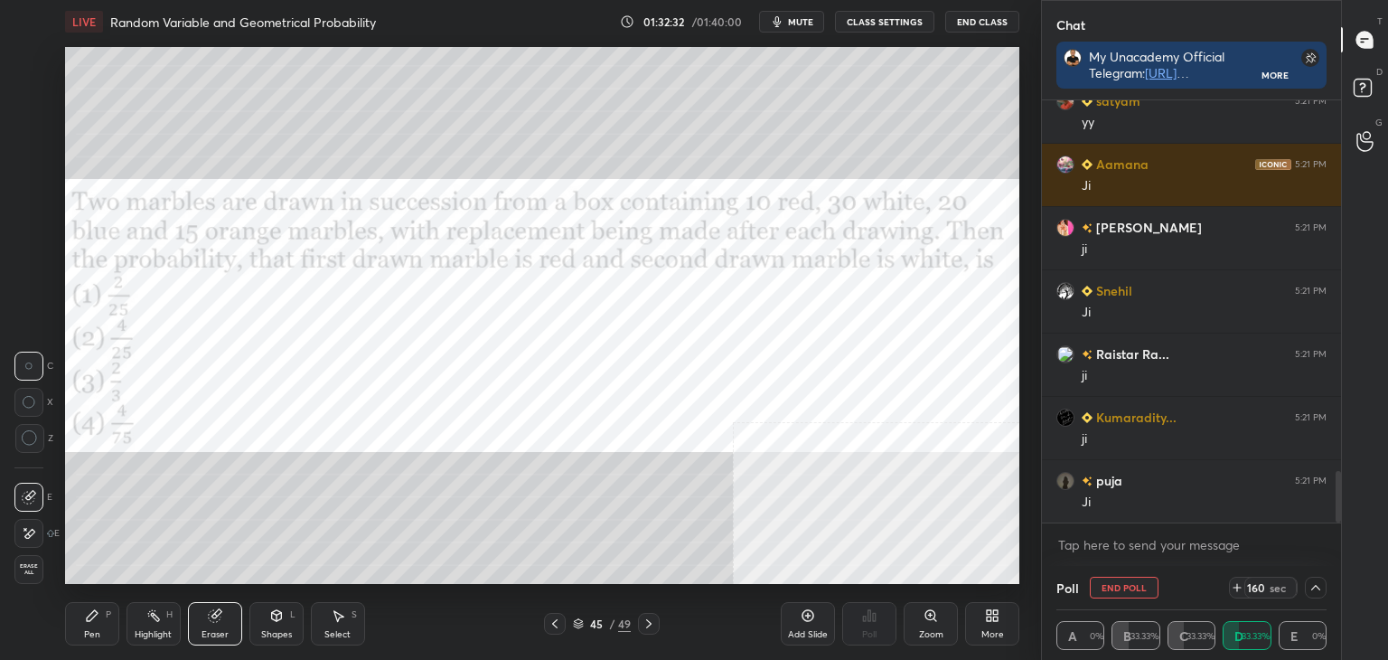
click at [80, 608] on div "Pen P" at bounding box center [92, 623] width 54 height 43
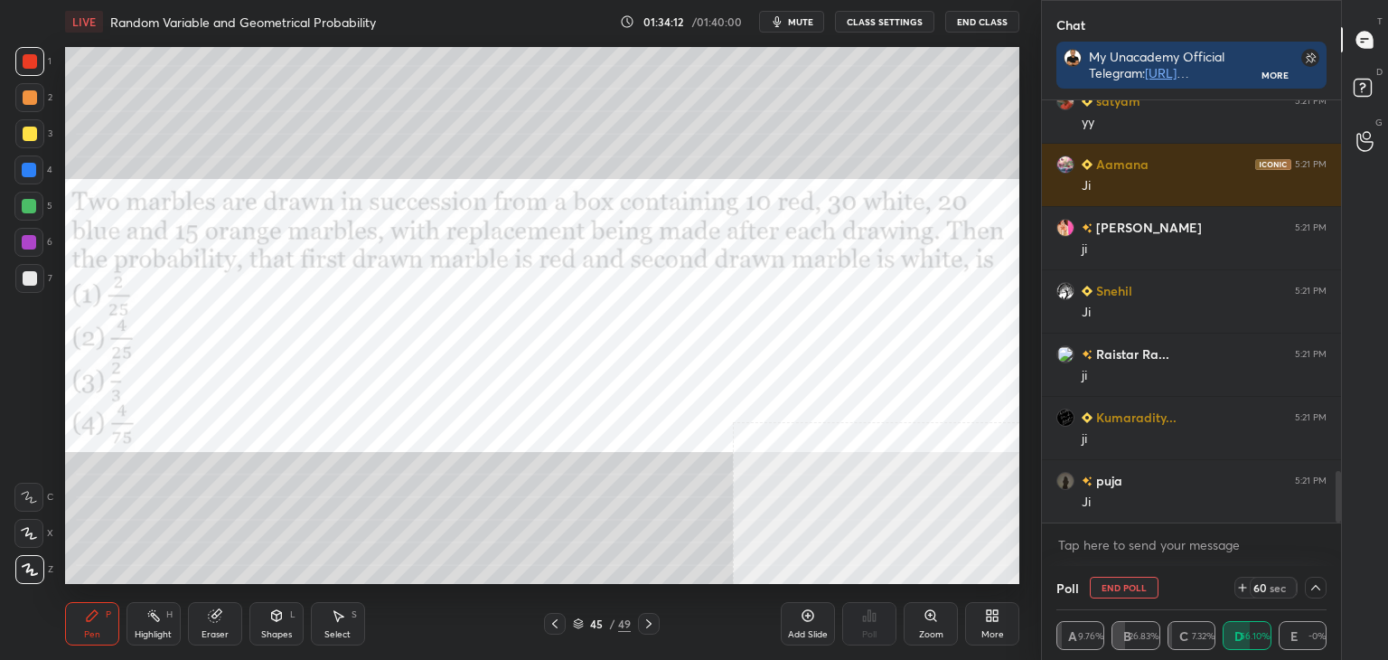
scroll to position [3102, 0]
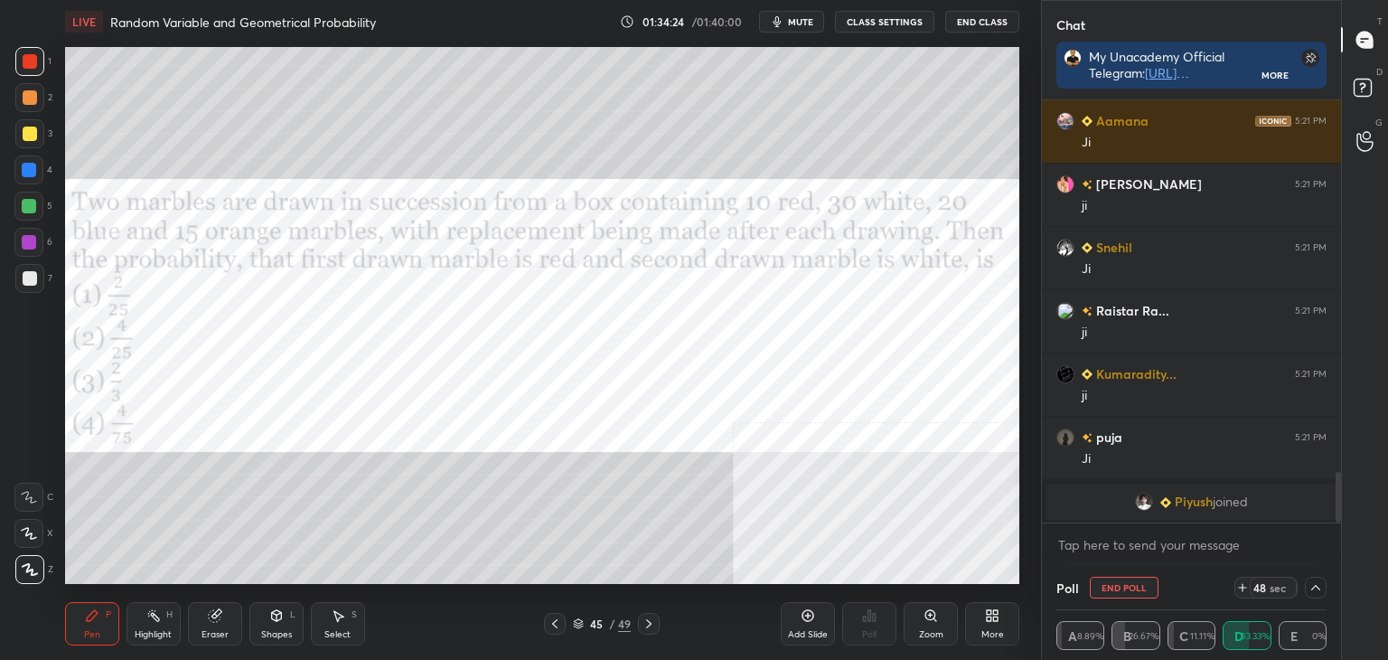
click at [132, 399] on div "Setting up your live class Poll for secs No correct answer Start poll" at bounding box center [542, 315] width 969 height 544
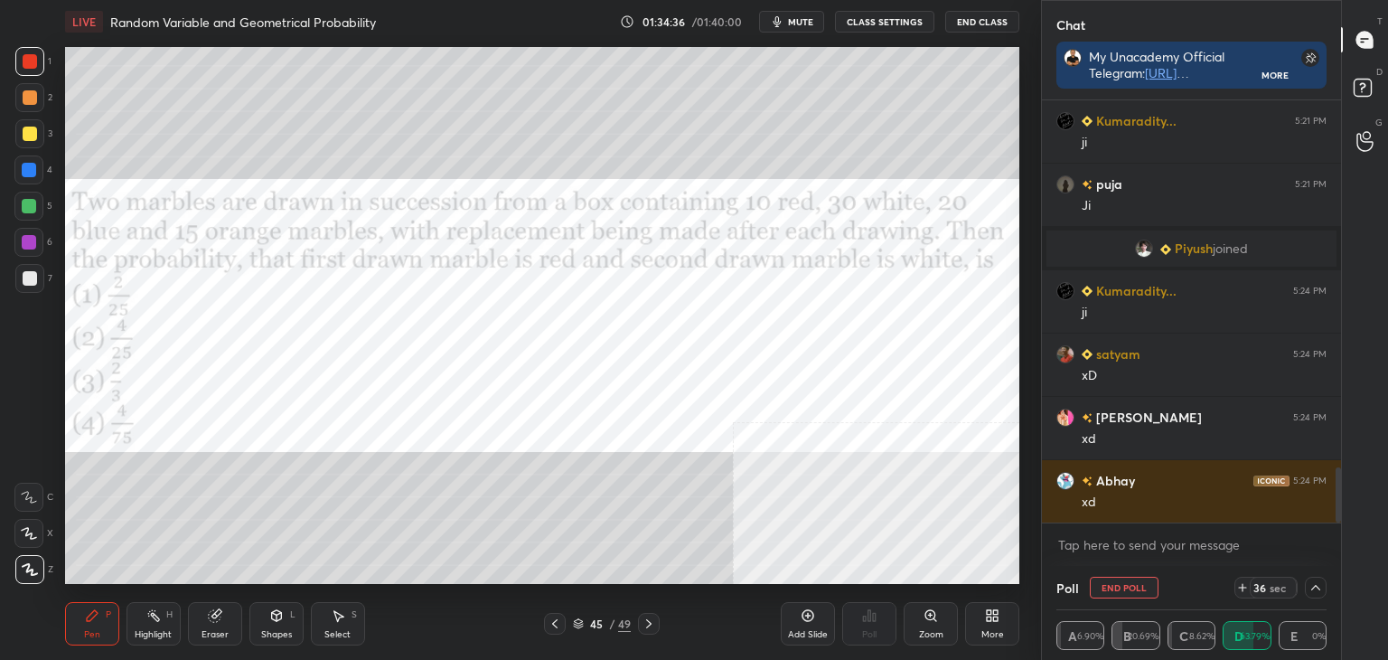
scroll to position [2863, 0]
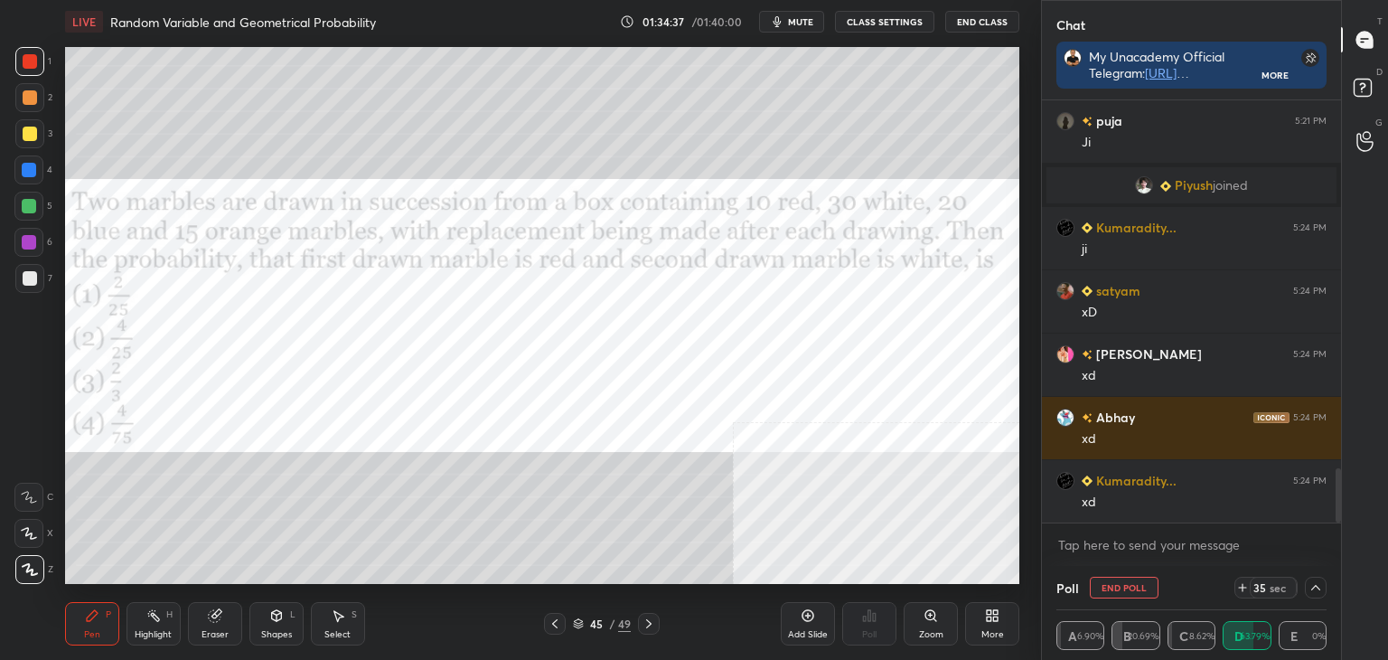
click at [1320, 579] on div at bounding box center [1316, 588] width 22 height 22
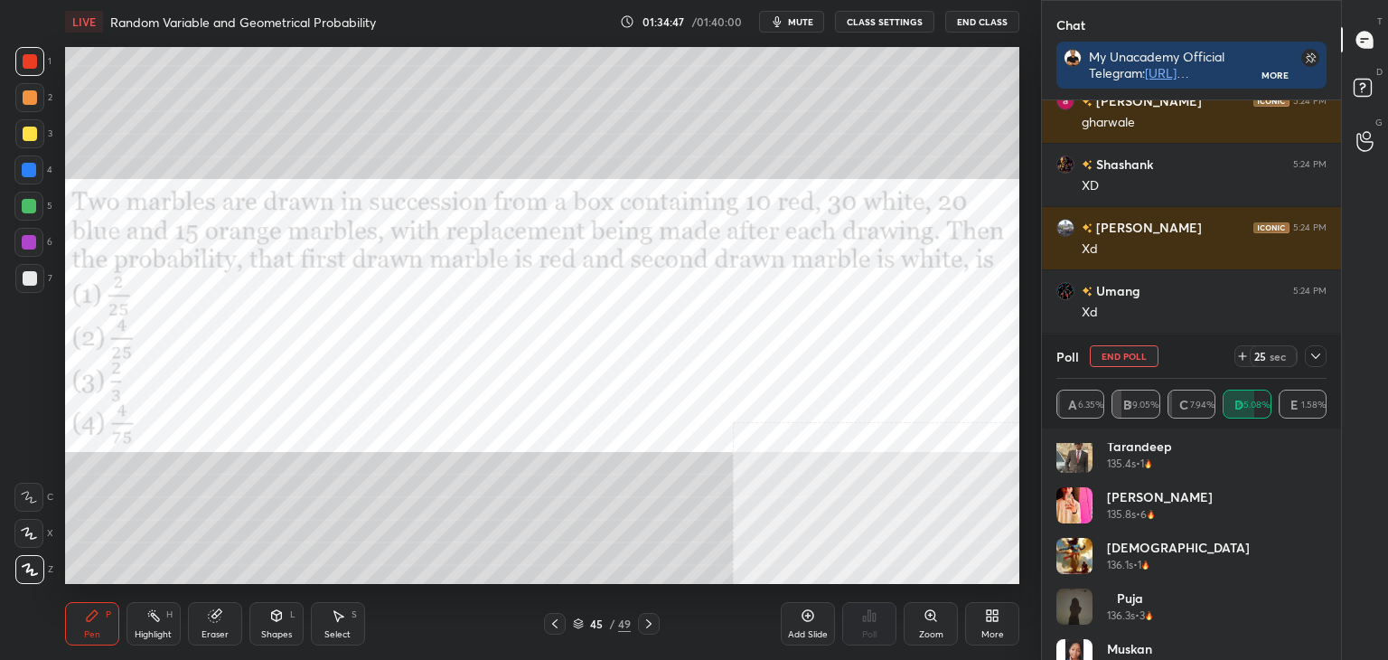
scroll to position [3559, 0]
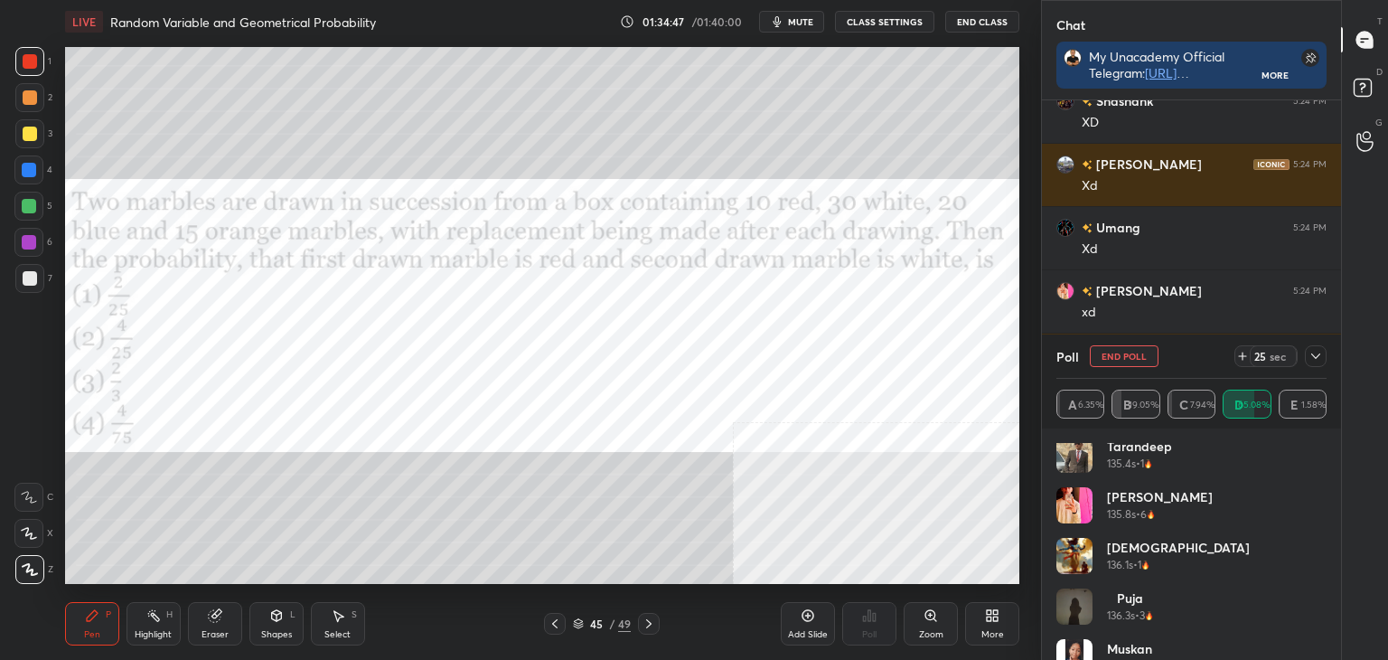
click at [1336, 359] on div "Poll End Poll 25 sec A 6.35% B 19.05% C 7.94% D 65.08% E 1.58%" at bounding box center [1191, 381] width 299 height 94
click at [1325, 357] on div at bounding box center [1316, 356] width 22 height 22
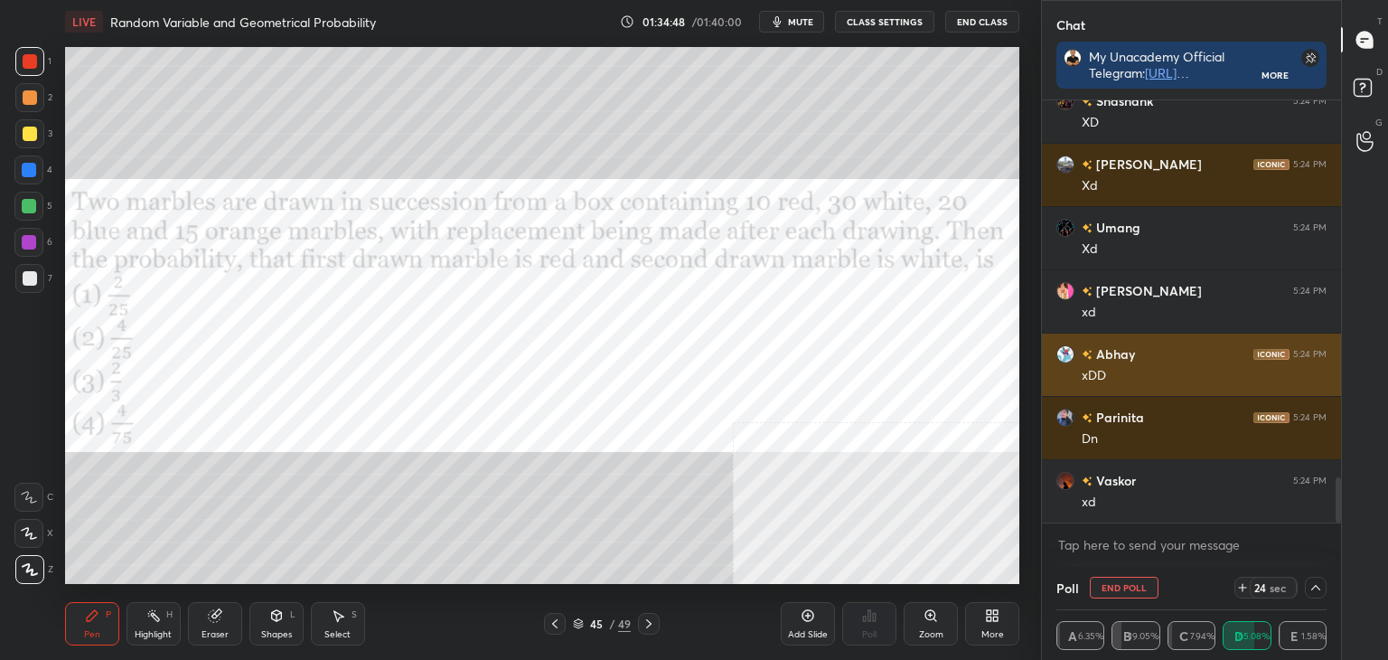
scroll to position [0, 0]
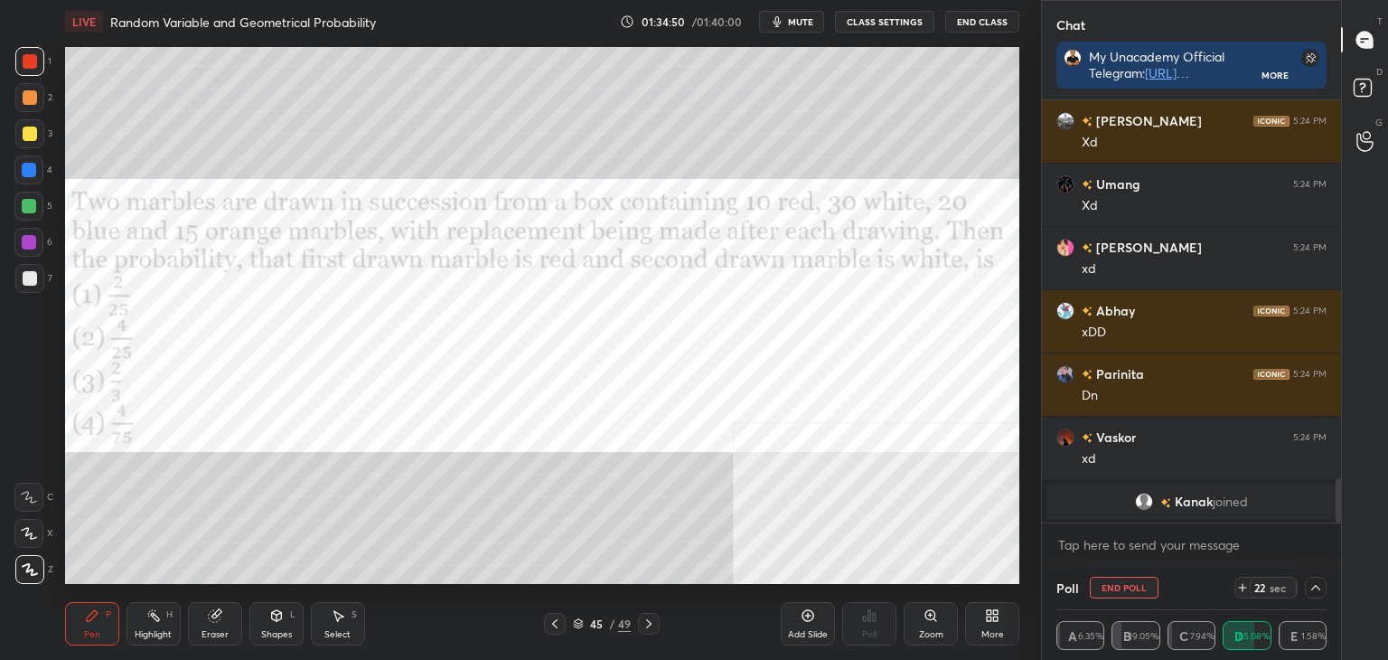
drag, startPoint x: 1341, startPoint y: 492, endPoint x: 1344, endPoint y: 528, distance: 36.3
click at [1344, 528] on div "T Messages (T) D Doubts (D) G Raise Hand (G)" at bounding box center [1364, 330] width 47 height 660
click at [1318, 587] on icon at bounding box center [1316, 587] width 14 height 14
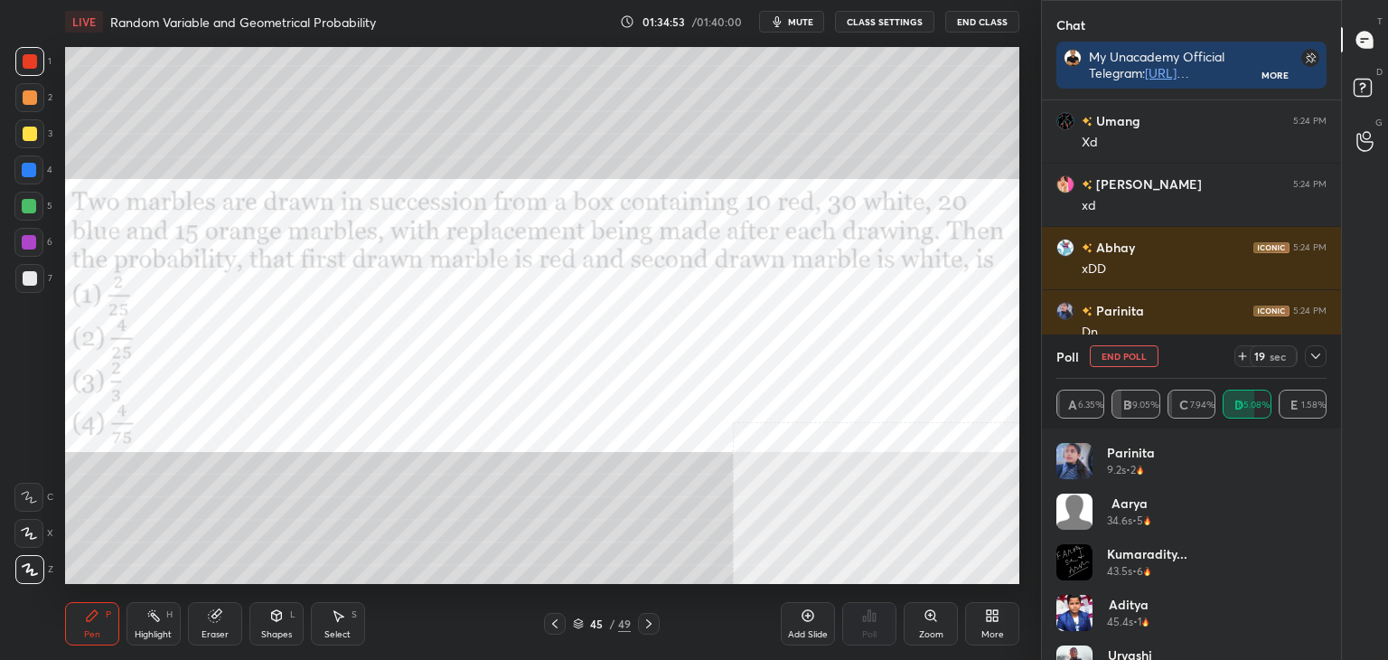
drag, startPoint x: 1327, startPoint y: 453, endPoint x: 1334, endPoint y: 500, distance: 47.6
click at [1335, 503] on div "Parinita 9.2s • 2 Aarya 34.6s • 5 Kumaradity... 43.5s • 6 Aditya 45.4s • 1 Urva…" at bounding box center [1191, 543] width 299 height 231
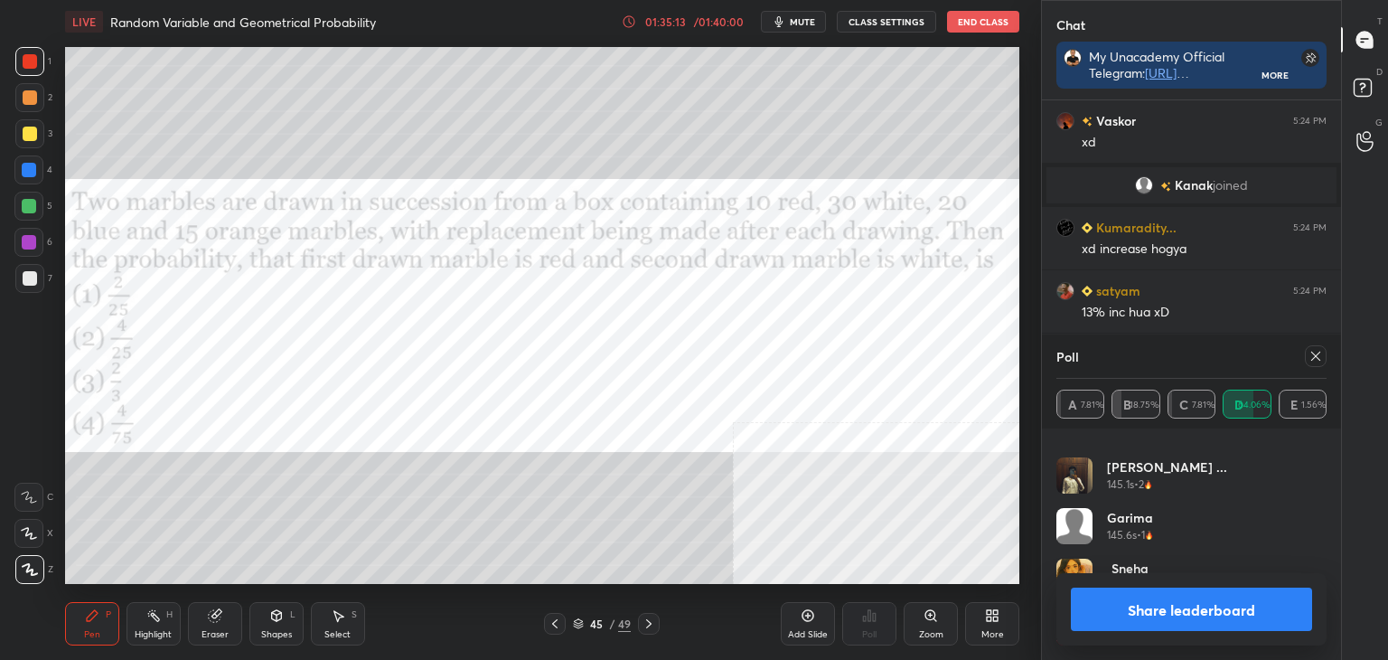
click at [1212, 621] on button "Share leaderboard" at bounding box center [1191, 608] width 241 height 43
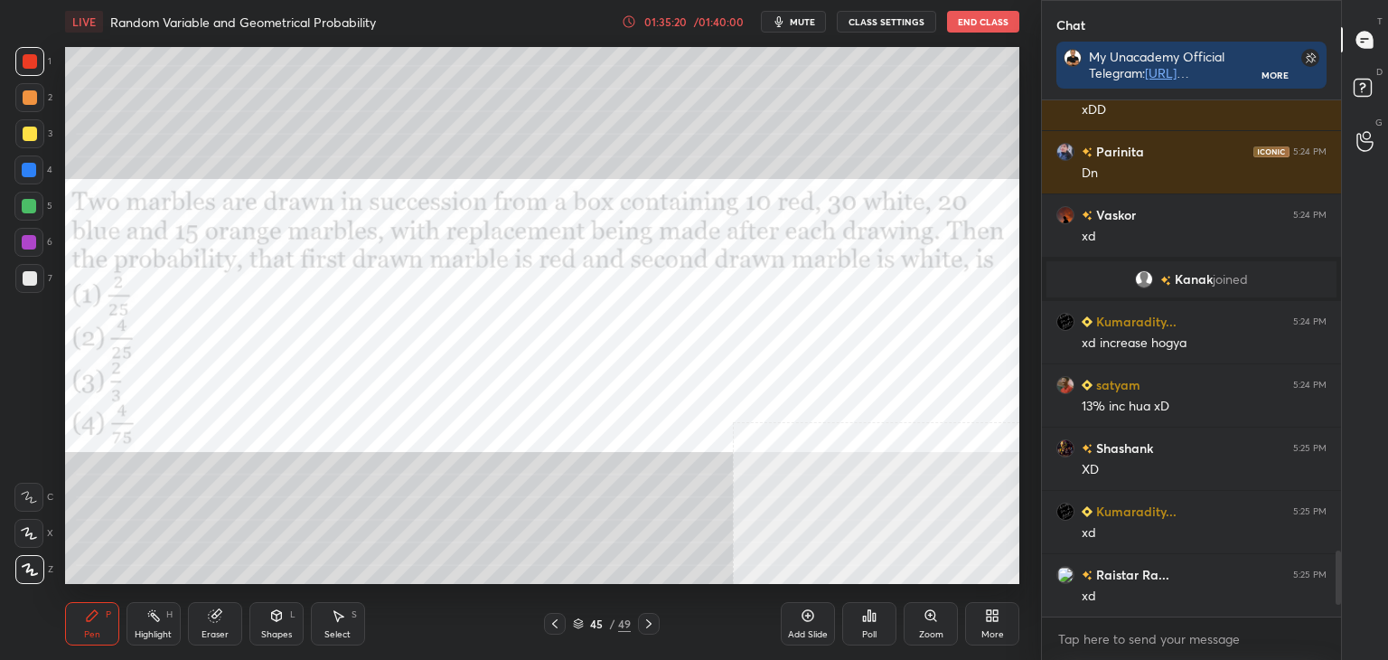
click at [682, 584] on div "Setting up your live class Poll for secs No correct answer Start poll" at bounding box center [542, 315] width 969 height 544
click at [1006, 626] on div "More" at bounding box center [992, 623] width 54 height 43
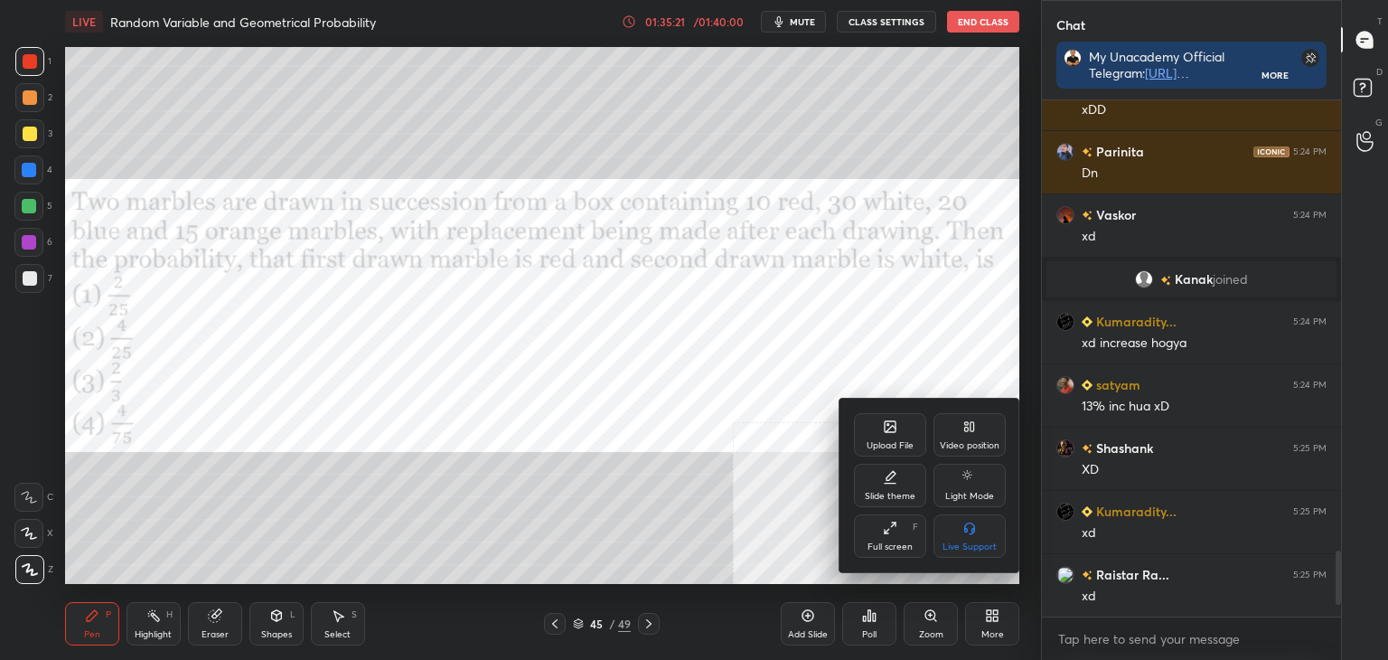
drag, startPoint x: 884, startPoint y: 406, endPoint x: 842, endPoint y: 407, distance: 41.6
click at [881, 410] on div "Upload File Video position Slide theme Light Mode Full screen F Live Support" at bounding box center [930, 486] width 181 height 174
click at [901, 429] on div "Upload File" at bounding box center [890, 434] width 72 height 43
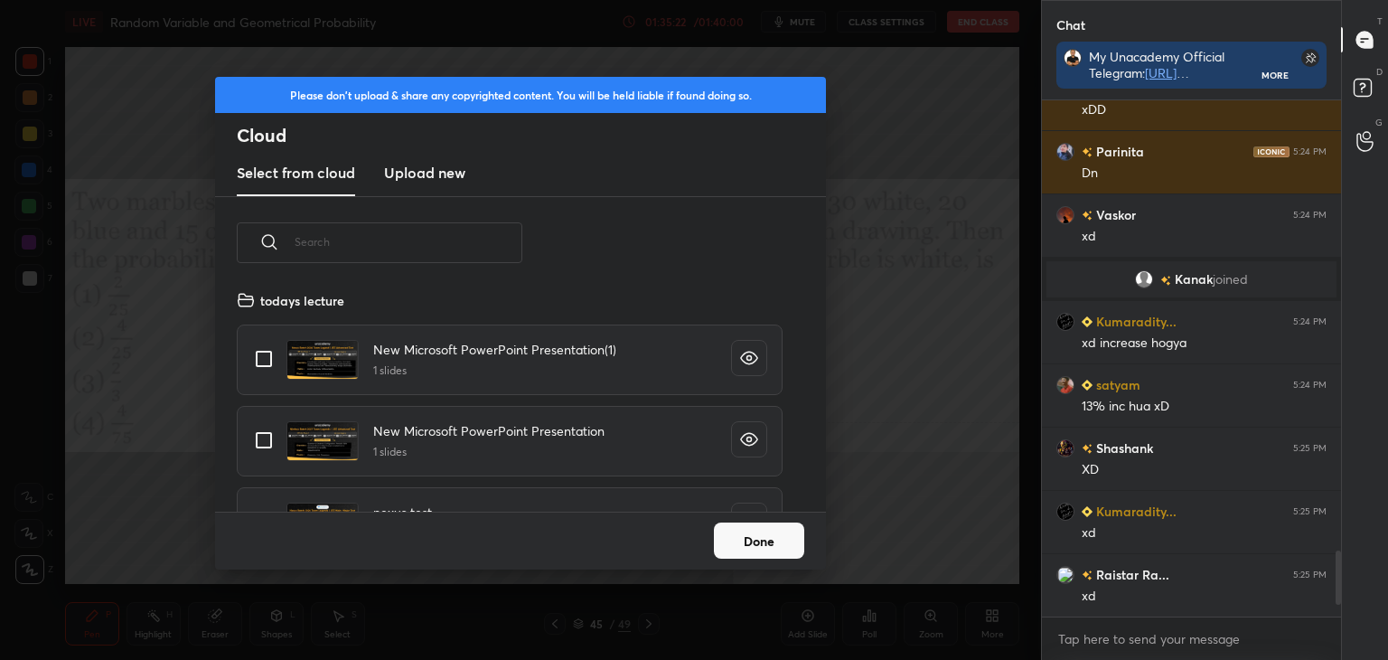
click at [446, 169] on h3 "Upload new" at bounding box center [424, 173] width 81 height 22
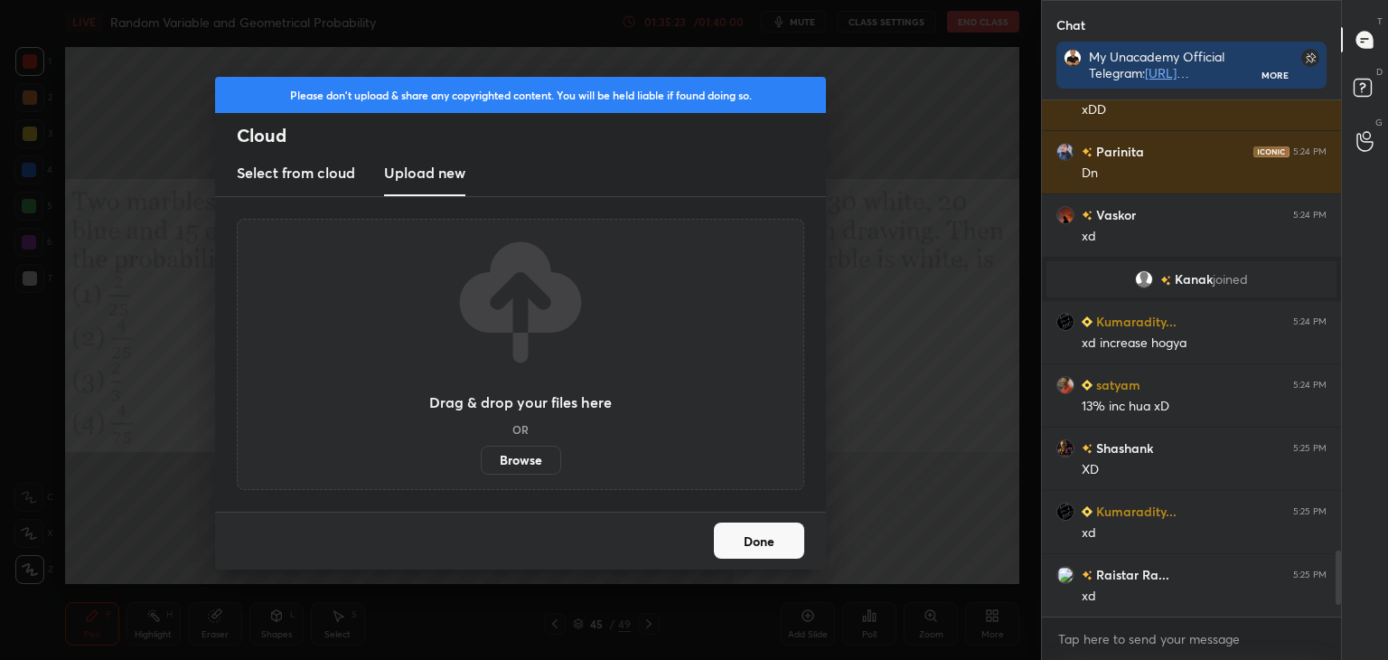
click at [526, 454] on label "Browse" at bounding box center [521, 460] width 80 height 29
click at [481, 454] on input "Browse" at bounding box center [481, 460] width 0 height 29
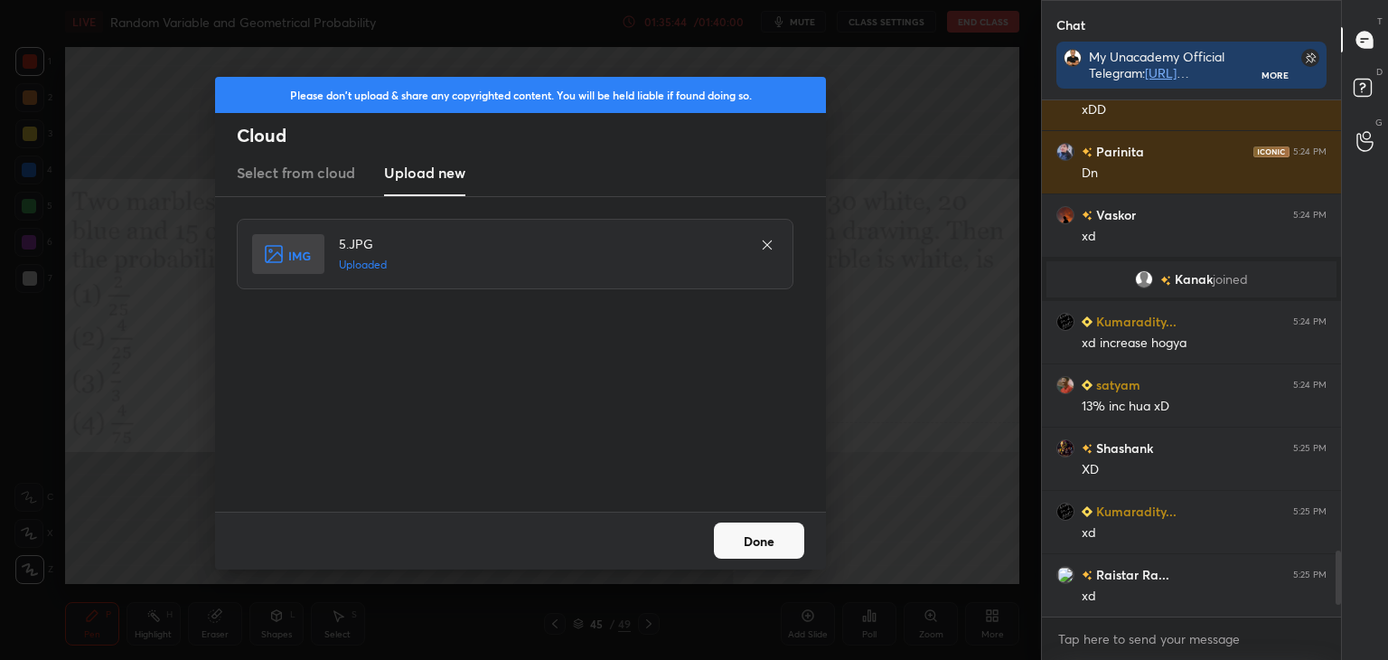
click at [784, 551] on button "Done" at bounding box center [759, 540] width 90 height 36
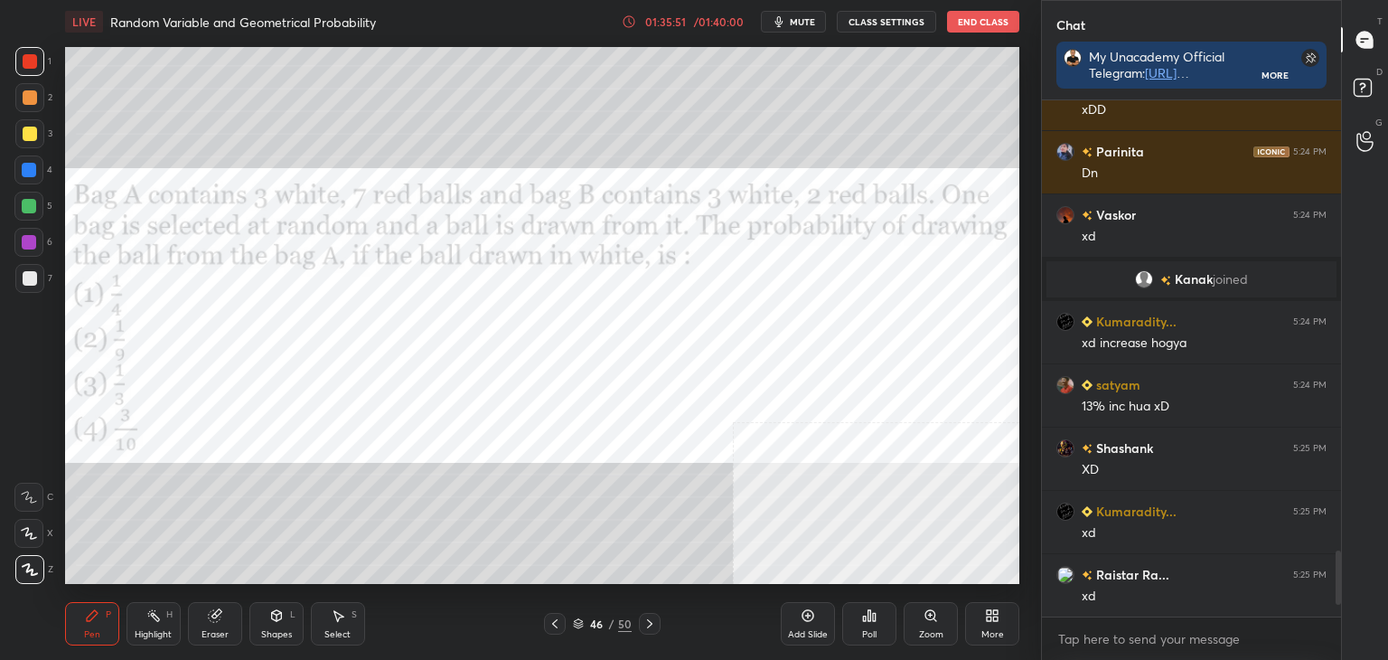
click at [31, 170] on div at bounding box center [29, 170] width 14 height 14
click at [873, 630] on div "Poll" at bounding box center [869, 634] width 14 height 9
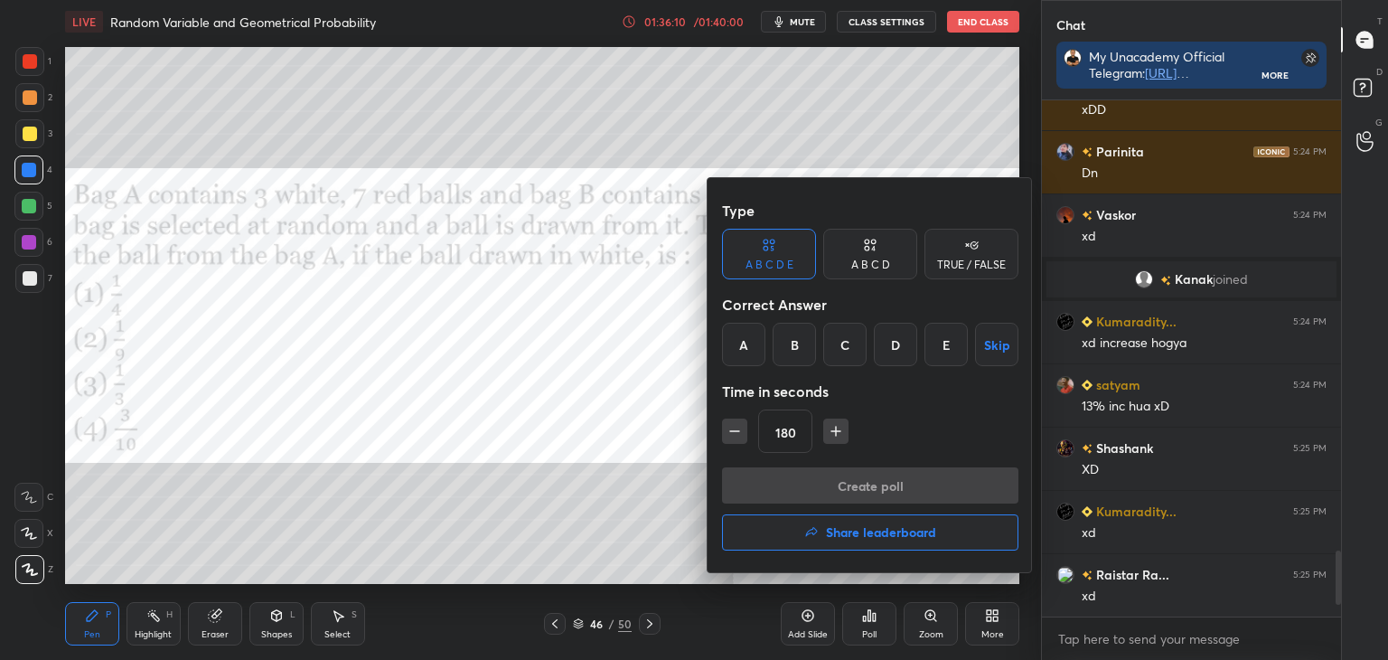
click at [841, 344] on div "C" at bounding box center [844, 344] width 43 height 43
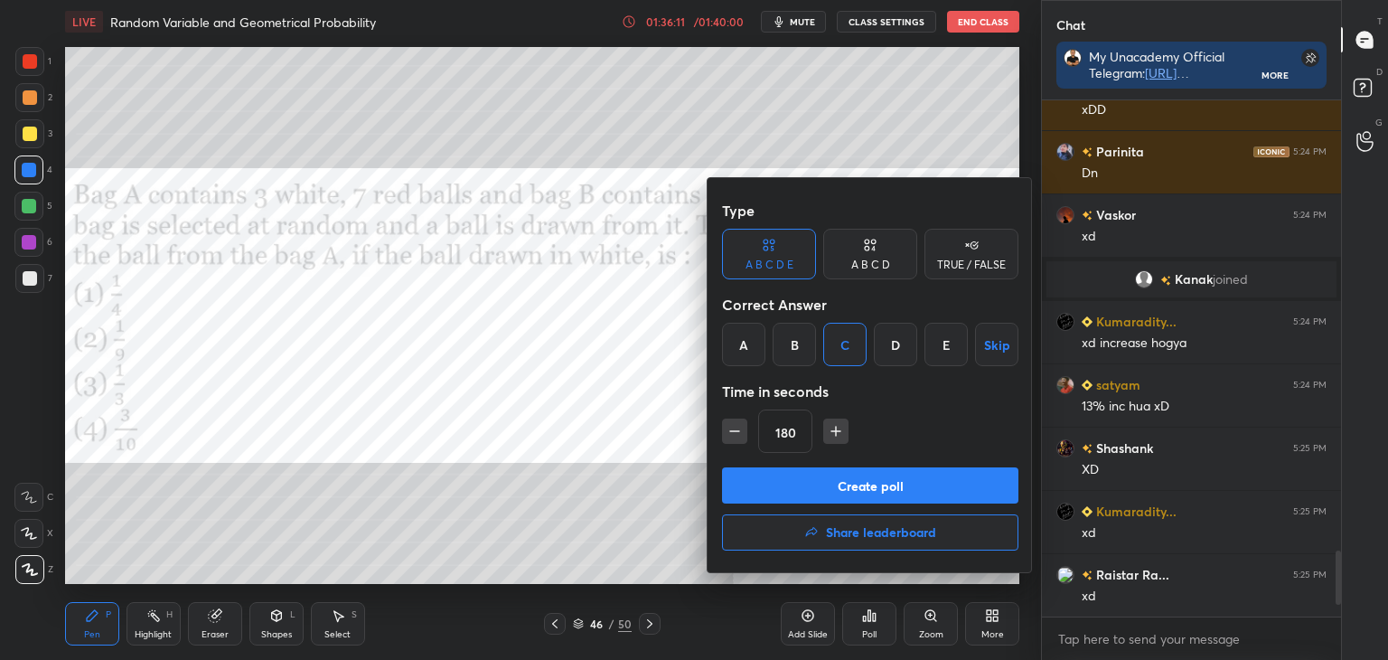
click at [900, 473] on button "Create poll" at bounding box center [870, 485] width 296 height 36
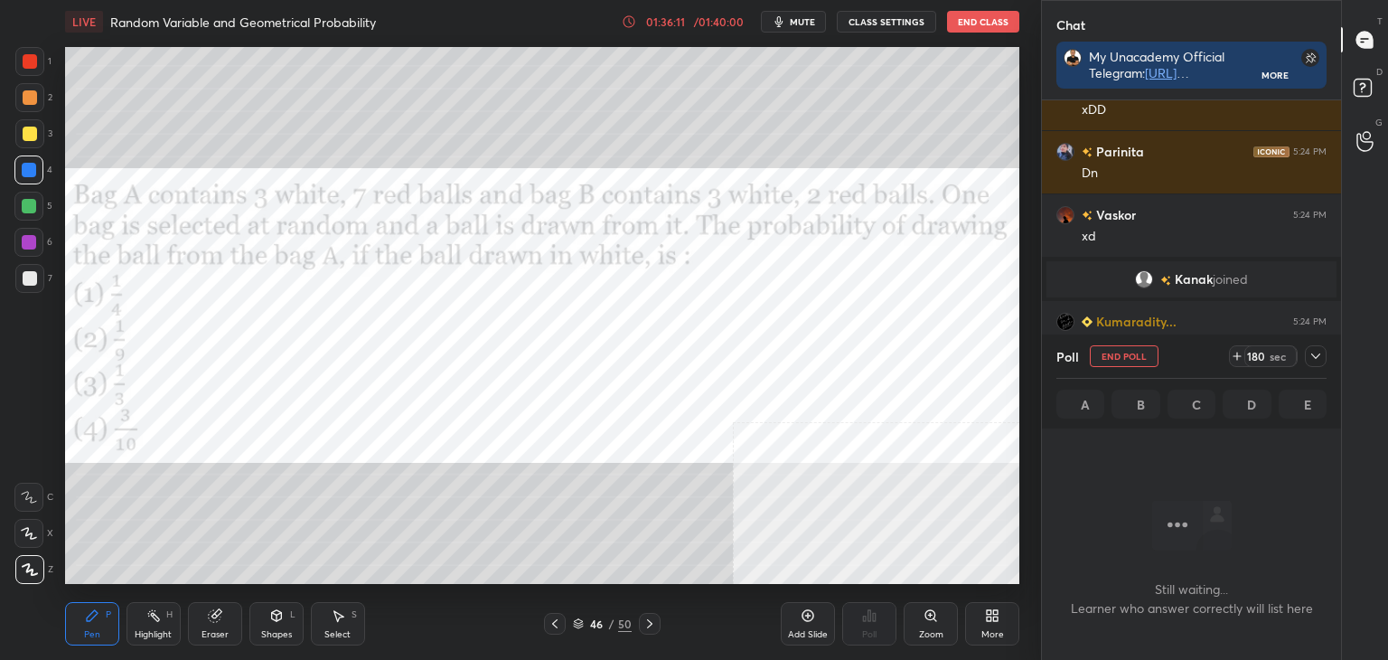
scroll to position [5, 5]
click at [1316, 352] on icon at bounding box center [1316, 356] width 14 height 14
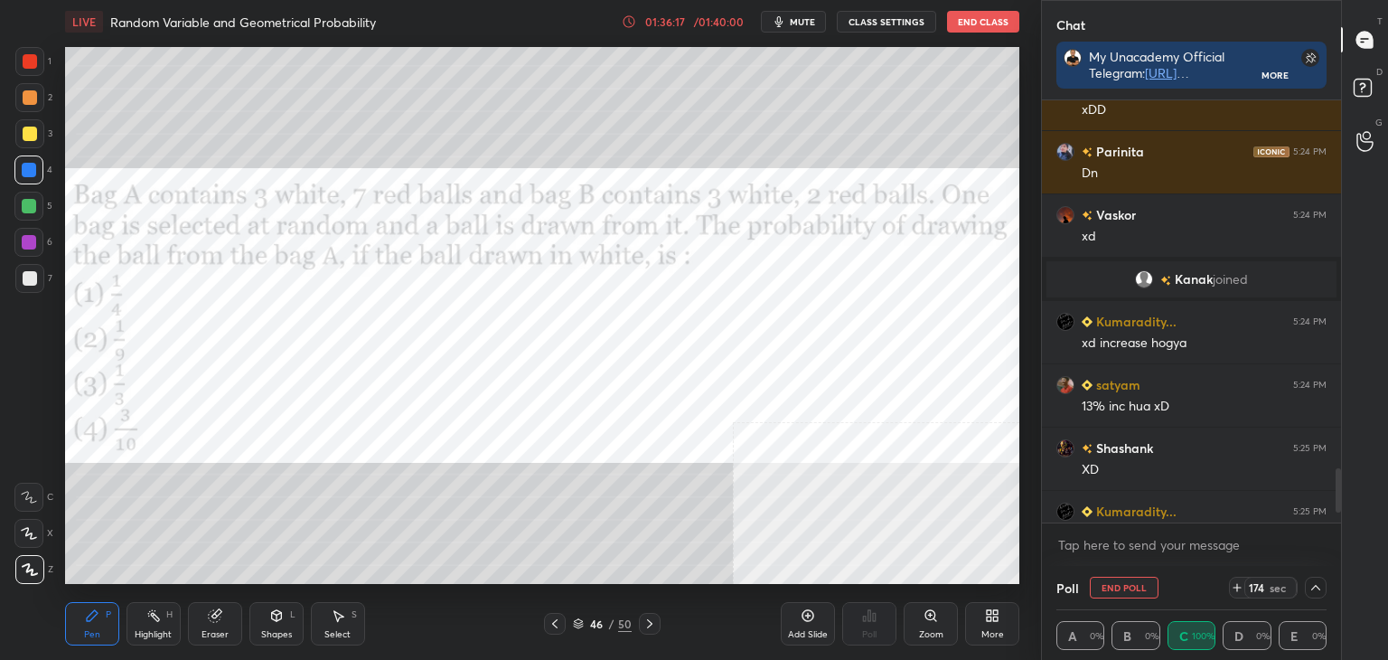
scroll to position [0, 5]
click at [1019, 408] on div "Setting up your live class Poll for secs No correct answer Start poll" at bounding box center [542, 315] width 969 height 544
click at [1323, 587] on div at bounding box center [1316, 588] width 22 height 22
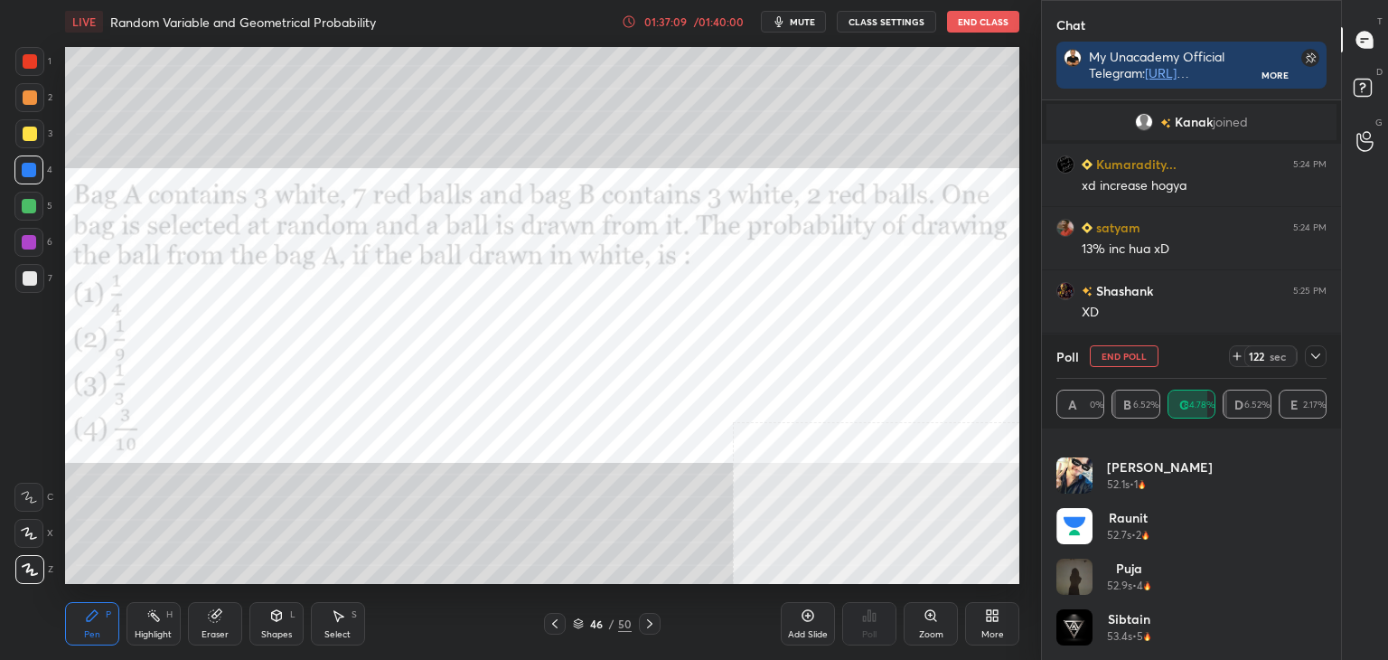
scroll to position [3758, 0]
click at [1313, 355] on icon at bounding box center [1316, 356] width 14 height 14
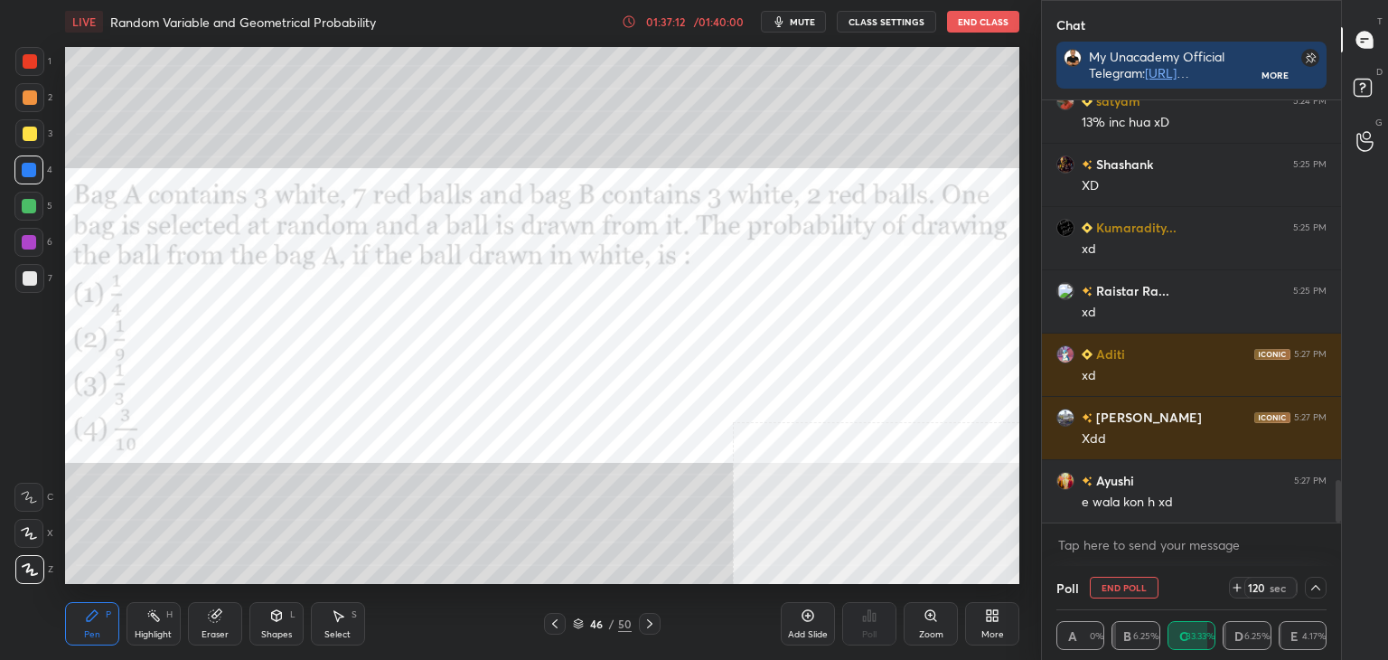
scroll to position [3885, 0]
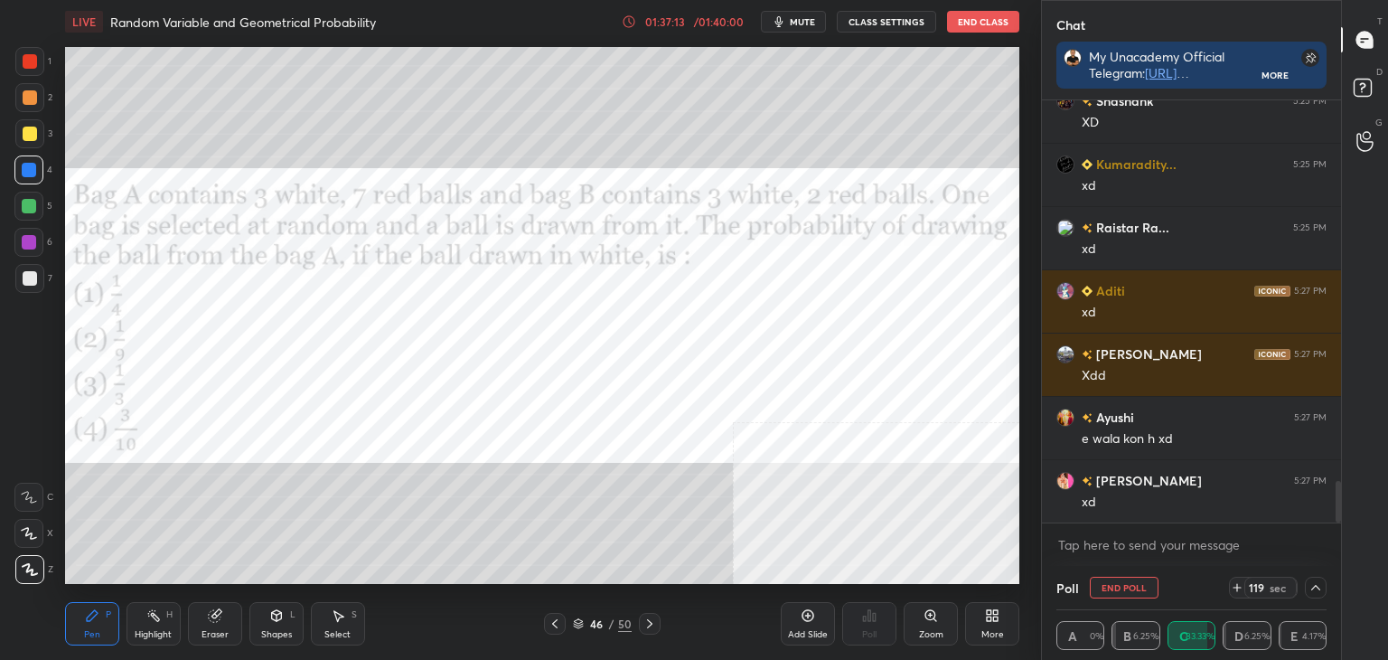
click at [1320, 593] on icon at bounding box center [1316, 587] width 14 height 14
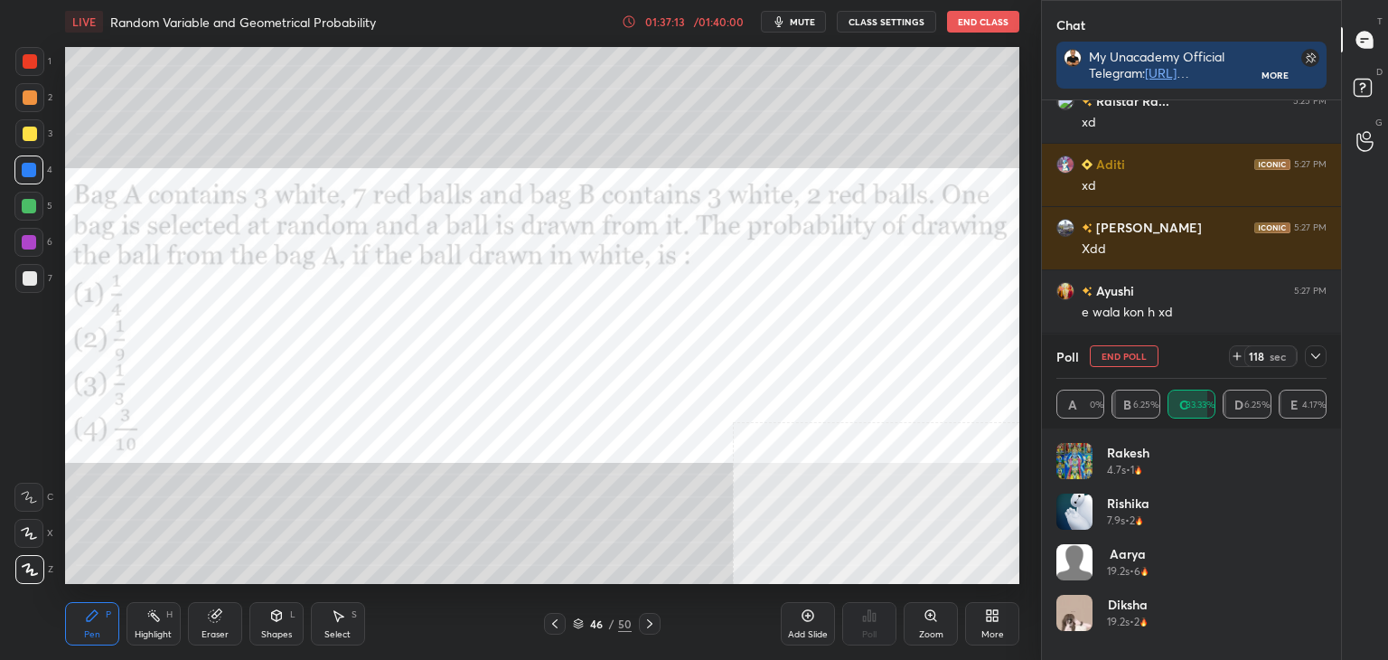
scroll to position [211, 265]
click at [1329, 448] on div "Rakesh 4.7s • 1 Rishika 7.9s • 2 Aarya 19.2s • 6 Diksha 19.2s • 2 Kumaradity...…" at bounding box center [1191, 543] width 299 height 231
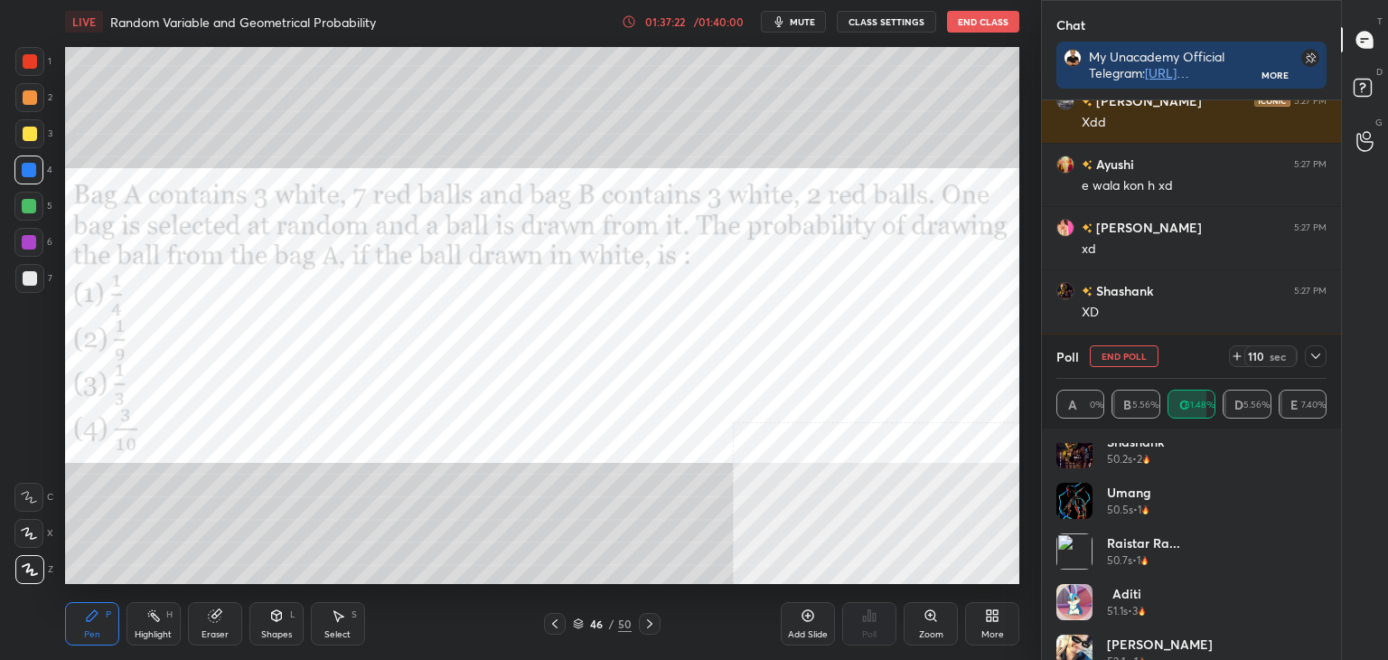
scroll to position [4201, 0]
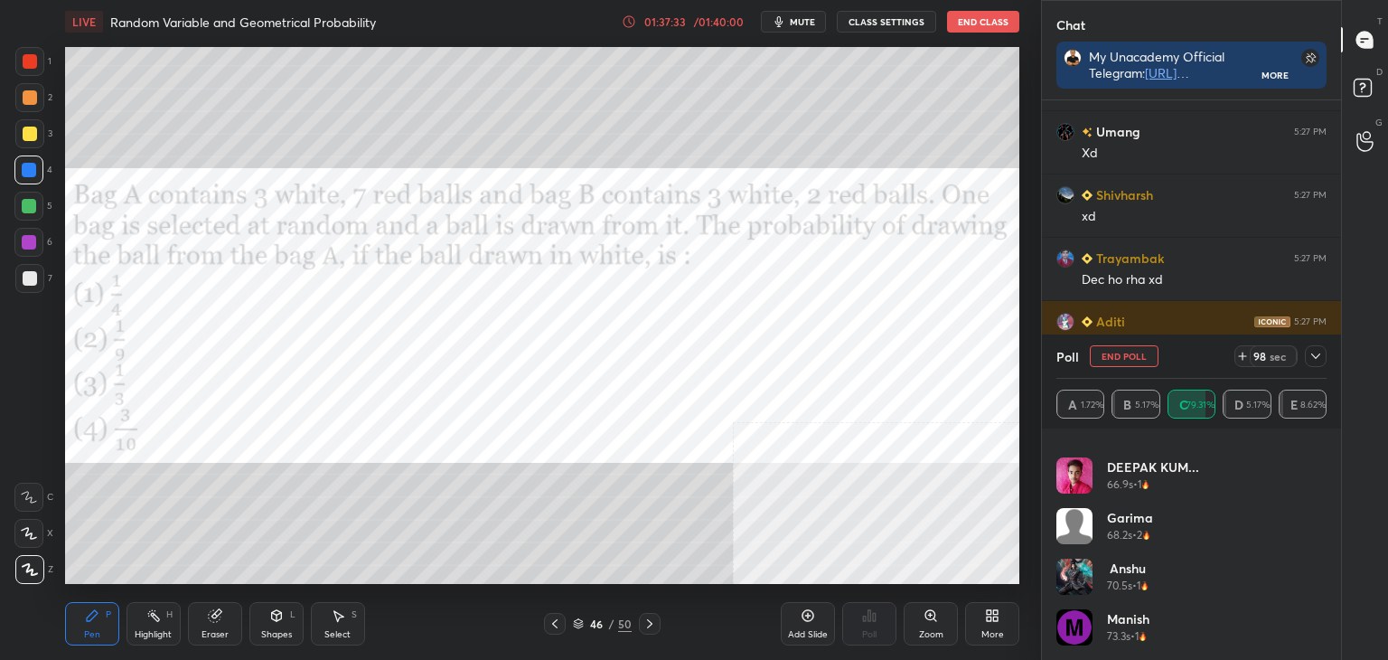
click at [1315, 352] on icon at bounding box center [1316, 356] width 14 height 14
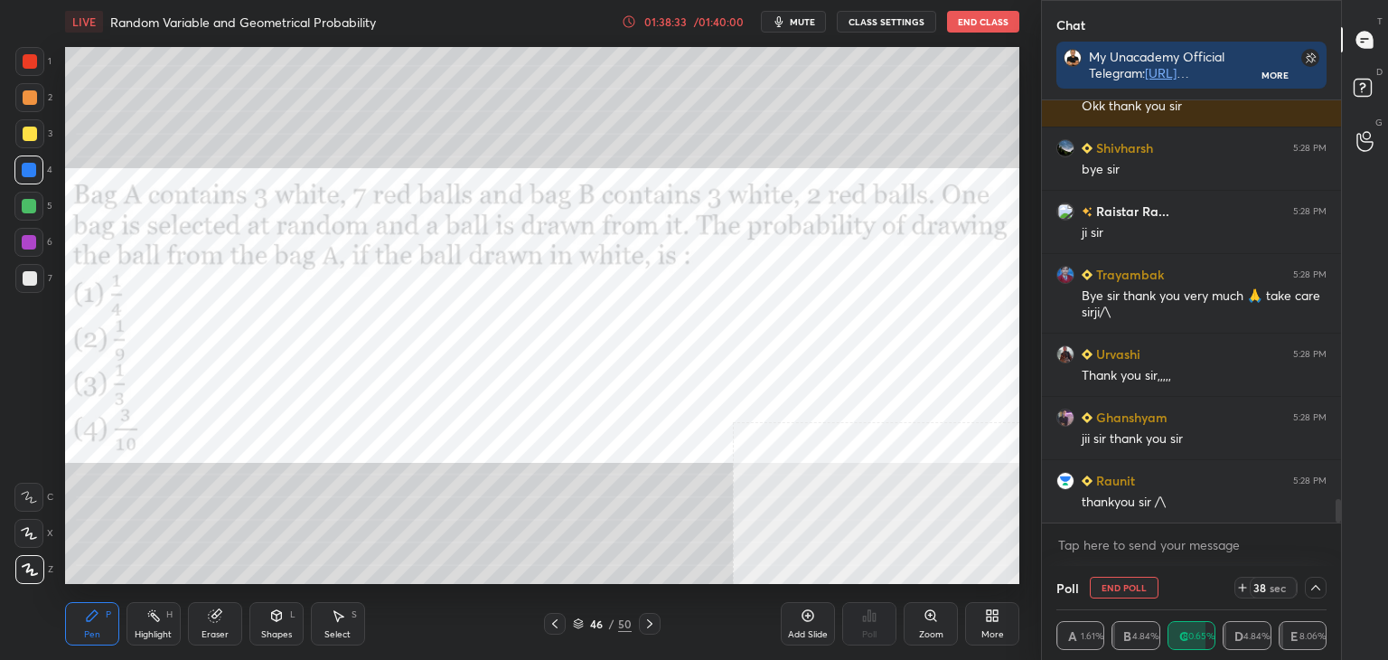
scroll to position [7156, 0]
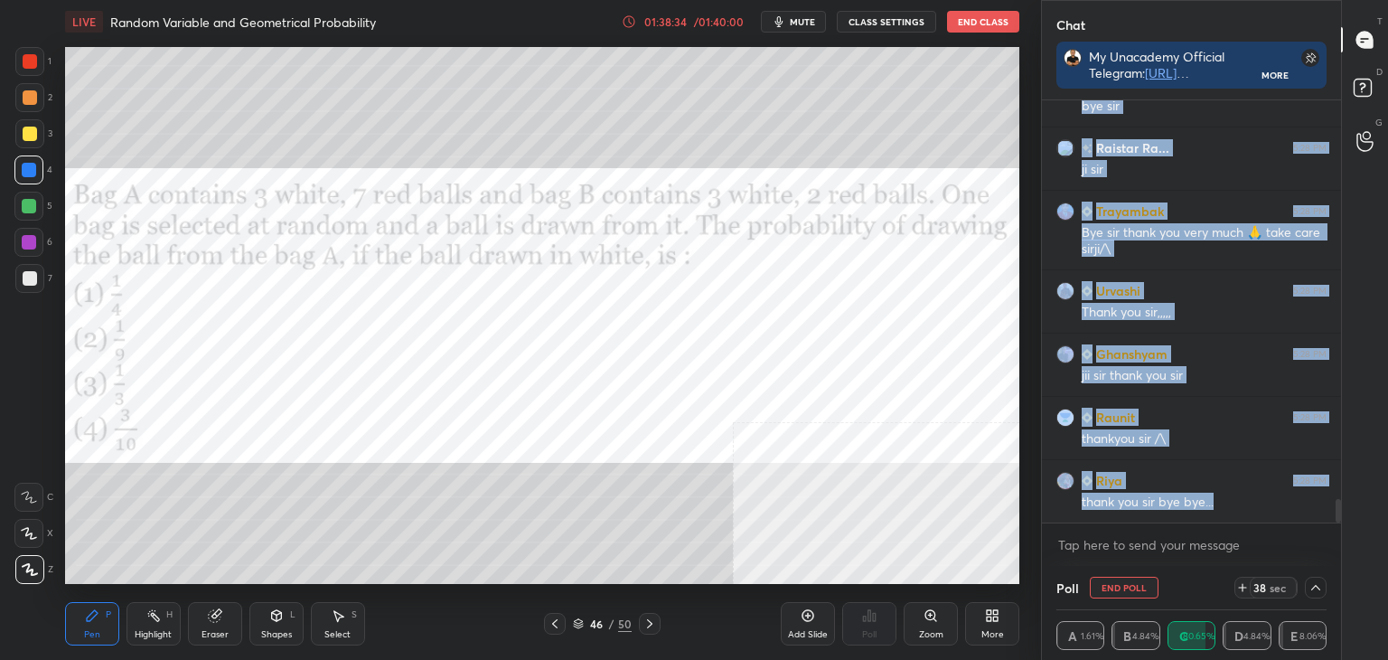
click at [1340, 99] on div "Parinita 5:28 PM Okk thank you sir Shivharsh 5:28 PM bye sir Raistar Ra... 5:28…" at bounding box center [1191, 332] width 299 height 466
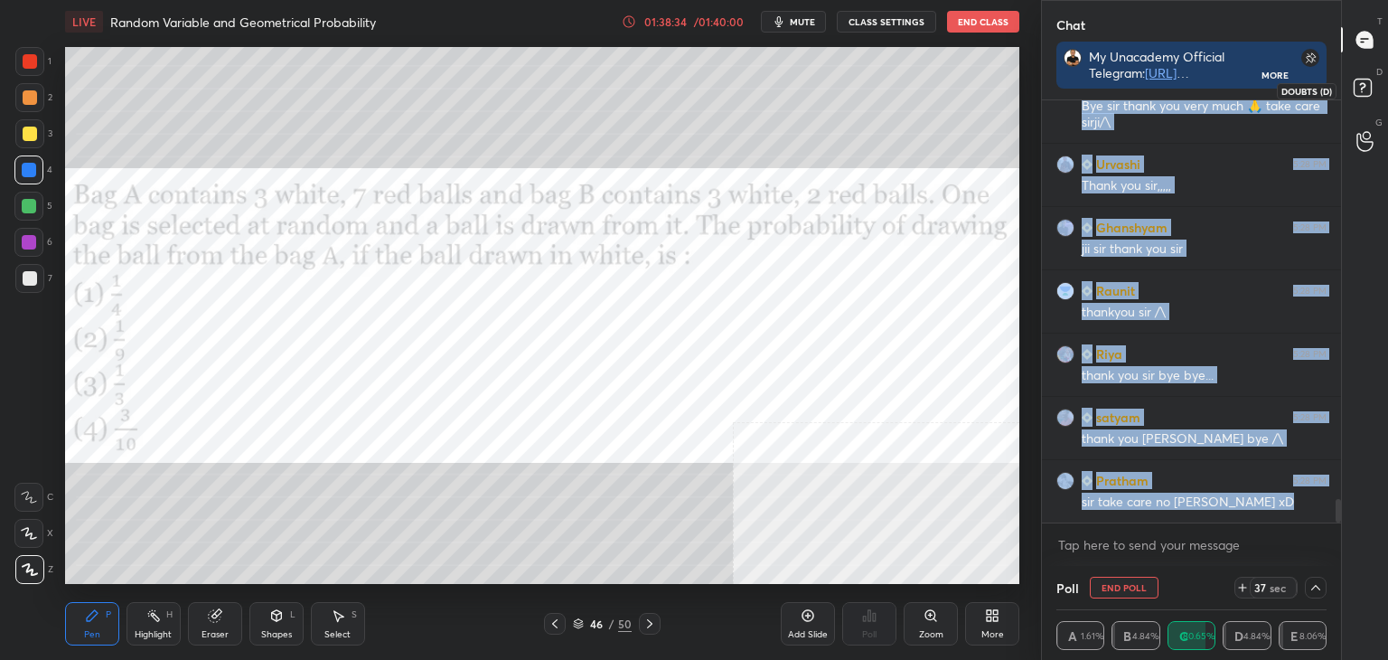
click at [1361, 83] on icon at bounding box center [1365, 90] width 33 height 33
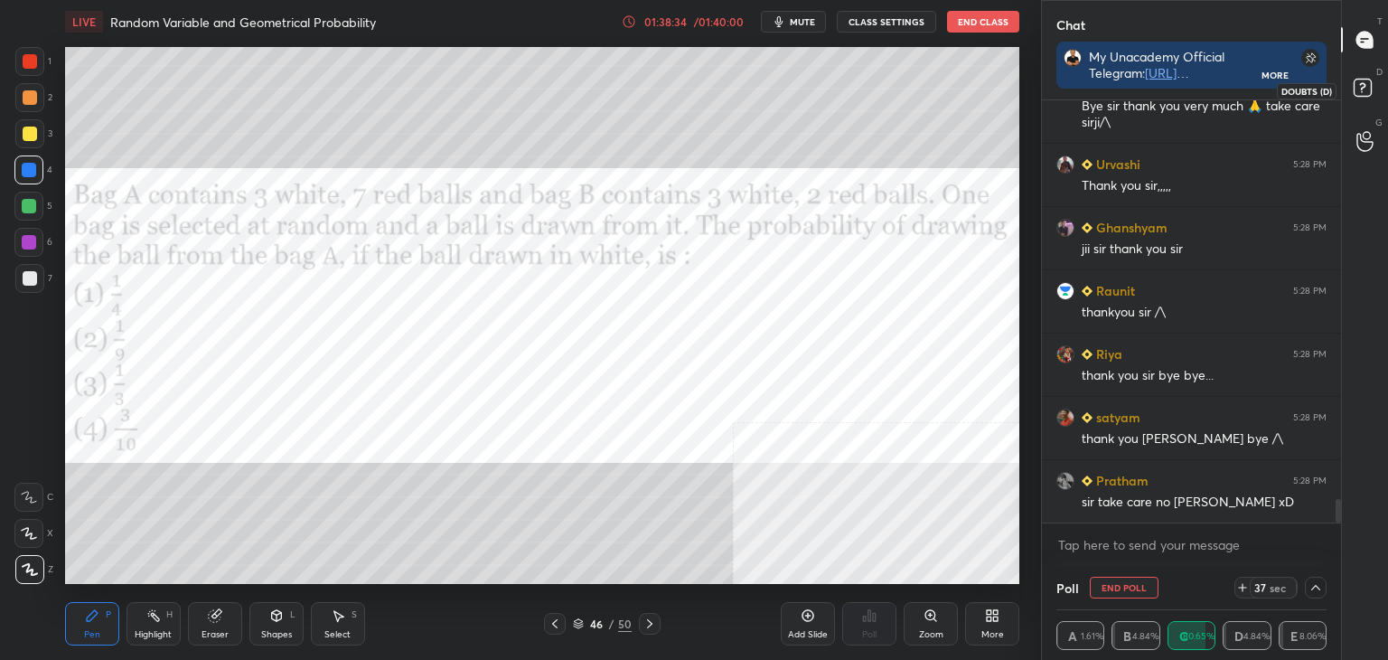
scroll to position [5, 5]
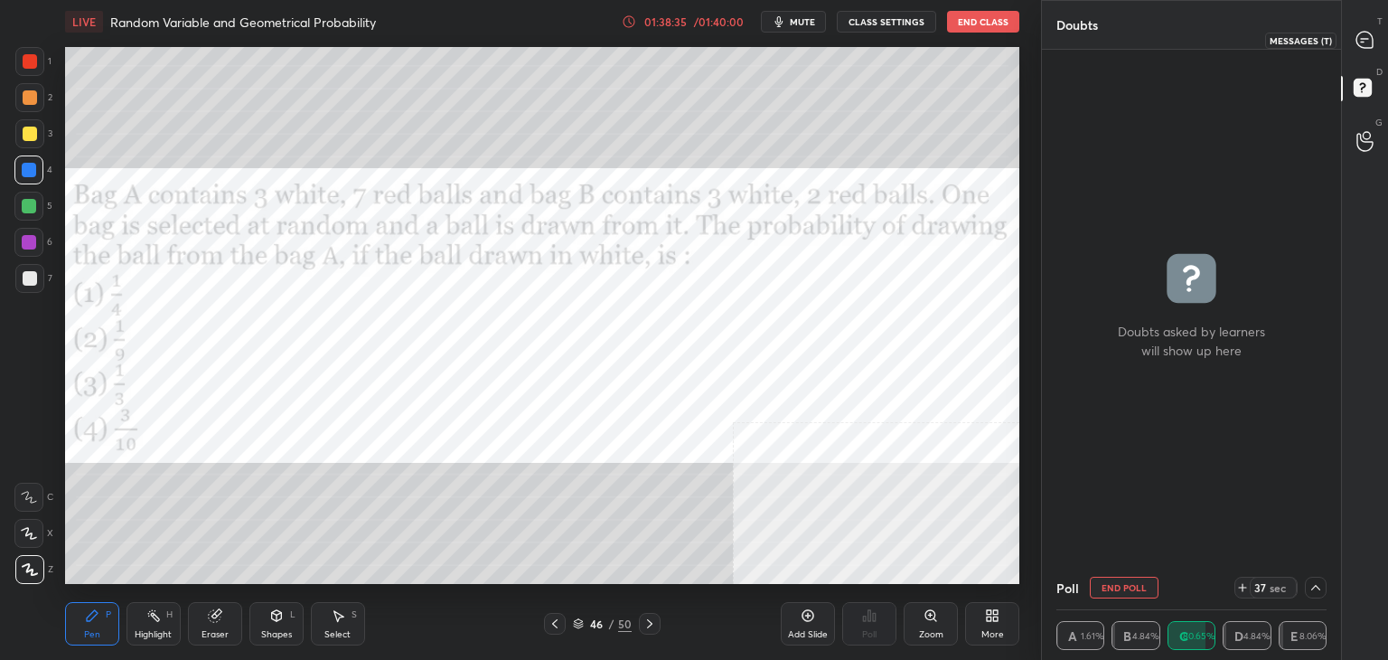
click at [1367, 42] on icon at bounding box center [1365, 40] width 16 height 16
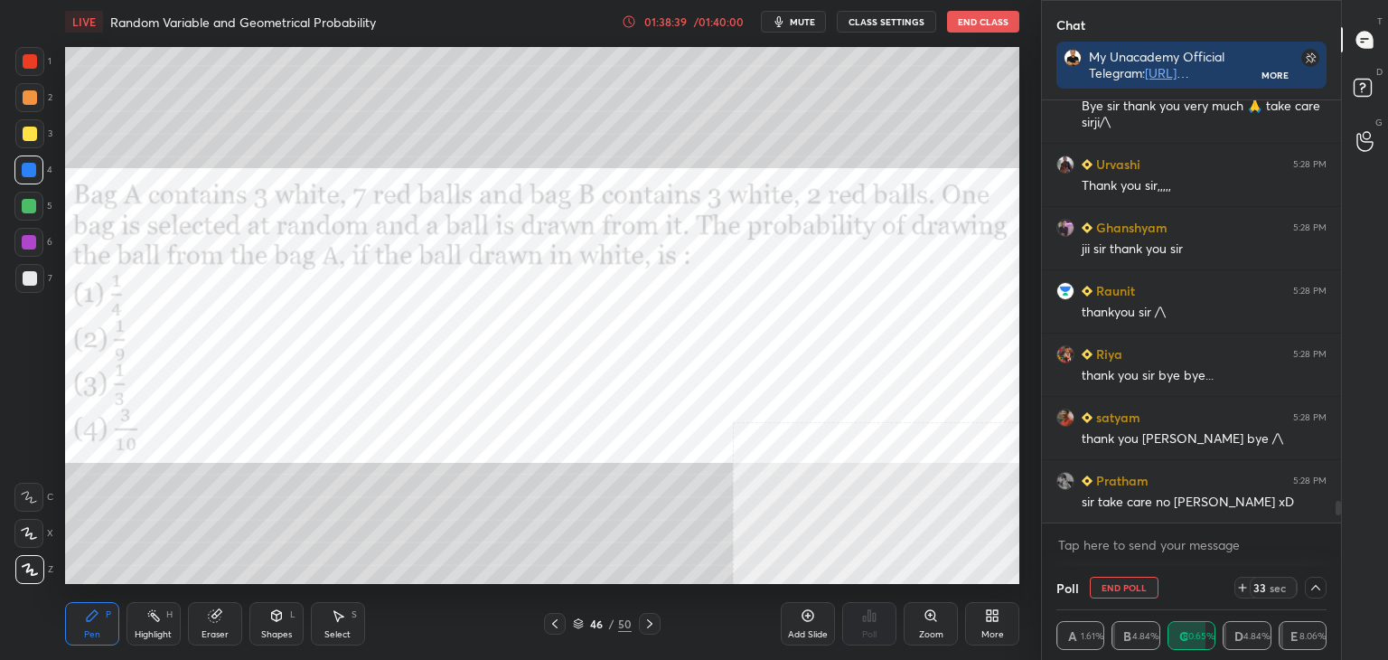
scroll to position [7704, 0]
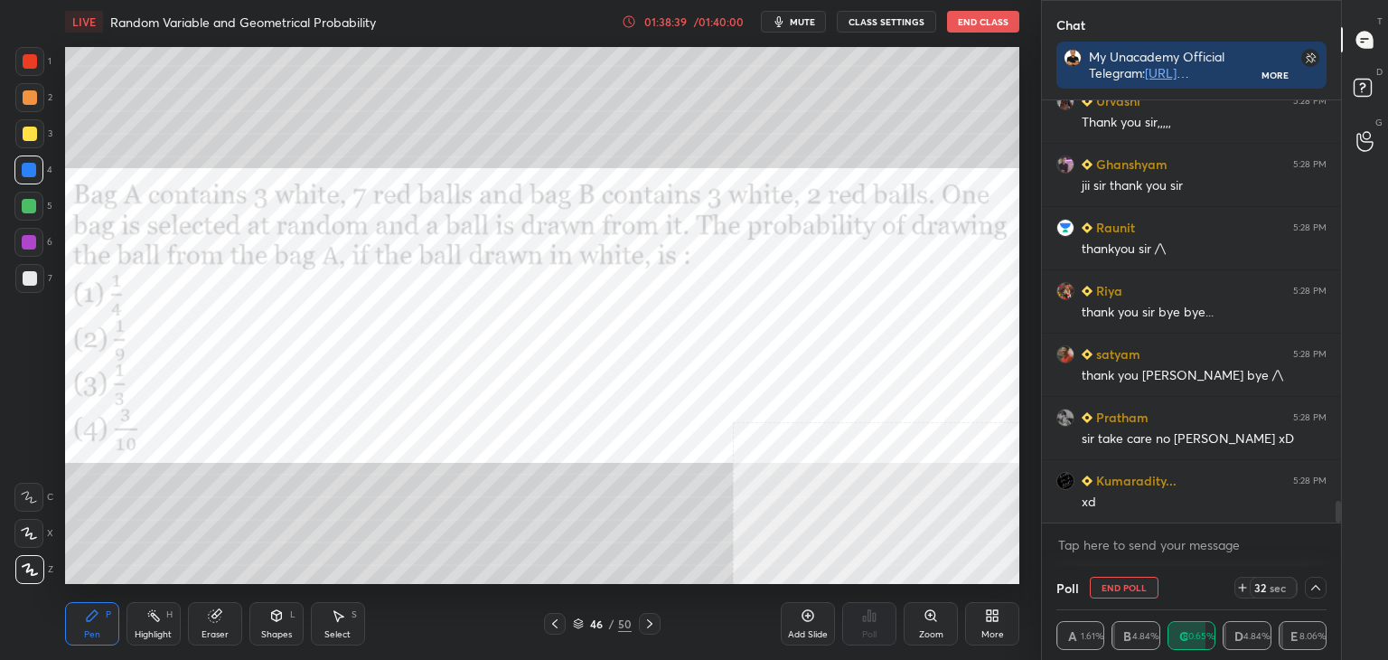
click at [1320, 588] on icon at bounding box center [1316, 587] width 14 height 14
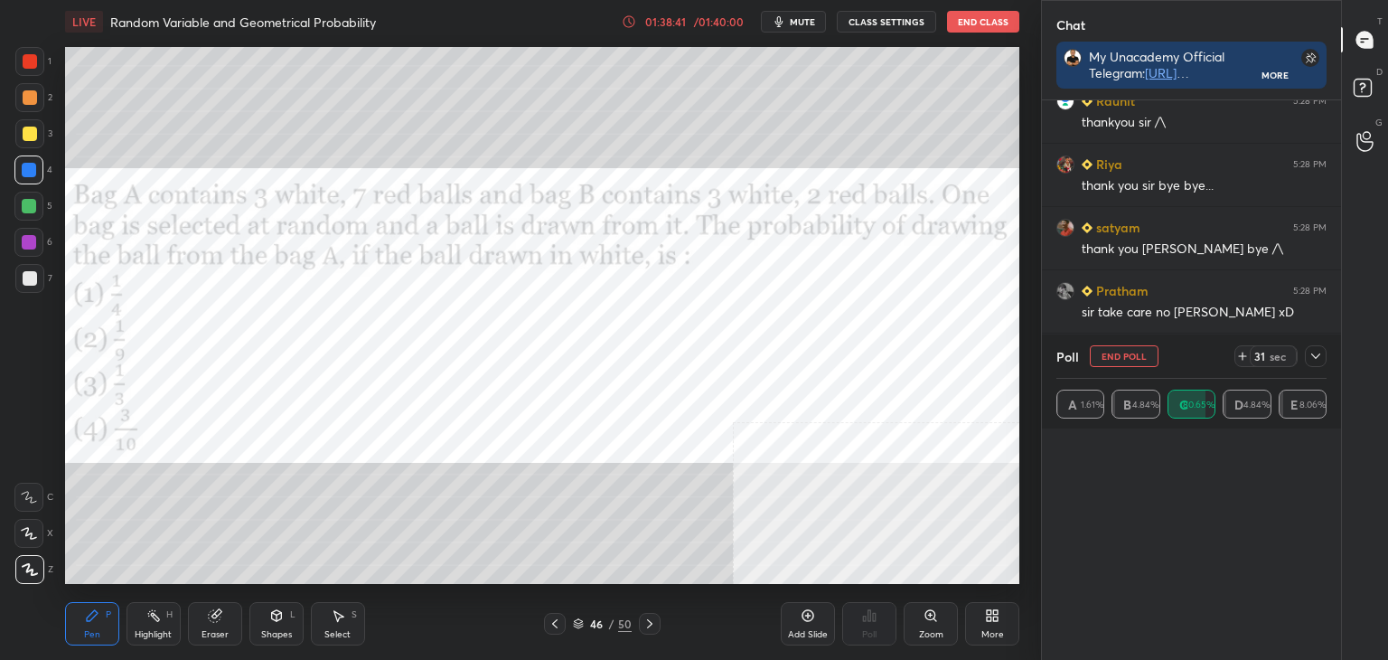
scroll to position [7894, 0]
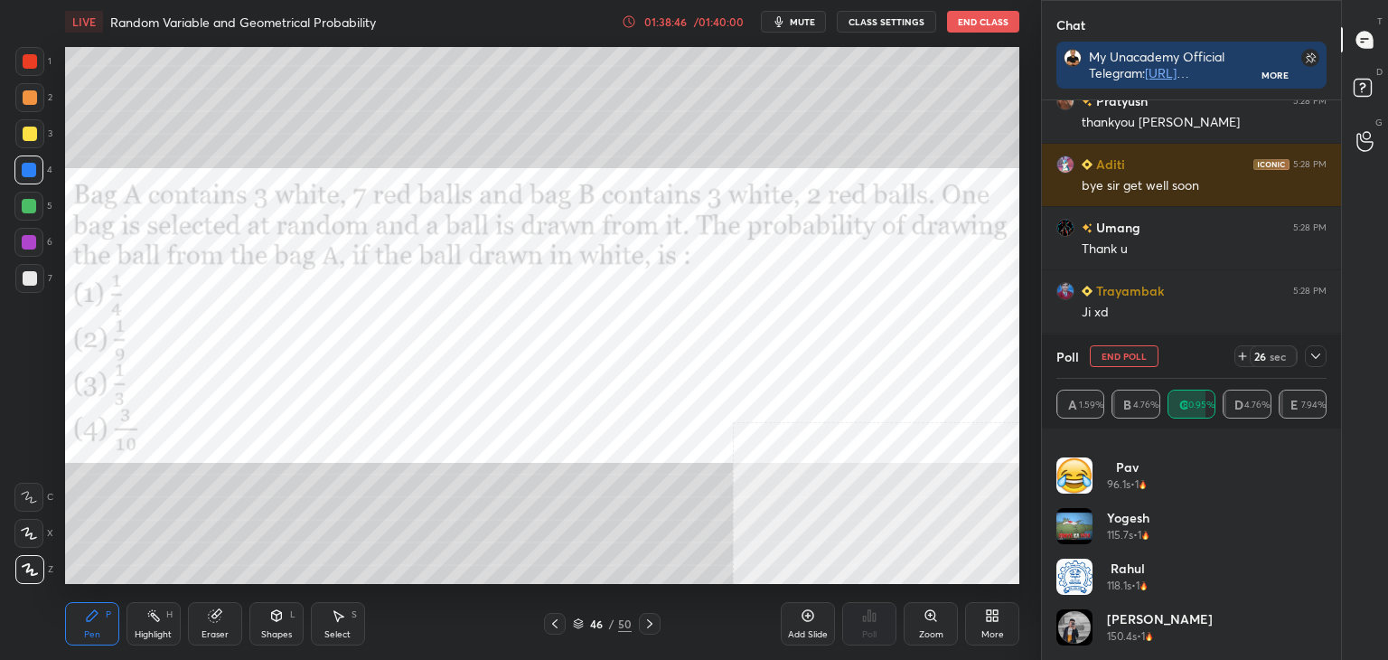
click at [1320, 359] on icon at bounding box center [1316, 356] width 14 height 14
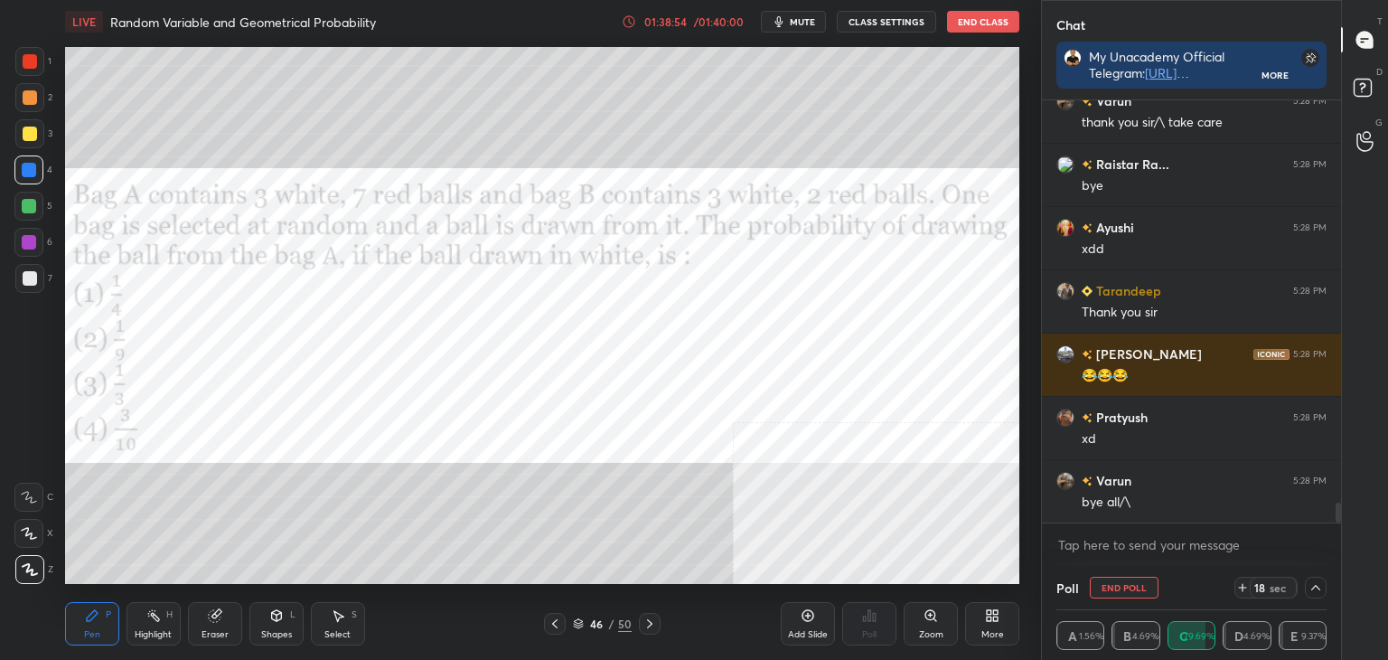
click at [1316, 593] on icon at bounding box center [1316, 587] width 14 height 14
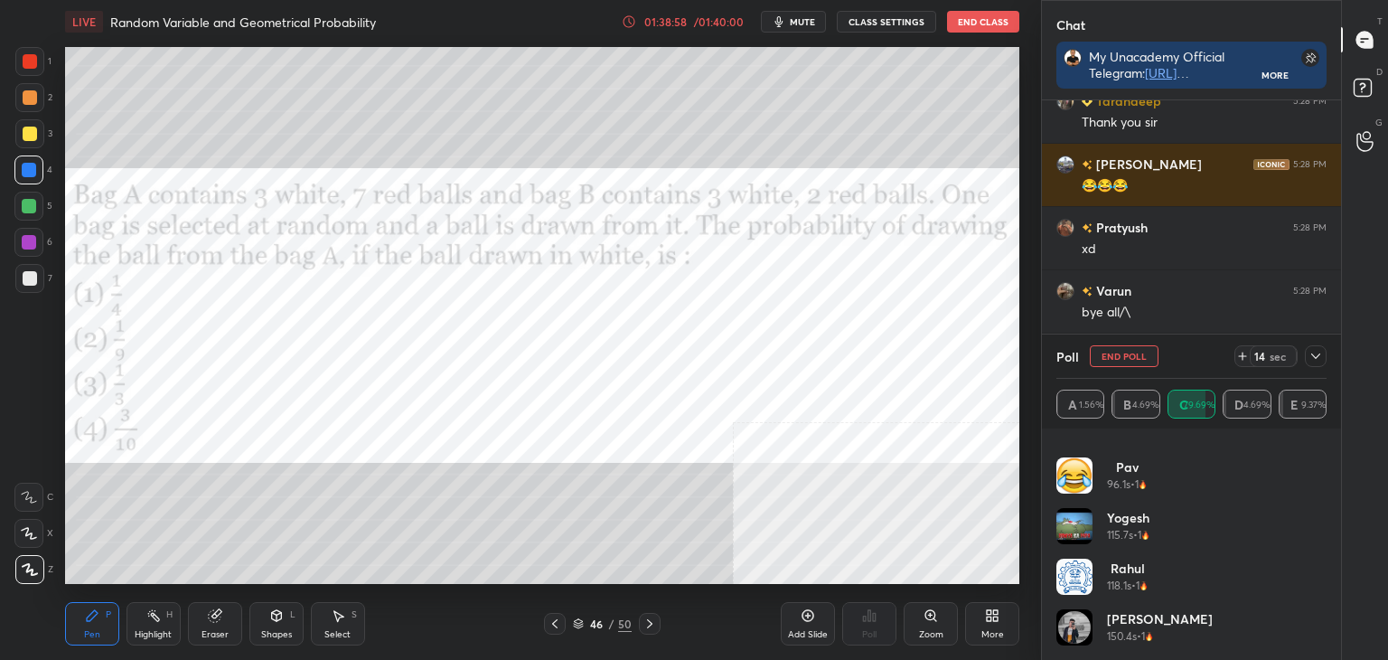
drag, startPoint x: 1310, startPoint y: 353, endPoint x: 1292, endPoint y: 374, distance: 27.5
click at [1309, 355] on icon at bounding box center [1316, 356] width 14 height 14
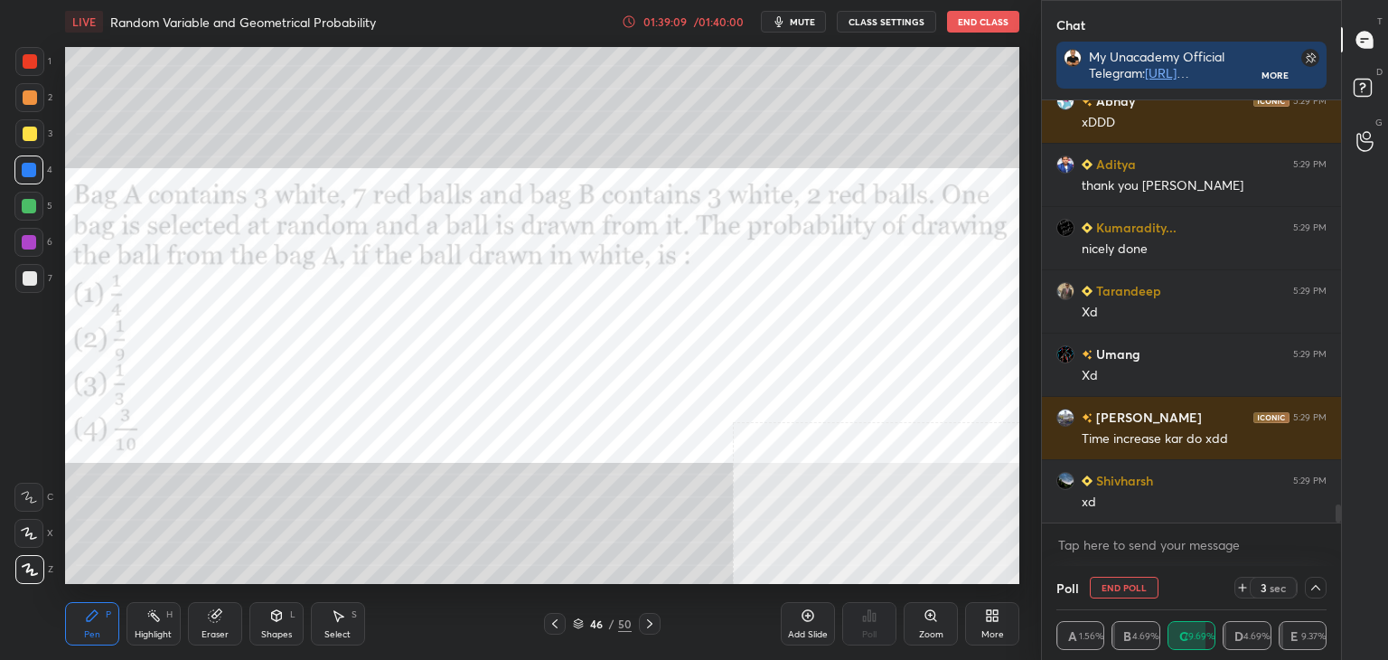
click at [1245, 585] on icon at bounding box center [1242, 587] width 14 height 14
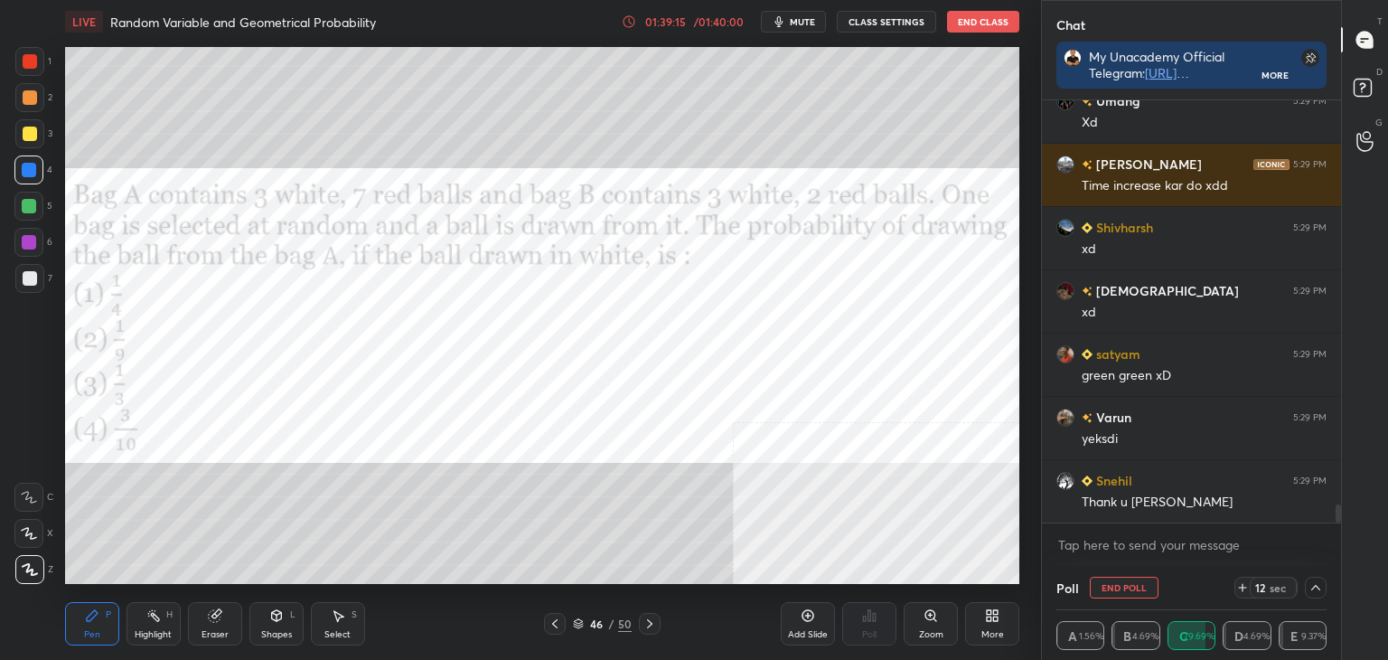
click at [989, 574] on div "LIVE Random Variable and Geometrical Probability 01:39:15 / 01:40:00 mute CLASS…" at bounding box center [542, 330] width 969 height 660
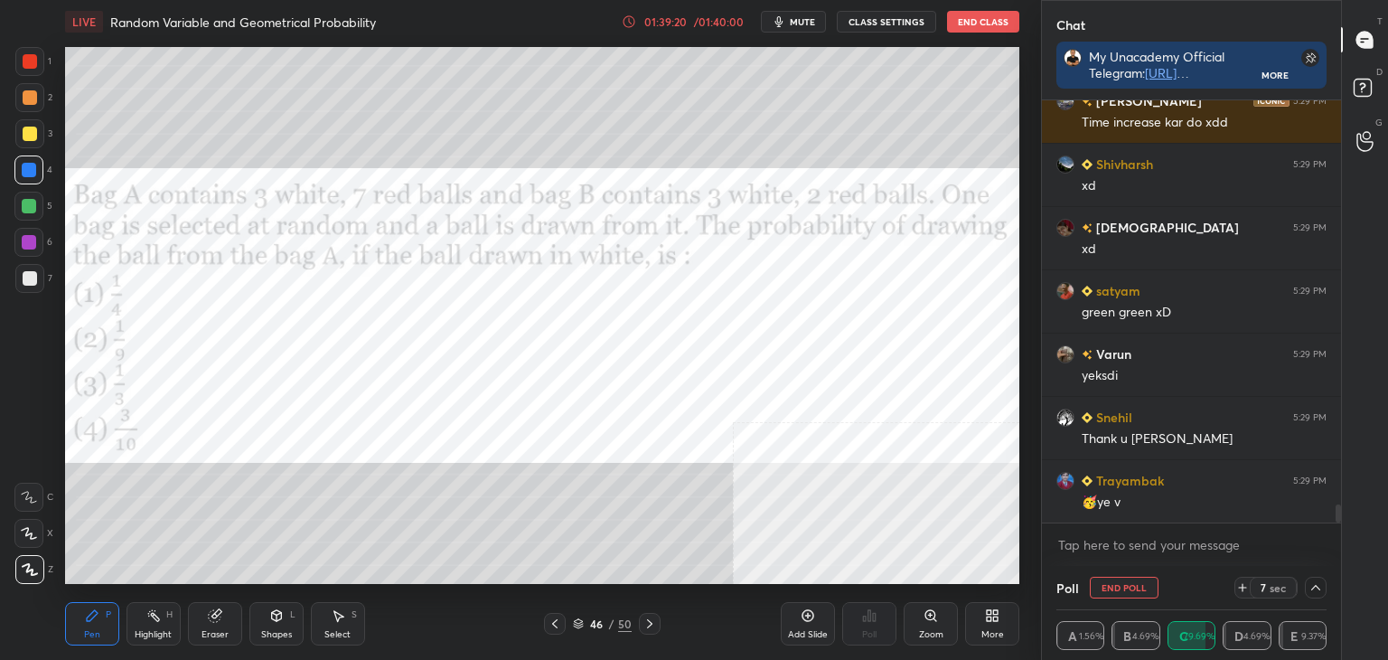
drag, startPoint x: 37, startPoint y: 60, endPoint x: 29, endPoint y: 64, distance: 9.3
click at [37, 61] on div at bounding box center [29, 61] width 29 height 29
click at [1315, 584] on icon at bounding box center [1316, 587] width 14 height 14
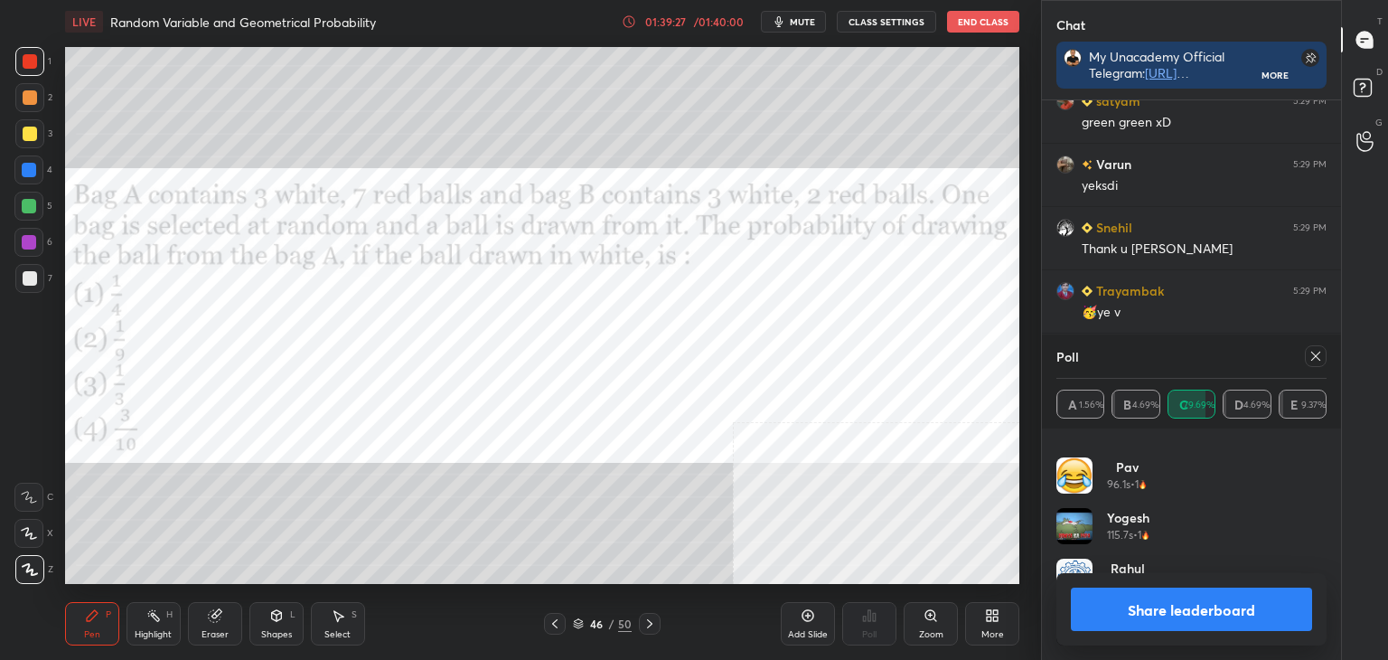
drag, startPoint x: 1215, startPoint y: 614, endPoint x: 1223, endPoint y: 623, distance: 12.2
click at [1218, 614] on button "Share leaderboard" at bounding box center [1191, 608] width 241 height 43
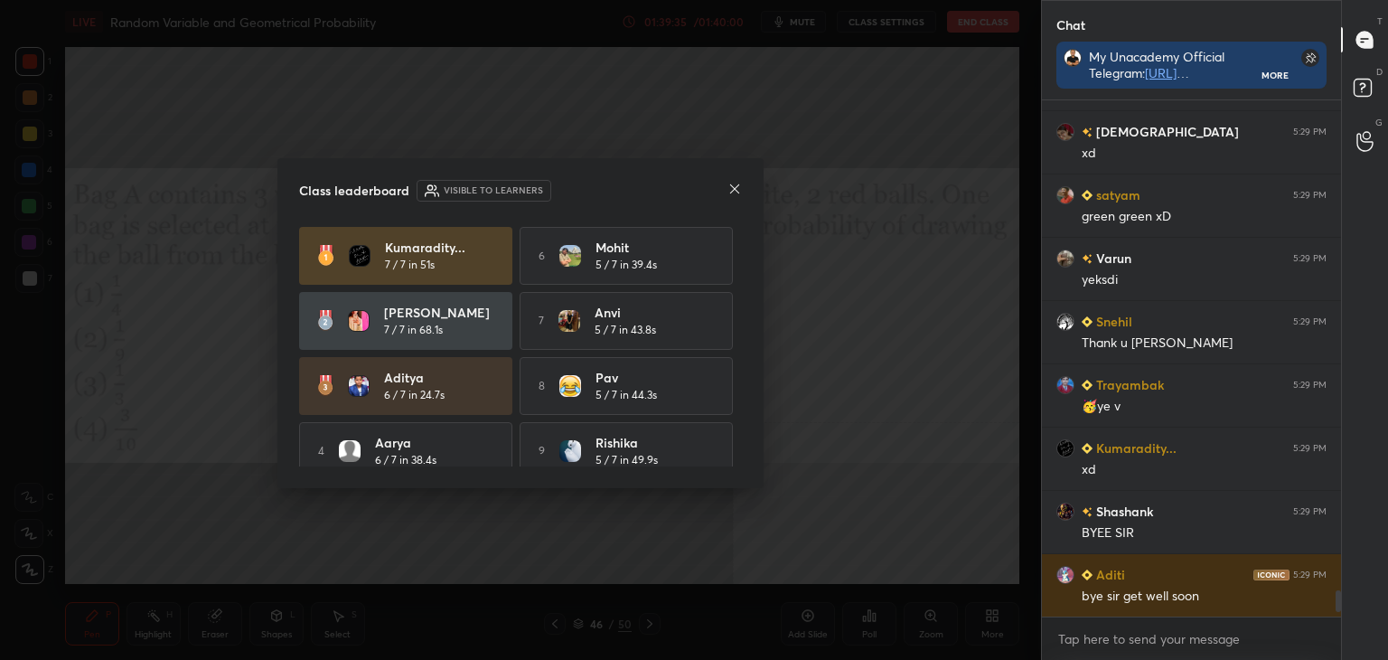
drag, startPoint x: 741, startPoint y: 287, endPoint x: 734, endPoint y: 347, distance: 60.1
click at [737, 354] on div "Class leaderboard Visible to learners Kumaradity... 7 / 7 in 51s 6 Mohit 5 / 7 …" at bounding box center [520, 323] width 486 height 330
drag, startPoint x: 734, startPoint y: 346, endPoint x: 738, endPoint y: 409, distance: 63.4
click at [745, 414] on div "Class leaderboard Visible to learners Kumaradity... 7 / 7 in 51s 6 Mohit 5 / 7 …" at bounding box center [520, 323] width 486 height 330
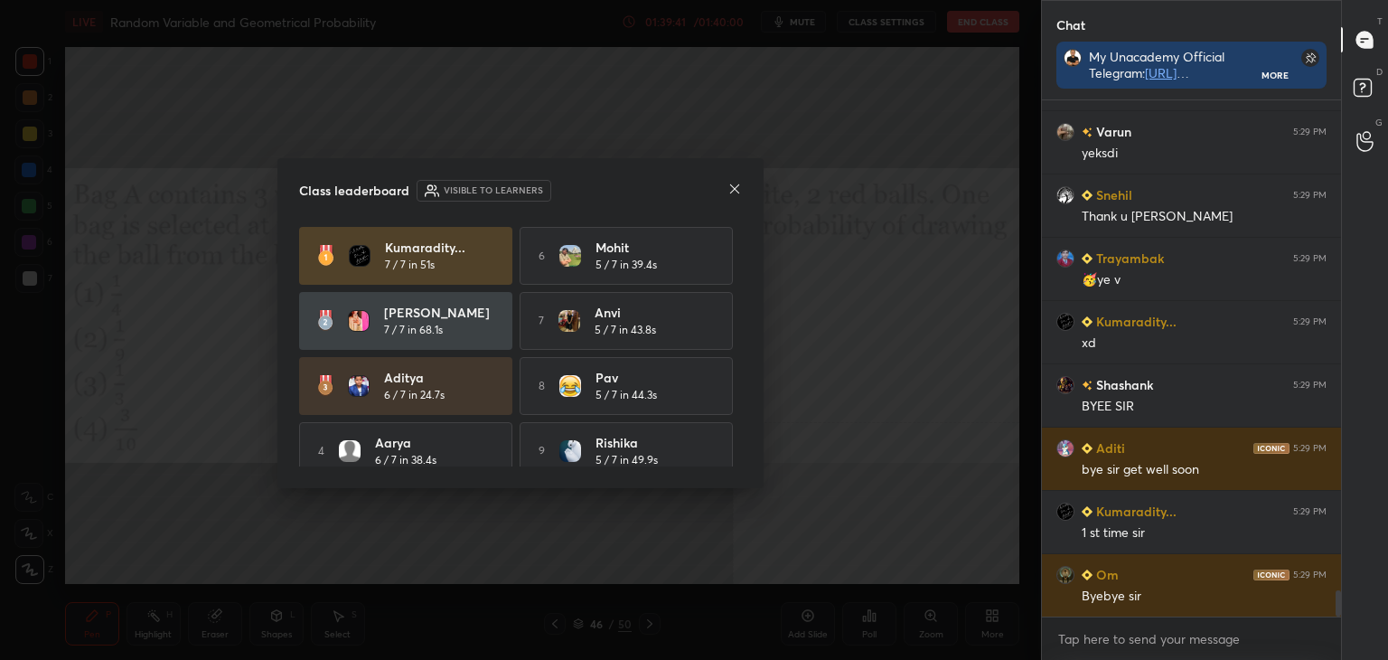
click at [731, 193] on icon at bounding box center [735, 189] width 14 height 14
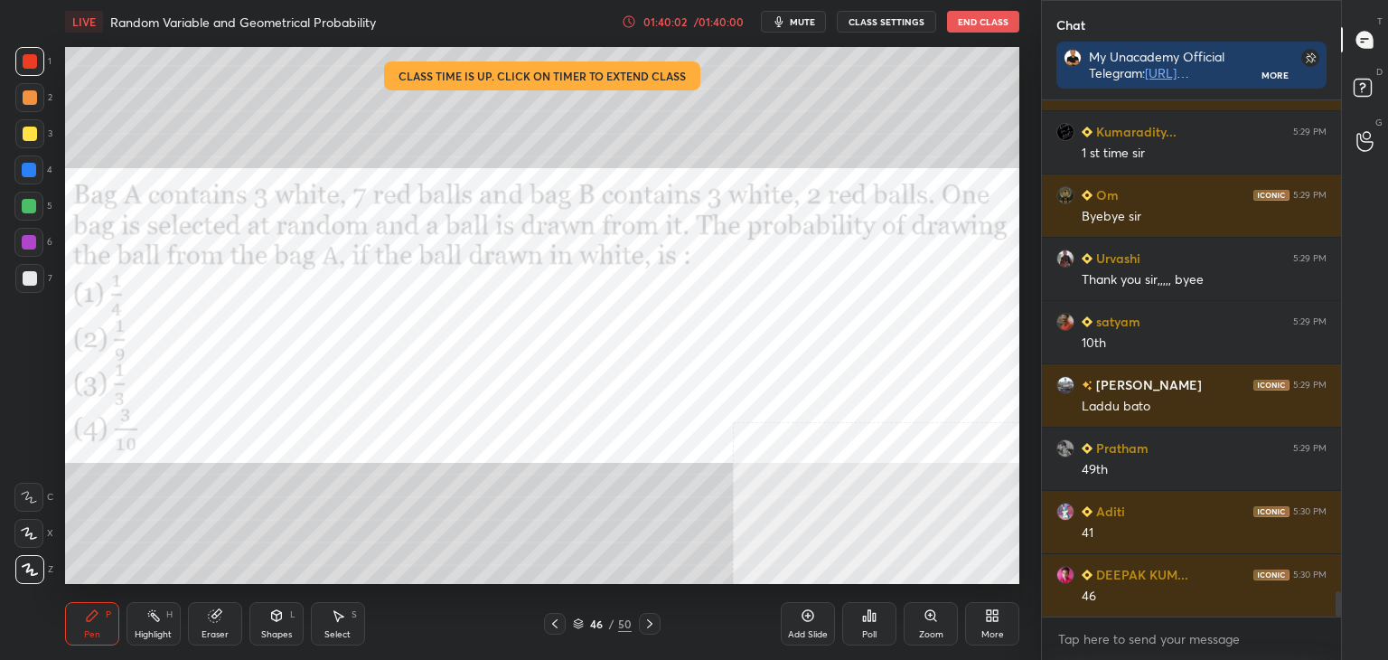
click at [872, 19] on button "CLASS SETTINGS" at bounding box center [886, 22] width 99 height 22
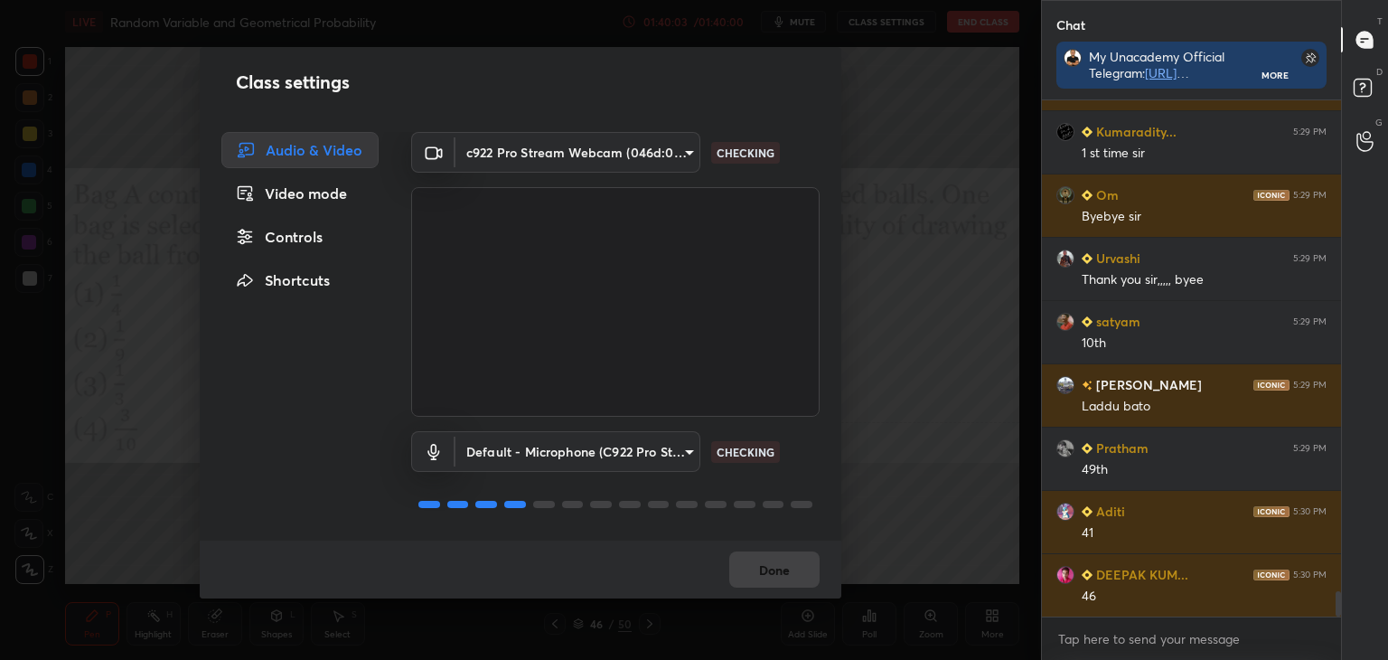
drag, startPoint x: 292, startPoint y: 236, endPoint x: 308, endPoint y: 247, distance: 19.6
click at [292, 239] on div "Controls" at bounding box center [299, 237] width 157 height 36
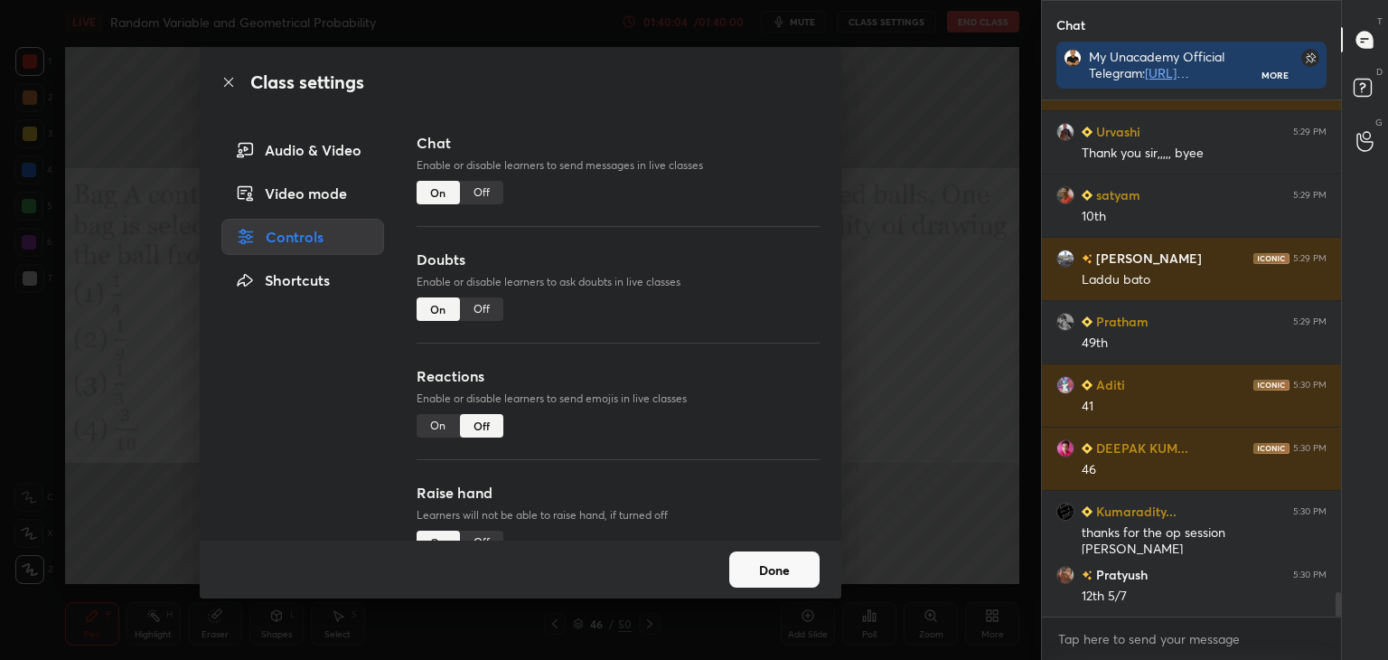
drag, startPoint x: 470, startPoint y: 302, endPoint x: 454, endPoint y: 390, distance: 89.2
click at [470, 305] on div "Off" at bounding box center [481, 308] width 43 height 23
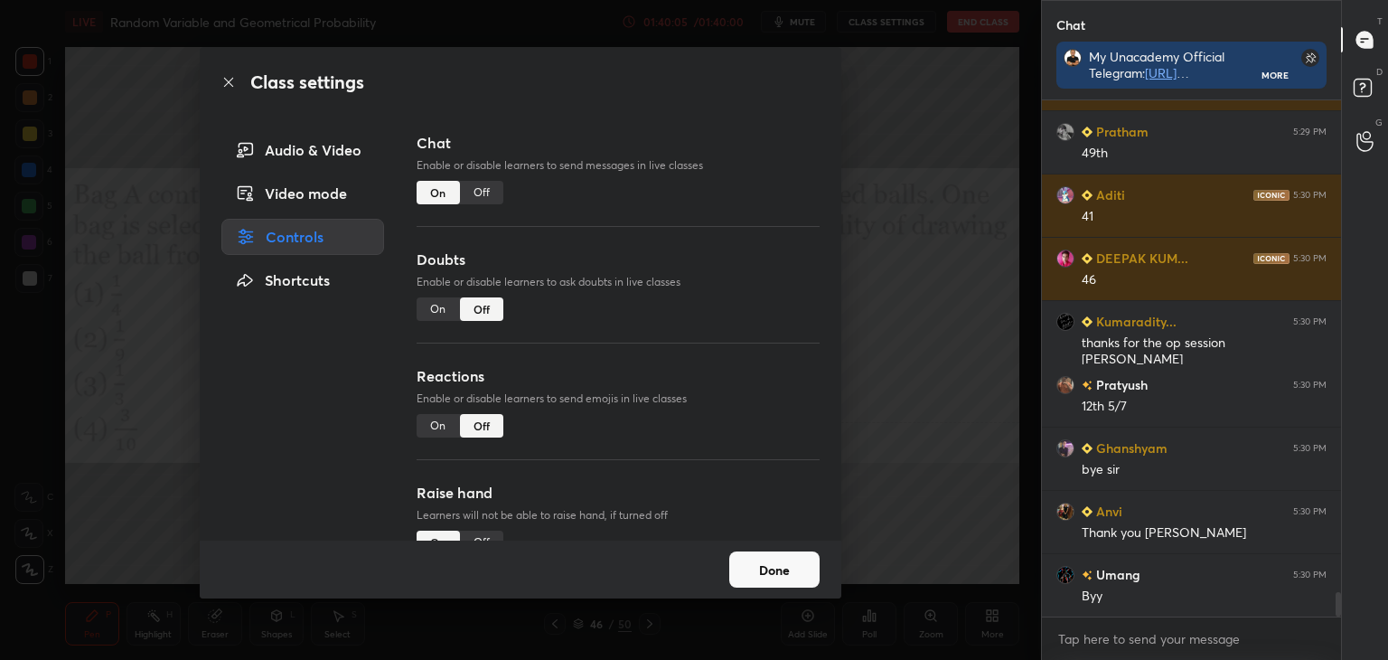
click at [473, 527] on div "Raise hand Learners will not be able to raise hand, if turned off On Off" at bounding box center [618, 540] width 403 height 117
click at [475, 534] on div "Off" at bounding box center [481, 542] width 43 height 23
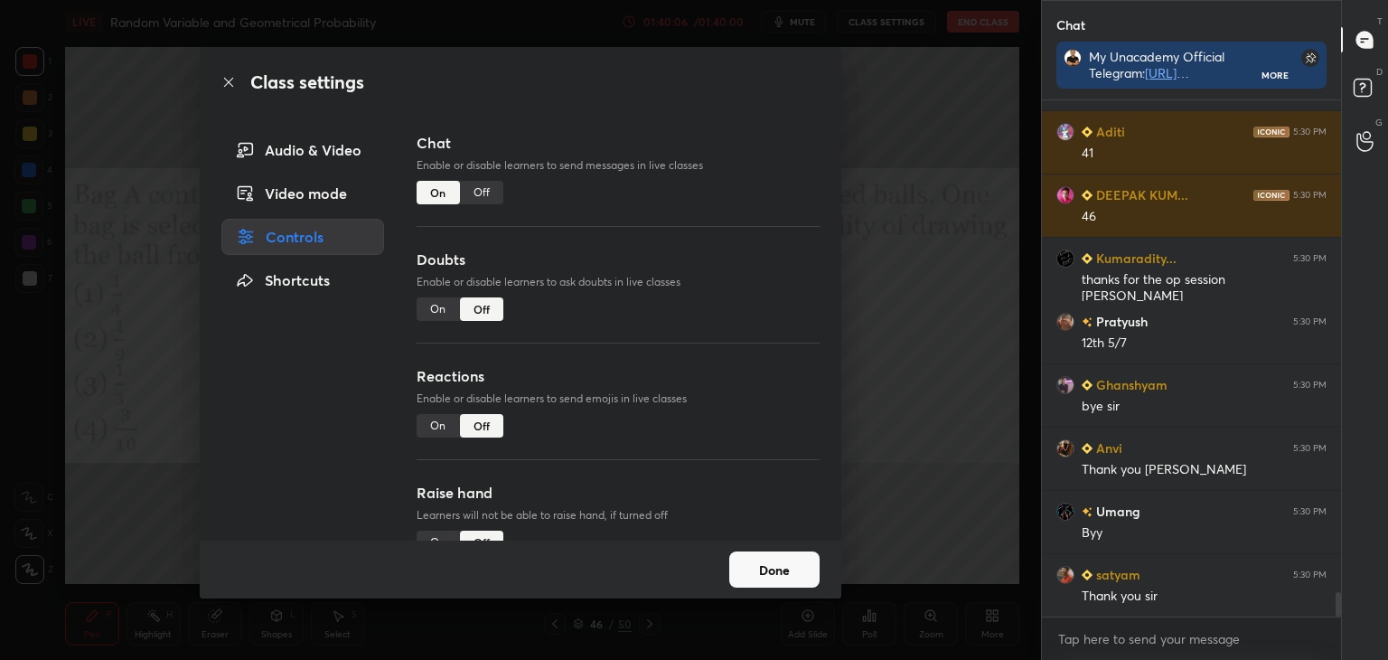
click at [788, 563] on button "Done" at bounding box center [774, 569] width 90 height 36
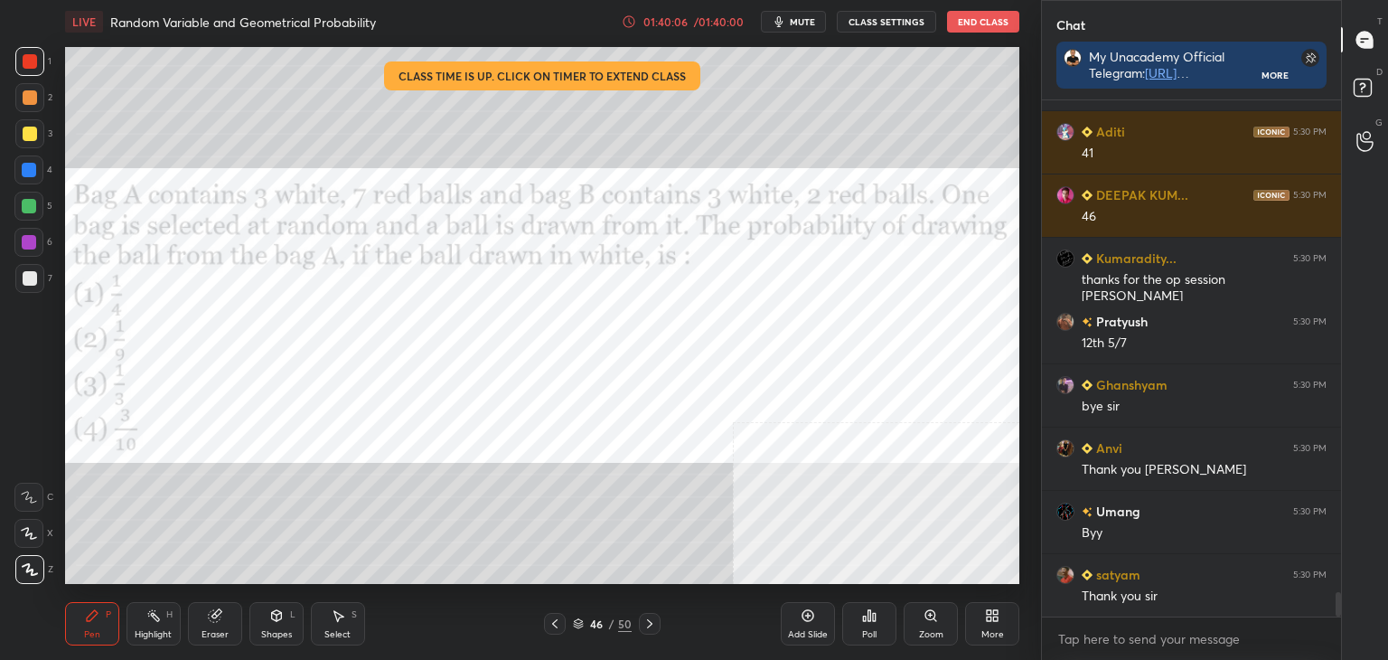
click at [991, 18] on button "End Class" at bounding box center [983, 22] width 72 height 22
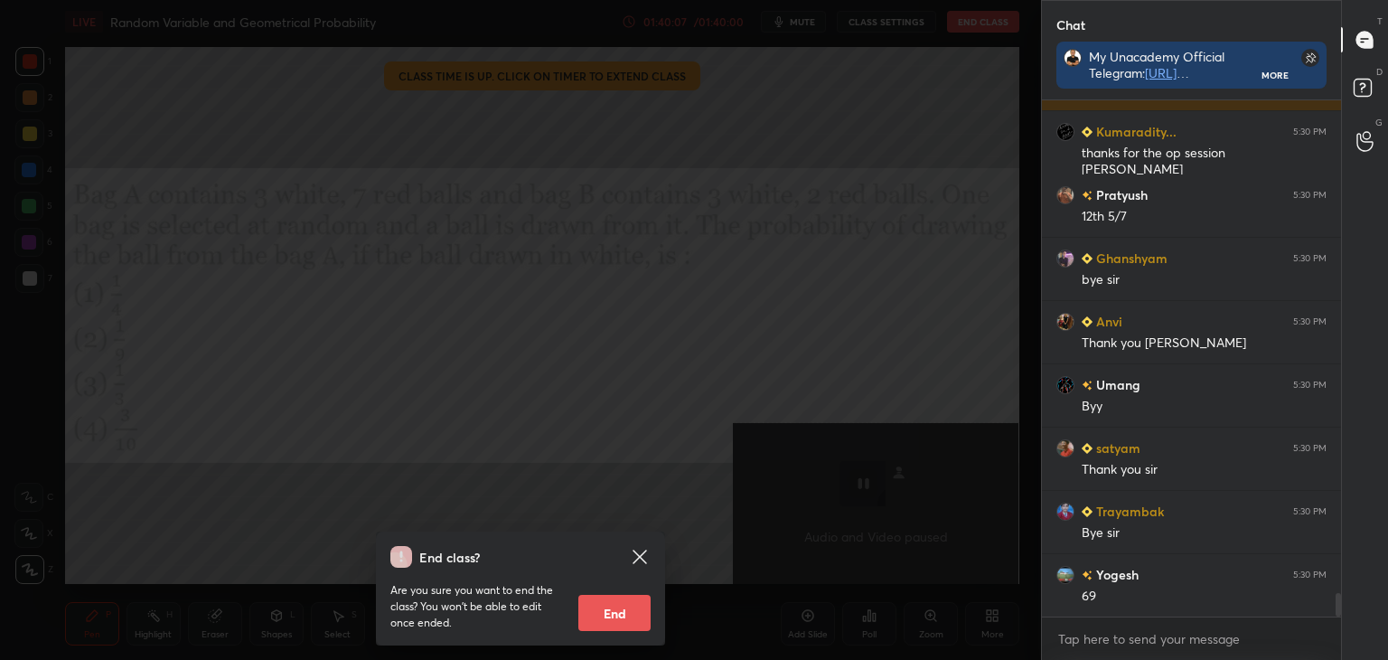
click at [629, 601] on button "End" at bounding box center [614, 613] width 72 height 36
type textarea "x"
